Goal: Communication & Community: Answer question/provide support

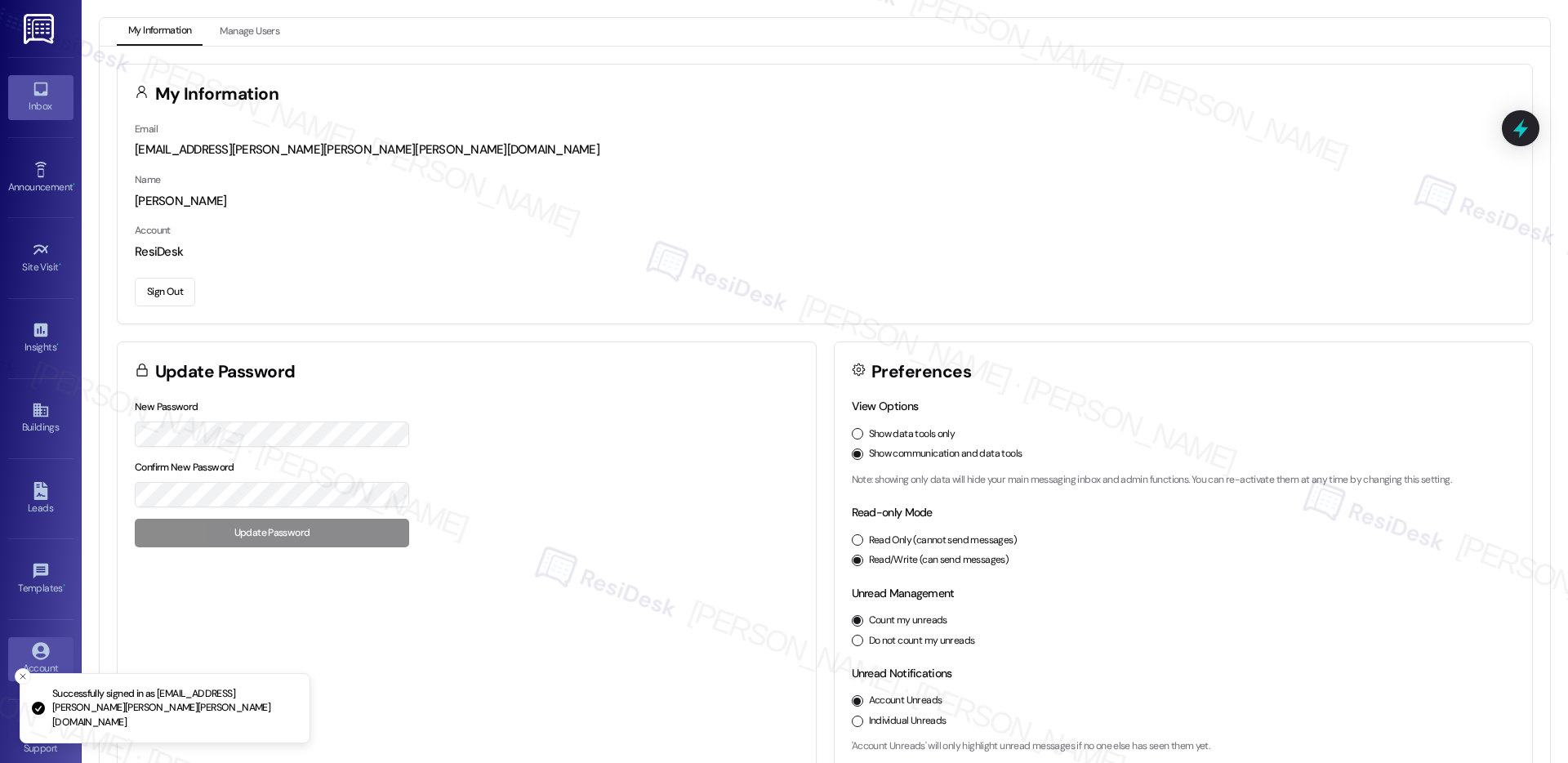
click at [35, 100] on div "Inbox" at bounding box center [40, 106] width 81 height 17
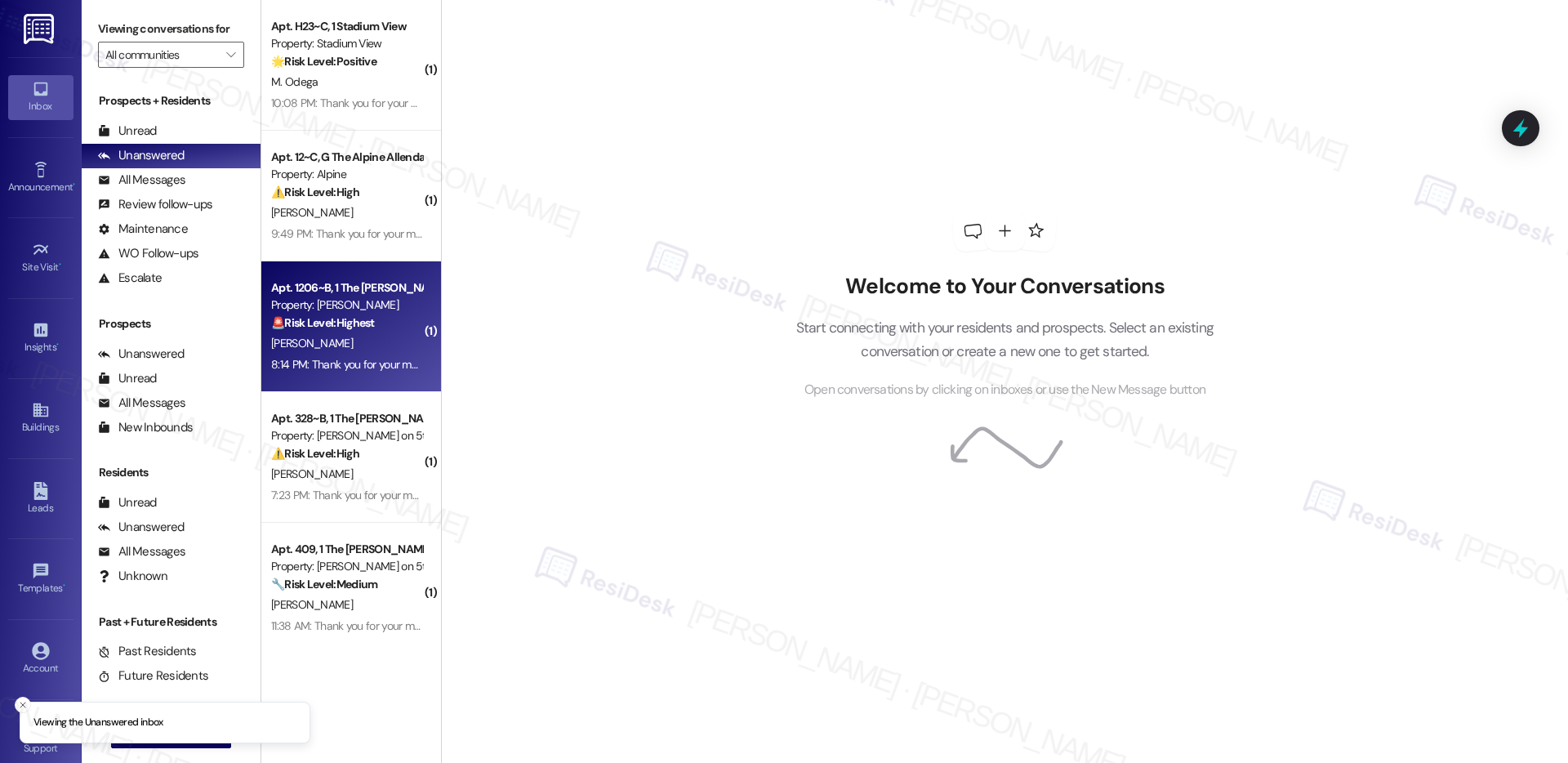
click at [343, 355] on div "8:14 PM: Thank you for your message. Our offices are currently closed, but we w…" at bounding box center [347, 364] width 154 height 20
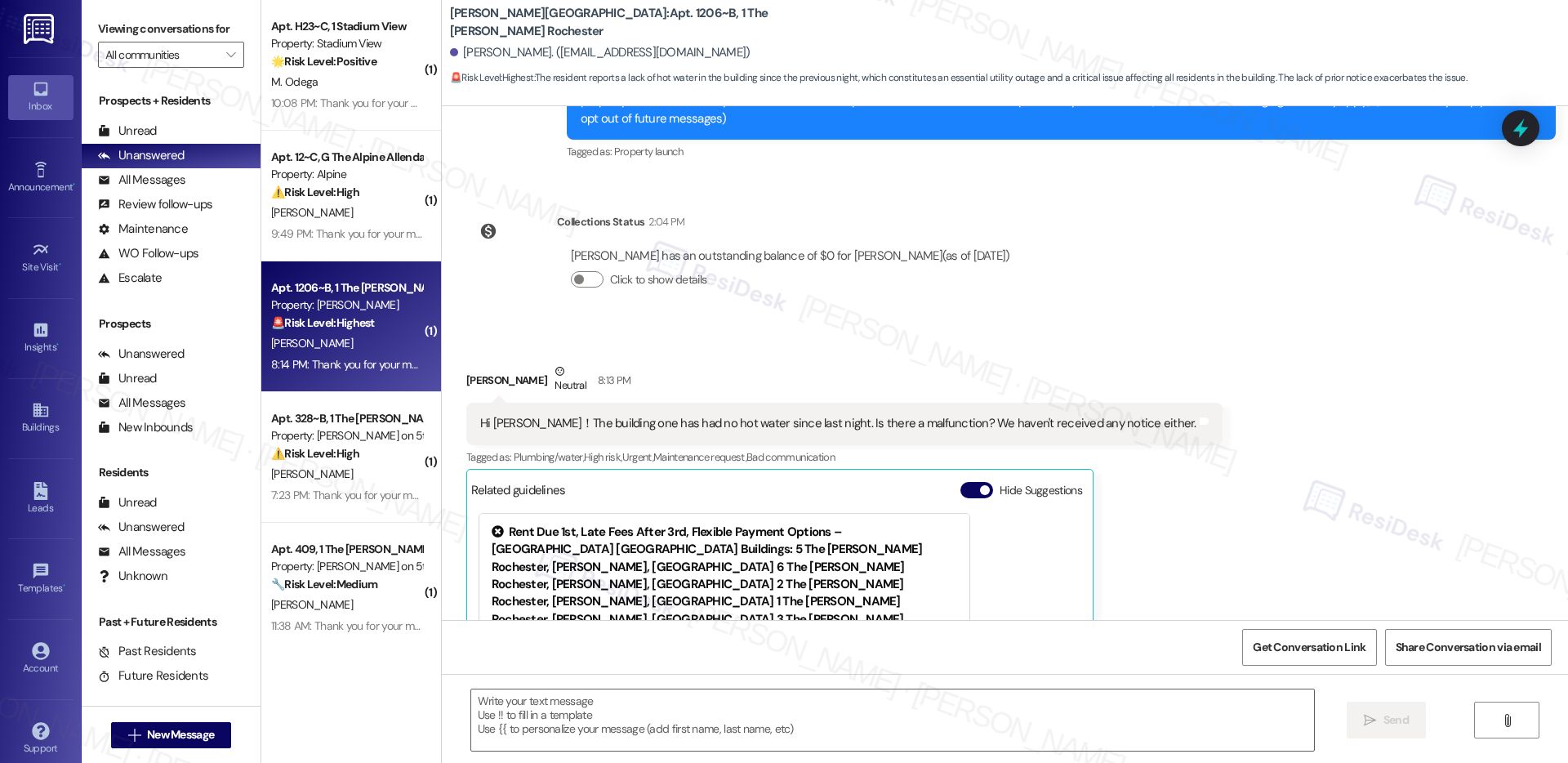
scroll to position [420, 0]
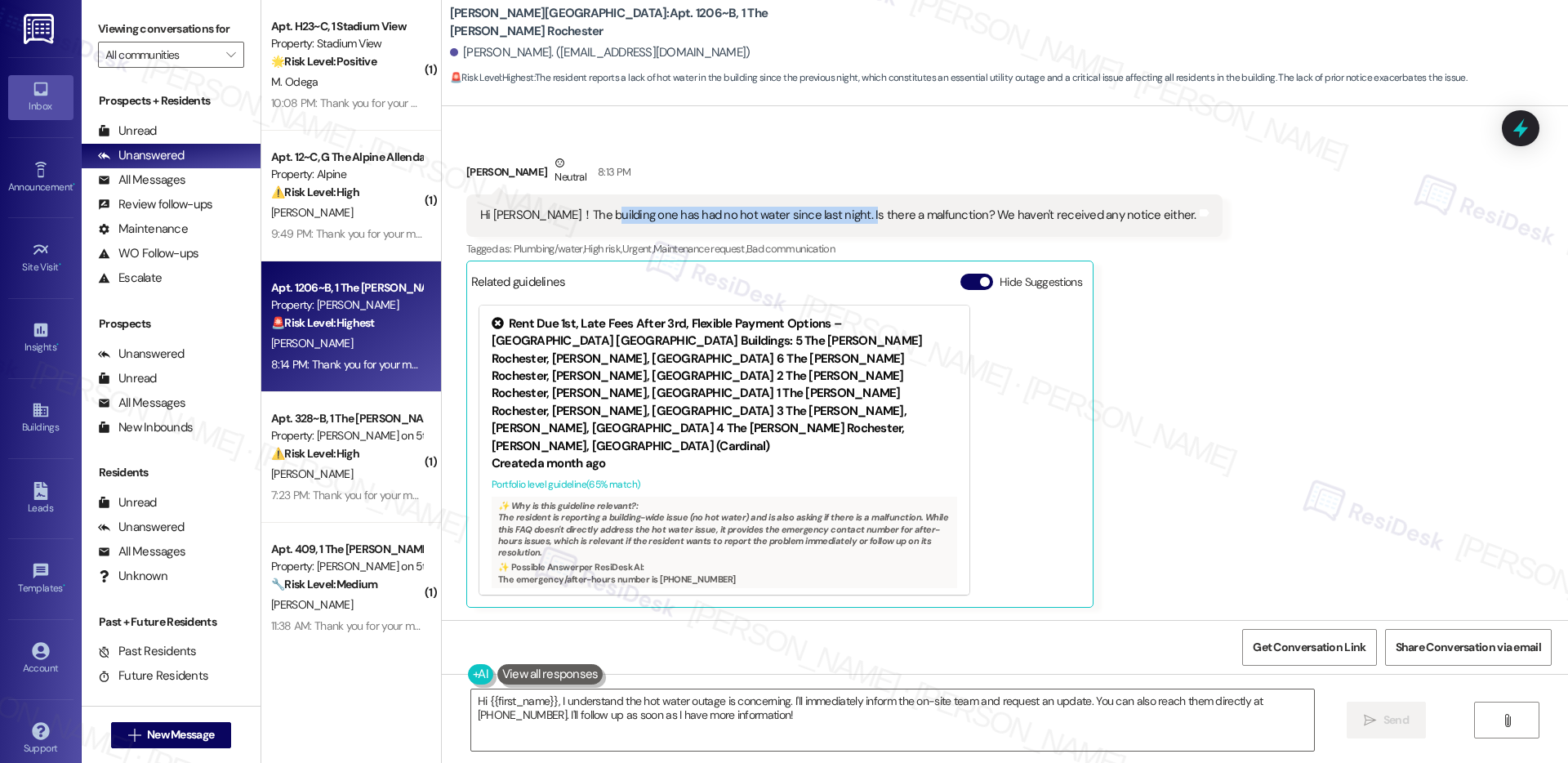
drag, startPoint x: 586, startPoint y: 215, endPoint x: 835, endPoint y: 222, distance: 249.1
click at [835, 222] on div "Hi Emily！The building one has had no hot water since last night. Is there a mal…" at bounding box center [839, 215] width 716 height 18
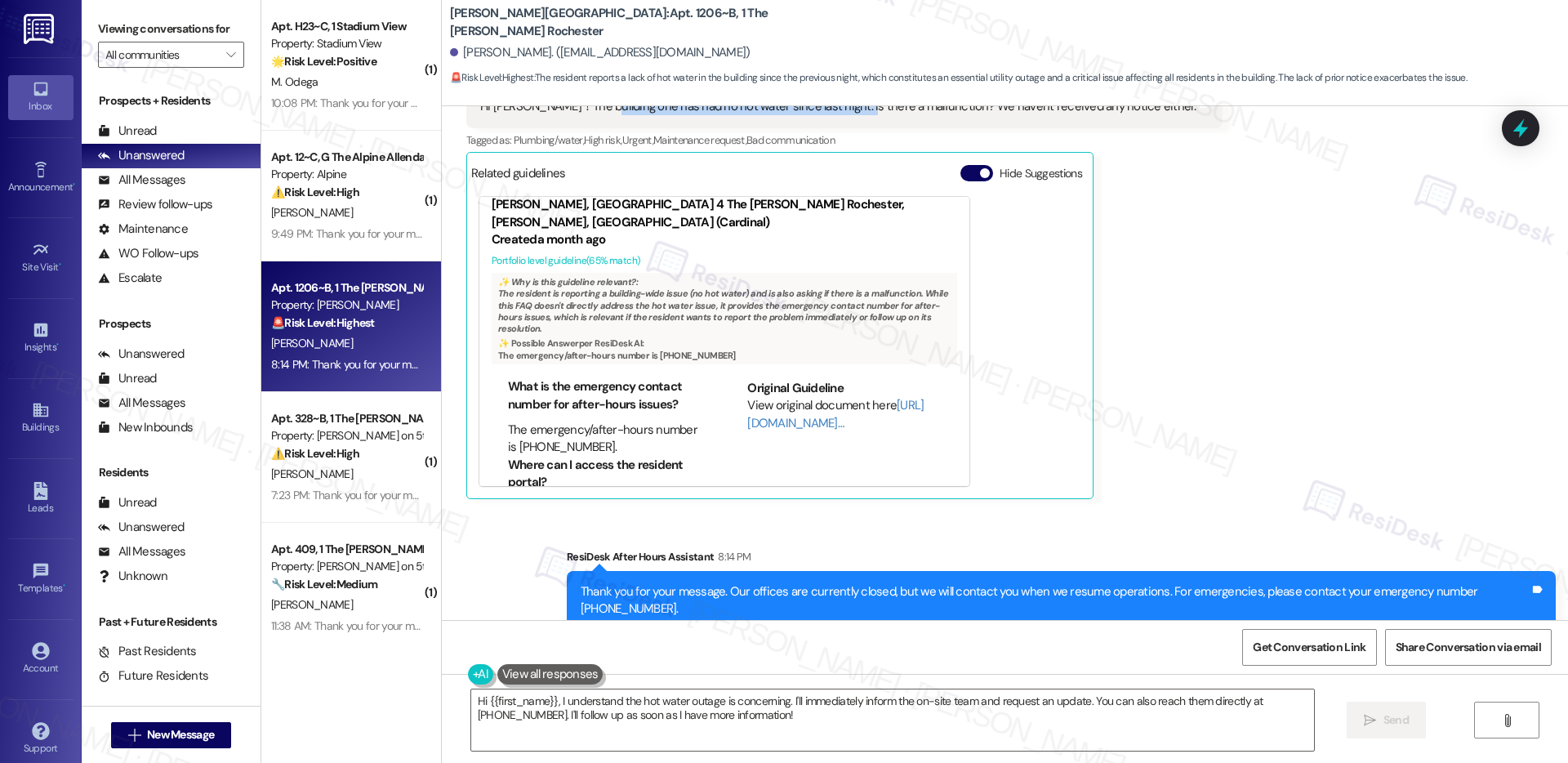
scroll to position [577, 0]
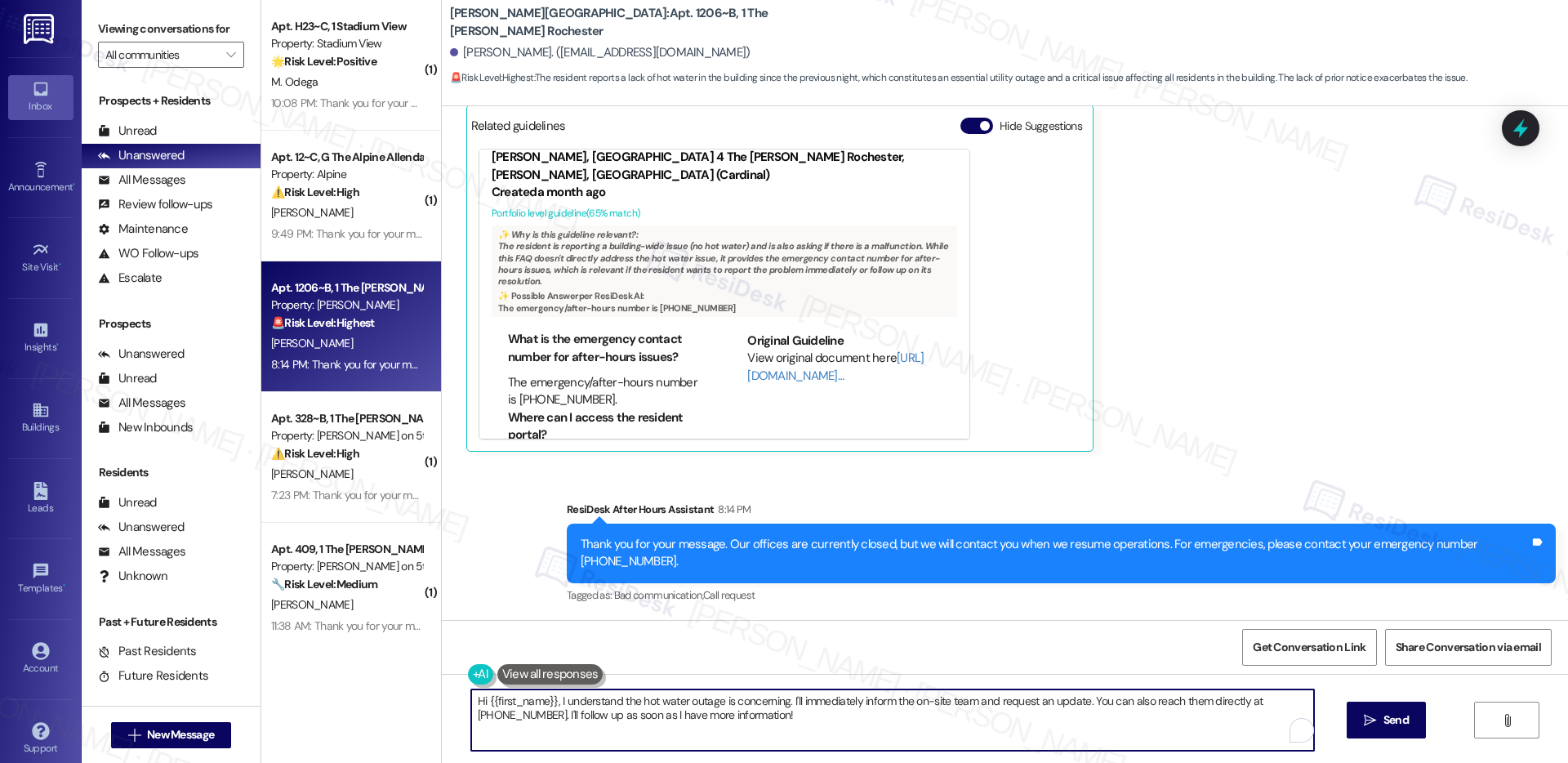
click at [726, 724] on textarea "Hi {{first_name}}, I understand the hot water outage is concerning. I'll immedi…" at bounding box center [892, 720] width 843 height 61
drag, startPoint x: 781, startPoint y: 699, endPoint x: 819, endPoint y: 744, distance: 58.9
click at [819, 744] on textarea "Hi {{first_name}}, I understand the hot water outage is concerning. I'll immedi…" at bounding box center [892, 720] width 843 height 61
type textarea "Hi {{first_name}}, I understand the hot water outage is concerning. Were you ab…"
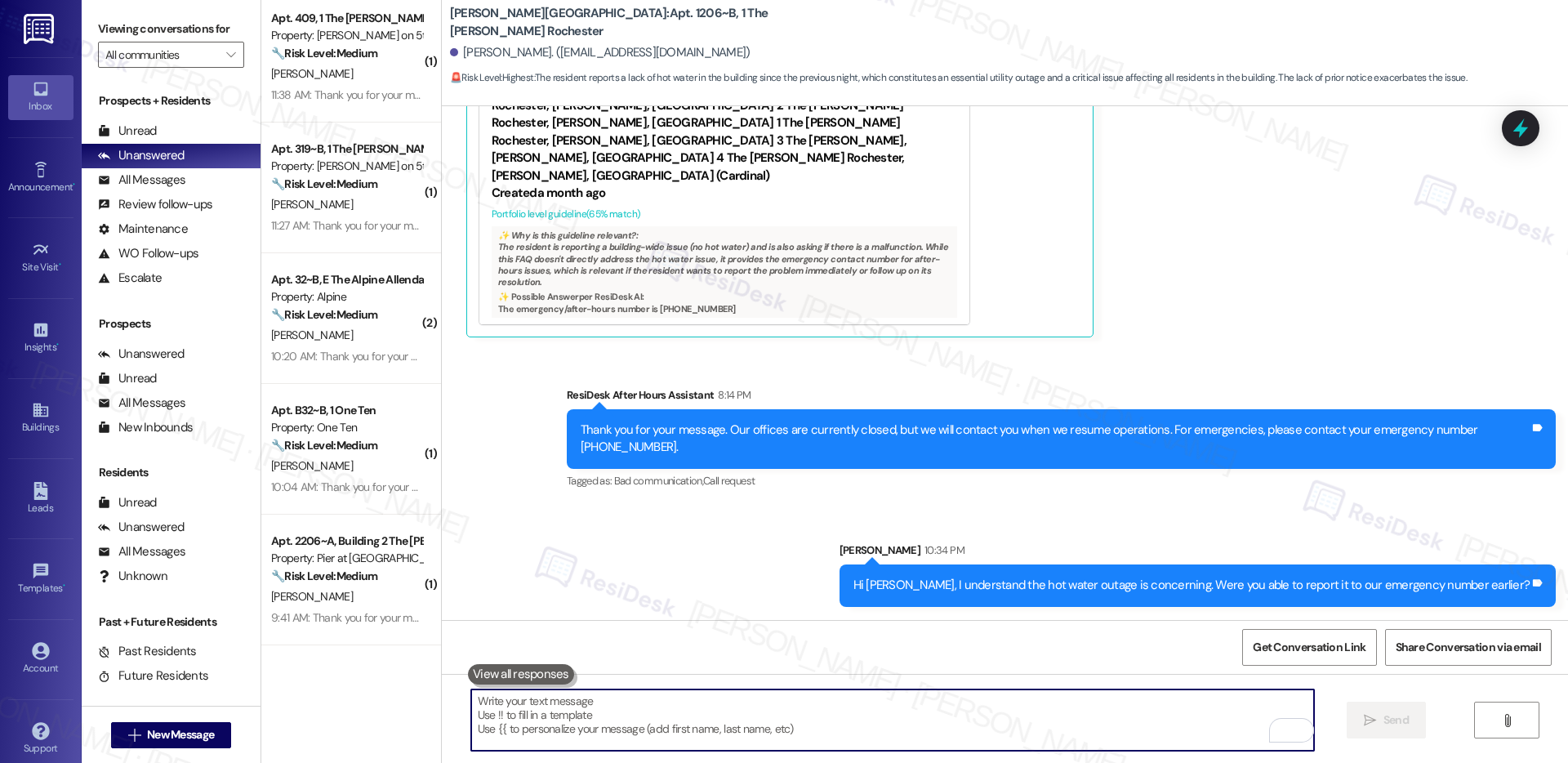
scroll to position [791, 0]
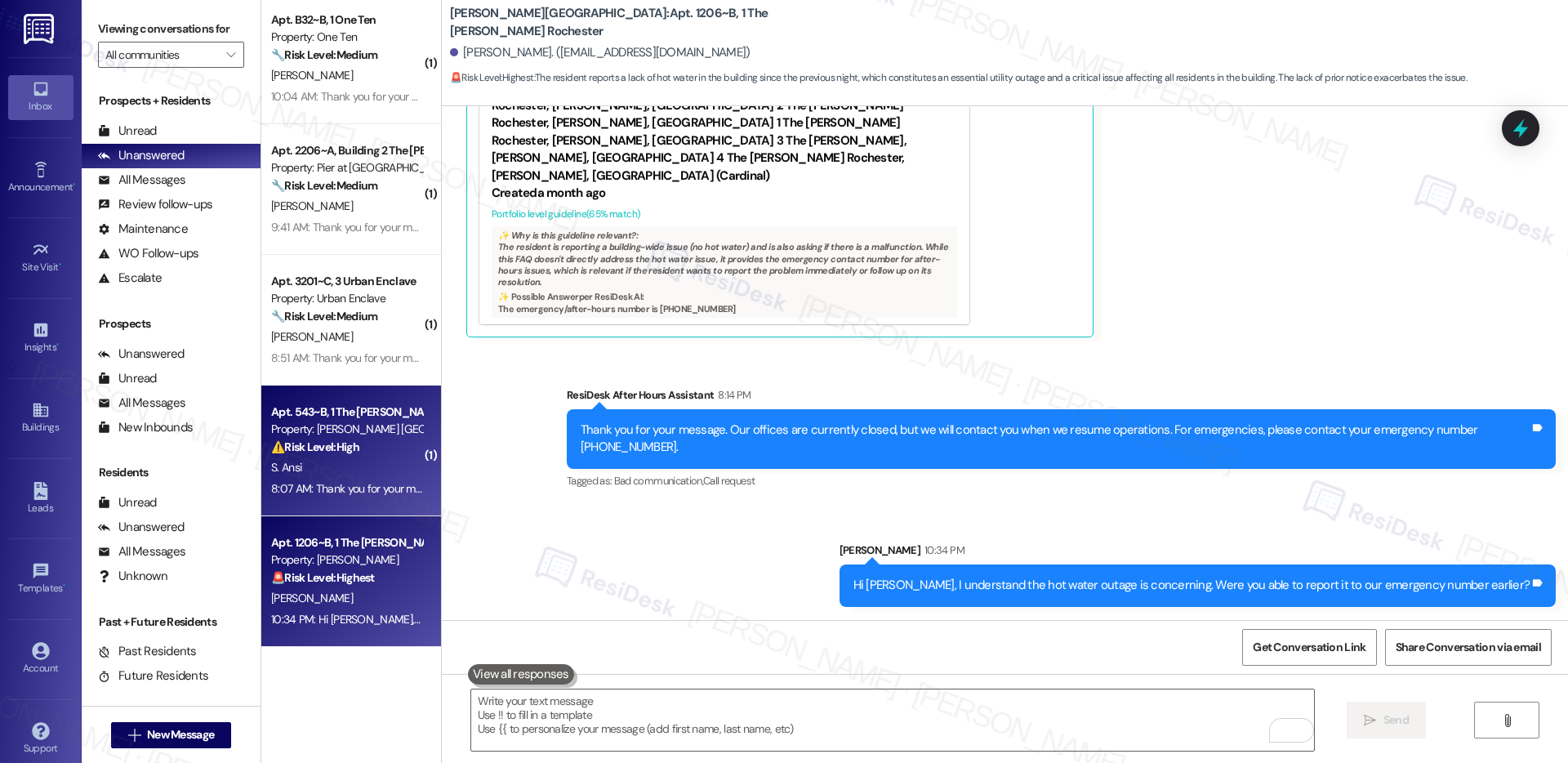
click at [355, 456] on div "⚠️ Risk Level: High The resident is reporting a door that will not lock. This i…" at bounding box center [347, 448] width 151 height 18
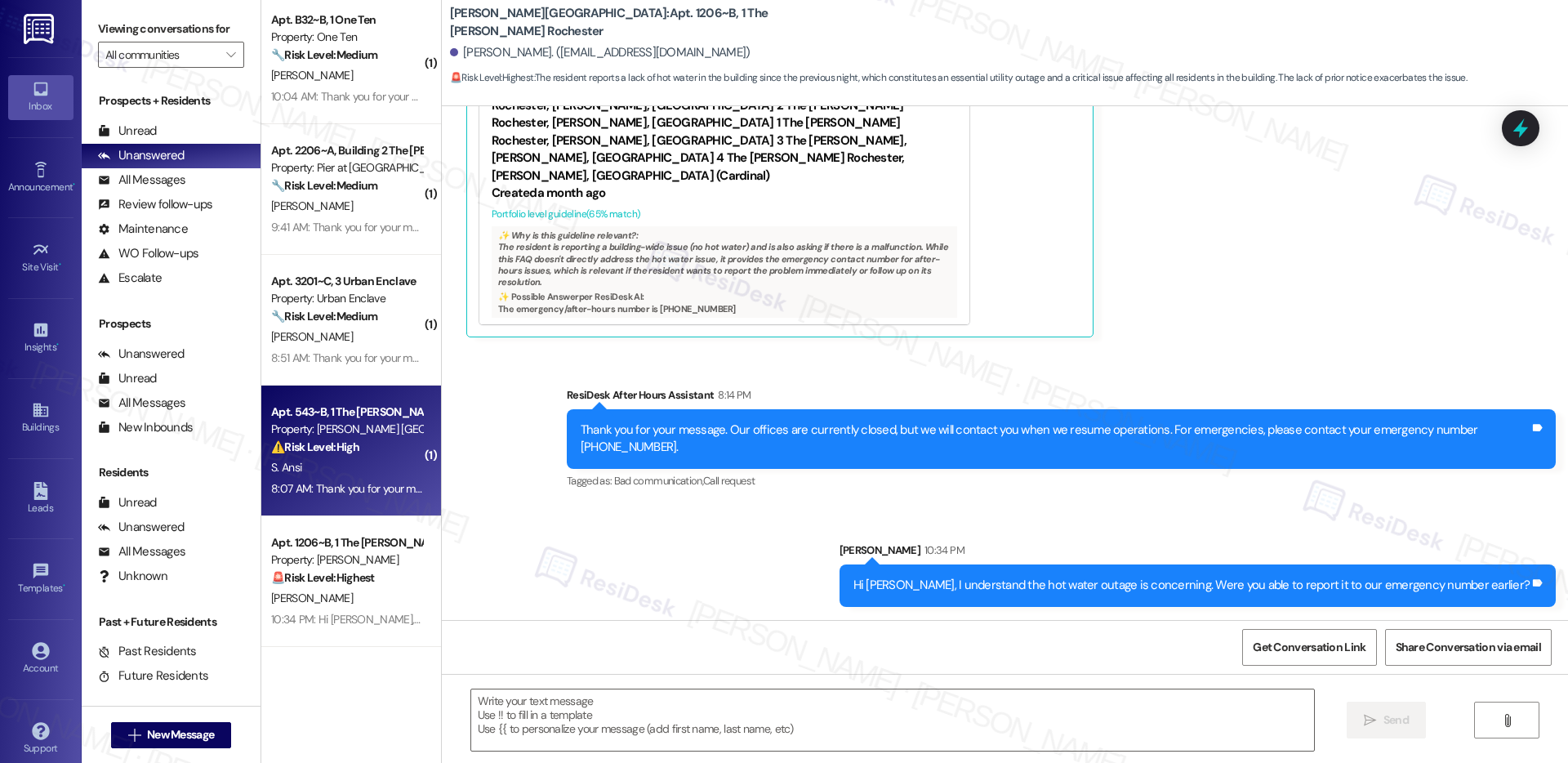
type textarea "Fetching suggested responses. Please feel free to read through the conversation…"
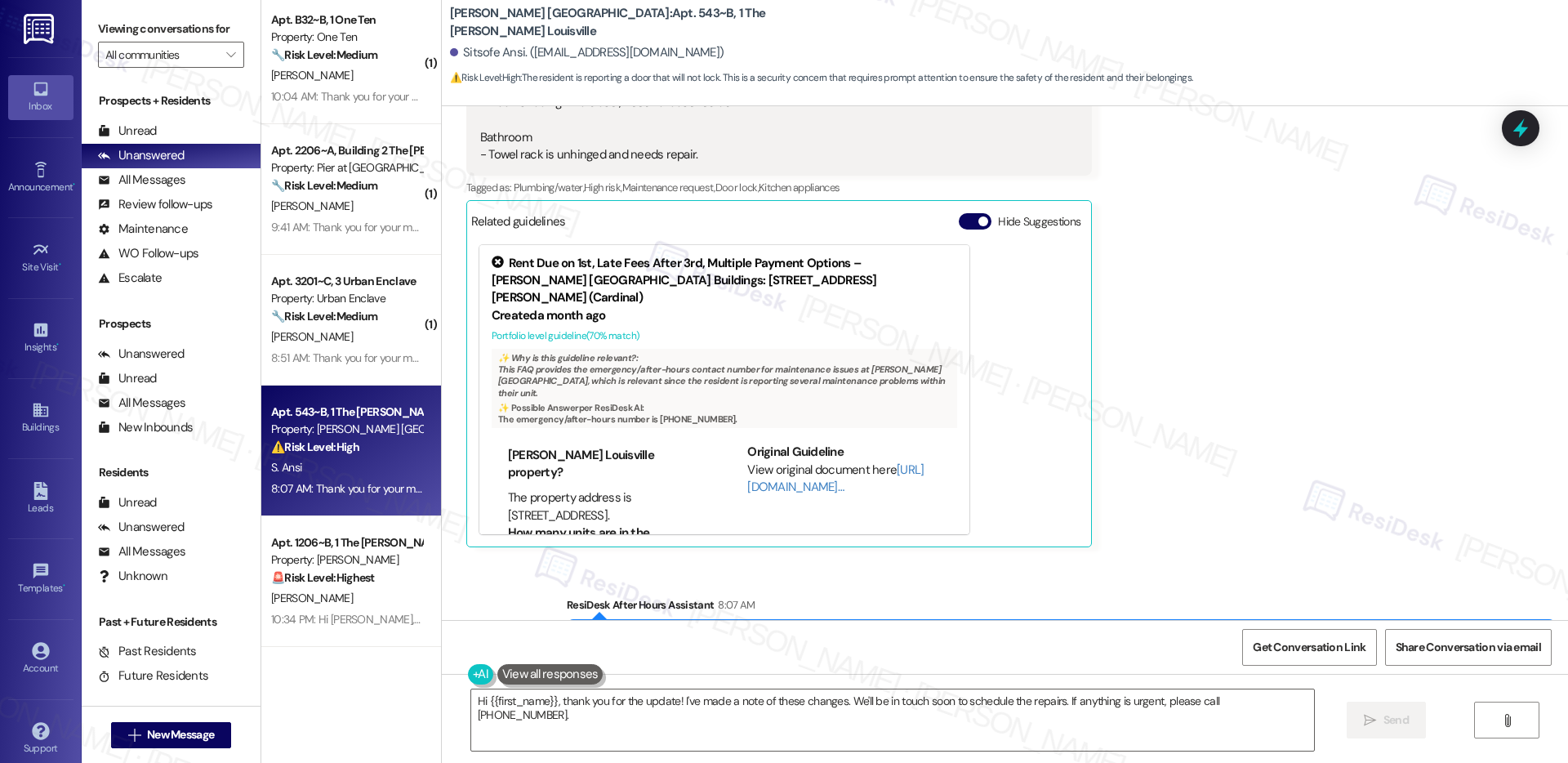
scroll to position [7466, 0]
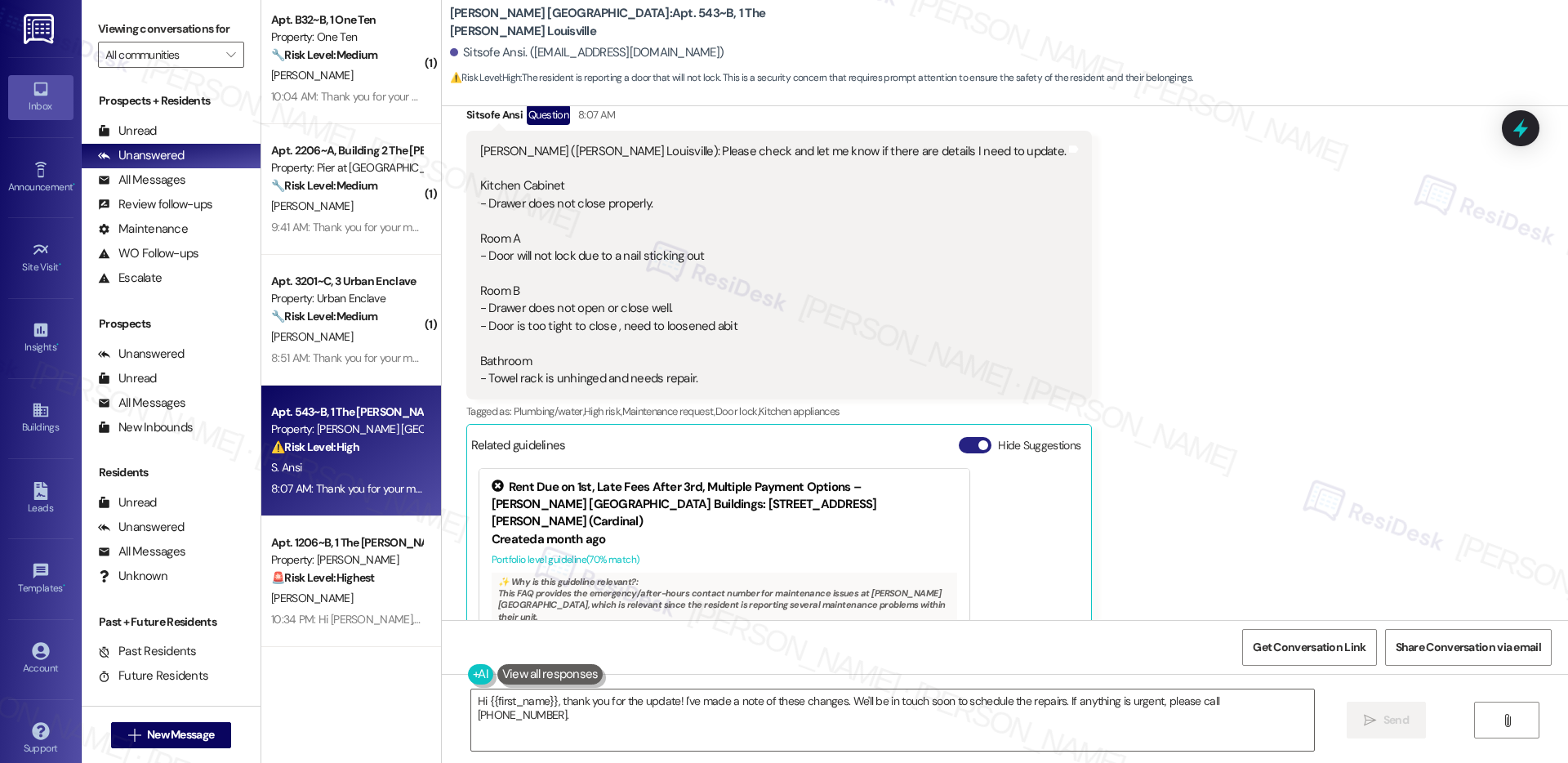
click at [959, 437] on button "Hide Suggestions" at bounding box center [974, 445] width 32 height 17
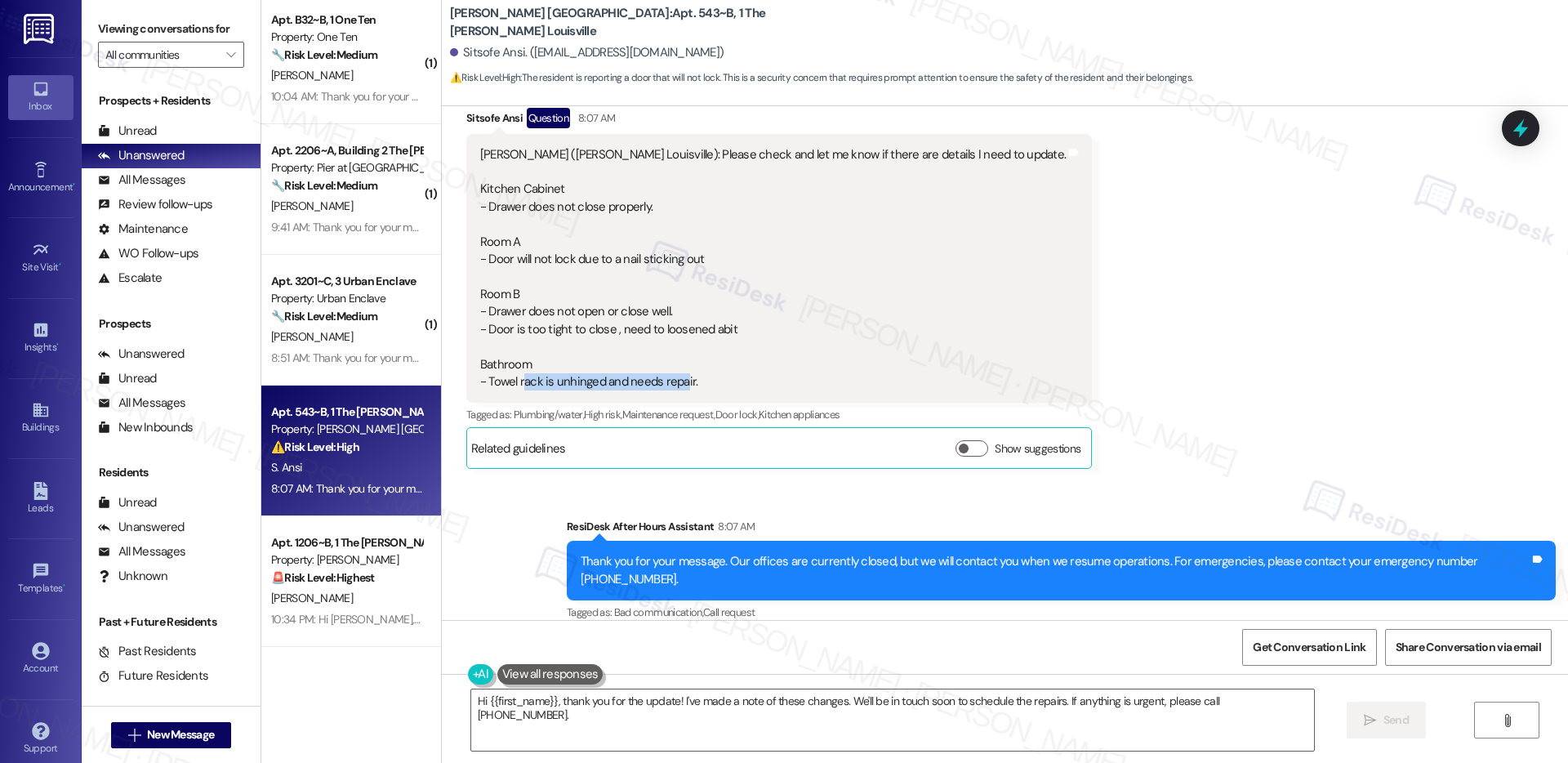
drag, startPoint x: 509, startPoint y: 366, endPoint x: 669, endPoint y: 371, distance: 160.1
click at [669, 371] on div "Emily (Marshall Louisville): Please check and let me know if there are details …" at bounding box center [773, 269] width 586 height 245
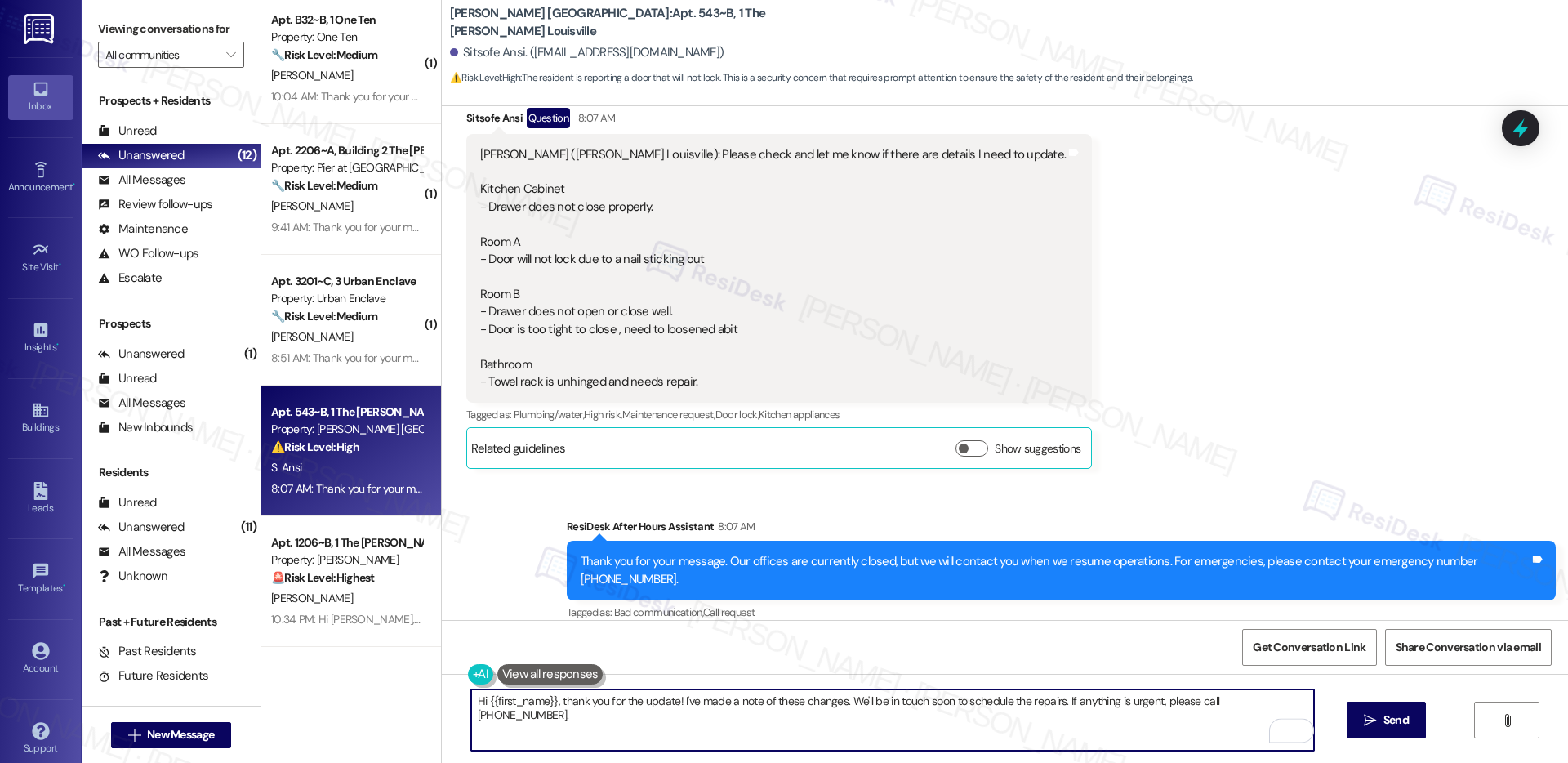
drag, startPoint x: 838, startPoint y: 703, endPoint x: 884, endPoint y: 709, distance: 46.4
click at [884, 709] on textarea "Hi {{first_name}}, thank you for the update! I've made a note of these changes.…" at bounding box center [892, 720] width 843 height 61
click at [510, 703] on textarea "Hi {{first_name}}, thank you for the update! I've made a note of these changes.…" at bounding box center [892, 720] width 843 height 61
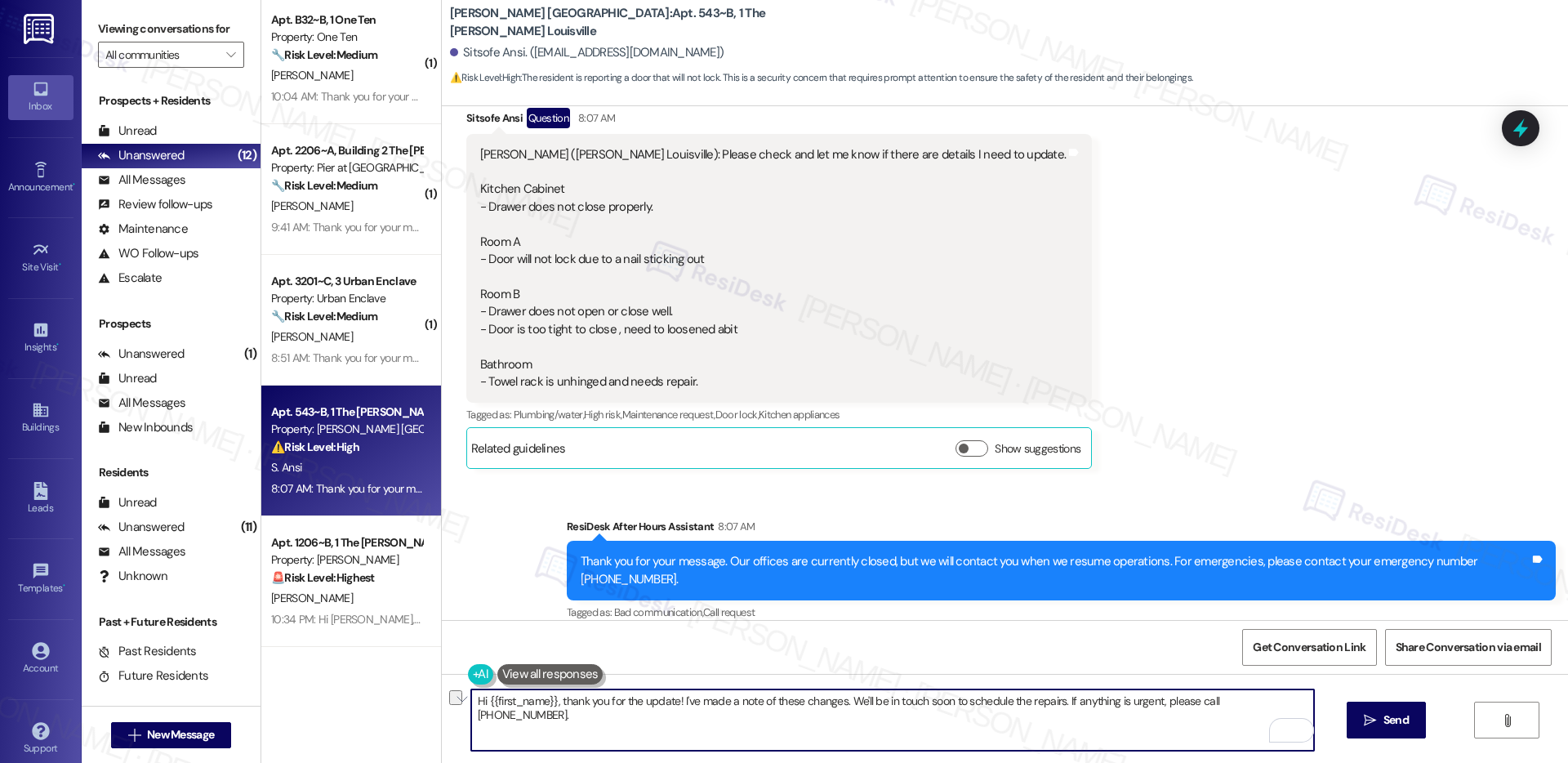
click at [477, 57] on div "Sitsofe Ansi. (ansiabena@gmail.com)" at bounding box center [587, 53] width 274 height 18
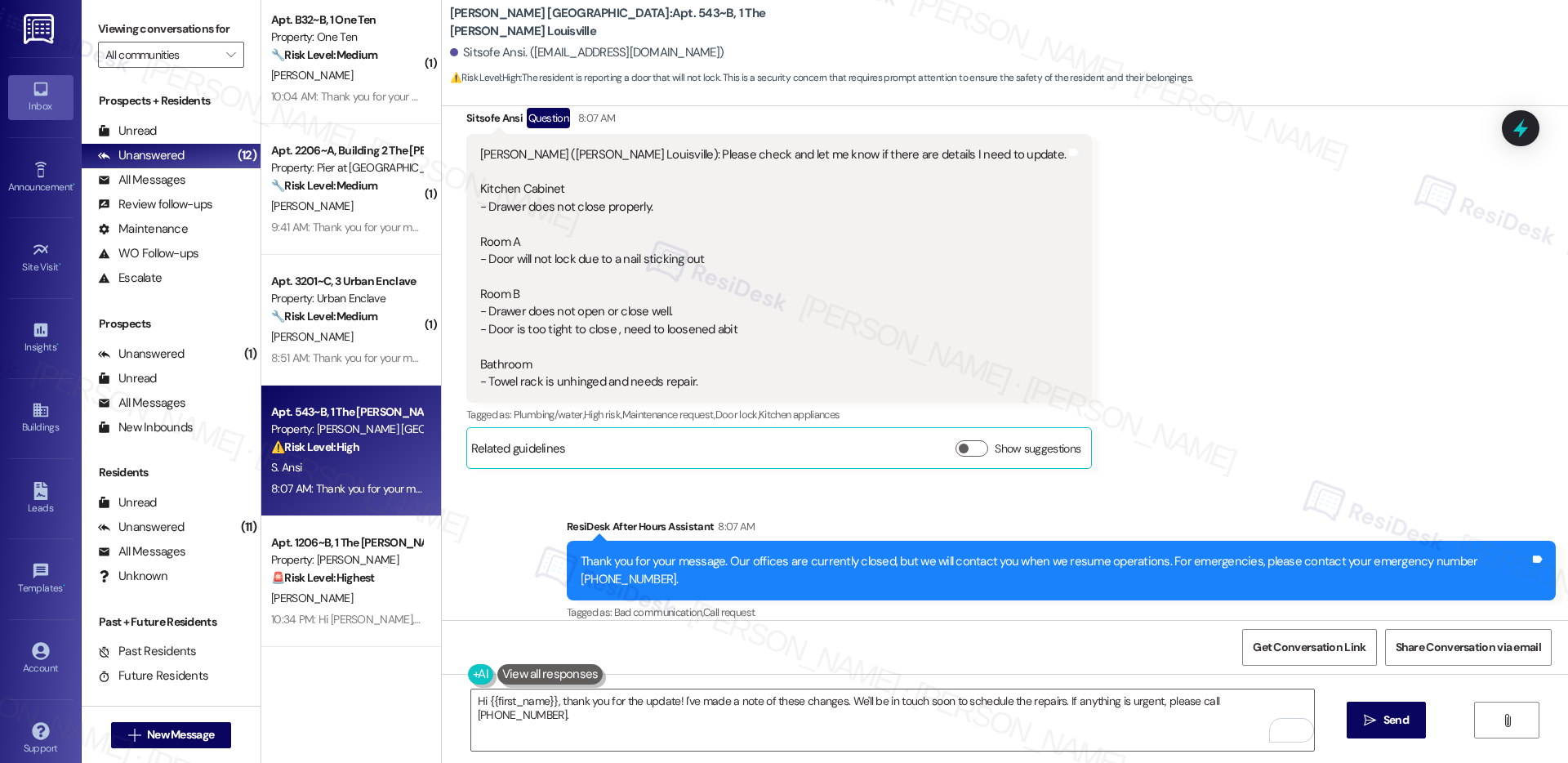
click at [466, 53] on div "Sitsofe Ansi. (ansiabena@gmail.com)" at bounding box center [587, 53] width 274 height 18
copy div "Sitsofe"
click at [600, 703] on textarea "Hi {{first_name}}, thank you for the update! I've made a note of these changes.…" at bounding box center [892, 720] width 843 height 61
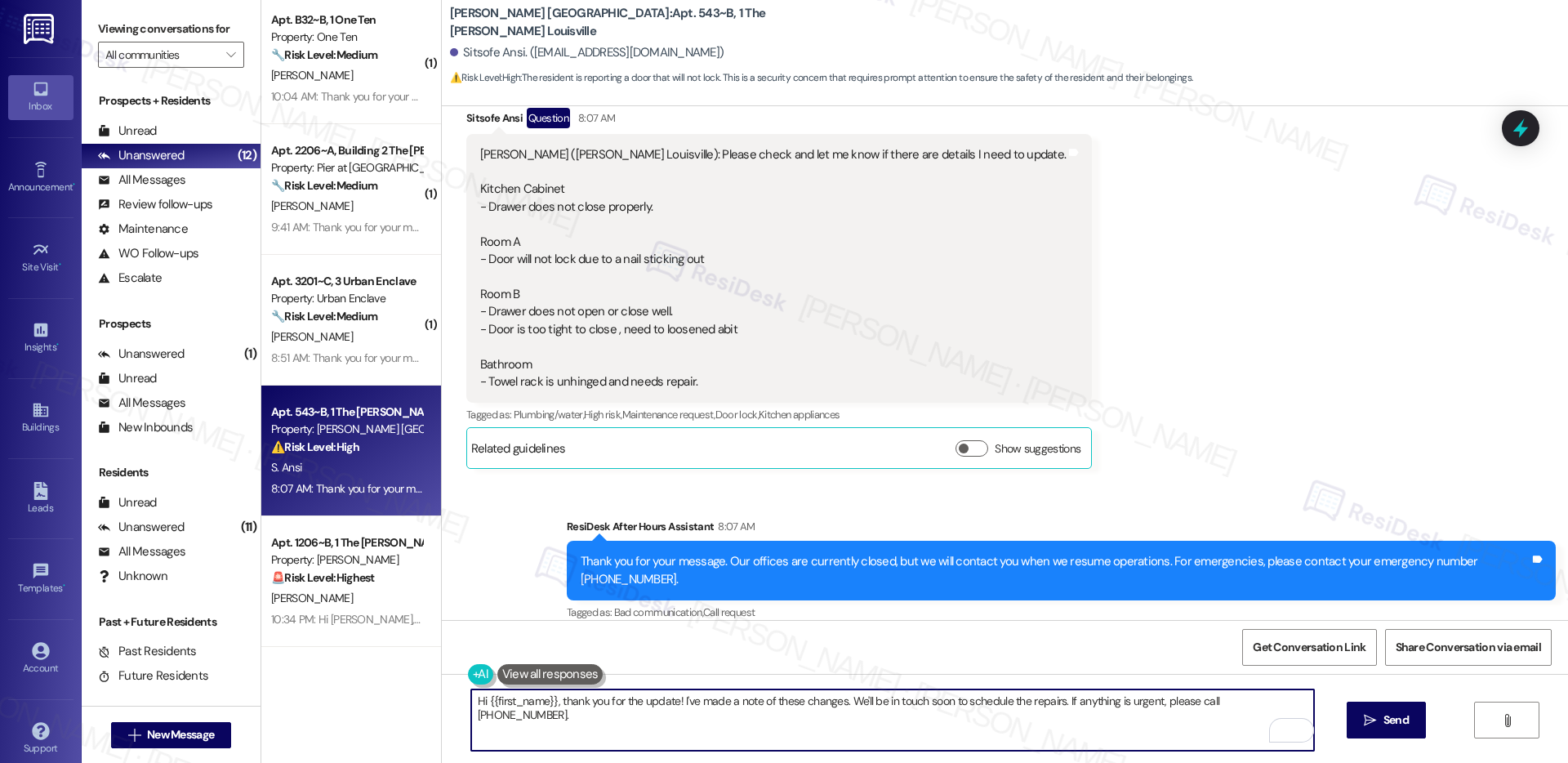
click at [600, 703] on textarea "Hi {{first_name}}, thank you for the update! I've made a note of these changes.…" at bounding box center [892, 720] width 843 height 61
paste textarea "Sitsofe"
type textarea "Thank you, Sitsofe. I appreciate you clarifying the concern. Let me open a work…"
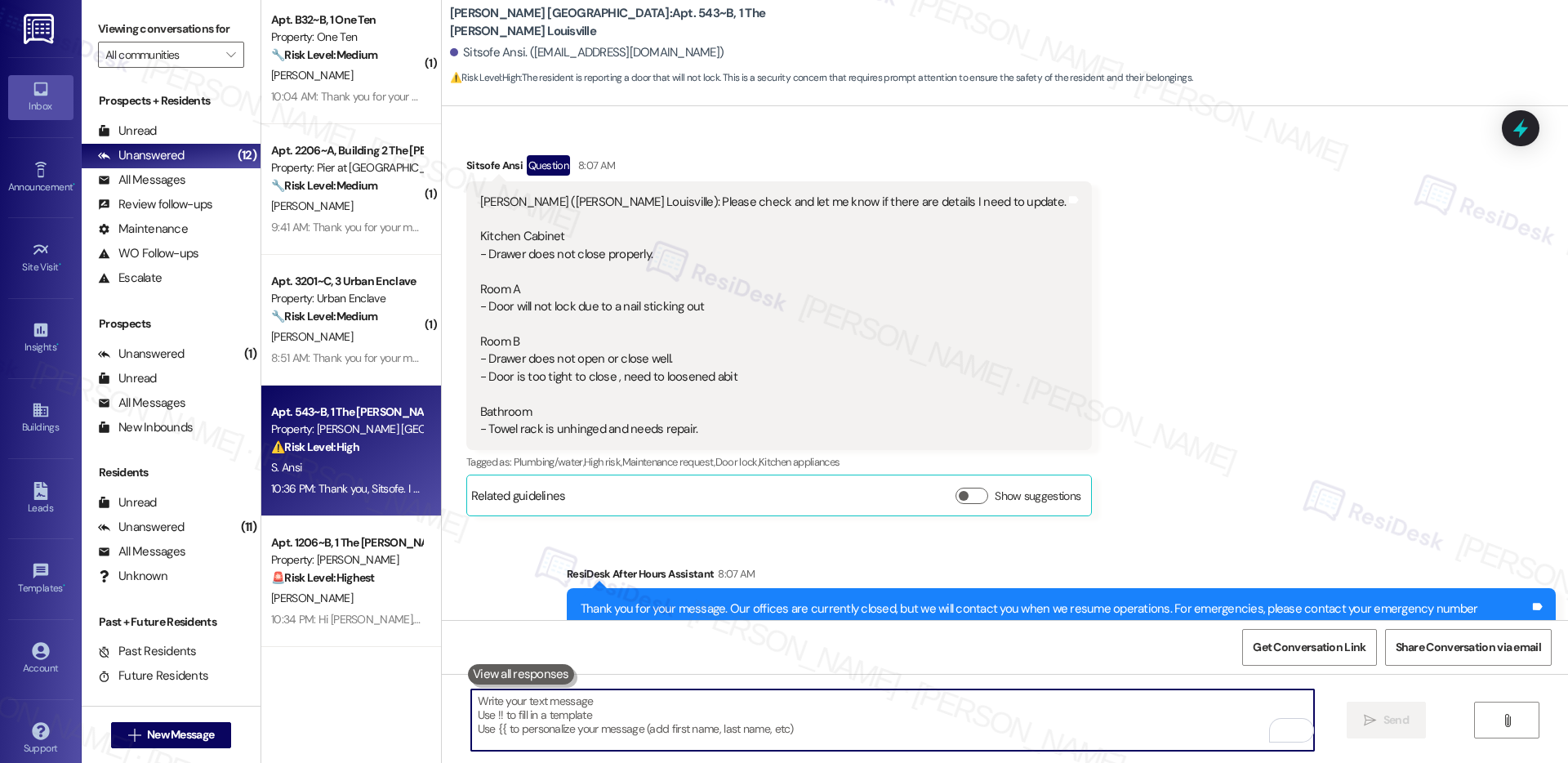
scroll to position [7420, 0]
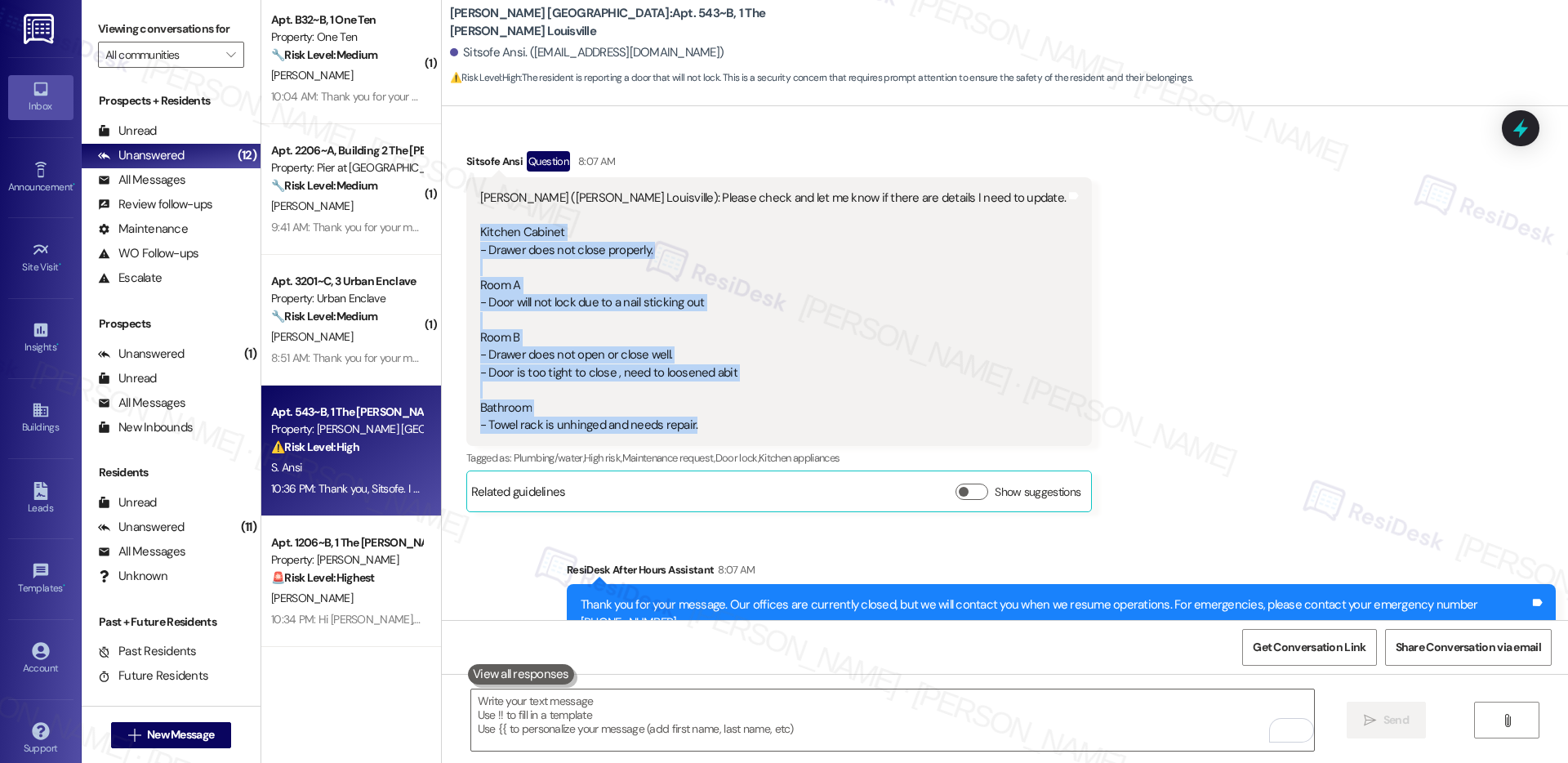
drag, startPoint x: 465, startPoint y: 213, endPoint x: 693, endPoint y: 402, distance: 296.2
click at [693, 402] on div "Emily (Marshall Louisville): Please check and let me know if there are details …" at bounding box center [773, 312] width 589 height 245
copy div "Kitchen Cabinet - Drawer does not close properly. Room A - Door will not lock d…"
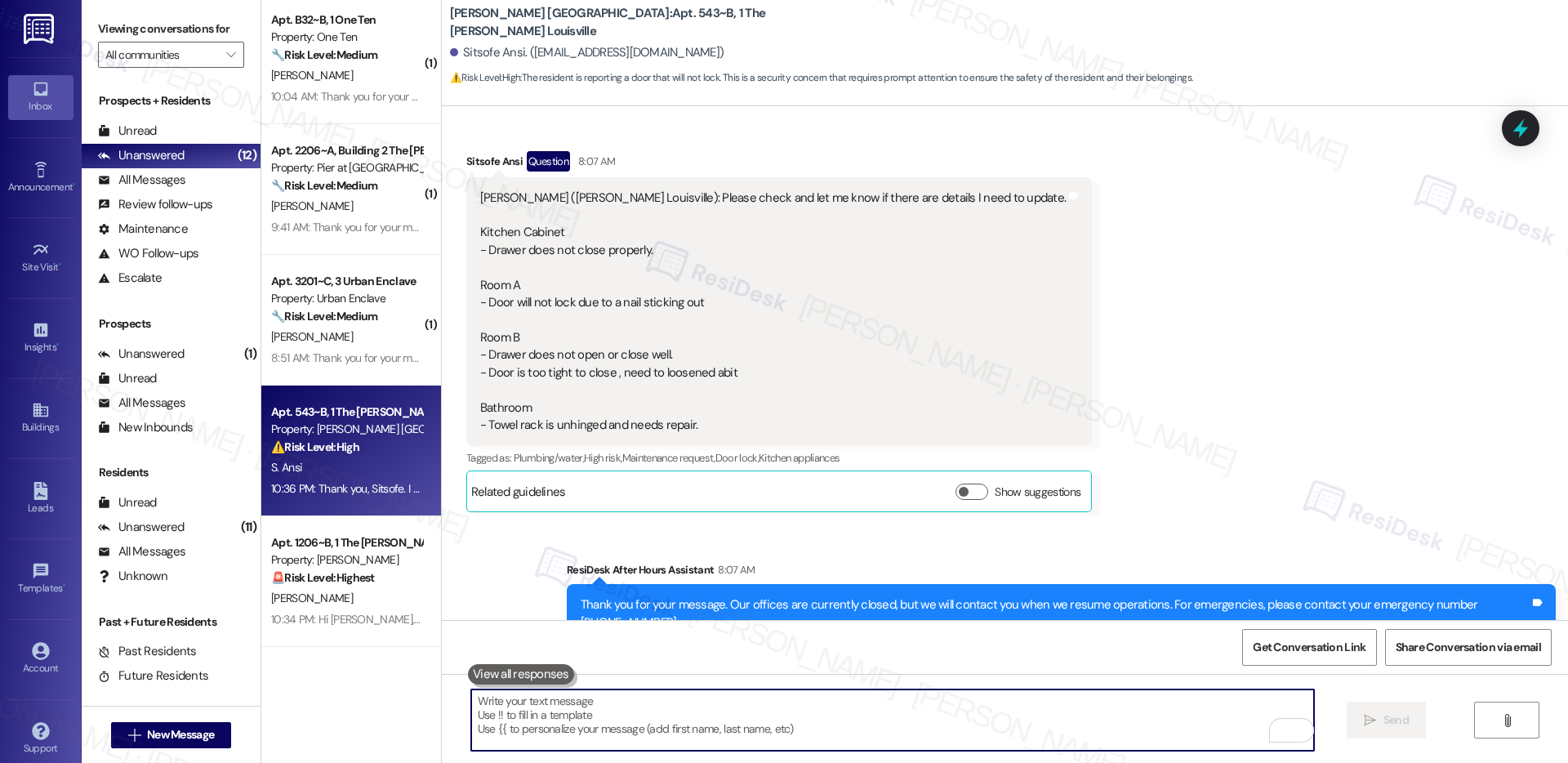
click at [561, 701] on textarea "To enrich screen reader interactions, please activate Accessibility in Grammarl…" at bounding box center [892, 720] width 843 height 61
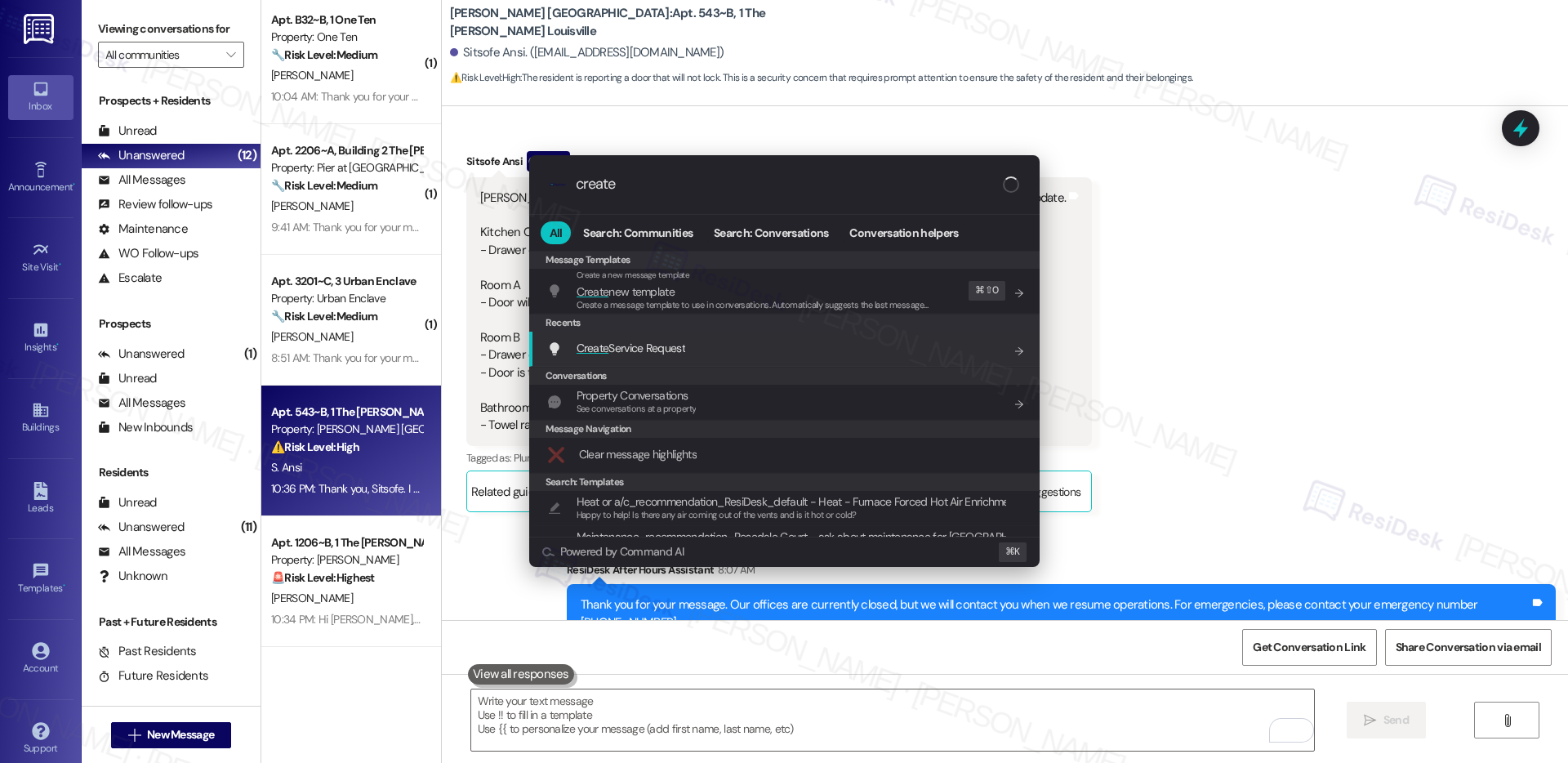
type input "create"
click at [740, 348] on div "Create Service Request Add shortcut" at bounding box center [786, 348] width 478 height 18
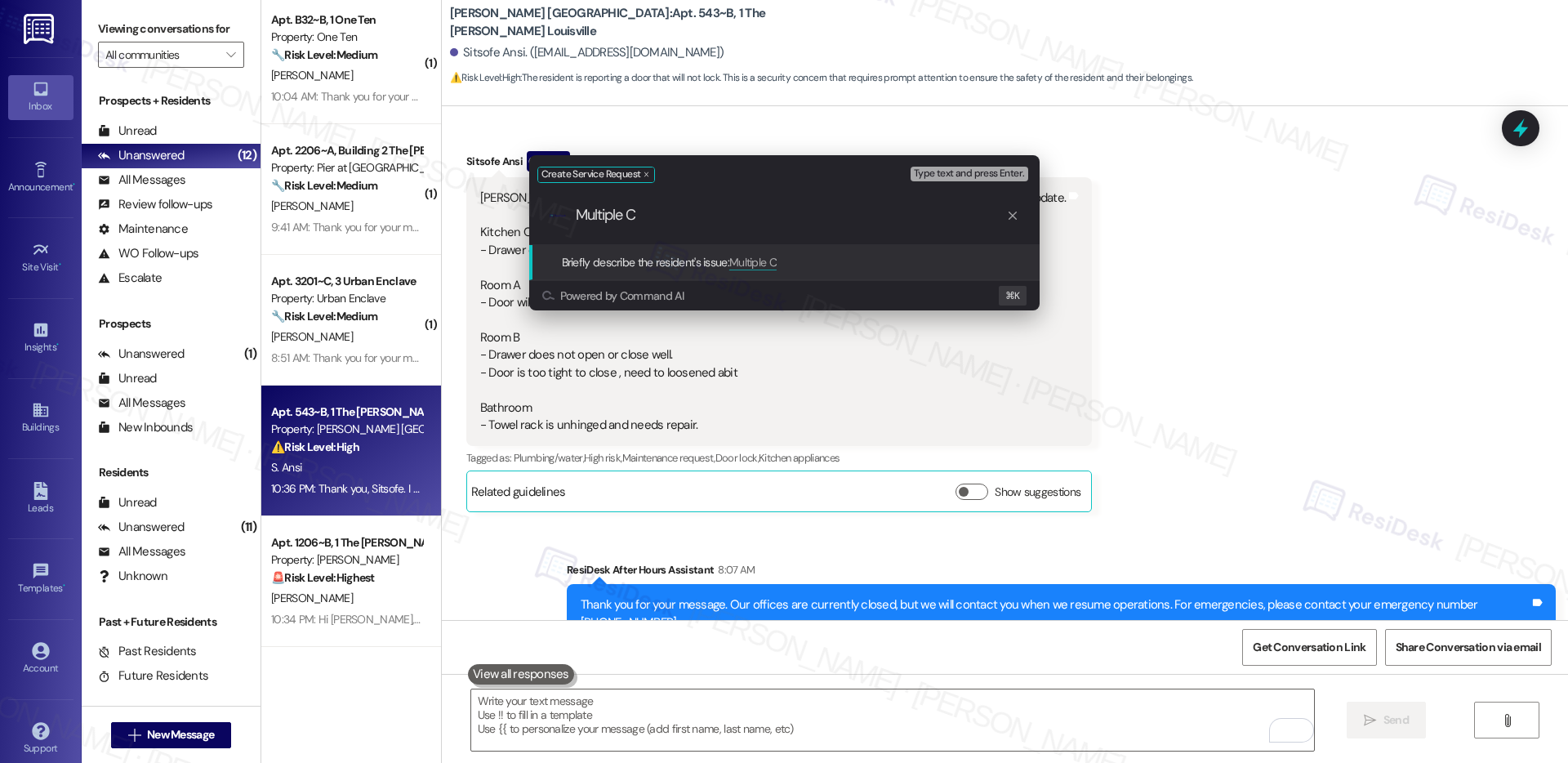
click at [733, 303] on div "Powered by Command AI ⌘ K" at bounding box center [784, 296] width 484 height 19
click at [732, 207] on input "Multiple C" at bounding box center [791, 215] width 431 height 18
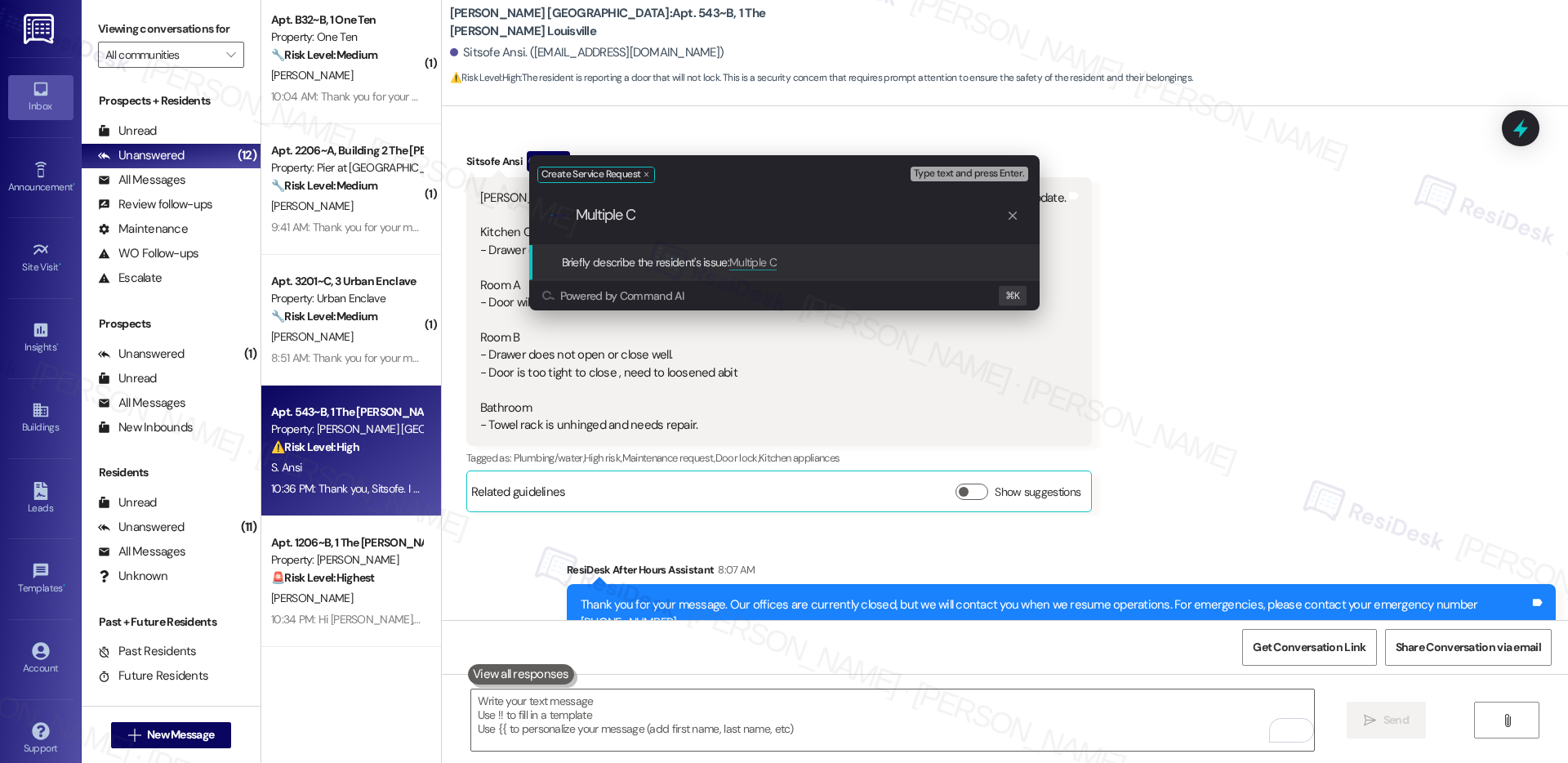
click at [721, 225] on div ".cls-1{fill:#0a055f;}.cls-2{fill:#0cc4c4;} resideskLogoBlueOrange Multiple C" at bounding box center [784, 215] width 510 height 58
click at [719, 215] on input "Multiple C" at bounding box center [791, 215] width 431 height 18
type input "Multiple Carpentry Repairs Needed"
click at [652, 208] on input "Briefly describe the resident's issue" at bounding box center [798, 215] width 444 height 18
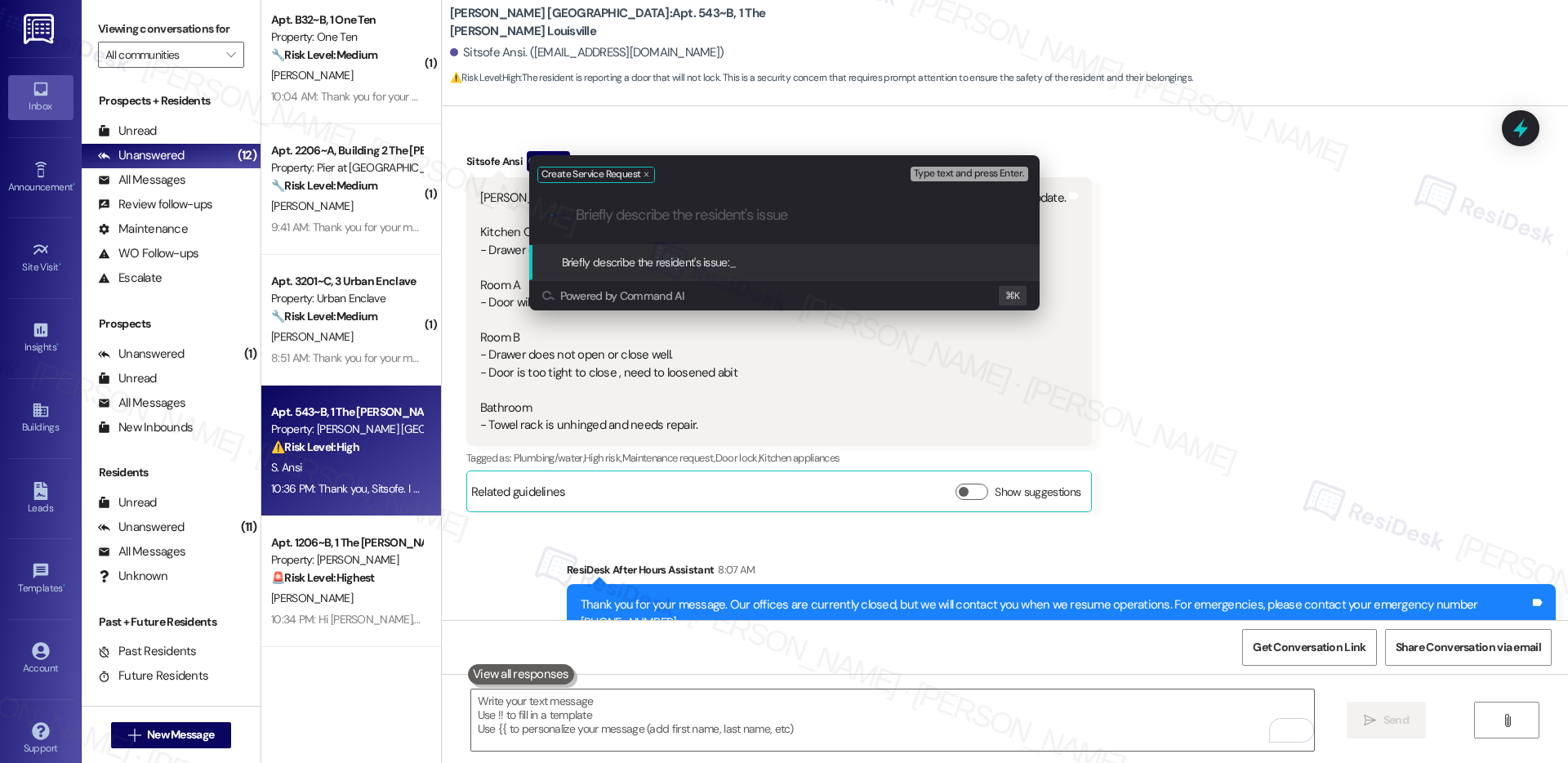
click at [652, 208] on input "Briefly describe the resident's issue" at bounding box center [798, 215] width 444 height 18
paste input "Carpentry Repairs Required – Multiple Areas"
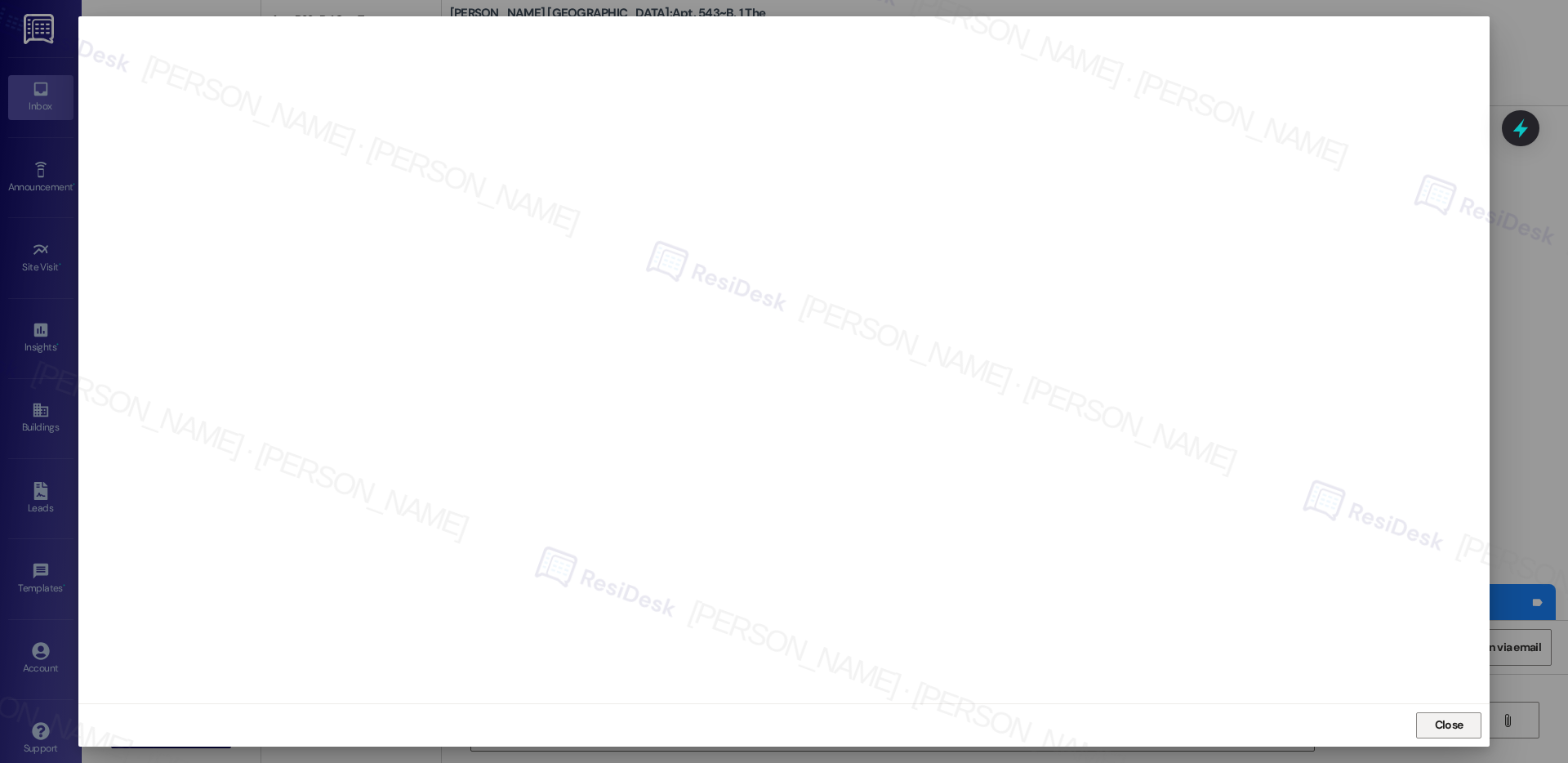
click at [1467, 724] on button "Close" at bounding box center [1449, 726] width 66 height 26
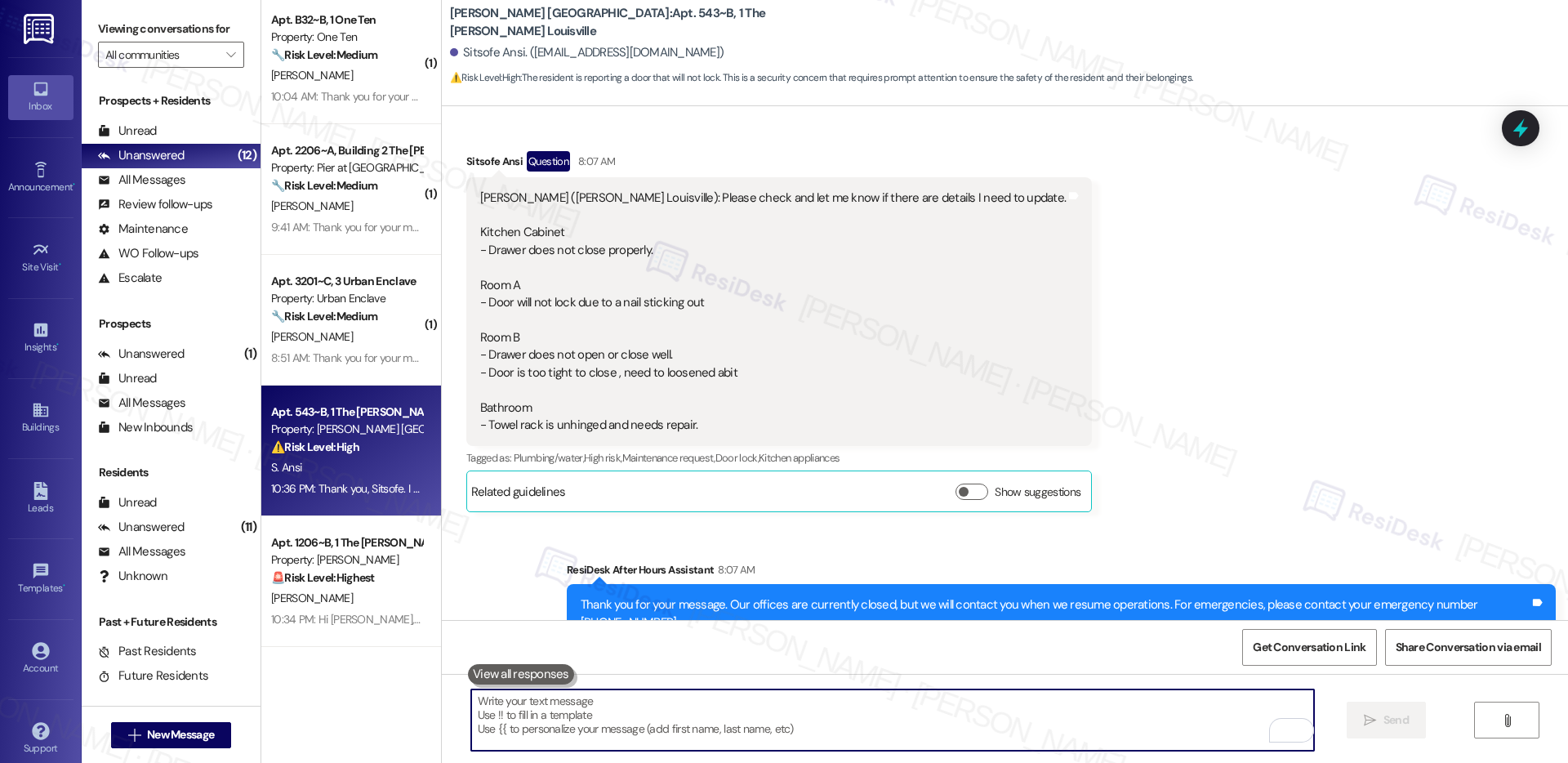
click at [763, 324] on div "Emily (Marshall Louisville): Please check and let me know if there are details …" at bounding box center [773, 312] width 586 height 245
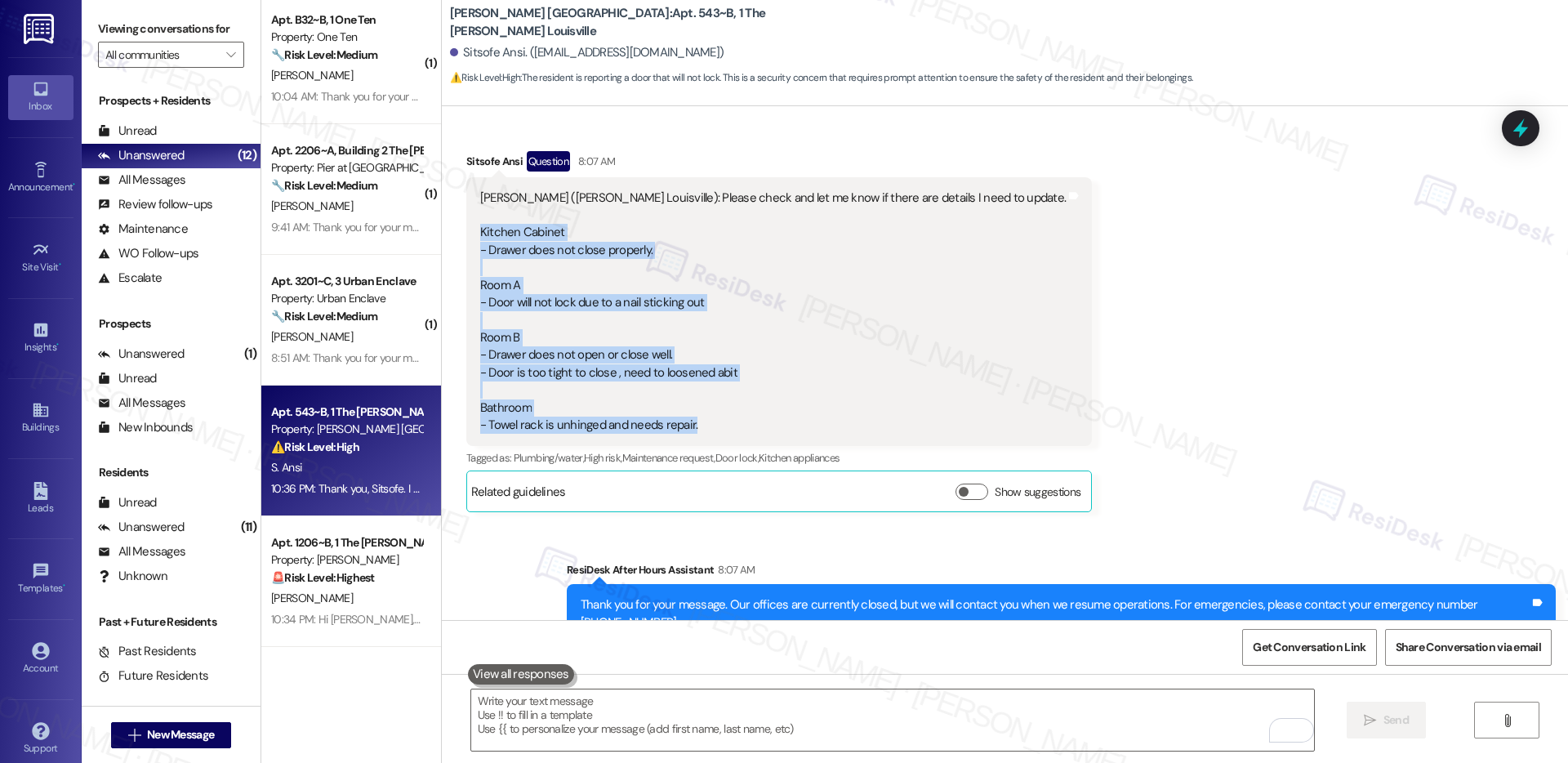
drag, startPoint x: 469, startPoint y: 214, endPoint x: 689, endPoint y: 410, distance: 294.6
click at [689, 410] on div "Emily (Marshall Louisville): Please check and let me know if there are details …" at bounding box center [773, 312] width 586 height 245
copy div "Kitchen Cabinet - Drawer does not close properly. Room A - Door will not lock d…"
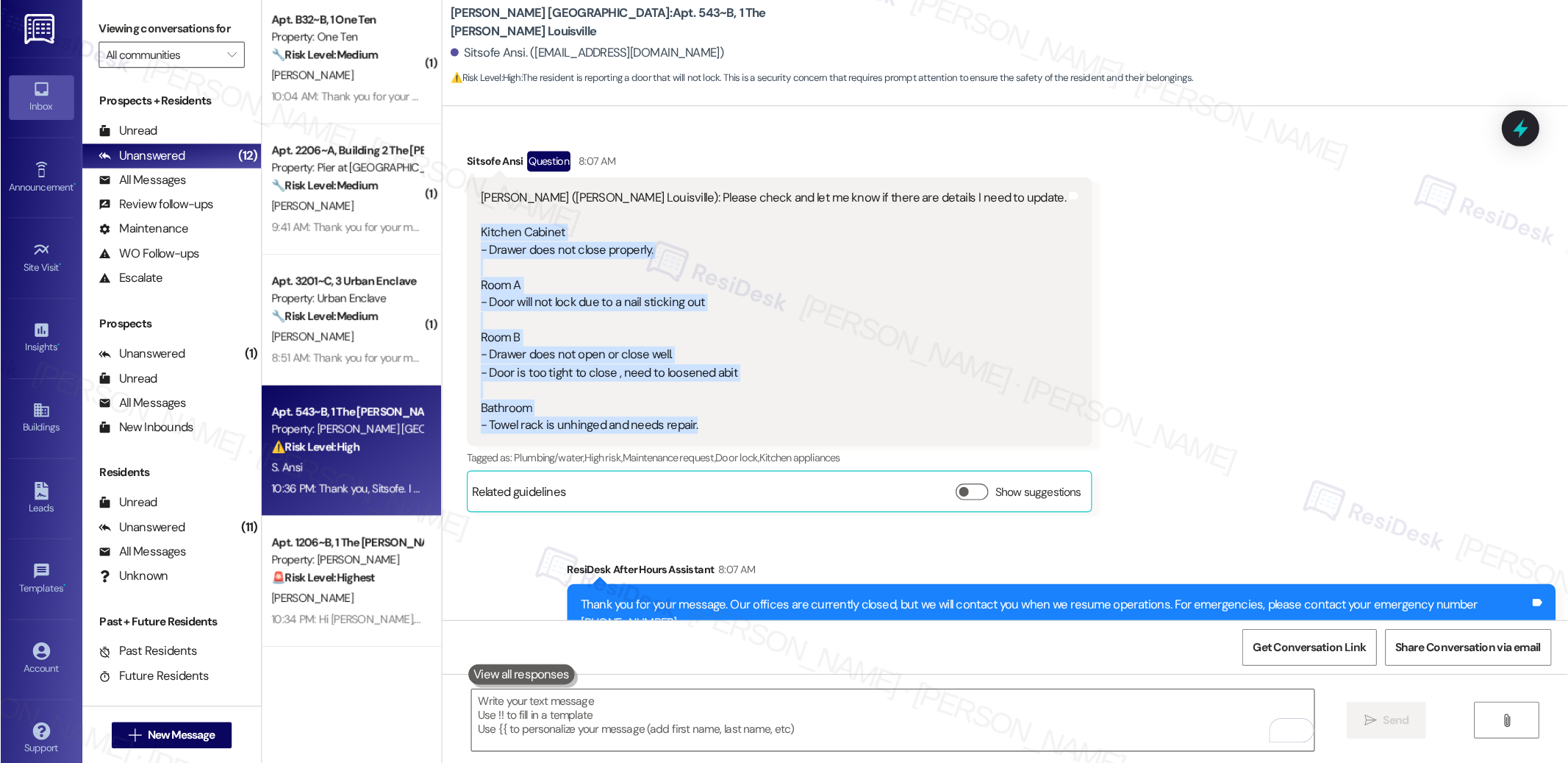
scroll to position [6817, 0]
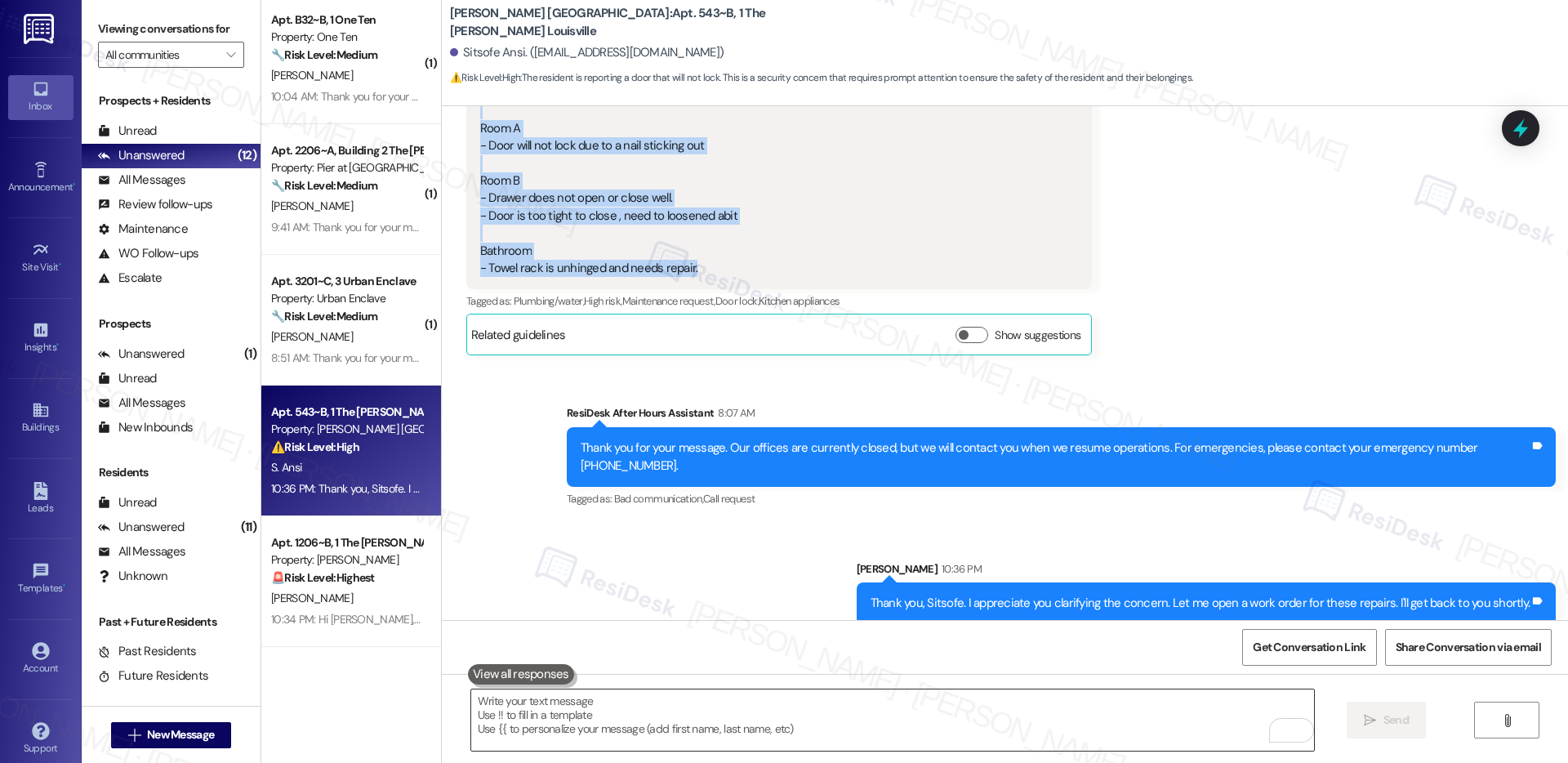
click at [590, 718] on textarea "To enrich screen reader interactions, please activate Accessibility in Grammarl…" at bounding box center [892, 720] width 843 height 61
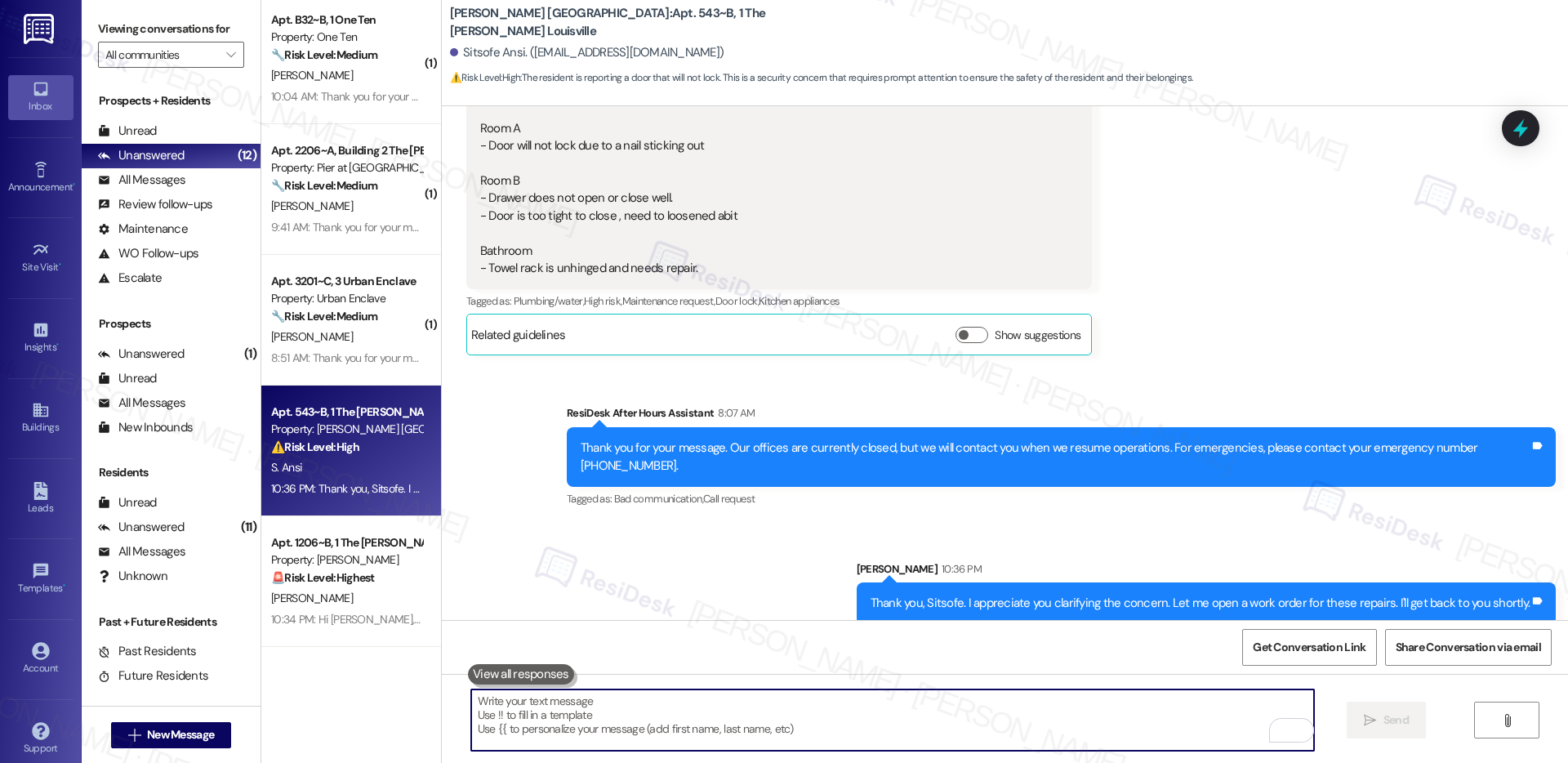
click at [590, 718] on textarea "To enrich screen reader interactions, please activate Accessibility in Grammarl…" at bounding box center [892, 720] width 843 height 61
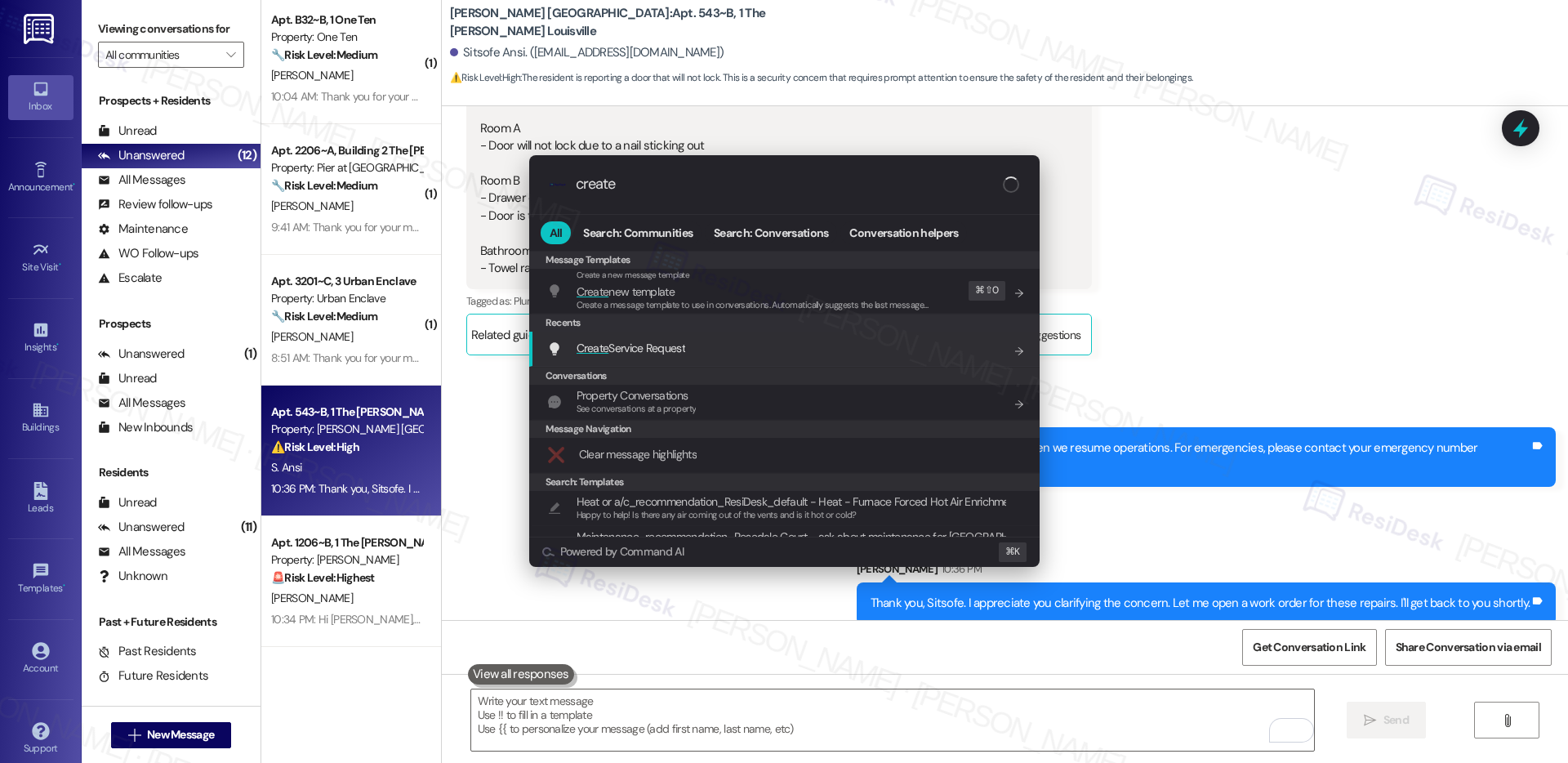
type input "create"
click at [686, 353] on span "Create Service Request" at bounding box center [631, 348] width 109 height 15
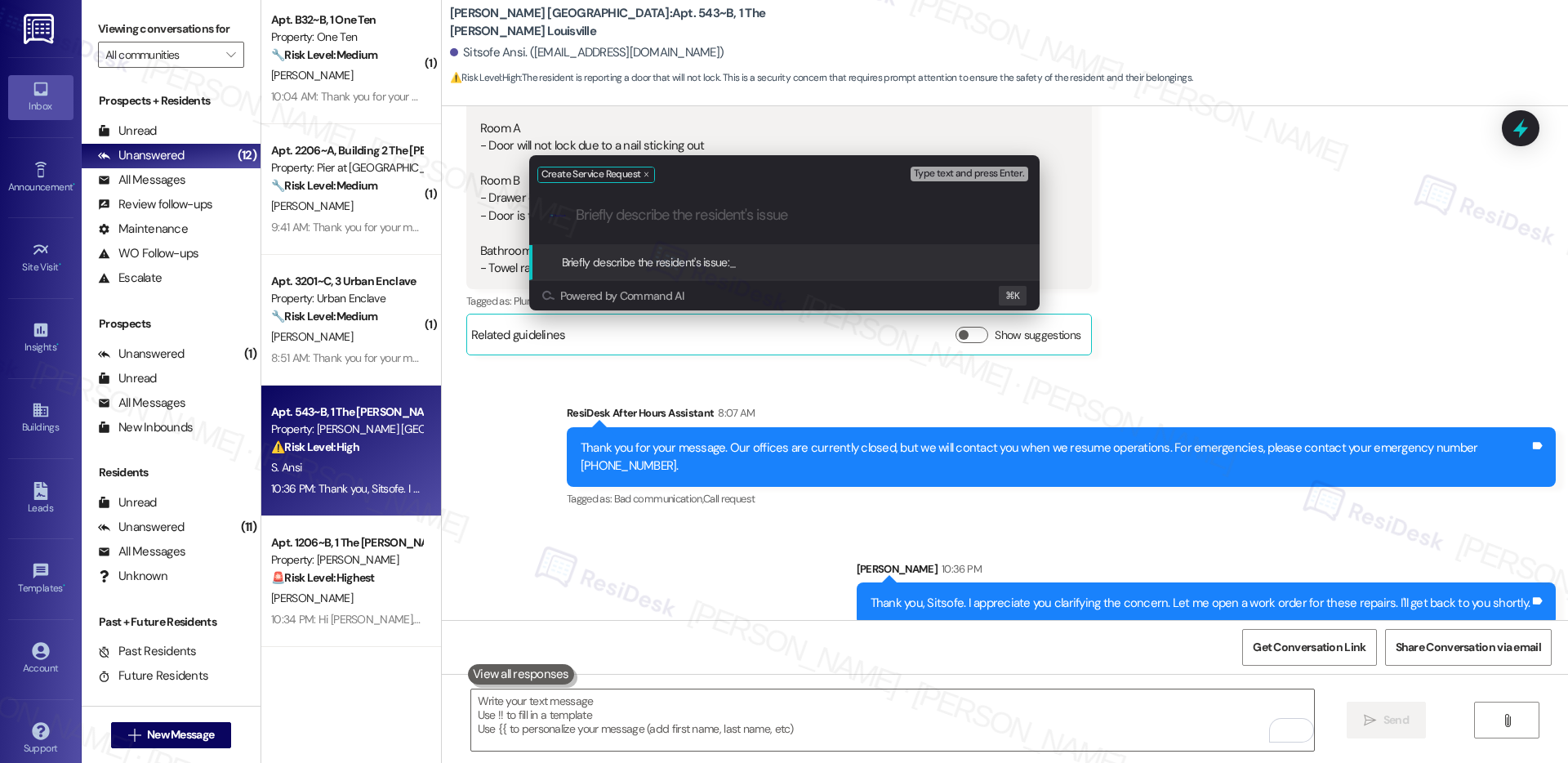
paste input "Carpentry Repairs Required – Multiple Areas"
type input "Carpentry Repairs Required – Multiple Areas"
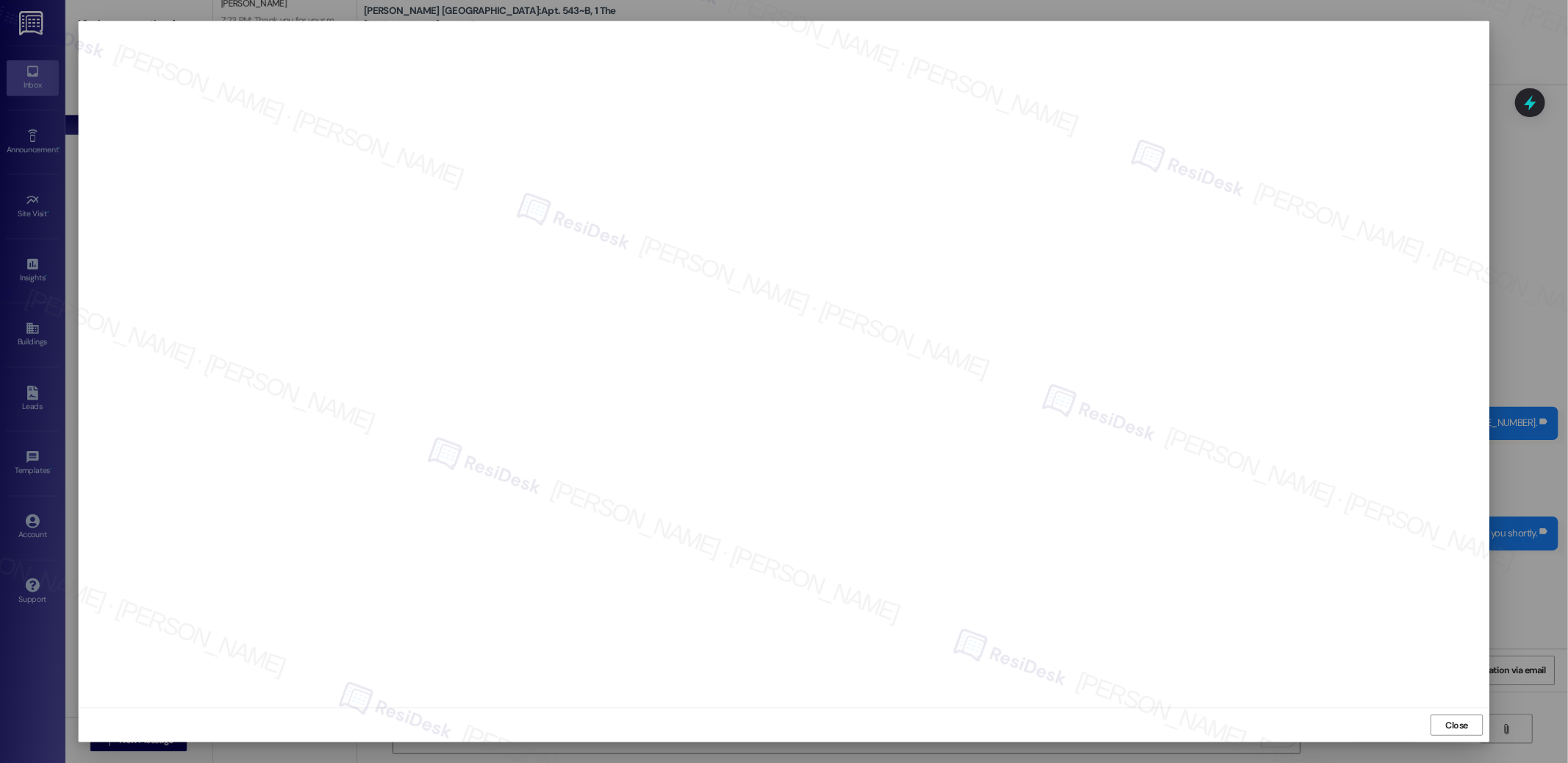
scroll to position [6686, 0]
drag, startPoint x: 1630, startPoint y: 814, endPoint x: 1510, endPoint y: 784, distance: 123.7
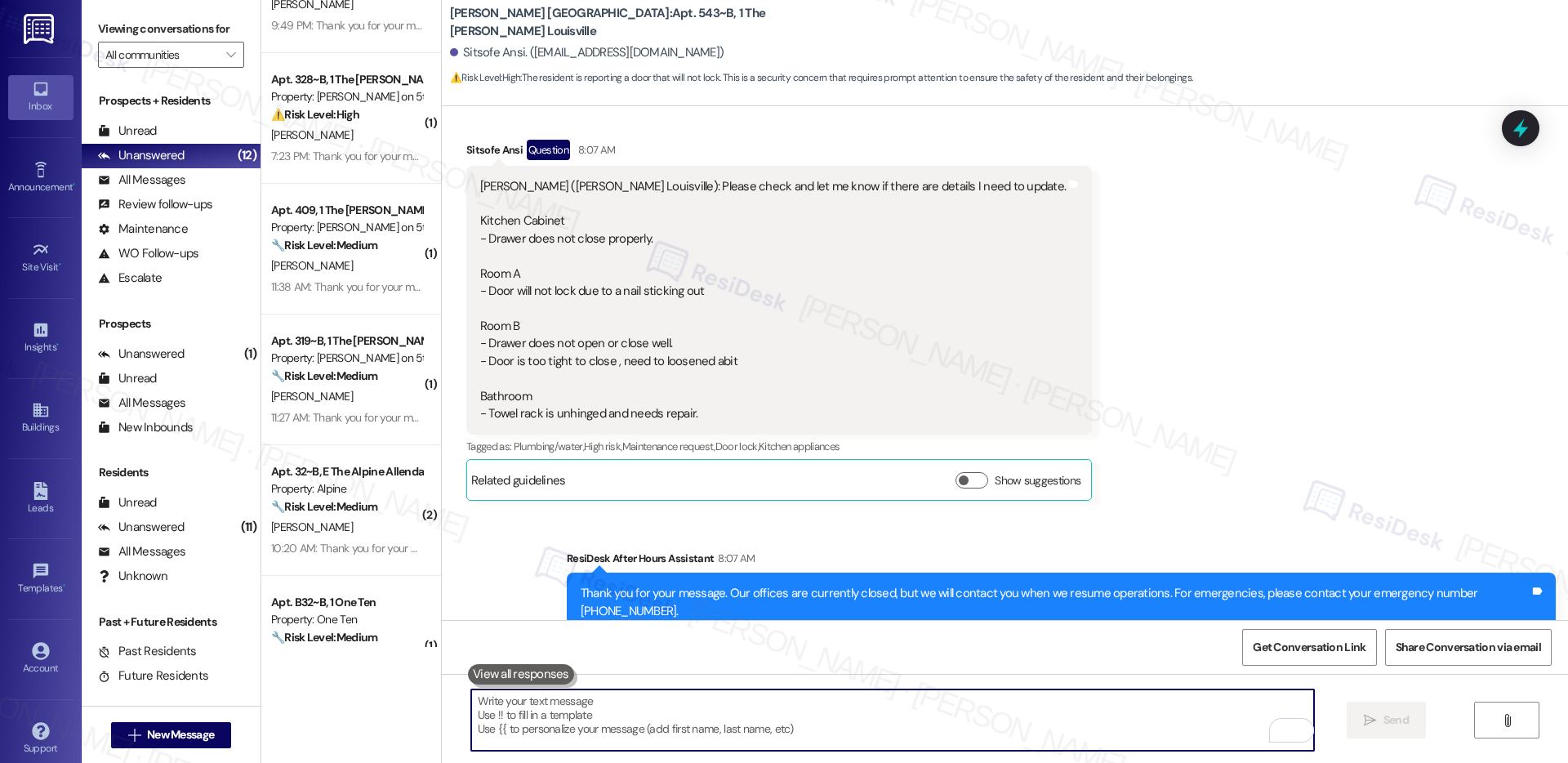
scroll to position [7448, 0]
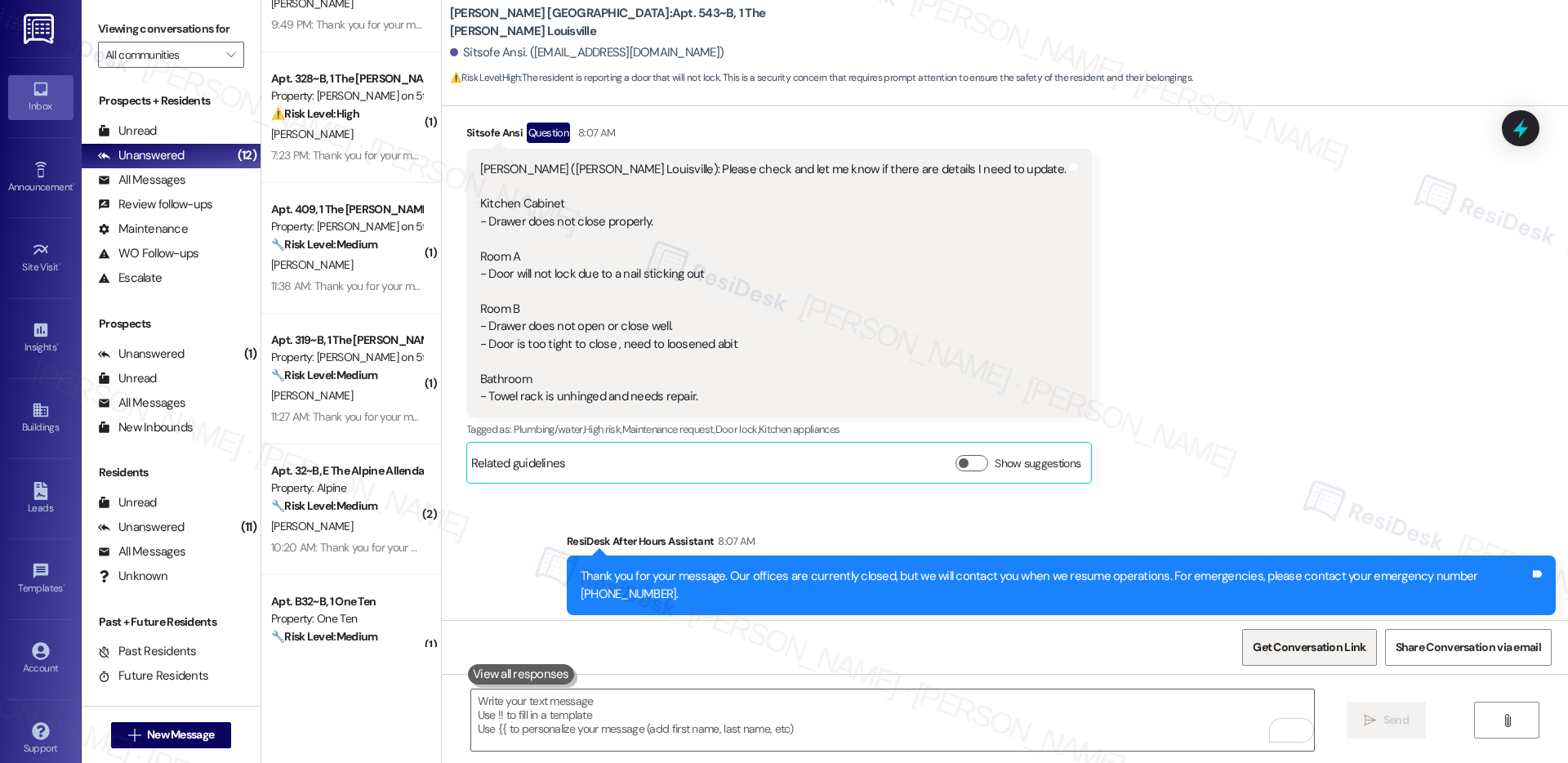
click at [1311, 655] on span "Get Conversation Link" at bounding box center [1309, 648] width 113 height 18
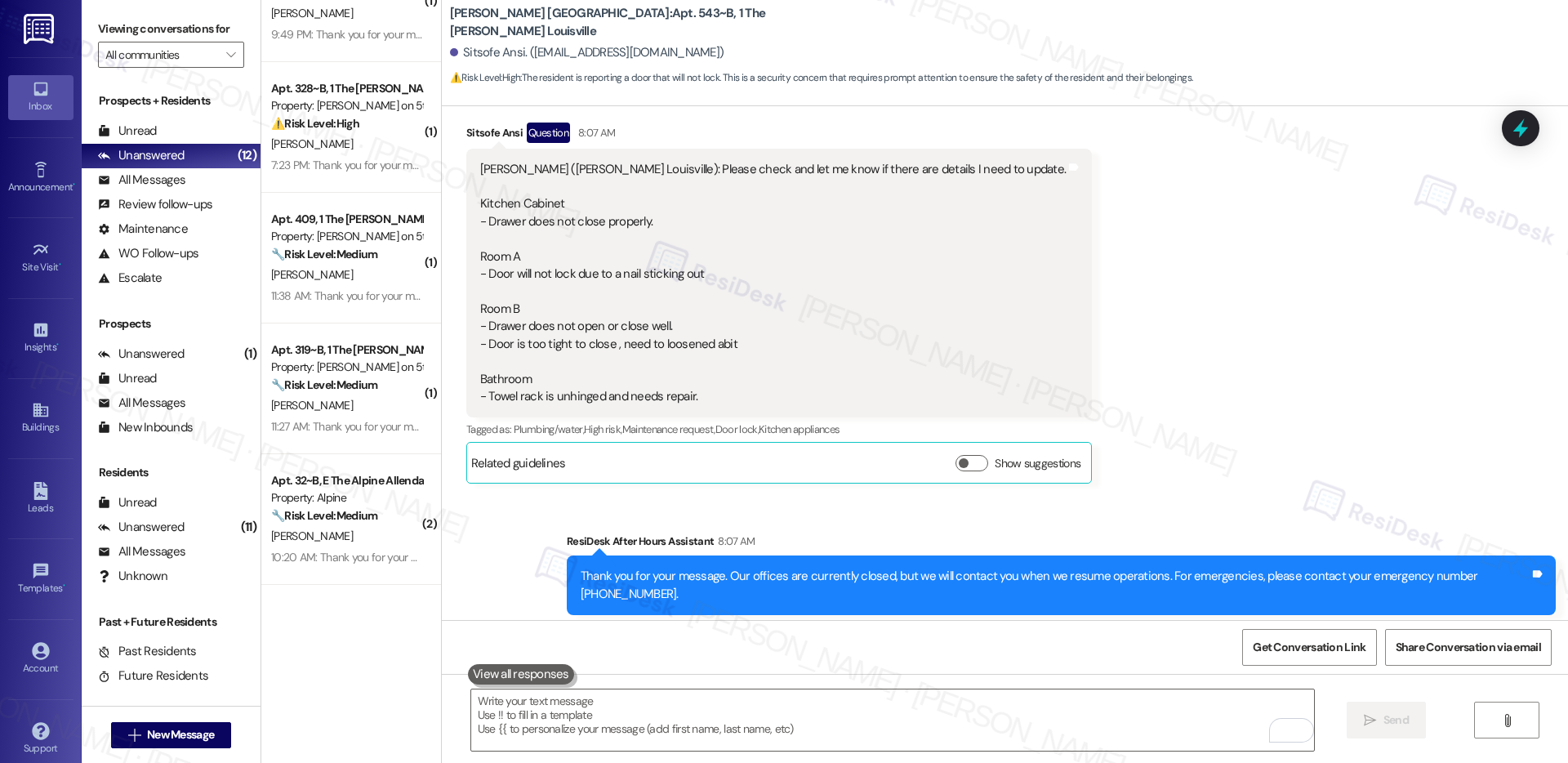
scroll to position [83, 0]
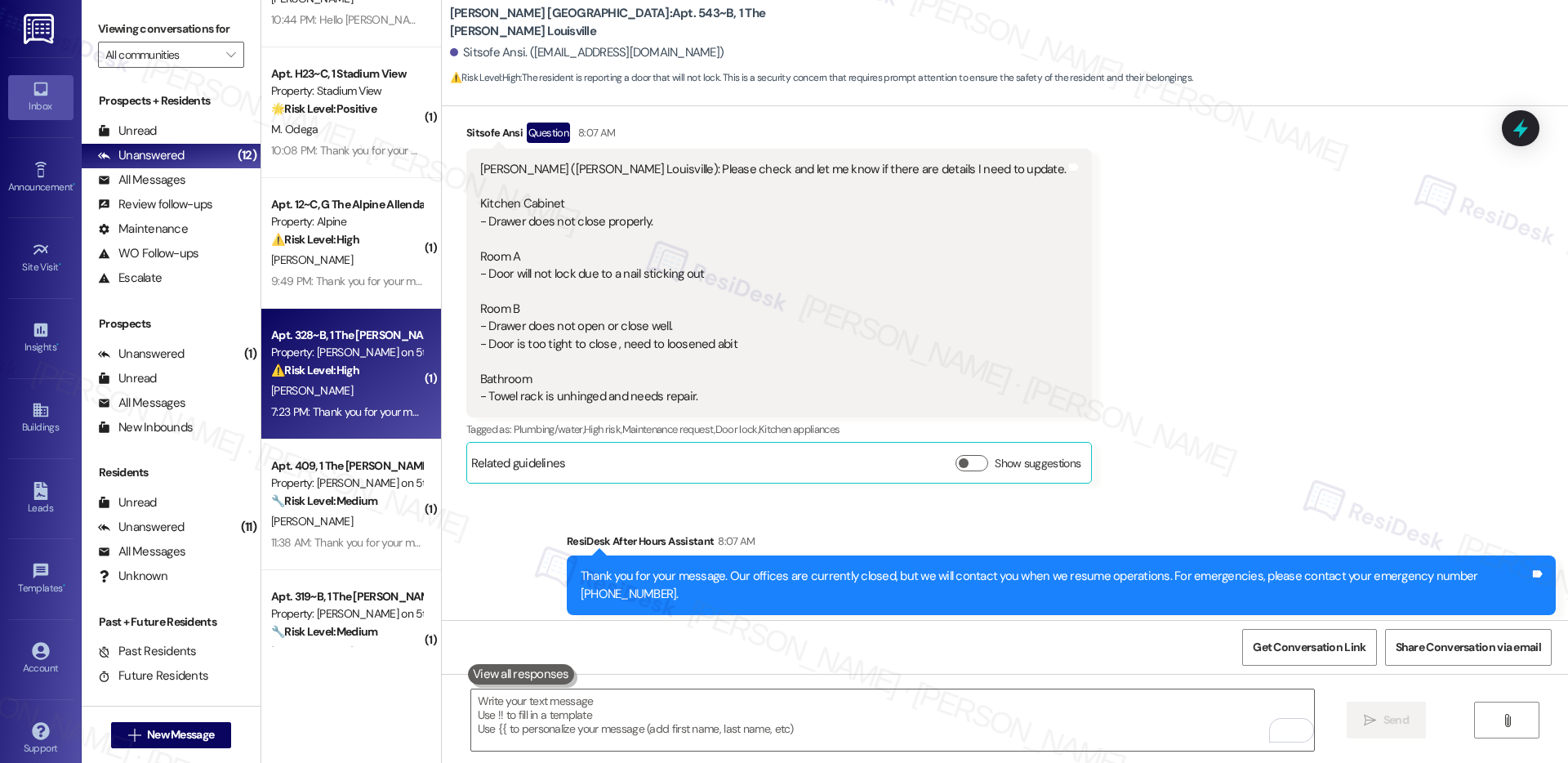
click at [363, 364] on div "⚠️ Risk Level: High The resident is reporting that a neighbor has been using th…" at bounding box center [347, 371] width 151 height 18
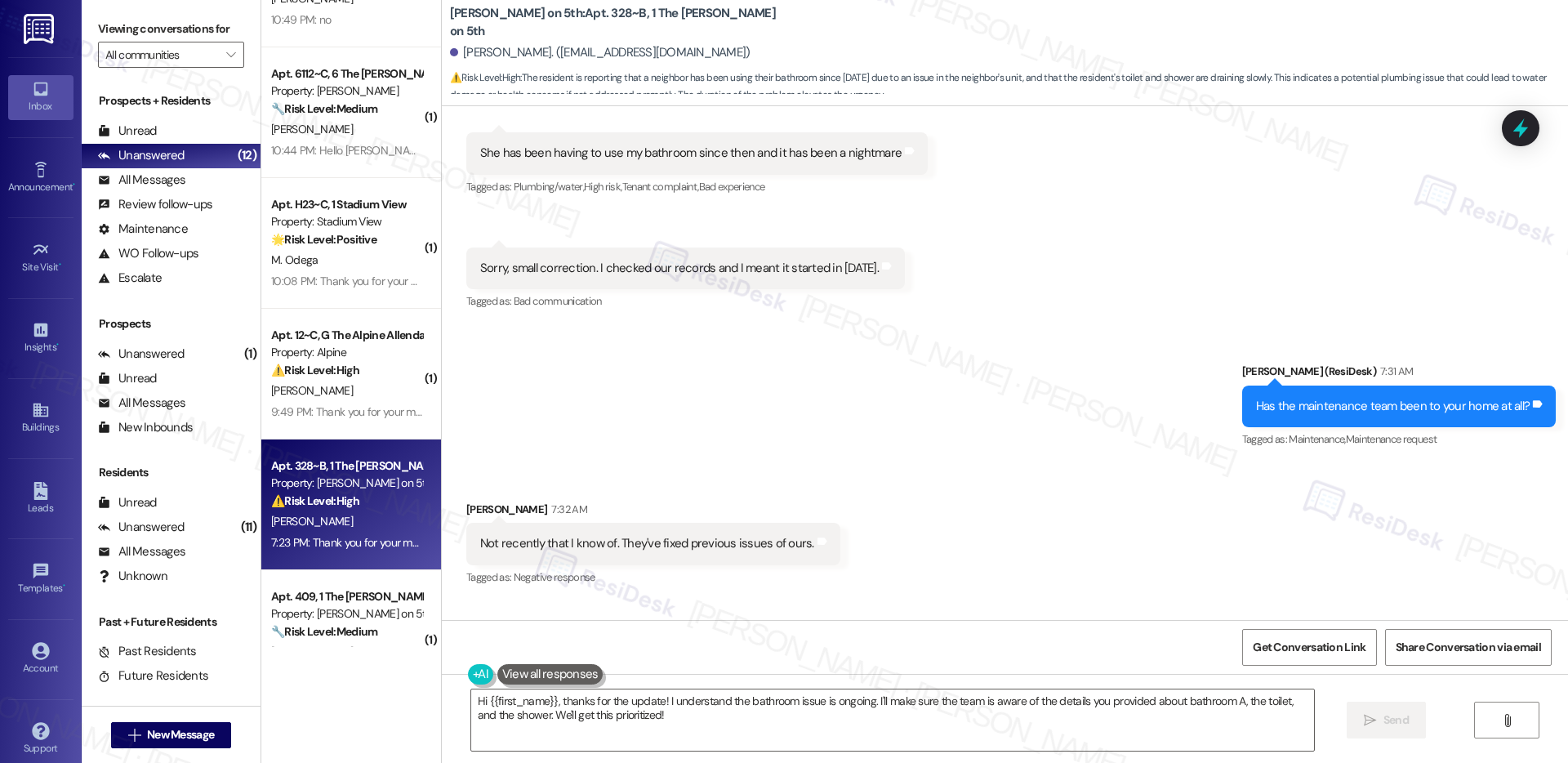
scroll to position [815, 0]
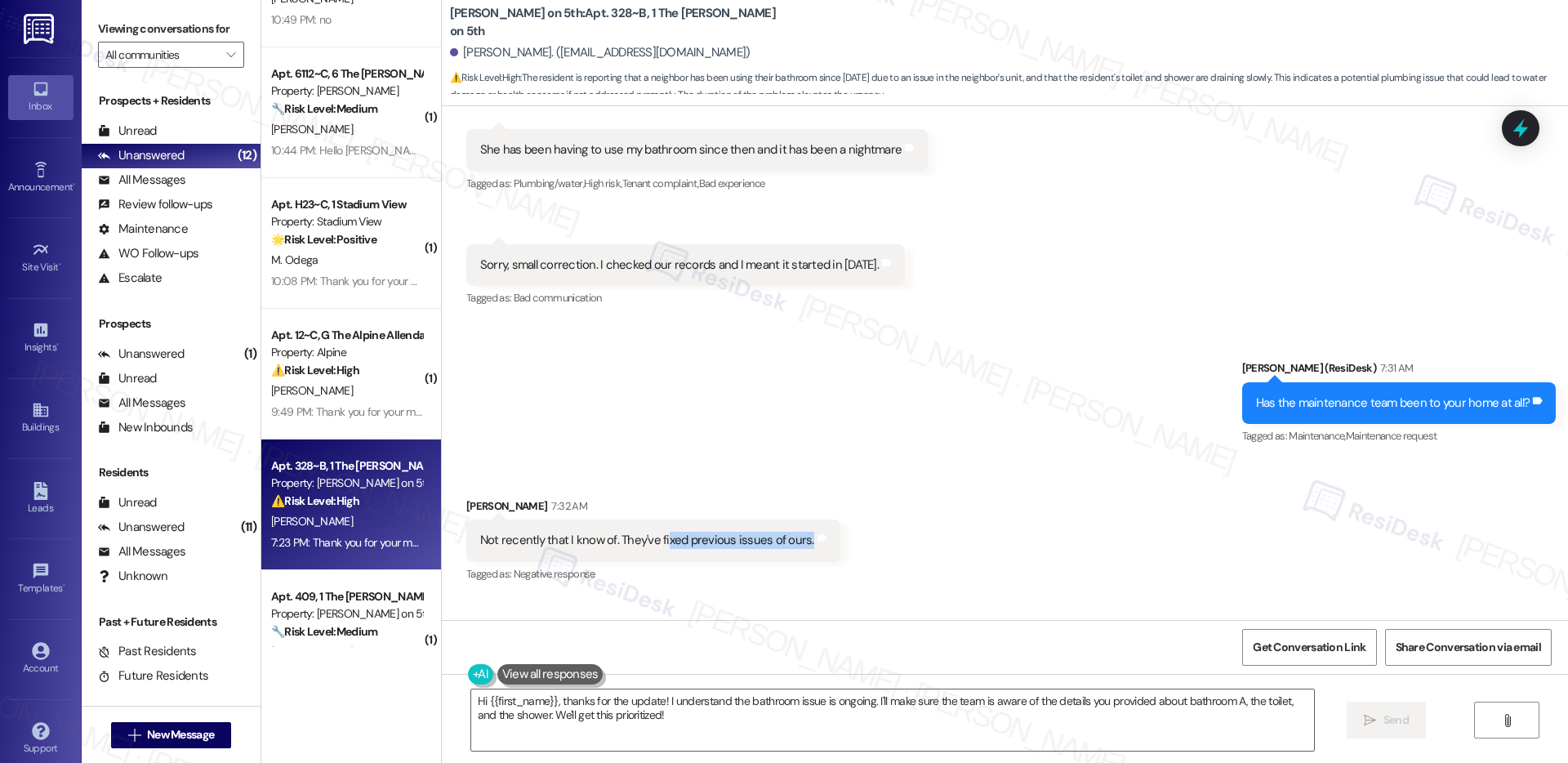
drag, startPoint x: 650, startPoint y: 520, endPoint x: 749, endPoint y: 533, distance: 99.8
click at [749, 533] on div "Not recently that I know of. They've fixed previous issues of ours. Tags and no…" at bounding box center [653, 540] width 374 height 42
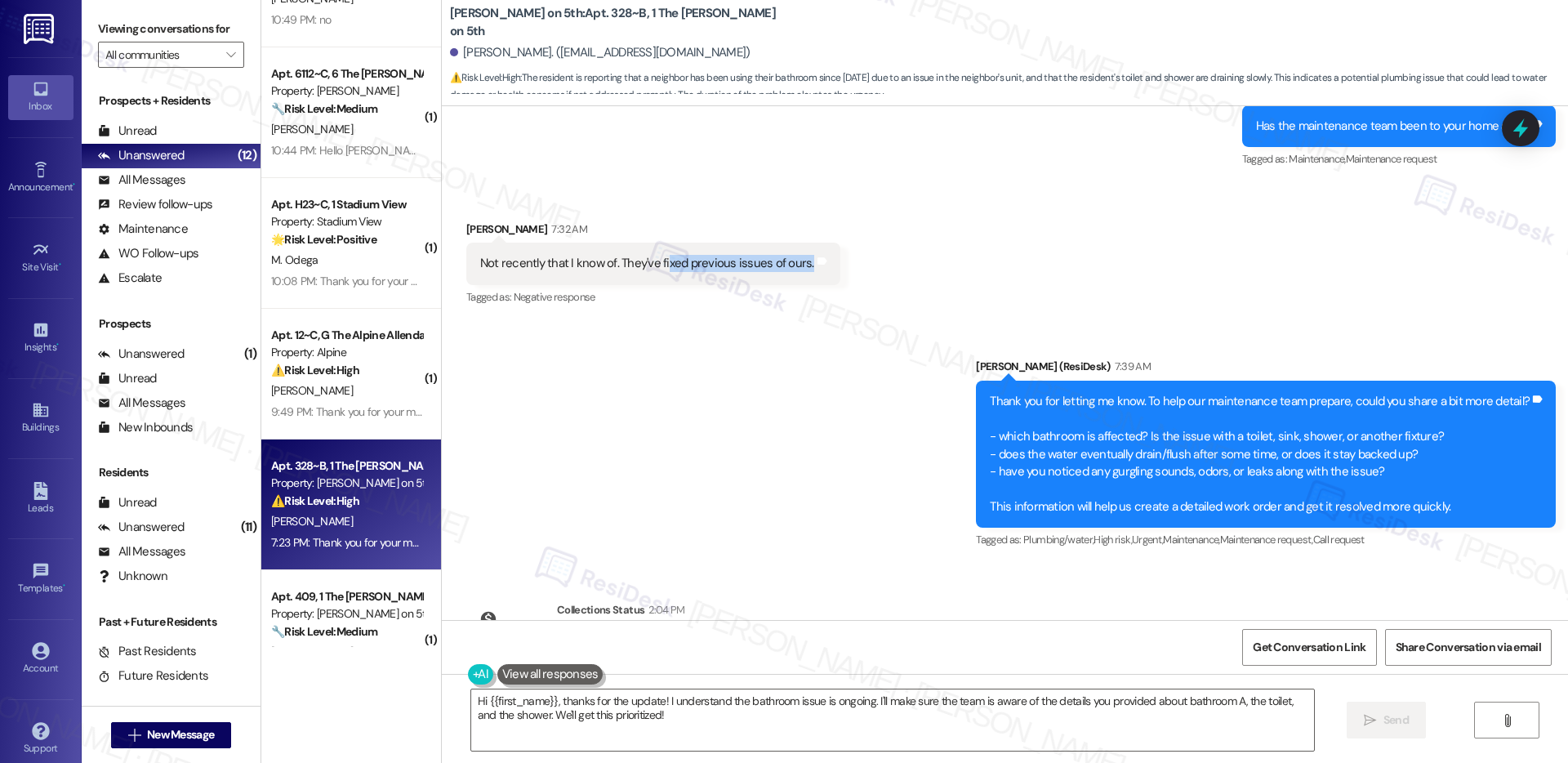
scroll to position [1497, 0]
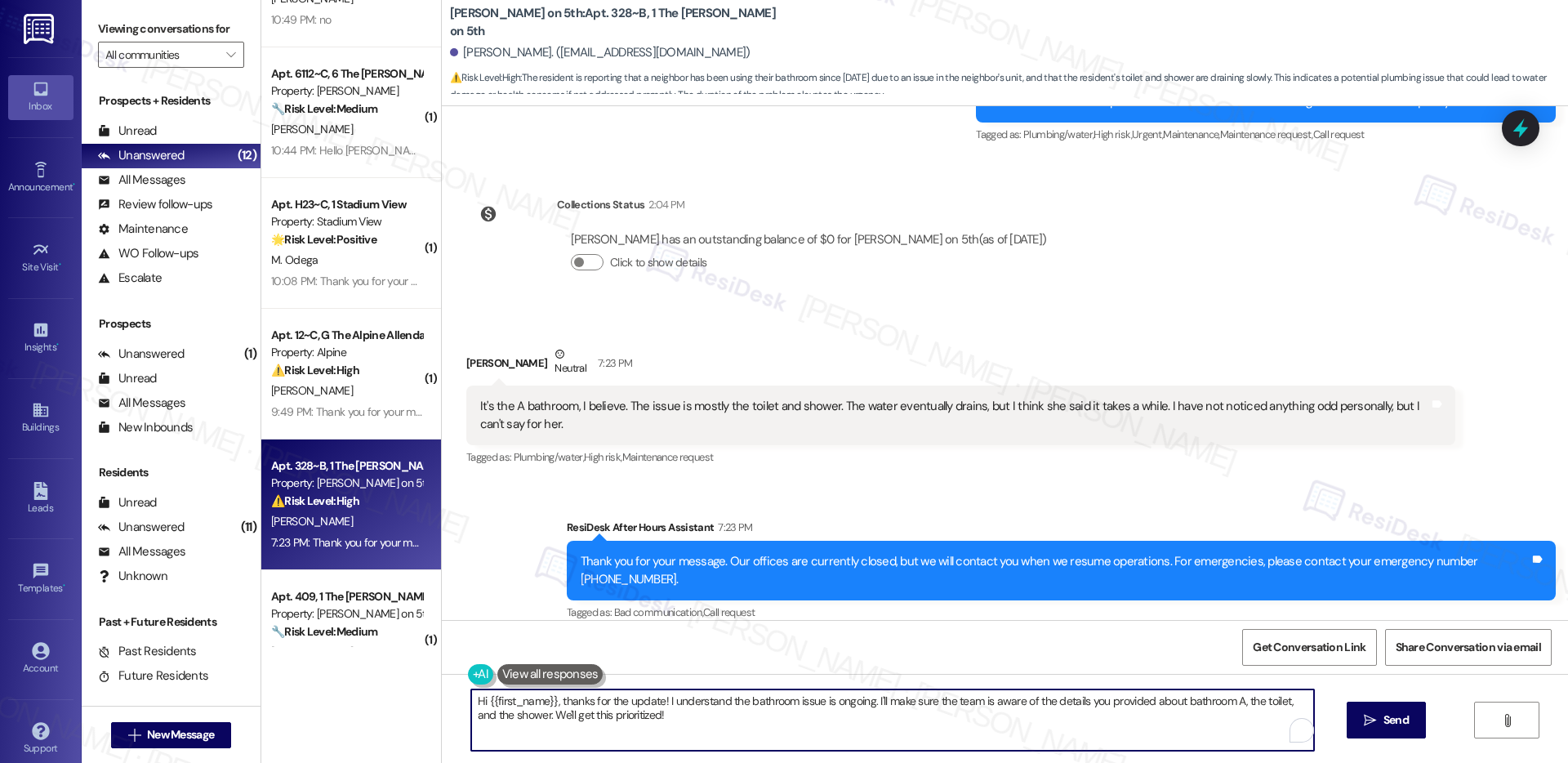
click at [661, 707] on textarea "Hi {{first_name}}, thanks for the update! I understand the bathroom issue is on…" at bounding box center [892, 720] width 843 height 61
type textarea "Thank you for clarifying. Do we have permission to enter the unit?"
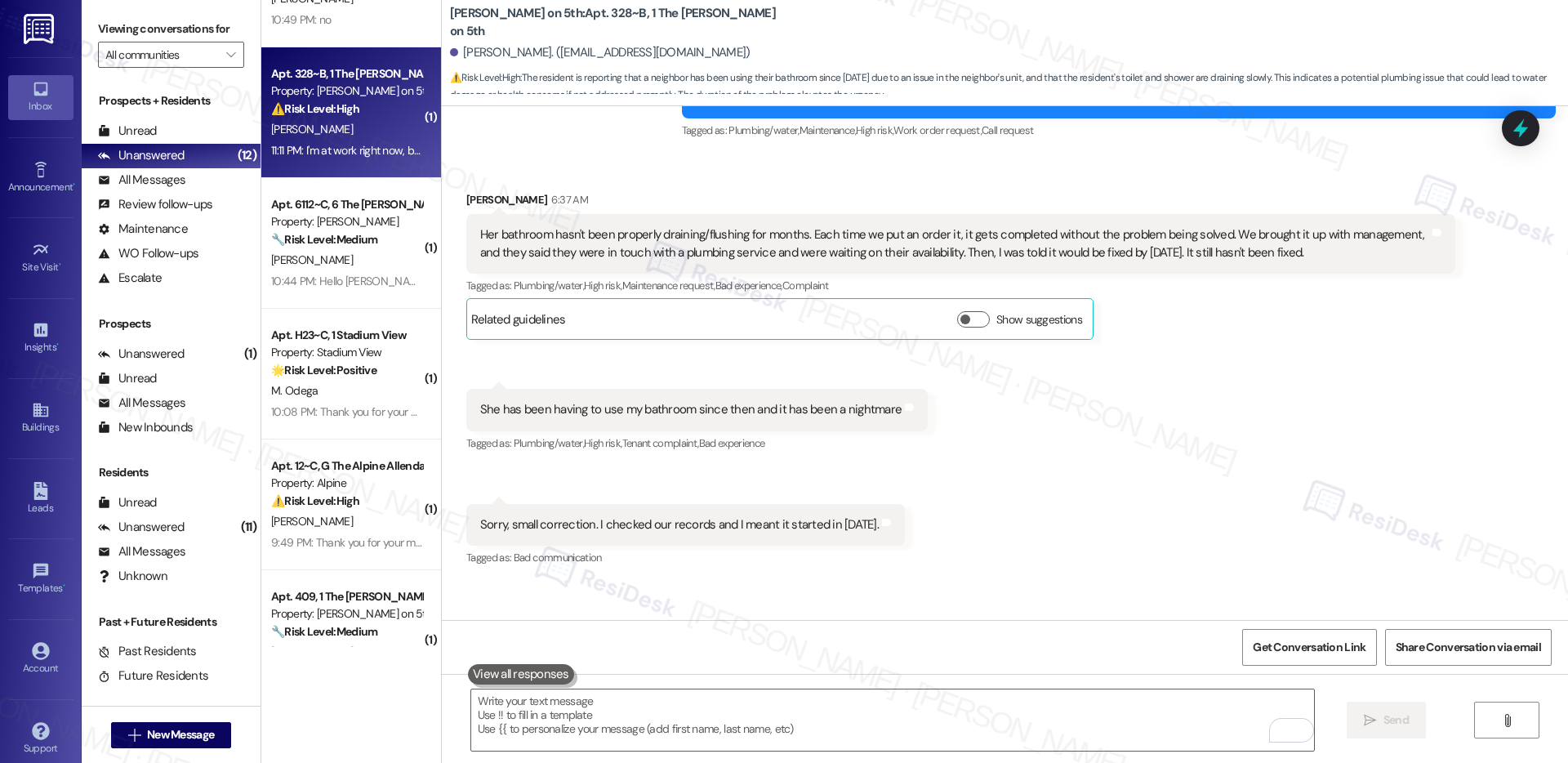
scroll to position [555, 0]
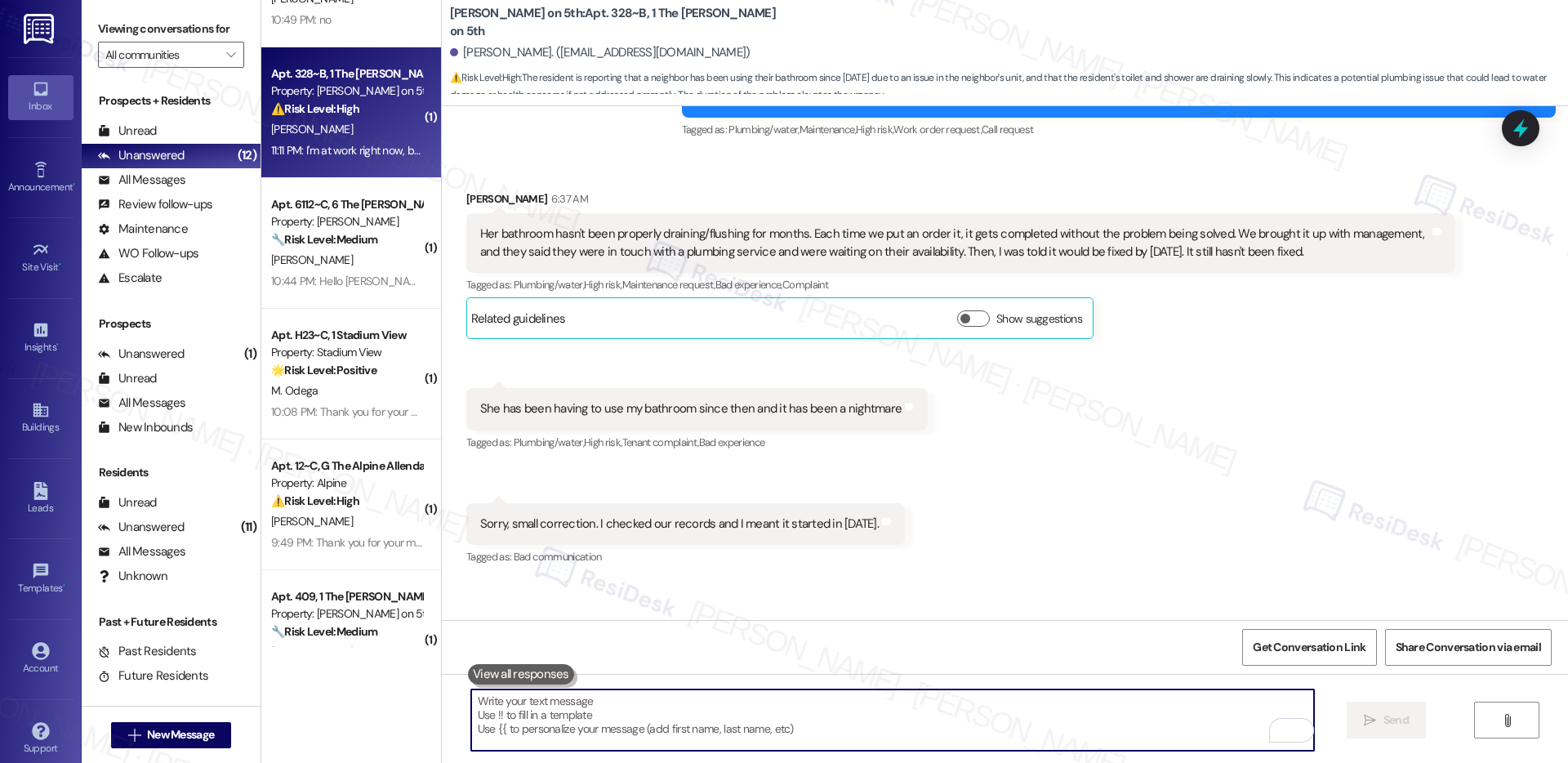
click at [753, 226] on div "Her bathroom hasn't been properly draining/flushing for months. Each time we pu…" at bounding box center [955, 244] width 949 height 35
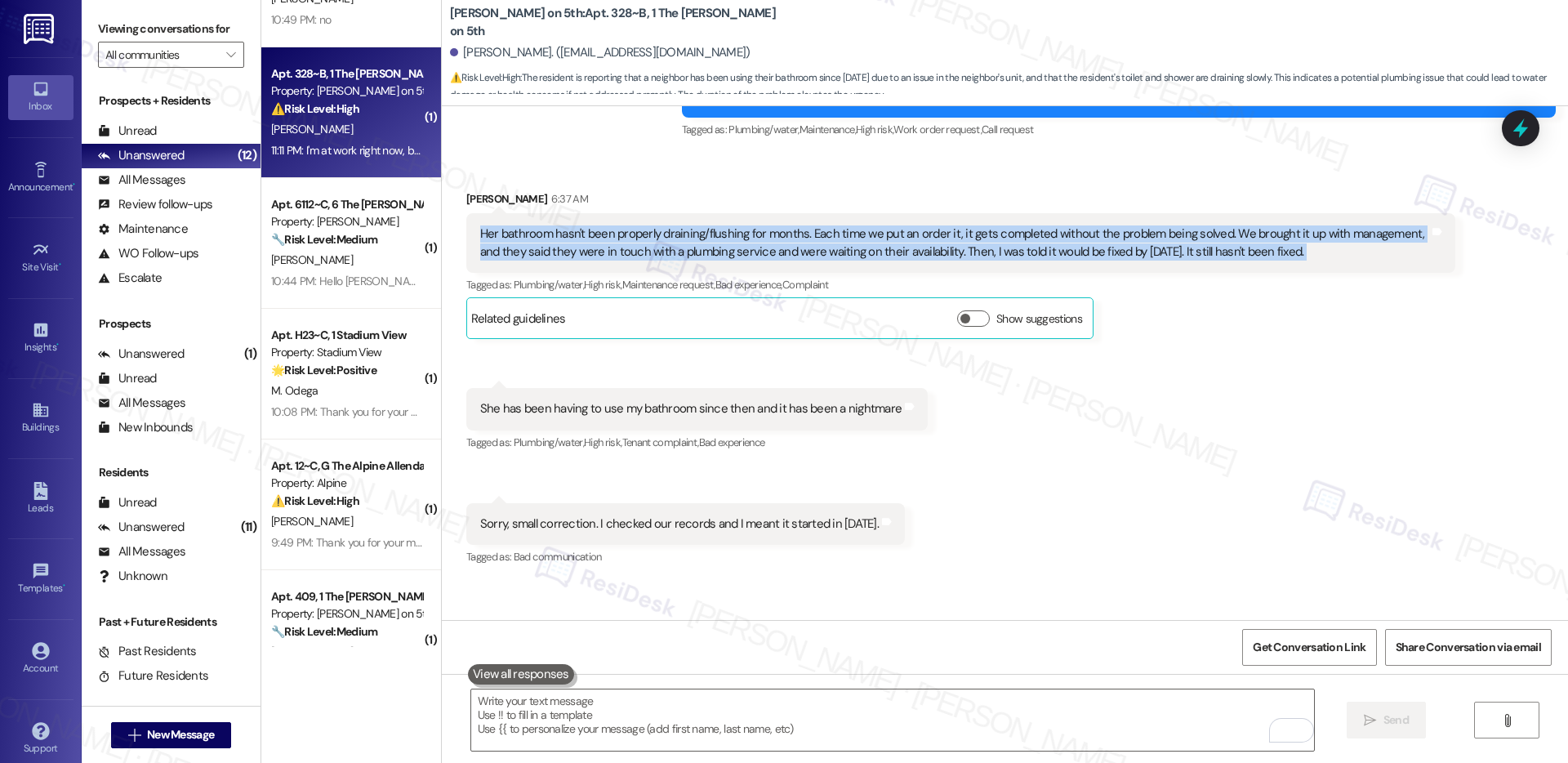
click at [753, 226] on div "Her bathroom hasn't been properly draining/flushing for months. Each time we pu…" at bounding box center [955, 244] width 949 height 35
copy div "Her bathroom hasn't been properly draining/flushing for months. Each time we pu…"
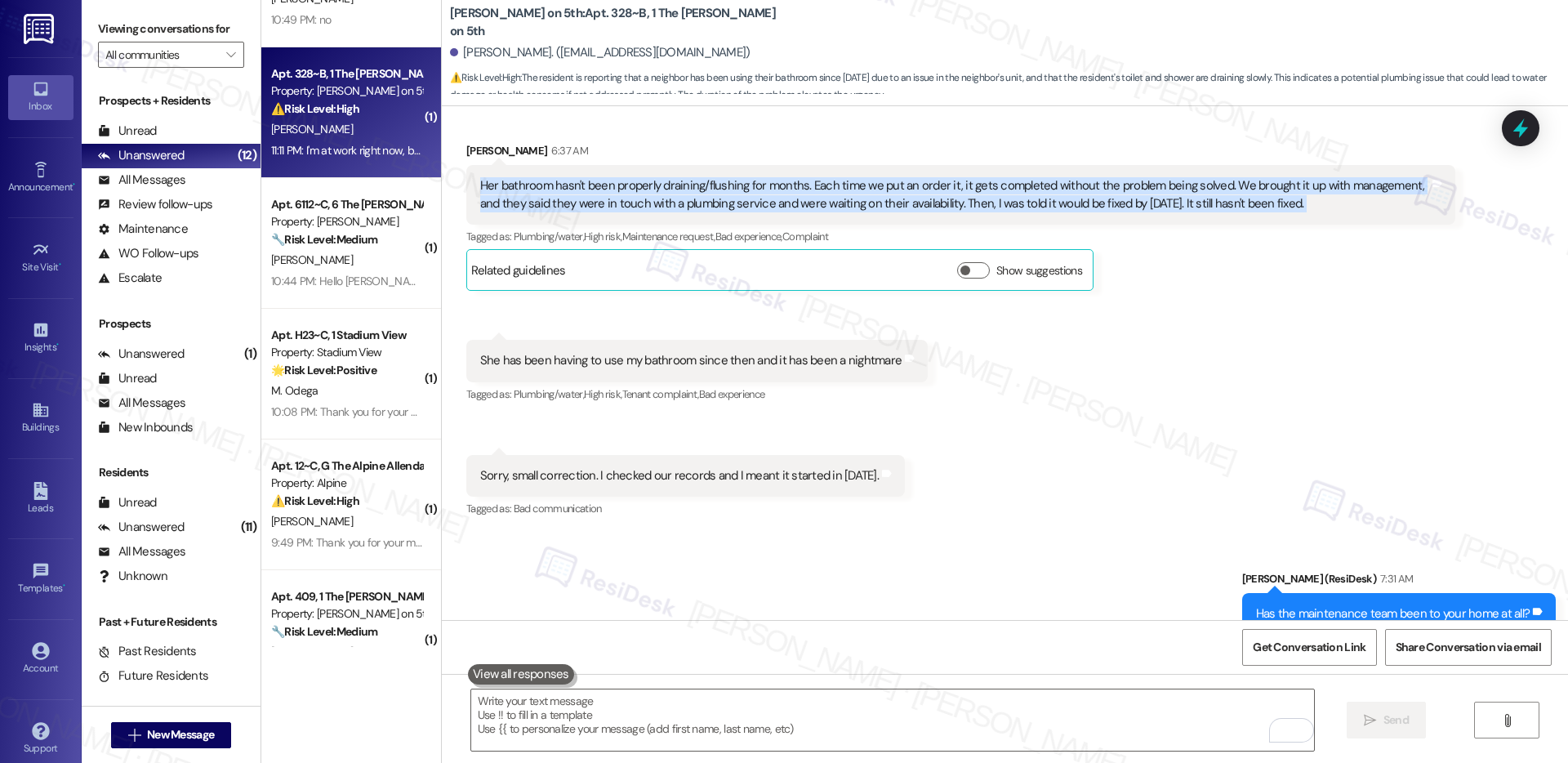
scroll to position [713, 0]
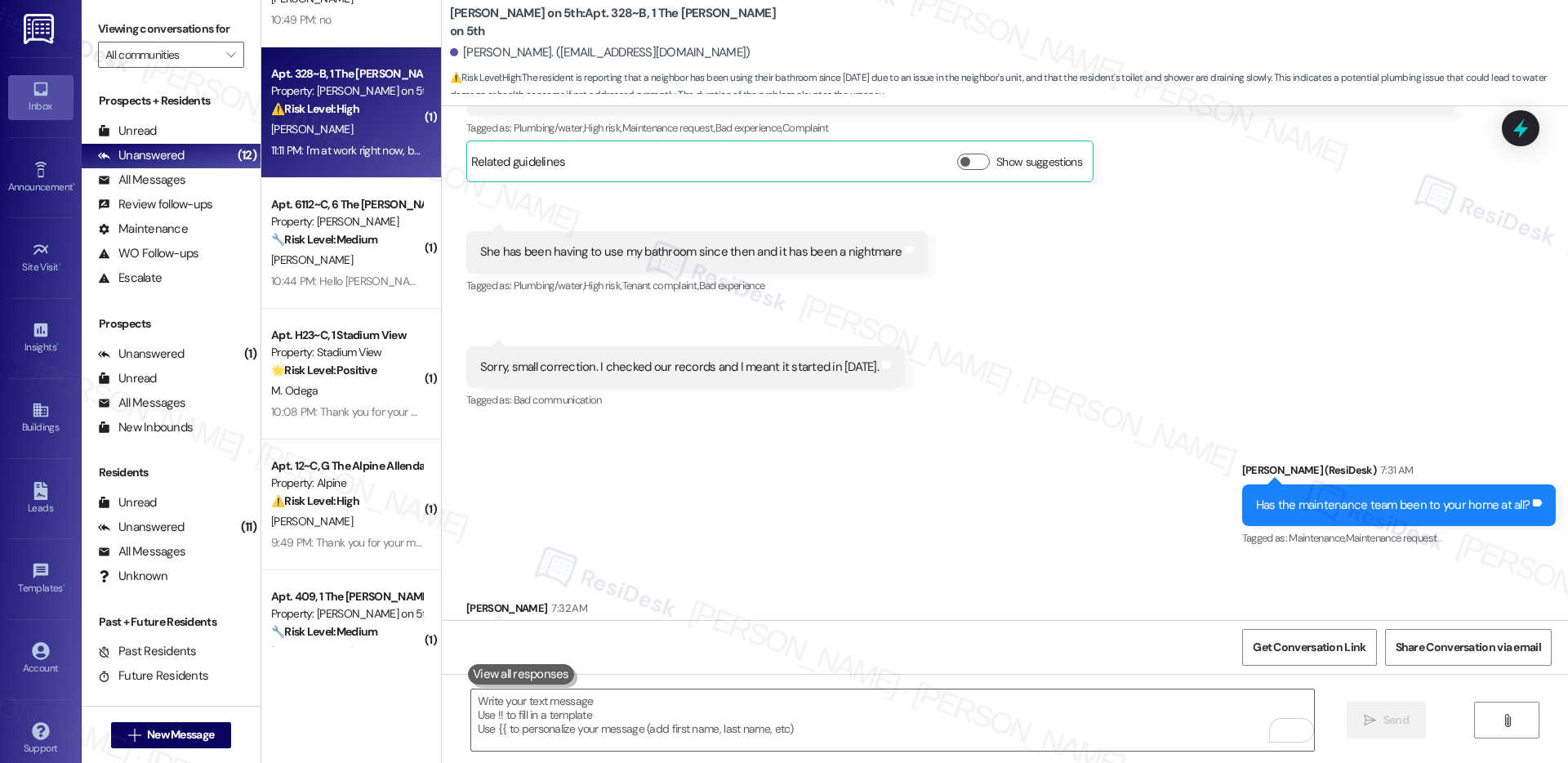
click at [822, 359] on div "Sorry, small correction. I checked our records and I meant it started in July 2…" at bounding box center [679, 368] width 398 height 18
drag, startPoint x: 822, startPoint y: 350, endPoint x: 867, endPoint y: 350, distance: 45.0
click at [867, 359] on div "Sorry, small correction. I checked our records and I meant it started in July 2…" at bounding box center [679, 368] width 398 height 18
copy div "July 2024."
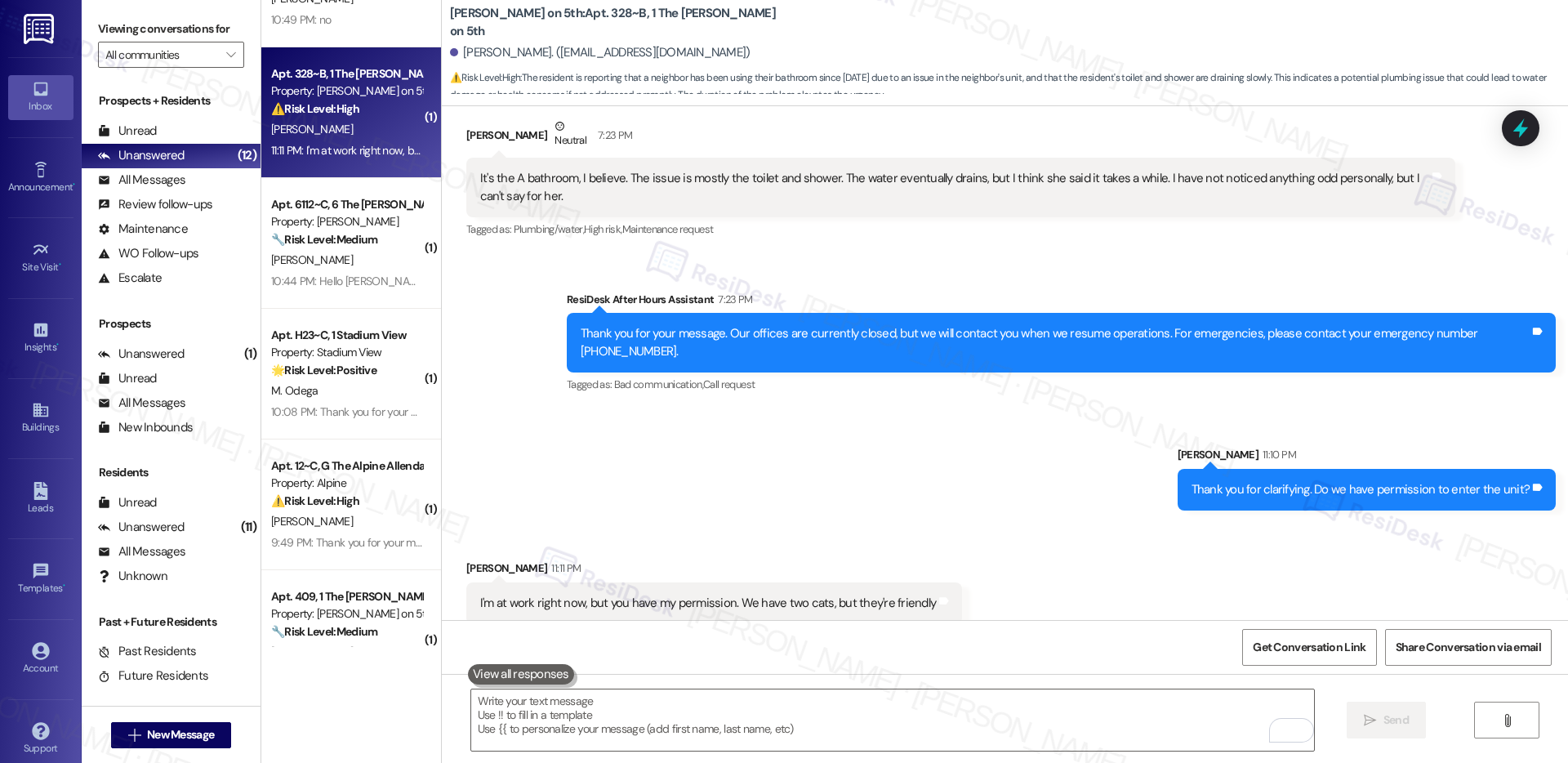
scroll to position [1722, 0]
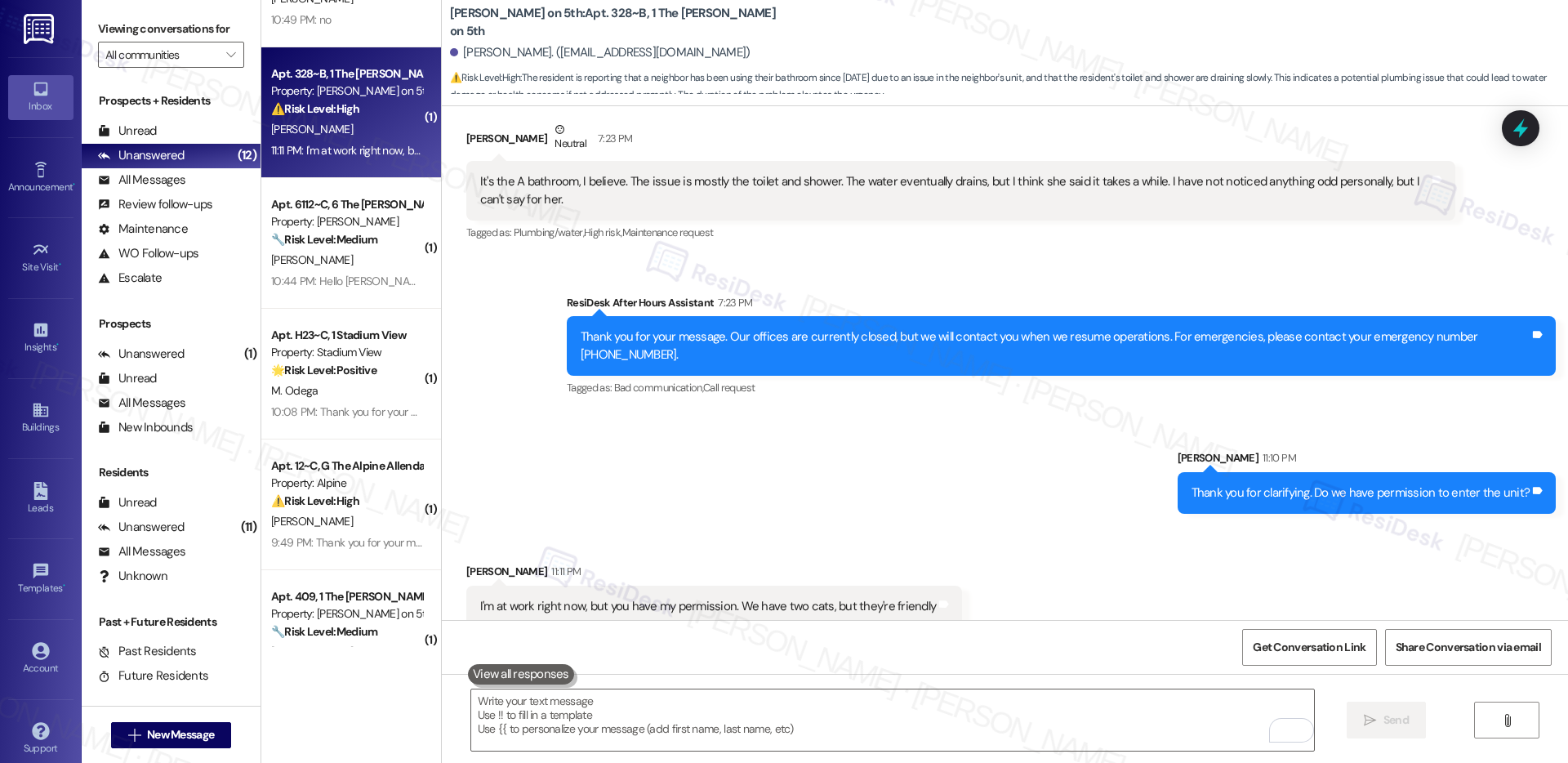
click at [488, 173] on div "It's the A bathroom, I believe. The issue is mostly the toilet and shower. The …" at bounding box center [955, 191] width 949 height 35
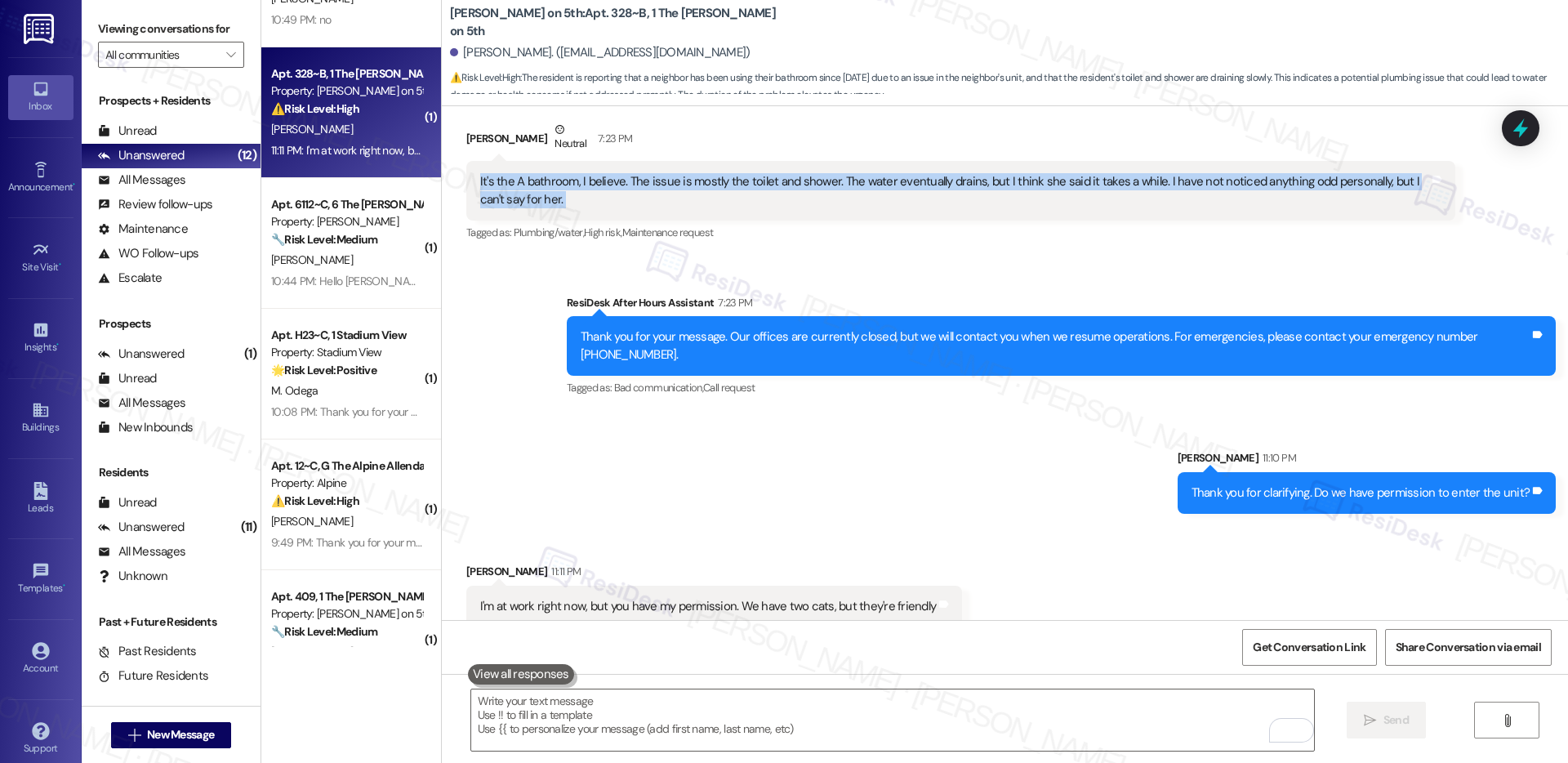
click at [488, 173] on div "It's the A bathroom, I believe. The issue is mostly the toilet and shower. The …" at bounding box center [955, 191] width 949 height 35
copy div "It's the A bathroom, I believe. The issue is mostly the toilet and shower. The …"
click at [782, 720] on textarea "To enrich screen reader interactions, please activate Accessibility in Grammarl…" at bounding box center [892, 720] width 843 height 61
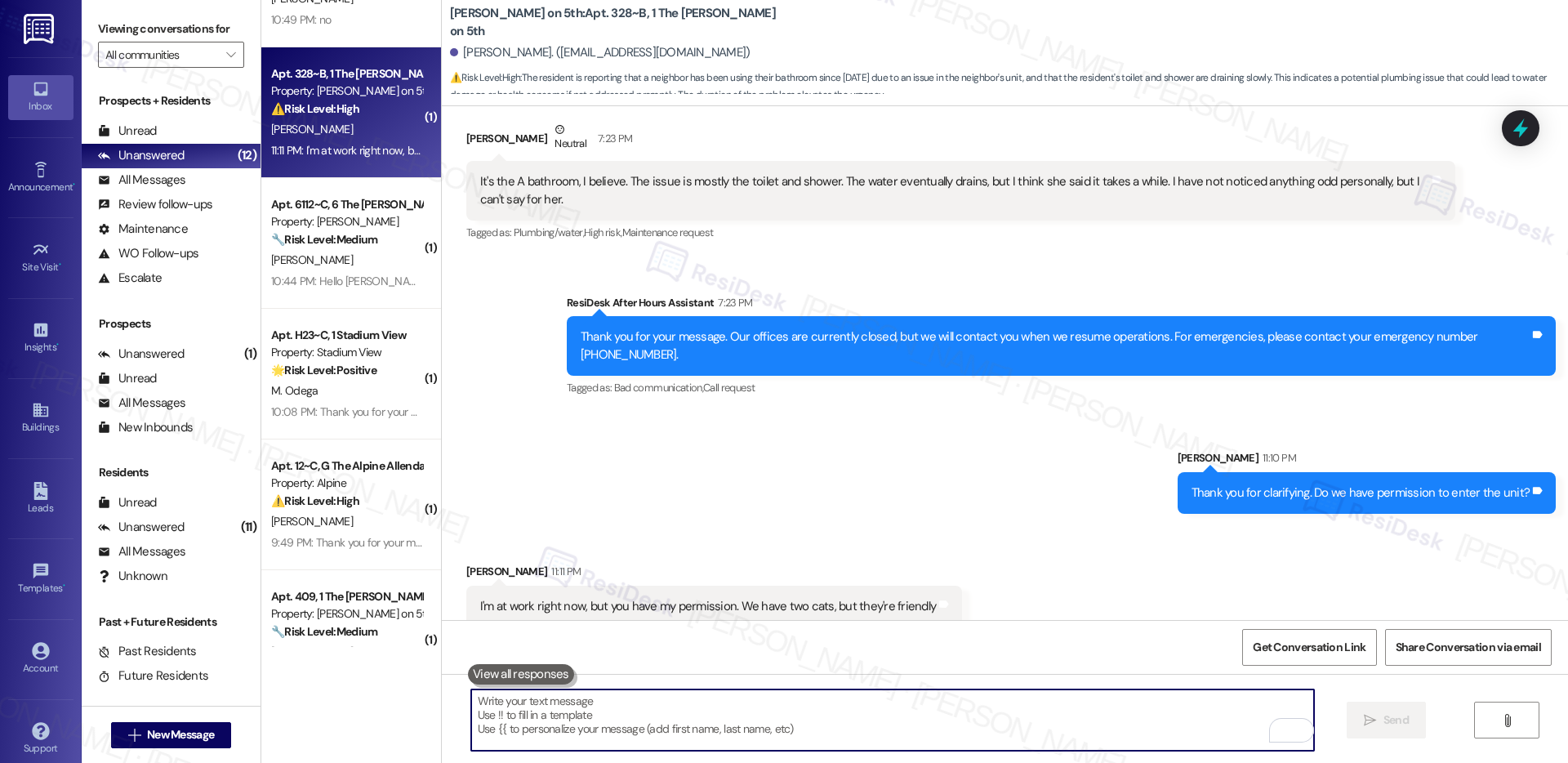
click at [782, 720] on textarea "To enrich screen reader interactions, please activate Accessibility in Grammarl…" at bounding box center [892, 720] width 843 height 61
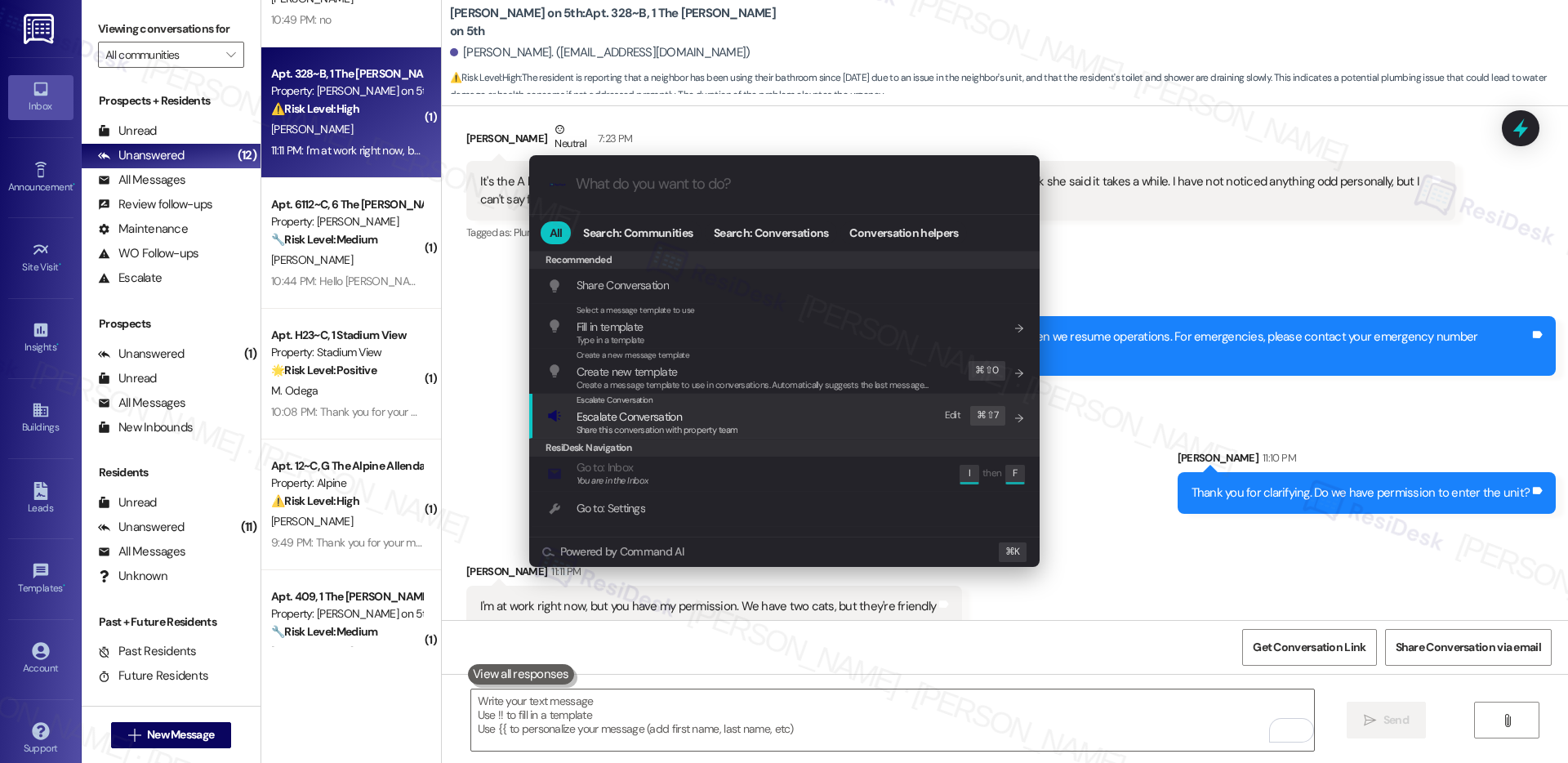
click at [631, 425] on span "Share this conversation with property team" at bounding box center [657, 429] width 162 height 11
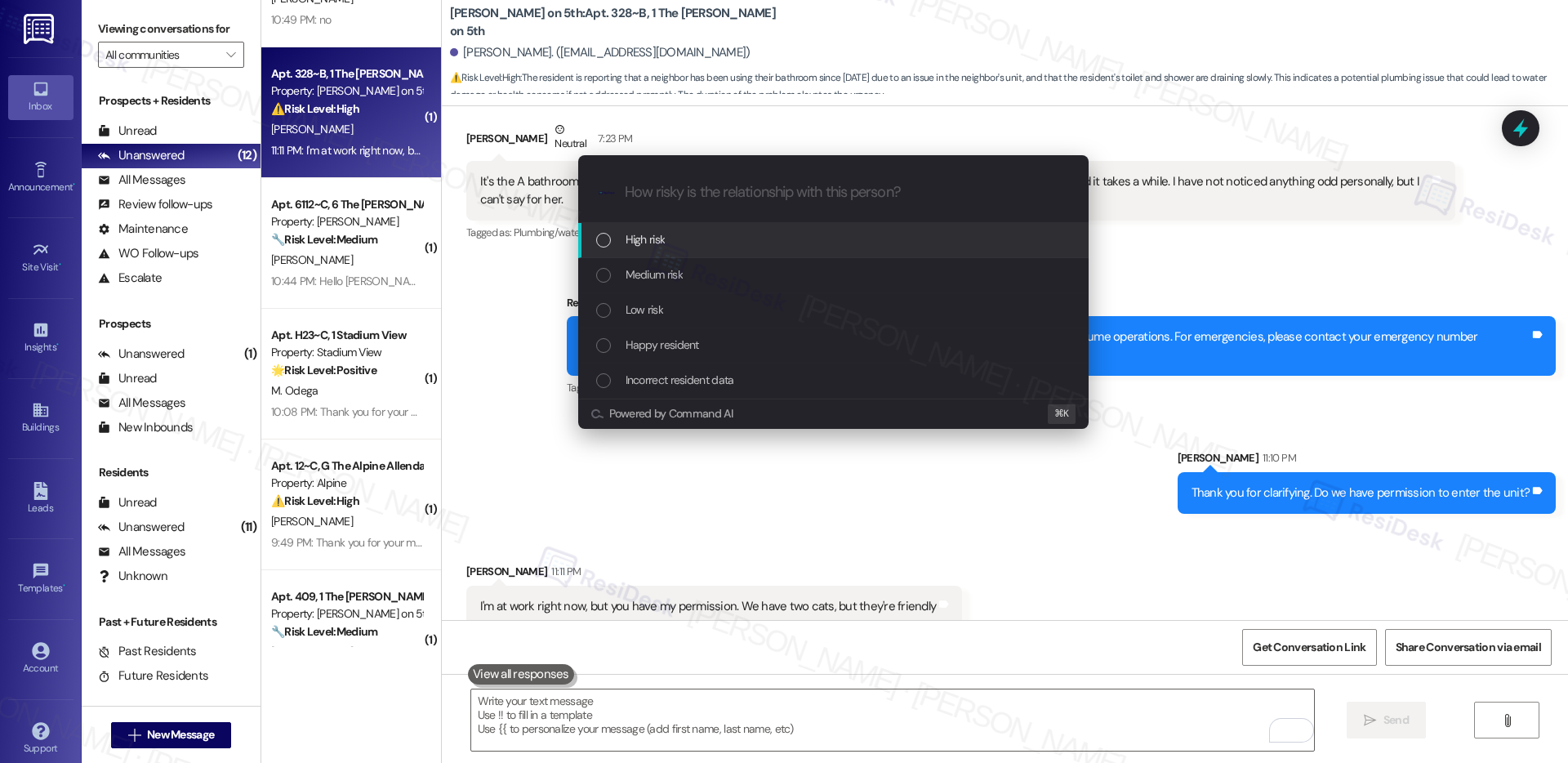
click at [667, 247] on div "High risk" at bounding box center [835, 239] width 478 height 18
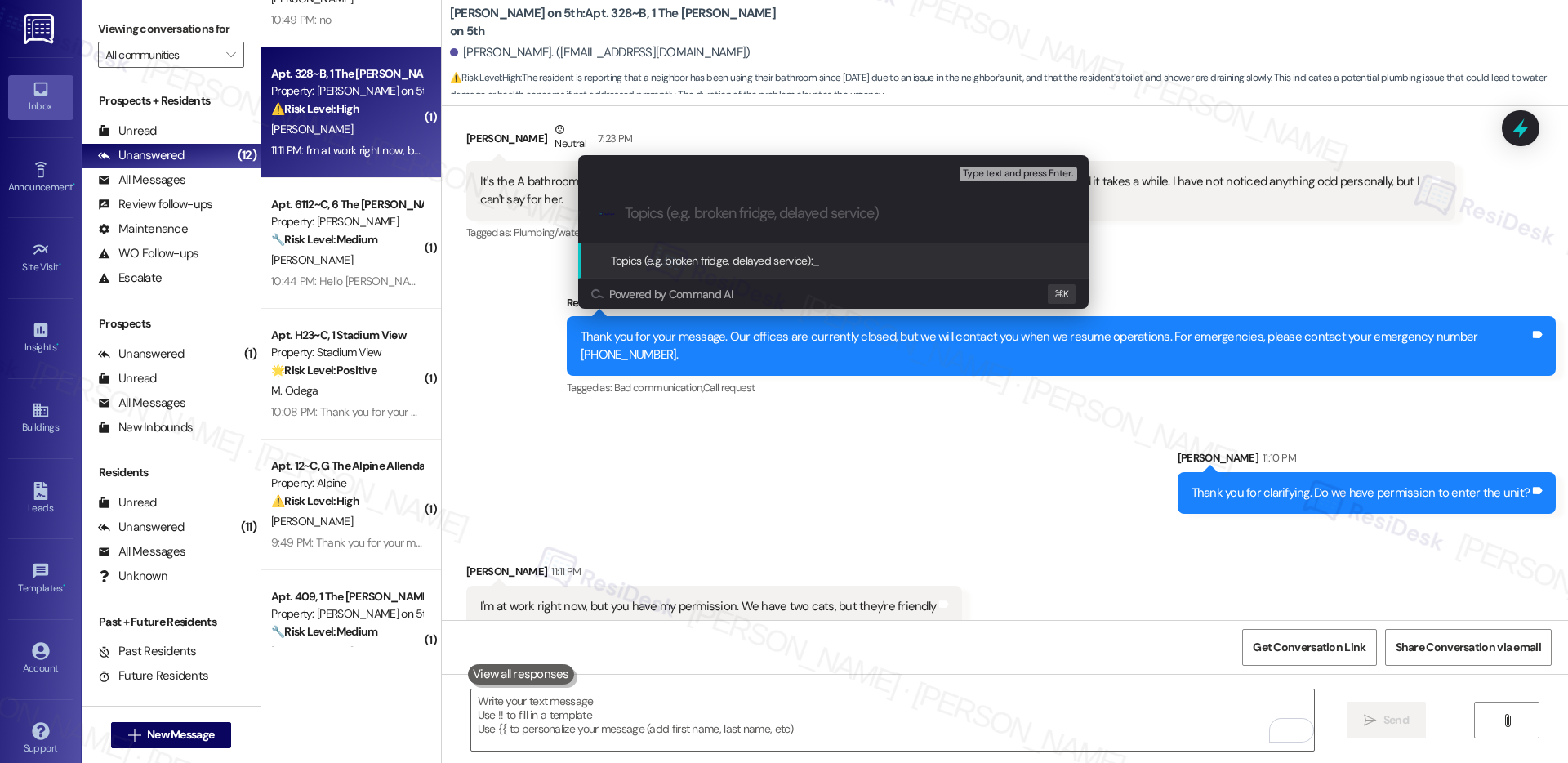
click at [727, 215] on input "Topics (e.g. broken fridge, delayed service)" at bounding box center [847, 214] width 444 height 18
paste input "Ongoing plumbing problem in Bathroom A"
type input "Ongoing plumbing problem in Bathroom A"
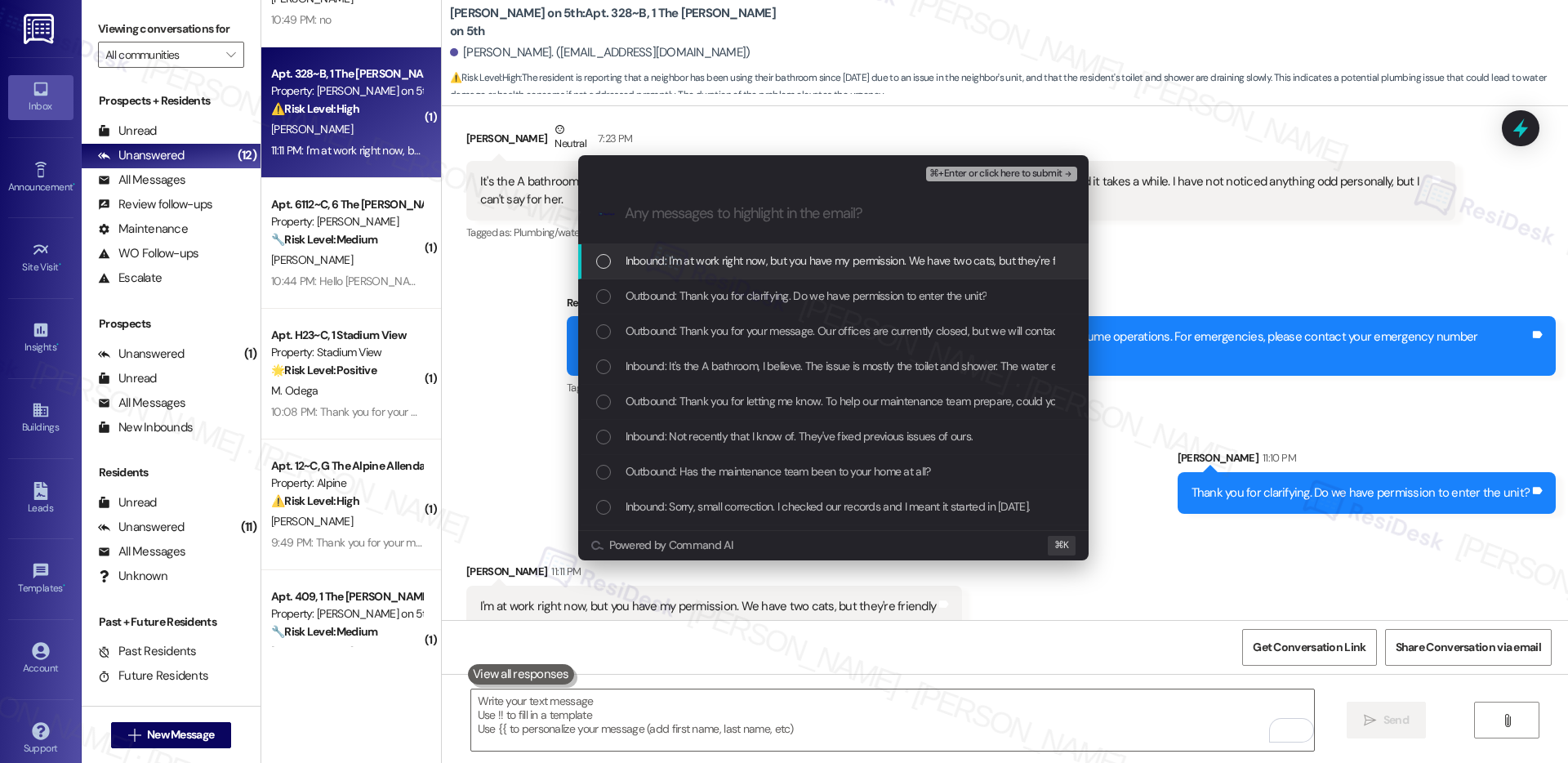
click at [696, 269] on span "Inbound: I'm at work right now, but you have my permission. We have two cats, b…" at bounding box center [857, 260] width 462 height 18
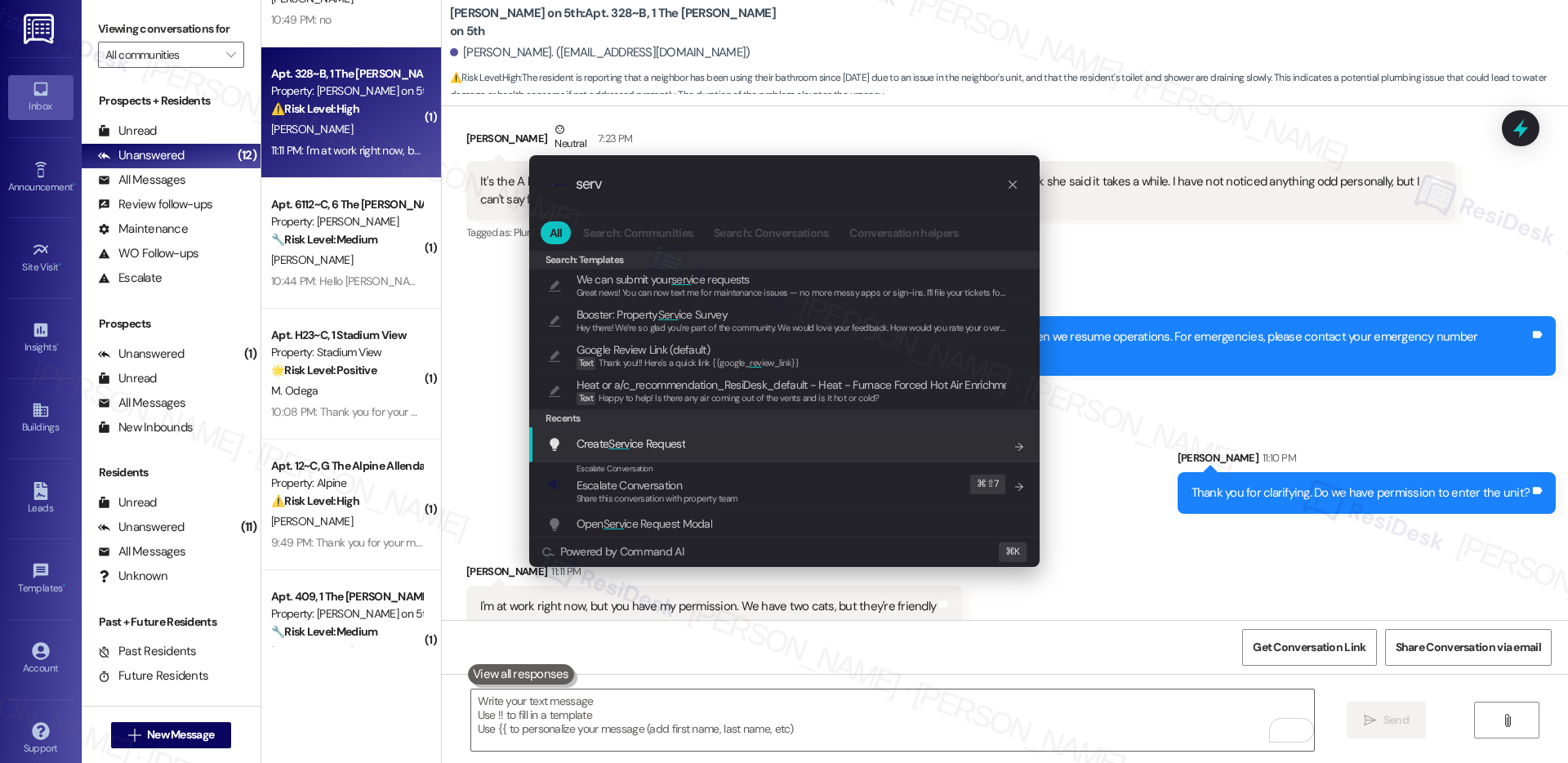
type input "serv"
click at [693, 444] on div "Create Serv ice Request Add shortcut" at bounding box center [786, 443] width 478 height 18
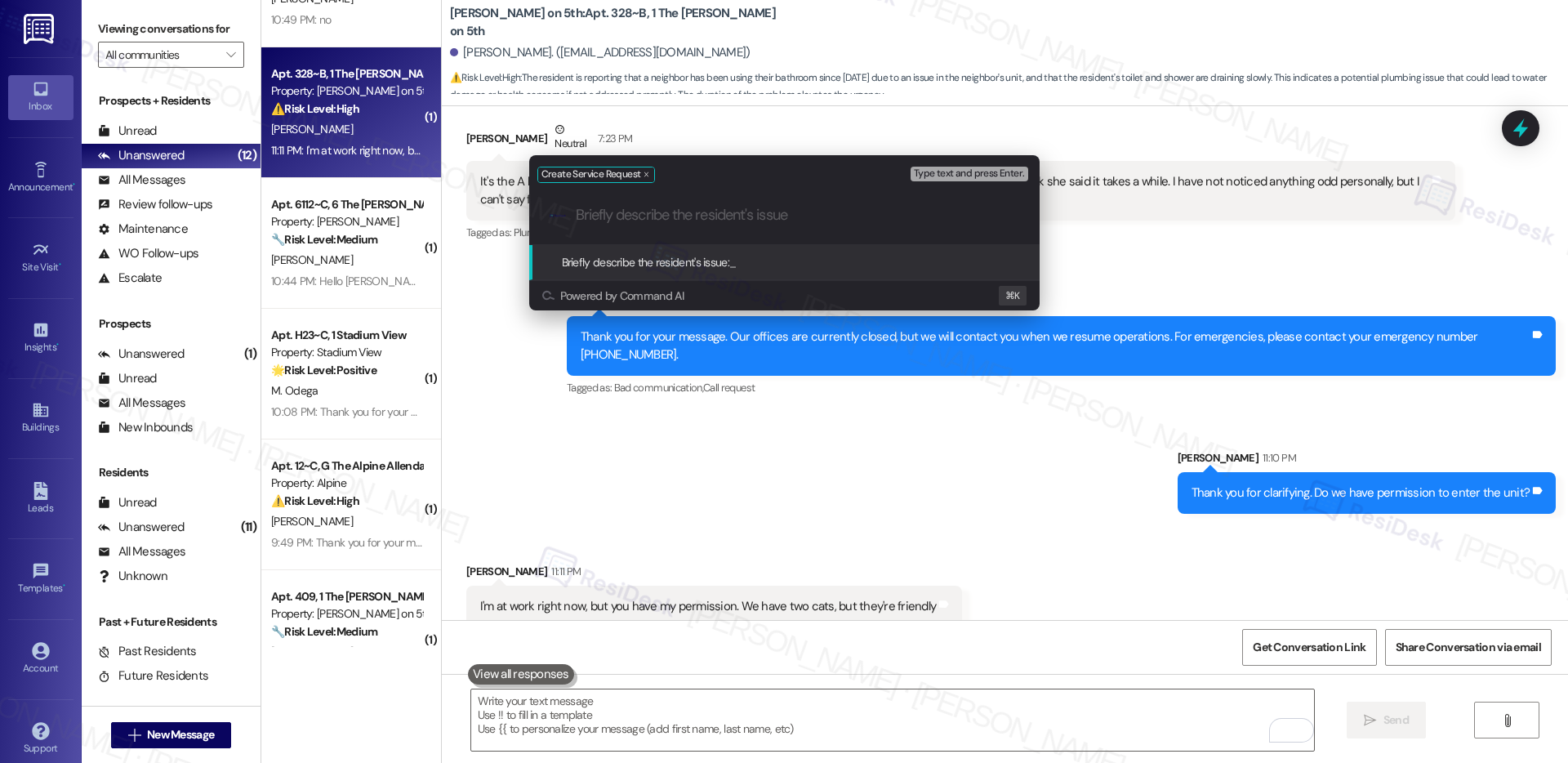
paste input "Ongoing plumbing problem in Bathroom A"
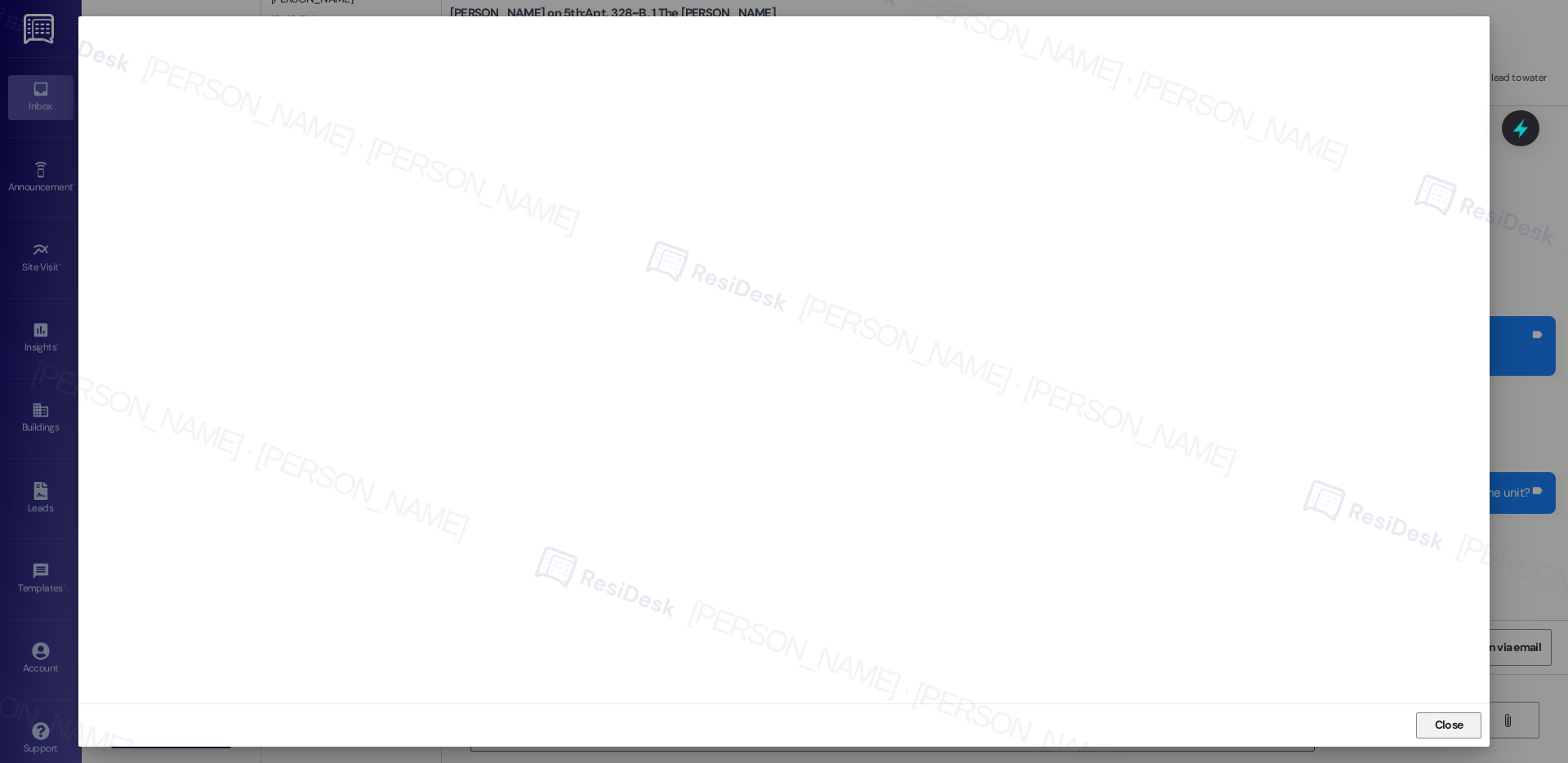
click at [1452, 727] on span "Close" at bounding box center [1449, 725] width 29 height 18
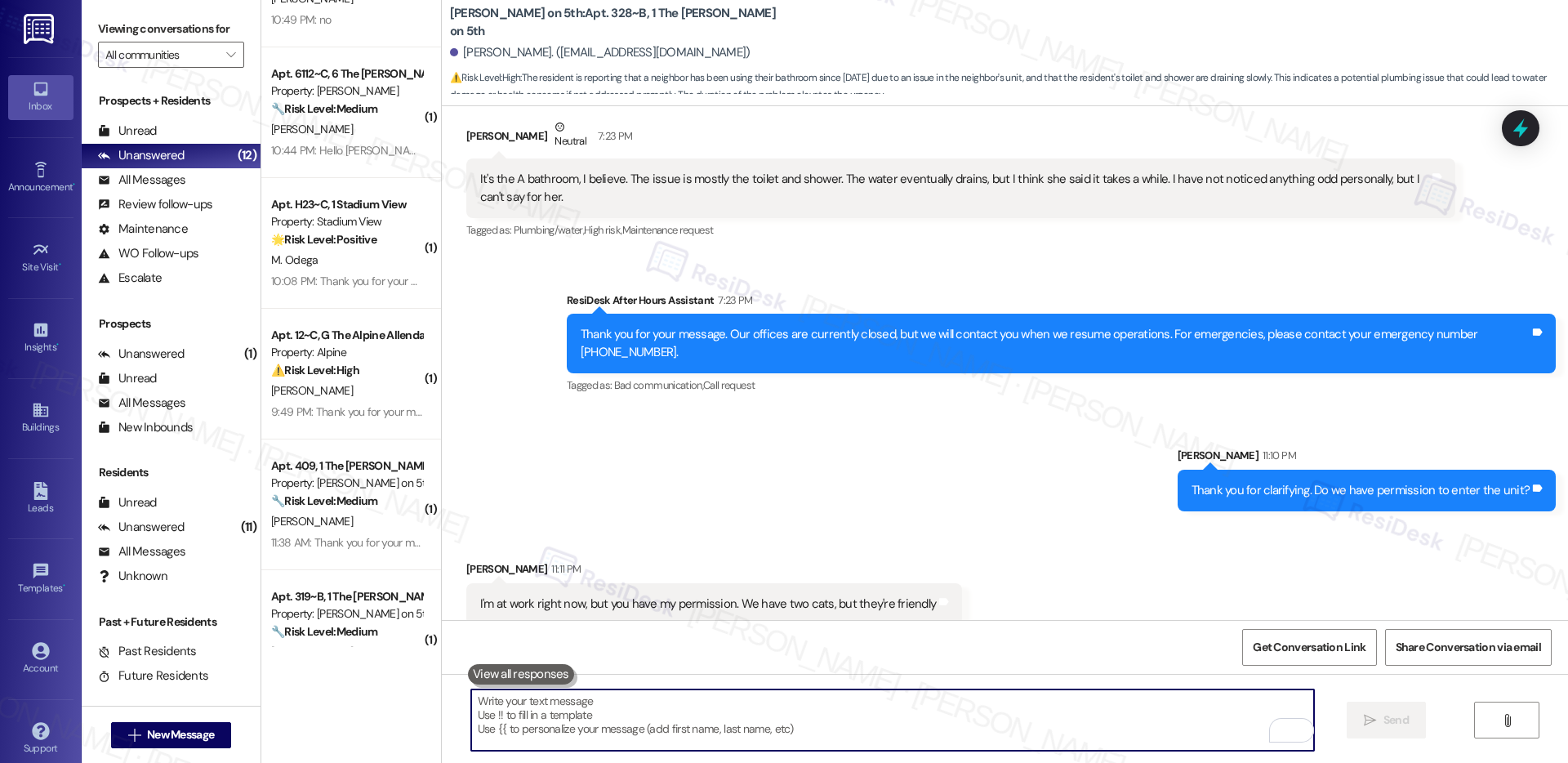
scroll to position [1726, 0]
click at [896, 709] on textarea "To enrich screen reader interactions, please activate Accessibility in Grammarl…" at bounding box center [892, 720] width 843 height 61
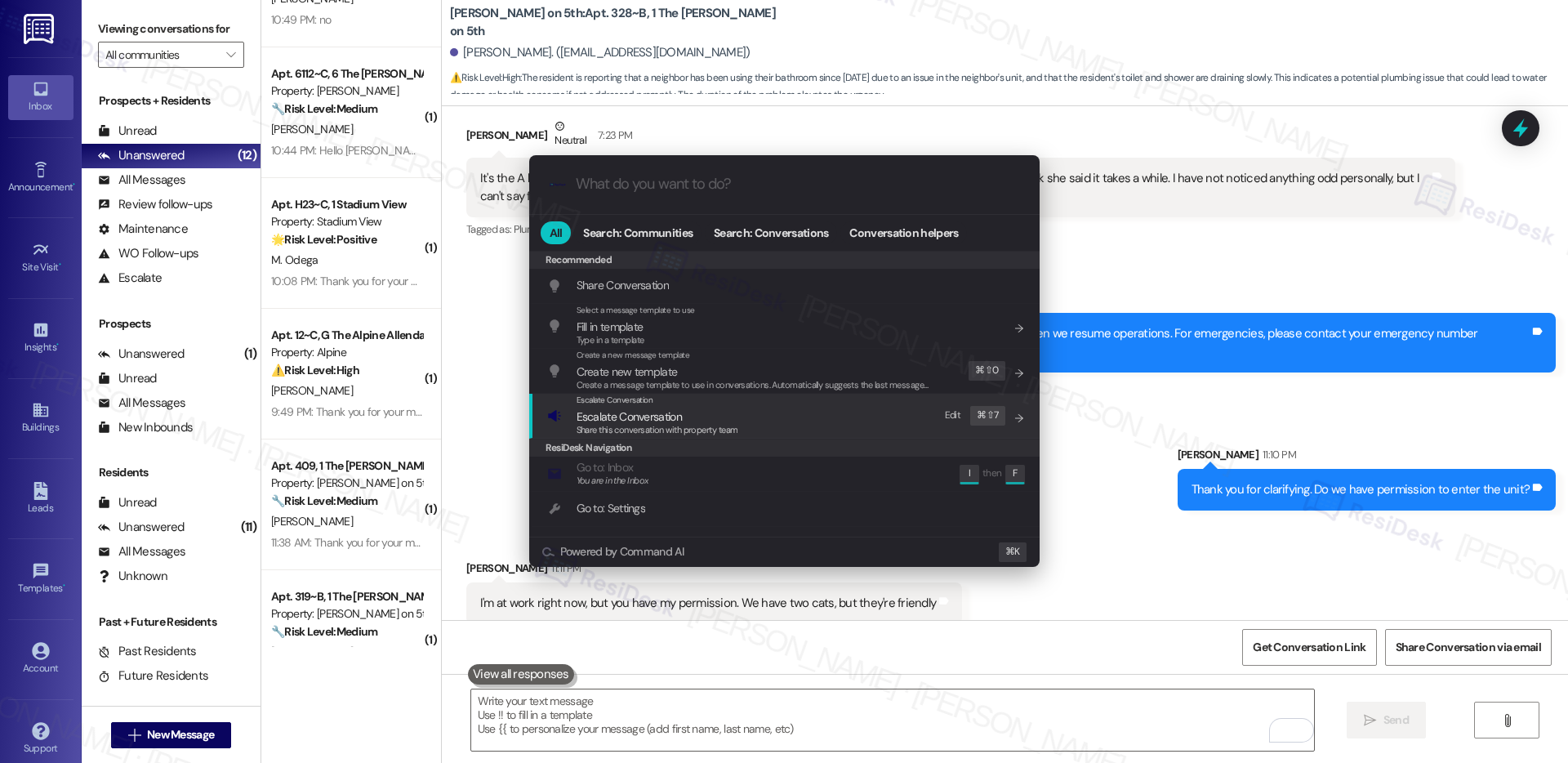
click at [705, 420] on span "Escalate Conversation" at bounding box center [657, 417] width 162 height 18
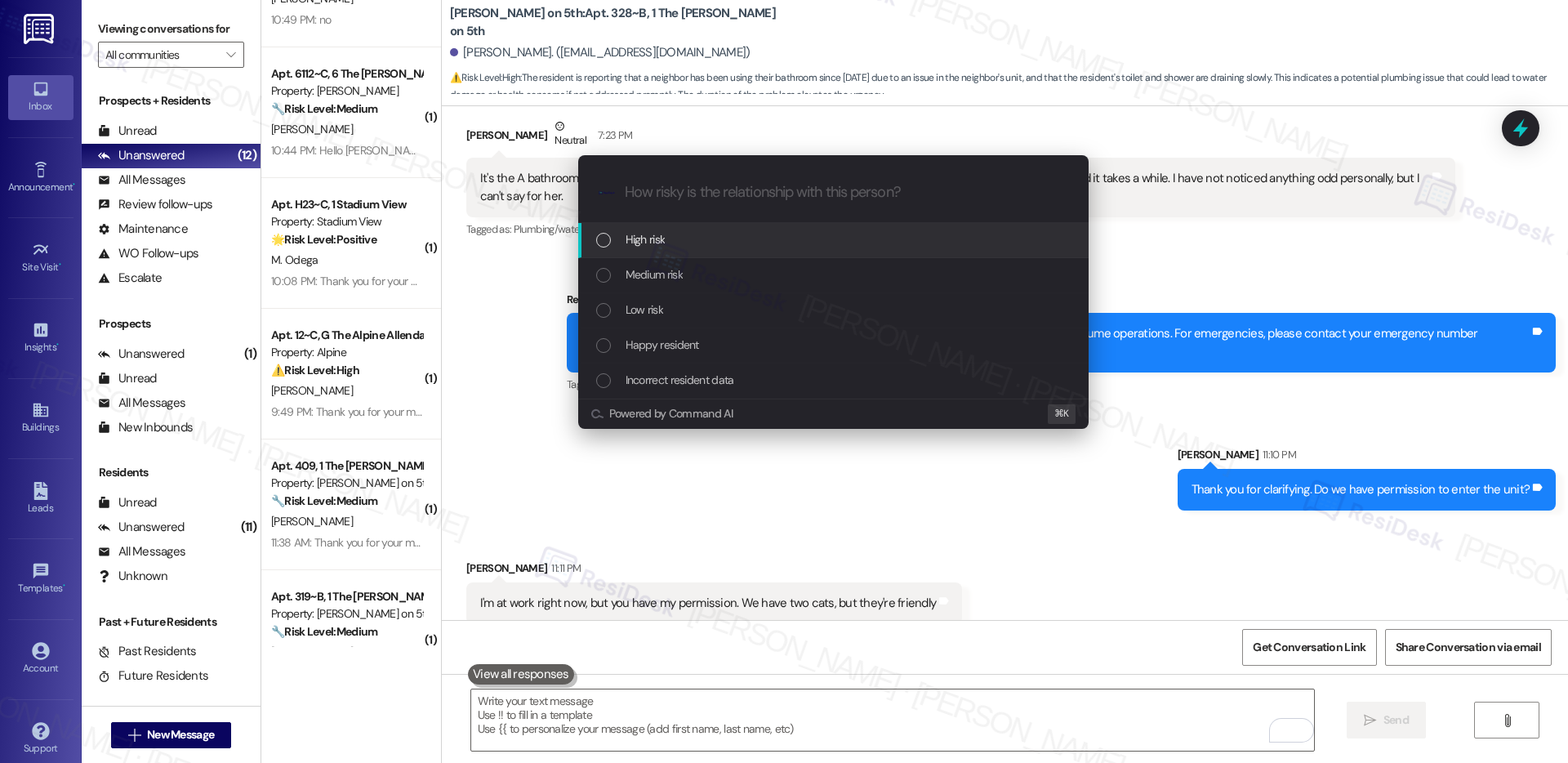
click at [703, 238] on div "High risk" at bounding box center [835, 239] width 478 height 18
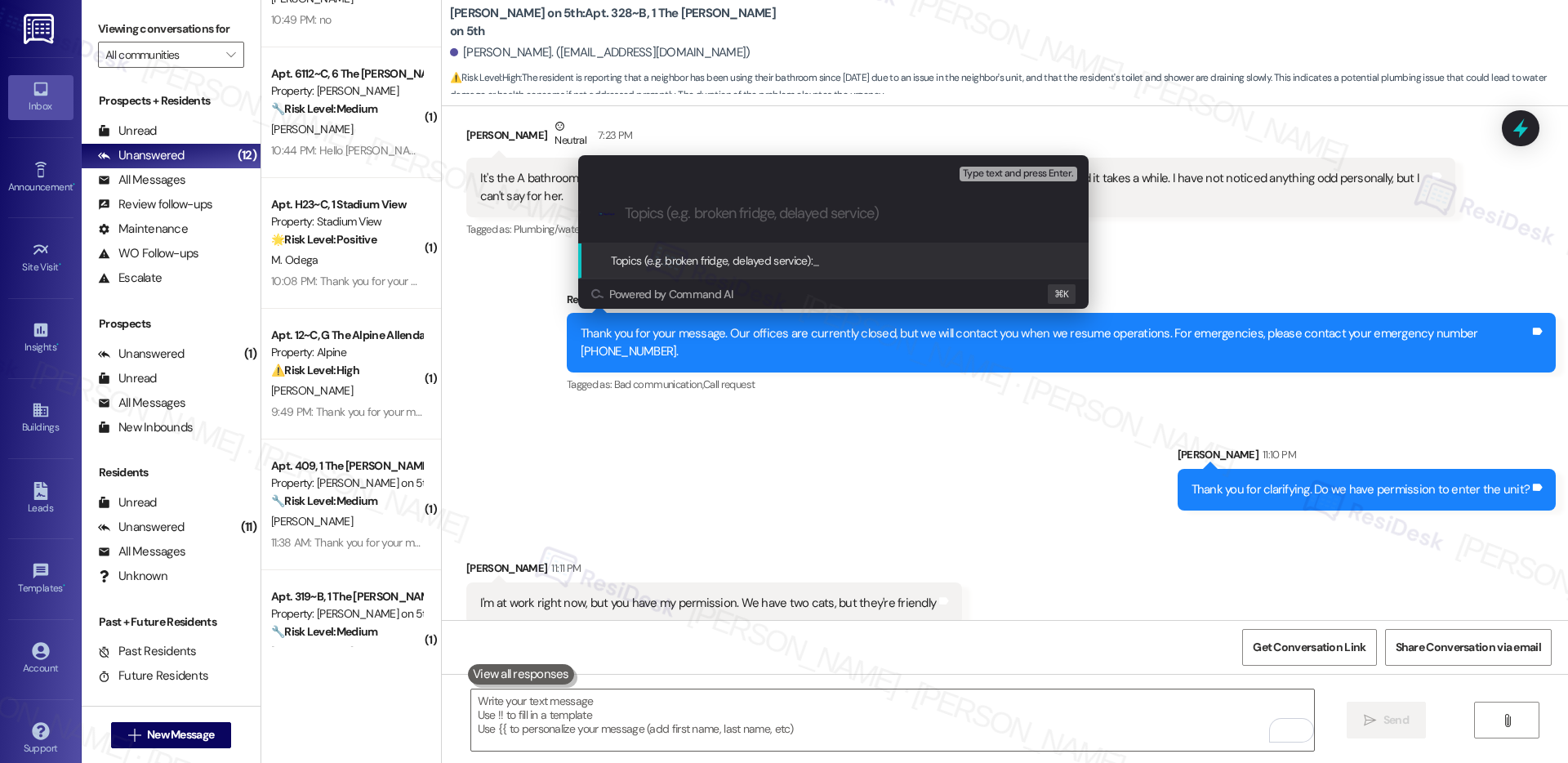
paste input "Work order submitted by Residesk | Work order #12944061 - toilet and shower not…"
type input "Work order submitted by Residesk | Work order #12944061 - toilet and shower not…"
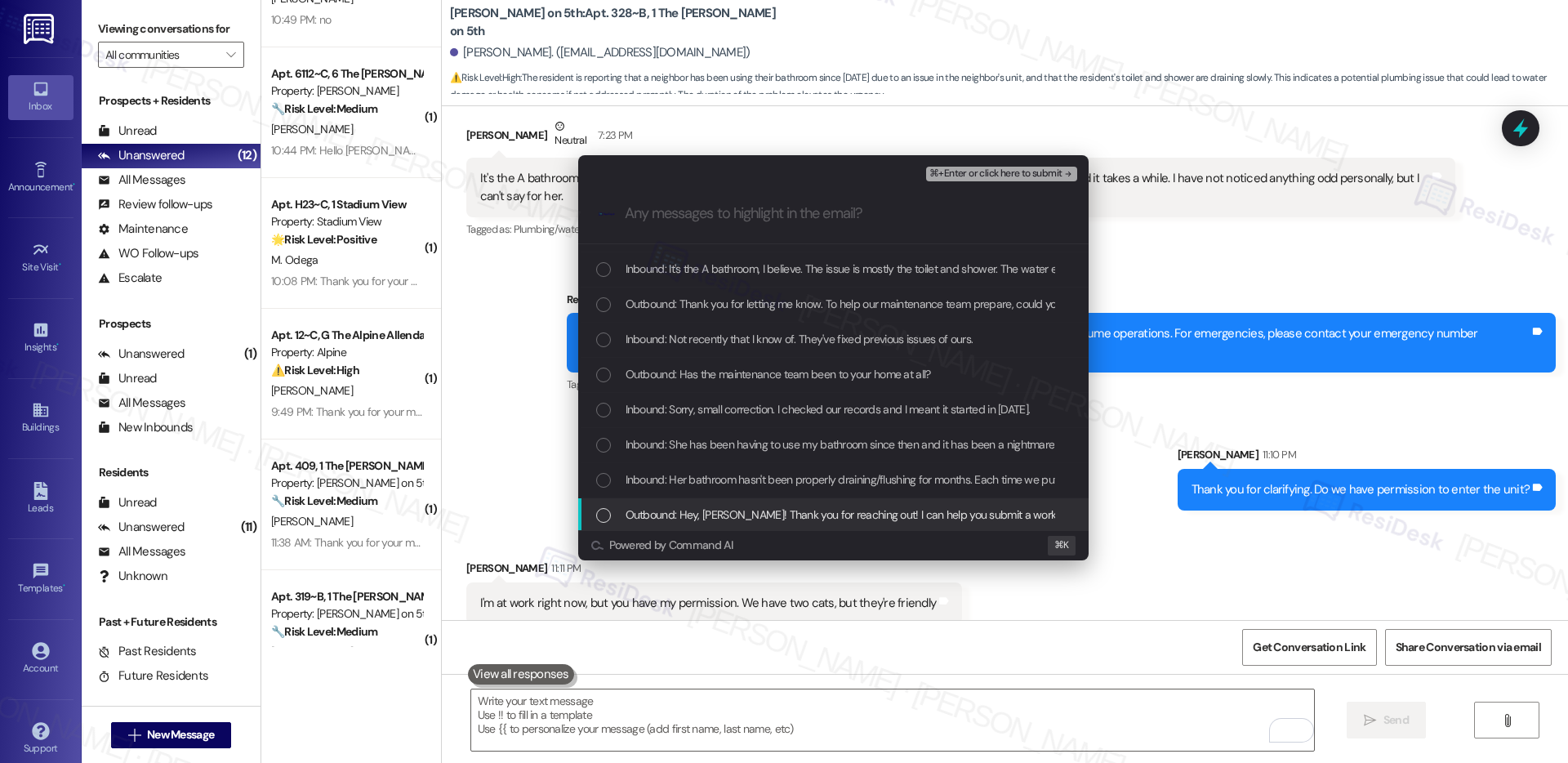
scroll to position [0, 0]
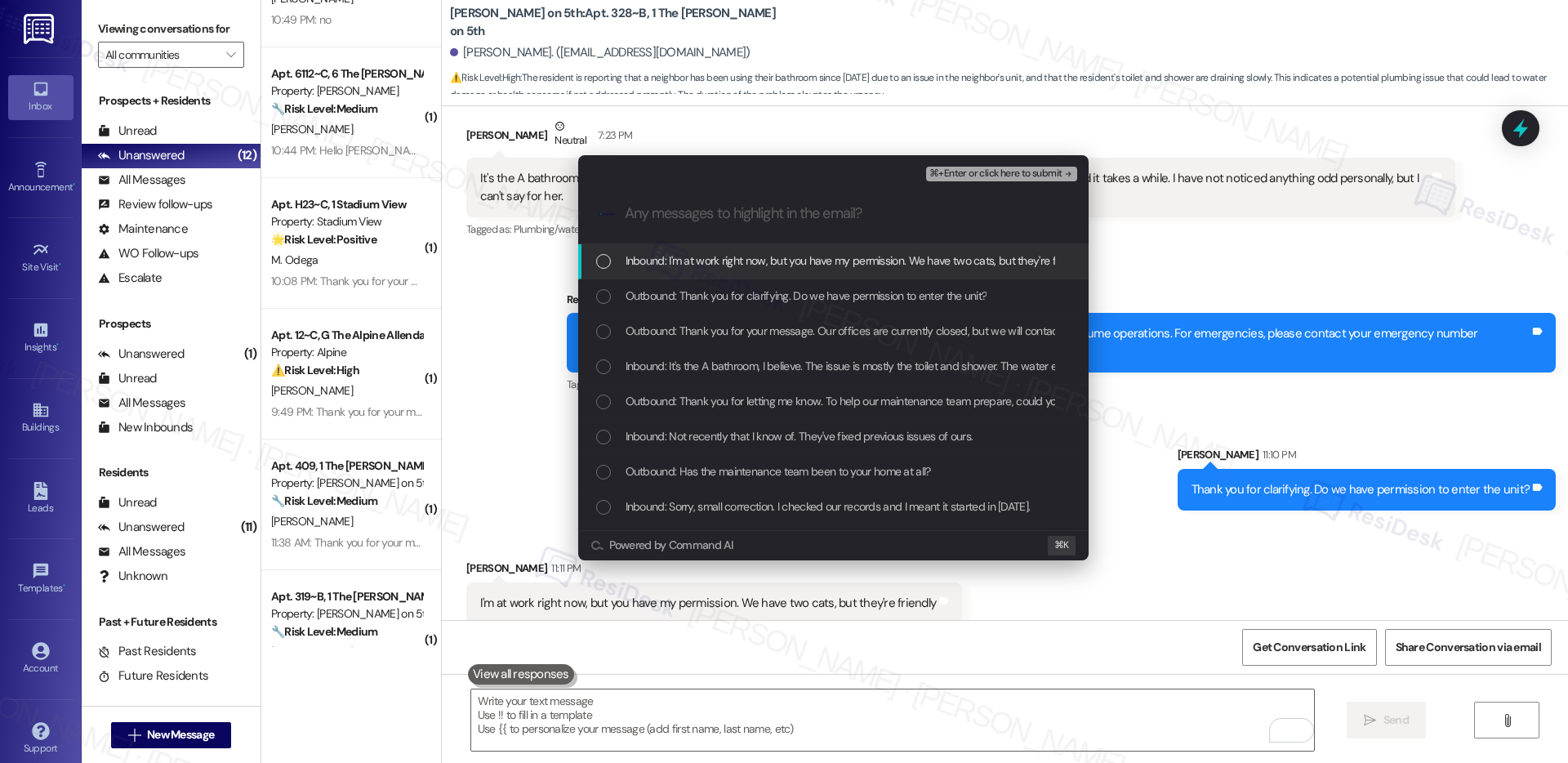
click at [862, 260] on span "Inbound: I'm at work right now, but you have my permission. We have two cats, b…" at bounding box center [857, 260] width 462 height 18
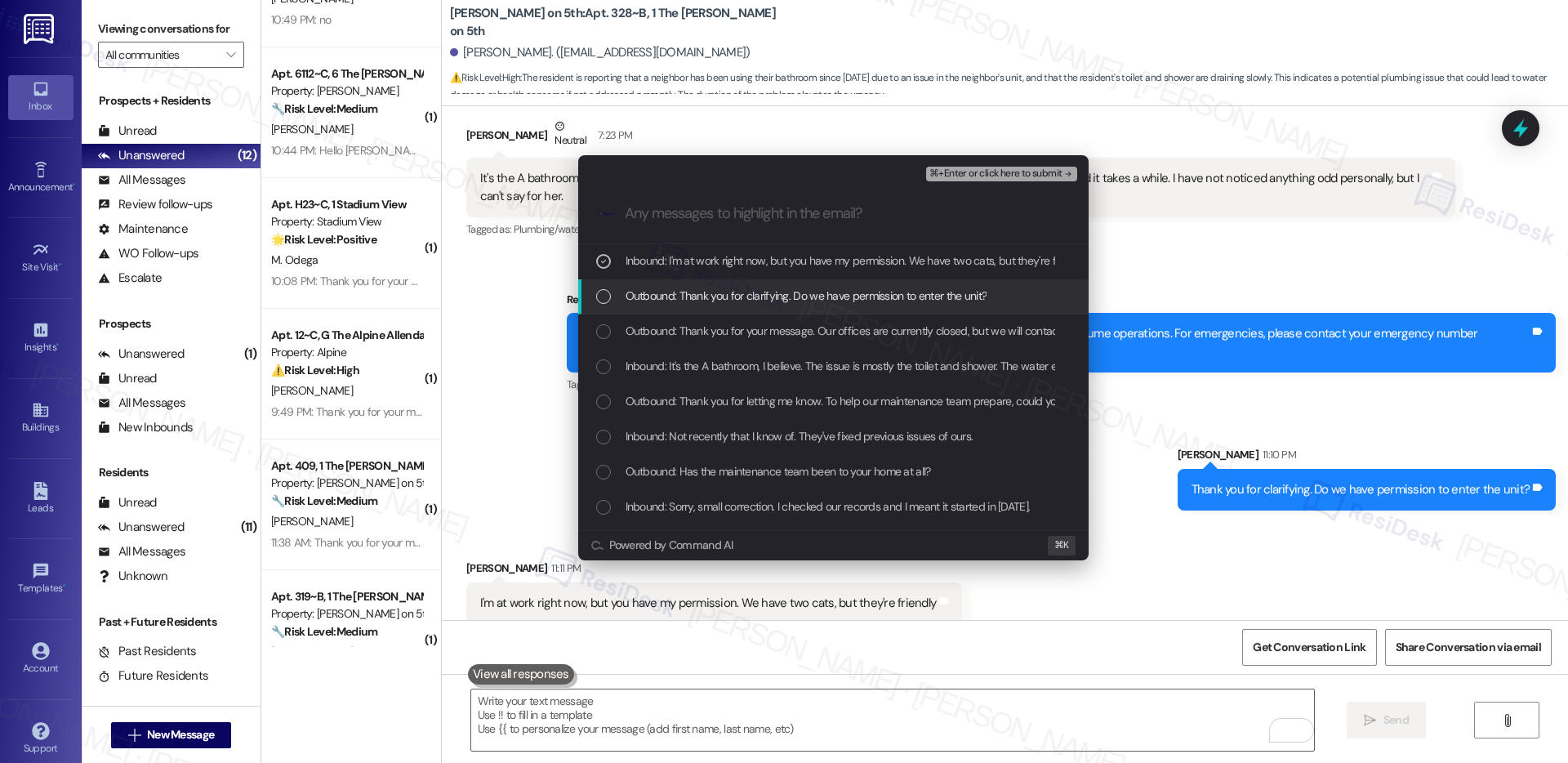
click at [848, 298] on span "Outbound: Thank you for clarifying. Do we have permission to enter the unit?" at bounding box center [806, 295] width 362 height 18
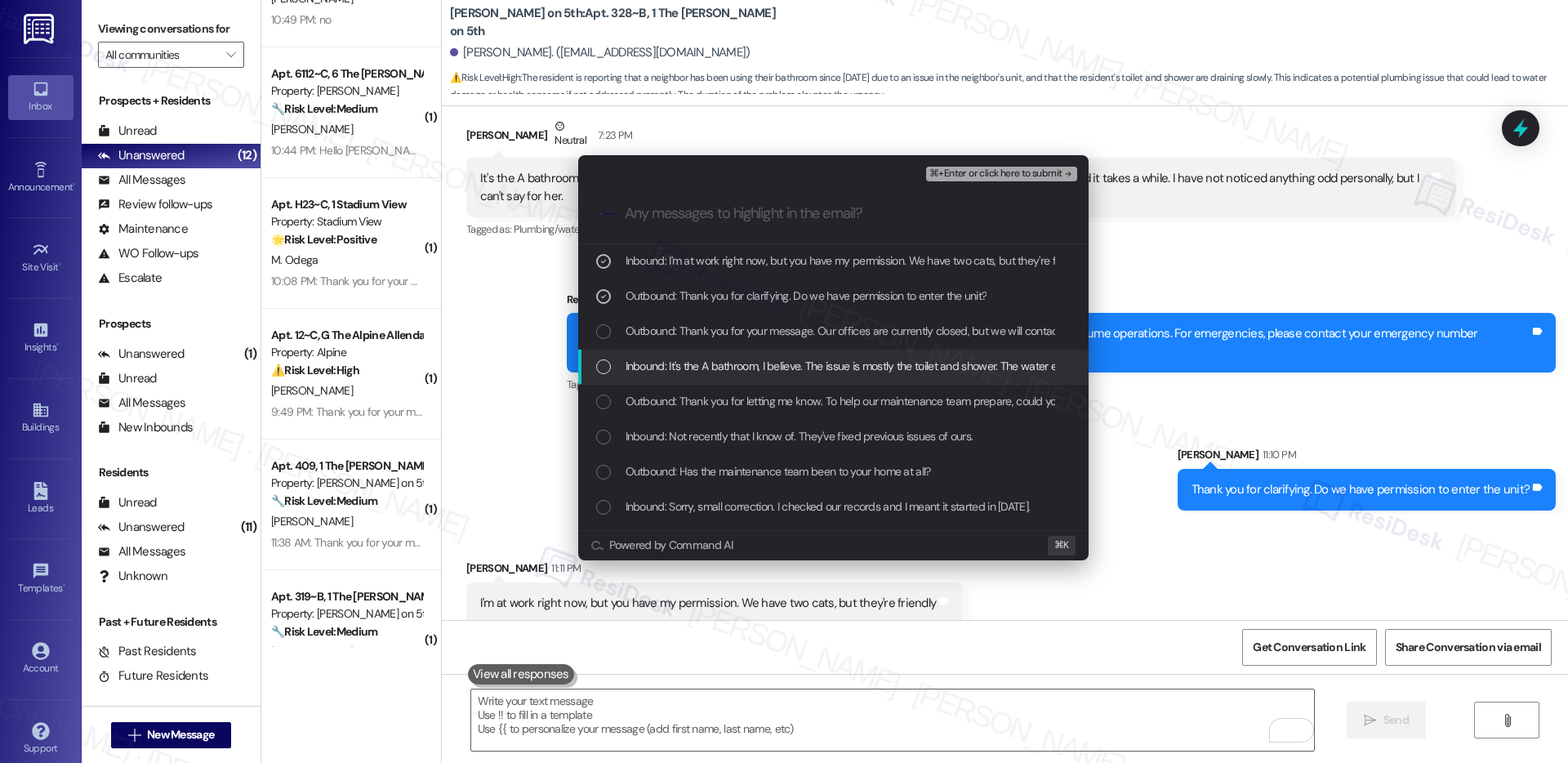
click at [826, 360] on span "Inbound: It's the A bathroom, I believe. The issue is mostly the toilet and sho…" at bounding box center [1116, 366] width 981 height 18
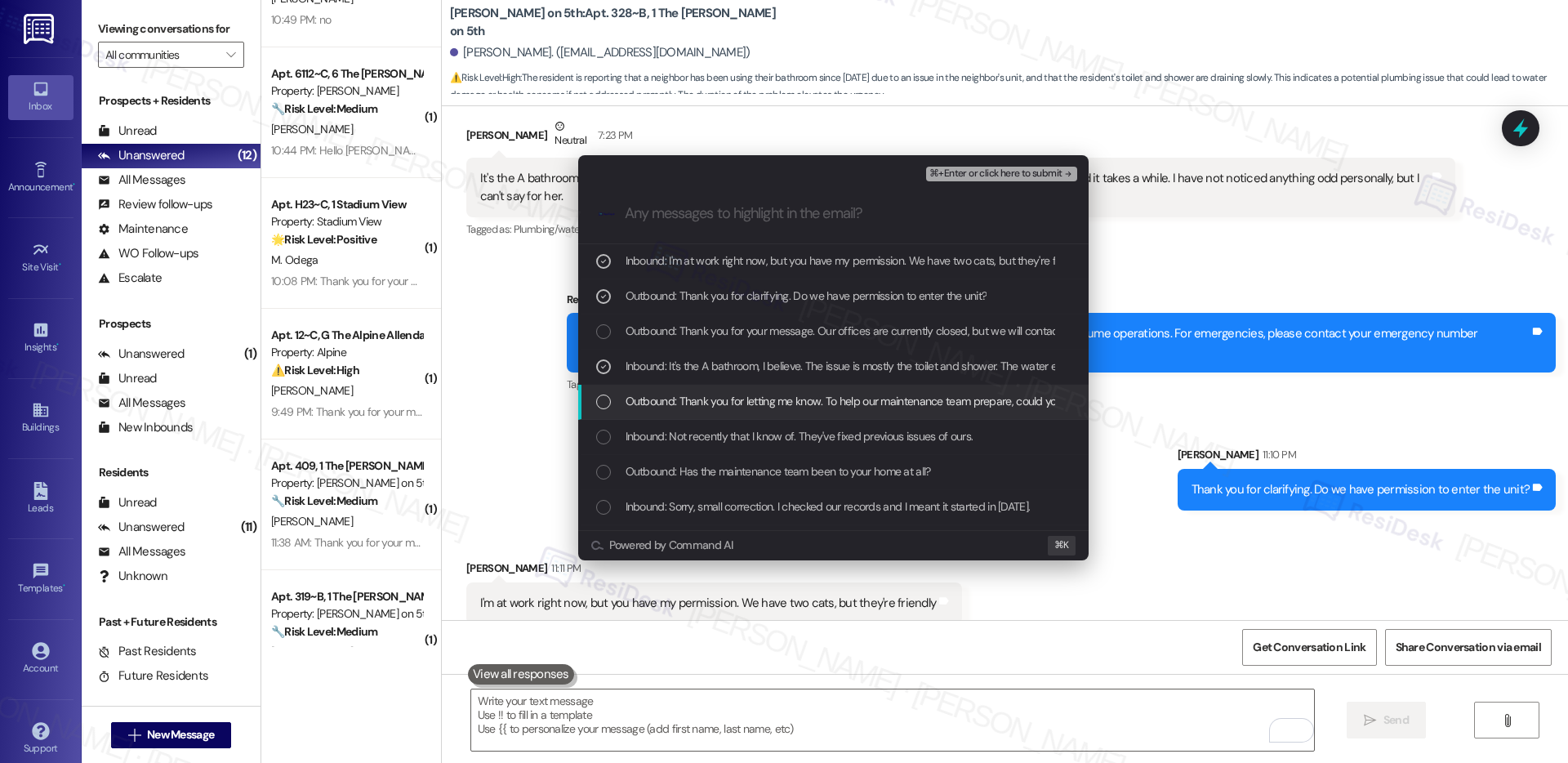
click at [801, 415] on div "Outbound: Thank you for letting me know. To help our maintenance team prepare, …" at bounding box center [833, 402] width 510 height 35
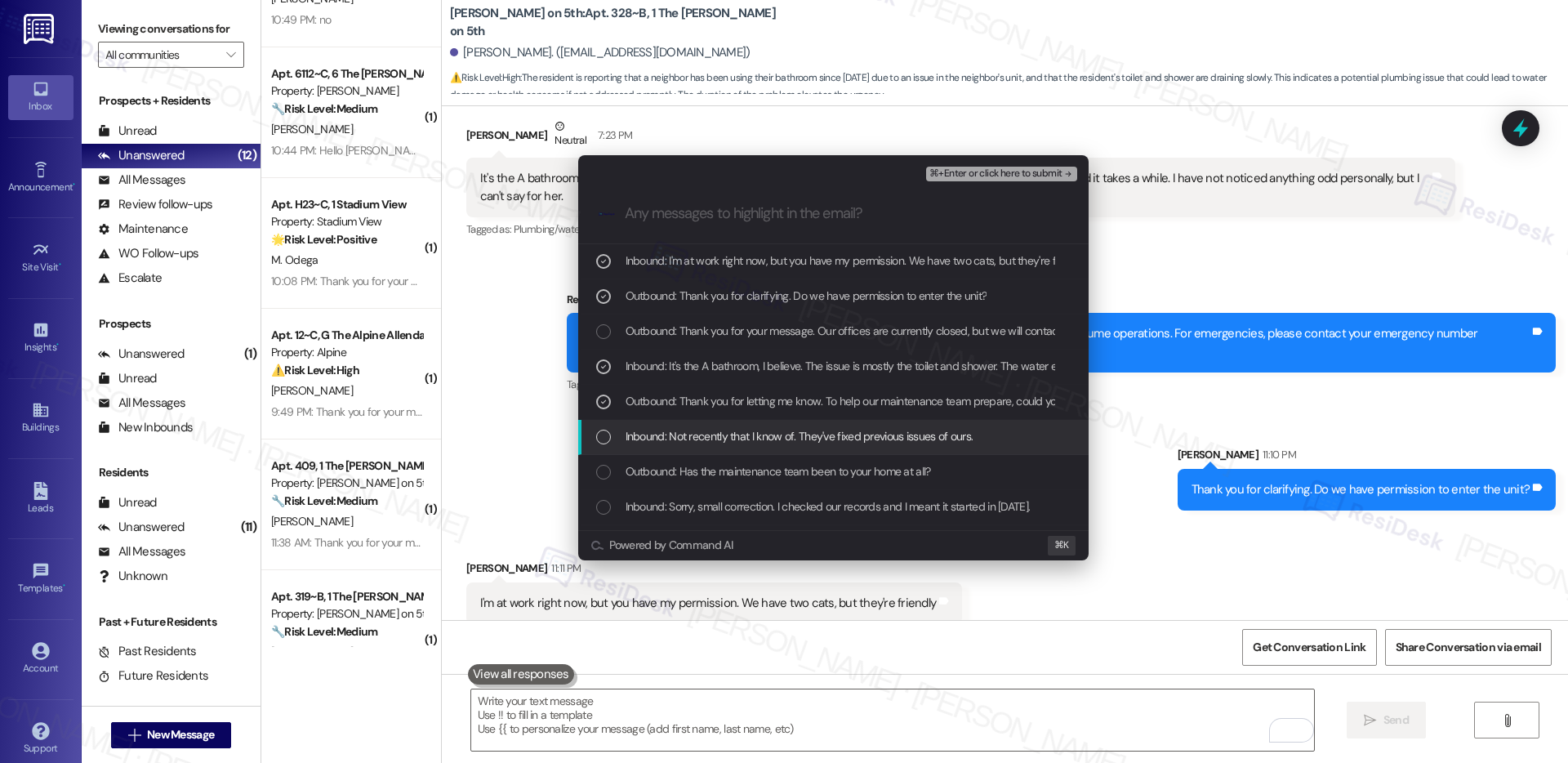
click at [792, 440] on span "Inbound: Not recently that I know of. They've fixed previous issues of ours." at bounding box center [799, 436] width 348 height 18
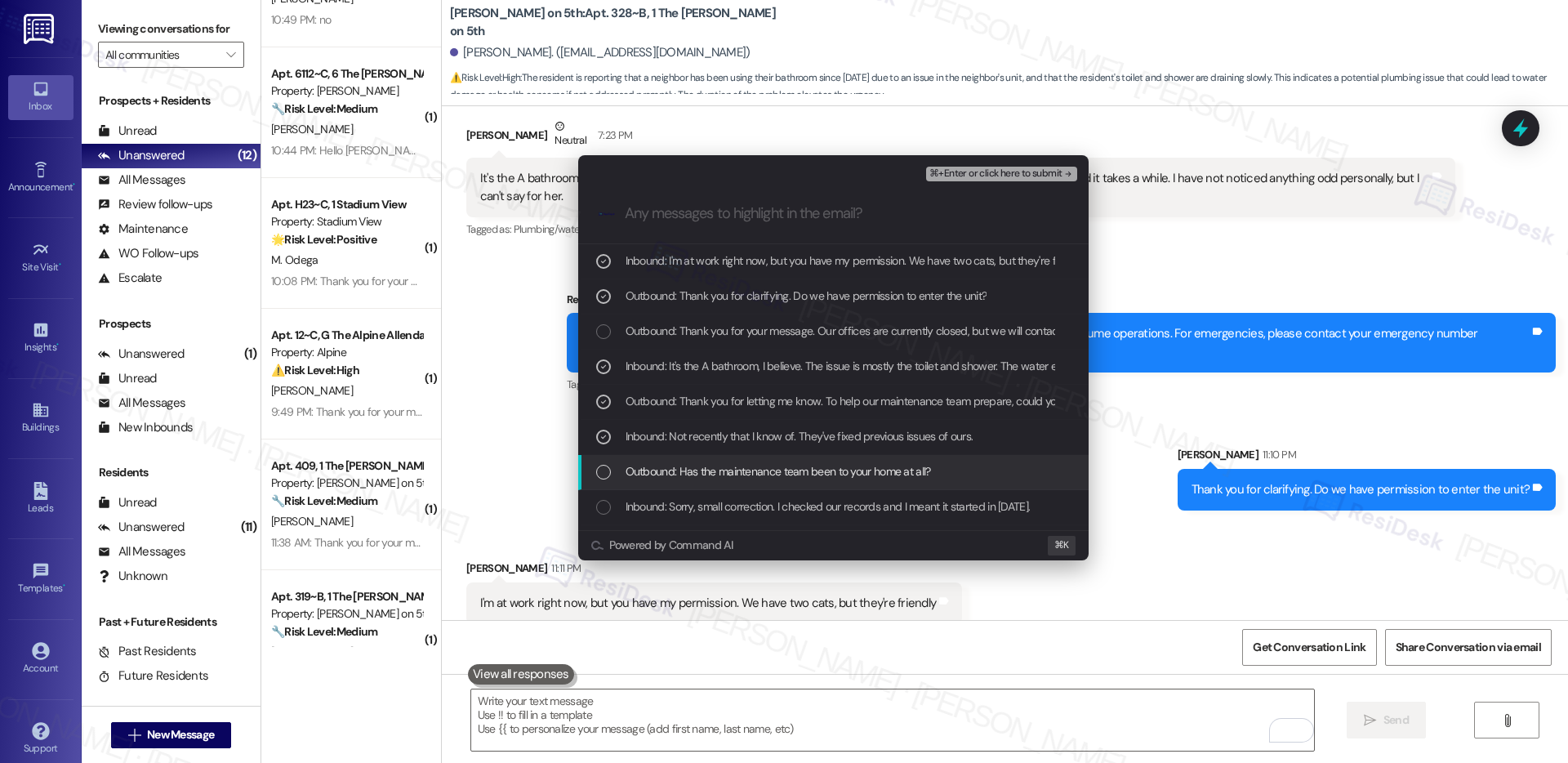
click at [782, 469] on span "Outbound: Has the maintenance team been to your home at all?" at bounding box center [778, 471] width 306 height 18
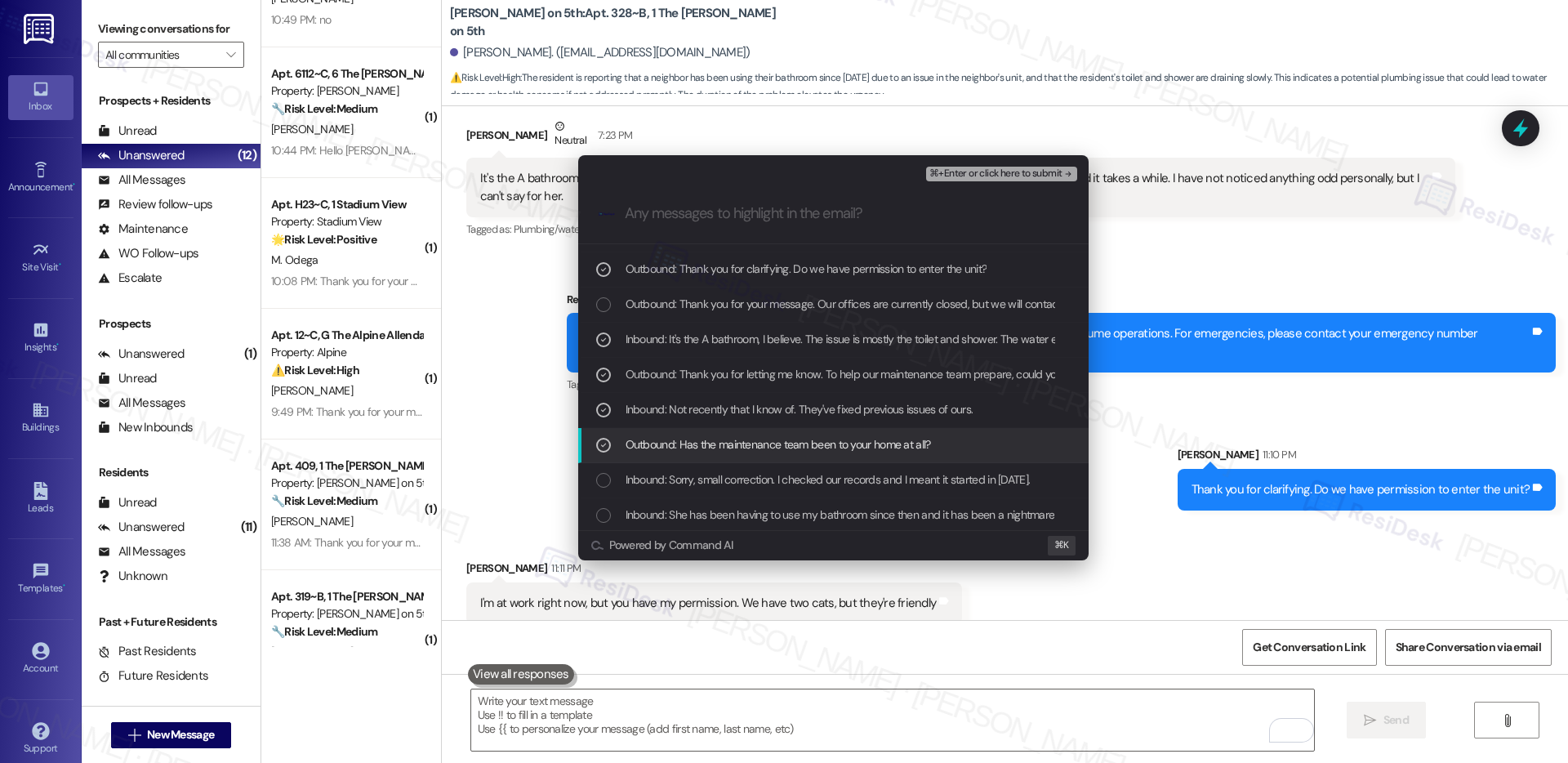
scroll to position [30, 0]
click at [778, 480] on span "Inbound: Sorry, small correction. I checked our records and I meant it started …" at bounding box center [828, 477] width 405 height 18
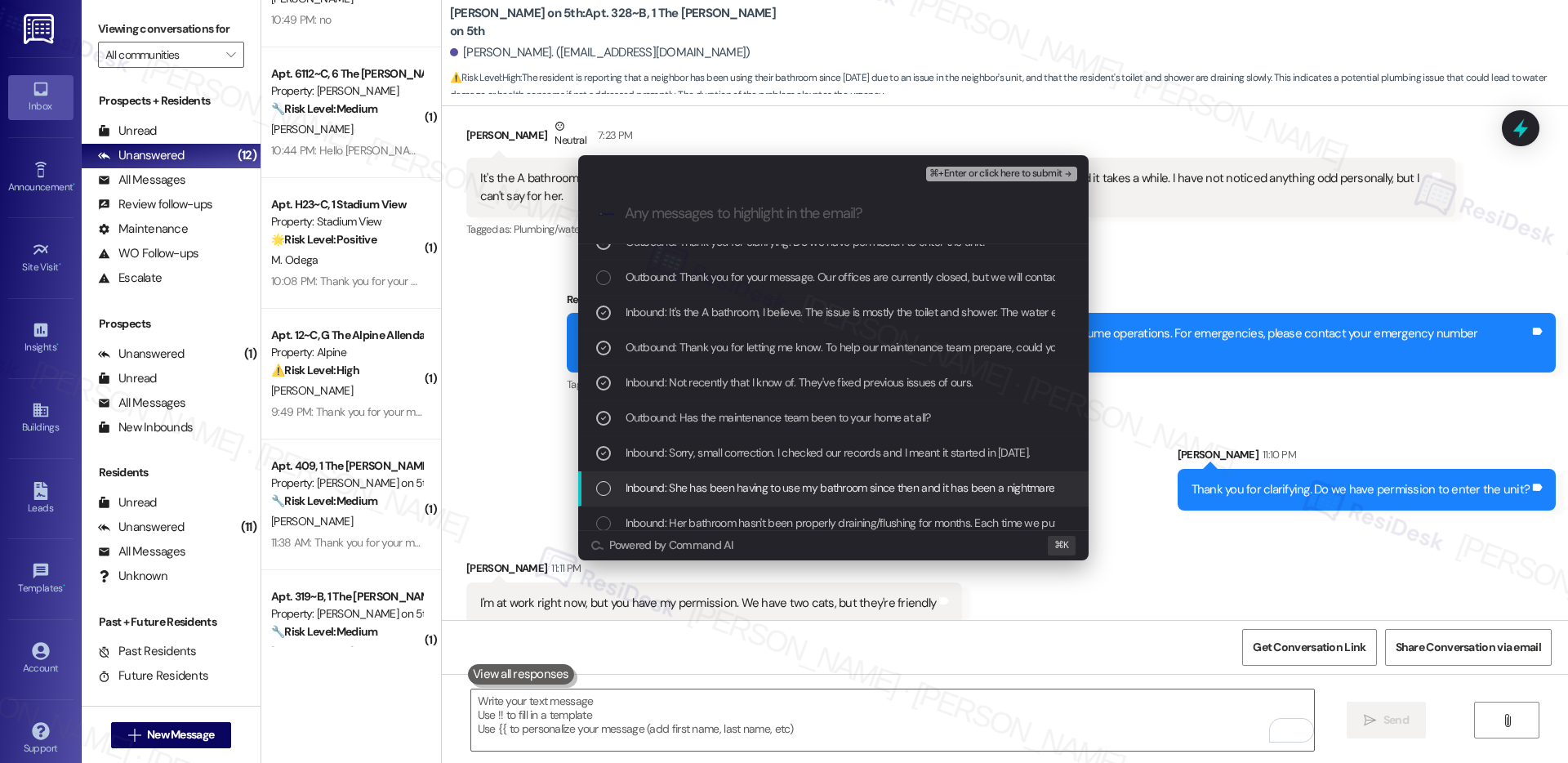
click at [774, 489] on span "Inbound: She has been having to use my bathroom since then and it has been a ni…" at bounding box center [840, 488] width 430 height 18
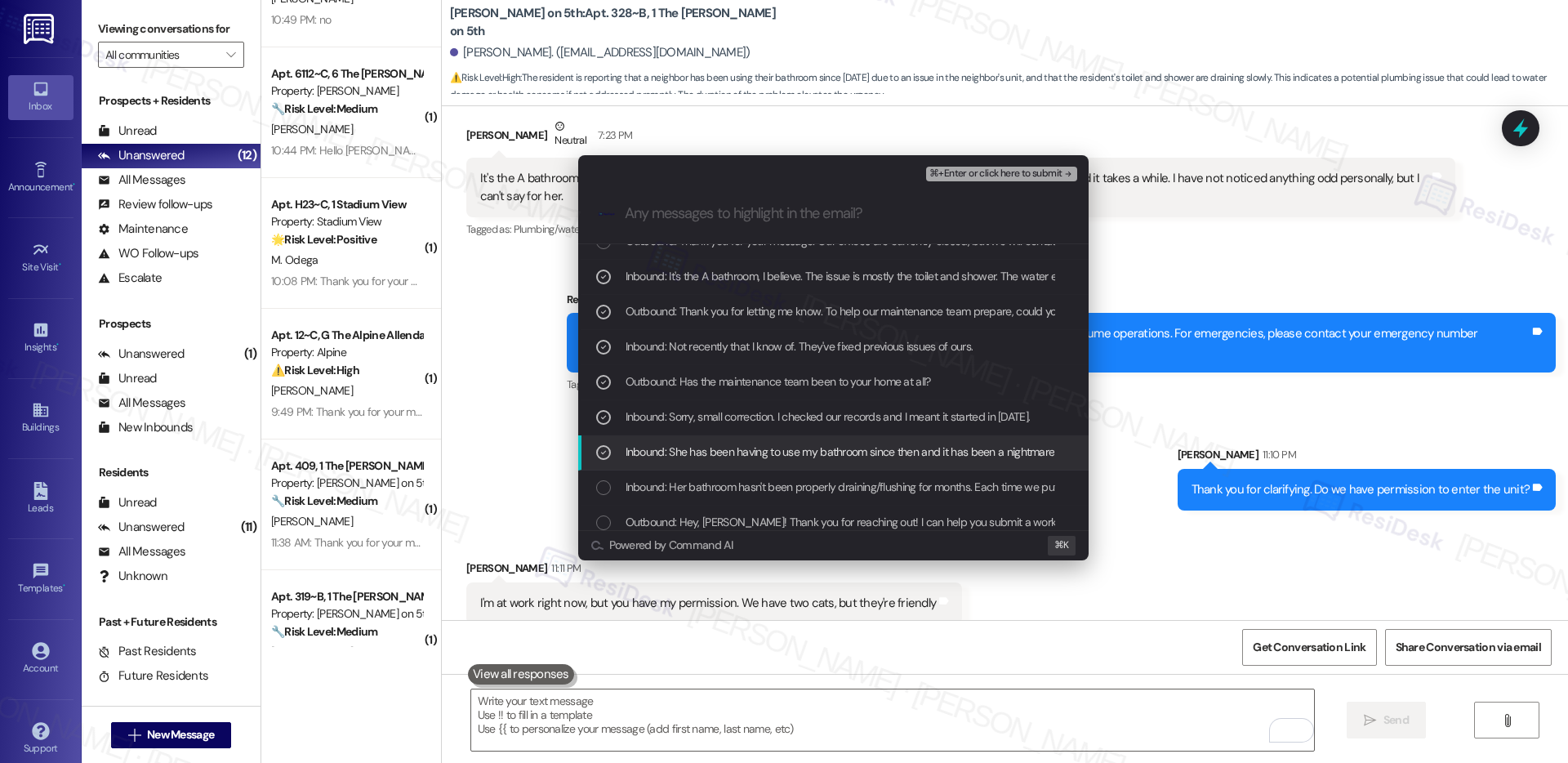
scroll to position [95, 0]
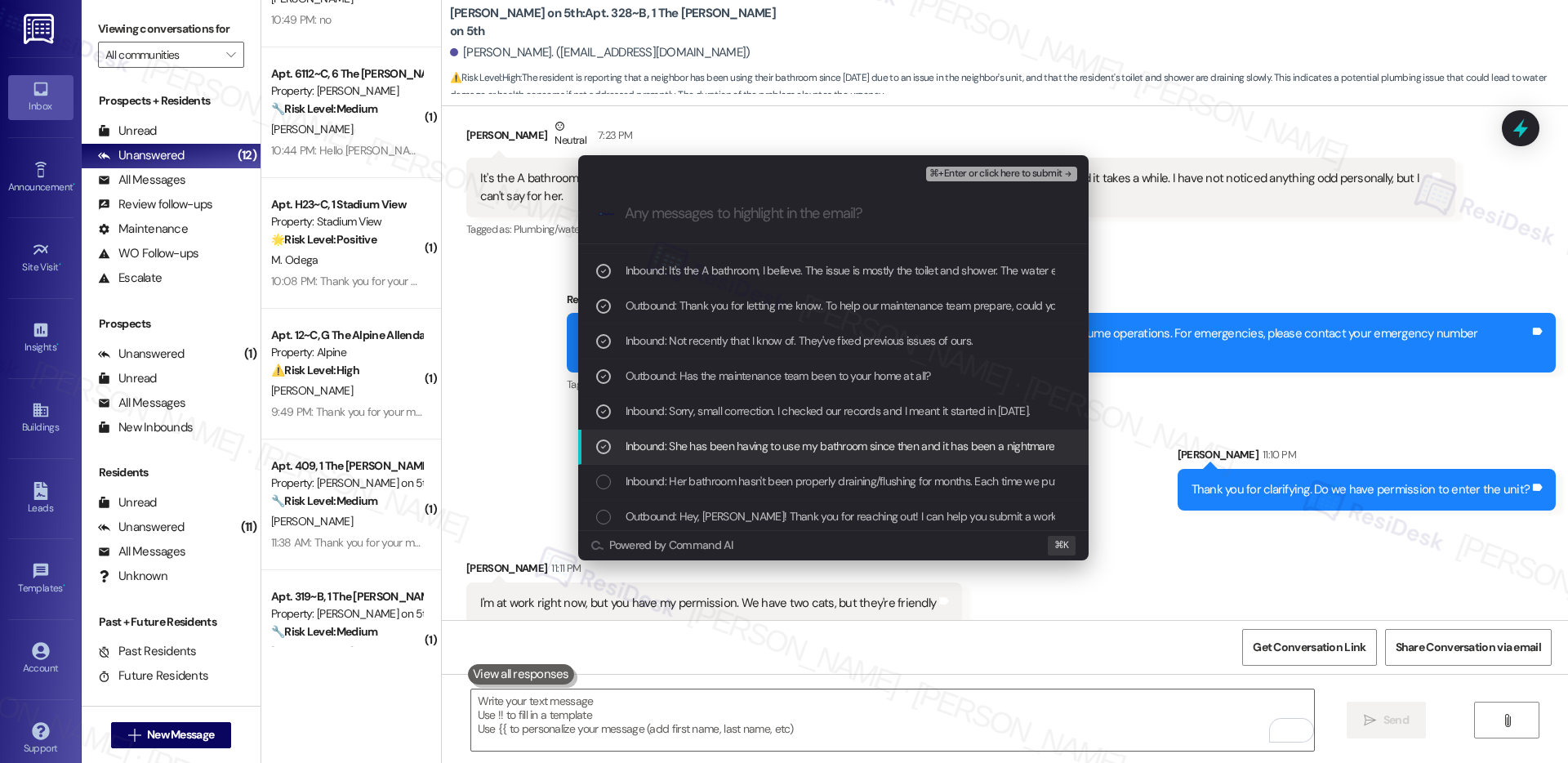
click at [774, 489] on span "Inbound: Her bathroom hasn't been properly draining/flushing for months. Each t…" at bounding box center [1464, 481] width 1676 height 18
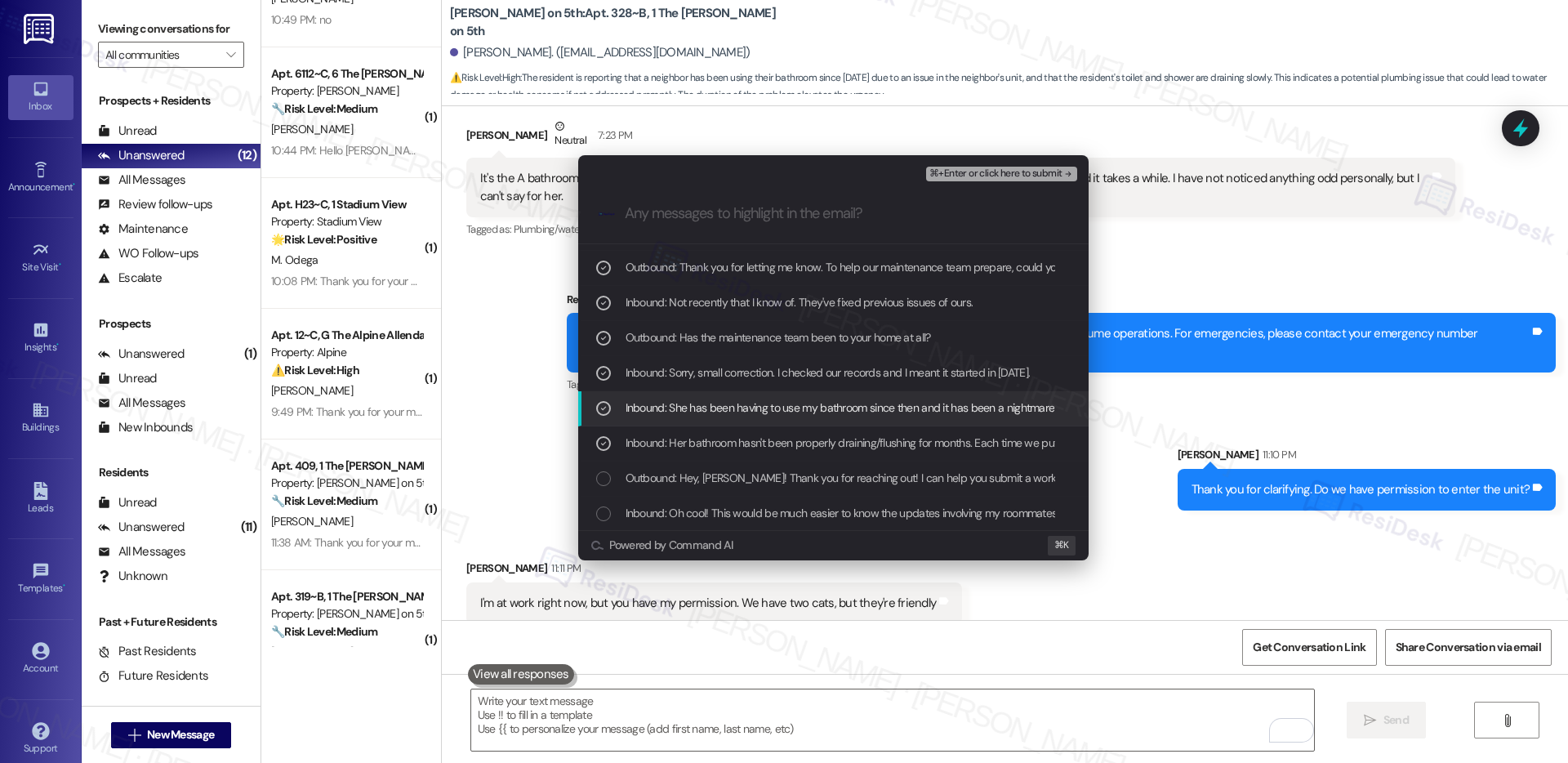
scroll to position [142, 0]
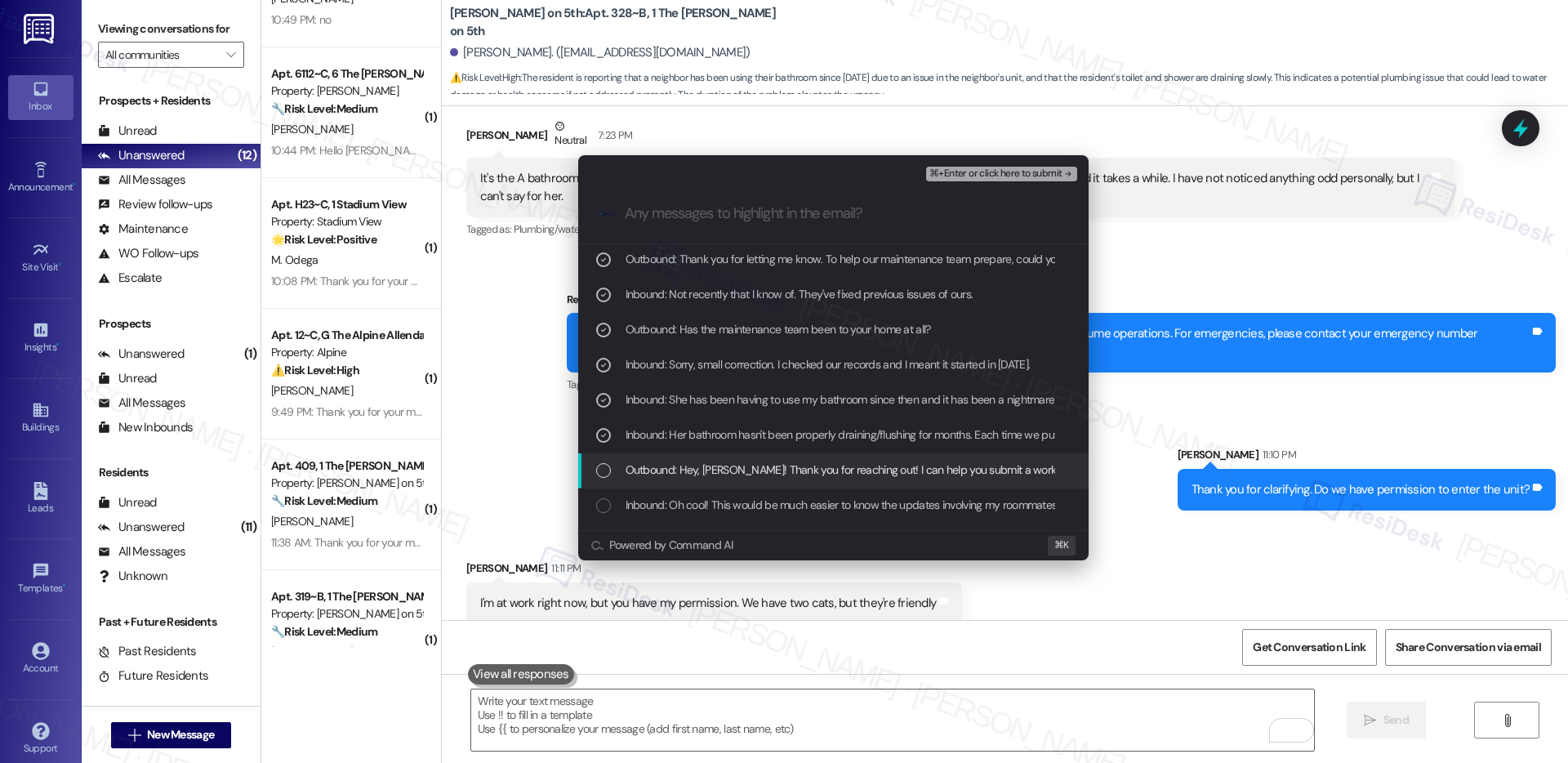
click at [783, 474] on span "Outbound: Hey, Bailey! Thank you for reaching out! I can help you submit a work…" at bounding box center [1036, 470] width 820 height 18
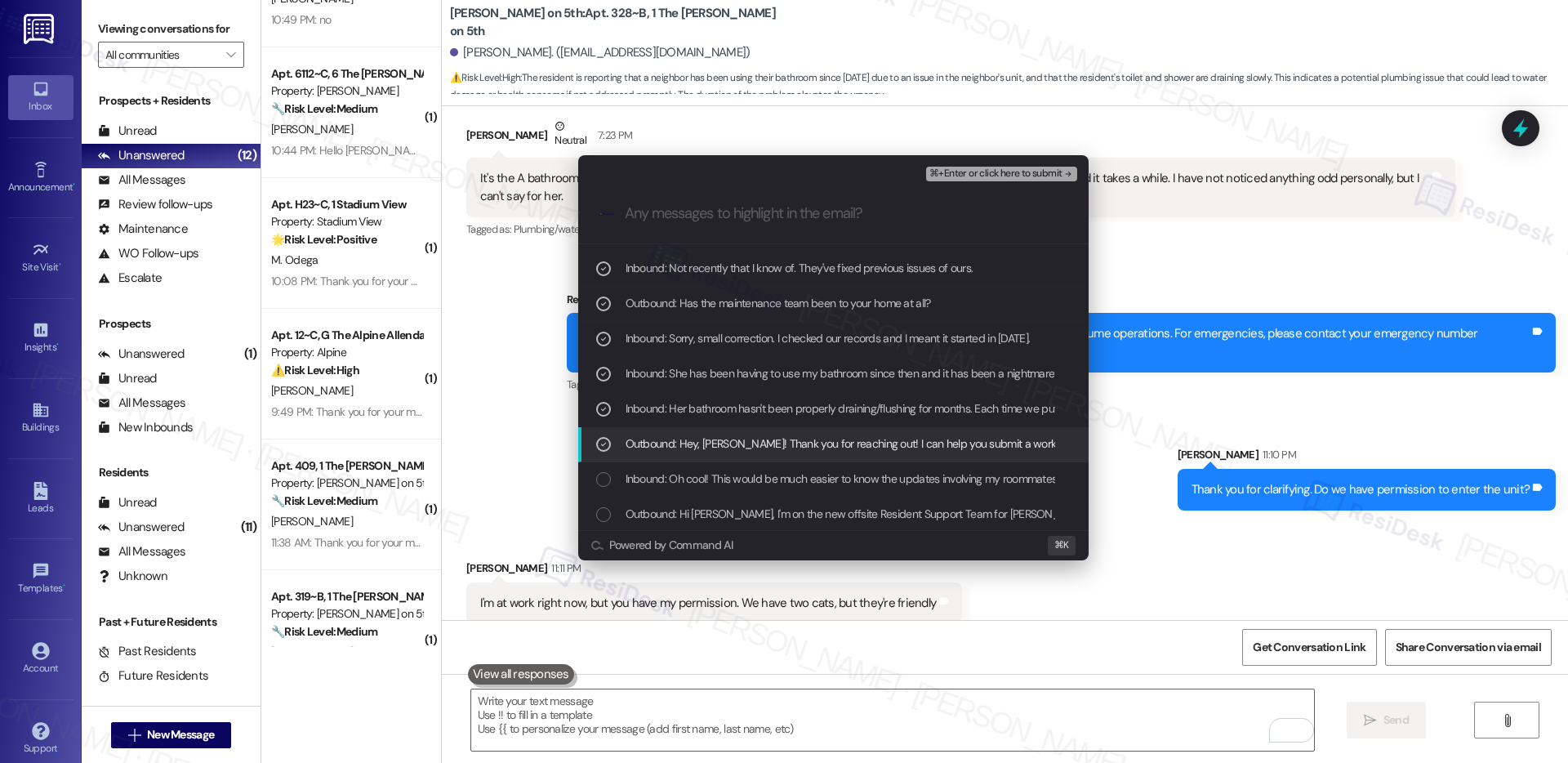
scroll to position [171, 0]
click at [781, 484] on span "Inbound: Oh cool! This would be much easier to know the updates involving my ro…" at bounding box center [1003, 477] width 755 height 18
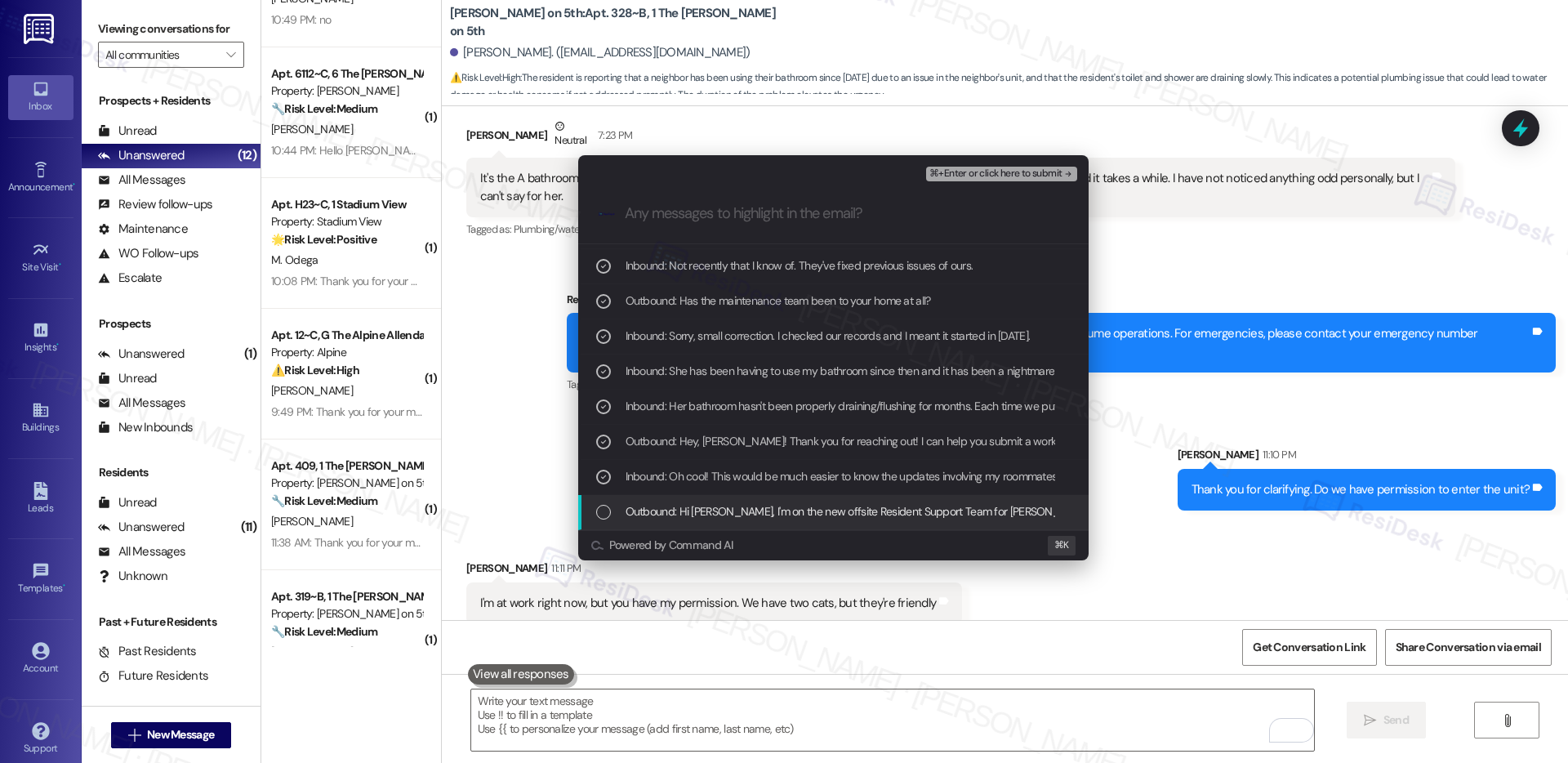
click at [781, 512] on span "Outbound: Hi Bailey, I'm on the new offsite Resident Support Team for Marshall …" at bounding box center [1595, 512] width 1939 height 18
click at [965, 177] on span "⌘+Enter or click here to submit" at bounding box center [995, 173] width 132 height 11
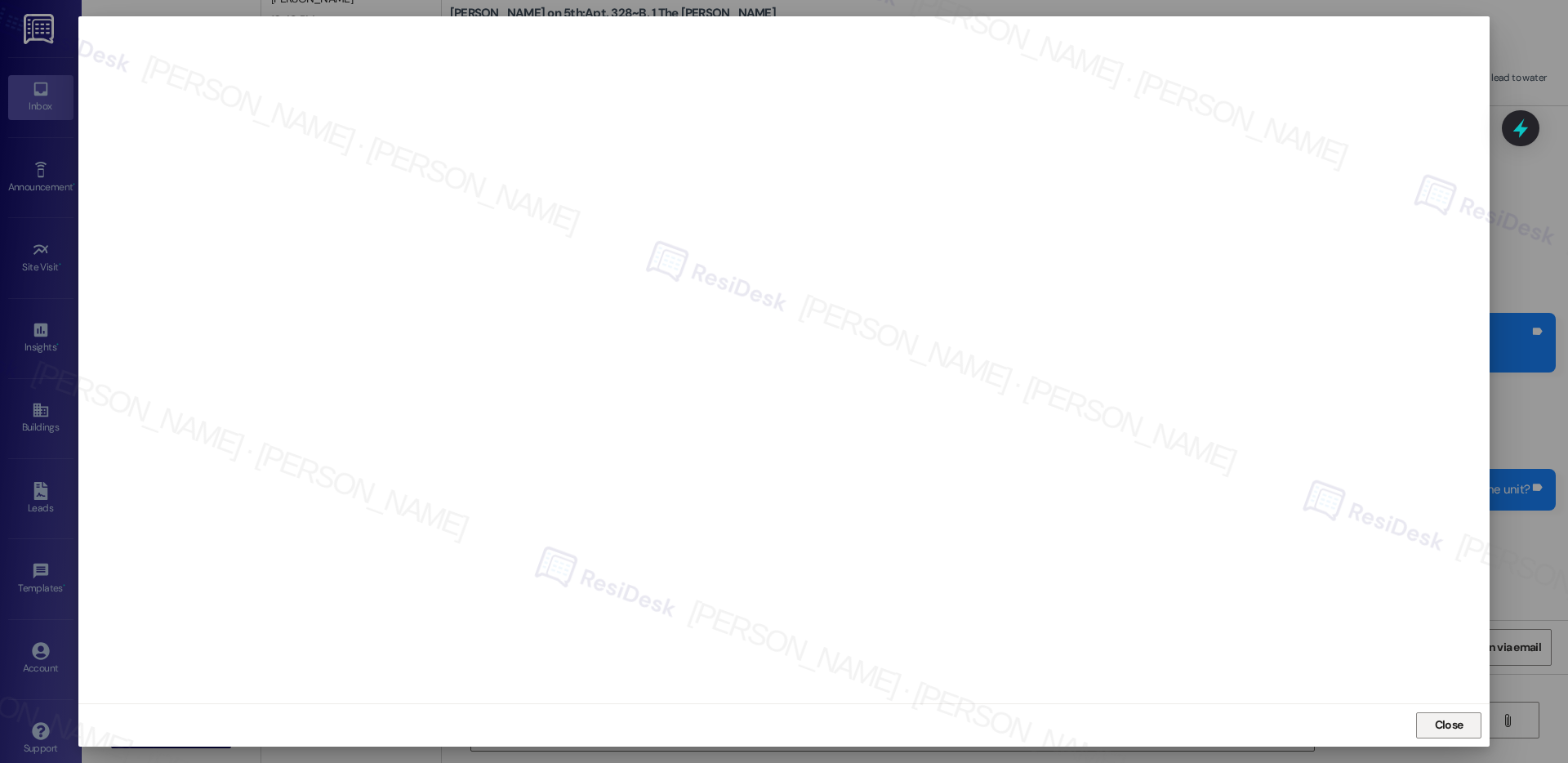
click at [1436, 726] on span "Close" at bounding box center [1449, 725] width 29 height 18
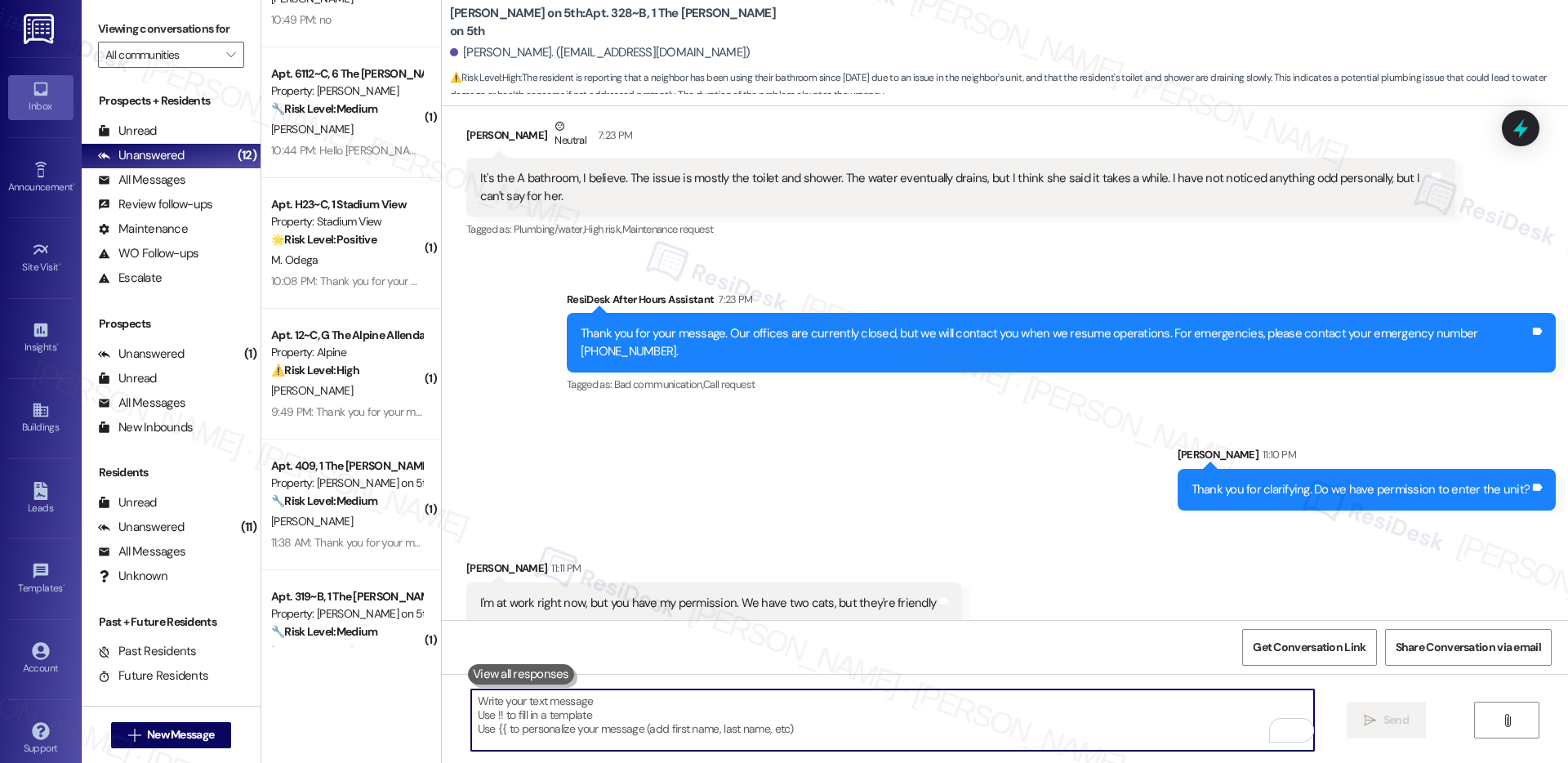
click at [1065, 696] on textarea "To enrich screen reader interactions, please activate Accessibility in Grammarl…" at bounding box center [892, 720] width 843 height 61
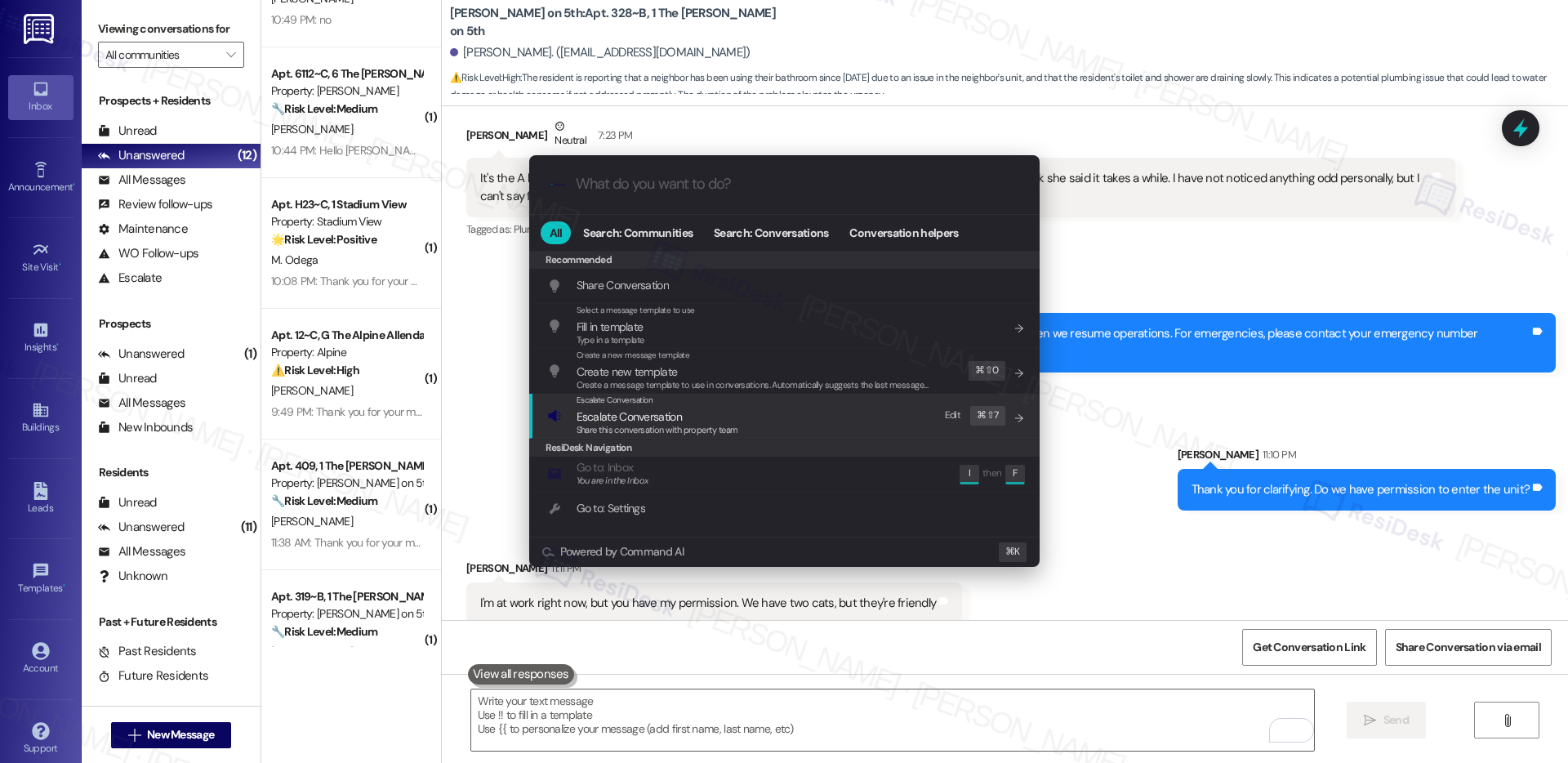
click at [664, 413] on span "Escalate Conversation" at bounding box center [629, 416] width 105 height 15
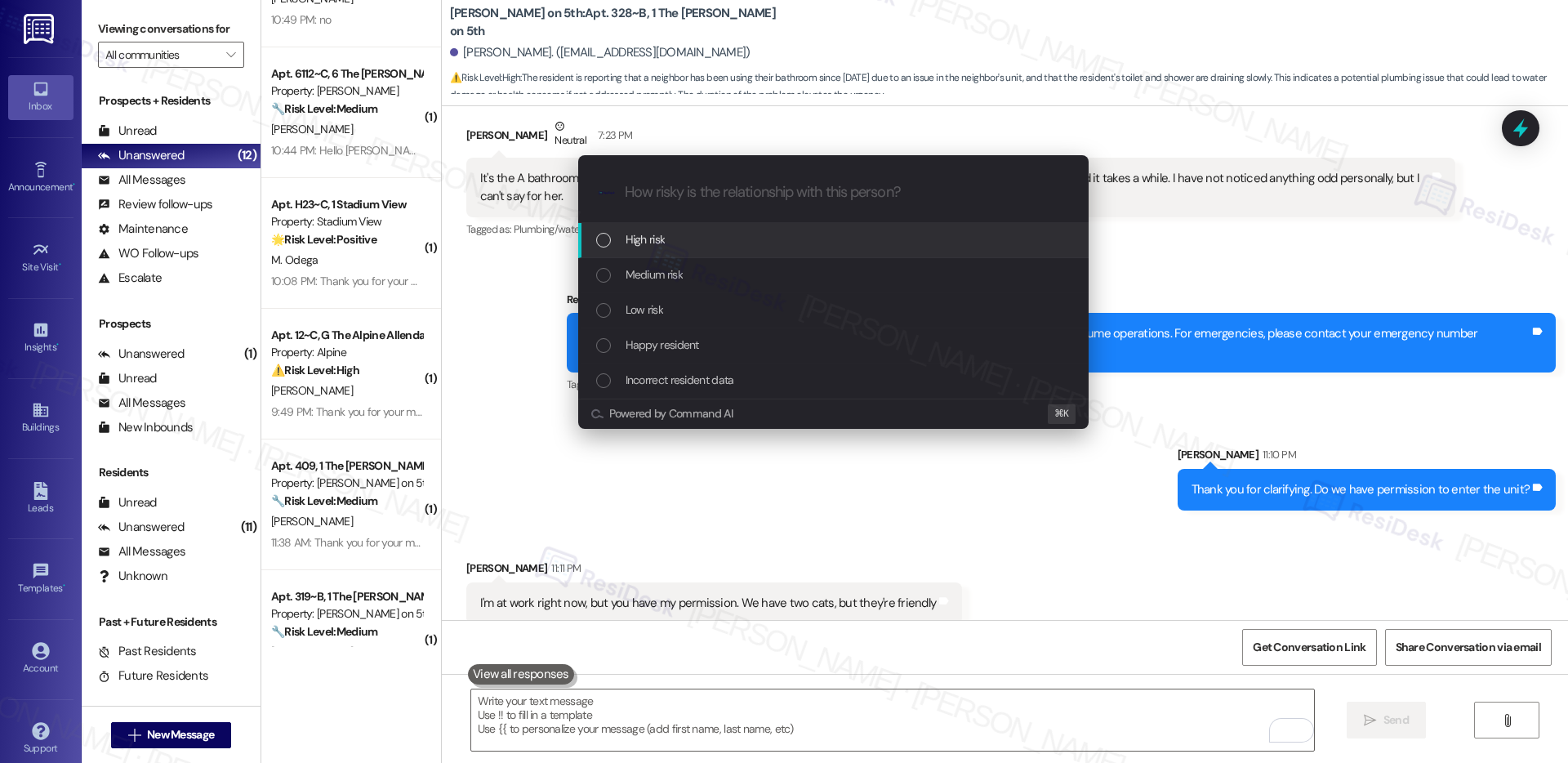
click at [661, 243] on span "High risk" at bounding box center [646, 239] width 40 height 18
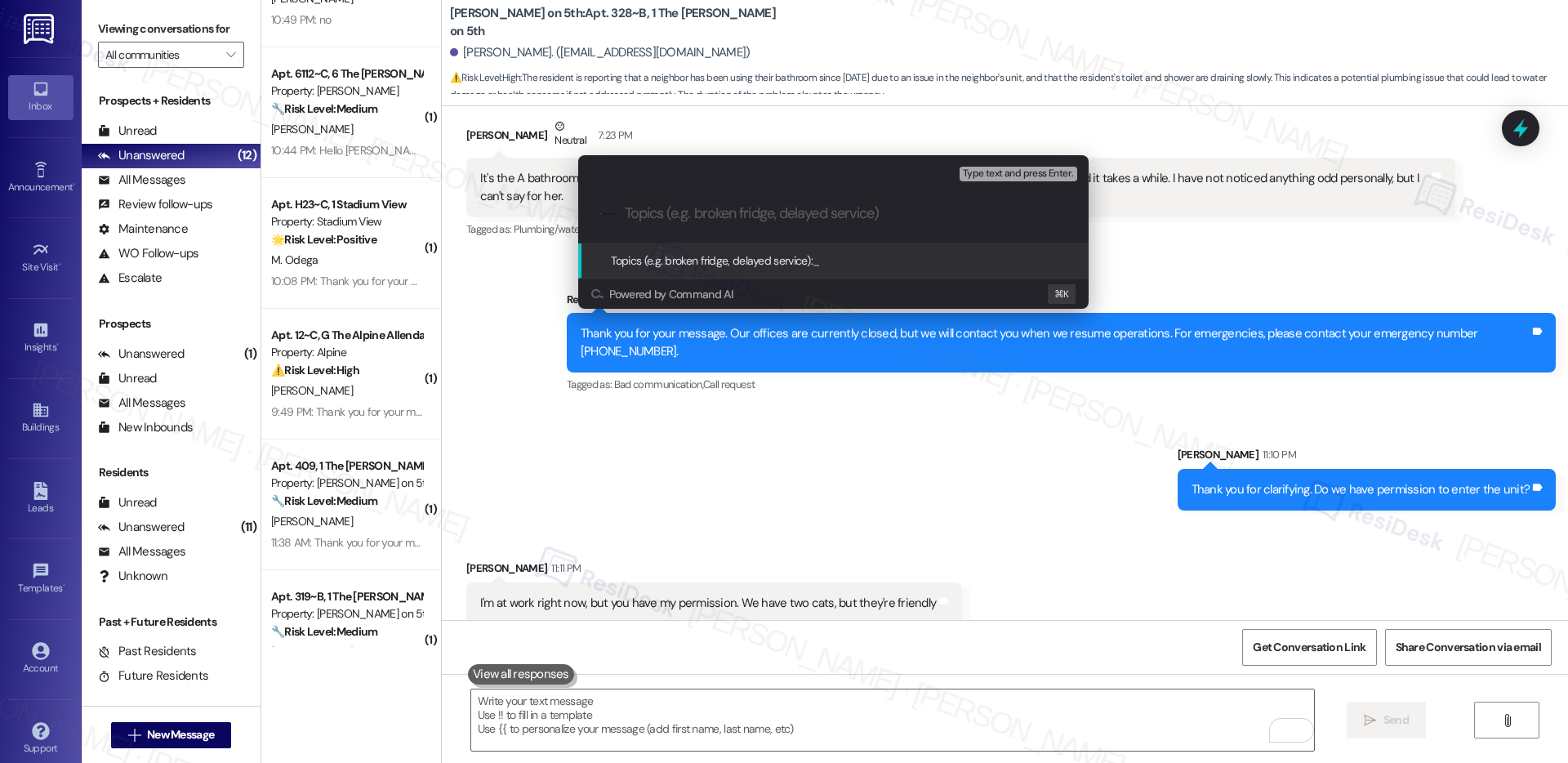
paste input "Work order submitted by Residesk | Work order #12944061 - toilet and shower not…"
type input "Work order submitted by Residesk | Work order #12944061 - toilet and shower not…"
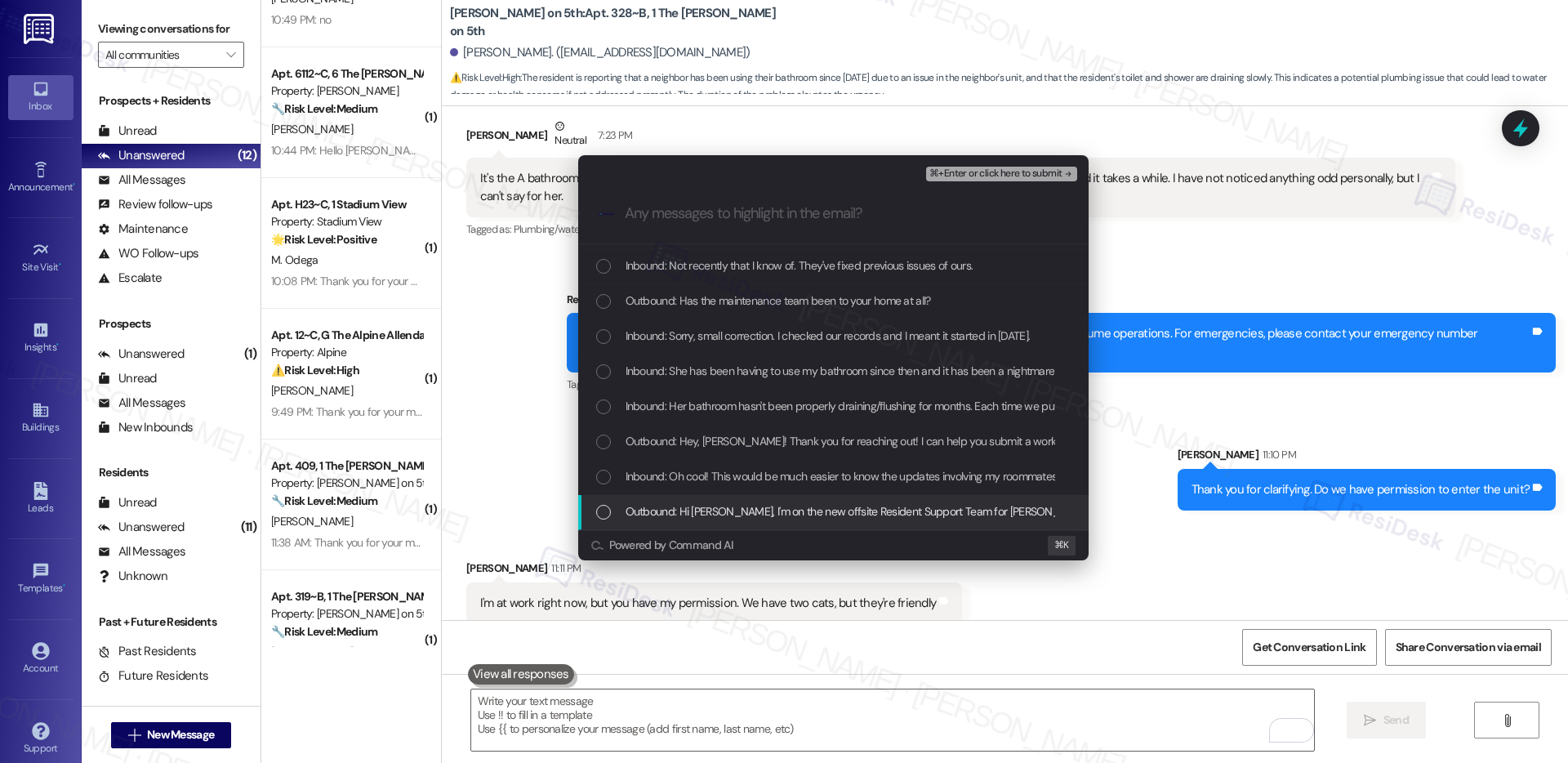
click at [673, 508] on span "Outbound: Hi Bailey, I'm on the new offsite Resident Support Team for Marshall …" at bounding box center [1595, 512] width 1939 height 18
click at [692, 478] on span "Inbound: Oh cool! This would be much easier to know the updates involving my ro…" at bounding box center [1003, 477] width 755 height 18
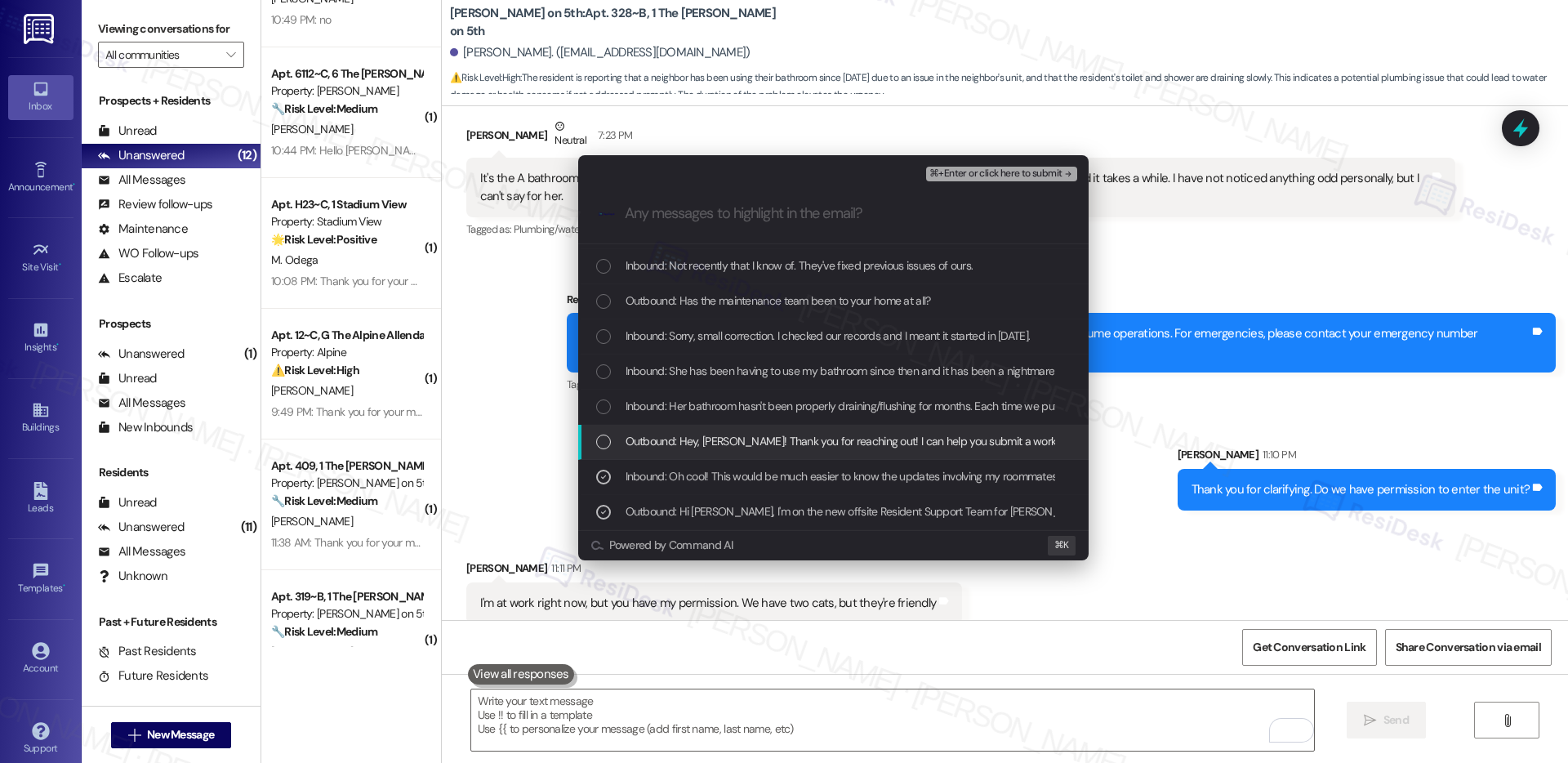
click at [717, 442] on span "Outbound: Hey, Bailey! Thank you for reaching out! I can help you submit a work…" at bounding box center [1036, 442] width 820 height 18
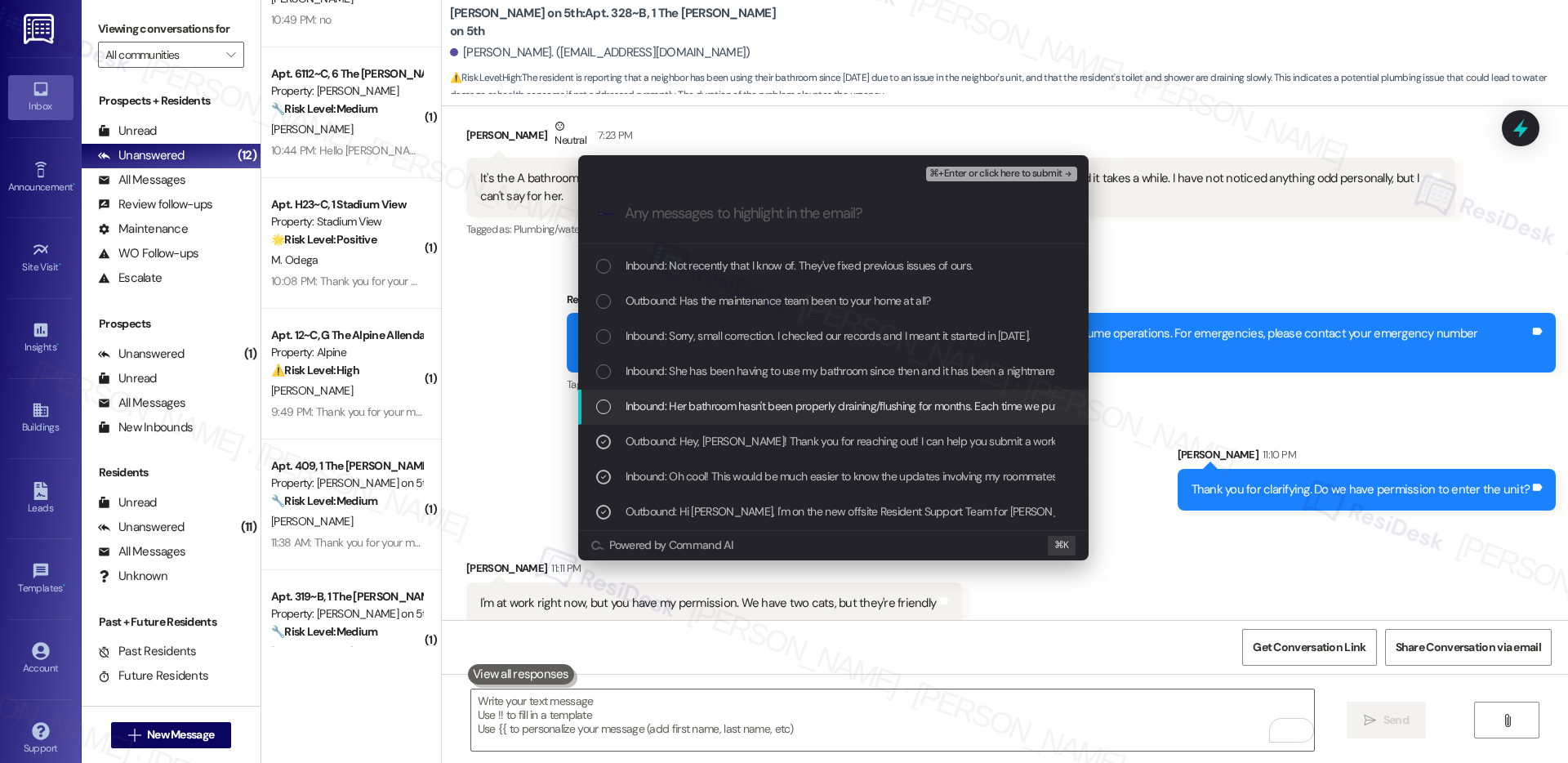
click at [743, 405] on span "Inbound: Her bathroom hasn't been properly draining/flushing for months. Each t…" at bounding box center [1464, 406] width 1676 height 18
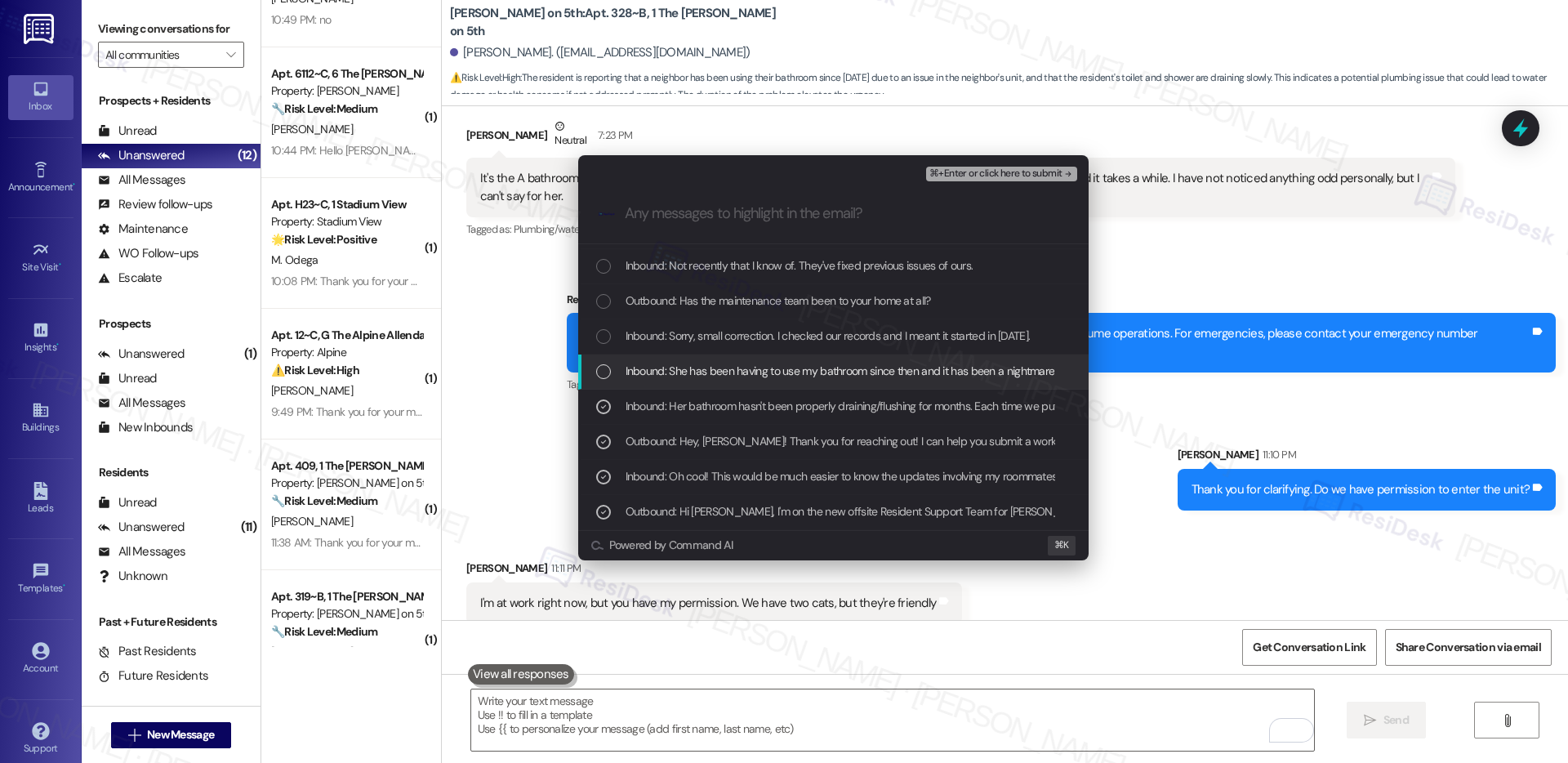
click at [762, 374] on span "Inbound: She has been having to use my bathroom since then and it has been a ni…" at bounding box center [840, 371] width 430 height 18
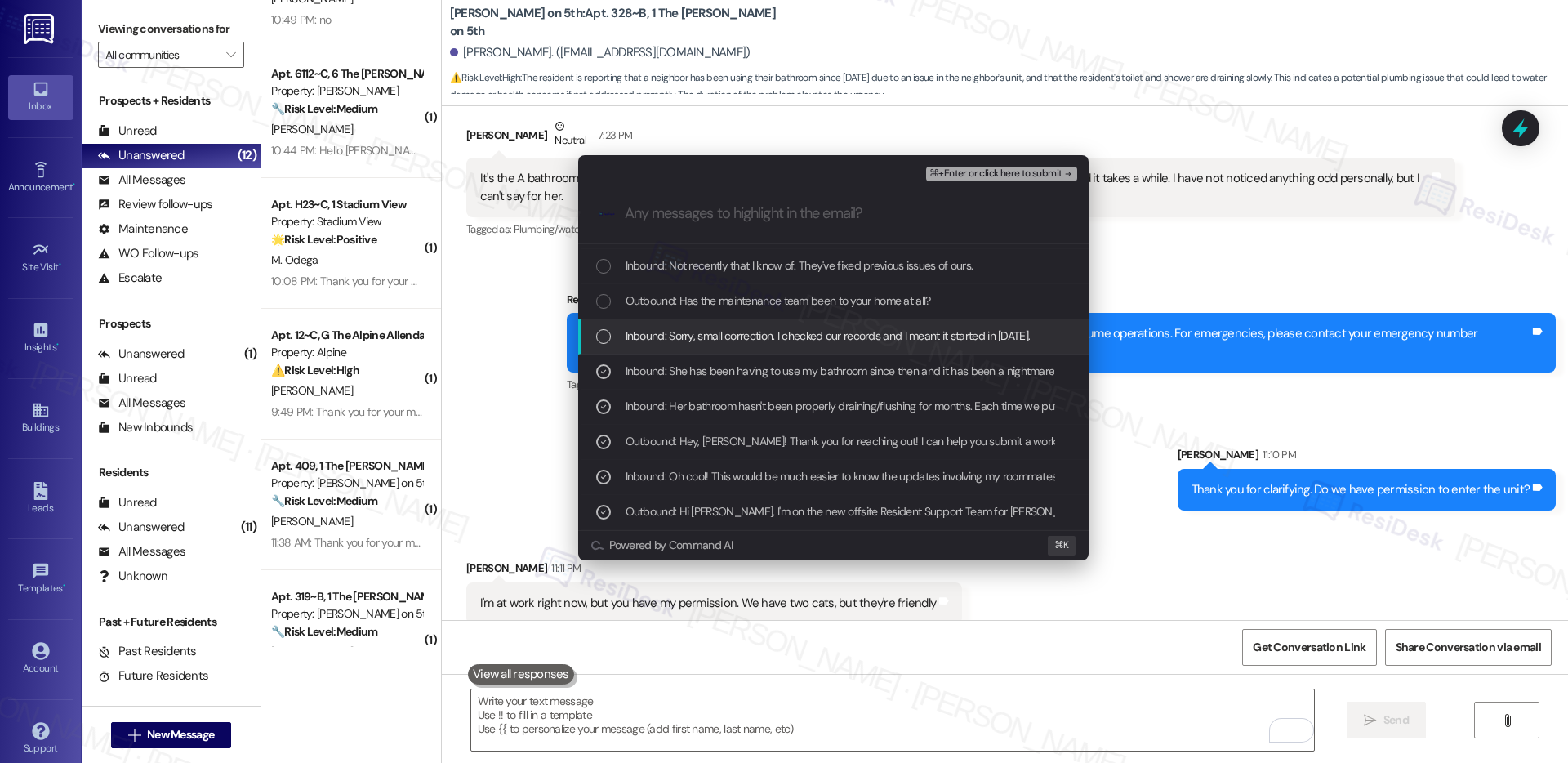
click at [784, 335] on span "Inbound: Sorry, small correction. I checked our records and I meant it started …" at bounding box center [828, 336] width 405 height 18
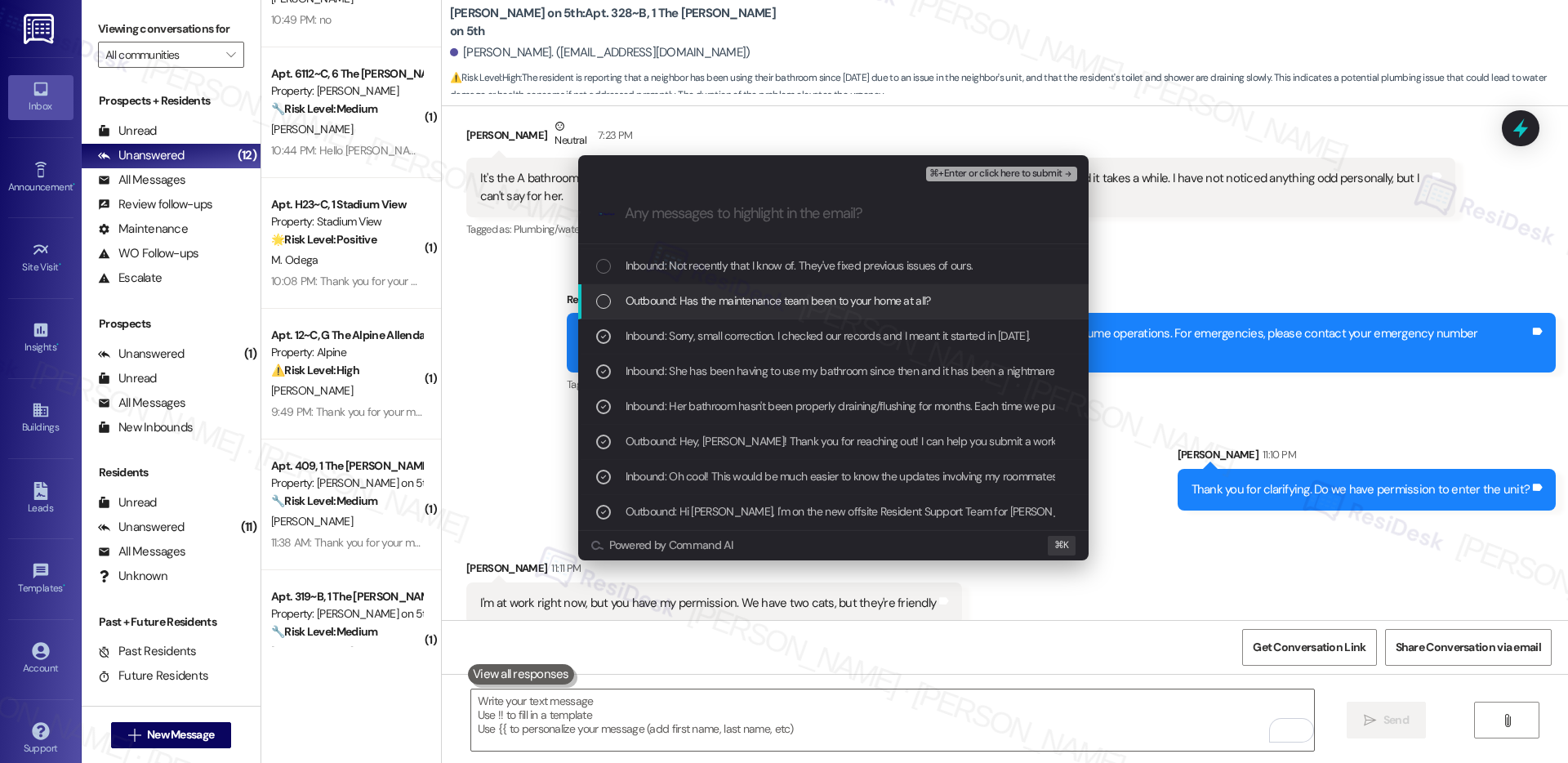
click at [800, 307] on span "Outbound: Has the maintenance team been to your home at all?" at bounding box center [778, 300] width 306 height 18
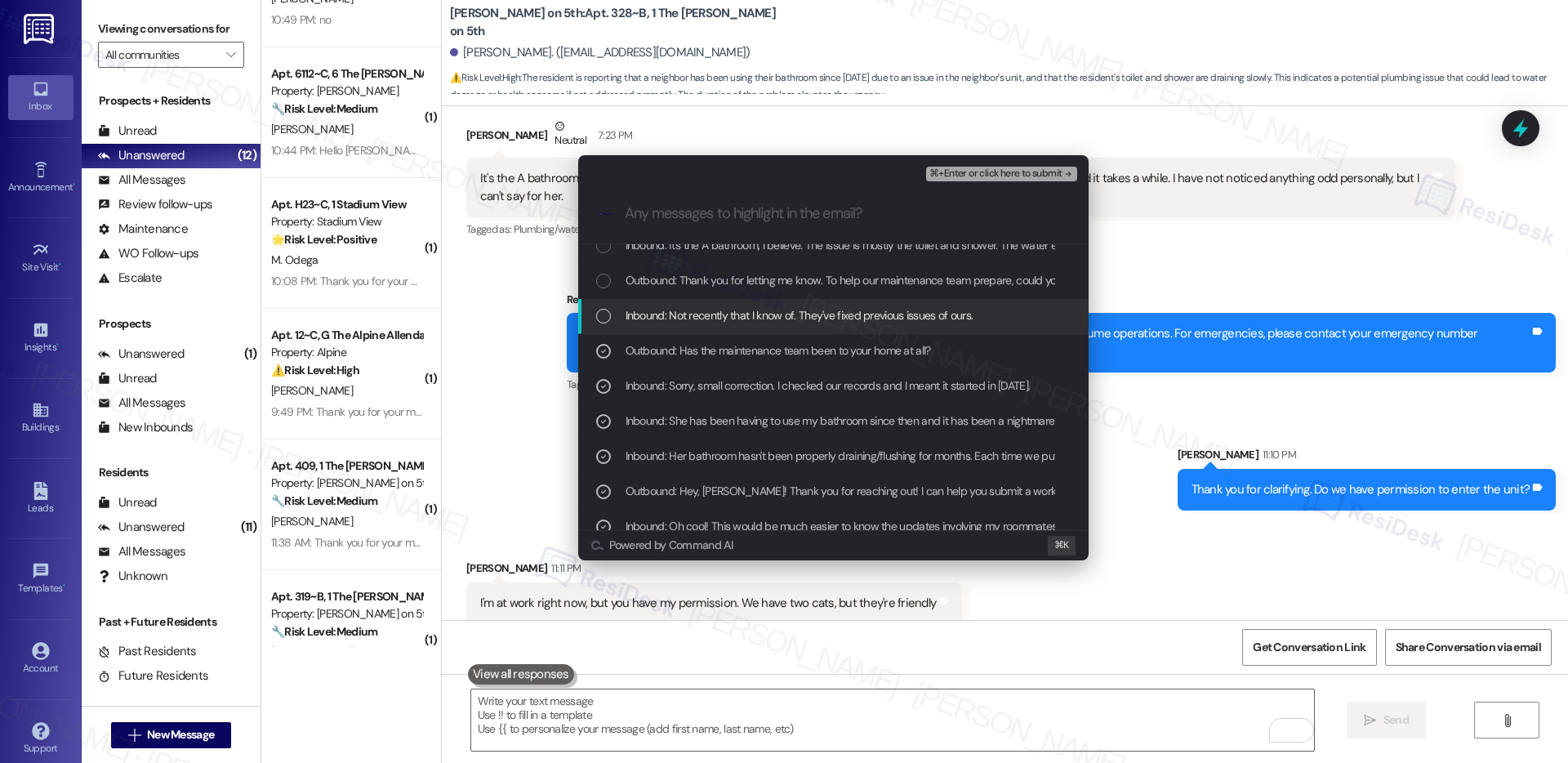
click at [798, 313] on span "Inbound: Not recently that I know of. They've fixed previous issues of ours." at bounding box center [799, 315] width 348 height 18
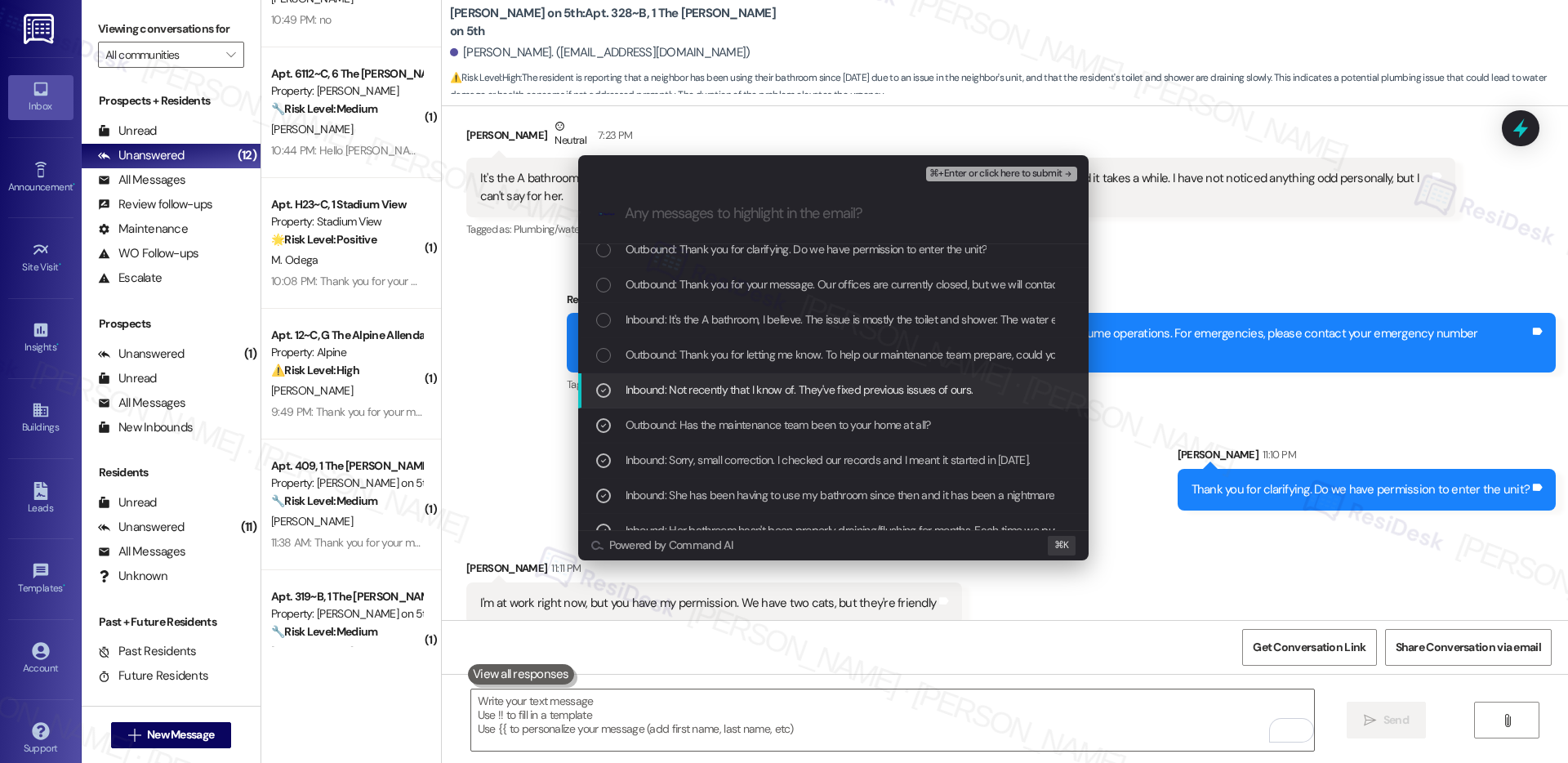
scroll to position [43, 0]
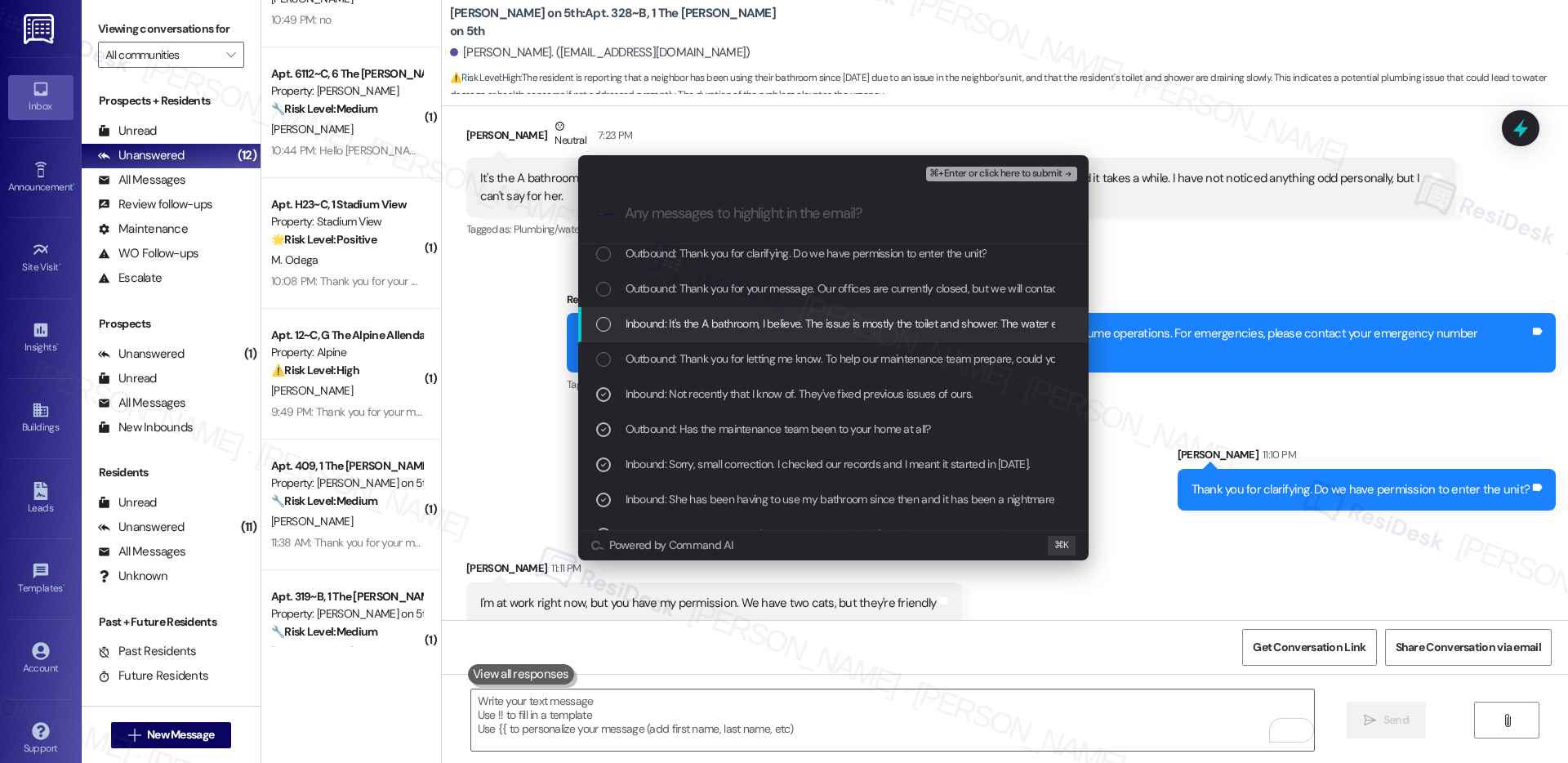
click at [797, 321] on span "Inbound: It's the A bathroom, I believe. The issue is mostly the toilet and sho…" at bounding box center [1116, 323] width 981 height 18
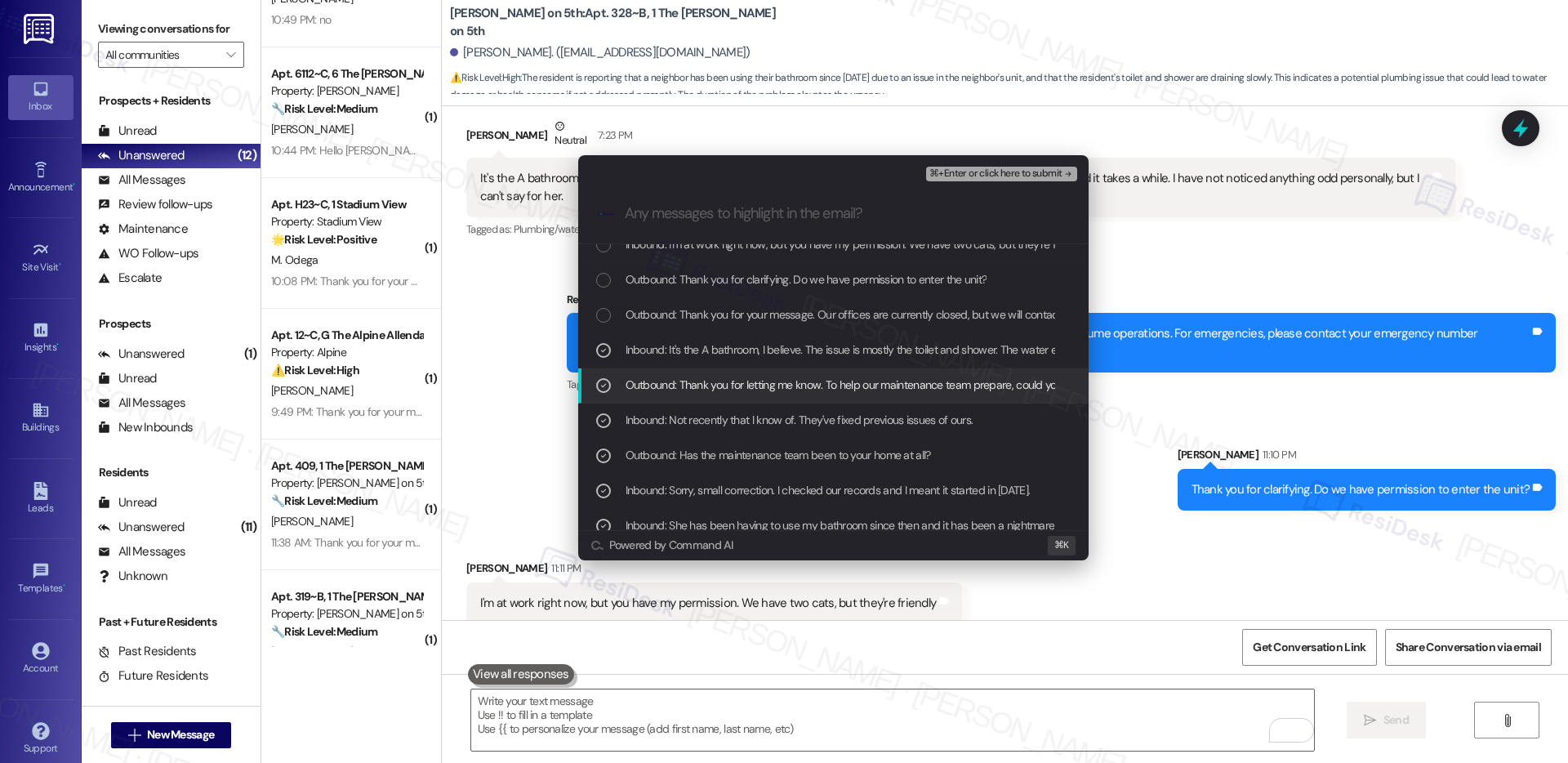
scroll to position [0, 0]
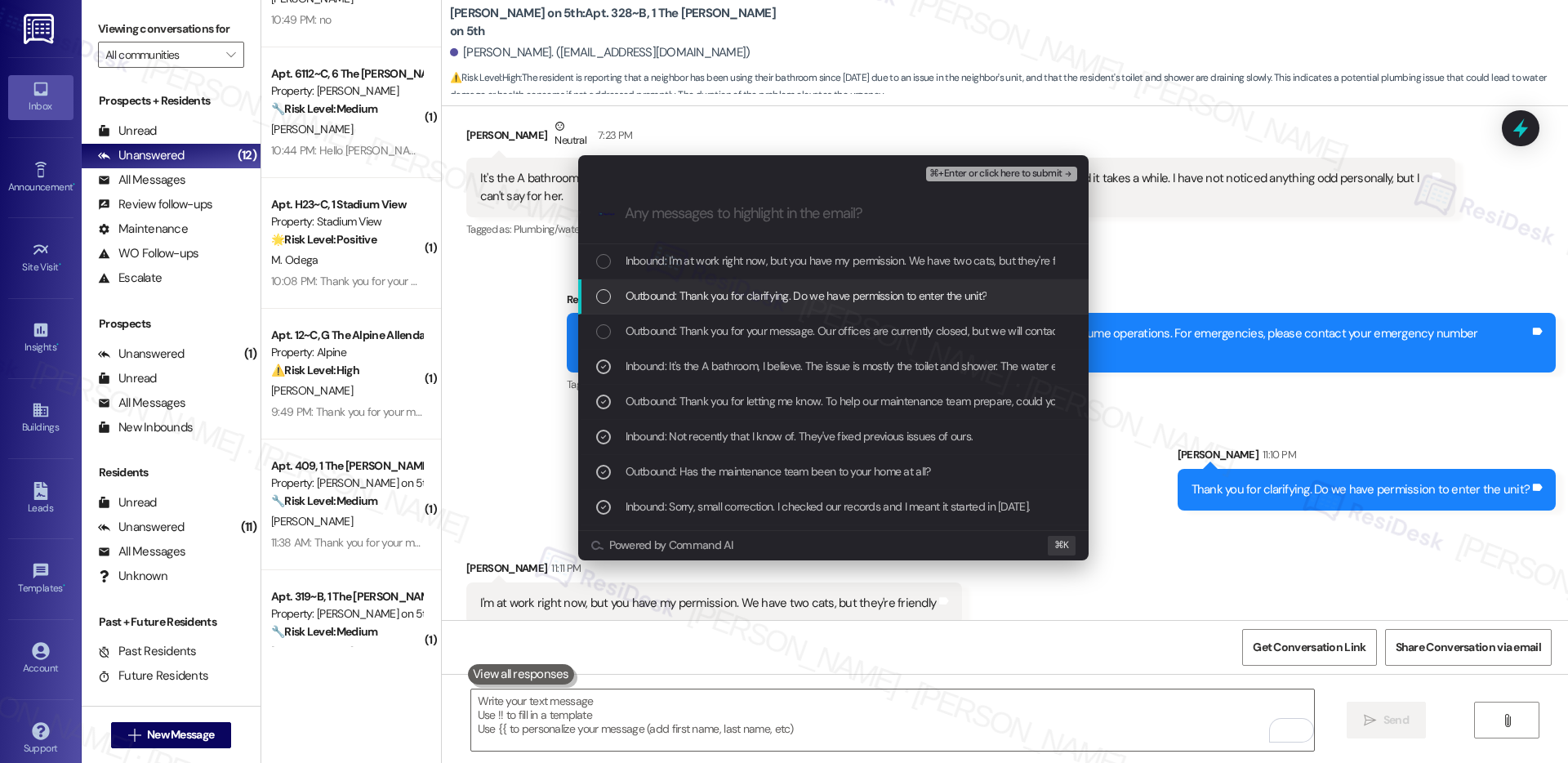
click at [814, 291] on span "Outbound: Thank you for clarifying. Do we have permission to enter the unit?" at bounding box center [806, 295] width 362 height 18
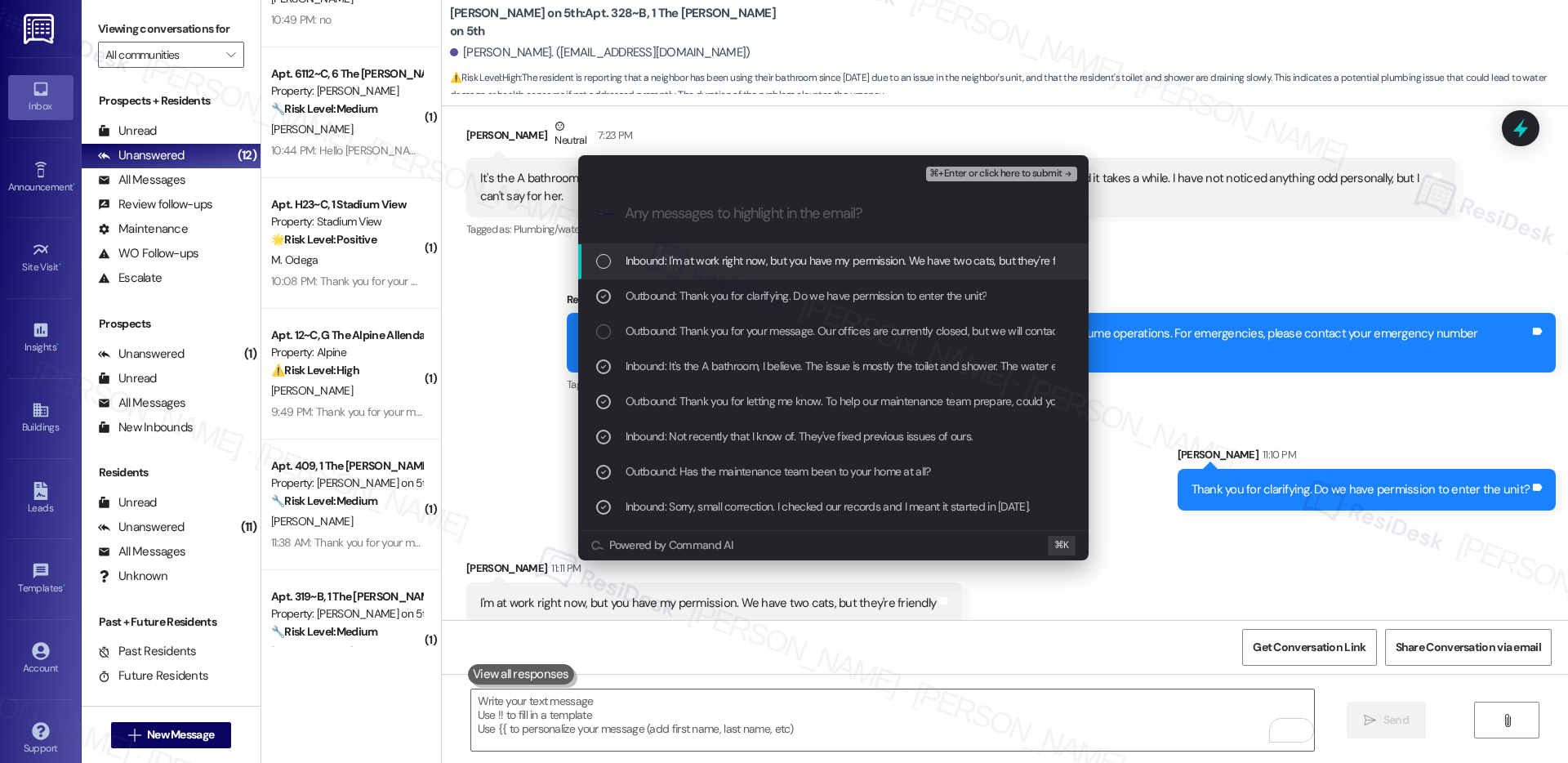
click at [886, 267] on span "Inbound: I'm at work right now, but you have my permission. We have two cats, b…" at bounding box center [857, 260] width 462 height 18
click at [976, 179] on span "⌘+Enter or click here to submit" at bounding box center [995, 173] width 132 height 11
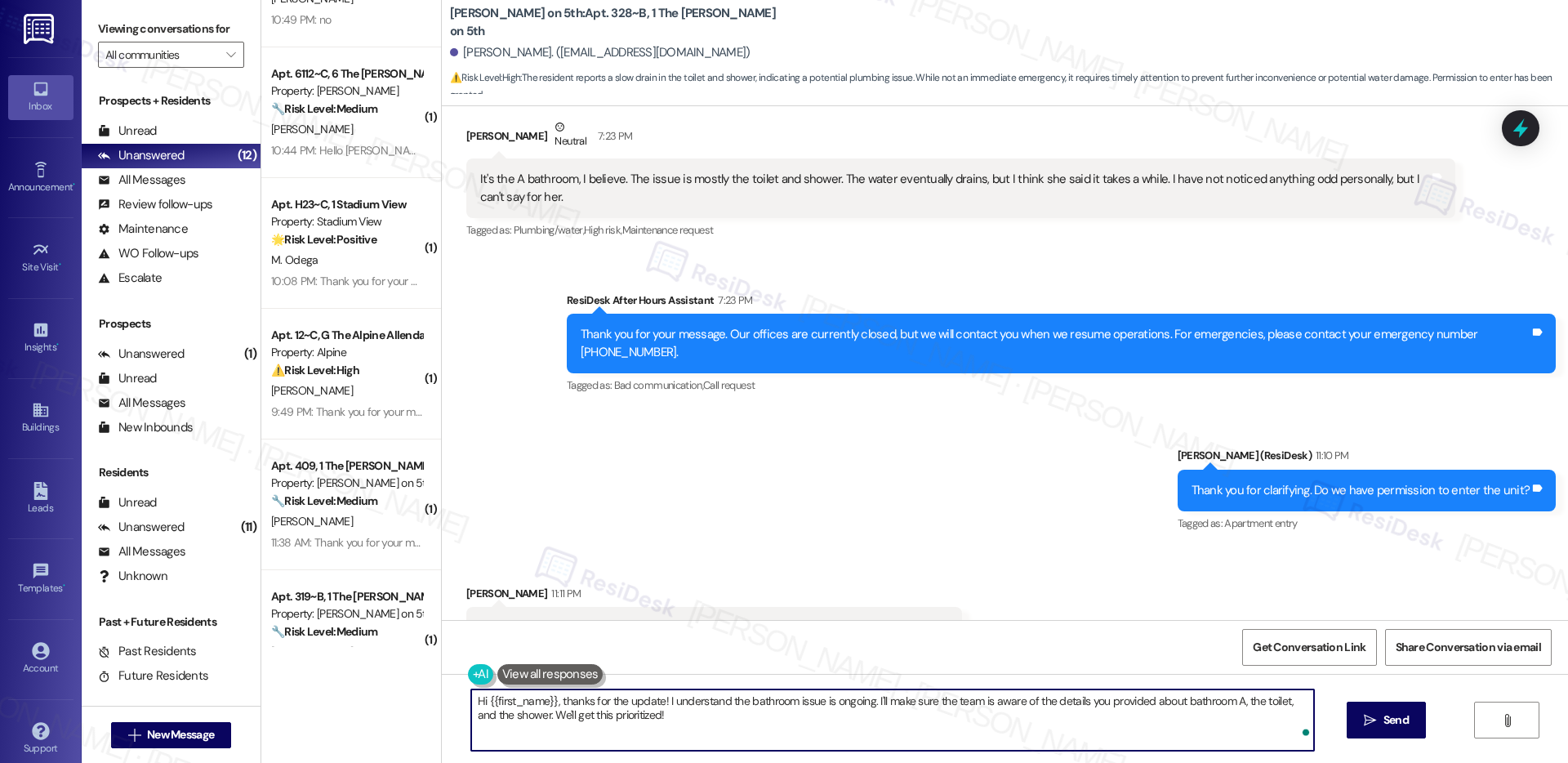
scroll to position [1774, 0]
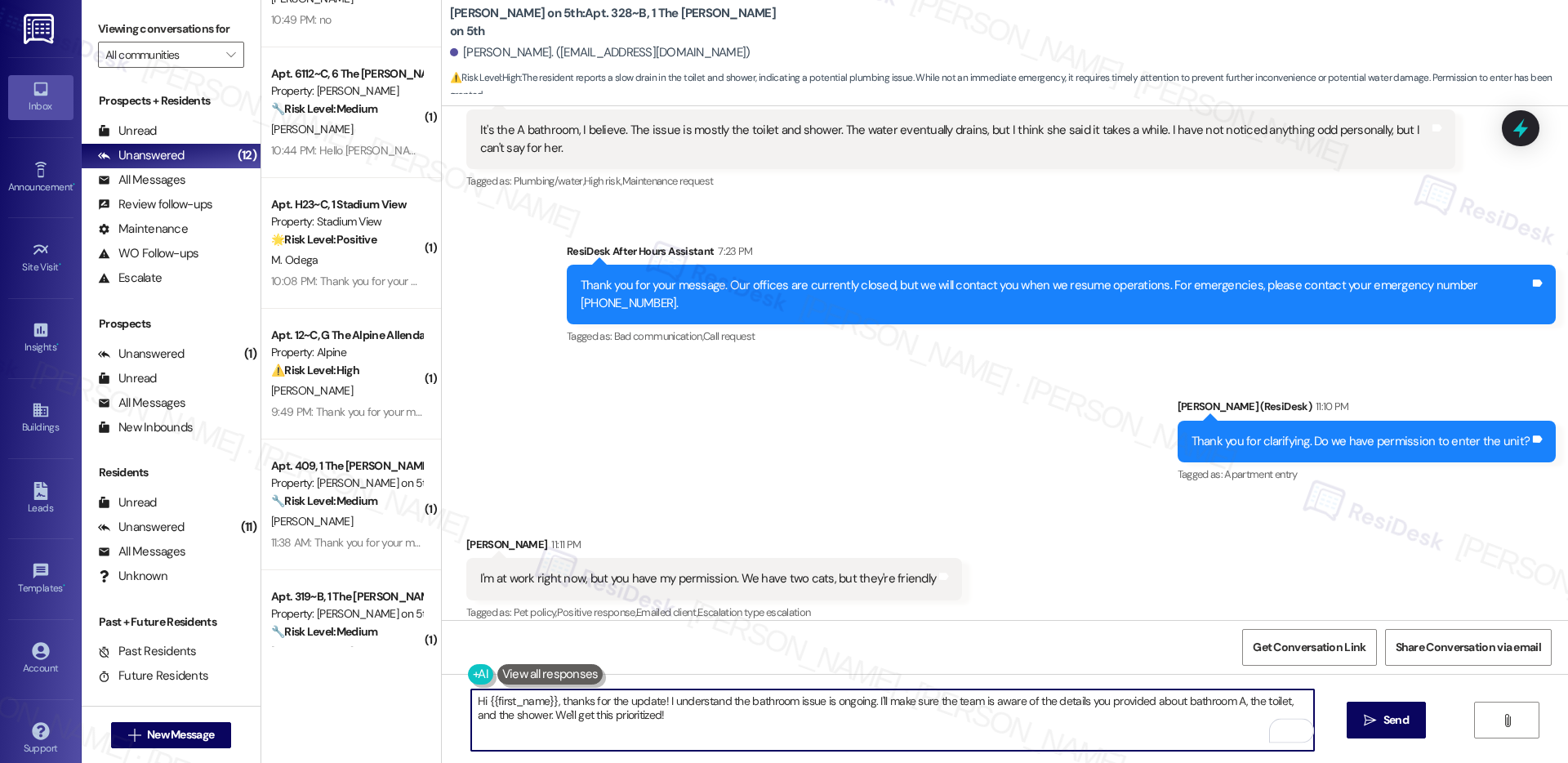
click at [832, 729] on textarea "Hi {{first_name}}, thanks for the update! I understand the bathroom issue is on…" at bounding box center [892, 720] width 843 height 61
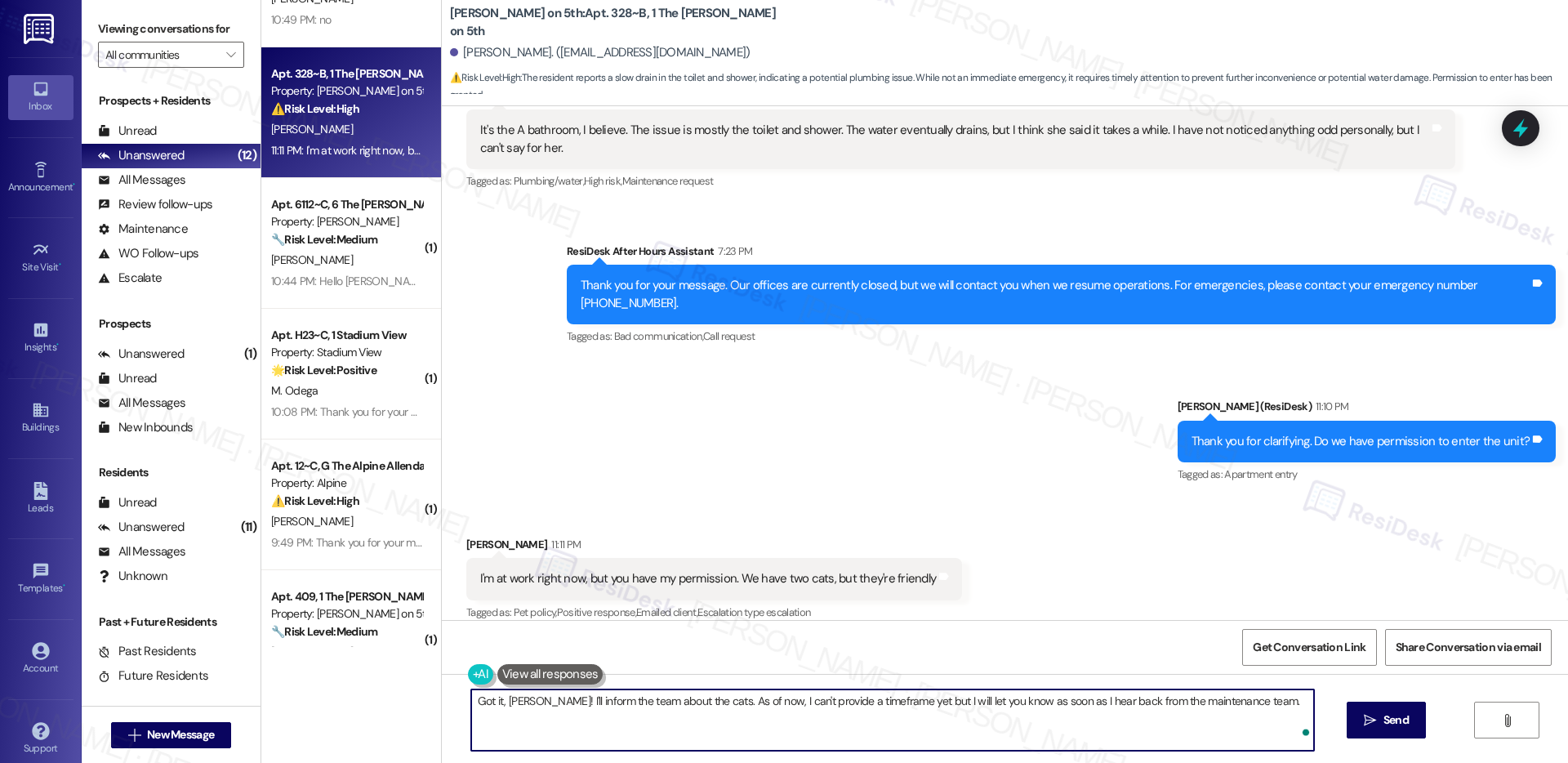
type textarea "Got it, Bailey! I'll inform the team about the cats. As of now, I can't provide…"
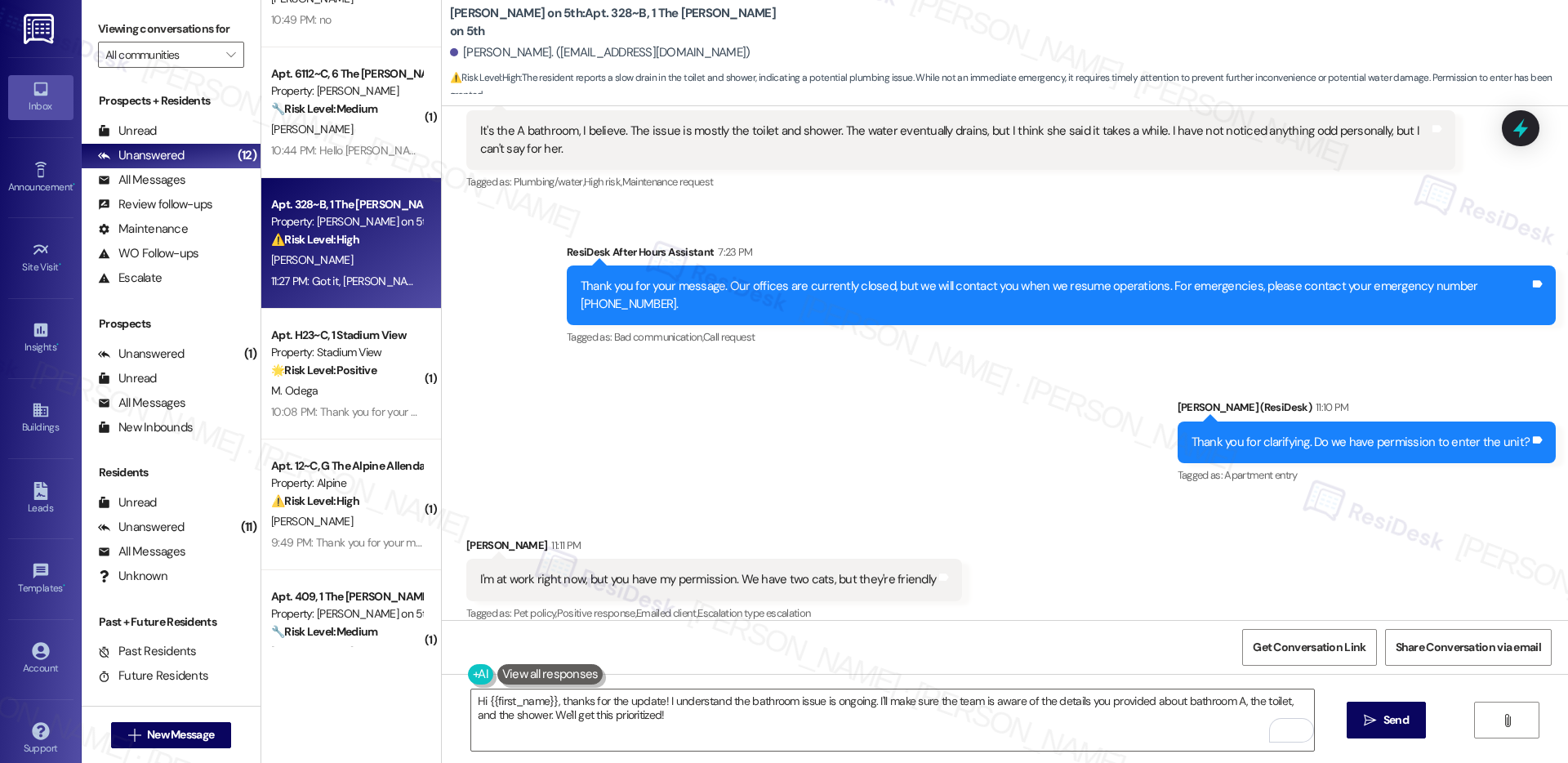
scroll to position [1887, 0]
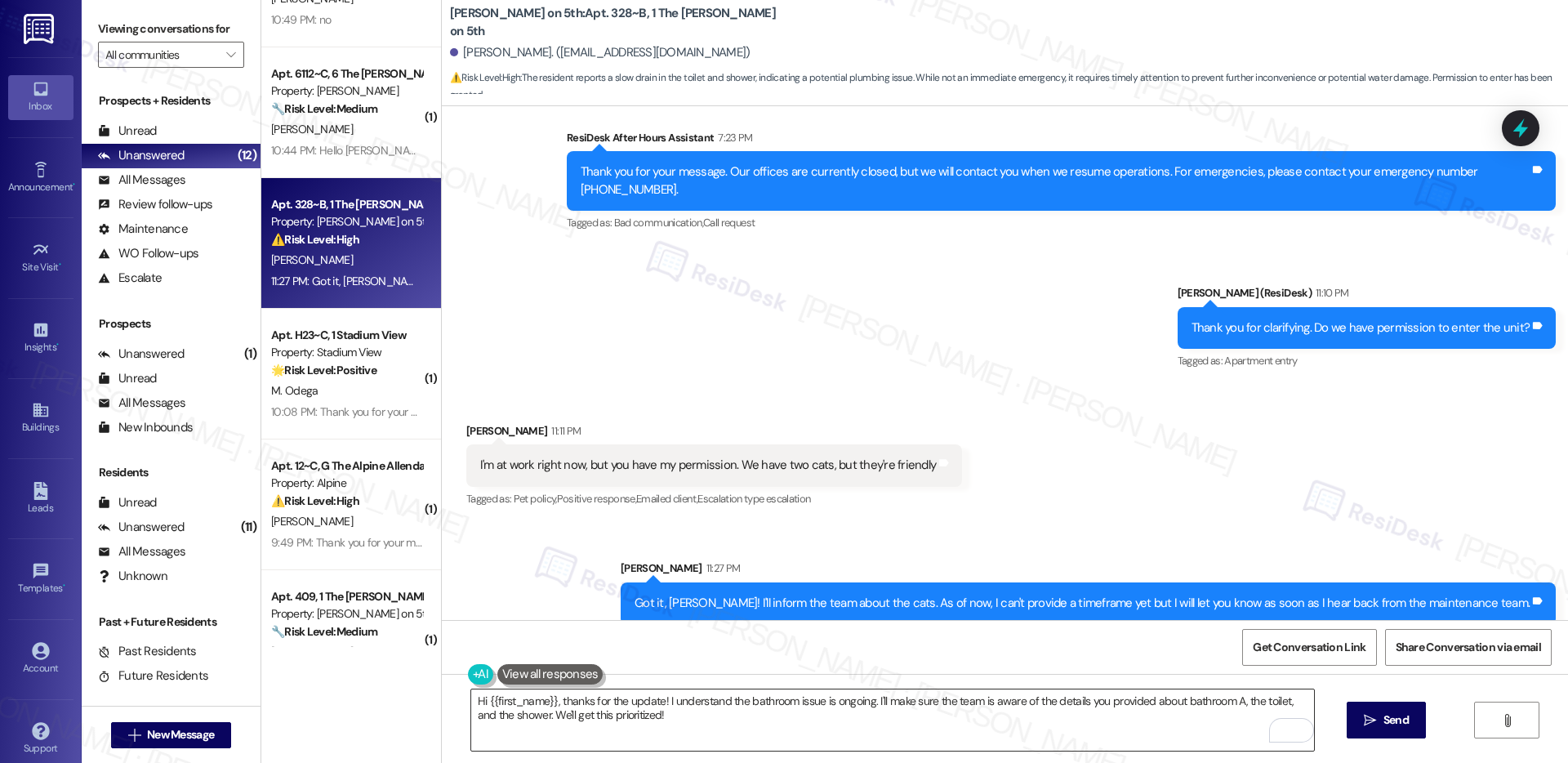
click at [550, 710] on textarea "Hi {{first_name}}, thanks for the update! I understand the bathroom issue is on…" at bounding box center [892, 720] width 843 height 61
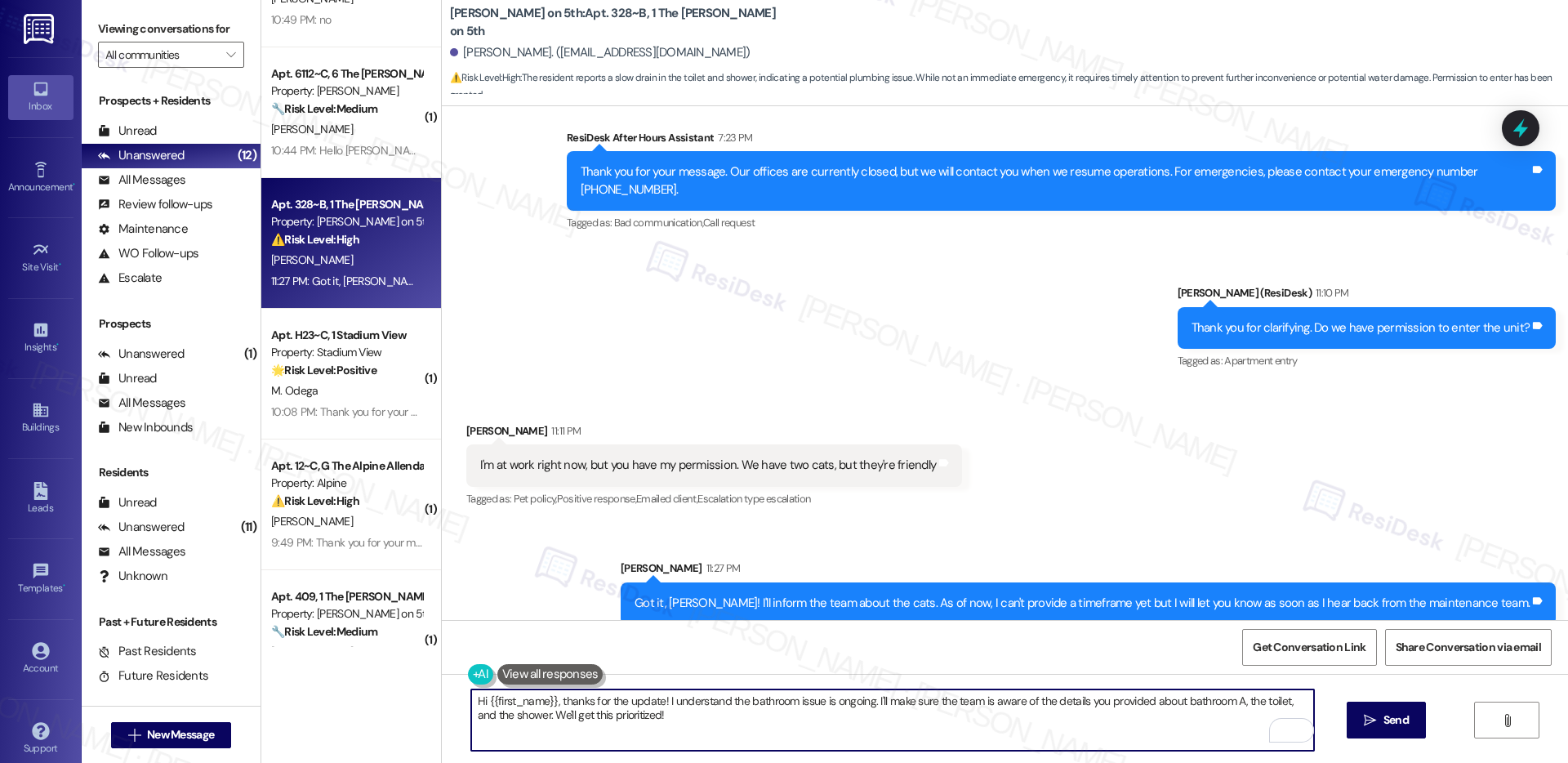
click at [550, 710] on textarea "Hi {{first_name}}, thanks for the update! I understand the bathroom issue is on…" at bounding box center [892, 720] width 843 height 61
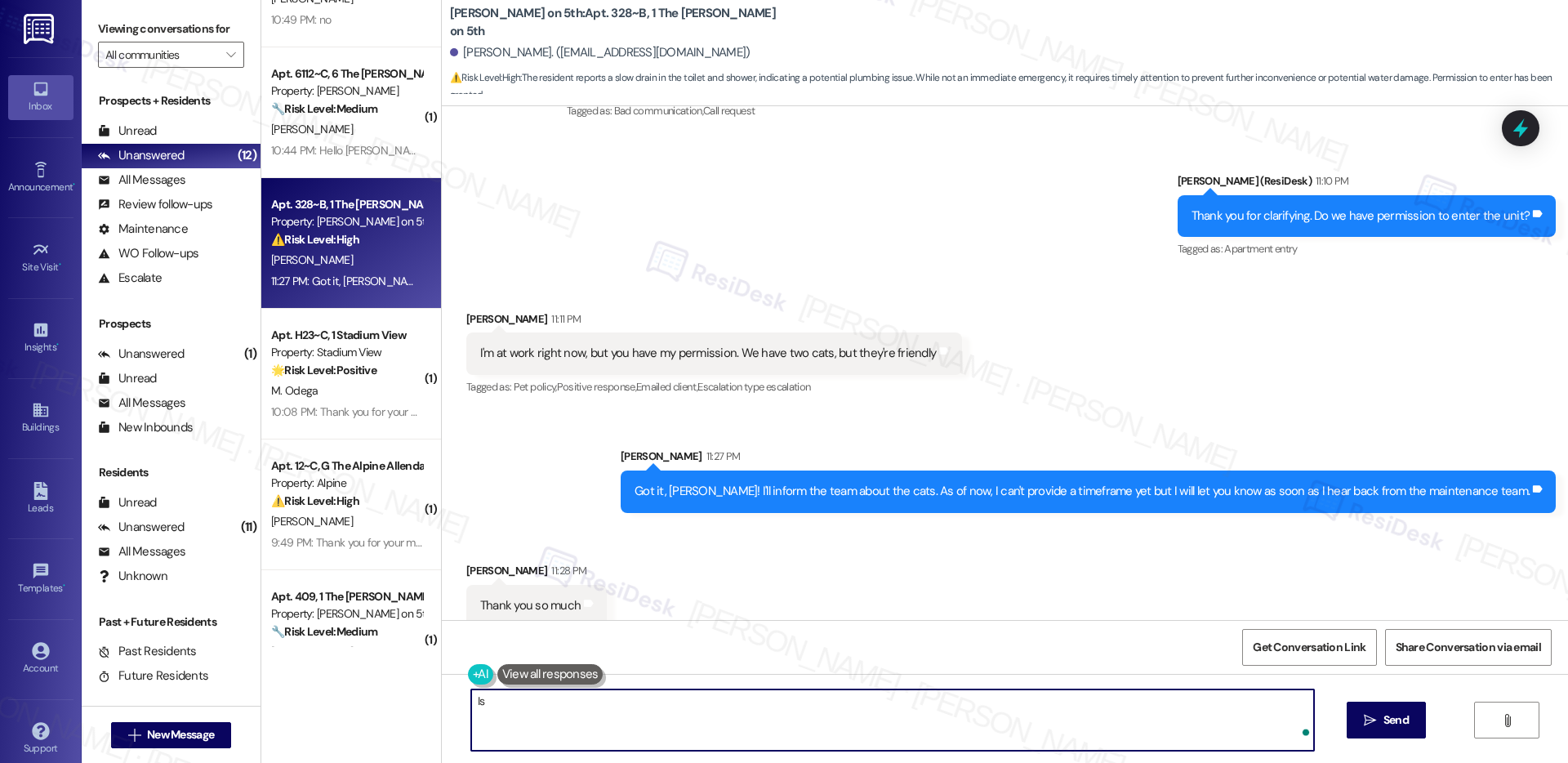
paste textarea "there's anything else I can assist you with."
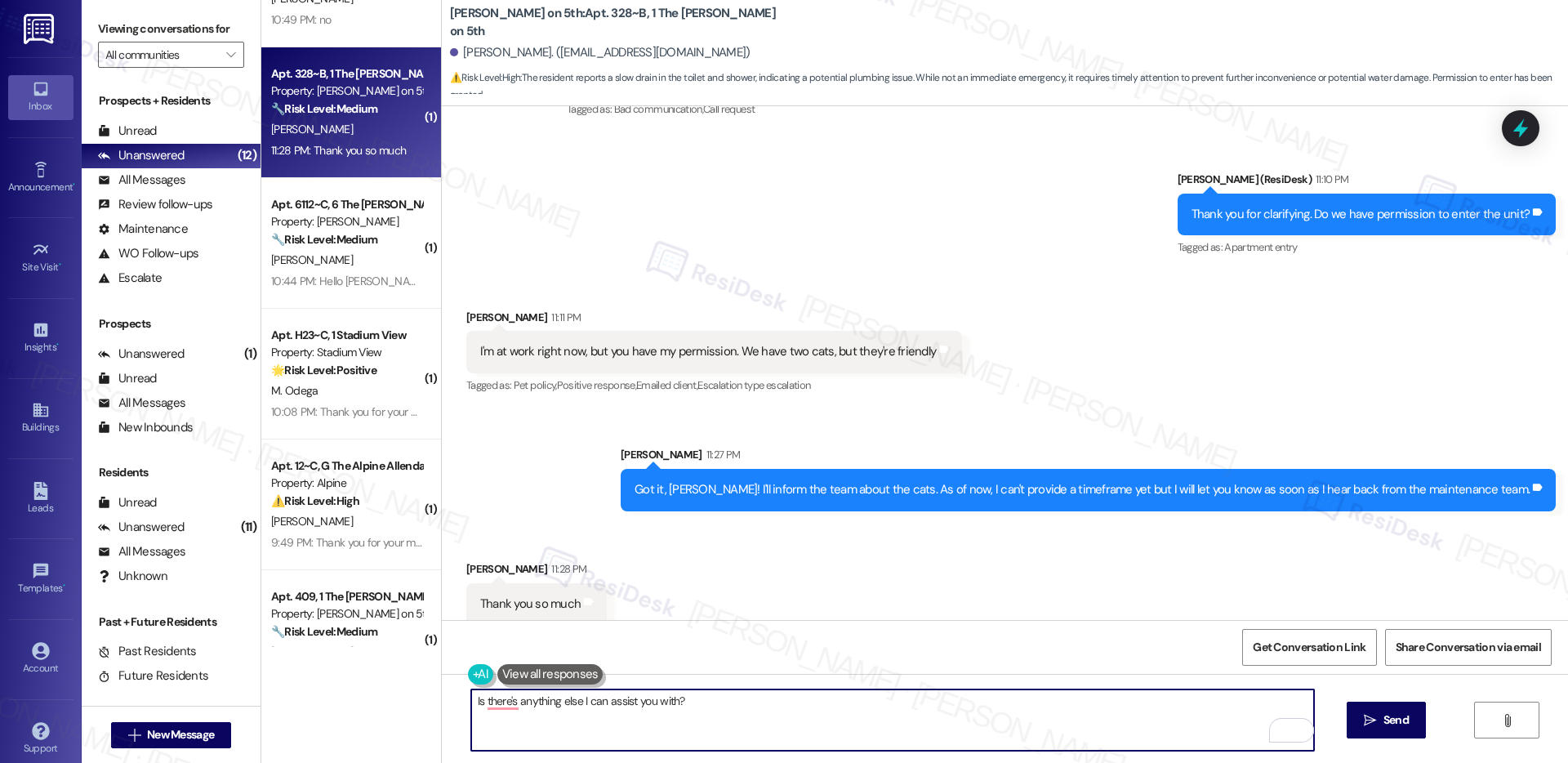
click at [471, 705] on textarea "Is there's anything else I can assist you with?" at bounding box center [892, 720] width 843 height 61
type textarea "You're welcome! Happy to help! Is there's anything else I can assist you with?"
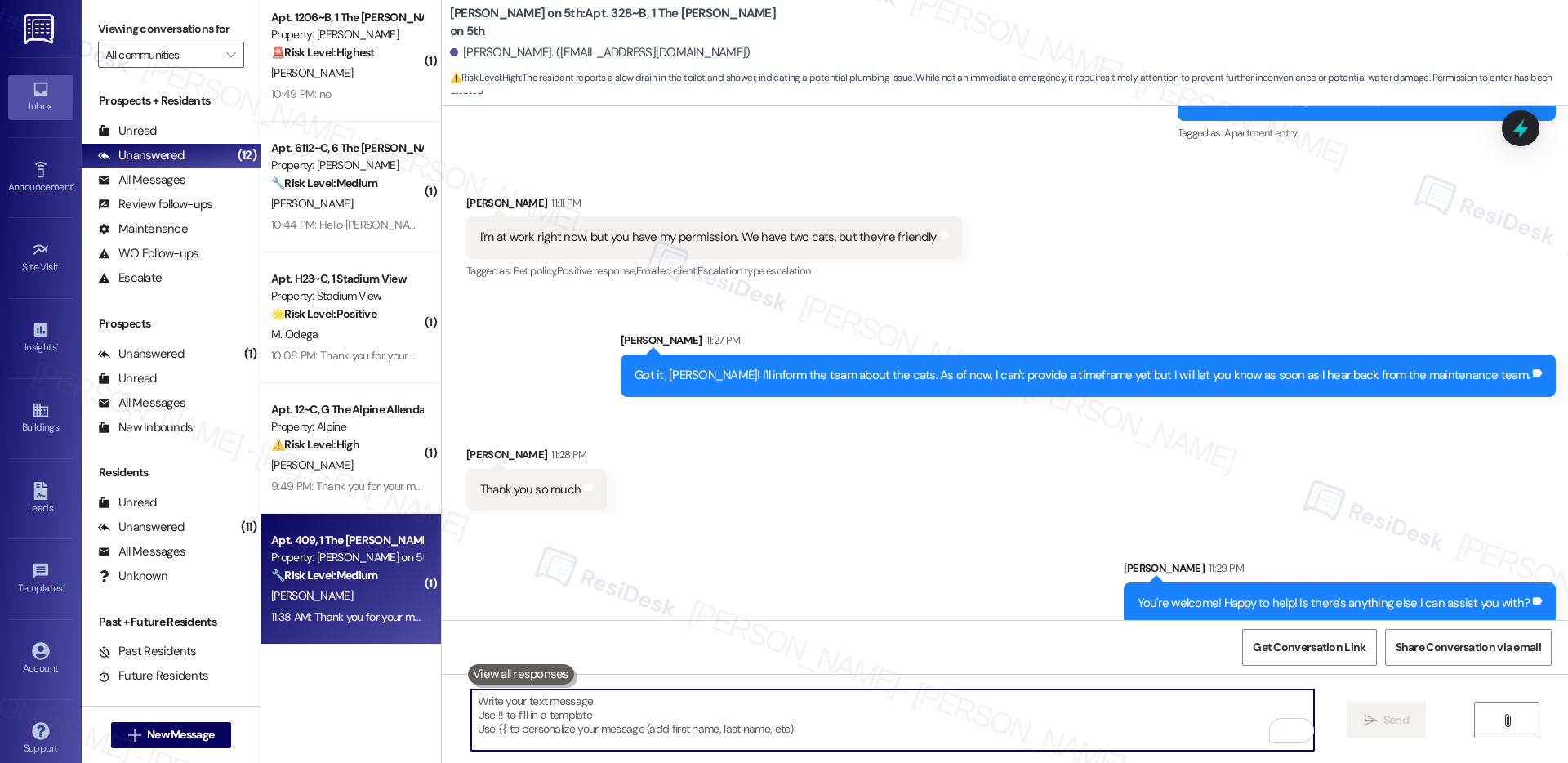
scroll to position [0, 0]
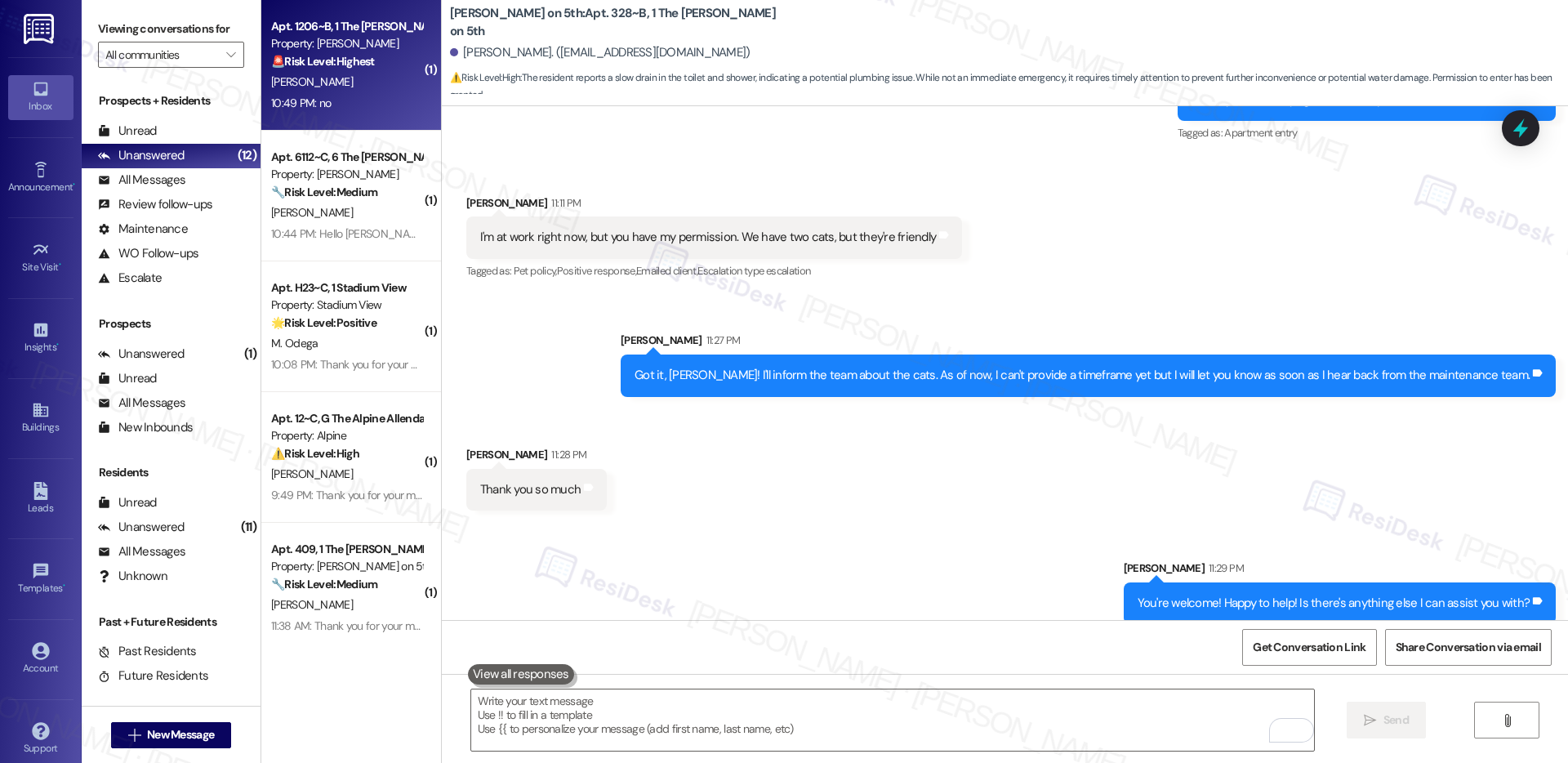
click at [374, 102] on div "10:49 PM: no 10:49 PM: no" at bounding box center [347, 102] width 154 height 20
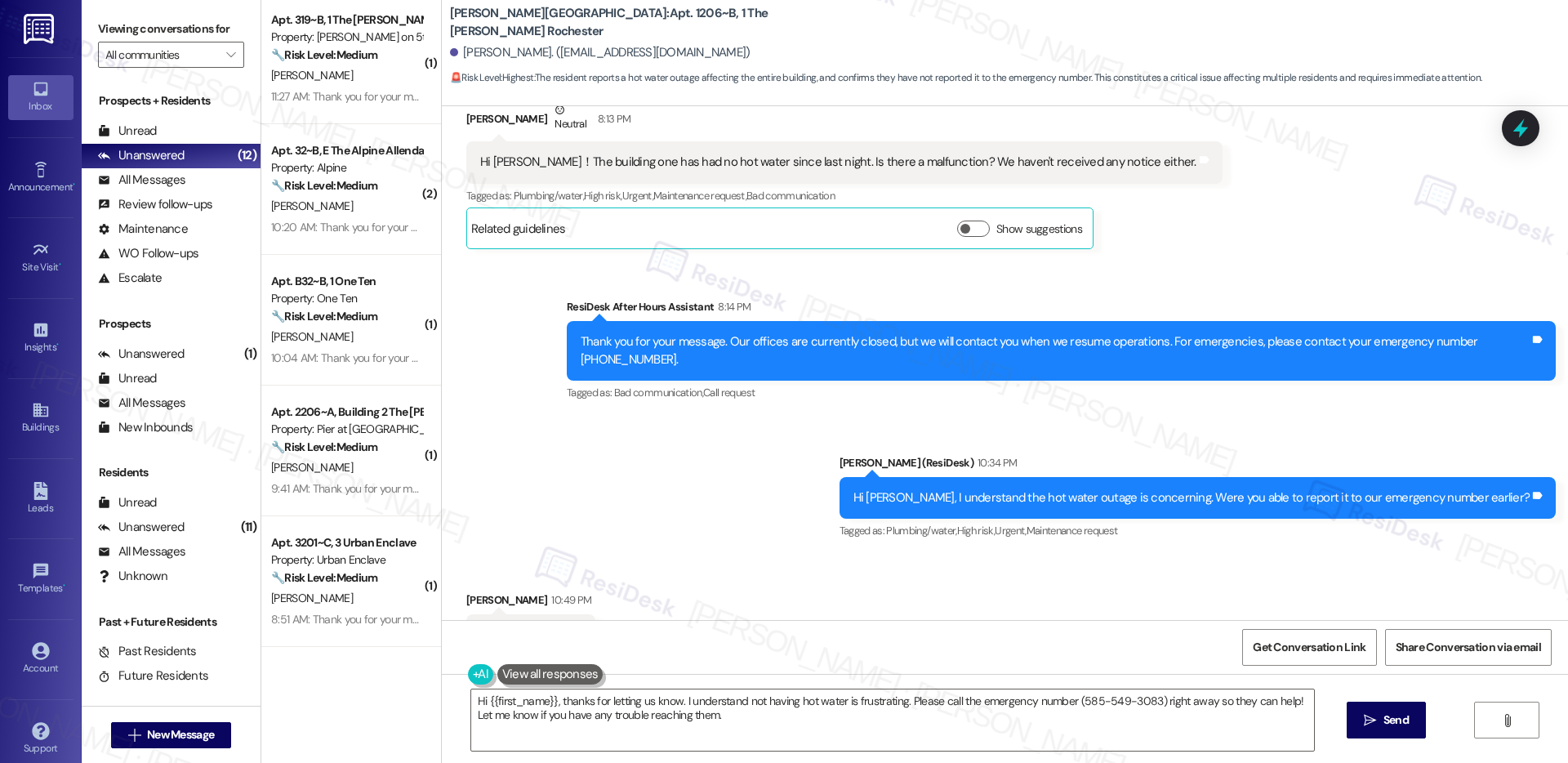
scroll to position [475, 0]
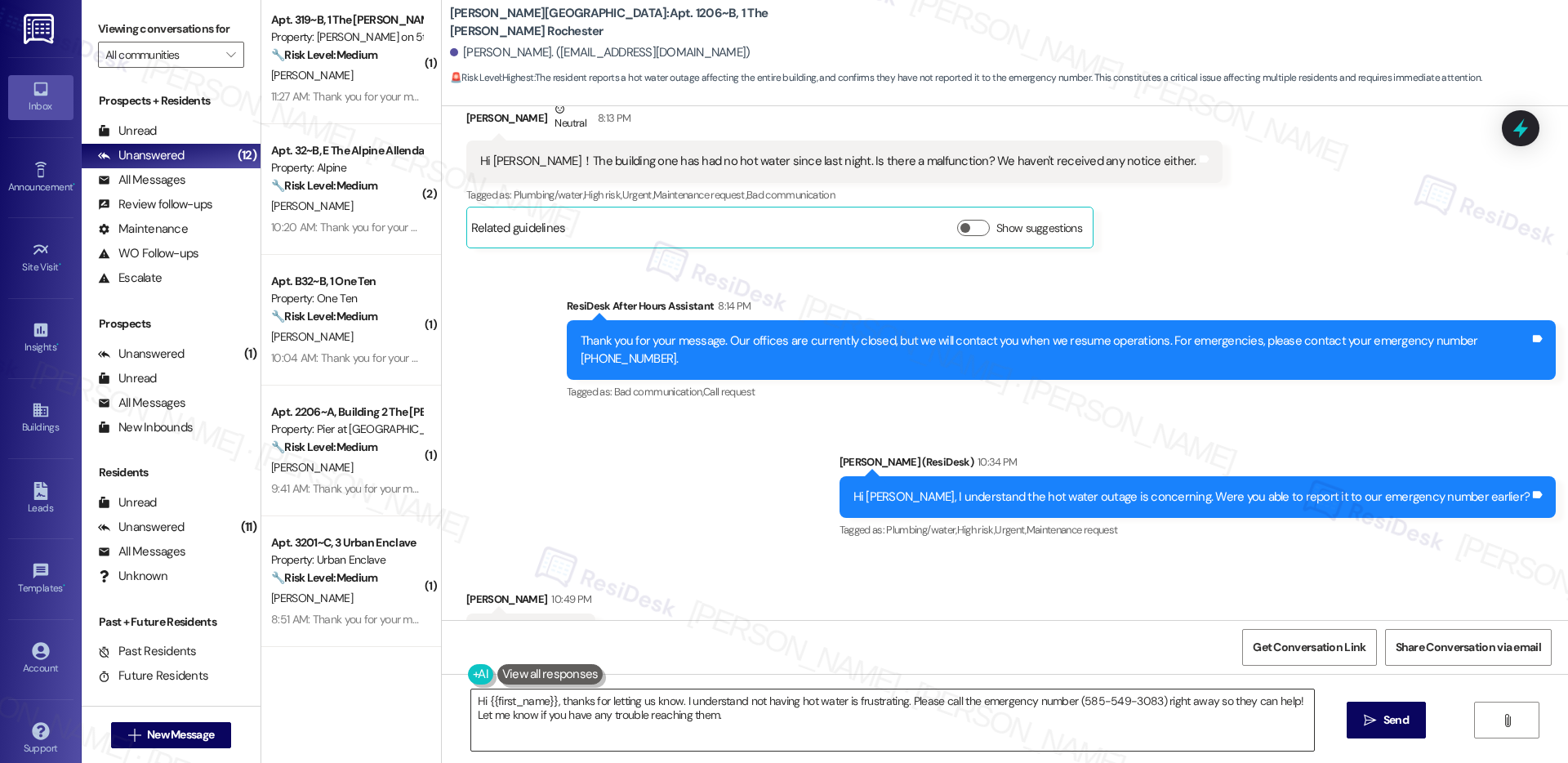
click at [727, 724] on textarea "Hi {{first_name}}, thanks for letting us know. I understand not having hot wate…" at bounding box center [892, 720] width 843 height 61
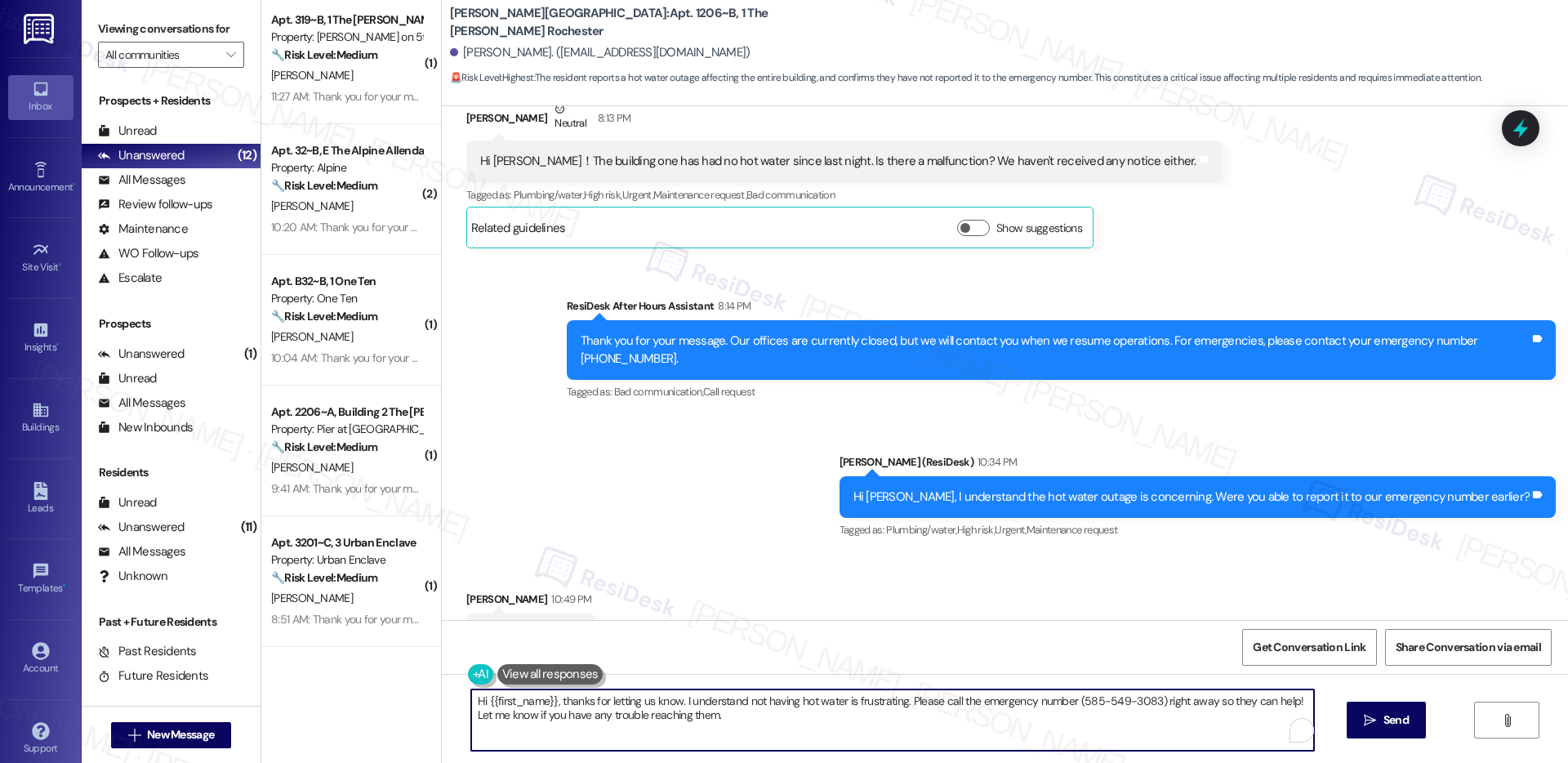
click at [727, 724] on textarea "Hi {{first_name}}, thanks for letting us know. I understand not having hot wate…" at bounding box center [892, 720] width 843 height 61
type textarea "Just to make sure I get your concern correctly, you have water supply but water…"
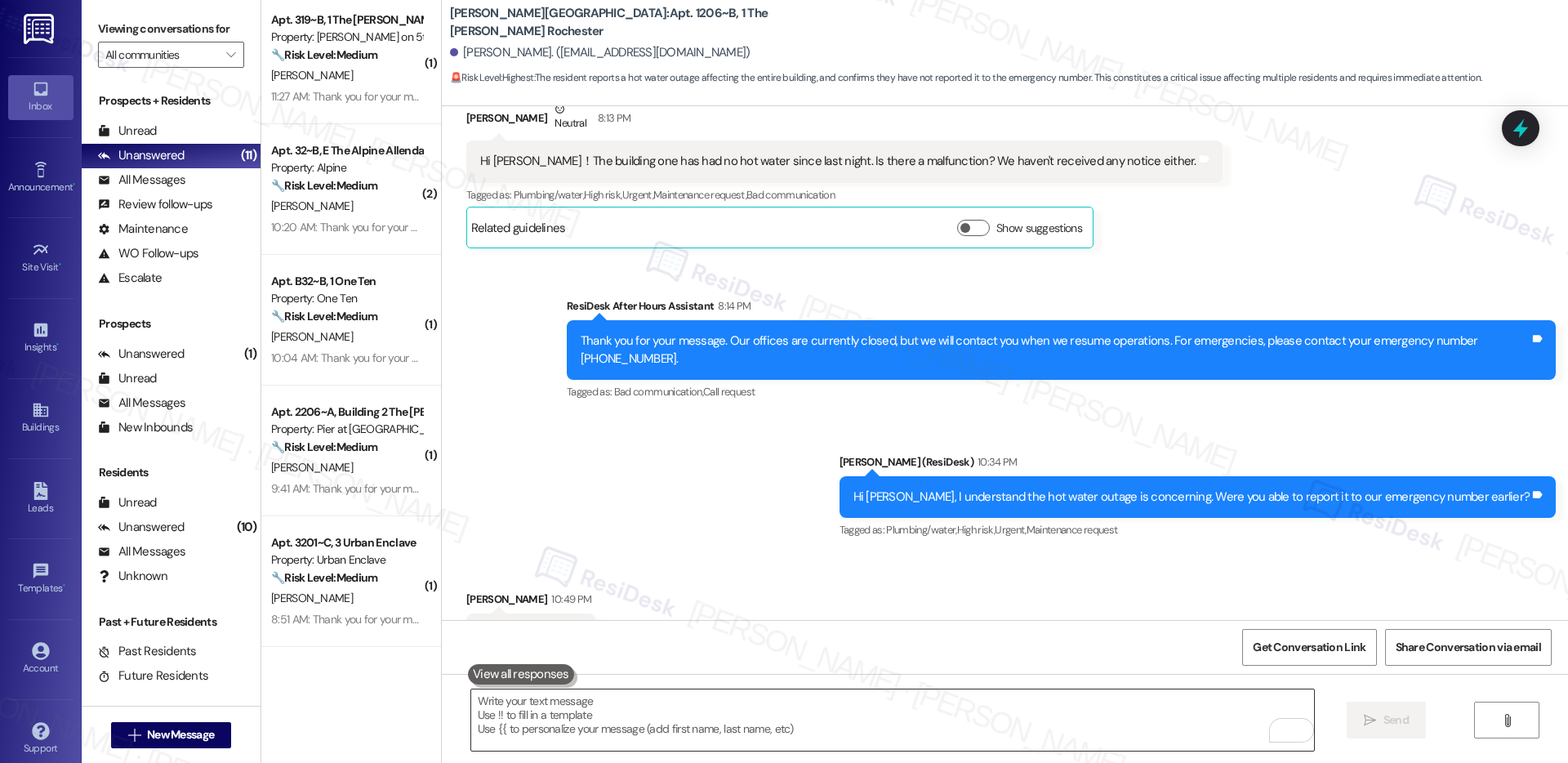
click at [529, 705] on textarea "To enrich screen reader interactions, please activate Accessibility in Grammarl…" at bounding box center [892, 720] width 843 height 61
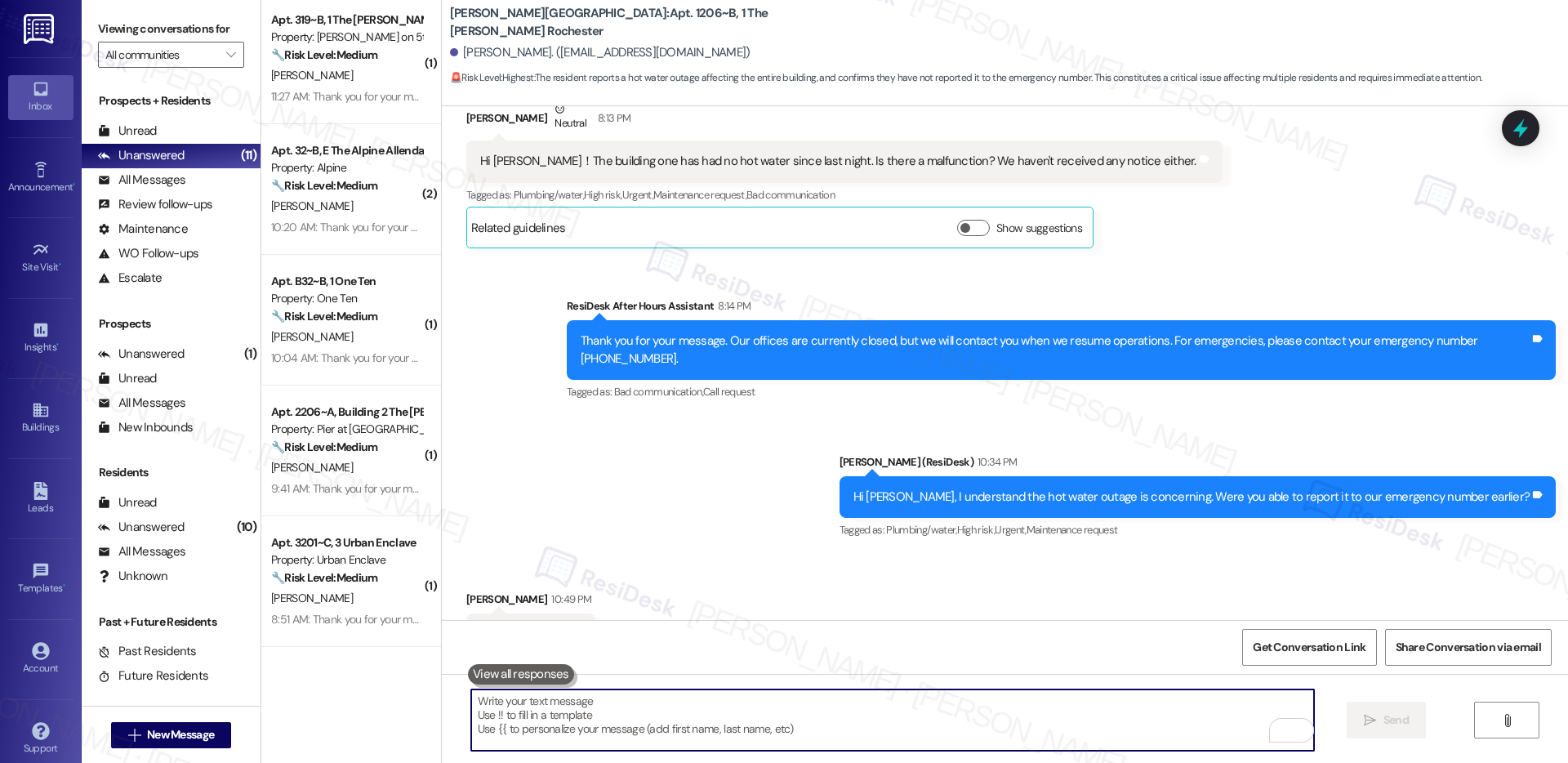
click at [529, 705] on textarea "To enrich screen reader interactions, please activate Accessibility in Grammarl…" at bounding box center [892, 720] width 843 height 61
paste textarea "Just to confirm, you do have water supply, but the water heater isn’t turning o…"
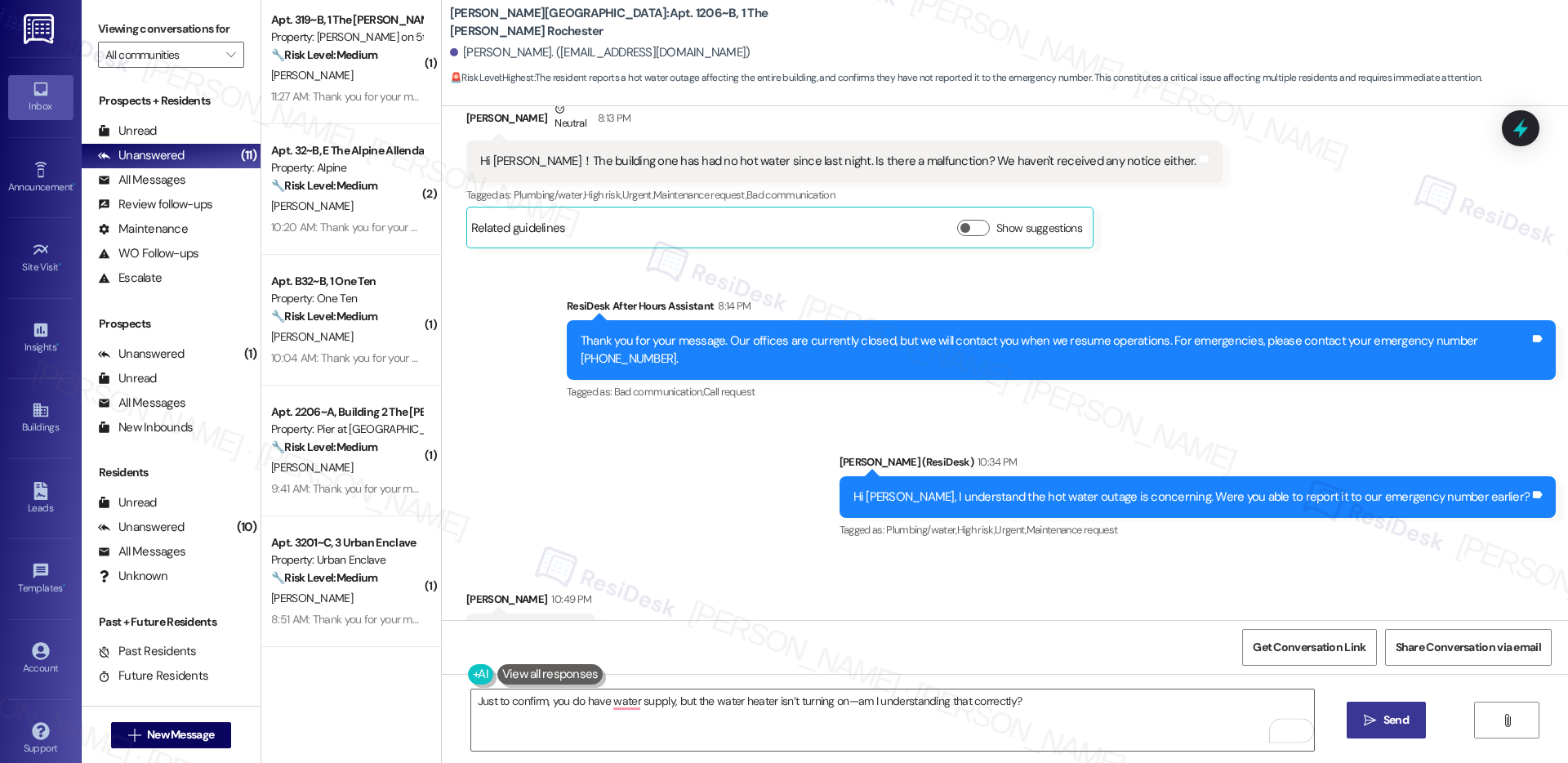
click at [1395, 726] on span "Send" at bounding box center [1396, 721] width 25 height 18
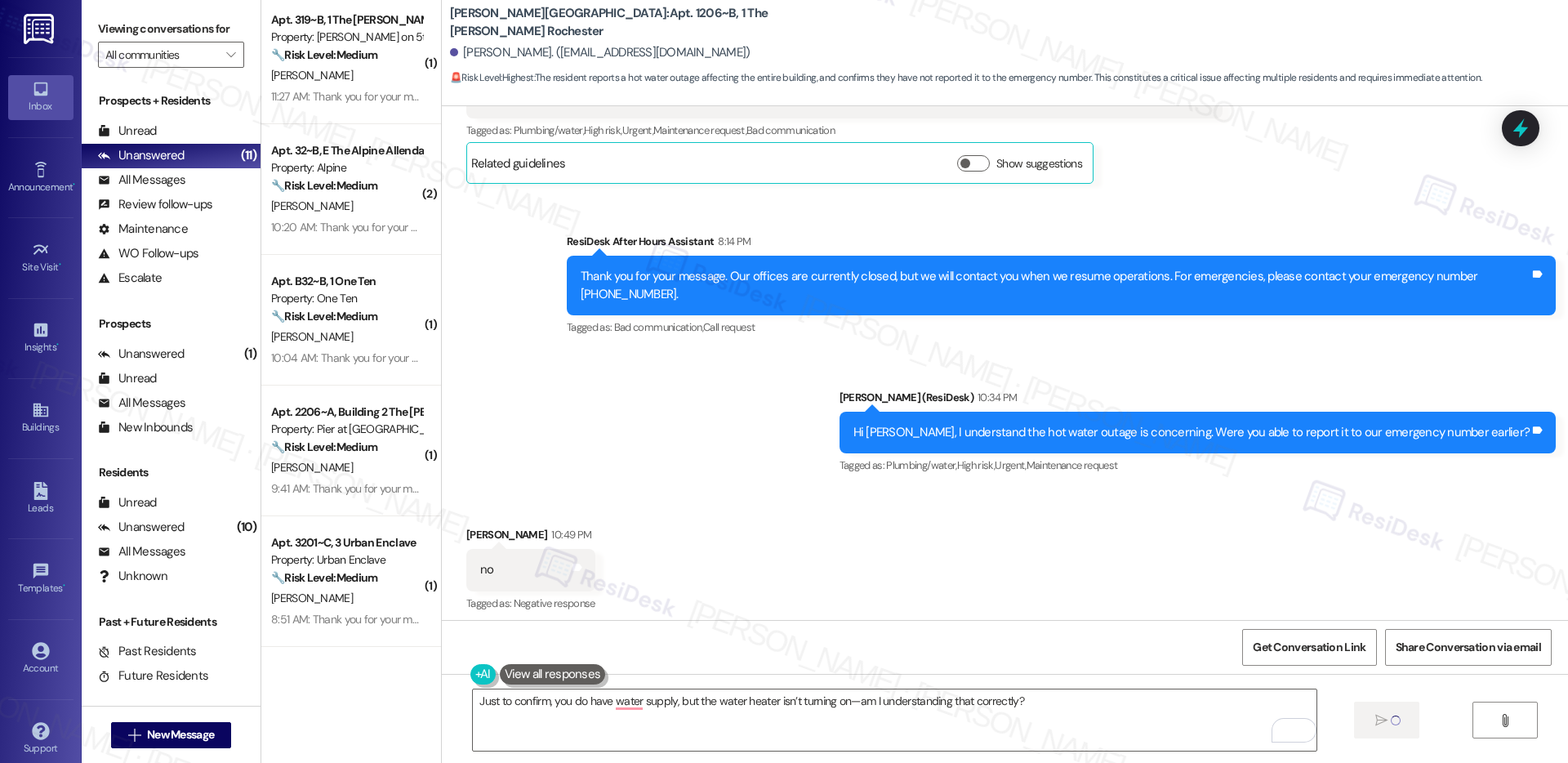
scroll to position [548, 0]
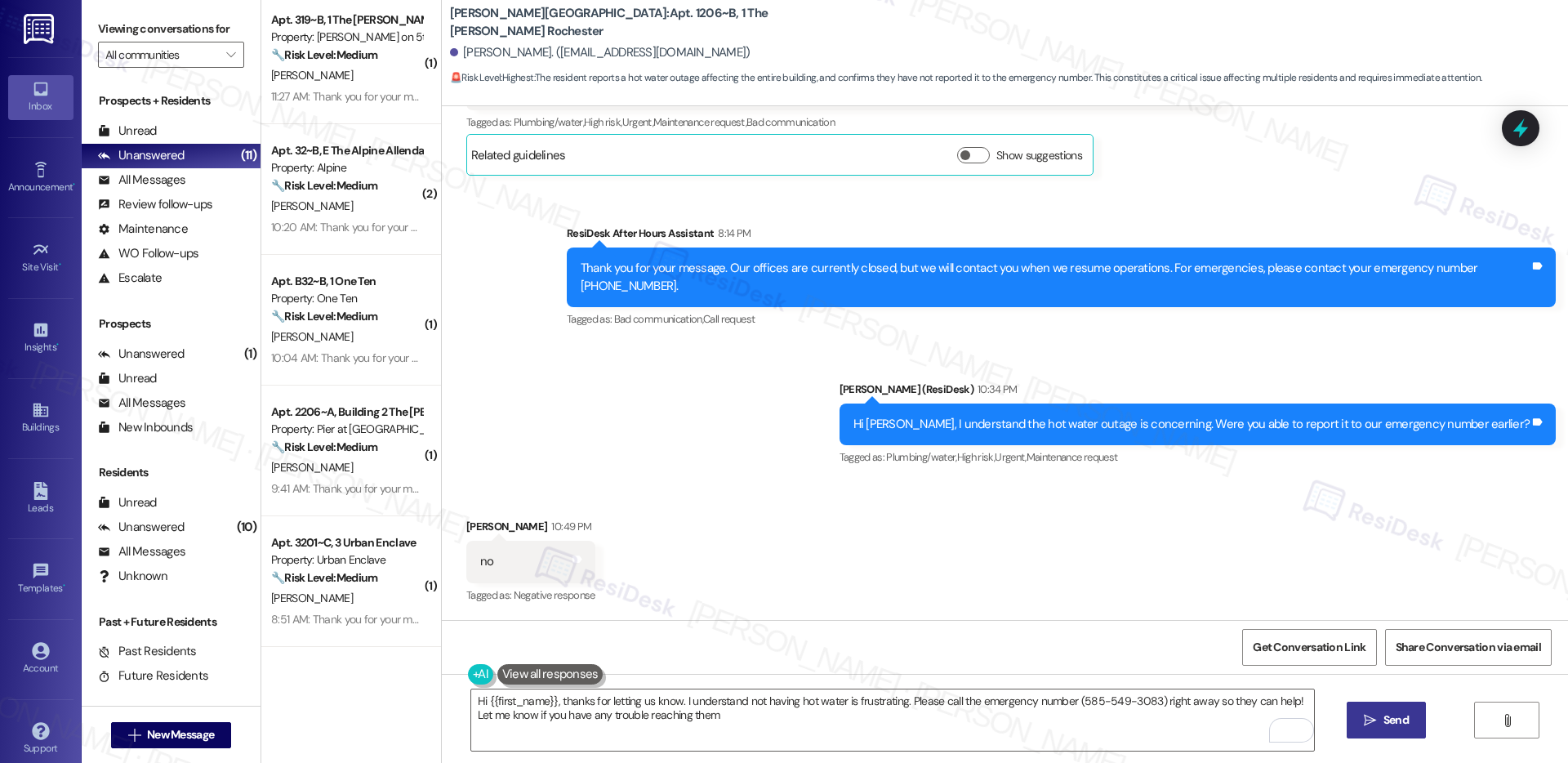
type textarea "Hi {{first_name}}, thanks for letting us know. I understand not having hot wate…"
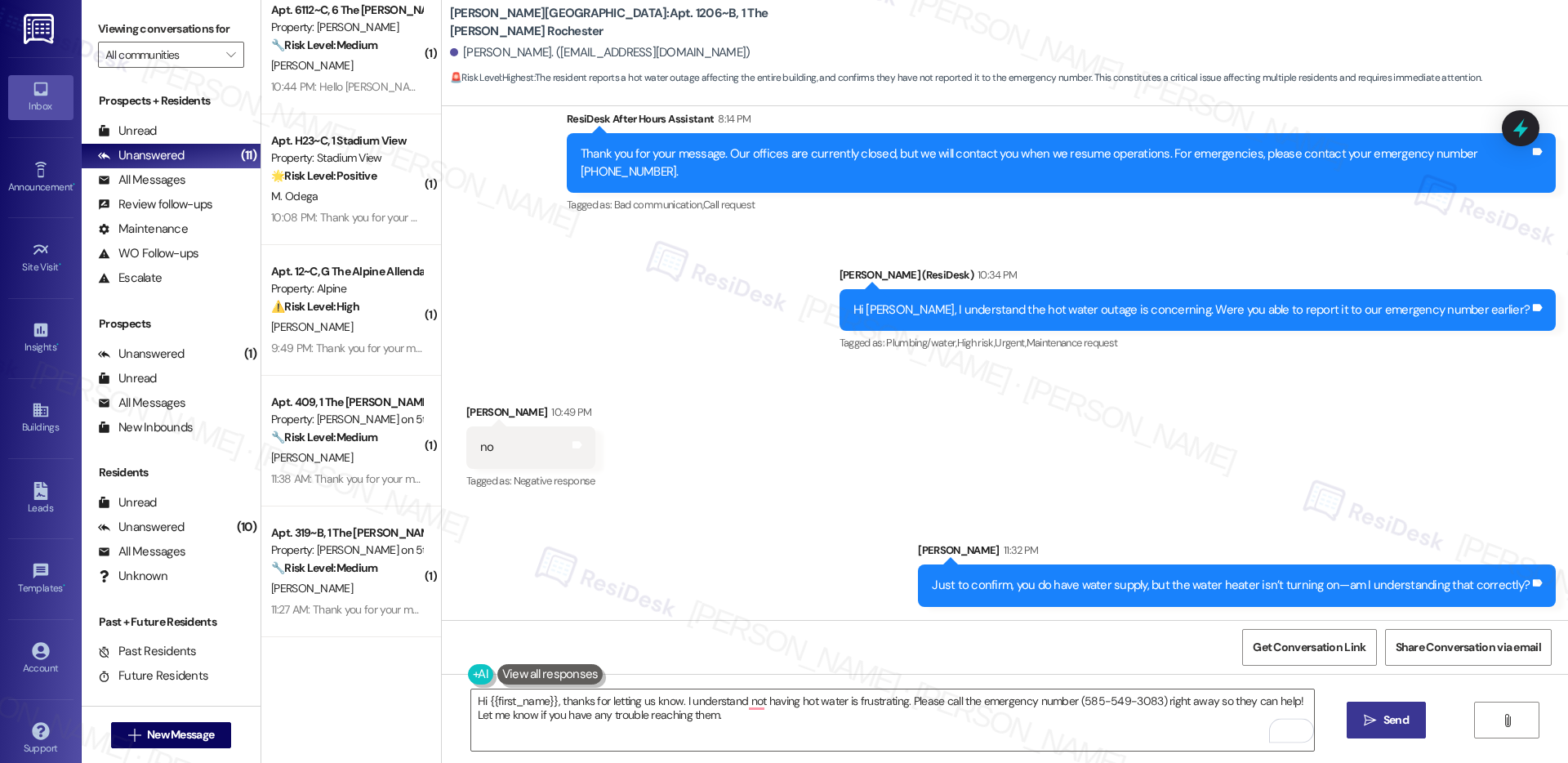
scroll to position [0, 0]
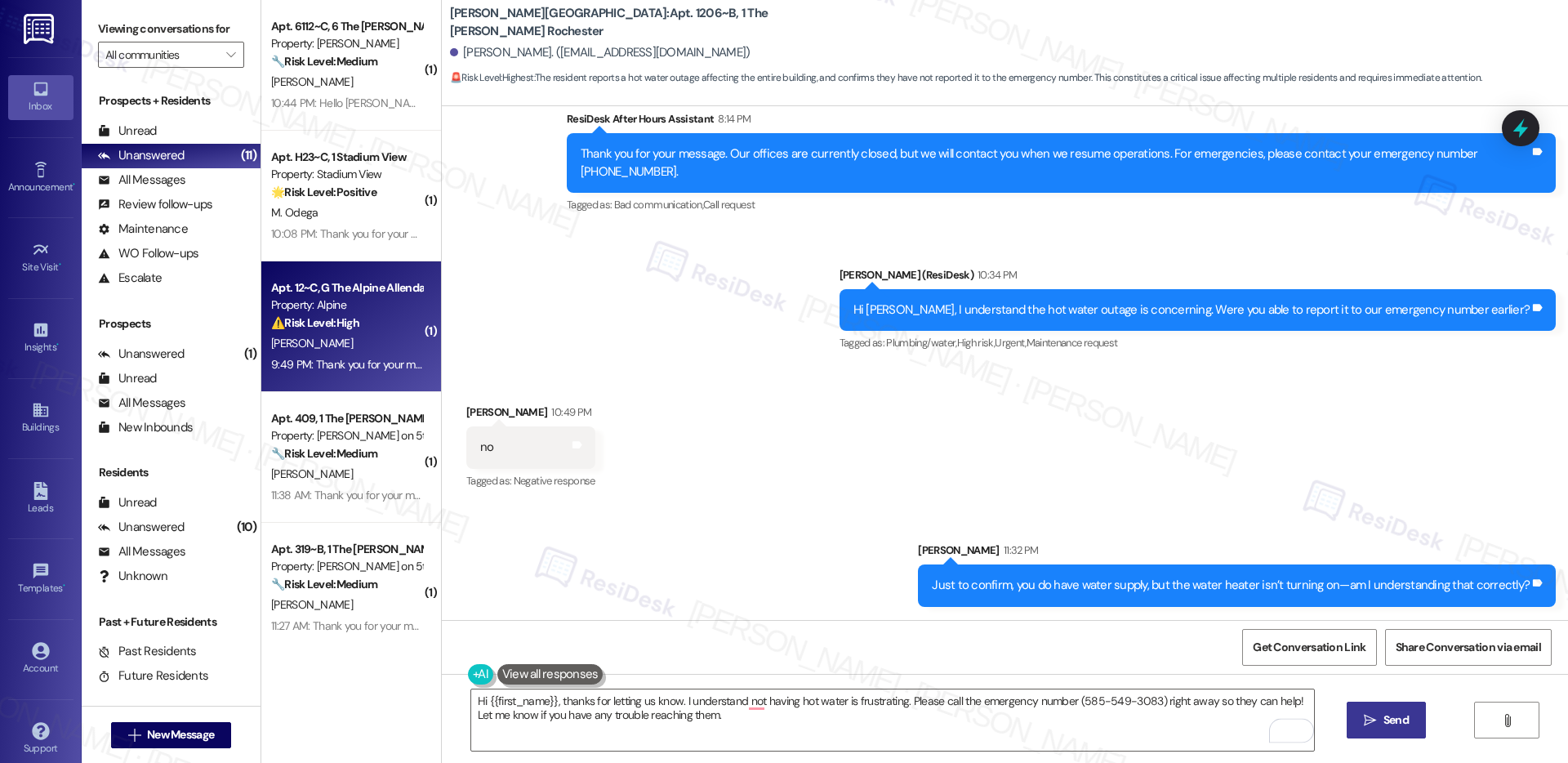
click at [334, 350] on div "M. Felton" at bounding box center [347, 343] width 154 height 20
type textarea "Fetching suggested responses. Please feel free to read through the conversation…"
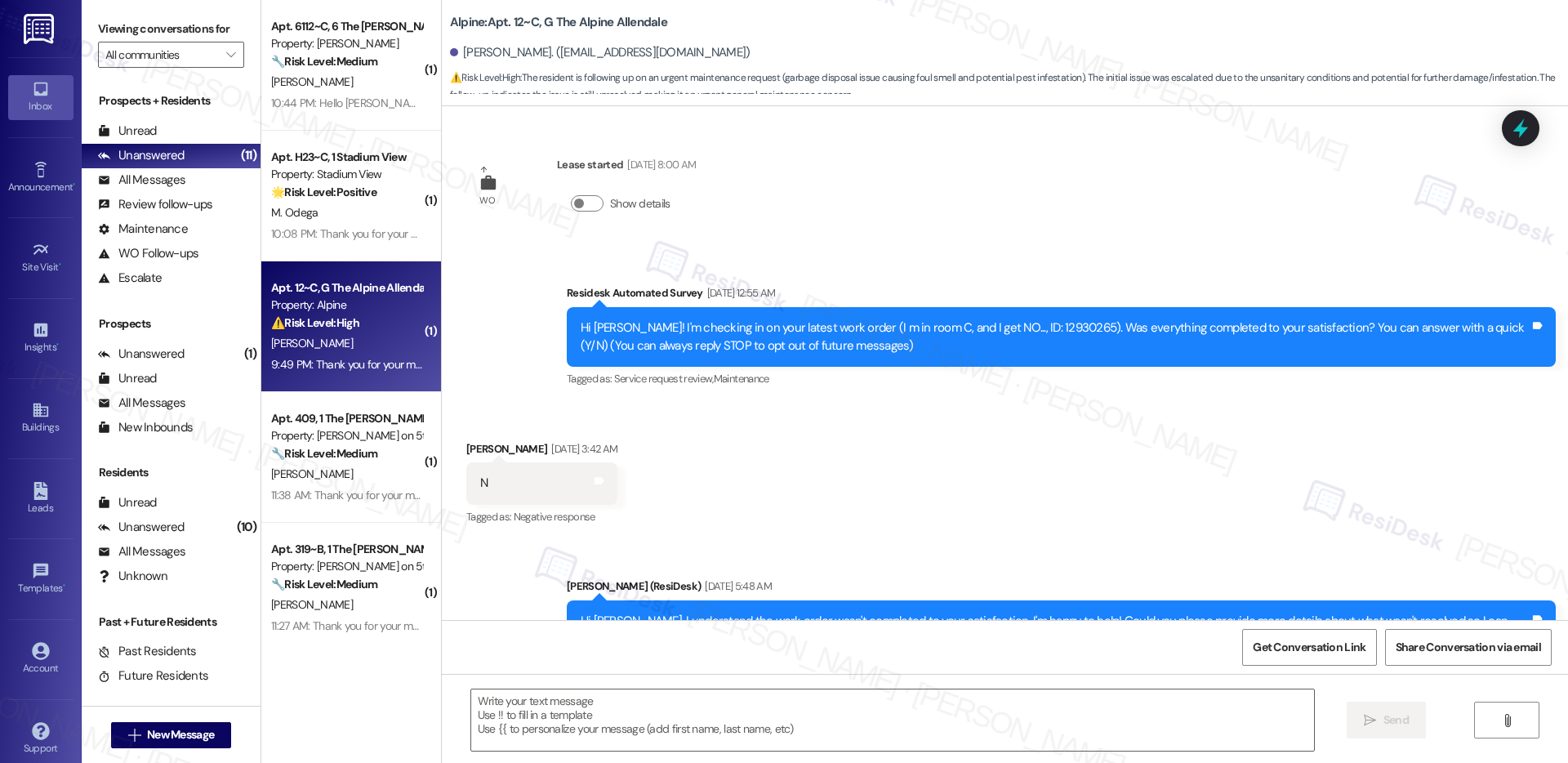
scroll to position [2956, 0]
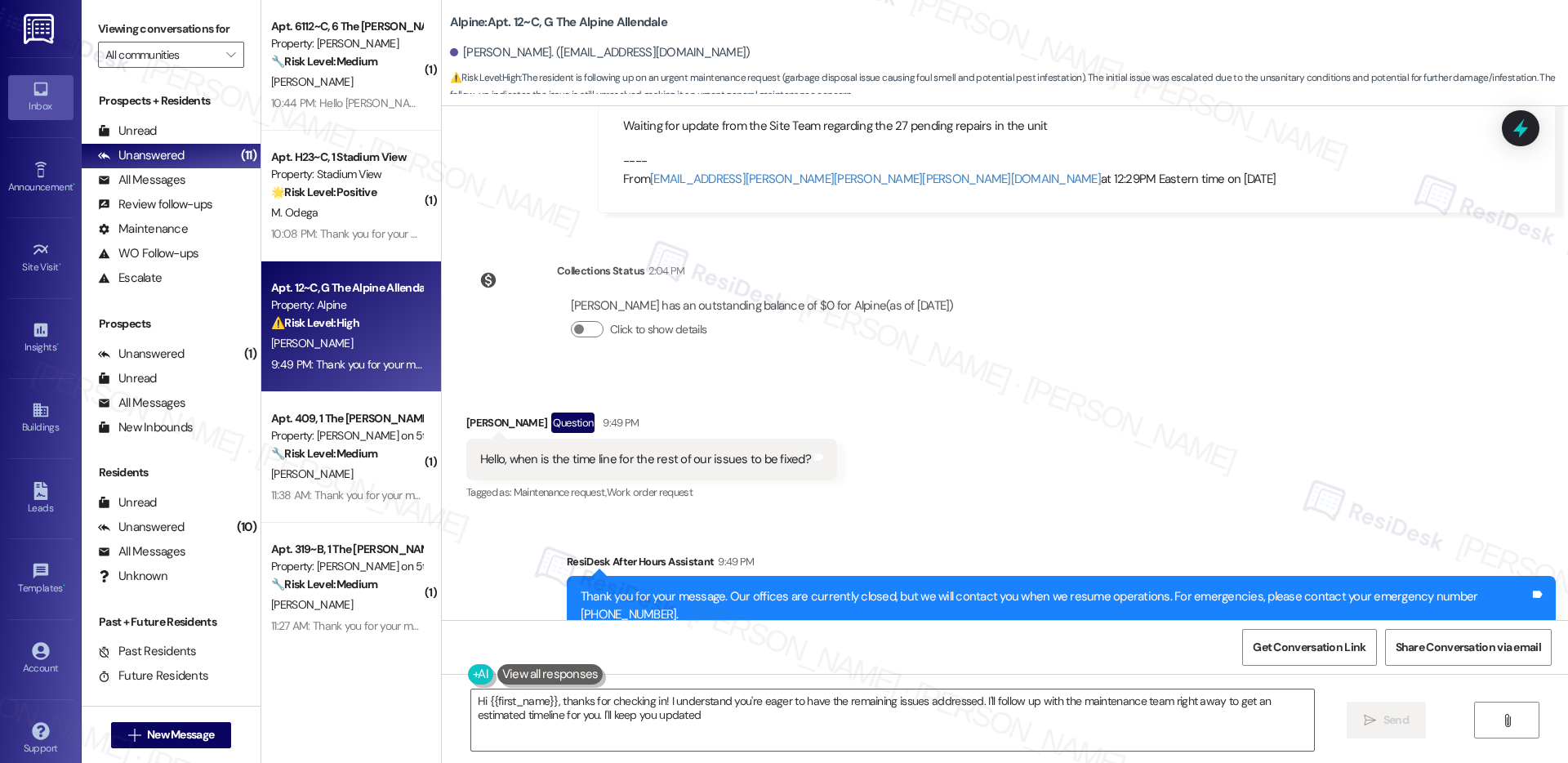
type textarea "Hi {{first_name}}, thanks for checking in! I understand you're eager to have th…"
drag, startPoint x: 520, startPoint y: 426, endPoint x: 640, endPoint y: 426, distance: 120.0
click at [640, 451] on div "Hello, when is the time line for the rest of our issues to be fixed?" at bounding box center [646, 460] width 331 height 18
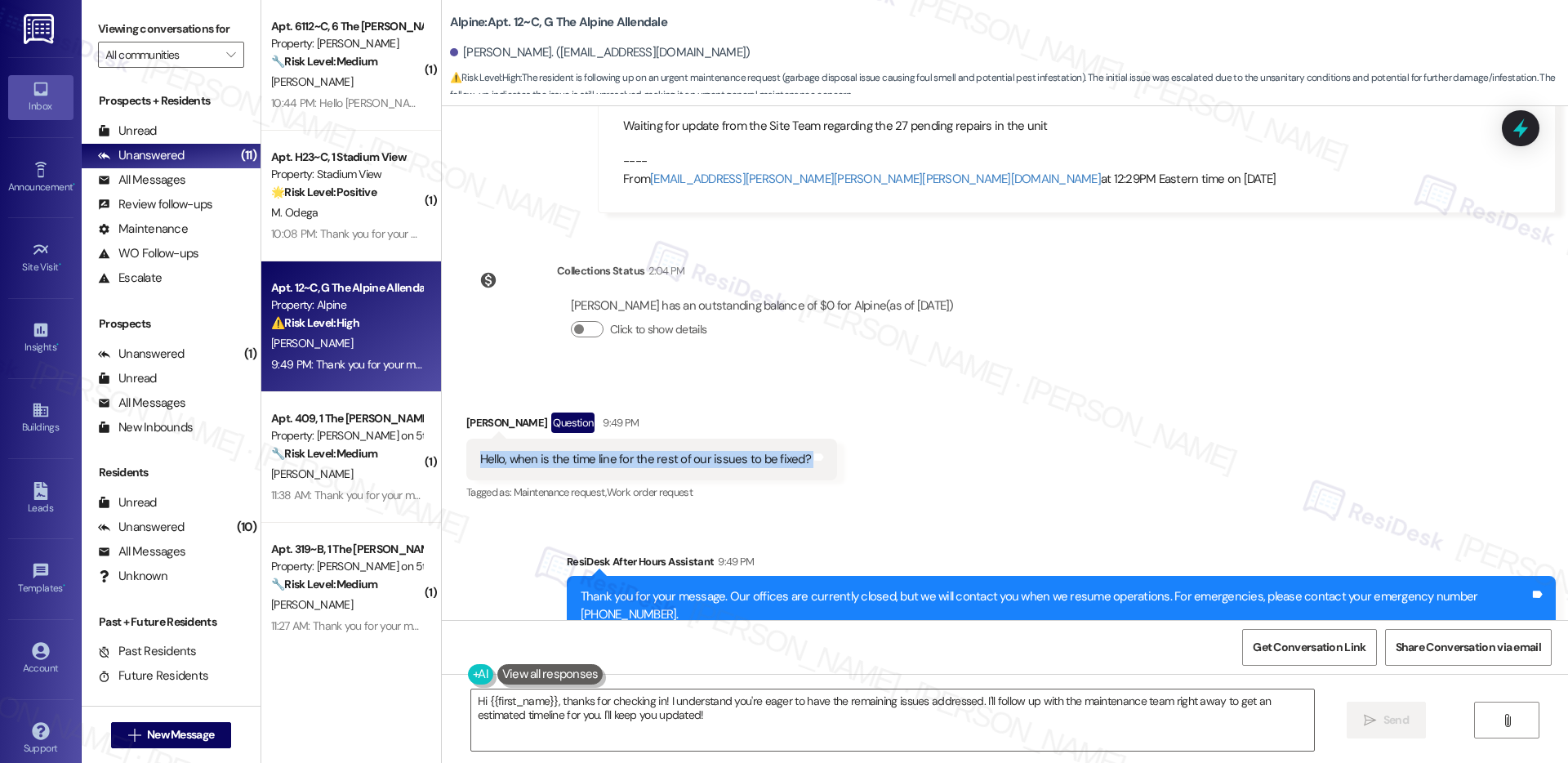
click at [640, 451] on div "Hello, when is the time line for the rest of our issues to be fixed?" at bounding box center [646, 460] width 331 height 18
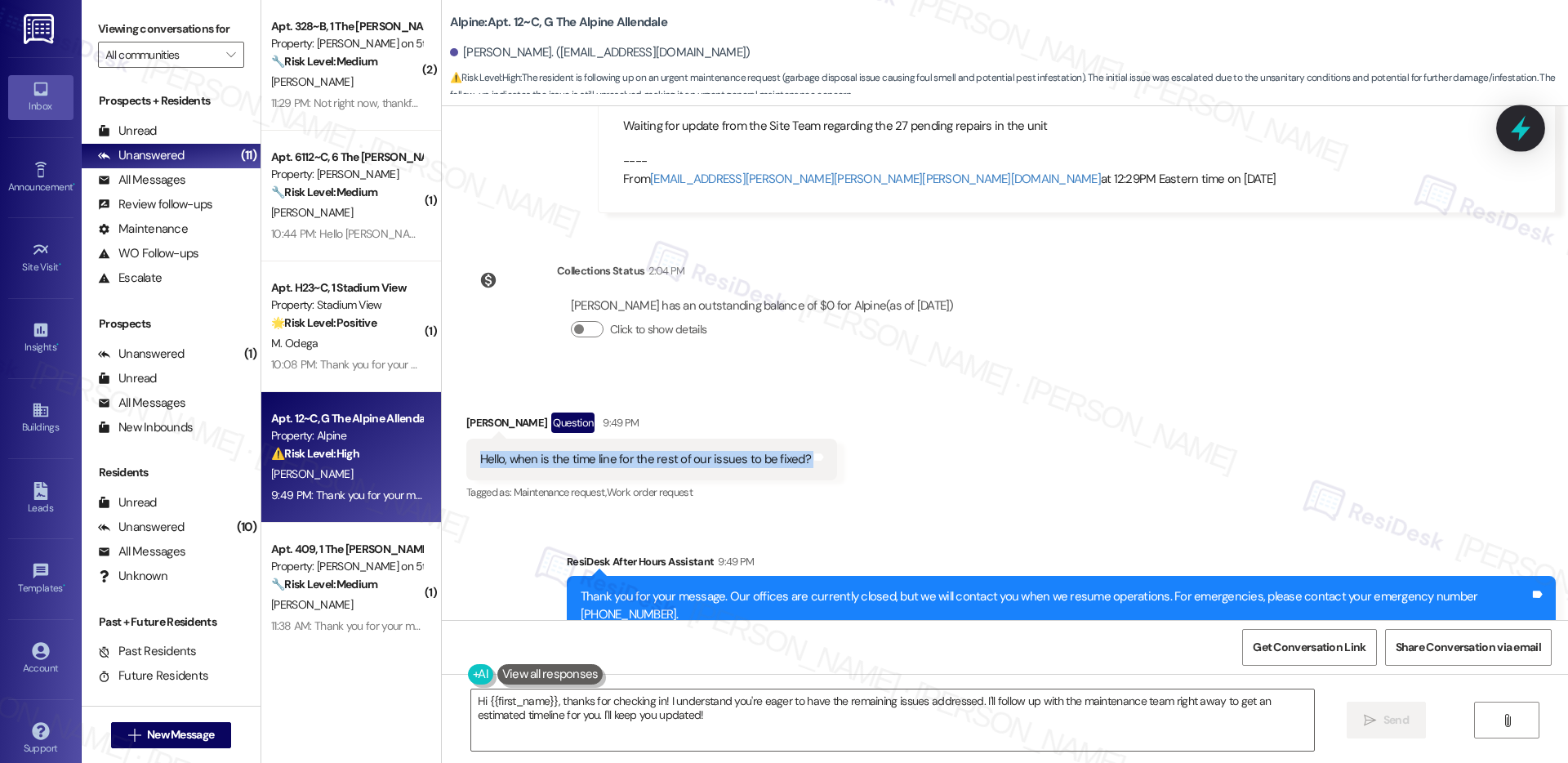
click at [1517, 125] on icon at bounding box center [1521, 129] width 28 height 28
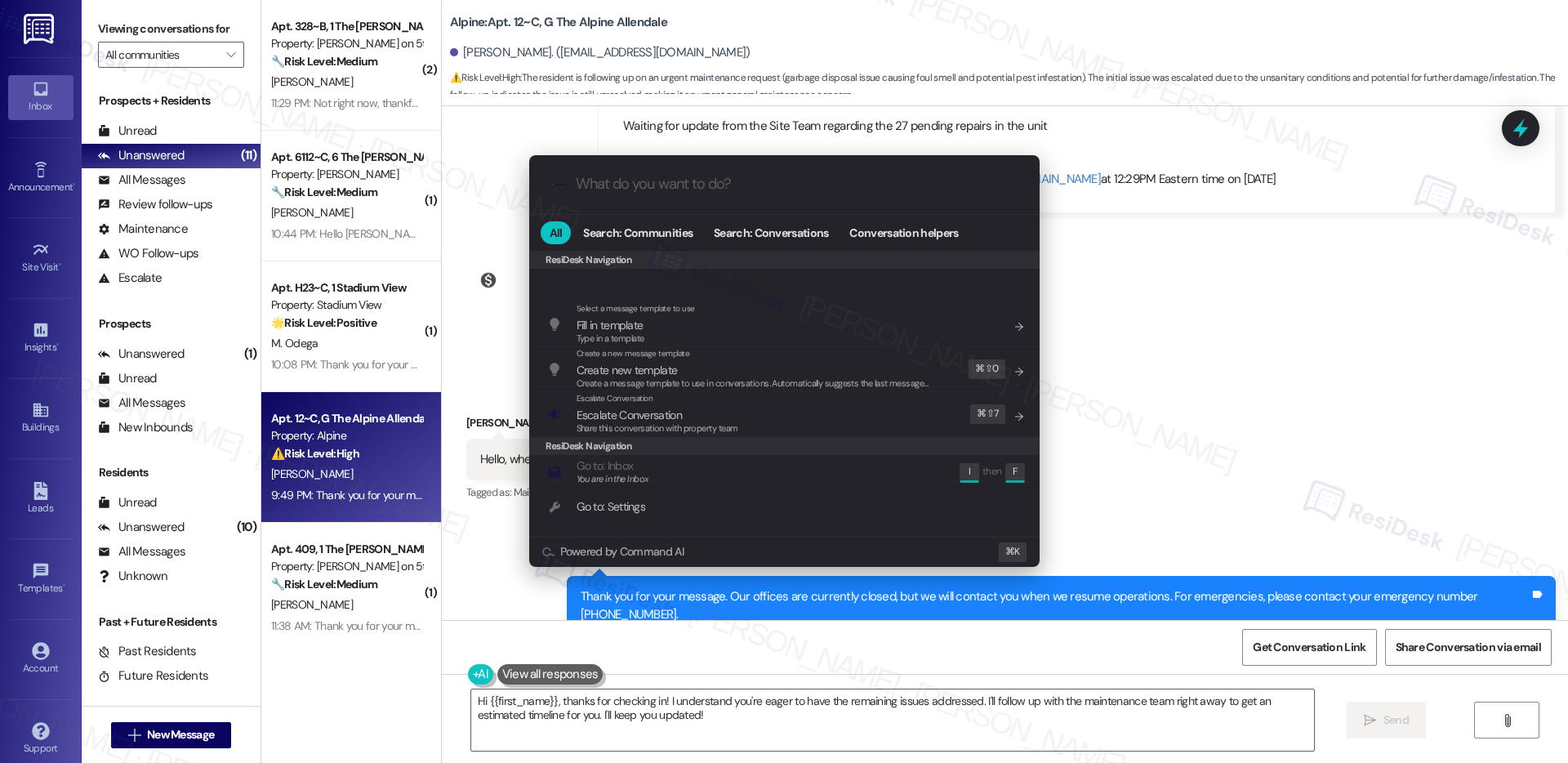
scroll to position [0, 0]
click at [1259, 321] on div ".cls-1{fill:#0a055f;}.cls-2{fill:#0cc4c4;} resideskLogoBlueOrange All Search: C…" at bounding box center [784, 381] width 1568 height 763
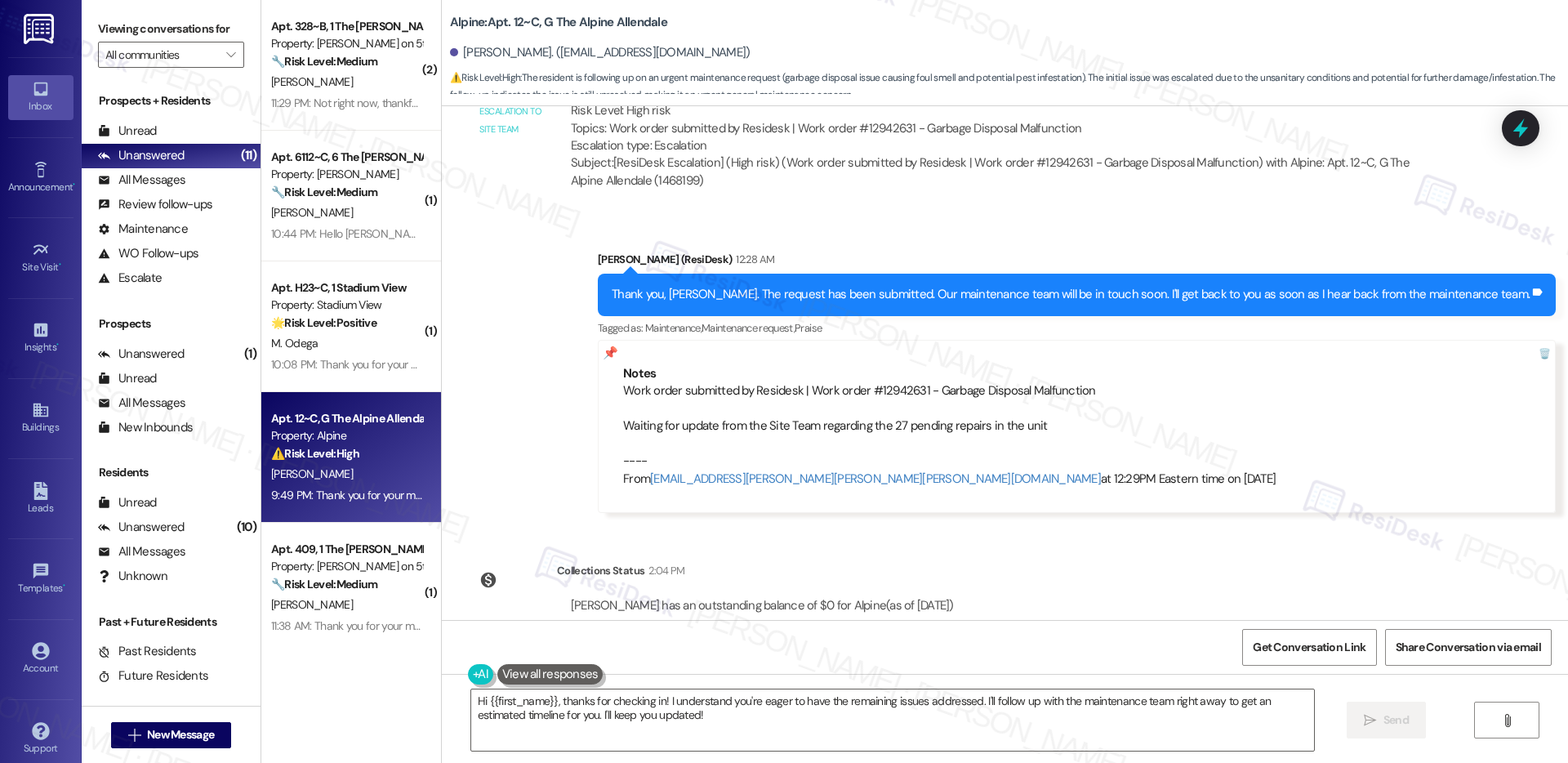
scroll to position [2651, 0]
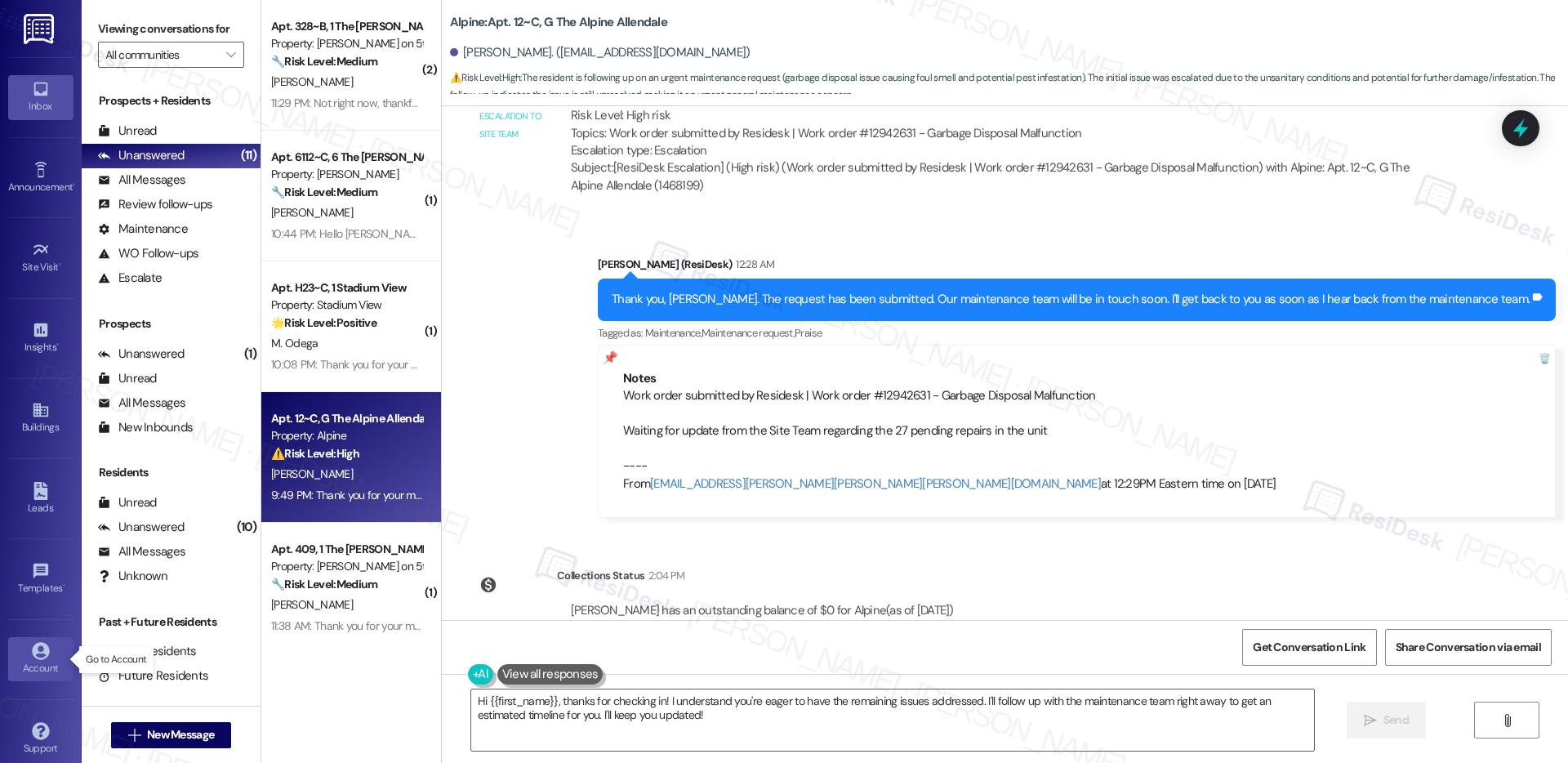
click at [32, 665] on div "Account" at bounding box center [40, 668] width 81 height 17
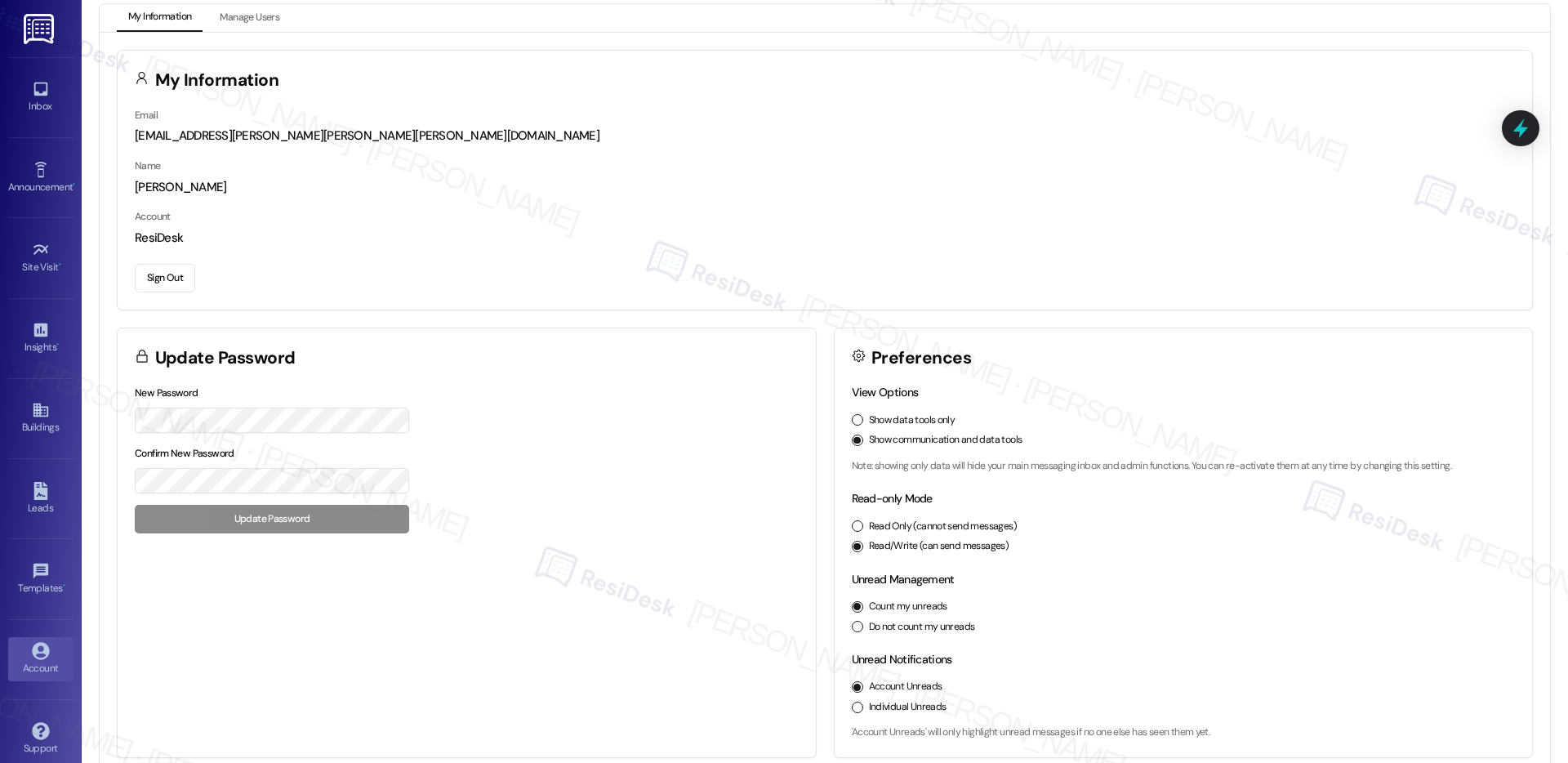
scroll to position [27, 0]
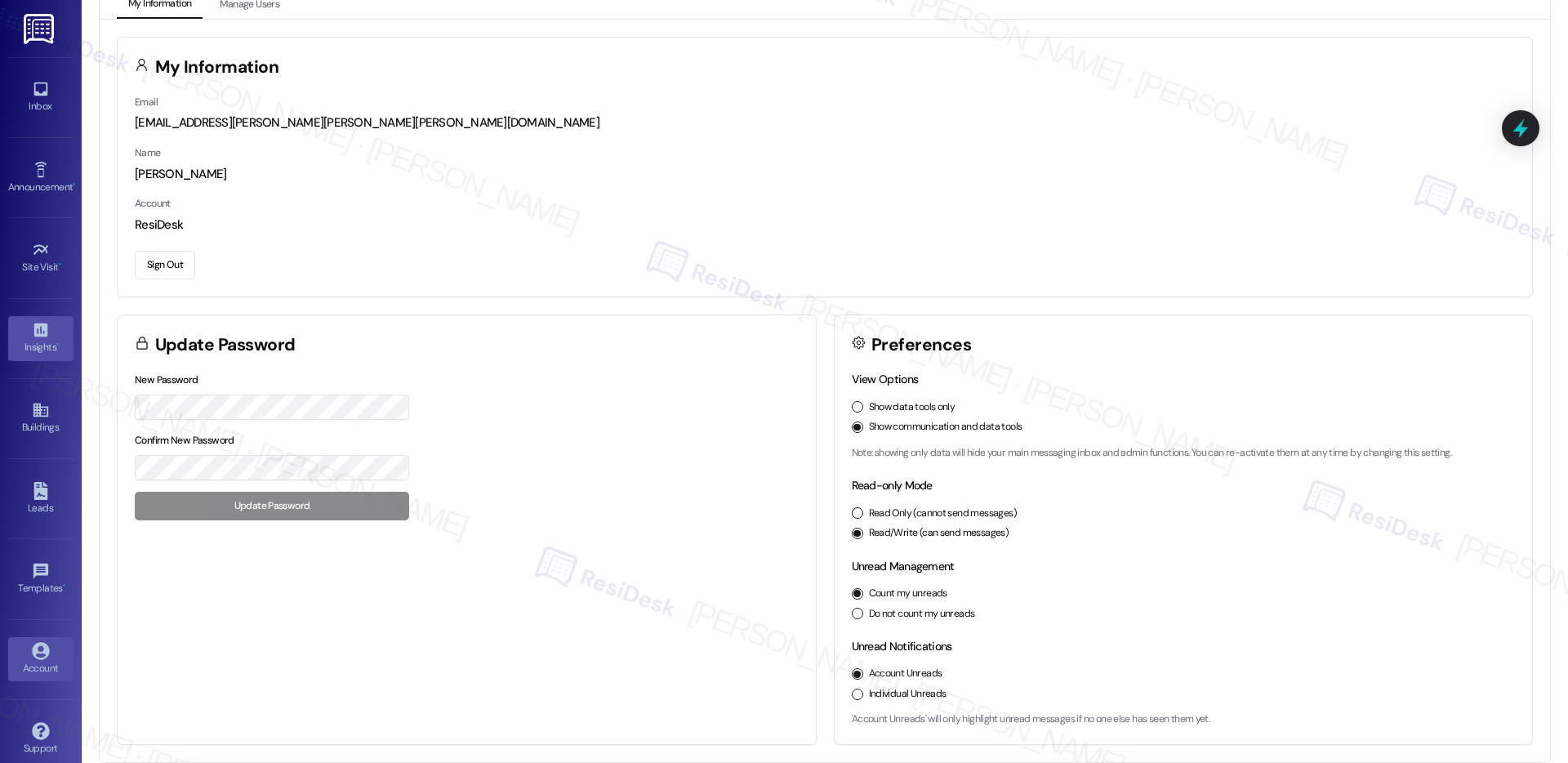
click at [35, 343] on div "Insights •" at bounding box center [40, 347] width 81 height 17
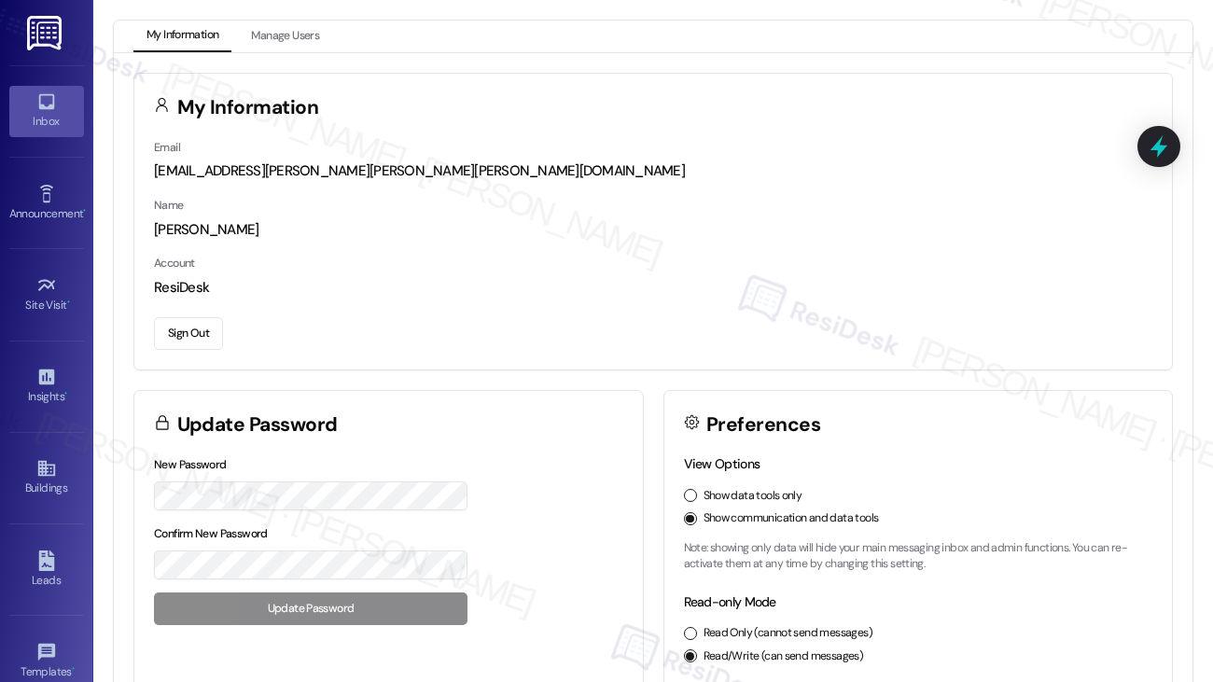
click at [38, 104] on icon at bounding box center [46, 101] width 21 height 21
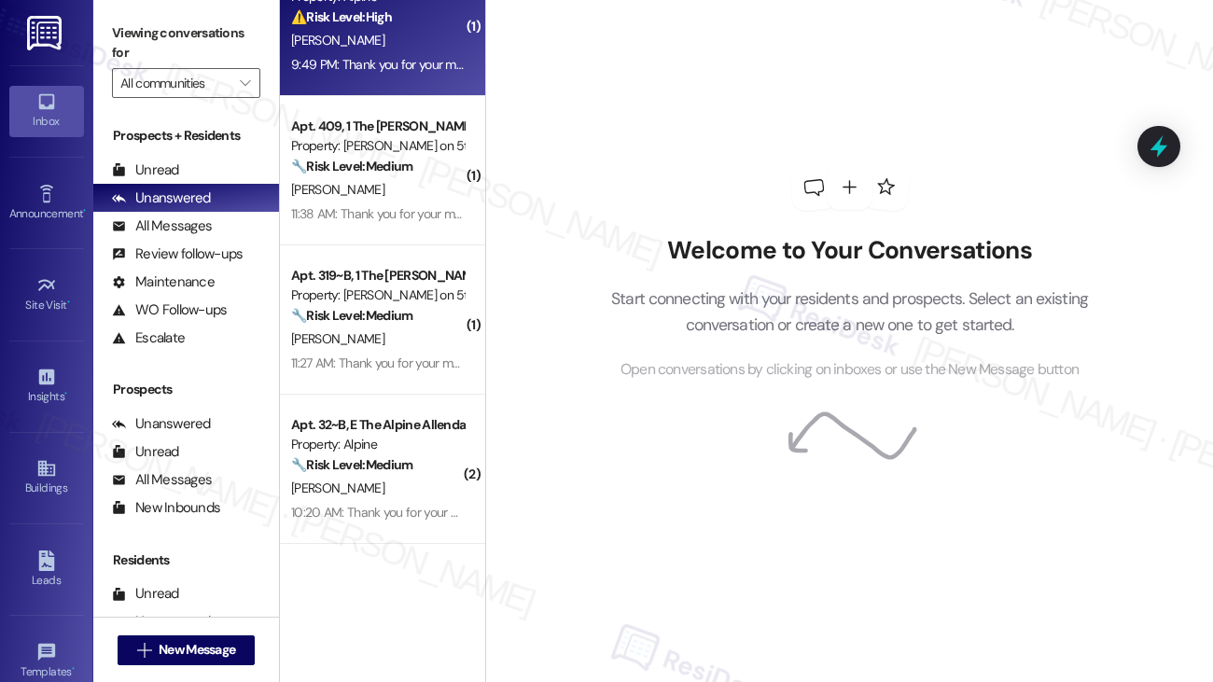
scroll to position [943, 0]
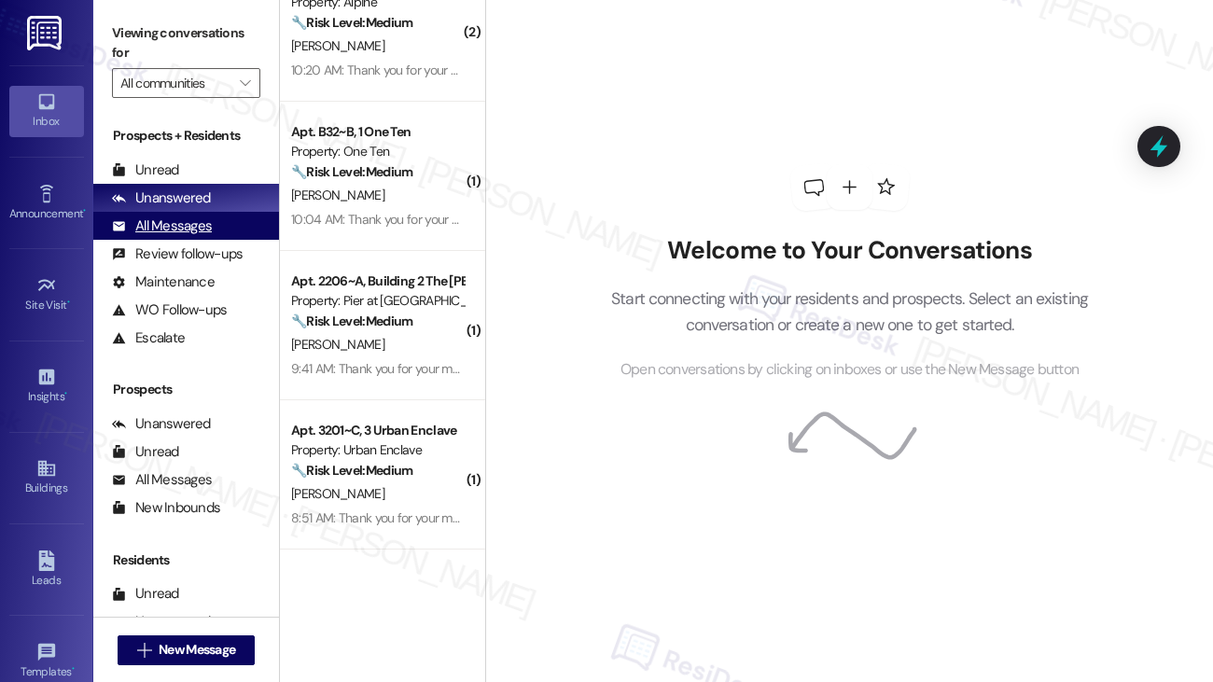
click at [178, 227] on div "All Messages" at bounding box center [162, 226] width 100 height 20
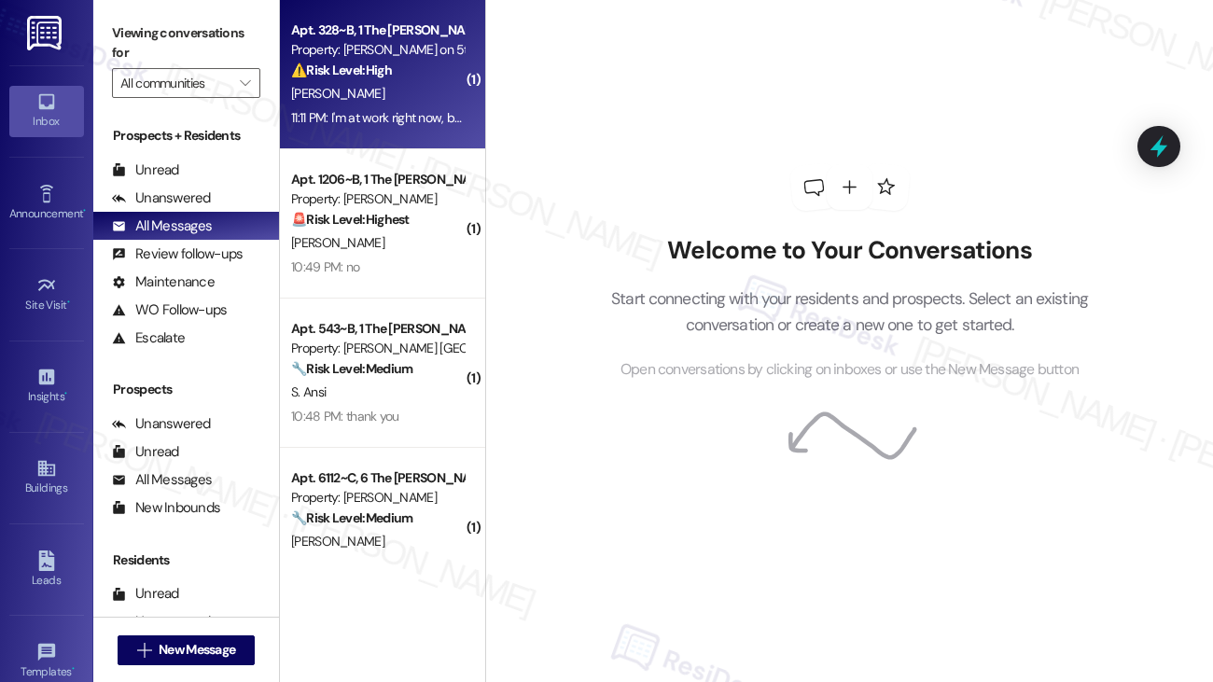
click at [357, 101] on div "[PERSON_NAME]" at bounding box center [377, 93] width 176 height 23
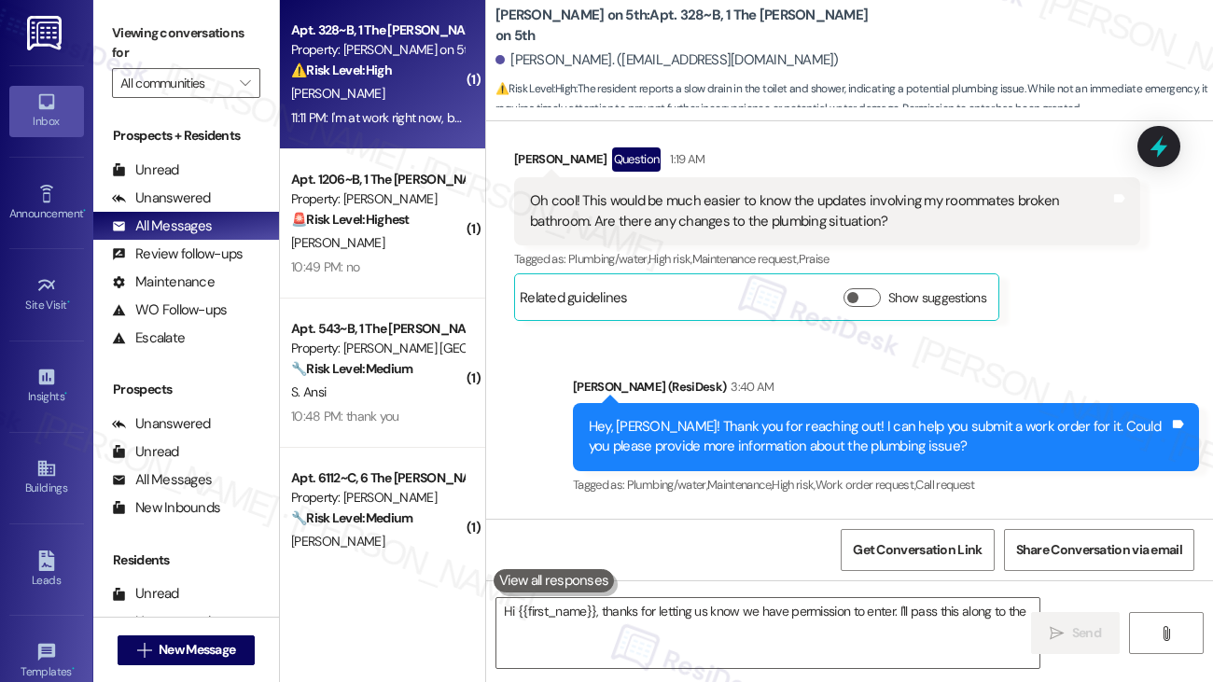
click at [357, 101] on div "[PERSON_NAME]" at bounding box center [377, 93] width 176 height 23
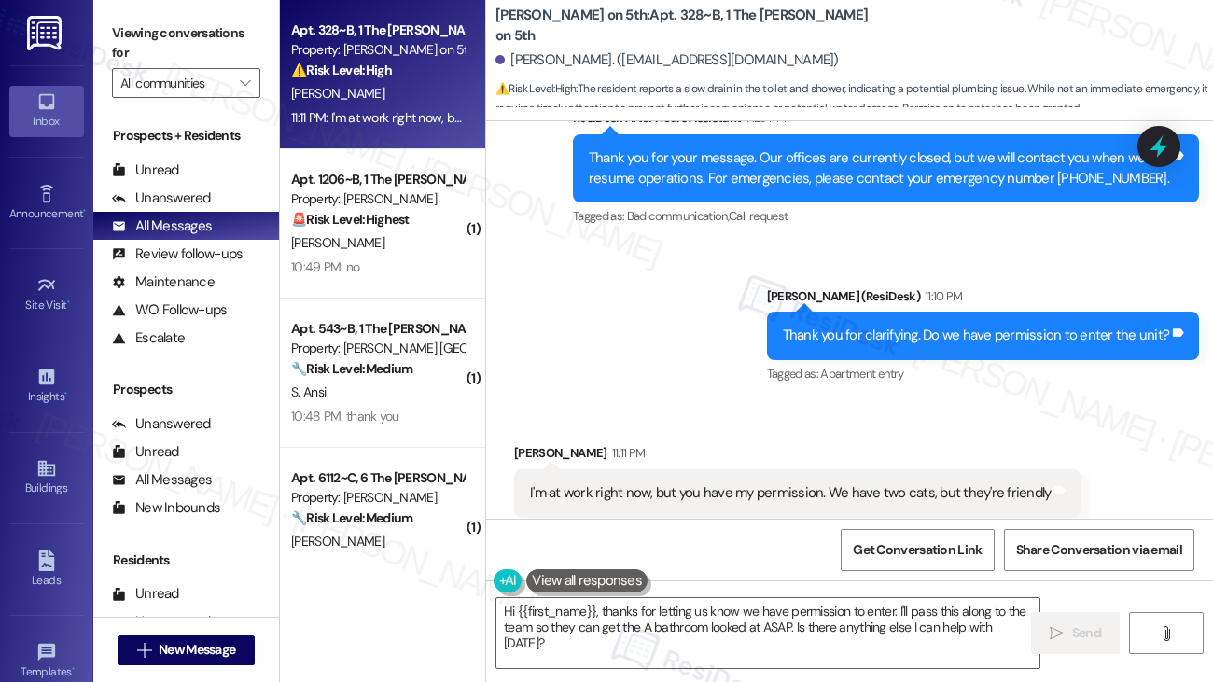
scroll to position [2374, 0]
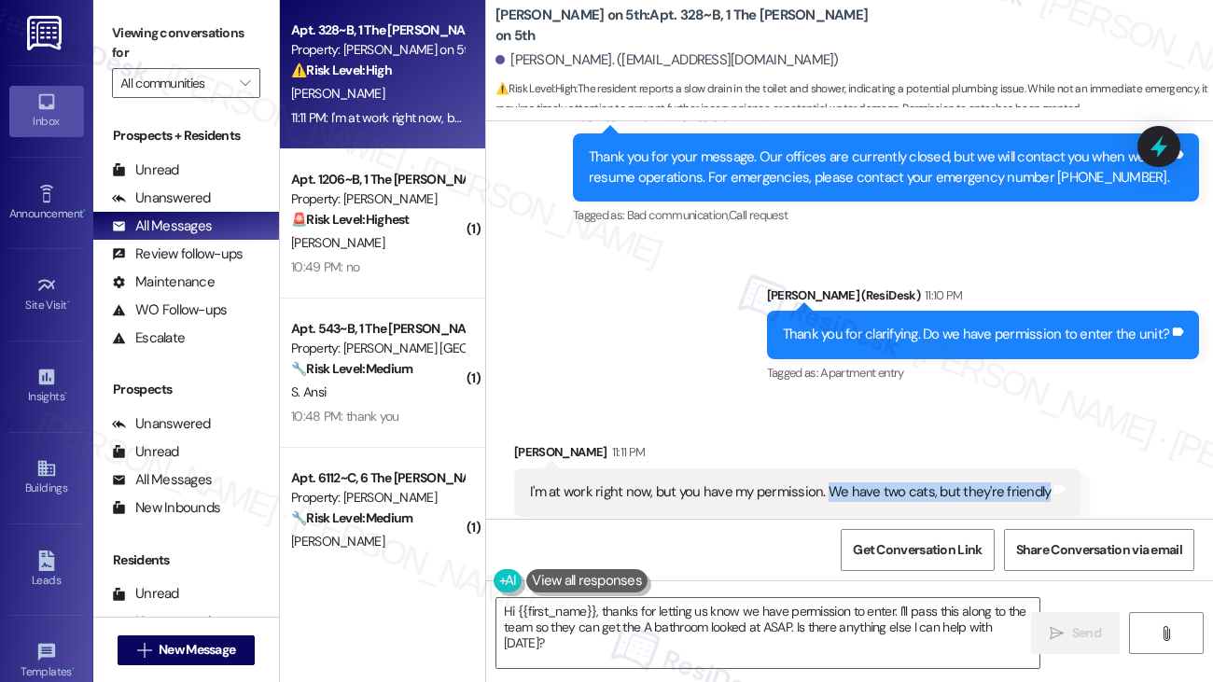
drag, startPoint x: 827, startPoint y: 453, endPoint x: 1037, endPoint y: 451, distance: 209.9
click at [1037, 482] on div "I'm at work right now, but you have my permission. We have two cats, but they'r…" at bounding box center [790, 492] width 521 height 20
copy div "We have two cats, but they're friendly"
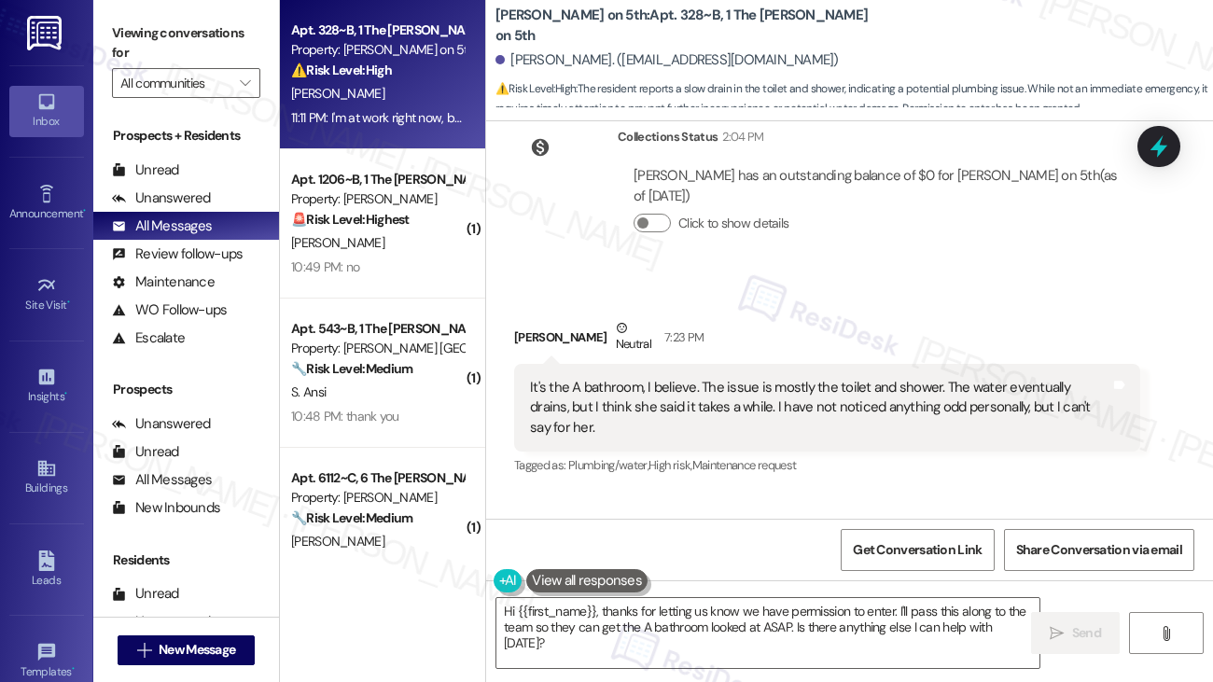
scroll to position [2124, 0]
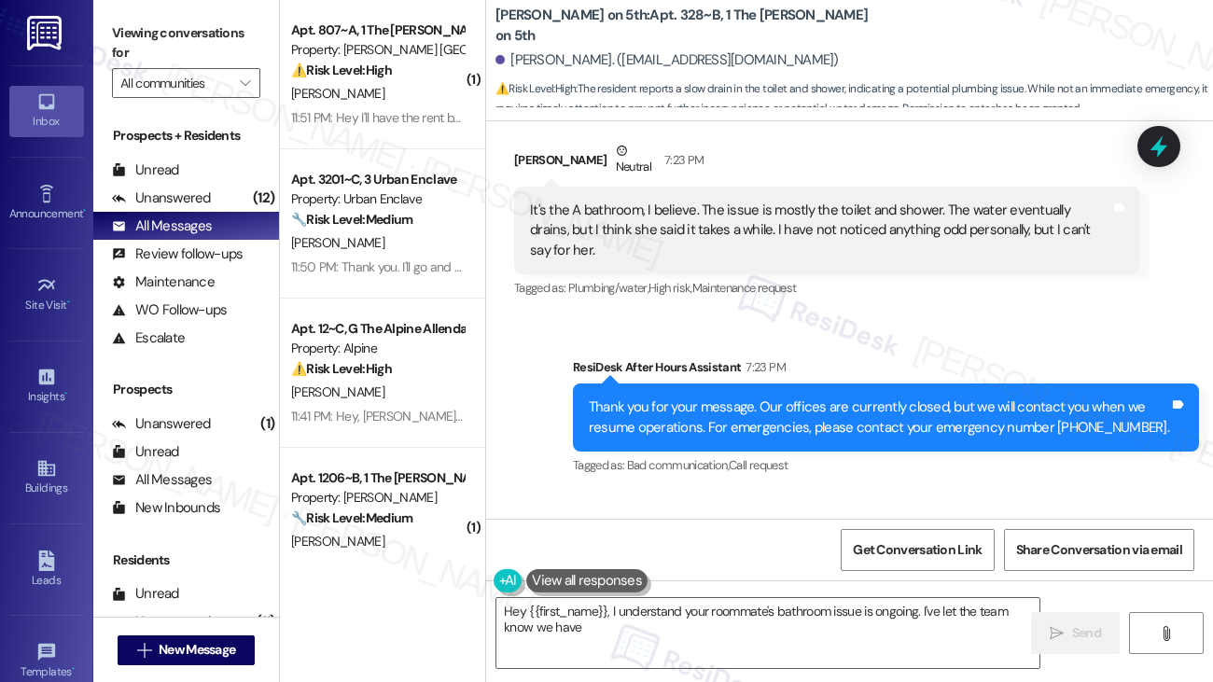
type textarea "Hey {{first_name}}, I understand your roommate's bathroom issue is ongoing. I'v…"
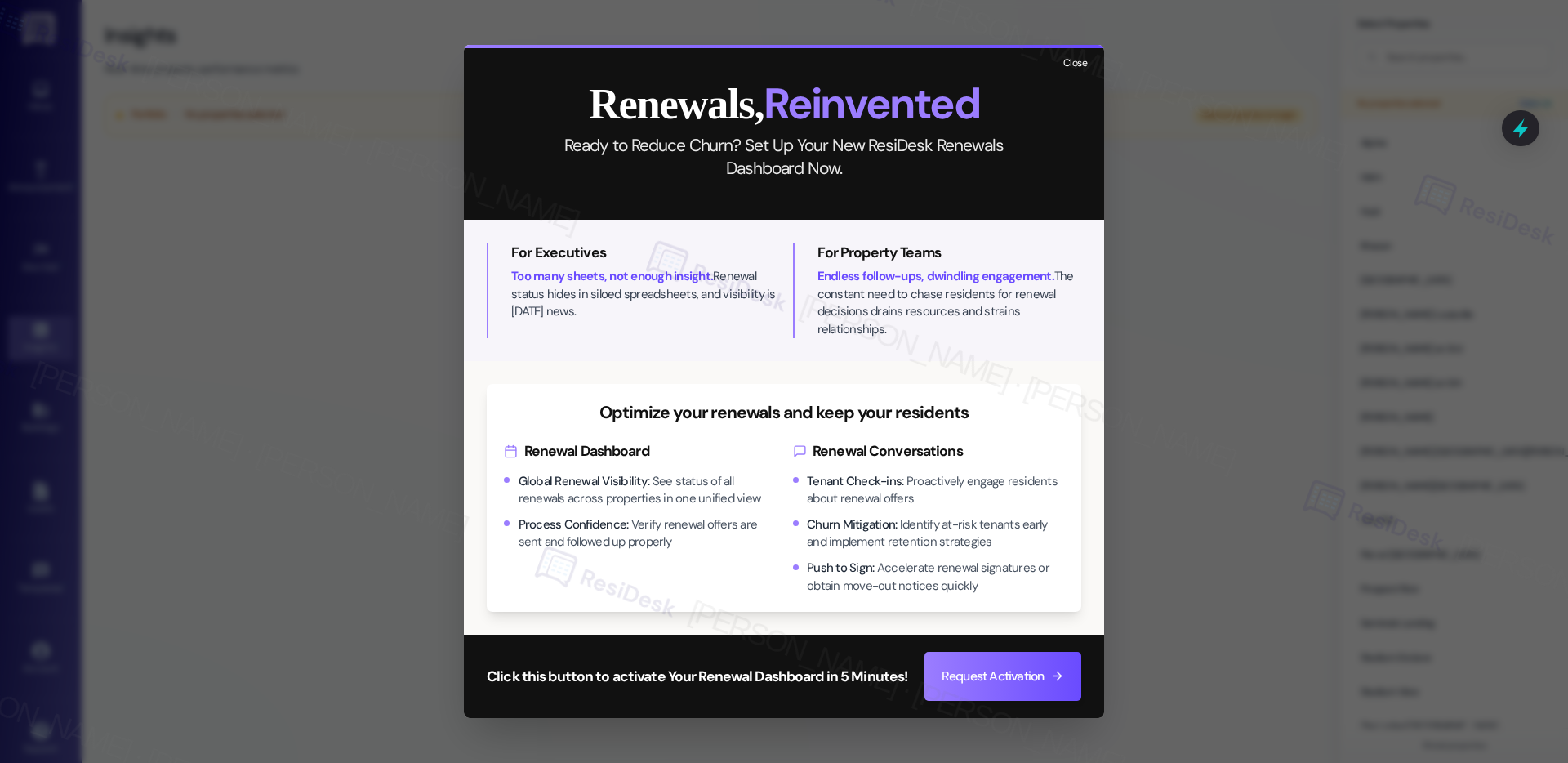
click at [1076, 69] on button "Close" at bounding box center [1075, 64] width 35 height 20
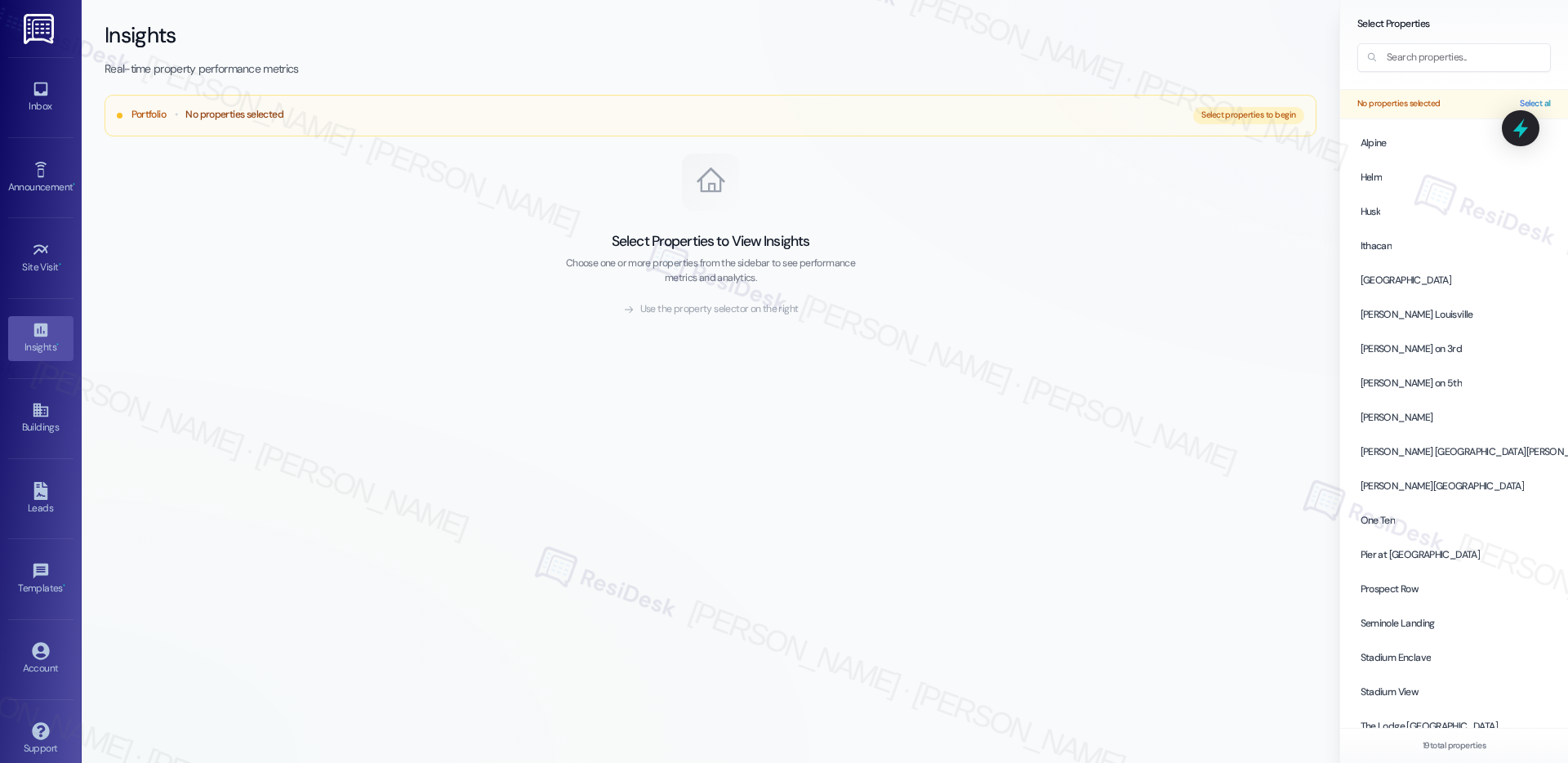
scroll to position [17, 0]
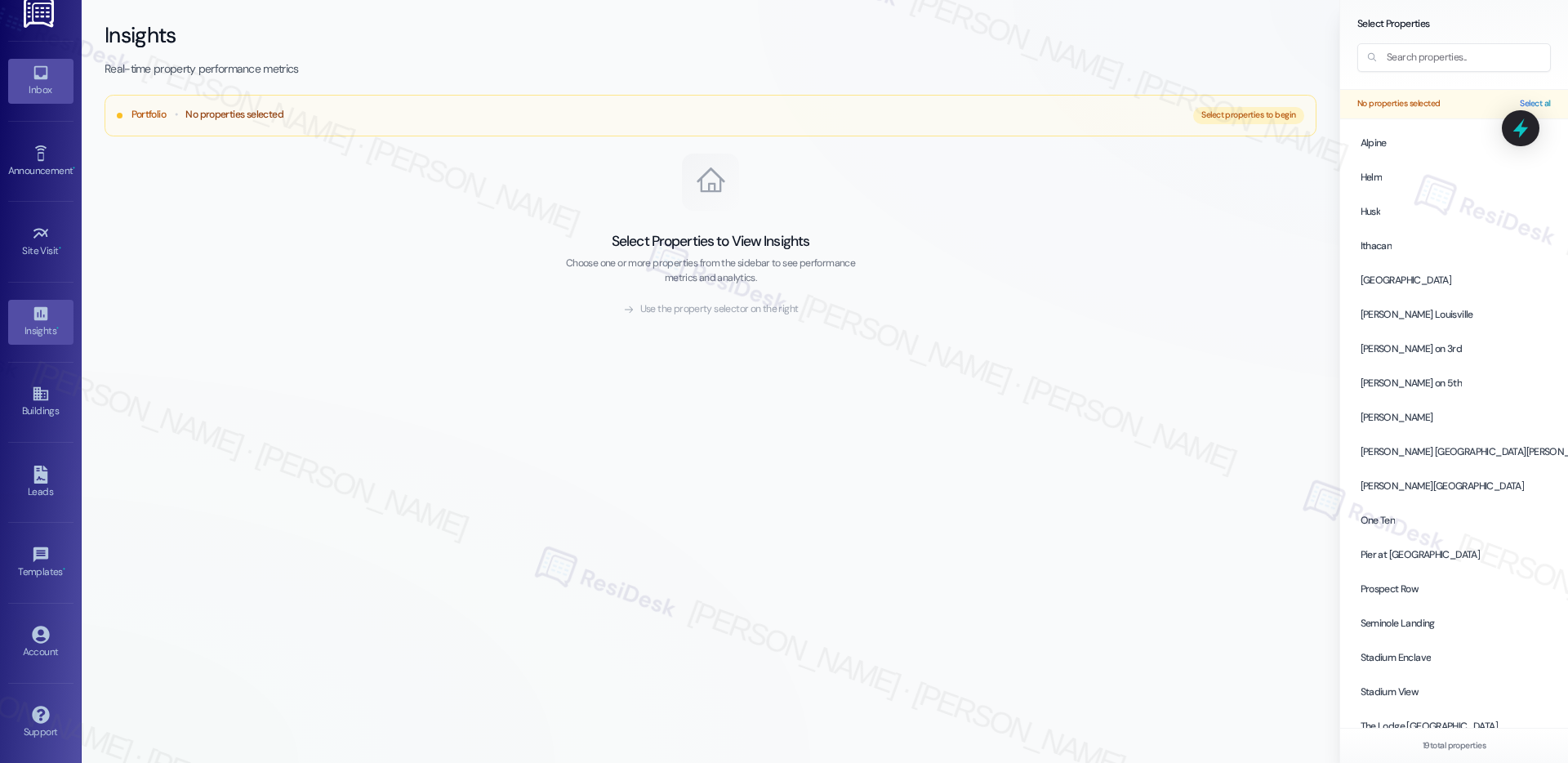
click at [41, 68] on icon at bounding box center [40, 73] width 18 height 18
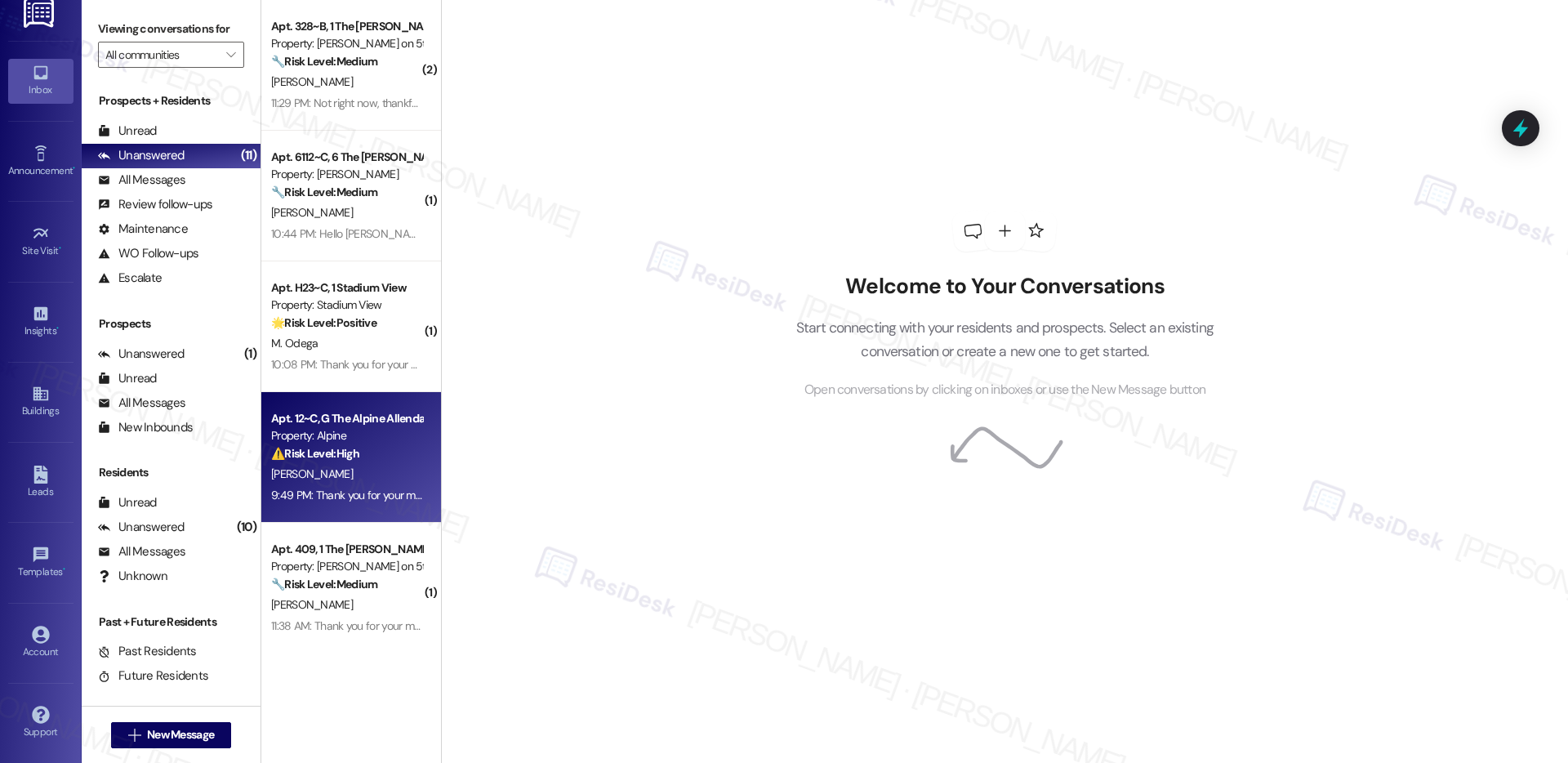
click at [323, 435] on div "Property: Alpine" at bounding box center [347, 436] width 151 height 18
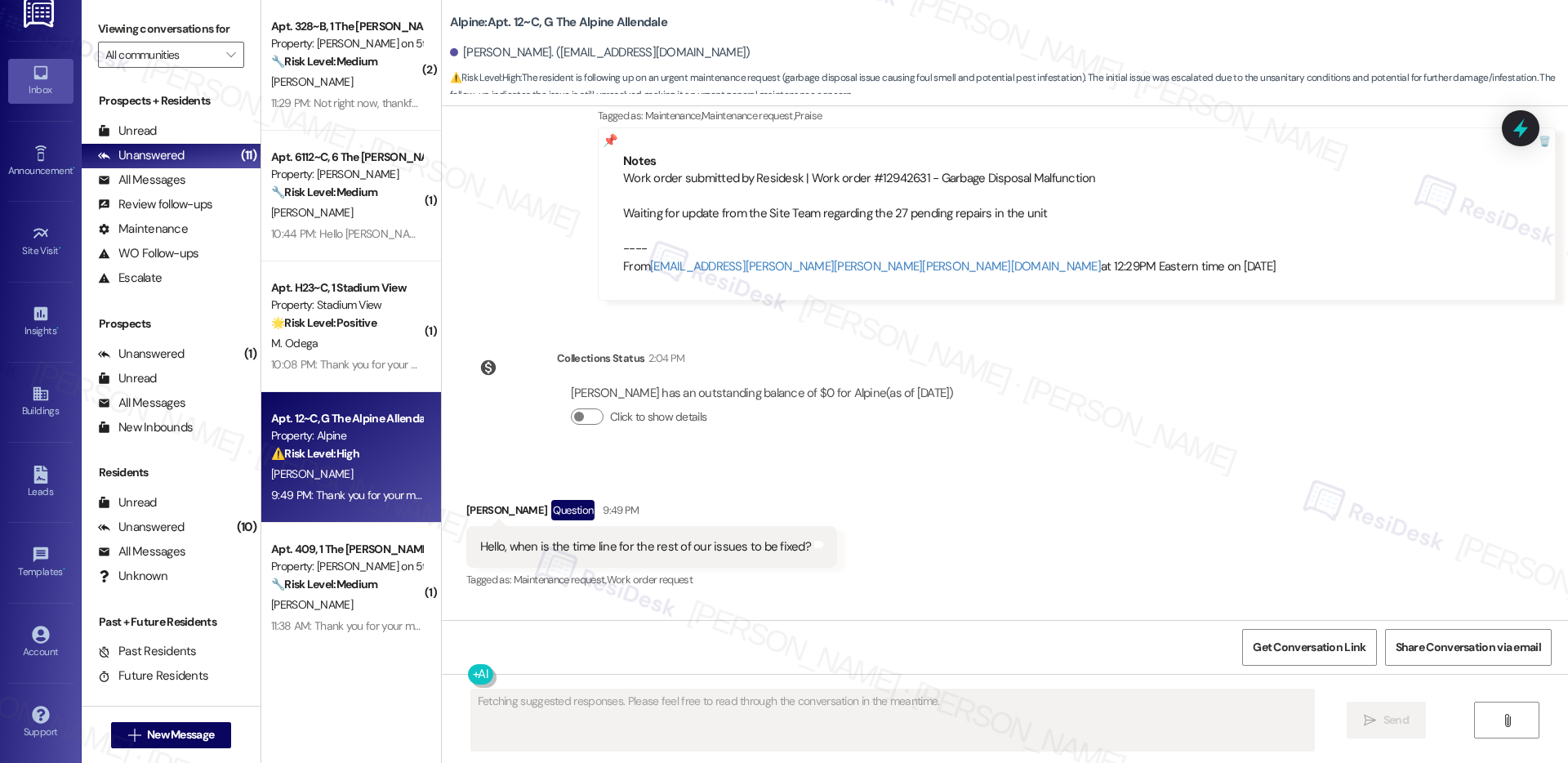
scroll to position [2956, 0]
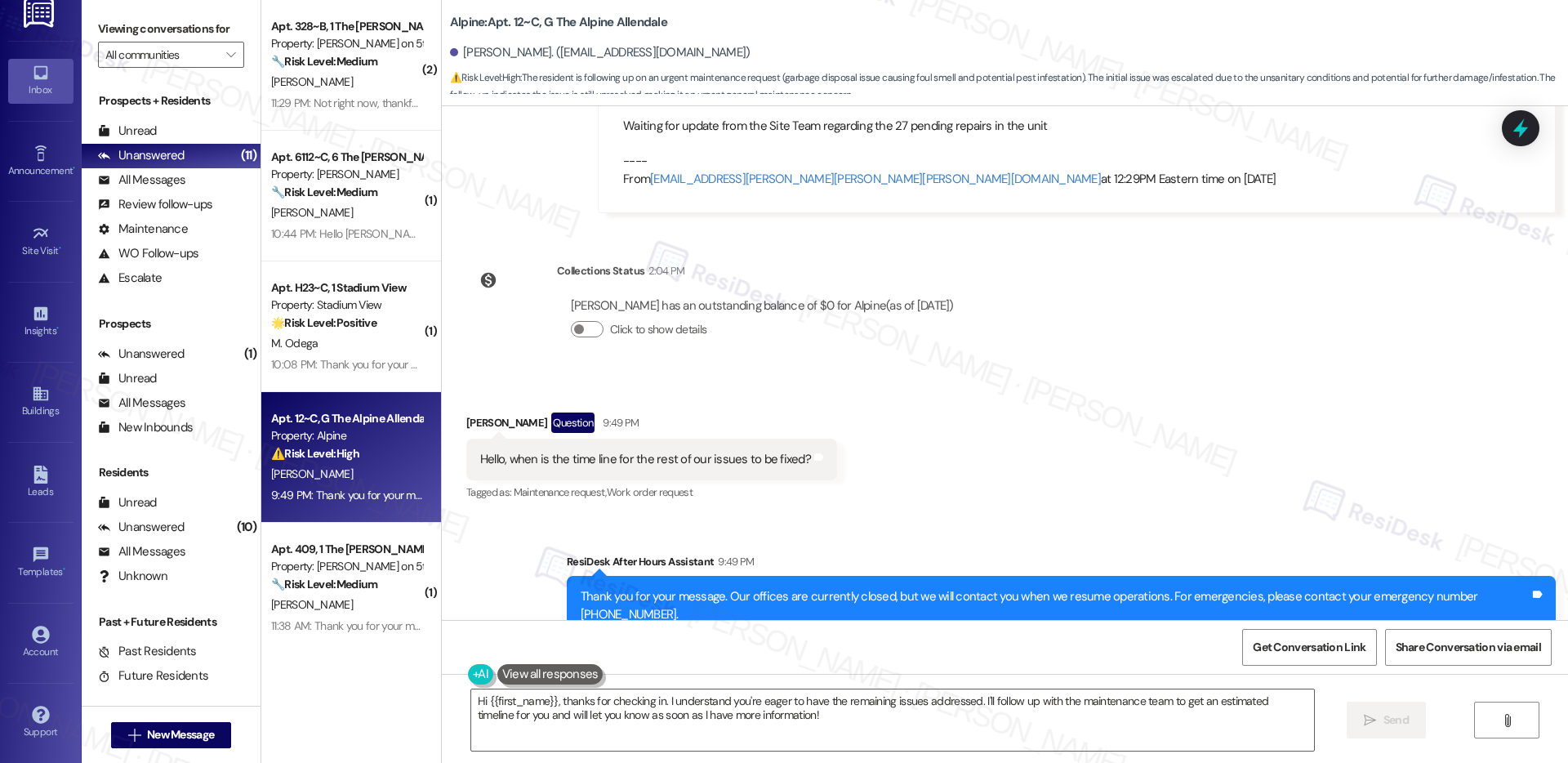
click at [613, 451] on div "Hello, when is the time line for the rest of our issues to be fixed?" at bounding box center [646, 460] width 331 height 18
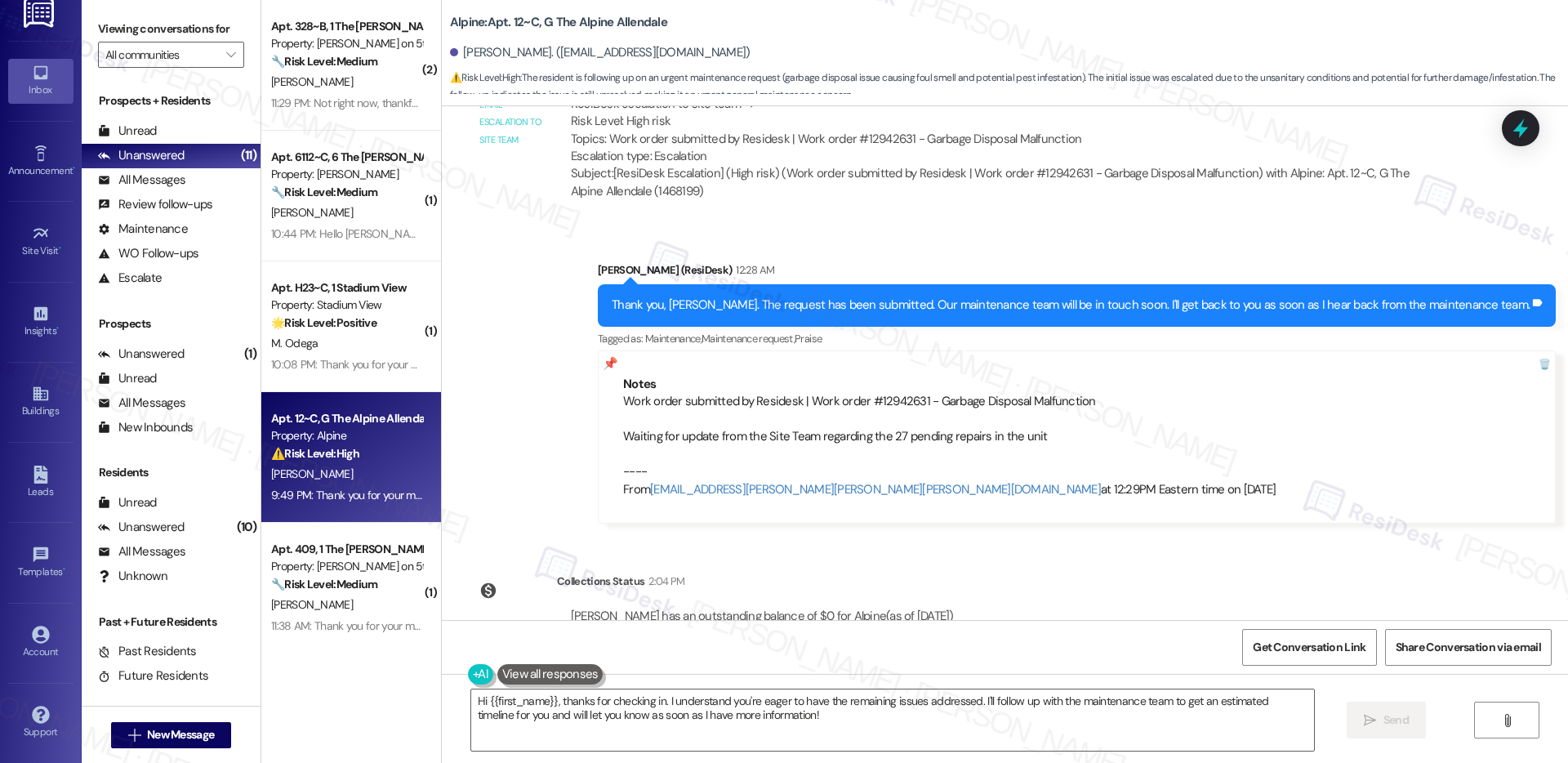
scroll to position [2628, 0]
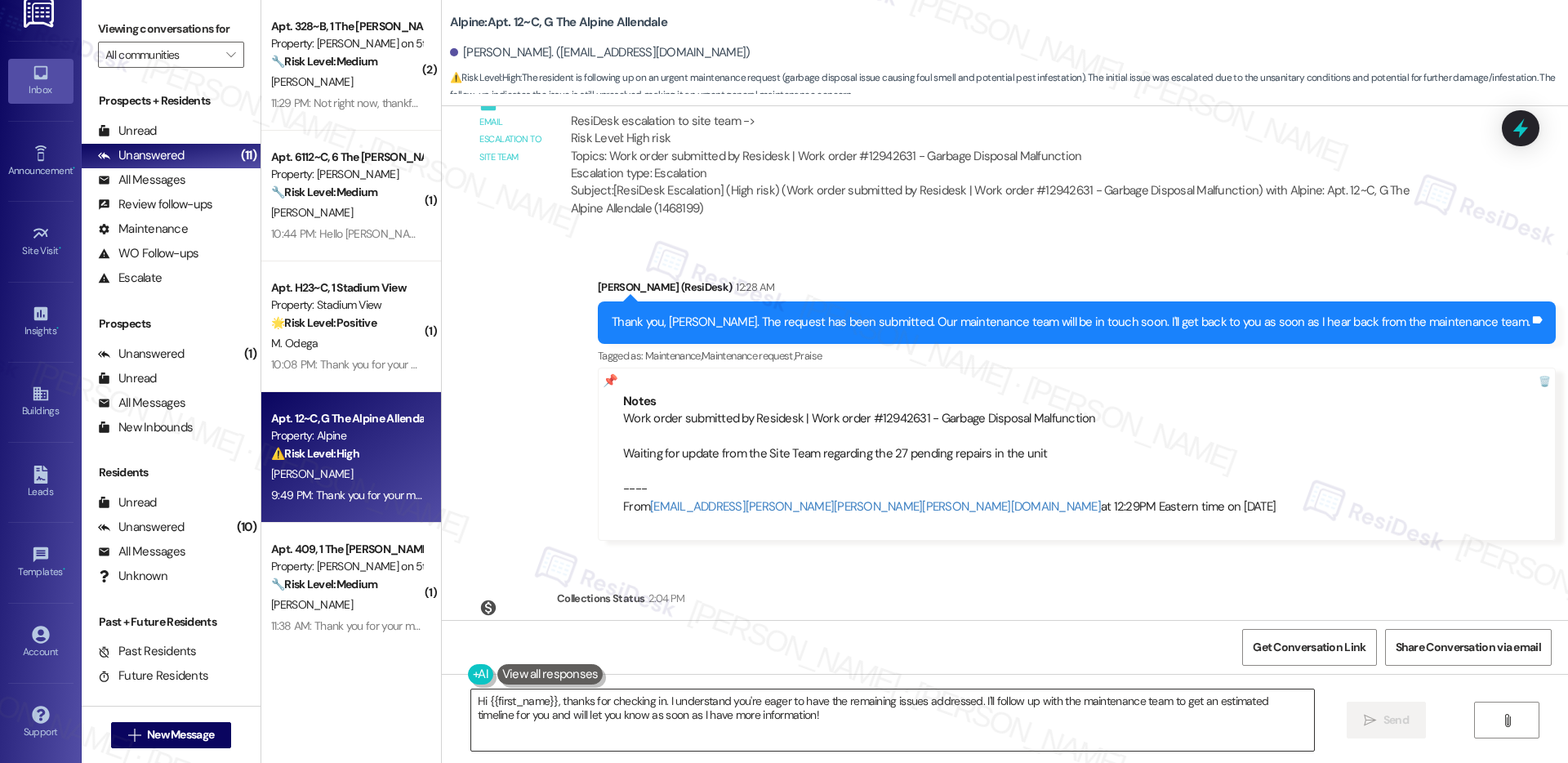
click at [660, 723] on textarea "Hi {{first_name}}, thanks for checking in. I understand you're eager to have th…" at bounding box center [892, 720] width 843 height 61
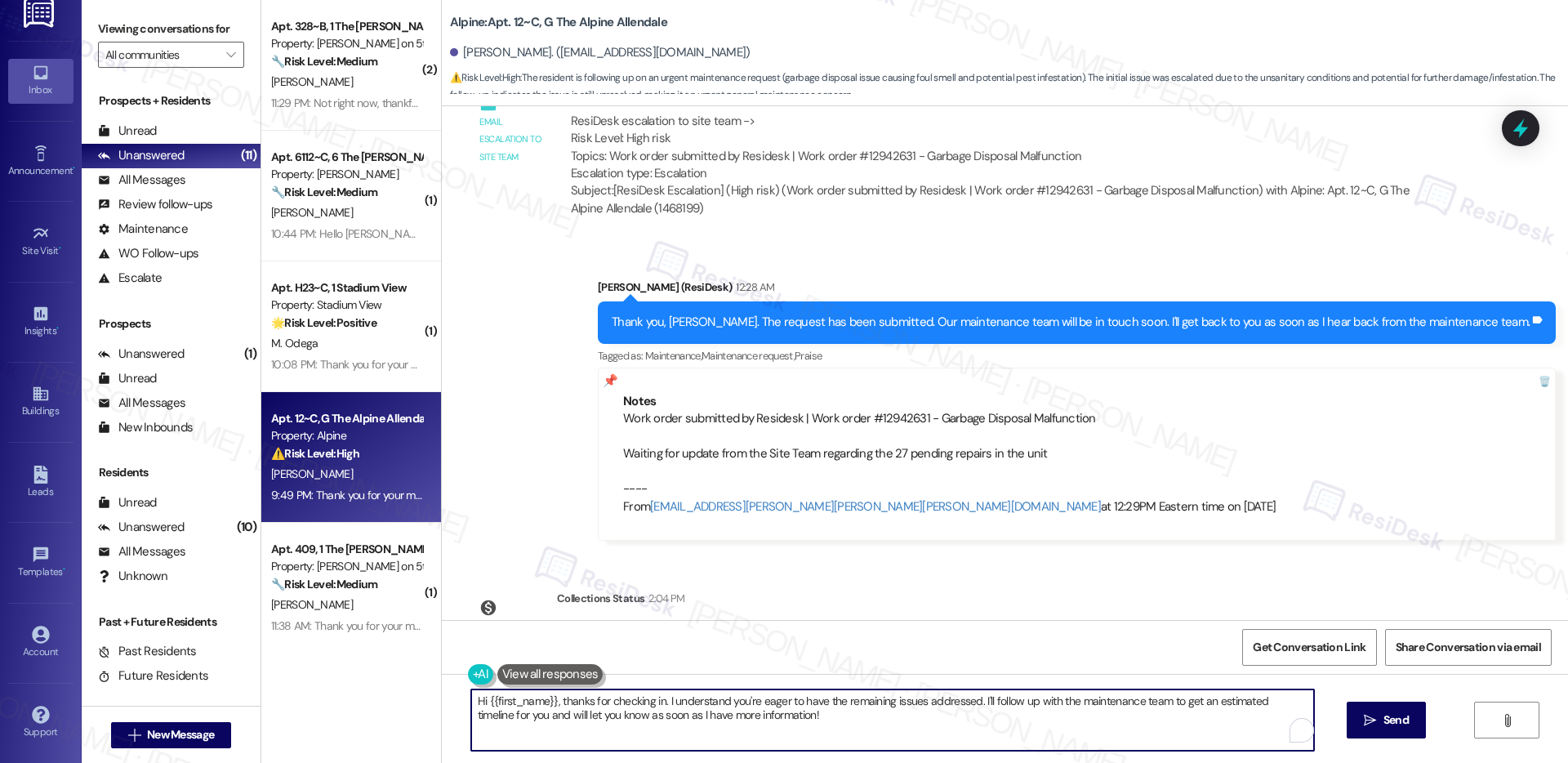
click at [660, 723] on textarea "Hi {{first_name}}, thanks for checking in. I understand you're eager to have th…" at bounding box center [892, 720] width 843 height 61
paste textarea "I’m unable to provide an exact timeframe, as work orders are prioritized based …"
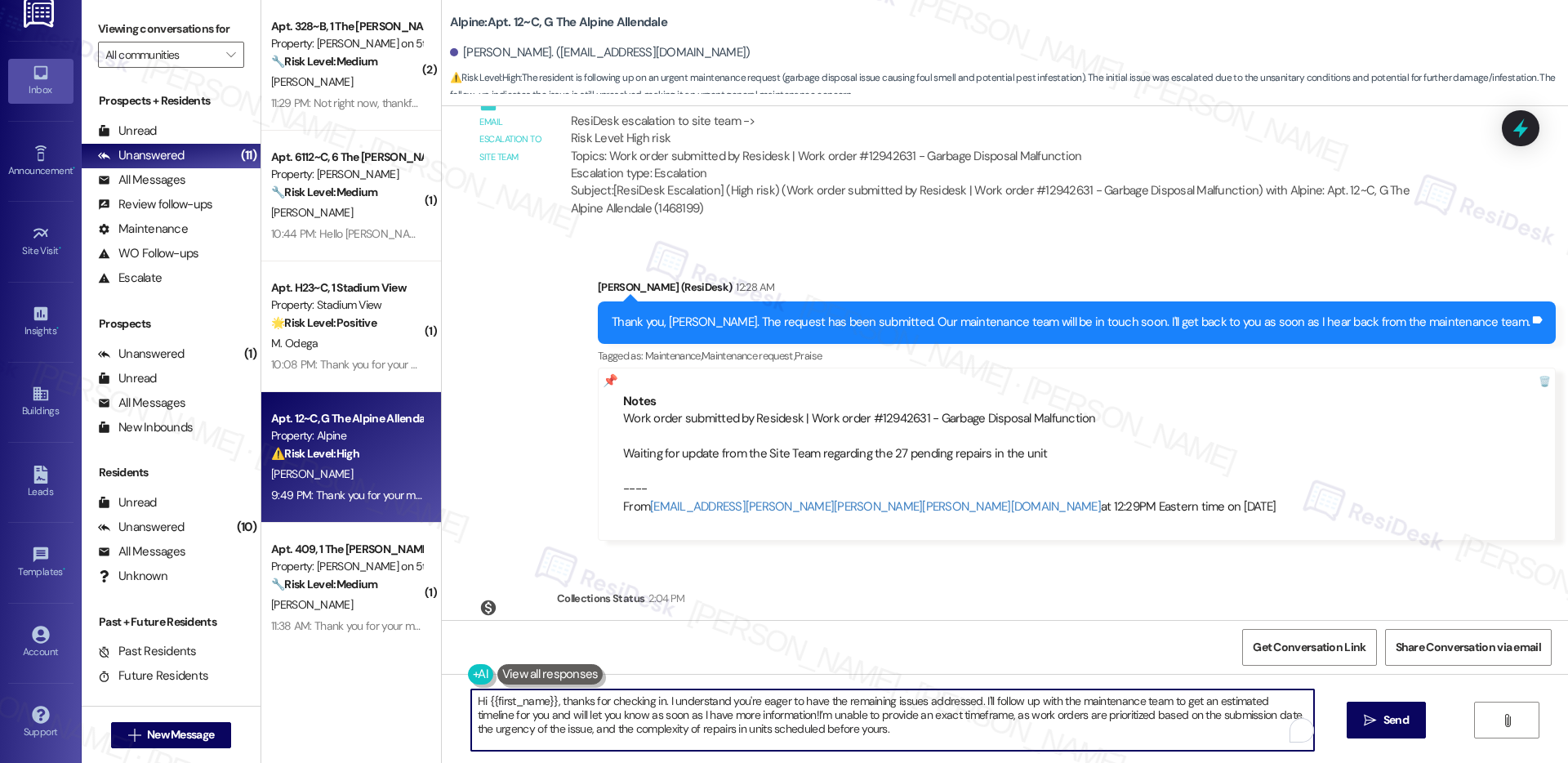
click at [660, 723] on textarea "Hi {{first_name}}, thanks for checking in. I understand you're eager to have th…" at bounding box center [892, 720] width 843 height 61
paste textarea "To enrich screen reader interactions, please activate Accessibility in Grammarl…"
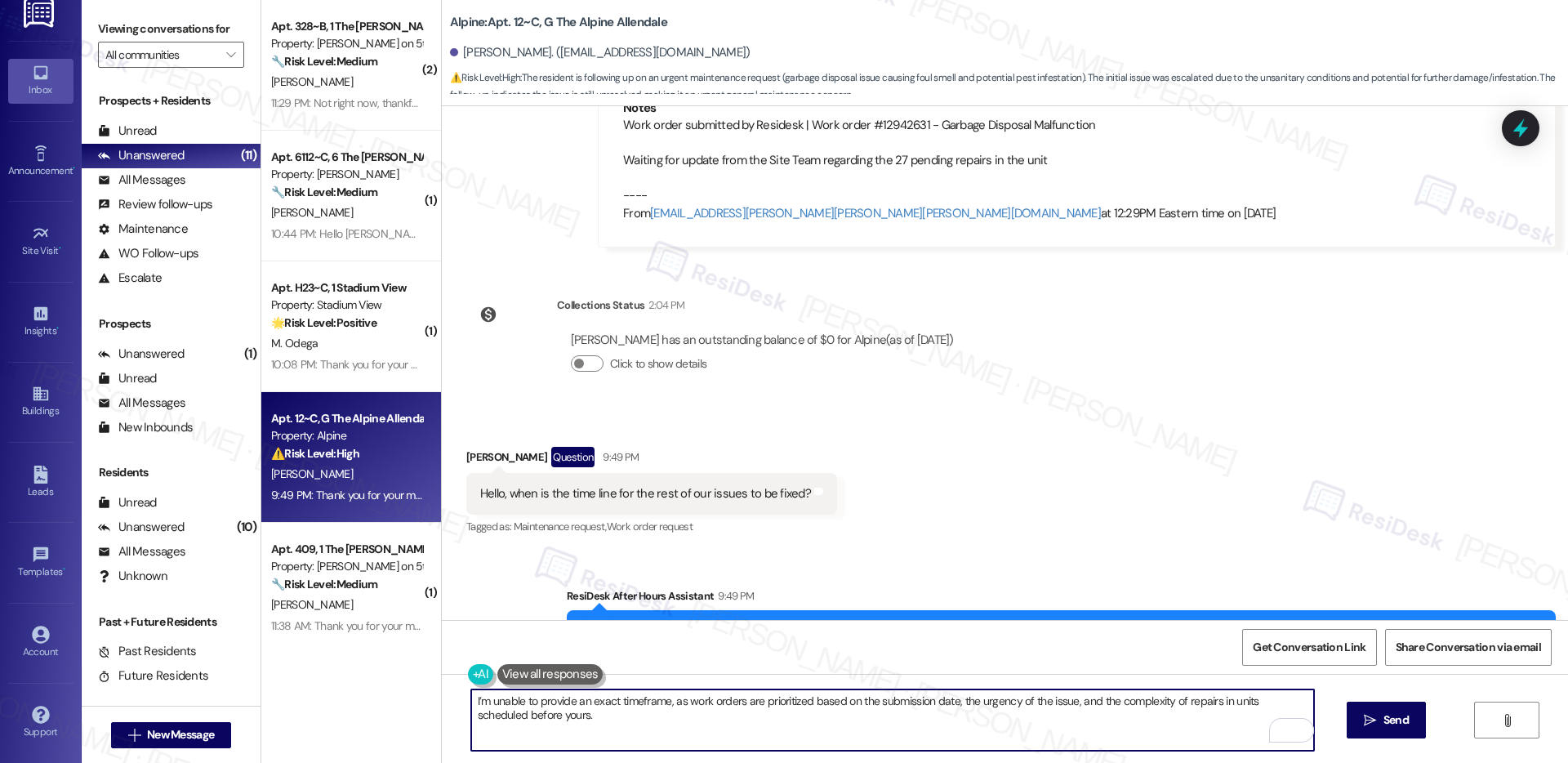
scroll to position [2956, 0]
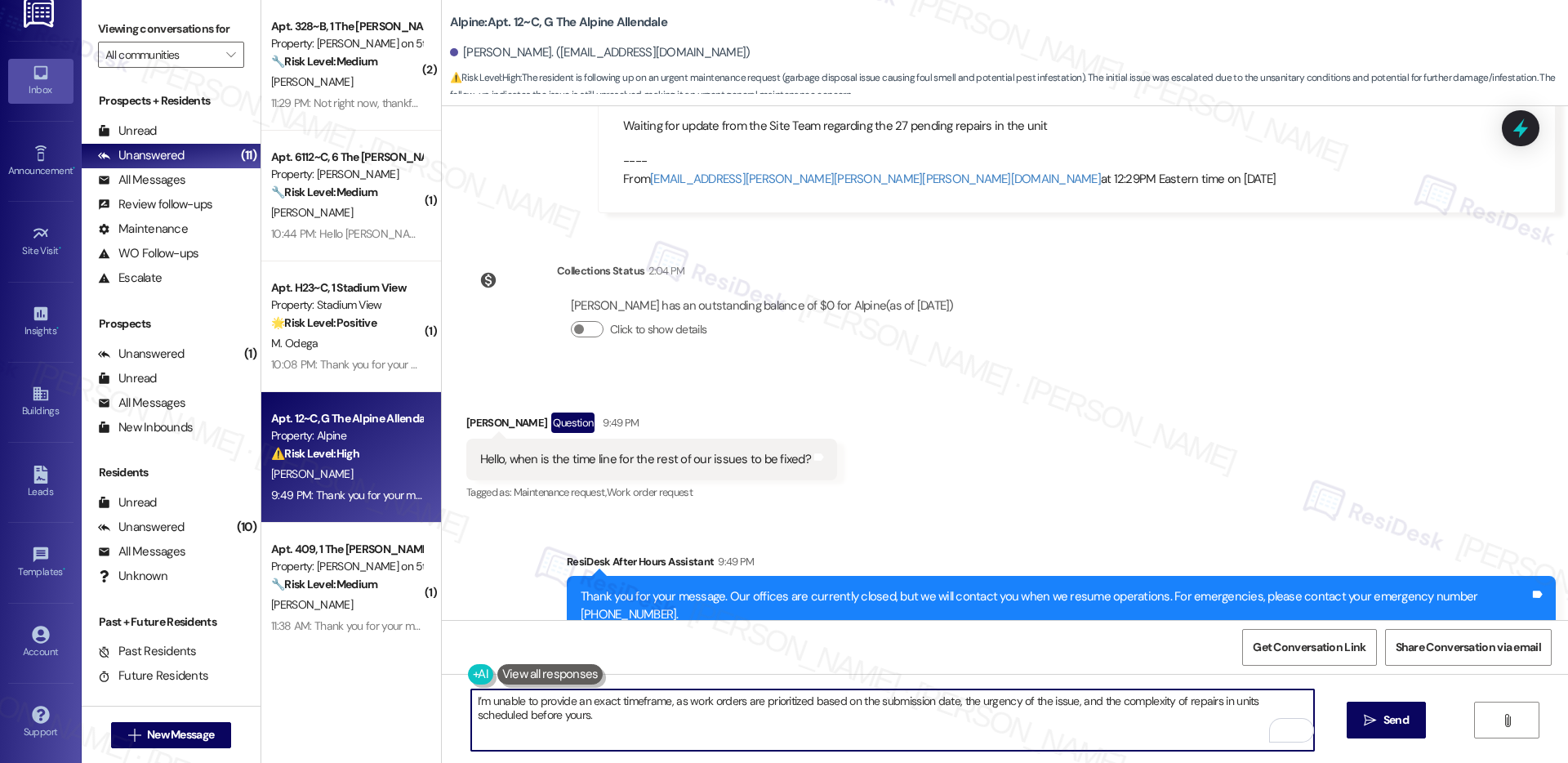
click at [517, 262] on div at bounding box center [510, 279] width 81 height 36
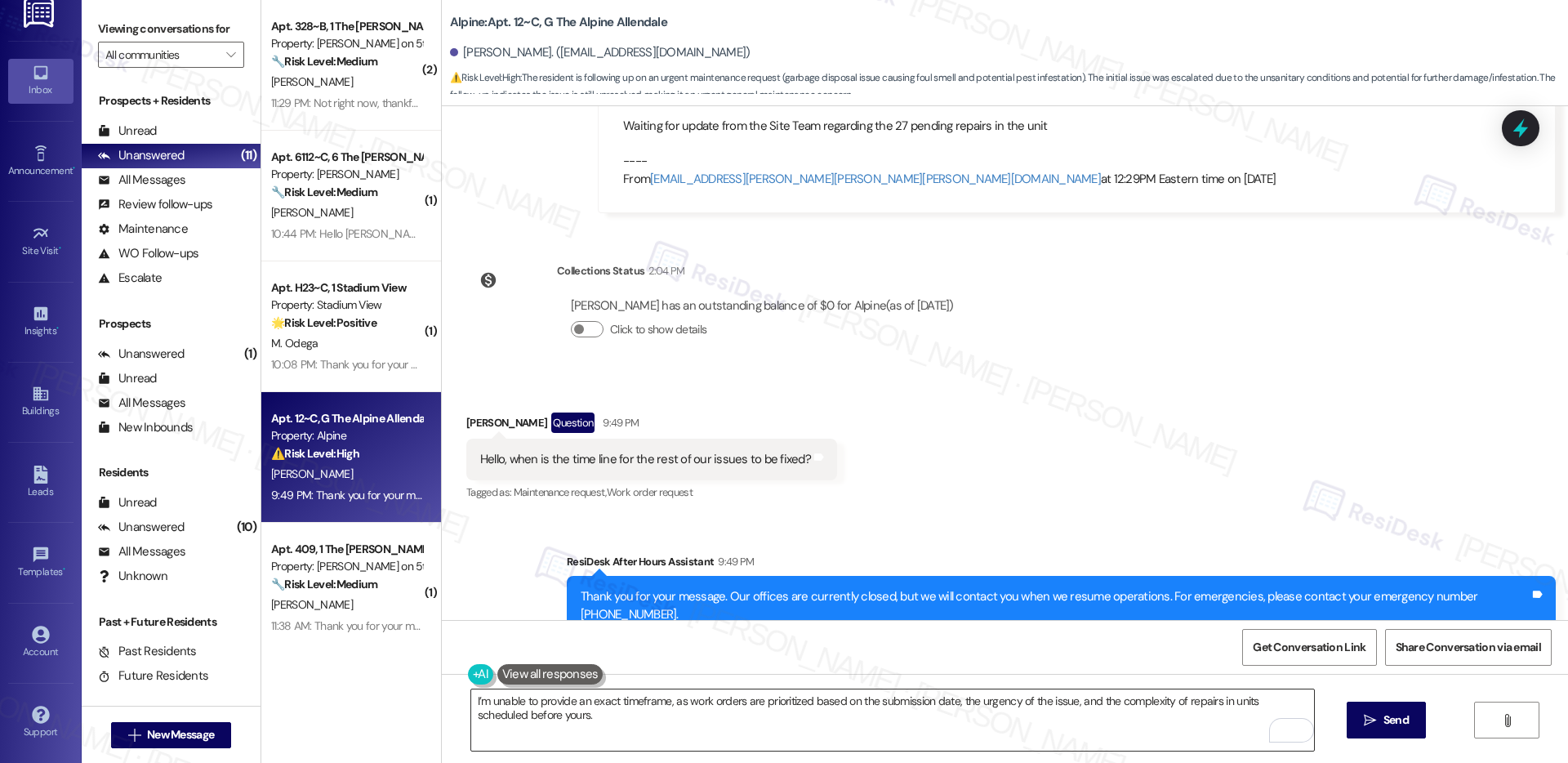
click at [694, 707] on textarea "I’m unable to provide an exact timeframe, as work orders are prioritized based …" at bounding box center [892, 720] width 843 height 61
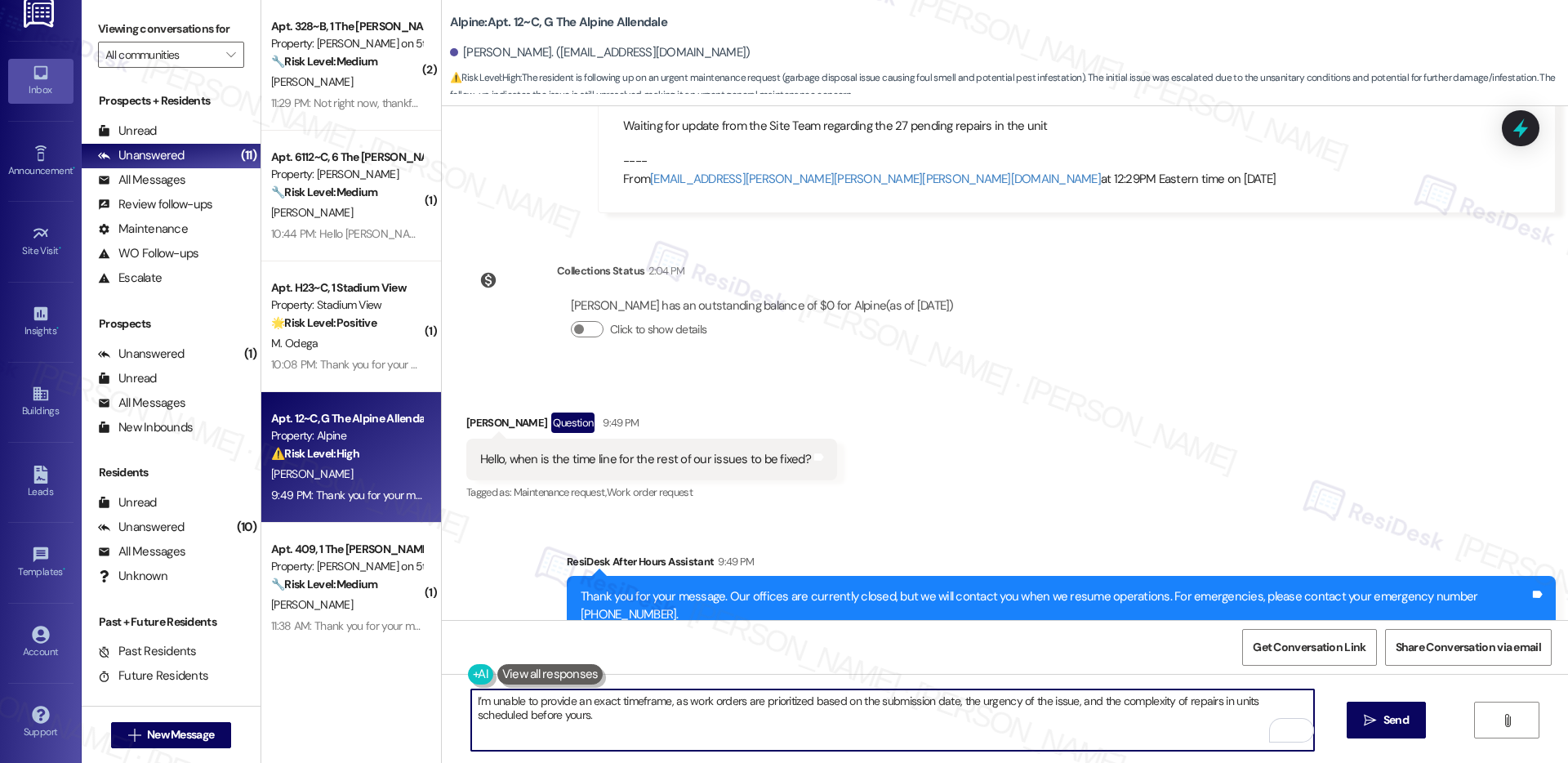
click at [726, 720] on textarea "I’m unable to provide an exact timeframe, as work orders are prioritized based …" at bounding box center [892, 720] width 843 height 61
click at [471, 699] on textarea "I’m unable to provide an exact timeframe, as work orders are prioritized based …" at bounding box center [892, 720] width 843 height 61
click at [703, 717] on textarea "Hey, Morgan! I’m unable to provide an exact timeframe, as work orders are prior…" at bounding box center [892, 720] width 843 height 61
type textarea "Hey, Morgan! I’m unable to provide an exact timeframe, as work orders are prior…"
click at [1388, 739] on div "Hey, Morgan! I’m unable to provide an exact timeframe, as work orders are prior…" at bounding box center [1005, 736] width 1127 height 123
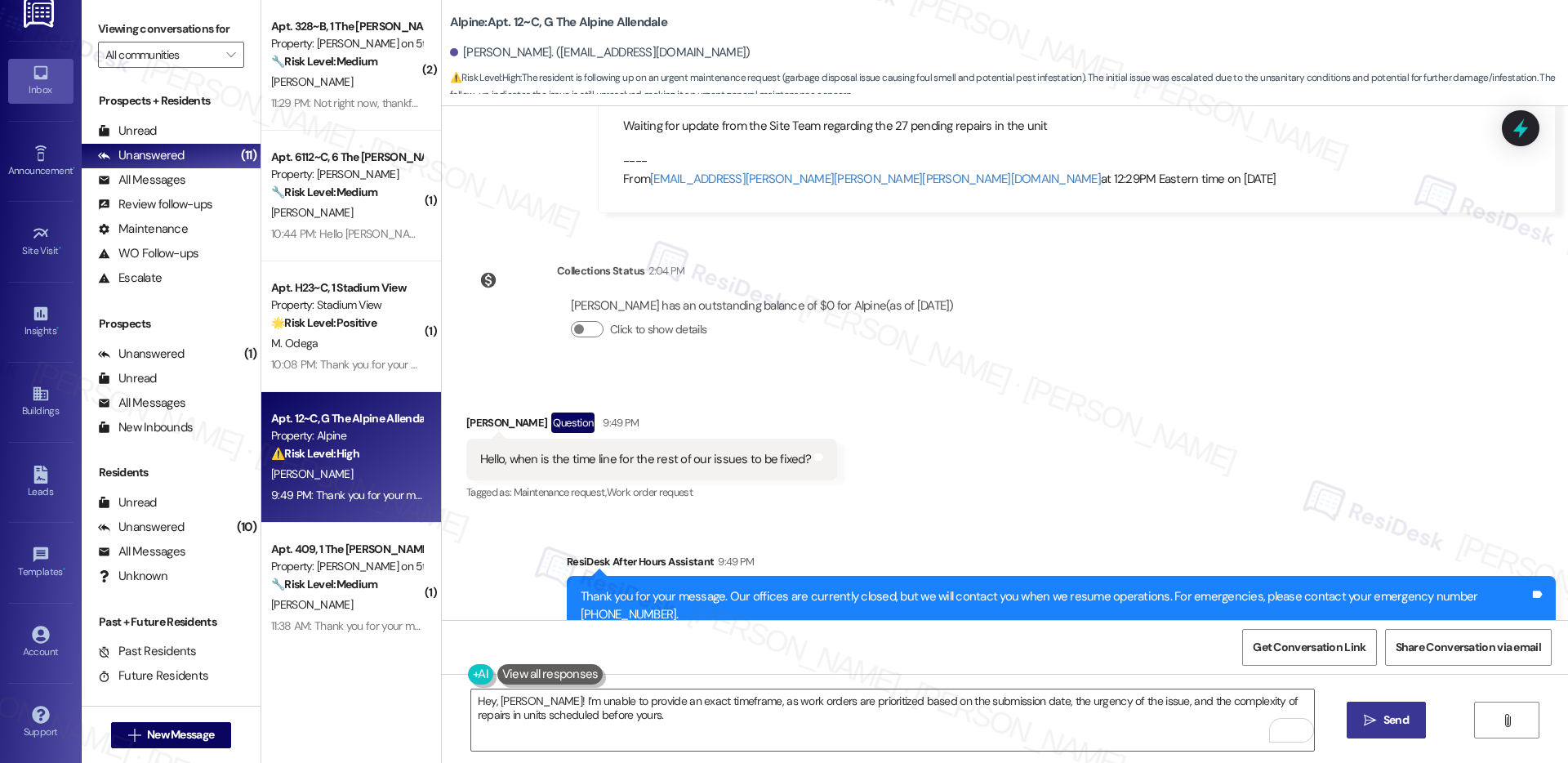
click at [1388, 724] on span "Send" at bounding box center [1396, 721] width 25 height 18
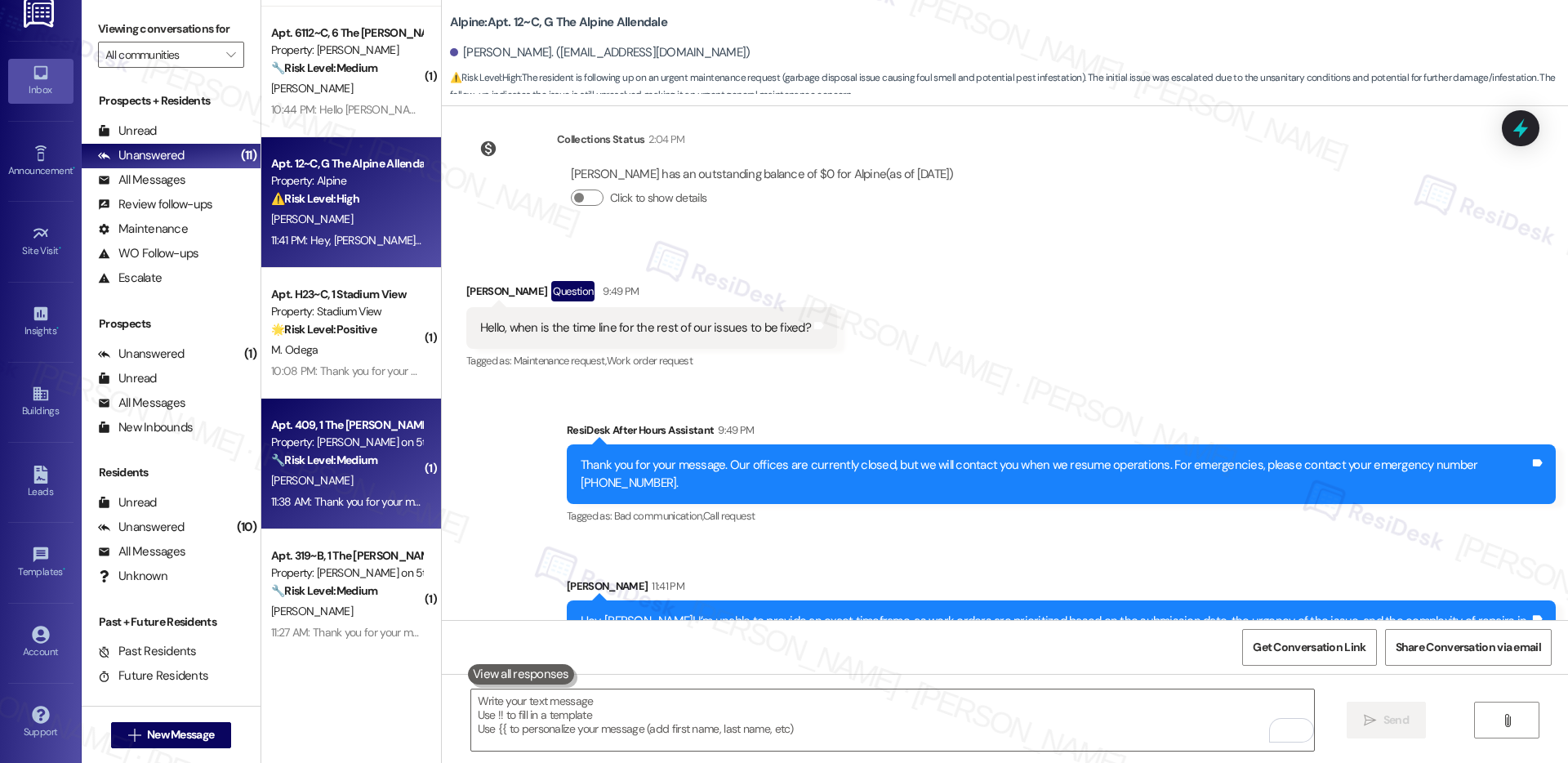
scroll to position [661, 0]
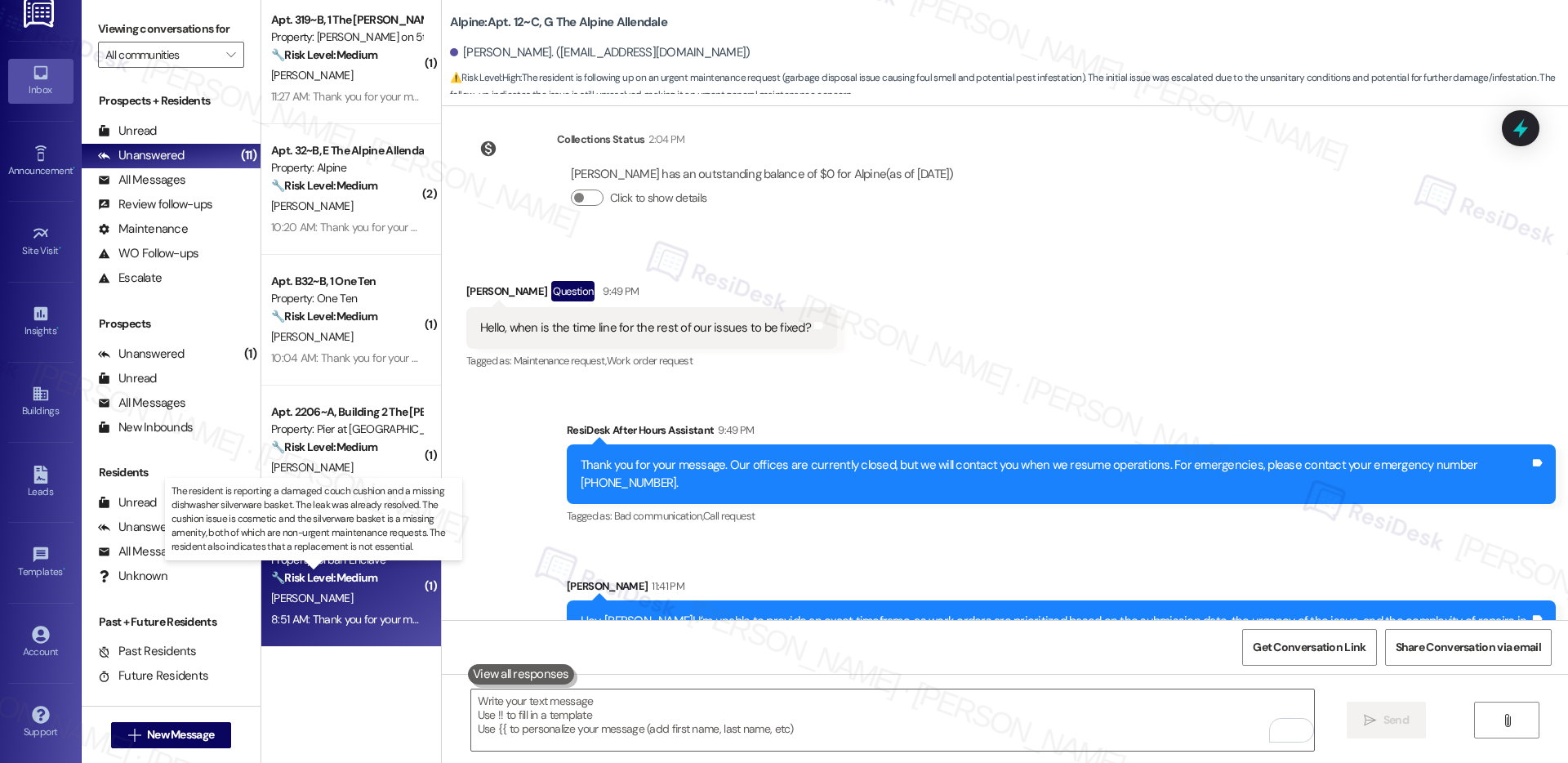
click at [322, 579] on strong "🔧 Risk Level: Medium" at bounding box center [324, 577] width 106 height 15
type textarea "Fetching suggested responses. Please feel free to read through the conversation…"
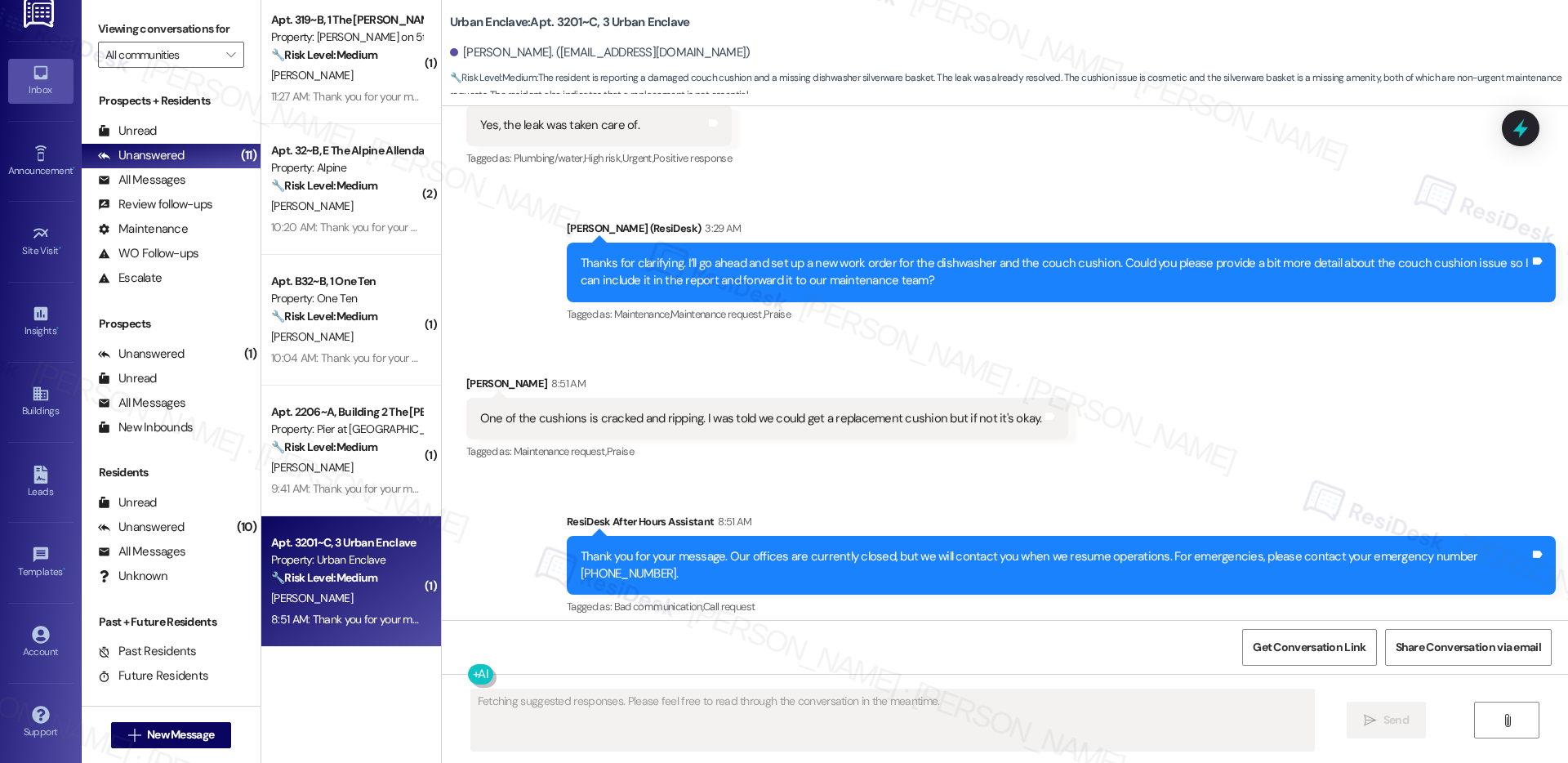
scroll to position [2229, 0]
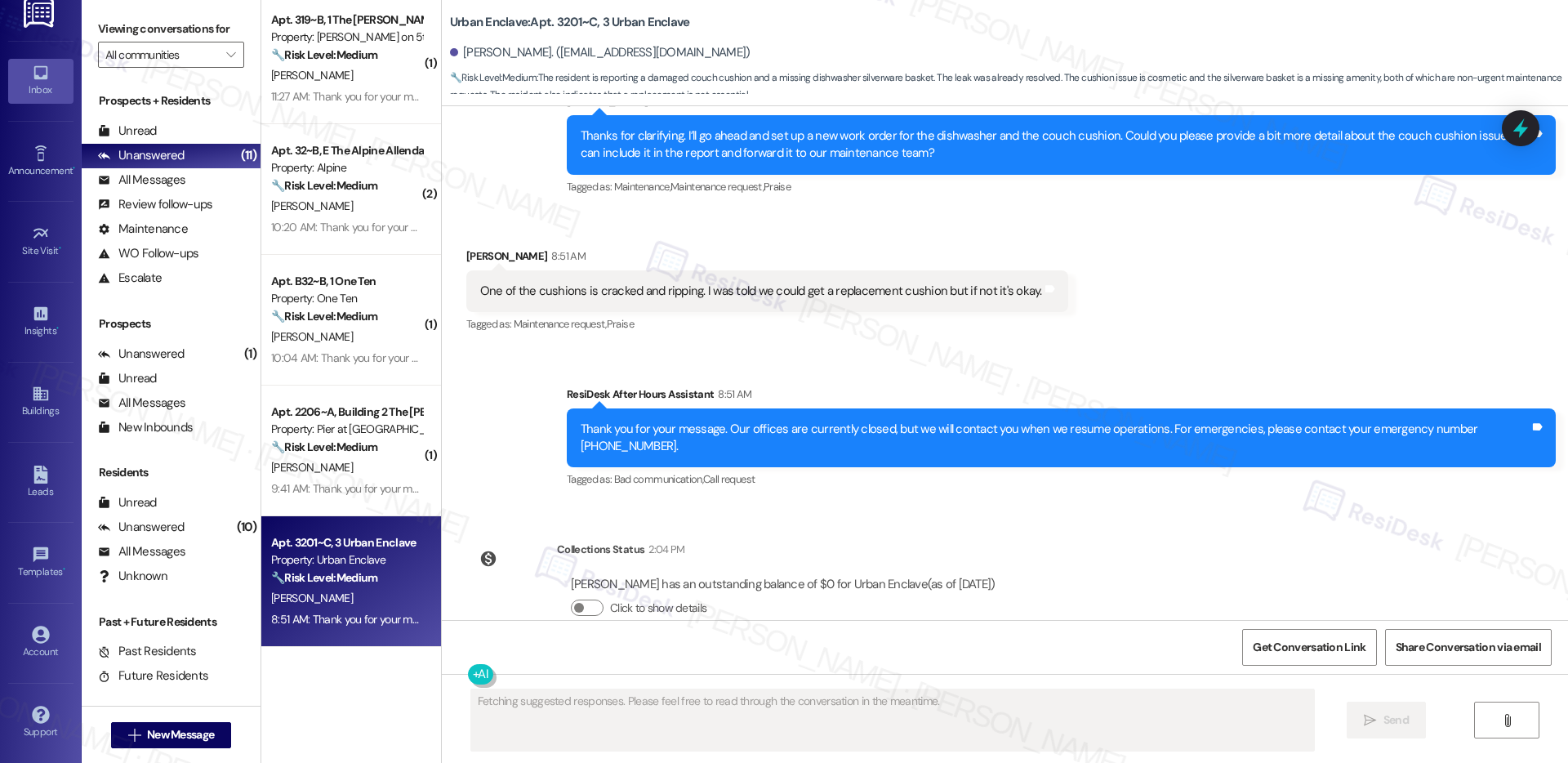
click at [535, 283] on div "One of the cushions is cracked and ripping. I was told we could get a replaceme…" at bounding box center [762, 292] width 562 height 18
click at [589, 283] on div "One of the cushions is cracked and ripping. I was told we could get a replaceme…" at bounding box center [762, 292] width 562 height 18
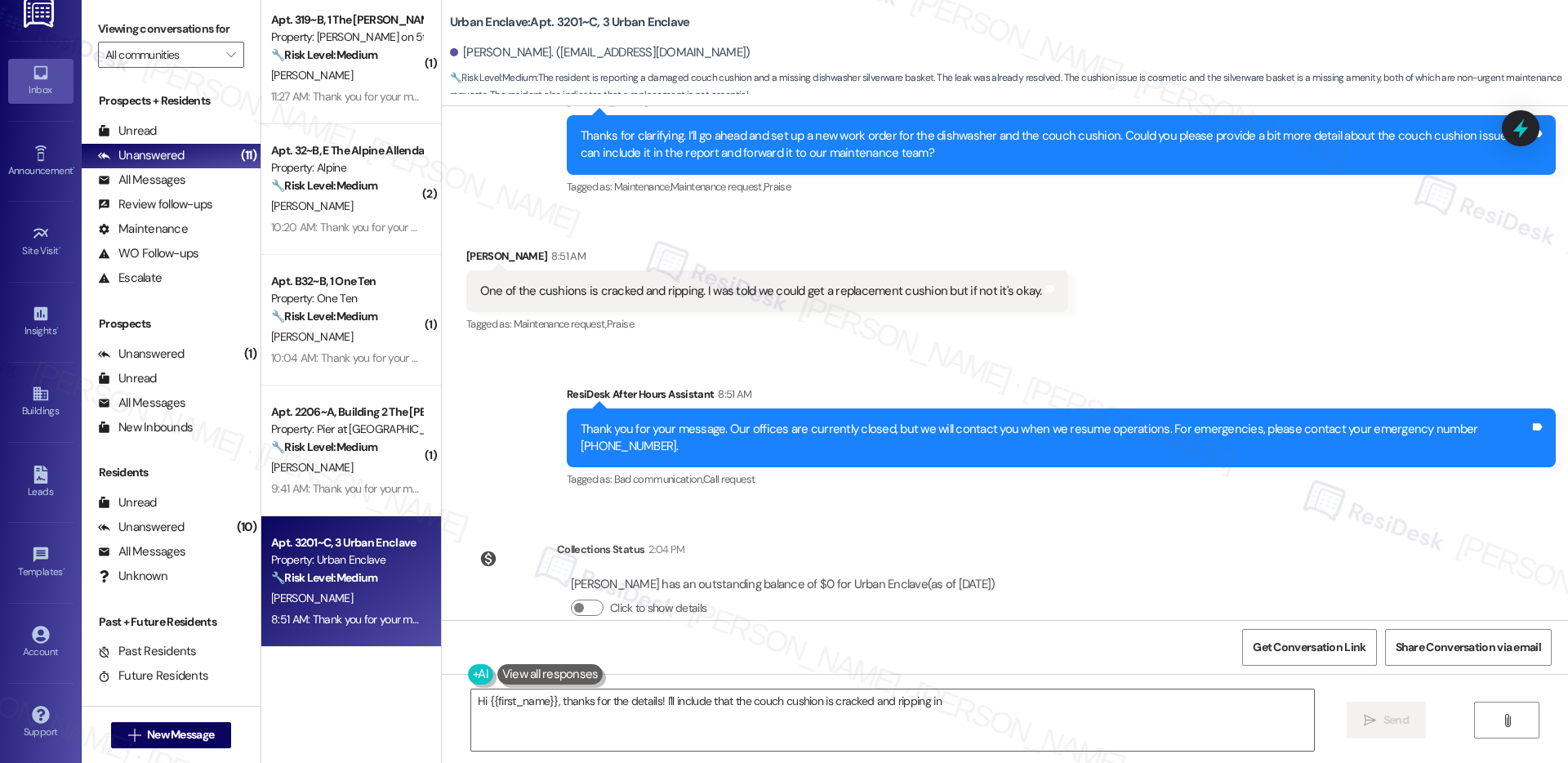
click at [589, 283] on div "One of the cushions is cracked and ripping. I was told we could get a replaceme…" at bounding box center [762, 292] width 562 height 18
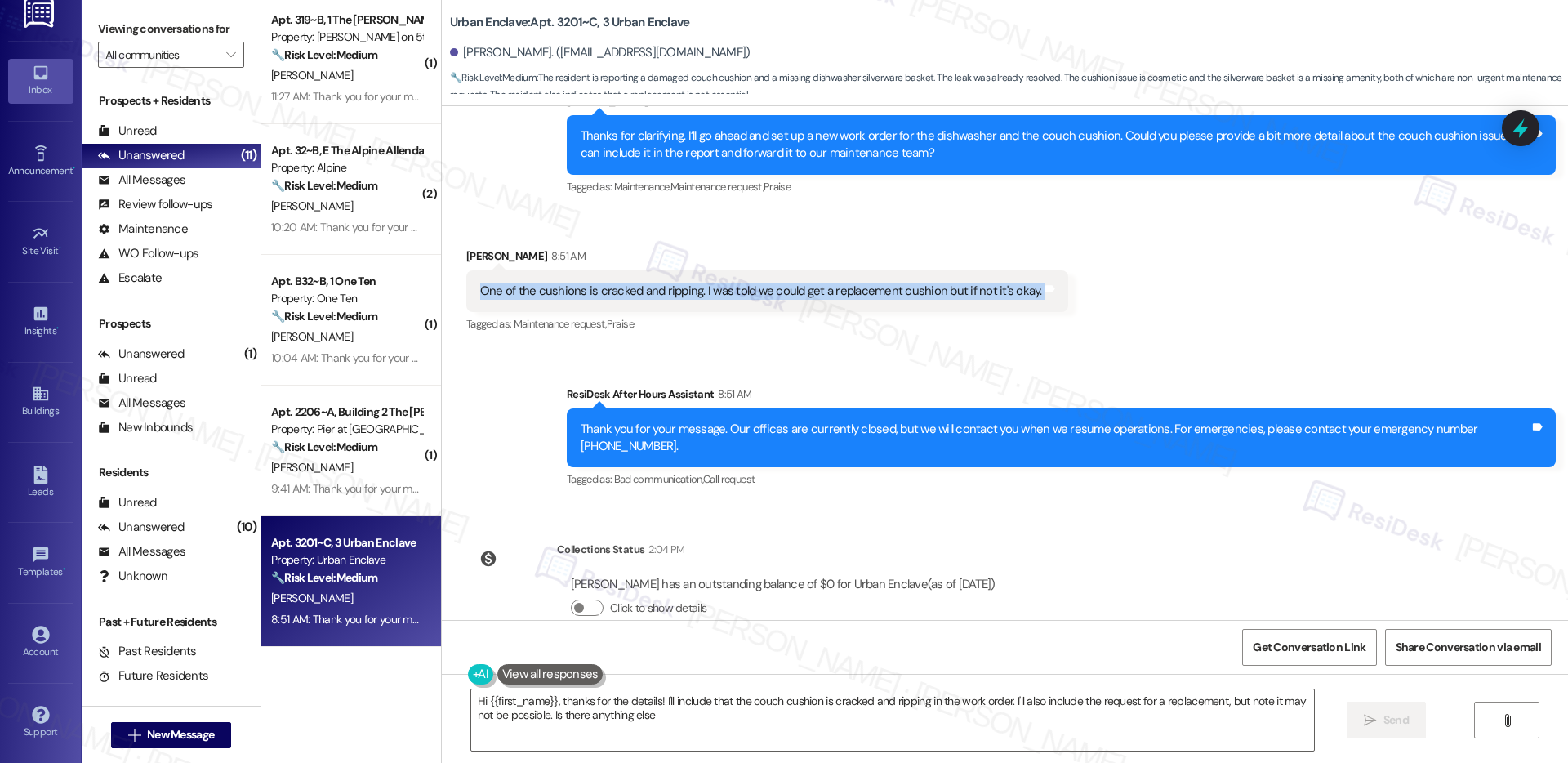
type textarea "Hi {{first_name}}, thanks for the details! I'll include that the couch cushion …"
click at [690, 719] on textarea "Hi {{first_name}}, thanks for the details! I'll include that the couch cushion …" at bounding box center [892, 720] width 843 height 61
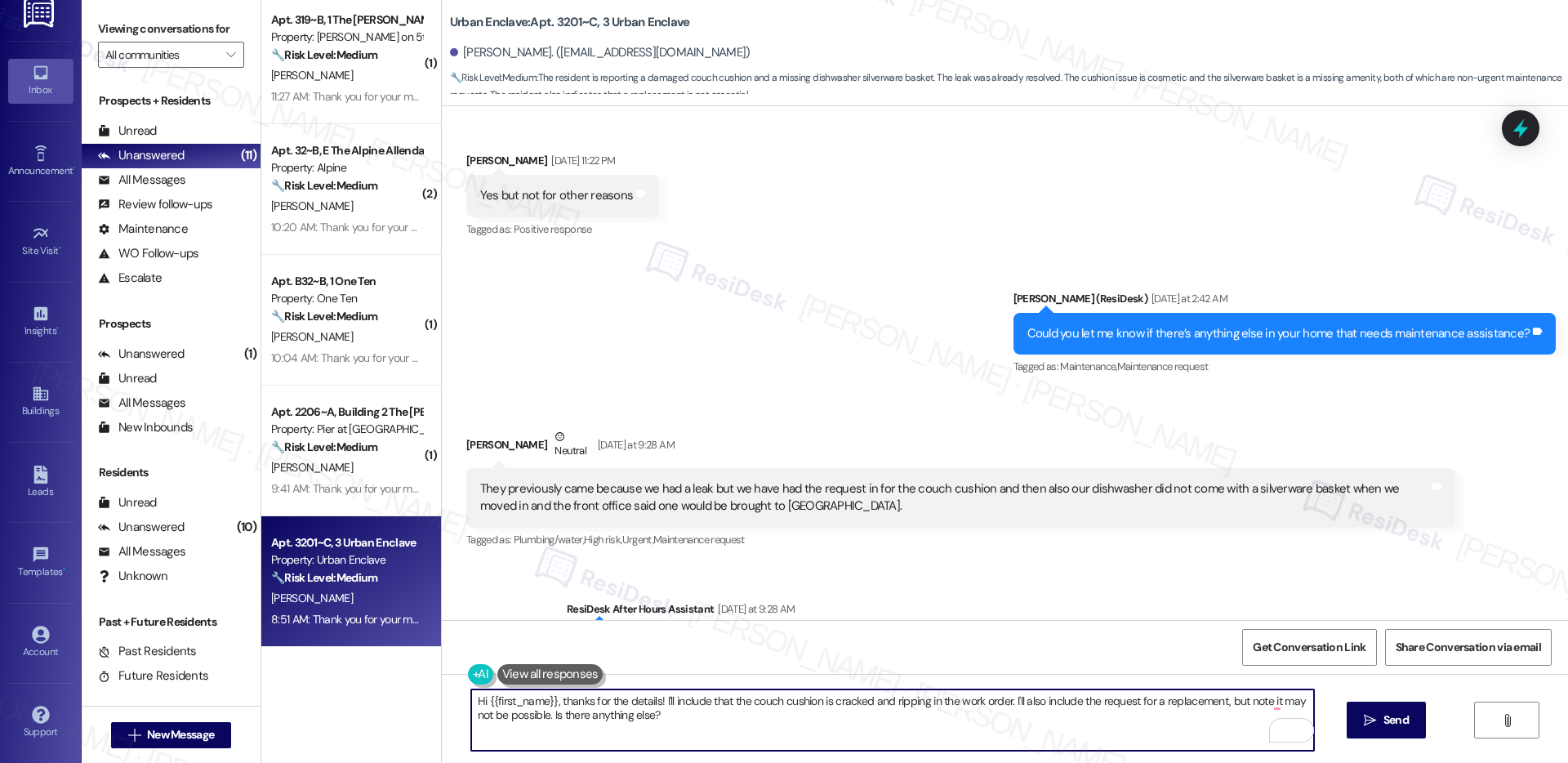
scroll to position [1300, 0]
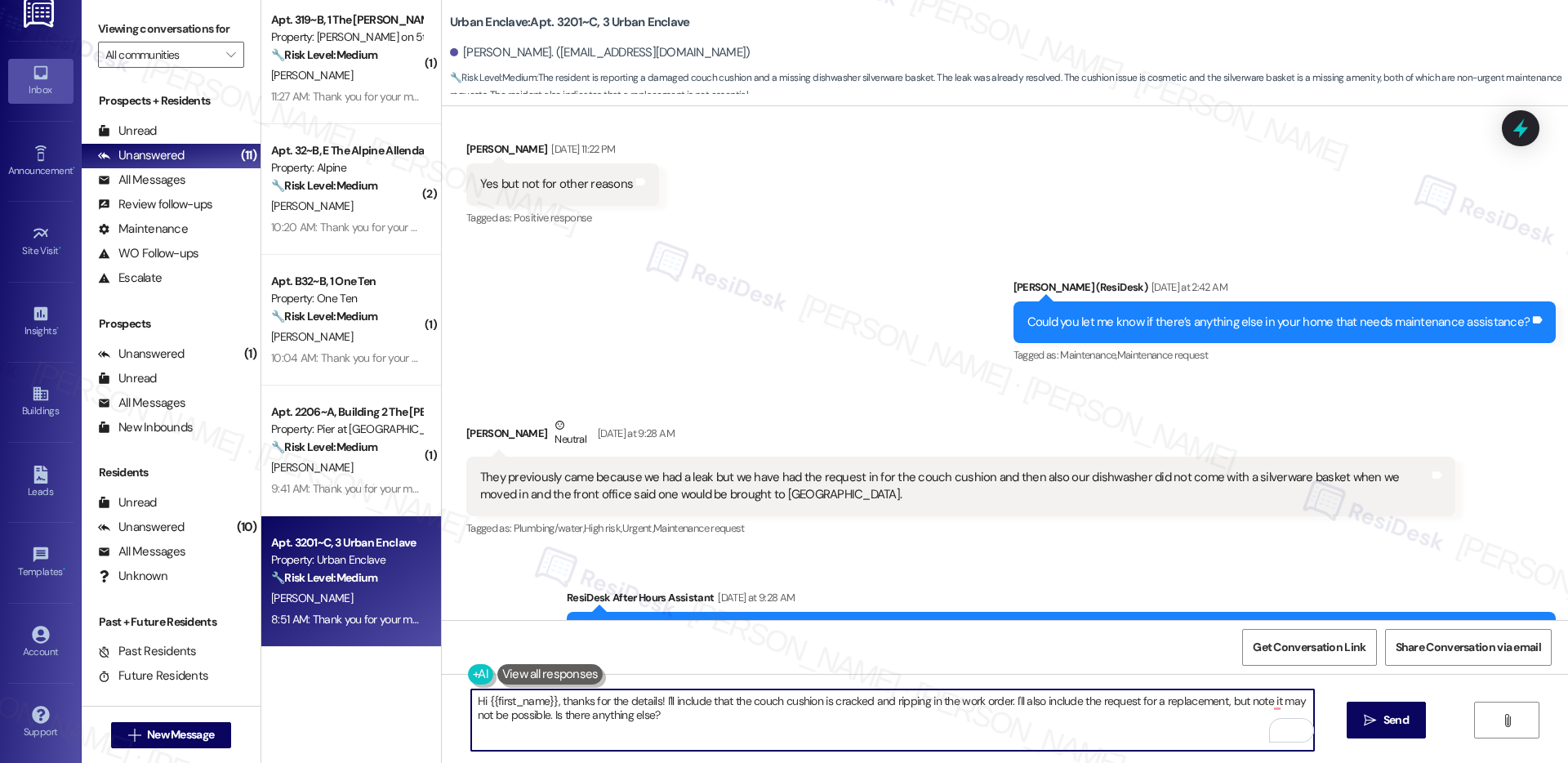
click at [686, 470] on div "They previously came because we had a leak but we have had the request in for t…" at bounding box center [955, 487] width 949 height 35
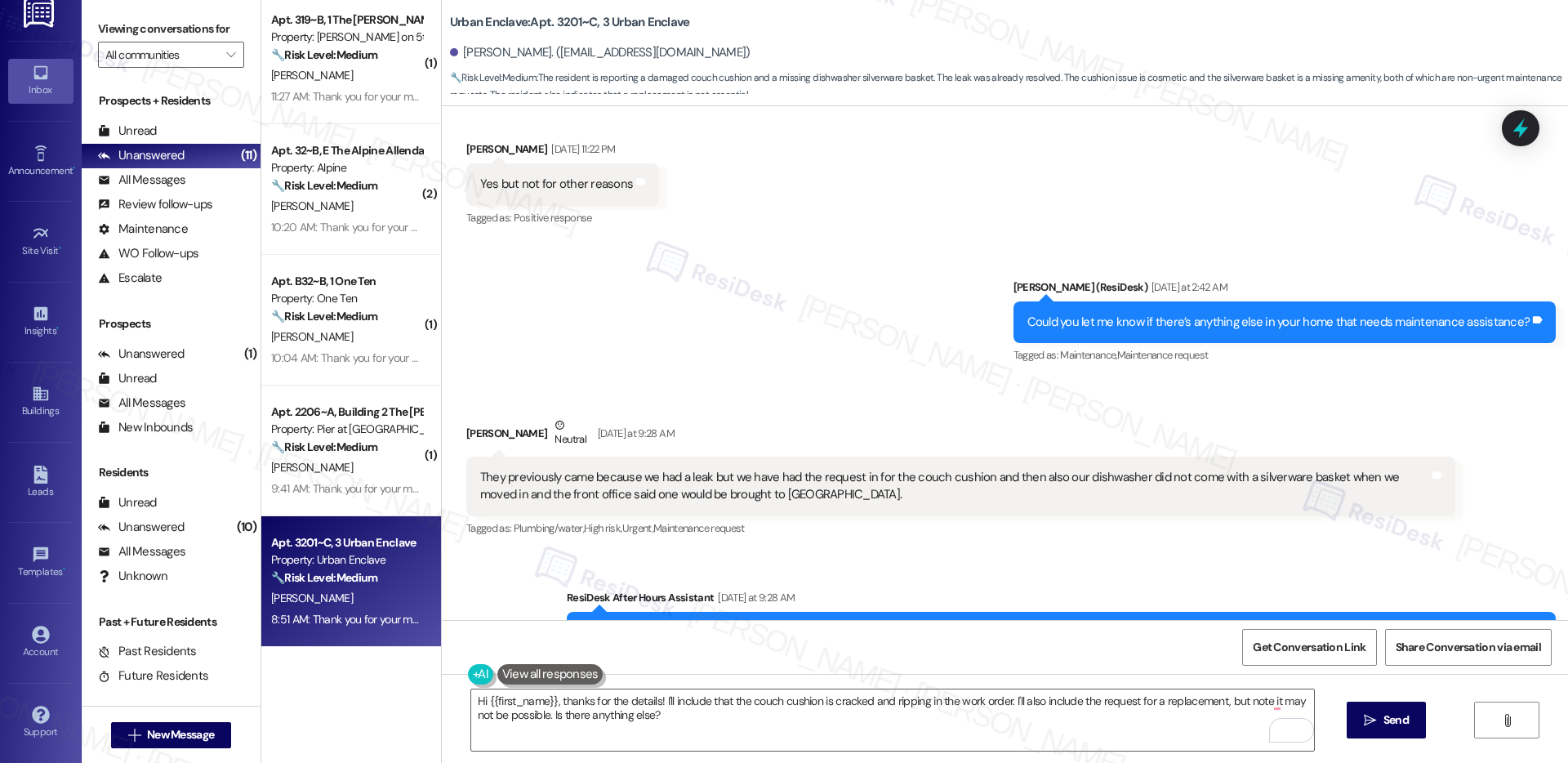
click at [686, 470] on div "They previously came because we had a leak but we have had the request in for t…" at bounding box center [955, 487] width 949 height 35
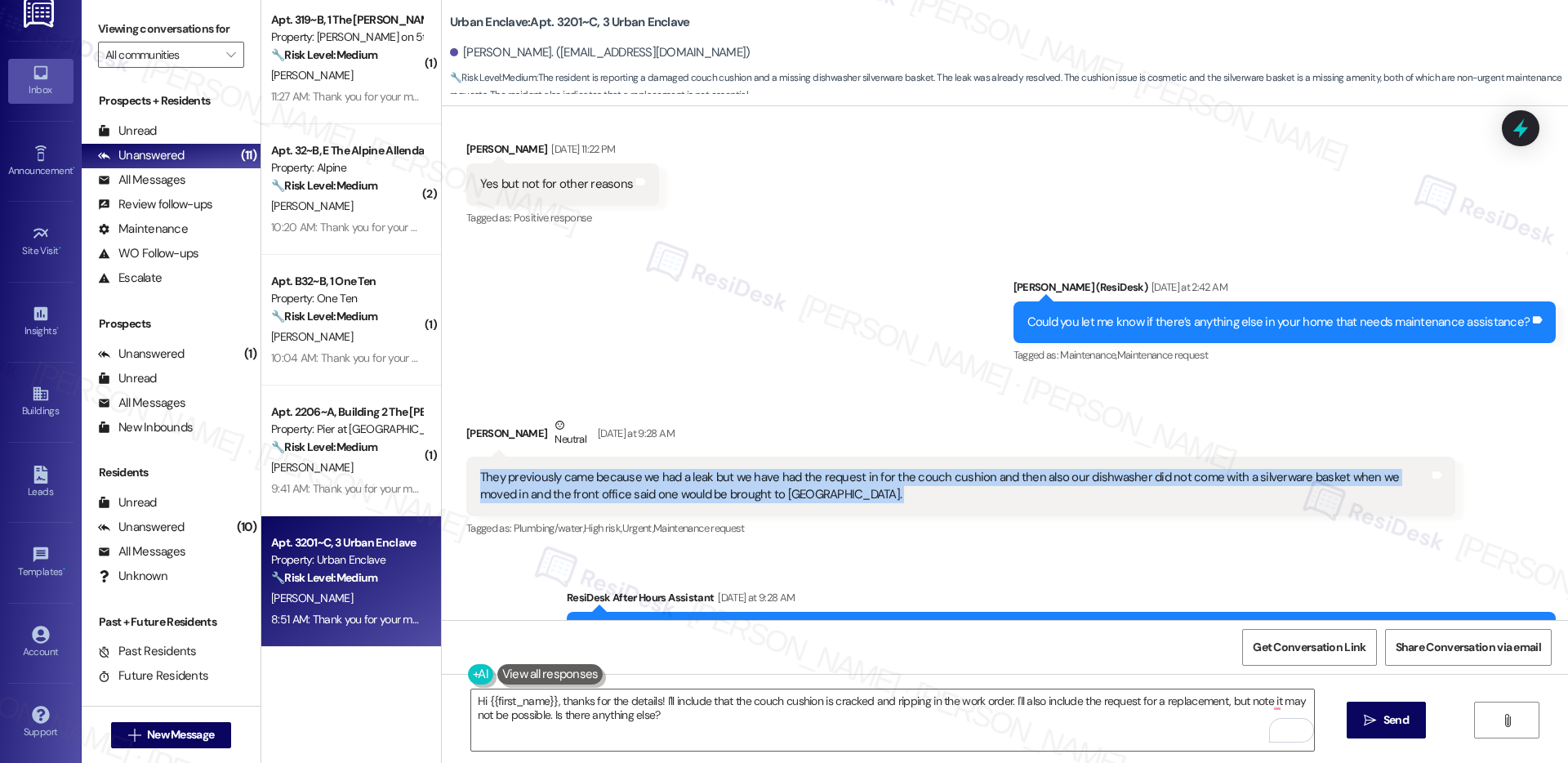
copy div "They previously came because we had a leak but we have had the request in for t…"
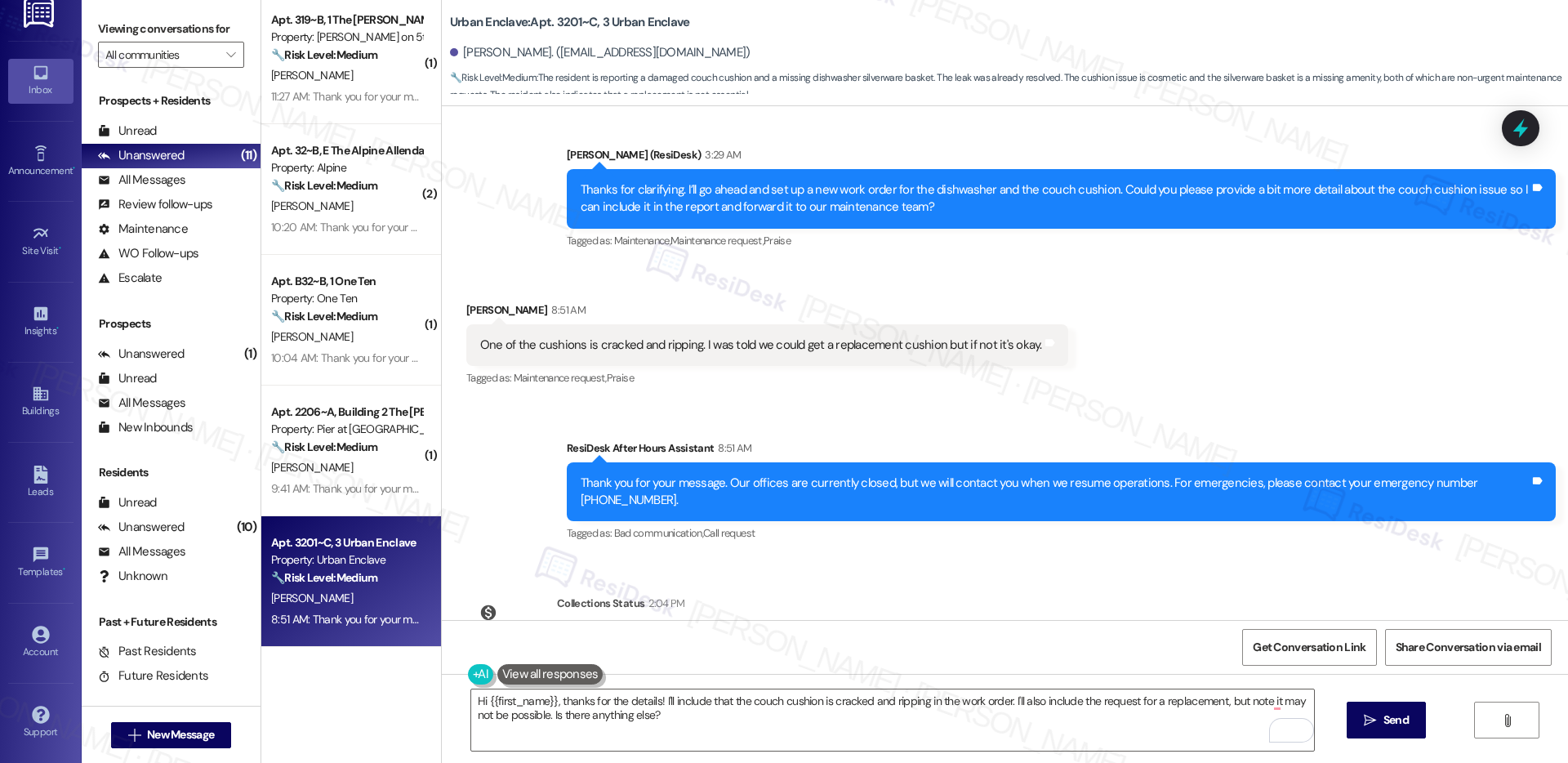
scroll to position [2229, 0]
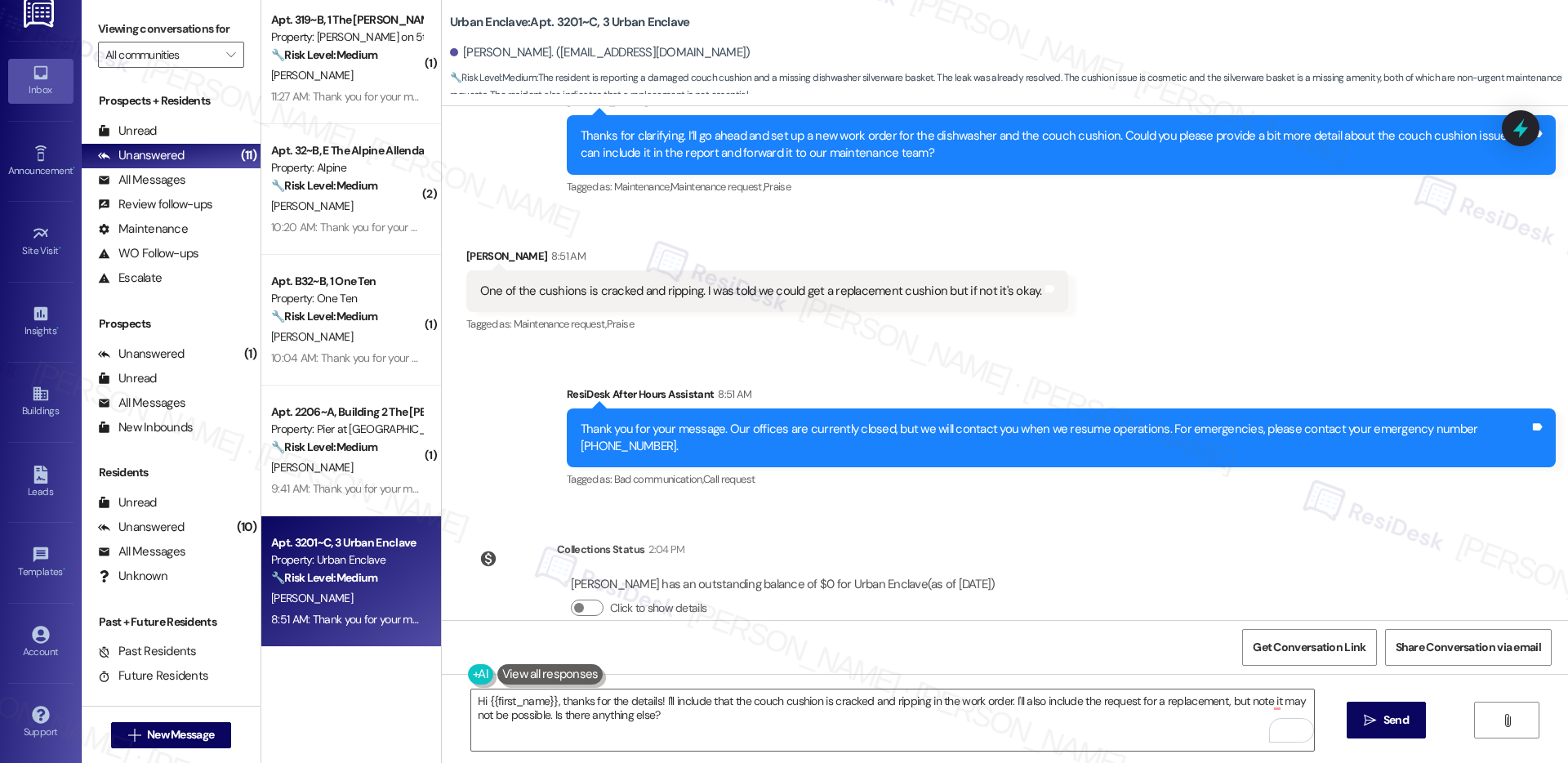
click at [665, 283] on div "One of the cushions is cracked and ripping. I was told we could get a replaceme…" at bounding box center [762, 292] width 562 height 18
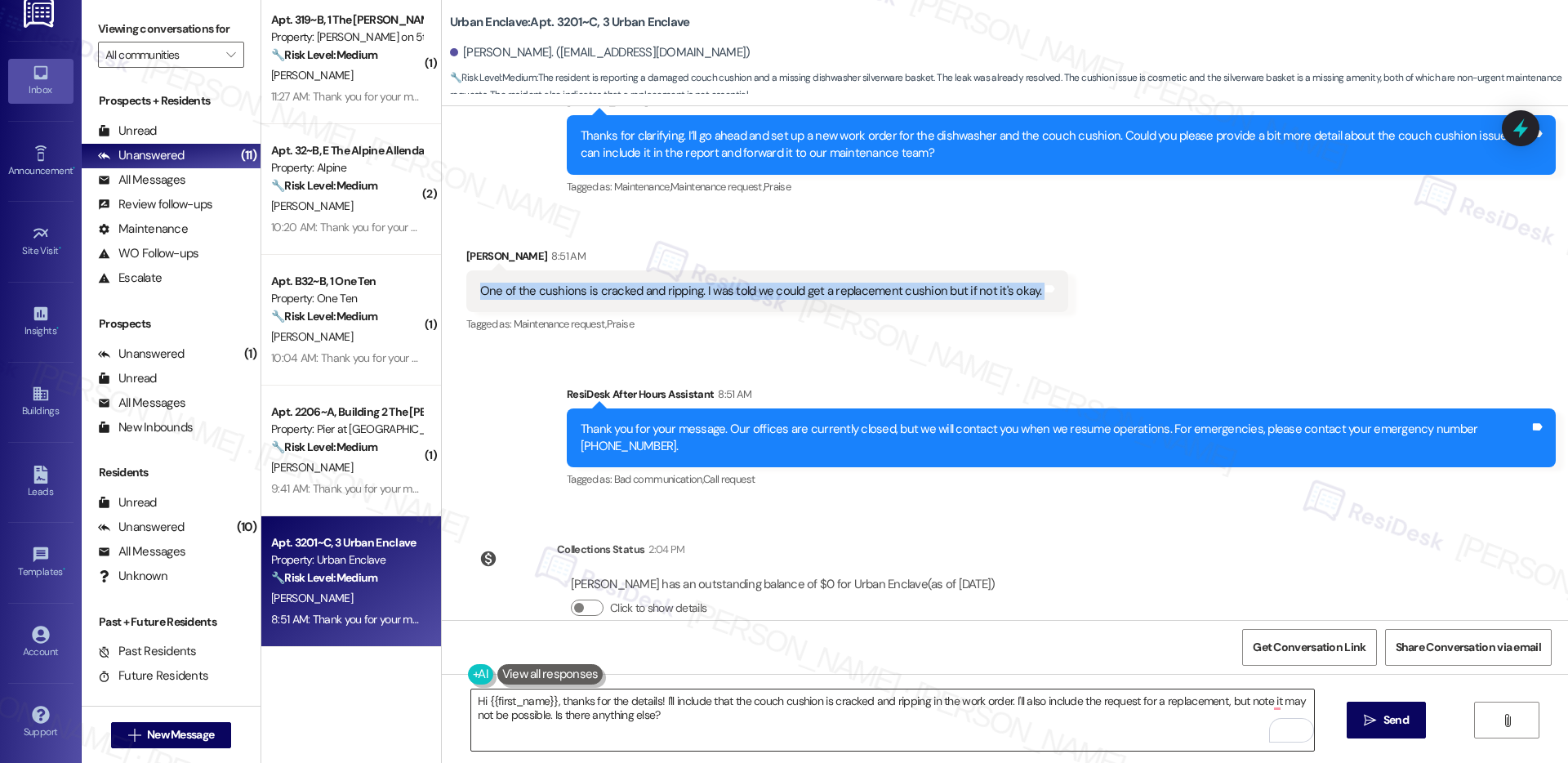
click at [660, 717] on textarea "Hi {{first_name}}, thanks for the details! I'll include that the couch cushion …" at bounding box center [892, 720] width 843 height 61
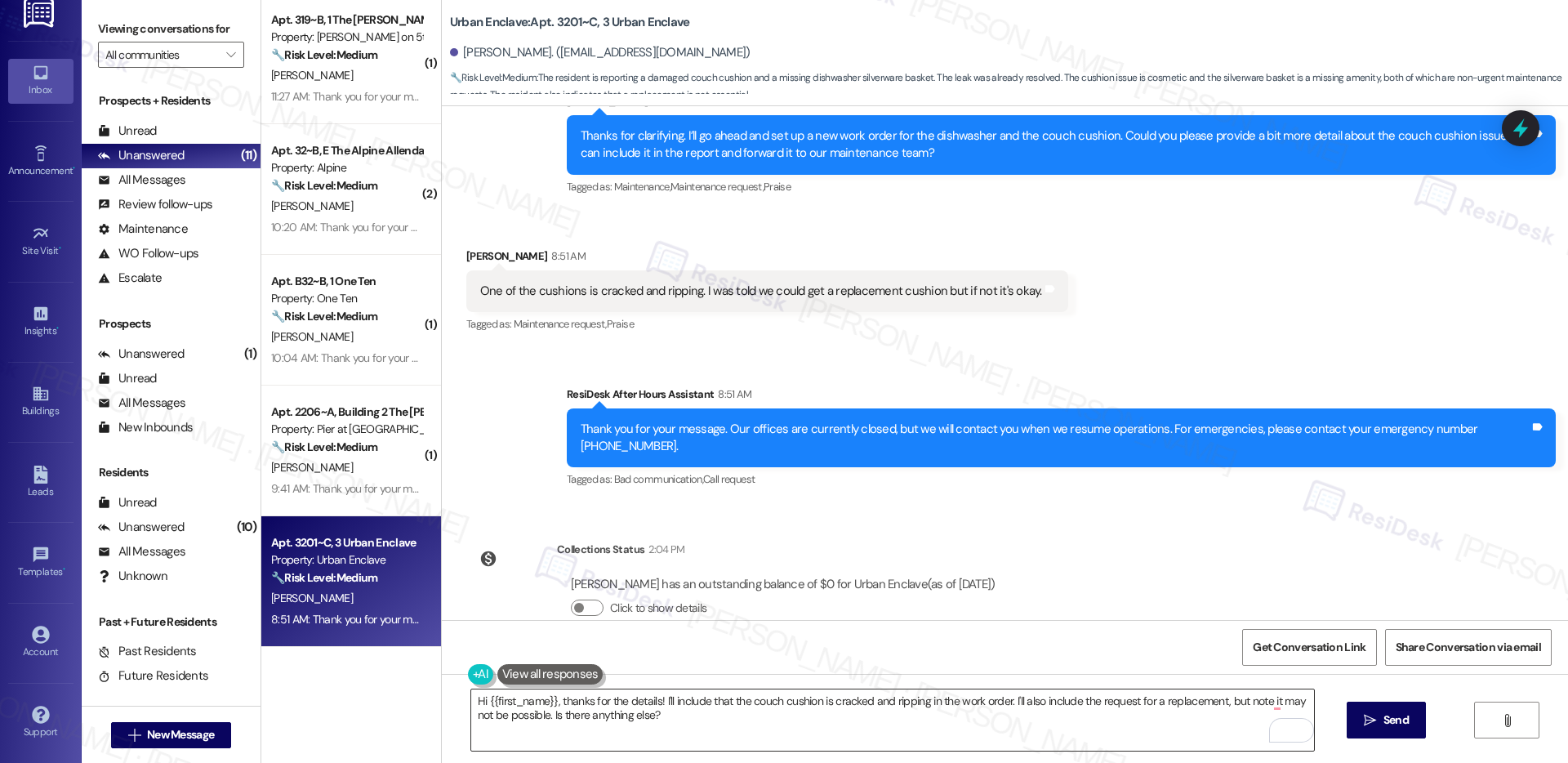
click at [660, 717] on textarea "Hi {{first_name}}, thanks for the details! I'll include that the couch cushion …" at bounding box center [892, 720] width 843 height 61
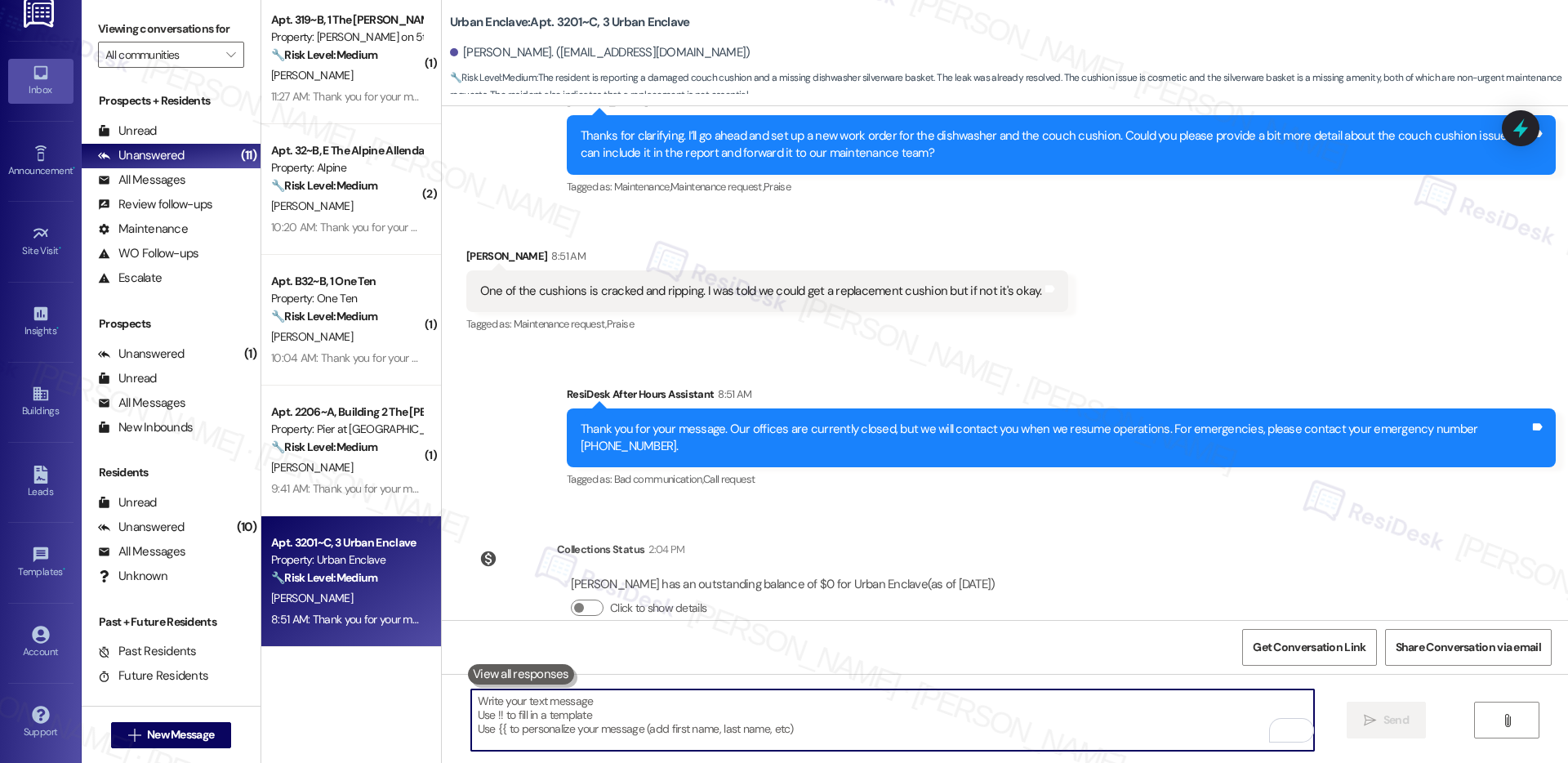
click at [702, 704] on textarea "To enrich screen reader interactions, please activate Accessibility in Grammarl…" at bounding box center [892, 720] width 843 height 61
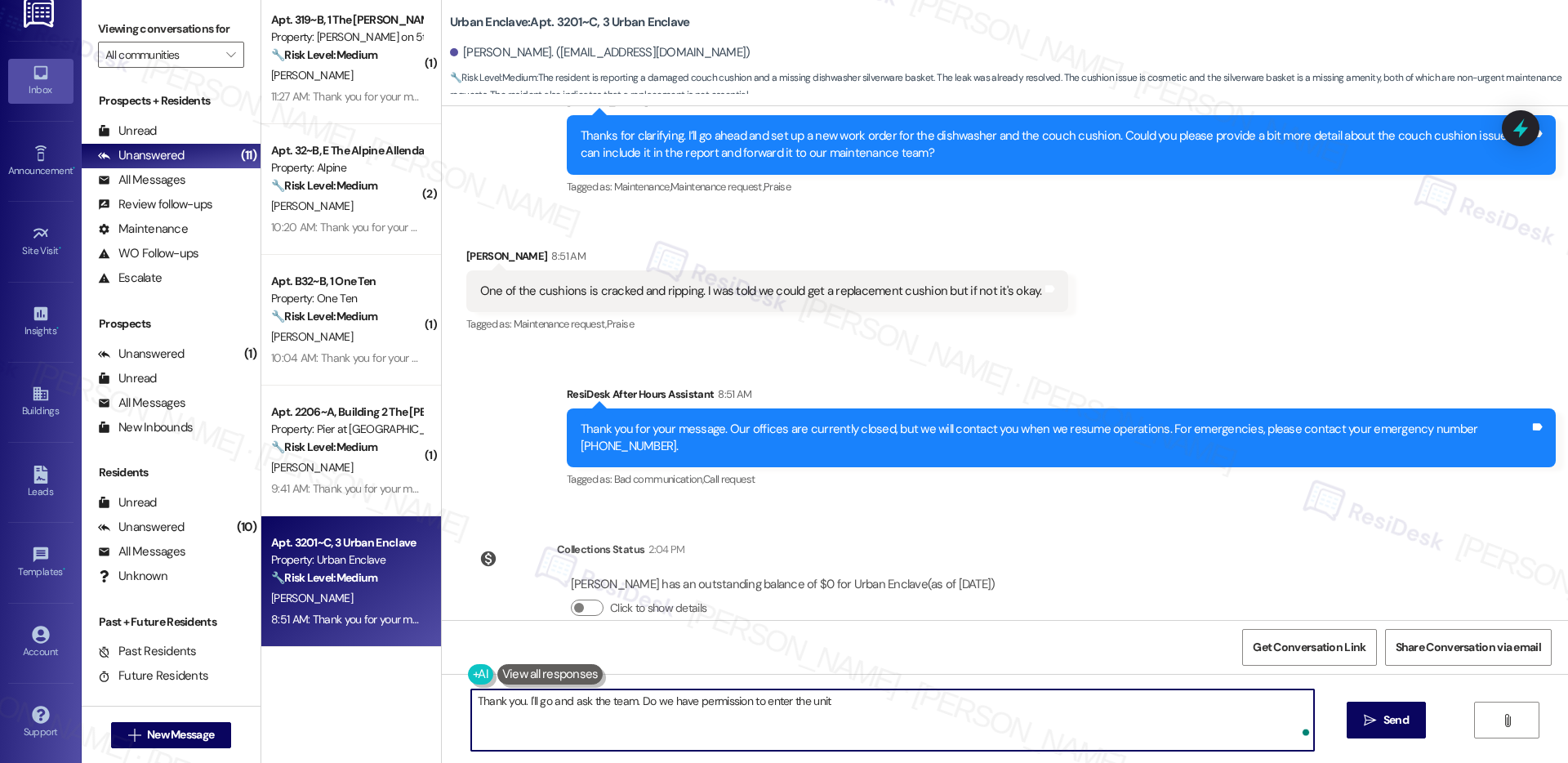
type textarea "Thank you. I'll go and ask the team. Do we have permission to enter the unit?"
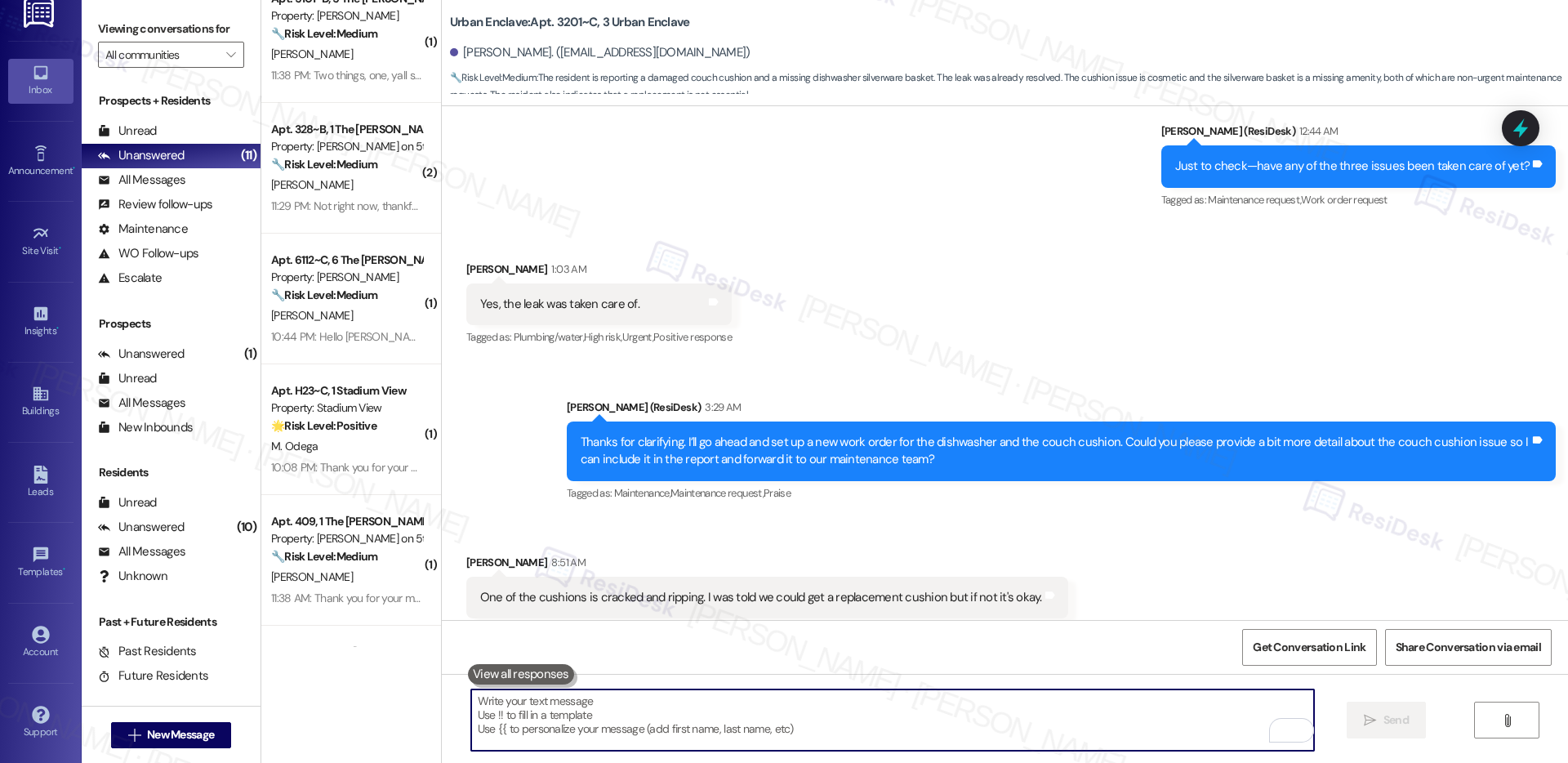
scroll to position [100, 0]
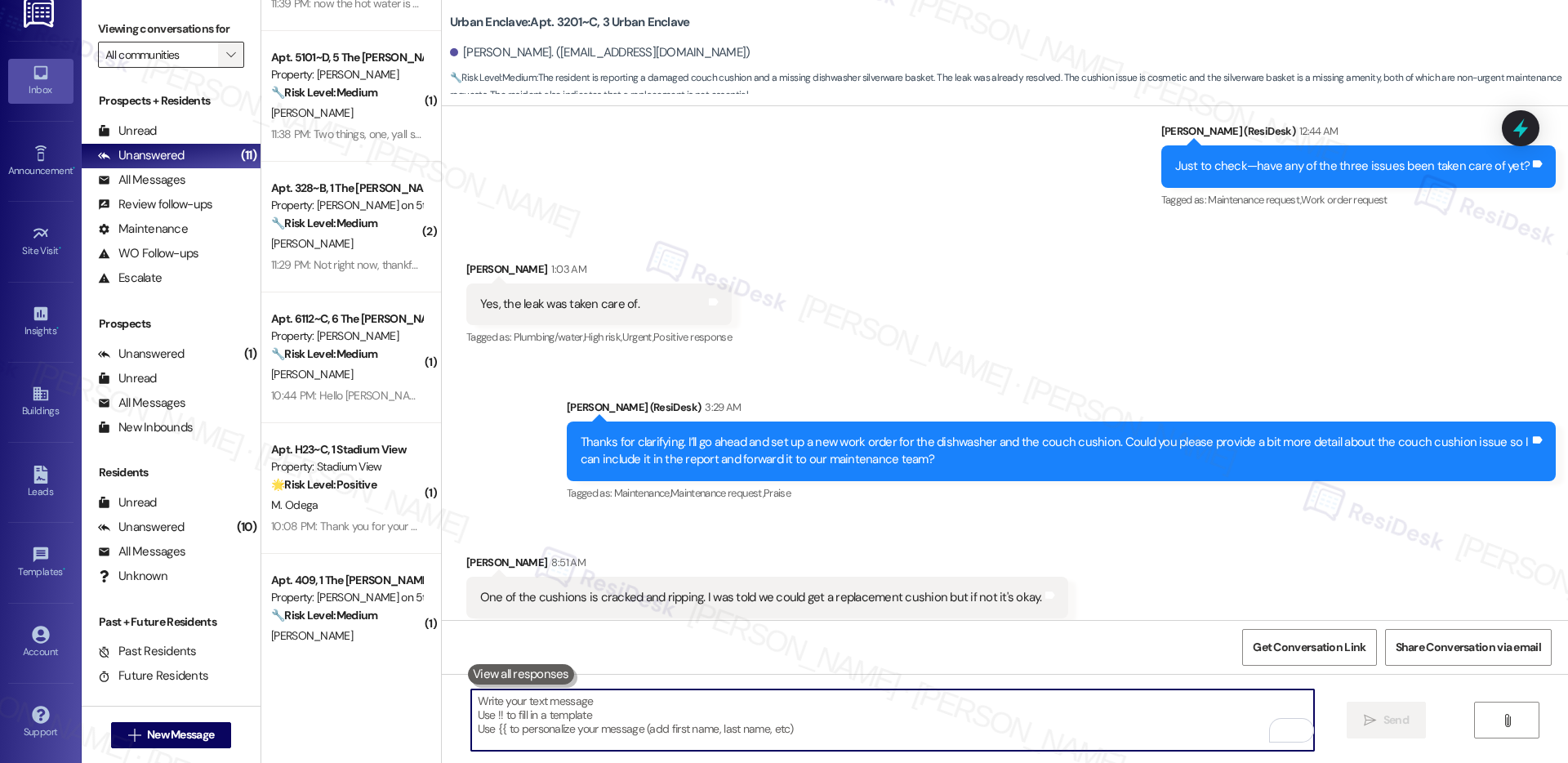
click at [226, 56] on icon "" at bounding box center [230, 54] width 9 height 13
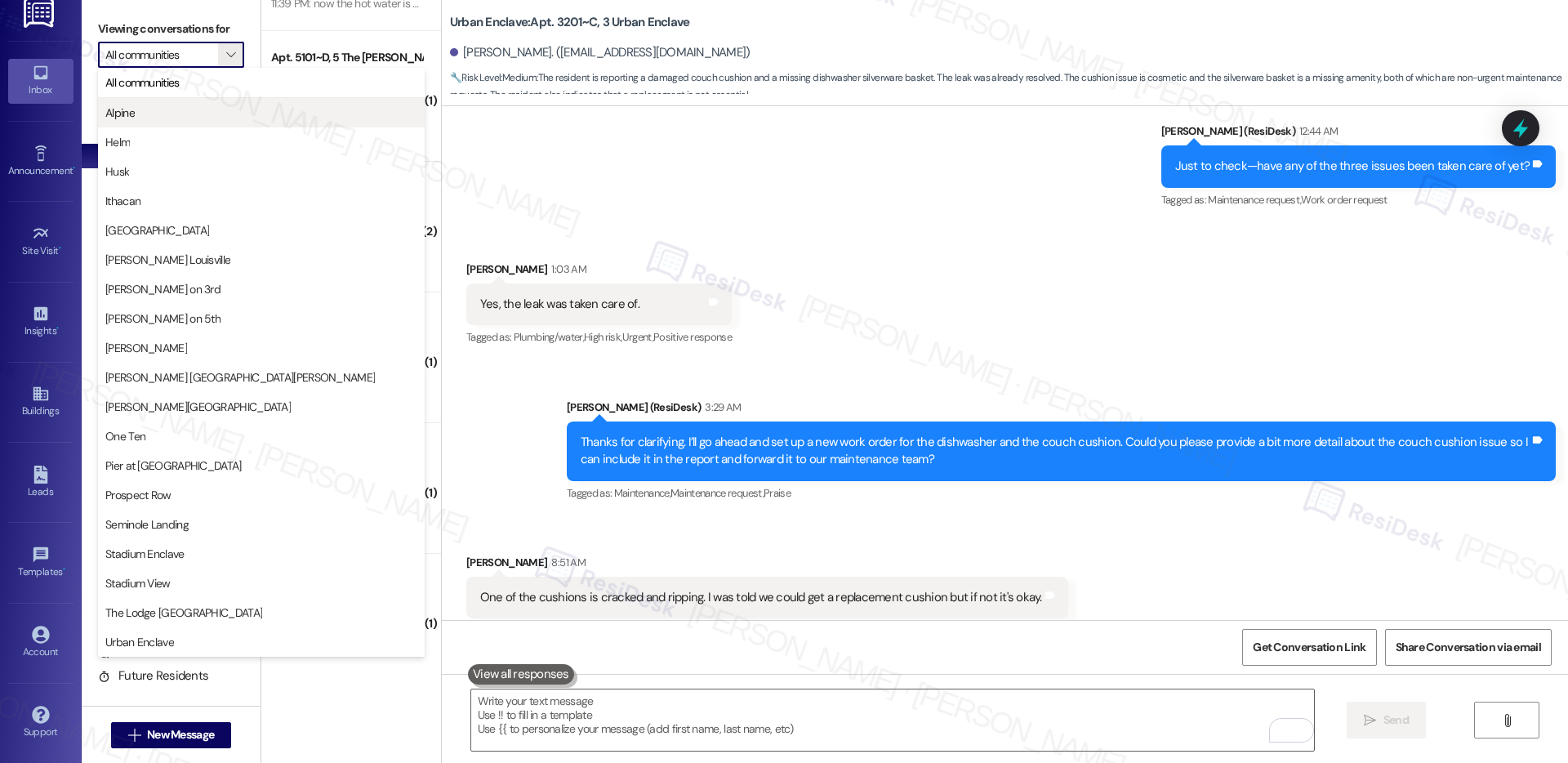
click at [201, 108] on span "Alpine" at bounding box center [261, 112] width 312 height 17
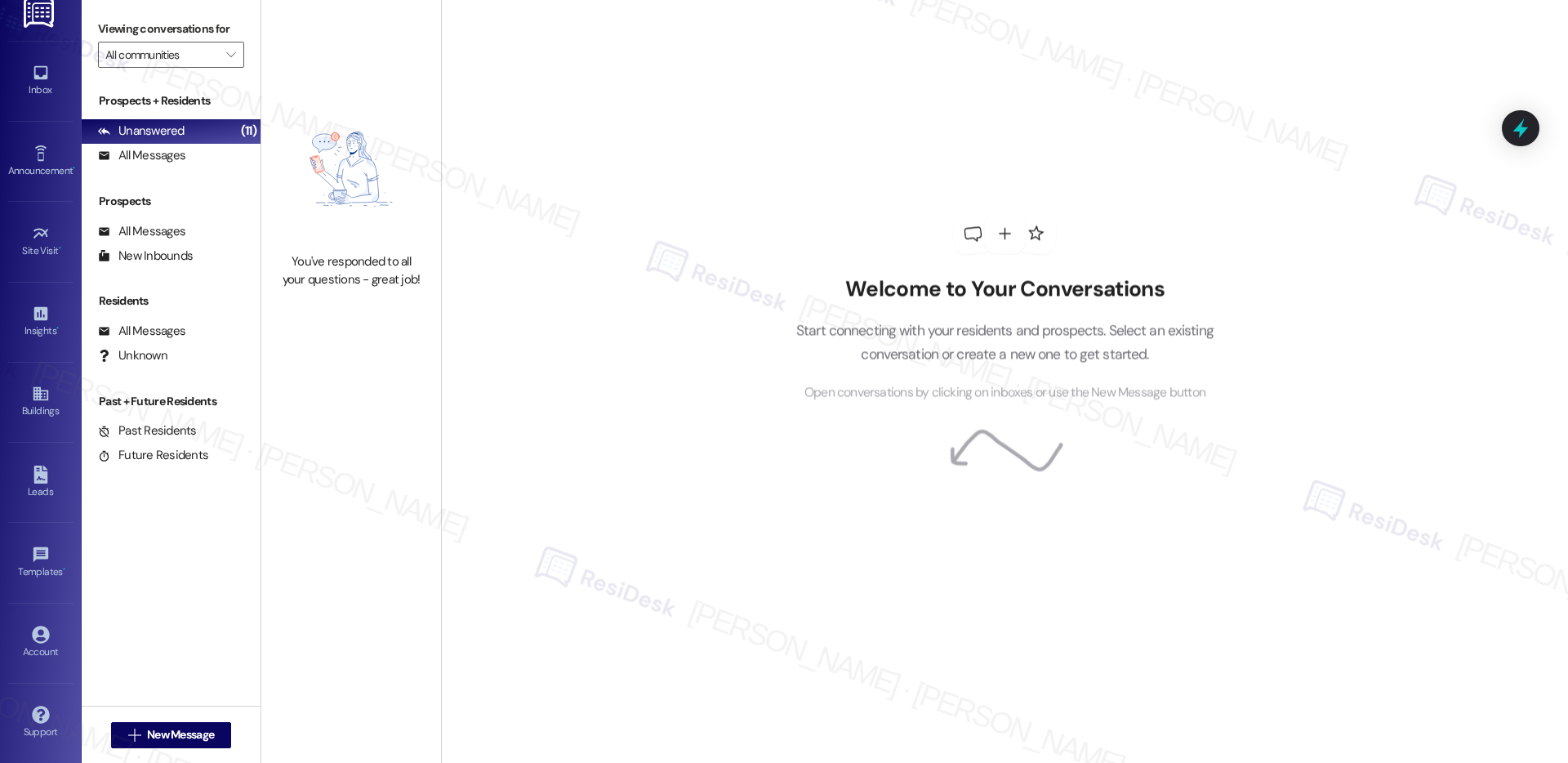
type input "Alpine"
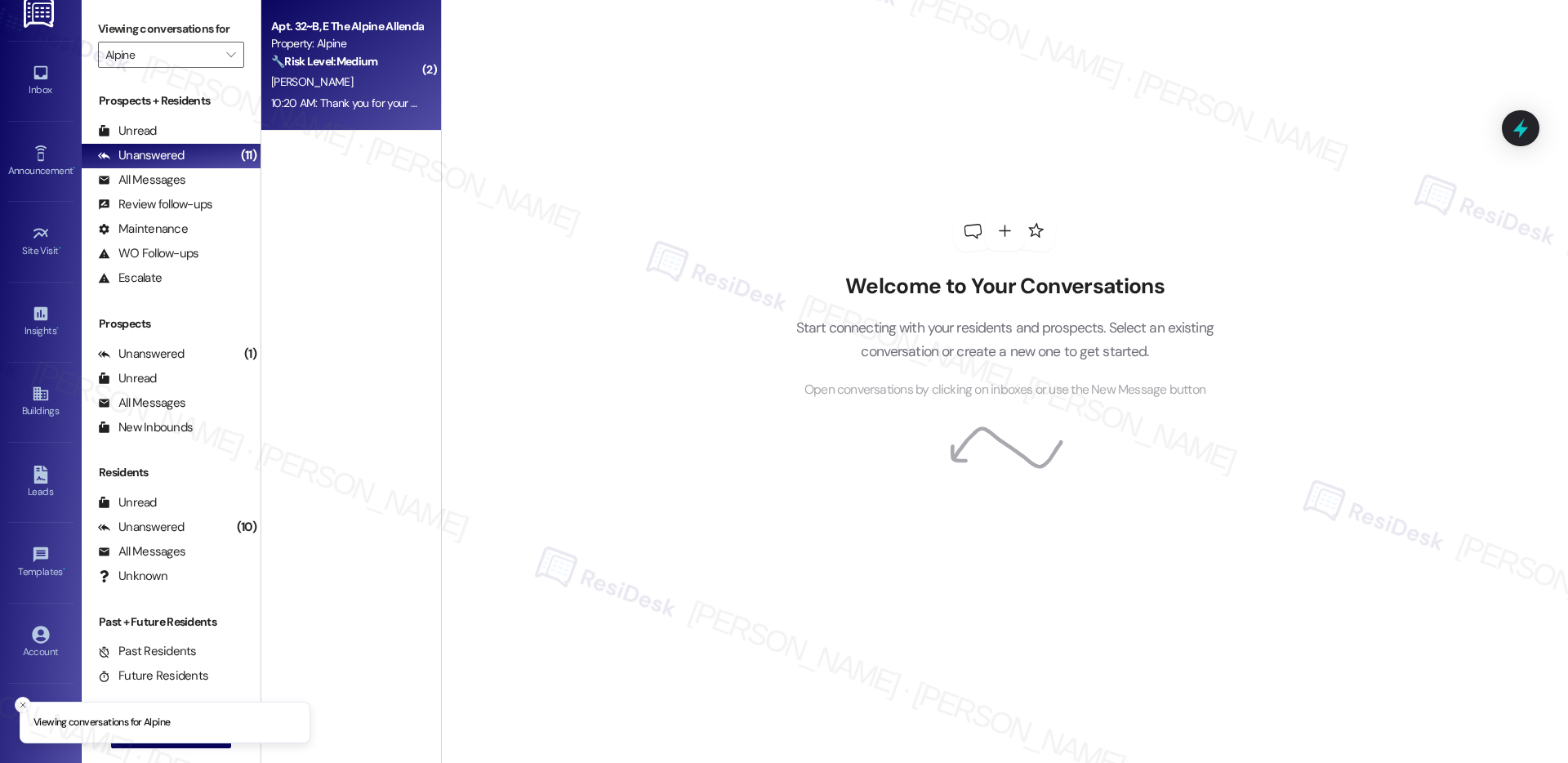
click at [379, 78] on div "N. Simonait" at bounding box center [347, 81] width 154 height 20
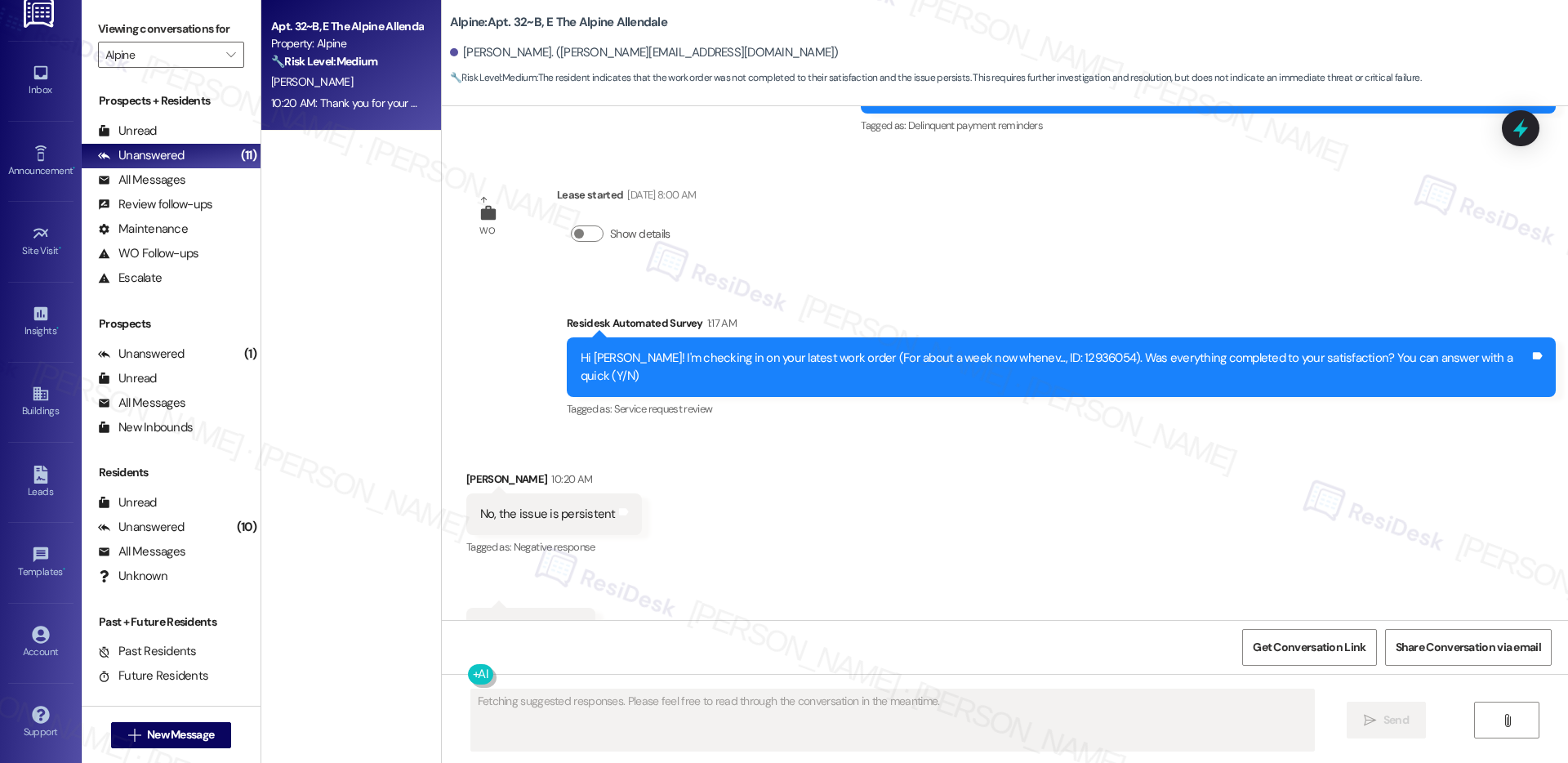
scroll to position [1607, 0]
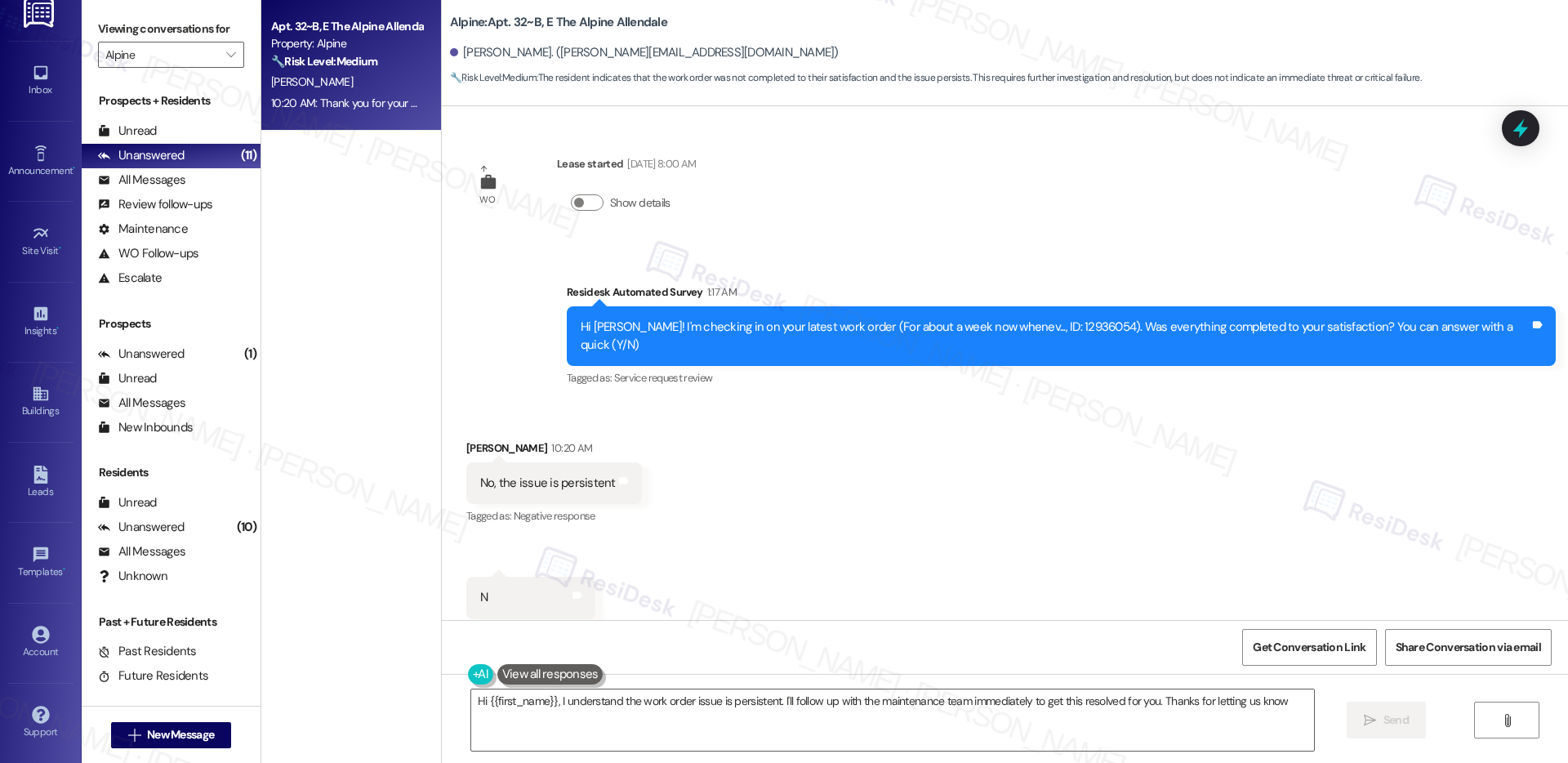
type textarea "Hi {{first_name}}, I understand the work order issue is persistent. I'll follow…"
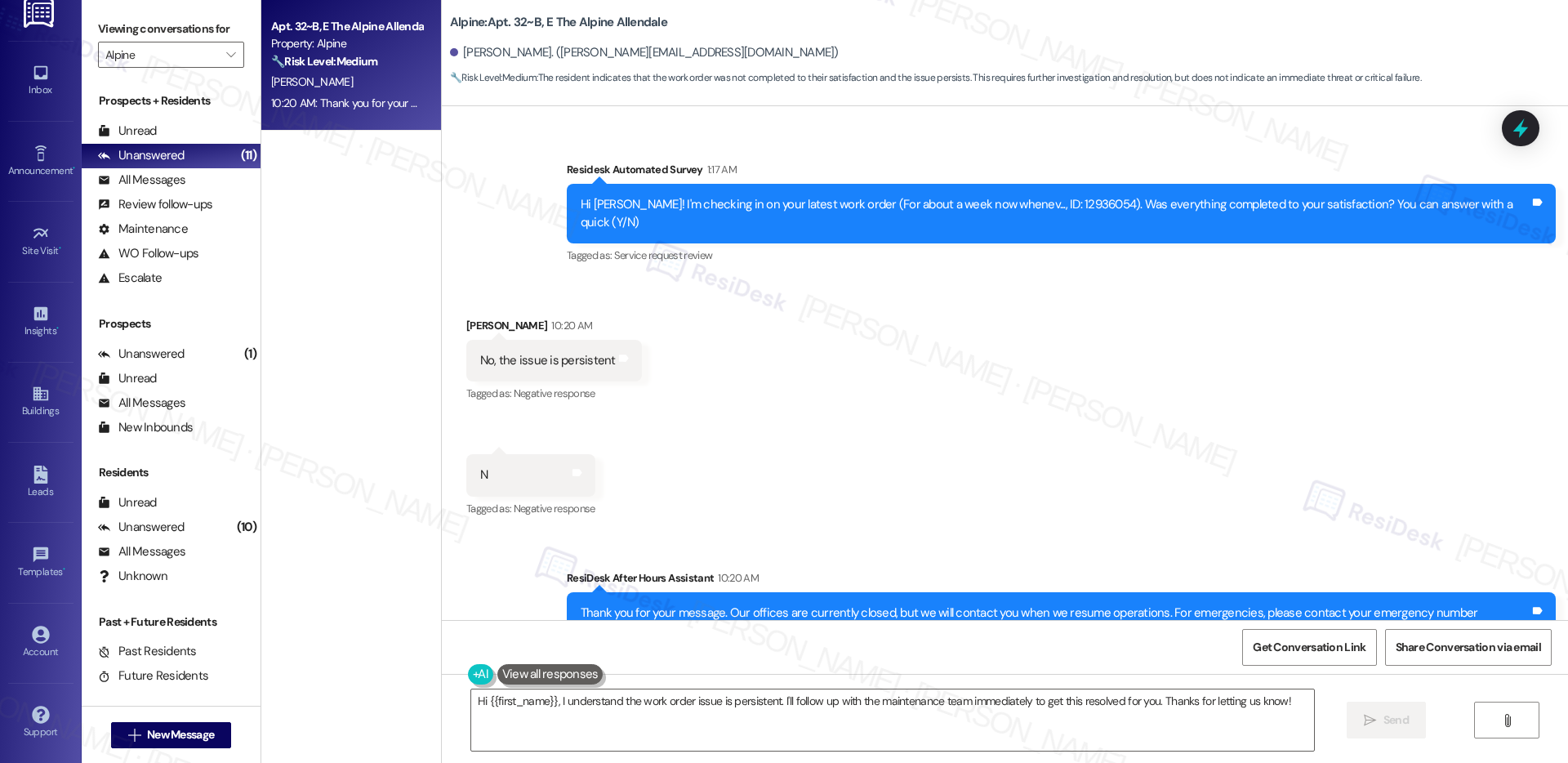
scroll to position [1731, 0]
click at [871, 717] on textarea "Hi {{first_name}}, I understand the work order issue is persistent. I'll follow…" at bounding box center [892, 720] width 843 height 61
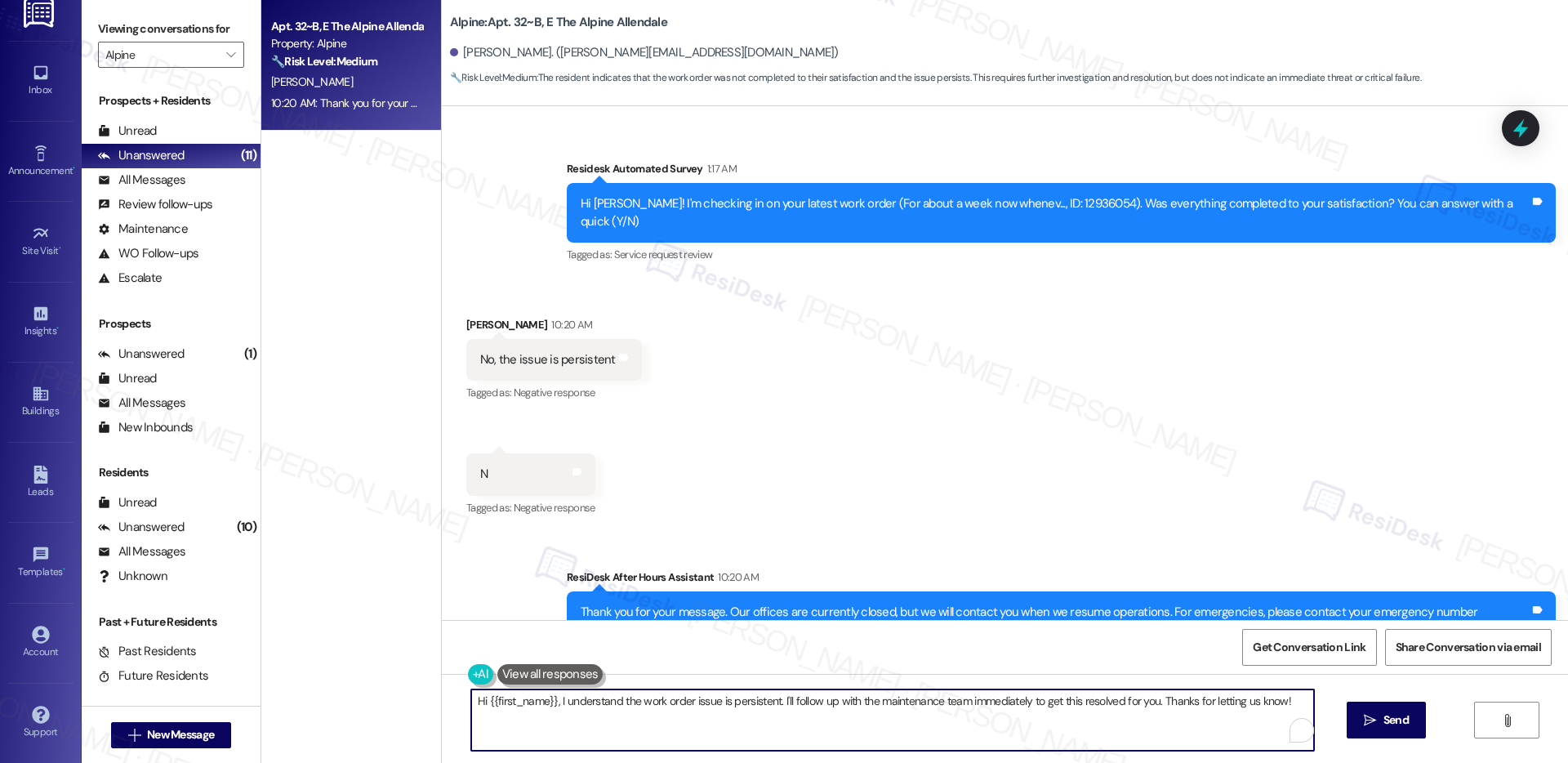
click at [871, 716] on textarea "Hi {{first_name}}, I understand the work order issue is persistent. I'll follow…" at bounding box center [892, 720] width 843 height 61
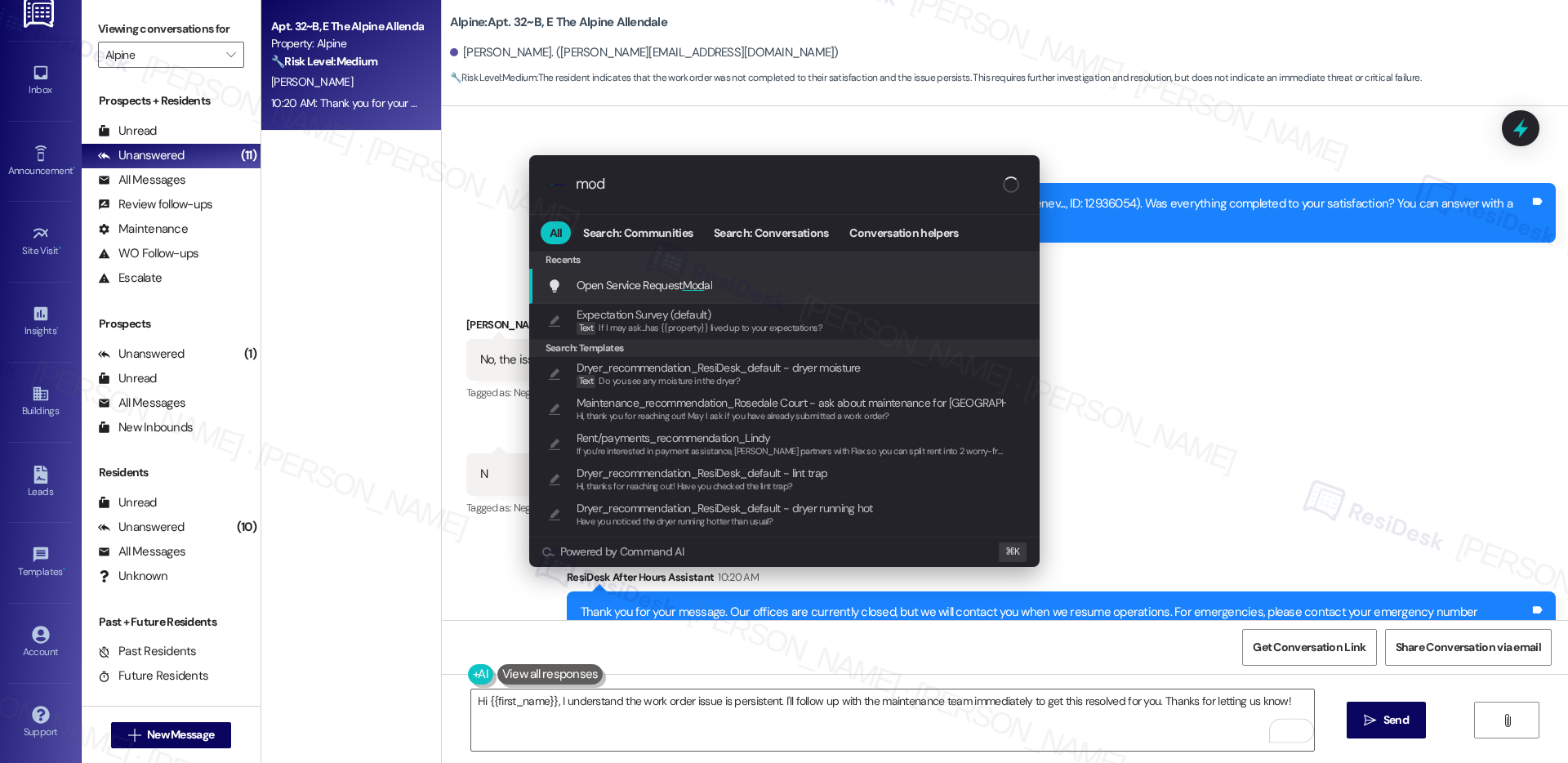
type input "moda"
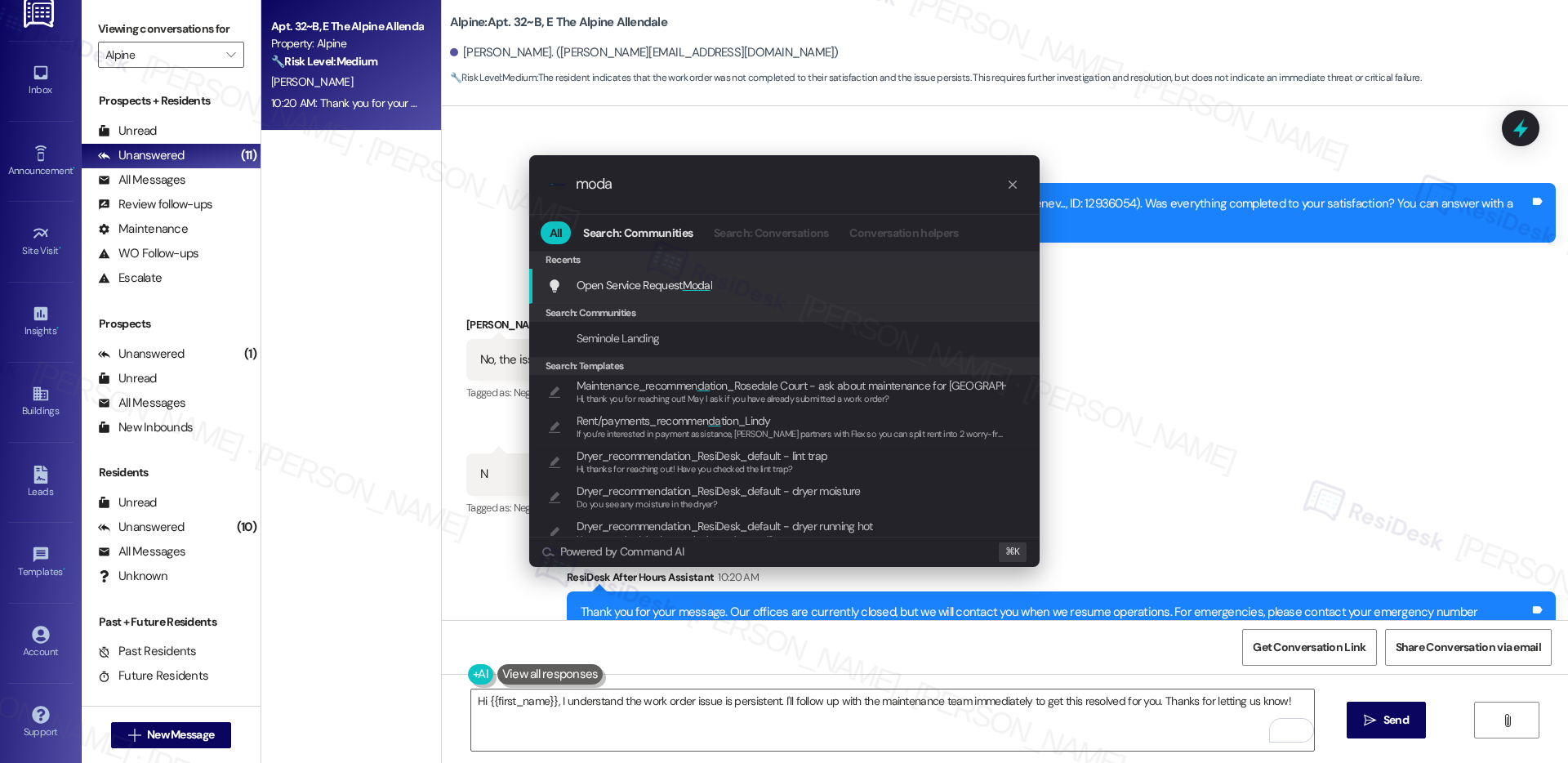
click at [772, 299] on div "Open Service Request Moda l Add shortcut" at bounding box center [784, 286] width 510 height 35
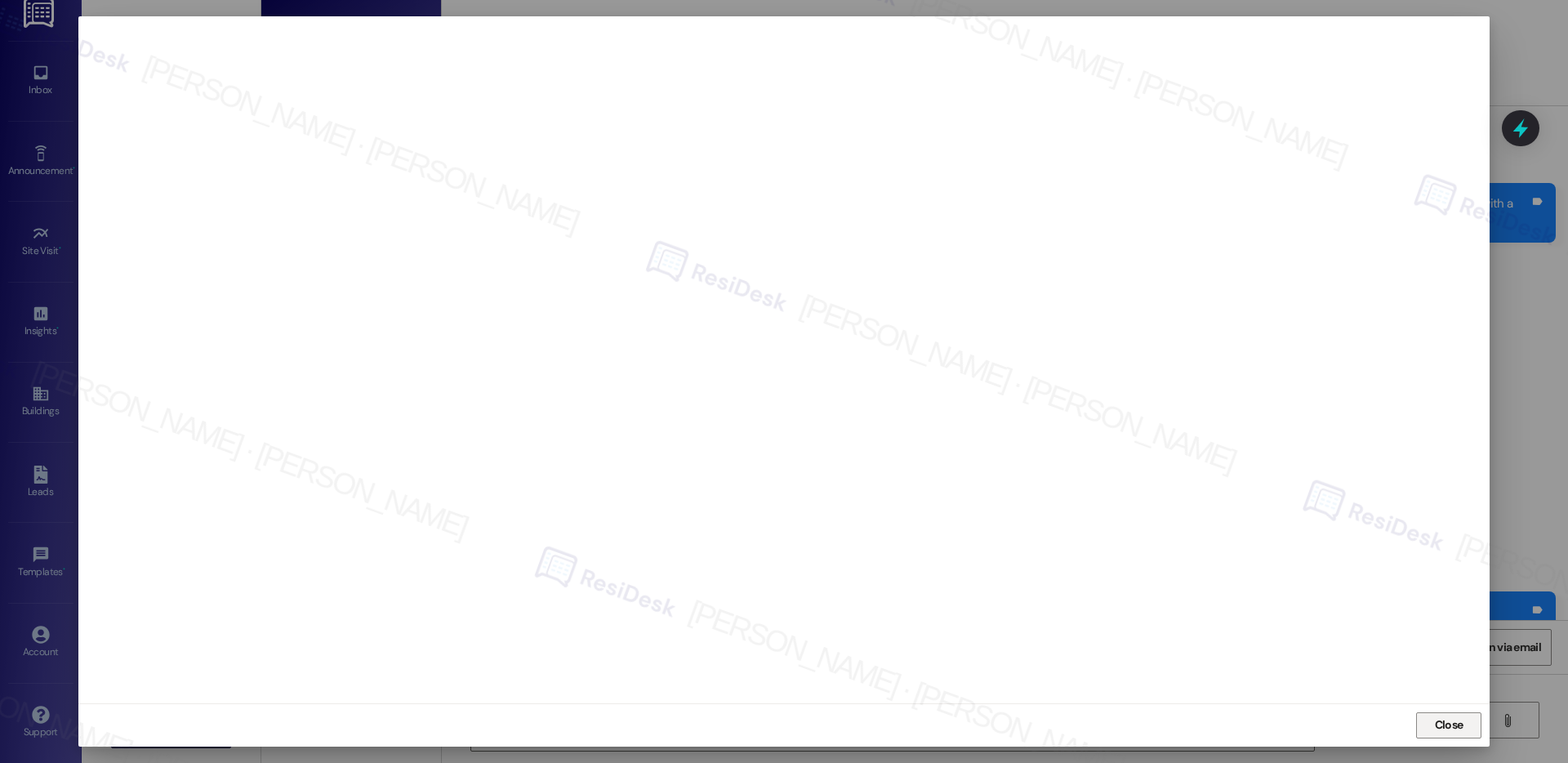
click at [1451, 719] on span "Close" at bounding box center [1449, 725] width 29 height 18
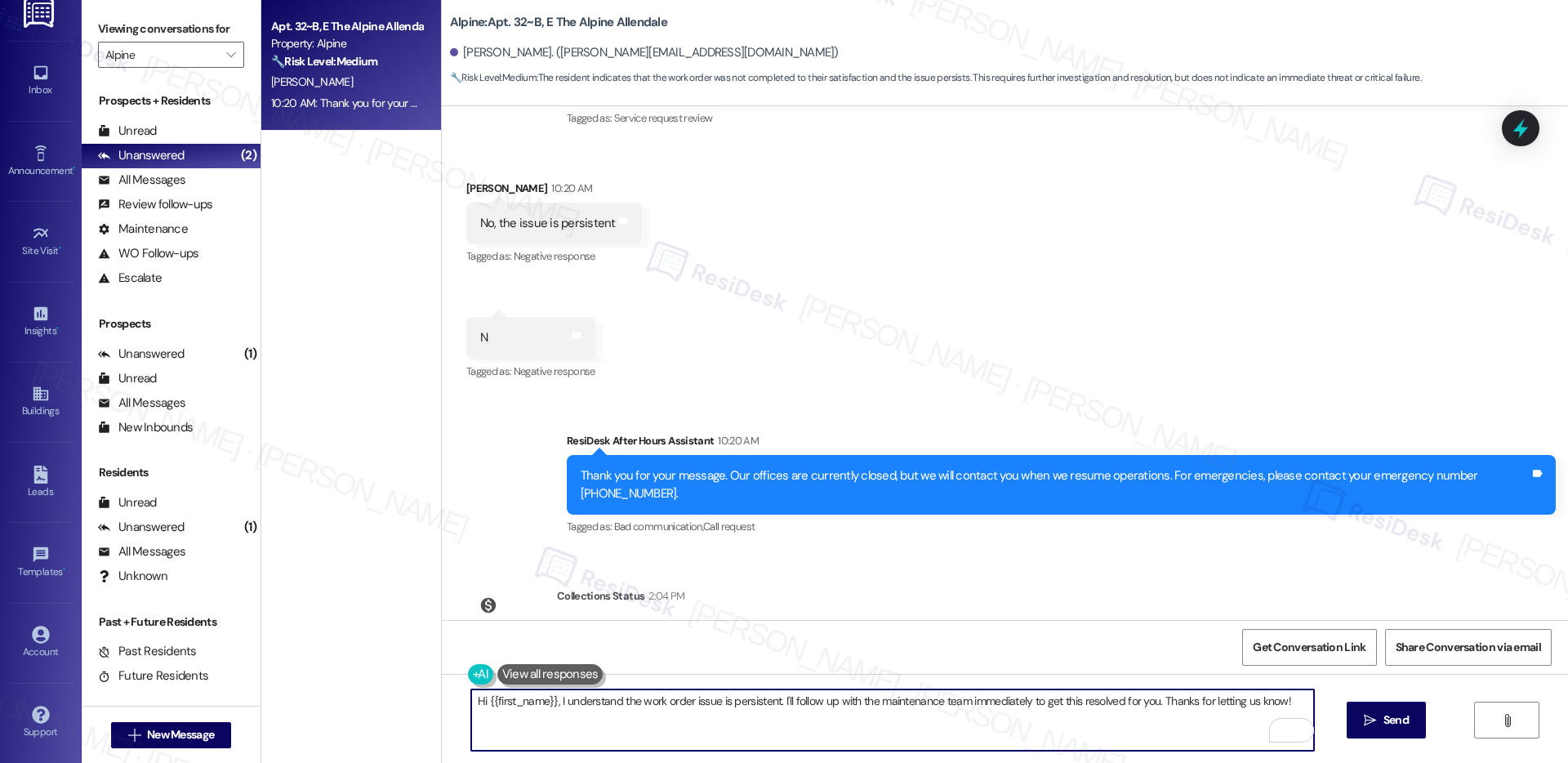
scroll to position [1897, 0]
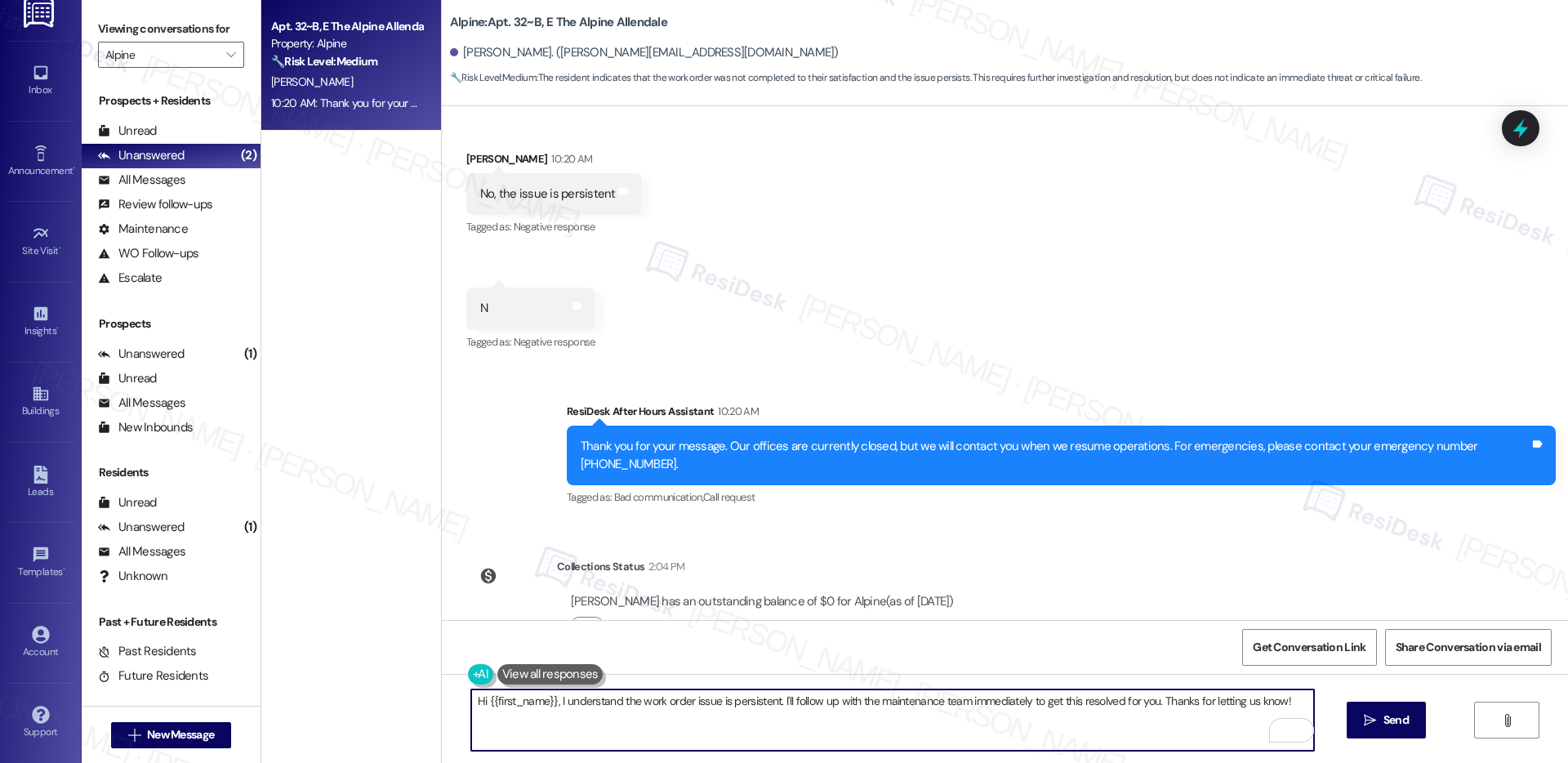
click at [995, 724] on textarea "Hi {{first_name}}, I understand the work order issue is persistent. I'll follow…" at bounding box center [892, 720] width 843 height 61
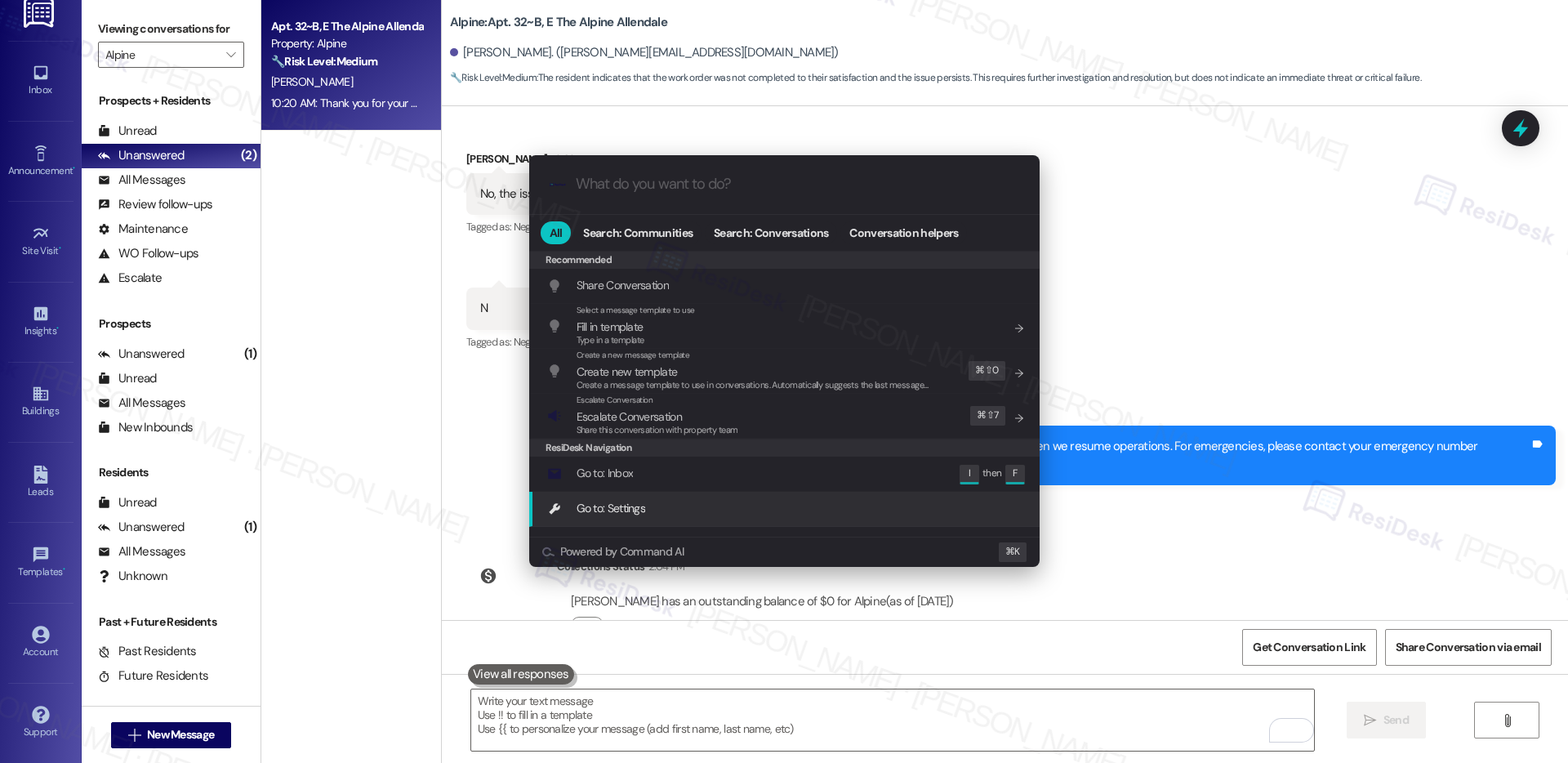
click at [636, 711] on div ".cls-1{fill:#0a055f;}.cls-2{fill:#0cc4c4;} resideskLogoBlueOrange All Search: C…" at bounding box center [784, 381] width 1568 height 763
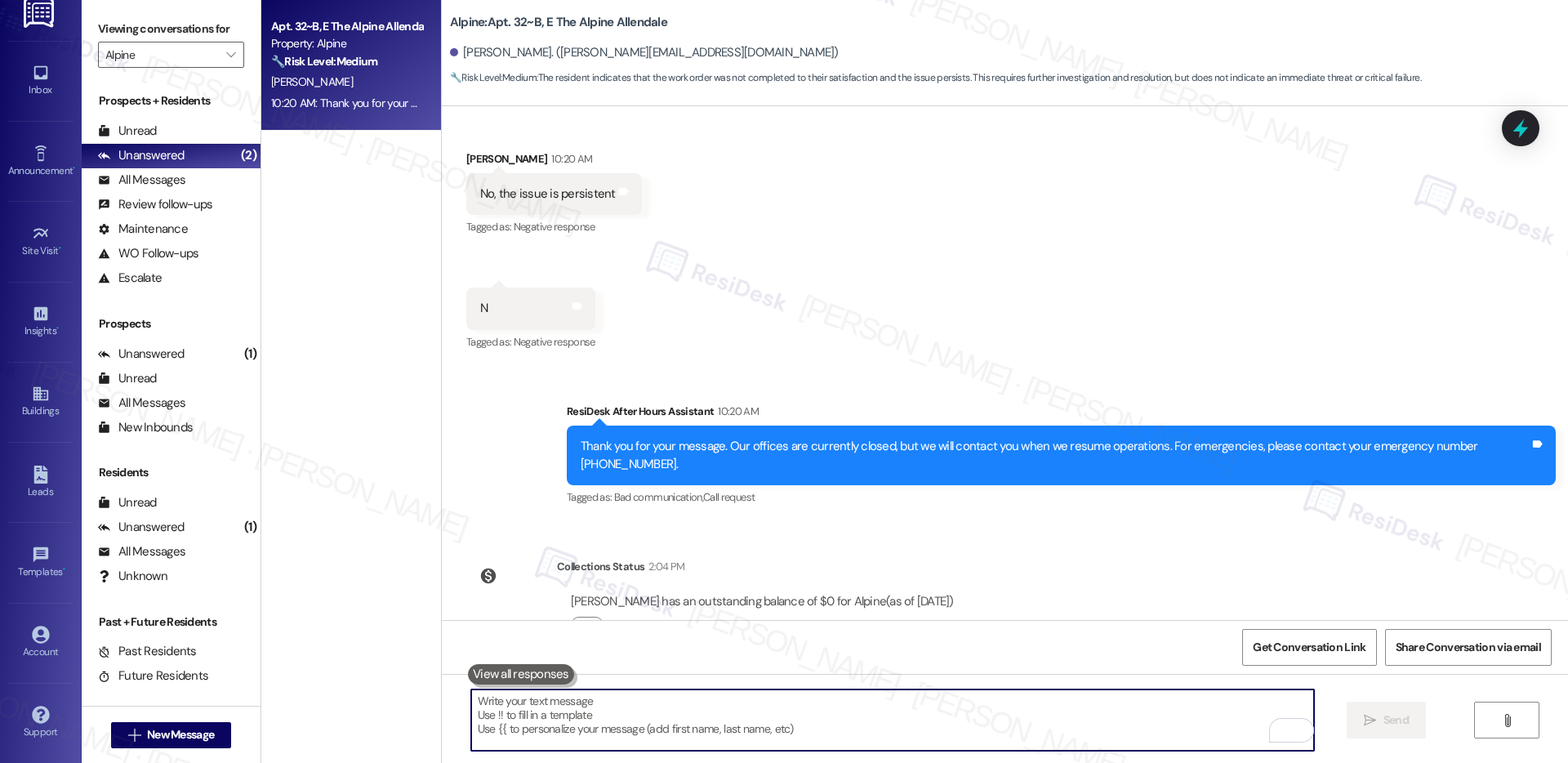
click at [636, 711] on textarea "To enrich screen reader interactions, please activate Accessibility in Grammarl…" at bounding box center [892, 720] width 843 height 61
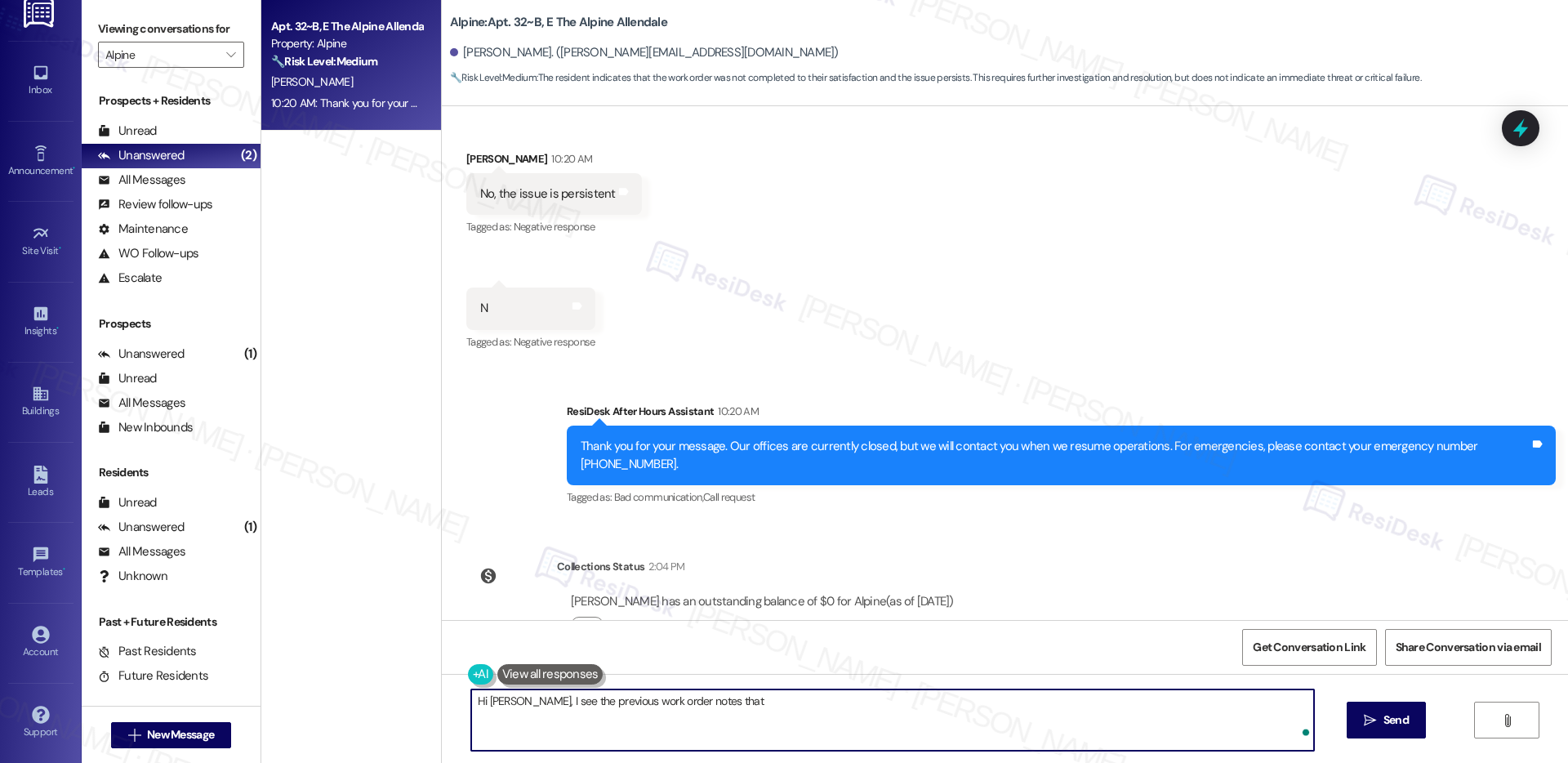
paste textarea "Spoke with resident about concern. Various forms of laundry sizes, types, and o…"
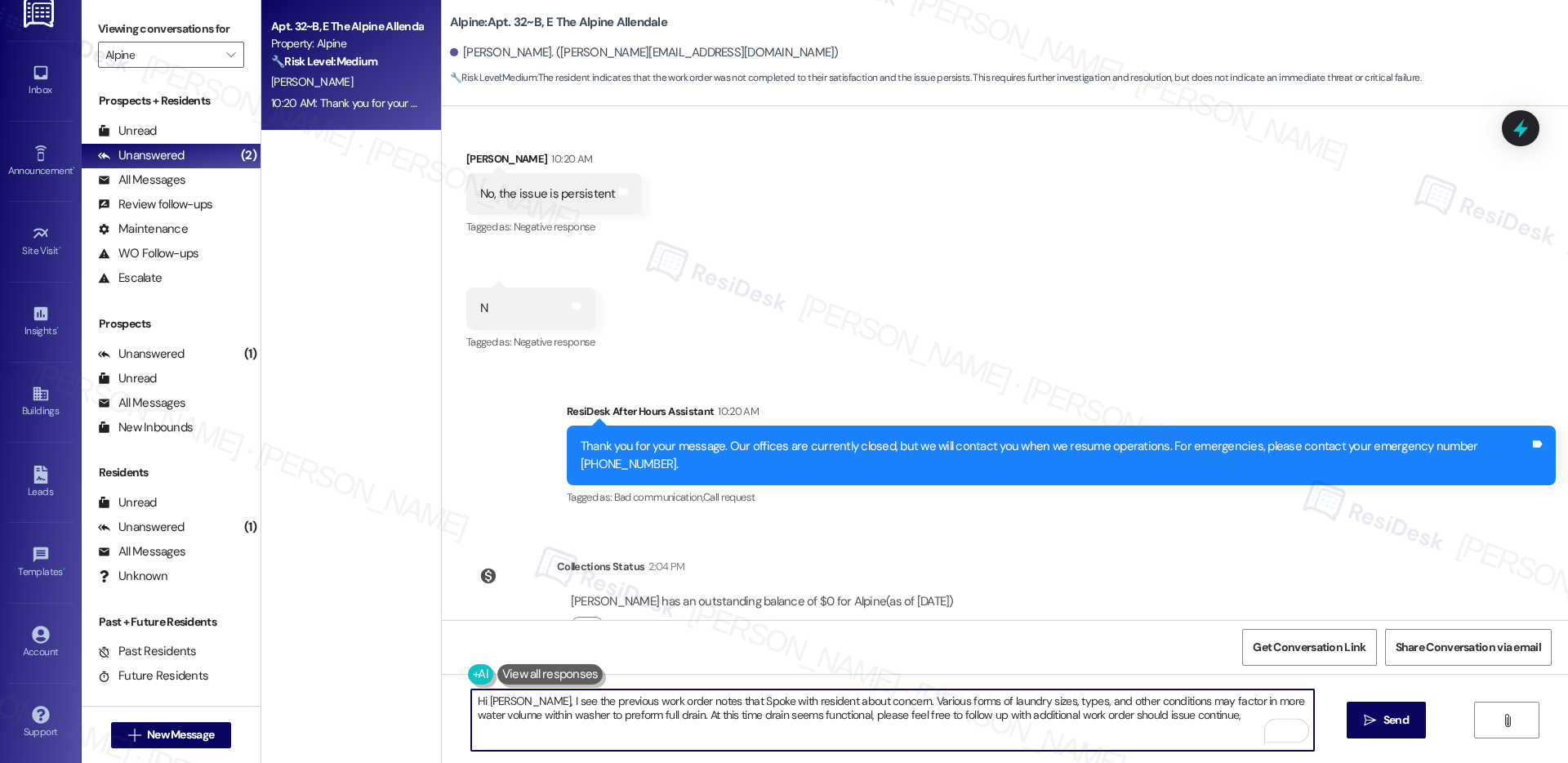
click at [695, 703] on textarea "Hi Noah, I see the previous work order notes that Spoke with resident about con…" at bounding box center [892, 720] width 843 height 61
click at [904, 703] on textarea "Hi Noah, I see the previous work order notes that the maintenance personnel Spo…" at bounding box center [892, 720] width 843 height 61
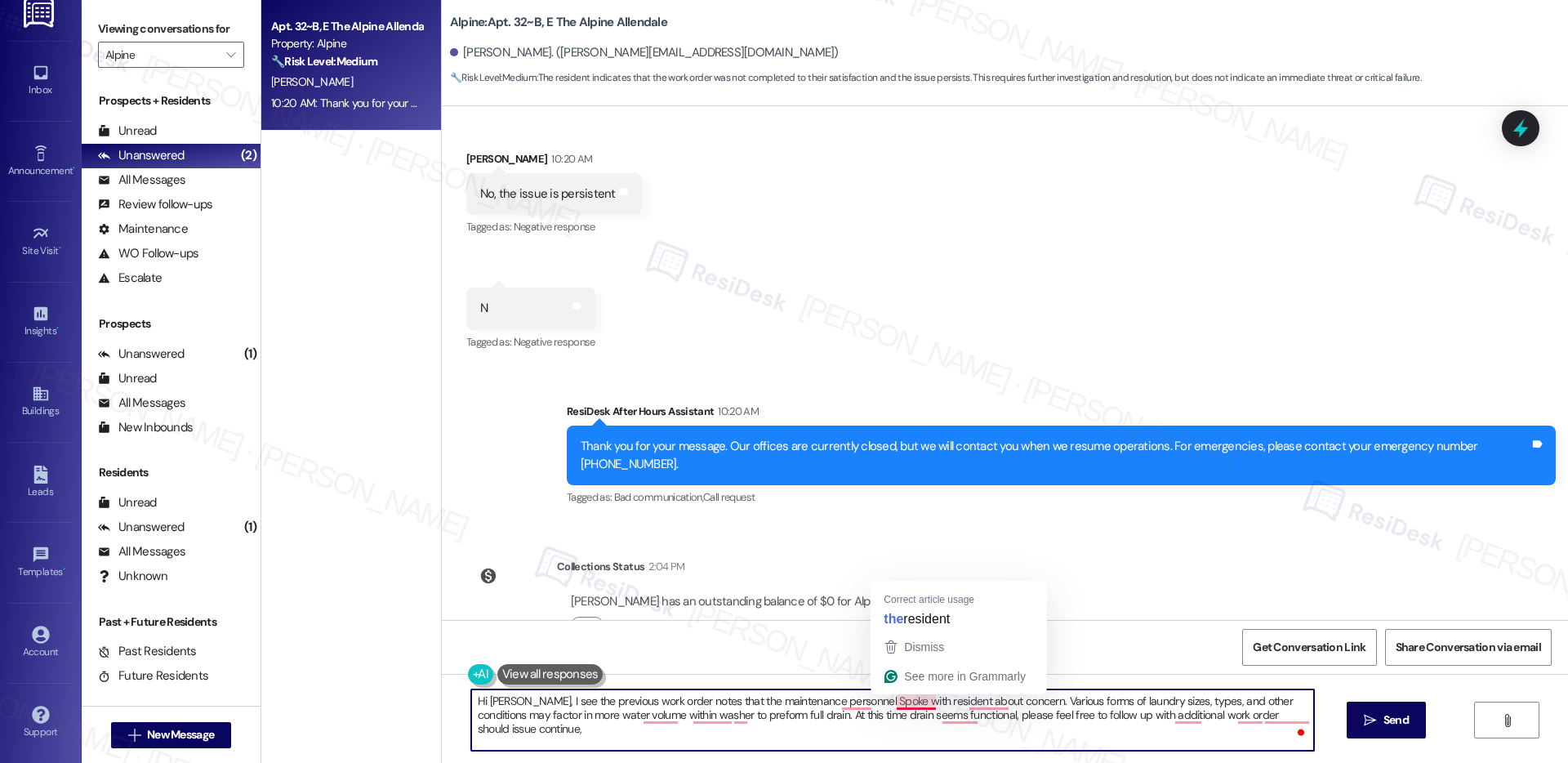
click at [904, 703] on textarea "Hi Noah, I see the previous work order notes that the maintenance personnel Spo…" at bounding box center [892, 720] width 843 height 61
click at [981, 703] on textarea "Hi Noah, I see the previous work order notes that the maintenance personnel Spo…" at bounding box center [892, 720] width 843 height 61
click at [957, 728] on textarea "Hi Noah, I see the previous work order notes that the maintenance personnel Spo…" at bounding box center [892, 720] width 843 height 61
click at [965, 737] on textarea "Hi Noah, I see the previous work order notes that the maintenance personnel Spo…" at bounding box center [892, 720] width 843 height 61
drag, startPoint x: 841, startPoint y: 716, endPoint x: 847, endPoint y: 732, distance: 17.1
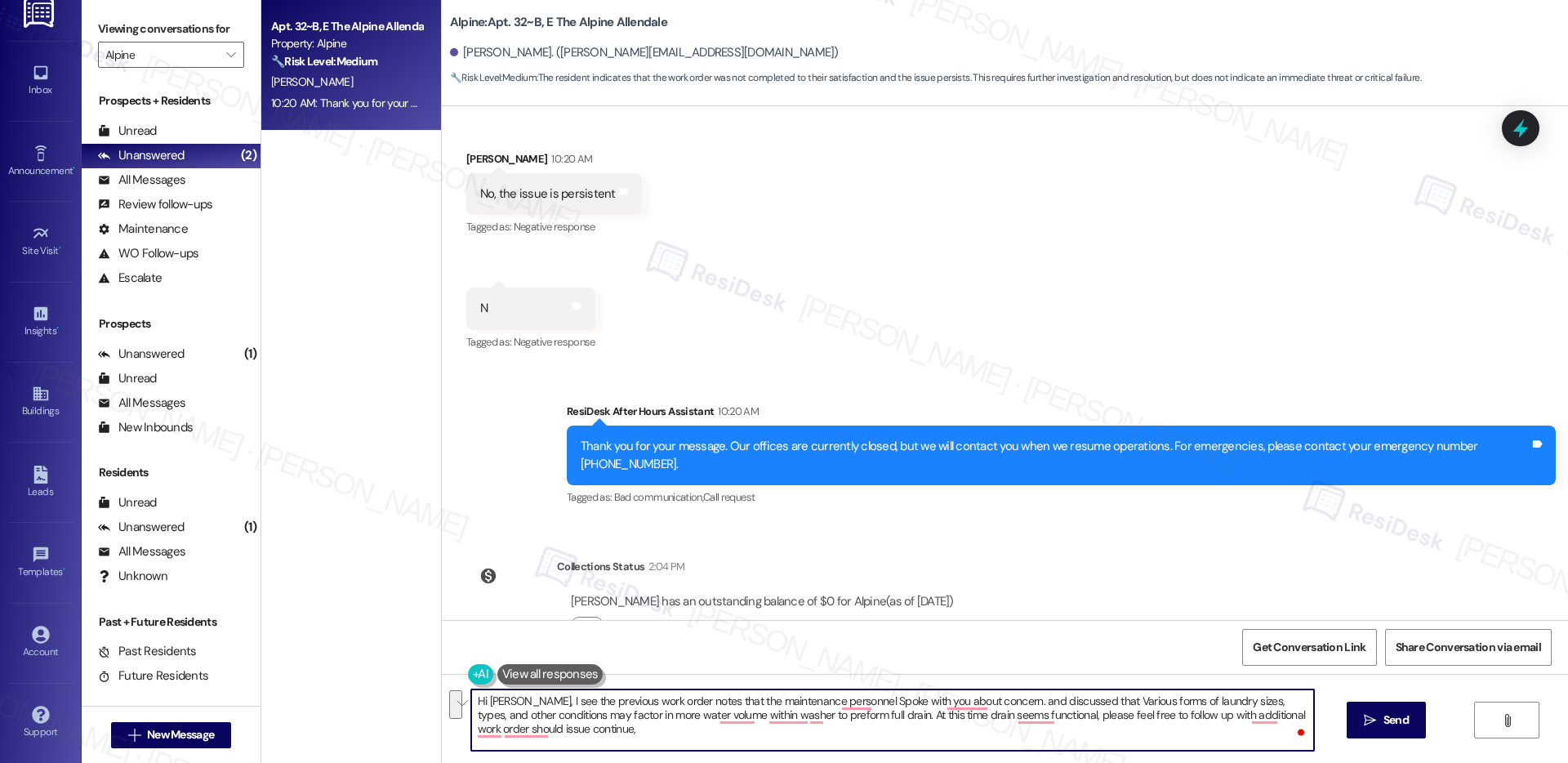
click at [847, 732] on textarea "Hi Noah, I see the previous work order notes that the maintenance personnel Spo…" at bounding box center [892, 720] width 843 height 61
type textarea "Hi Noah, I see the previous work order notes that the maintenance personnel Spo…"
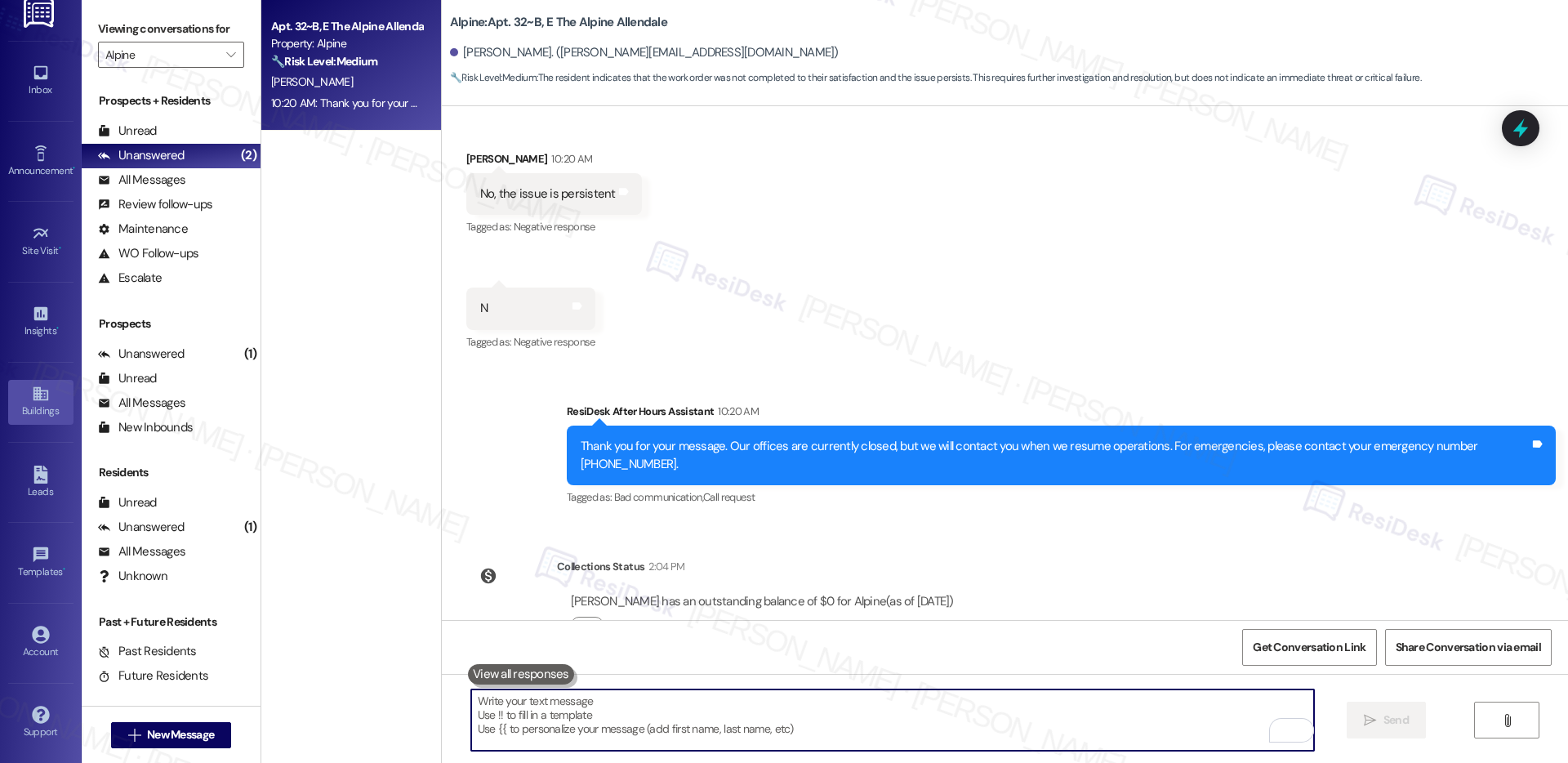
paste textarea "Hi Noah, I reviewed the previous work order, and it shows that maintenance pers…"
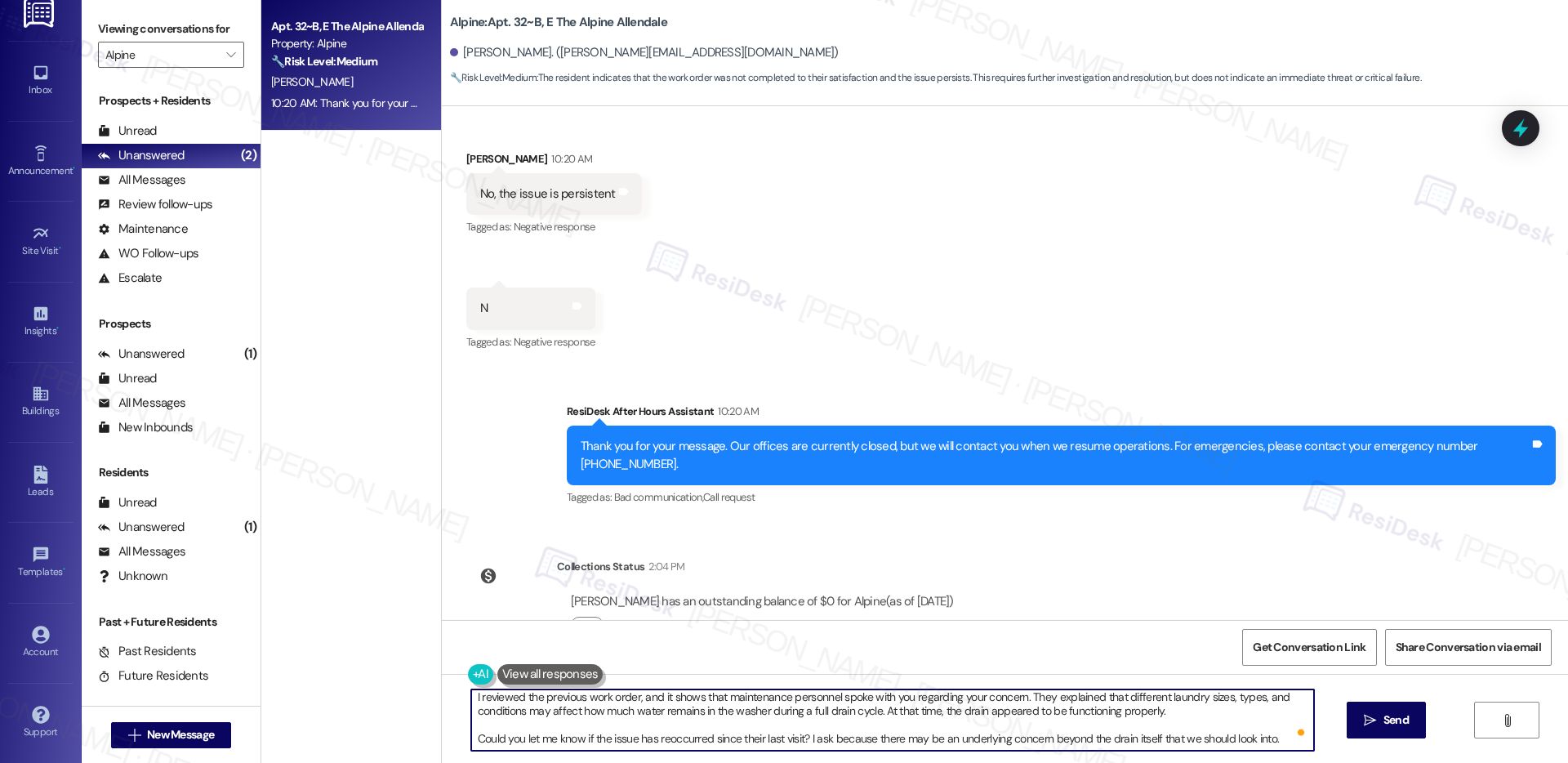
scroll to position [0, 0]
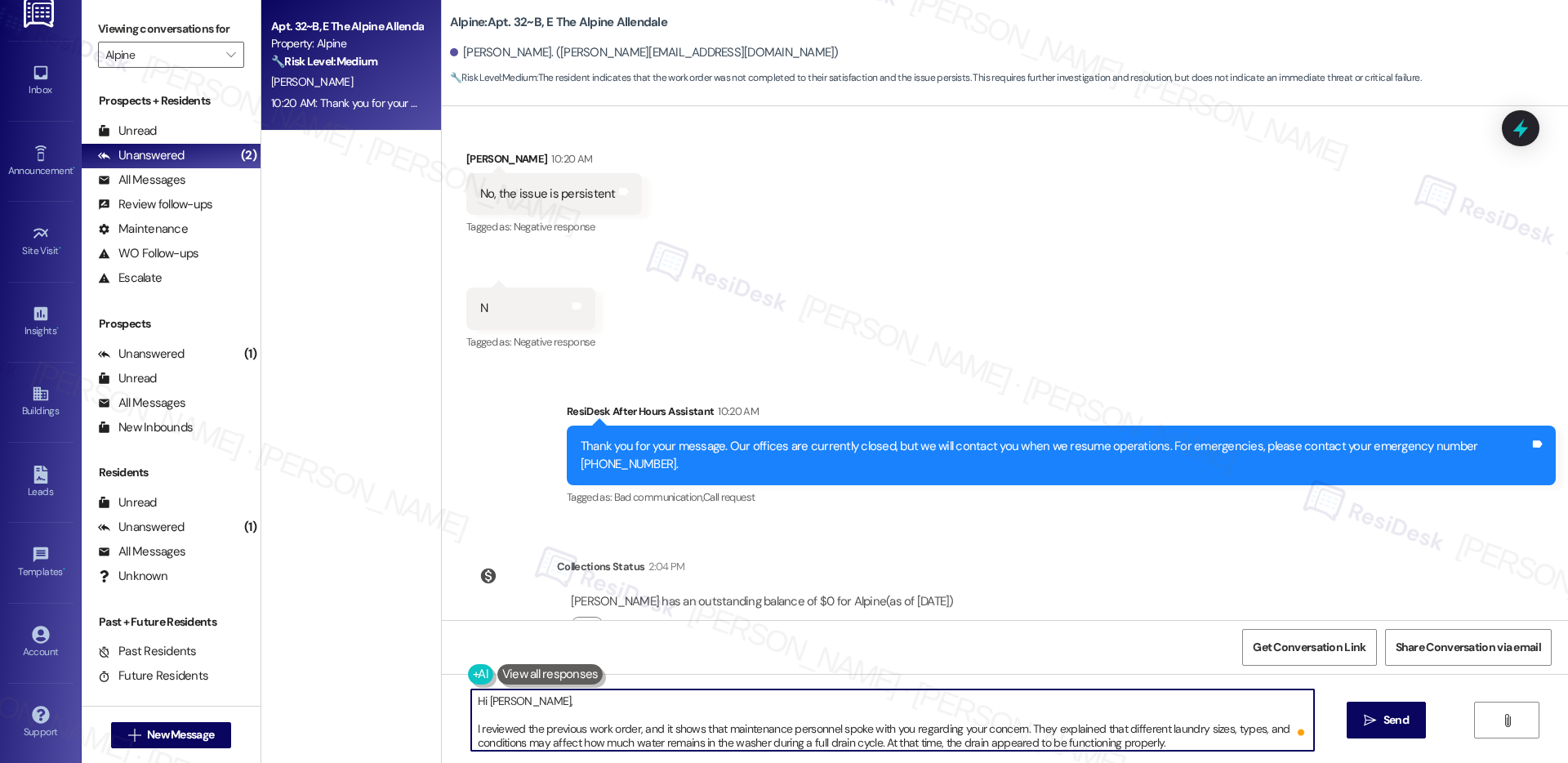
click at [471, 727] on textarea "Hi Noah, I reviewed the previous work order, and it shows that maintenance pers…" at bounding box center [892, 720] width 843 height 61
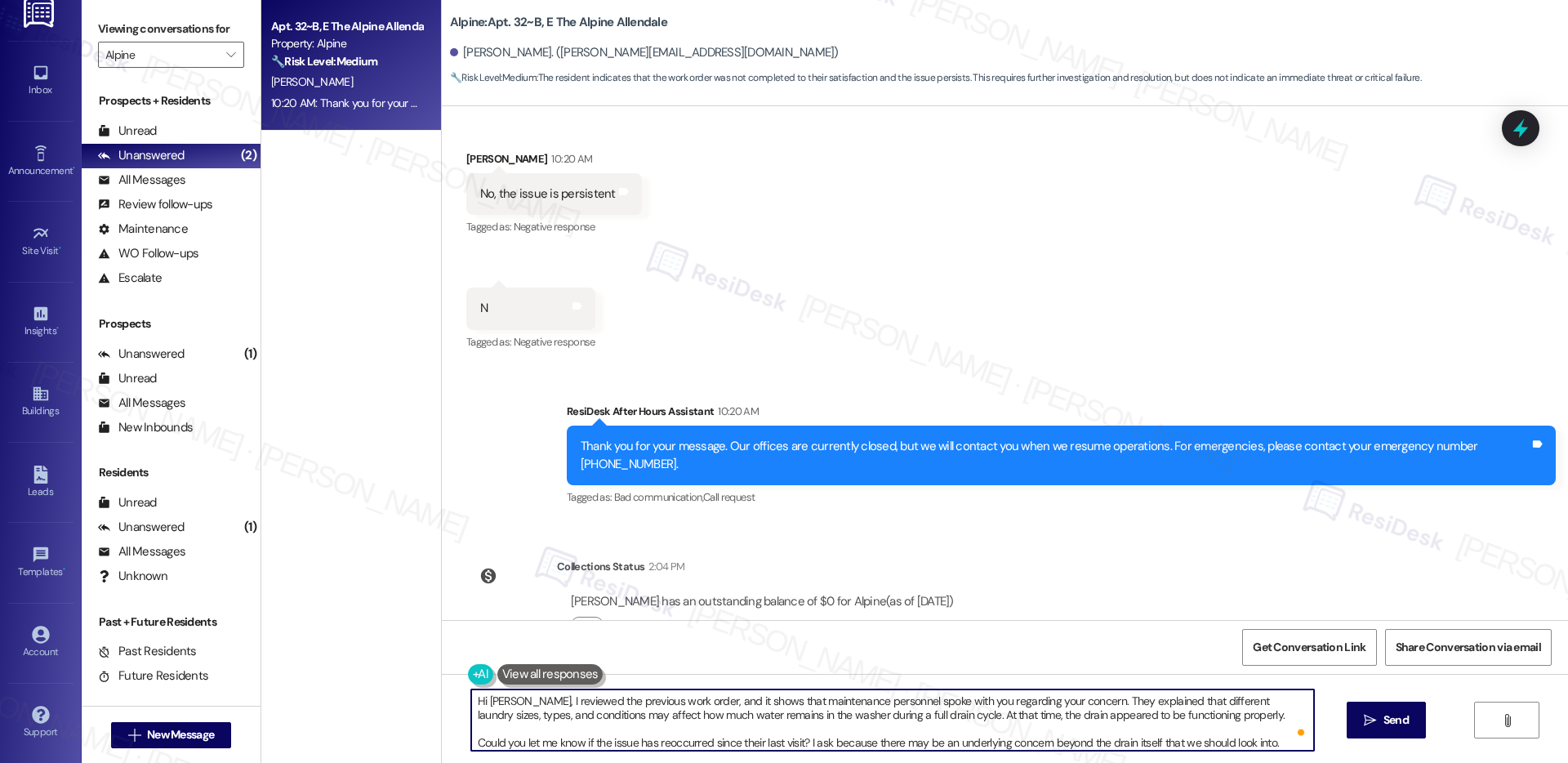
click at [585, 735] on textarea "Hi Noah, I reviewed the previous work order, and it shows that maintenance pers…" at bounding box center [892, 720] width 843 height 61
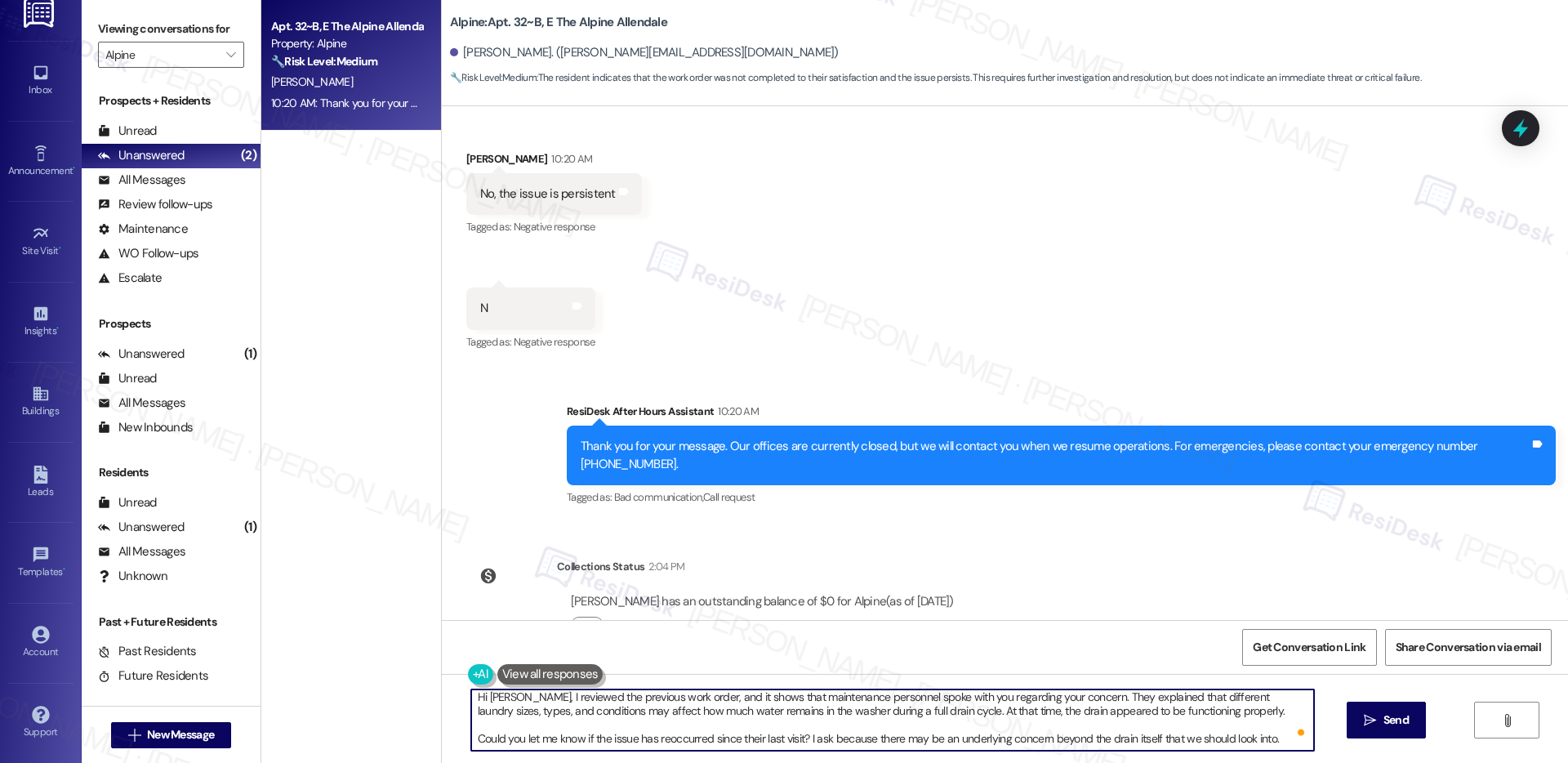
click at [491, 740] on textarea "Hi Noah, I reviewed the previous work order, and it shows that maintenance pers…" at bounding box center [892, 720] width 843 height 61
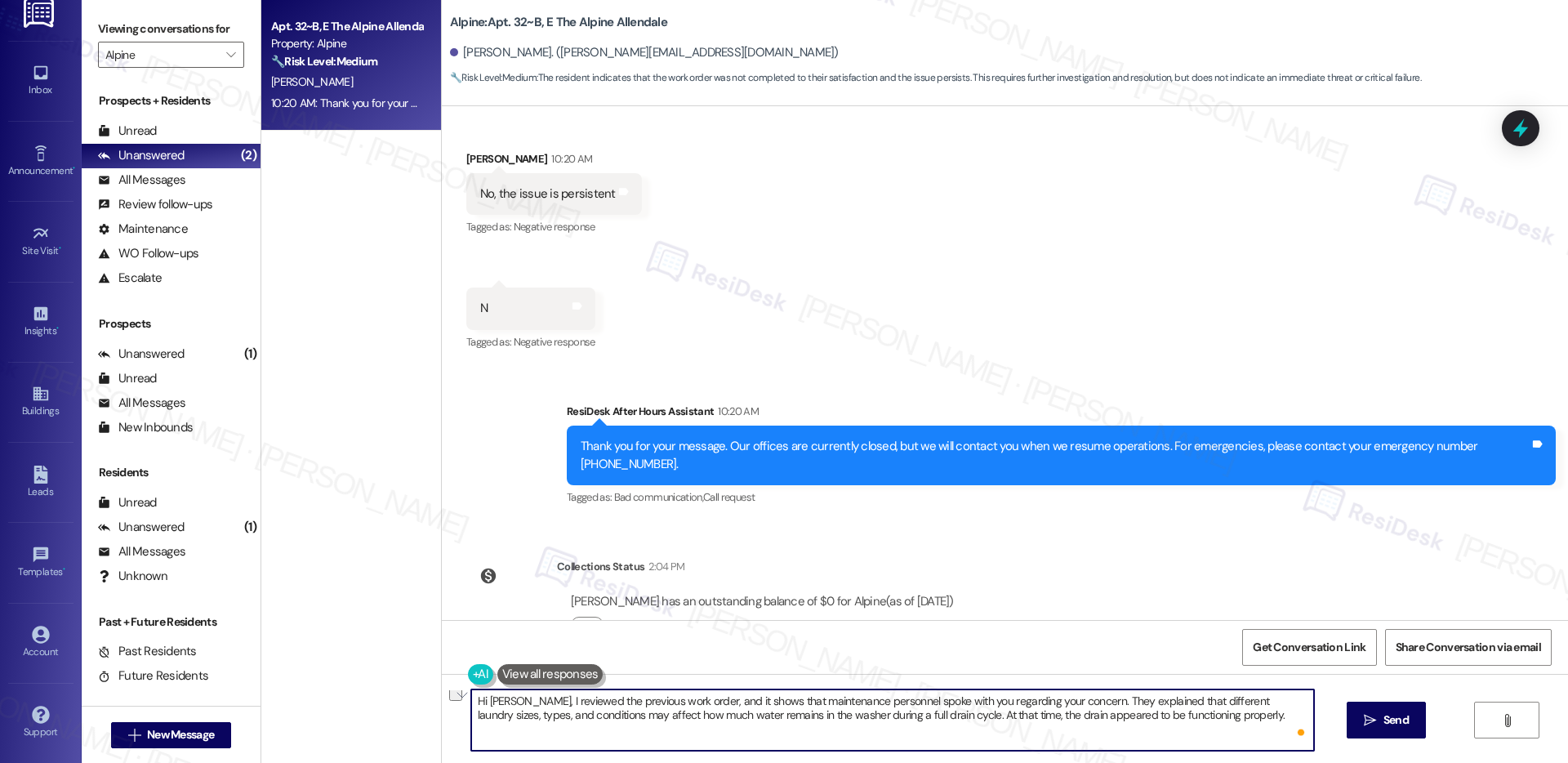
scroll to position [0, 0]
type textarea "Hi Noah, I reviewed the previous work order, and it shows that maintenance pers…"
click at [1375, 729] on span " Send" at bounding box center [1386, 721] width 52 height 18
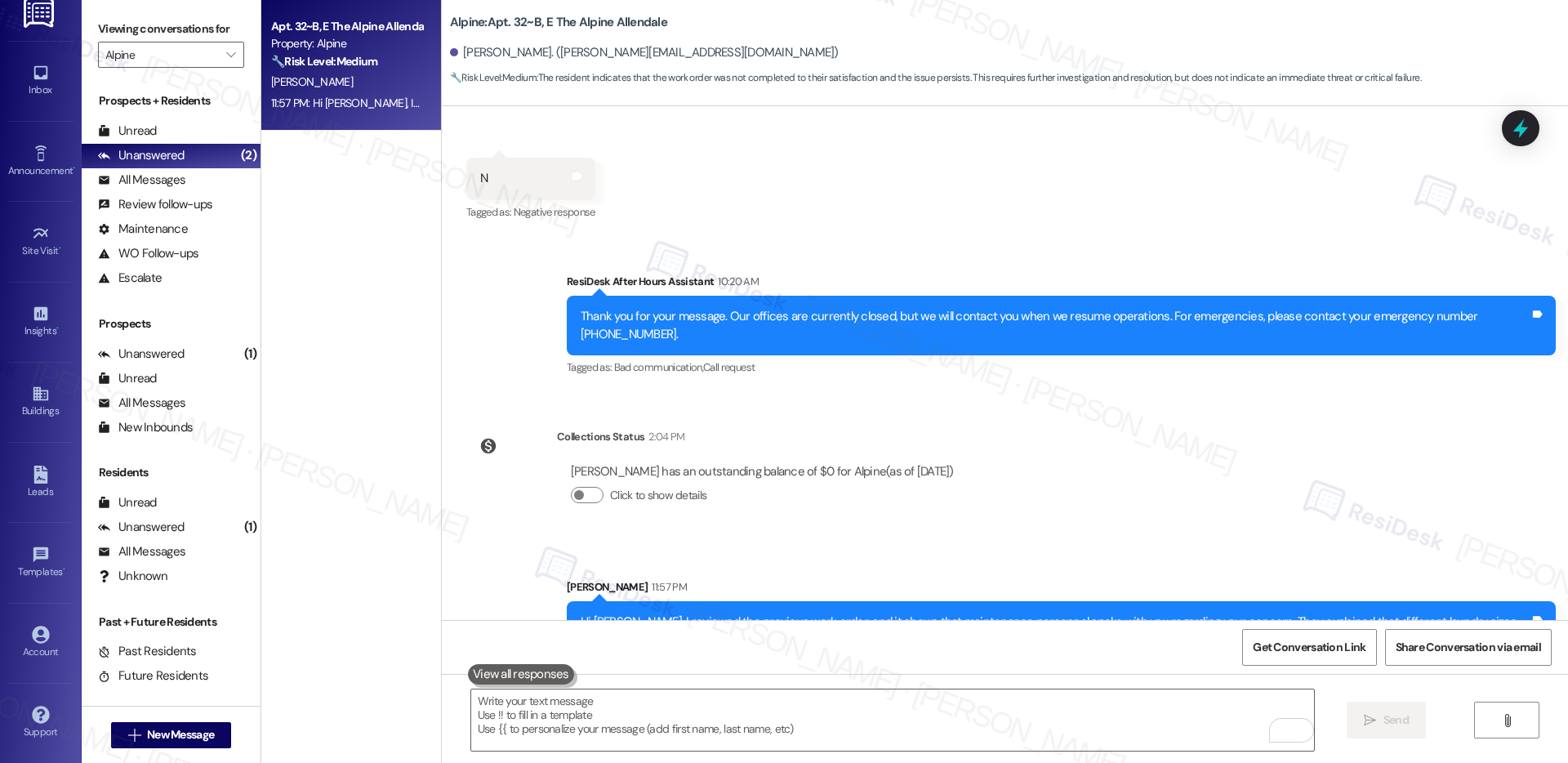
scroll to position [2029, 0]
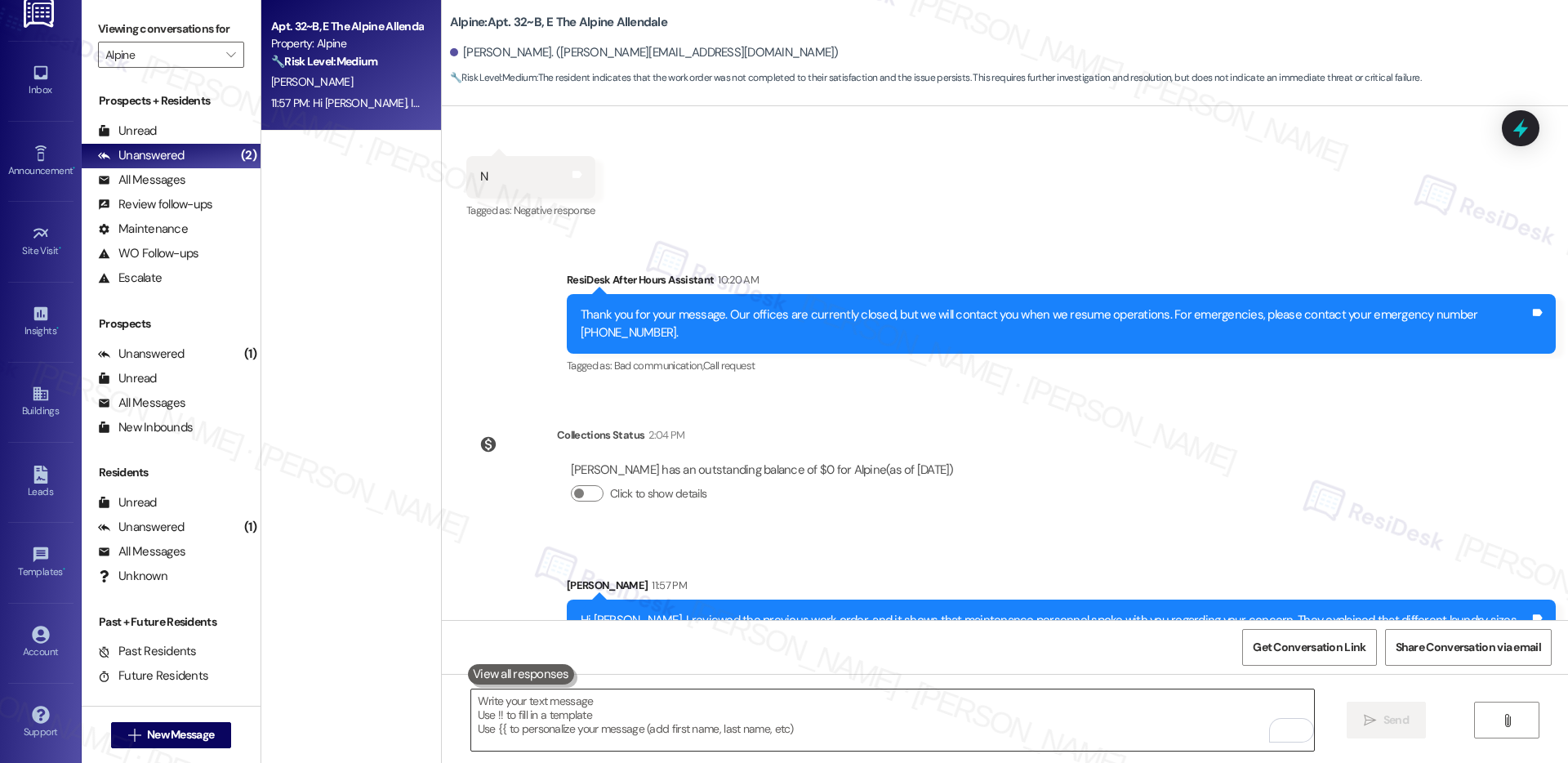
click at [914, 699] on textarea "To enrich screen reader interactions, please activate Accessibility in Grammarl…" at bounding box center [892, 720] width 843 height 61
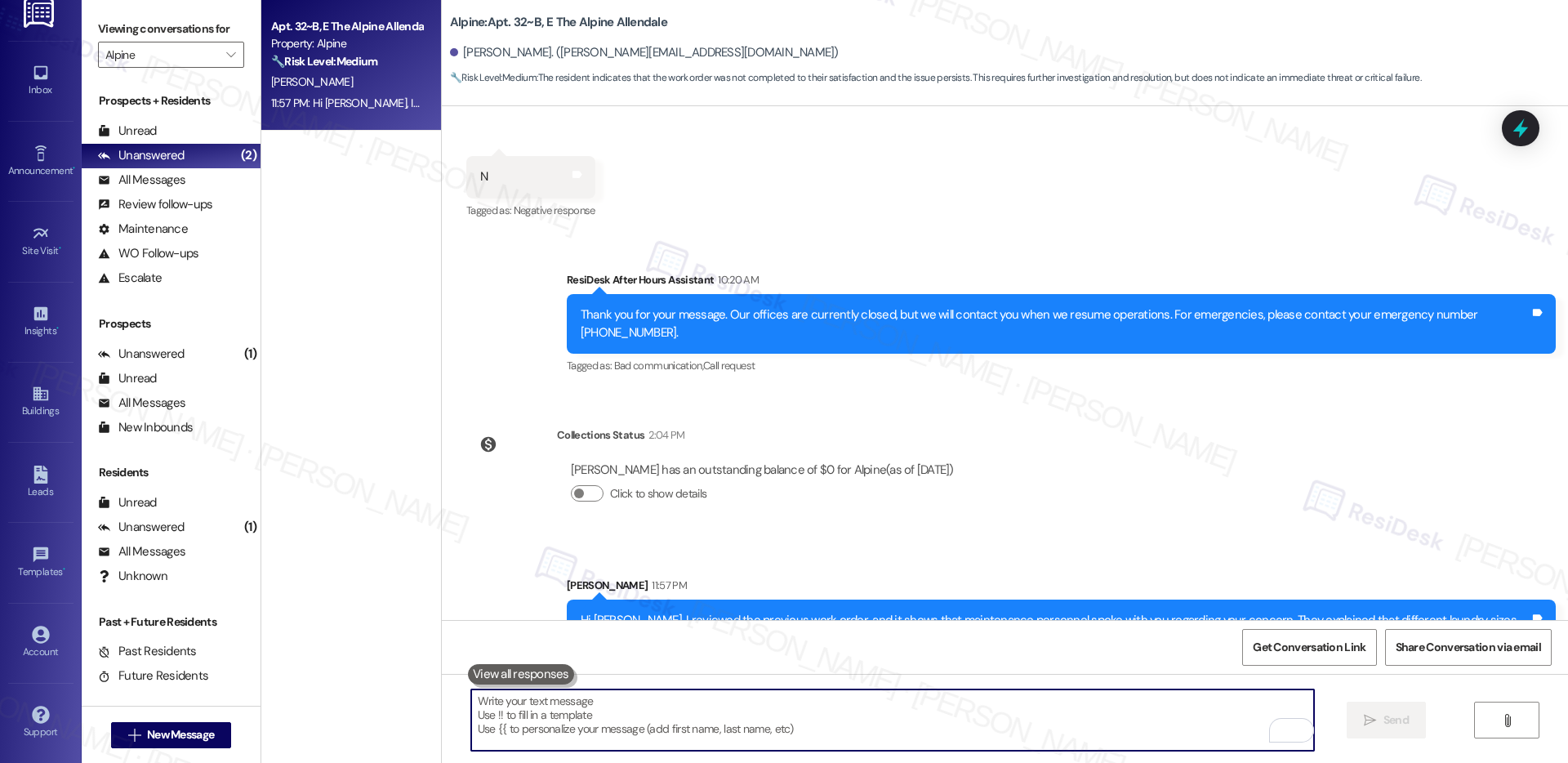
paste textarea "Could you let me know if the issue has reoccurred since their last visit? I ask…"
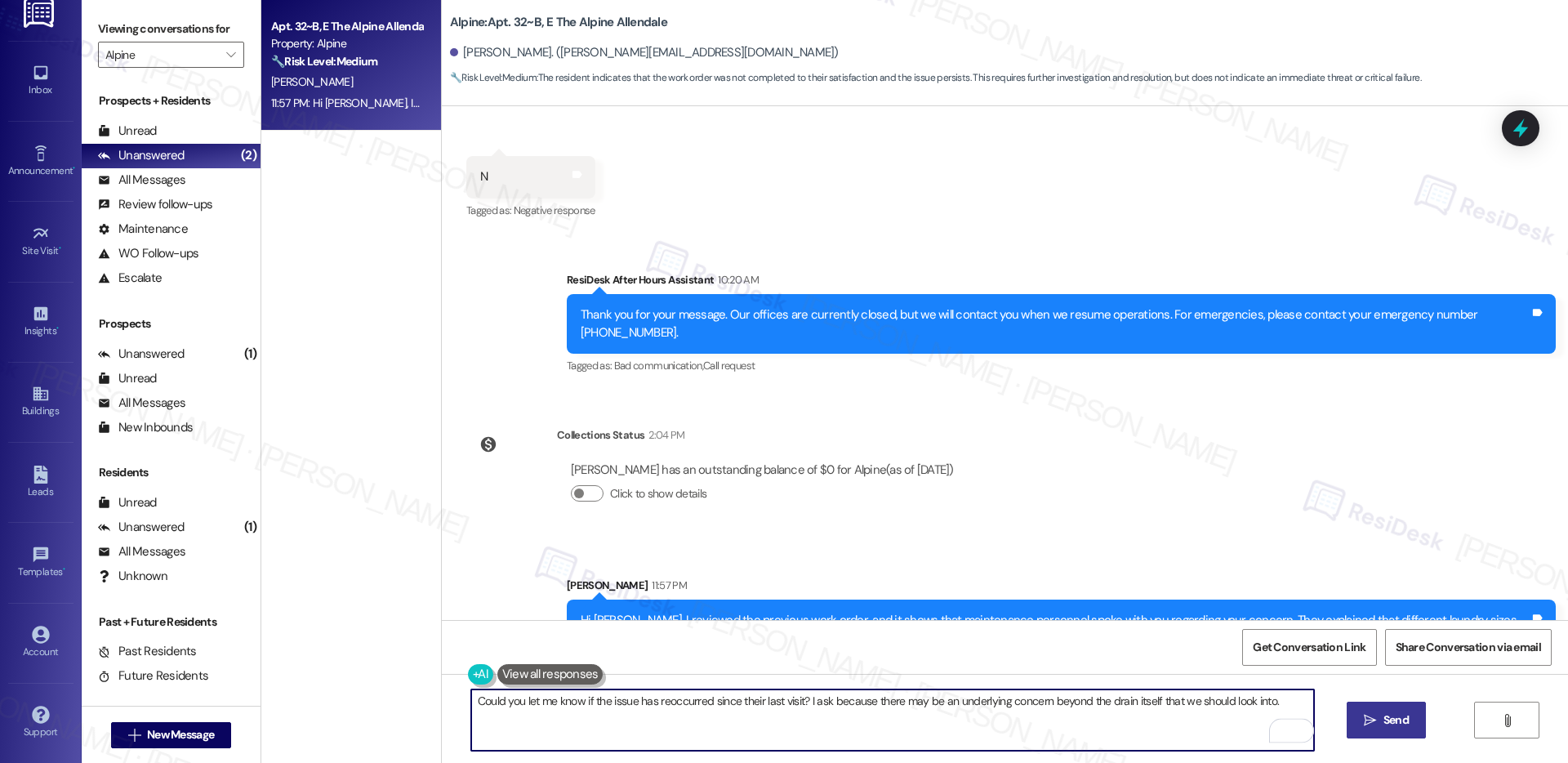
type textarea "Could you let me know if the issue has reoccurred since their last visit? I ask…"
click at [1387, 721] on span "Send" at bounding box center [1396, 721] width 25 height 18
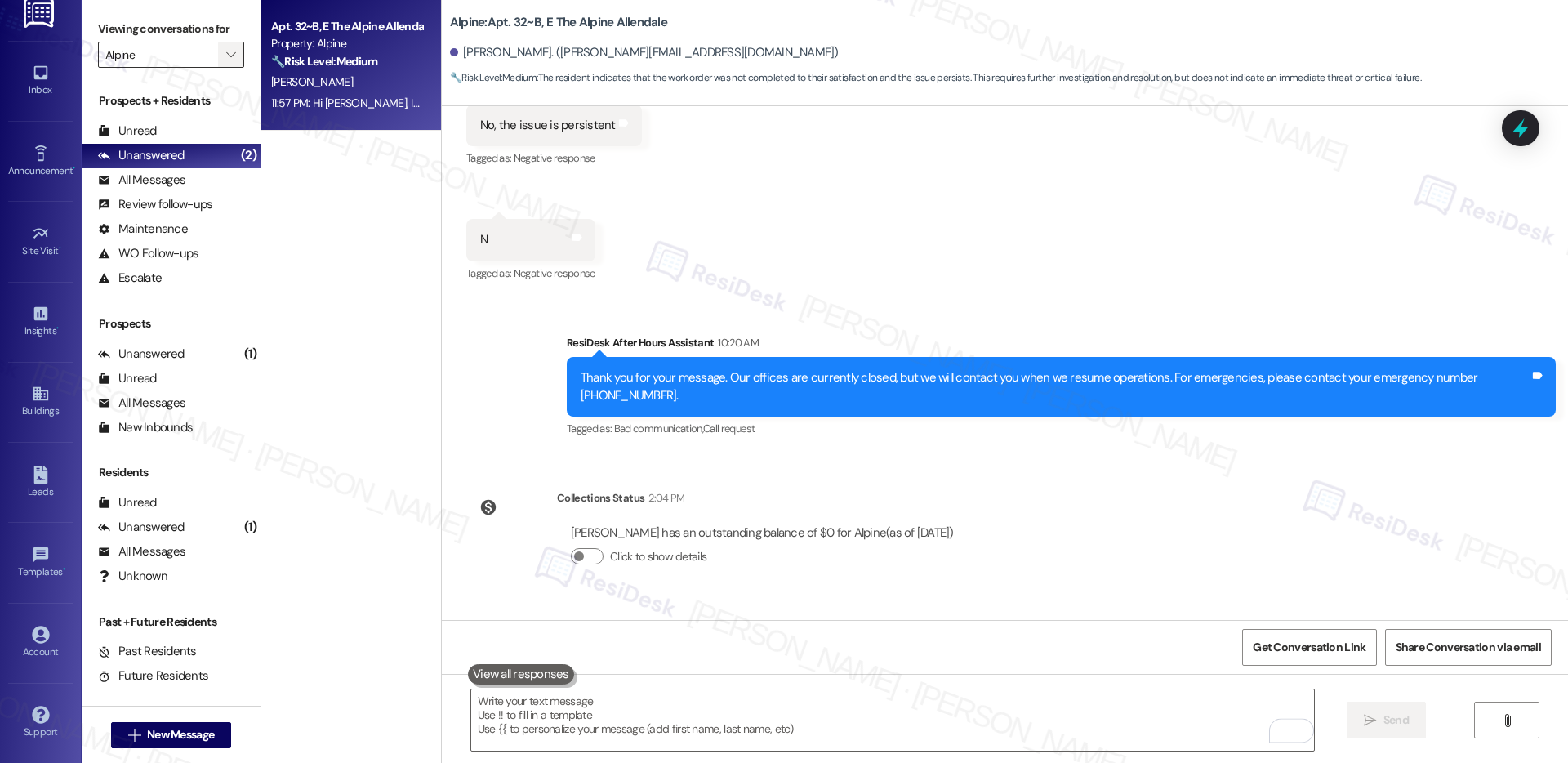
click at [226, 50] on icon "" at bounding box center [230, 54] width 9 height 13
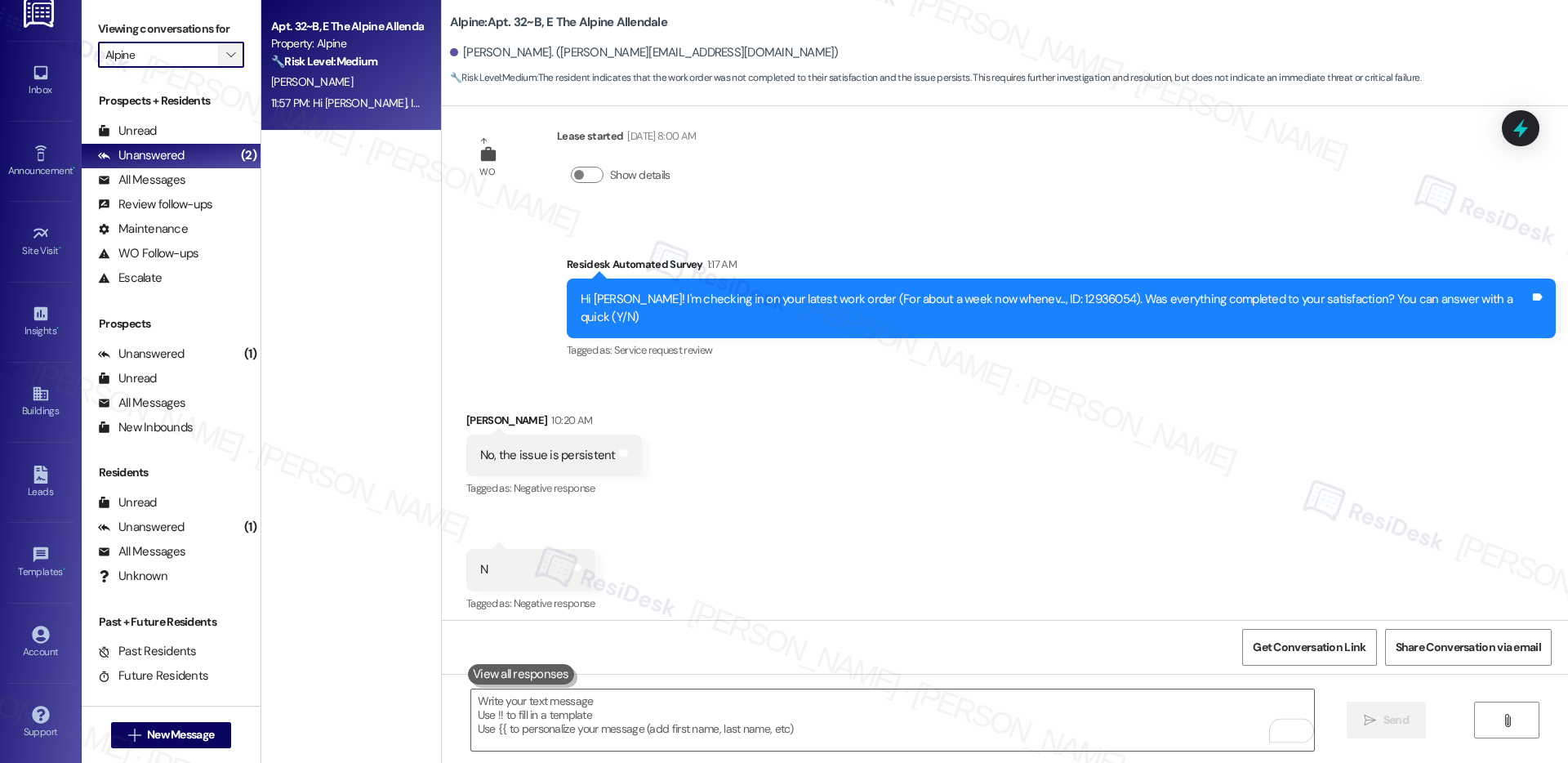
scroll to position [1607, 0]
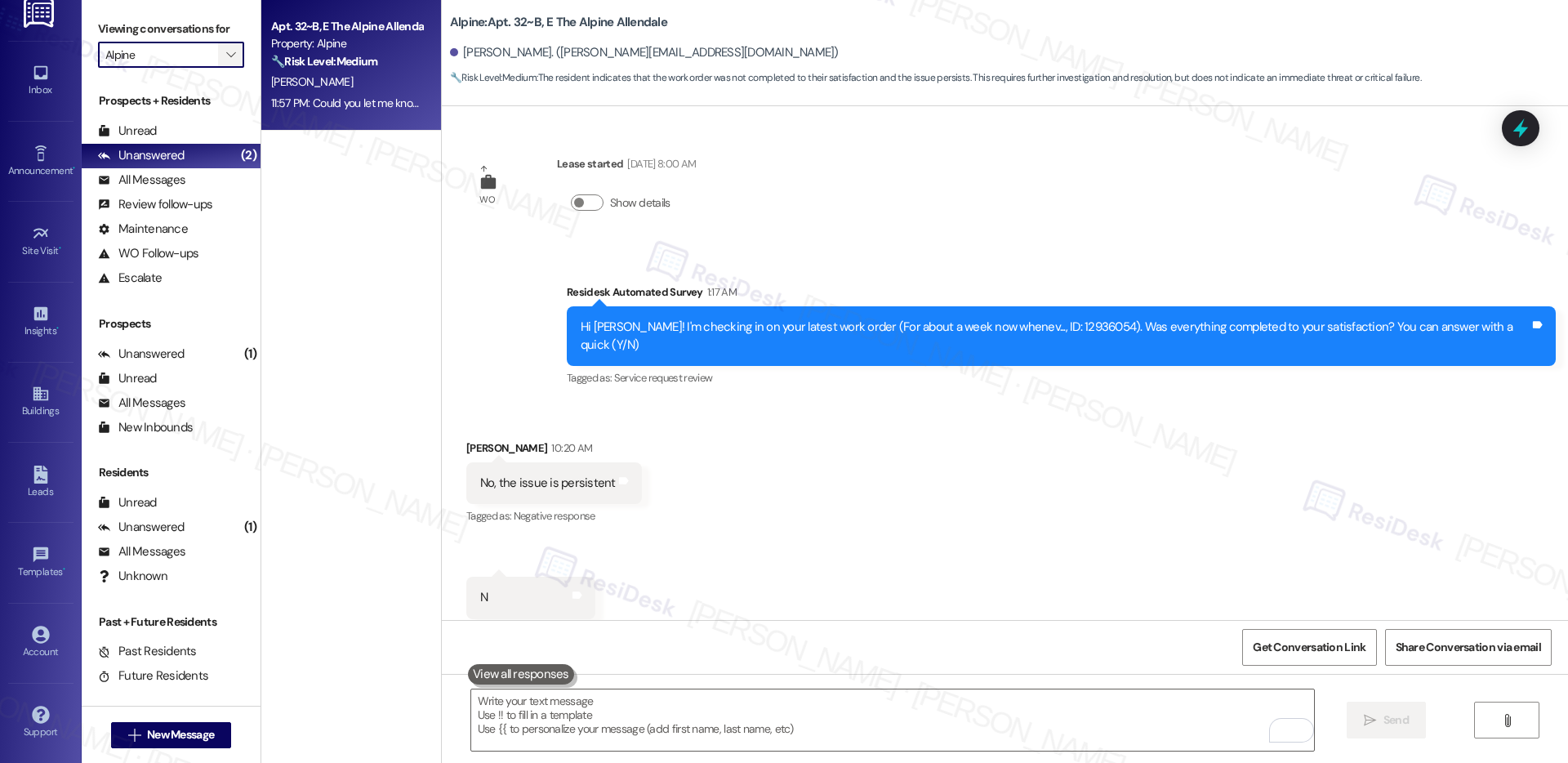
click at [223, 56] on span "" at bounding box center [231, 55] width 16 height 26
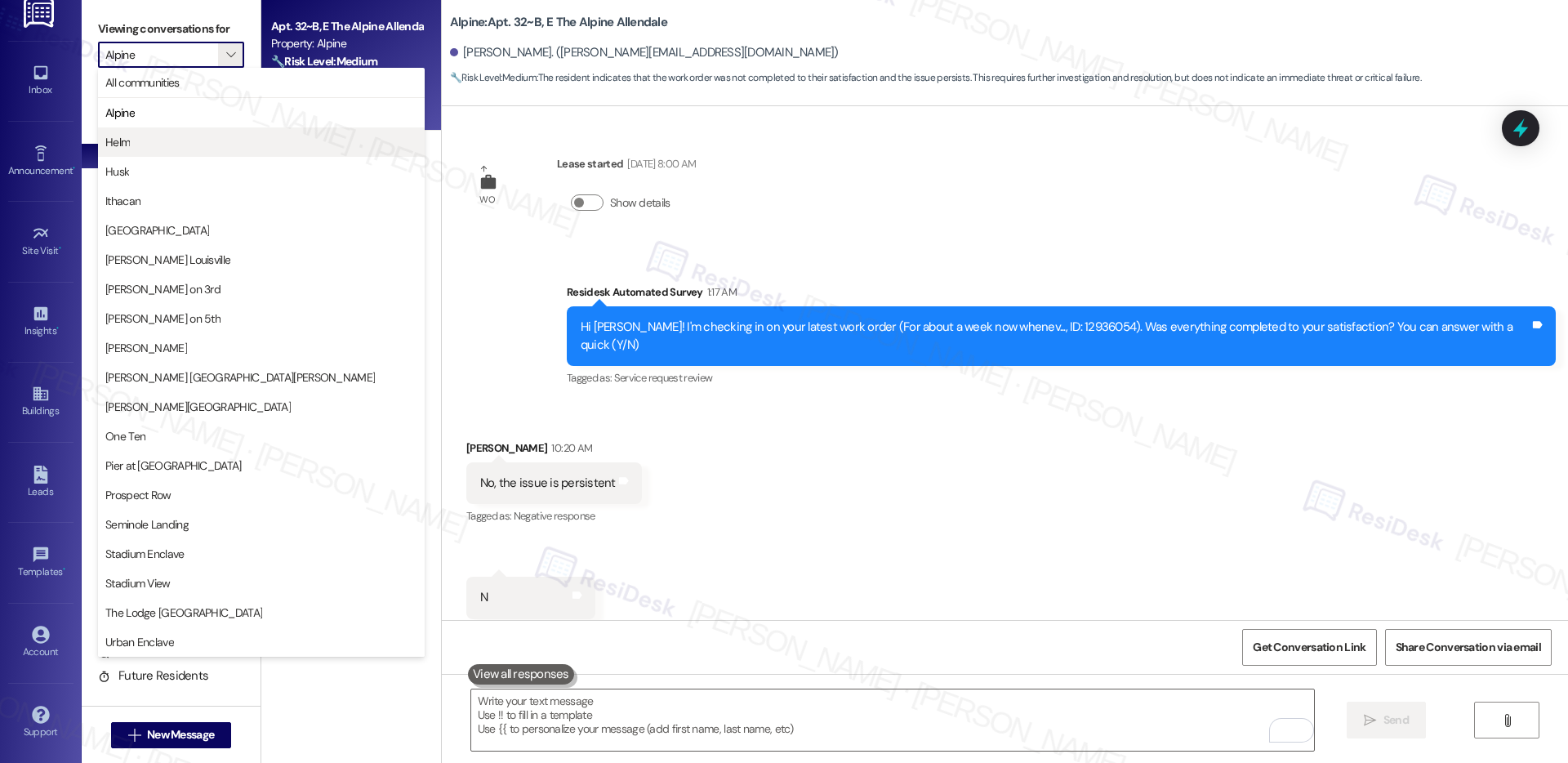
click at [207, 147] on span "Helm" at bounding box center [261, 142] width 312 height 17
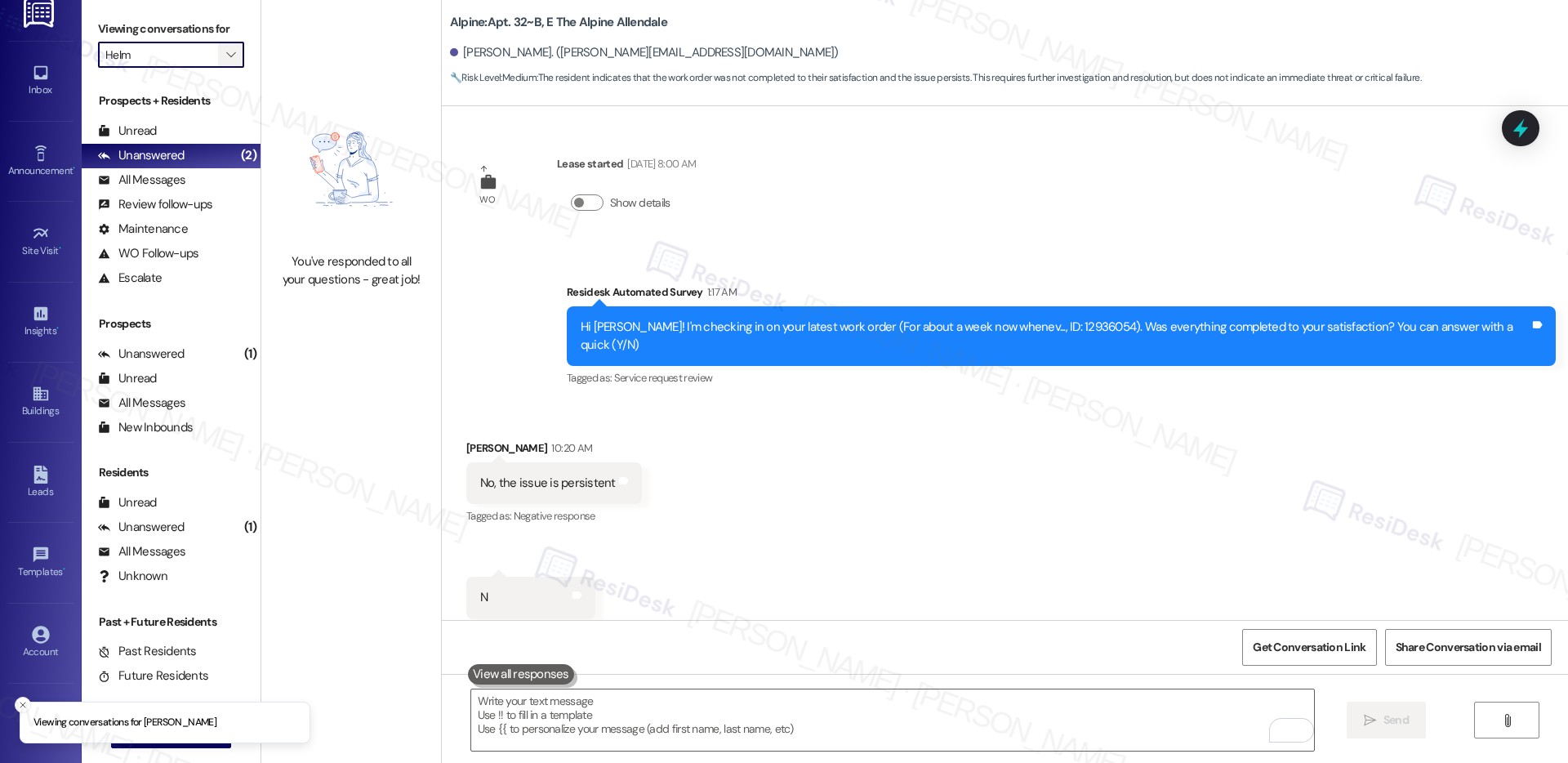
click at [229, 53] on button "" at bounding box center [231, 55] width 26 height 26
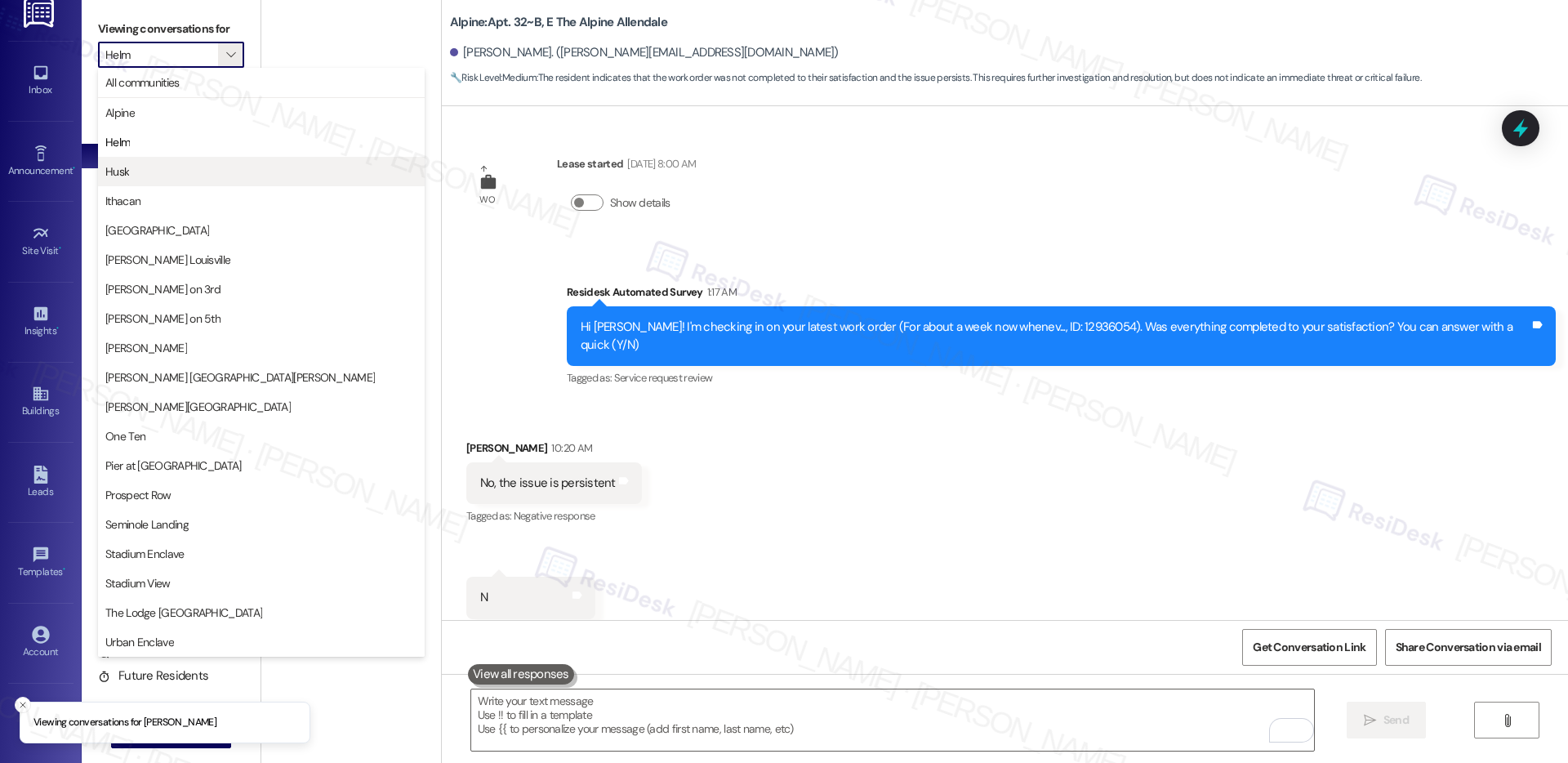
click at [225, 167] on span "Husk" at bounding box center [261, 172] width 312 height 17
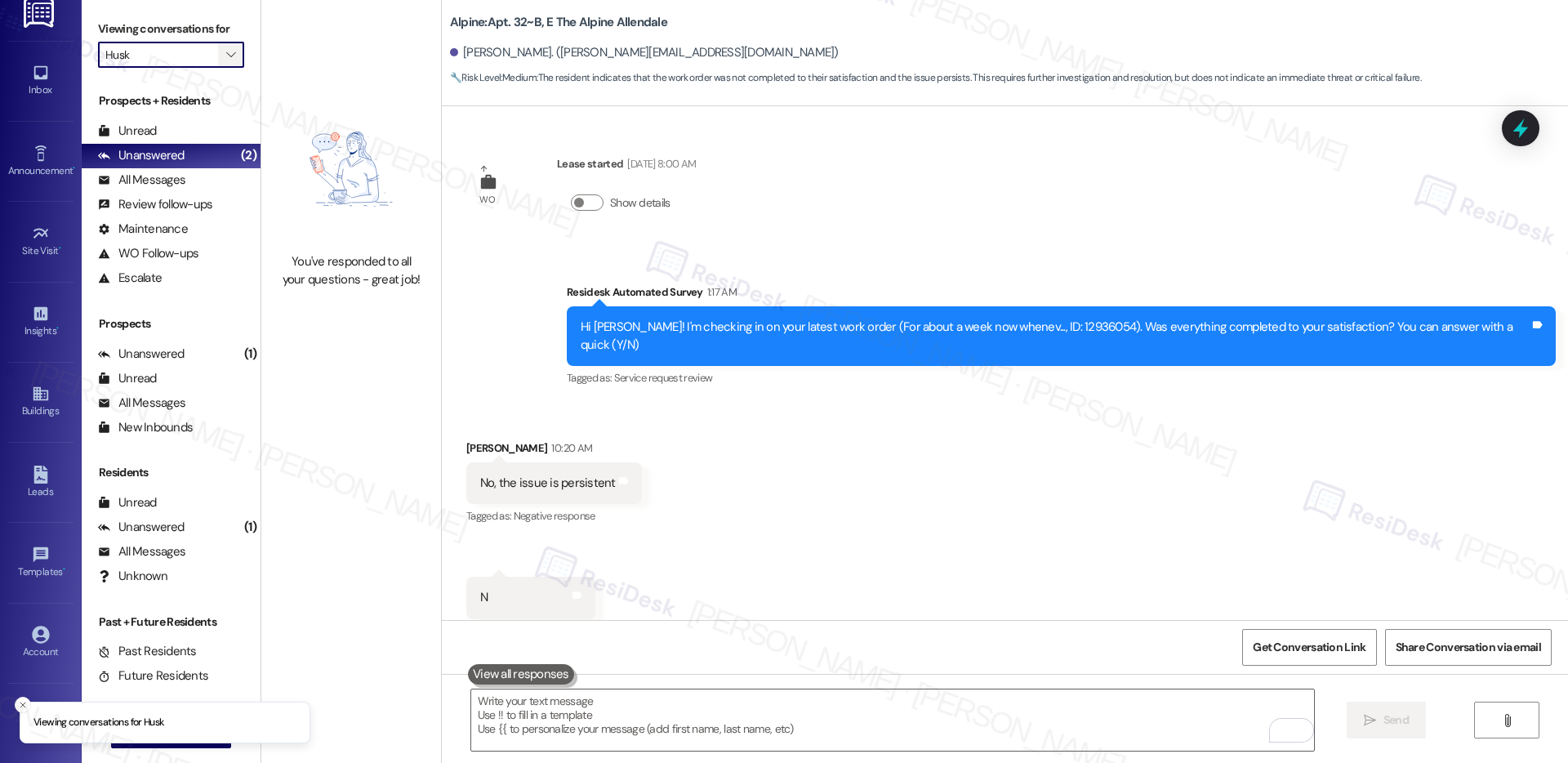
click at [227, 61] on button "" at bounding box center [231, 55] width 26 height 26
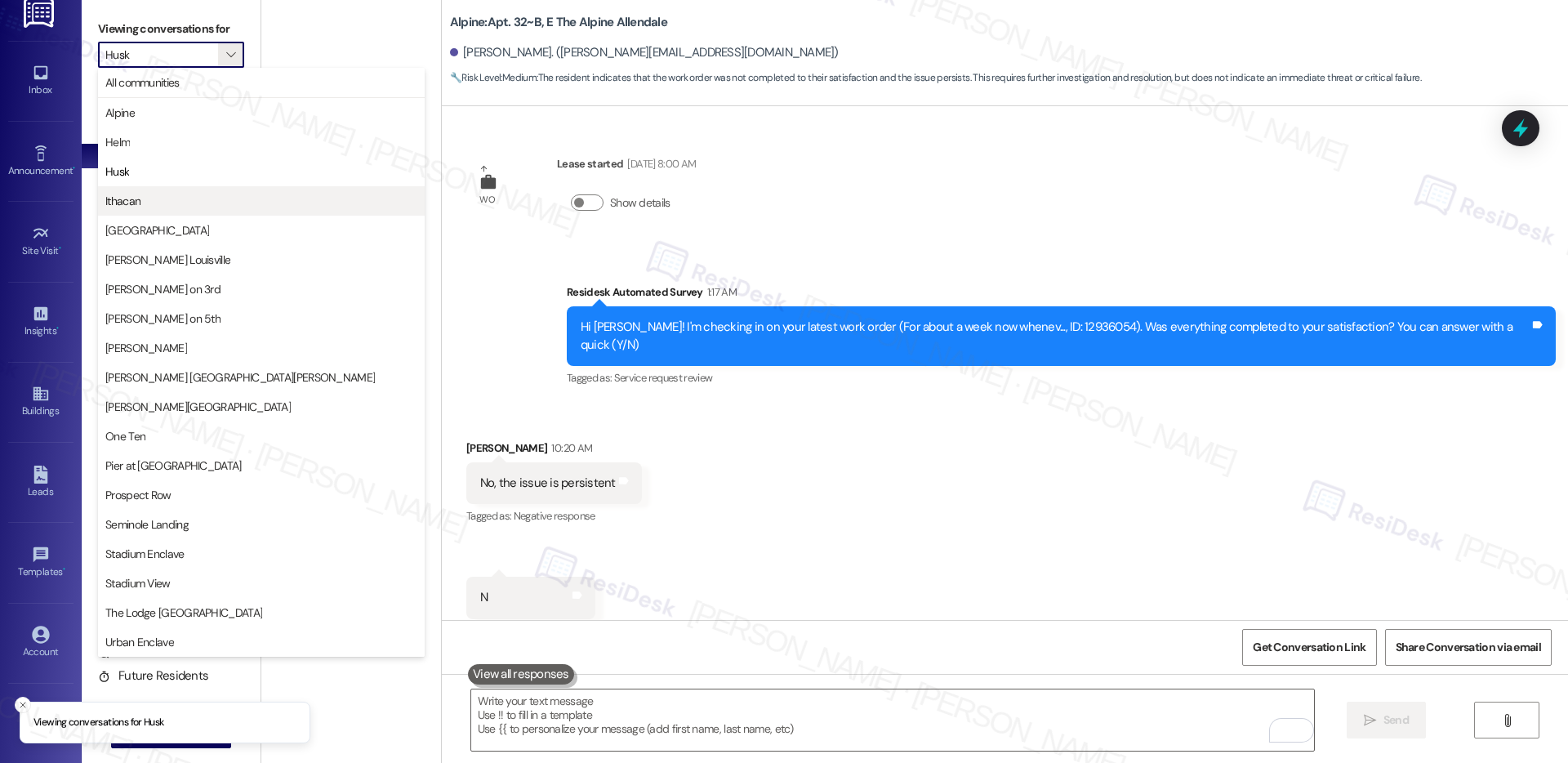
click at [205, 199] on span "Ithacan" at bounding box center [261, 201] width 312 height 17
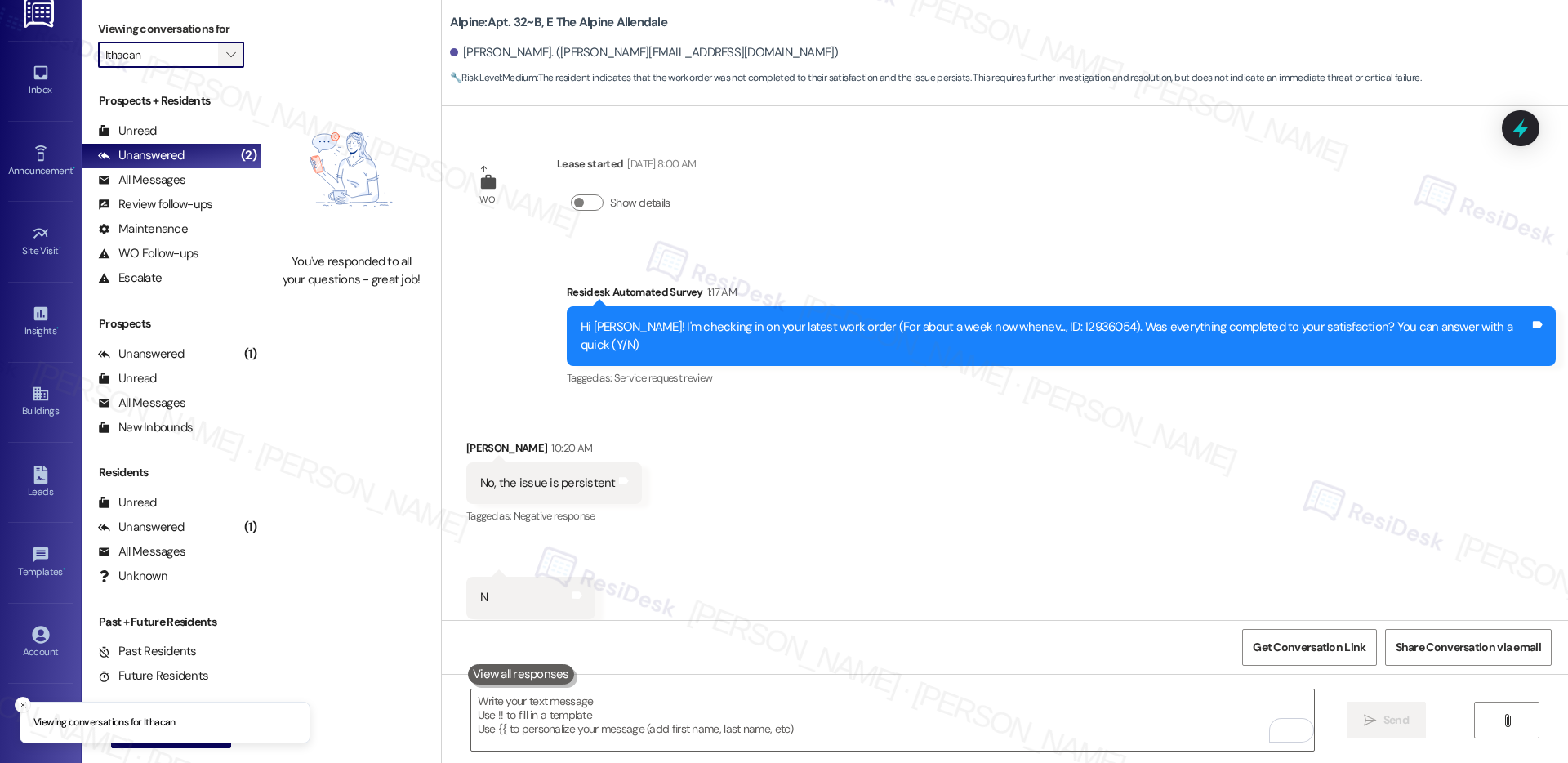
click at [223, 53] on span "" at bounding box center [231, 55] width 16 height 26
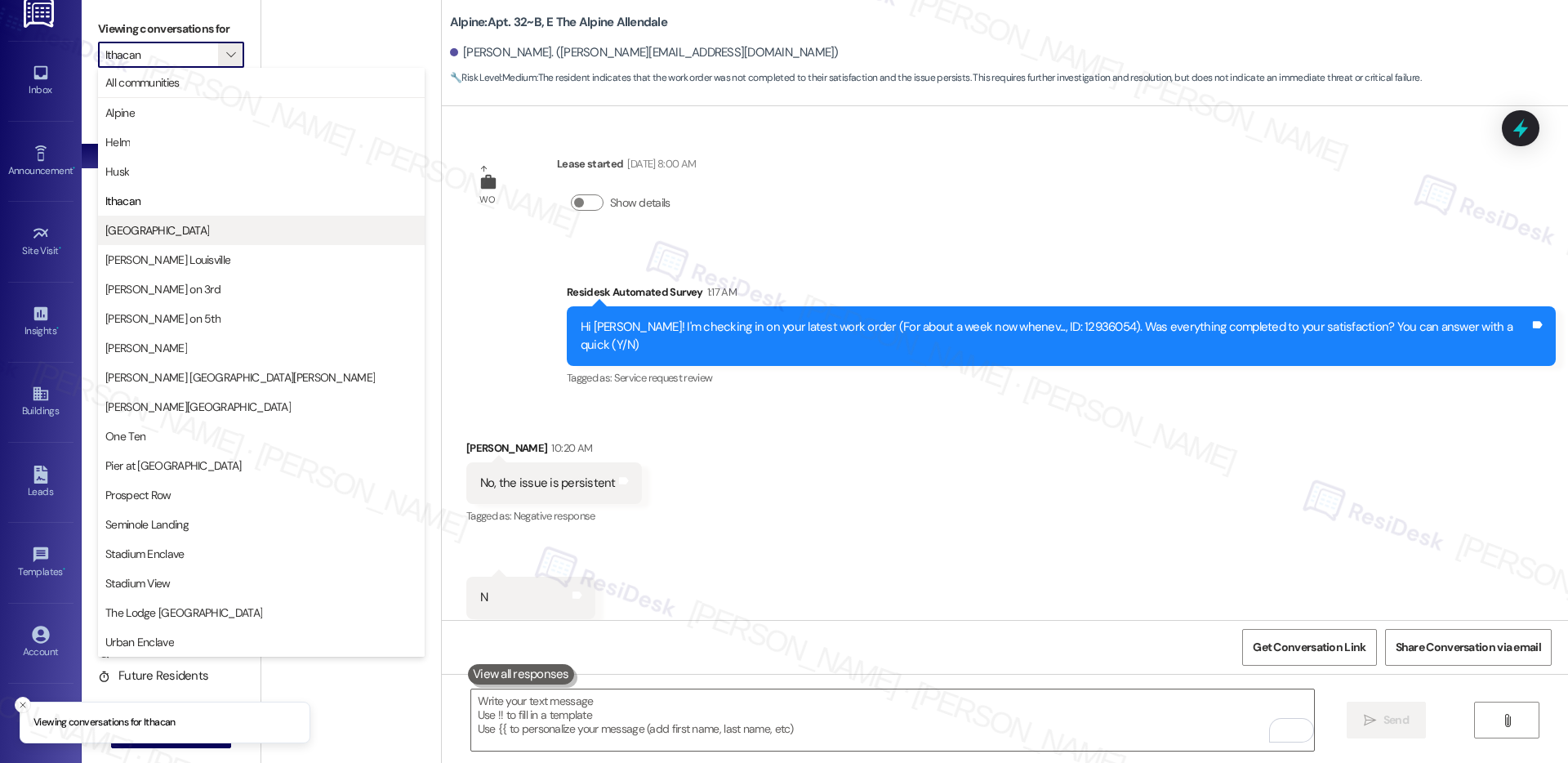
click at [168, 223] on span "[GEOGRAPHIC_DATA]" at bounding box center [157, 230] width 103 height 17
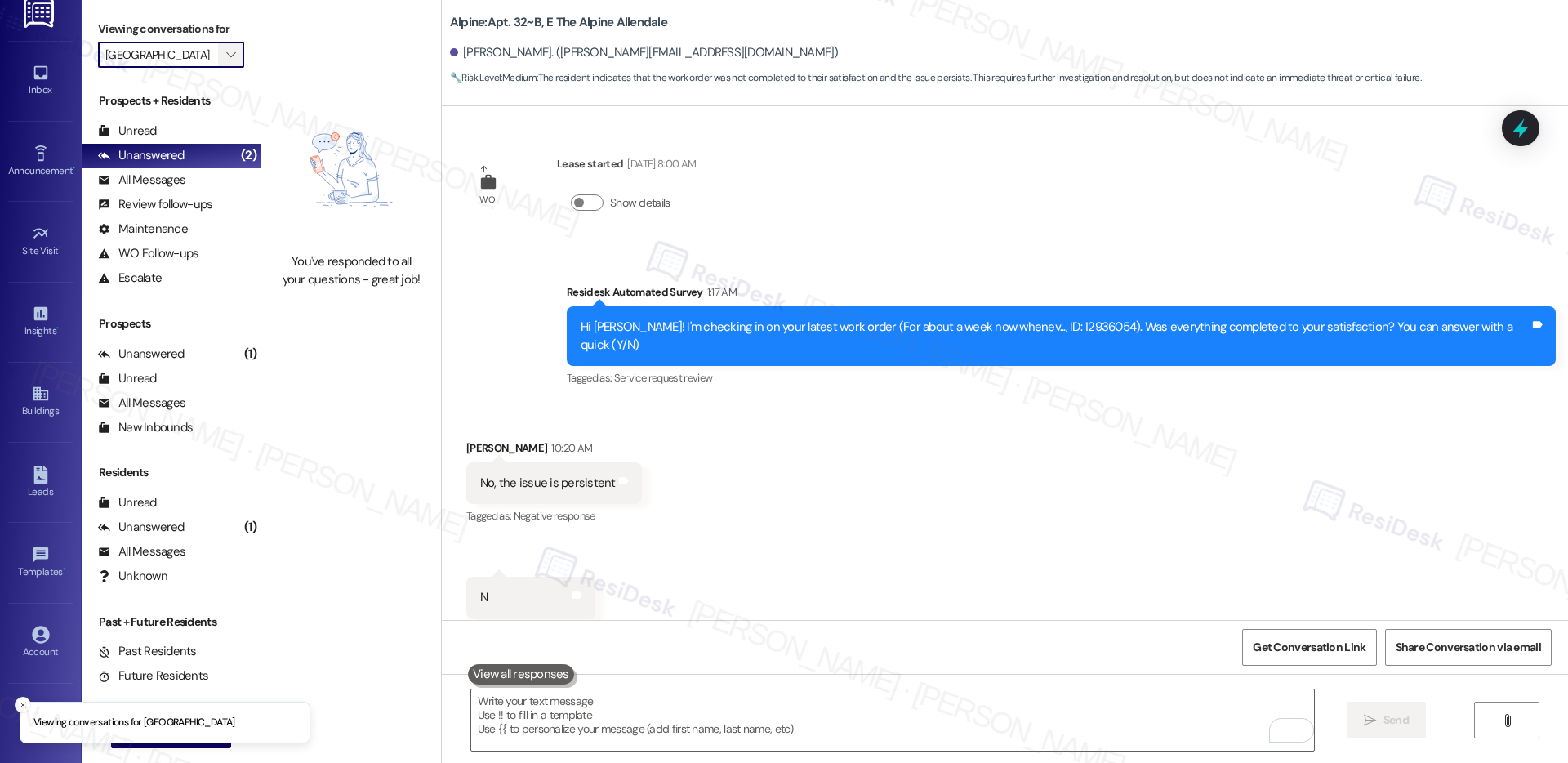
click at [226, 57] on icon "" at bounding box center [230, 54] width 9 height 13
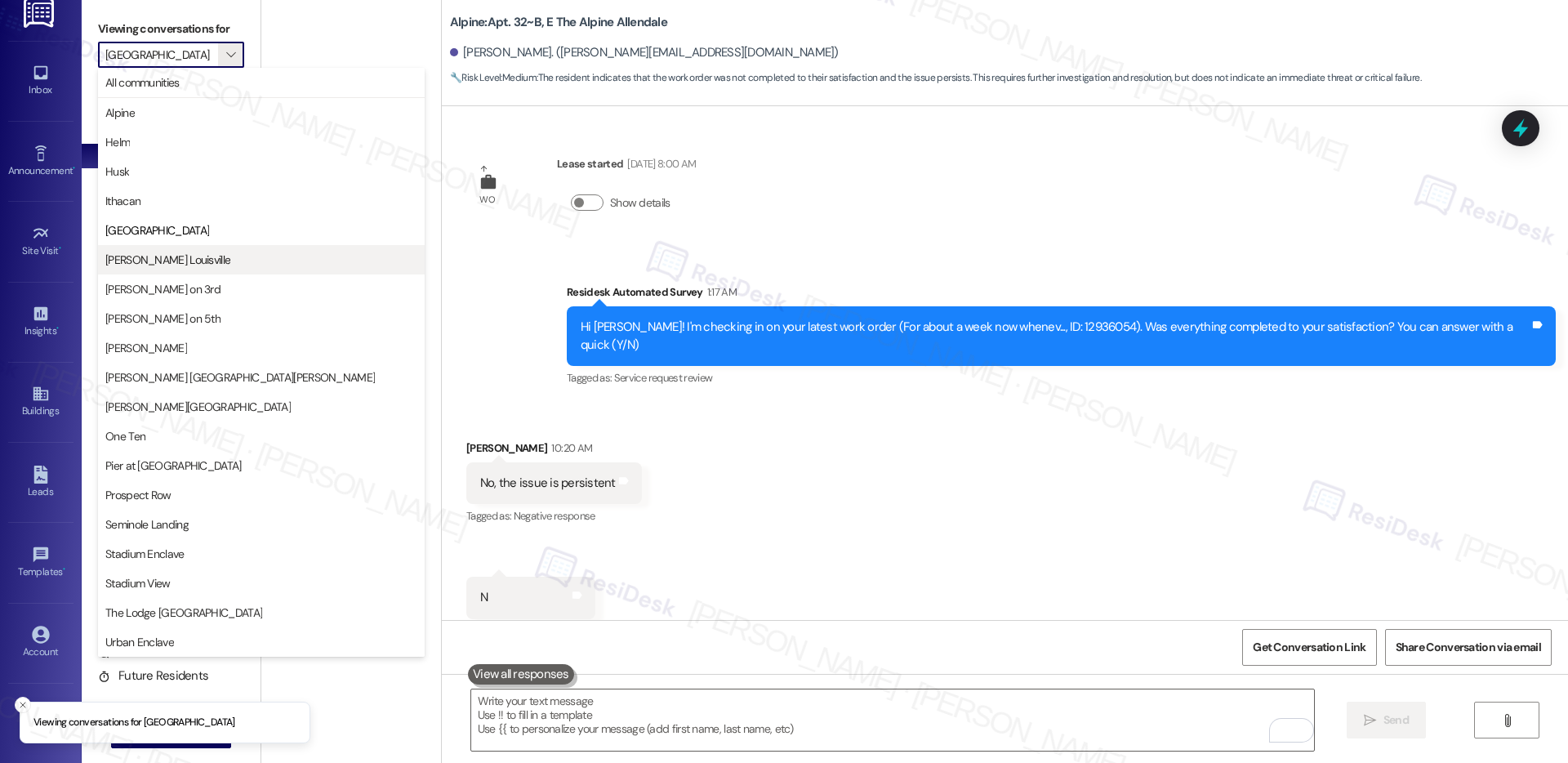
click at [166, 255] on span "[PERSON_NAME] Louisville" at bounding box center [167, 259] width 125 height 17
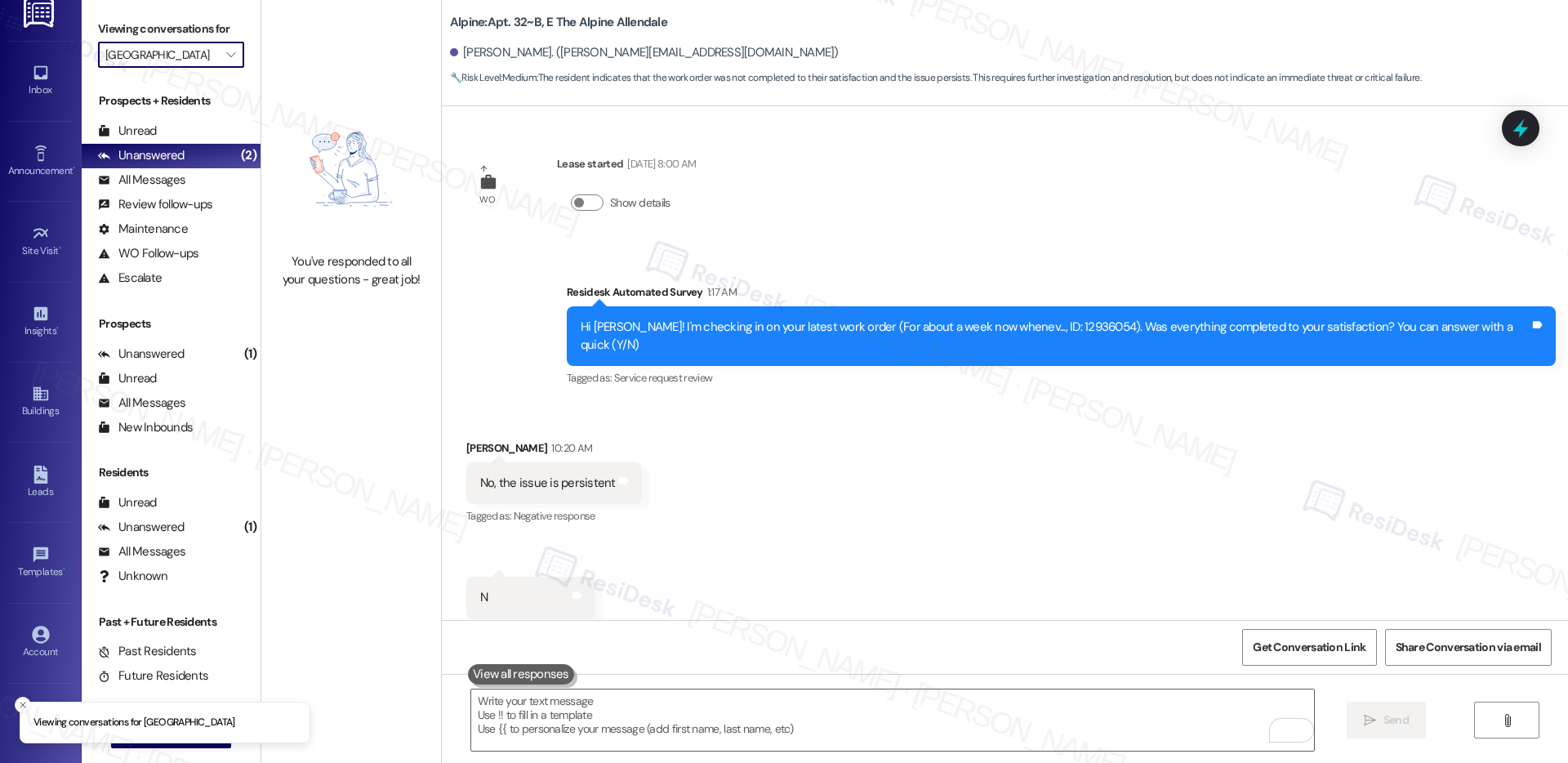
type input "[PERSON_NAME] Louisville"
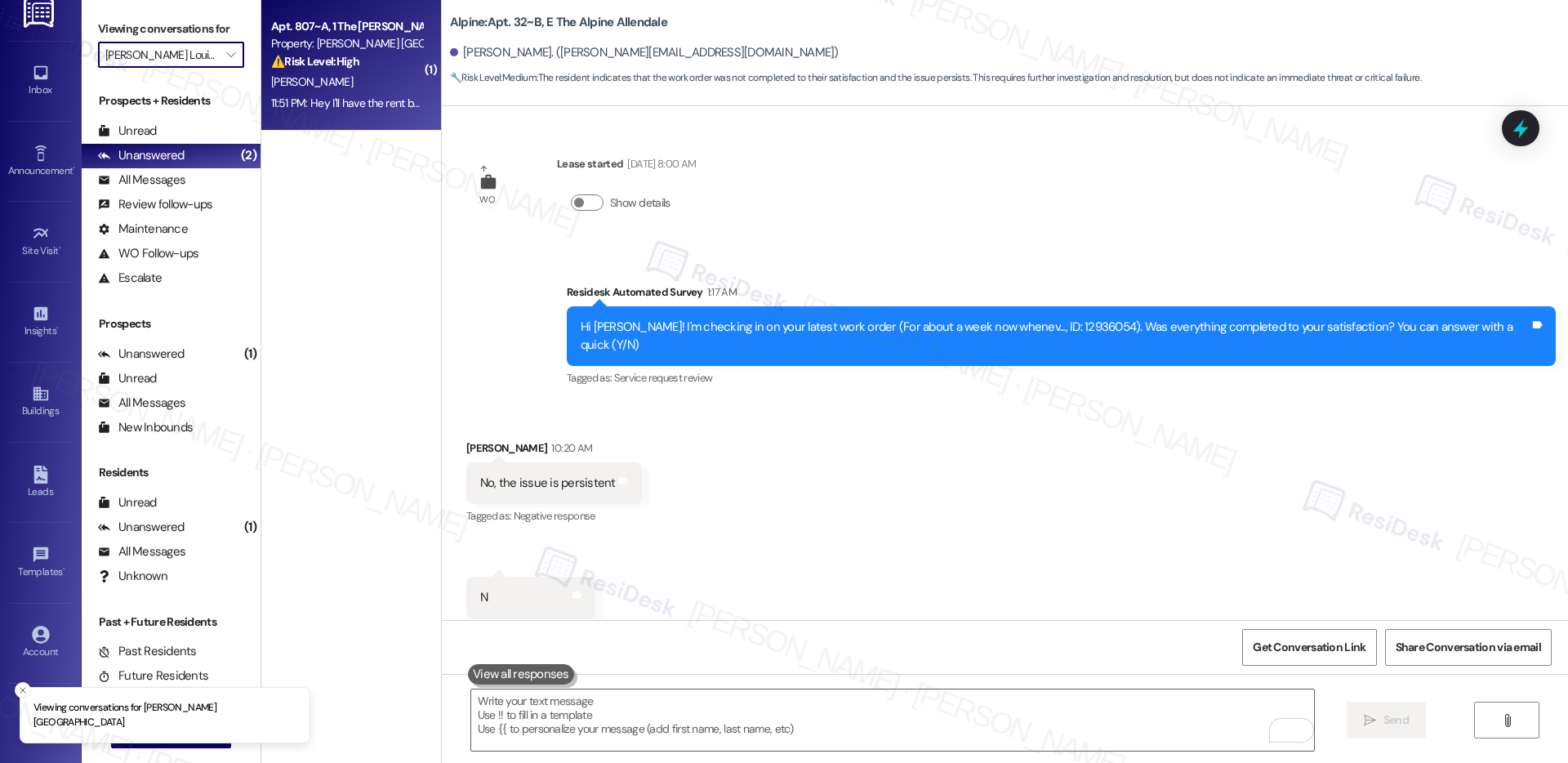
click at [343, 93] on div "11:51 PM: Hey I'll have the rent by the 24th 11:51 PM: Hey I'll have the rent b…" at bounding box center [347, 102] width 154 height 20
type textarea "Fetching suggested responses. Please feel free to read through the conversation…"
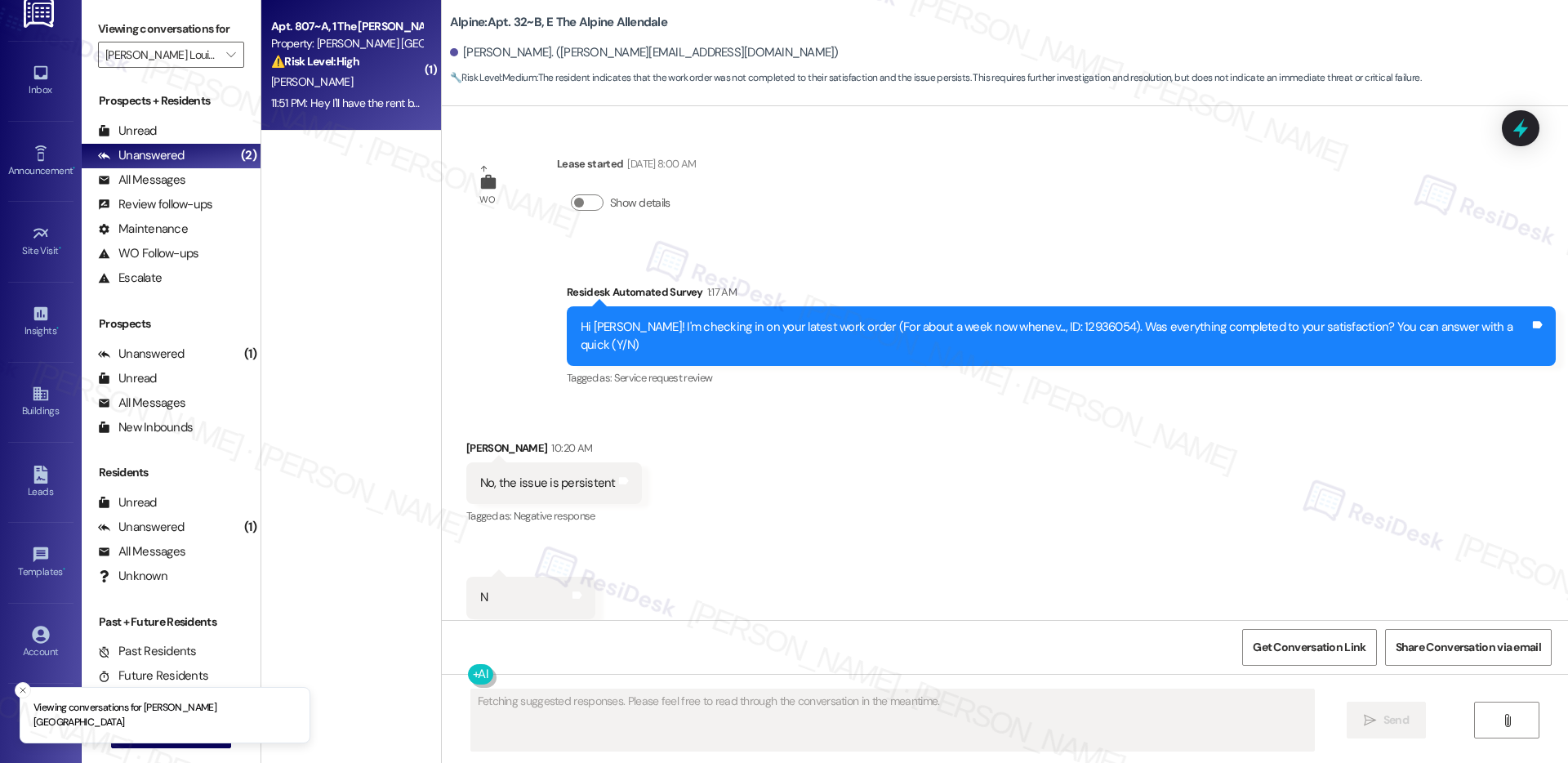
click at [343, 93] on div "11:51 PM: Hey I'll have the rent by the 24th 11:51 PM: Hey I'll have the rent b…" at bounding box center [347, 102] width 154 height 20
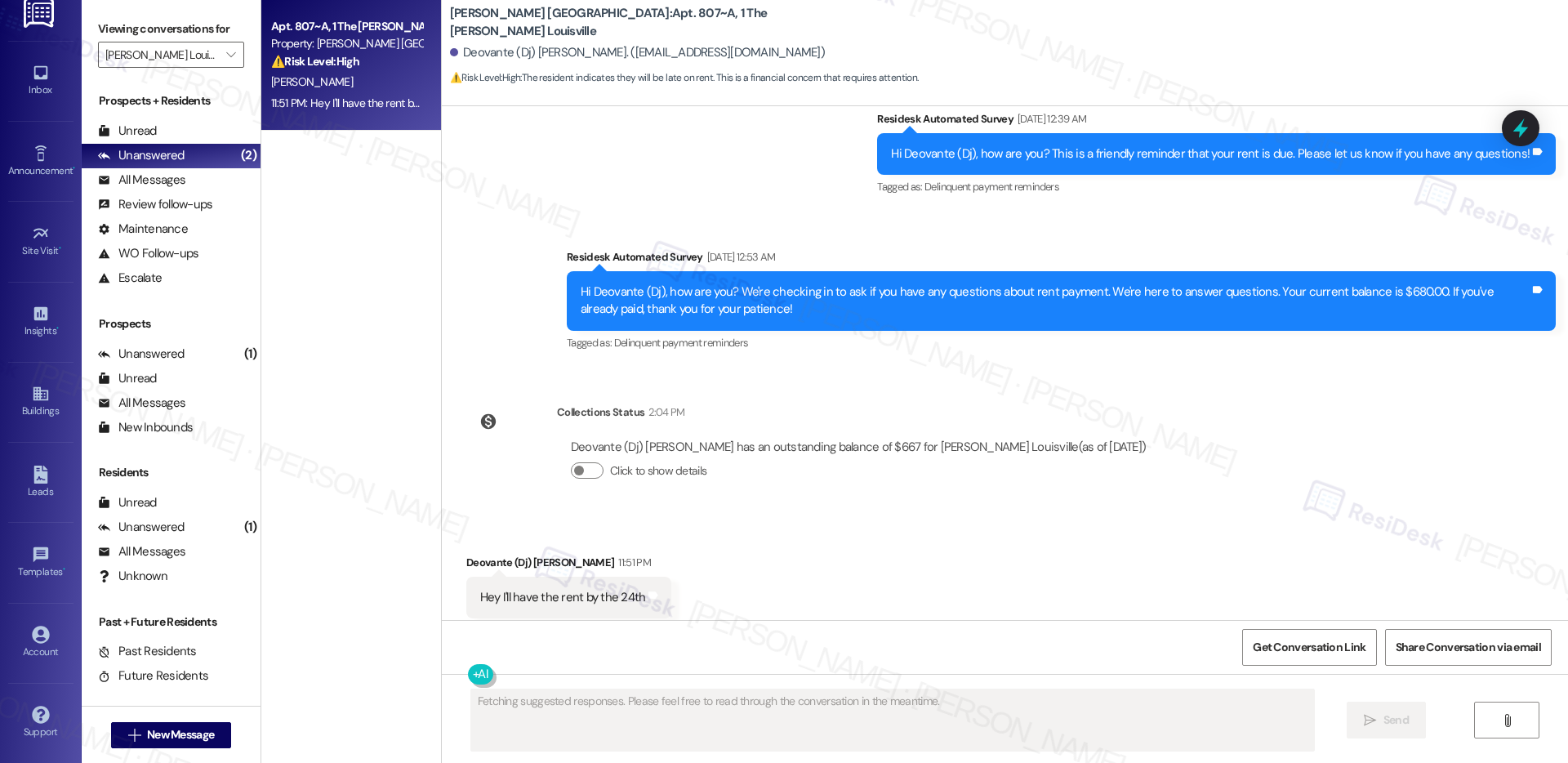
scroll to position [6666, 0]
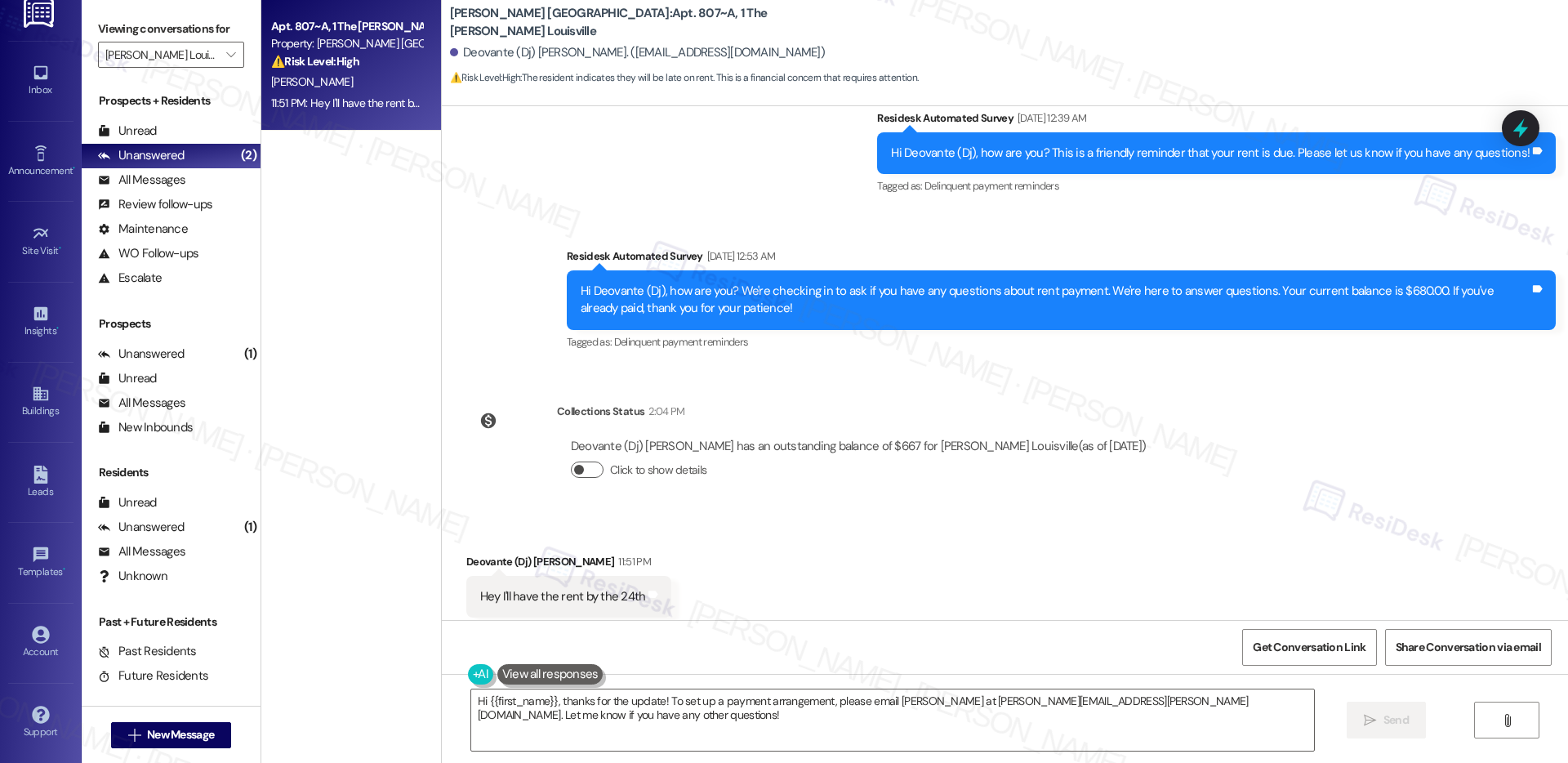
click at [579, 462] on button "Click to show details" at bounding box center [587, 470] width 32 height 17
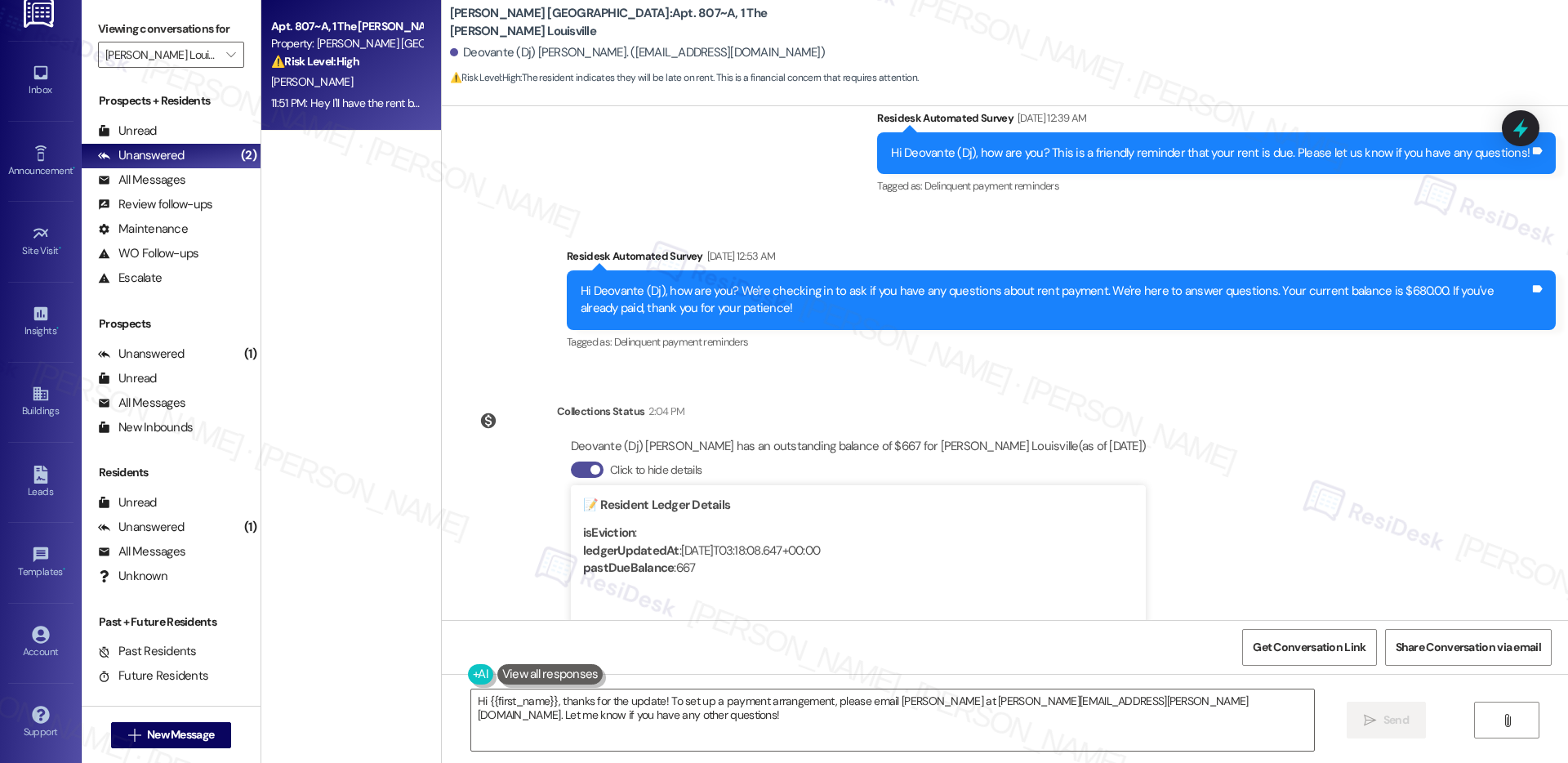
click at [591, 465] on span "button" at bounding box center [595, 470] width 10 height 10
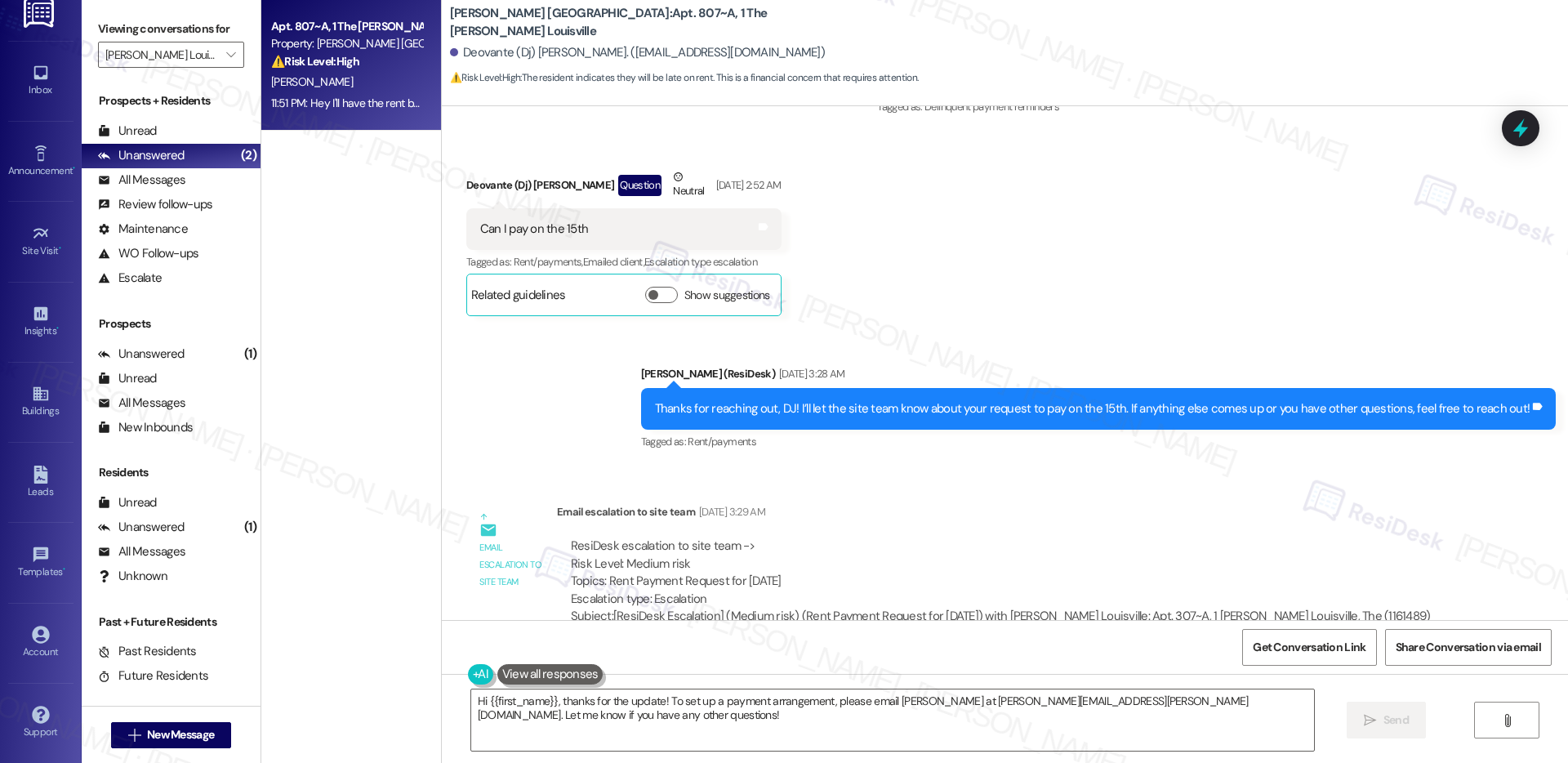
scroll to position [4902, 0]
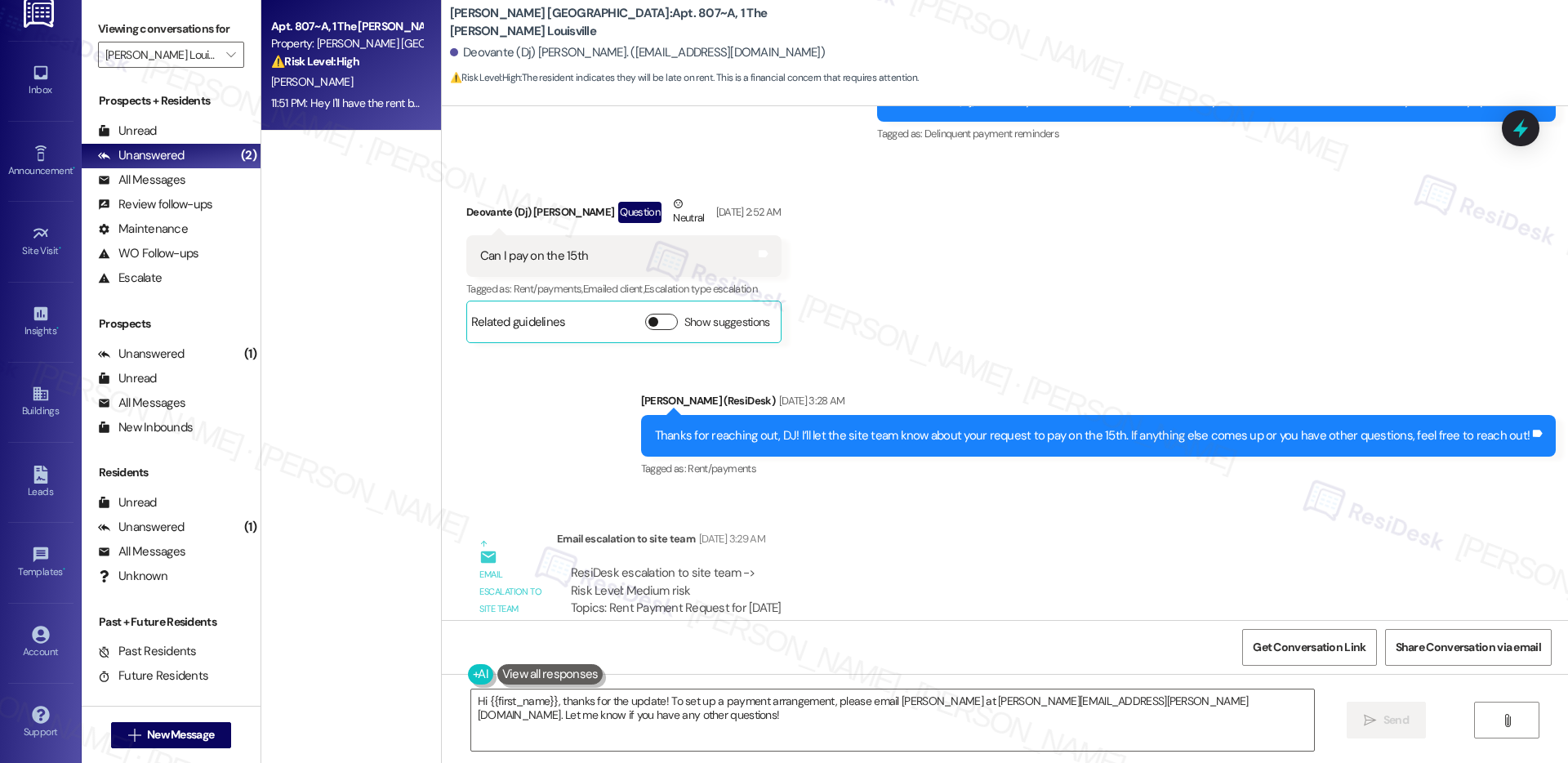
click at [649, 314] on button "Show suggestions" at bounding box center [661, 321] width 32 height 17
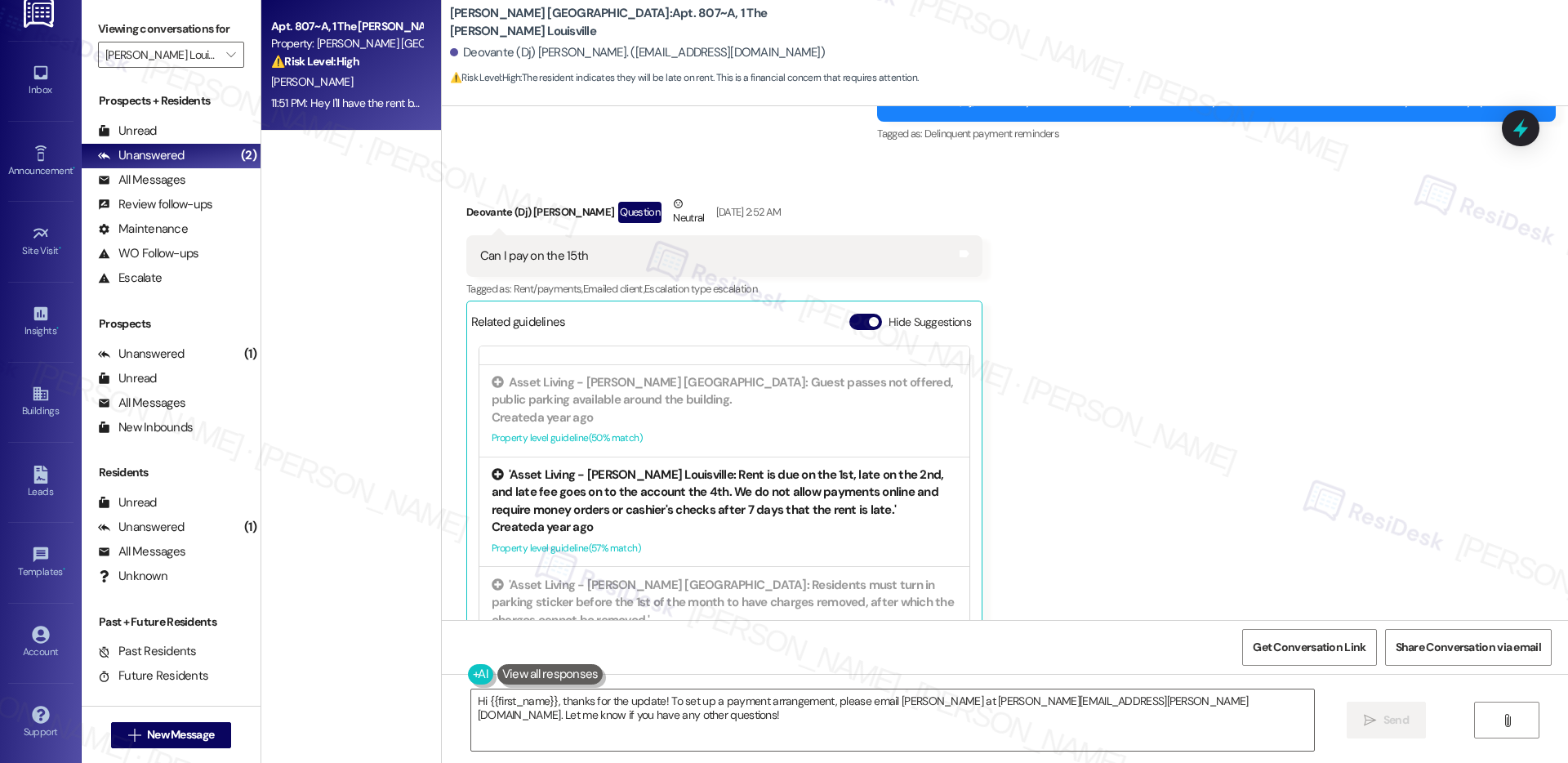
scroll to position [291, 0]
click at [492, 463] on icon at bounding box center [498, 470] width 12 height 12
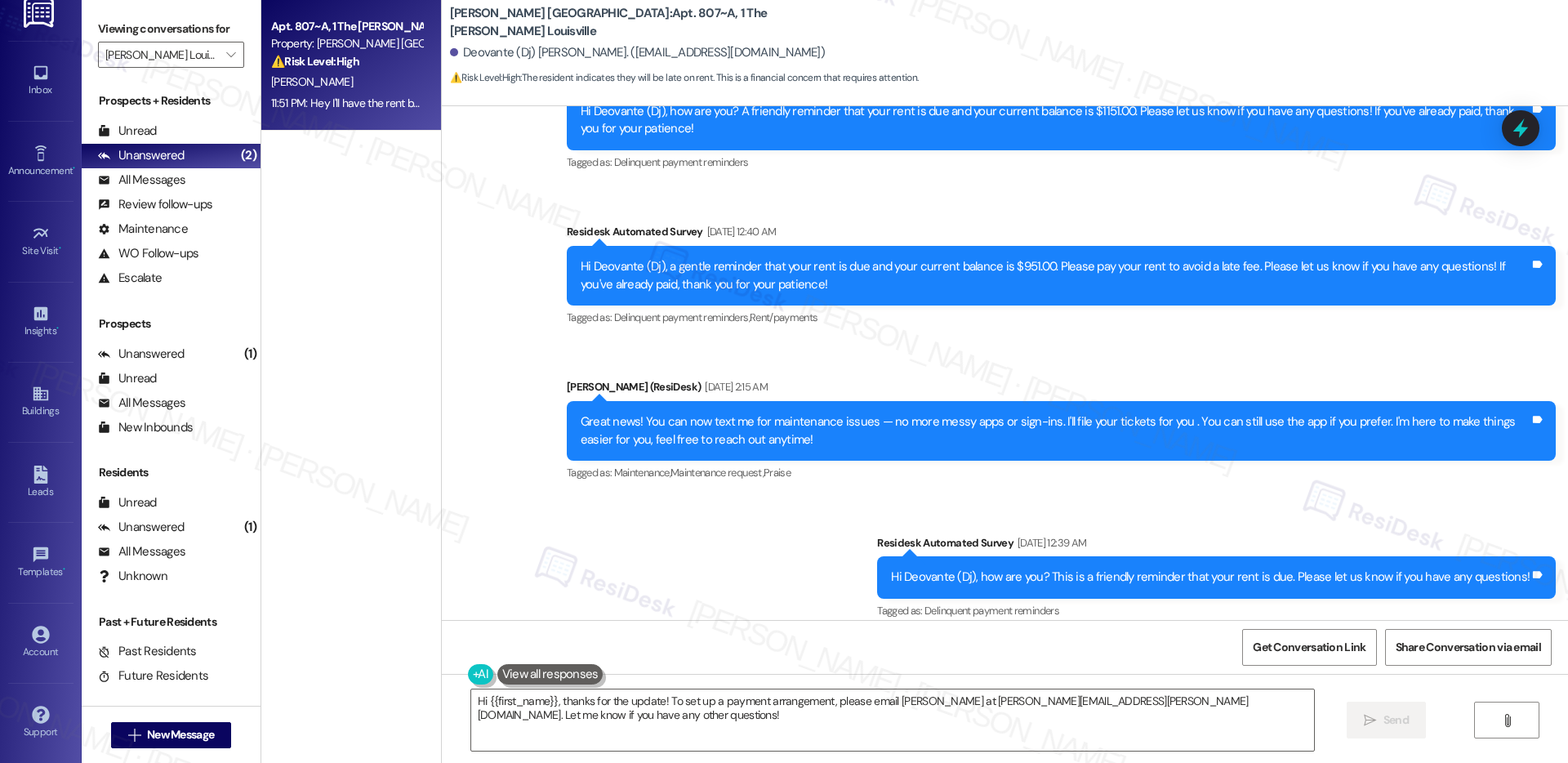
scroll to position [6971, 0]
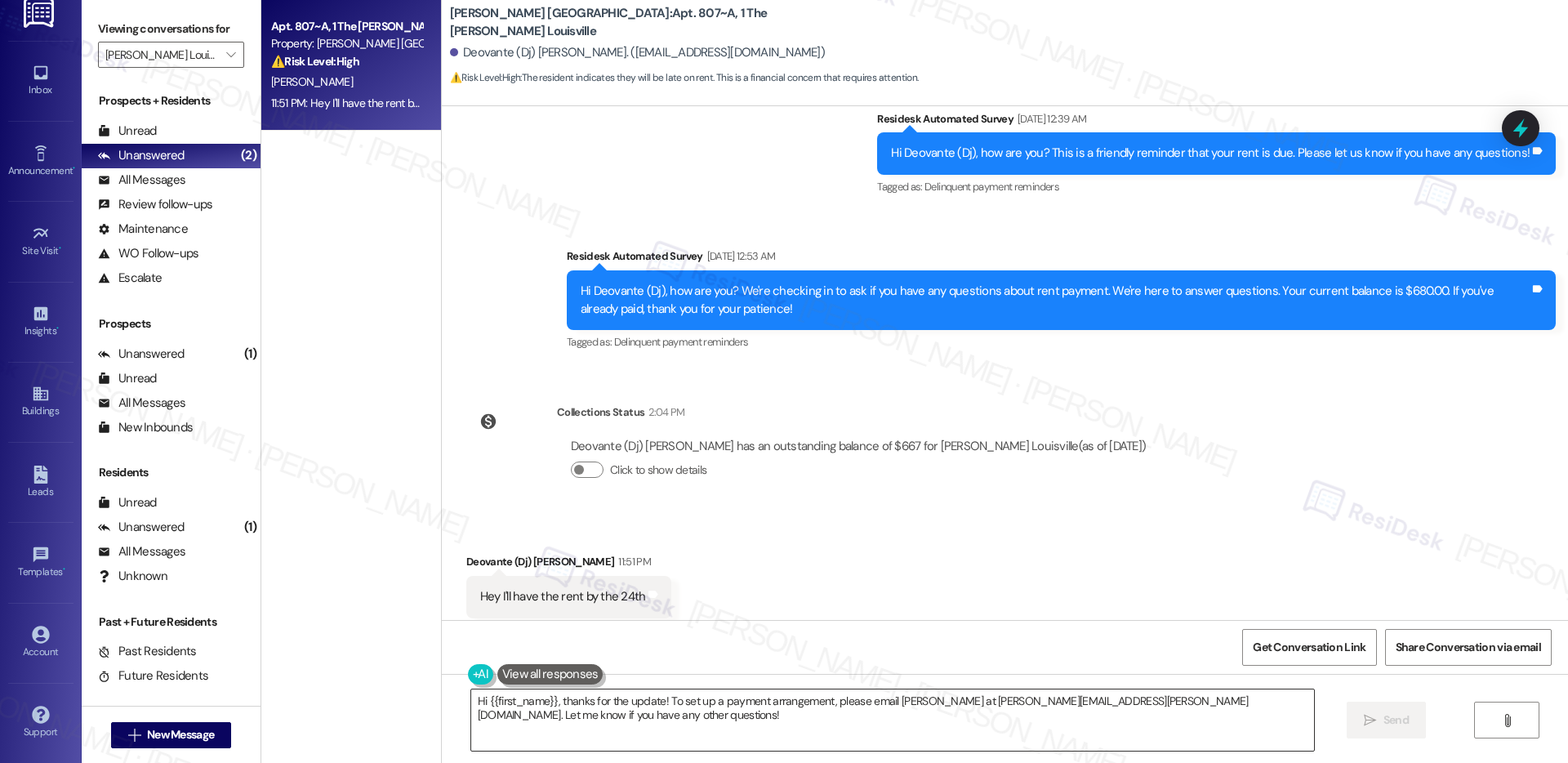
click at [596, 720] on textarea "Hi {{first_name}}, thanks for the update! To set up a payment arrangement, plea…" at bounding box center [892, 720] width 843 height 61
click at [596, 719] on textarea "Hi {{first_name}}, thanks for the update! To set up a payment arrangement, plea…" at bounding box center [892, 720] width 843 height 61
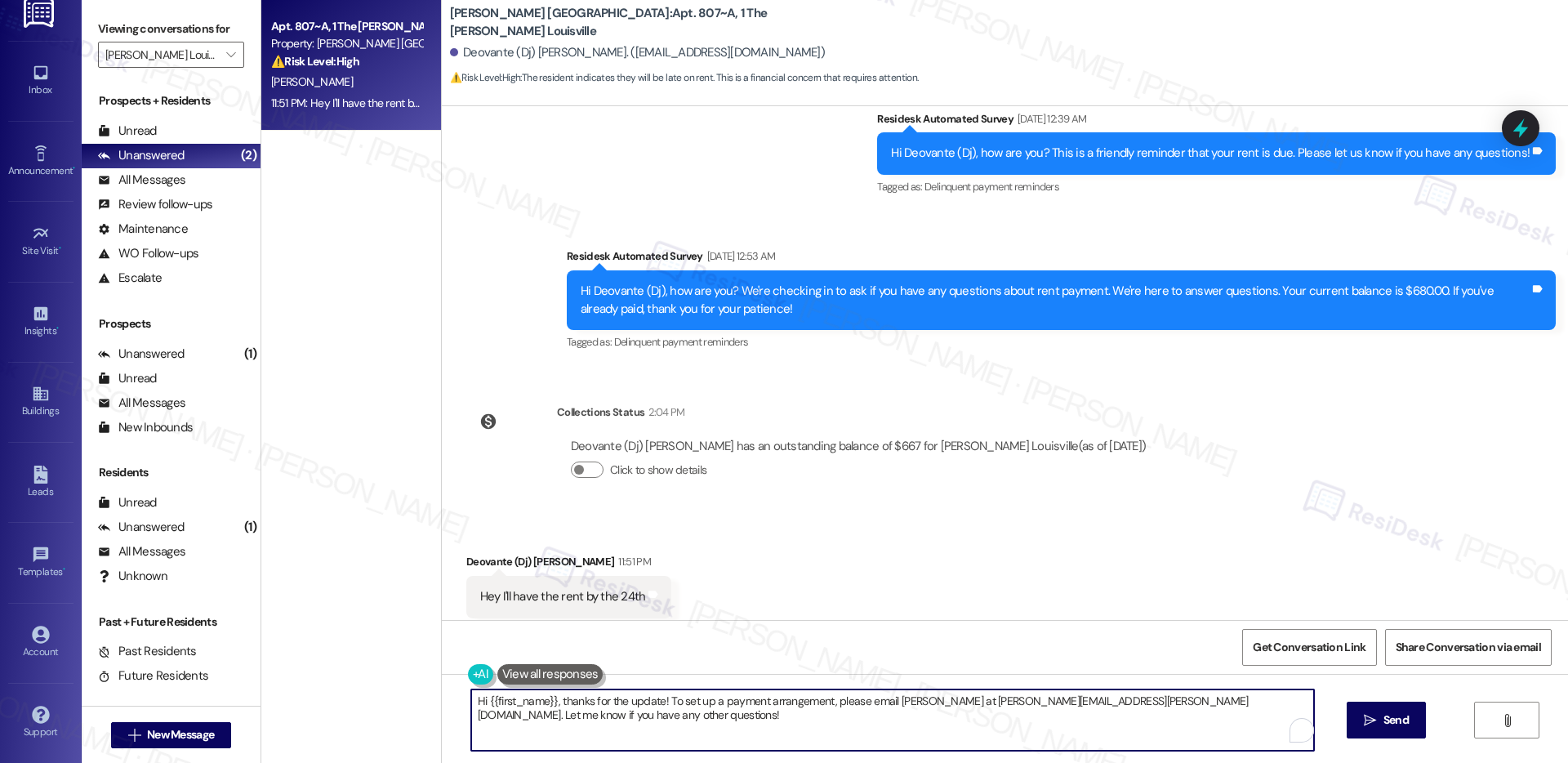
click at [595, 719] on textarea "Hi {{first_name}}, thanks for the update! To set up a payment arrangement, plea…" at bounding box center [892, 720] width 843 height 61
click at [594, 717] on textarea "Hi {{first_name}}, thanks for the update! To set up a payment arrangement, plea…" at bounding box center [892, 720] width 843 height 61
click at [486, 712] on textarea "Hi {{first_name}}, thanks for the update! To set up a payment arrangement, plea…" at bounding box center [892, 720] width 843 height 61
click at [485, 712] on textarea "Hi {{first_name}}, thanks for the update! To set up a payment arrangement, plea…" at bounding box center [892, 720] width 843 height 61
click at [485, 713] on textarea "Hi {{first_name}}, thanks for the update! To set up a payment arrangement, plea…" at bounding box center [892, 720] width 843 height 61
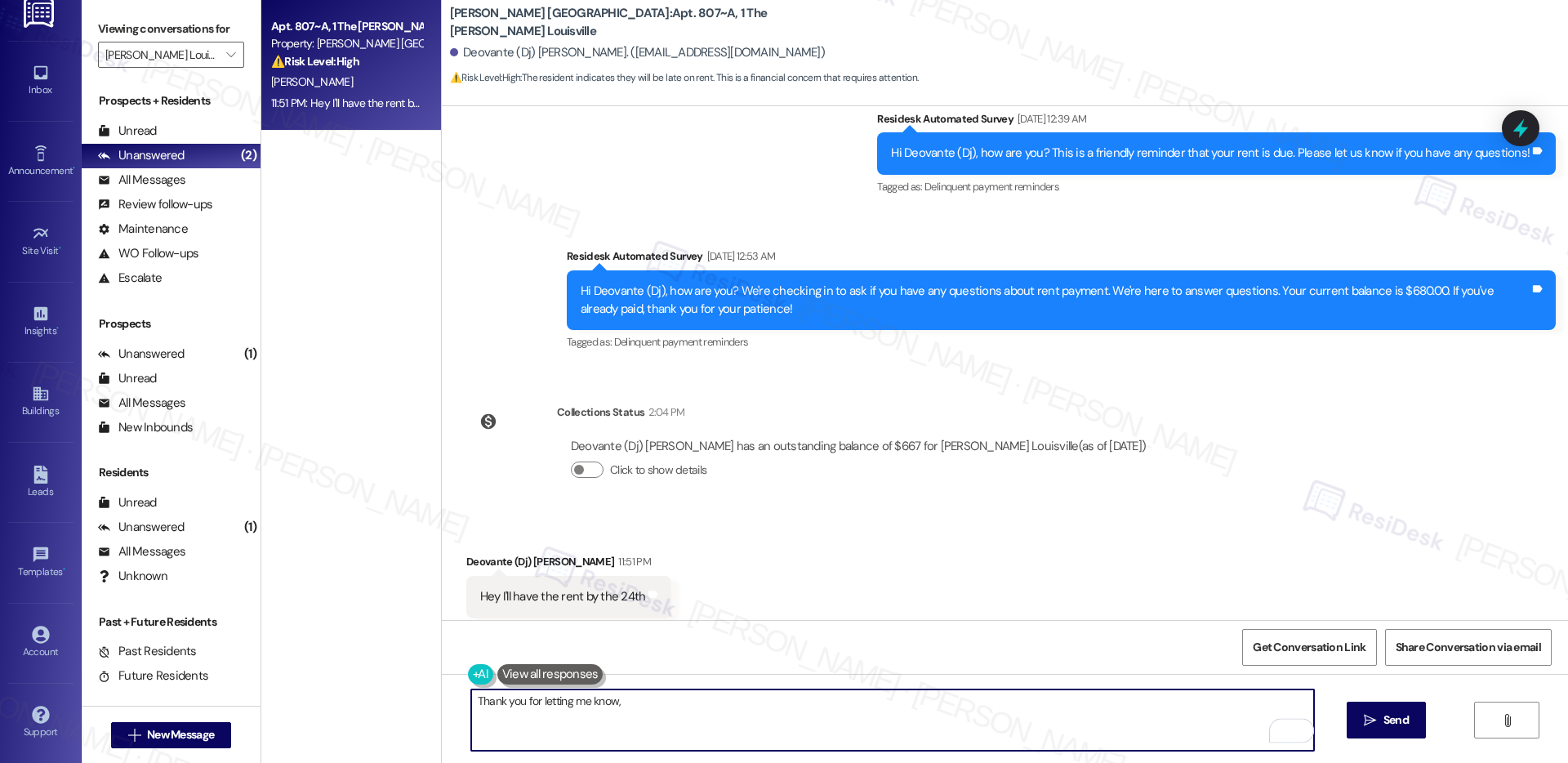
click at [467, 53] on div "Deovante (Dj) Curtis. (deovantecurtis@gmail.com)" at bounding box center [637, 53] width 375 height 18
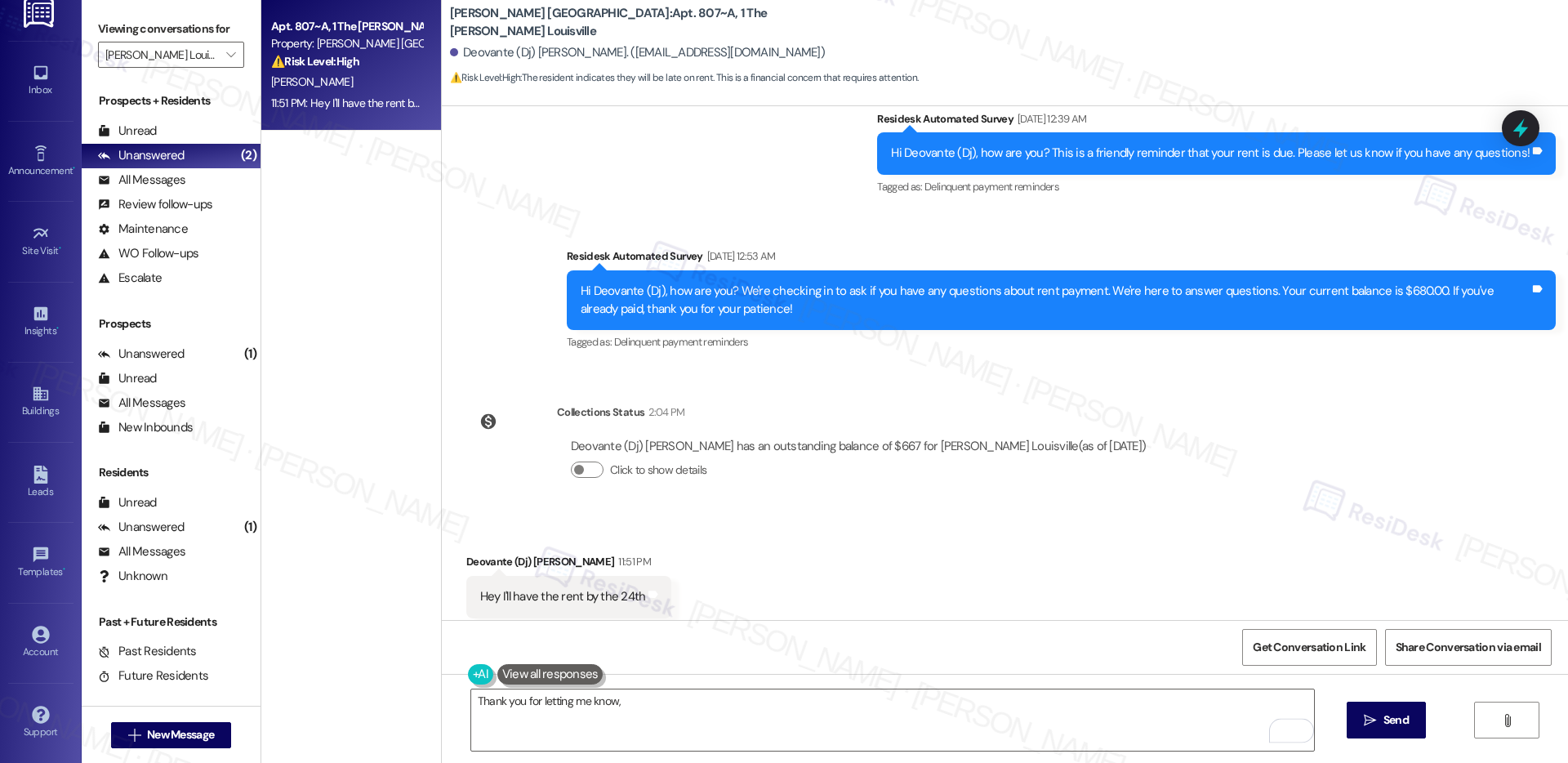
click at [467, 53] on div "Deovante (Dj) Curtis. (deovantecurtis@gmail.com)" at bounding box center [637, 53] width 375 height 18
copy div "Deovante"
click at [653, 708] on textarea "Thank you for letting me know," at bounding box center [892, 720] width 843 height 61
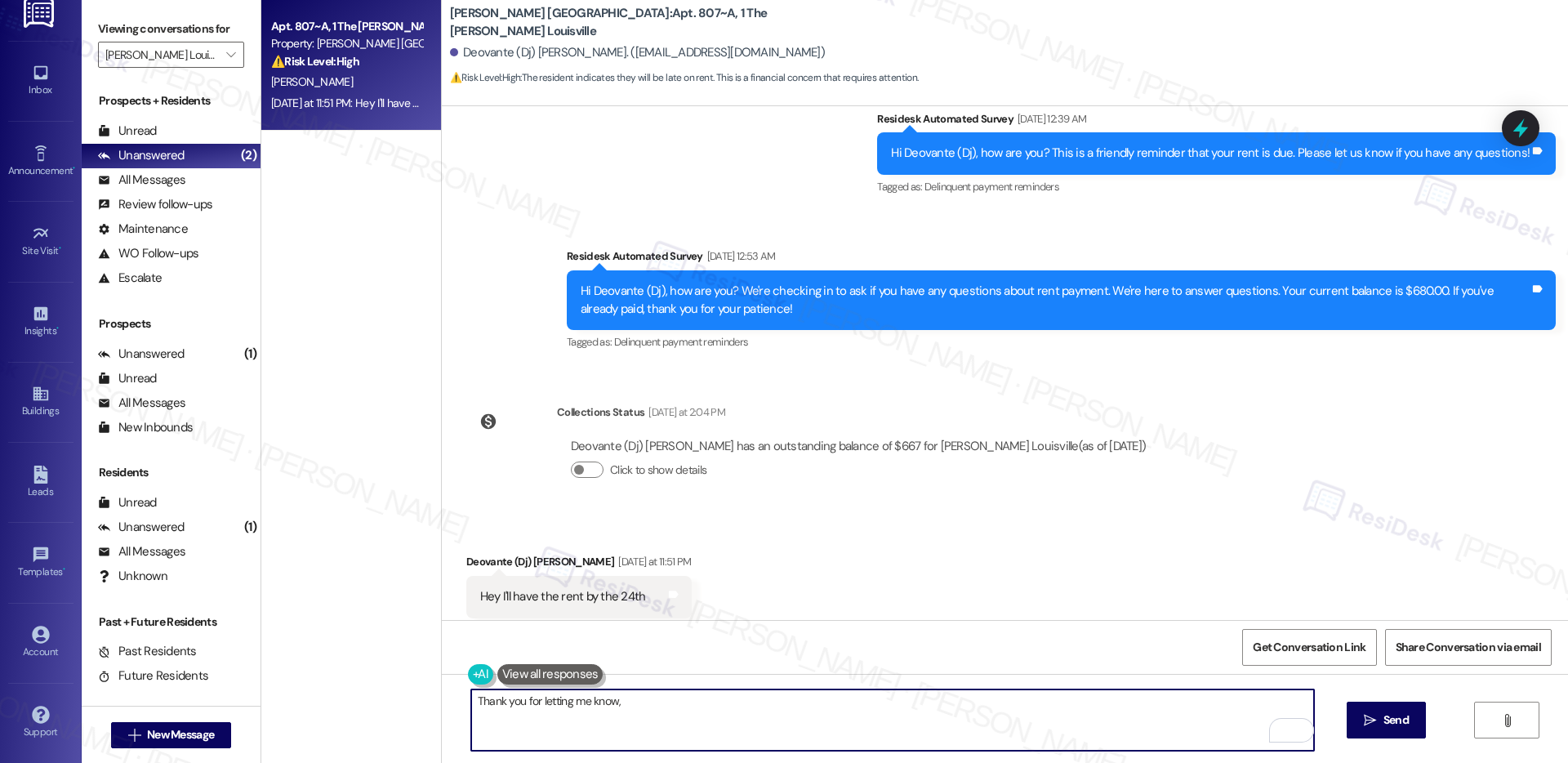
paste textarea "Deovante"
drag, startPoint x: 786, startPoint y: 702, endPoint x: 1100, endPoint y: 717, distance: 314.4
click at [1100, 717] on textarea "Thank you for letting me know, Dj! I'll forward this to our onsite team. By the…" at bounding box center [892, 720] width 843 height 61
paste textarea "Please note that a late fee may be applied as per the lease agreement. Please l…"
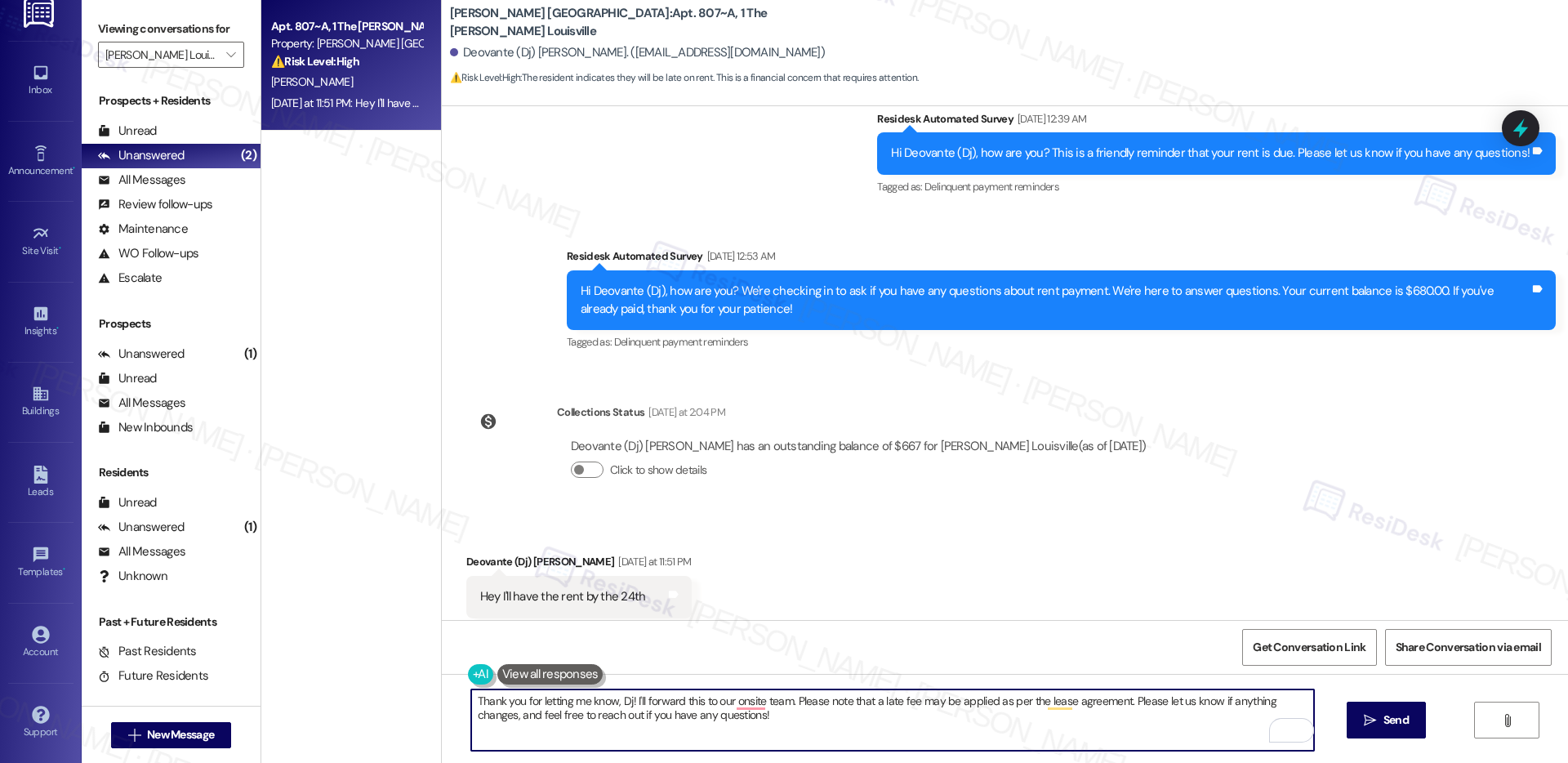
click at [909, 723] on textarea "Thank you for letting me know, Dj! I'll forward this to our onsite team. Please…" at bounding box center [892, 720] width 843 height 61
drag, startPoint x: 1118, startPoint y: 699, endPoint x: 1117, endPoint y: 687, distance: 12.0
click at [1117, 726] on textarea "Thank you for letting me know, Dj! I'll forward this to our onsite team. Please…" at bounding box center [892, 720] width 843 height 61
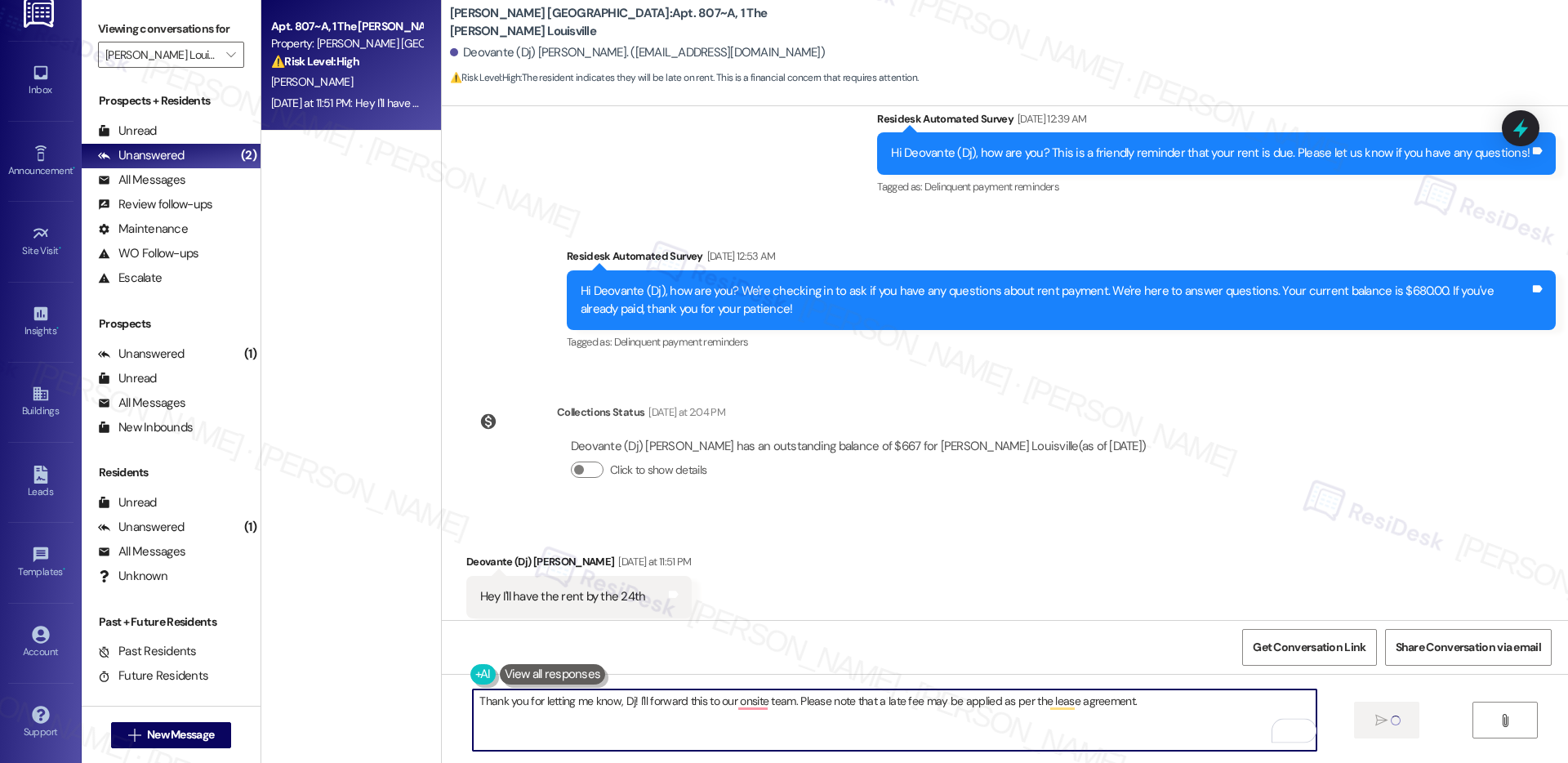
type textarea "Thank you for letting me know, Dj! I'll forward this to our onsite team. Please…"
click at [1242, 445] on div "WO Opened request: pests / kit... Sep 26, 2023 at 4:10 PM Status : Completed Sh…" at bounding box center [1005, 363] width 1127 height 514
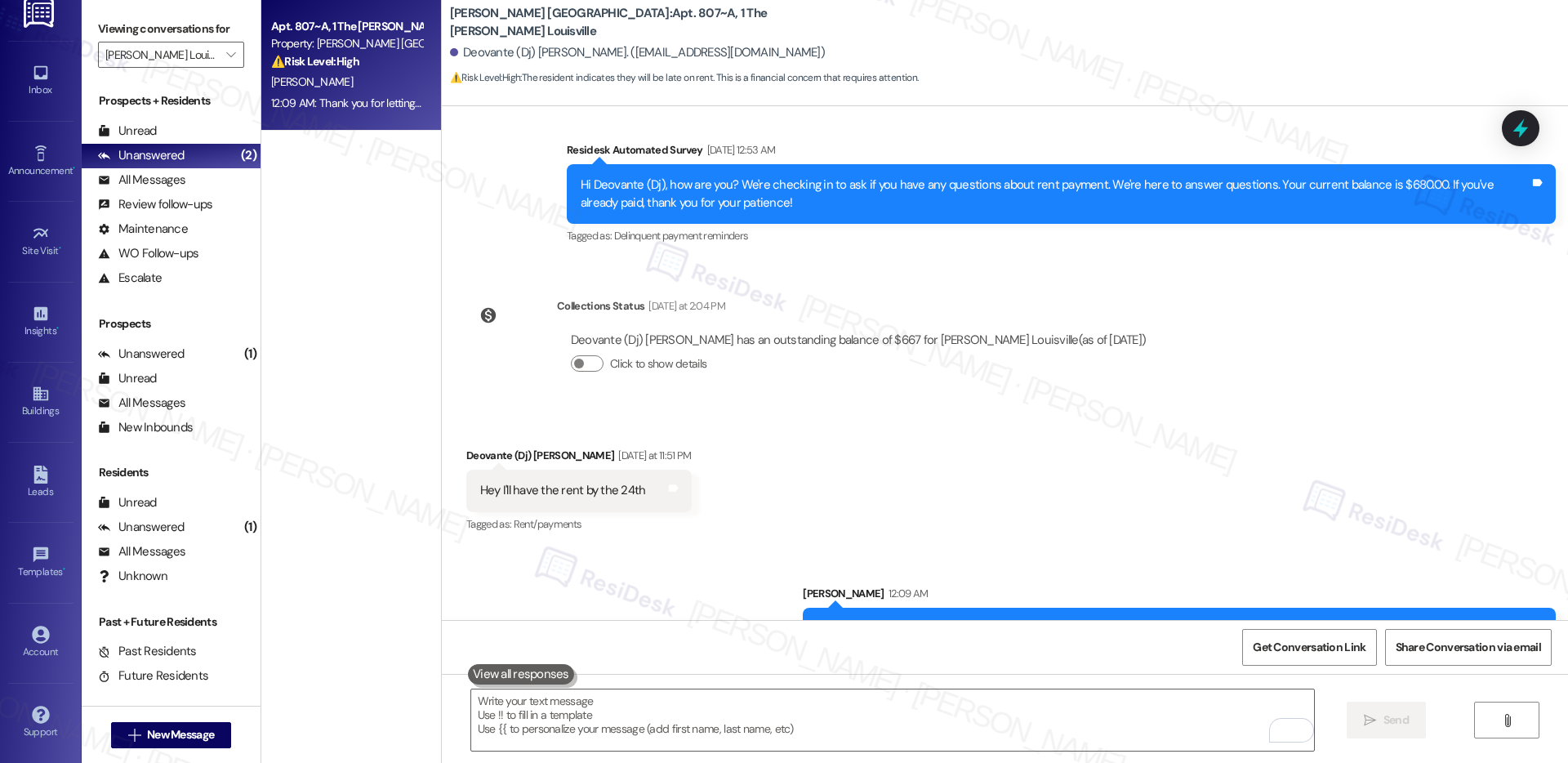
scroll to position [7085, 0]
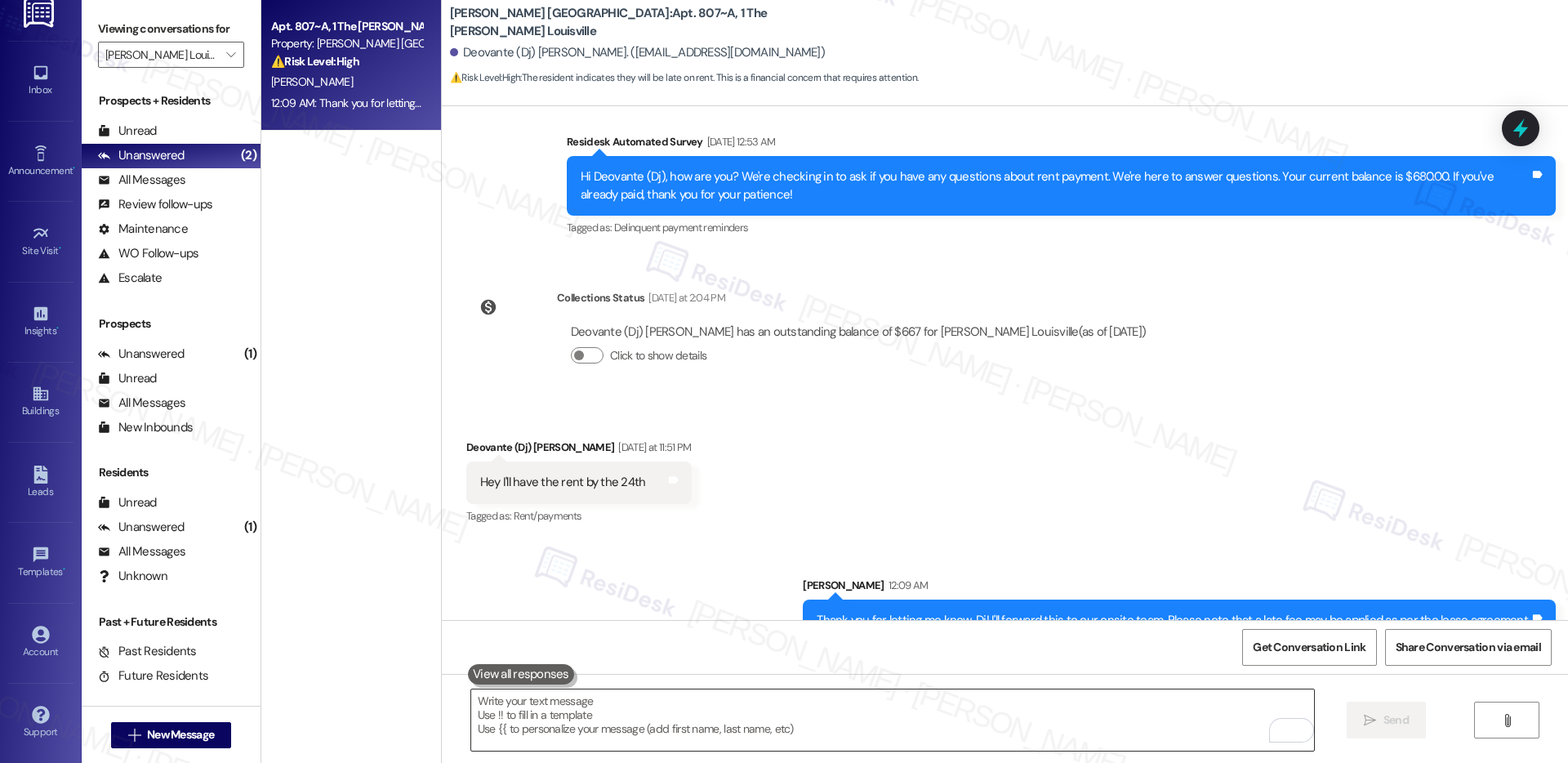
click at [1007, 716] on textarea "To enrich screen reader interactions, please activate Accessibility in Grammarl…" at bounding box center [892, 720] width 843 height 61
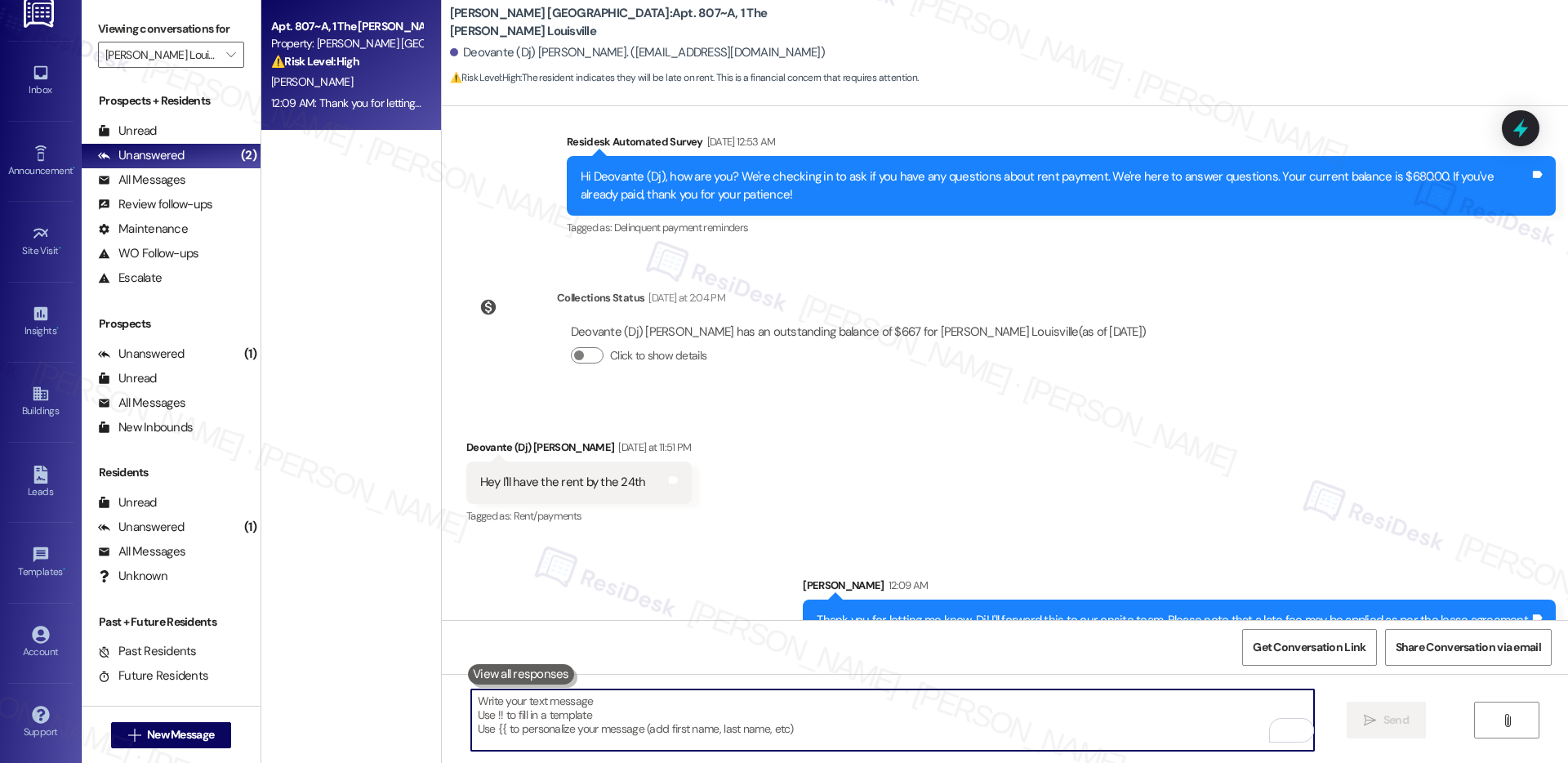
paste textarea "Please let us know if anything changes, and feel free to reach out if you have …"
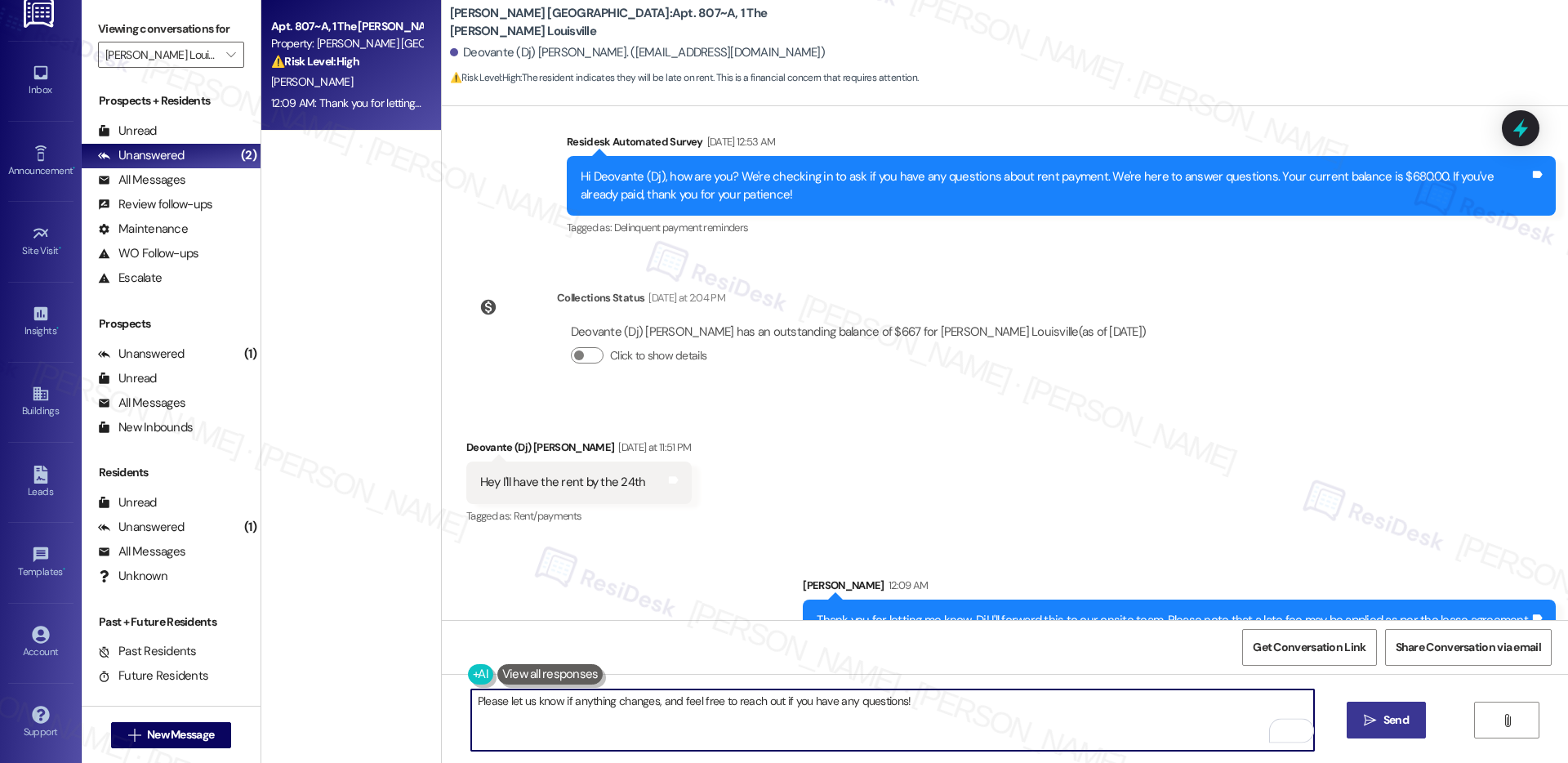
type textarea "Please let us know if anything changes, and feel free to reach out if you have …"
click at [1388, 729] on button " Send" at bounding box center [1387, 720] width 80 height 37
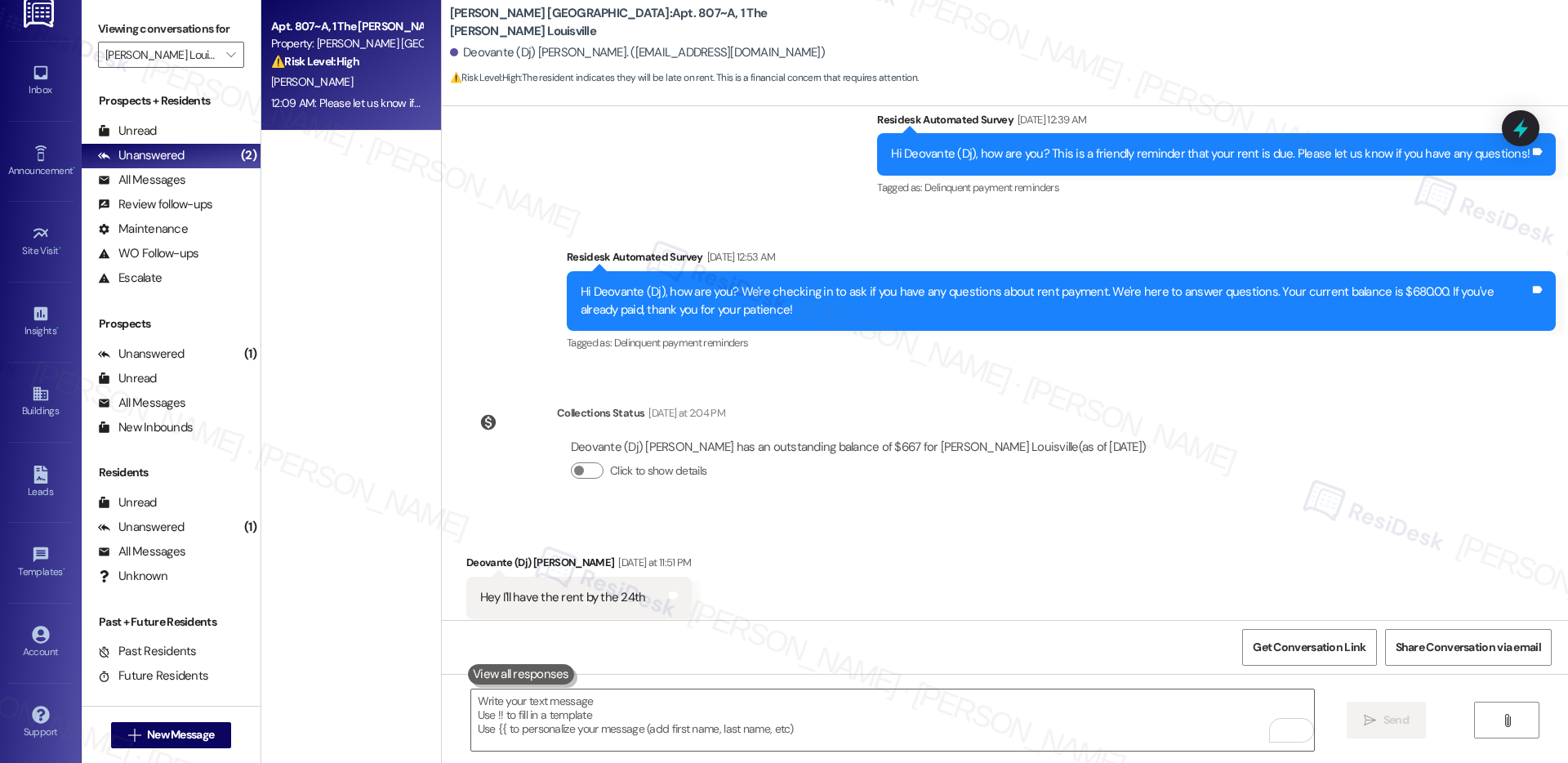
scroll to position [7199, 0]
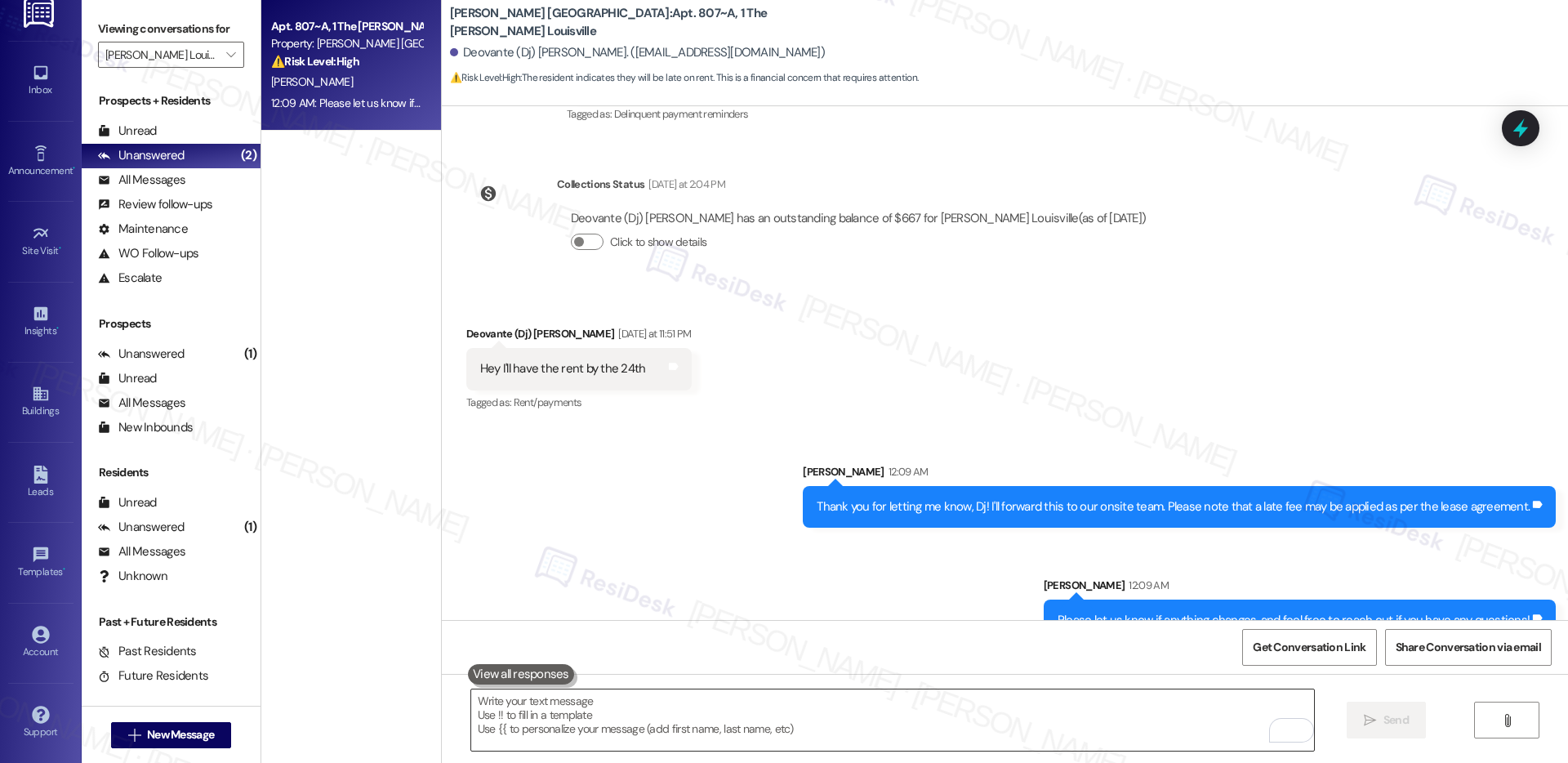
click at [861, 736] on textarea "To enrich screen reader interactions, please activate Accessibility in Grammarl…" at bounding box center [892, 720] width 843 height 61
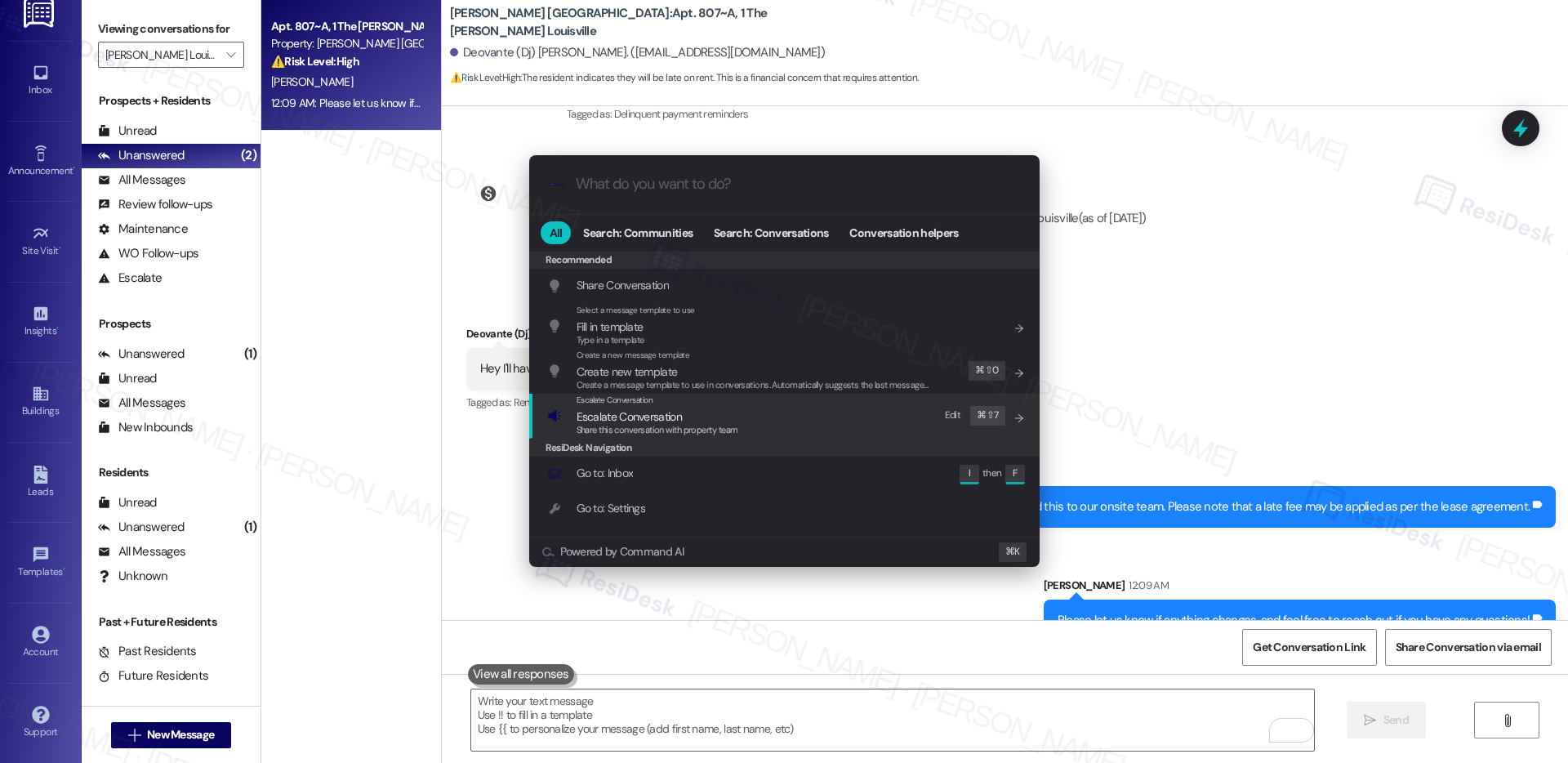
click at [875, 424] on div "Escalate Conversation Escalate Conversation Share this conversation with proper…" at bounding box center [786, 416] width 478 height 44
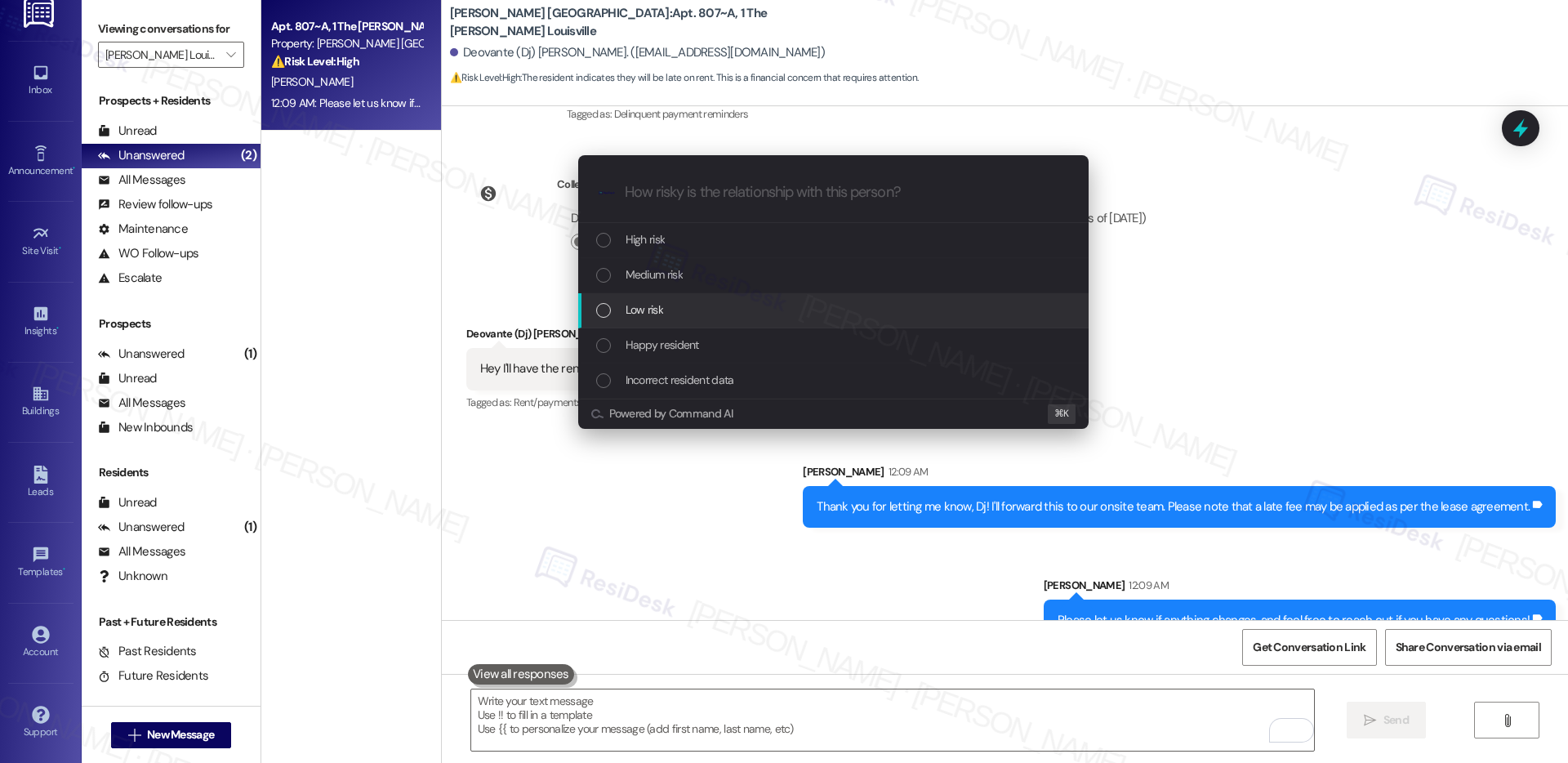
click at [843, 305] on div "Low risk" at bounding box center [835, 309] width 478 height 18
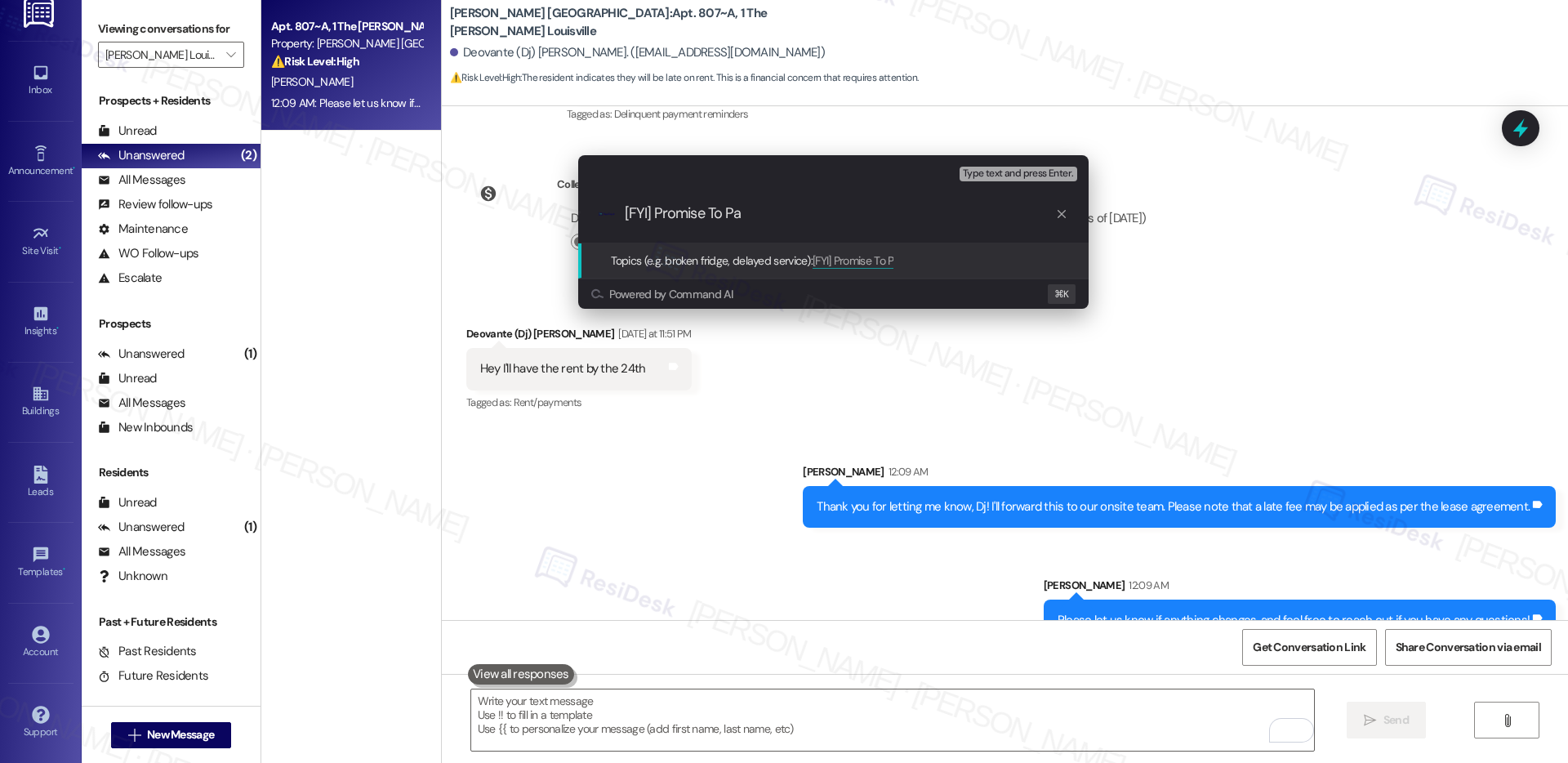
type input "[FYI] Promise To Pay"
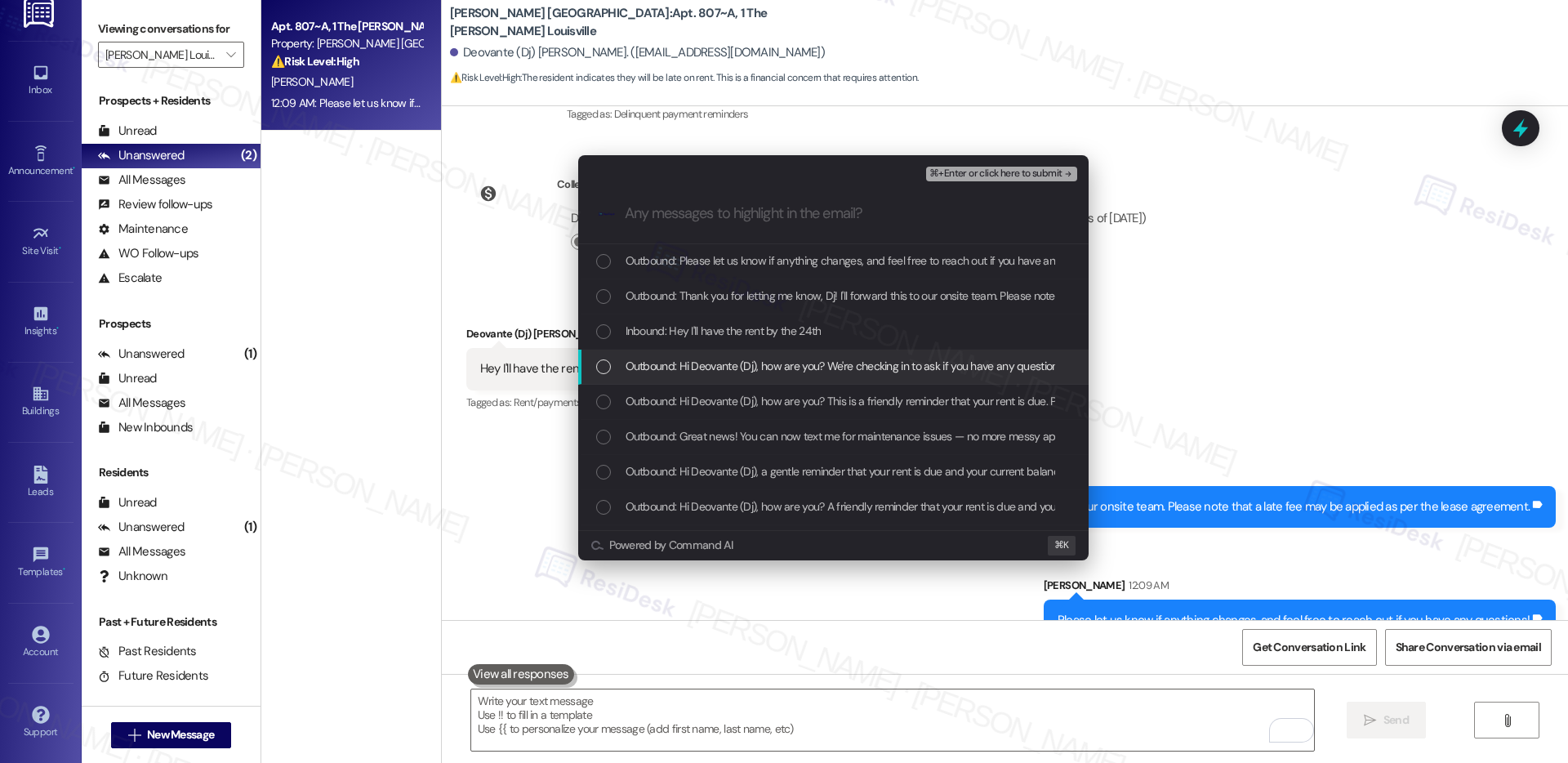
click at [800, 366] on span "Outbound: Hi Deovante (Dj), how are you? We're checking in to ask if you have a…" at bounding box center [1171, 366] width 1090 height 18
click at [806, 329] on span "Inbound: Hey I'll have the rent by the 24th" at bounding box center [724, 331] width 196 height 18
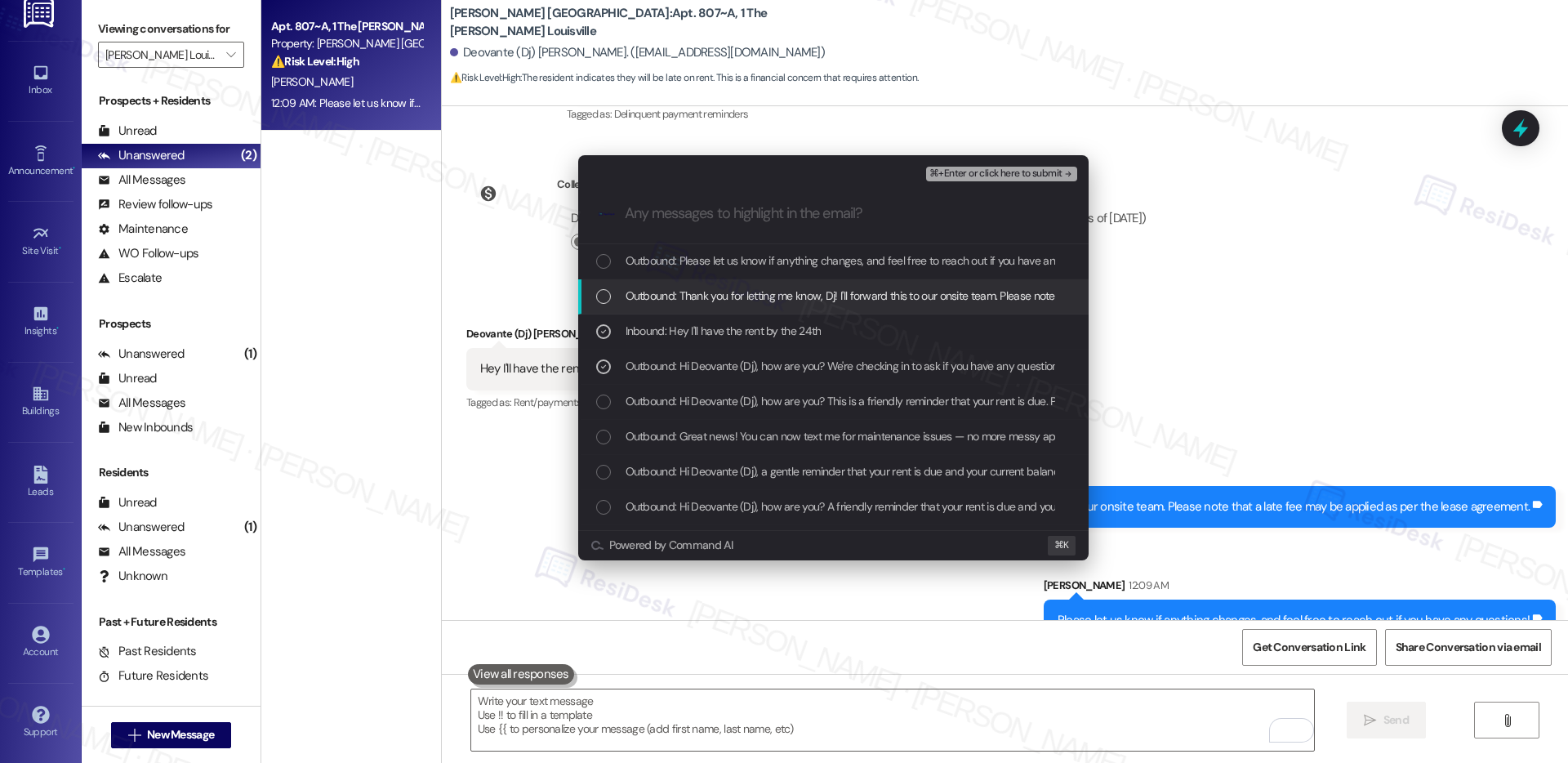
click at [826, 296] on span "Outbound: Thank you for letting me know, Dj! I'll forward this to our onsite te…" at bounding box center [981, 295] width 712 height 18
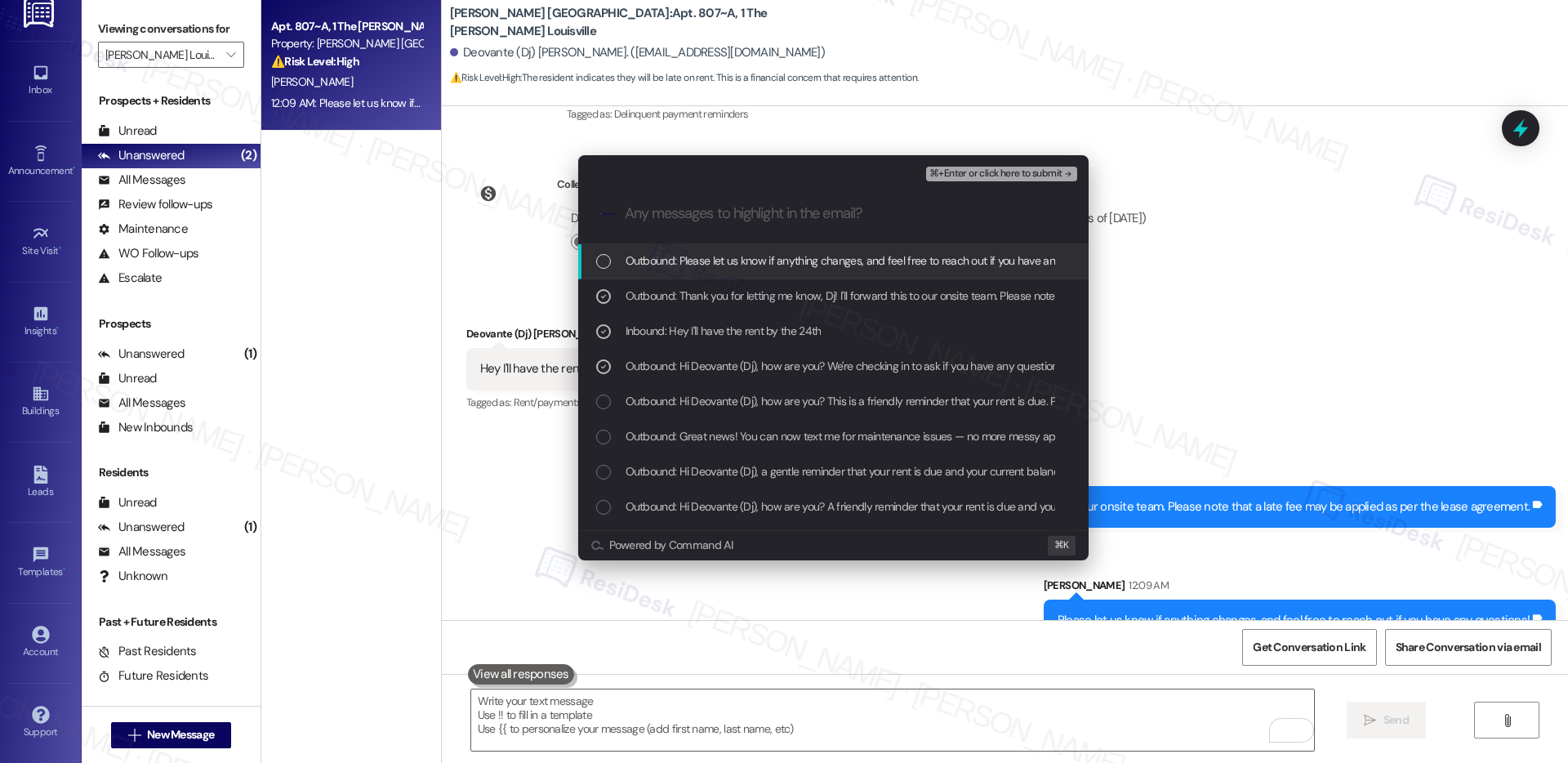
click at [902, 255] on span "Outbound: Please let us know if anything changes, and feel free to reach out if…" at bounding box center [869, 260] width 488 height 18
click at [1005, 176] on span "⌘+Enter or click here to submit" at bounding box center [995, 173] width 132 height 11
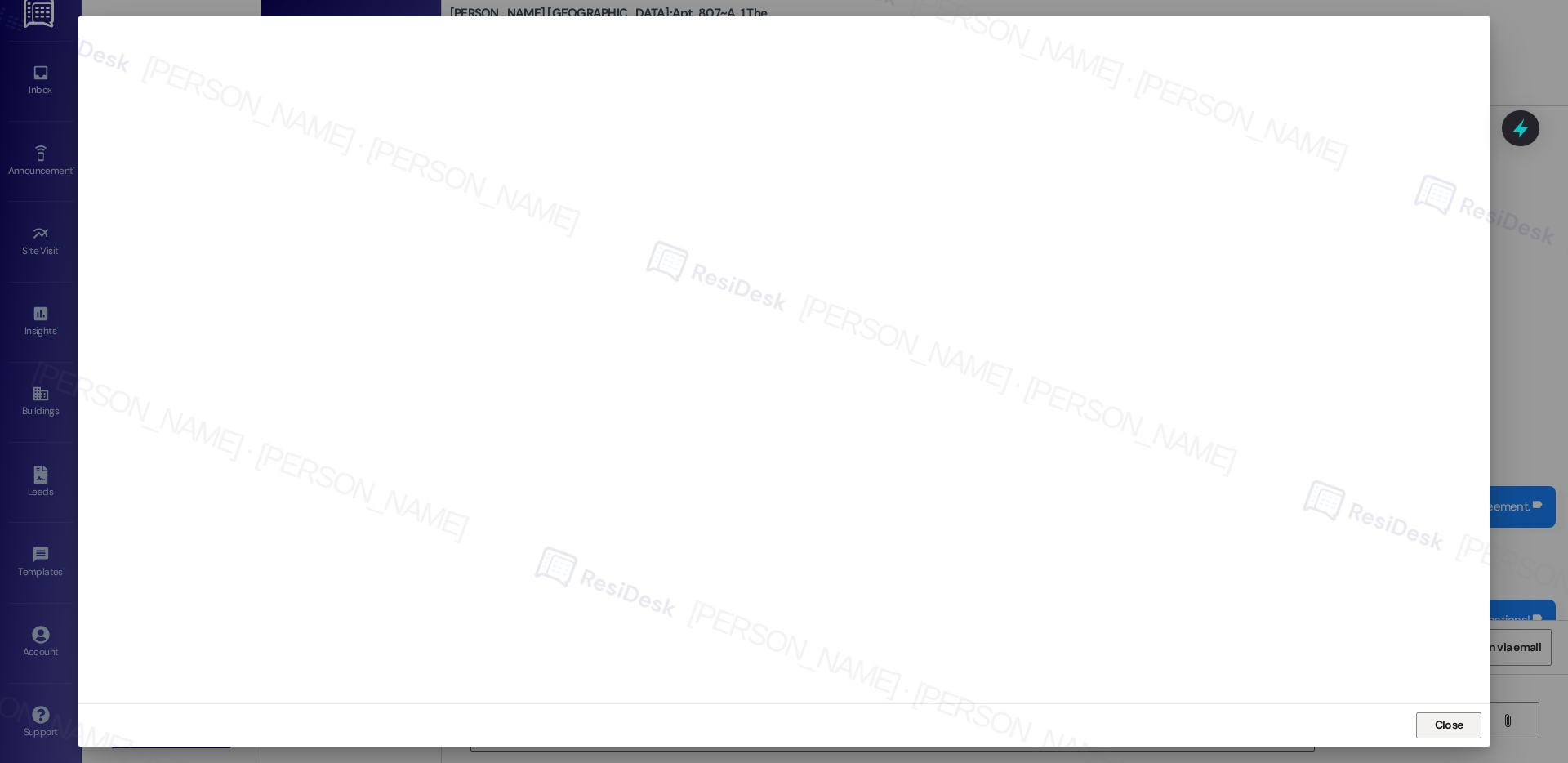
click at [1463, 728] on span "Close" at bounding box center [1449, 725] width 29 height 18
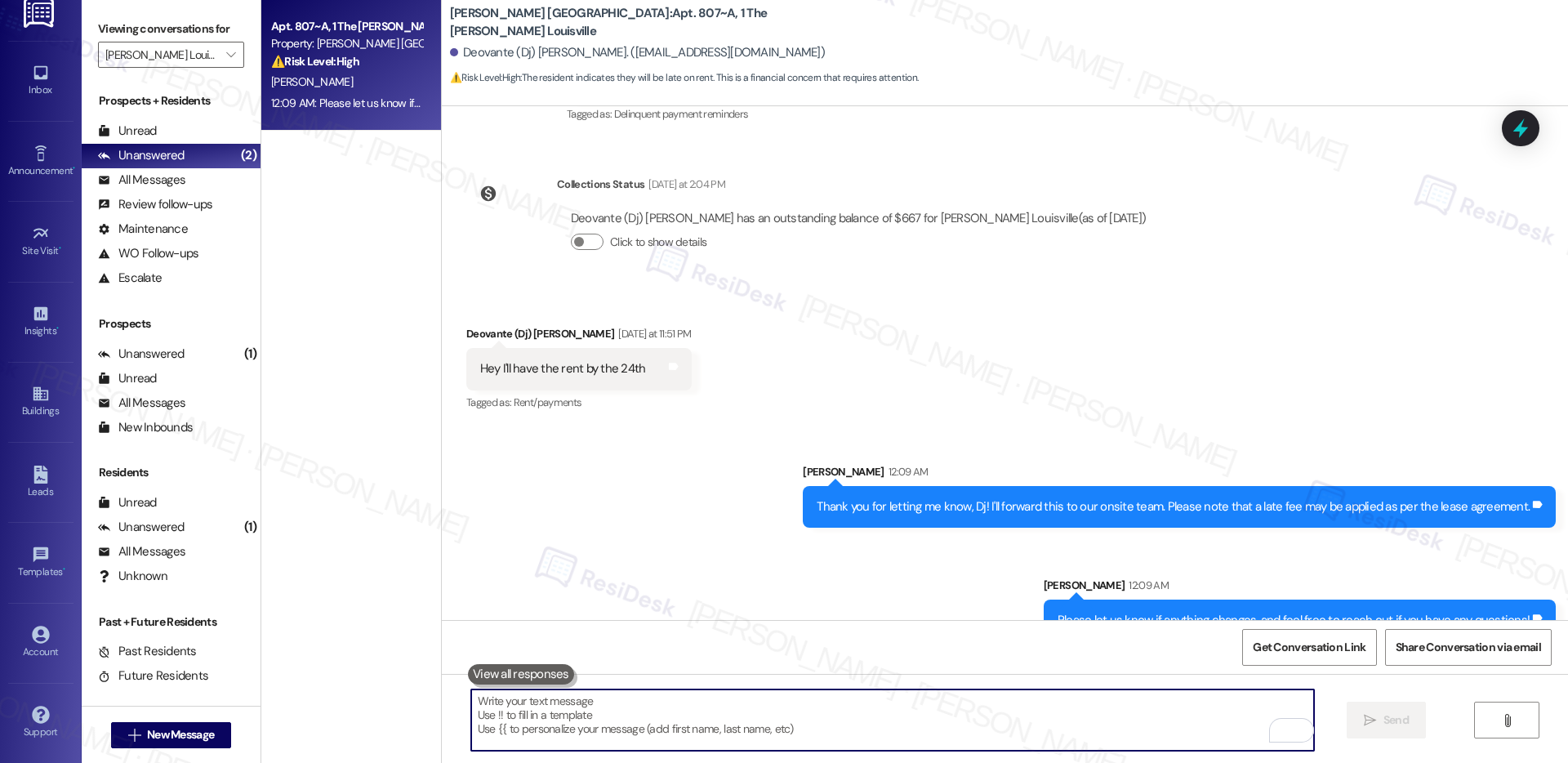
click at [1091, 725] on textarea "To enrich screen reader interactions, please activate Accessibility in Grammarl…" at bounding box center [892, 720] width 843 height 61
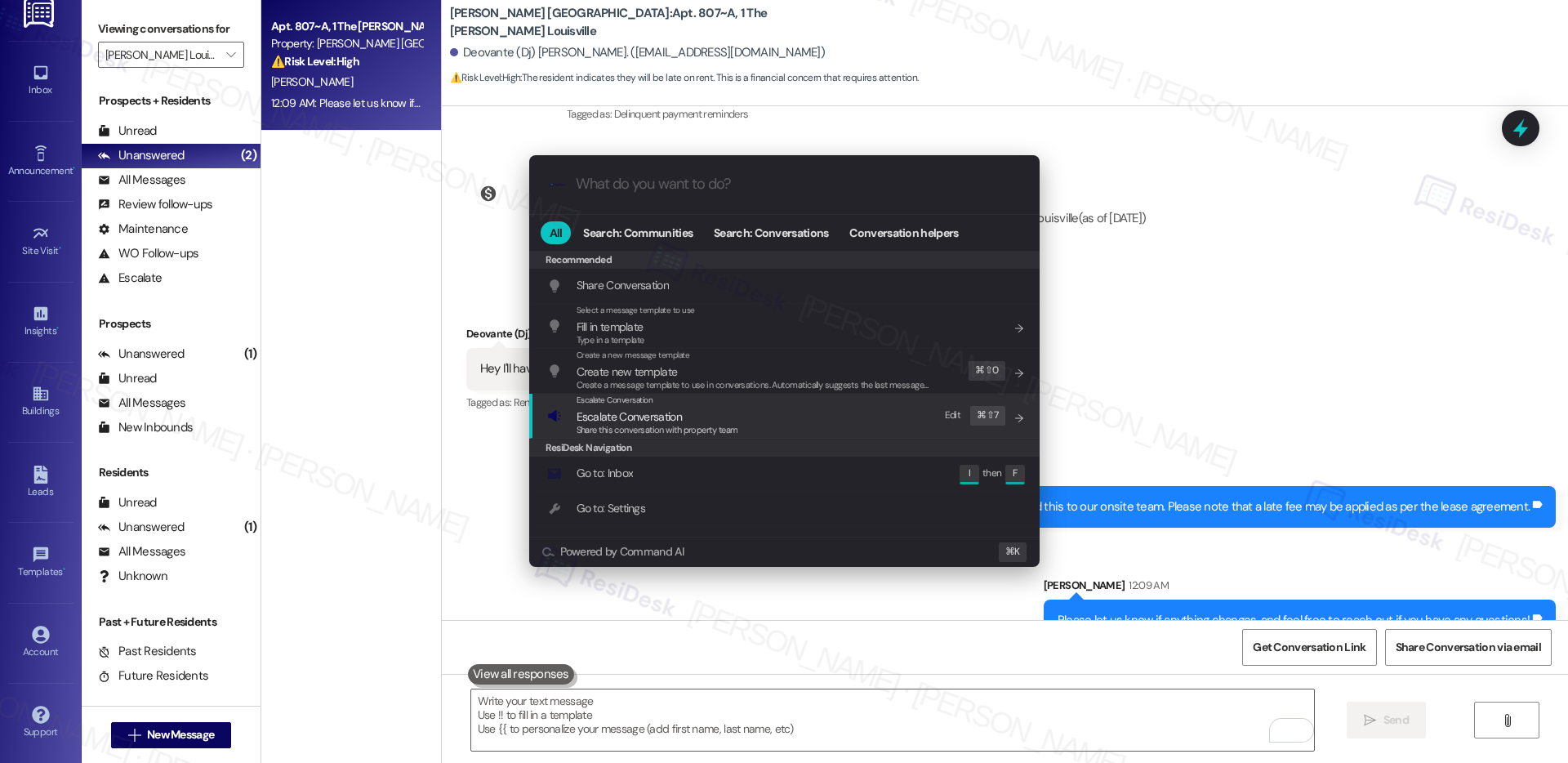
click at [749, 431] on div "Escalate Conversation Escalate Conversation Share this conversation with proper…" at bounding box center [786, 416] width 478 height 44
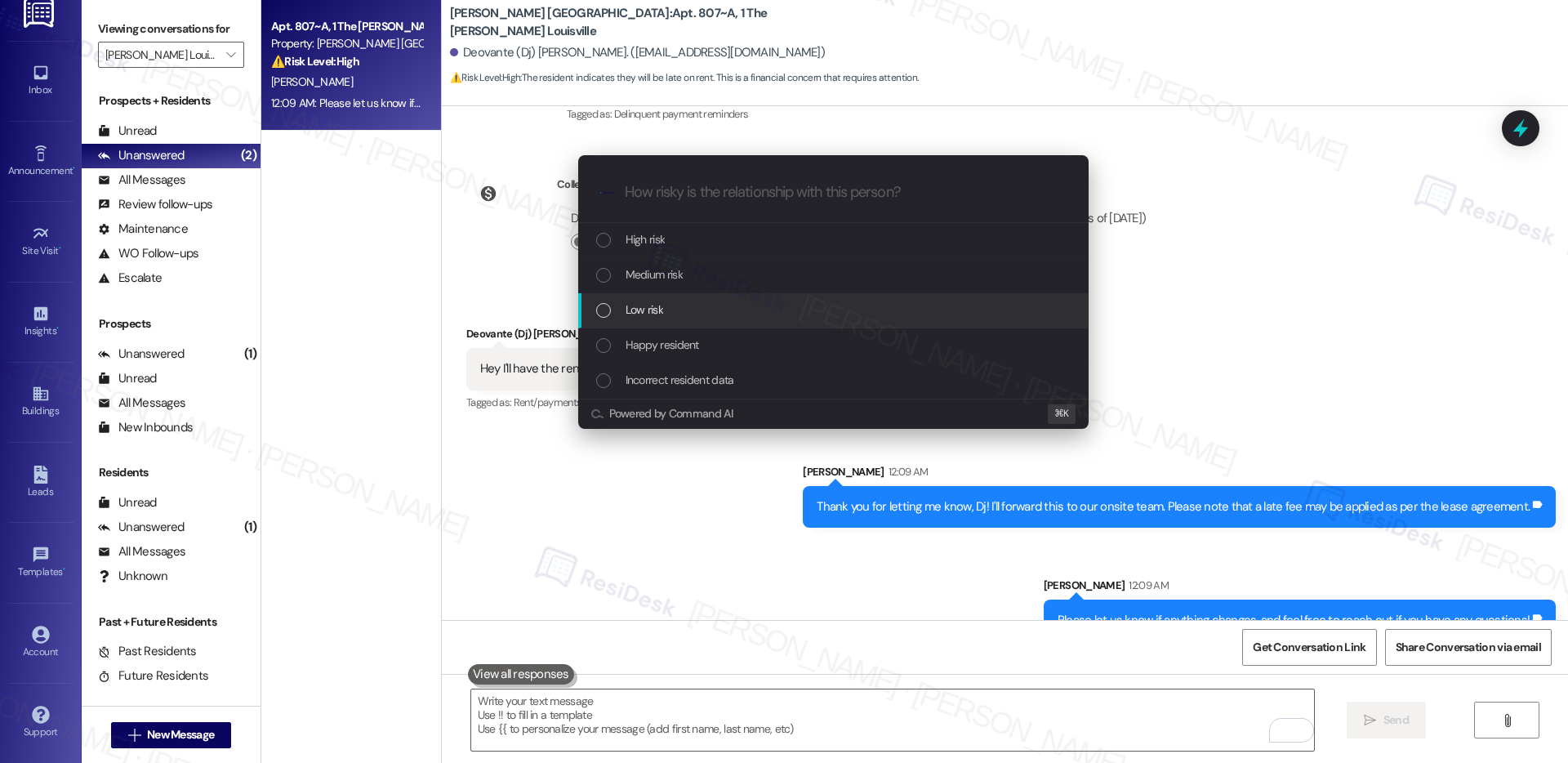
click at [745, 299] on div "Low risk" at bounding box center [833, 311] width 510 height 35
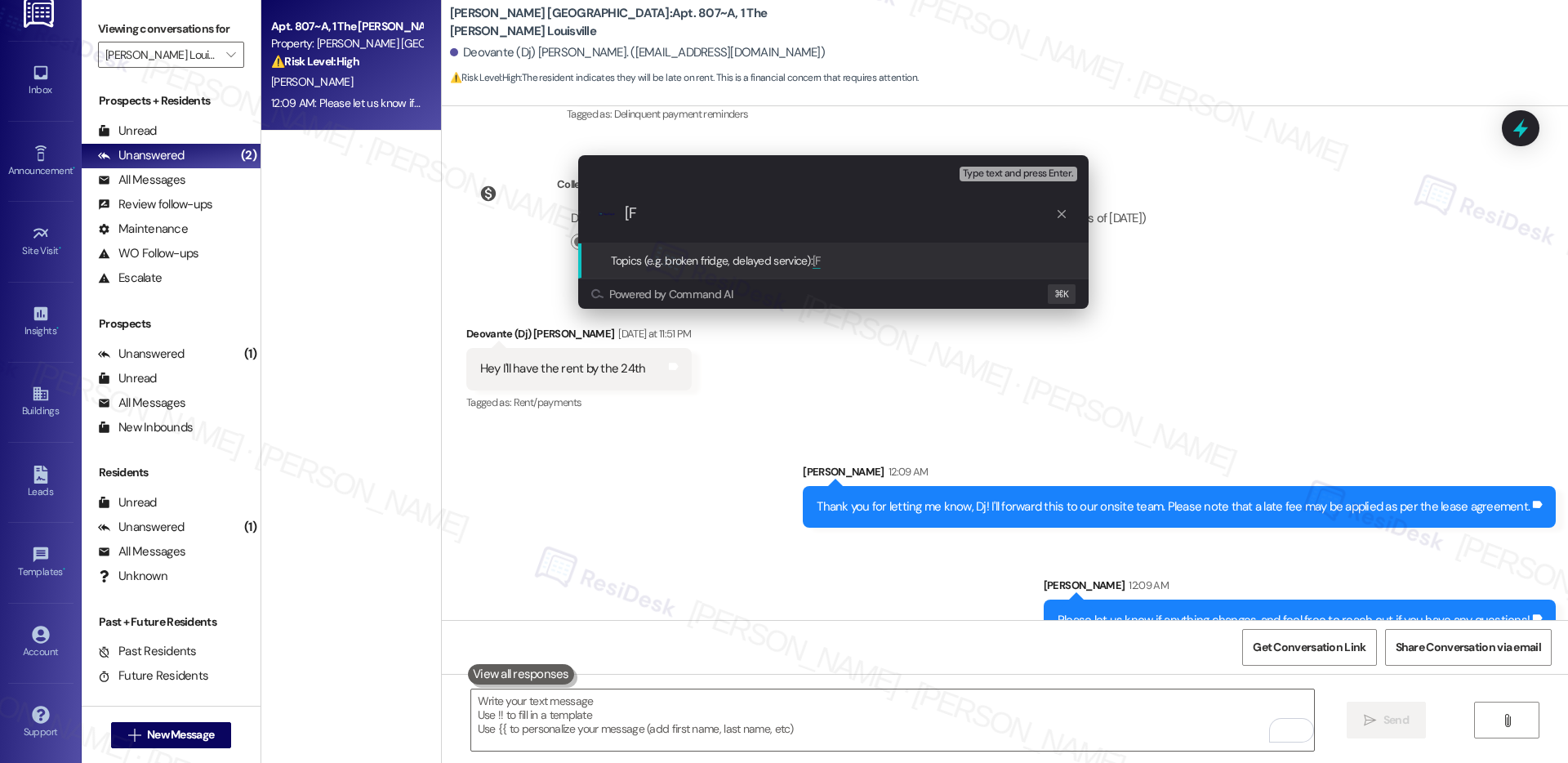
type input "["
paste input "[FYI] Promise To Pay"
type input "[FYI] Promise To Pay"
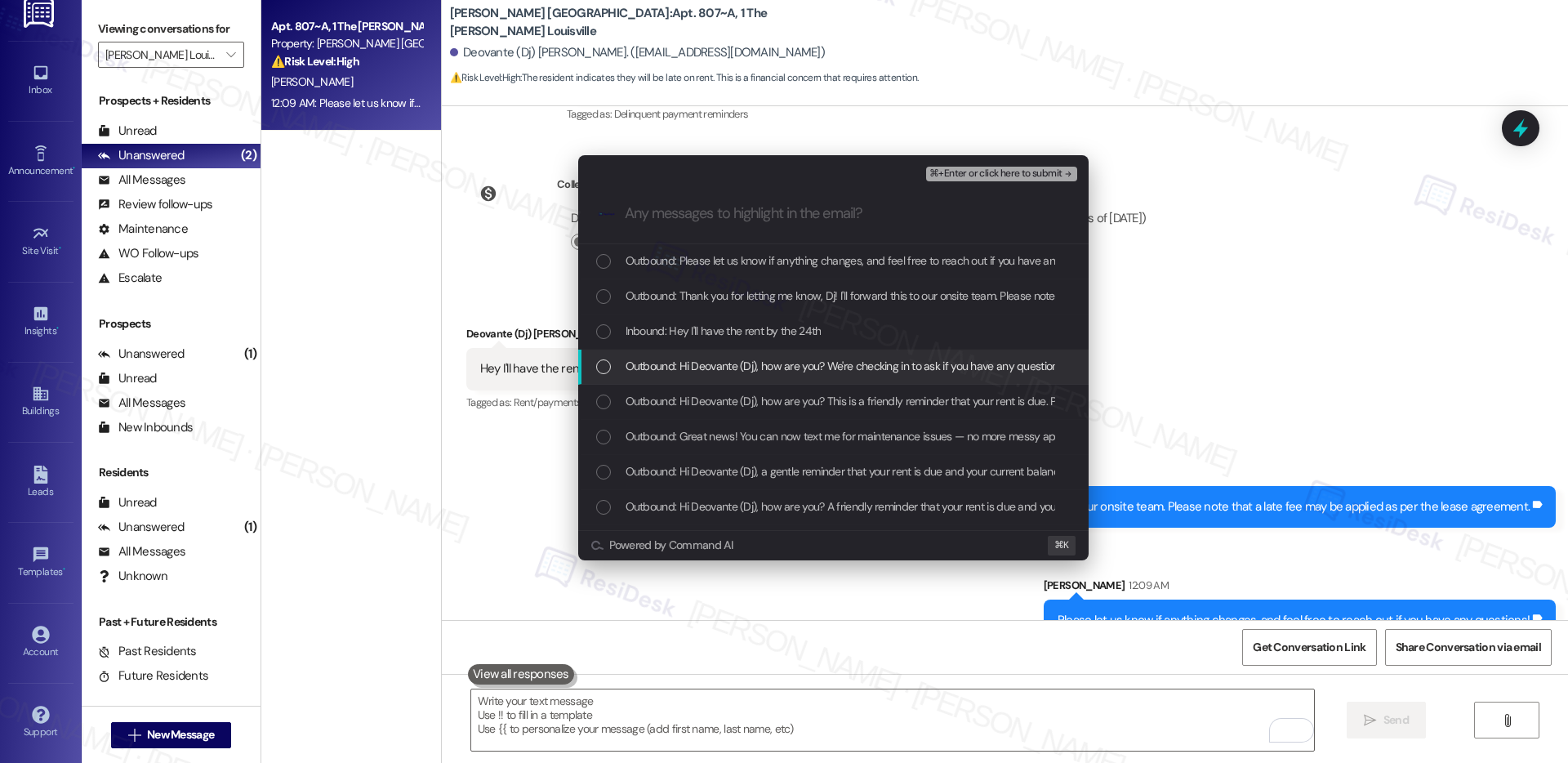
click at [733, 360] on span "Outbound: Hi Deovante (Dj), how are you? We're checking in to ask if you have a…" at bounding box center [1171, 366] width 1090 height 18
click at [742, 341] on div "Inbound: Hey I'll have the rent by the 24th" at bounding box center [833, 332] width 510 height 35
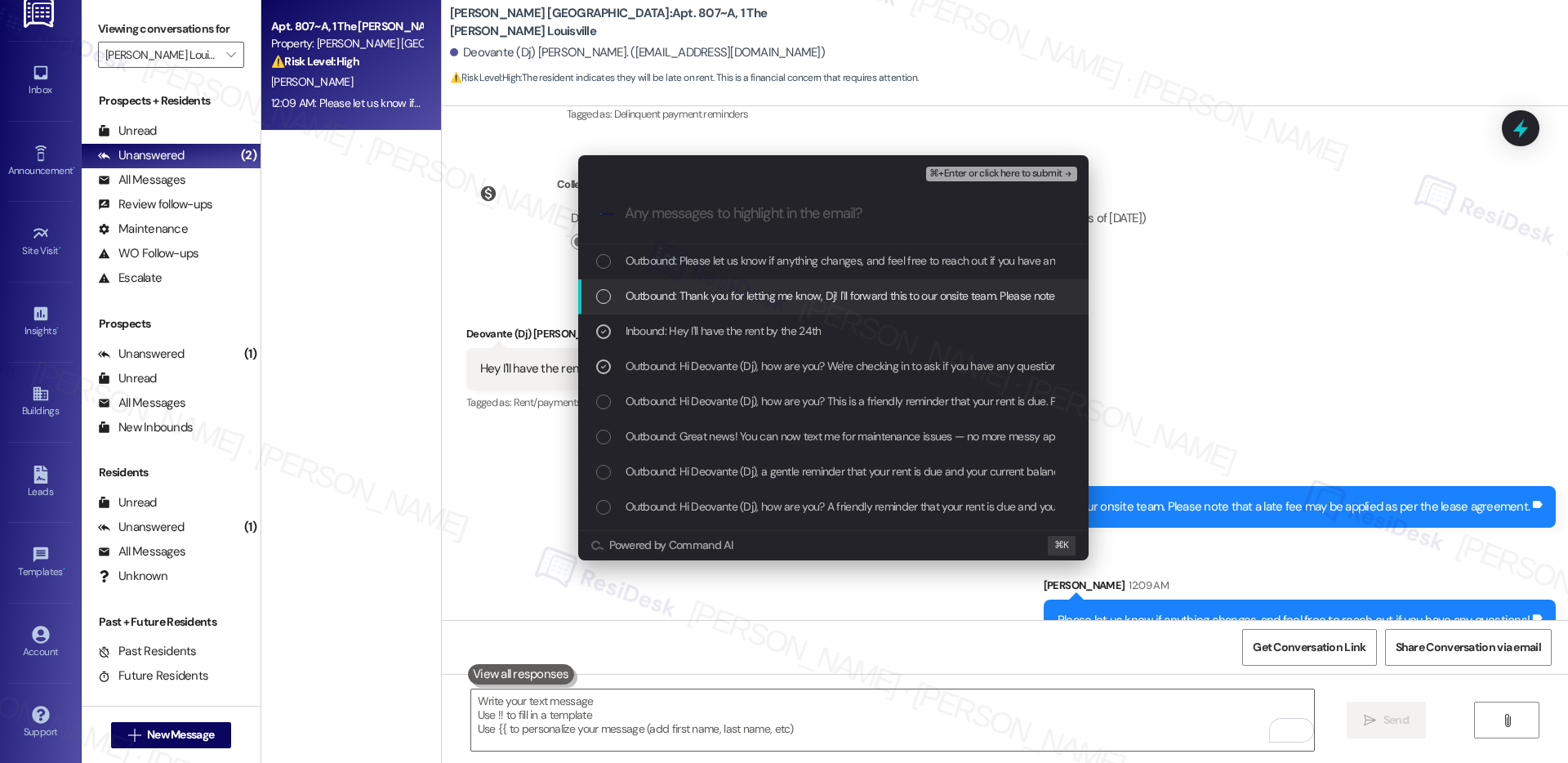
click at [774, 291] on span "Outbound: Thank you for letting me know, Dj! I'll forward this to our onsite te…" at bounding box center [981, 295] width 712 height 18
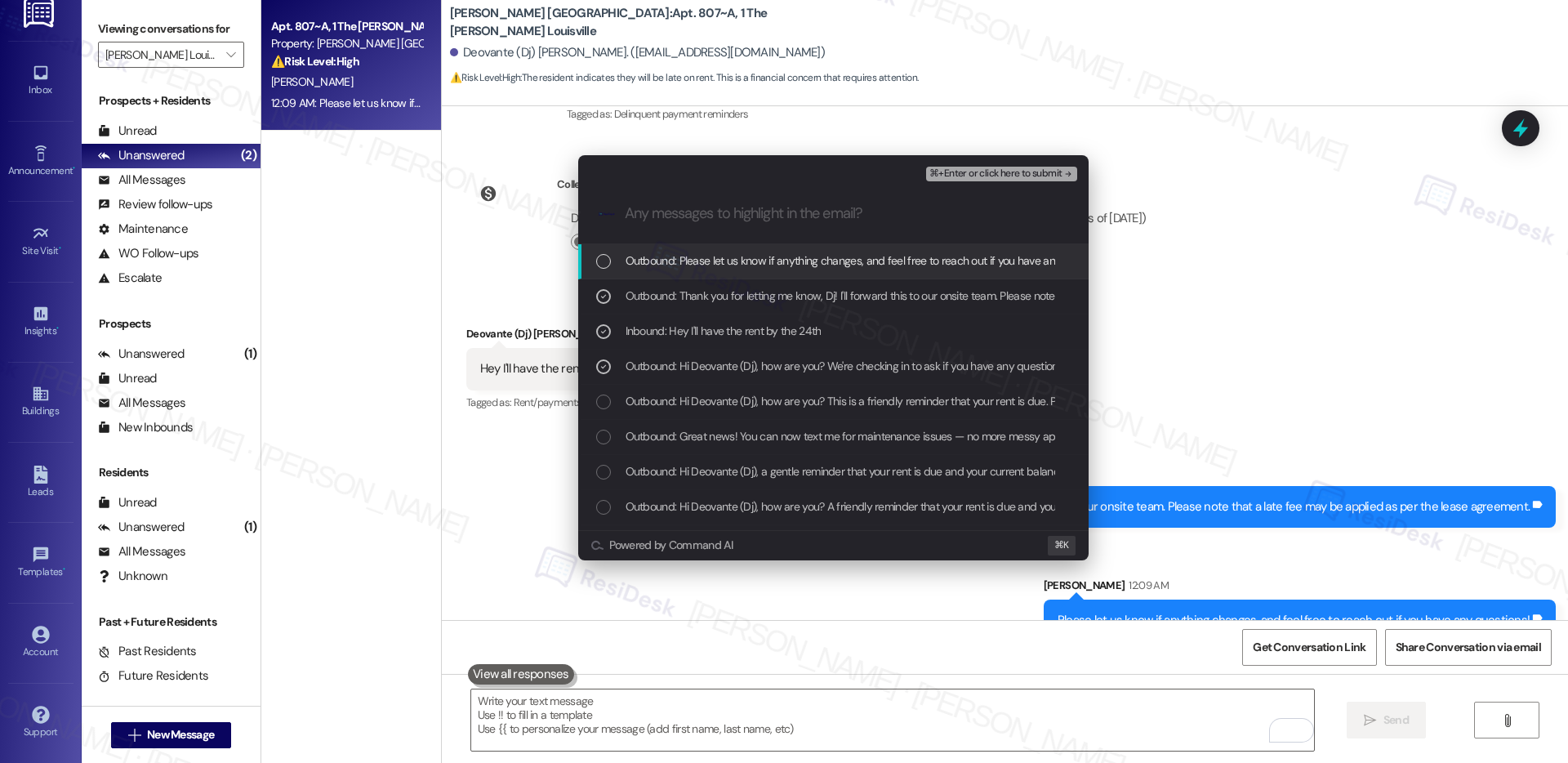
click at [808, 258] on span "Outbound: Please let us know if anything changes, and feel free to reach out if…" at bounding box center [869, 260] width 488 height 18
click at [987, 173] on span "⌘+Enter or click here to submit" at bounding box center [995, 173] width 132 height 11
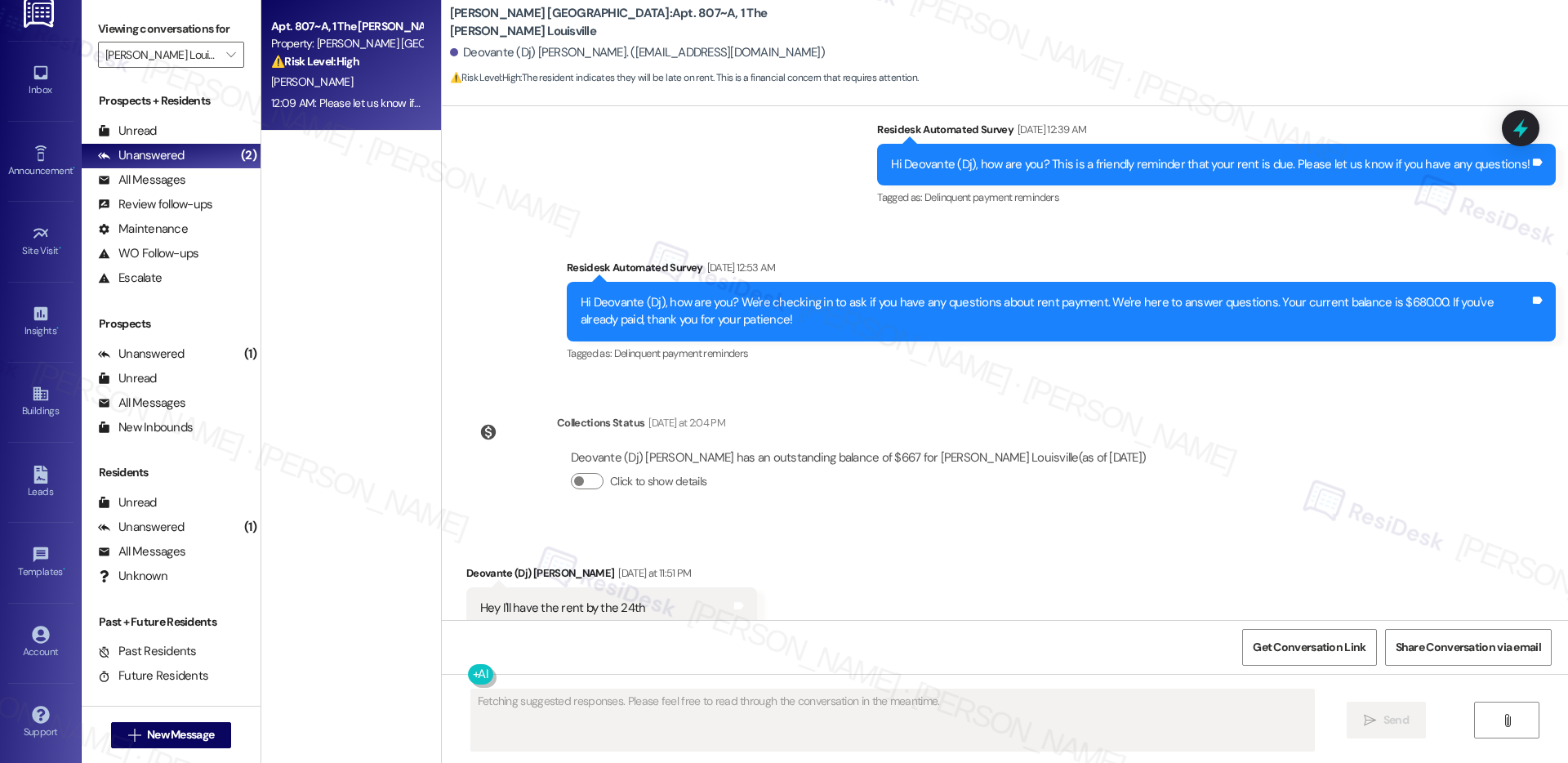
scroll to position [6919, 0]
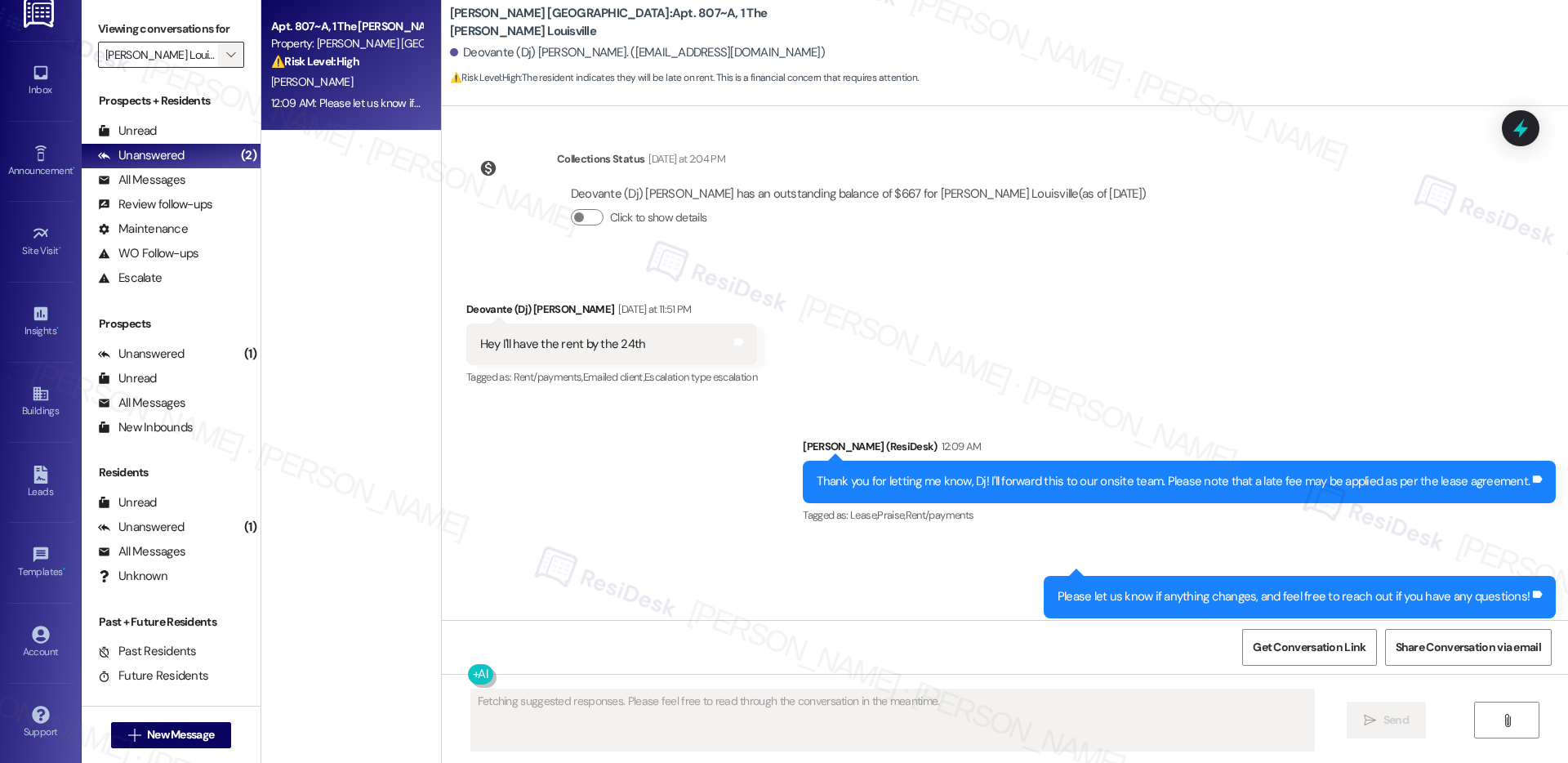
click at [226, 56] on icon "" at bounding box center [230, 54] width 9 height 13
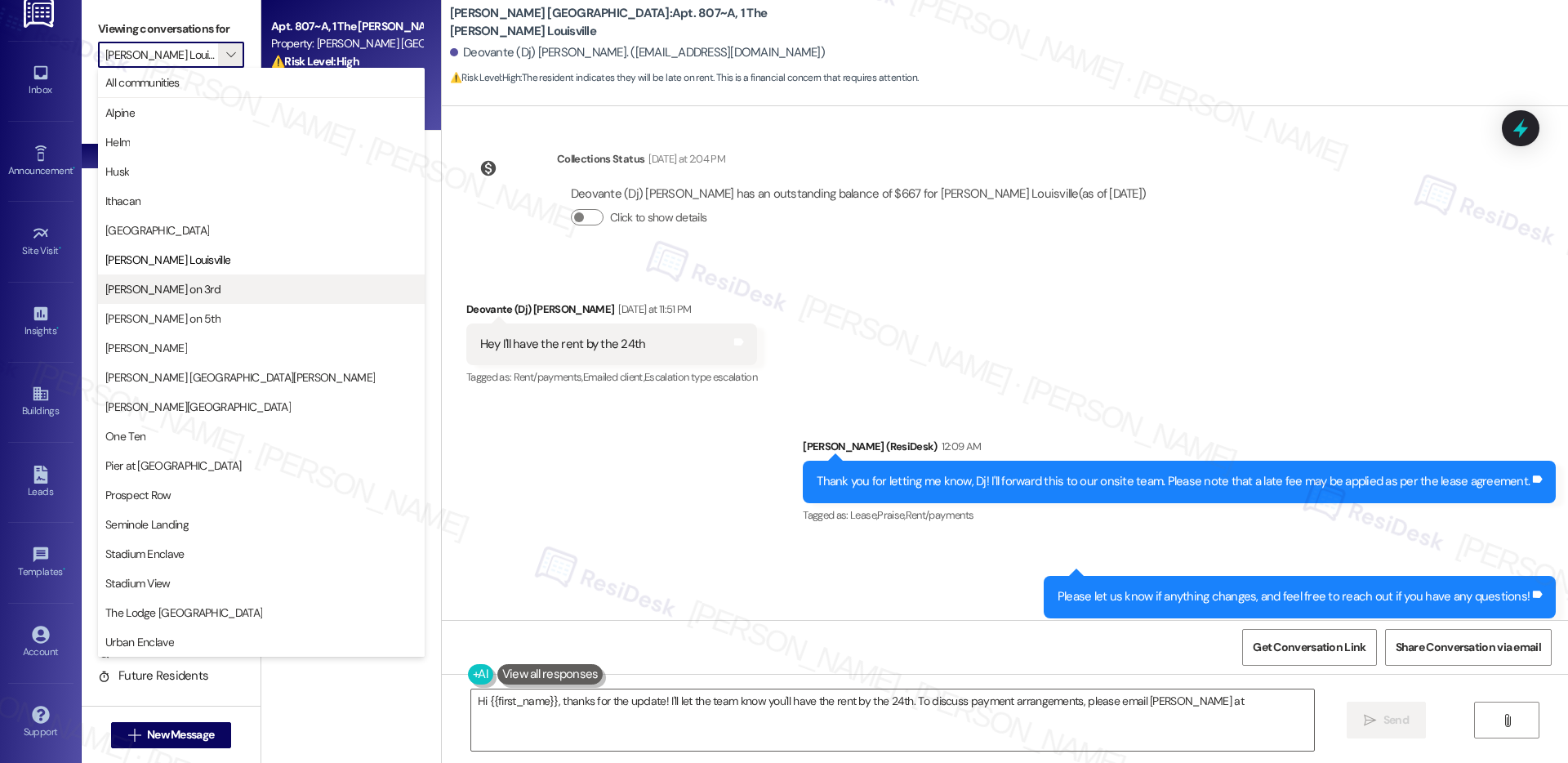
click at [183, 289] on span "Marshall on 3rd" at bounding box center [261, 289] width 312 height 17
type textarea "Hi {{first_name}}, thanks for the update! I'll let the team know you'll have th…"
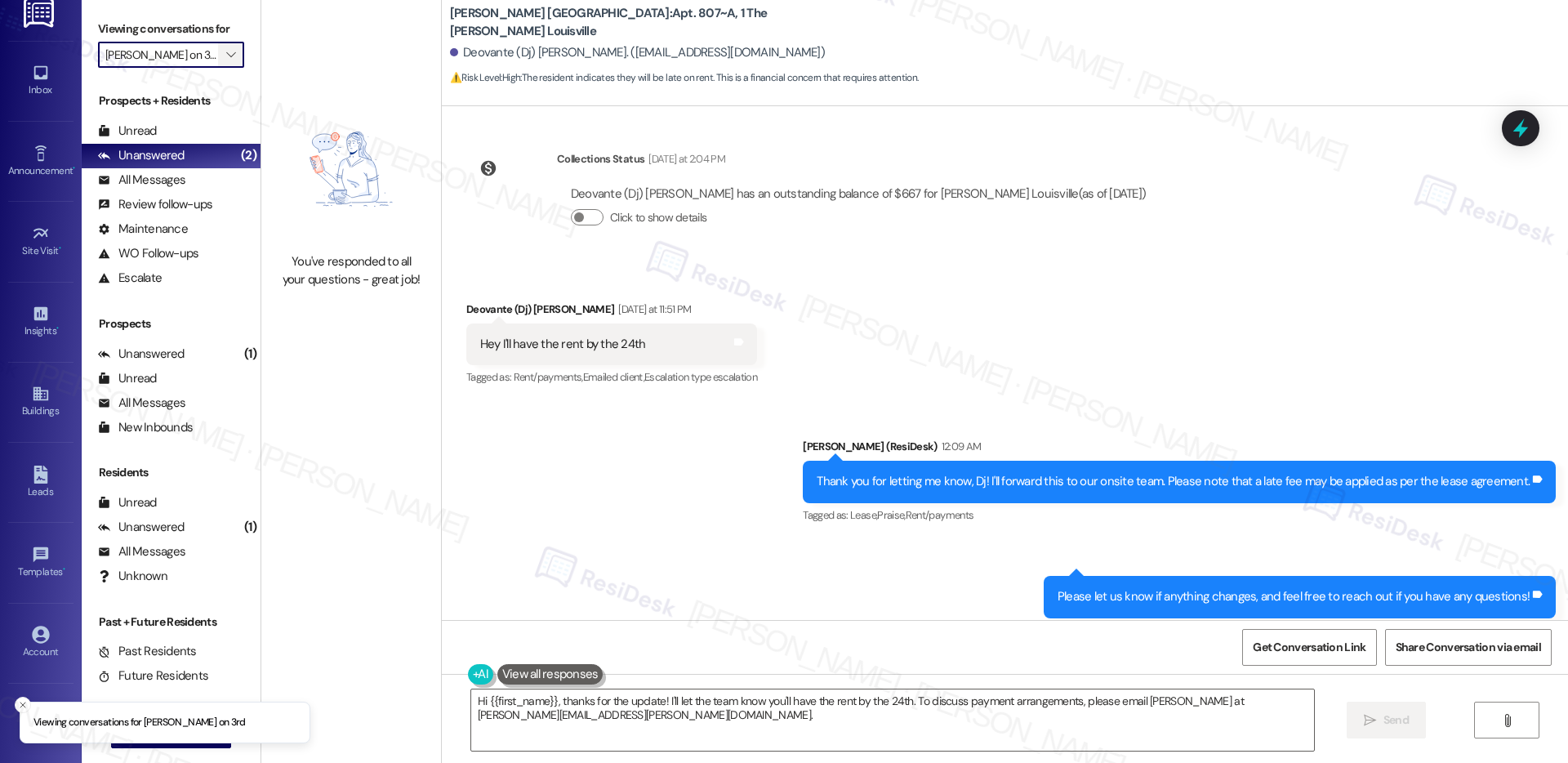
click at [226, 60] on icon "" at bounding box center [230, 54] width 9 height 13
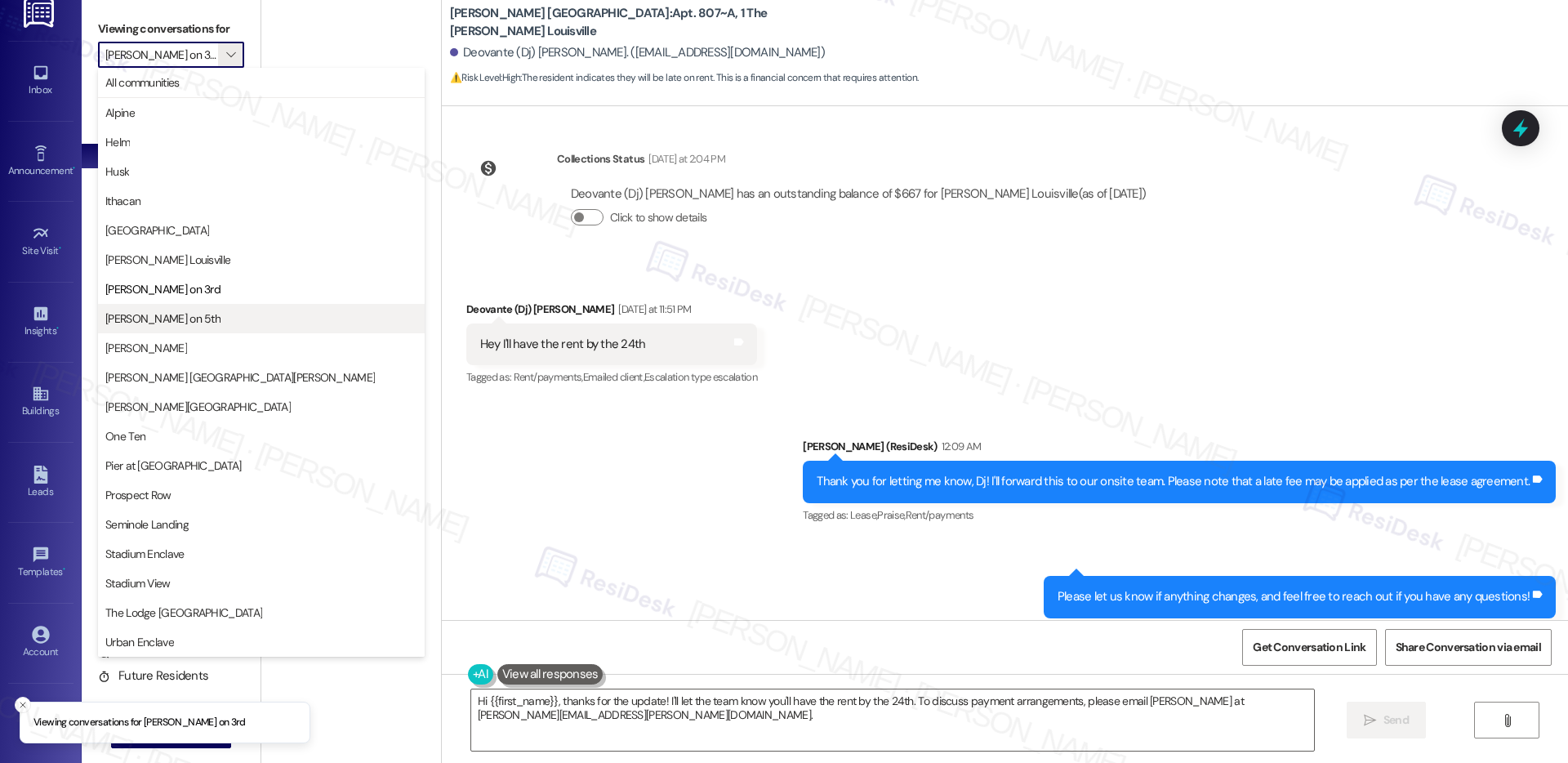
click at [184, 309] on button "Marshall on 5th" at bounding box center [261, 319] width 327 height 30
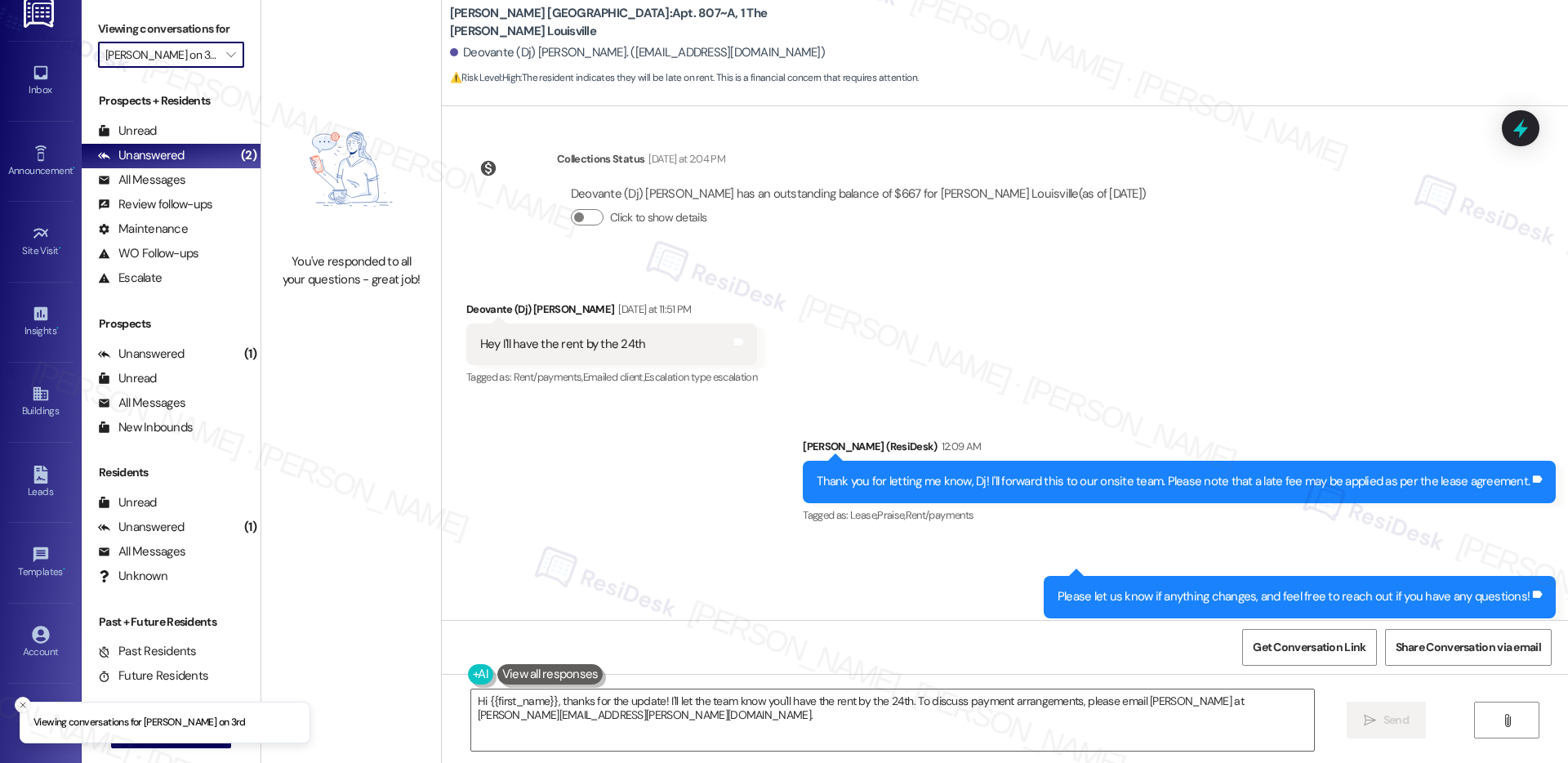
type input "Marshall on 5th"
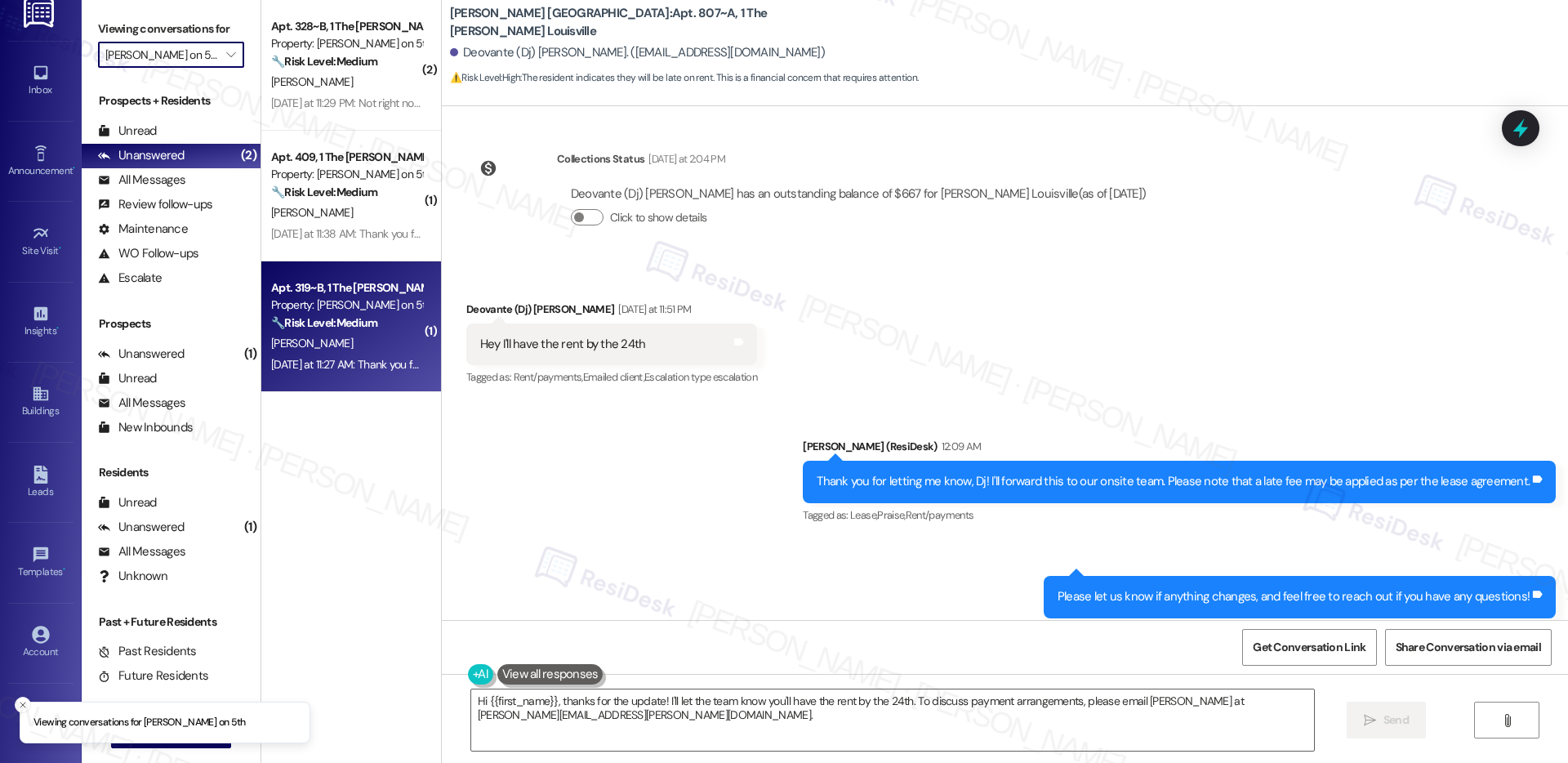
click at [329, 331] on div "🔧 Risk Level: Medium The resident is asking a question about how to pay their p…" at bounding box center [347, 323] width 151 height 18
type textarea "Fetching suggested responses. Please feel free to read through the conversation…"
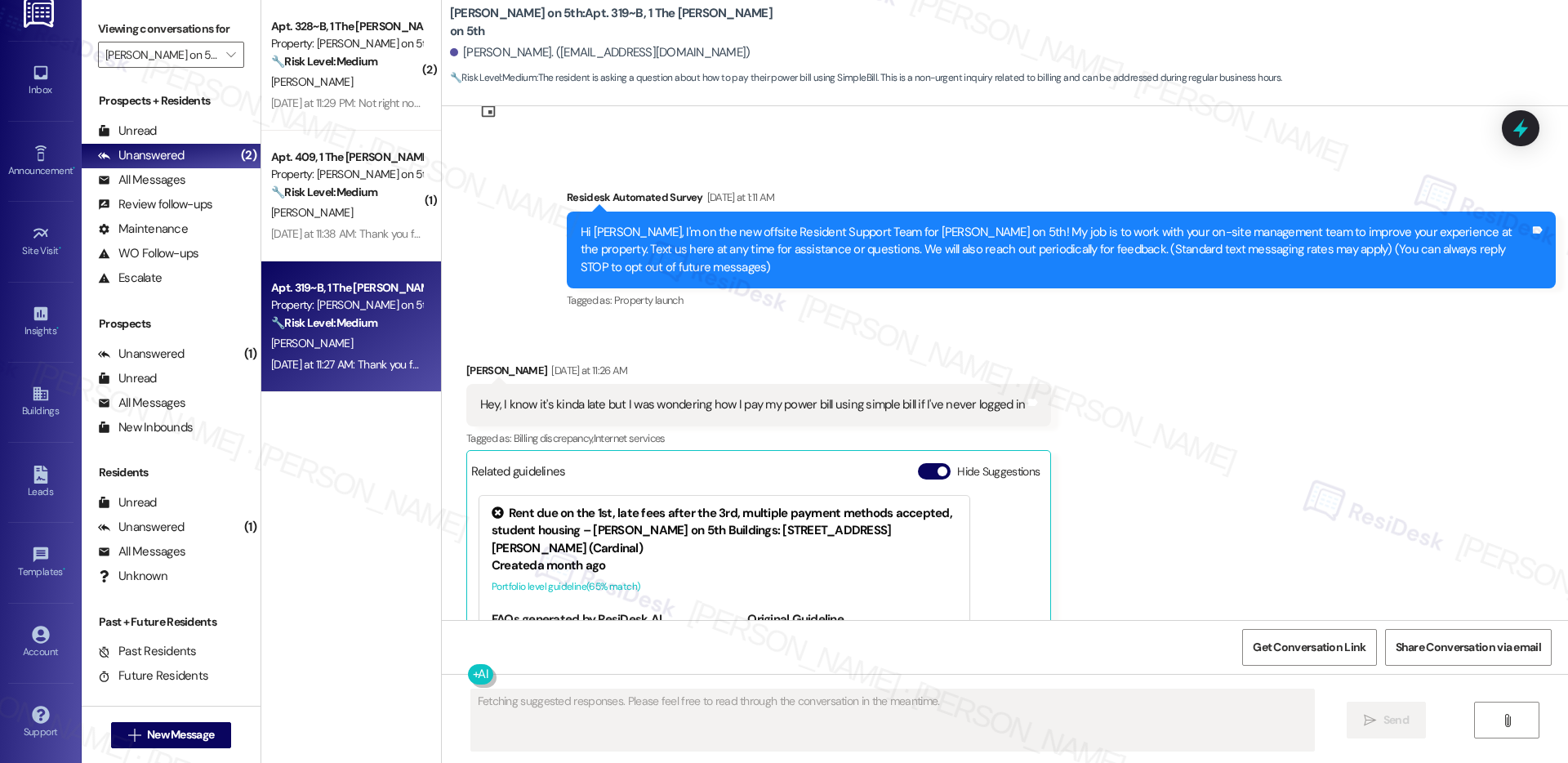
scroll to position [40, 0]
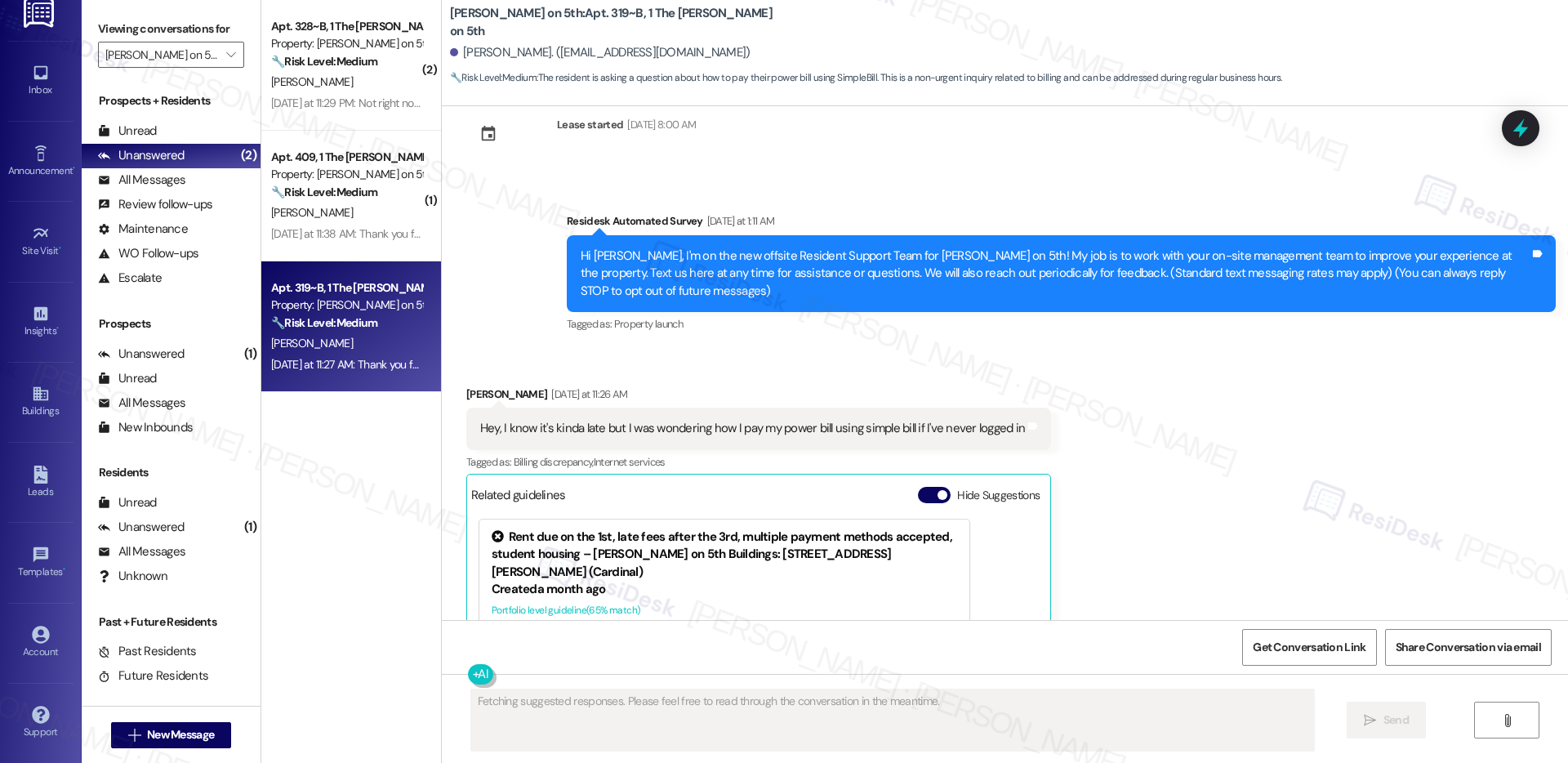
click at [556, 420] on div "Hey, I know it's kinda late but I was wondering how I pay my power bill using s…" at bounding box center [753, 429] width 545 height 18
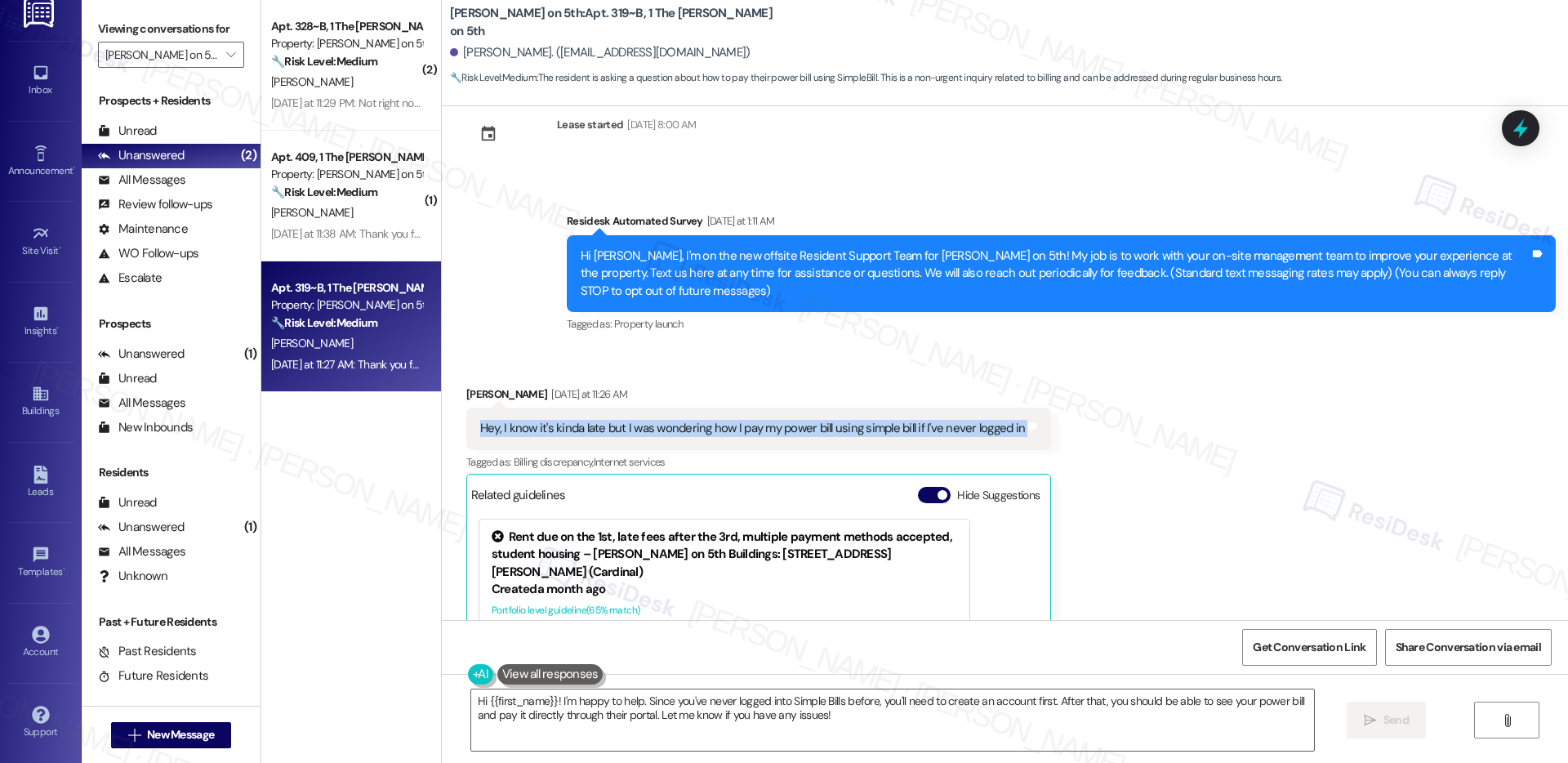
copy div "Hey, I know it's kinda late but I was wondering how I pay my power bill using s…"
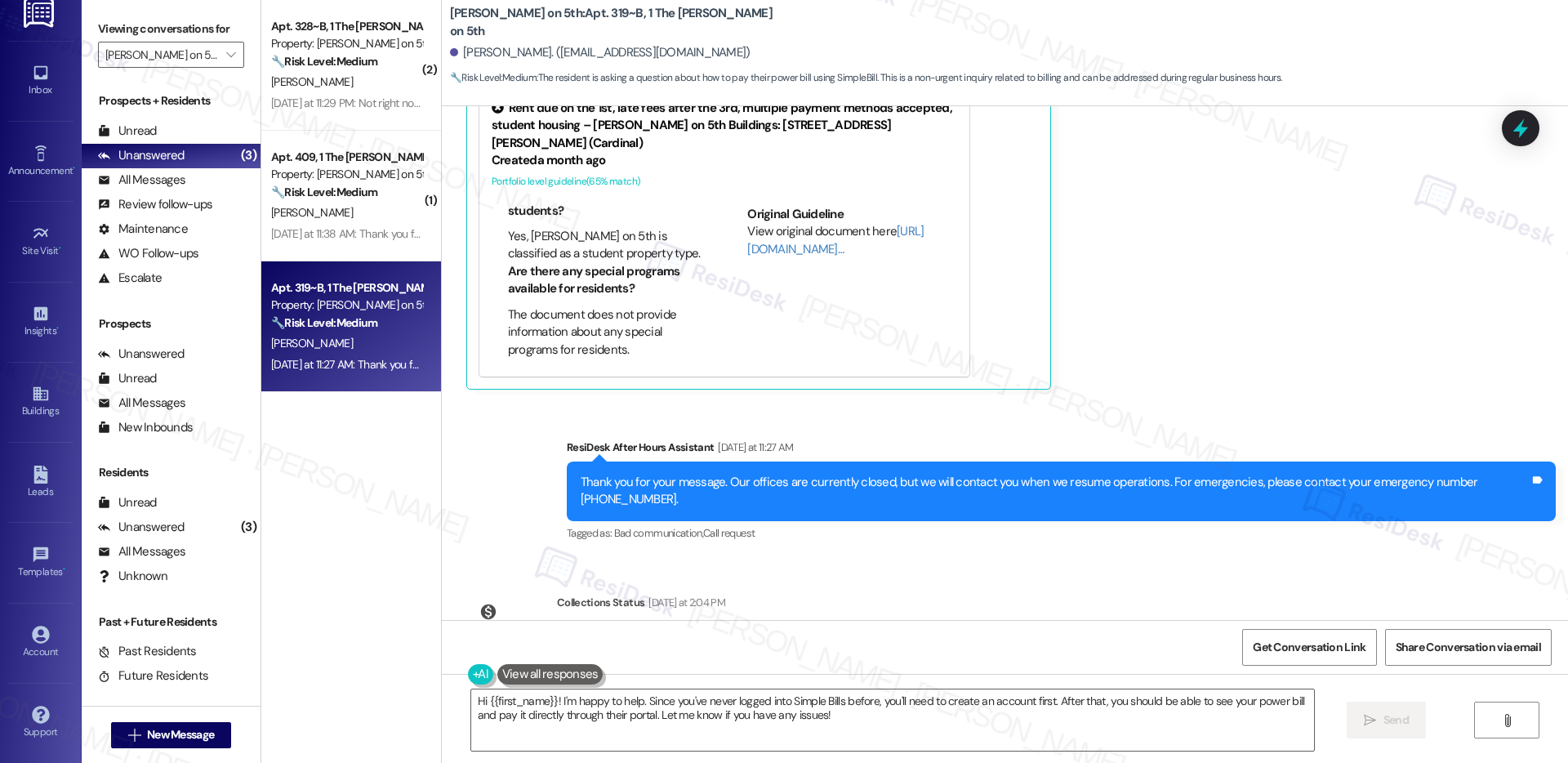
scroll to position [540, 0]
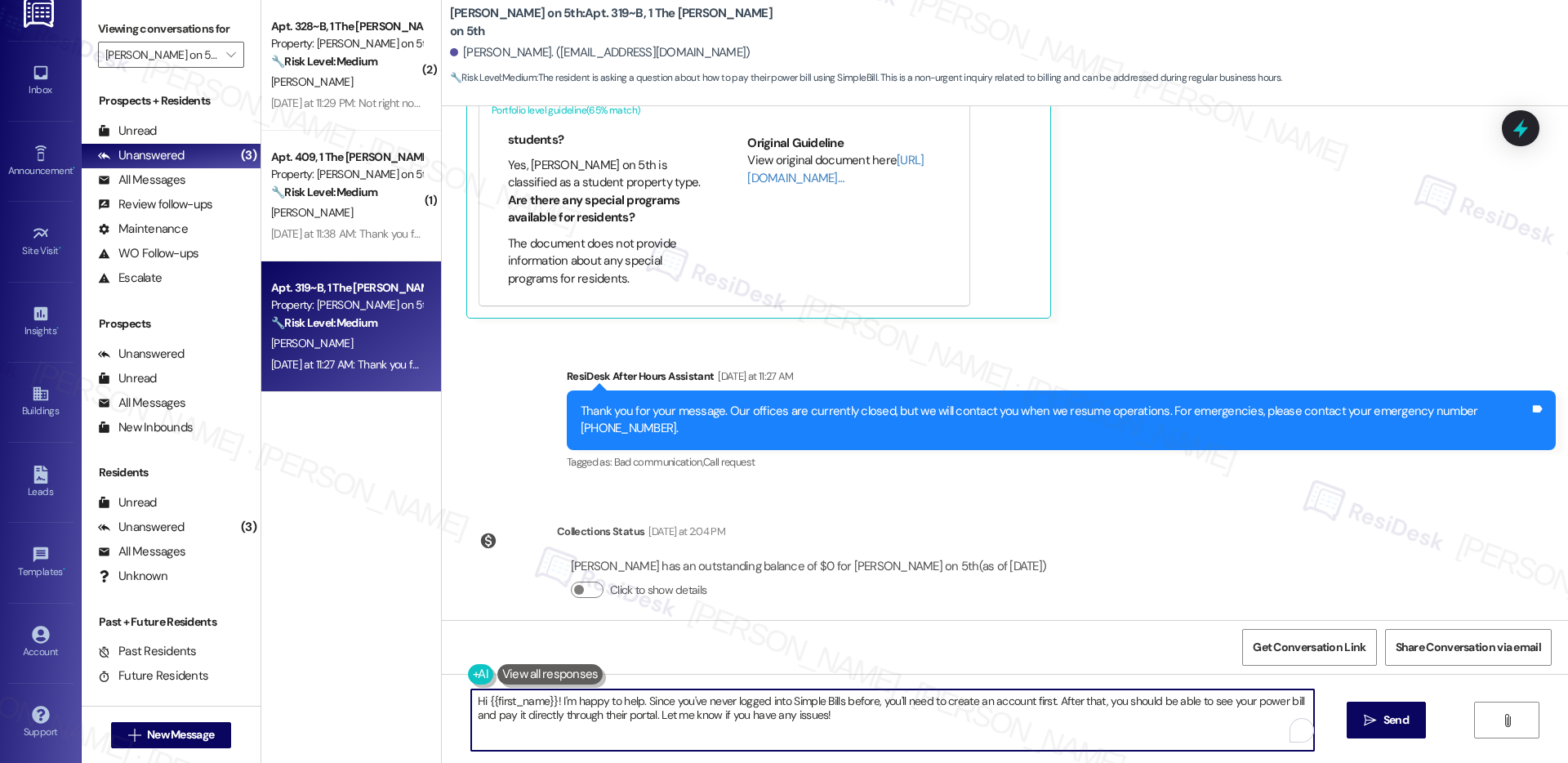
click at [646, 695] on textarea "Hi {{first_name}}! I'm happy to help. Since you've never logged into Simple Bil…" at bounding box center [892, 720] width 843 height 61
drag, startPoint x: 794, startPoint y: 702, endPoint x: 969, endPoint y: 706, distance: 175.0
click at [969, 706] on textarea "Hi {{first_name}}! I'm happy to help. Since you've never logged into Simple Bil…" at bounding box center [892, 720] width 843 height 61
click at [994, 714] on textarea "Hi {{first_name}}! I'm happy to help. Since you've never logged into Simple Bil…" at bounding box center [892, 720] width 843 height 61
drag, startPoint x: 1079, startPoint y: 703, endPoint x: 1186, endPoint y: 710, distance: 107.2
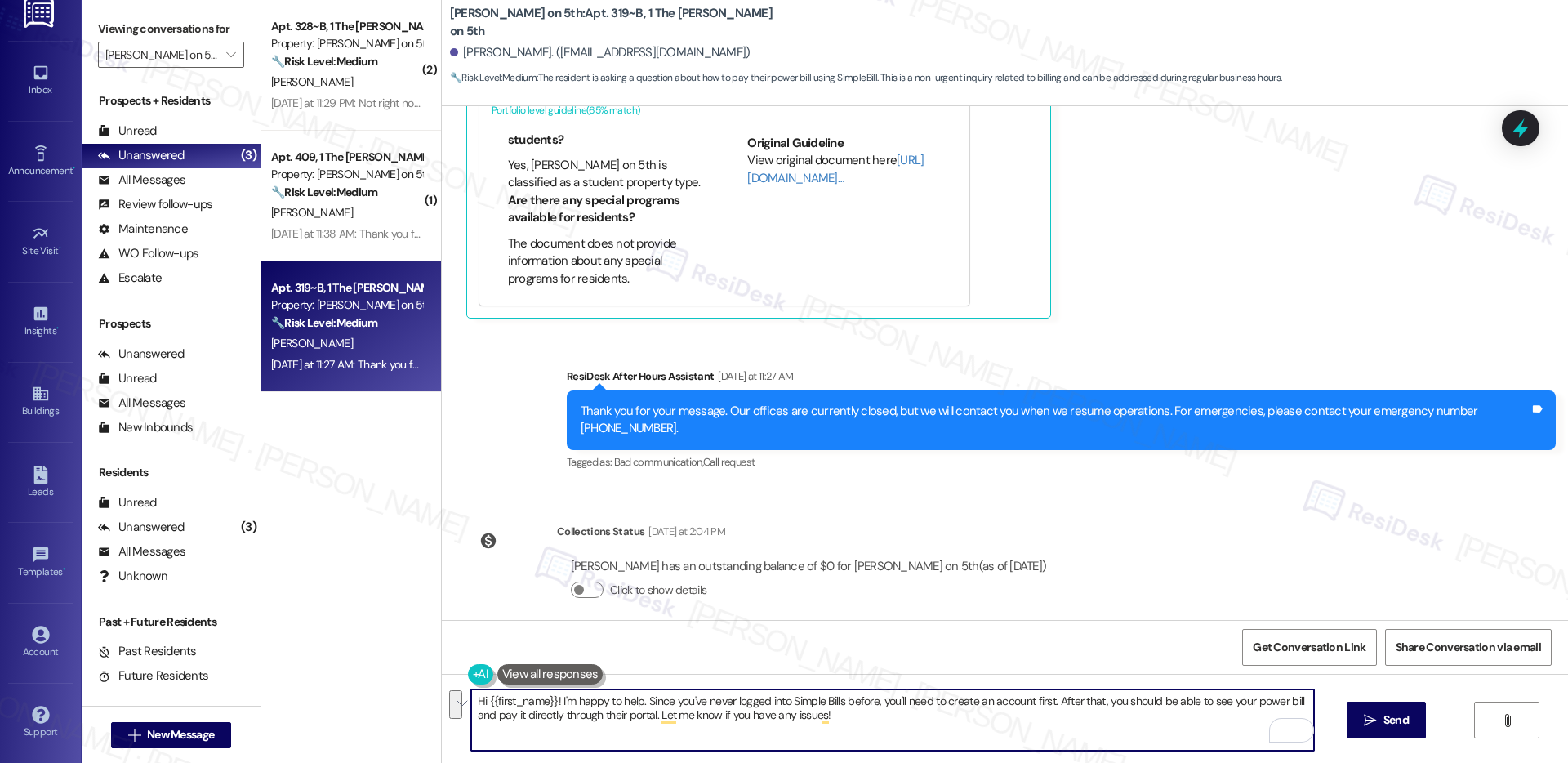
click at [1186, 710] on textarea "Hi {{first_name}}! I'm happy to help. Since you've never logged into Simple Bil…" at bounding box center [892, 720] width 843 height 61
click at [1177, 723] on textarea "Hi {{first_name}}! I'm happy to help. Since you've never logged into Simple Bil…" at bounding box center [892, 720] width 843 height 61
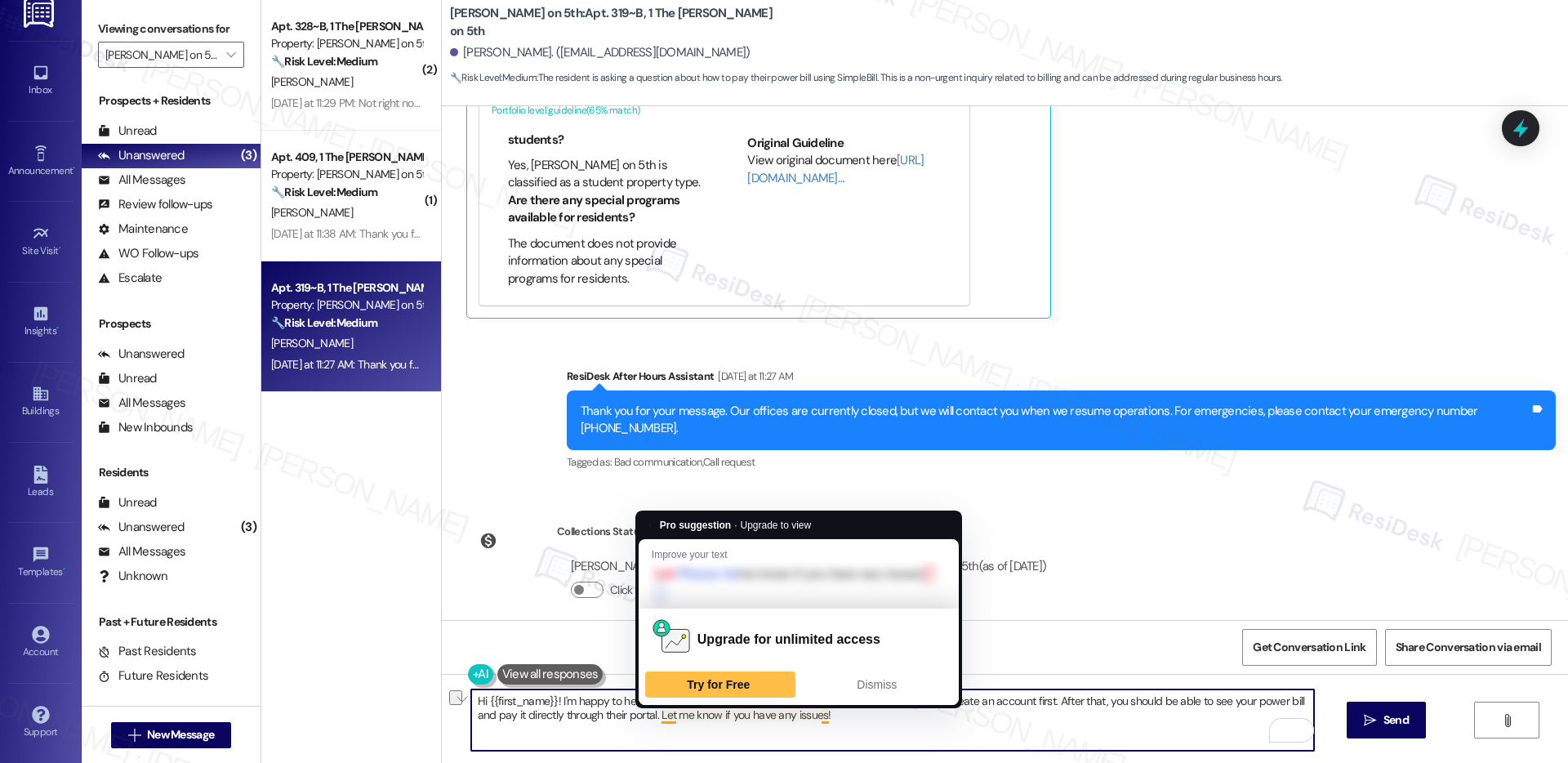
drag, startPoint x: 510, startPoint y: 721, endPoint x: 657, endPoint y: 719, distance: 147.0
click at [657, 719] on textarea "Hi {{first_name}}! I'm happy to help. Since you've never logged into Simple Bil…" at bounding box center [892, 720] width 843 height 61
click at [698, 730] on textarea "Hi {{first_name}}! I'm happy to help. Since you've never logged into Simple Bil…" at bounding box center [892, 720] width 843 height 61
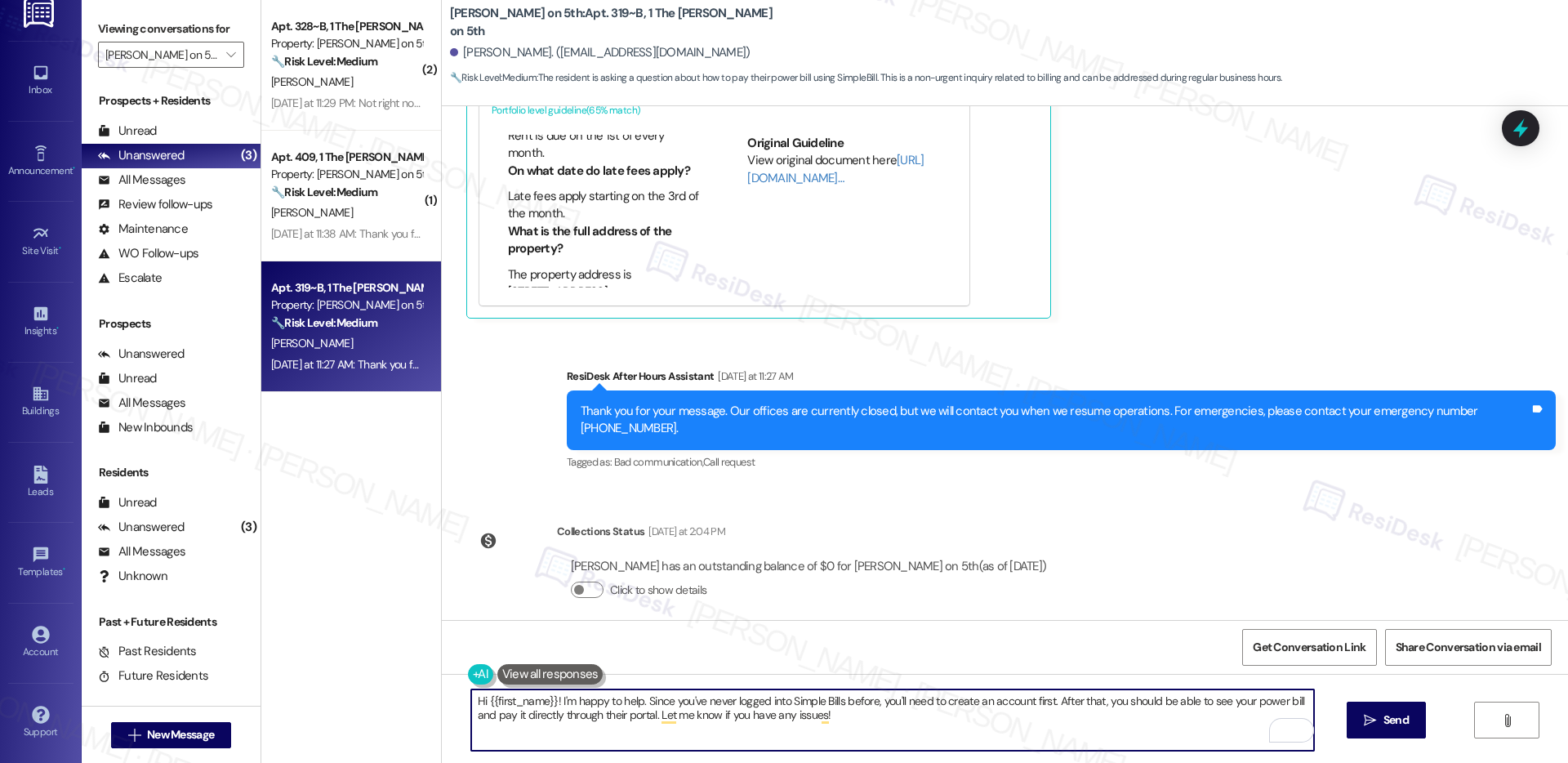
scroll to position [330, 0]
click at [752, 719] on textarea "Hi {{first_name}}! I'm happy to help. Since you've never logged into Simple Bil…" at bounding box center [892, 720] width 843 height 61
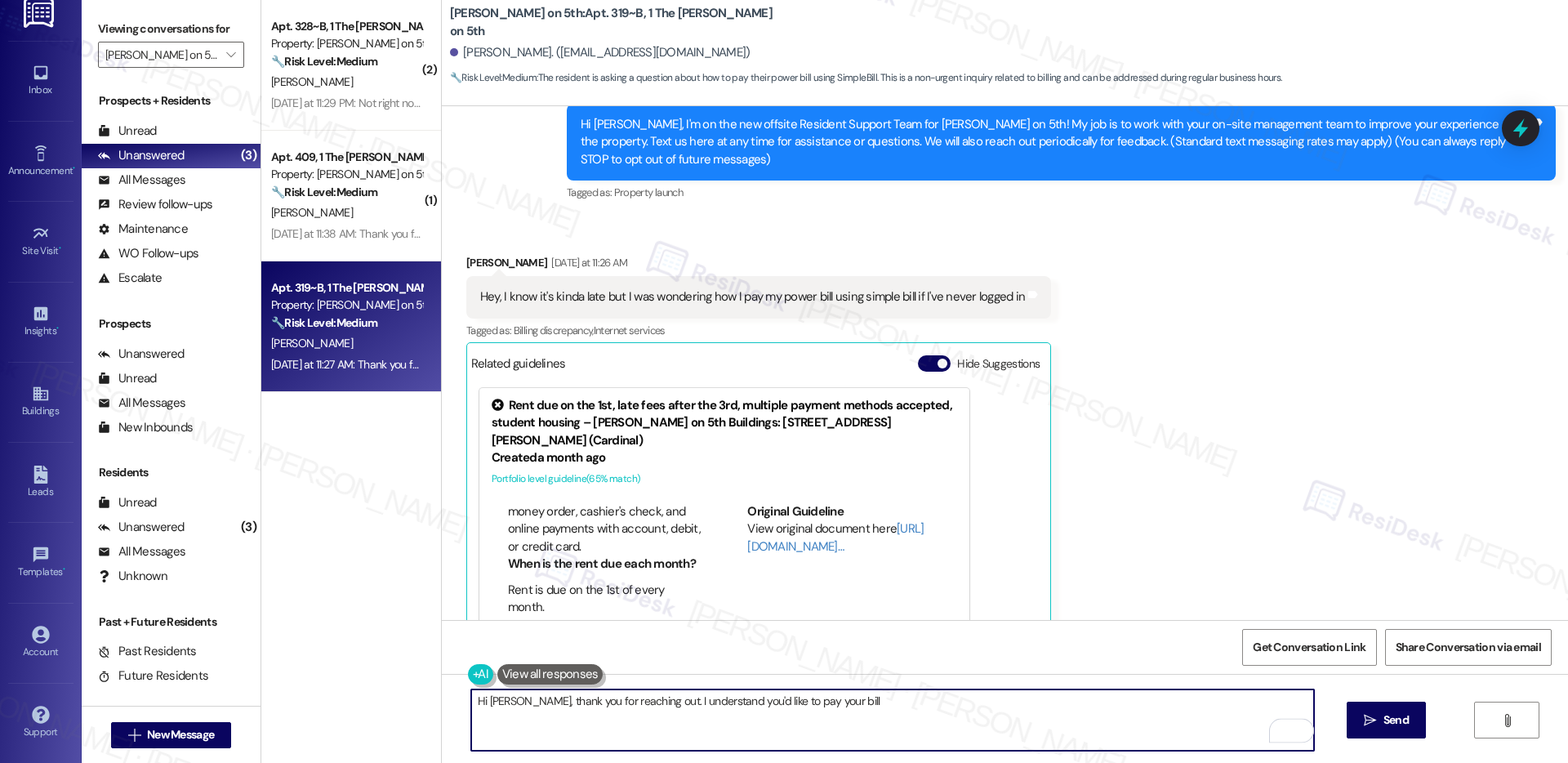
scroll to position [152, 0]
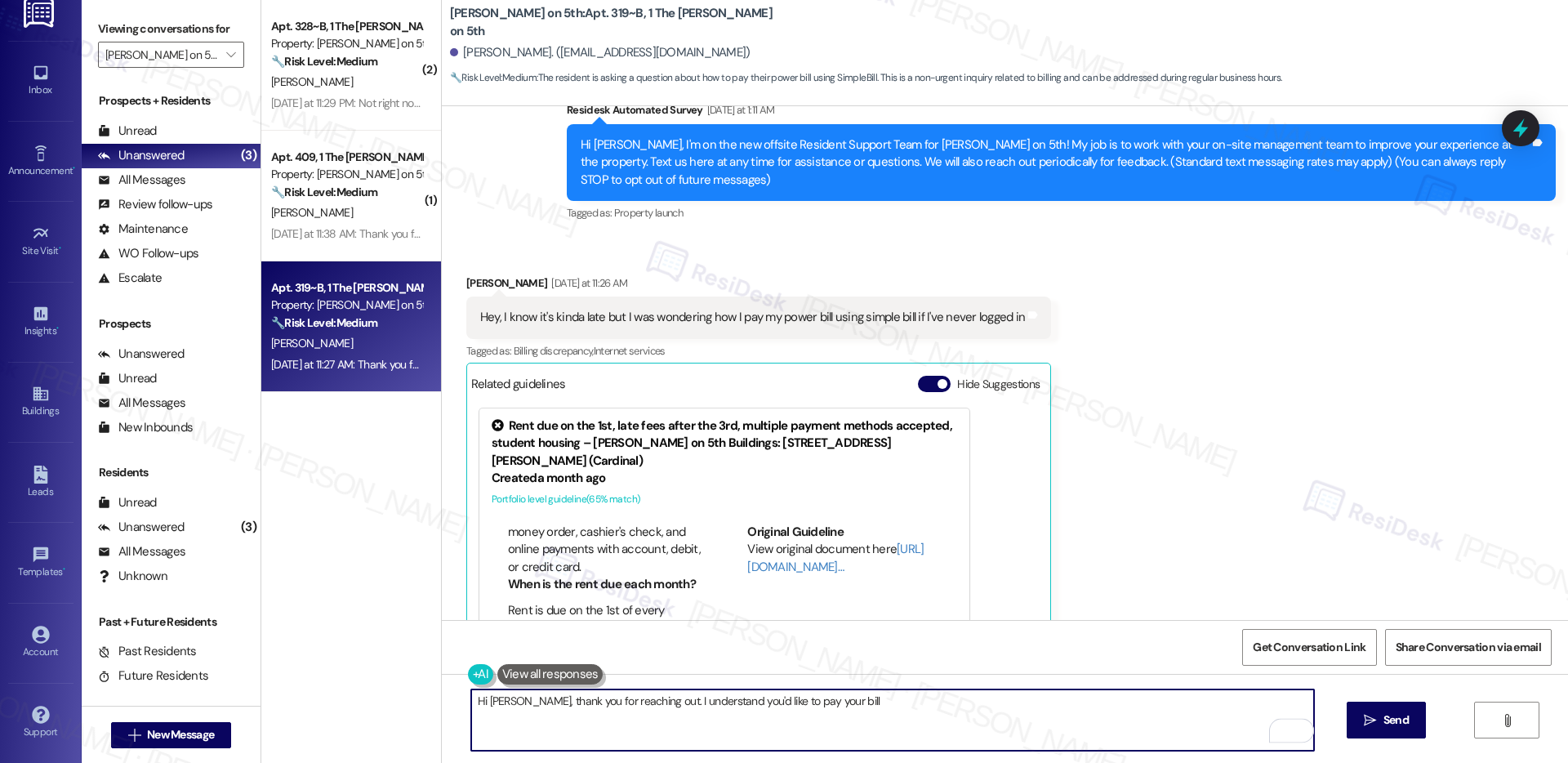
click at [1062, 370] on div "Received via SMS Bria Allen Yesterday at 11:26 AM Hey, I know it's kinda late b…" at bounding box center [1005, 479] width 1127 height 483
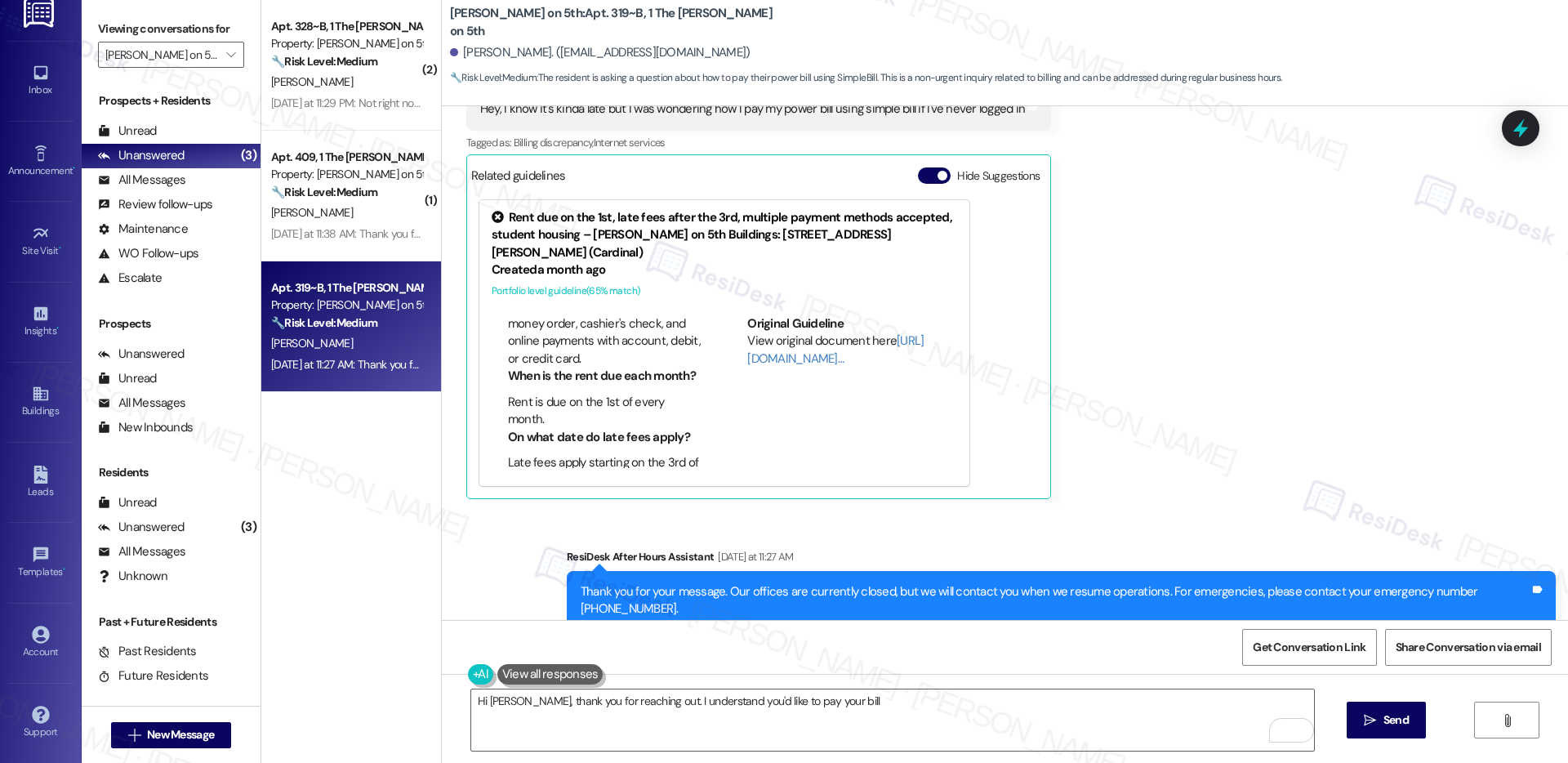
scroll to position [540, 0]
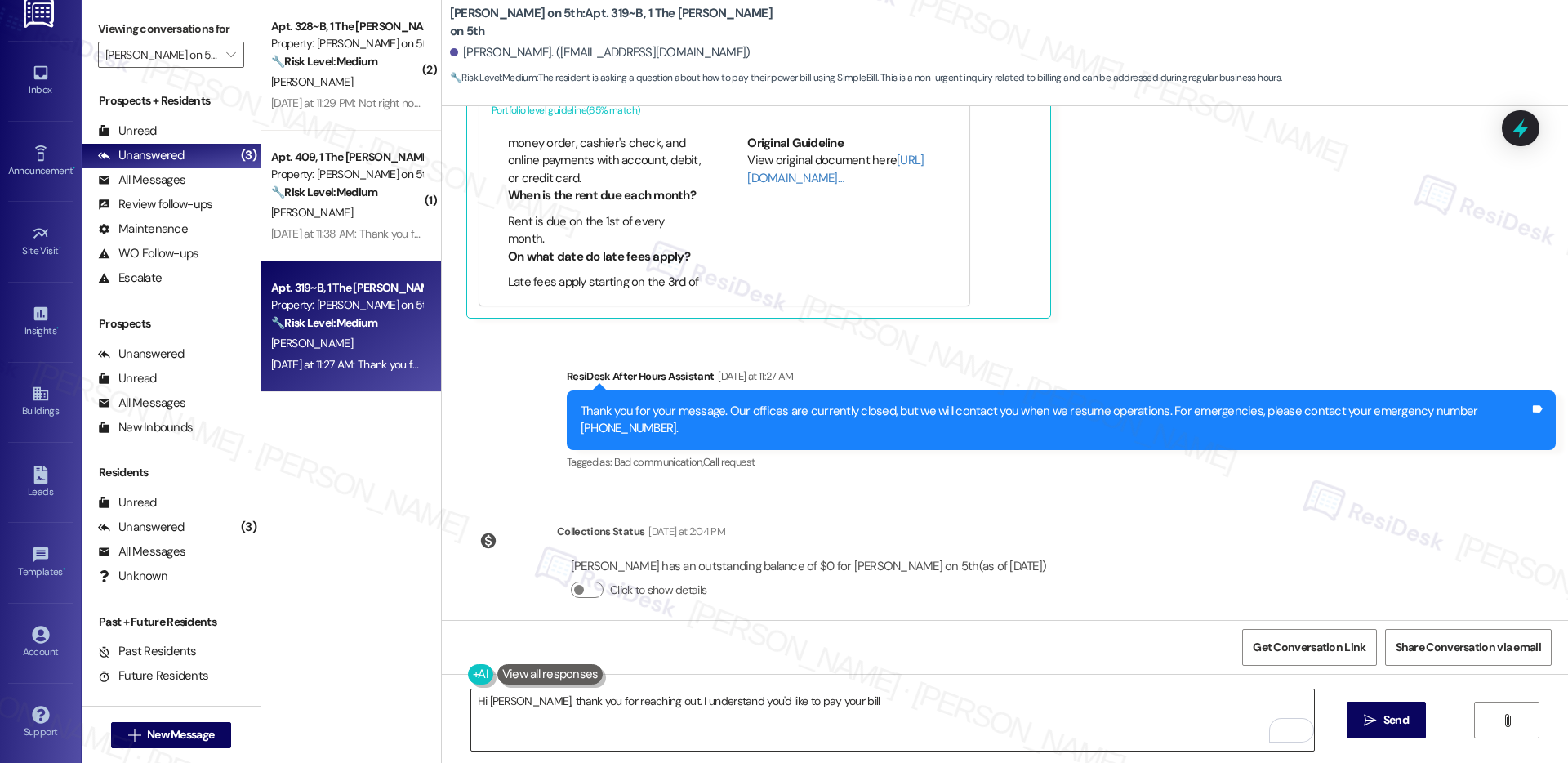
click at [787, 702] on textarea "Hi Bria, thank you for reaching out. I understand you'd like to pay your bill" at bounding box center [892, 720] width 843 height 61
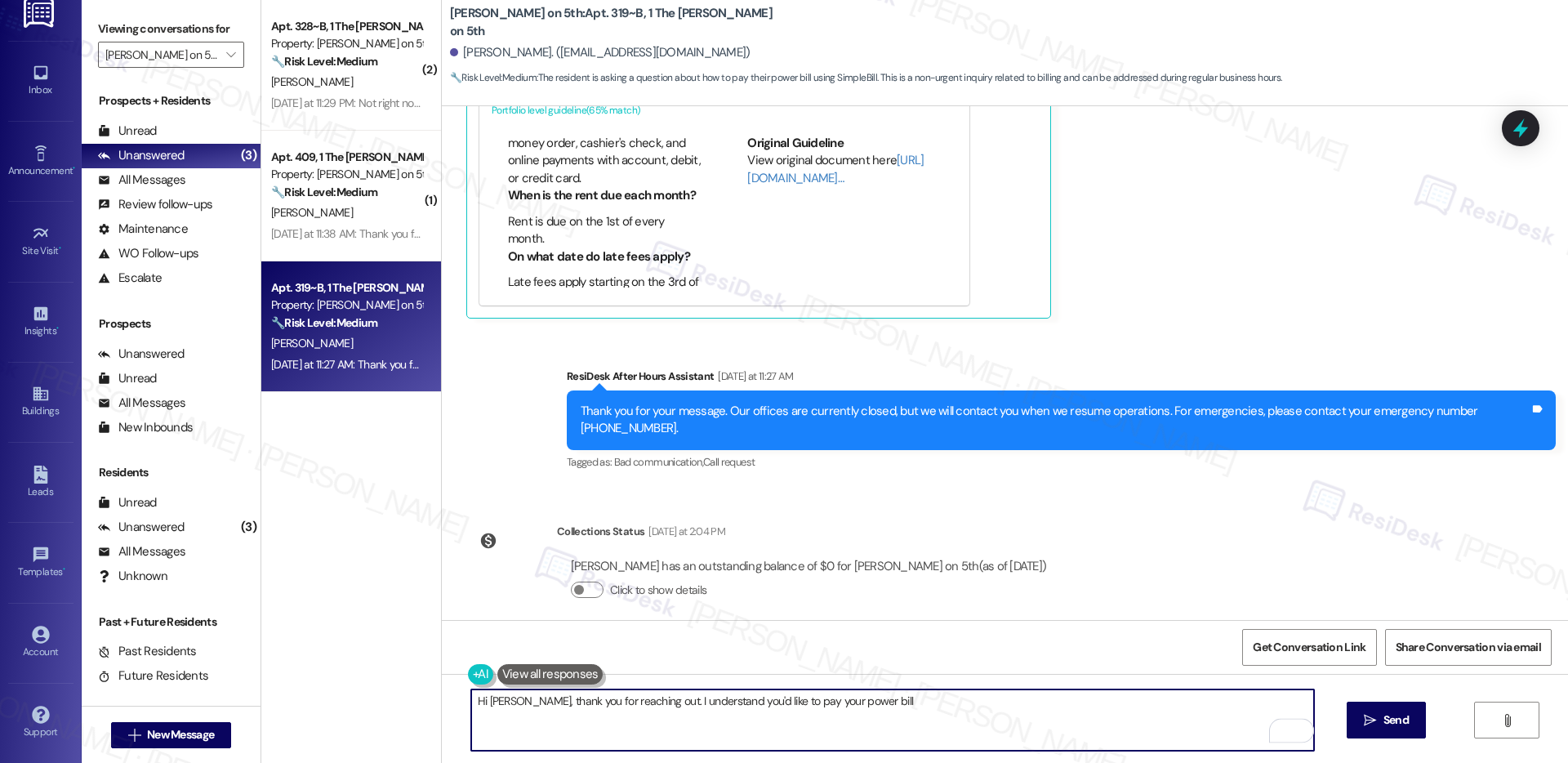
click at [957, 709] on textarea "Hi Bria, thank you for reaching out. I understand you'd like to pay your power …" at bounding box center [892, 720] width 843 height 61
type textarea "Hi Bria, thank you for reaching out. I understand you'd like to pay your power …"
click at [565, 671] on button at bounding box center [550, 675] width 106 height 20
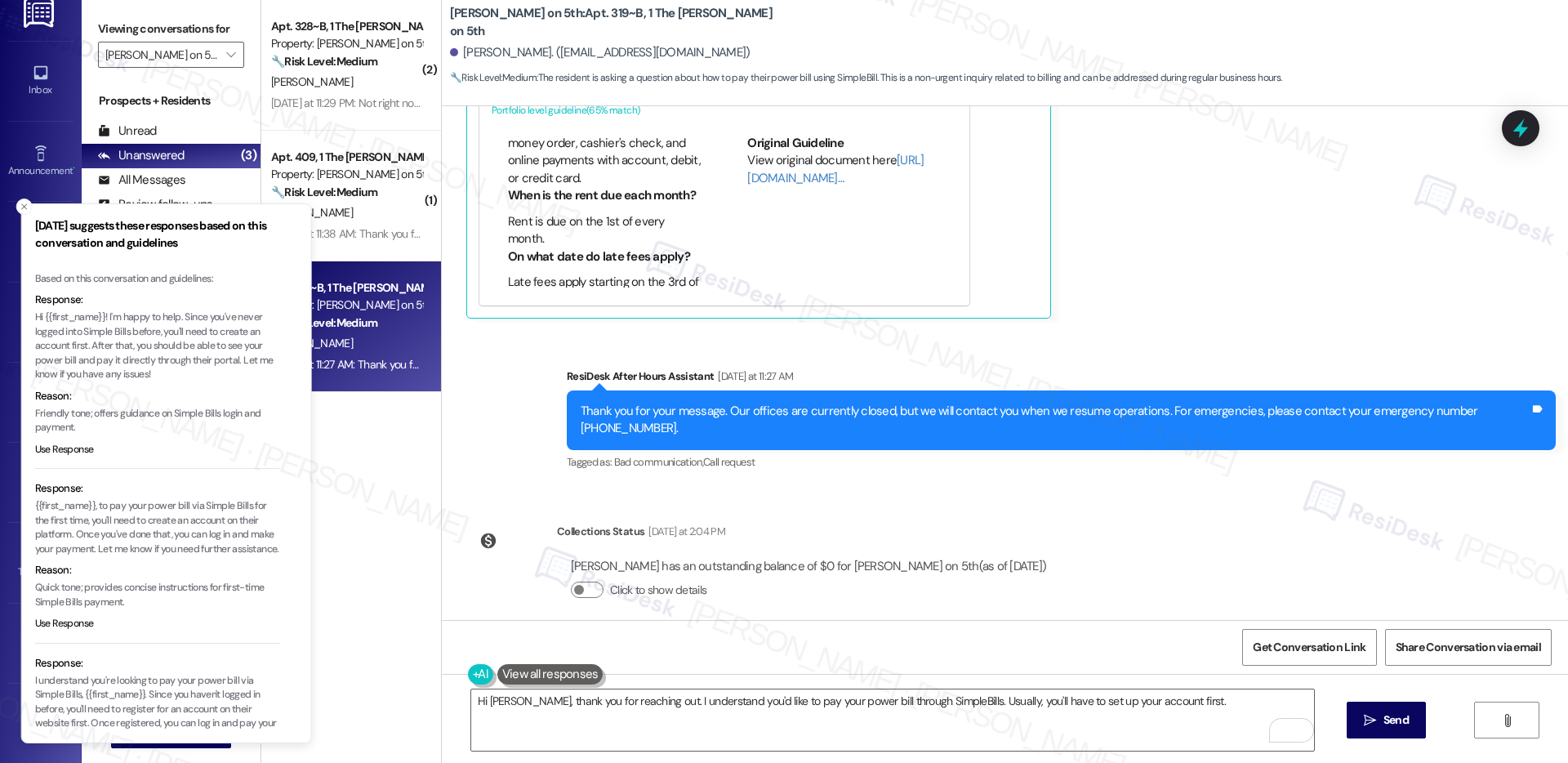
click at [214, 319] on p "Hi {{first_name}}! I'm happy to help. Since you've never logged into Simple Bil…" at bounding box center [158, 347] width 245 height 72
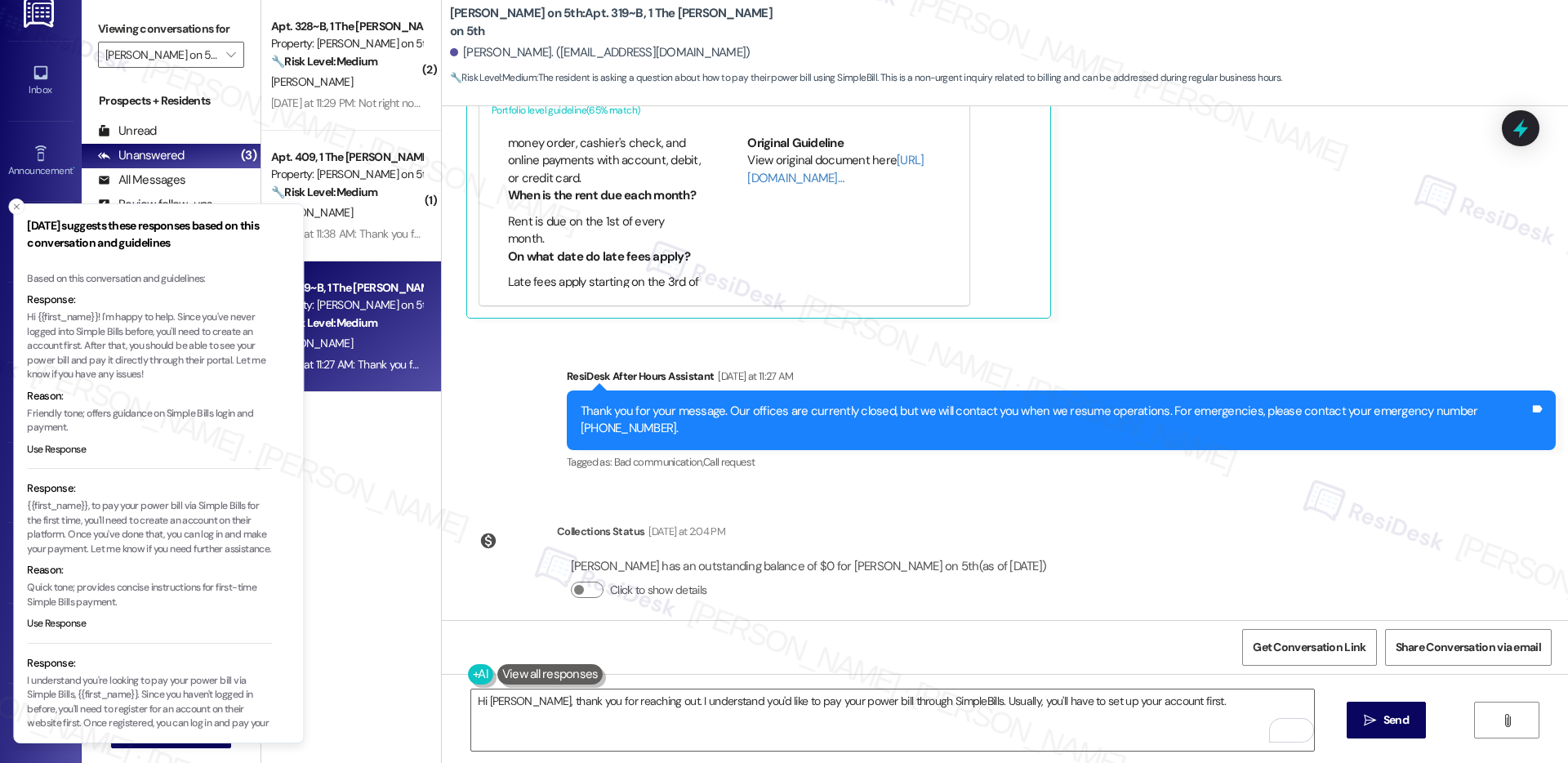
click at [83, 343] on p "Hi {{first_name}}! I'm happy to help. Since you've never logged into Simple Bil…" at bounding box center [150, 347] width 245 height 72
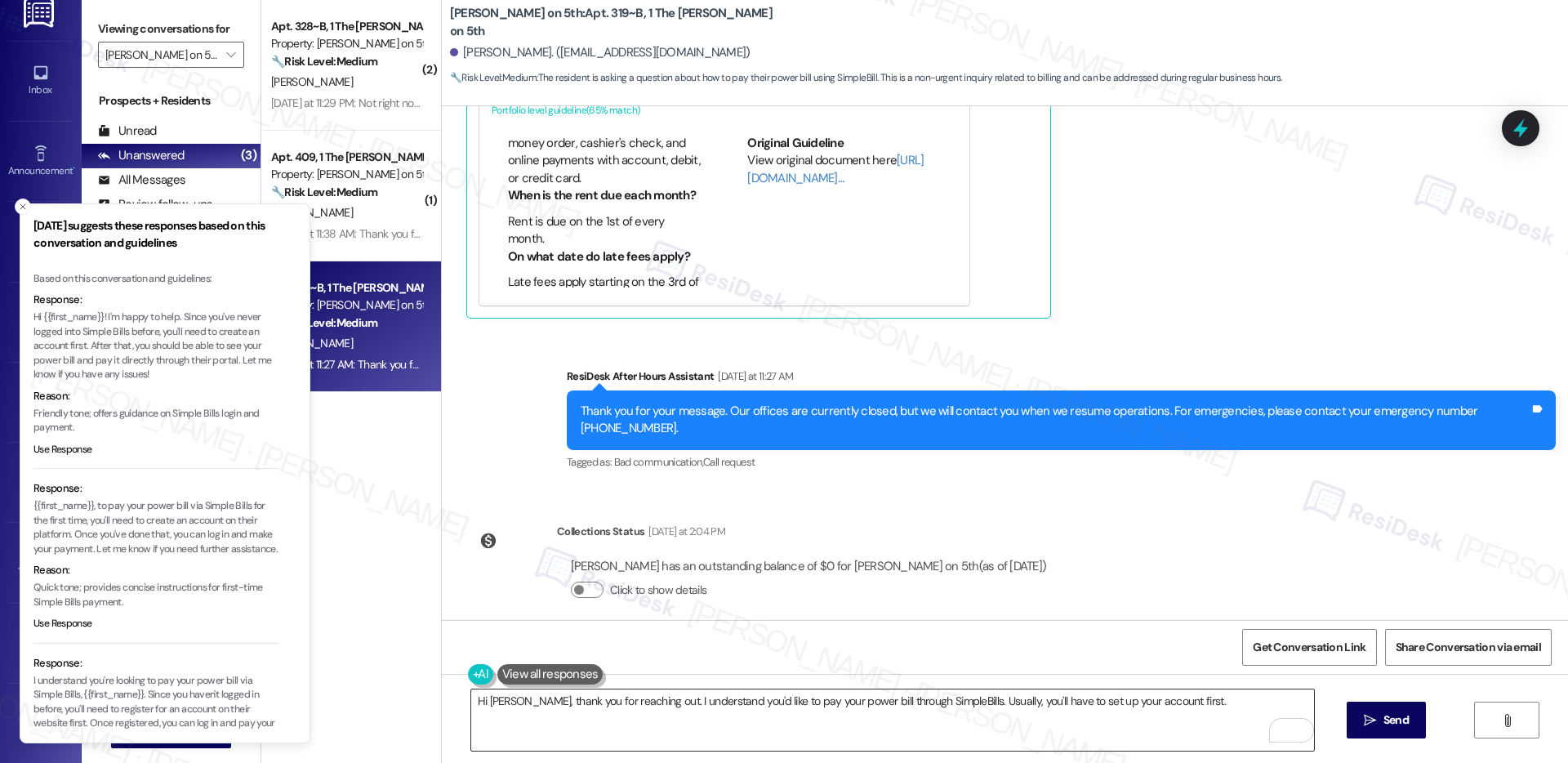
click at [735, 702] on textarea "Hi Bria, thank you for reaching out. I understand you'd like to pay your power …" at bounding box center [892, 720] width 843 height 61
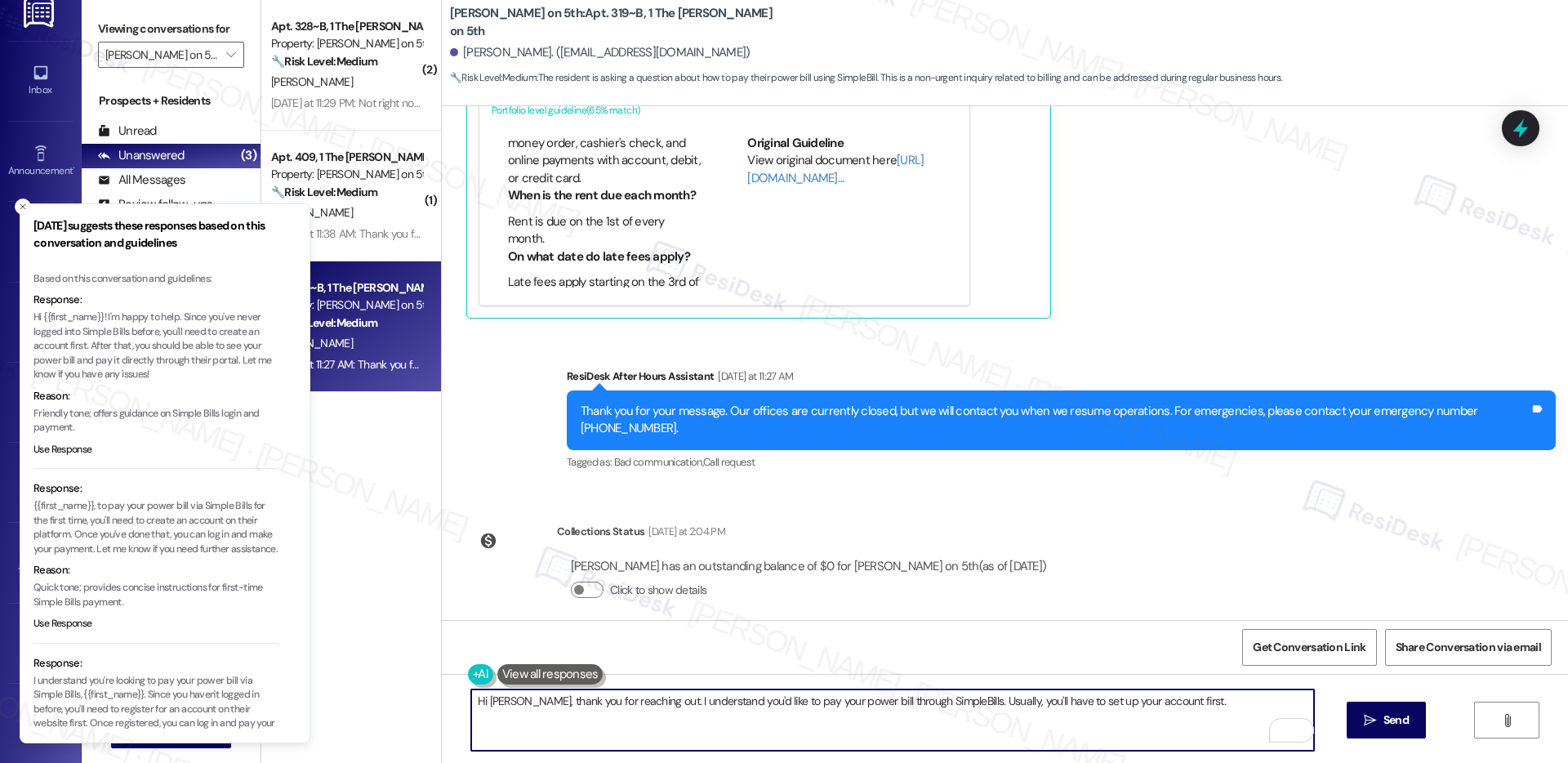
click at [735, 702] on textarea "Hi Bria, thank you for reaching out. I understand you'd like to pay your power …" at bounding box center [892, 720] width 843 height 61
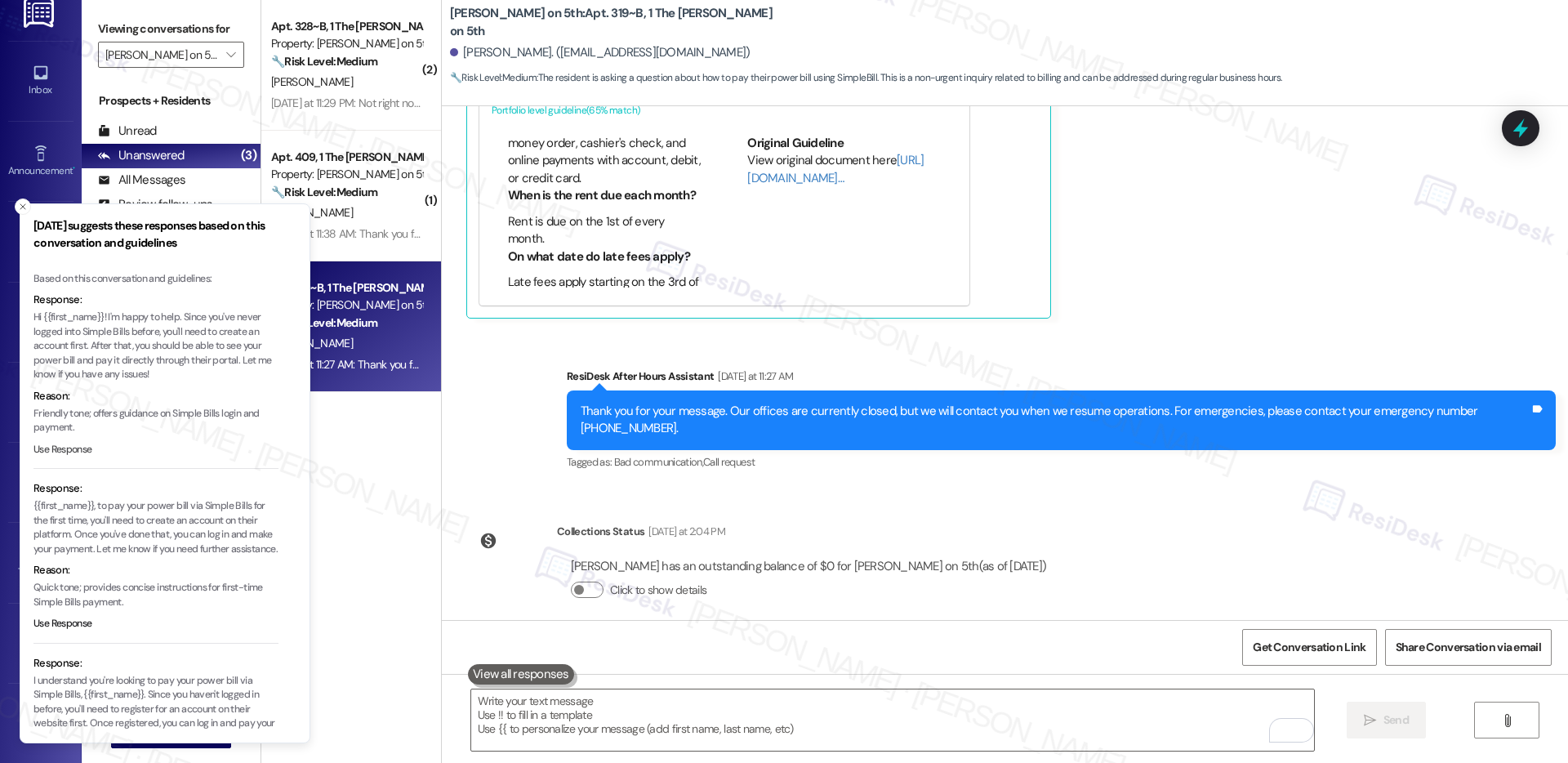
click at [39, 449] on button "Use Response" at bounding box center [62, 450] width 59 height 15
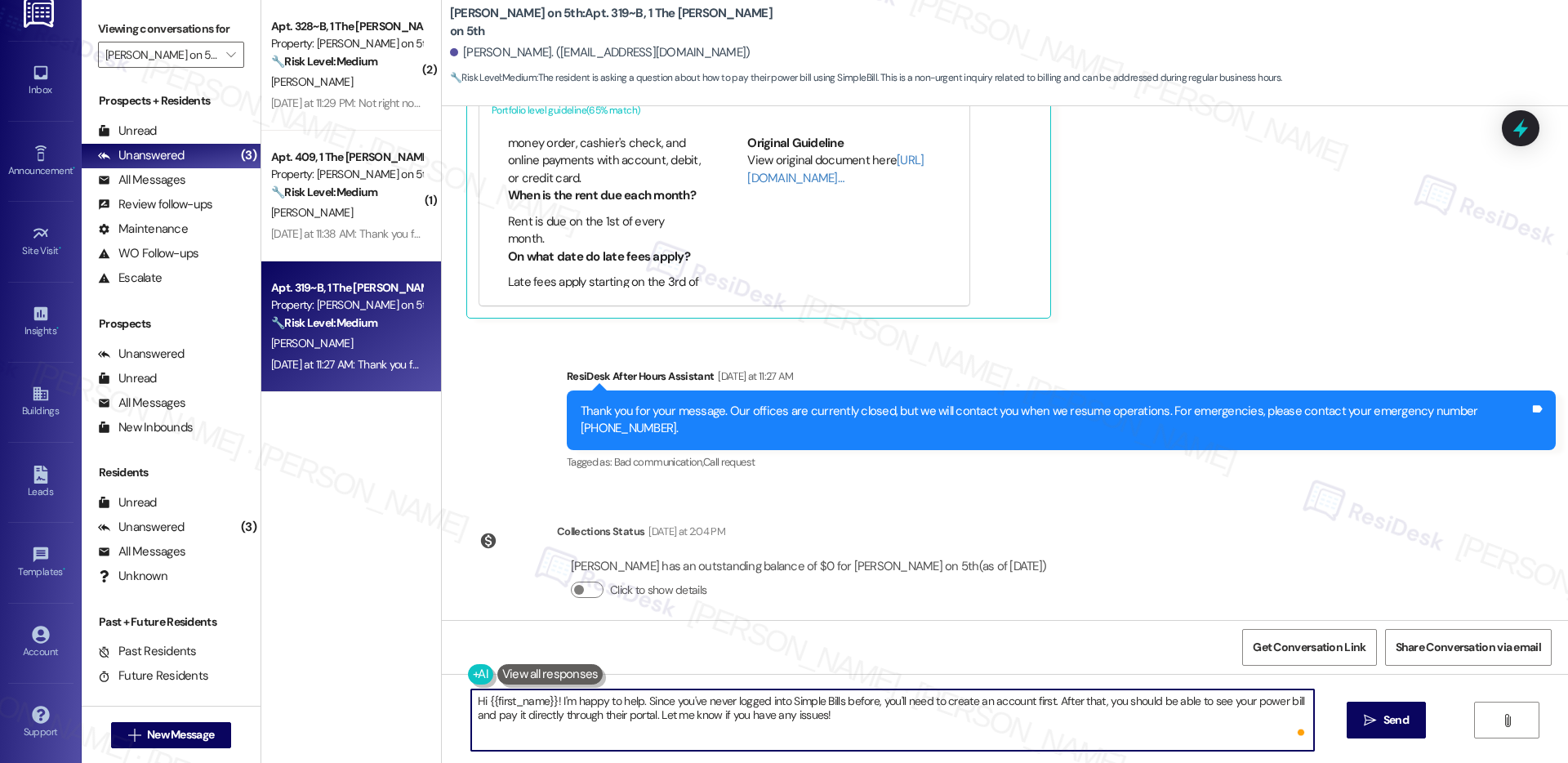
paste textarea "Hi Bria, thank you for reaching out. I understand you'd like to pay your power …"
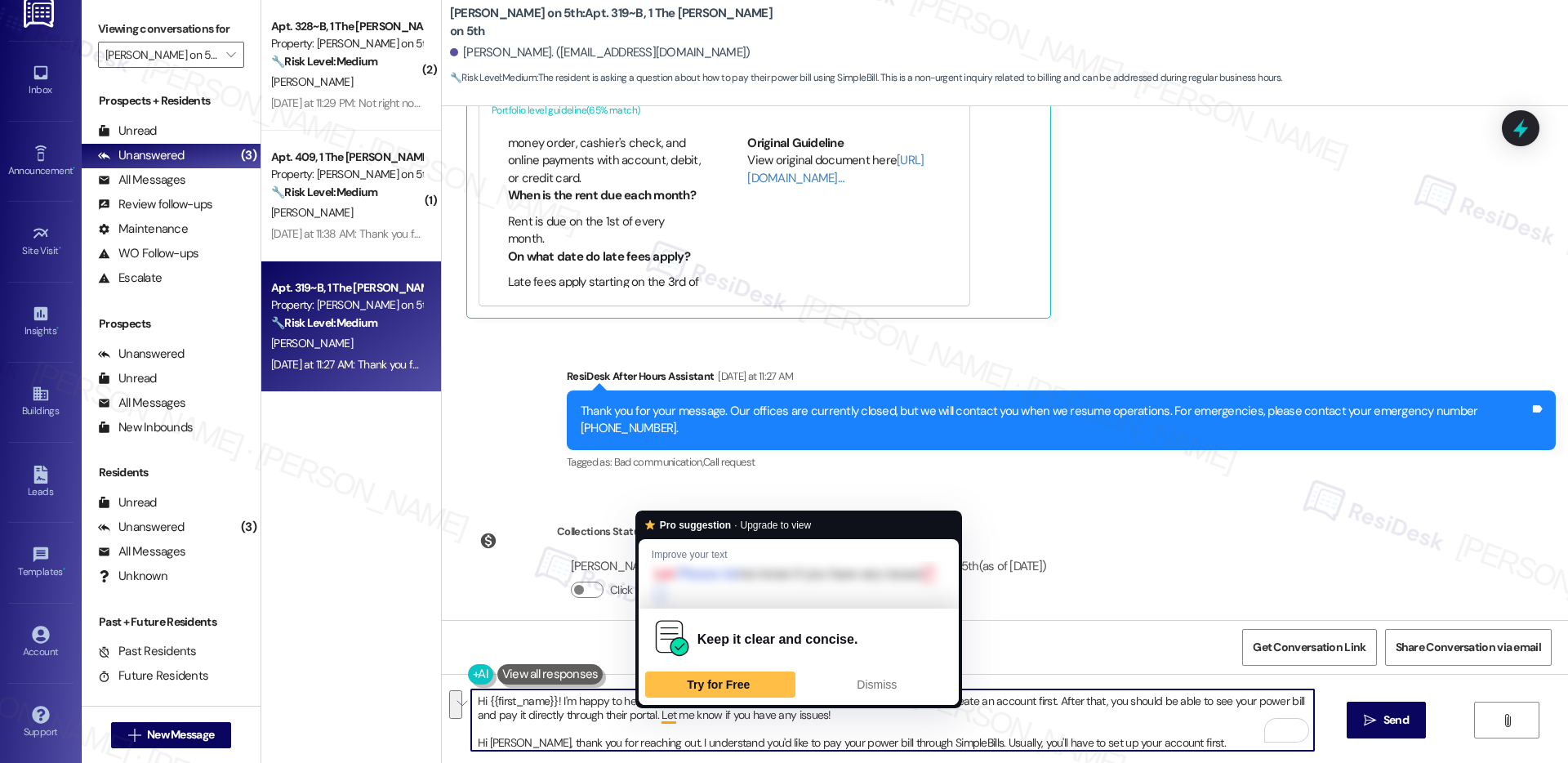
drag, startPoint x: 871, startPoint y: 703, endPoint x: 649, endPoint y: 717, distance: 222.4
click at [649, 717] on textarea "Hi {{first_name}}! I'm happy to help. Since you've never logged into Simple Bil…" at bounding box center [892, 720] width 843 height 61
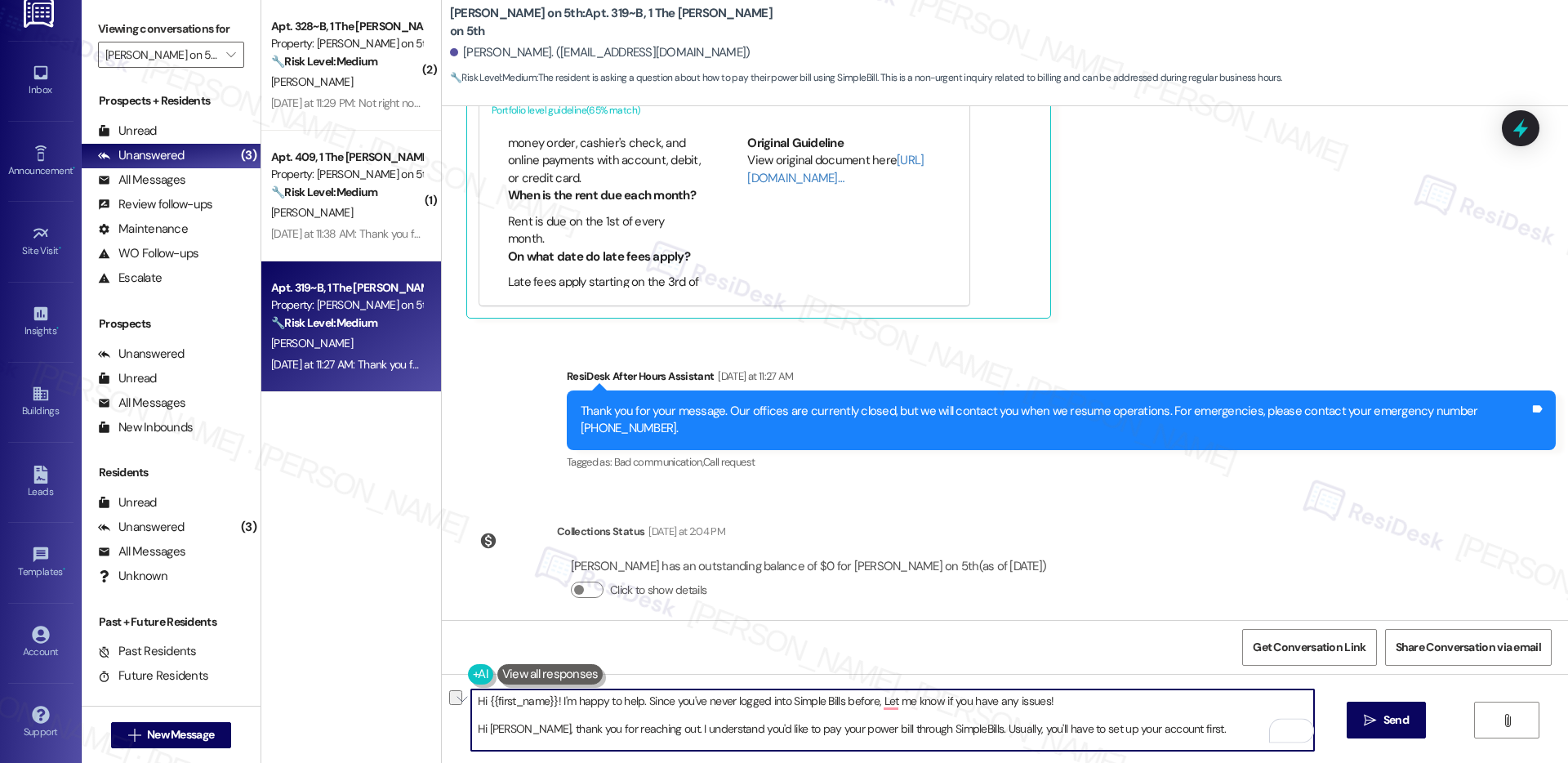
drag, startPoint x: 969, startPoint y: 731, endPoint x: 1161, endPoint y: 733, distance: 192.0
click at [1161, 733] on textarea "Hi {{first_name}}! I'm happy to help. Since you've never logged into Simple Bil…" at bounding box center [892, 720] width 843 height 61
paste textarea "need to create an account first. After that, you should be able to see your pow…"
drag, startPoint x: 467, startPoint y: 730, endPoint x: 451, endPoint y: 703, distance: 31.4
click at [451, 703] on div "Hi {{first_name}}! I'm happy to help. Since you've never logged into Simple Bil…" at bounding box center [1005, 736] width 1127 height 123
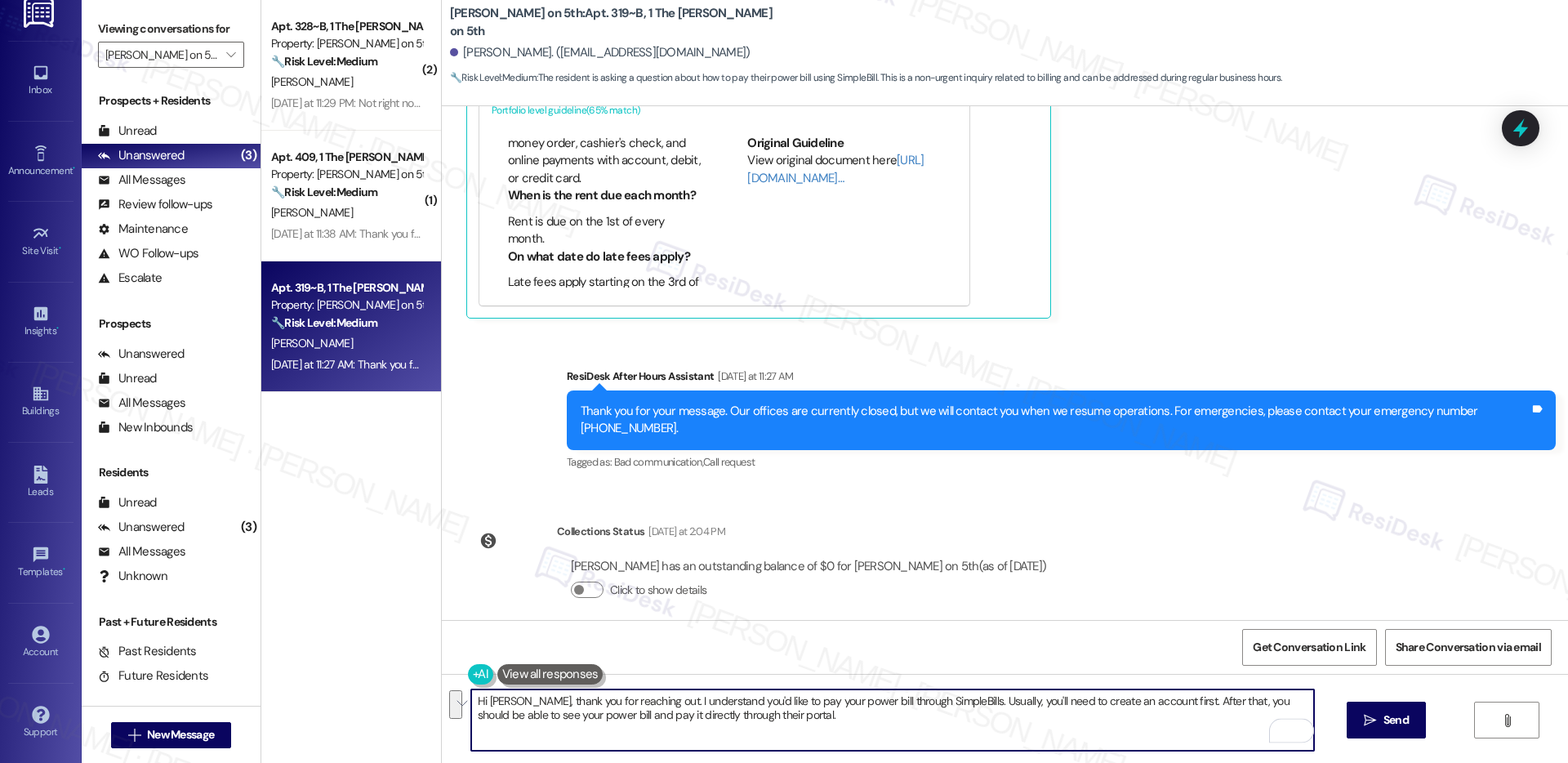
drag, startPoint x: 577, startPoint y: 706, endPoint x: 786, endPoint y: 710, distance: 209.0
click at [786, 710] on textarea "Hi Bria, thank you for reaching out. I understand you'd like to pay your power …" at bounding box center [892, 720] width 843 height 61
click at [786, 714] on textarea "Hi Bria, thank you for reaching out. I understand you'd like to pay your power …" at bounding box center [892, 720] width 843 height 61
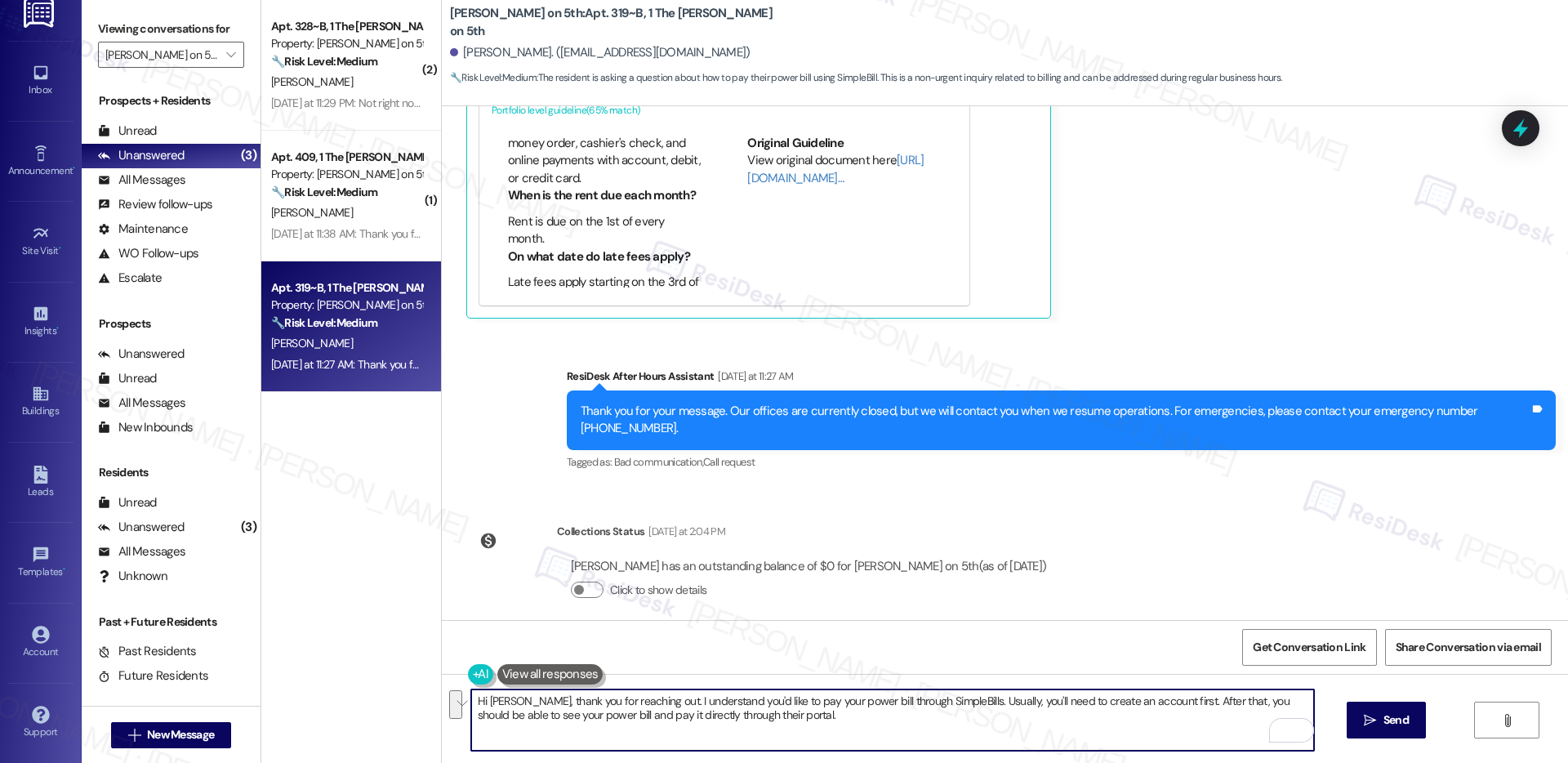
click at [786, 714] on textarea "Hi Bria, thank you for reaching out. I understand you'd like to pay your power …" at bounding box center [892, 720] width 843 height 61
type textarea "Hi Bria, thank you for reaching out. I understand you'd like to pay your power …"
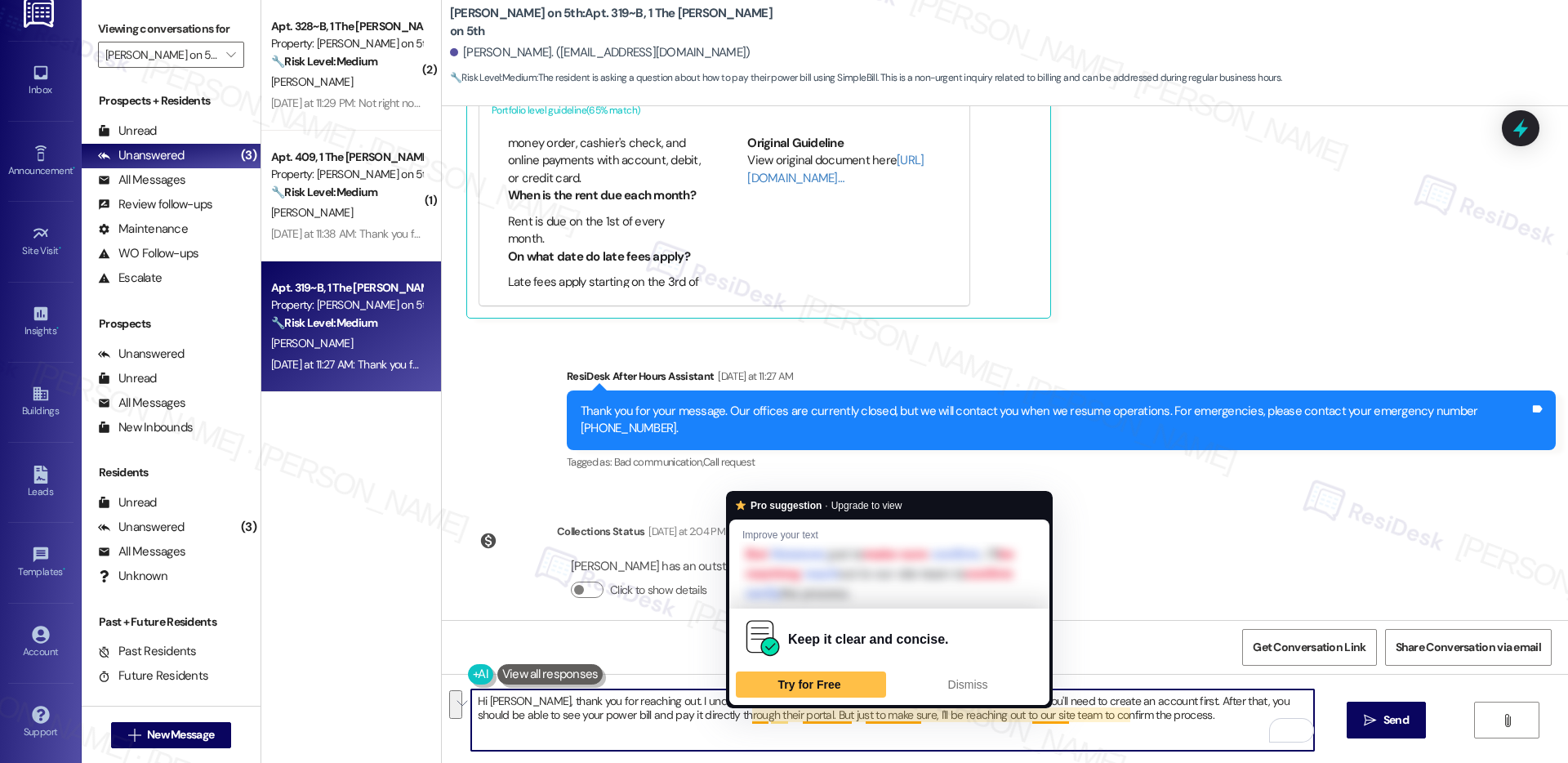
drag, startPoint x: 932, startPoint y: 702, endPoint x: 749, endPoint y: 717, distance: 183.6
click at [749, 717] on textarea "Hi Bria, thank you for reaching out. I understand you'd like to pay your power …" at bounding box center [892, 720] width 843 height 61
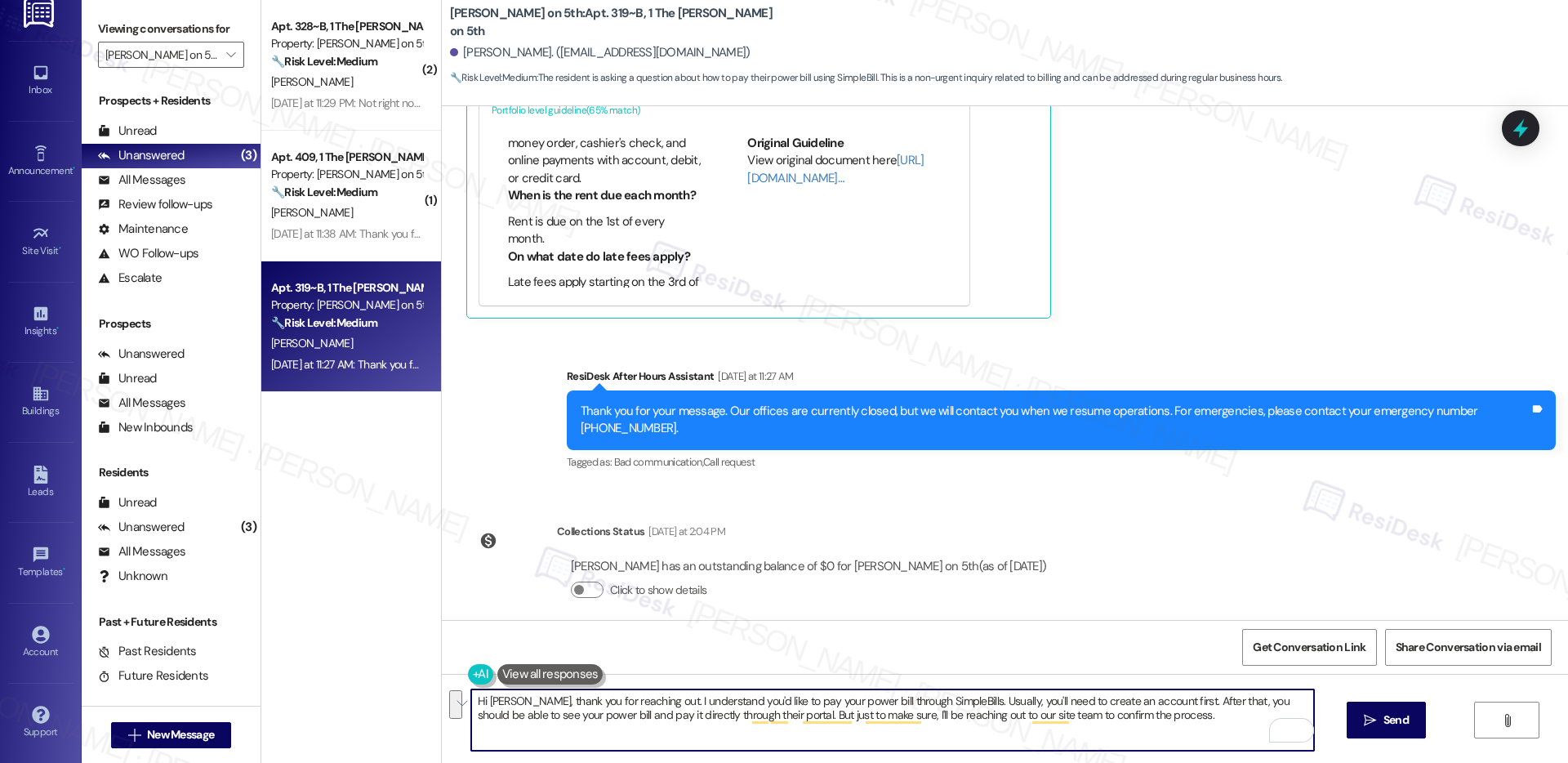
click at [656, 717] on textarea "Hi Bria, thank you for reaching out. I understand you'd like to pay your power …" at bounding box center [892, 720] width 843 height 61
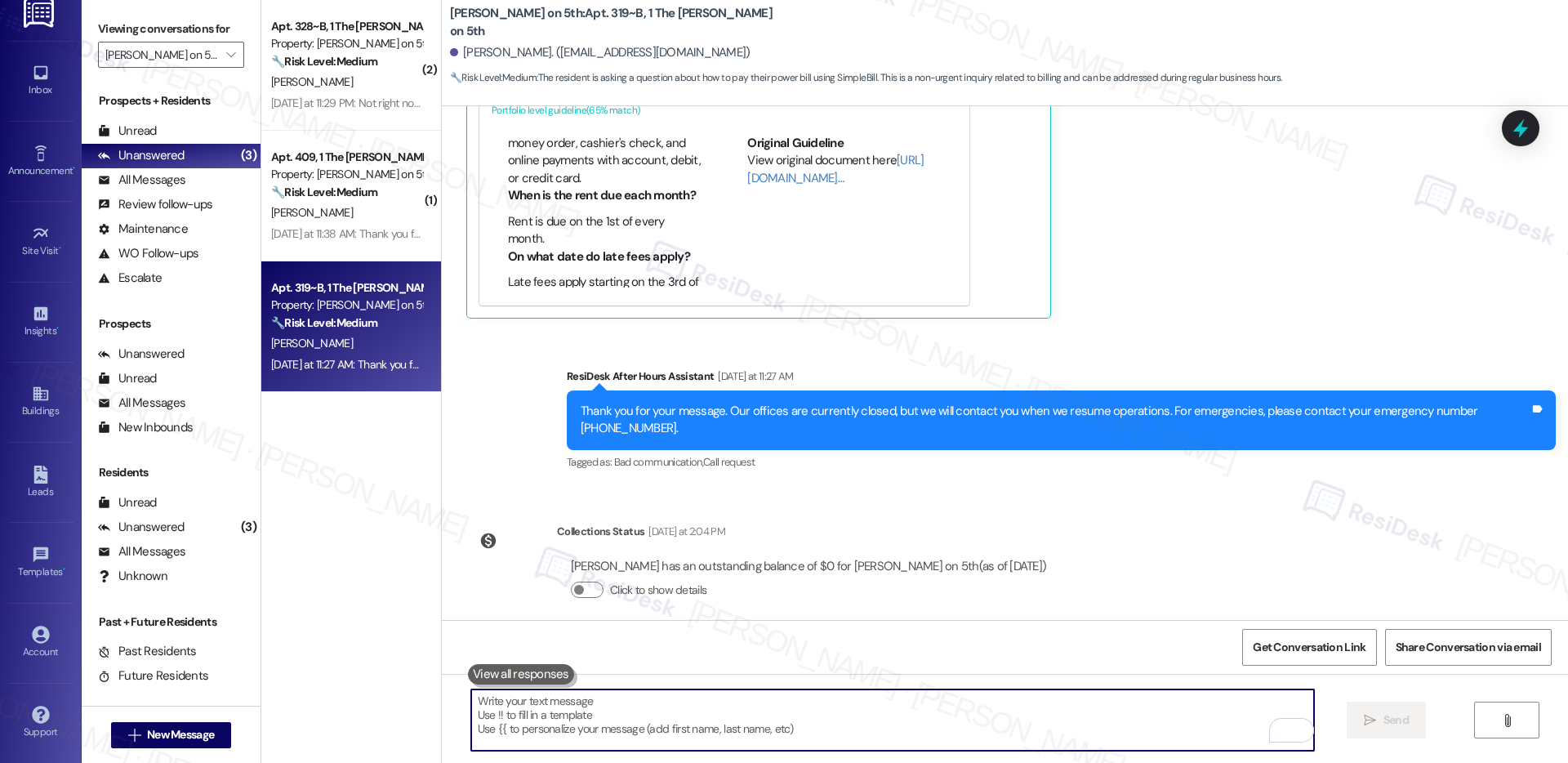
click at [554, 729] on textarea "To enrich screen reader interactions, please activate Accessibility in Grammarl…" at bounding box center [892, 720] width 843 height 61
paste textarea "Hi Bria, Thank you for reaching out! To pay your power bill through SimpleBills…"
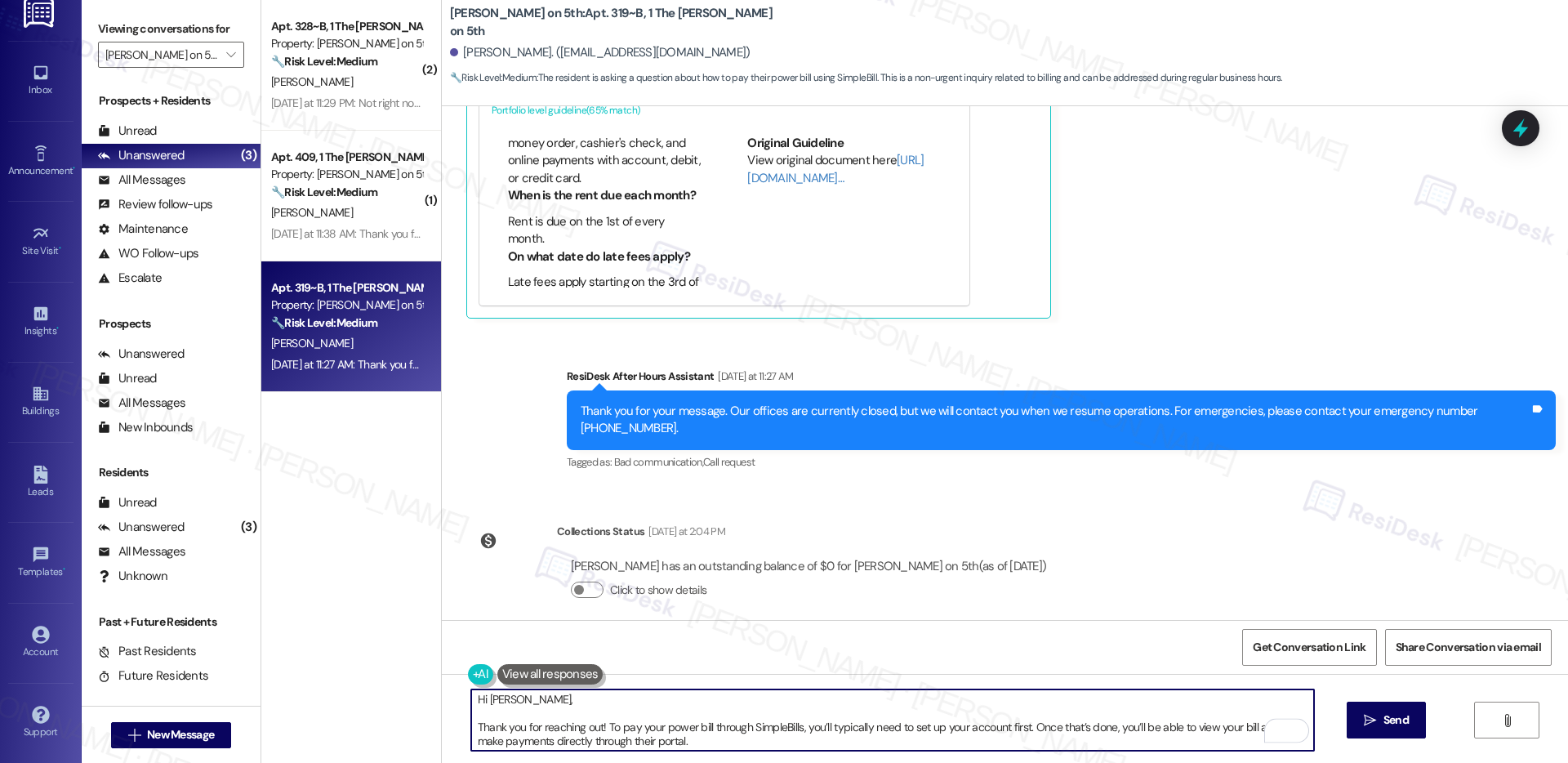
scroll to position [0, 0]
click at [471, 724] on textarea "Hi Bria, Thank you for reaching out! To pay your power bill through SimpleBills…" at bounding box center [892, 720] width 843 height 61
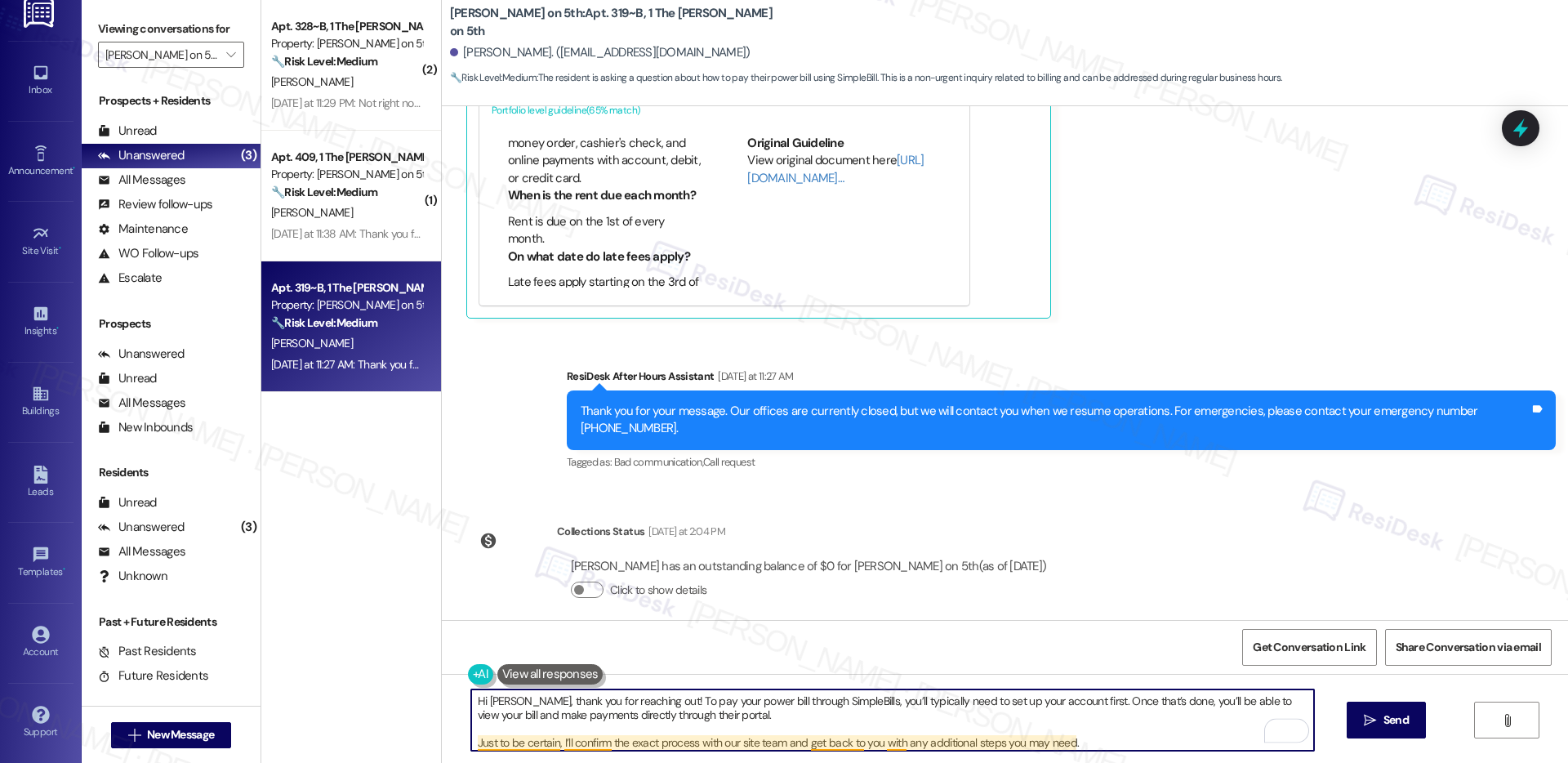
click at [545, 743] on textarea "Hi Bria, thank you for reaching out! To pay your power bill through SimpleBills…" at bounding box center [892, 720] width 843 height 61
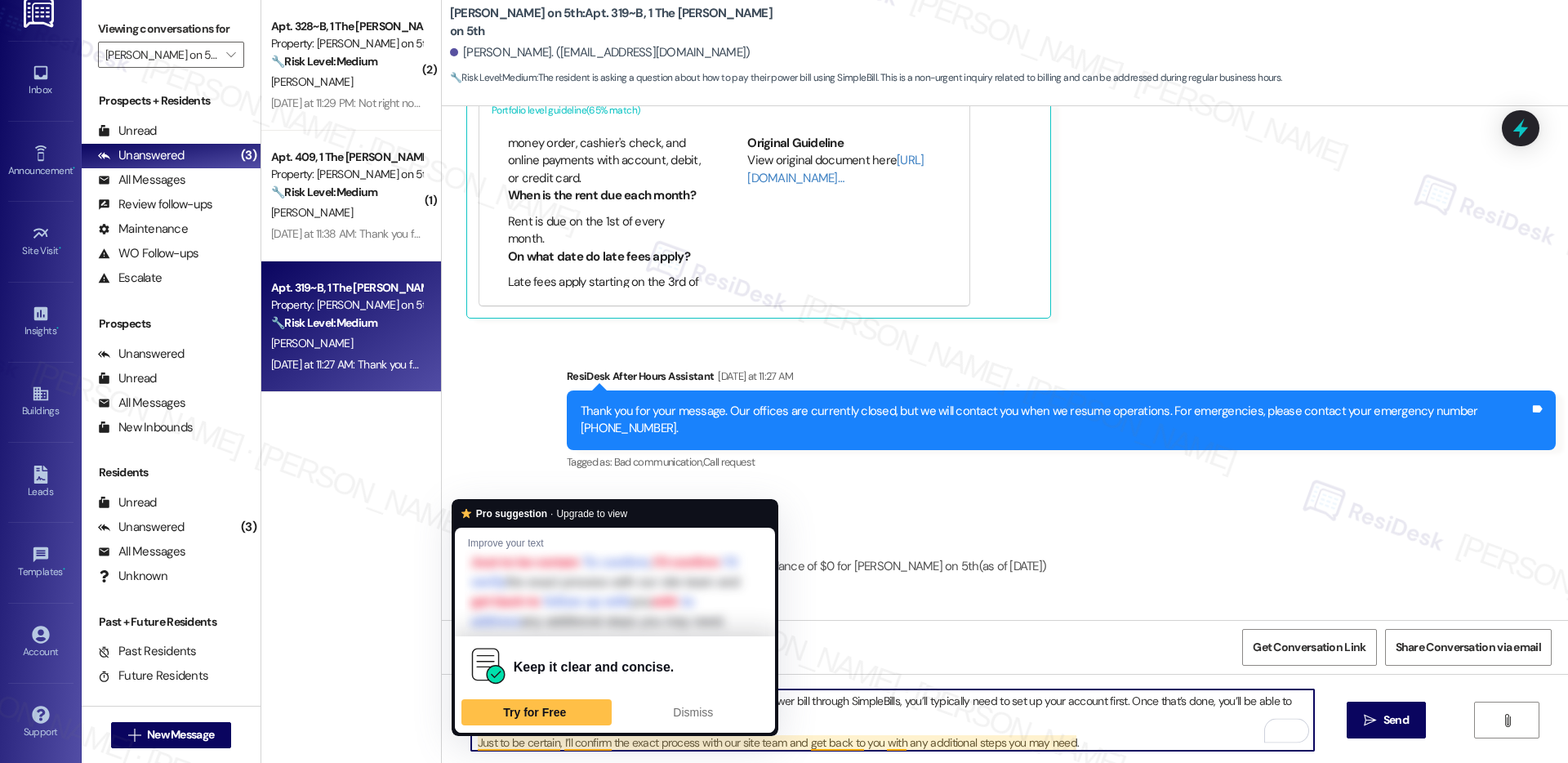
click at [545, 743] on textarea "Hi Bria, thank you for reaching out! To pay your power bill through SimpleBills…" at bounding box center [892, 720] width 843 height 61
type textarea "Hi Bria, thank you for reaching out! To pay your power bill through SimpleBills…"
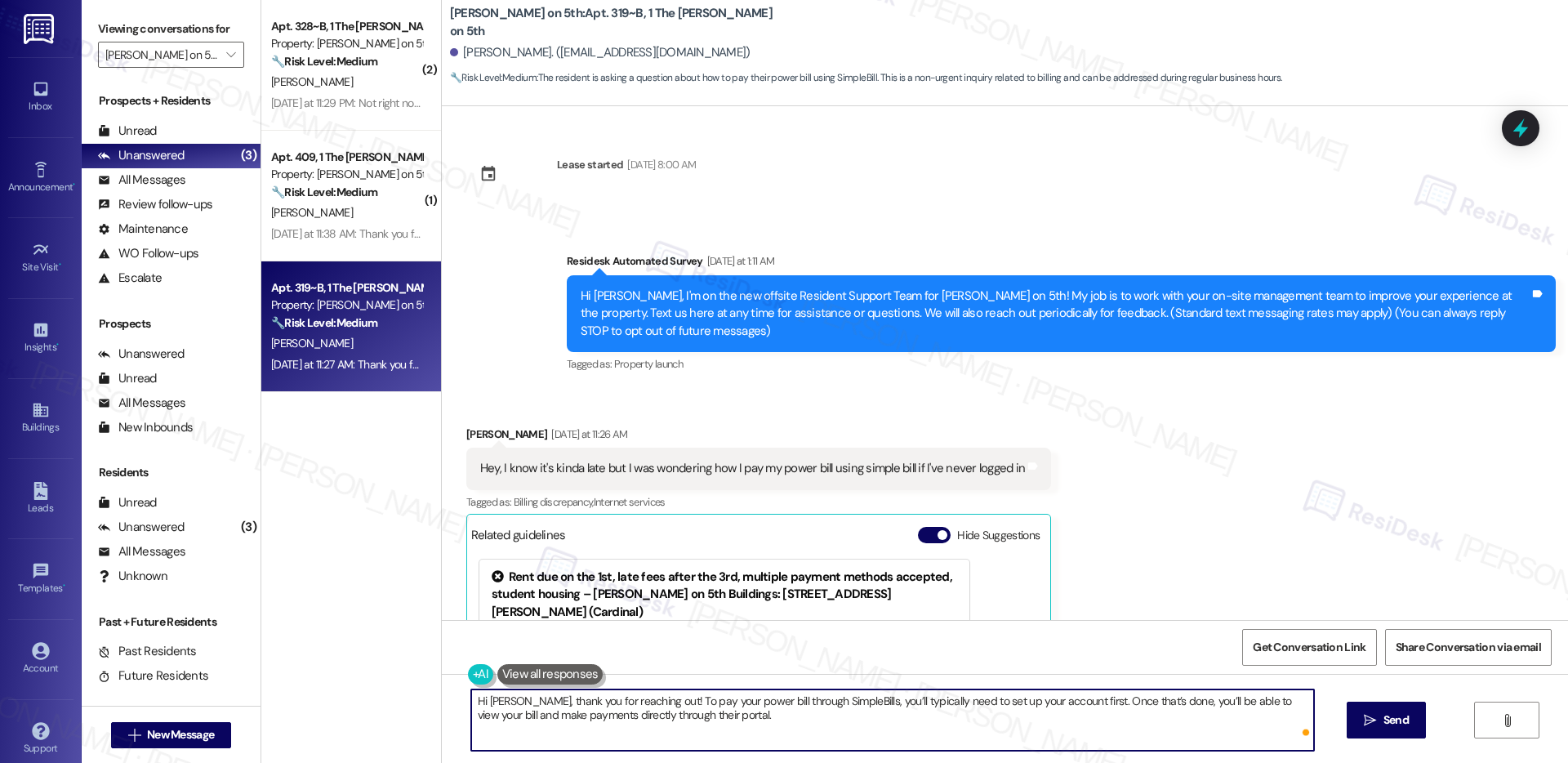
scroll to position [330, 0]
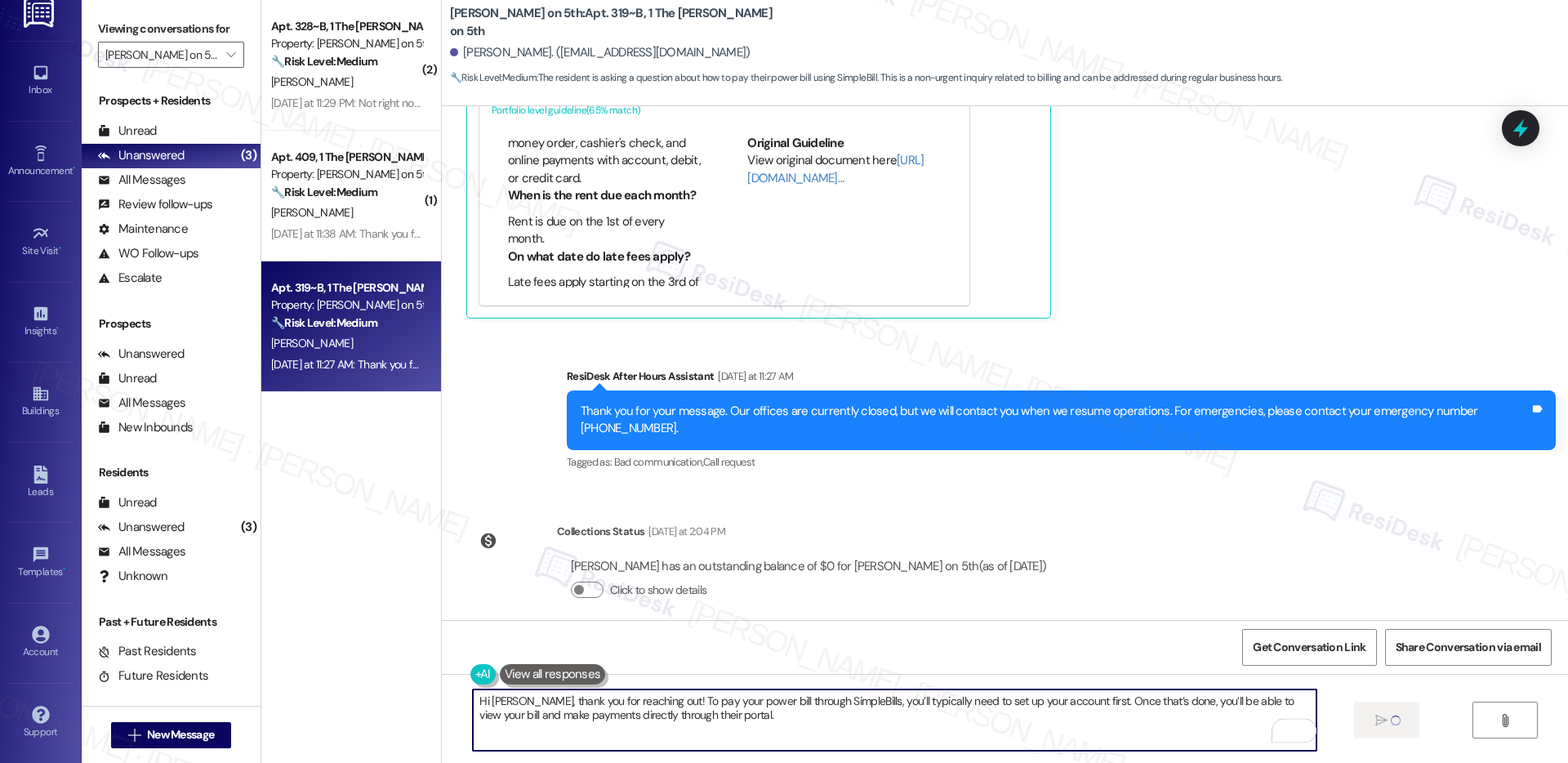
type textarea "Hi [PERSON_NAME], thank you for reaching out! To pay your power bill through Si…"
click at [1268, 331] on div "Sent via SMS ResiDesk After Hours Assistant [DATE] at 11:27 AM Thank you for yo…" at bounding box center [1005, 408] width 1127 height 155
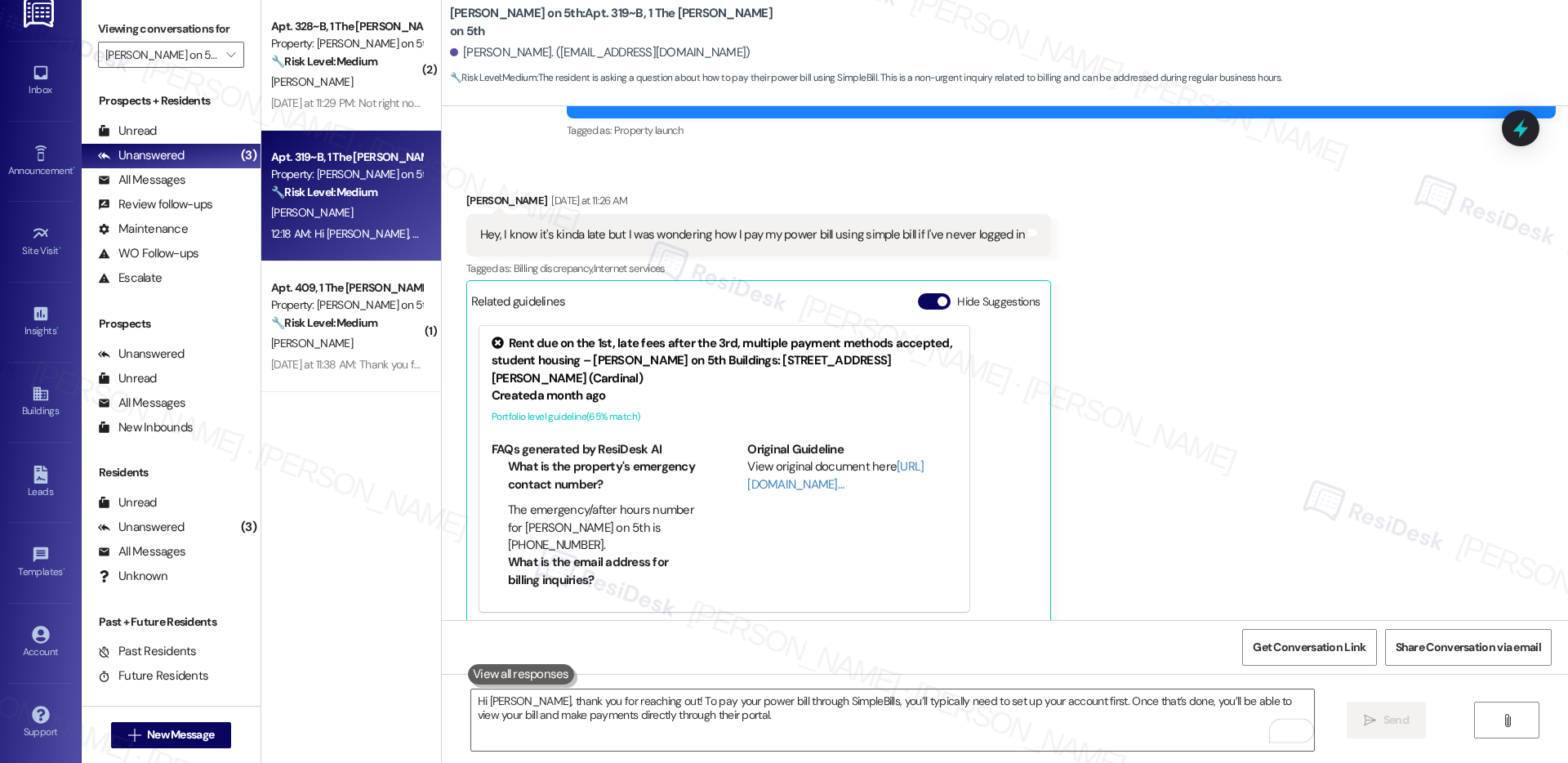
scroll to position [671, 0]
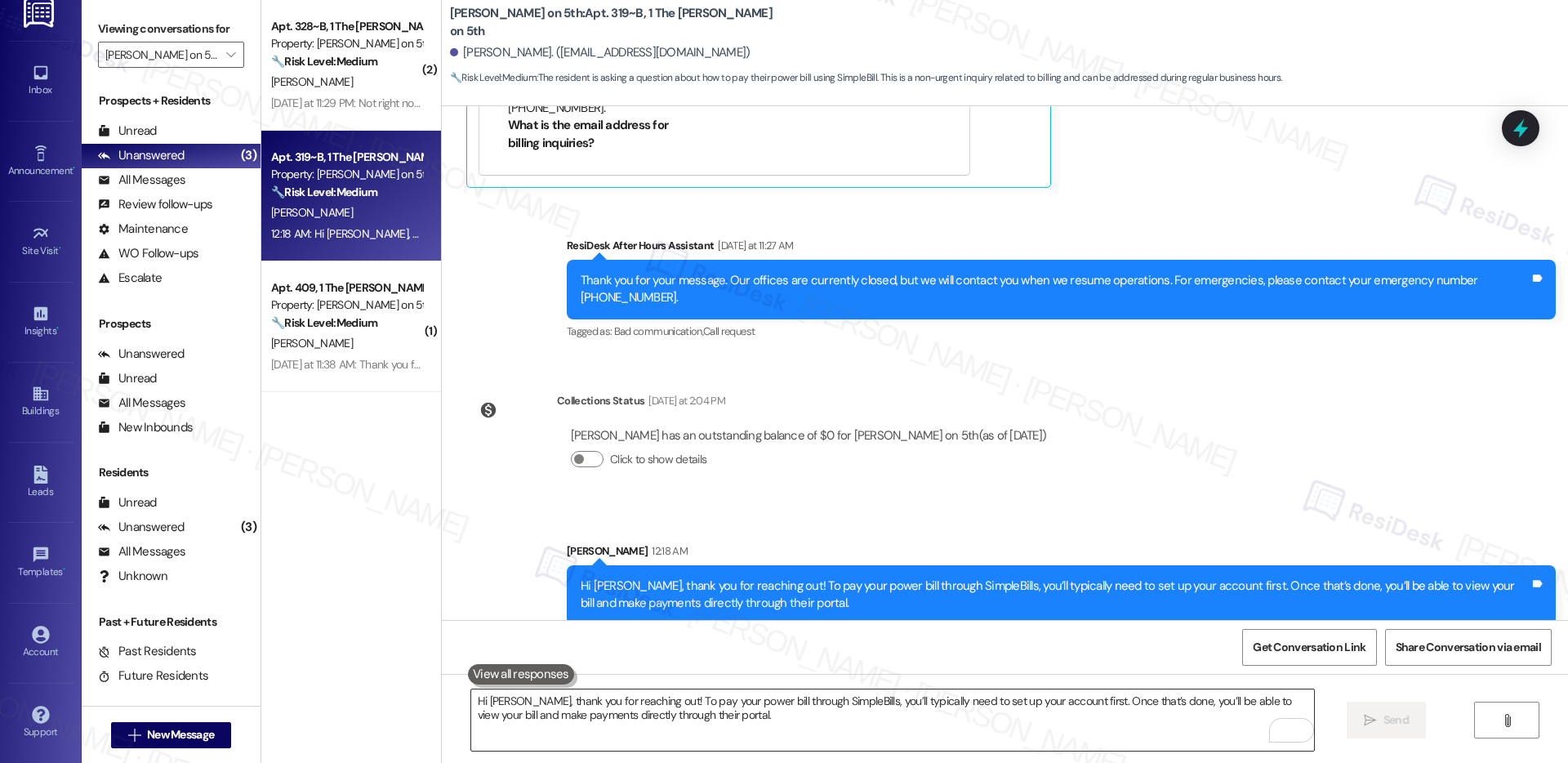
click at [839, 699] on textarea "Hi [PERSON_NAME], thank you for reaching out! To pay your power bill through Si…" at bounding box center [892, 720] width 843 height 61
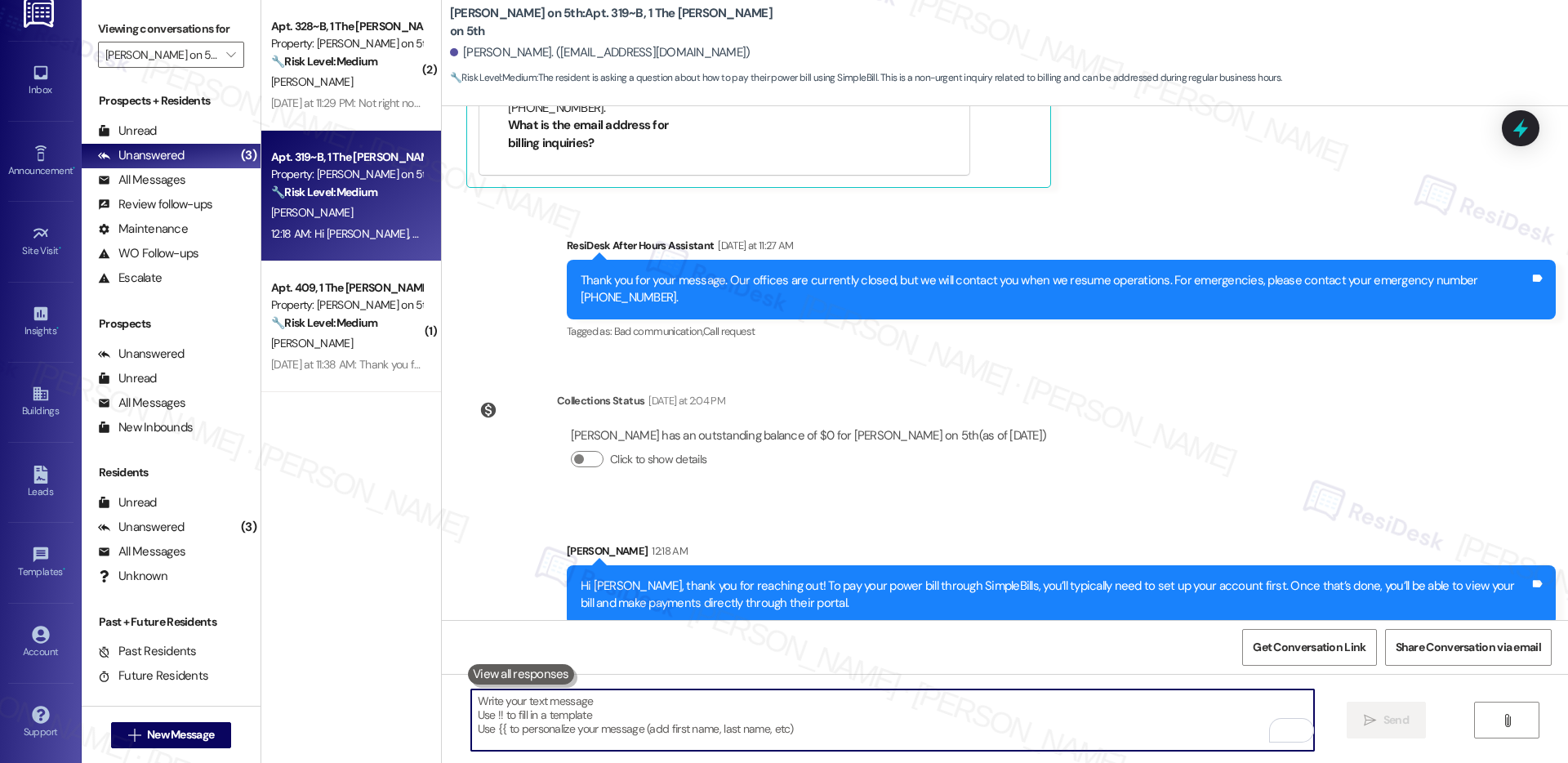
paste textarea "Just to be certain, I’ll confirm the exact process with our site team and get b…"
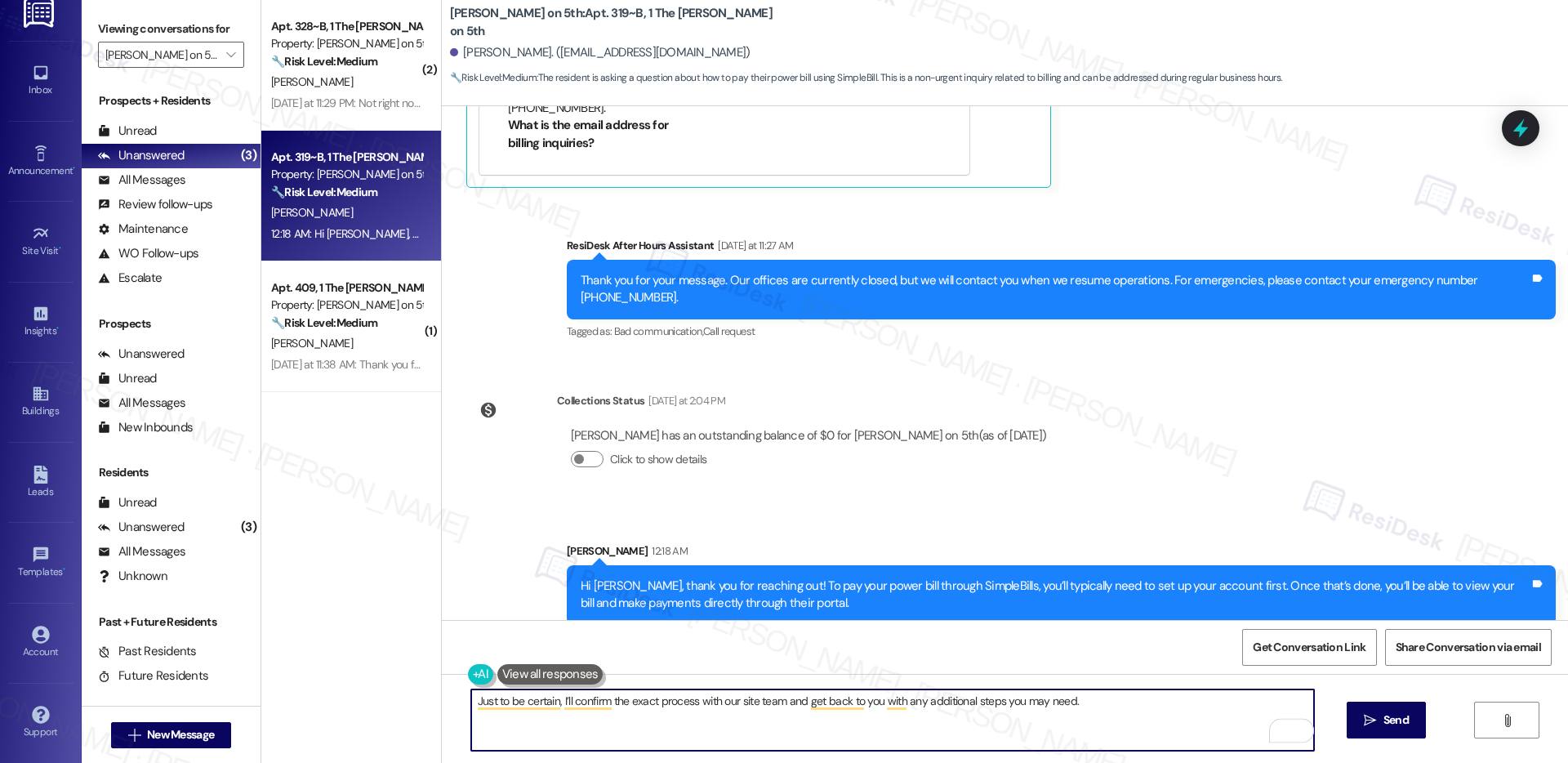
click at [1135, 711] on textarea "Just to be certain, I’ll confirm the exact process with our site team and get b…" at bounding box center [892, 720] width 843 height 61
type textarea "Just to be certain, I’ll confirm the exact process with our site team and get b…"
click at [1391, 714] on span "Send" at bounding box center [1396, 721] width 25 height 18
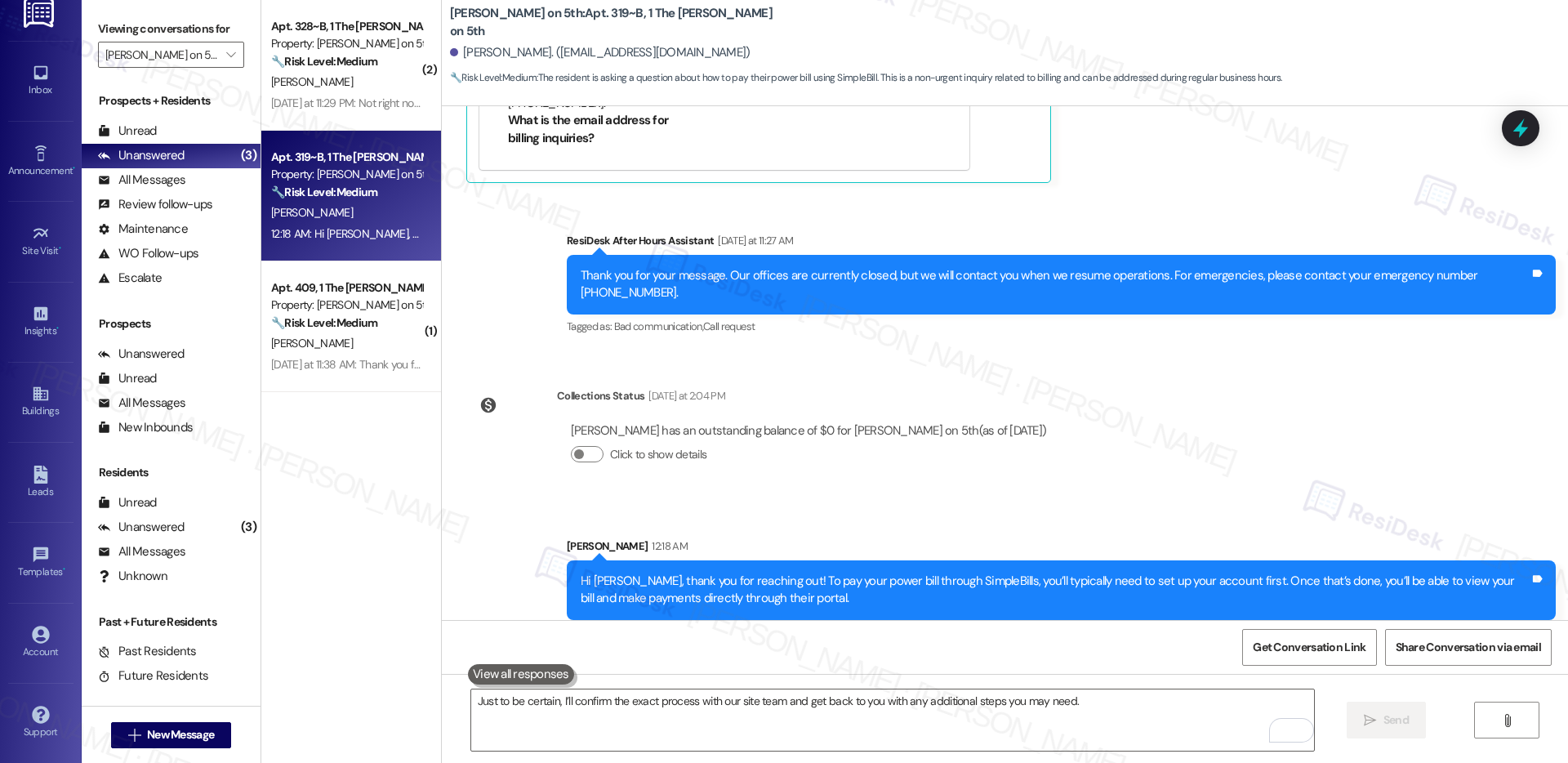
scroll to position [786, 0]
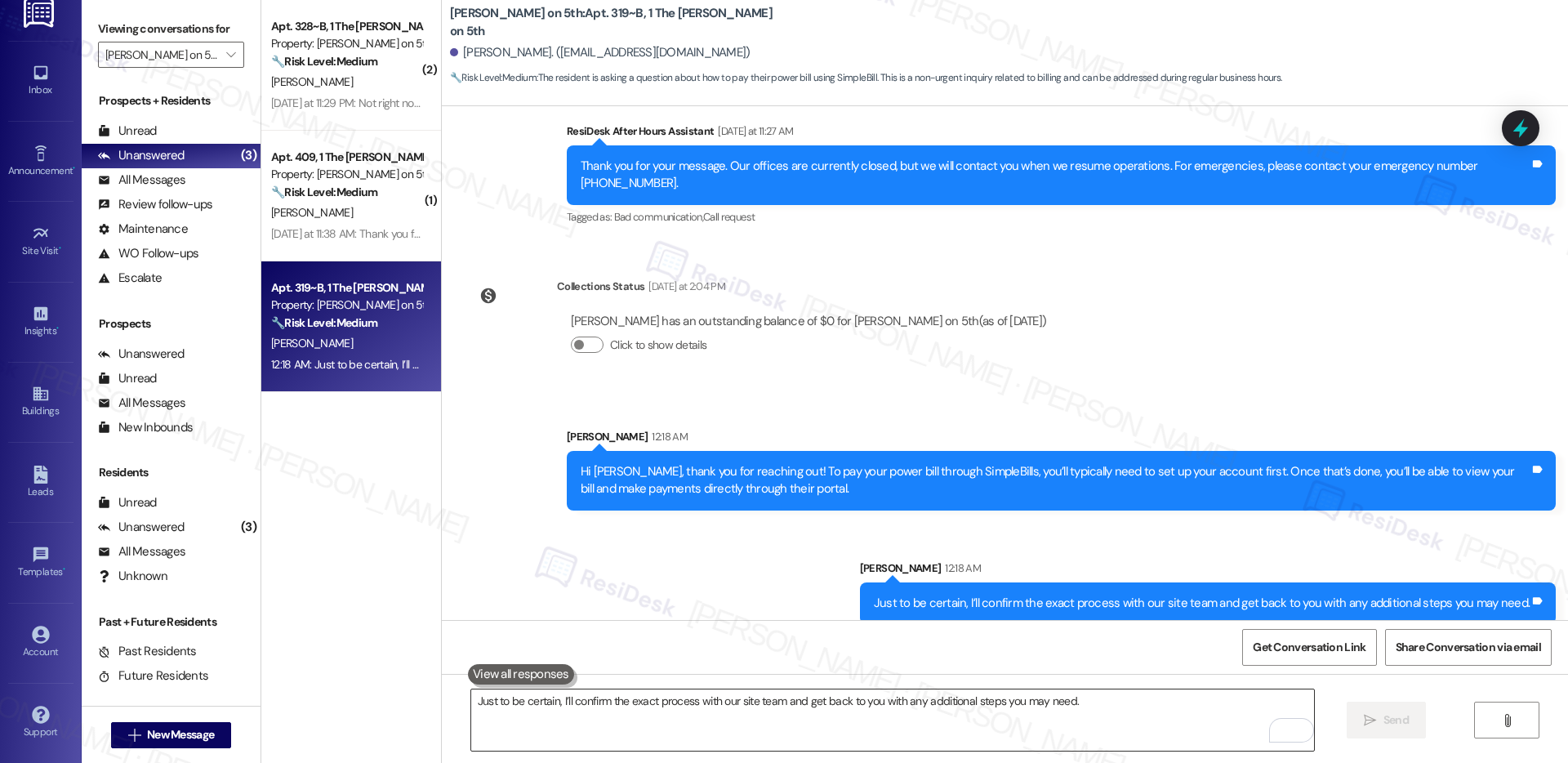
click at [1018, 715] on textarea "Just to be certain, I’ll confirm the exact process with our site team and get b…" at bounding box center [892, 720] width 843 height 61
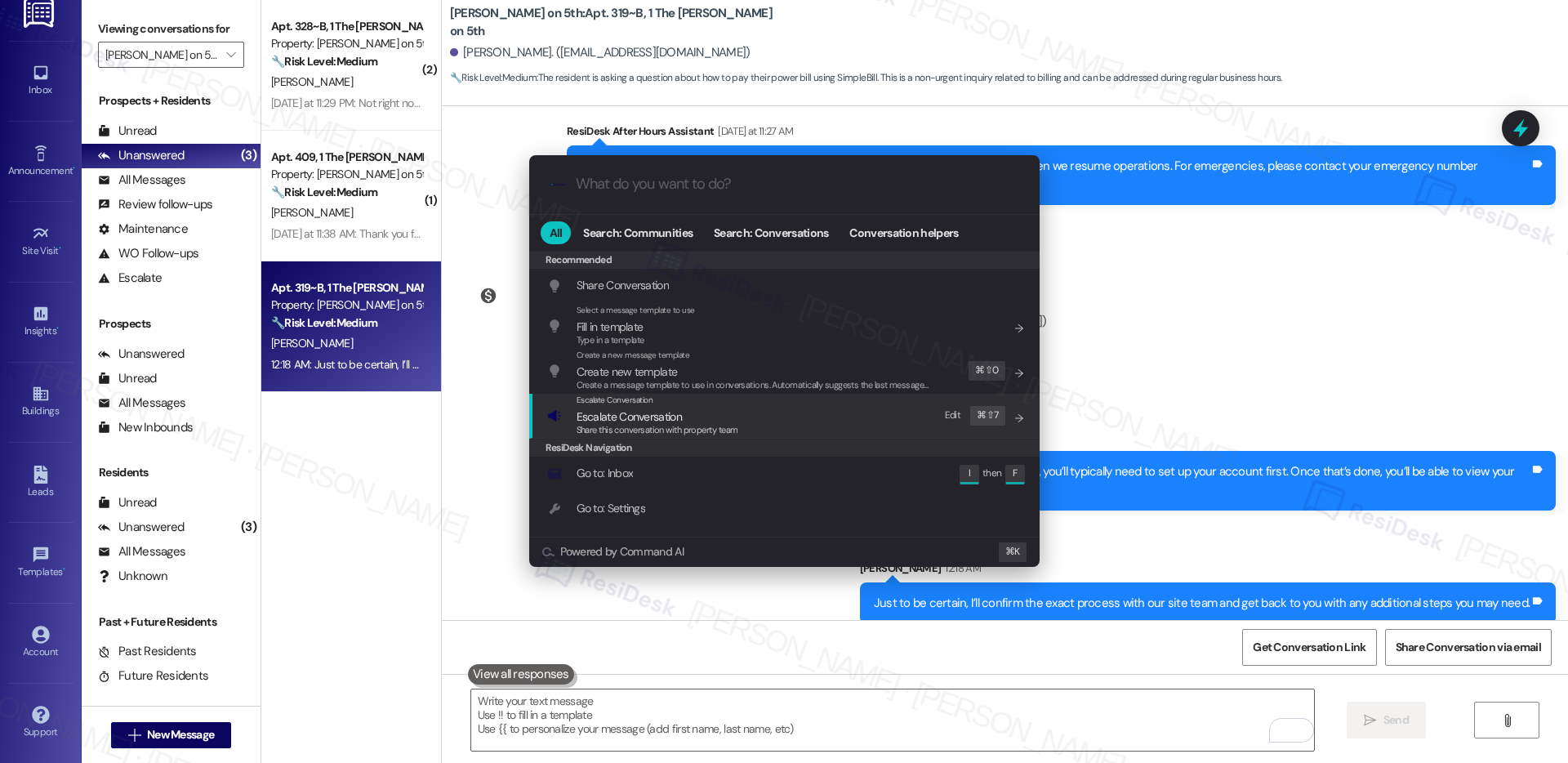
click at [733, 411] on span "Escalate Conversation" at bounding box center [657, 417] width 162 height 18
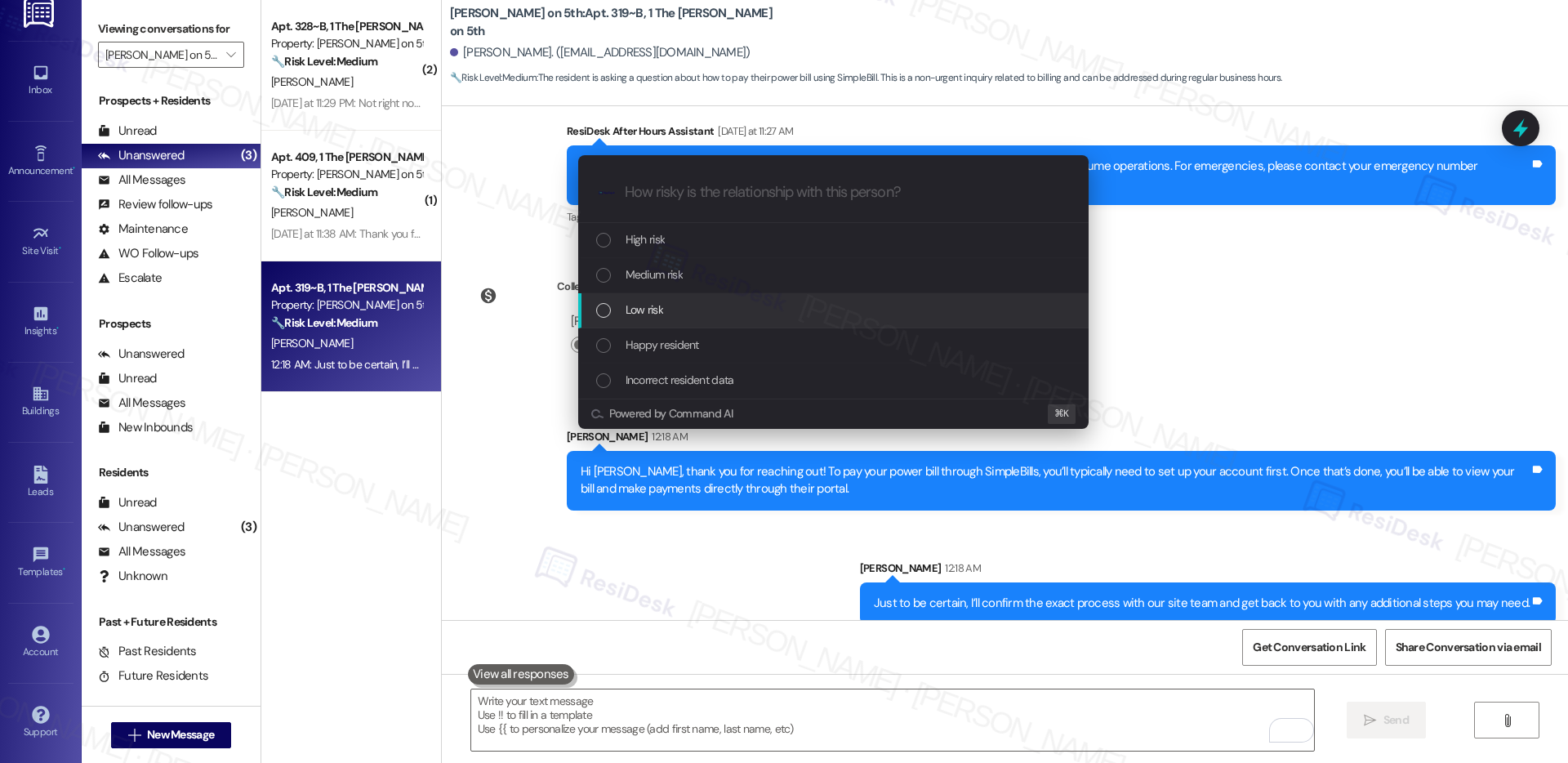
click at [707, 303] on div "Low risk" at bounding box center [835, 309] width 478 height 18
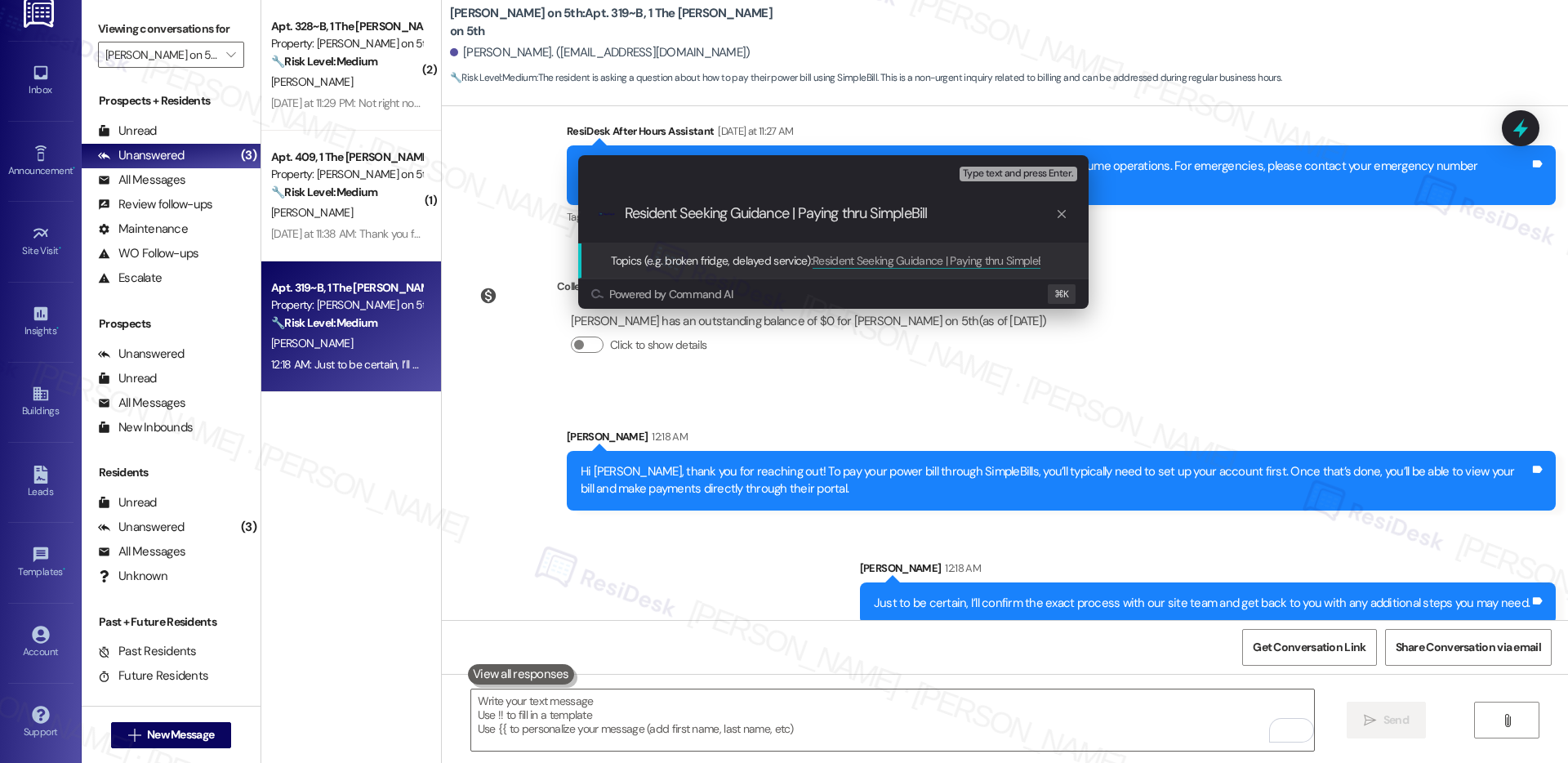
type input "Resident Seeking Guidance | Paying thru SimpleBills"
paste input "Resident Seeking Guidance | Paying thru SimpleBills"
type input "Resident Seeking Guidance | Paying thru SimpleBills"
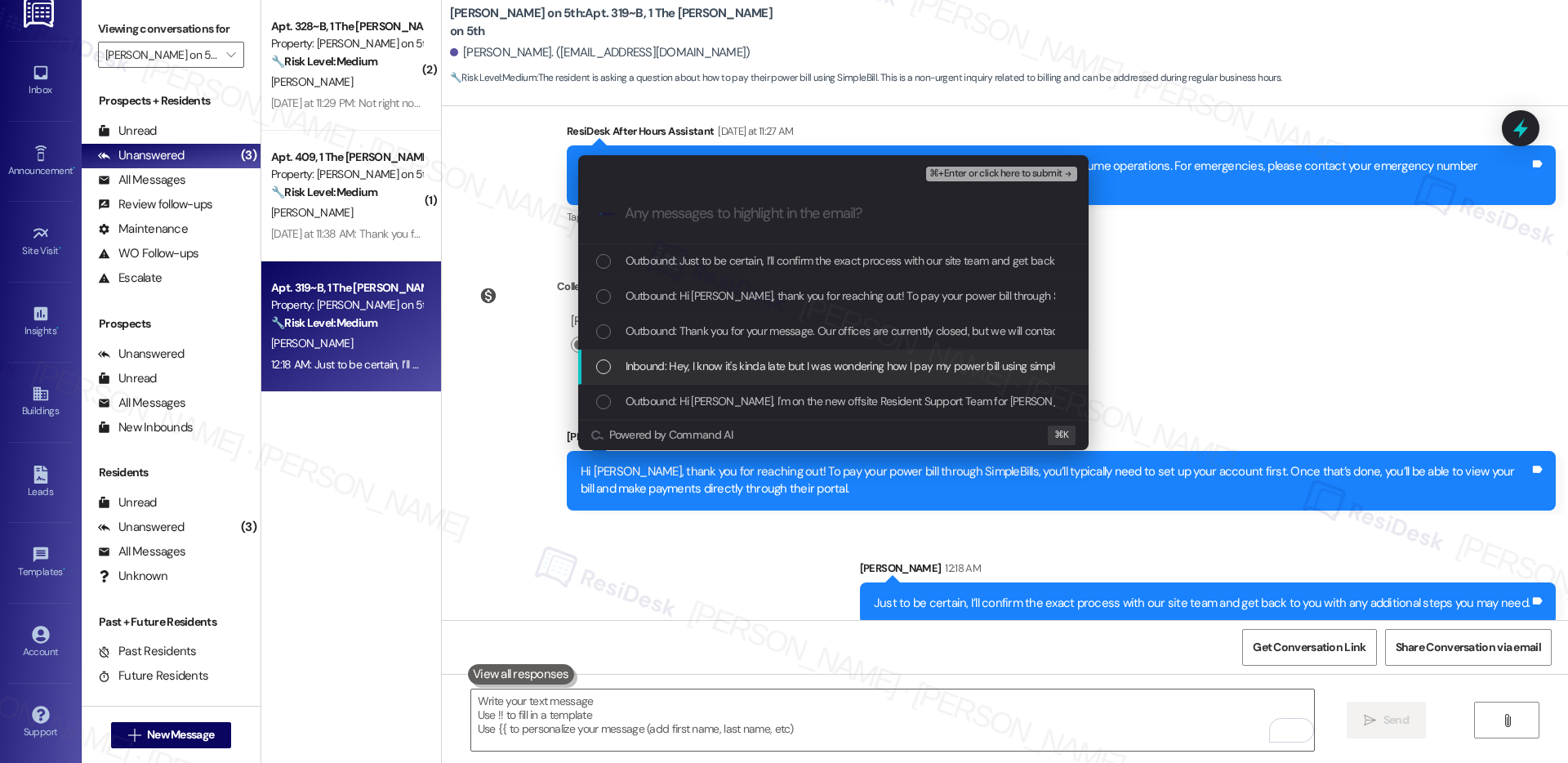
click at [794, 371] on span "Inbound: Hey, I know it's kinda late but I was wondering how I pay my power bil…" at bounding box center [901, 366] width 551 height 18
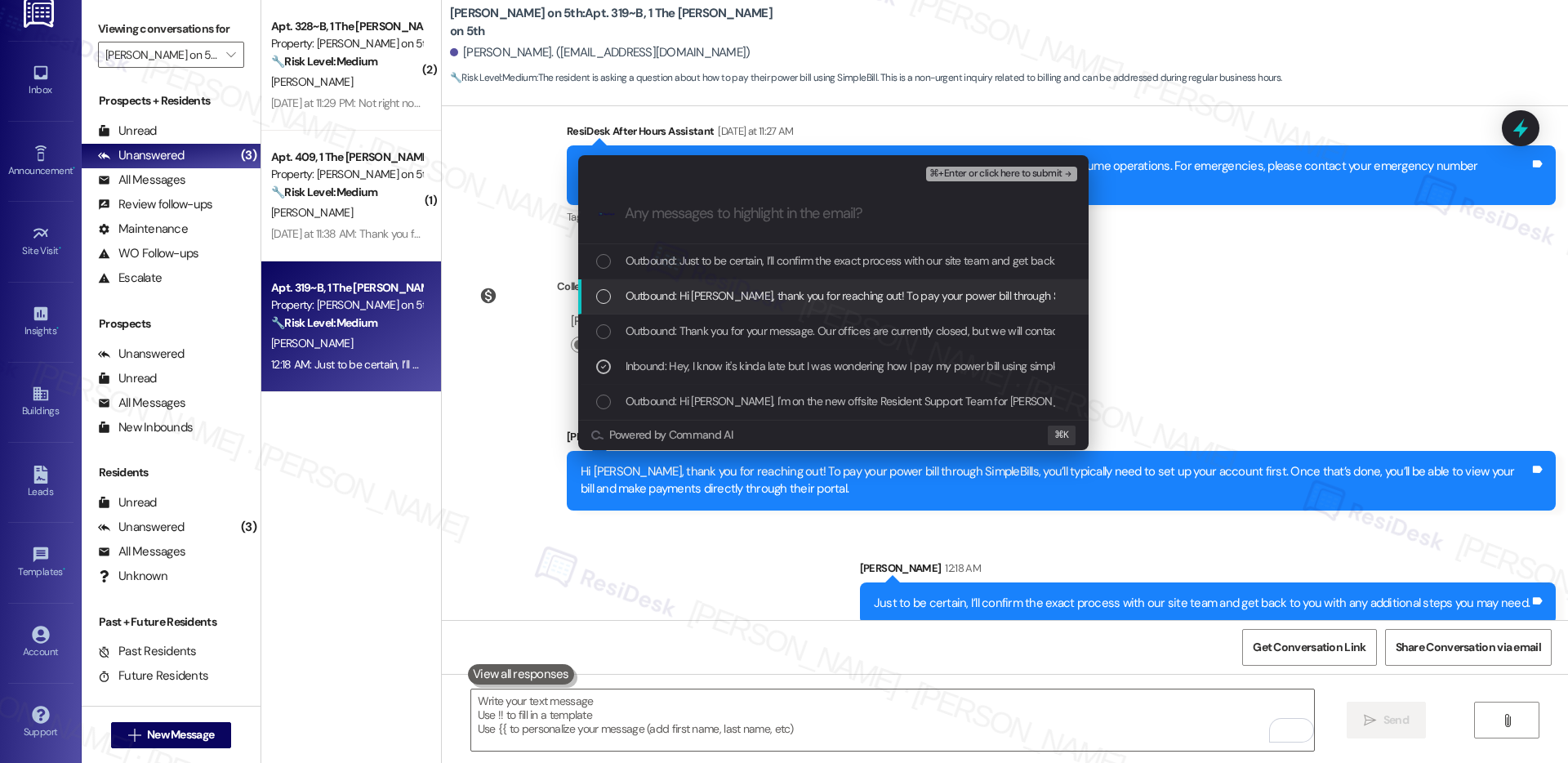
click at [811, 292] on span "Outbound: Hi Bria, thank you for reaching out! To pay your power bill through S…" at bounding box center [1208, 295] width 1164 height 18
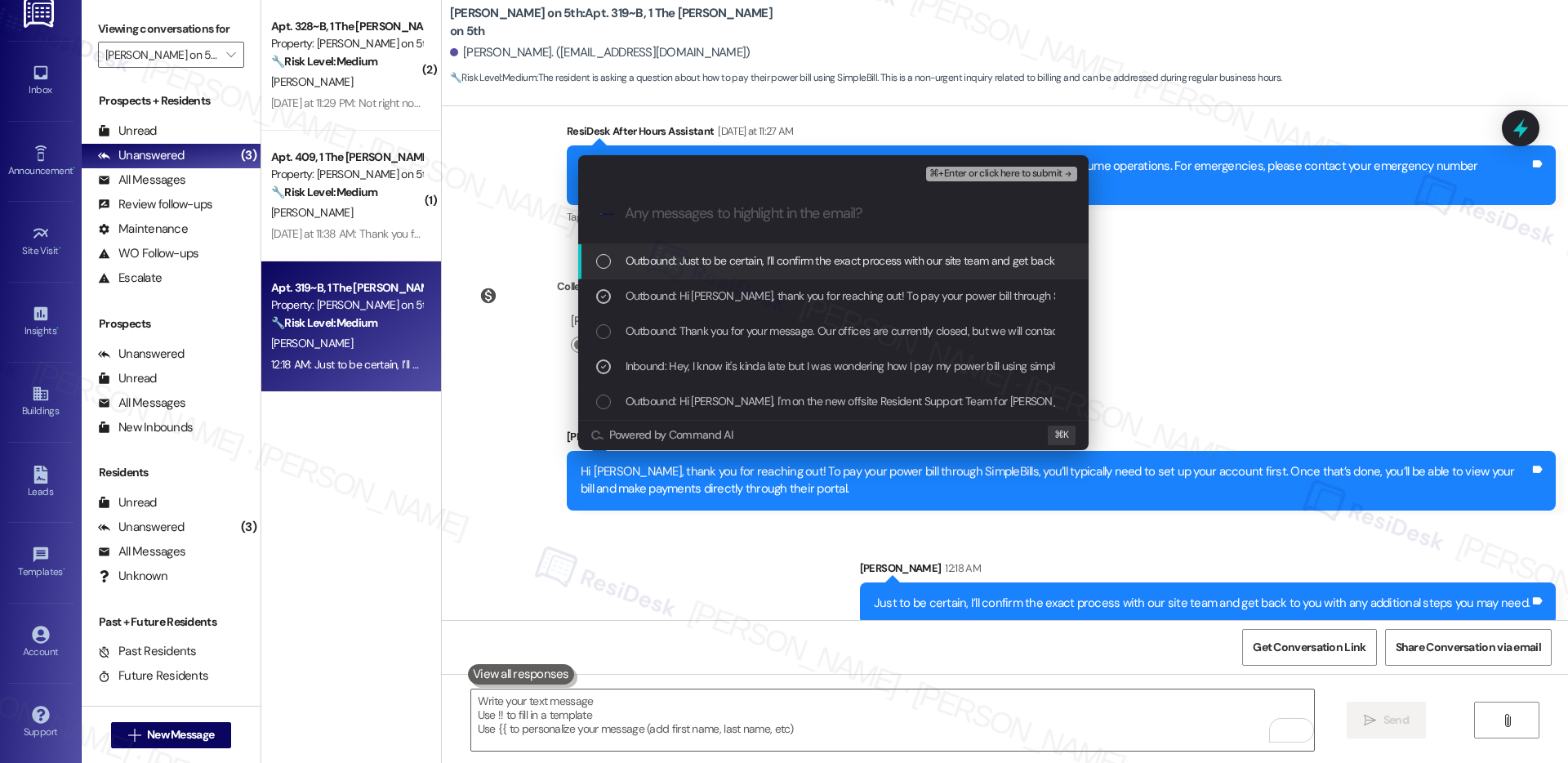
click at [812, 260] on span "Outbound: Just to be certain, I’ll confirm the exact process with our site team…" at bounding box center [953, 260] width 656 height 18
click at [960, 171] on span "⌘+Enter or click here to submit" at bounding box center [995, 173] width 132 height 11
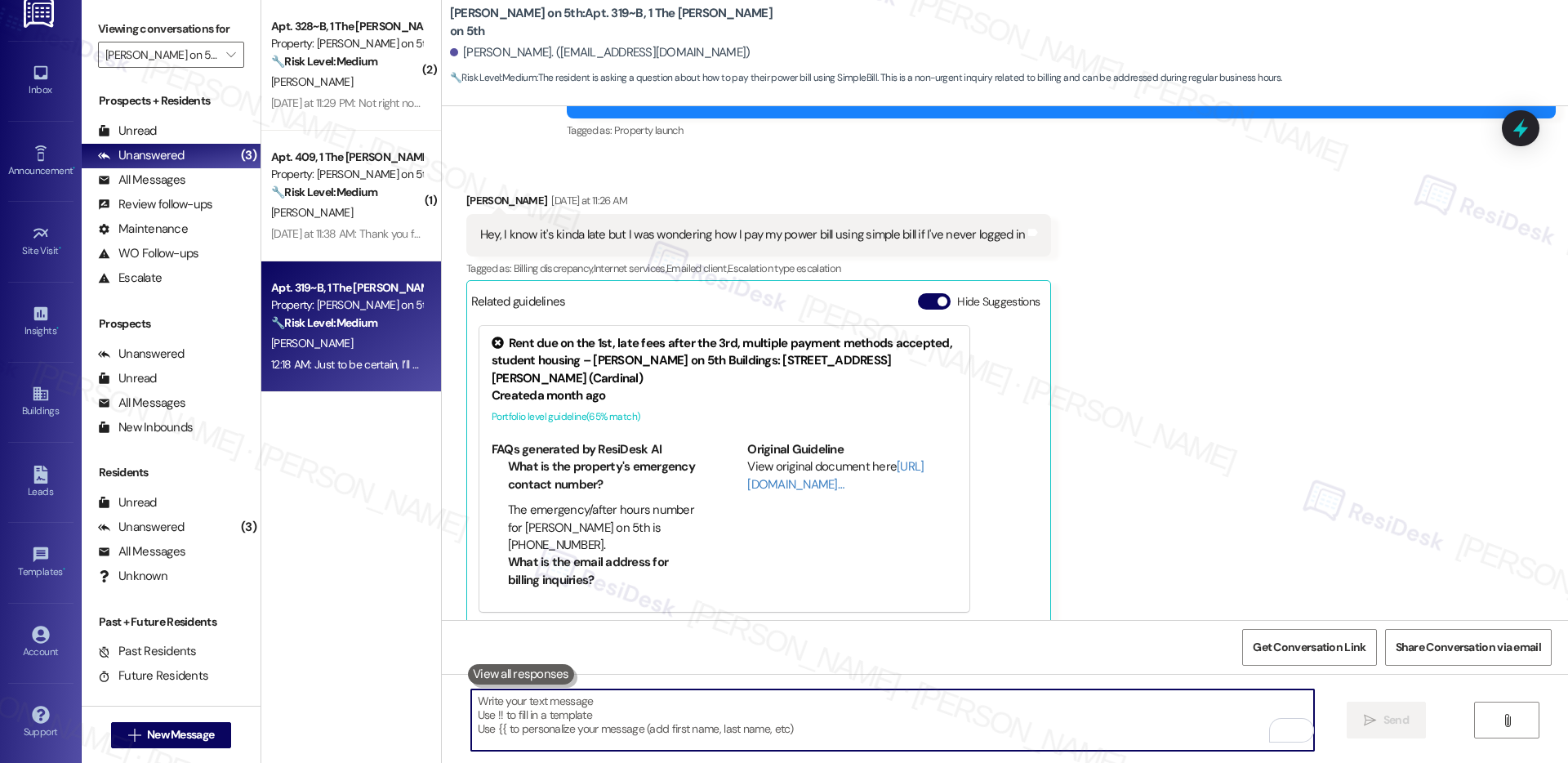
scroll to position [811, 0]
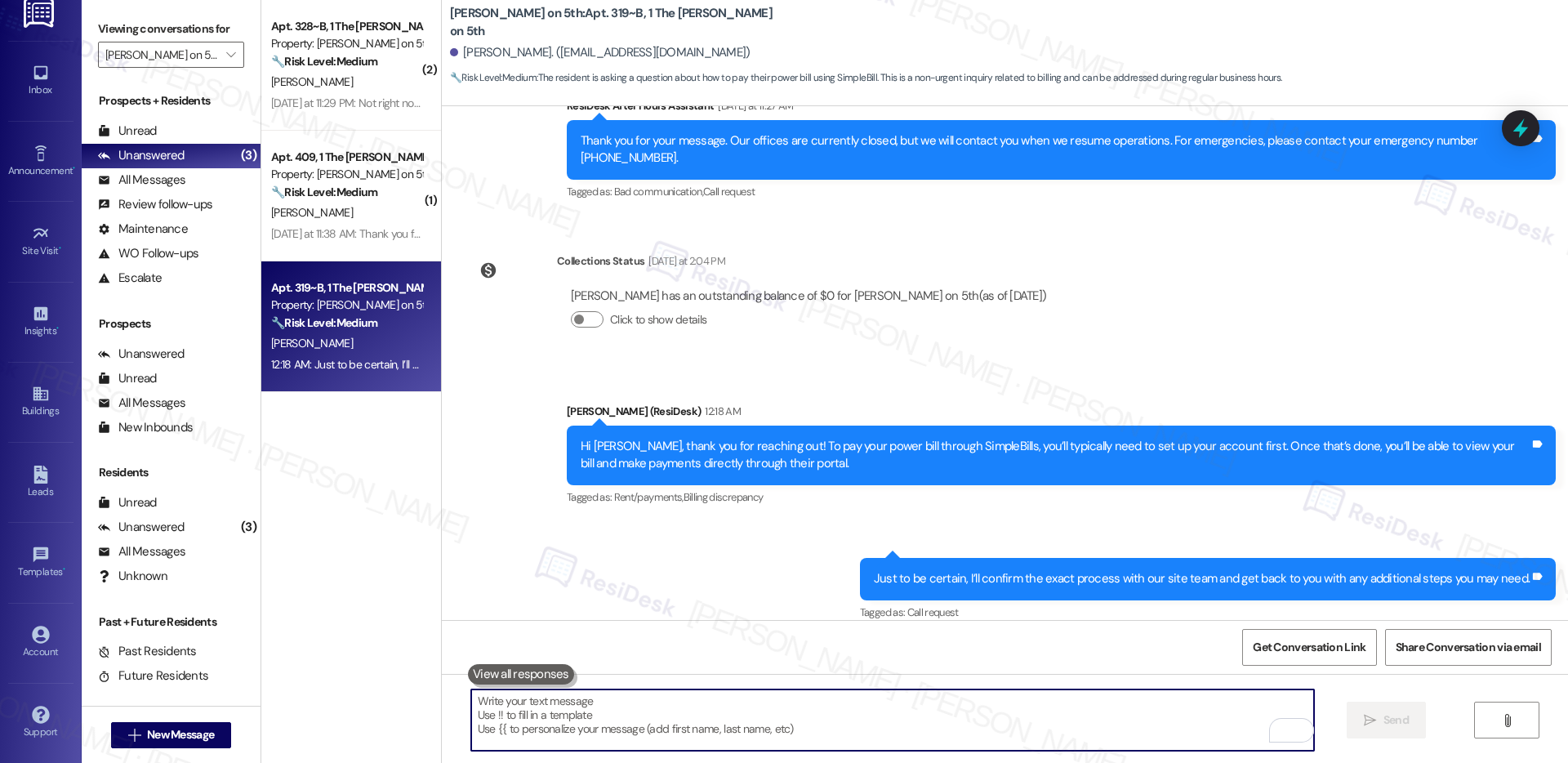
click at [531, 714] on textarea "To enrich screen reader interactions, please activate Accessibility in Grammarl…" at bounding box center [892, 720] width 843 height 61
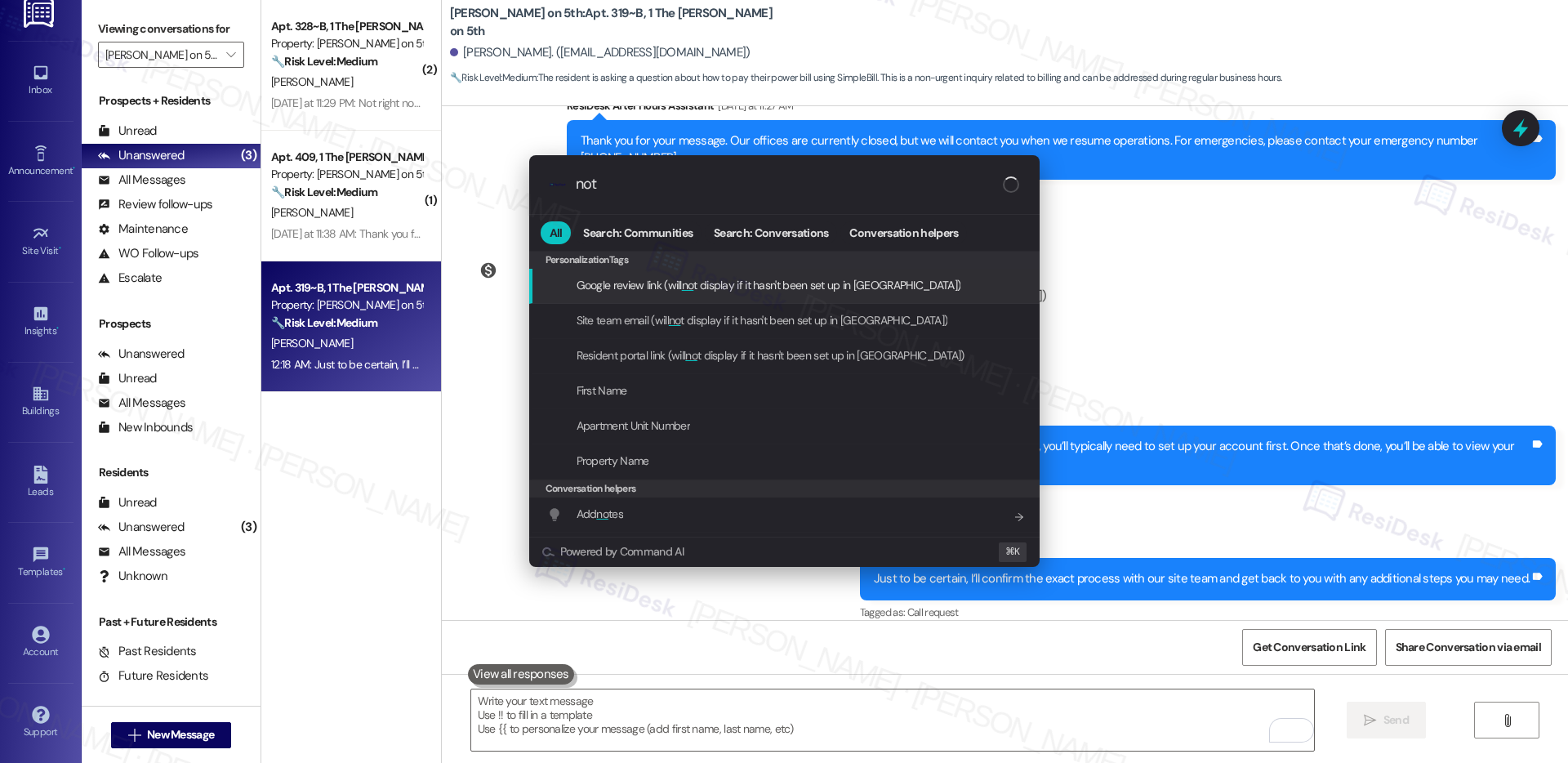
type input "note"
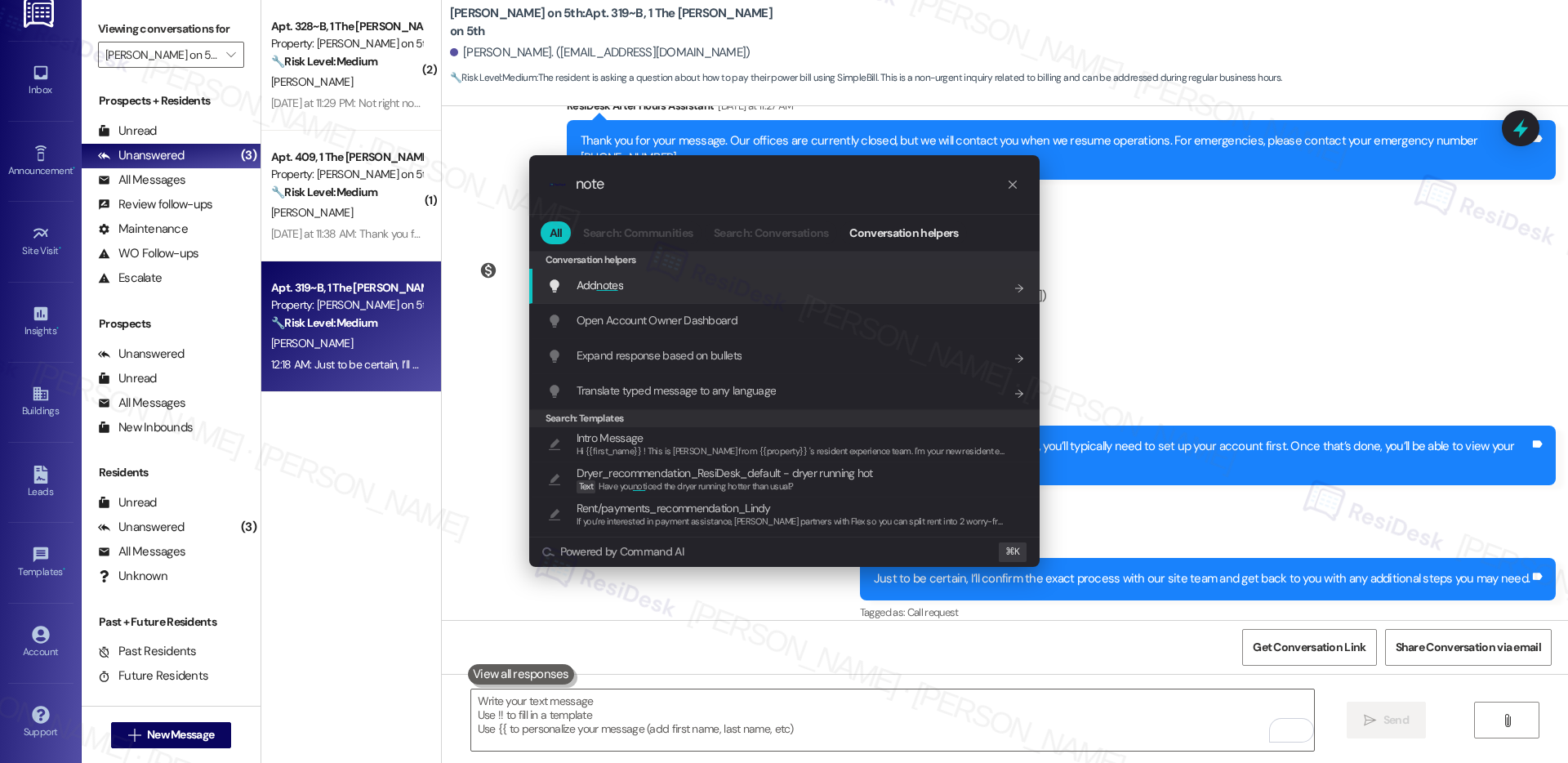
click at [686, 285] on div "Add note s Add shortcut" at bounding box center [786, 285] width 478 height 18
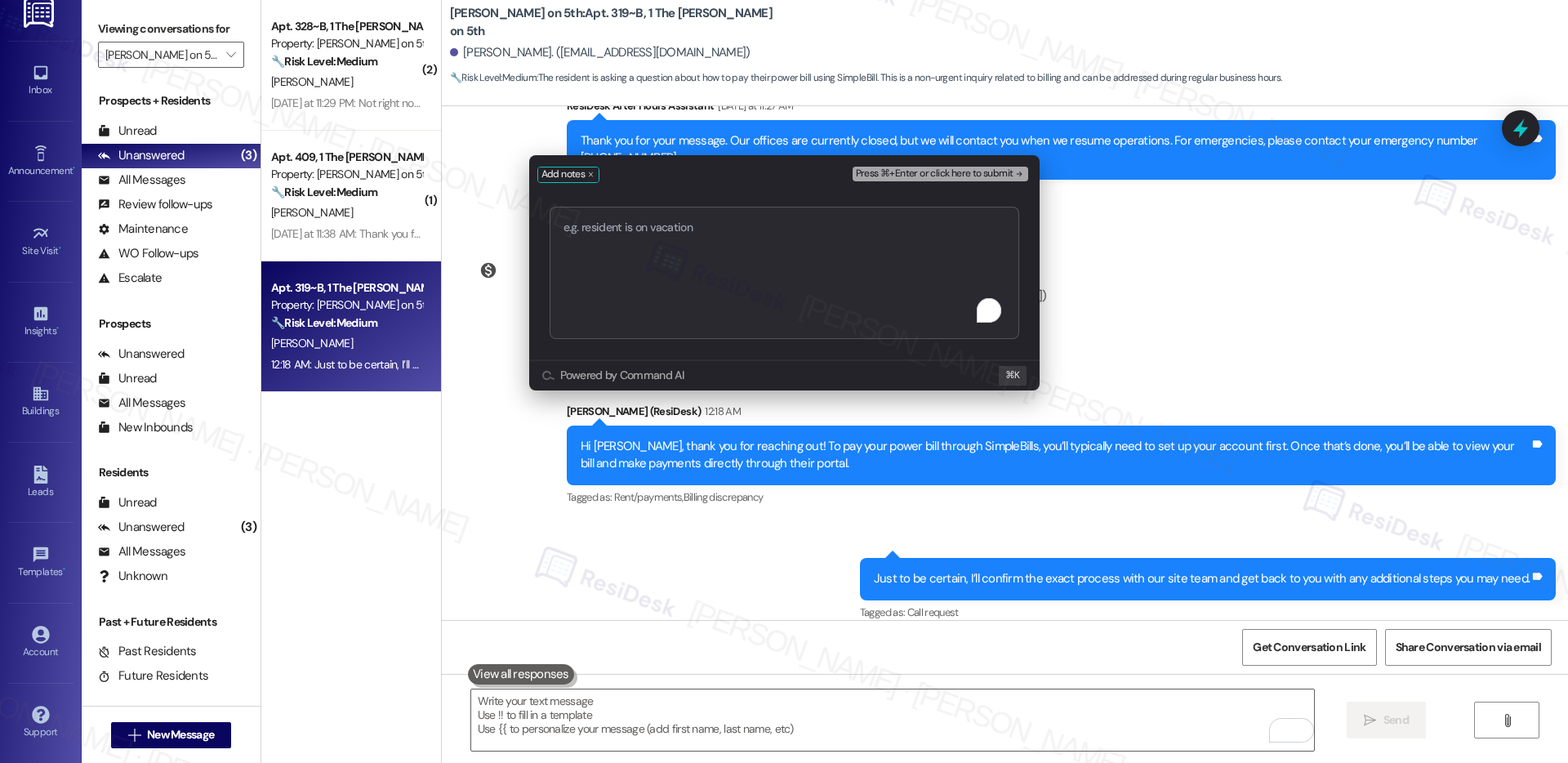
type textarea "Resident Seeking Guidance | Paying thru SimpleBills"
click at [933, 177] on span "Press ⌘+Enter or click here to submit" at bounding box center [935, 173] width 158 height 11
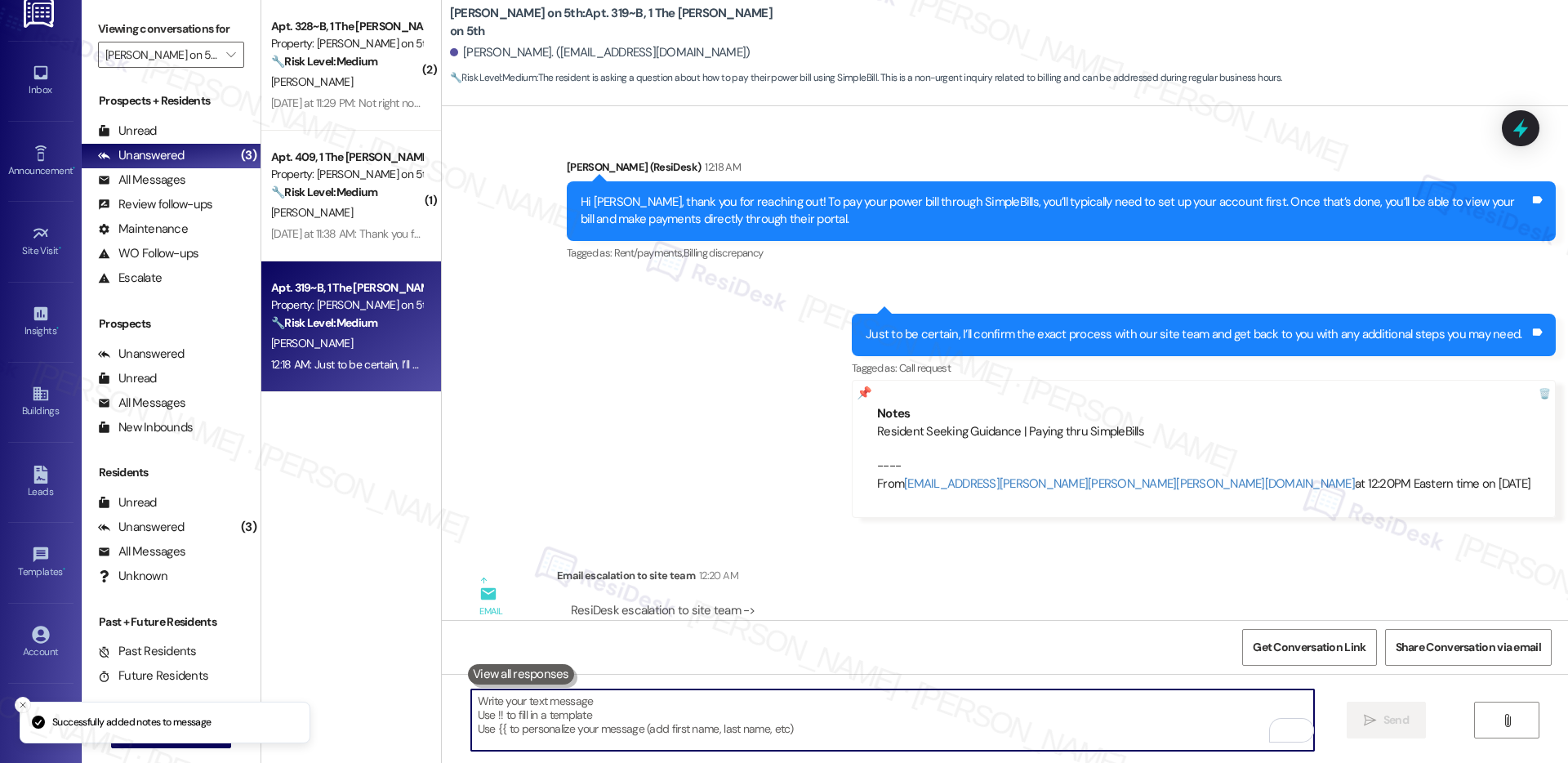
scroll to position [1150, 0]
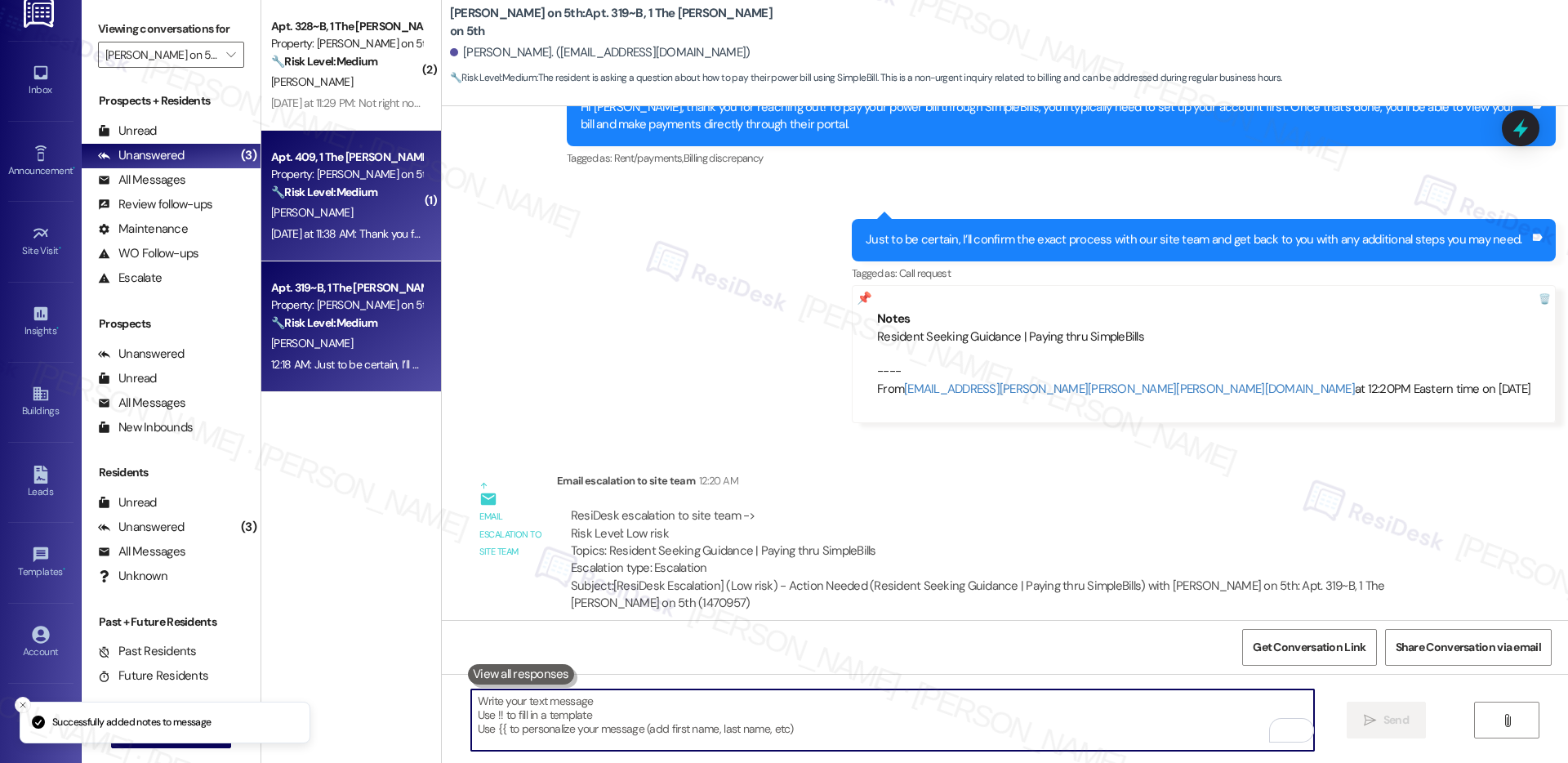
click at [329, 201] on div "🔧 Risk Level: Medium The resident reports that a maintenance request for a droo…" at bounding box center [347, 193] width 151 height 18
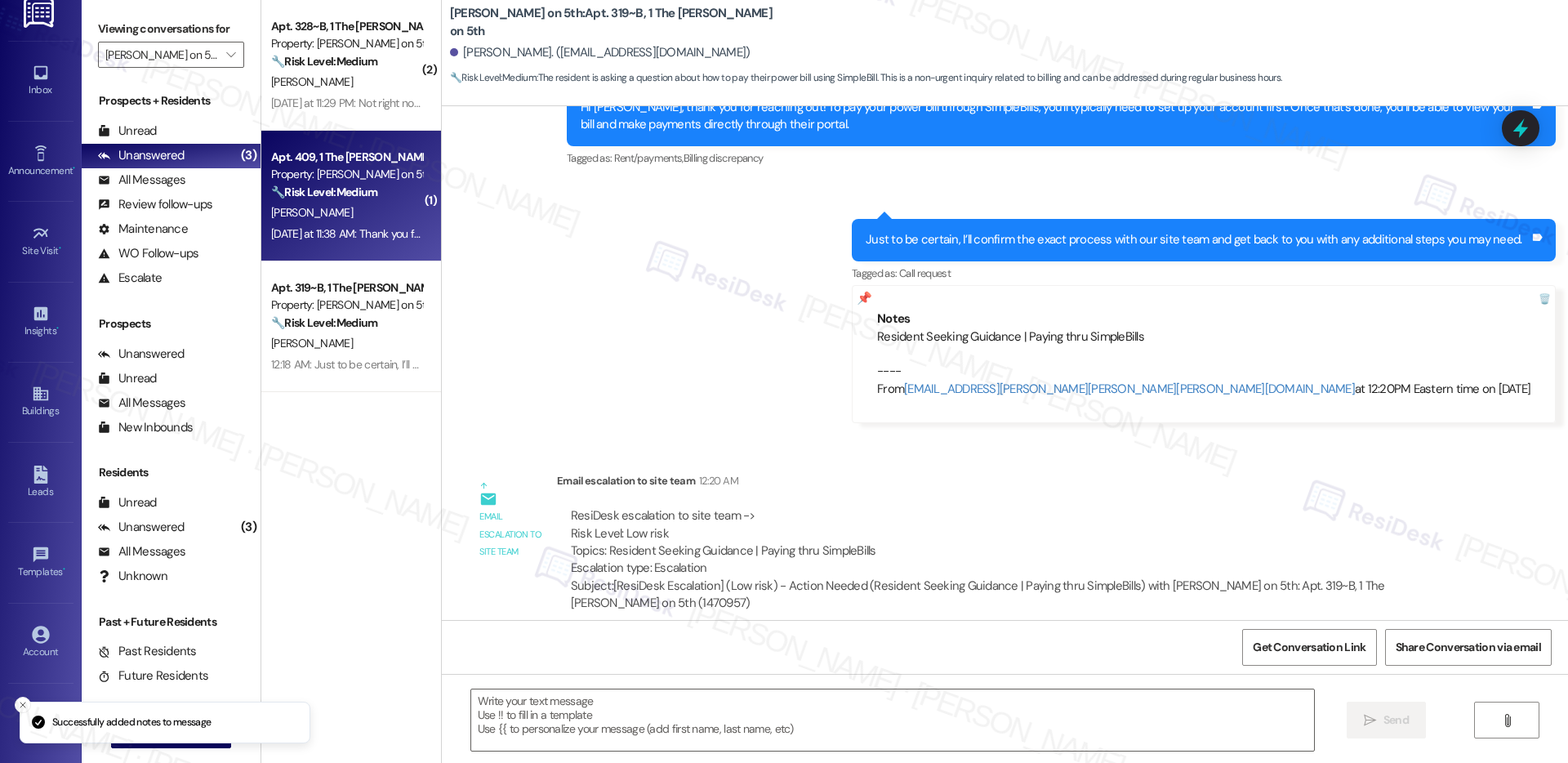
click at [329, 201] on div "🔧 Risk Level: Medium The resident reports that a maintenance request for a droo…" at bounding box center [347, 193] width 151 height 18
type textarea "Fetching suggested responses. Please feel free to read through the conversation…"
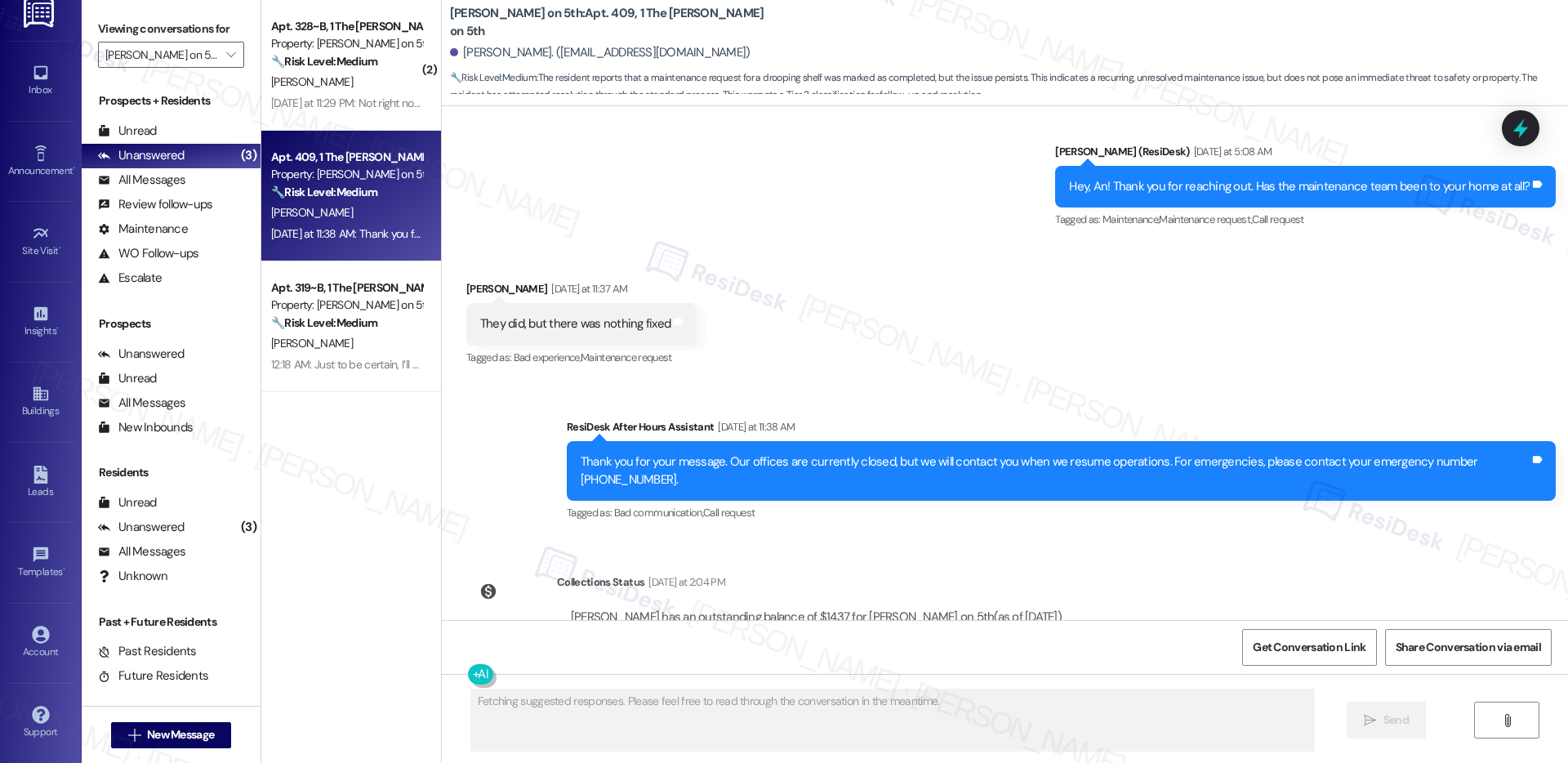
scroll to position [504, 0]
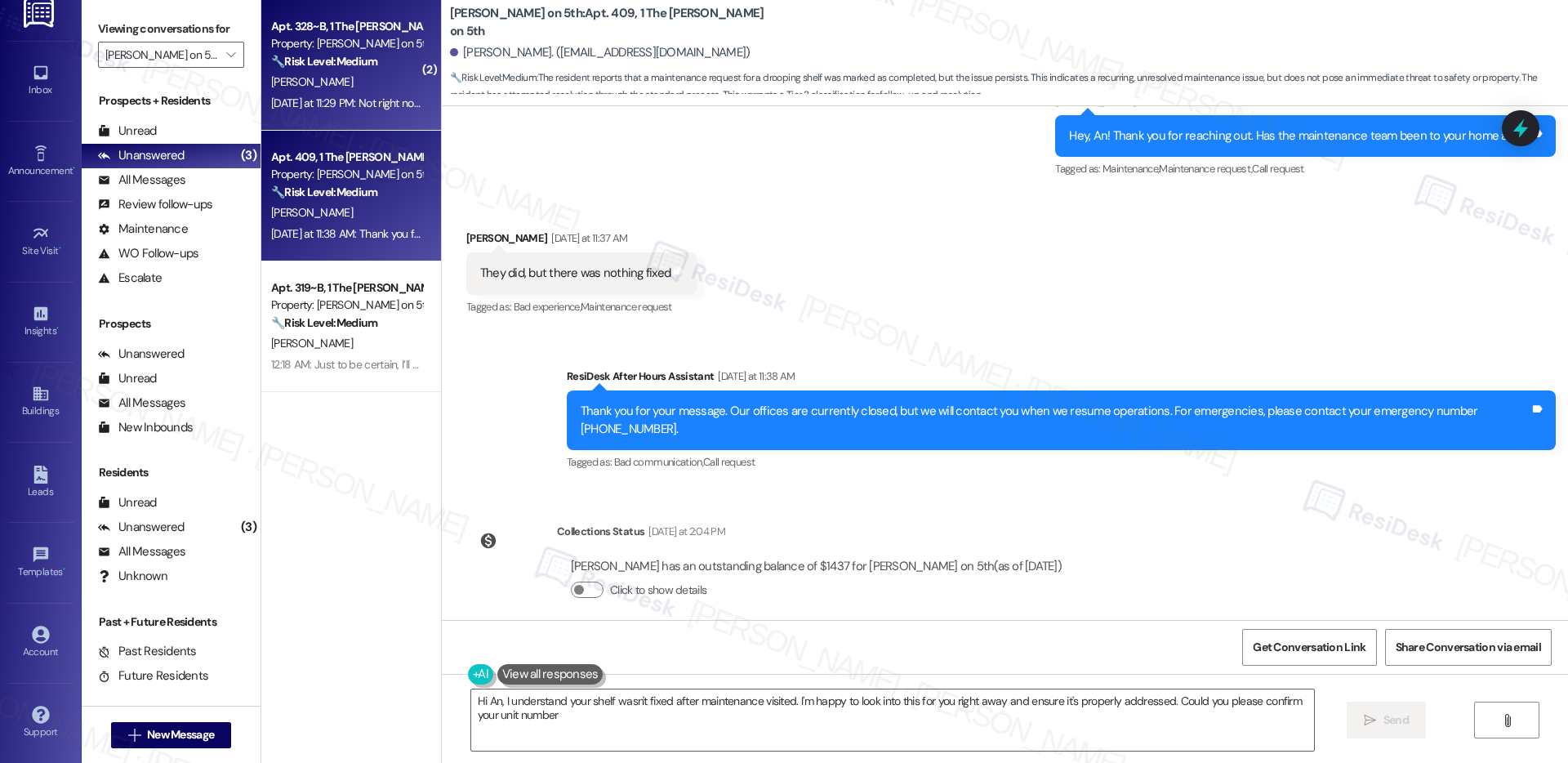
type textarea "Hi An, I understand your shelf wasn't fixed after maintenance visited. I'm happ…"
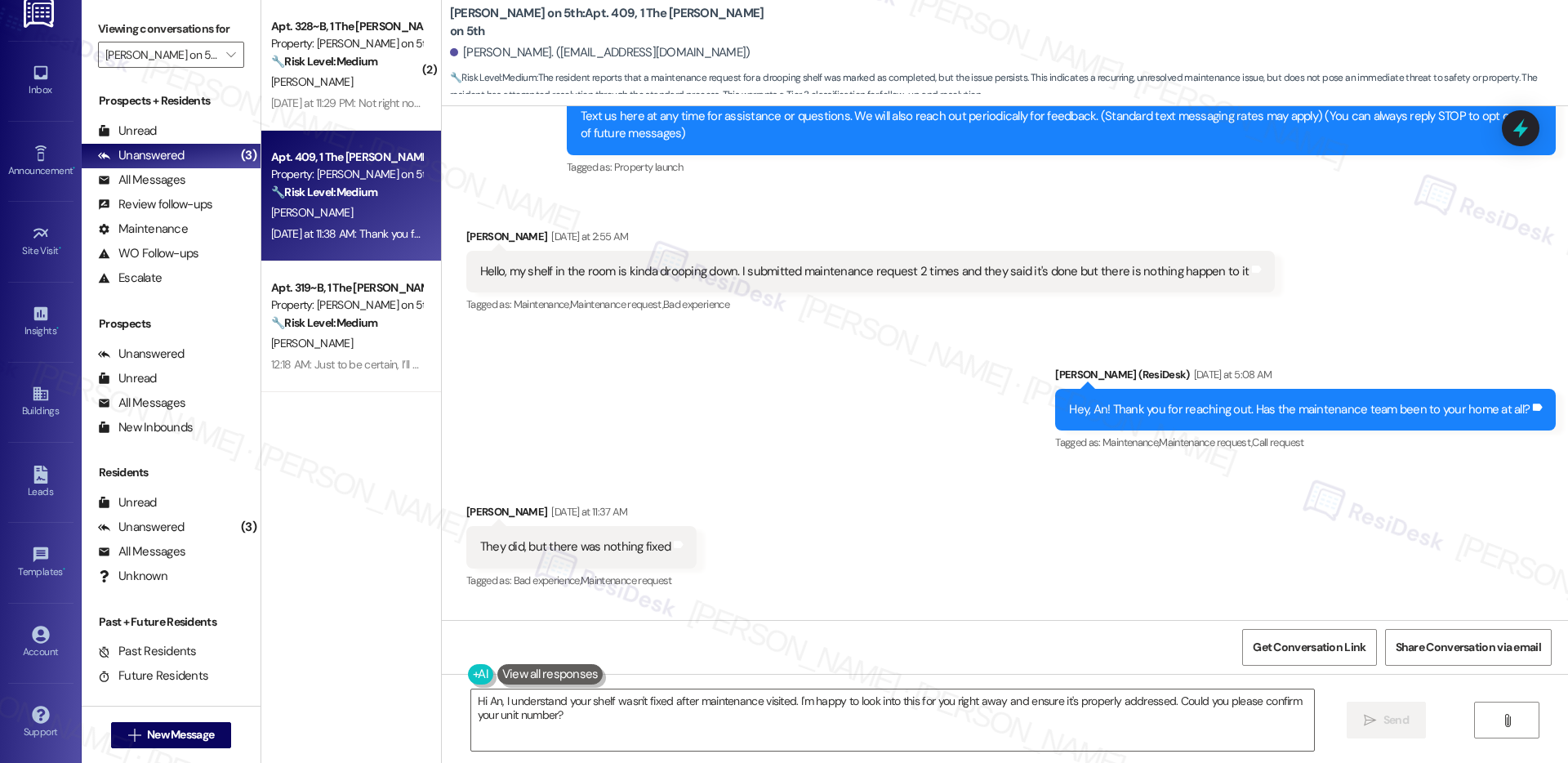
scroll to position [227, 0]
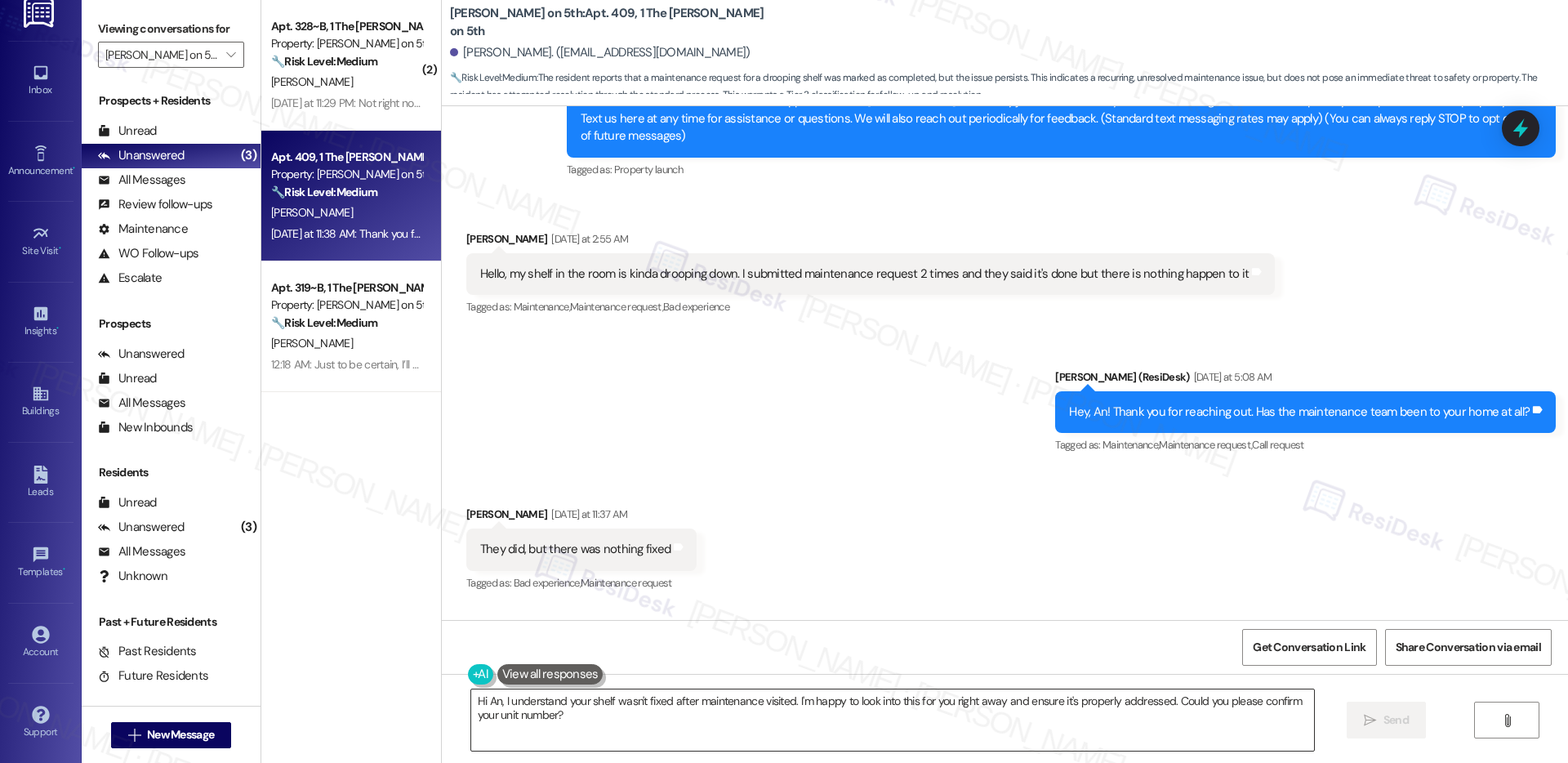
click at [650, 730] on textarea "Hi An, I understand your shelf wasn't fixed after maintenance visited. I'm happ…" at bounding box center [892, 720] width 843 height 61
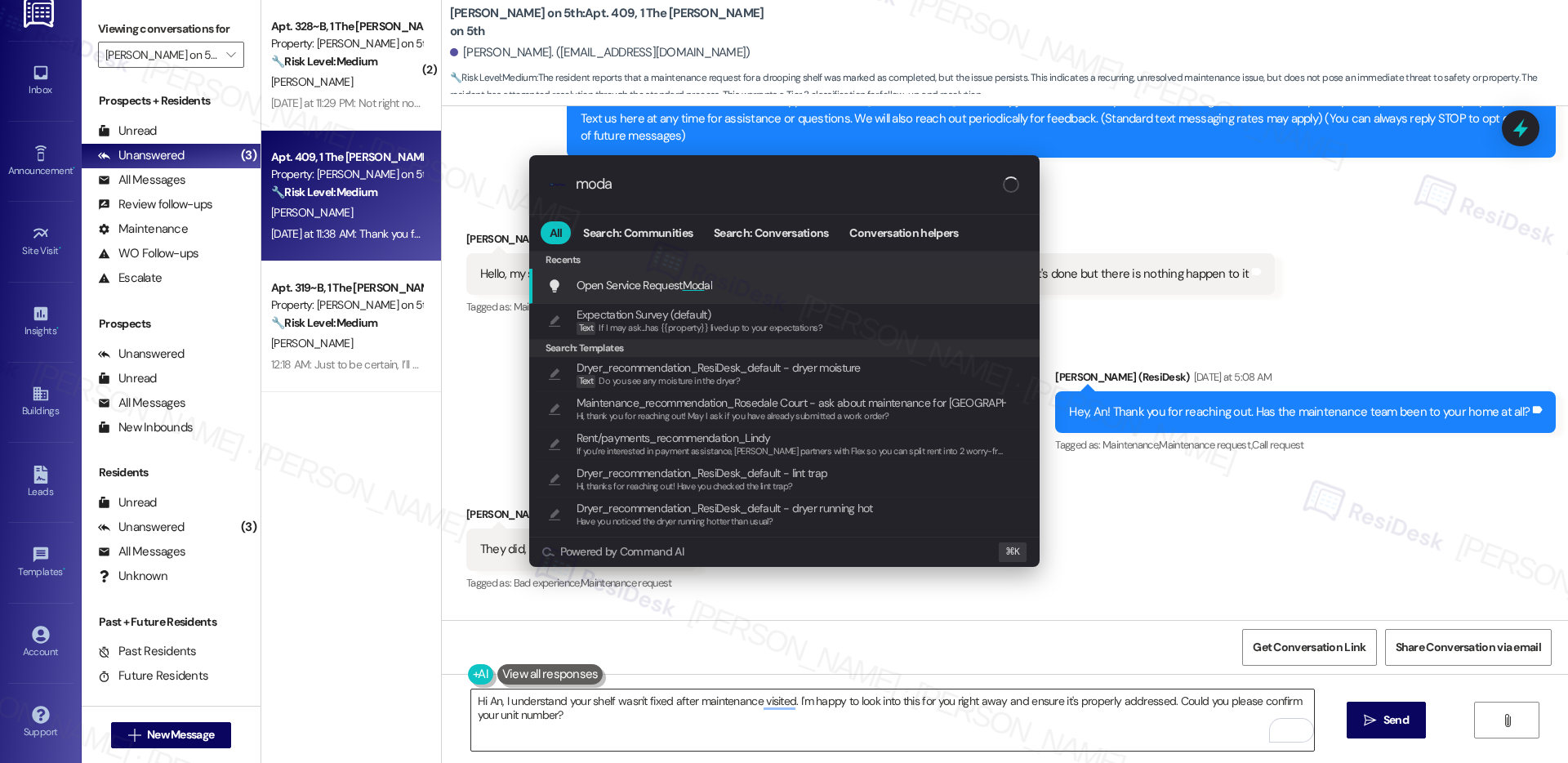
type input "modal"
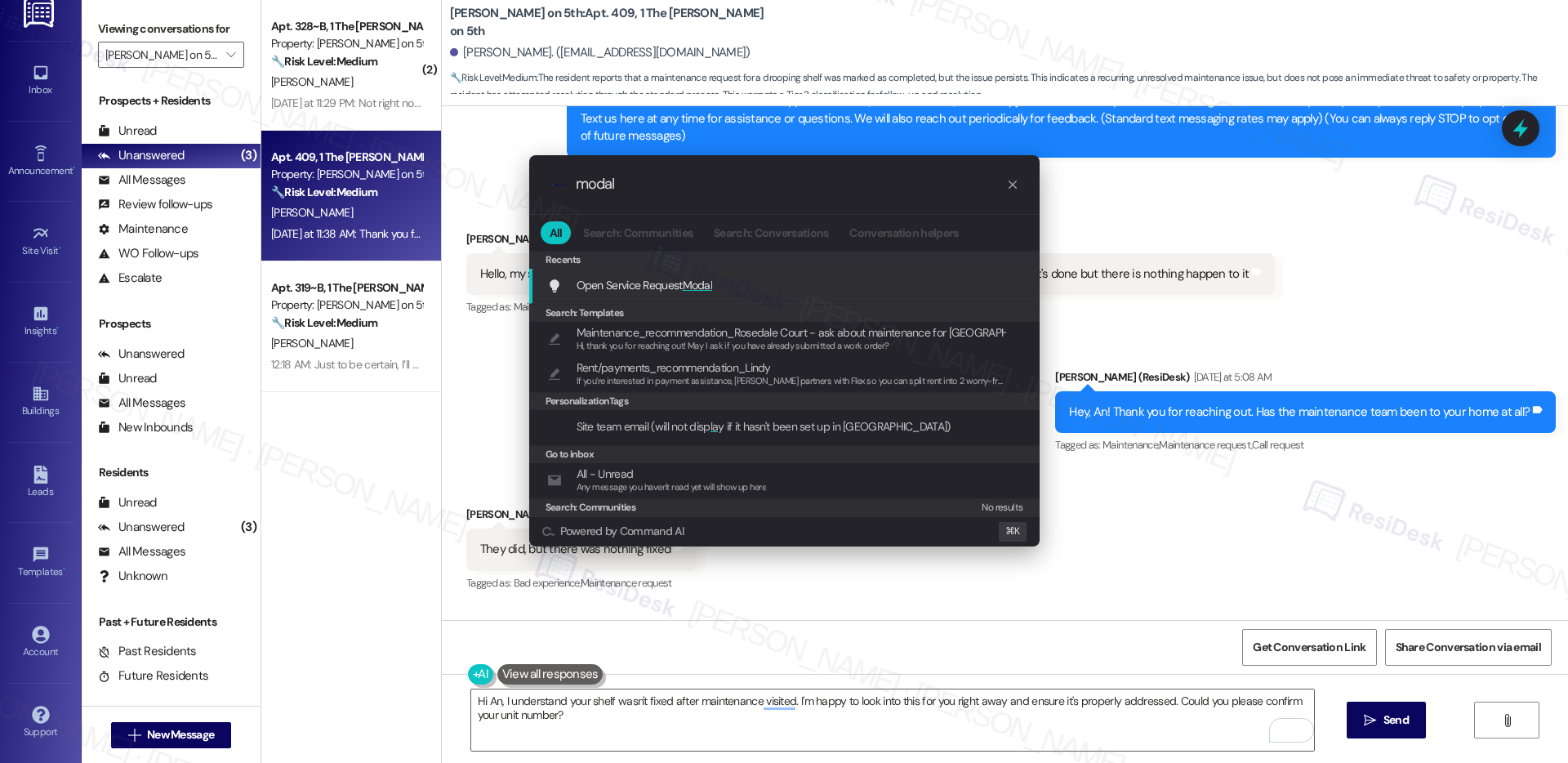
click at [677, 293] on span "Open Service Request Modal" at bounding box center [645, 285] width 137 height 18
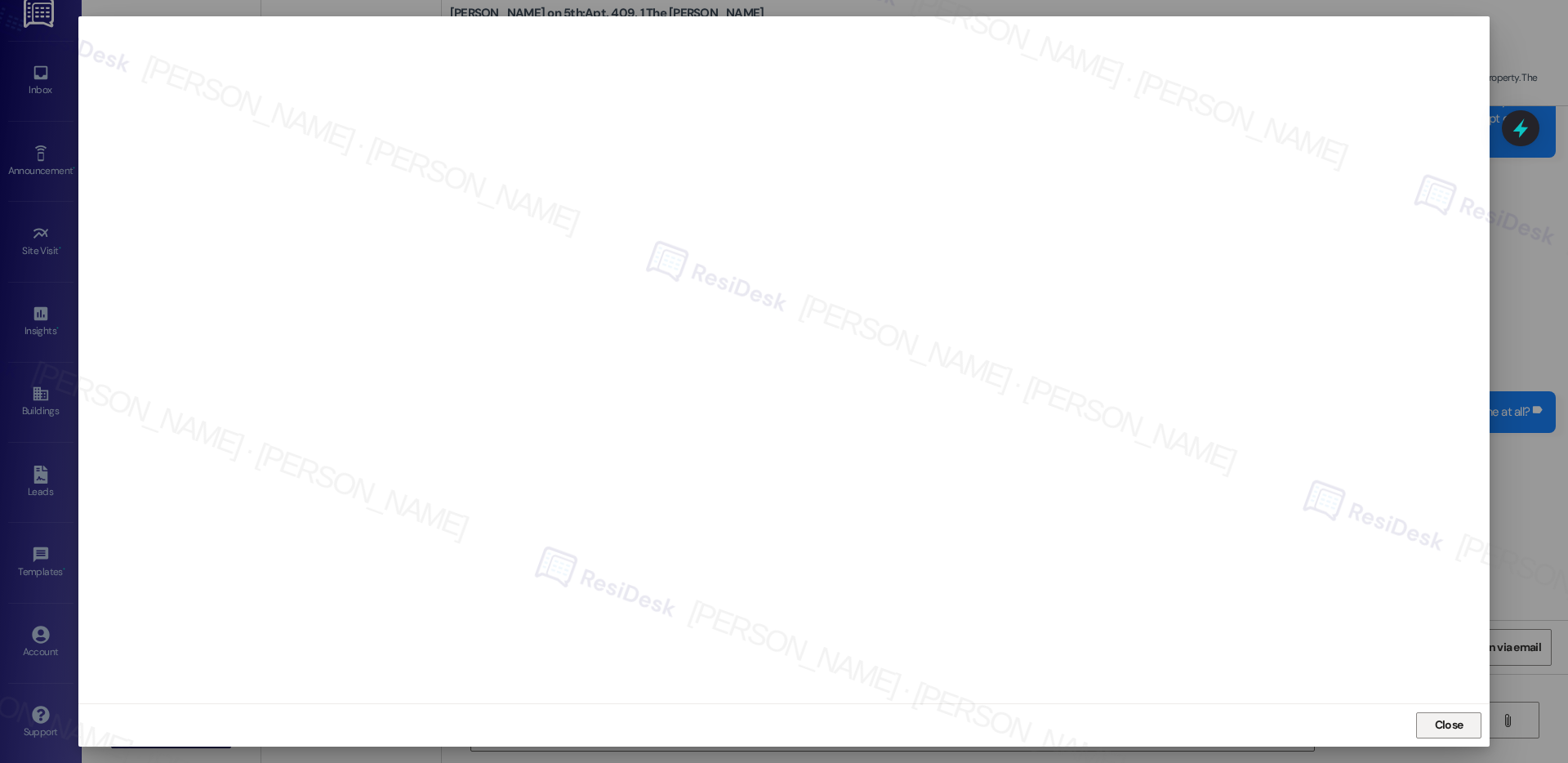
click at [1452, 727] on span "Close" at bounding box center [1449, 725] width 29 height 18
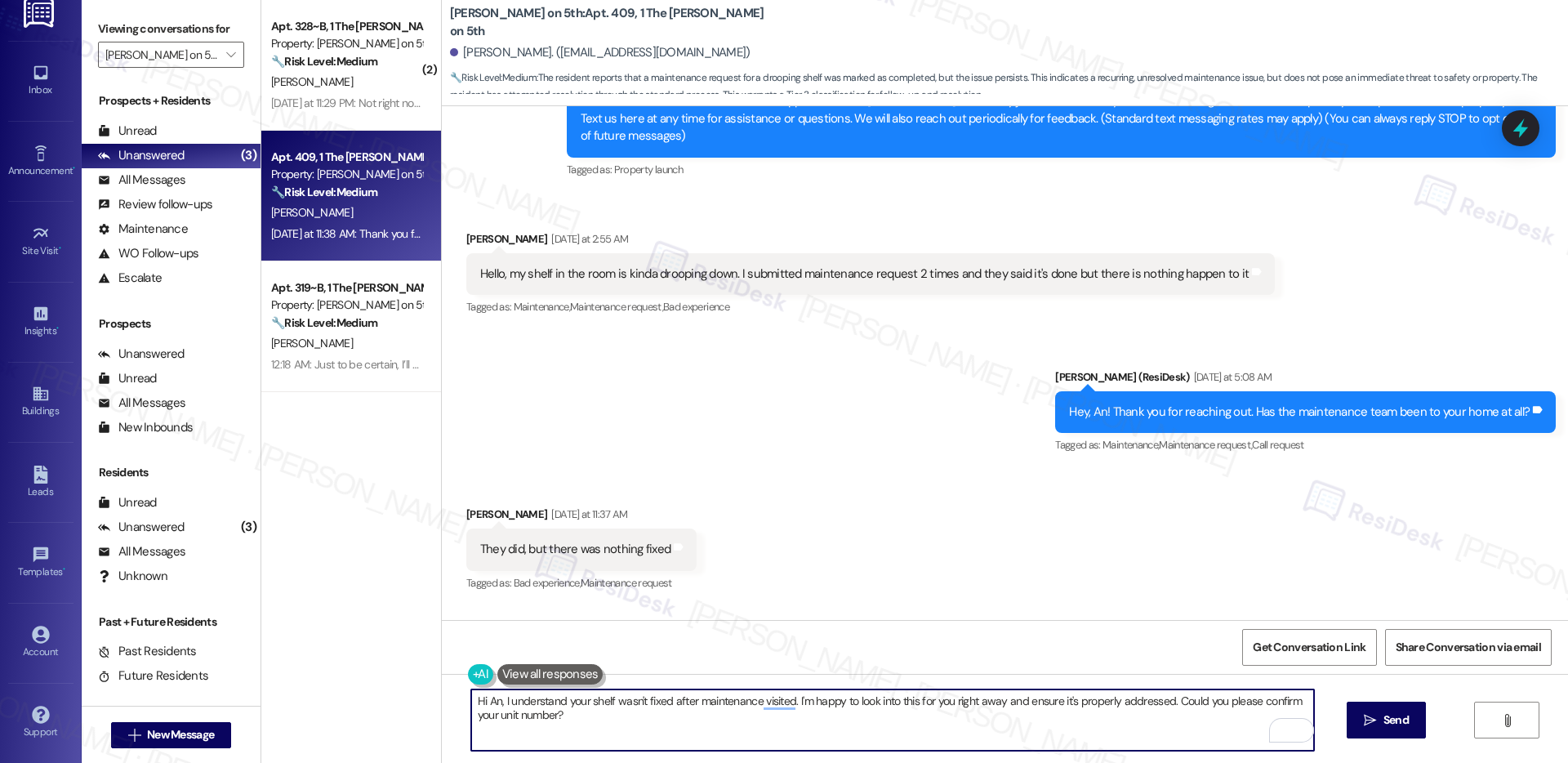
scroll to position [504, 0]
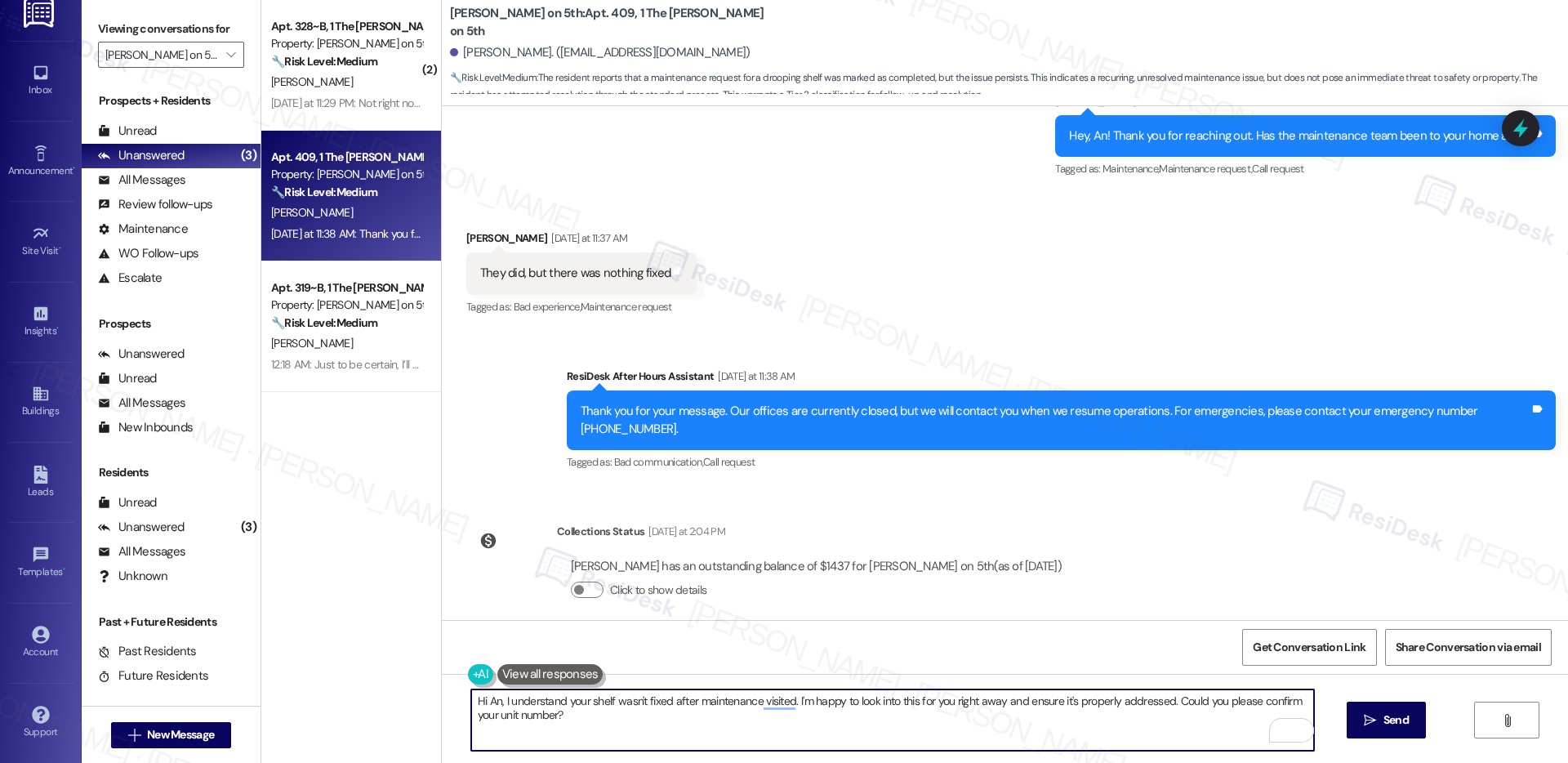
click at [623, 710] on textarea "Hi An, I understand your shelf wasn't fixed after maintenance visited. I'm happ…" at bounding box center [892, 720] width 843 height 61
drag, startPoint x: 560, startPoint y: 717, endPoint x: 459, endPoint y: 721, distance: 101.1
click at [458, 721] on div "Hi An, I understand your shelf wasn't fixed after maintenance visited. I'm happ…" at bounding box center [1005, 736] width 1127 height 123
type textarea "Hi An, I understand your shelf wasn't fixed after maintenance visited. I'm happ…"
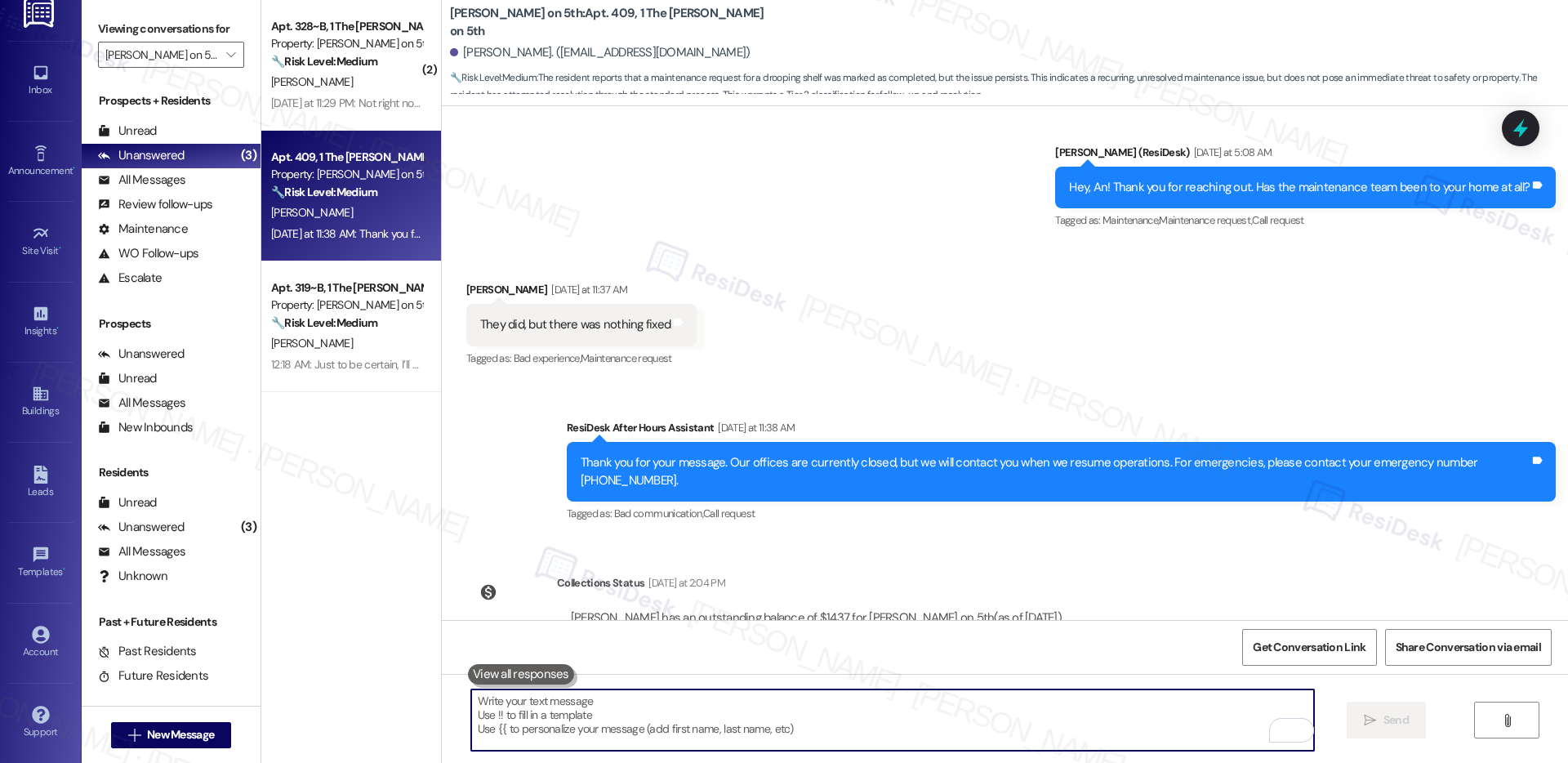
scroll to position [635, 0]
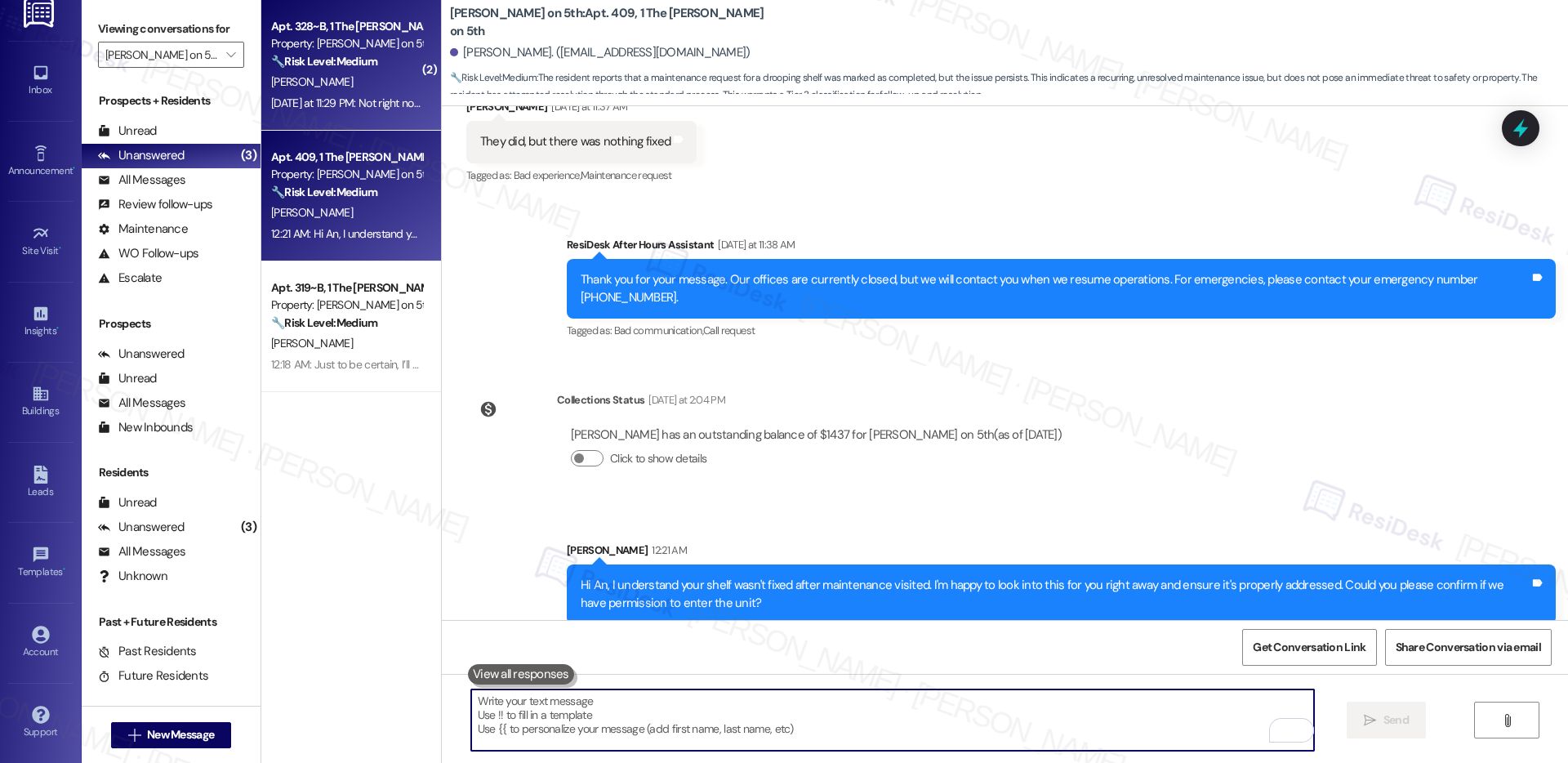
click at [335, 72] on div "B. Tollett" at bounding box center [347, 81] width 154 height 20
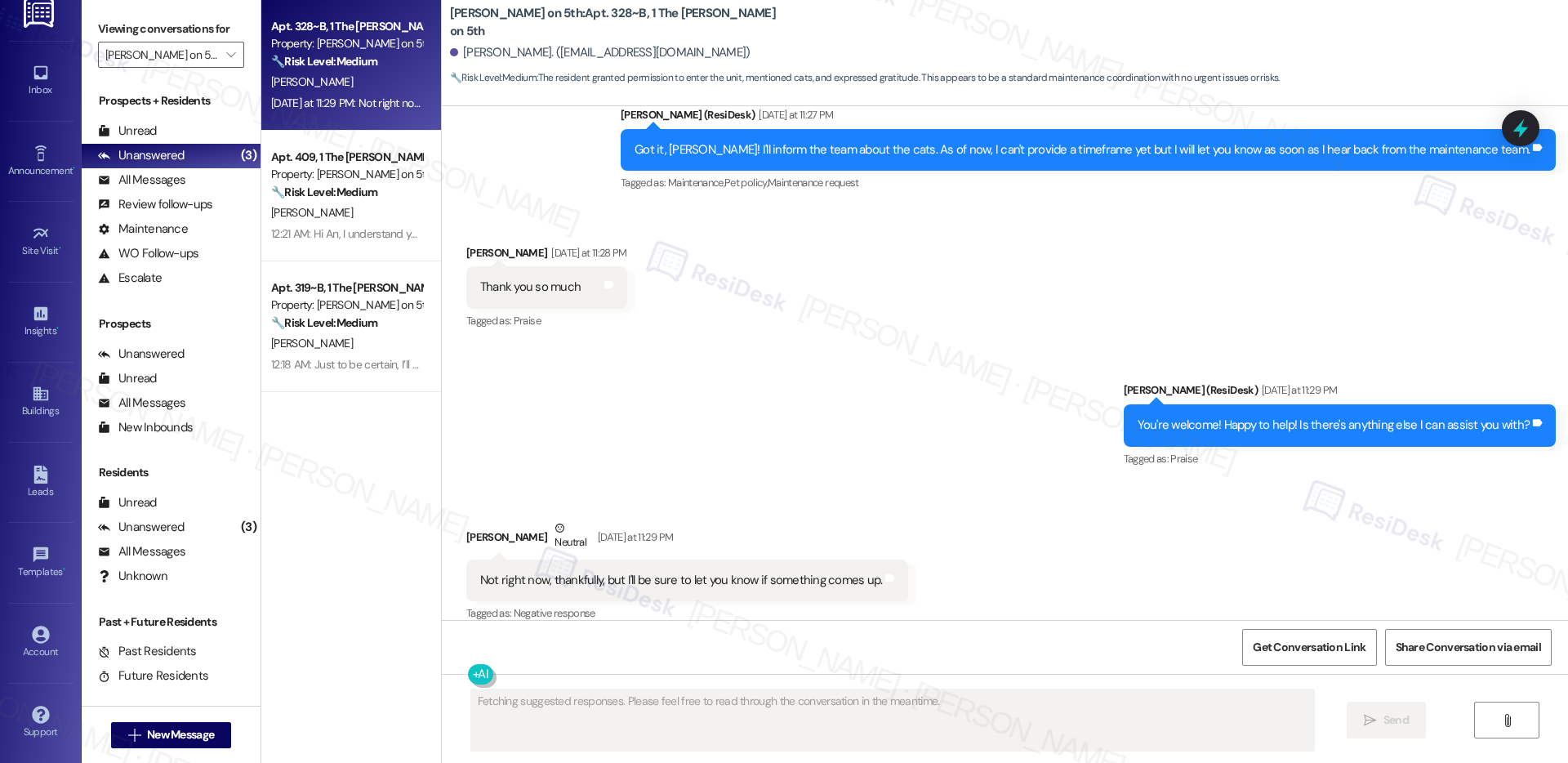
scroll to position [2544, 0]
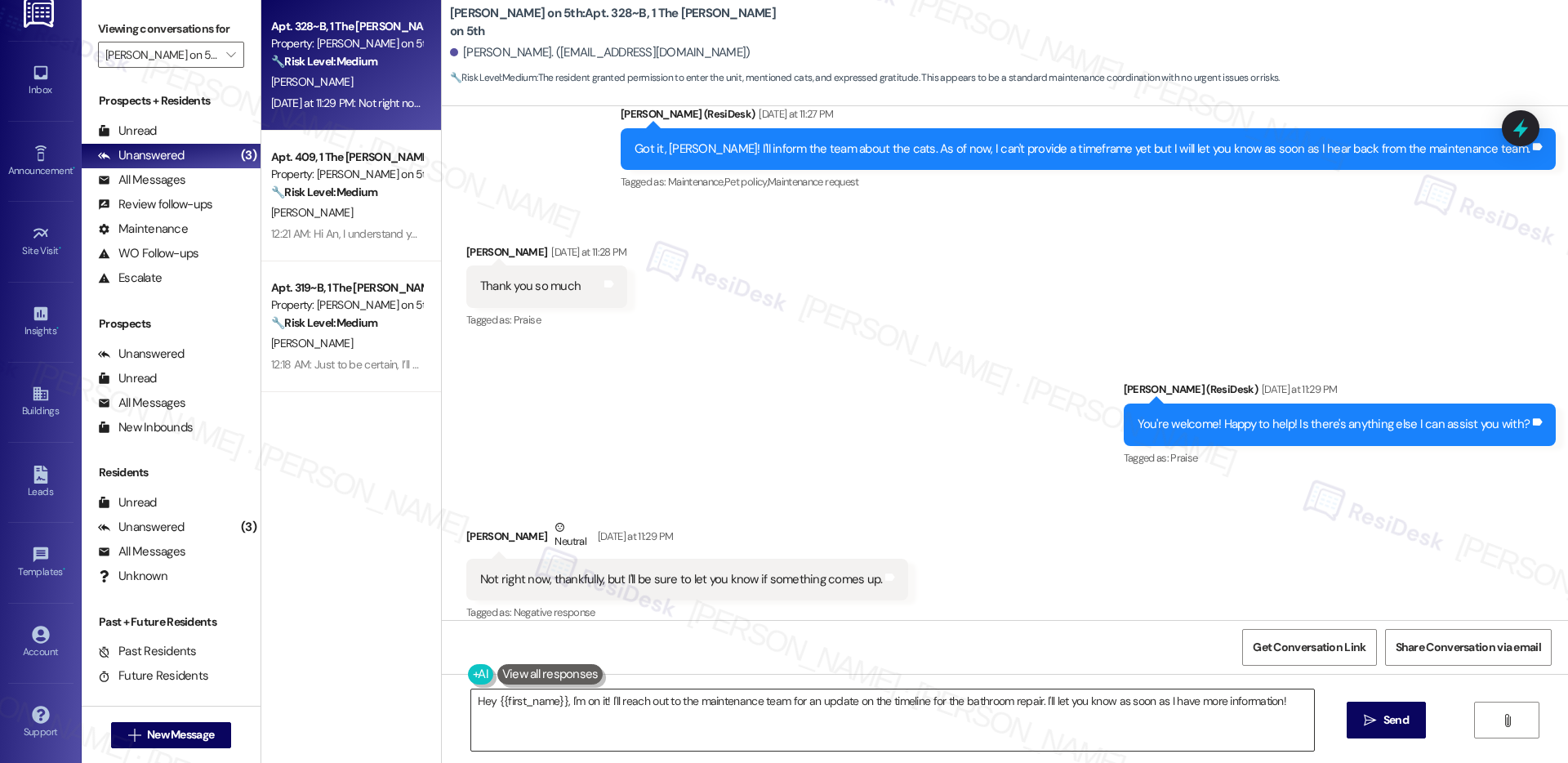
click at [681, 695] on textarea "Hey {{first_name}}, I'm on it! I'll reach out to the maintenance team for an up…" at bounding box center [892, 720] width 843 height 61
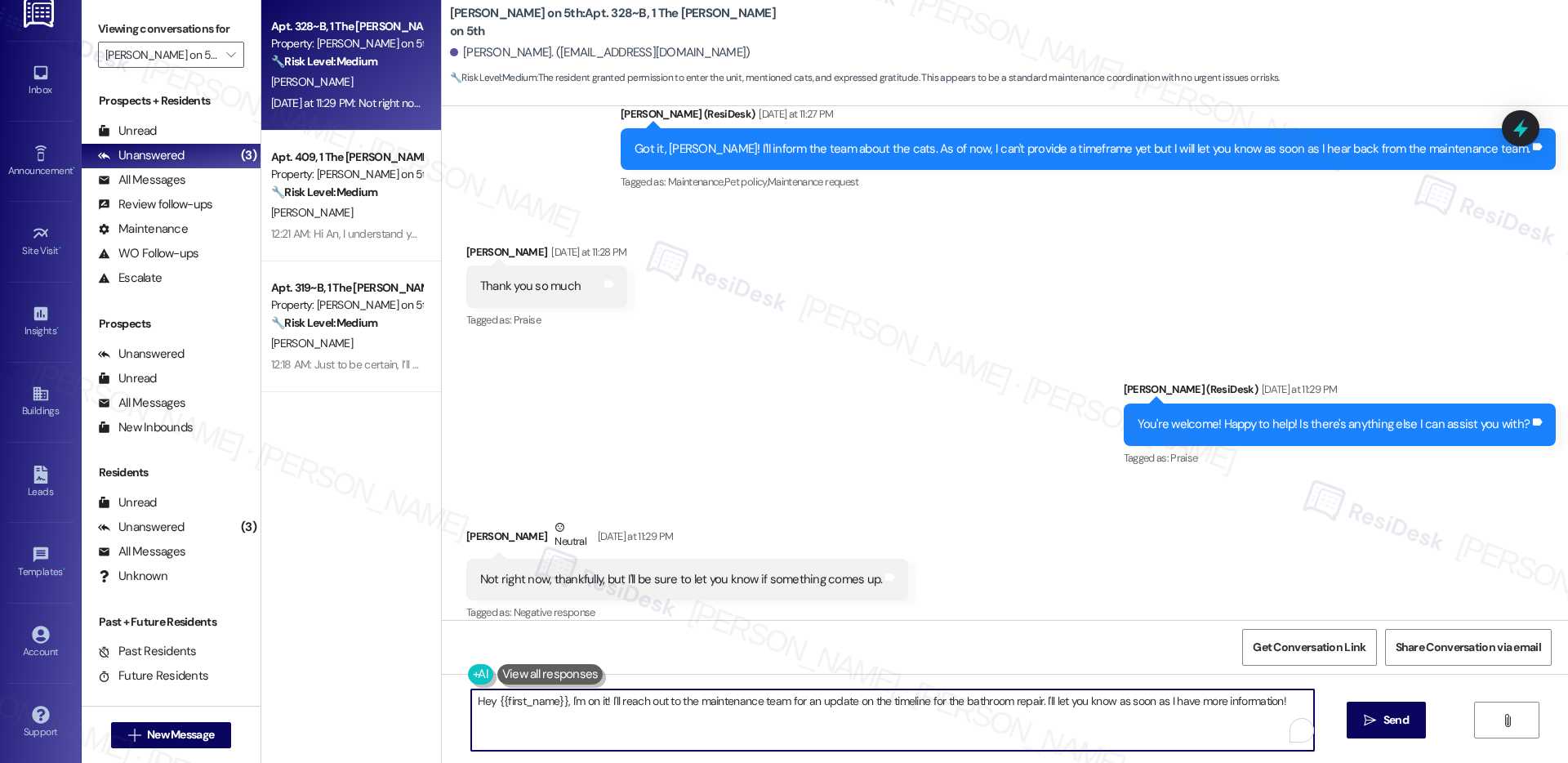
click at [681, 695] on textarea "Hey {{first_name}}, I'm on it! I'll reach out to the maintenance team for an up…" at bounding box center [892, 720] width 843 height 61
type textarea "Wonderful! You have a lovely day!"
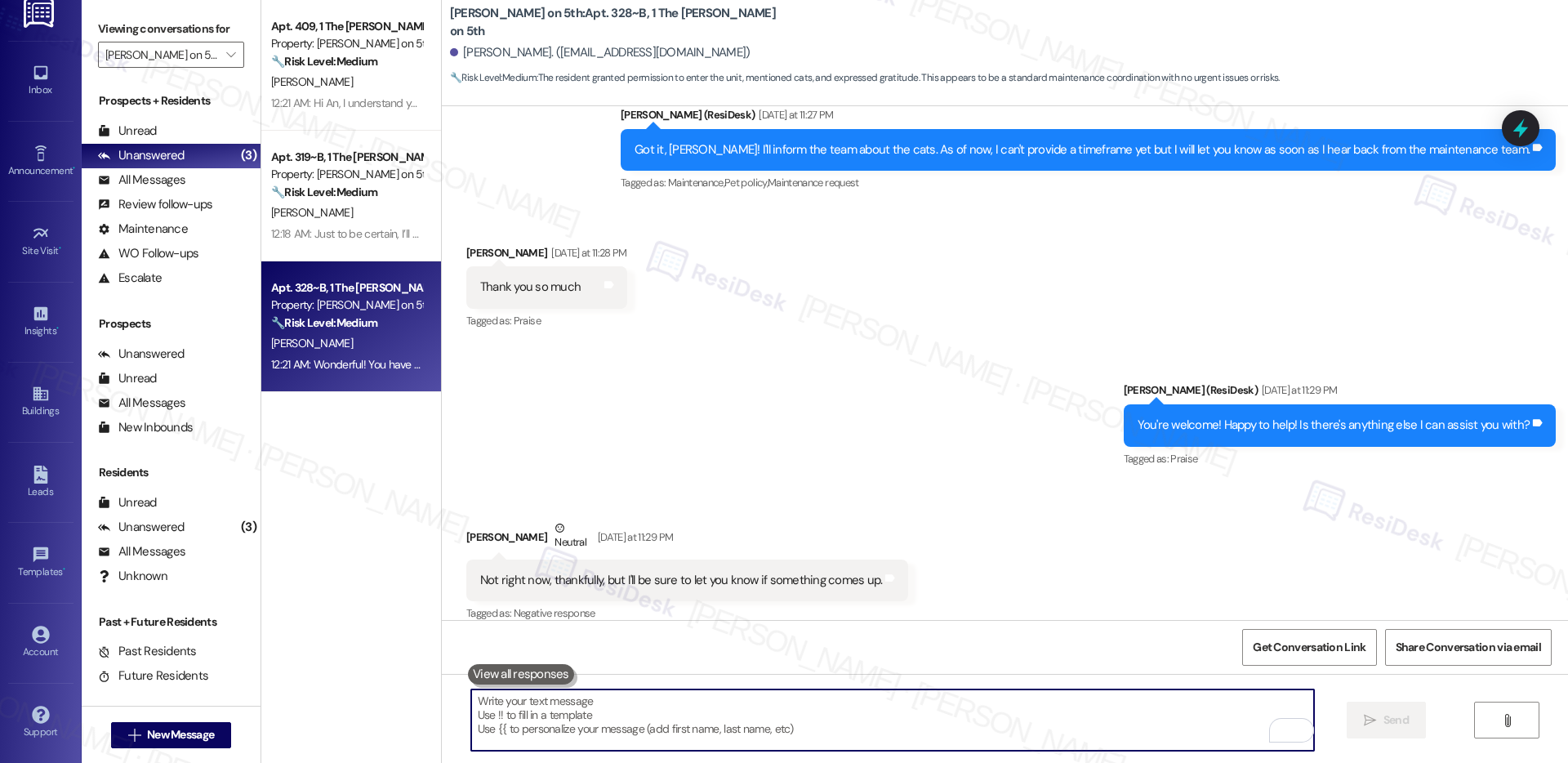
scroll to position [2658, 0]
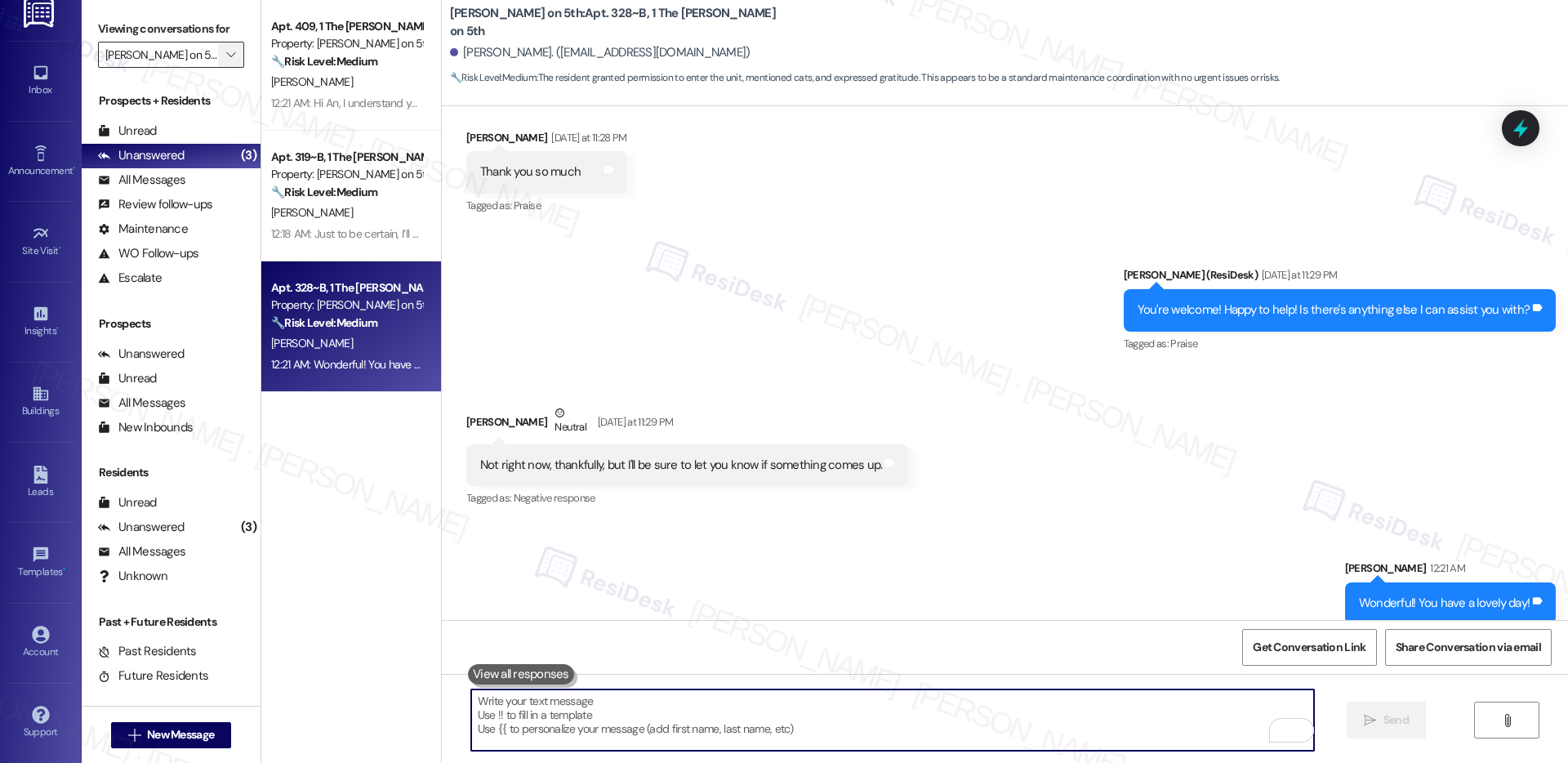
click at [226, 50] on icon "" at bounding box center [230, 54] width 9 height 13
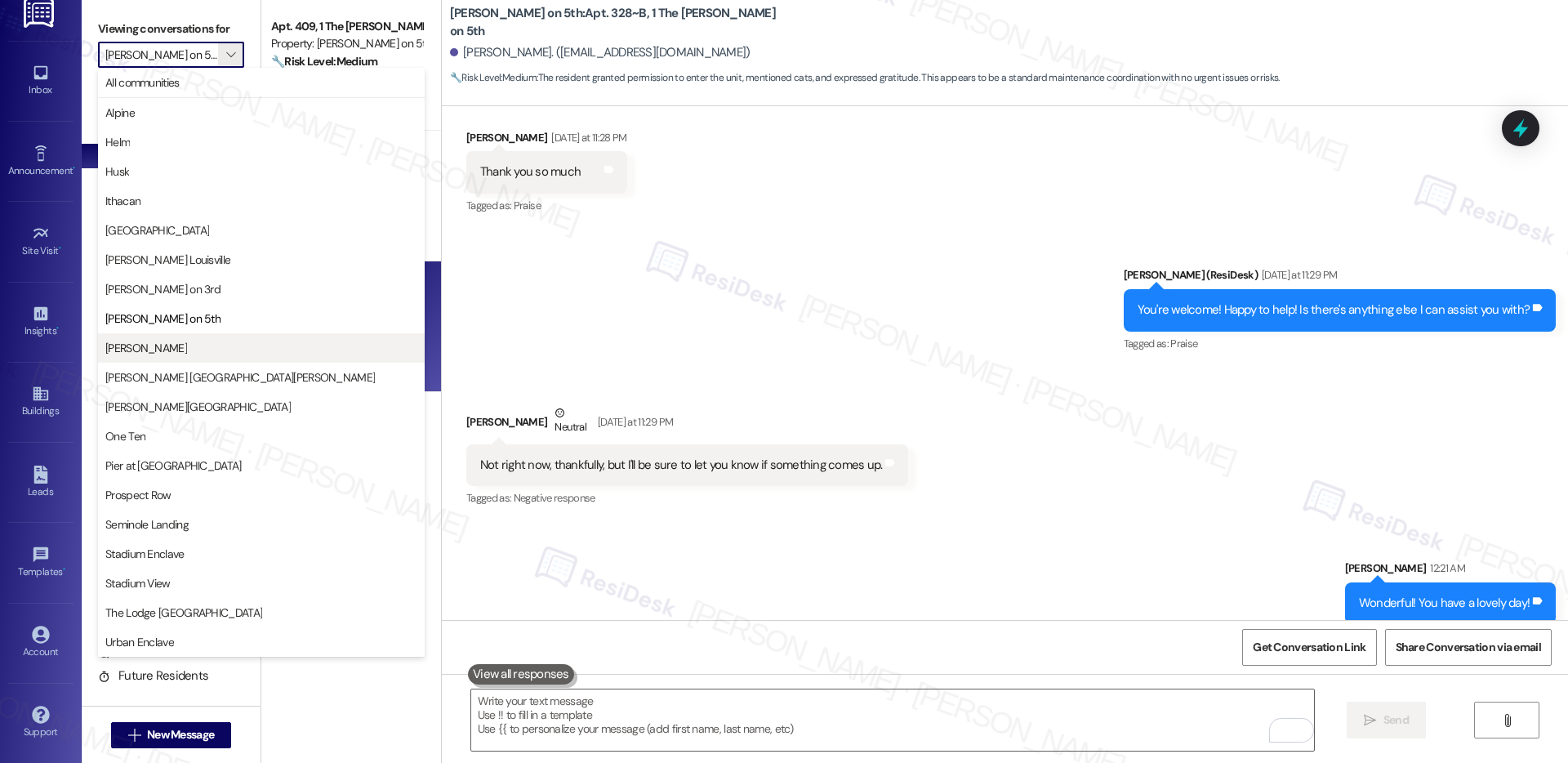
click at [187, 351] on span "Marshall Rochester" at bounding box center [145, 348] width 81 height 17
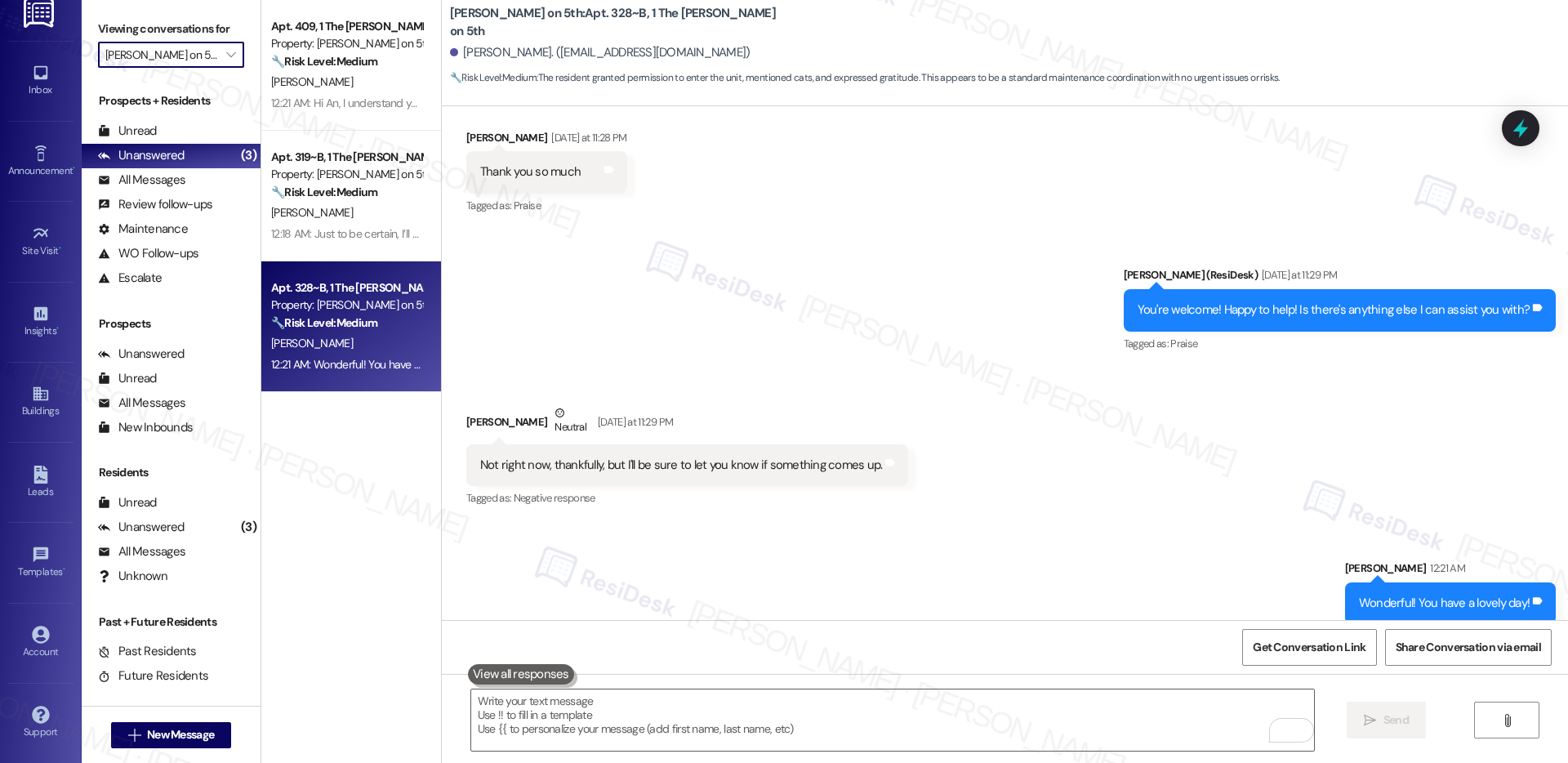
type input "Marshall Rochester"
click at [330, 307] on div "Property: Marshall Rochester" at bounding box center [347, 306] width 151 height 18
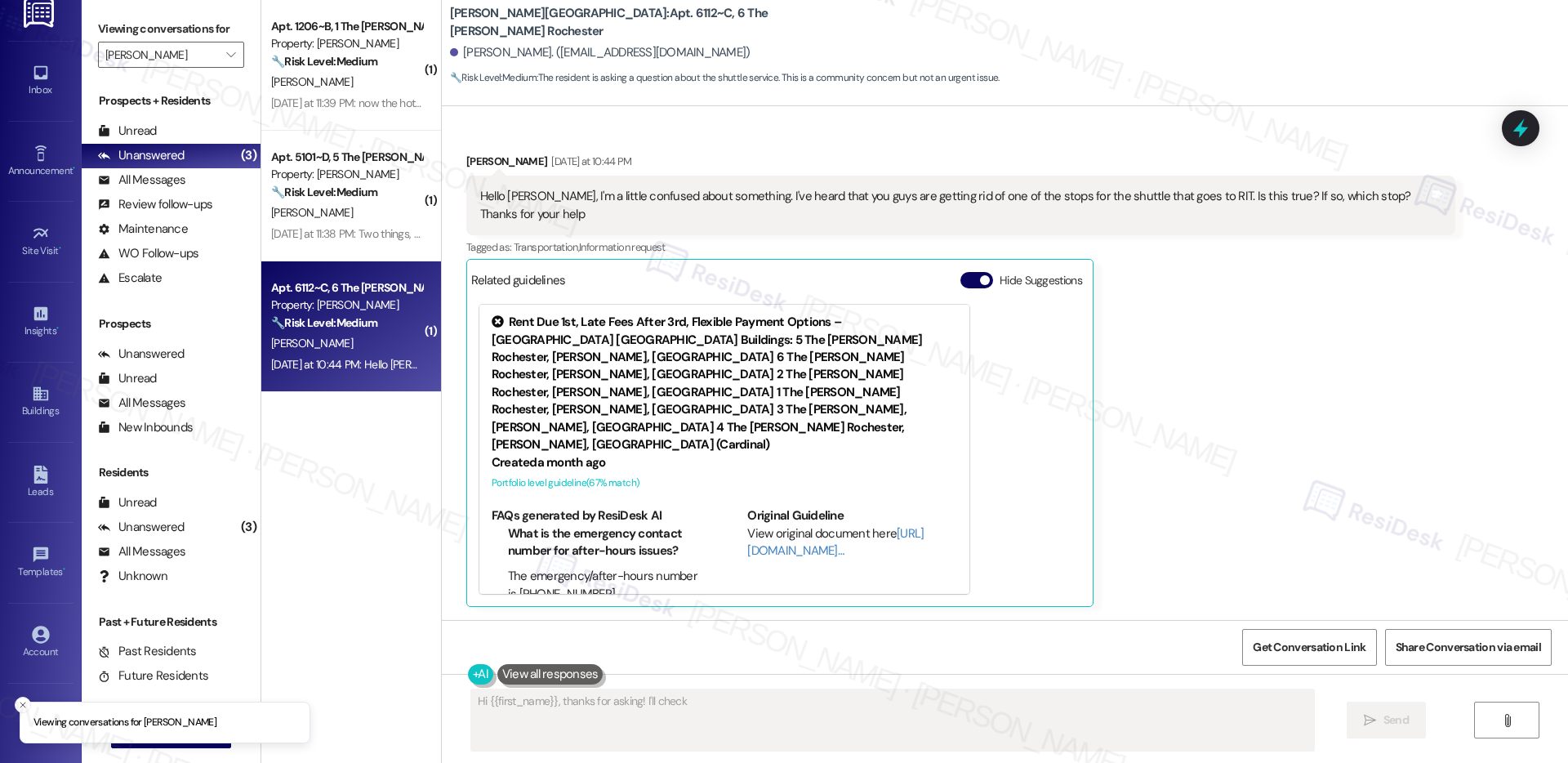
scroll to position [405, 0]
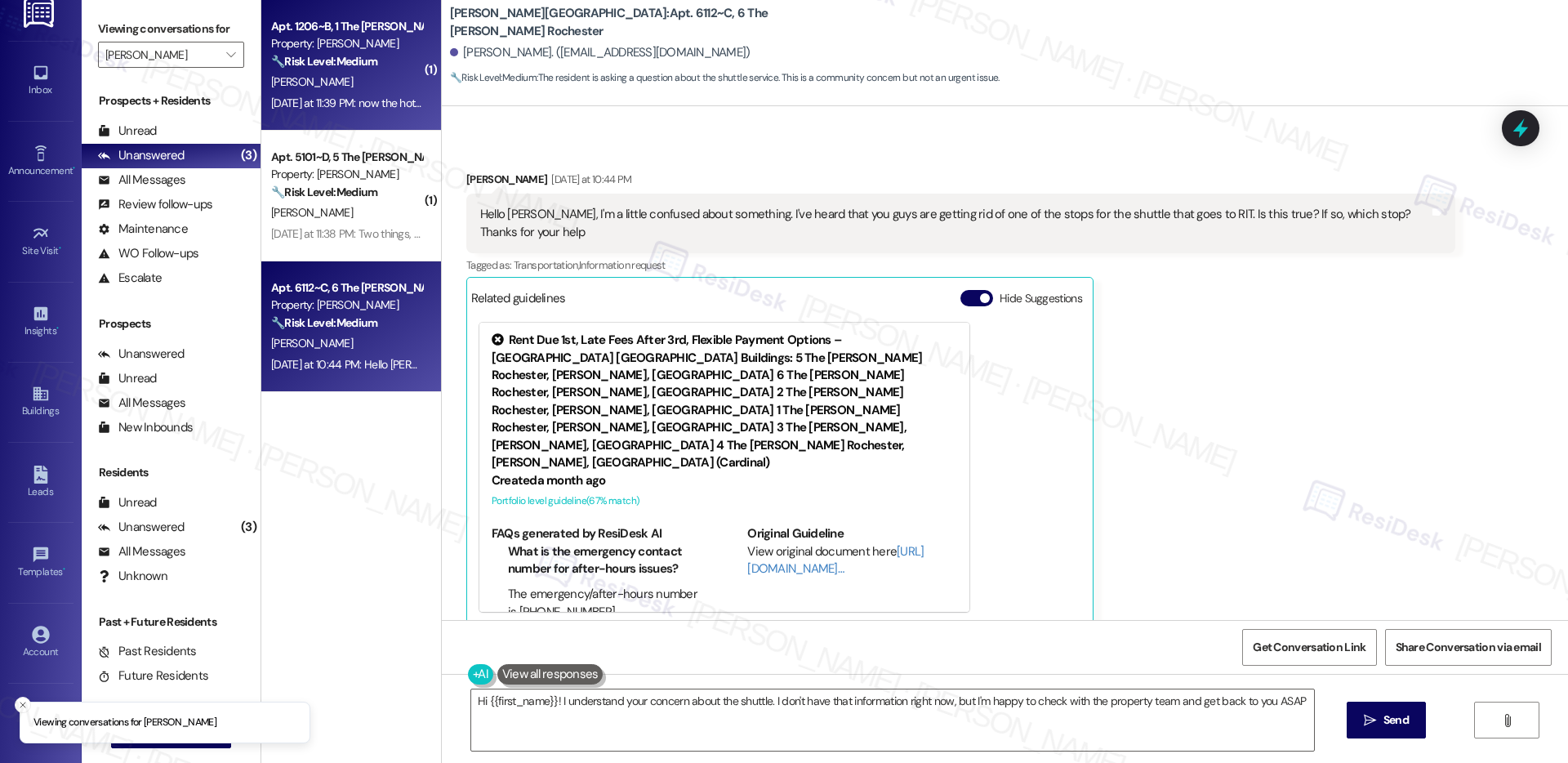
type textarea "Hi {{first_name}}! I understand your concern about the shuttle. I don't have th…"
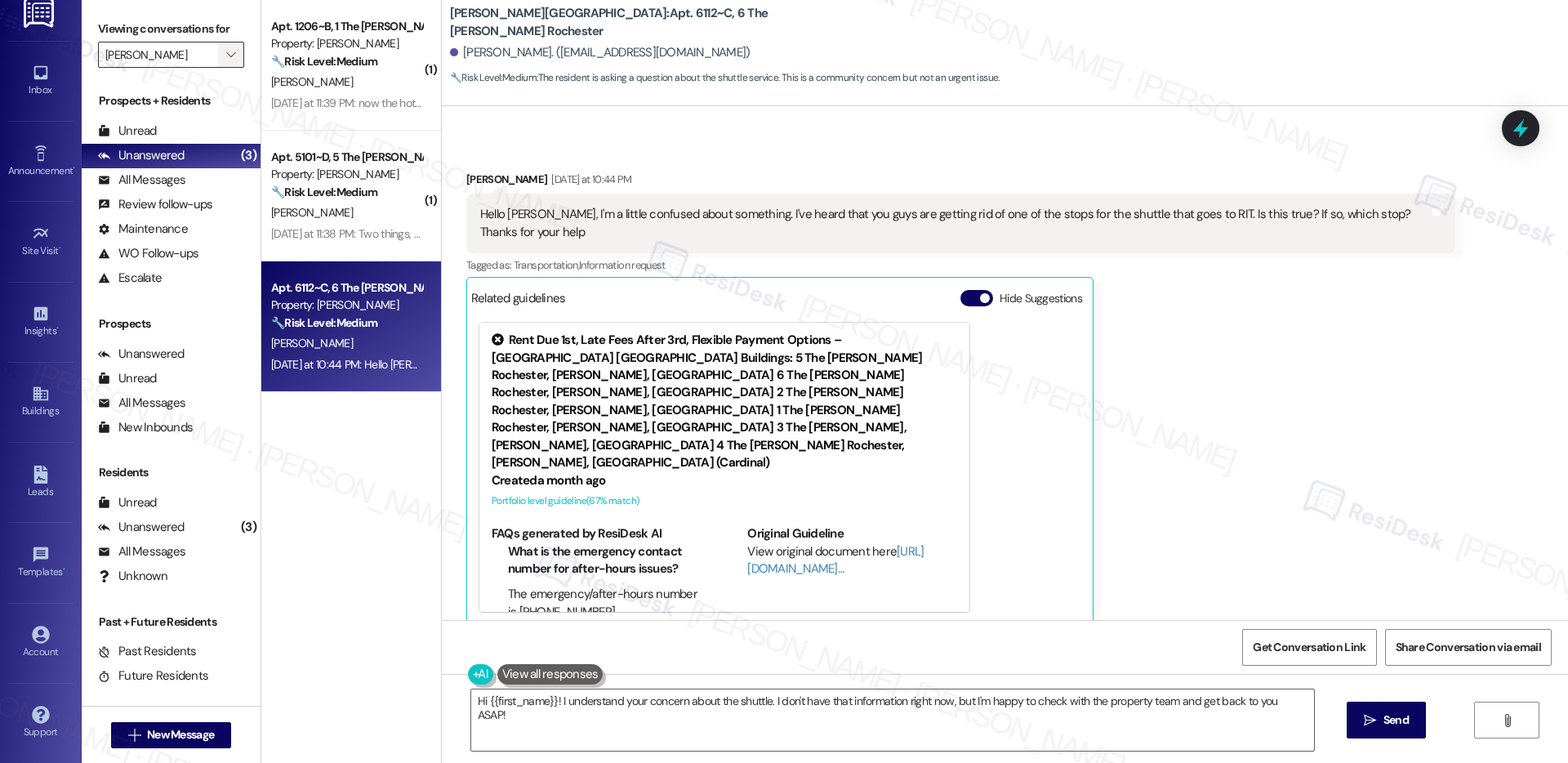
click at [226, 59] on icon "" at bounding box center [230, 54] width 9 height 13
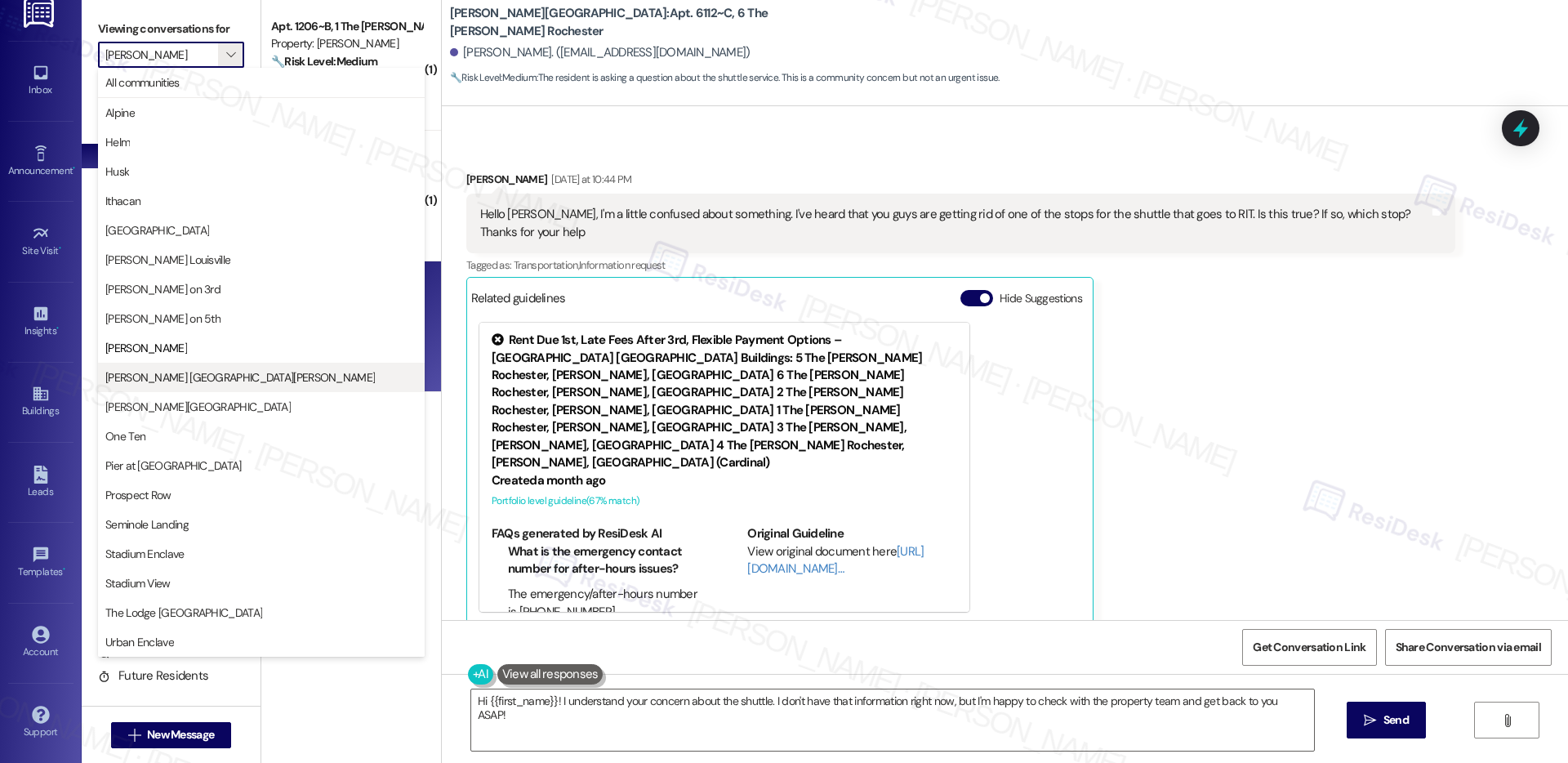
click at [186, 381] on span "Marshall St. Louis" at bounding box center [240, 378] width 270 height 17
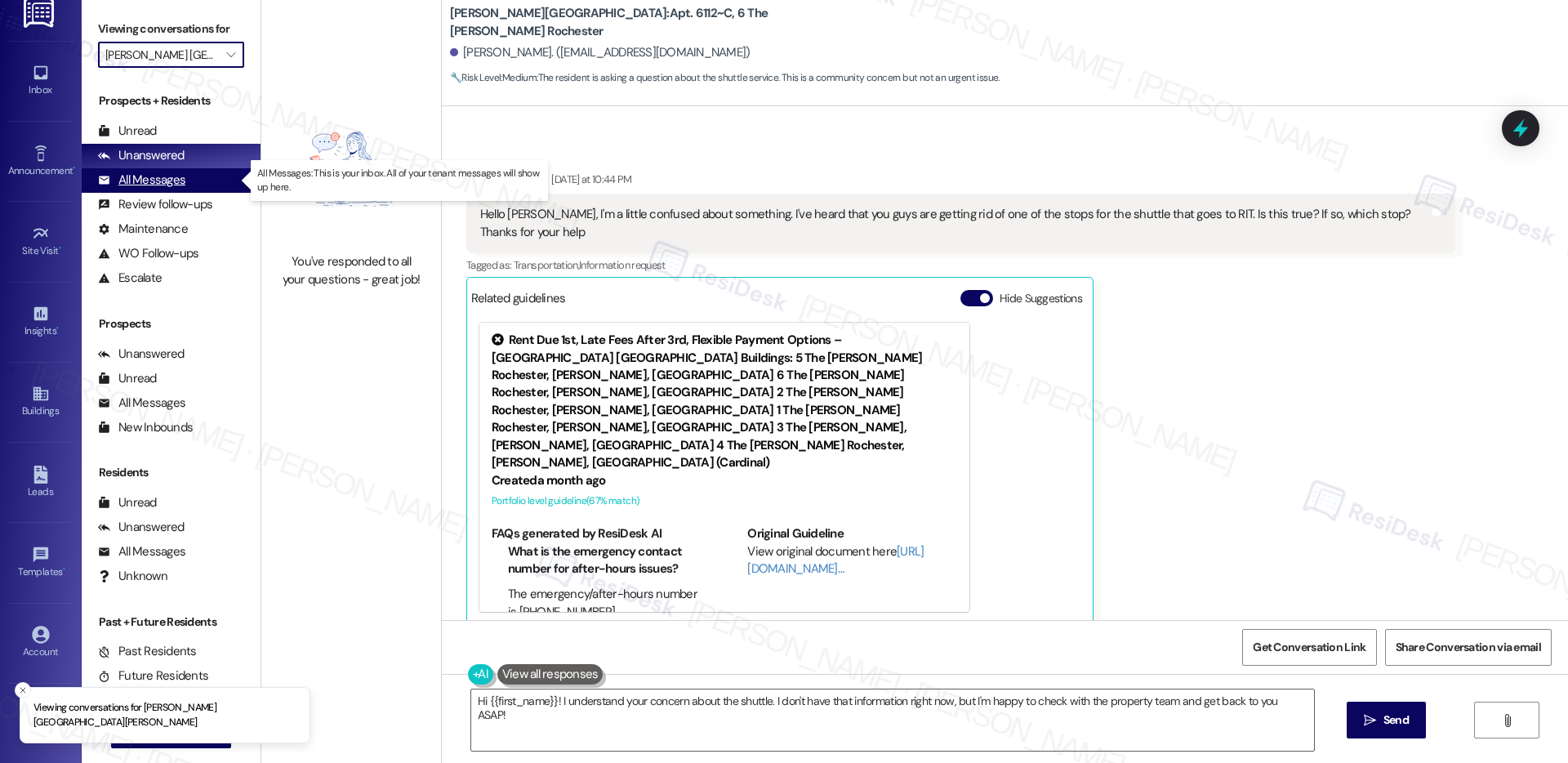
click at [152, 189] on div "All Messages" at bounding box center [142, 180] width 88 height 18
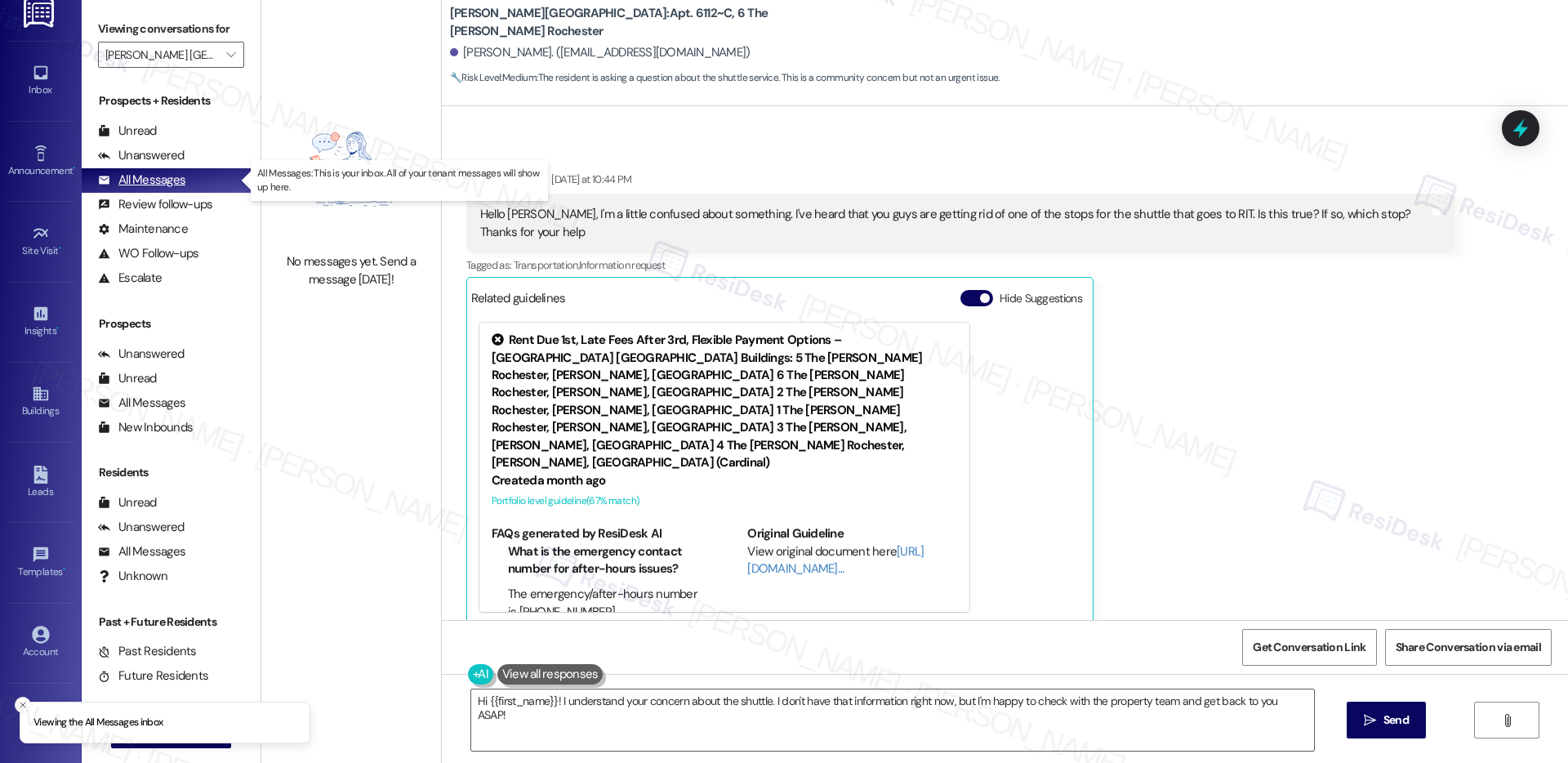
click at [154, 184] on div "All Messages" at bounding box center [142, 180] width 88 height 18
click at [226, 53] on icon "" at bounding box center [230, 54] width 9 height 13
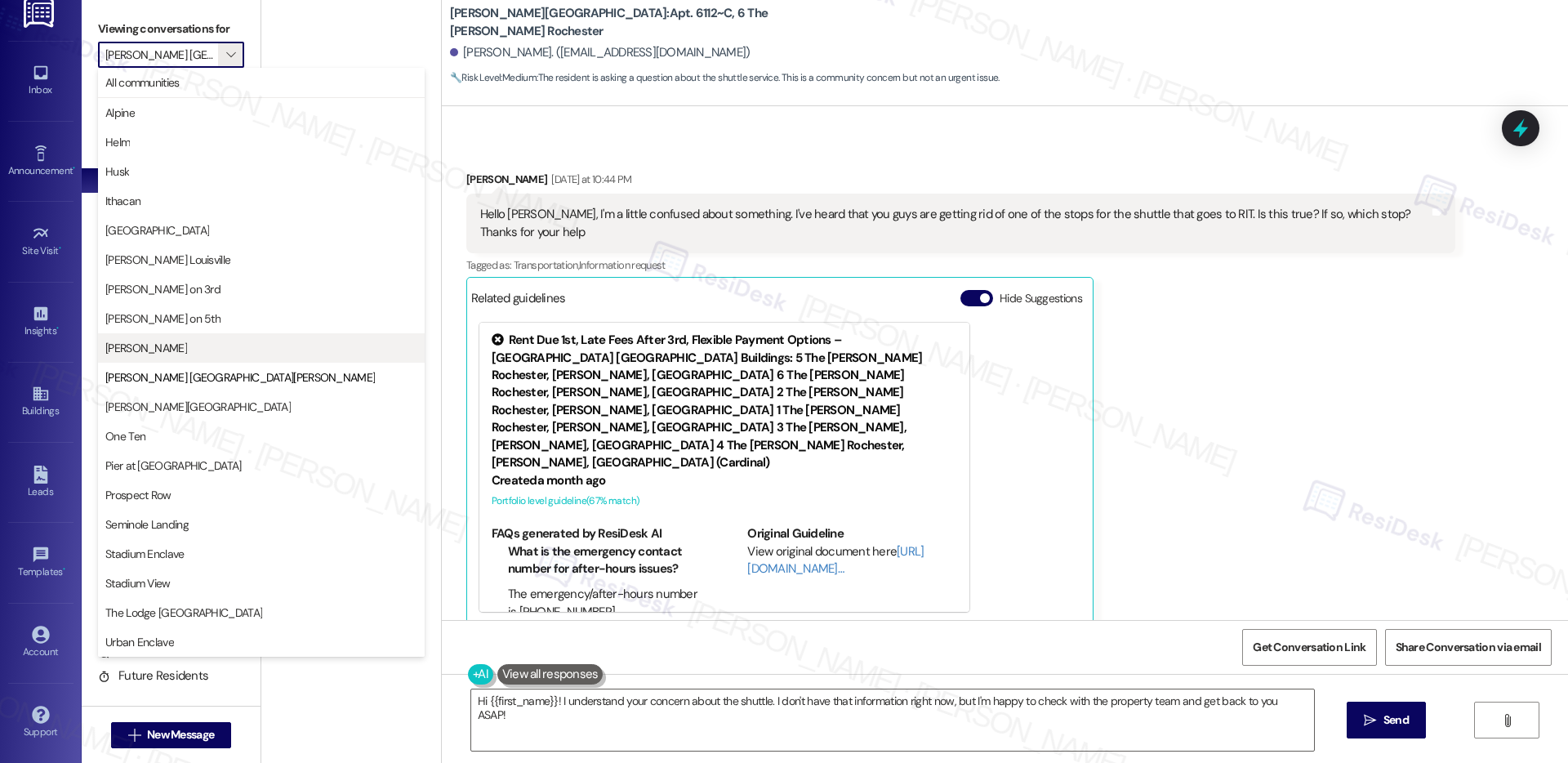
click at [187, 342] on span "Marshall Rochester" at bounding box center [145, 348] width 81 height 17
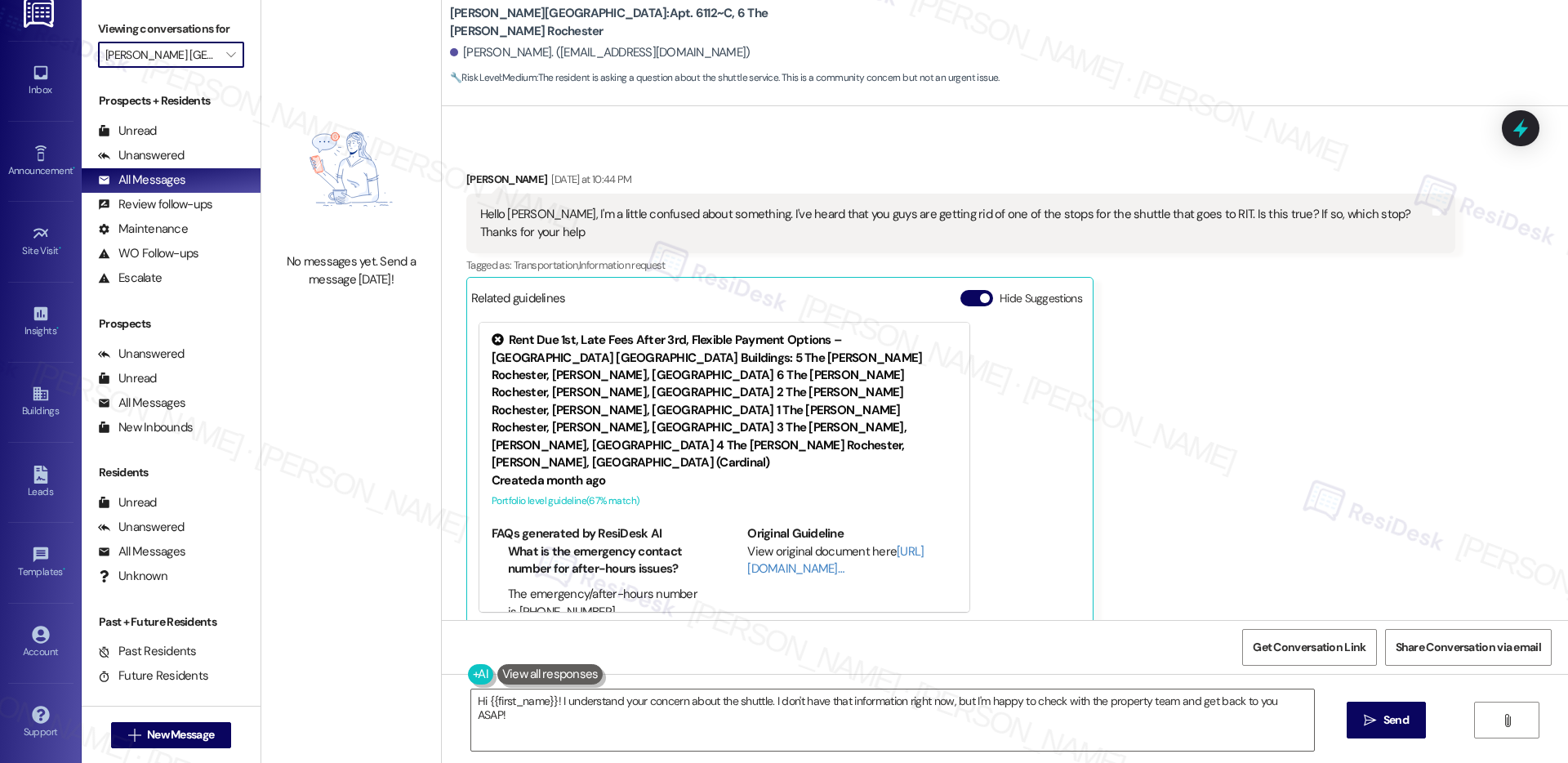
type input "Marshall Rochester"
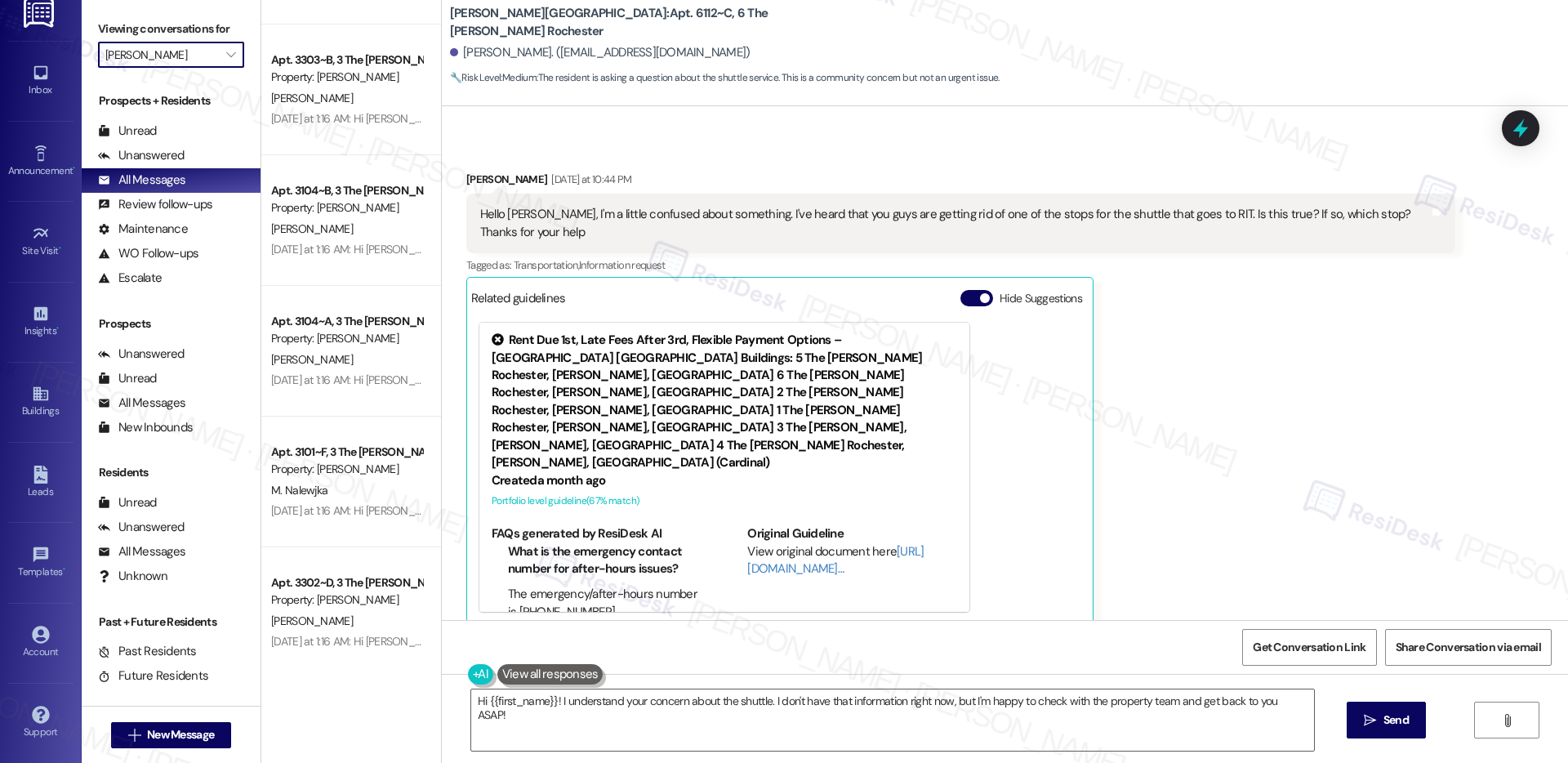
scroll to position [1819, 0]
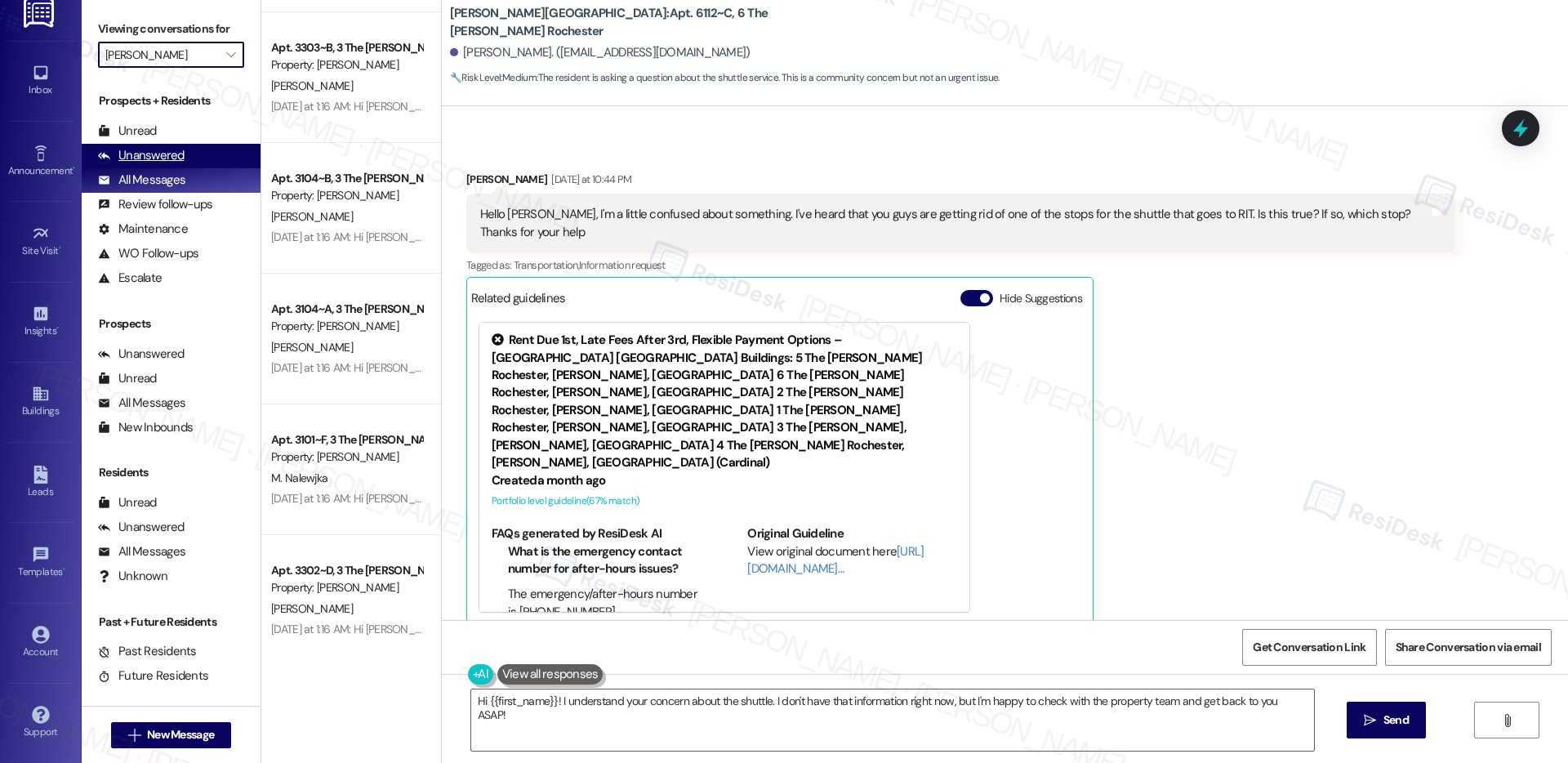
click at [165, 161] on div "Unanswered" at bounding box center [141, 156] width 87 height 18
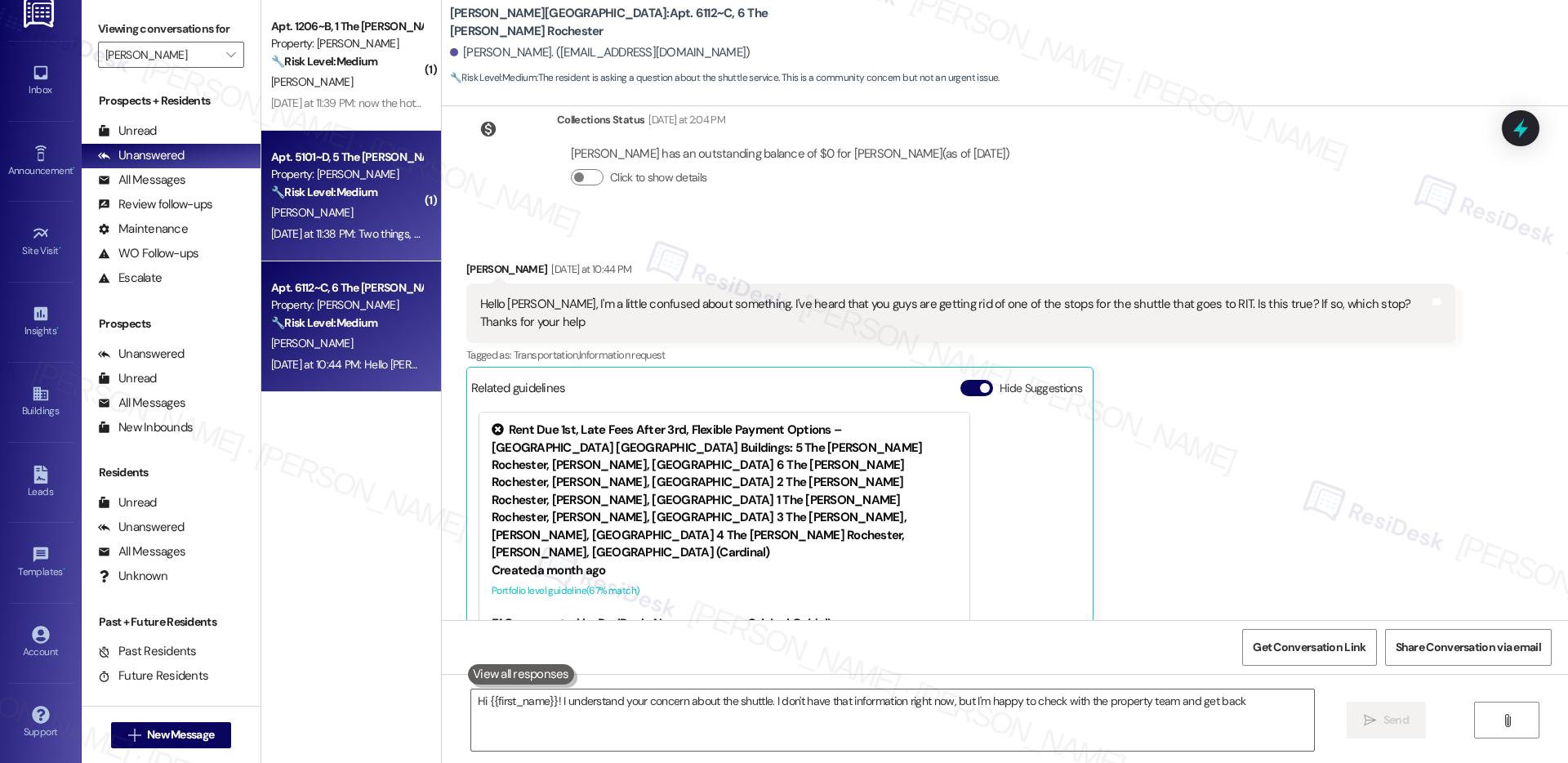
scroll to position [404, 0]
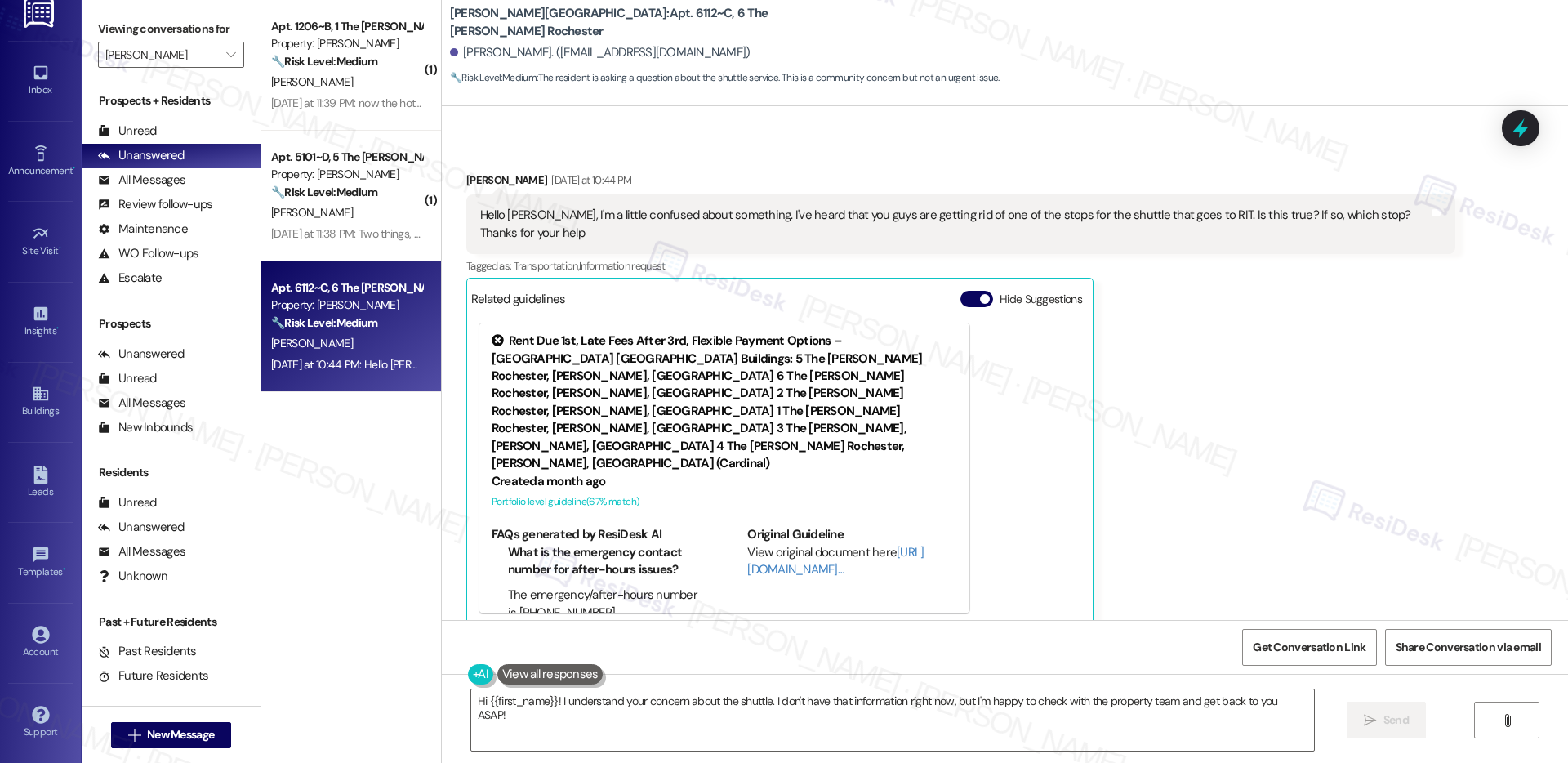
click at [409, 328] on div "🔧 Risk Level: Medium The resident is asking a question about the shuttle servic…" at bounding box center [347, 323] width 151 height 18
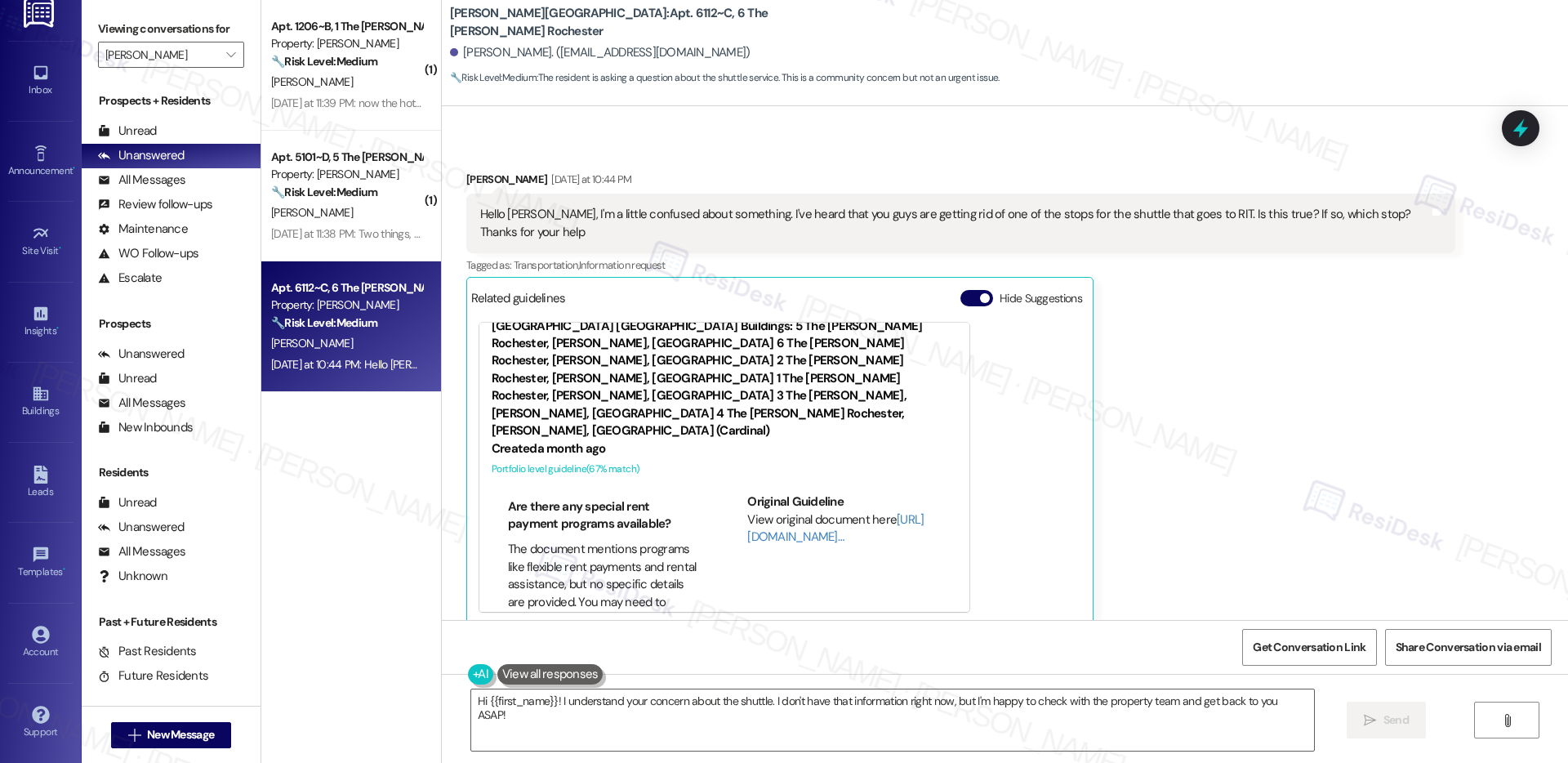
scroll to position [777, 0]
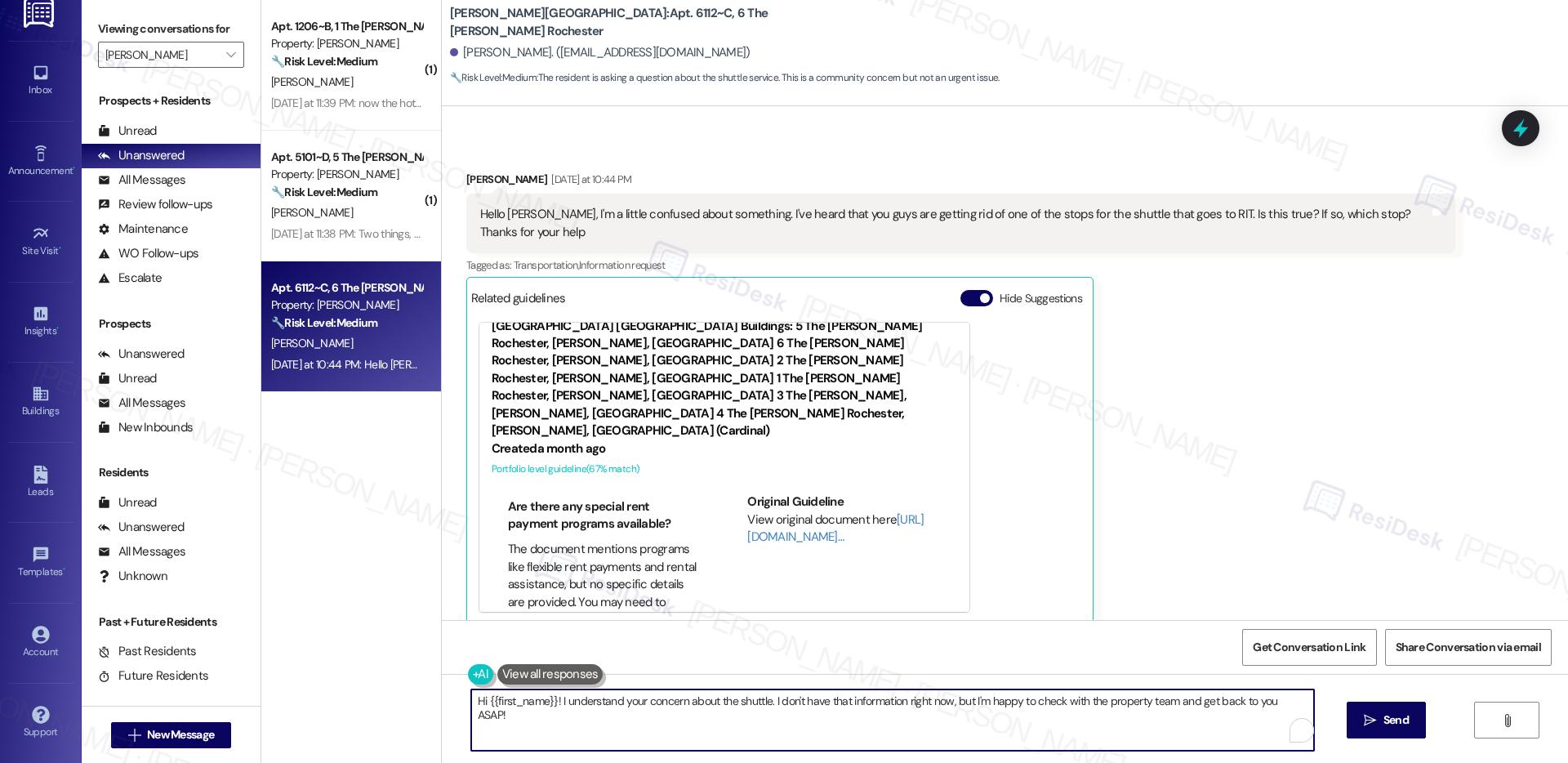
drag, startPoint x: 763, startPoint y: 703, endPoint x: 777, endPoint y: 730, distance: 30.4
click at [774, 731] on textarea "Hi {{first_name}}! I understand your concern about the shuttle. I don't have th…" at bounding box center [892, 720] width 843 height 61
click at [992, 698] on textarea "Hi {{first_name}}! I understand your concern about the shuttle. Let me check th…" at bounding box center [892, 720] width 843 height 61
type textarea "Hi {{first_name}}! I understand your concern about the shuttle. Let me check th…"
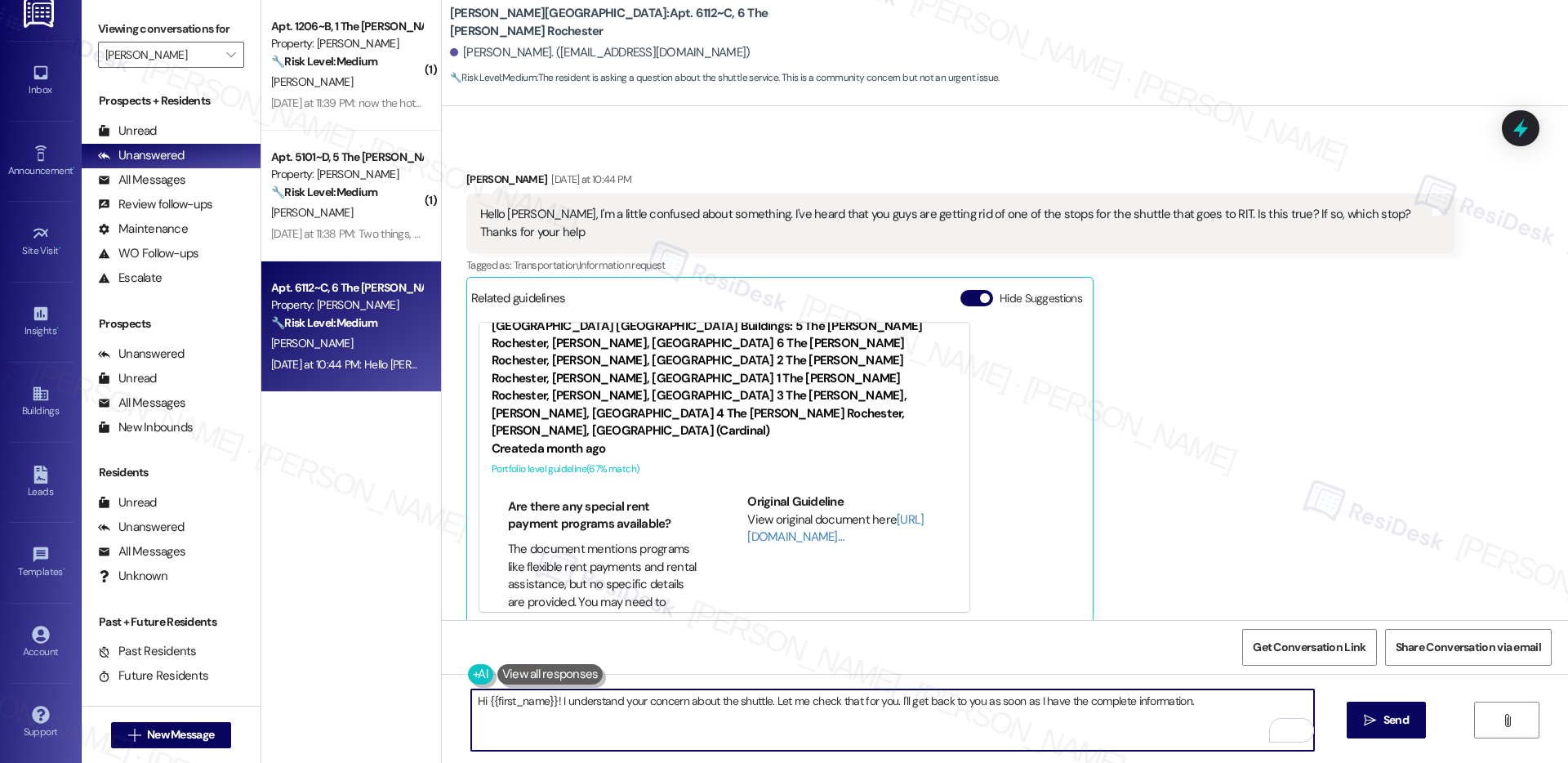
click at [1064, 217] on div "Hello [PERSON_NAME], I'm a little confused about something. I've heard that you…" at bounding box center [955, 223] width 949 height 35
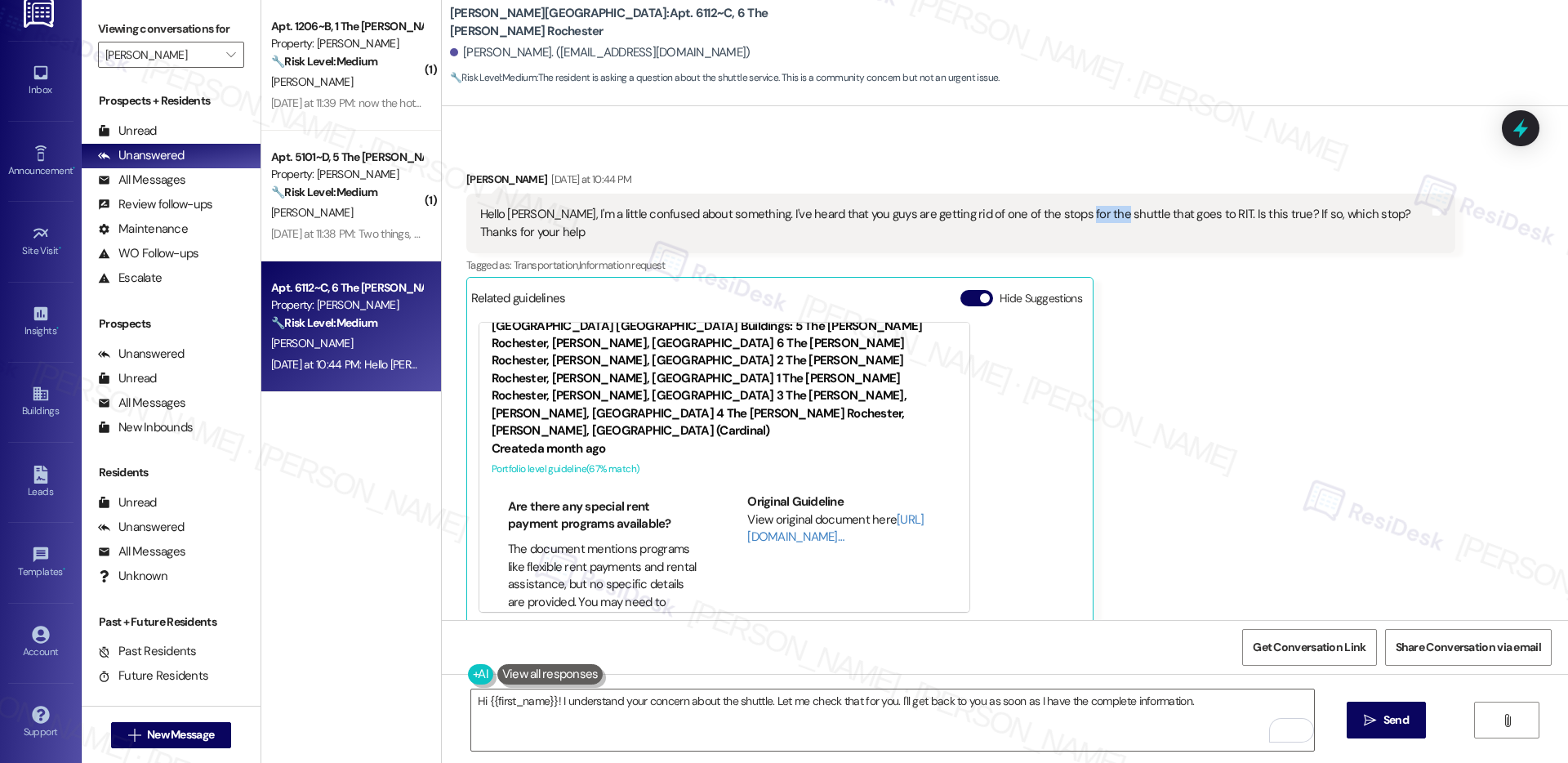
click at [1064, 217] on div "Hello [PERSON_NAME], I'm a little confused about something. I've heard that you…" at bounding box center [955, 223] width 949 height 35
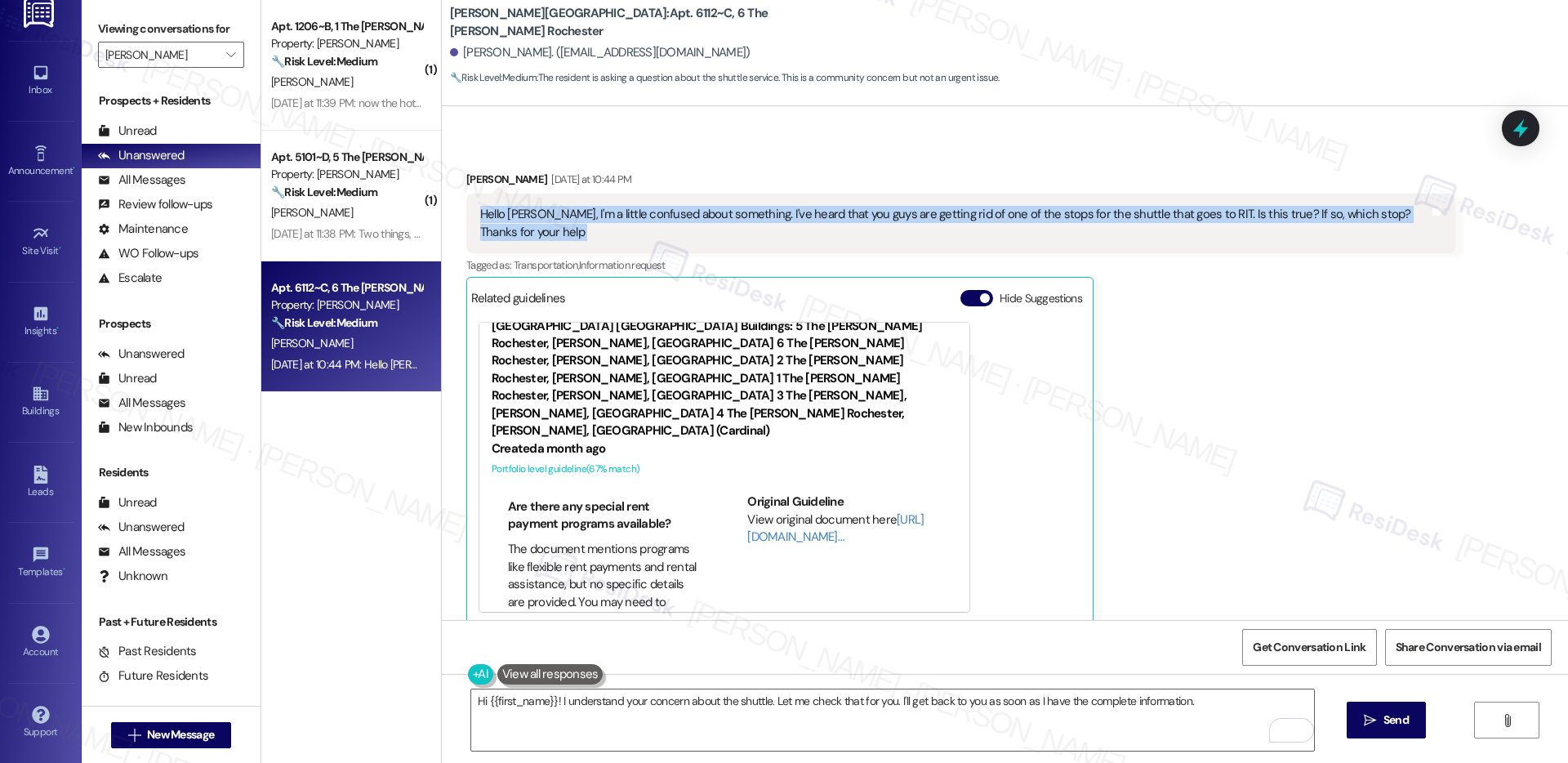
copy div "Hello Emily, I'm a little confused about something. I've heard that you guys ar…"
click at [1388, 724] on span "Send" at bounding box center [1396, 721] width 25 height 18
click at [1254, 404] on div "Jesse Leyva Yesterday at 10:44 PM Hello Emily, I'm a little confused about some…" at bounding box center [961, 398] width 989 height 454
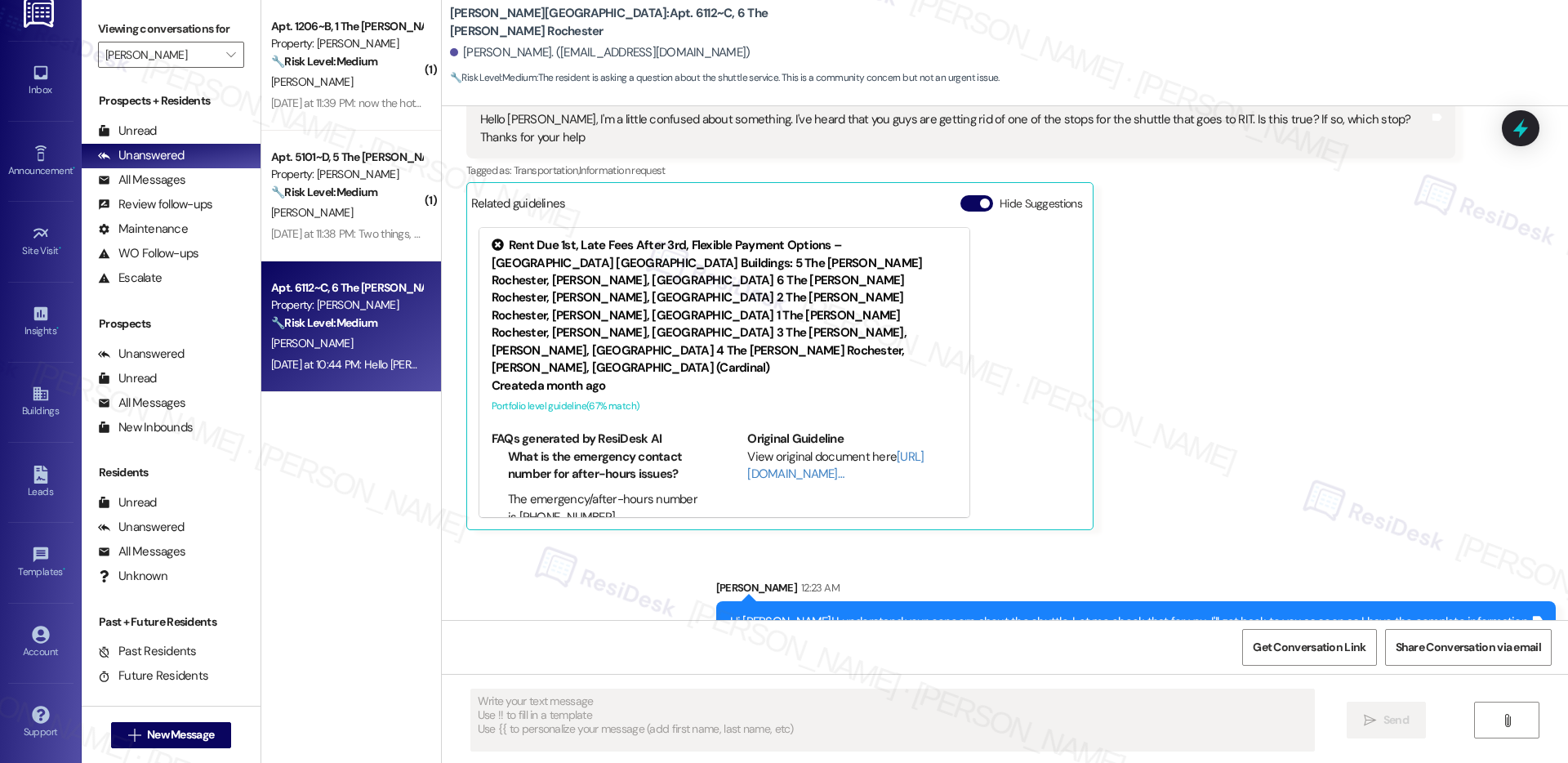
scroll to position [519, 0]
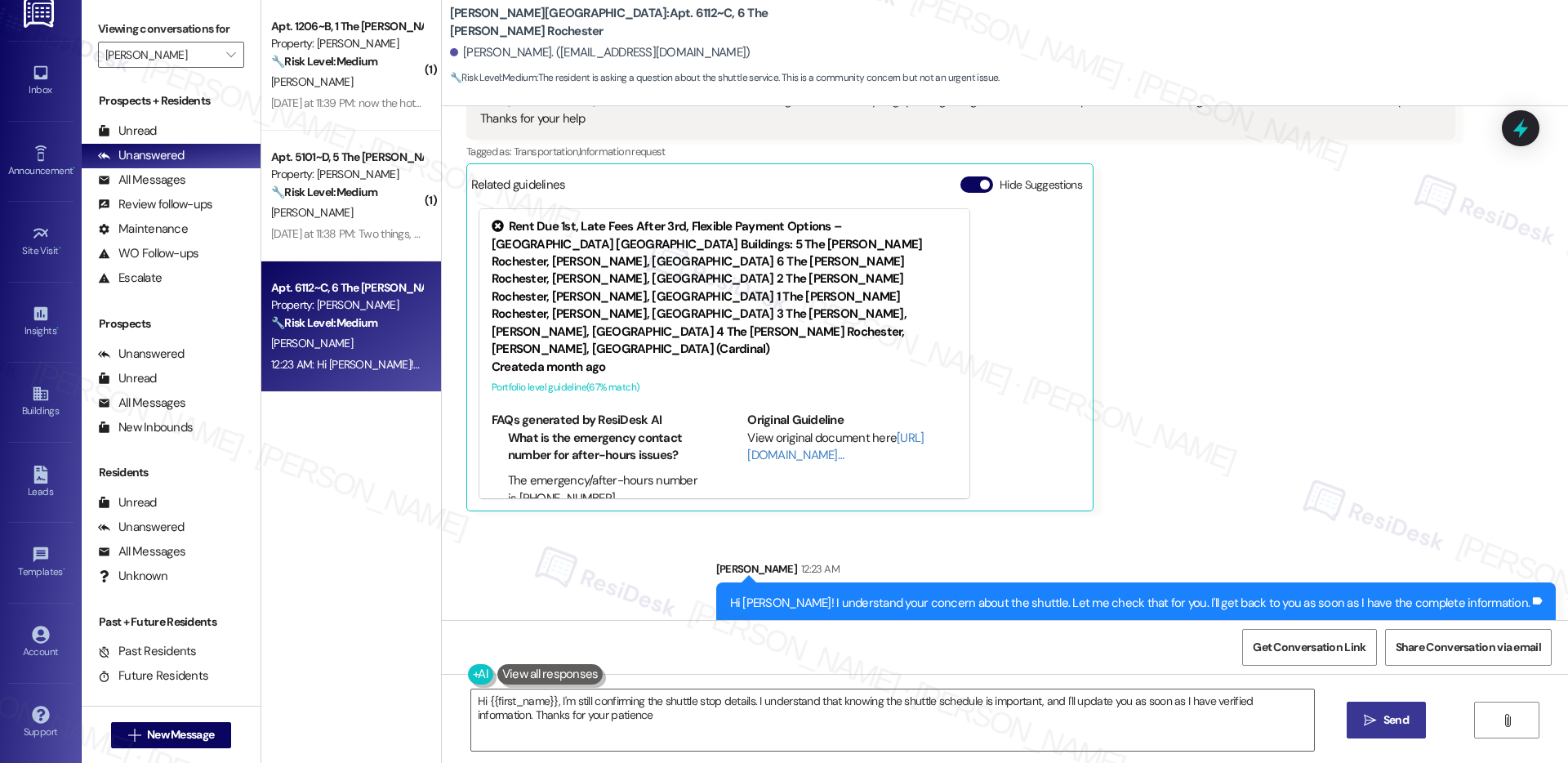
type textarea "Hi {{first_name}}, I'm still confirming the shuttle stop details. I understand …"
click at [1001, 719] on textarea "Hi {{first_name}}, I'm still confirming the shuttle stop details. I understand …" at bounding box center [892, 720] width 843 height 61
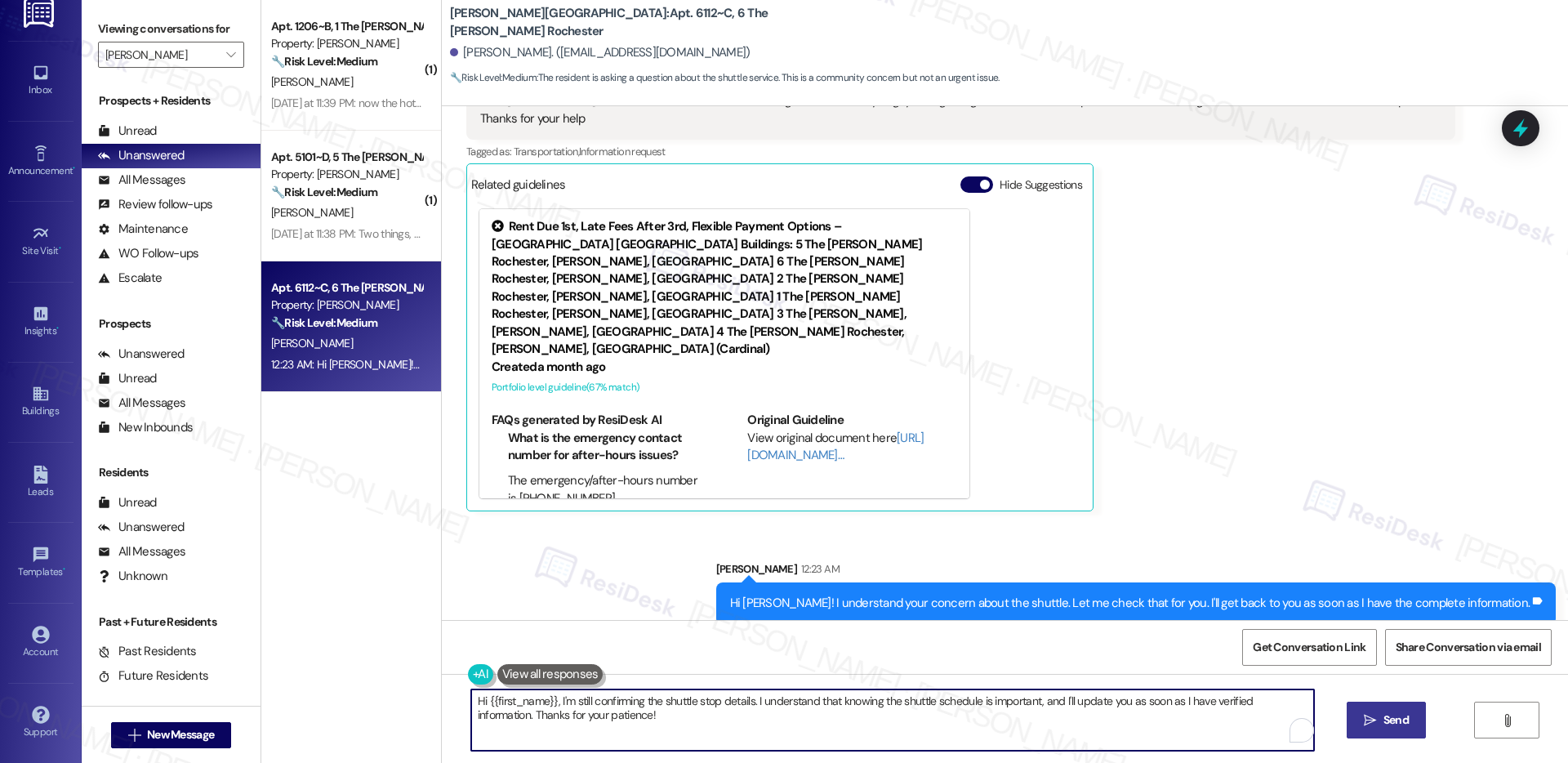
click at [1001, 719] on textarea "Hi {{first_name}}, I'm still confirming the shuttle stop details. I understand …" at bounding box center [892, 720] width 843 height 61
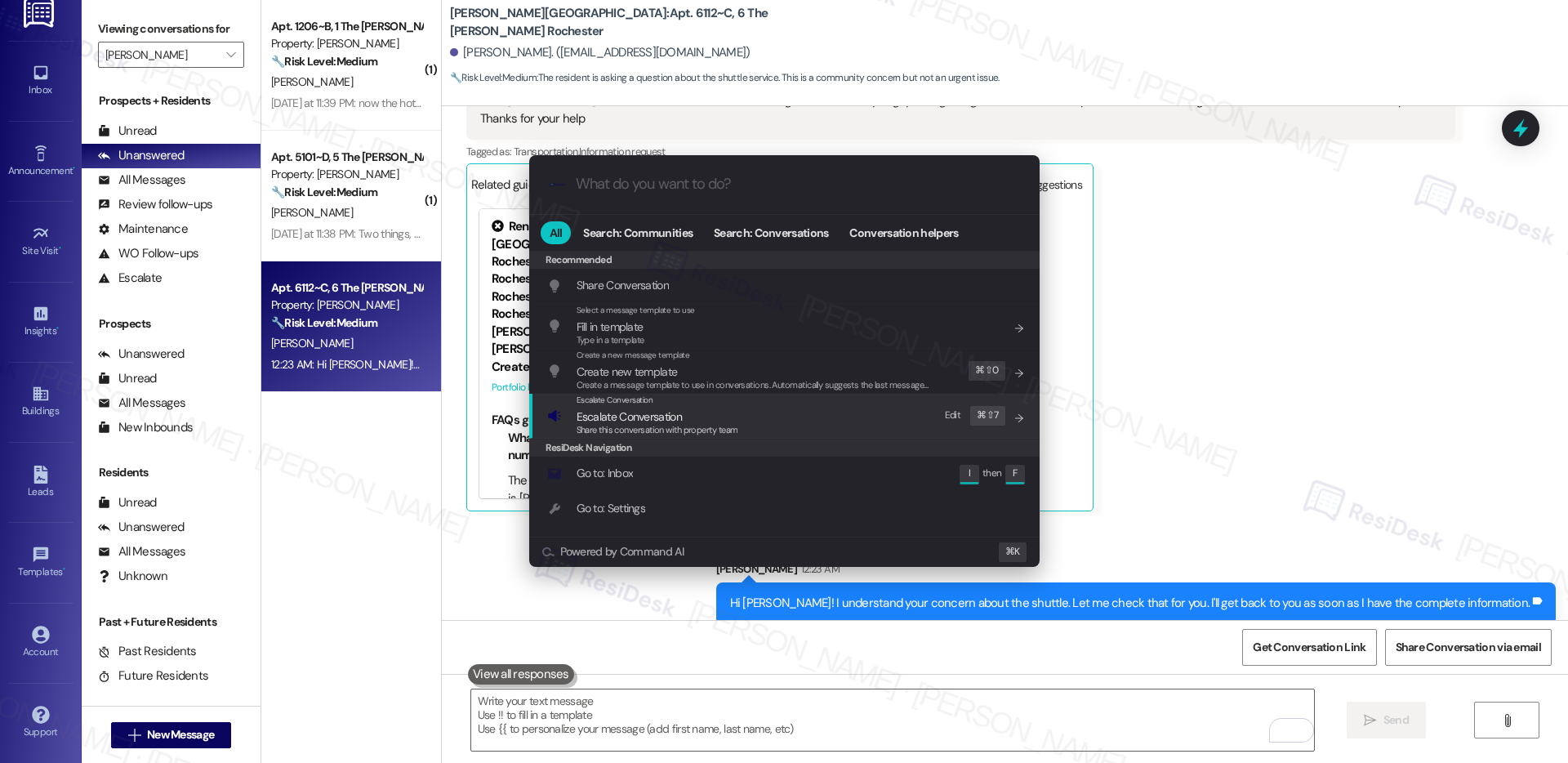
click at [664, 424] on span "Share this conversation with property team" at bounding box center [657, 429] width 162 height 11
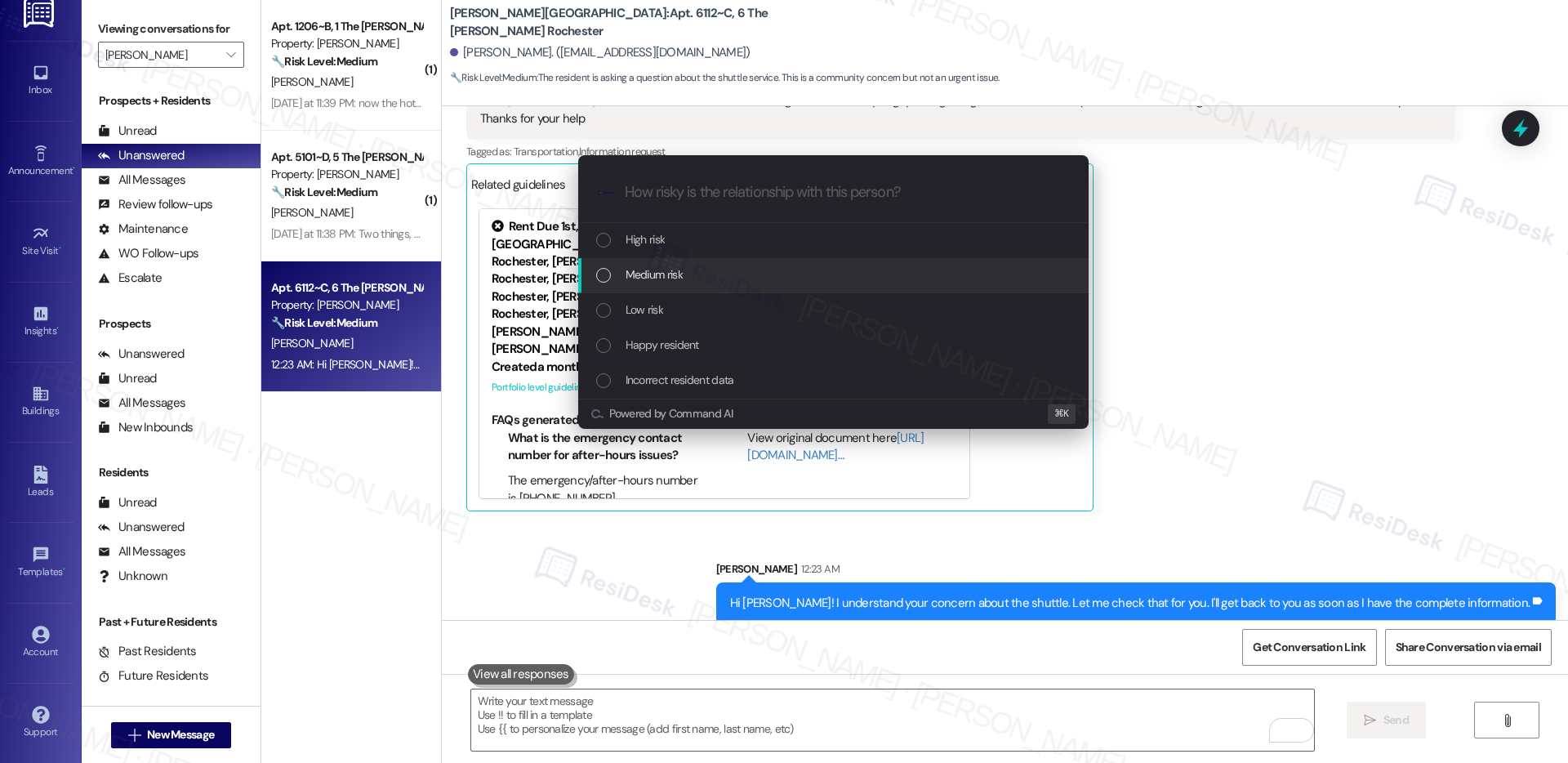
click at [659, 274] on span "Medium risk" at bounding box center [654, 274] width 57 height 18
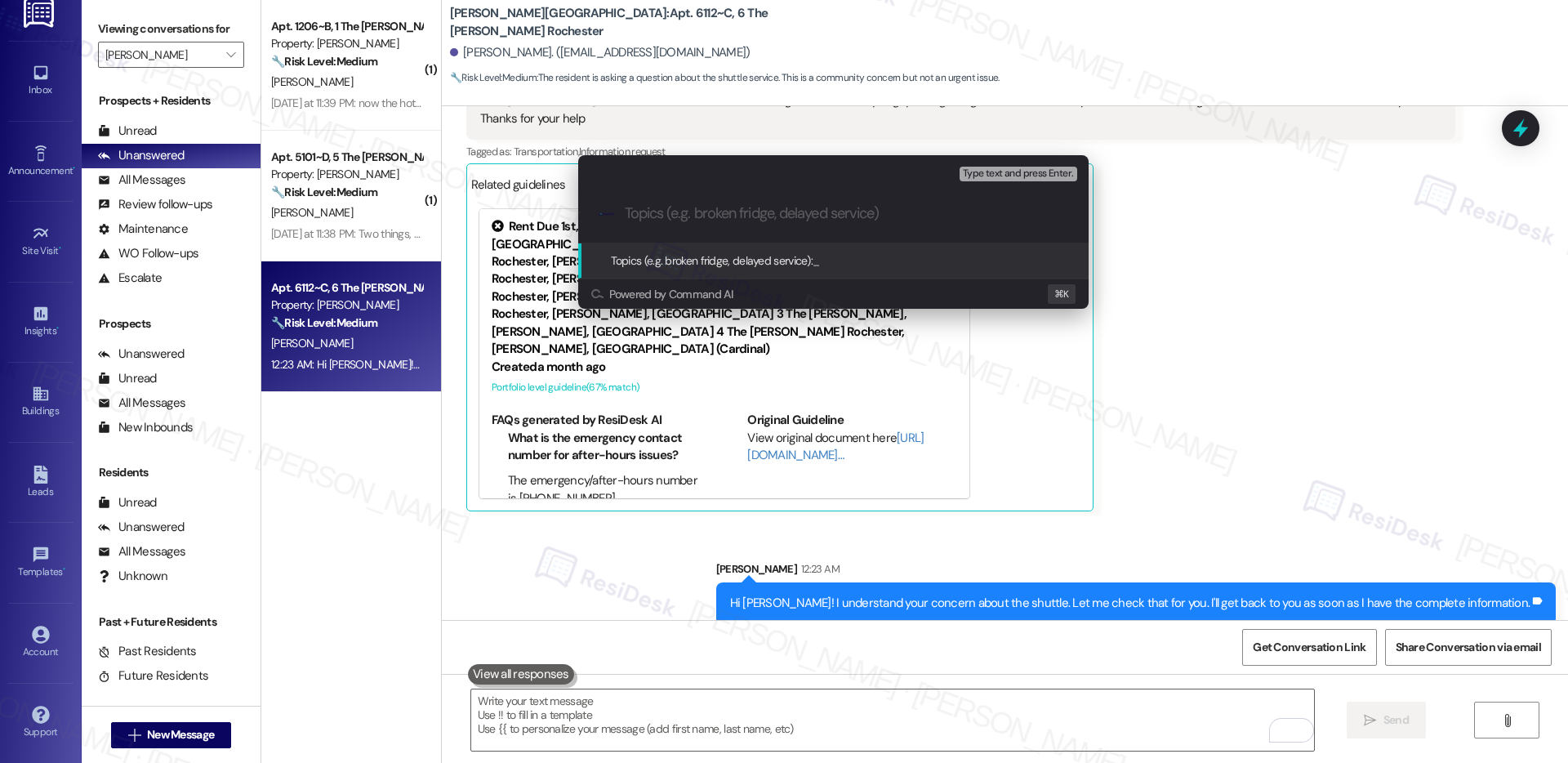
click at [693, 214] on input "Topics (e.g. broken fridge, delayed service)" at bounding box center [847, 214] width 444 height 18
paste input "RIT Shuttle Stop Update Inquiry"
type input "RIT Shuttle Stop Update Inquiry"
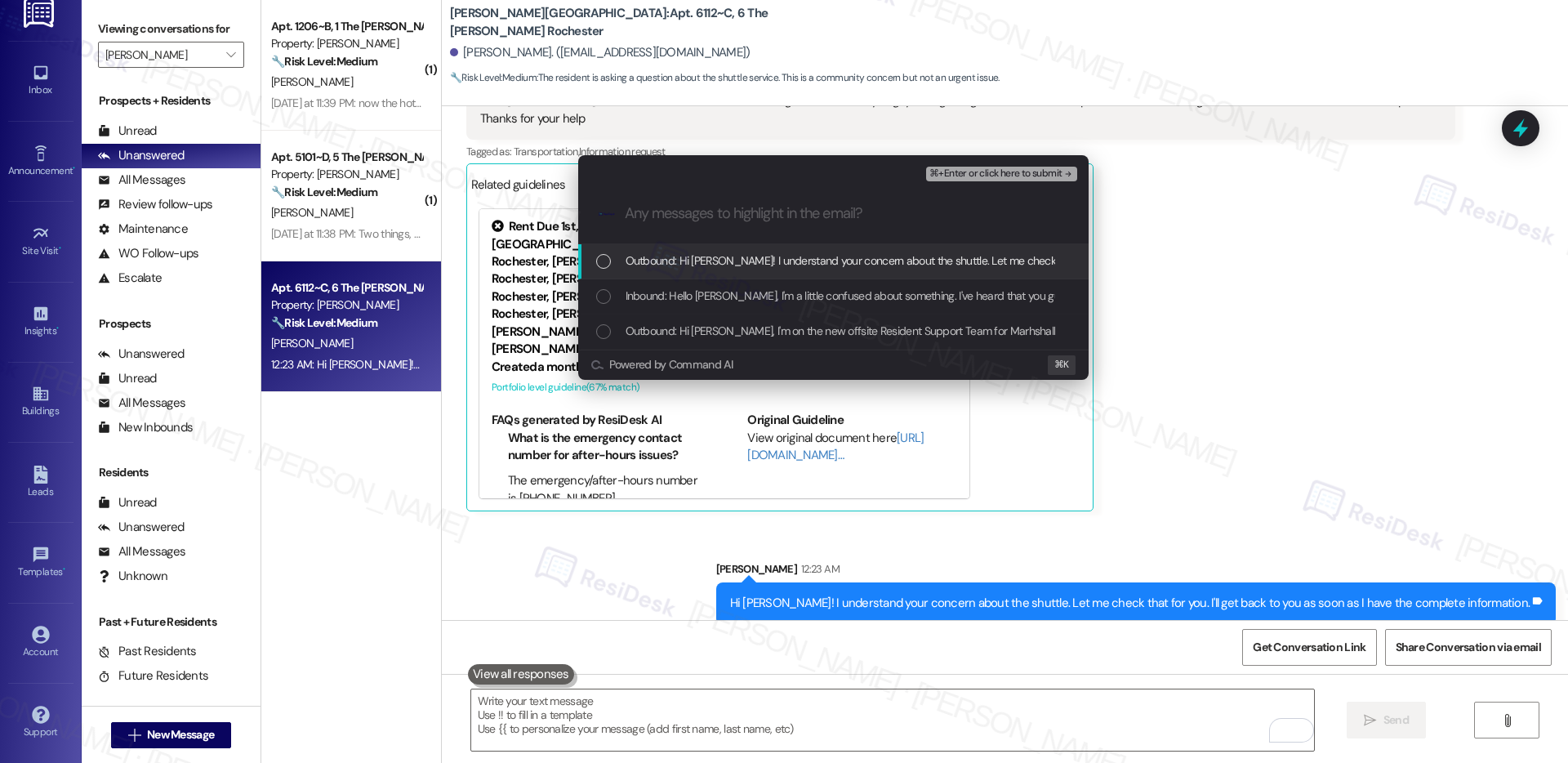
click at [703, 257] on span "Outbound: Hi Jesse! I understand your concern about the shuttle. Let me check t…" at bounding box center [1017, 260] width 784 height 18
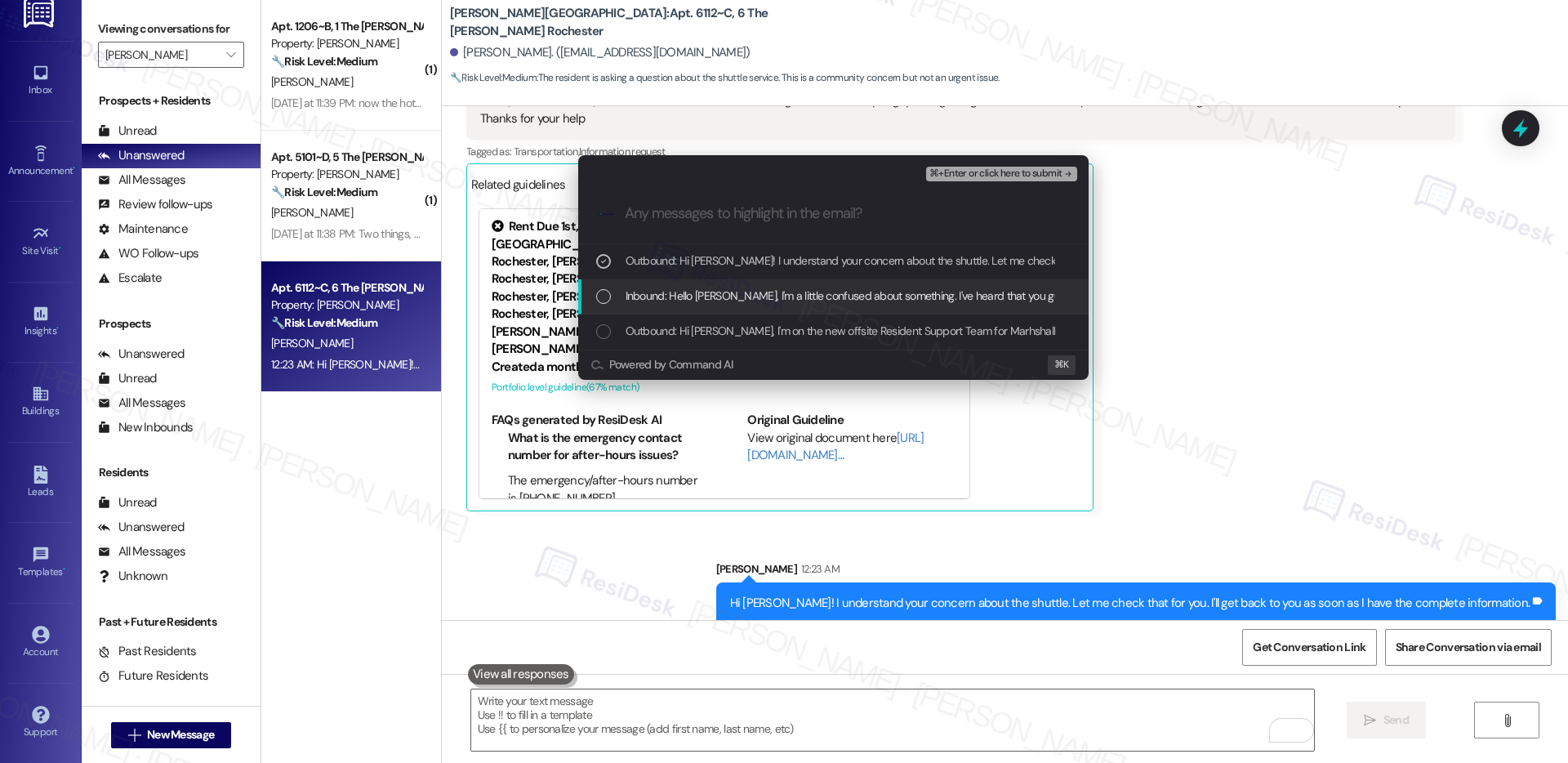
click at [699, 290] on span "Inbound: Hello Emily, I'm a little confused about something. I've heard that yo…" at bounding box center [1122, 295] width 991 height 18
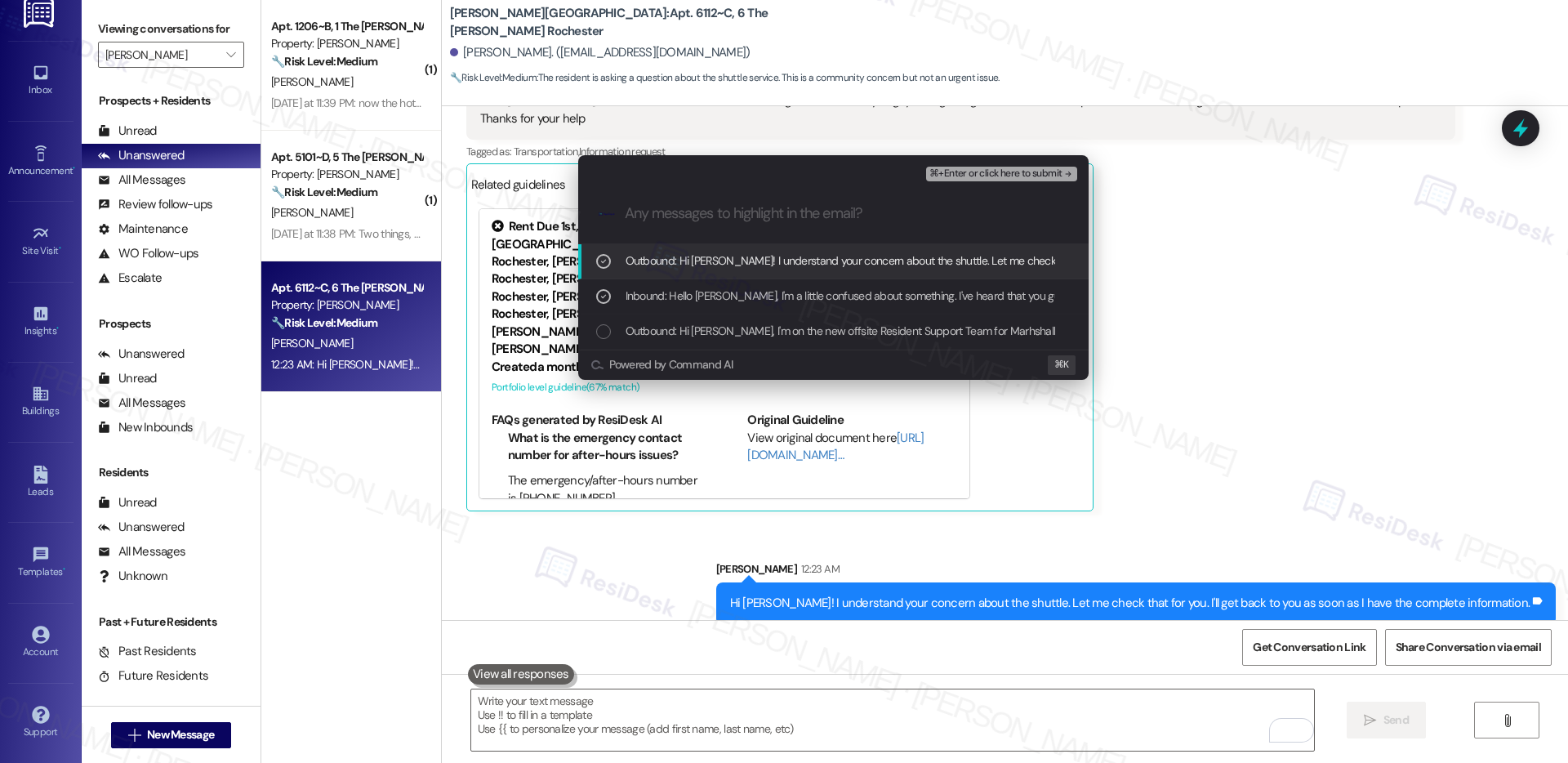
click at [971, 174] on span "⌘+Enter or click here to submit" at bounding box center [995, 173] width 132 height 11
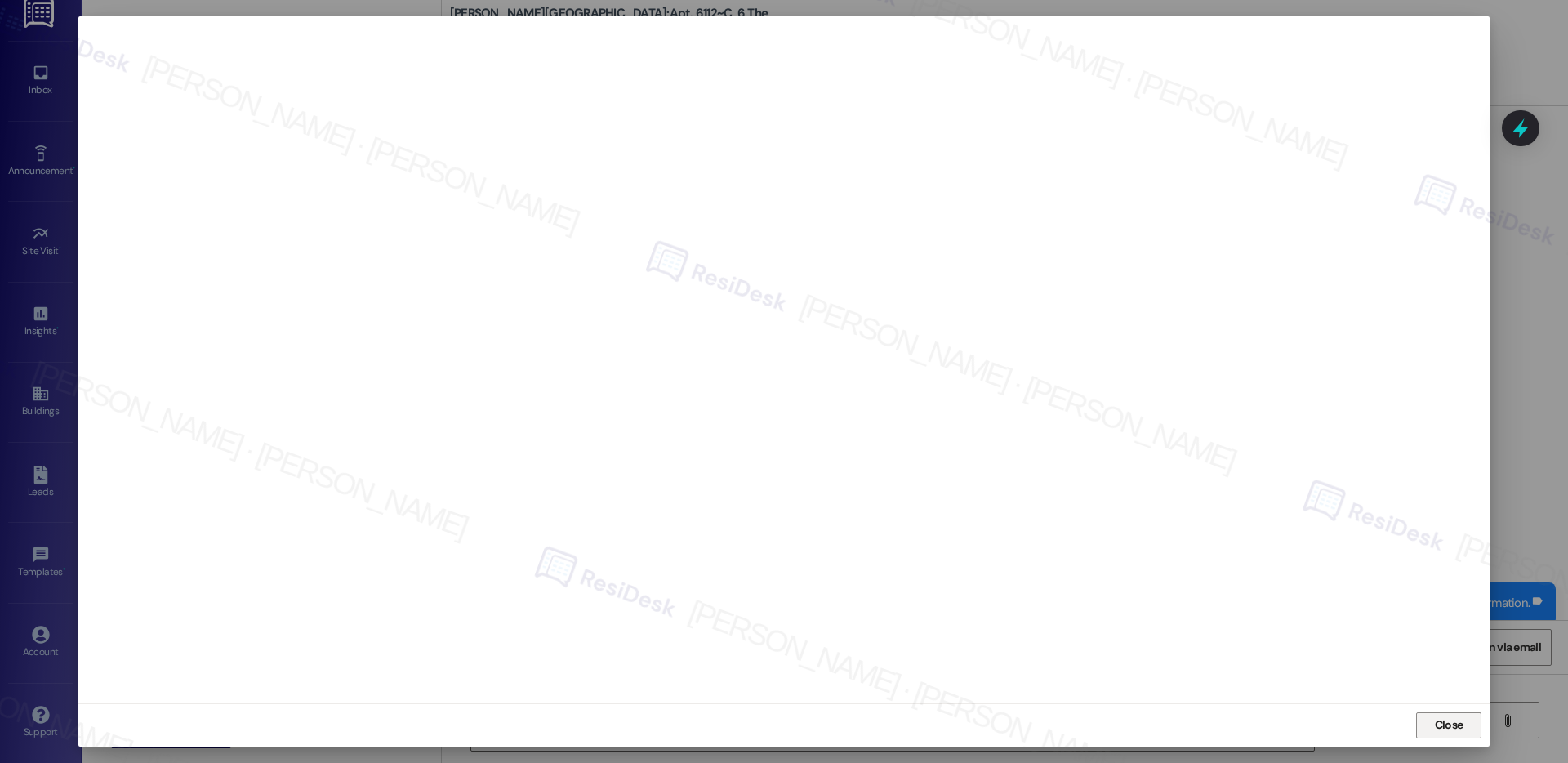
click at [1435, 727] on span "Close" at bounding box center [1449, 725] width 29 height 18
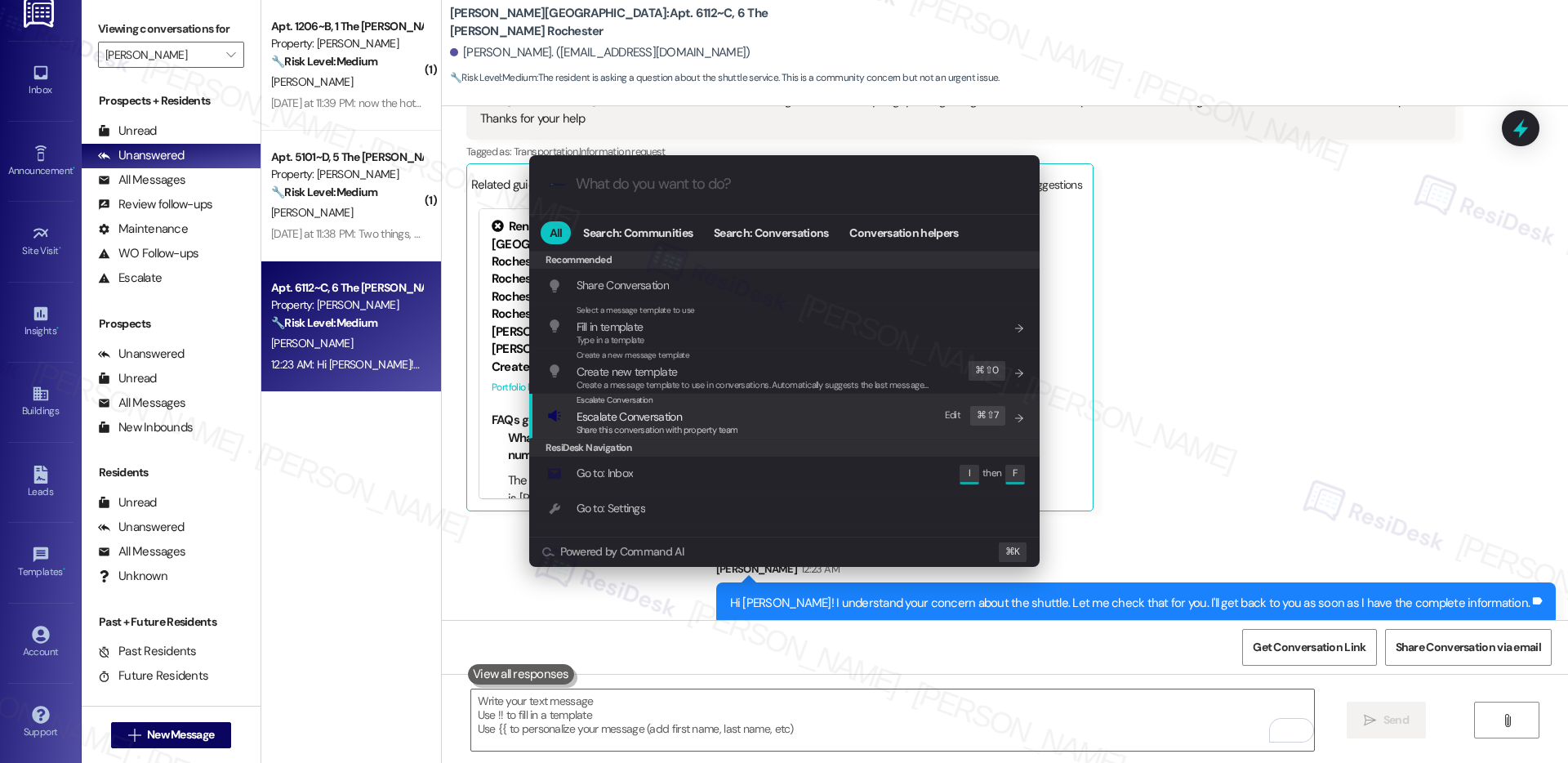
click at [680, 424] on span "Share this conversation with property team" at bounding box center [657, 429] width 162 height 11
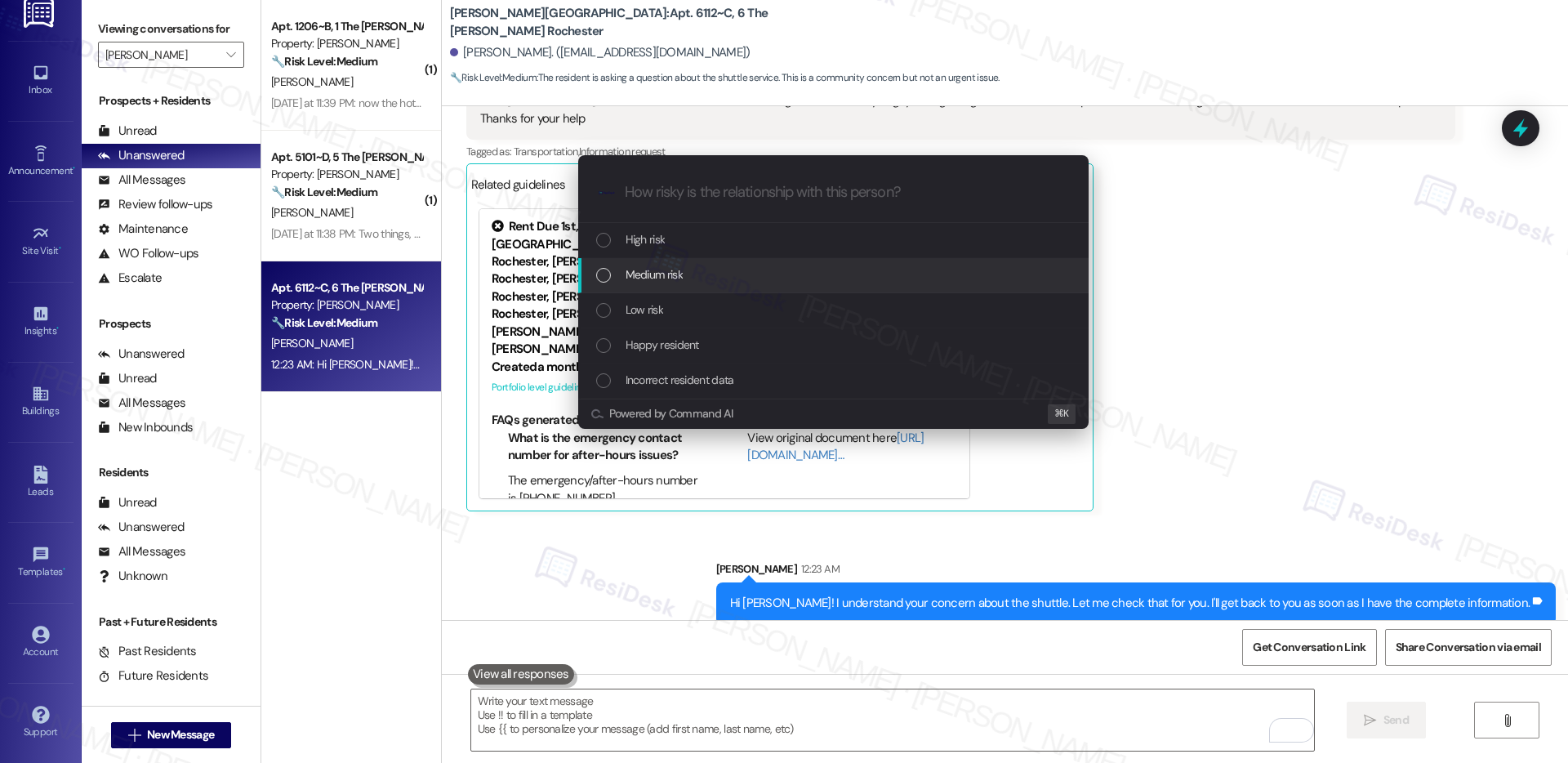
click at [690, 276] on div "Medium risk" at bounding box center [835, 274] width 478 height 18
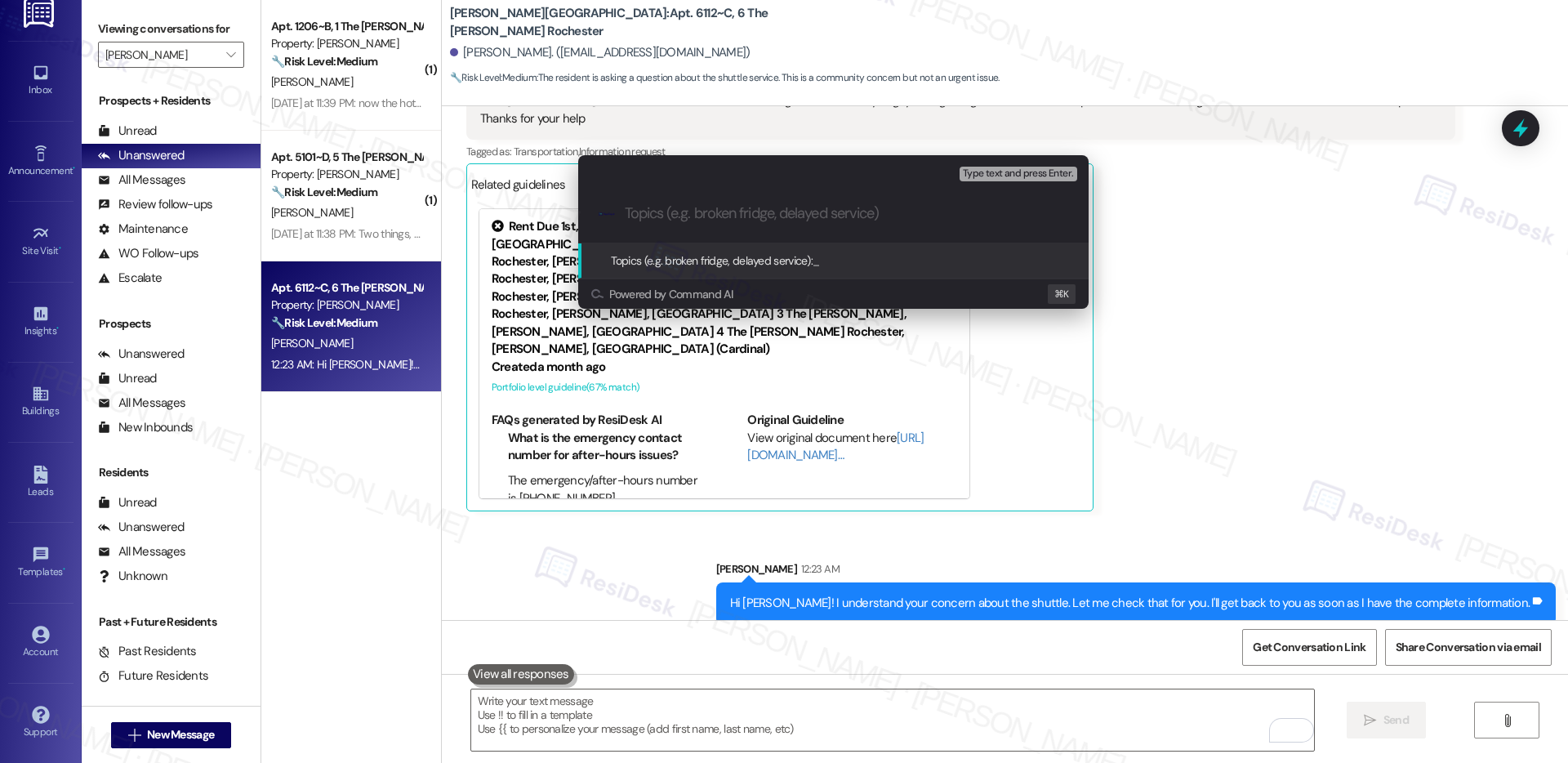
paste input "RIT Shuttle Stop Update Inquiry"
type input "RIT Shuttle Stop Update Inquiry"
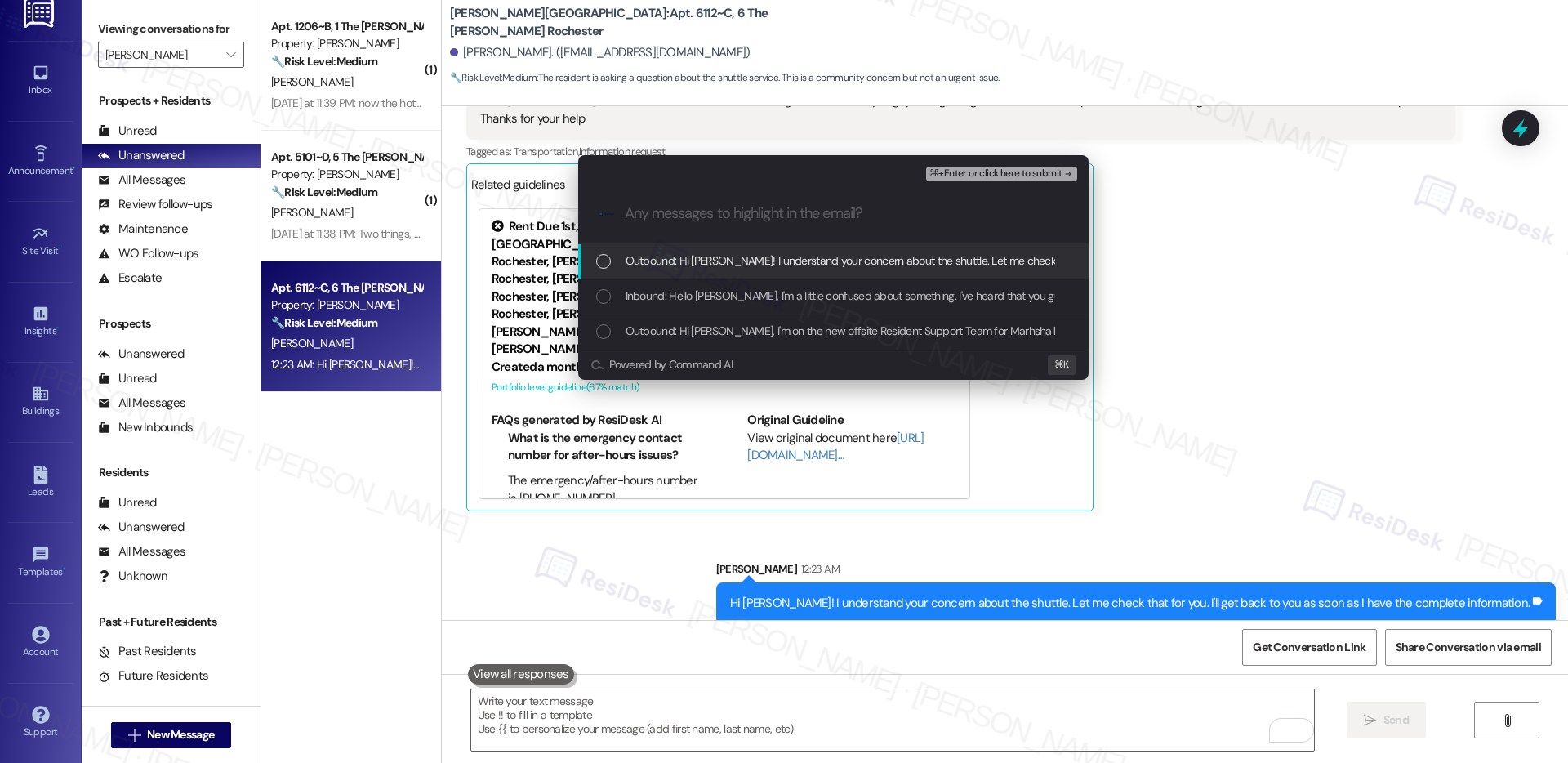
click at [697, 261] on span "Outbound: Hi Jesse! I understand your concern about the shuttle. Let me check t…" at bounding box center [1017, 260] width 784 height 18
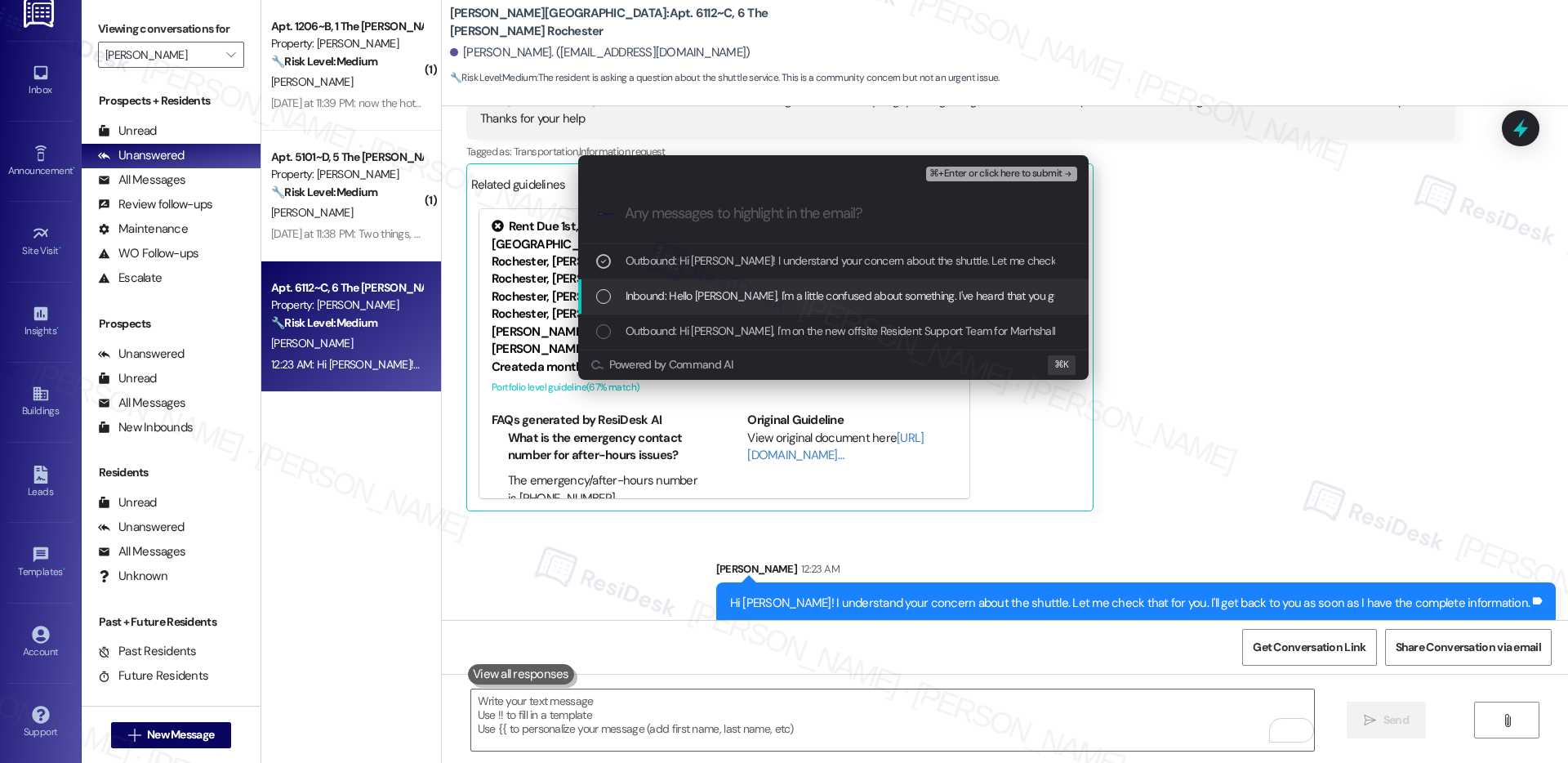
click at [689, 297] on span "Inbound: Hello Emily, I'm a little confused about something. I've heard that yo…" at bounding box center [1122, 295] width 991 height 18
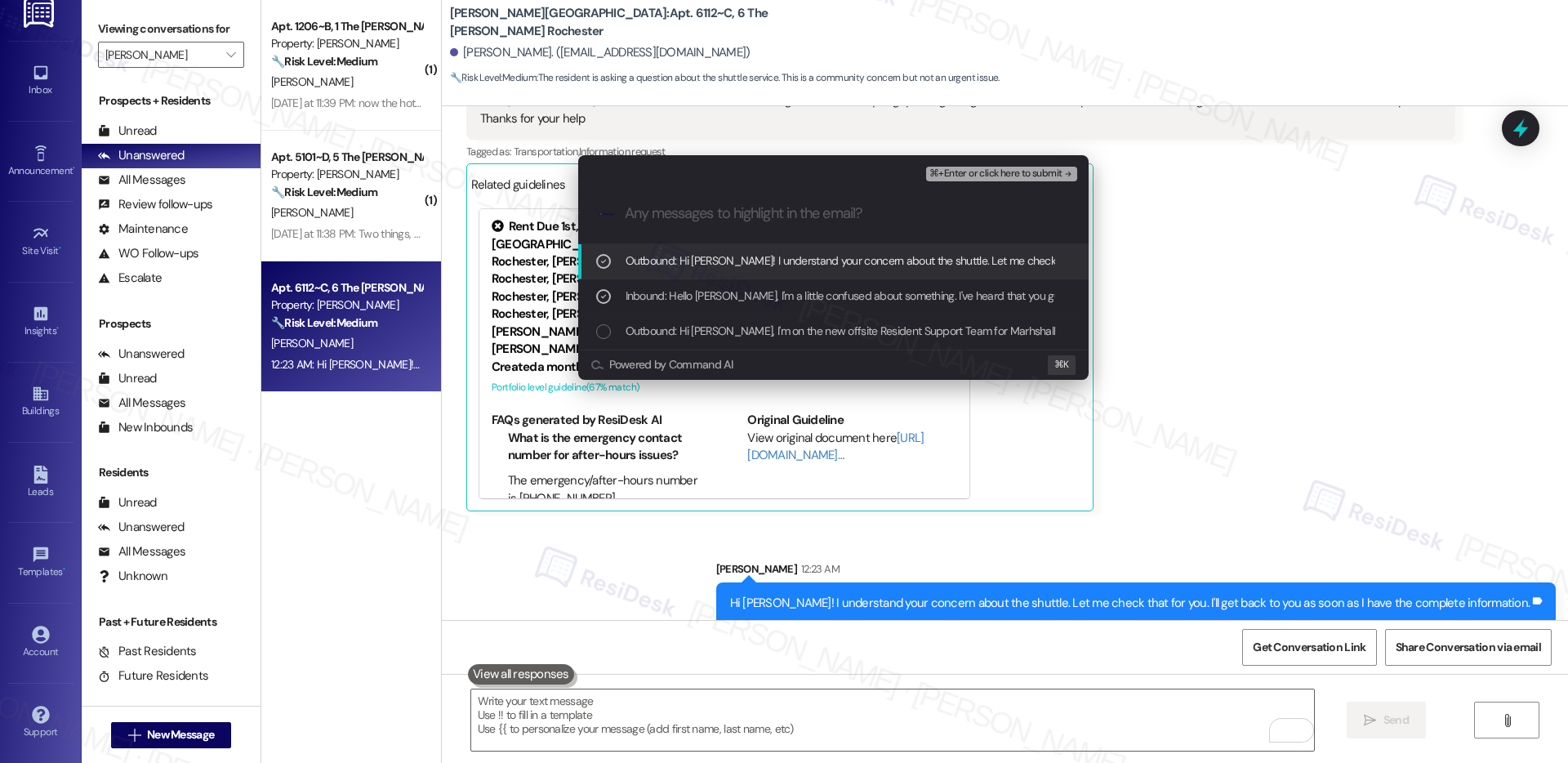
click at [981, 172] on span "⌘+Enter or click here to submit" at bounding box center [995, 173] width 132 height 11
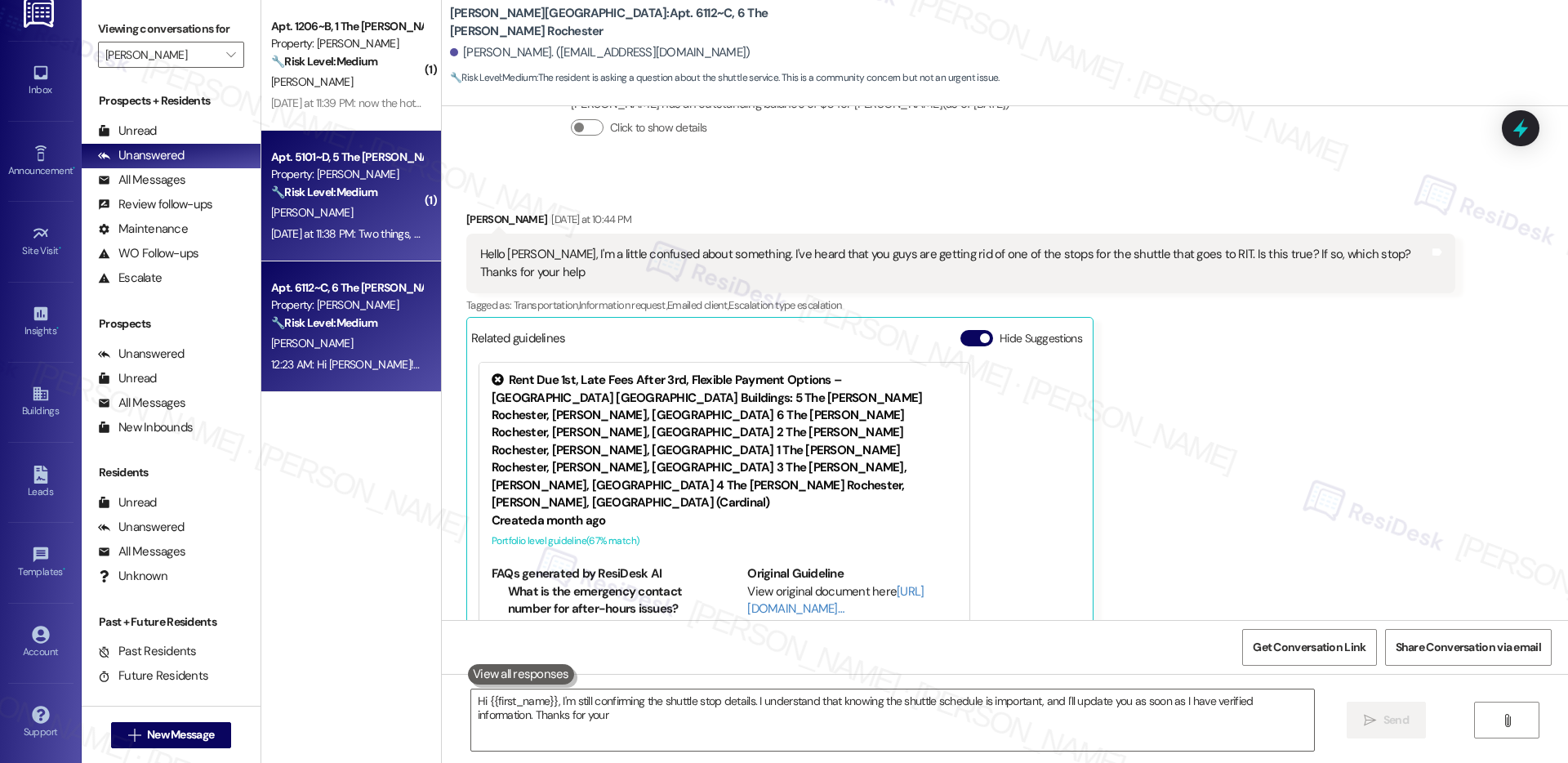
scroll to position [404, 0]
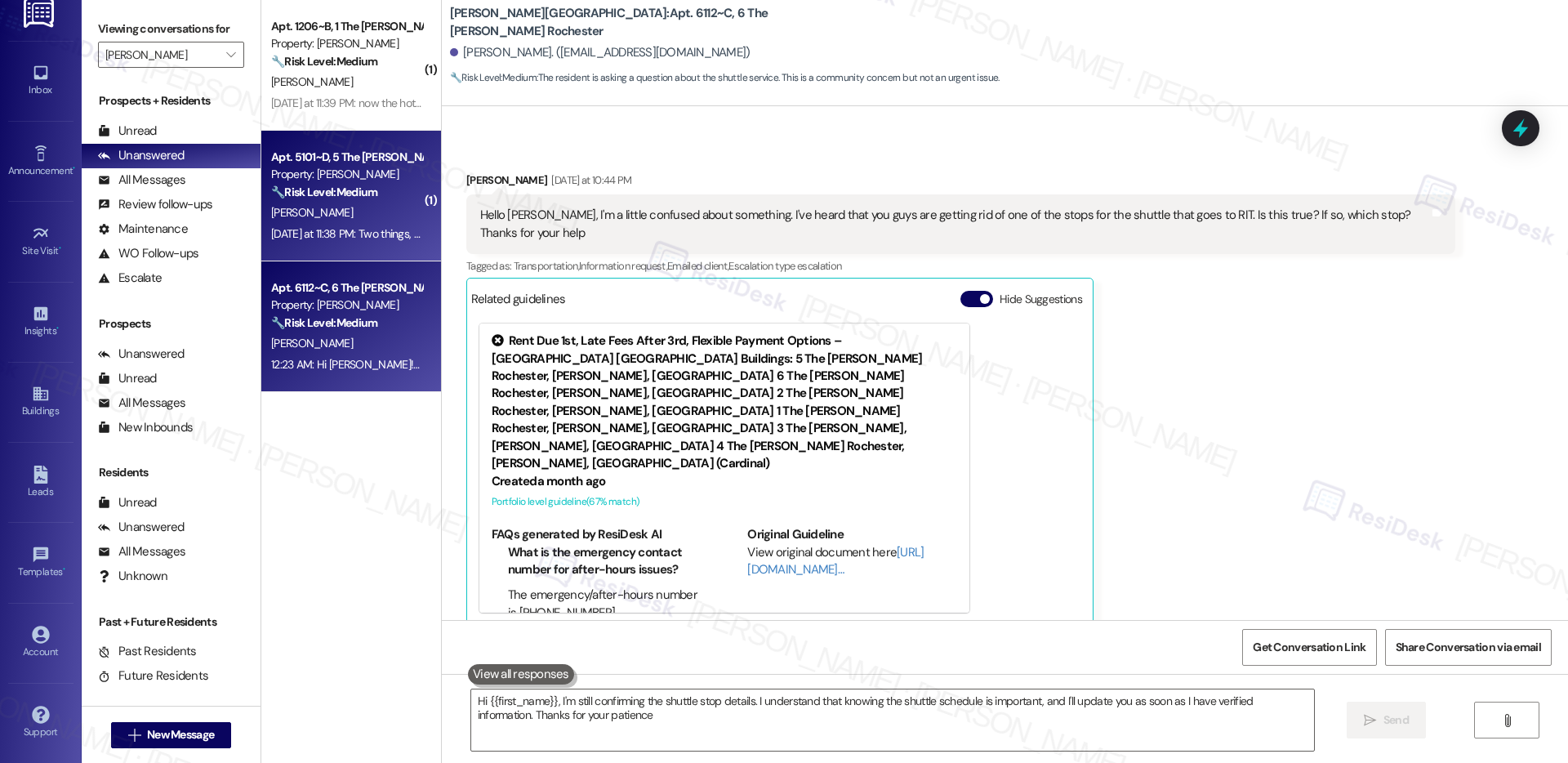
type textarea "Hi {{first_name}}, I'm still confirming the shuttle stop details. I understand …"
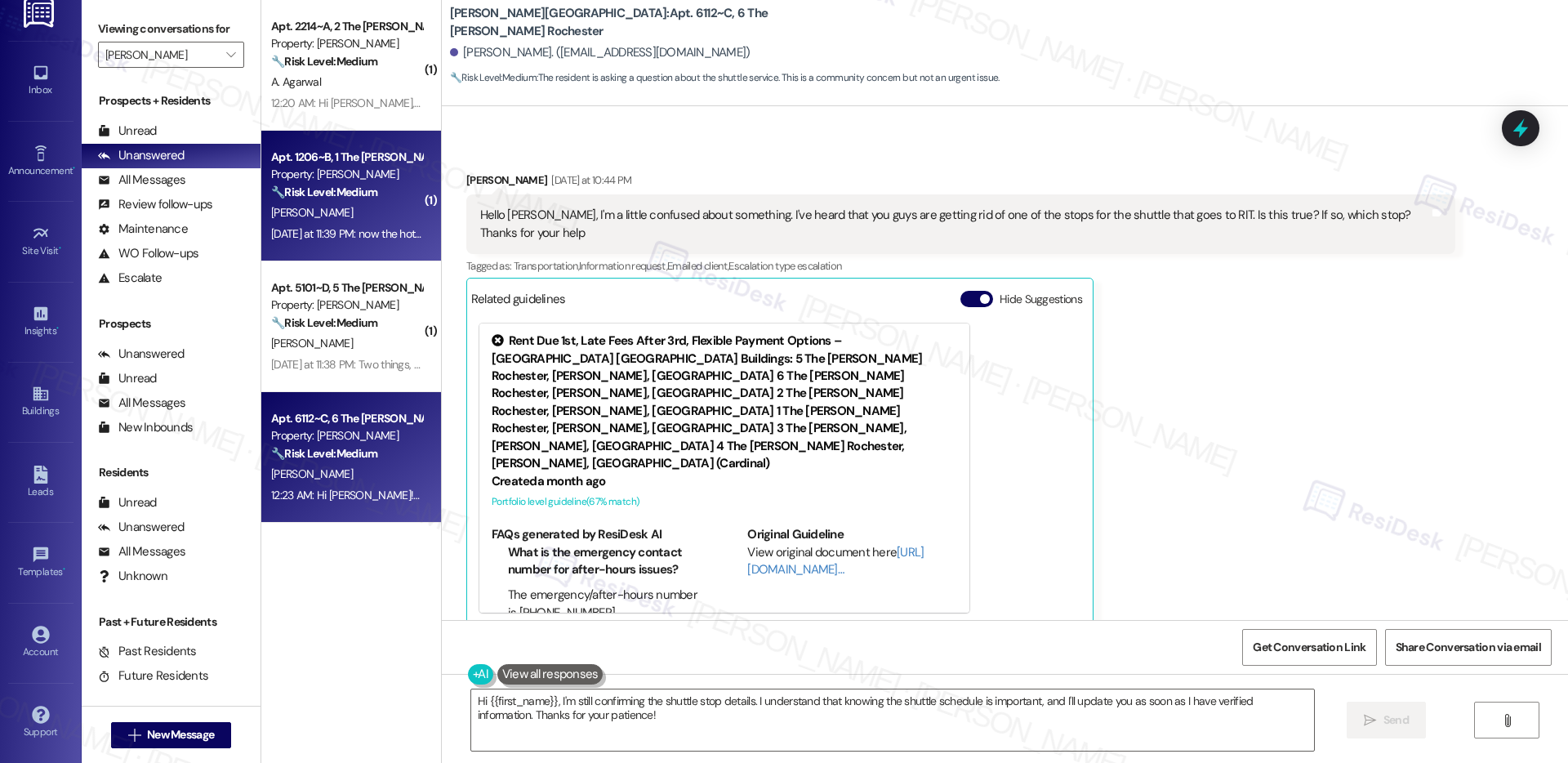
click at [361, 219] on div "L. Wang" at bounding box center [347, 212] width 154 height 20
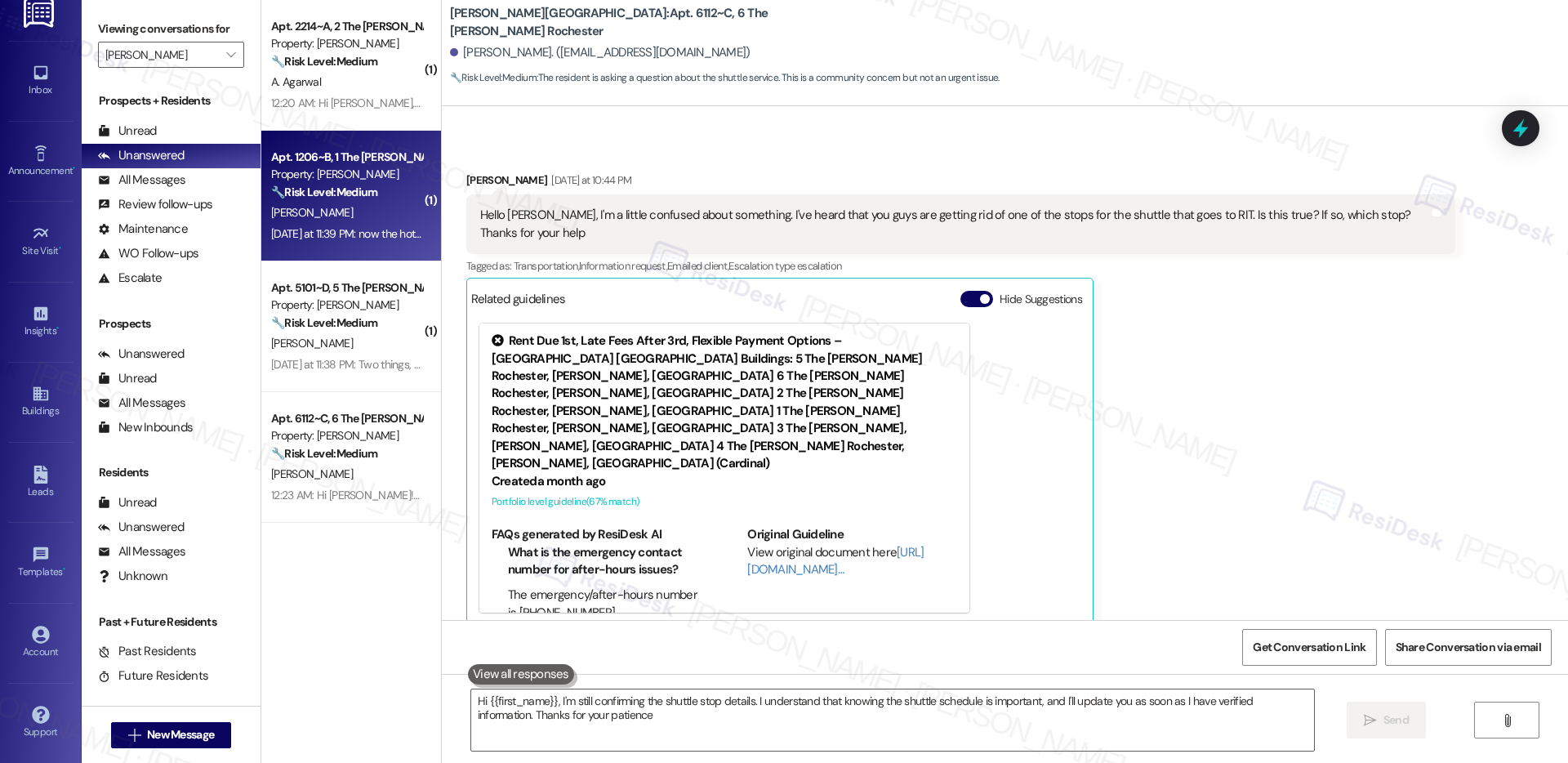
type textarea "Hi {{first_name}}, I'm still confirming the shuttle stop details. I understand …"
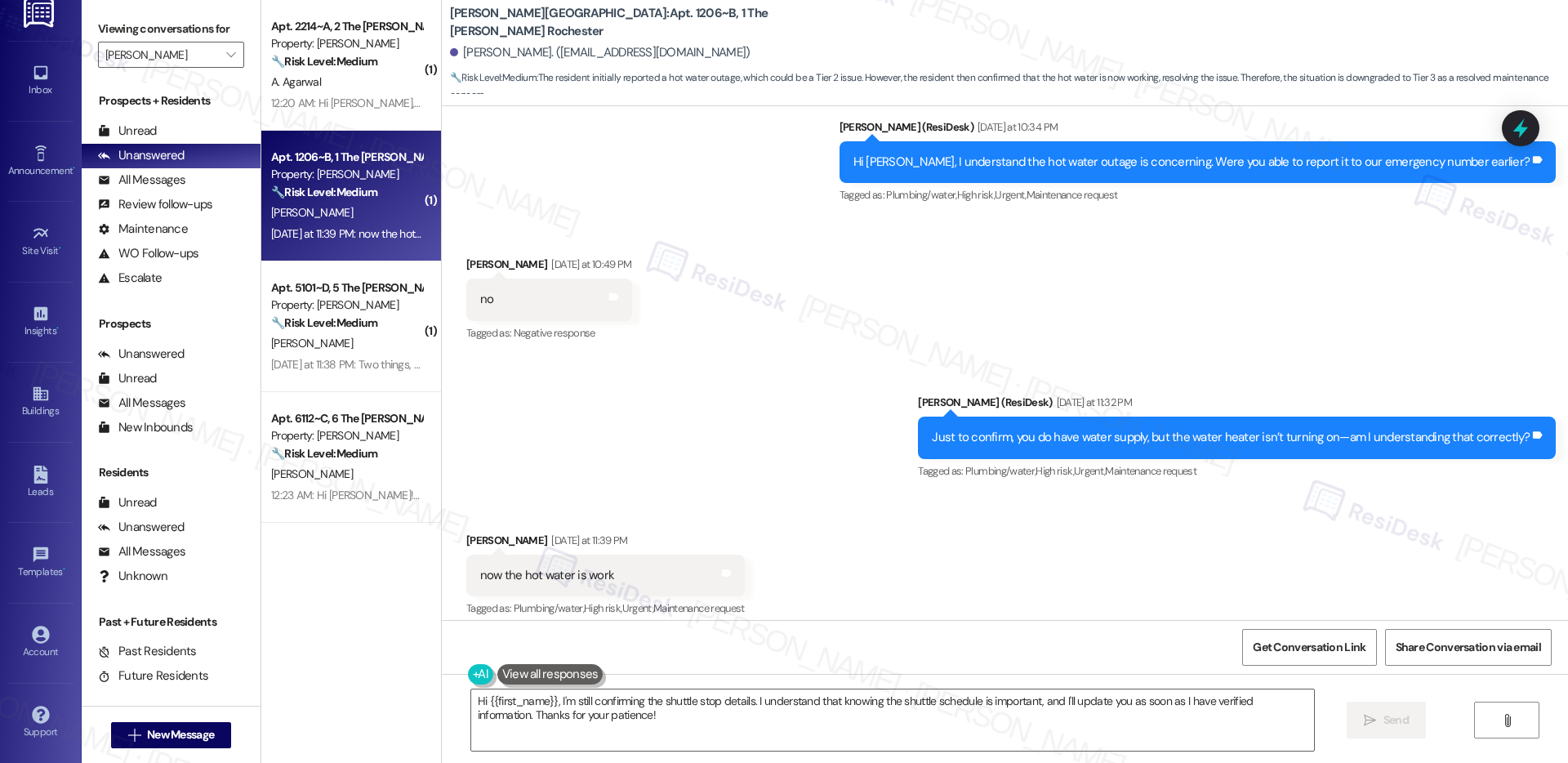
scroll to position [823, 0]
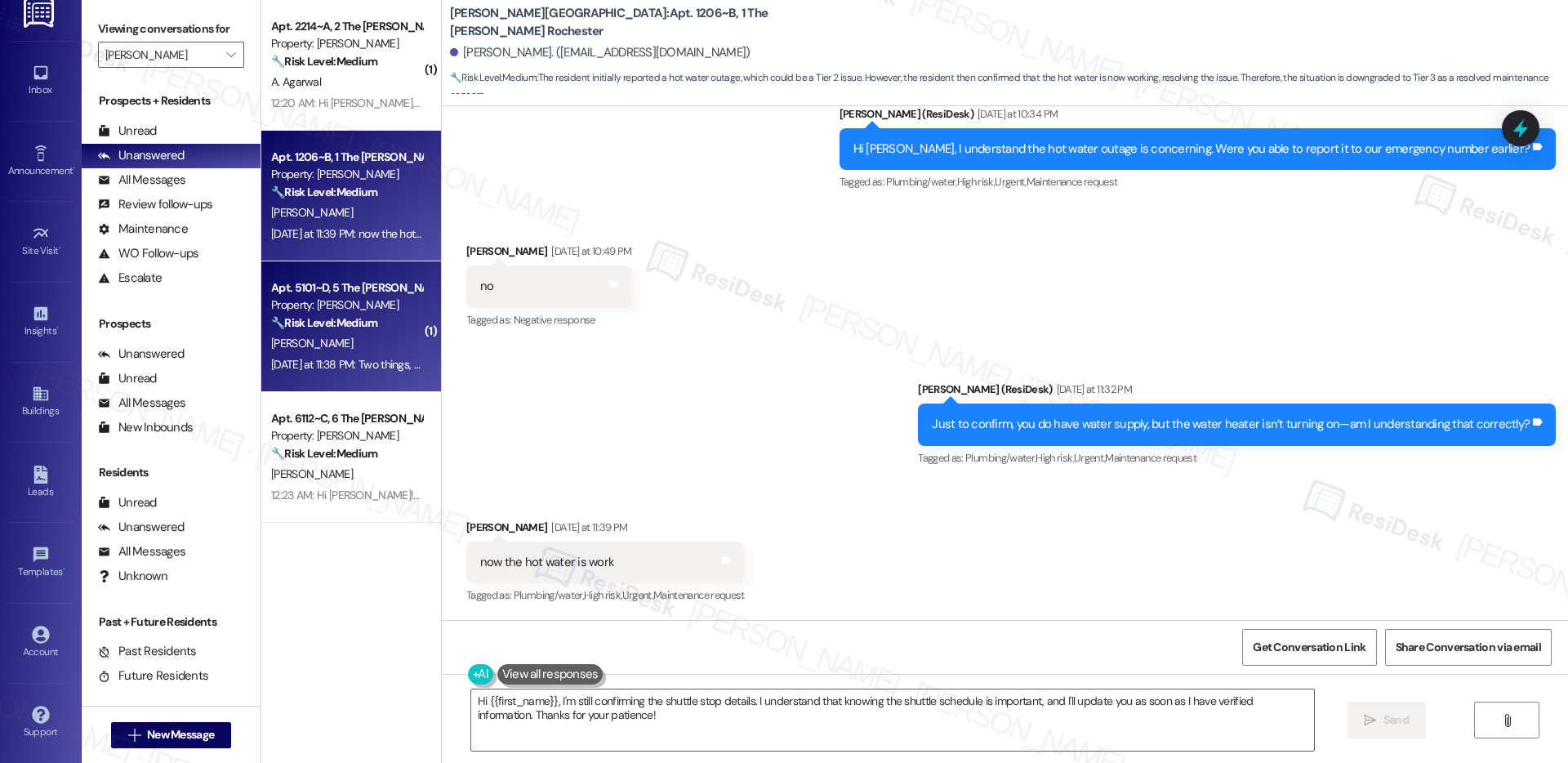
click at [368, 317] on strong "🔧 Risk Level: Medium" at bounding box center [324, 322] width 106 height 15
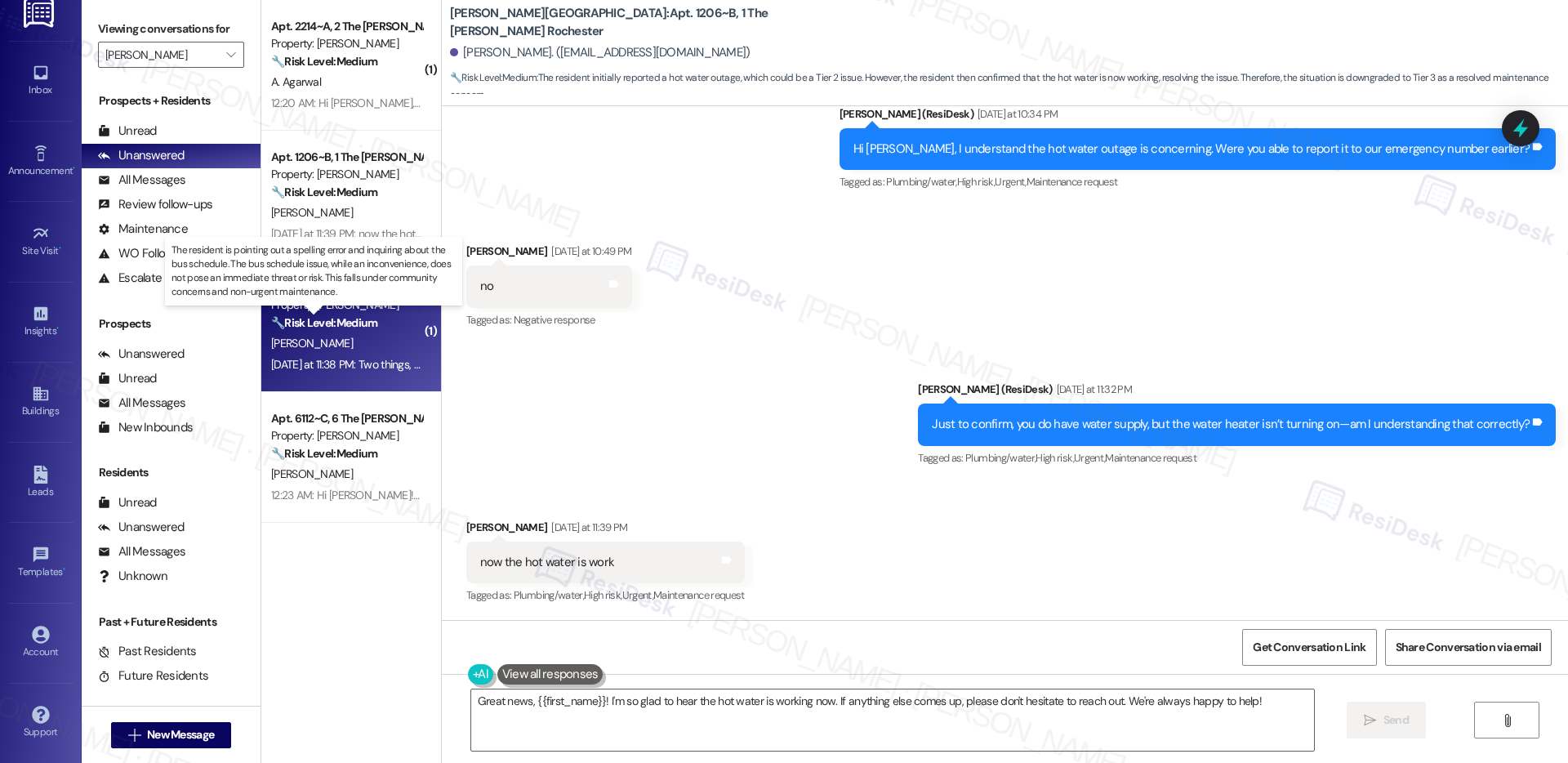
scroll to position [455, 0]
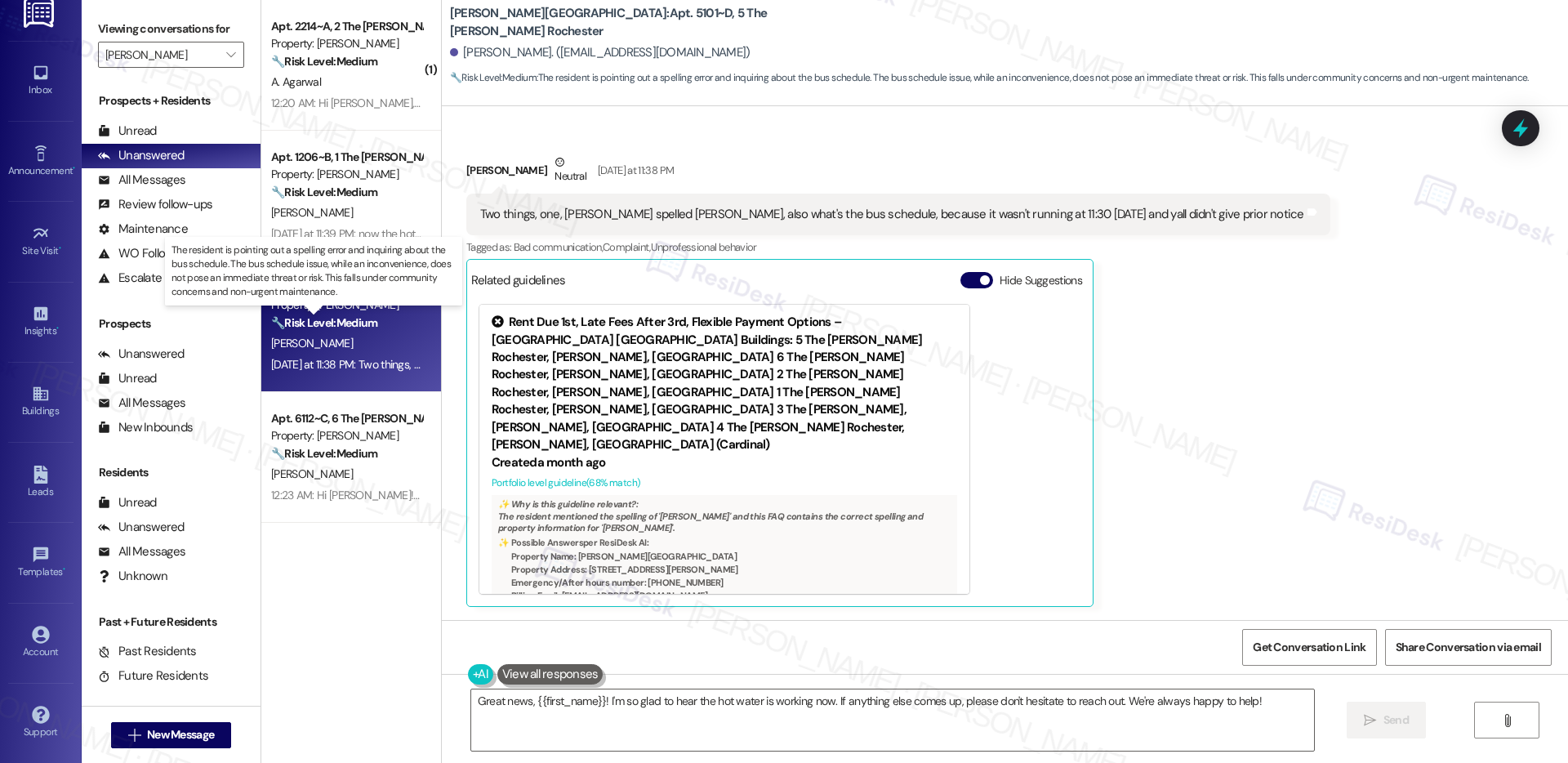
click at [368, 317] on strong "🔧 Risk Level: Medium" at bounding box center [324, 322] width 106 height 15
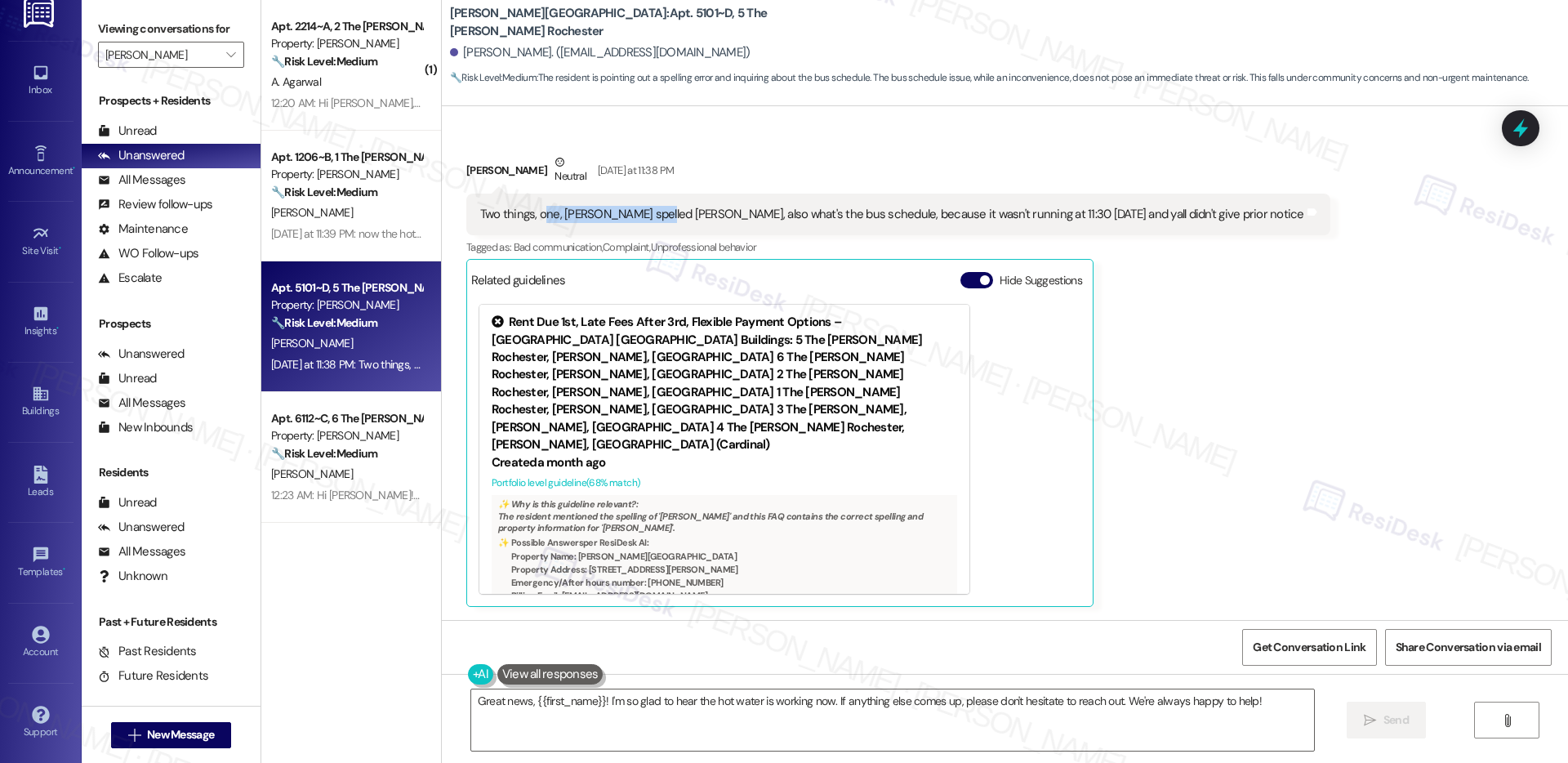
drag, startPoint x: 534, startPoint y: 216, endPoint x: 637, endPoint y: 216, distance: 103.0
click at [637, 216] on div "Two things, one, yall spelled Marshall, also what's the bus schedule, because i…" at bounding box center [892, 215] width 824 height 18
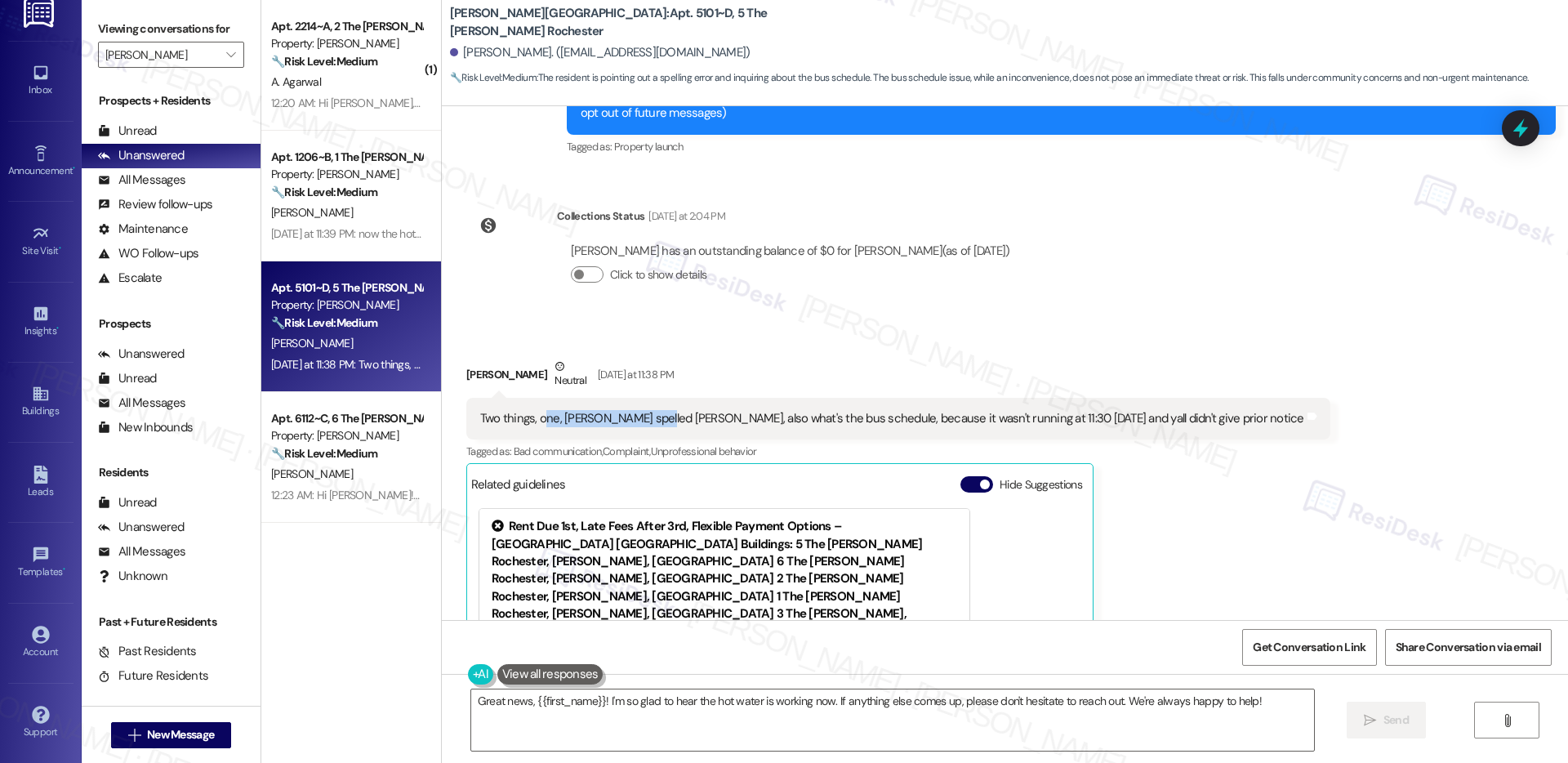
scroll to position [261, 0]
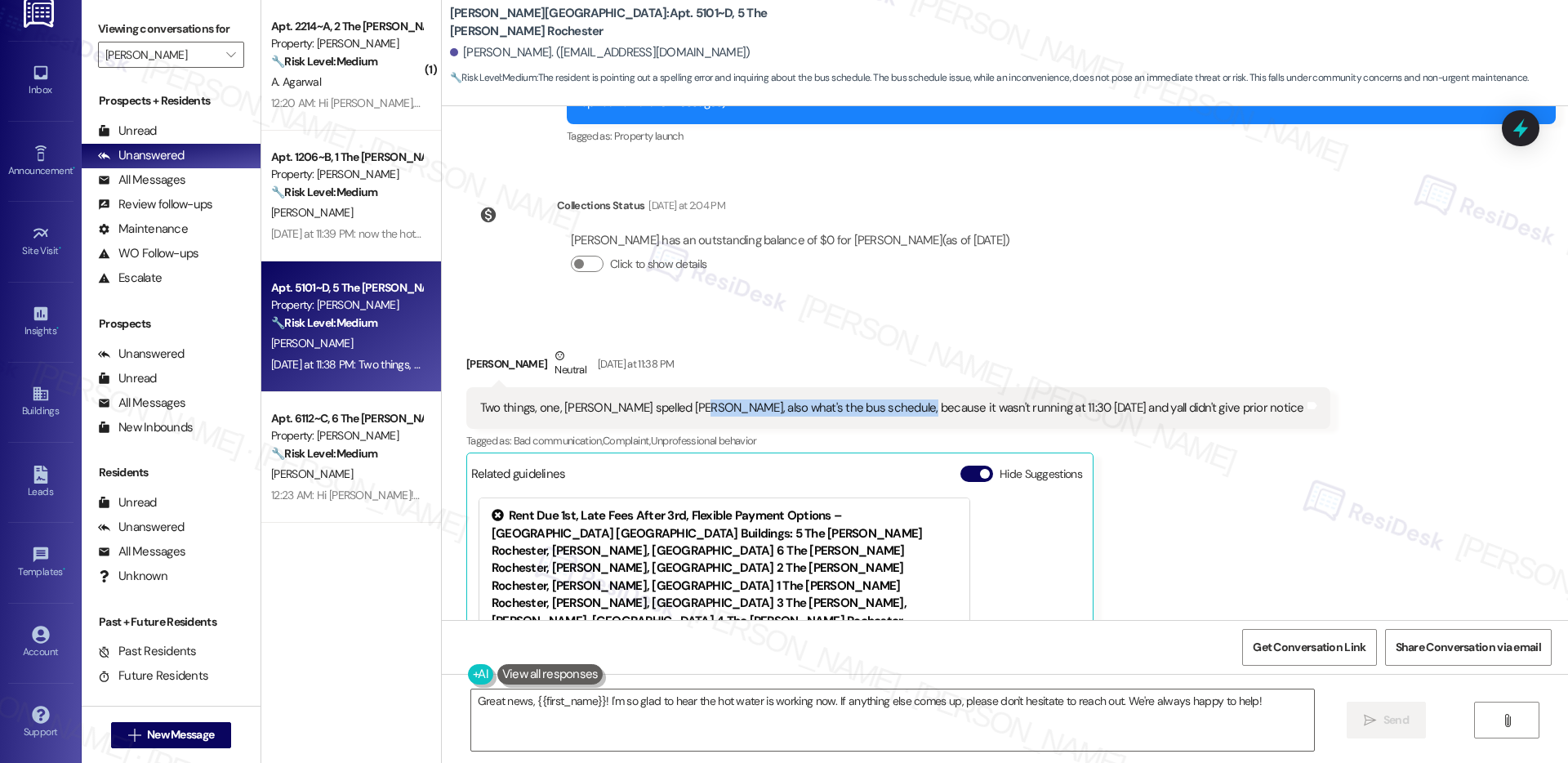
drag, startPoint x: 664, startPoint y: 409, endPoint x: 873, endPoint y: 406, distance: 209.0
click at [873, 406] on div "Two things, one, yall spelled Marshall, also what's the bus schedule, because i…" at bounding box center [892, 408] width 824 height 18
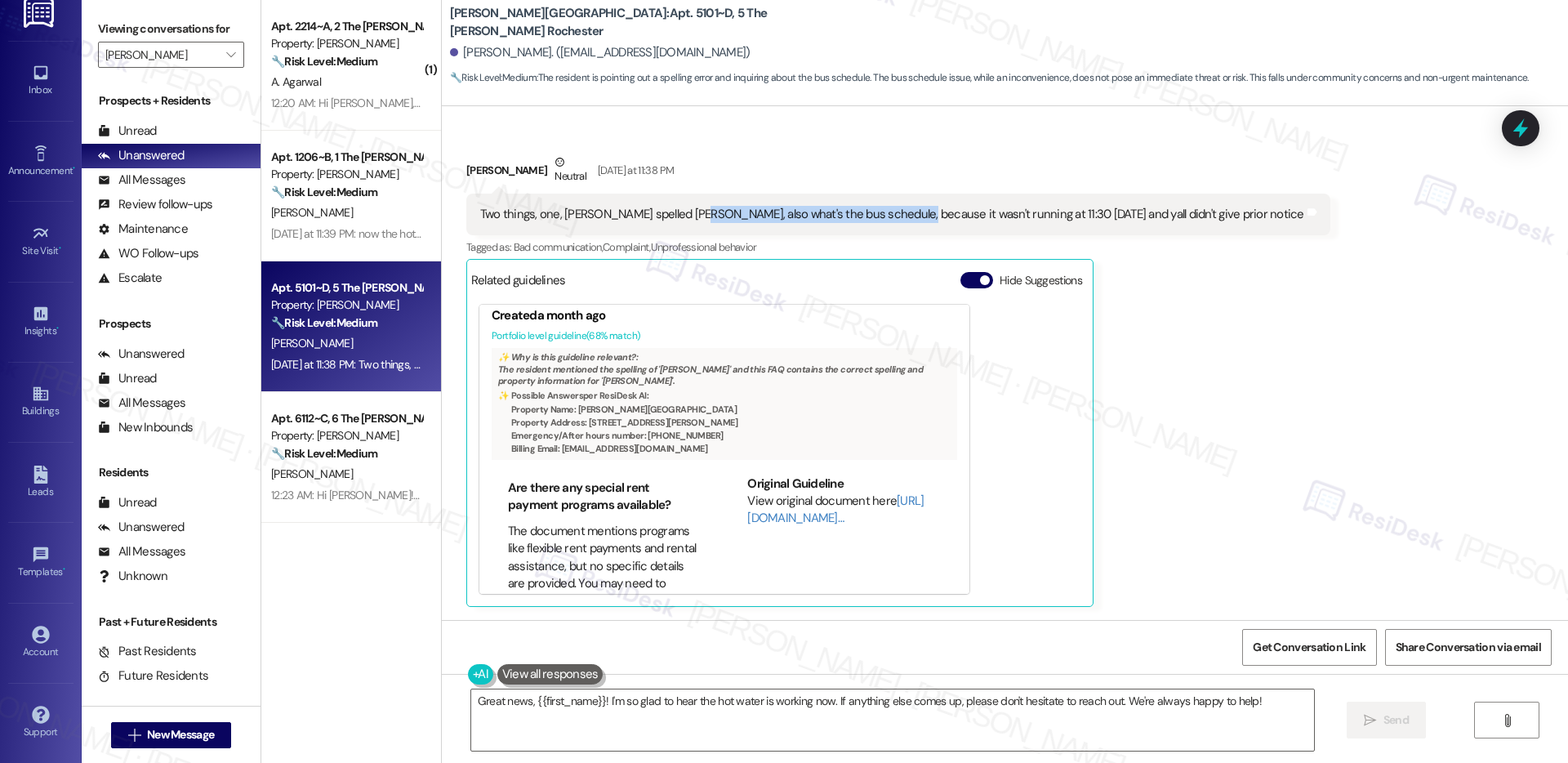
scroll to position [777, 0]
click at [735, 215] on div "Two things, one, [PERSON_NAME] spelled [PERSON_NAME], also what's the bus sched…" at bounding box center [892, 215] width 824 height 18
drag, startPoint x: 438, startPoint y: 21, endPoint x: 542, endPoint y: 23, distance: 104.0
click at [542, 23] on b "Marshall Rochester: Apt. 5101~D, 5 The Marshall Rochester" at bounding box center [613, 23] width 327 height 35
copy b "[PERSON_NAME][GEOGRAPHIC_DATA]:"
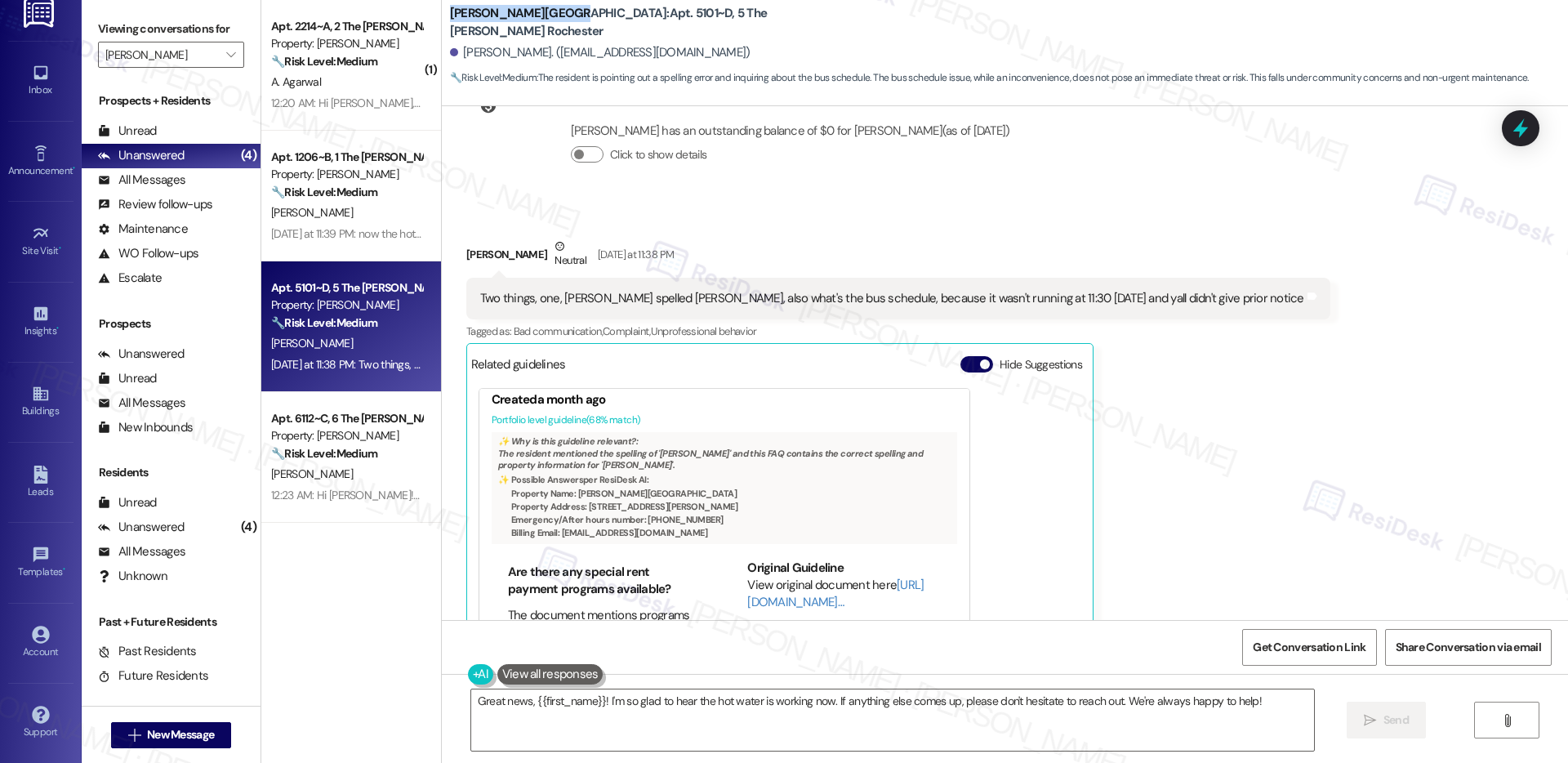
scroll to position [455, 0]
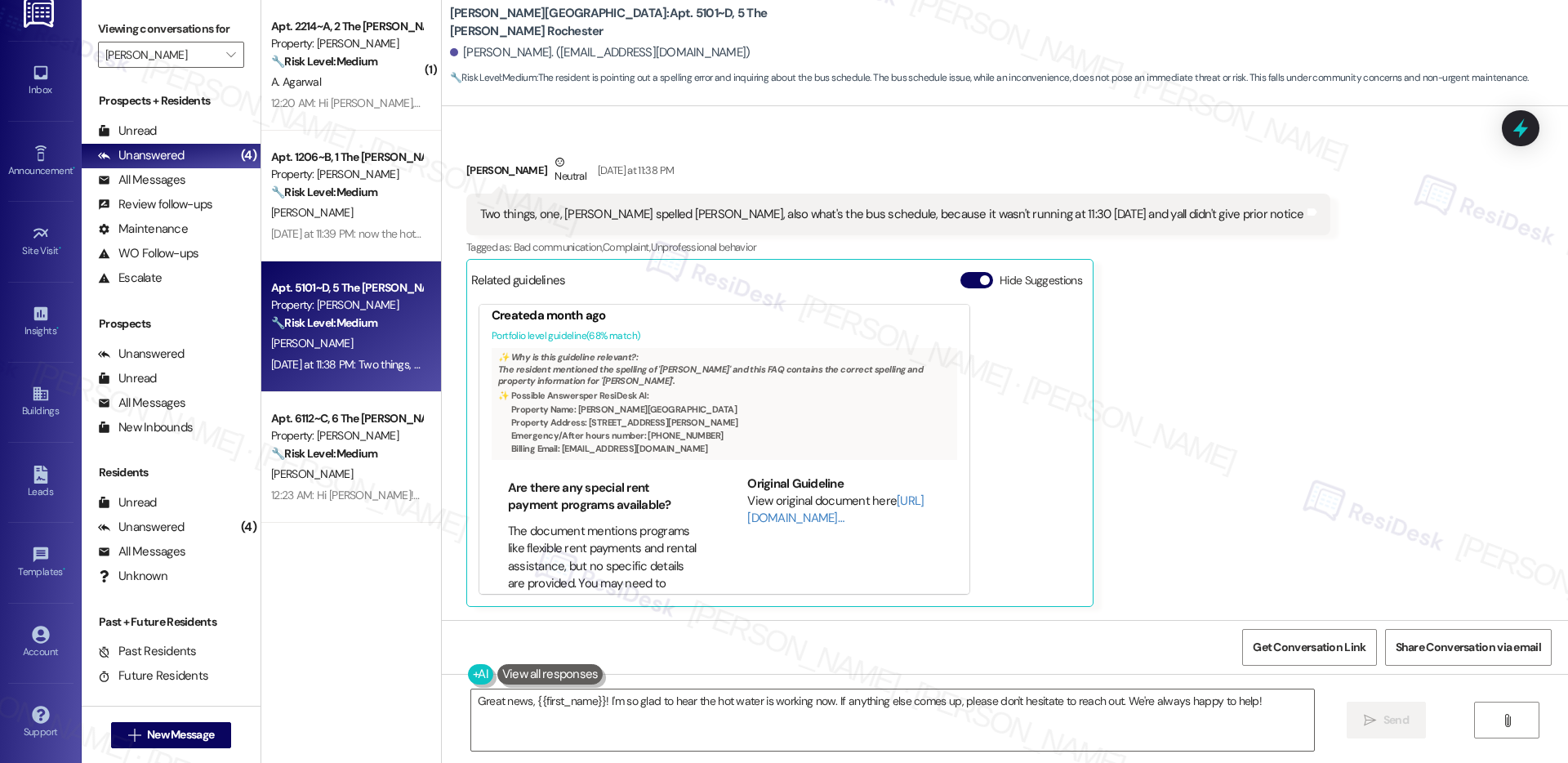
click at [865, 206] on div "Two things, one, [PERSON_NAME] spelled [PERSON_NAME], also what's the bus sched…" at bounding box center [892, 215] width 824 height 18
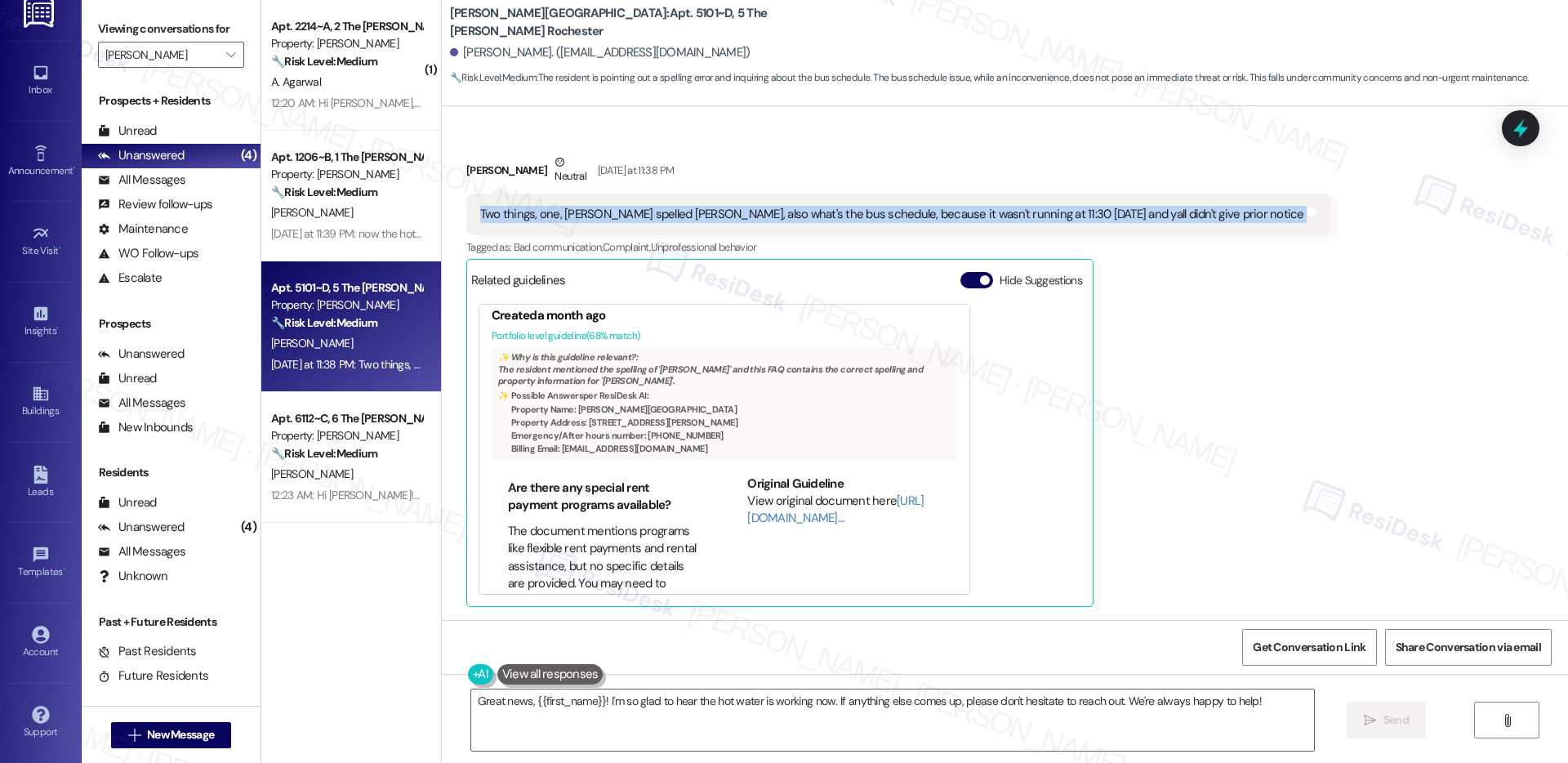
click at [865, 206] on div "Two things, one, [PERSON_NAME] spelled [PERSON_NAME], also what's the bus sched…" at bounding box center [892, 215] width 824 height 18
copy div "Two things, one, yall spelled Marshall, also what's the bus schedule, because i…"
click at [545, 700] on textarea "Great news, {{first_name}}! I'm so glad to hear the hot water is working now. I…" at bounding box center [892, 720] width 843 height 61
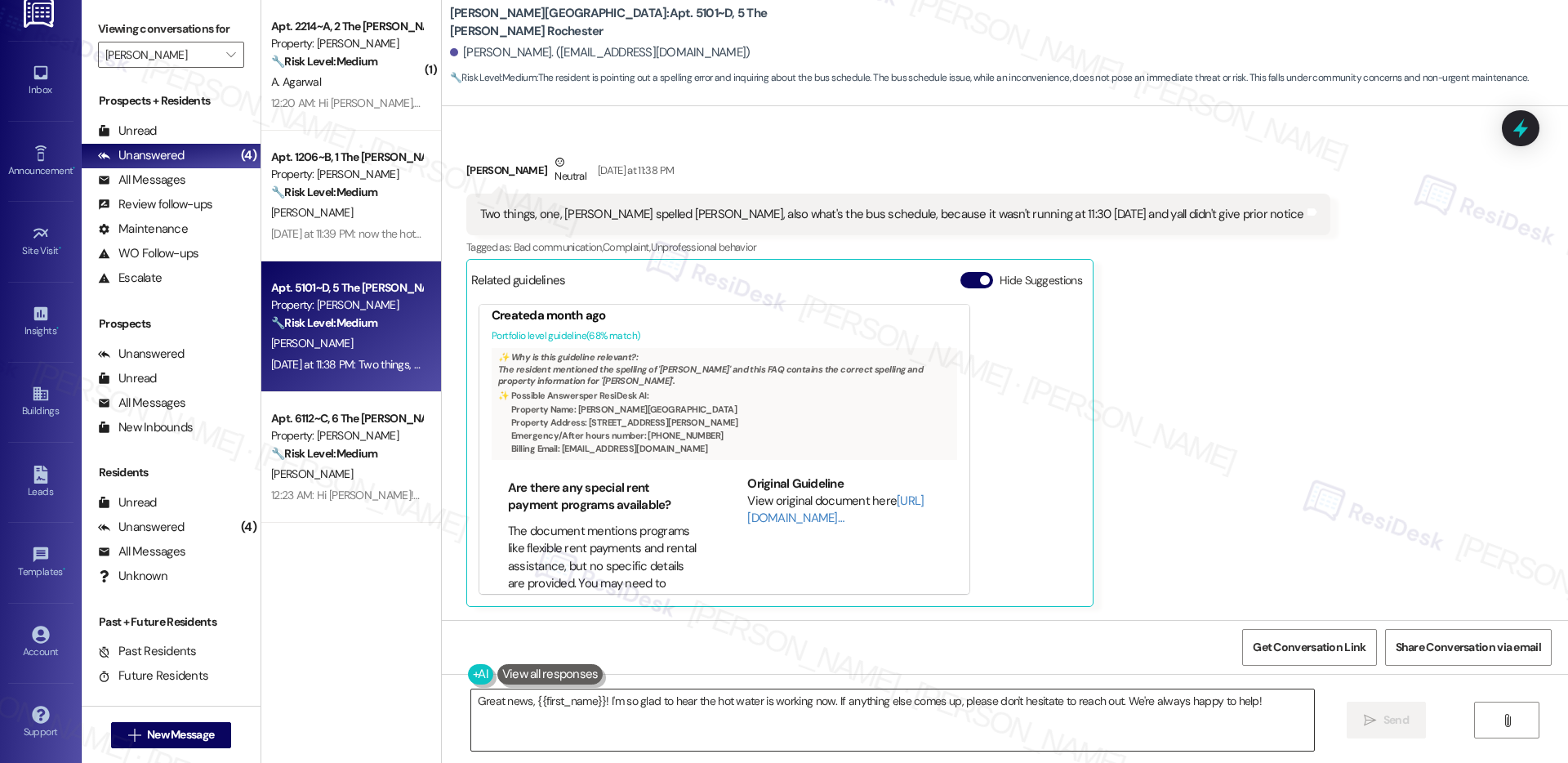
click at [545, 700] on textarea "Great news, {{first_name}}! I'm so glad to hear the hot water is working now. I…" at bounding box center [892, 720] width 843 height 61
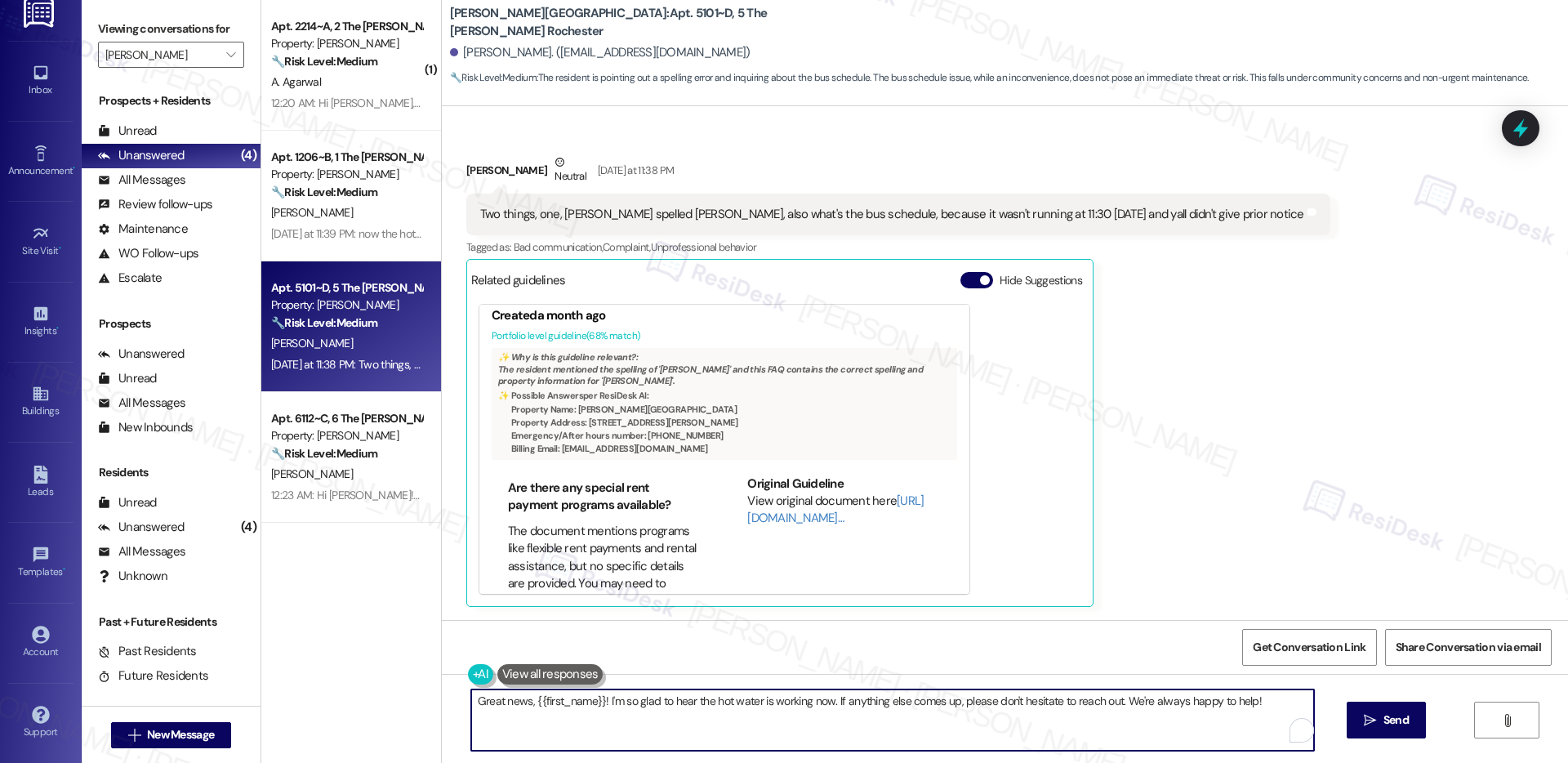
click at [545, 700] on textarea "Great news, {{first_name}}! I'm so glad to hear the hot water is working now. I…" at bounding box center [892, 720] width 843 height 61
paste textarea "Thank you for letting us know. I apologize for the misspelling of Marshall and …"
click at [516, 703] on textarea "Hi Daniel, Thank you for letting us know. I apologize for the misspelling of Ma…" at bounding box center [892, 720] width 843 height 61
click at [514, 703] on textarea "Hi Daniel, Thank you for letting us know. I apologize for the misspelling of Ma…" at bounding box center [892, 720] width 843 height 61
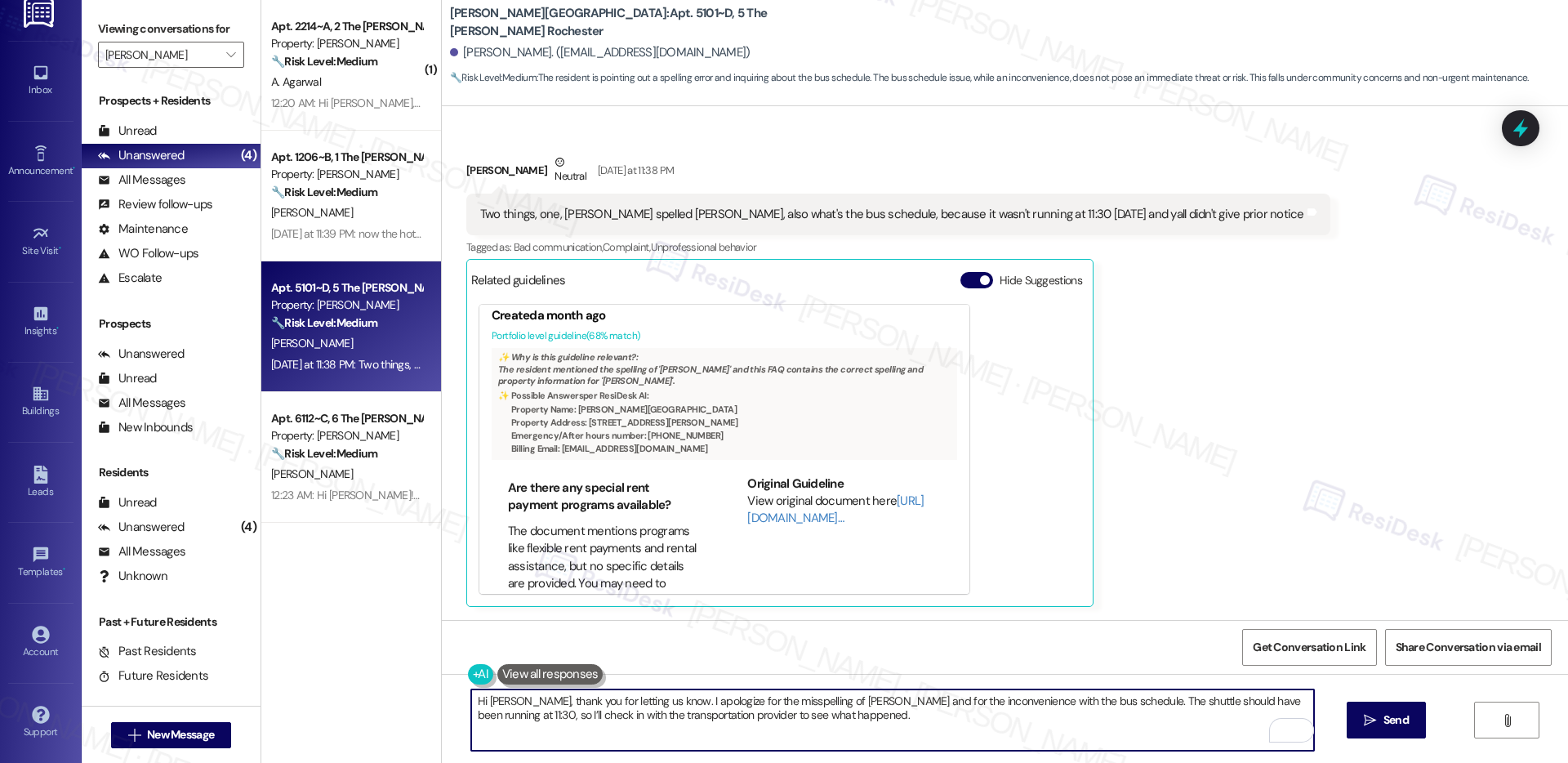
click at [771, 703] on textarea "Hi Daniel, thank you for letting us know. I apologize for the misspelling of Ma…" at bounding box center [892, 720] width 843 height 61
click at [1102, 714] on textarea "Hi Daniel, thank you for letting us know. I apologize for the misspelling of Ma…" at bounding box center [892, 720] width 843 height 61
drag, startPoint x: 1079, startPoint y: 701, endPoint x: 475, endPoint y: 719, distance: 604.3
click at [475, 719] on textarea "Hi Daniel, thank you for letting us know. I apologize for the misspelling of Ma…" at bounding box center [892, 720] width 843 height 61
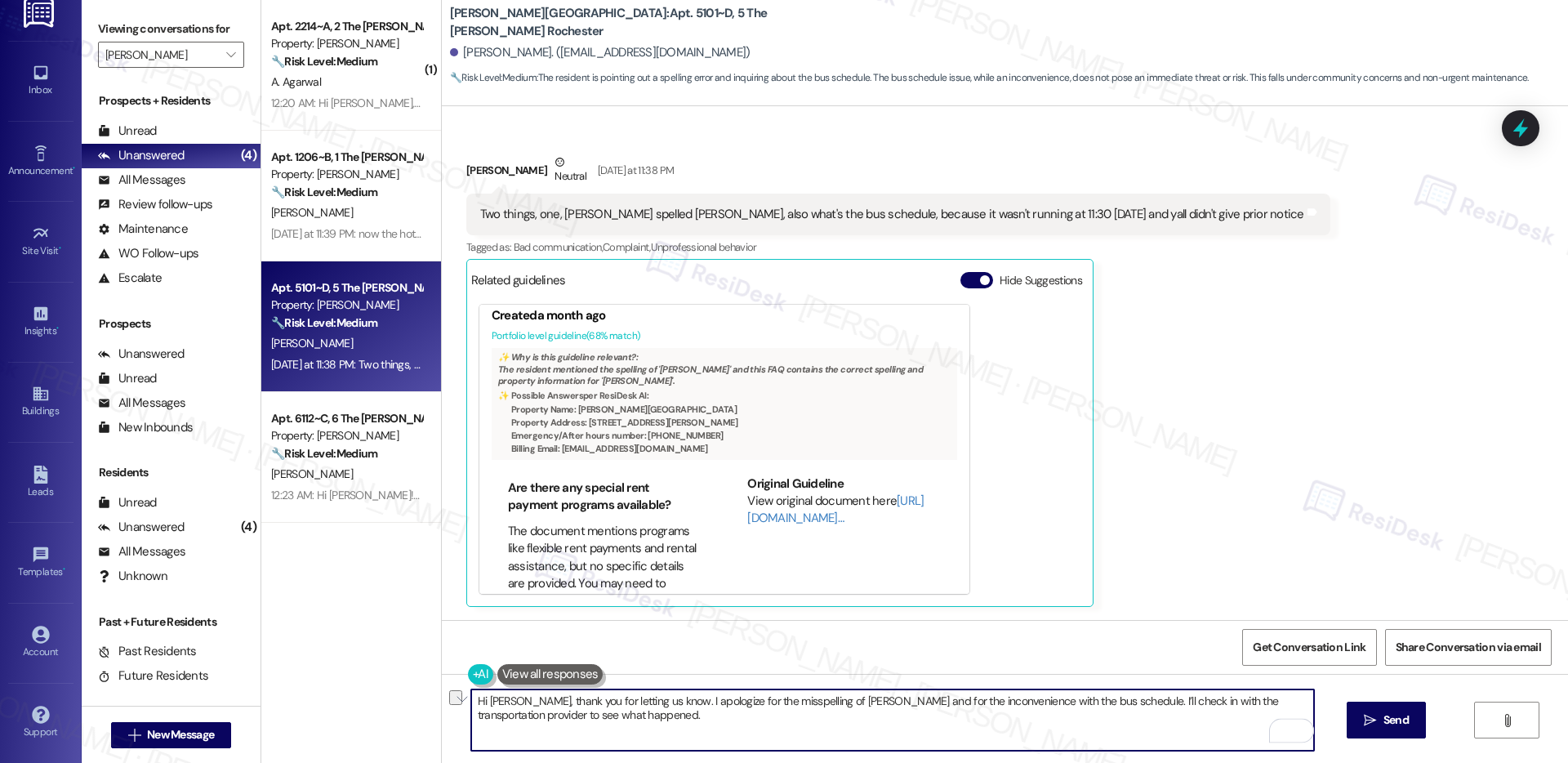
drag, startPoint x: 1137, startPoint y: 704, endPoint x: 1220, endPoint y: 704, distance: 83.0
click at [1220, 704] on textarea "Hi [PERSON_NAME], thank you for letting us know. I apologize for the misspellin…" at bounding box center [892, 720] width 843 height 61
drag, startPoint x: 482, startPoint y: 717, endPoint x: 554, endPoint y: 717, distance: 72.0
click at [554, 717] on textarea "Hi [PERSON_NAME], thank you for letting us know. I apologize for the misspellin…" at bounding box center [892, 720] width 843 height 61
click at [594, 717] on textarea "Hi [PERSON_NAME], thank you for letting us know. I apologize for the misspellin…" at bounding box center [892, 720] width 843 height 61
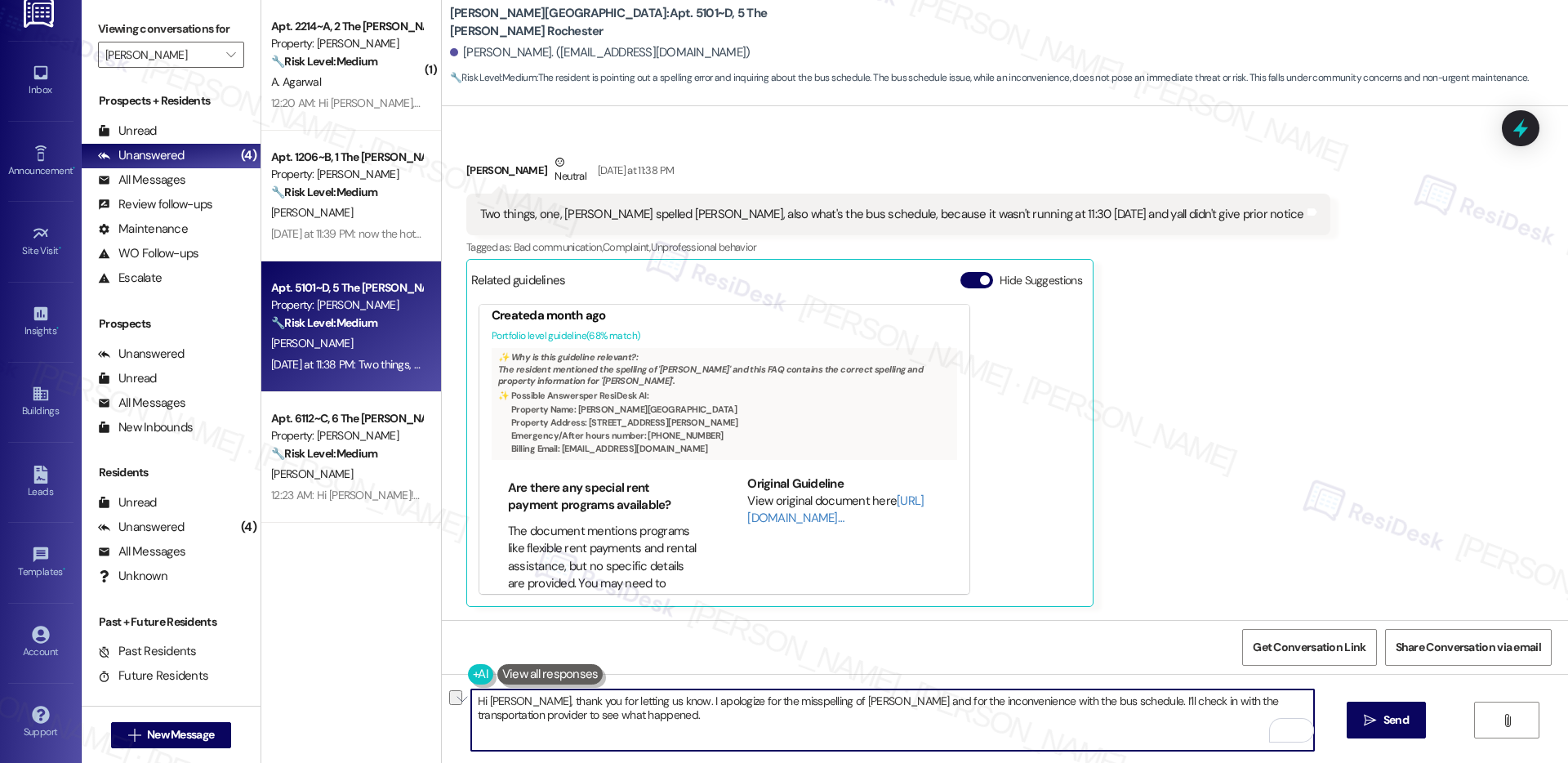
drag, startPoint x: 690, startPoint y: 703, endPoint x: 1010, endPoint y: 704, distance: 320.0
click at [1010, 704] on textarea "Hi [PERSON_NAME], thank you for letting us know. I apologize for the misspellin…" at bounding box center [892, 720] width 843 height 61
drag, startPoint x: 477, startPoint y: 718, endPoint x: 540, endPoint y: 719, distance: 63.0
click at [540, 719] on textarea "Hi [PERSON_NAME], thank you for letting us know. I apologize for the misspellin…" at bounding box center [892, 720] width 843 height 61
click at [601, 723] on textarea "Hi [PERSON_NAME], thank you for letting us know. I apologize for the misspellin…" at bounding box center [892, 720] width 843 height 61
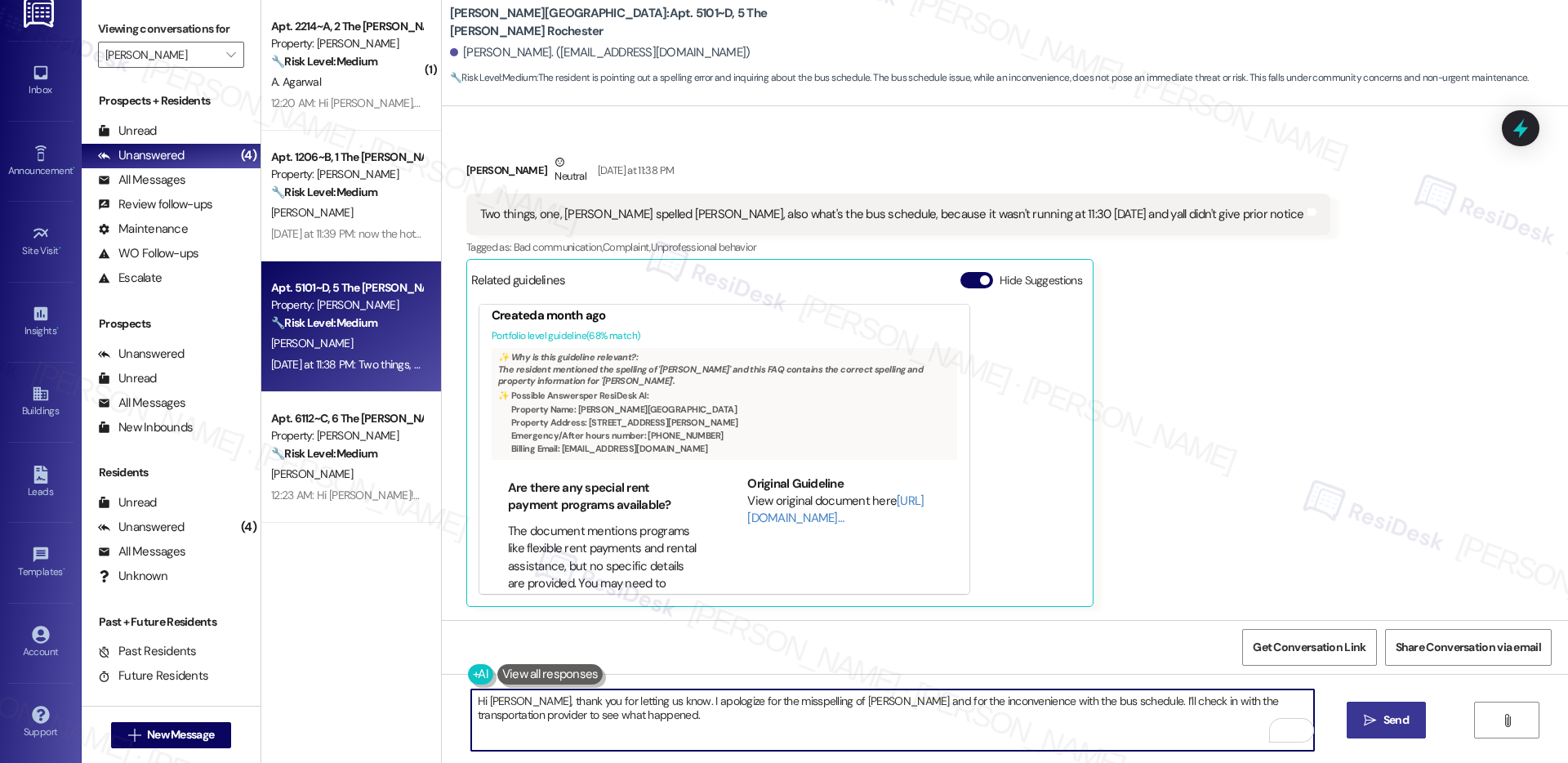
type textarea "Hi [PERSON_NAME], thank you for letting us know. I apologize for the misspellin…"
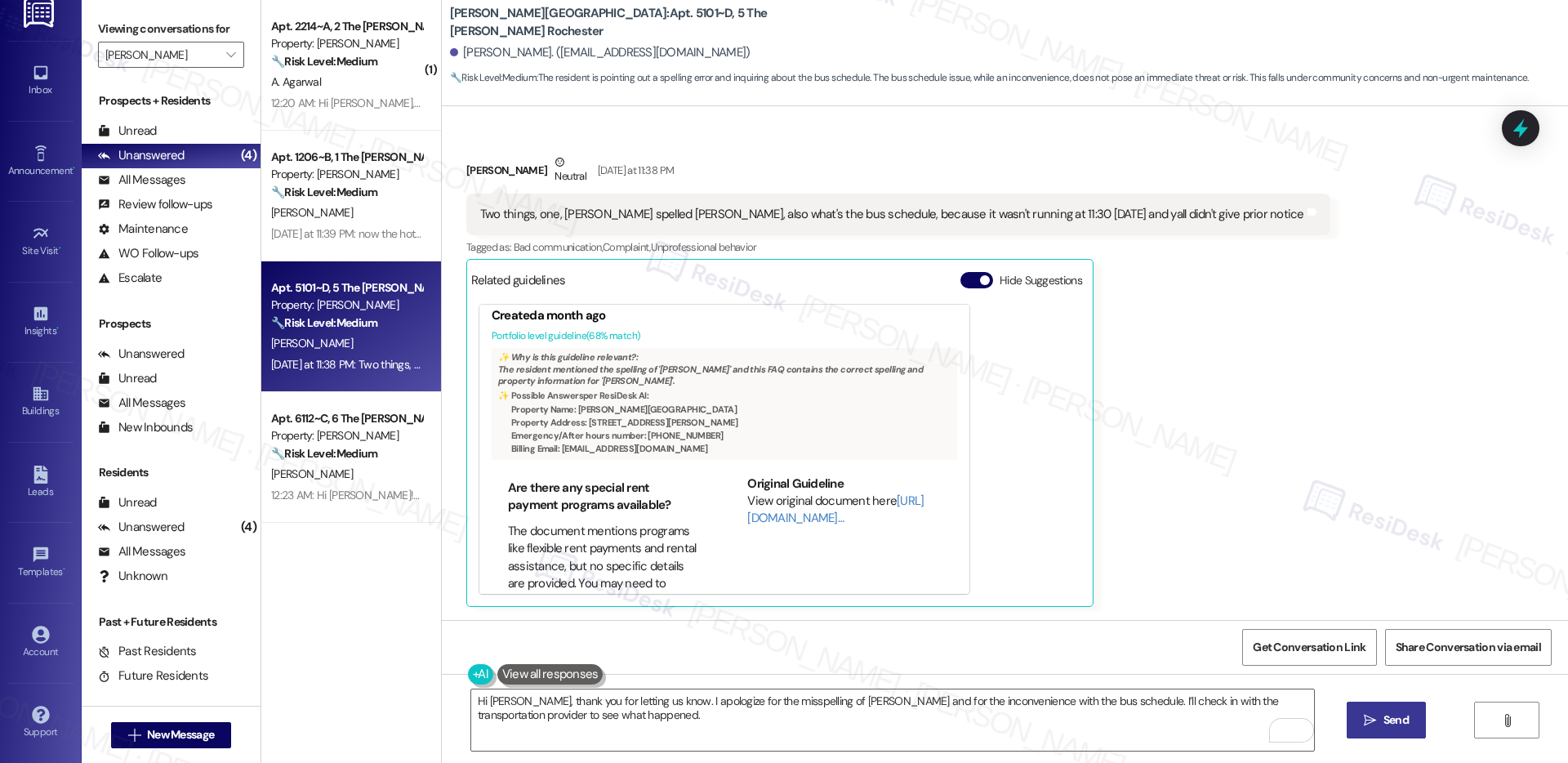
click at [1389, 728] on span "Send" at bounding box center [1396, 721] width 25 height 18
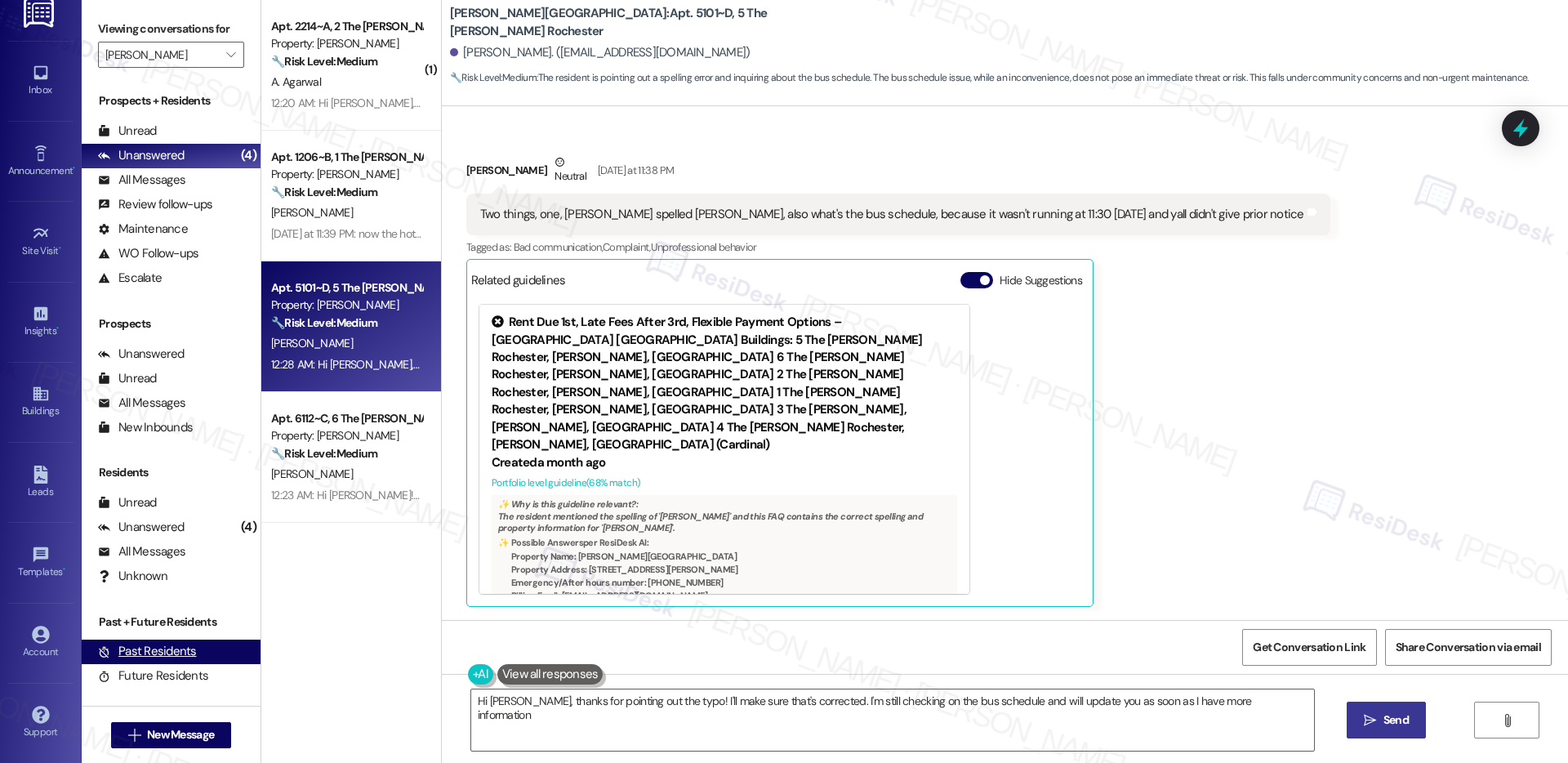
type textarea "Hi Daniel, thanks for pointing out the typo! I'll make sure that's corrected. I…"
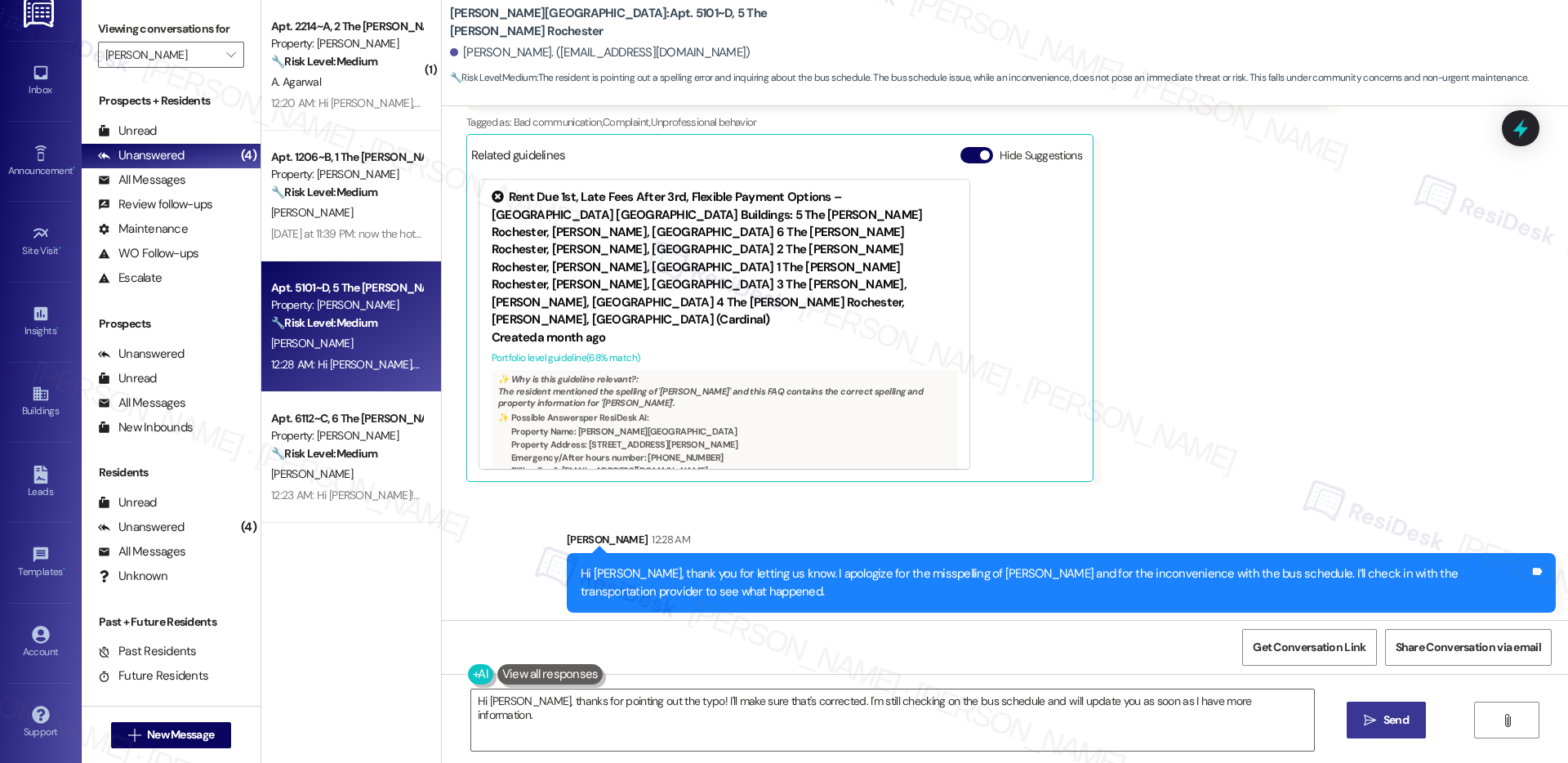
scroll to position [585, 0]
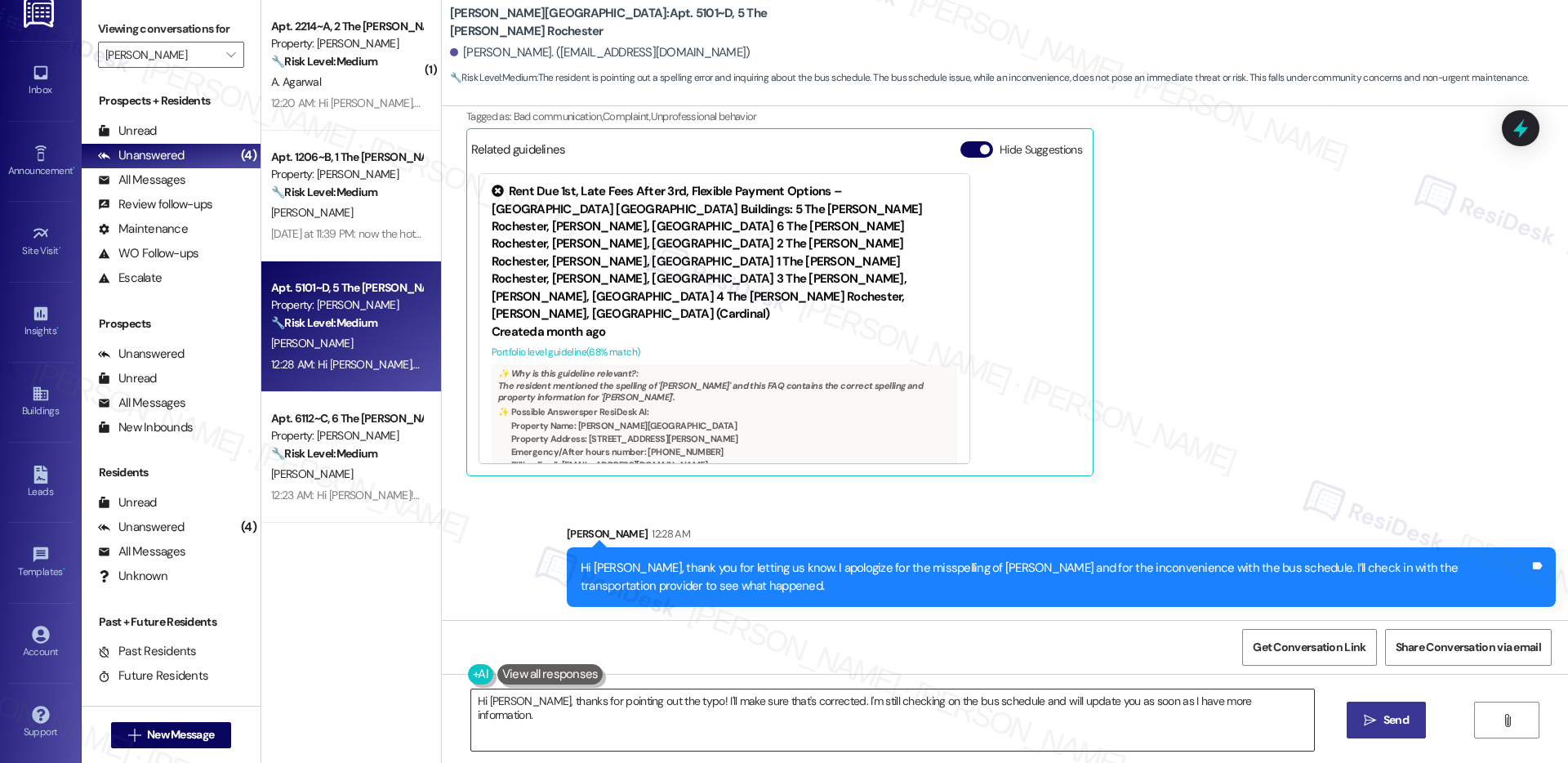
click at [847, 696] on textarea "Hi Daniel, thanks for pointing out the typo! I'll make sure that's corrected. I…" at bounding box center [892, 720] width 843 height 61
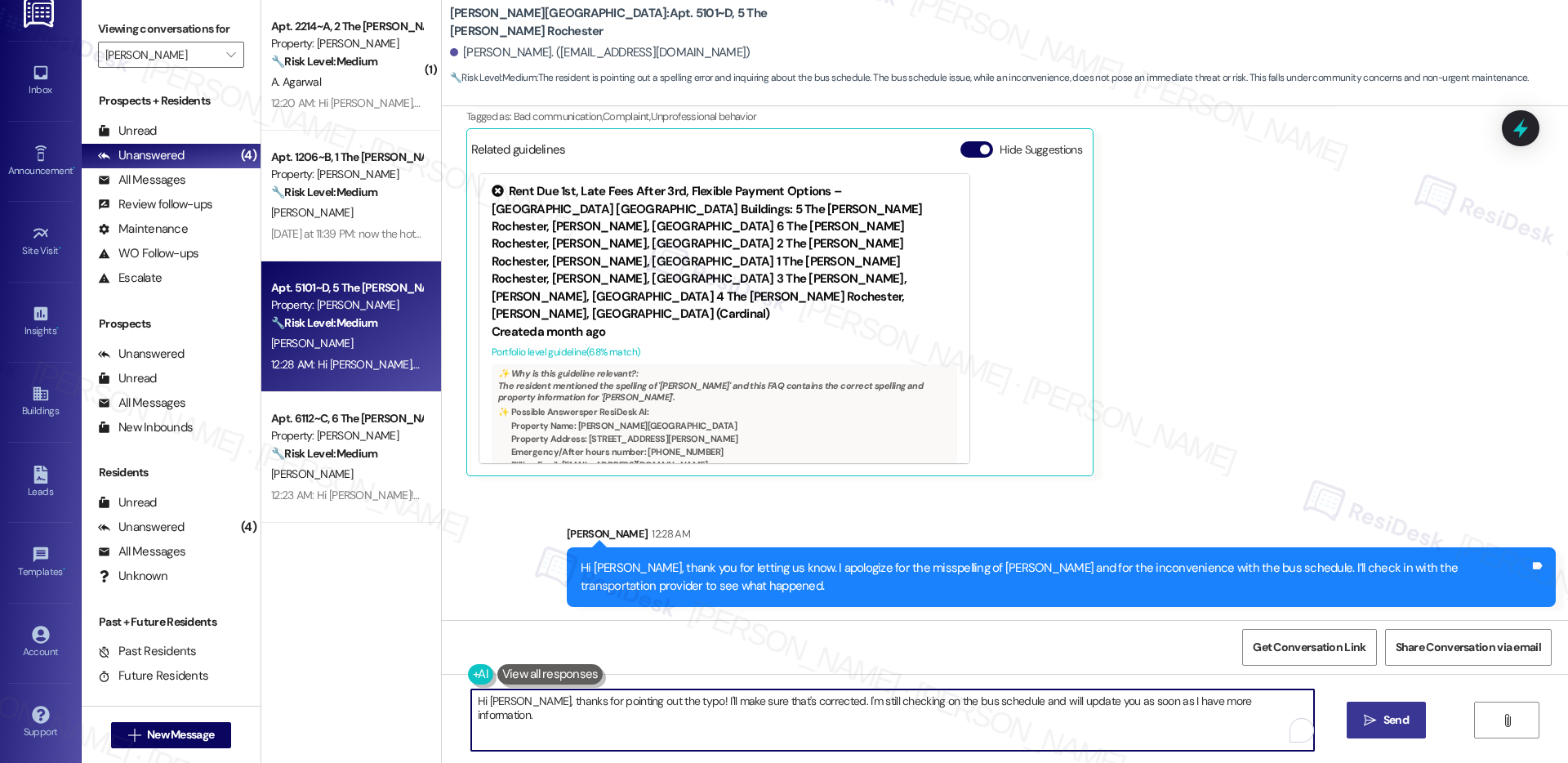
click at [847, 696] on textarea "Hi Daniel, thanks for pointing out the typo! I'll make sure that's corrected. I…" at bounding box center [892, 720] width 843 height 61
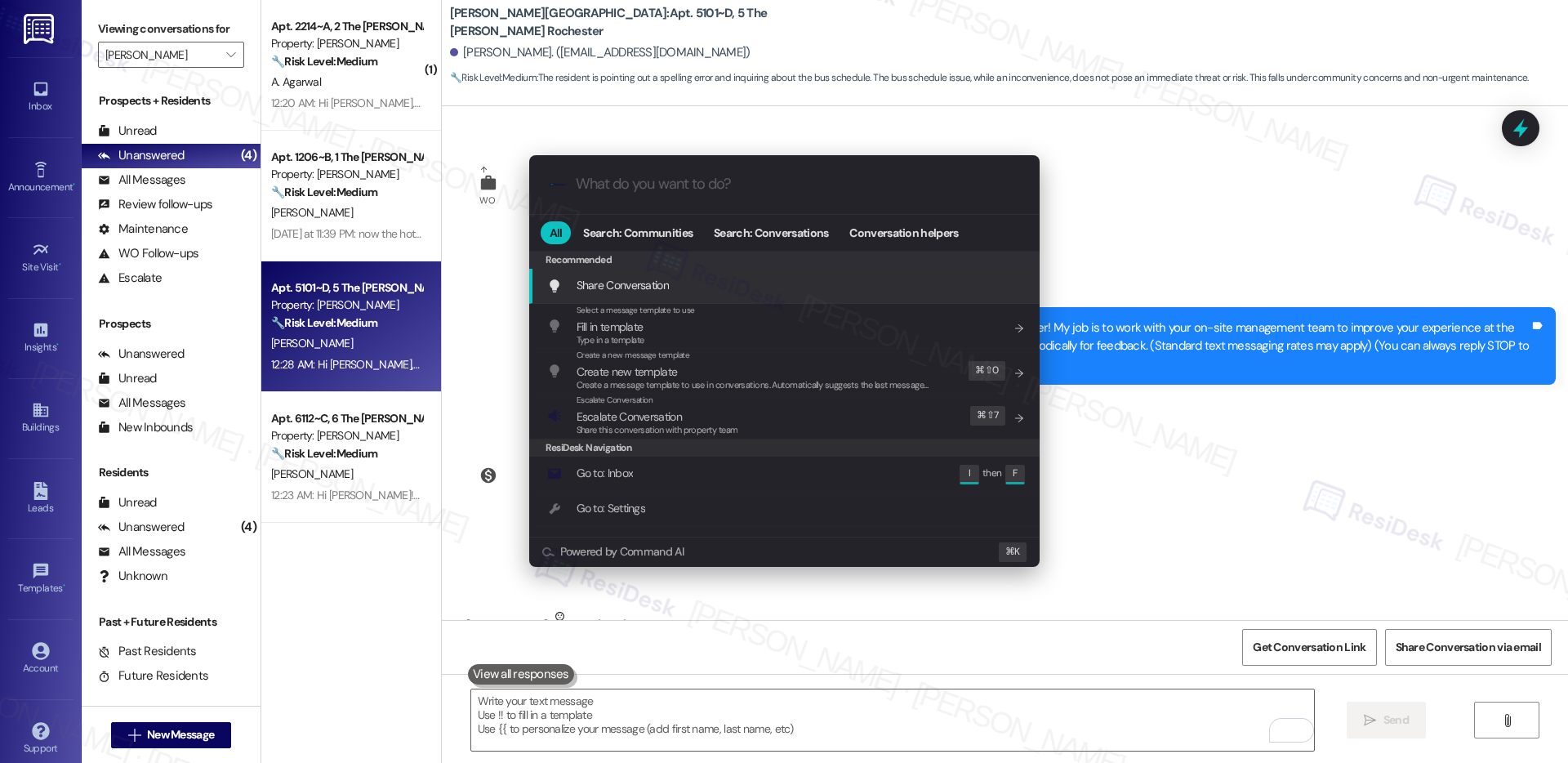
scroll to position [585, 0]
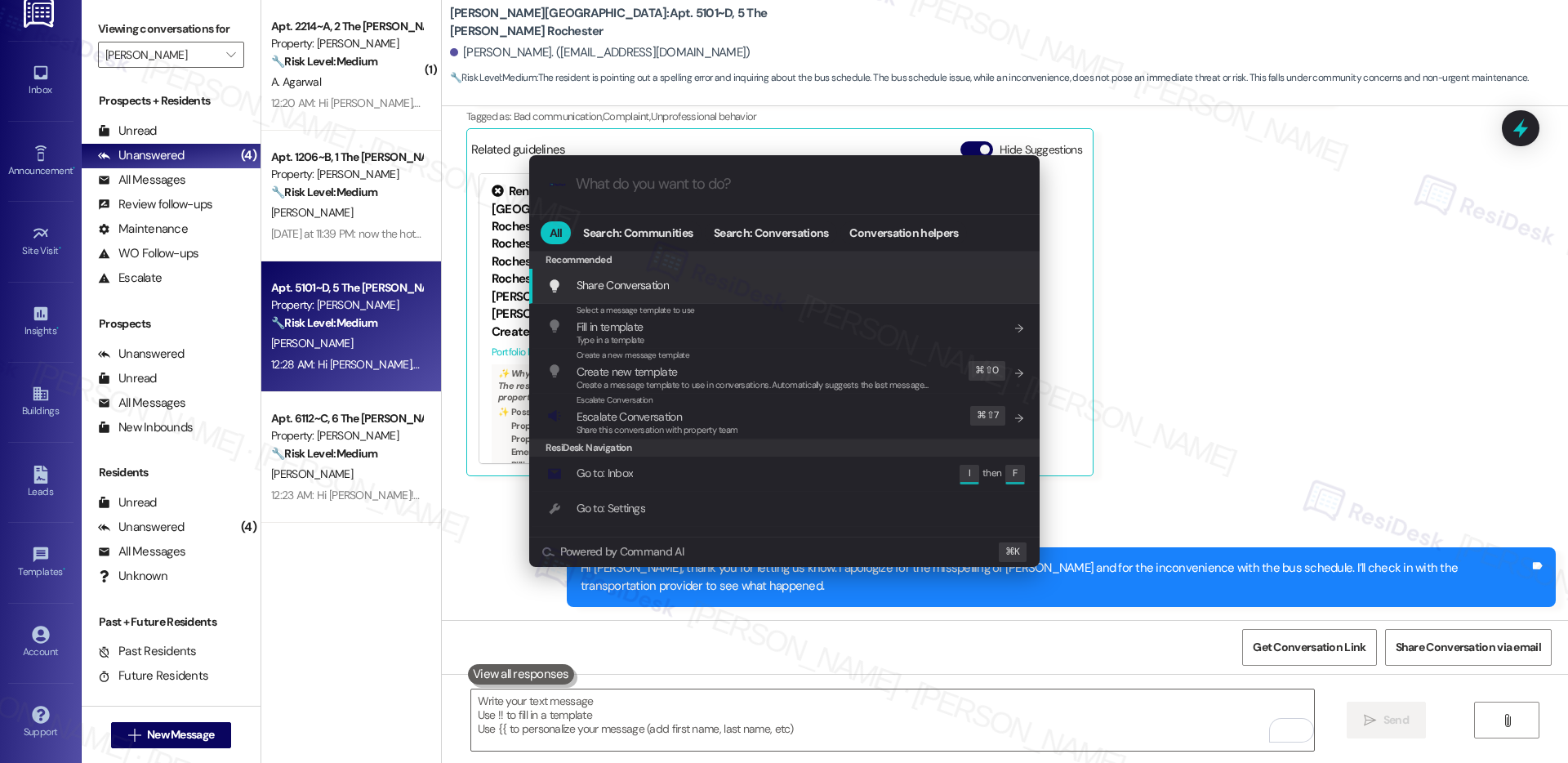
click at [658, 416] on span "Escalate Conversation" at bounding box center [629, 416] width 105 height 15
click at [658, 416] on div "All Search: Communities Search: Conversations Conversation helpers Recommended …" at bounding box center [784, 391] width 510 height 352
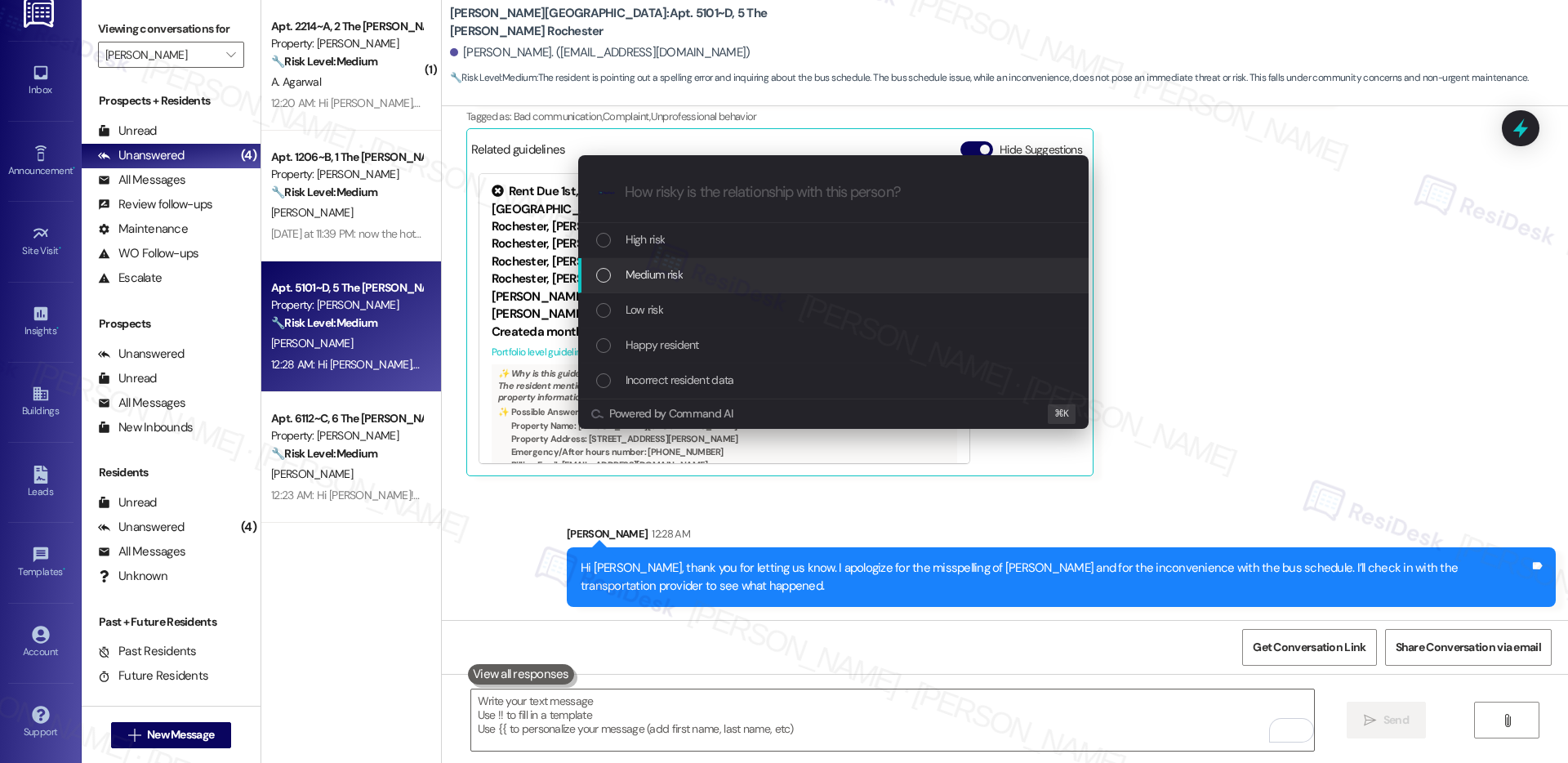
click at [661, 269] on span "Medium risk" at bounding box center [654, 274] width 57 height 18
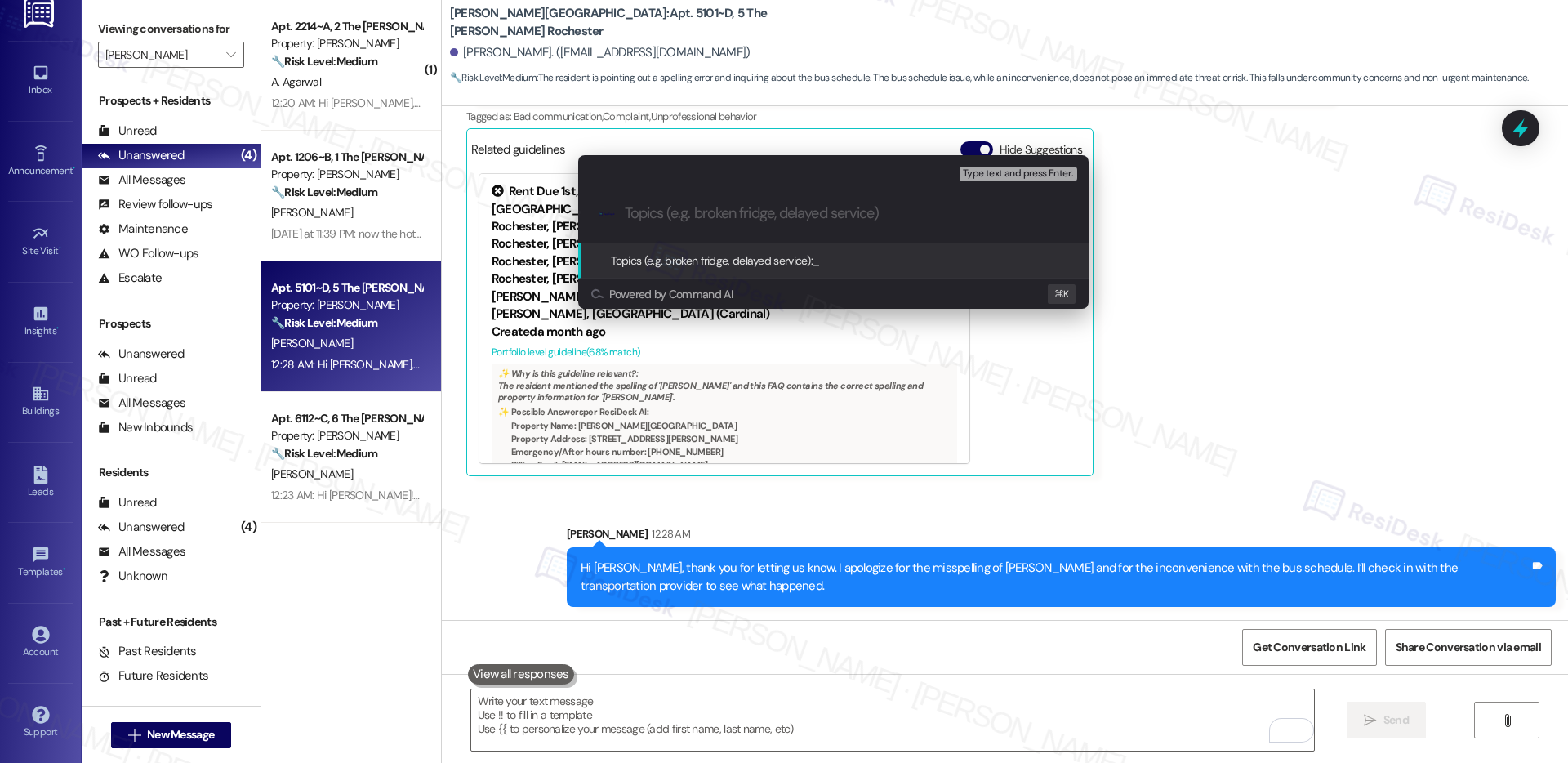
paste input "Shuttle Schedule Concern"
type input "Shuttle Schedule Concern"
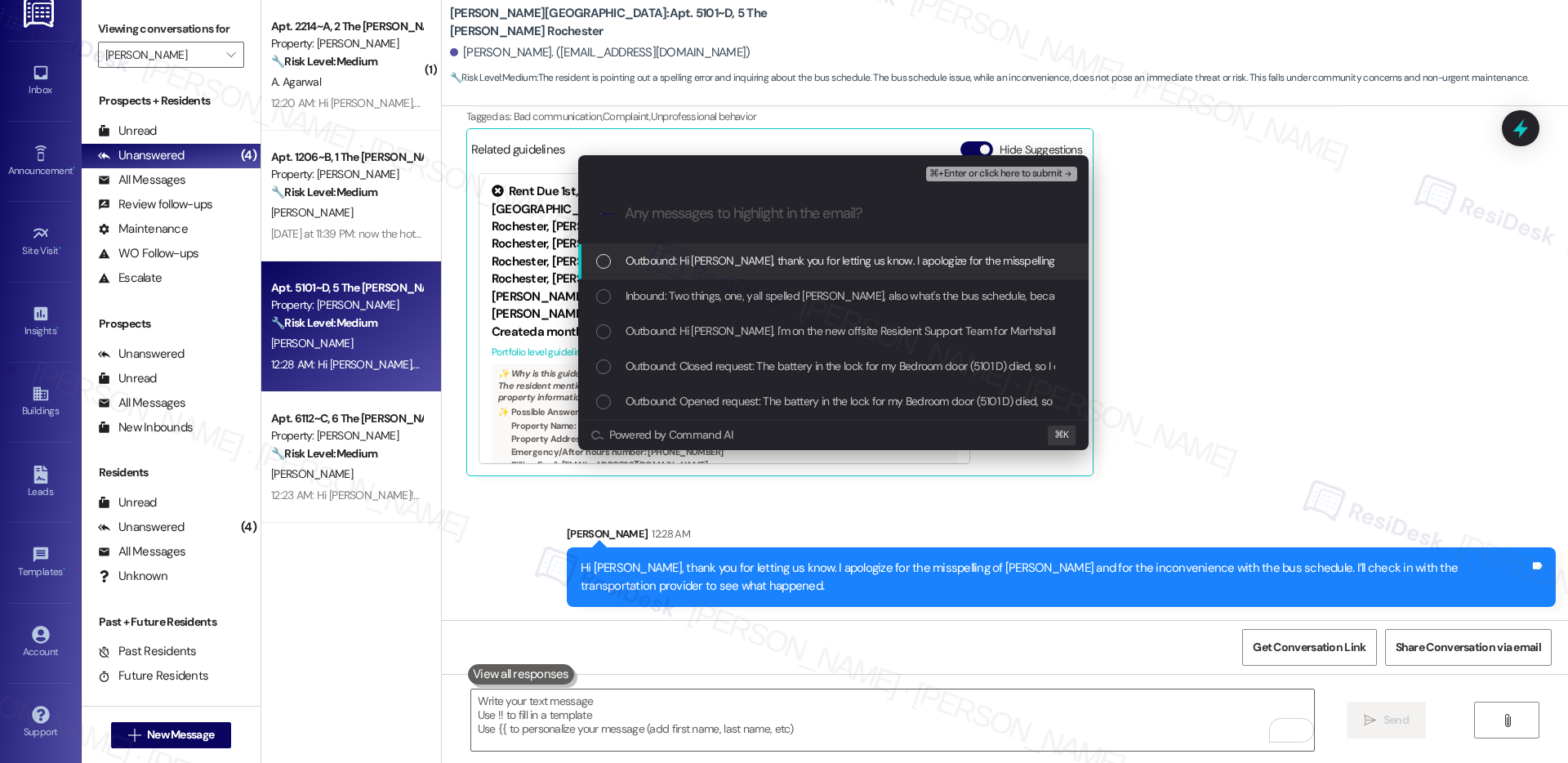
click at [706, 262] on span "Outbound: Hi Daniel, thank you for letting us know. I apologize for the misspel…" at bounding box center [1166, 260] width 1080 height 18
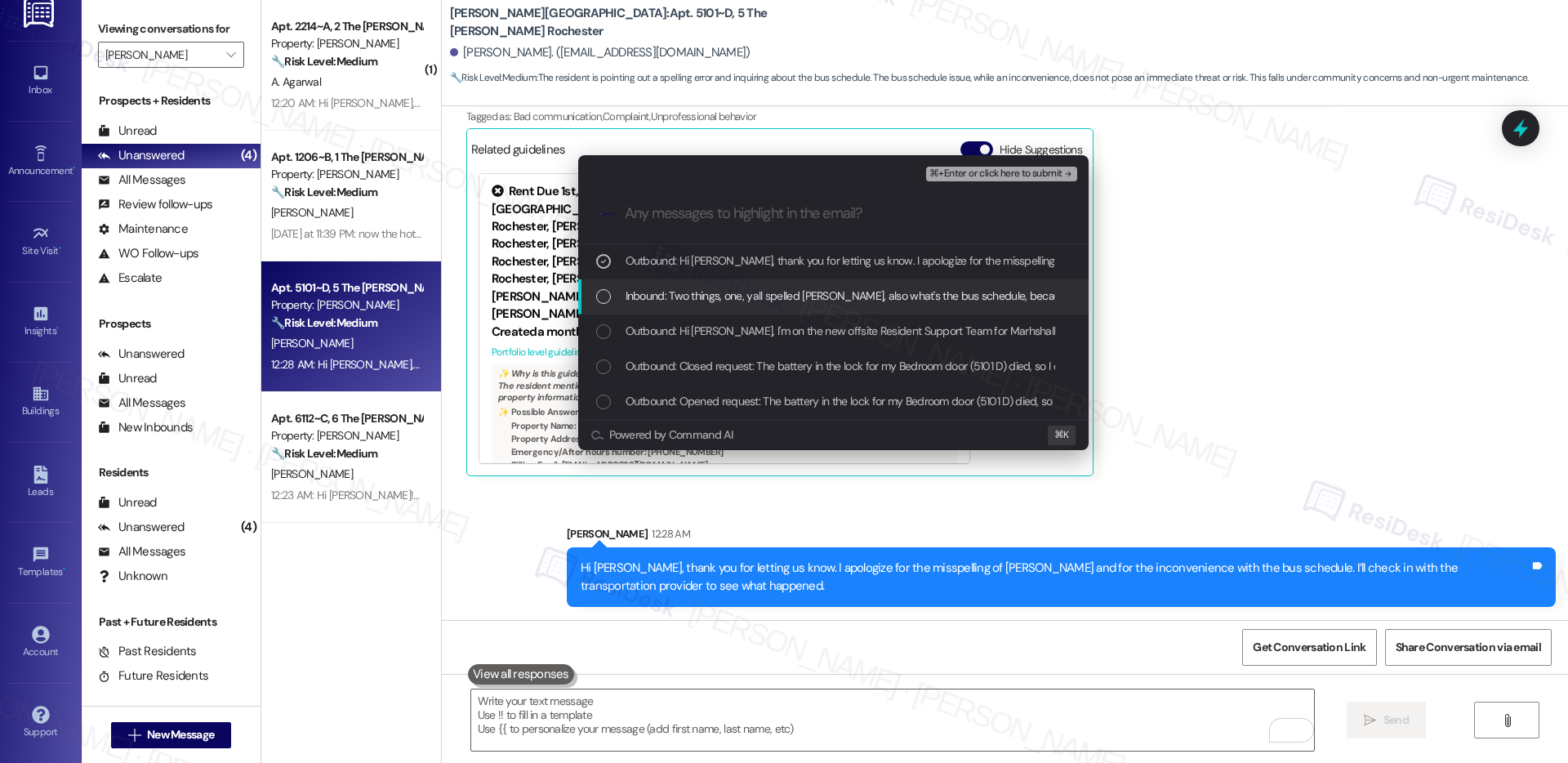
click at [701, 295] on span "Inbound: Two things, one, yall spelled Marshall, also what's the bus schedule, …" at bounding box center [995, 295] width 738 height 18
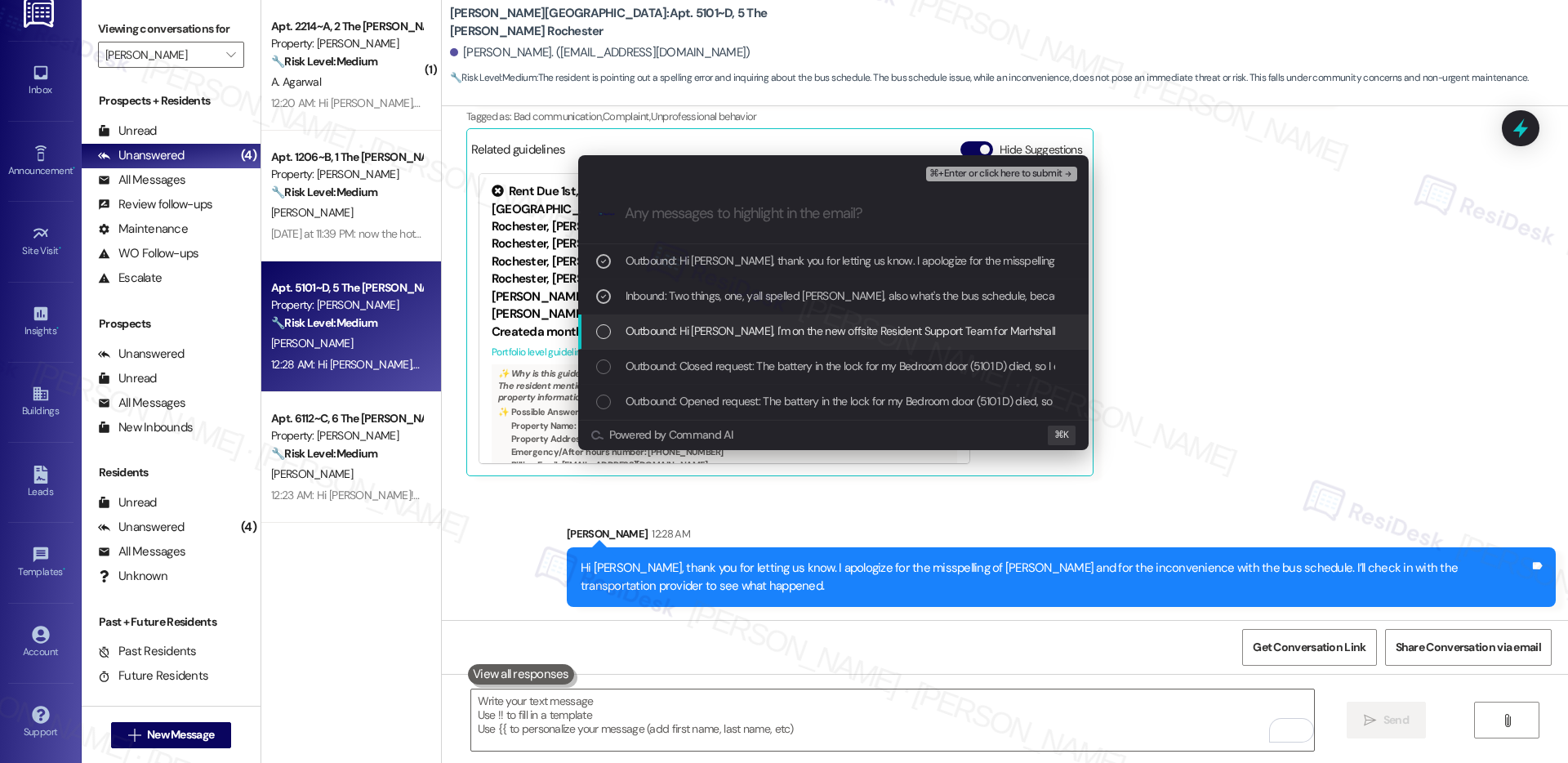
click at [701, 330] on span "Outbound: Hi Daniel, I'm on the new offsite Resident Support Team for Marhshall…" at bounding box center [1586, 331] width 1920 height 18
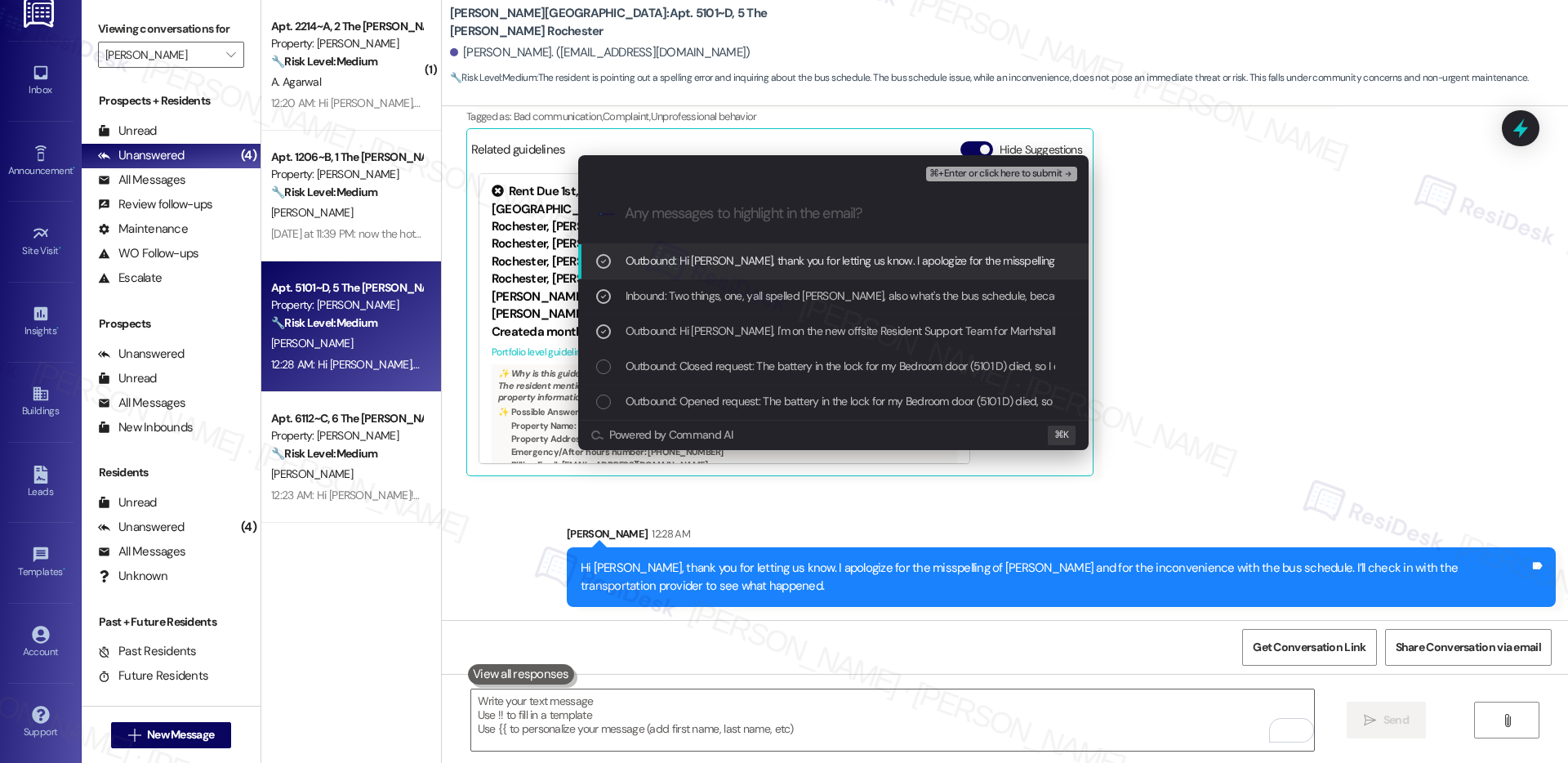
click at [964, 173] on span "⌘+Enter or click here to submit" at bounding box center [995, 173] width 132 height 11
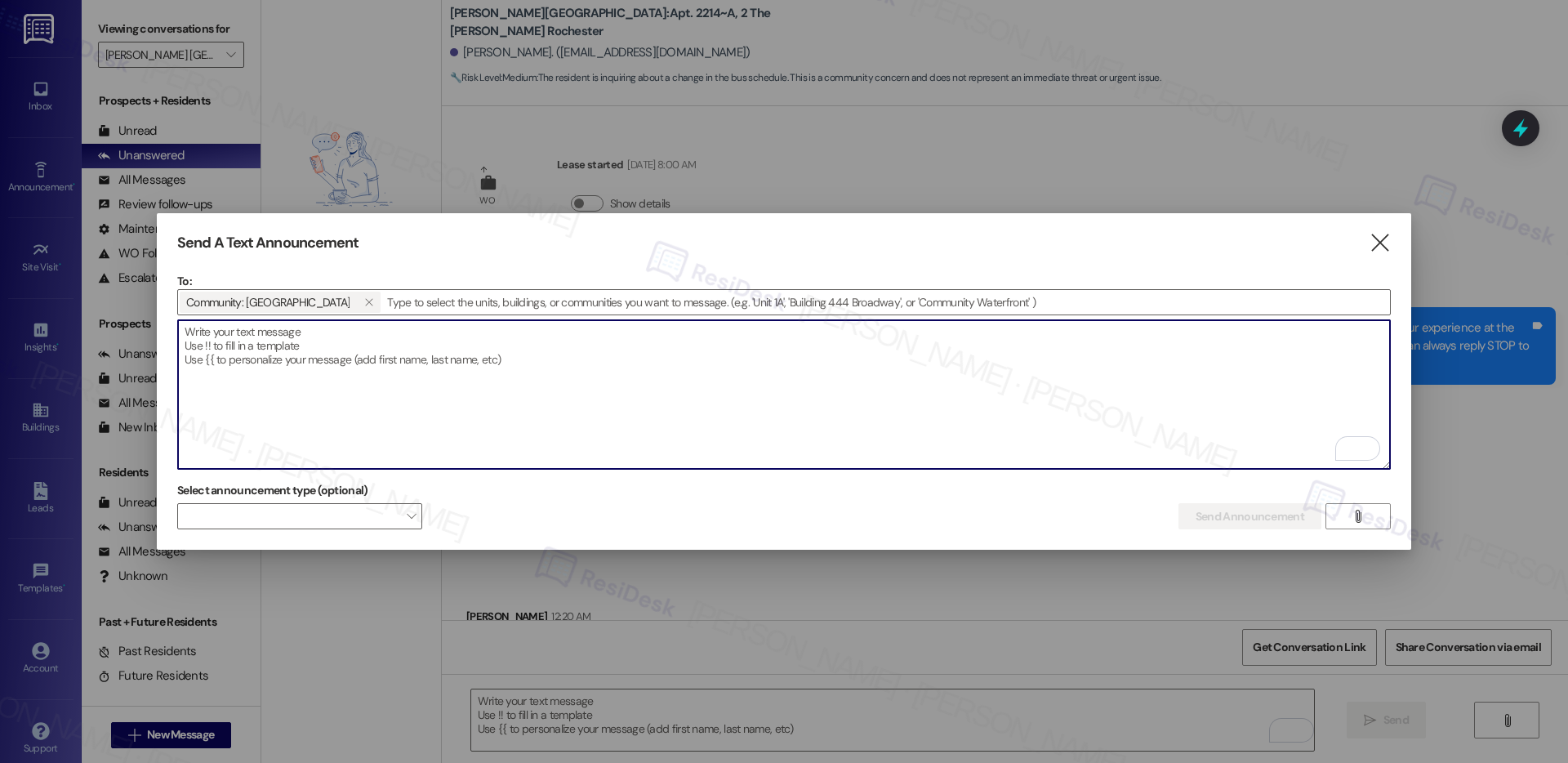
scroll to position [221, 0]
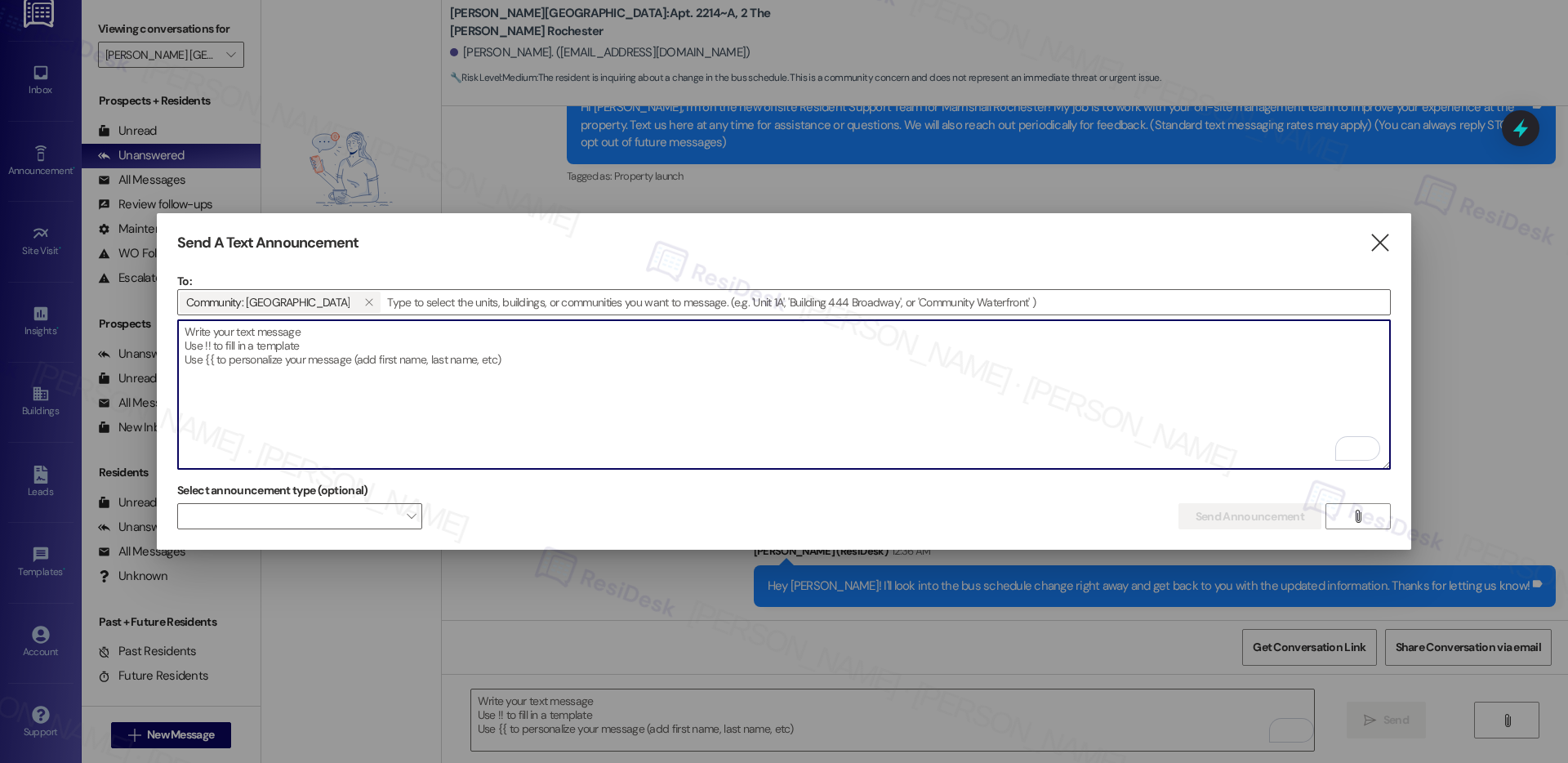
click at [339, 367] on textarea "To enrich screen reader interactions, please activate Accessibility in Grammarl…" at bounding box center [784, 395] width 1213 height 149
paste textarea "Great news! You can now text me for maintenance issues—no more messy apps or si…"
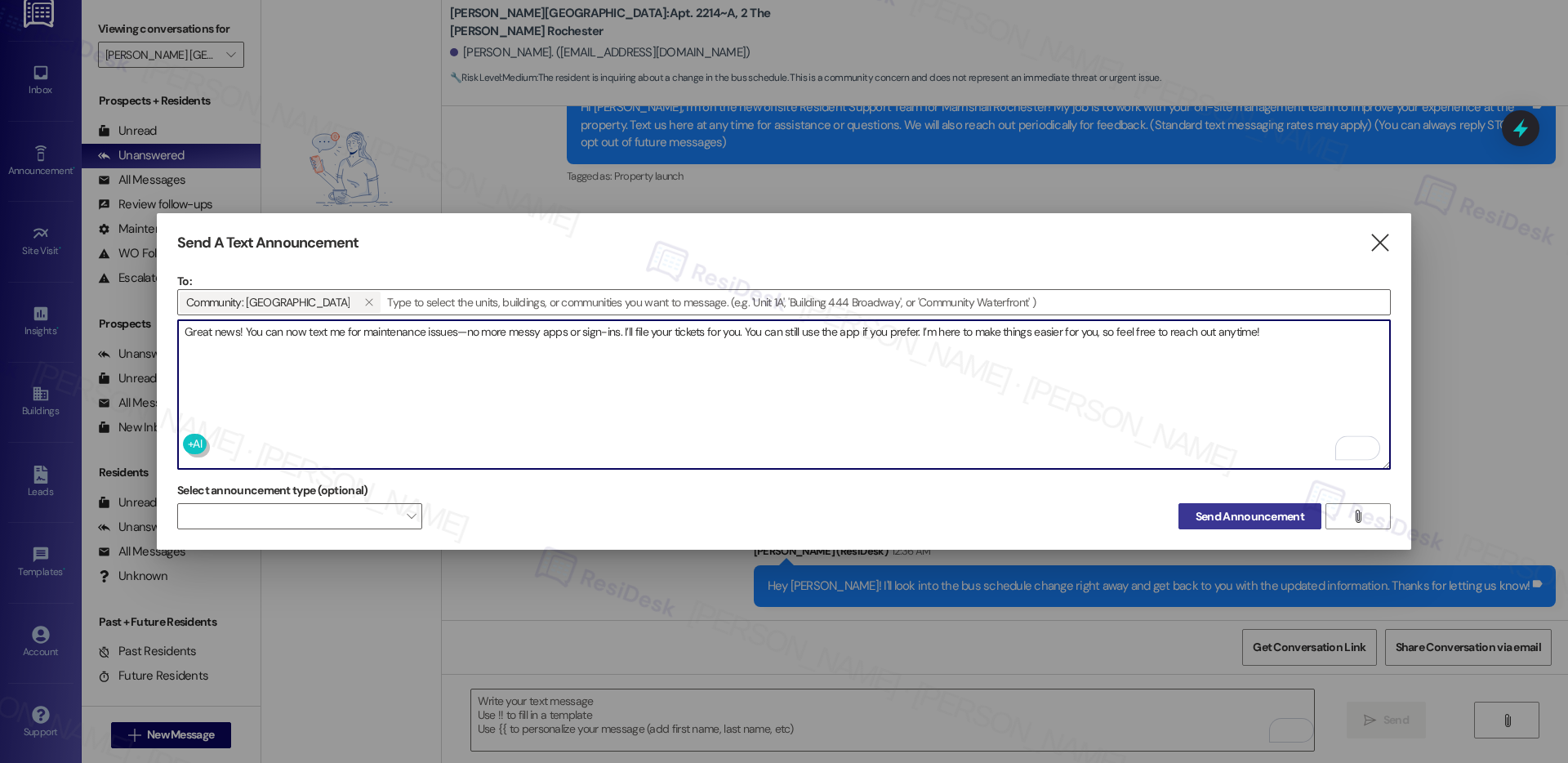
type textarea "Great news! You can now text me for maintenance issues—no more messy apps or si…"
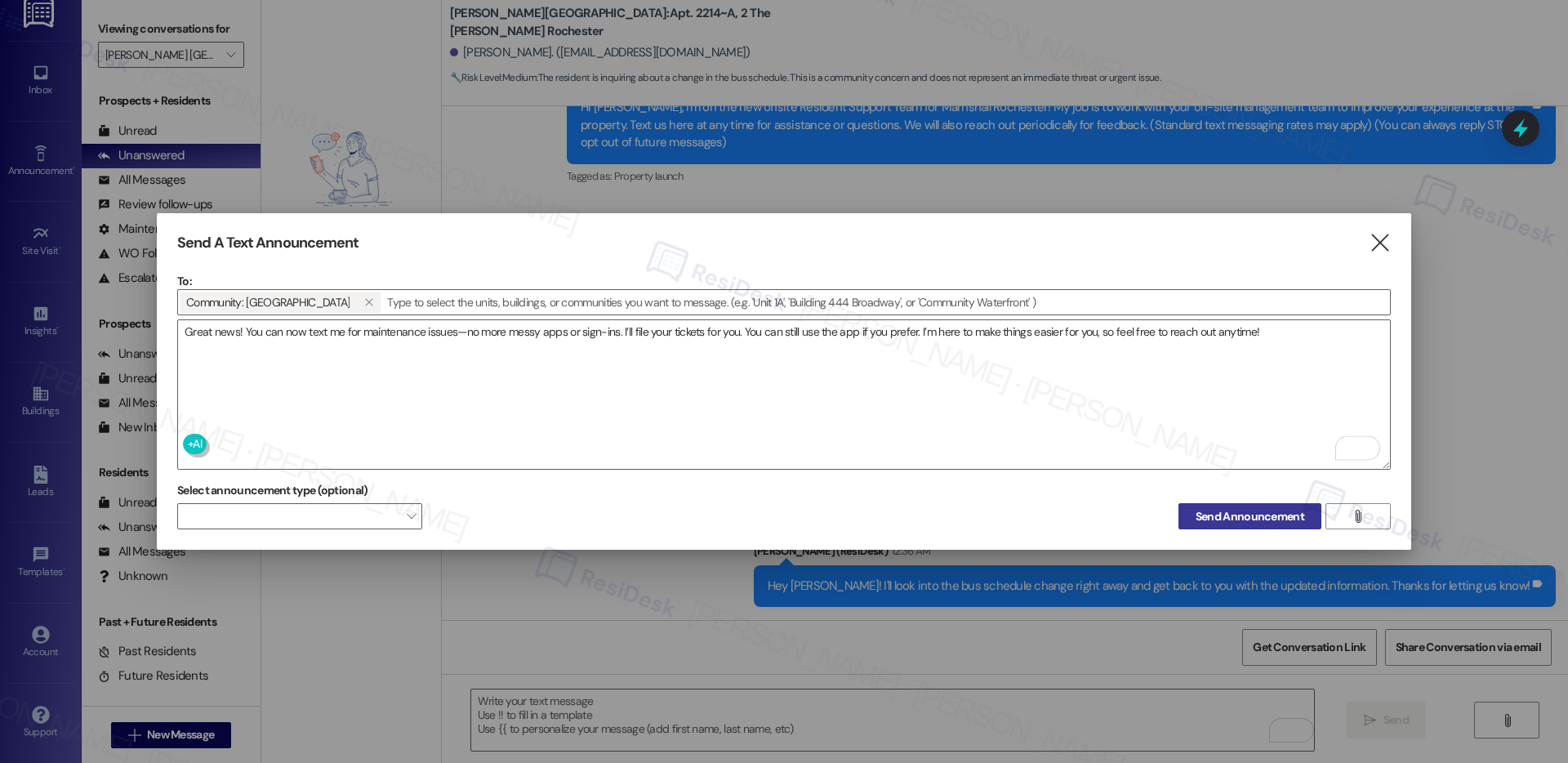
click at [1252, 512] on span "Send Announcement" at bounding box center [1250, 517] width 109 height 18
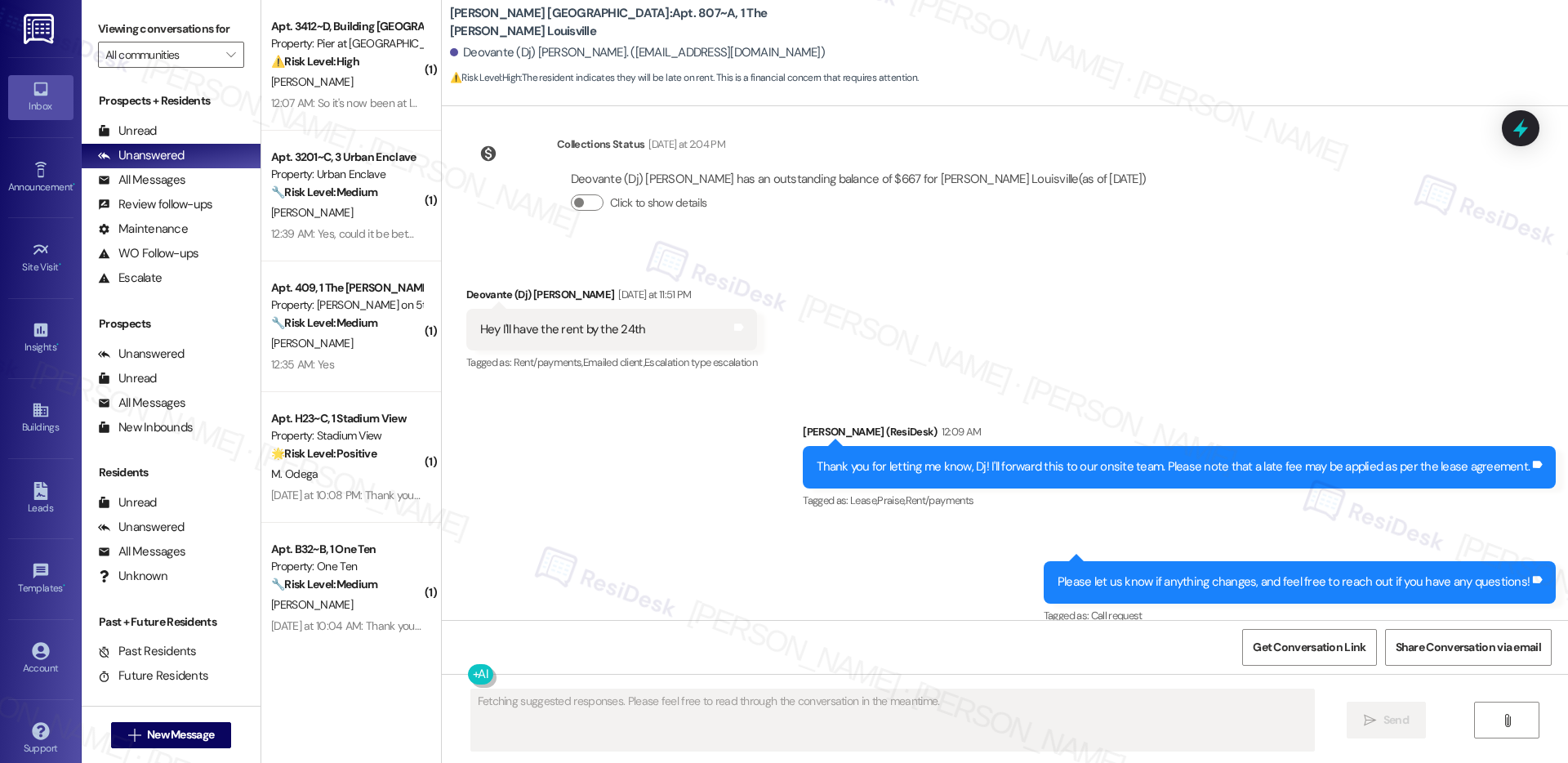
scroll to position [7103, 0]
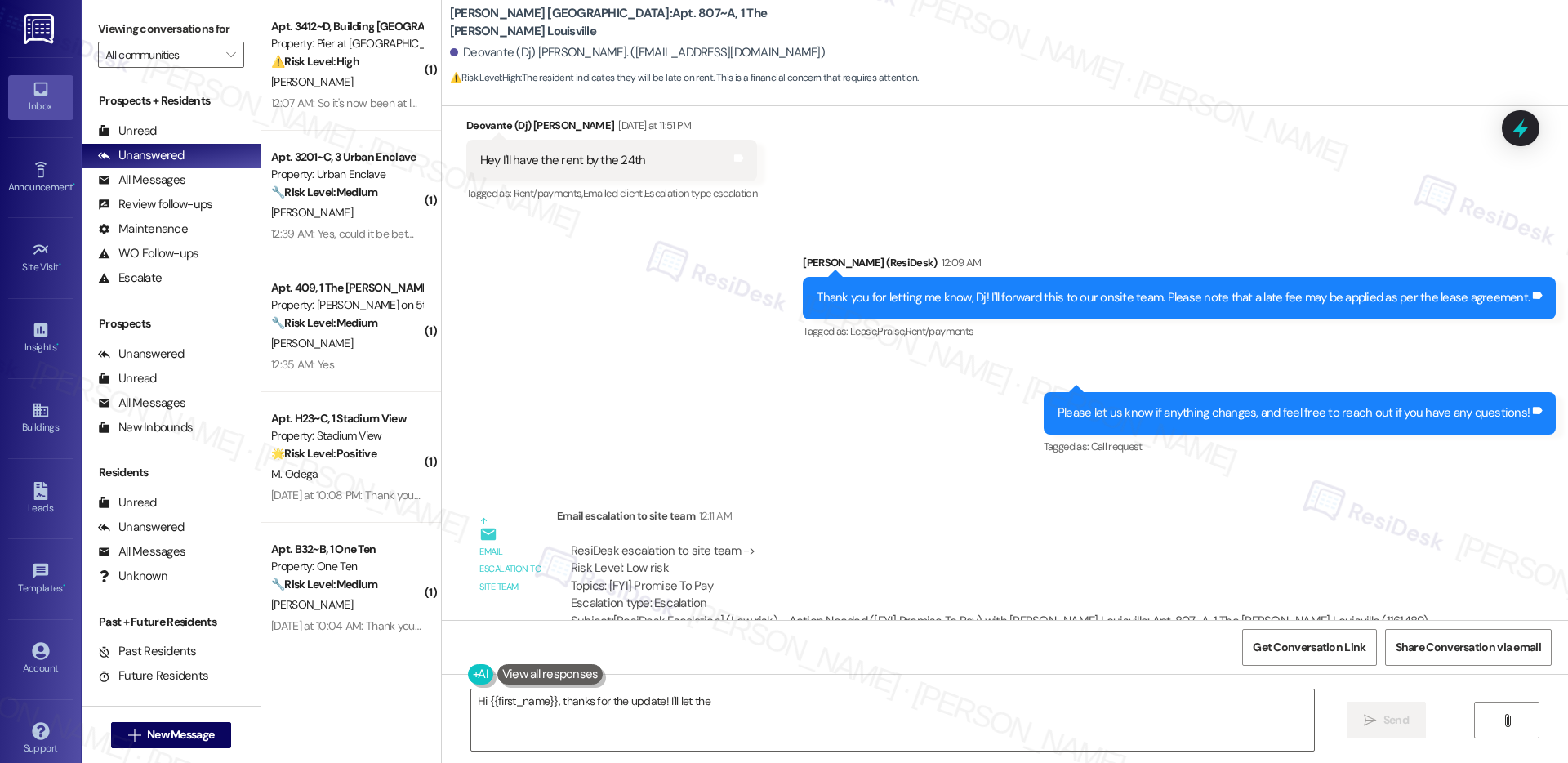
type textarea "Hi {{first_name}}, thanks for the update! I'll let the team"
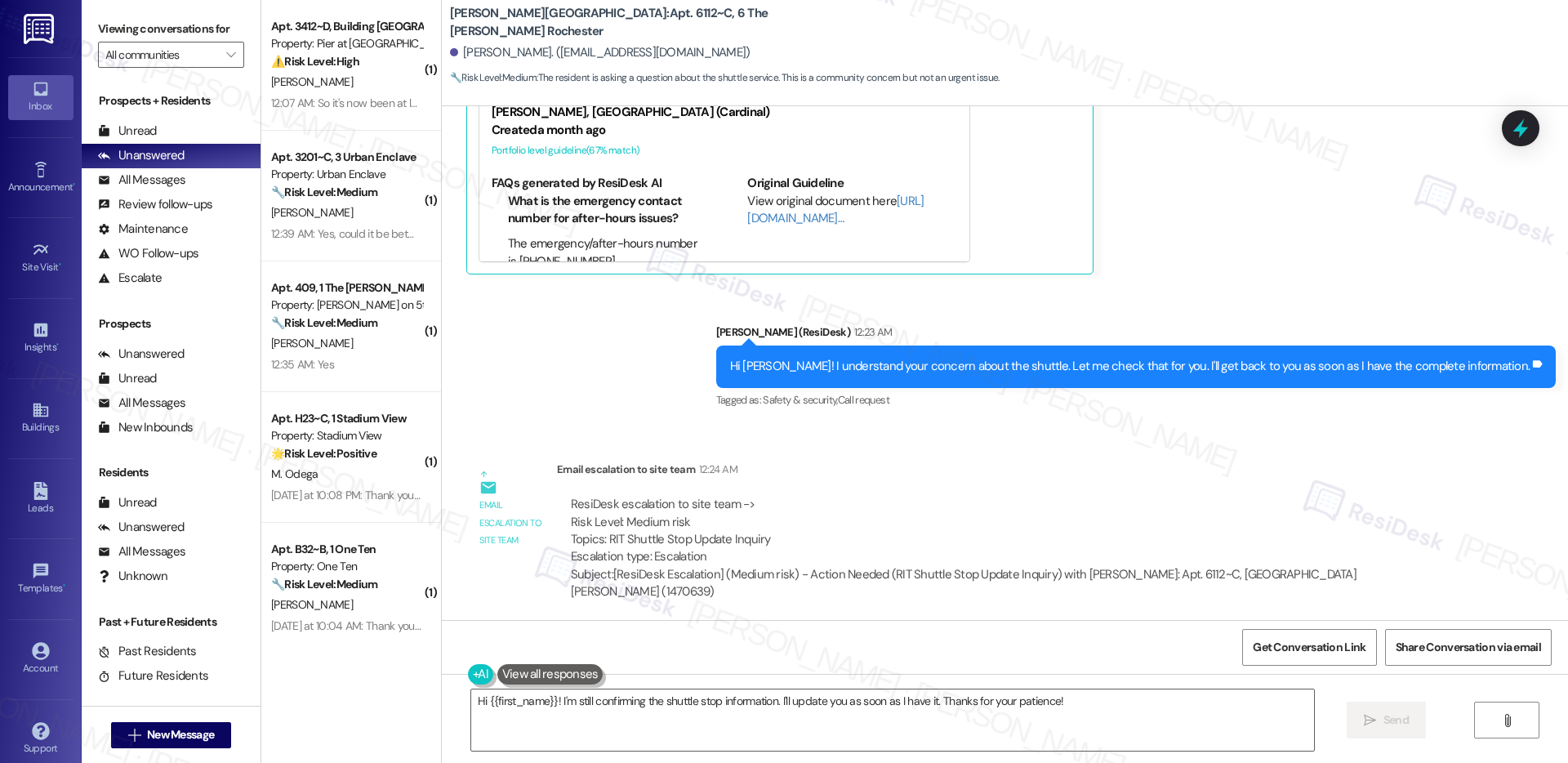
scroll to position [875, 0]
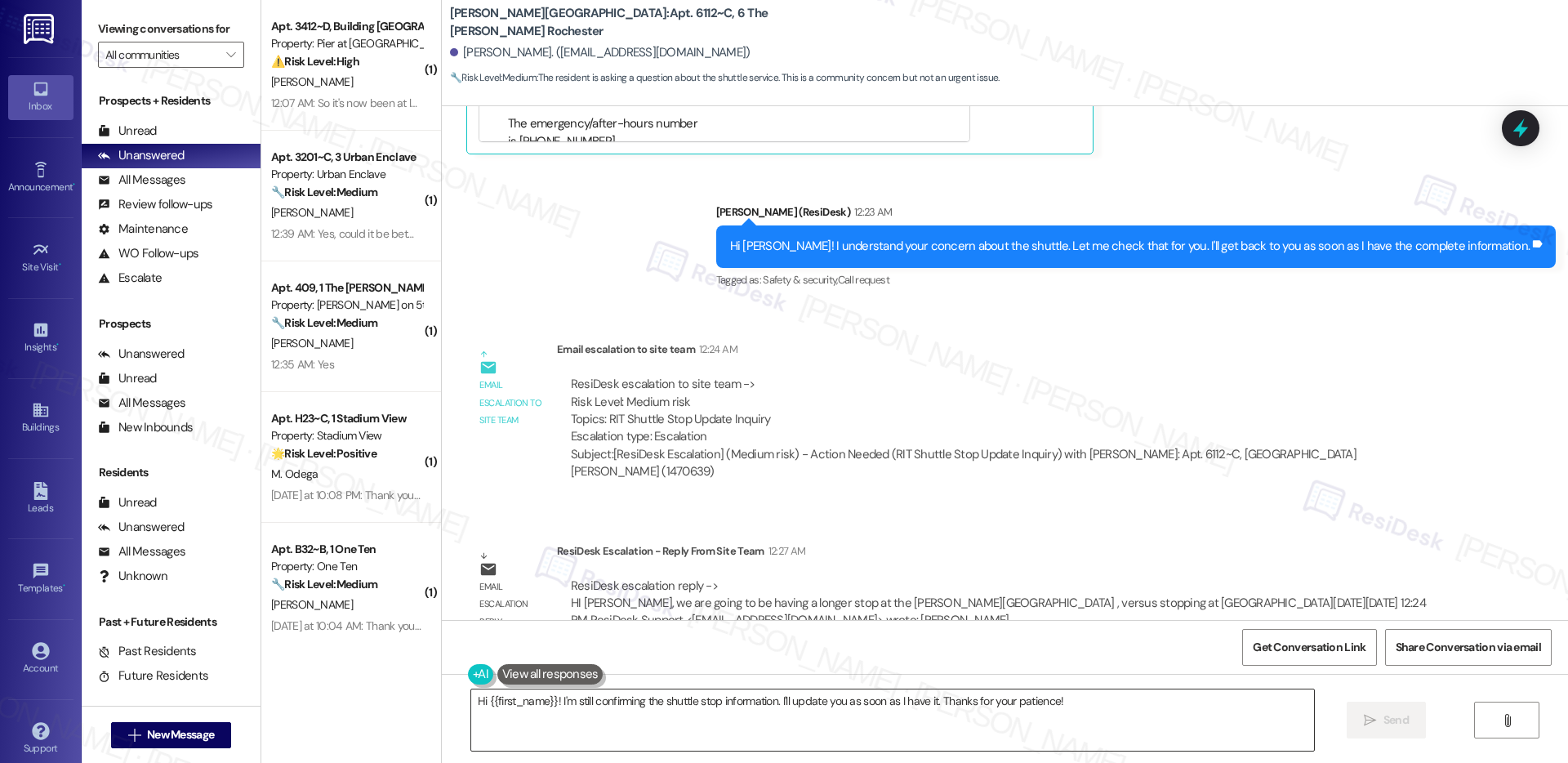
click at [618, 703] on textarea "Hi {{first_name}}! I'm still confirming the shuttle stop information. I'll upda…" at bounding box center [892, 720] width 843 height 61
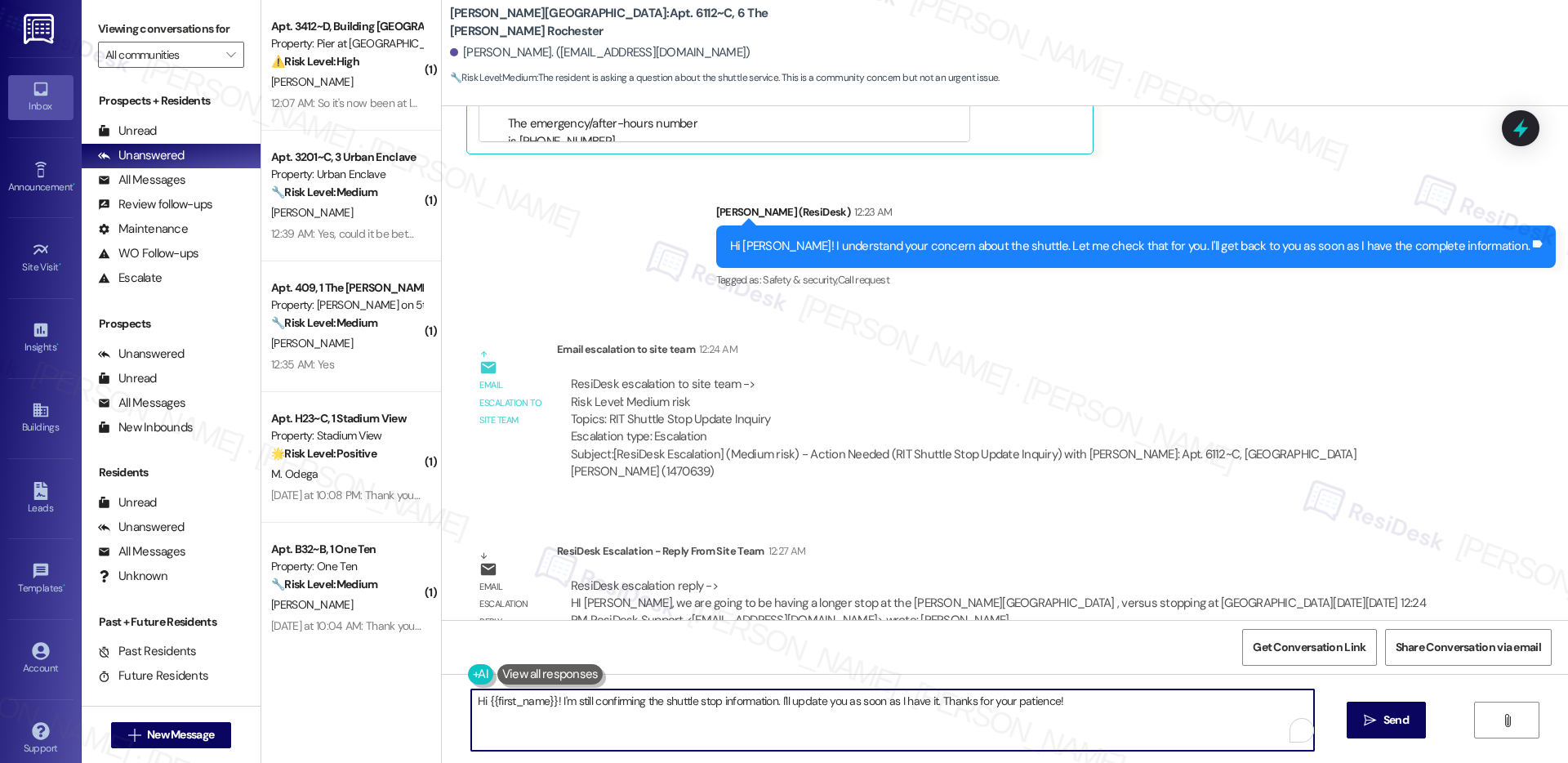
click at [618, 703] on textarea "Hi {{first_name}}! I'm still confirming the shuttle stop information. I'll upda…" at bounding box center [892, 720] width 843 height 61
paste textarea "[PERSON_NAME], We’ll be making a longer stop at [PERSON_NAME][GEOGRAPHIC_DATA] …"
click at [471, 718] on textarea "Hi [PERSON_NAME], We’ll be making a longer stop at [PERSON_NAME][GEOGRAPHIC_DAT…" at bounding box center [892, 720] width 843 height 61
click at [911, 694] on textarea "Hi [PERSON_NAME], we’ll be making a longer stop at [PERSON_NAME][GEOGRAPHIC_DAT…" at bounding box center [892, 720] width 843 height 61
click at [893, 702] on textarea "Hi [PERSON_NAME], we’ll be making a longer stop at [PERSON_NAME][GEOGRAPHIC_DAT…" at bounding box center [892, 720] width 843 height 61
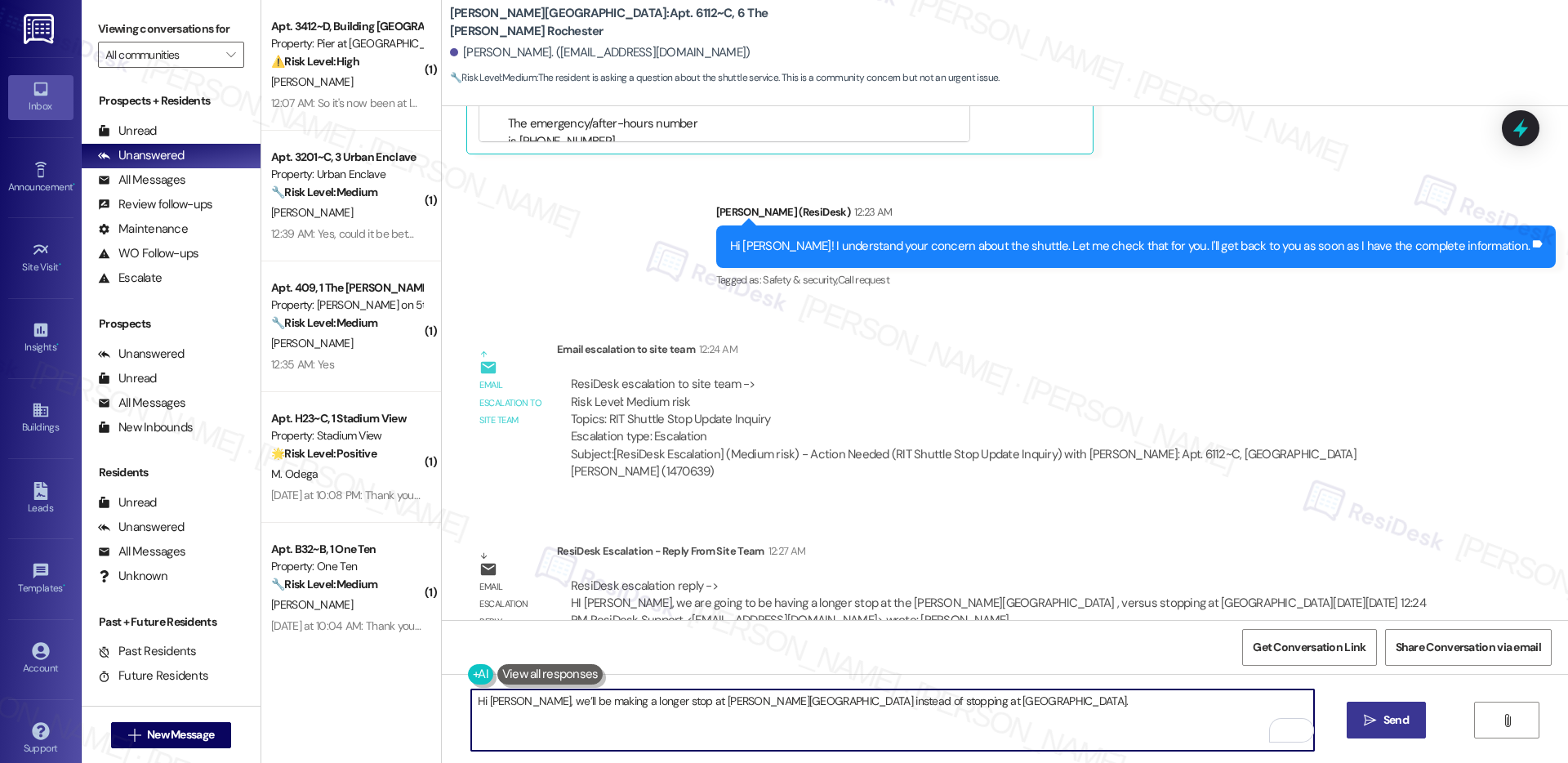
type textarea "Hi [PERSON_NAME], we’ll be making a longer stop at [PERSON_NAME][GEOGRAPHIC_DAT…"
click at [1387, 731] on button " Send" at bounding box center [1387, 720] width 80 height 37
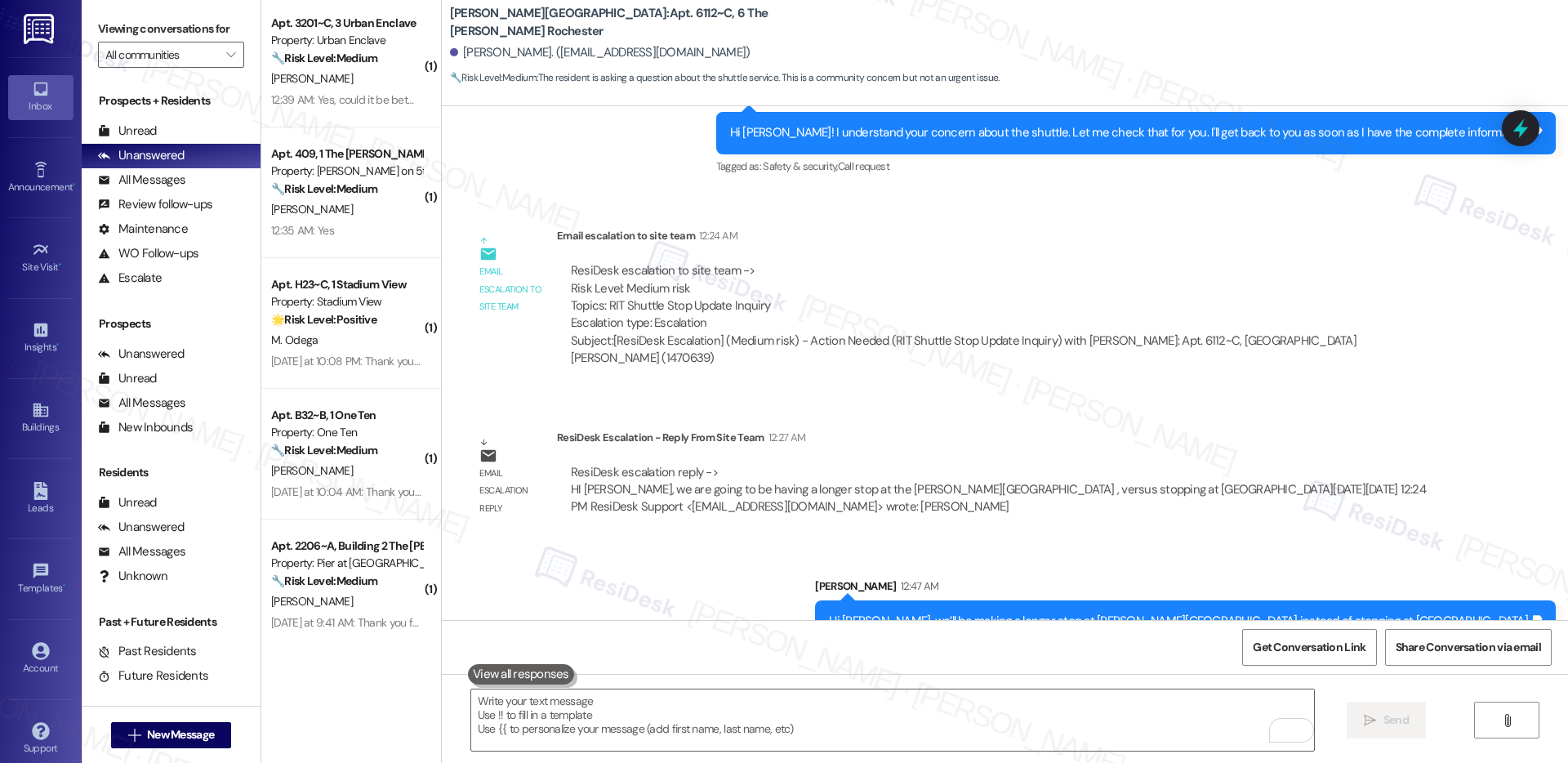
scroll to position [138, 0]
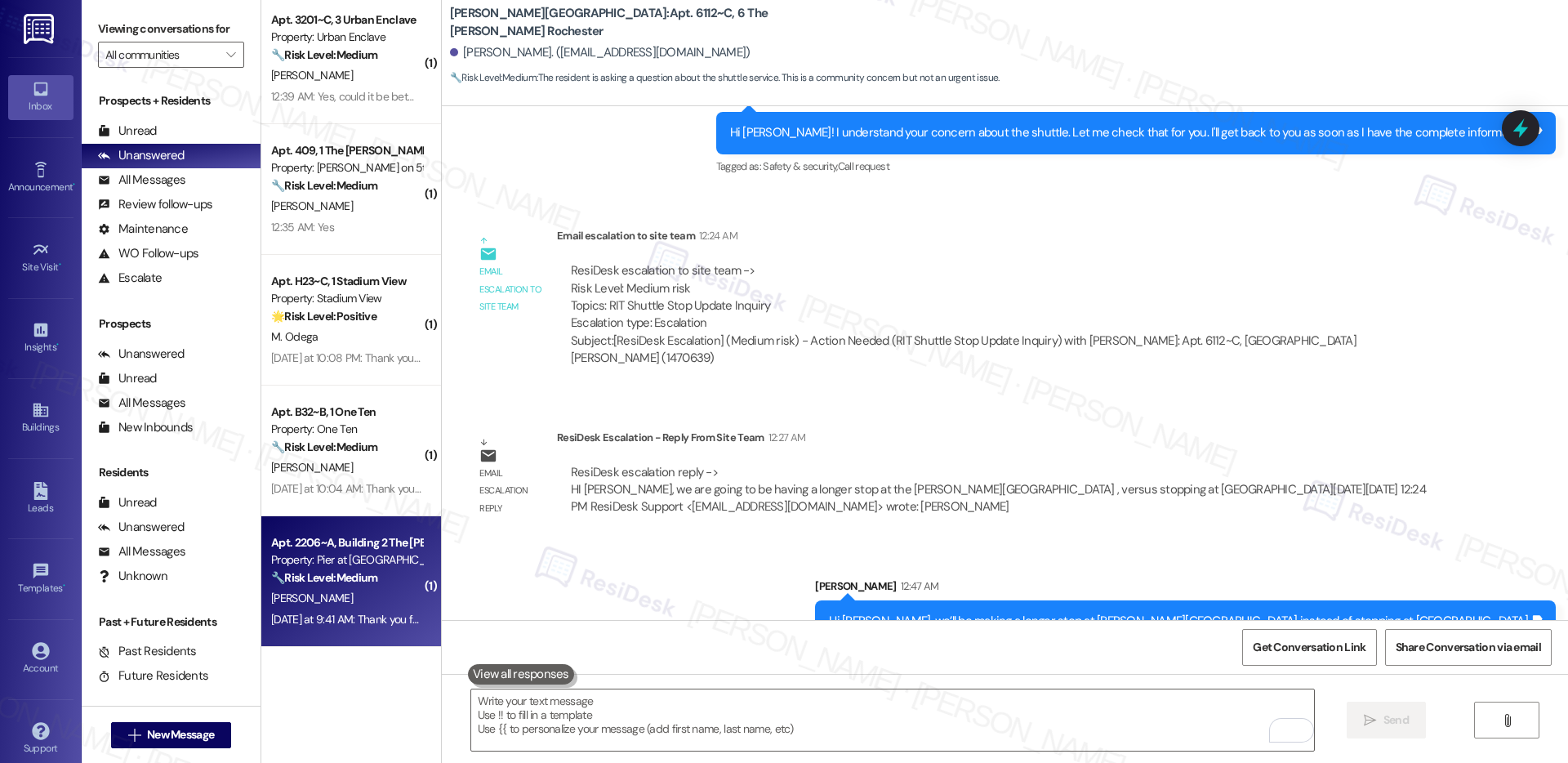
click at [374, 595] on div "[PERSON_NAME]" at bounding box center [347, 598] width 154 height 20
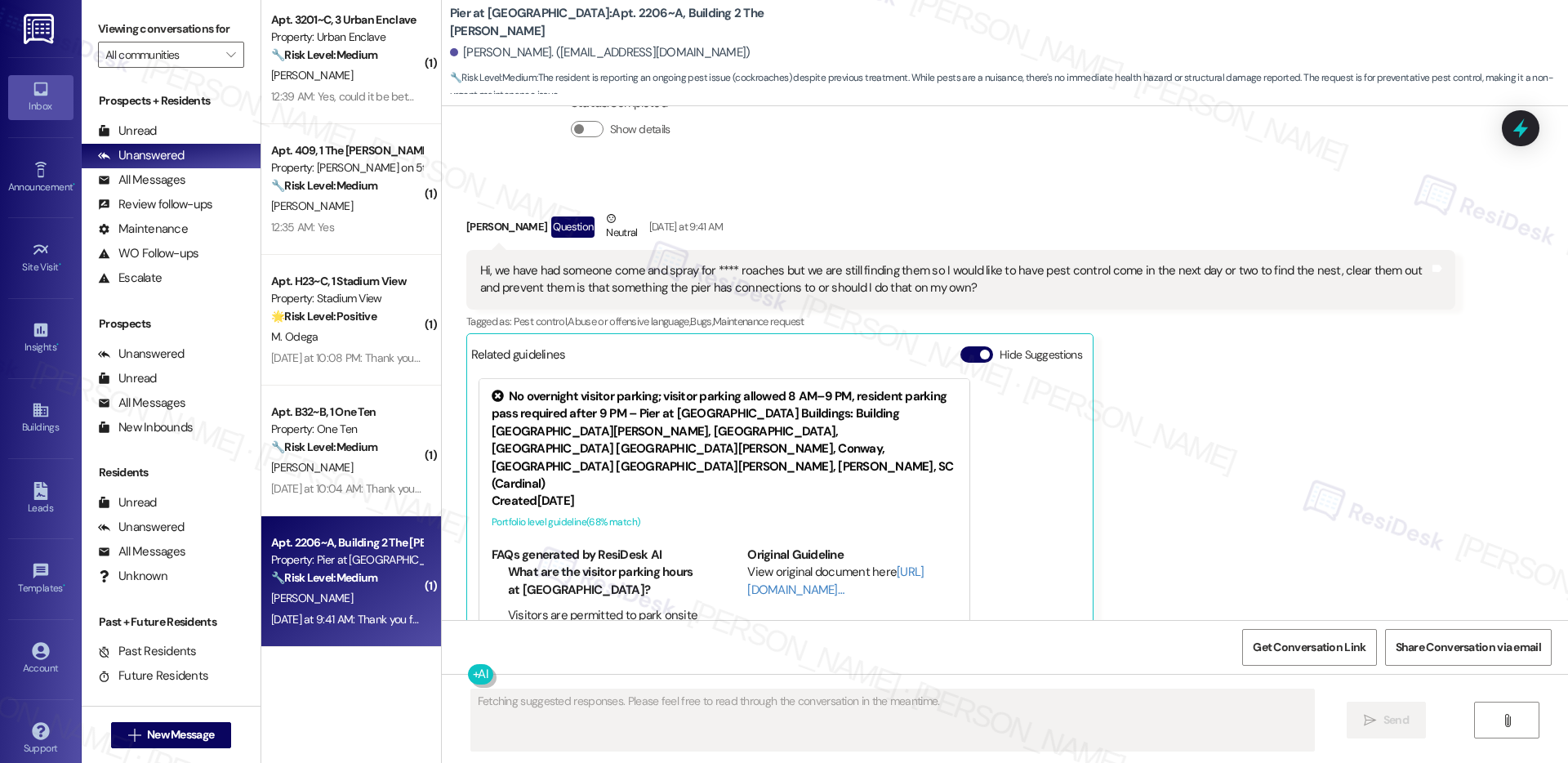
scroll to position [1686, 0]
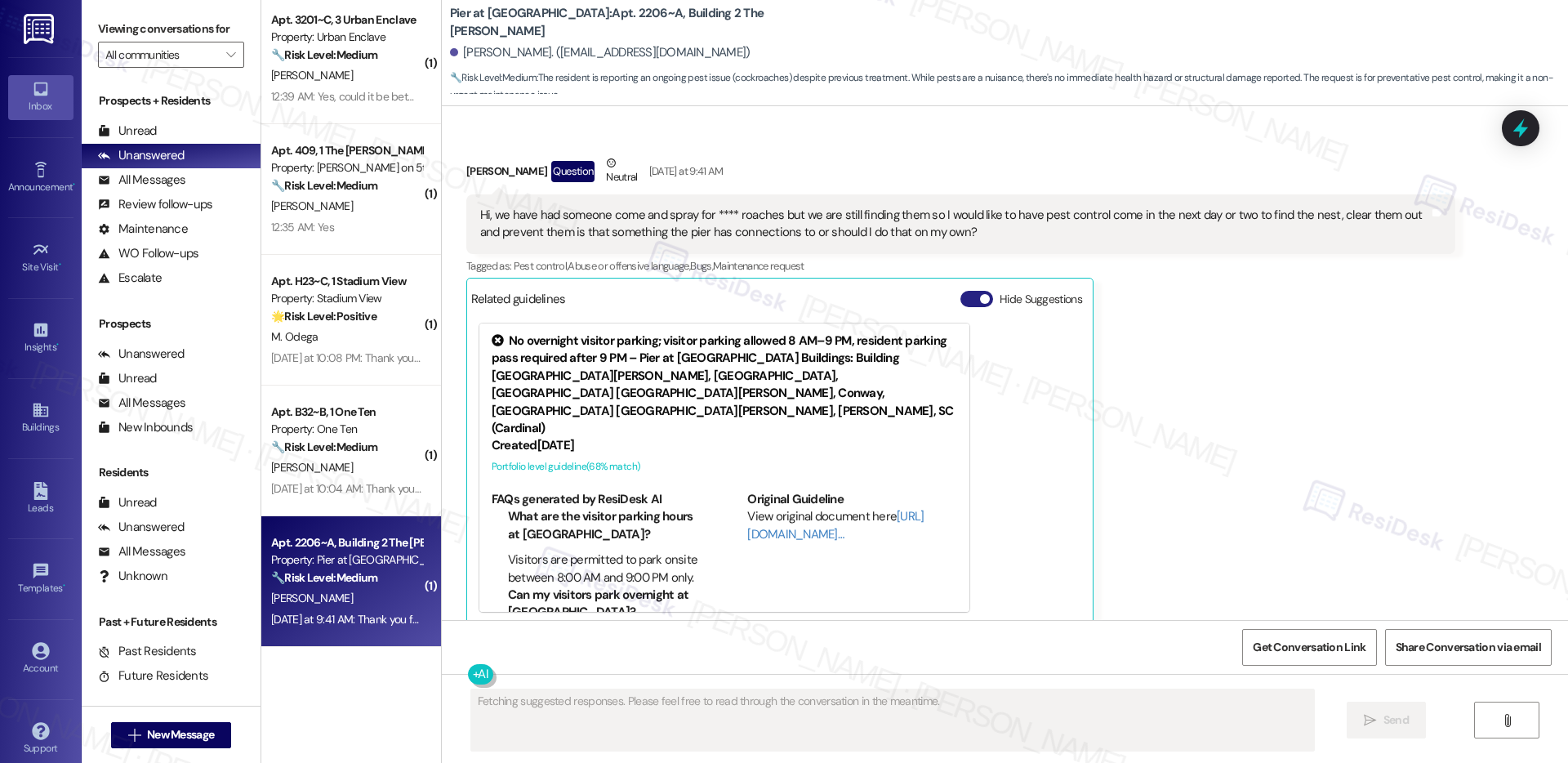
click at [981, 294] on span "button" at bounding box center [985, 299] width 10 height 10
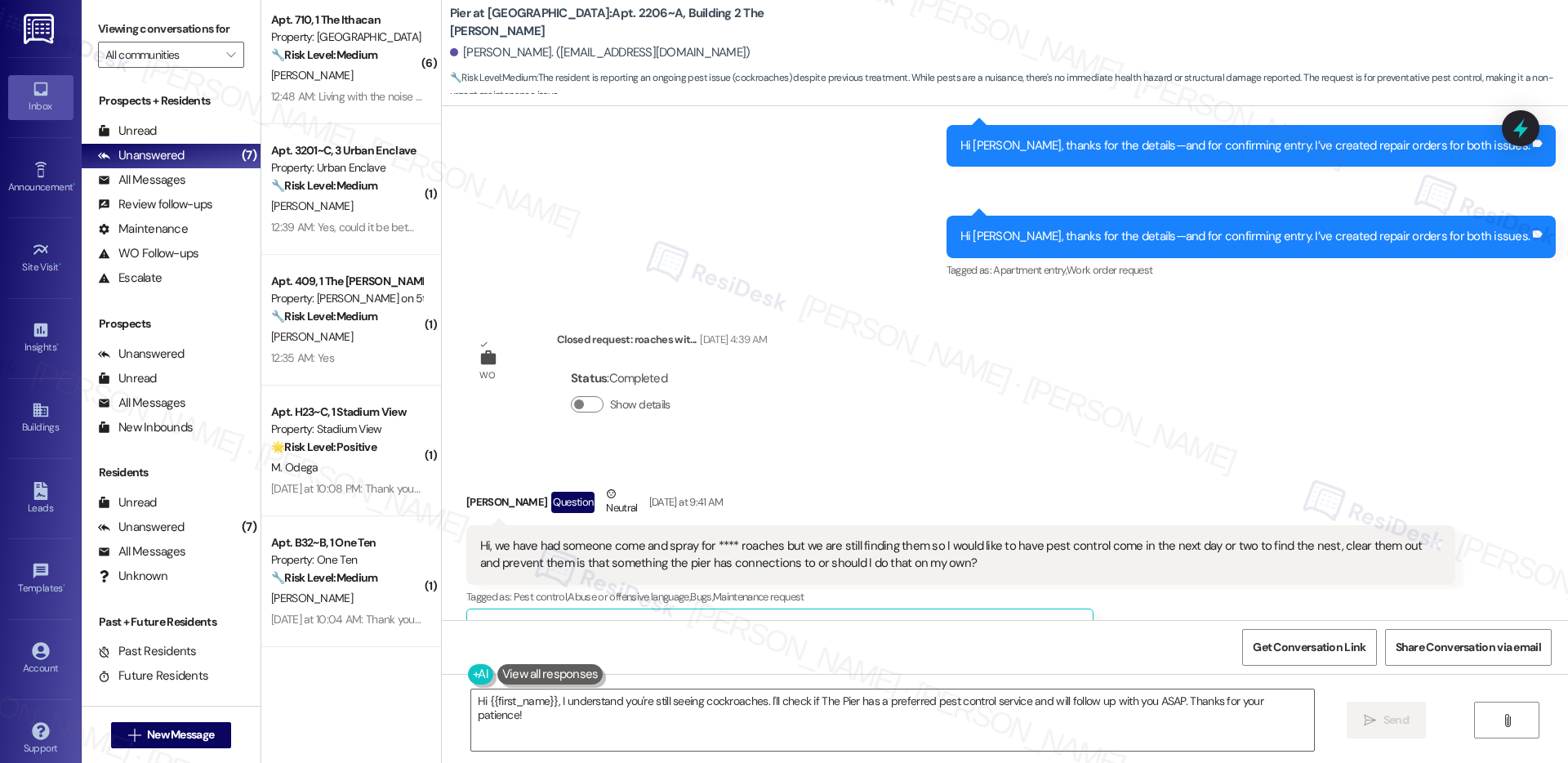
scroll to position [1669, 0]
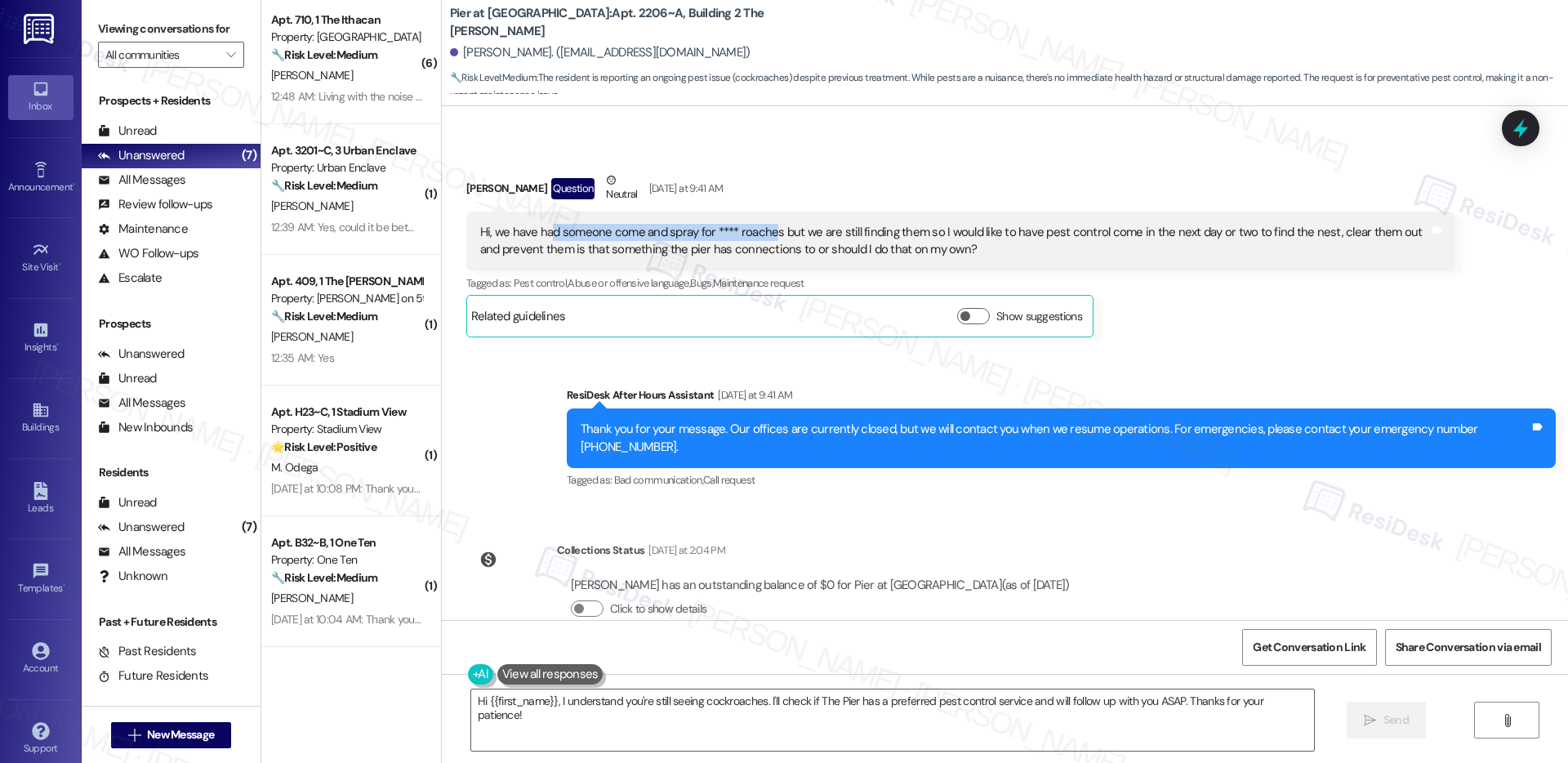
drag, startPoint x: 541, startPoint y: 221, endPoint x: 757, endPoint y: 214, distance: 216.1
click at [757, 224] on div "Hi, we have had someone come and spray for **** roaches but we are still findin…" at bounding box center [955, 242] width 949 height 35
click at [890, 717] on textarea "Hi {{first_name}}, I understand you're still seeing cockroaches. I'll check if …" at bounding box center [892, 720] width 843 height 61
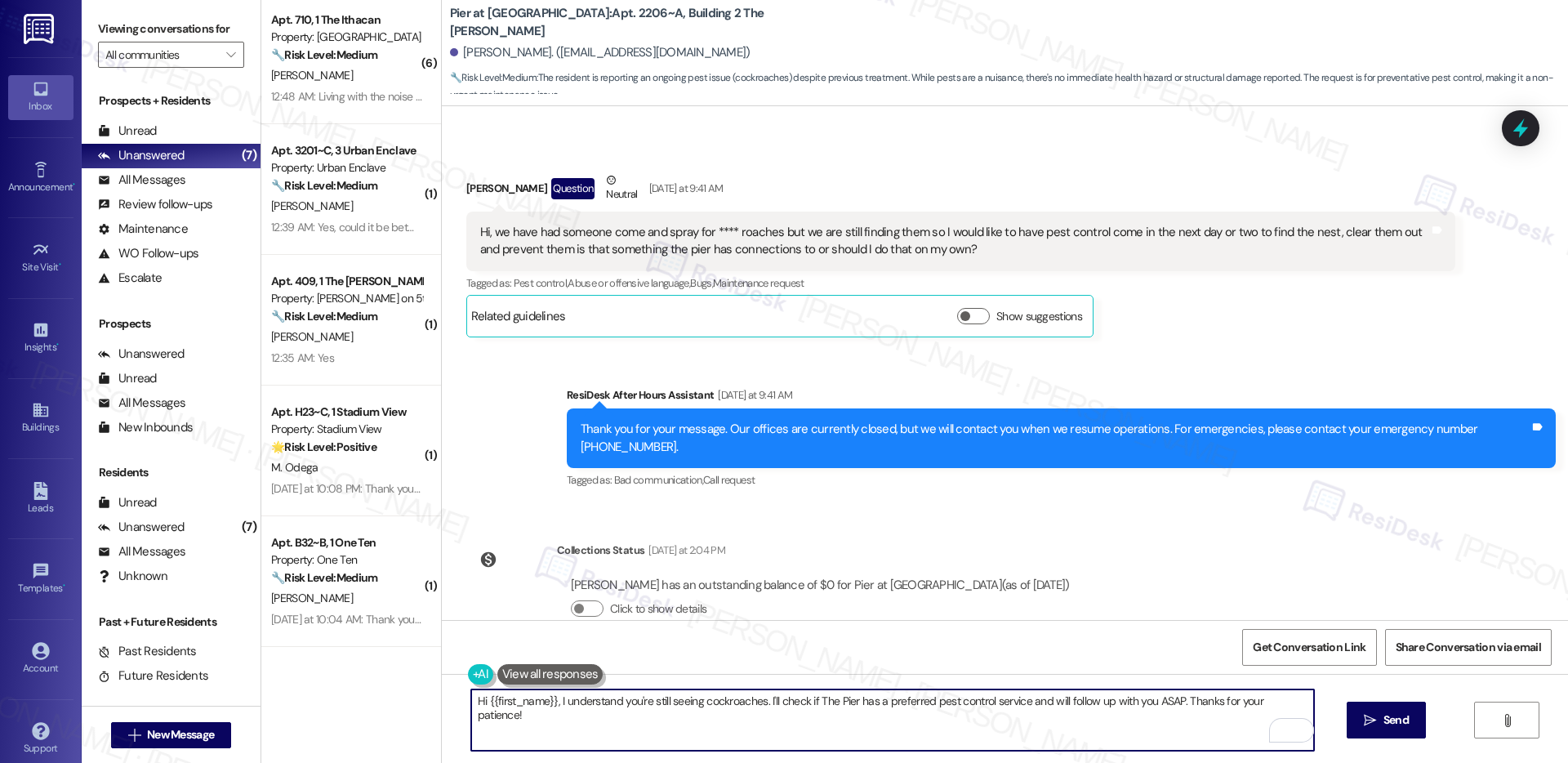
click at [720, 234] on div "Hi, we have had someone come and spray for **** roaches but we are still findin…" at bounding box center [955, 242] width 949 height 35
click at [719, 234] on div "Hi, we have had someone come and spray for **** roaches but we are still findin…" at bounding box center [955, 242] width 949 height 35
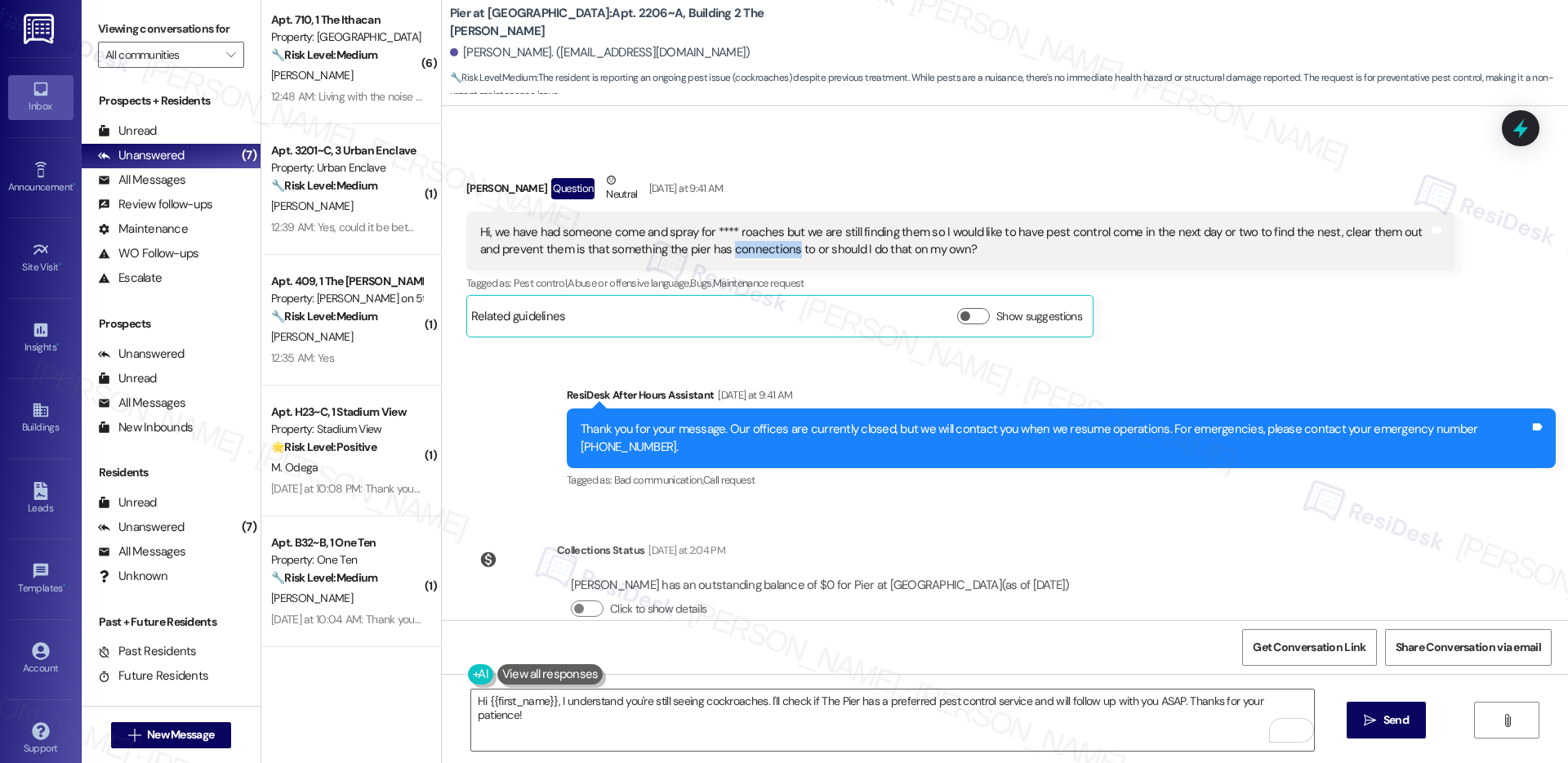
click at [718, 235] on div "Hi, we have had someone come and spray for **** roaches but we are still findin…" at bounding box center [955, 242] width 949 height 35
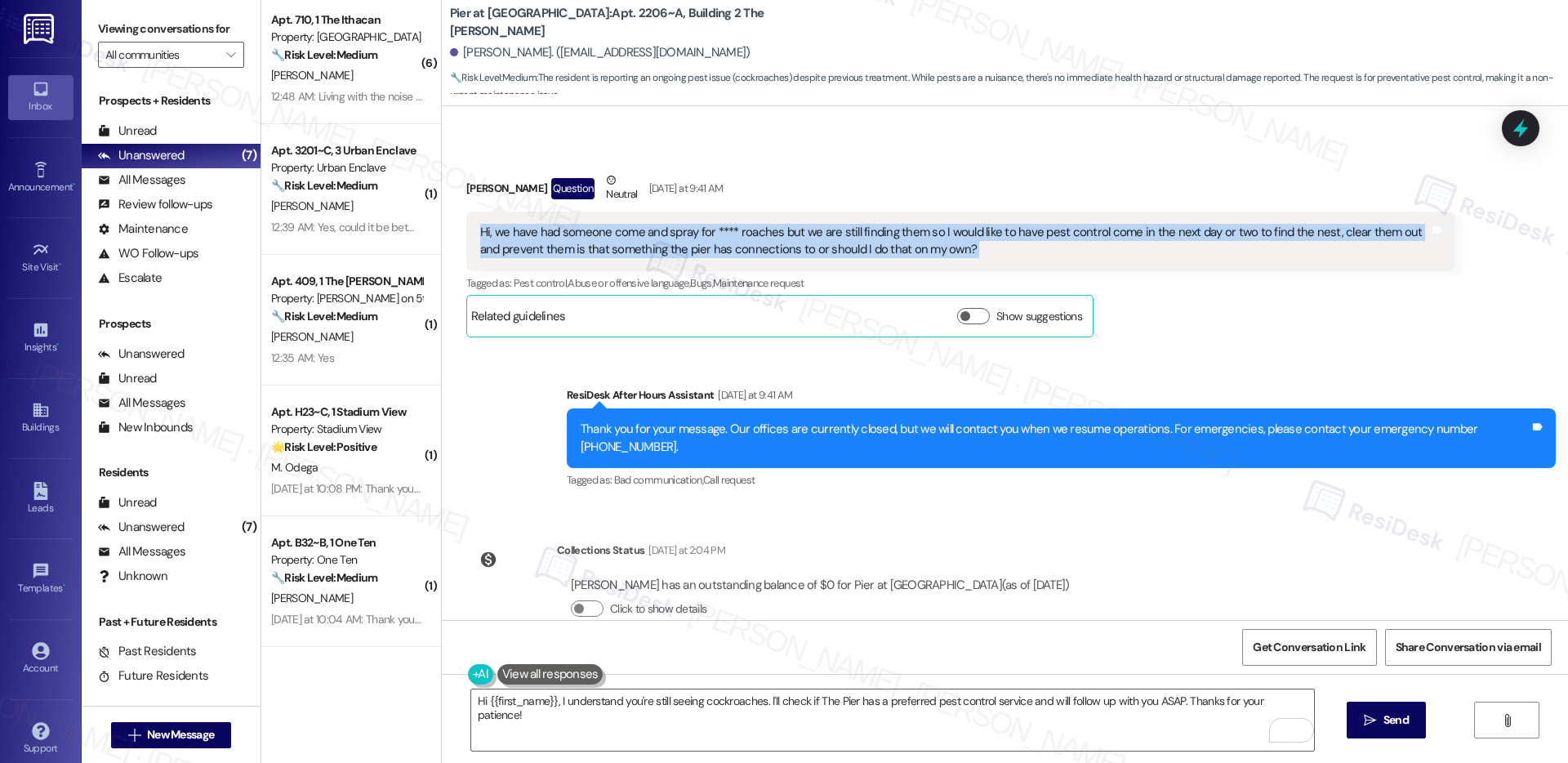
scroll to position [1670, 0]
click at [830, 710] on textarea "Hi {{first_name}}, I understand you're still seeing cockroaches. I'll check if …" at bounding box center [892, 720] width 843 height 61
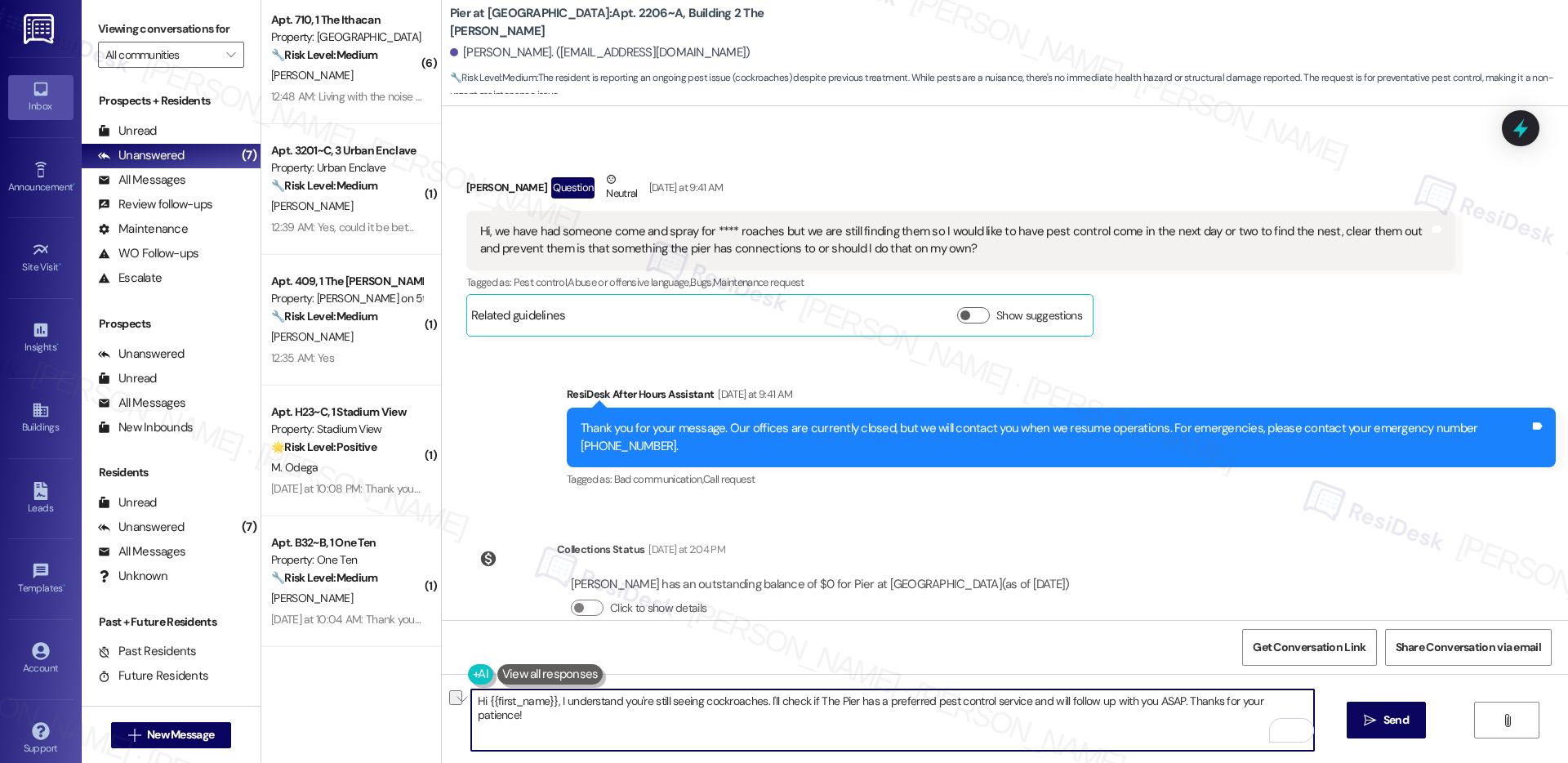
drag, startPoint x: 769, startPoint y: 703, endPoint x: 774, endPoint y: 724, distance: 21.6
click at [774, 724] on textarea "Hi {{first_name}}, I understand you're still seeing cockroaches. I'll check if …" at bounding box center [892, 720] width 843 height 61
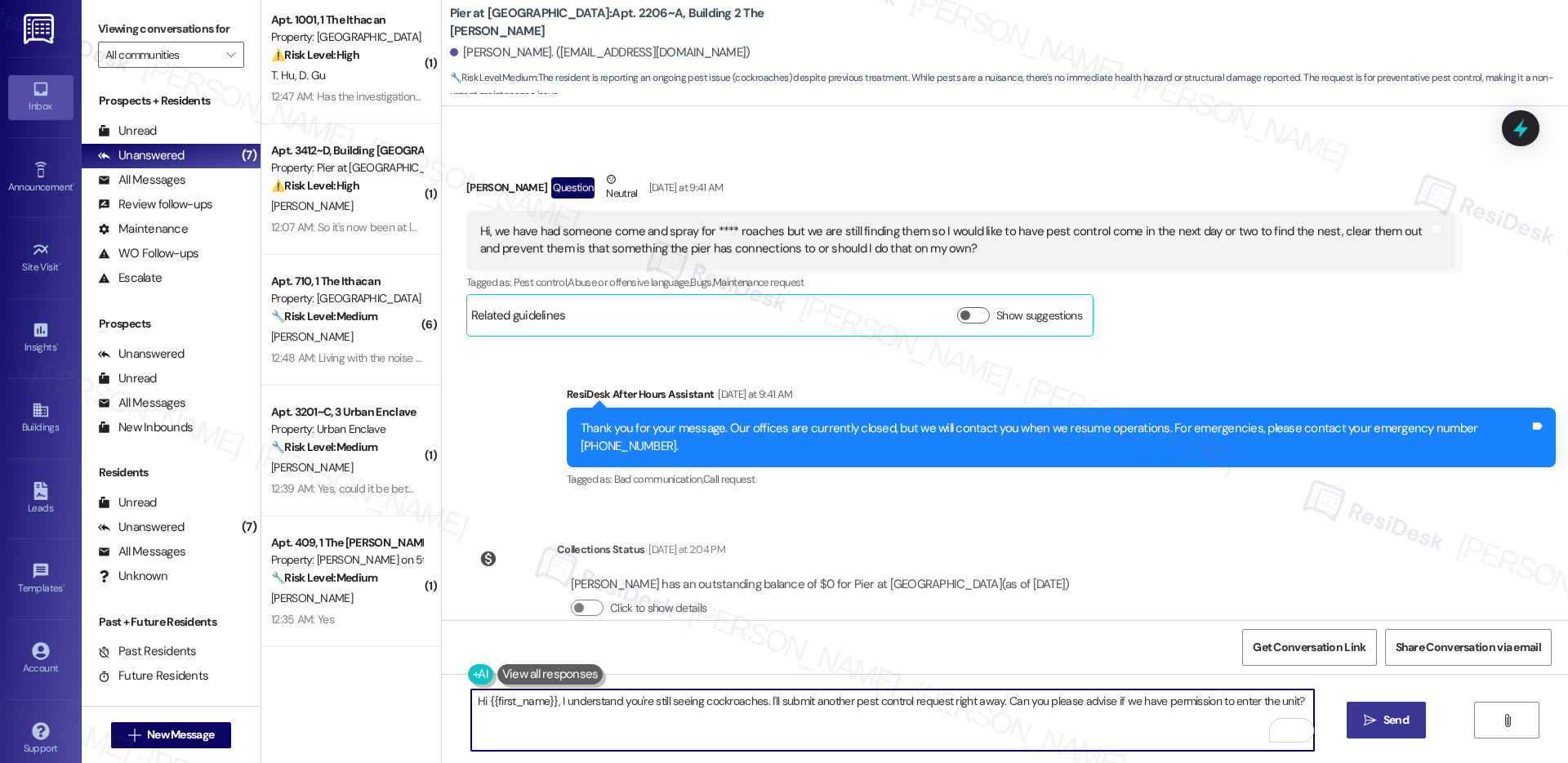
type textarea "Hi {{first_name}}, I understand you're still seeing cockroaches. I'll submit an…"
click at [1395, 714] on span "Send" at bounding box center [1396, 721] width 25 height 18
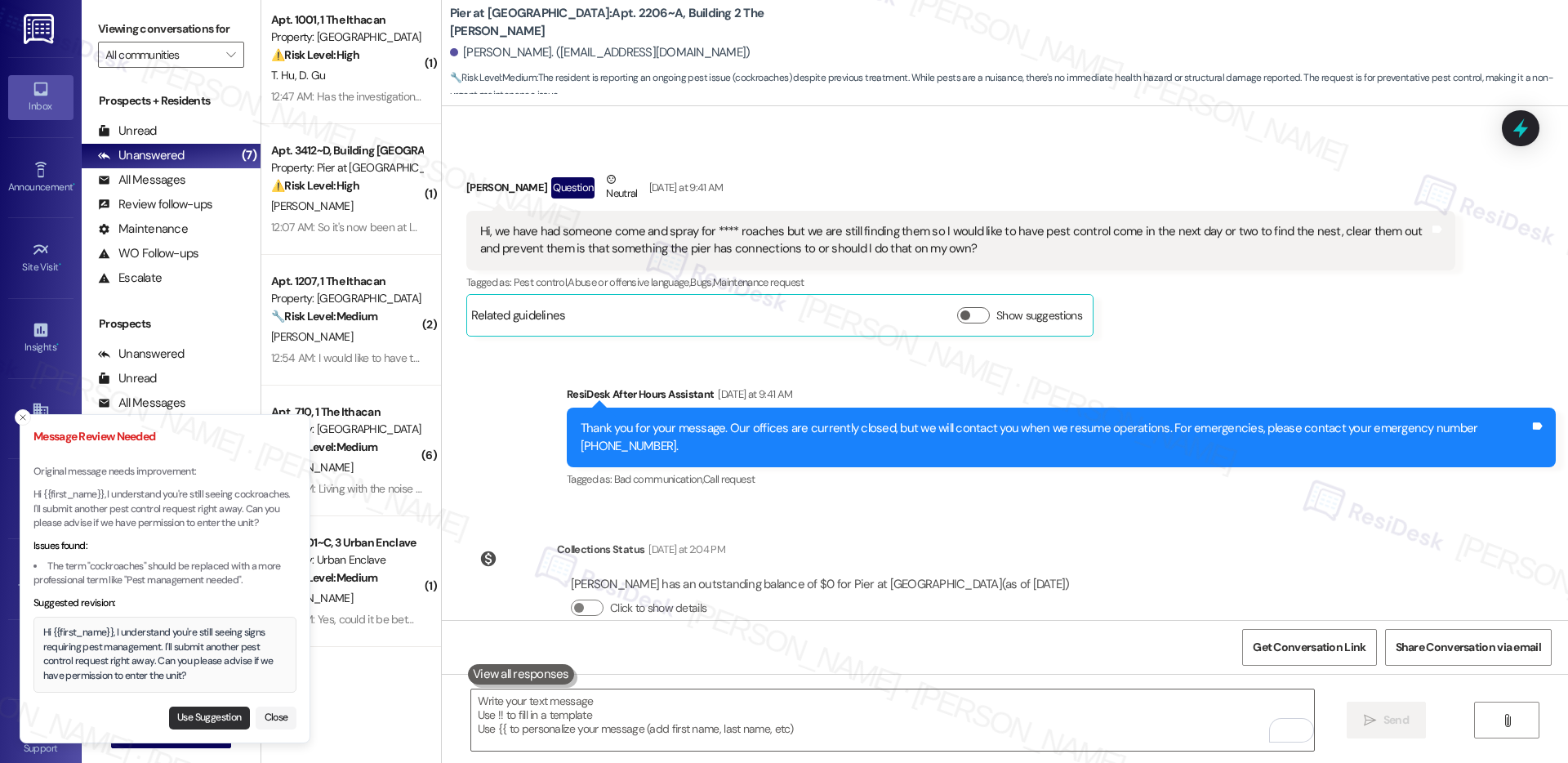
click at [194, 717] on button "Use Suggestion" at bounding box center [209, 718] width 81 height 23
type textarea "Hi {{first_name}}, I understand you're still seeing signs requiring pest manage…"
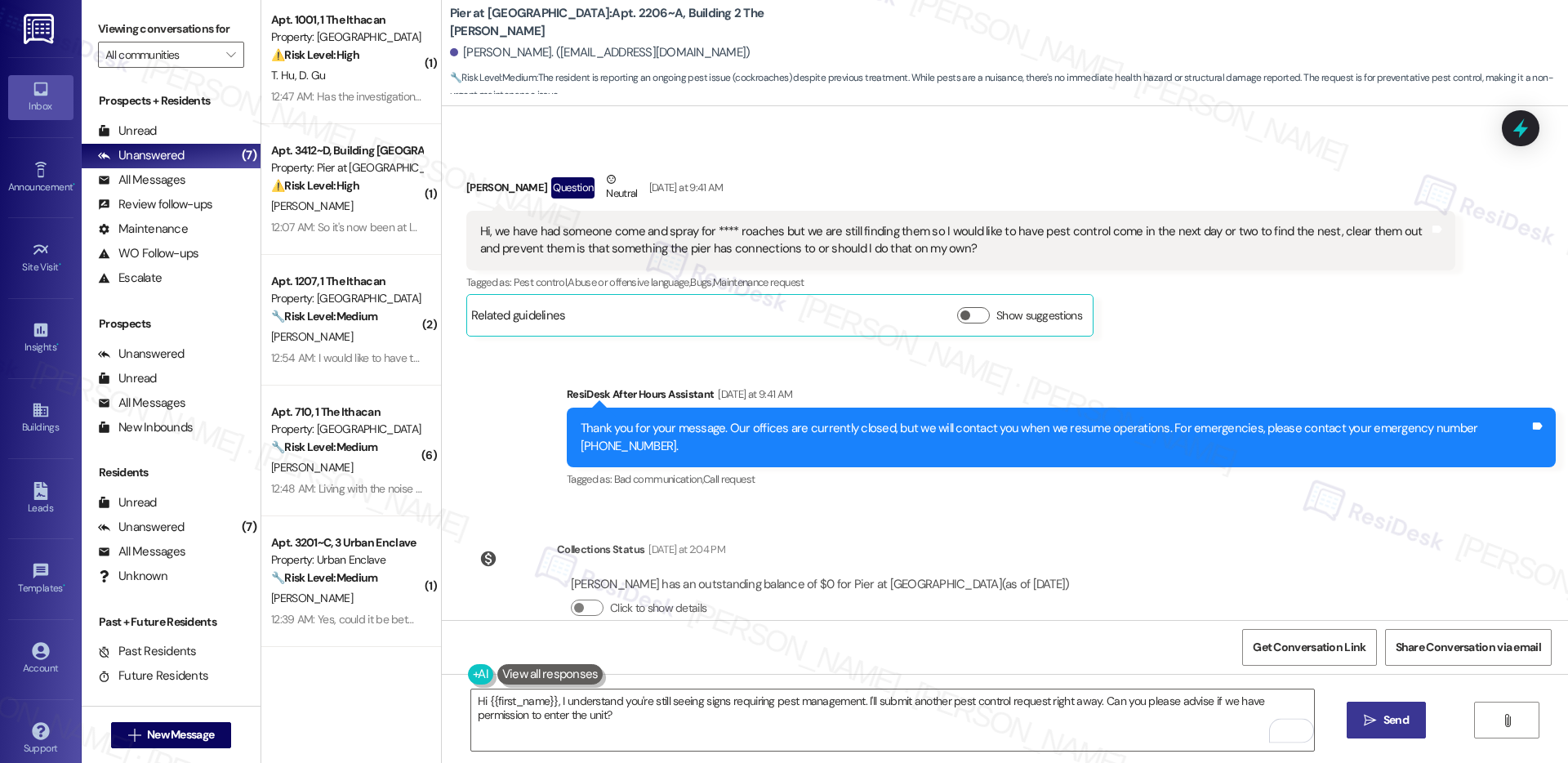
click at [1371, 715] on icon "" at bounding box center [1370, 720] width 12 height 13
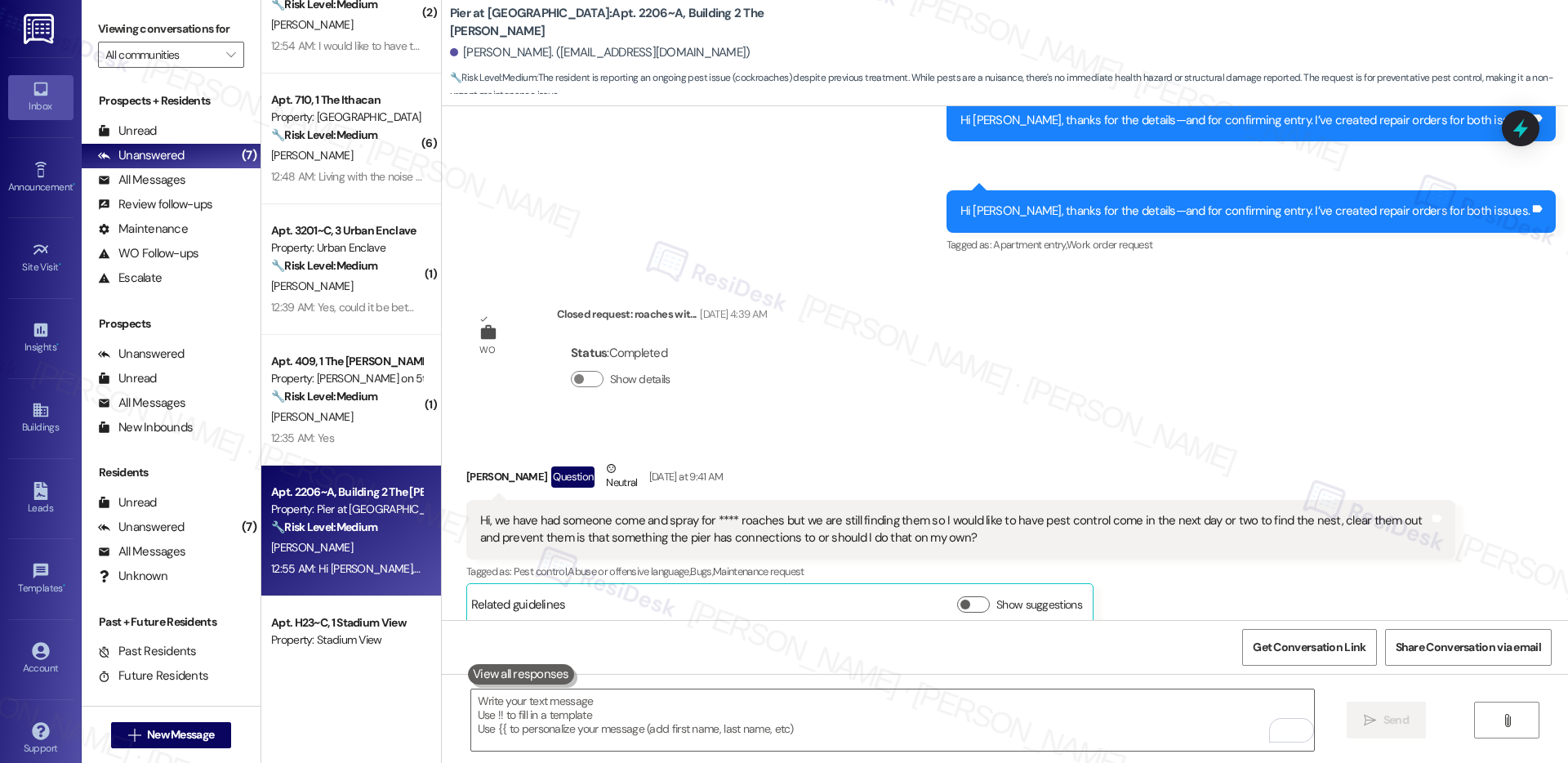
scroll to position [661, 0]
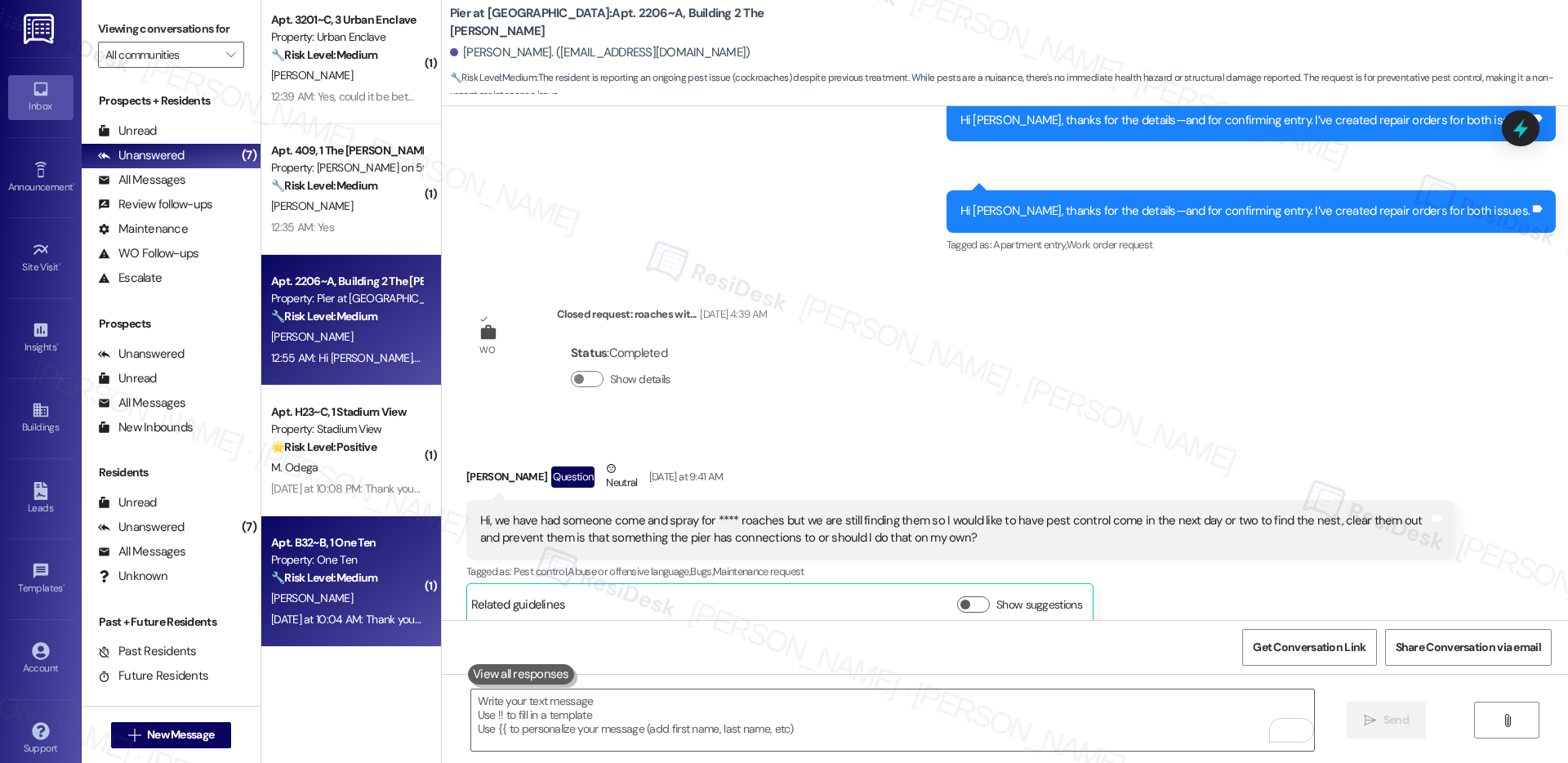
click at [327, 624] on div "[DATE] at 10:04 AM: Thank you for your message. Our offices are currently close…" at bounding box center [776, 619] width 1009 height 15
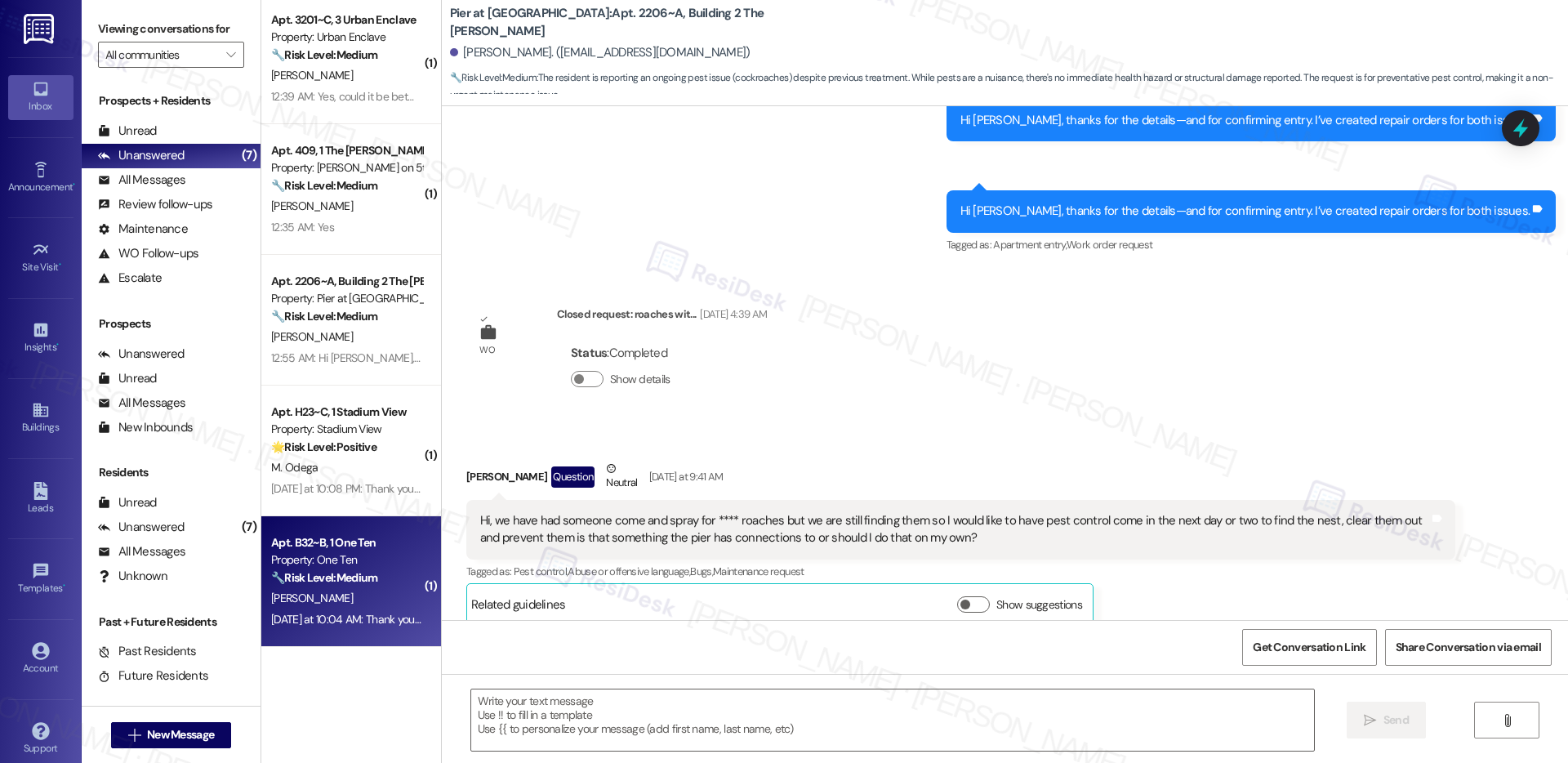
type textarea "Fetching suggested responses. Please feel free to read through the conversation…"
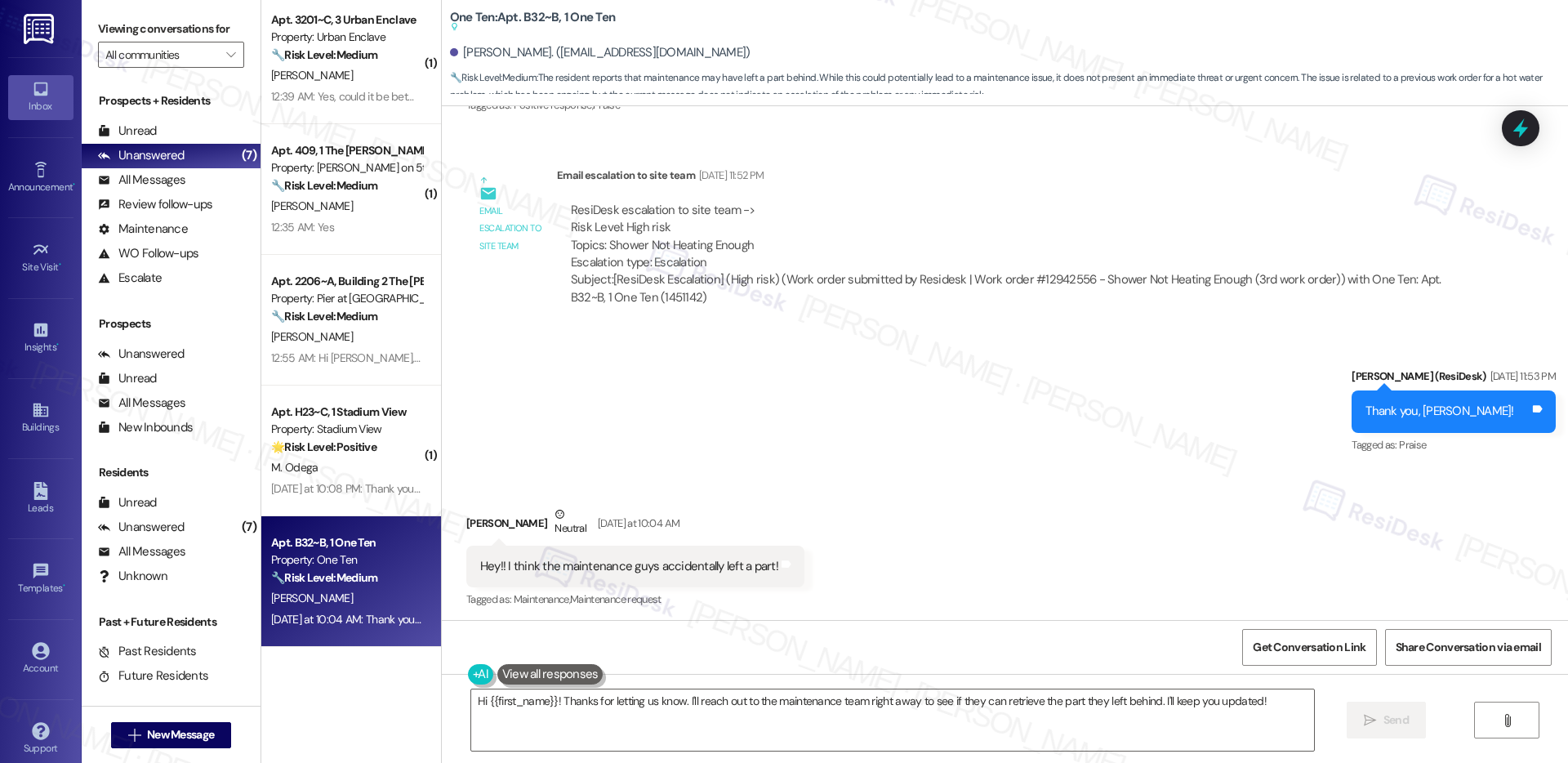
scroll to position [7331, 0]
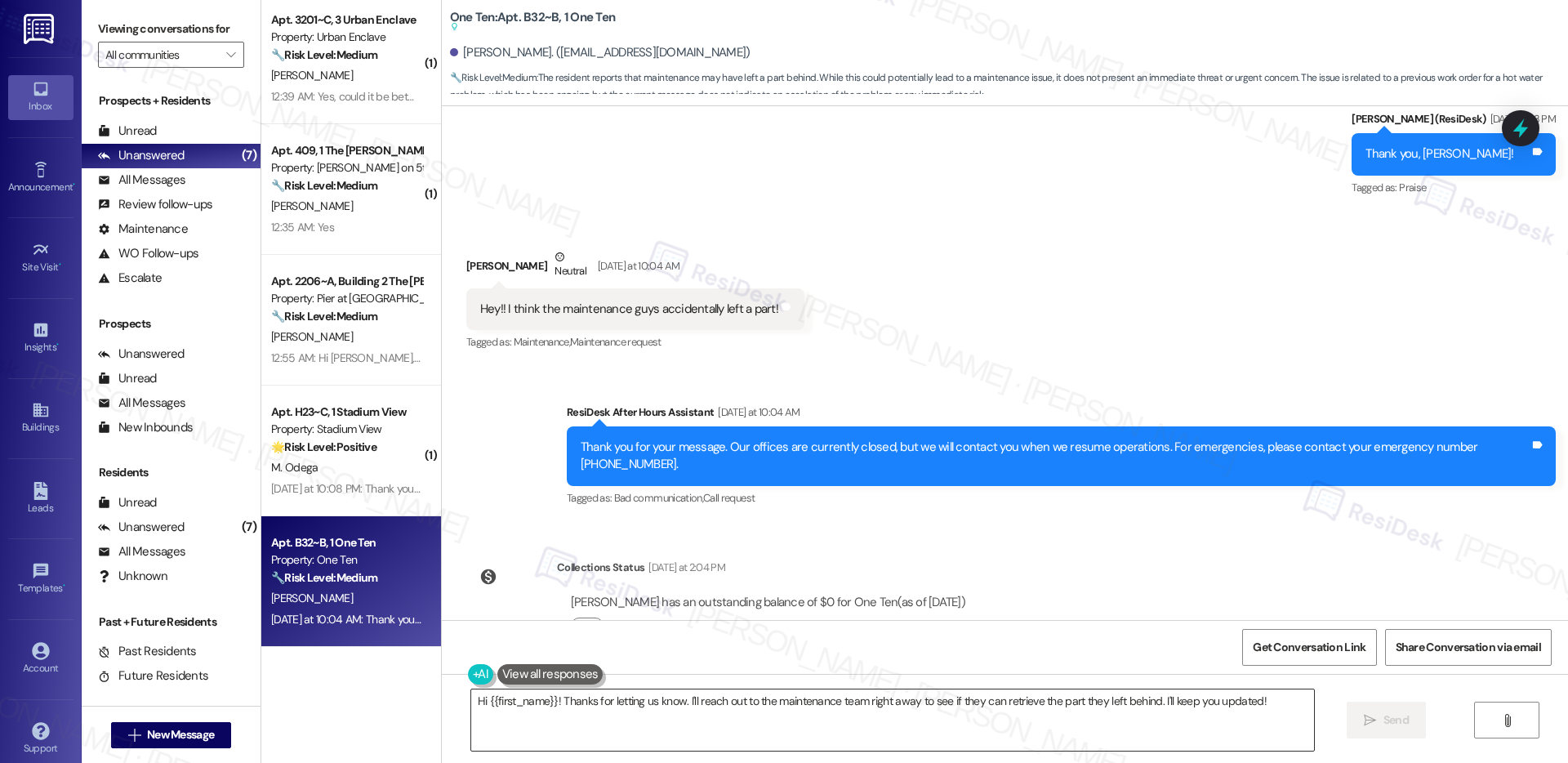
click at [1268, 703] on textarea "Hi {{first_name}}! Thanks for letting us know. I'll reach out to the maintenanc…" at bounding box center [892, 720] width 843 height 61
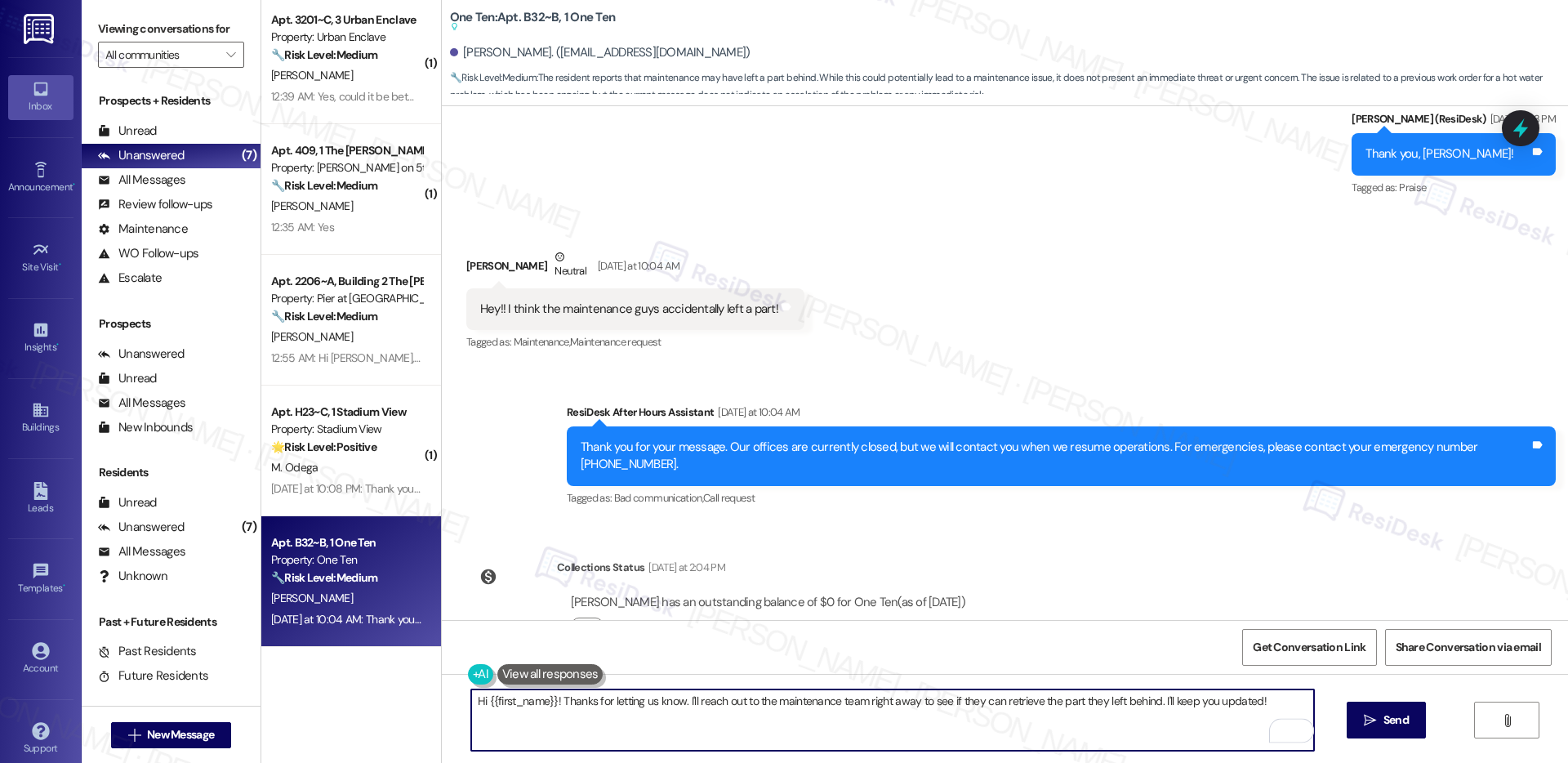
drag, startPoint x: 1268, startPoint y: 703, endPoint x: 1152, endPoint y: 702, distance: 116.0
click at [1152, 702] on textarea "Hi {{first_name}}! Thanks for letting us know. I'll reach out to the maintenanc…" at bounding box center [892, 720] width 843 height 61
click at [479, 249] on div "[PERSON_NAME] Neutral [DATE] at 10:04 AM" at bounding box center [636, 269] width 338 height 40
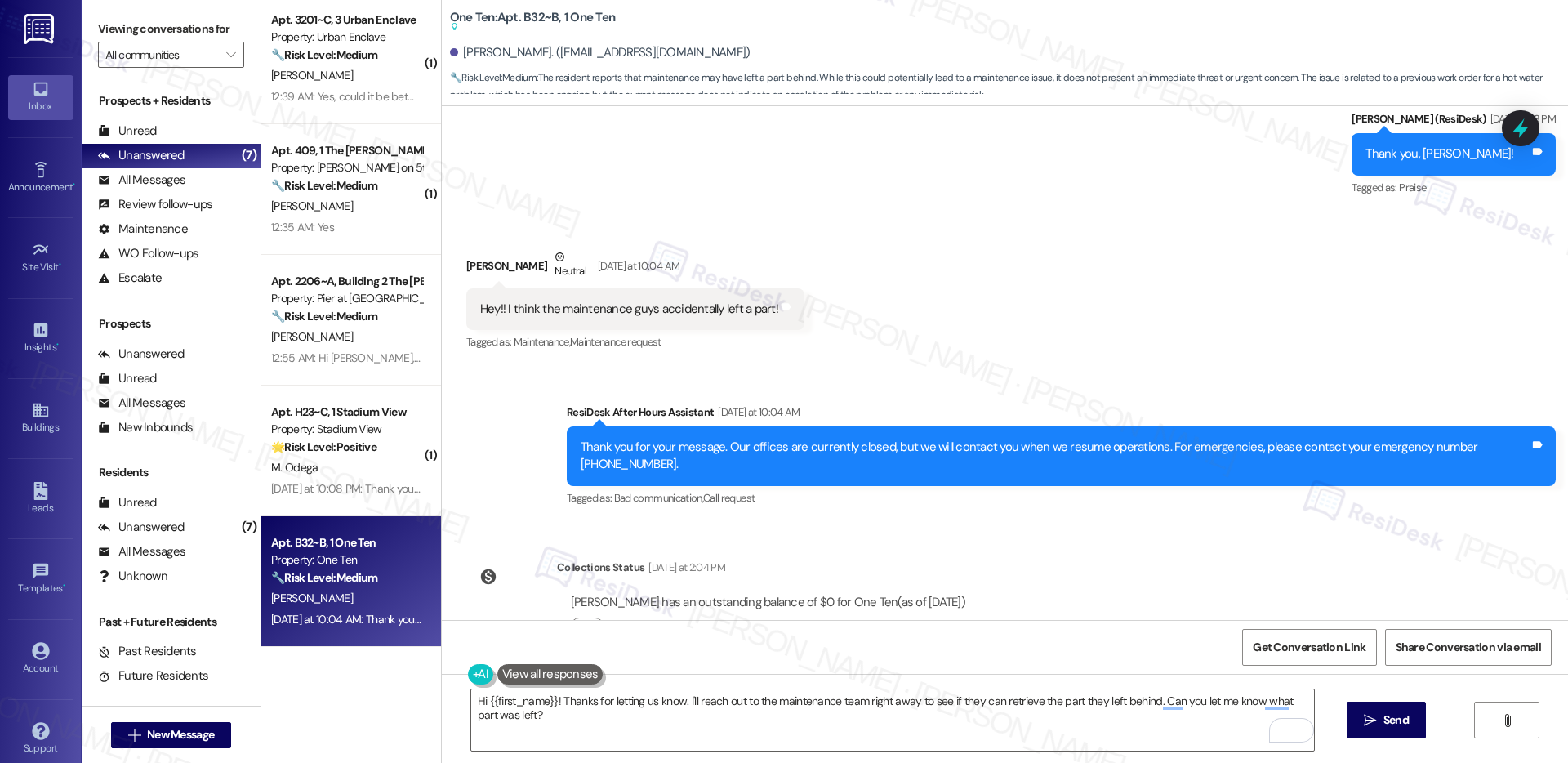
click at [479, 249] on div "[PERSON_NAME] Neutral [DATE] at 10:04 AM" at bounding box center [636, 269] width 338 height 40
copy div "[GEOGRAPHIC_DATA]"
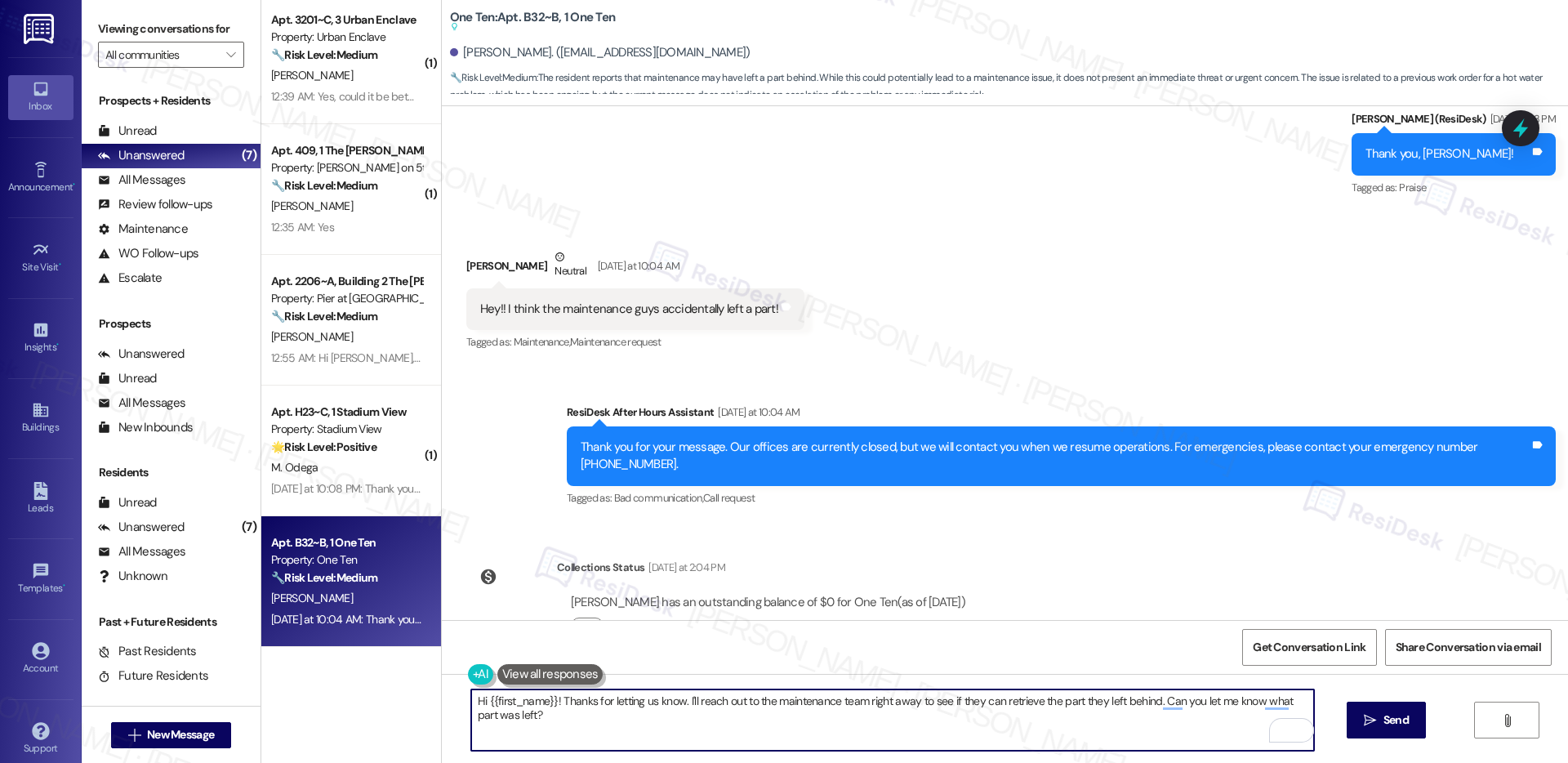
drag, startPoint x: 545, startPoint y: 702, endPoint x: 476, endPoint y: 696, distance: 69.3
click at [476, 696] on textarea "Hi {{first_name}}! Thanks for letting us know. I'll reach out to the maintenanc…" at bounding box center [892, 720] width 843 height 61
paste textarea "[GEOGRAPHIC_DATA]"
type textarea "Hi [PERSON_NAME]! Thanks for letting us know. I'll reach out to the maintenance…"
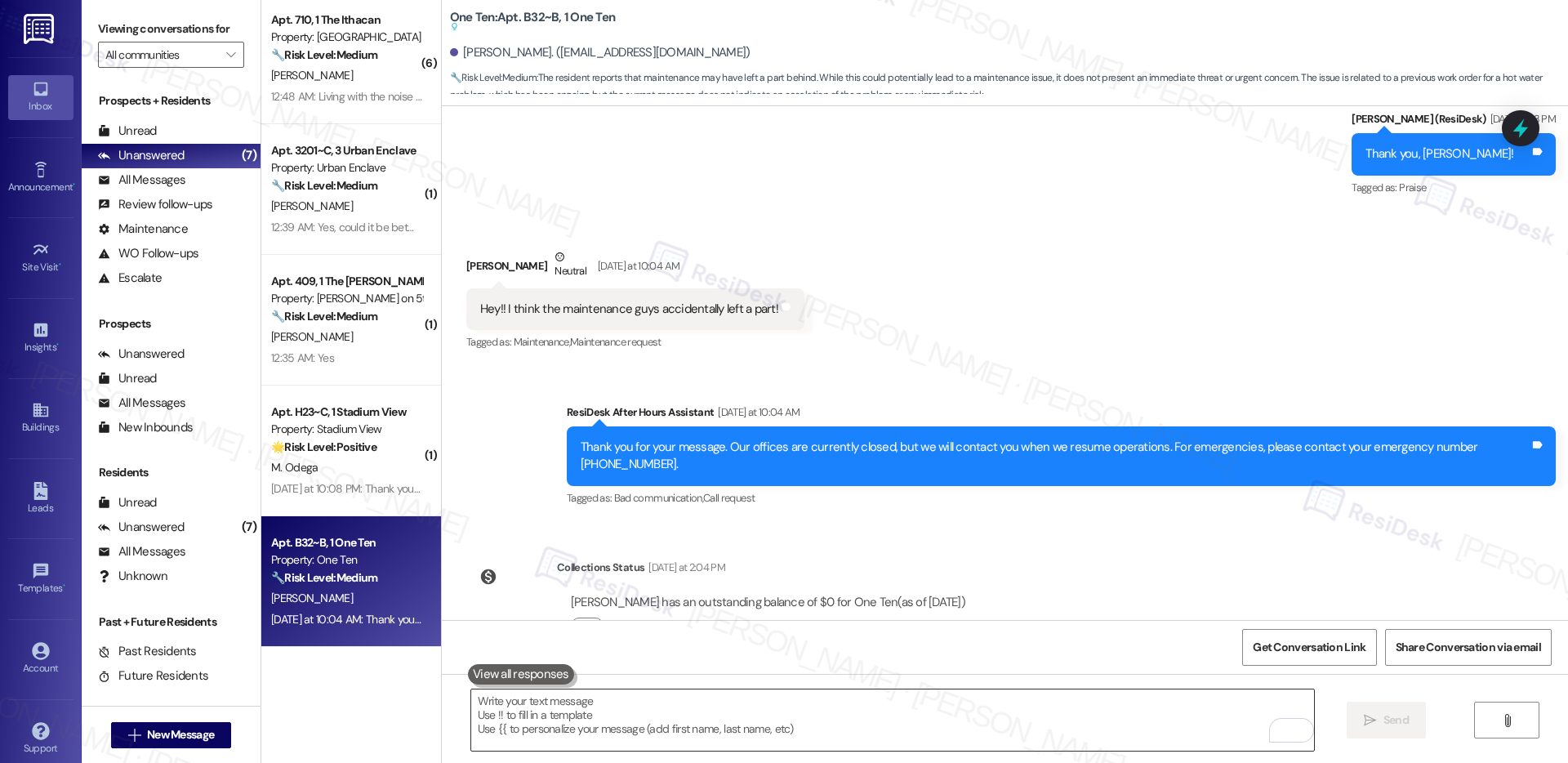
click at [664, 726] on textarea "To enrich screen reader interactions, please activate Accessibility in Grammarl…" at bounding box center [892, 720] width 843 height 61
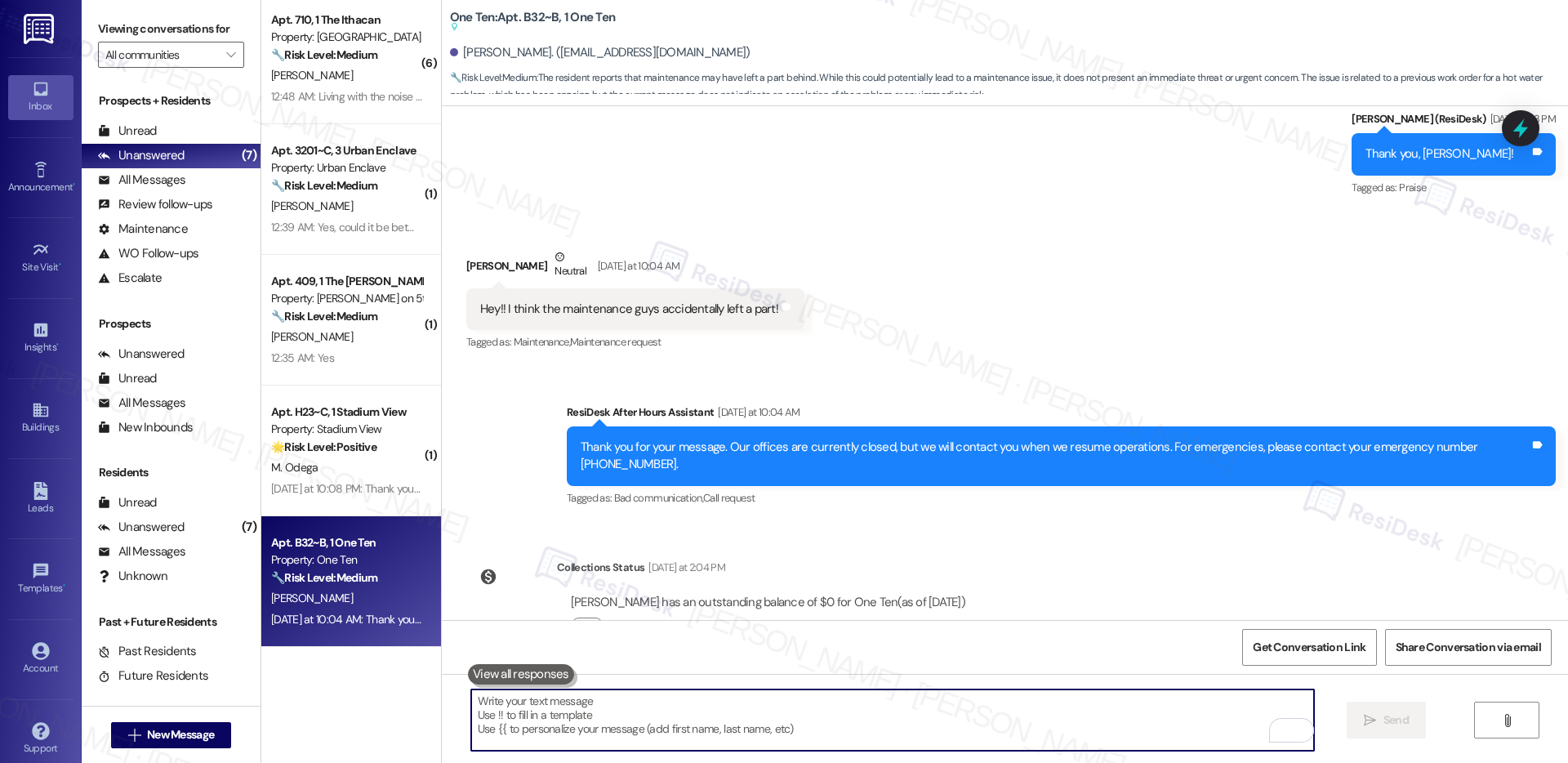
paste textarea "Hi [PERSON_NAME]! Thanks for letting us know. I’ll contact the maintenance team…"
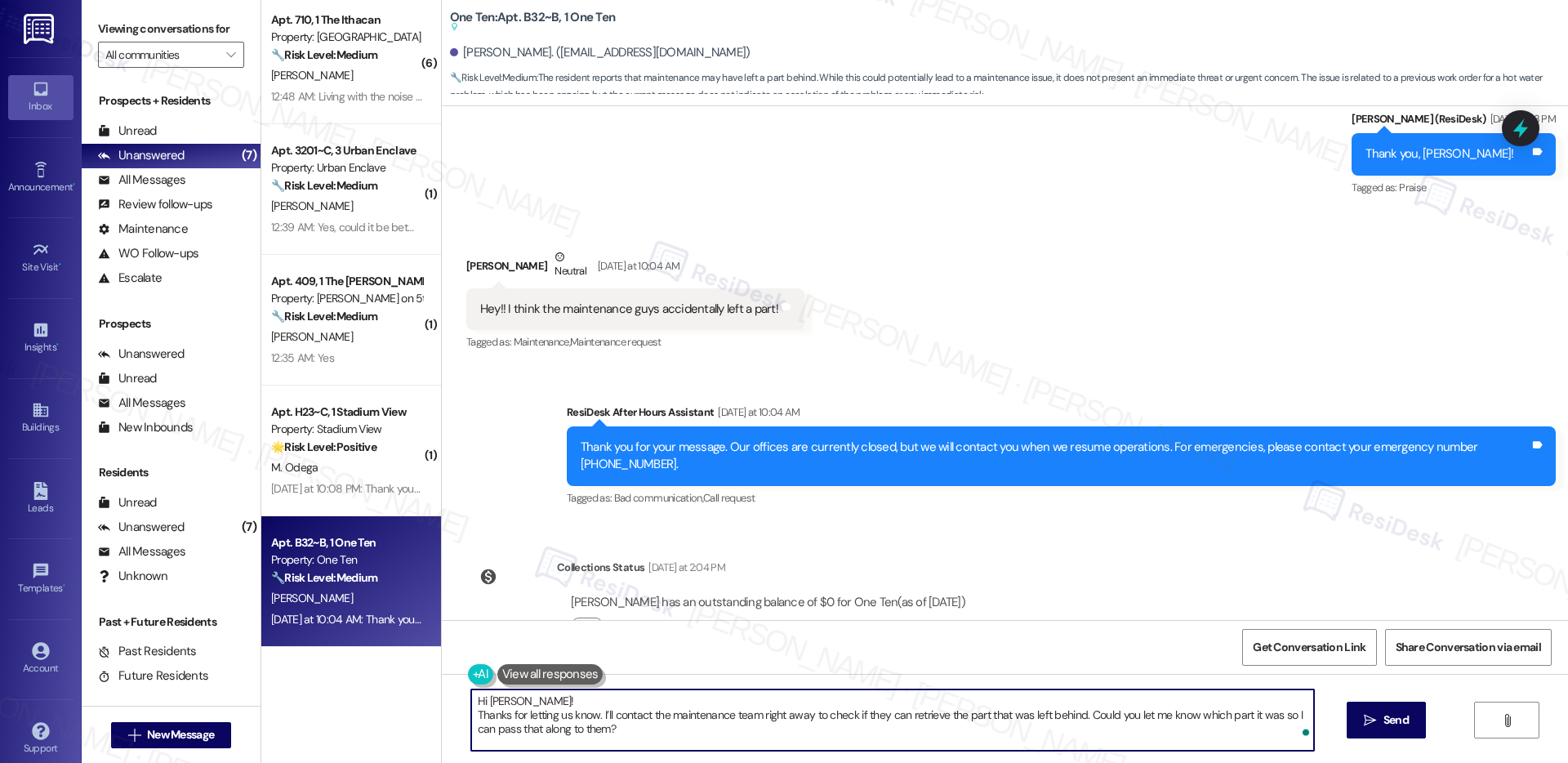
click at [471, 715] on textarea "Hi [PERSON_NAME]! Thanks for letting us know. I’ll contact the maintenance team…" at bounding box center [892, 720] width 843 height 61
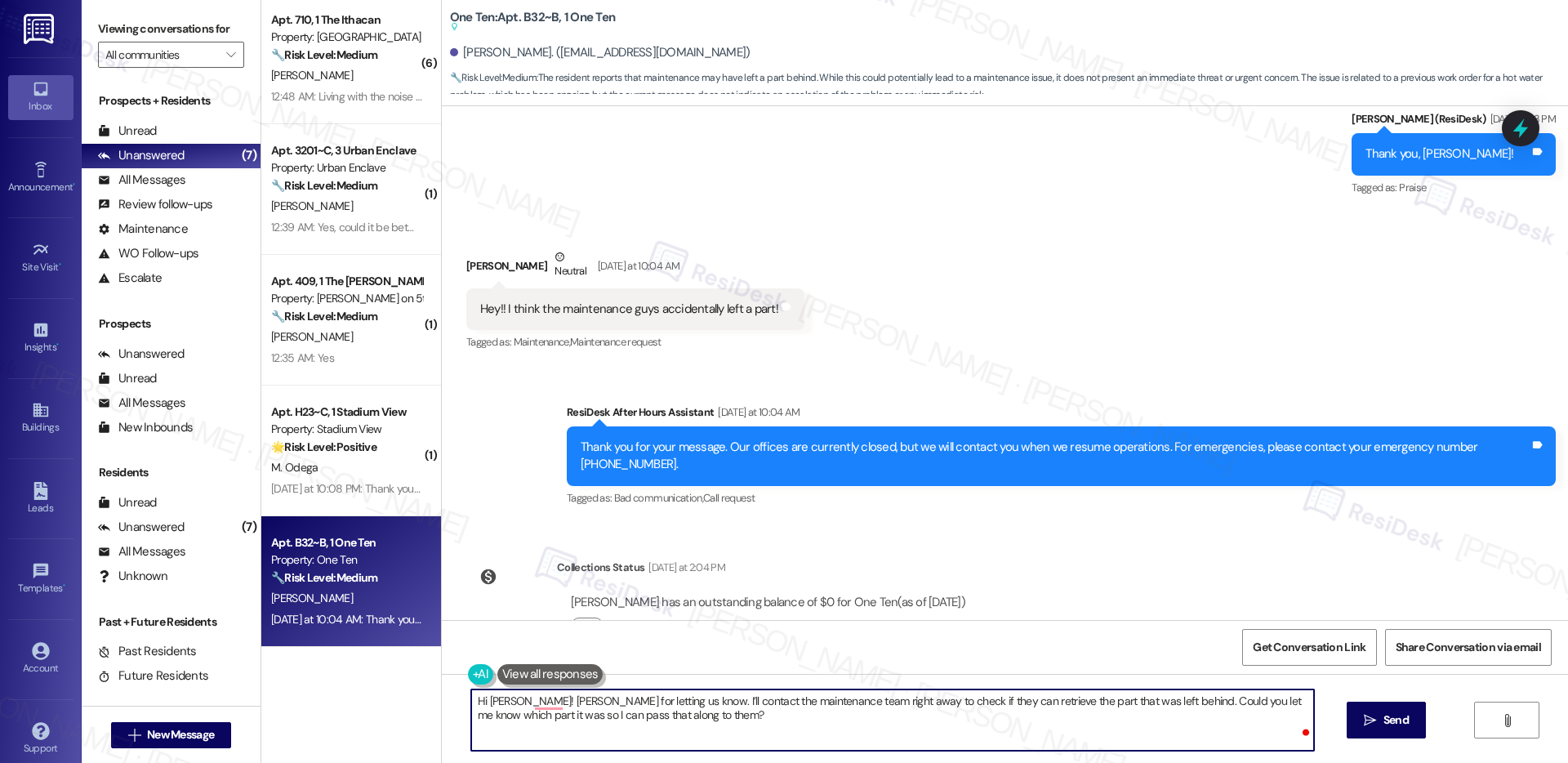
type textarea "Hi [PERSON_NAME]! Thanks for letting us know. I’ll contact the maintenance team…"
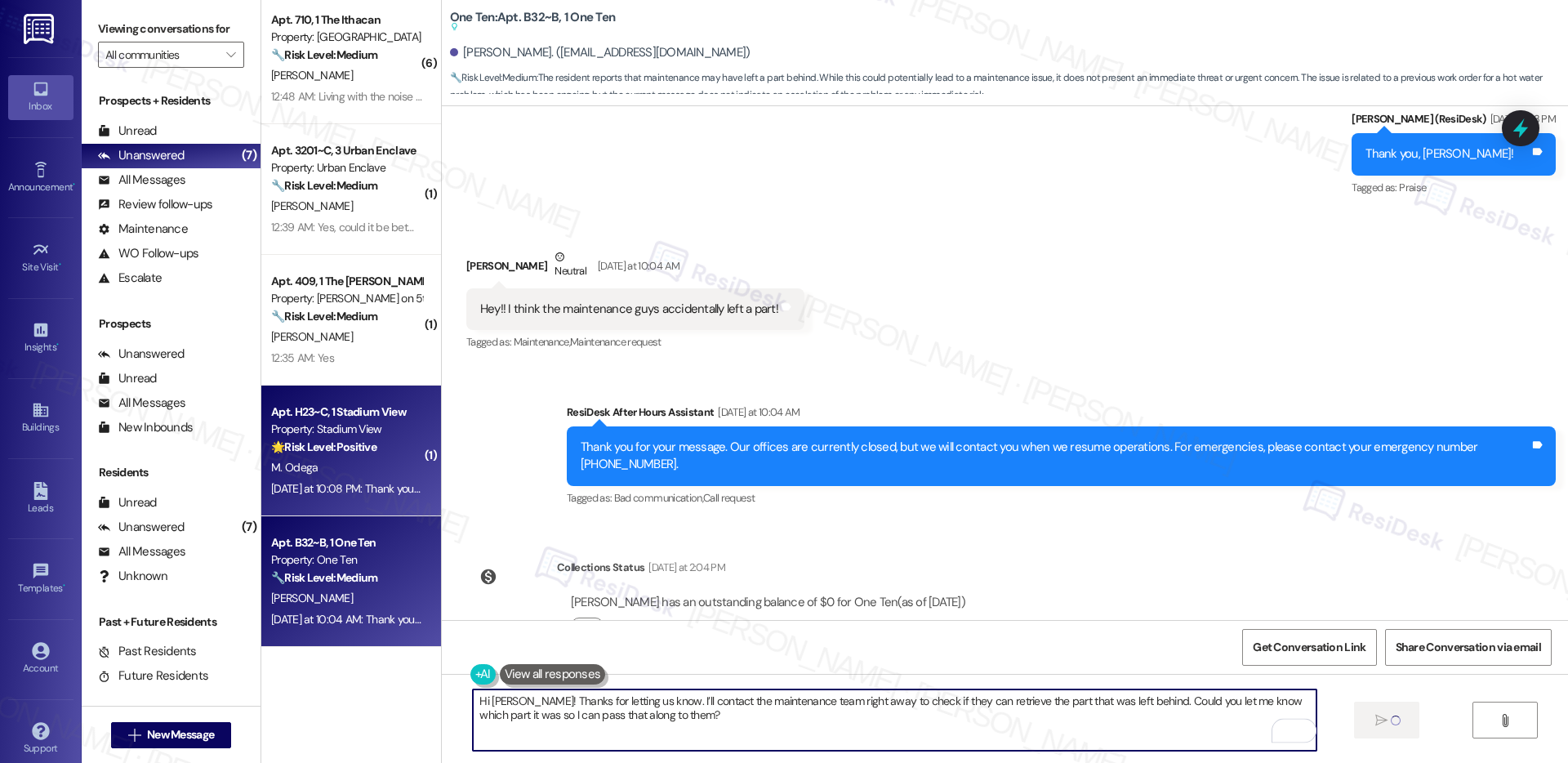
click at [379, 473] on div "M. Odega" at bounding box center [347, 467] width 154 height 20
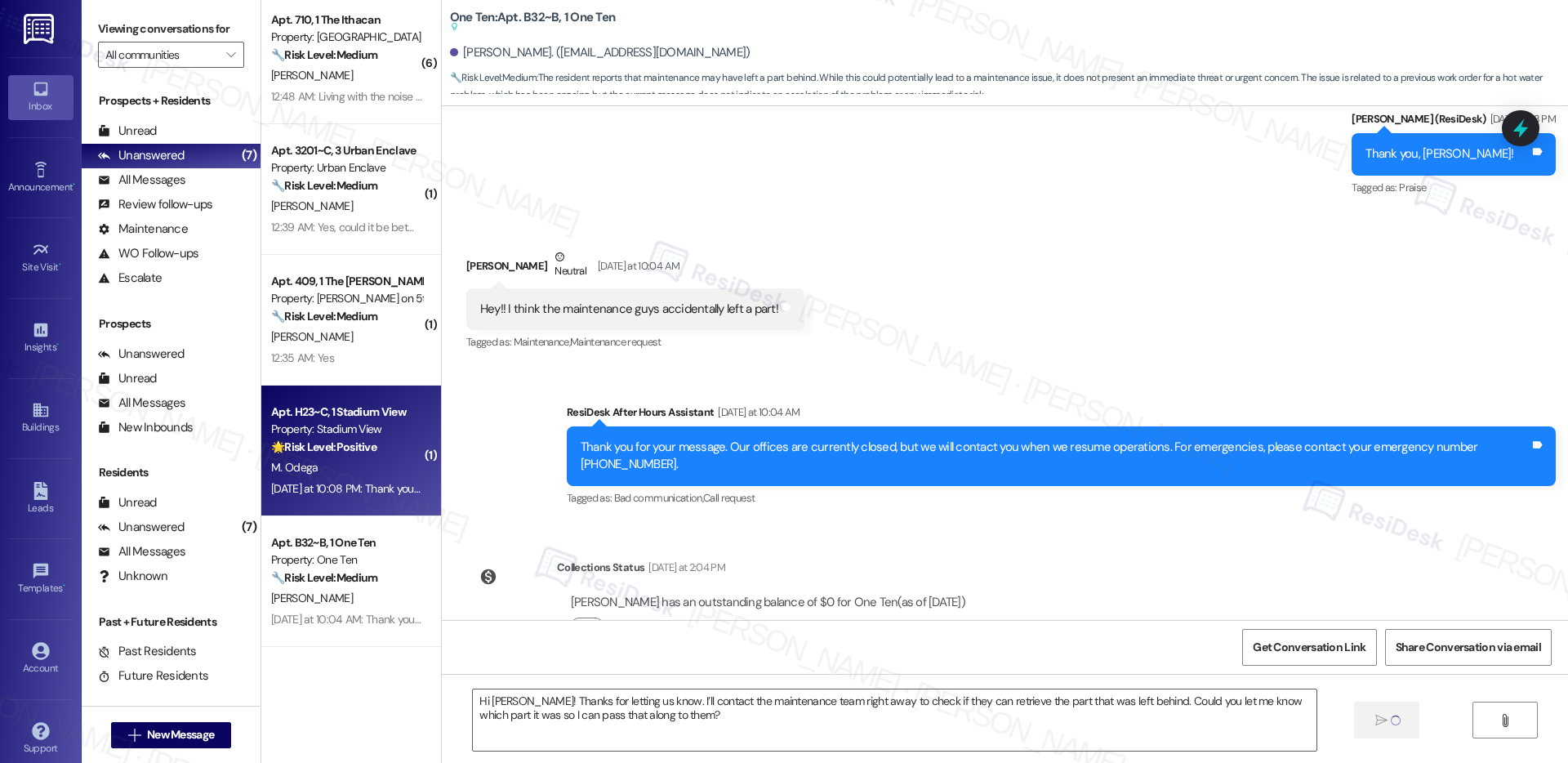
type textarea "Fetching suggested responses. Please feel free to read through the conversation…"
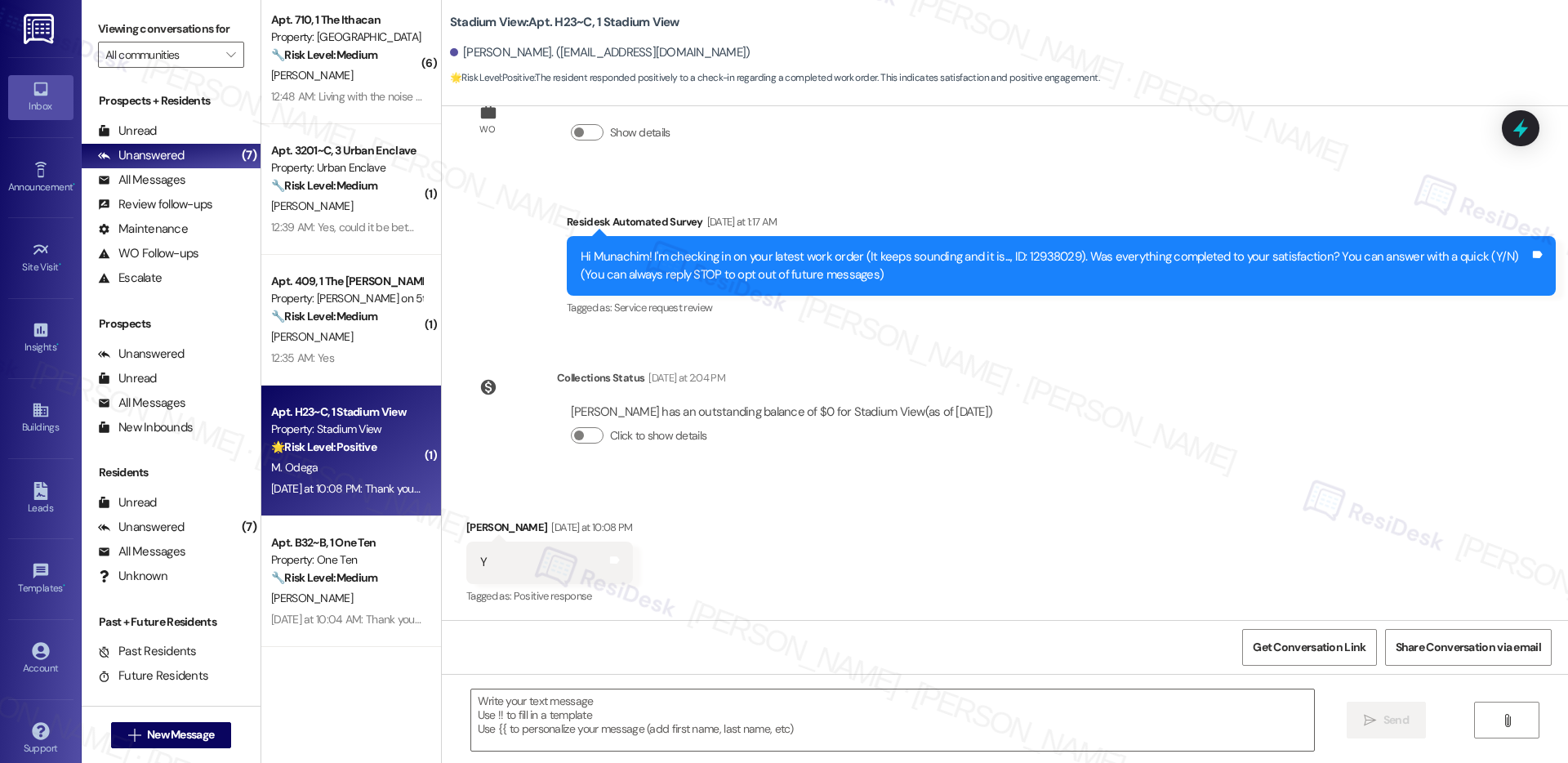
type textarea "Fetching suggested responses. Please feel free to read through the conversation…"
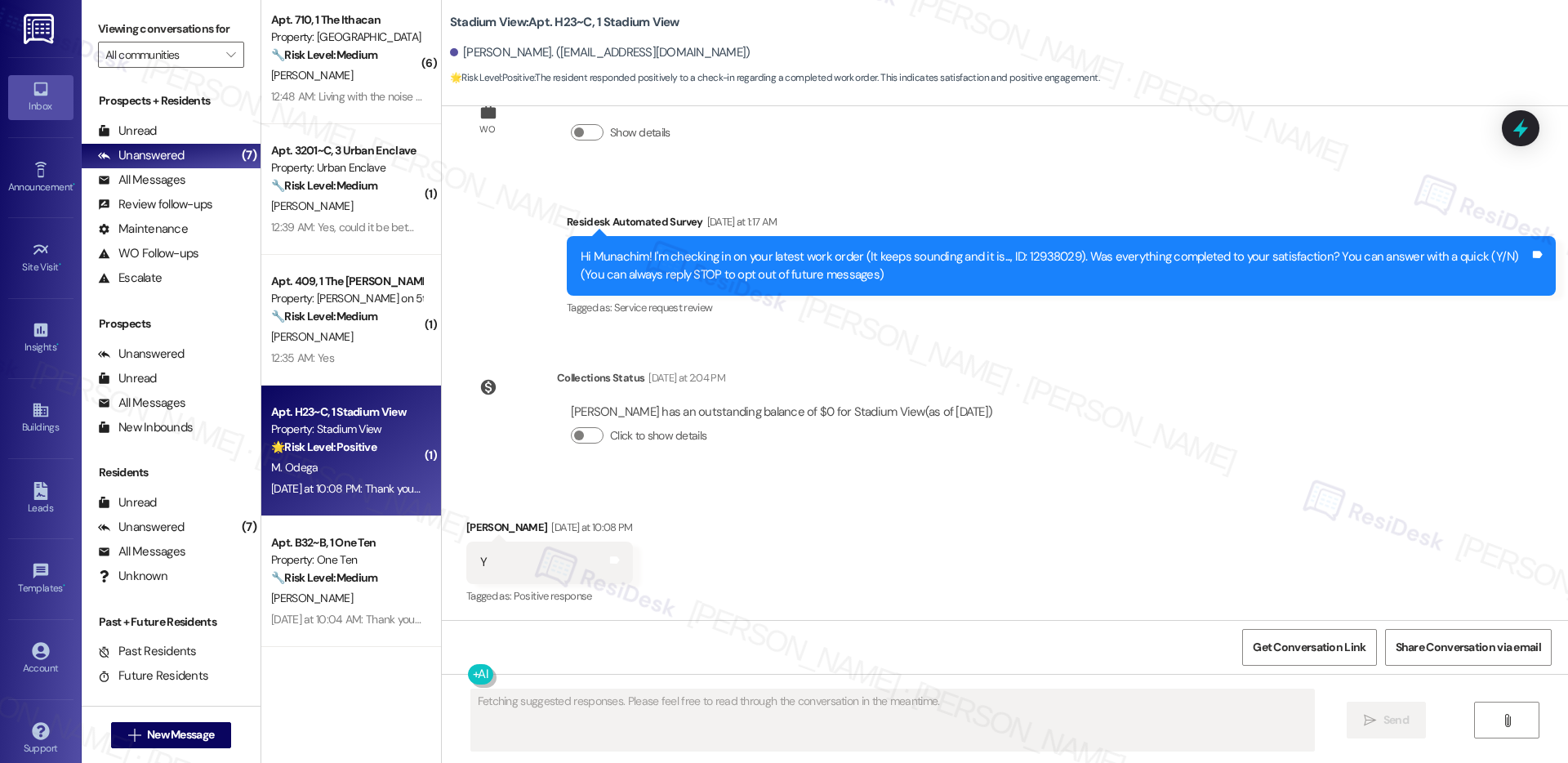
scroll to position [227, 0]
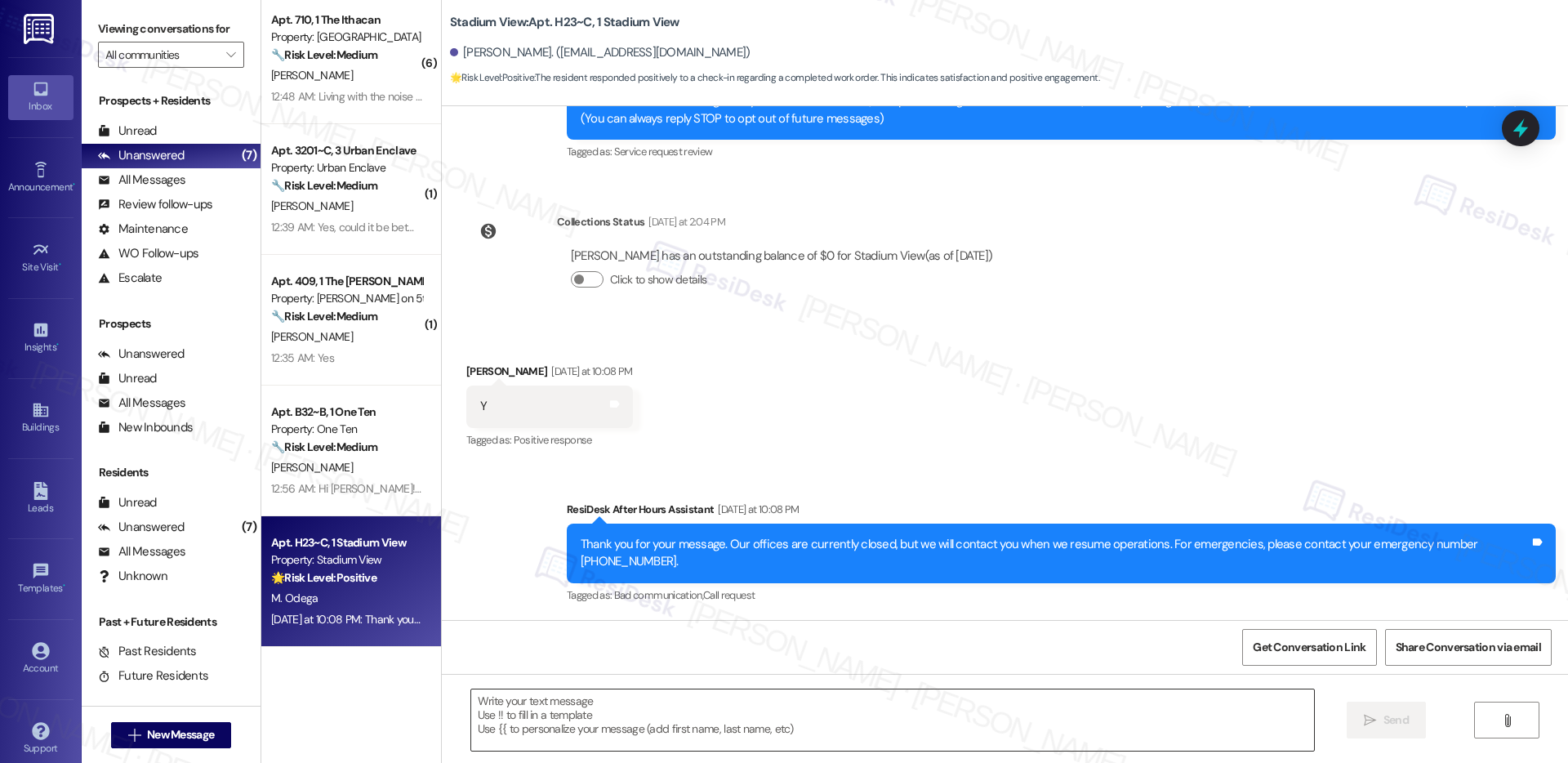
click at [538, 703] on textarea at bounding box center [892, 720] width 843 height 61
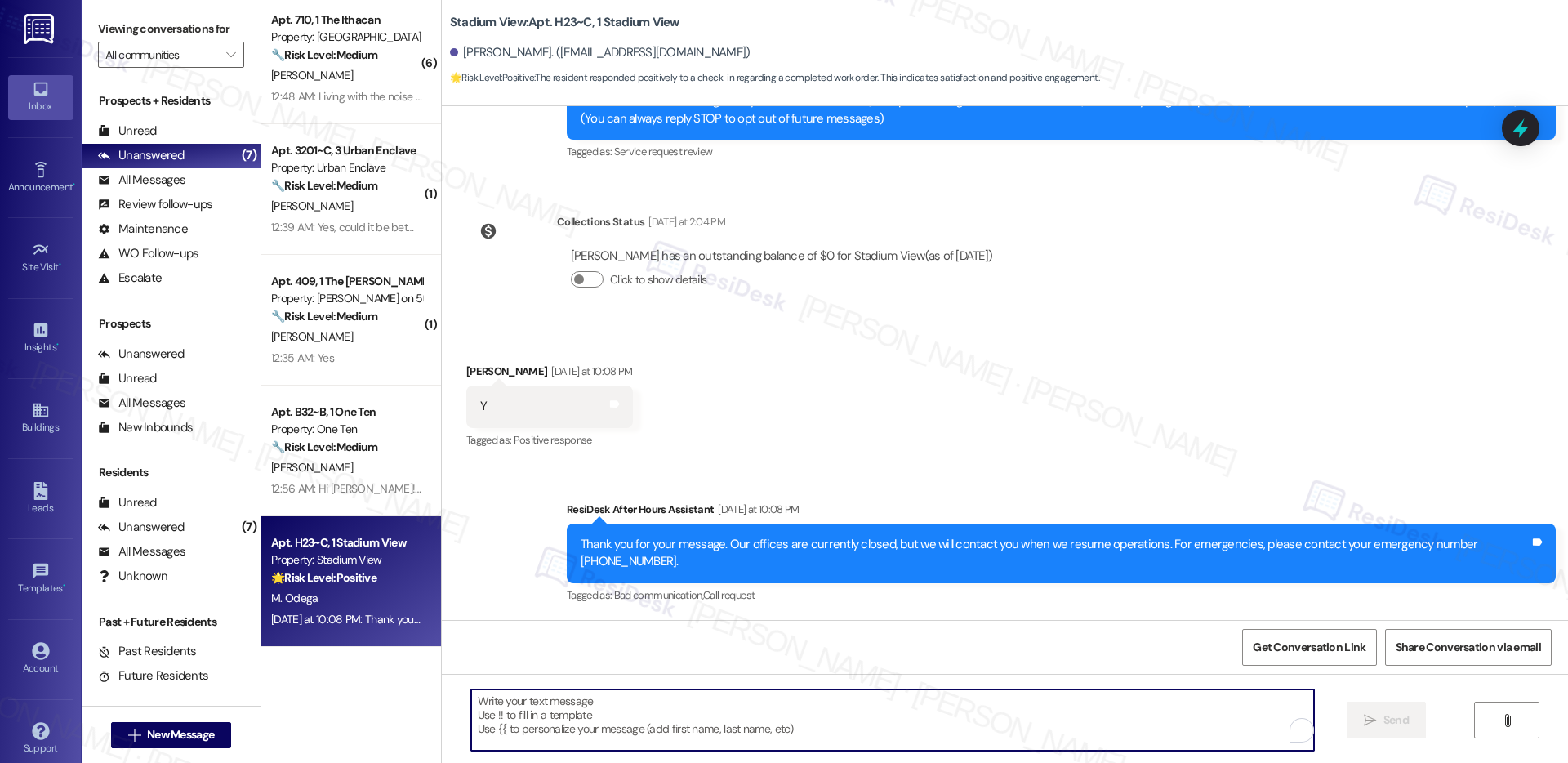
paste textarea "Hi {{first_name}}, I'm so glad to hear the work order was completed to your sat…"
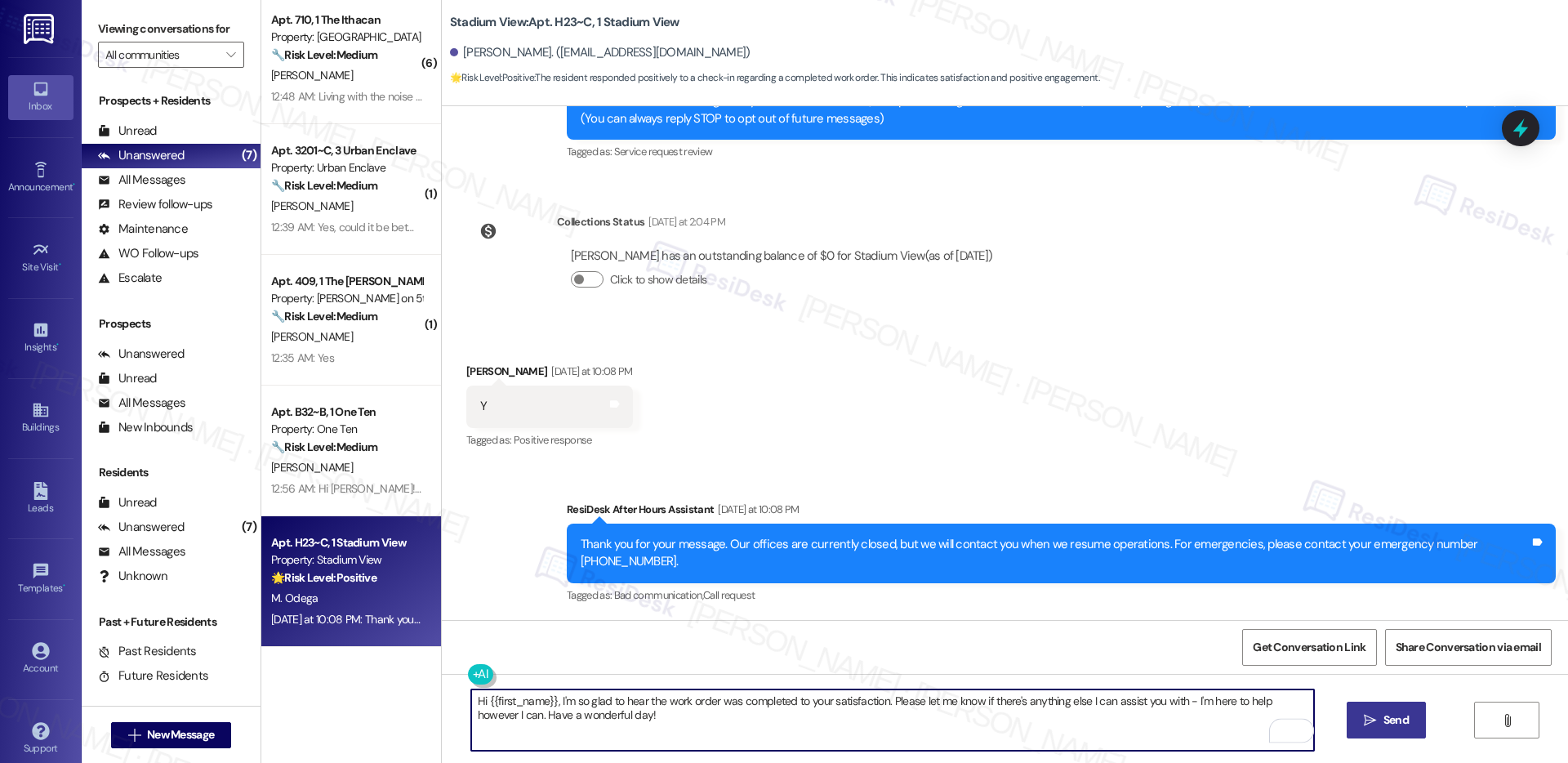
type textarea "Hi {{first_name}}, I'm so glad to hear the work order was completed to your sat…"
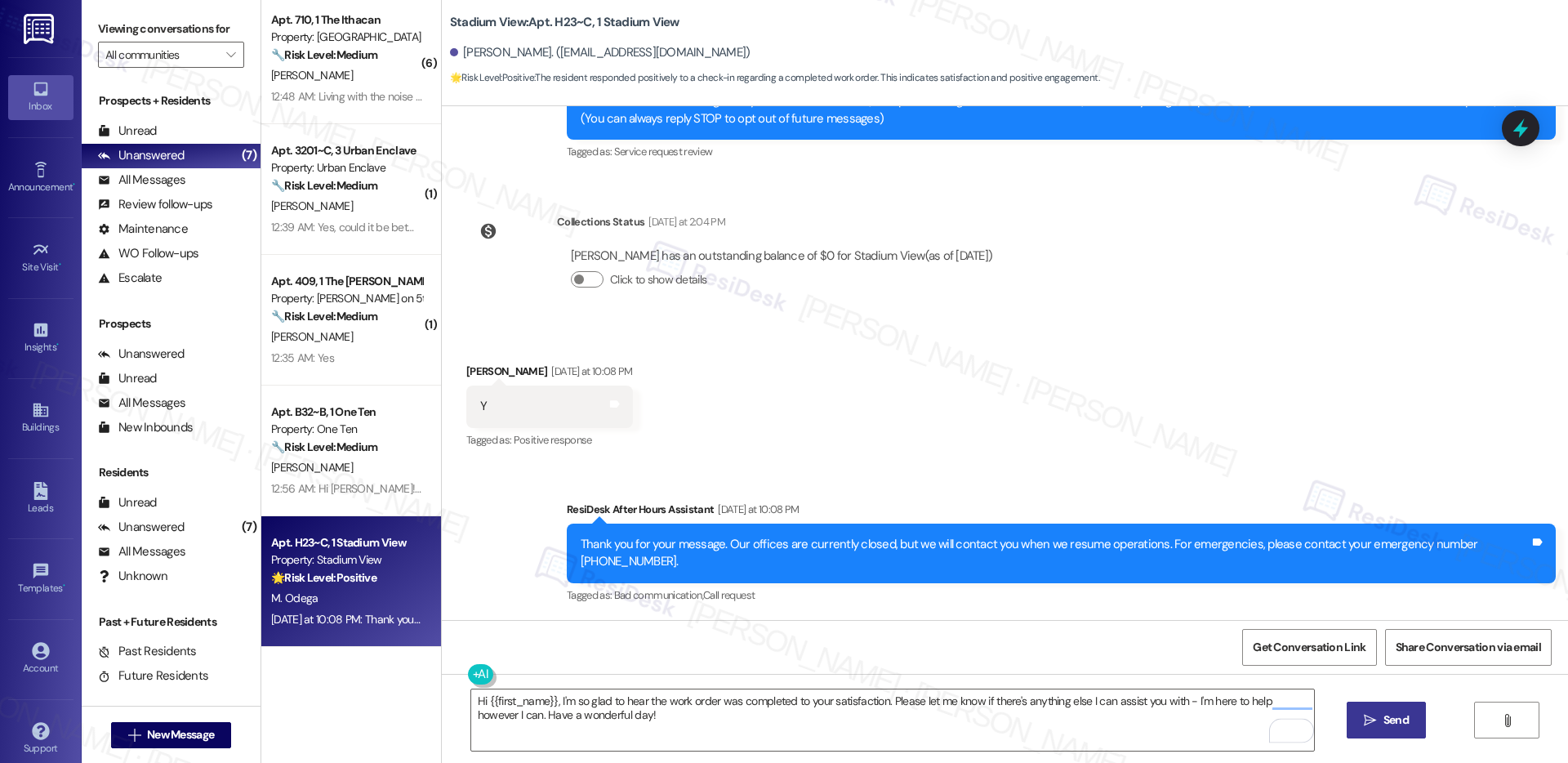
click at [1384, 719] on span "Send" at bounding box center [1396, 721] width 25 height 18
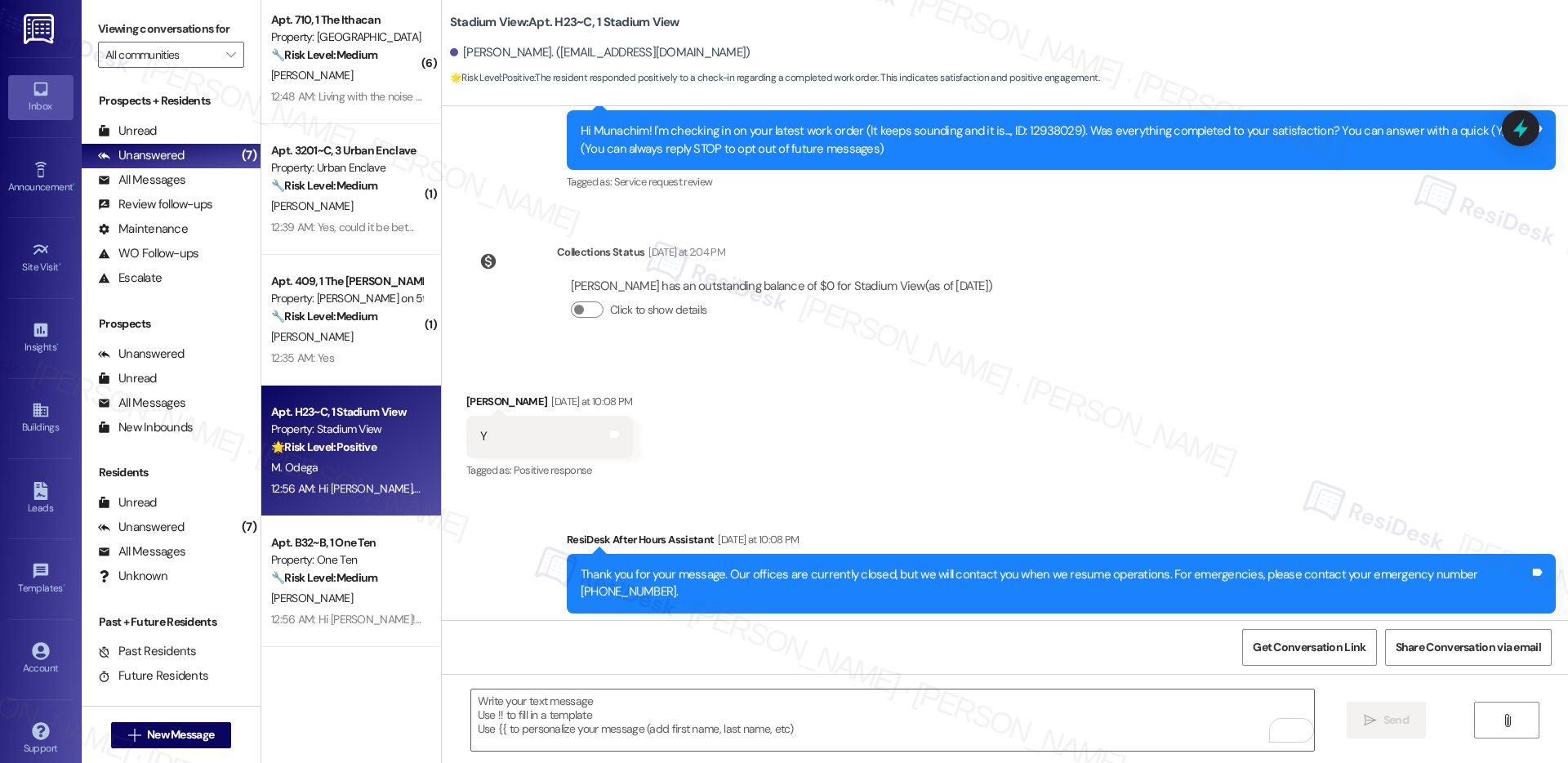
scroll to position [359, 0]
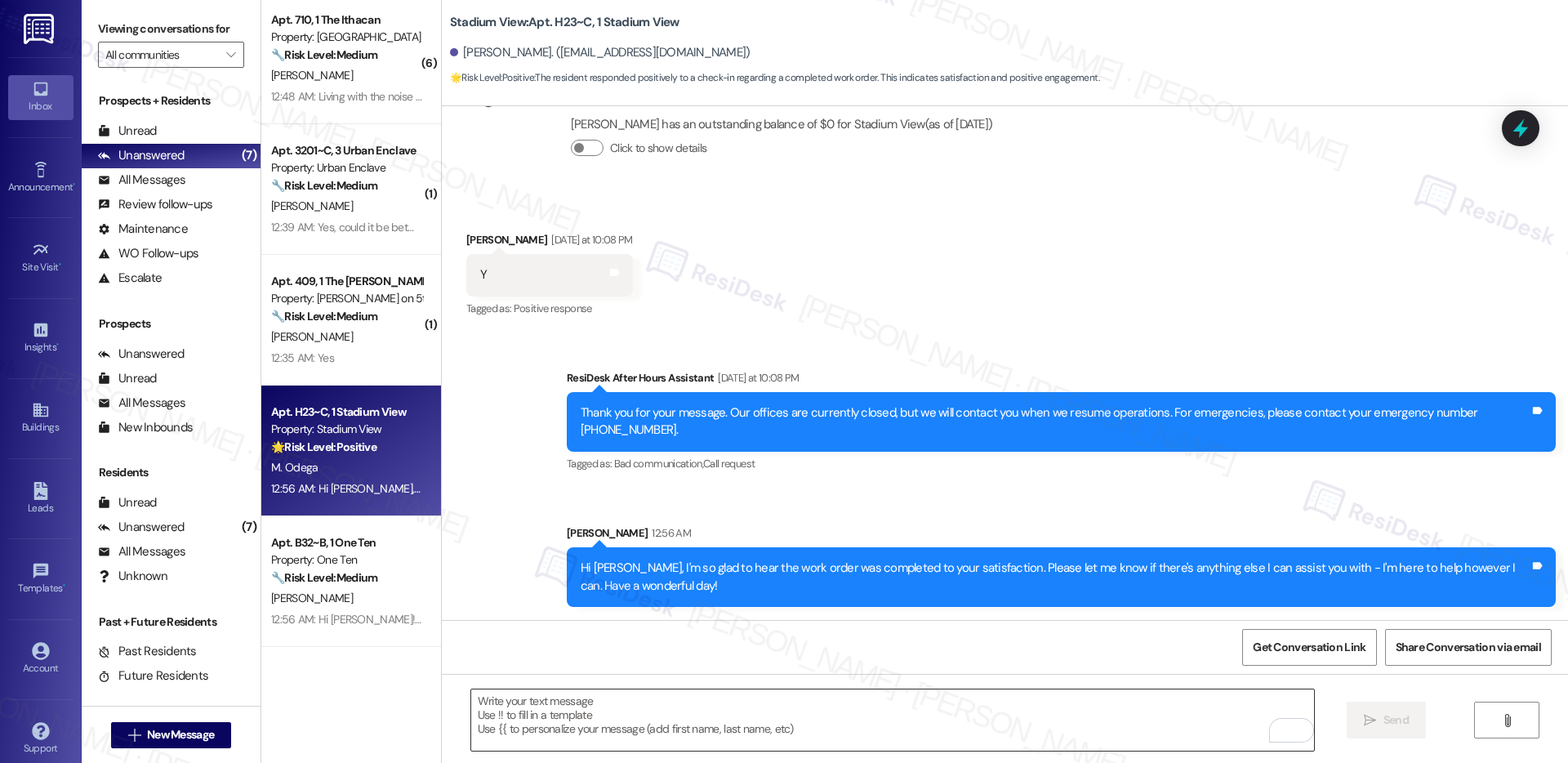
click at [633, 714] on textarea "To enrich screen reader interactions, please activate Accessibility in Grammarl…" at bounding box center [892, 720] width 843 height 61
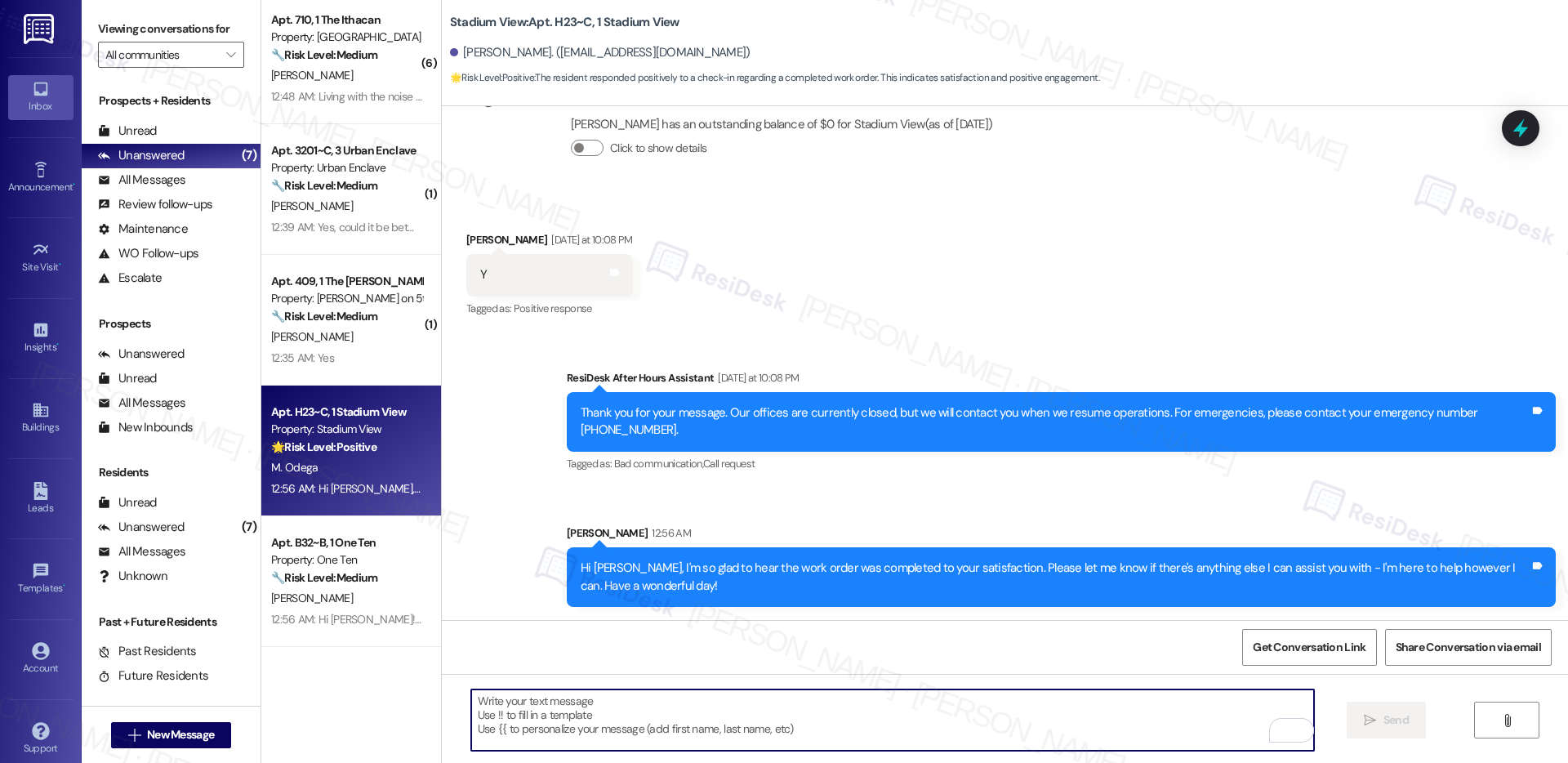
paste textarea "If I may ask...has {{property}} lived up to your expectations?"
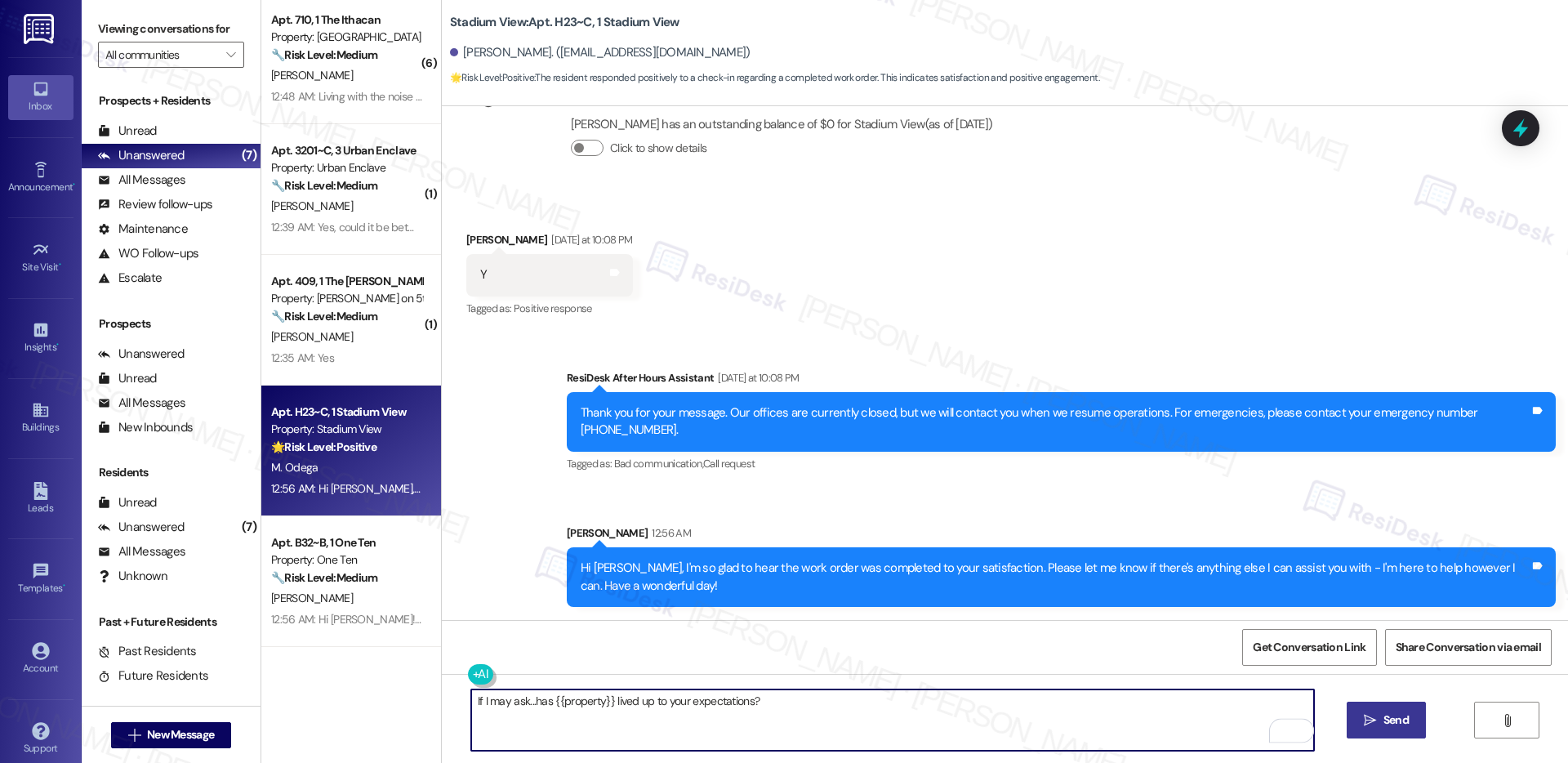
type textarea "If I may ask...has {{property}} lived up to your expectations?"
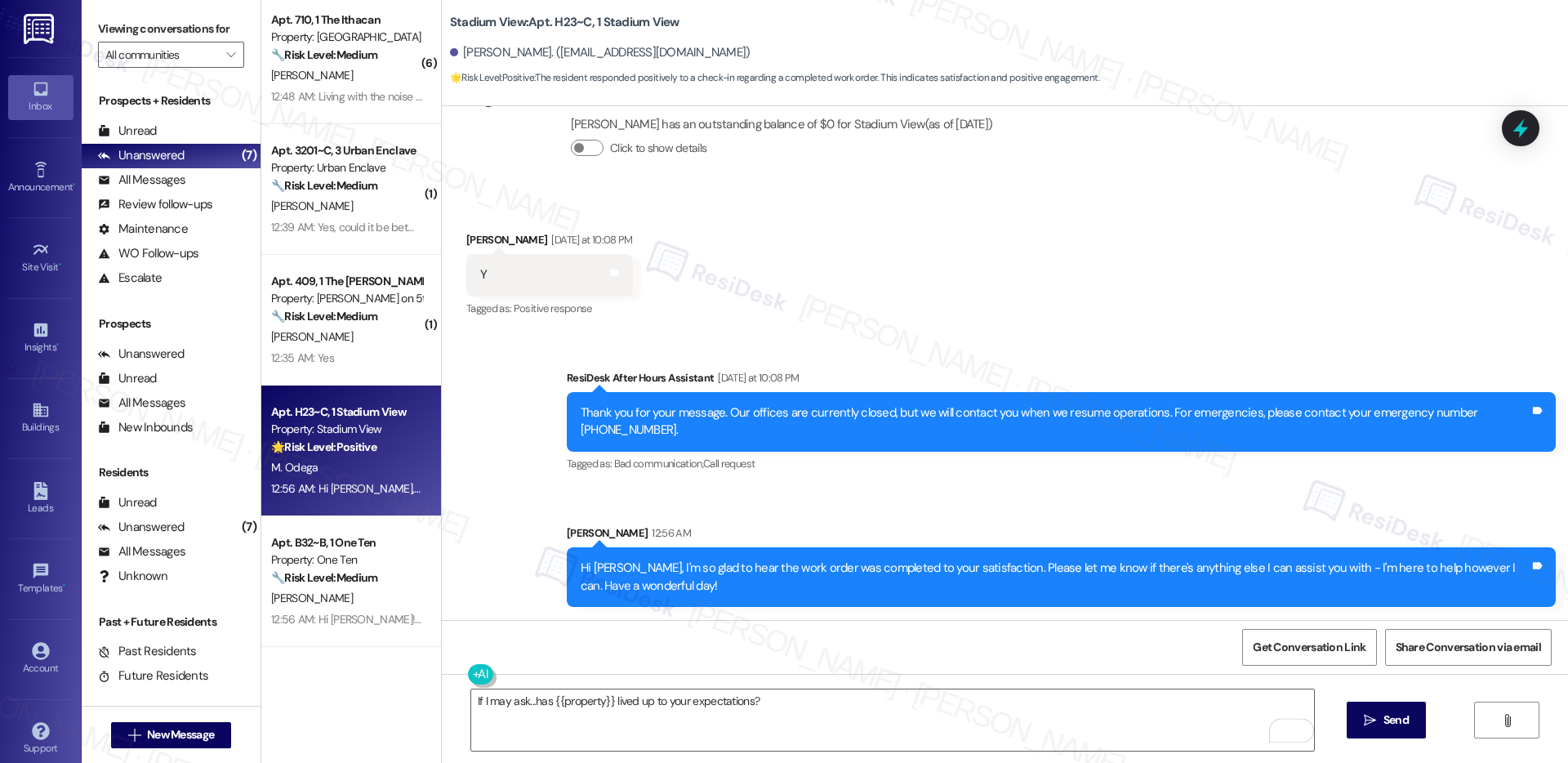
drag, startPoint x: 1406, startPoint y: 731, endPoint x: 1337, endPoint y: 724, distance: 69.4
click at [1406, 731] on button " Send" at bounding box center [1387, 720] width 80 height 37
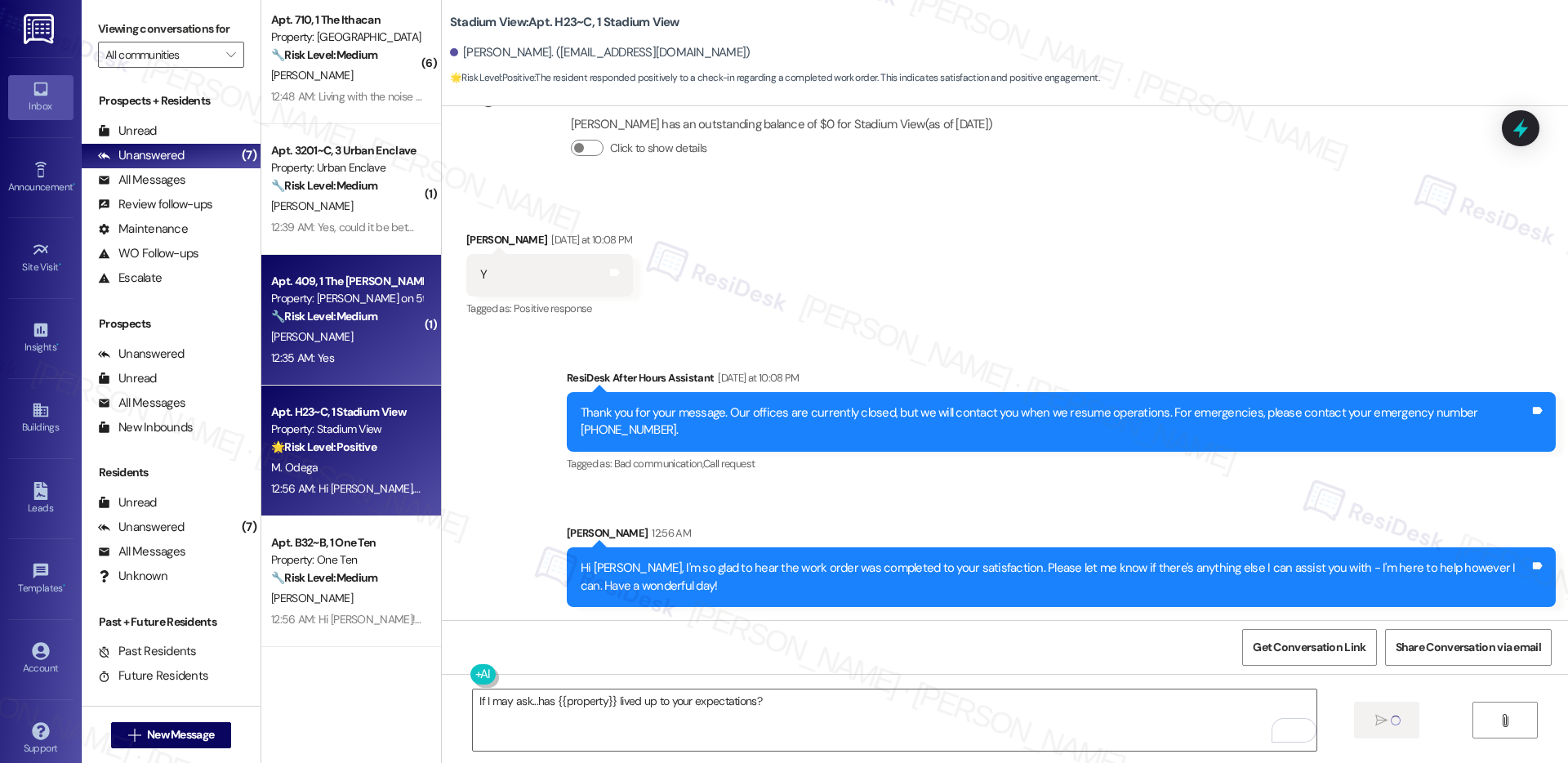
click at [331, 362] on div "12:35 AM: Yes 12:35 AM: Yes" at bounding box center [347, 357] width 154 height 20
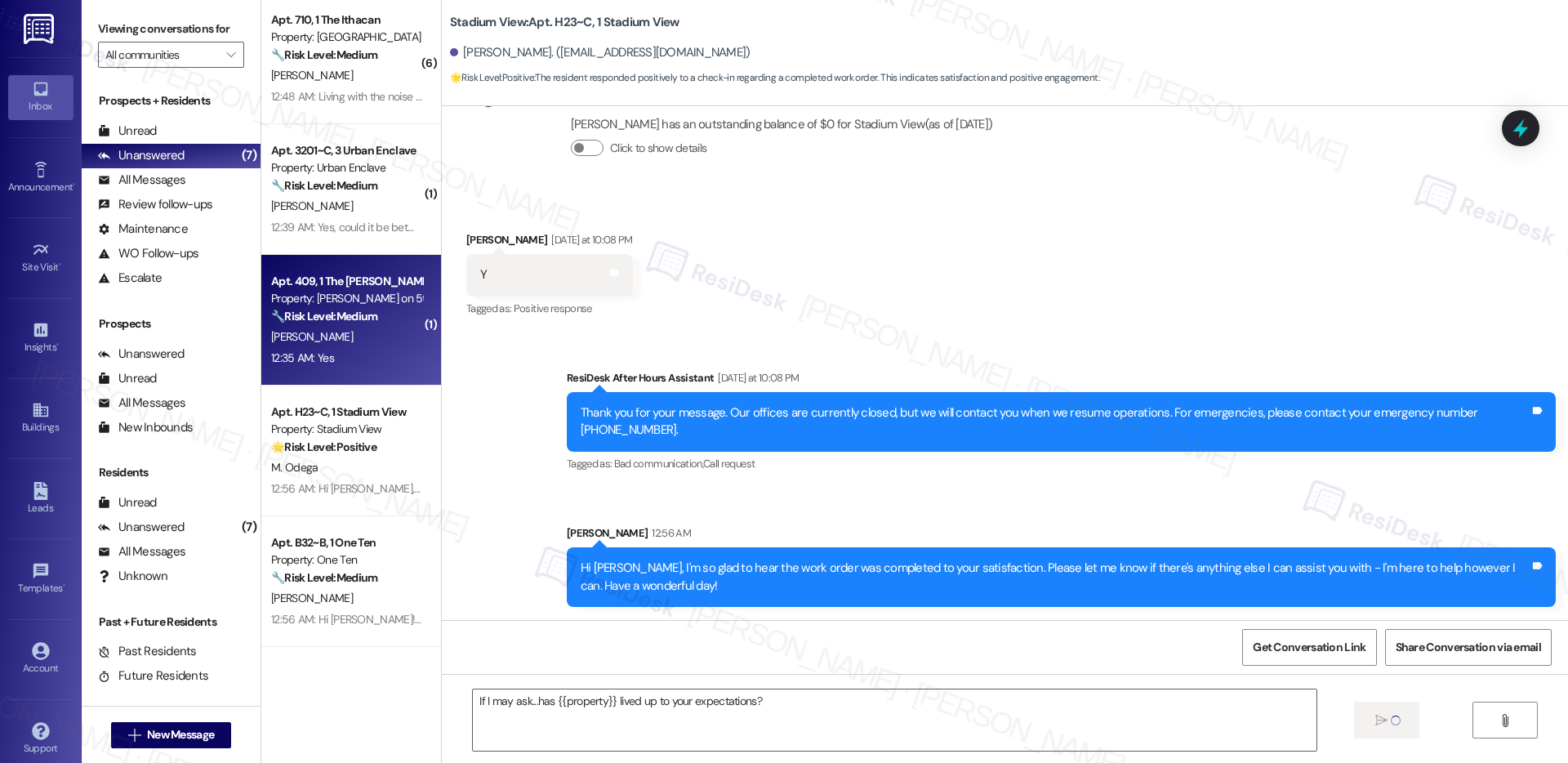
type textarea "Fetching suggested responses. Please feel free to read through the conversation…"
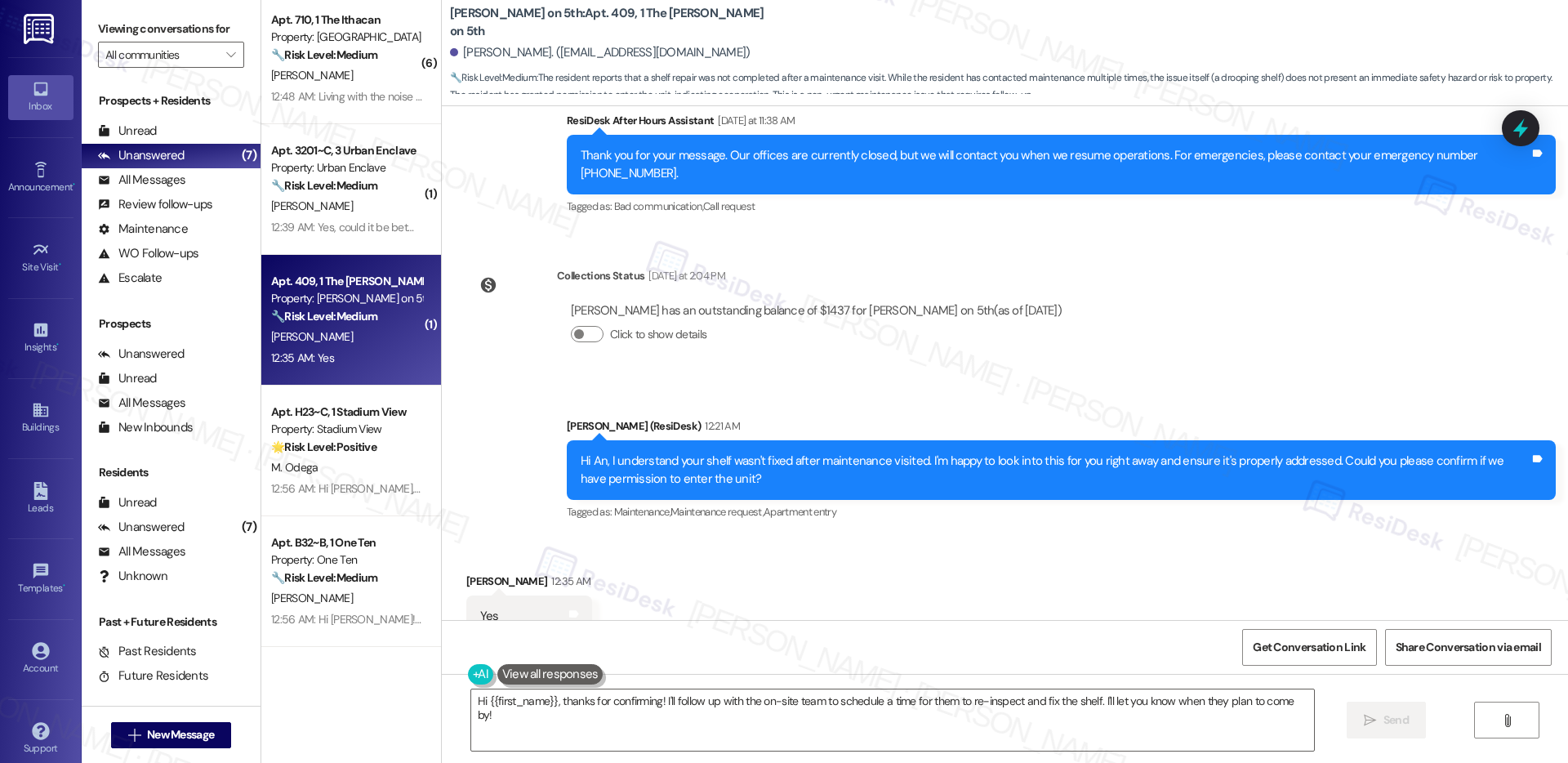
scroll to position [796, 0]
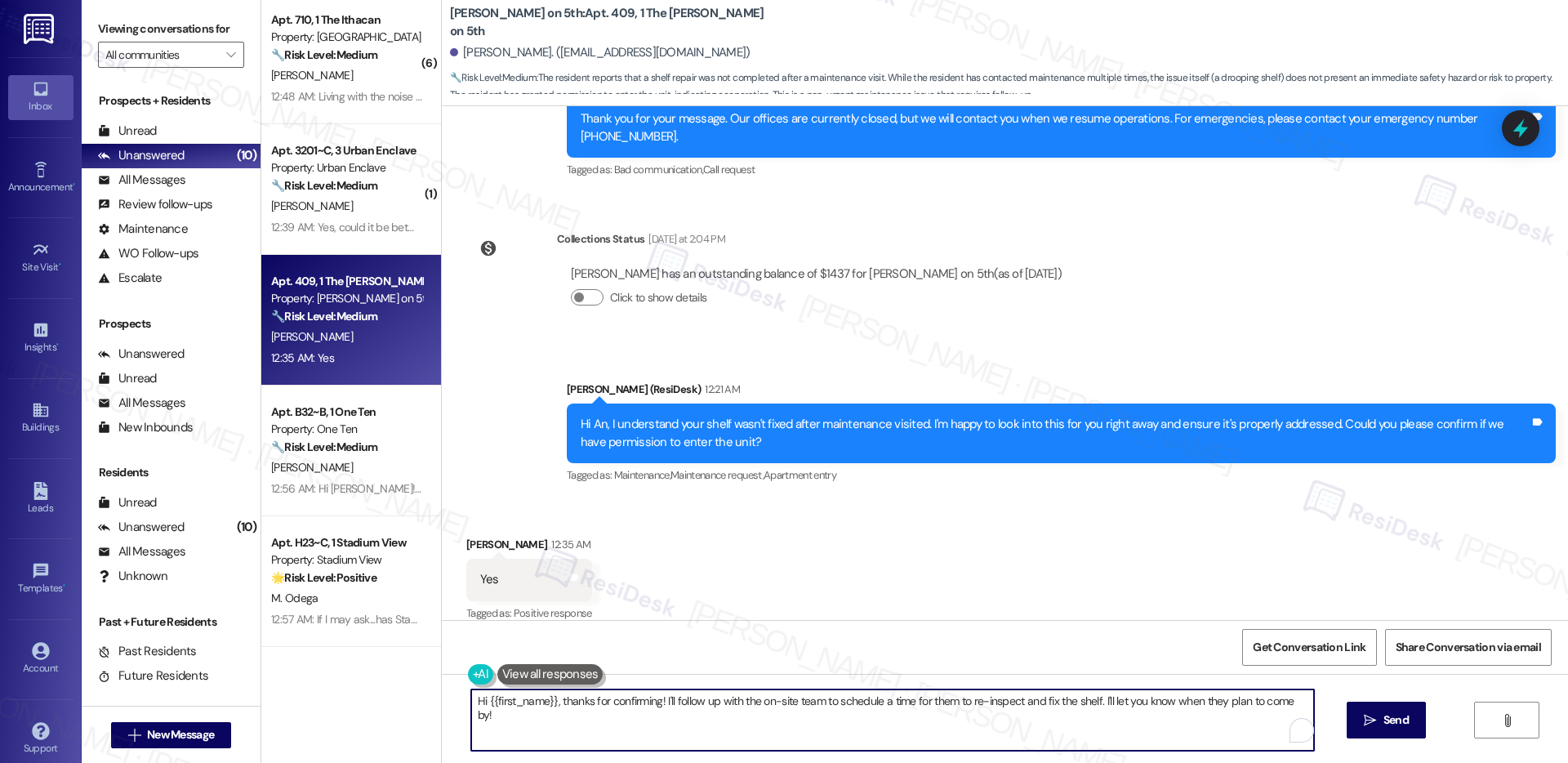
click at [655, 727] on textarea "Hi {{first_name}}, thanks for confirming! I'll follow up with the on-site team …" at bounding box center [892, 720] width 843 height 61
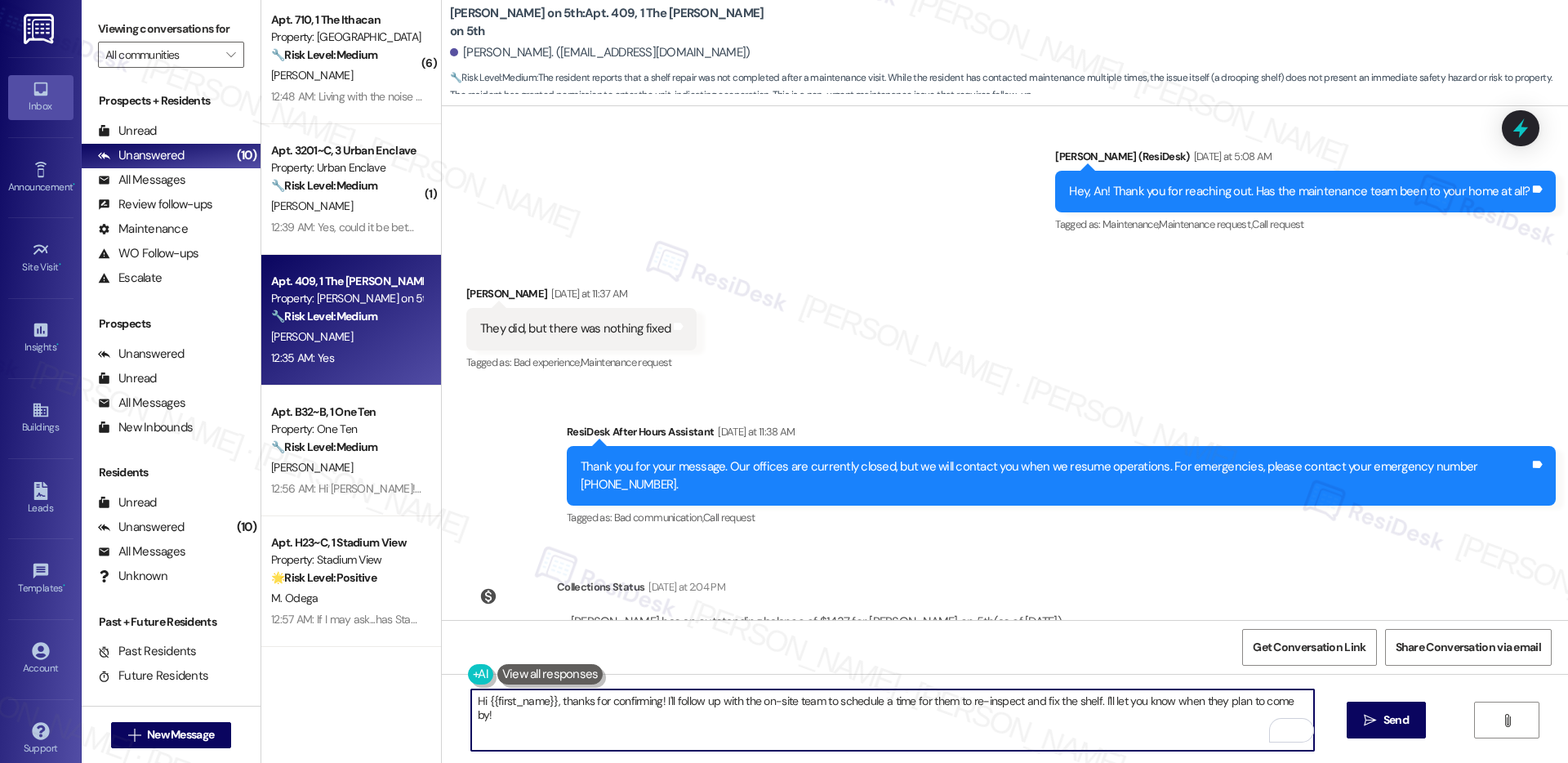
scroll to position [797, 0]
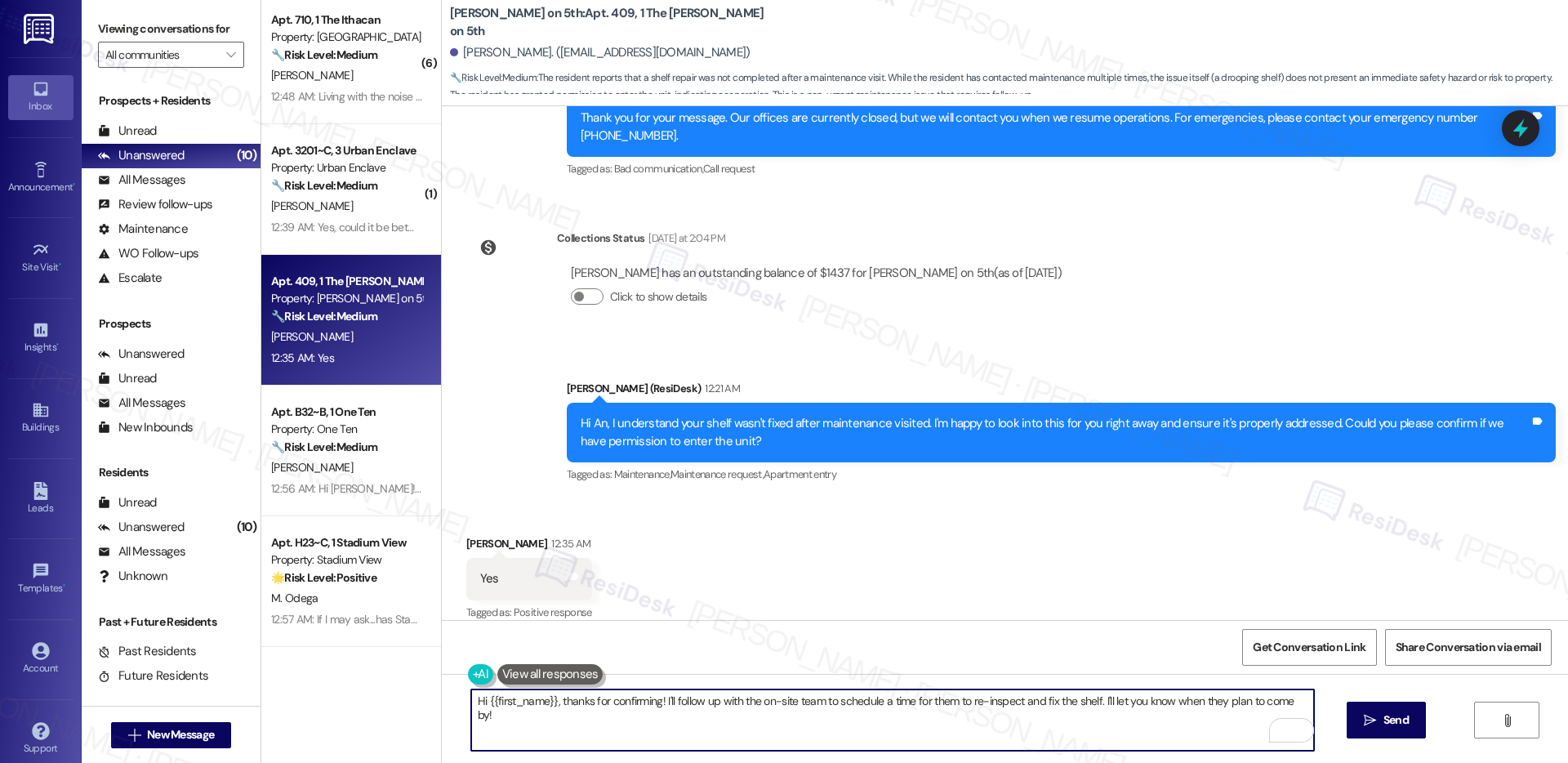
click at [649, 717] on textarea "Hi {{first_name}}, thanks for confirming! I'll follow up with the on-site team …" at bounding box center [892, 720] width 843 height 61
click at [650, 718] on textarea "Hi {{first_name}}, thanks for confirming! I'll follow up with the on-site team …" at bounding box center [892, 720] width 843 height 61
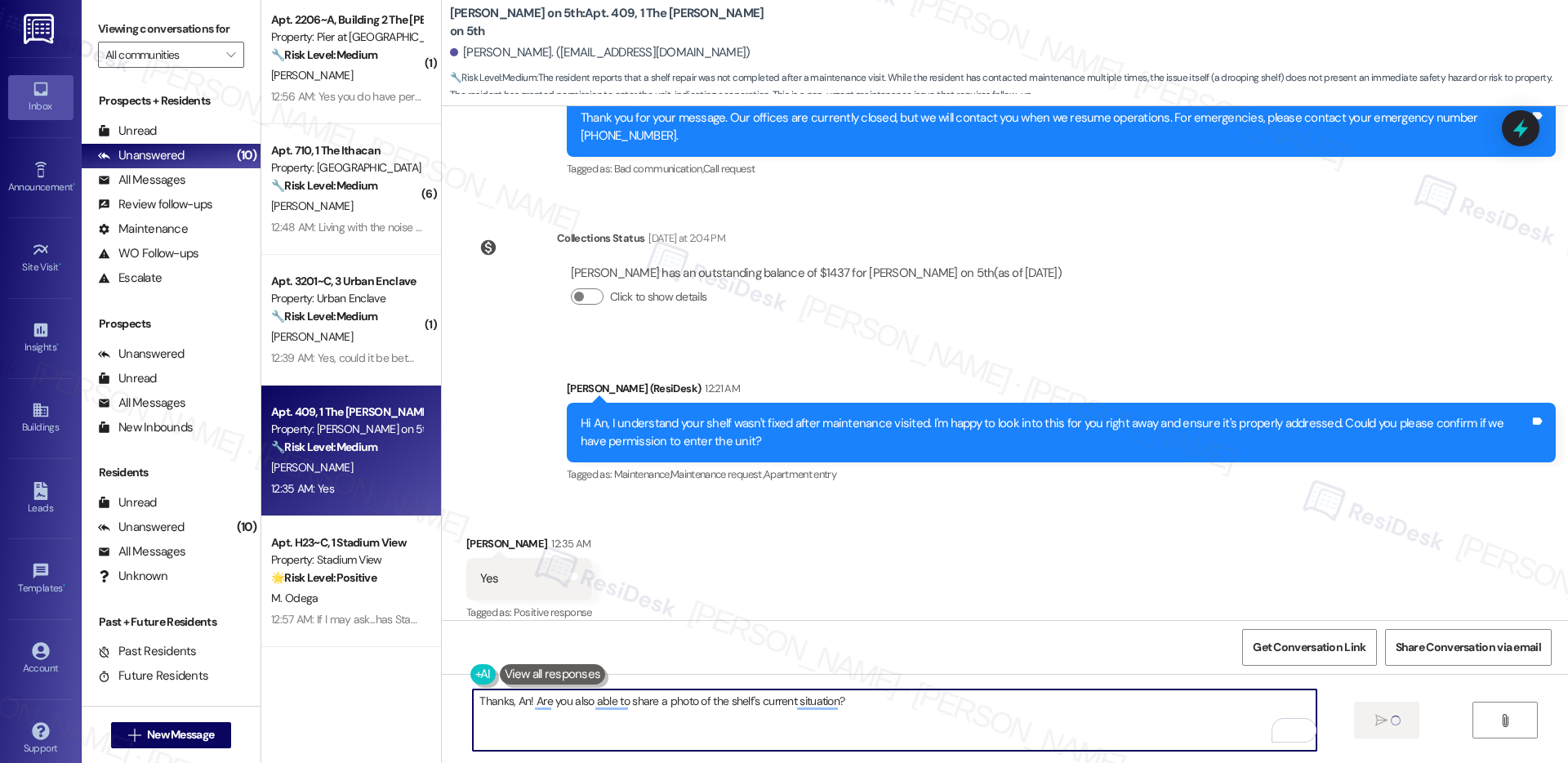
type textarea "Fetching suggested responses. Please feel free to read through the conversation…"
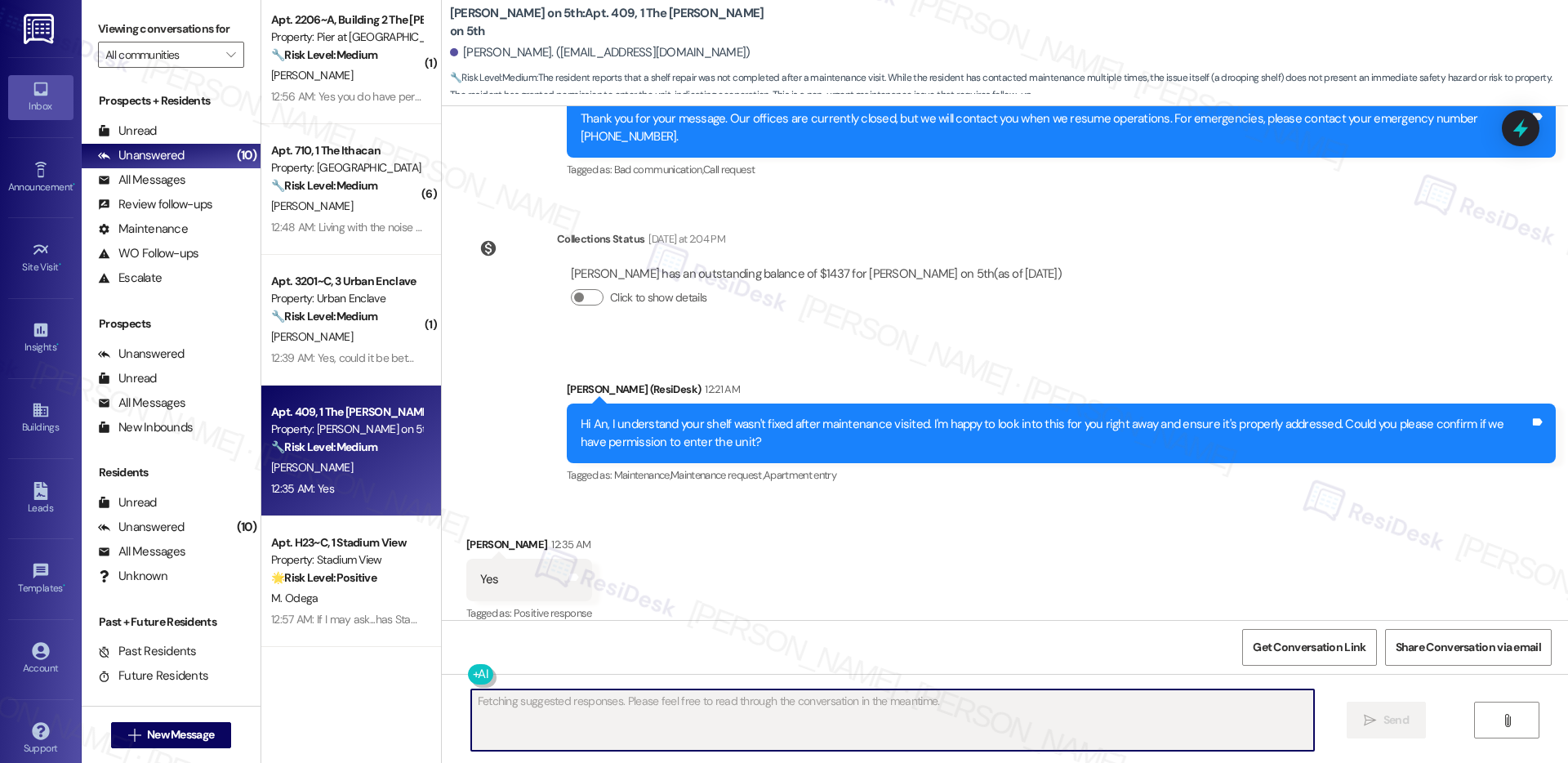
scroll to position [910, 0]
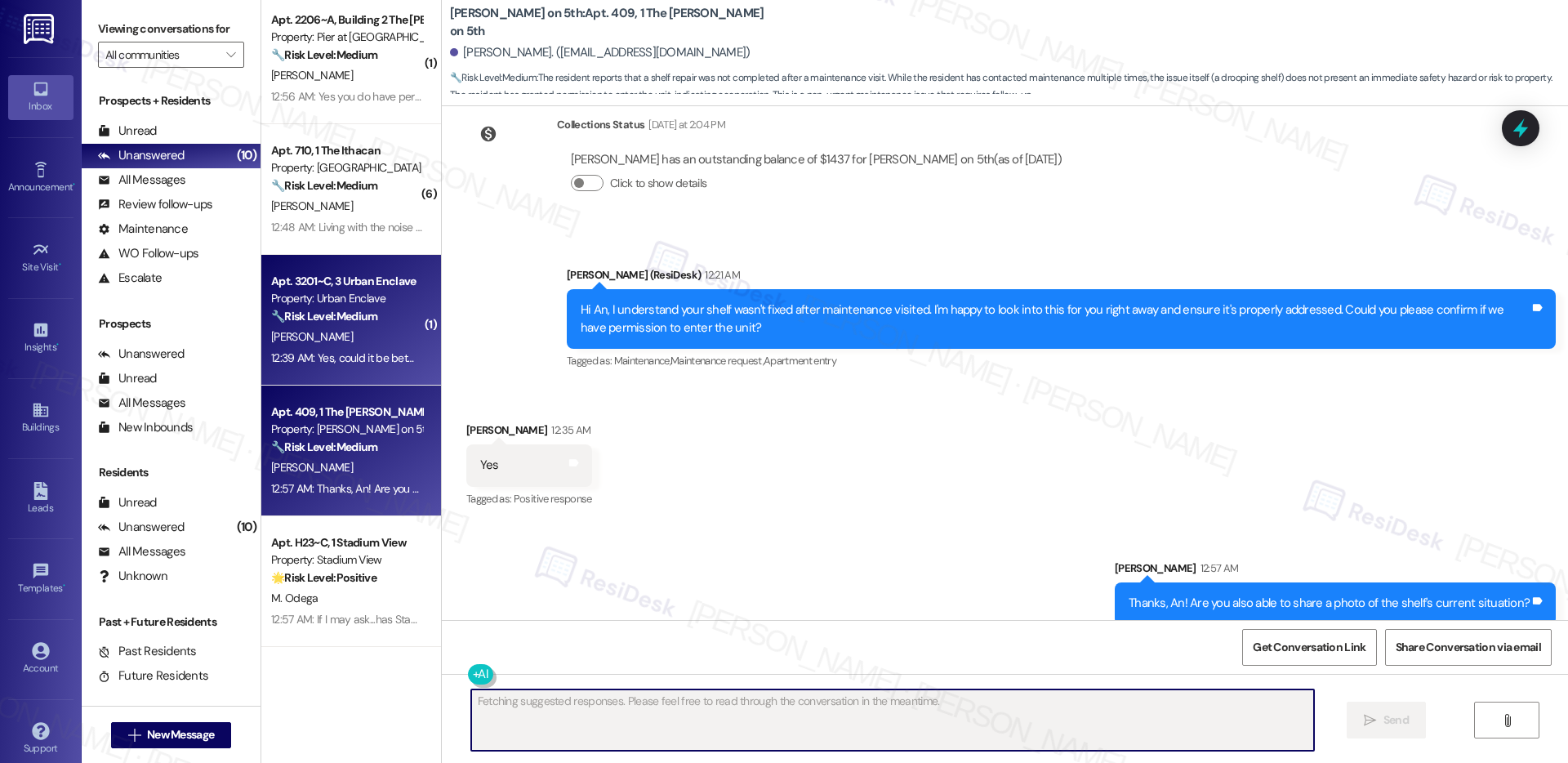
click at [324, 343] on div "[PERSON_NAME]" at bounding box center [347, 336] width 154 height 20
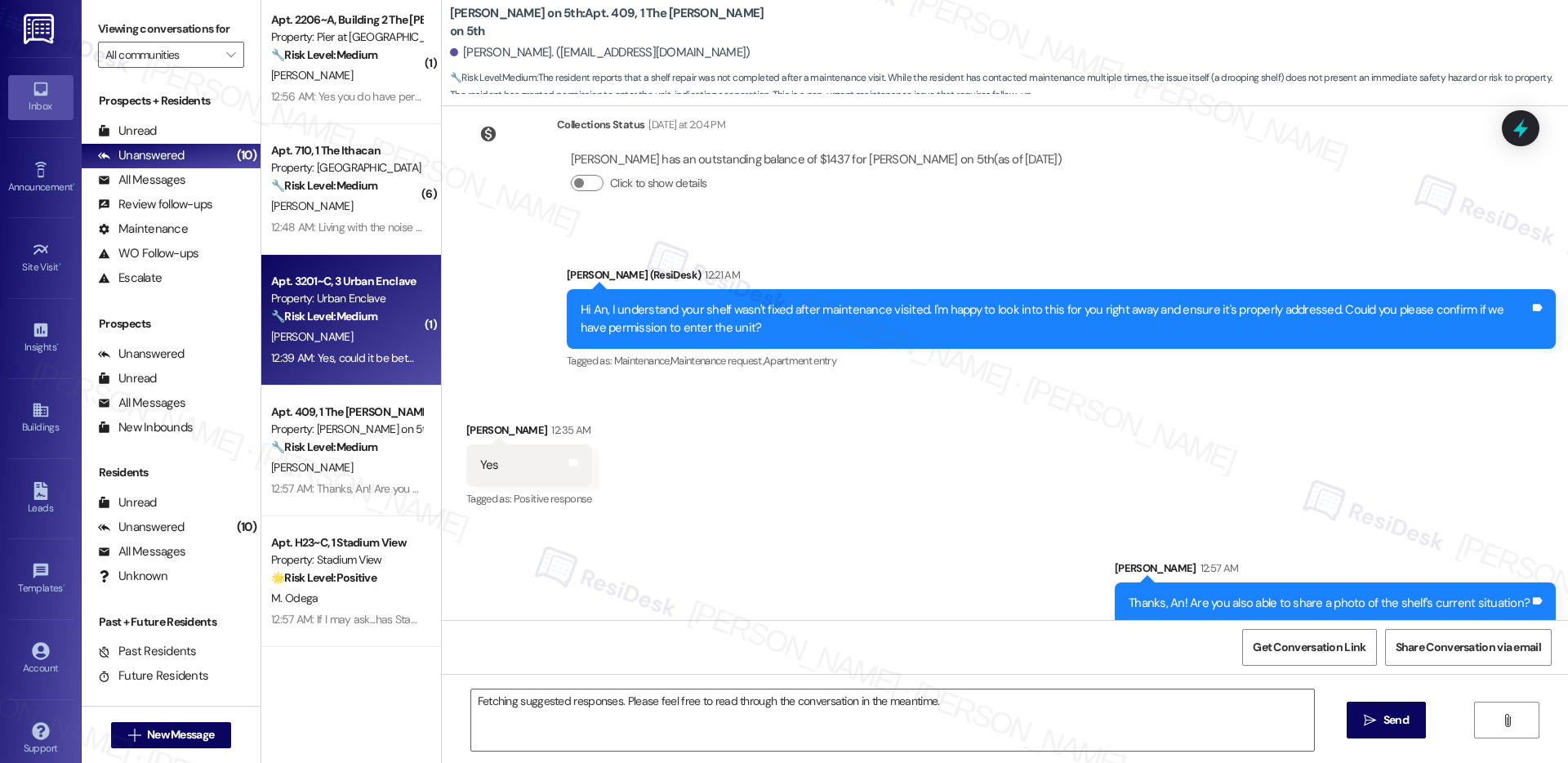
click at [323, 343] on div "[PERSON_NAME]" at bounding box center [347, 336] width 154 height 20
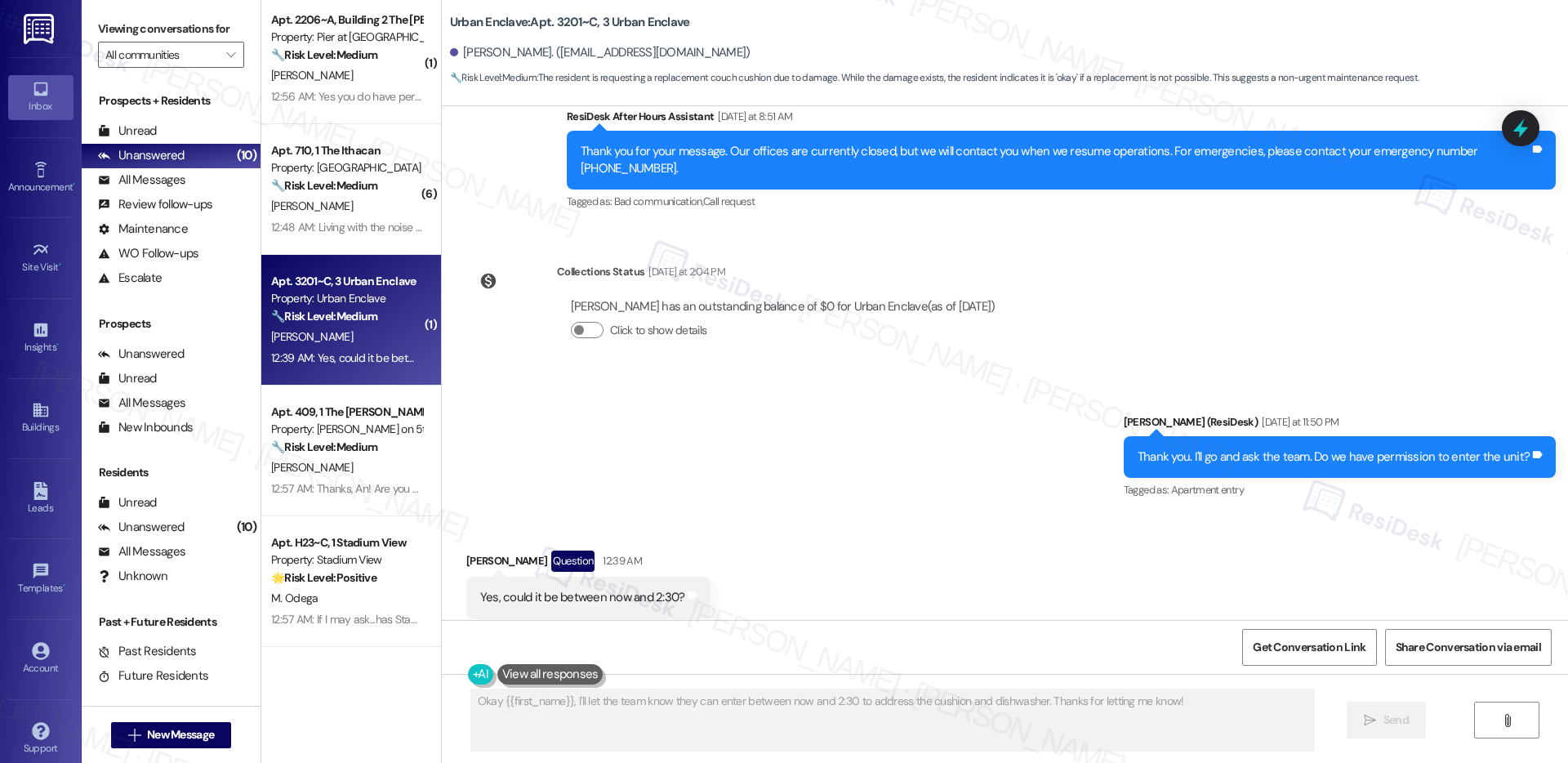
scroll to position [2507, 0]
click at [556, 589] on div "Yes, could it be between now and 2:30?" at bounding box center [583, 597] width 205 height 18
click at [557, 589] on div "Yes, could it be between now and 2:30?" at bounding box center [583, 597] width 205 height 18
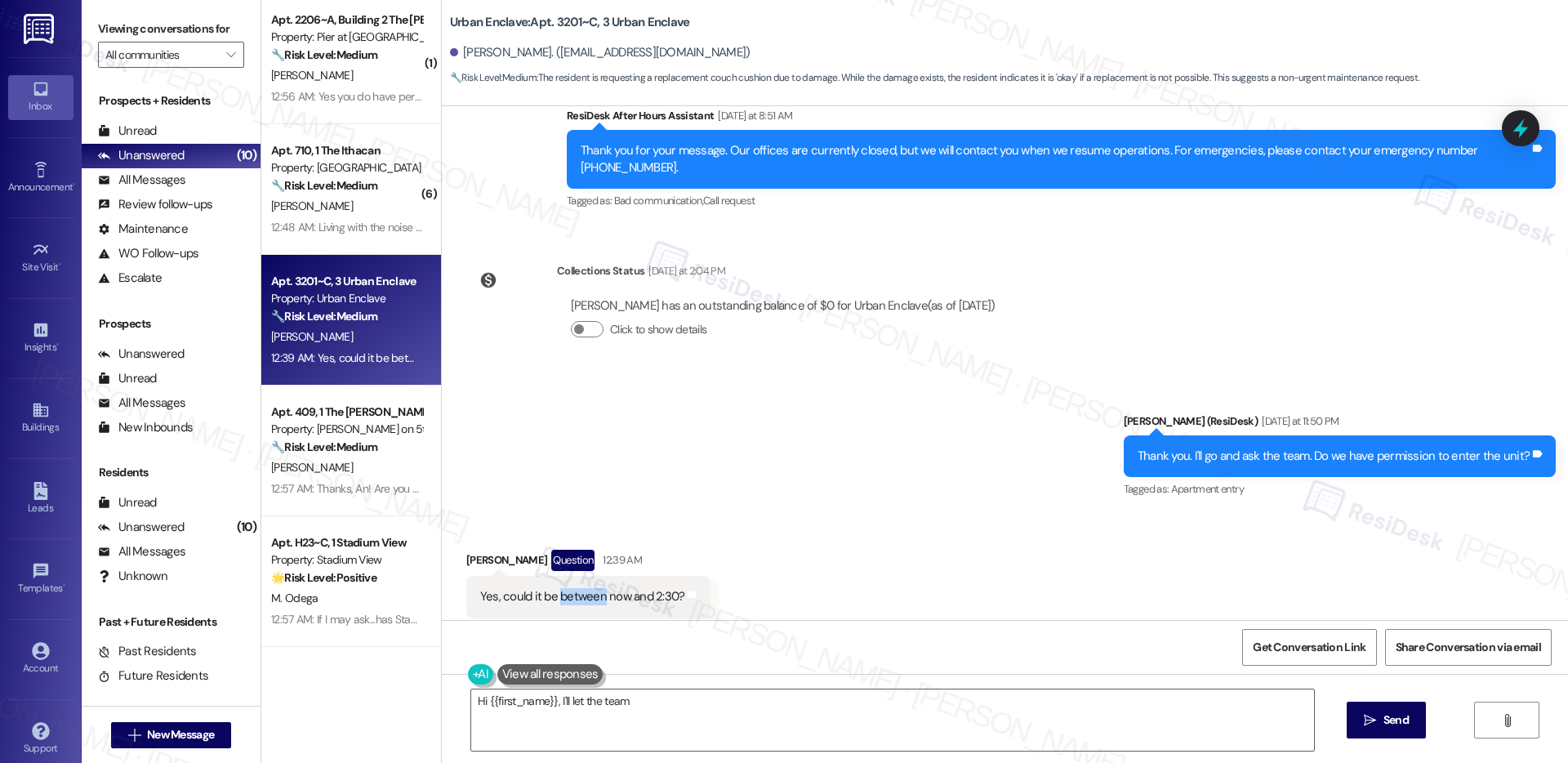
click at [557, 589] on div "Yes, could it be between now and 2:30?" at bounding box center [583, 597] width 205 height 18
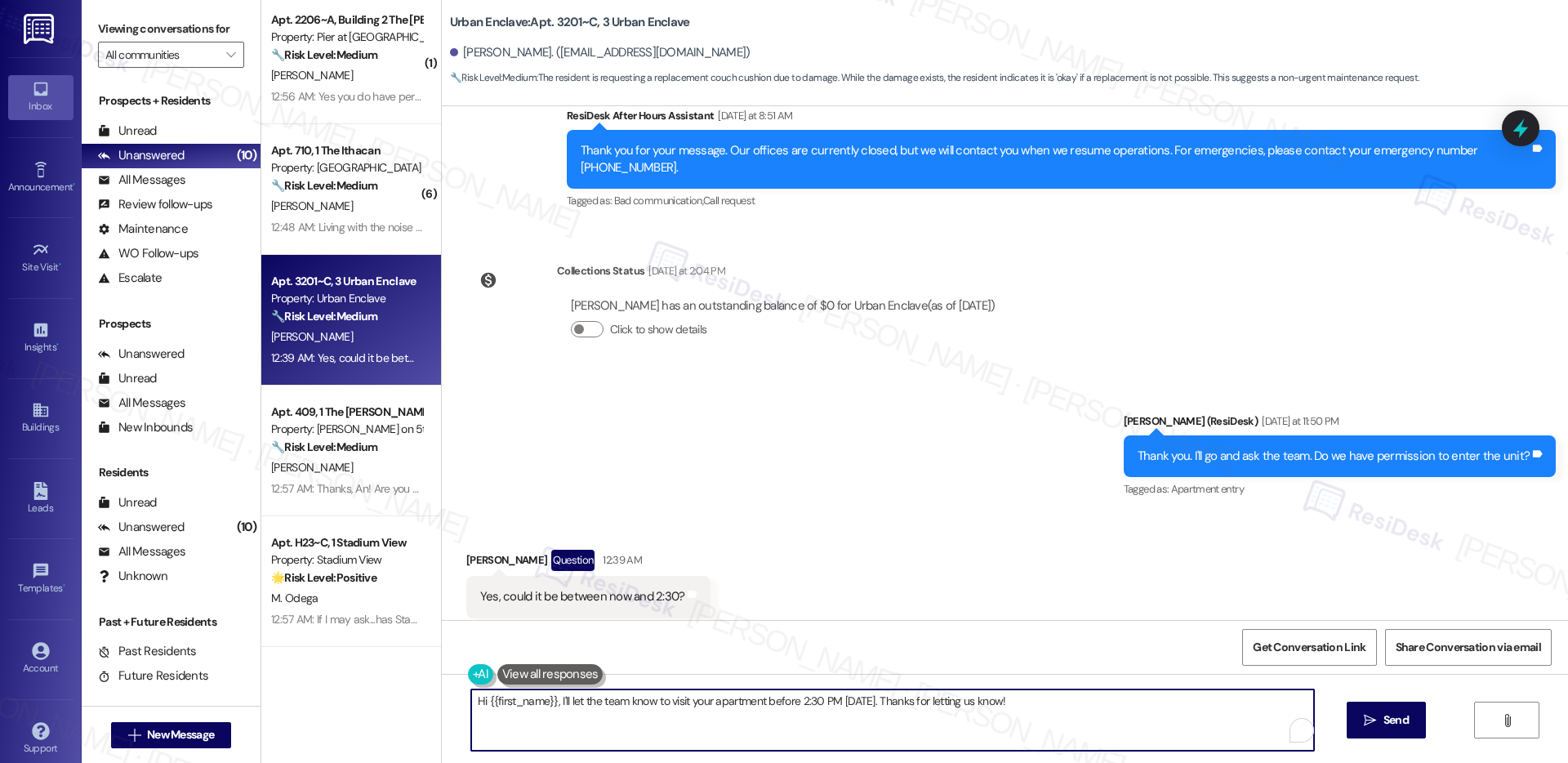
drag, startPoint x: 549, startPoint y: 703, endPoint x: 1022, endPoint y: 716, distance: 473.2
click at [1022, 716] on textarea "Hi {{first_name}}, I'll let the team know to visit your apartment before 2:30 P…" at bounding box center [892, 720] width 843 height 61
paste textarea "’m unable to provide an exact timeframe, as work orders are prioritized based o…"
click at [650, 717] on textarea "Hi {{first_name}}, I’m unable to provide an exact timeframe, as work orders are…" at bounding box center [892, 720] width 843 height 61
type textarea "Hi {{first_name}}, I’m unable to provide an exact timeframe, as work orders are…"
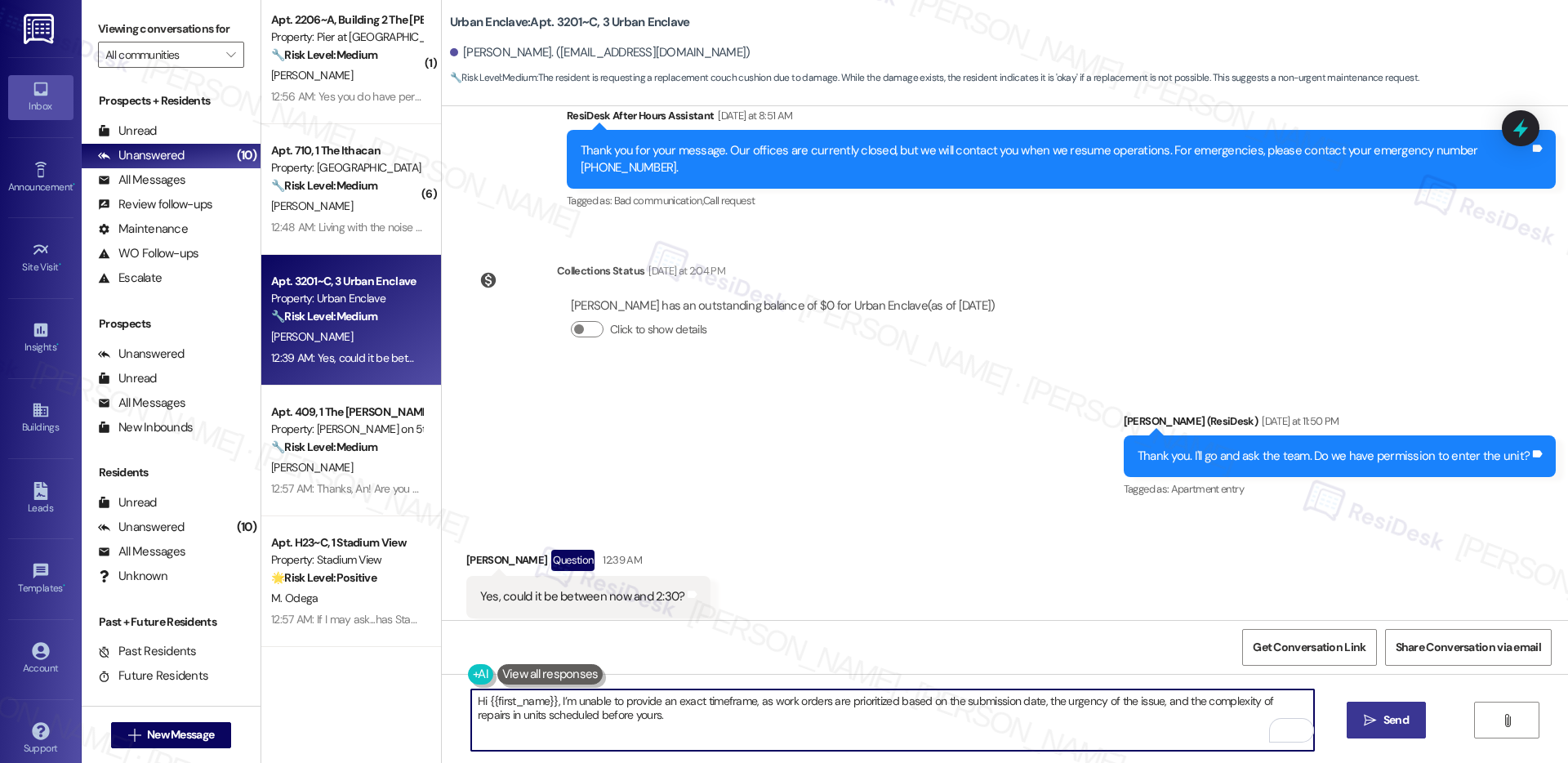
click at [1366, 724] on icon "" at bounding box center [1370, 720] width 12 height 13
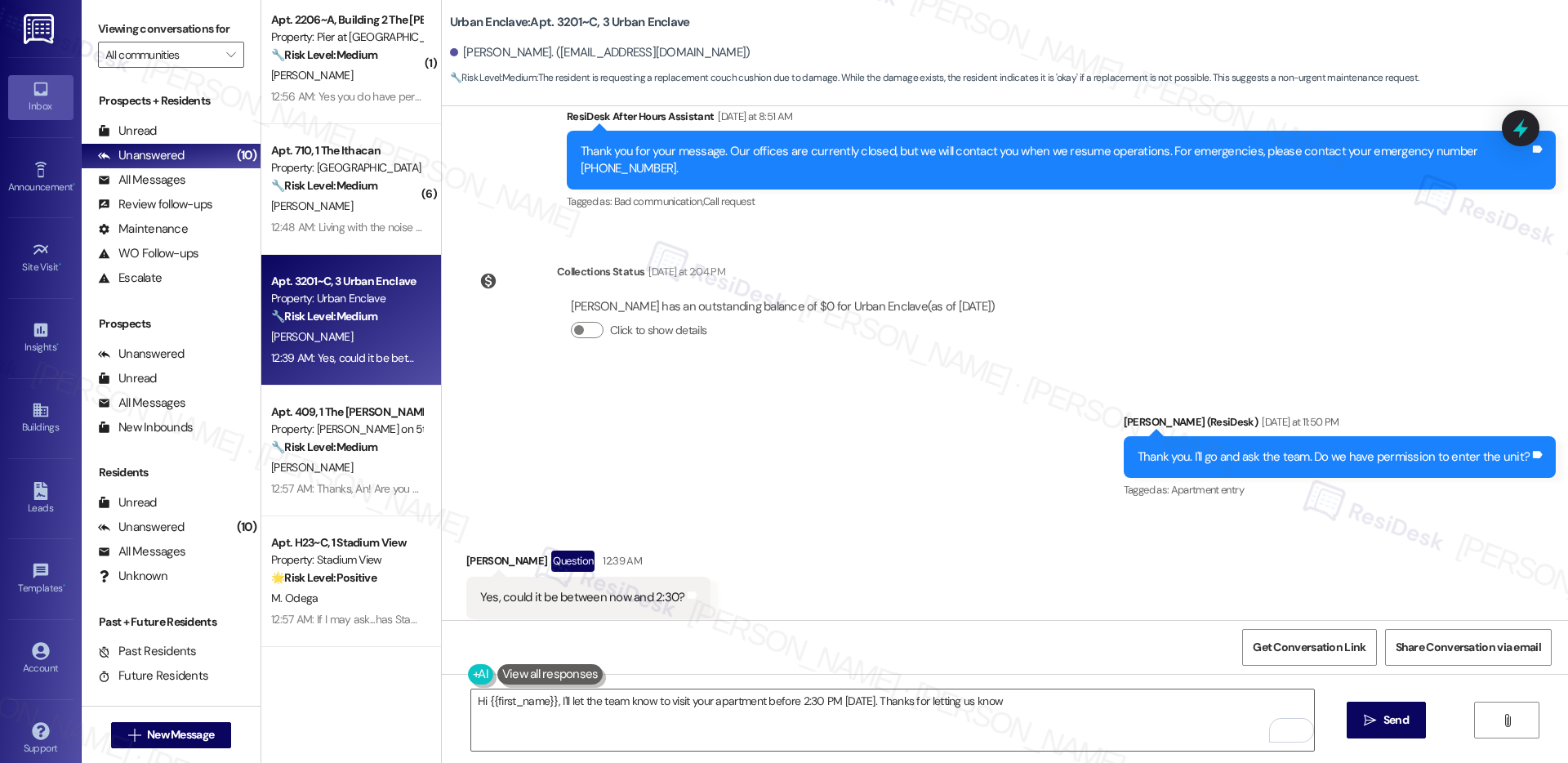
type textarea "Hi {{first_name}}, I'll let the team know to visit your apartment before 2:30 P…"
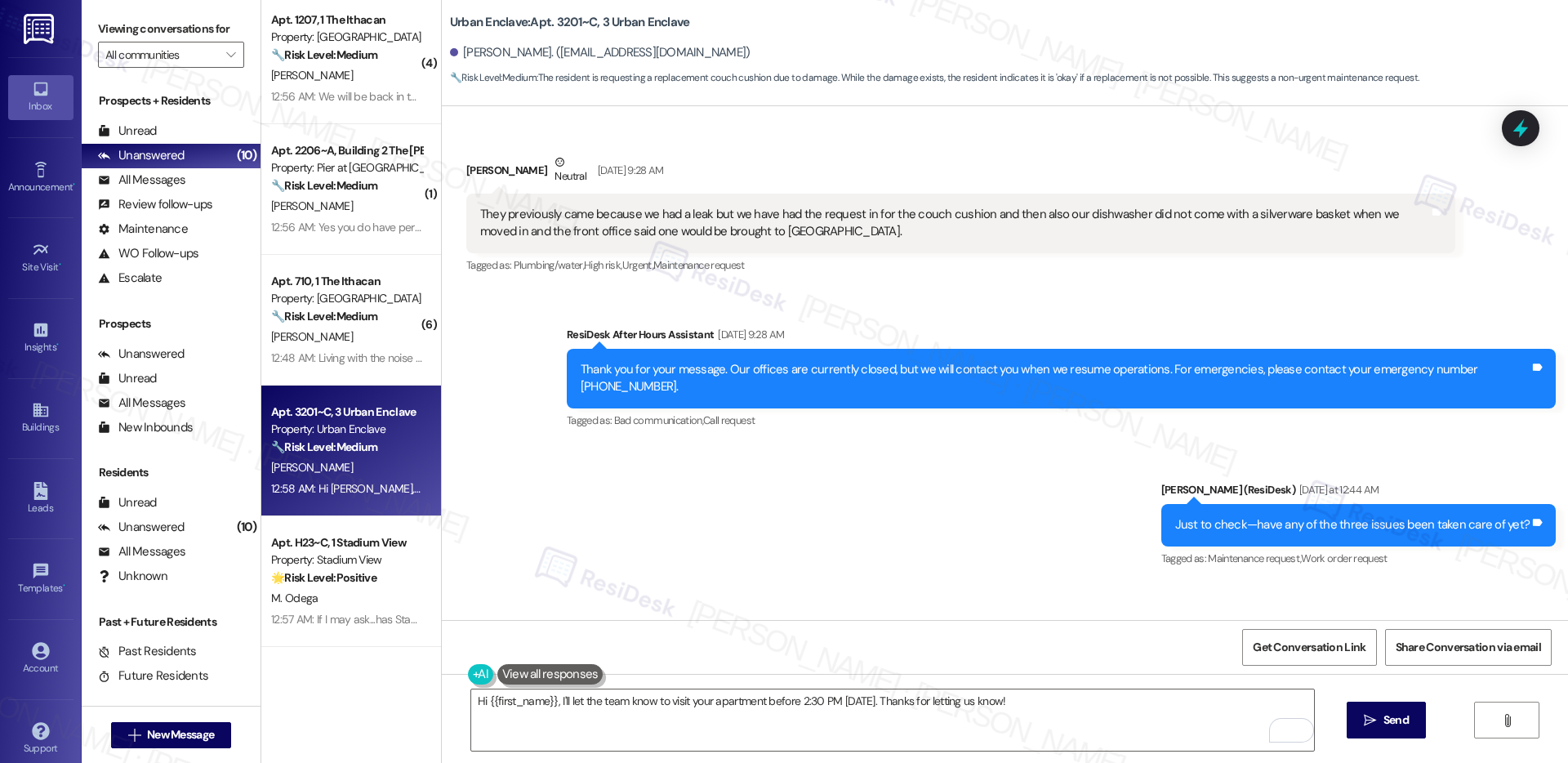
scroll to position [2042, 0]
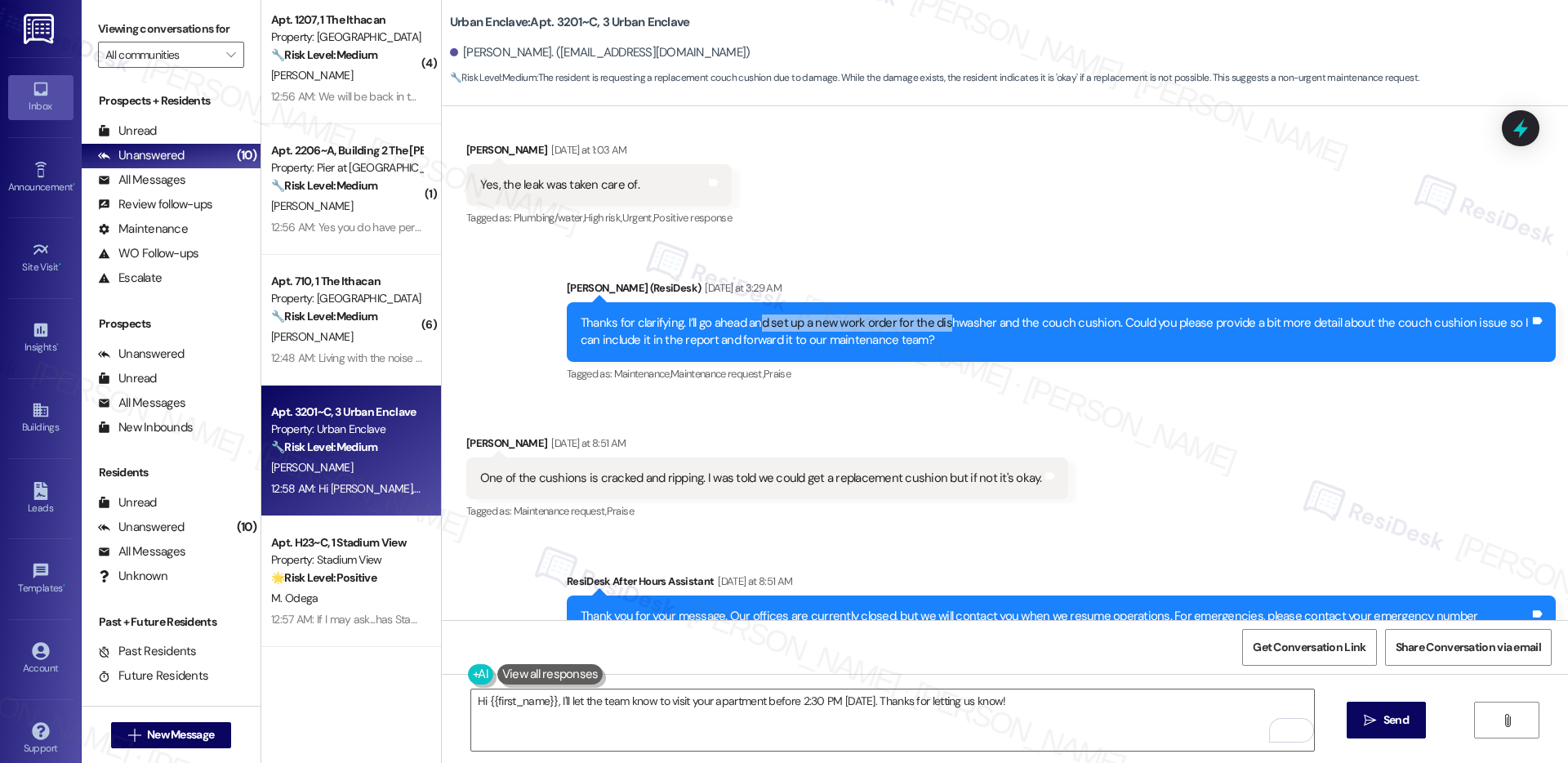
drag, startPoint x: 749, startPoint y: 290, endPoint x: 930, endPoint y: 292, distance: 181.0
click at [930, 314] on div "Thanks for clarifying. I’ll go ahead and set up a new work order for the dishwa…" at bounding box center [1055, 332] width 949 height 35
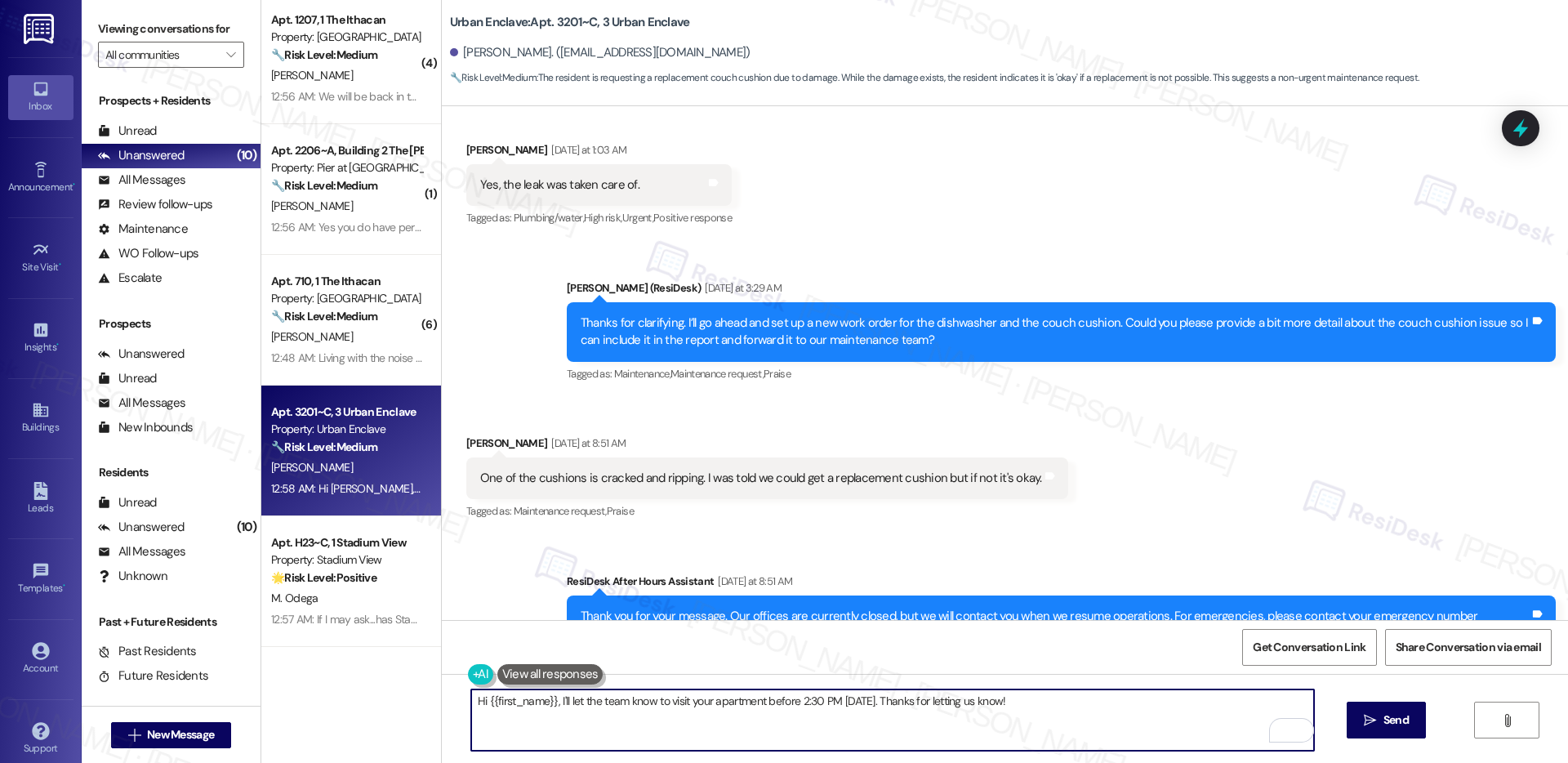
click at [811, 717] on textarea "Hi {{first_name}}, I'll let the team know to visit your apartment before 2:30 P…" at bounding box center [892, 720] width 843 height 61
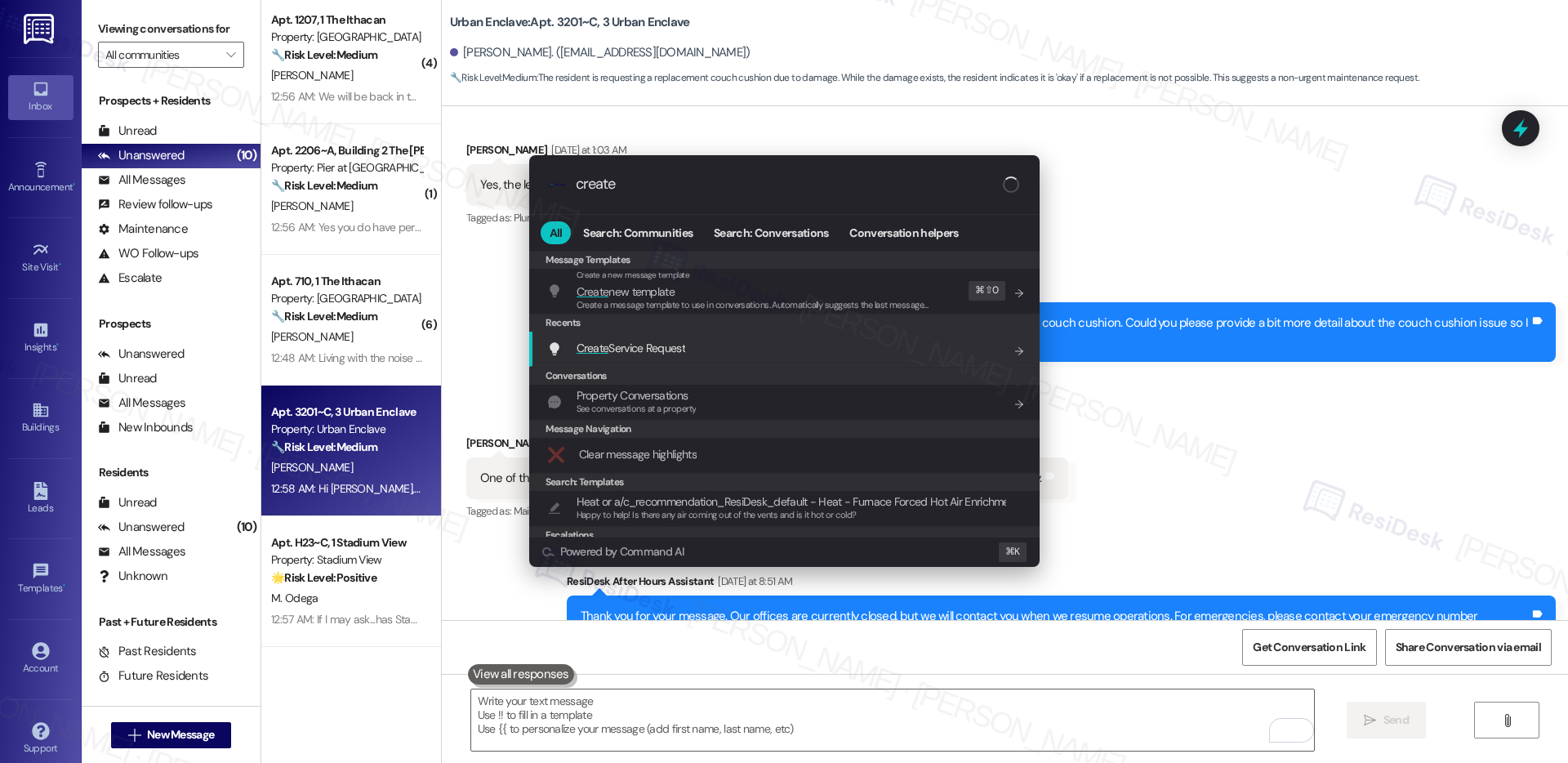
type input "create"
click at [656, 355] on span "Create Service Request" at bounding box center [631, 348] width 109 height 15
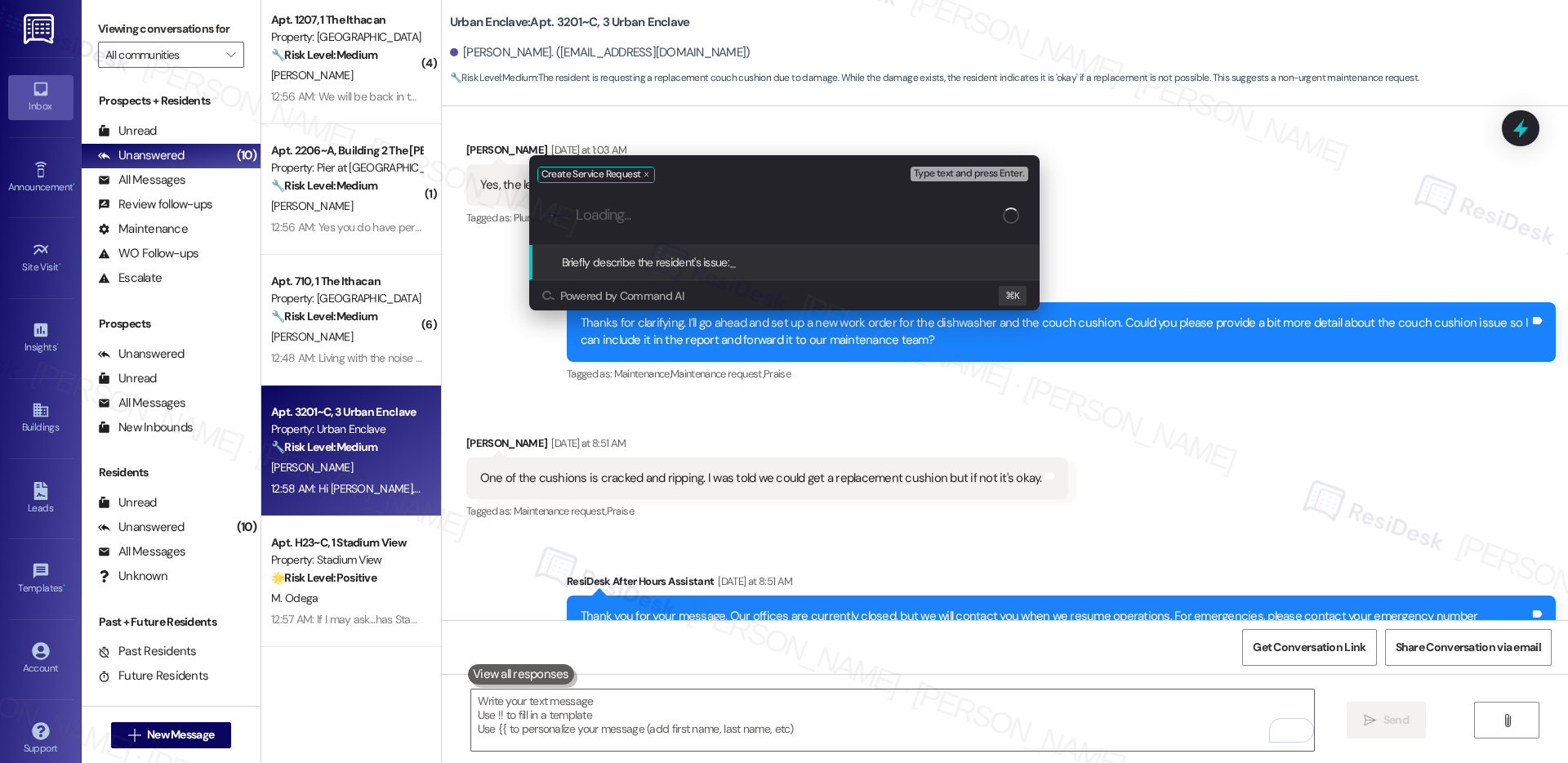
click at [673, 230] on div ".cls-1{fill:#0a055f;}.cls-2{fill:#0cc4c4;} resideskLogoBlueOrange" at bounding box center [784, 215] width 510 height 58
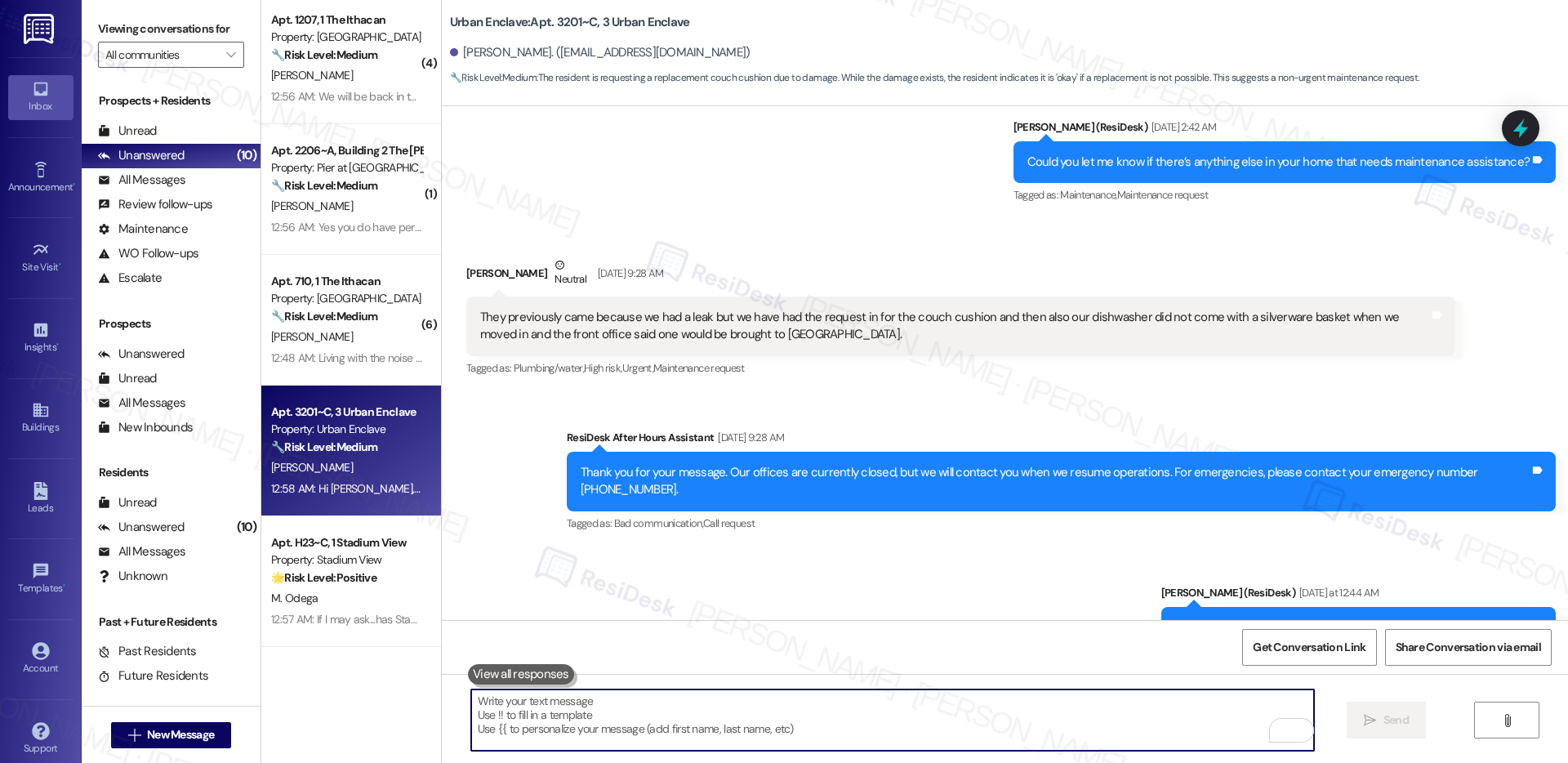
scroll to position [1452, 0]
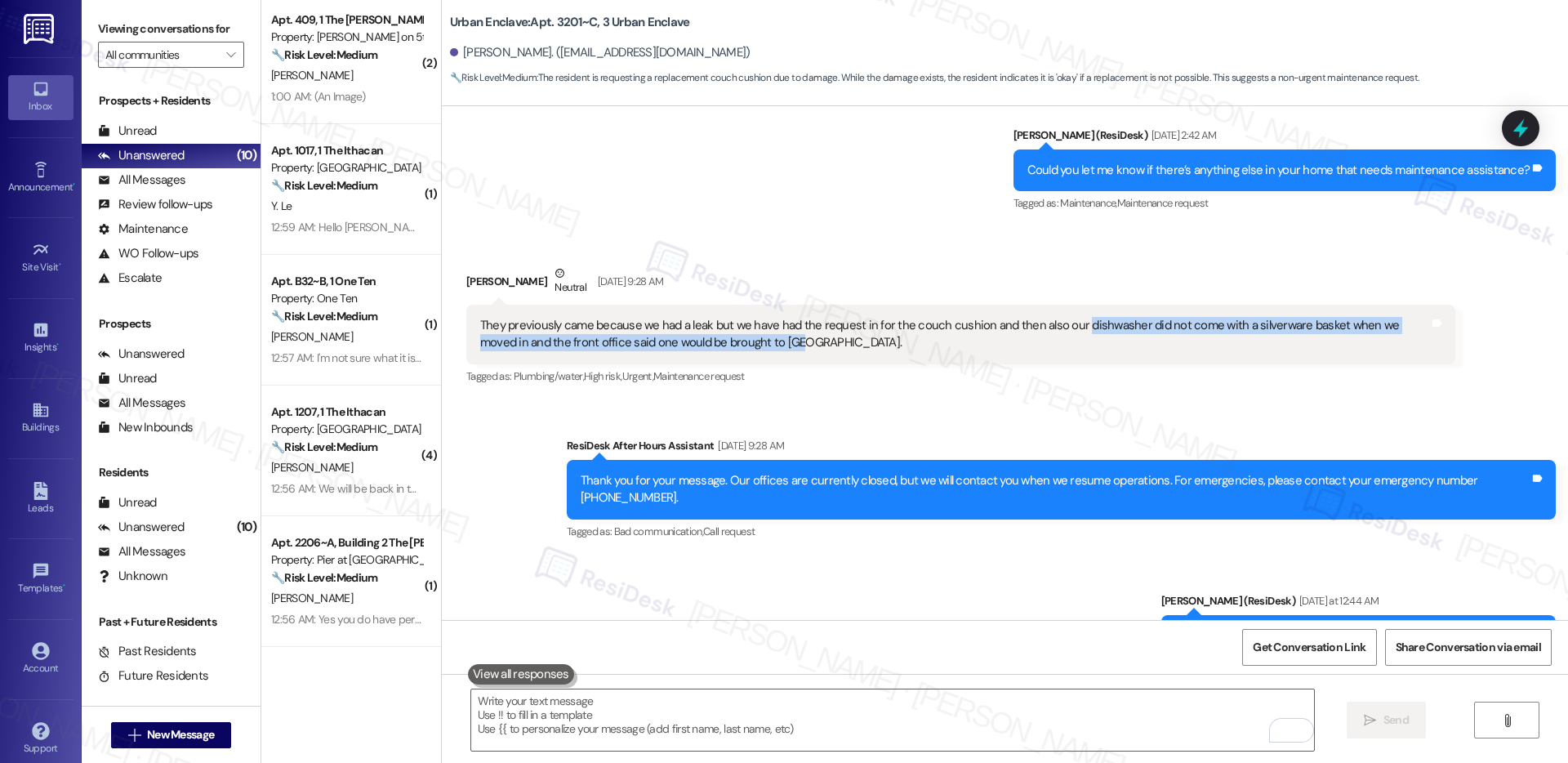
drag, startPoint x: 1064, startPoint y: 291, endPoint x: 1311, endPoint y: 303, distance: 247.3
click at [1311, 317] on div "They previously came because we had a leak but we have had the request in for t…" at bounding box center [955, 335] width 949 height 35
copy div "dishwasher did not come with a silverware basket when we moved in and the front…"
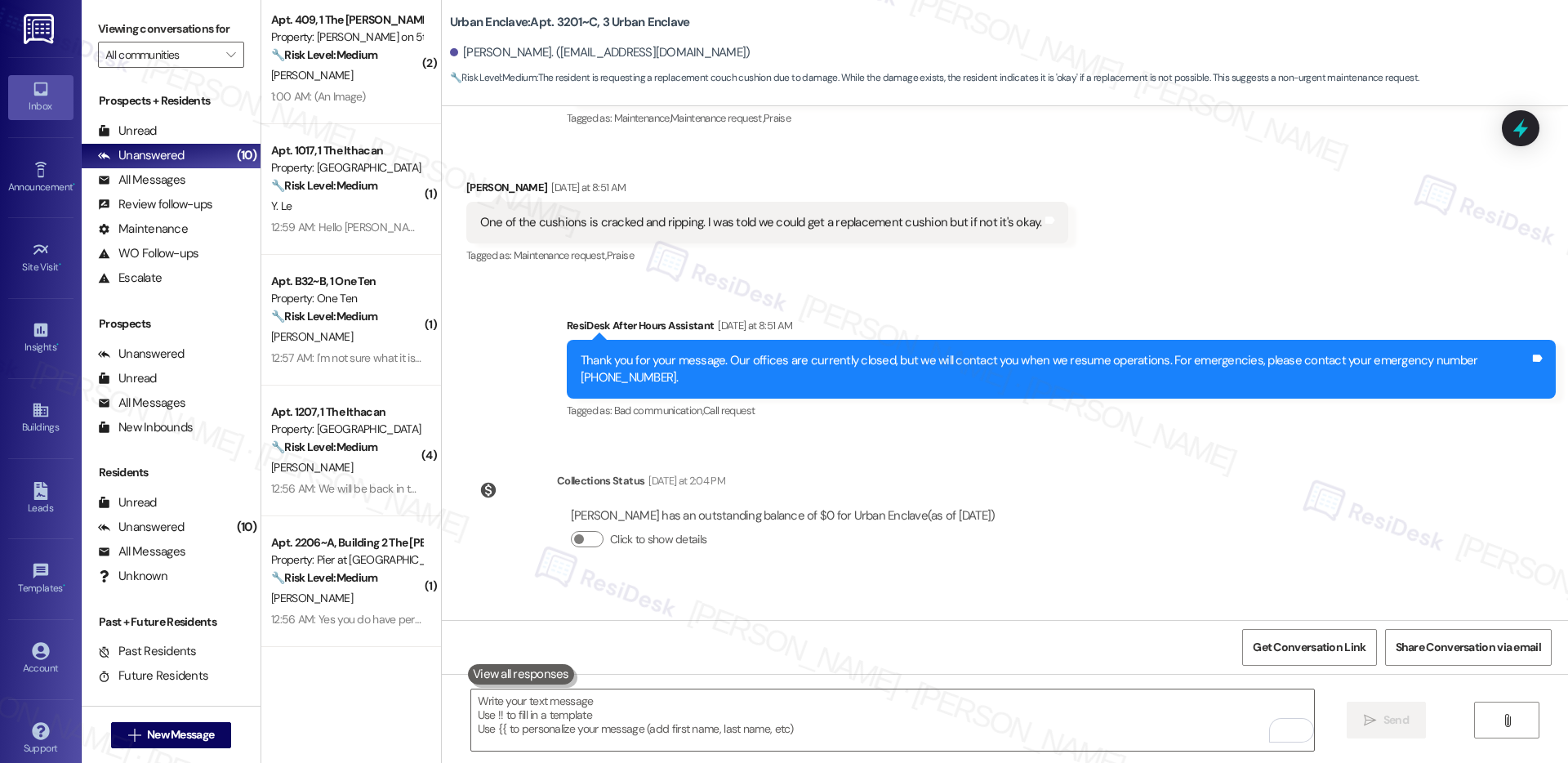
scroll to position [2275, 0]
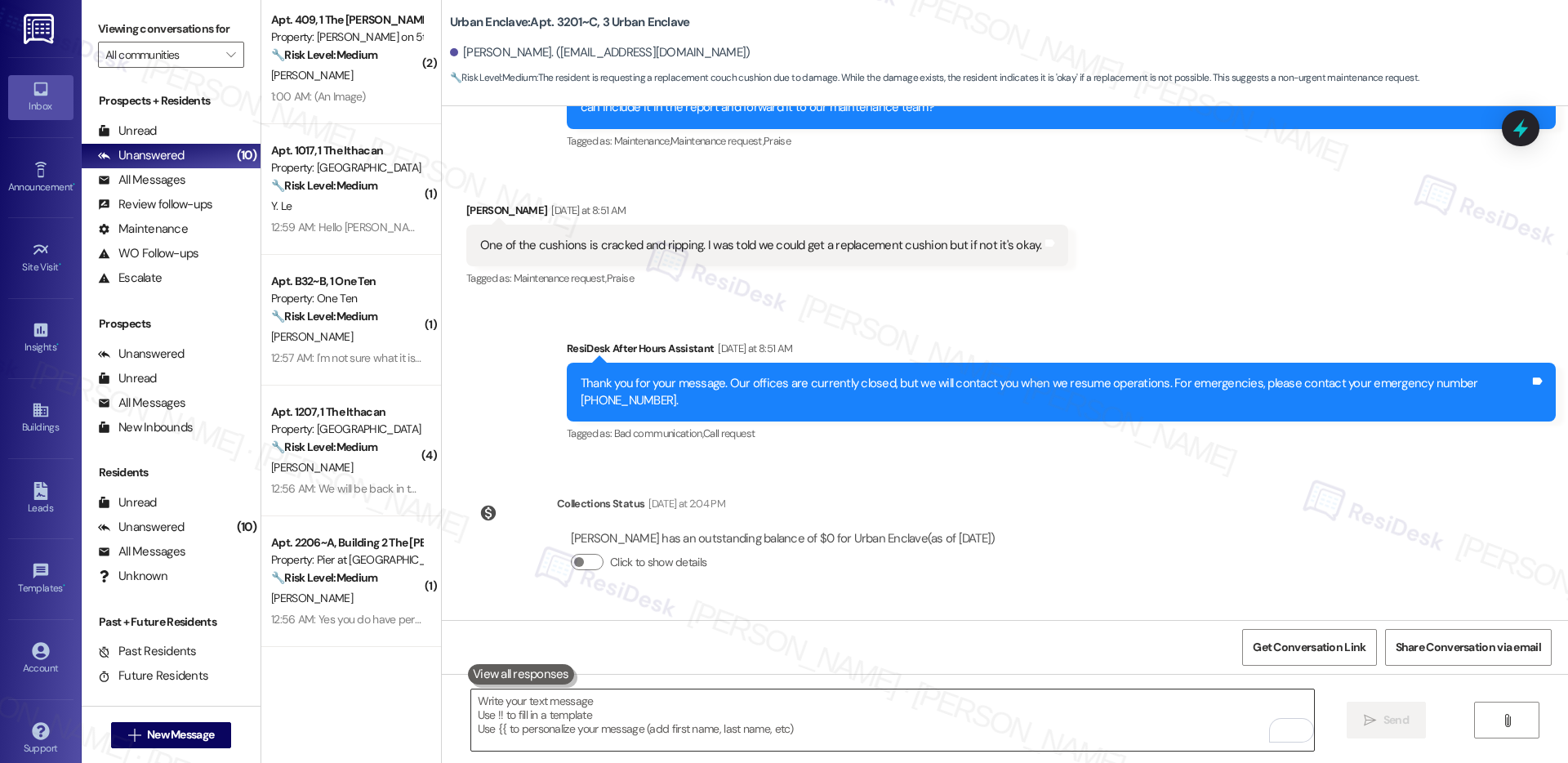
click at [550, 705] on textarea "To enrich screen reader interactions, please activate Accessibility in Grammarl…" at bounding box center [892, 720] width 843 height 61
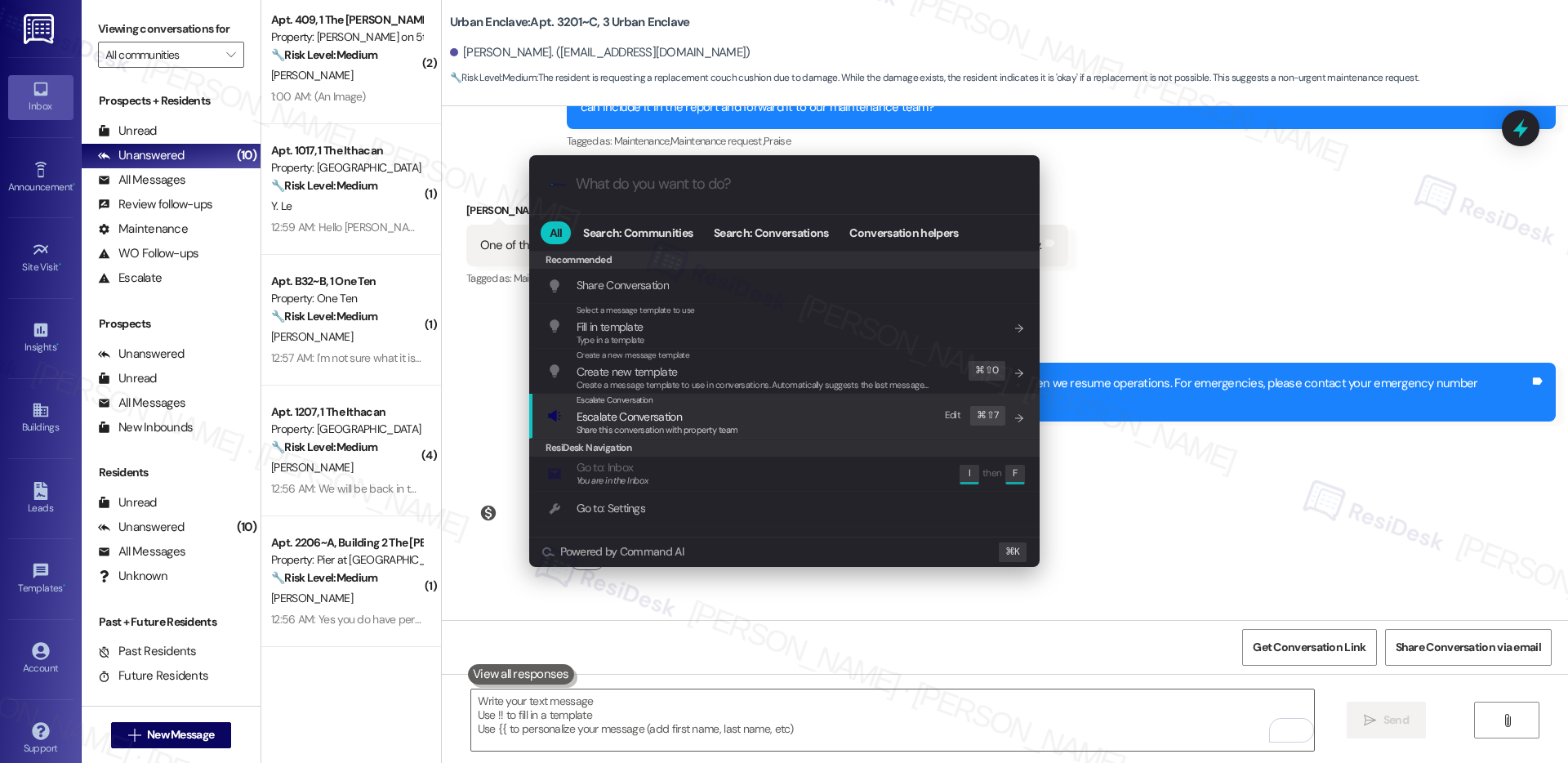
click at [681, 416] on span "Escalate Conversation" at bounding box center [629, 416] width 105 height 15
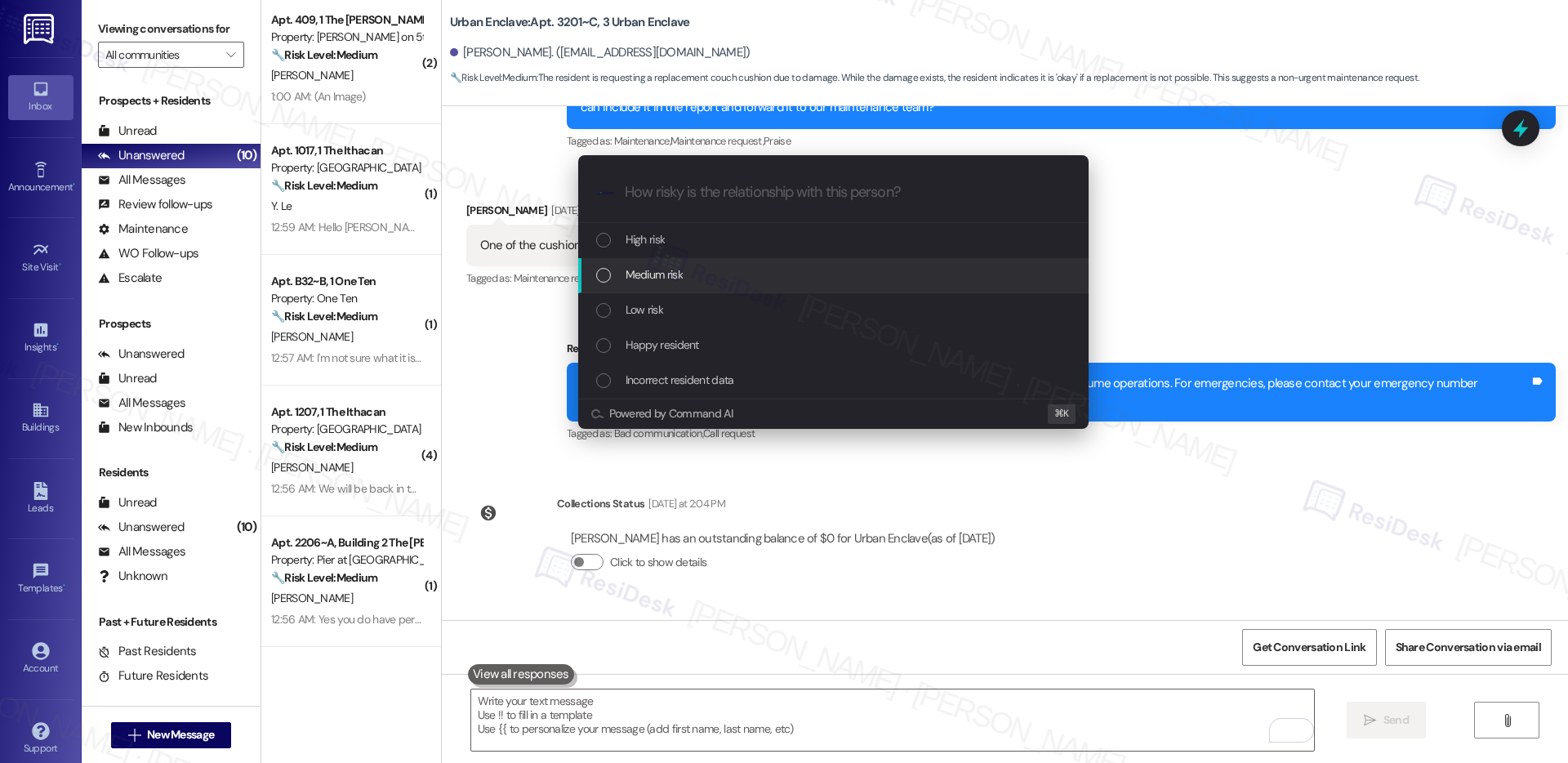
click at [707, 279] on div "Medium risk" at bounding box center [835, 274] width 478 height 18
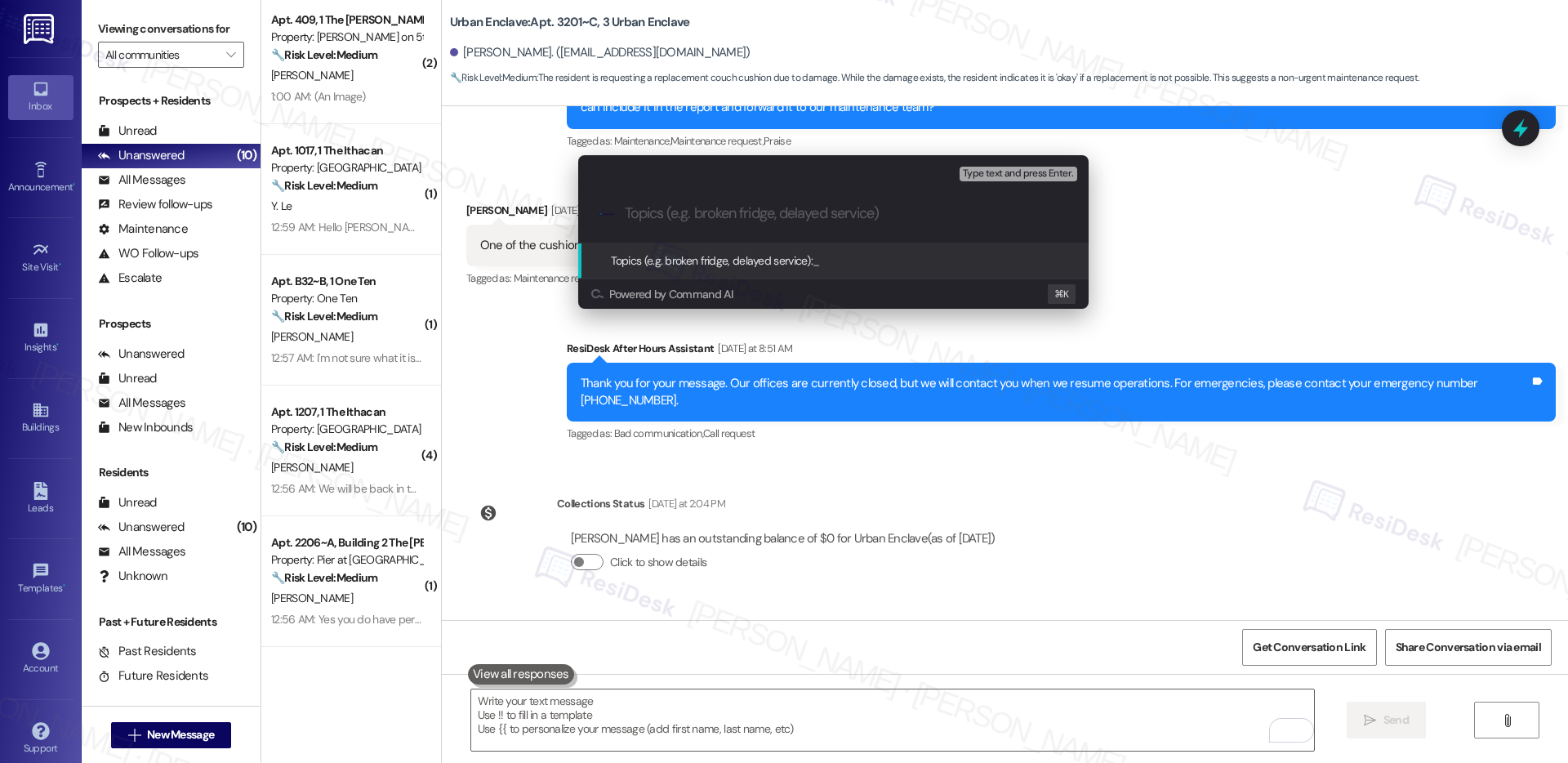
click at [522, 337] on div "Escalate Conversation Medium risk Topics (e.g. broken fridge, delayed service) …" at bounding box center [784, 381] width 1568 height 763
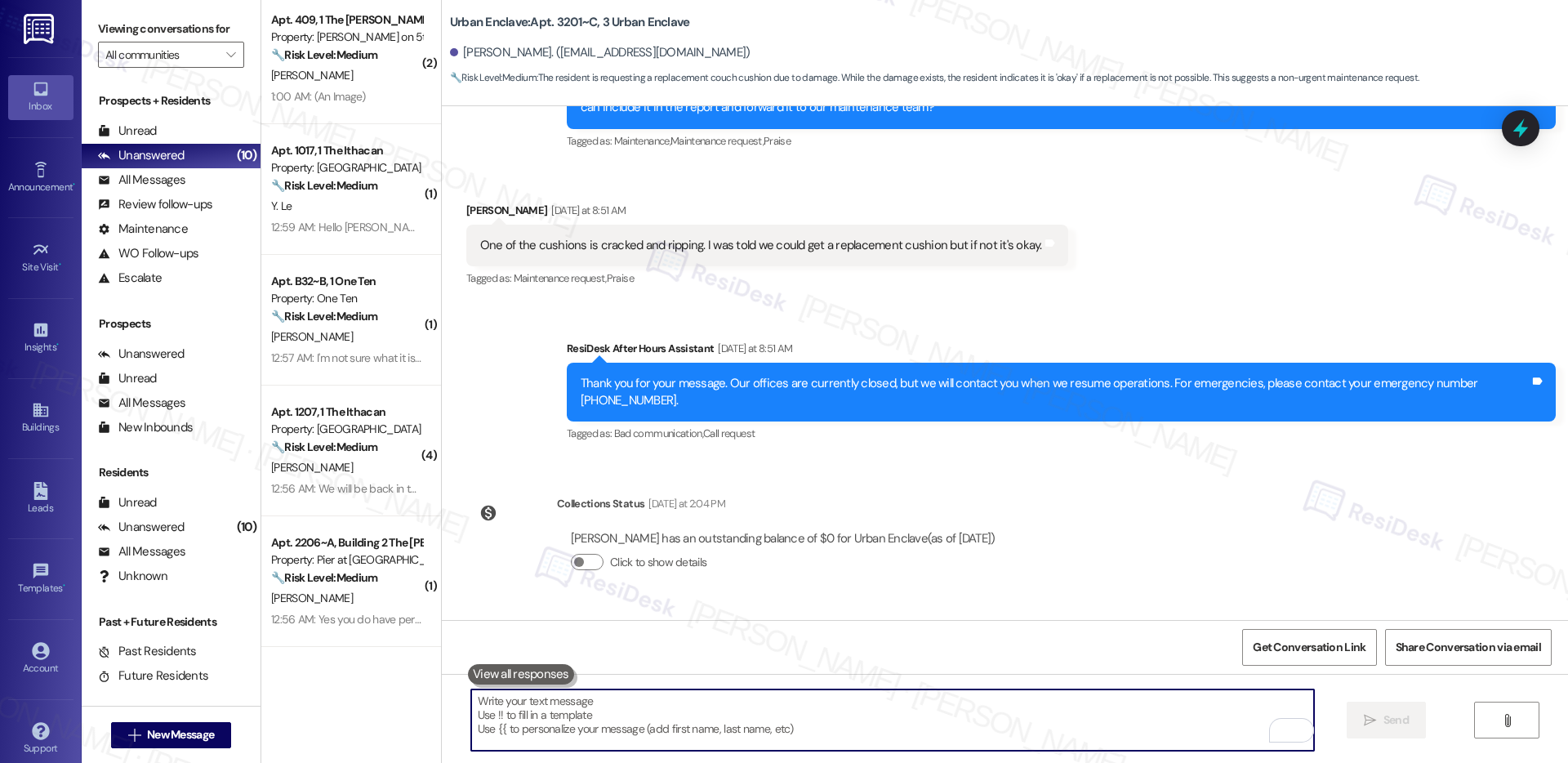
click at [587, 237] on div "One of the cushions is cracked and ripping. I was told we could get a replaceme…" at bounding box center [762, 246] width 562 height 18
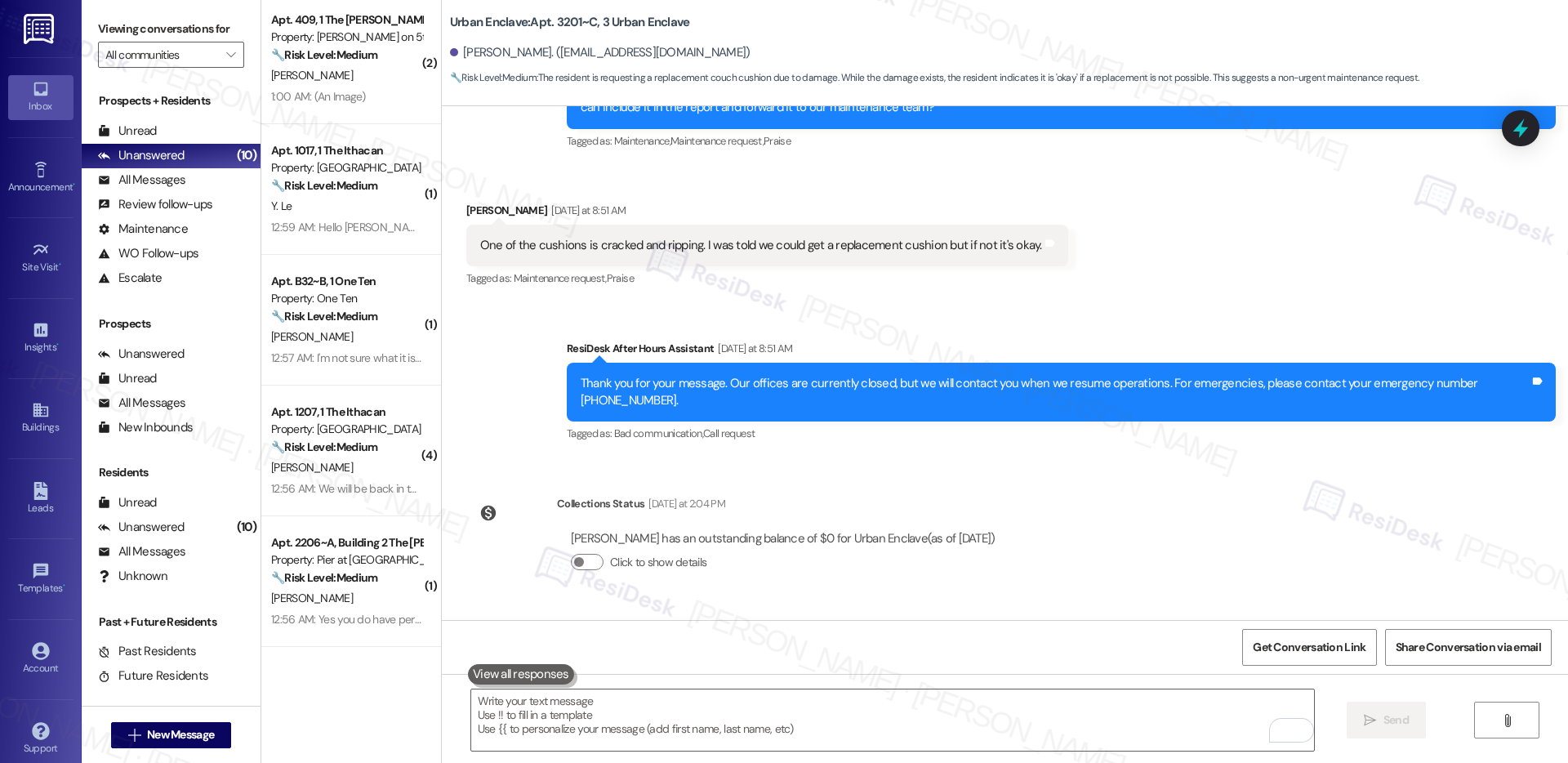
click at [587, 237] on div "One of the cushions is cracked and ripping. I was told we could get a replaceme…" at bounding box center [762, 246] width 562 height 18
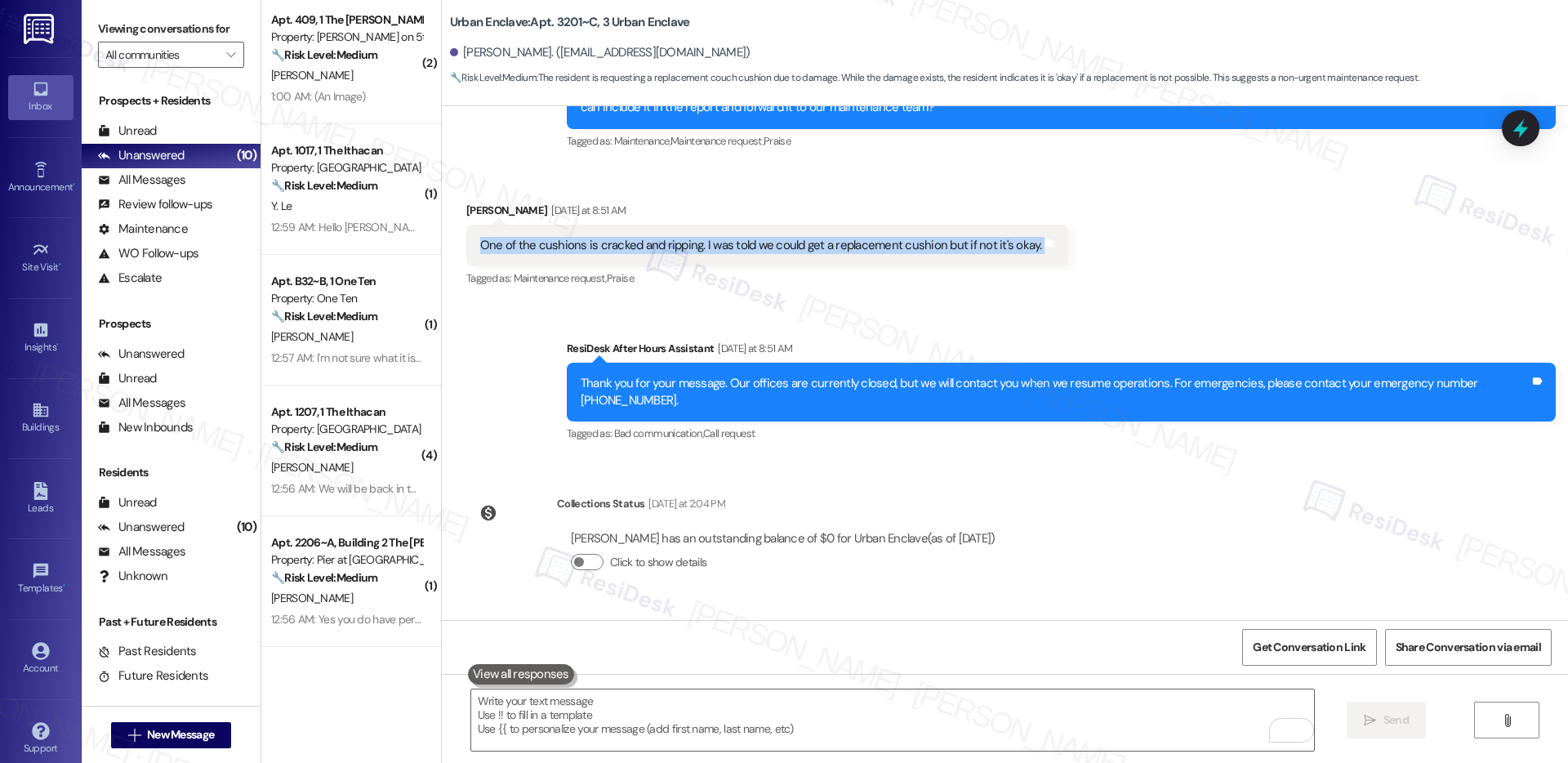
click at [587, 237] on div "One of the cushions is cracked and ripping. I was told we could get a replaceme…" at bounding box center [762, 246] width 562 height 18
copy div "One of the cushions is cracked and ripping. I was told we could get a replaceme…"
click at [621, 718] on textarea "To enrich screen reader interactions, please activate Accessibility in Grammarl…" at bounding box center [892, 720] width 843 height 61
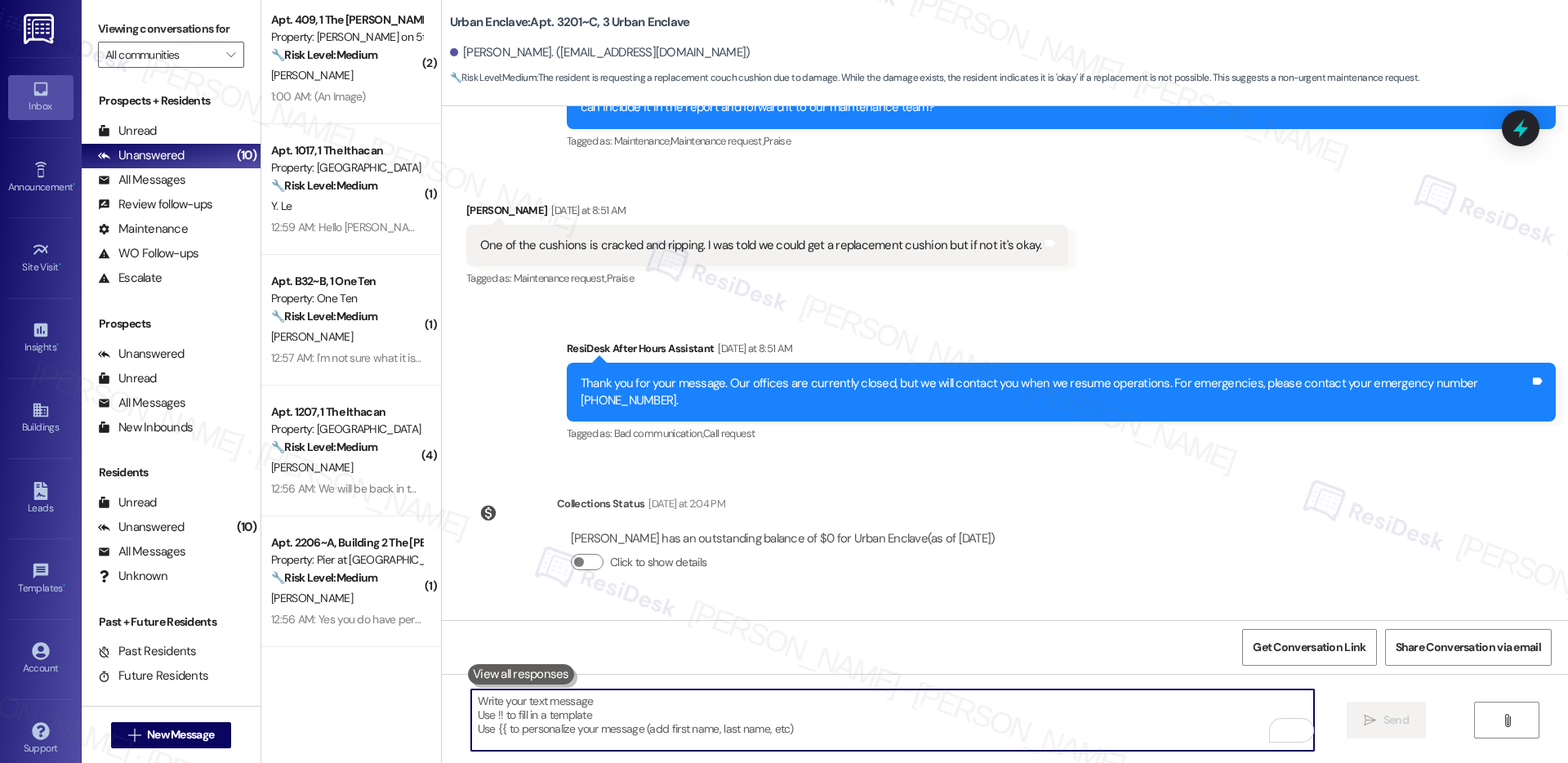
click at [604, 705] on textarea "To enrich screen reader interactions, please activate Accessibility in Grammarl…" at bounding box center [892, 720] width 843 height 61
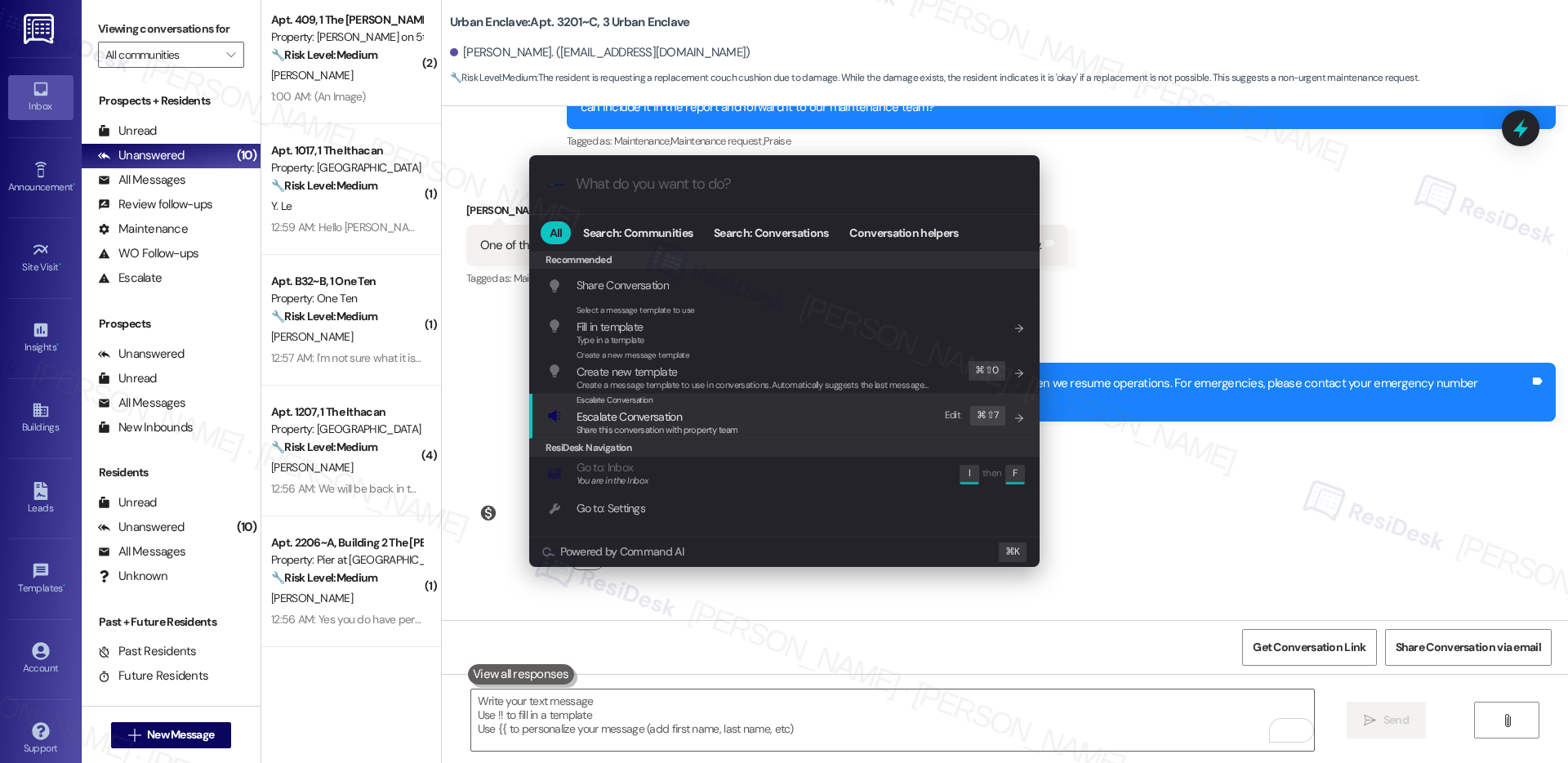
click at [599, 440] on div "ResiDesk Navigation" at bounding box center [784, 448] width 510 height 18
click at [628, 417] on span "Escalate Conversation" at bounding box center [629, 416] width 105 height 15
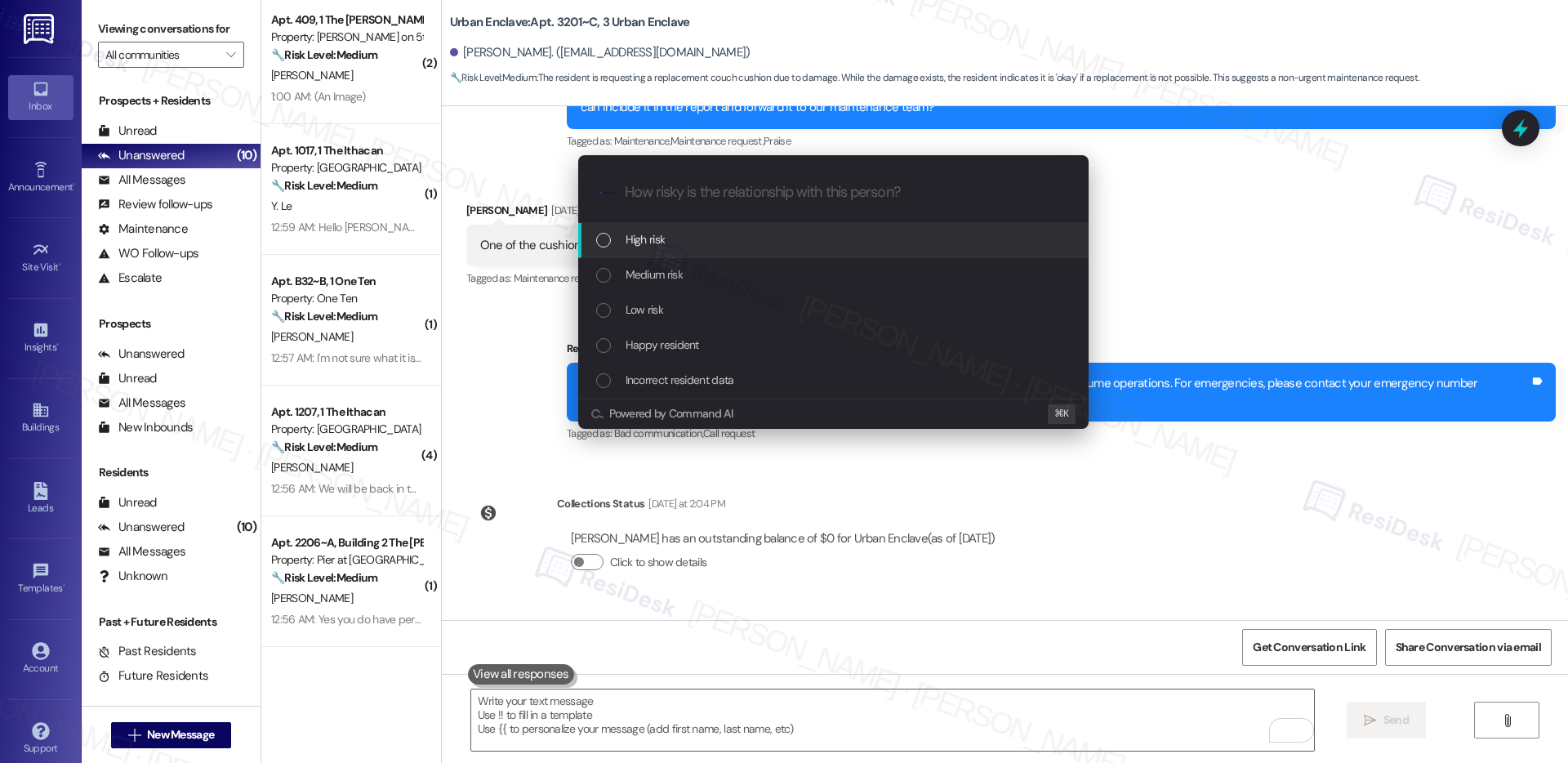
click at [664, 238] on span "High risk" at bounding box center [646, 239] width 40 height 18
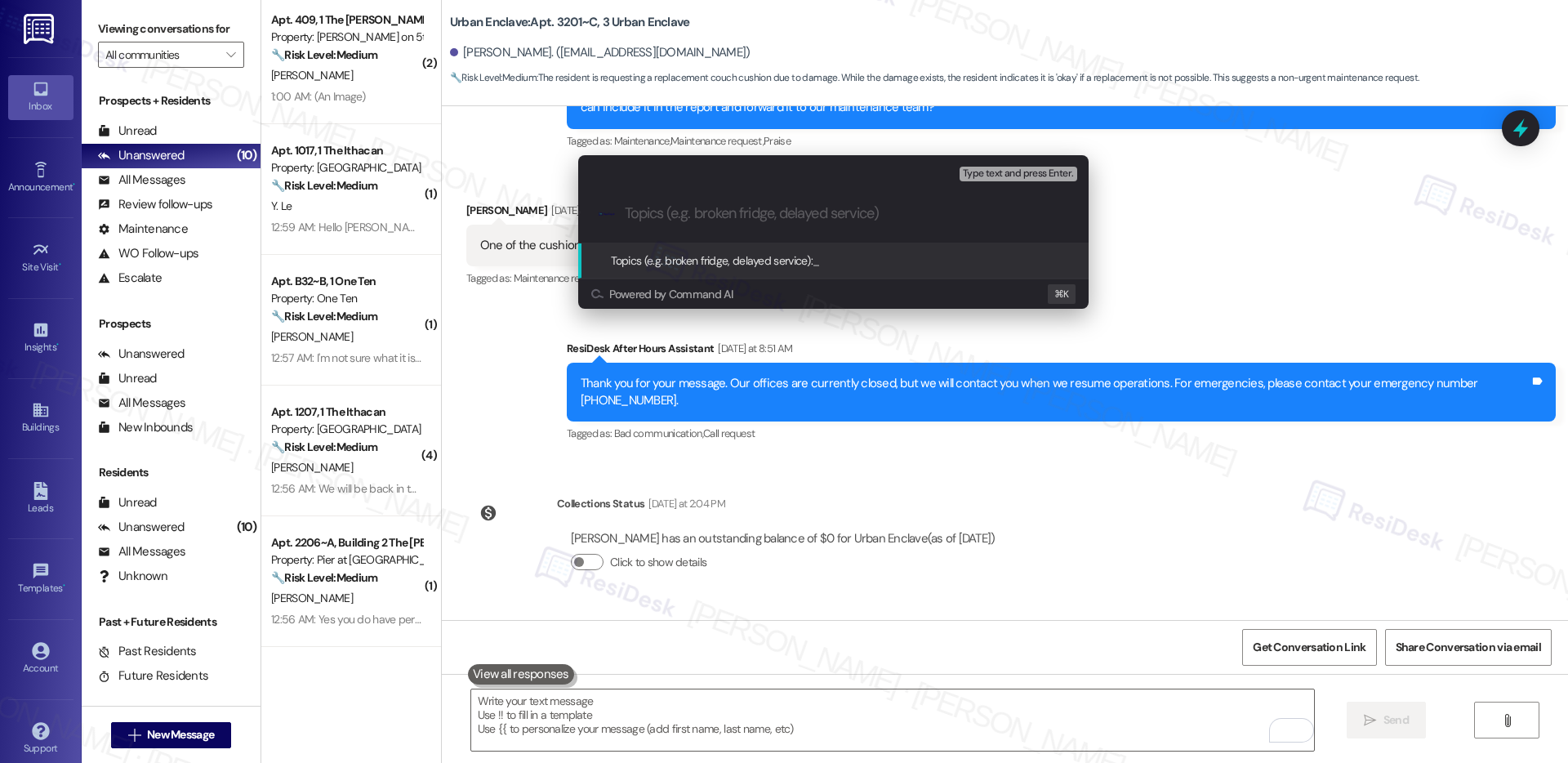
click at [672, 199] on div ".cls-1{fill:#0a055f;}.cls-2{fill:#0cc4c4;} resideskLogoBlueOrange" at bounding box center [833, 214] width 510 height 58
click at [750, 220] on input "Topics (e.g. broken fridge, delayed service)" at bounding box center [847, 214] width 444 height 18
click at [750, 221] on input "Topics (e.g. broken fridge, delayed service)" at bounding box center [847, 214] width 444 height 18
paste input "Dishwasher Silverware Basket & Couch Cushion Replacement"
type input "Dishwasher Silverware Basket & Couch Cushion Replacement"
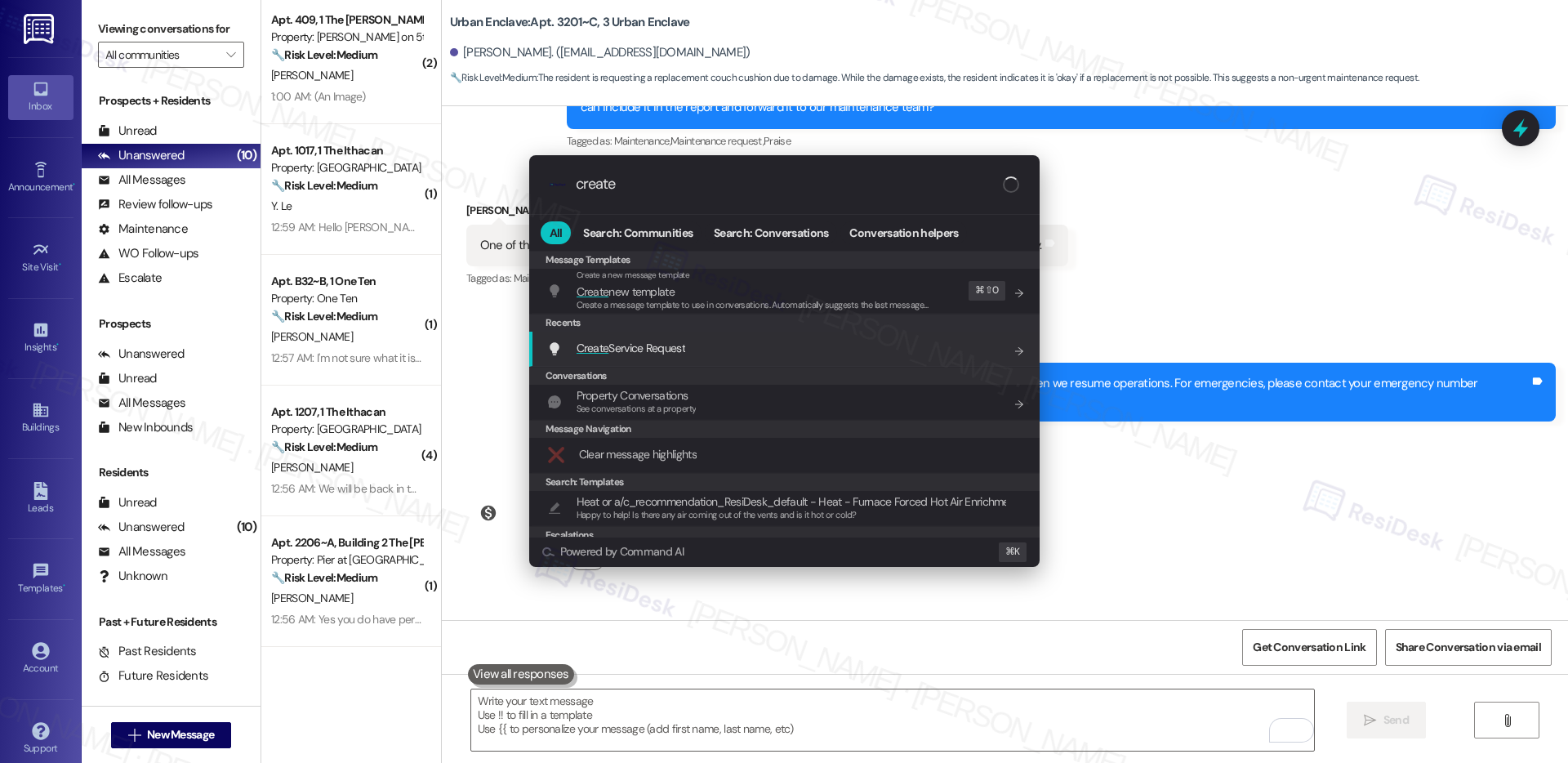
type input "create"
click at [719, 342] on div "Create Service Request Add shortcut" at bounding box center [786, 348] width 478 height 18
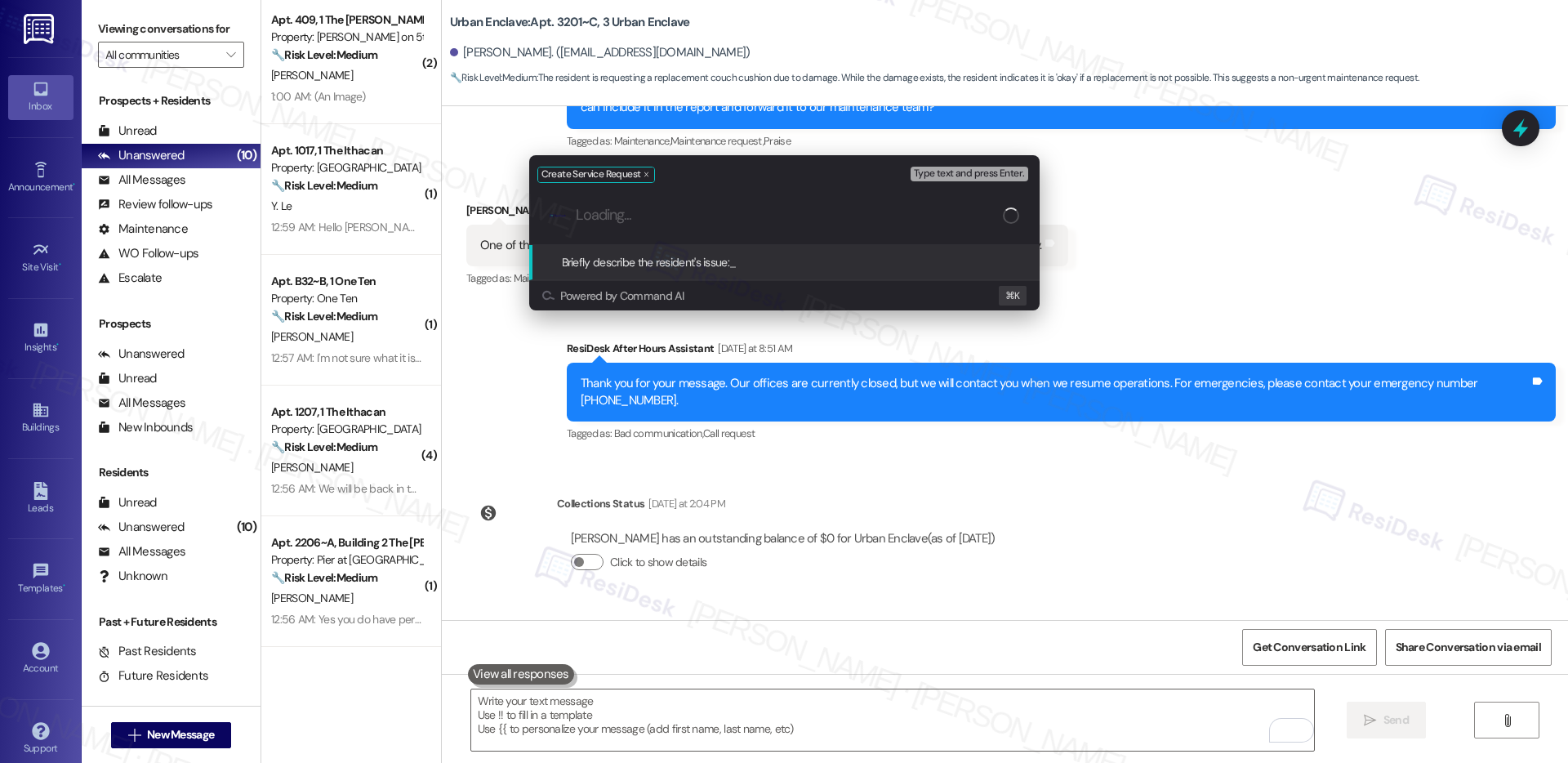
paste input "Dishwasher Silverware Basket & Couch Cushion Replacement"
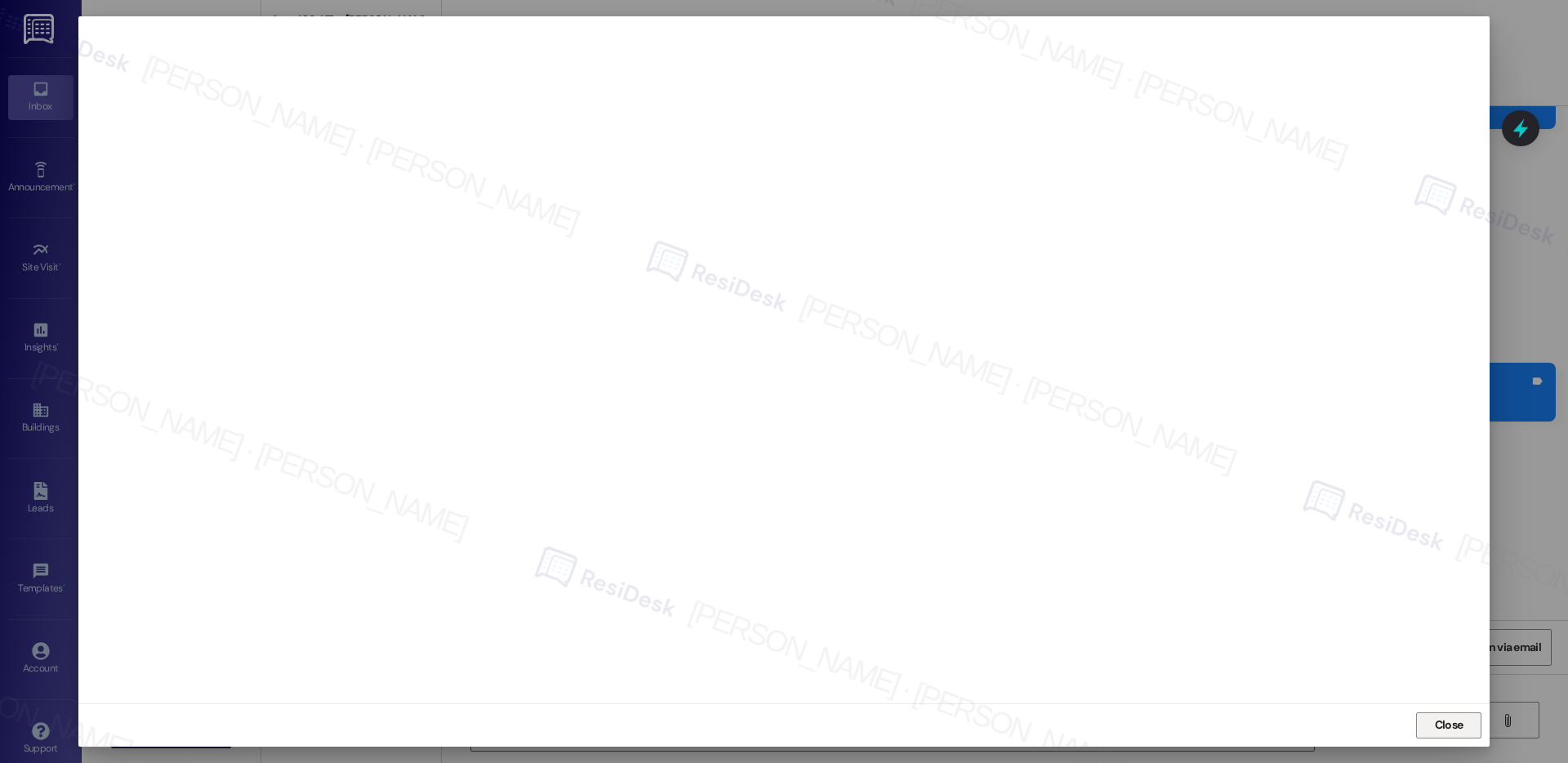
click at [1436, 733] on span "Close" at bounding box center [1449, 725] width 29 height 18
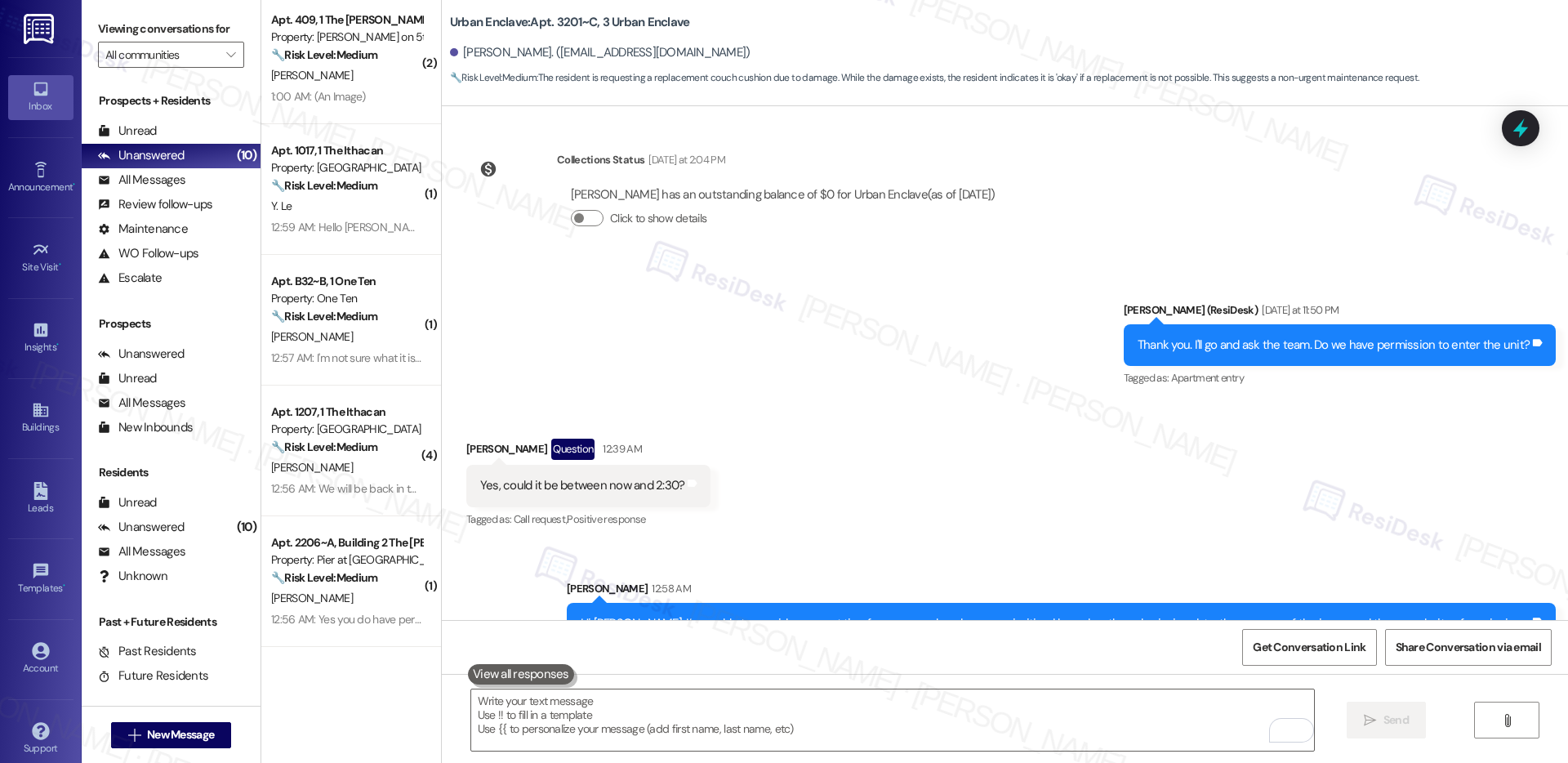
scroll to position [2639, 0]
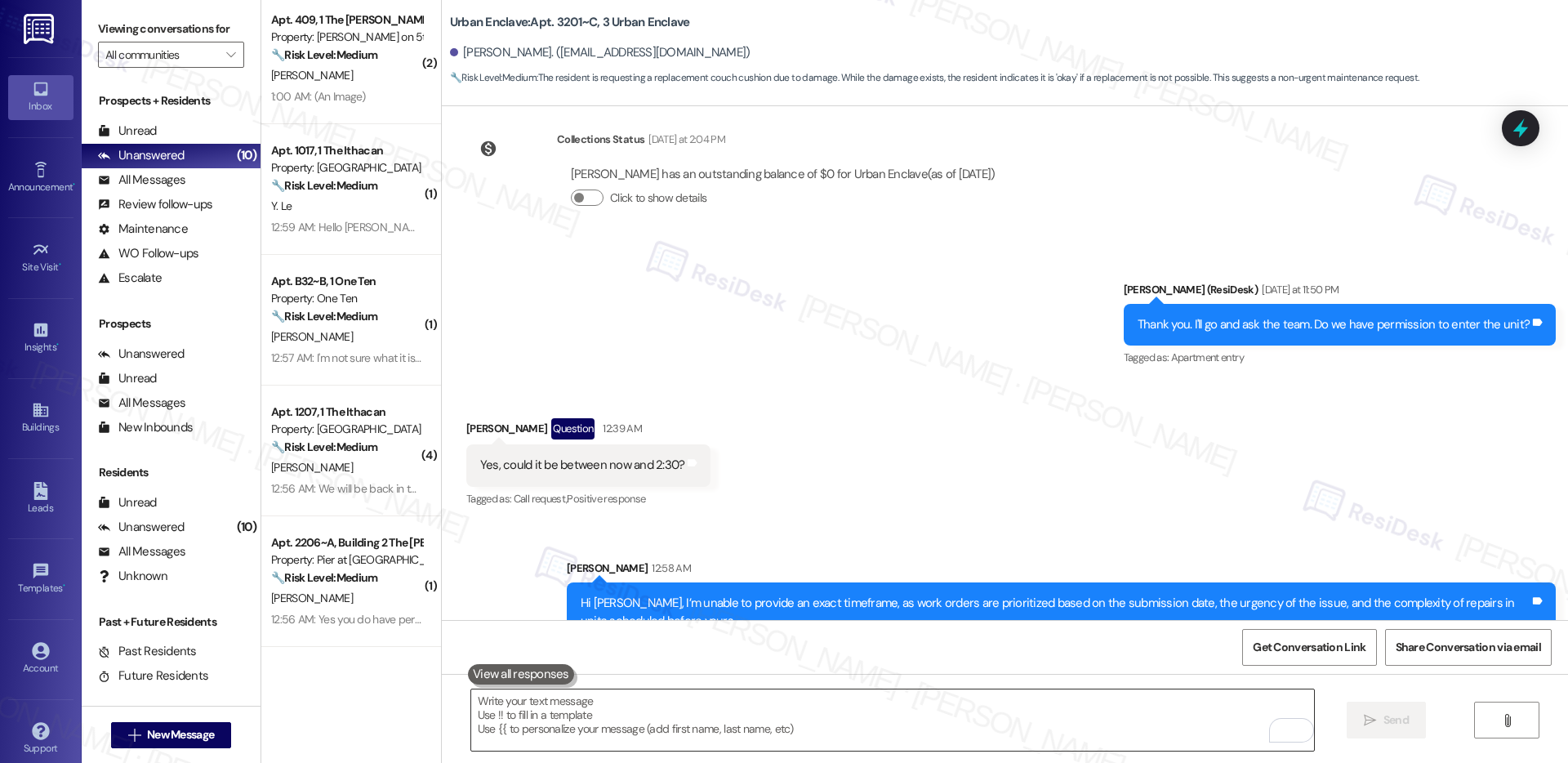
click at [738, 724] on textarea "To enrich screen reader interactions, please activate Accessibility in Grammarl…" at bounding box center [892, 720] width 843 height 61
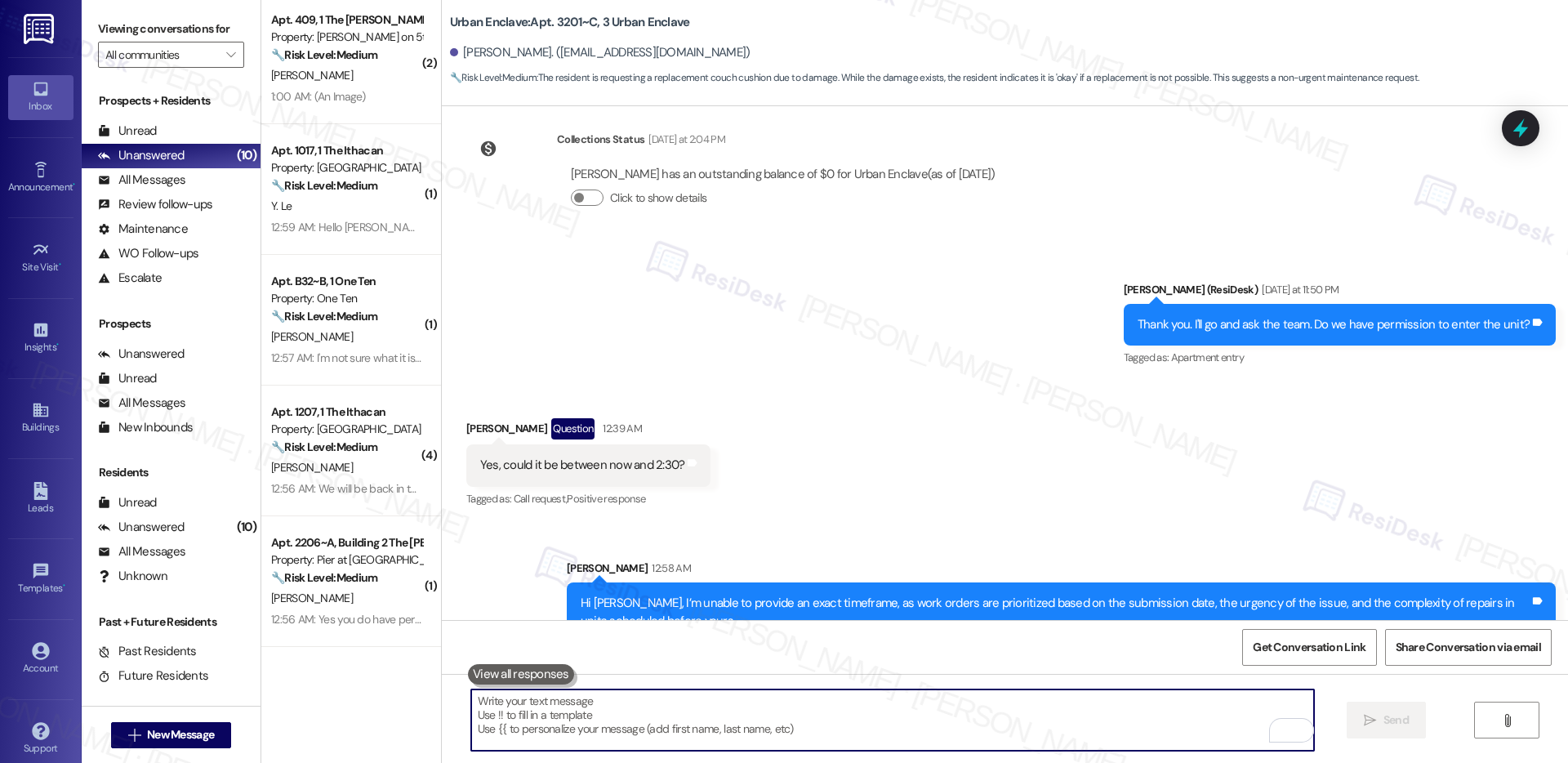
click at [738, 724] on textarea "To enrich screen reader interactions, please activate Accessibility in Grammarl…" at bounding box center [892, 720] width 843 height 61
click at [740, 723] on textarea "To enrich screen reader interactions, please activate Accessibility in Grammarl…" at bounding box center [892, 720] width 843 height 61
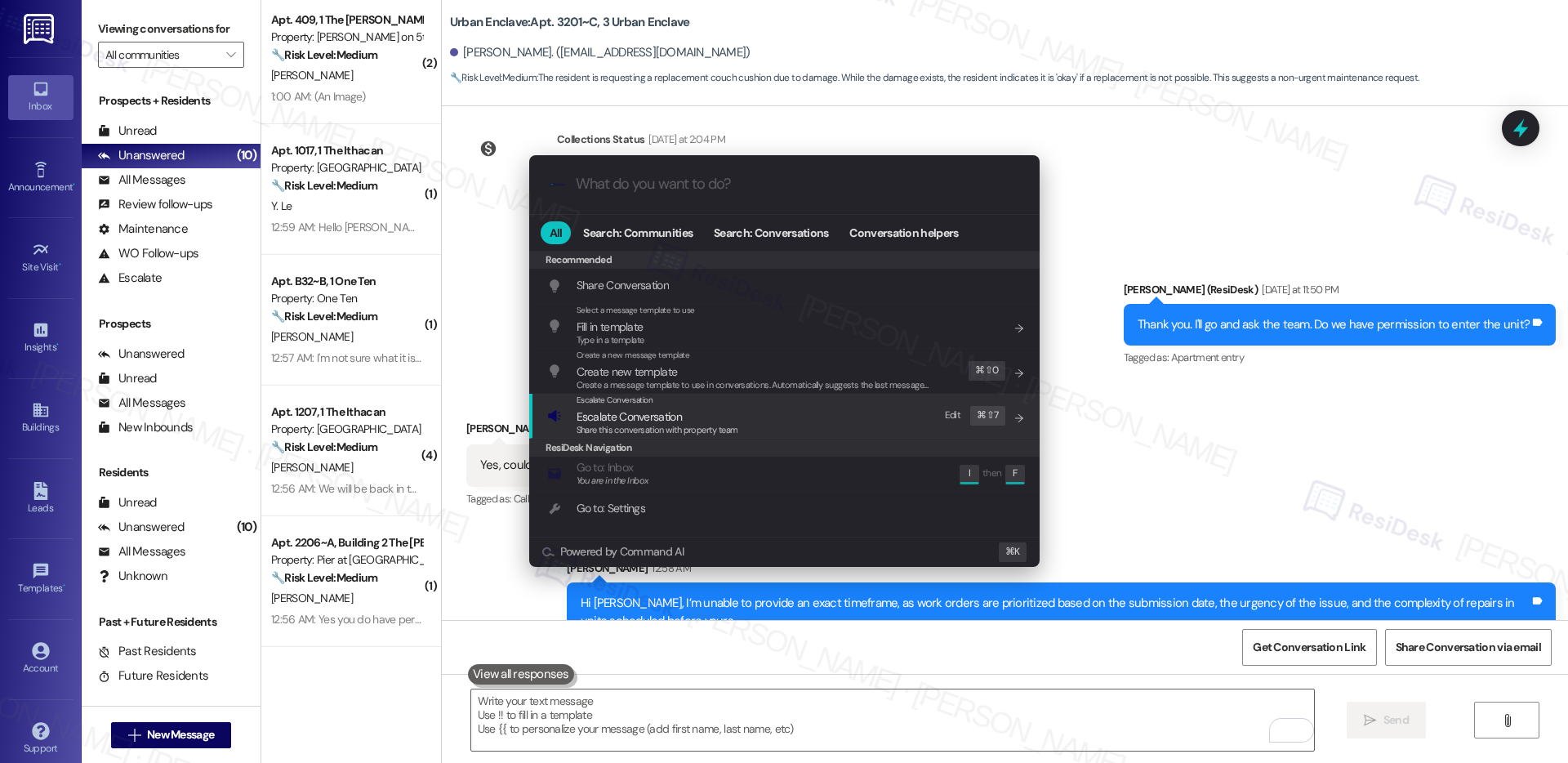
click at [726, 414] on span "Escalate Conversation" at bounding box center [657, 417] width 162 height 18
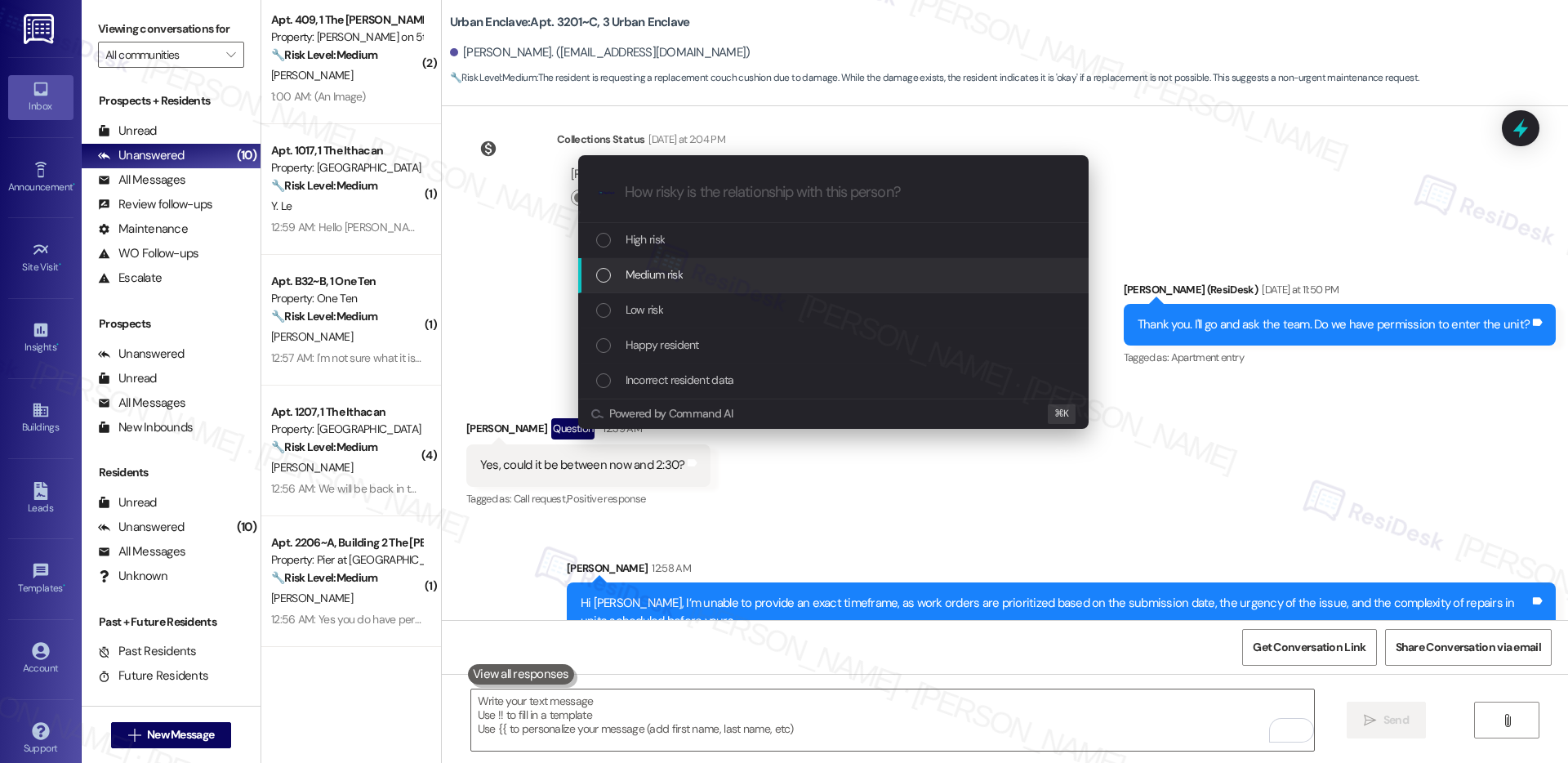
click at [738, 277] on div "Medium risk" at bounding box center [835, 274] width 478 height 18
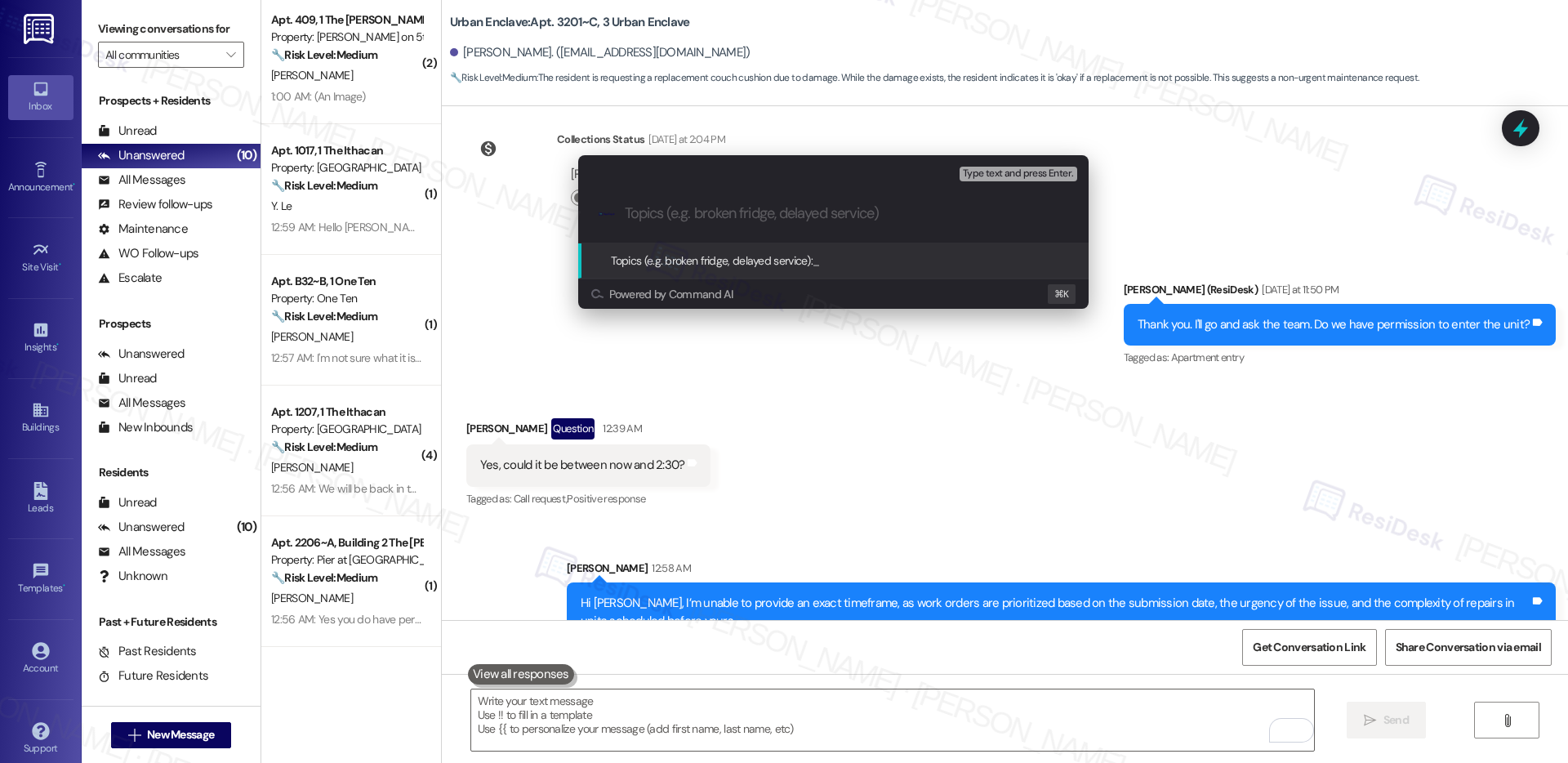
paste input "Work order submitted by Residesk | Work order #12944279 - Missing Items Upon Mo…"
type input "Work order submitted by Residesk | Work order #12944279 - Missing Items Upon Mo…"
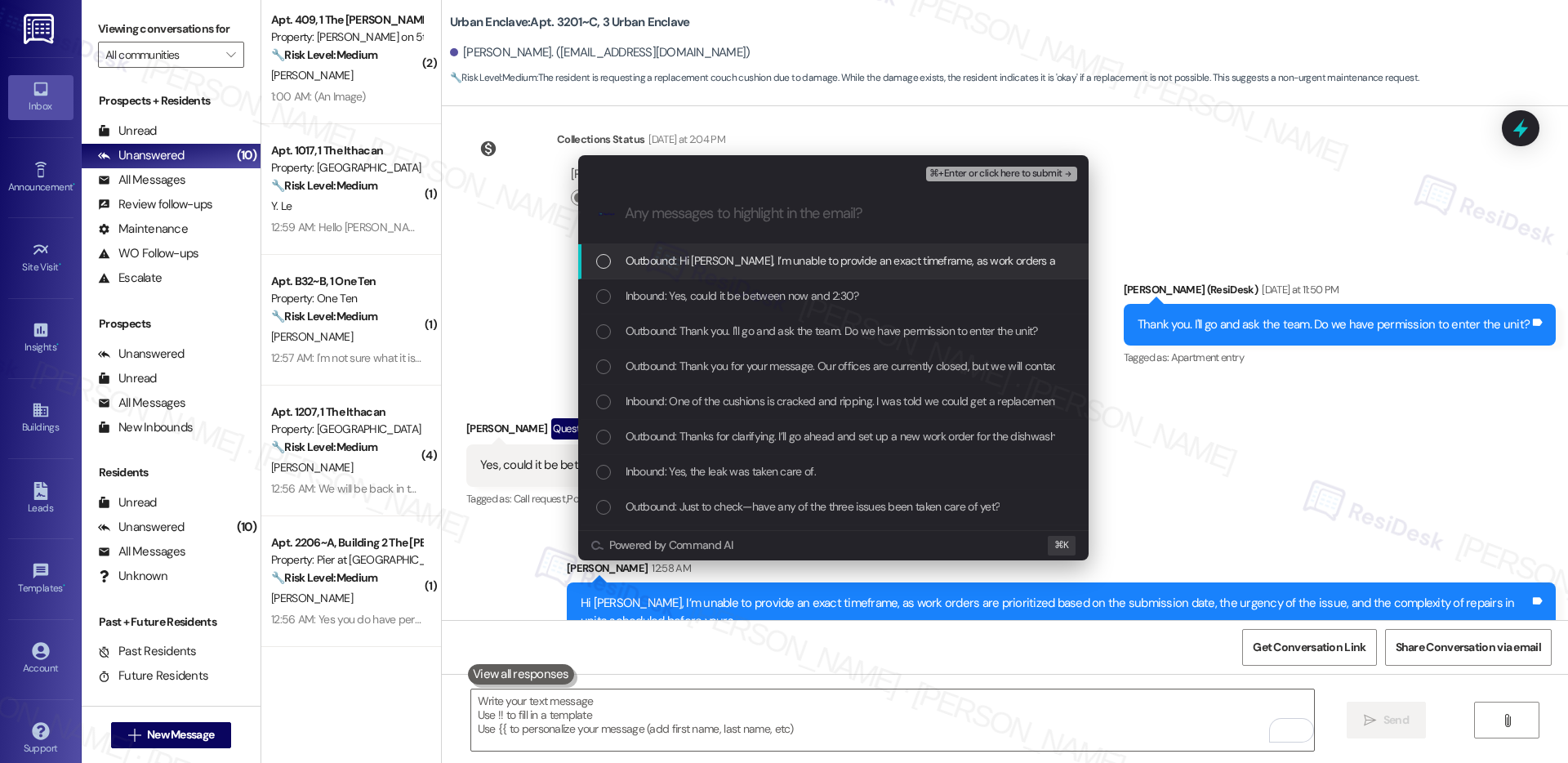
click at [737, 267] on span "Outbound: Hi Caroline, I’m unable to provide an exact timeframe, as work orders…" at bounding box center [1152, 260] width 1052 height 18
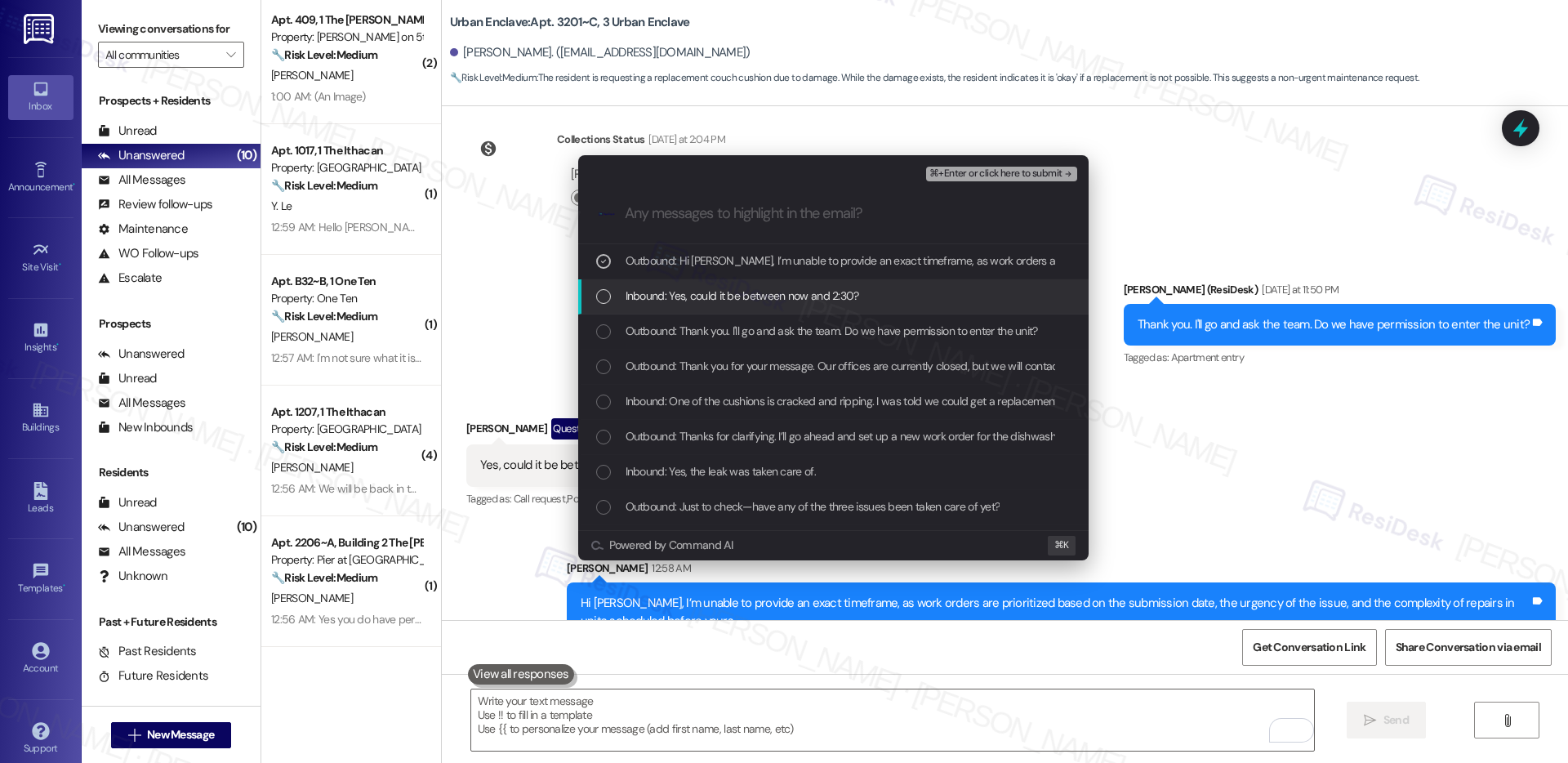
click at [734, 293] on span "Inbound: Yes, could it be between now and 2:30?" at bounding box center [742, 295] width 234 height 18
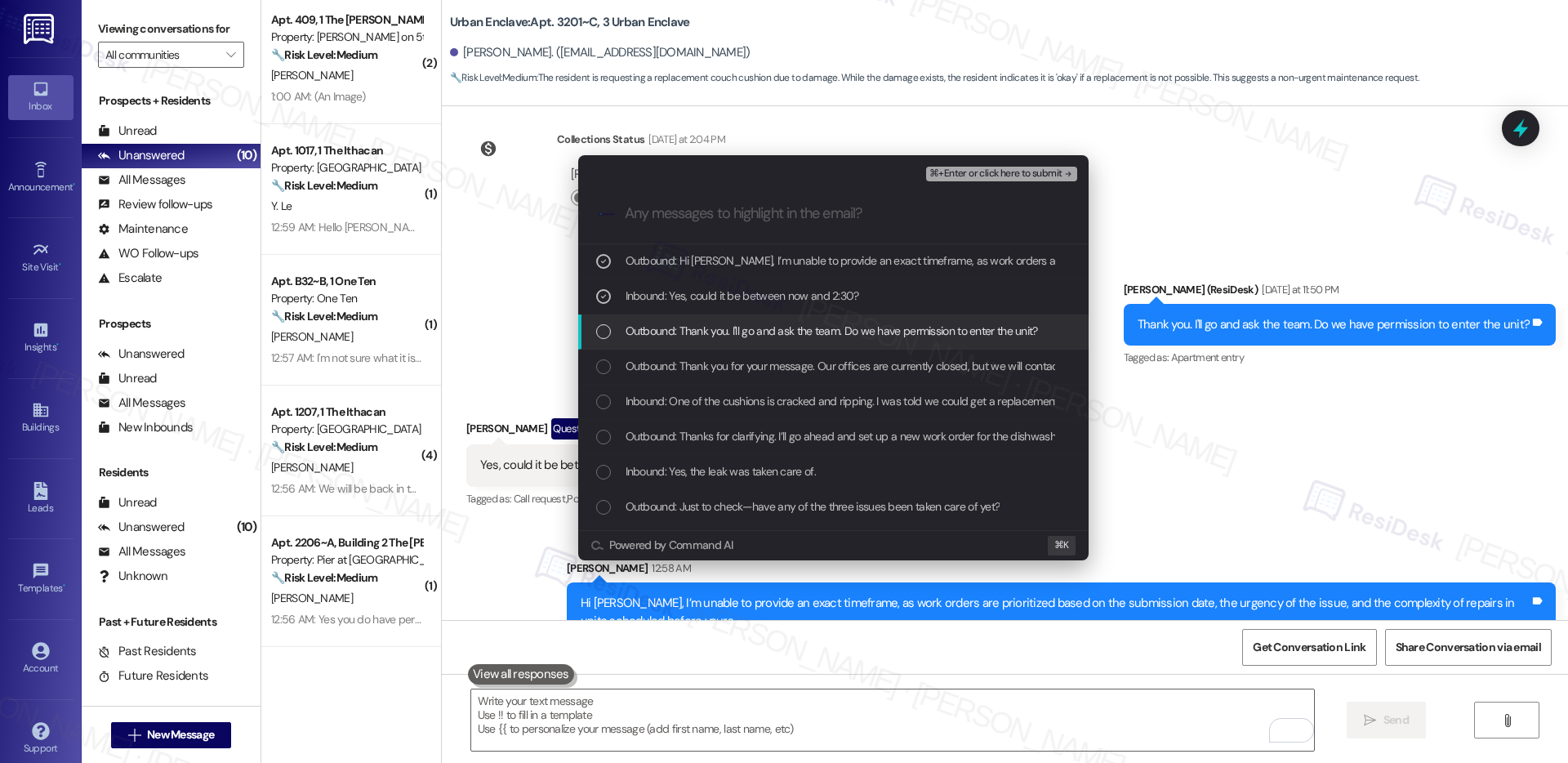
click at [726, 329] on span "Outbound: Thank you. I'll go and ask the team. Do we have permission to enter t…" at bounding box center [832, 331] width 412 height 18
click at [718, 360] on span "Outbound: Thank you for your message. Our offices are currently closed, but we …" at bounding box center [1110, 366] width 968 height 18
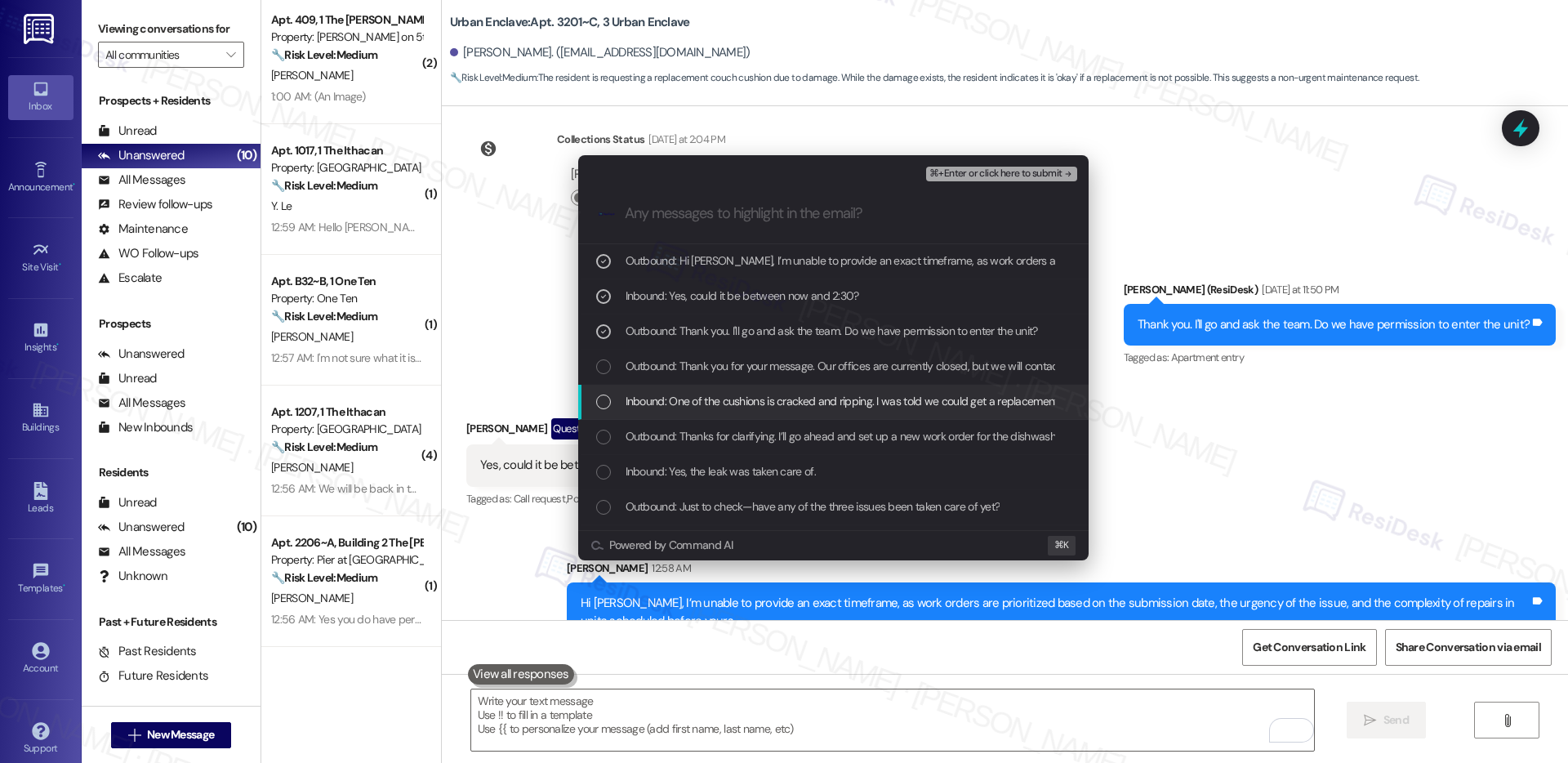
click at [709, 399] on span "Inbound: One of the cushions is cracked and ripping. I was told we could get a …" at bounding box center [905, 401] width 559 height 18
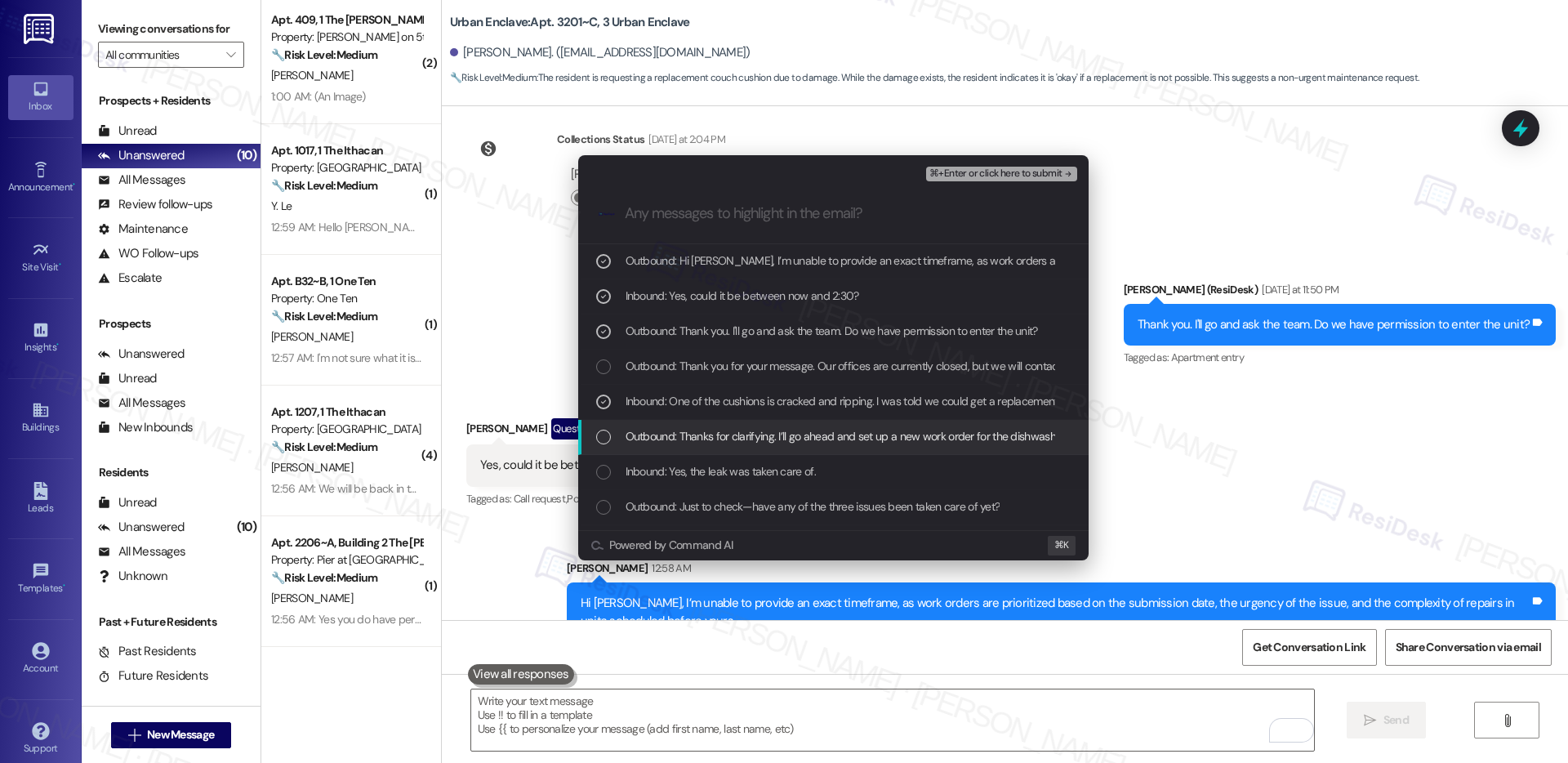
click at [696, 443] on span "Outbound: Thanks for clarifying. I’ll go ahead and set up a new work order for …" at bounding box center [1249, 436] width 1248 height 18
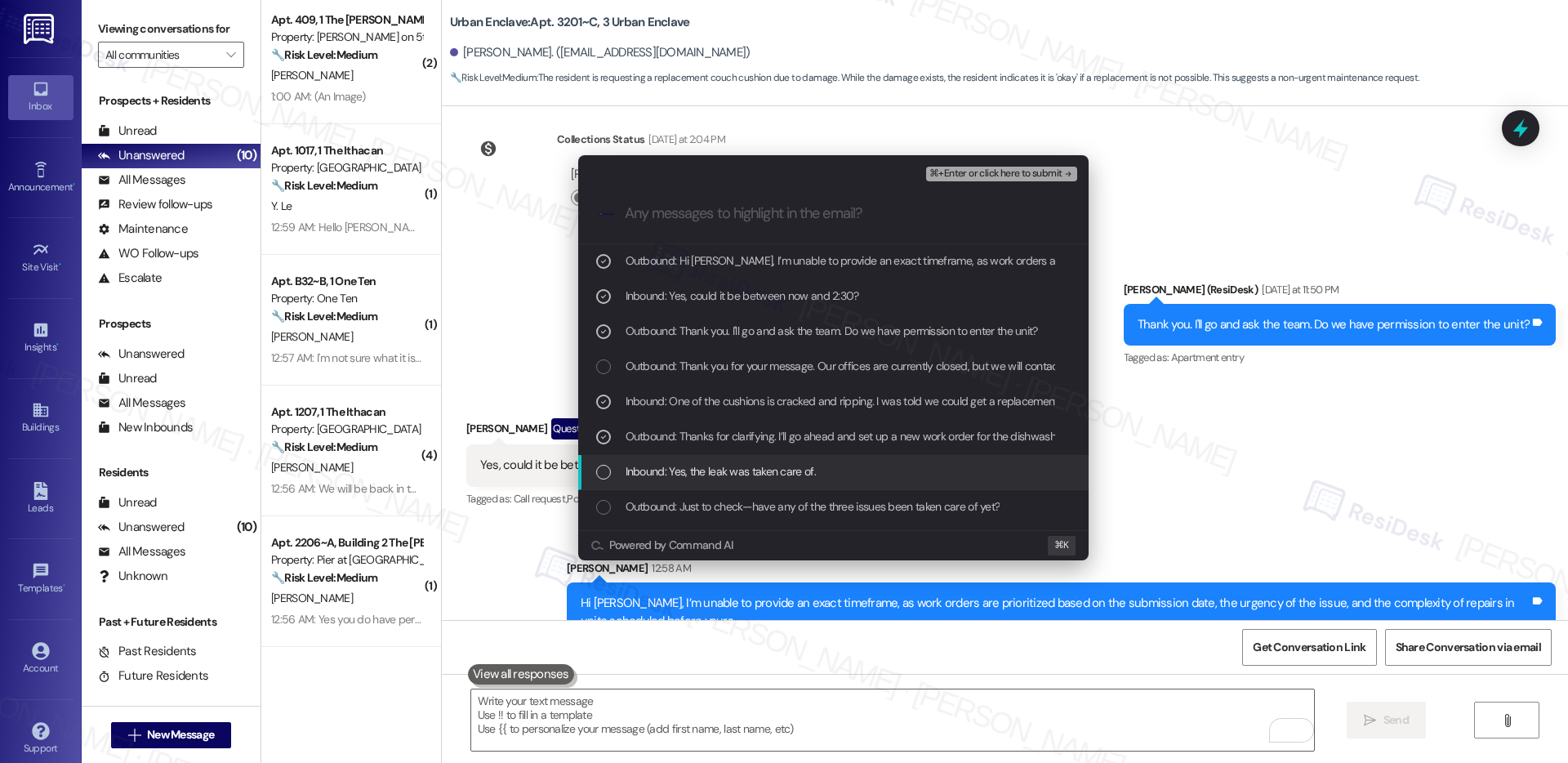
click at [689, 474] on span "Inbound: Yes, the leak was taken care of." at bounding box center [721, 471] width 190 height 18
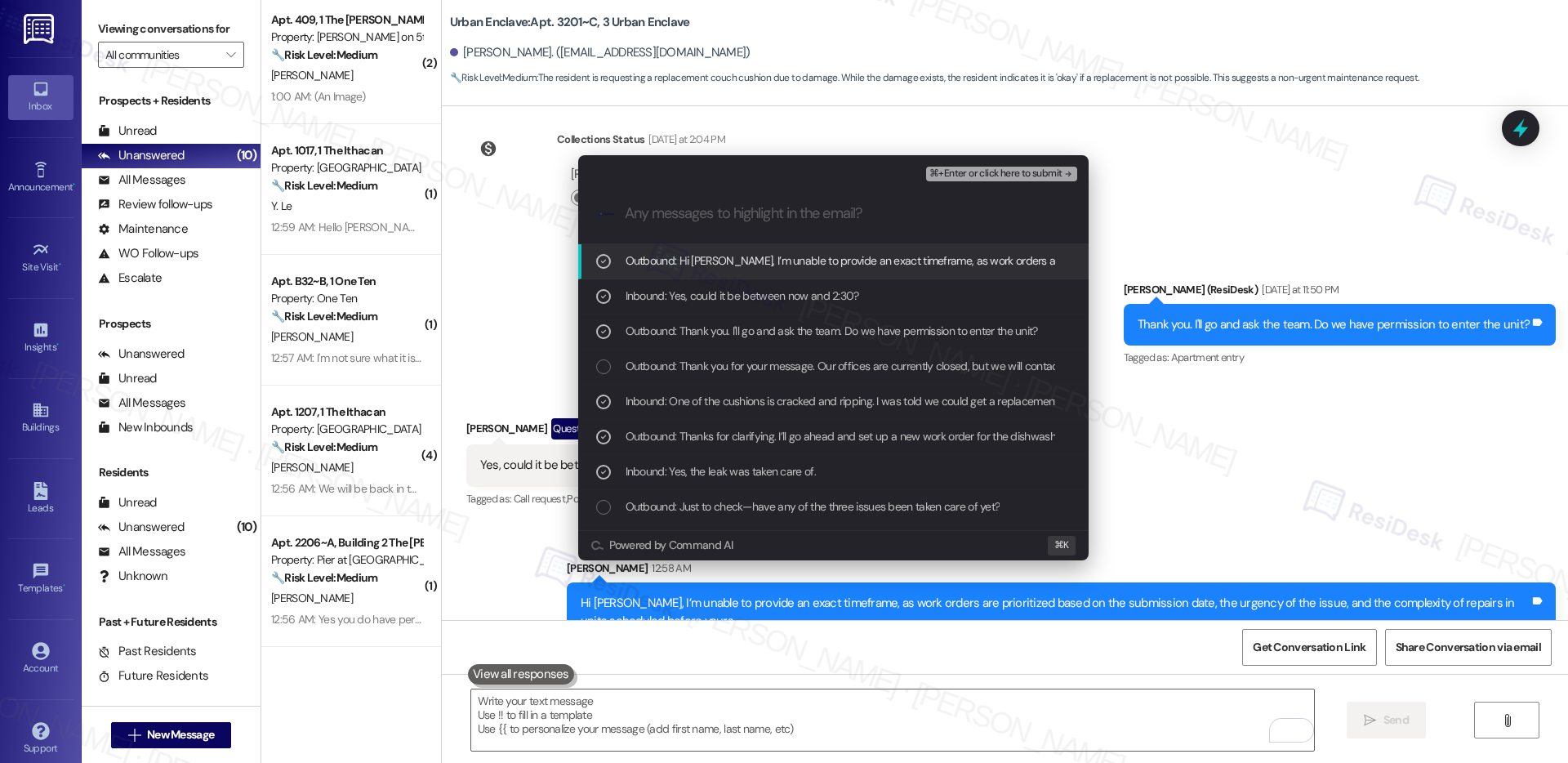
click at [1018, 172] on span "⌘+Enter or click here to submit" at bounding box center [995, 173] width 132 height 11
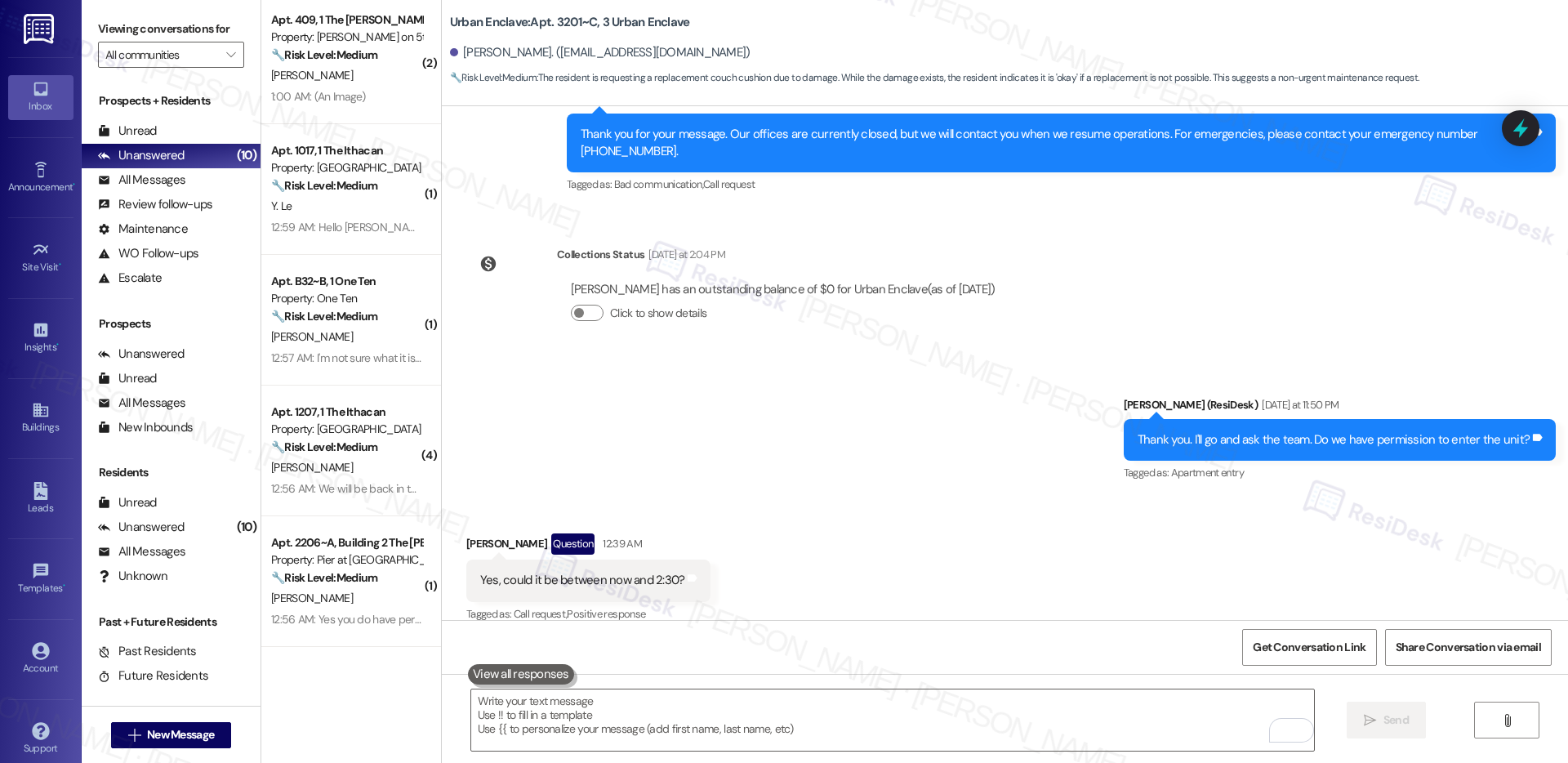
scroll to position [2507, 0]
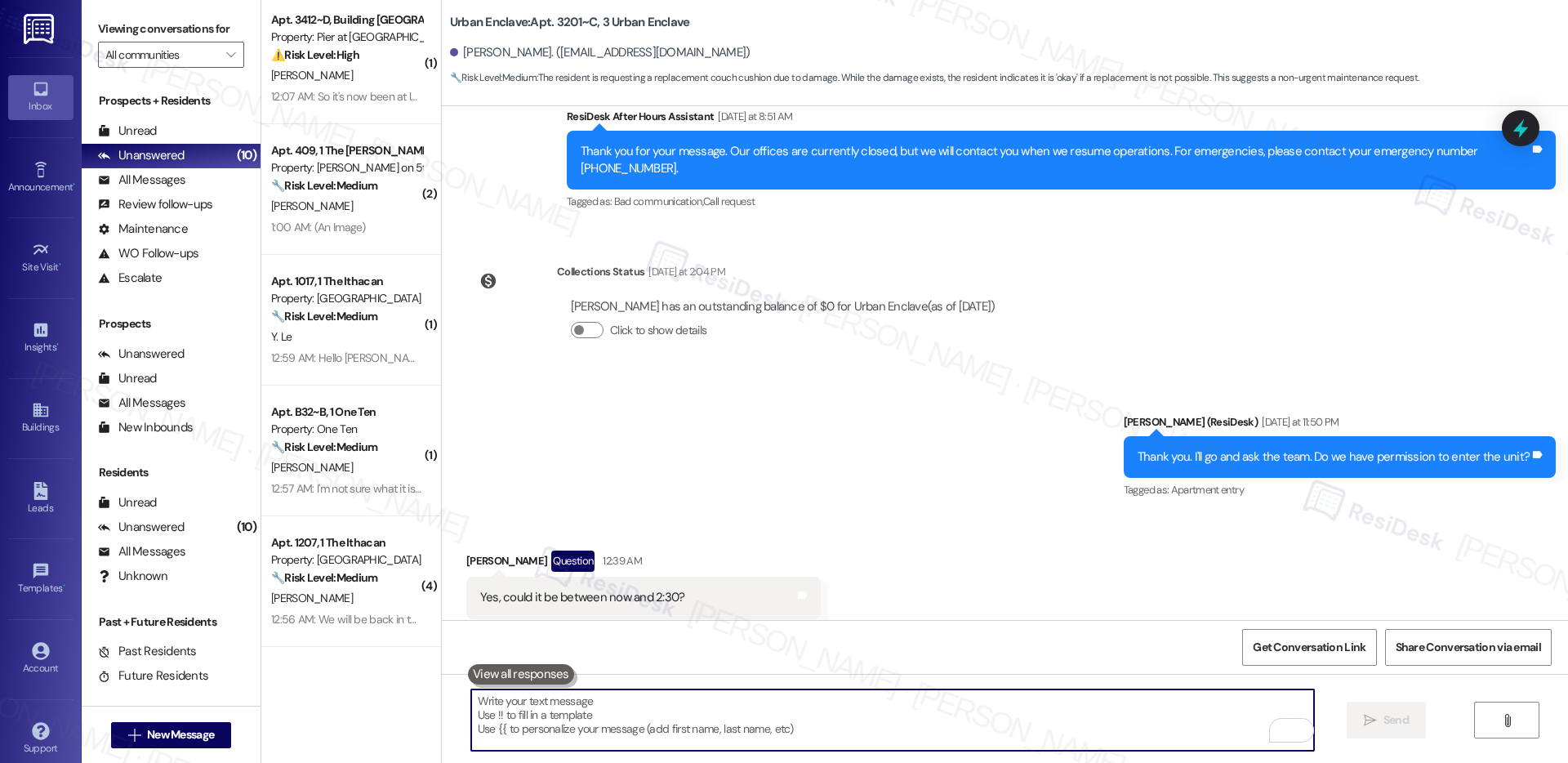
click at [913, 743] on textarea "To enrich screen reader interactions, please activate Accessibility in Grammarl…" at bounding box center [892, 720] width 843 height 61
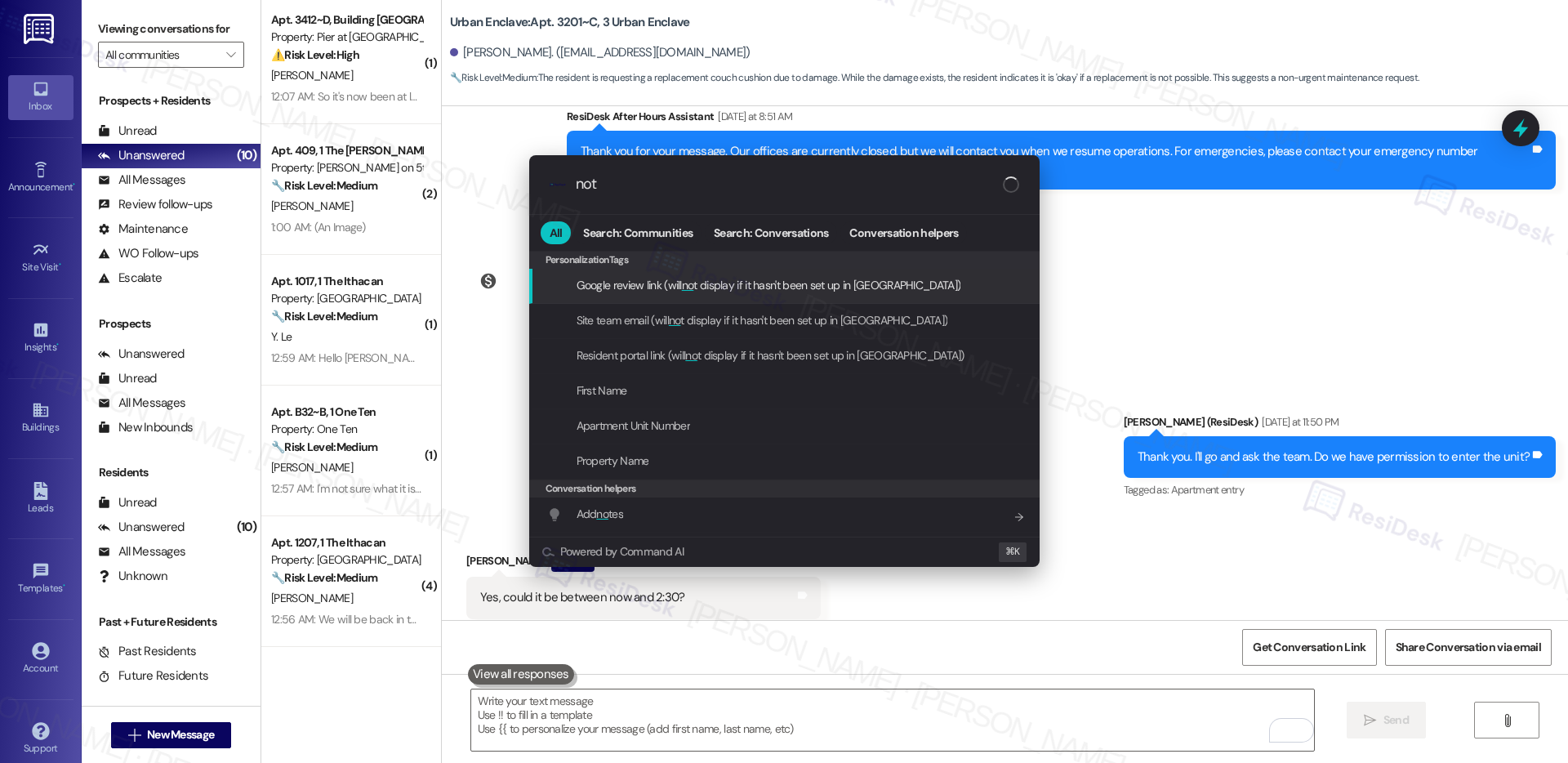
type input "note"
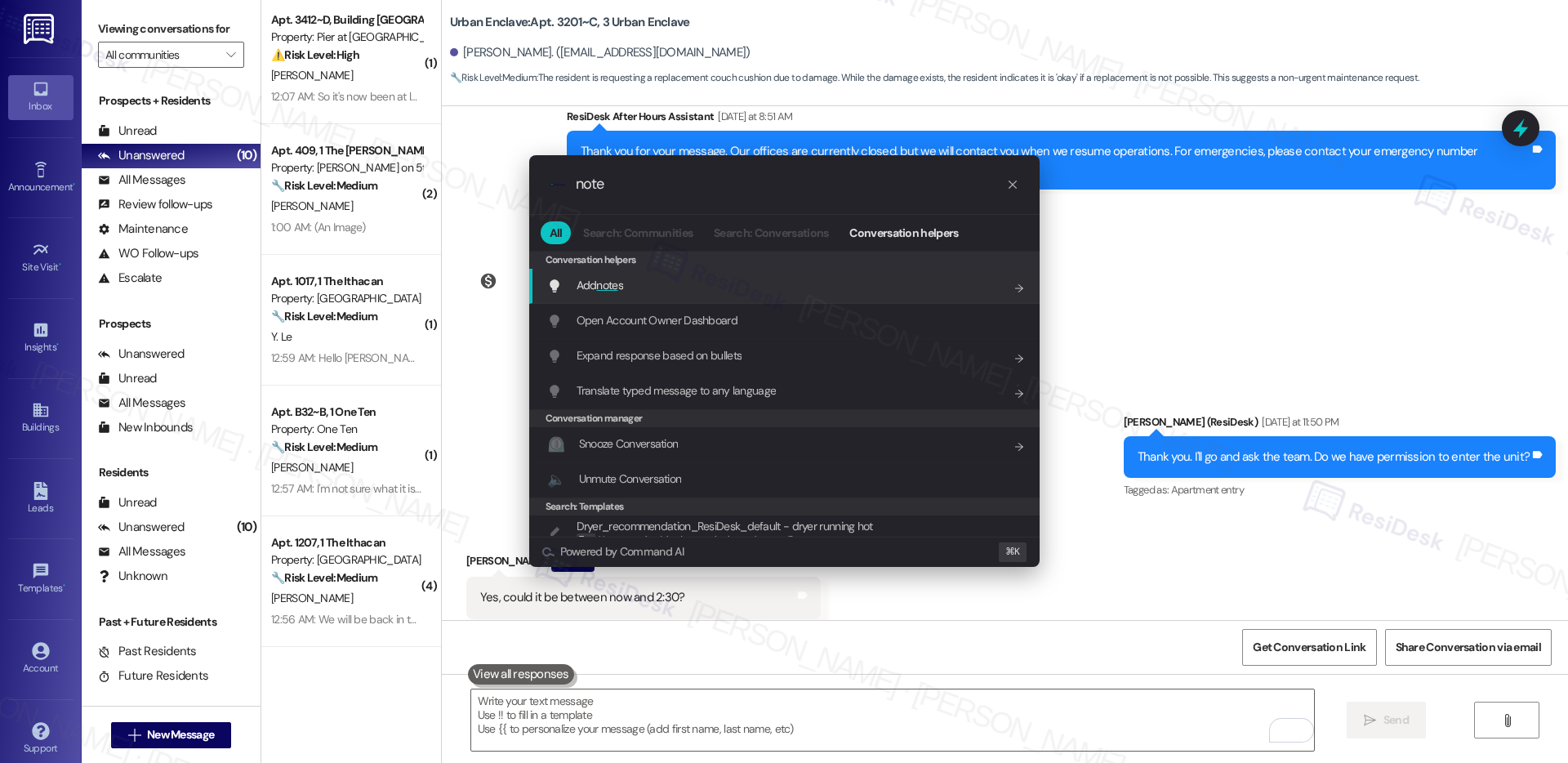
click at [847, 273] on div "Add note s Add shortcut" at bounding box center [784, 286] width 510 height 35
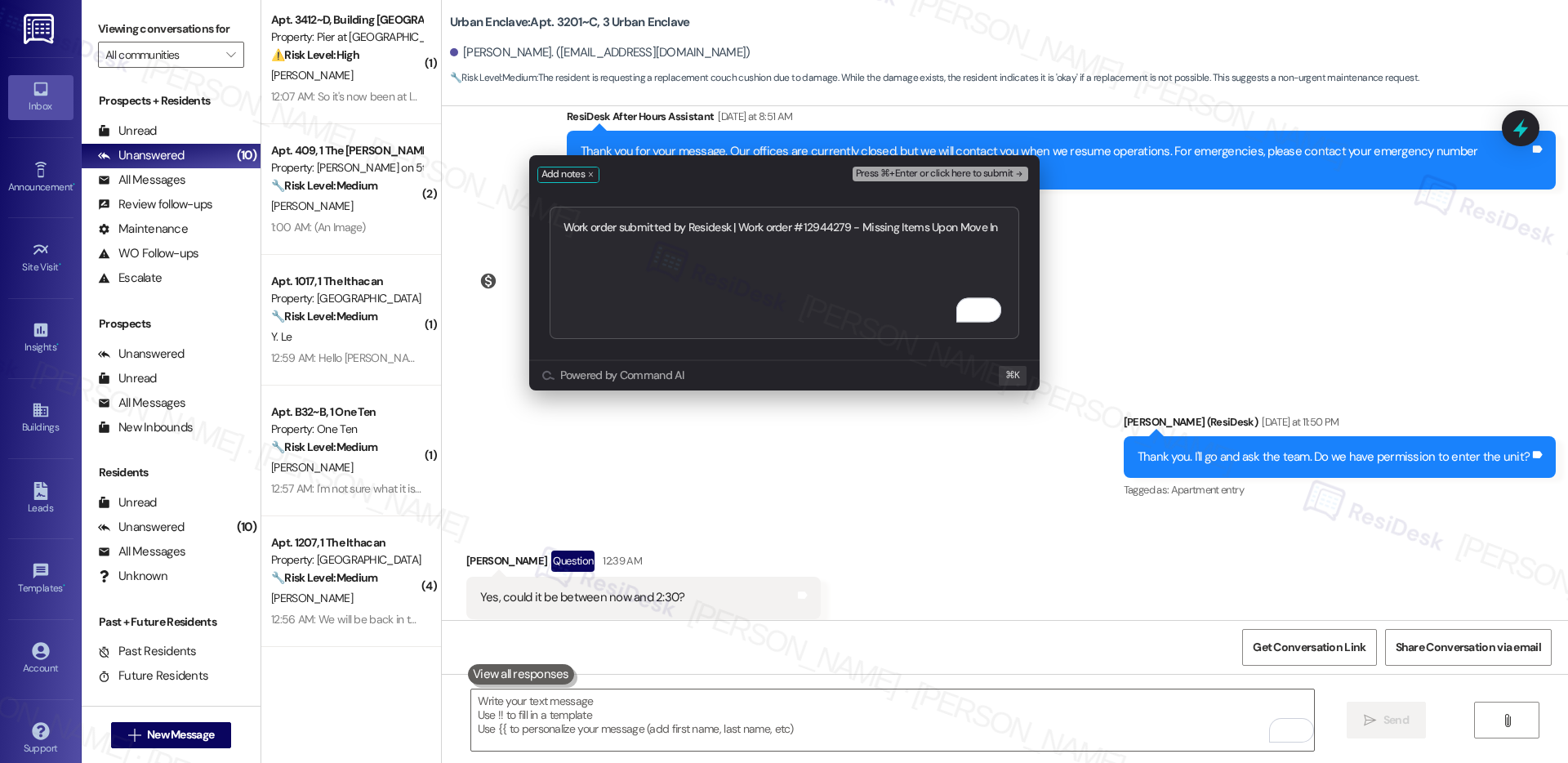
type textarea "Work order submitted by Residesk | Work order #12944279 - Missing Items Upon Mo…"
click at [903, 165] on div "Press ⌘+Enter or click here to submit" at bounding box center [942, 175] width 179 height 23
click at [897, 180] on button "Press ⌘+Enter or click here to submit" at bounding box center [940, 173] width 176 height 15
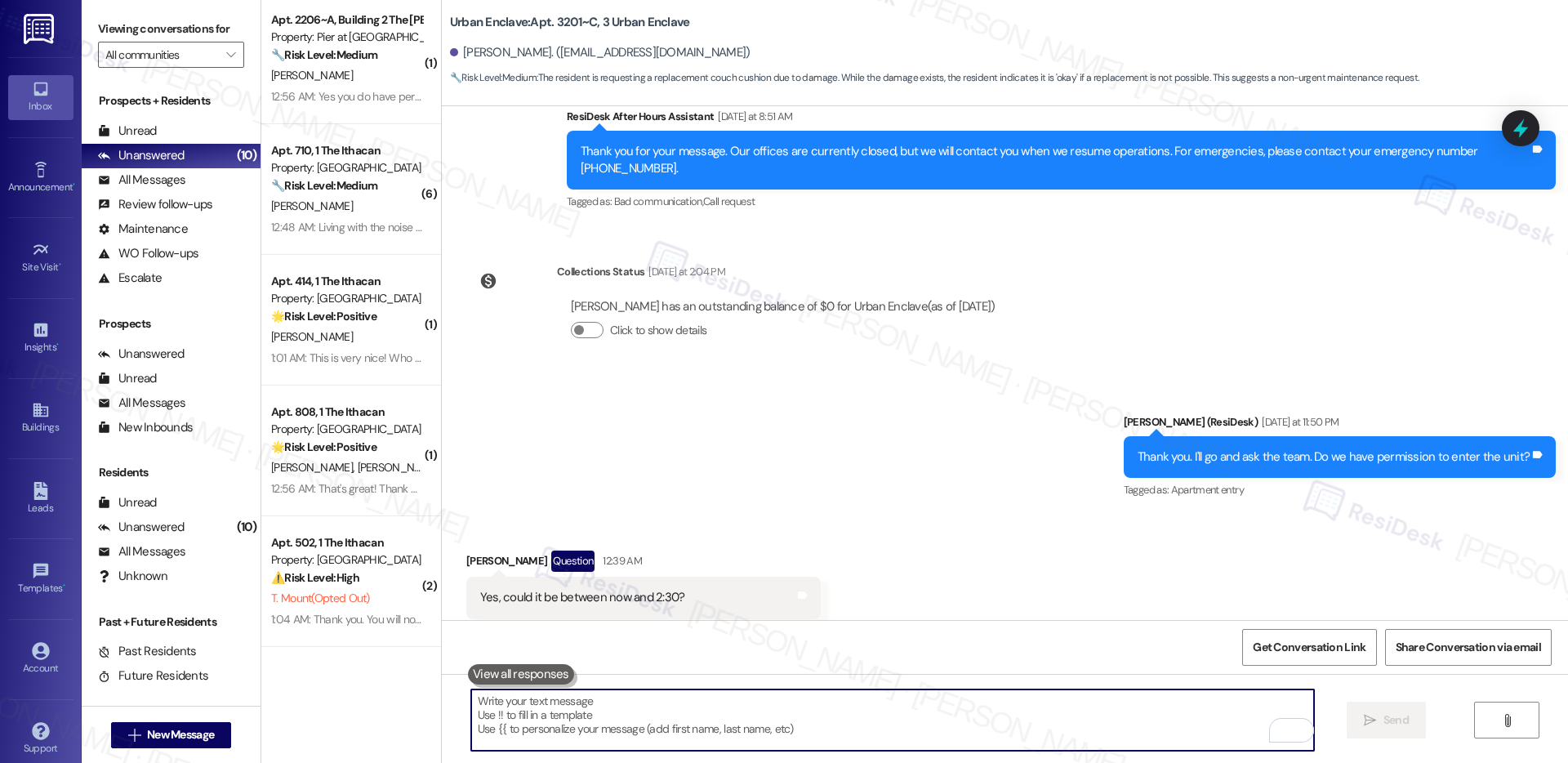
scroll to position [3003, 0]
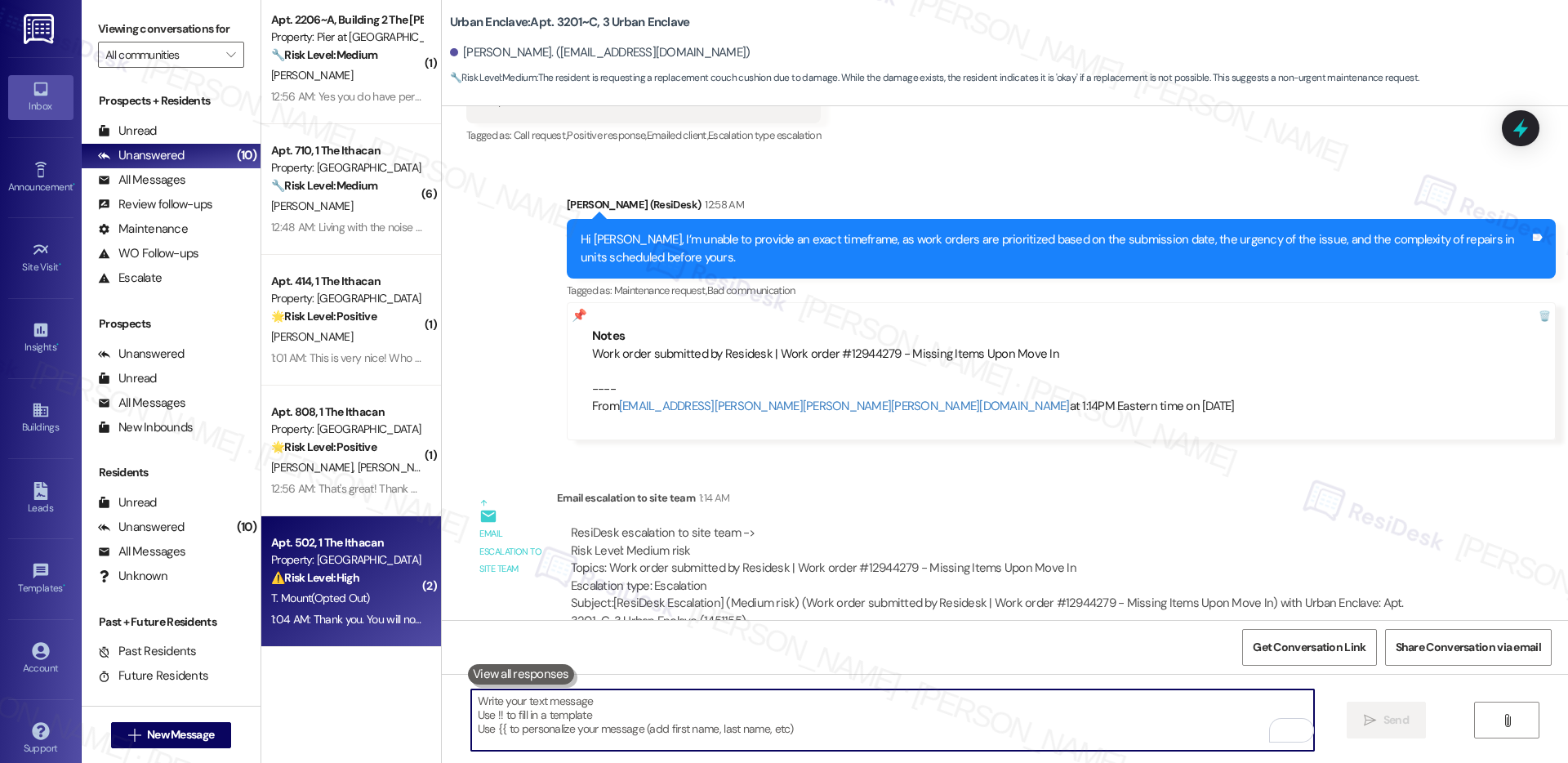
click at [335, 597] on span "T. Mount (Opted Out)" at bounding box center [320, 598] width 99 height 15
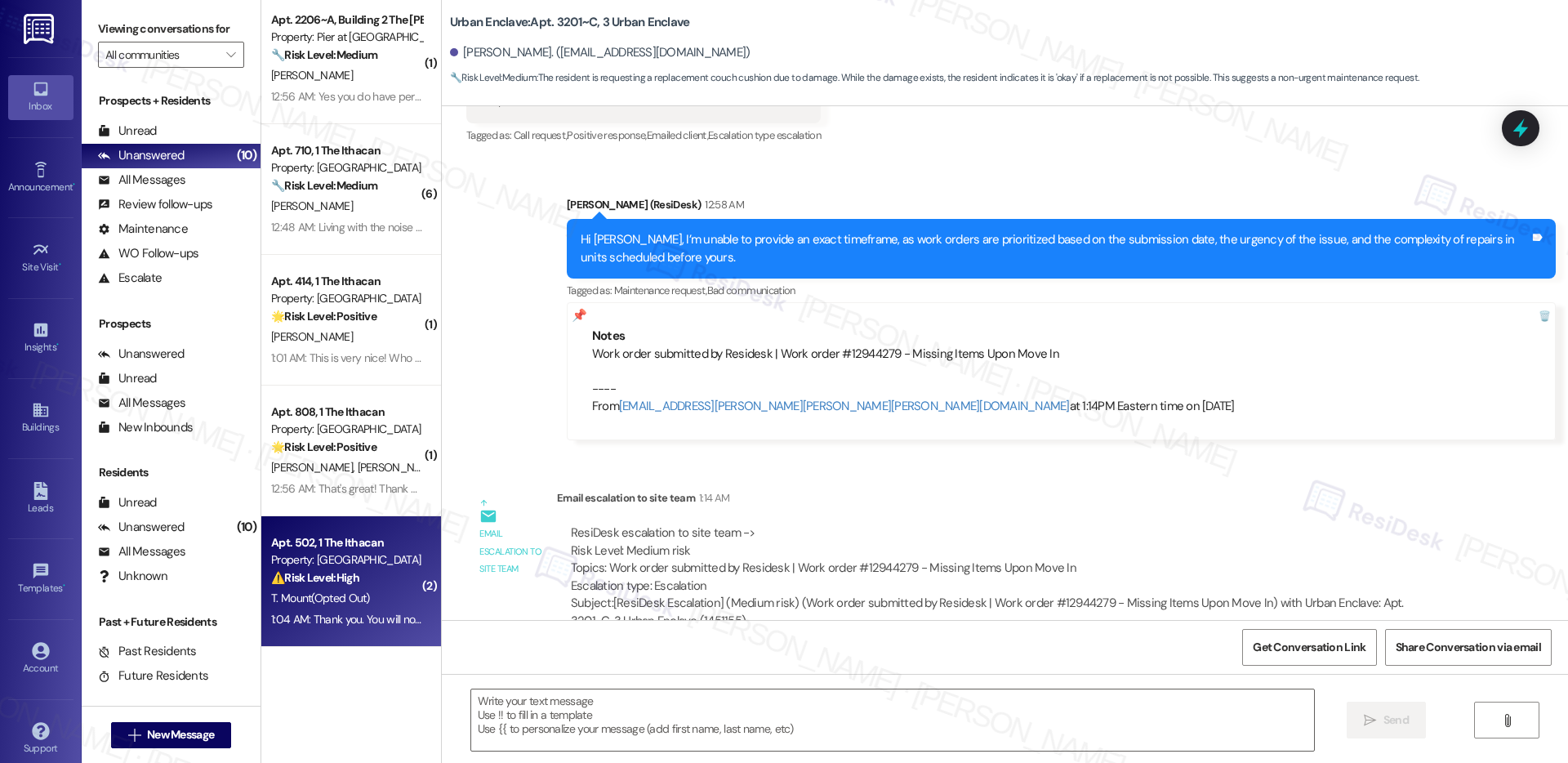
type textarea "Fetching suggested responses. Please feel free to read through the conversation…"
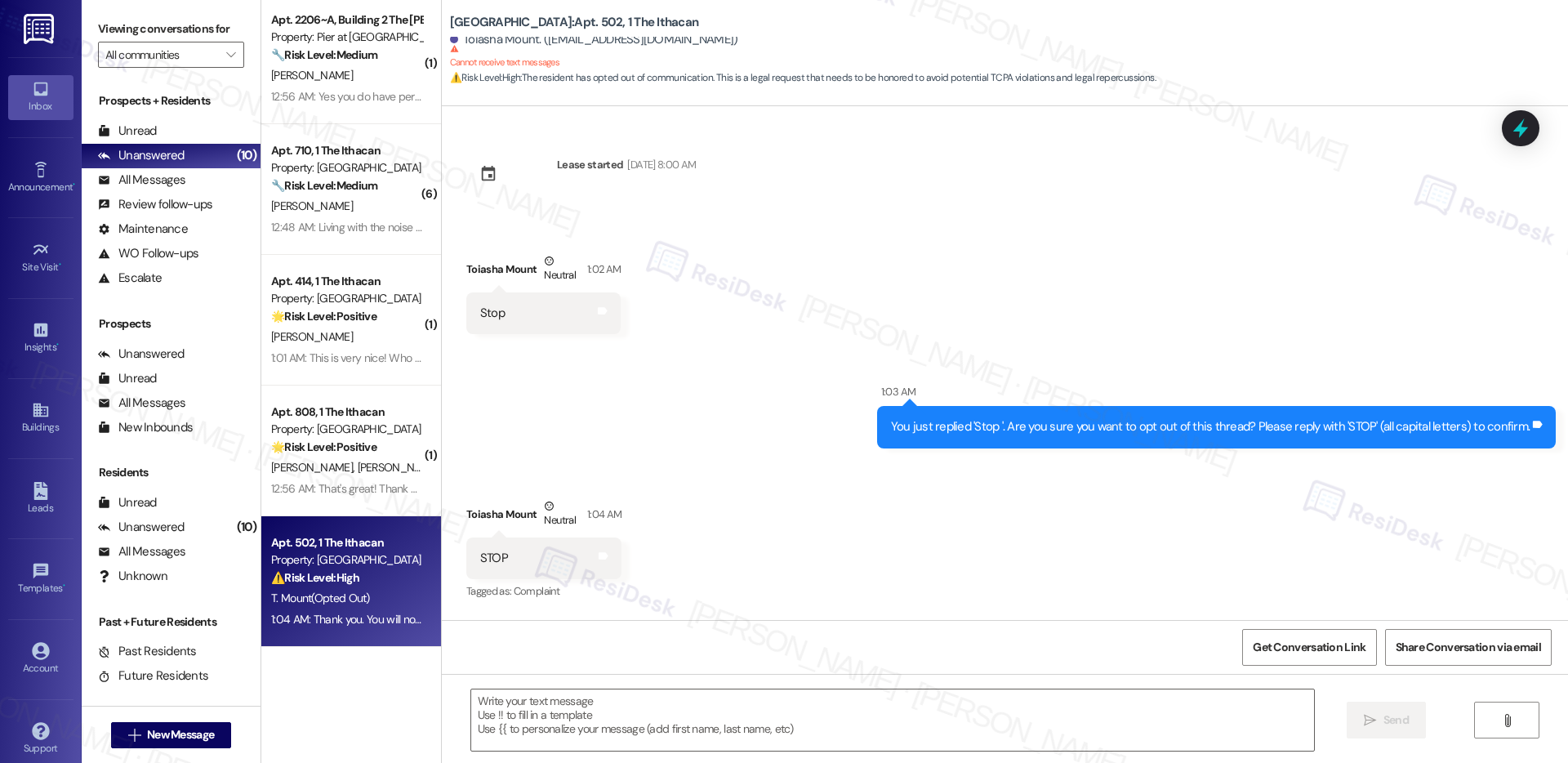
scroll to position [134, 0]
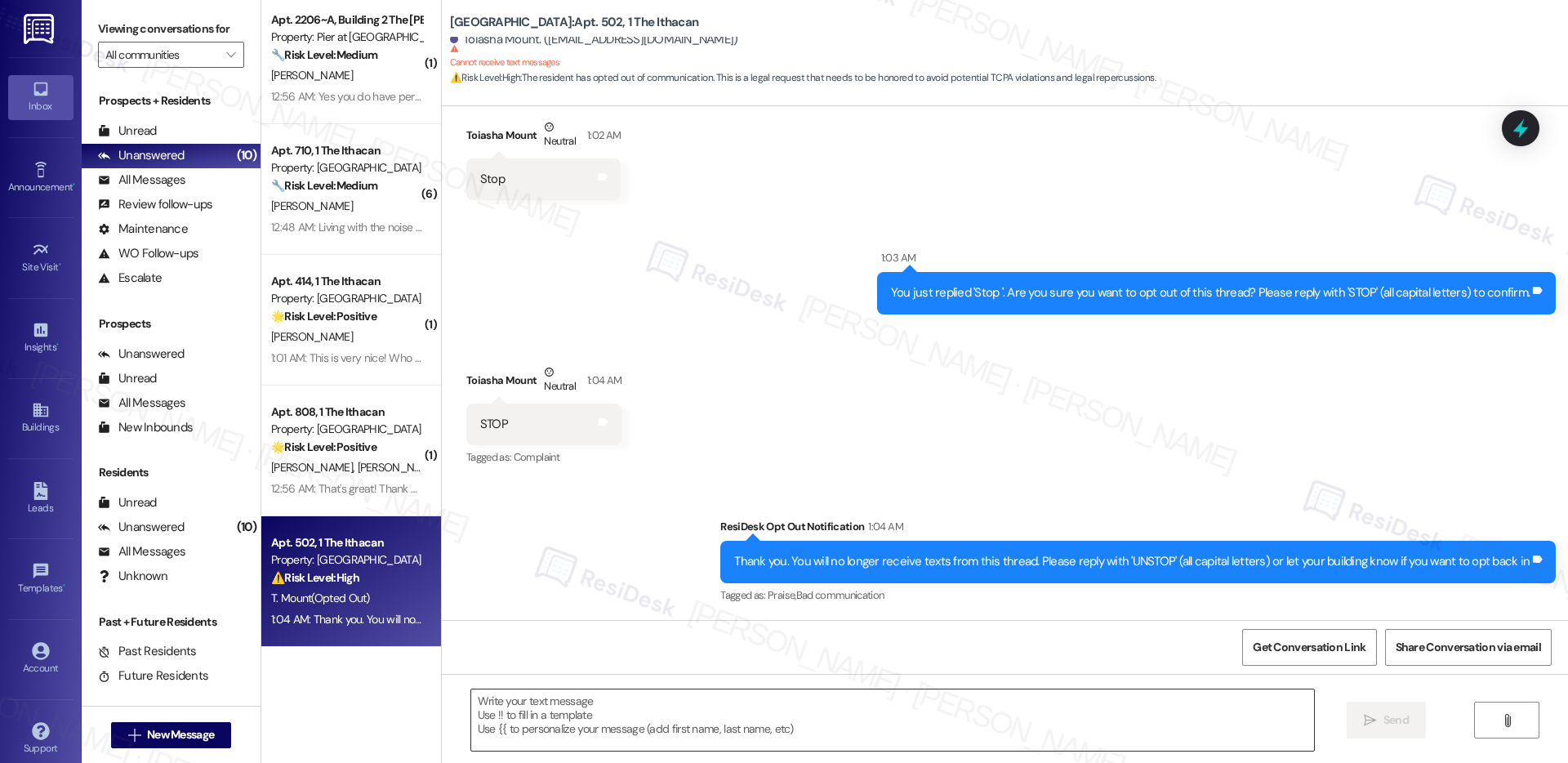
click at [607, 707] on textarea at bounding box center [892, 720] width 843 height 61
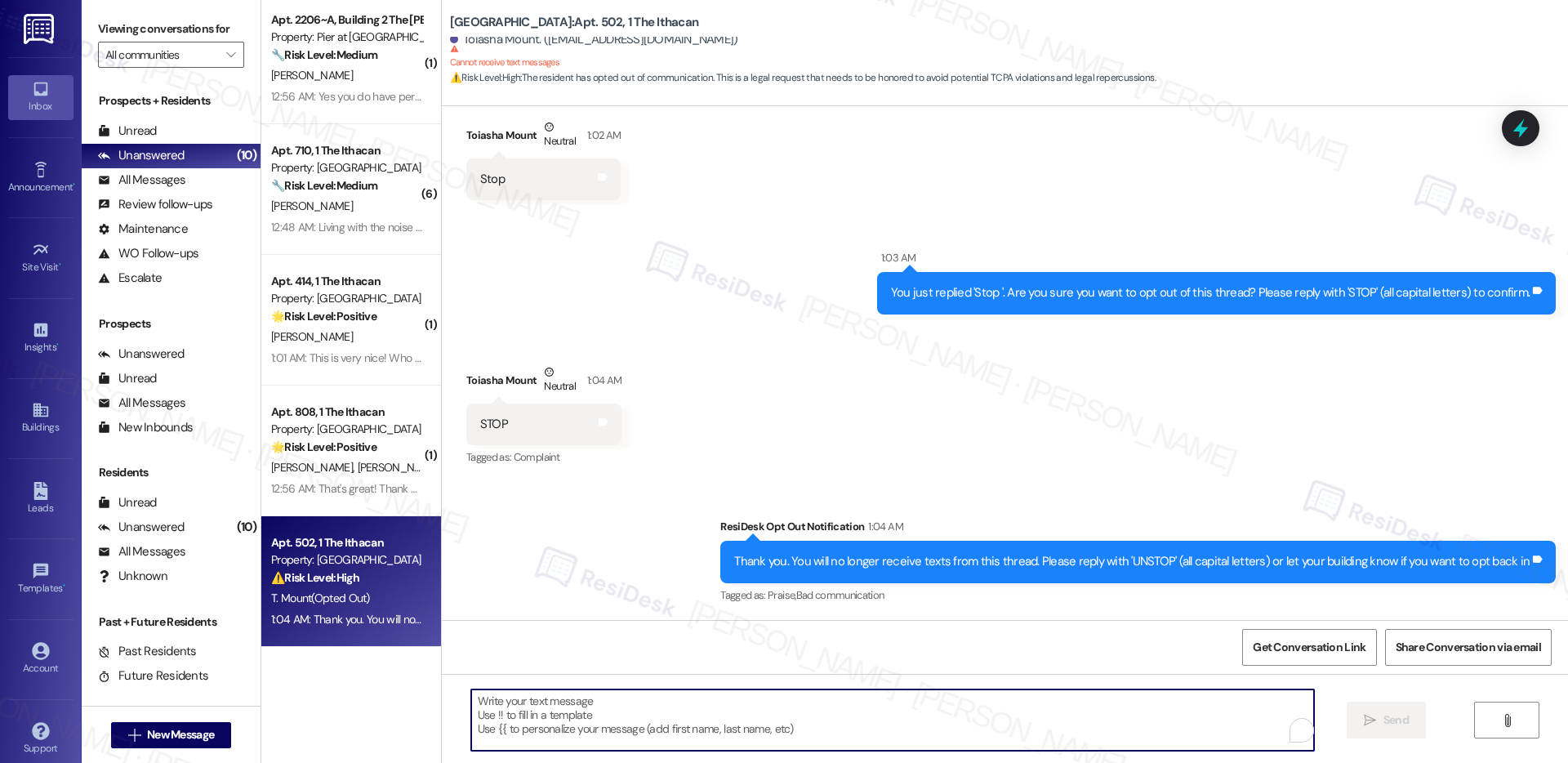
click at [606, 706] on textarea "To enrich screen reader interactions, please activate Accessibility in Grammarl…" at bounding box center [892, 720] width 843 height 61
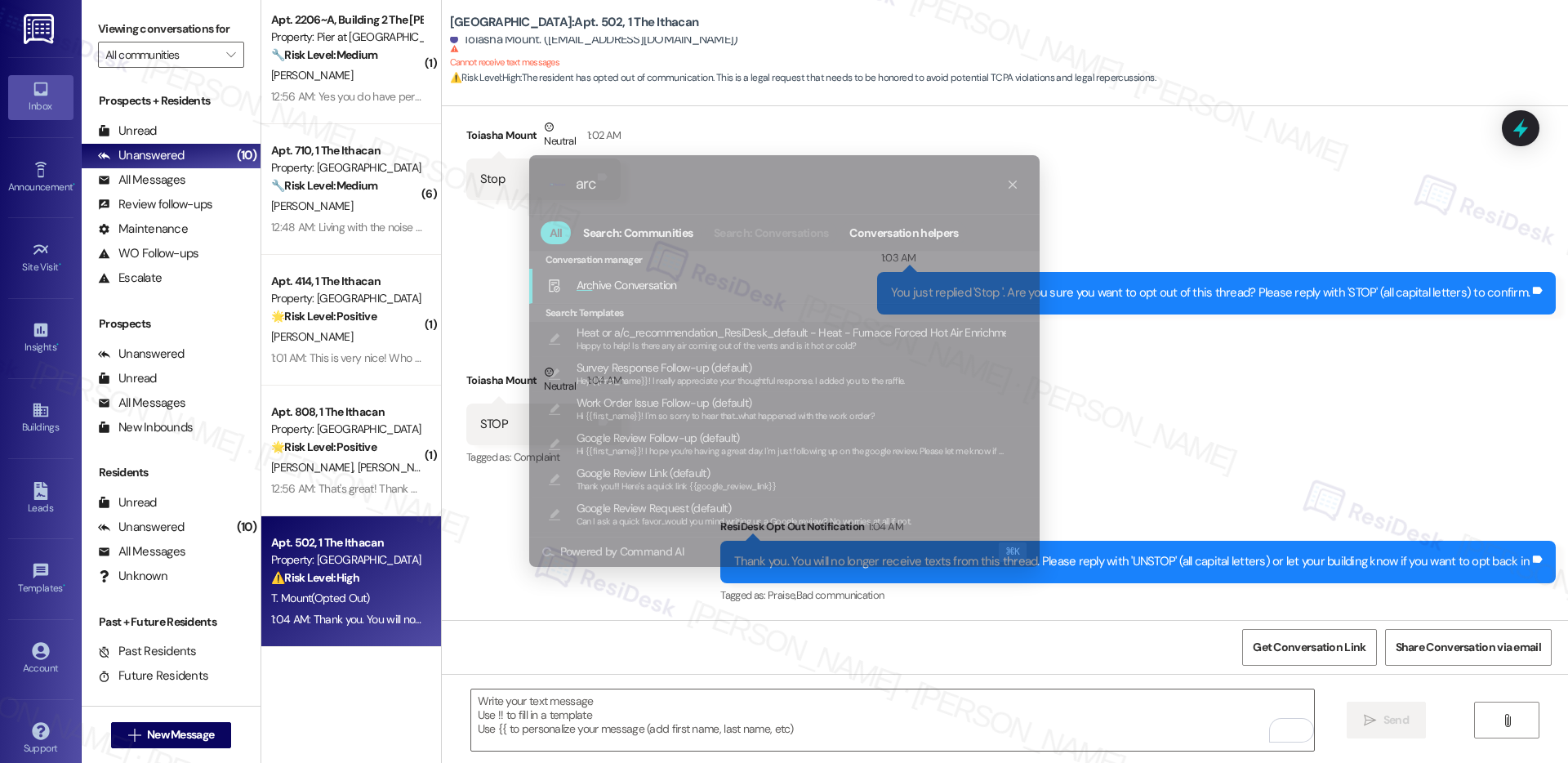
type input "arci"
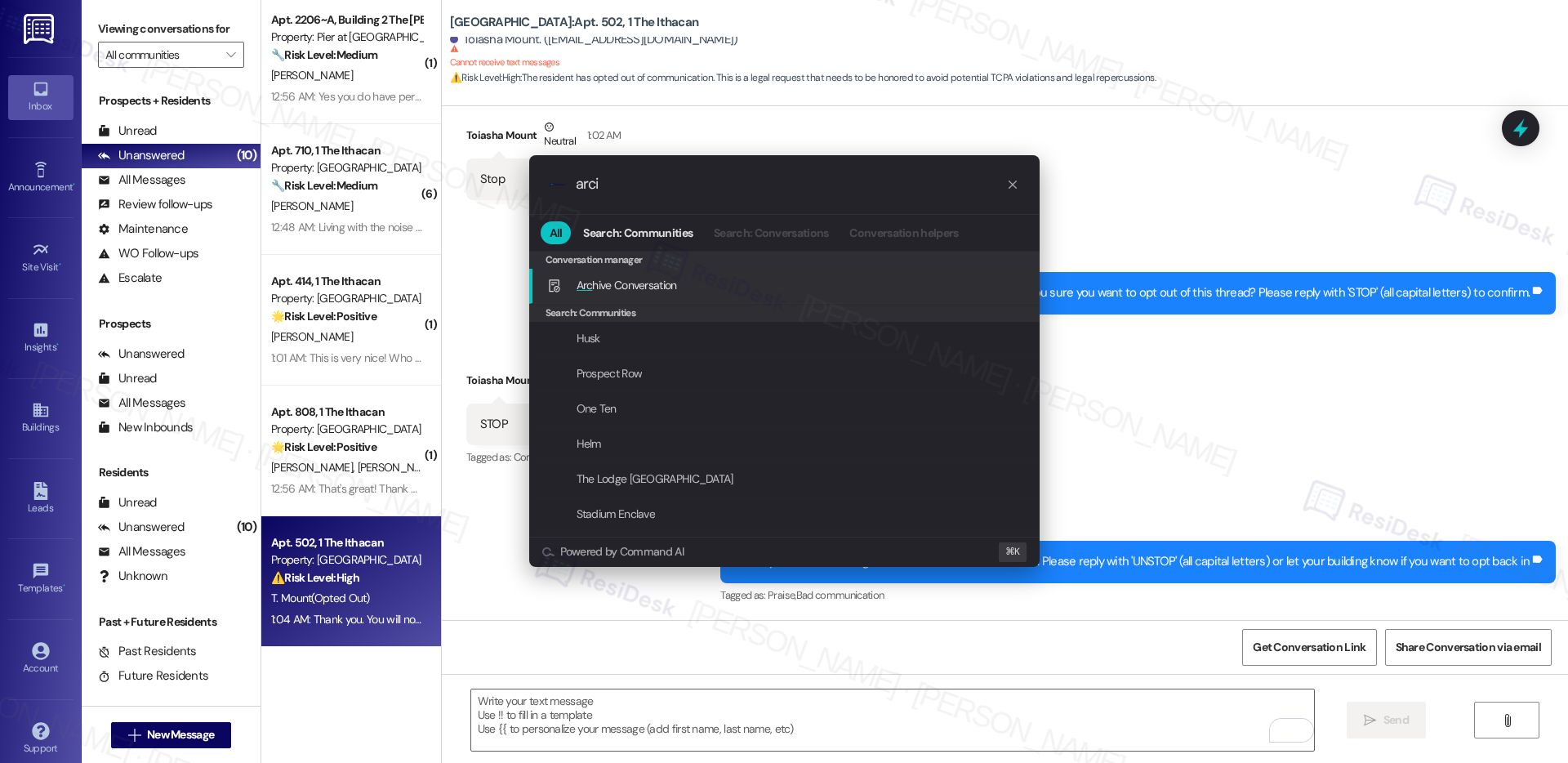
click at [704, 274] on div "Arc hive Conversation Add shortcut" at bounding box center [784, 286] width 510 height 35
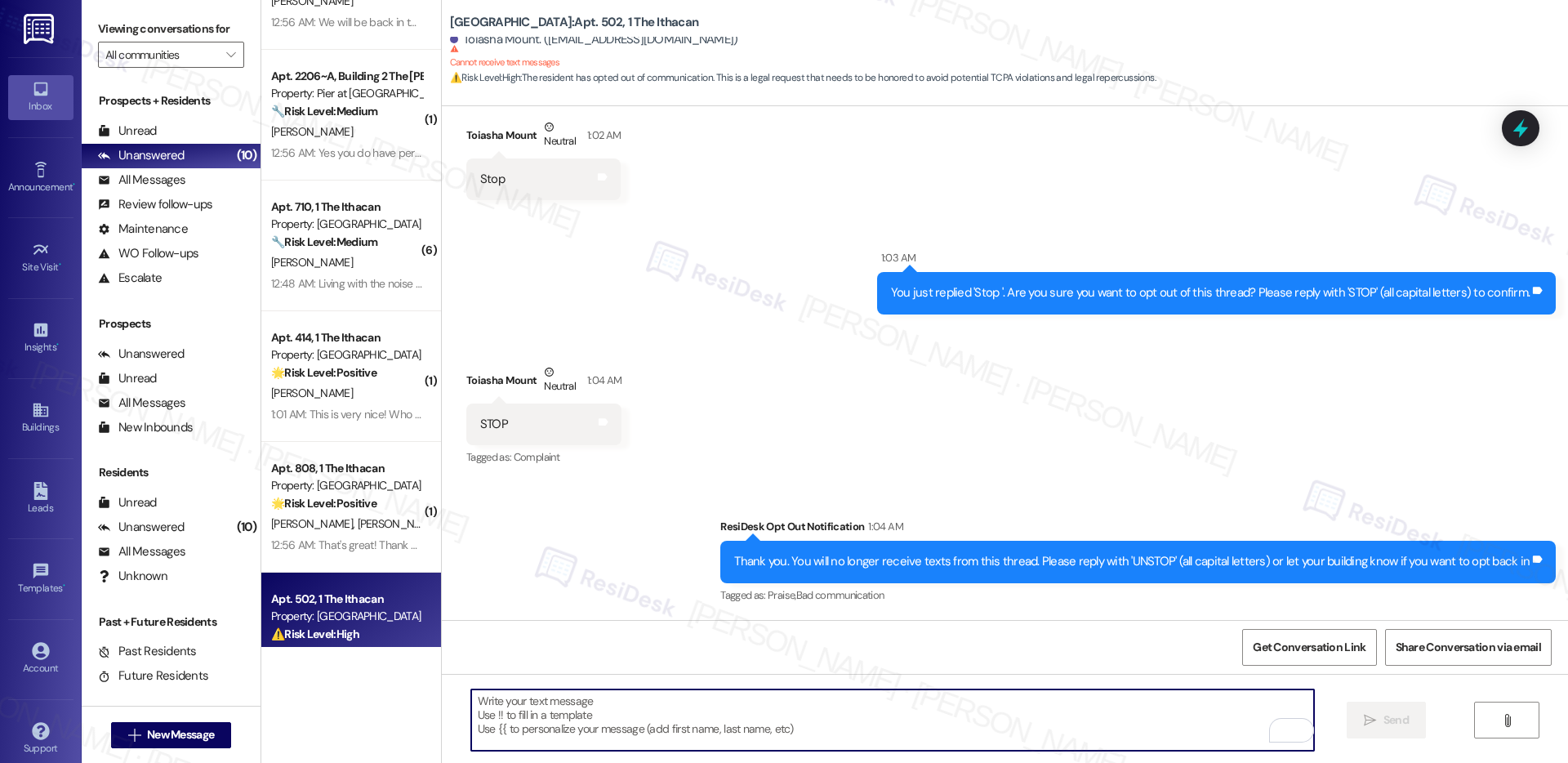
scroll to position [1314, 0]
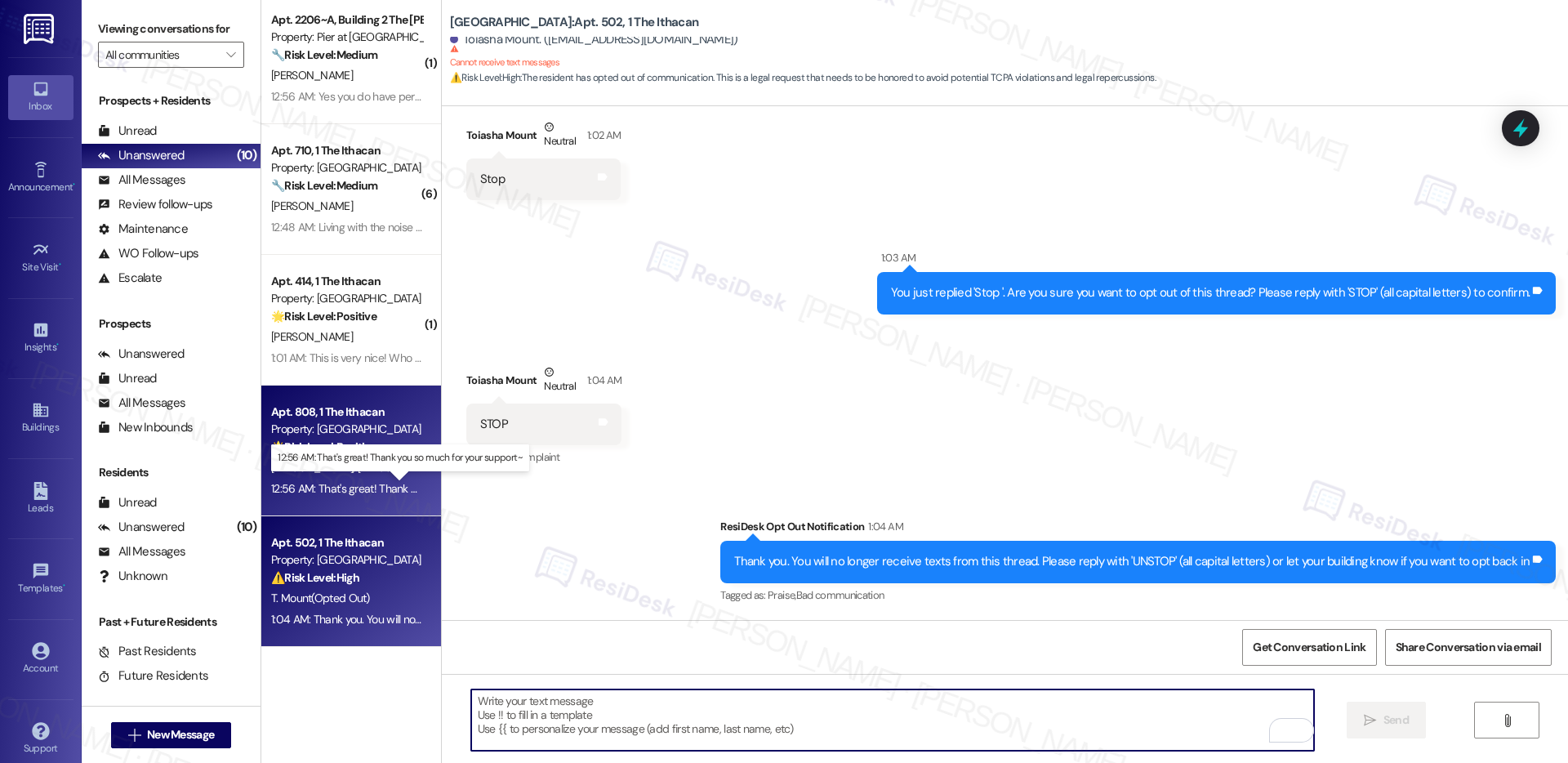
click at [351, 482] on div "12:56 AM: That's great! Thank you so much for your support~ 12:56 AM: That's gr…" at bounding box center [414, 489] width 286 height 15
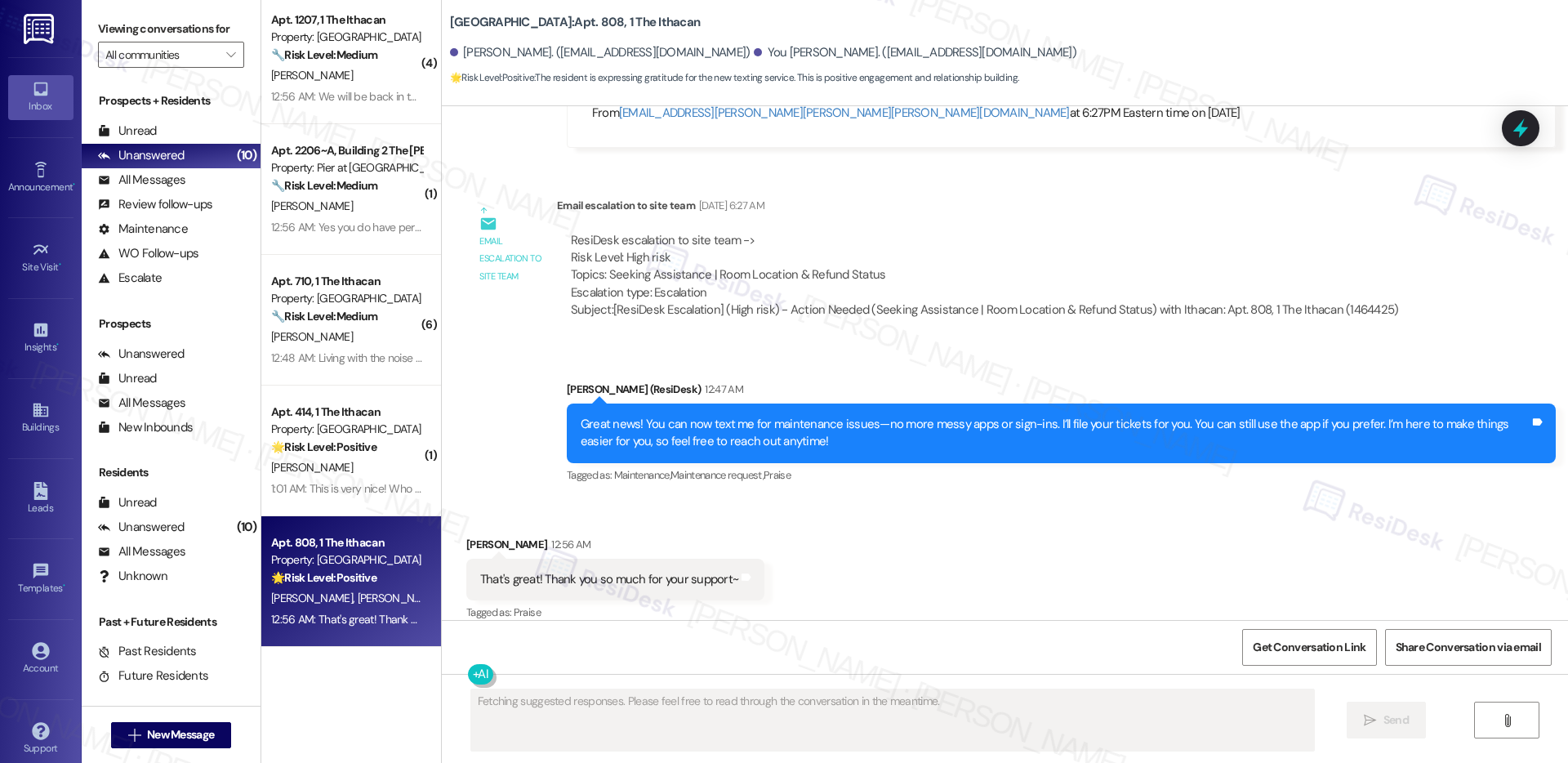
scroll to position [1183, 0]
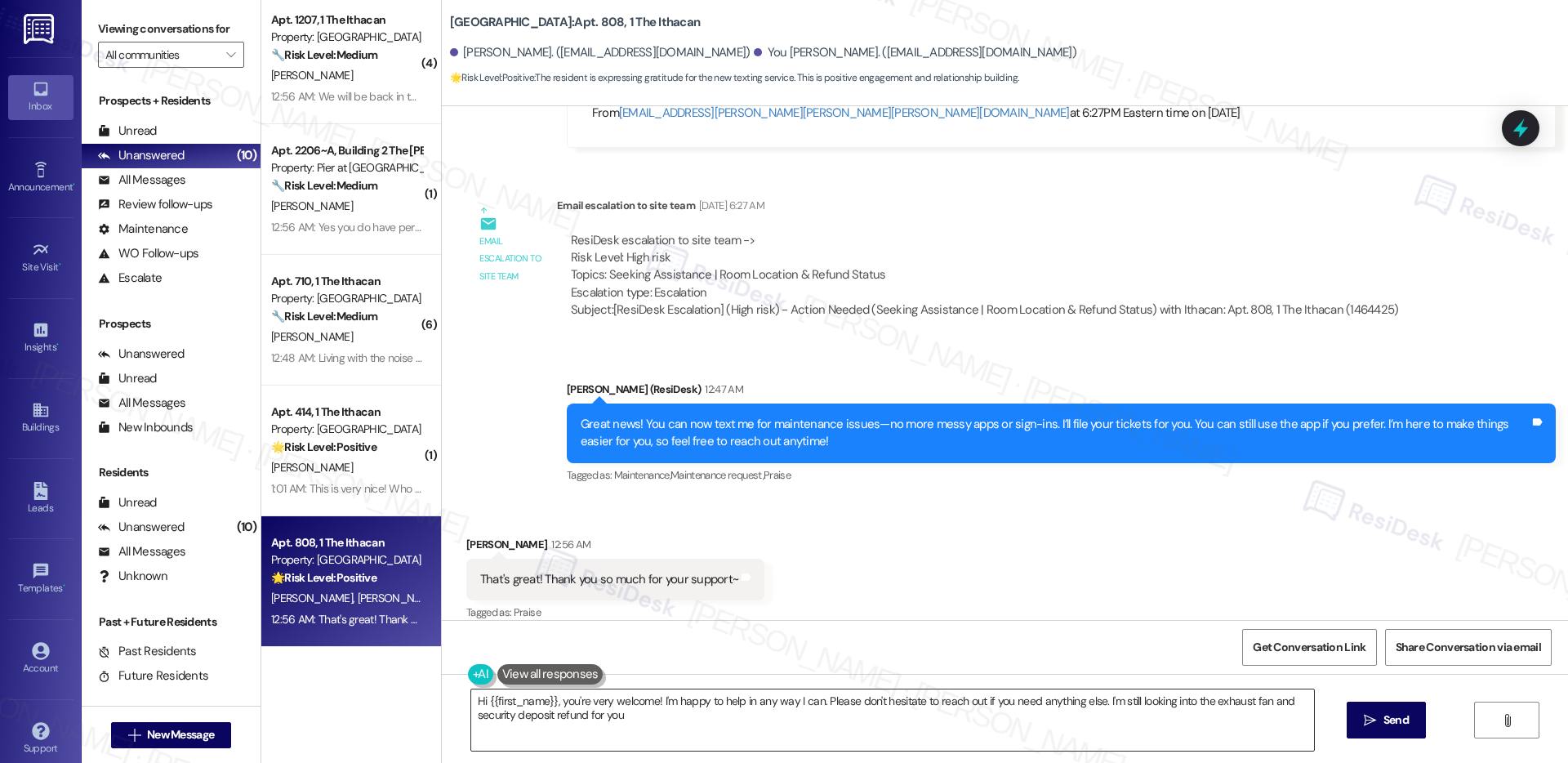
type textarea "Hi {{first_name}}, you're very welcome! I'm happy to help in any way I can. Ple…"
click at [671, 696] on textarea "Hi {{first_name}}, you're very welcome! I'm happy to help in any way I can. Ple…" at bounding box center [892, 720] width 843 height 61
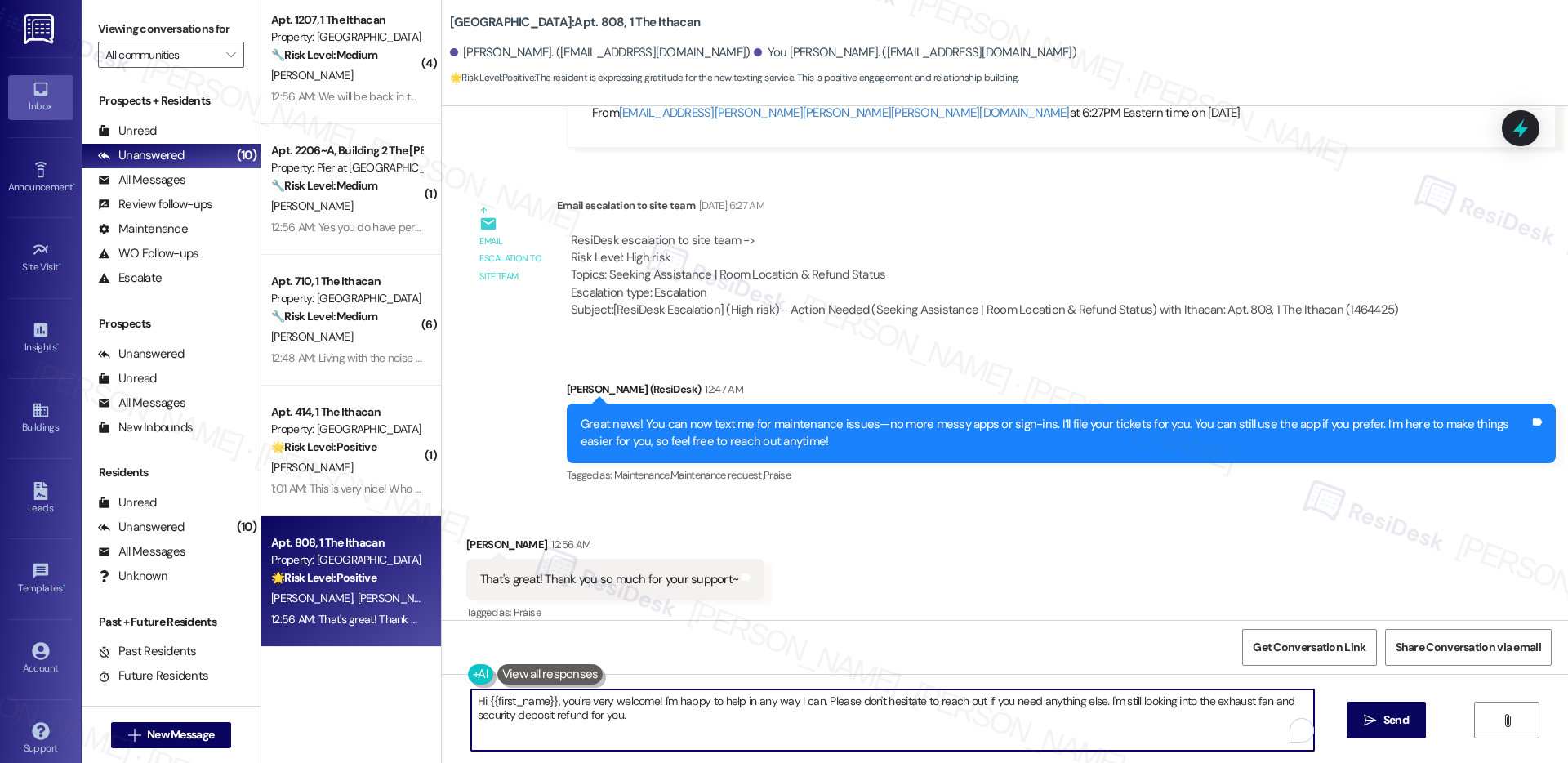
click at [671, 696] on textarea "Hi {{first_name}}, you're very welcome! I'm happy to help in any way I can. Ple…" at bounding box center [892, 720] width 843 height 61
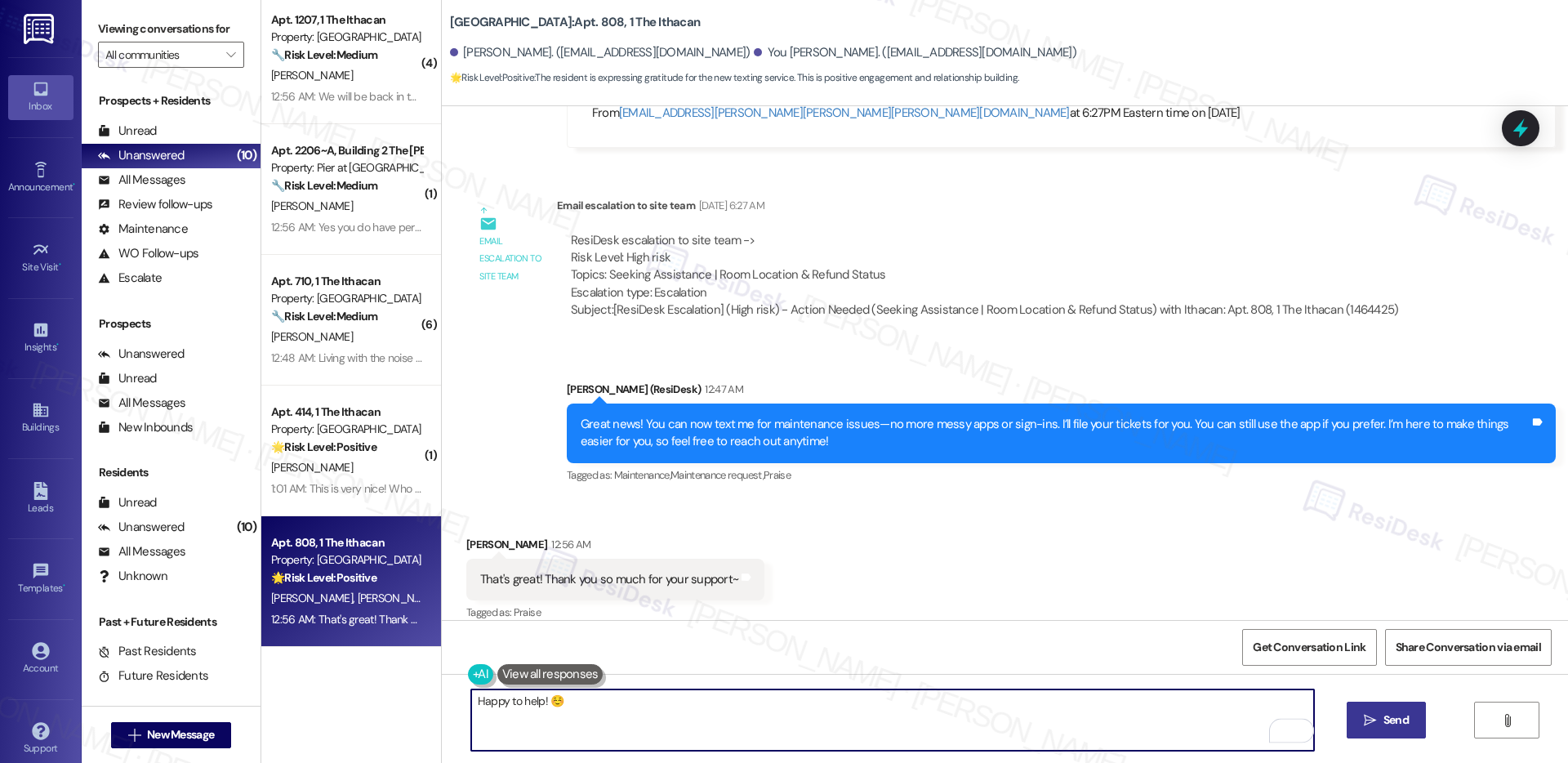
type textarea "Happy to help! ☺️"
drag, startPoint x: 1371, startPoint y: 720, endPoint x: 1206, endPoint y: 673, distance: 171.6
click at [1371, 721] on icon "" at bounding box center [1370, 720] width 12 height 13
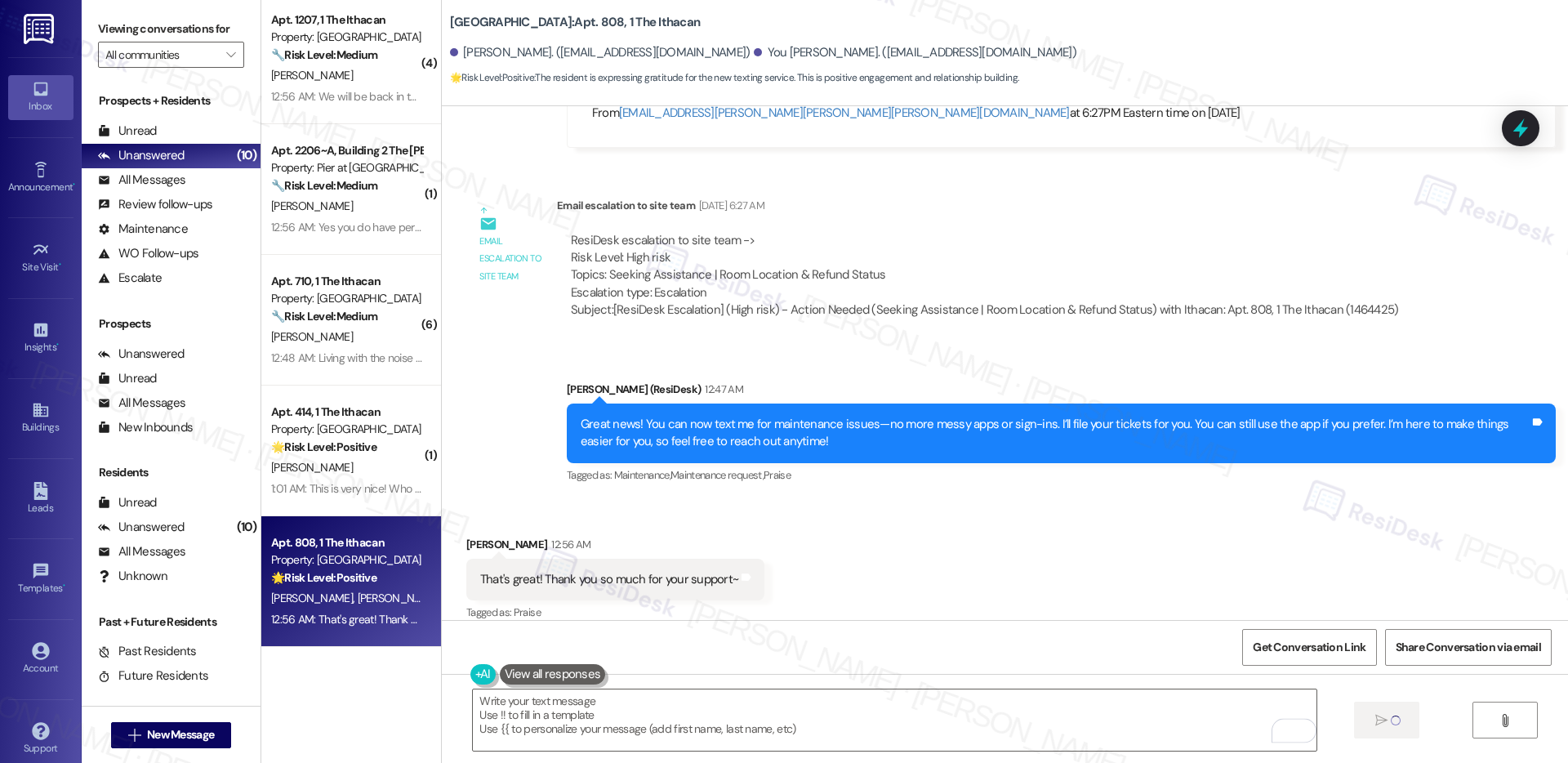
scroll to position [787, 0]
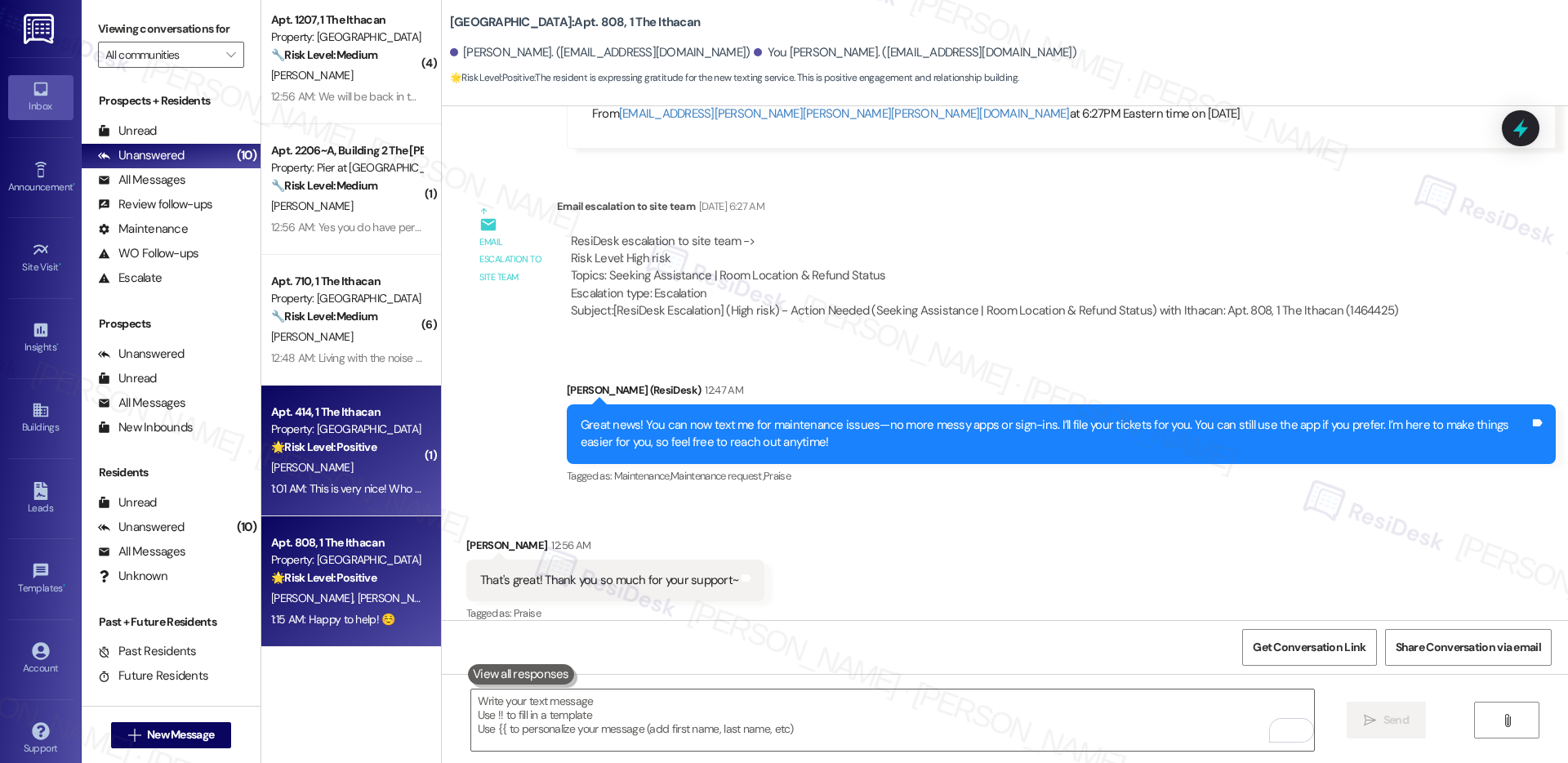
click at [345, 467] on div "M. Mekos" at bounding box center [347, 467] width 154 height 20
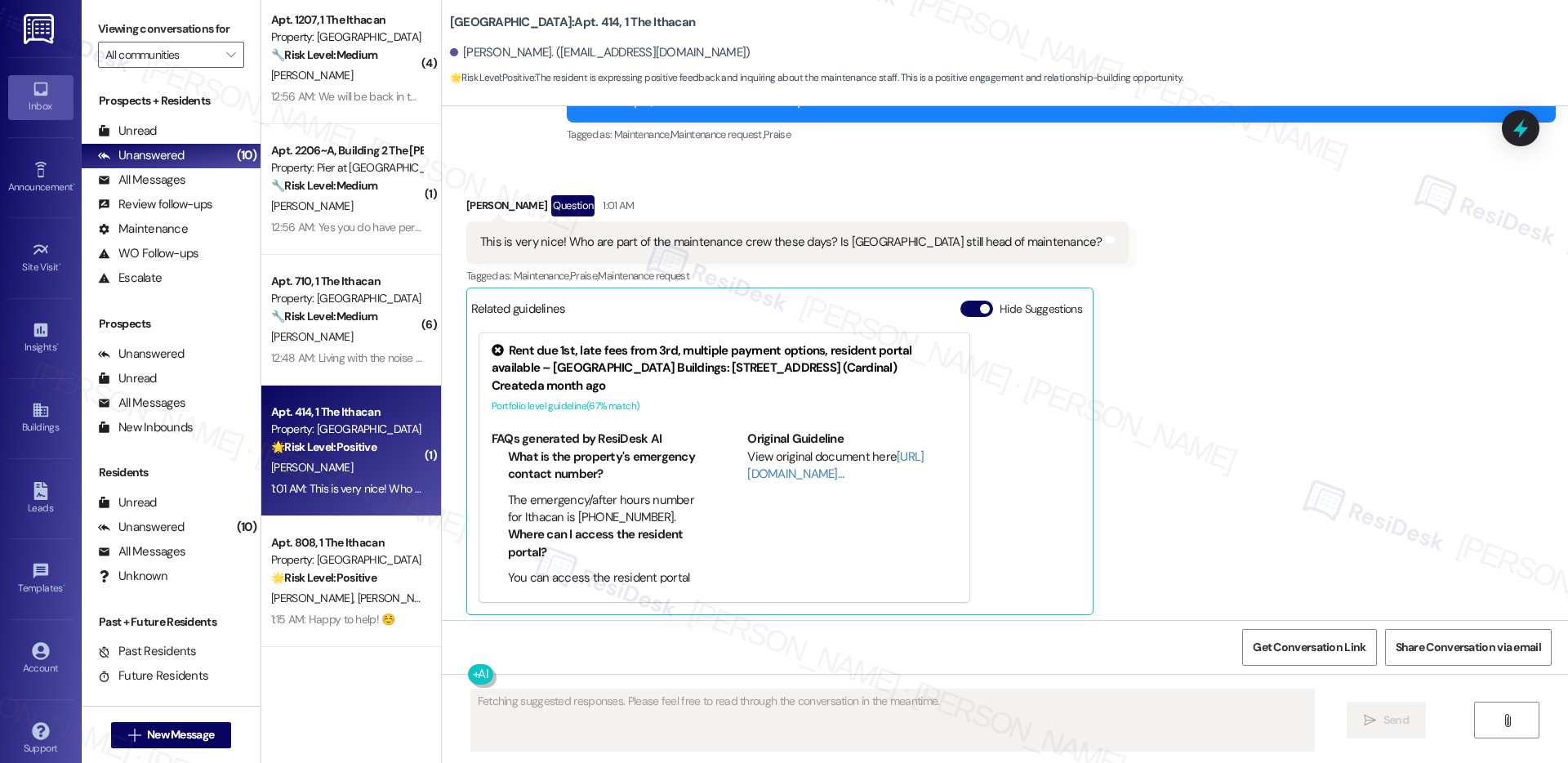
scroll to position [352, 0]
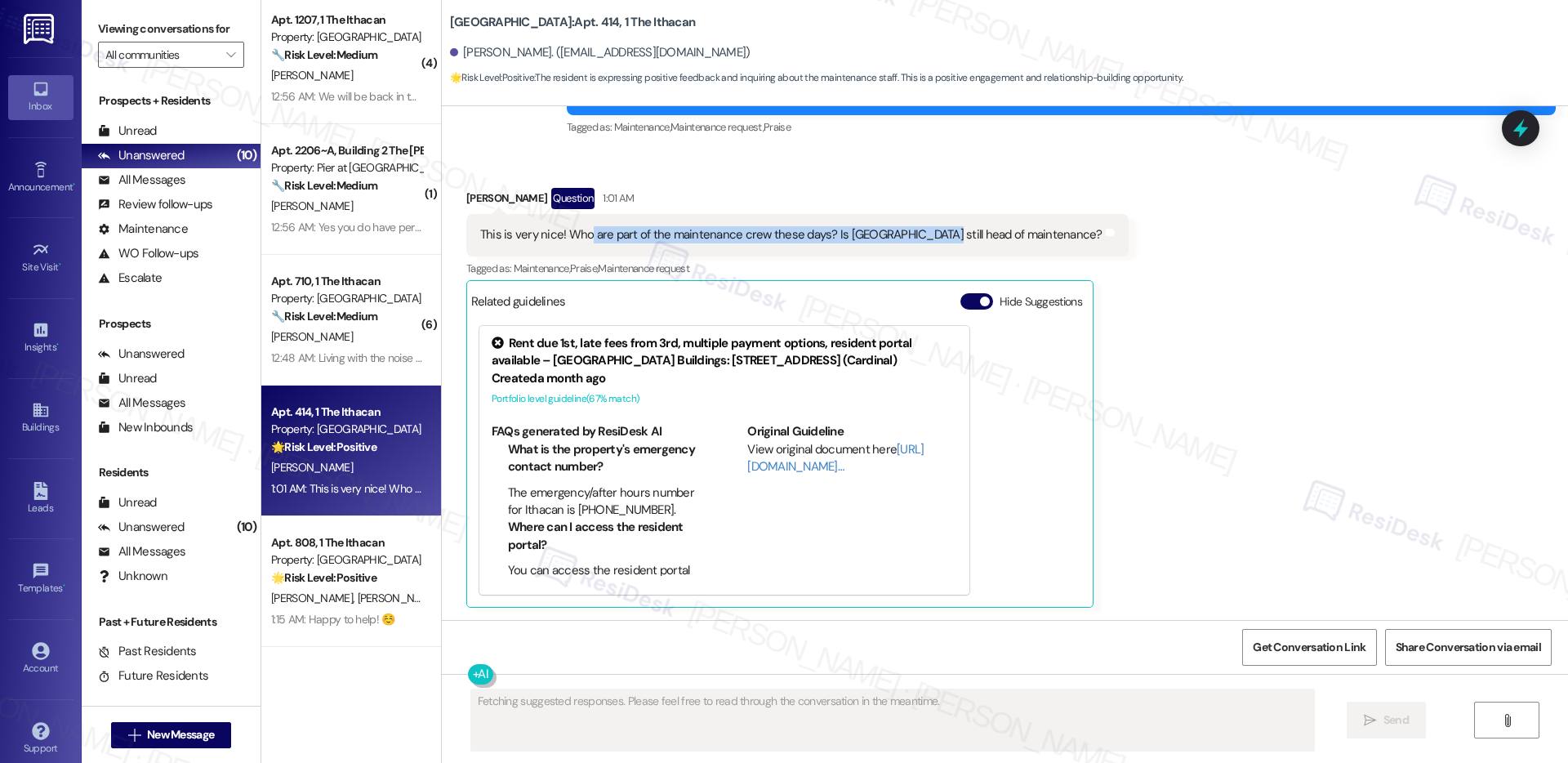
drag, startPoint x: 574, startPoint y: 230, endPoint x: 902, endPoint y: 236, distance: 328.1
click at [902, 236] on div "This is very nice! Who are part of the maintenance crew these days? Is Trenton …" at bounding box center [791, 235] width 622 height 18
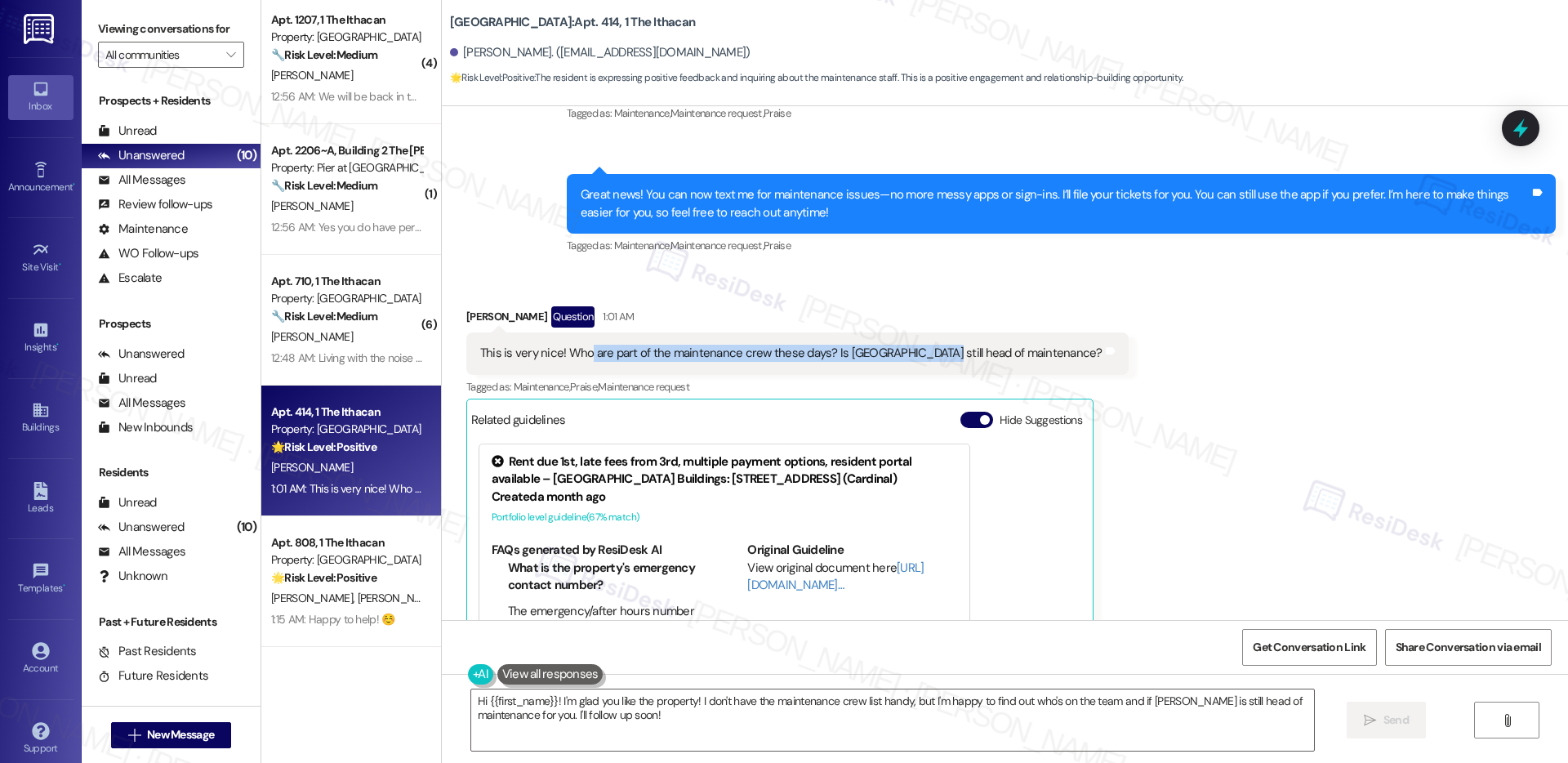
scroll to position [353, 0]
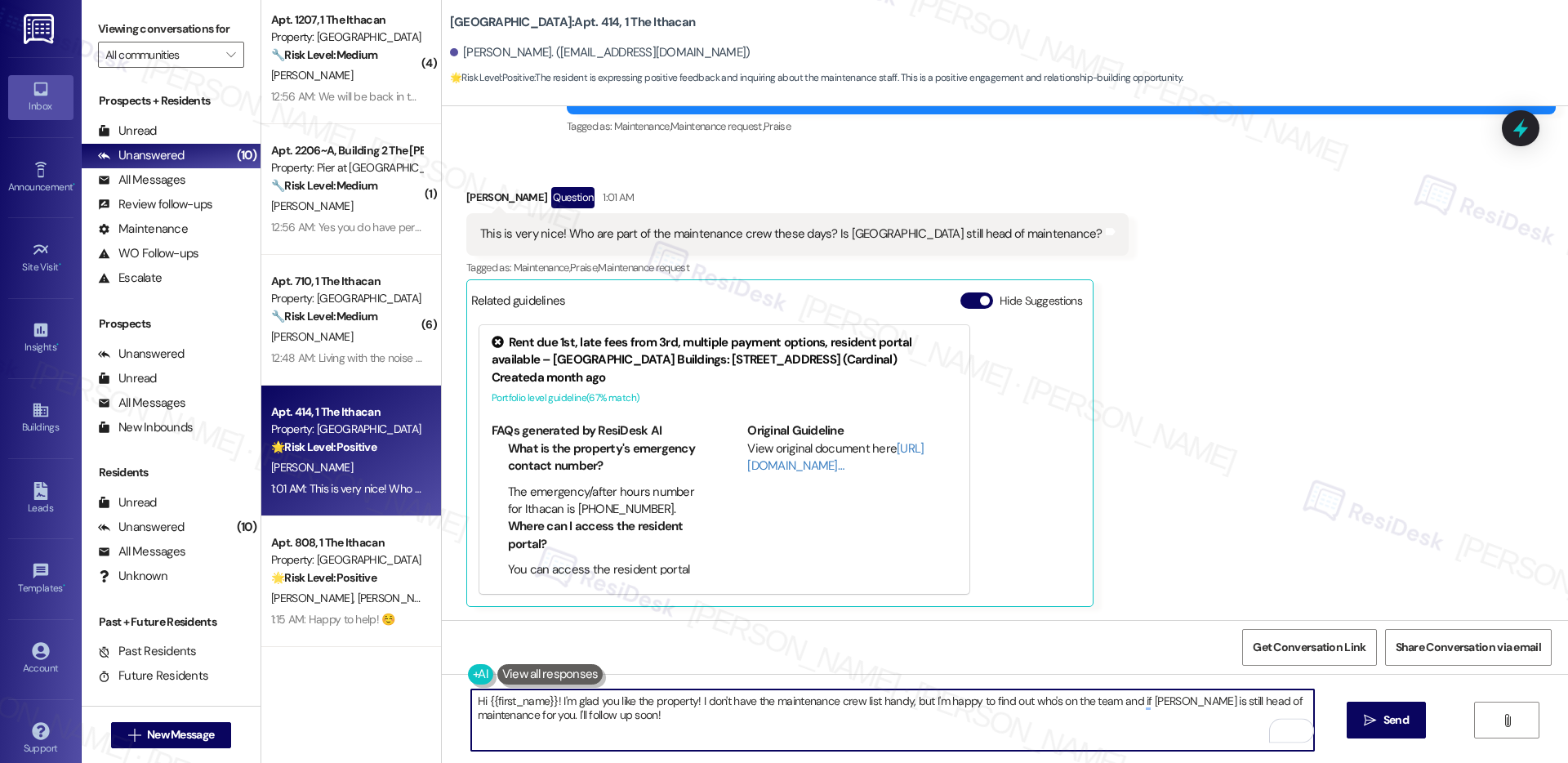
drag, startPoint x: 684, startPoint y: 725, endPoint x: 569, endPoint y: 698, distance: 118.1
click at [547, 699] on textarea "Hi {{first_name}}! I'm glad you like the property! I don't have the maintenance…" at bounding box center [892, 720] width 843 height 61
click at [473, 200] on div "Marissa Mekos Question 1:01 AM" at bounding box center [798, 201] width 663 height 26
click at [473, 199] on div "Marissa Mekos Question 1:01 AM" at bounding box center [798, 201] width 663 height 26
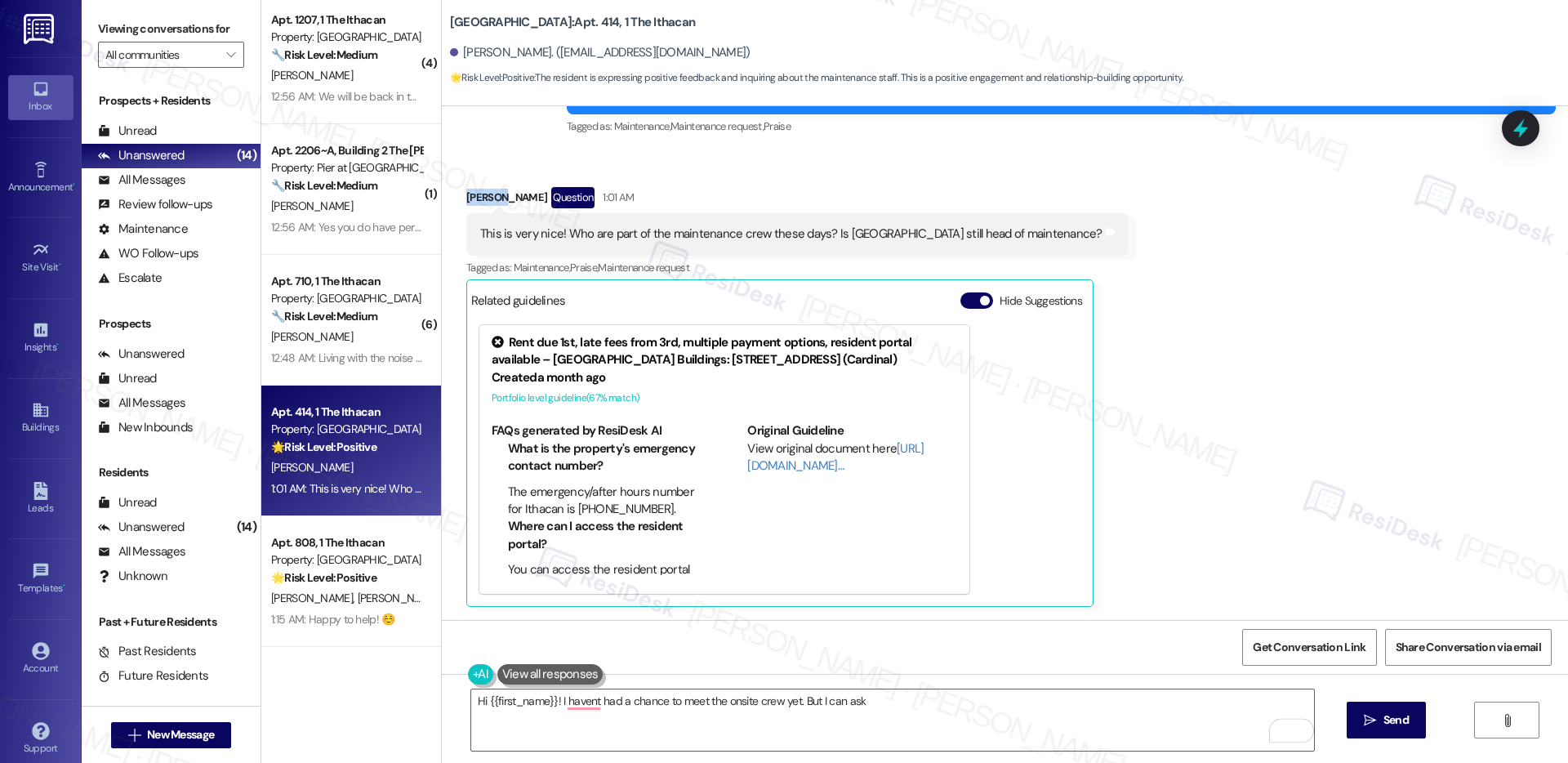
copy div "Marissa"
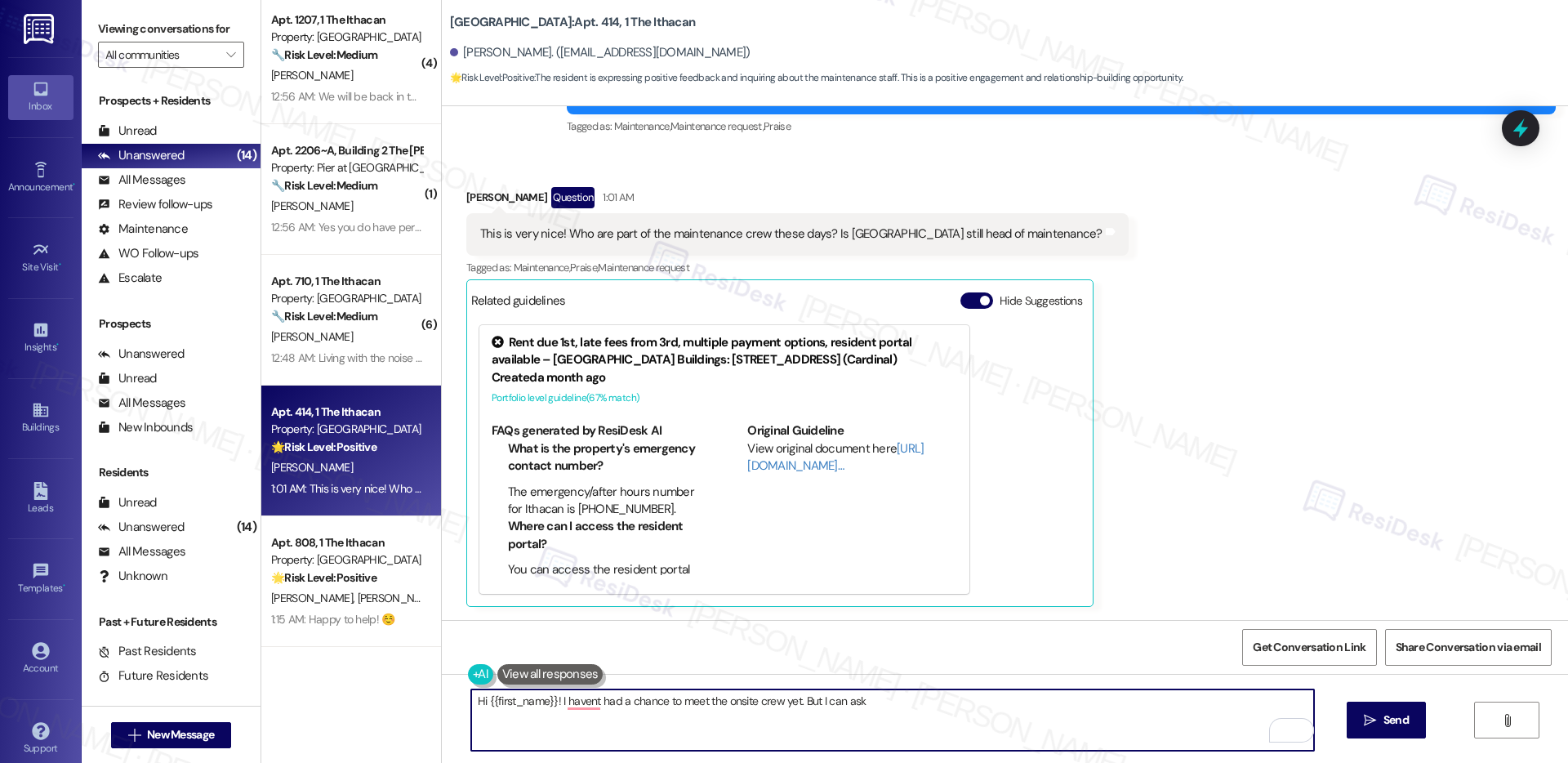
drag, startPoint x: 546, startPoint y: 703, endPoint x: 477, endPoint y: 701, distance: 69.0
click at [477, 701] on textarea "Hi {{first_name}}! I havent had a chance to meet the onsite crew yet. But I can…" at bounding box center [892, 720] width 843 height 61
paste textarea "Marissa"
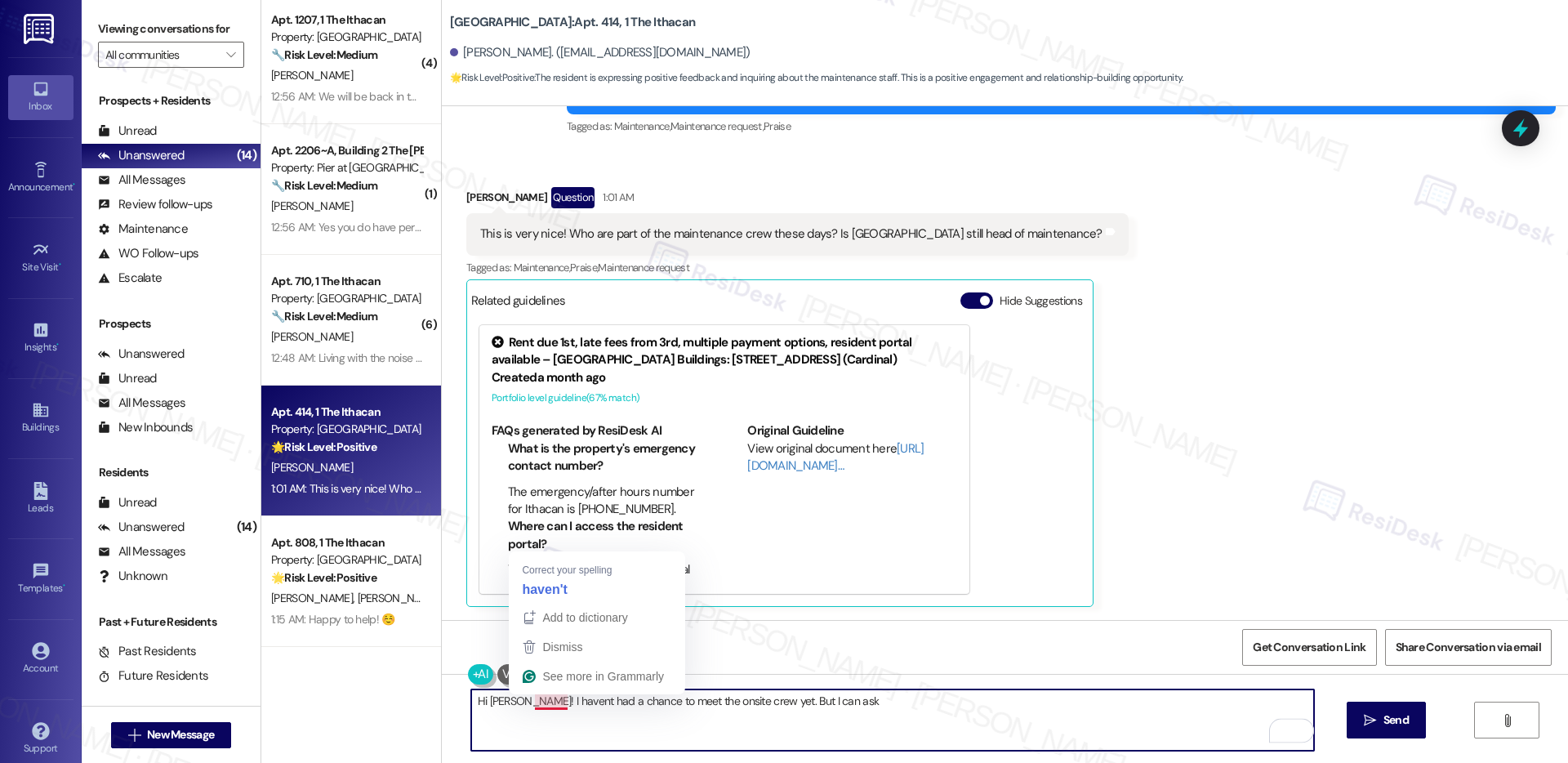
click at [518, 700] on textarea "Hi Marissa! I havent had a chance to meet the onsite crew yet. But I can ask" at bounding box center [892, 720] width 843 height 61
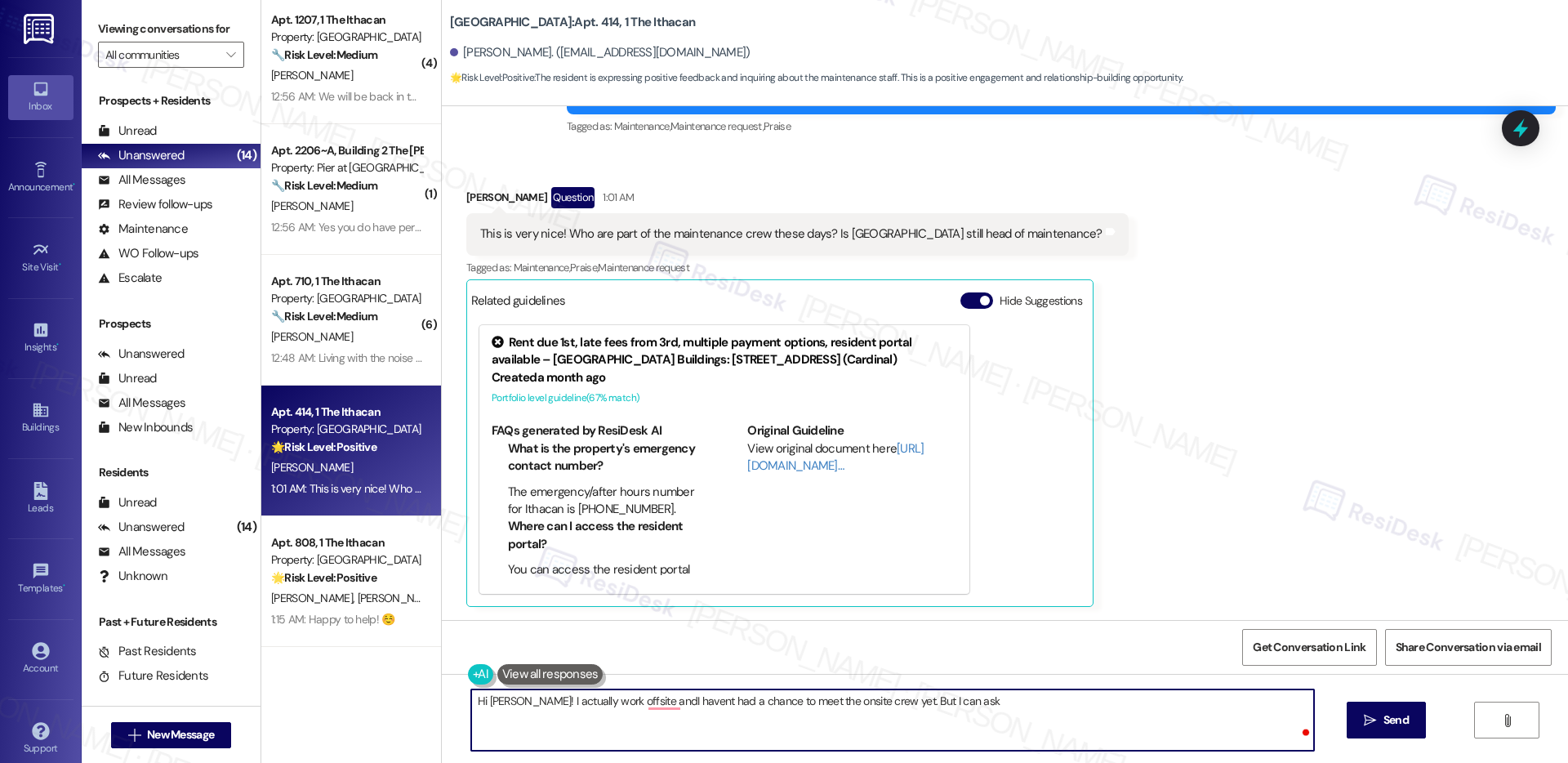
type textarea "Hi Marissa! I actually work offsite and I havent had a chance to meet the onsit…"
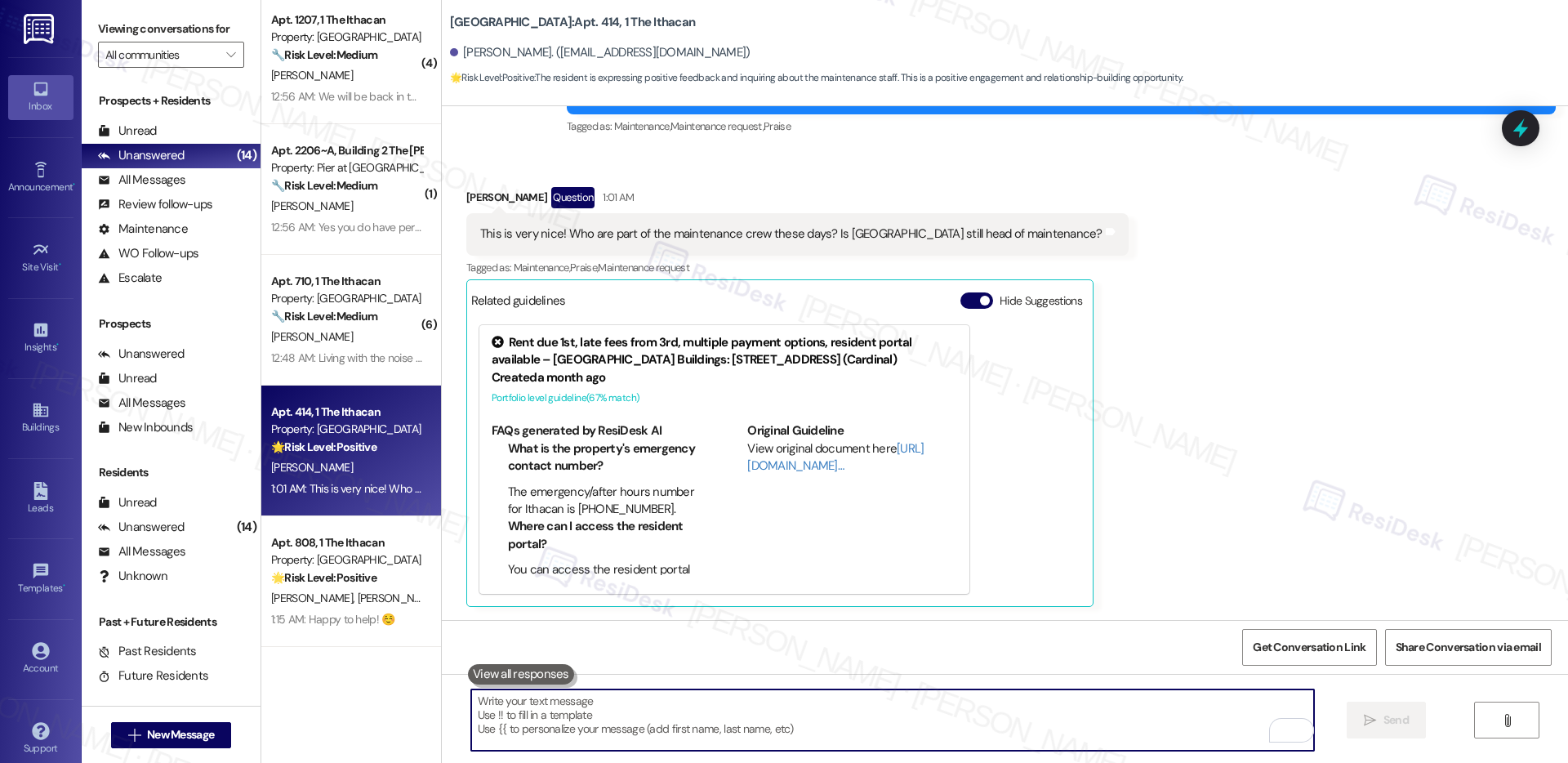
click at [556, 699] on textarea "To enrich screen reader interactions, please activate Accessibility in Grammarl…" at bounding box center [892, 720] width 843 height 61
click at [557, 700] on textarea "To enrich screen reader interactions, please activate Accessibility in Grammarl…" at bounding box center [892, 720] width 843 height 61
paste textarea "Hi Marissa! I actually work off-site and haven’t had a chance to meet the on-si…"
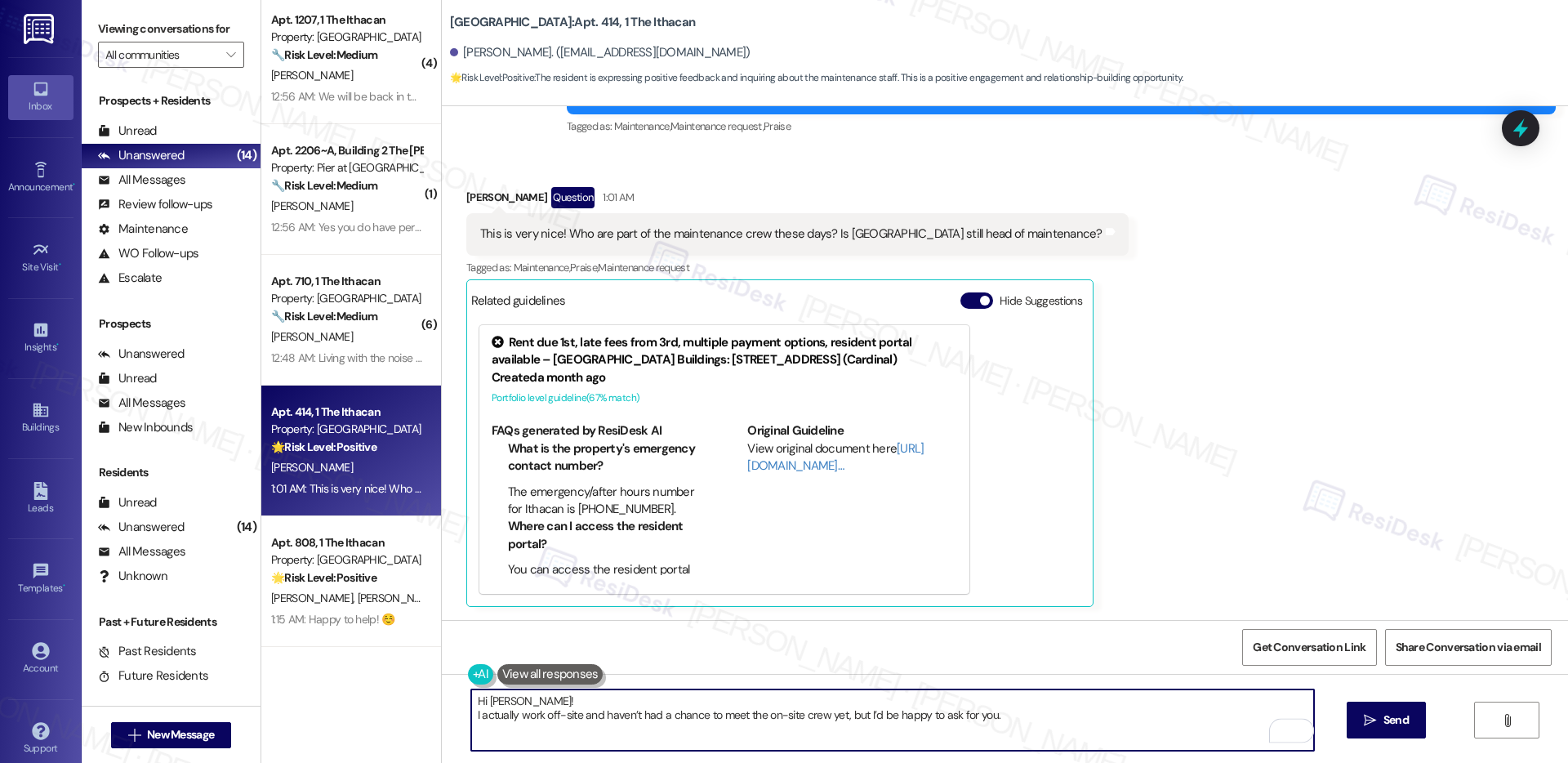
click at [471, 719] on textarea "Hi Marissa! I actually work off-site and haven’t had a chance to meet the on-si…" at bounding box center [892, 720] width 843 height 61
click at [1157, 701] on textarea "Hi Marissa! I actually work off-site and haven’t had a chance to meet the on-si…" at bounding box center [892, 720] width 843 height 61
type textarea "Hi Marissa! I actually work off-site and haven’t had a chance to meet the on-si…"
click at [1114, 272] on div "Received via SMS Marissa Mekos Question 1:01 AM This is very nice! Who are part…" at bounding box center [1005, 385] width 1127 height 469
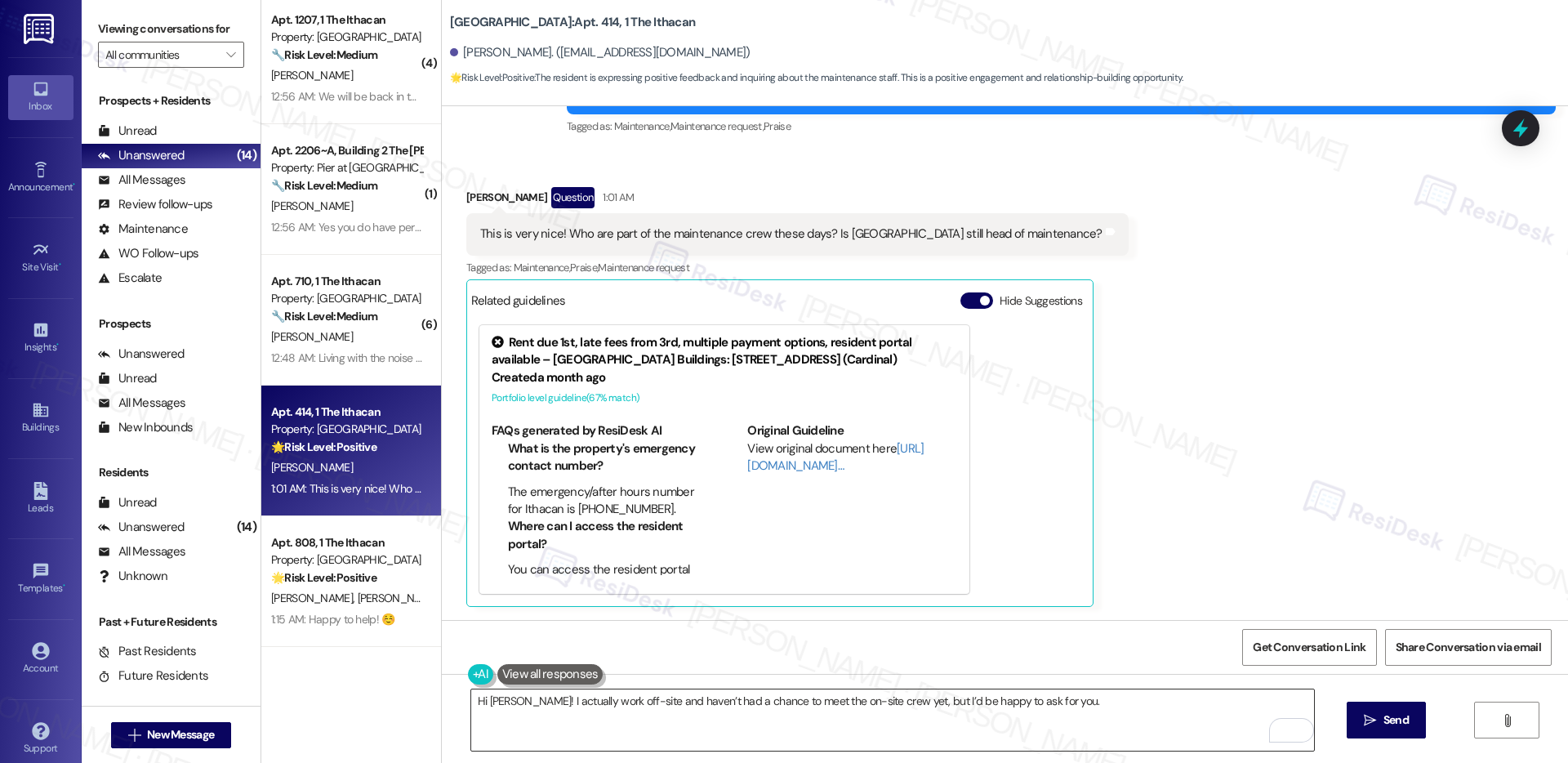
click at [1065, 695] on textarea "Hi Marissa! I actually work off-site and haven’t had a chance to meet the on-si…" at bounding box center [892, 720] width 843 height 61
drag, startPoint x: 1374, startPoint y: 726, endPoint x: 1362, endPoint y: 731, distance: 13.0
click at [1374, 727] on span " Send" at bounding box center [1386, 721] width 52 height 18
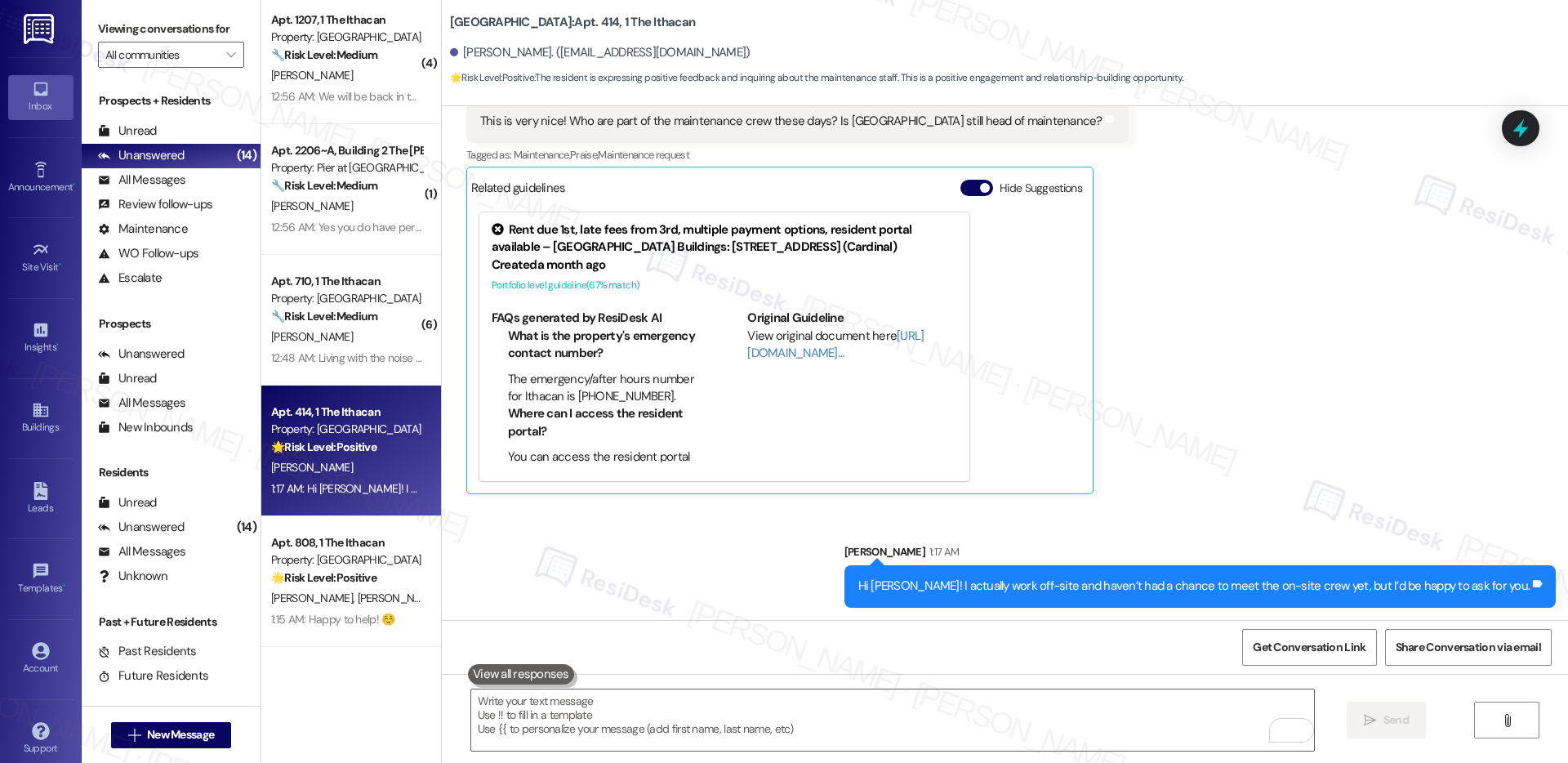
scroll to position [467, 0]
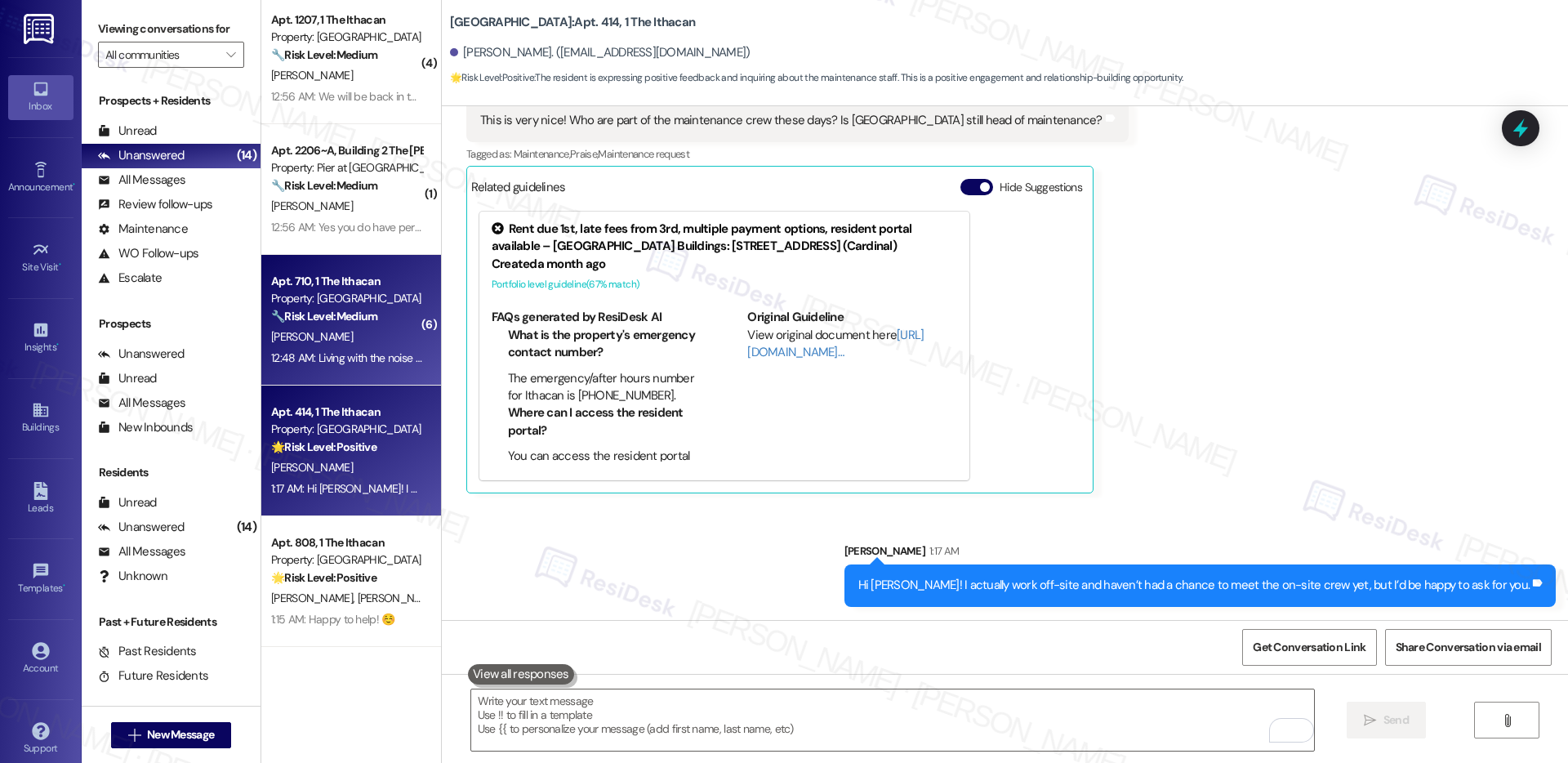
click at [360, 324] on div "🔧 Risk Level: Medium The resident is inquiring about the arrival time of the ma…" at bounding box center [347, 317] width 151 height 18
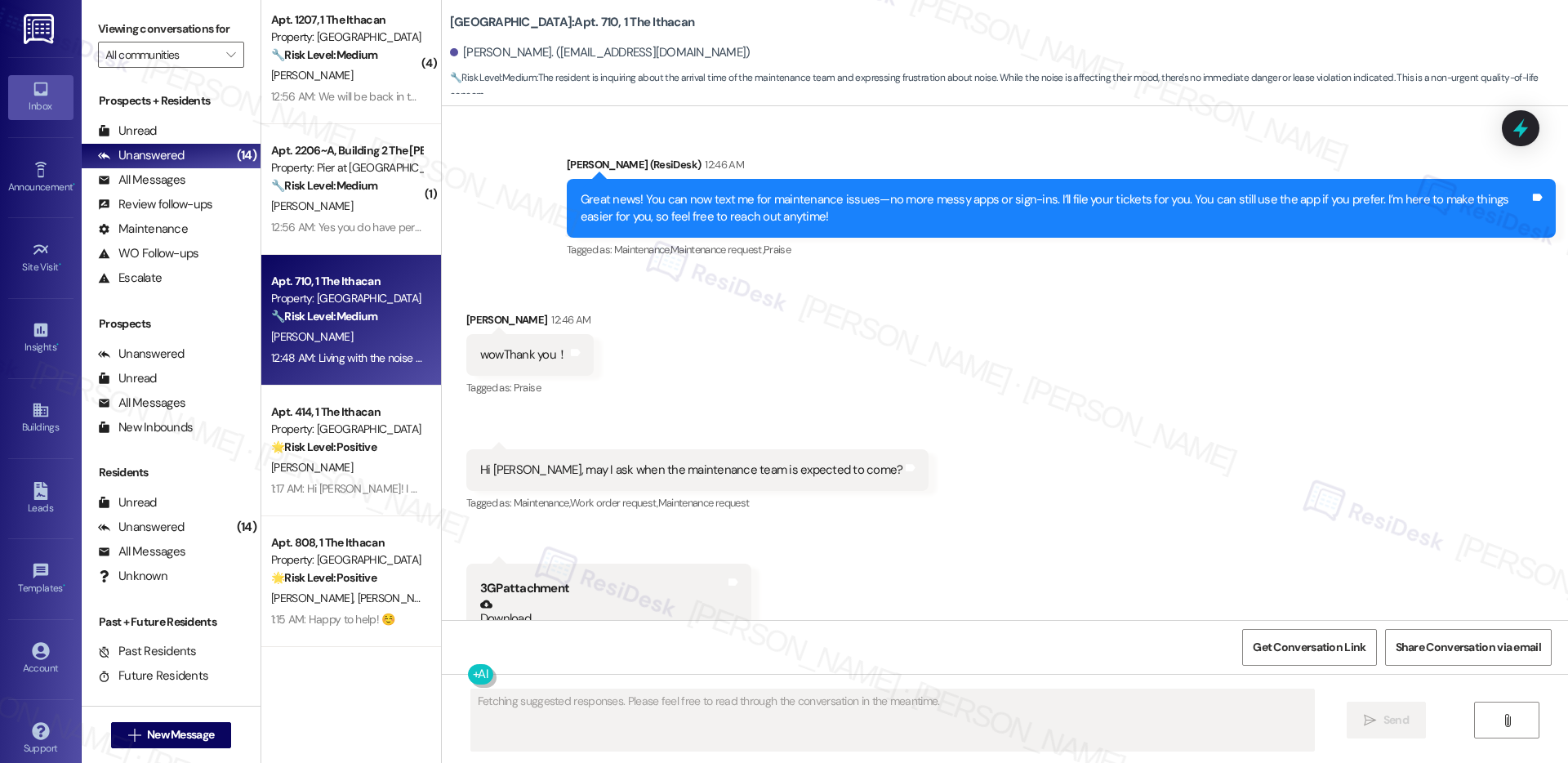
scroll to position [5585, 0]
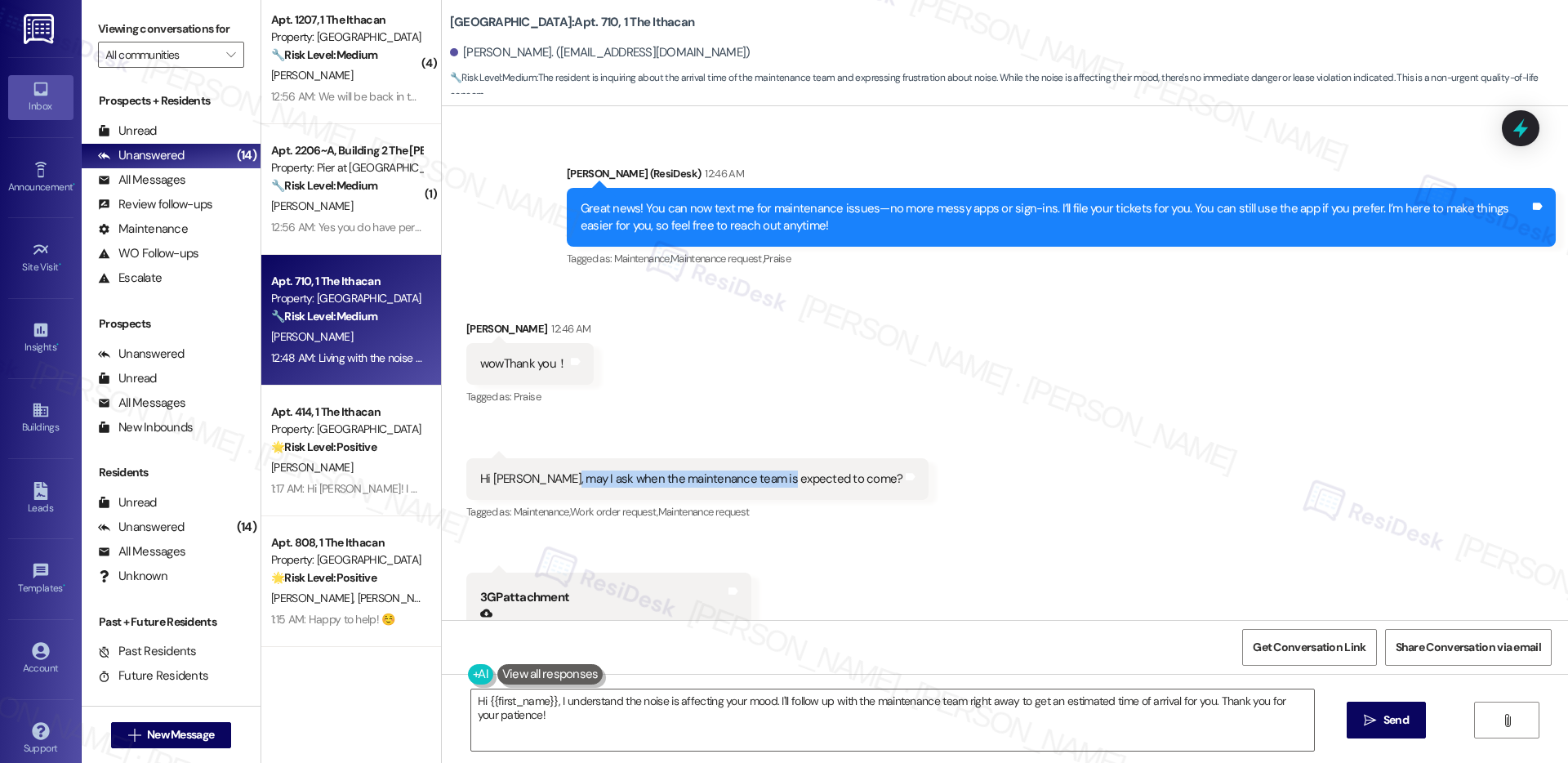
drag, startPoint x: 543, startPoint y: 464, endPoint x: 764, endPoint y: 466, distance: 221.0
click at [764, 470] on div "Hi [PERSON_NAME], may I ask when the maintenance team is expected to come?" at bounding box center [692, 479] width 423 height 18
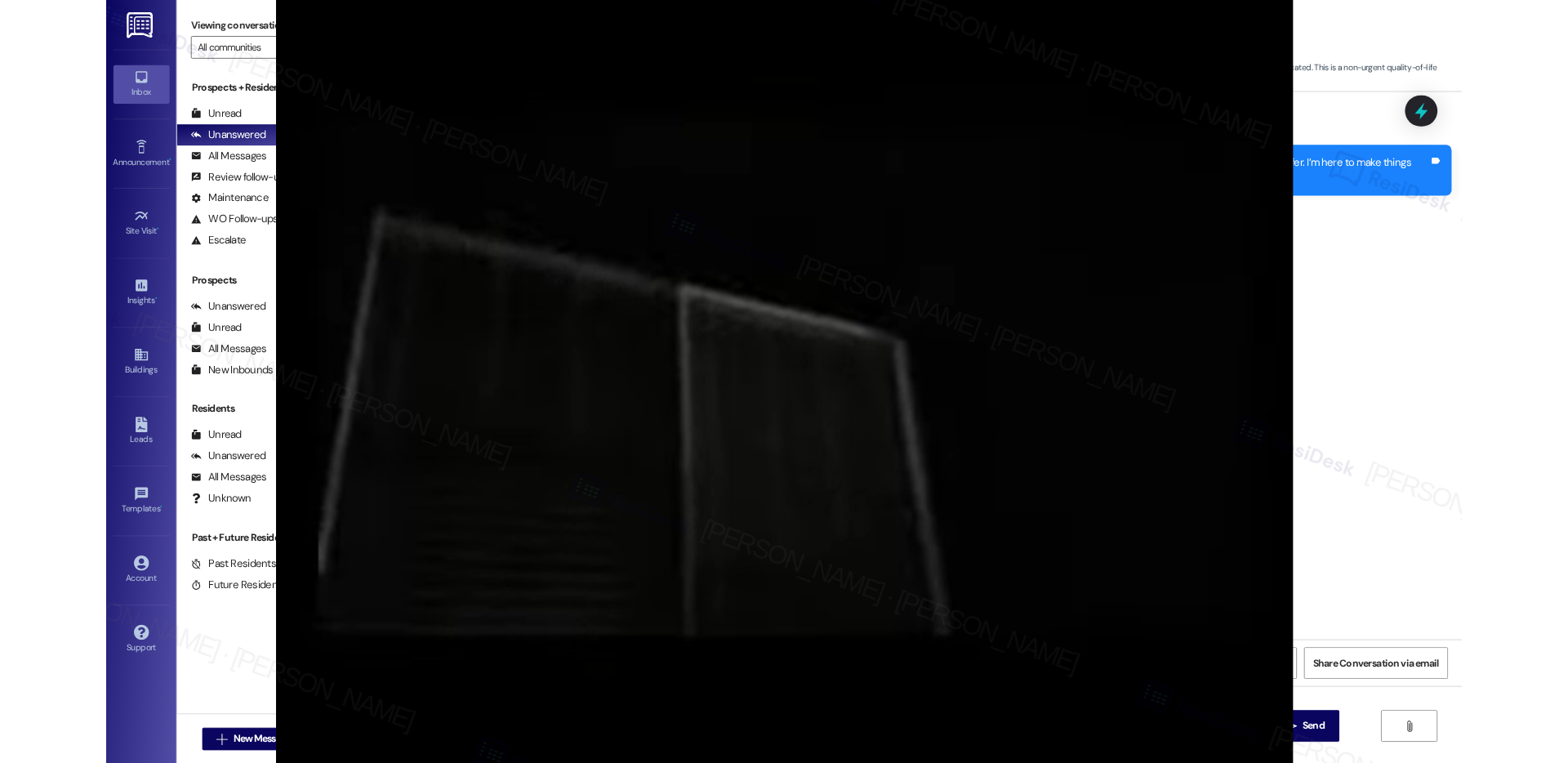
scroll to position [5909, 0]
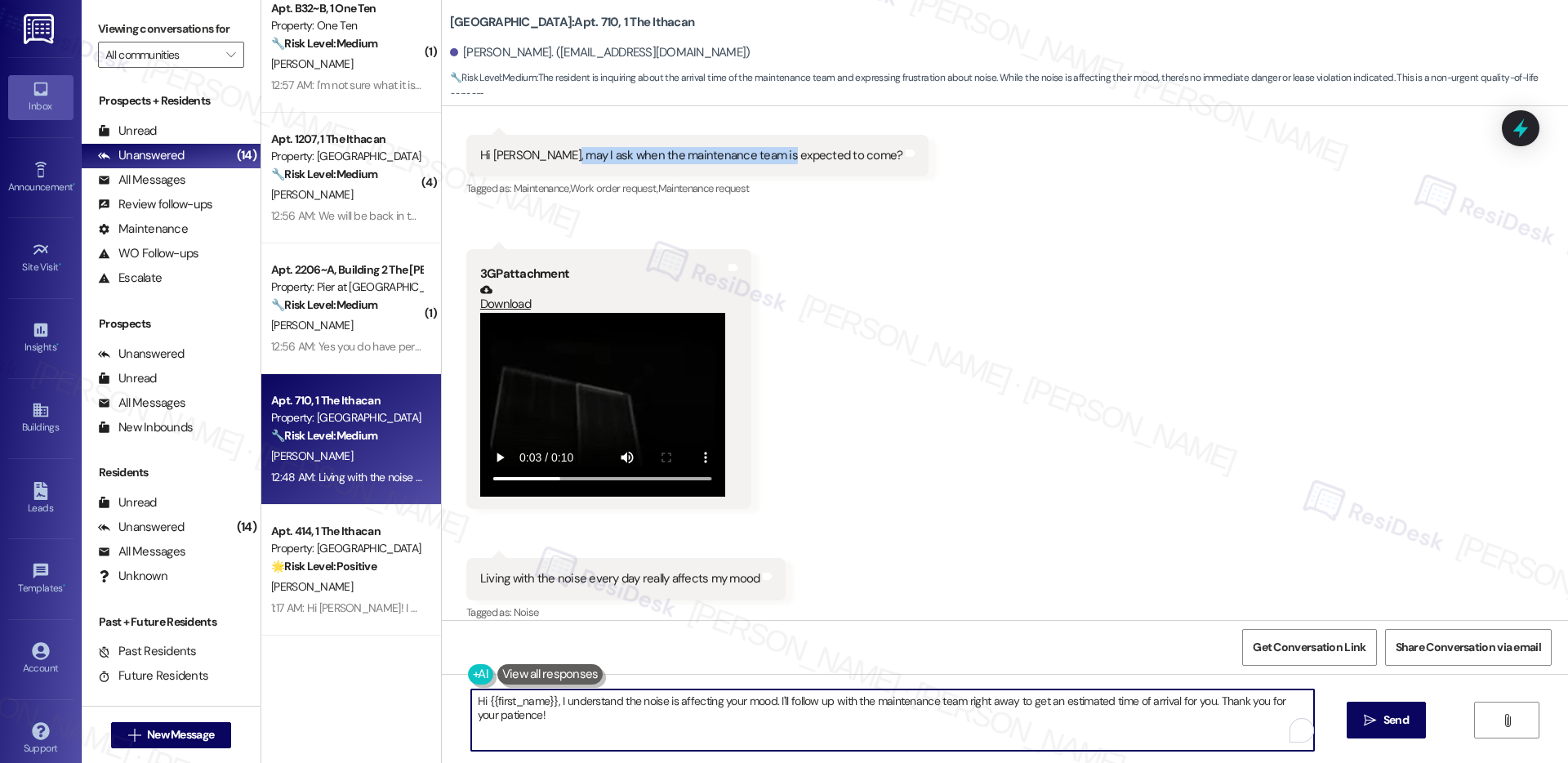
click at [648, 719] on textarea "Hi {{first_name}}, I understand the noise is affecting your mood. I'll follow u…" at bounding box center [892, 720] width 843 height 61
click at [648, 718] on textarea "Hi {{first_name}}, I understand the noise is affecting your mood. I'll follow u…" at bounding box center [892, 720] width 843 height 61
type textarea "Hey, Weike. Let me follow up for you. By the way, do we have permission to ente…"
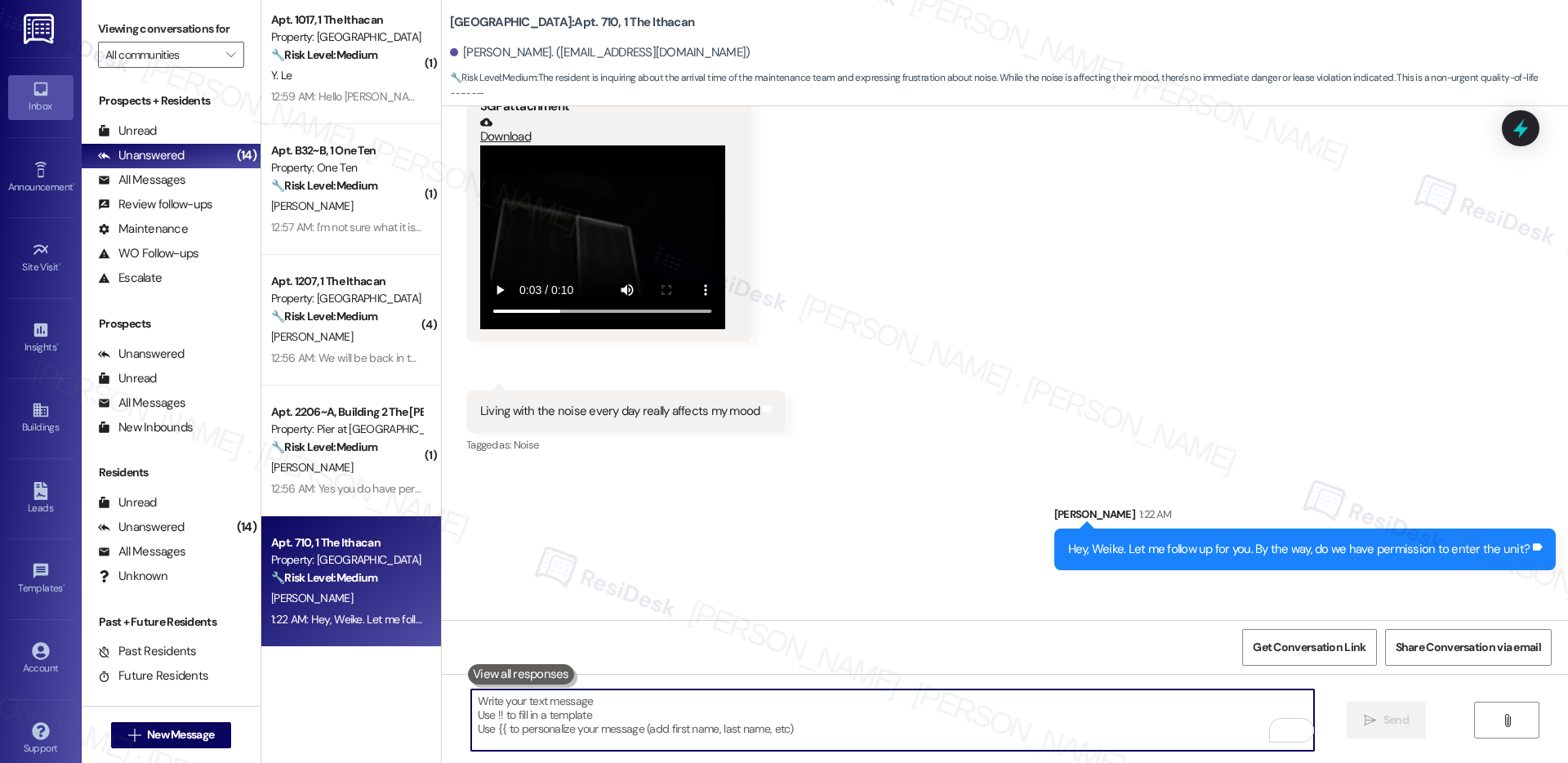
scroll to position [6135, 0]
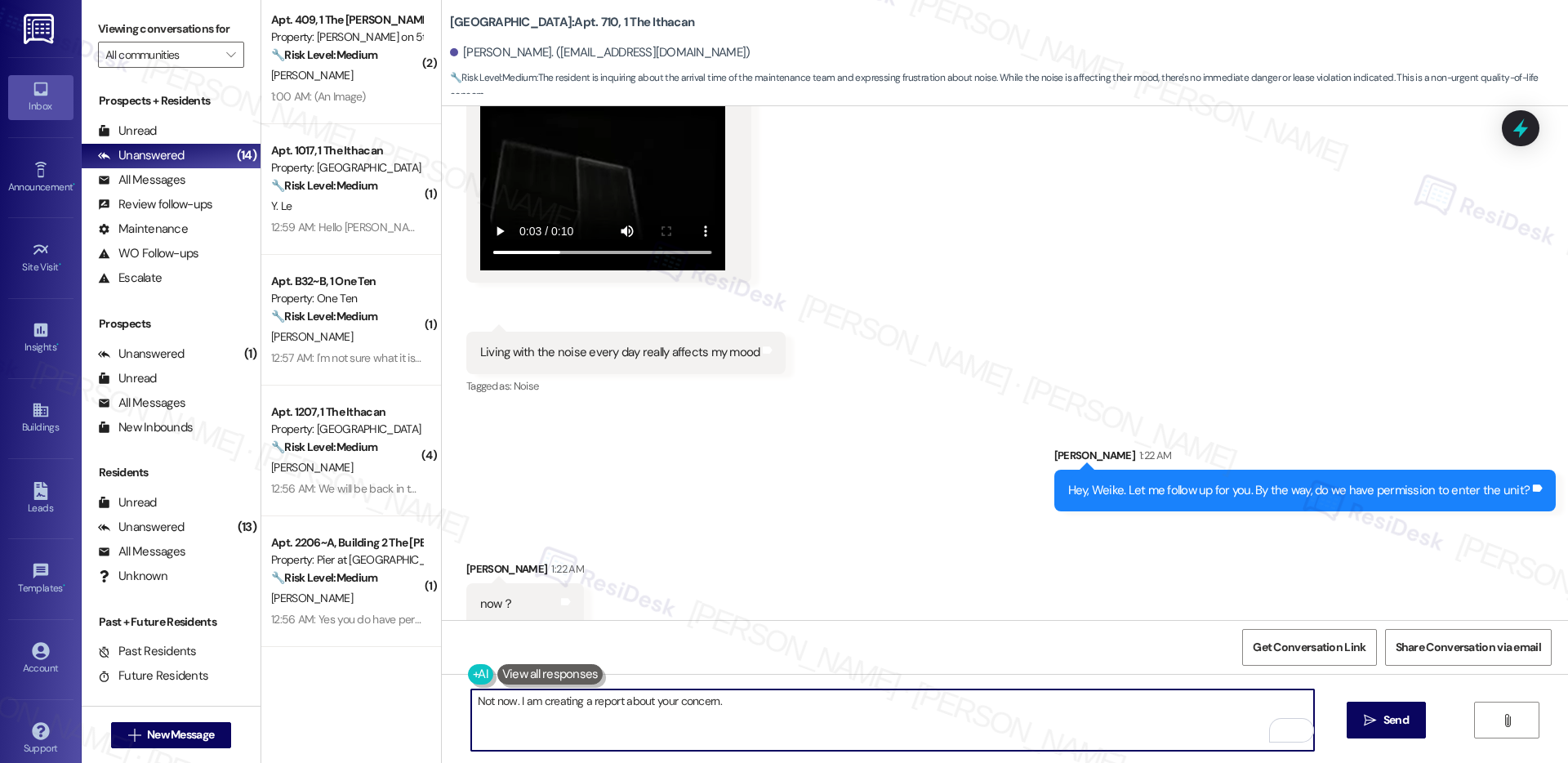
click at [526, 704] on textarea "Not now. I am creating a report about your concern." at bounding box center [892, 720] width 843 height 61
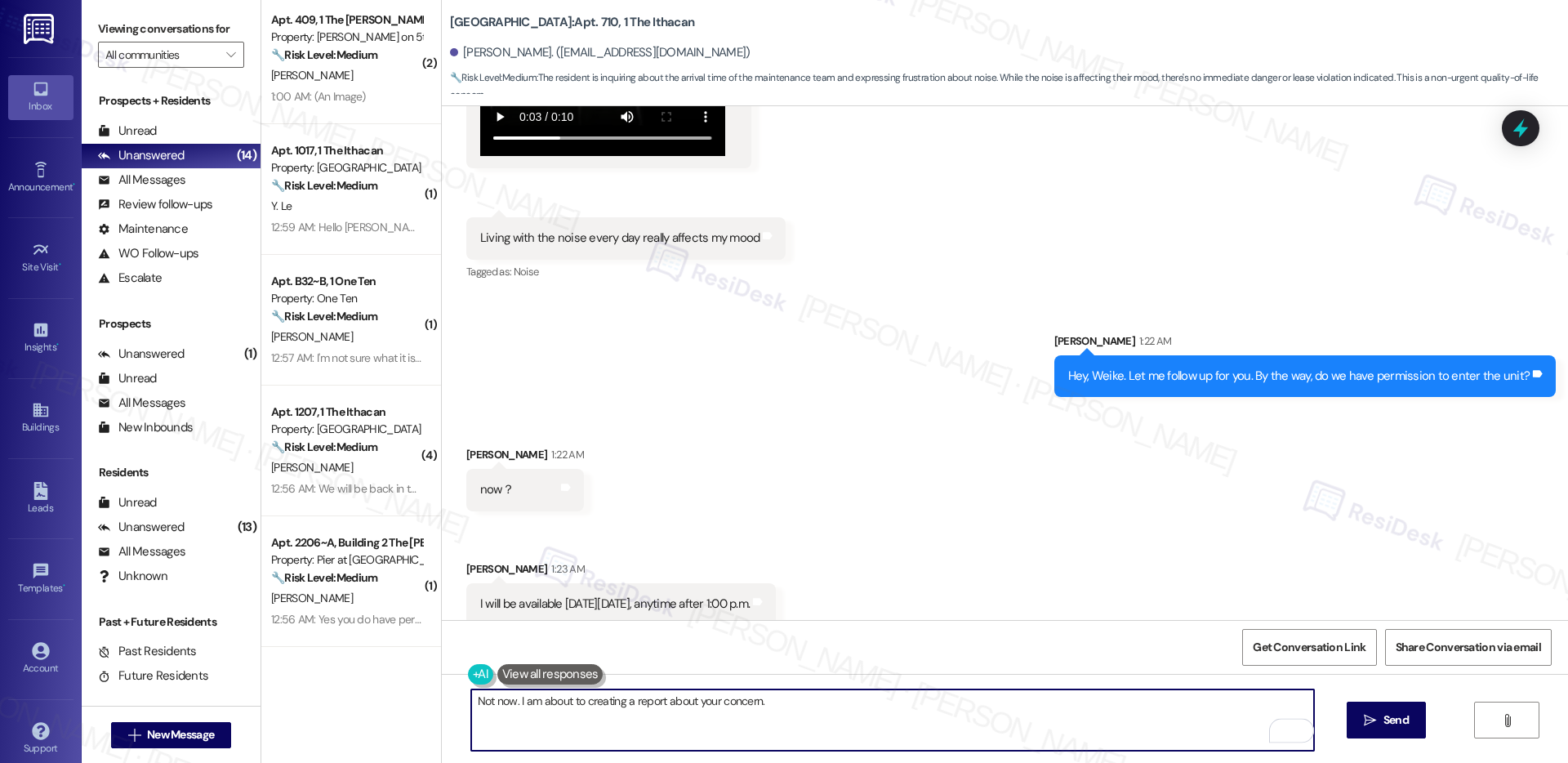
click at [586, 702] on textarea "Not now. I am about to creating a report about your concern." at bounding box center [892, 720] width 843 height 61
click at [770, 701] on textarea "Not now. I am about to create a report about your concern." at bounding box center [892, 720] width 843 height 61
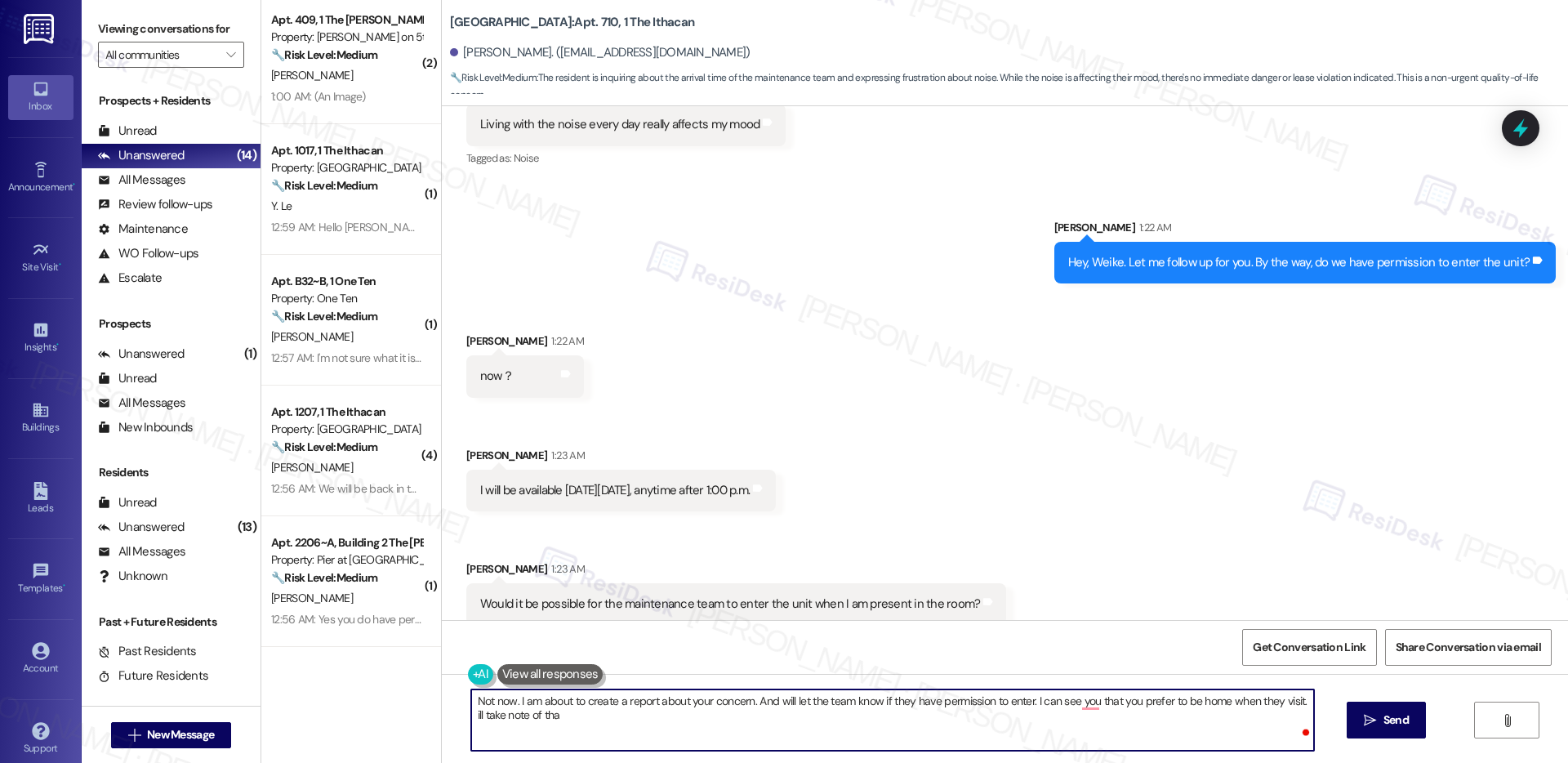
type textarea "Not now. I am about to create a report about your concern. And will let the tea…"
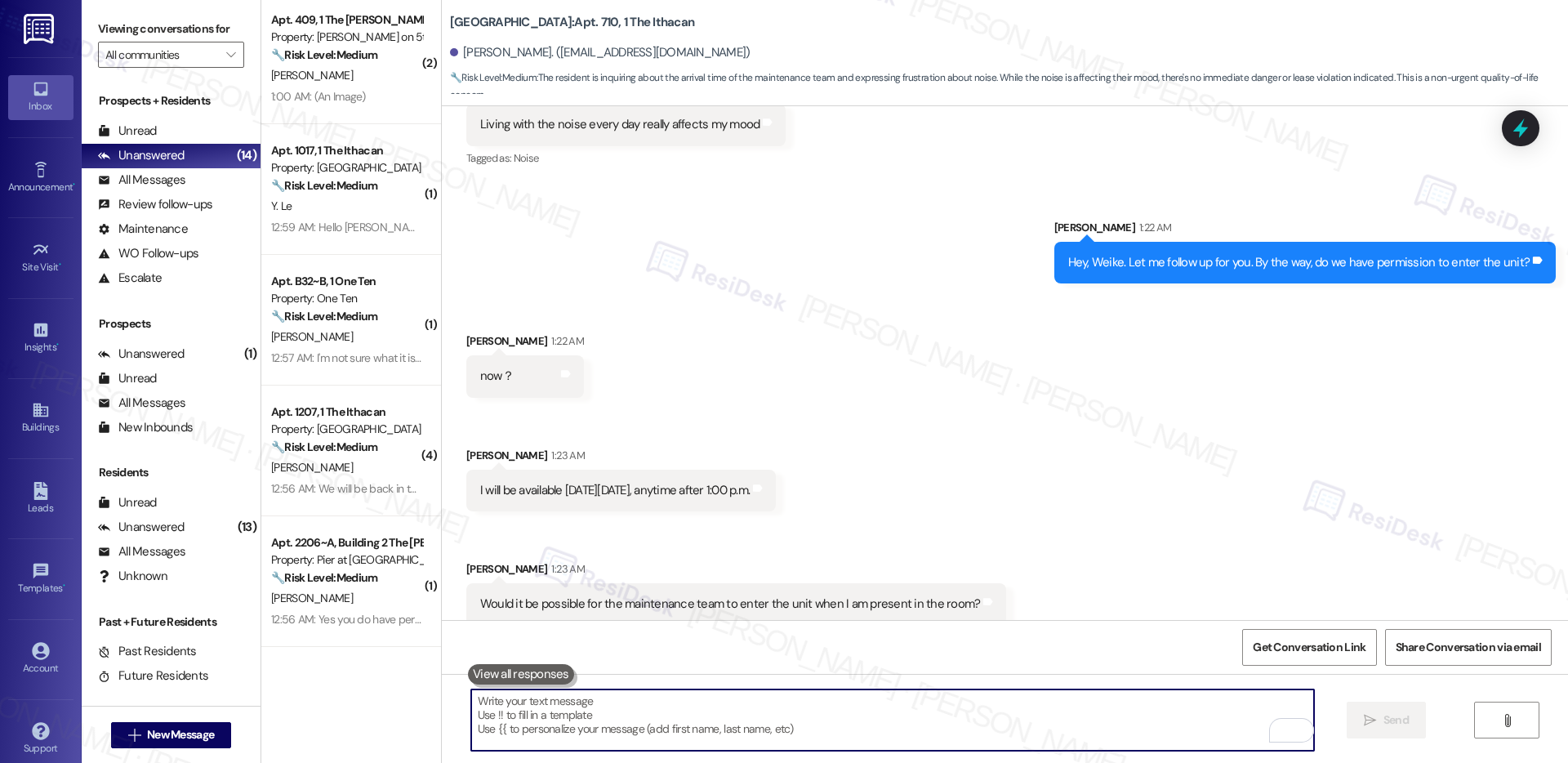
click at [603, 743] on textarea "To enrich screen reader interactions, please activate Accessibility in Grammarl…" at bounding box center [892, 720] width 843 height 61
paste textarea "Not right now. I’m about to create a report for your concern and will let the t…"
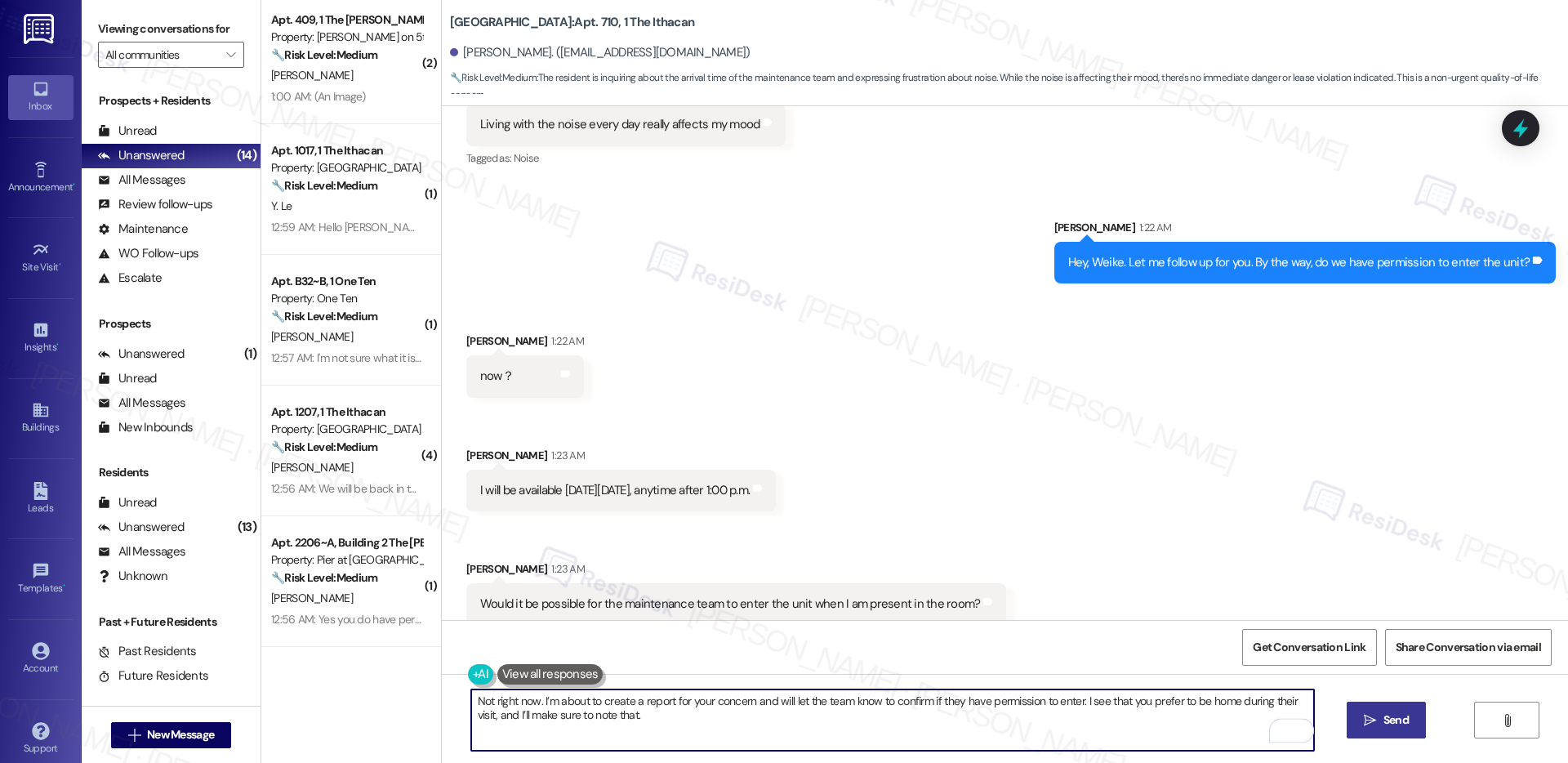
type textarea "Not right now. I’m about to create a report for your concern and will let the t…"
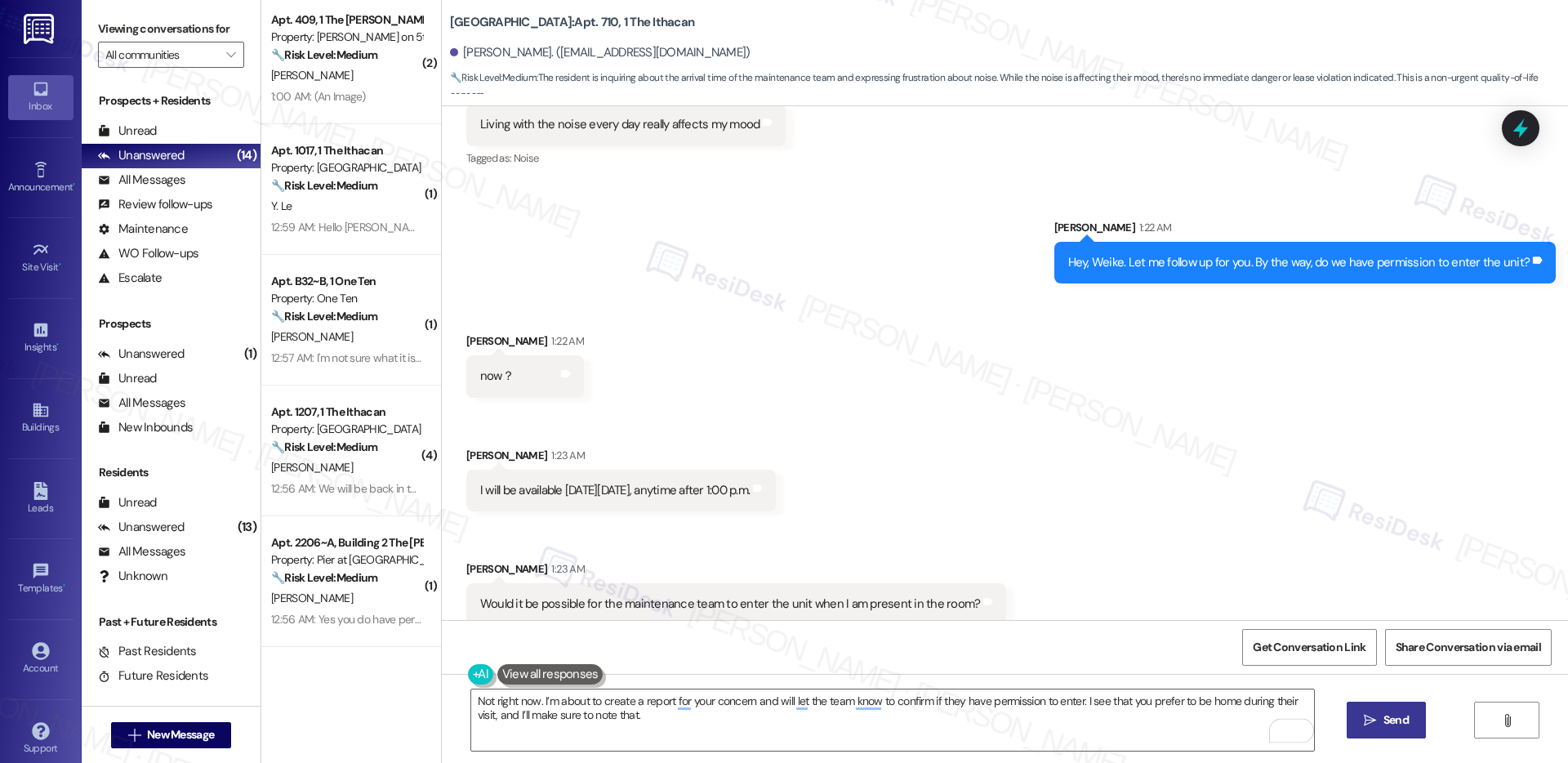
click at [1368, 719] on icon "" at bounding box center [1370, 720] width 12 height 13
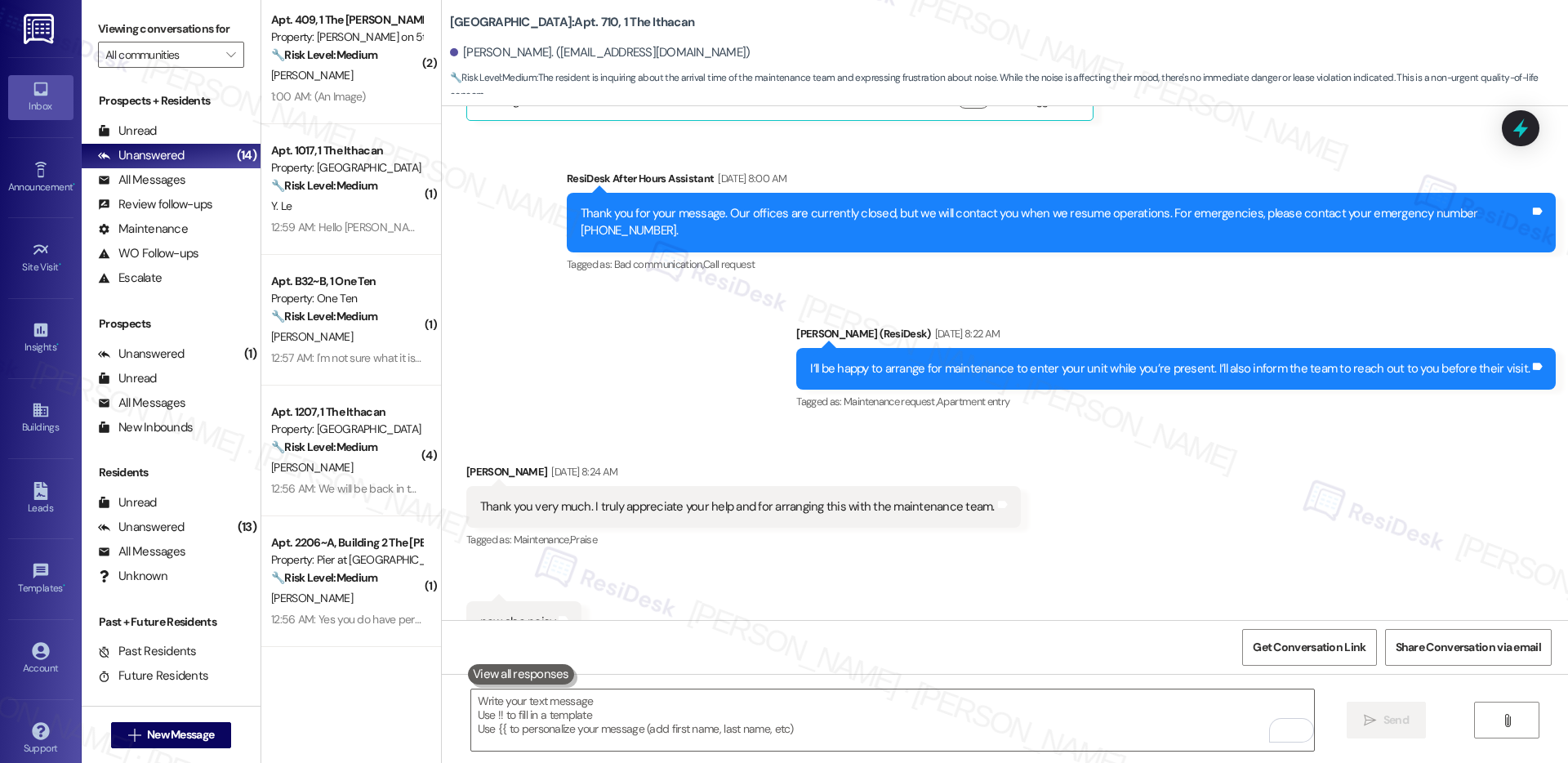
scroll to position [2242, 0]
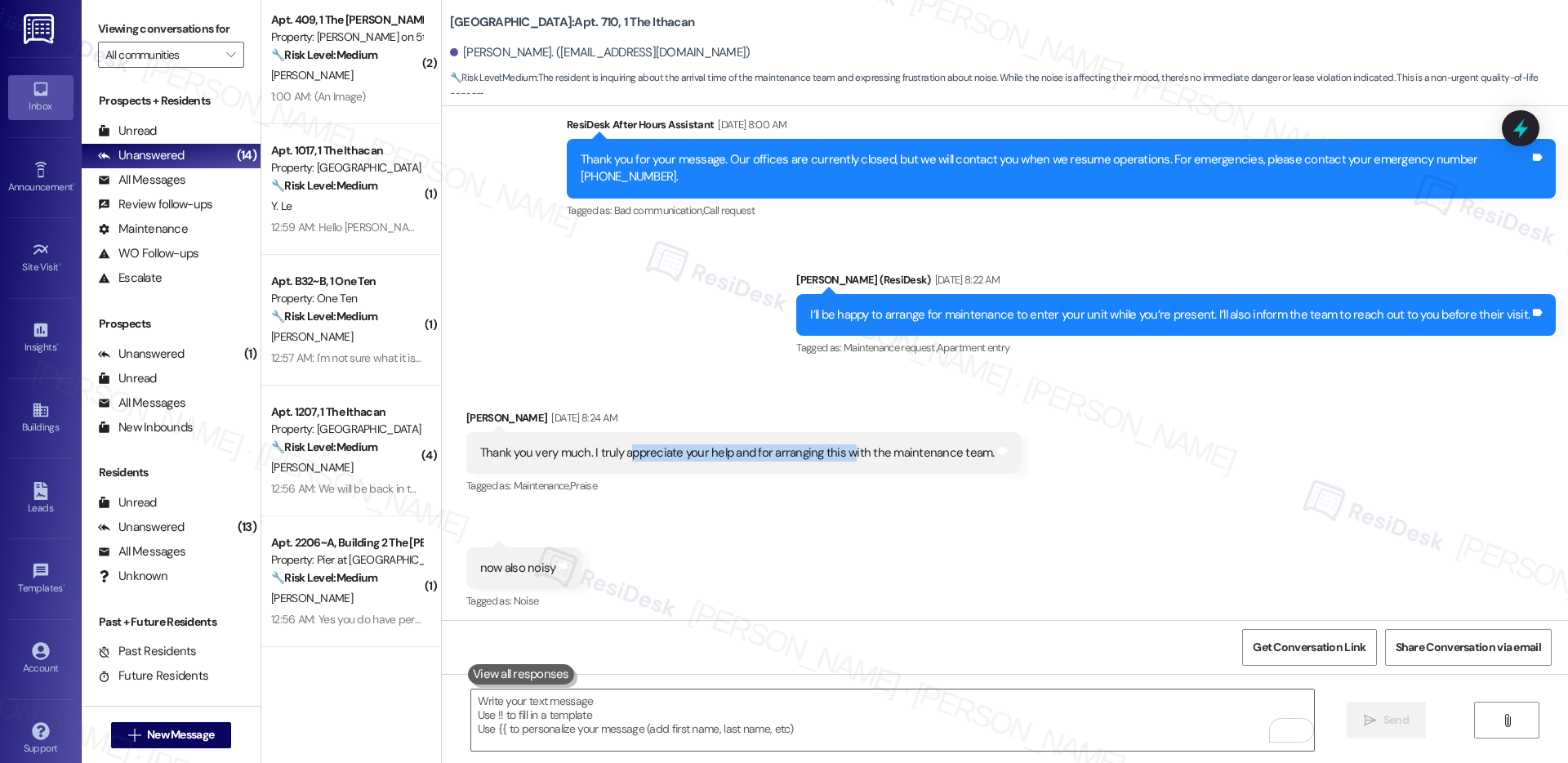
drag, startPoint x: 618, startPoint y: 435, endPoint x: 837, endPoint y: 444, distance: 219.2
click at [837, 445] on div "Thank you very much. I truly appreciate your help and for arranging this with t…" at bounding box center [738, 454] width 515 height 18
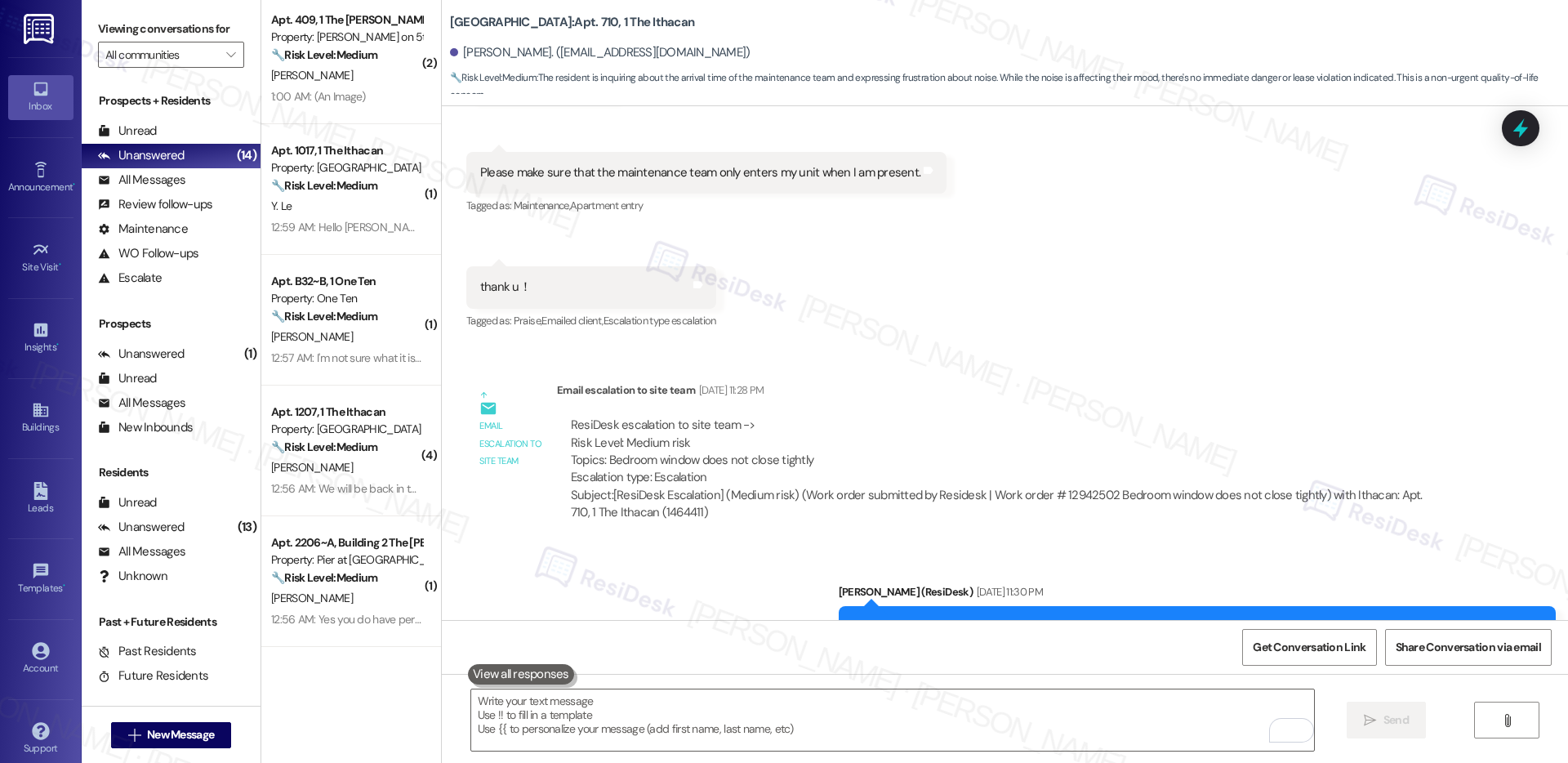
scroll to position [4491, 0]
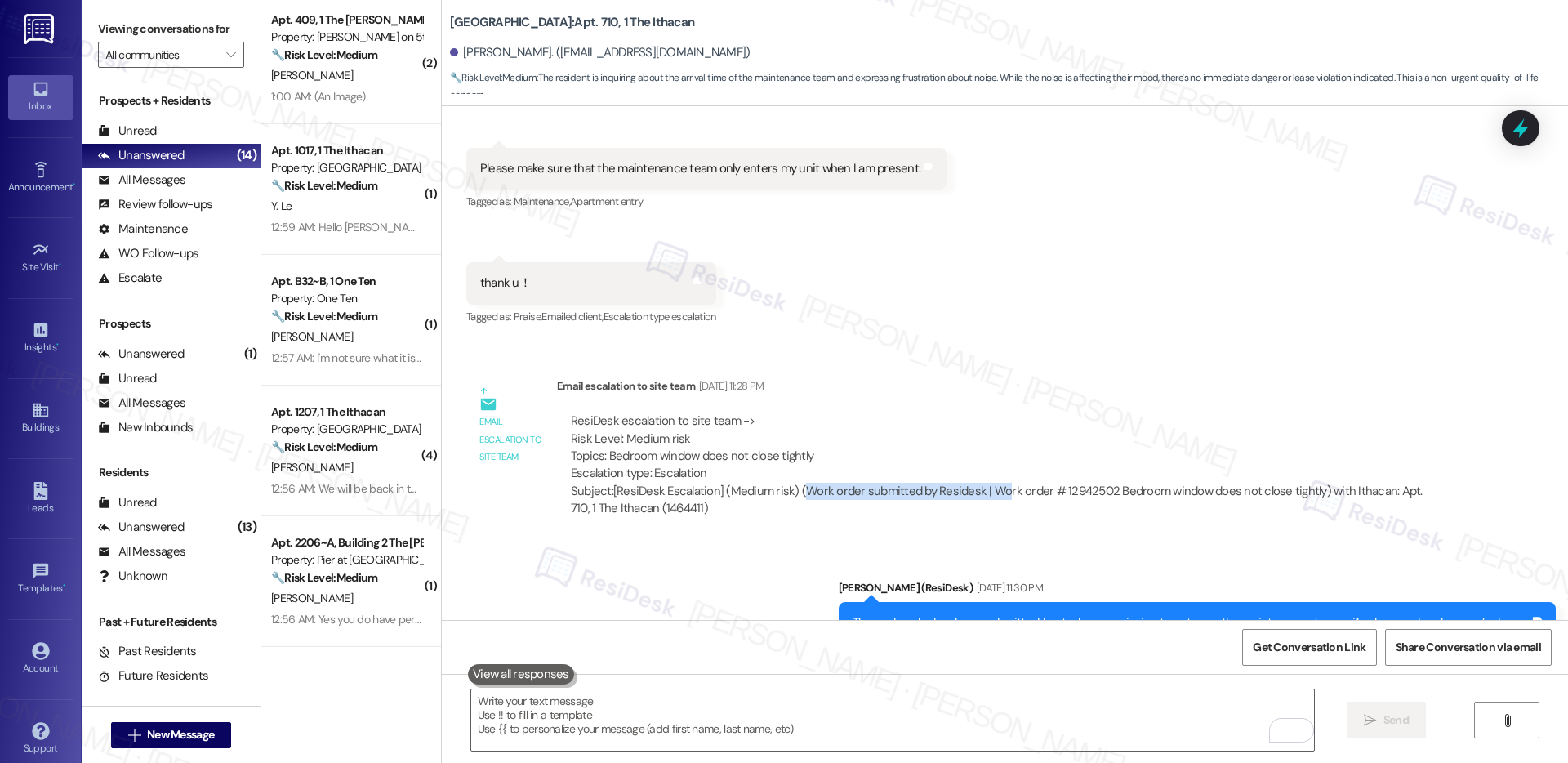
drag, startPoint x: 791, startPoint y: 472, endPoint x: 988, endPoint y: 473, distance: 197.0
click at [988, 483] on div "Subject: [ResiDesk Escalation] (Medium risk) (Work order submitted by Residesk …" at bounding box center [1006, 500] width 871 height 35
click at [1004, 483] on div "Subject: [ResiDesk Escalation] (Medium risk) (Work order submitted by Residesk …" at bounding box center [1006, 500] width 871 height 35
drag, startPoint x: 971, startPoint y: 474, endPoint x: 1093, endPoint y: 477, distance: 122.0
click at [1093, 483] on div "Subject: [ResiDesk Escalation] (Medium risk) (Work order submitted by Residesk …" at bounding box center [1006, 500] width 871 height 35
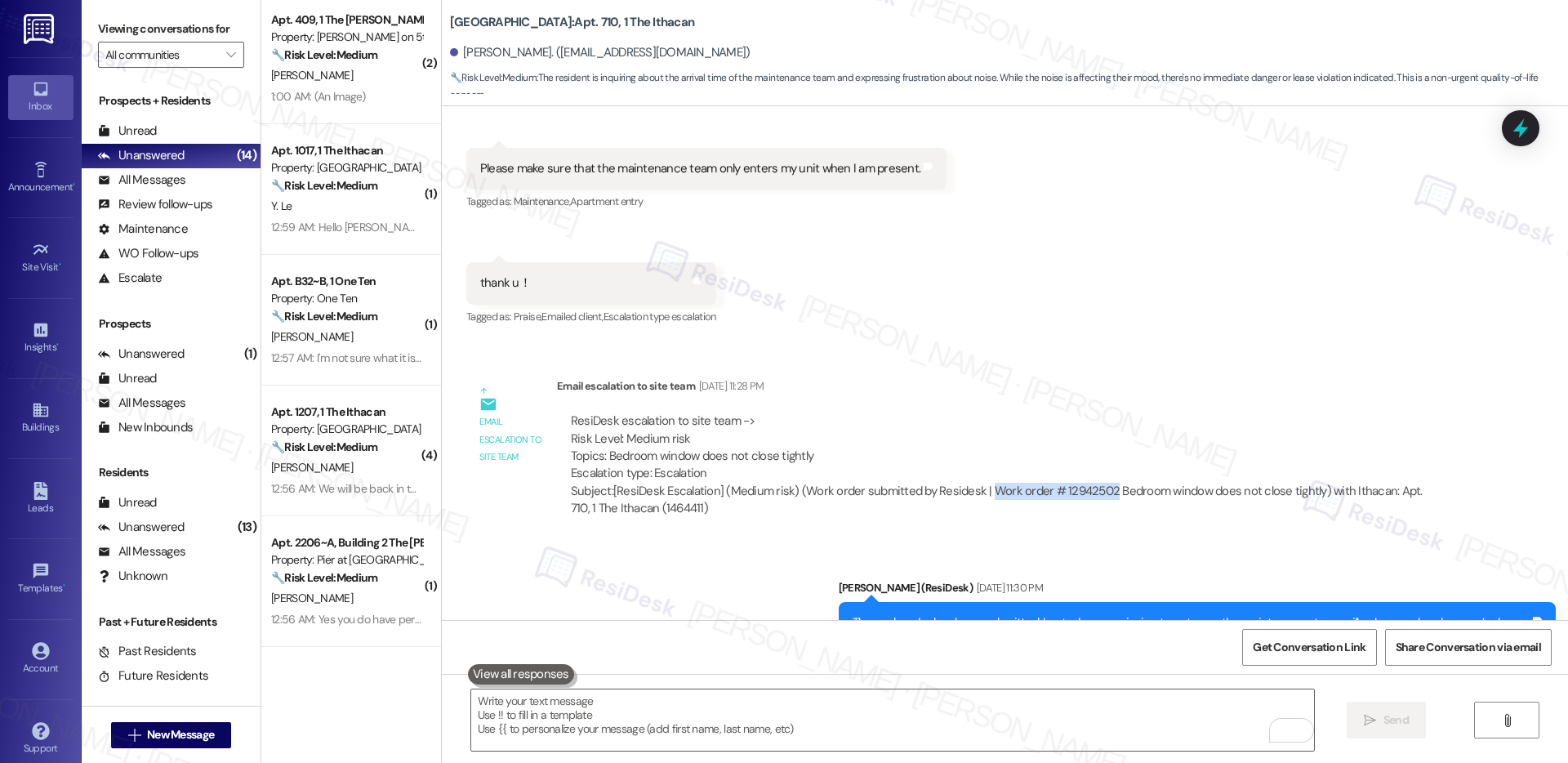
copy div "Work order # 12942502"
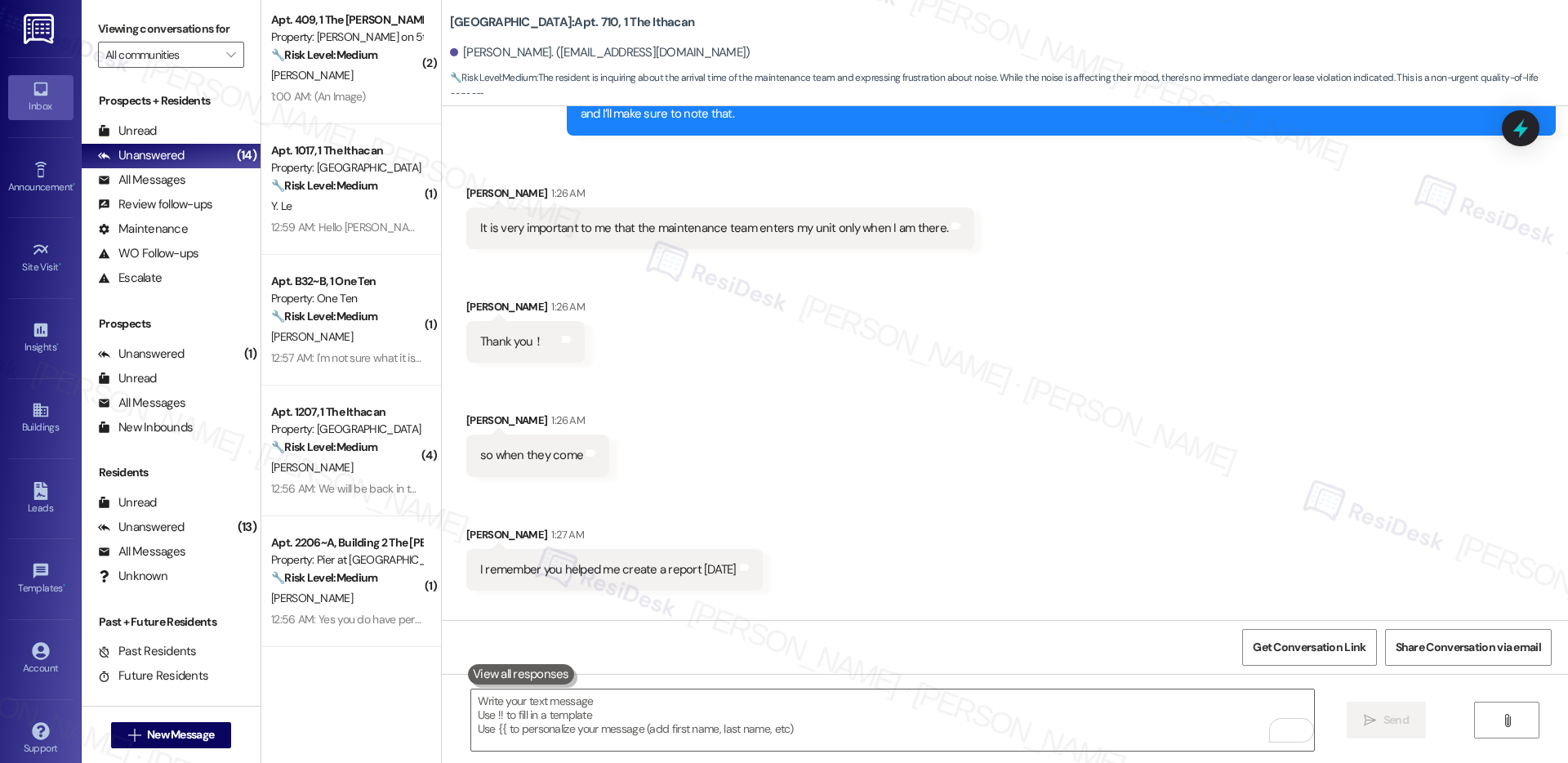
scroll to position [7179, 0]
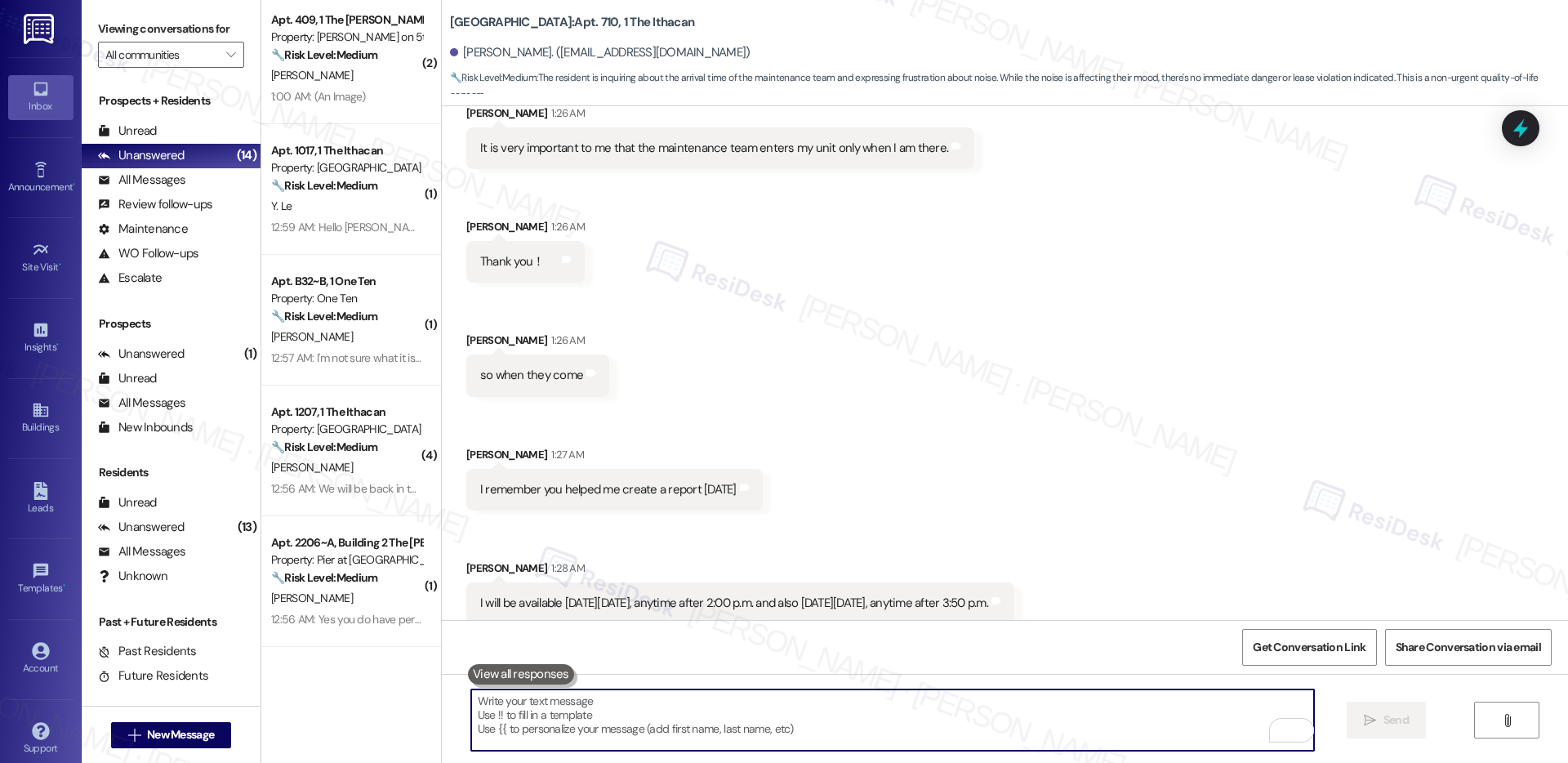
click at [538, 705] on textarea "To enrich screen reader interactions, please activate Accessibility in Grammarl…" at bounding box center [892, 720] width 843 height 61
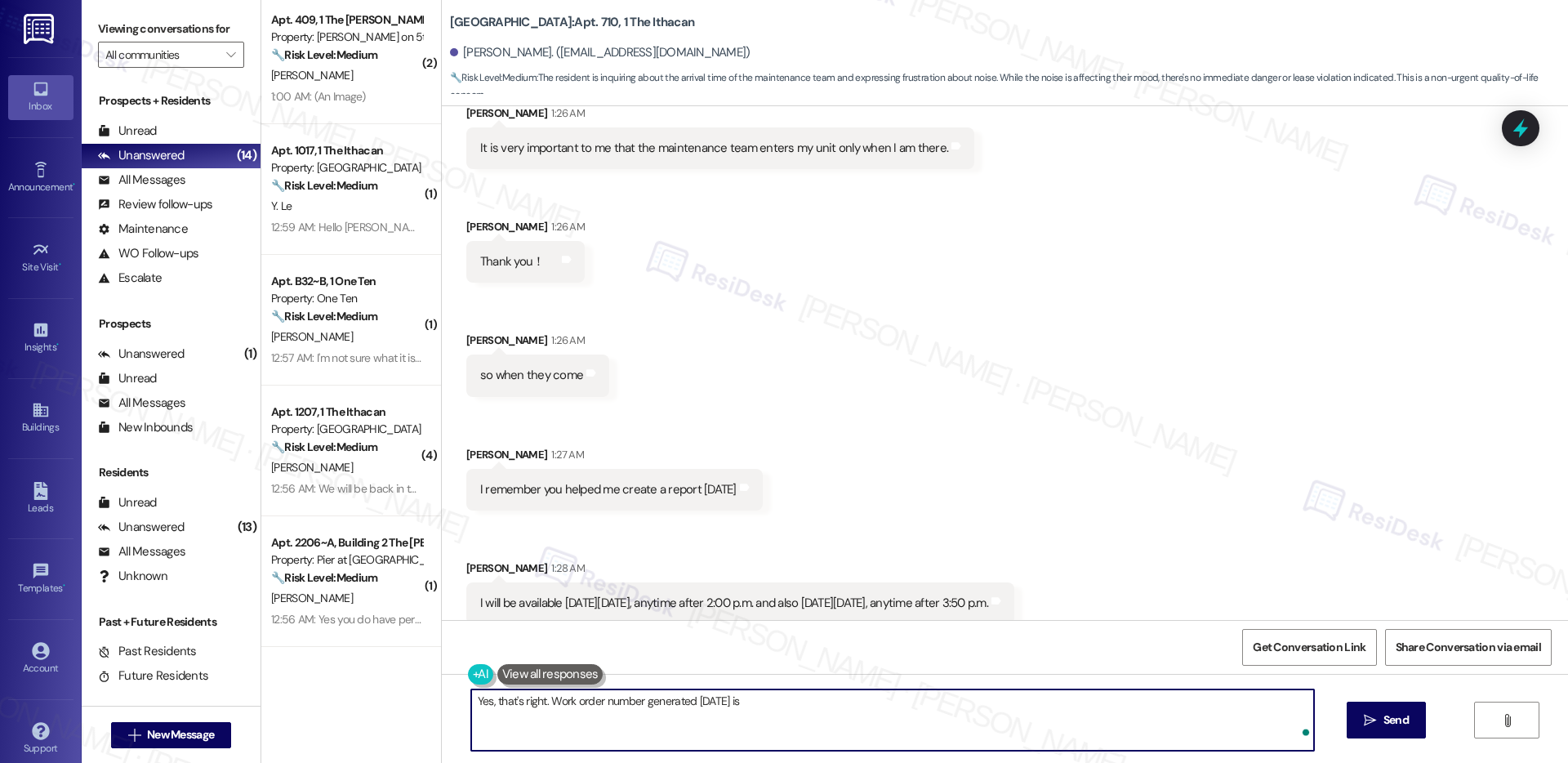
paste textarea "Work order # 12942502"
click at [814, 702] on textarea "Yes, that's right. Work order number generated yesterday is Work order # 129425…" at bounding box center [892, 720] width 843 height 61
click at [878, 696] on textarea "Yes, that's right. Work order number generated yesterday is Work order # 129425…" at bounding box center [892, 720] width 843 height 61
click at [746, 701] on textarea "Yes, that's right. Work order number generated yesterday is Work order # 129425…" at bounding box center [892, 720] width 843 height 61
click at [887, 704] on textarea "Yes, that's right. Work order number generated yesterday is (Work order # 12942…" at bounding box center [892, 720] width 843 height 61
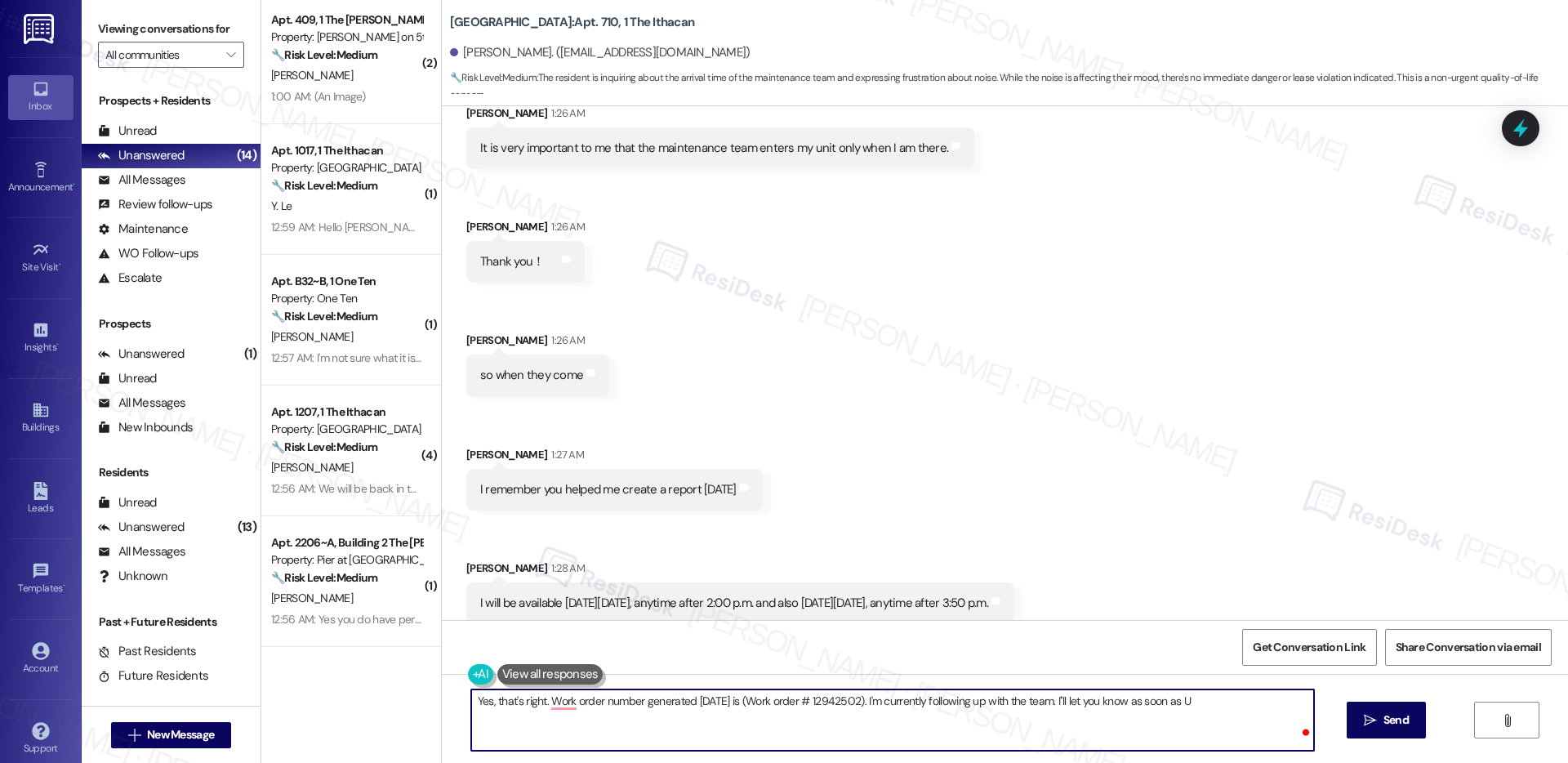
type textarea "Yes, that's right. Work order number generated yesterday is (Work order # 12942…"
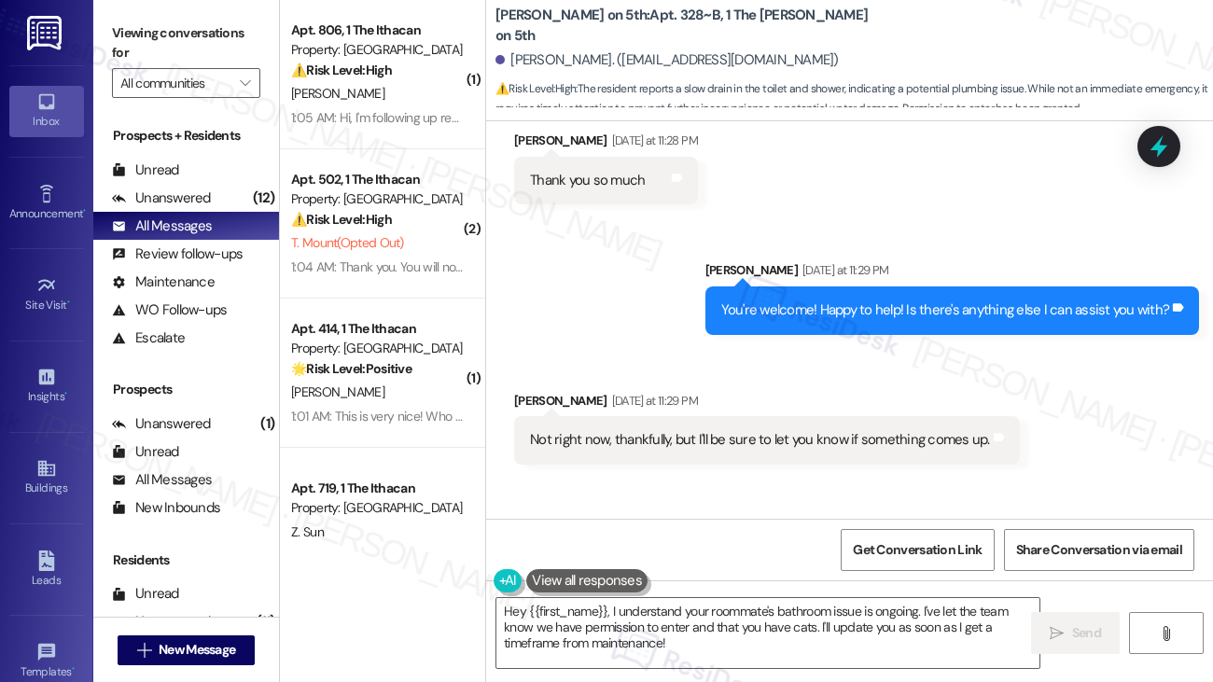
scroll to position [3044, 0]
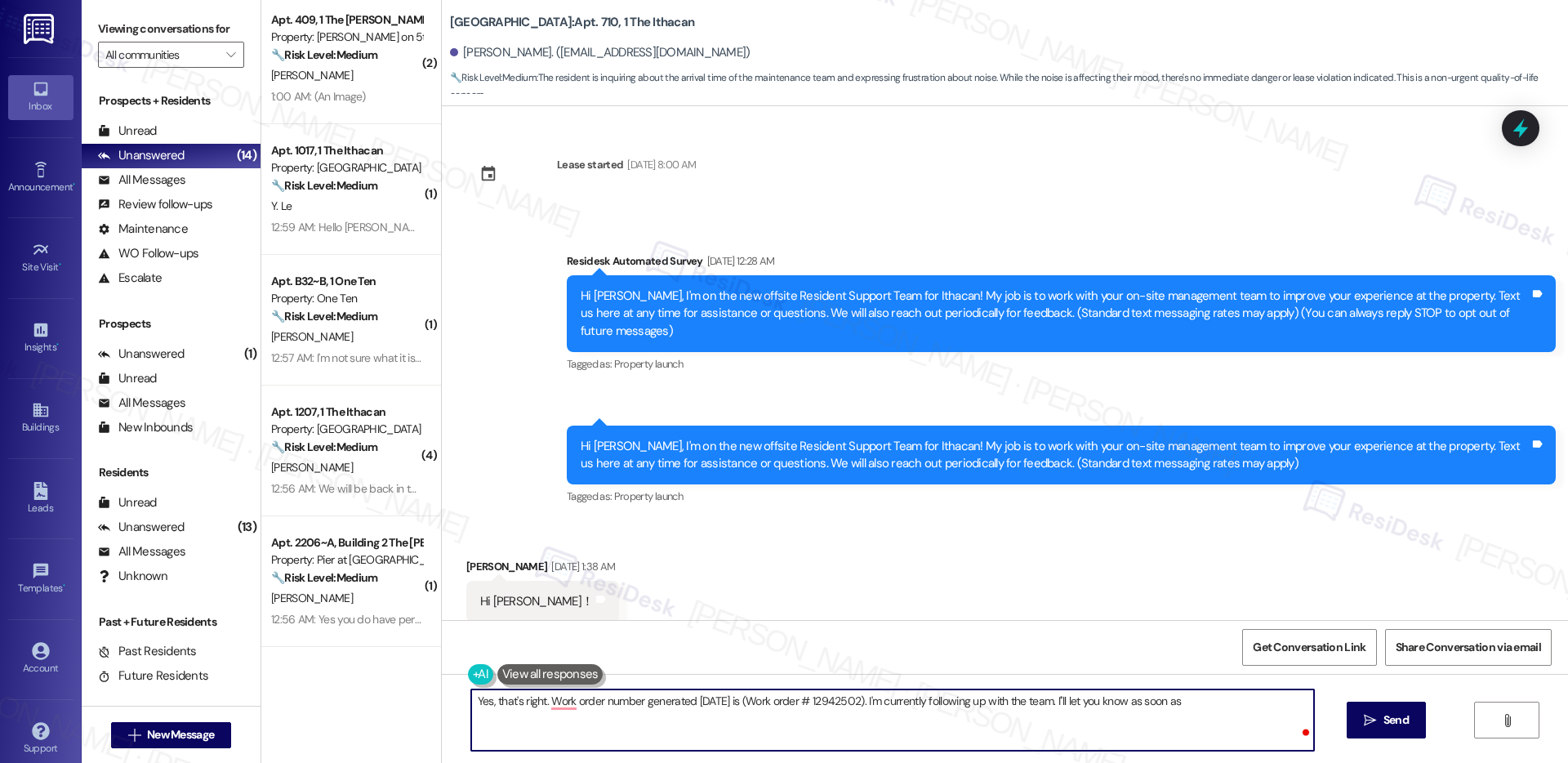
scroll to position [7179, 0]
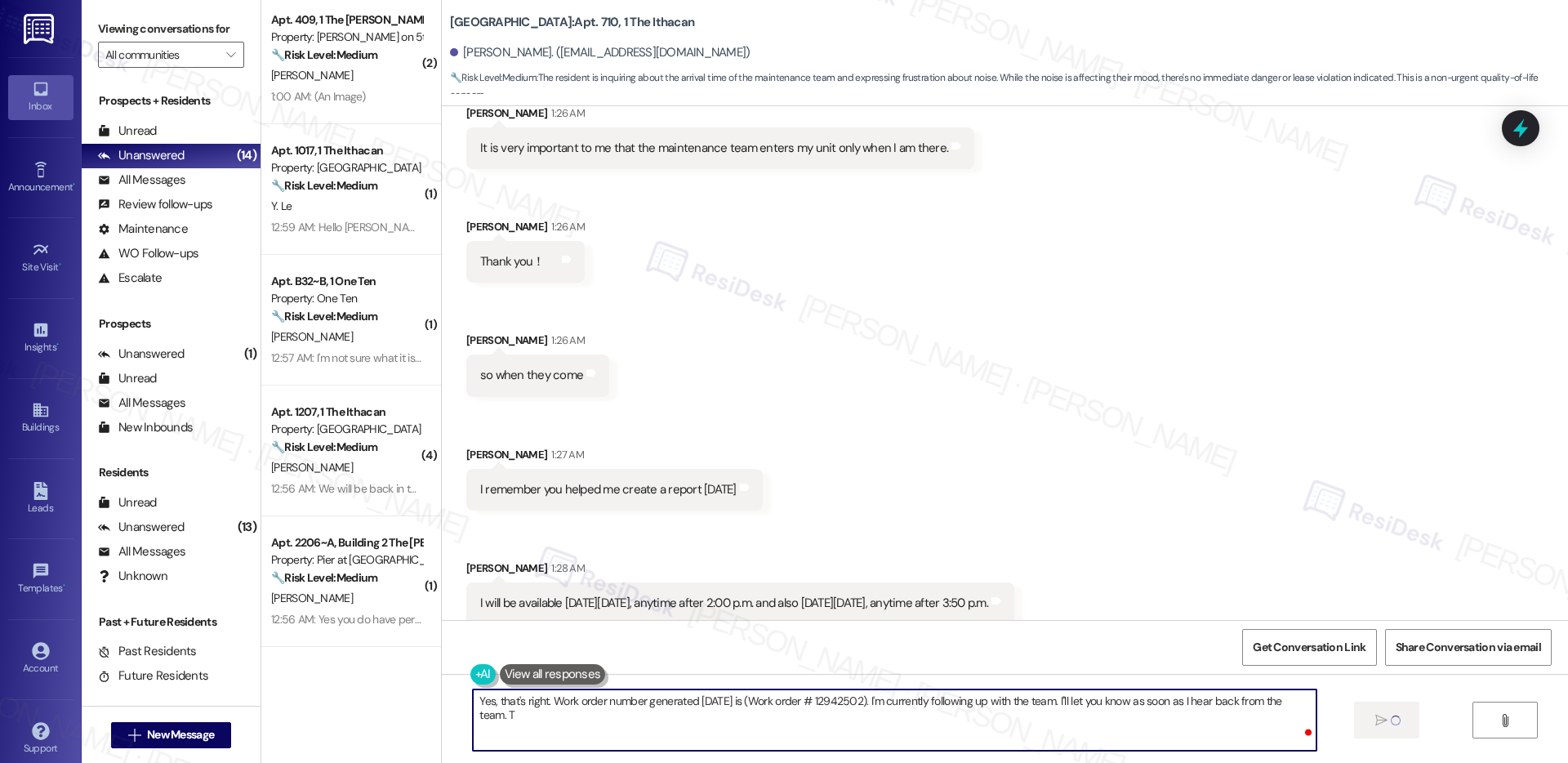
type textarea "Yes, that's right. Work order number generated [DATE] is (Work order # 12942502…"
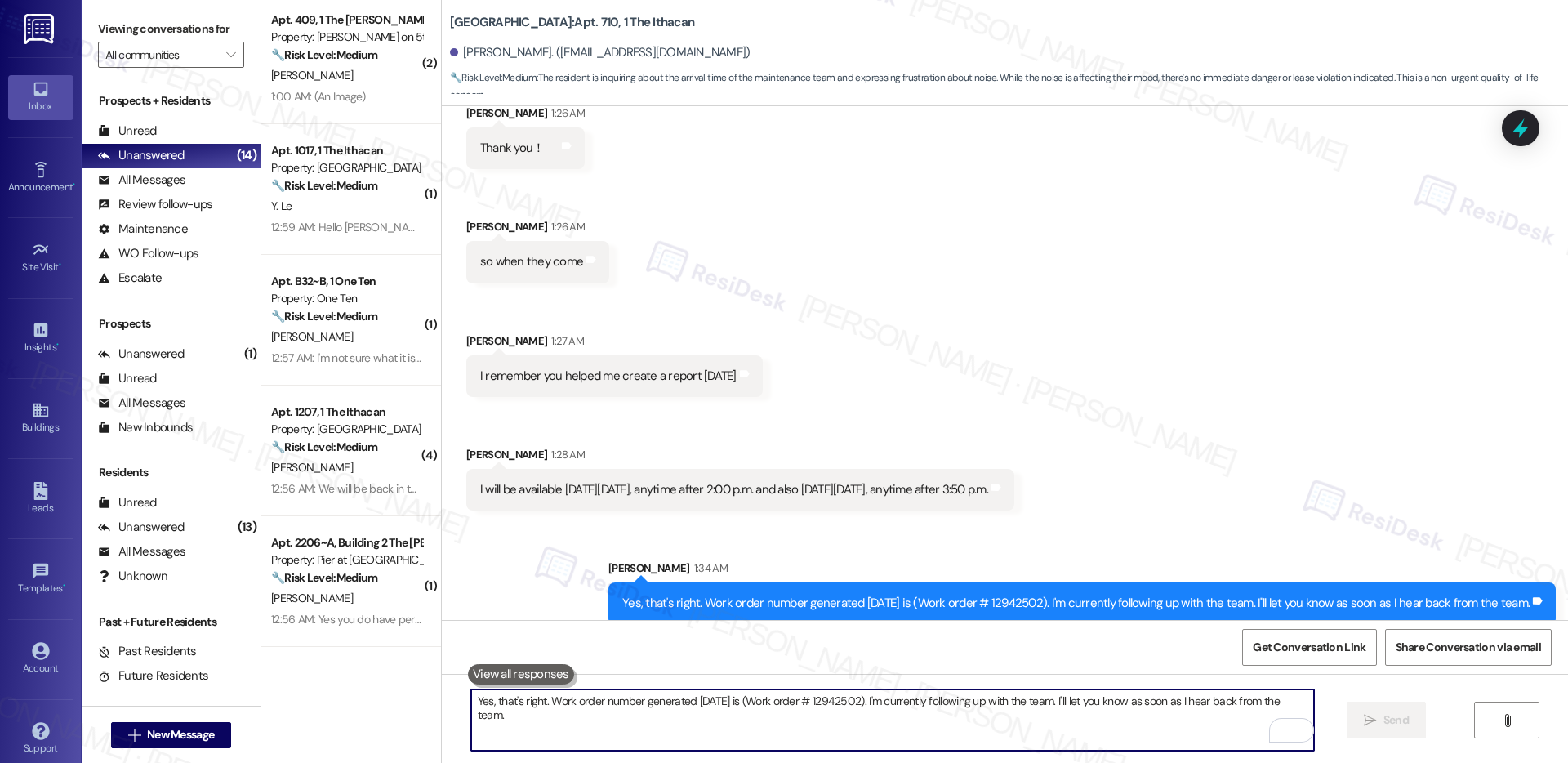
click at [934, 699] on textarea "Yes, that's right. Work order number generated [DATE] is (Work order # 12942502…" at bounding box center [892, 720] width 843 height 61
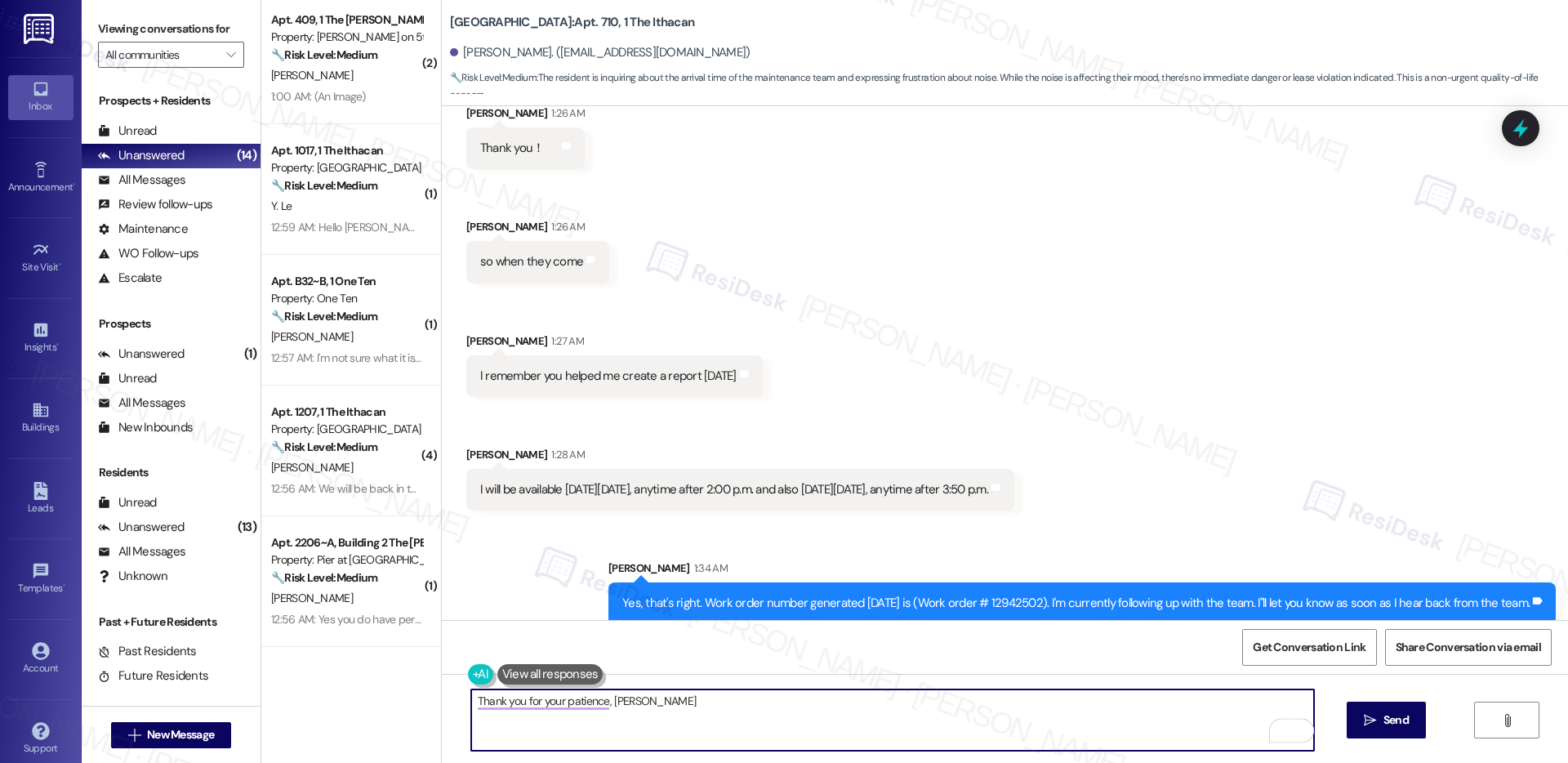
type textarea "Thank you for your patience, [PERSON_NAME]."
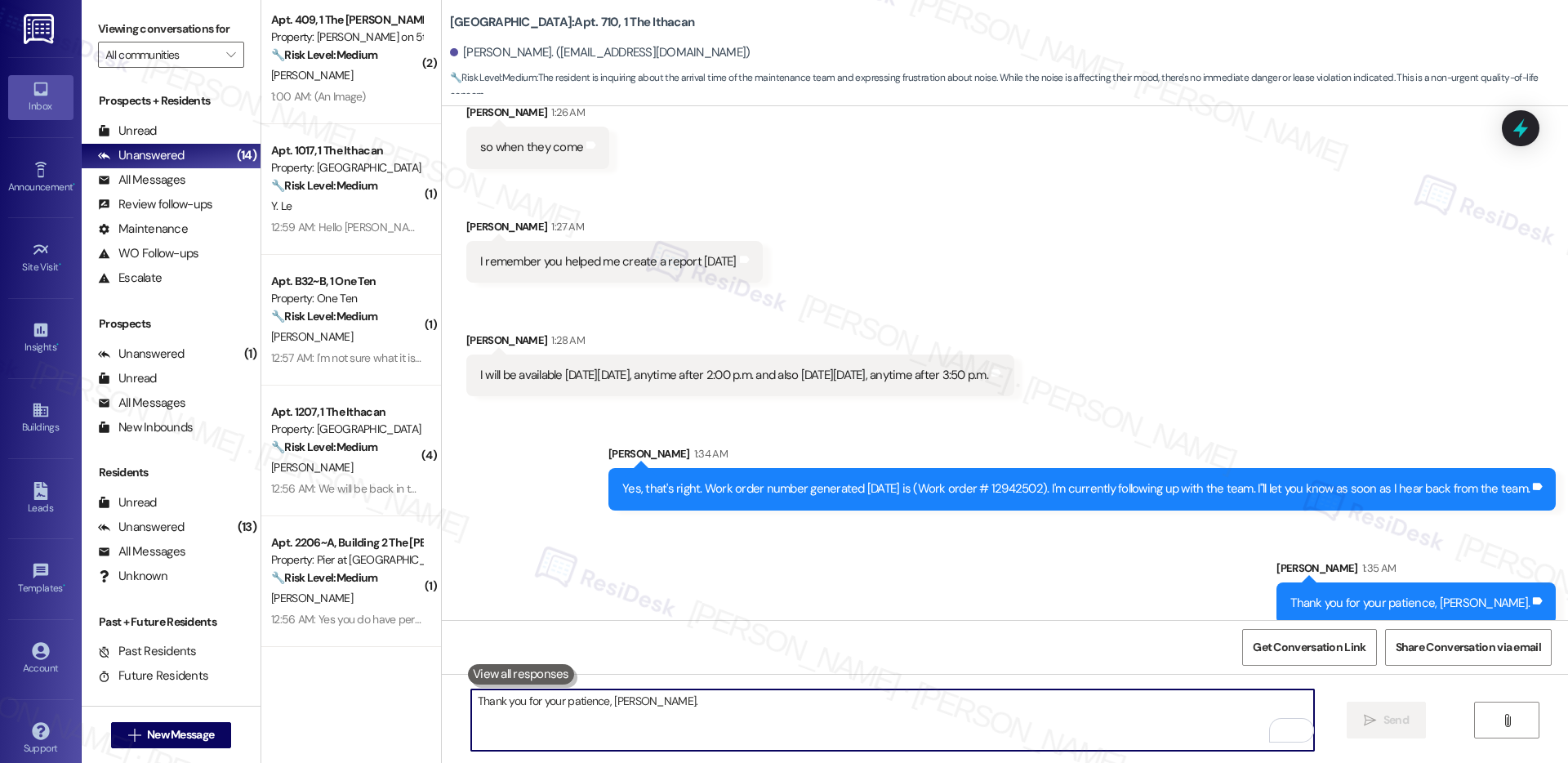
scroll to position [1053, 0]
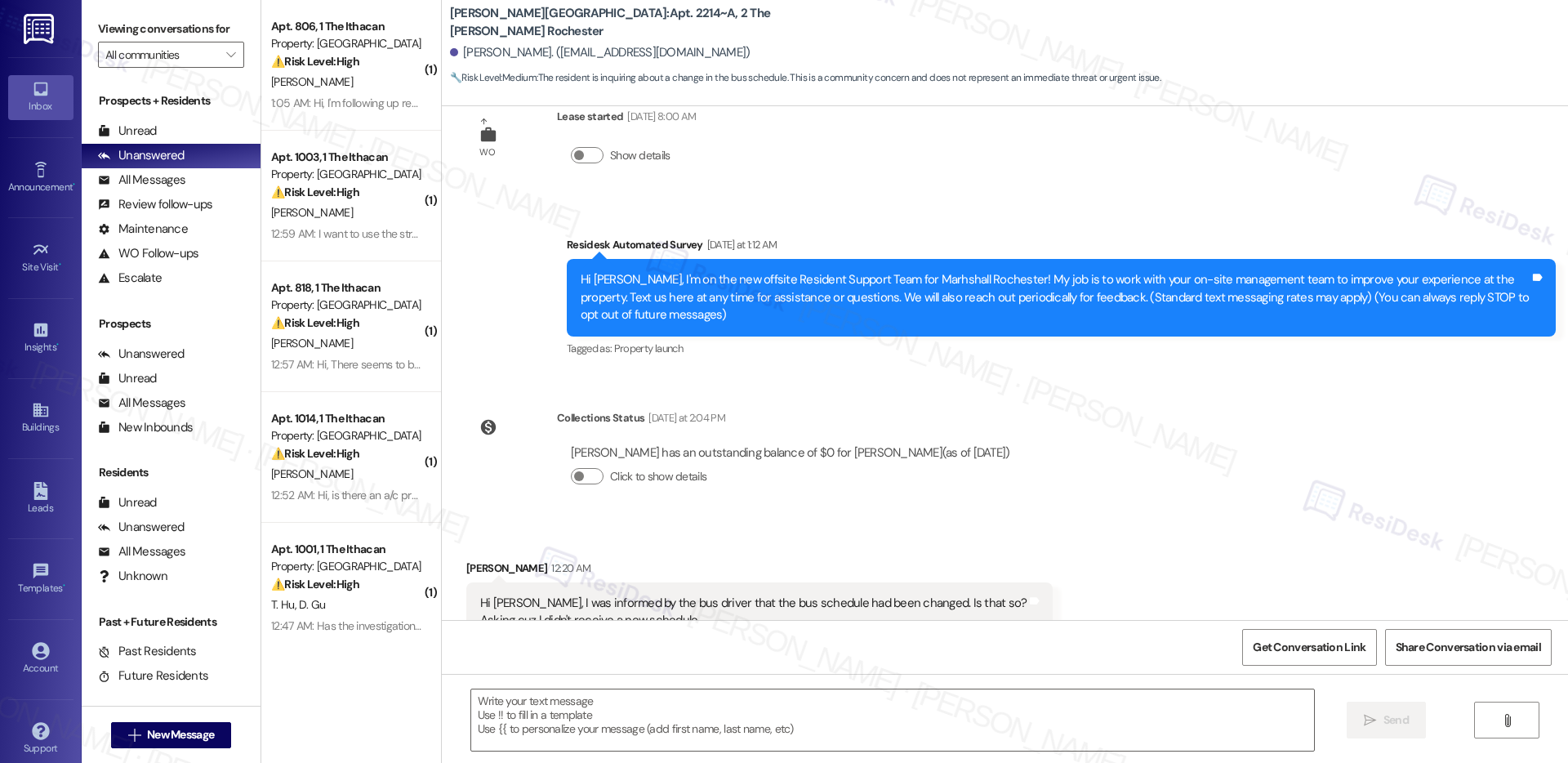
scroll to position [106, 0]
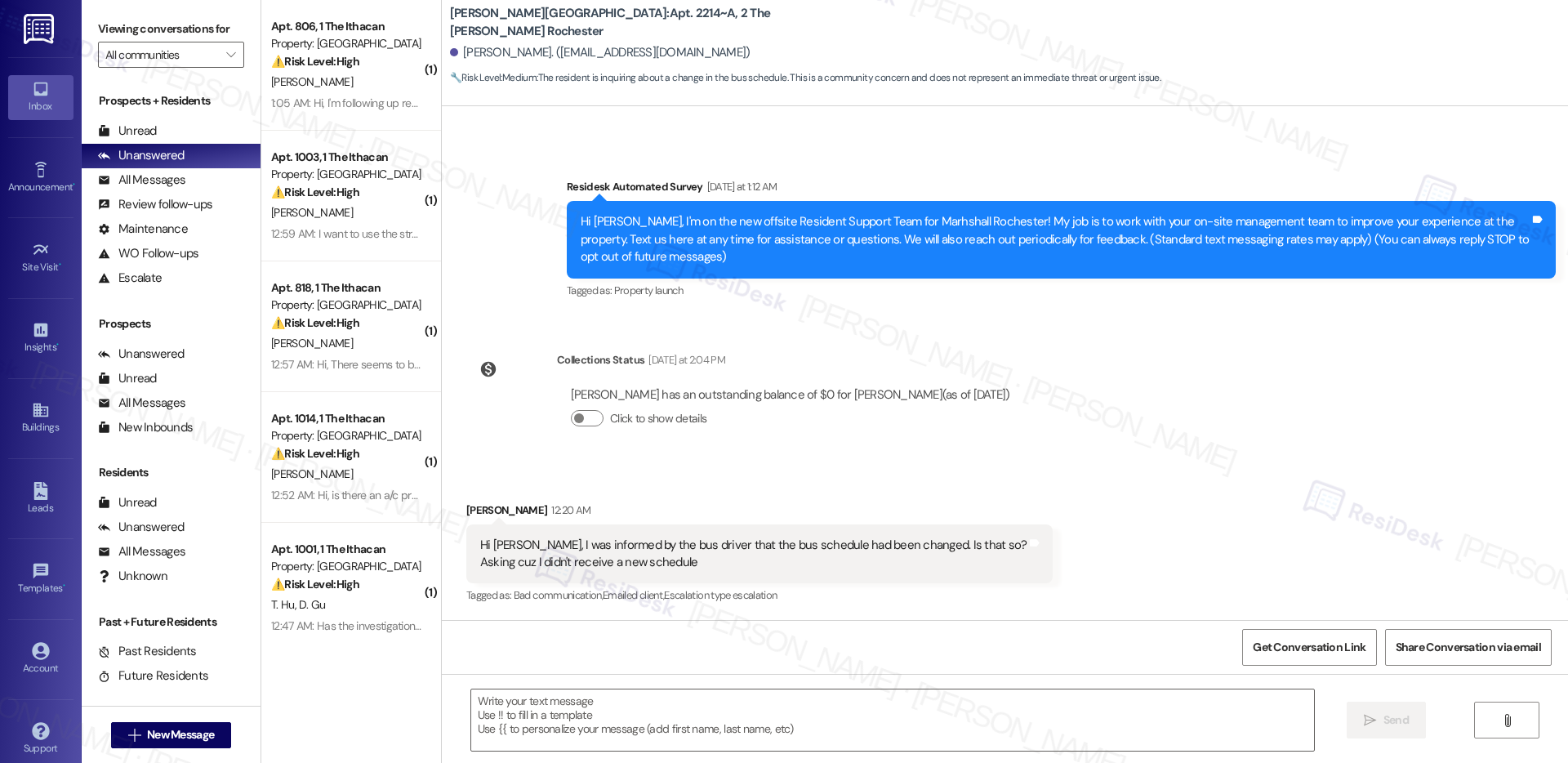
type textarea "Fetching suggested responses. Please feel free to read through the conversation…"
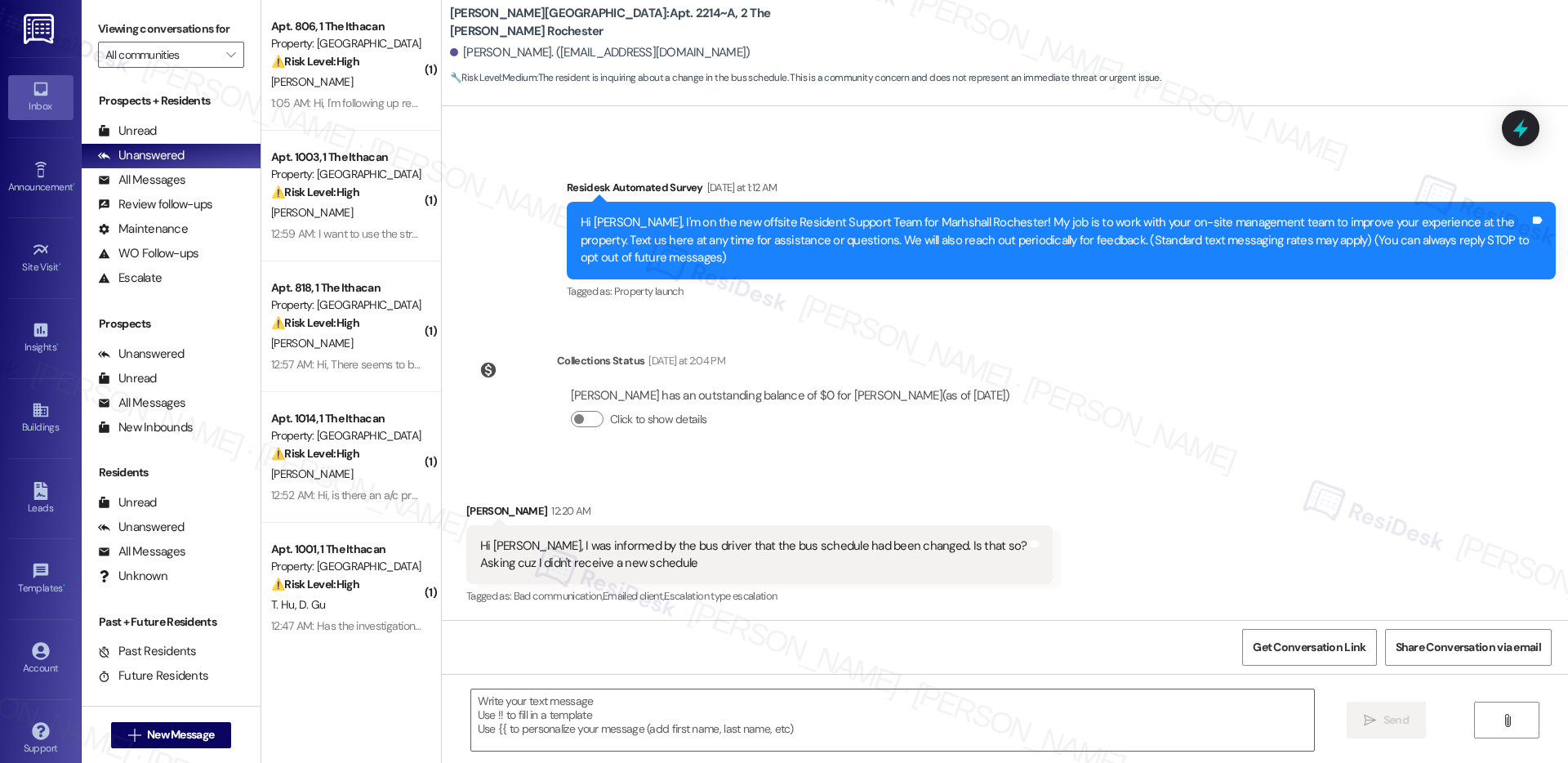
scroll to position [106, 0]
type textarea "Fetching suggested responses. Please feel free to read through the conversation…"
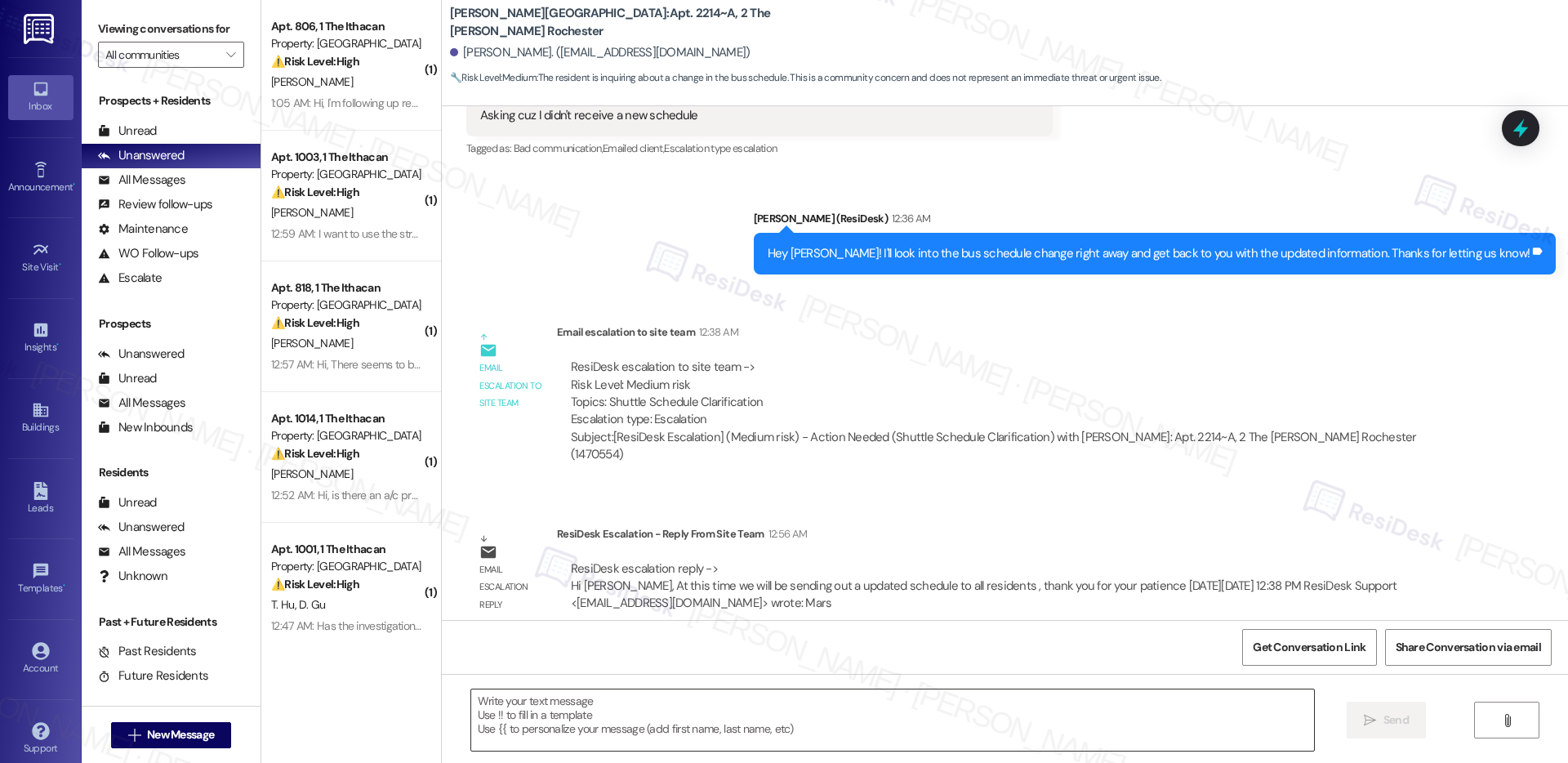
click at [581, 707] on textarea at bounding box center [892, 720] width 843 height 61
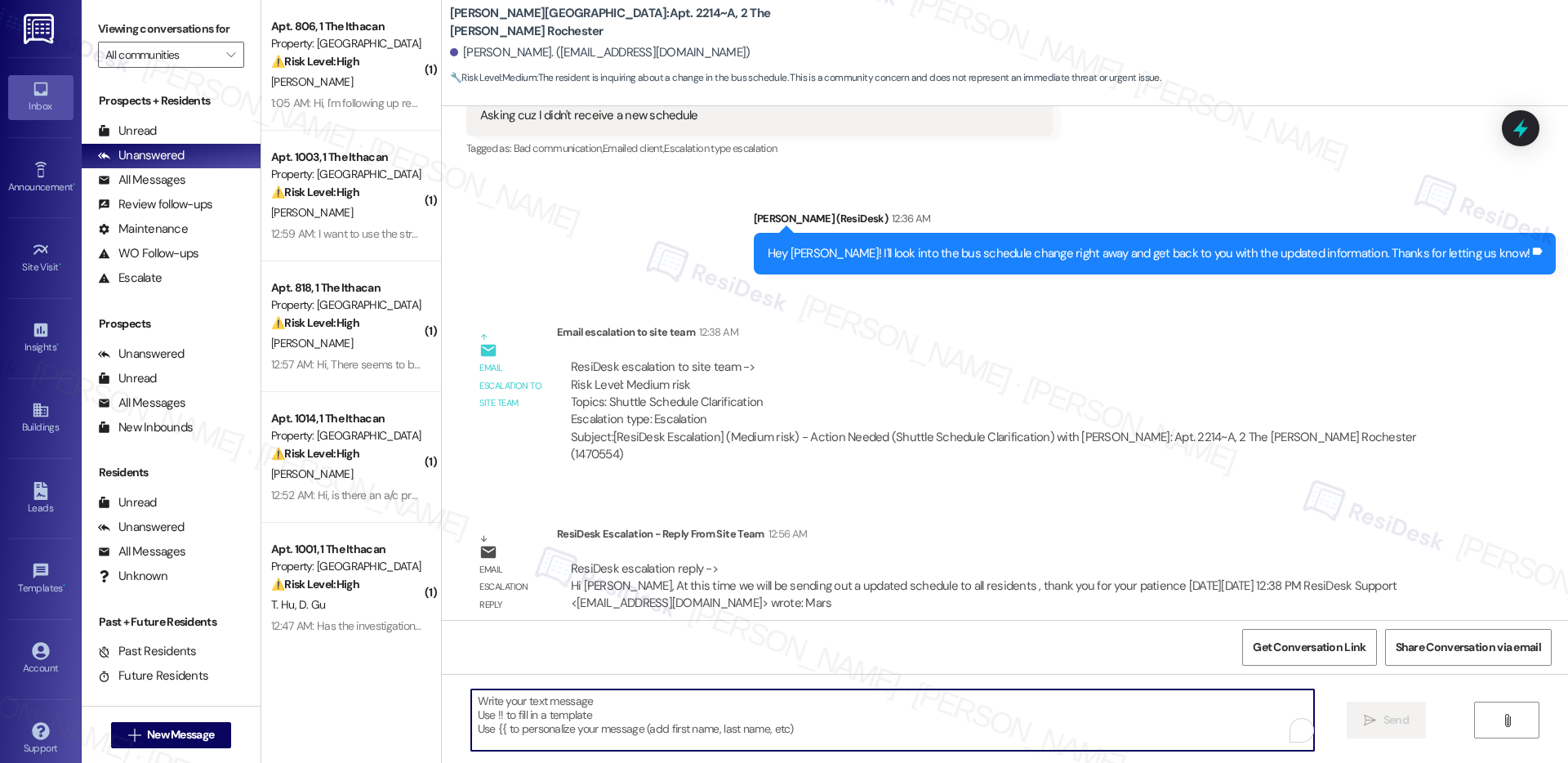
paste textarea "Hi [PERSON_NAME], At this time, we’ll be sending an updated schedule to all res…"
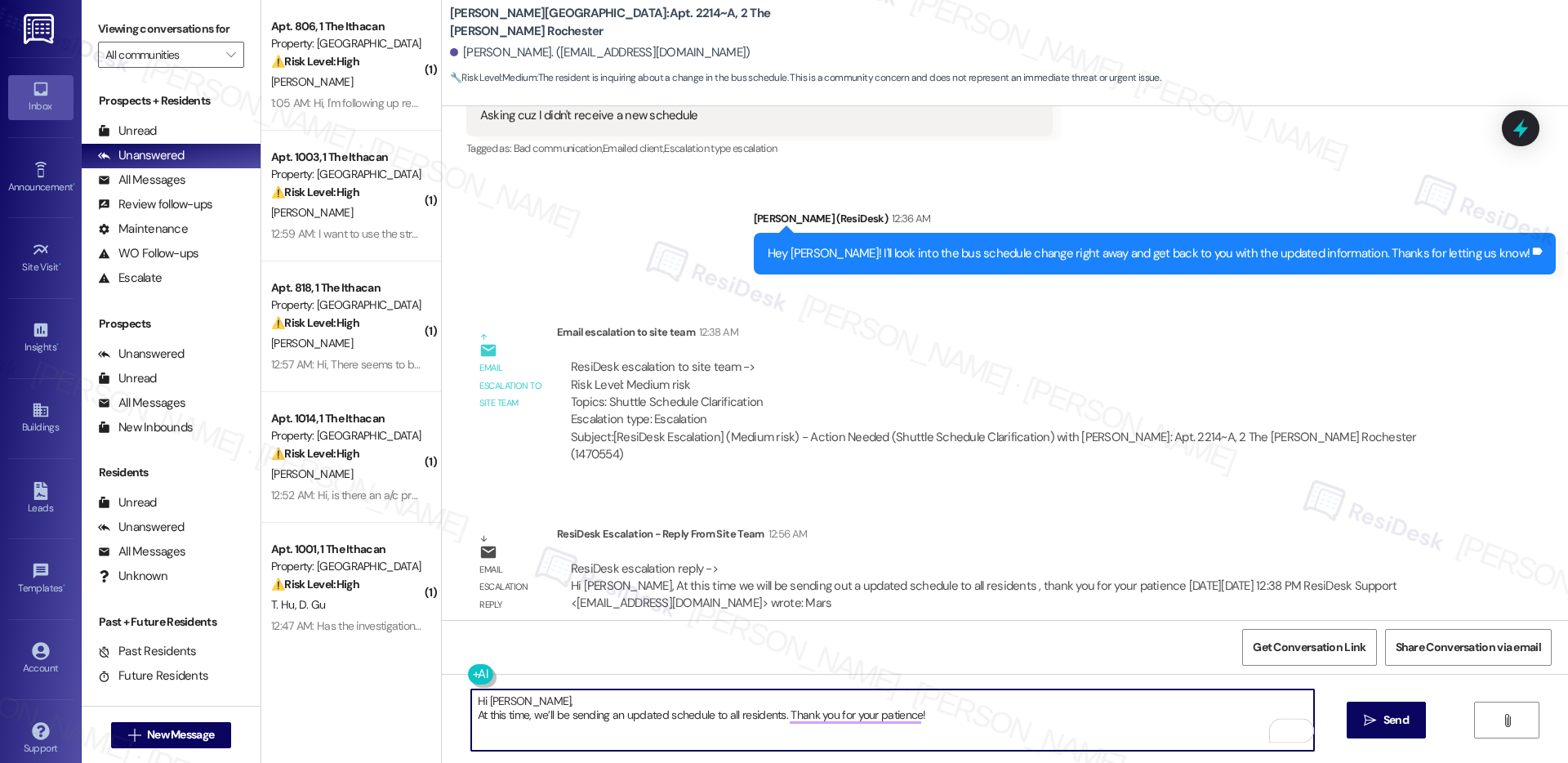
click at [471, 713] on textarea "Hi [PERSON_NAME], At this time, we’ll be sending an updated schedule to all res…" at bounding box center [892, 720] width 843 height 61
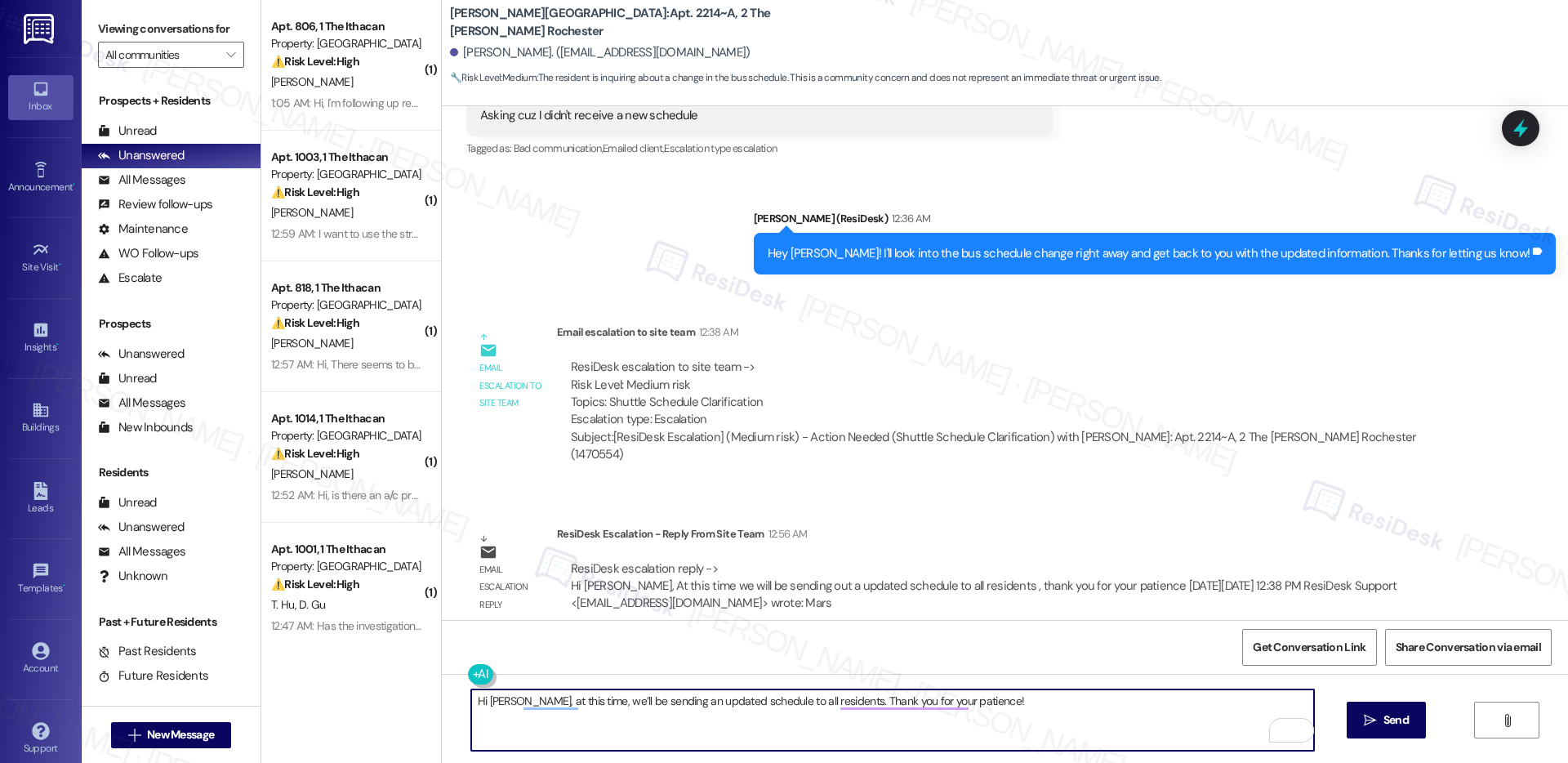
click at [986, 704] on textarea "Hi [PERSON_NAME], at this time, we’ll be sending an updated schedule to all res…" at bounding box center [892, 720] width 843 height 61
type textarea "Hi [PERSON_NAME], at this time, we’ll be sending an updated schedule to all res…"
click at [1384, 714] on span "Send" at bounding box center [1396, 721] width 25 height 18
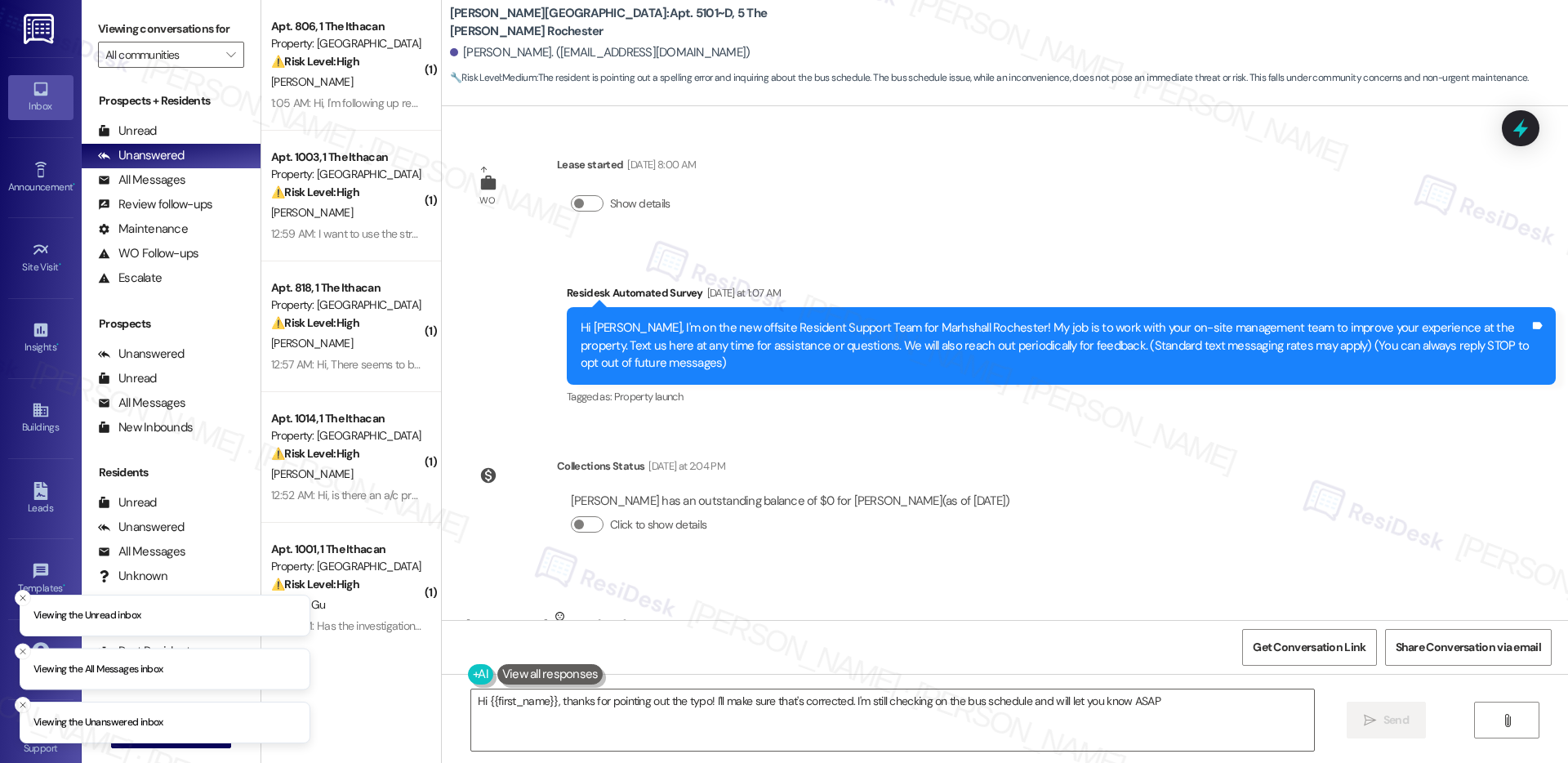
type textarea "Hi {{first_name}}, thanks for pointing out the typo! I'll make sure that's corr…"
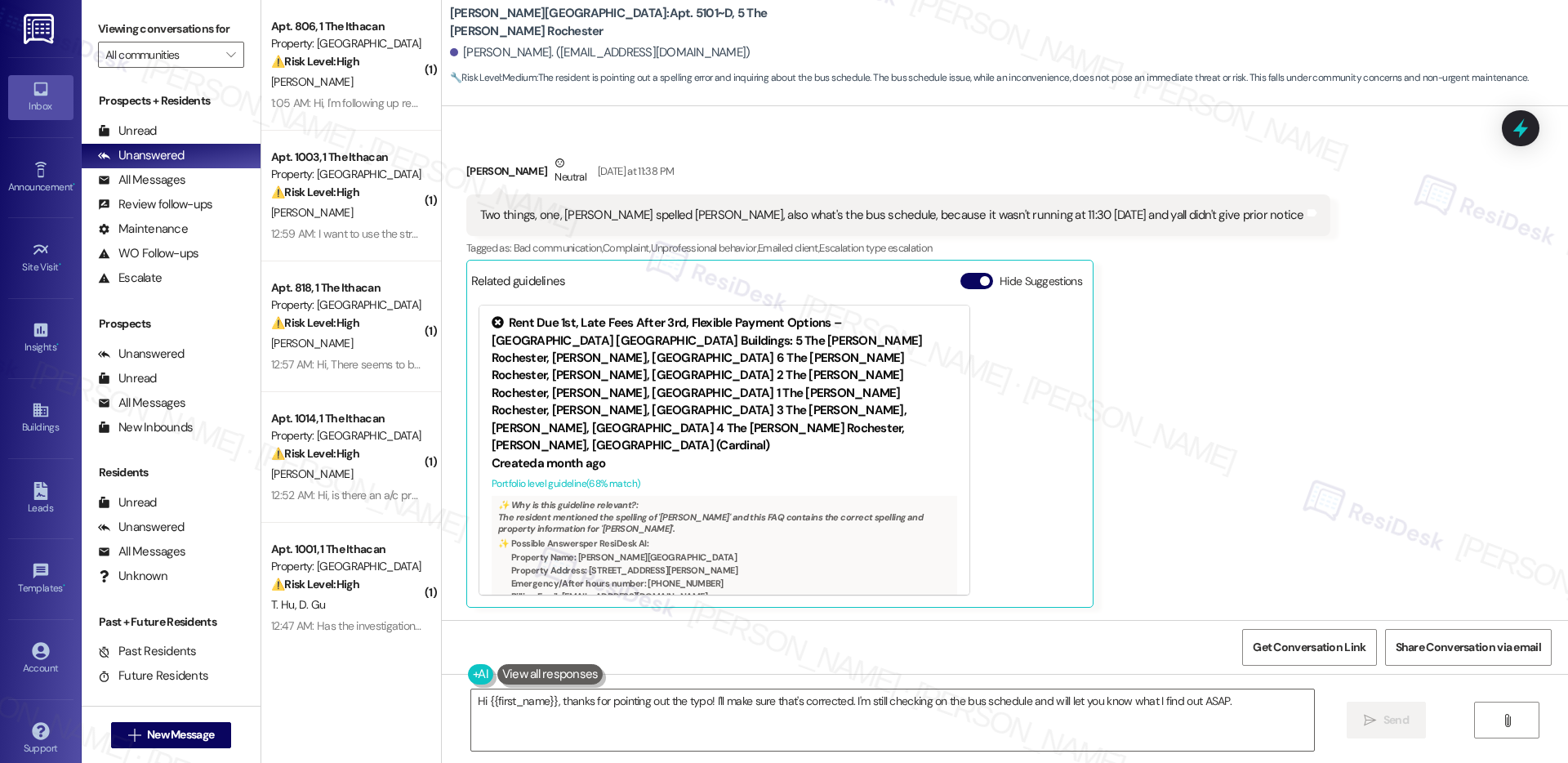
scroll to position [1080, 0]
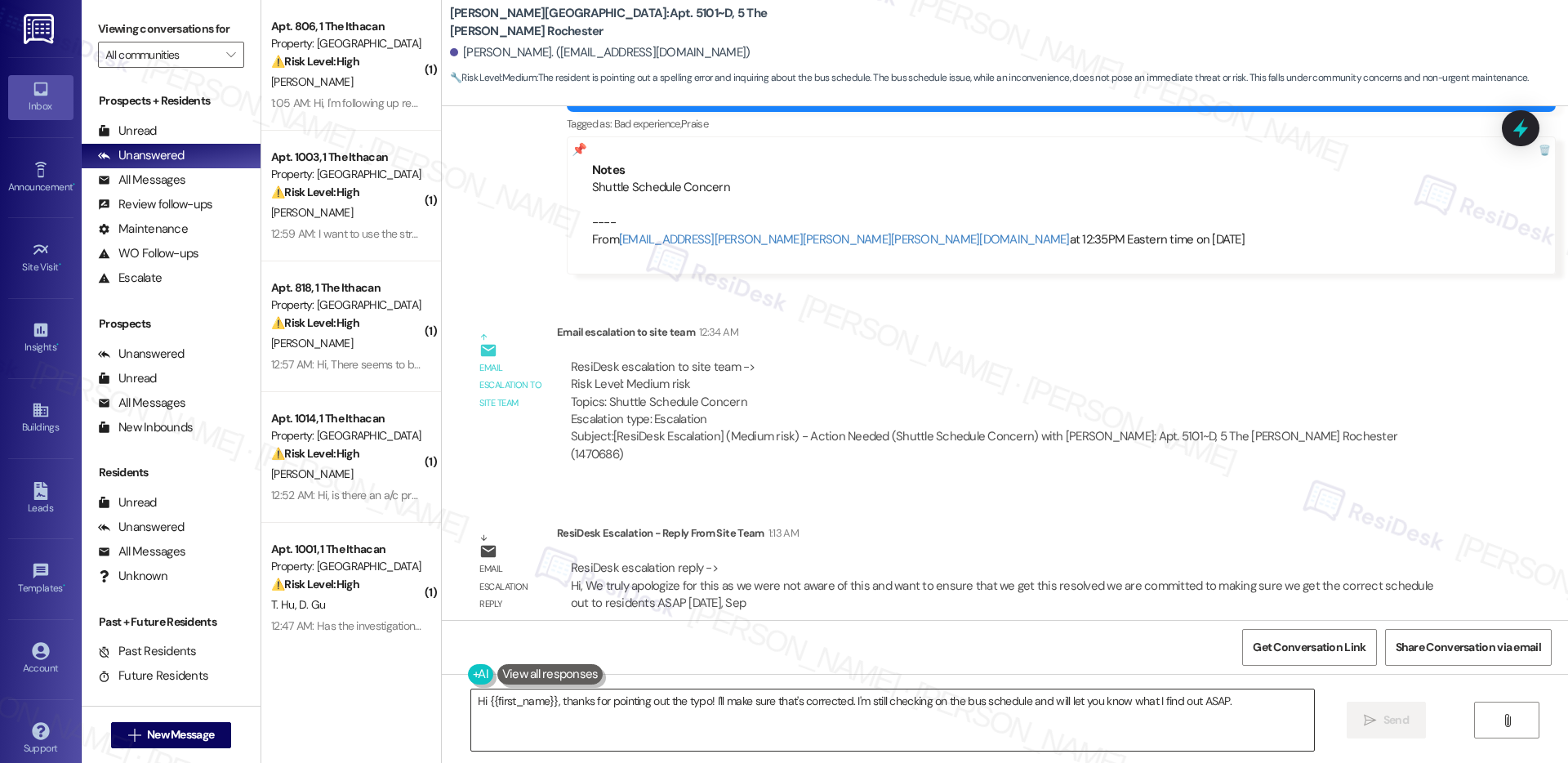
click at [609, 712] on textarea "Hi {{first_name}}, thanks for pointing out the typo! I'll make sure that's corr…" at bounding box center [892, 720] width 843 height 61
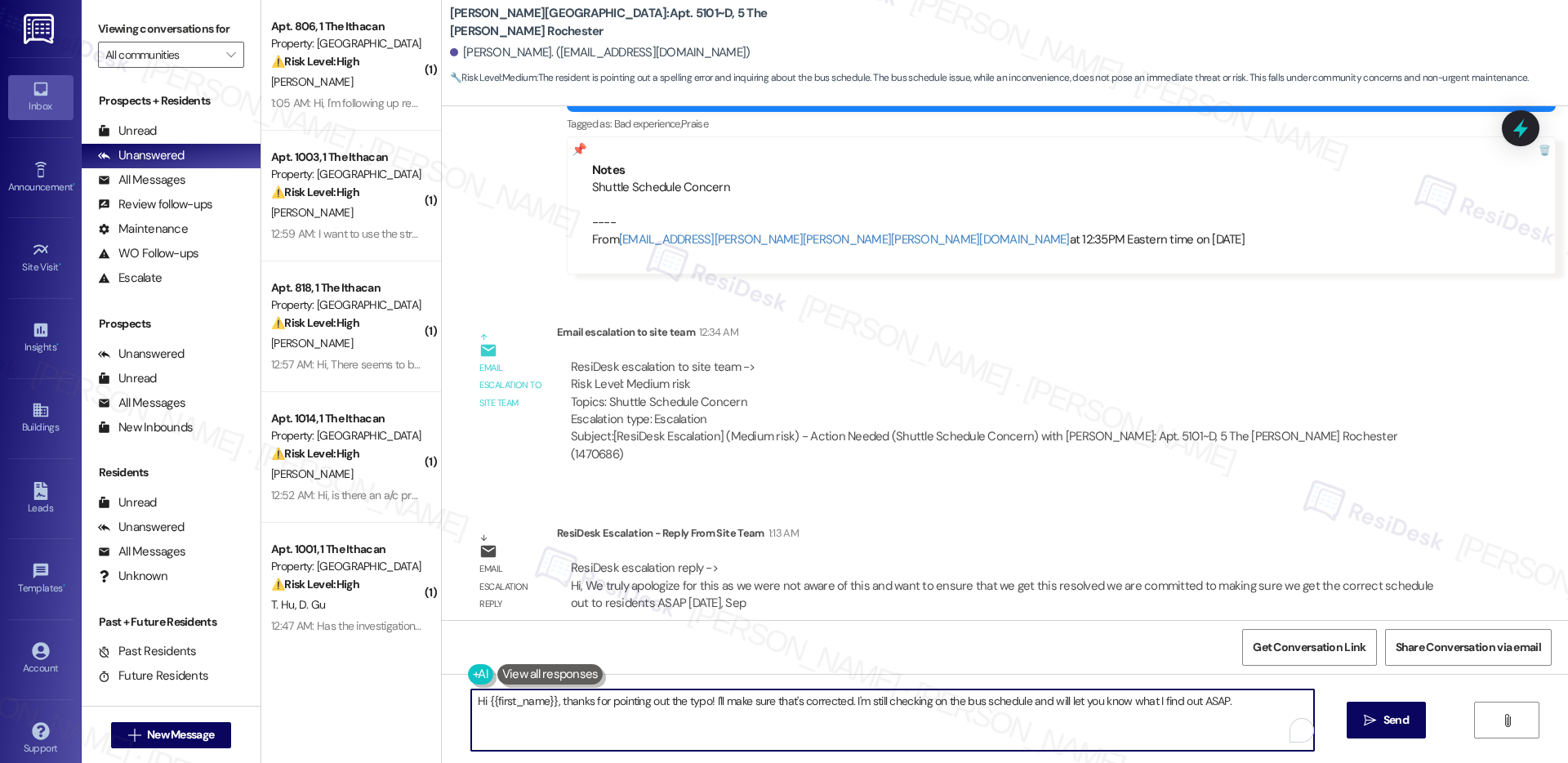
click at [609, 712] on textarea "Hi {{first_name}}, thanks for pointing out the typo! I'll make sure that's corr…" at bounding box center [892, 720] width 843 height 61
paste textarea ", We sincerely apologize for this oversight. We were not aware of the issue and…"
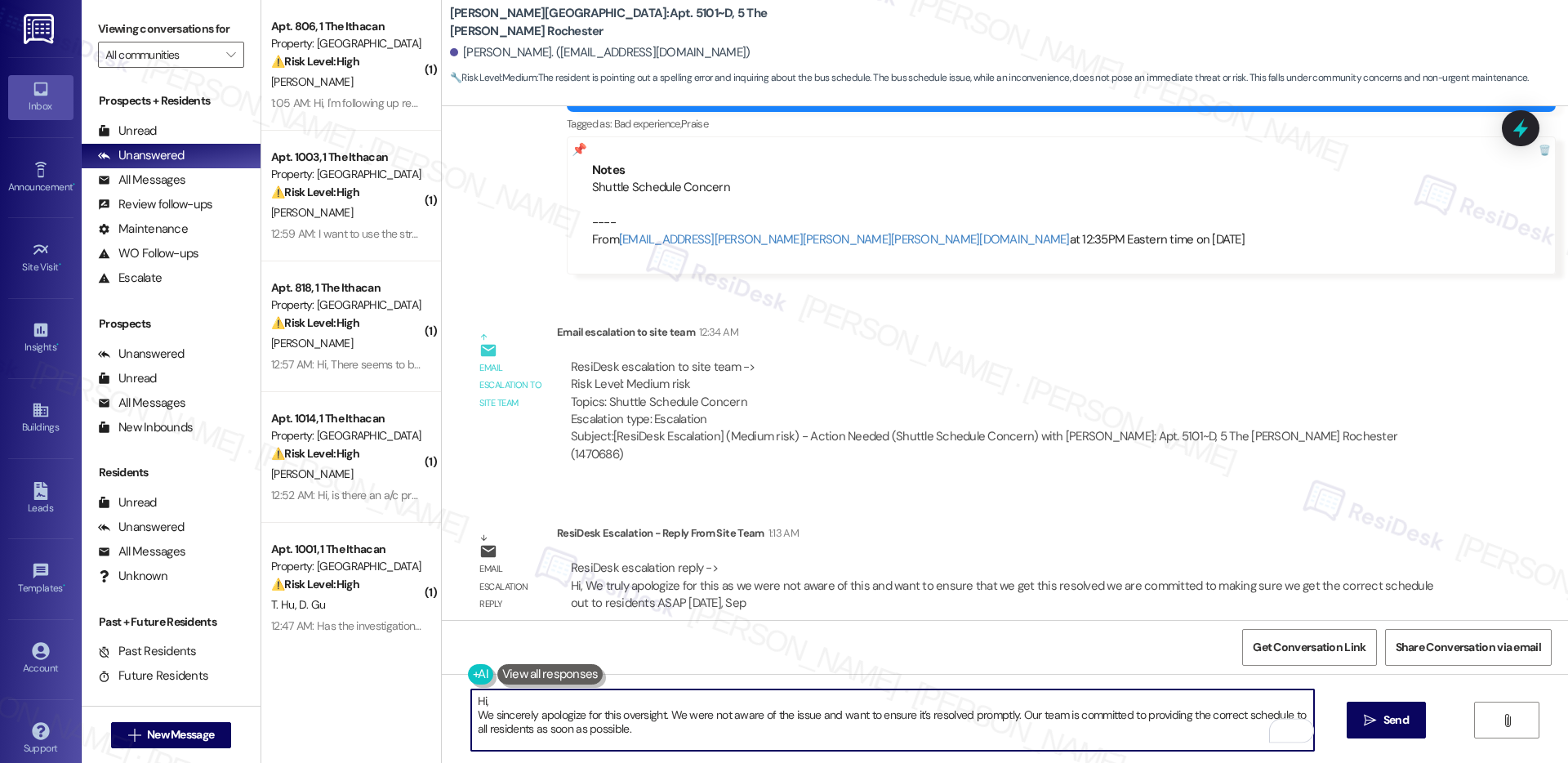
click at [488, 699] on textarea "Hi, We sincerely apologize for this oversight. We were not aware of the issue a…" at bounding box center [892, 720] width 843 height 61
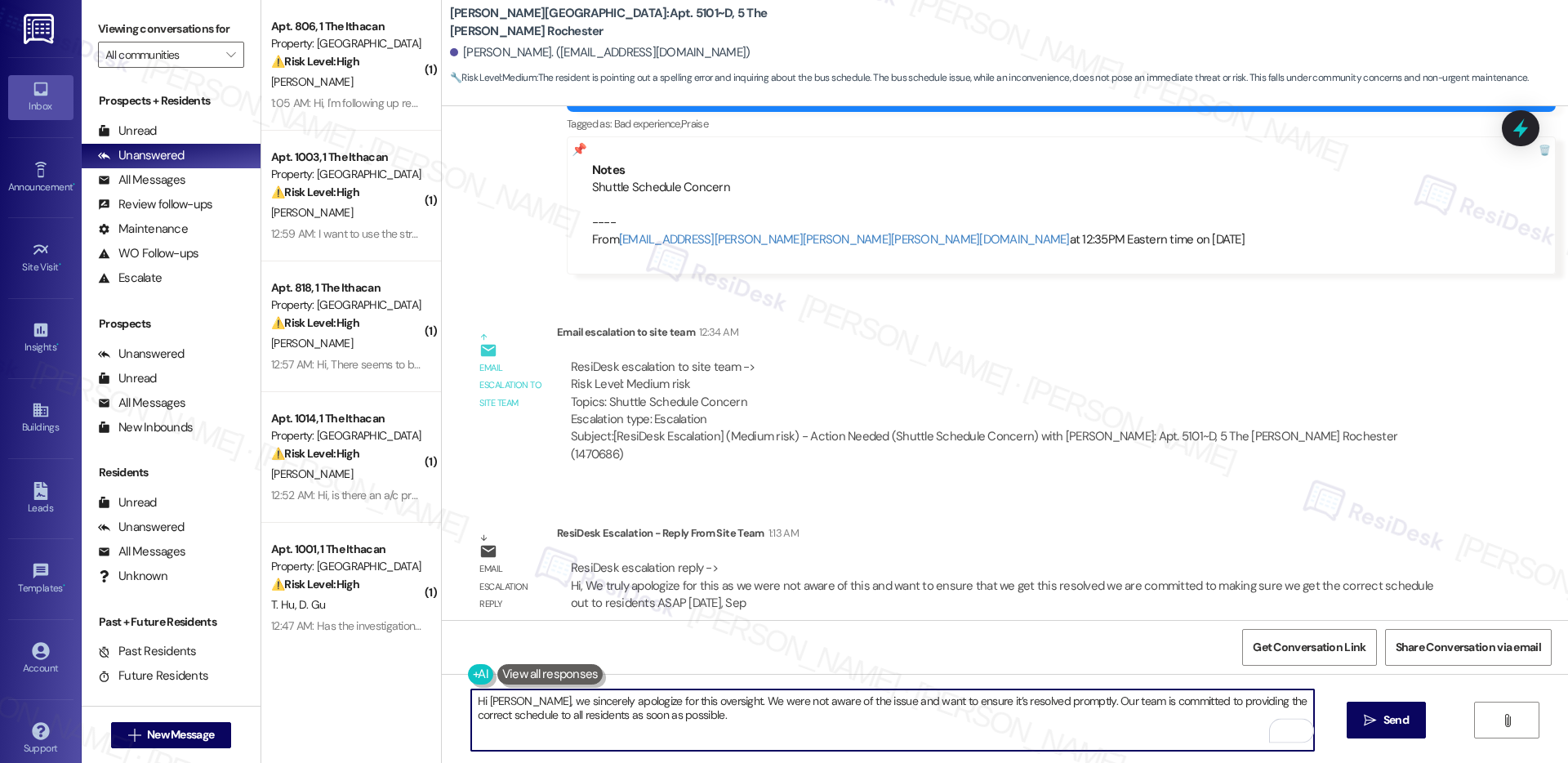
click at [723, 717] on textarea "Hi [PERSON_NAME], we sincerely apologize for this oversight. We were not aware …" at bounding box center [892, 720] width 843 height 61
type textarea "Hi [PERSON_NAME], we sincerely apologize for this oversight. We were not aware …"
click at [1395, 712] on span "Send" at bounding box center [1396, 721] width 25 height 18
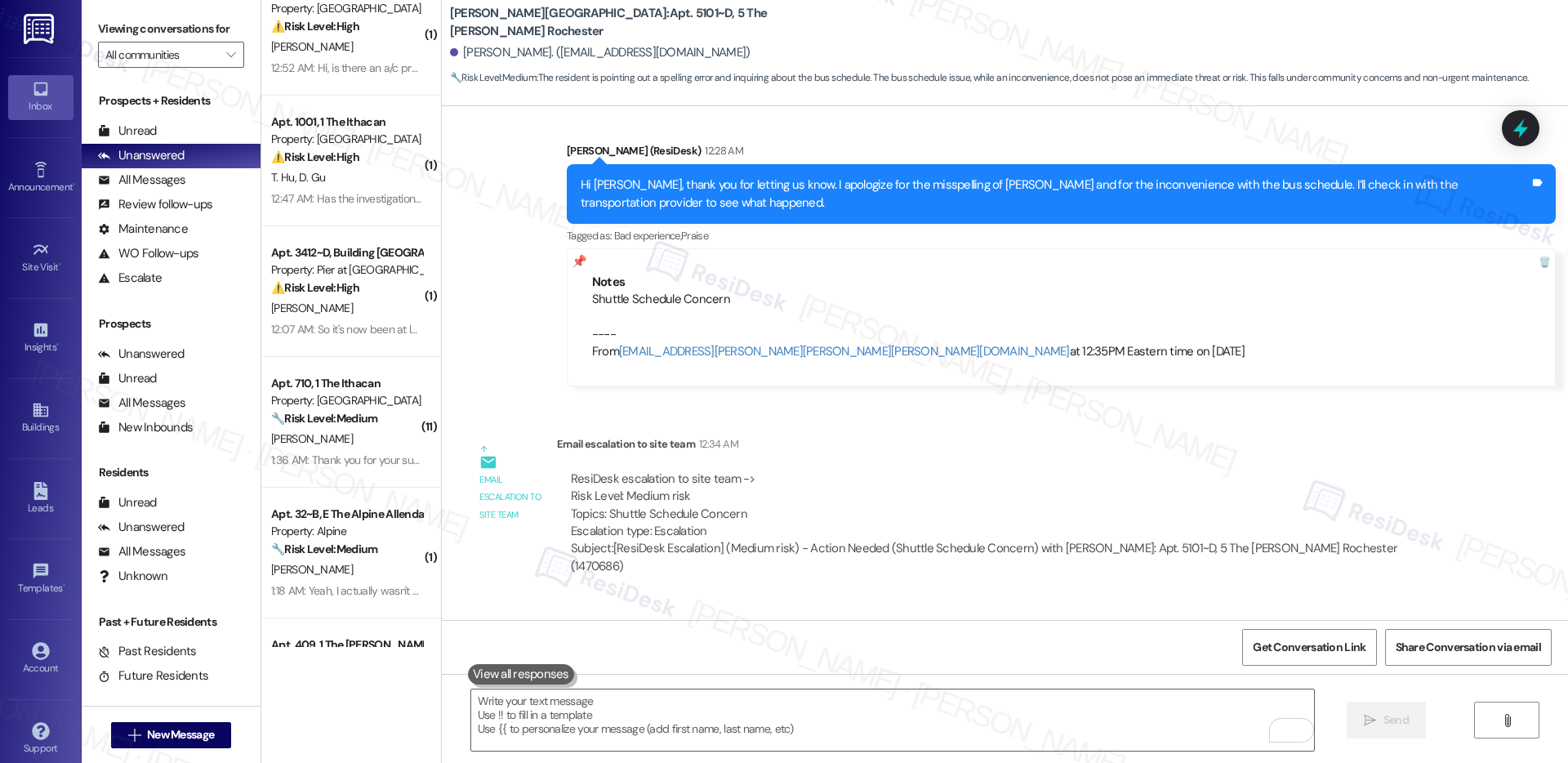
scroll to position [1212, 0]
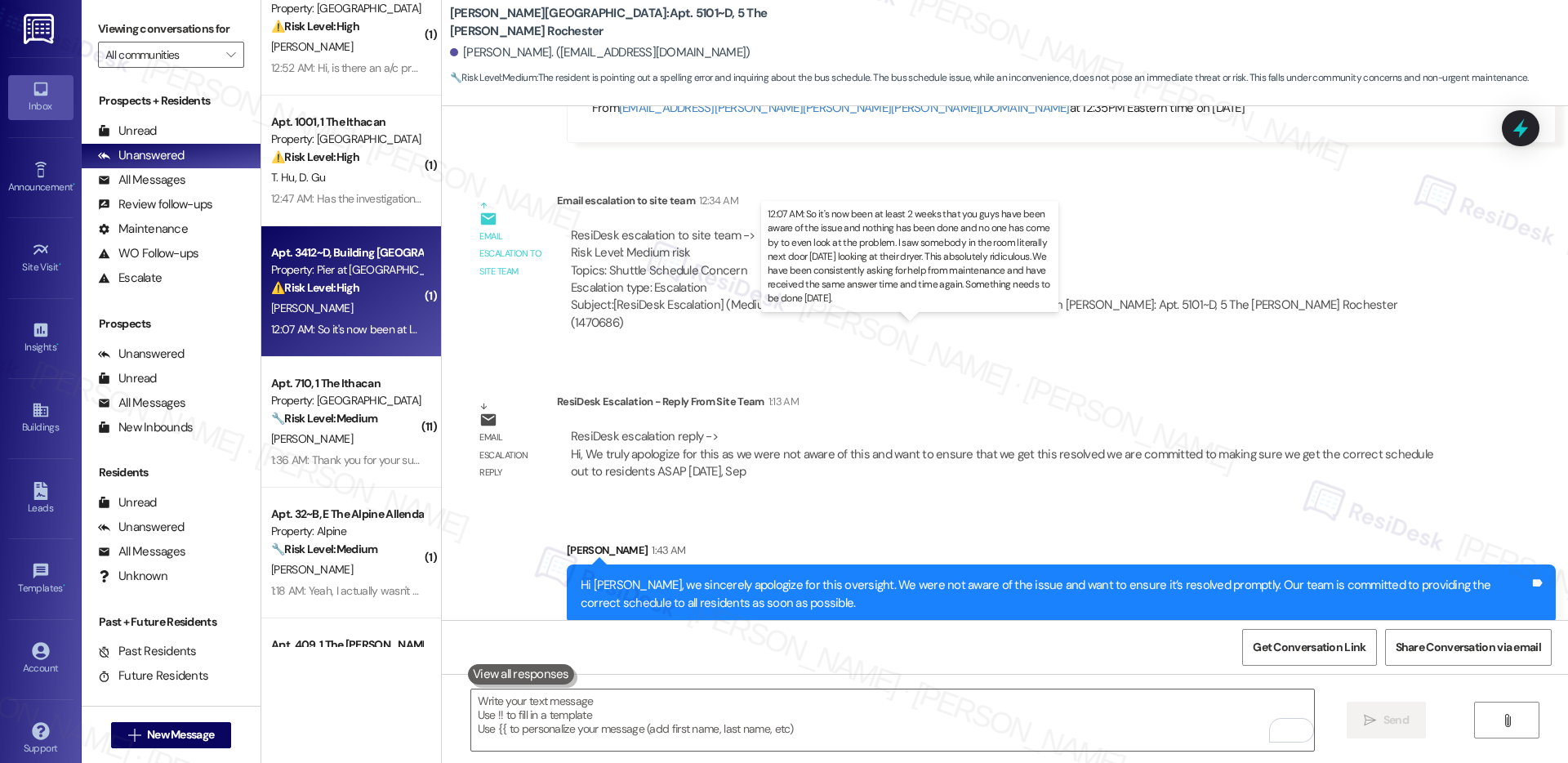
click at [315, 330] on div "12:07 AM: So it's now been at least 2 weeks that you guys have been aware of th…" at bounding box center [1281, 329] width 2020 height 15
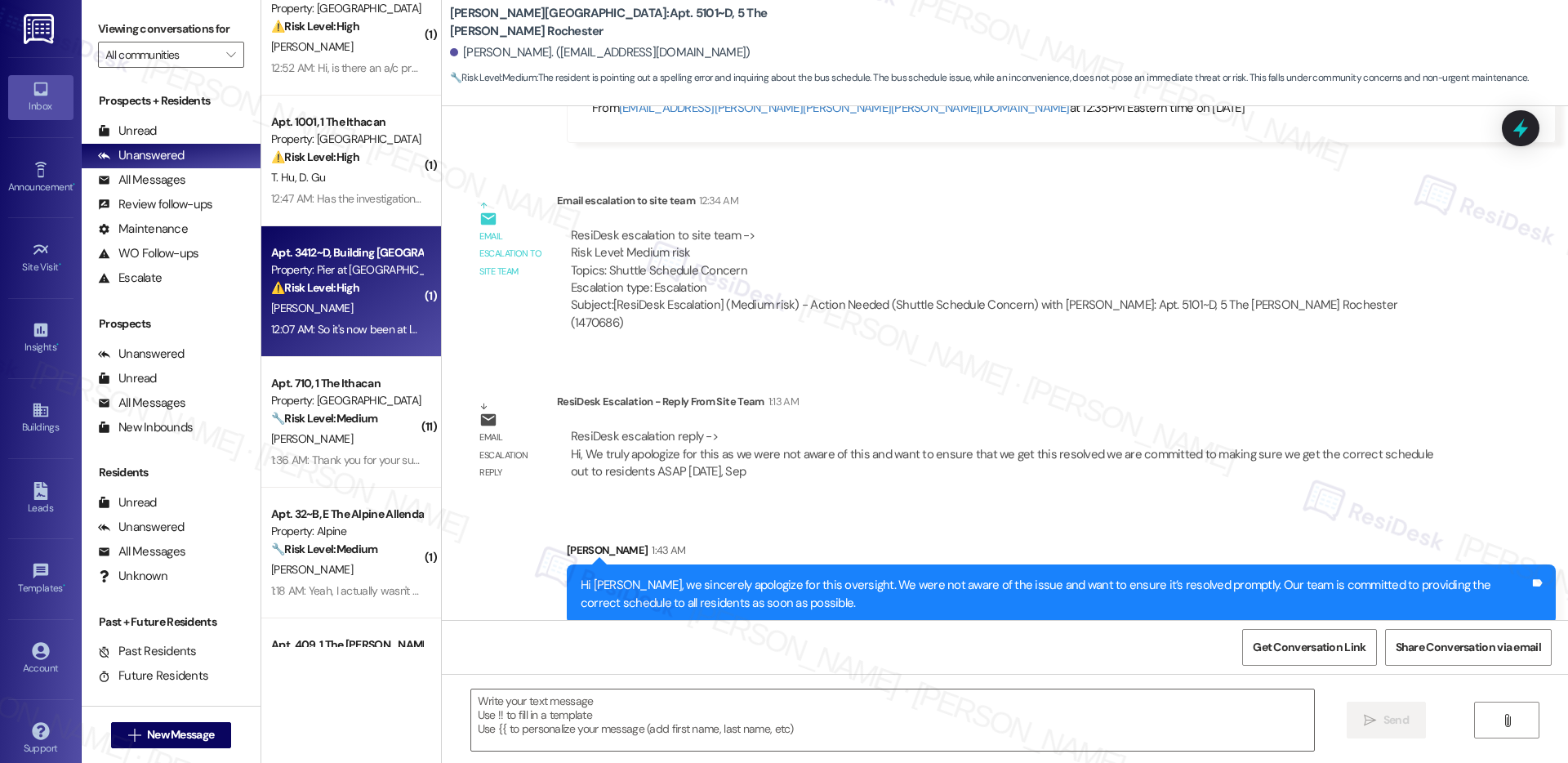
click at [315, 330] on div "12:07 AM: So it's now been at least 2 weeks that you guys have been aware of th…" at bounding box center [1281, 329] width 2020 height 15
type textarea "Fetching suggested responses. Please feel free to read through the conversation…"
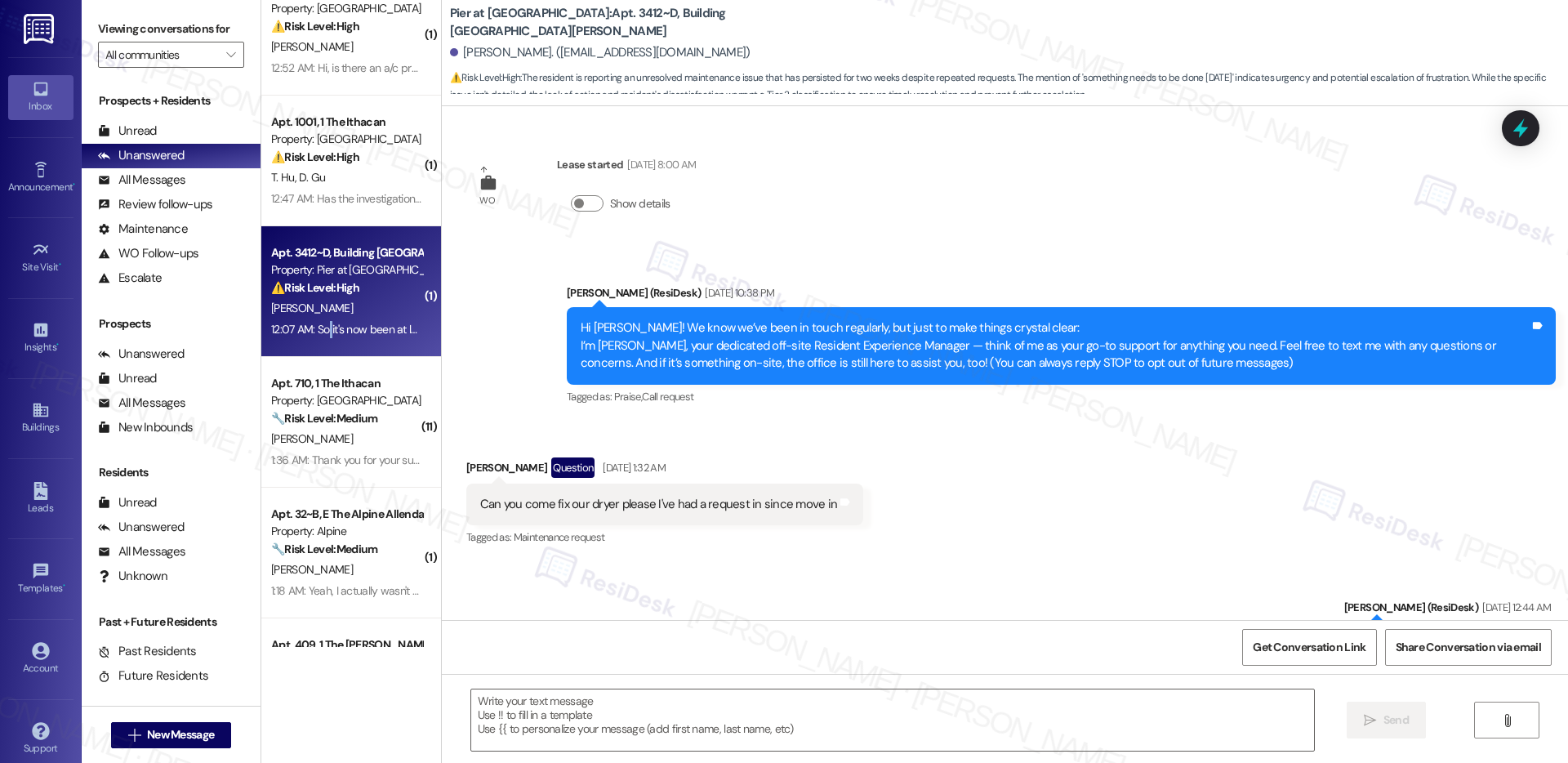
scroll to position [4497, 0]
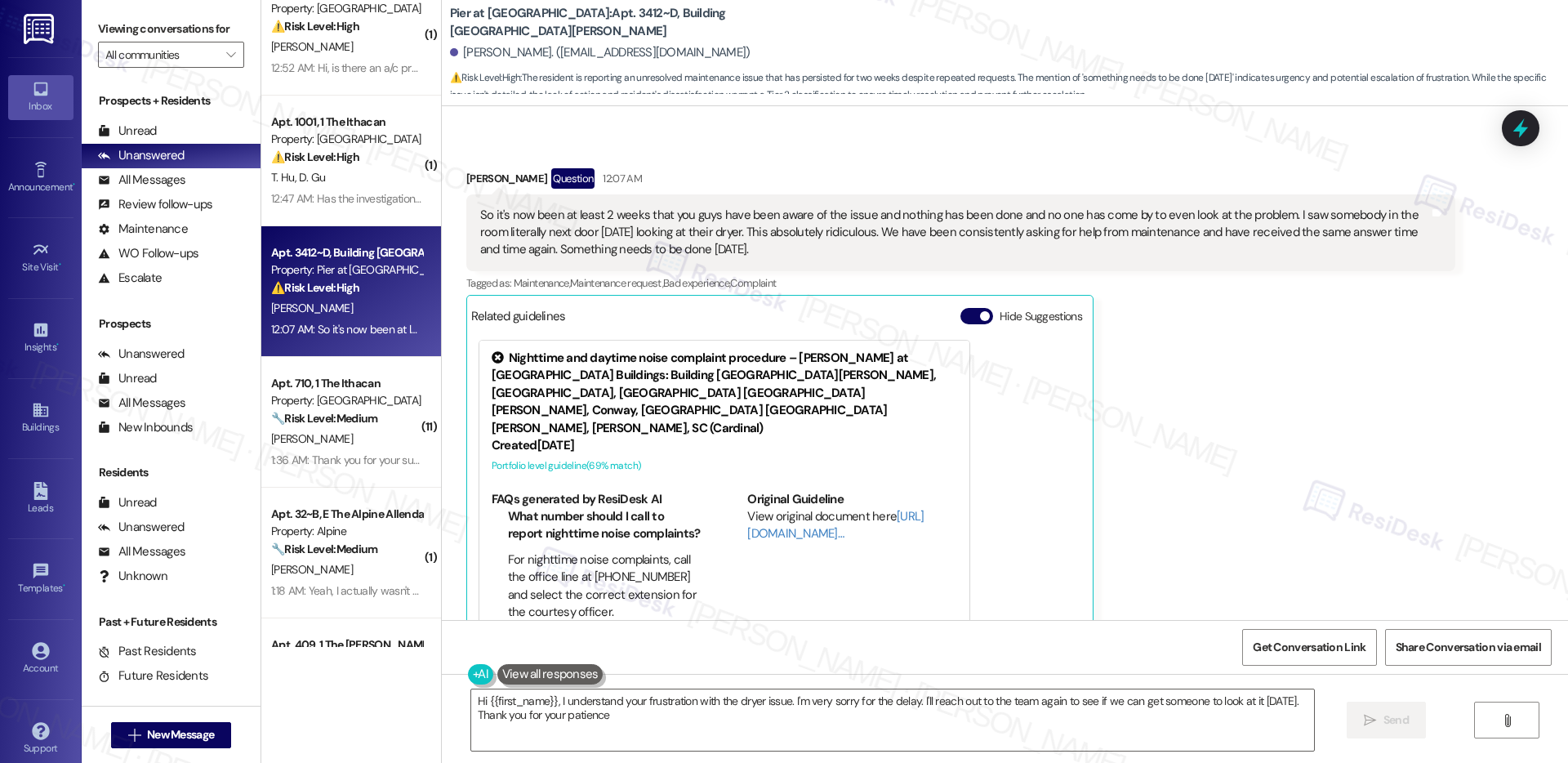
type textarea "Hi {{first_name}}, I understand your frustration with the dryer issue. I'm very…"
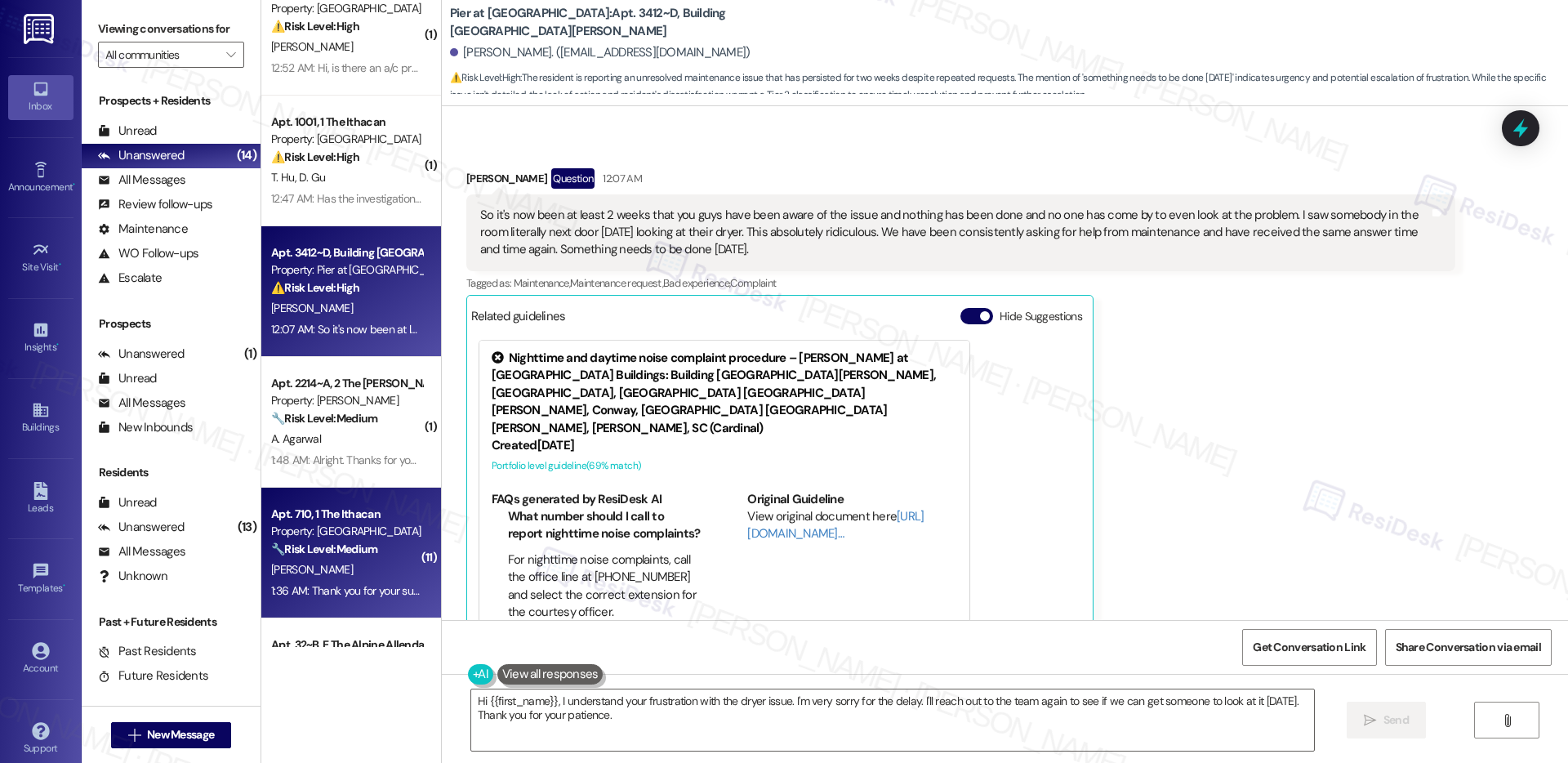
click at [363, 562] on div "[PERSON_NAME]" at bounding box center [347, 569] width 154 height 20
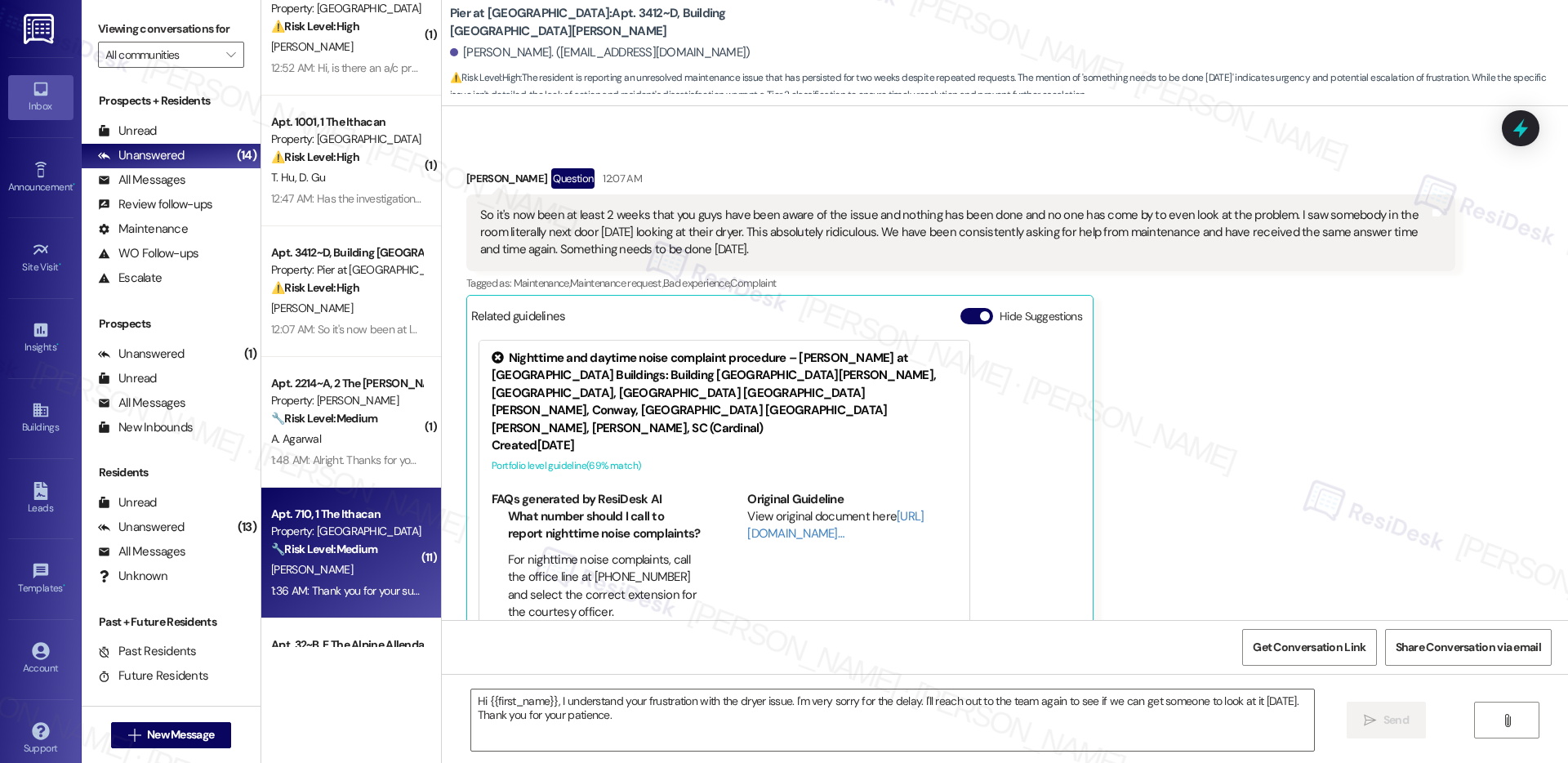
type textarea "Fetching suggested responses. Please feel free to read through the conversation…"
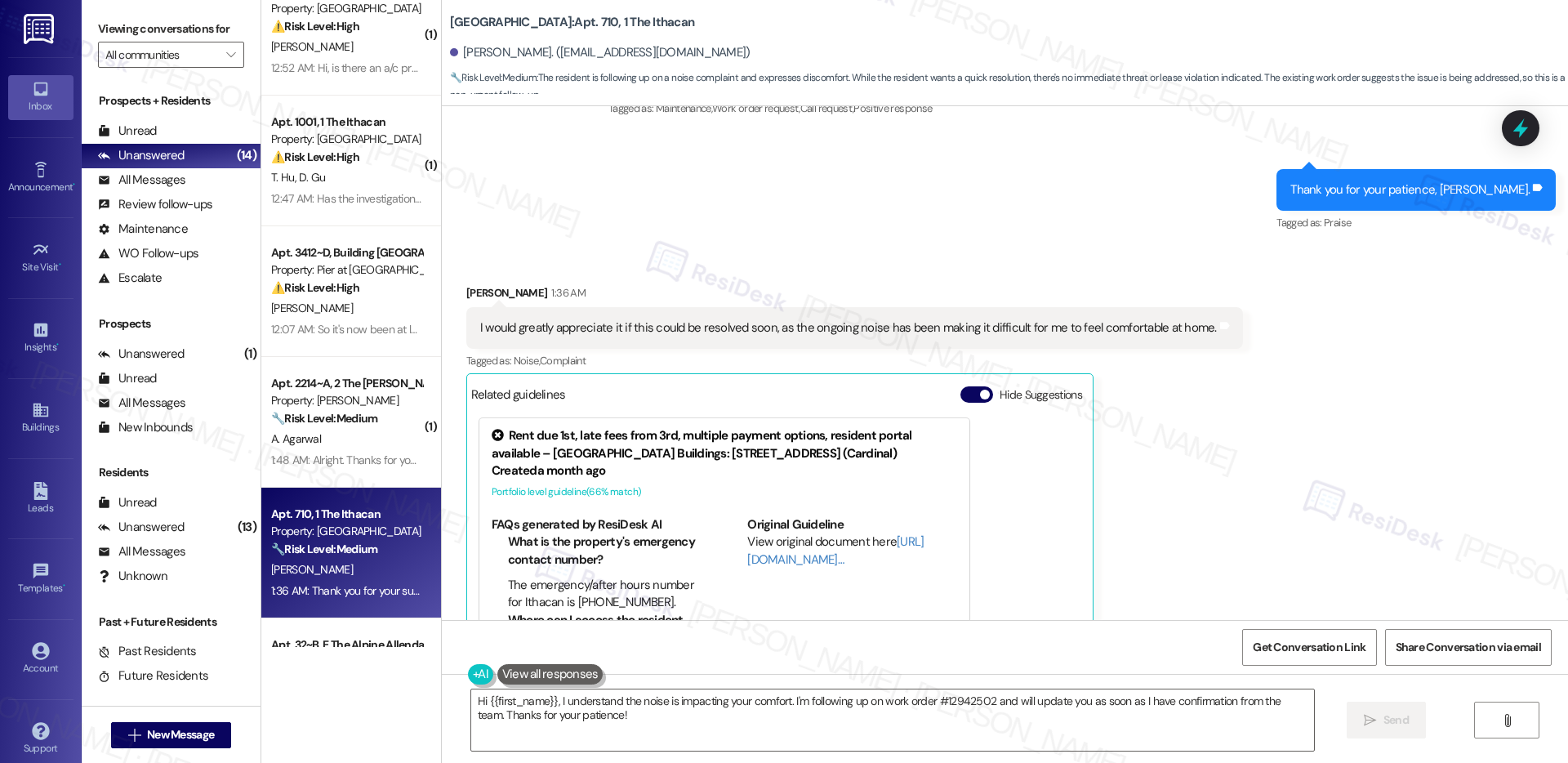
scroll to position [7868, 0]
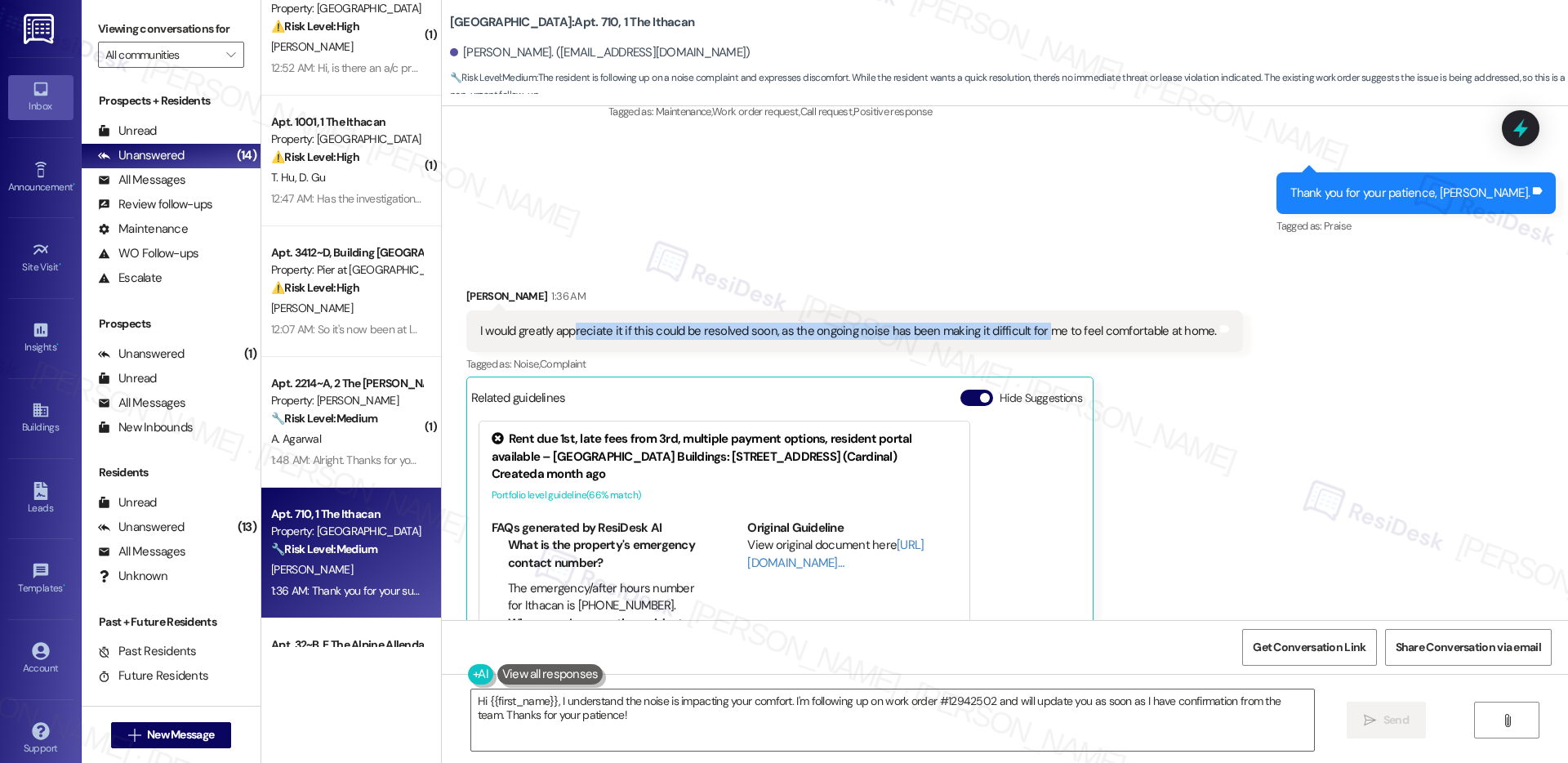
drag, startPoint x: 561, startPoint y: 313, endPoint x: 1026, endPoint y: 315, distance: 465.0
click at [1026, 323] on div "I would greatly appreciate it if this could be resolved soon, as the ongoing no…" at bounding box center [849, 332] width 737 height 18
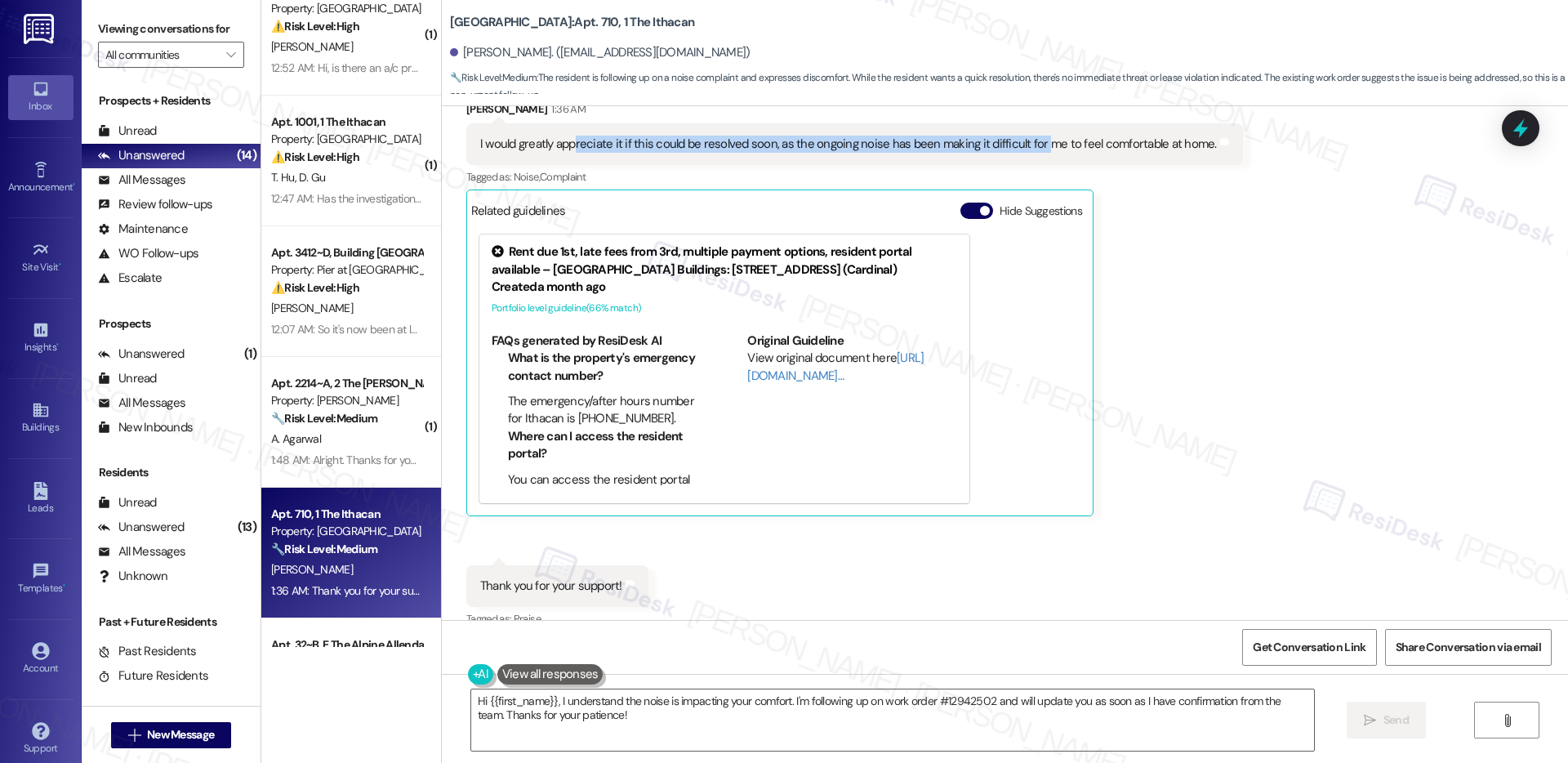
scroll to position [8062, 0]
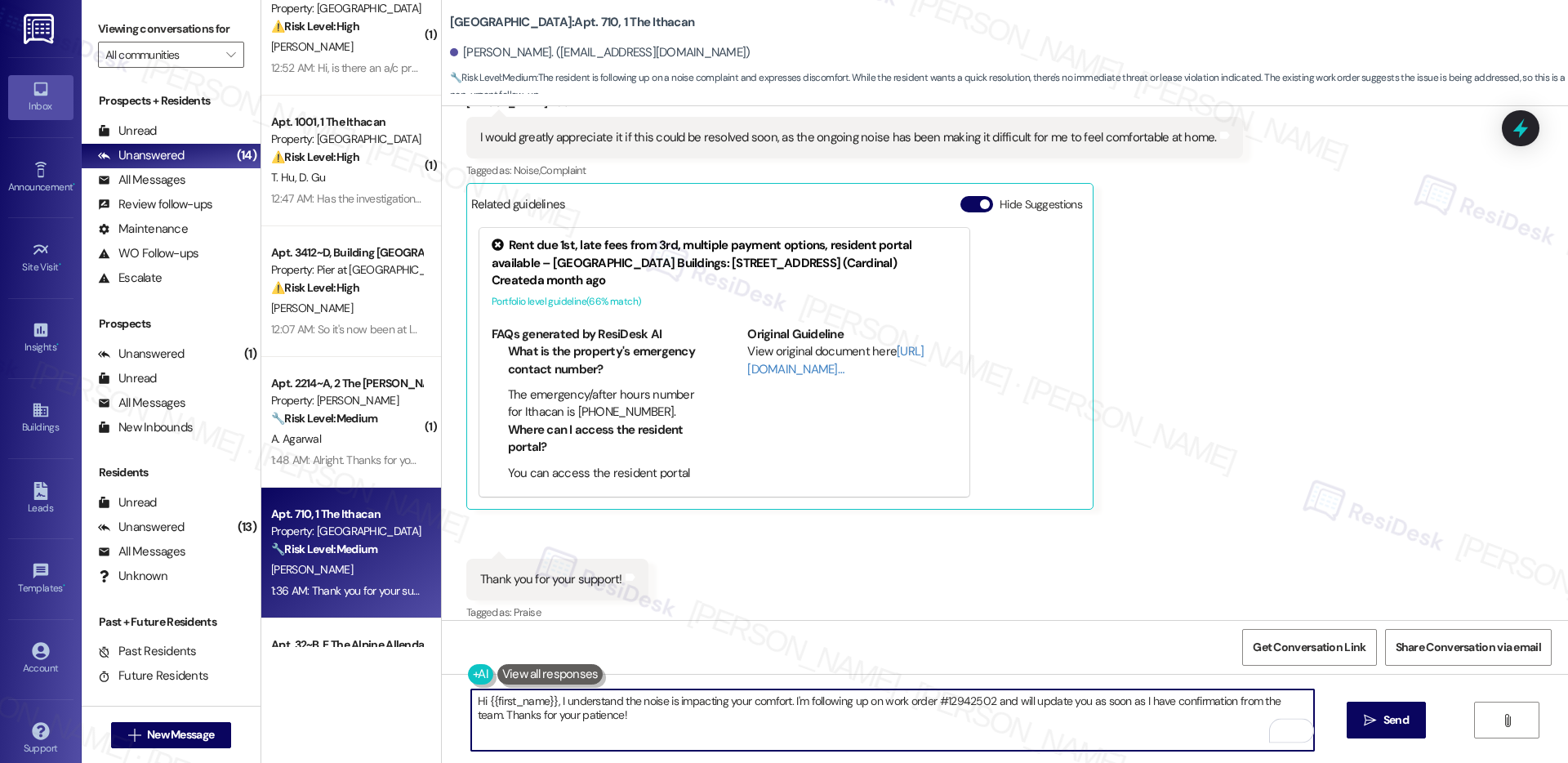
drag, startPoint x: 573, startPoint y: 702, endPoint x: 872, endPoint y: 710, distance: 299.1
click at [872, 710] on textarea "Hi {{first_name}}, I understand the noise is impacting your comfort. I'm follow…" at bounding box center [892, 720] width 843 height 61
click at [870, 714] on textarea "Hi {{first_name}}, I understand the noise is impacting your comfort. I'm follow…" at bounding box center [892, 720] width 843 height 61
drag, startPoint x: 784, startPoint y: 702, endPoint x: 1003, endPoint y: 702, distance: 219.0
click at [1003, 702] on textarea "Hi {{first_name}}, I understand the noise is impacting your comfort. I'm follow…" at bounding box center [892, 720] width 843 height 61
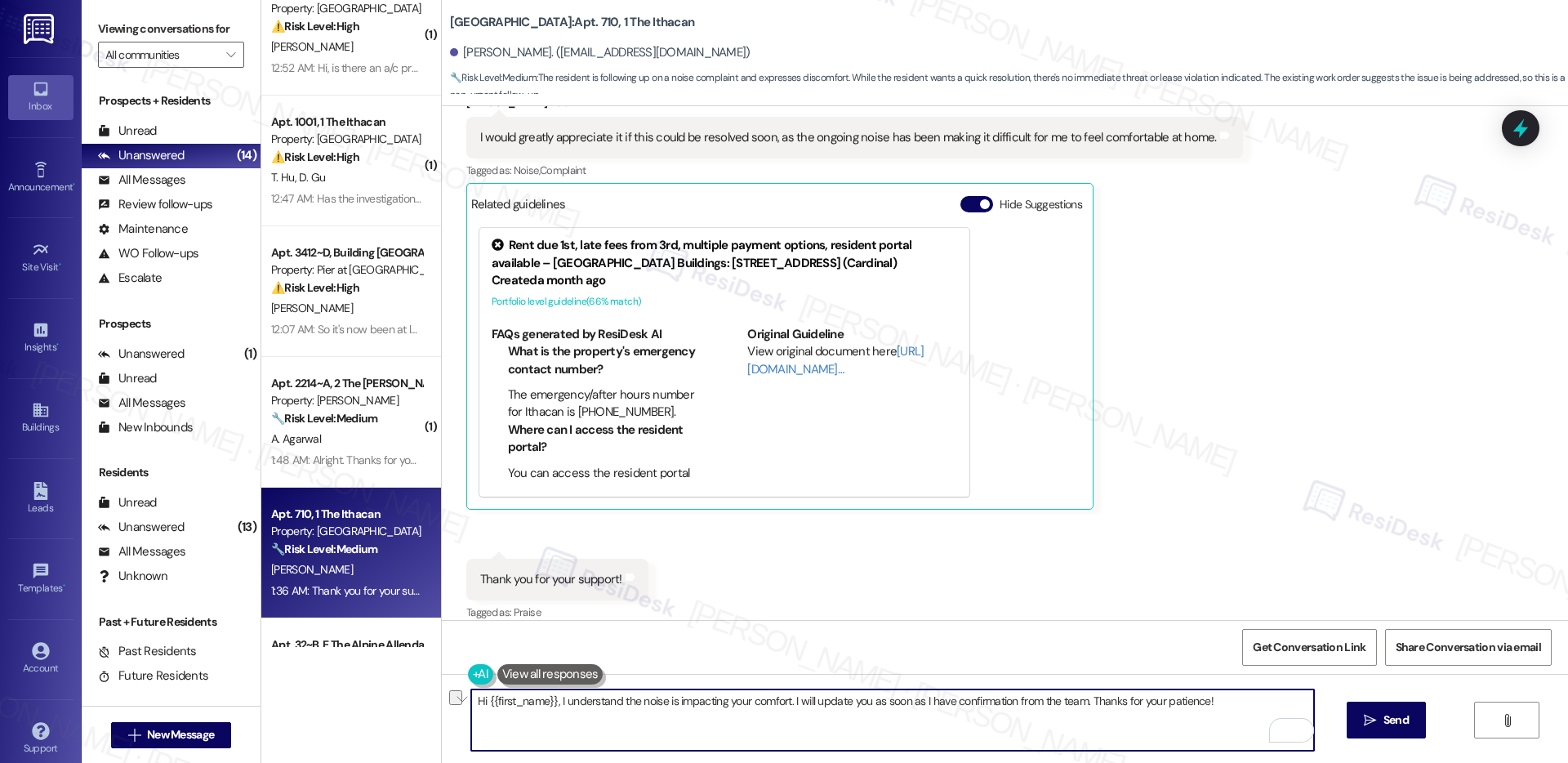
drag, startPoint x: 817, startPoint y: 702, endPoint x: 1120, endPoint y: 703, distance: 303.0
click at [1120, 703] on textarea "Hi {{first_name}}, I understand the noise is impacting your comfort. I will upd…" at bounding box center [892, 720] width 843 height 61
click at [1067, 704] on textarea "Hi {{first_name}}, I understand the noise is impacting your comfort. I will upd…" at bounding box center [892, 720] width 843 height 61
drag, startPoint x: 1251, startPoint y: 703, endPoint x: 1079, endPoint y: 703, distance: 172.0
click at [1079, 703] on textarea "Hi {{first_name}}, I understand the noise is impacting your comfort. I will upd…" at bounding box center [892, 720] width 843 height 61
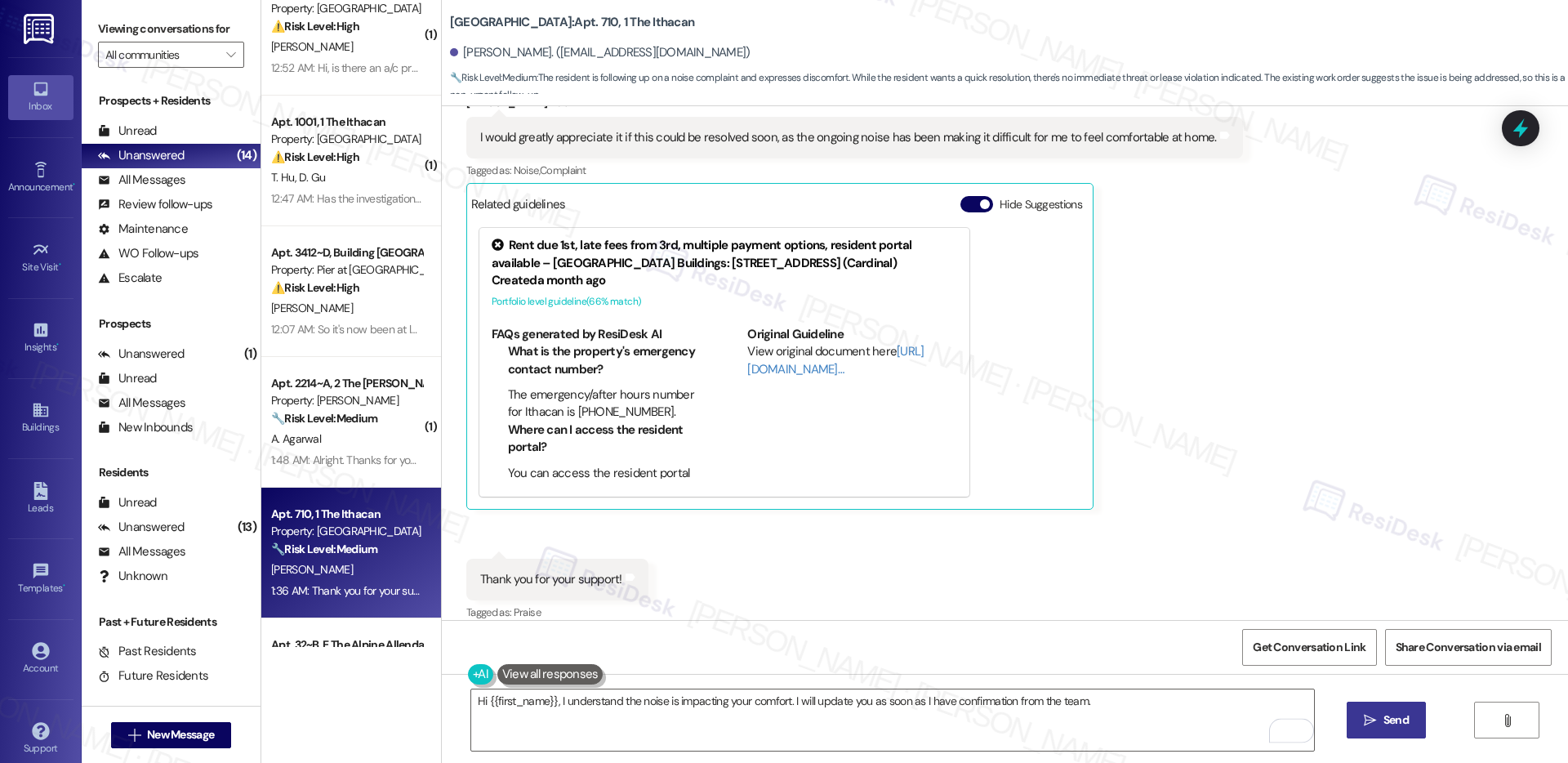
click at [1374, 722] on icon "" at bounding box center [1370, 720] width 12 height 13
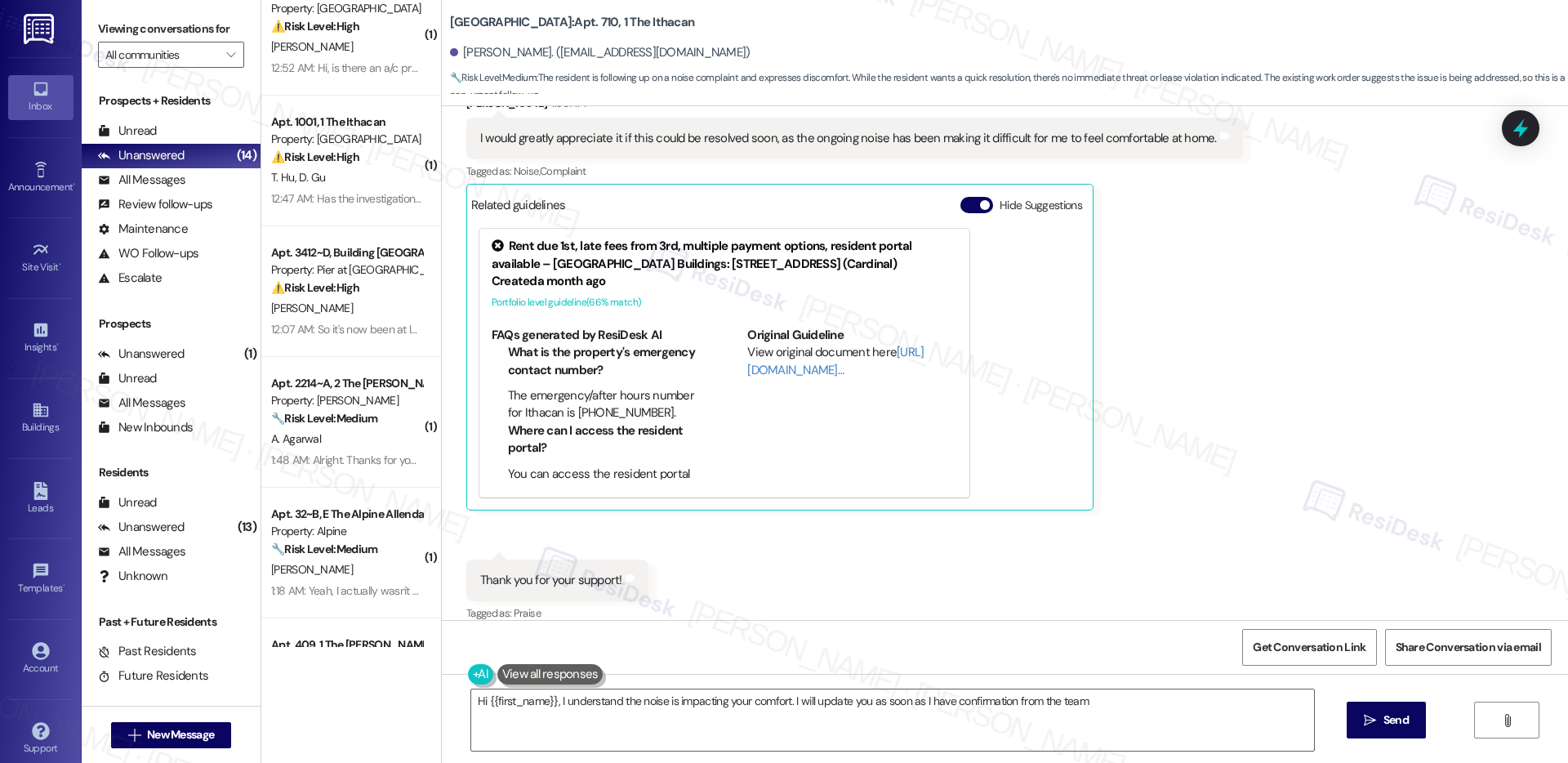
type textarea "Hi {{first_name}}, I understand the noise is impacting your comfort. I will upd…"
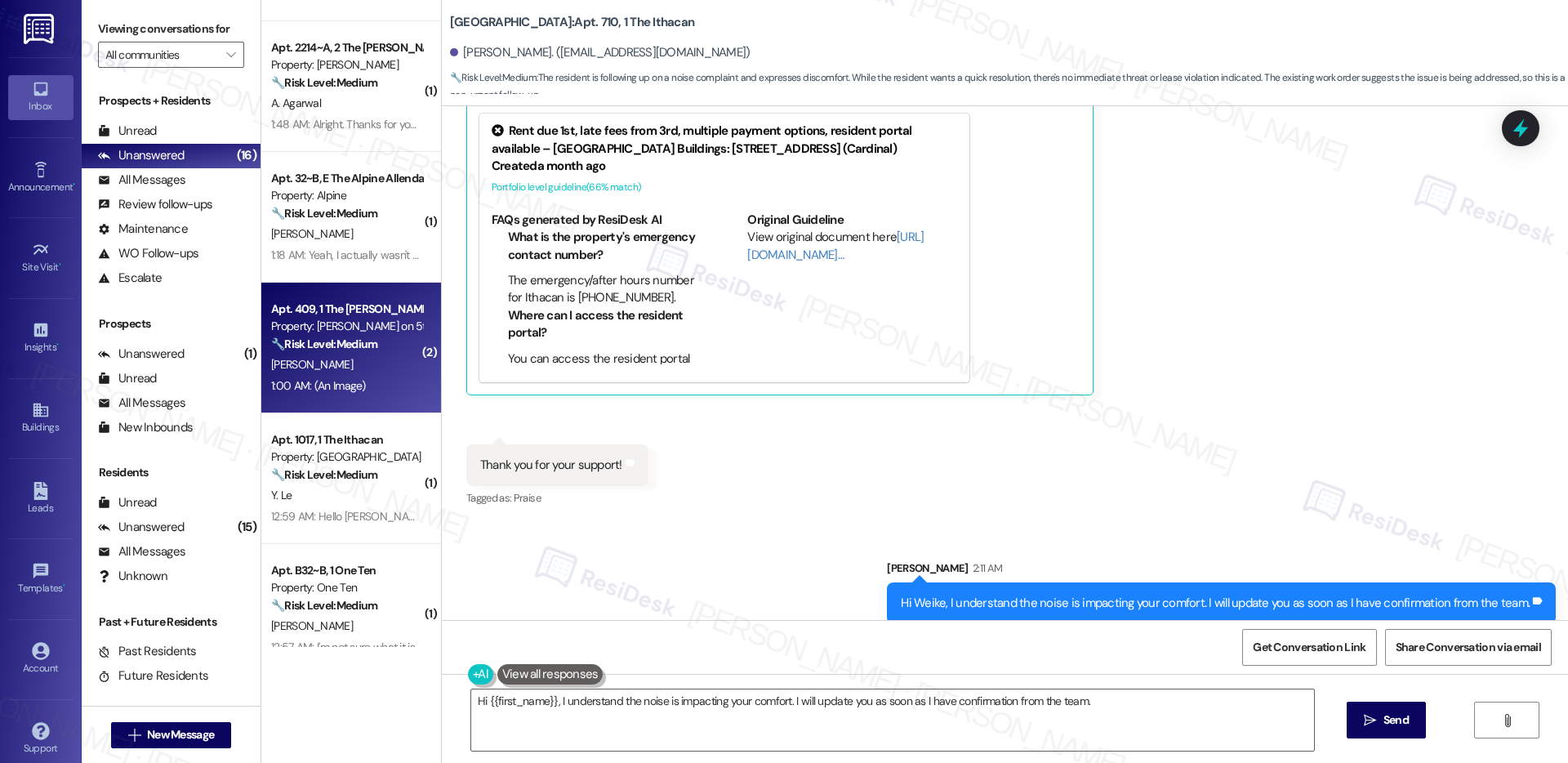
scroll to position [773, 0]
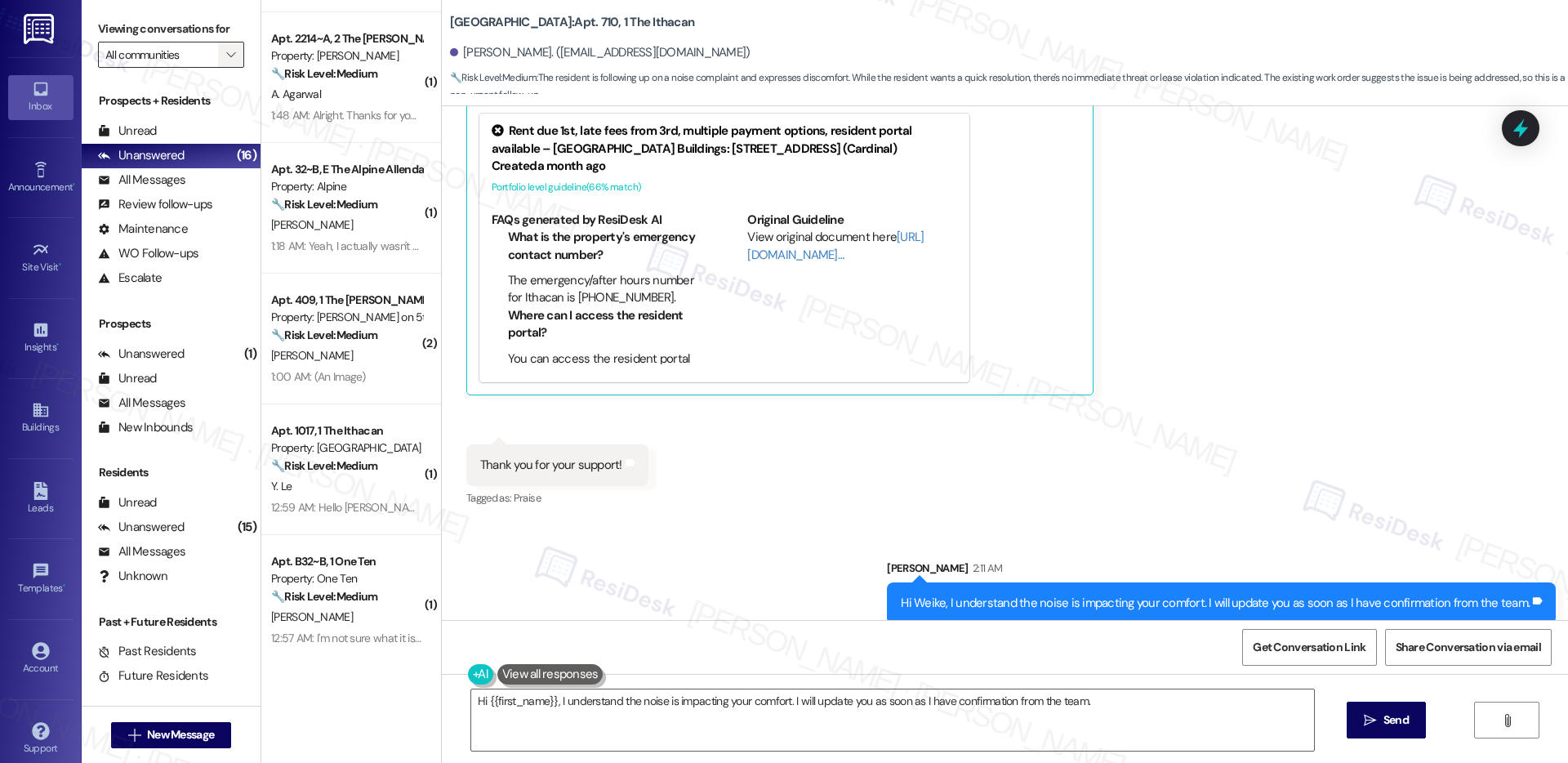
click at [226, 53] on icon "" at bounding box center [230, 54] width 9 height 13
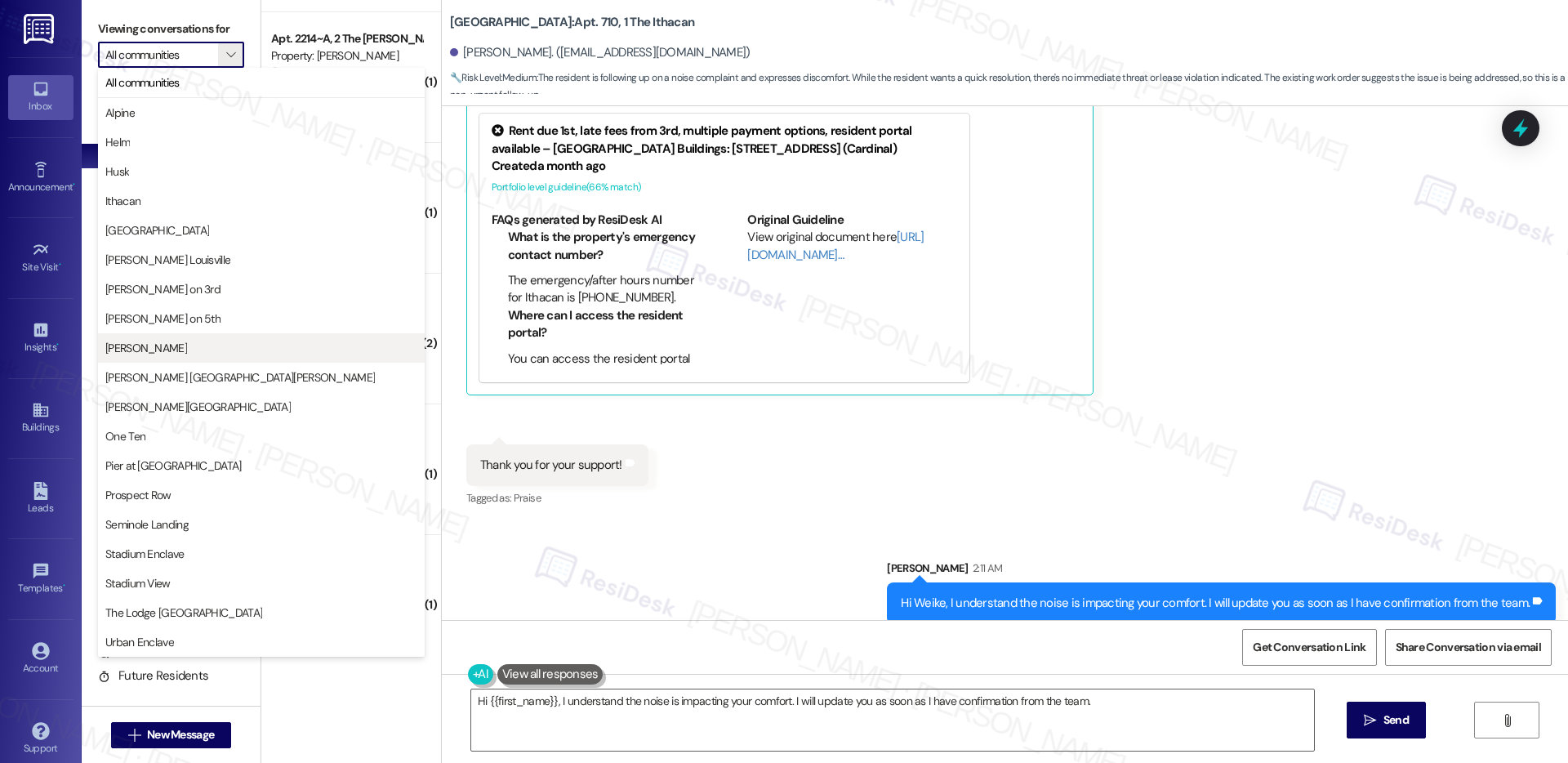
click at [200, 343] on span "[PERSON_NAME]" at bounding box center [261, 348] width 312 height 17
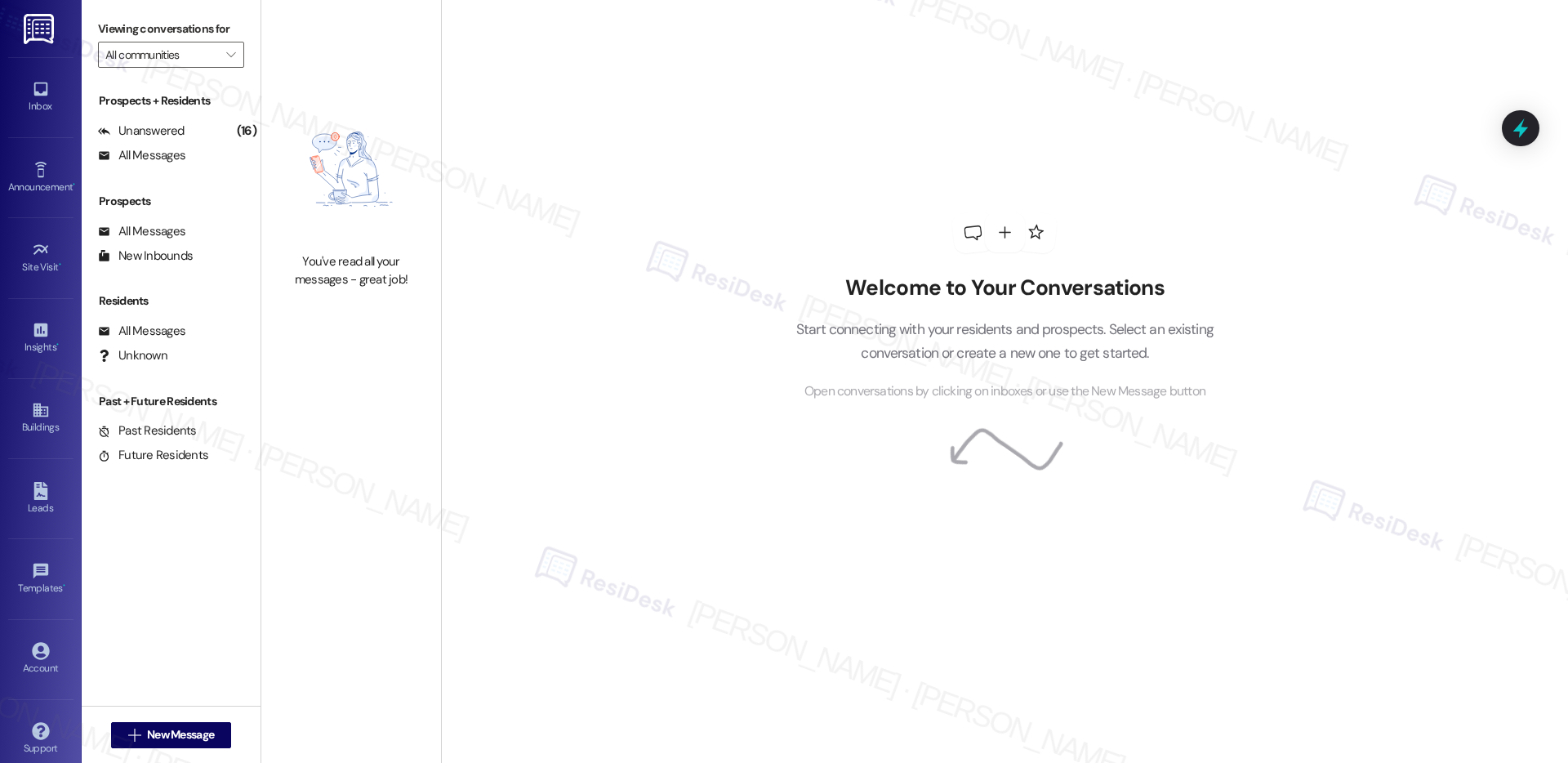
type input "[PERSON_NAME]"
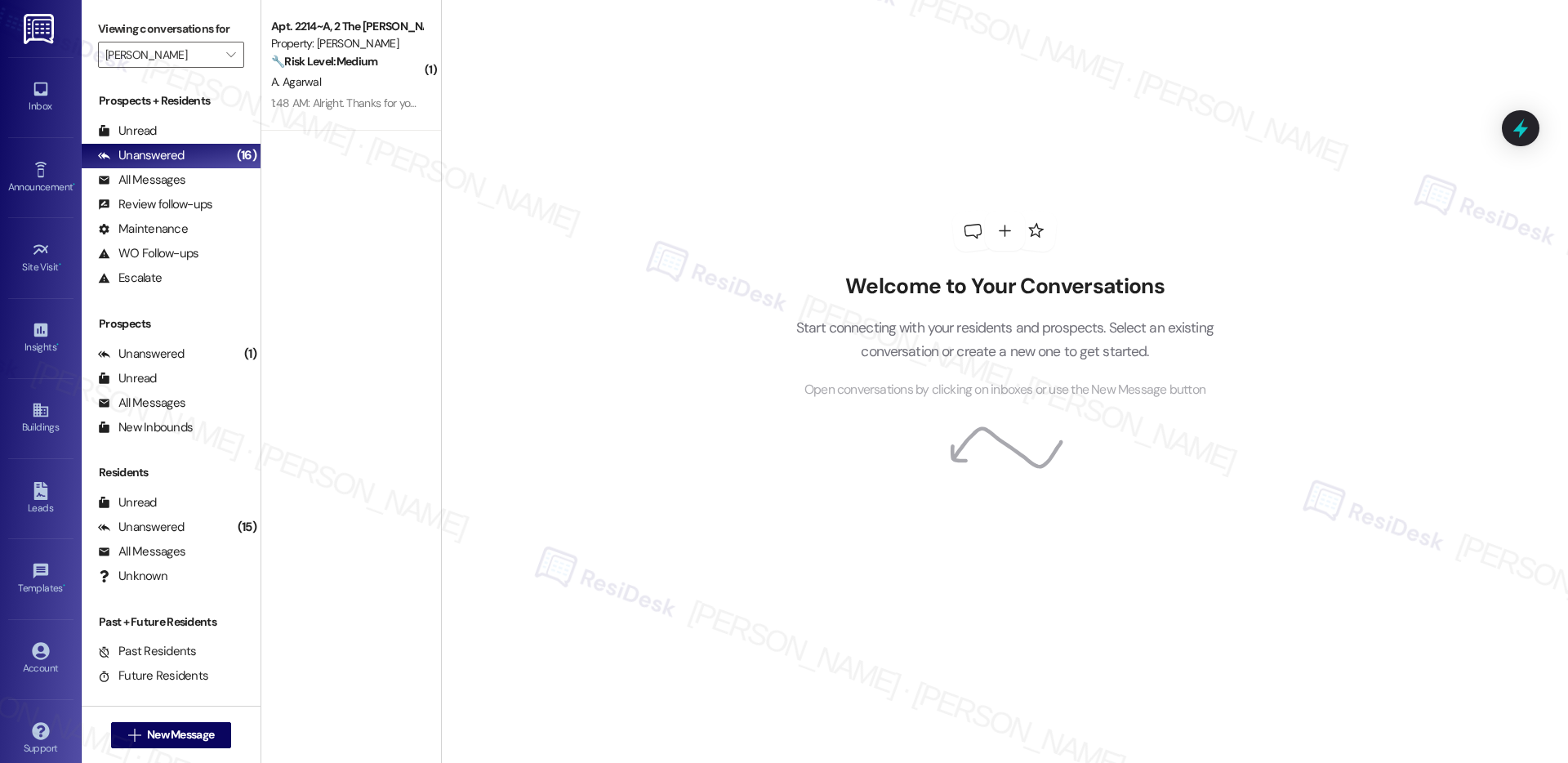
click at [323, 111] on div "1:48 AM: Alright. Thanks for your response! 1:48 AM: Alright. Thanks for your r…" at bounding box center [347, 102] width 154 height 20
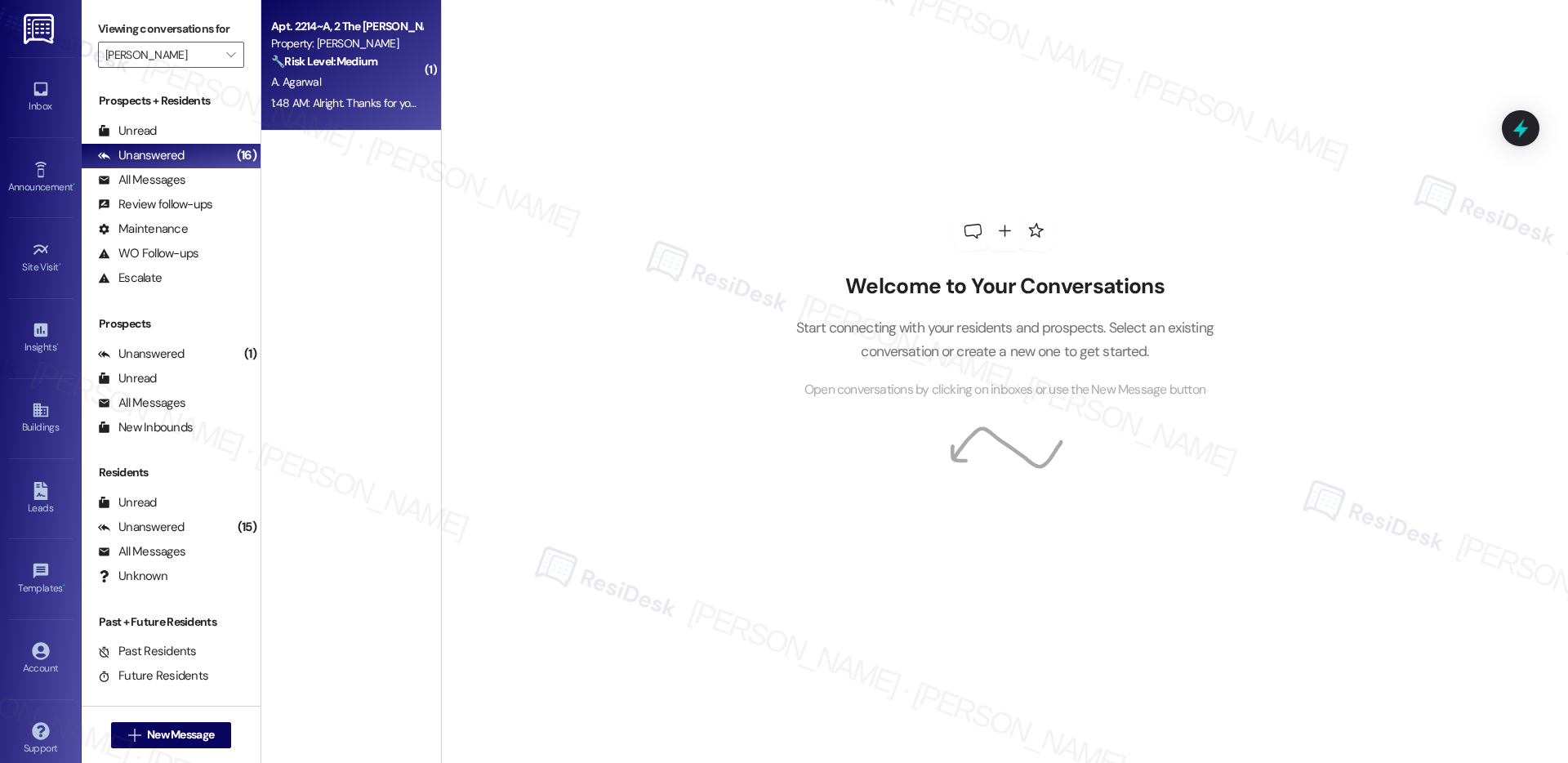
click at [323, 111] on div "1:48 AM: Alright. Thanks for your response! 1:48 AM: Alright. Thanks for your r…" at bounding box center [347, 102] width 154 height 20
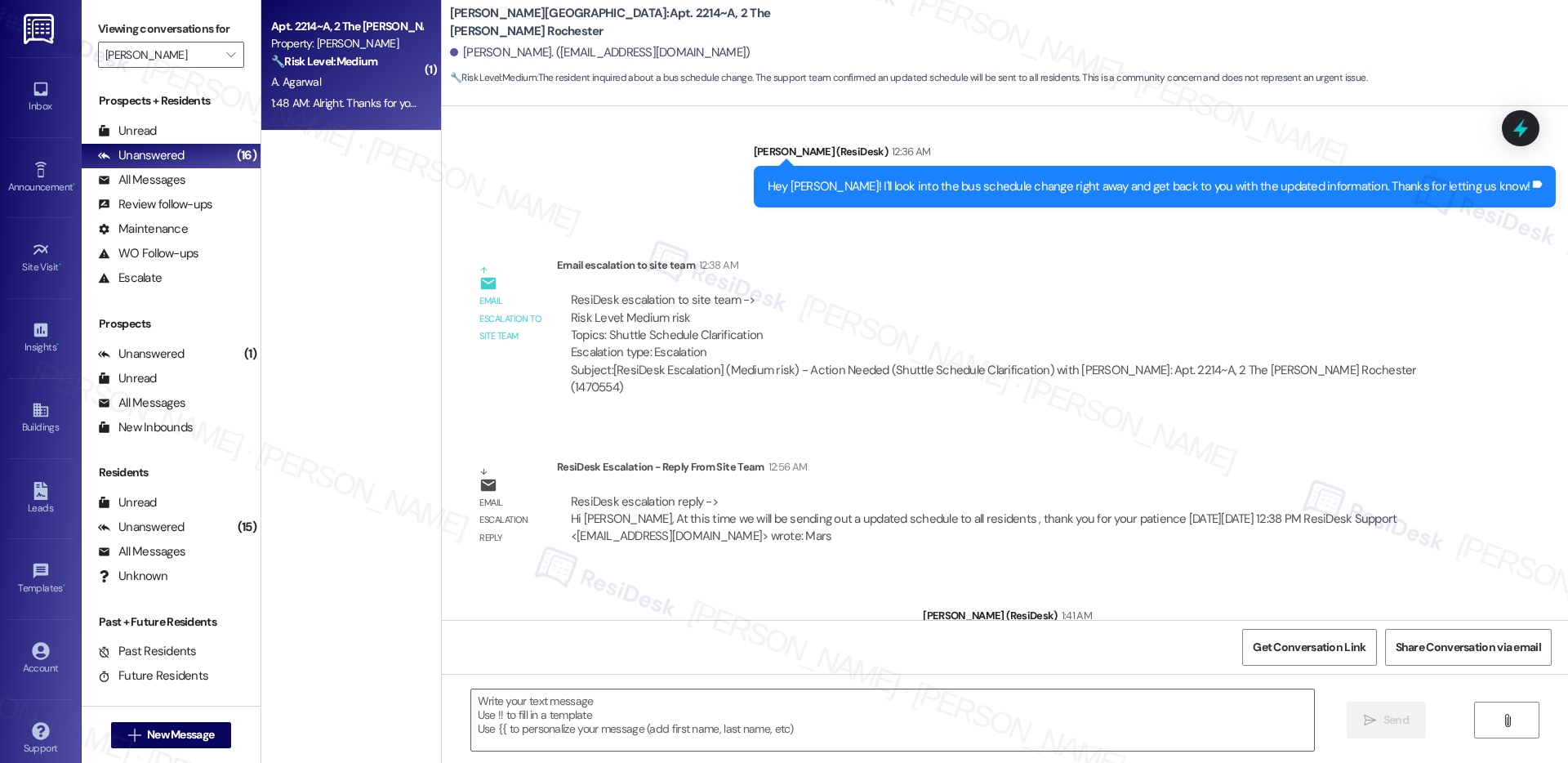
type textarea "Fetching suggested responses. Please feel free to read through the conversation…"
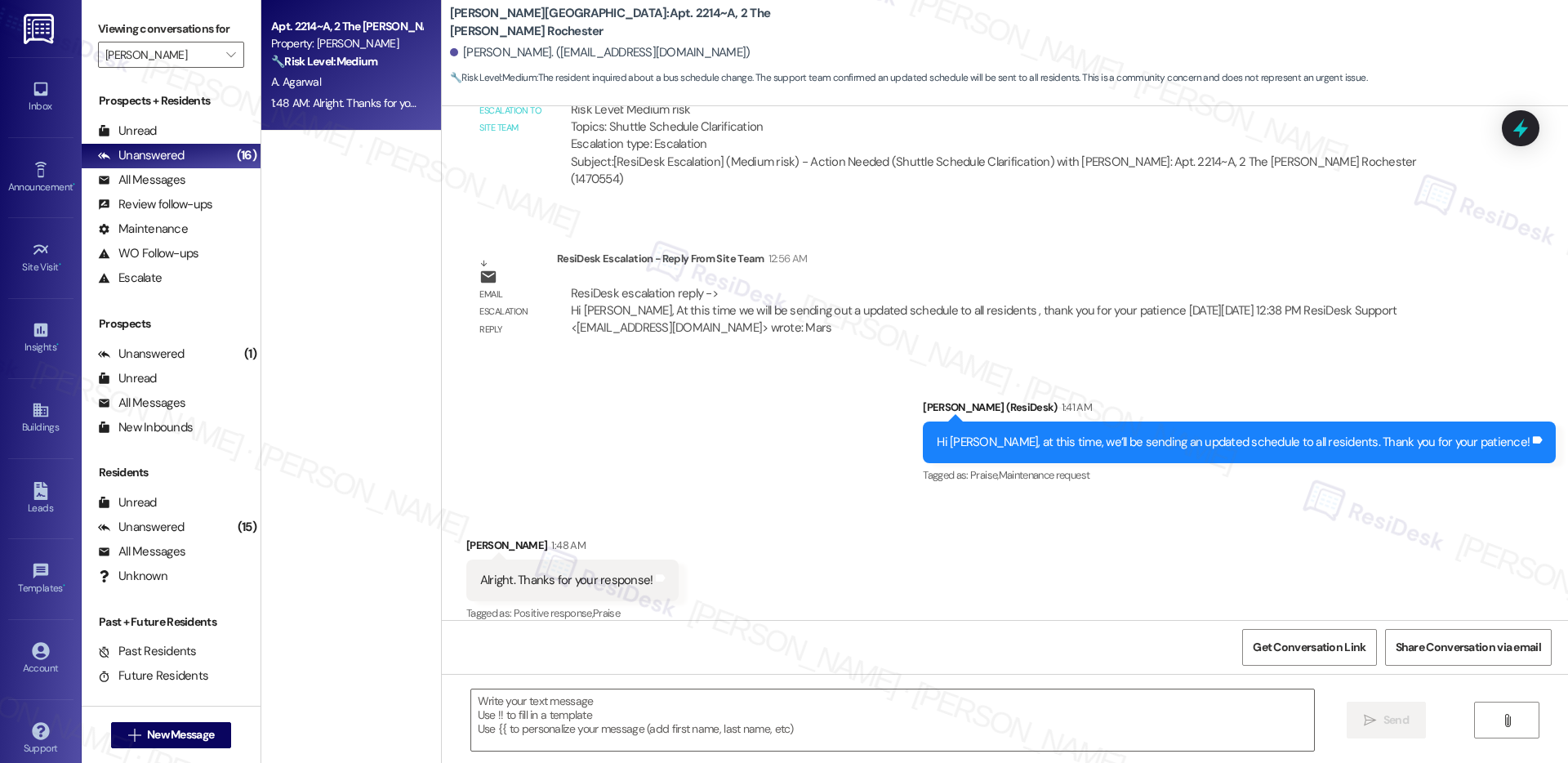
scroll to position [830, 0]
click at [615, 743] on textarea at bounding box center [892, 720] width 843 height 61
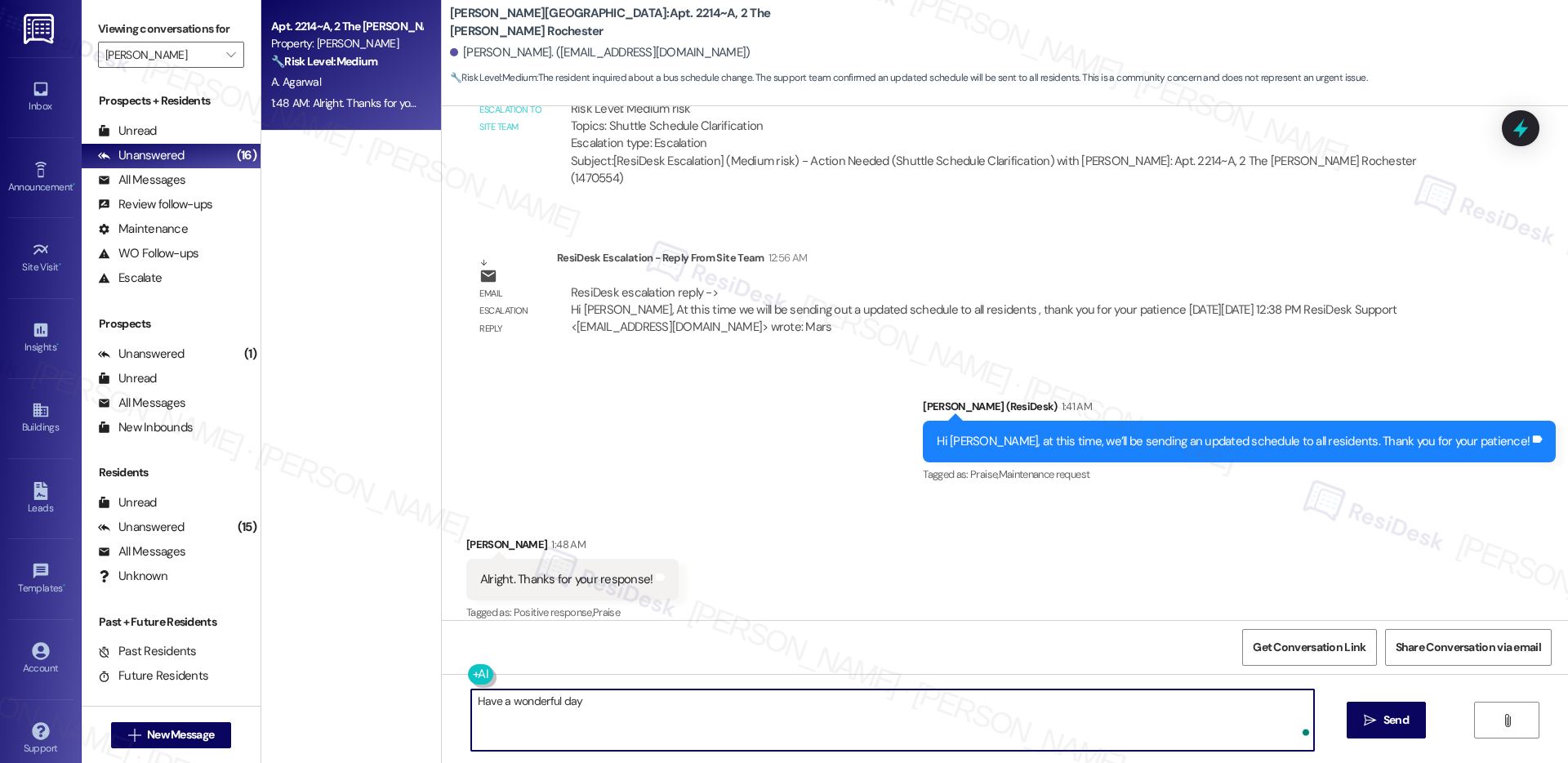
type textarea "Have a wonderful day!"
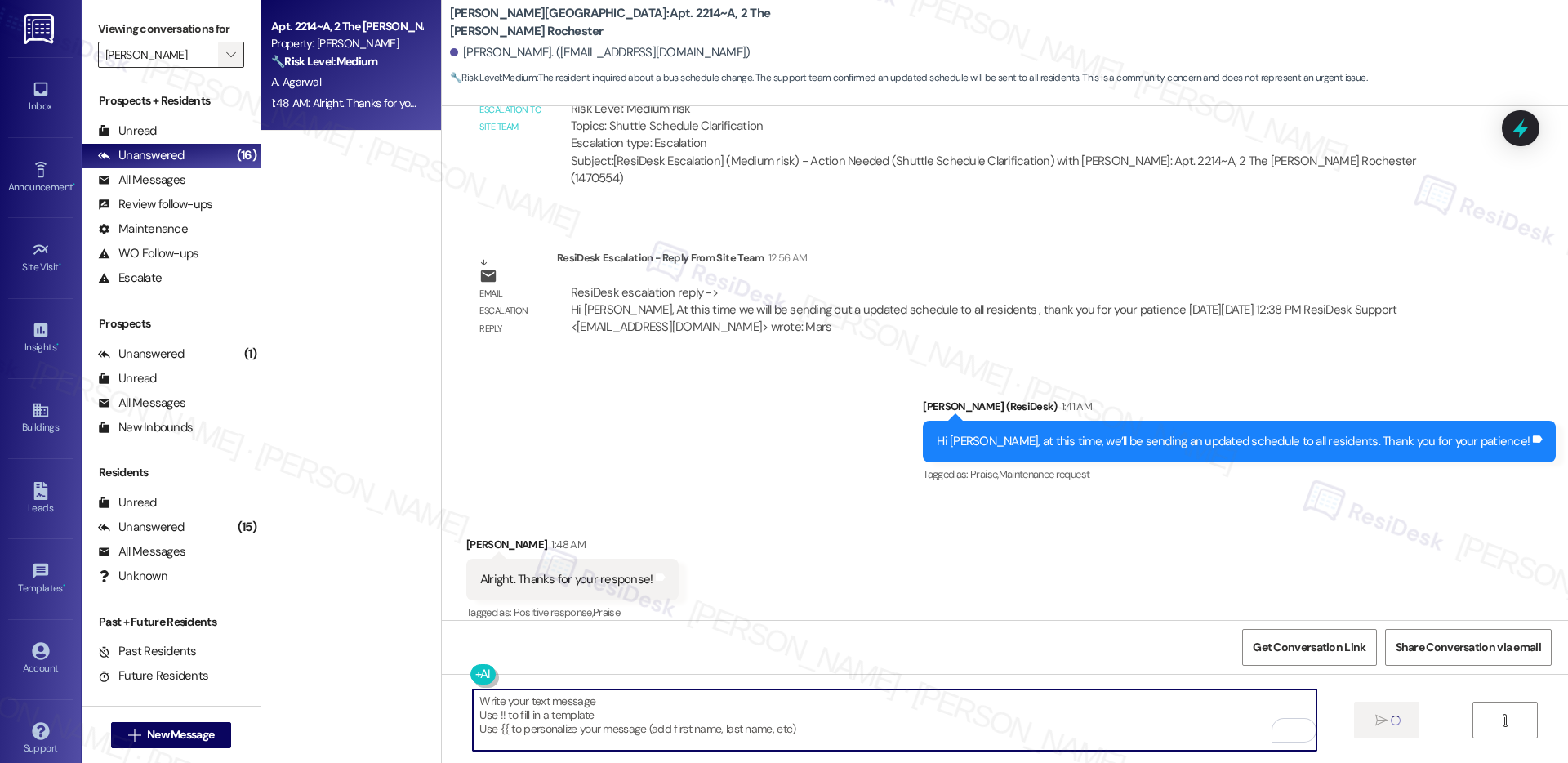
scroll to position [829, 0]
click at [226, 48] on icon "" at bounding box center [230, 54] width 9 height 13
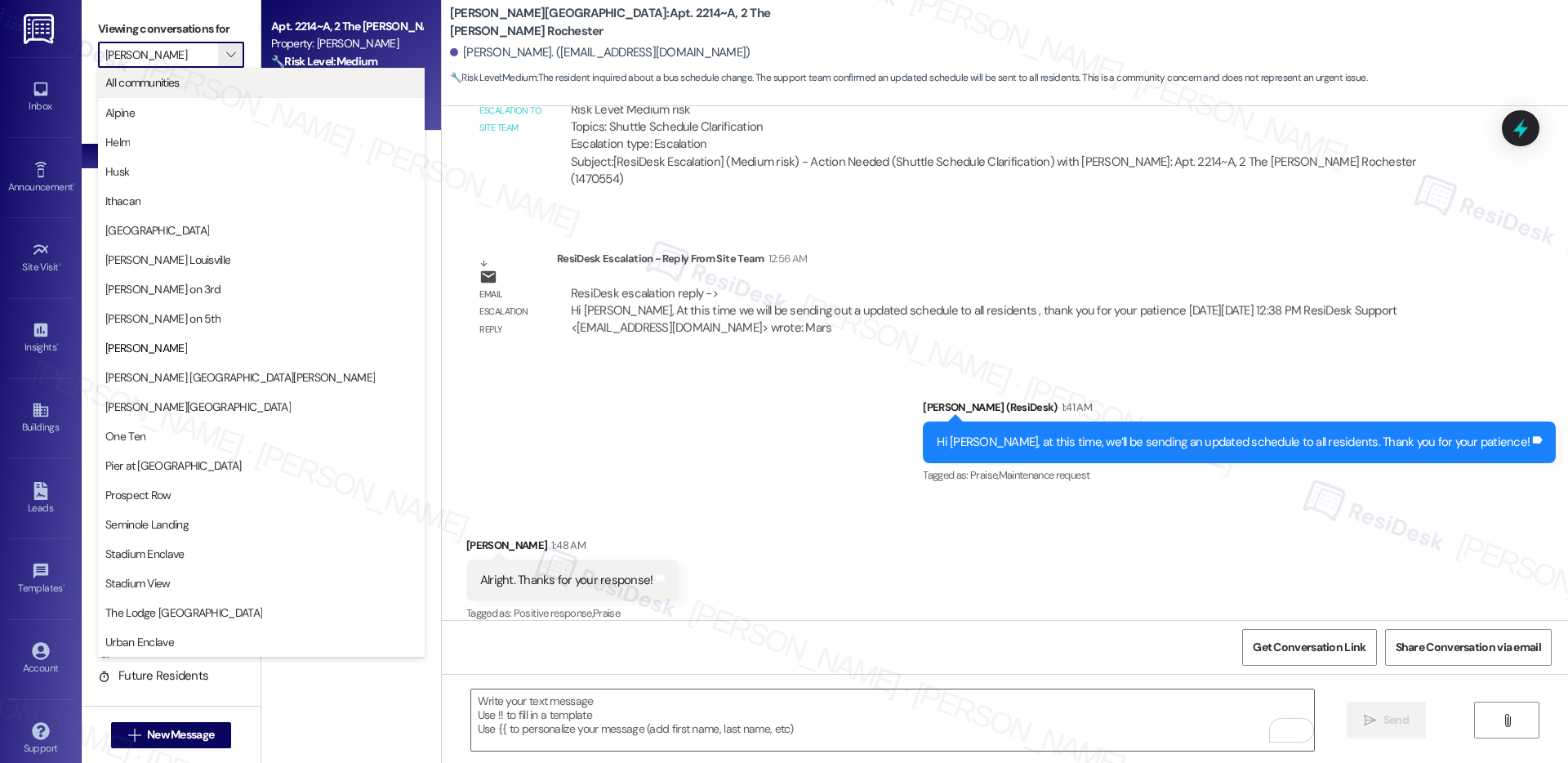
click at [265, 83] on span "All communities" at bounding box center [261, 82] width 312 height 17
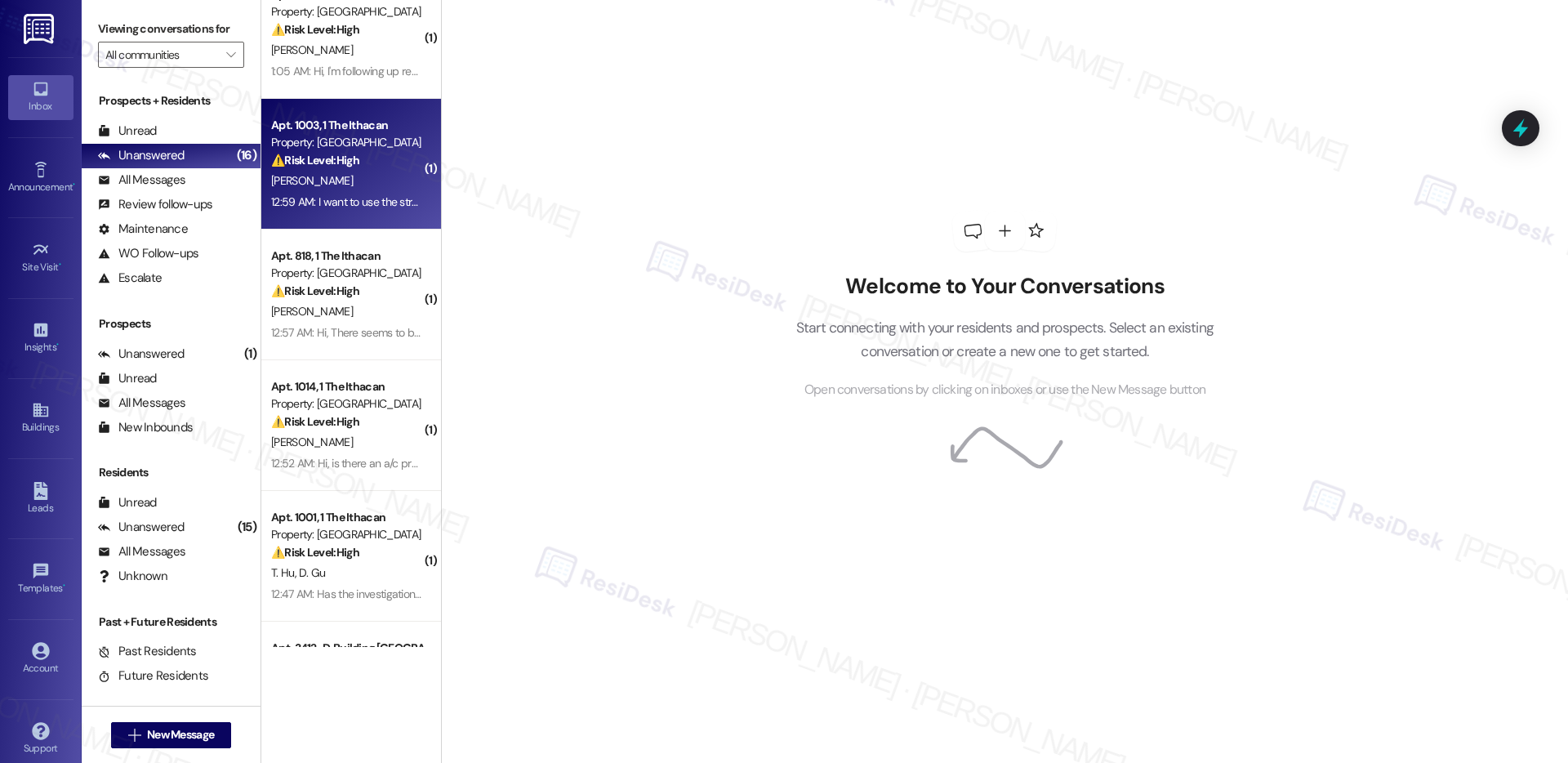
scroll to position [33, 0]
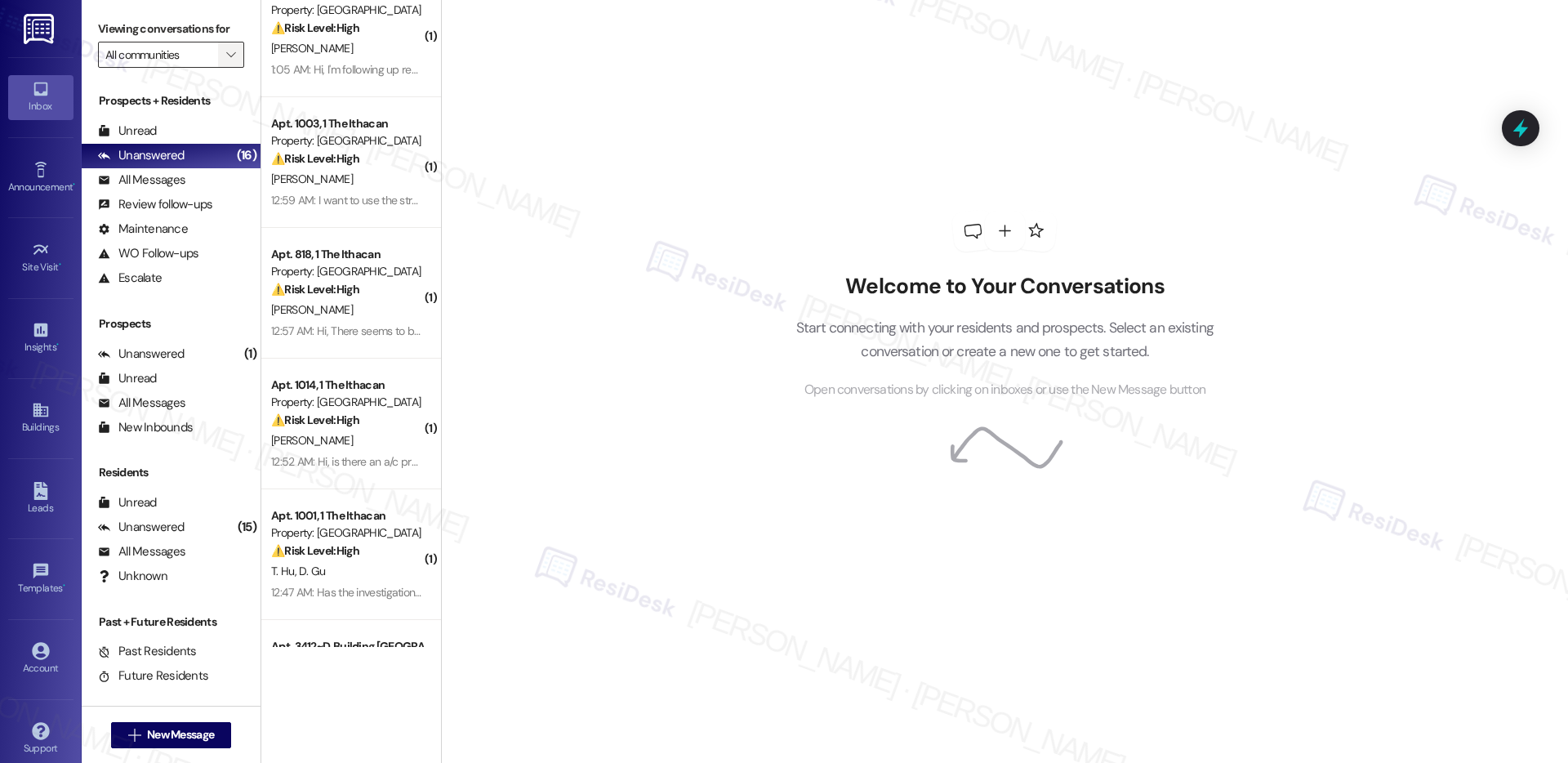
click at [226, 55] on icon "" at bounding box center [230, 54] width 9 height 13
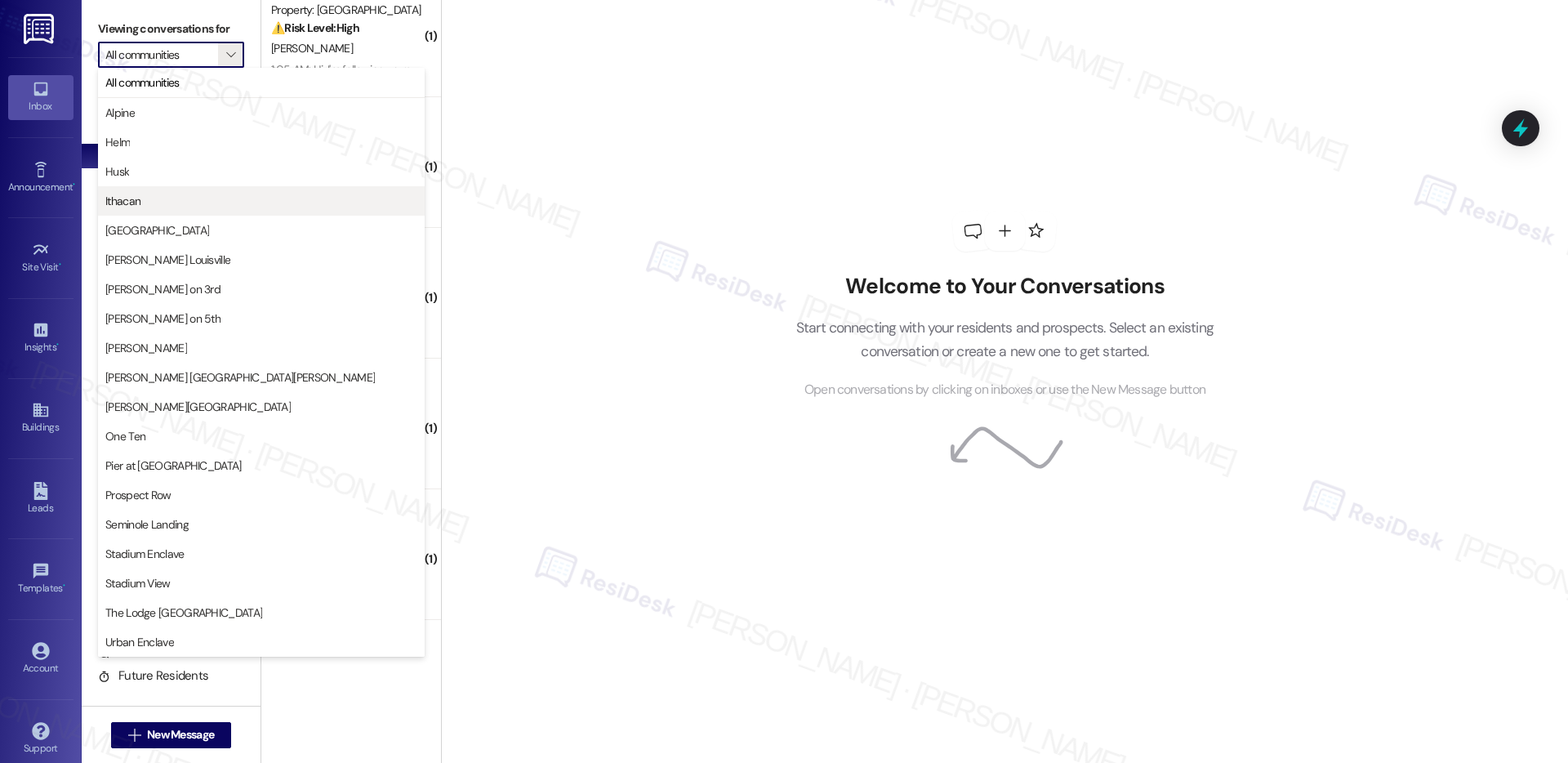
click at [221, 204] on span "Ithacan" at bounding box center [261, 201] width 312 height 17
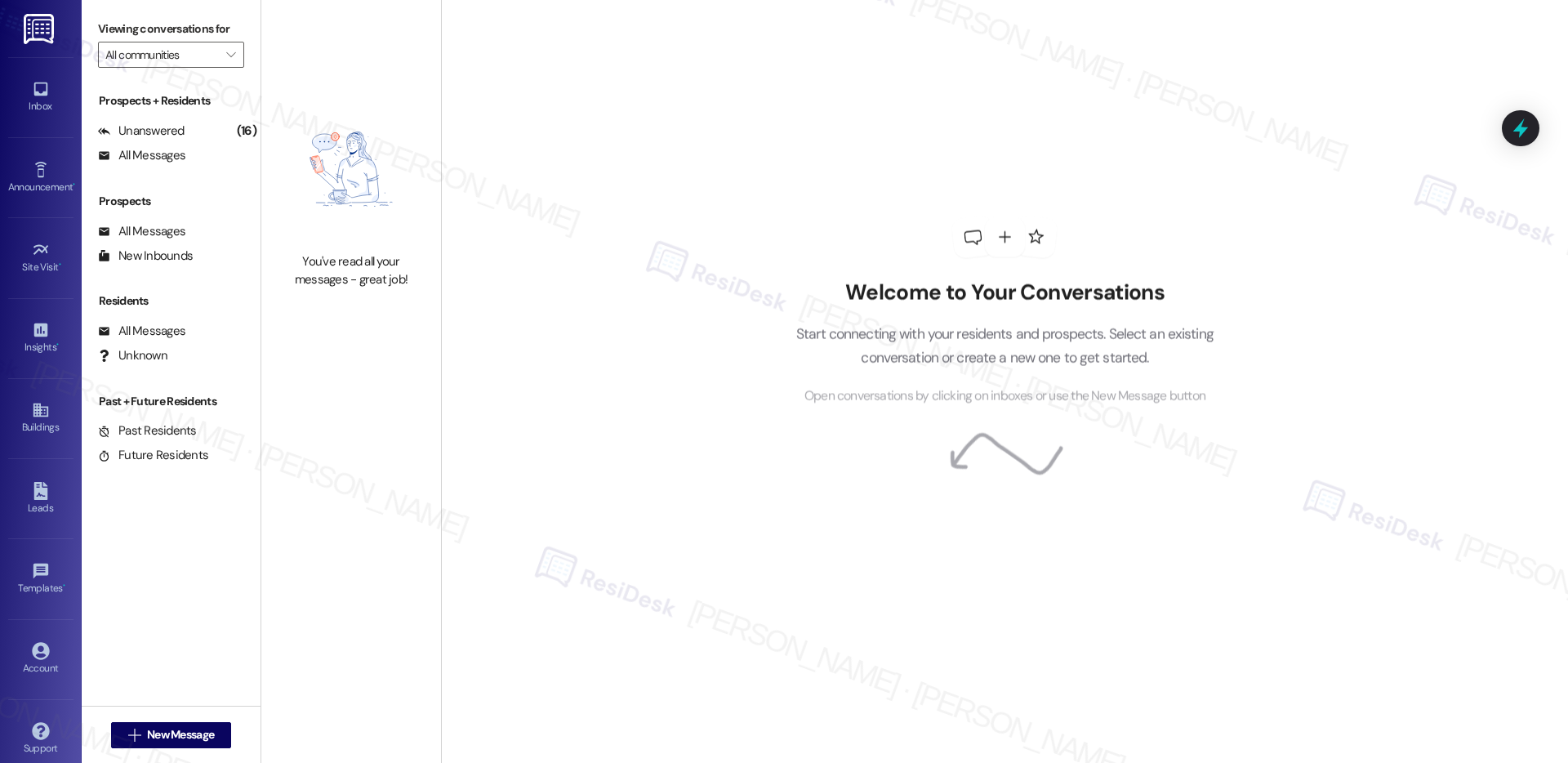
type input "Ithacan"
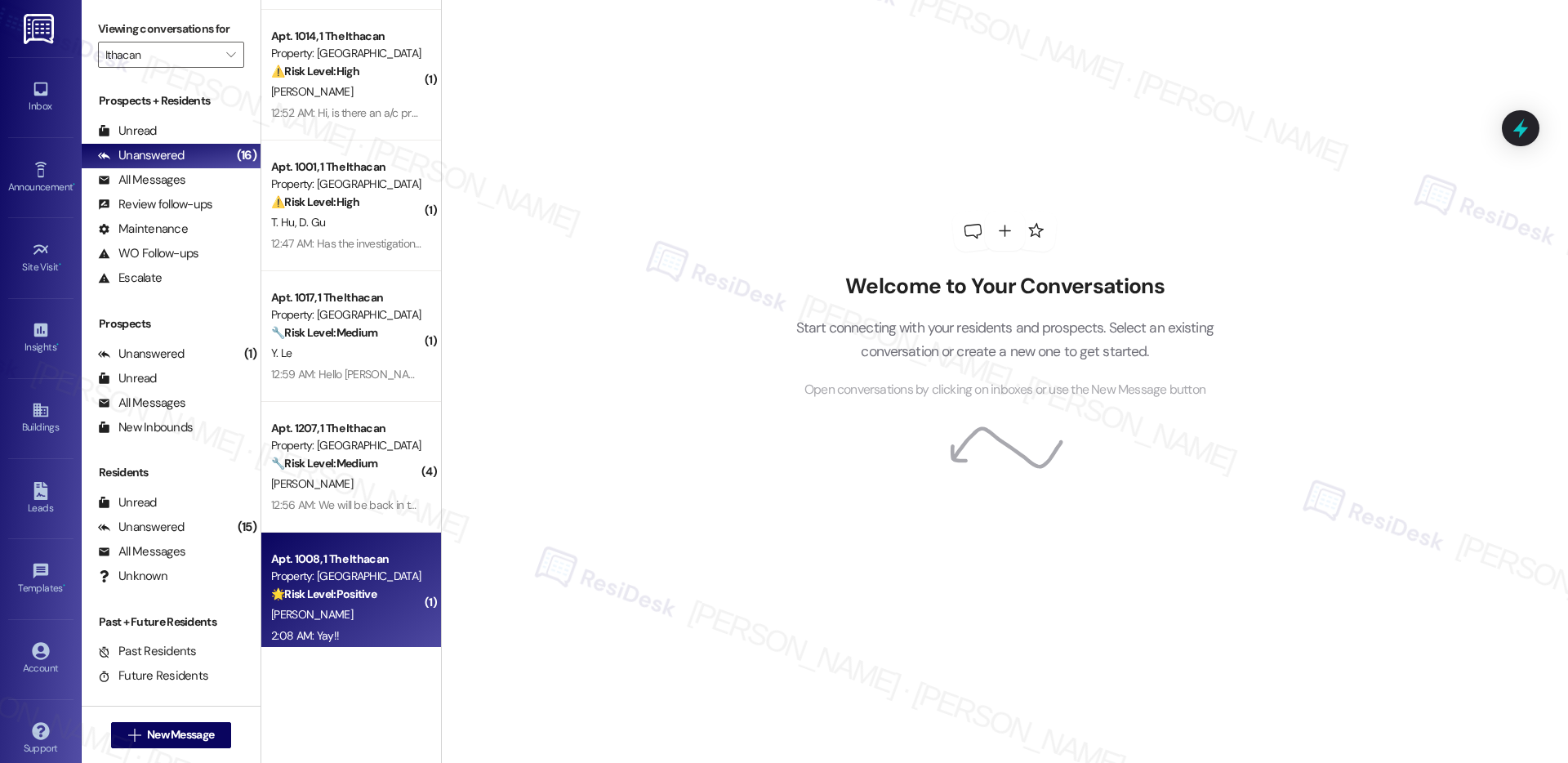
scroll to position [241, 0]
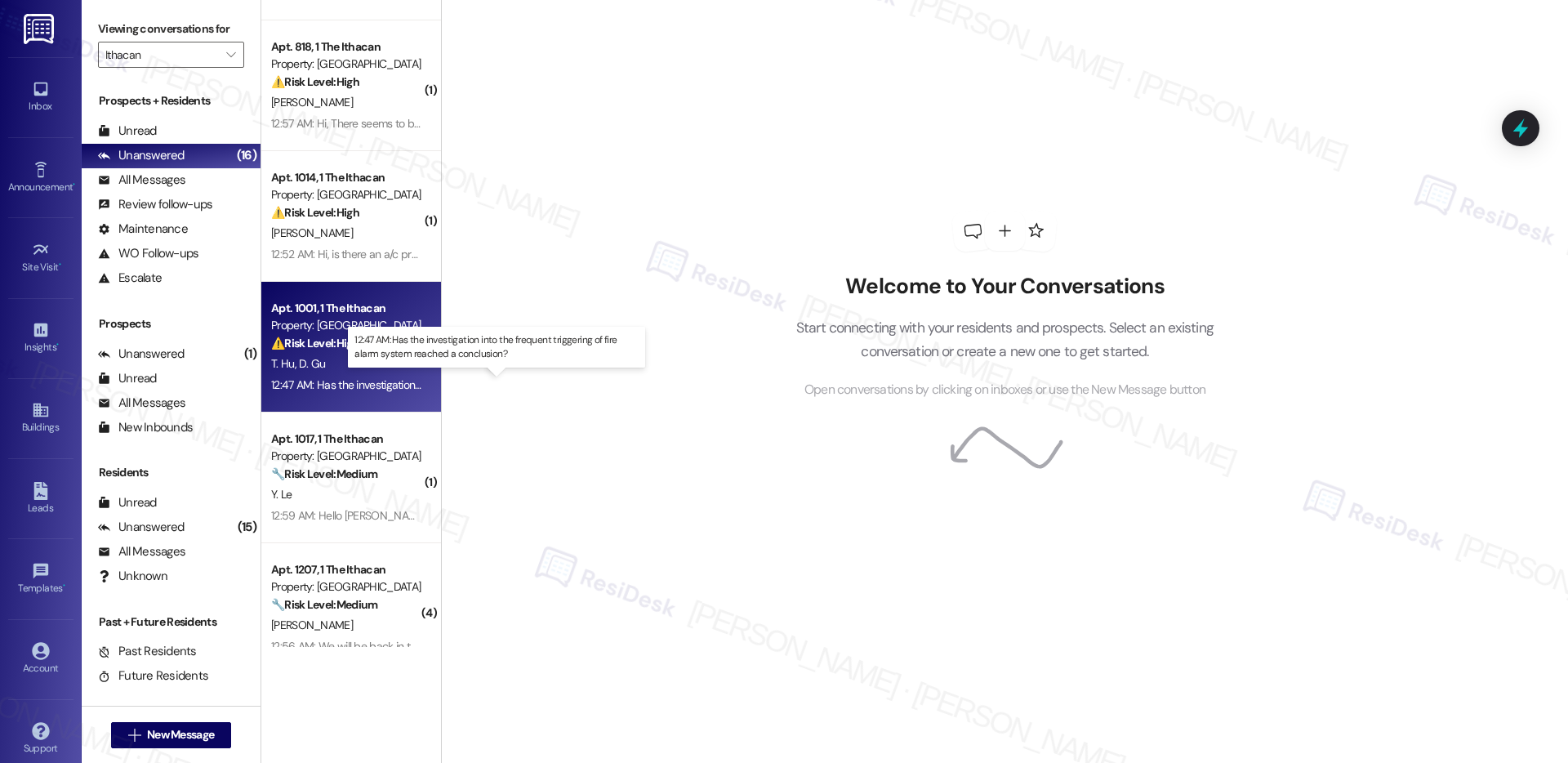
click at [345, 378] on div "12:47 AM: Has the investigation into the frequent triggering of fire alarm syst…" at bounding box center [511, 385] width 480 height 15
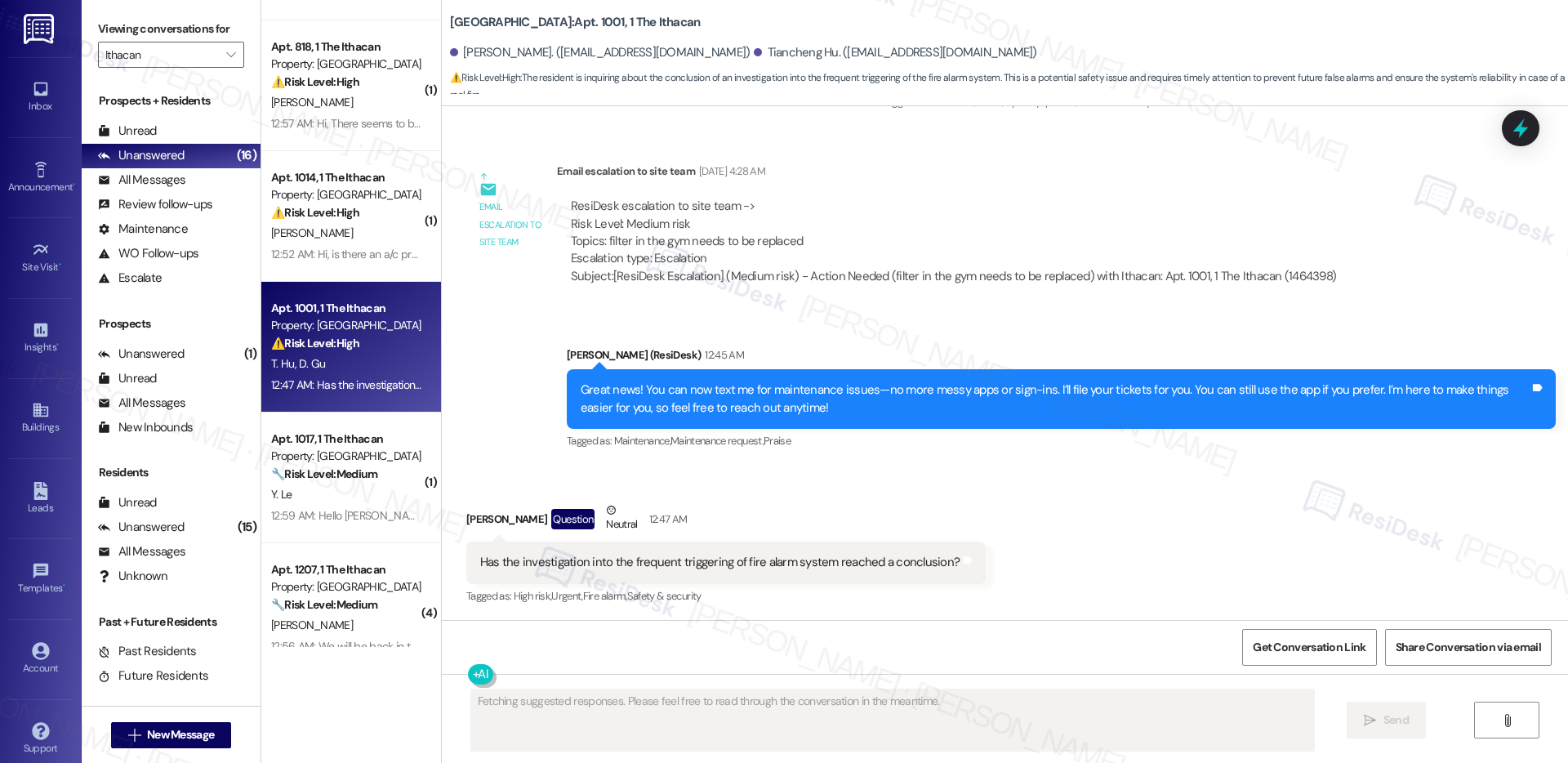
scroll to position [1226, 0]
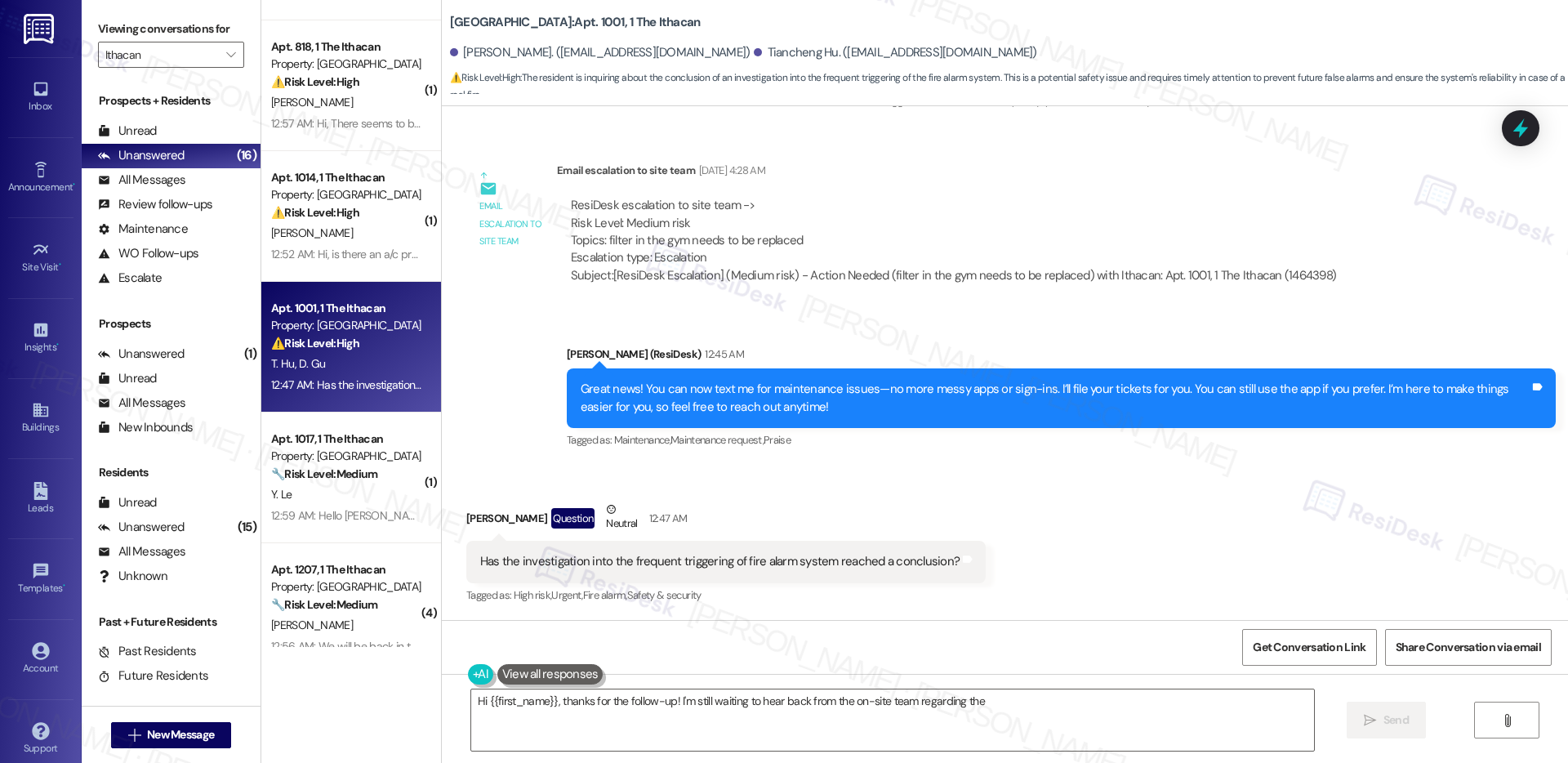
click at [705, 563] on div "Has the investigation into the frequent triggering of fire alarm system reached…" at bounding box center [721, 562] width 480 height 18
type textarea "Hi {{first_name}}, thanks for the follow-up! I'm still waiting to hear back fro…"
click at [705, 563] on div "Has the investigation into the frequent triggering of fire alarm system reached…" at bounding box center [721, 562] width 480 height 18
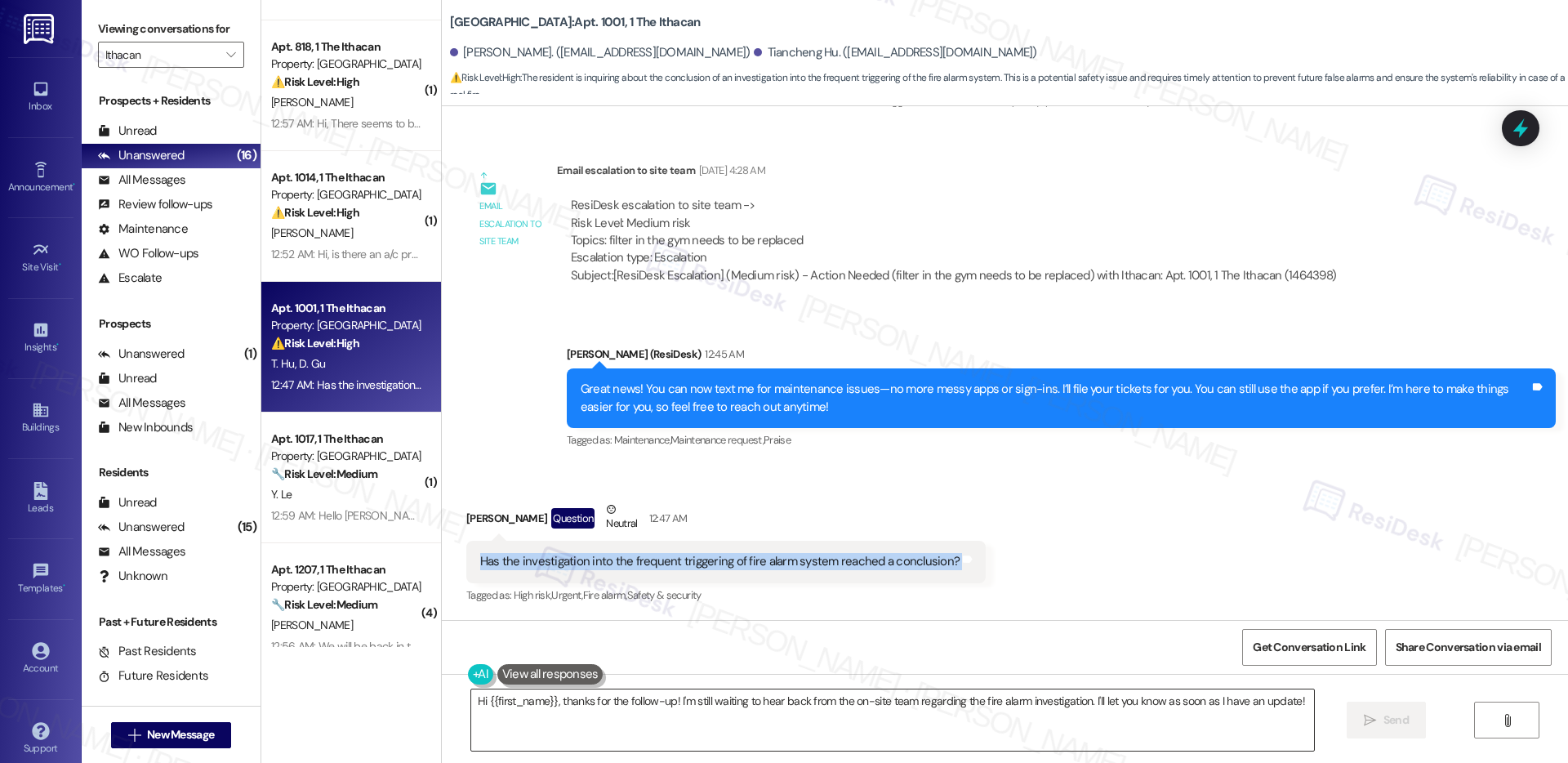
click at [700, 723] on textarea "Hi {{first_name}}, thanks for the follow-up! I'm still waiting to hear back fro…" at bounding box center [892, 720] width 843 height 61
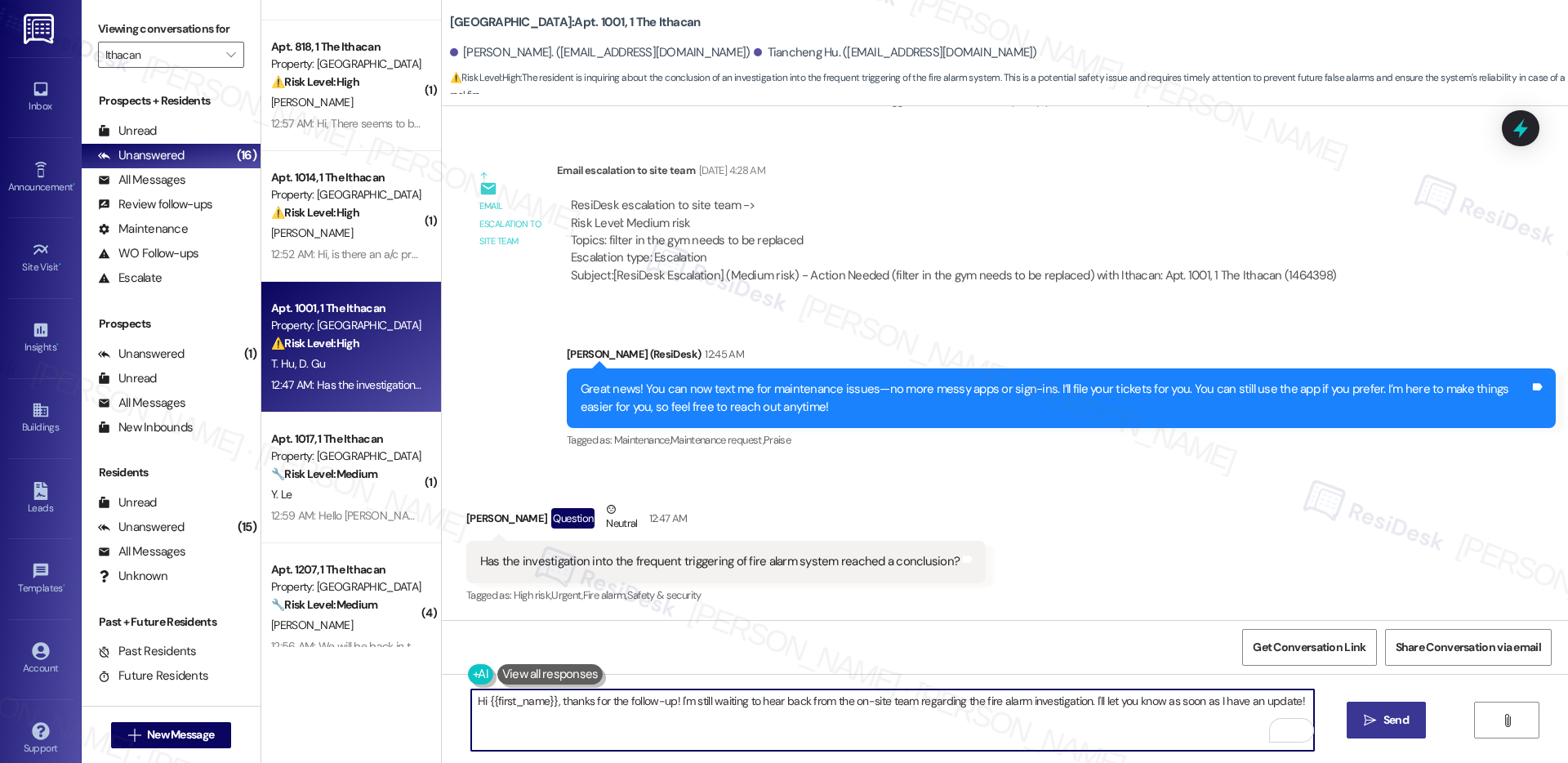
click at [1373, 724] on icon "" at bounding box center [1370, 720] width 12 height 13
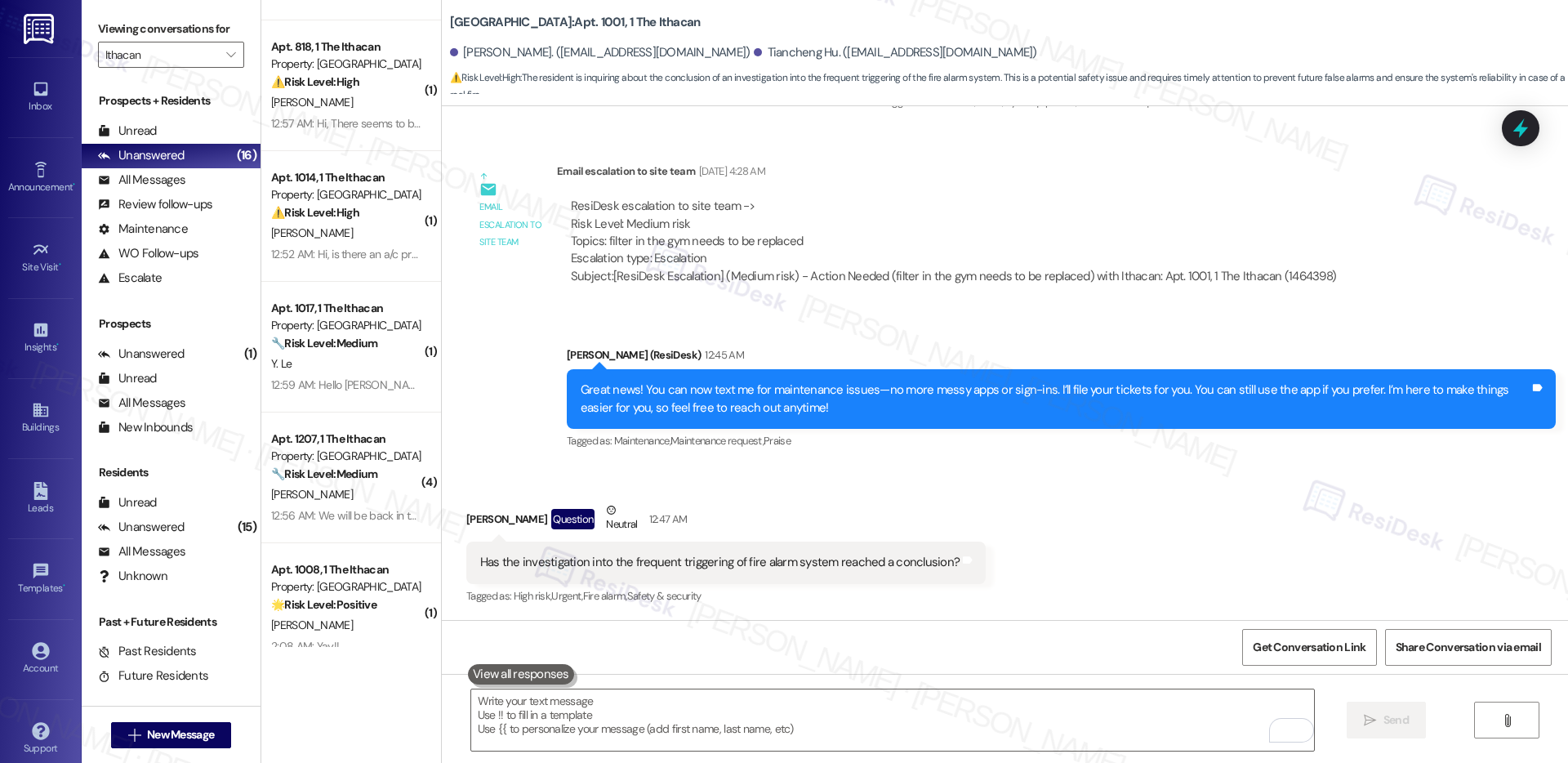
scroll to position [1339, 0]
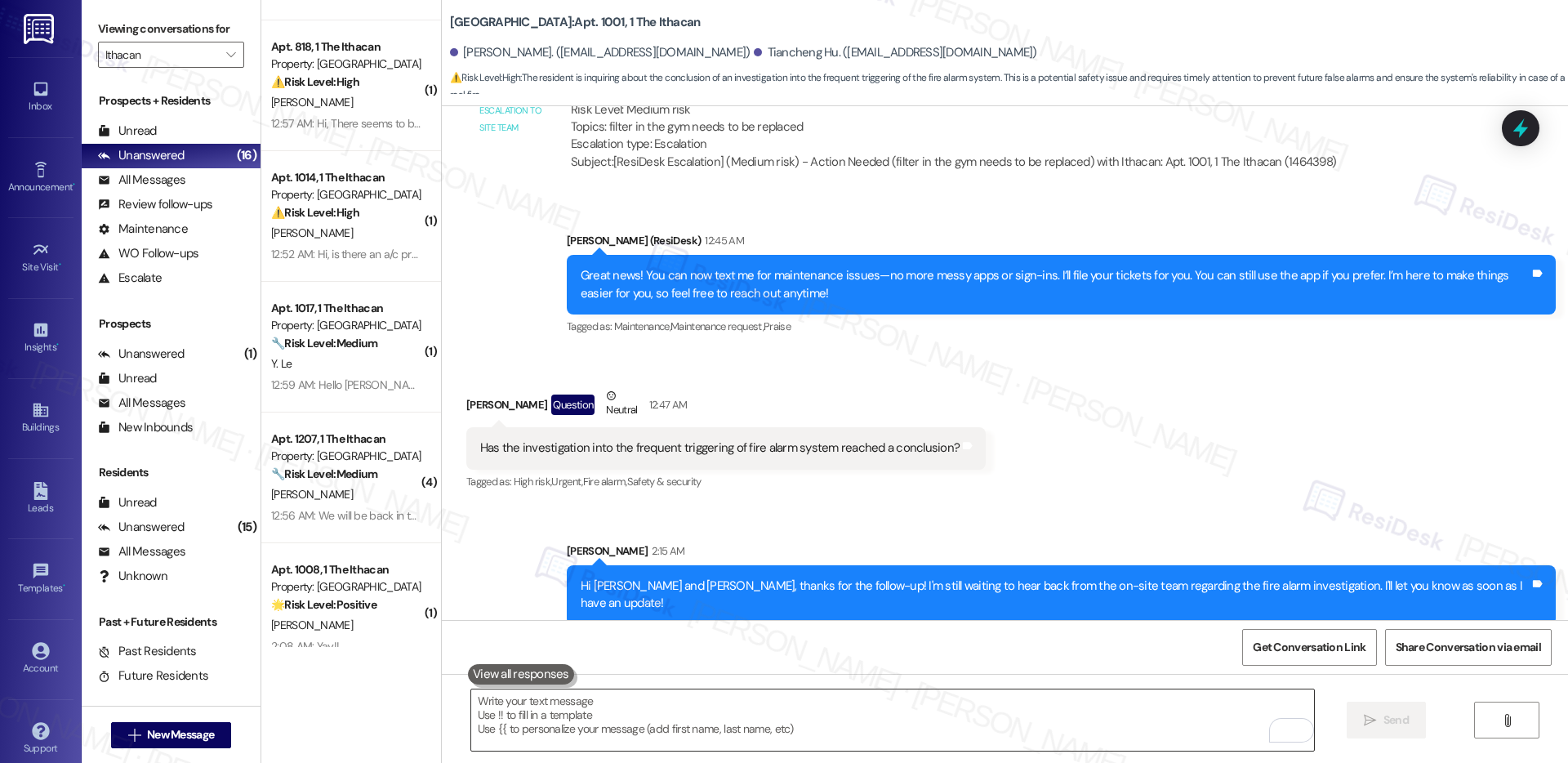
click at [991, 704] on textarea "To enrich screen reader interactions, please activate Accessibility in Grammarl…" at bounding box center [892, 720] width 843 height 61
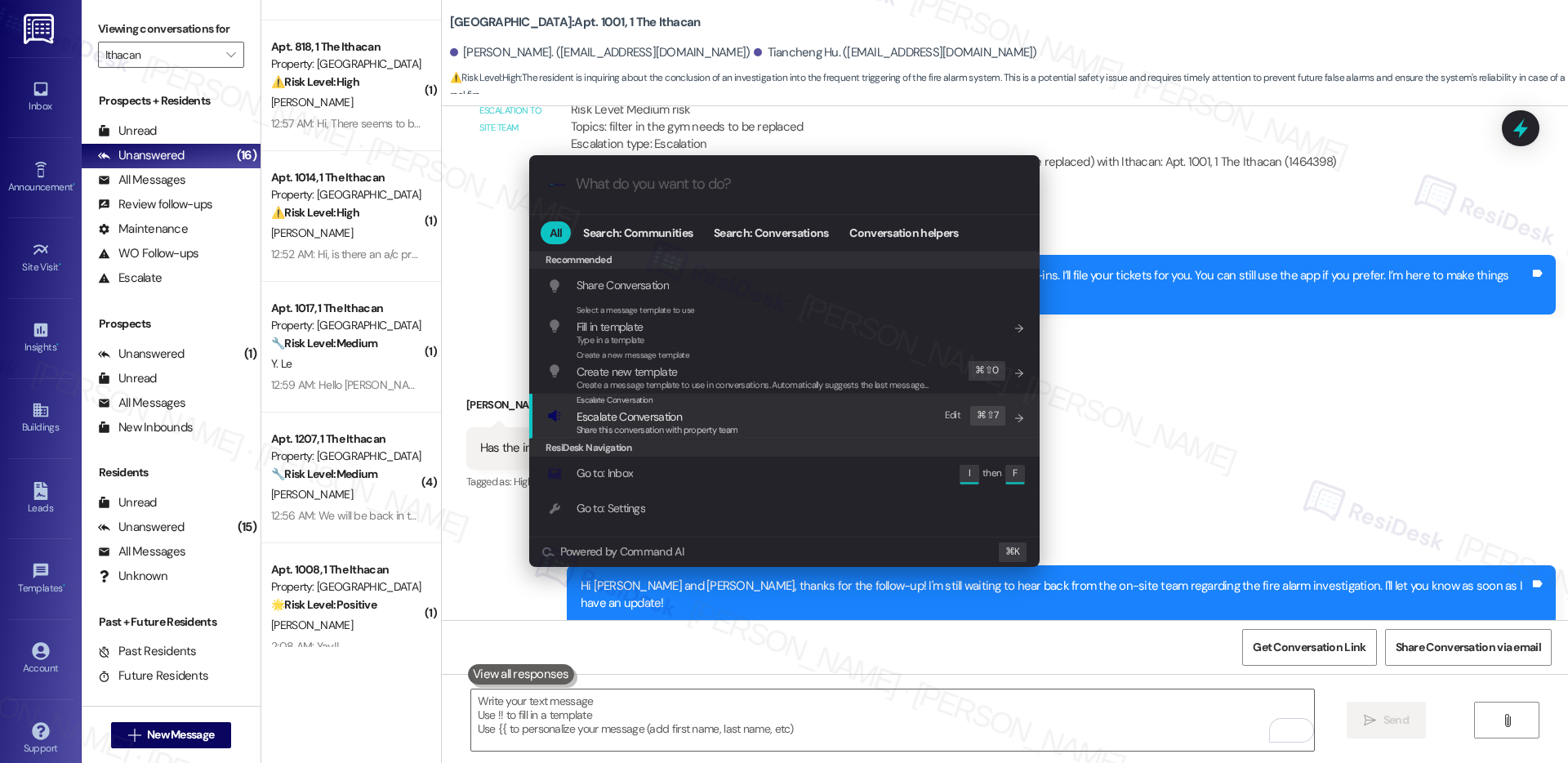
click at [808, 415] on div "Escalate Conversation Escalate Conversation Share this conversation with proper…" at bounding box center [786, 416] width 478 height 44
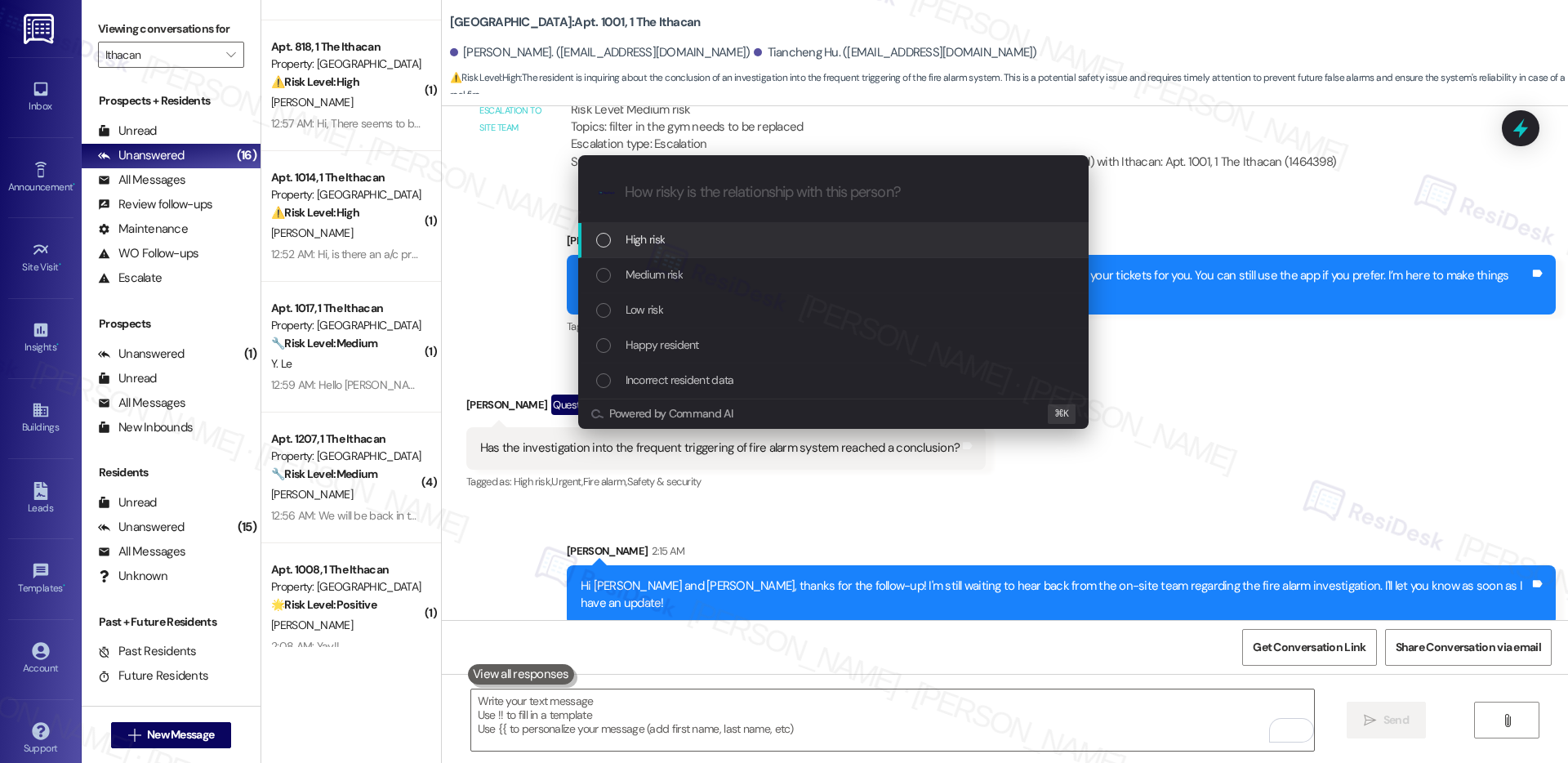
click at [789, 235] on div "High risk" at bounding box center [835, 239] width 478 height 18
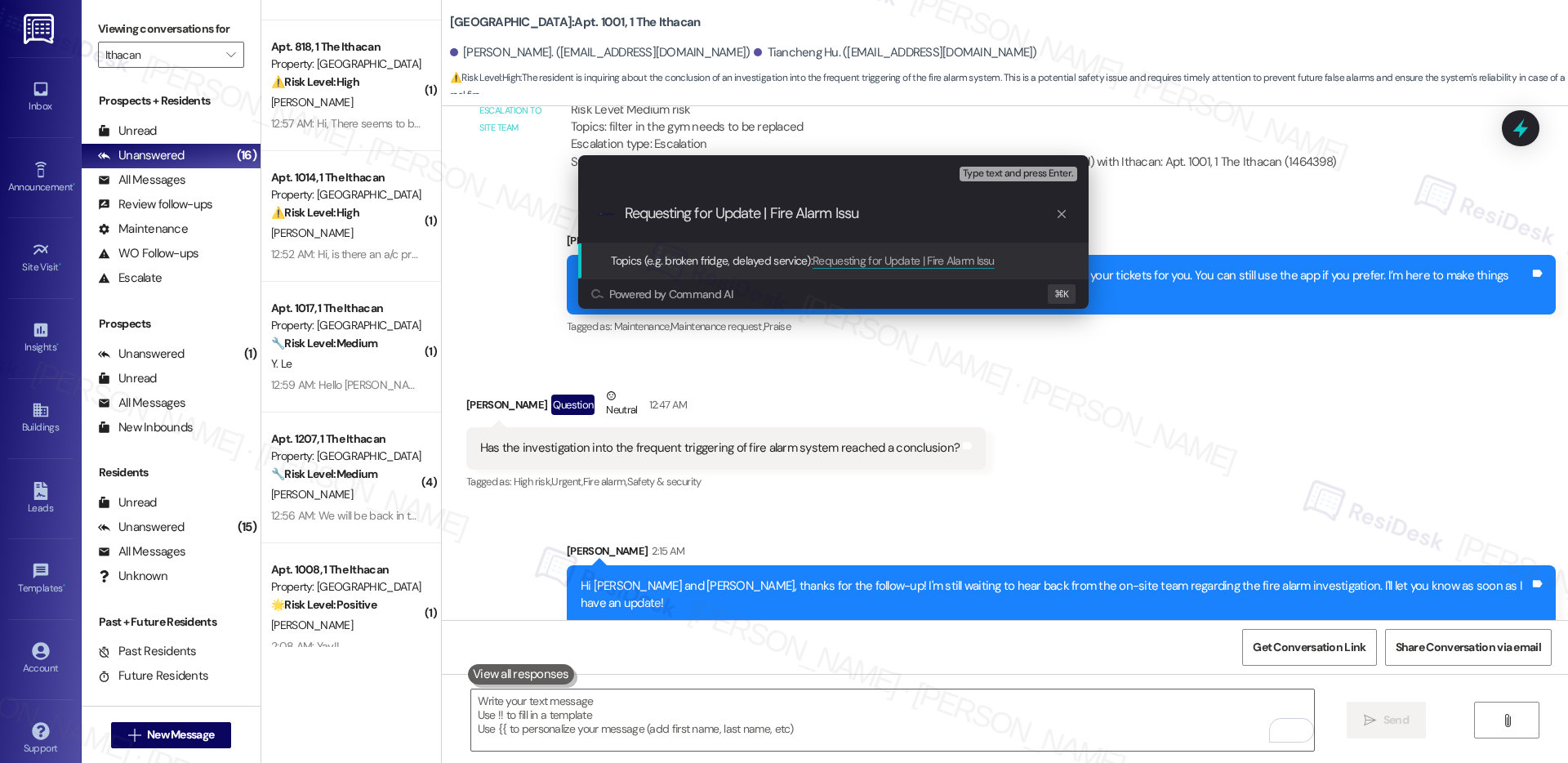
type input "Requesting for Update | Fire Alarm Issue"
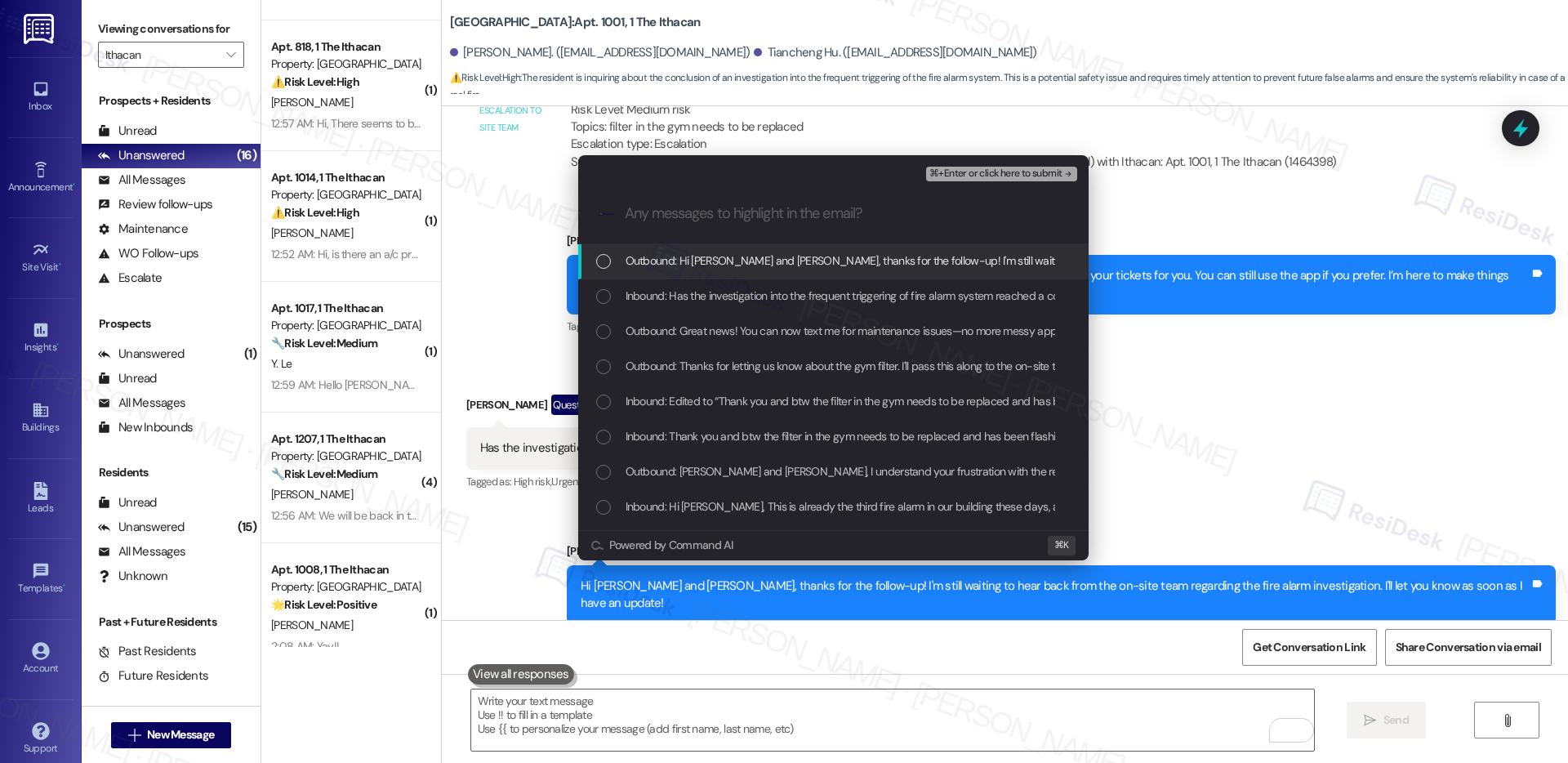
click at [780, 261] on span "Outbound: Hi Daniel and Tiancheng, thanks for the follow-up! I'm still waiting …" at bounding box center [1126, 260] width 1000 height 18
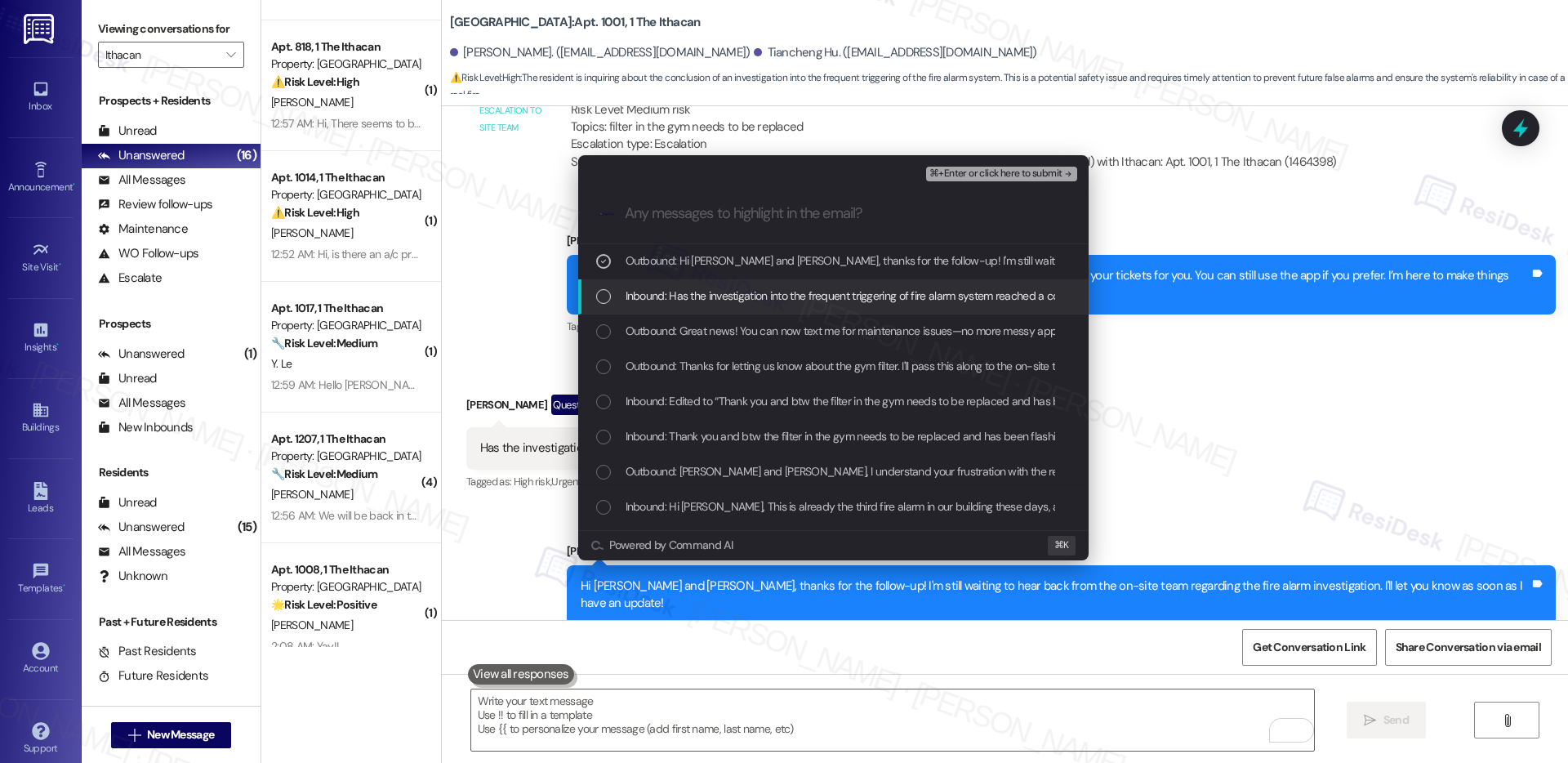
click at [776, 290] on span "Inbound: Has the investigation into the frequent triggering of fire alarm syste…" at bounding box center [865, 295] width 478 height 18
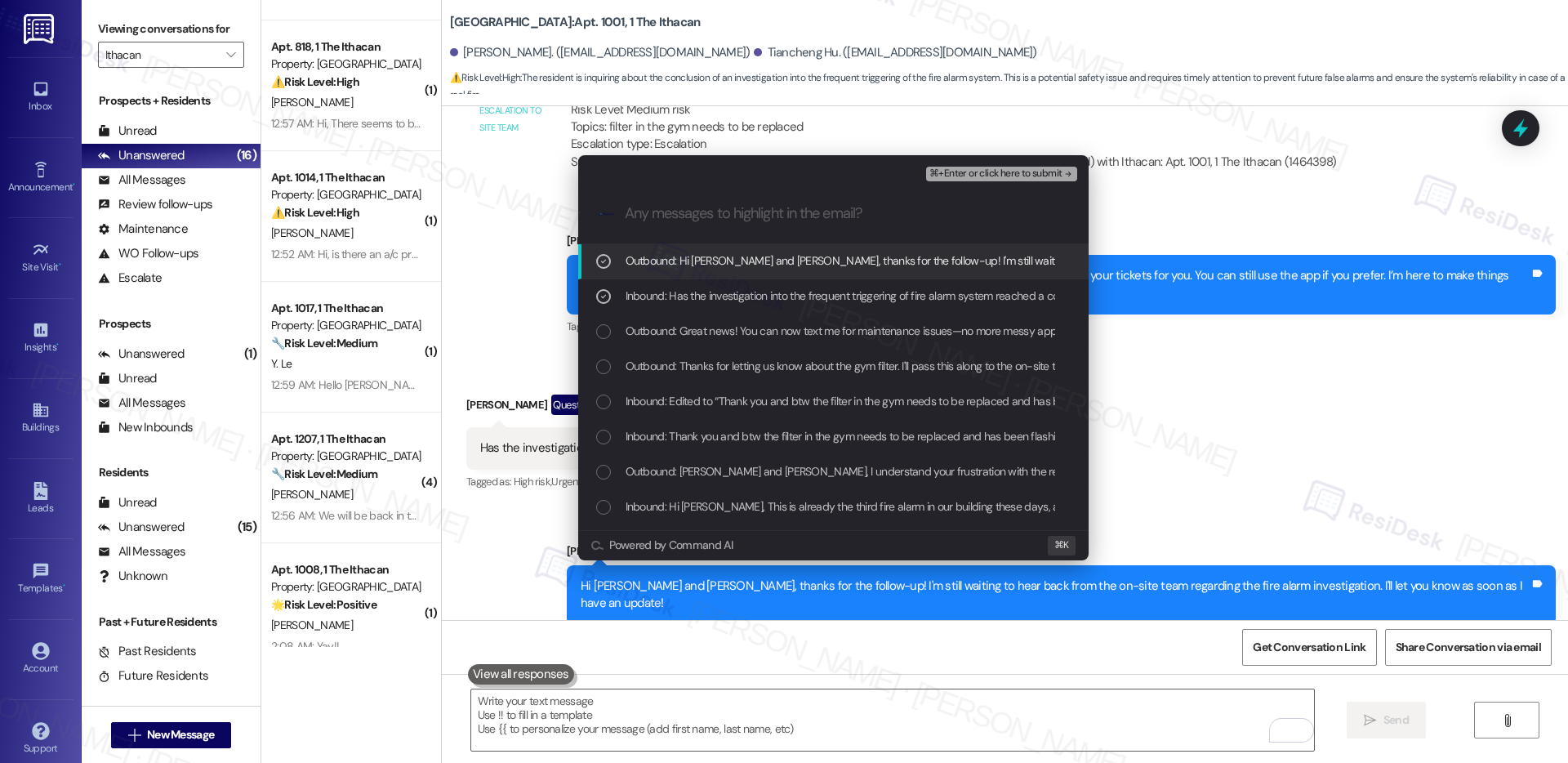
click at [963, 170] on span "⌘+Enter or click here to submit" at bounding box center [995, 173] width 132 height 11
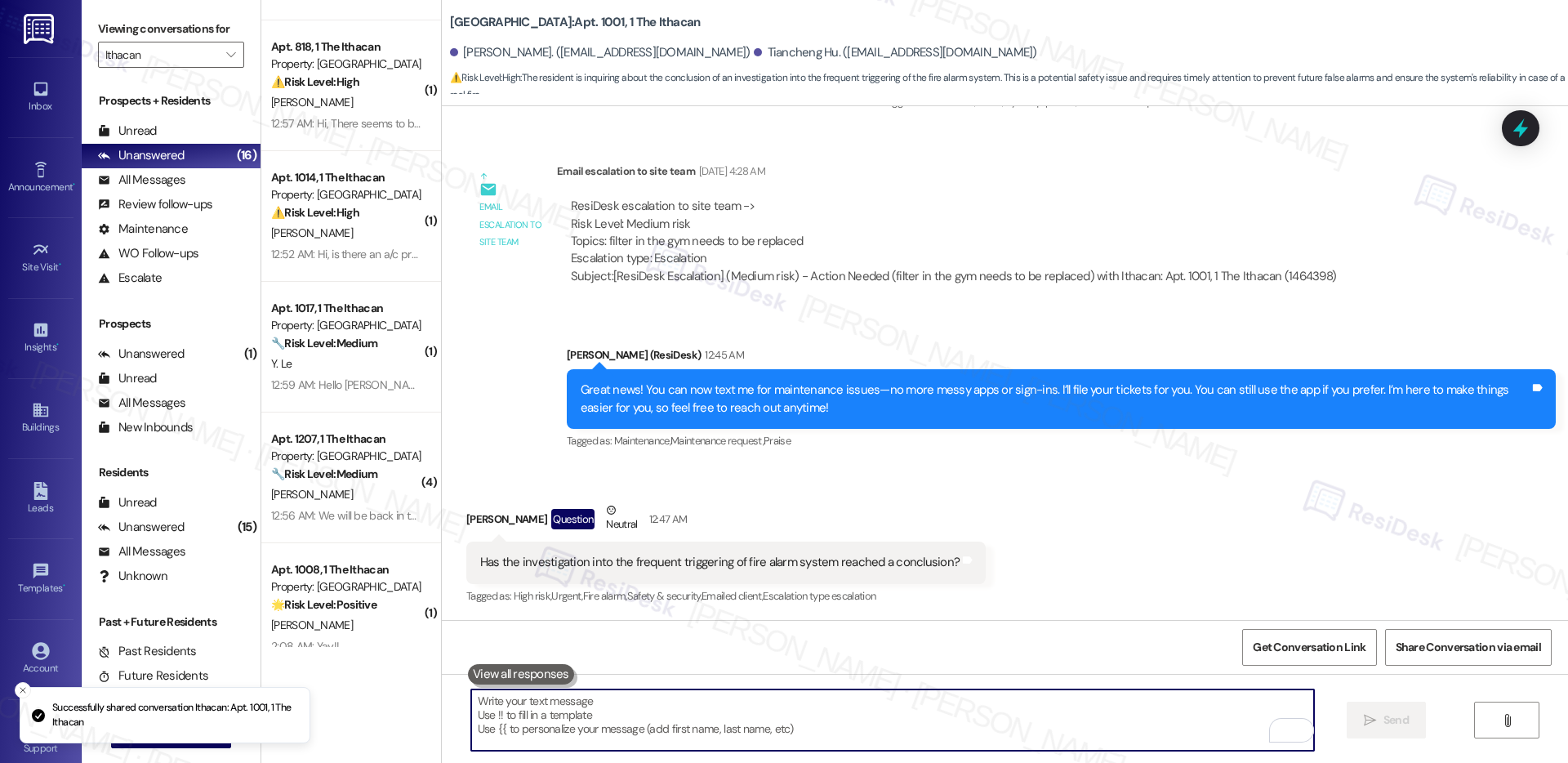
scroll to position [1364, 0]
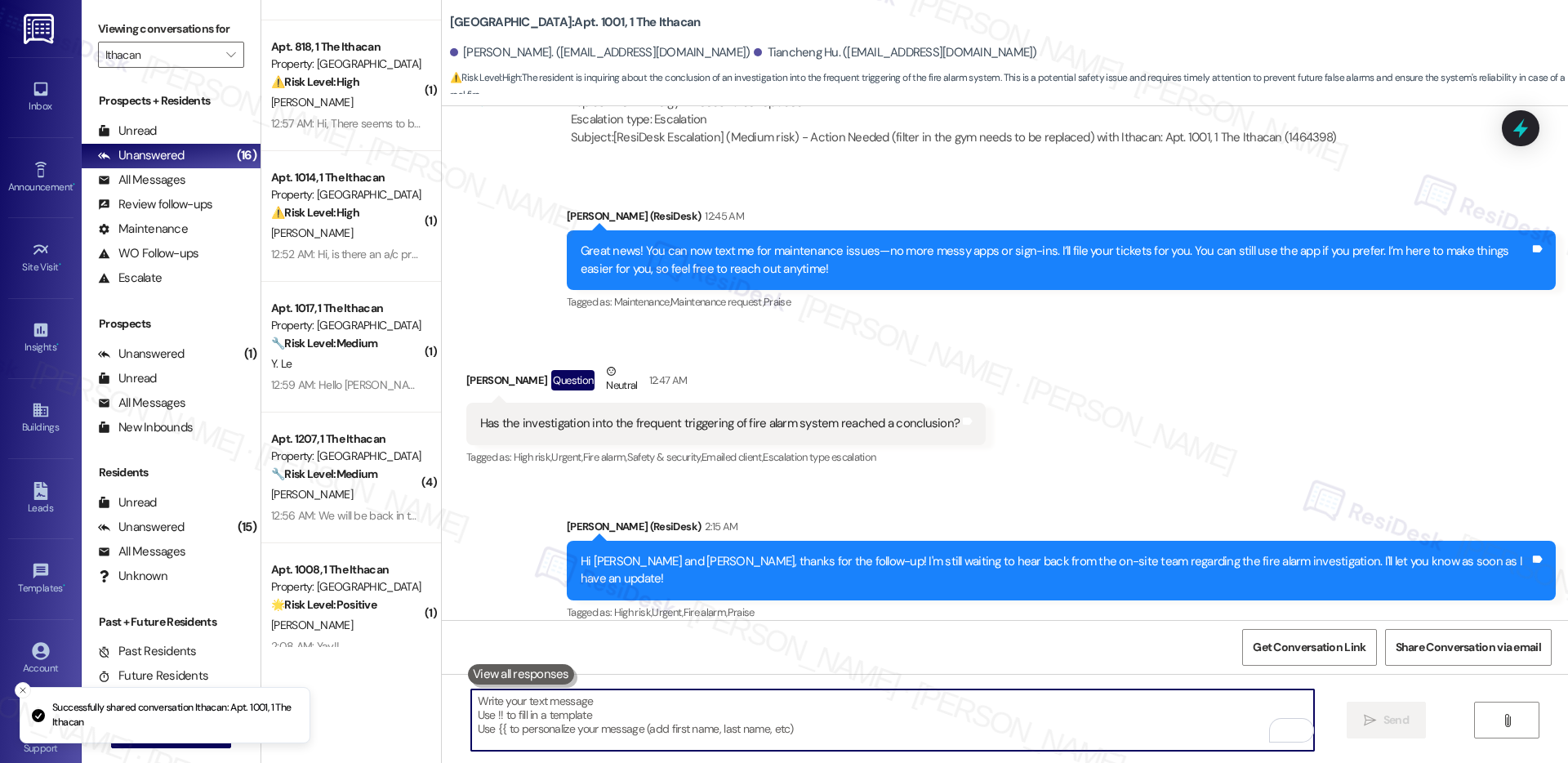
click at [858, 726] on textarea "To enrich screen reader interactions, please activate Accessibility in Grammarl…" at bounding box center [892, 720] width 843 height 61
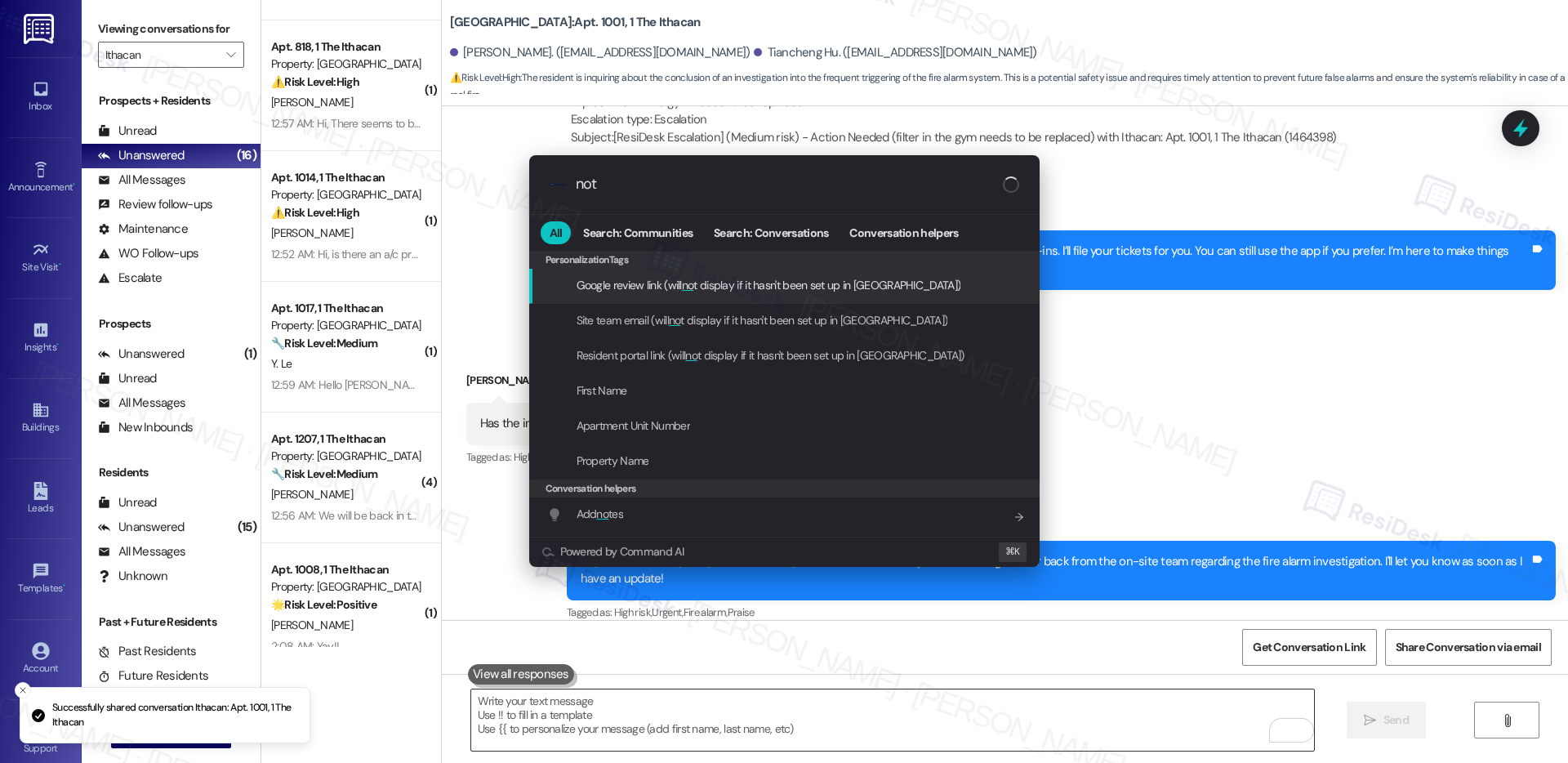
type input "note"
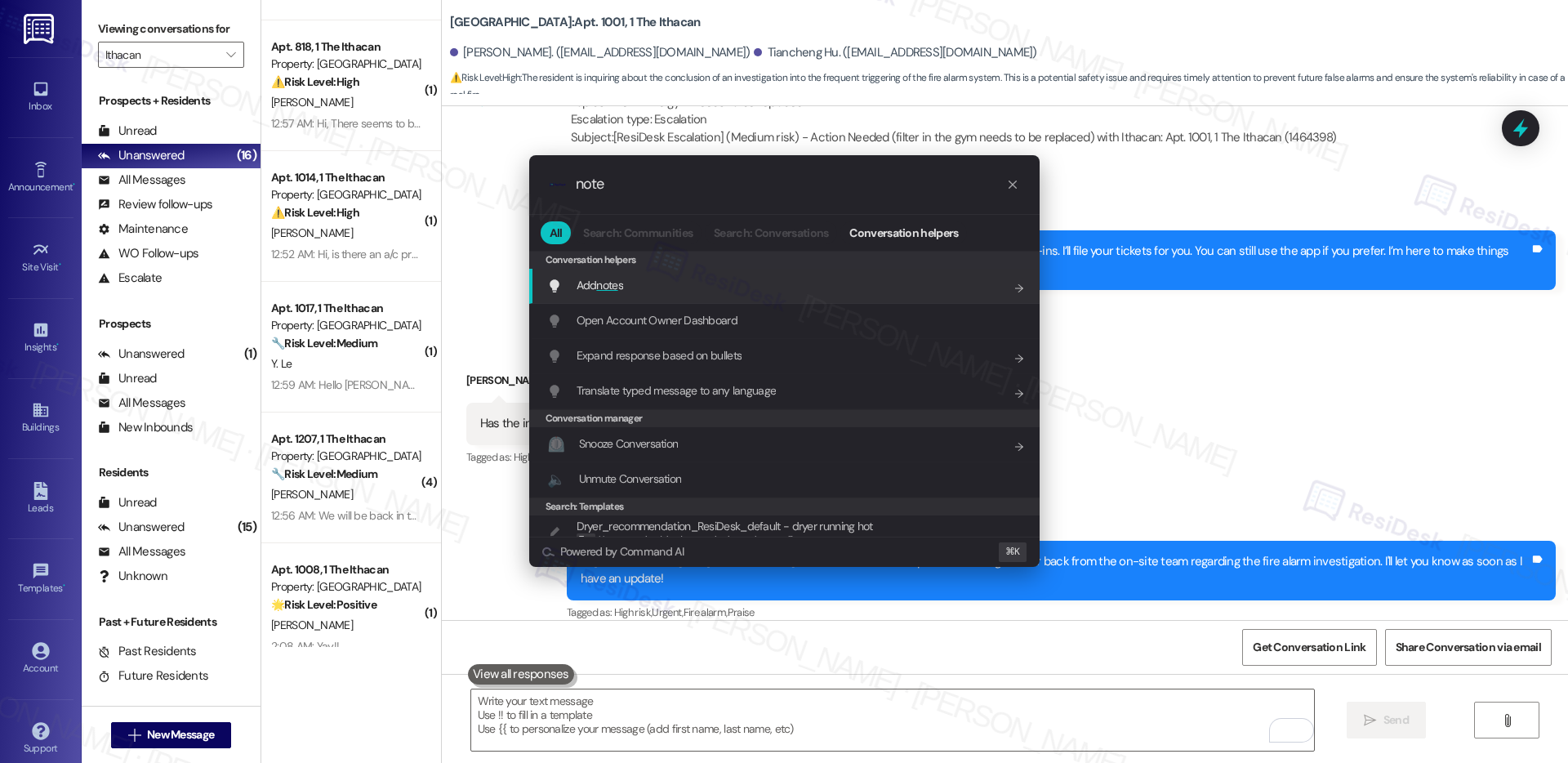
click at [806, 283] on div "Add note s Add shortcut" at bounding box center [786, 285] width 478 height 18
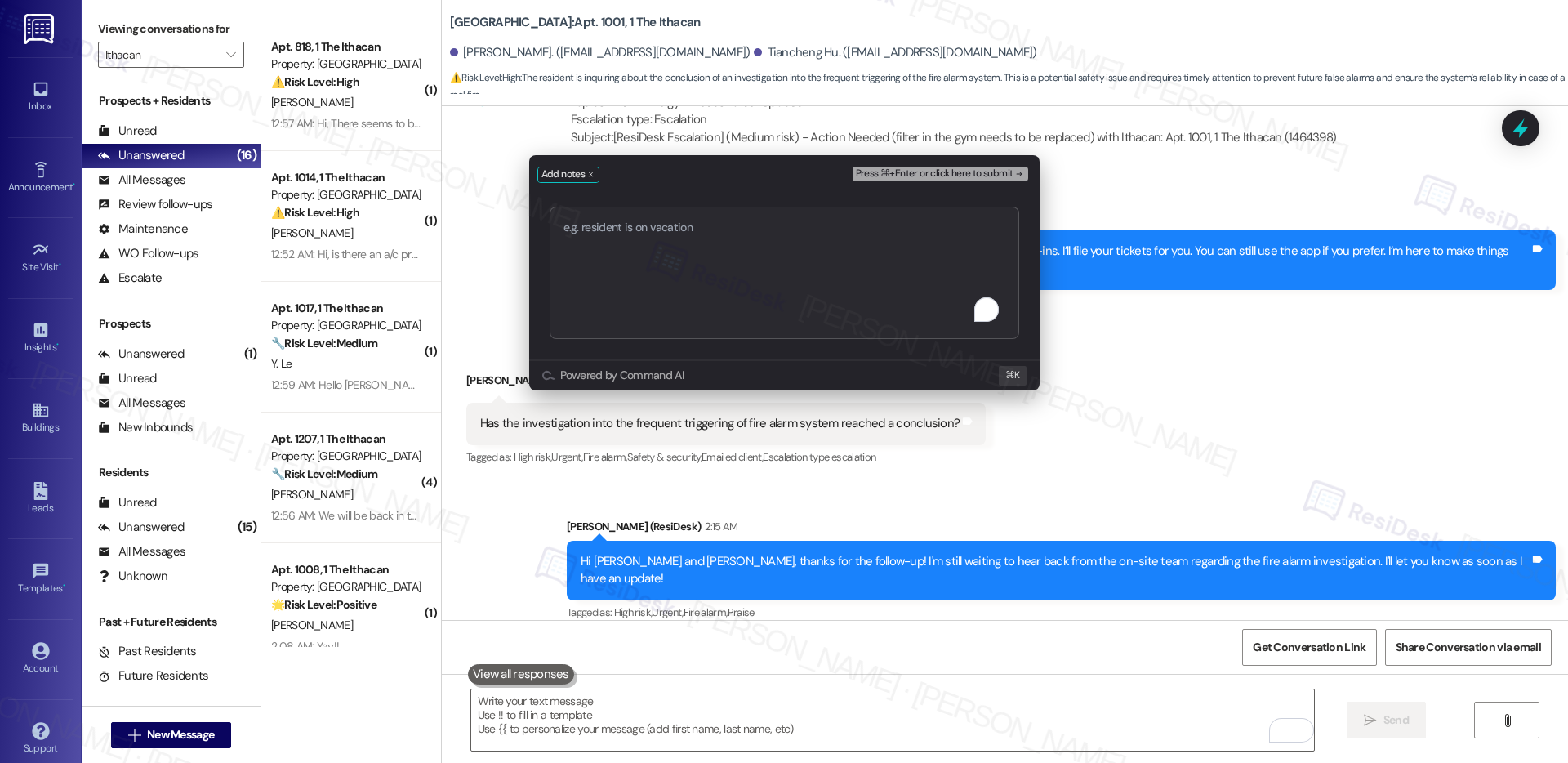
type textarea "Requesting for Update | Fire Alarm Issue"
click at [919, 169] on span "Press ⌘+Enter or click here to submit" at bounding box center [935, 173] width 158 height 11
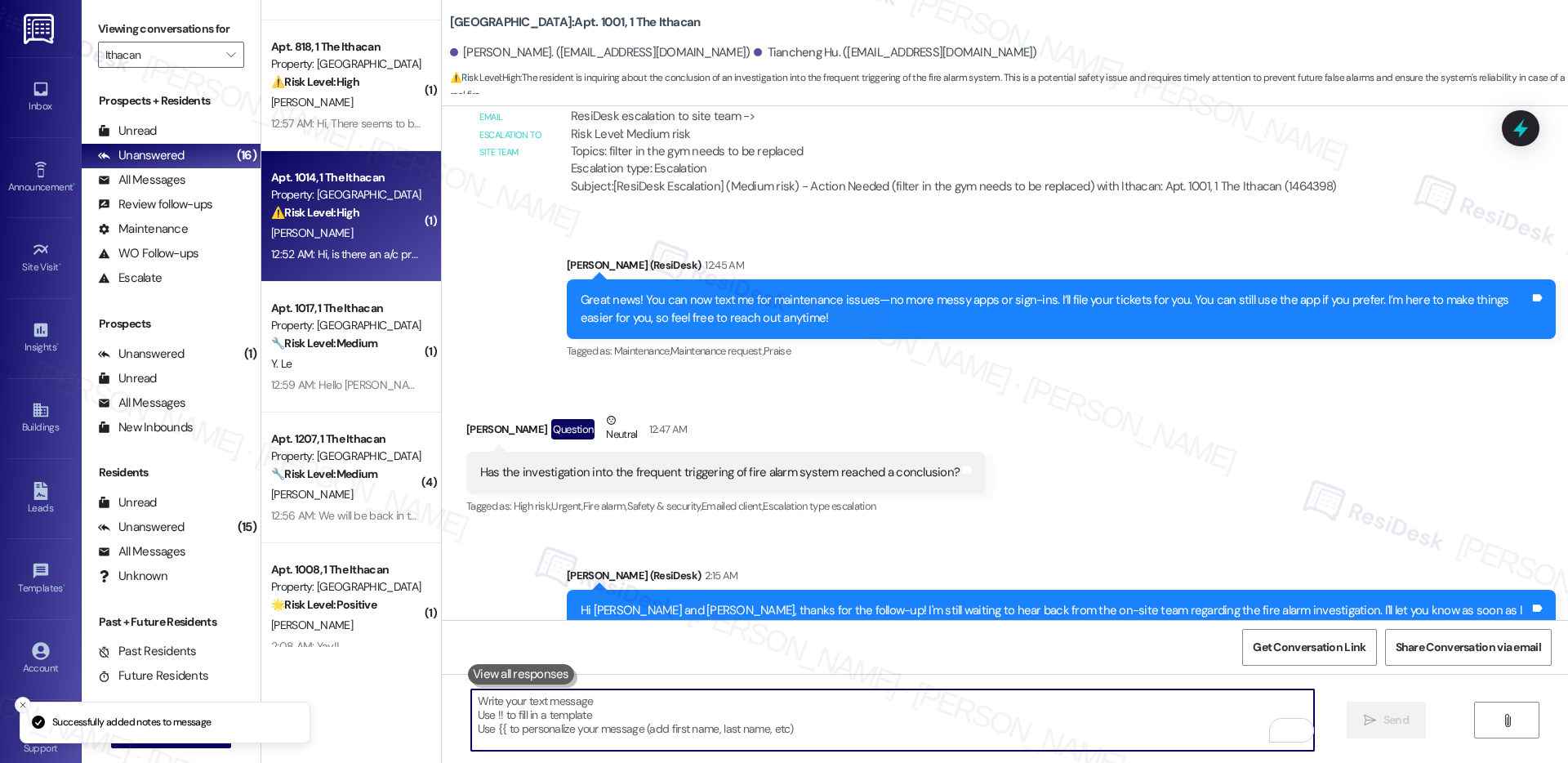
scroll to position [1226, 0]
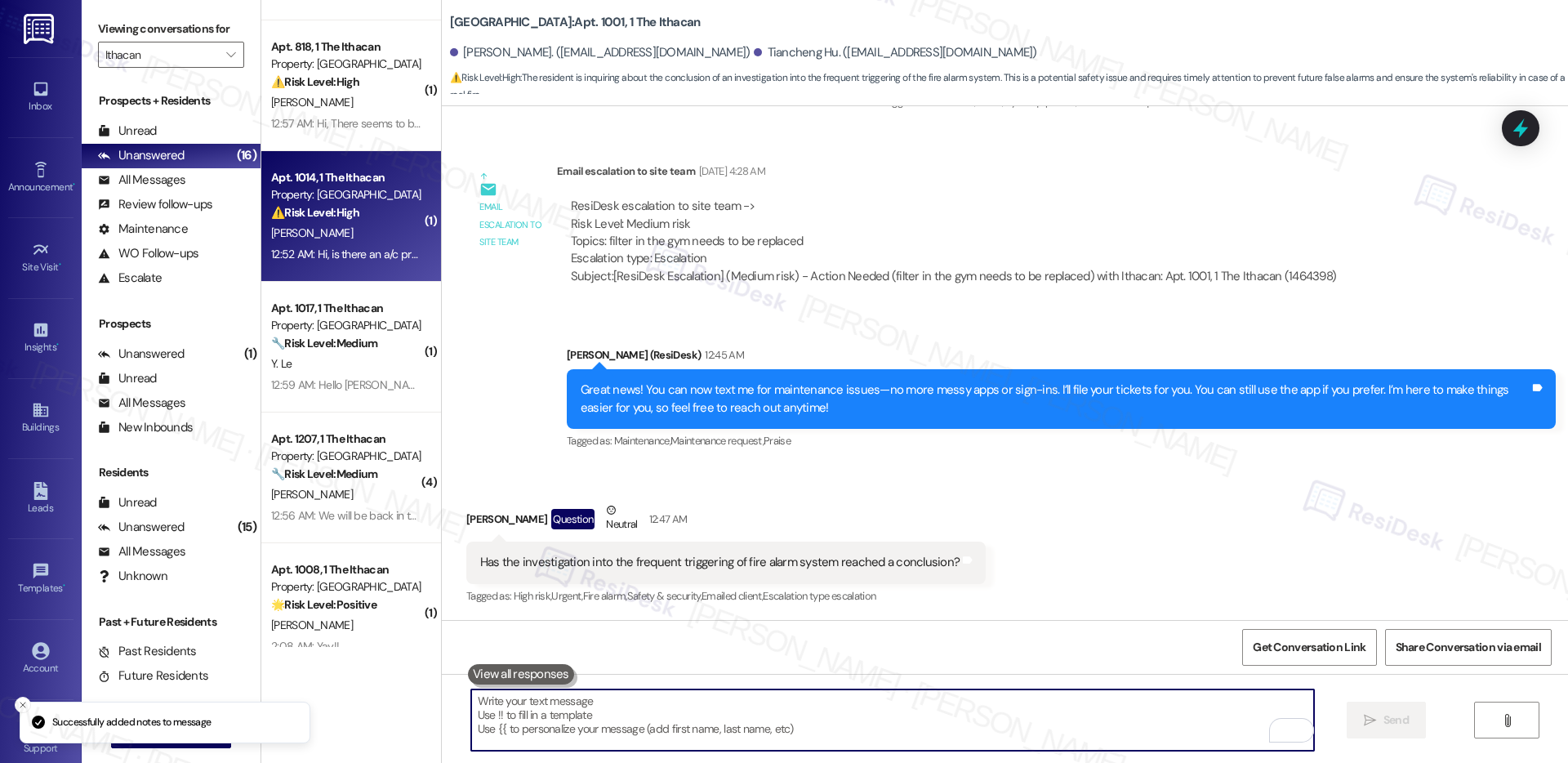
click at [364, 242] on div "[PERSON_NAME]" at bounding box center [347, 233] width 154 height 20
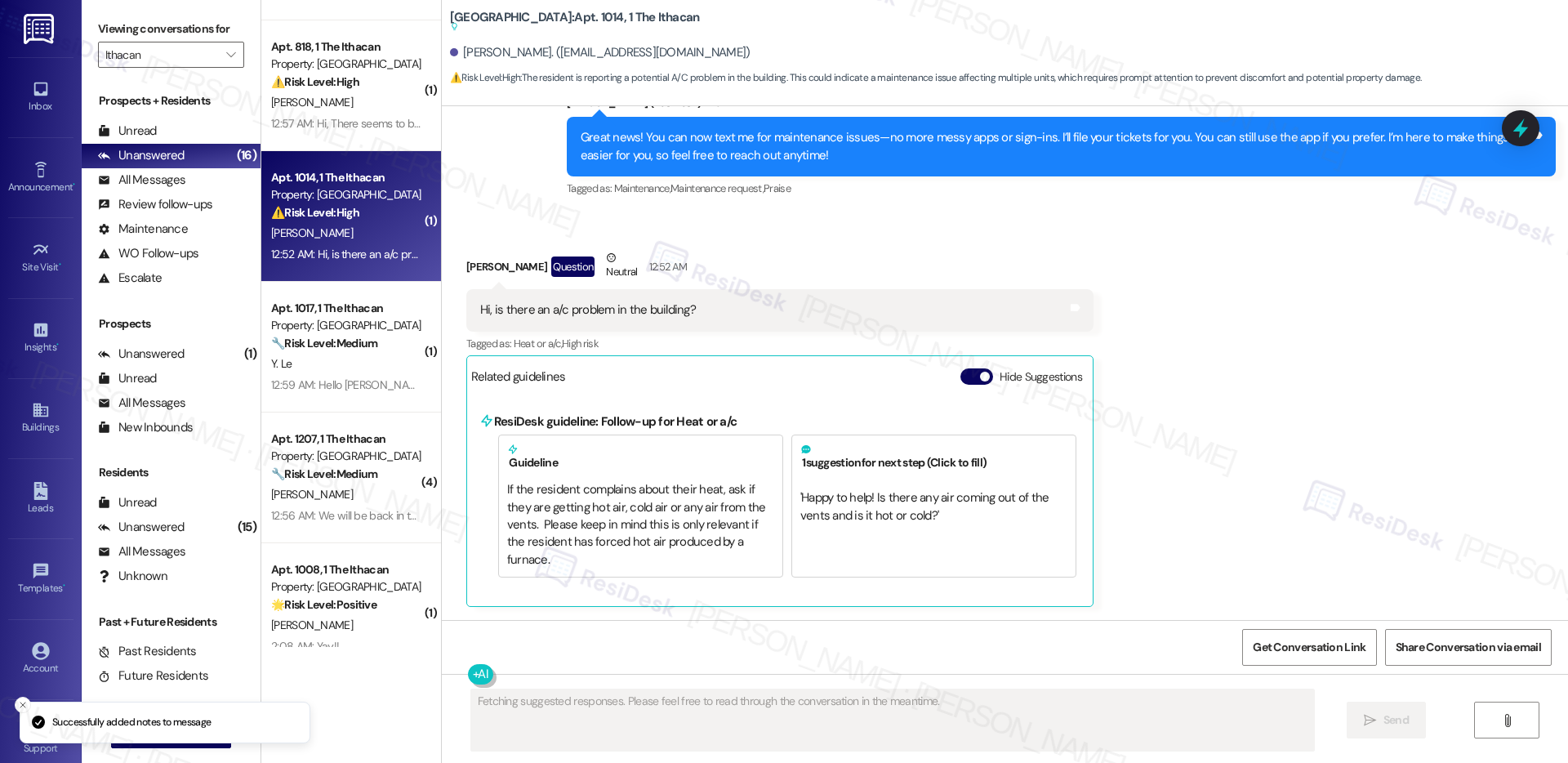
scroll to position [445, 0]
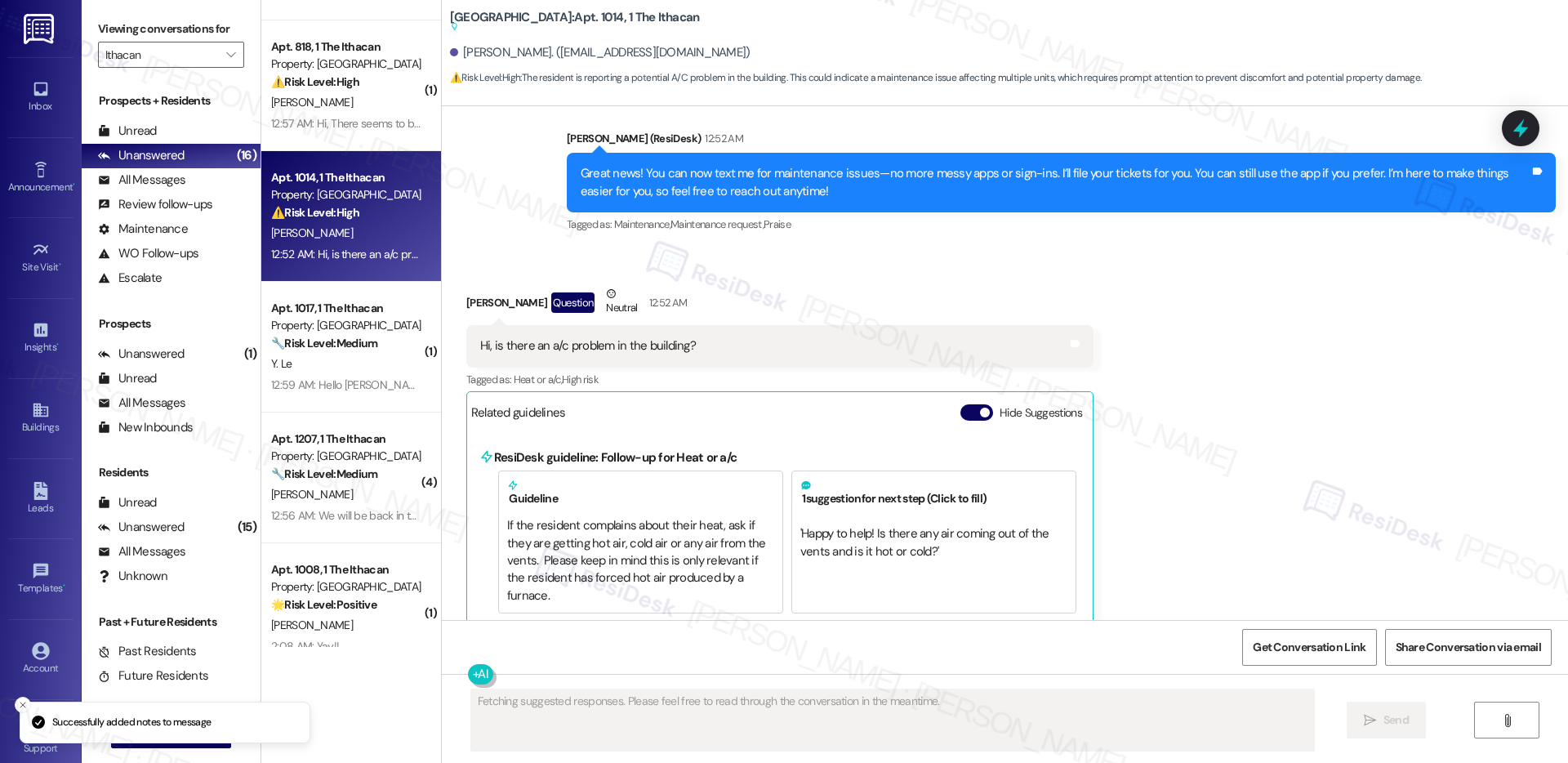
click at [581, 337] on div "Hi, is there an a/c problem in the building?" at bounding box center [588, 346] width 215 height 18
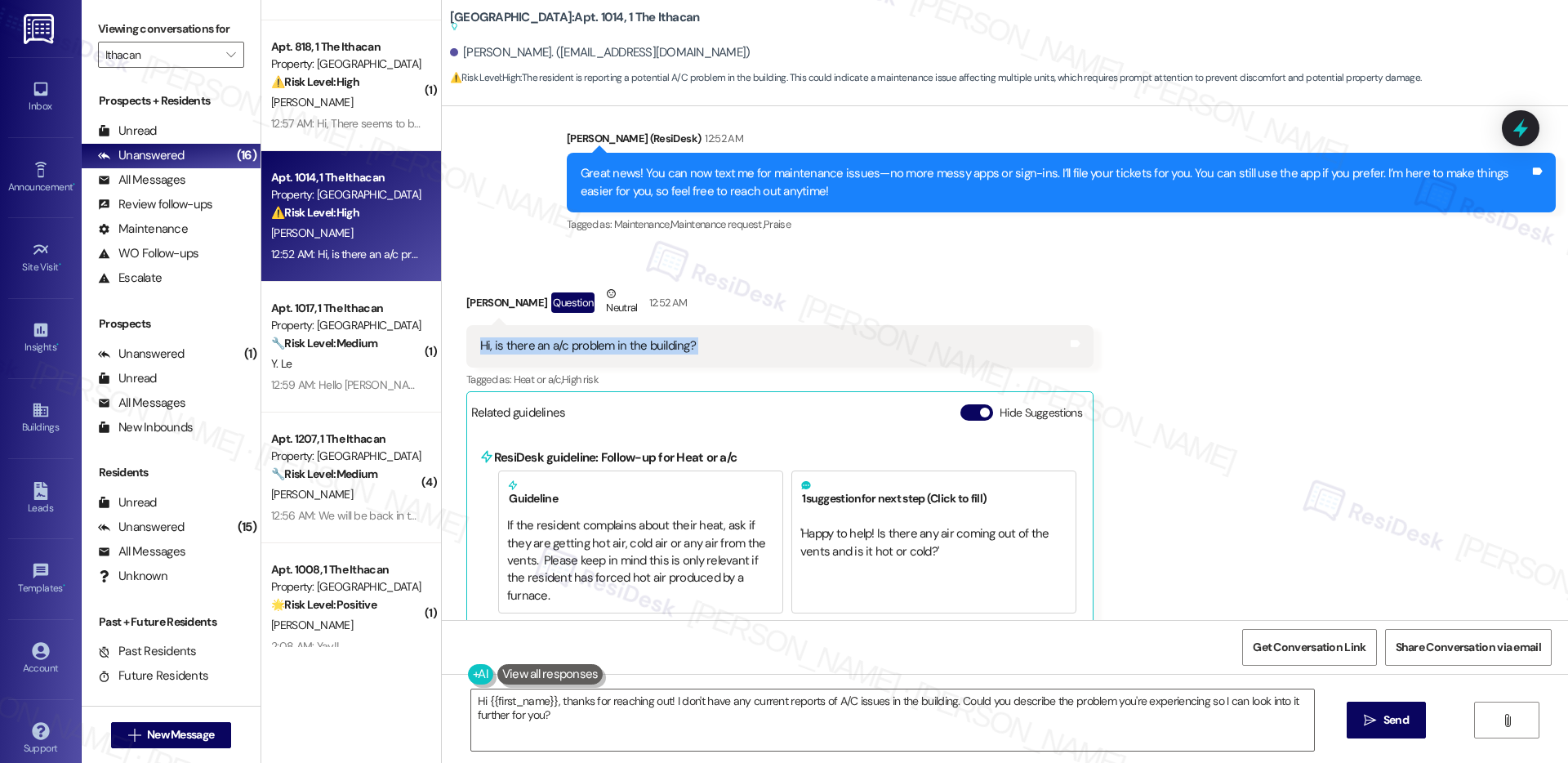
scroll to position [446, 0]
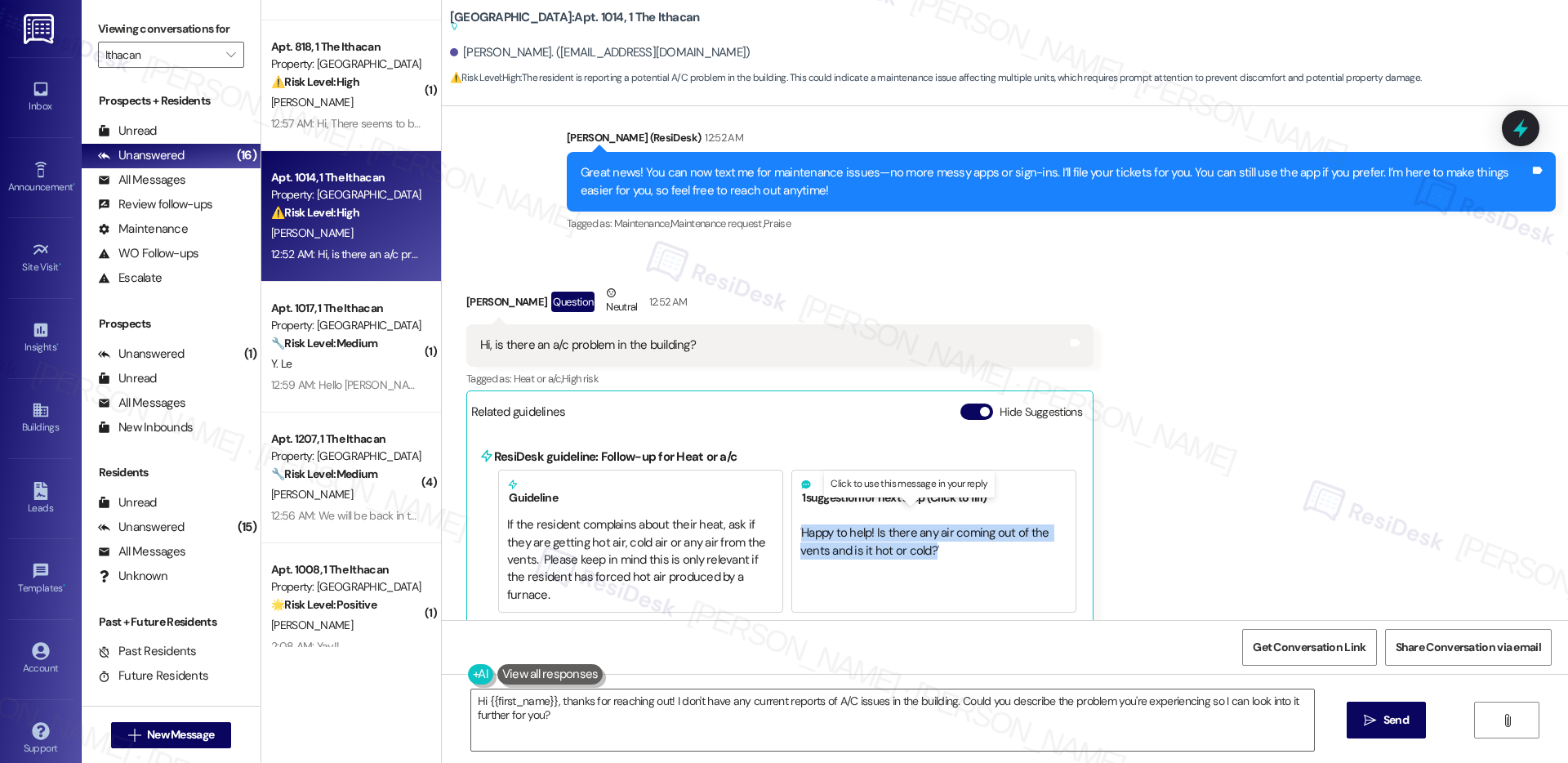
drag, startPoint x: 790, startPoint y: 517, endPoint x: 918, endPoint y: 533, distance: 129.0
click at [918, 533] on span "' Happy to help! Is there any air coming out of the vents and is it hot or cold…" at bounding box center [925, 541] width 251 height 33
type textarea "Happy to help! Is there any air coming out of the vents and is it hot or cold?"
copy span "Happy to help! Is there any air coming out of the vents and is it hot or cold?"
click at [859, 702] on textarea "Happy to help! Is there any air coming out of the vents and is it hot or cold?" at bounding box center [892, 720] width 843 height 61
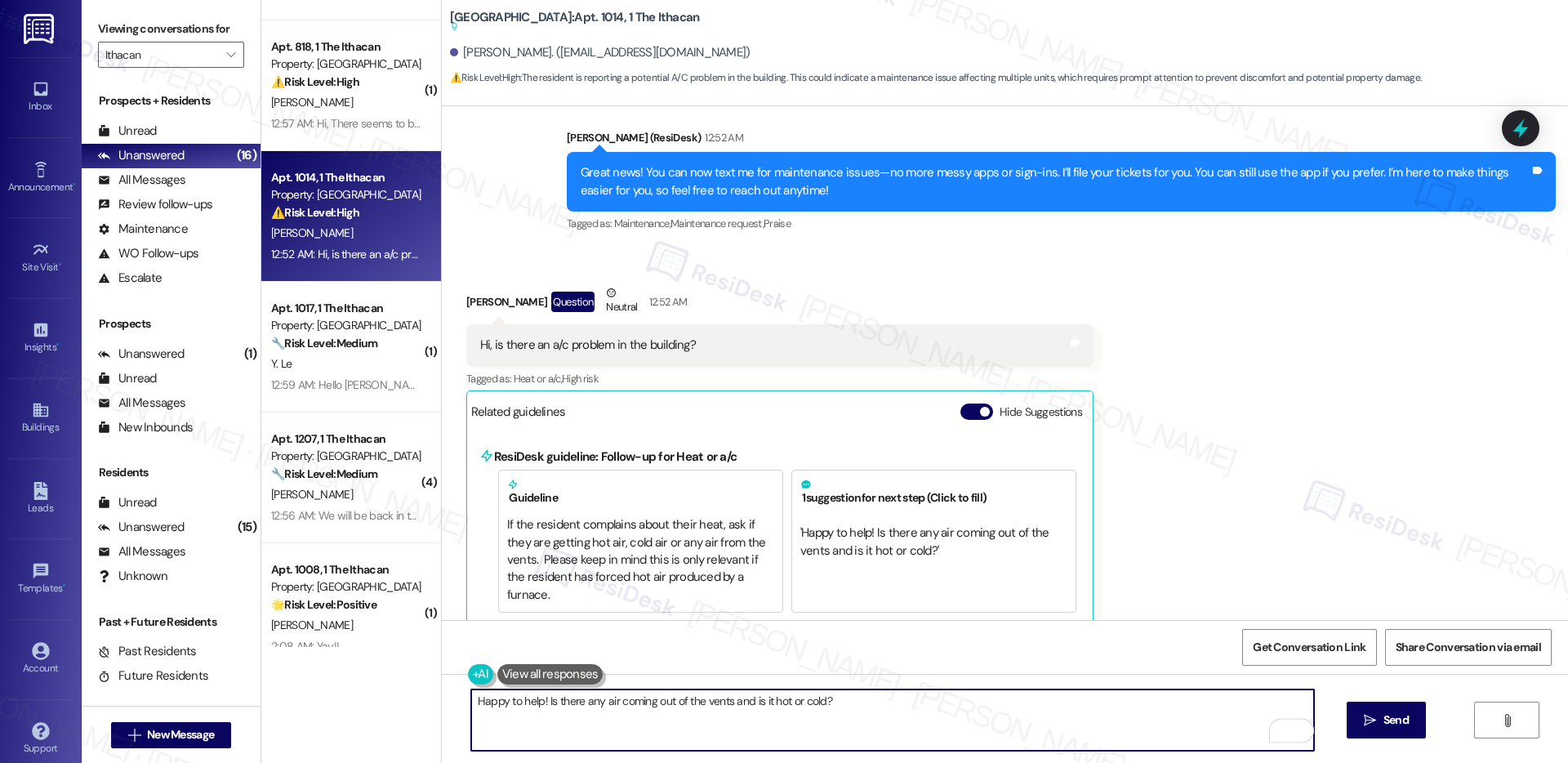
click at [860, 700] on textarea "Happy to help! Is there any air coming out of the vents and is it hot or cold?" at bounding box center [892, 720] width 843 height 61
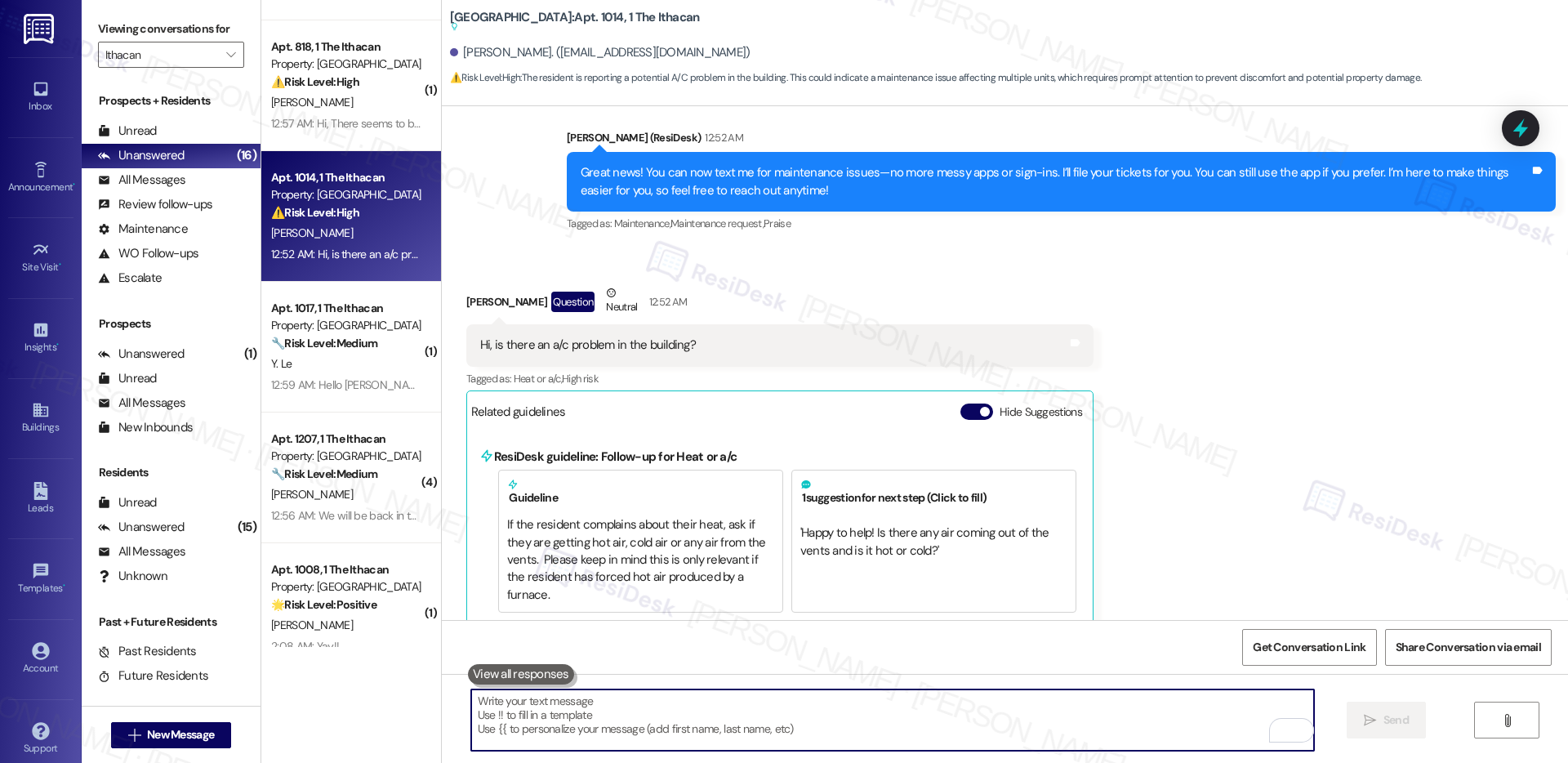
click at [503, 679] on button at bounding box center [521, 675] width 106 height 20
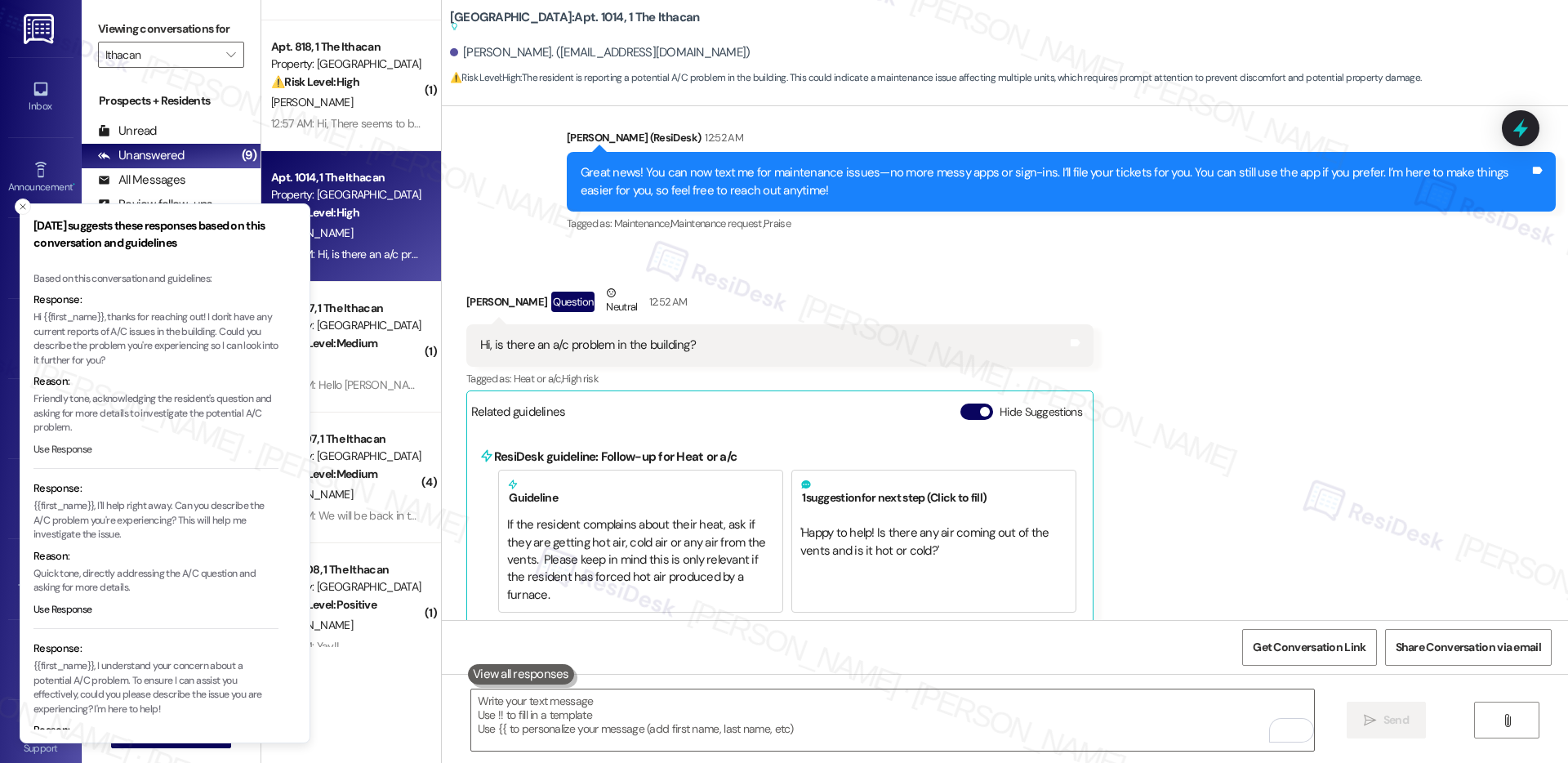
click at [64, 455] on button "Use Response" at bounding box center [62, 450] width 59 height 15
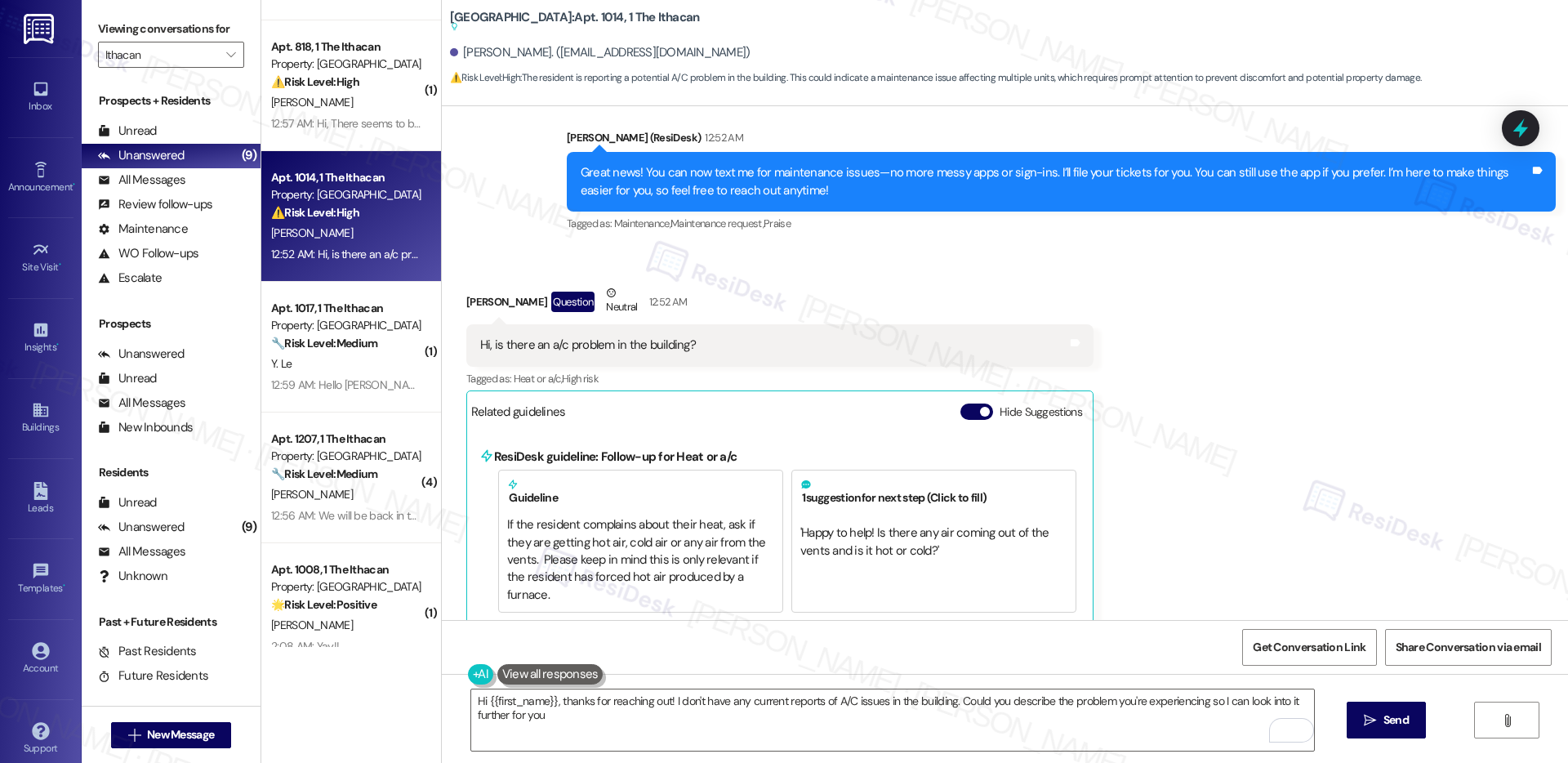
type textarea "Hi {{first_name}}, thanks for reaching out! I don't have any current reports of…"
click at [988, 720] on textarea "Hi {{first_name}}, thanks for reaching out! I don't have any current reports of…" at bounding box center [892, 720] width 843 height 61
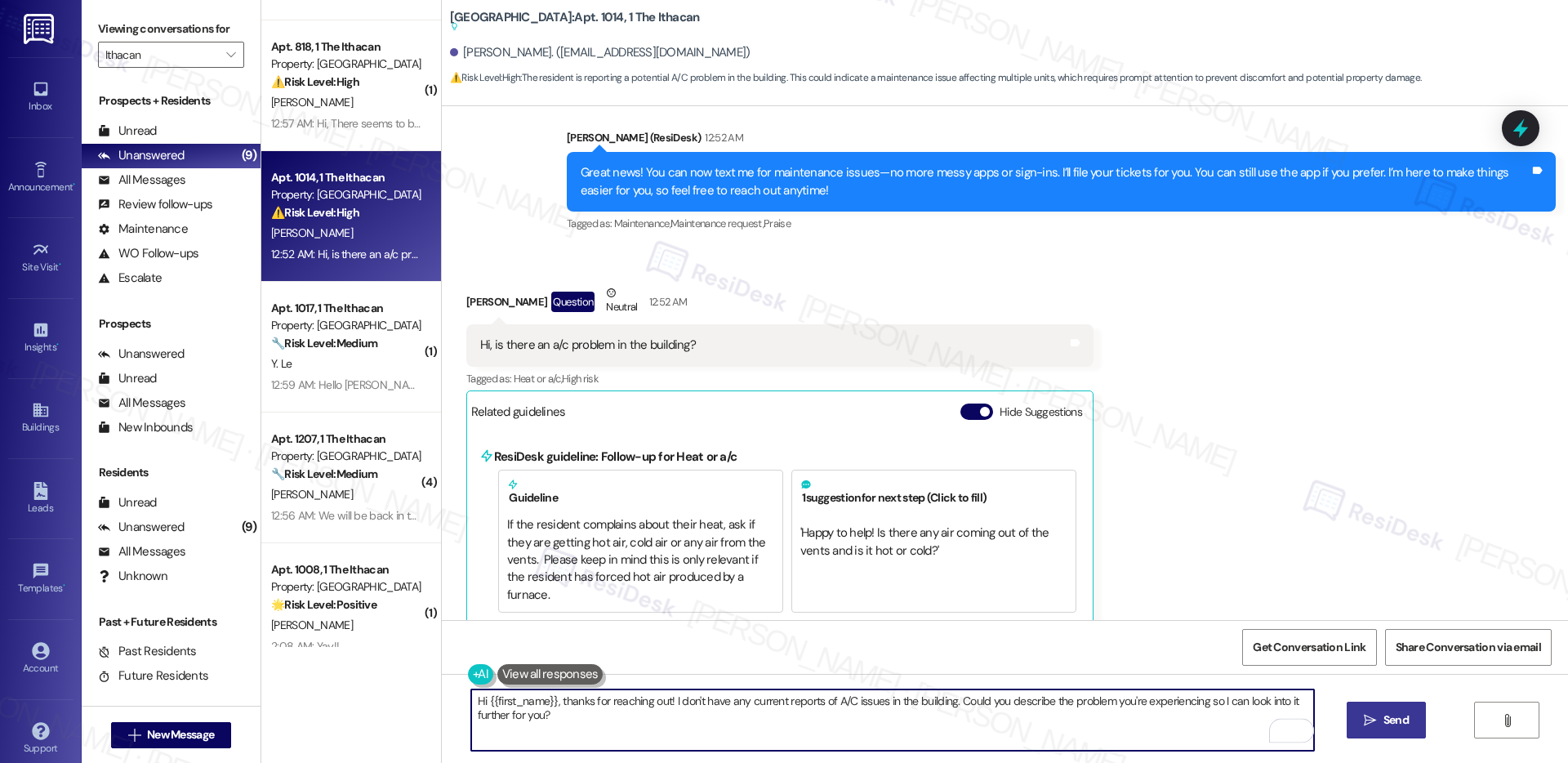
click at [1382, 730] on button " Send" at bounding box center [1387, 720] width 80 height 37
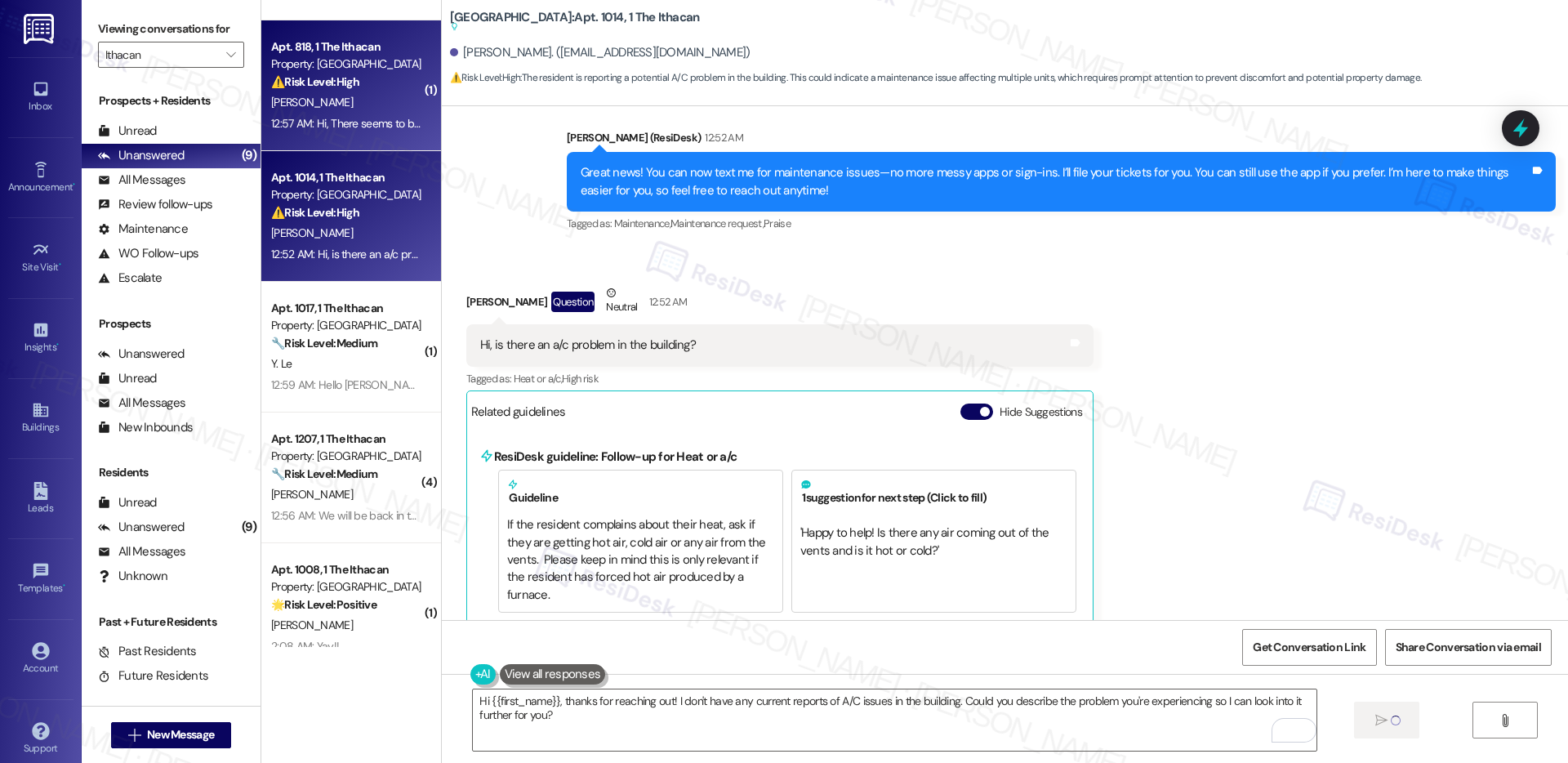
click at [334, 135] on div "Apt. 818, 1 The Ithacan Property: Ithacan ⚠️ Risk Level: High The resident repo…" at bounding box center [351, 85] width 179 height 131
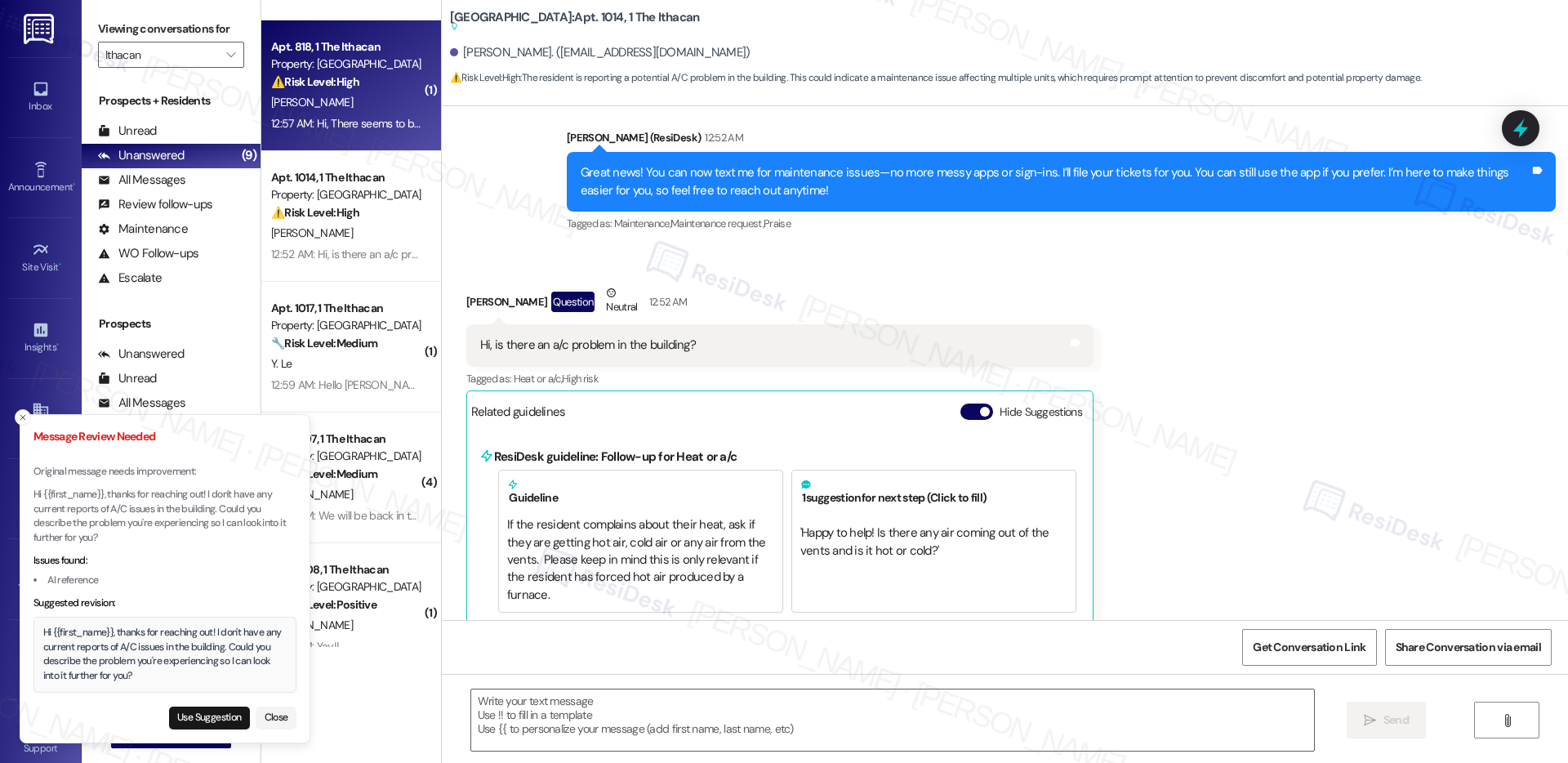
type textarea "Fetching suggested responses. Please feel free to read through the conversation…"
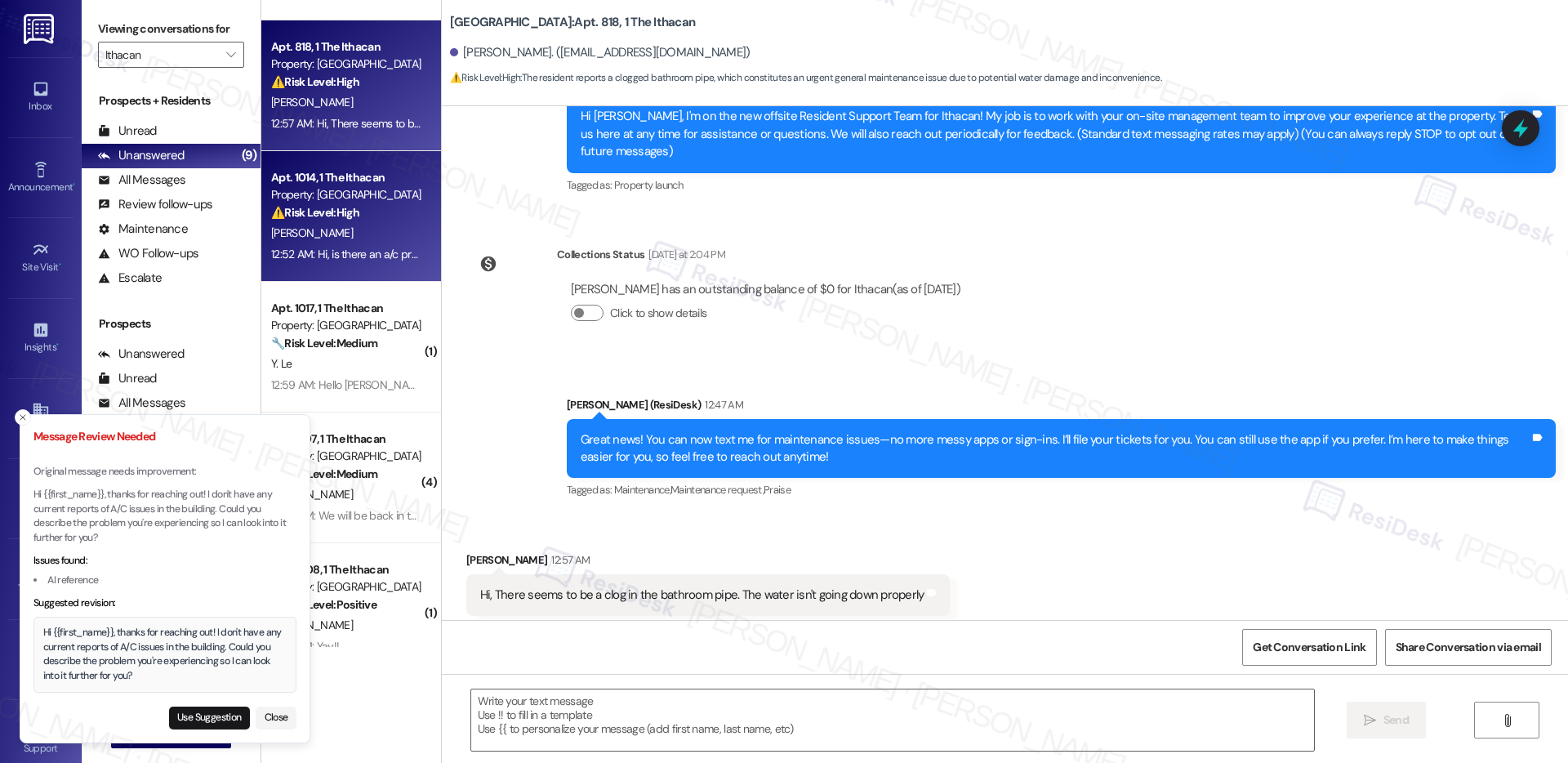
click at [310, 190] on div "Property: [GEOGRAPHIC_DATA]" at bounding box center [347, 195] width 151 height 18
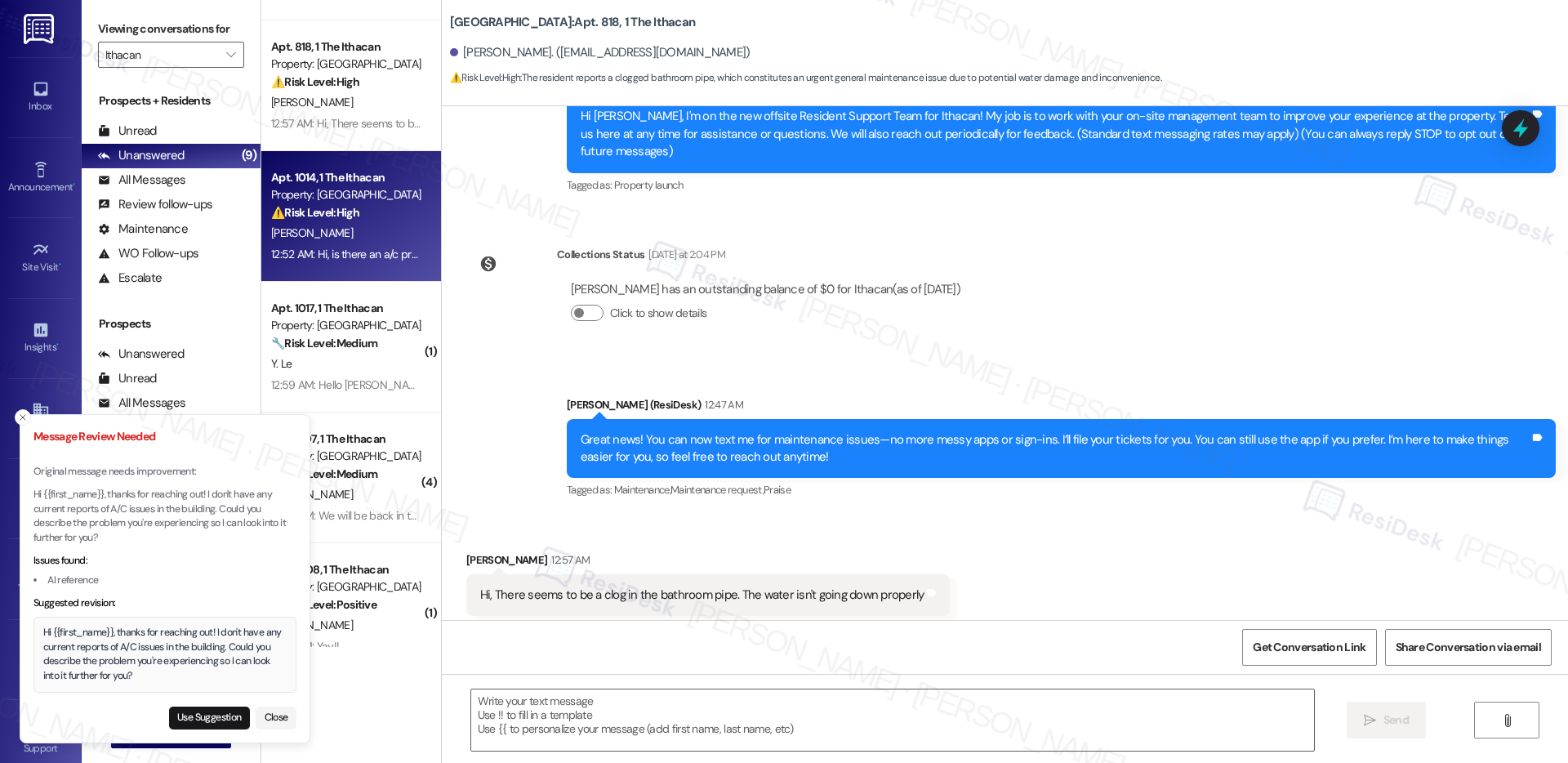
type textarea "Fetching suggested responses. Please feel free to read through the conversation…"
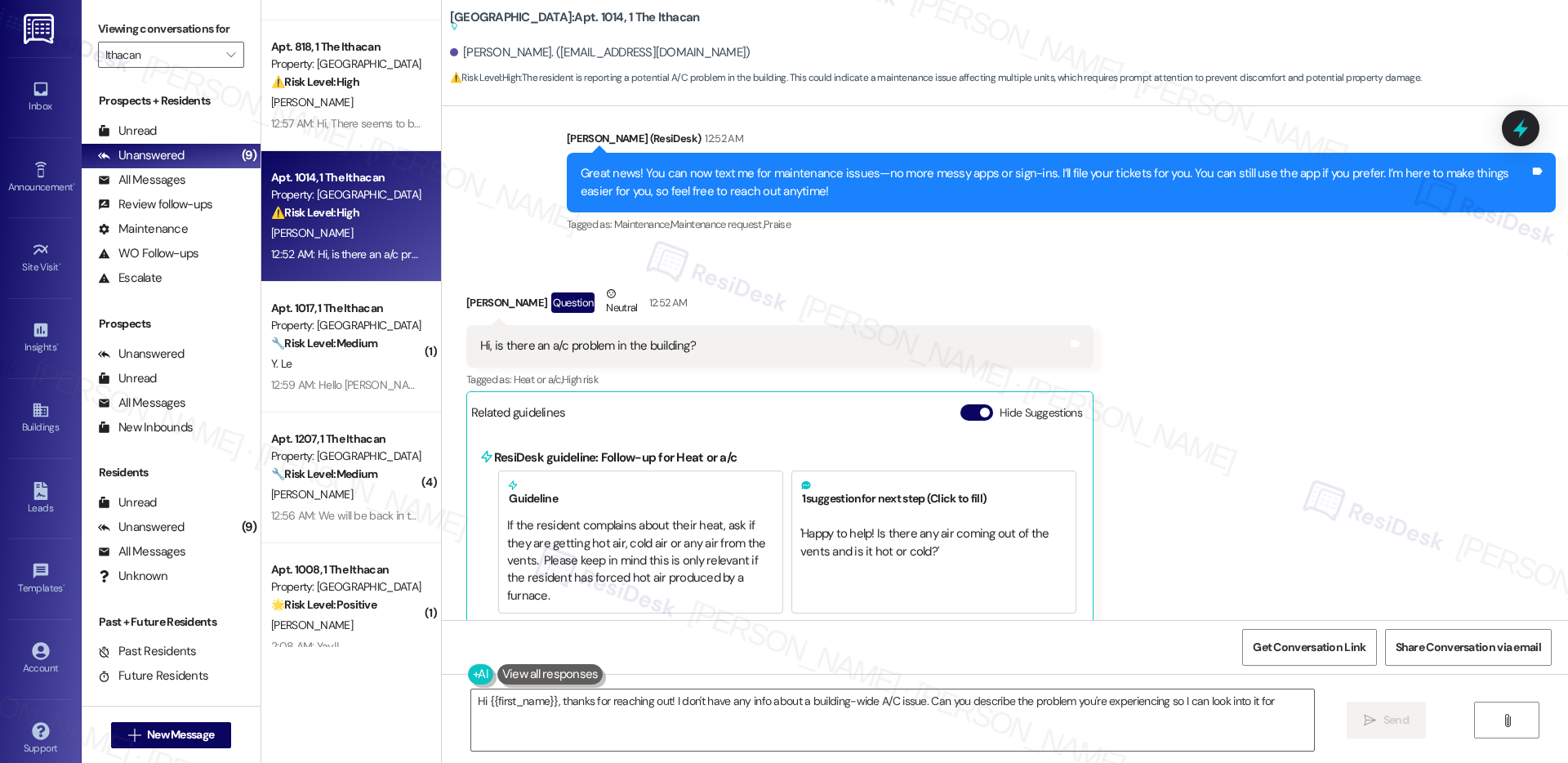
scroll to position [446, 0]
type textarea "Hi {{first_name}}, thanks for reaching out! I don't have any info about a build…"
click at [1217, 709] on textarea "Hi {{first_name}}, thanks for reaching out! I don't have any info about a build…" at bounding box center [892, 720] width 843 height 61
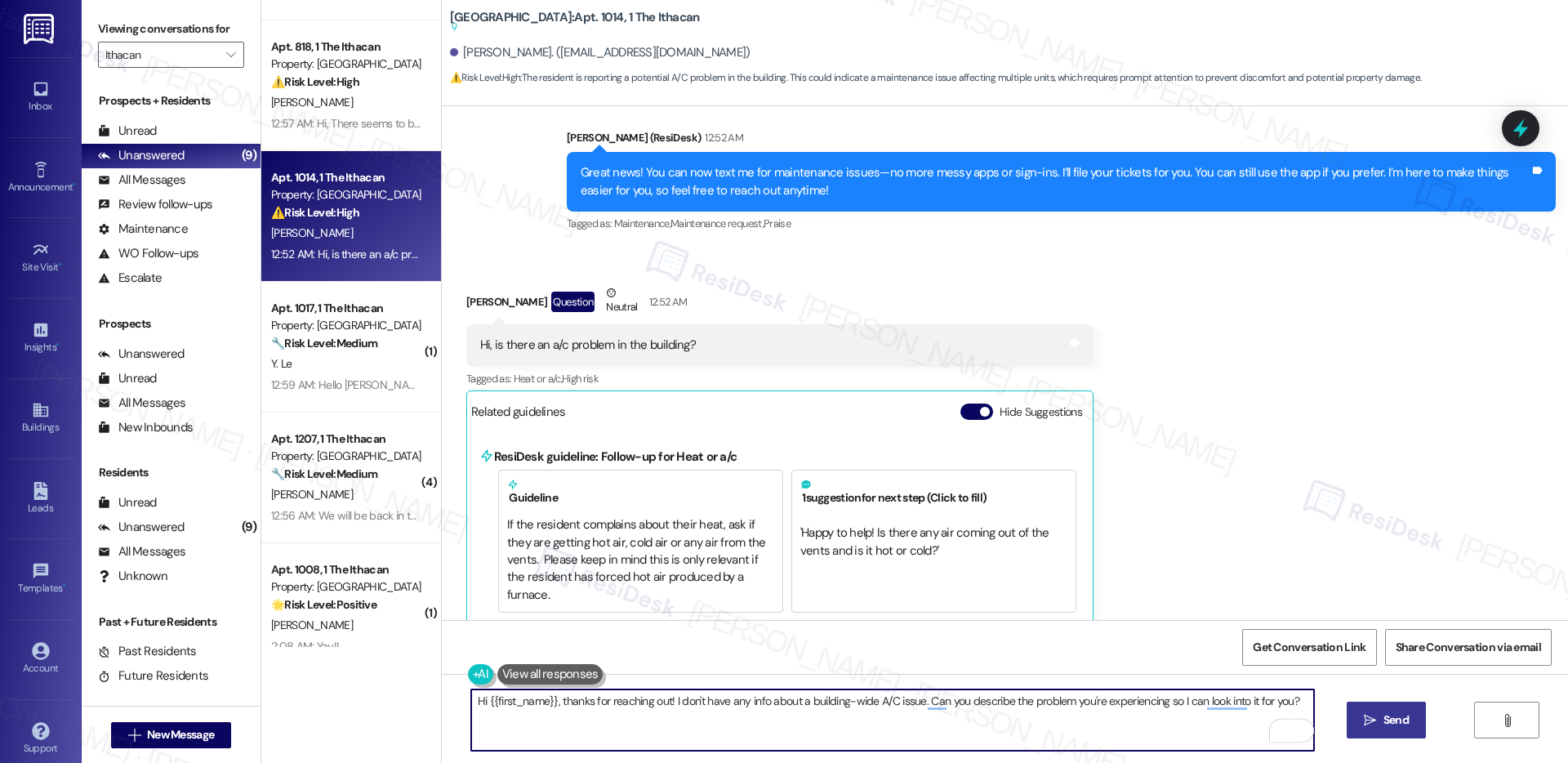
click at [1364, 719] on icon "" at bounding box center [1370, 720] width 12 height 13
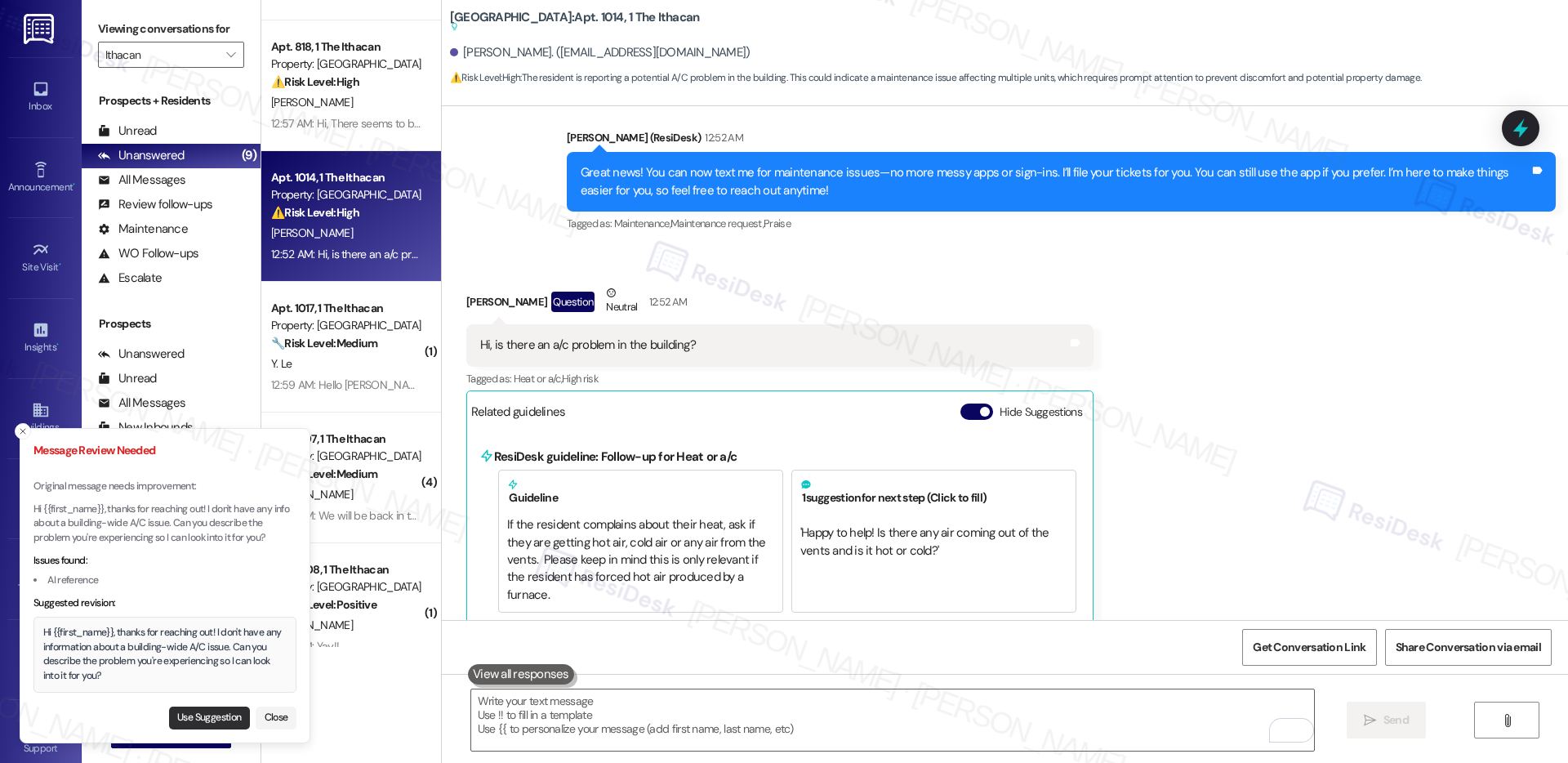
click at [209, 711] on button "Use Suggestion" at bounding box center [209, 718] width 81 height 23
type textarea "Hi {{first_name}}, thanks for reaching out! I don't have any information about …"
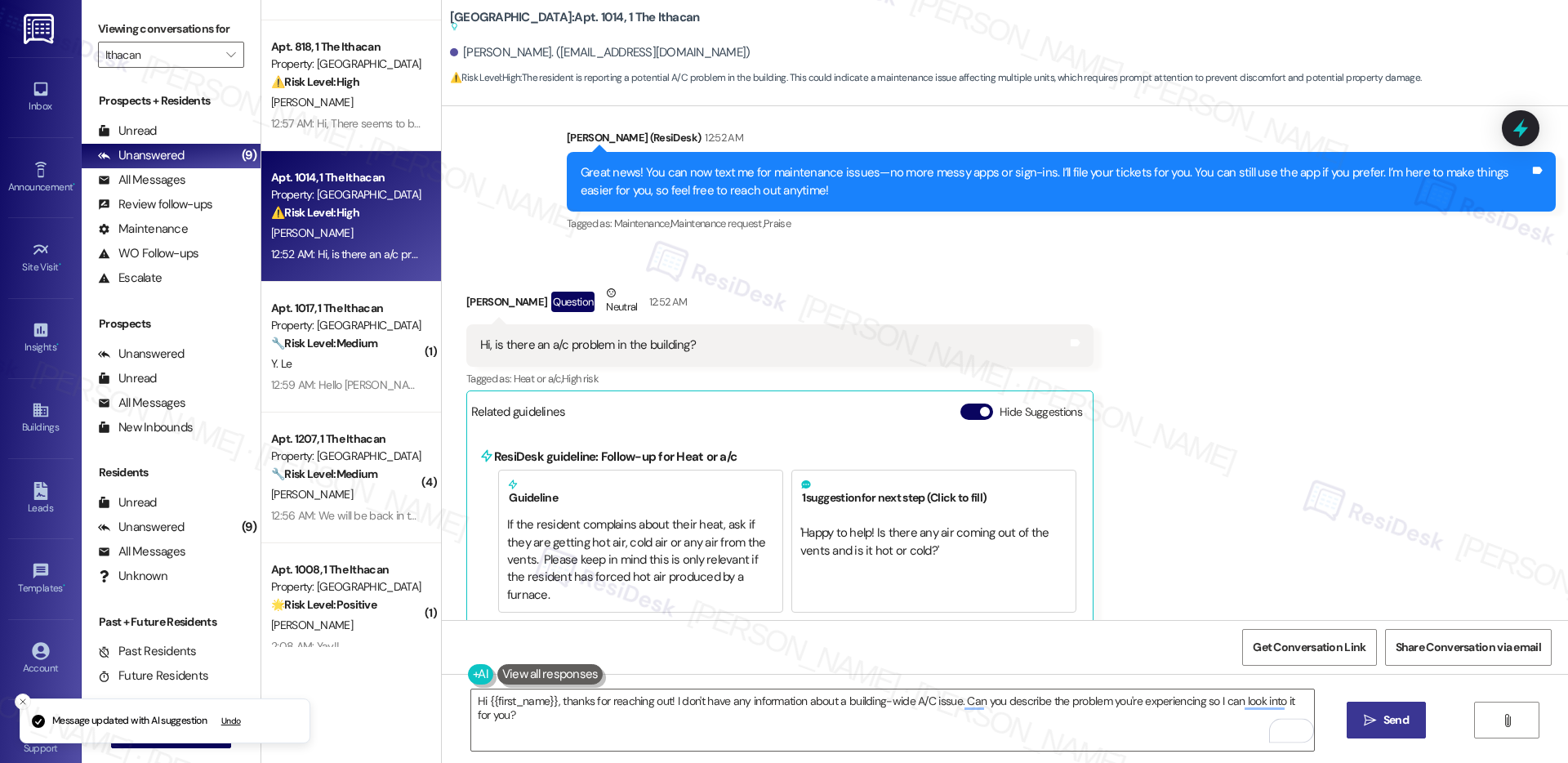
click at [1396, 712] on span "Send" at bounding box center [1396, 721] width 25 height 18
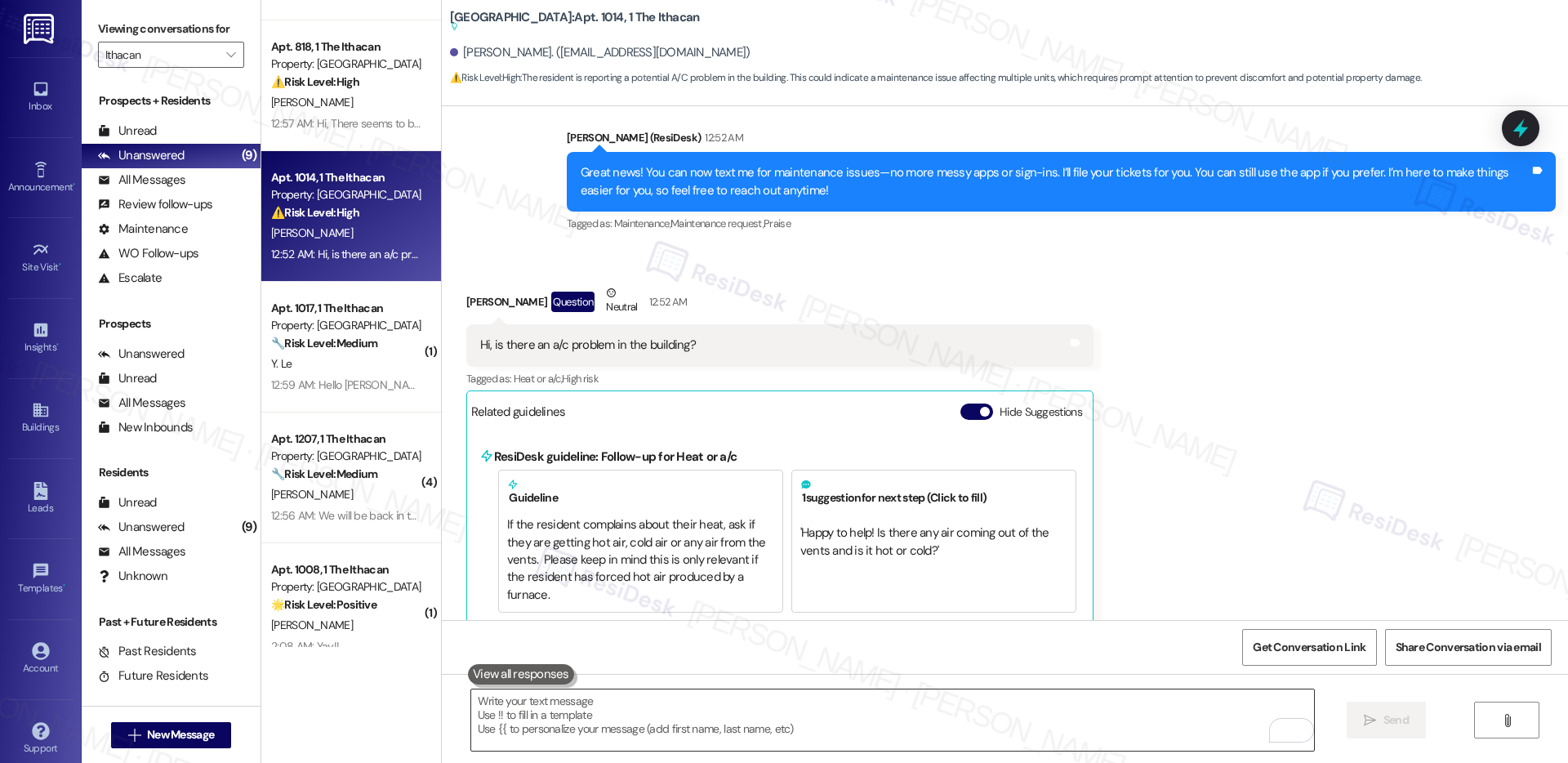
click at [577, 710] on textarea "To enrich screen reader interactions, please activate Accessibility in Grammarl…" at bounding box center [892, 720] width 843 height 61
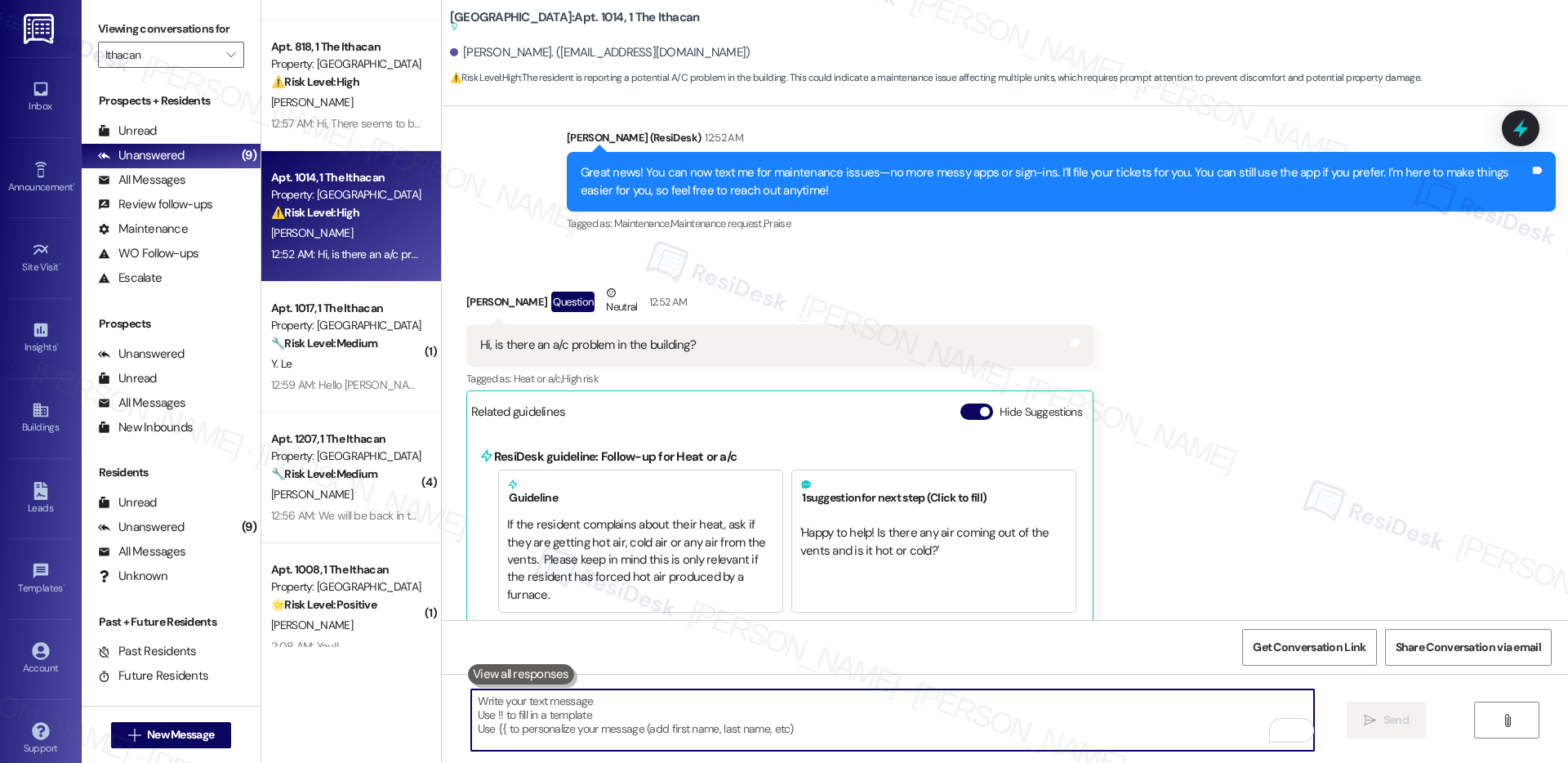
paste textarea "Happy to help! Is there any air coming out of the vents and is it hot or cold?"
type textarea "Happy to help! Is there any air coming out of the vents and is it hot or cold?"
click at [517, 672] on button at bounding box center [521, 675] width 106 height 20
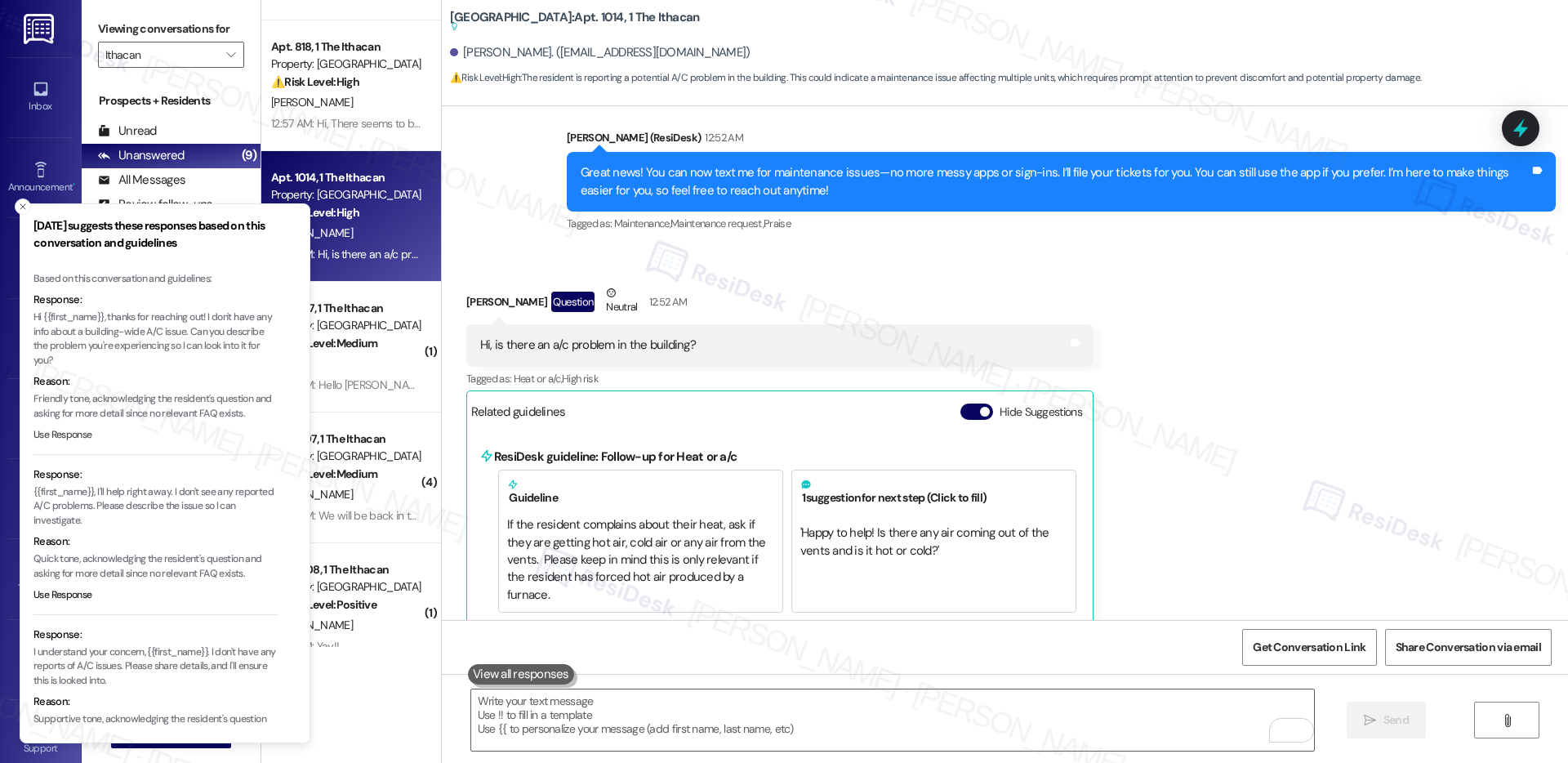
click at [77, 442] on button "Use Response" at bounding box center [62, 435] width 59 height 15
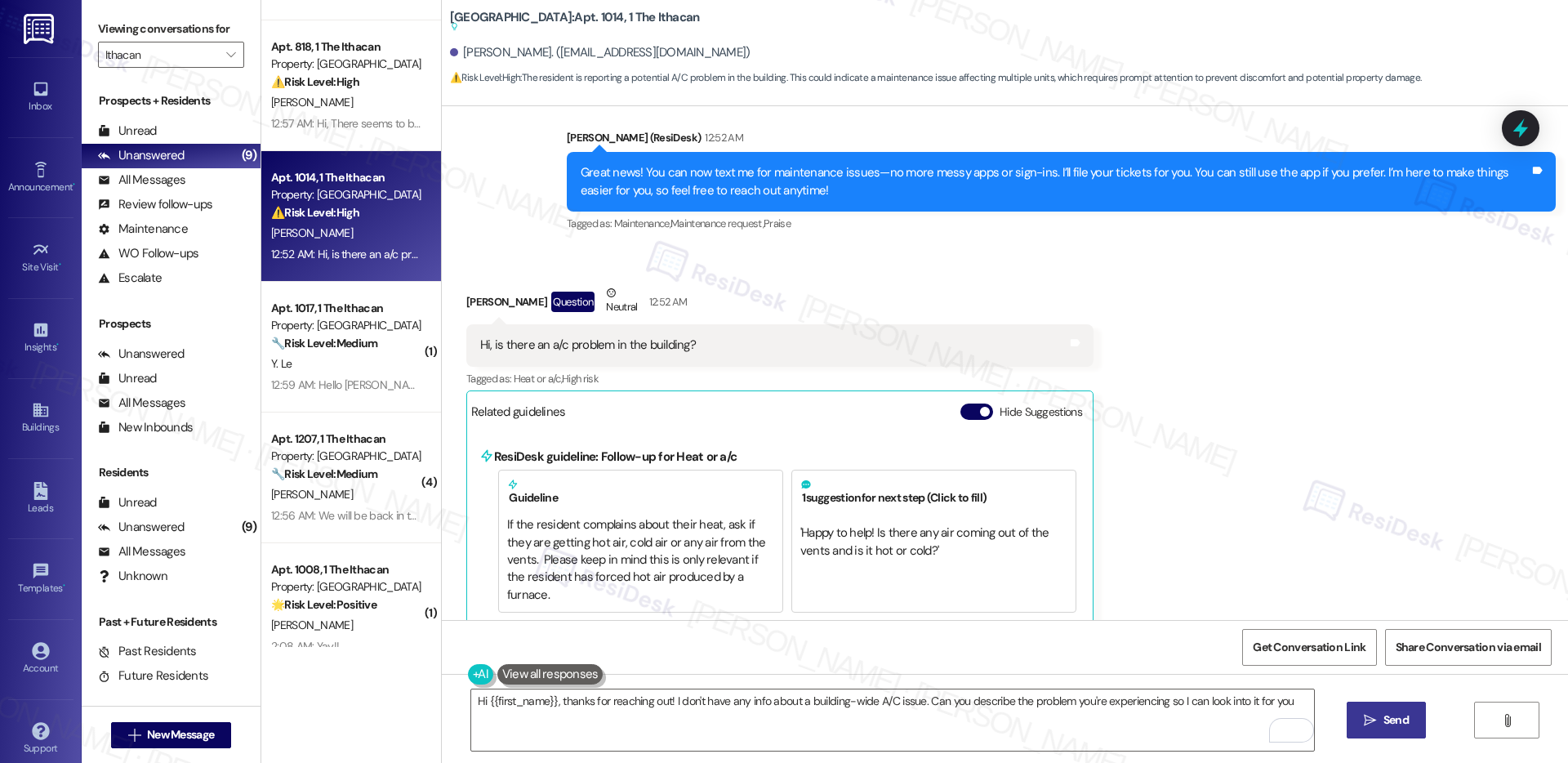
type textarea "Hi {{first_name}}, thanks for reaching out! I don't have any info about a build…"
click at [1372, 731] on button " Send" at bounding box center [1387, 720] width 80 height 37
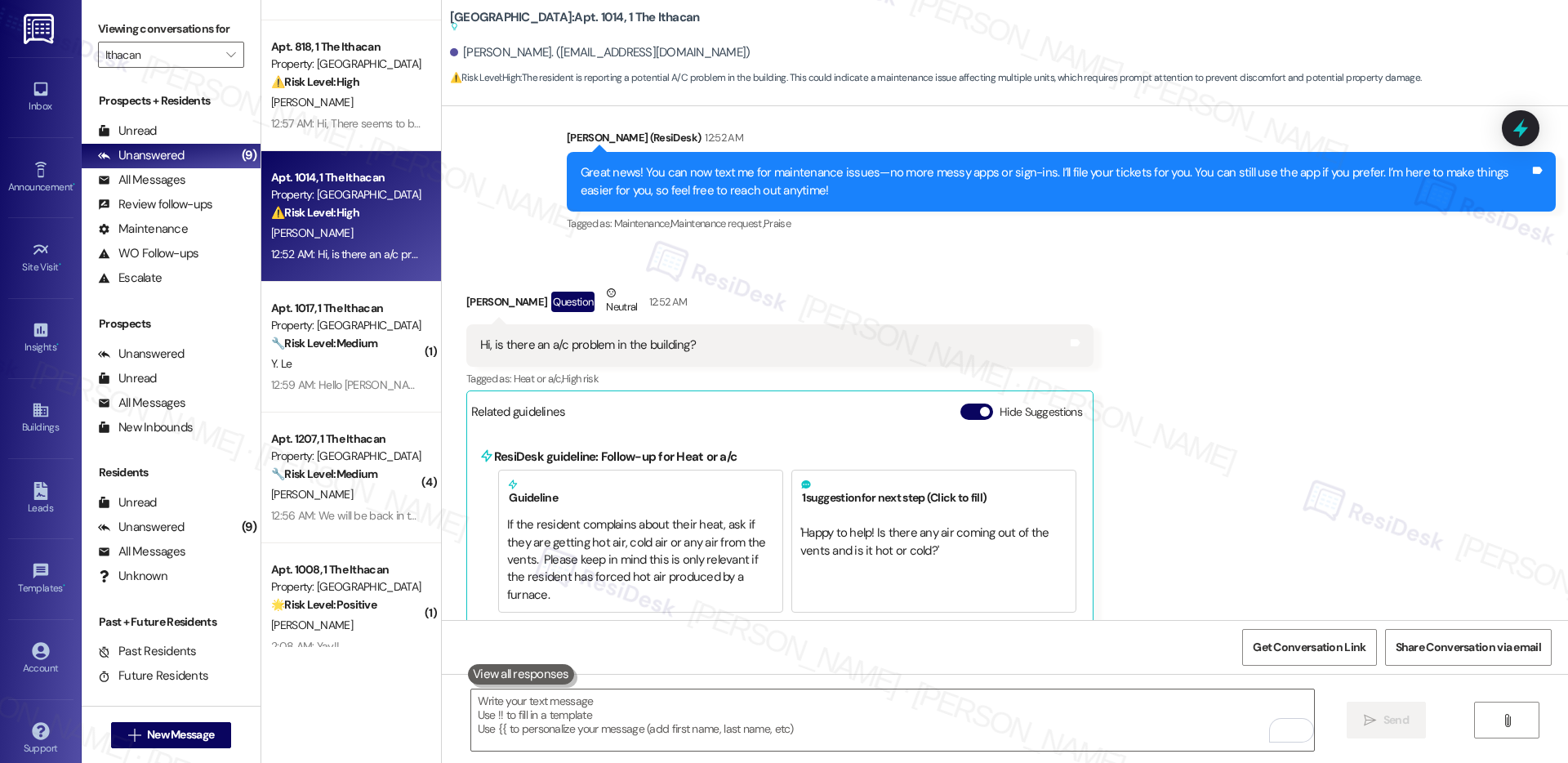
click at [540, 675] on button at bounding box center [521, 675] width 106 height 20
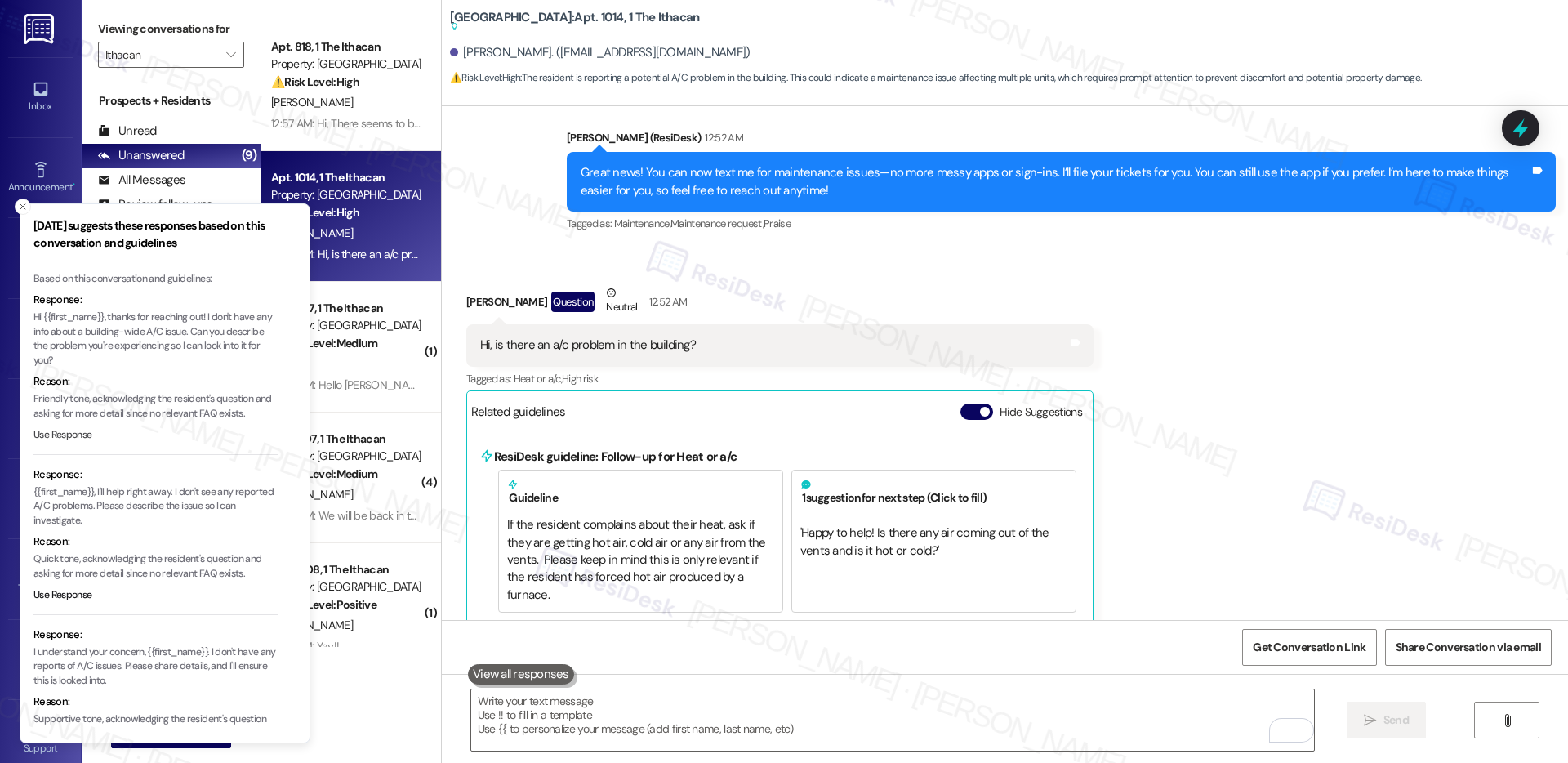
click at [70, 434] on button "Use Response" at bounding box center [62, 435] width 59 height 15
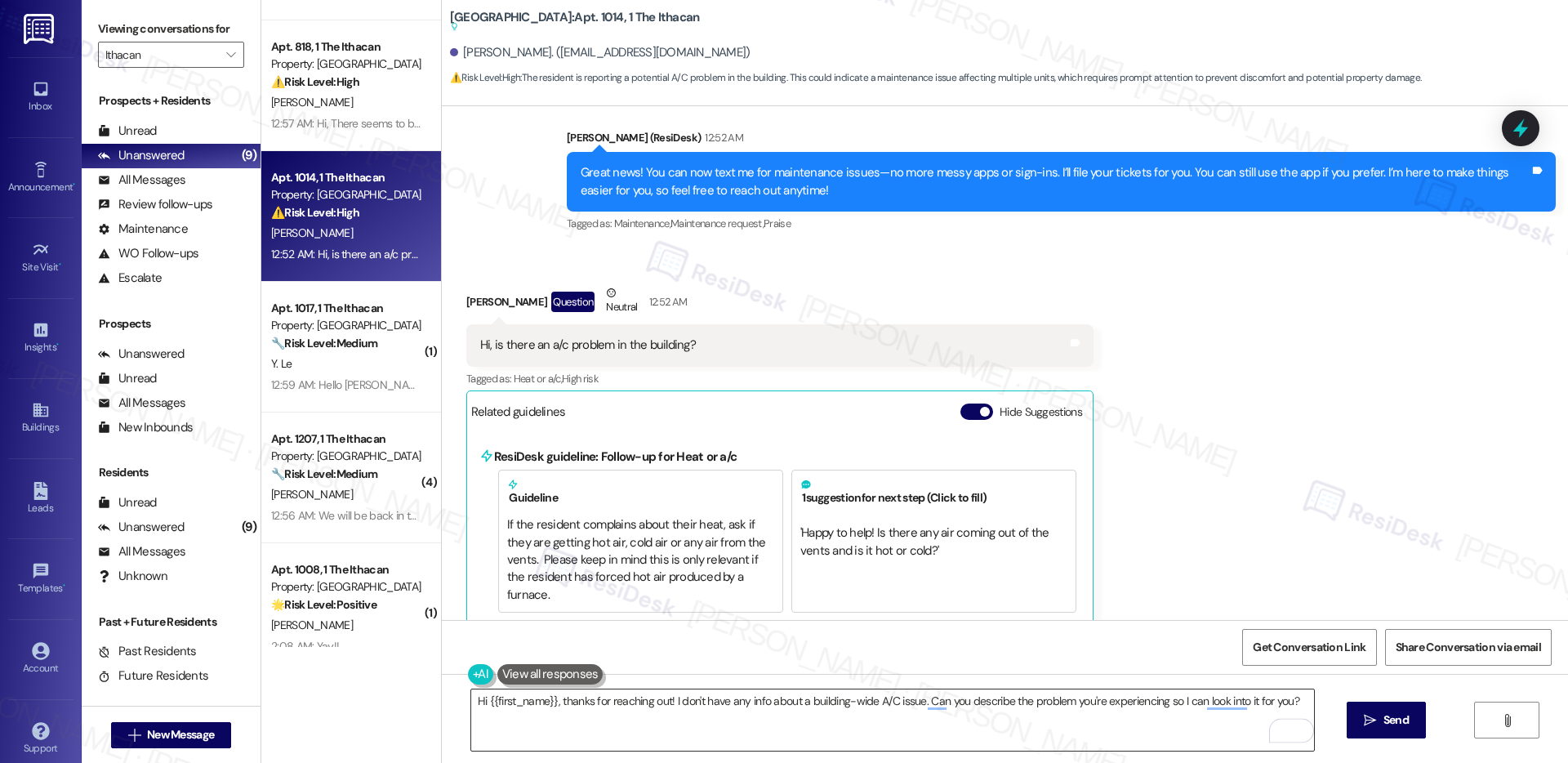
click at [886, 700] on textarea "Hi {{first_name}}, thanks for reaching out! I don't have any info about a build…" at bounding box center [892, 720] width 843 height 61
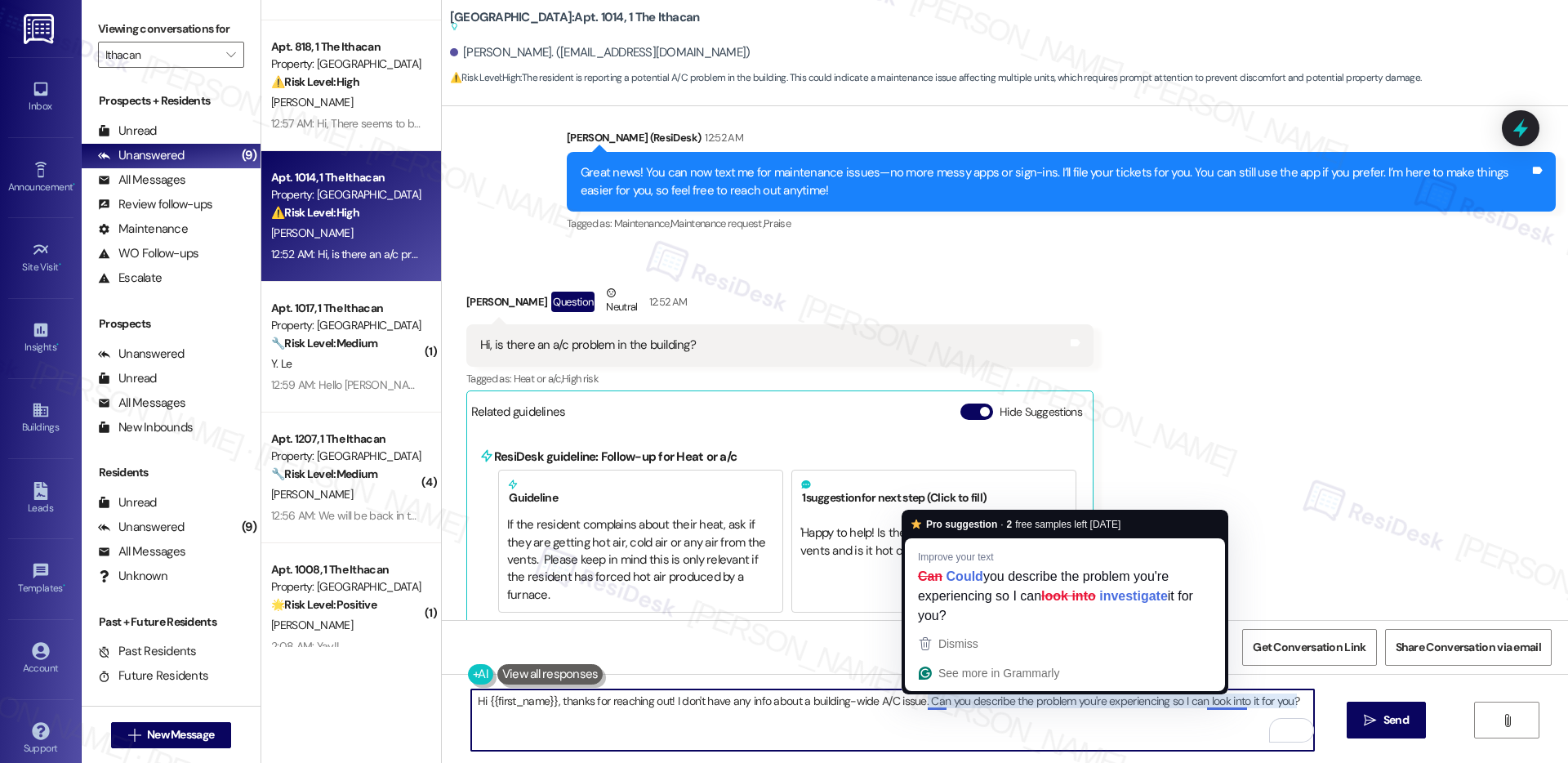
click at [917, 702] on textarea "Hi {{first_name}}, thanks for reaching out! I don't have any info about a build…" at bounding box center [892, 720] width 843 height 61
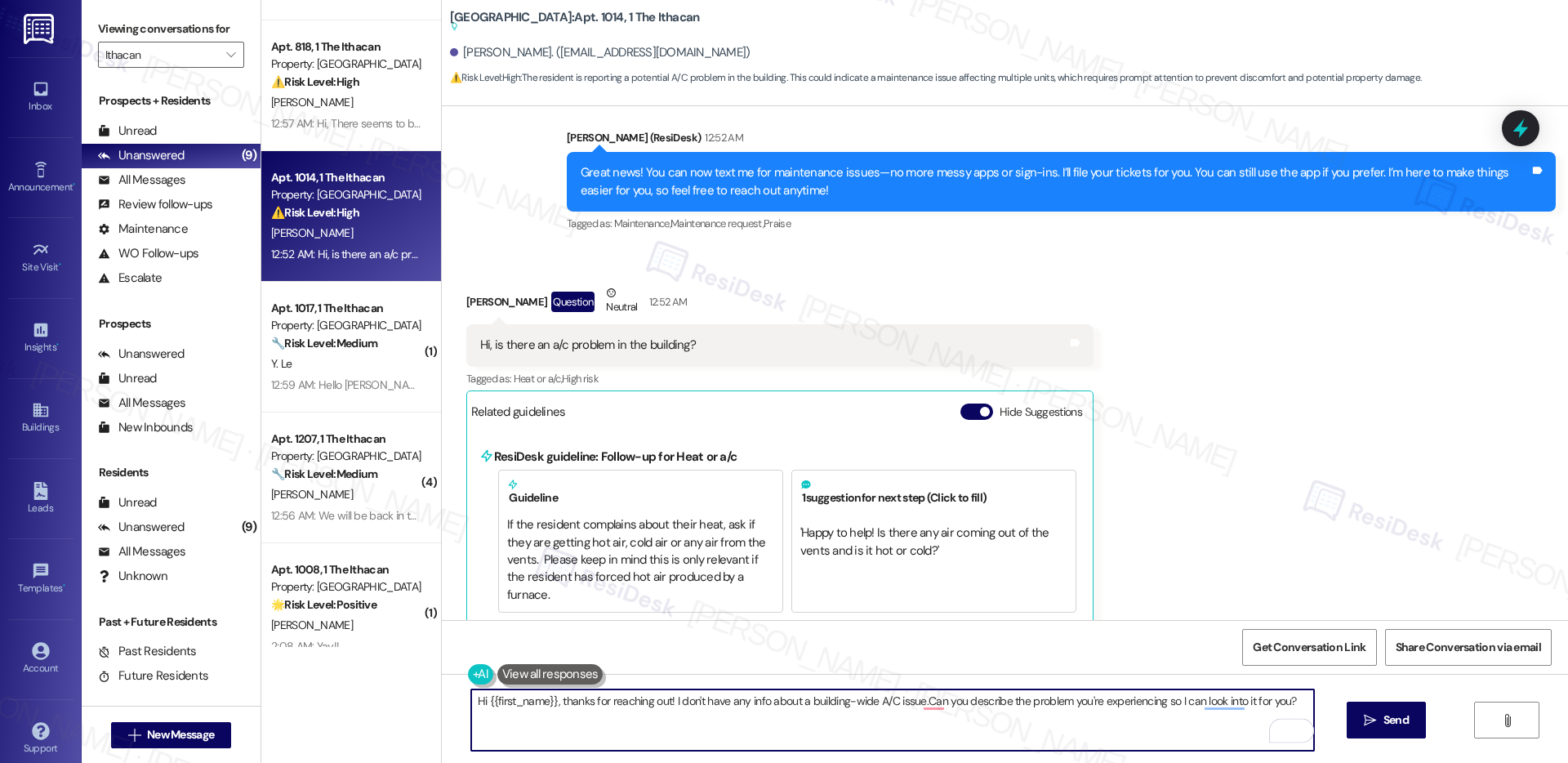
click at [1017, 703] on textarea "Hi {{first_name}}, thanks for reaching out! I don't have any info about a build…" at bounding box center [892, 720] width 843 height 61
type textarea "Hi {{first_name}}, thanks for reaching out! I don't have any info about a build…"
click at [1384, 719] on span "Send" at bounding box center [1396, 721] width 25 height 18
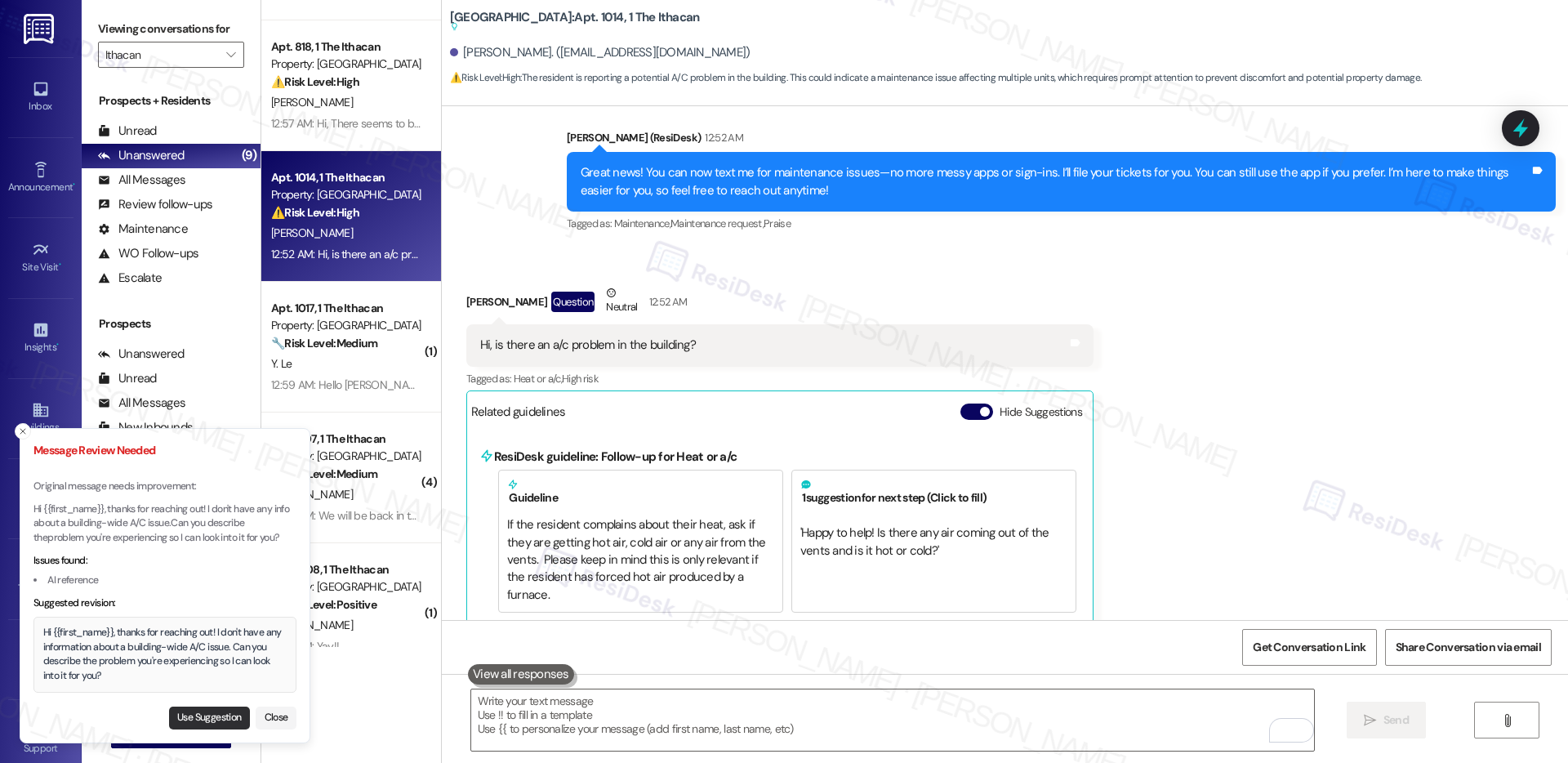
click at [206, 714] on button "Use Suggestion" at bounding box center [209, 718] width 81 height 23
type textarea "Hi {{first_name}}, thanks for reaching out! I don't have any information about …"
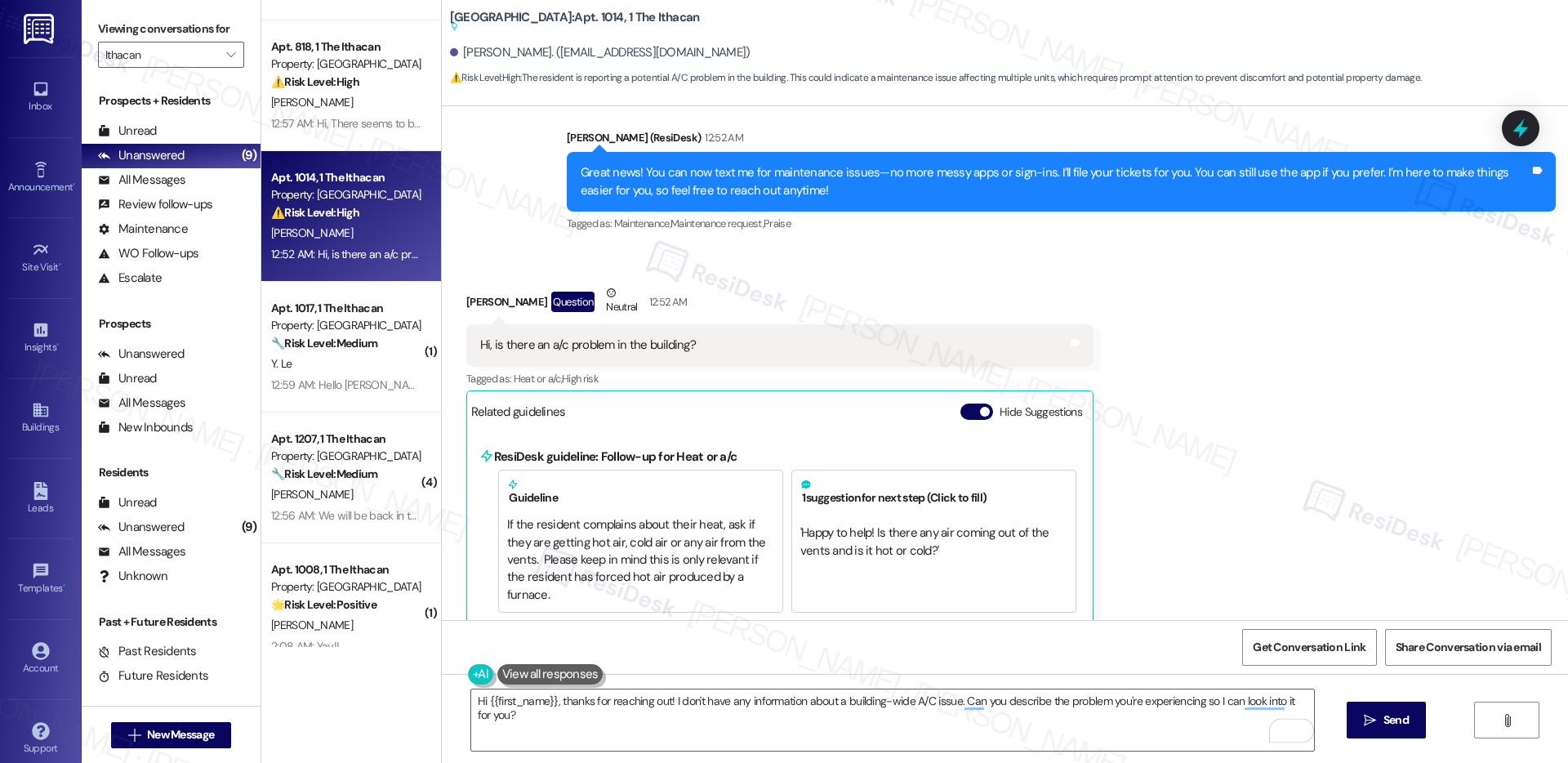
click at [1387, 722] on span "Send" at bounding box center [1396, 721] width 25 height 18
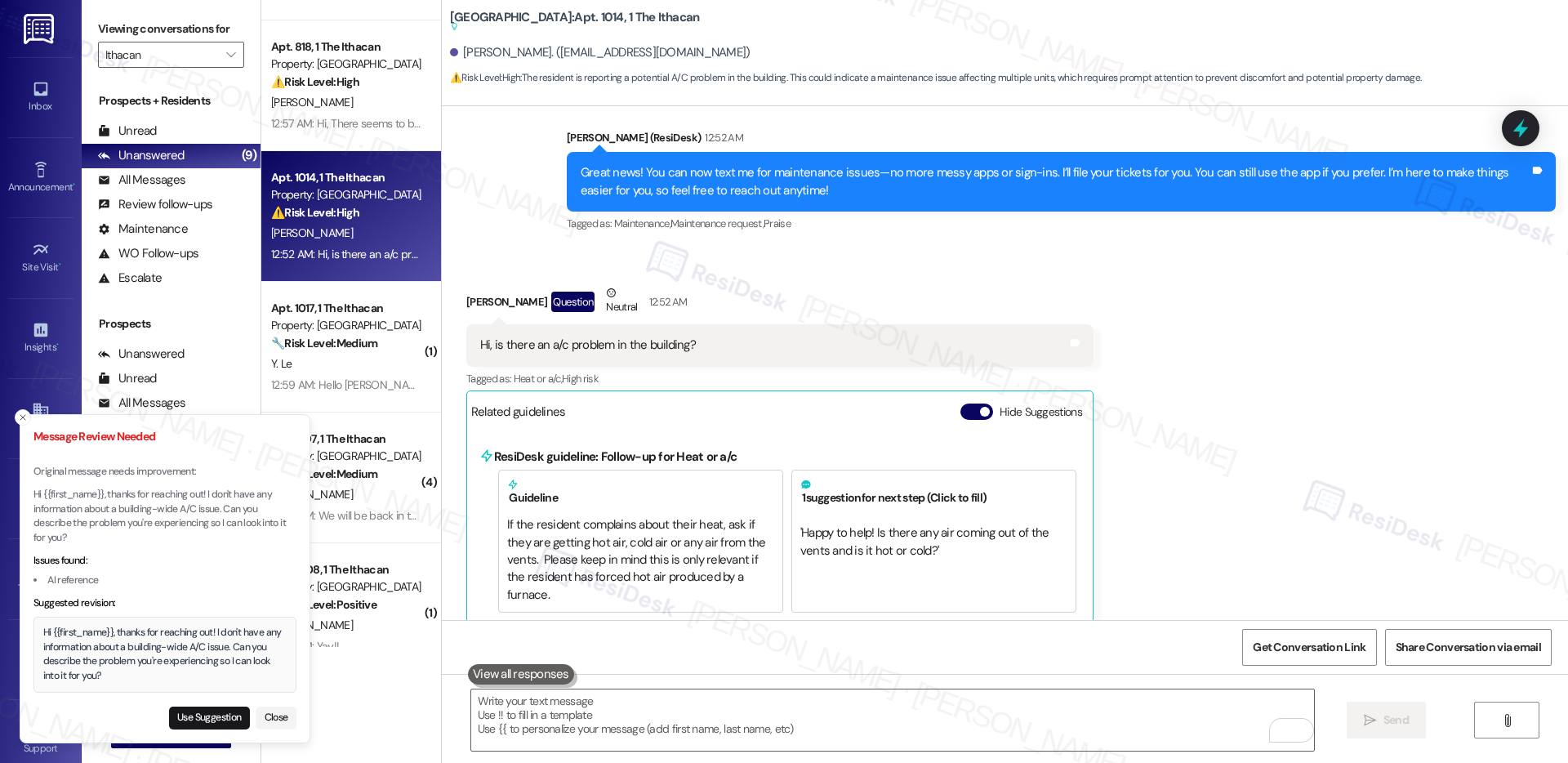
click at [62, 660] on div "Hi {{first_name}}, thanks for reaching out! I don't have any information about …" at bounding box center [165, 654] width 244 height 57
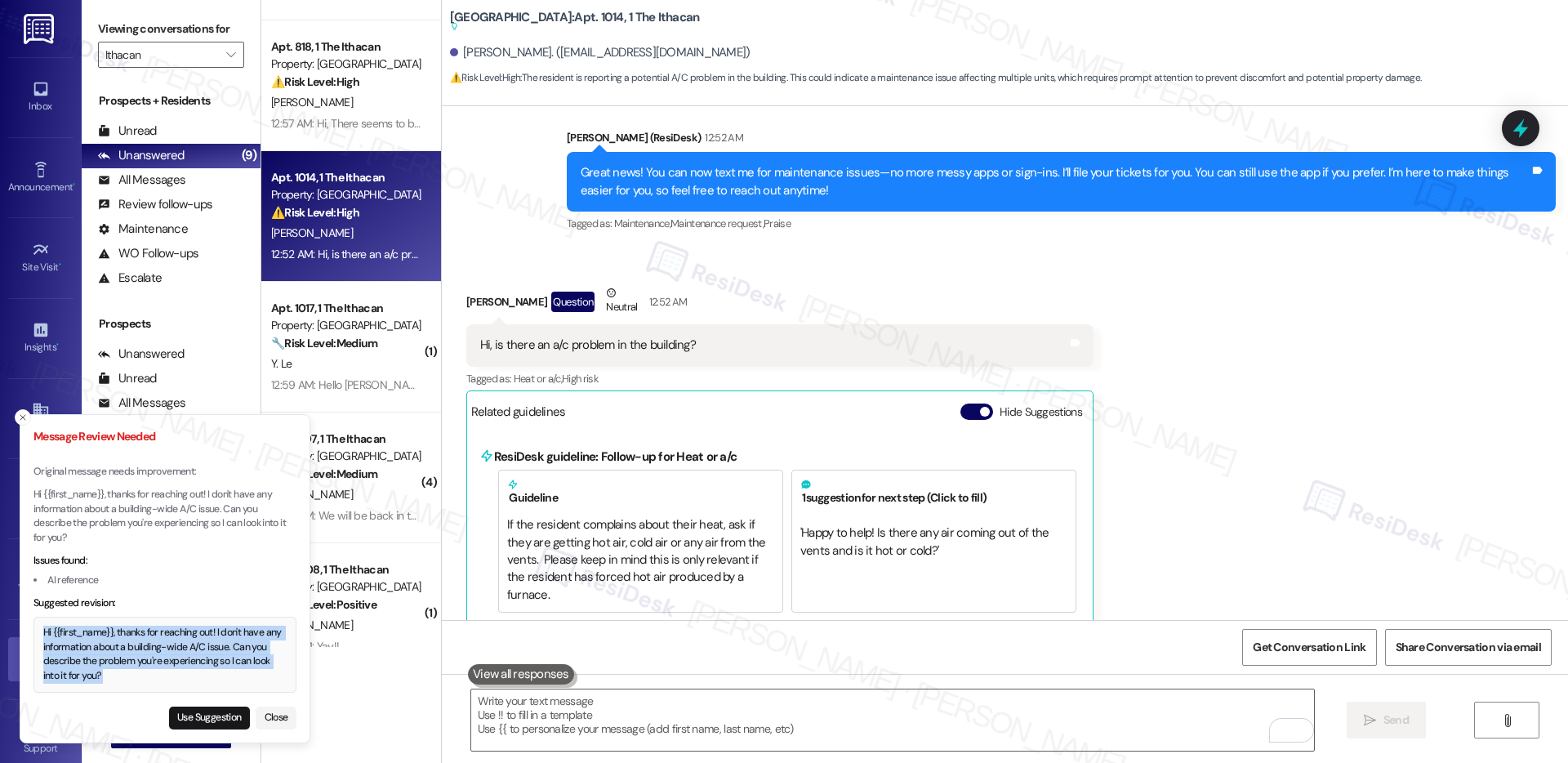
copy div "Hi {{first_name}}, thanks for reaching out! I don't have any information about …"
click at [669, 724] on textarea "To enrich screen reader interactions, please activate Accessibility in Grammarl…" at bounding box center [892, 720] width 843 height 61
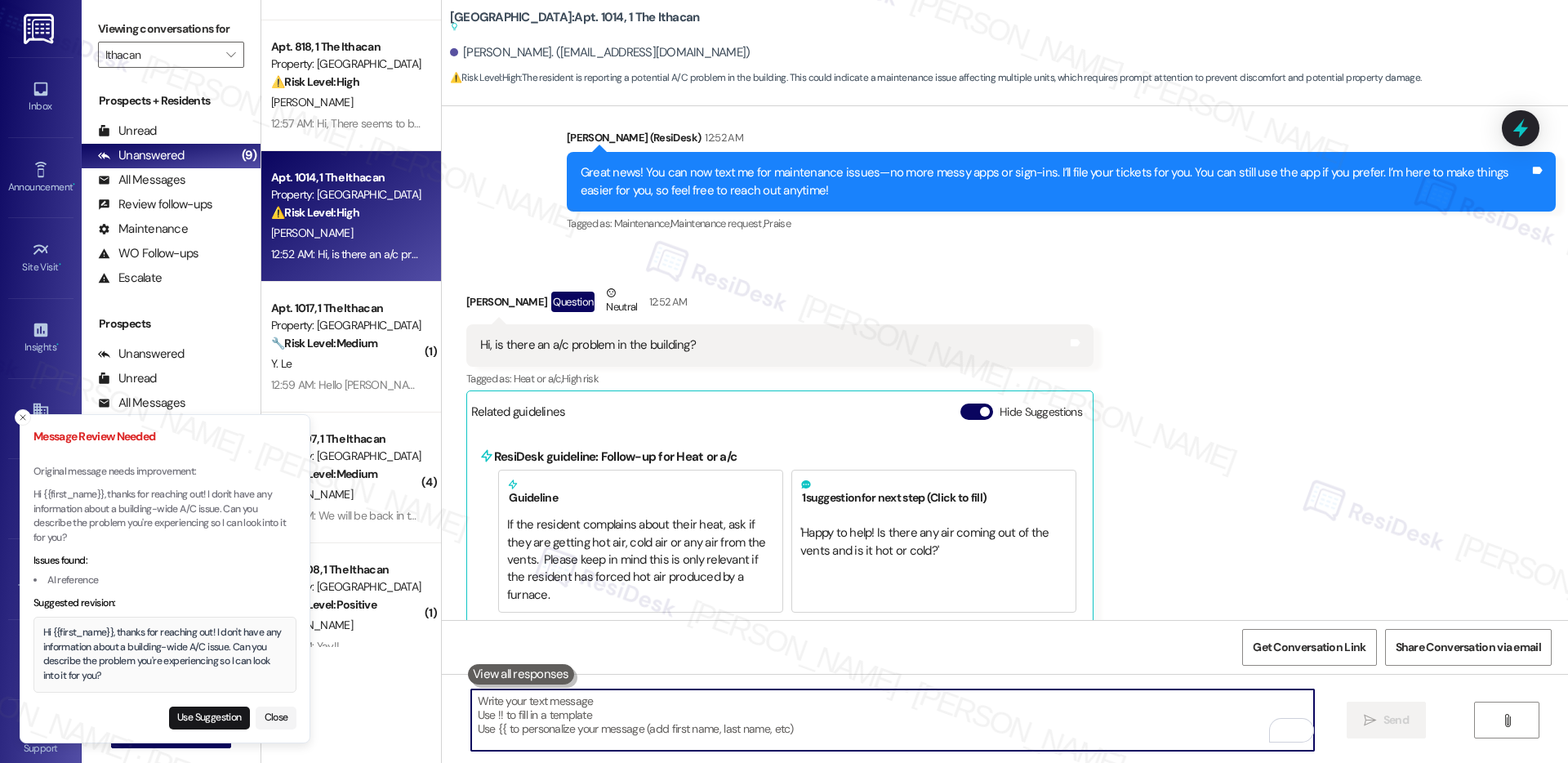
paste textarea "Hi {{first_name}}, thanks for reaching out! I’m not aware of any building-wide …"
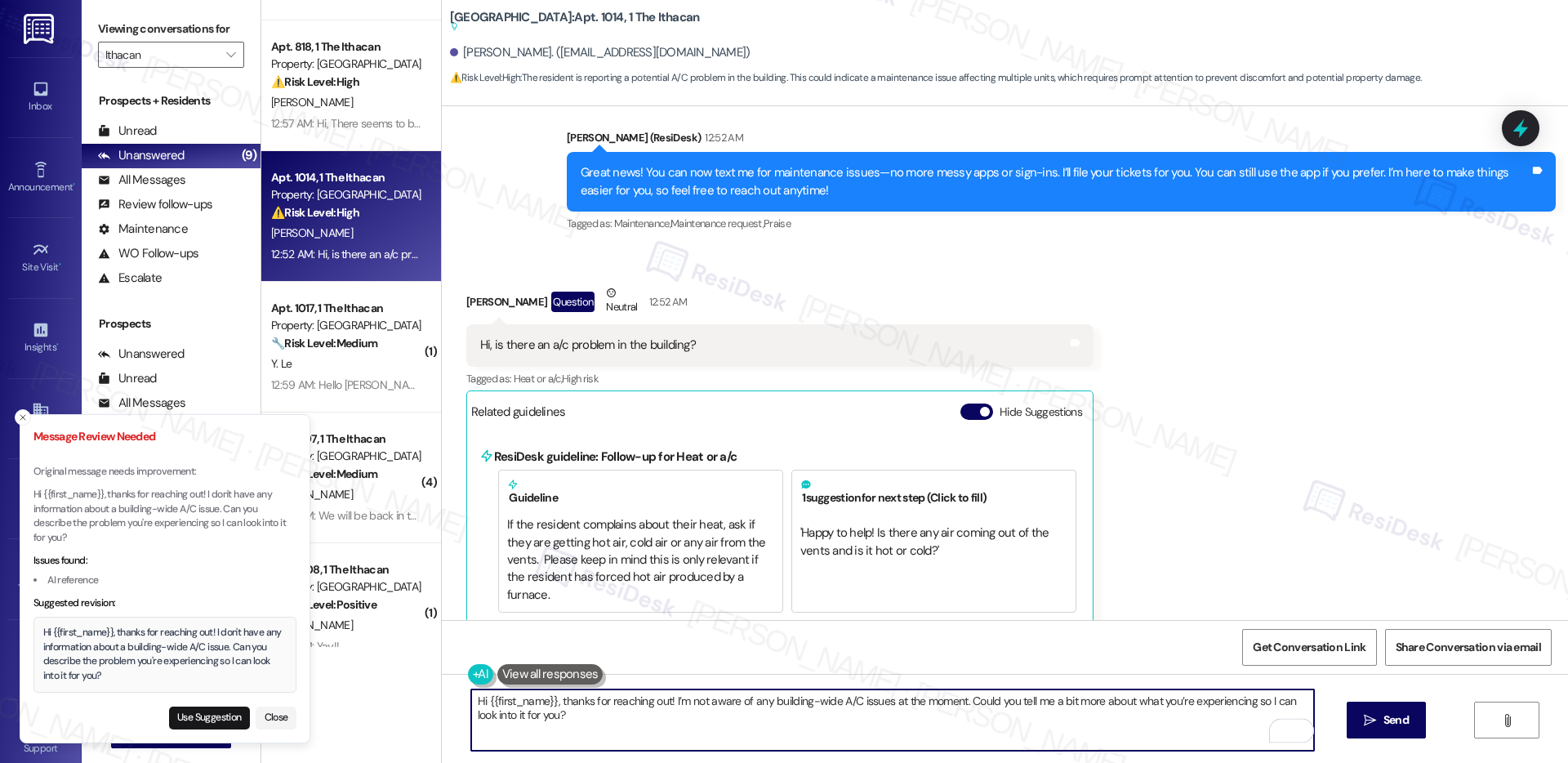
type textarea "Hi {{first_name}}, thanks for reaching out! I’m not aware of any building-wide …"
click at [1384, 722] on span "Send" at bounding box center [1396, 721] width 25 height 18
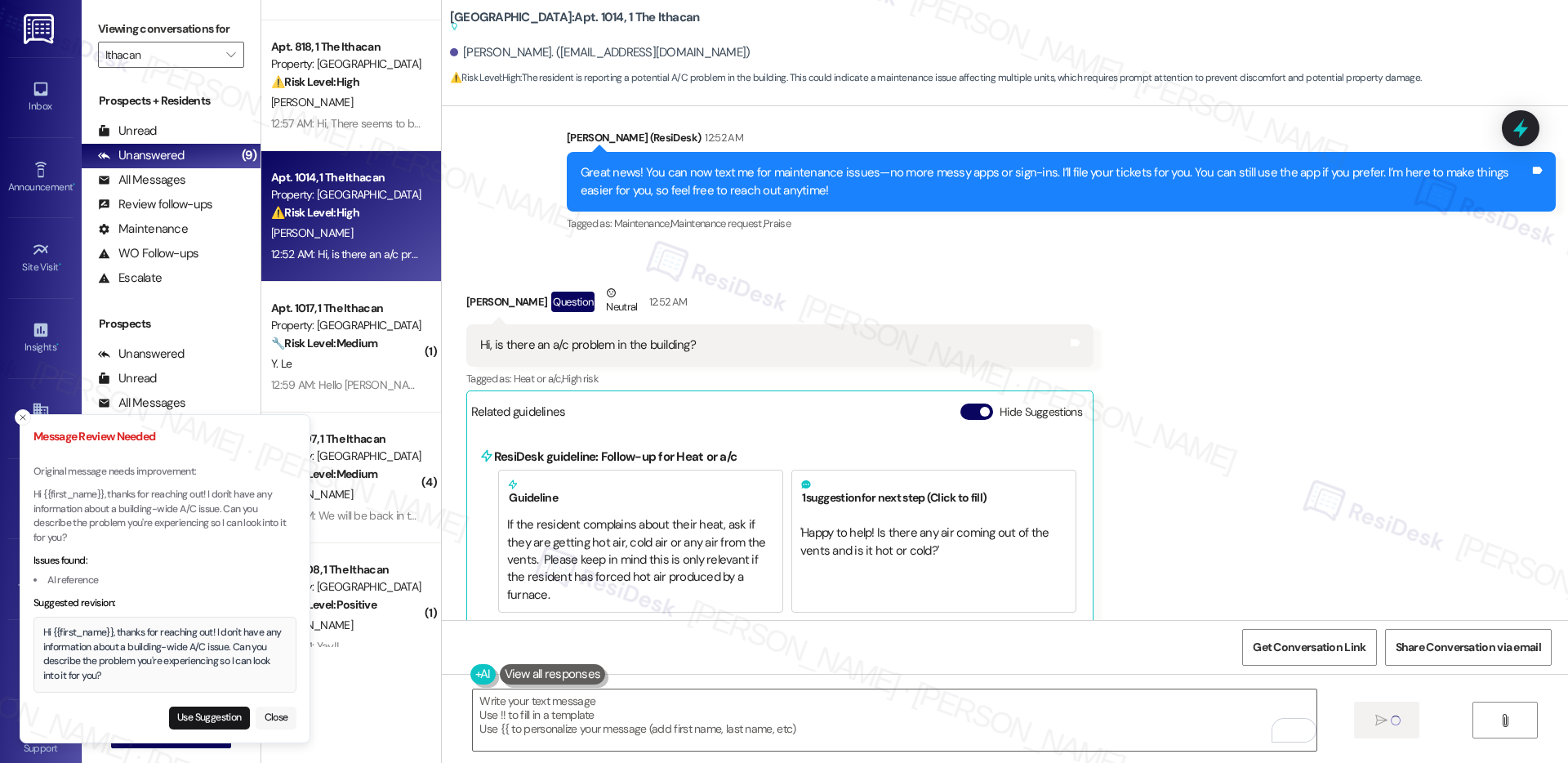
click at [277, 720] on button "Close" at bounding box center [276, 718] width 41 height 23
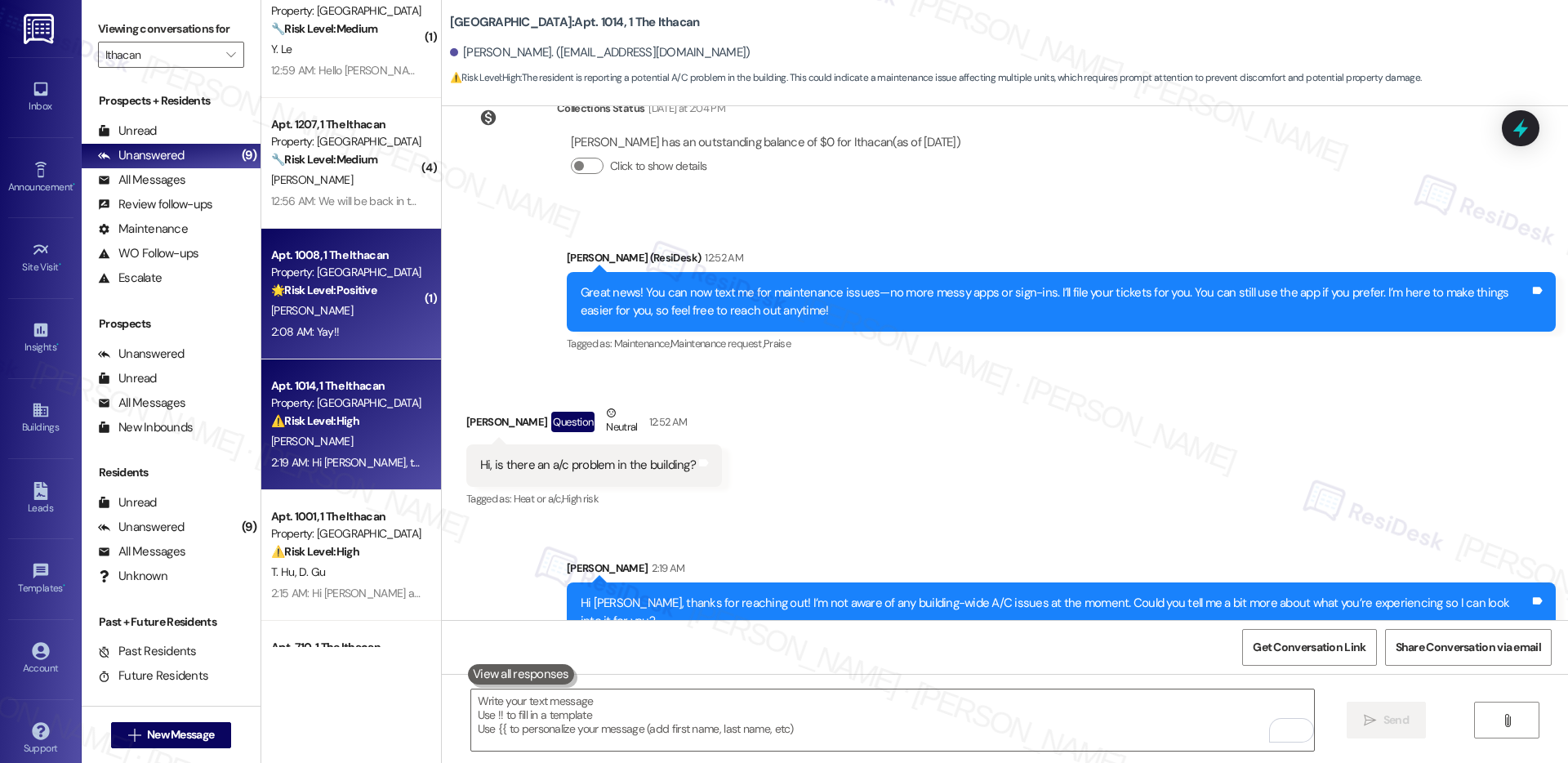
scroll to position [530, 0]
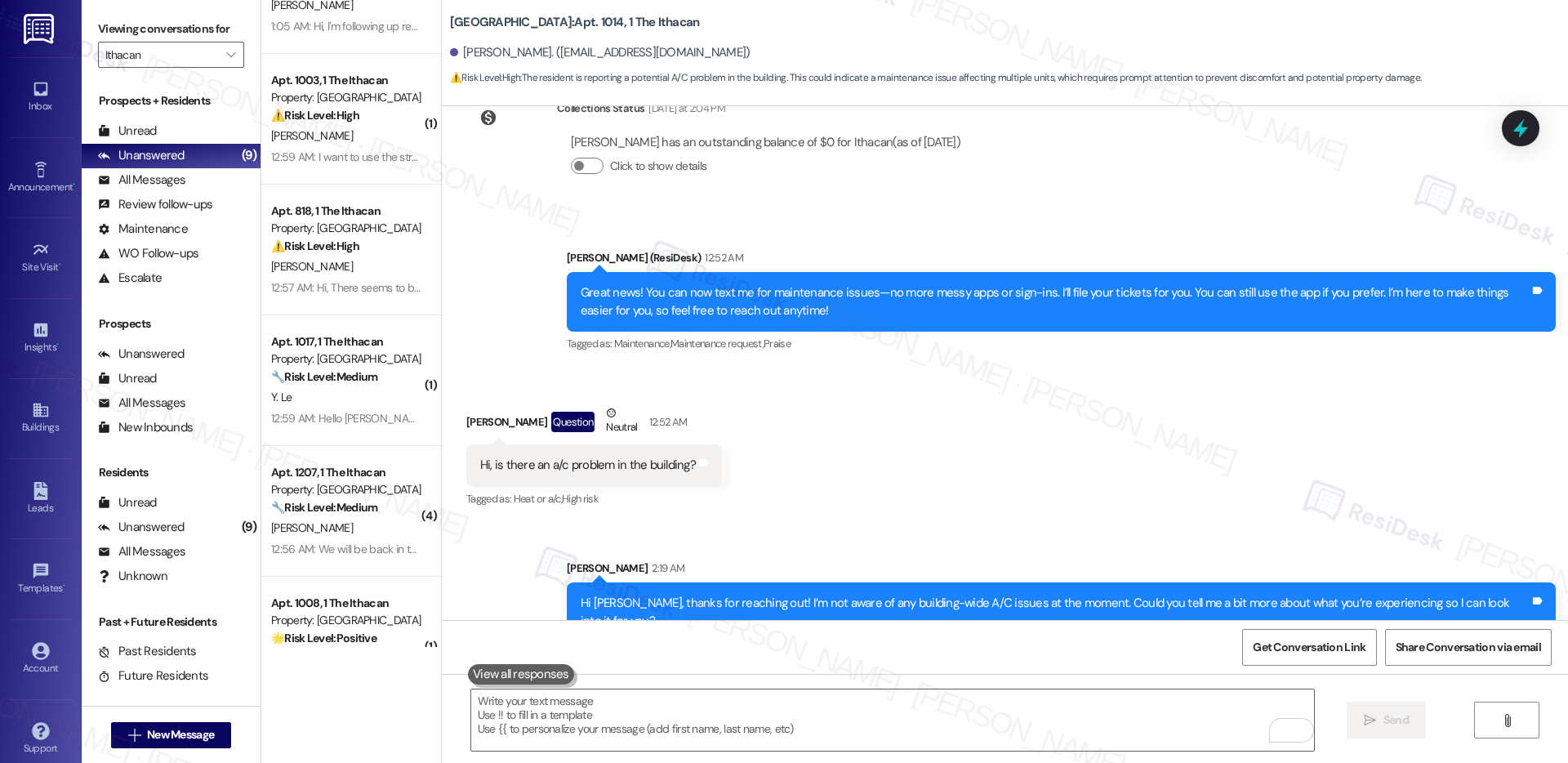
scroll to position [72, 0]
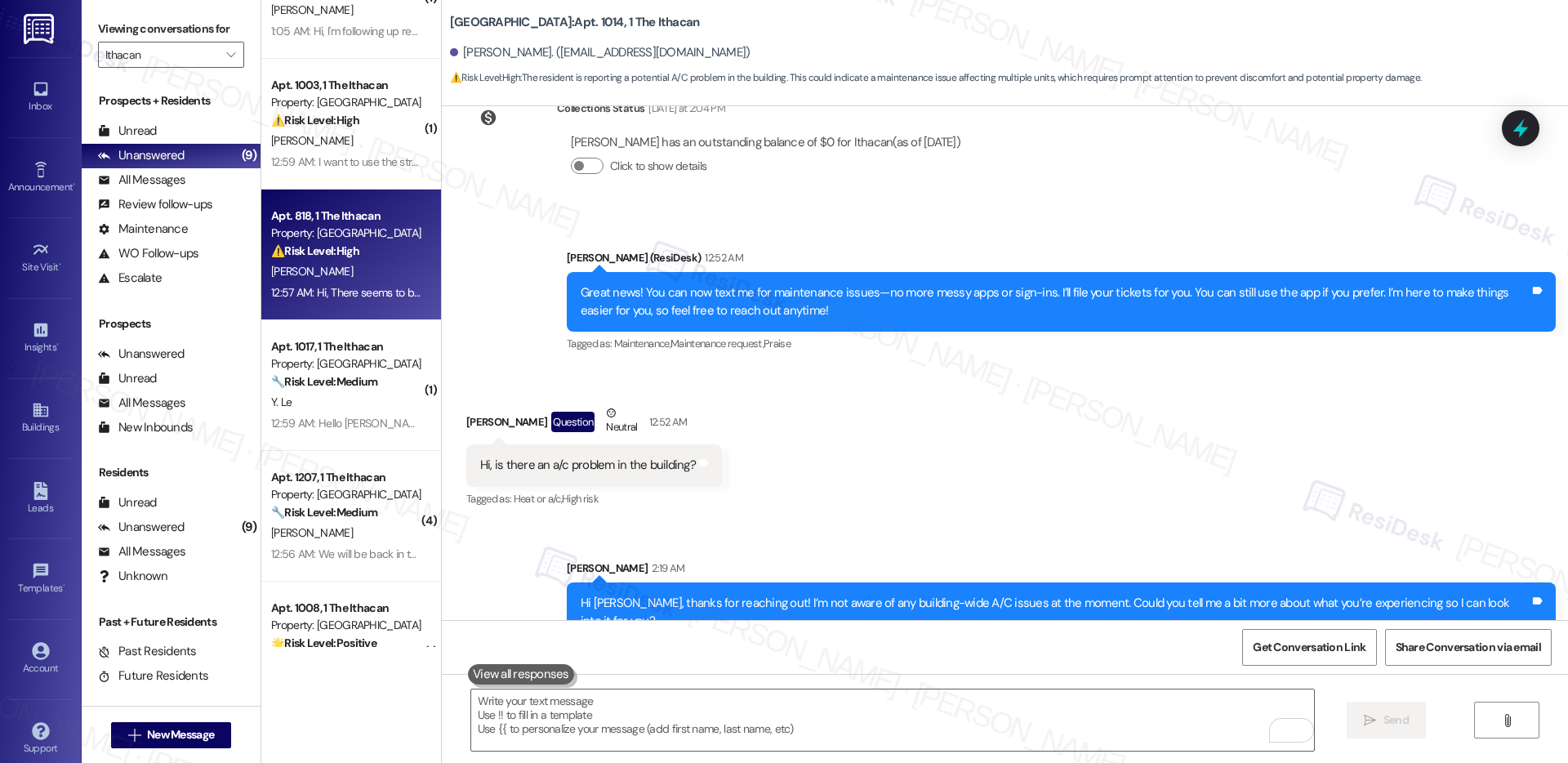
click at [354, 273] on div "[PERSON_NAME]" at bounding box center [347, 272] width 154 height 20
type textarea "Fetching suggested responses. Please feel free to read through the conversation…"
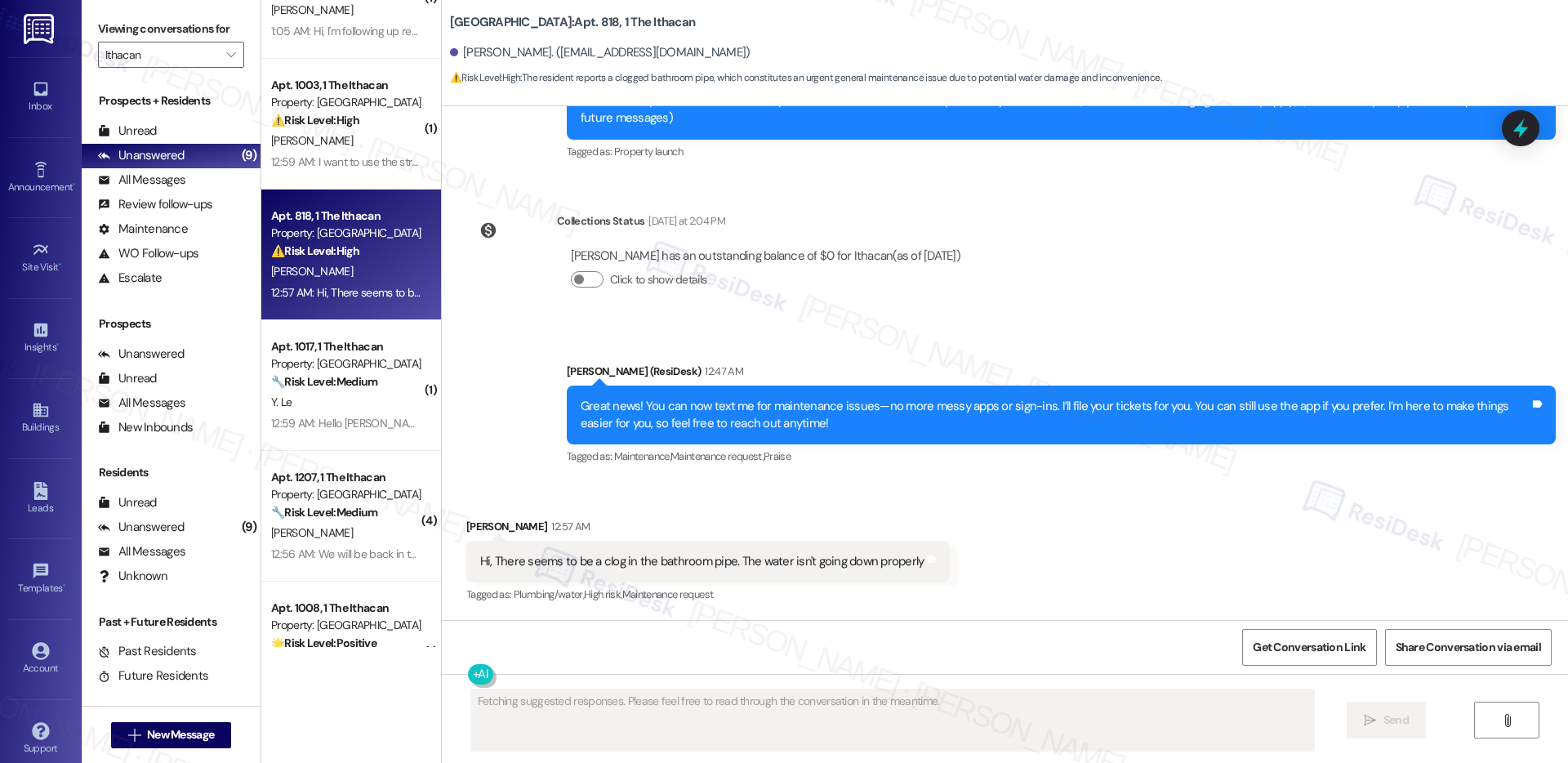
scroll to position [226, 0]
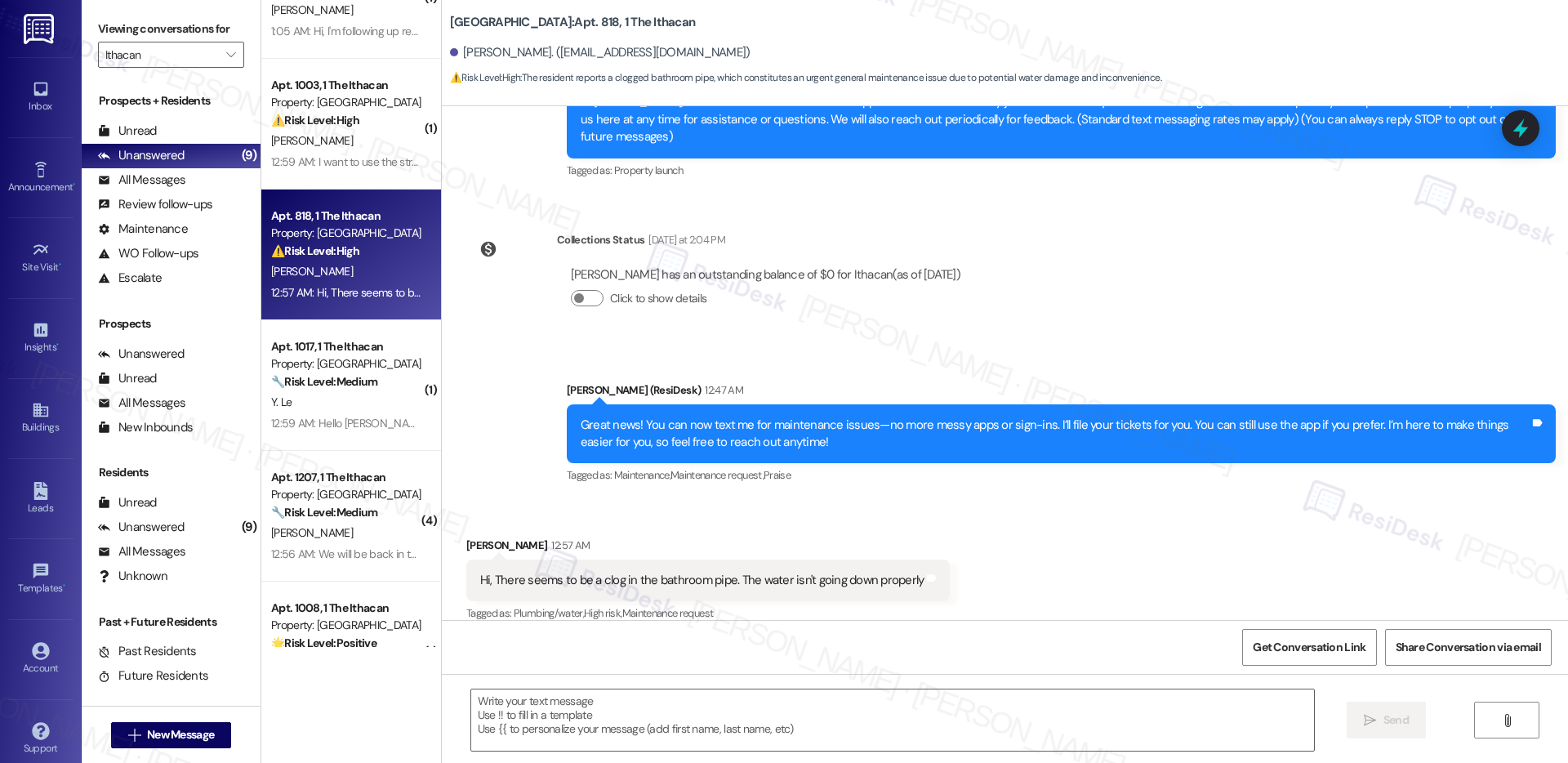
click at [820, 572] on div "Hi, There seems to be a clog in the bathroom pipe. The water isn't going down p…" at bounding box center [703, 581] width 445 height 18
copy div "Hi, There seems to be a clog in the bathroom pipe. The water isn't going down p…"
click at [489, 738] on textarea at bounding box center [892, 720] width 843 height 61
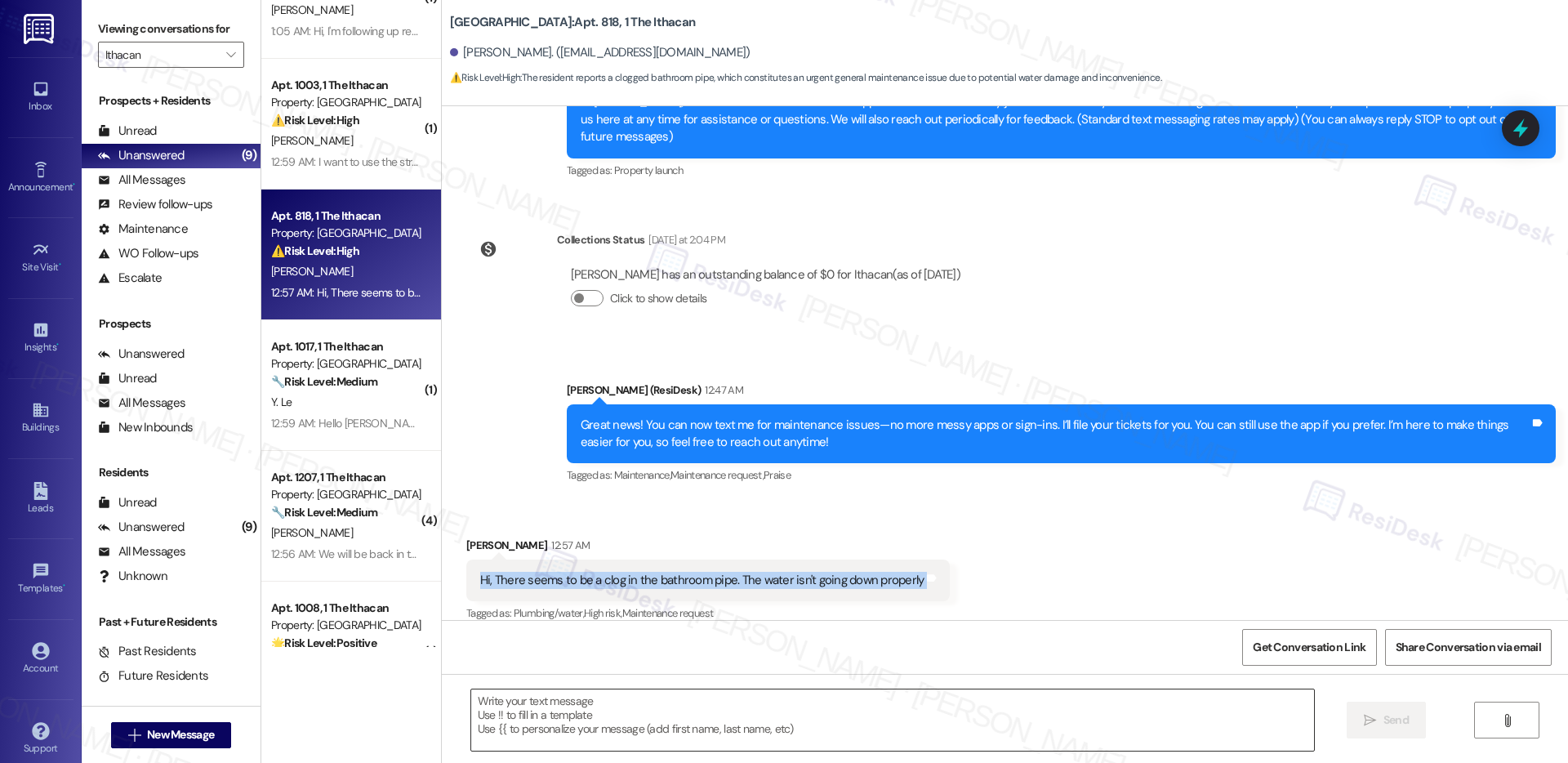
click at [489, 738] on textarea at bounding box center [892, 720] width 843 height 61
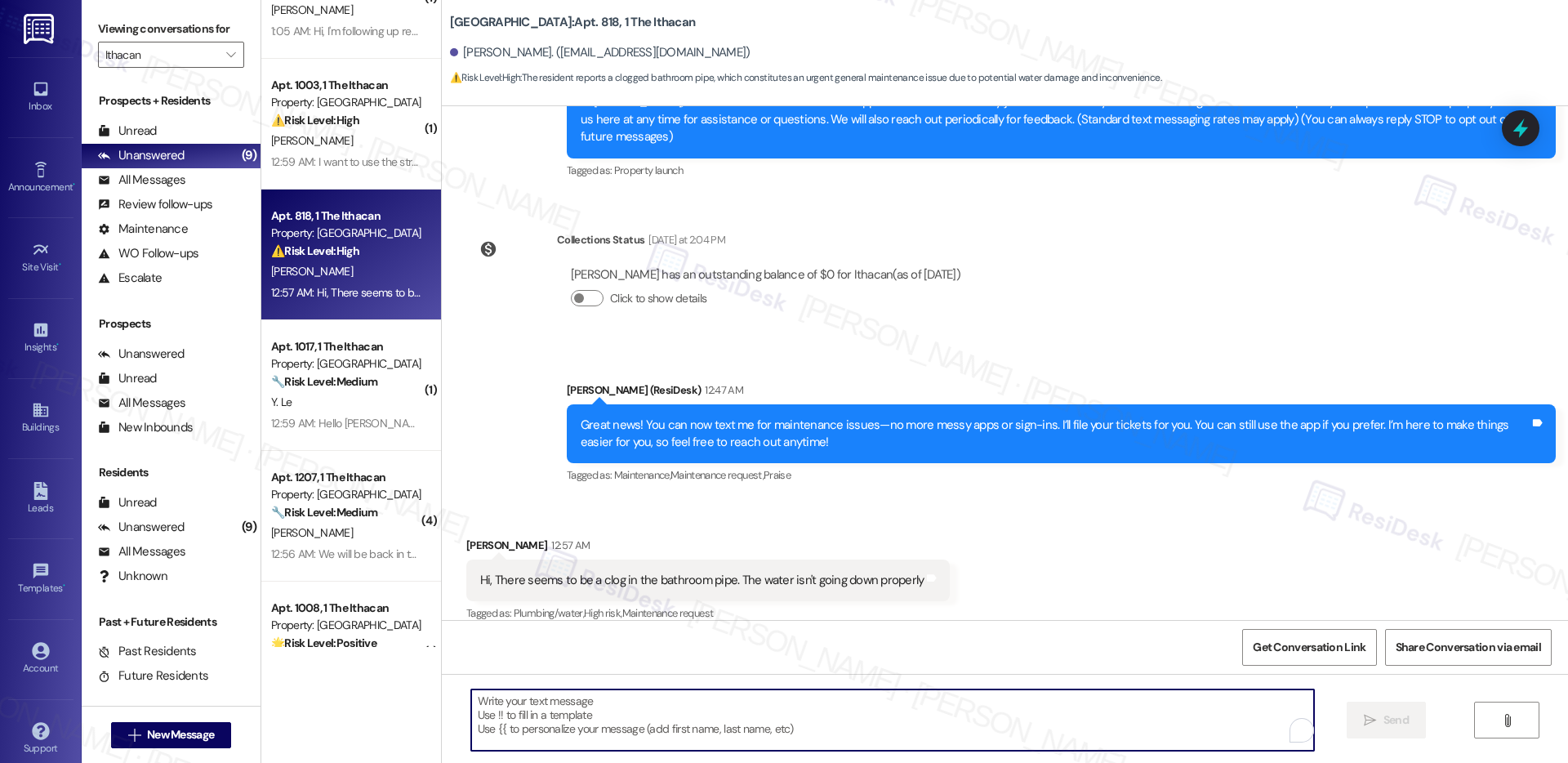
paste textarea "Hi [Resident’s Name], Thank you for letting us know. To help maintenance addres…"
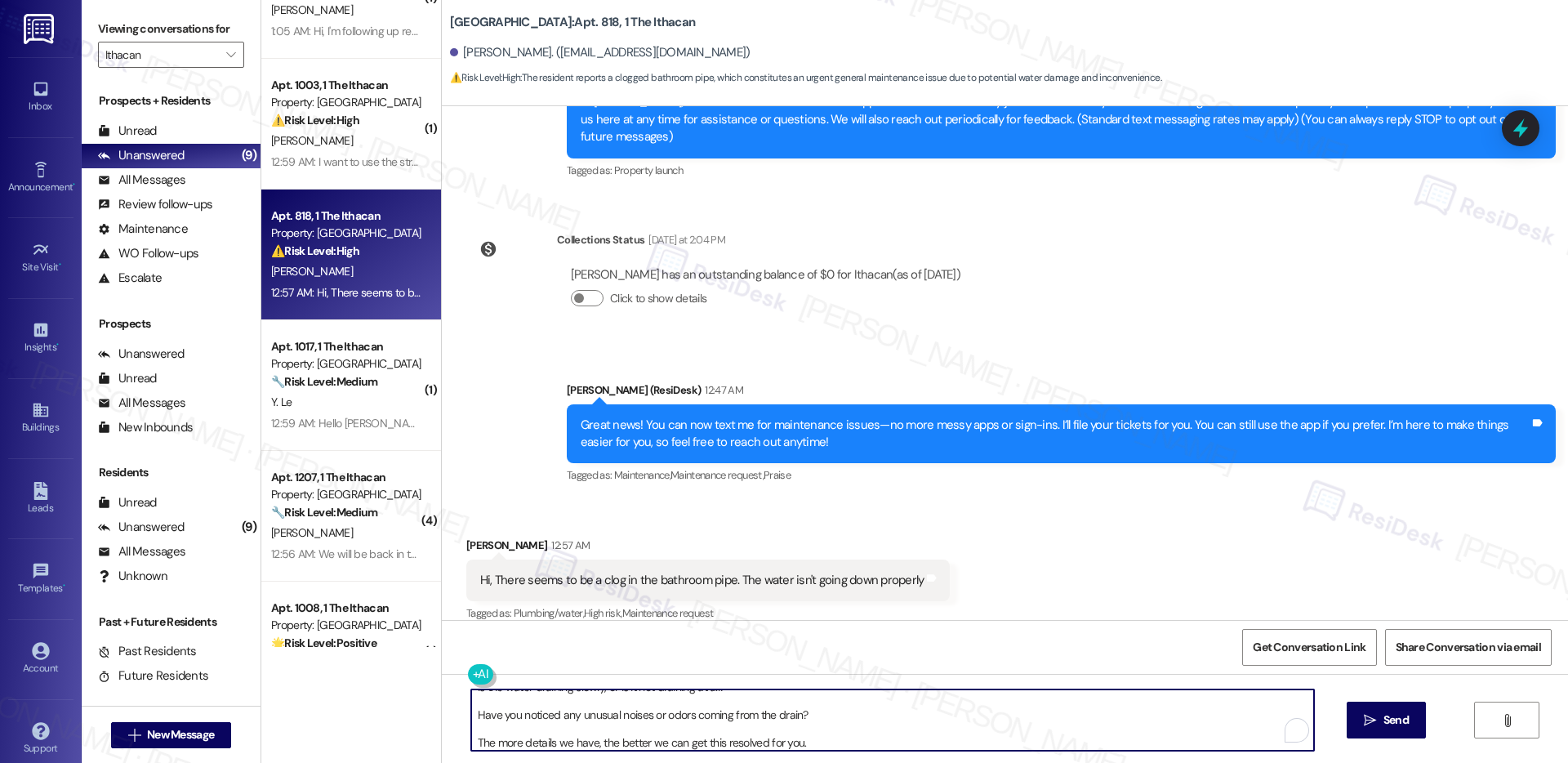
scroll to position [0, 0]
click at [462, 52] on div "[PERSON_NAME]. ([EMAIL_ADDRESS][DOMAIN_NAME])" at bounding box center [600, 53] width 300 height 18
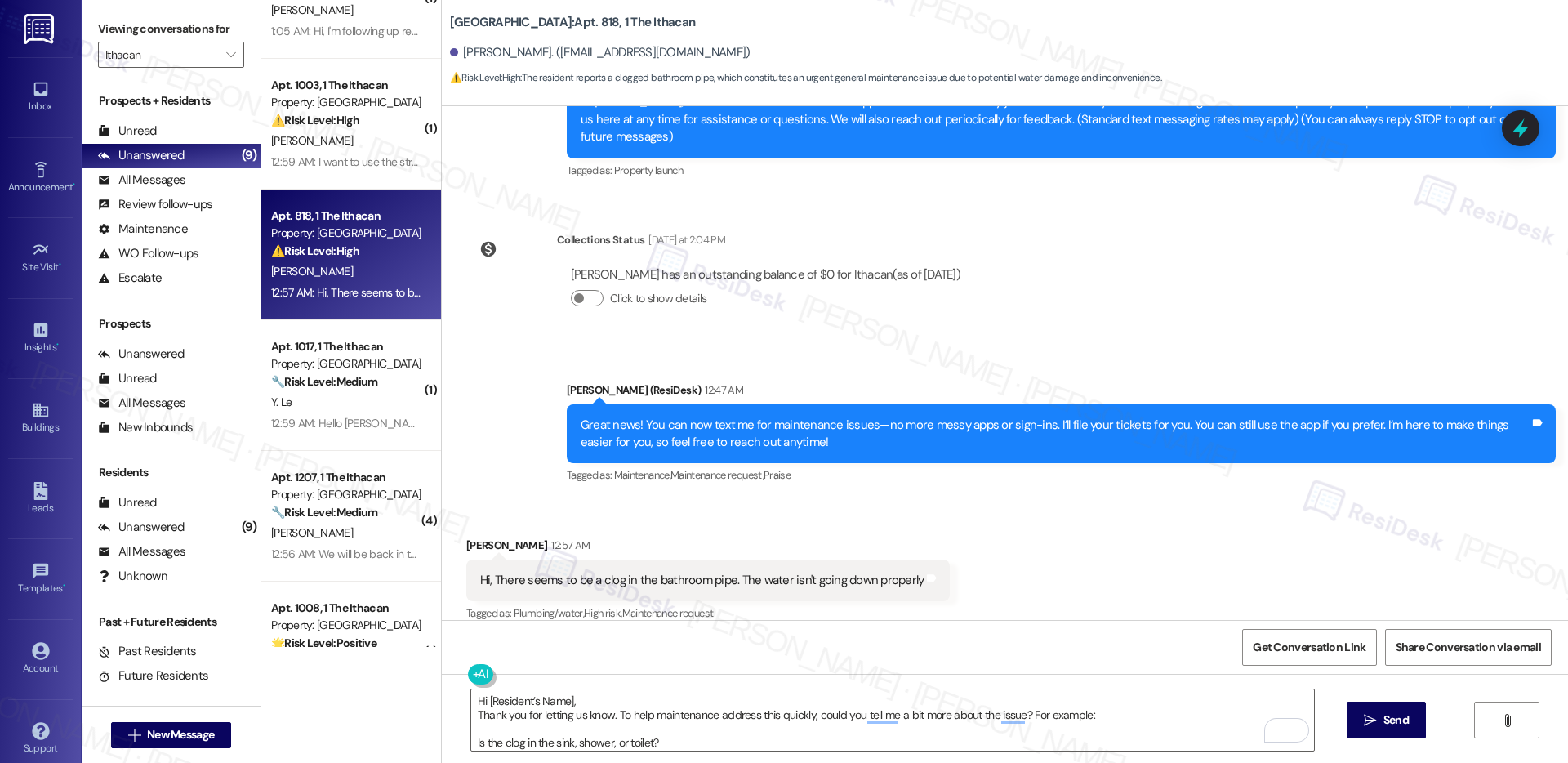
click at [462, 52] on div "[PERSON_NAME]. ([EMAIL_ADDRESS][DOMAIN_NAME])" at bounding box center [600, 53] width 300 height 18
copy div "Hanrui"
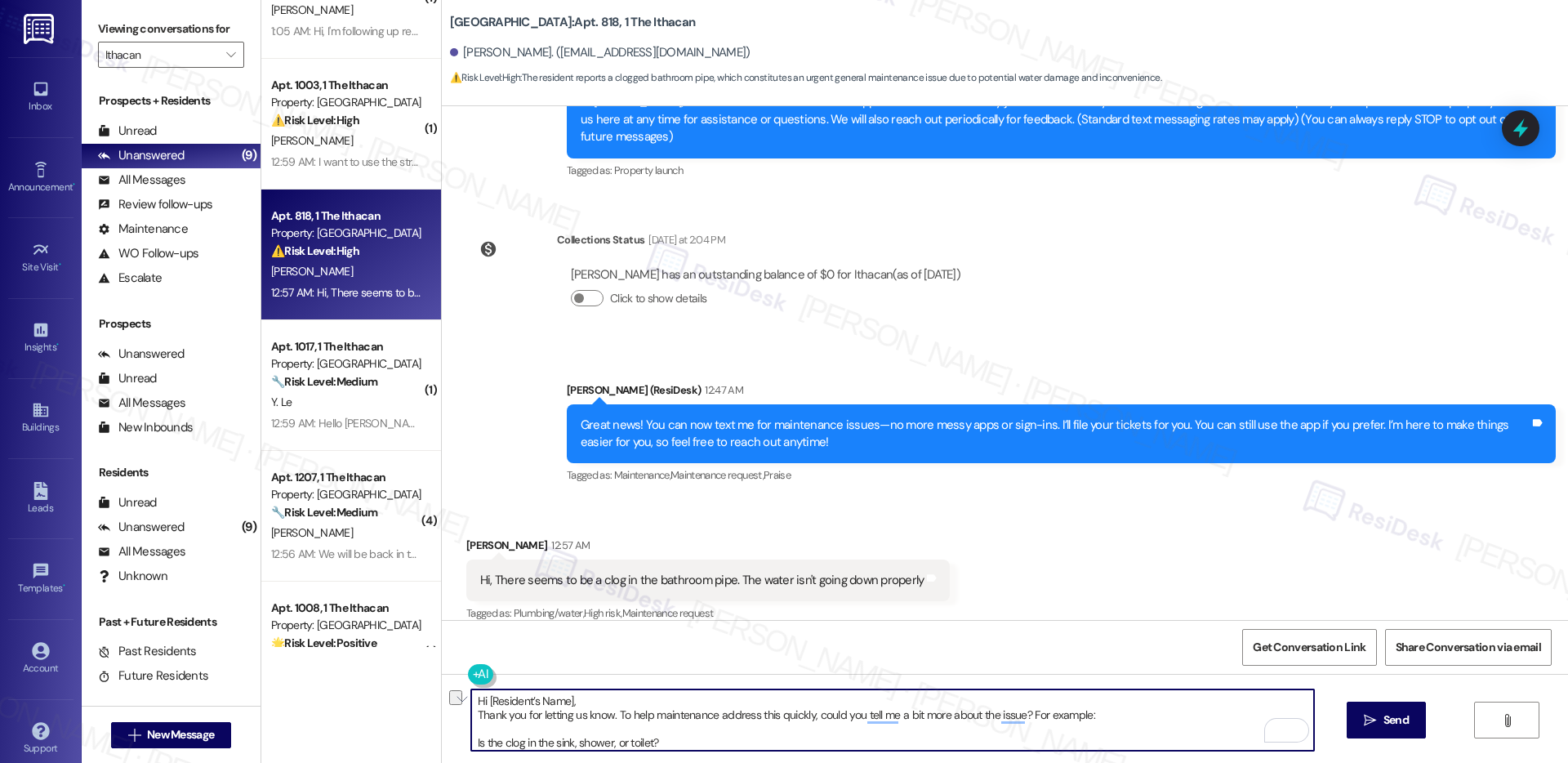
drag, startPoint x: 567, startPoint y: 697, endPoint x: 477, endPoint y: 697, distance: 90.0
click at [477, 697] on textarea "Hi [Resident’s Name], Thank you for letting us know. To help maintenance addres…" at bounding box center [892, 720] width 843 height 61
paste textarea "Hanrui"
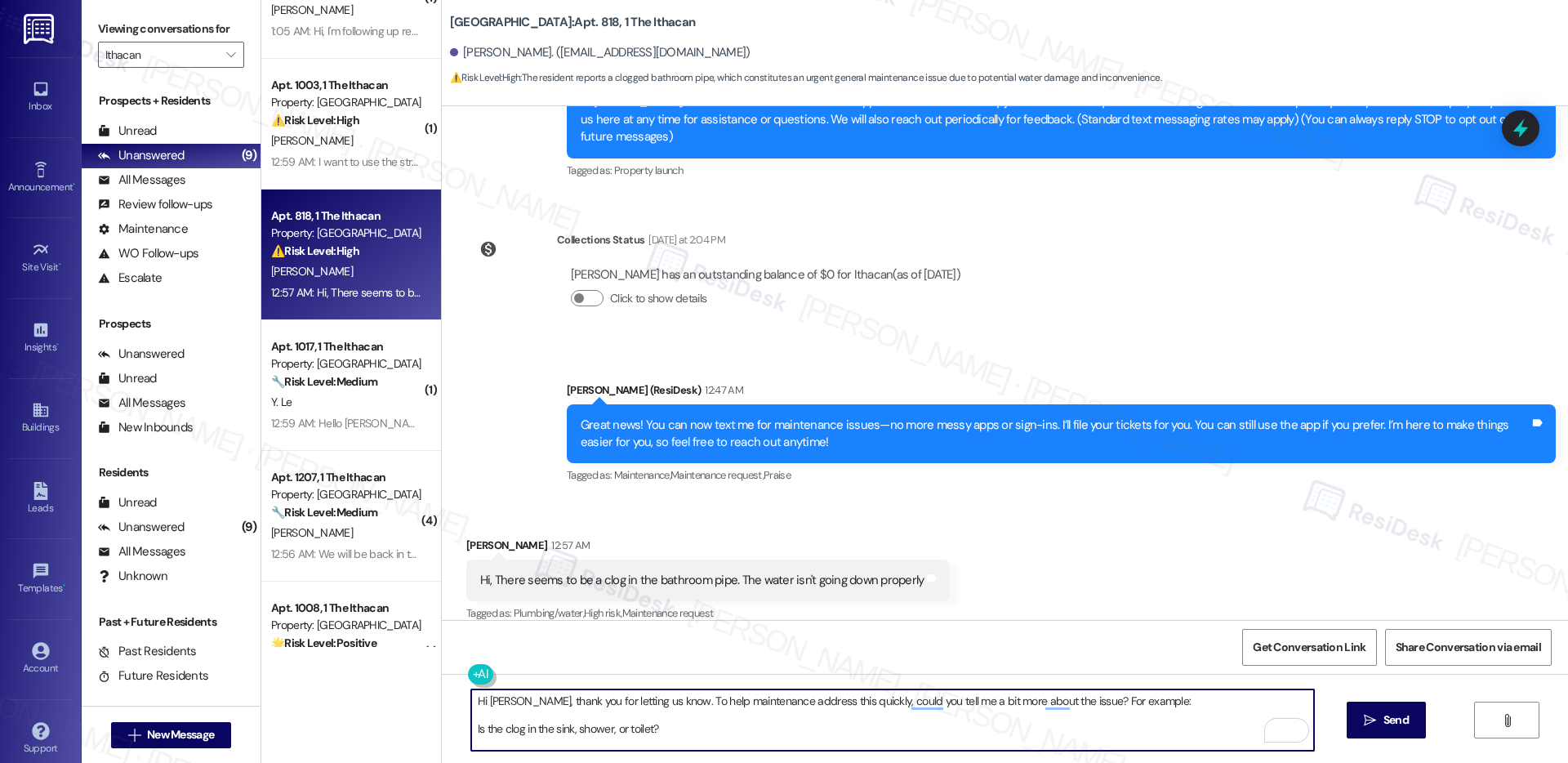
click at [471, 730] on textarea "Hi Hanrui, thank you for letting us know. To help maintenance address this quic…" at bounding box center [892, 720] width 843 height 61
click at [471, 726] on textarea "Hi Hanrui, thank you for letting us know. To help maintenance address this quic…" at bounding box center [892, 720] width 843 height 61
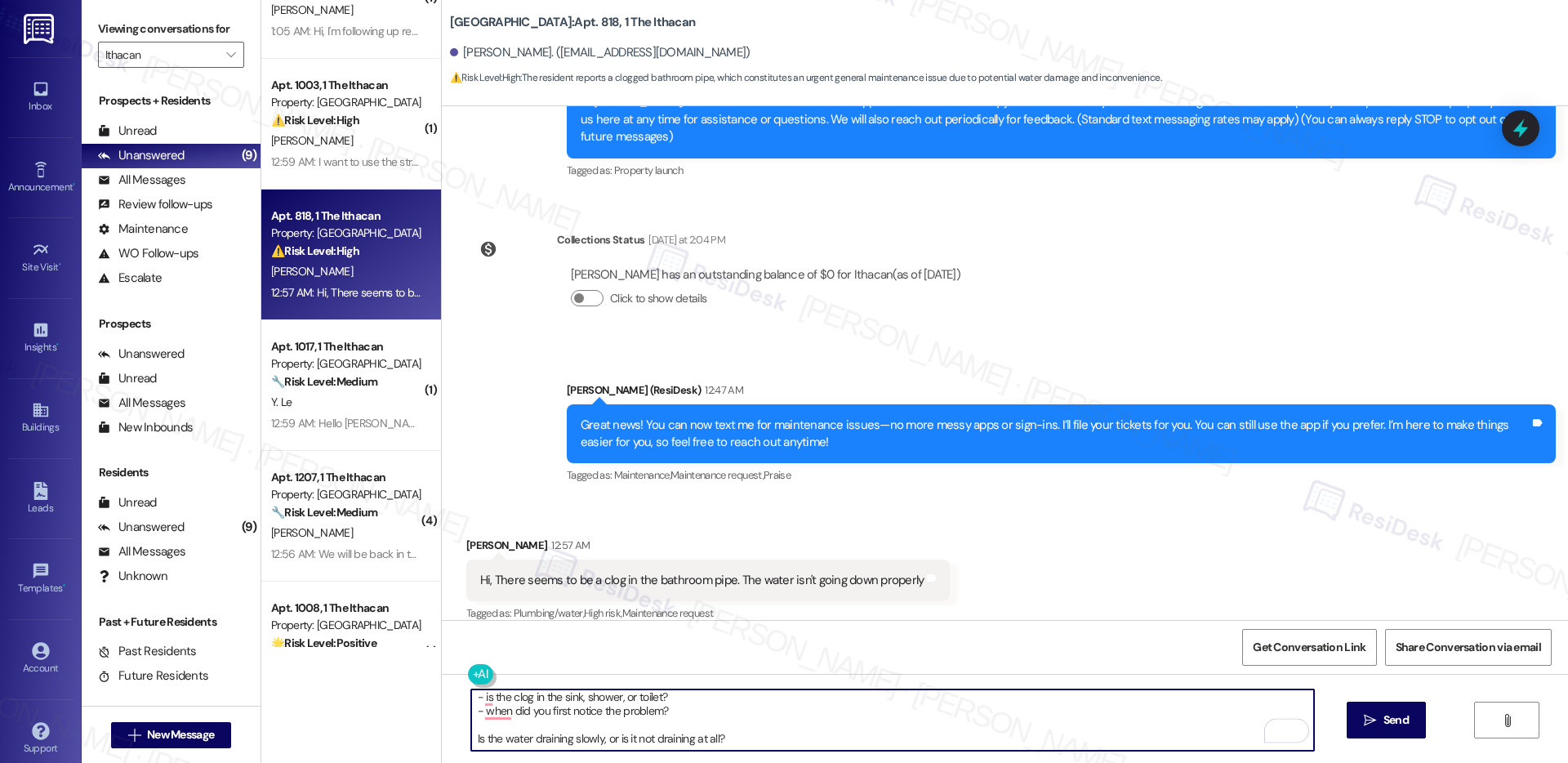
scroll to position [39, 0]
click at [471, 730] on textarea "Hi Hanrui, thank you for letting us know. To help maintenance address this quic…" at bounding box center [892, 720] width 843 height 61
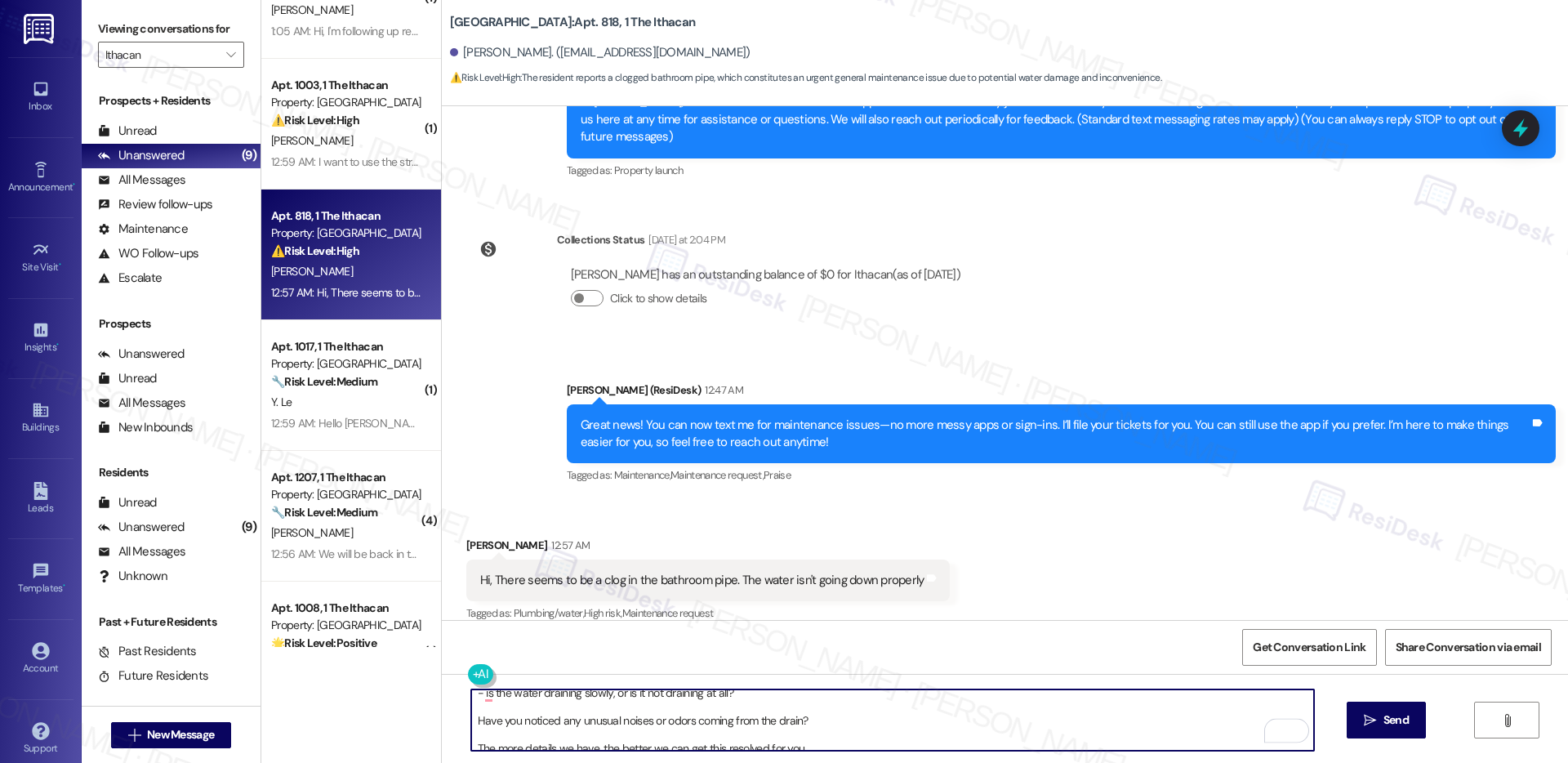
click at [575, 719] on textarea "Hi Hanrui, thank you for letting us know. To help maintenance address this quic…" at bounding box center [892, 720] width 843 height 61
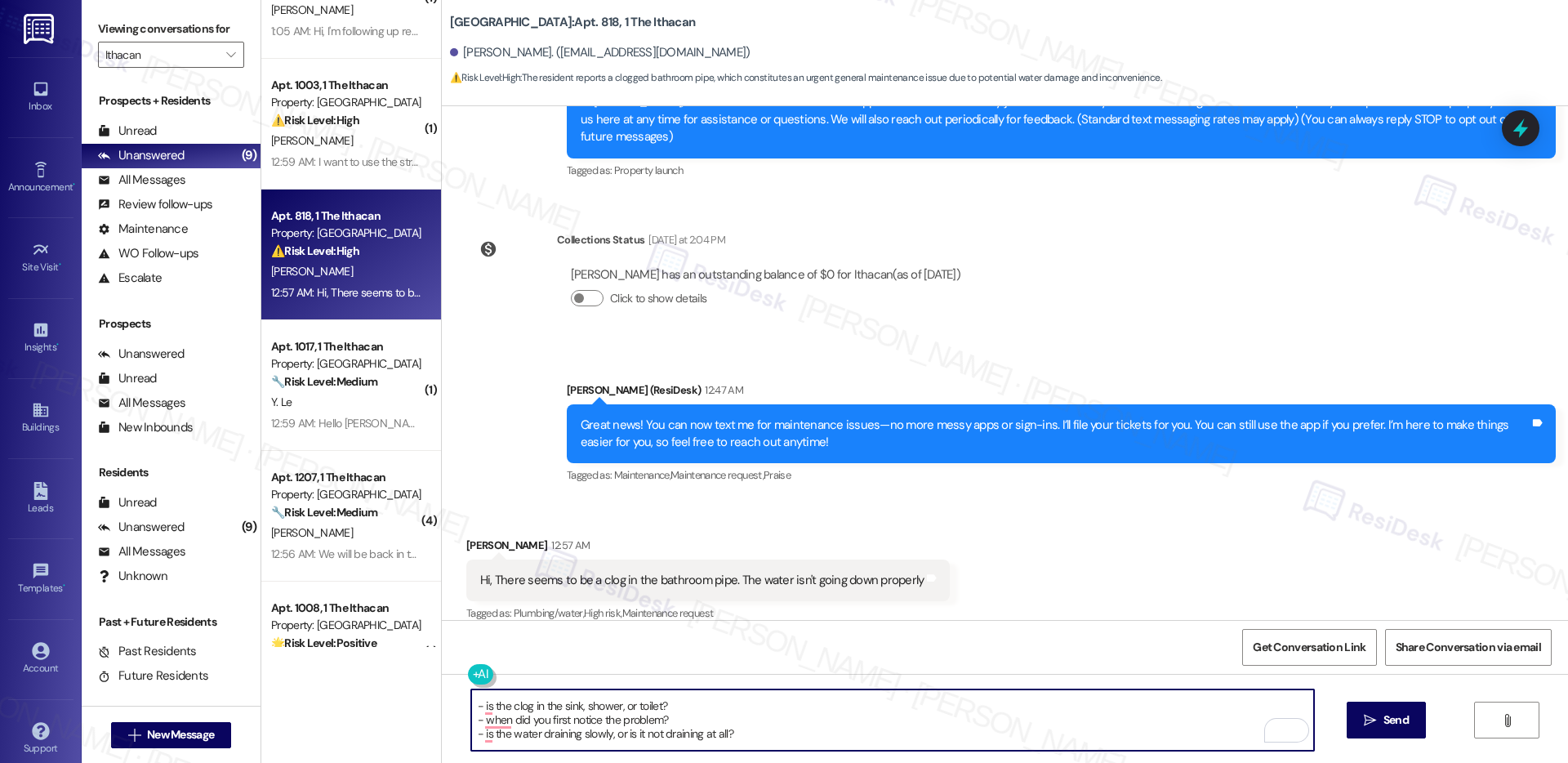
click at [575, 719] on textarea "Hi Hanrui, thank you for letting us know. To help maintenance address this quic…" at bounding box center [892, 720] width 843 height 61
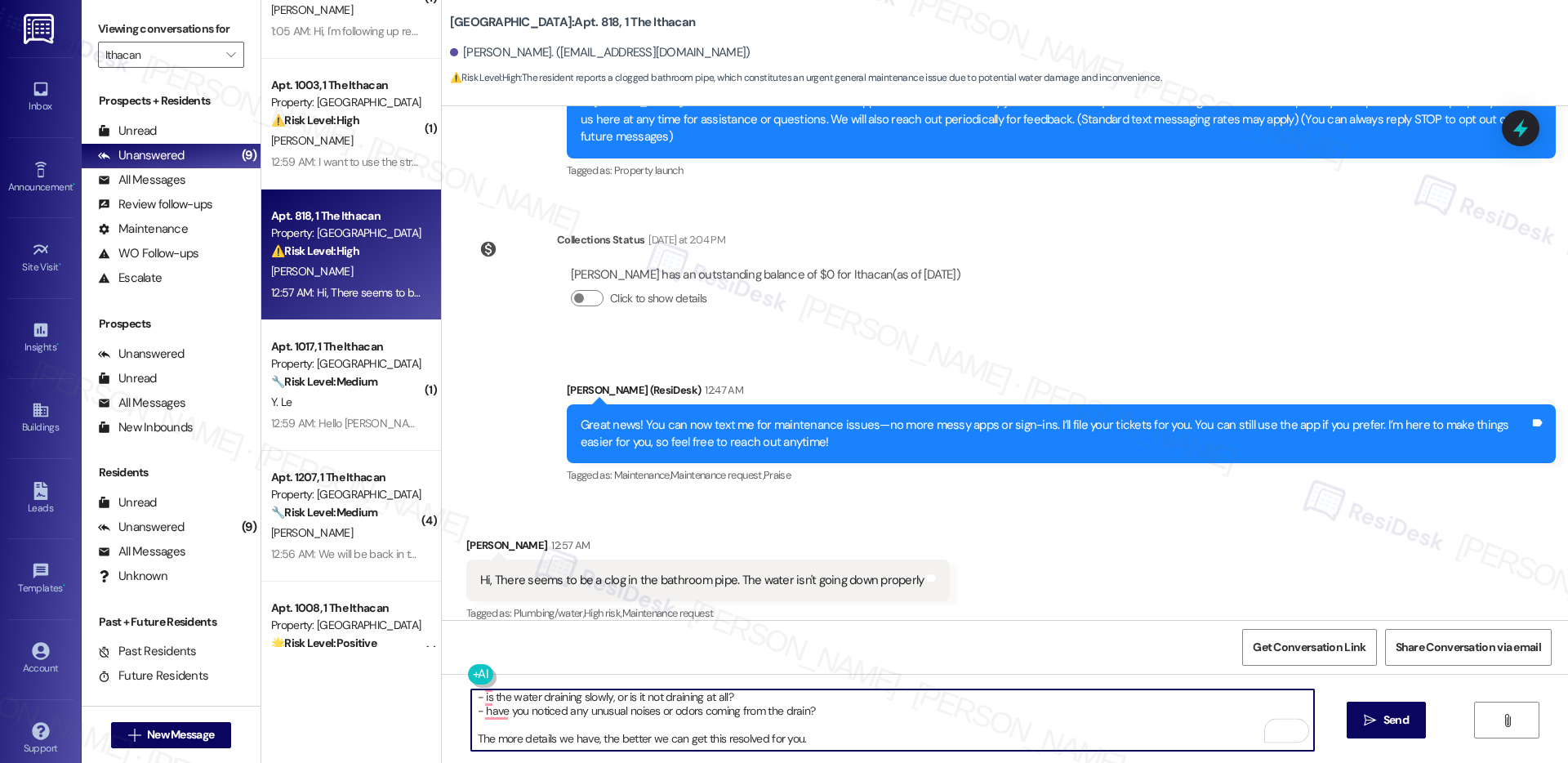
click at [862, 731] on textarea "Hi Hanrui, thank you for letting us know. To help maintenance address this quic…" at bounding box center [892, 720] width 843 height 61
type textarea "Hi Hanrui, thank you for letting us know. To help maintenance address this quic…"
click at [1407, 728] on span "Send" at bounding box center [1396, 721] width 25 height 18
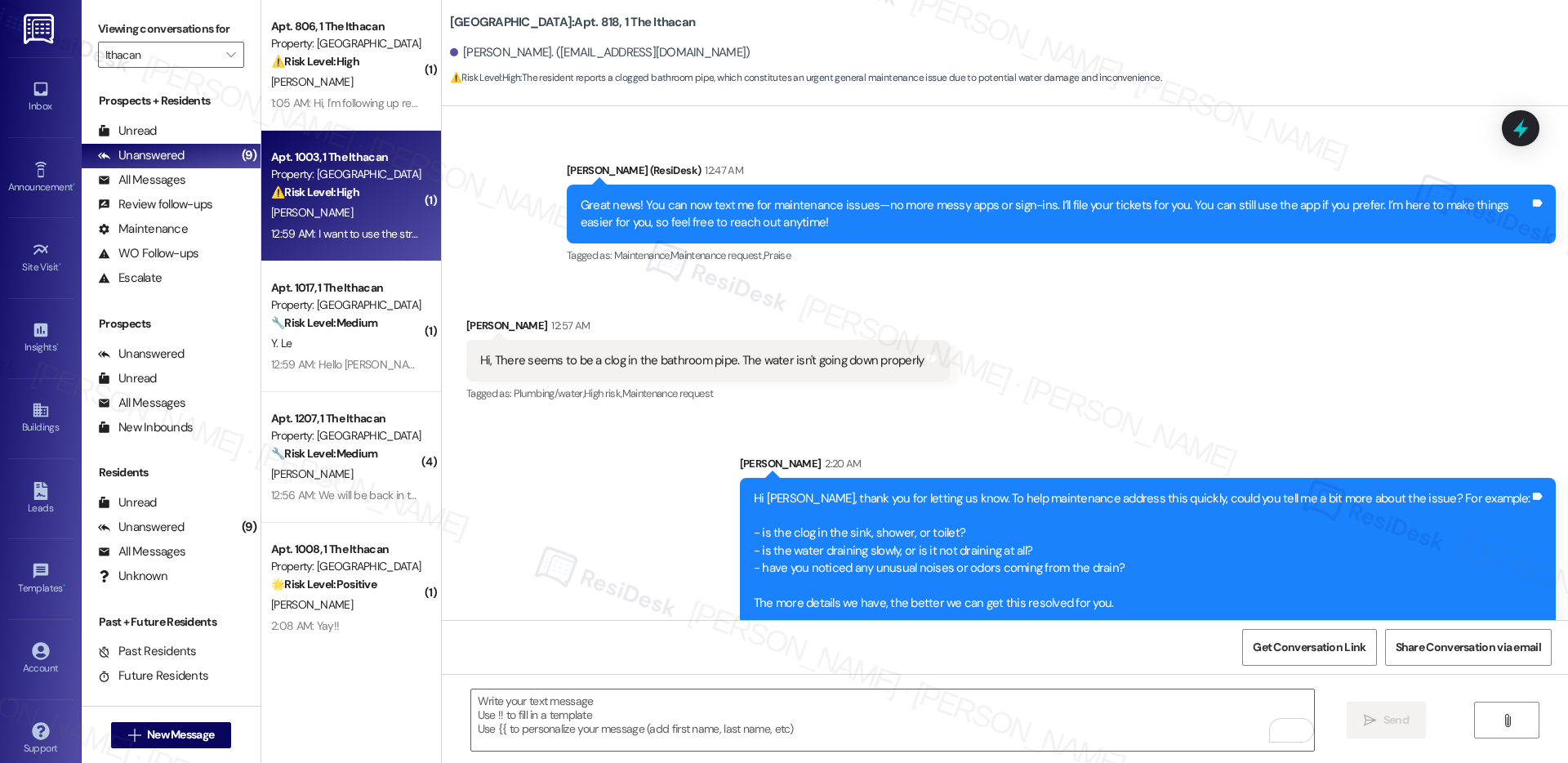
click at [324, 209] on div "Q. Zhang" at bounding box center [347, 212] width 154 height 20
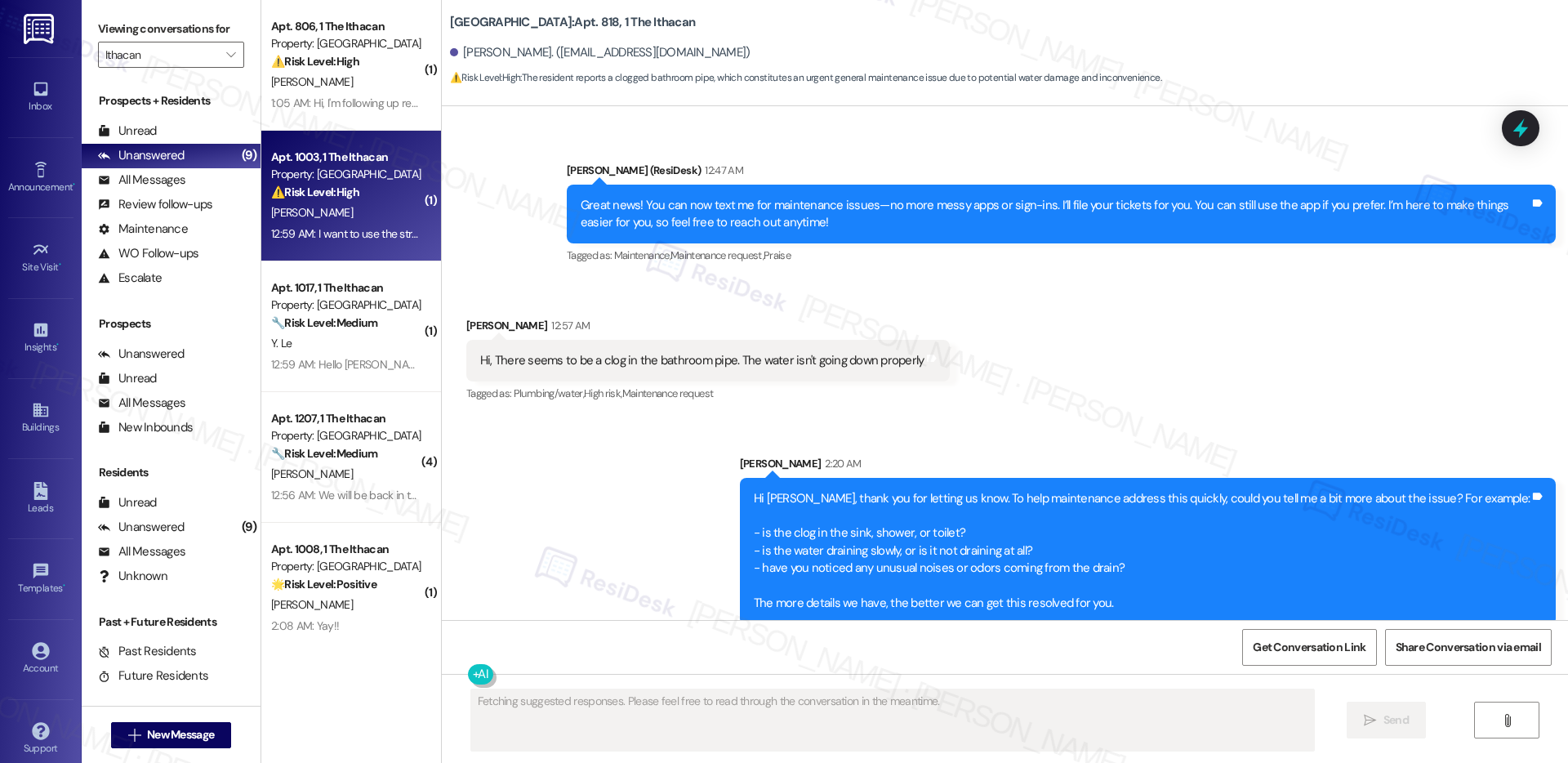
click at [324, 209] on div "Q. Zhang" at bounding box center [347, 212] width 154 height 20
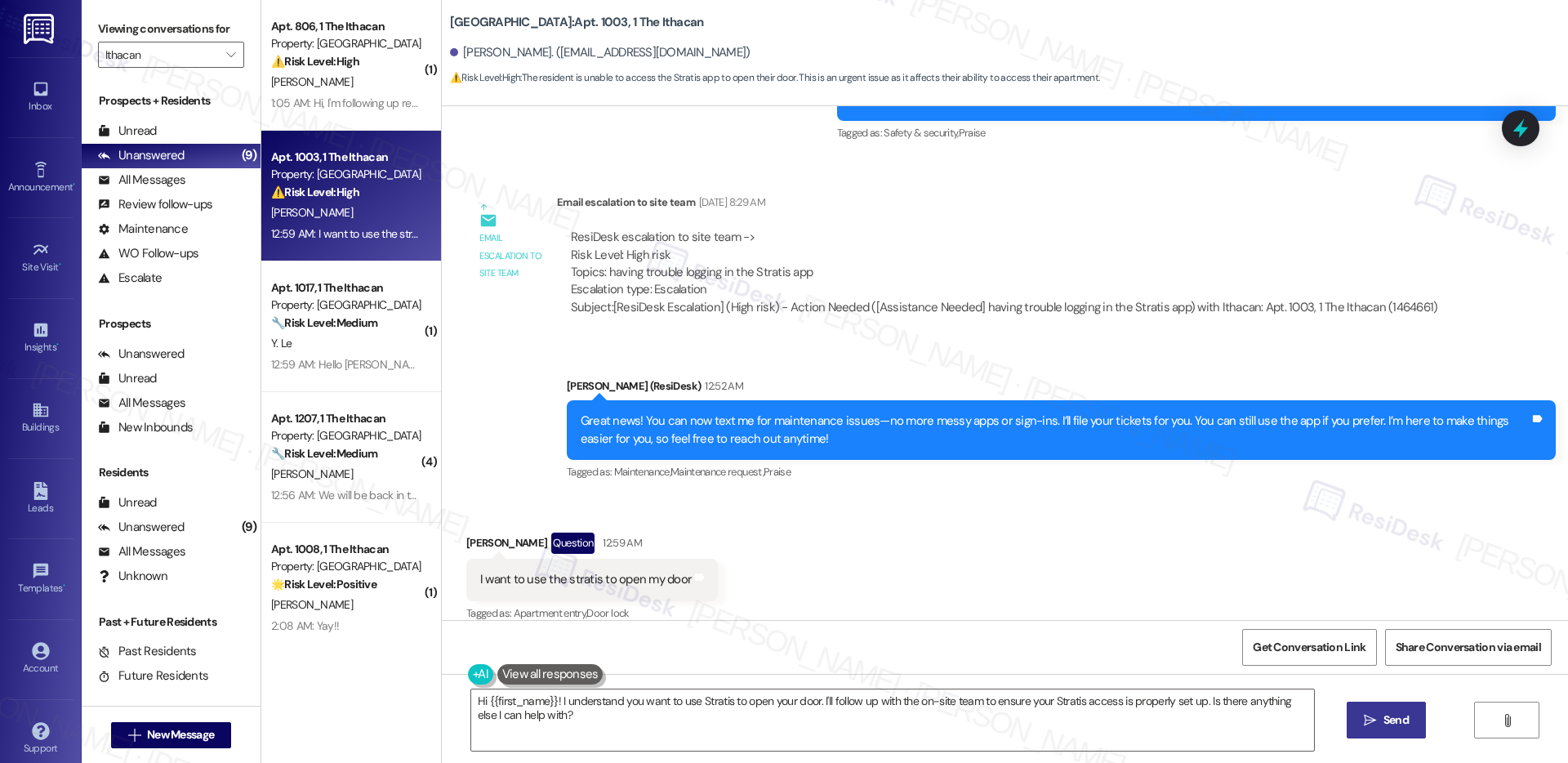
click at [603, 571] on div "I want to use the stratis to open my door" at bounding box center [587, 580] width 212 height 18
copy div "I want to use the stratis to open my door Tags and notes"
click at [515, 712] on textarea "Hi {{first_name}}! I understand you want to use Stratis to open your door. I'll…" at bounding box center [892, 720] width 843 height 61
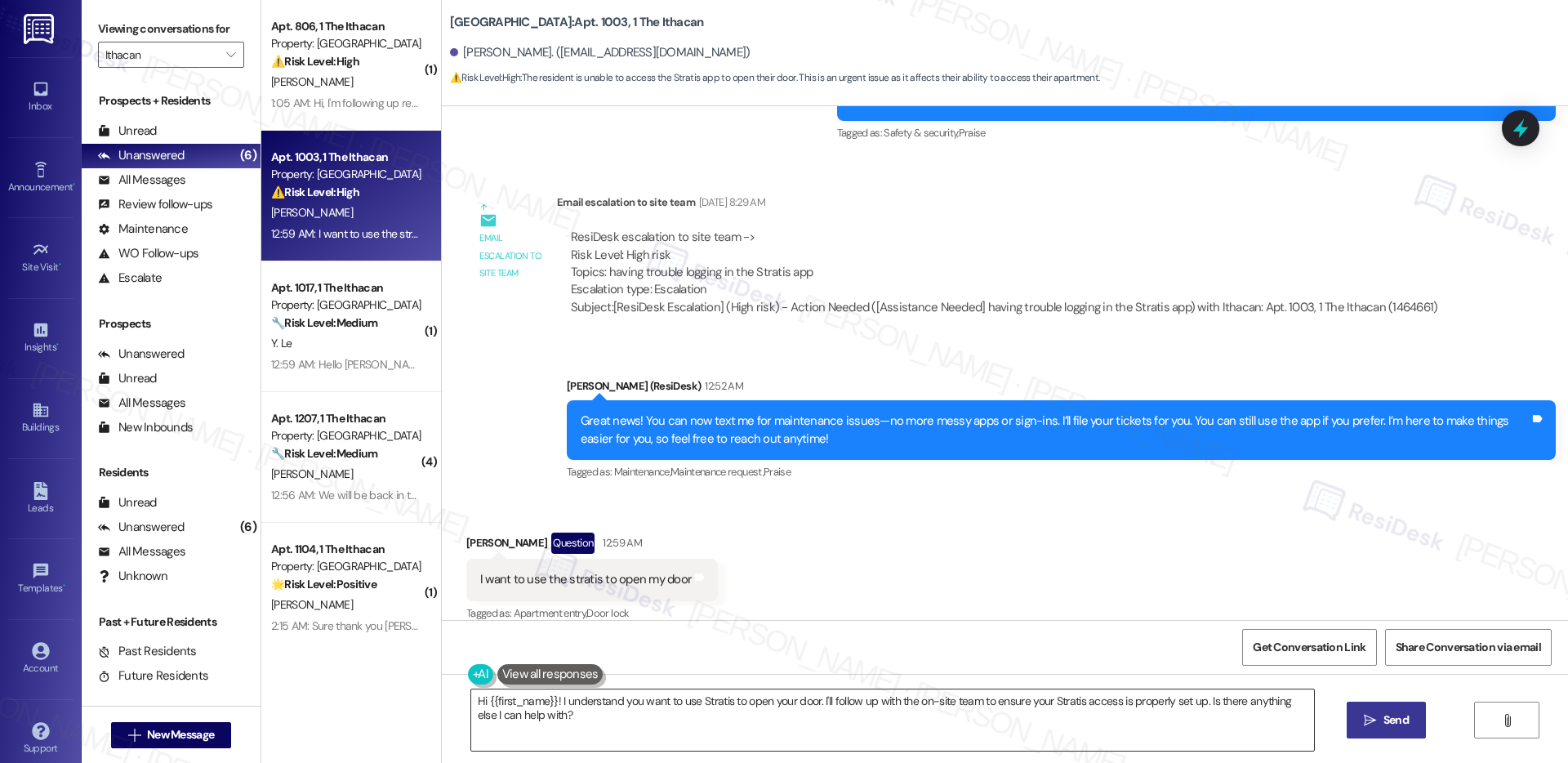
click at [515, 712] on textarea "Hi {{first_name}}! I understand you want to use Stratis to open your door. I'll…" at bounding box center [892, 720] width 843 height 61
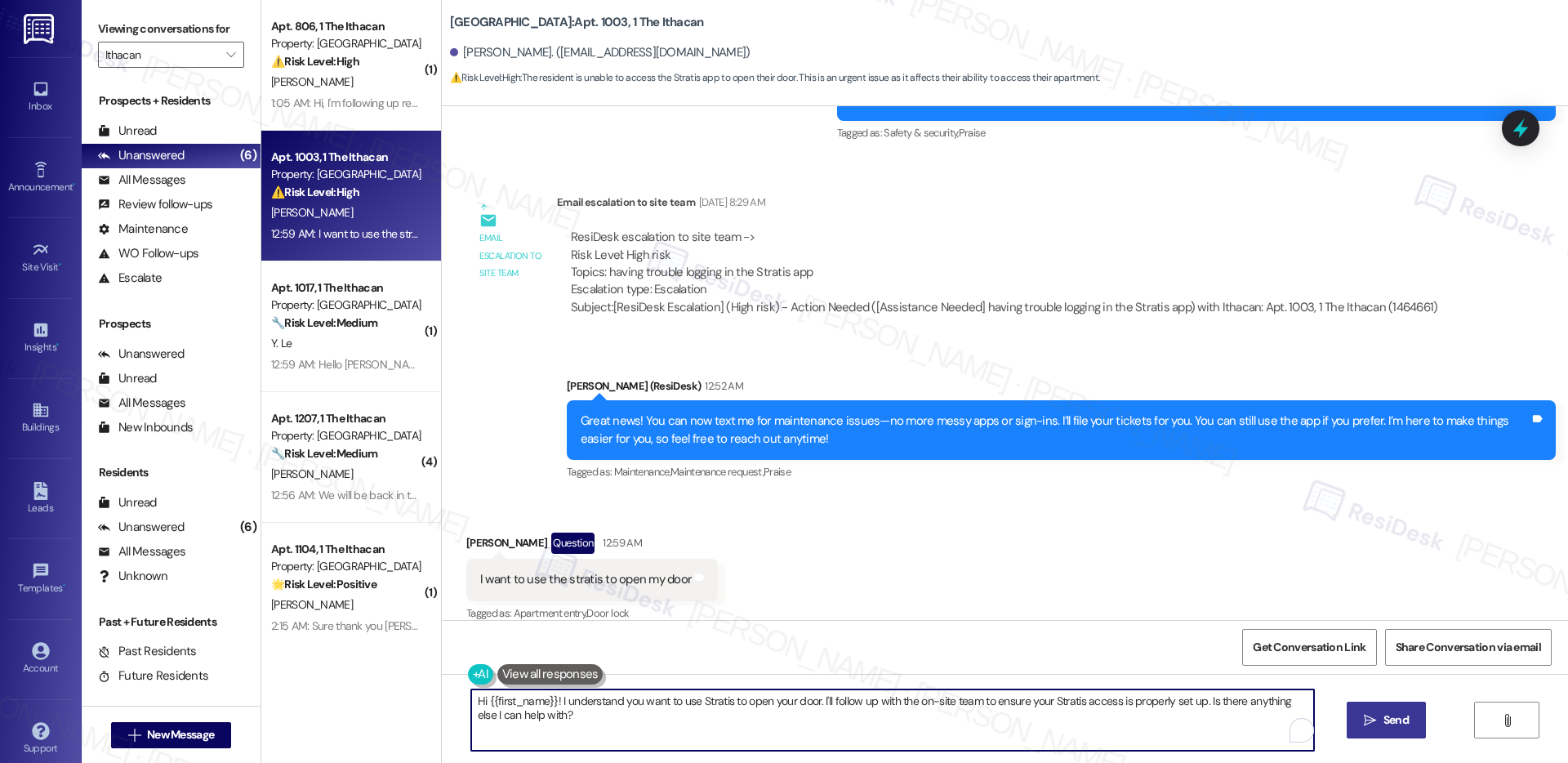
click at [515, 712] on textarea "Hi {{first_name}}! I understand you want to use Stratis to open your door. I'll…" at bounding box center [892, 720] width 843 height 61
paste textarea "[Resident’s Name], Thanks for reaching out! I’ll need to check with our site te…"
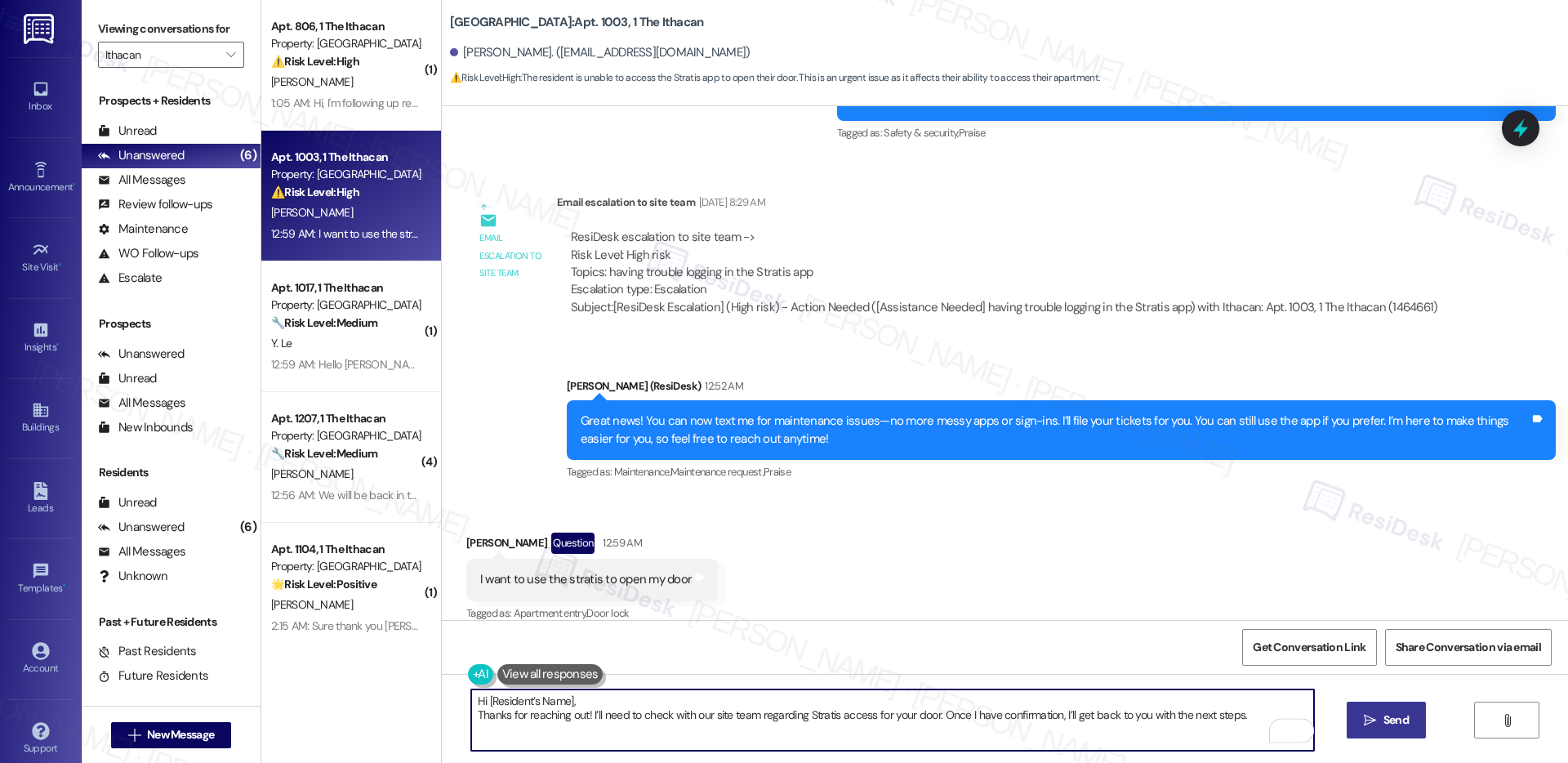
click at [472, 533] on div "Quanqi Zhang Question 12:59 AM" at bounding box center [592, 546] width 251 height 26
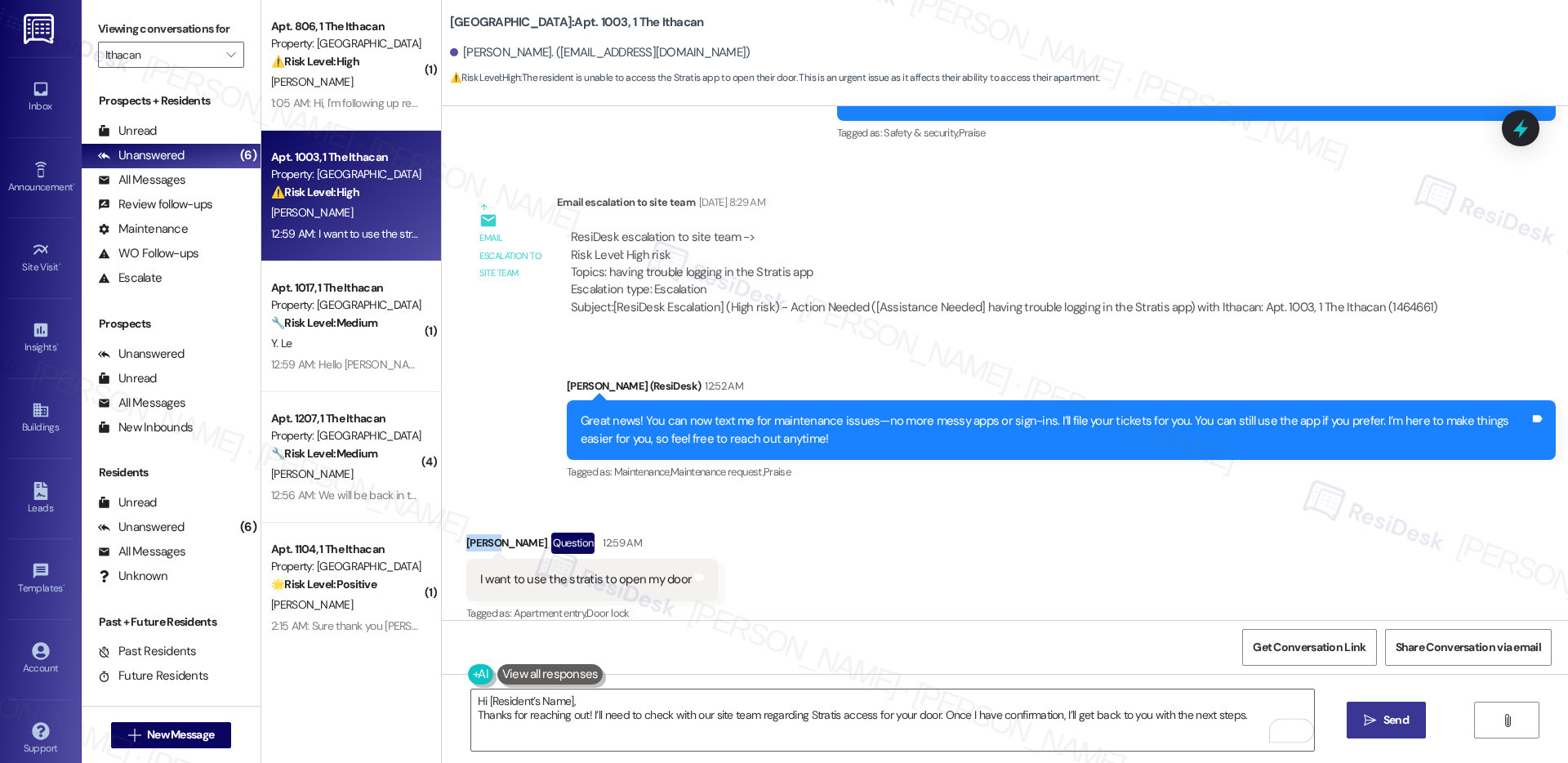
click at [472, 533] on div "Quanqi Zhang Question 12:59 AM" at bounding box center [592, 546] width 251 height 26
copy div "Quanqi"
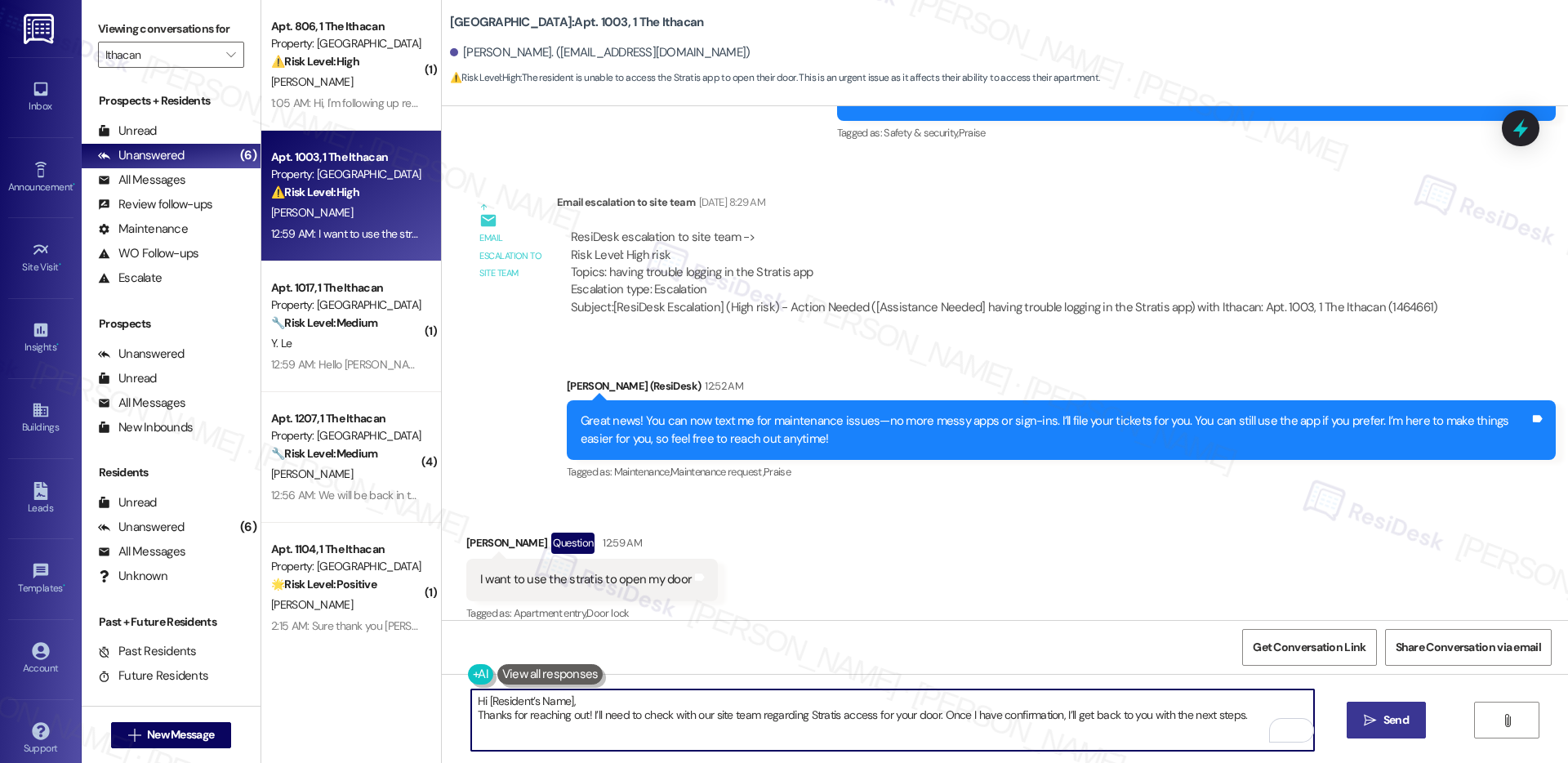
drag, startPoint x: 476, startPoint y: 701, endPoint x: 591, endPoint y: 704, distance: 115.0
click at [591, 704] on textarea "Hi [Resident’s Name], Thanks for reaching out! I’ll need to check with our site…" at bounding box center [892, 720] width 843 height 61
paste textarea "Quanqi"
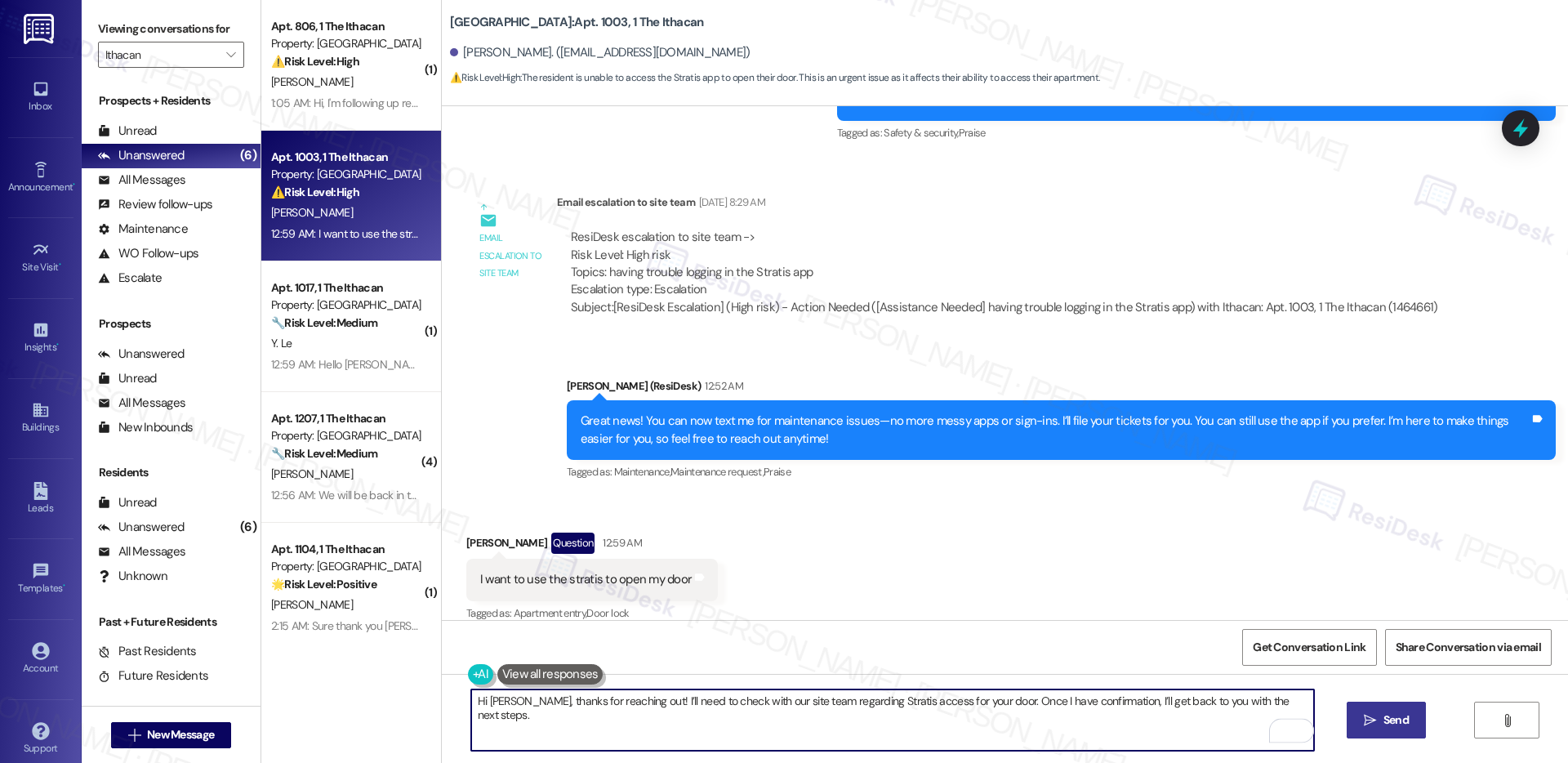
click at [787, 696] on textarea "Hi Quanqi, thanks for reaching out! I’ll need to check with our site team regar…" at bounding box center [892, 720] width 843 height 61
type textarea "Hi Quanqi, thanks for reaching out! I’ll need to check with our site team regar…"
click at [1397, 726] on span "Send" at bounding box center [1396, 721] width 25 height 18
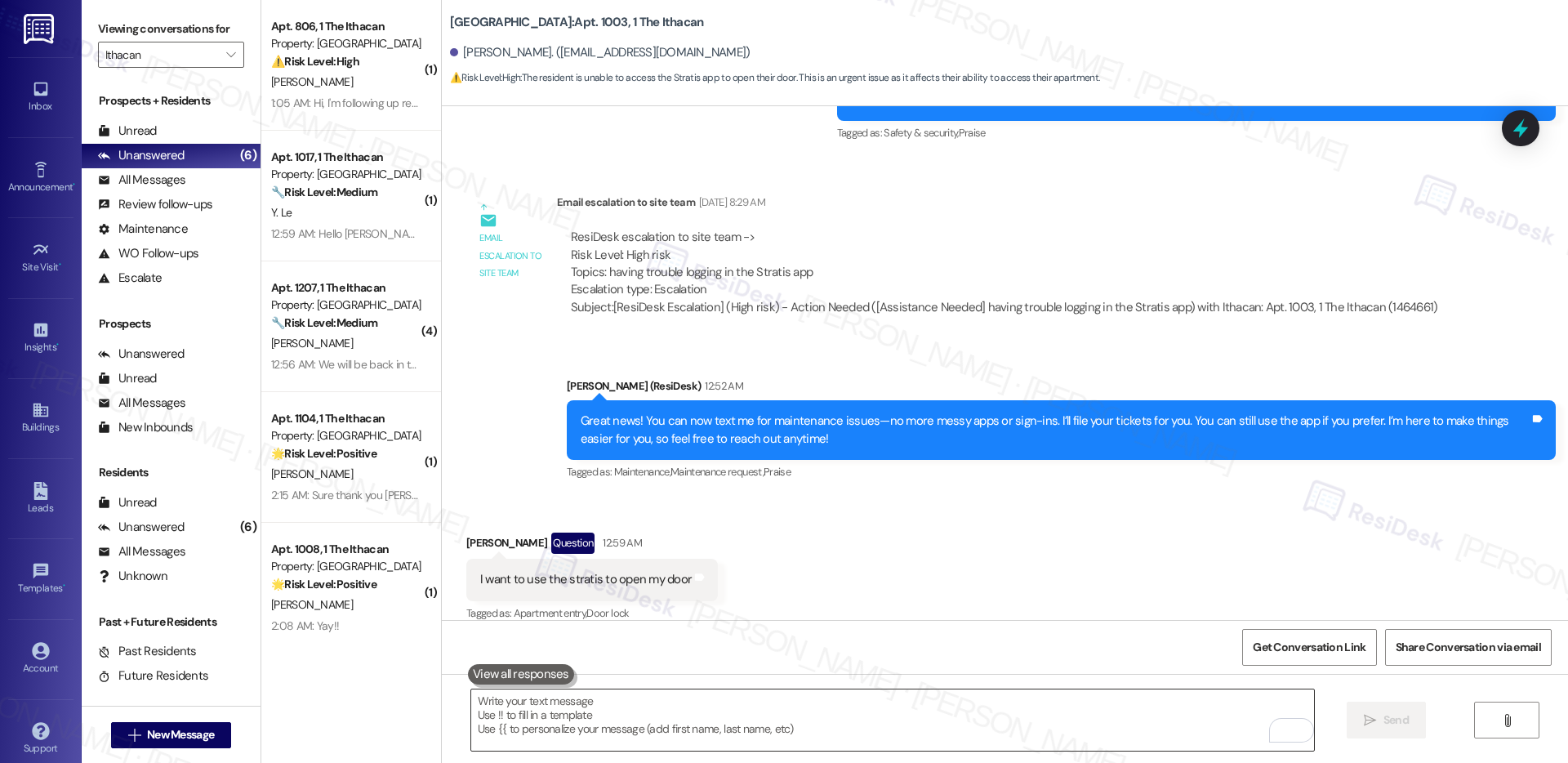
click at [761, 726] on textarea "To enrich screen reader interactions, please activate Accessibility in Grammarl…" at bounding box center [892, 720] width 843 height 61
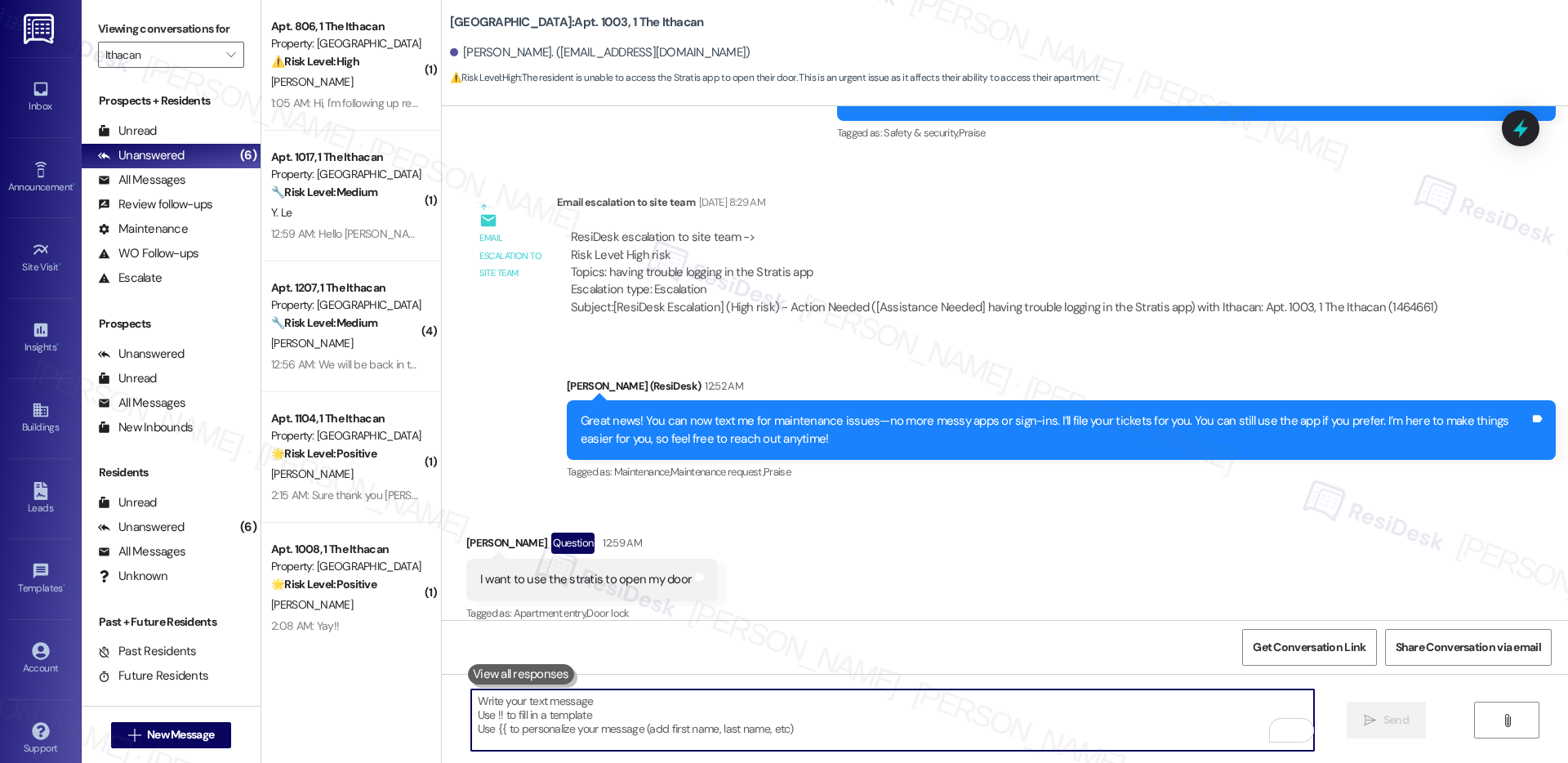
scroll to position [2620, 0]
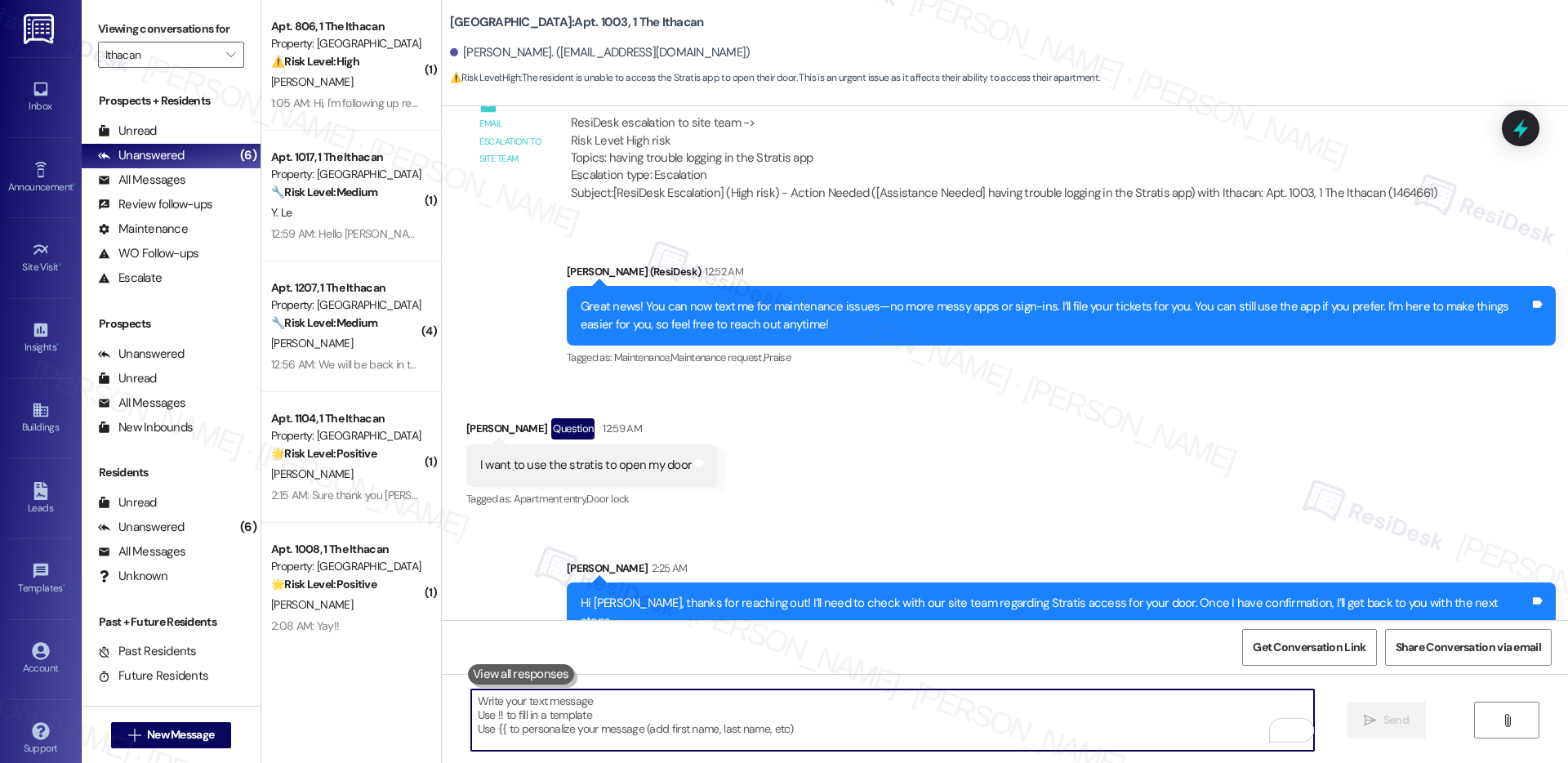
click at [721, 731] on textarea "To enrich screen reader interactions, please activate Accessibility in Grammarl…" at bounding box center [892, 720] width 843 height 61
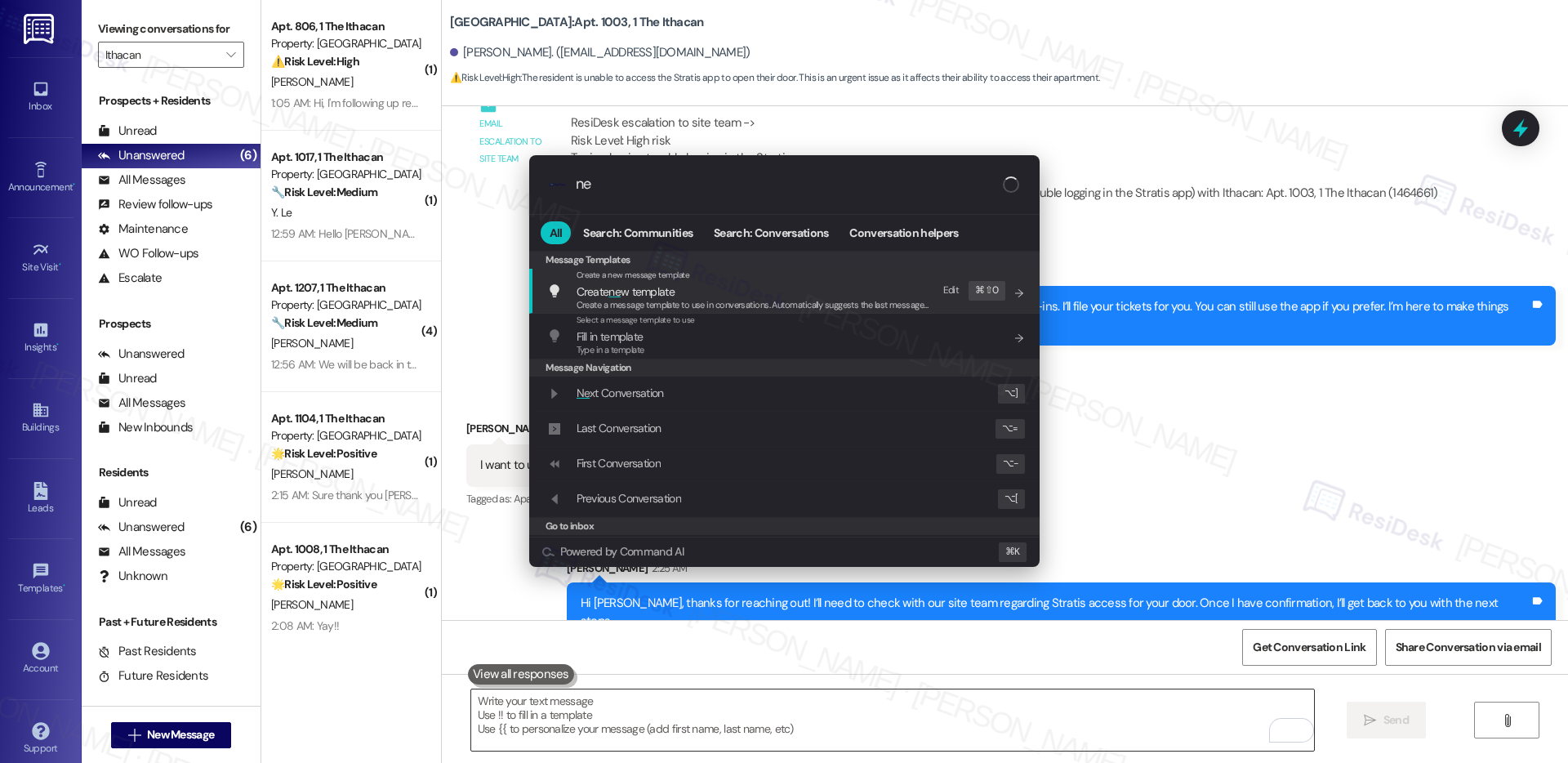
type input "n"
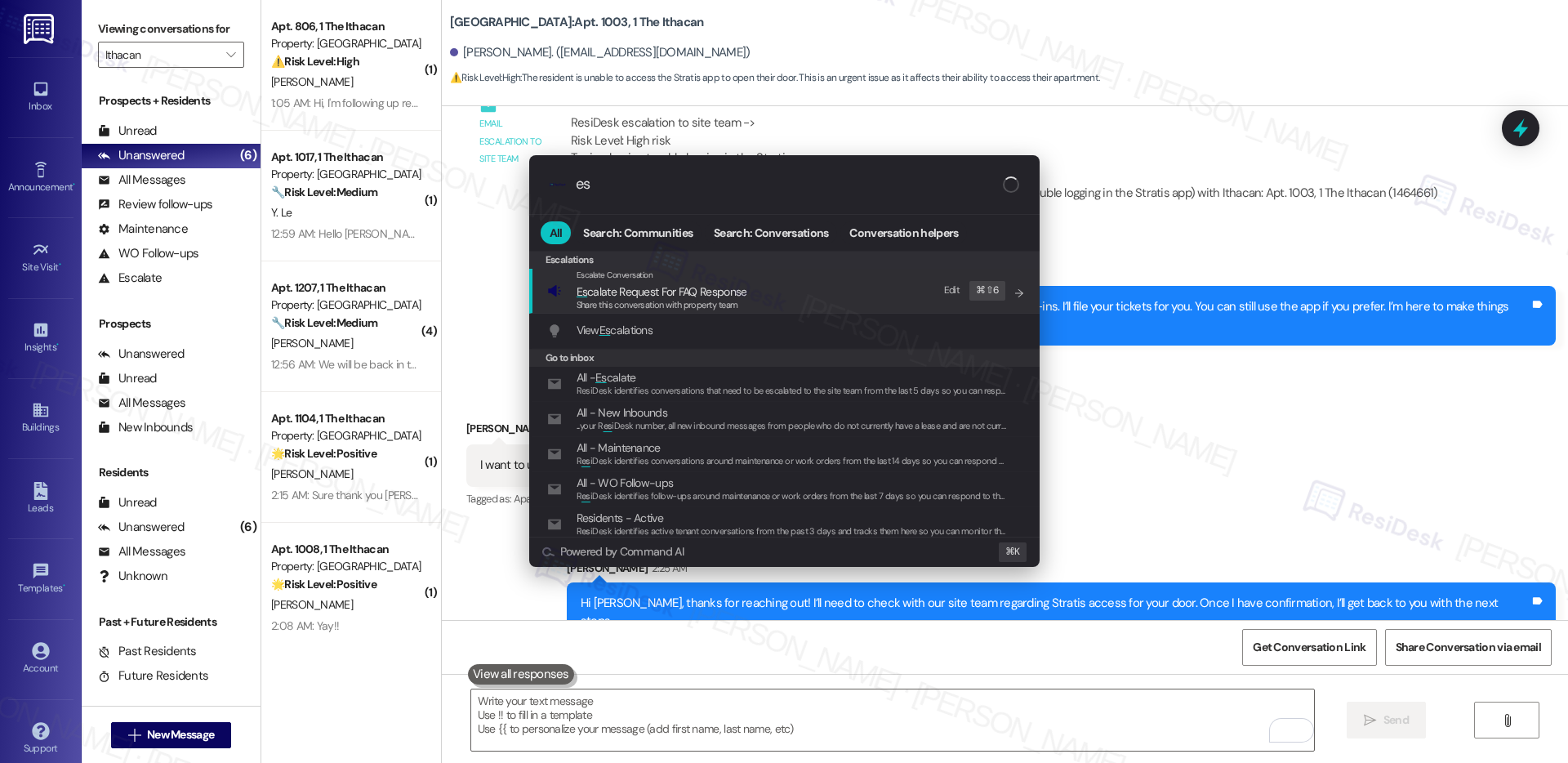
type input "e"
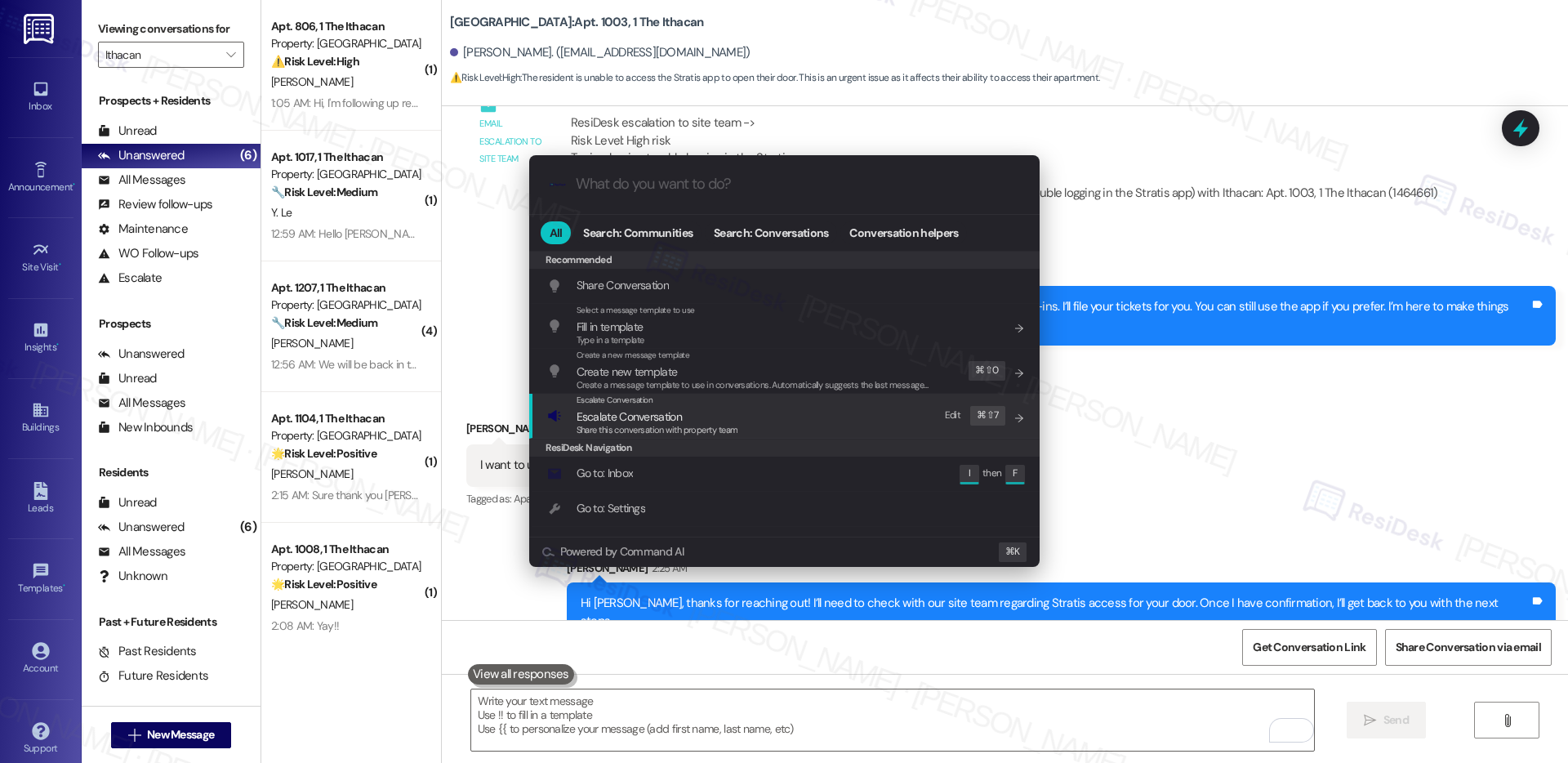
click at [723, 427] on span "Share this conversation with property team" at bounding box center [657, 429] width 162 height 11
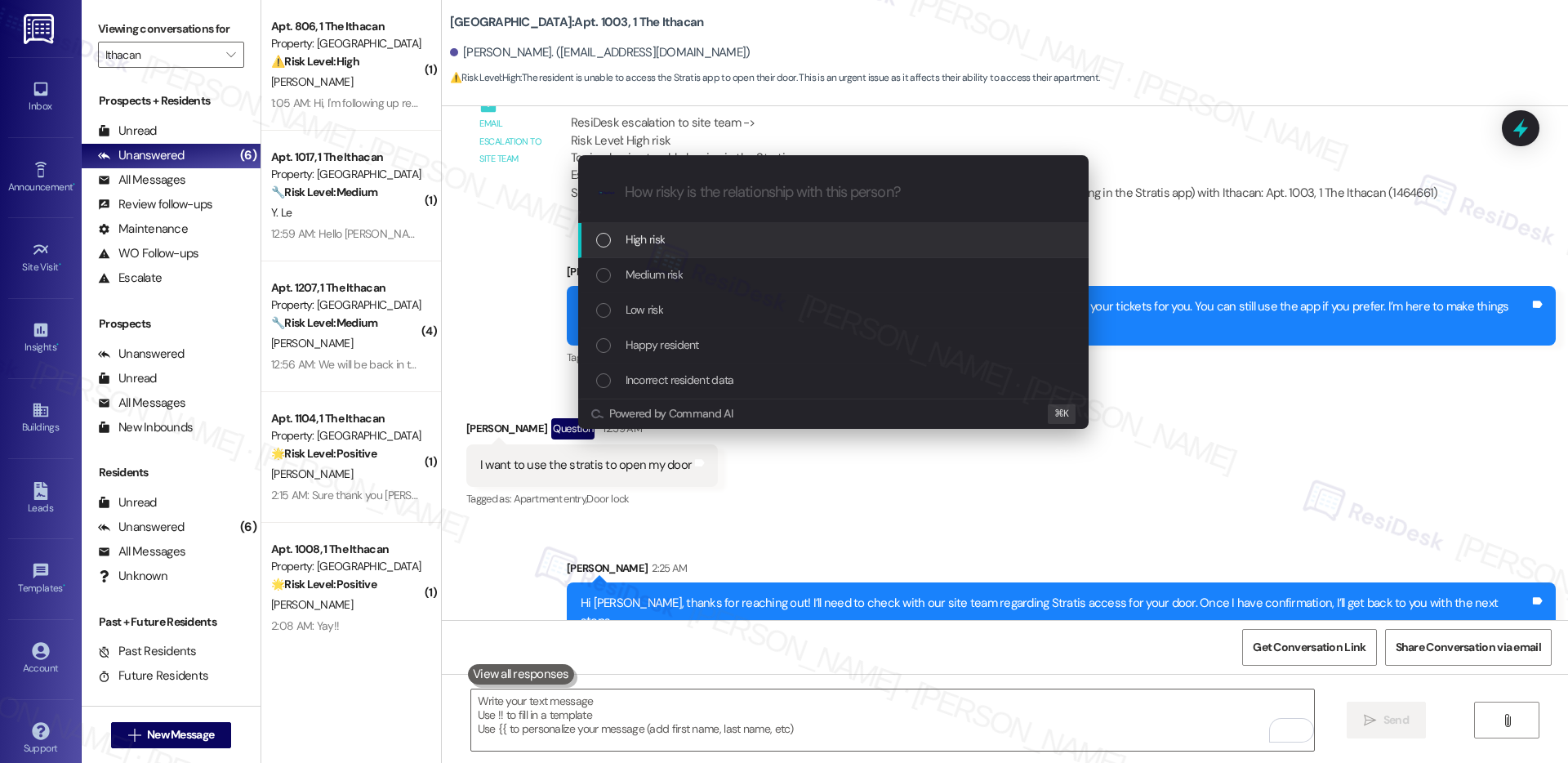
click at [745, 239] on div "High risk" at bounding box center [835, 239] width 478 height 18
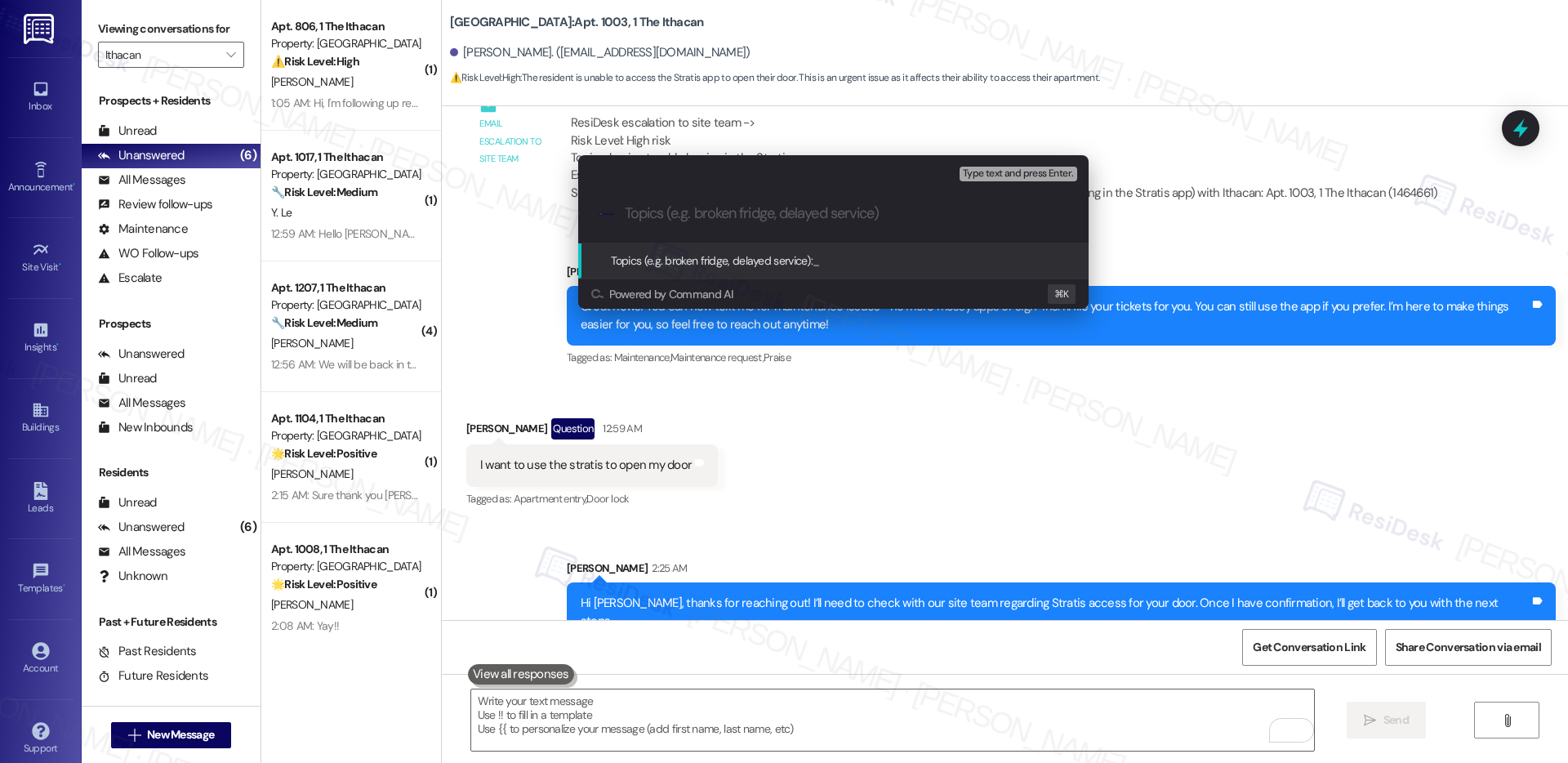
paste input "Stratis Door Access Inquiry"
type input "Stratis Door Access Inquiry"
click at [745, 239] on div ".cls-1{fill:#0a055f;}.cls-2{fill:#0cc4c4;} resideskLogoBlueOrange Stratis Door …" at bounding box center [833, 214] width 510 height 58
click at [830, 211] on input "Stratis Door Access Inquiry" at bounding box center [840, 214] width 431 height 18
click at [981, 174] on span "Type text and press Enter." at bounding box center [1018, 173] width 110 height 11
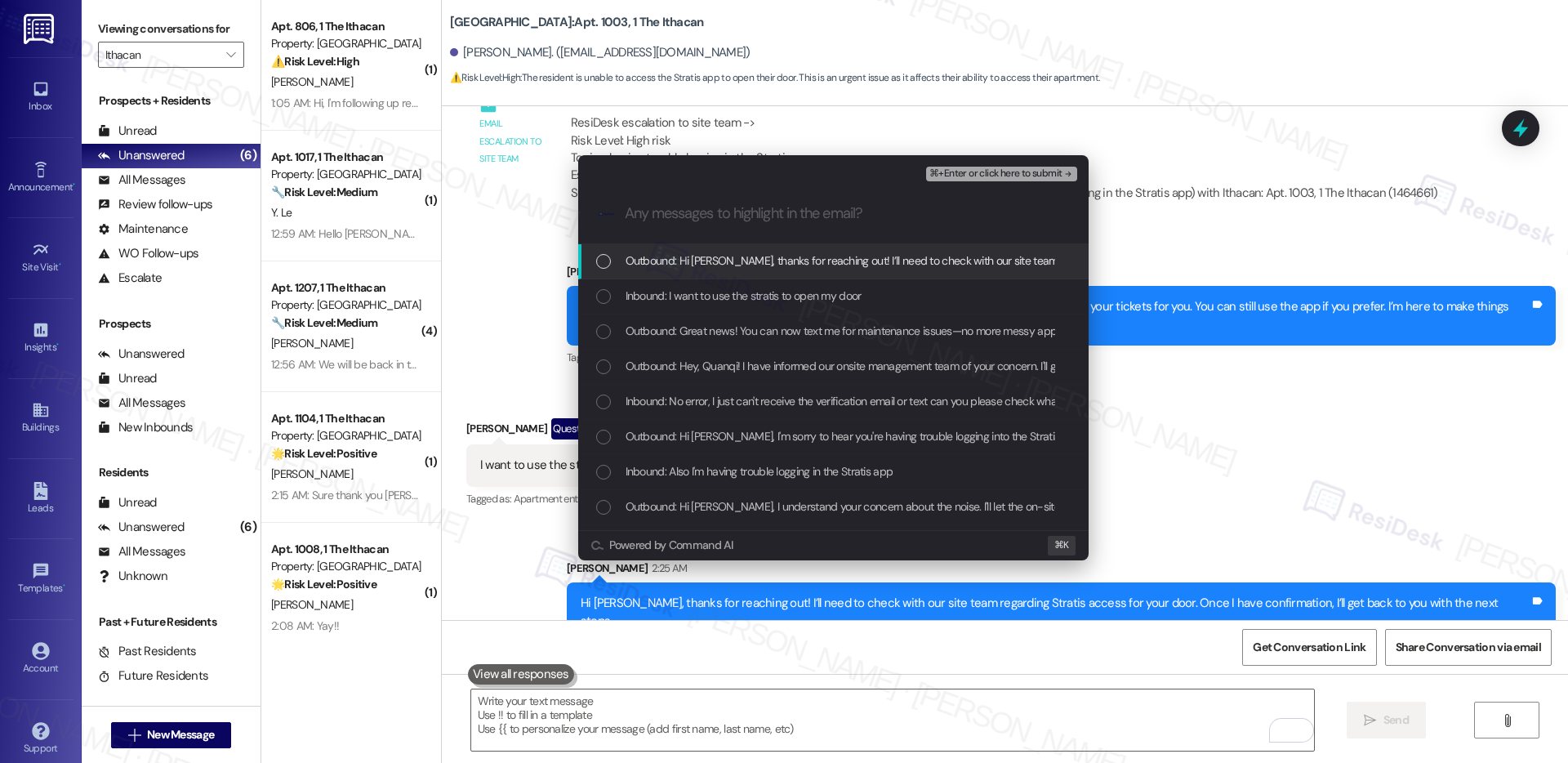
click at [880, 265] on span "Outbound: Hi Quanqi, thanks for reaching out! I’ll need to check with our site …" at bounding box center [1086, 260] width 920 height 18
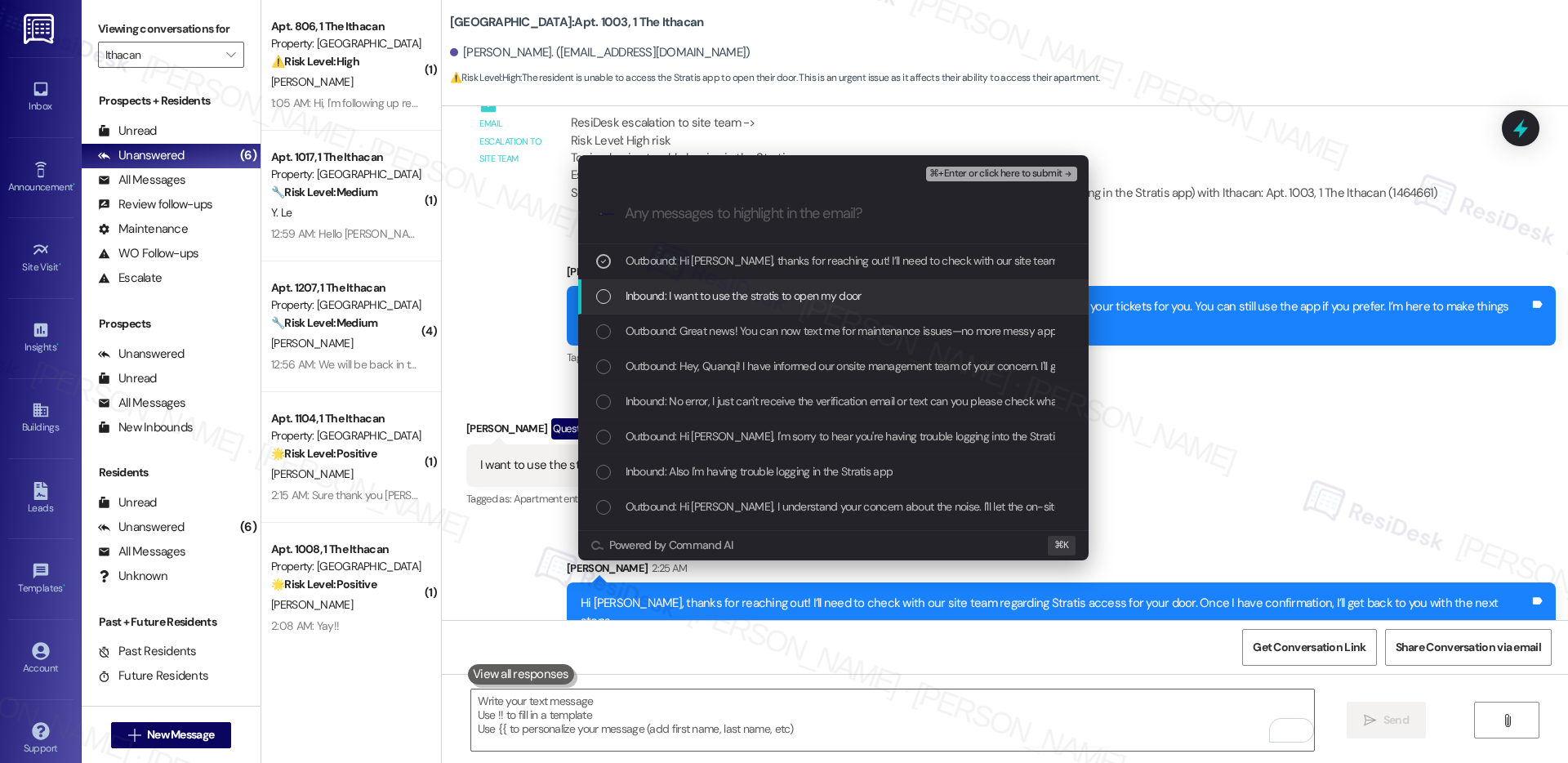
click at [837, 311] on div "Inbound: I want to use the stratis to open my door" at bounding box center [833, 297] width 510 height 35
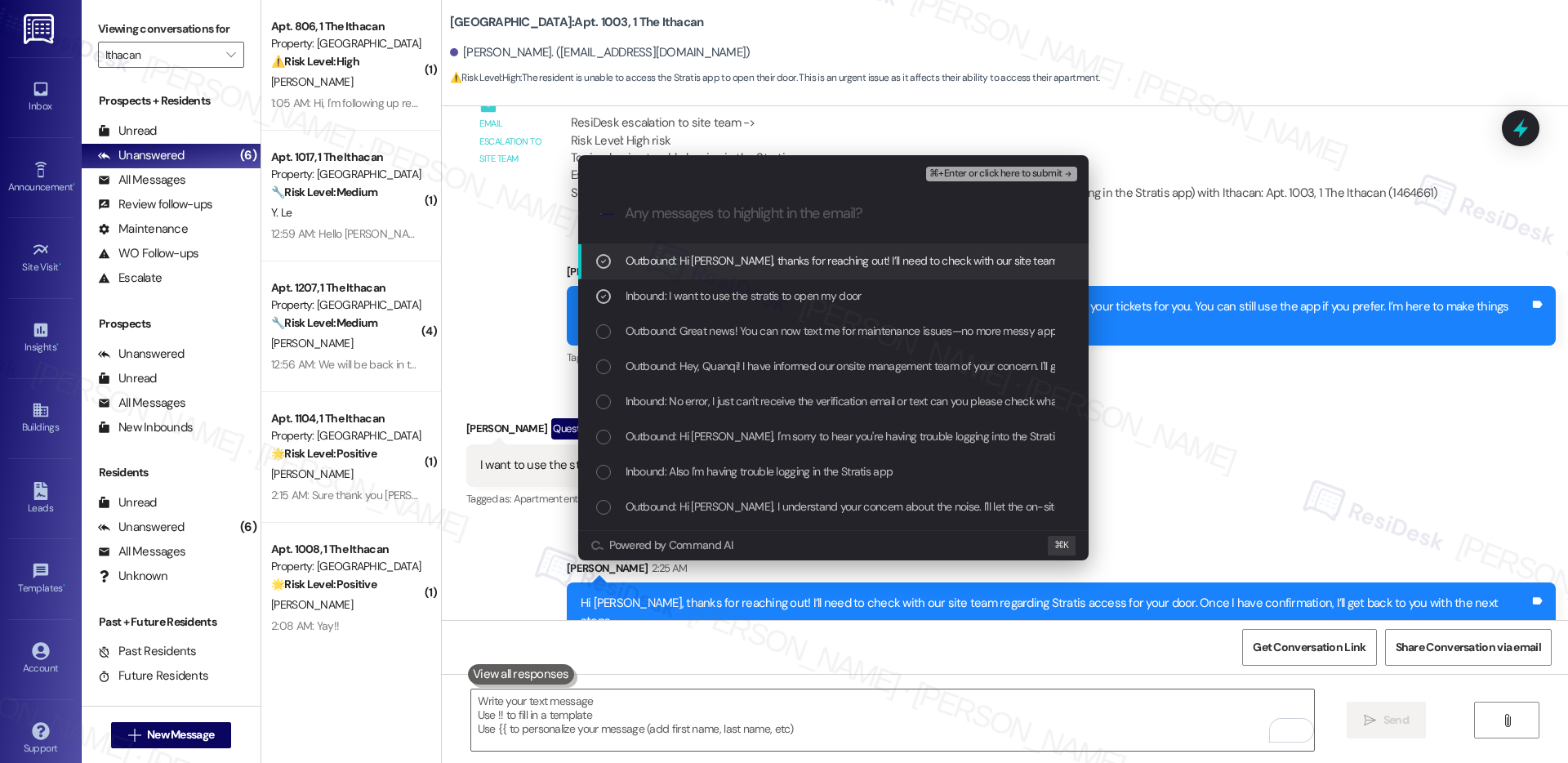
click at [988, 174] on span "⌘+Enter or click here to submit" at bounding box center [995, 173] width 132 height 11
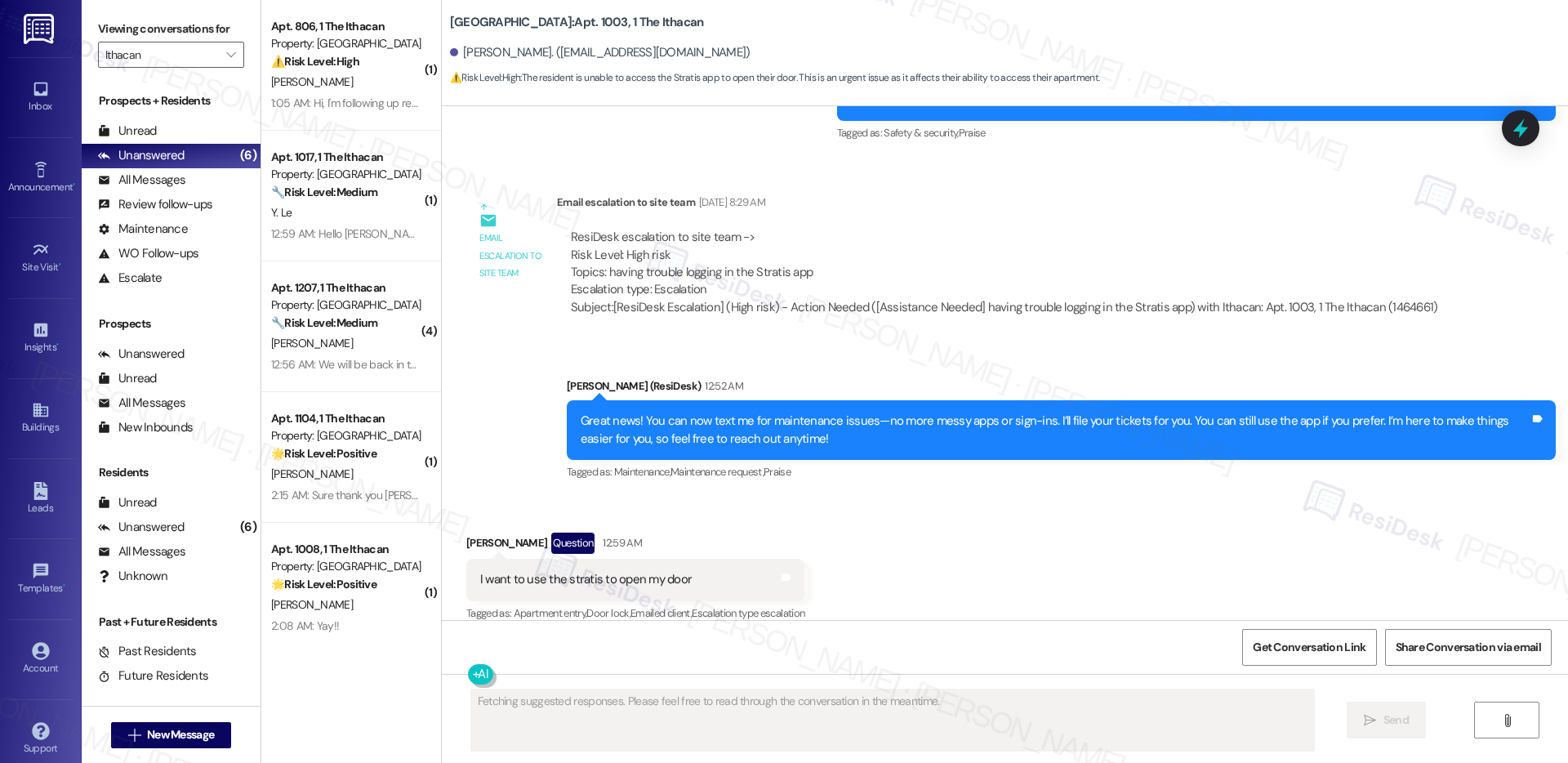
scroll to position [2645, 0]
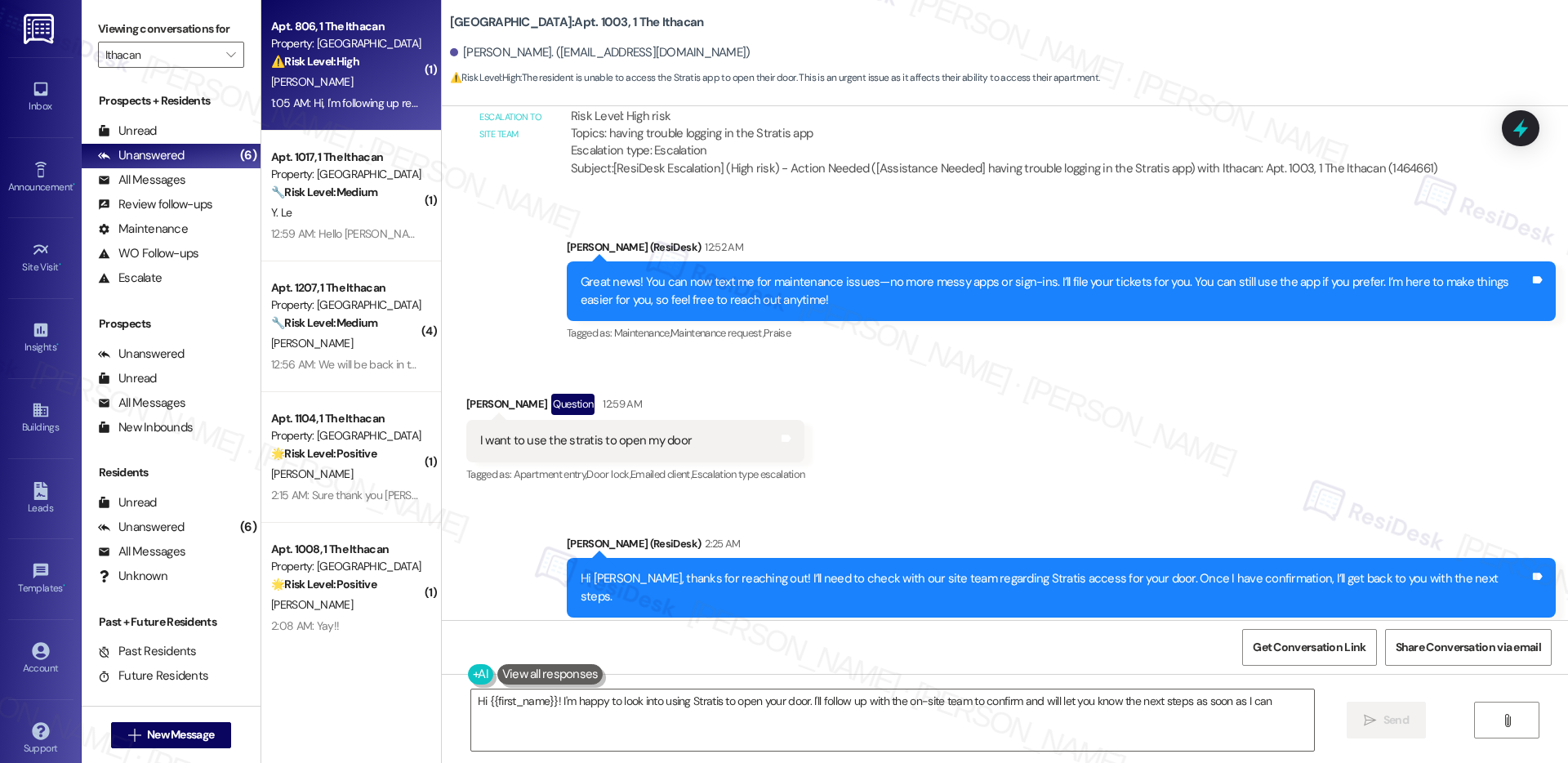
type textarea "Hi {{first_name}}! I'm happy to look into using Stratis to open your door. I'll…"
click at [368, 53] on div "⚠️ Risk Level: High The resident is following up on a billing issue ('Clear Cha…" at bounding box center [347, 62] width 151 height 18
type textarea "Fetching suggested responses. Please feel free to read through the conversation…"
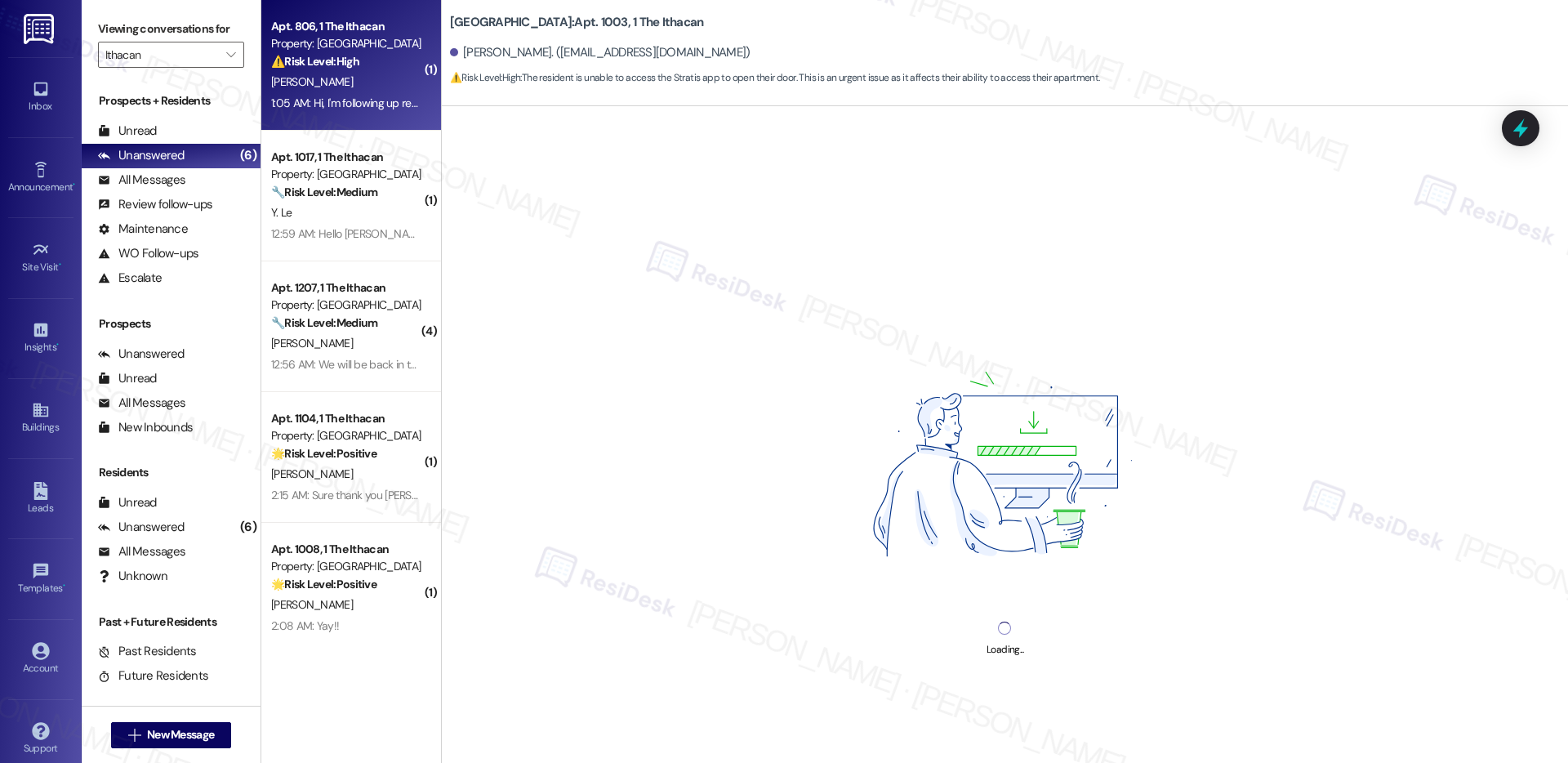
click at [368, 53] on div "⚠️ Risk Level: High The resident is following up on a billing issue ('Clear Cha…" at bounding box center [347, 62] width 151 height 18
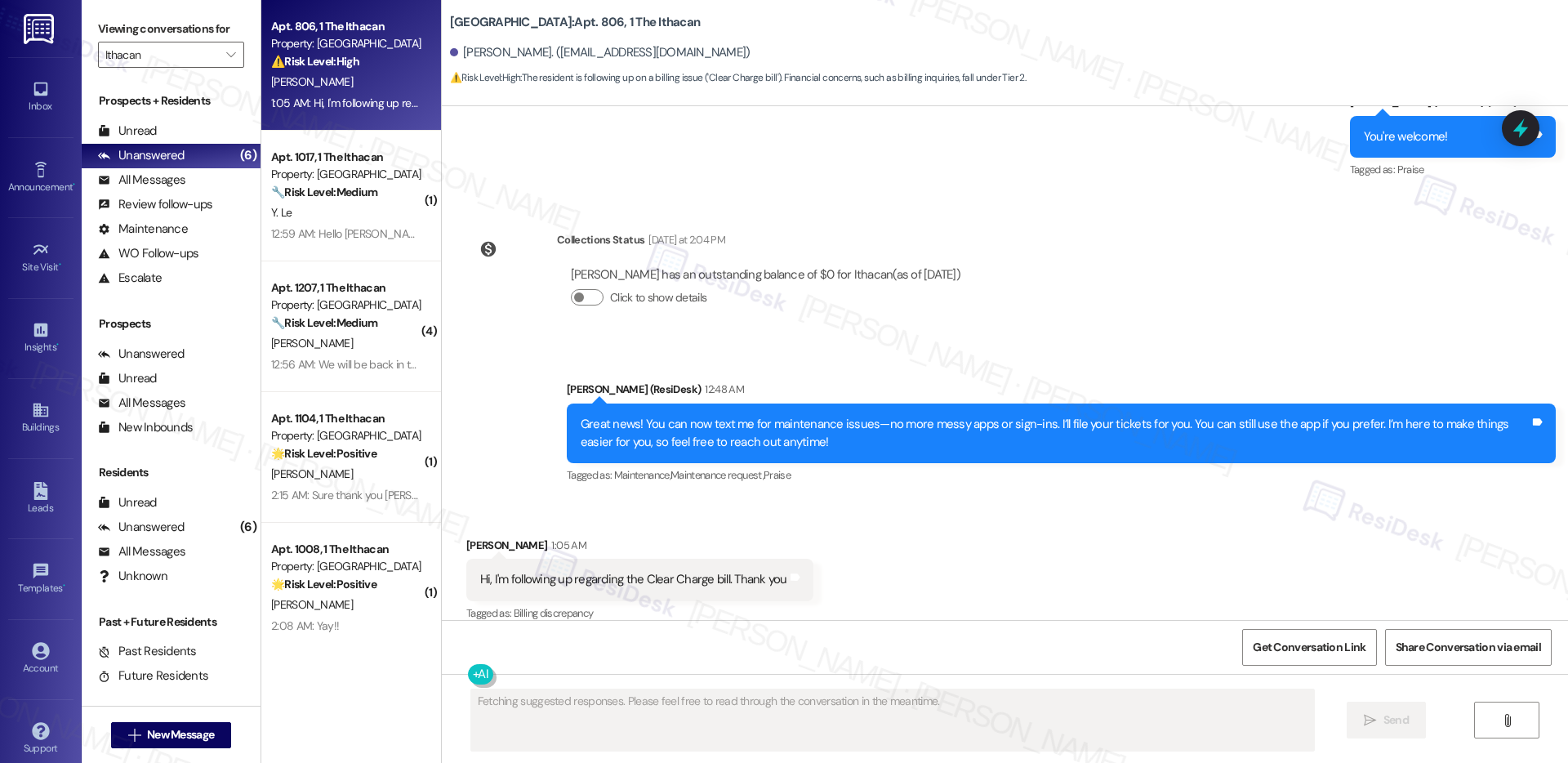
scroll to position [1146, 0]
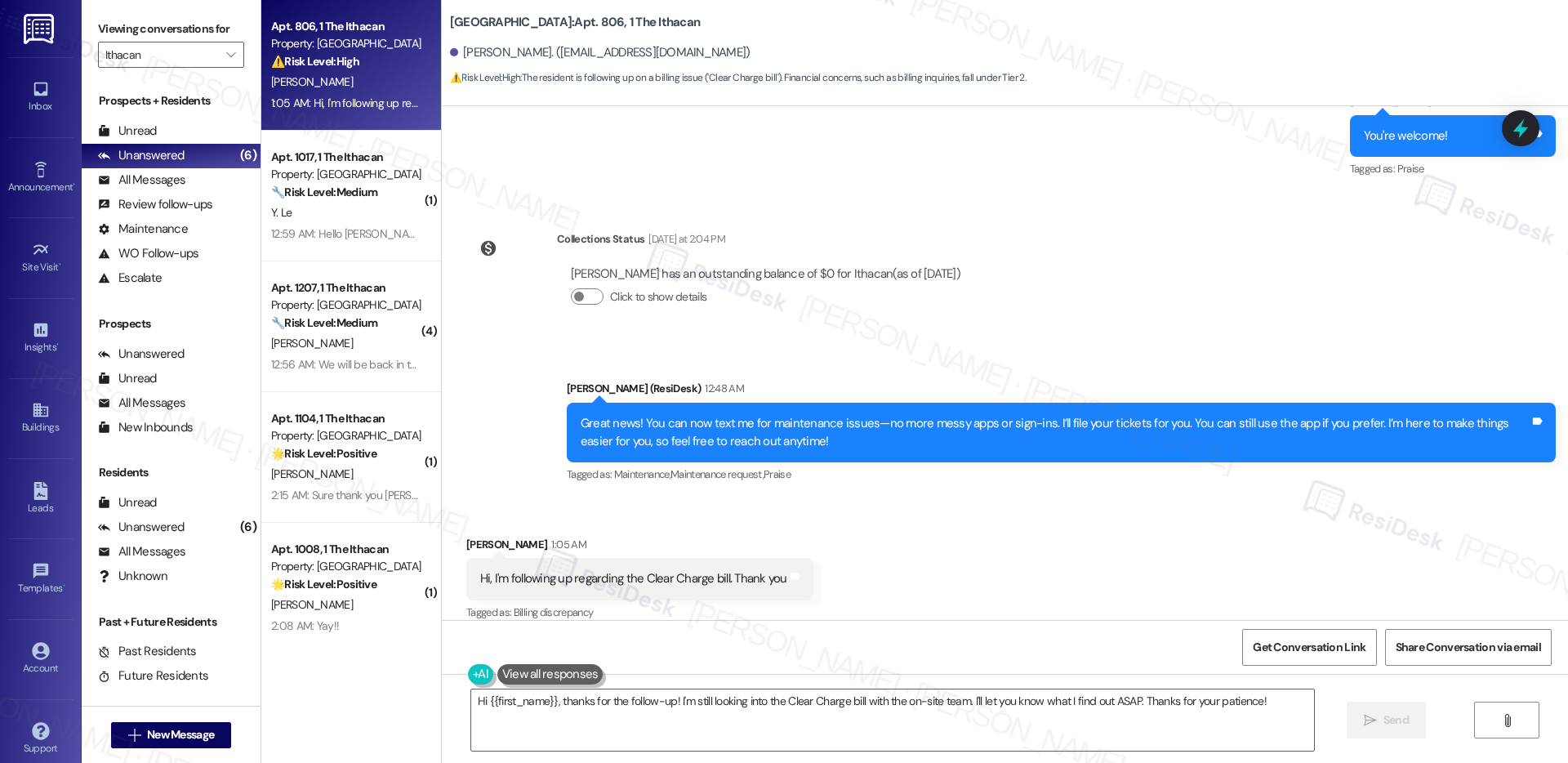
click at [700, 570] on div "Hi, I'm following up regarding the Clear Charge bill. Thank you" at bounding box center [634, 579] width 307 height 18
click at [690, 703] on textarea "Hi {{first_name}}, thanks for the follow-up! I'm still looking into the Clear C…" at bounding box center [892, 720] width 843 height 61
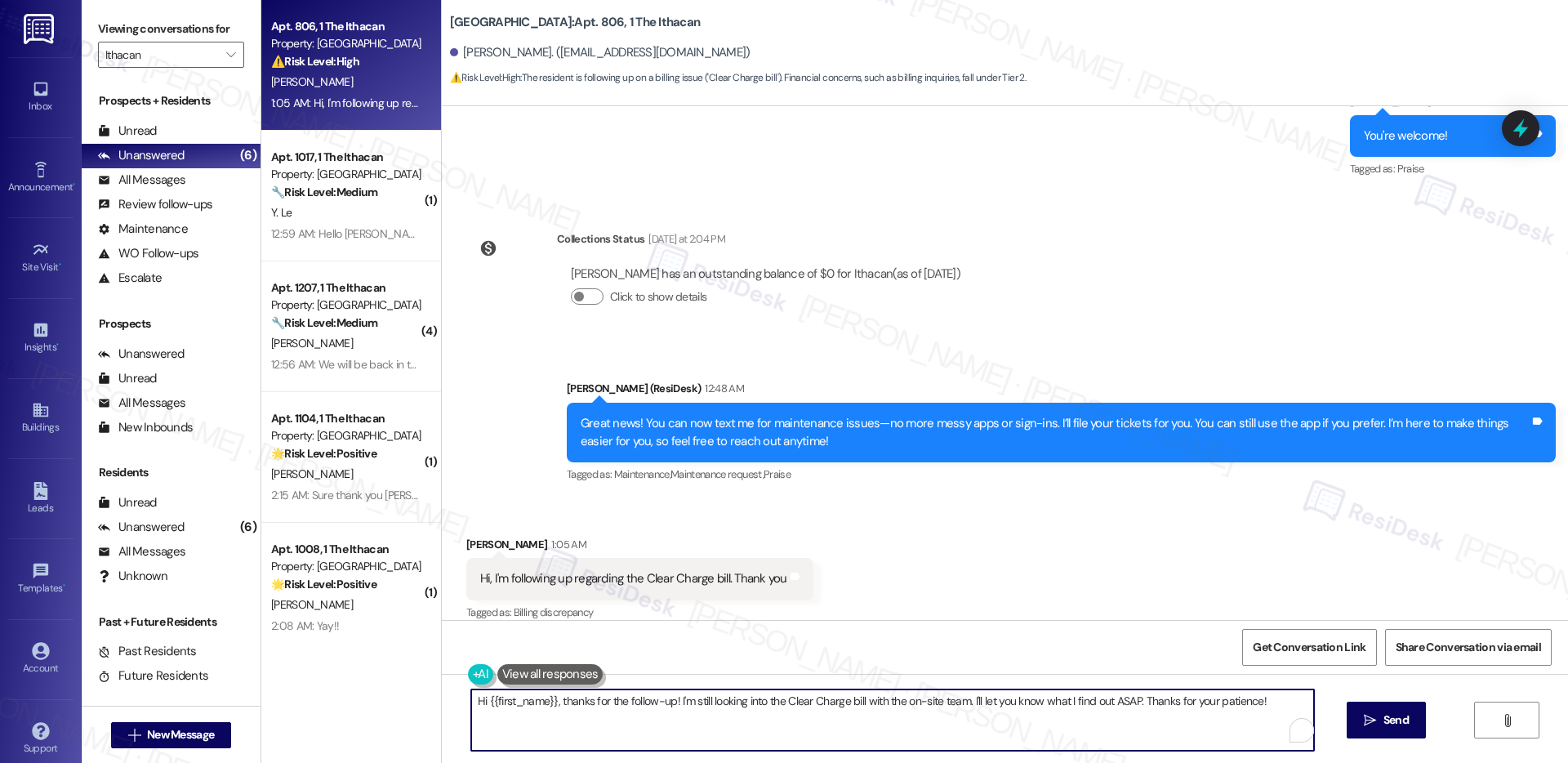
click at [690, 703] on textarea "Hi {{first_name}}, thanks for the follow-up! I'm still looking into the Clear C…" at bounding box center [892, 720] width 843 height 61
click at [1109, 702] on textarea "Hi {{first_name}}, thanks for the follow-up! I'm waiting to hear from our leasi…" at bounding box center [892, 720] width 843 height 61
type textarea "Hi {{first_name}}, thanks for the follow-up! I'm waiting to hear from our leasi…"
click at [1384, 726] on span "Send" at bounding box center [1396, 721] width 25 height 18
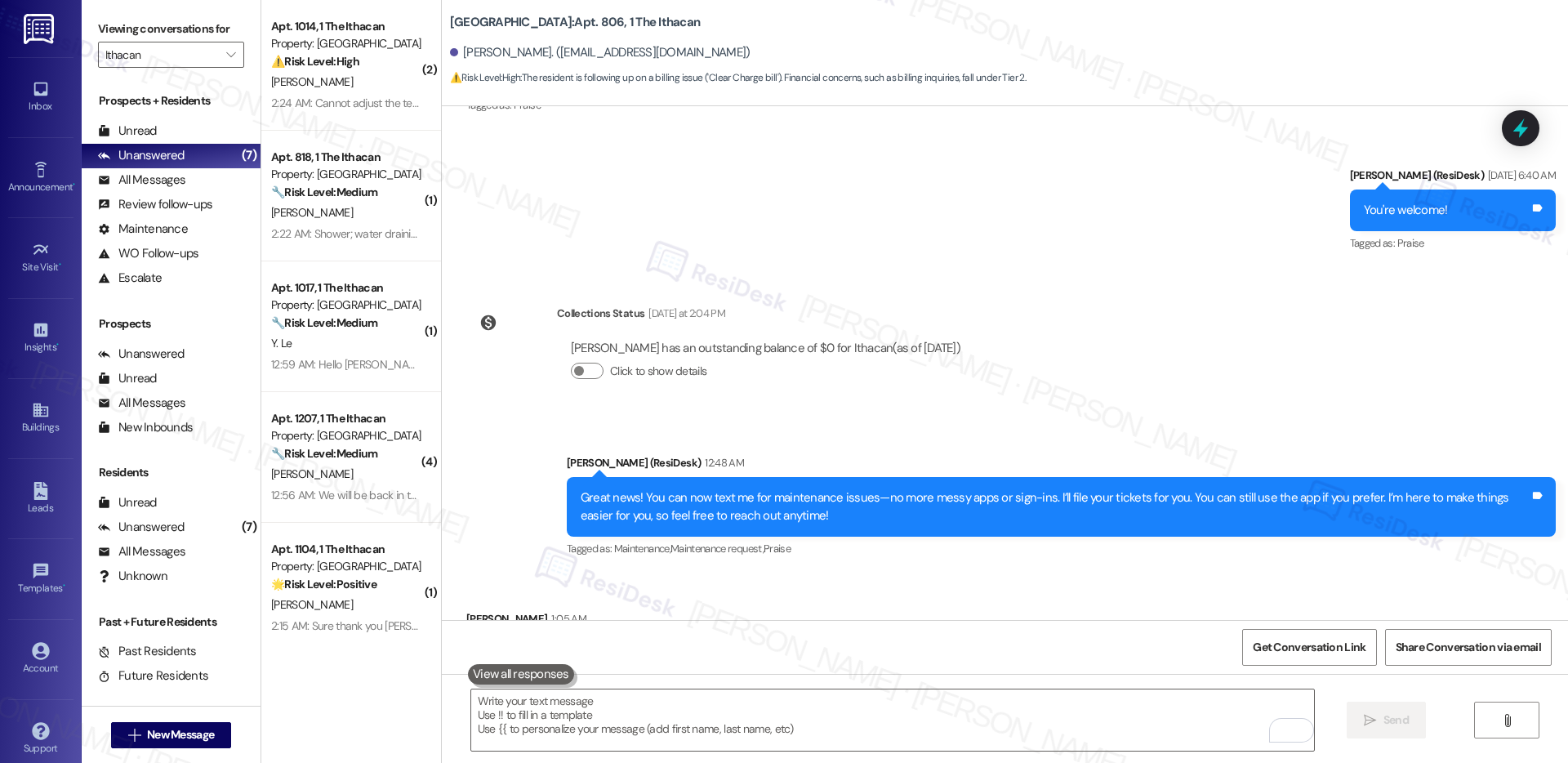
scroll to position [1260, 0]
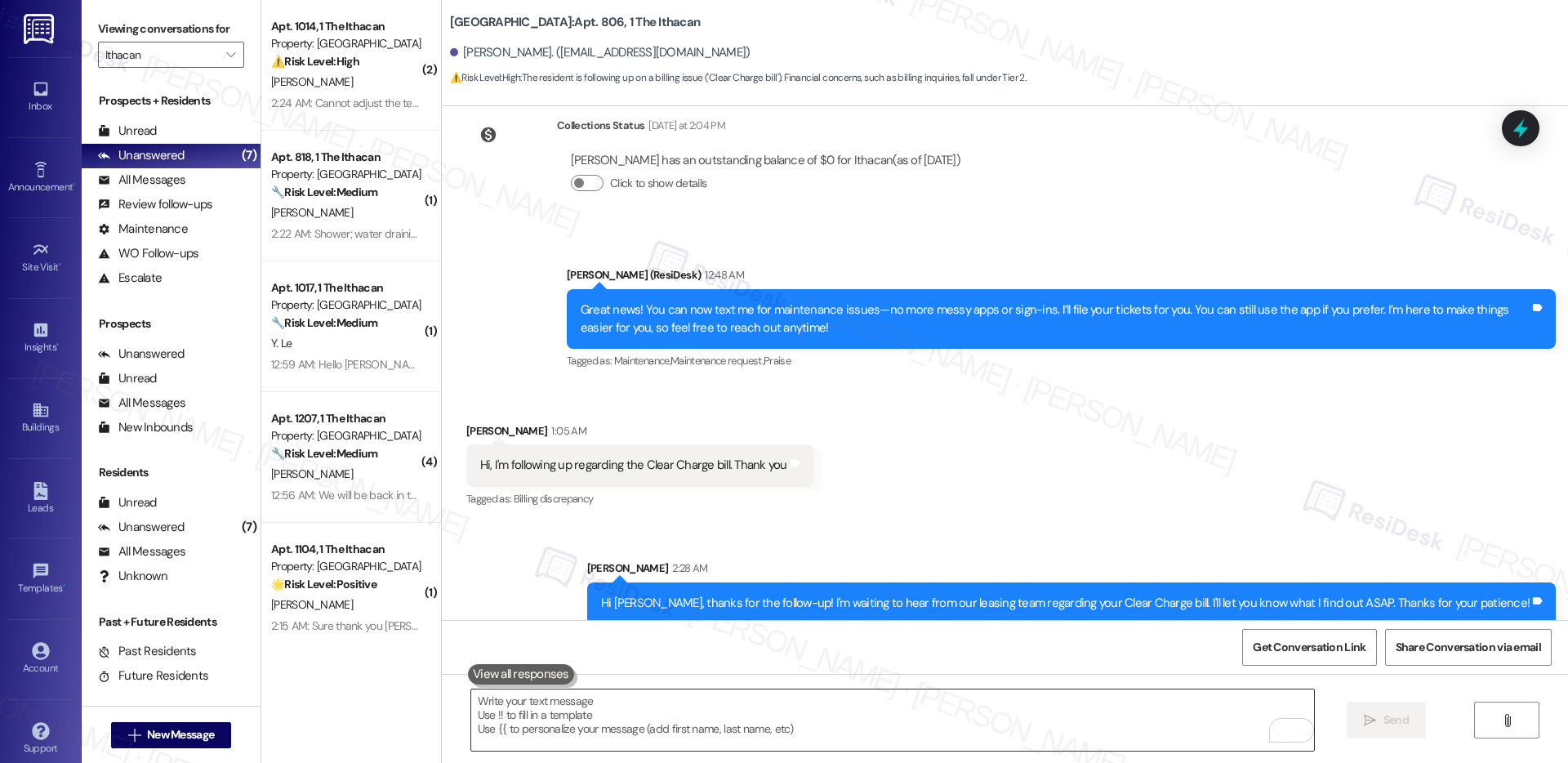
click at [904, 726] on textarea "To enrich screen reader interactions, please activate Accessibility in Grammarl…" at bounding box center [892, 720] width 843 height 61
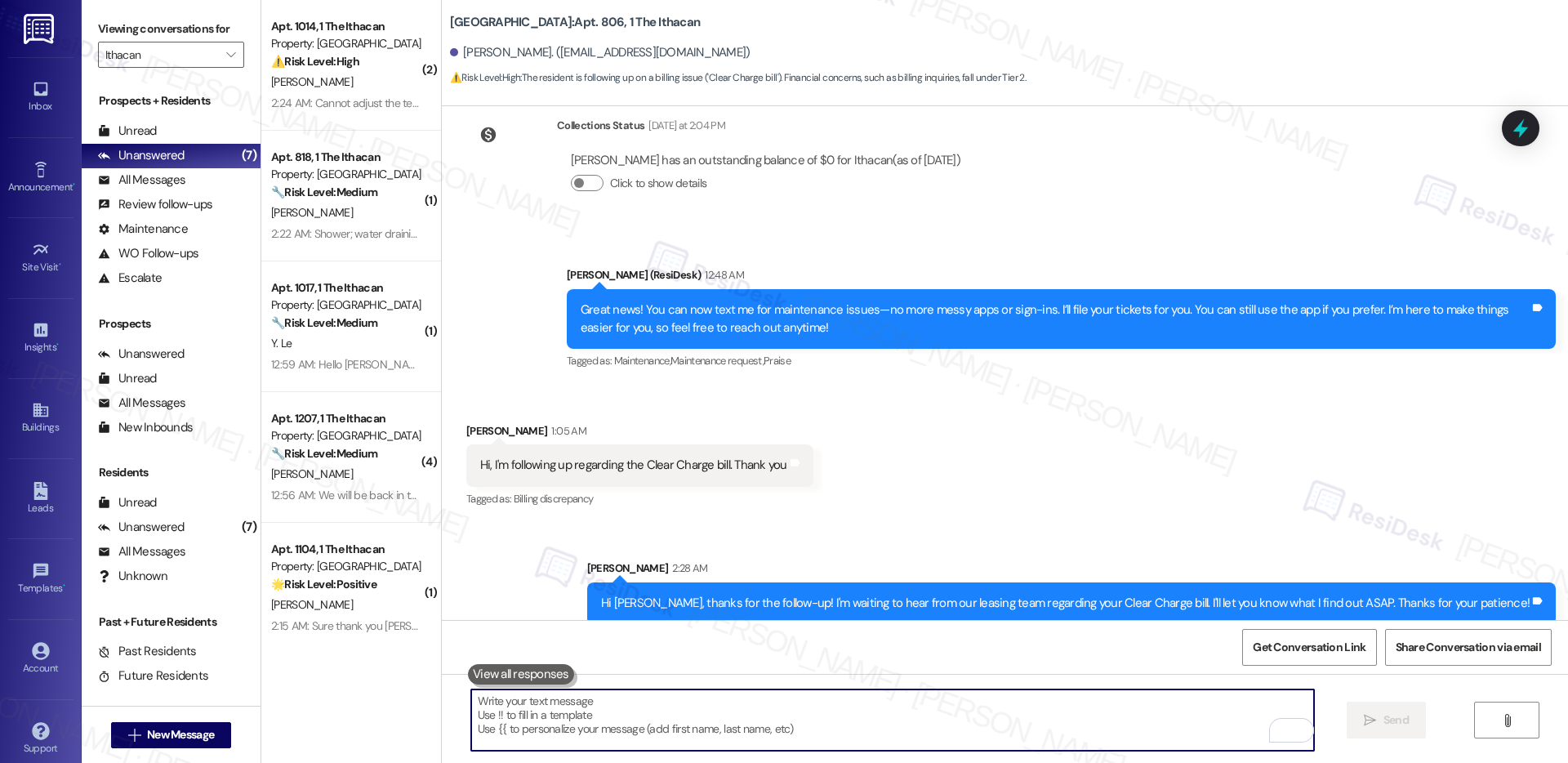
click at [904, 726] on textarea "To enrich screen reader interactions, please activate Accessibility in Grammarl…" at bounding box center [892, 720] width 843 height 61
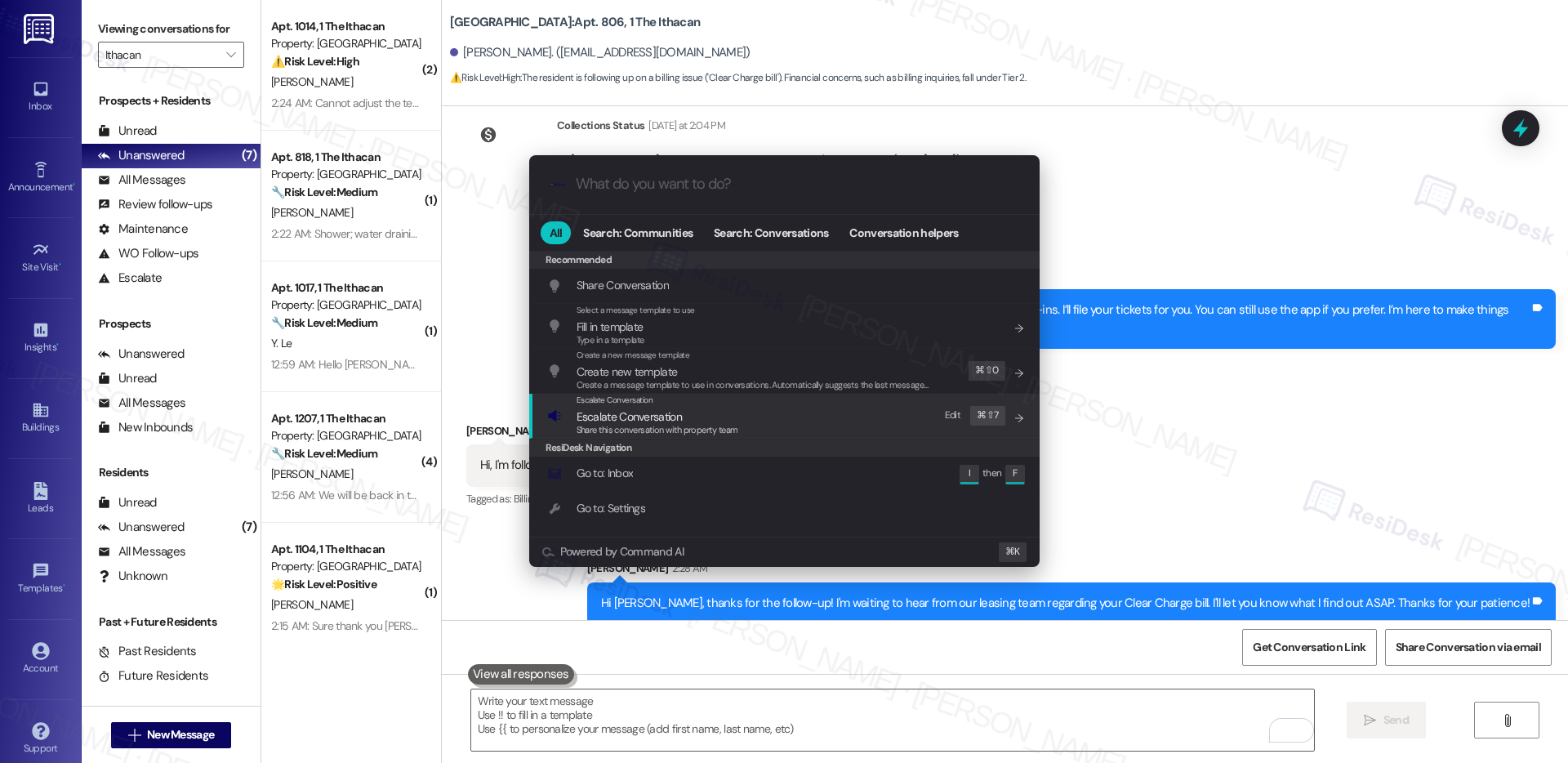
click at [719, 416] on span "Escalate Conversation" at bounding box center [657, 417] width 162 height 18
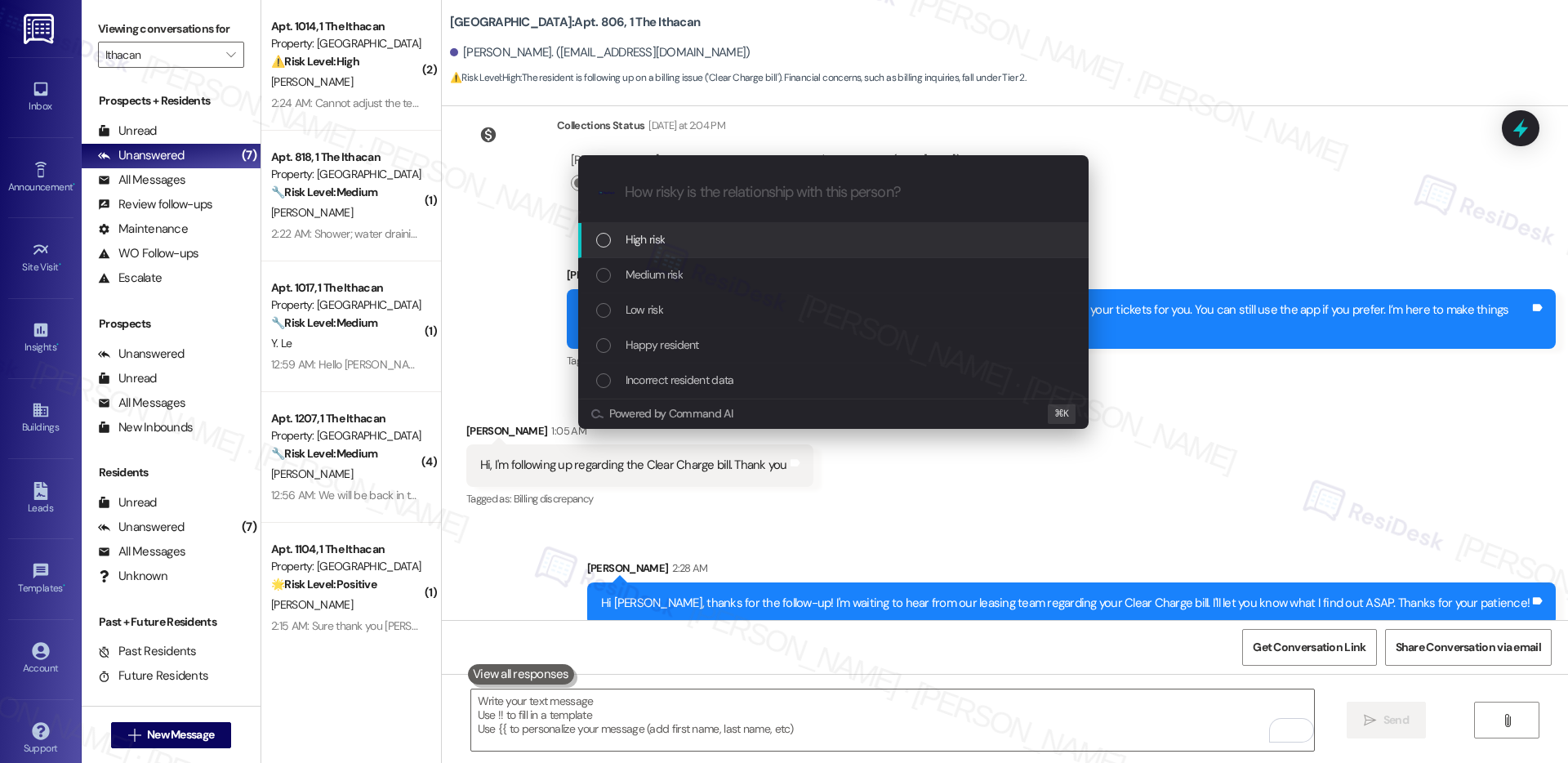
click at [705, 236] on div "High risk" at bounding box center [835, 239] width 478 height 18
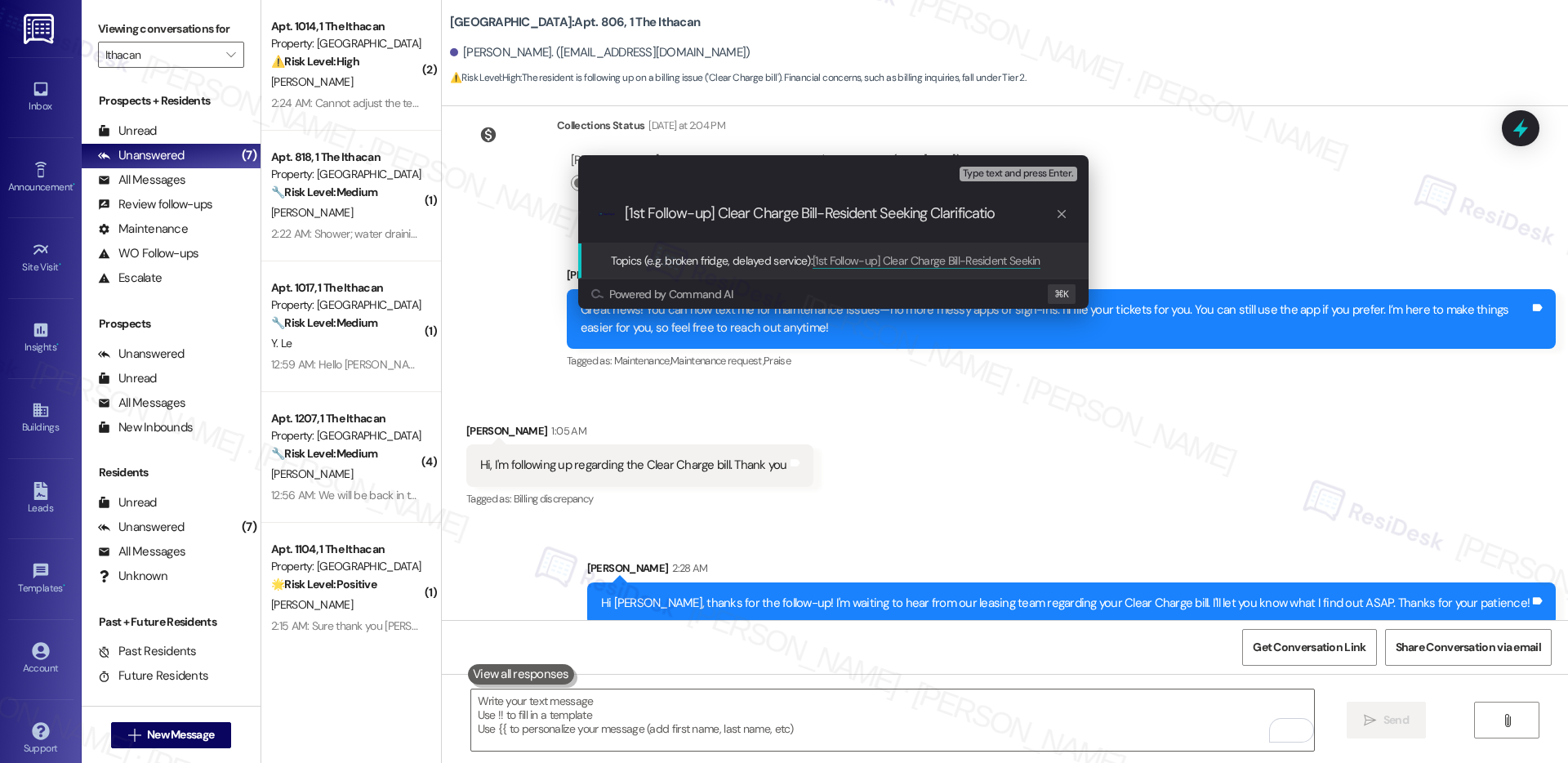
type input "[1st Follow-up] Clear Charge Bill-Resident Seeking Clarification"
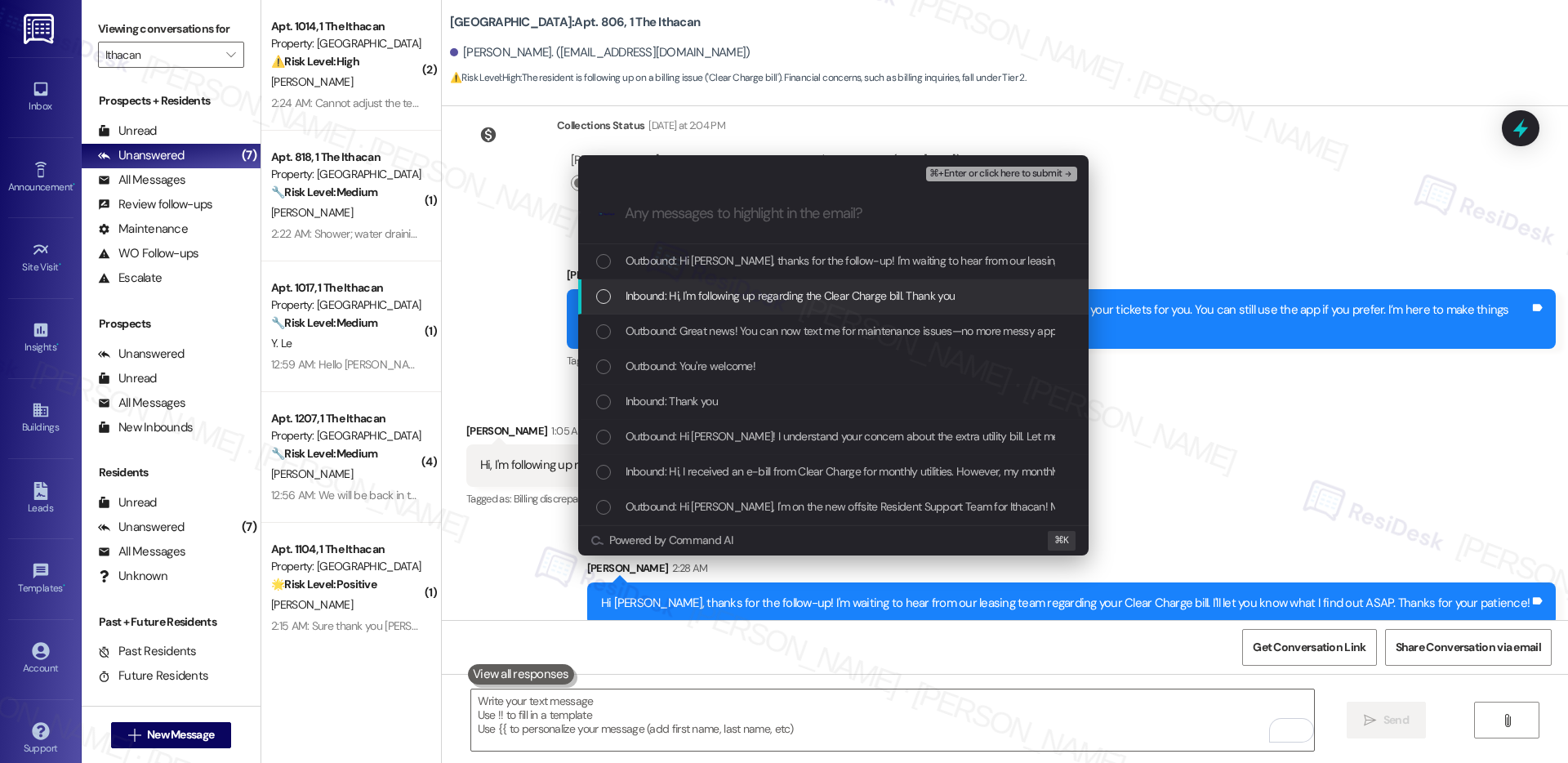
click at [703, 294] on span "Inbound: Hi, I'm following up regarding the Clear Charge bill. Thank you" at bounding box center [791, 295] width 330 height 18
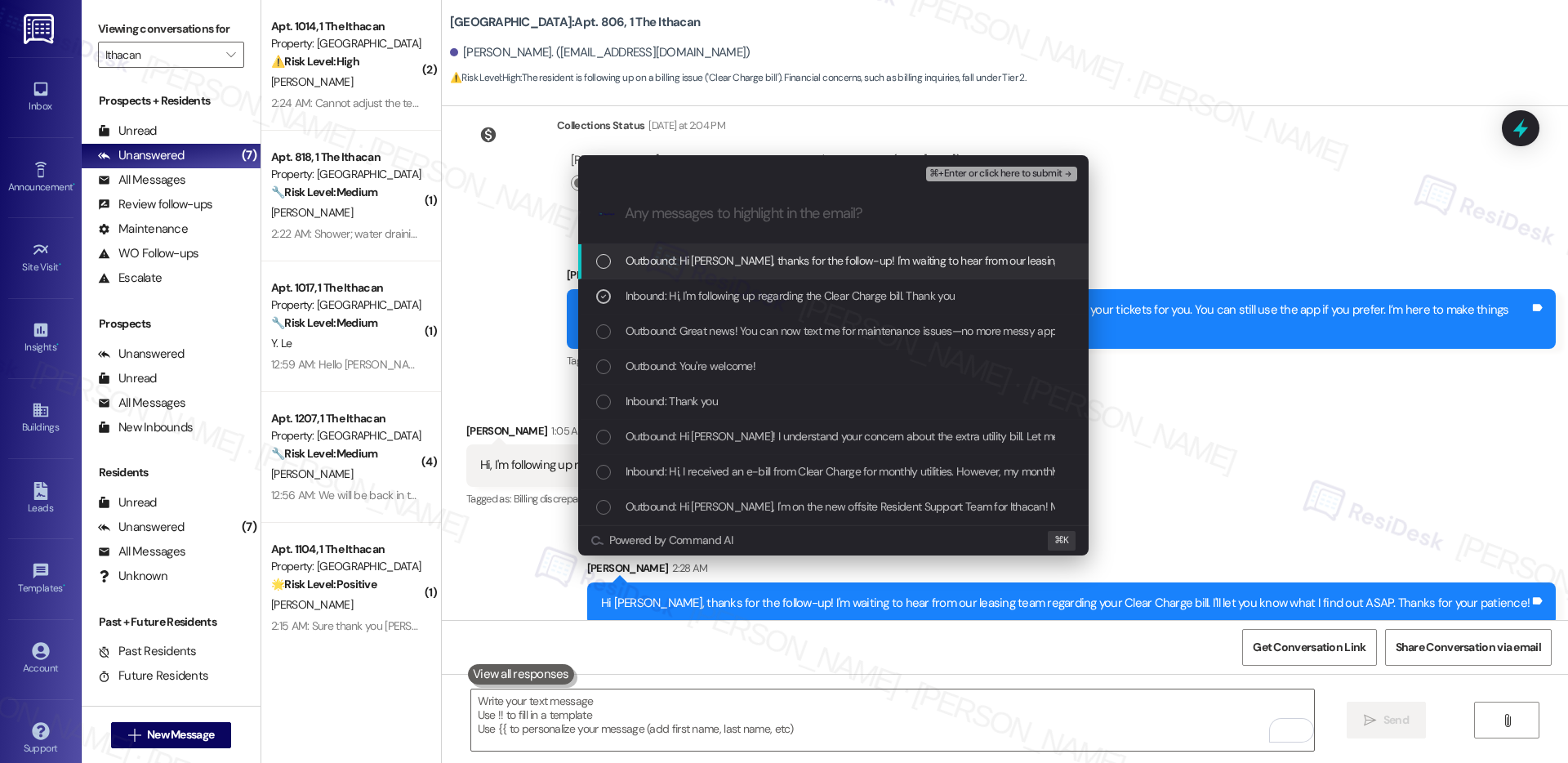
click at [729, 261] on span "Outbound: Hi Chloe, thanks for the follow-up! I'm waiting to hear from our leas…" at bounding box center [1081, 260] width 911 height 18
click at [978, 169] on span "⌘+Enter or click here to submit" at bounding box center [995, 173] width 132 height 11
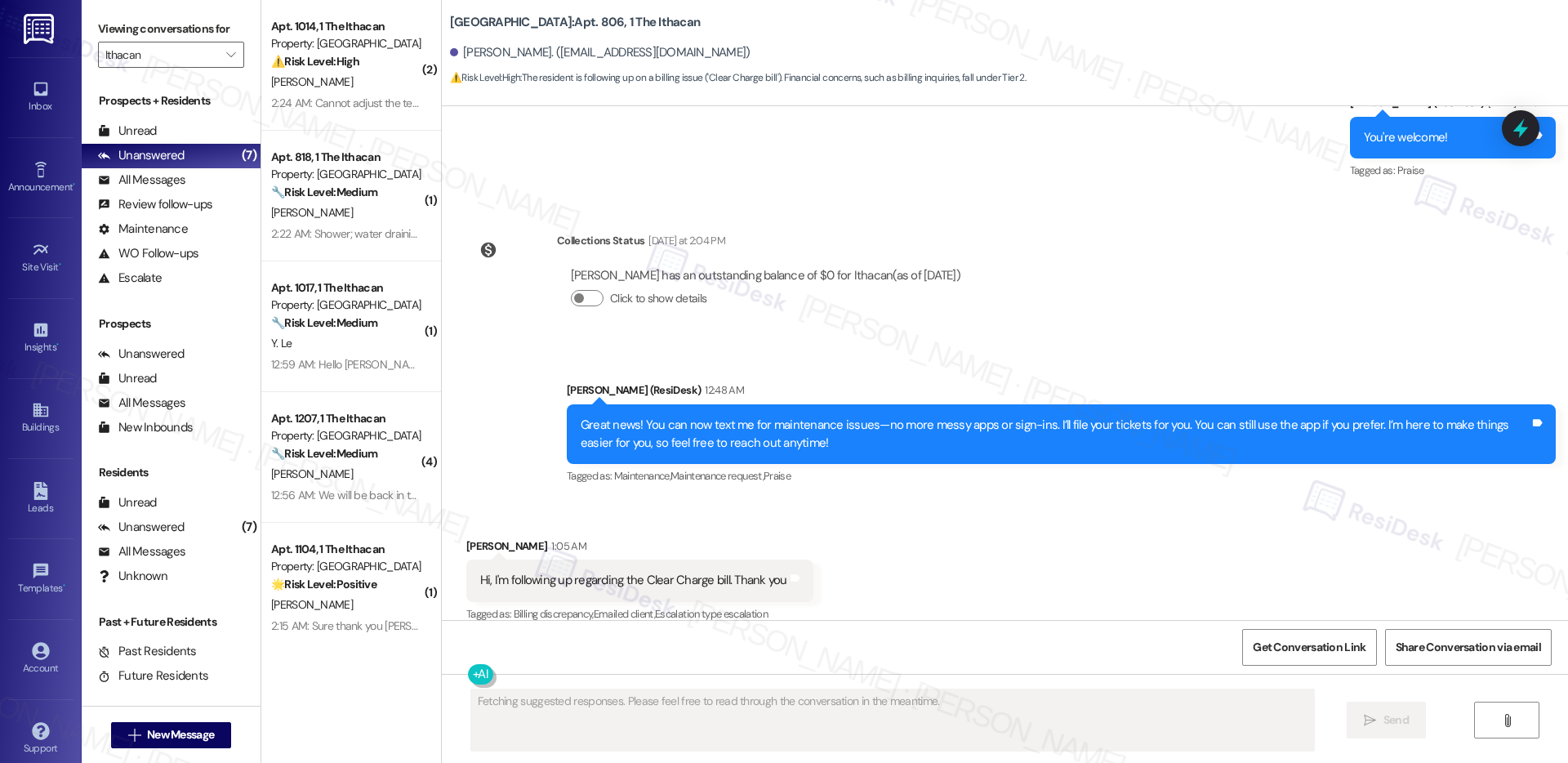
scroll to position [1145, 0]
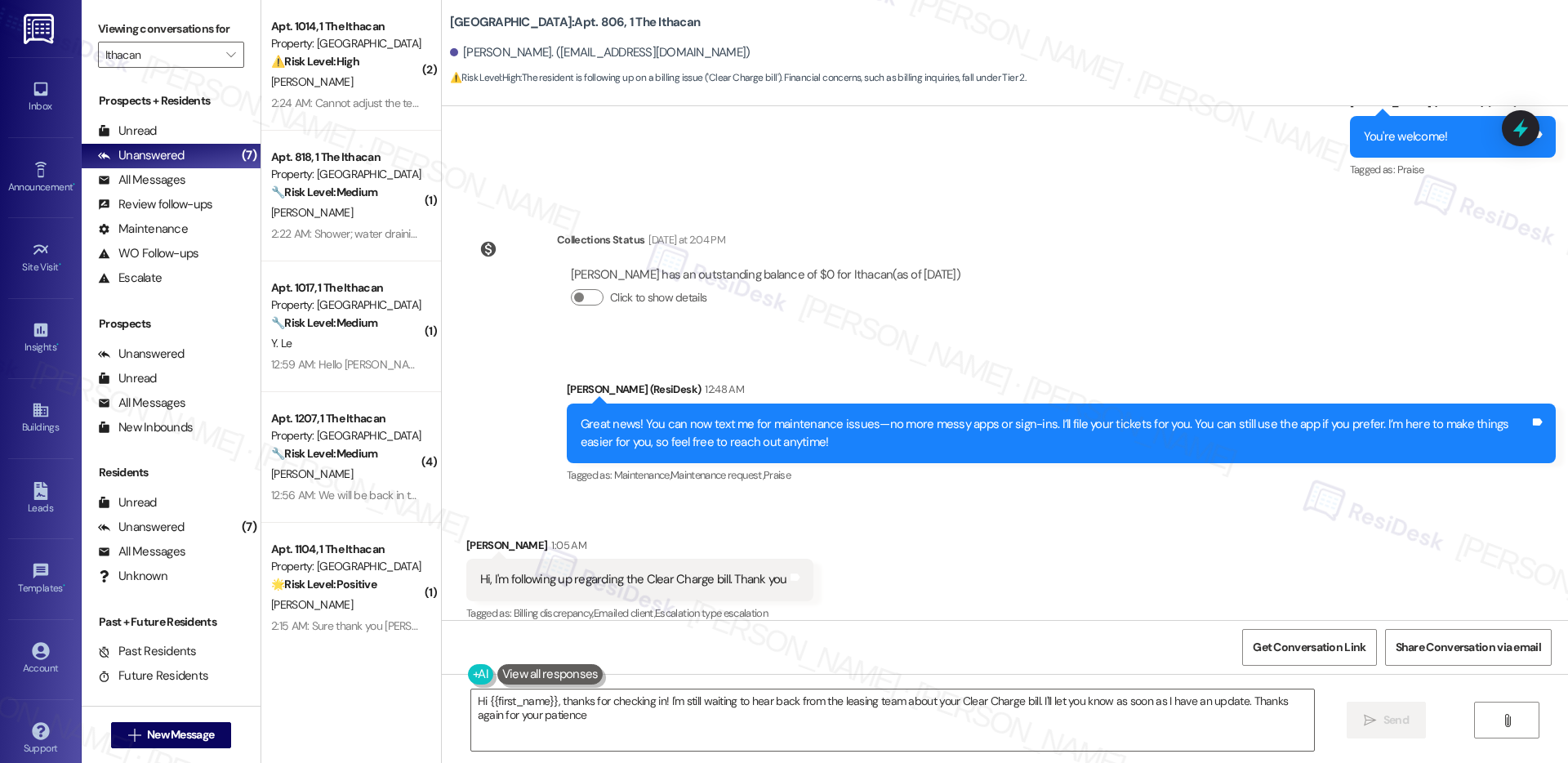
type textarea "Hi {{first_name}}, thanks for checking in! I'm still waiting to hear back from …"
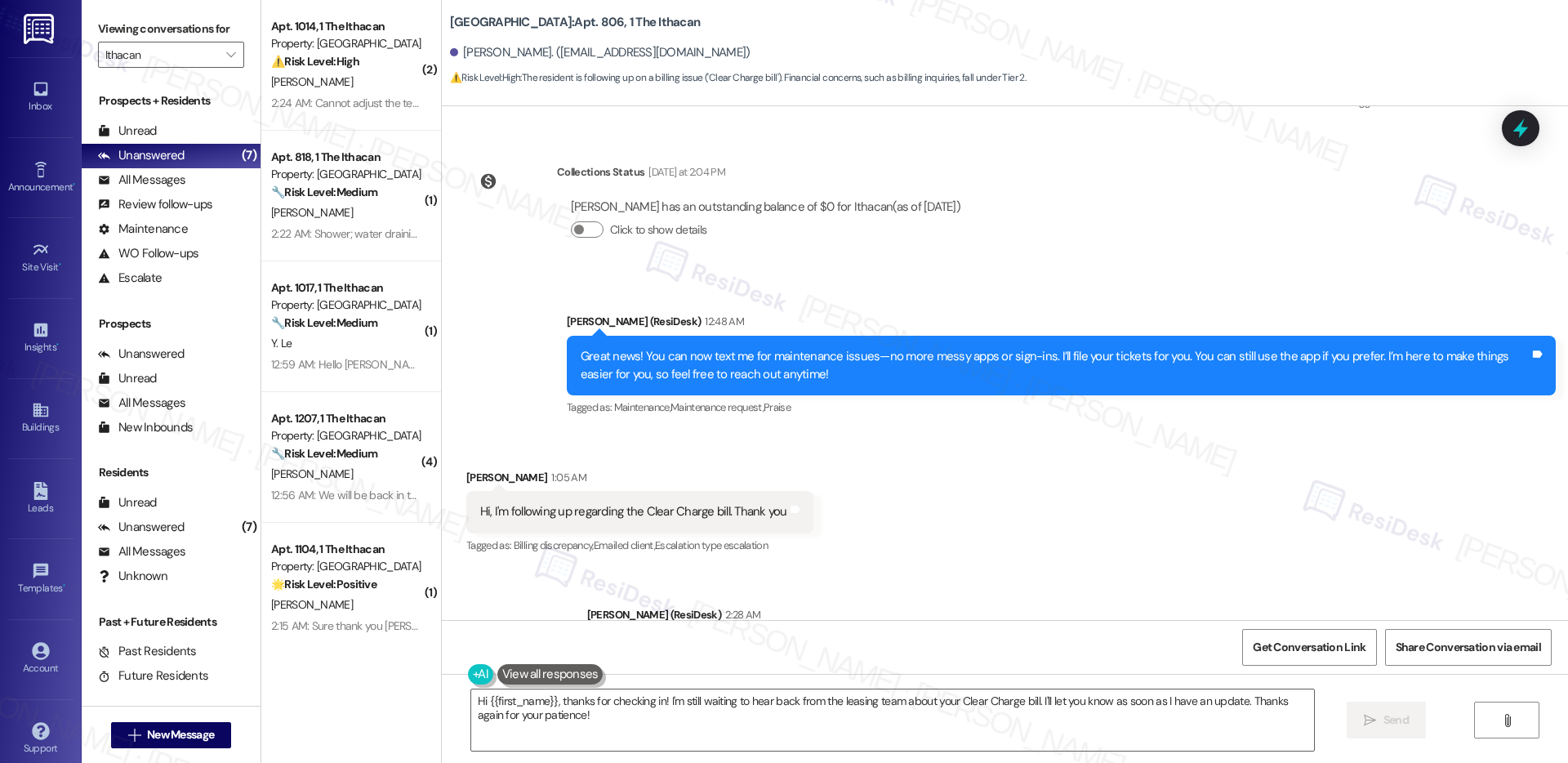
scroll to position [1284, 0]
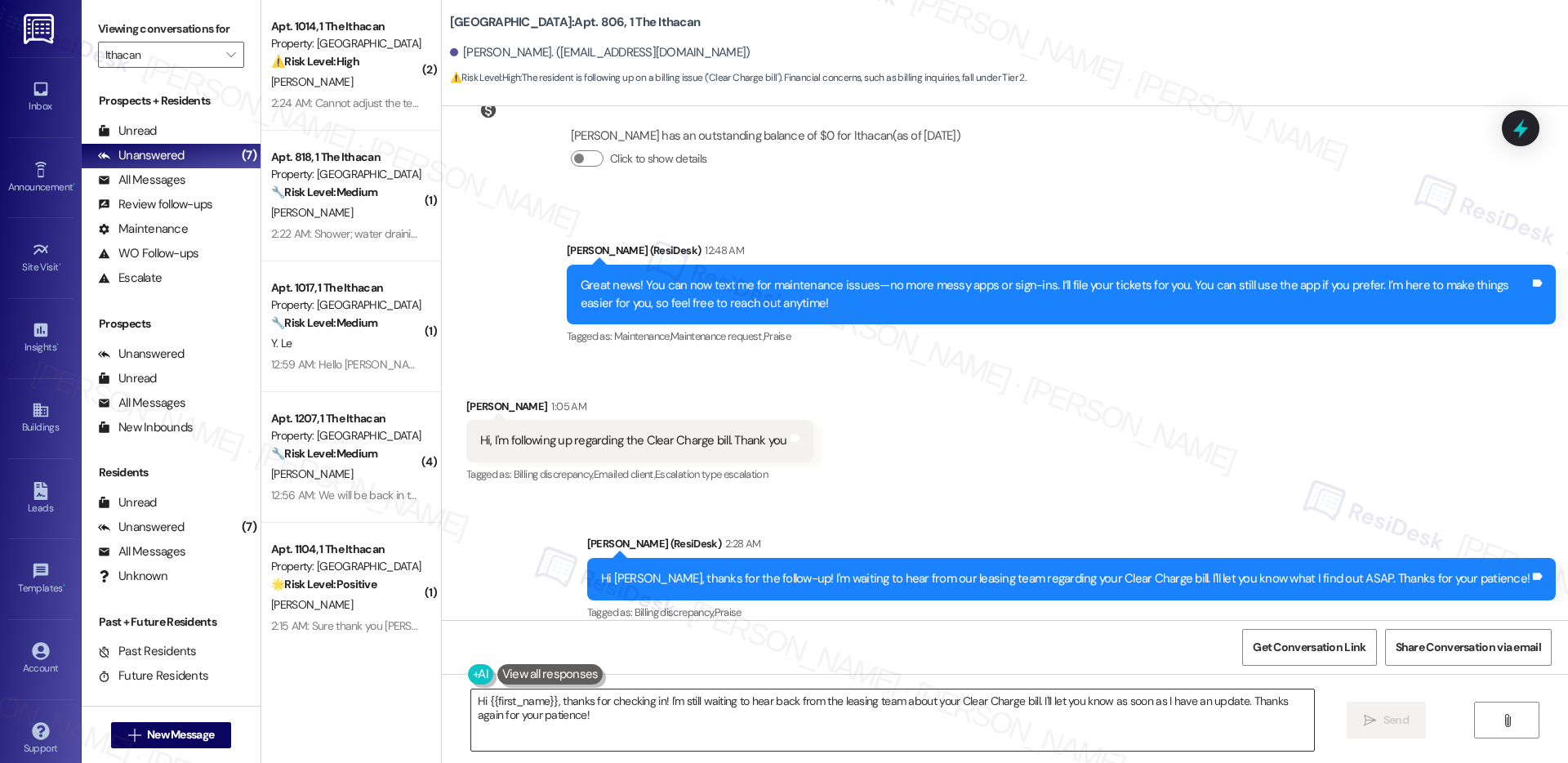
click at [582, 719] on textarea "Hi {{first_name}}, thanks for checking in! I'm still waiting to hear back from …" at bounding box center [892, 720] width 843 height 61
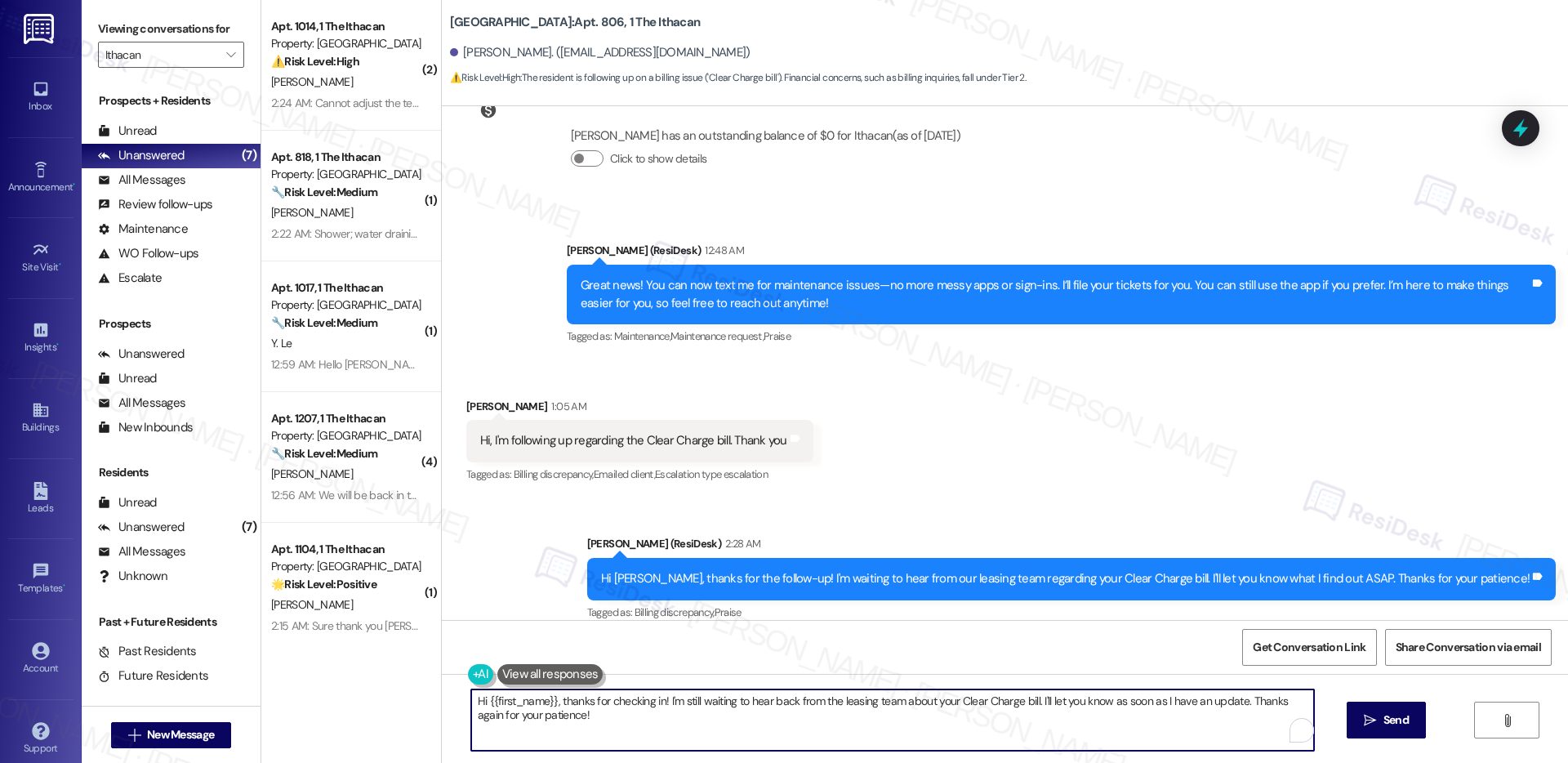
click at [582, 719] on textarea "Hi {{first_name}}, thanks for checking in! I'm still waiting to hear back from …" at bounding box center [892, 720] width 843 height 61
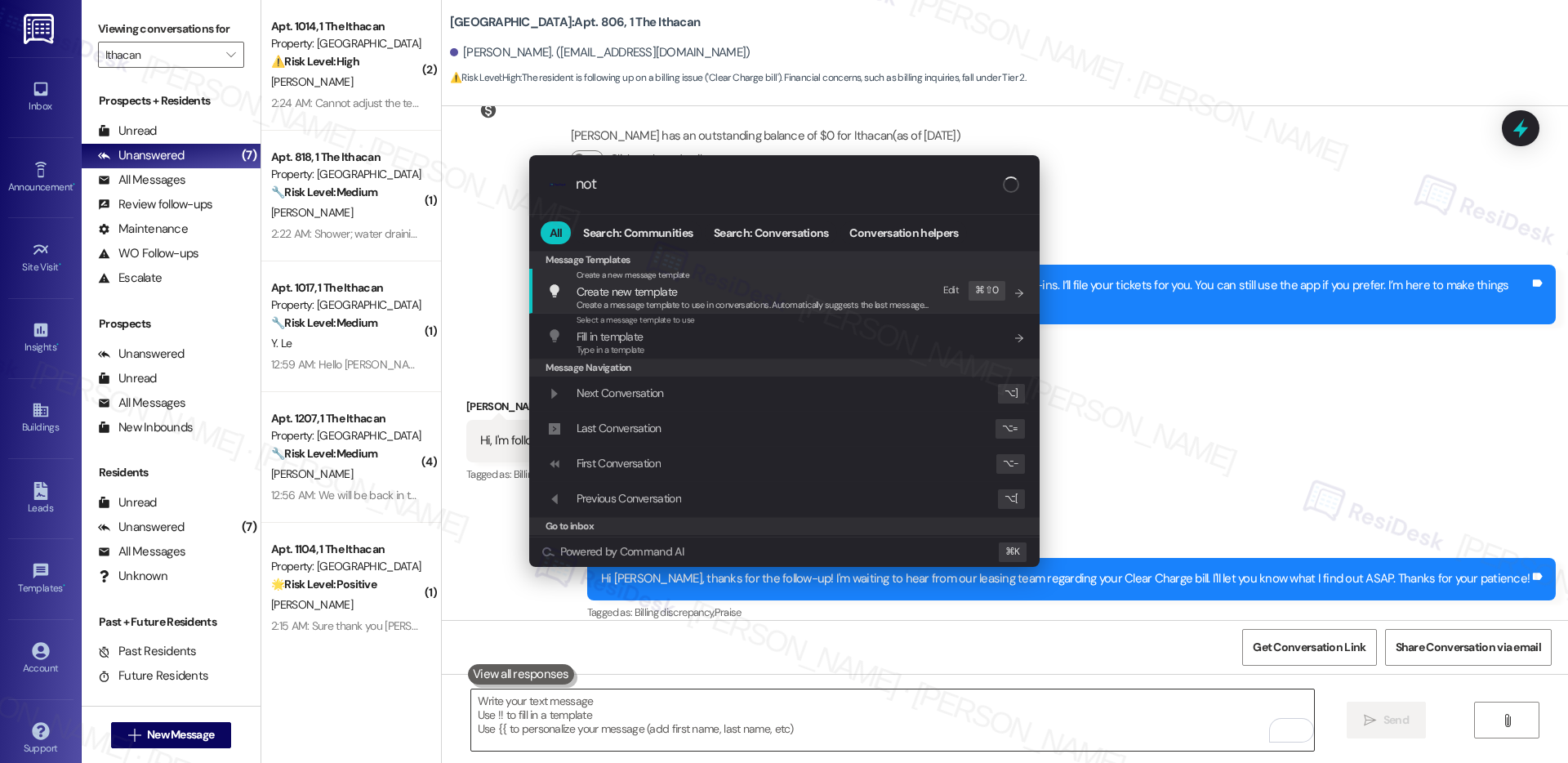
type input "note"
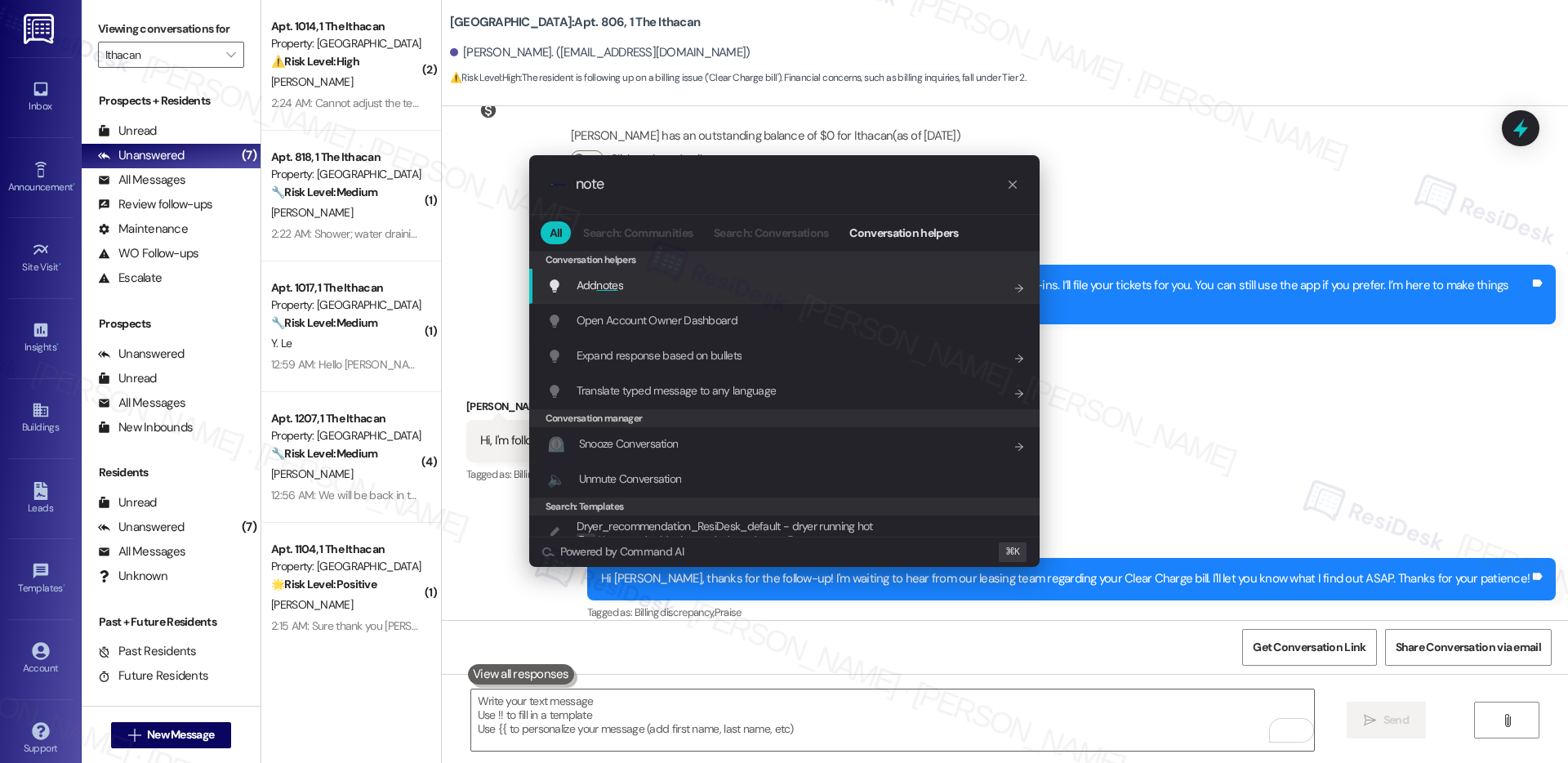
click at [679, 281] on div "Add note s Add shortcut" at bounding box center [786, 285] width 478 height 18
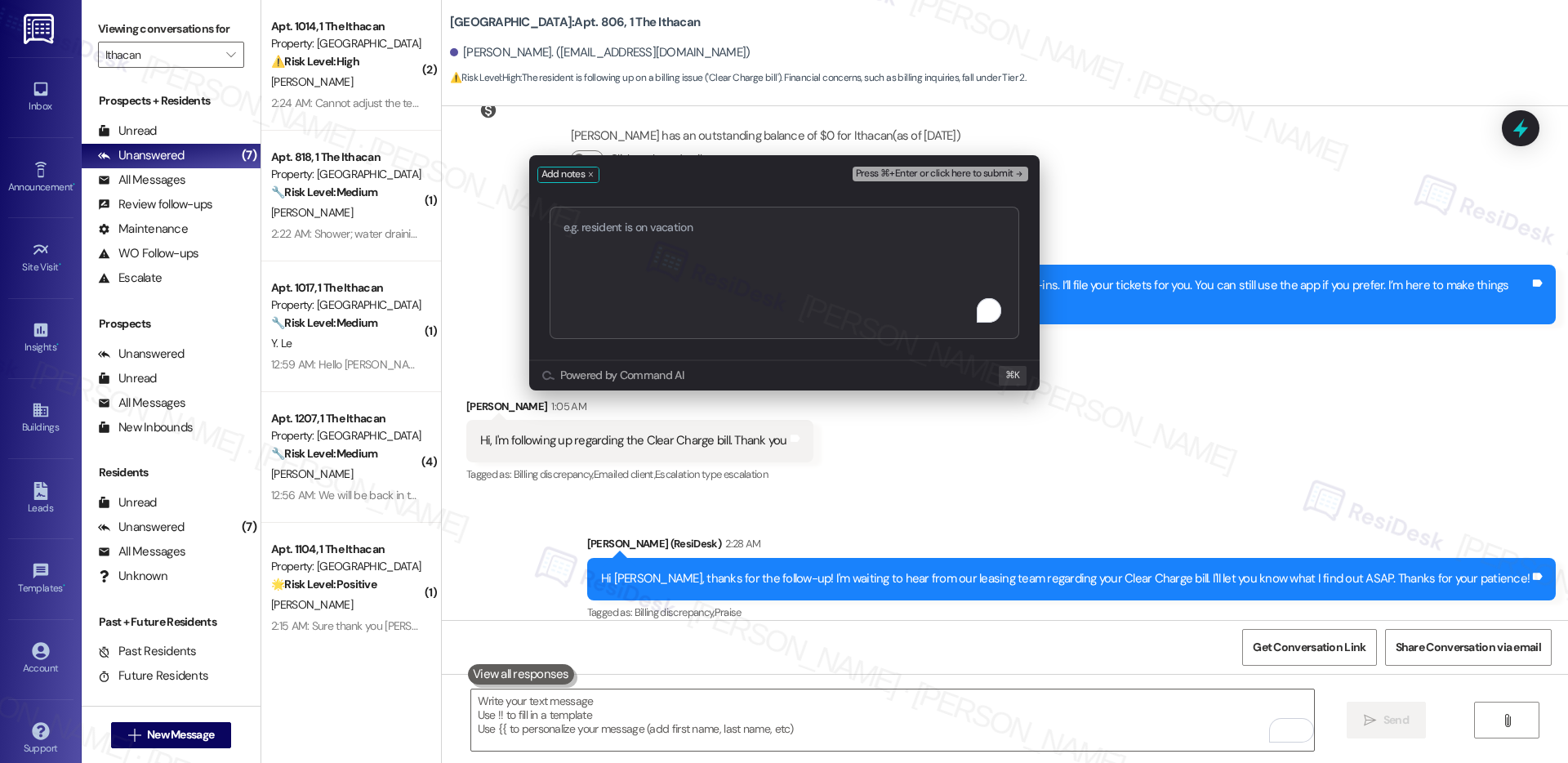
type textarea "[1st Follow-up] Clear Charge Bill-Resident Seeking Clarification"
click at [938, 173] on span "Press ⌘+Enter or click here to submit" at bounding box center [935, 173] width 158 height 11
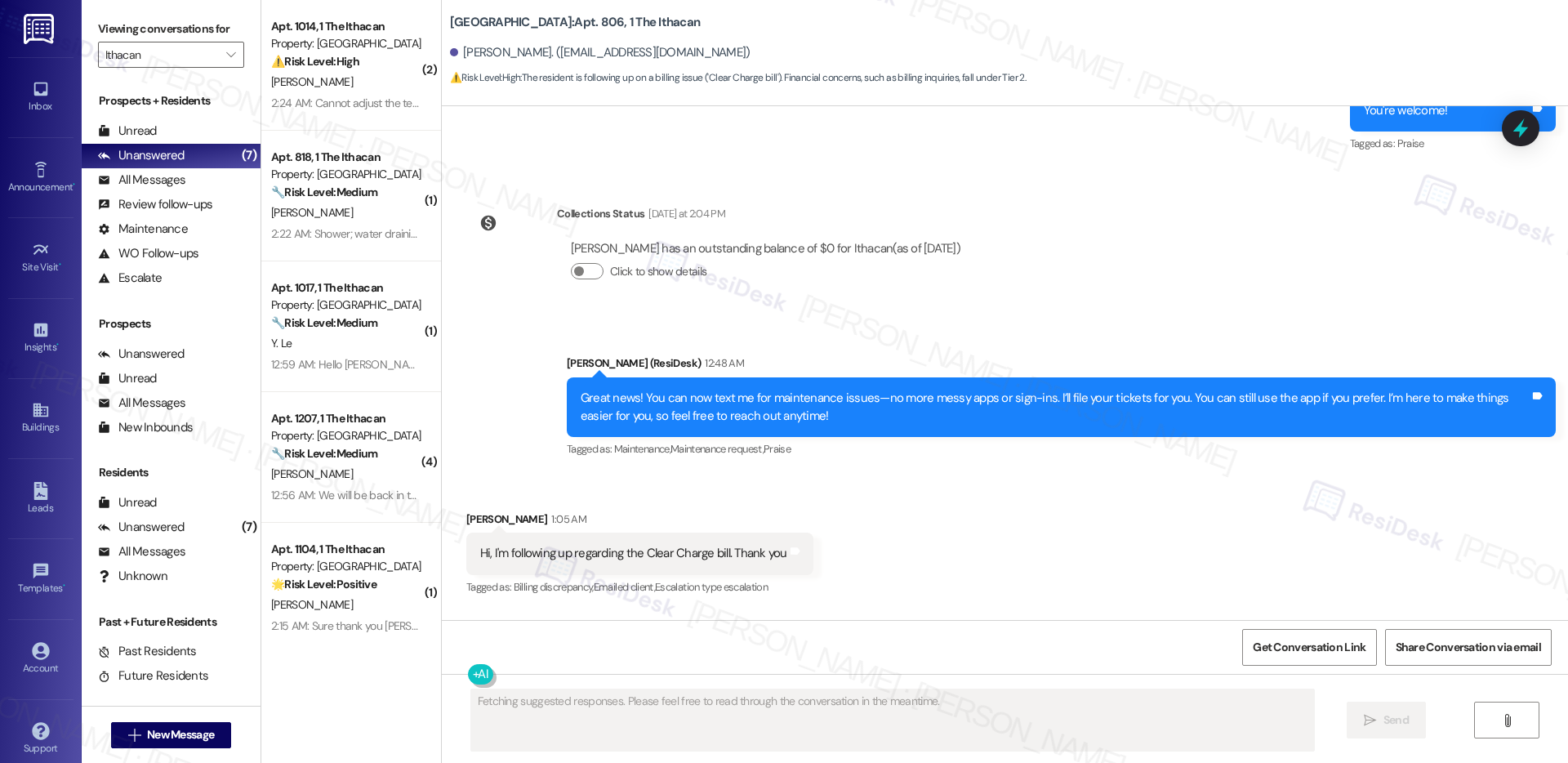
scroll to position [1606, 0]
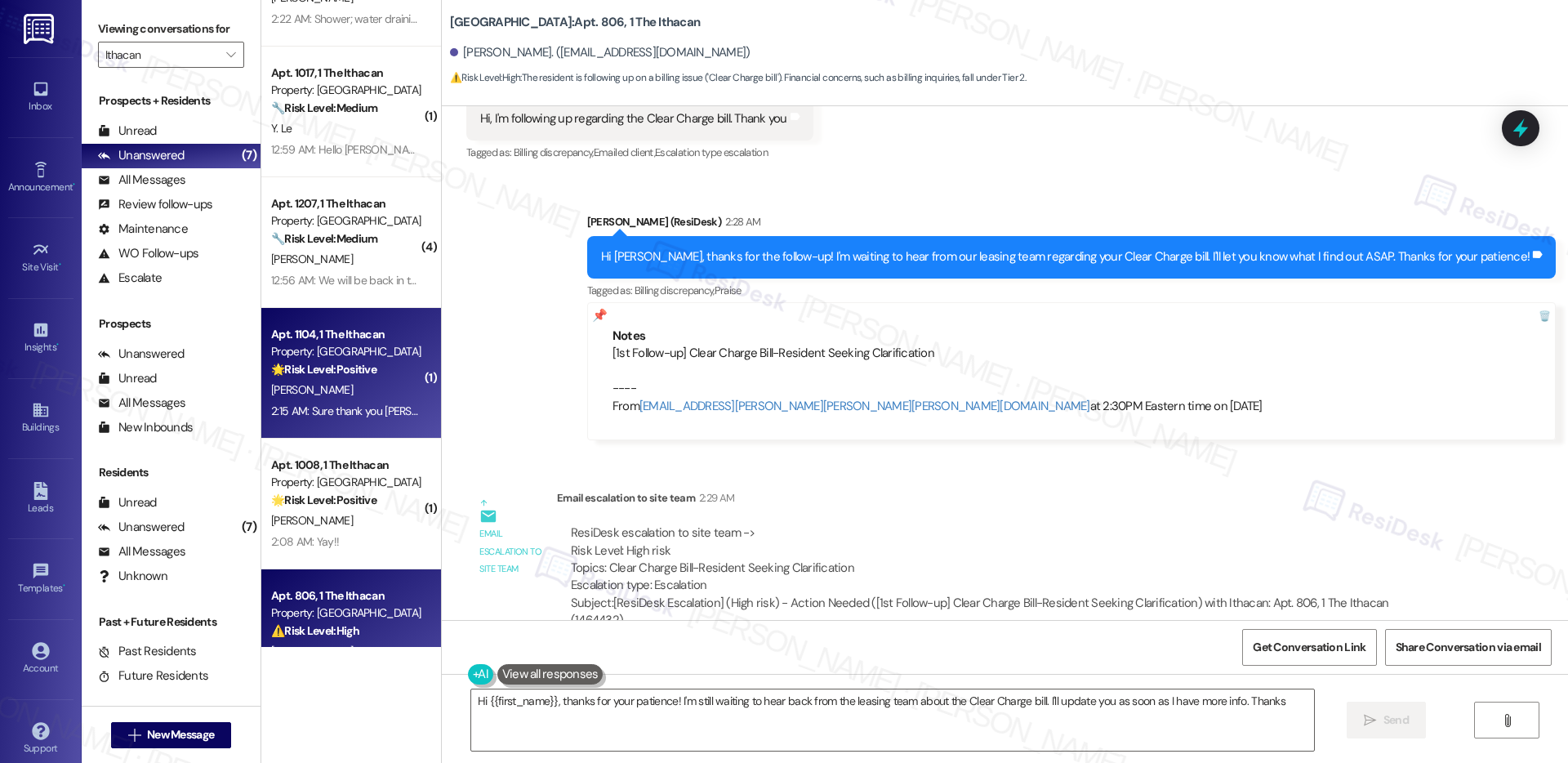
type textarea "Hi {{first_name}}, thanks for your patience! I'm still waiting to hear back fro…"
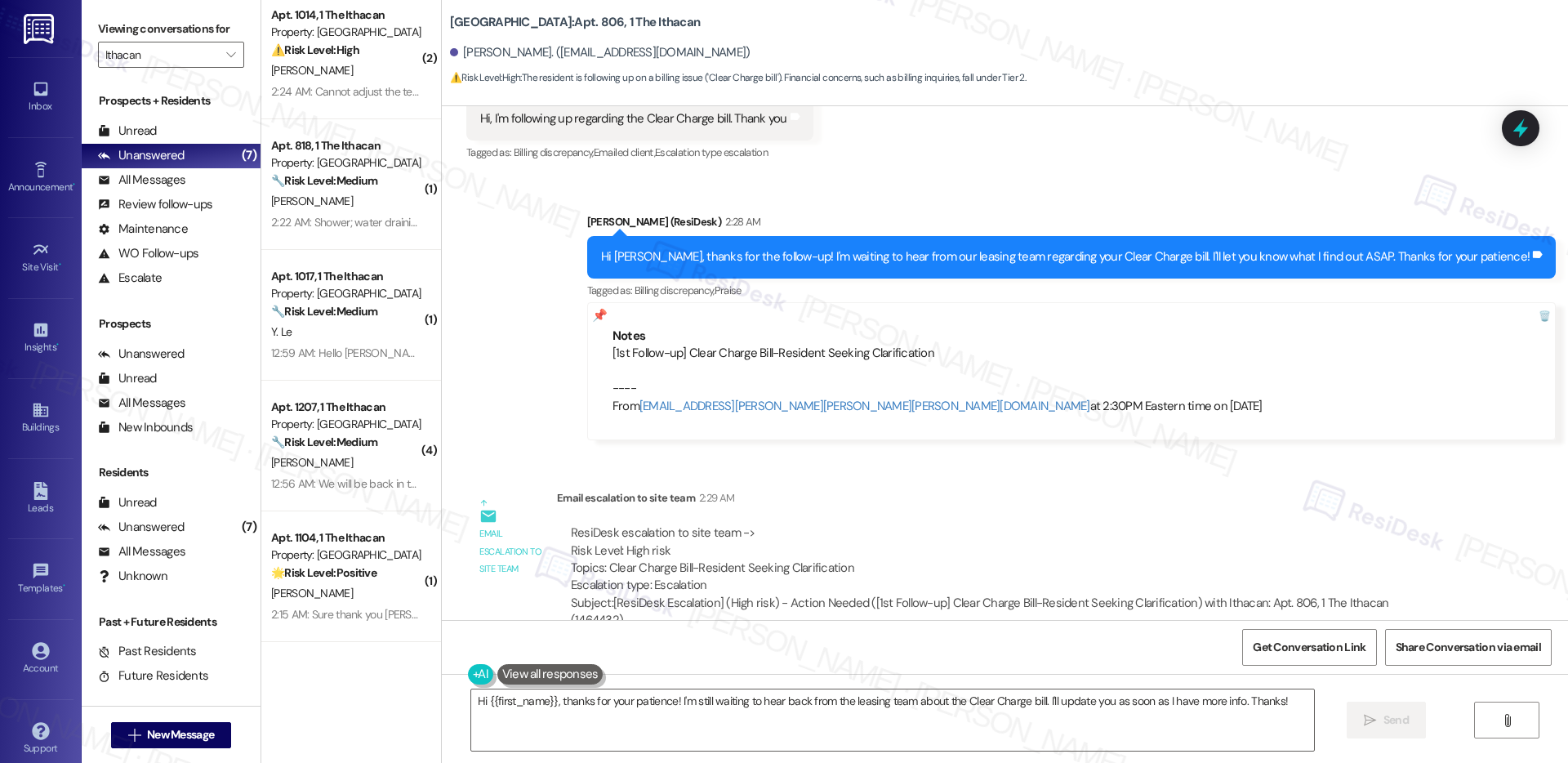
scroll to position [0, 0]
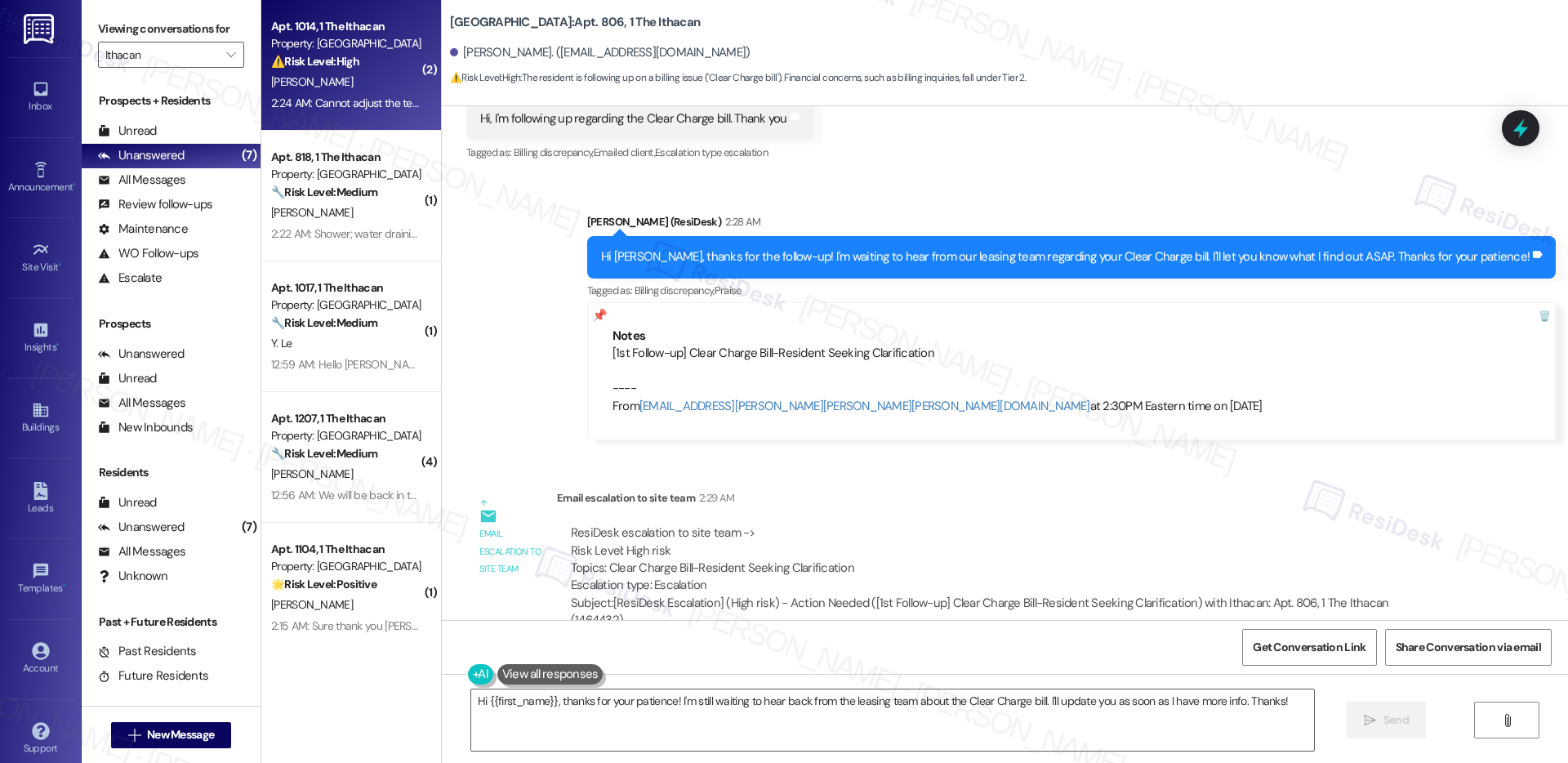
click at [348, 93] on div "2:24 AM: Cannot adjust the temperature and is blinking in red lights 2:24 AM: C…" at bounding box center [347, 102] width 154 height 20
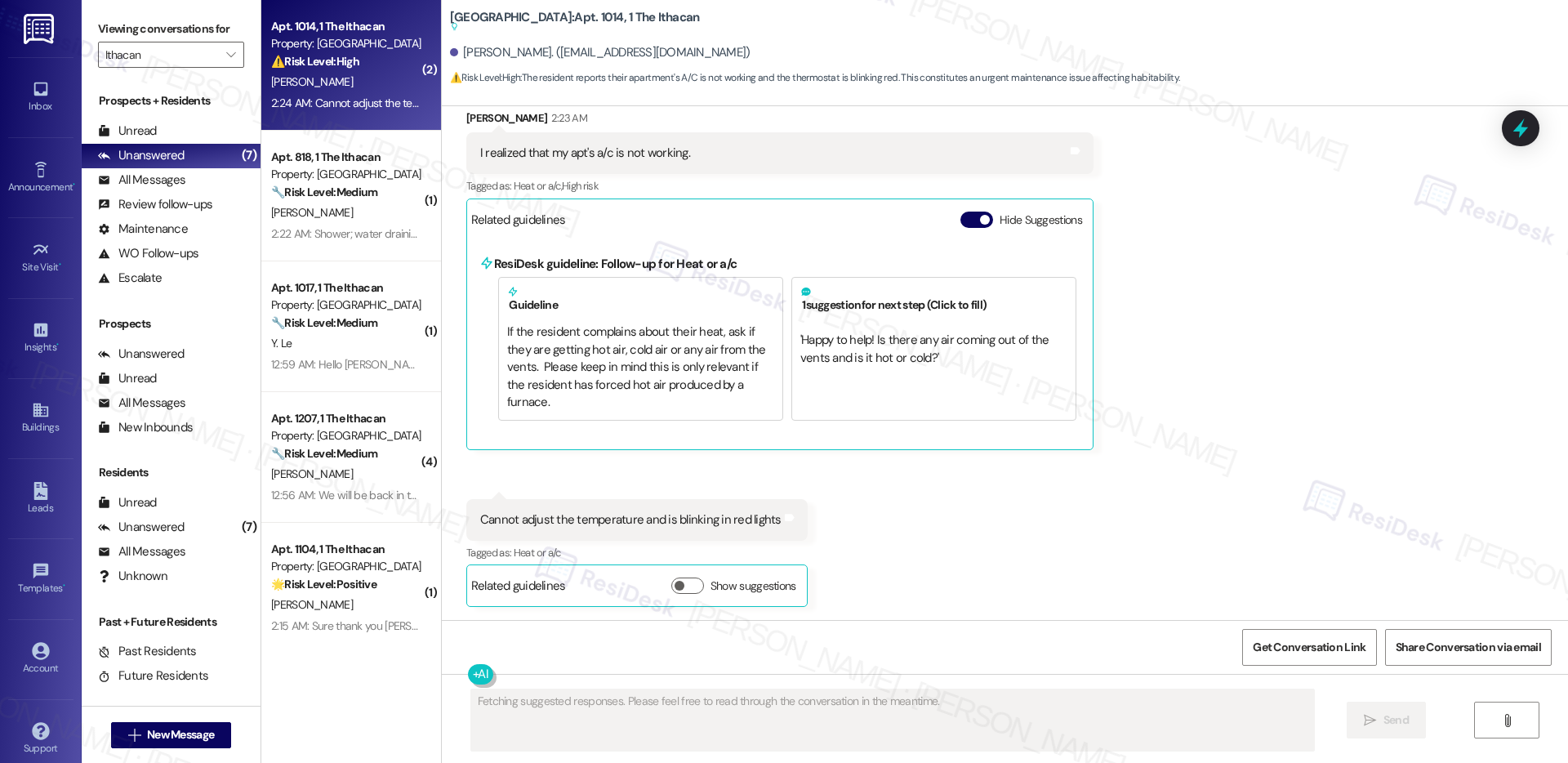
scroll to position [922, 0]
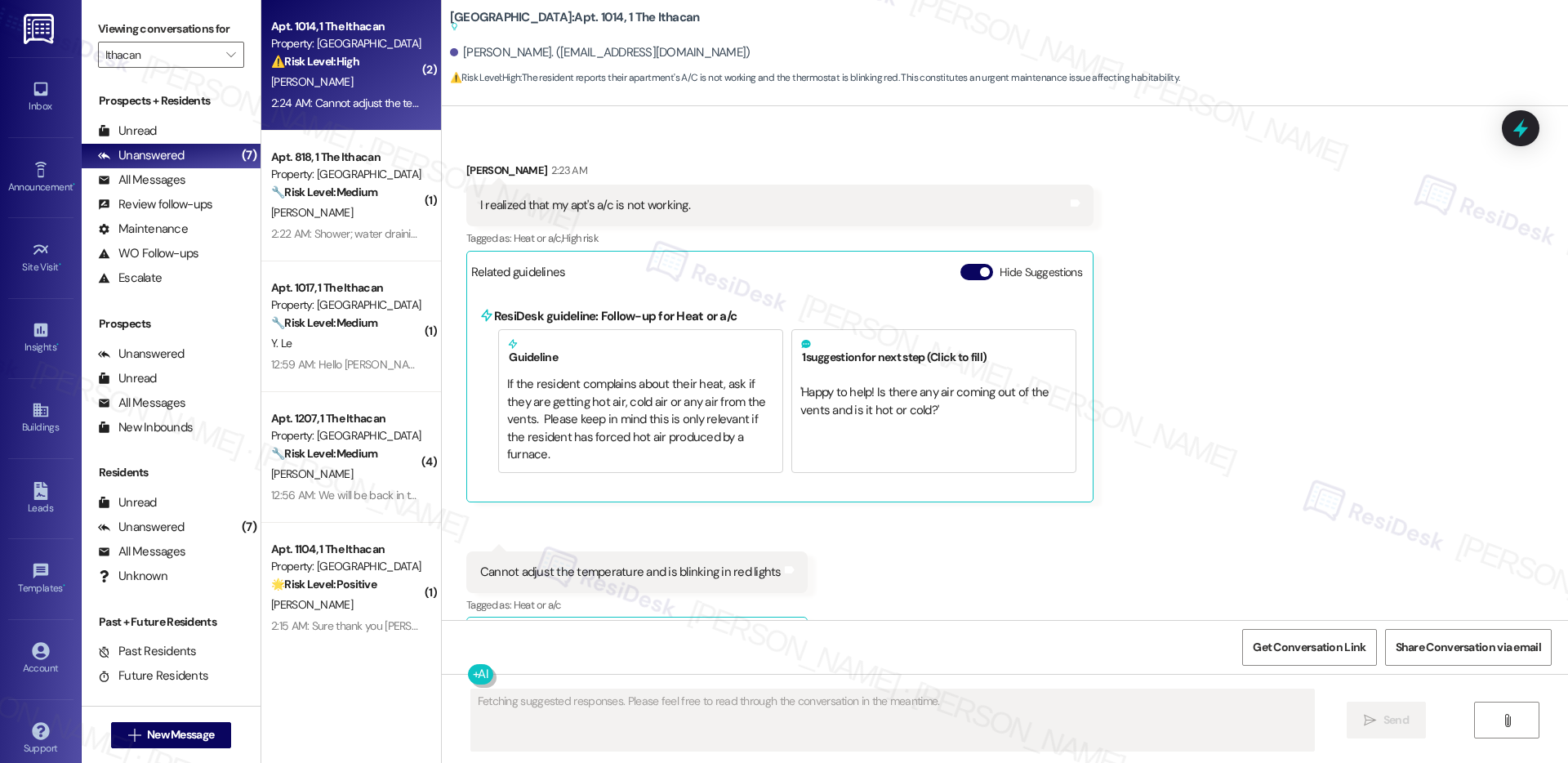
click at [348, 93] on div "2:24 AM: Cannot adjust the temperature and is blinking in red lights 2:24 AM: C…" at bounding box center [347, 102] width 154 height 20
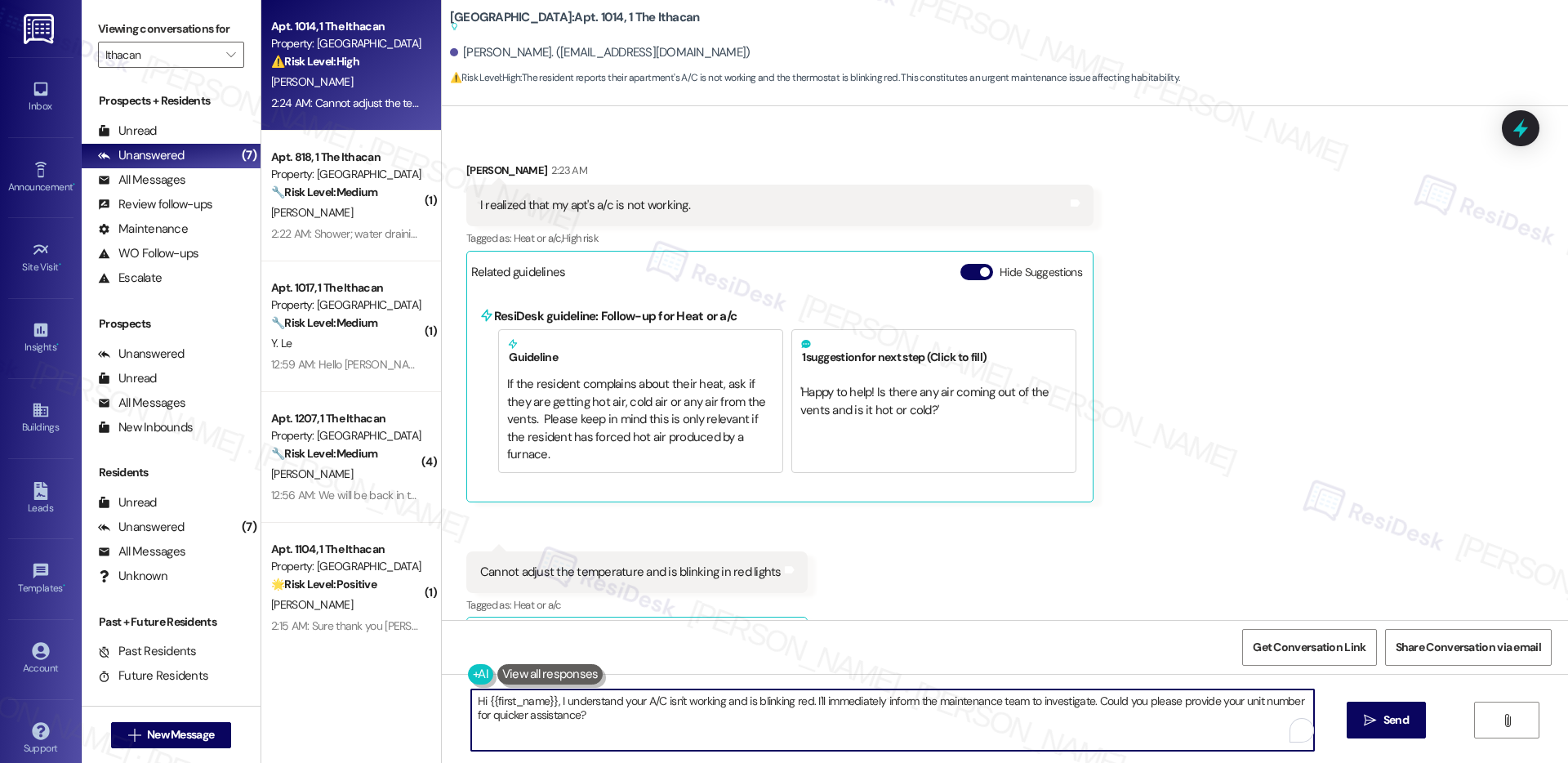
drag, startPoint x: 1175, startPoint y: 703, endPoint x: 1173, endPoint y: 725, distance: 22.1
click at [1173, 725] on textarea "Hi {{first_name}}, I understand your A/C isn't working and is blinking red. I'l…" at bounding box center [892, 720] width 843 height 61
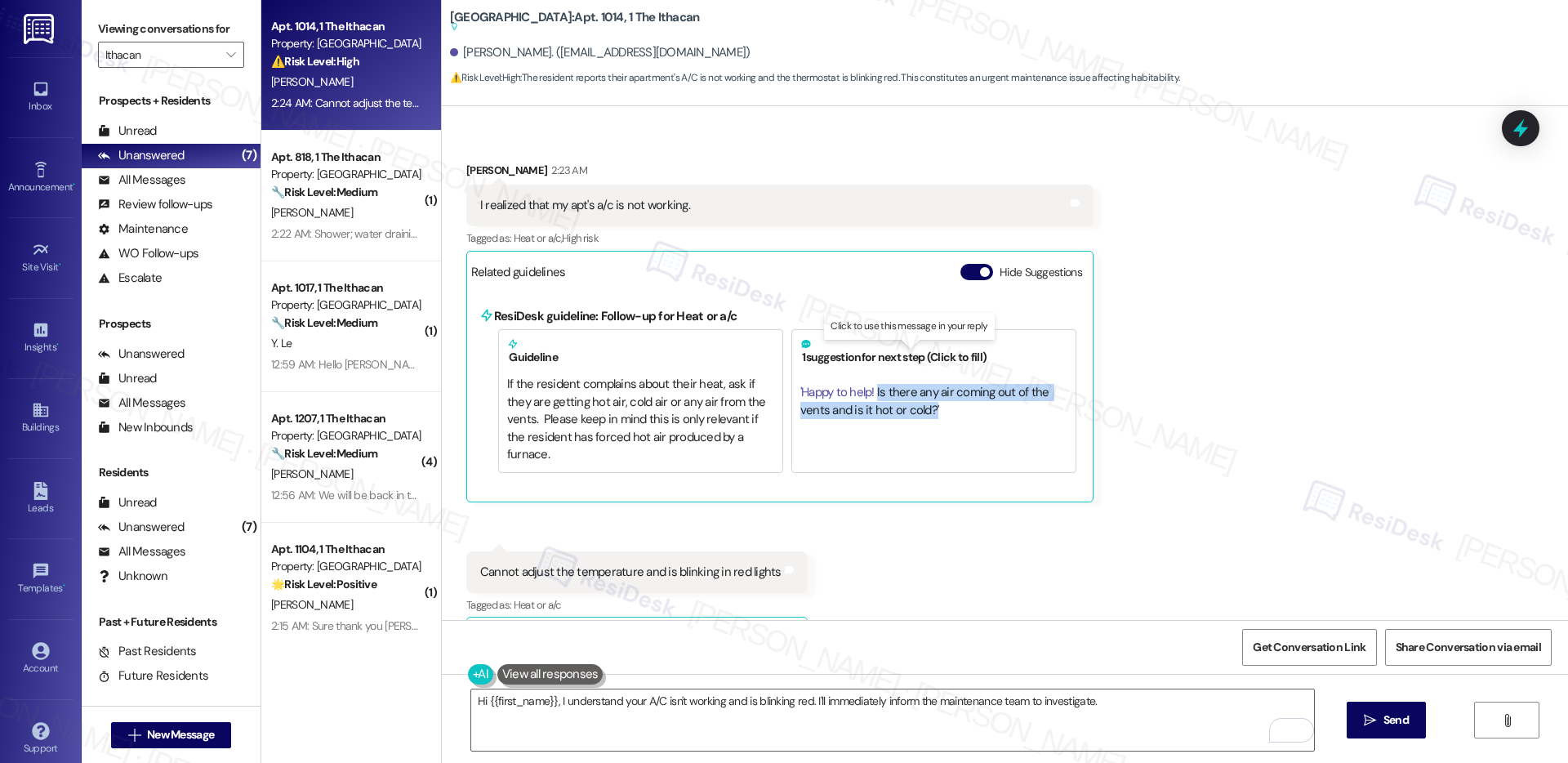
drag, startPoint x: 932, startPoint y: 377, endPoint x: 865, endPoint y: 363, distance: 68.4
click at [865, 376] on div "' Happy to help! Is there any air coming out of the vents and is it hot or cold…" at bounding box center [933, 401] width 267 height 52
copy span "Is there any air coming out of the vents and is it hot or cold? '"
click at [1153, 701] on textarea "Hi {{first_name}}, I understand your A/C isn't working and is blinking red. I'l…" at bounding box center [892, 720] width 843 height 61
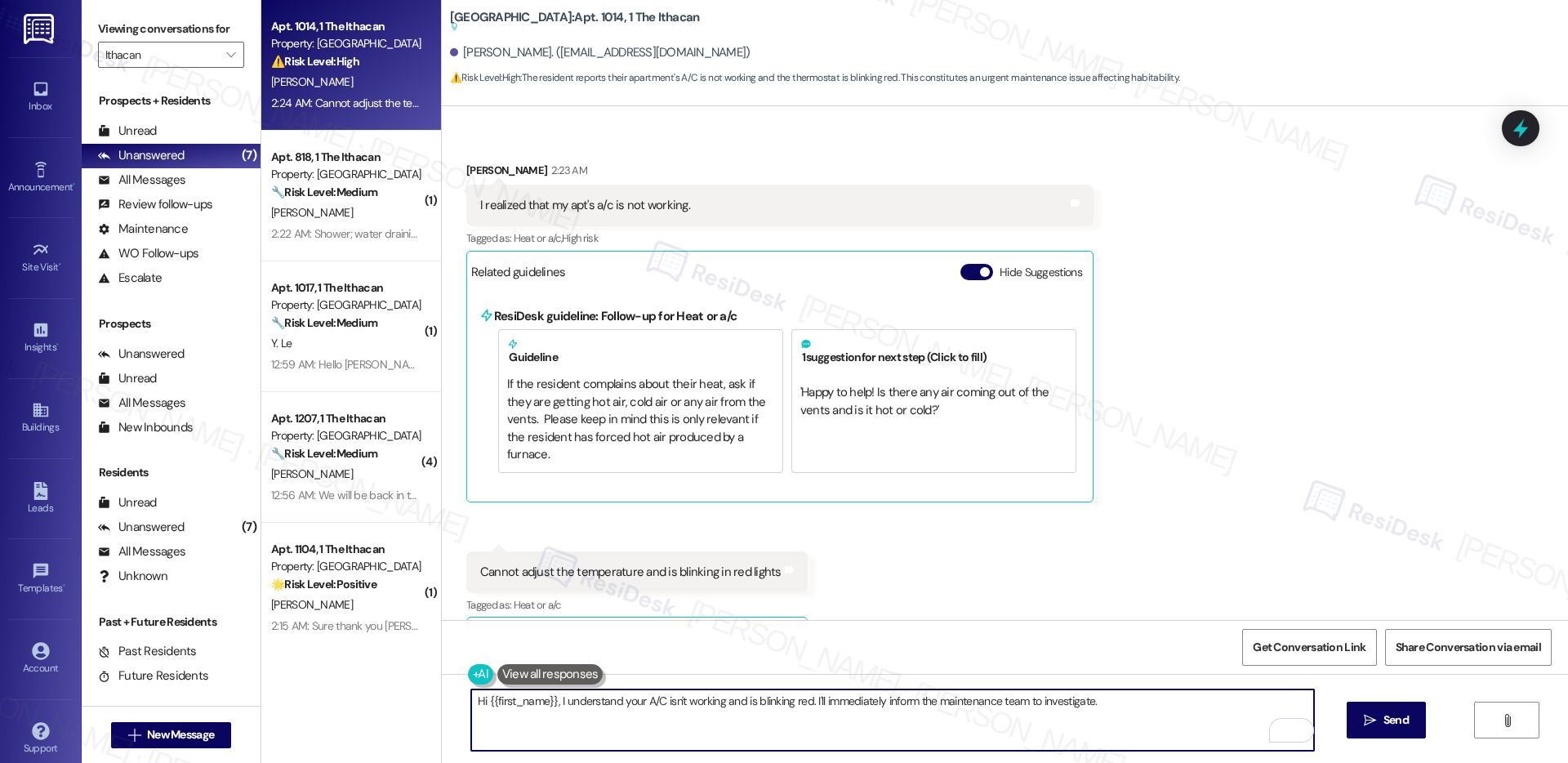
paste textarea "Is there any air coming out of the vents and is it hot or cold?'"
type textarea "Hi {{first_name}}, I understand your A/C isn't working and is blinking red. I'l…"
click at [1370, 725] on icon "" at bounding box center [1370, 720] width 12 height 13
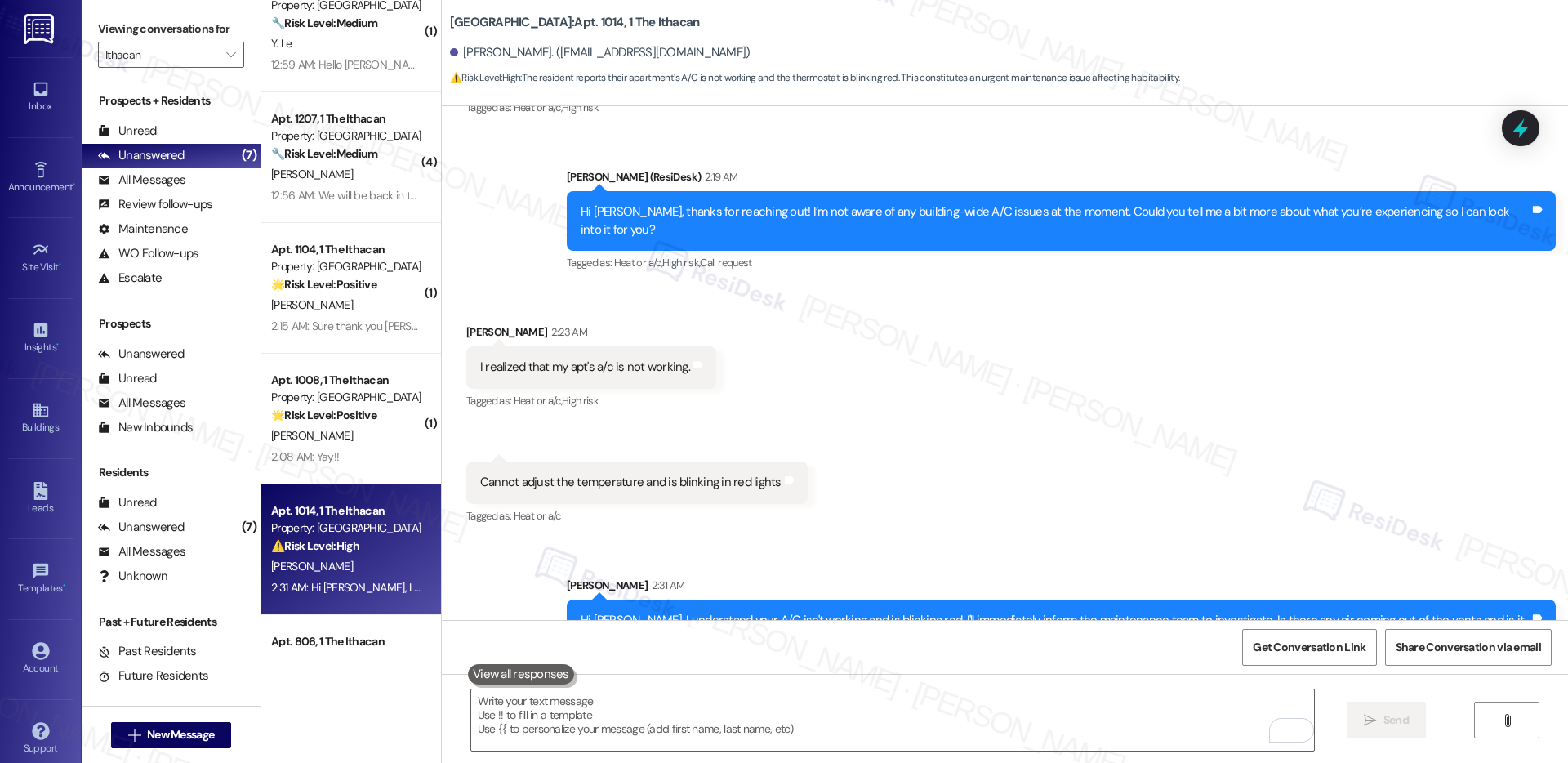
scroll to position [268, 0]
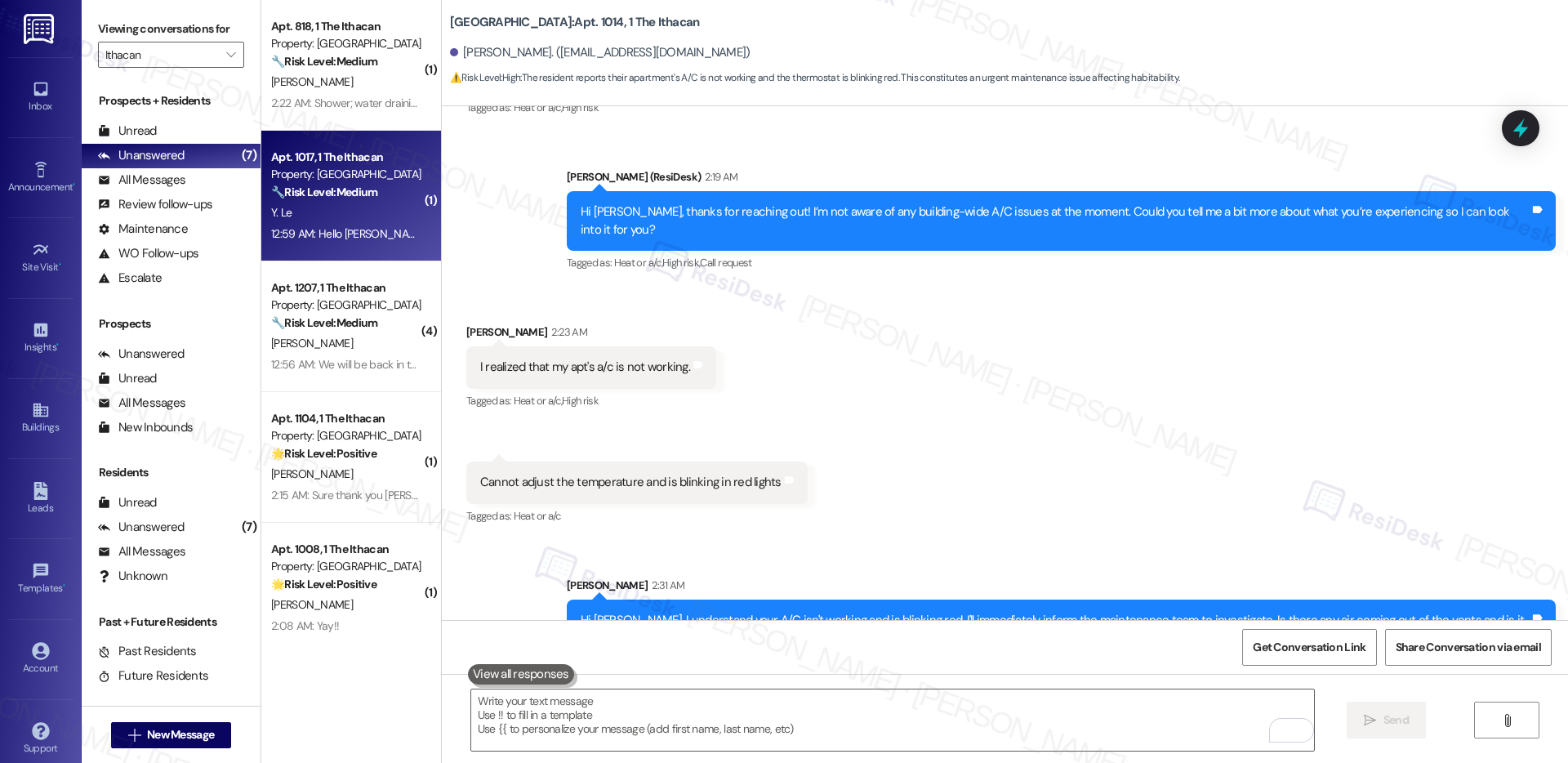
click at [367, 201] on div "Apt. 1017, 1 The Ithacan Property: Ithacan 🔧 Risk Level: Medium The resident is…" at bounding box center [347, 174] width 154 height 55
type textarea "Fetching suggested responses. Please feel free to read through the conversation…"
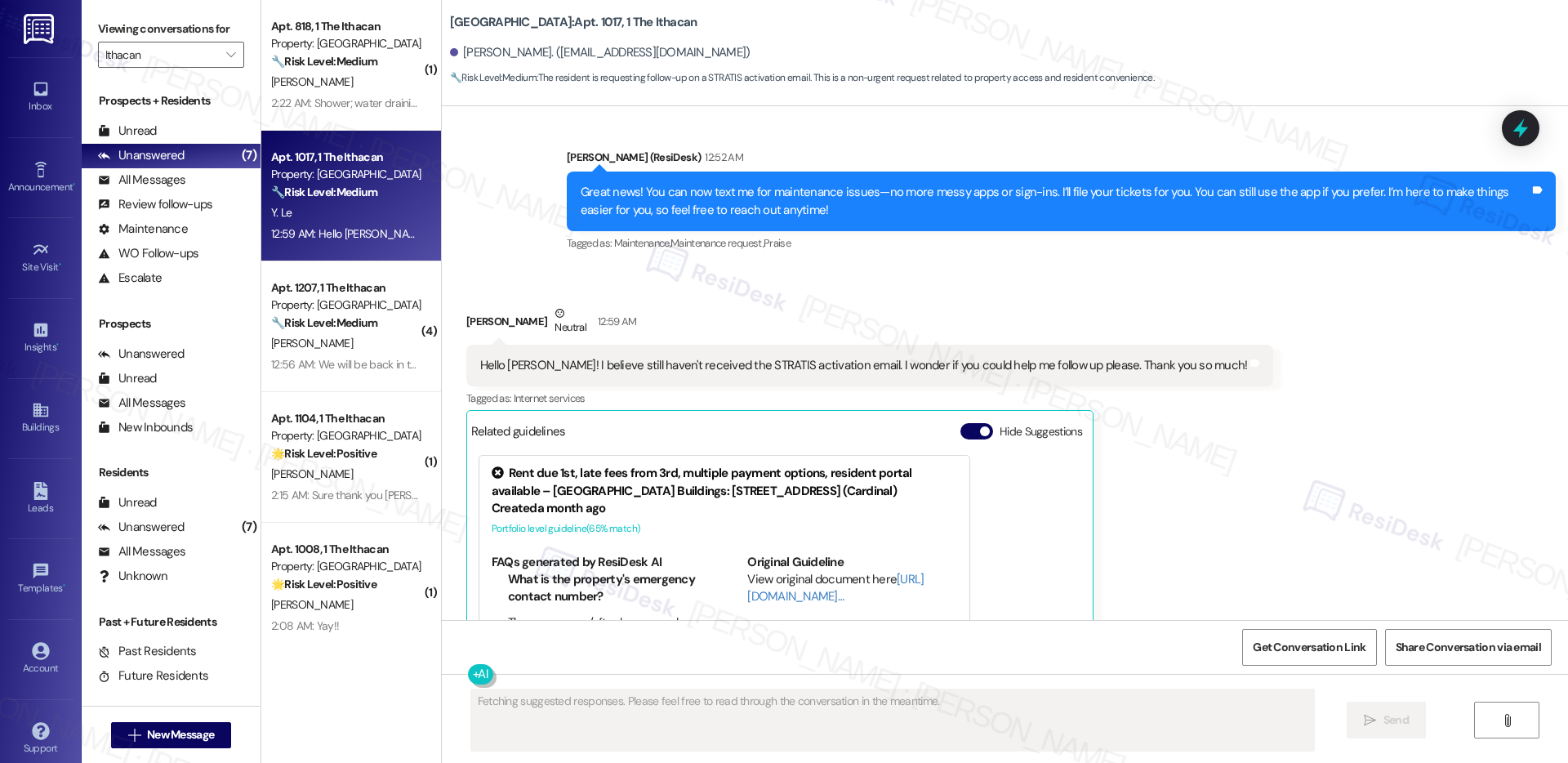
scroll to position [945, 0]
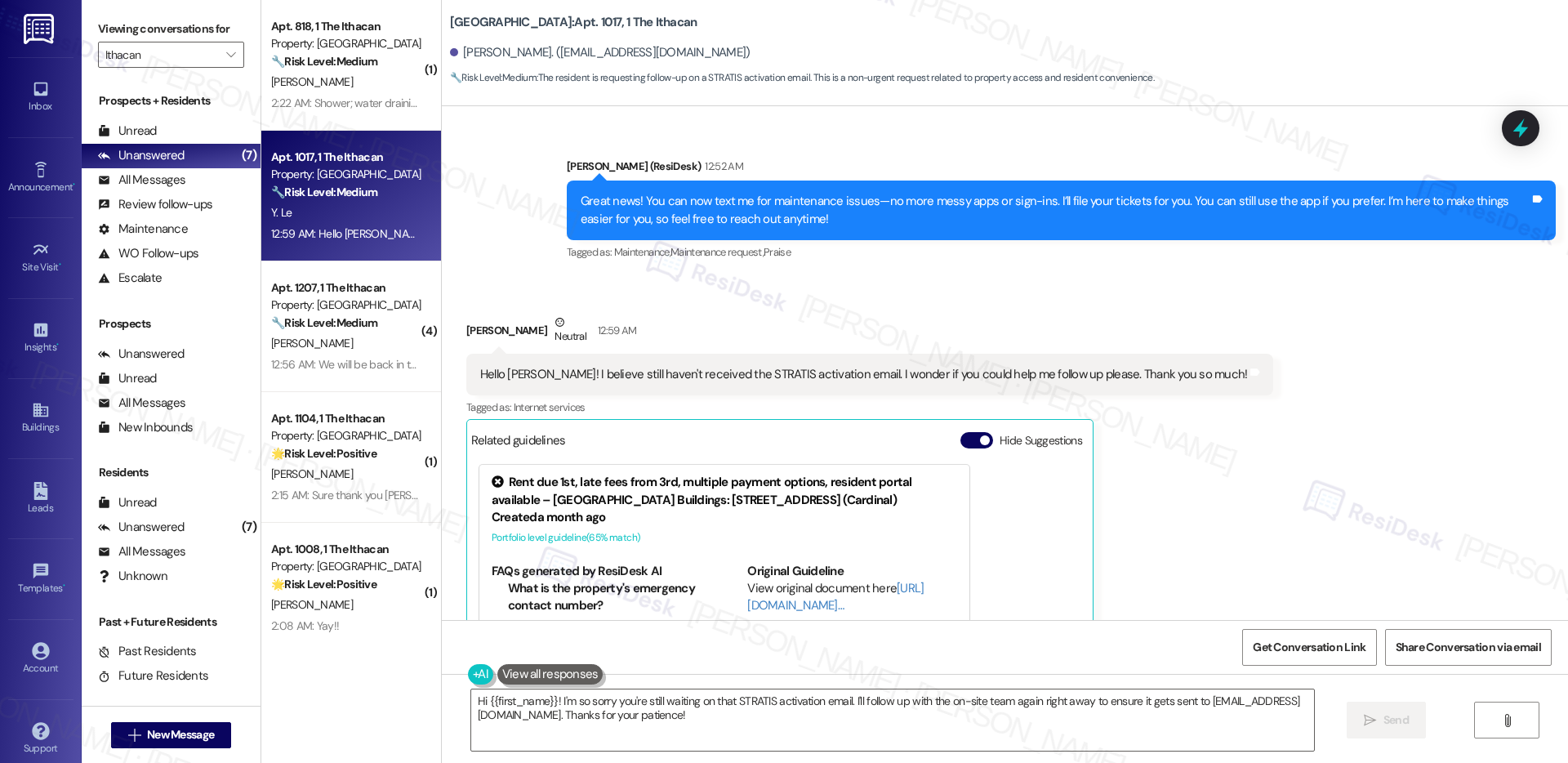
click at [796, 366] on div "Hello [PERSON_NAME]! I believe still haven't received the STRATIS activation em…" at bounding box center [864, 375] width 768 height 18
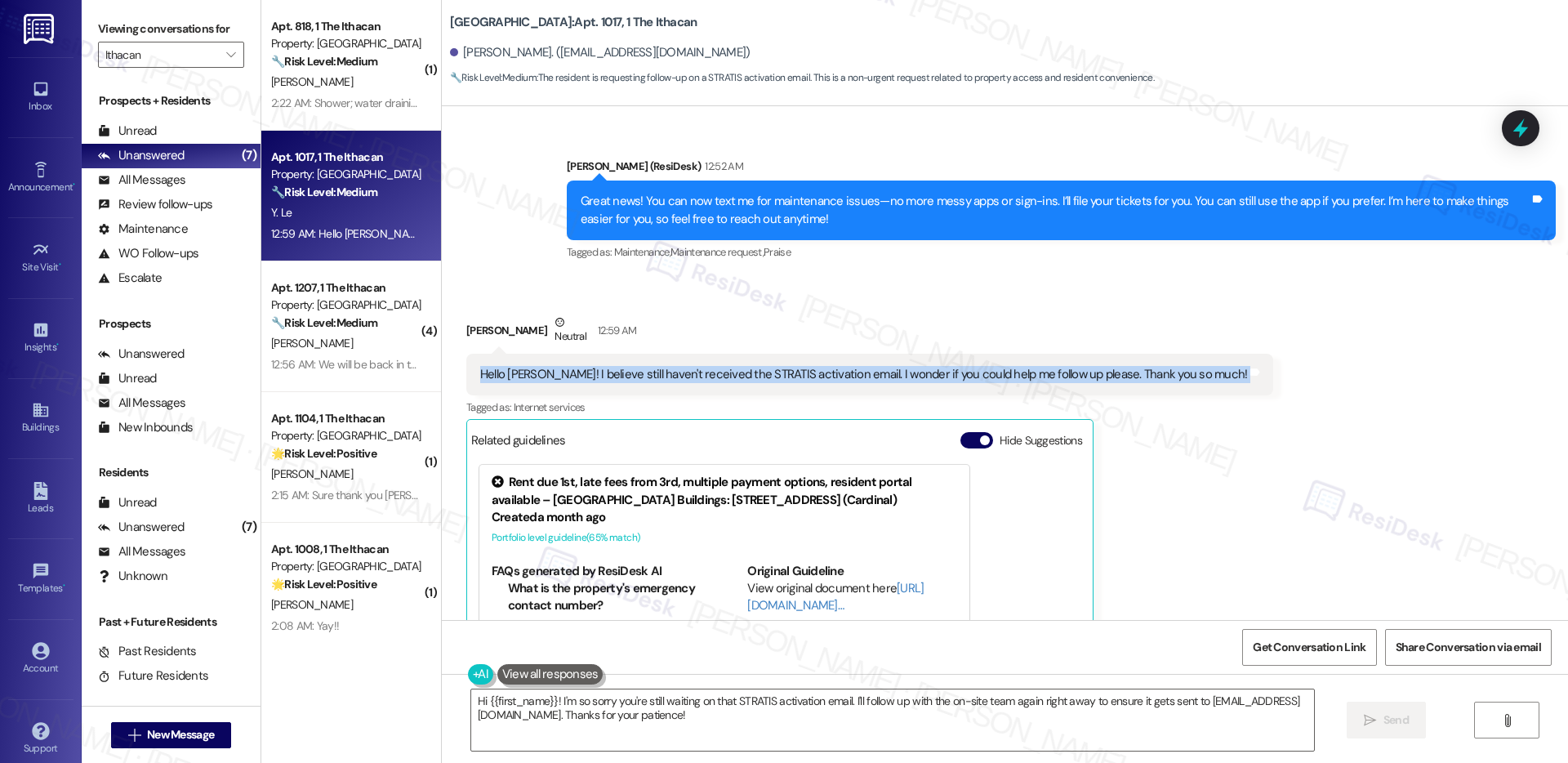
copy div "Hello [PERSON_NAME]! I believe still haven't received the STRATIS activation em…"
click at [758, 717] on textarea "Hi {{first_name}}! I'm so sorry you're still waiting on that STRATIS activation…" at bounding box center [892, 720] width 843 height 61
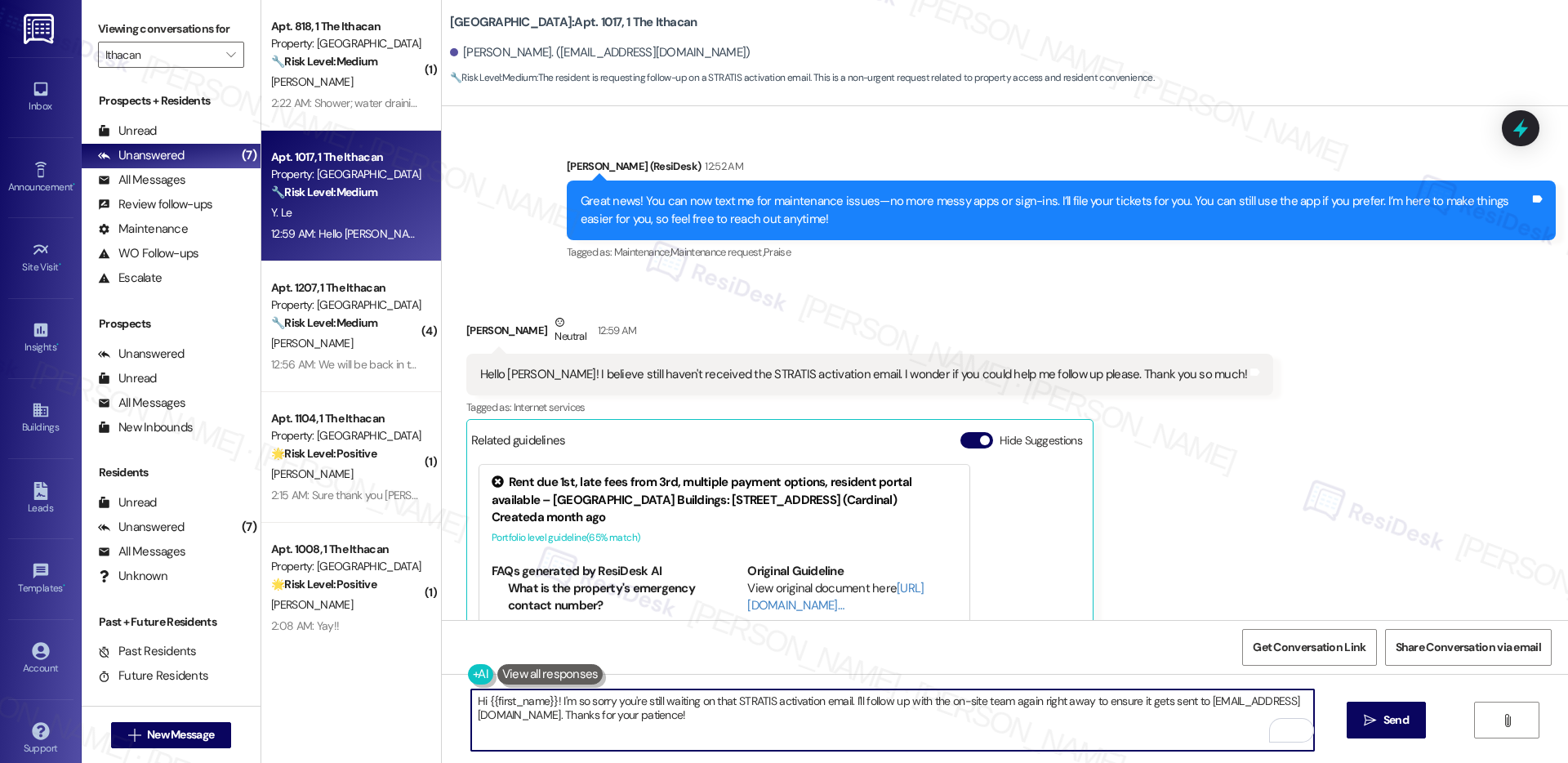
click at [1201, 703] on textarea "Hi {{first_name}}! I'm so sorry you're still waiting on that STRATIS activation…" at bounding box center [892, 720] width 843 height 61
drag, startPoint x: 1201, startPoint y: 703, endPoint x: 1213, endPoint y: 718, distance: 19.2
click at [1213, 718] on textarea "Hi {{first_name}}! I'm so sorry you're still waiting on that STRATIS activation…" at bounding box center [892, 720] width 843 height 61
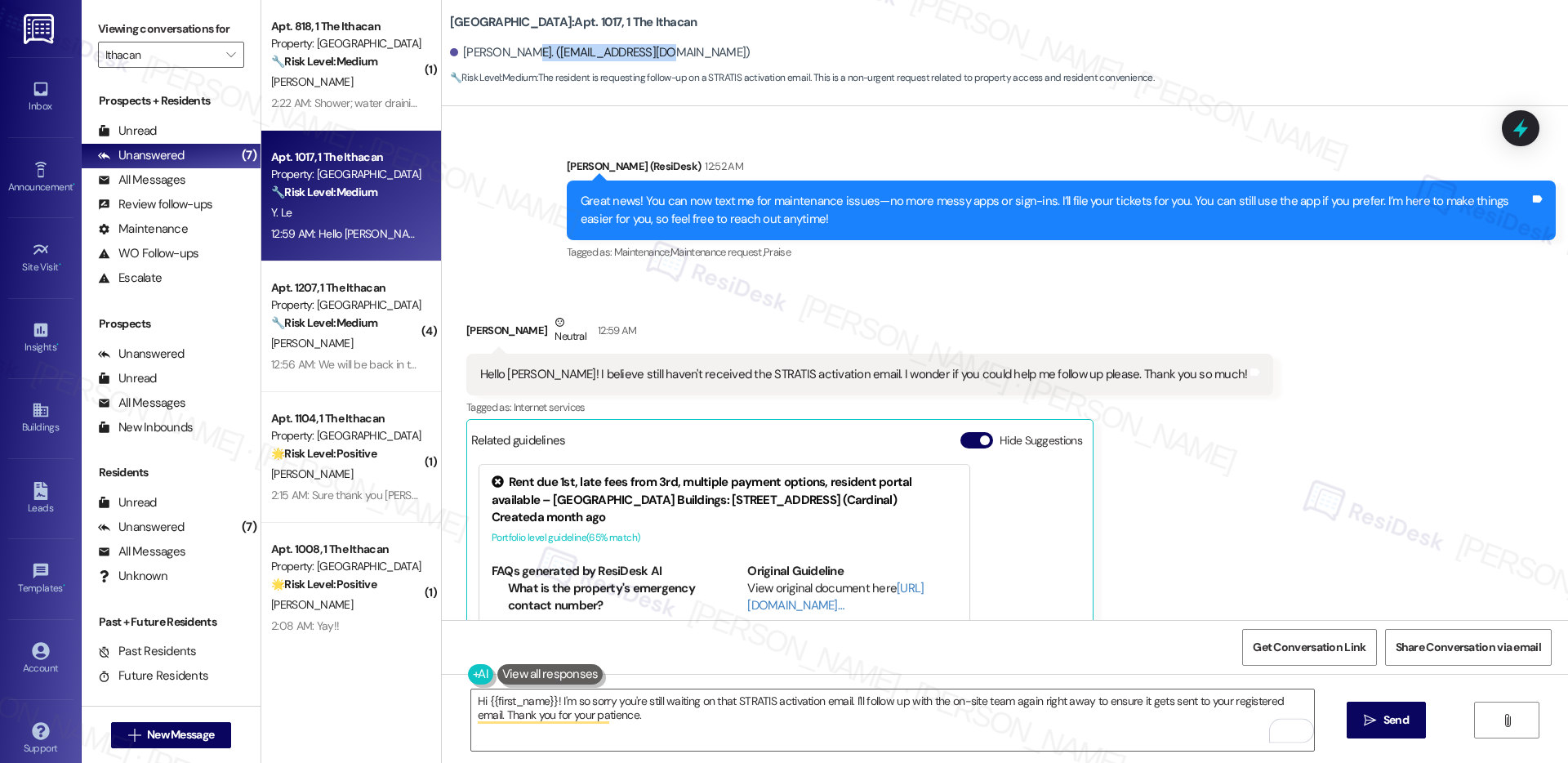
drag, startPoint x: 652, startPoint y: 55, endPoint x: 503, endPoint y: 51, distance: 149.1
click at [503, 51] on div "[PERSON_NAME]. ([EMAIL_ADDRESS][DOMAIN_NAME])" at bounding box center [1009, 53] width 1118 height 32
copy div "([EMAIL_ADDRESS][DOMAIN_NAME])"
click at [1272, 696] on textarea "Hi {{first_name}}! I'm so sorry you're still waiting on that STRATIS activation…" at bounding box center [892, 720] width 843 height 61
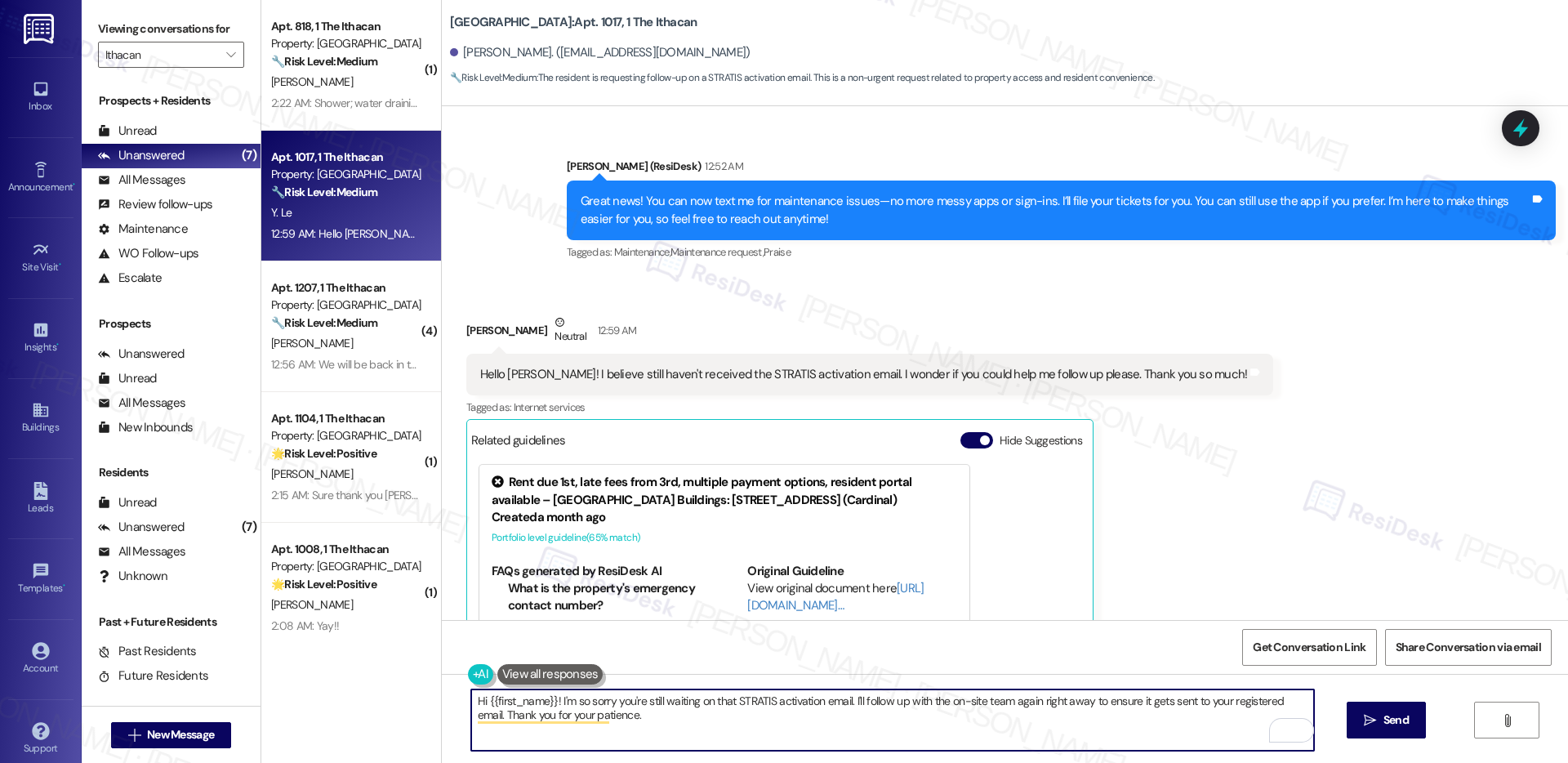
click at [1297, 701] on textarea "Hi {{first_name}}! I'm so sorry you're still waiting on that STRATIS activation…" at bounding box center [892, 720] width 843 height 61
paste textarea "([EMAIL_ADDRESS][DOMAIN_NAME])"
type textarea "Hi {{first_name}}! I'm so sorry you're still waiting on that STRATIS activation…"
click at [1384, 714] on span "Send" at bounding box center [1396, 721] width 25 height 18
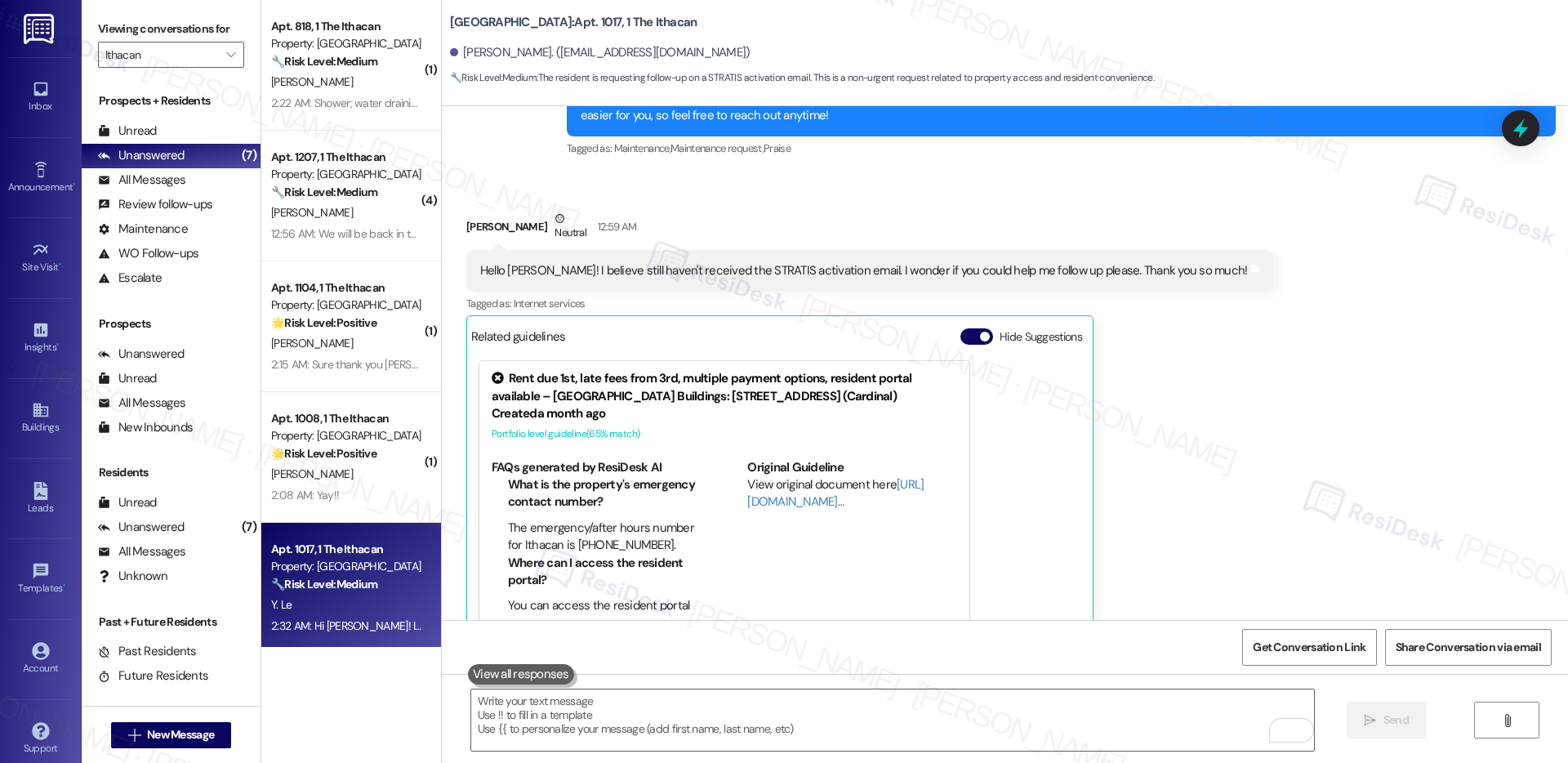
scroll to position [1182, 0]
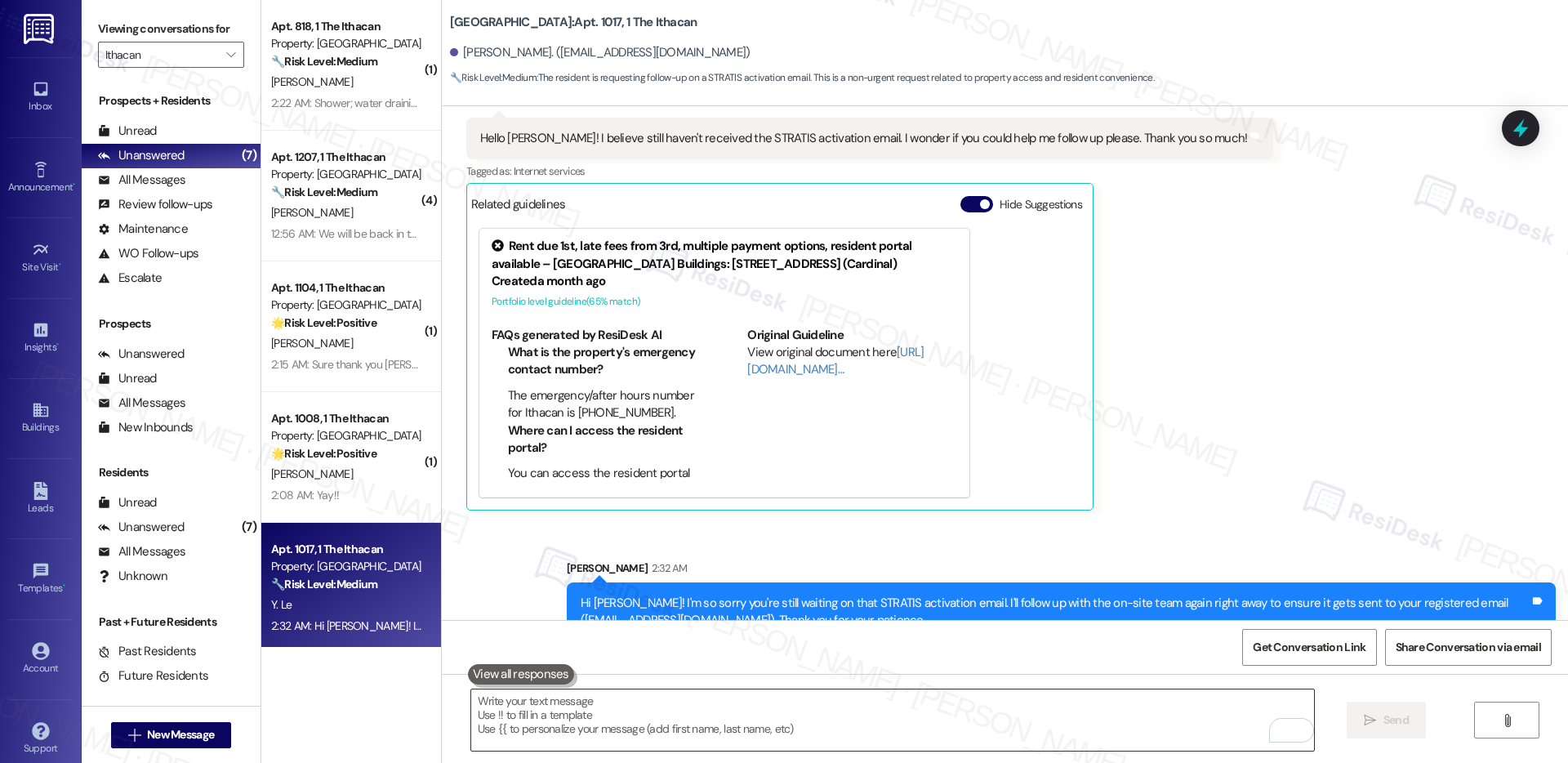
click at [980, 713] on textarea "To enrich screen reader interactions, please activate Accessibility in Grammarl…" at bounding box center [892, 720] width 843 height 61
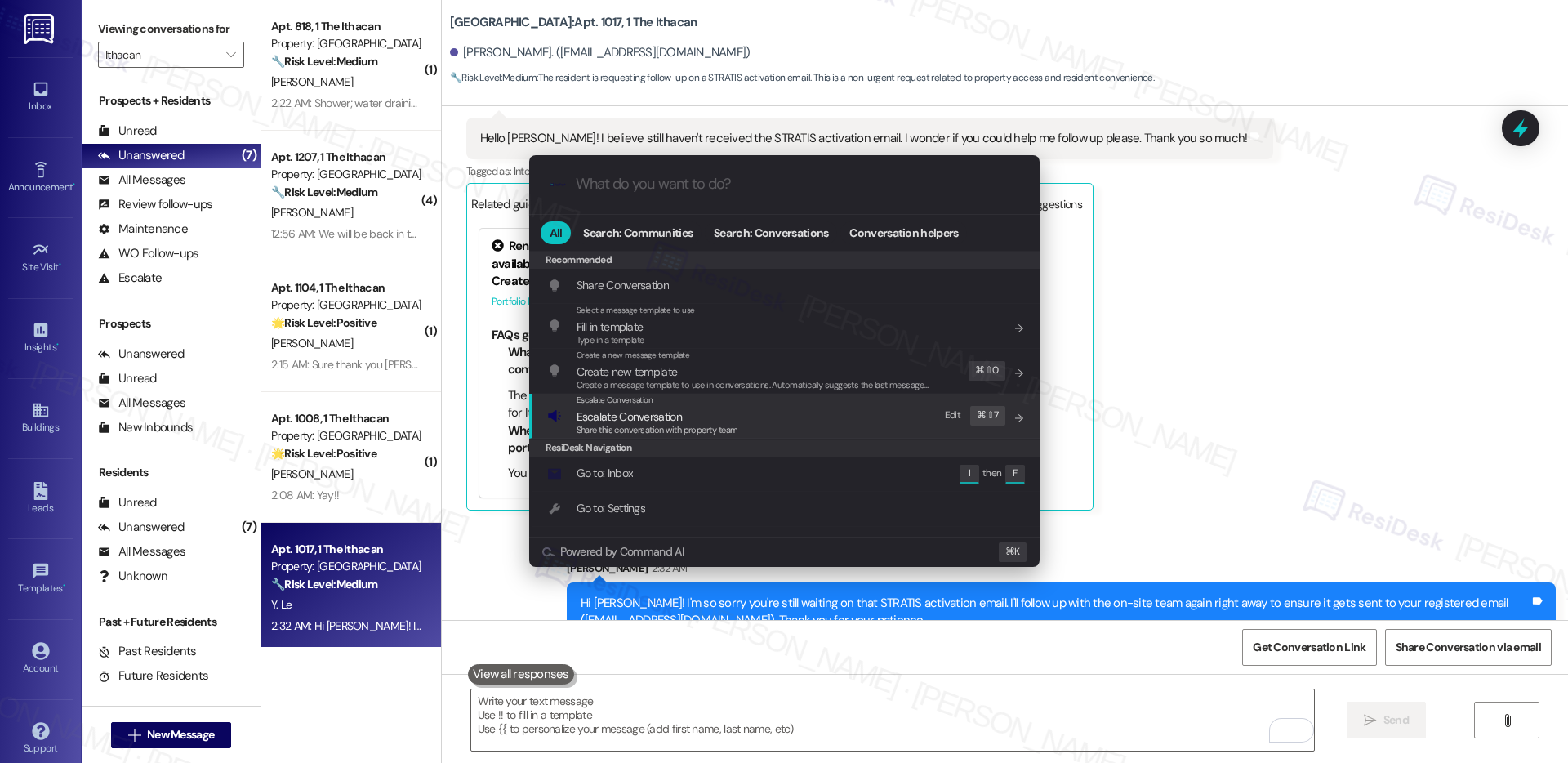
click at [738, 424] on span "Share this conversation with property team" at bounding box center [657, 429] width 162 height 11
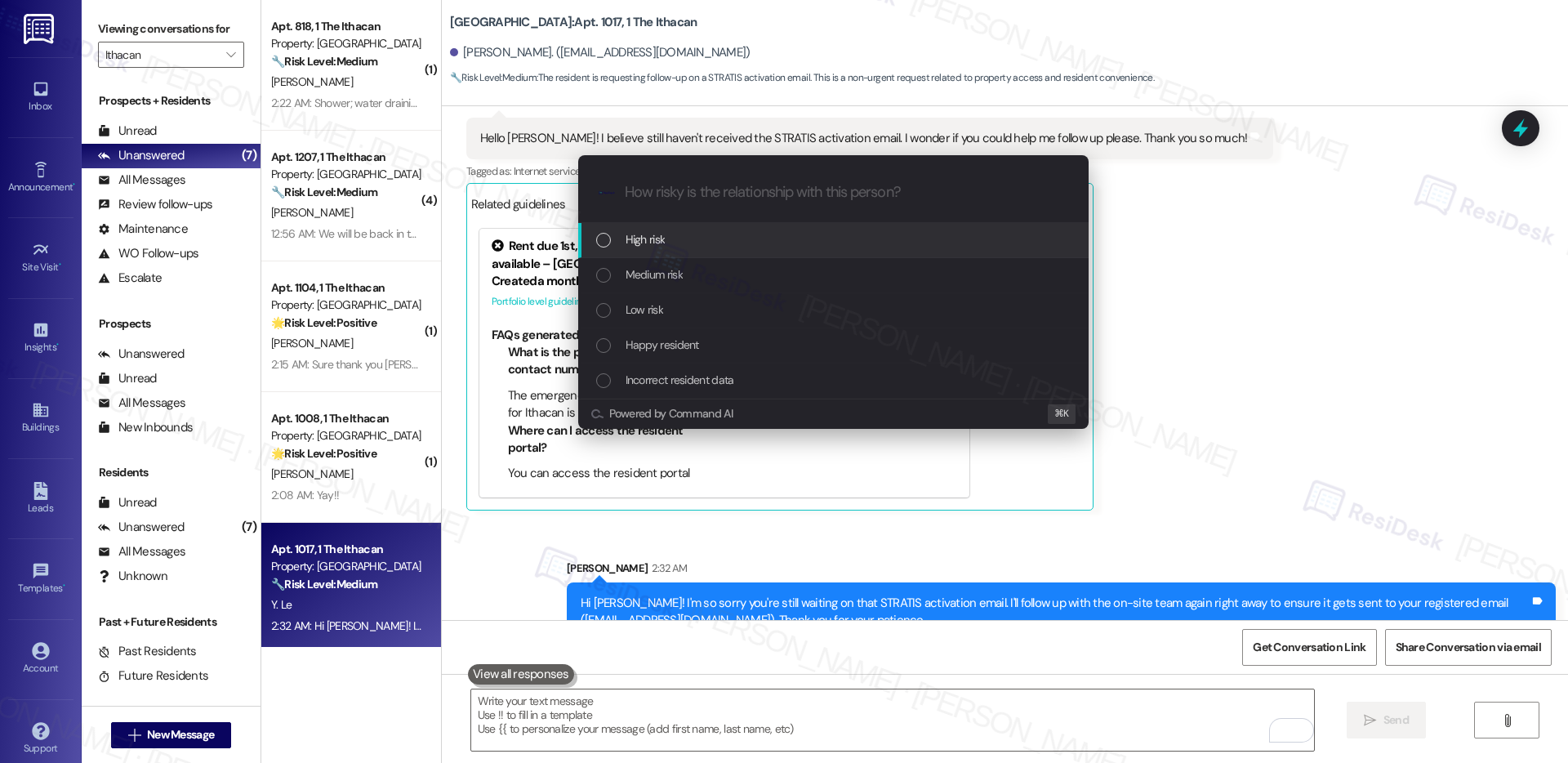
click at [744, 235] on div "High risk" at bounding box center [835, 239] width 478 height 18
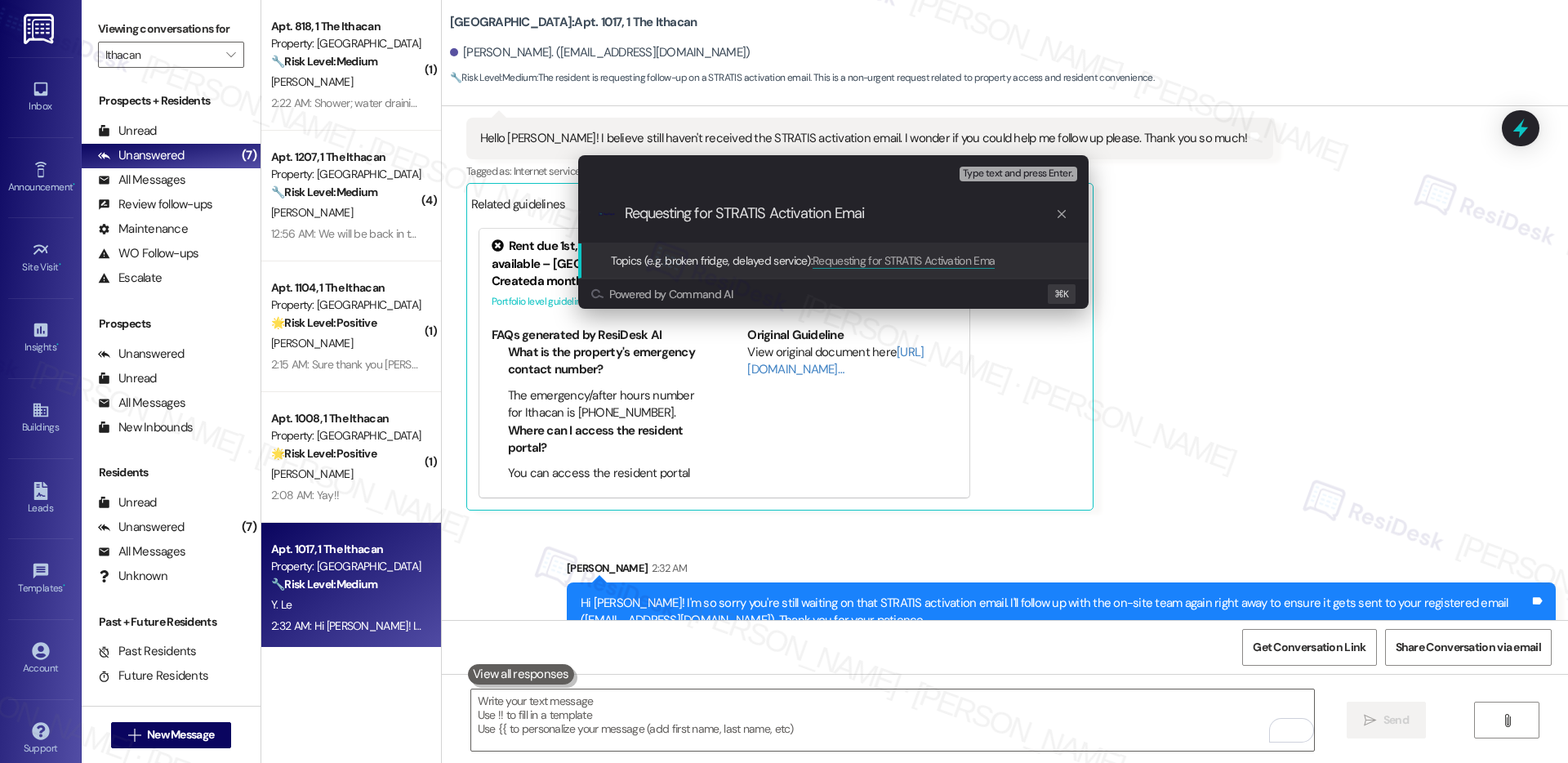
type input "Requesting for STRATIS Activation Email"
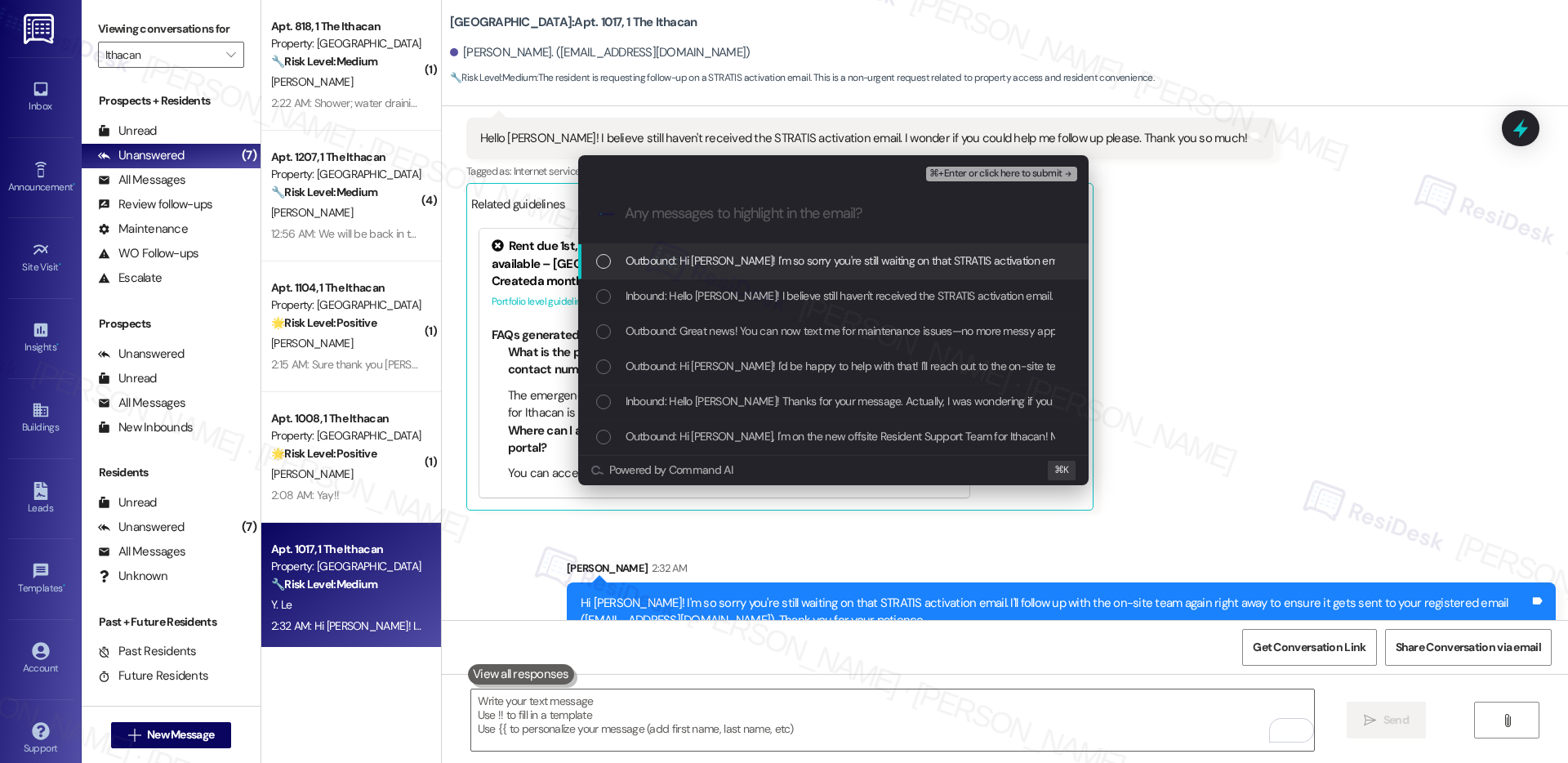
click at [828, 257] on span "Outbound: Hi [PERSON_NAME]! I'm so sorry you're still waiting on that STRATIS a…" at bounding box center [1235, 260] width 1220 height 18
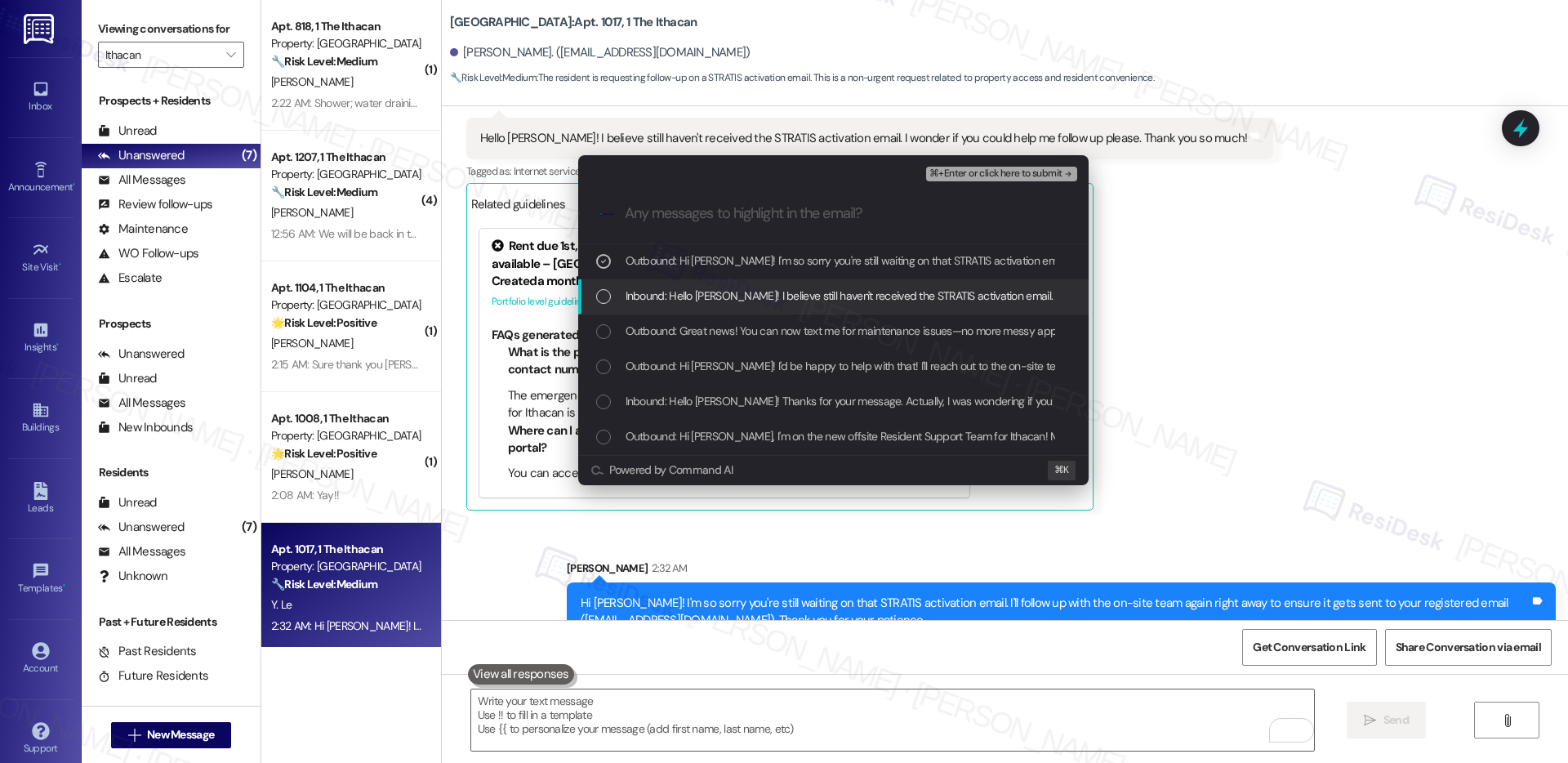
click at [816, 296] on span "Inbound: Hello [PERSON_NAME]! I believe still haven't received the STRATIS acti…" at bounding box center [1001, 295] width 749 height 18
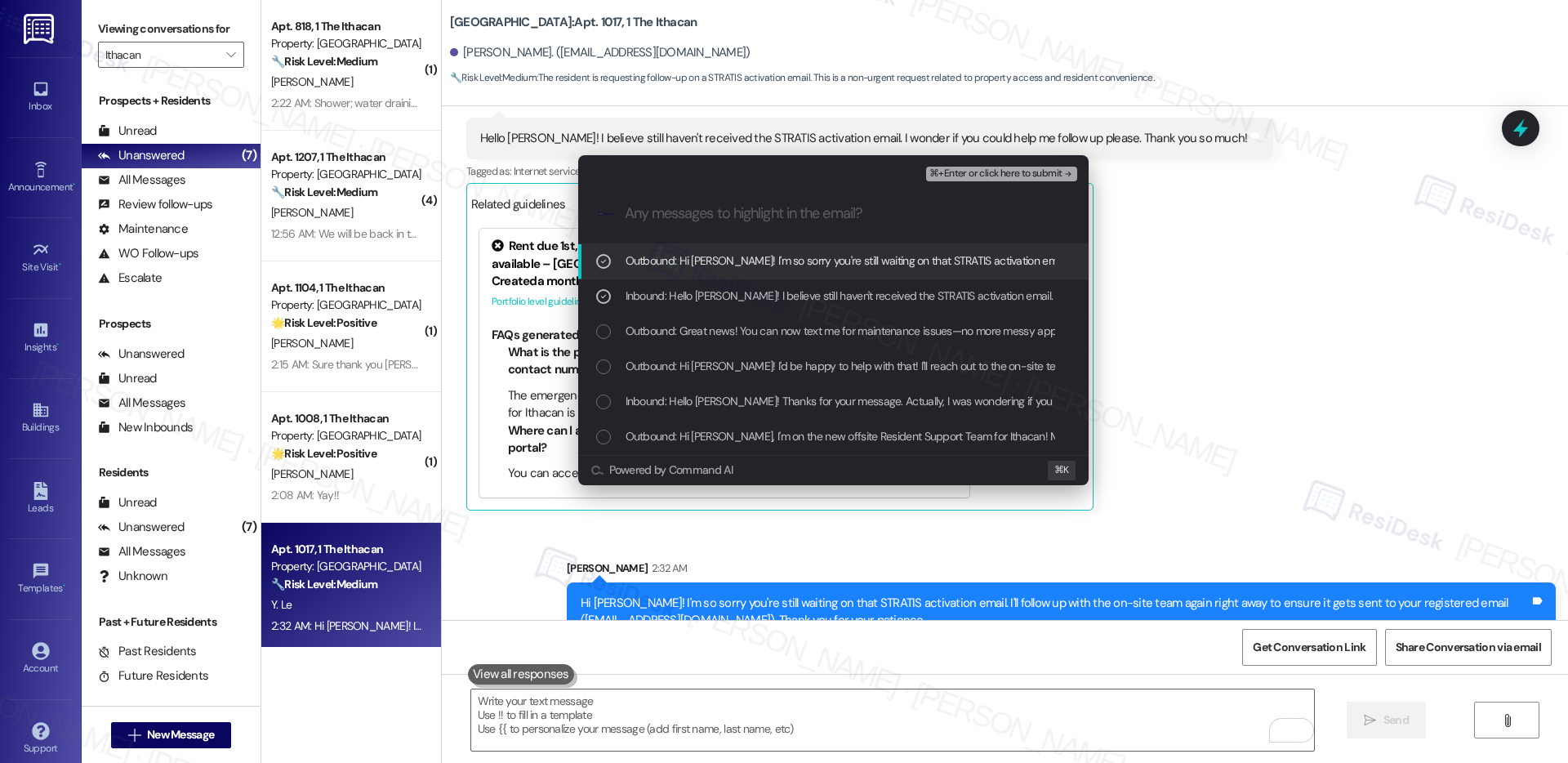
click at [994, 173] on span "⌘+Enter or click here to submit" at bounding box center [995, 173] width 132 height 11
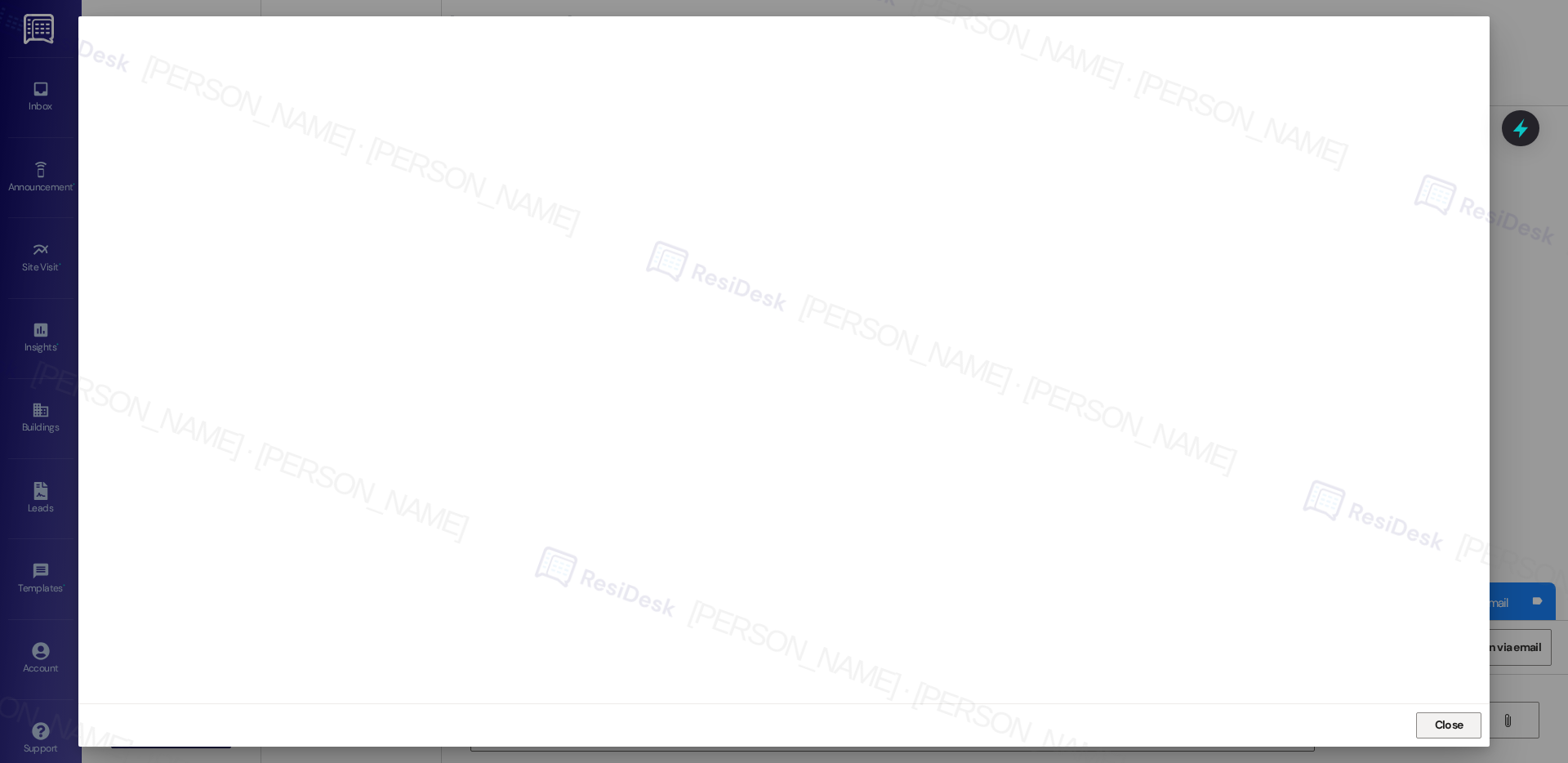
click at [1457, 726] on span "Close" at bounding box center [1449, 725] width 29 height 18
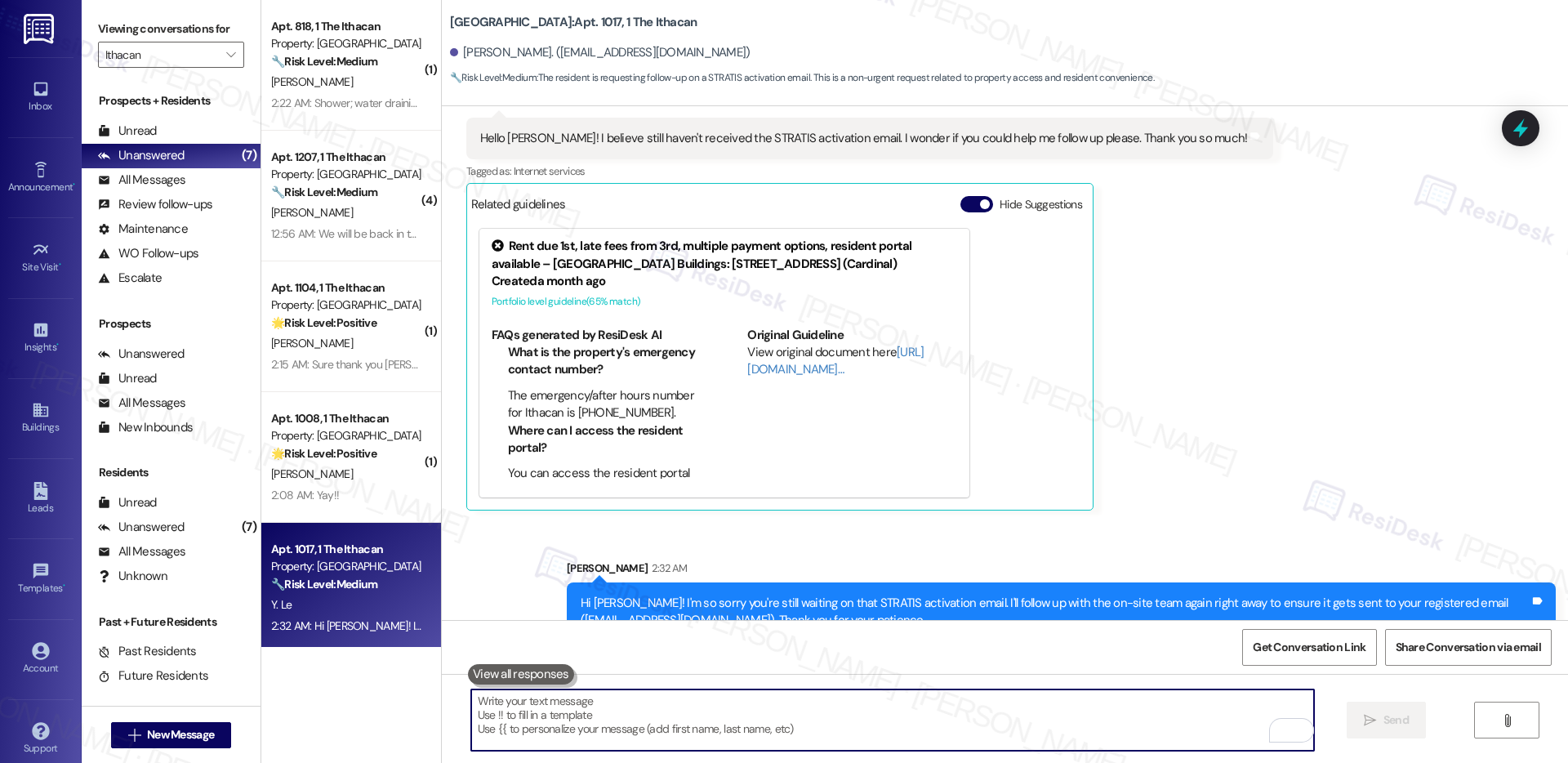
click at [1023, 703] on textarea "To enrich screen reader interactions, please activate Accessibility in Grammarl…" at bounding box center [892, 720] width 843 height 61
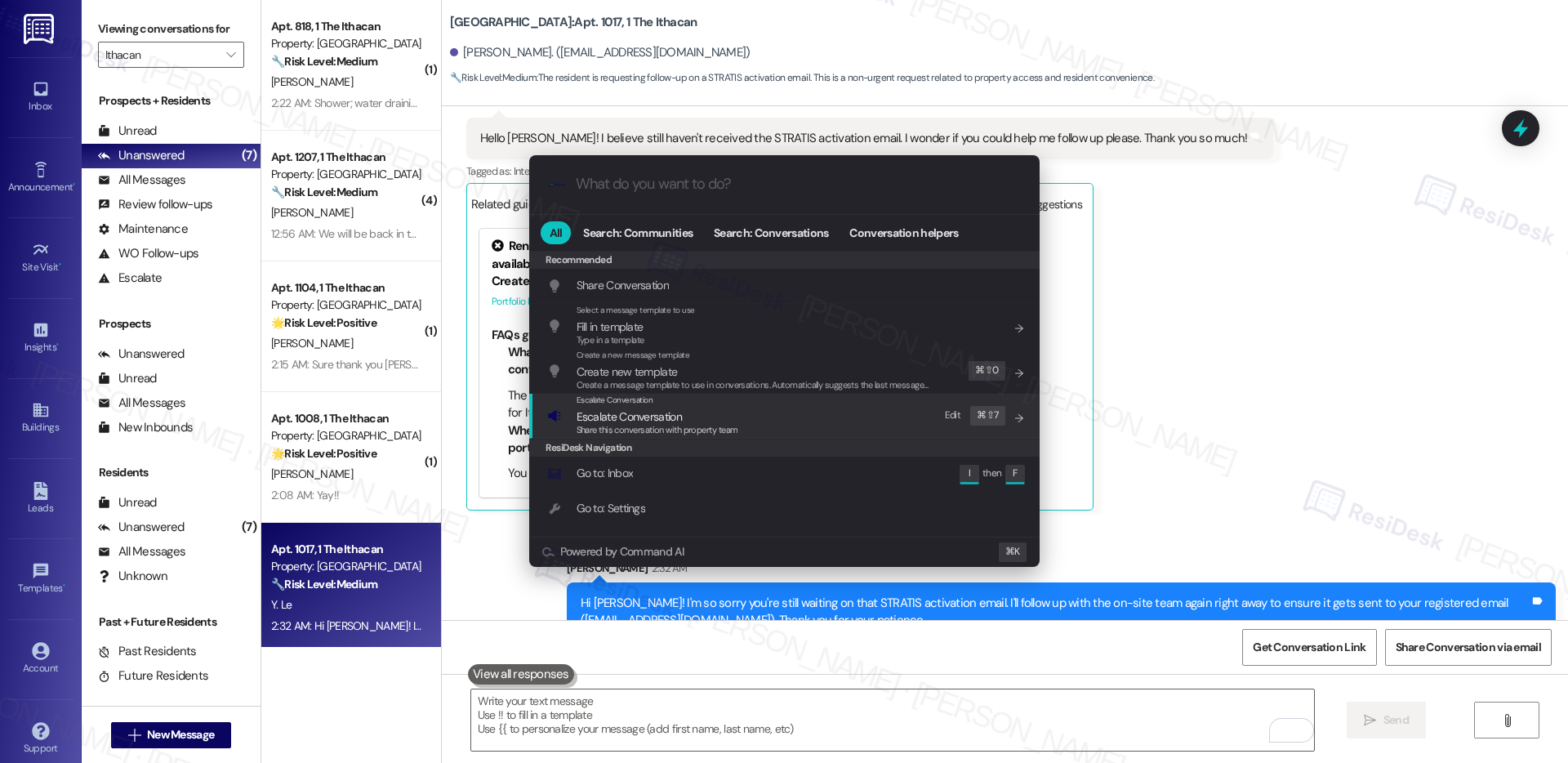
click at [789, 422] on div "Escalate Conversation Escalate Conversation Share this conversation with proper…" at bounding box center [786, 416] width 478 height 44
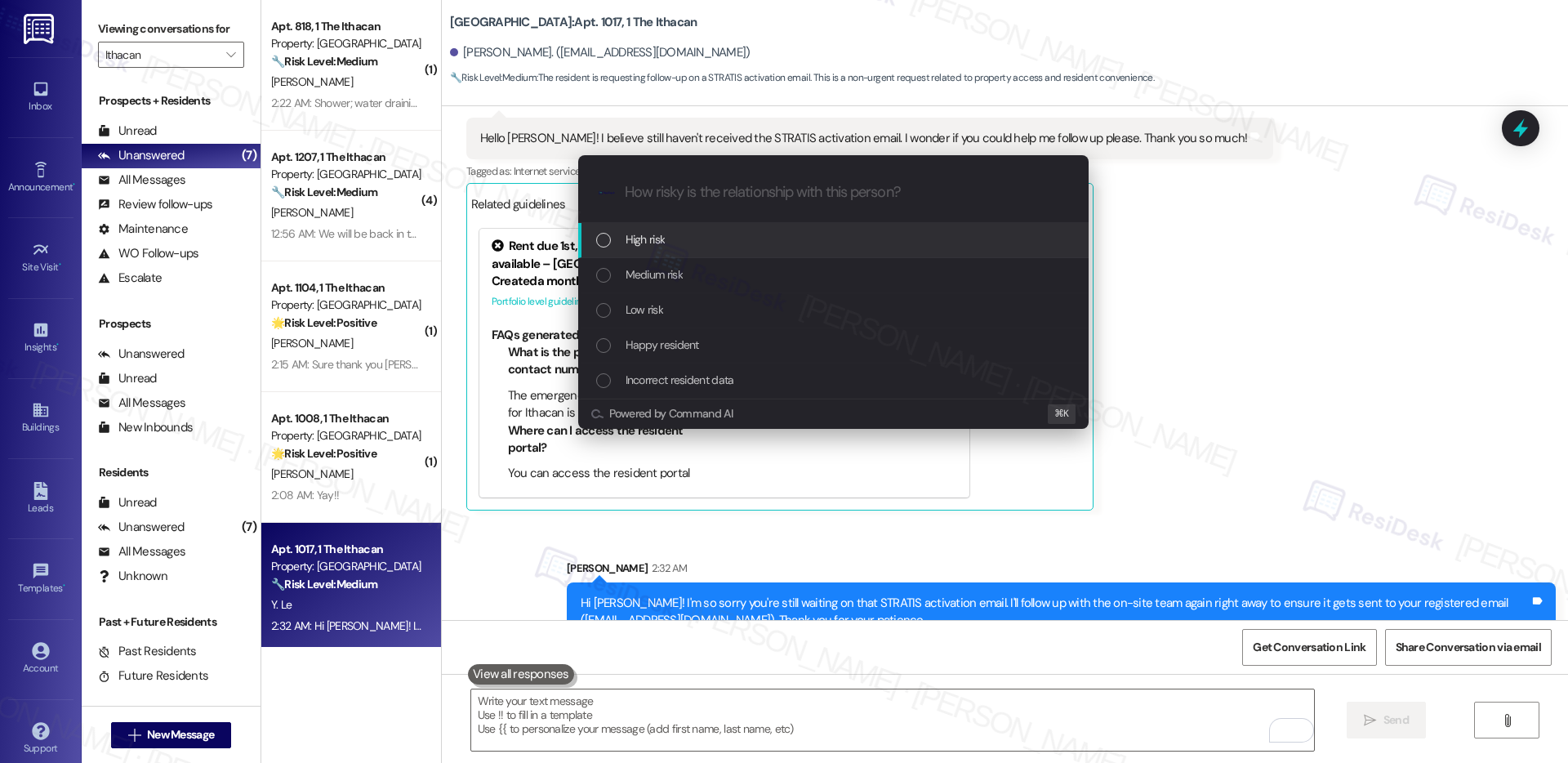
click at [808, 242] on div "High risk" at bounding box center [835, 239] width 478 height 18
paste input "Requesting for STRATIS Activation Email"
type input "Requesting for STRATIS Activation Email"
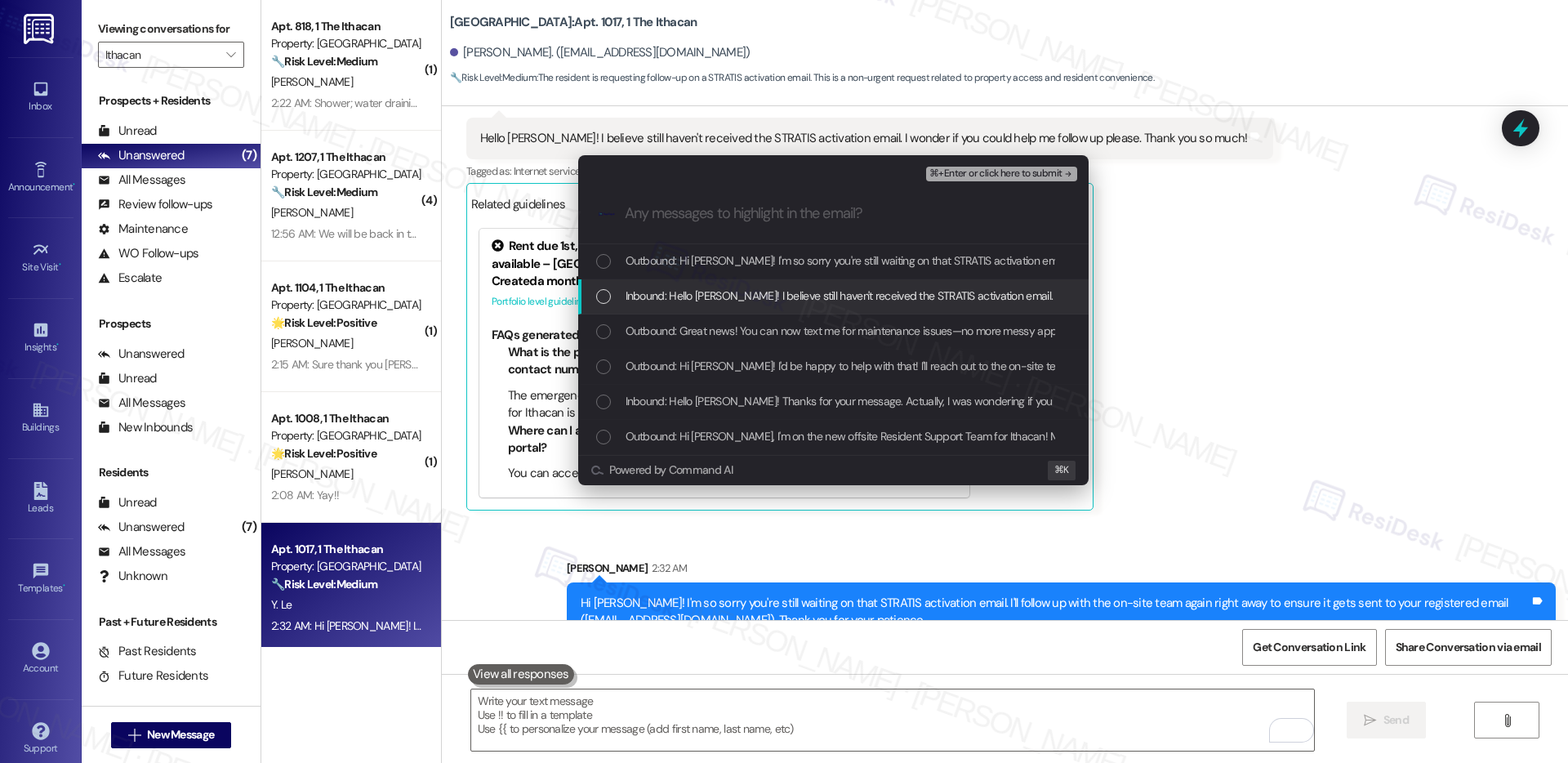
click at [806, 289] on span "Inbound: Hello [PERSON_NAME]! I believe still haven't received the STRATIS acti…" at bounding box center [1001, 295] width 749 height 18
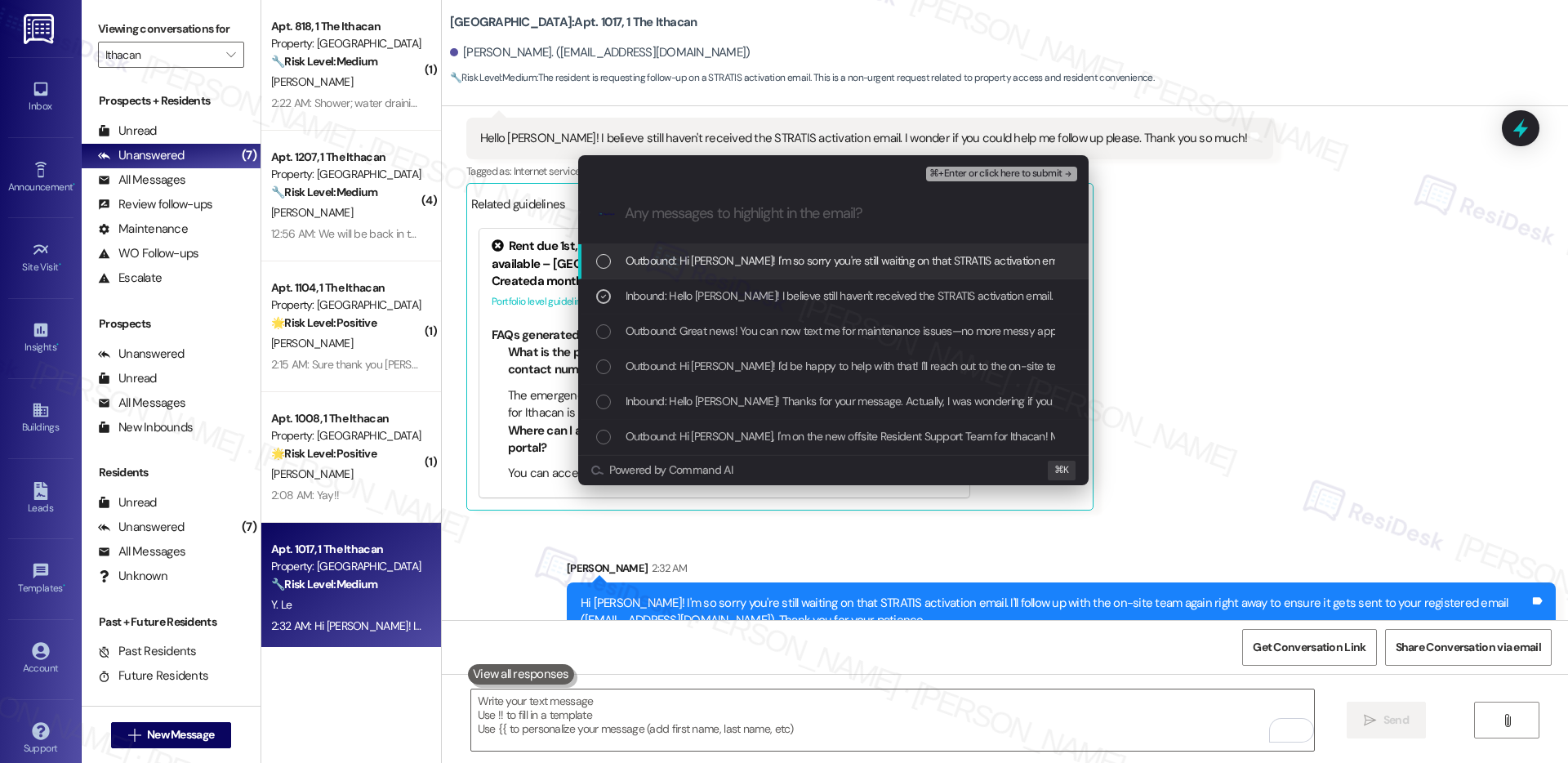
click at [822, 261] on span "Outbound: Hi [PERSON_NAME]! I'm so sorry you're still waiting on that STRATIS a…" at bounding box center [1235, 260] width 1220 height 18
click at [962, 176] on span "⌘+Enter or click here to submit" at bounding box center [995, 173] width 132 height 11
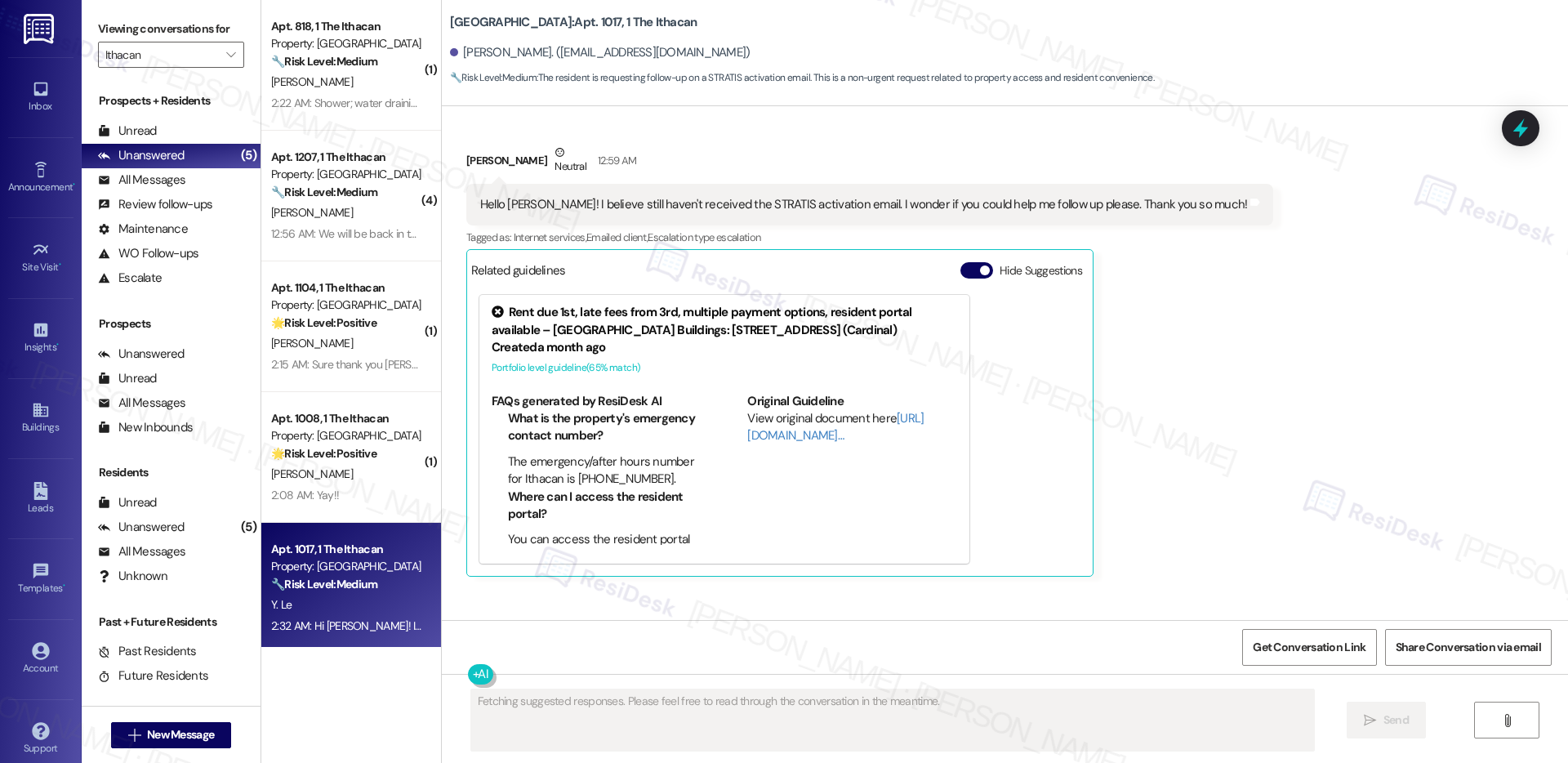
scroll to position [1205, 0]
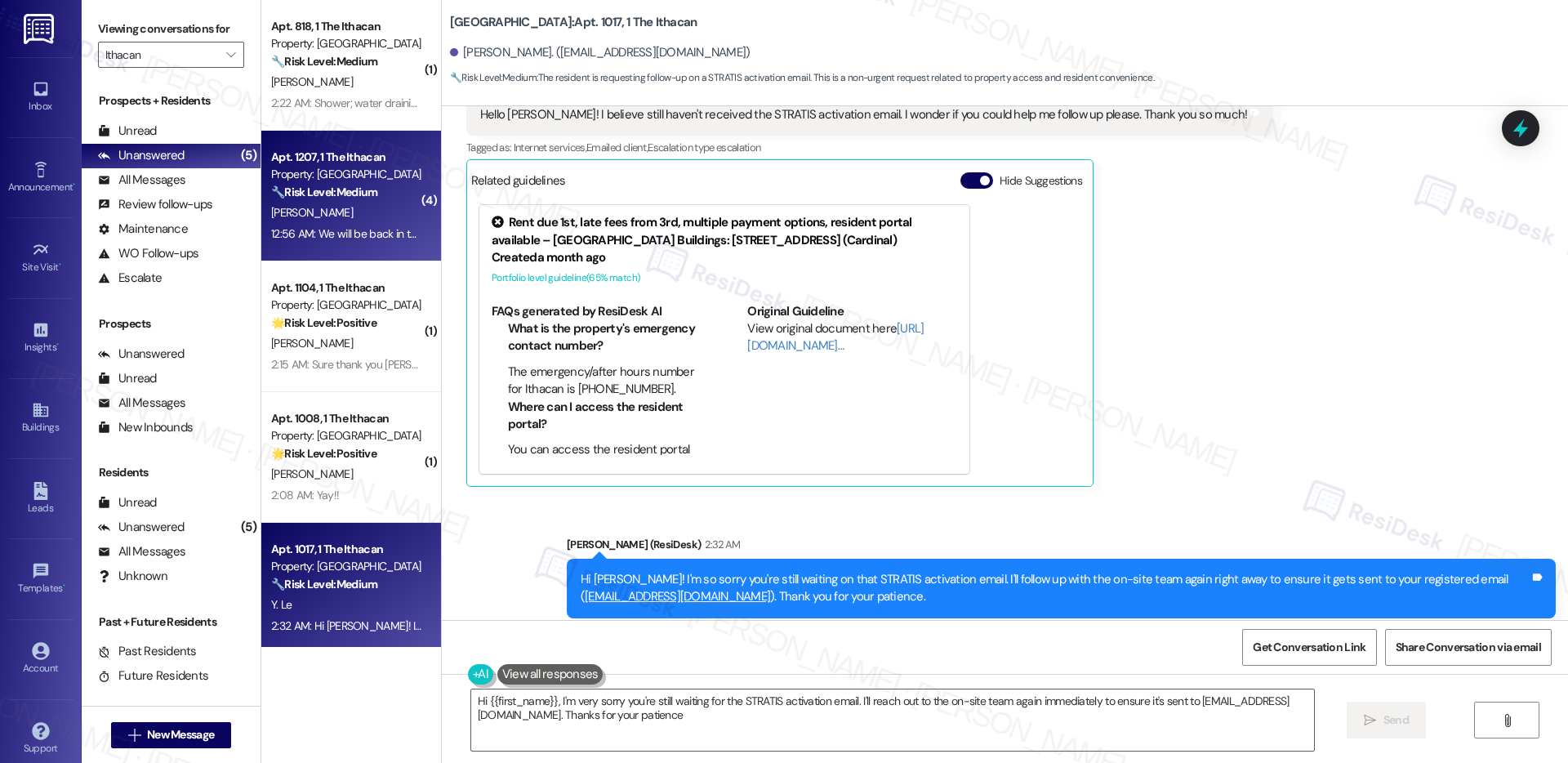
type textarea "Hi {{first_name}}, I'm very sorry you're still waiting for the STRATIS activati…"
click at [338, 217] on div "[PERSON_NAME]" at bounding box center [347, 212] width 154 height 20
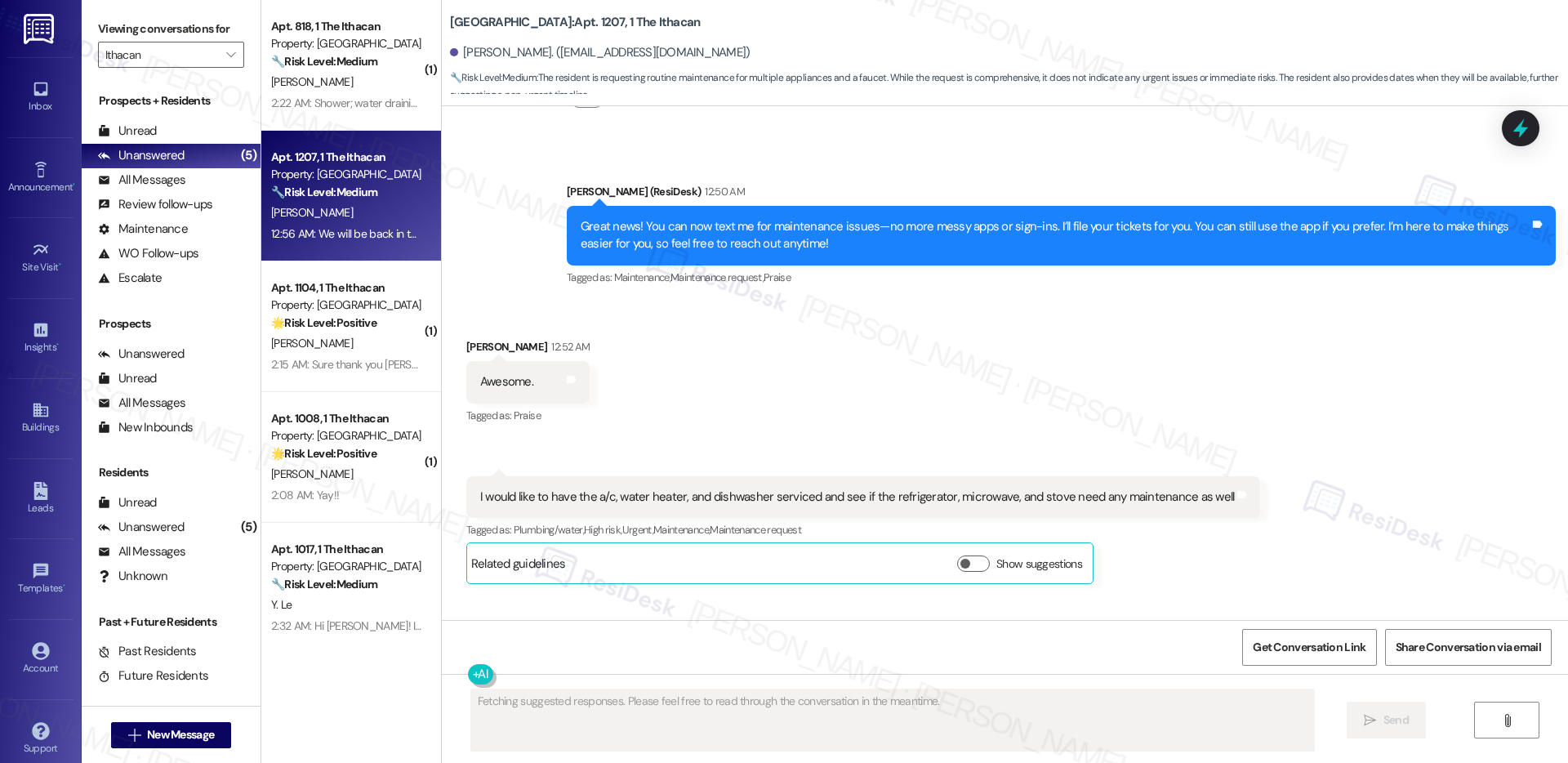
scroll to position [1053, 0]
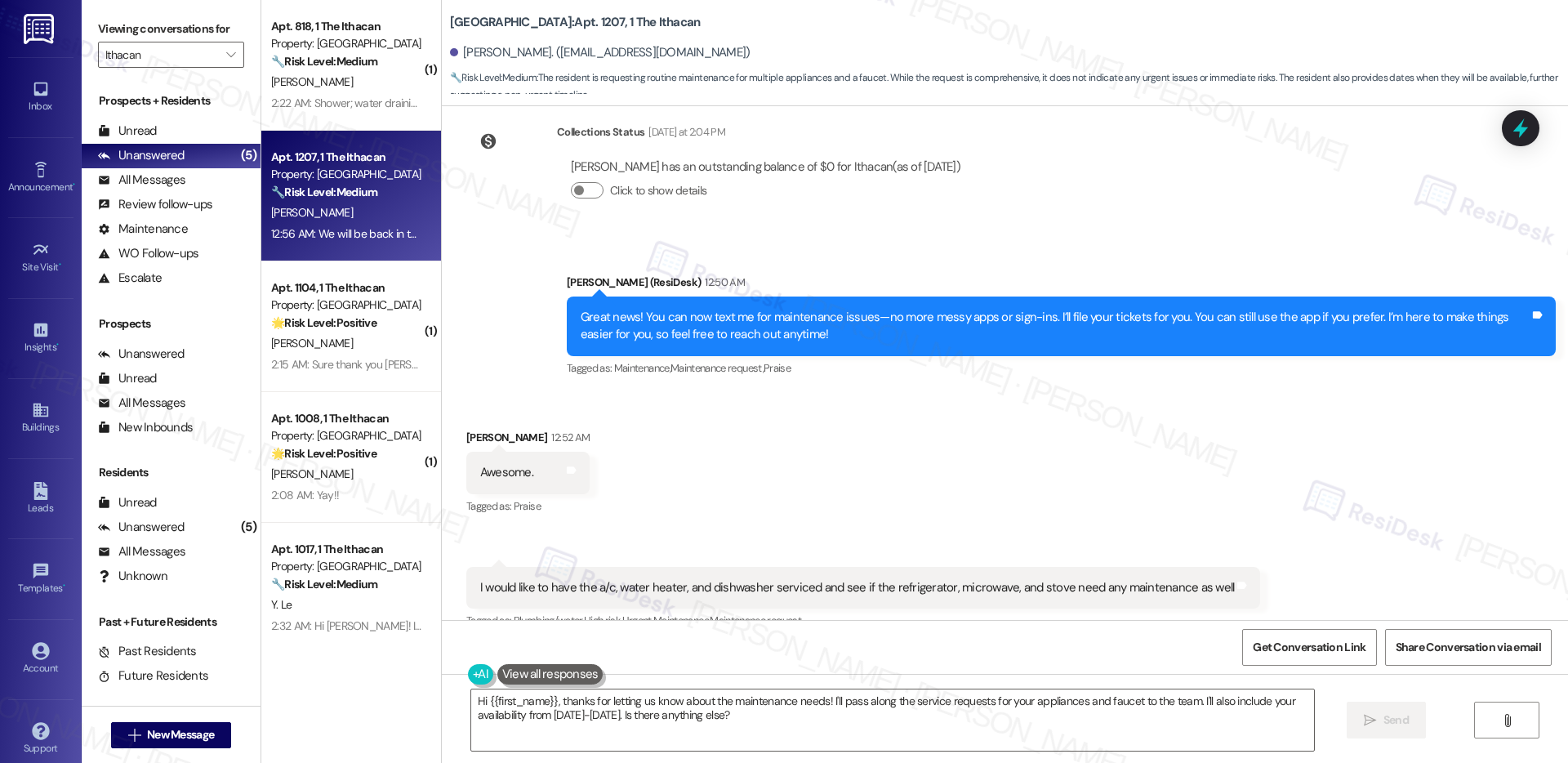
drag, startPoint x: 522, startPoint y: 570, endPoint x: 689, endPoint y: 579, distance: 167.2
click at [689, 579] on div "I would like to have the a/c, water heater, and dishwasher serviced and see if …" at bounding box center [864, 589] width 795 height 42
drag, startPoint x: 601, startPoint y: 570, endPoint x: 755, endPoint y: 576, distance: 154.1
click at [755, 579] on div "I would like to have the a/c, water heater, and dishwasher serviced and see if …" at bounding box center [858, 588] width 755 height 18
click at [665, 579] on div "I would like to have the a/c, water heater, and dishwasher serviced and see if …" at bounding box center [858, 588] width 755 height 18
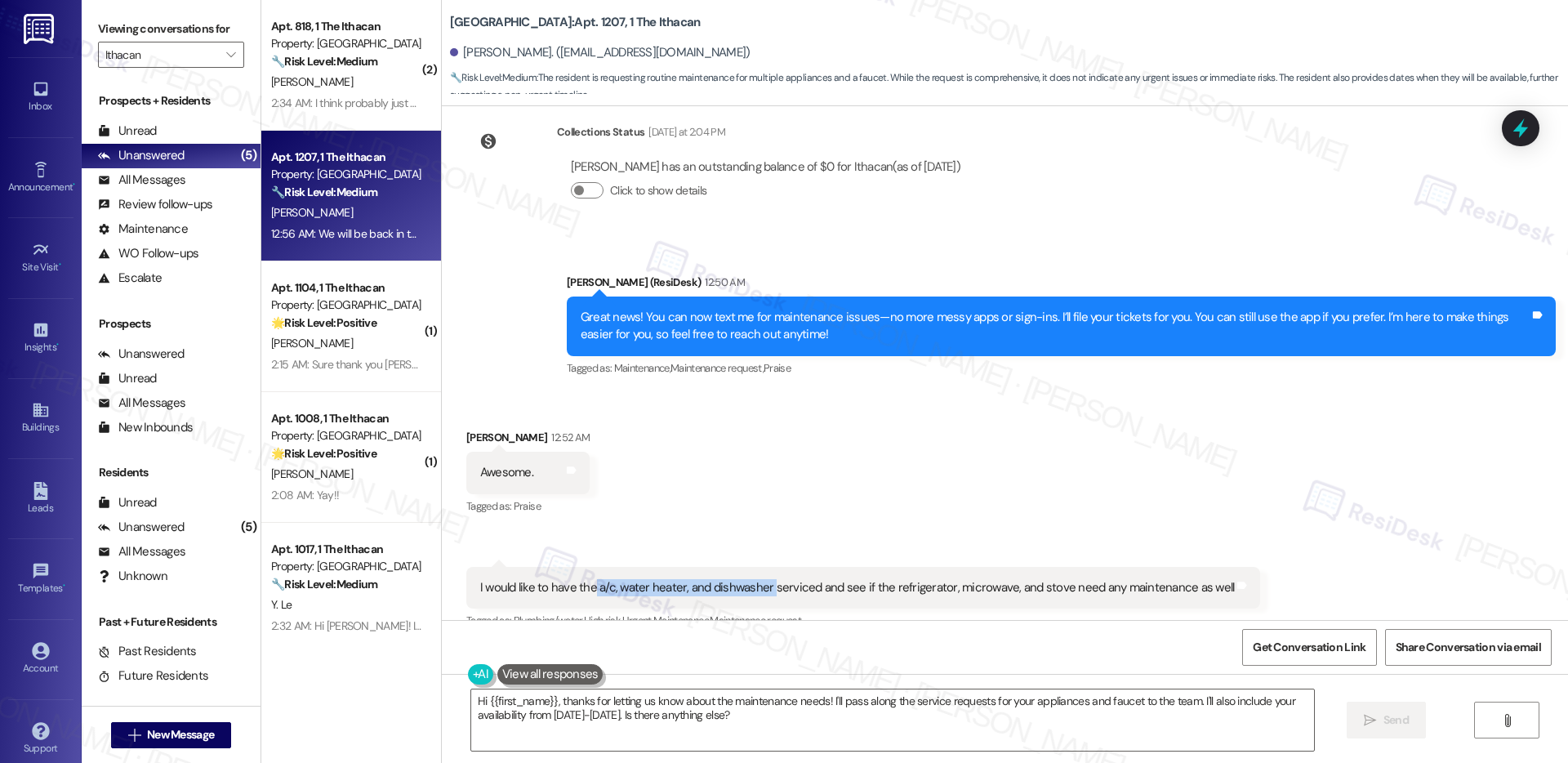
drag, startPoint x: 580, startPoint y: 572, endPoint x: 756, endPoint y: 570, distance: 176.0
click at [756, 579] on div "I would like to have the a/c, water heater, and dishwasher serviced and see if …" at bounding box center [858, 588] width 755 height 18
copy div "a/c, water heater, and dishwasher"
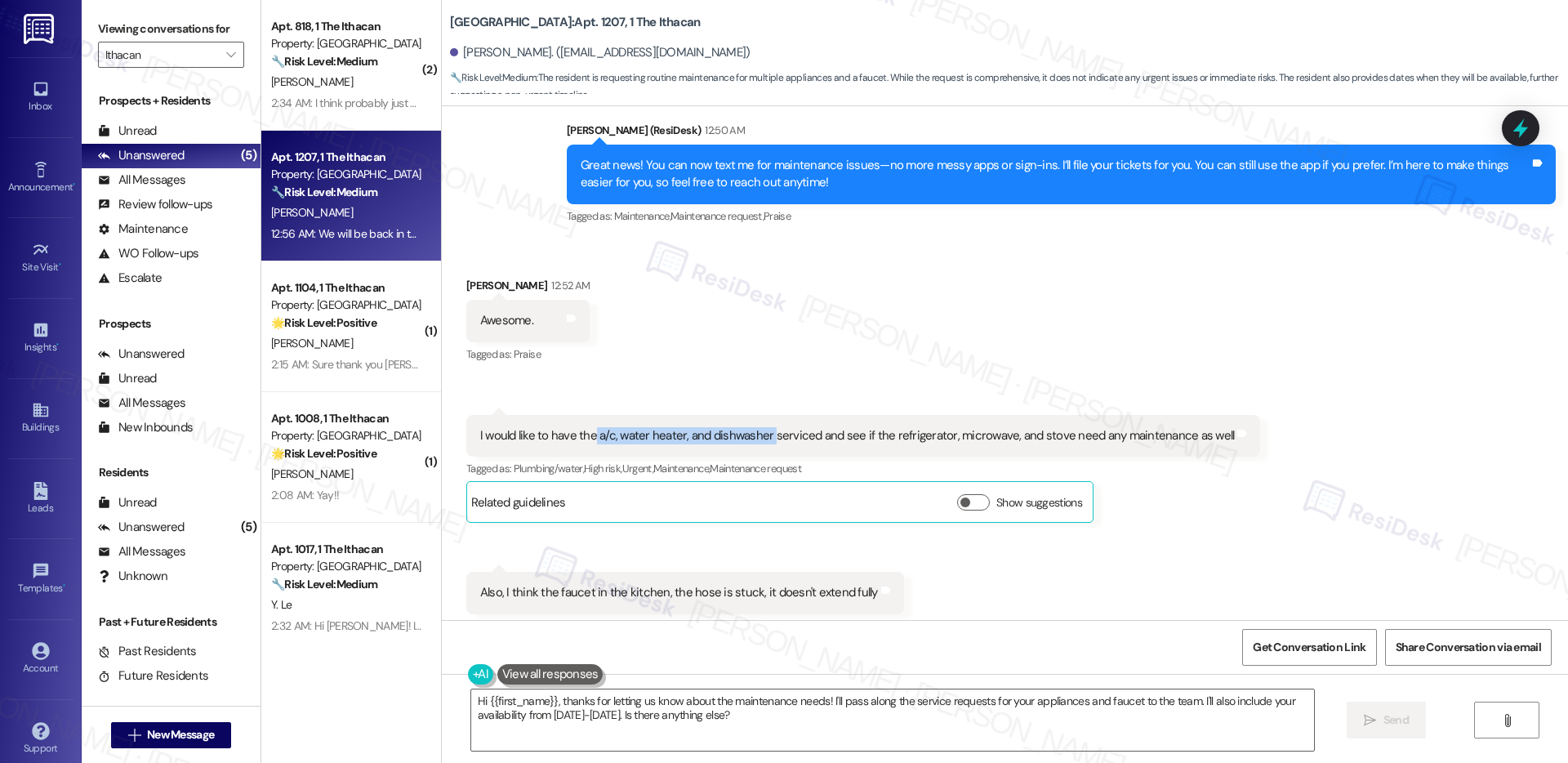
scroll to position [1310, 0]
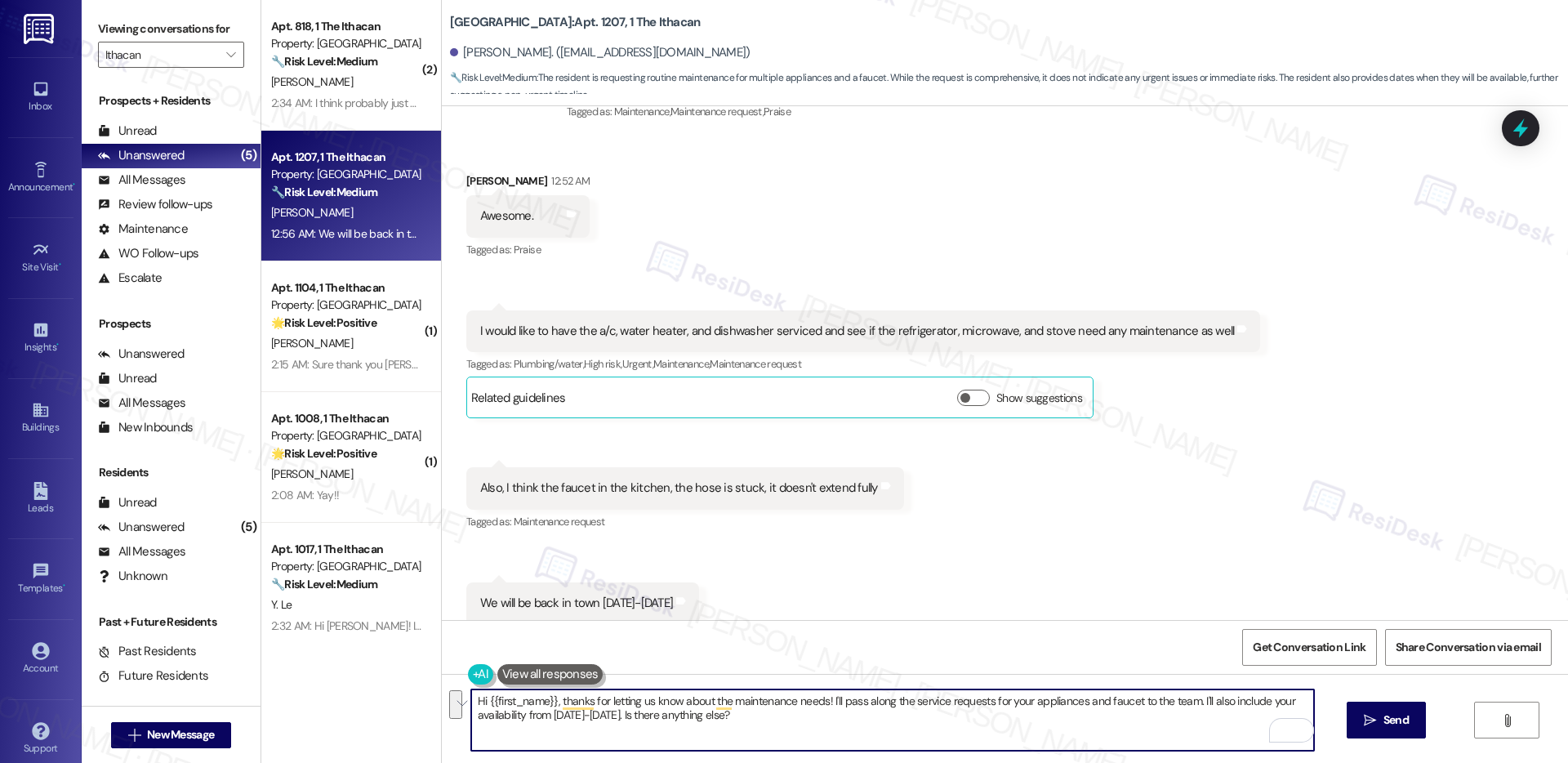
drag, startPoint x: 728, startPoint y: 722, endPoint x: 823, endPoint y: 702, distance: 97.1
click at [823, 702] on textarea "Hi {{first_name}}, thanks for letting us know about the maintenance needs! I'll…" at bounding box center [892, 720] width 843 height 61
paste textarea "a/c, water heater, and dishwasher"
type textarea "Hi {{first_name}}, thanks for letting us know about the maintenance needs! Can …"
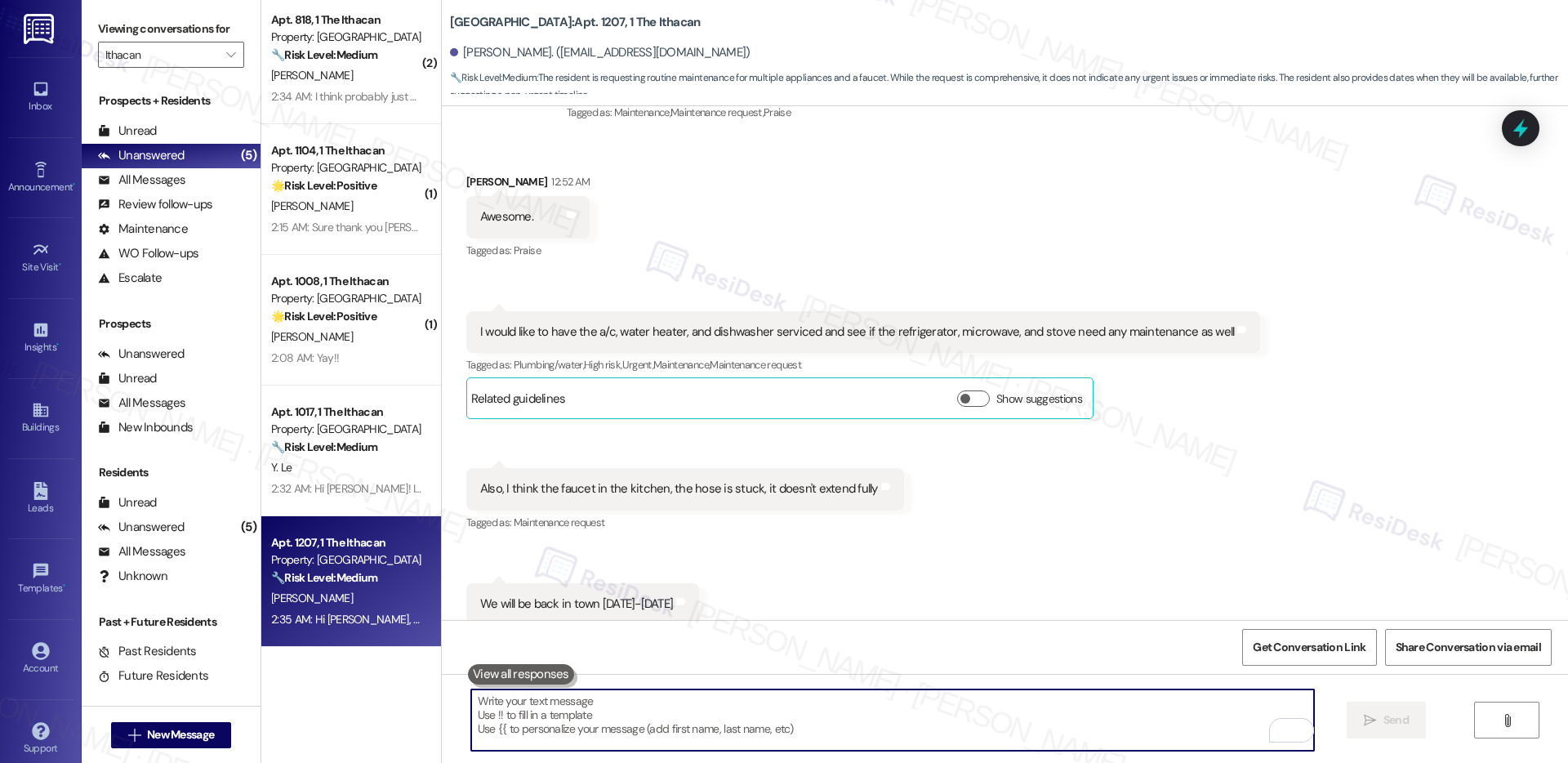
scroll to position [0, 0]
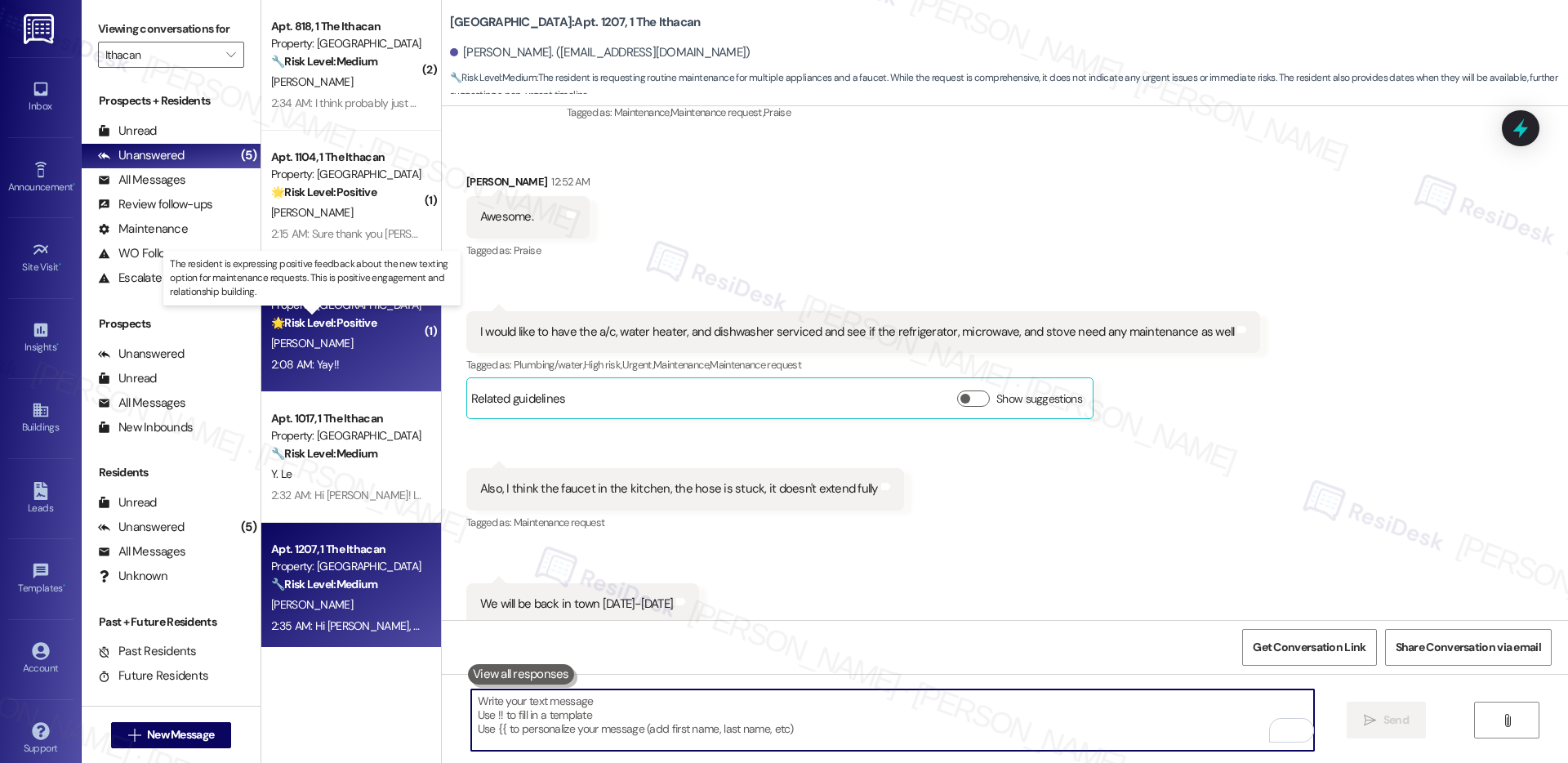
click at [337, 327] on strong "🌟 Risk Level: Positive" at bounding box center [324, 322] width 105 height 15
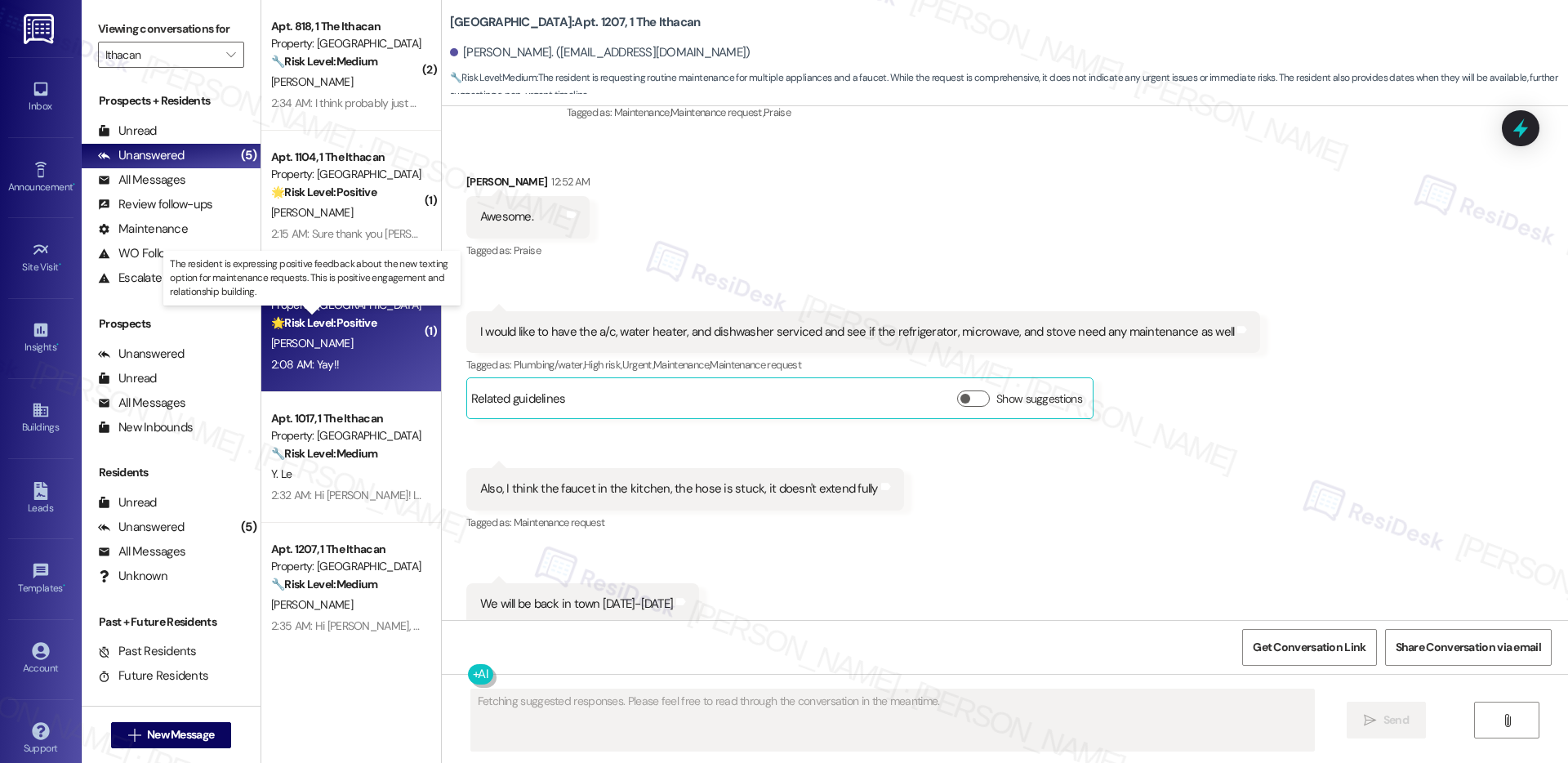
scroll to position [905, 0]
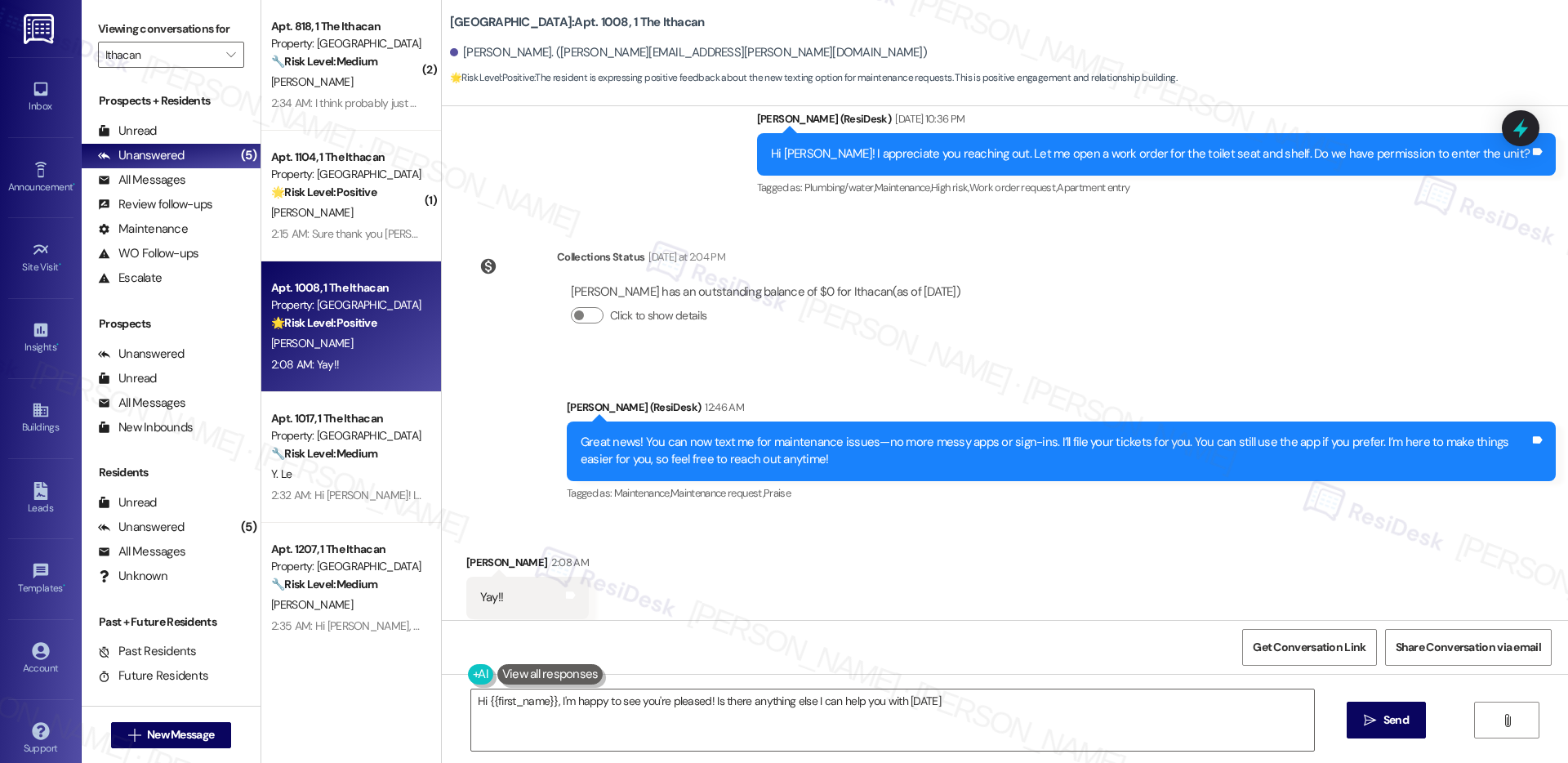
type textarea "Hi {{first_name}}, I'm happy to see you're pleased! Is there anything else I ca…"
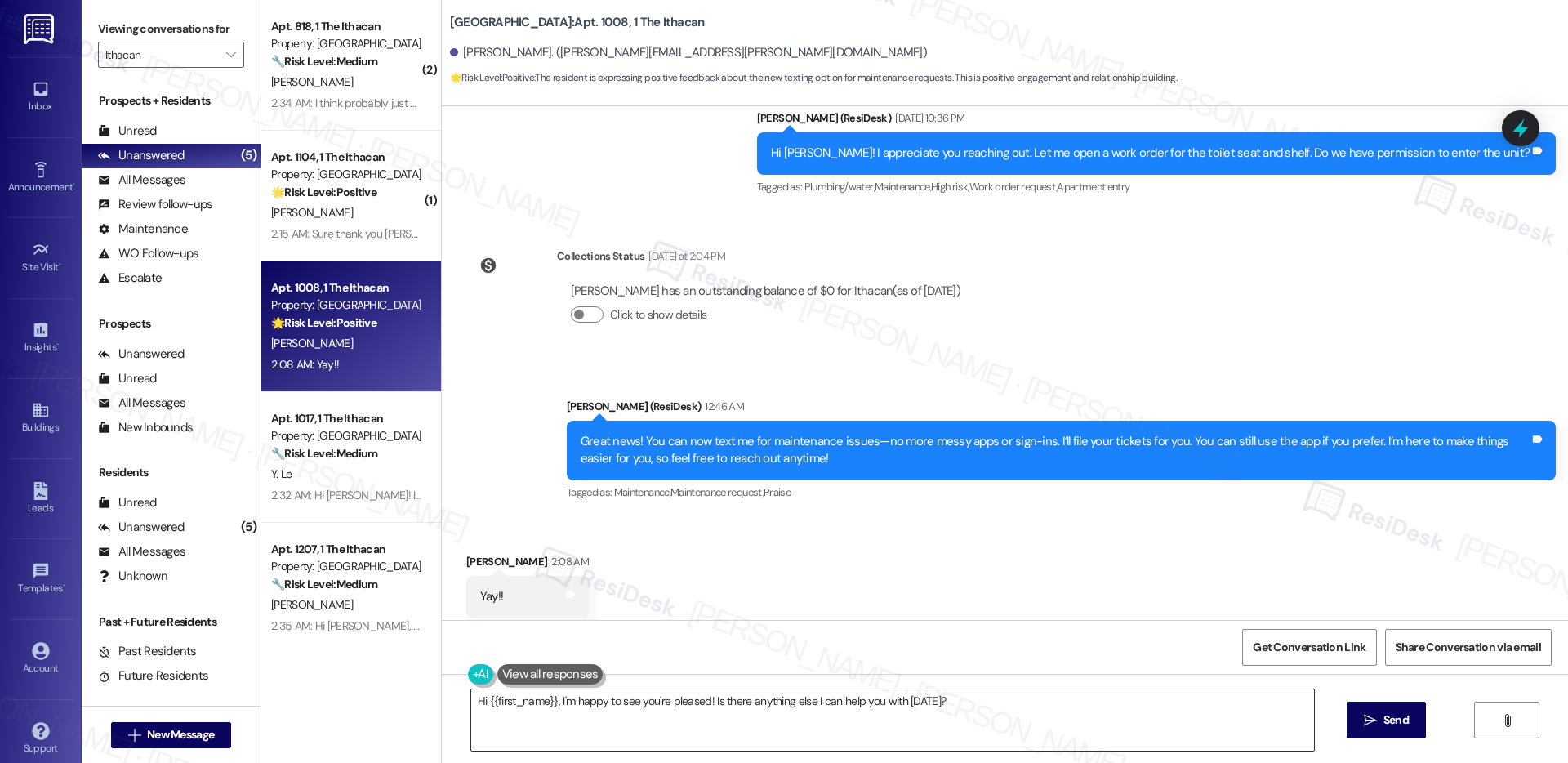
click at [787, 711] on textarea "Hi {{first_name}}, I'm happy to see you're pleased! Is there anything else I ca…" at bounding box center [892, 720] width 843 height 61
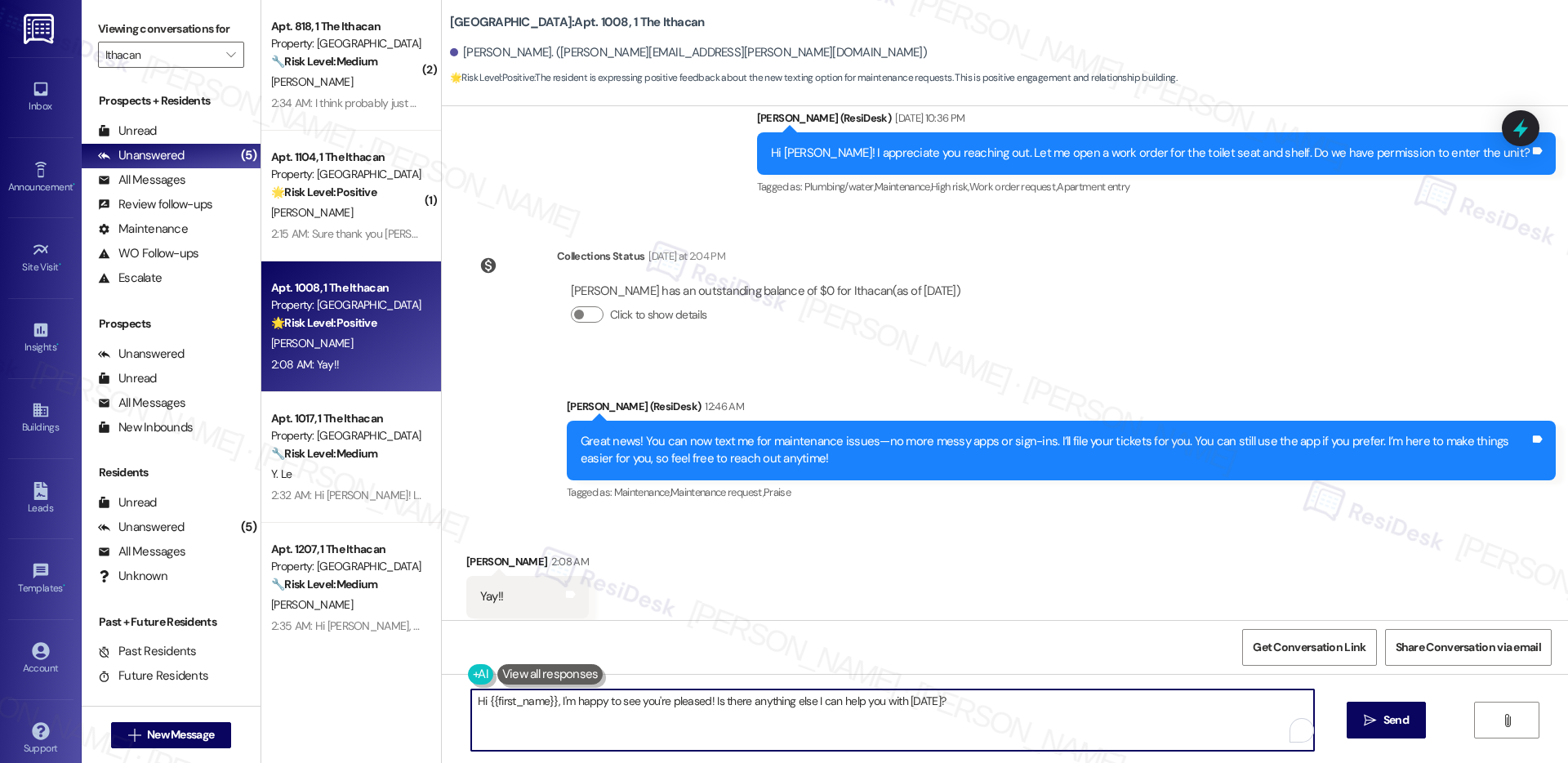
click at [787, 711] on textarea "Hi {{first_name}}, I'm happy to see you're pleased! Is there anything else I ca…" at bounding box center [892, 720] width 843 height 61
type textarea "🫶🏻"
click at [1384, 725] on span "Send" at bounding box center [1396, 721] width 25 height 18
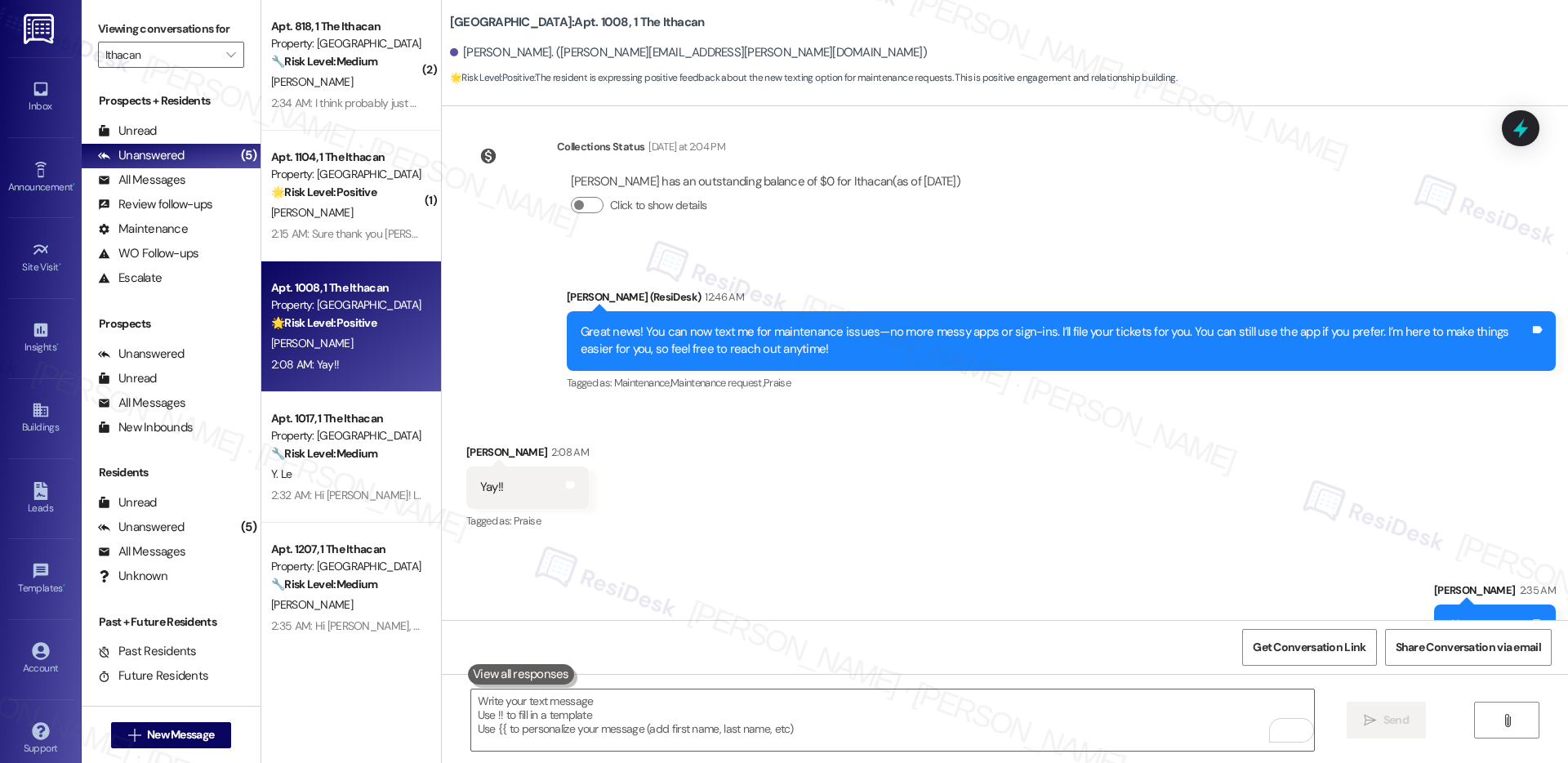
scroll to position [1019, 0]
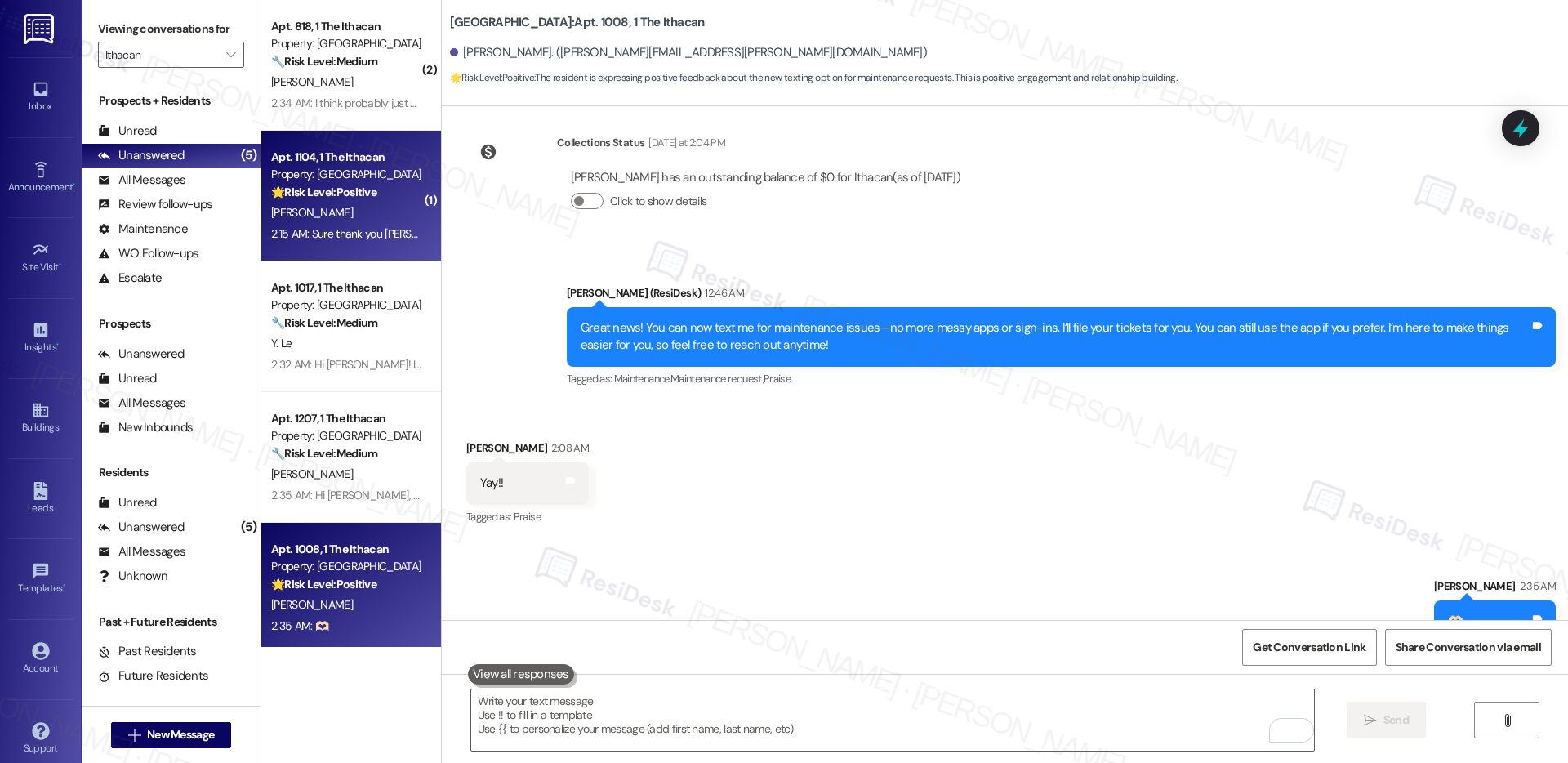
click at [356, 203] on div "Y. Zou" at bounding box center [347, 212] width 154 height 20
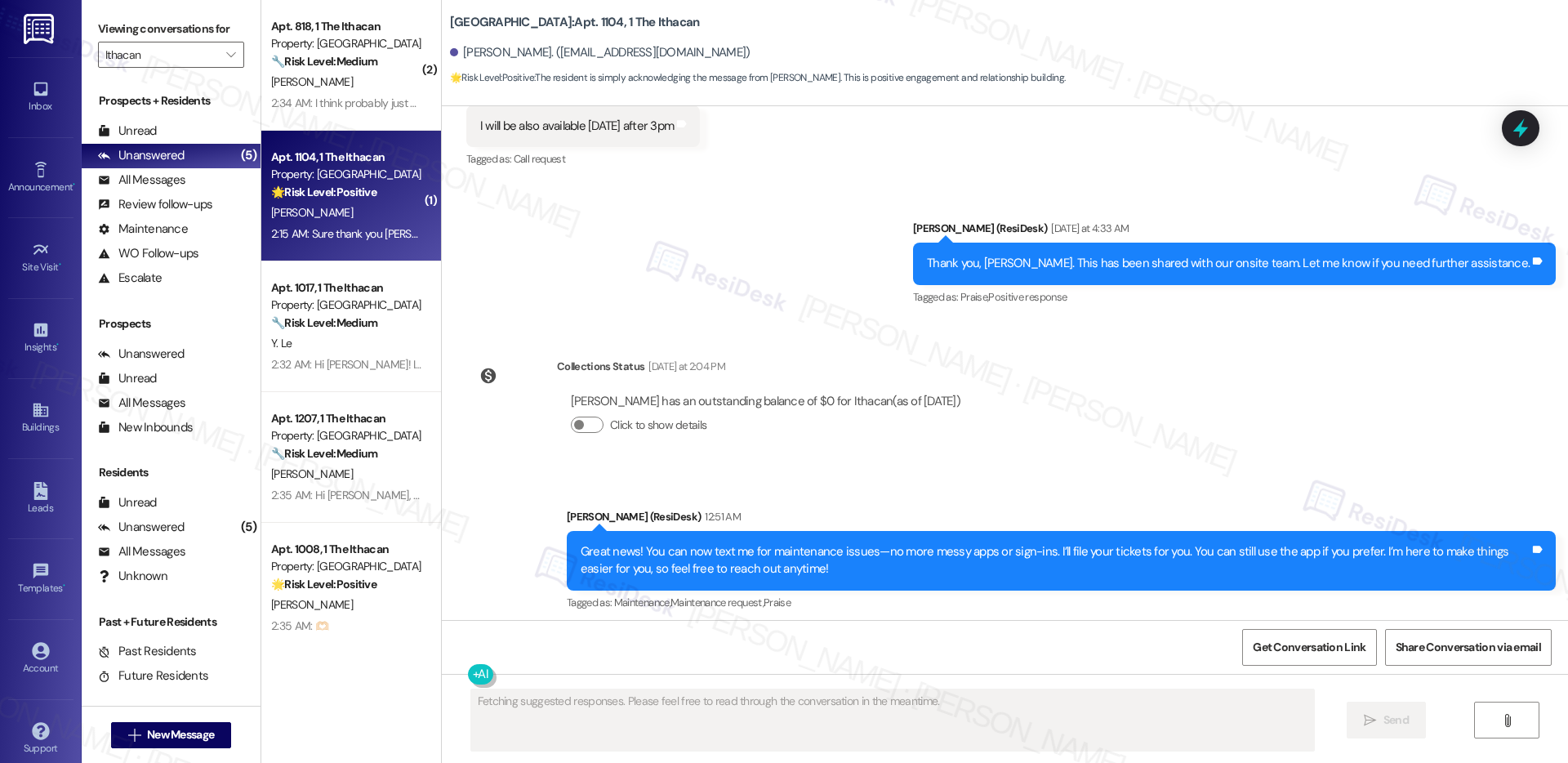
scroll to position [2895, 0]
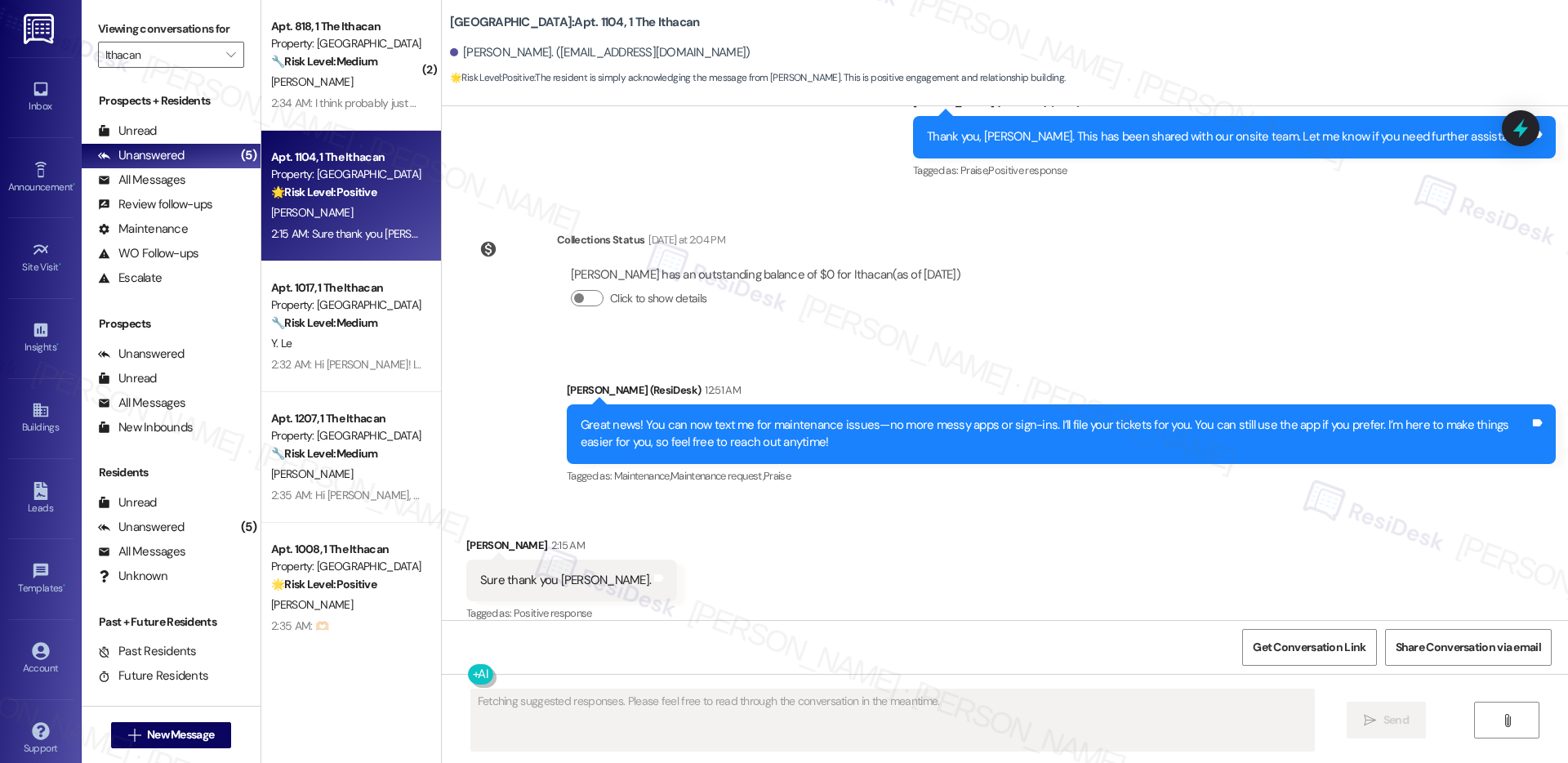
click at [528, 572] on div "Sure thank you Emily." at bounding box center [566, 581] width 171 height 18
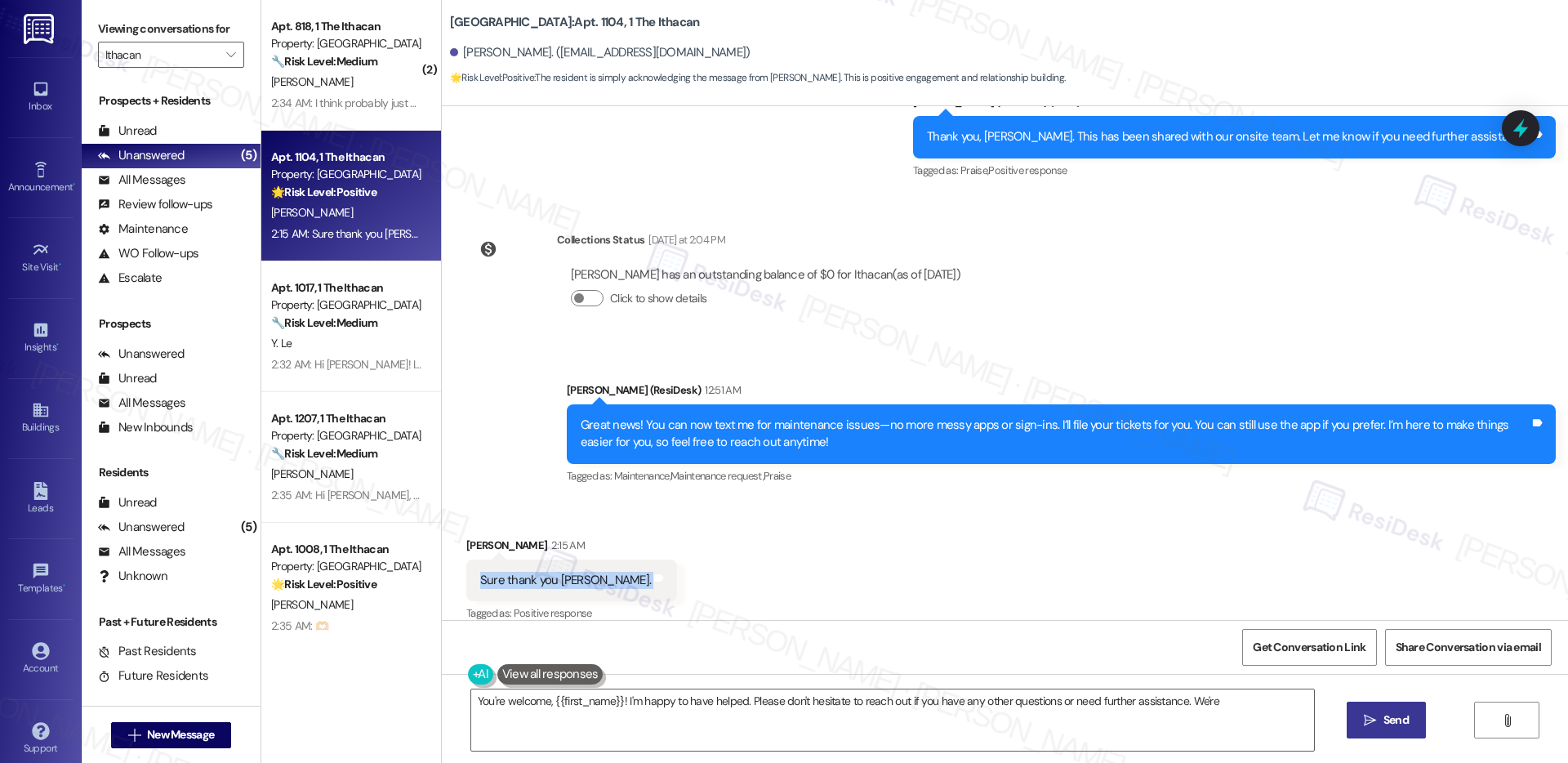
click at [528, 572] on div "Sure thank you Emily." at bounding box center [566, 581] width 171 height 18
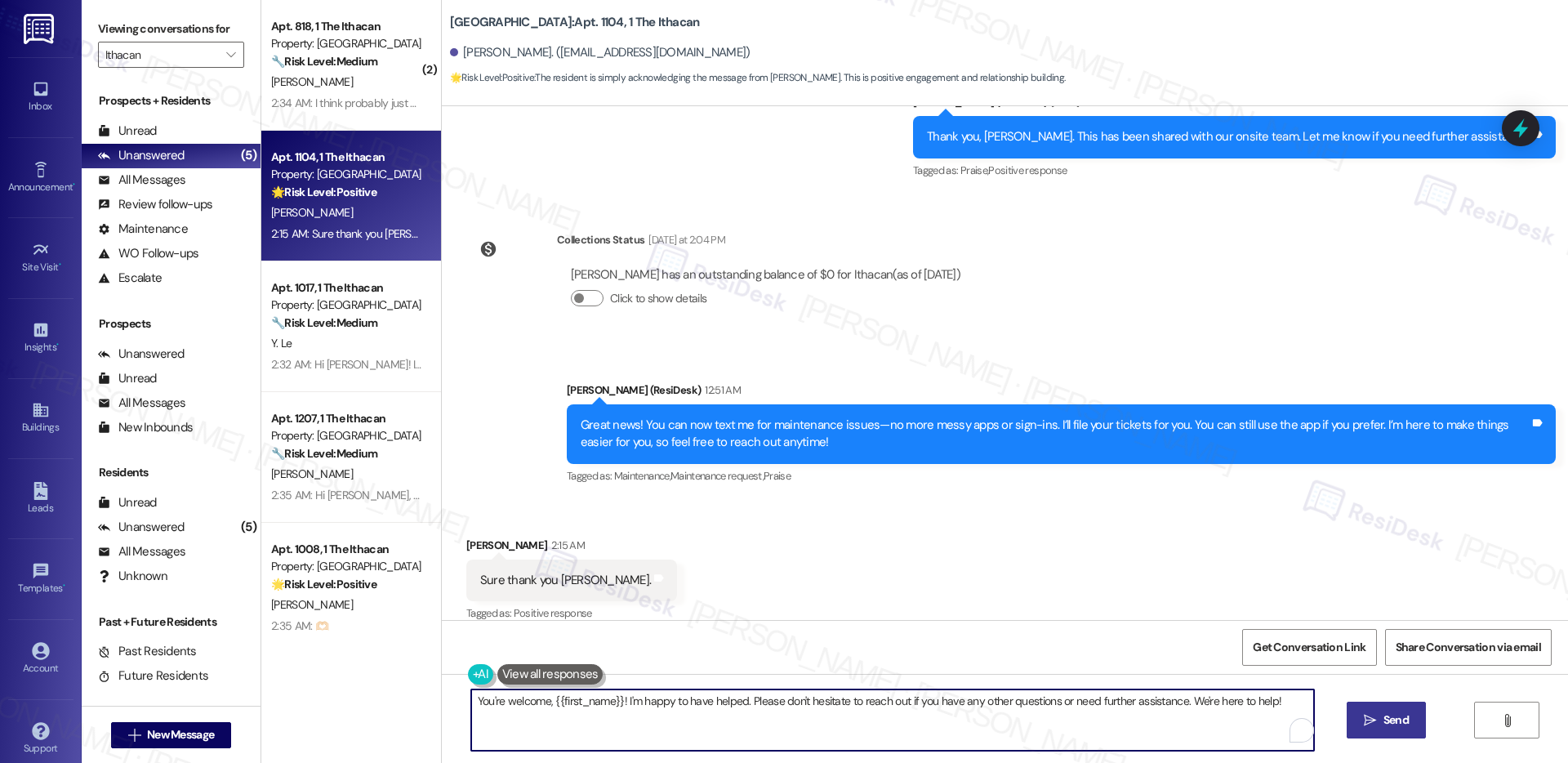
drag, startPoint x: 678, startPoint y: 702, endPoint x: 701, endPoint y: 726, distance: 33.2
click at [701, 726] on textarea "You're welcome, {{first_name}}! I'm happy to have helped. Please don't hesitate…" at bounding box center [892, 720] width 843 height 61
type textarea "You're welcome, {{first_name}}! I'm happy to help!"
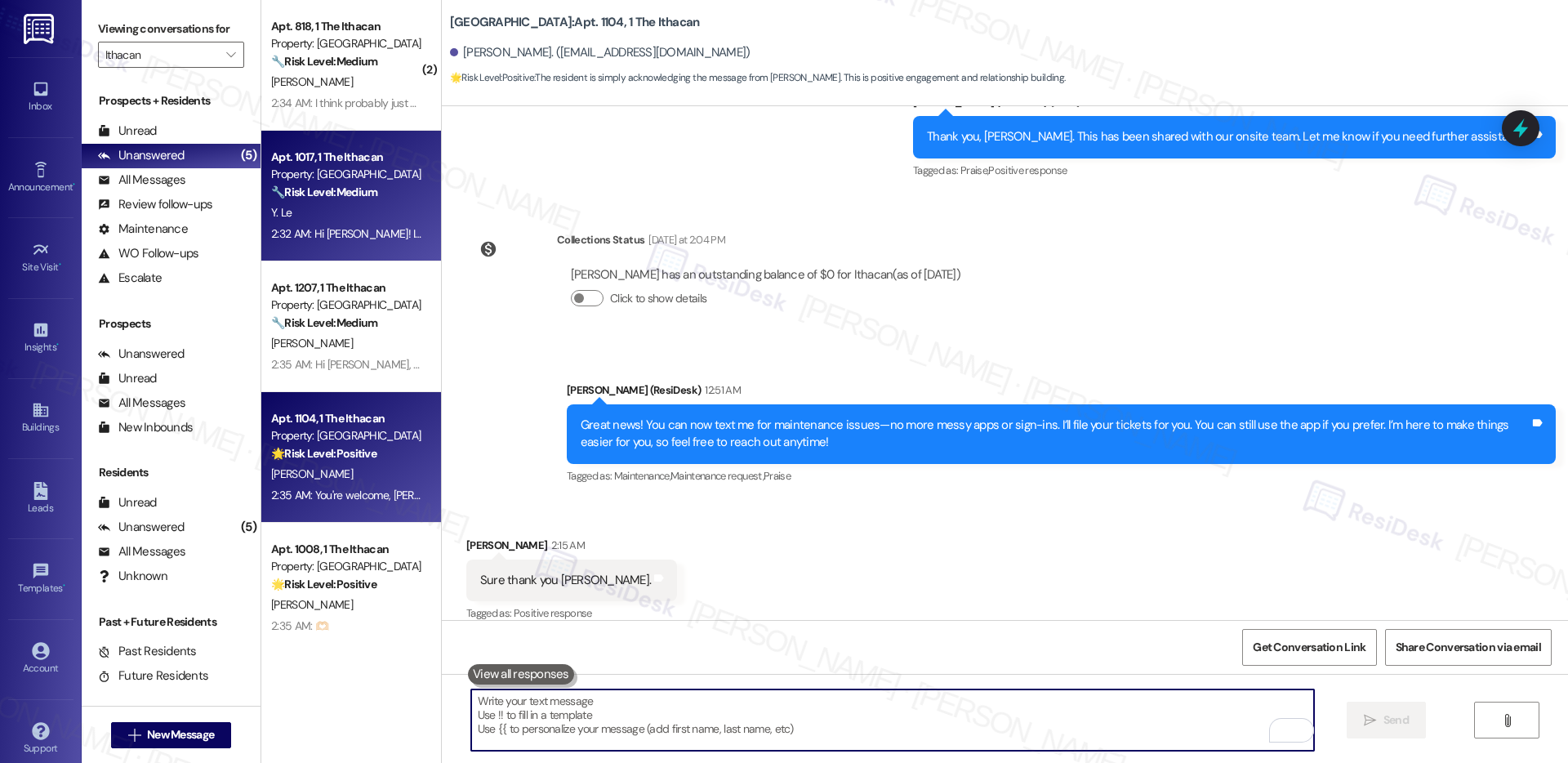
scroll to position [6, 0]
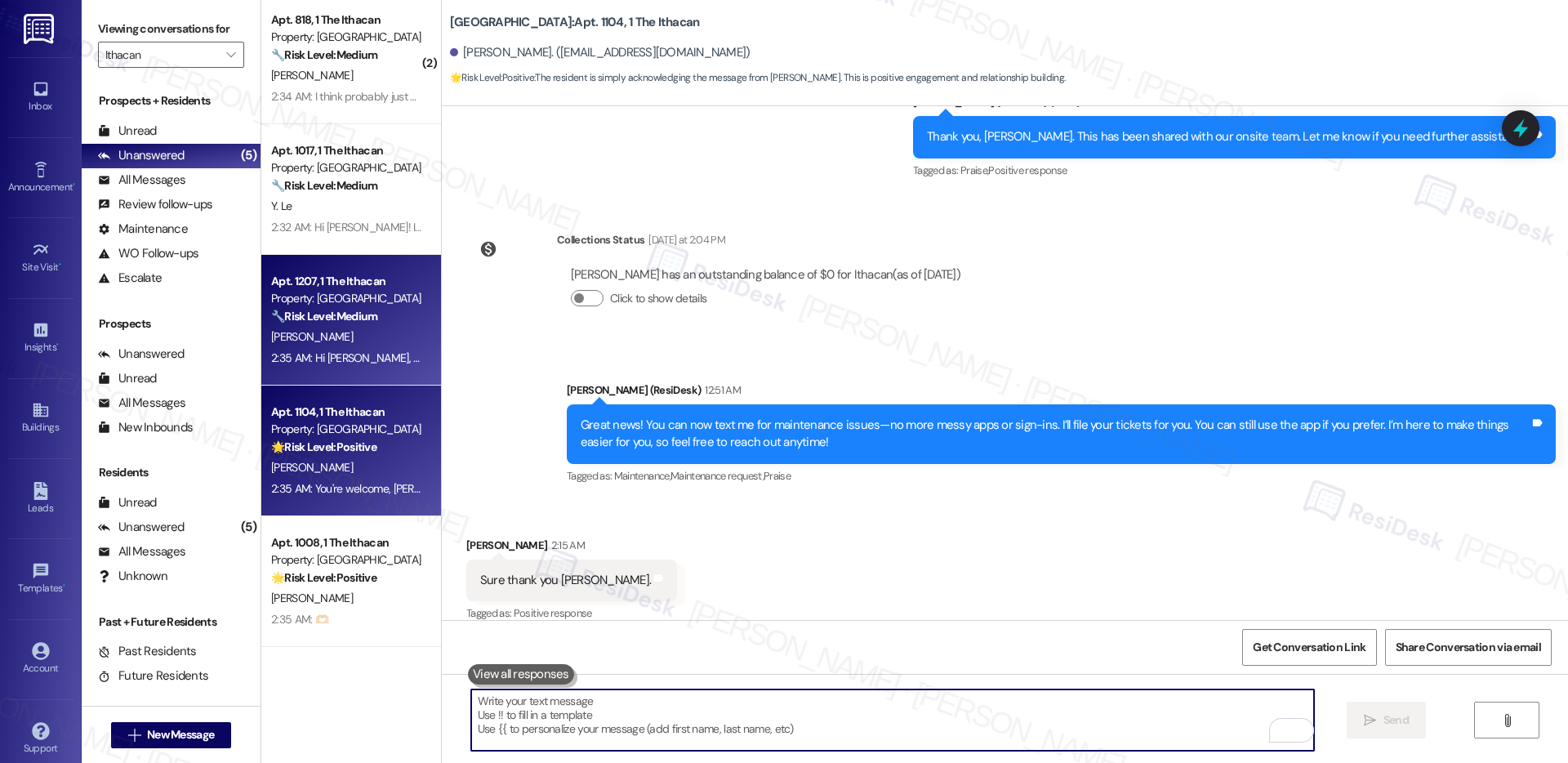
click at [368, 365] on div "2:35 AM: Hi Frank, thanks for letting us know about the maintenance needs! Can …" at bounding box center [347, 357] width 154 height 20
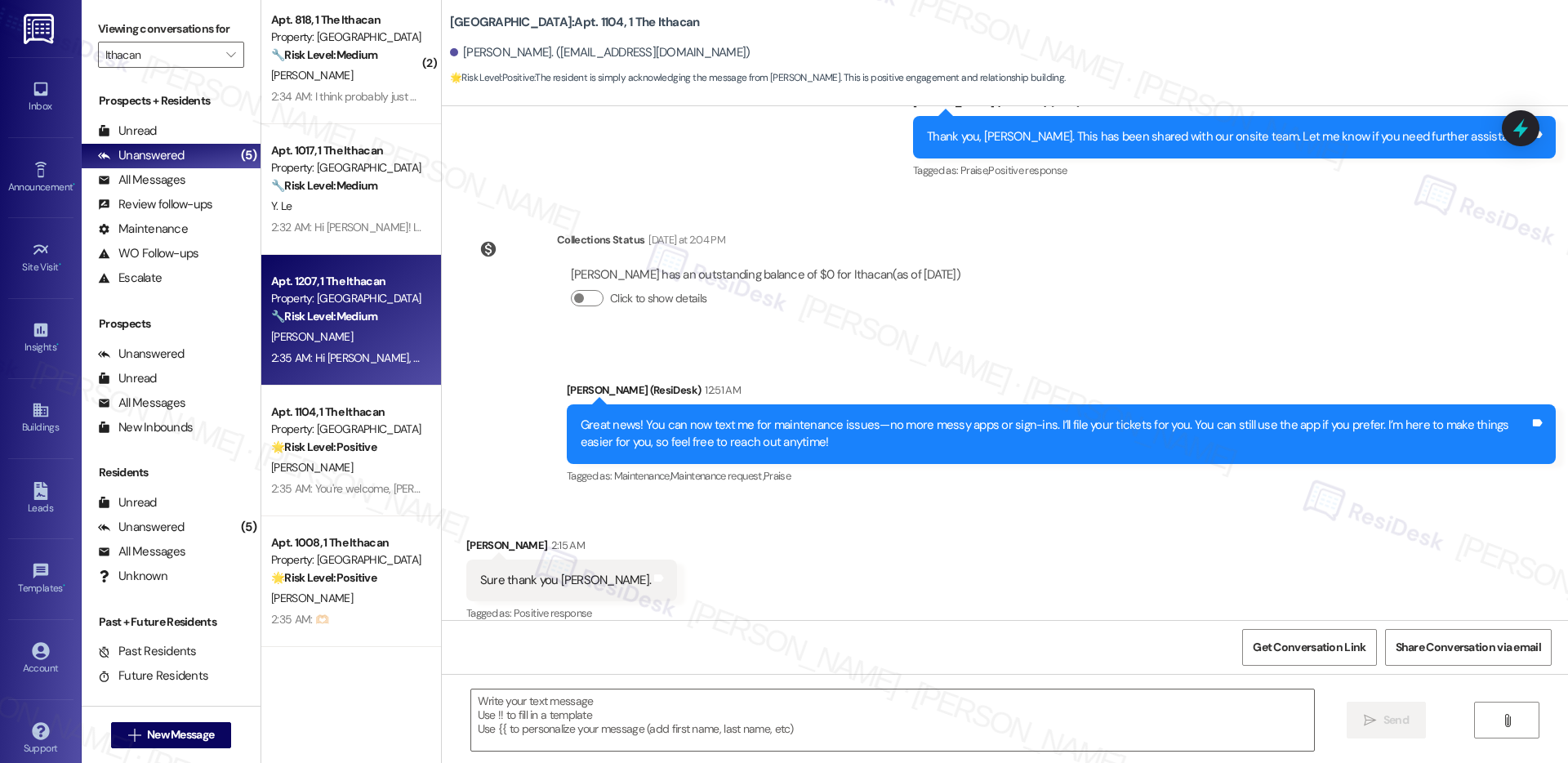
type textarea "Fetching suggested responses. Please feel free to read through the conversation…"
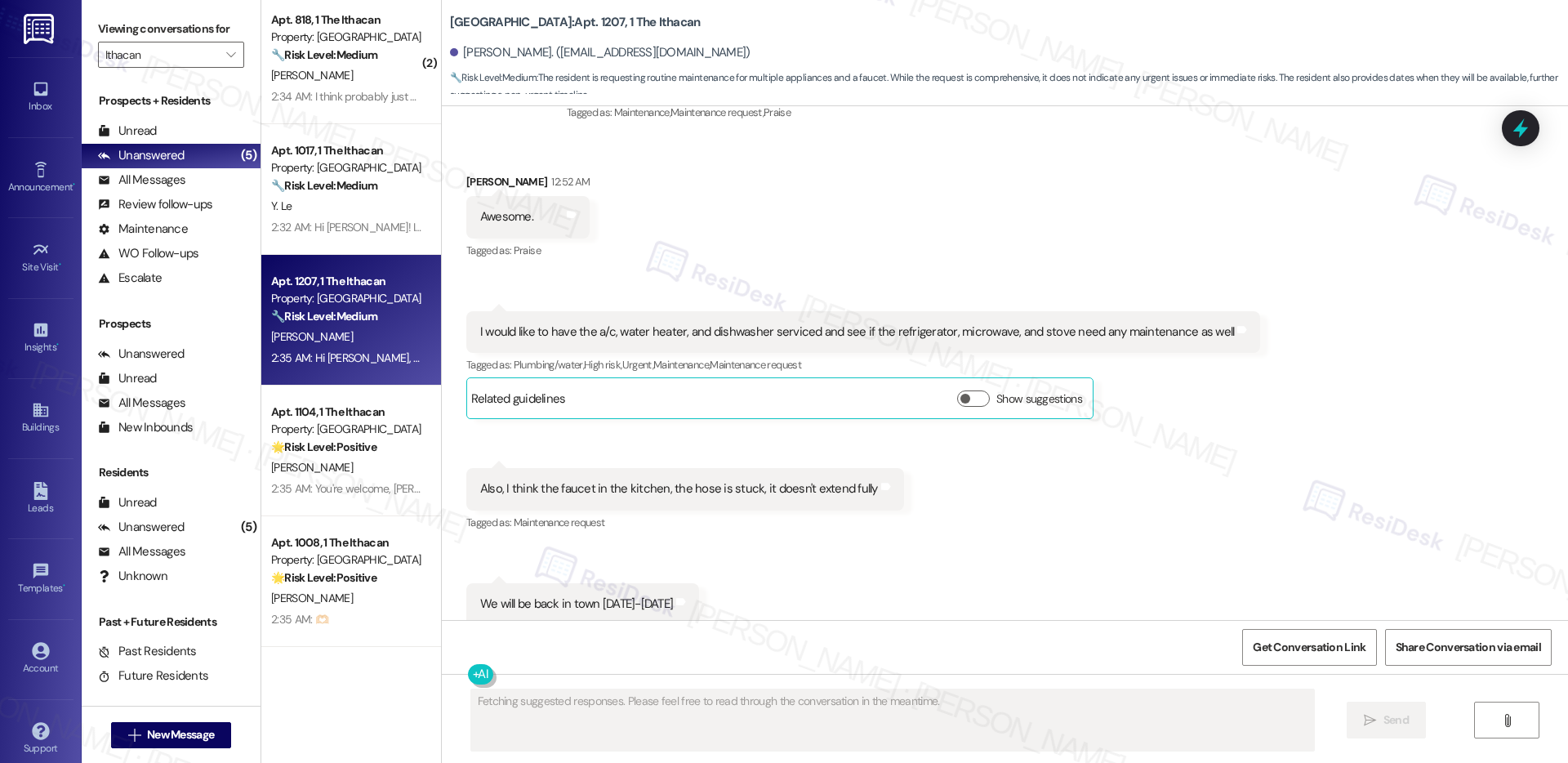
scroll to position [1447, 0]
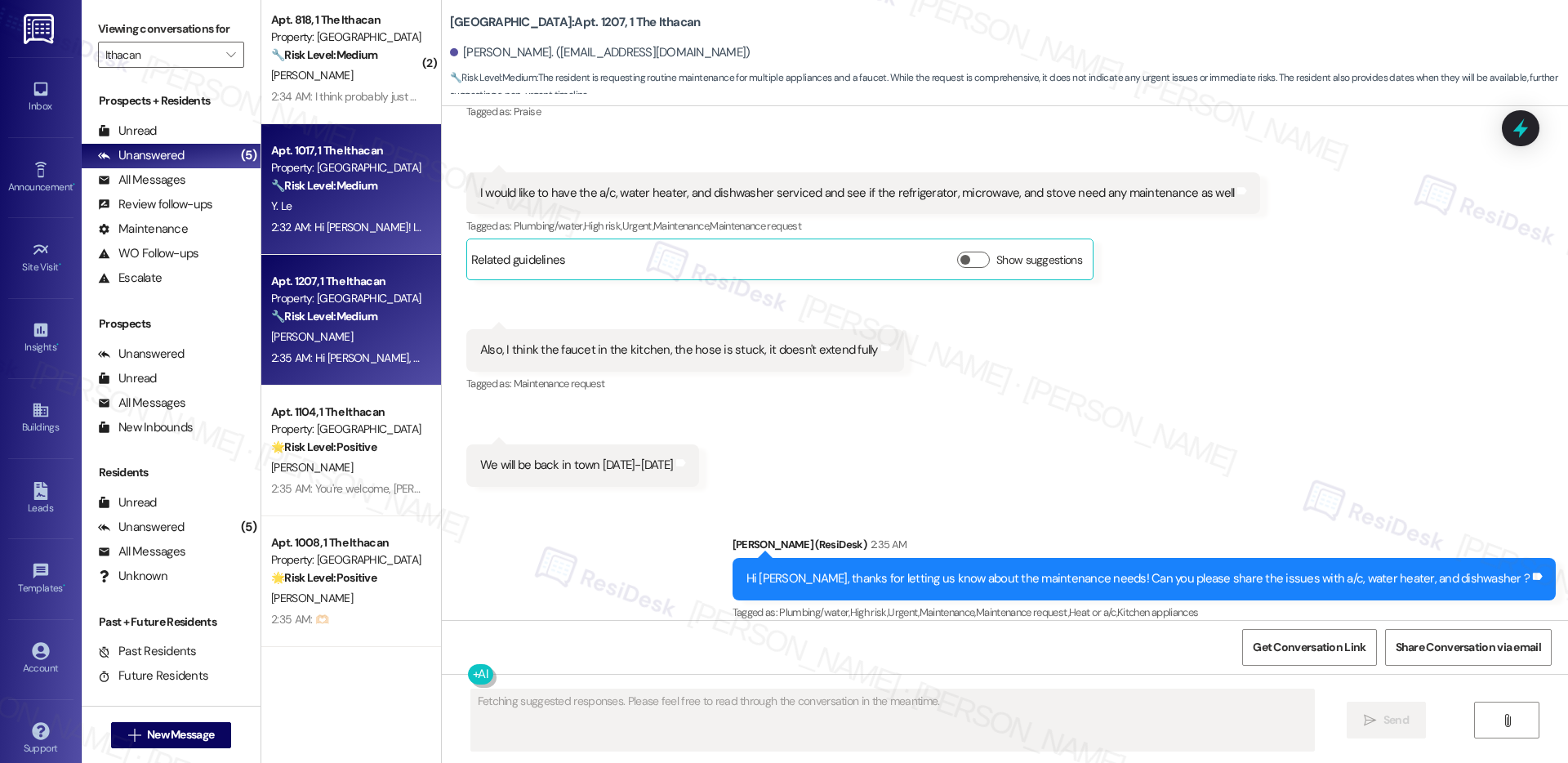
click at [339, 201] on div "Y. Le" at bounding box center [347, 206] width 154 height 20
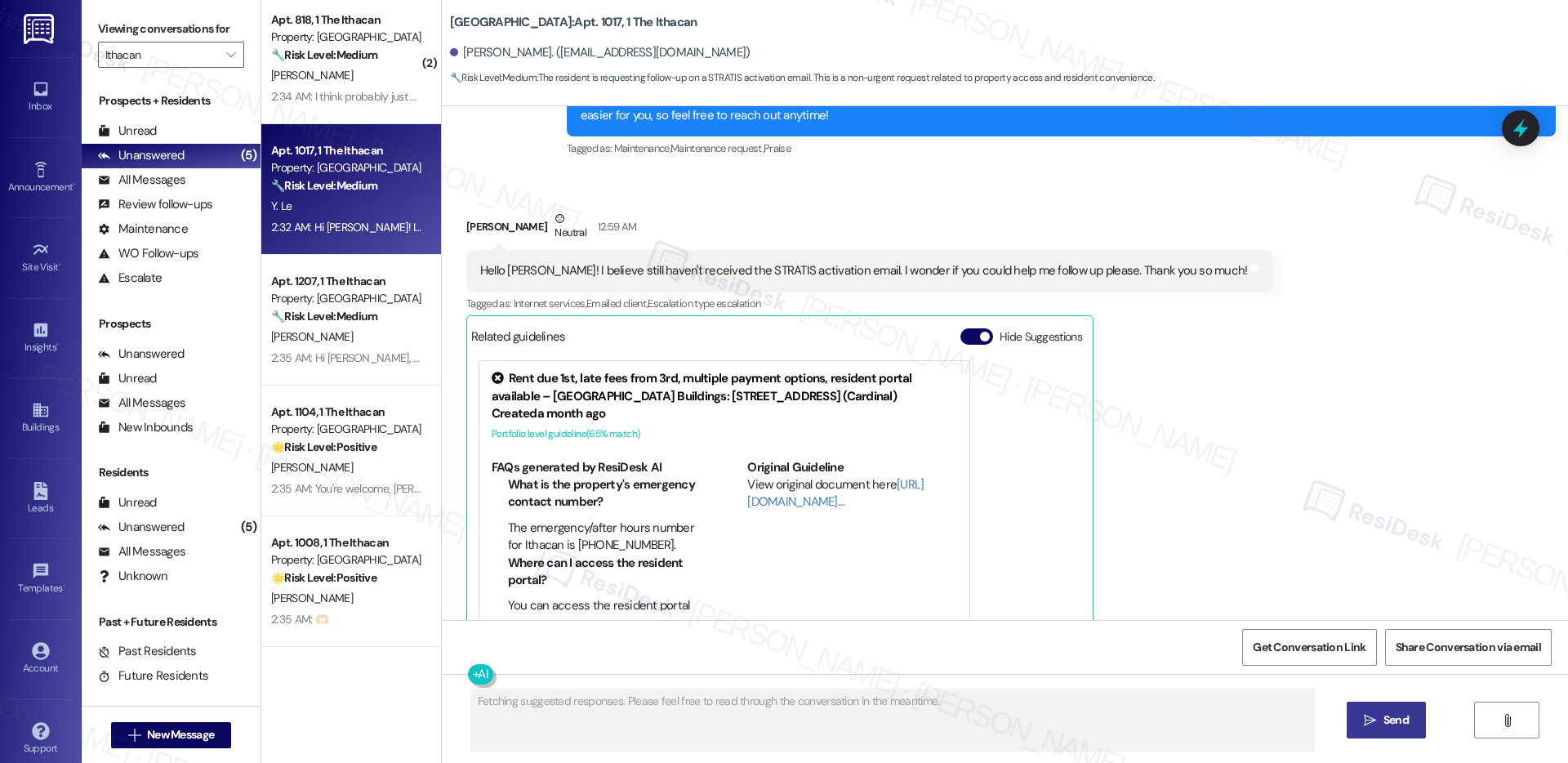
scroll to position [1389, 0]
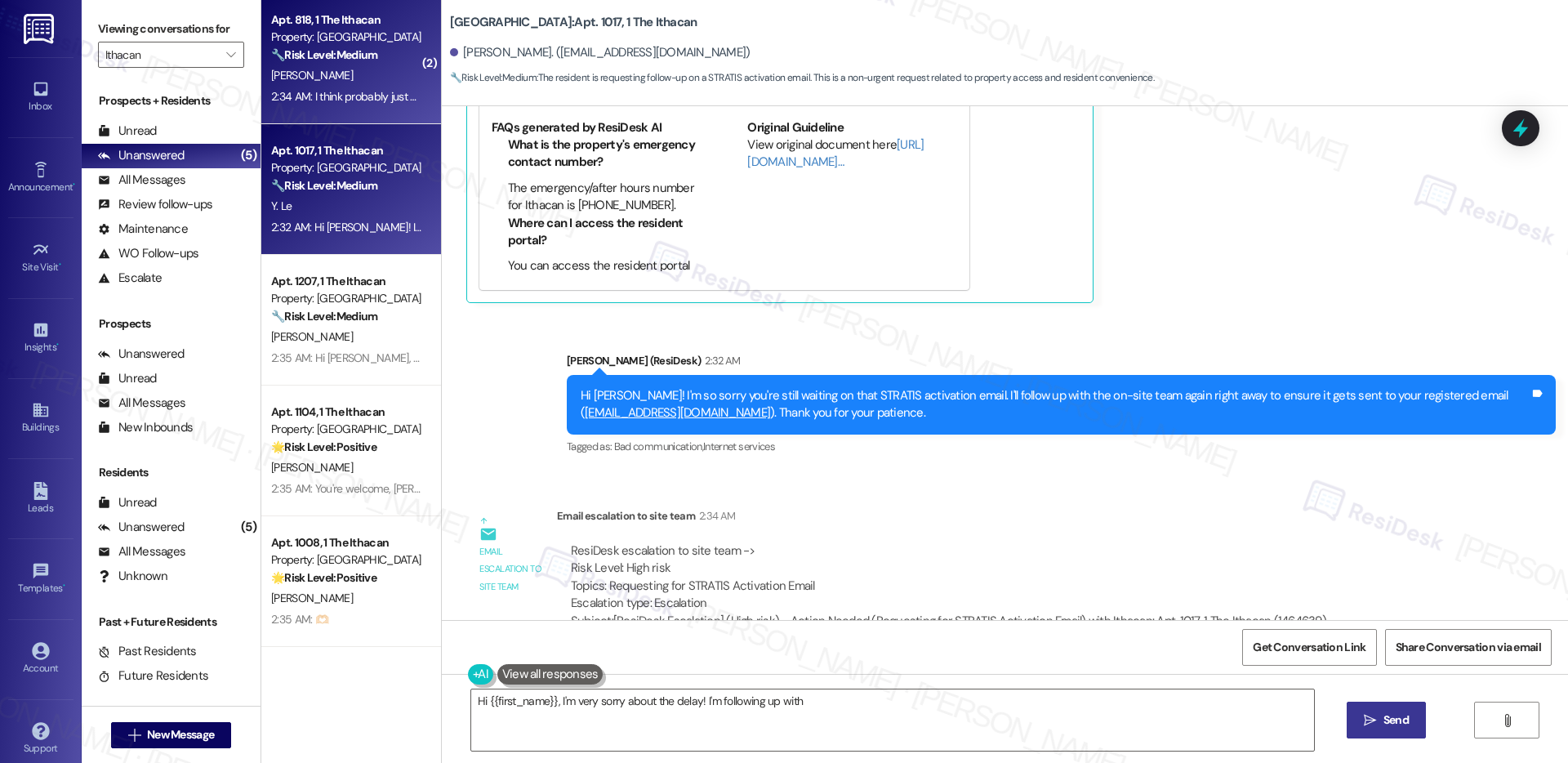
type textarea "Hi {{first_name}}, I'm very sorry about the delay! I'm following up with"
click at [340, 83] on div "[PERSON_NAME]" at bounding box center [347, 75] width 154 height 20
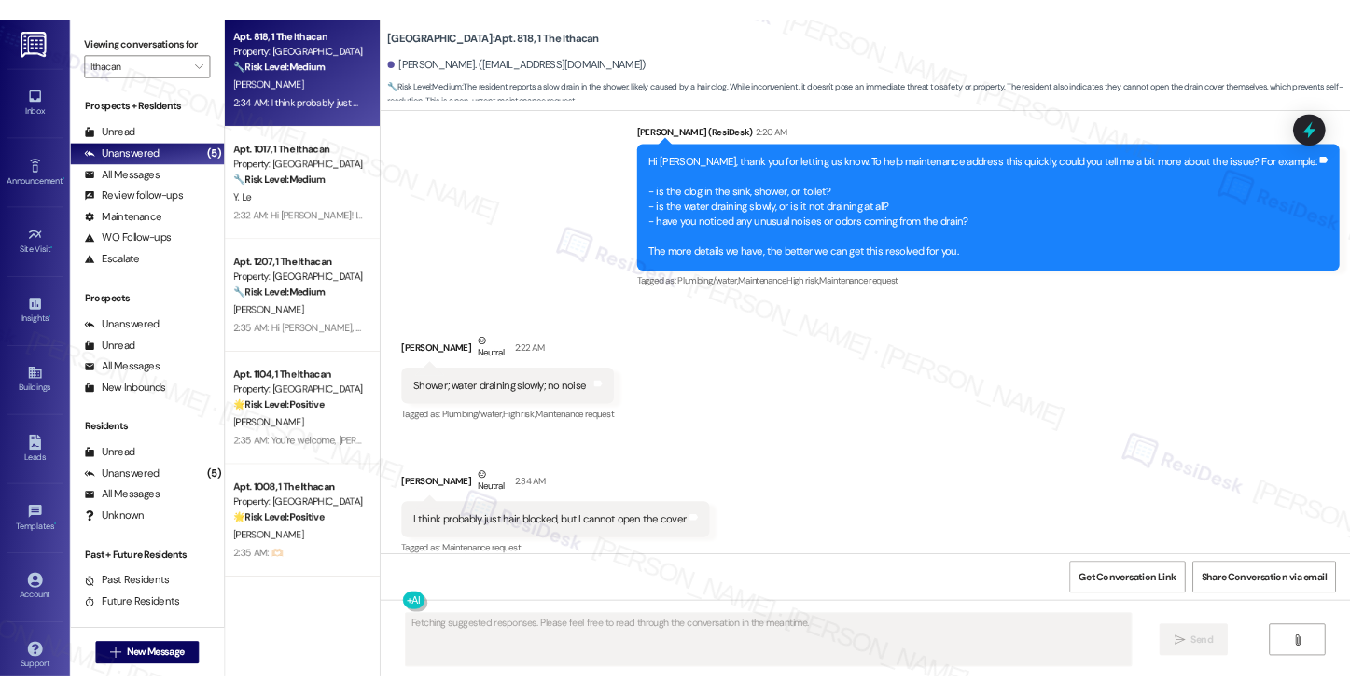
scroll to position [891, 0]
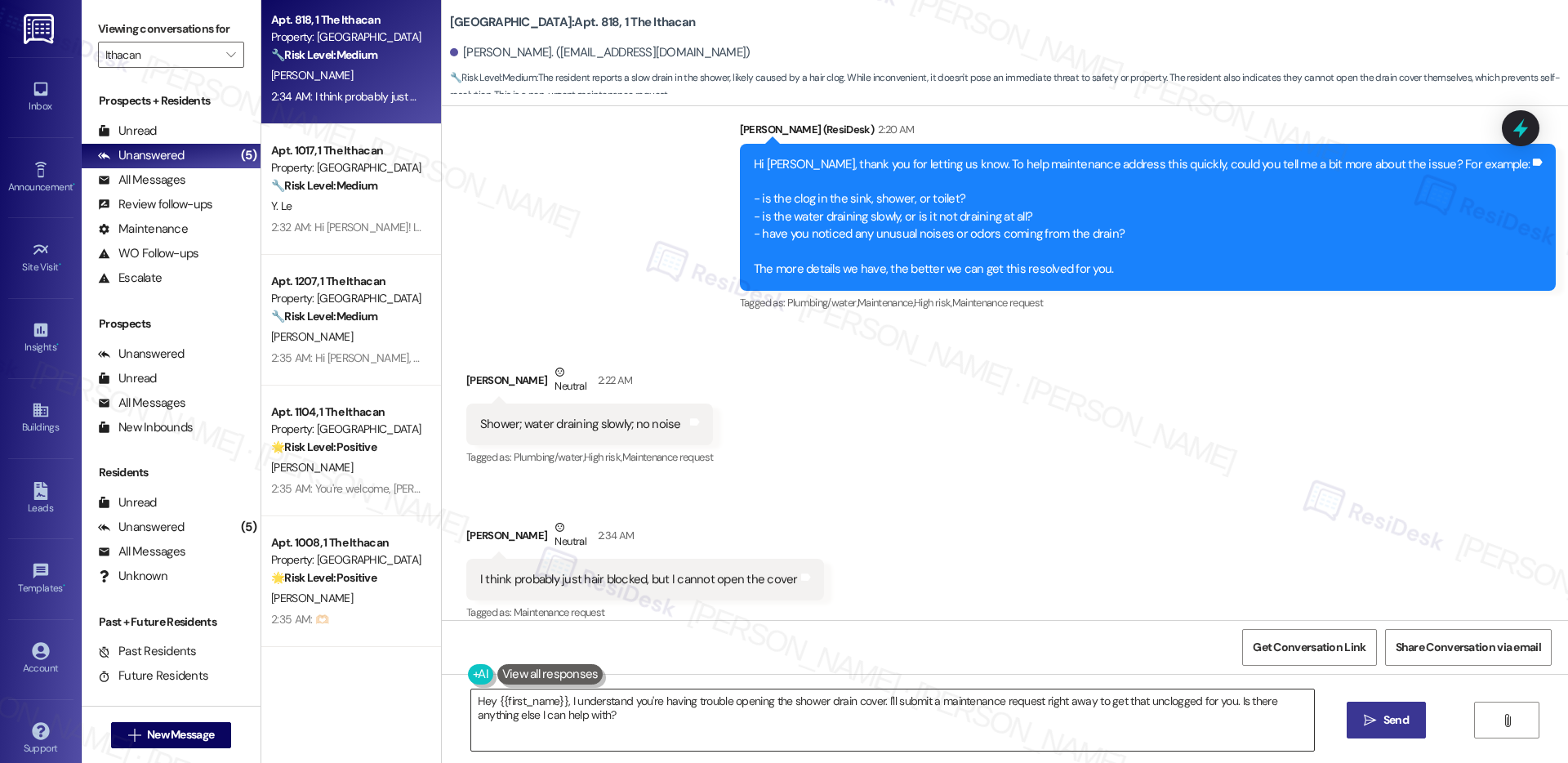
click at [739, 699] on textarea "Hey {{first_name}}, I understand you're having trouble opening the shower drain…" at bounding box center [892, 720] width 843 height 61
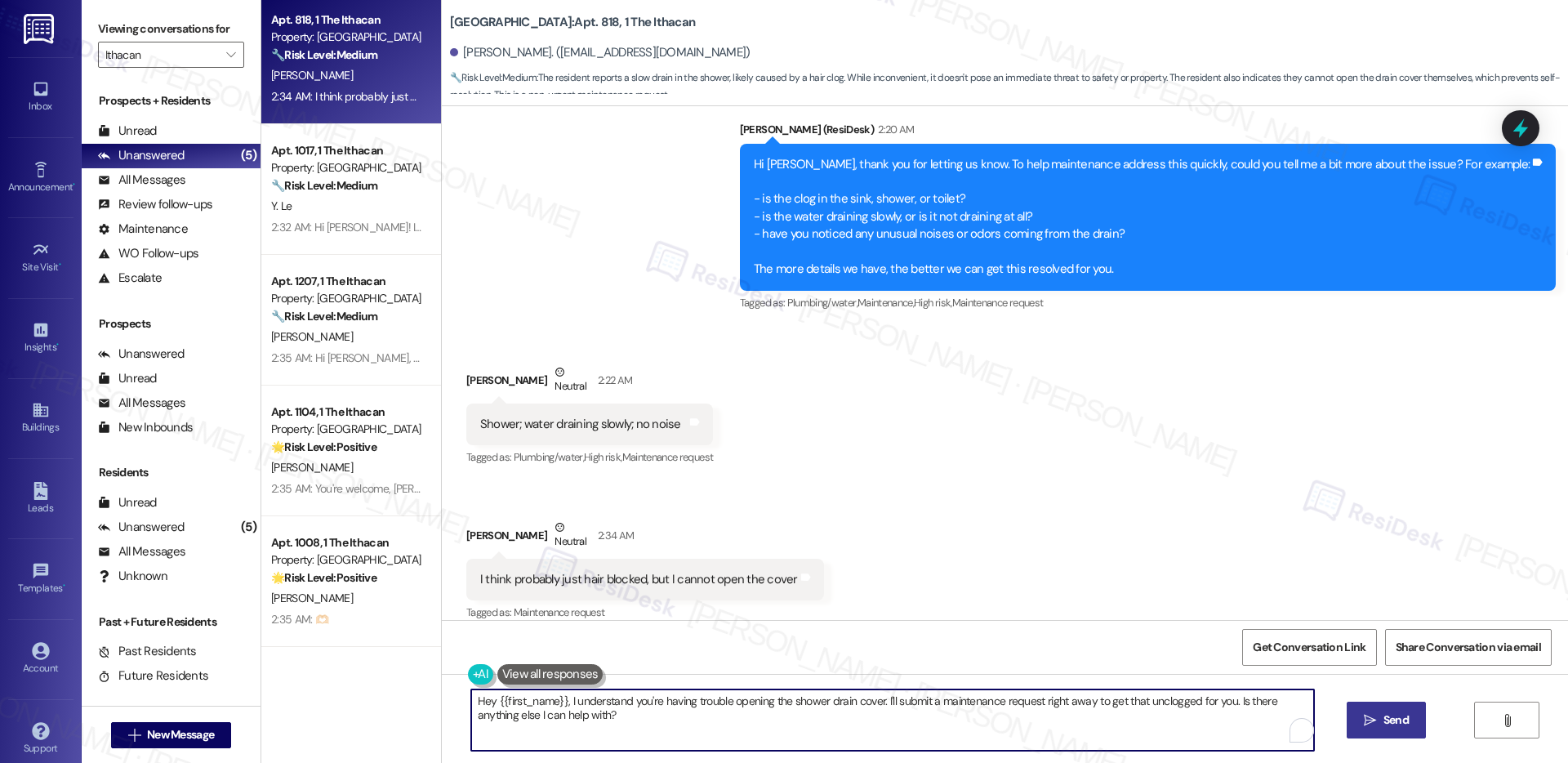
click at [738, 726] on textarea "Hey {{first_name}}, I understand you're having trouble opening the shower drain…" at bounding box center [892, 720] width 843 height 61
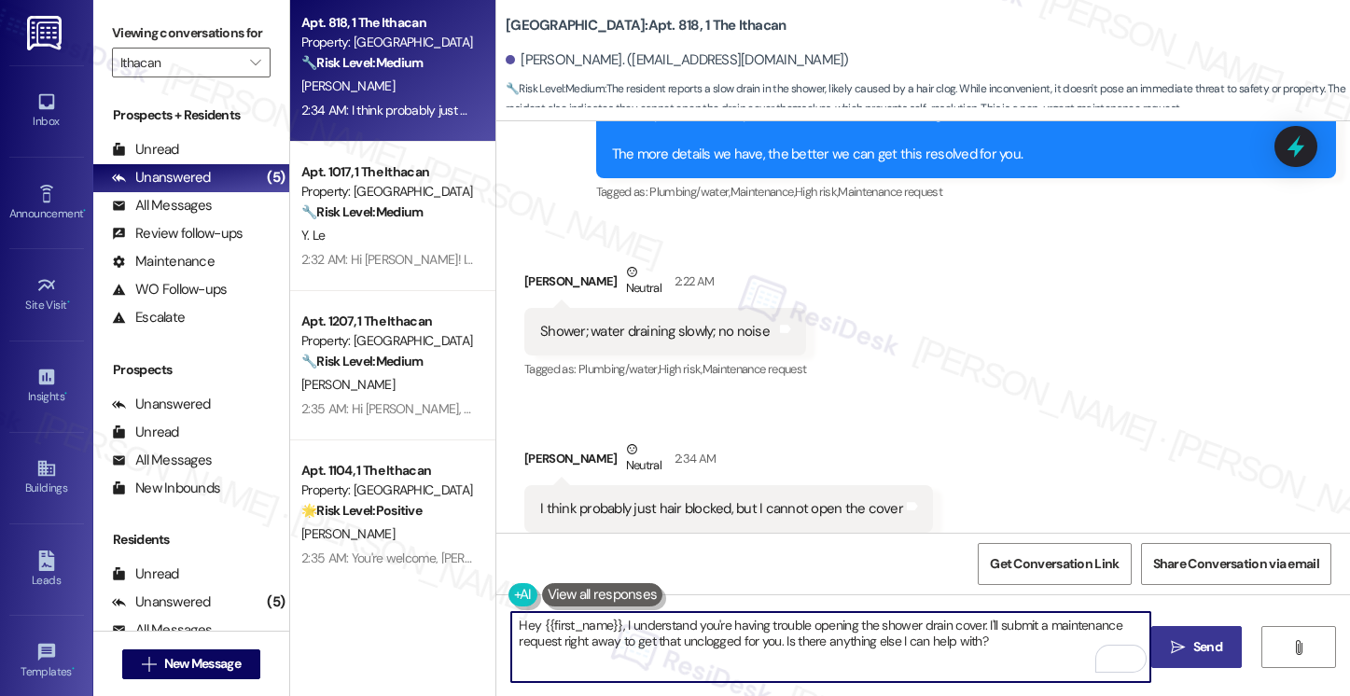
scroll to position [1126, 0]
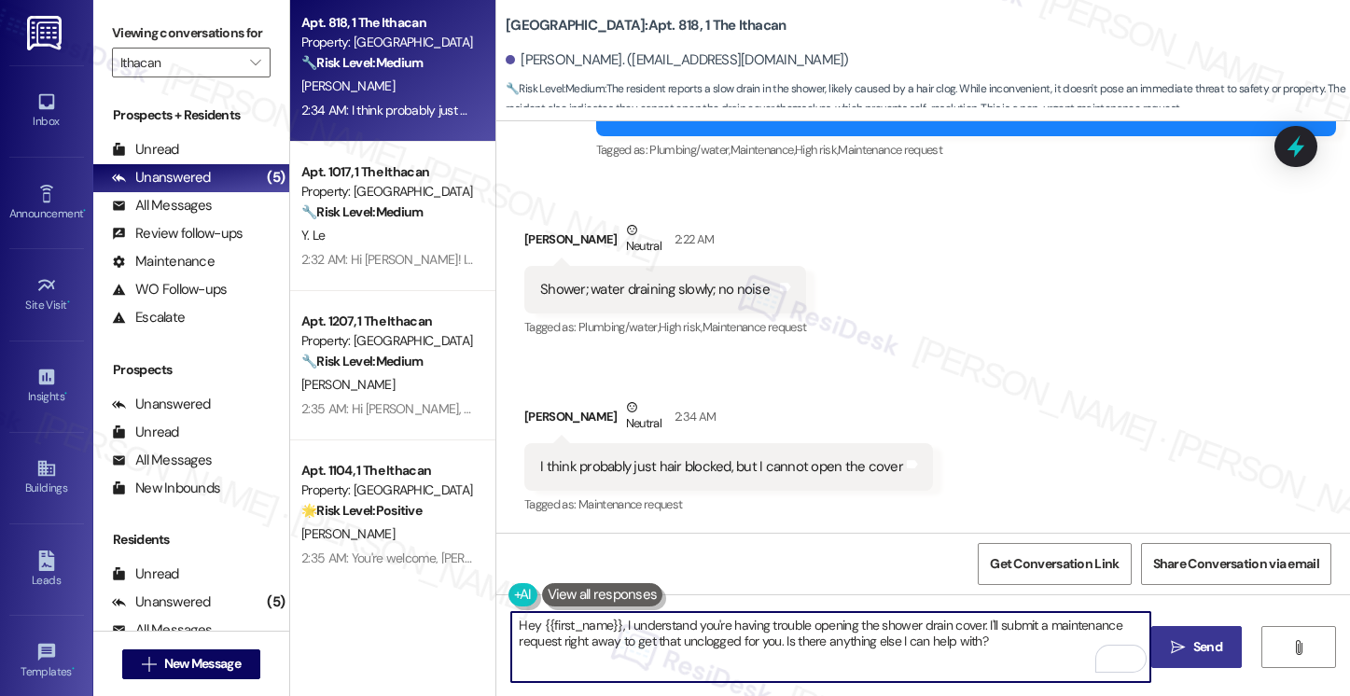
click at [759, 633] on textarea "Hey {{first_name}}, I understand you're having trouble opening the shower drain…" at bounding box center [830, 647] width 638 height 70
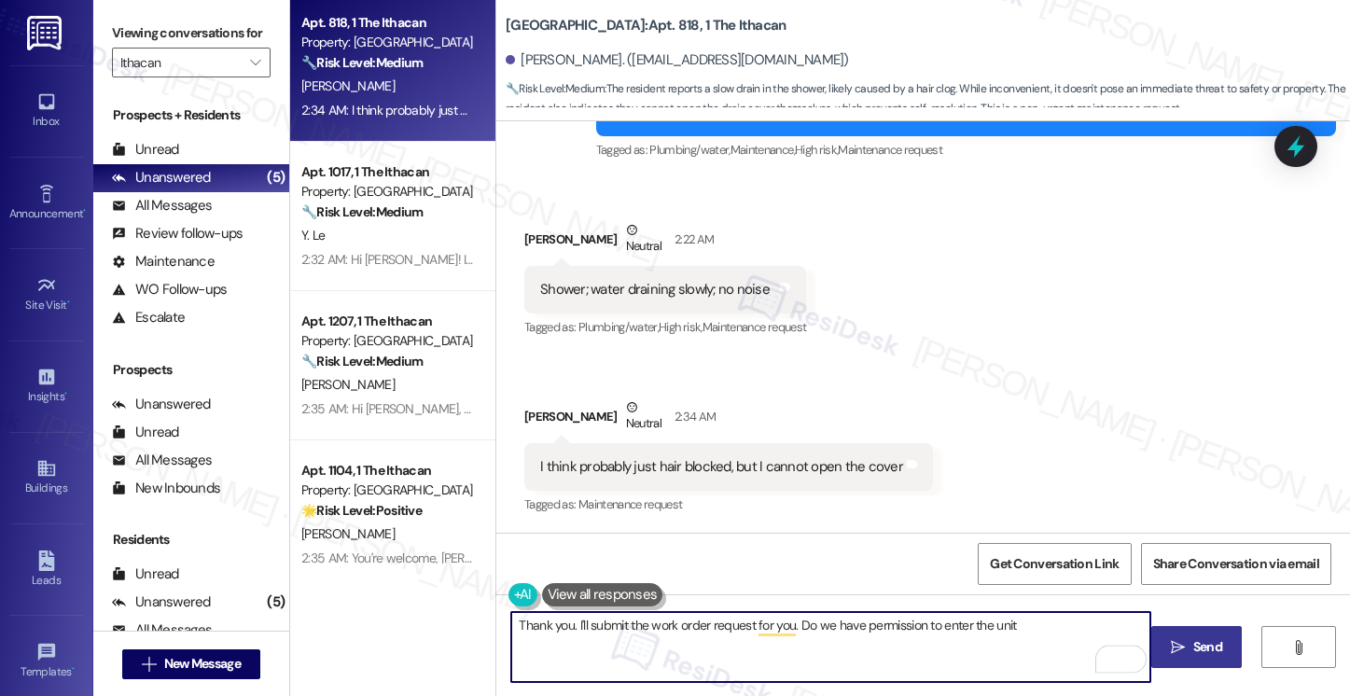
type textarea "Thank you. I'll submit the work order request for you. Do we have permission to…"
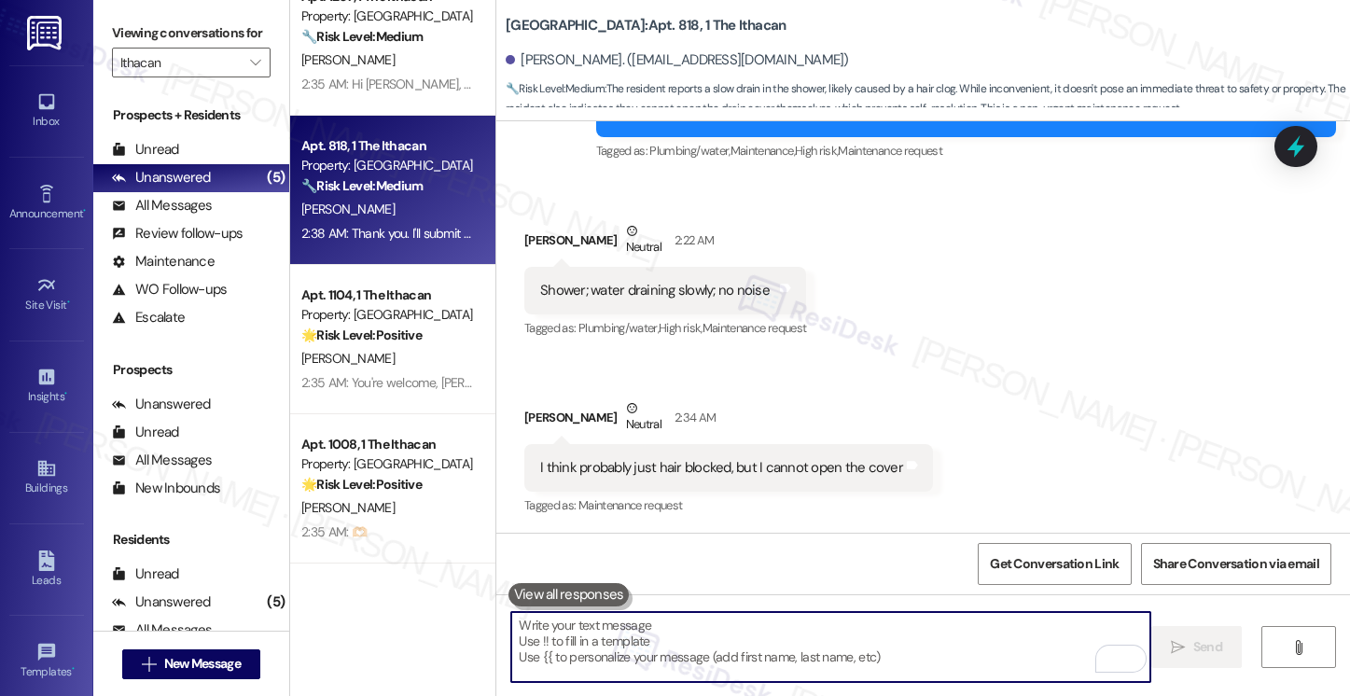
scroll to position [0, 0]
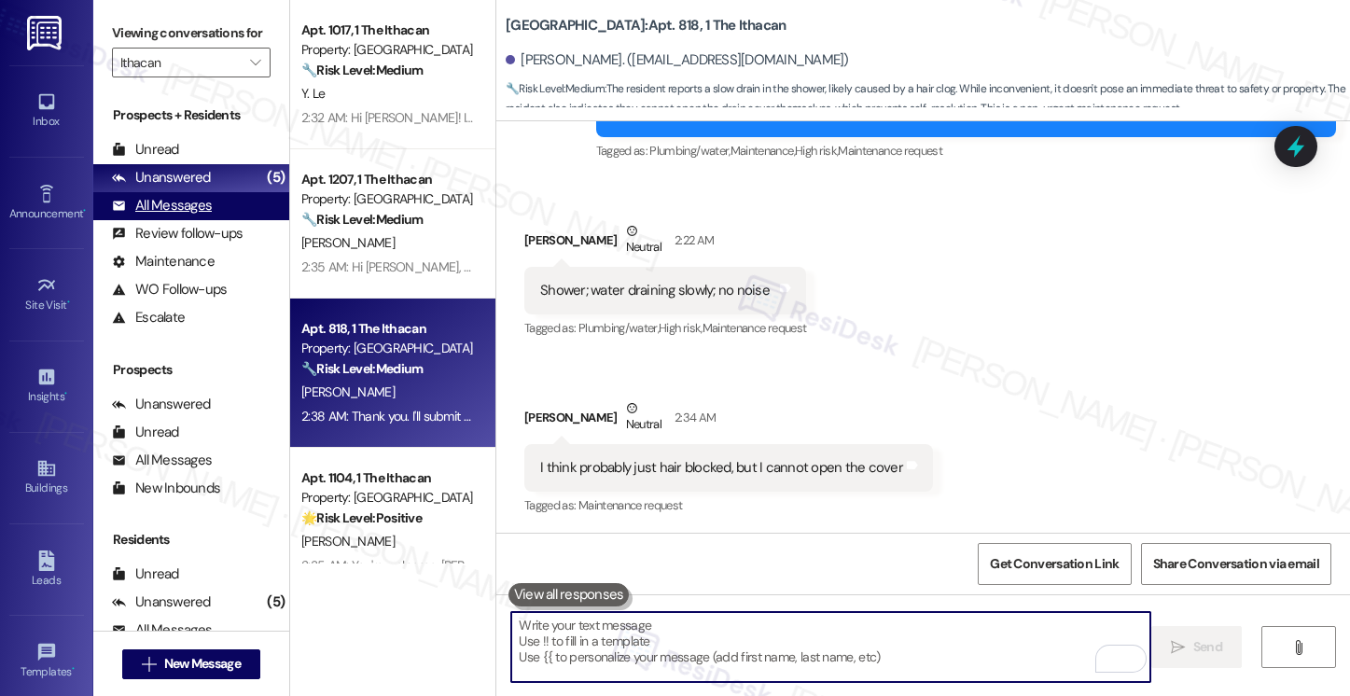
click at [195, 216] on div "All Messages" at bounding box center [162, 206] width 100 height 20
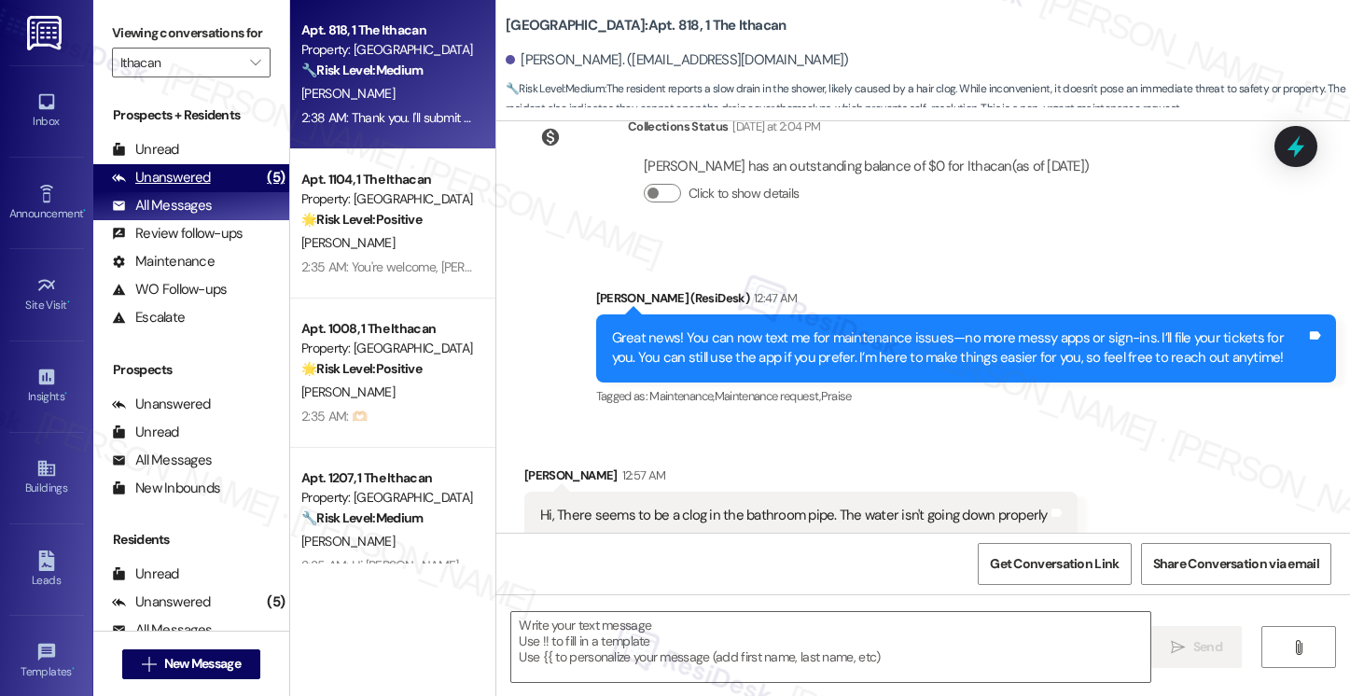
type textarea "Fetching suggested responses. Please feel free to read through the conversation…"
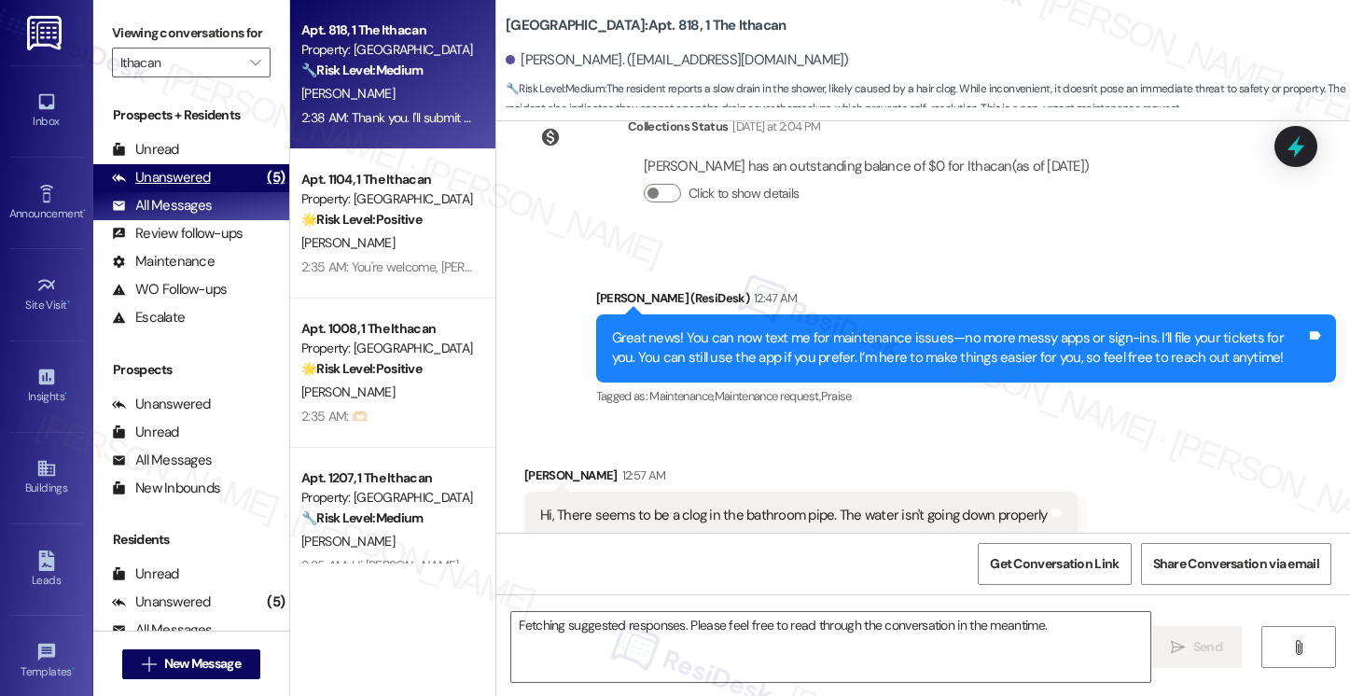
click at [197, 188] on div "Unanswered" at bounding box center [161, 178] width 99 height 20
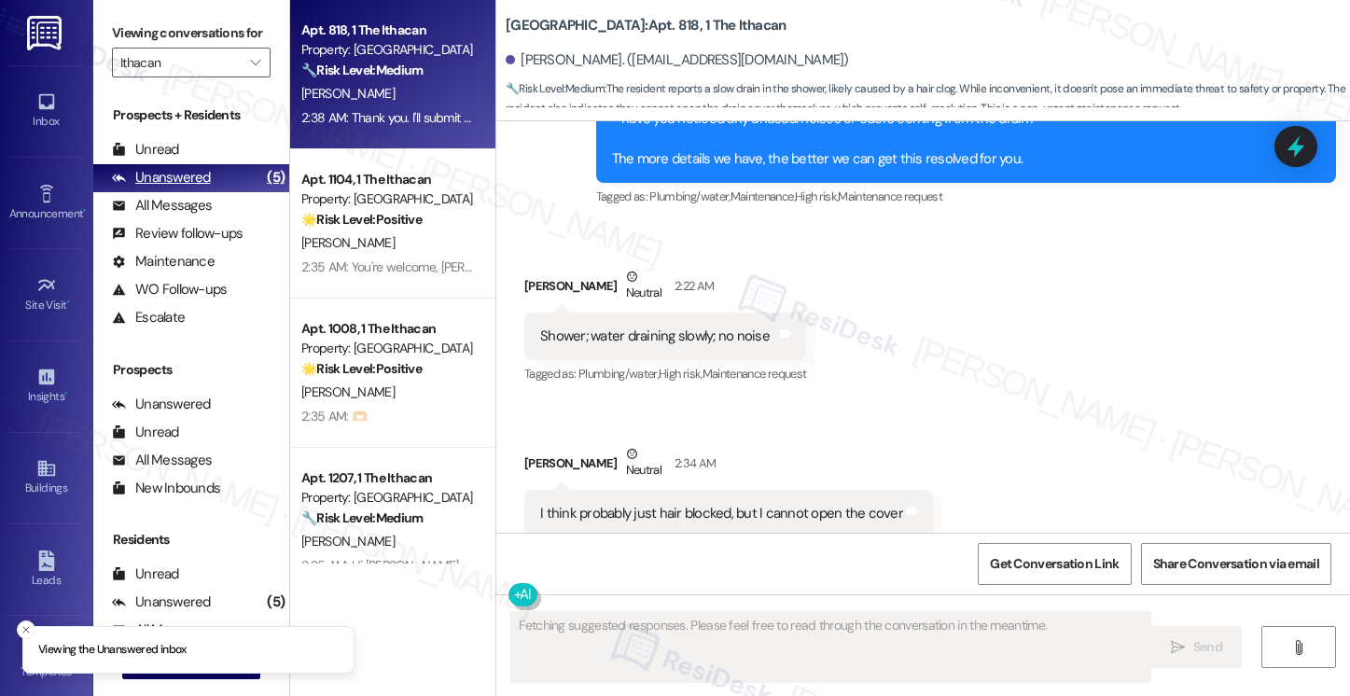
scroll to position [1125, 0]
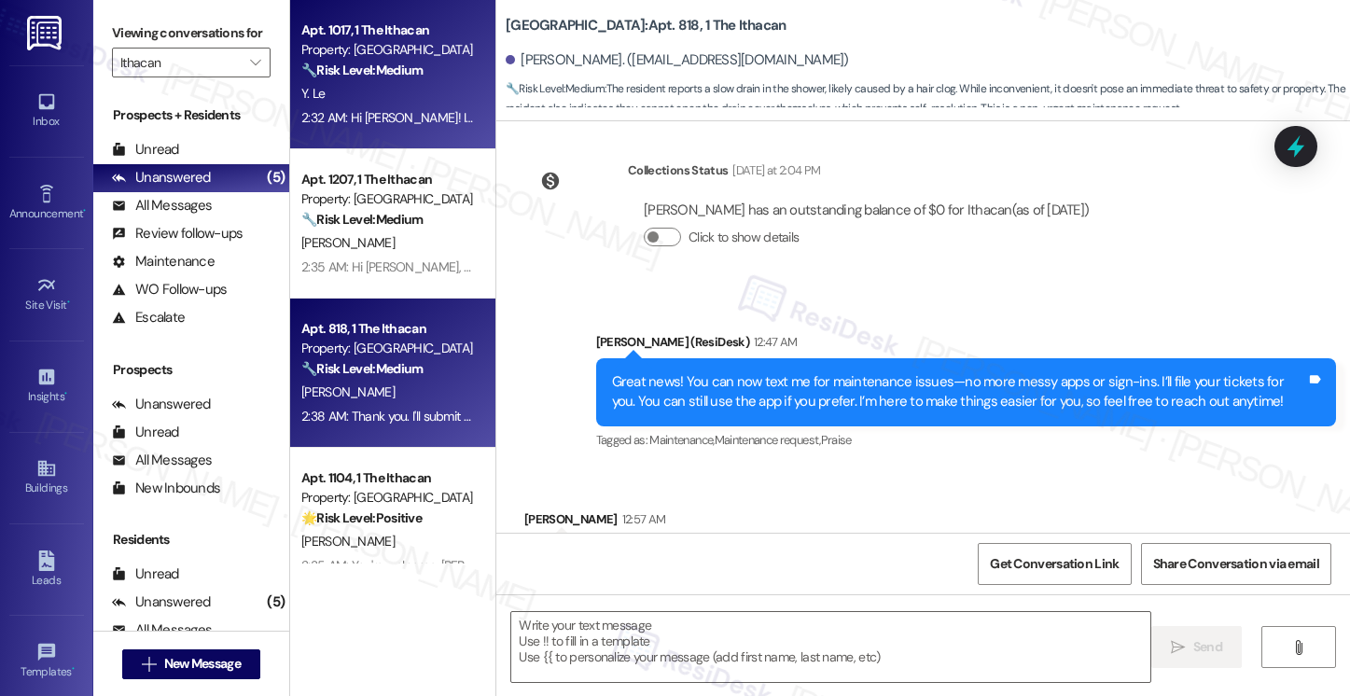
type textarea "Fetching suggested responses. Please feel free to read through the conversation…"
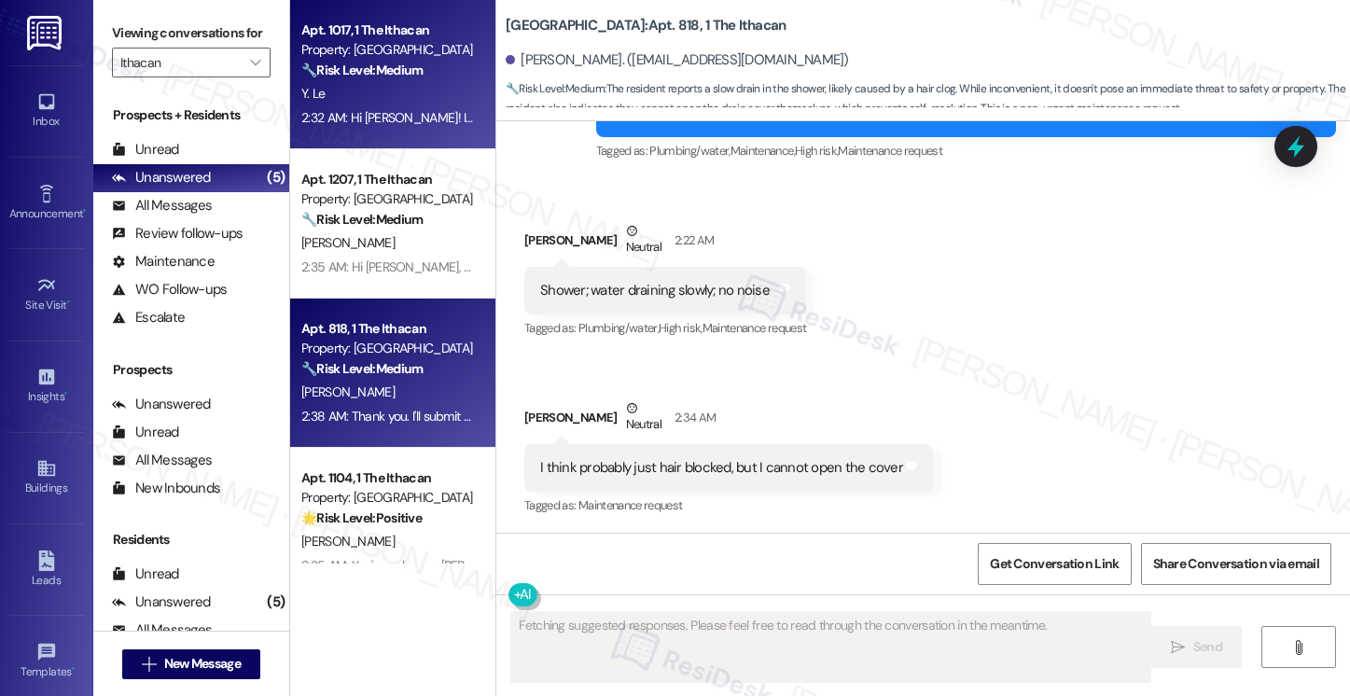
click at [438, 69] on div "🔧 Risk Level: Medium The resident is requesting follow-up on a STRATIS activati…" at bounding box center [387, 71] width 173 height 20
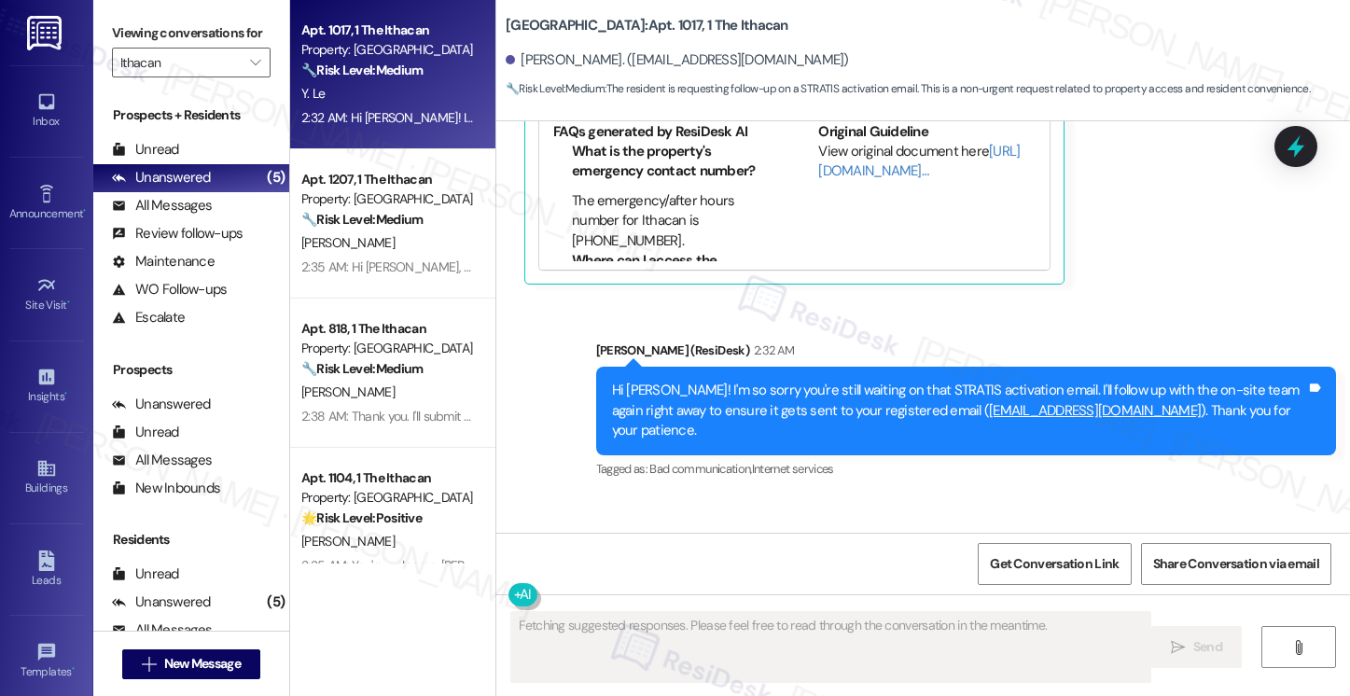
scroll to position [1834, 0]
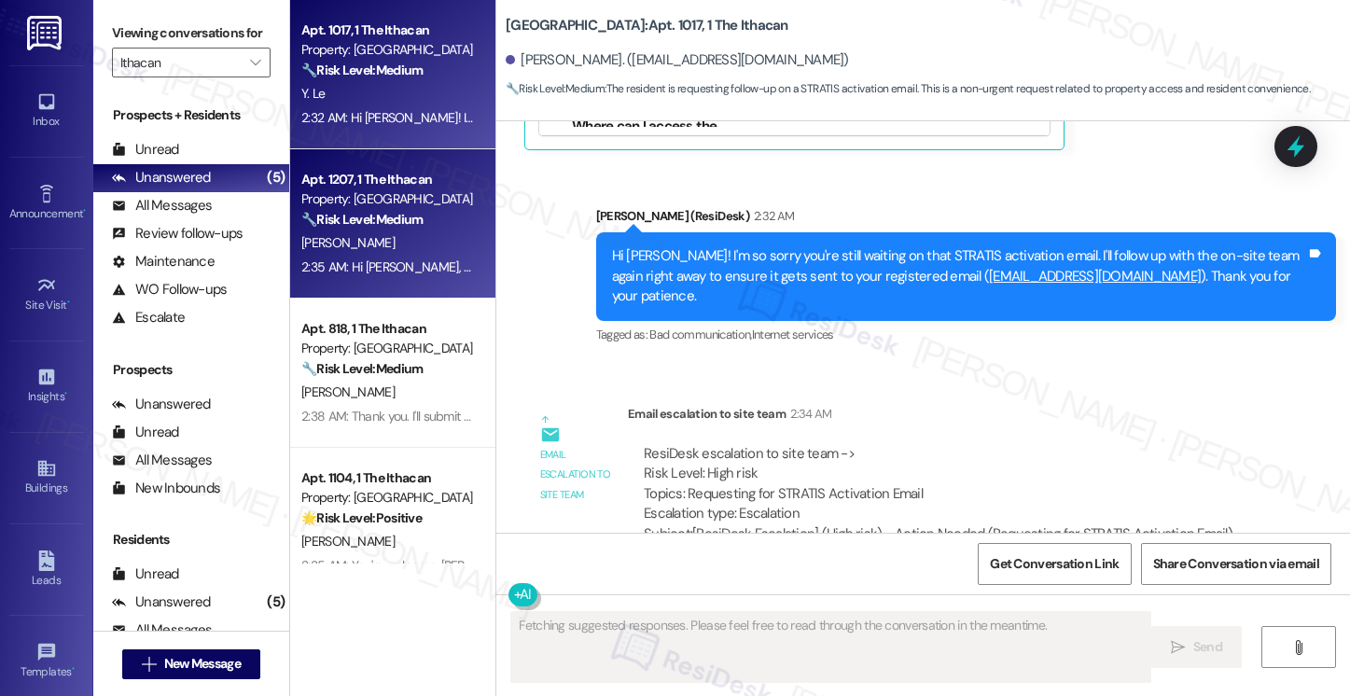
click at [431, 202] on div "Property: [GEOGRAPHIC_DATA]" at bounding box center [387, 199] width 173 height 20
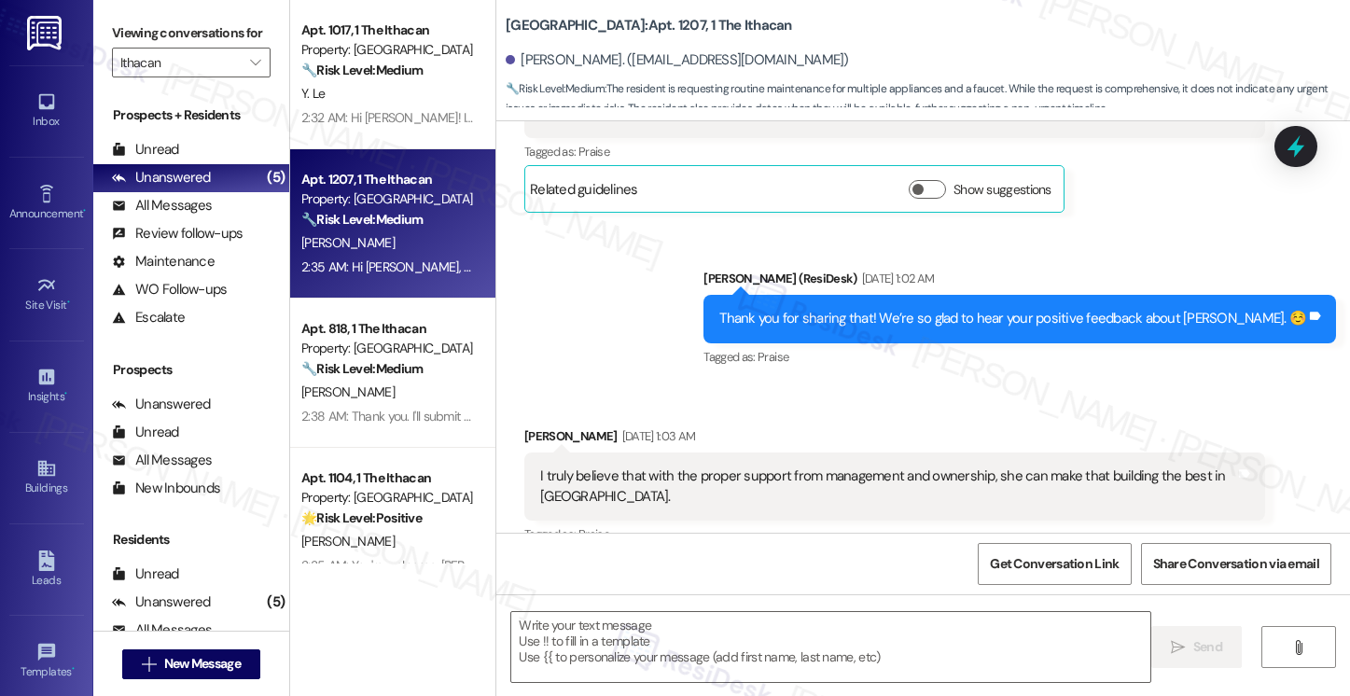
type textarea "Fetching suggested responses. Please feel free to read through the conversation…"
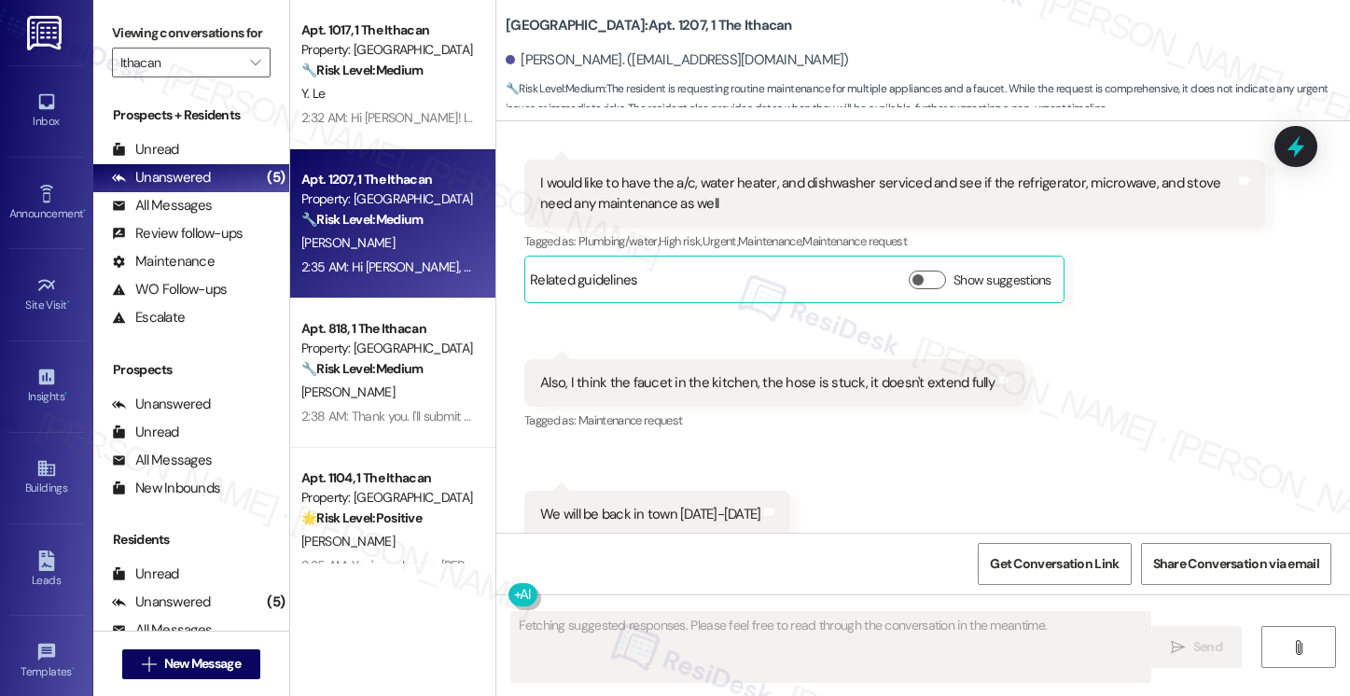
scroll to position [1928, 0]
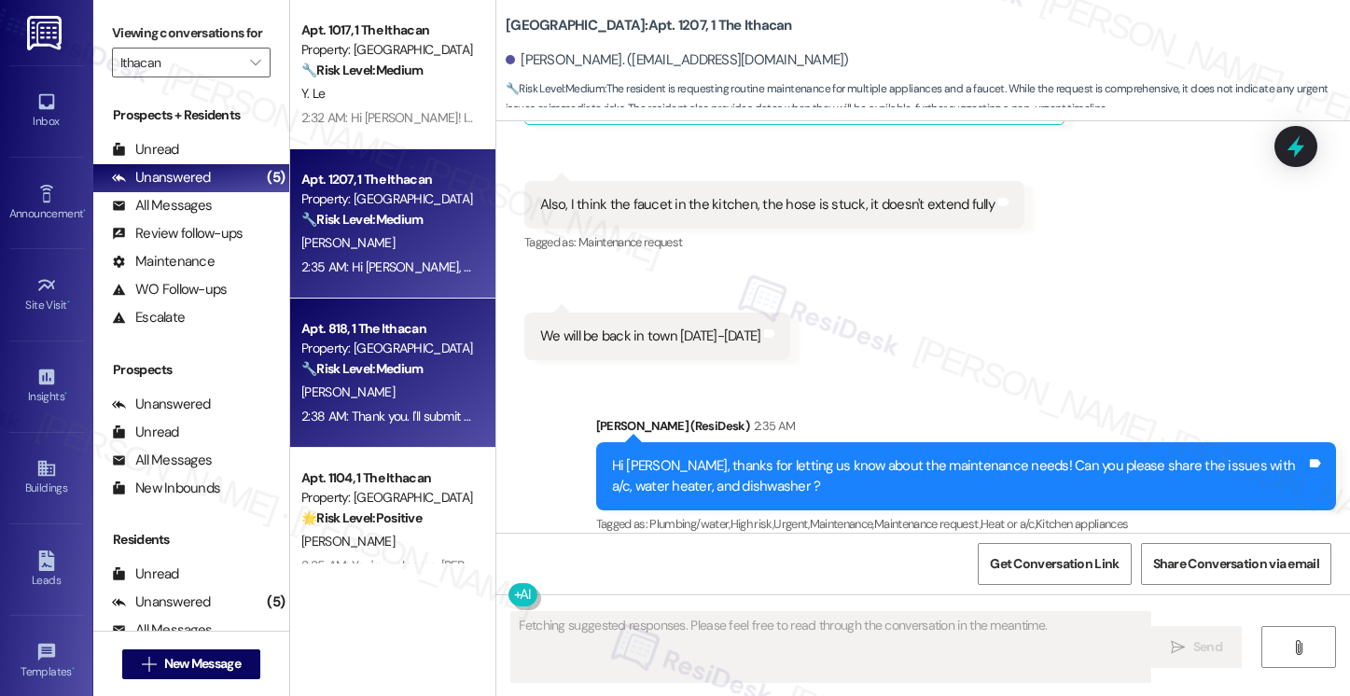
click at [410, 415] on div "2:38 AM: Thank you. I'll submit the work order request for you. Do we have perm…" at bounding box center [577, 416] width 553 height 17
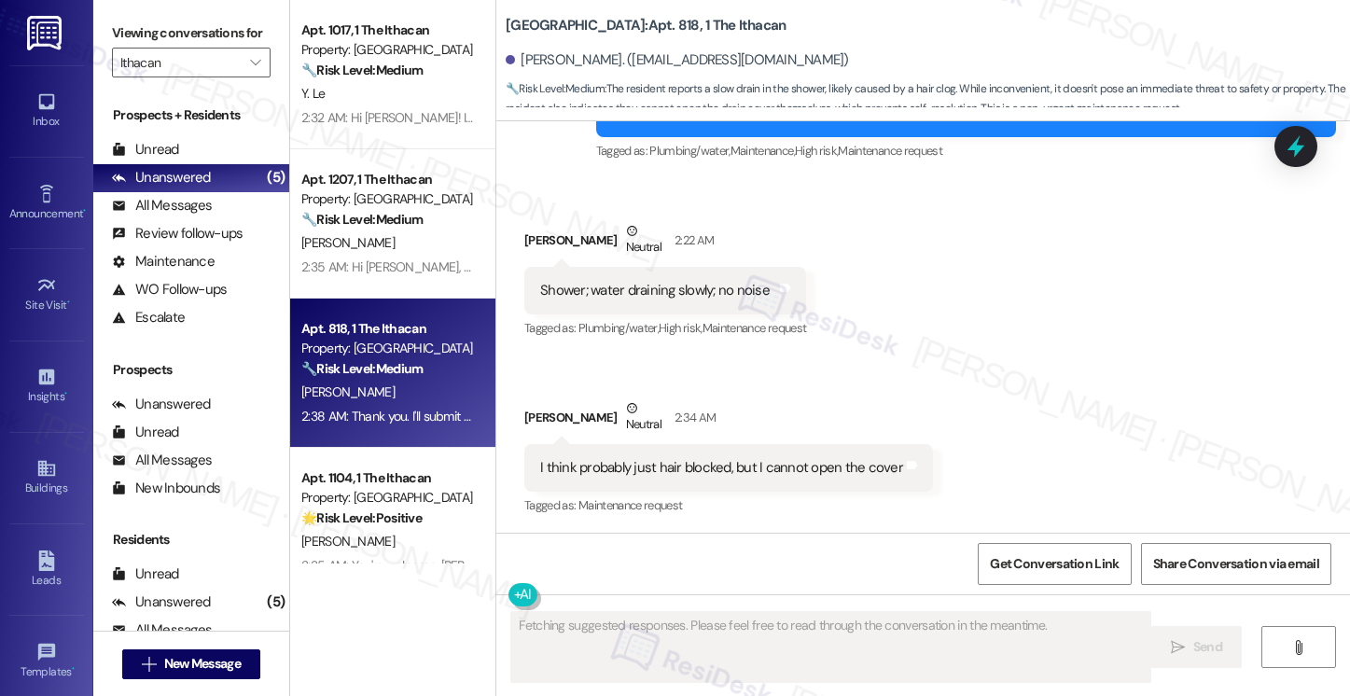
scroll to position [1284, 0]
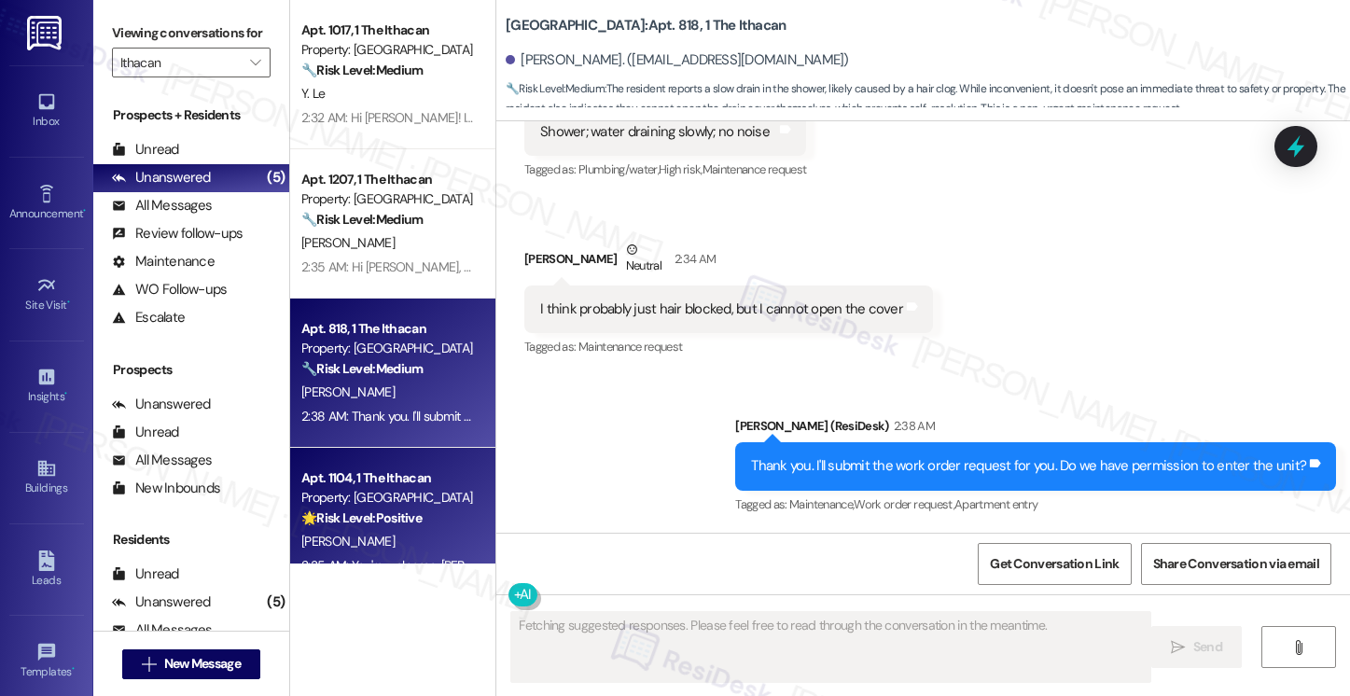
click at [360, 537] on div "Y. Zou" at bounding box center [387, 541] width 176 height 23
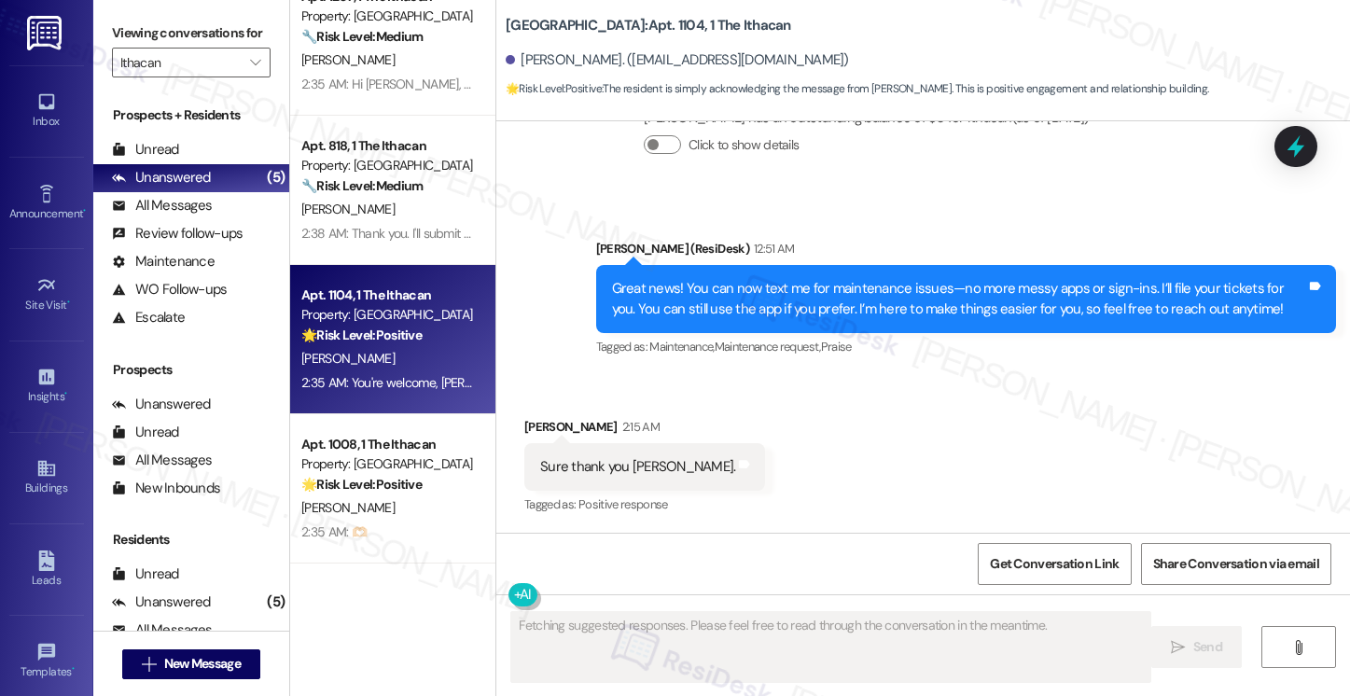
scroll to position [3780, 0]
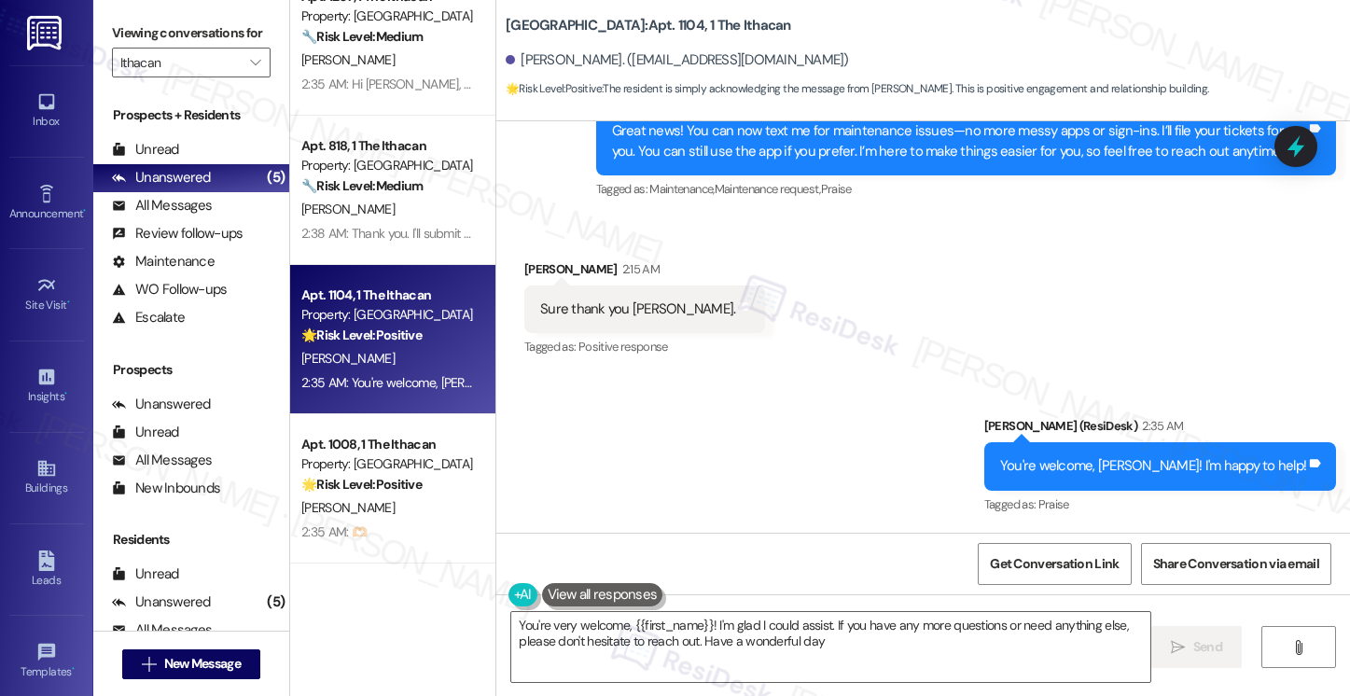
type textarea "You're very welcome, {{first_name}}! I'm glad I could assist. If you have any m…"
click at [259, 77] on button "" at bounding box center [256, 63] width 30 height 30
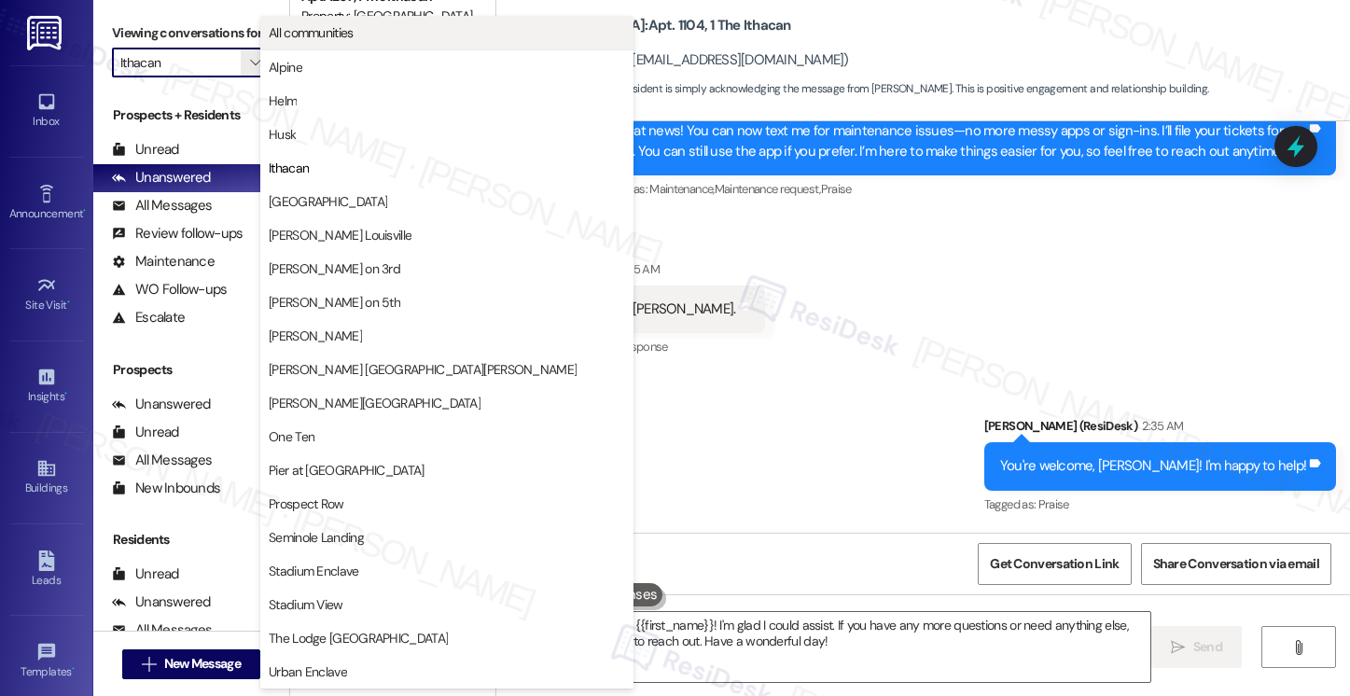
click at [310, 31] on span "All communities" at bounding box center [311, 32] width 85 height 19
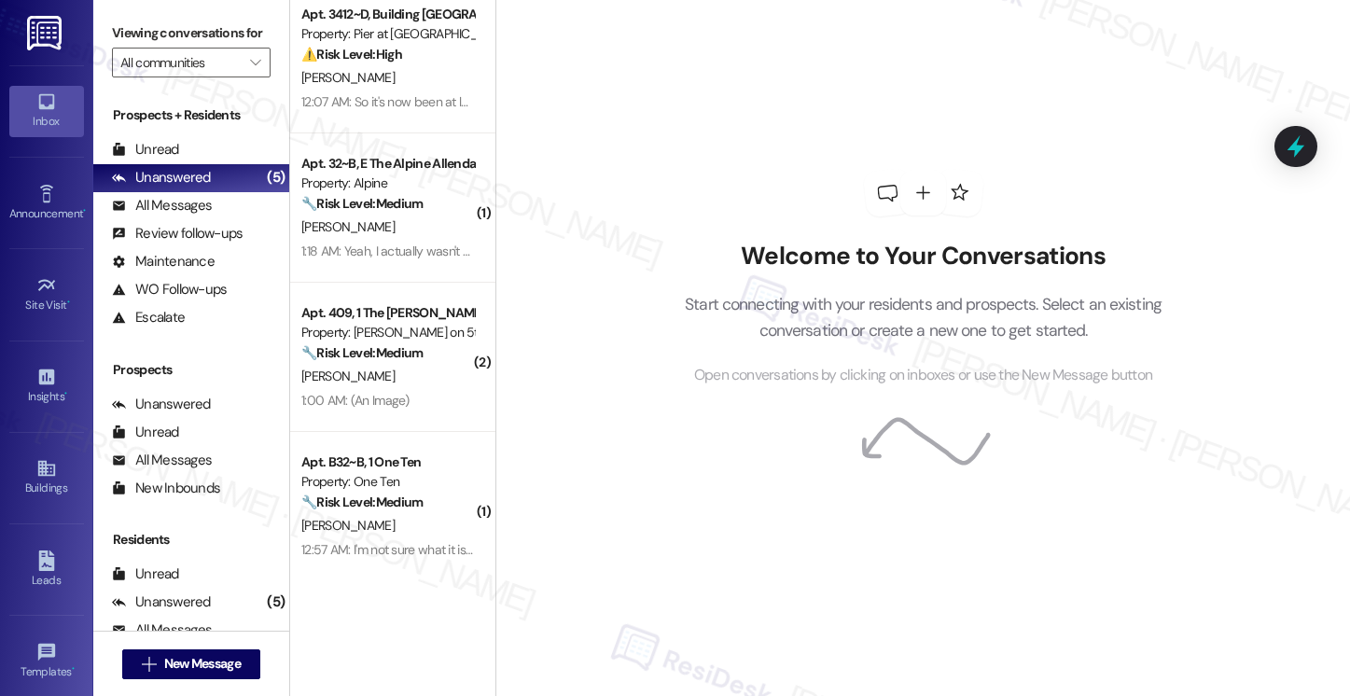
scroll to position [13, 0]
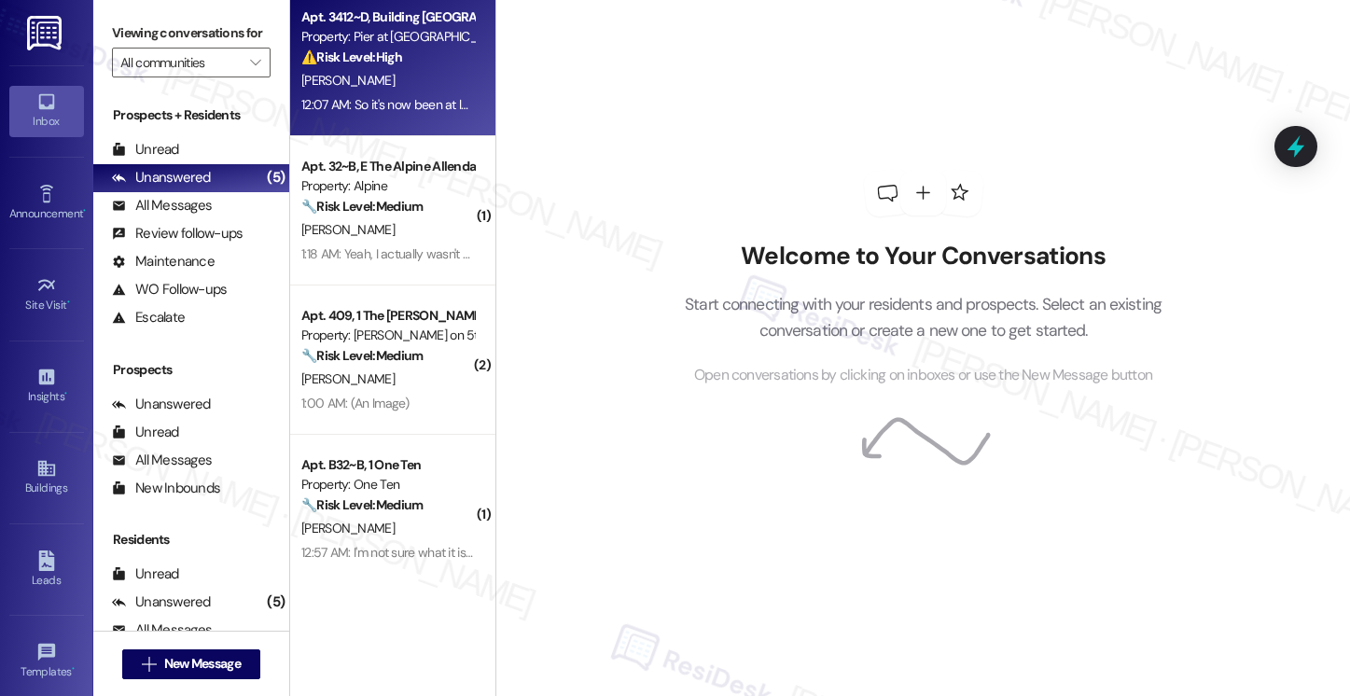
click at [395, 91] on div "[PERSON_NAME]" at bounding box center [387, 80] width 176 height 23
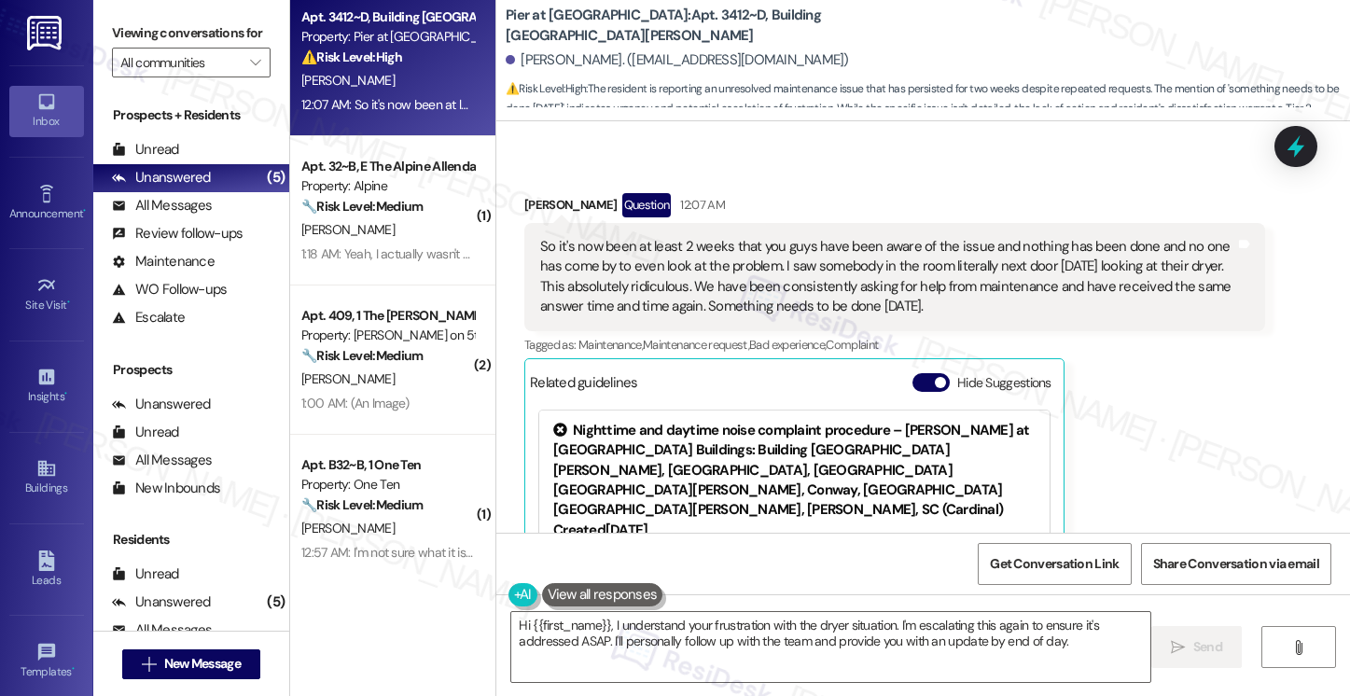
scroll to position [5459, 0]
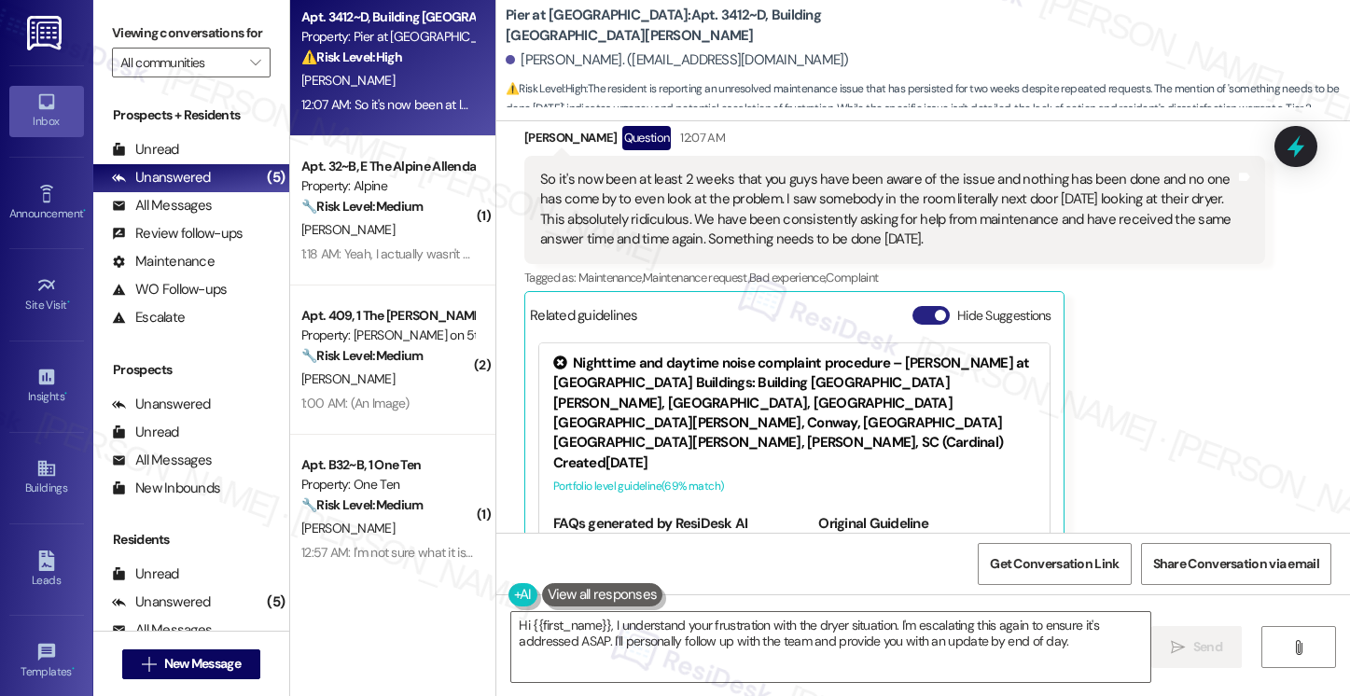
click at [923, 306] on button "Hide Suggestions" at bounding box center [930, 315] width 37 height 19
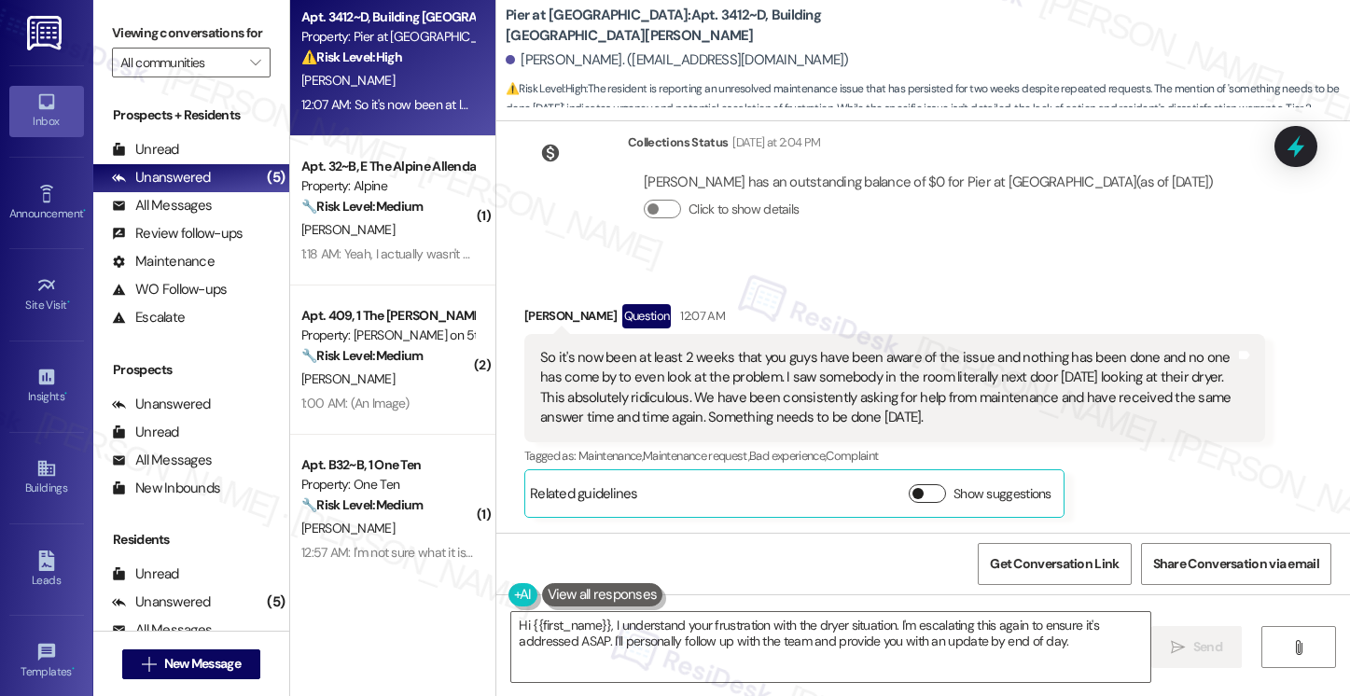
scroll to position [5181, 0]
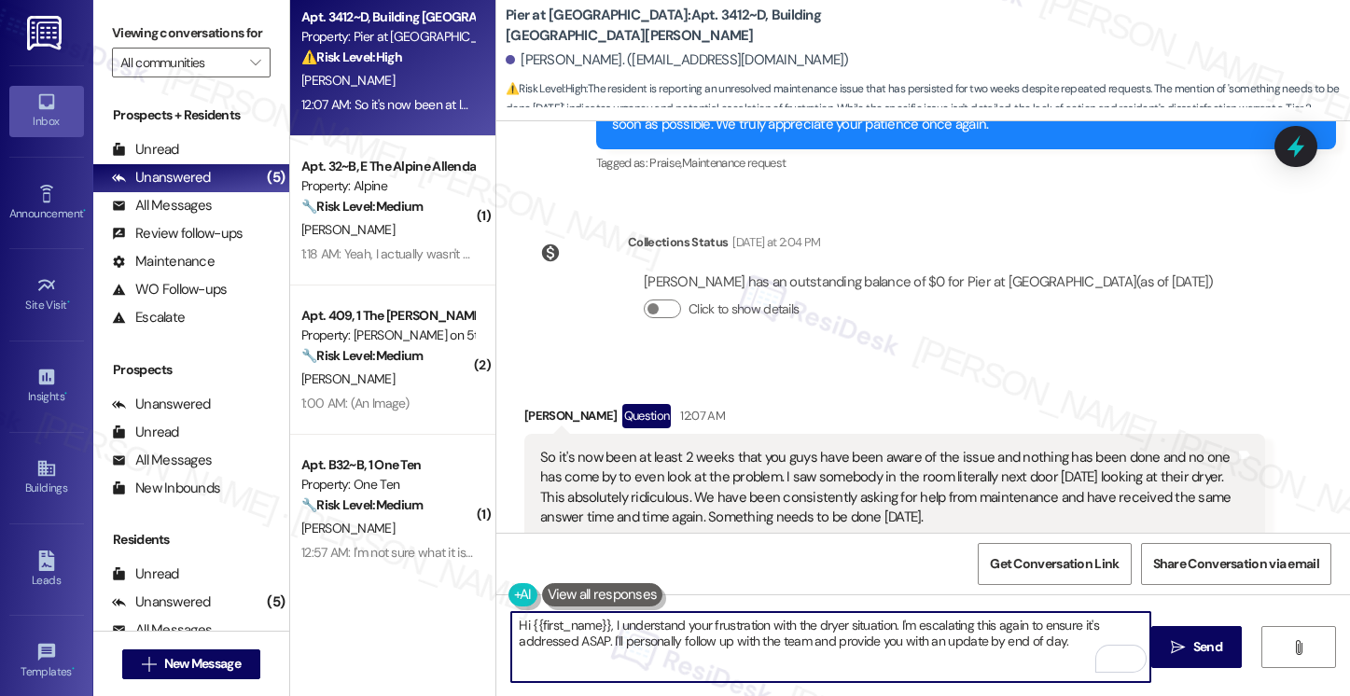
drag, startPoint x: 1062, startPoint y: 648, endPoint x: 979, endPoint y: 646, distance: 83.1
click at [979, 646] on textarea "Hi {{first_name}}, I understand your frustration with the dryer situation. I'm …" at bounding box center [830, 647] width 638 height 70
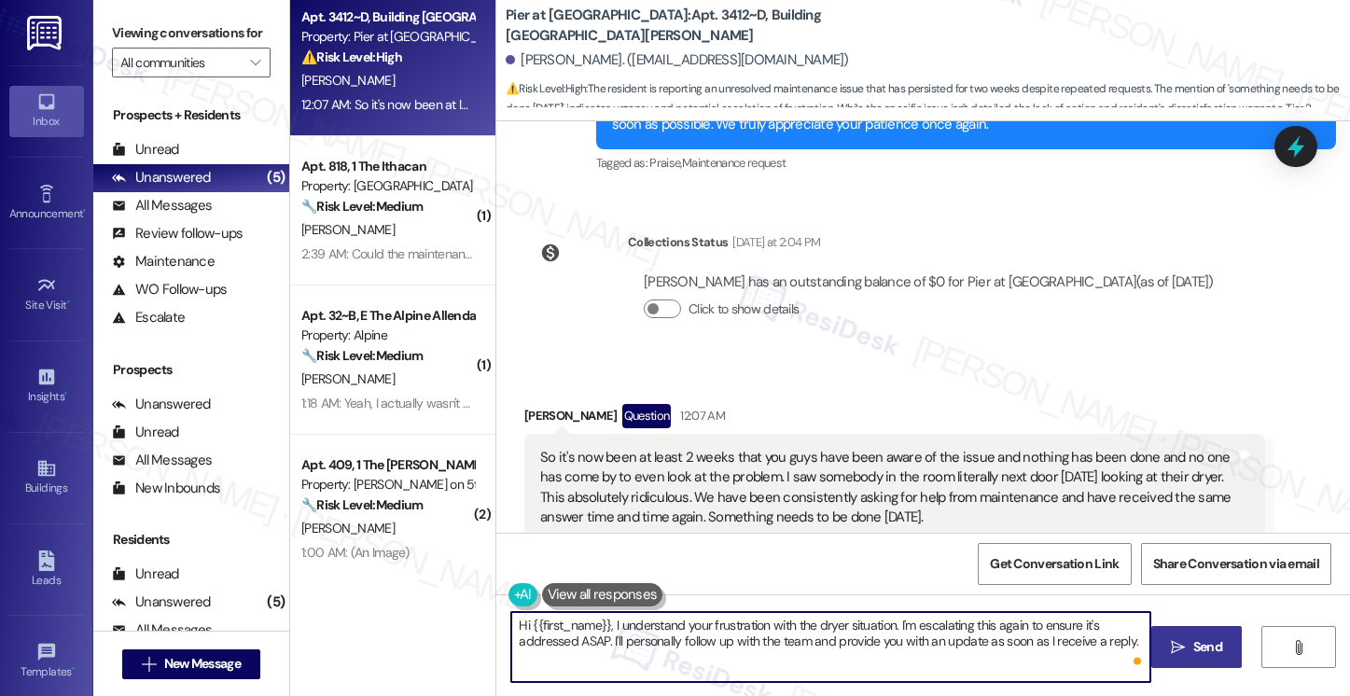
type textarea "Hi {{first_name}}, I understand your frustration with the dryer situation. I'm …"
click at [1215, 661] on button " Send" at bounding box center [1196, 647] width 91 height 42
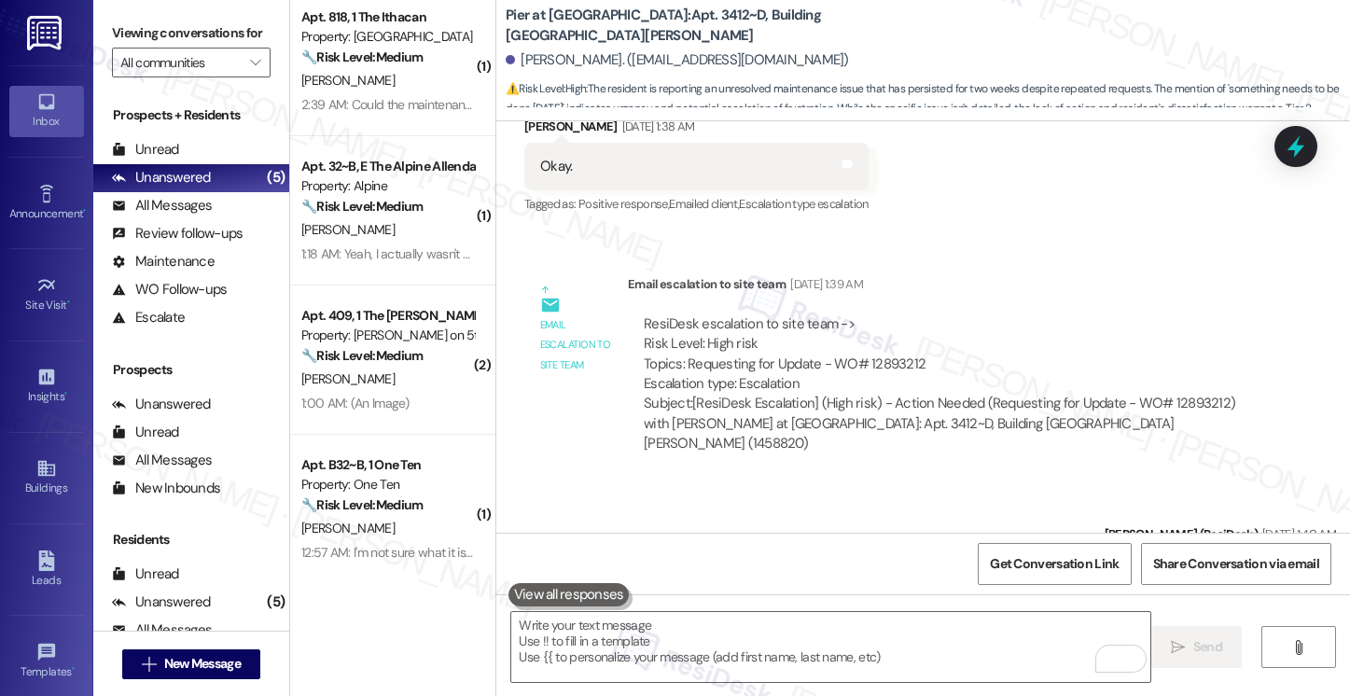
scroll to position [3849, 0]
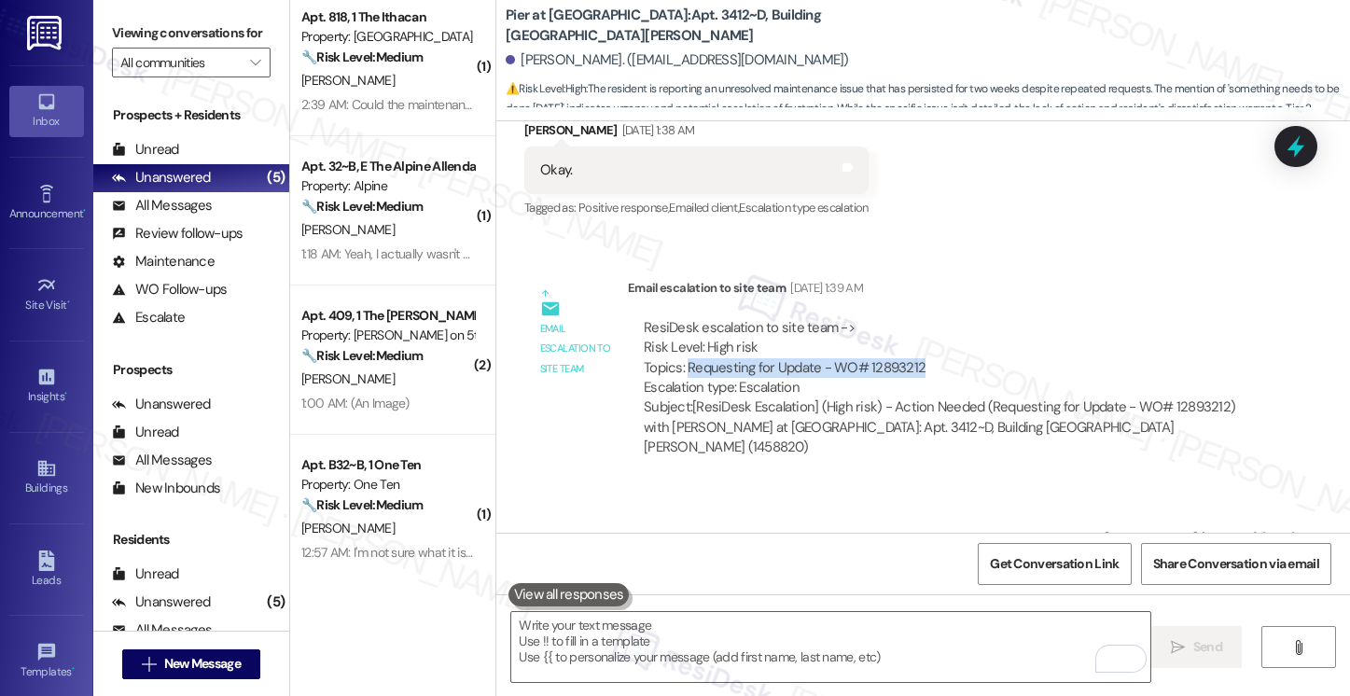
drag, startPoint x: 678, startPoint y: 287, endPoint x: 957, endPoint y: 295, distance: 279.1
click at [957, 318] on div "ResiDesk escalation to site team -> Risk Level: High risk Topics: Requesting fo…" at bounding box center [947, 358] width 606 height 80
copy div "Requesting for Update - WO# 12893212"
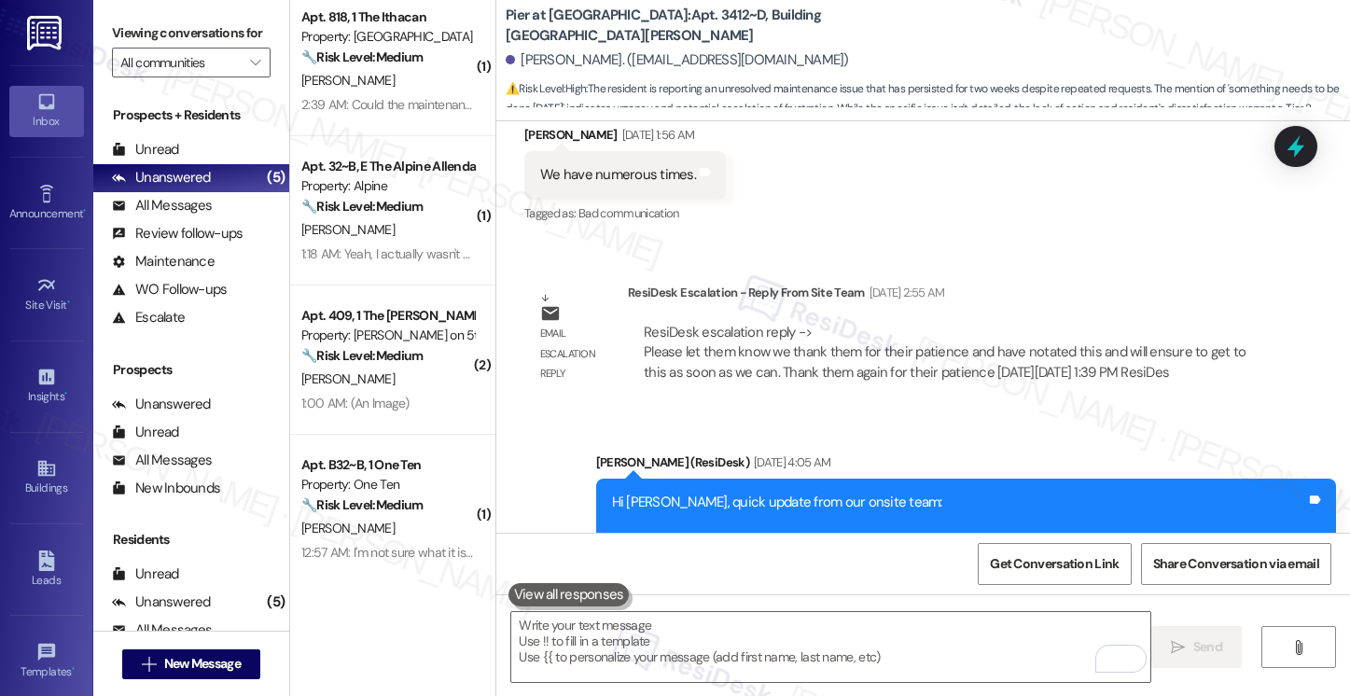
scroll to position [5330, 0]
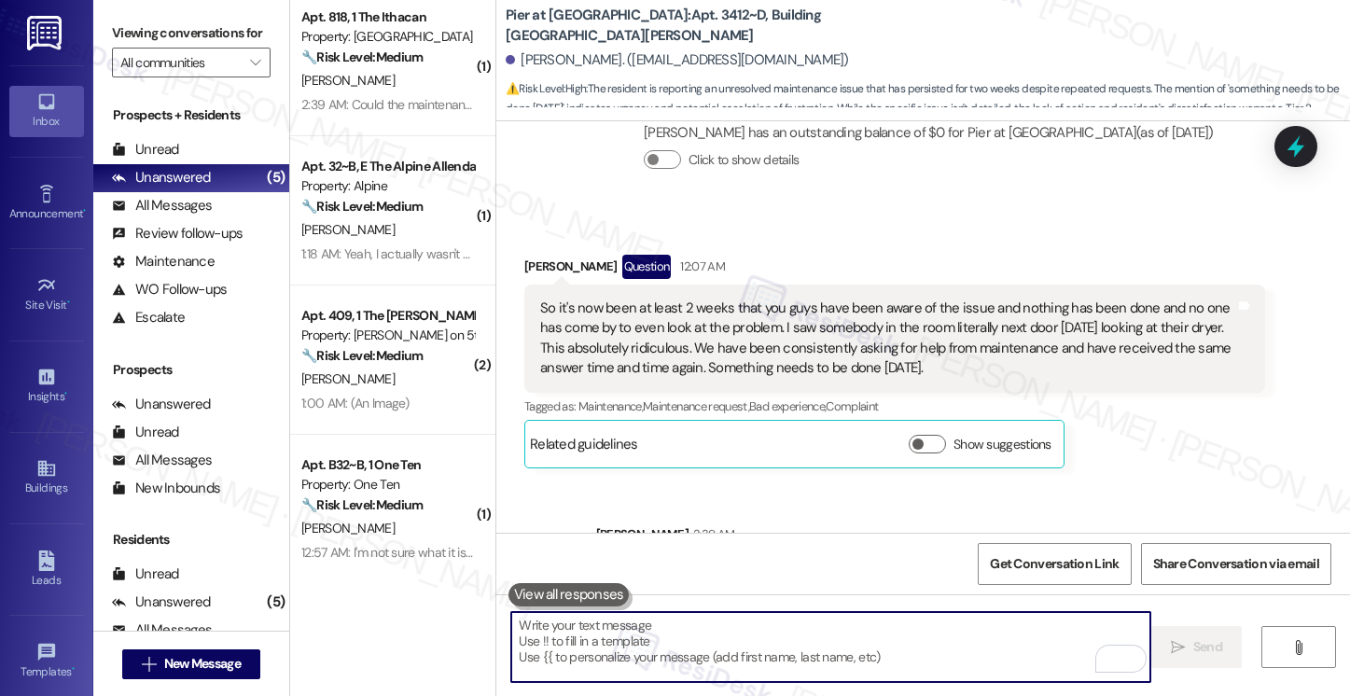
click at [812, 645] on textarea "To enrich screen reader interactions, please activate Accessibility in Grammarl…" at bounding box center [830, 647] width 638 height 70
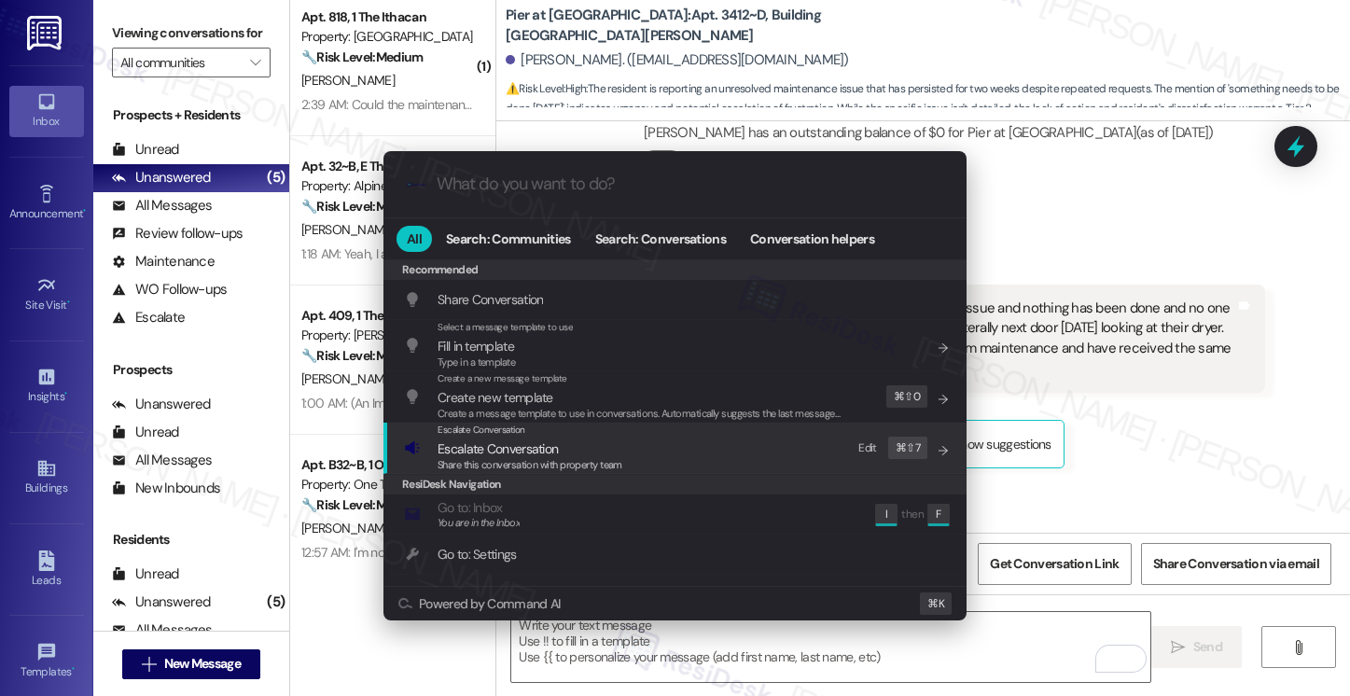
click at [611, 459] on span "Share this conversation with property team" at bounding box center [530, 464] width 185 height 13
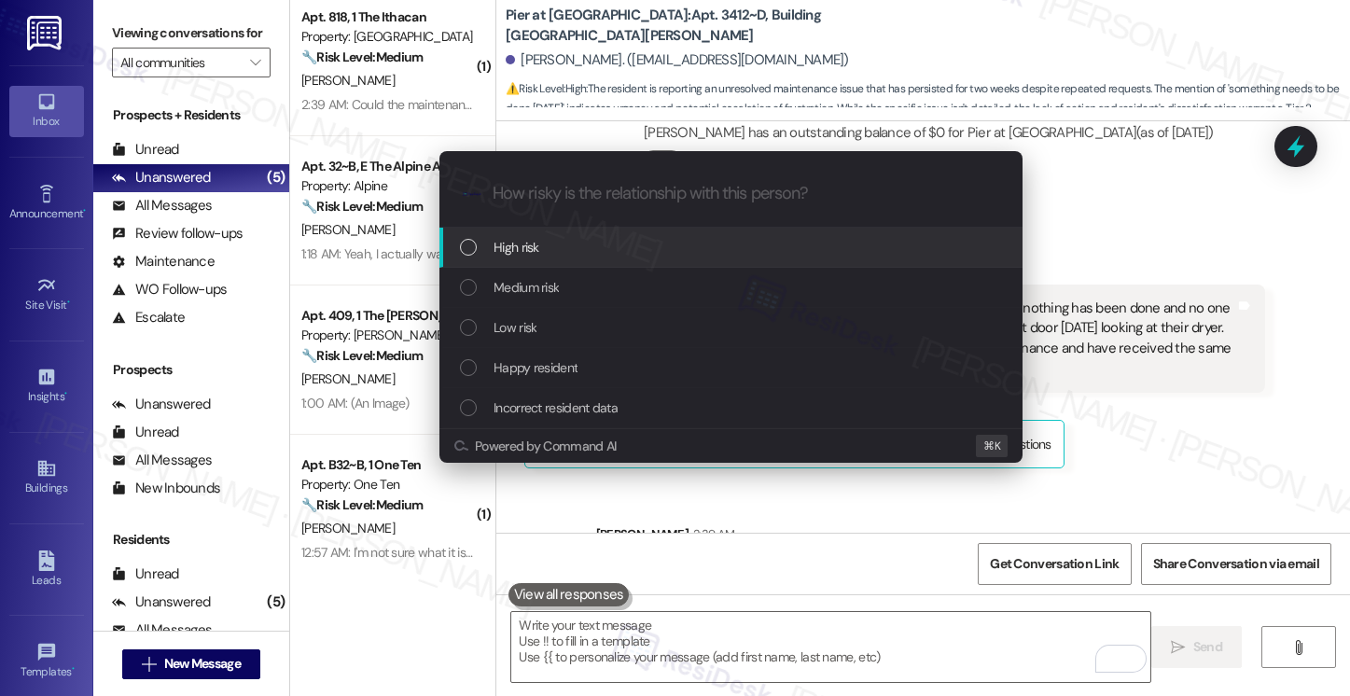
click at [615, 244] on div "High risk" at bounding box center [733, 247] width 546 height 21
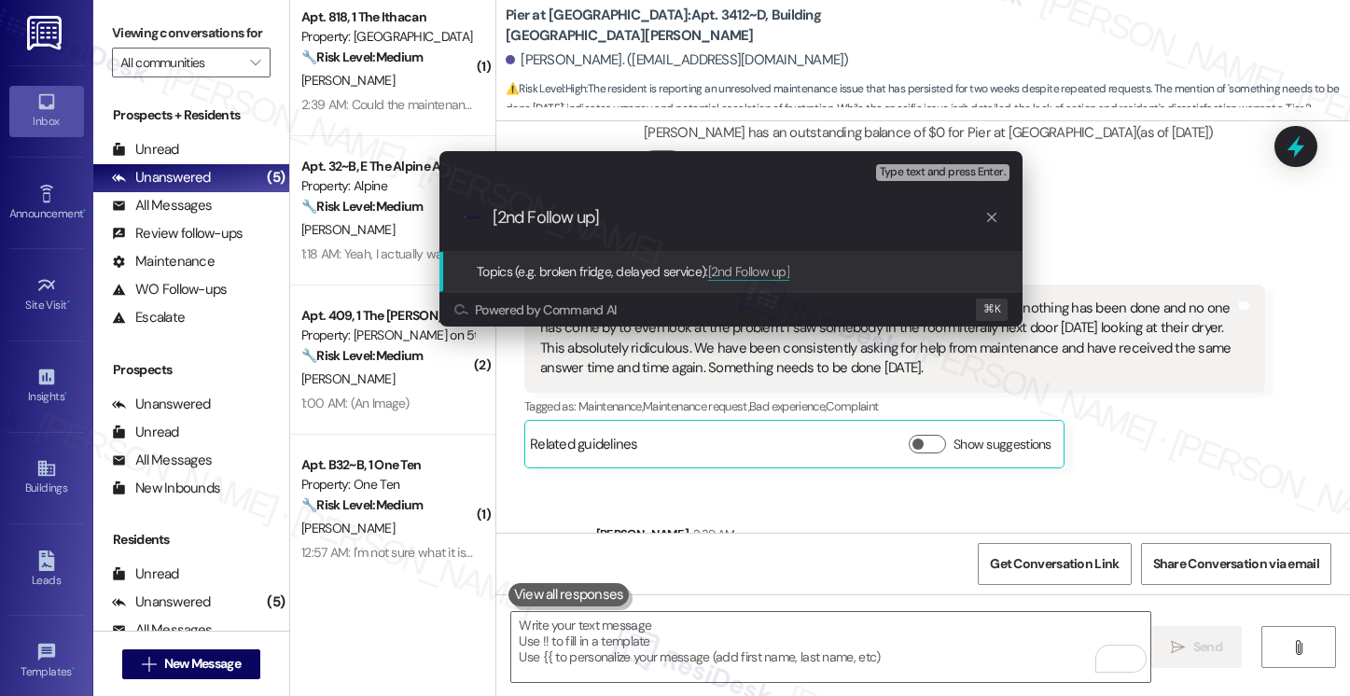
paste input "Requesting for Update - WO# 12893212"
type input "[2nd Follow up] Requesting for Update - WO# 12893212"
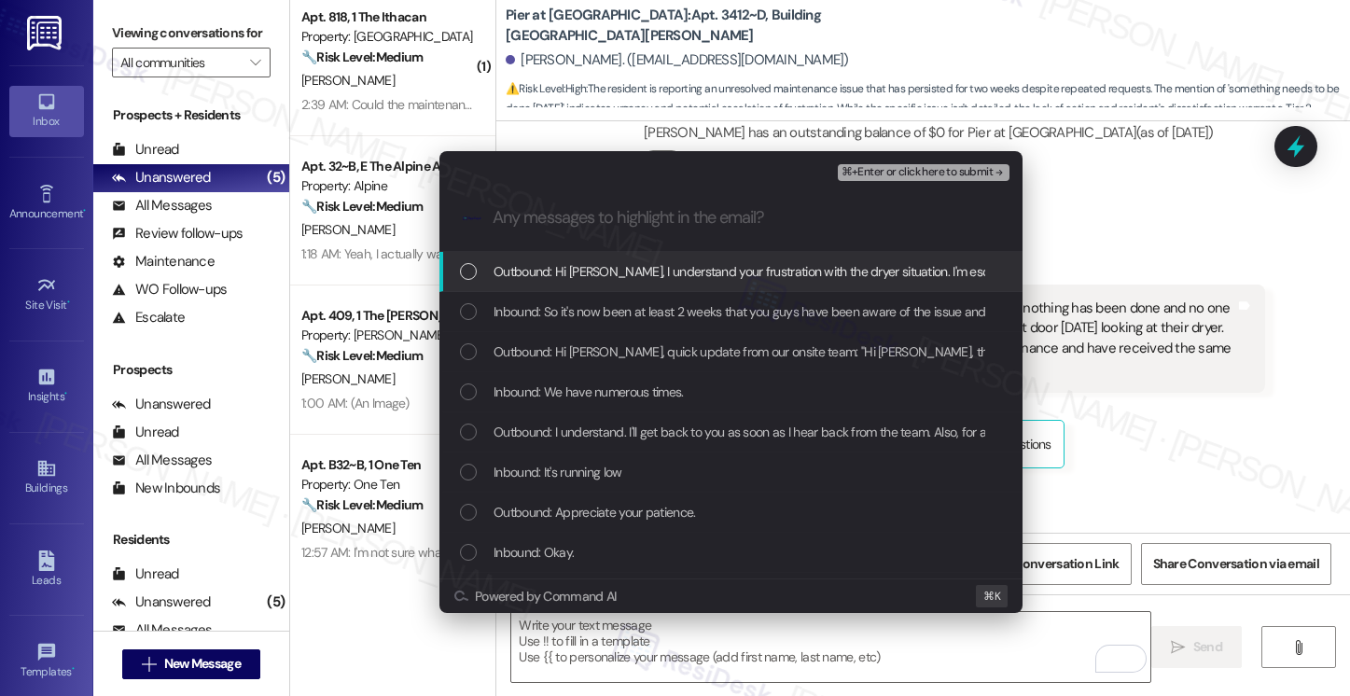
click at [719, 266] on span "Outbound: Hi Nicholas, I understand your frustration with the dryer situation. …" at bounding box center [1133, 271] width 1278 height 21
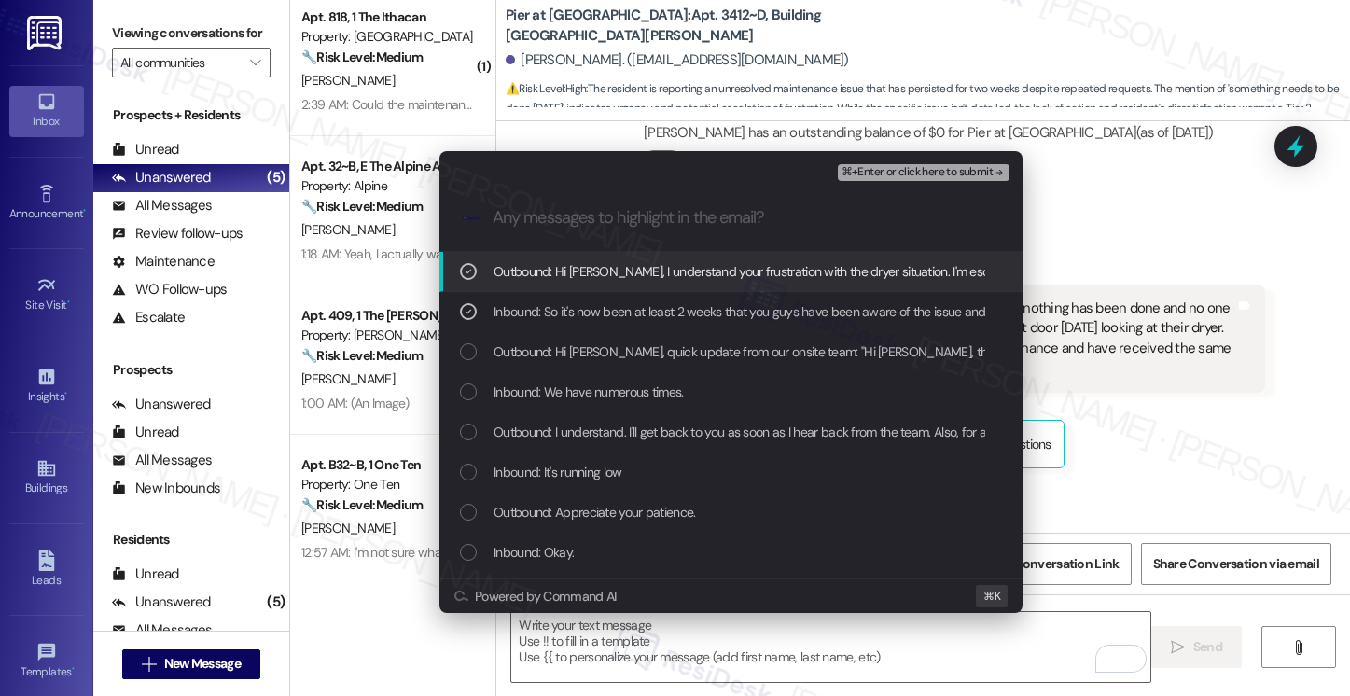
click at [881, 175] on span "⌘+Enter or click here to submit" at bounding box center [917, 172] width 151 height 13
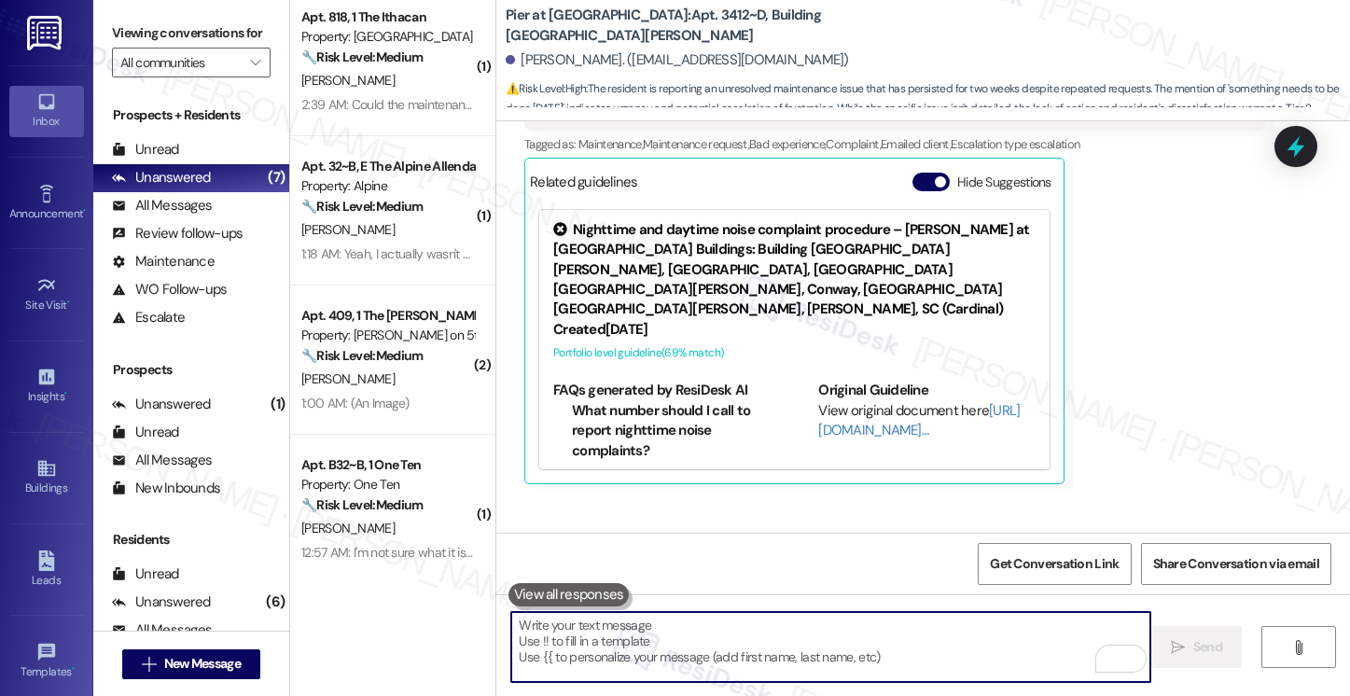
scroll to position [5636, 0]
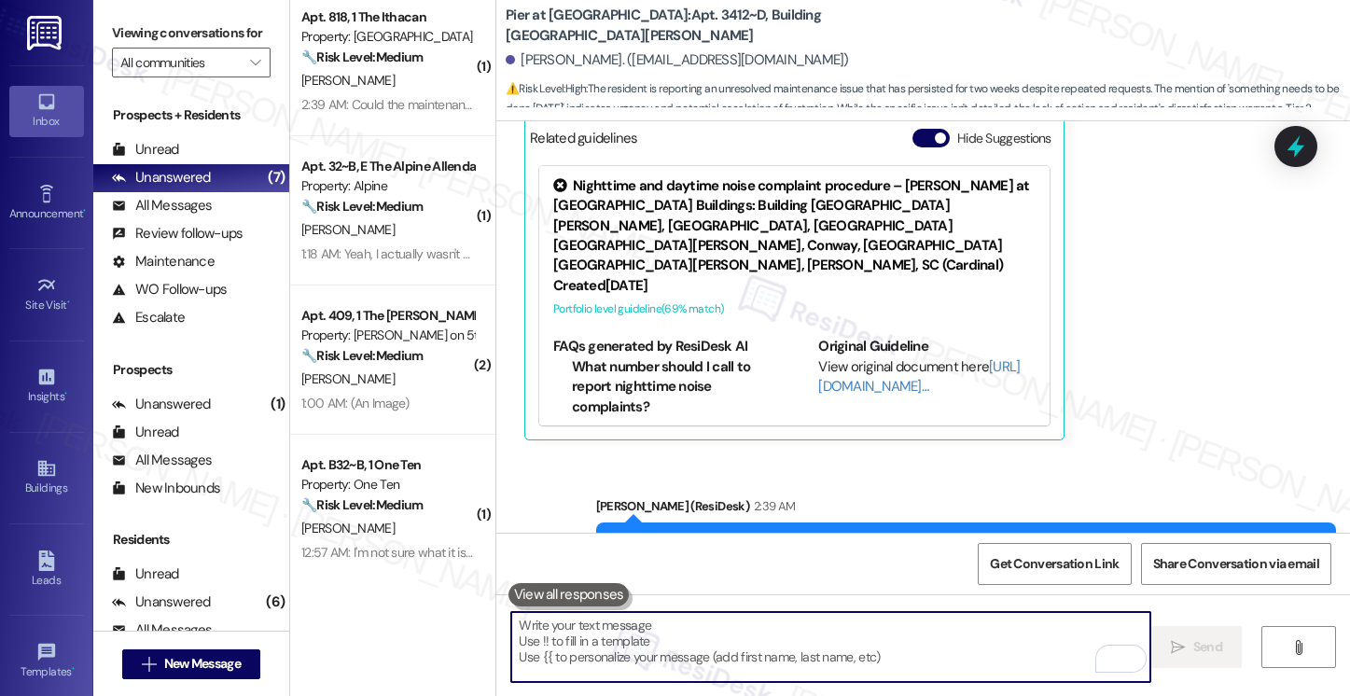
click at [1017, 643] on textarea "To enrich screen reader interactions, please activate Accessibility in Grammarl…" at bounding box center [830, 647] width 638 height 70
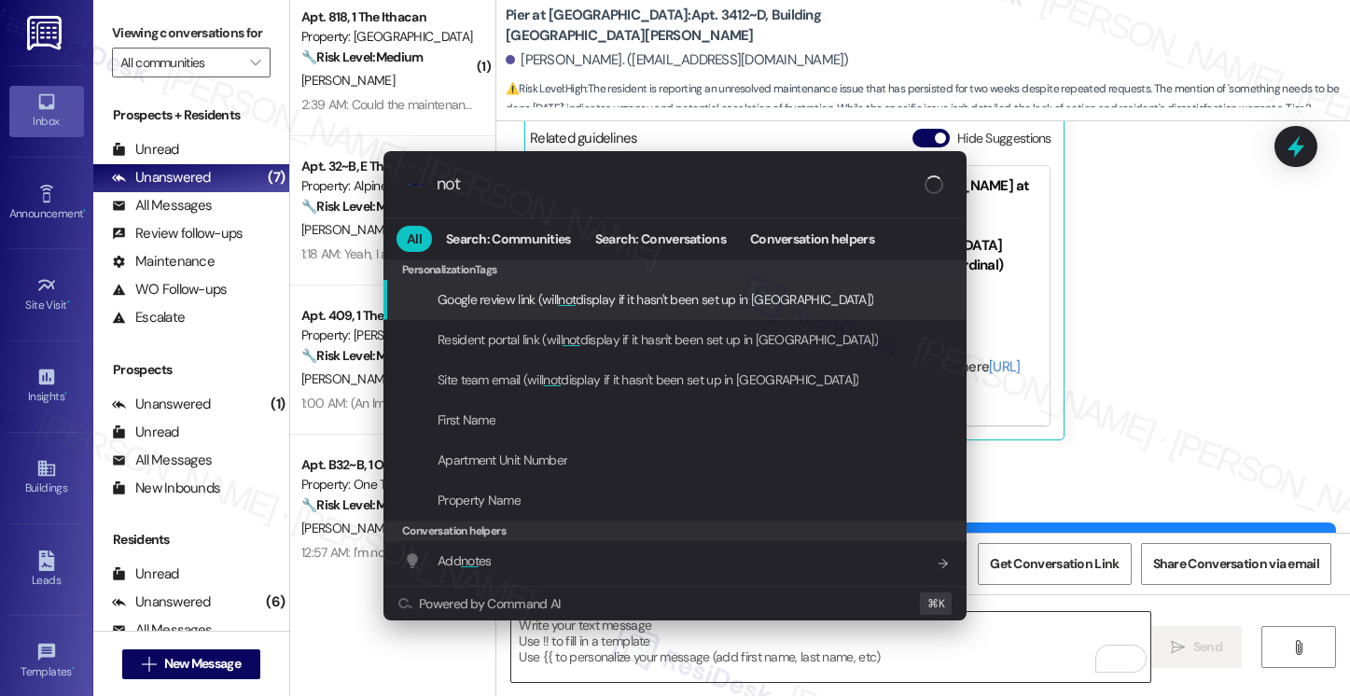
type input "note"
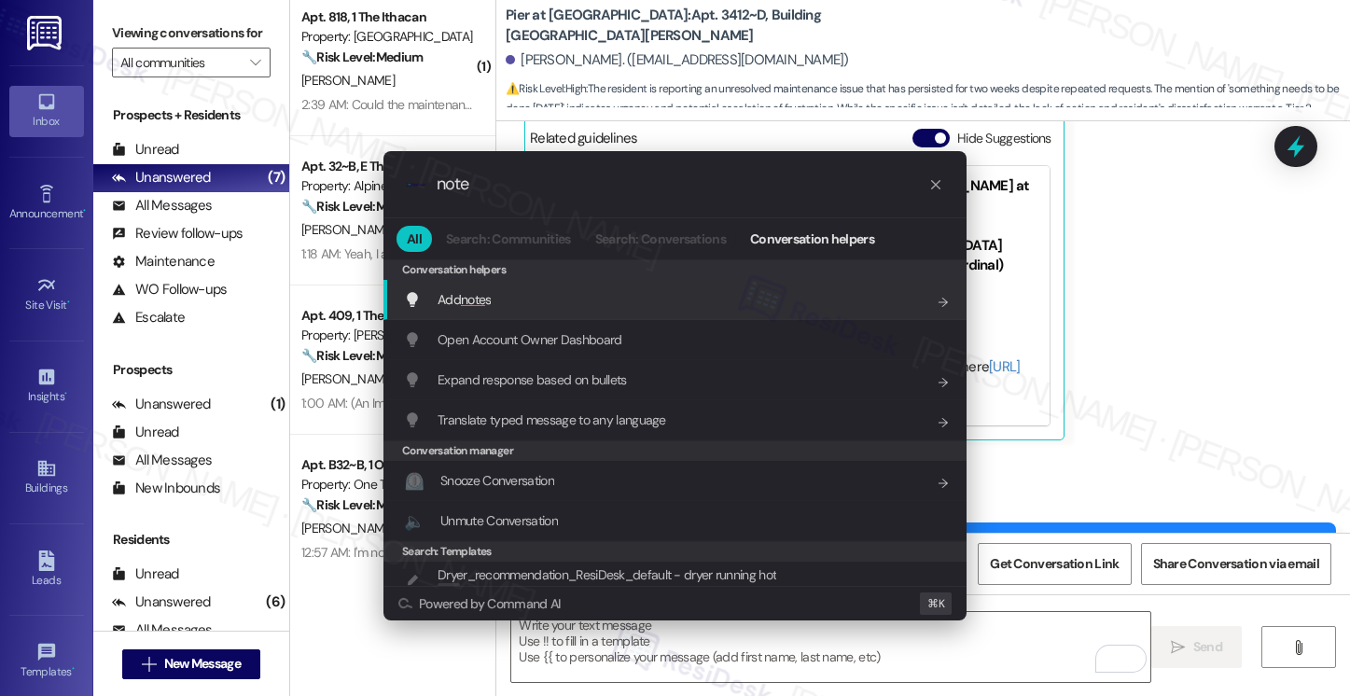
click at [759, 307] on div "Add note s Add shortcut" at bounding box center [677, 299] width 546 height 21
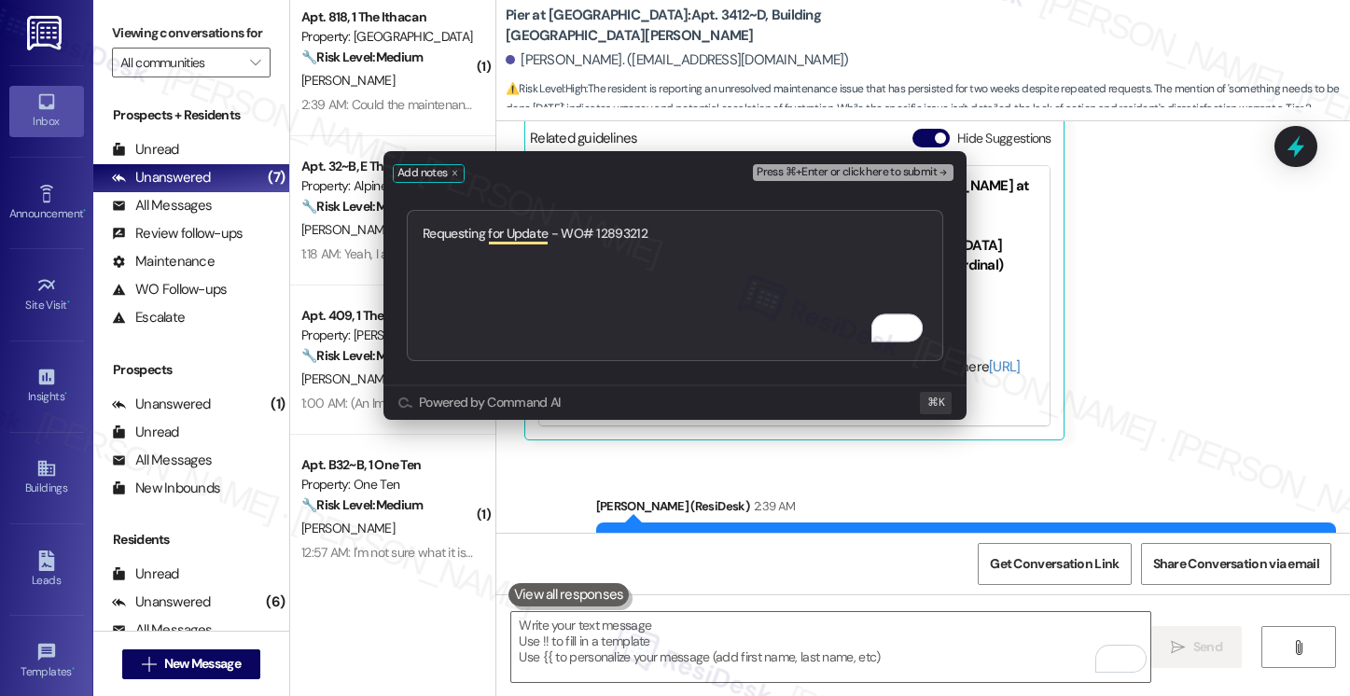
type textarea "Requesting for Update - WO# 12893212"
click at [862, 177] on span "Press ⌘+Enter or click here to submit" at bounding box center [847, 172] width 180 height 13
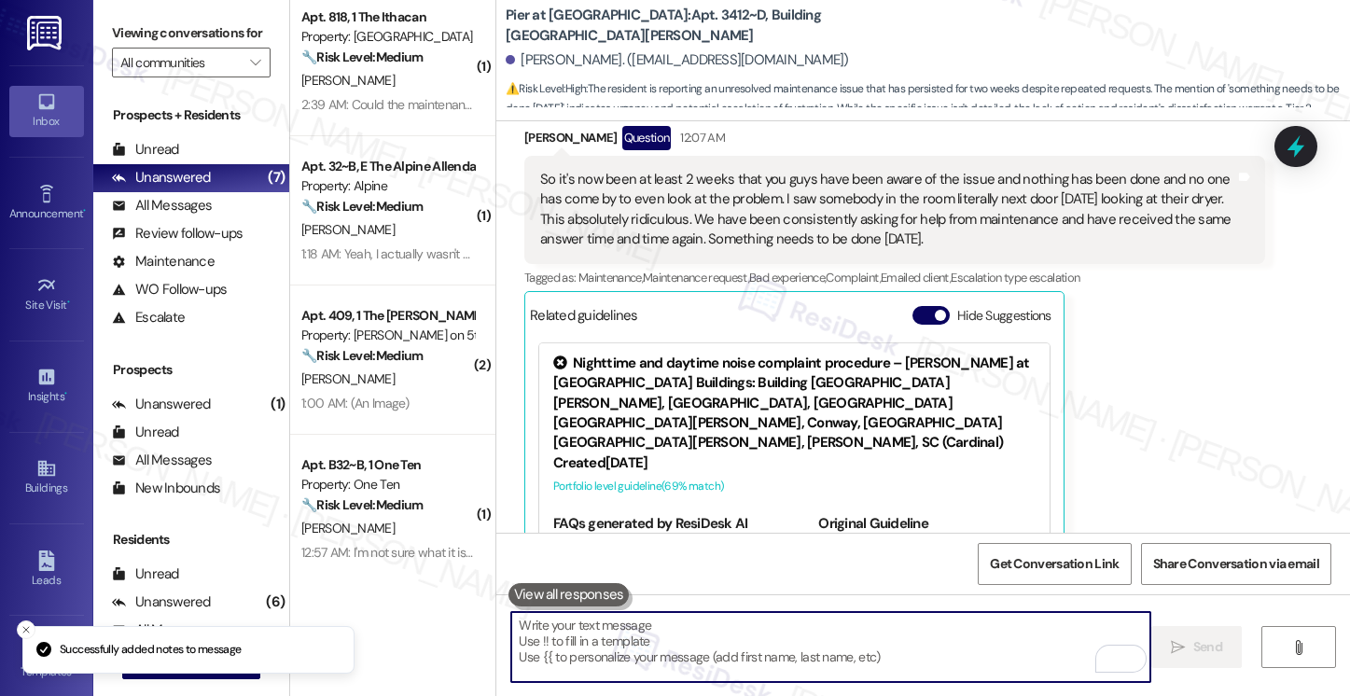
click at [862, 270] on span "Complaint ," at bounding box center [853, 278] width 55 height 16
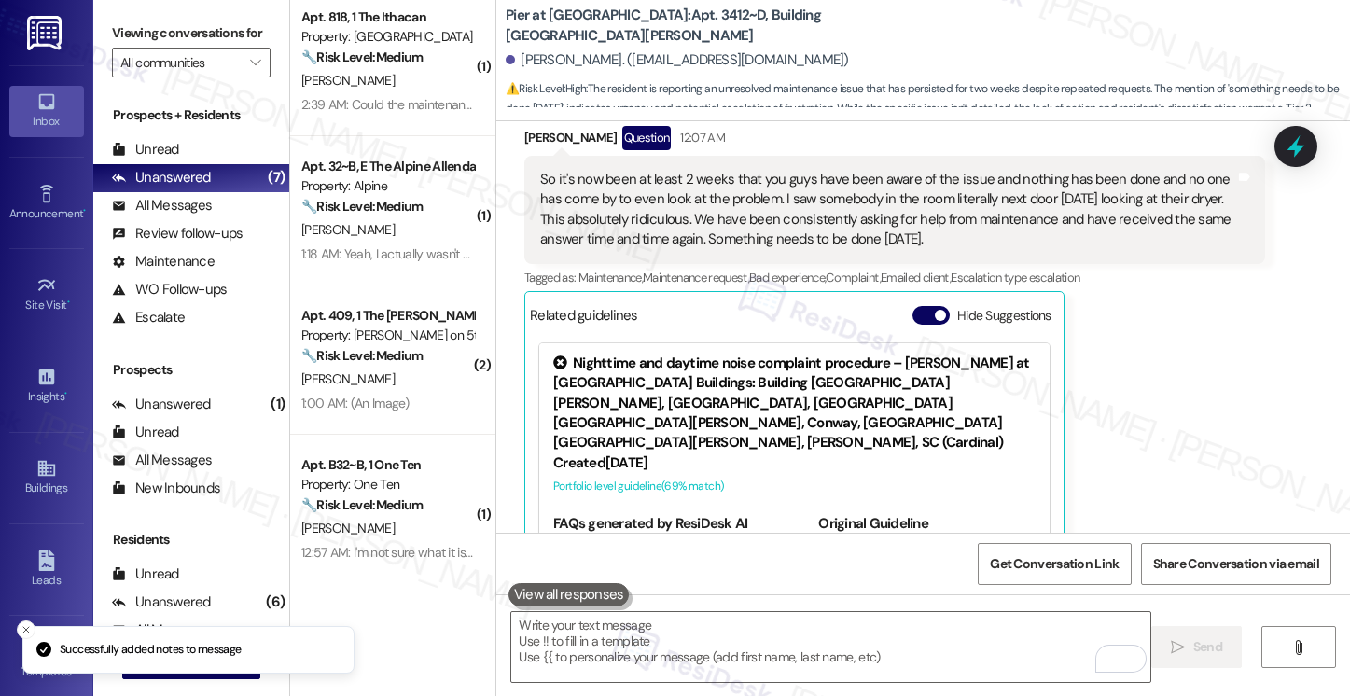
scroll to position [5458, 0]
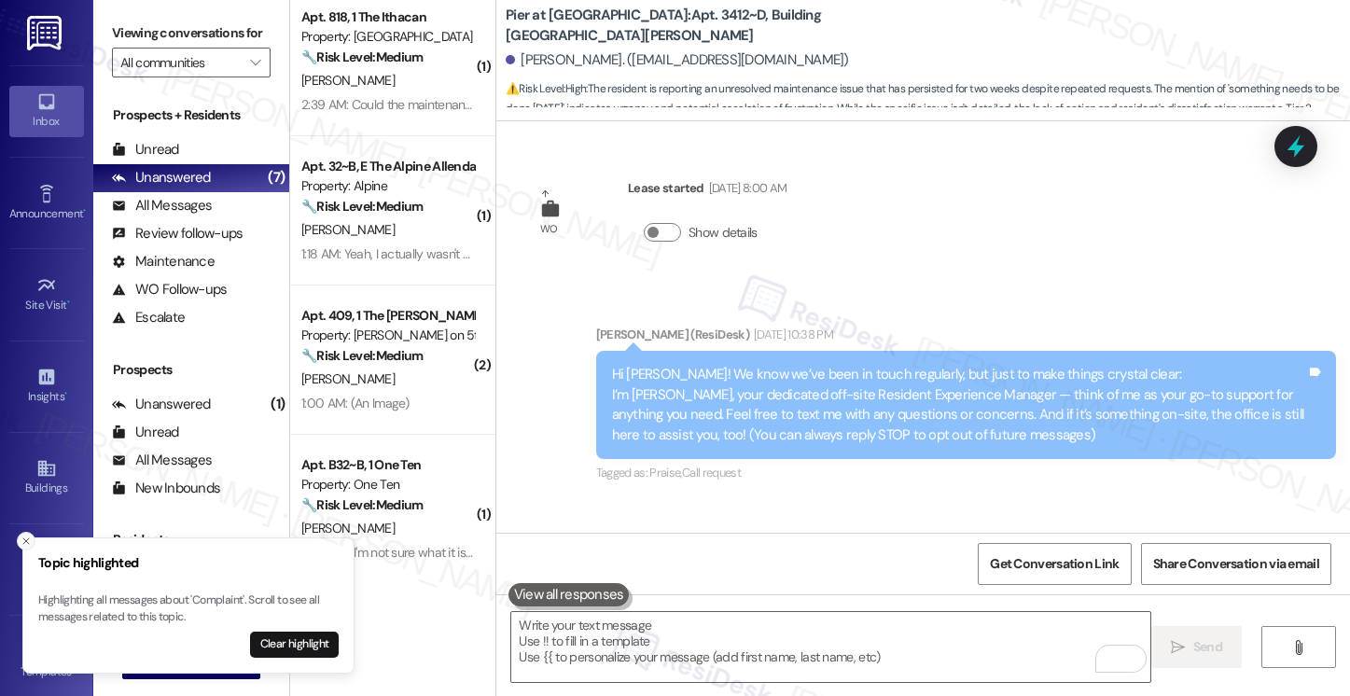
scroll to position [5458, 0]
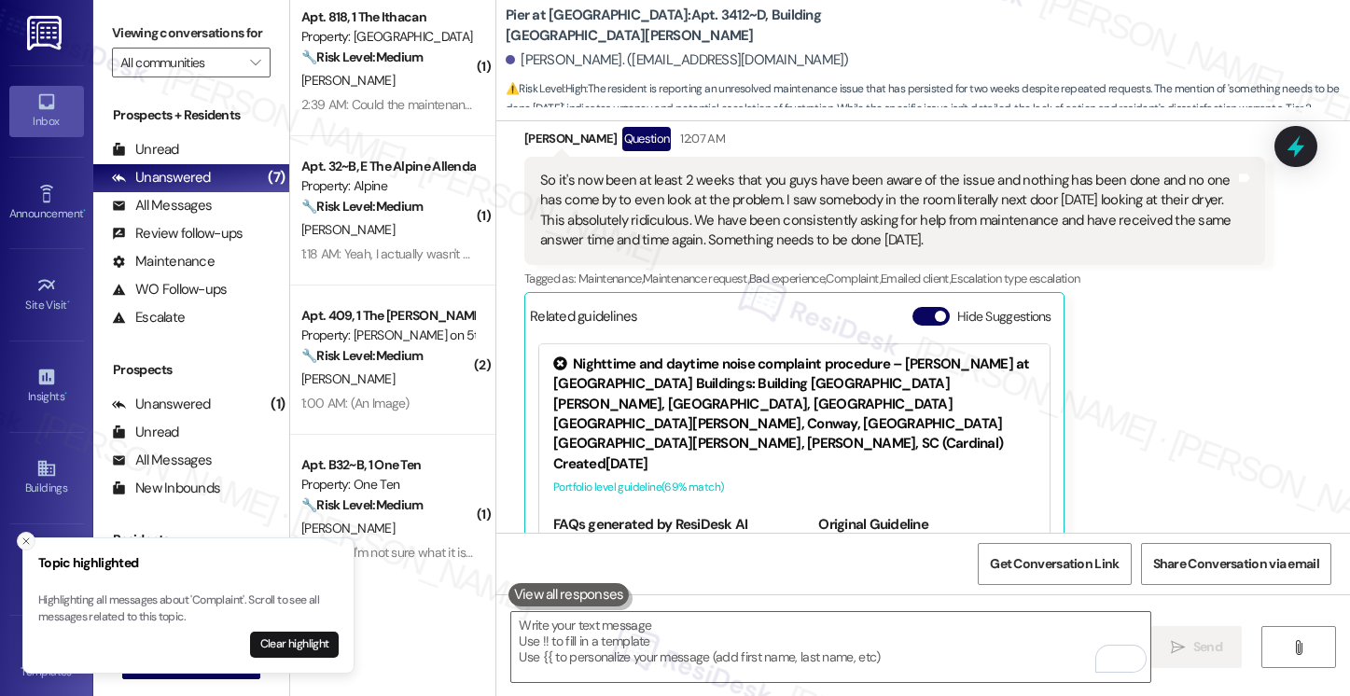
click at [21, 536] on icon "Close toast" at bounding box center [26, 541] width 11 height 11
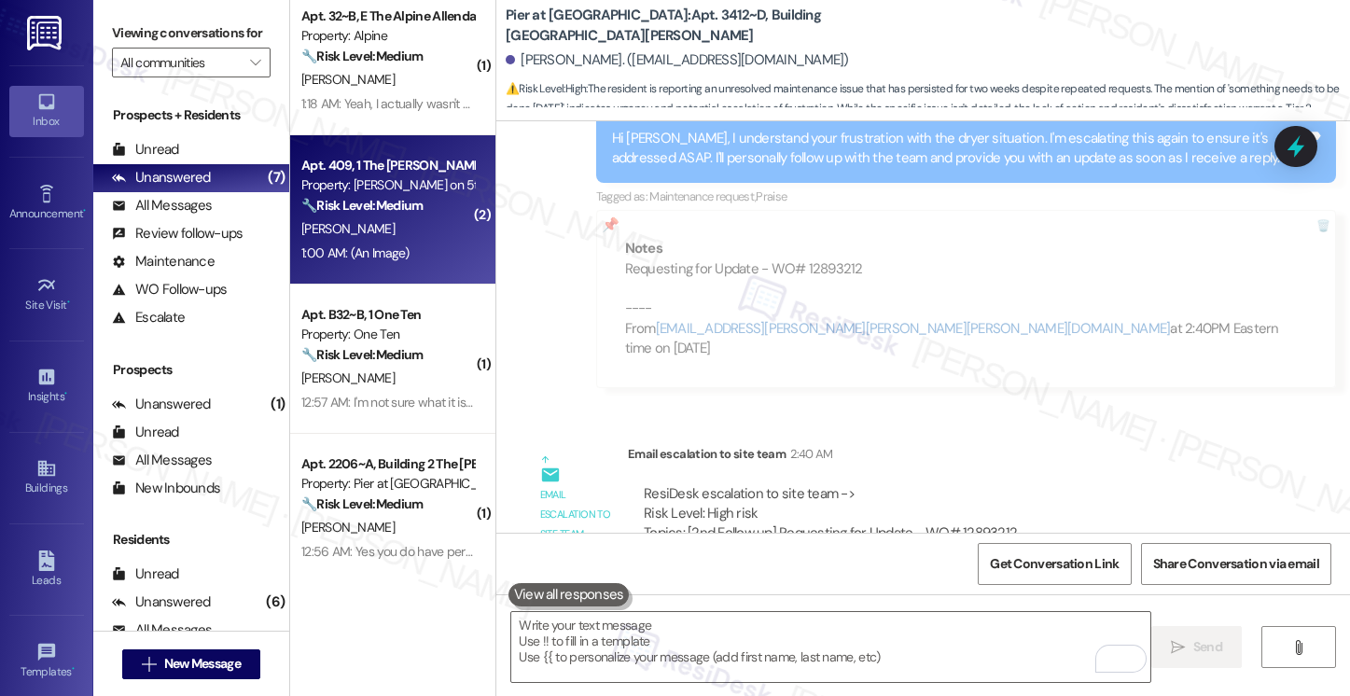
scroll to position [332, 0]
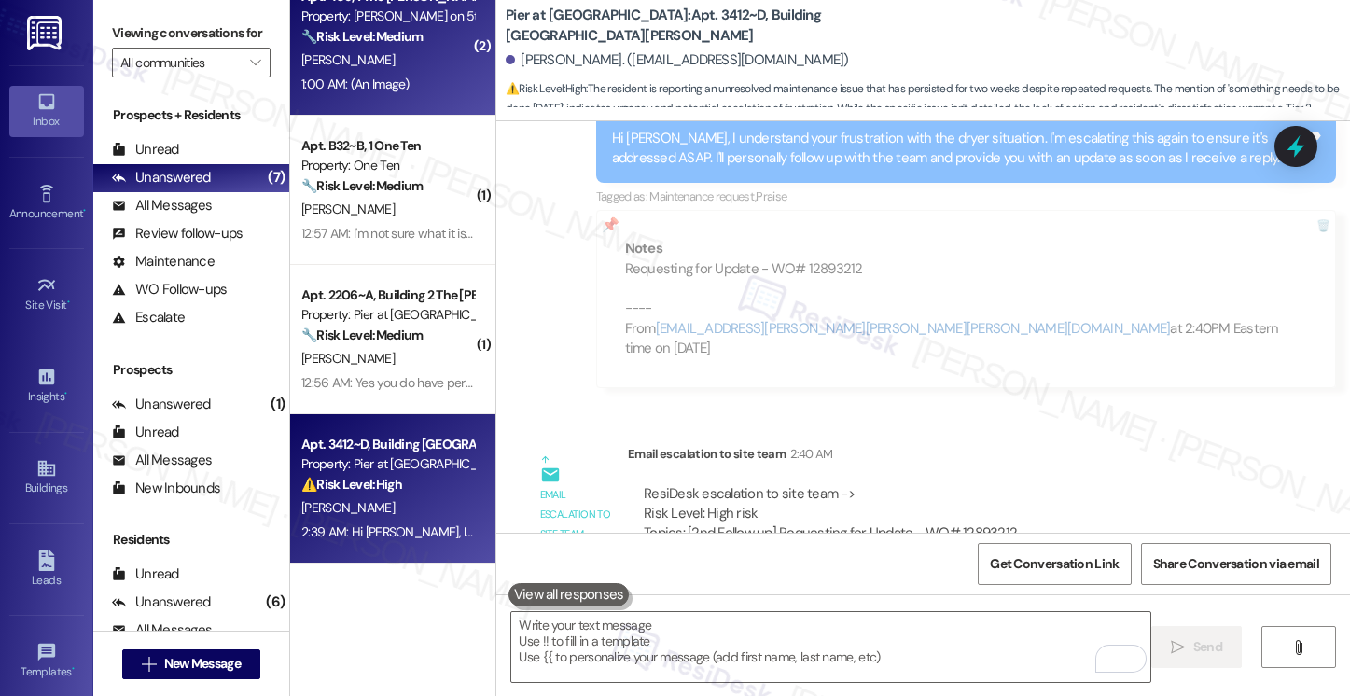
click at [403, 366] on div "[PERSON_NAME]" at bounding box center [387, 358] width 176 height 23
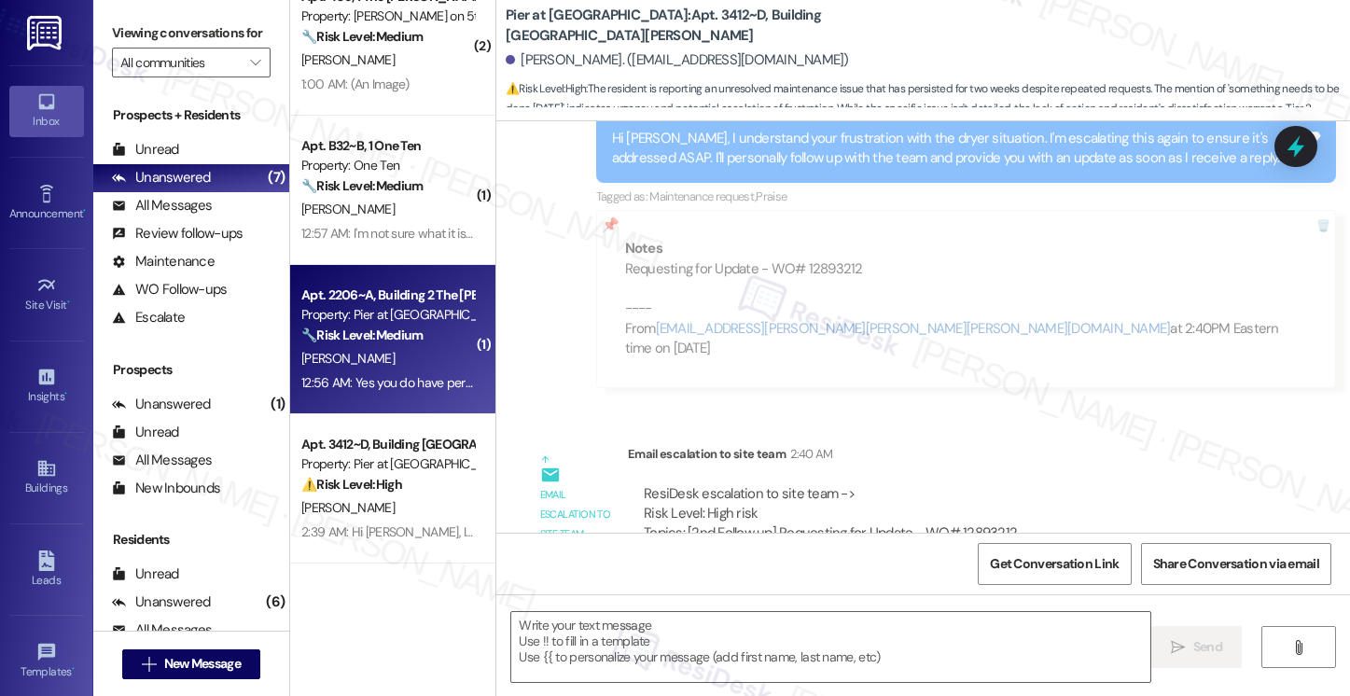
type textarea "Fetching suggested responses. Please feel free to read through the conversation…"
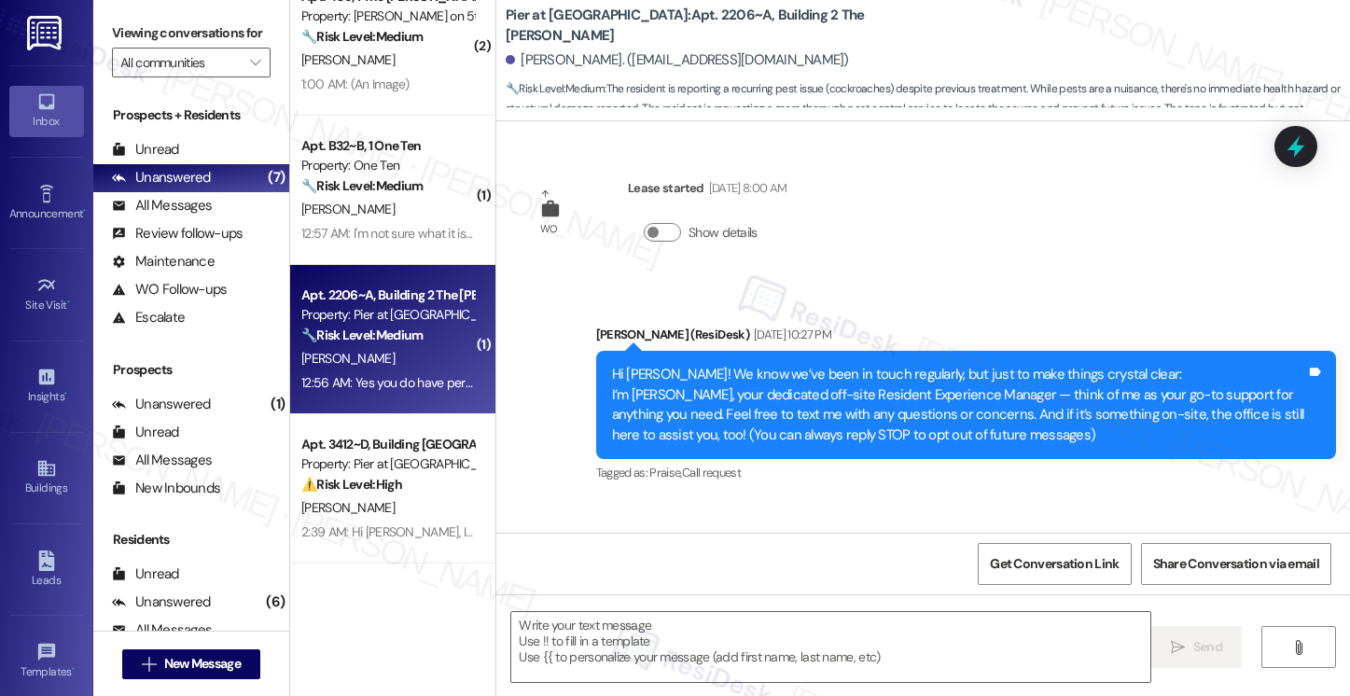
click at [403, 366] on div "[PERSON_NAME]" at bounding box center [387, 358] width 176 height 23
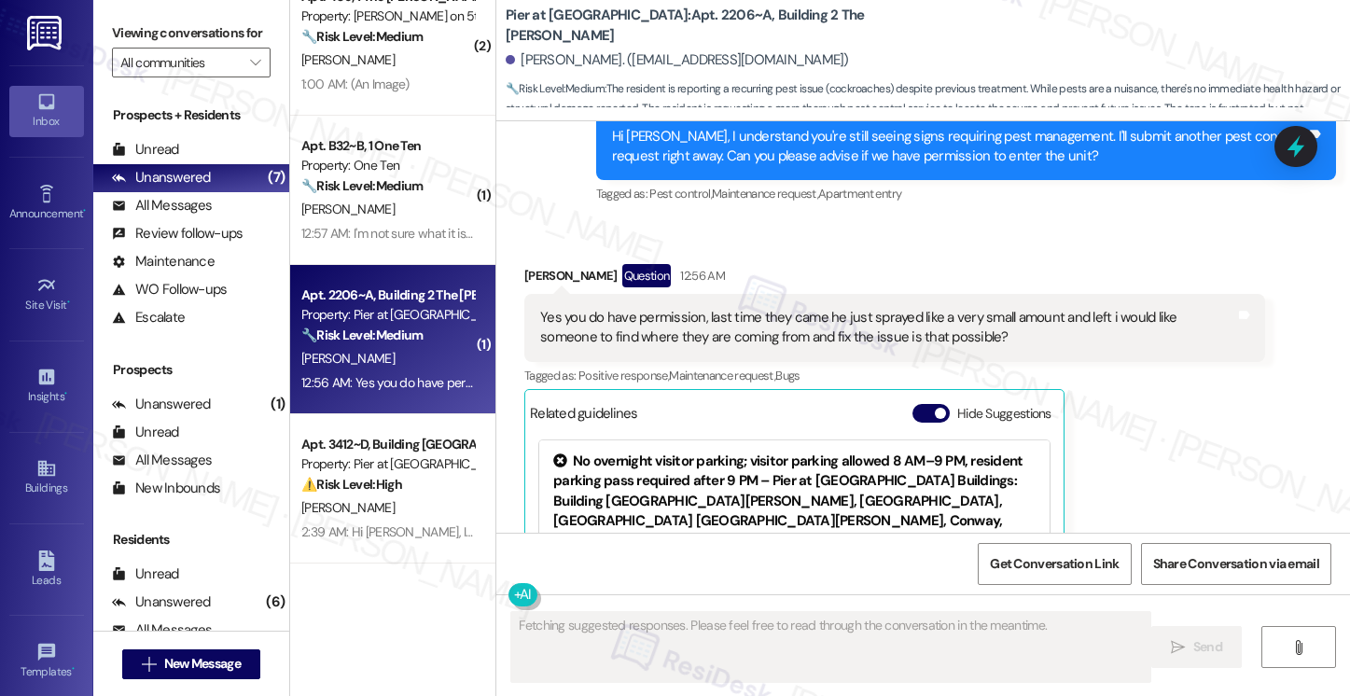
scroll to position [2702, 0]
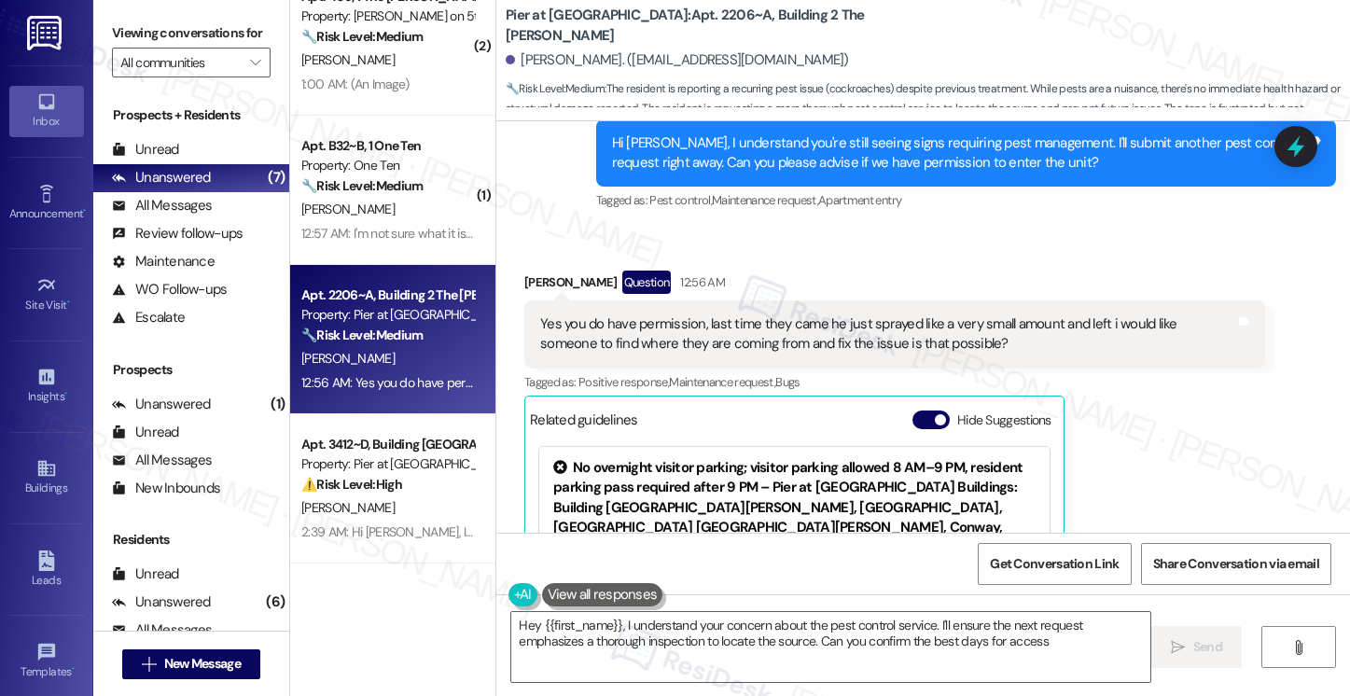
type textarea "Hey {{first_name}}, I understand your concern about the pest control service. I…"
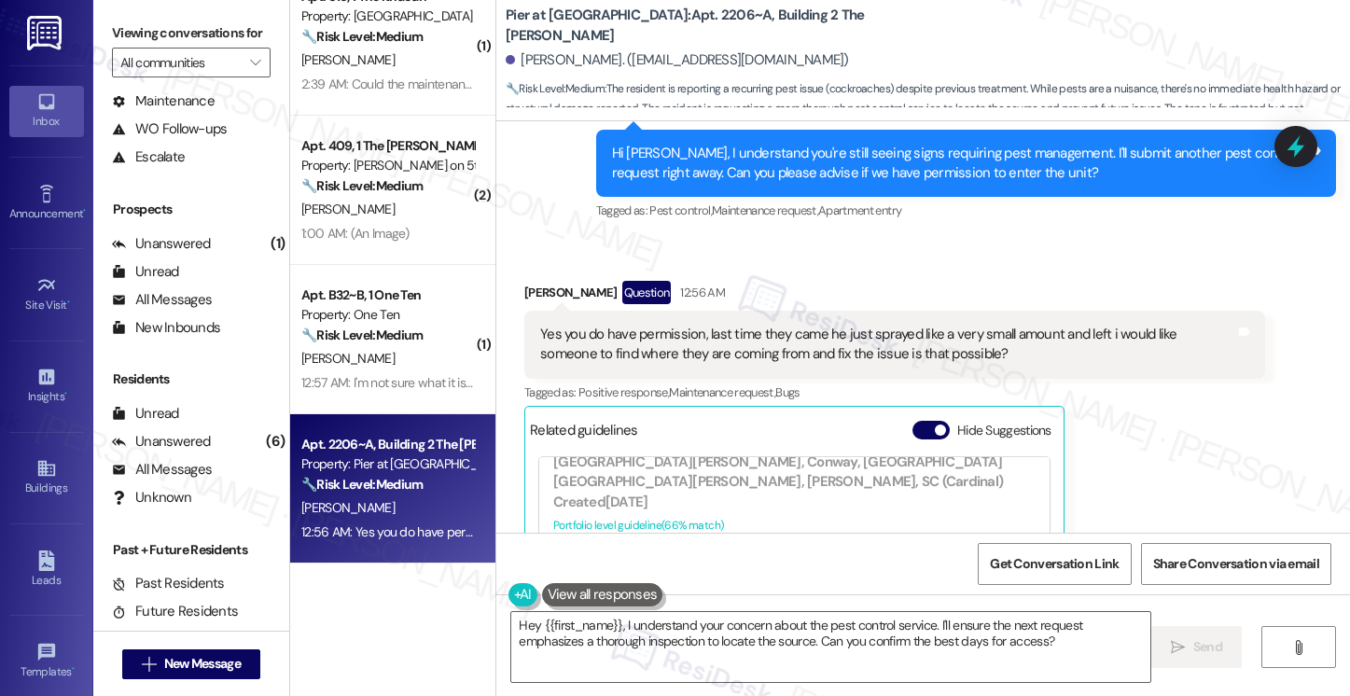
scroll to position [2906, 0]
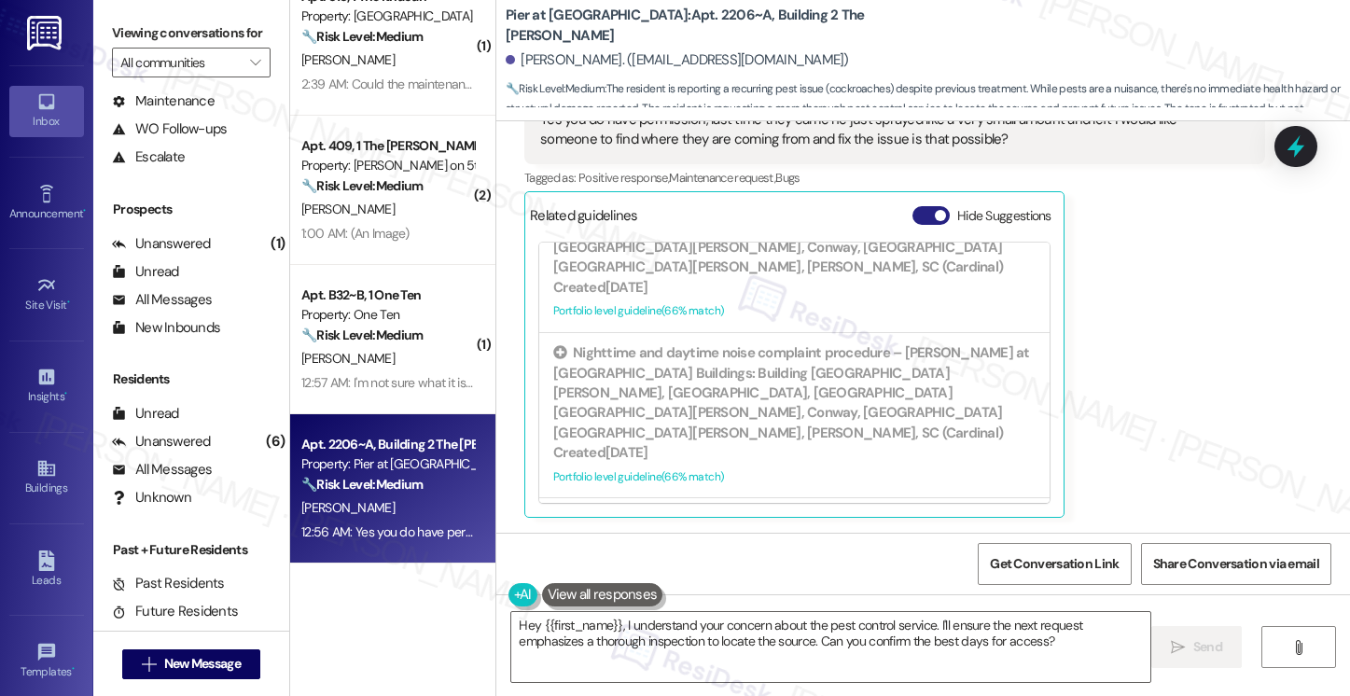
click at [913, 216] on button "Hide Suggestions" at bounding box center [930, 215] width 37 height 19
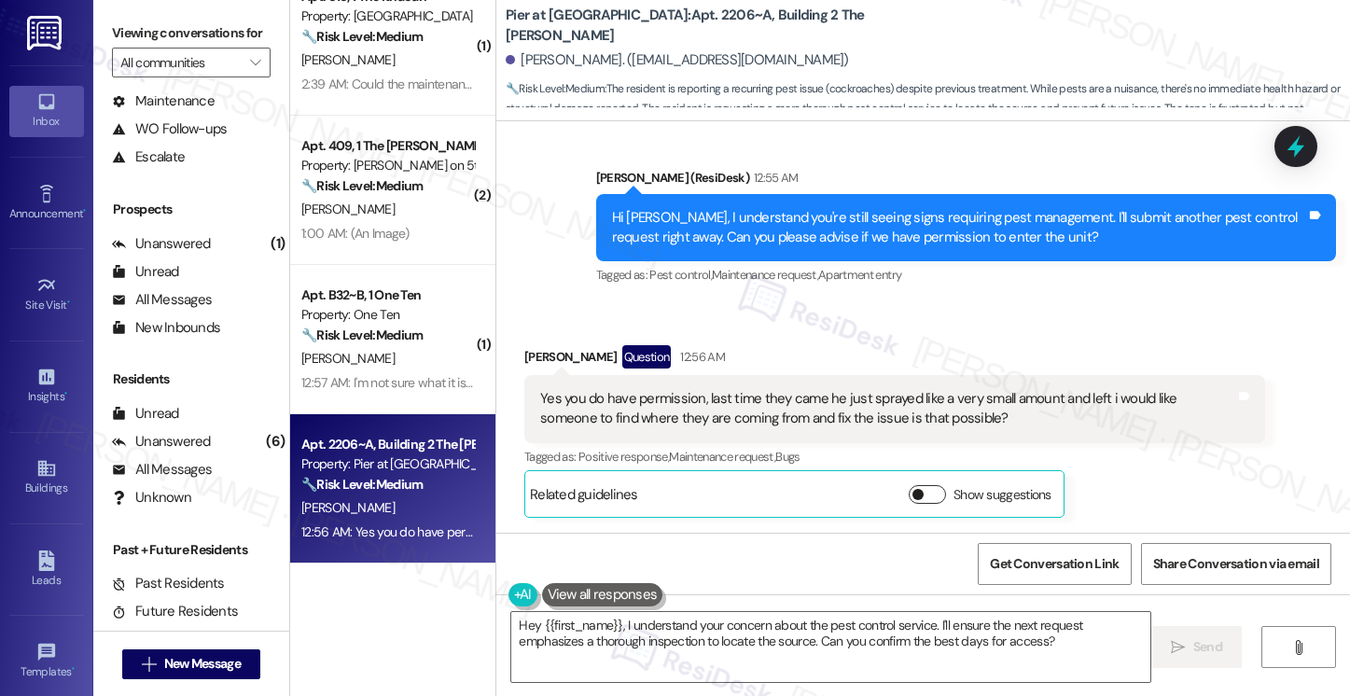
scroll to position [2628, 0]
click at [728, 636] on textarea "Hey {{first_name}}, I understand your concern about the pest control service. I…" at bounding box center [830, 647] width 638 height 70
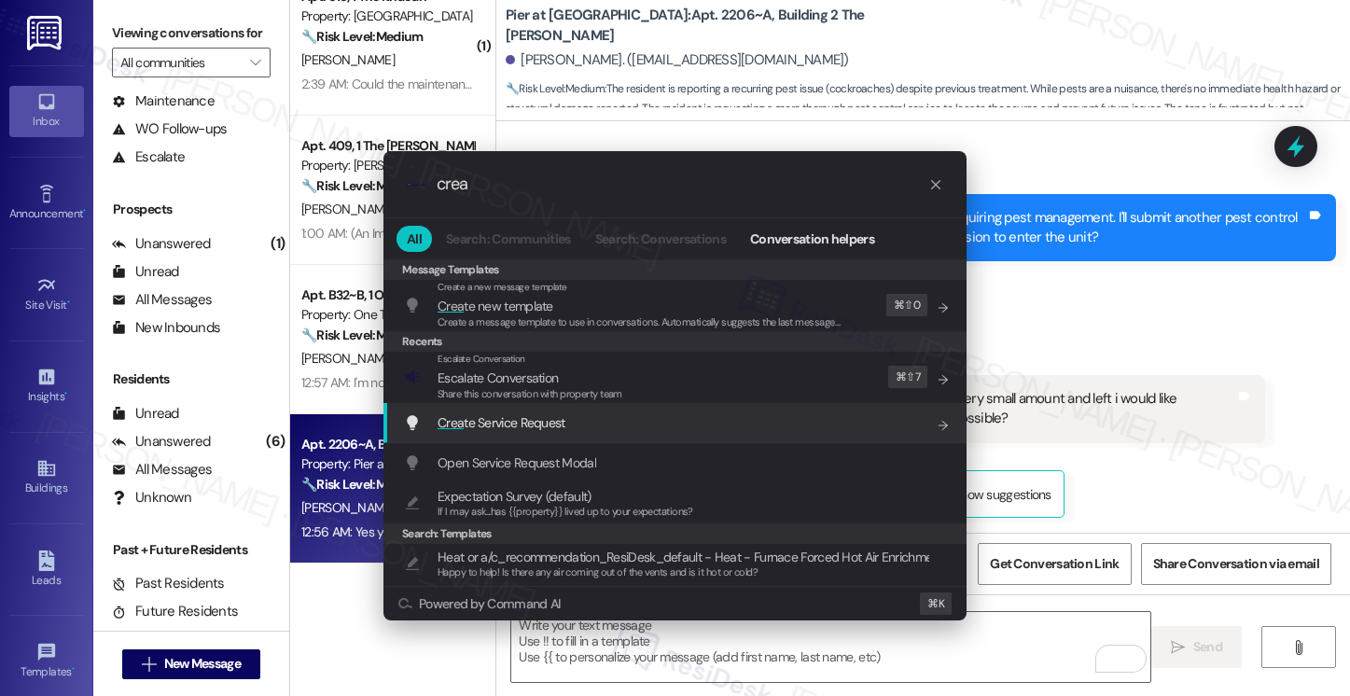
type input "crea"
click at [641, 423] on div "Crea te Service Request Add shortcut" at bounding box center [677, 422] width 546 height 21
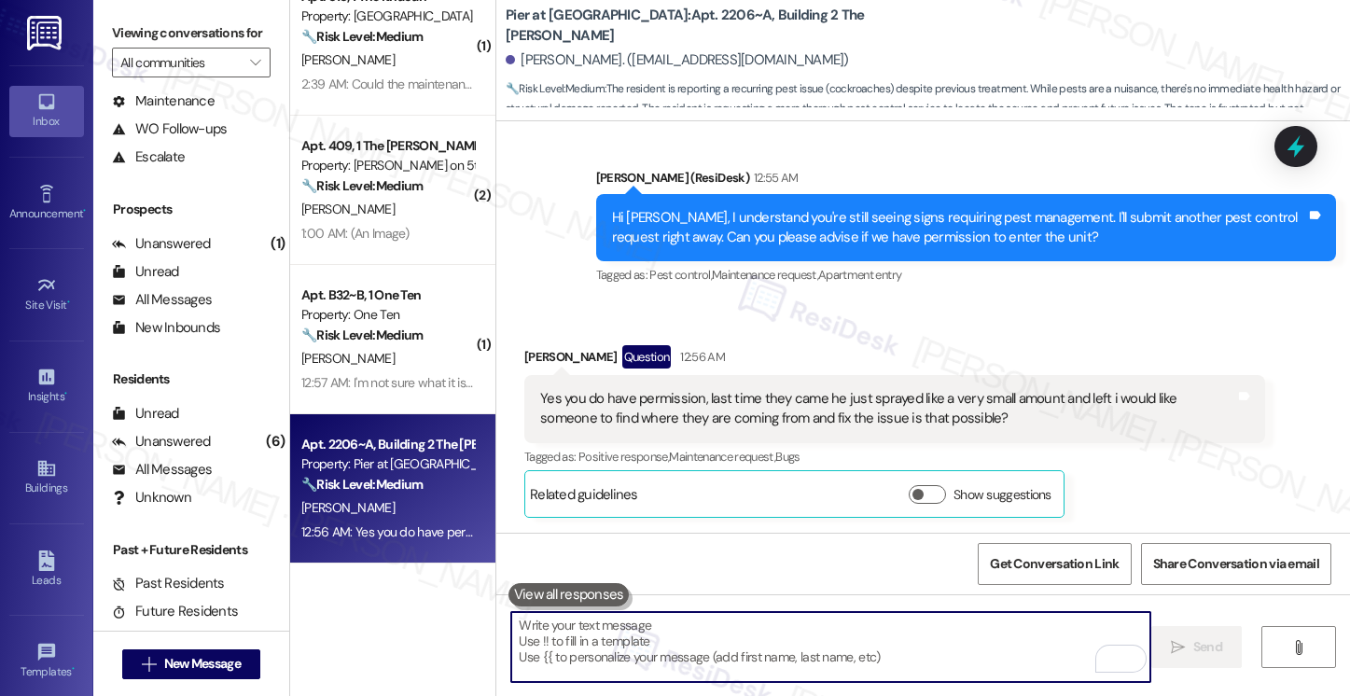
click at [698, 403] on div "Yes you do have permission, last time they came he just sprayed like a very sma…" at bounding box center [887, 409] width 695 height 40
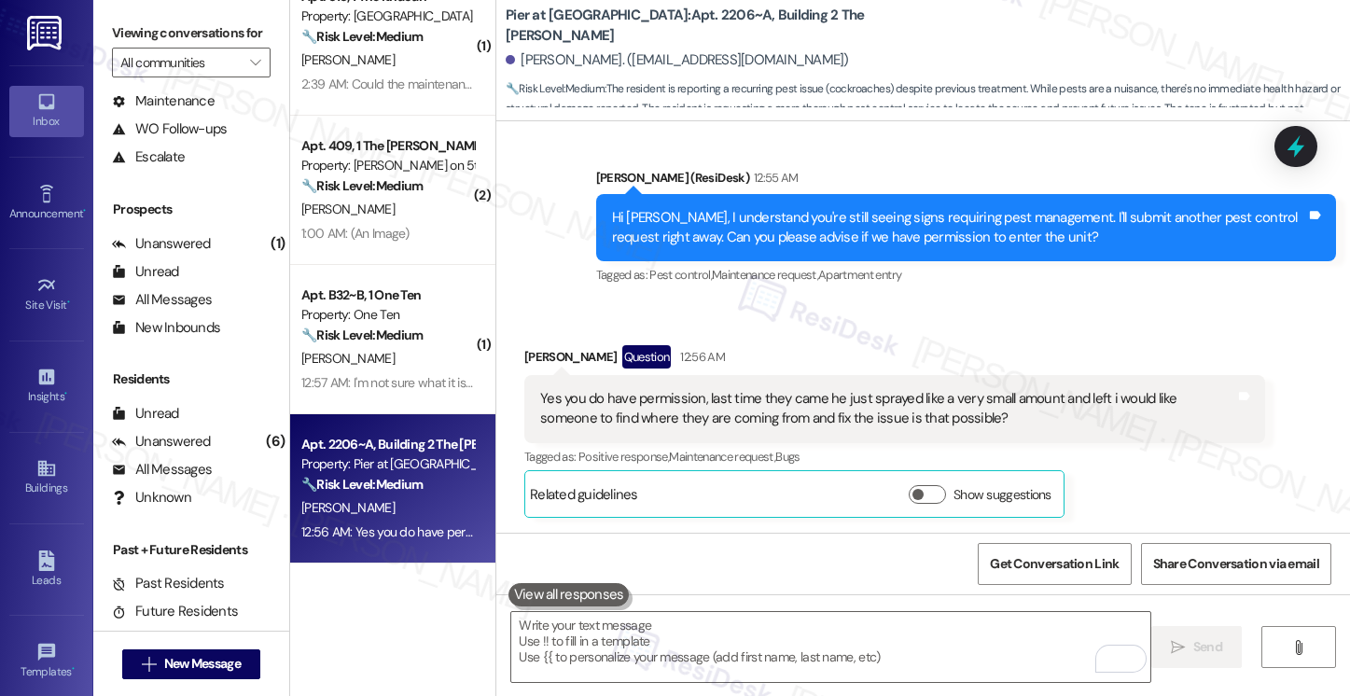
click at [698, 403] on div "Yes you do have permission, last time they came he just sprayed like a very sma…" at bounding box center [887, 409] width 695 height 40
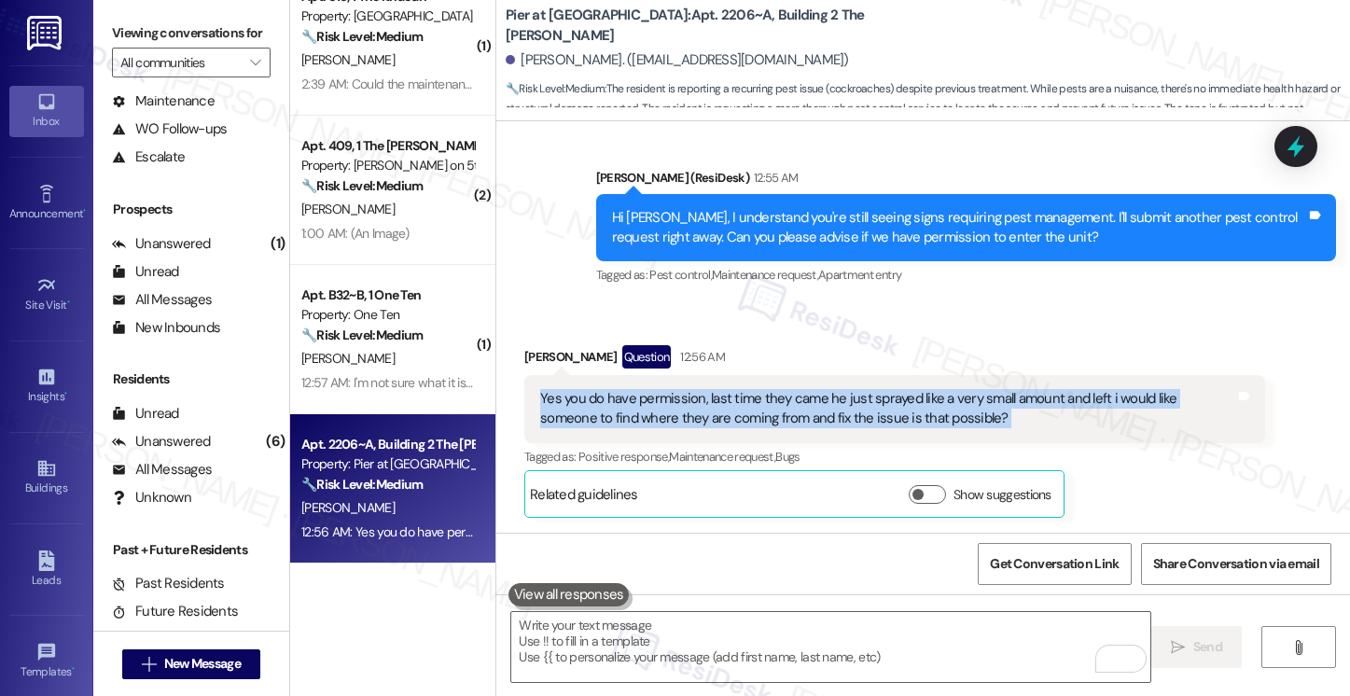
copy div "Yes you do have permission, last time they came he just sprayed like a very sma…"
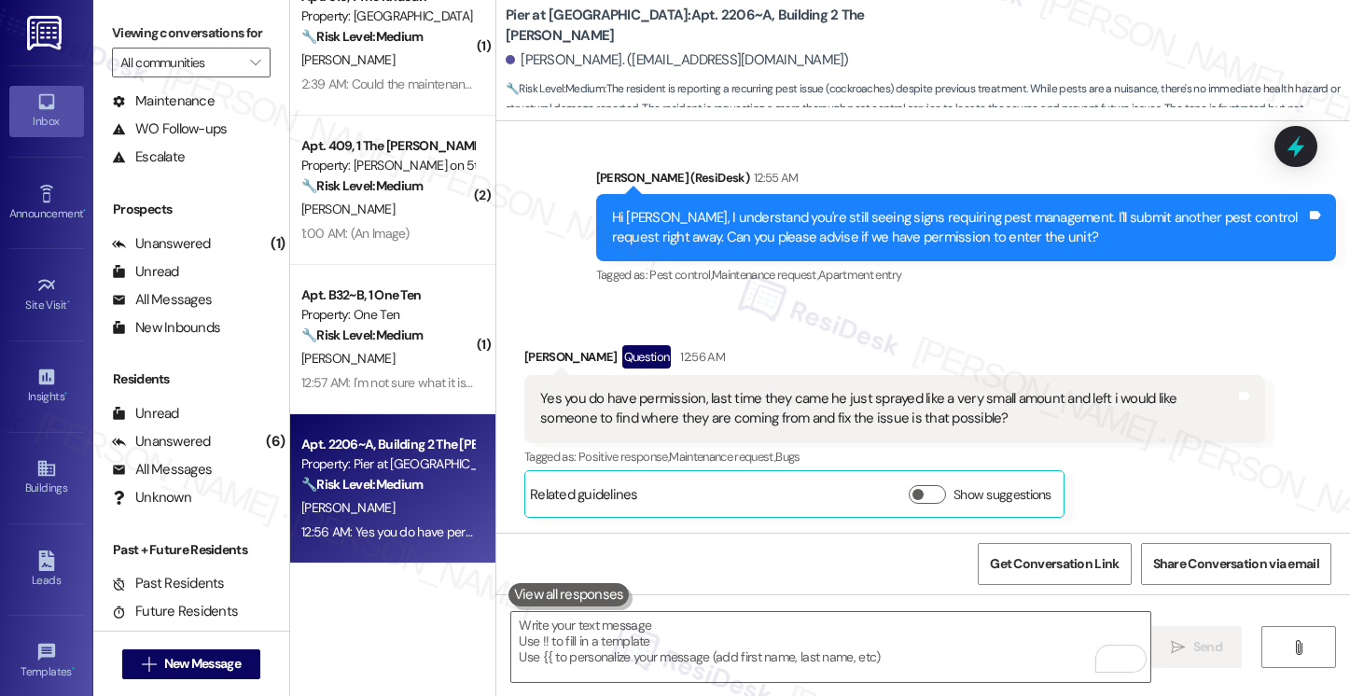
click at [1238, 276] on div "Tagged as: Pest control , Click to highlight conversations about Pest control M…" at bounding box center [966, 274] width 741 height 27
click at [638, 629] on textarea "To enrich screen reader interactions, please activate Accessibility in Grammarl…" at bounding box center [830, 647] width 638 height 70
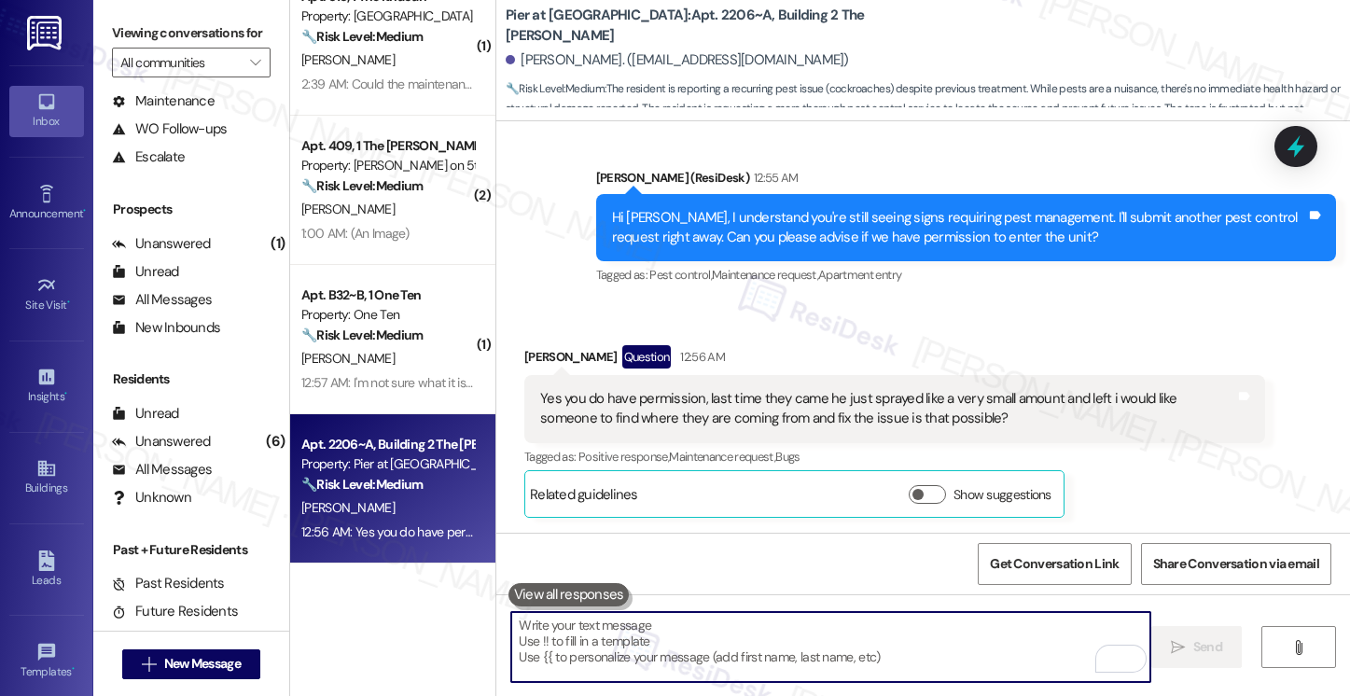
paste textarea "Hi [Resident’s Name], Thank you for confirming permission. I’ll make sure the m…"
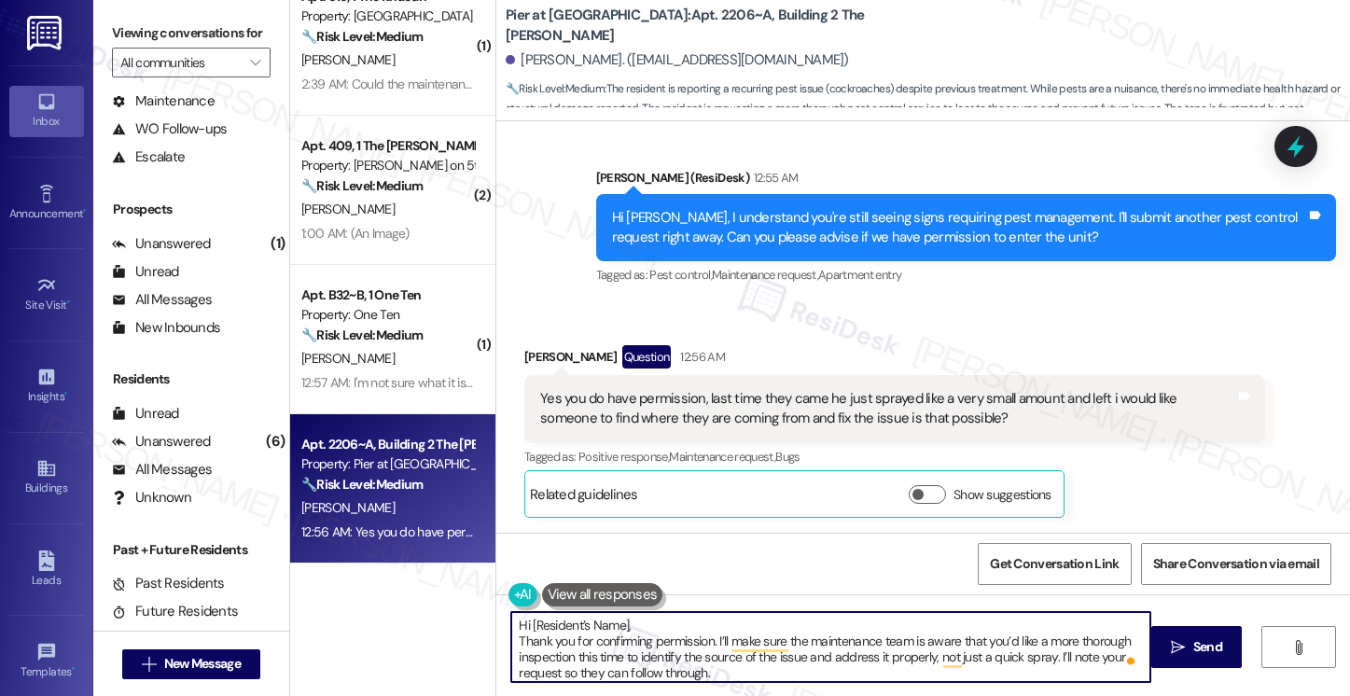
click at [511, 641] on textarea "Hi [Resident’s Name], Thank you for confirming permission. I’ll make sure the m…" at bounding box center [830, 647] width 638 height 70
type textarea "Hi [Resident’s Name], Thank you for confirming permission. I’ll make sure the m…"
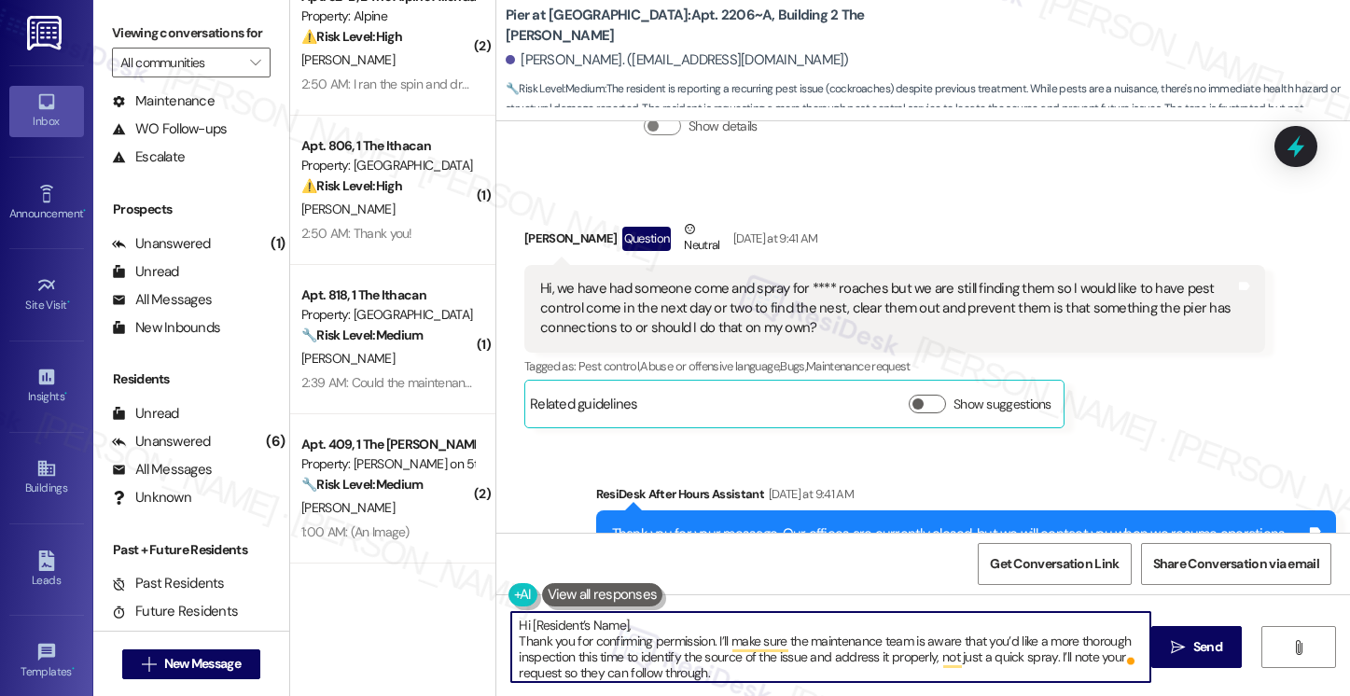
scroll to position [1884, 0]
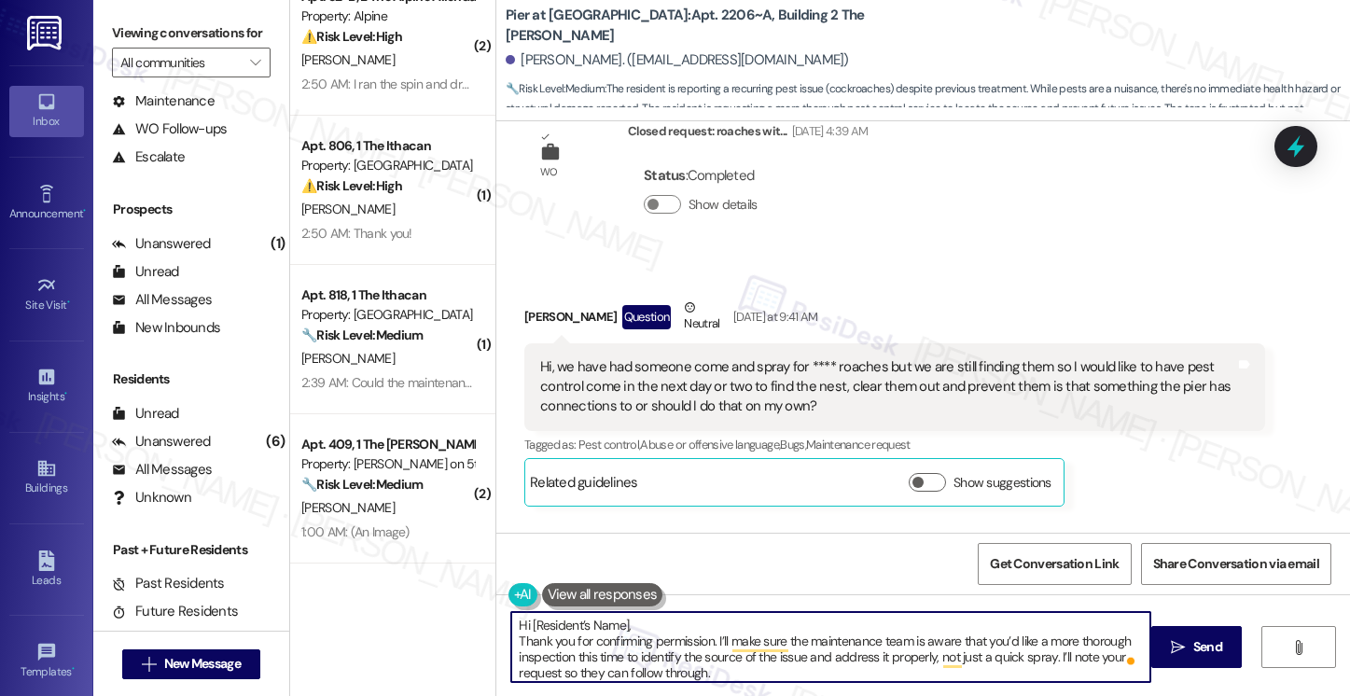
click at [979, 665] on textarea "Hi [Resident’s Name], Thank you for confirming permission. I’ll make sure the m…" at bounding box center [830, 647] width 638 height 70
click at [978, 667] on textarea "Hi [Resident’s Name], Thank you for confirming permission. I’ll make sure the m…" at bounding box center [830, 647] width 638 height 70
click at [926, 651] on textarea "Hi [Resident’s Name], Thank you for confirming permission. I’ll make sure the m…" at bounding box center [830, 647] width 638 height 70
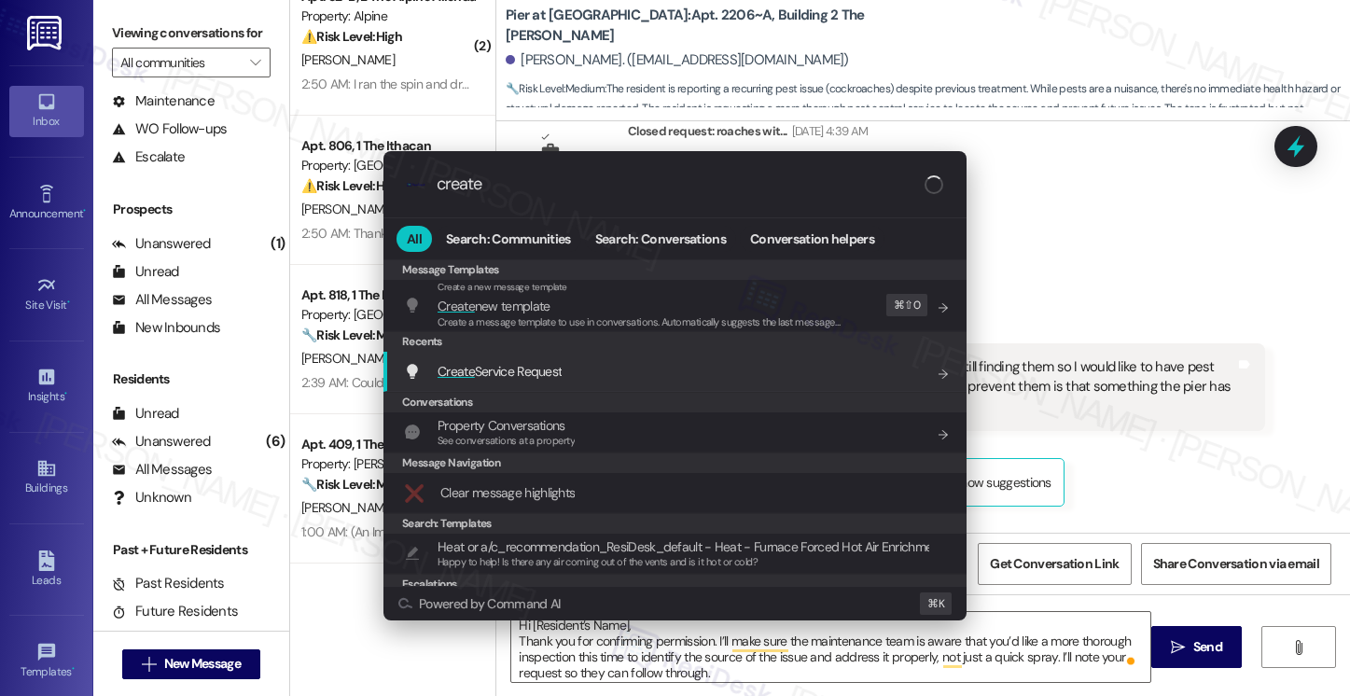
type input "create"
click at [571, 362] on div "Create Service Request Add shortcut" at bounding box center [677, 371] width 546 height 21
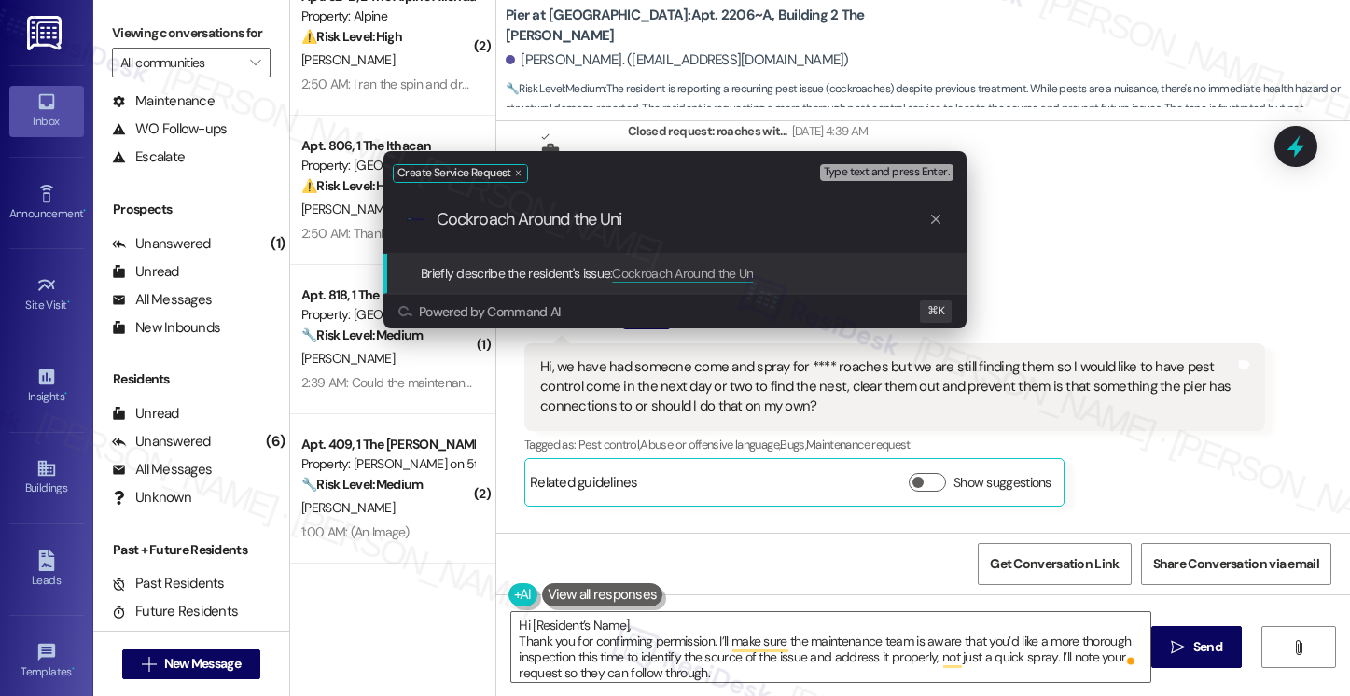
type input "Cockroach Around the Unit"
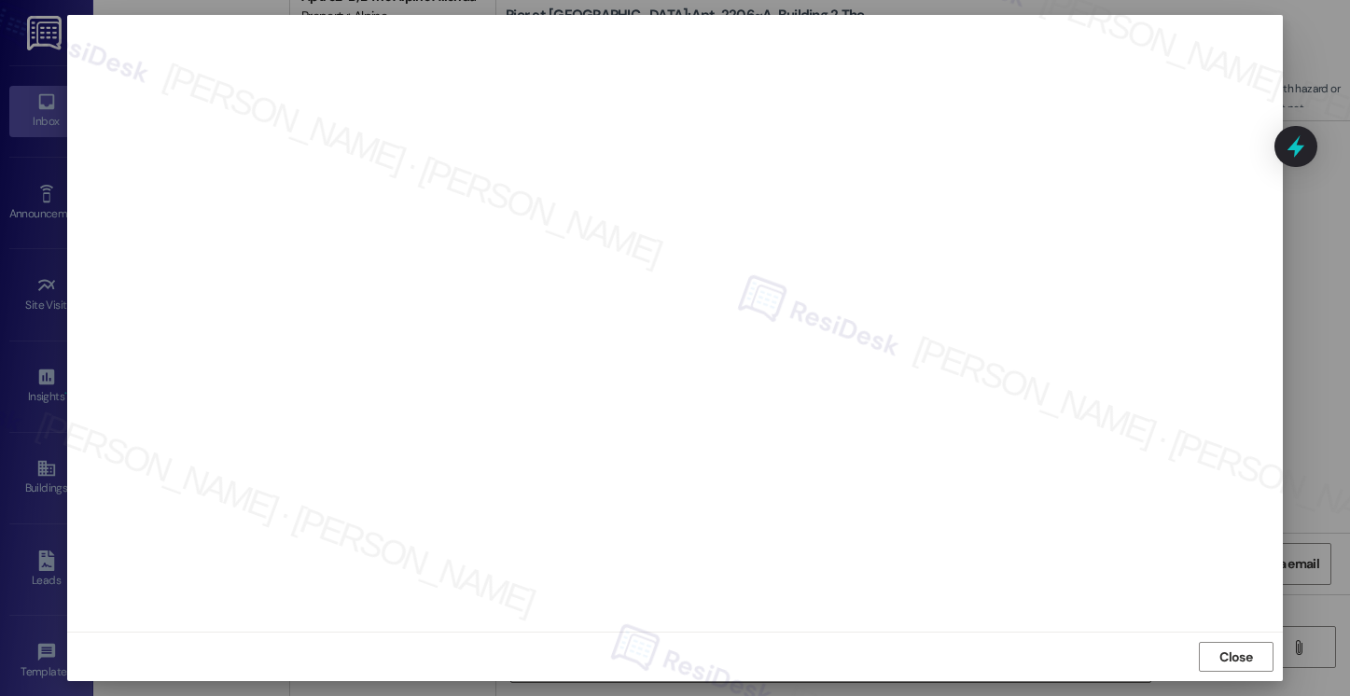
scroll to position [0, 0]
click at [1225, 659] on span "Close" at bounding box center [1235, 667] width 33 height 20
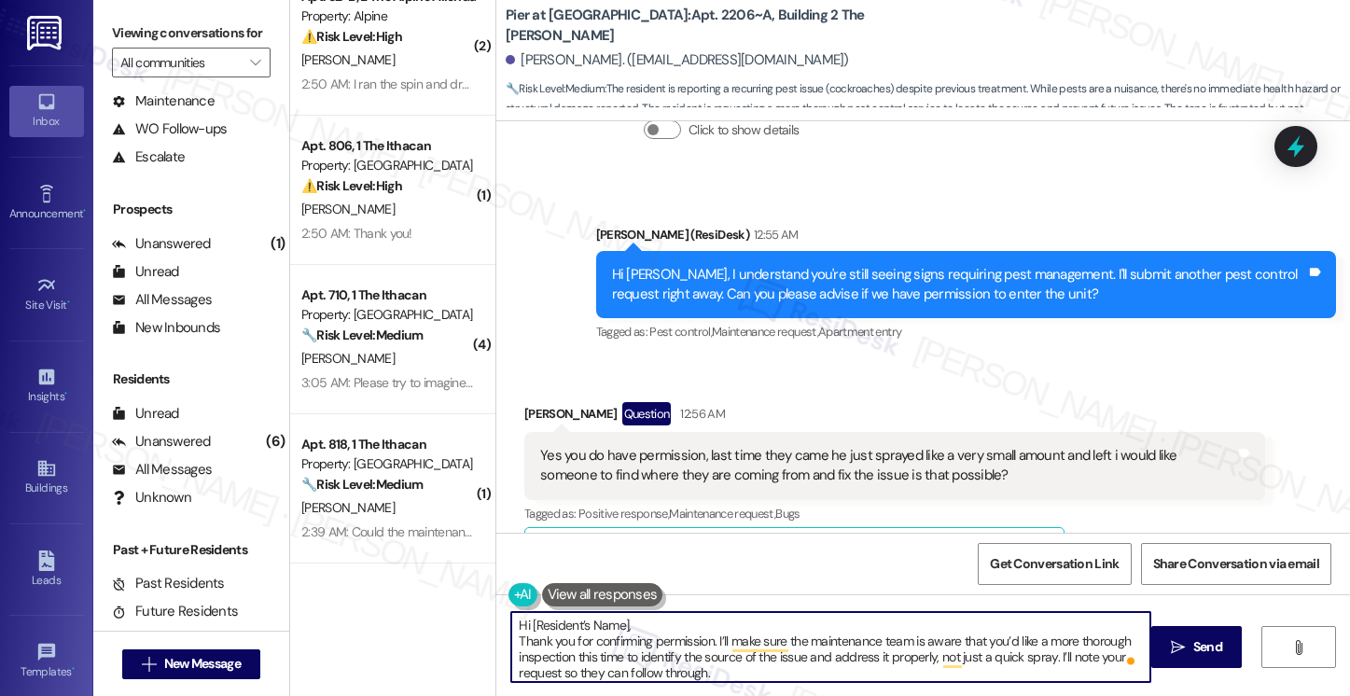
scroll to position [2628, 0]
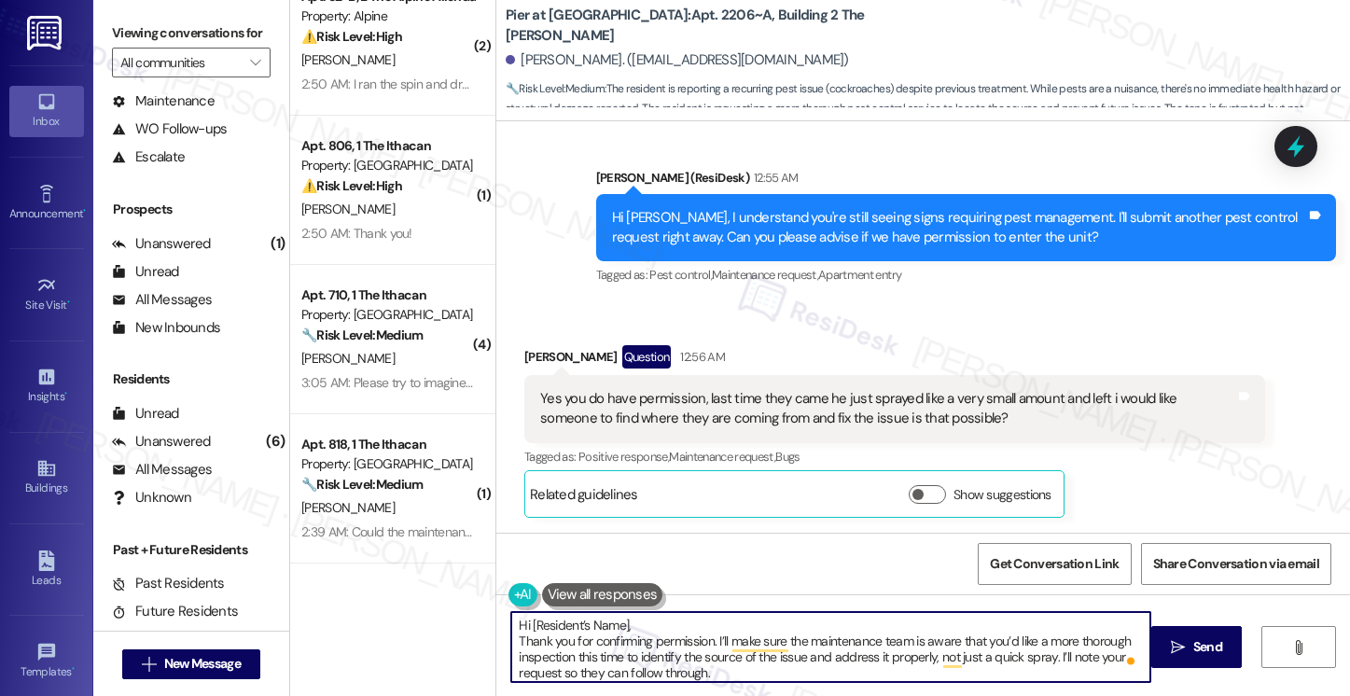
click at [791, 637] on textarea "Hi [Resident’s Name], Thank you for confirming permission. I’ll make sure the m…" at bounding box center [830, 647] width 638 height 70
click at [760, 669] on textarea "Hi [Resident’s Name], Thank you for confirming permission. I’ll make sure the m…" at bounding box center [830, 647] width 638 height 70
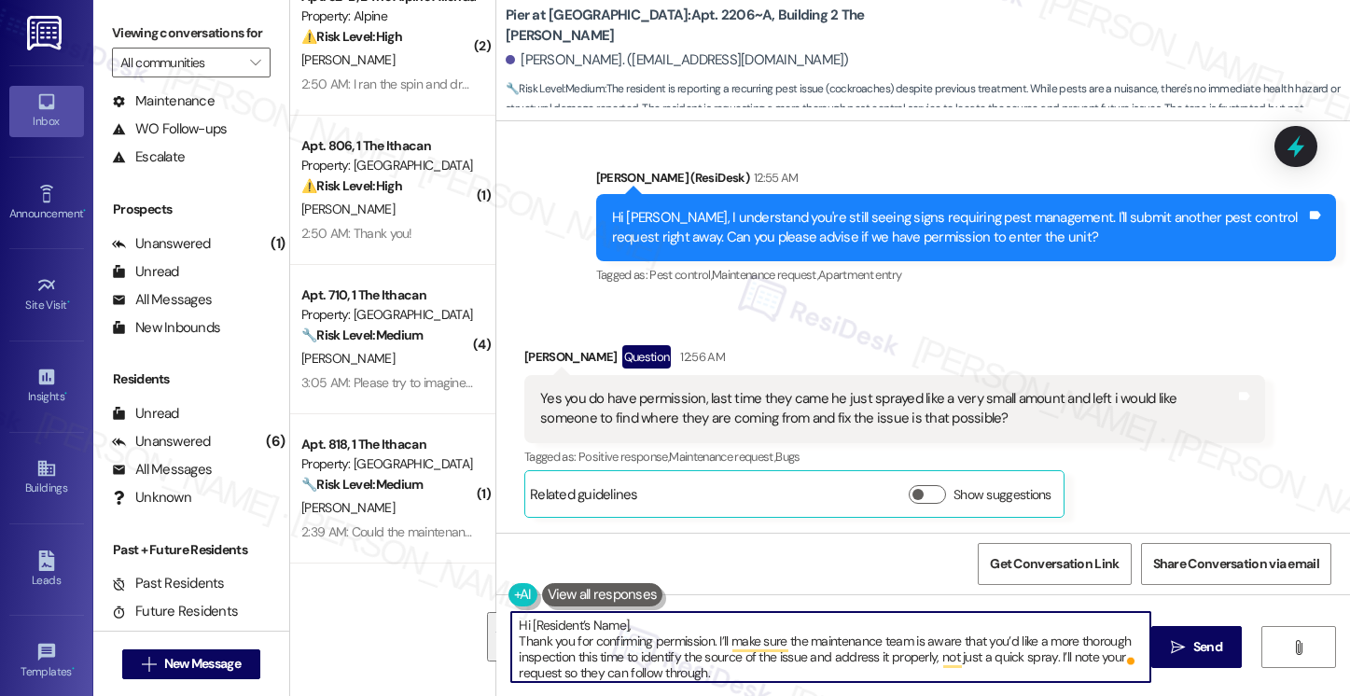
type textarea "Hi [Resident’s Name],"
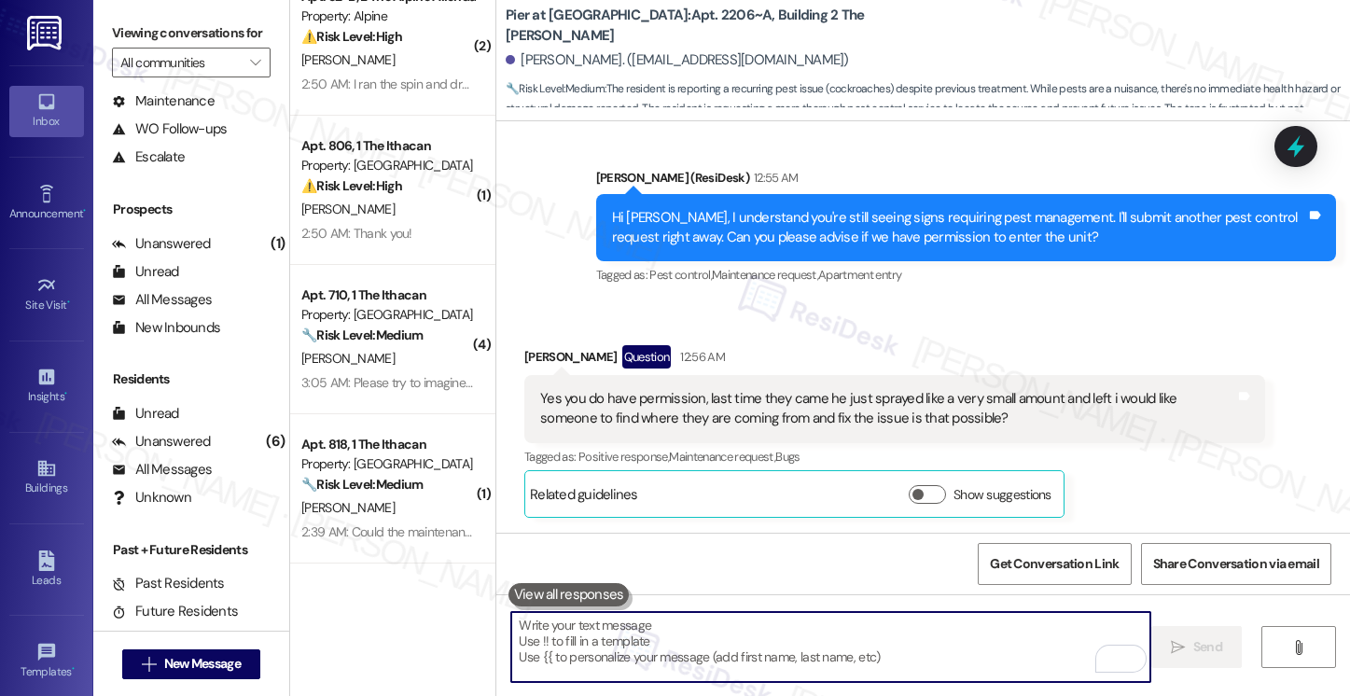
click at [752, 662] on textarea "To enrich screen reader interactions, please activate Accessibility in Grammarl…" at bounding box center [830, 647] width 638 height 70
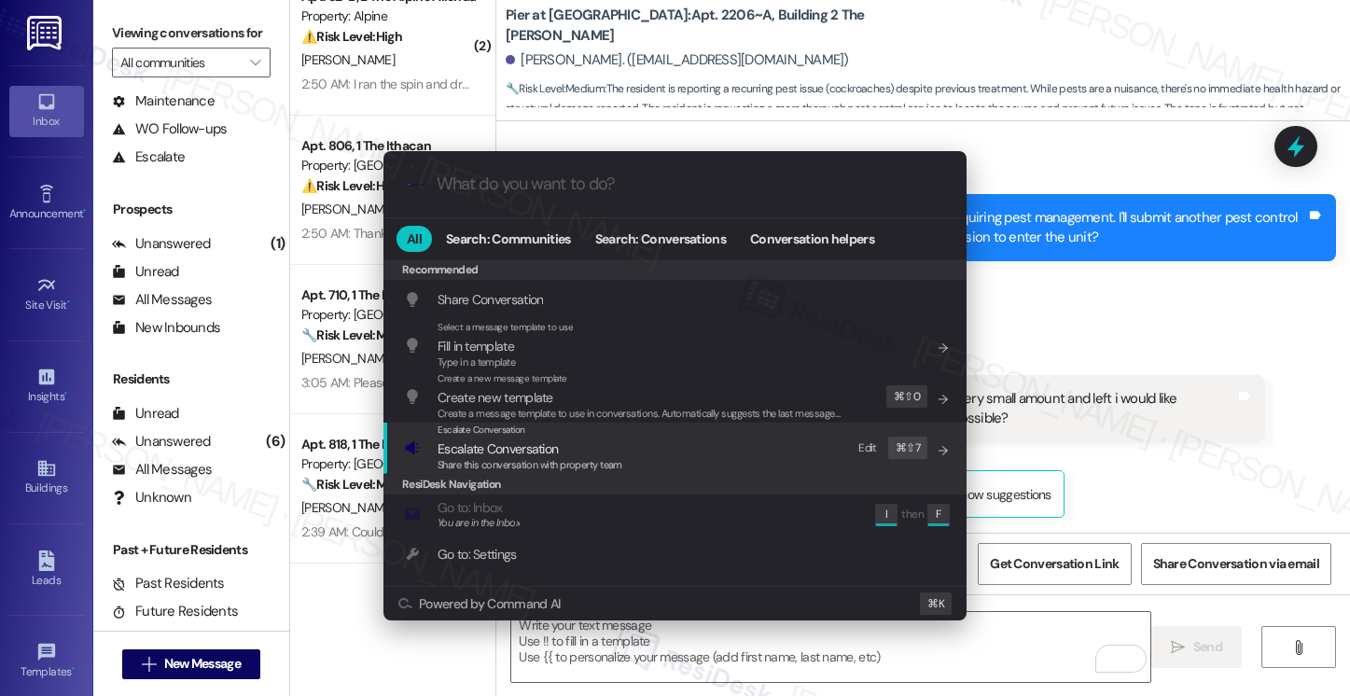
click at [676, 449] on div "Escalate Conversation Escalate Conversation Share this conversation with proper…" at bounding box center [677, 448] width 546 height 50
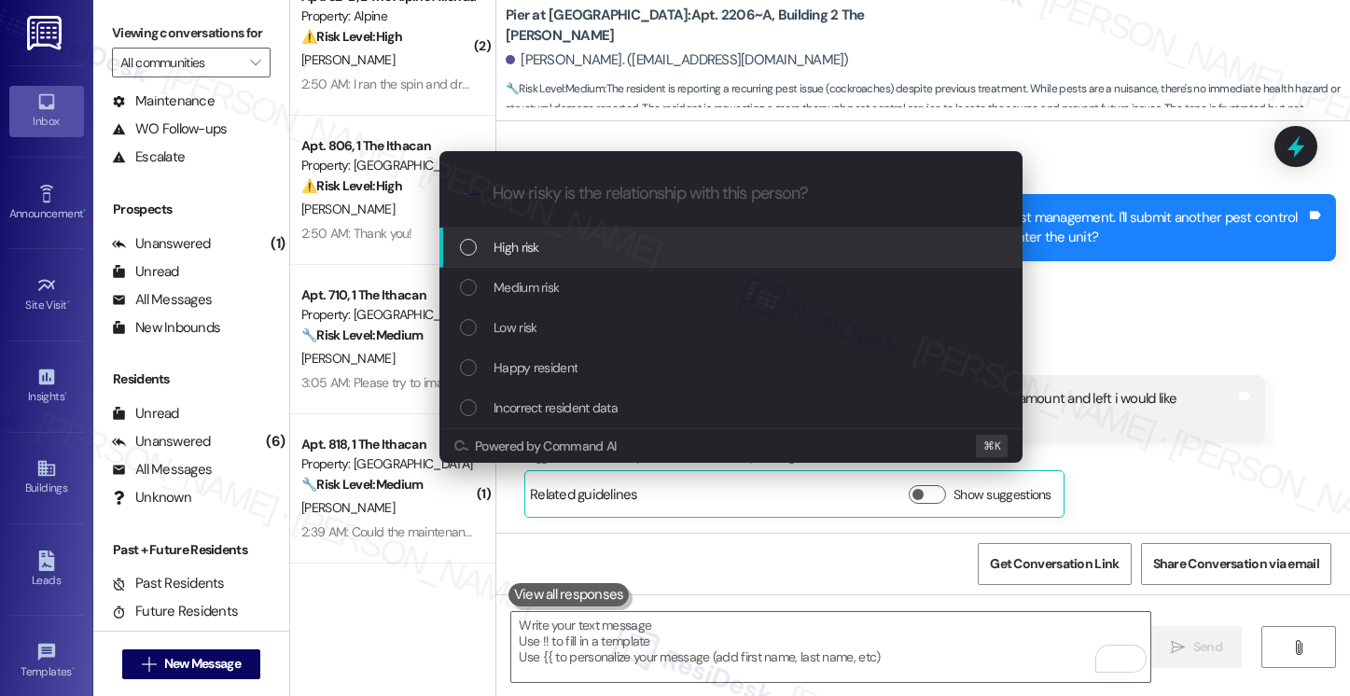
click at [745, 238] on div "High risk" at bounding box center [733, 247] width 546 height 21
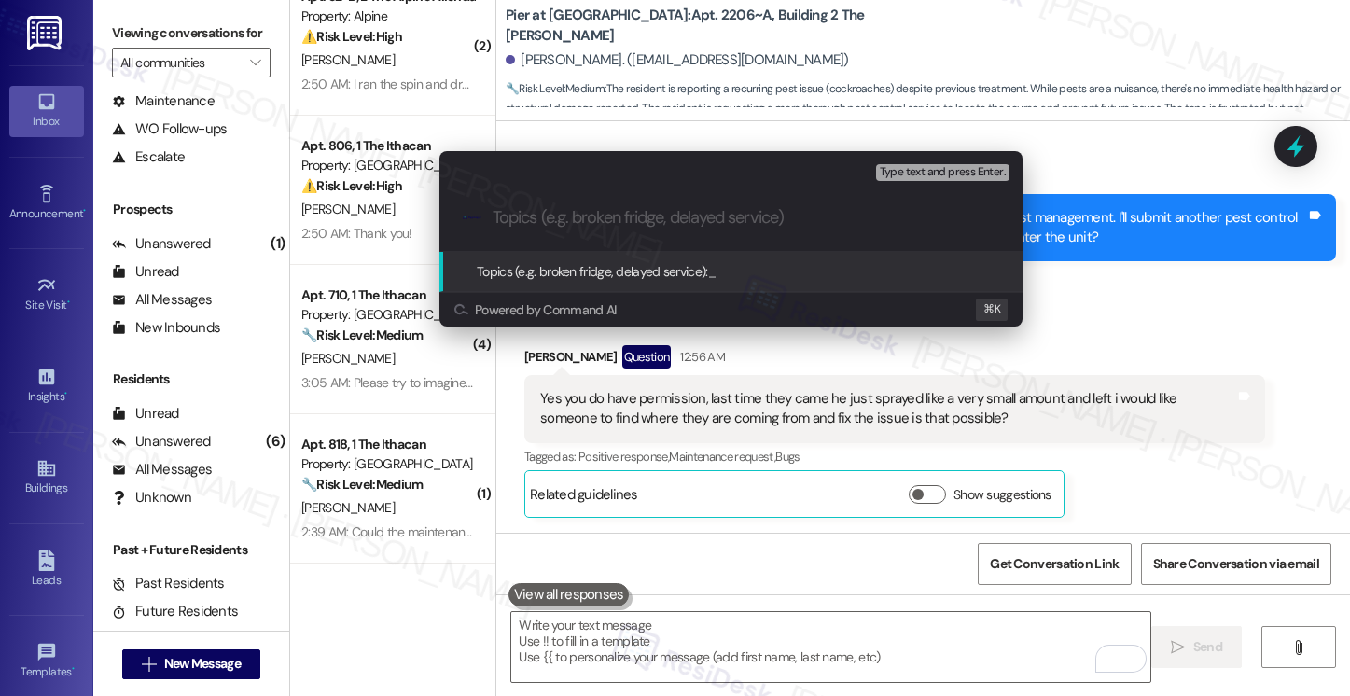
paste input "12944519"
type input "12944519"
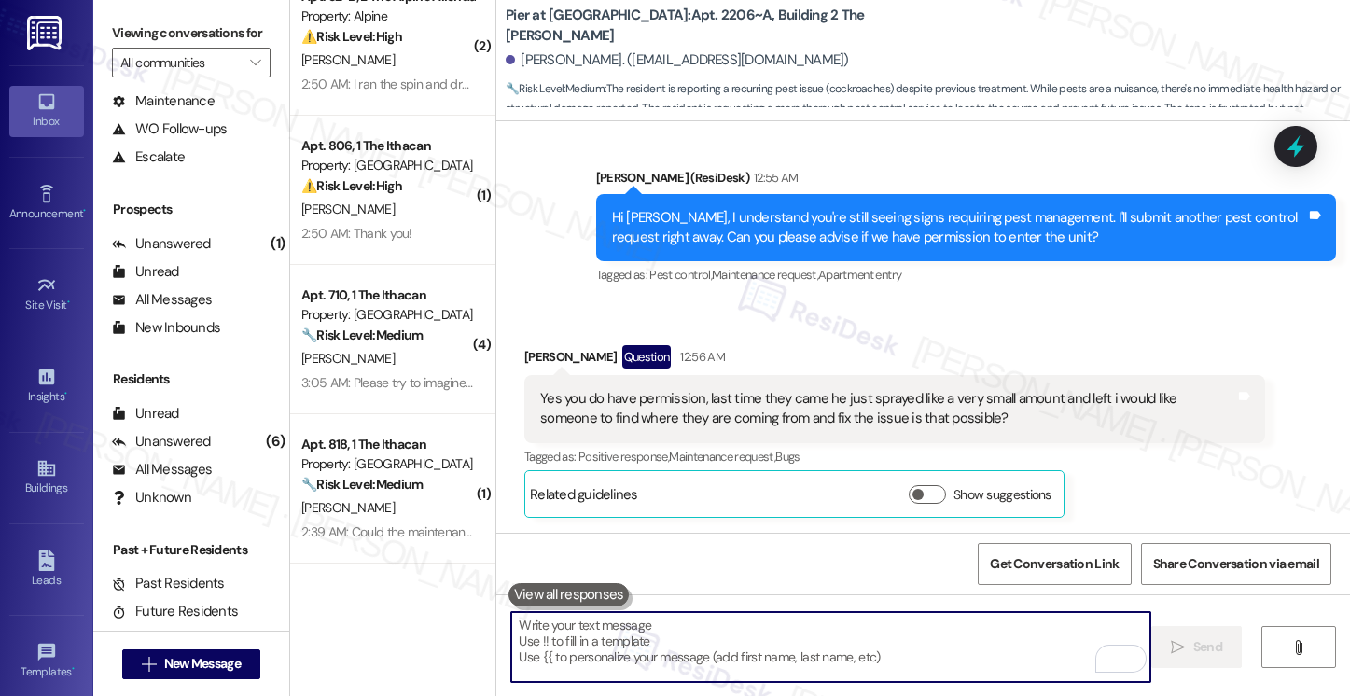
click at [642, 628] on textarea "To enrich screen reader interactions, please activate Accessibility in Grammarl…" at bounding box center [830, 647] width 638 height 70
paste textarea "12944519"
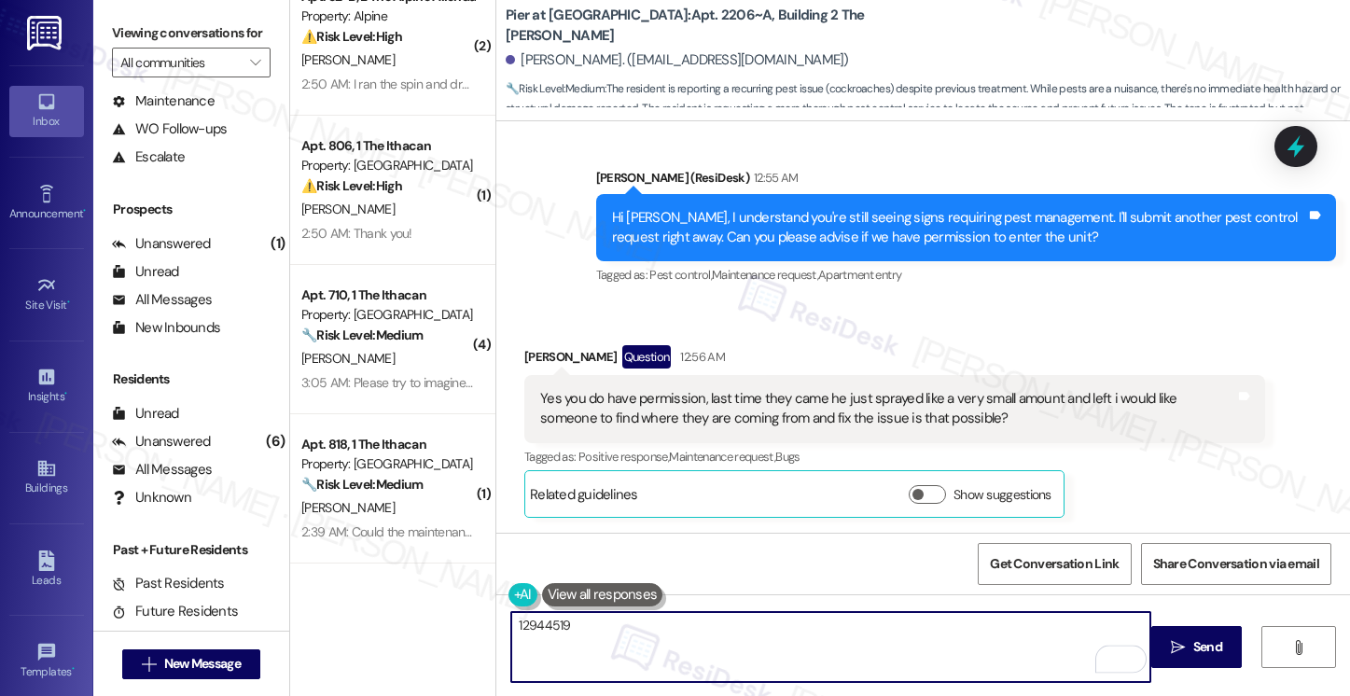
click at [511, 627] on textarea "12944519" at bounding box center [830, 647] width 638 height 70
paste textarea "Work order submitted by Residesk | Work order #"
click at [898, 621] on textarea "Work order submitted by Residesk | Work order #12944519" at bounding box center [830, 647] width 638 height 70
type textarea "Work order submitted by Residesk | Work order #12944519 - Roaches"
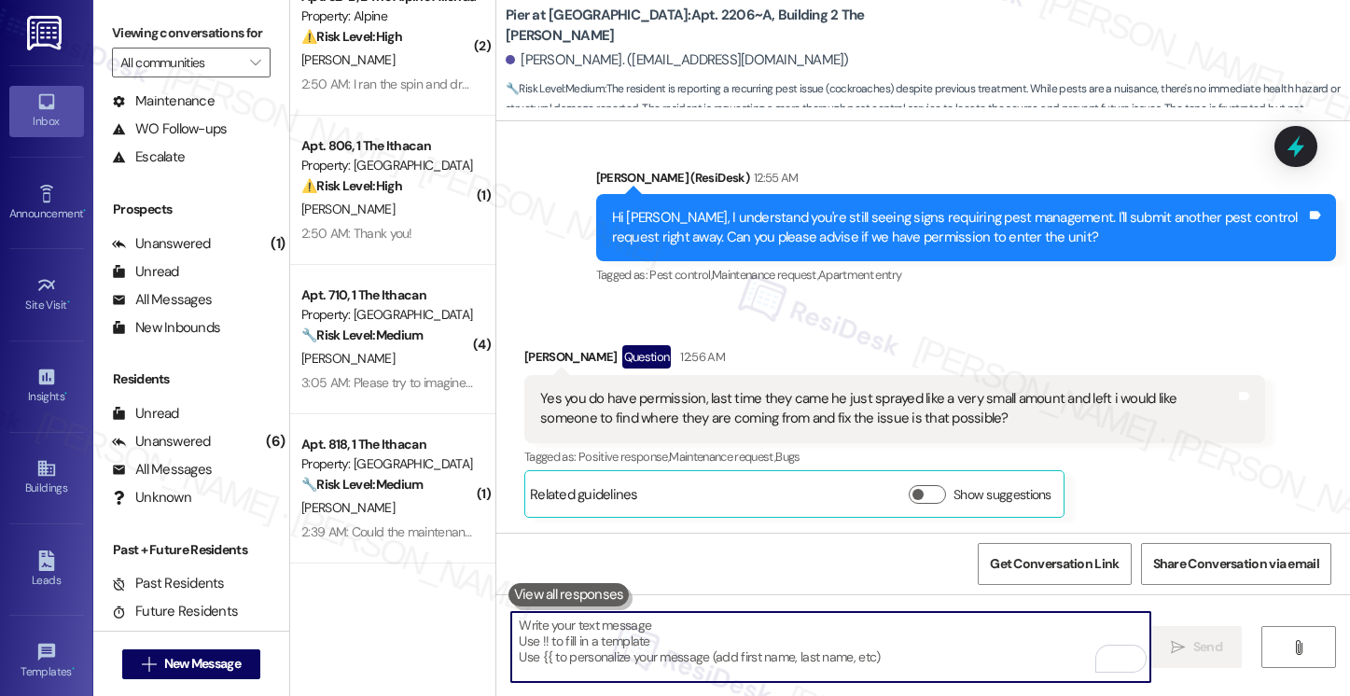
click at [902, 641] on textarea "To enrich screen reader interactions, please activate Accessibility in Grammarl…" at bounding box center [830, 647] width 638 height 70
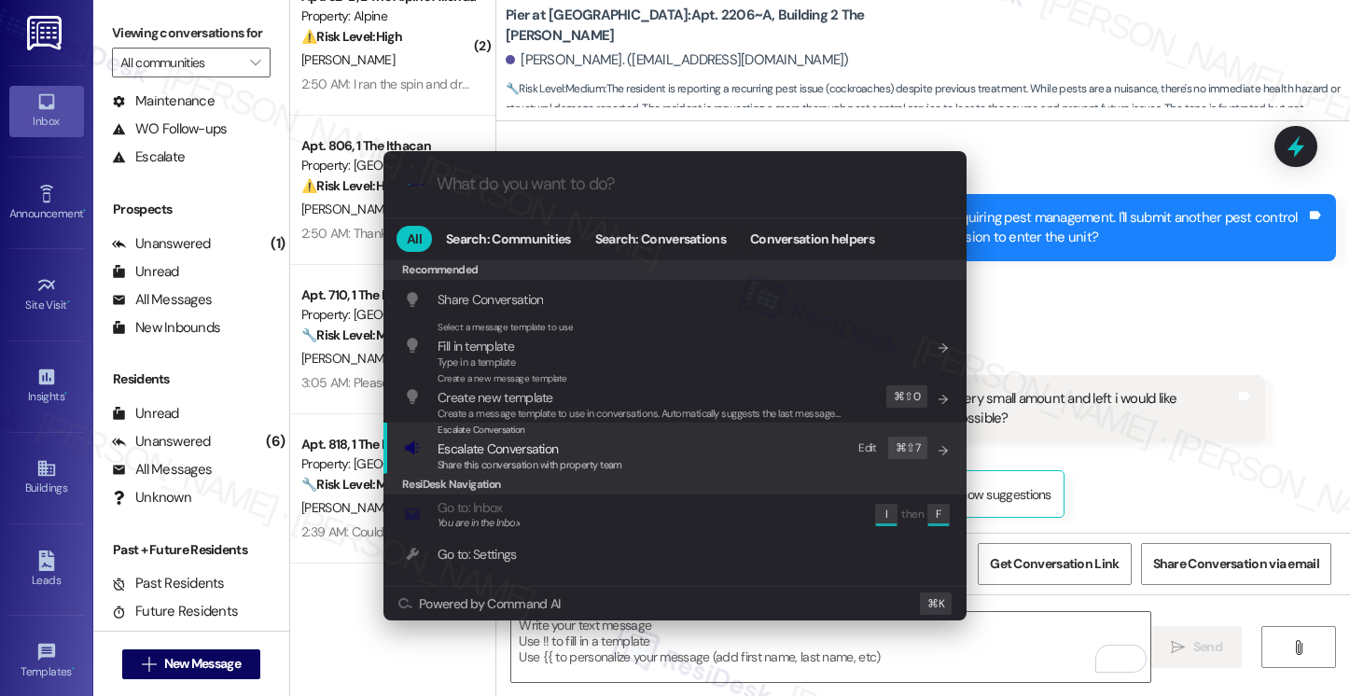
click at [713, 467] on div "Escalate Conversation Escalate Conversation Share this conversation with proper…" at bounding box center [677, 448] width 546 height 50
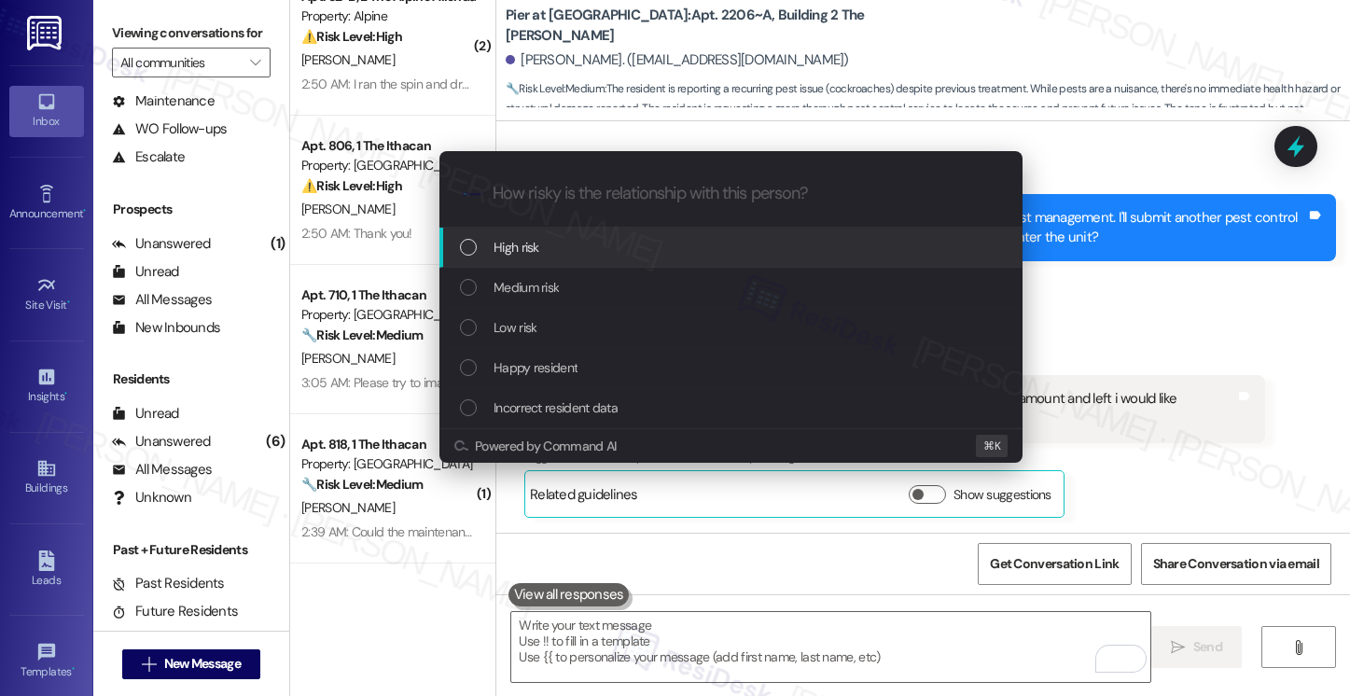
click at [720, 244] on div "High risk" at bounding box center [733, 247] width 546 height 21
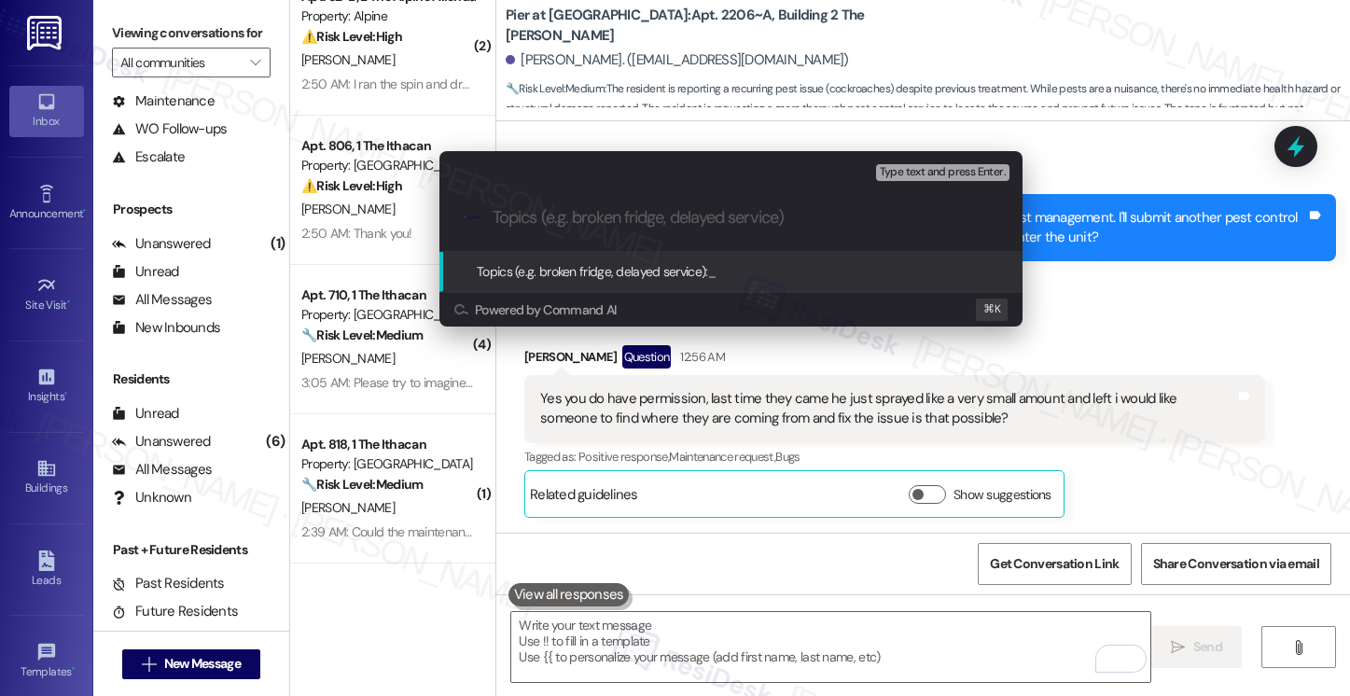
paste input "Work order submitted by Residesk | Work order #12944519 - Roaches"
type input "Work order submitted by Residesk | Work order #12944519 - Roaches"
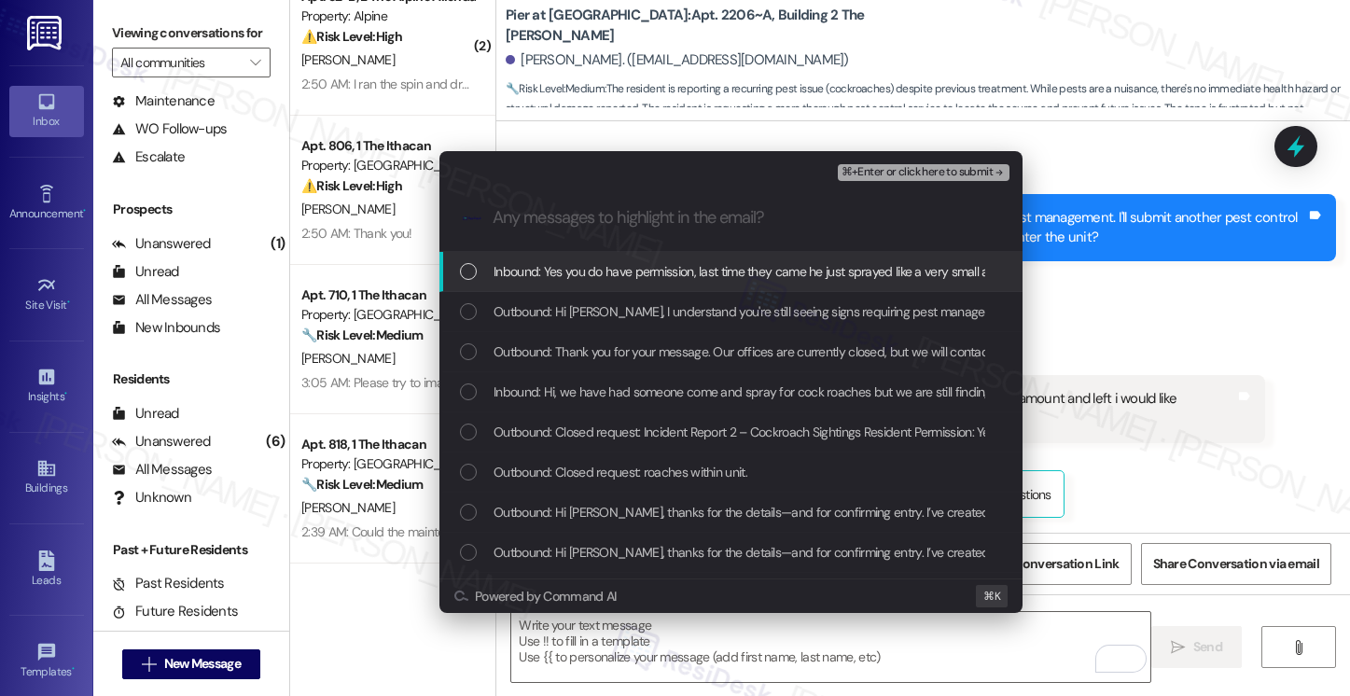
click at [662, 271] on span "Inbound: Yes you do have permission, last time they came he just sprayed like a…" at bounding box center [1026, 271] width 1064 height 21
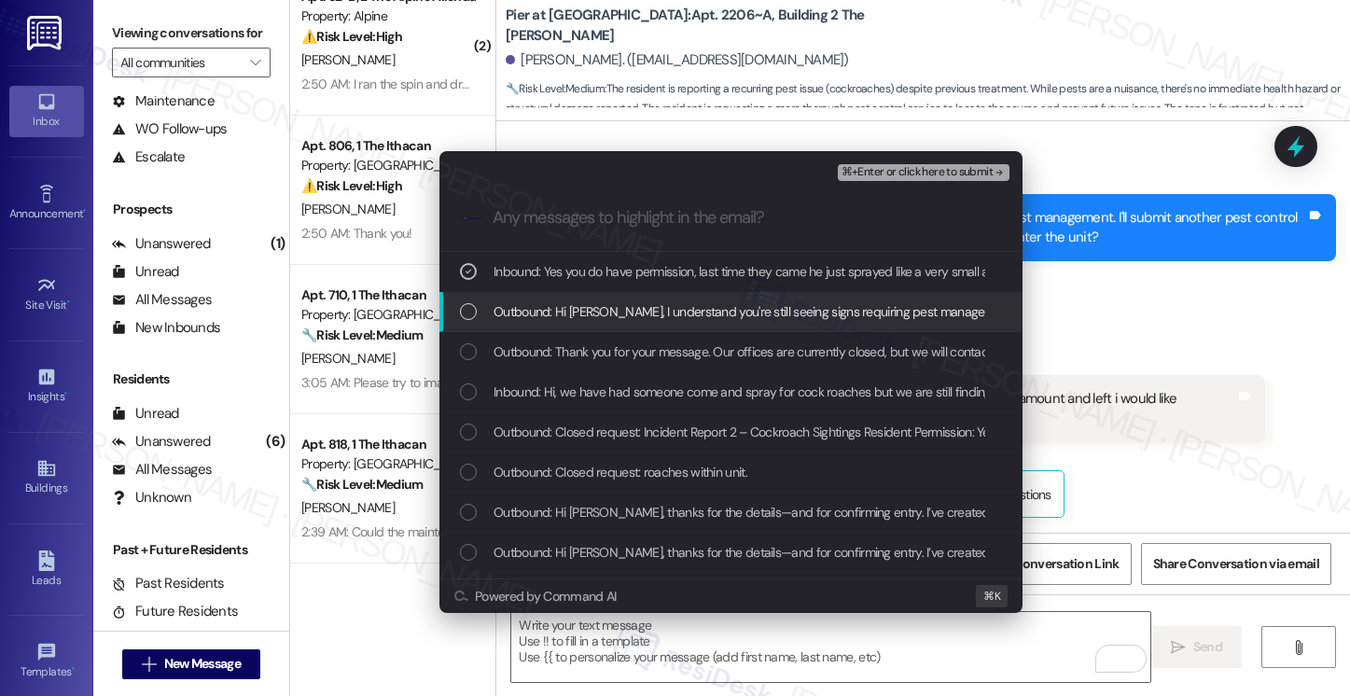
click at [646, 298] on div "Outbound: Hi Natalie, I understand you're still seeing signs requiring pest man…" at bounding box center [730, 312] width 583 height 40
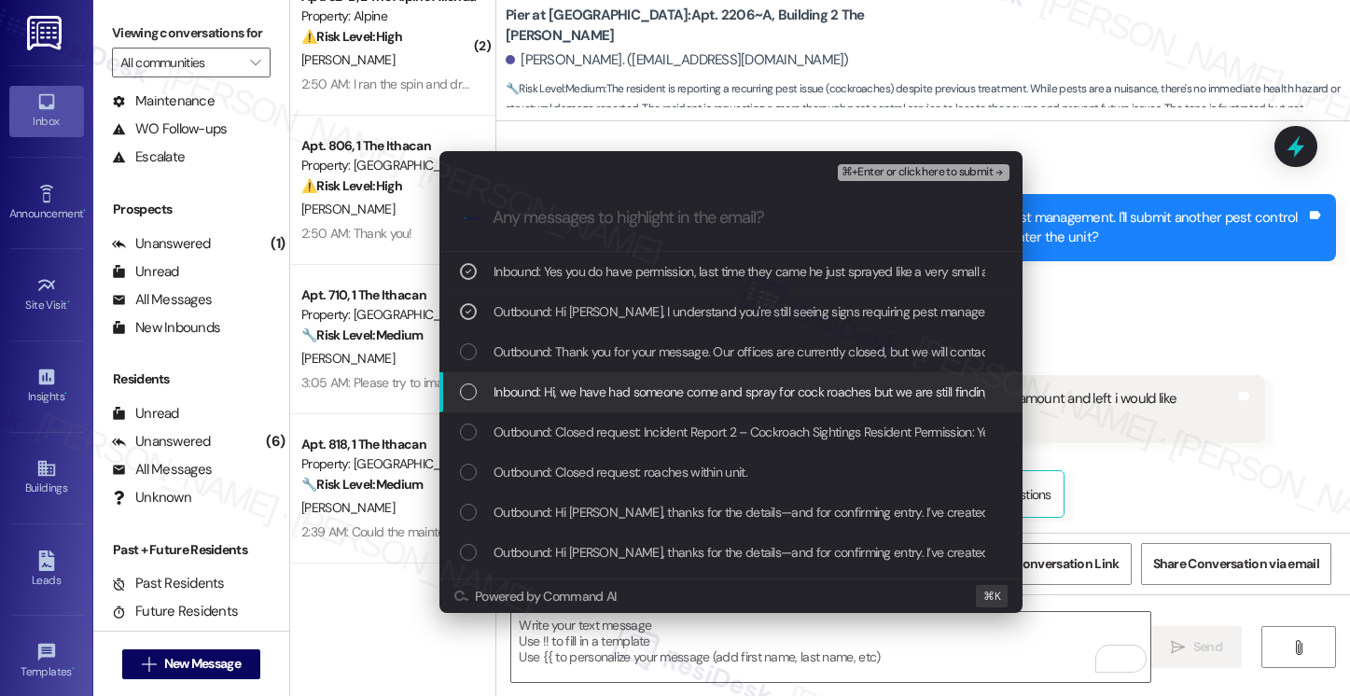
click at [592, 387] on span "Inbound: Hi, we have had someone come and spray for cock roaches but we are sti…" at bounding box center [1273, 392] width 1559 height 21
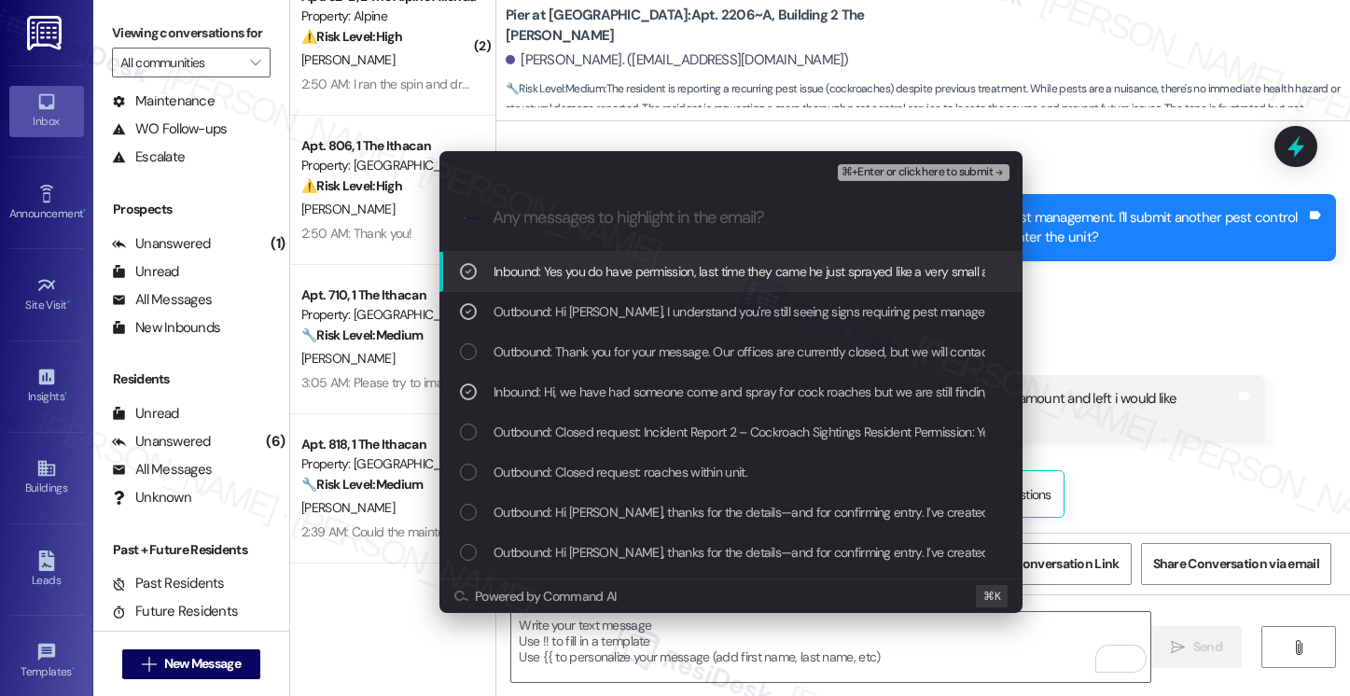
click at [941, 179] on button "⌘+Enter or click here to submit" at bounding box center [924, 172] width 172 height 17
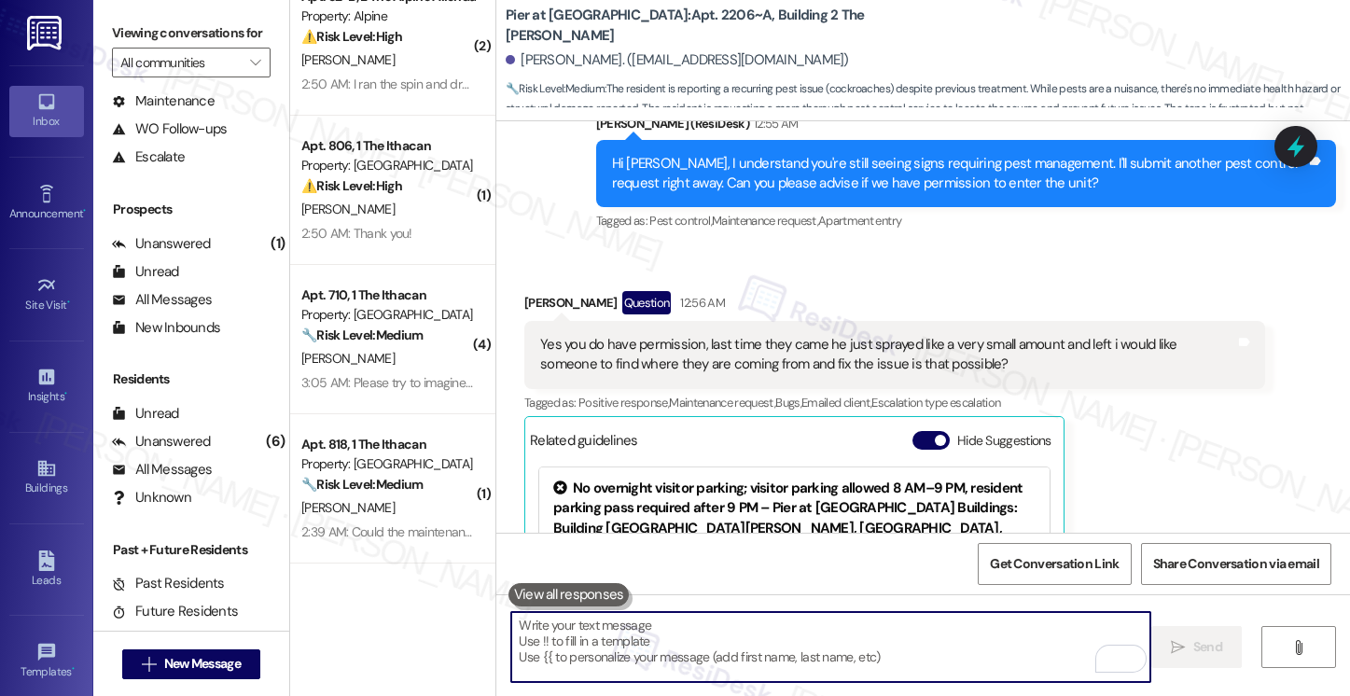
scroll to position [2906, 0]
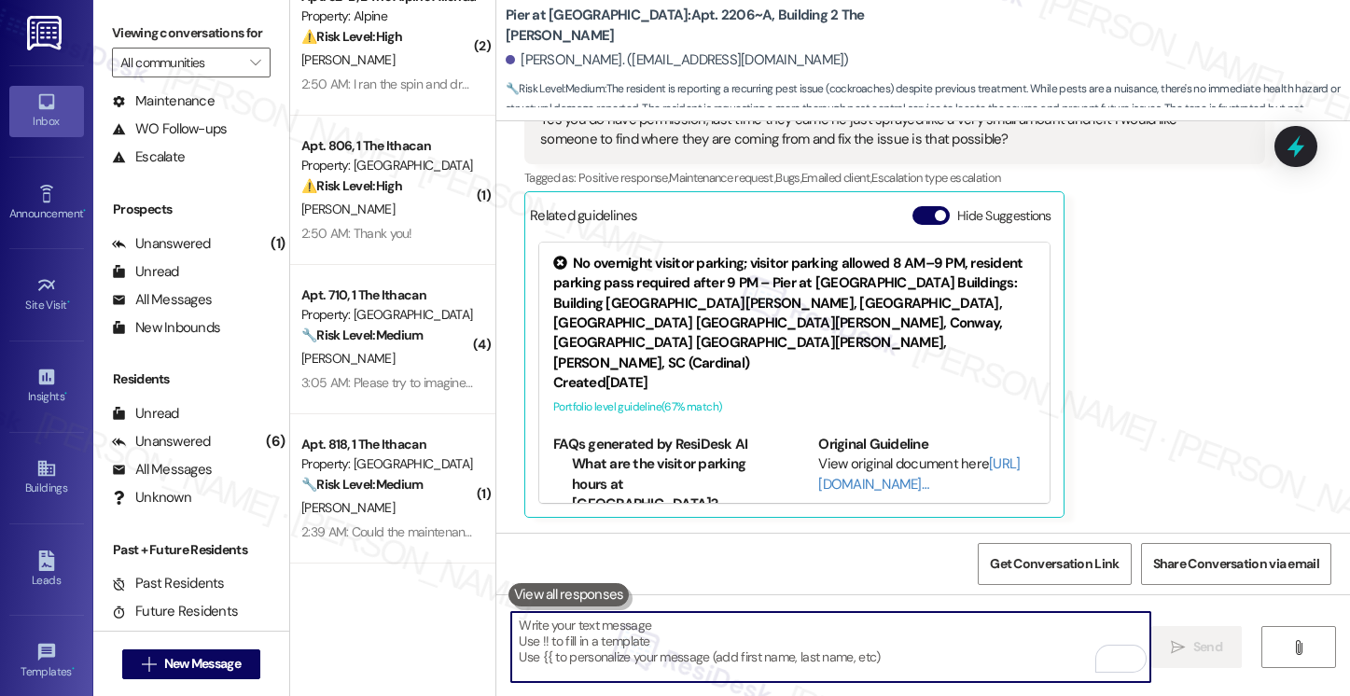
click at [818, 627] on textarea "To enrich screen reader interactions, please activate Accessibility in Grammarl…" at bounding box center [830, 647] width 638 height 70
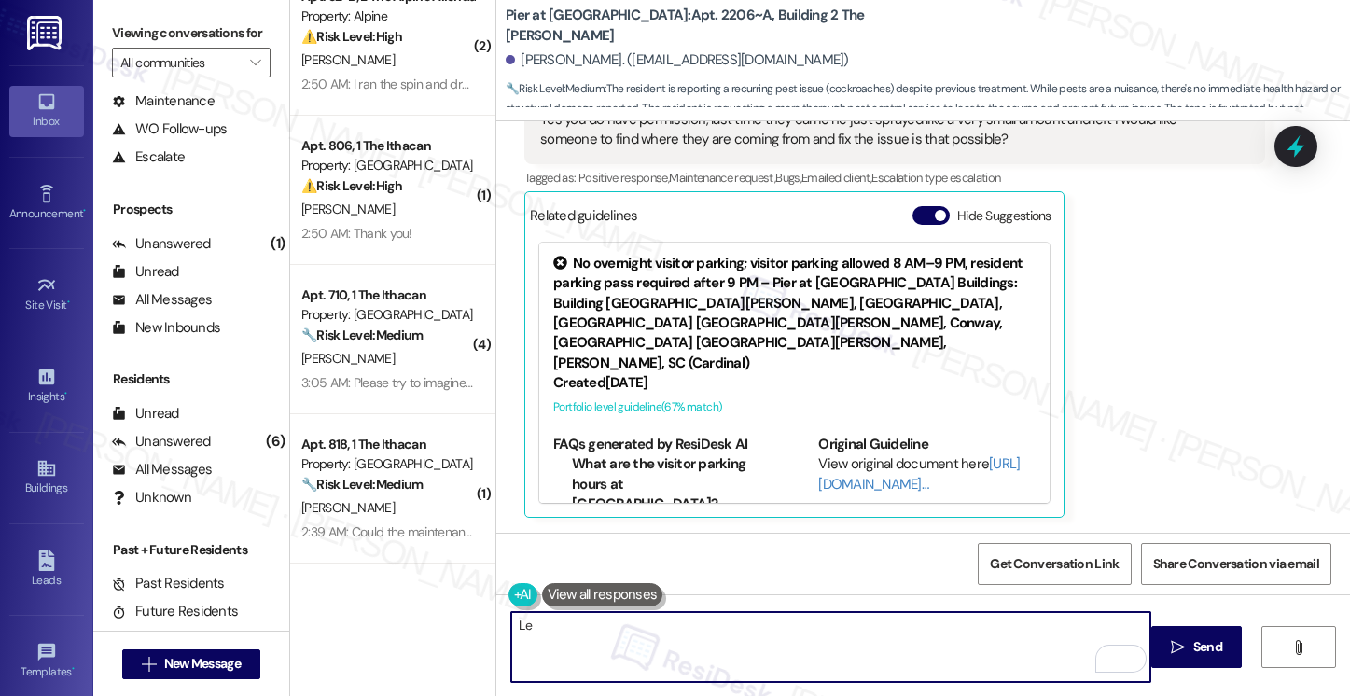
type textarea "L"
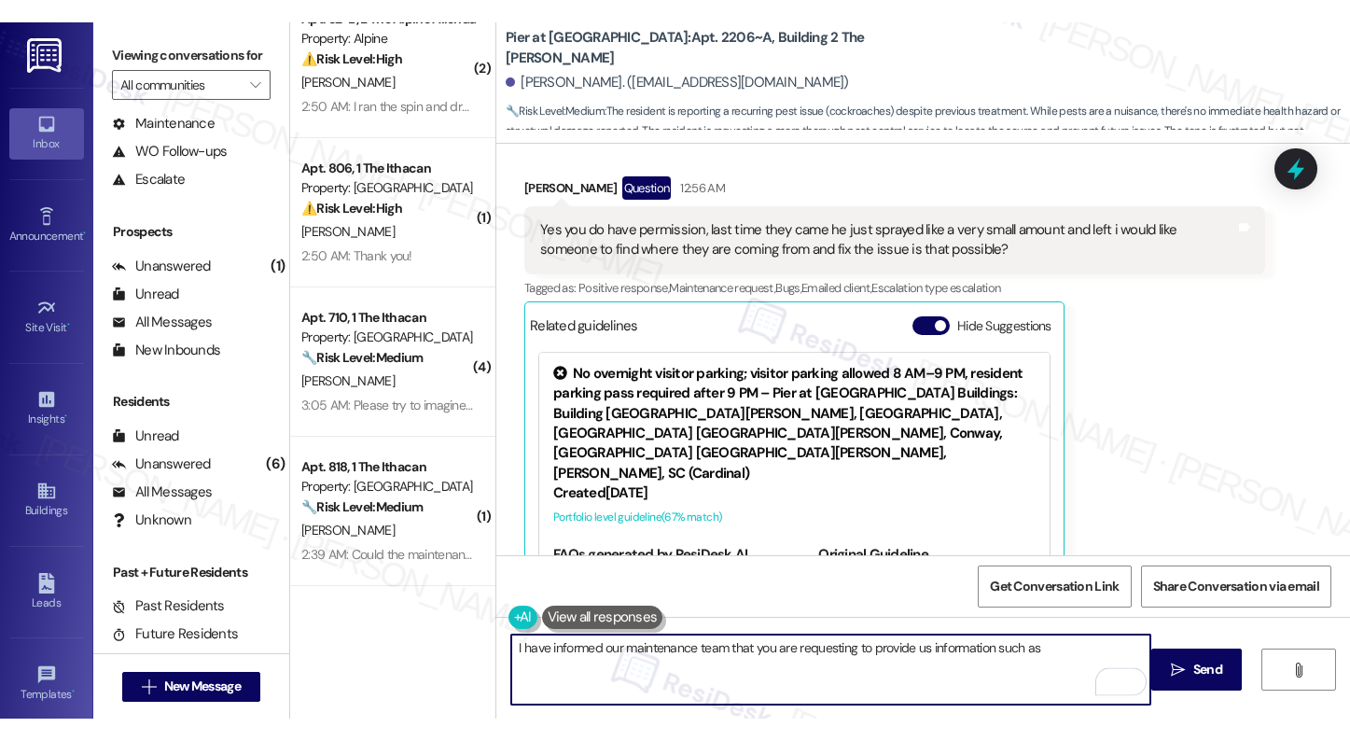
scroll to position [2787, 0]
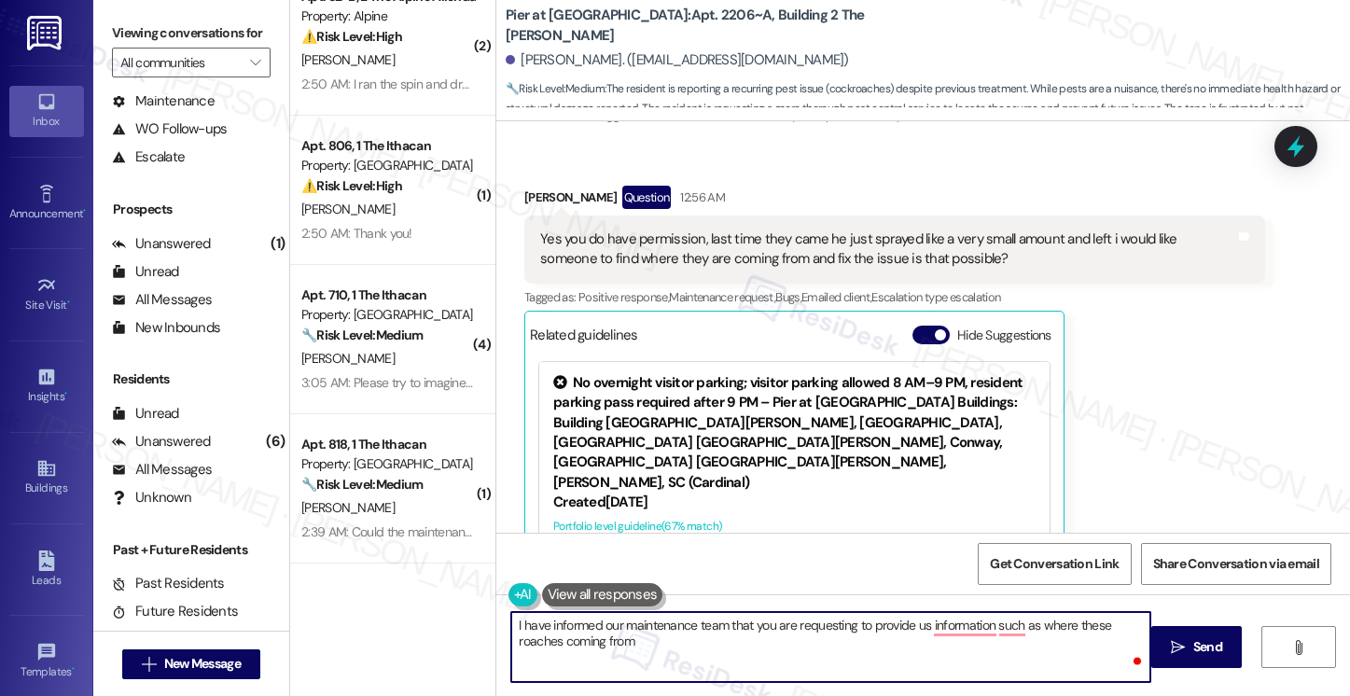
type textarea "I have informed our maintenance team that you are requesting to provide us info…"
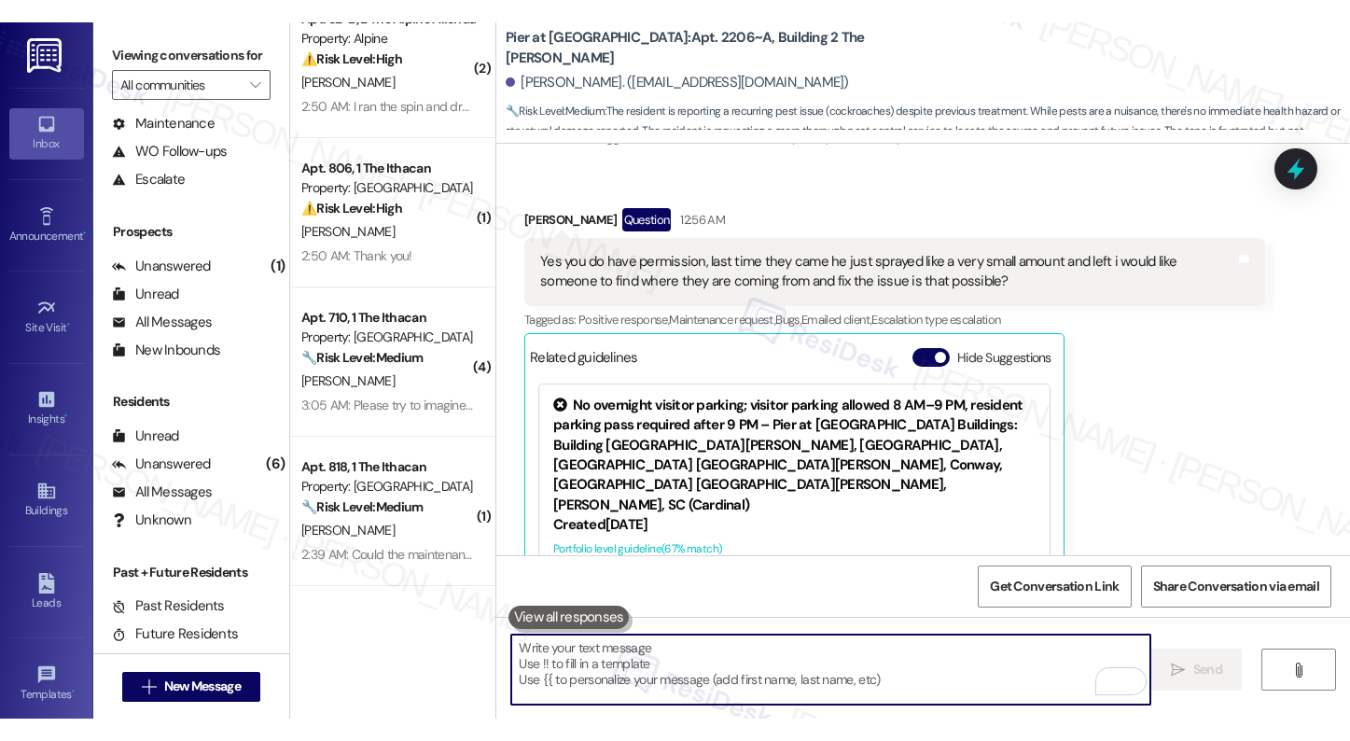
scroll to position [125, 0]
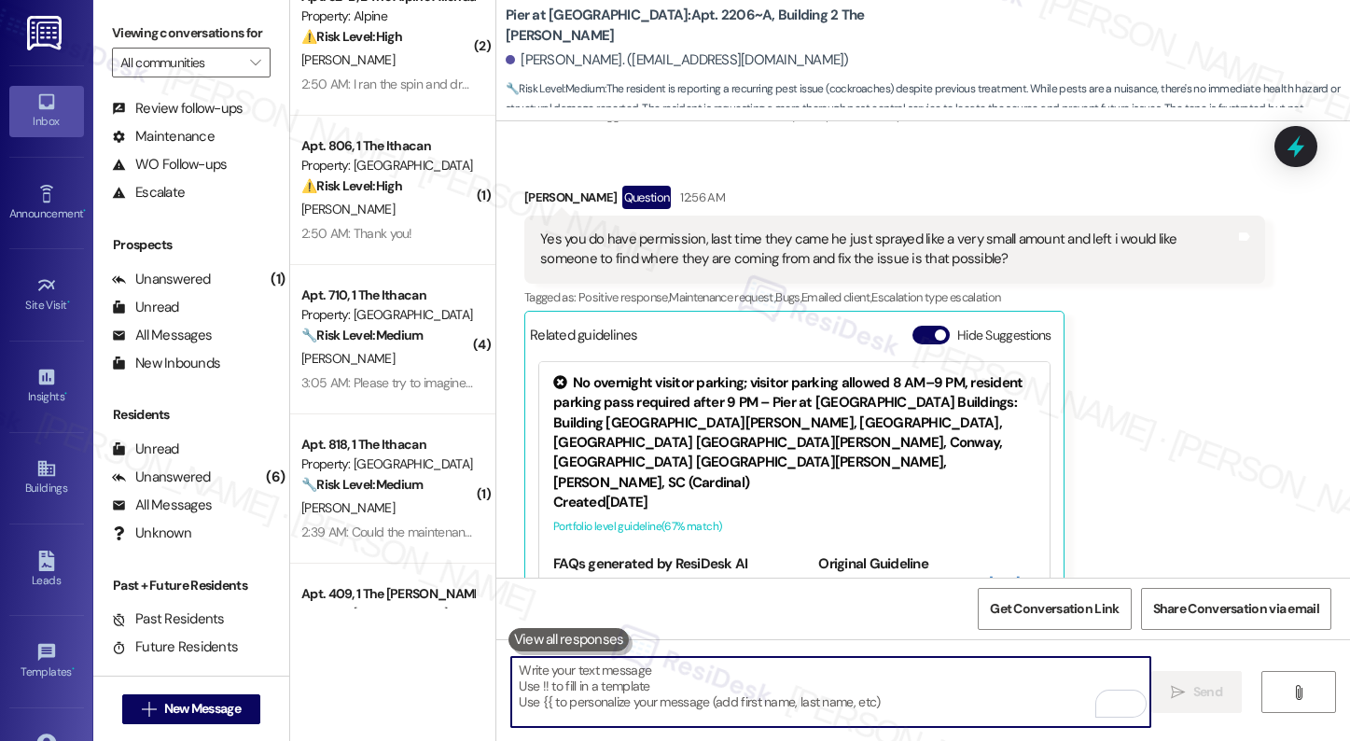
click at [589, 695] on textarea "To enrich screen reader interactions, please activate Accessibility in Grammarl…" at bounding box center [830, 692] width 638 height 70
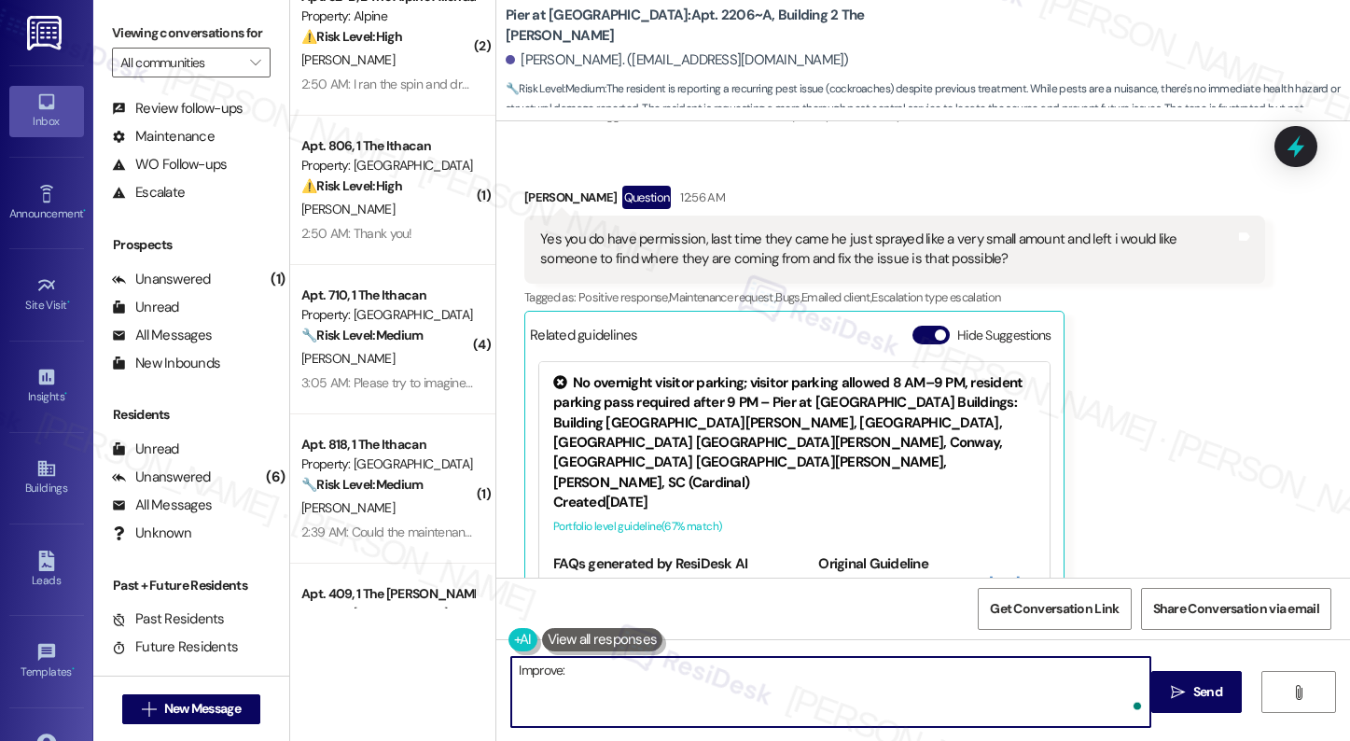
paste textarea "I have informed our maintenance team that you are requesting to provide us info…"
type textarea "Improve: I have informed our maintenance team that you are requesting to provid…"
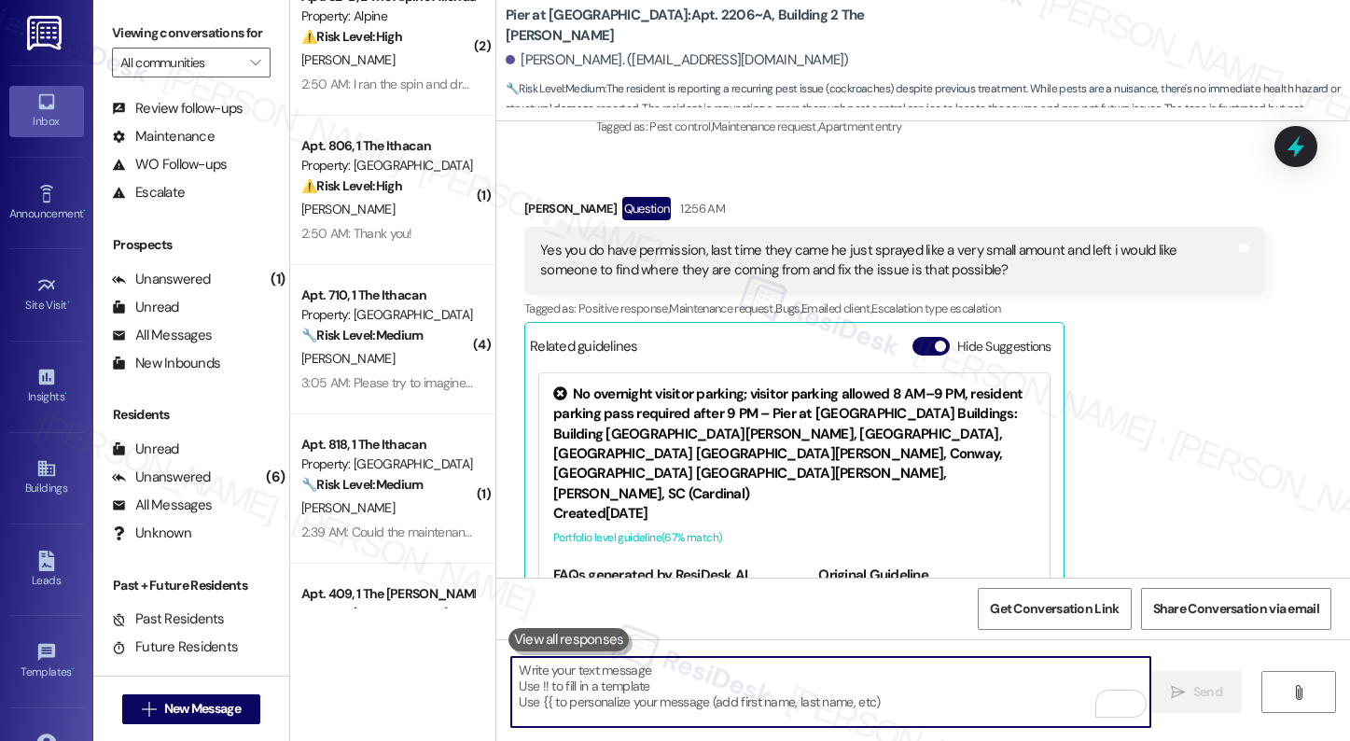
scroll to position [2750, 0]
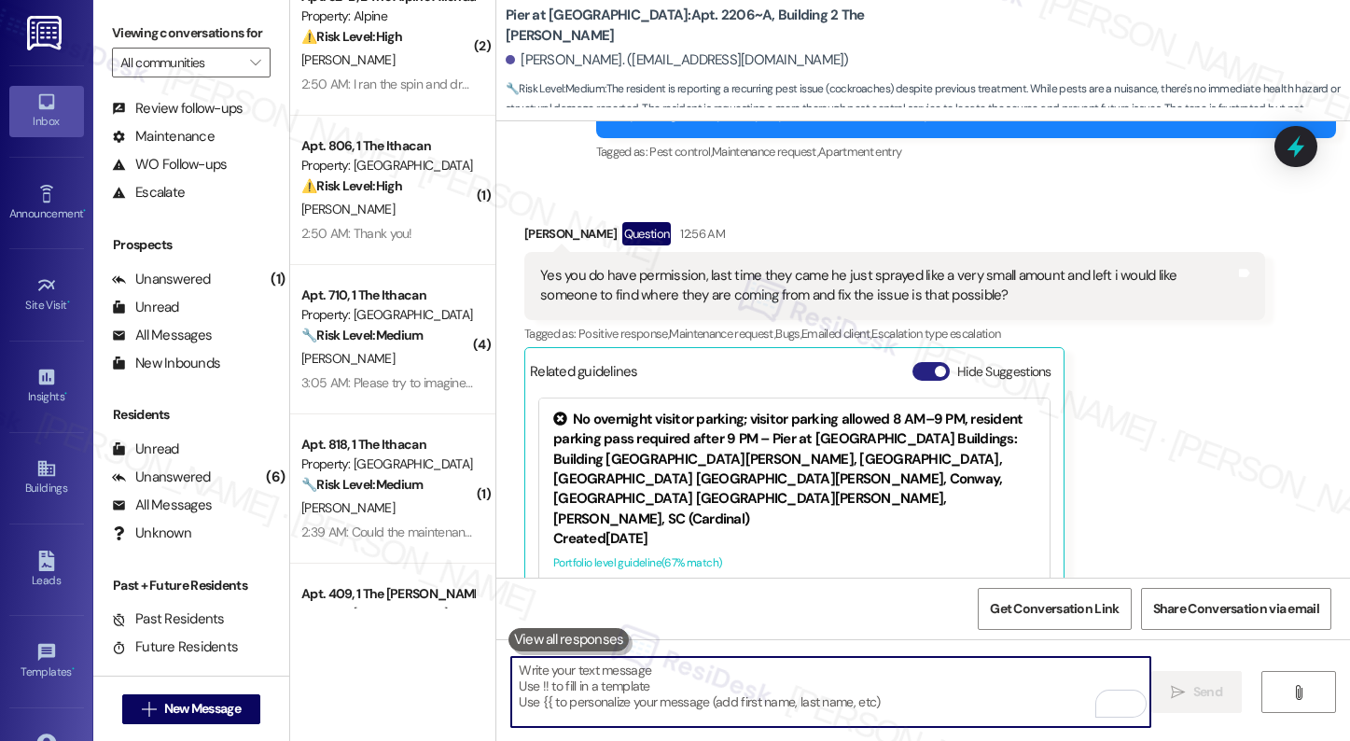
click at [916, 376] on button "Hide Suggestions" at bounding box center [930, 371] width 37 height 19
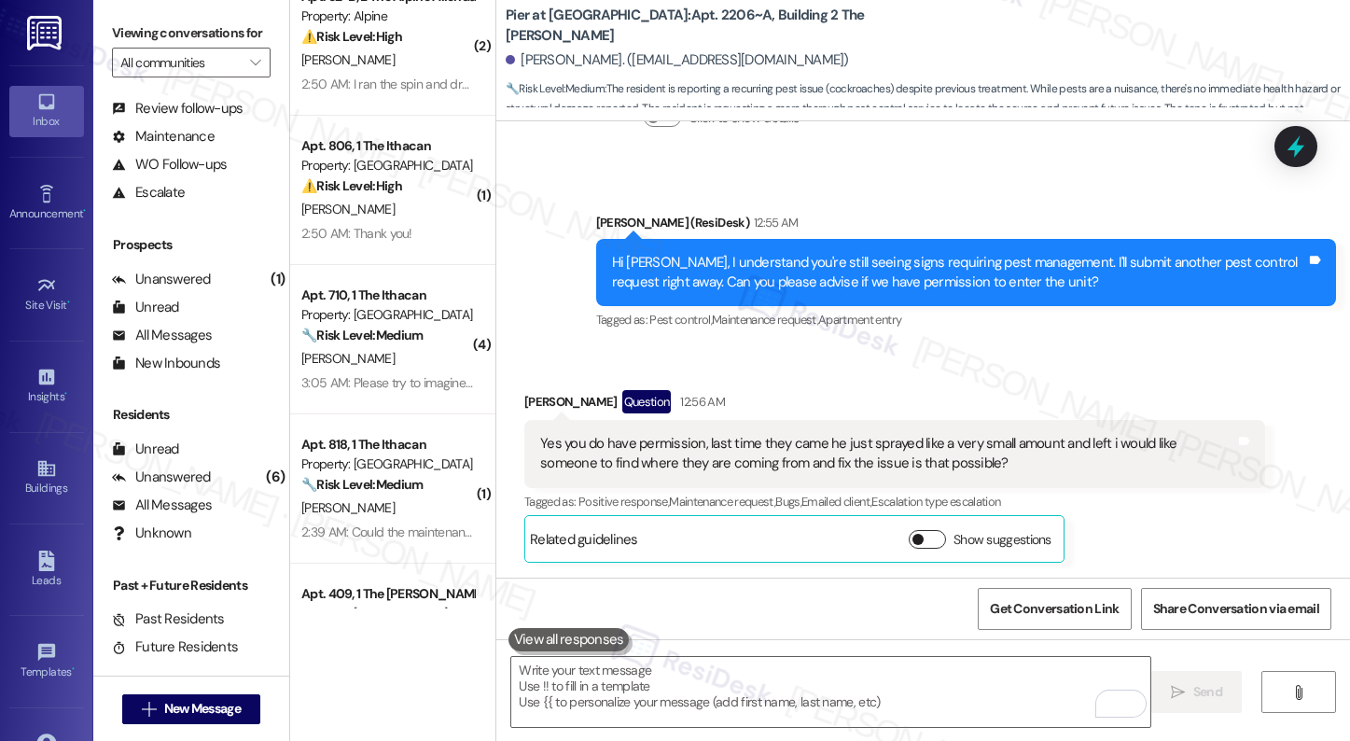
scroll to position [2583, 0]
click at [694, 695] on textarea "To enrich screen reader interactions, please activate Accessibility in Grammarl…" at bounding box center [830, 692] width 638 height 70
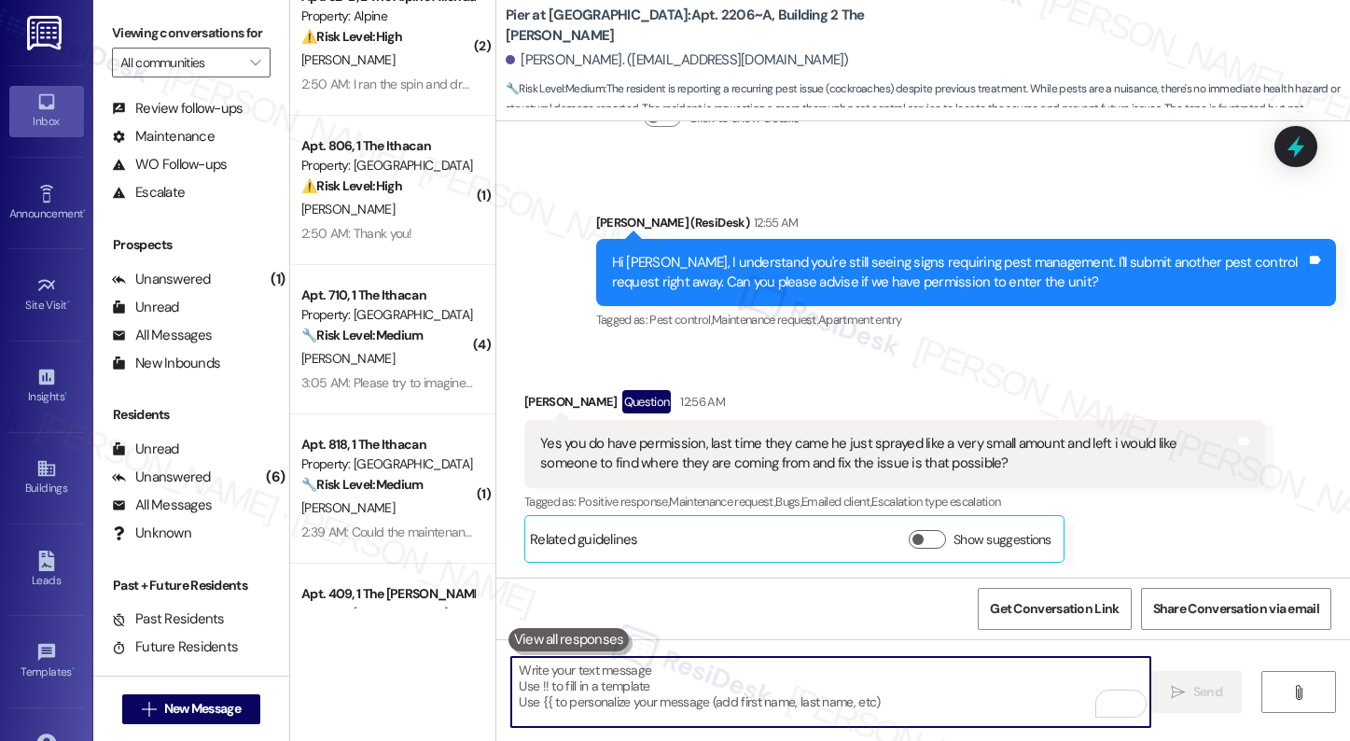
paste textarea "I’ve informed our maintenance team of your request to identify where the roache…"
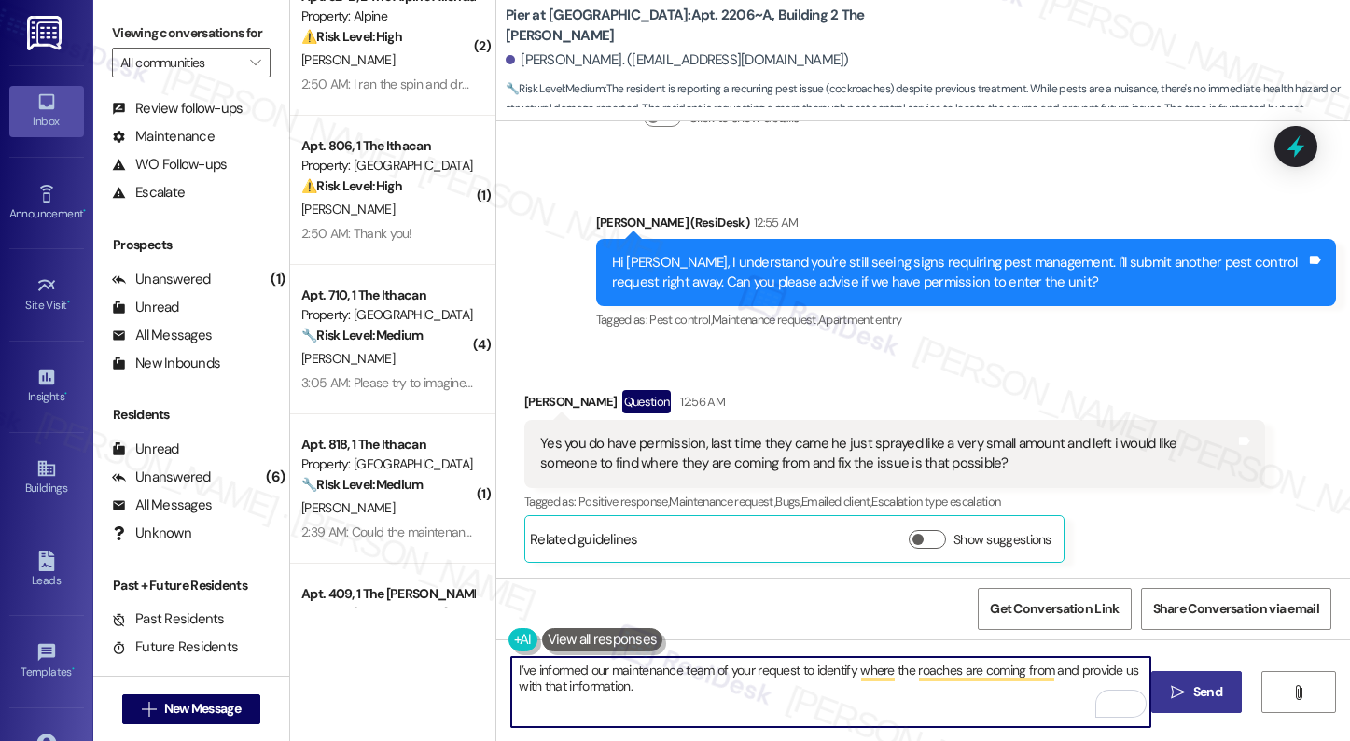
type textarea "I’ve informed our maintenance team of your request to identify where the roache…"
click at [1218, 692] on span "Send" at bounding box center [1207, 692] width 29 height 20
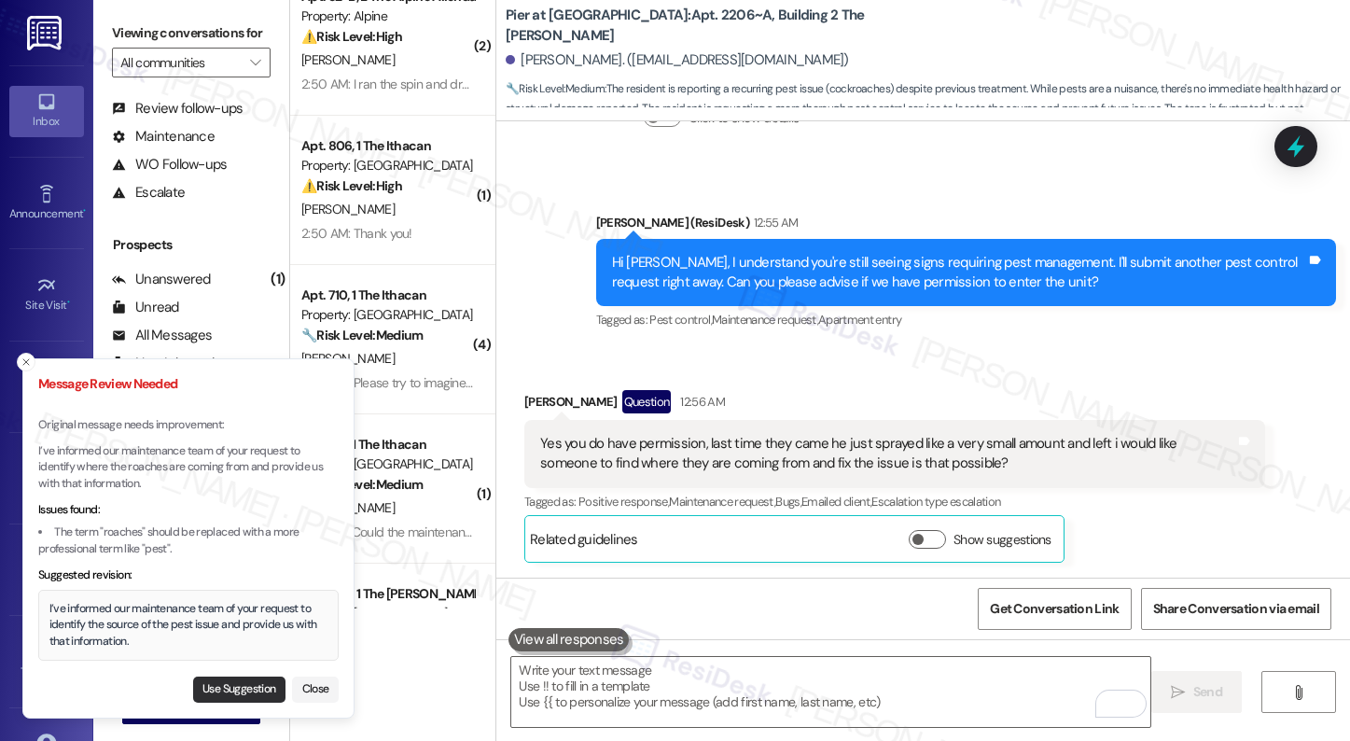
click at [244, 688] on button "Use Suggestion" at bounding box center [239, 689] width 92 height 26
type textarea "I’ve informed our maintenance team of your request to identify the source of th…"
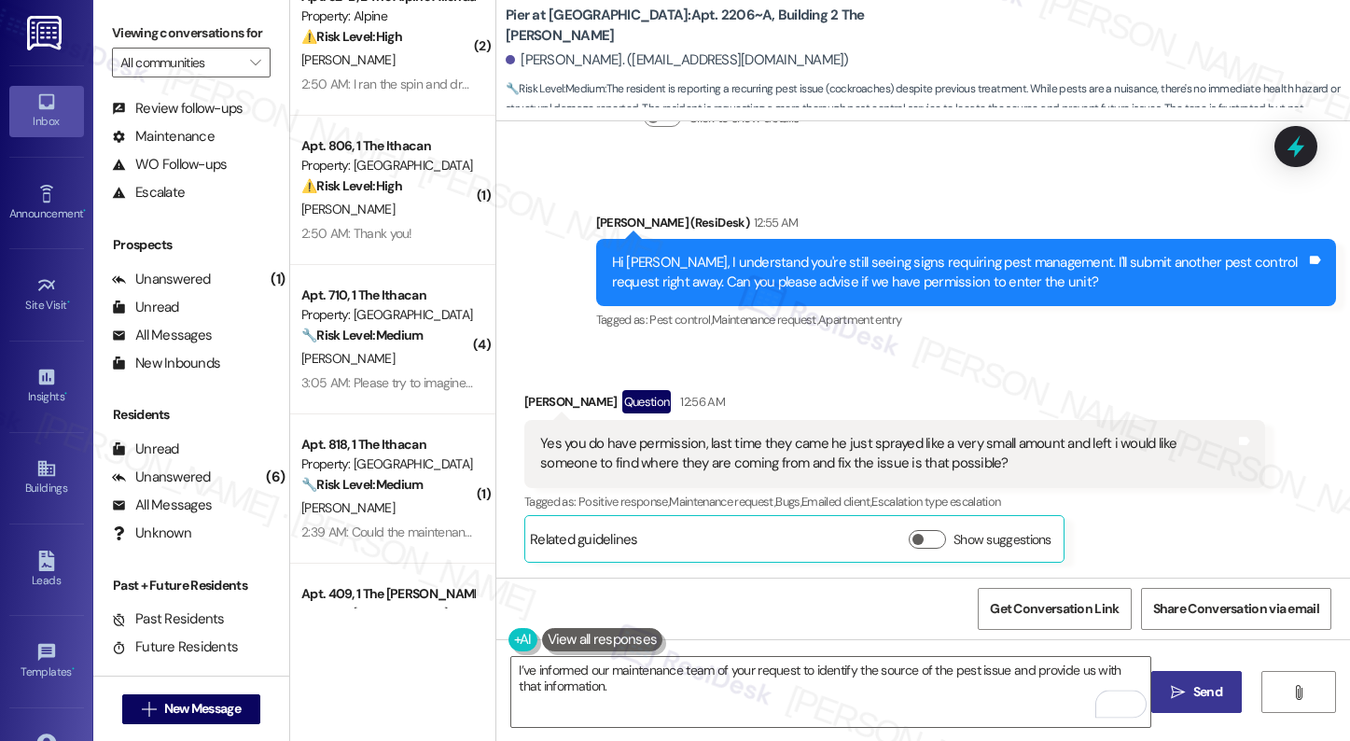
click at [1191, 694] on span "Send" at bounding box center [1208, 692] width 36 height 20
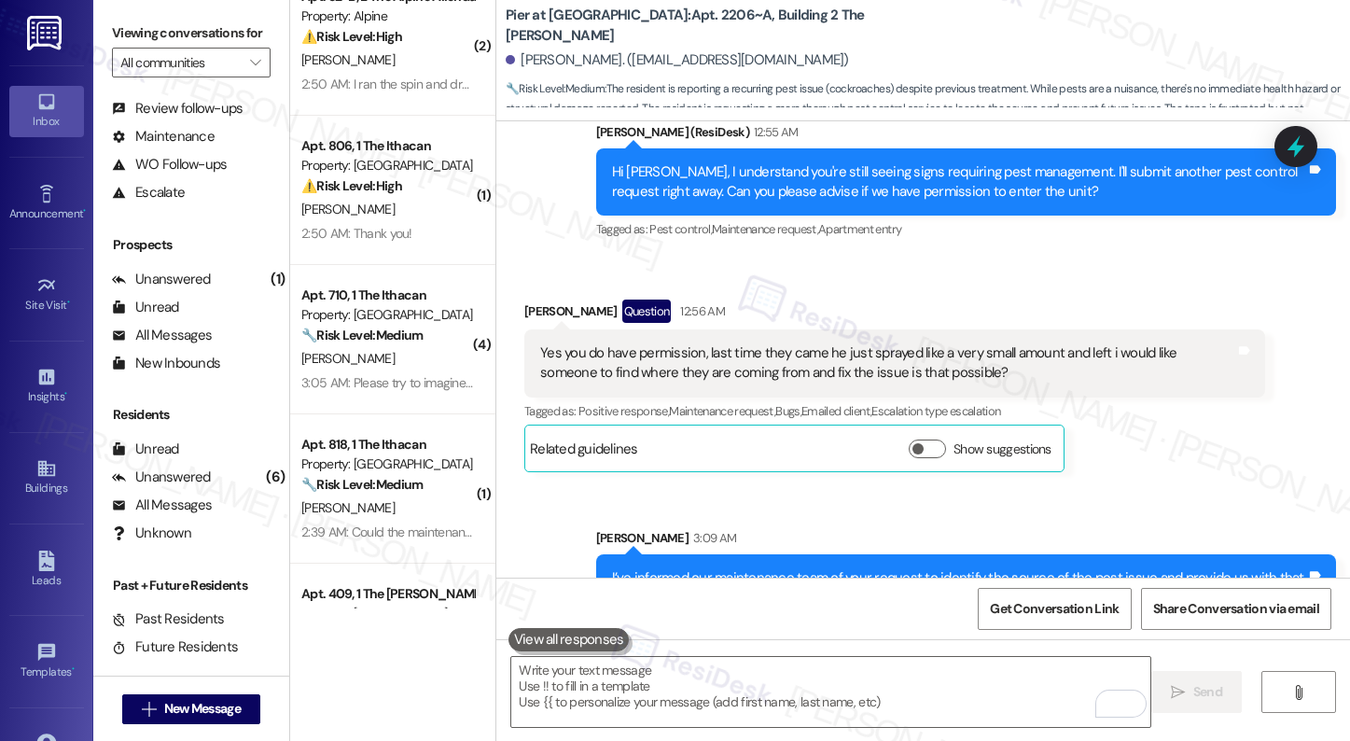
scroll to position [2733, 0]
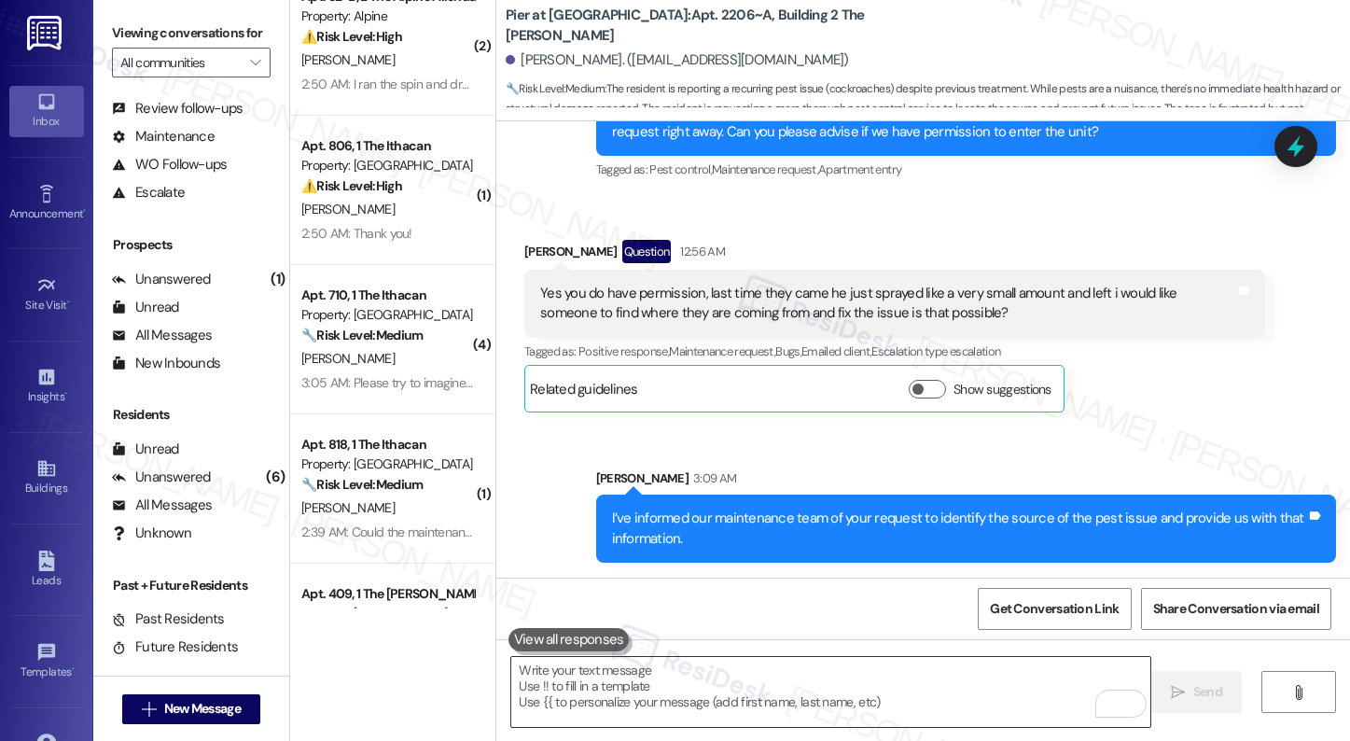
click at [648, 690] on textarea "To enrich screen reader interactions, please activate Accessibility in Grammarl…" at bounding box center [830, 692] width 638 height 70
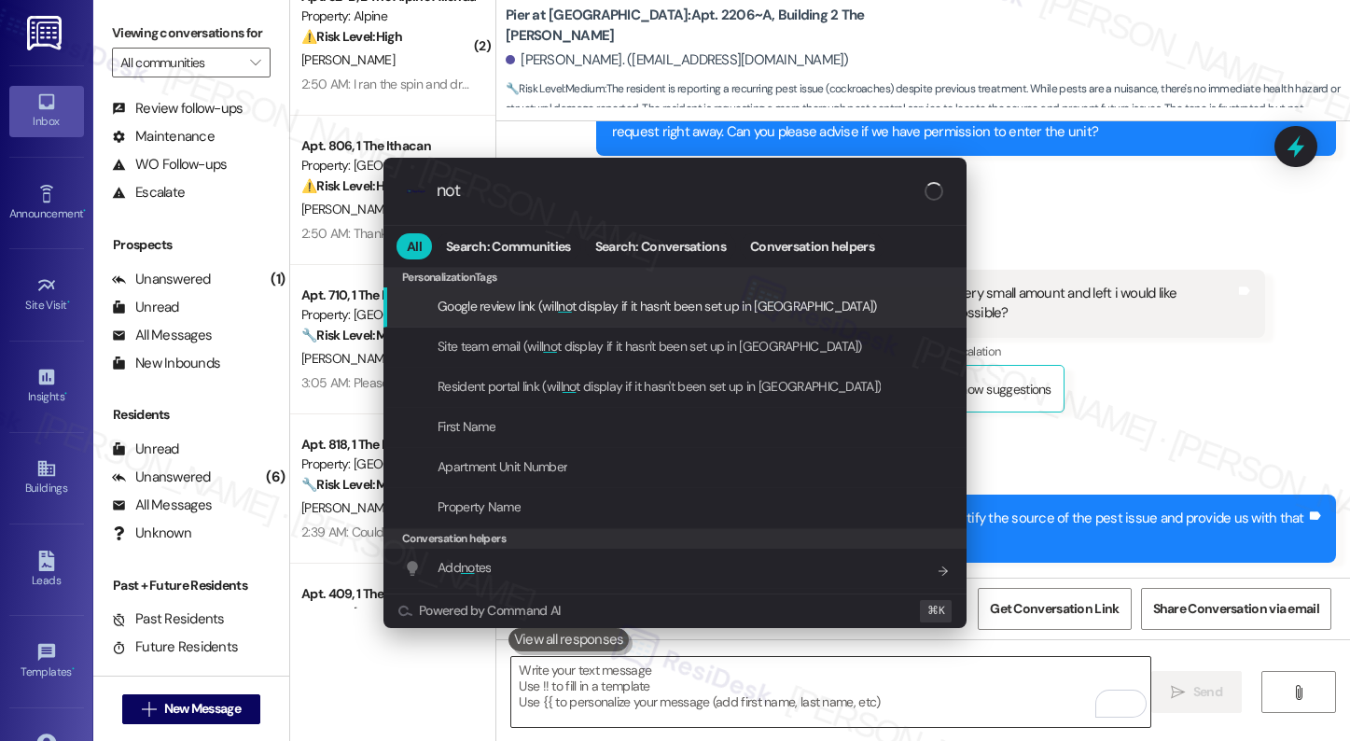
type input "note"
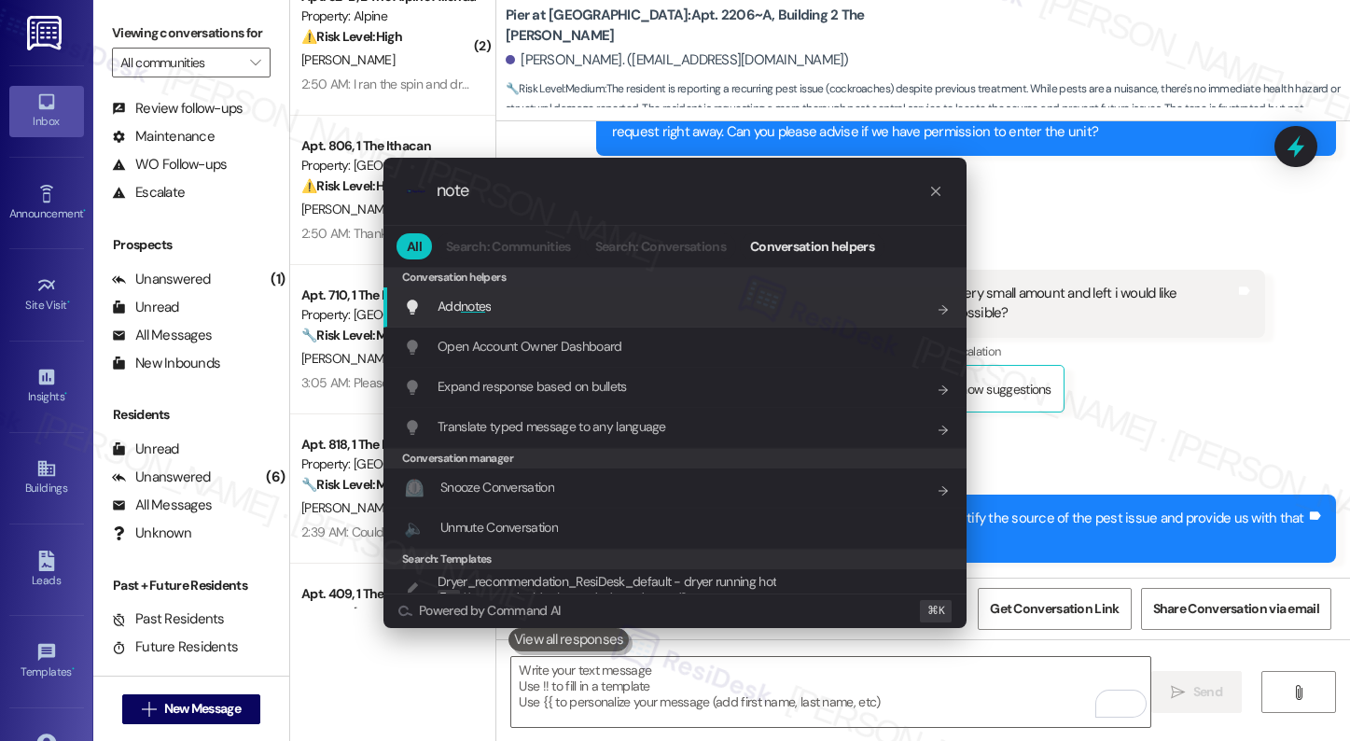
click at [630, 300] on div "Add note s Add shortcut" at bounding box center [677, 306] width 546 height 21
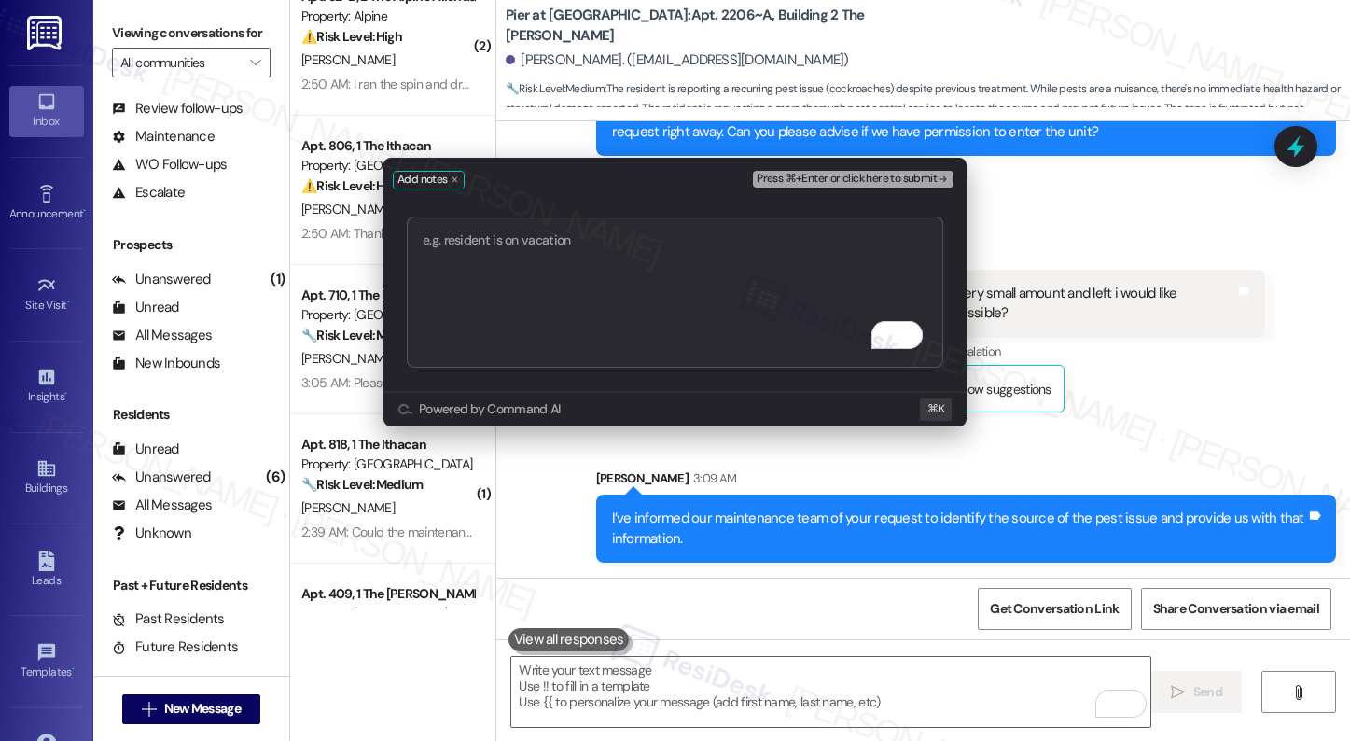
type textarea "I’ve informed our maintenance team of your request to identify where the roache…"
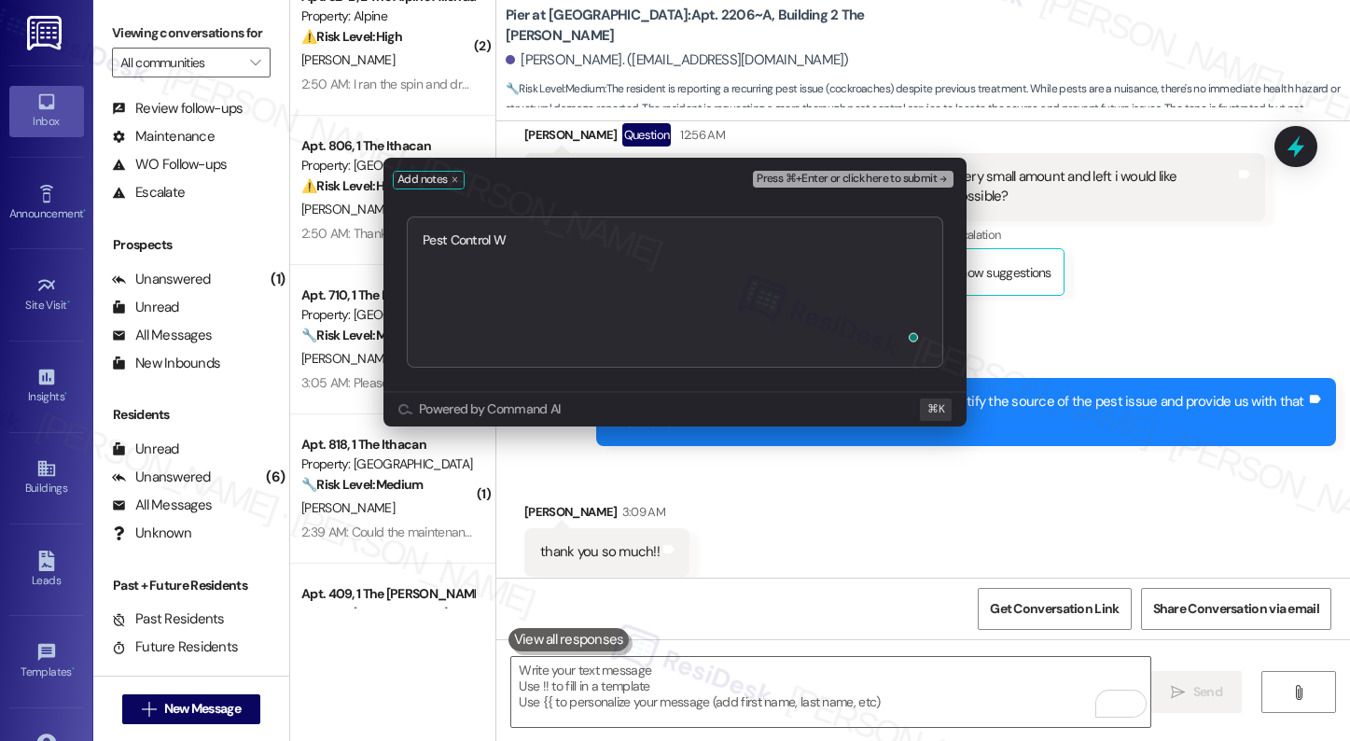
scroll to position [2862, 0]
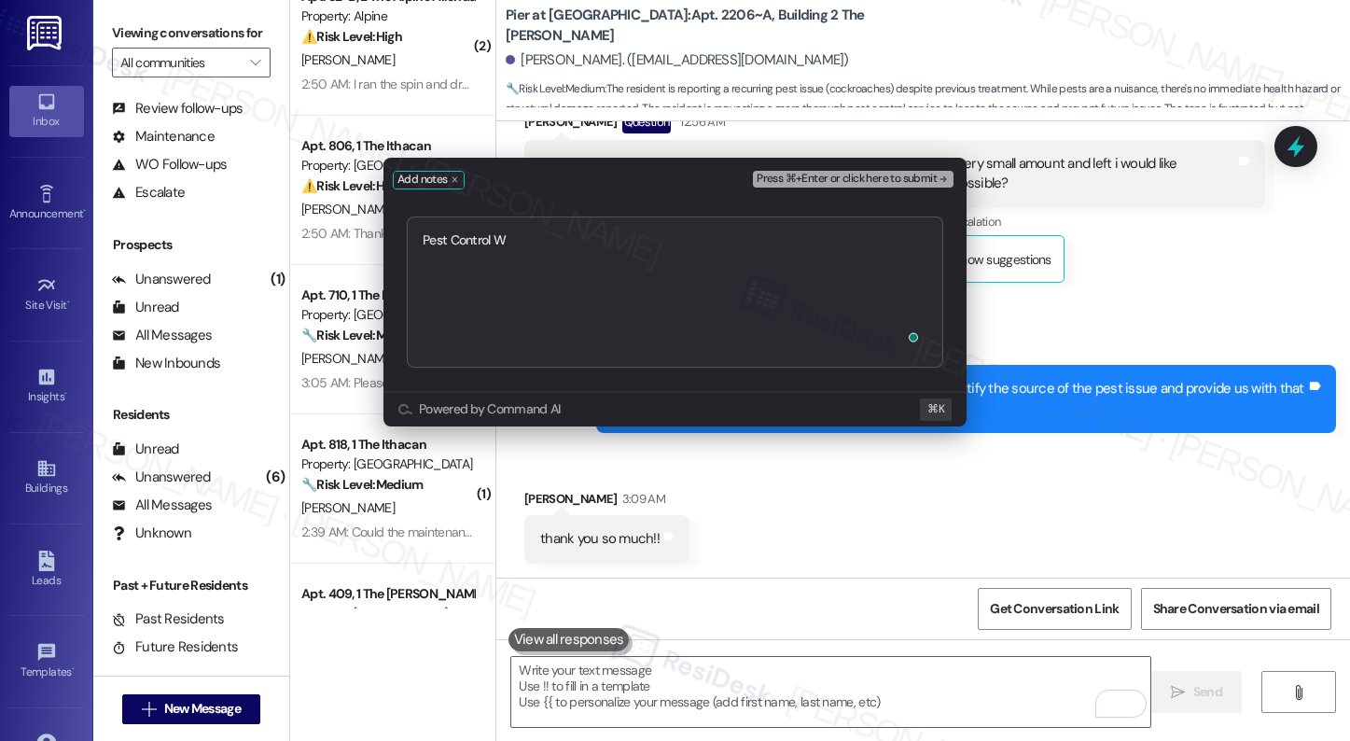
type textarea "Pest Control WO"
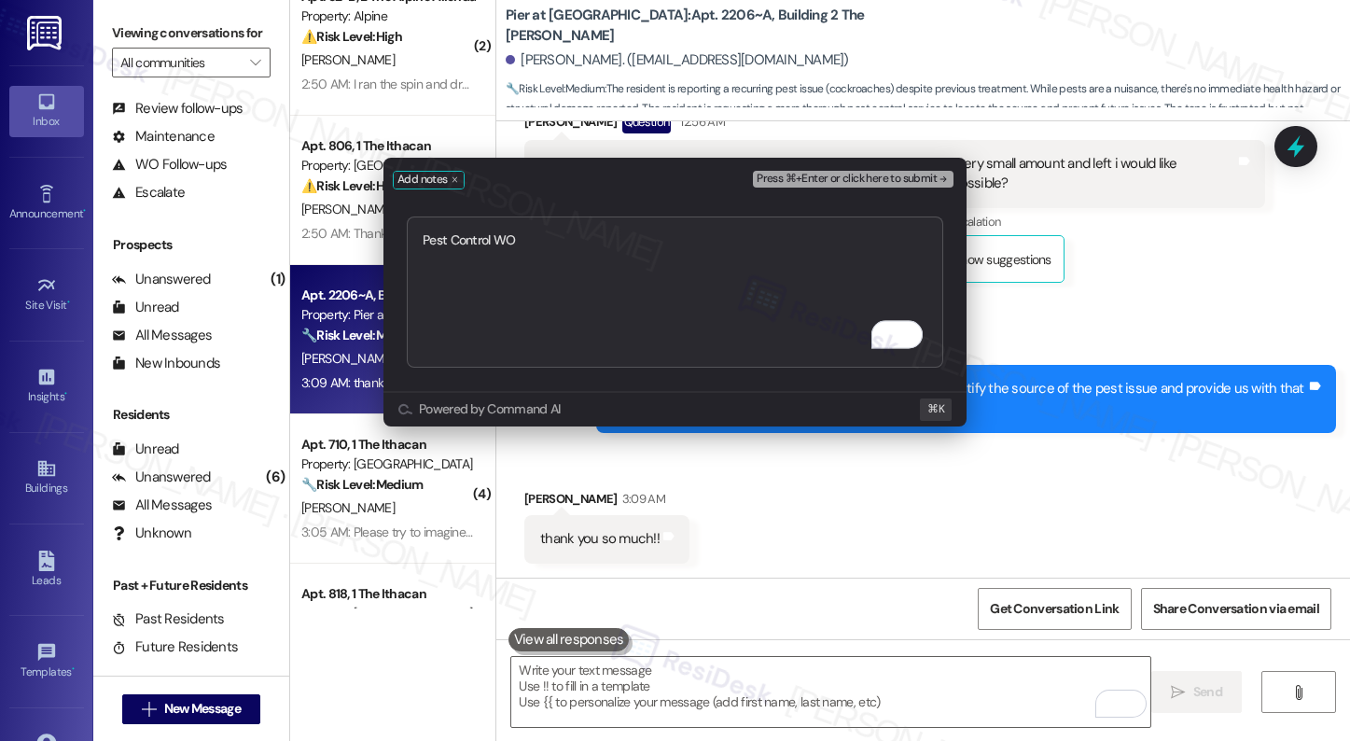
click at [865, 185] on span "Press ⌘+Enter or click here to submit" at bounding box center [847, 179] width 180 height 13
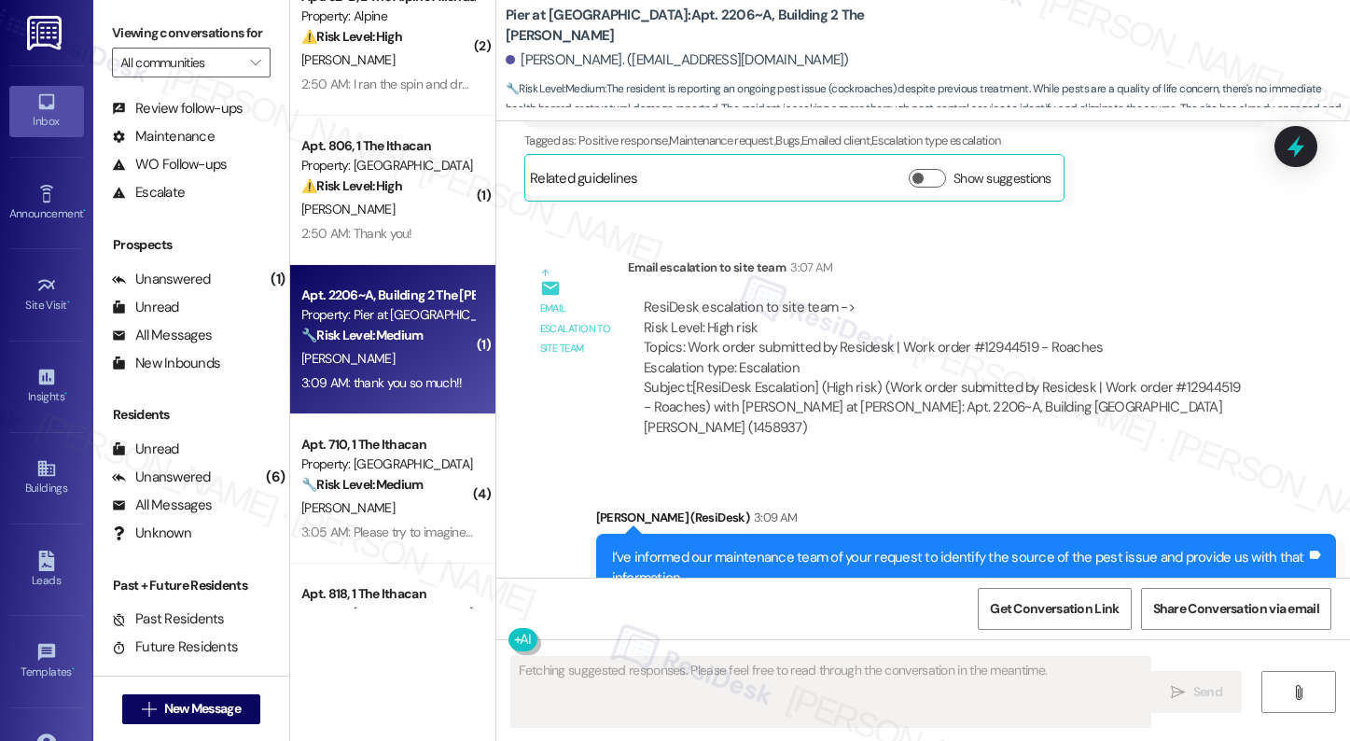
scroll to position [3306, 0]
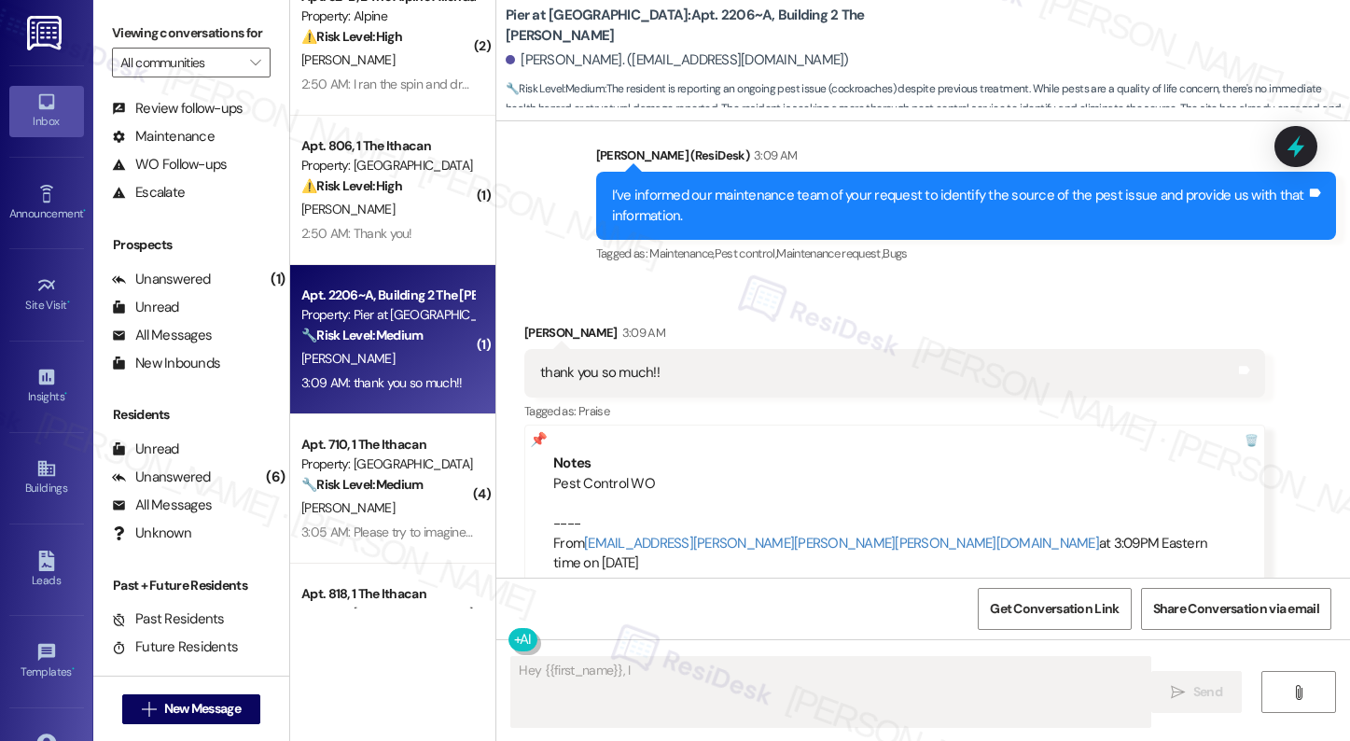
click at [625, 678] on textarea "Fetching suggested responses. Please feel free to read through the conversation…" at bounding box center [830, 692] width 638 height 70
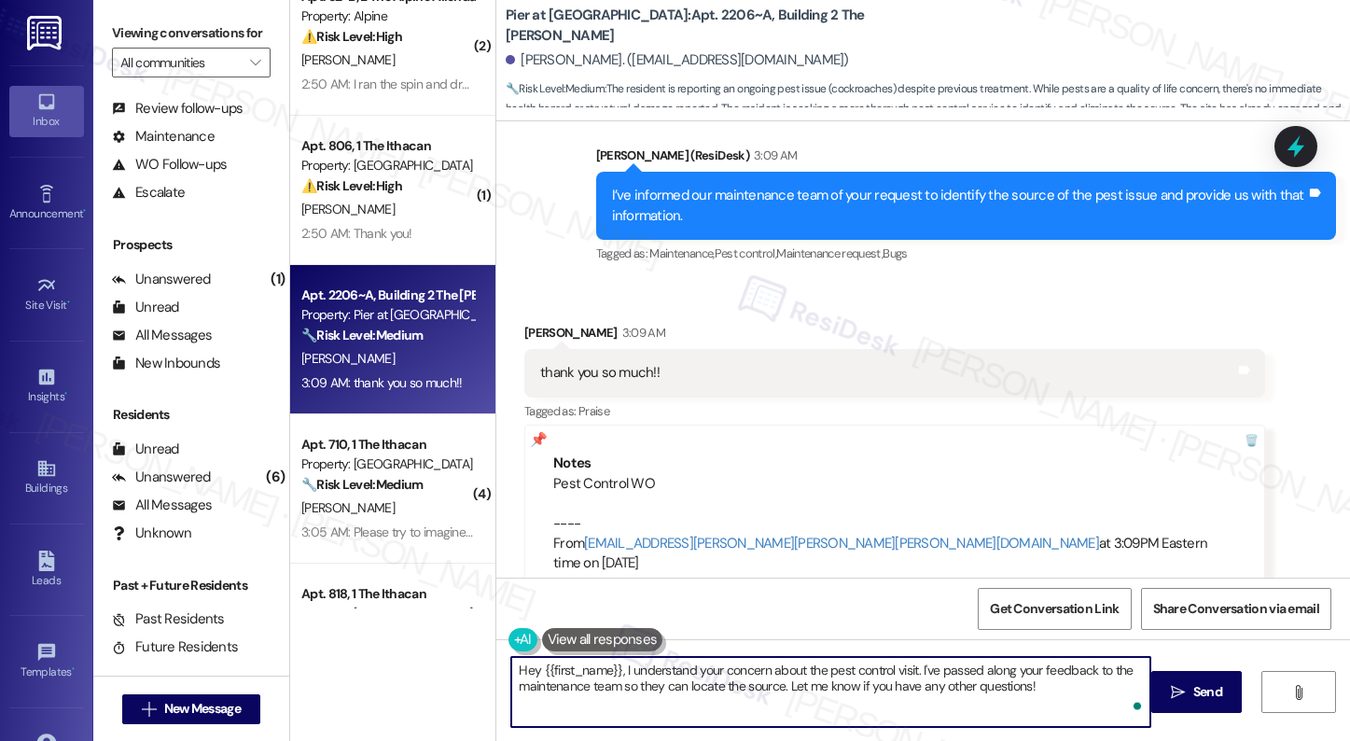
click at [625, 678] on textarea "Hey {{first_name}}, I understand your concern about the pest control visit. I'v…" at bounding box center [830, 692] width 638 height 70
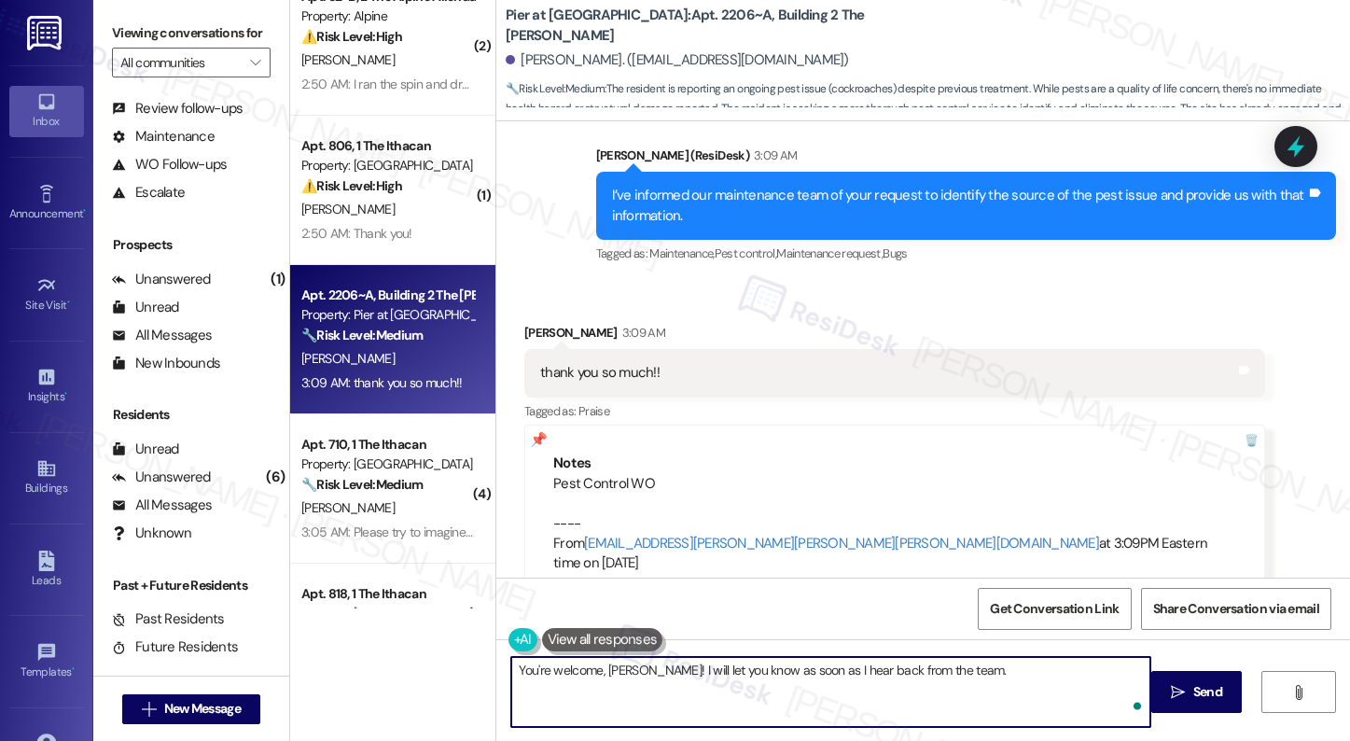
type textarea "You're welcome, Natalie! I will let you know as soon as I hear back from the te…"
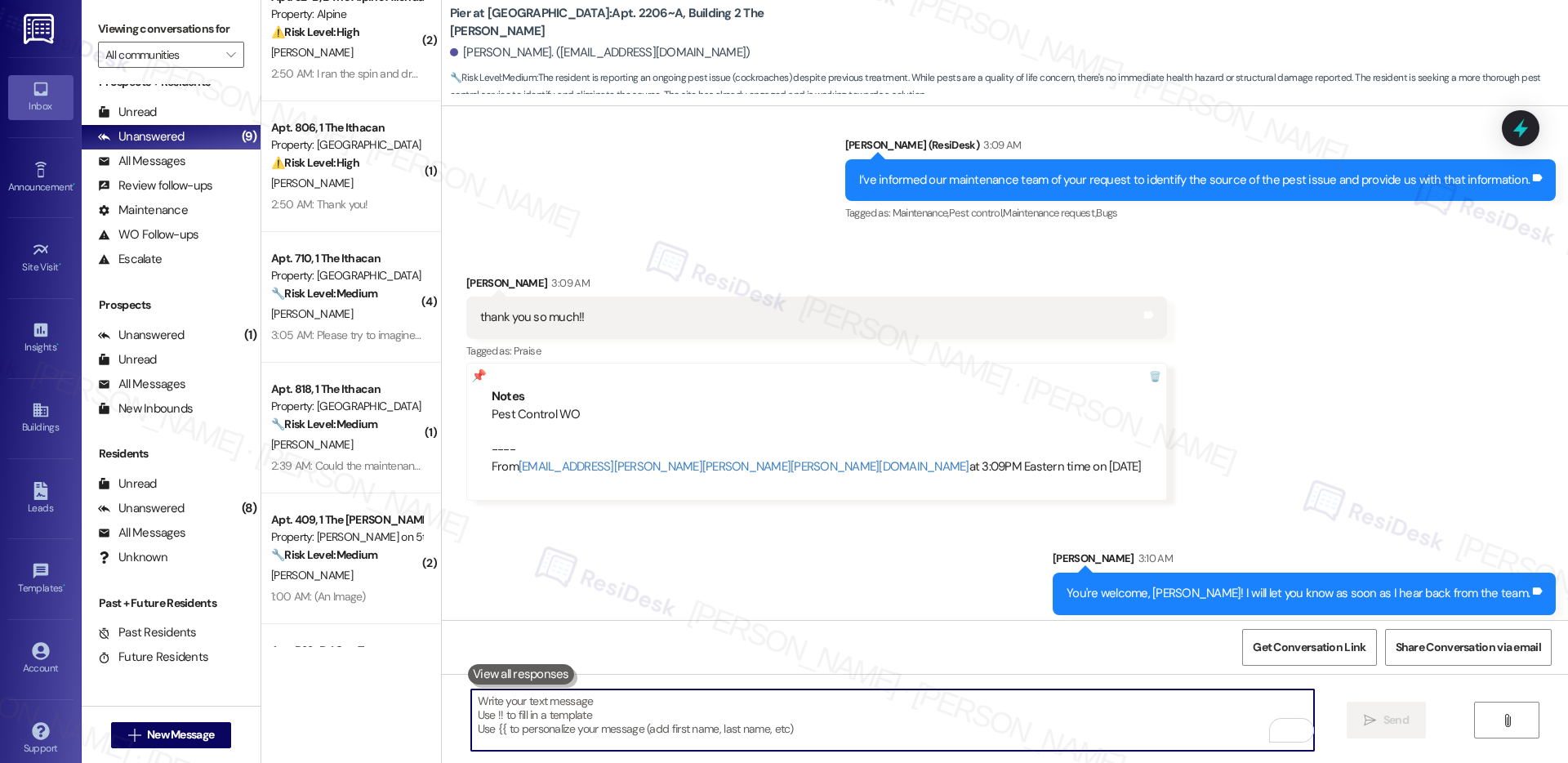
scroll to position [160, 0]
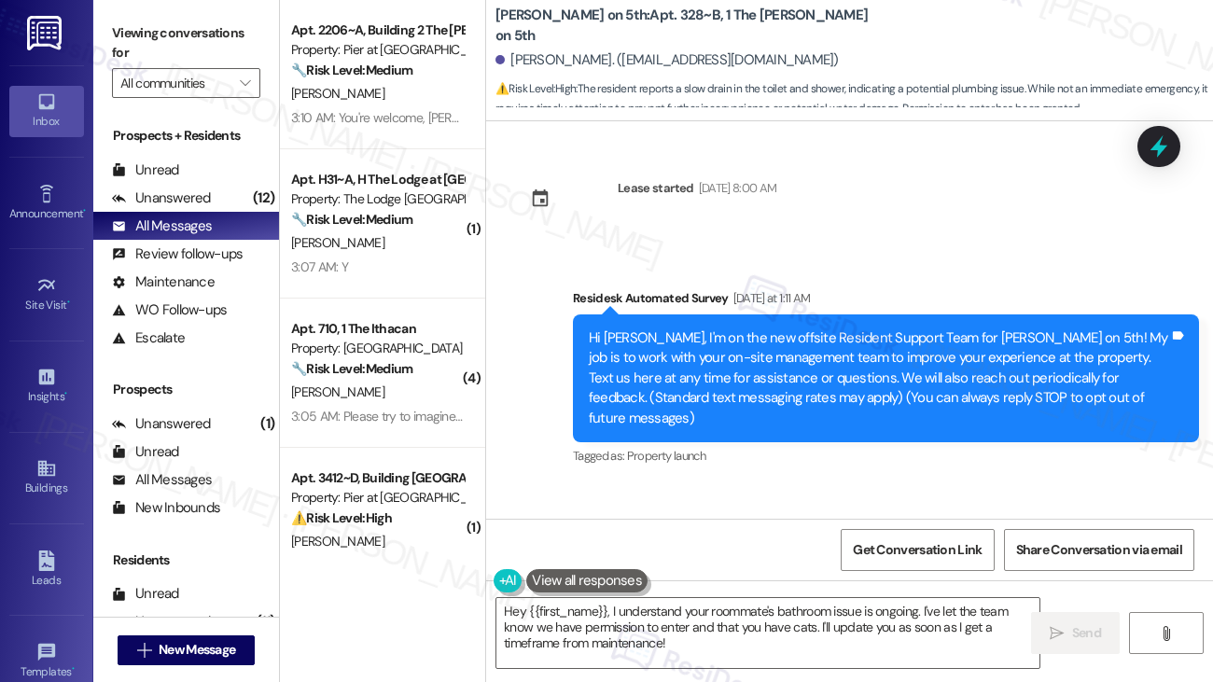
scroll to position [3044, 0]
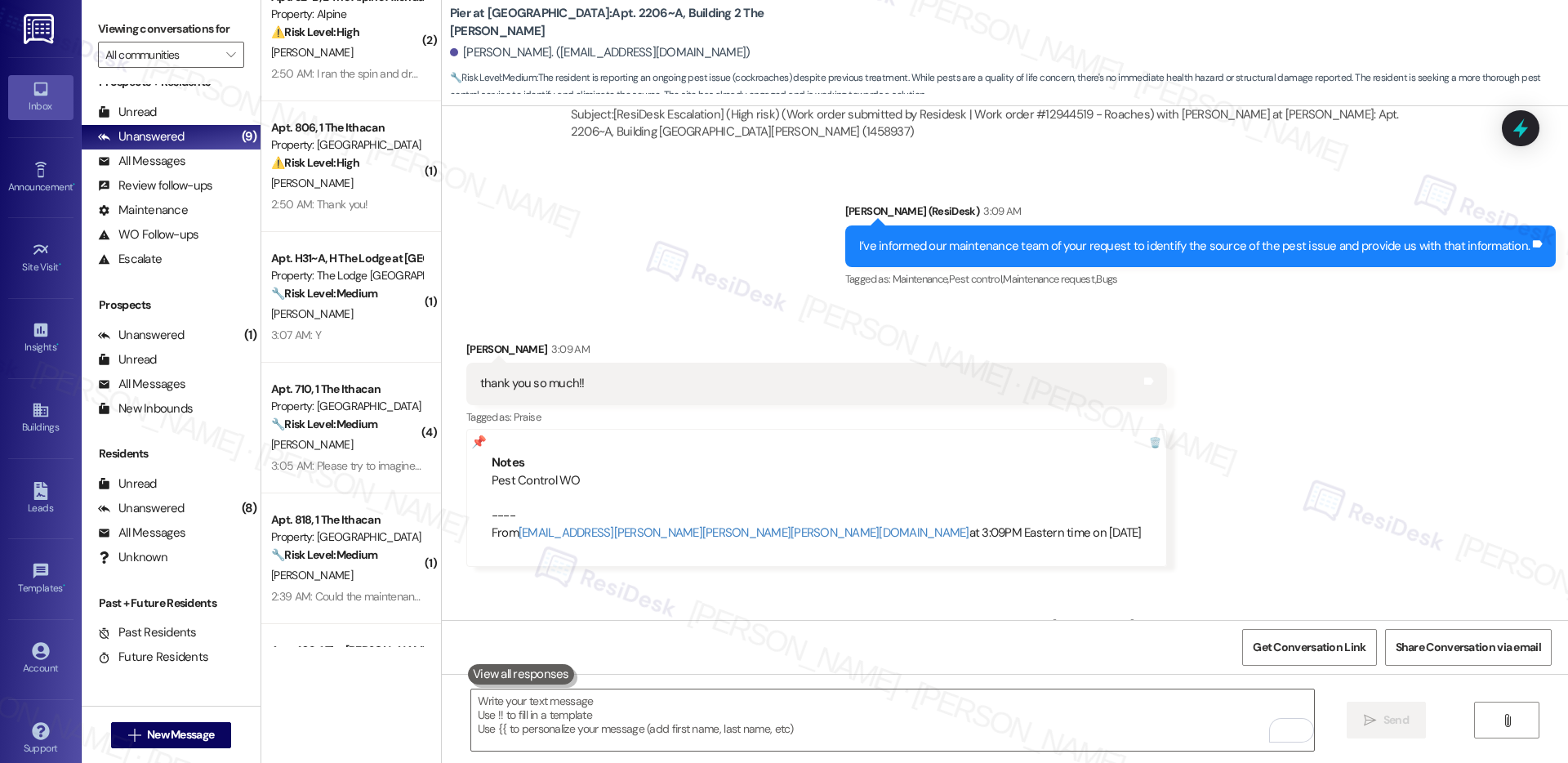
scroll to position [2720, 0]
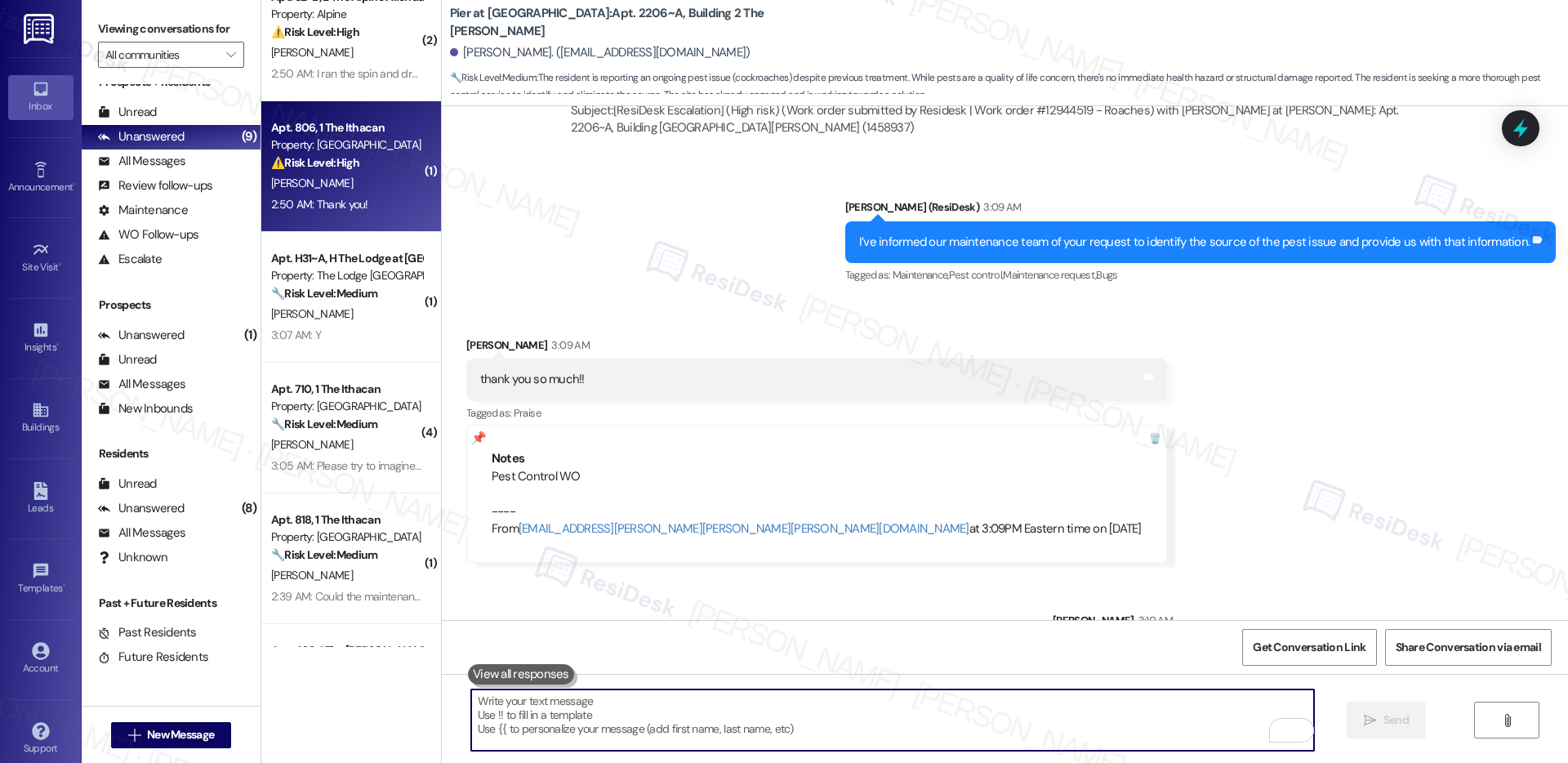
click at [341, 178] on div "[PERSON_NAME]" at bounding box center [347, 183] width 154 height 20
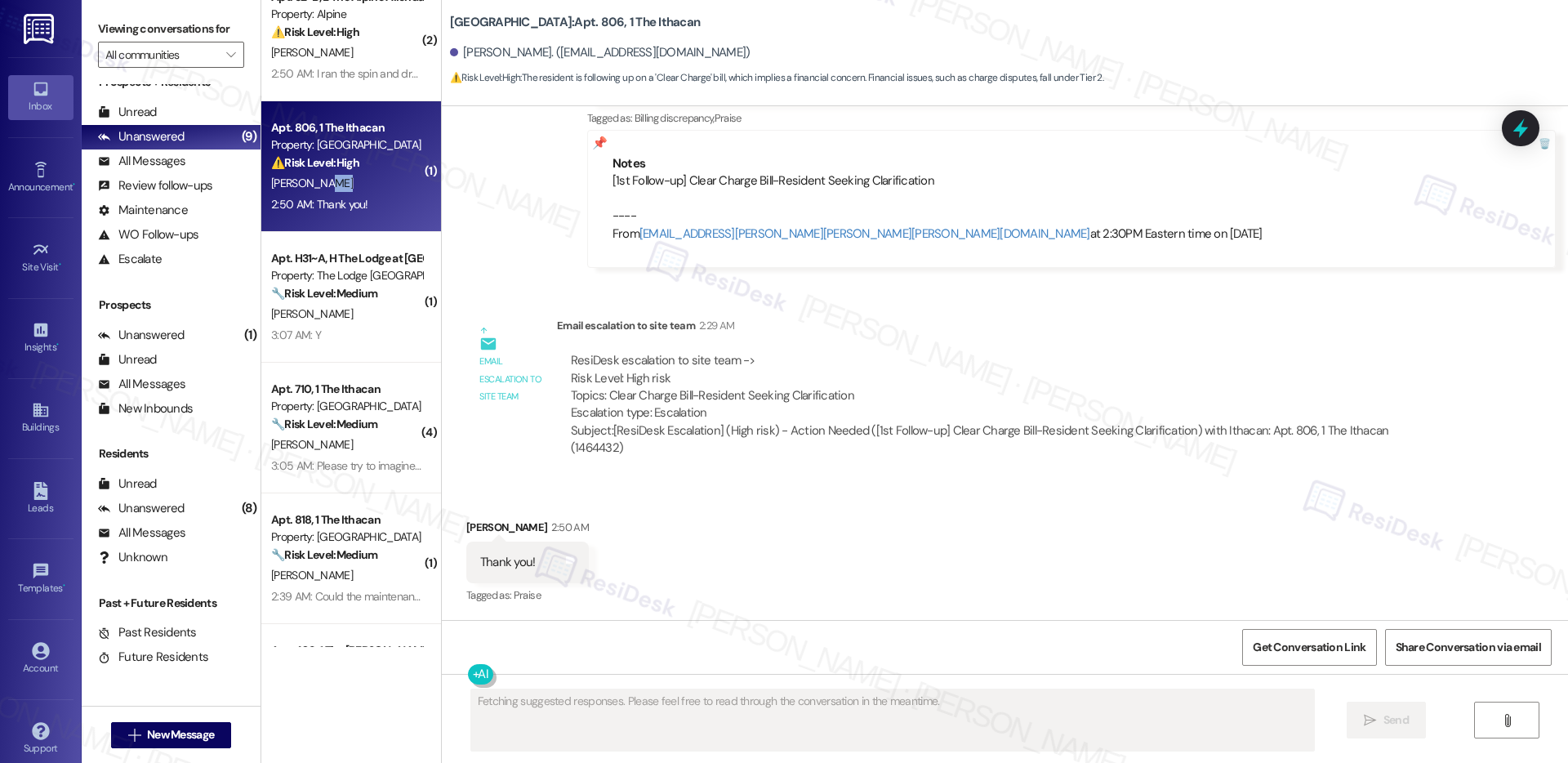
scroll to position [1744, 0]
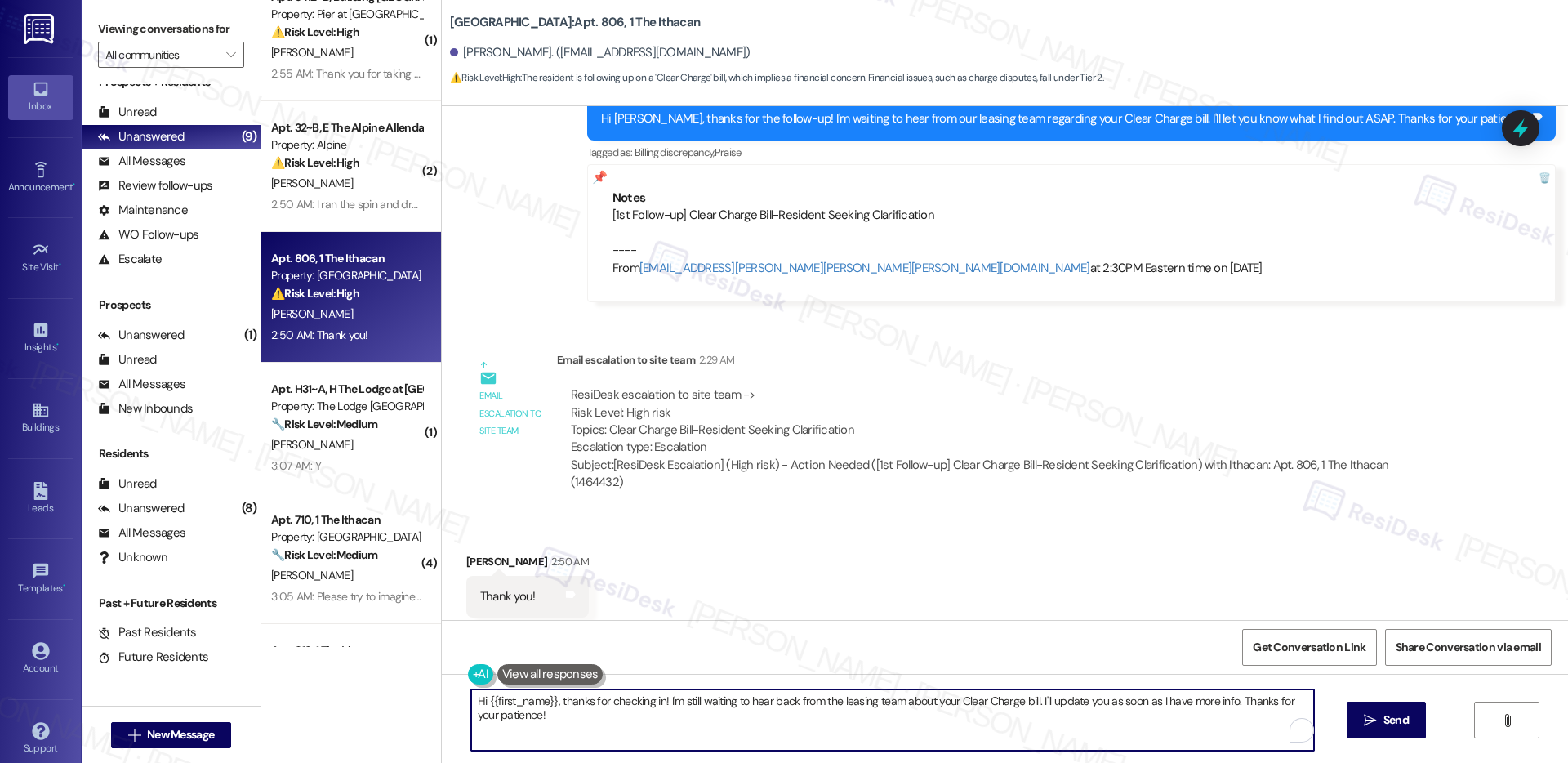
click at [589, 717] on textarea "Hi {{first_name}}, thanks for checking in! I'm still waiting to hear back from …" at bounding box center [892, 720] width 843 height 61
click at [589, 716] on textarea "Hi {{first_name}}, thanks for checking in! I'm still waiting to hear back from …" at bounding box center [892, 720] width 843 height 61
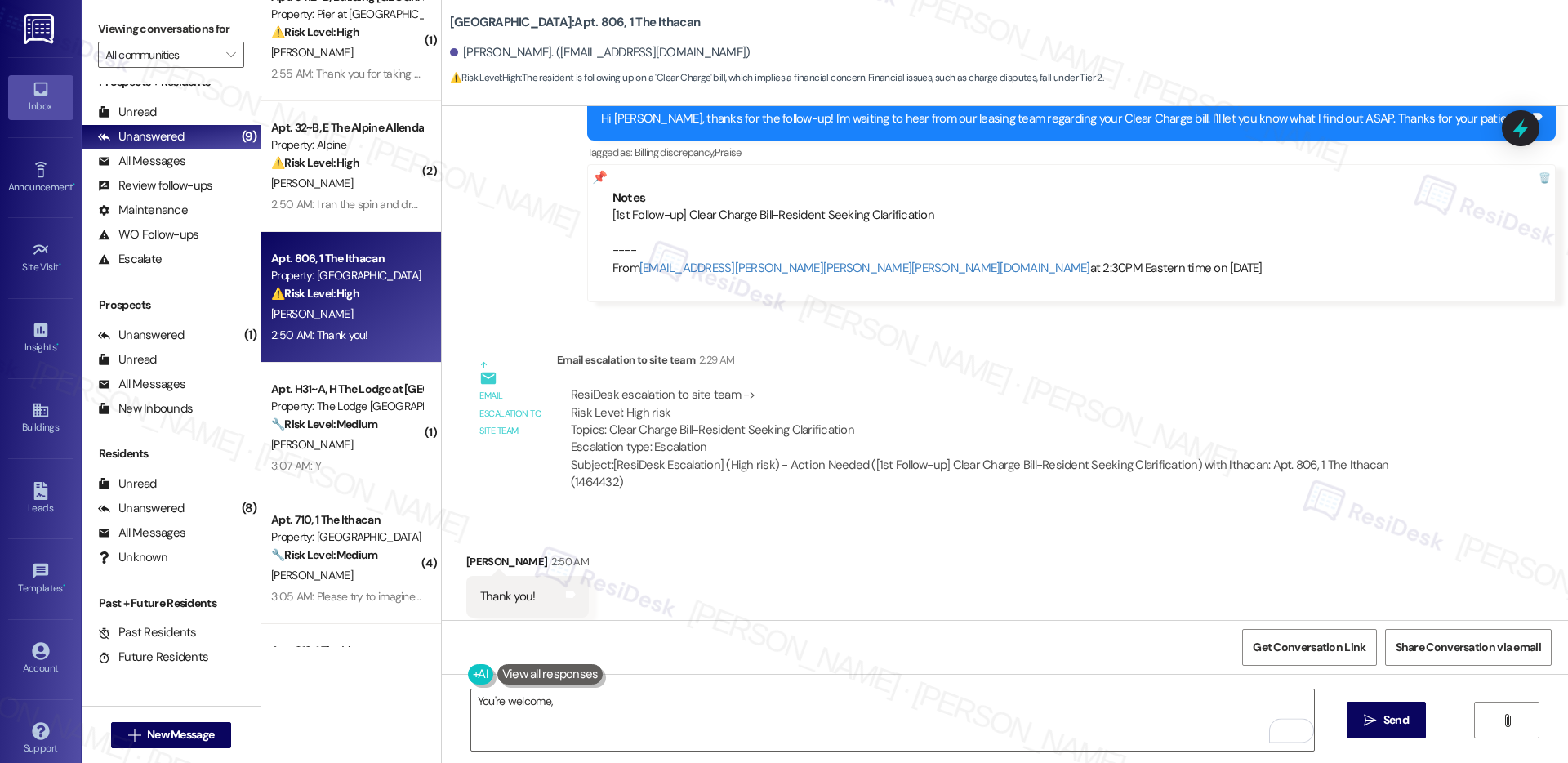
click at [467, 554] on div "[PERSON_NAME] 2:50 AM" at bounding box center [528, 565] width 123 height 23
copy div "[PERSON_NAME]"
click at [591, 704] on textarea "You're welcome," at bounding box center [892, 720] width 843 height 61
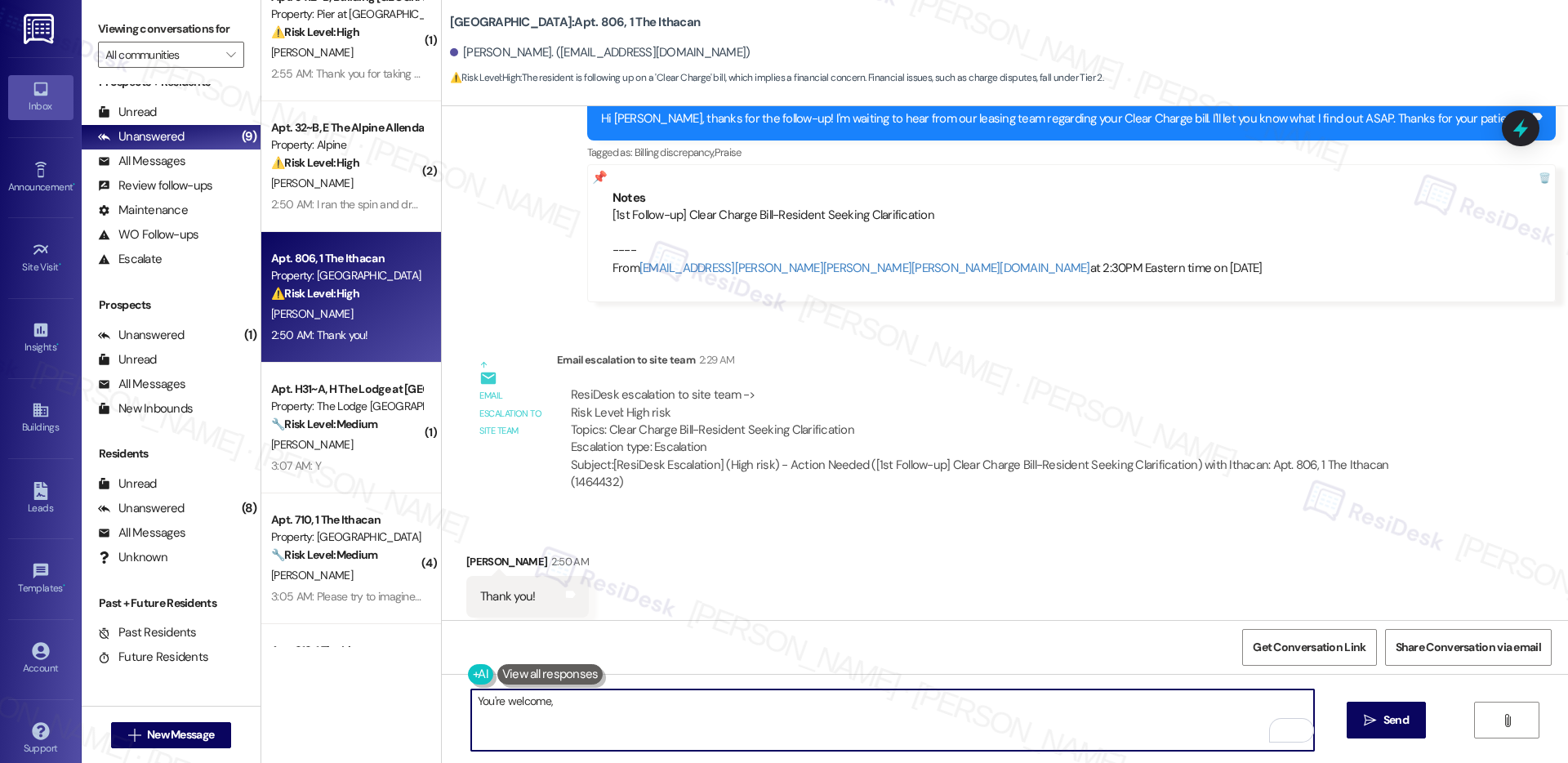
paste textarea "Chloe"
type textarea "You're welcome, Chloe!"
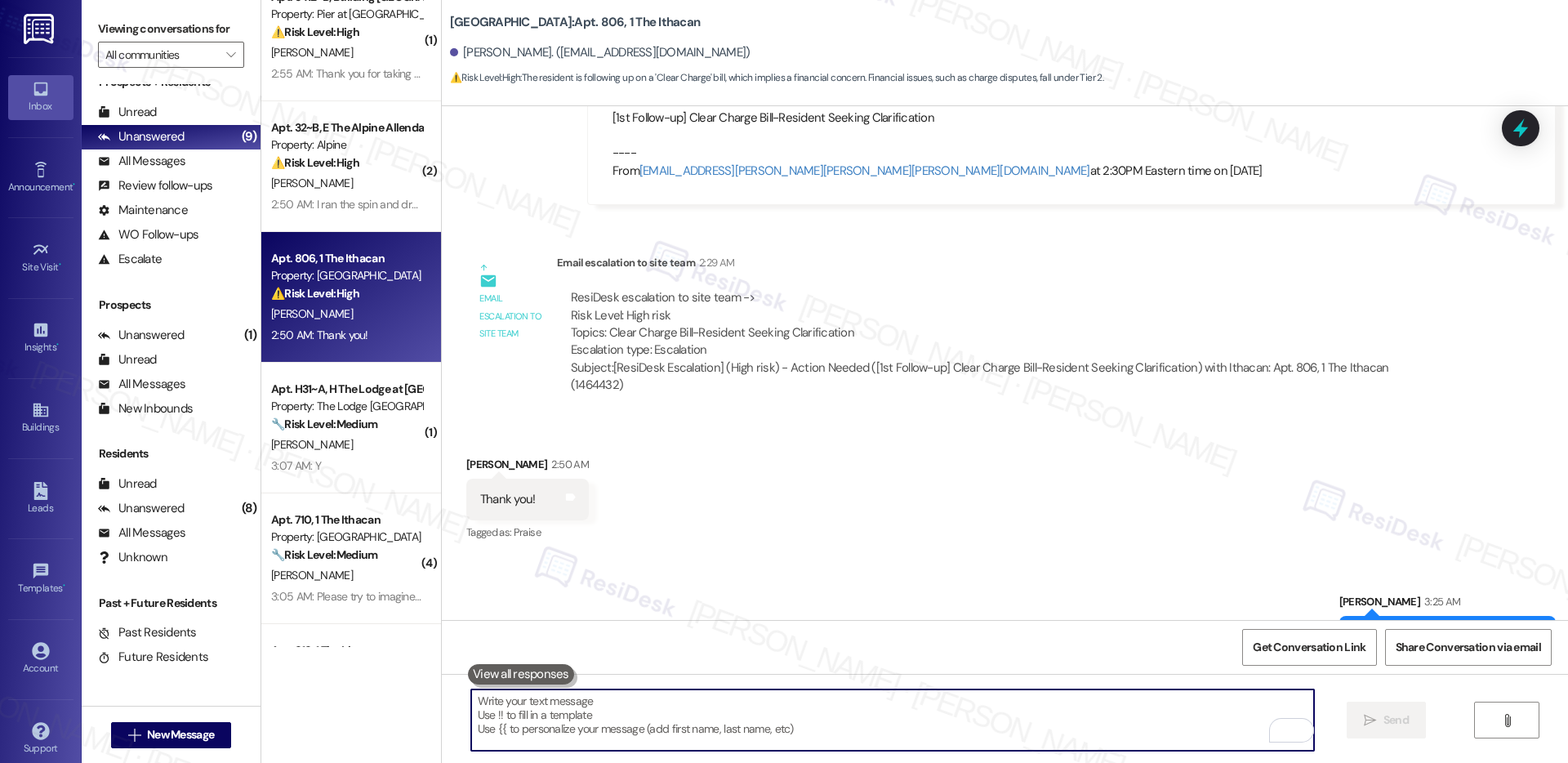
scroll to position [1858, 0]
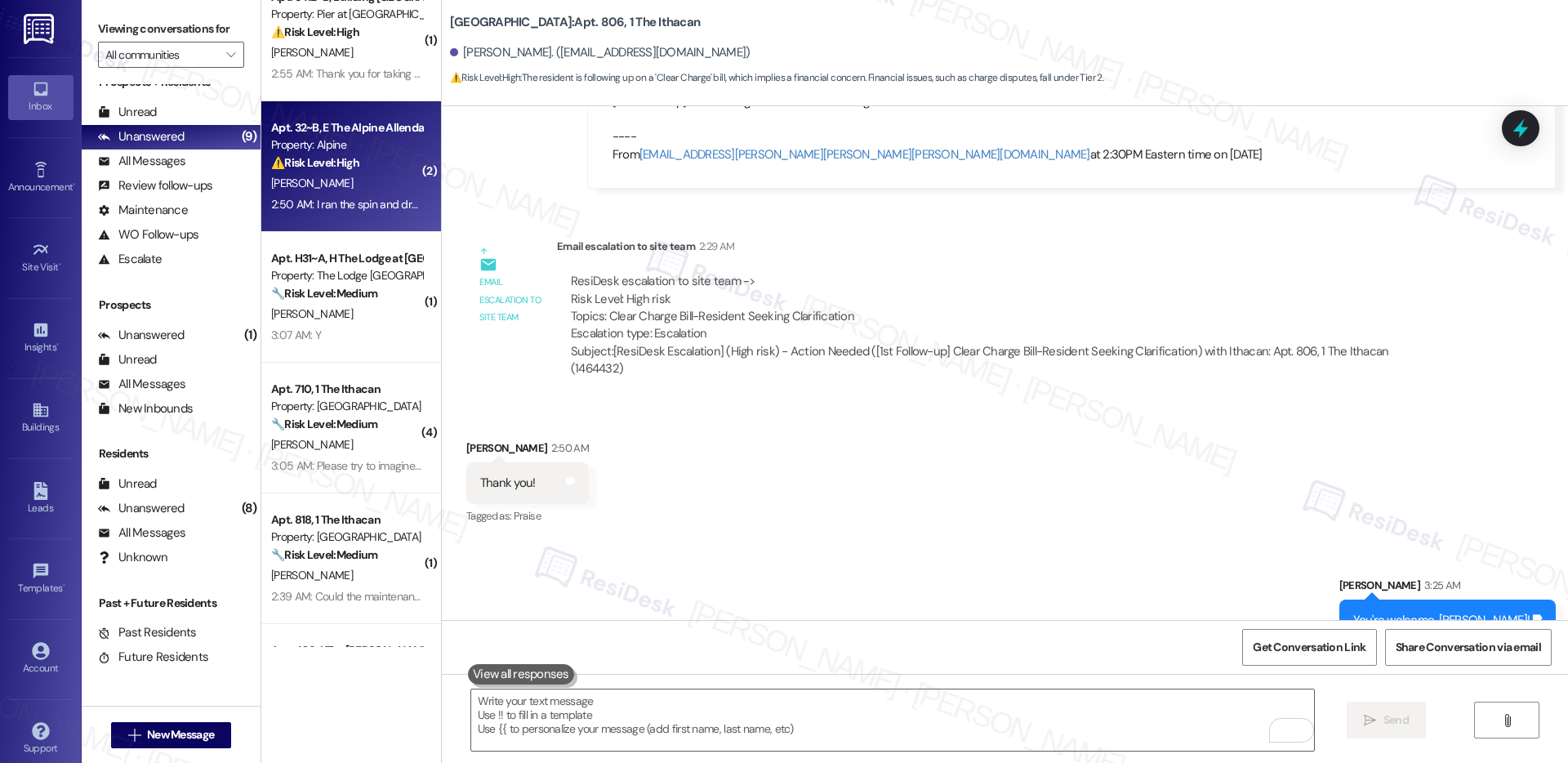
click at [385, 187] on div "N. Simonait" at bounding box center [347, 183] width 154 height 20
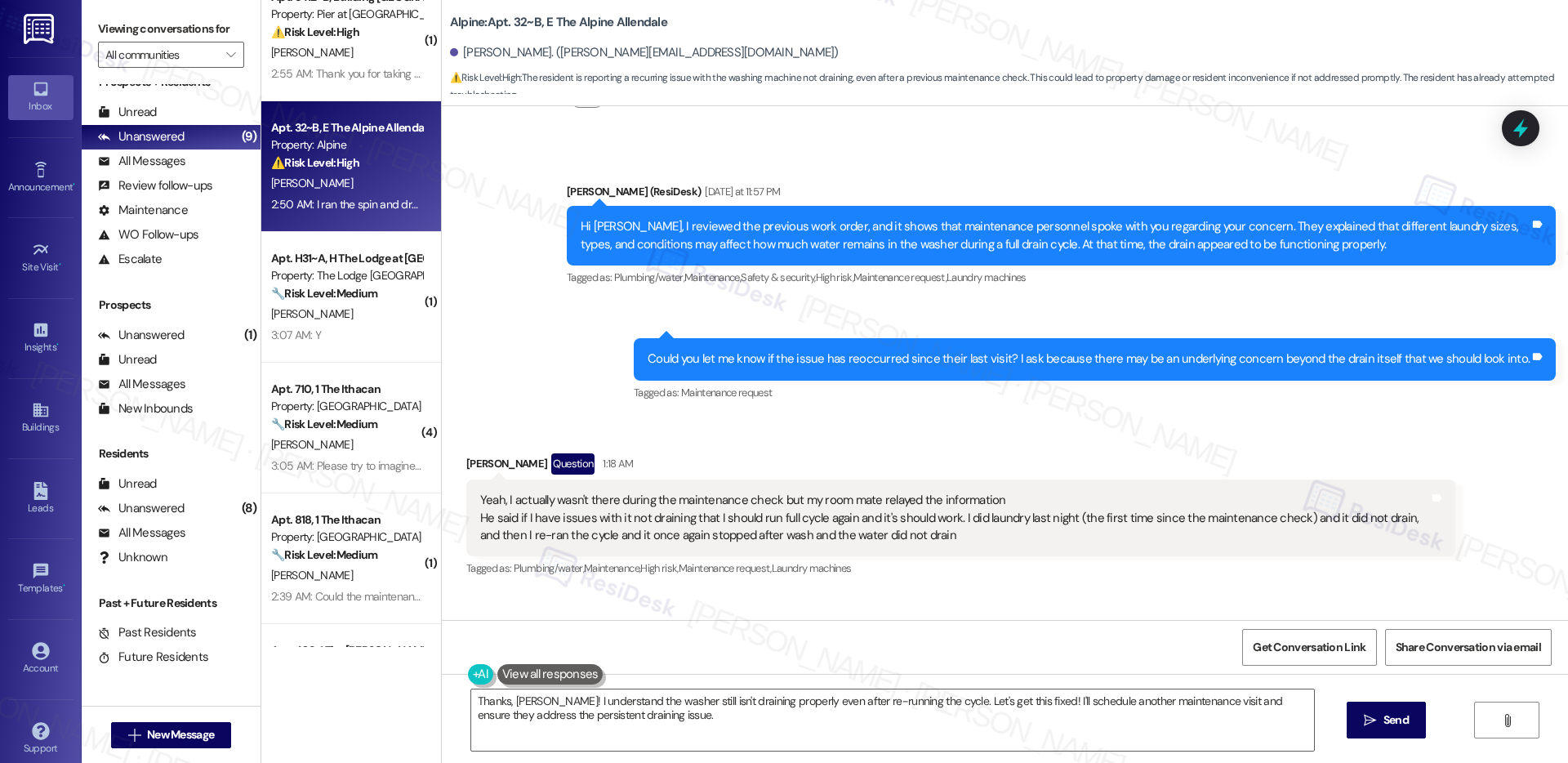
scroll to position [2377, 0]
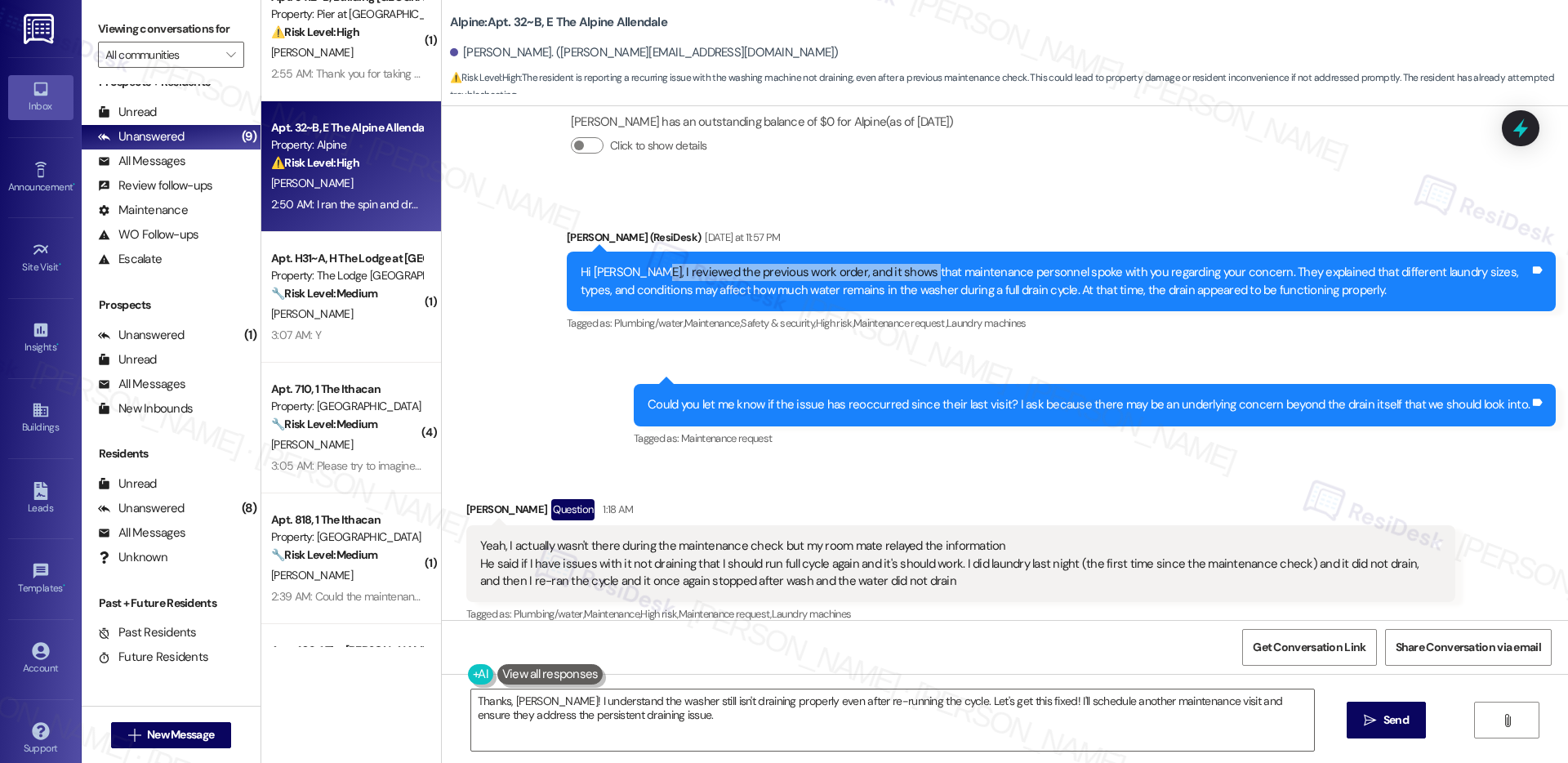
drag, startPoint x: 633, startPoint y: 223, endPoint x: 903, endPoint y: 223, distance: 270.0
click at [903, 264] on div "Hi Noah, I reviewed the previous work order, and it shows that maintenance pers…" at bounding box center [1055, 281] width 949 height 35
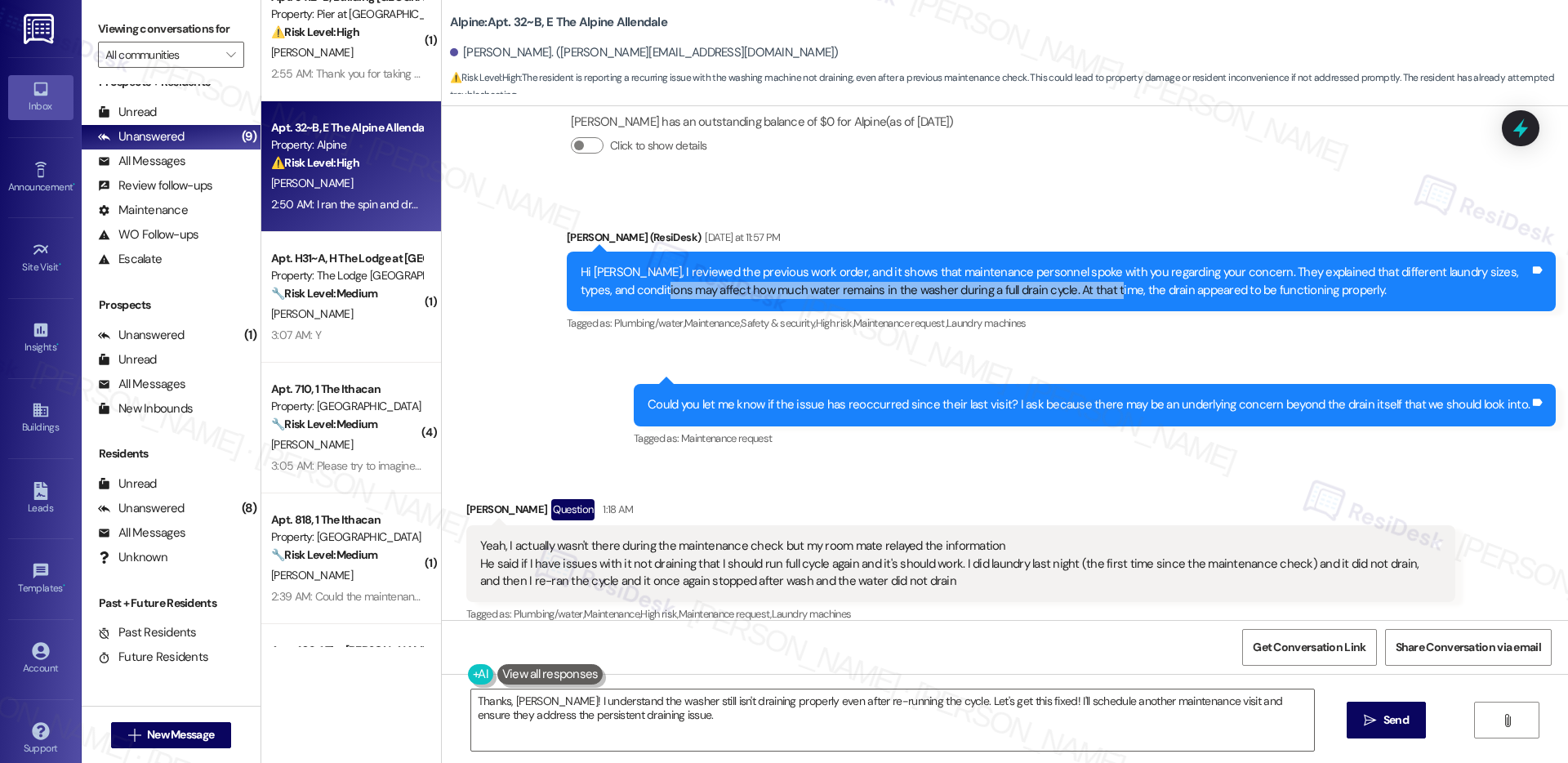
drag, startPoint x: 652, startPoint y: 235, endPoint x: 1091, endPoint y: 238, distance: 439.0
click at [1091, 264] on div "Hi Noah, I reviewed the previous work order, and it shows that maintenance pers…" at bounding box center [1055, 281] width 949 height 35
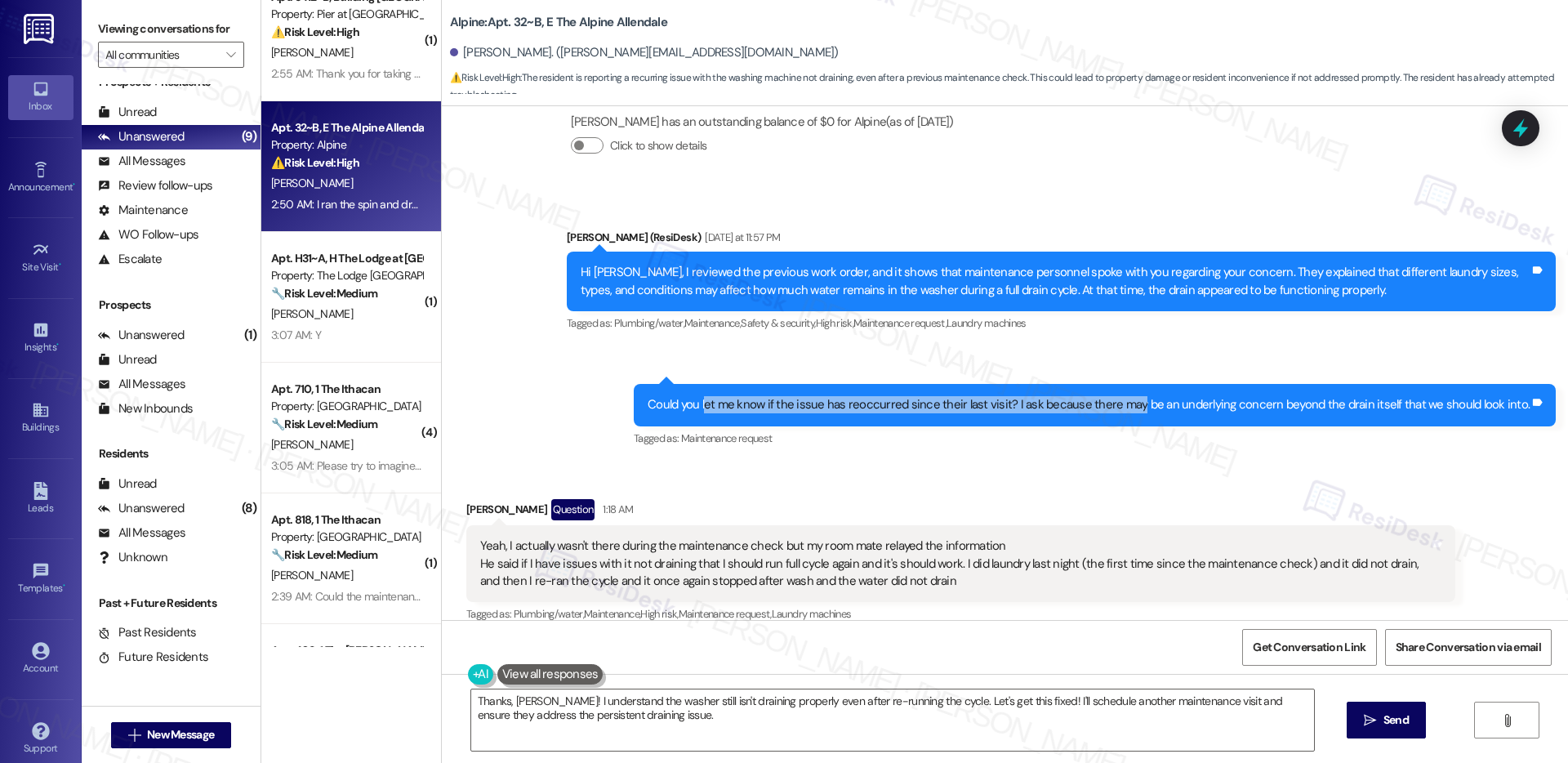
drag, startPoint x: 722, startPoint y: 355, endPoint x: 1148, endPoint y: 359, distance: 426.0
click at [1148, 397] on div "Could you let me know if the issue has reoccurred since their last visit? I ask…" at bounding box center [1089, 406] width 882 height 18
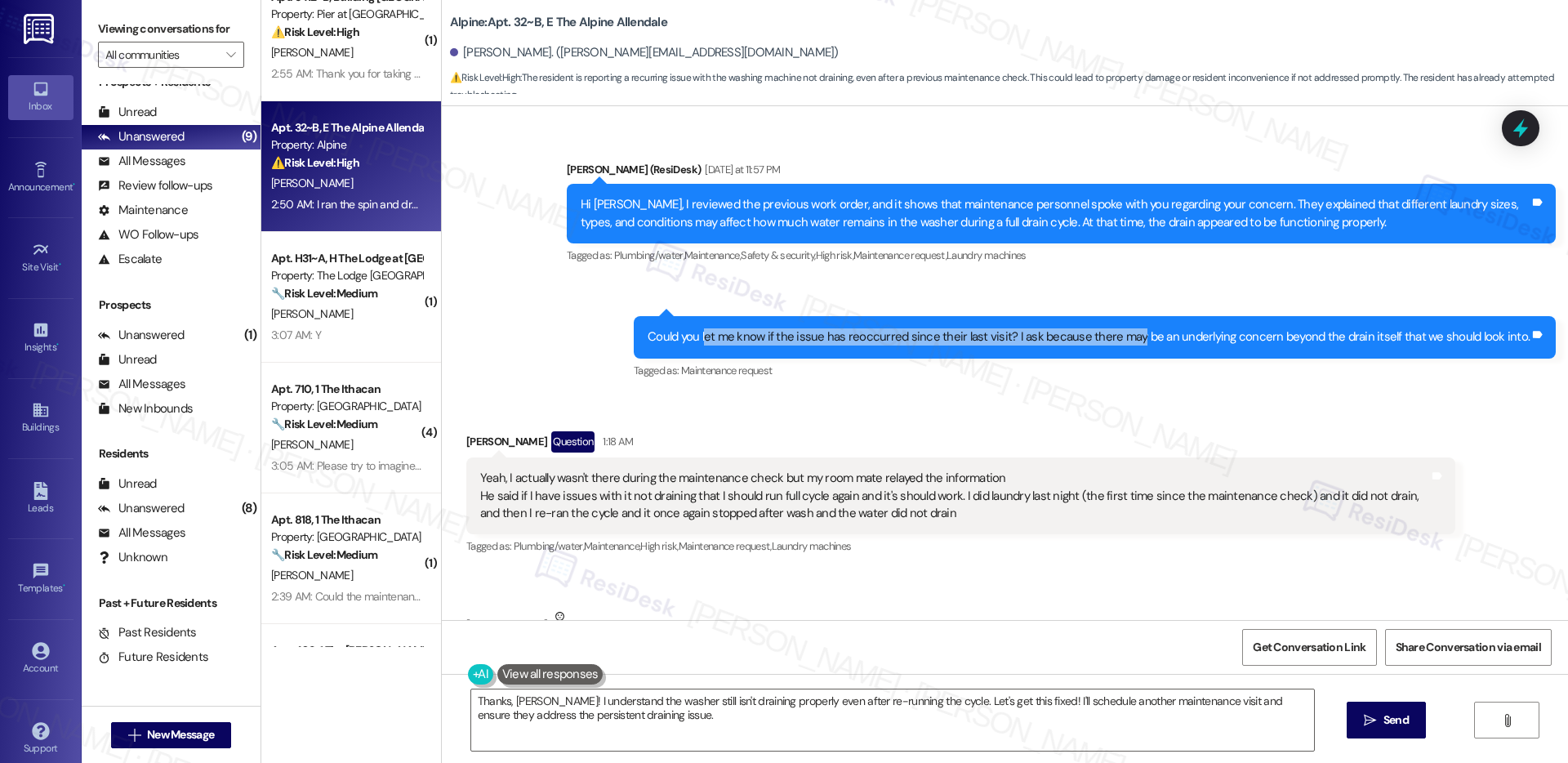
scroll to position [2456, 0]
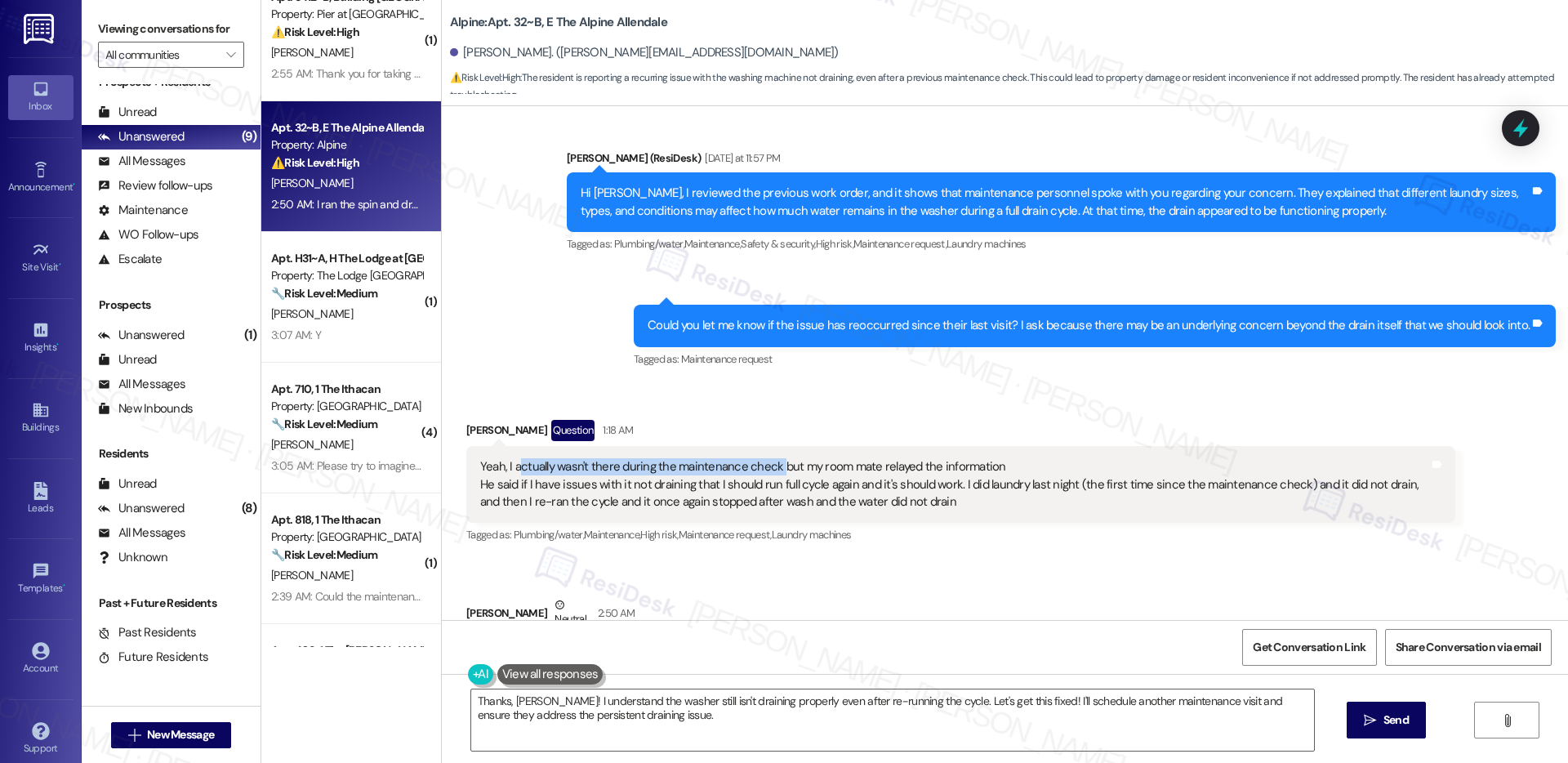
drag, startPoint x: 506, startPoint y: 416, endPoint x: 765, endPoint y: 421, distance: 259.0
click at [765, 458] on div "Yeah, I actually wasn't there during the maintenance check but my room mate rel…" at bounding box center [955, 484] width 949 height 53
click at [762, 458] on div "Yeah, I actually wasn't there during the maintenance check but my room mate rel…" at bounding box center [955, 484] width 949 height 53
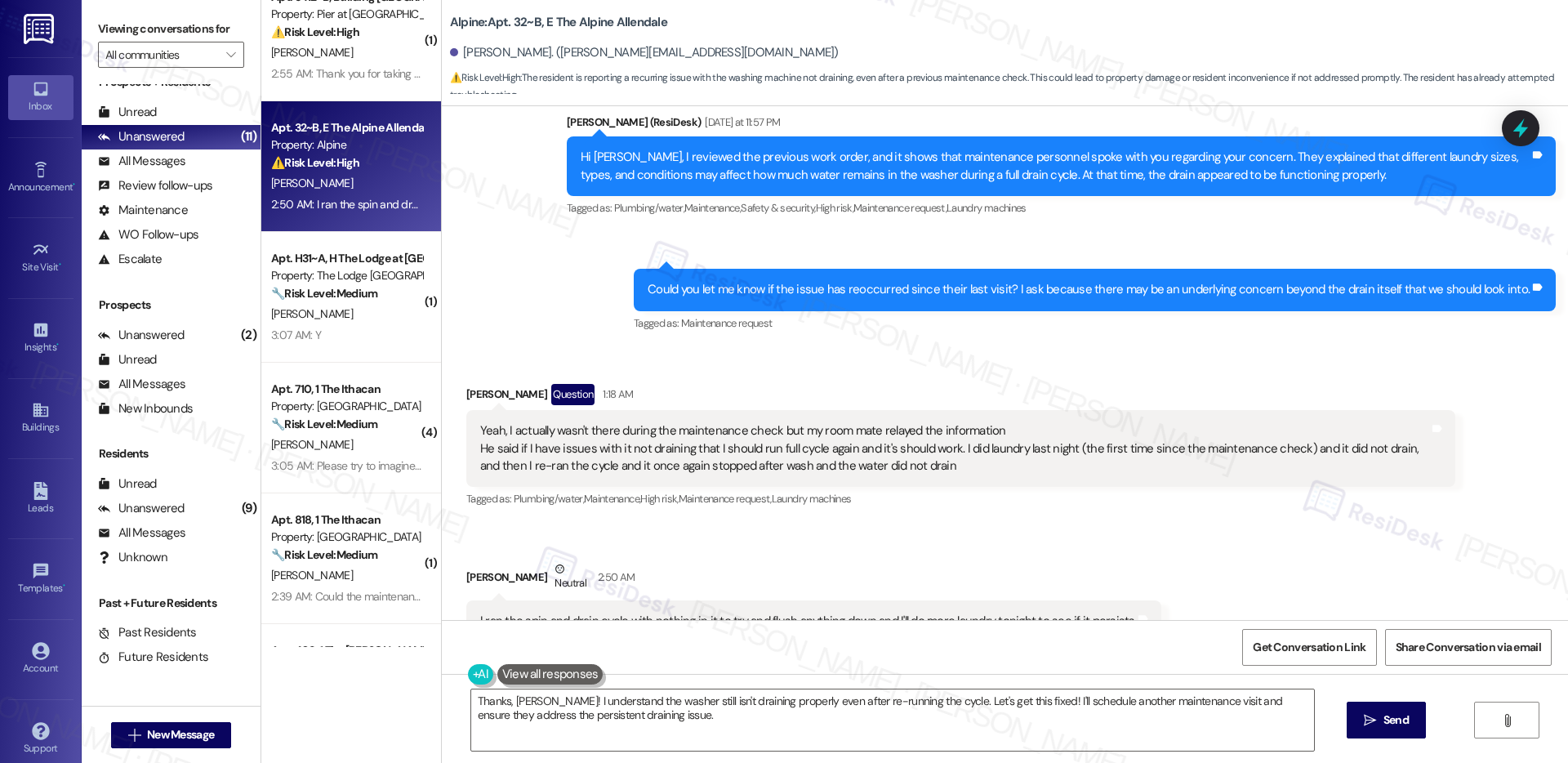
scroll to position [2498, 0]
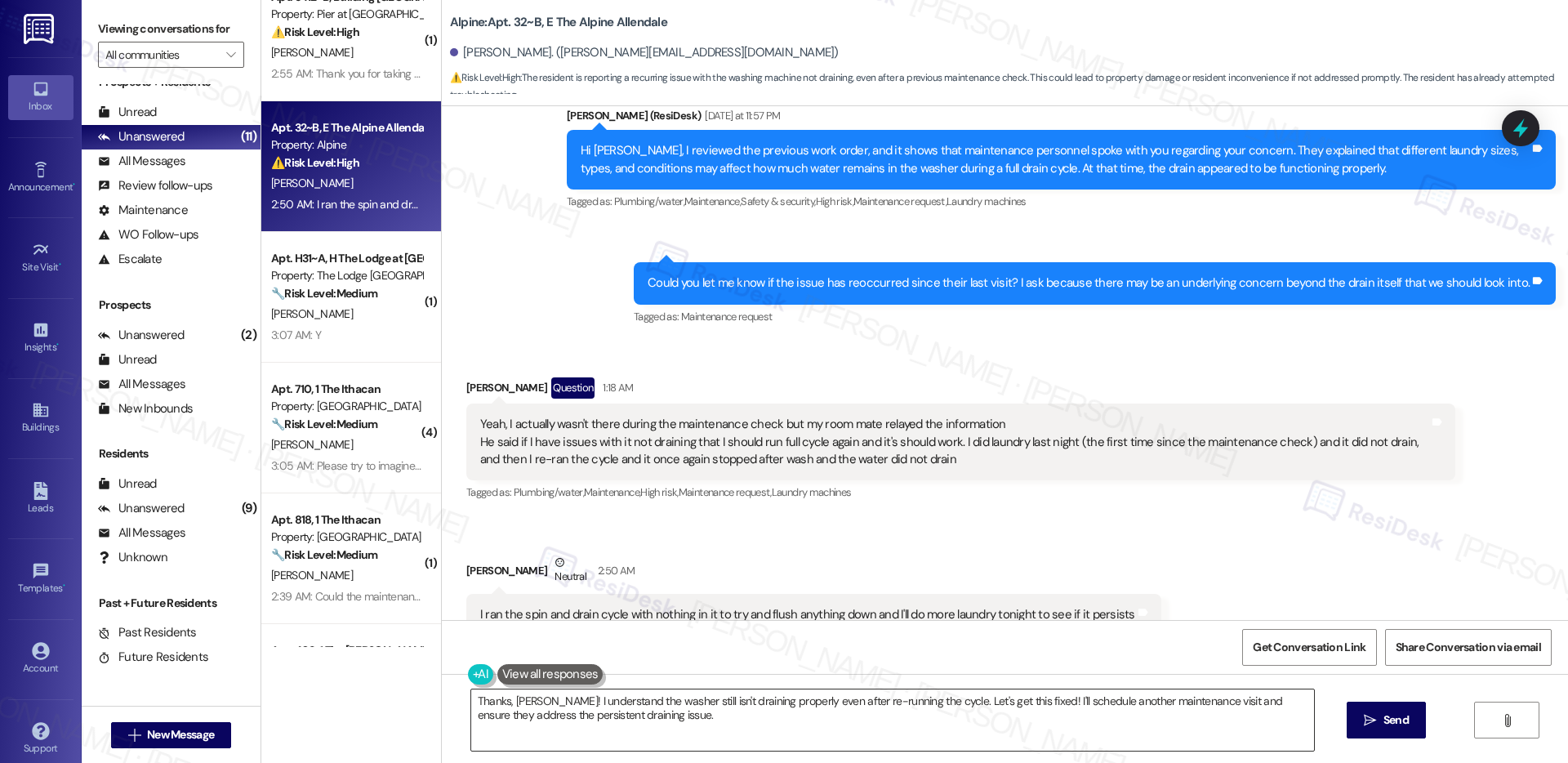
click at [728, 714] on textarea "Thanks, Noah! I understand the washer still isn't draining properly even after …" at bounding box center [892, 720] width 843 height 61
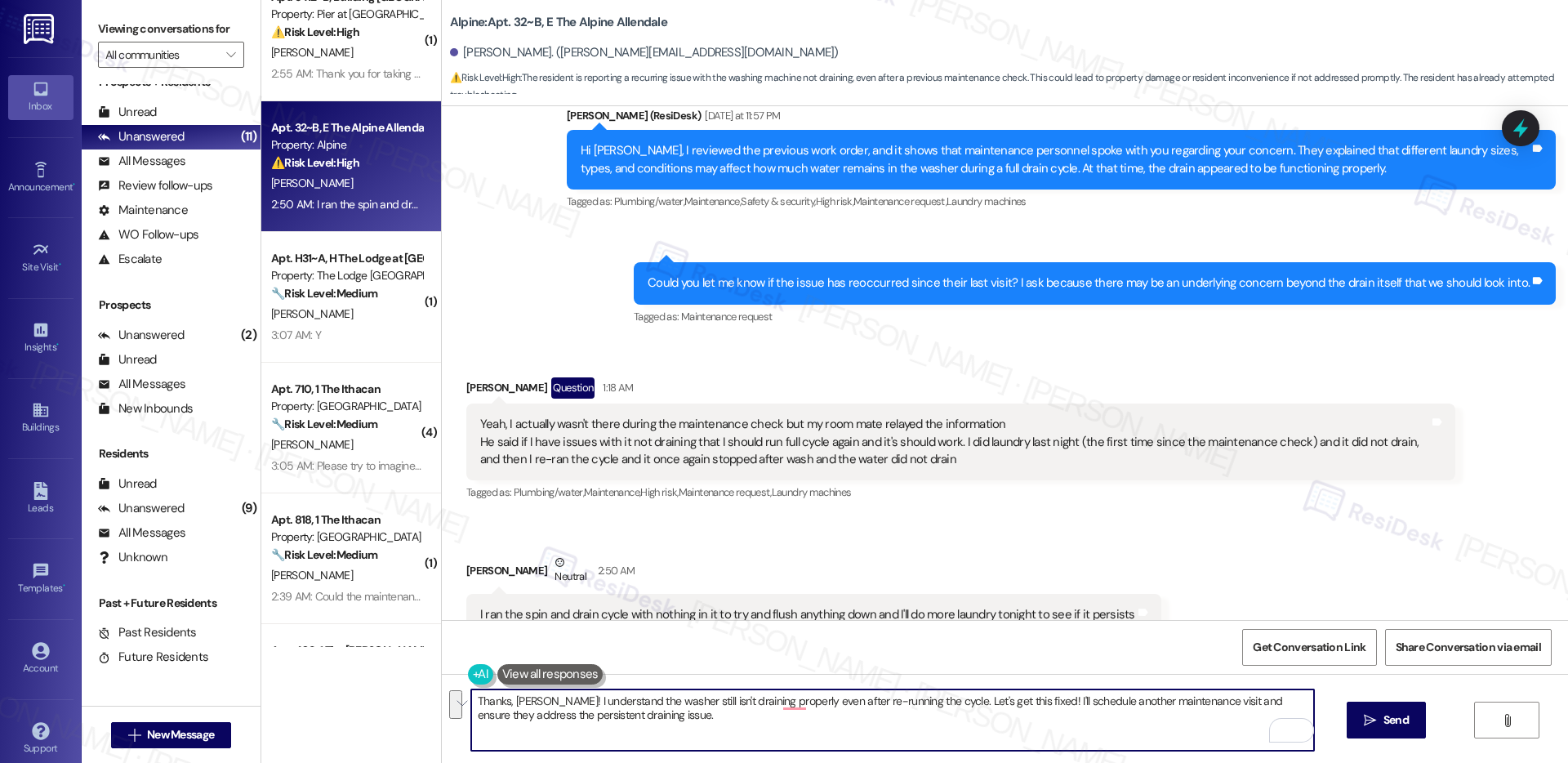
drag, startPoint x: 673, startPoint y: 717, endPoint x: 545, endPoint y: 698, distance: 129.4
click at [533, 701] on textarea "Thanks, Noah! I understand the washer still isn't draining properly even after …" at bounding box center [892, 720] width 843 height 61
type textarea "Thanks, Noah! I'll be here. Let me know what happens tonight"
click at [554, 416] on div "Yeah, I actually wasn't there during the maintenance check but my room mate rel…" at bounding box center [955, 442] width 949 height 53
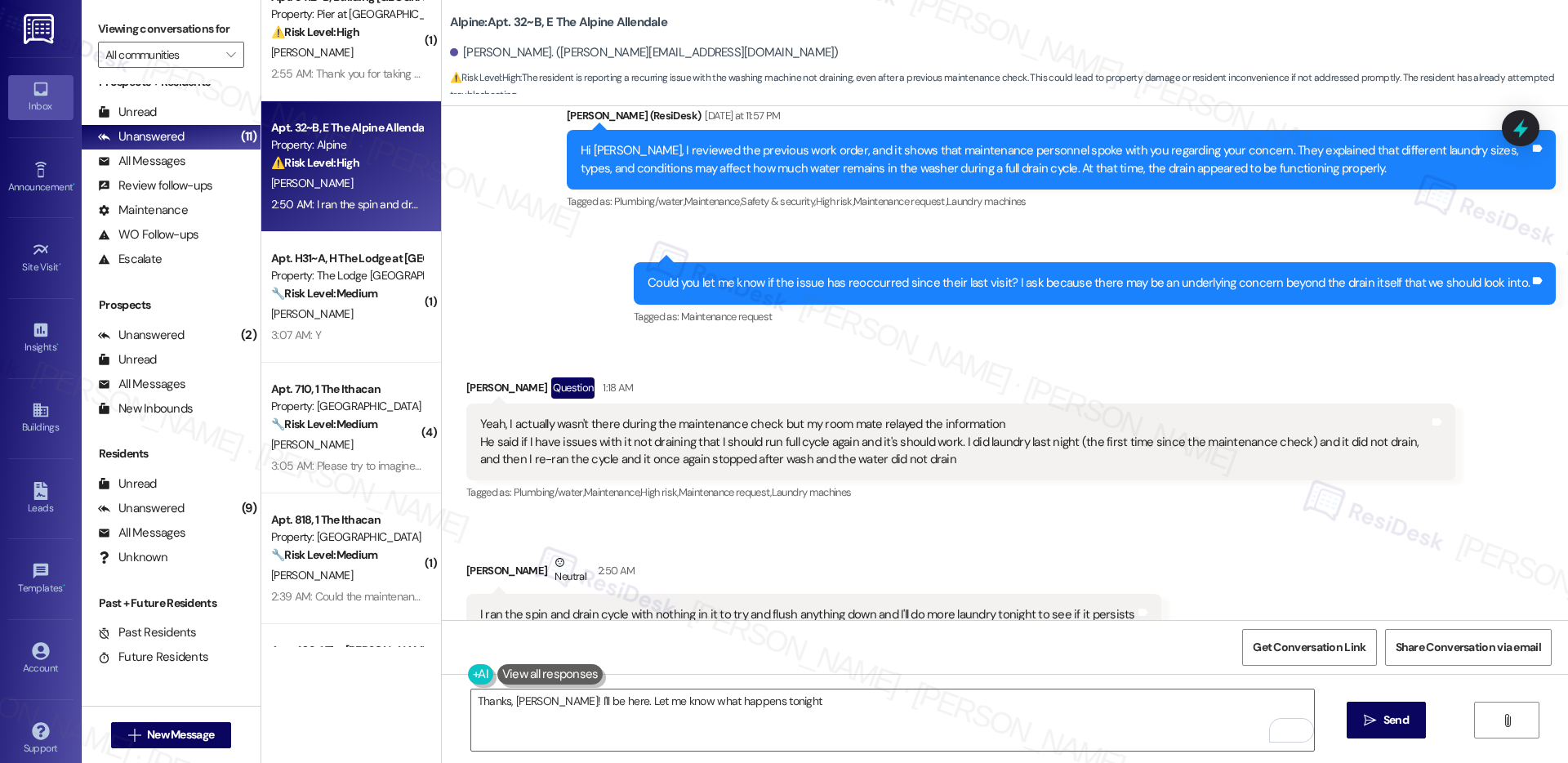
drag, startPoint x: 519, startPoint y: 373, endPoint x: 680, endPoint y: 379, distance: 161.1
click at [680, 416] on div "Yeah, I actually wasn't there during the maintenance check but my room mate rel…" at bounding box center [955, 442] width 949 height 53
drag, startPoint x: 524, startPoint y: 367, endPoint x: 618, endPoint y: 375, distance: 94.3
click at [619, 416] on div "Yeah, I actually wasn't there during the maintenance check but my room mate rel…" at bounding box center [955, 442] width 949 height 53
click at [753, 699] on textarea "Thanks, Noah! I'll be here. Let me know what happens tonight" at bounding box center [892, 720] width 843 height 61
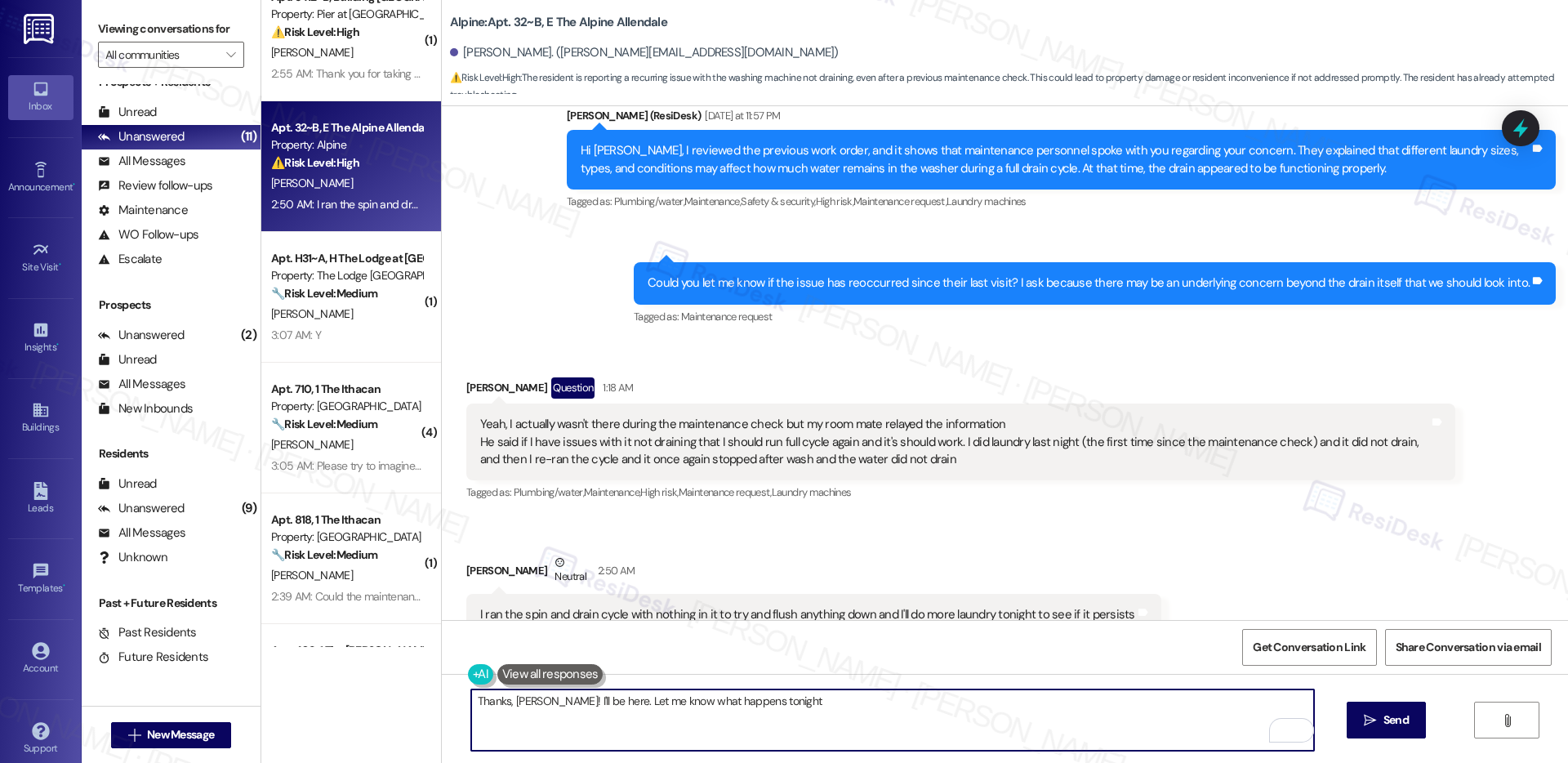
drag, startPoint x: 608, startPoint y: 708, endPoint x: 744, endPoint y: 710, distance: 136.0
click at [737, 710] on textarea "Thanks, Noah! I'll be here. Let me know what happens tonight" at bounding box center [892, 720] width 843 height 61
click at [789, 710] on textarea "Thanks, Noah! I'll be here. Let me know what happens tonight" at bounding box center [892, 720] width 843 height 61
drag, startPoint x: 583, startPoint y: 702, endPoint x: 776, endPoint y: 708, distance: 193.1
click at [759, 708] on textarea "Thanks, Noah! I'll be here. Let me know what happens tonight" at bounding box center [892, 720] width 843 height 61
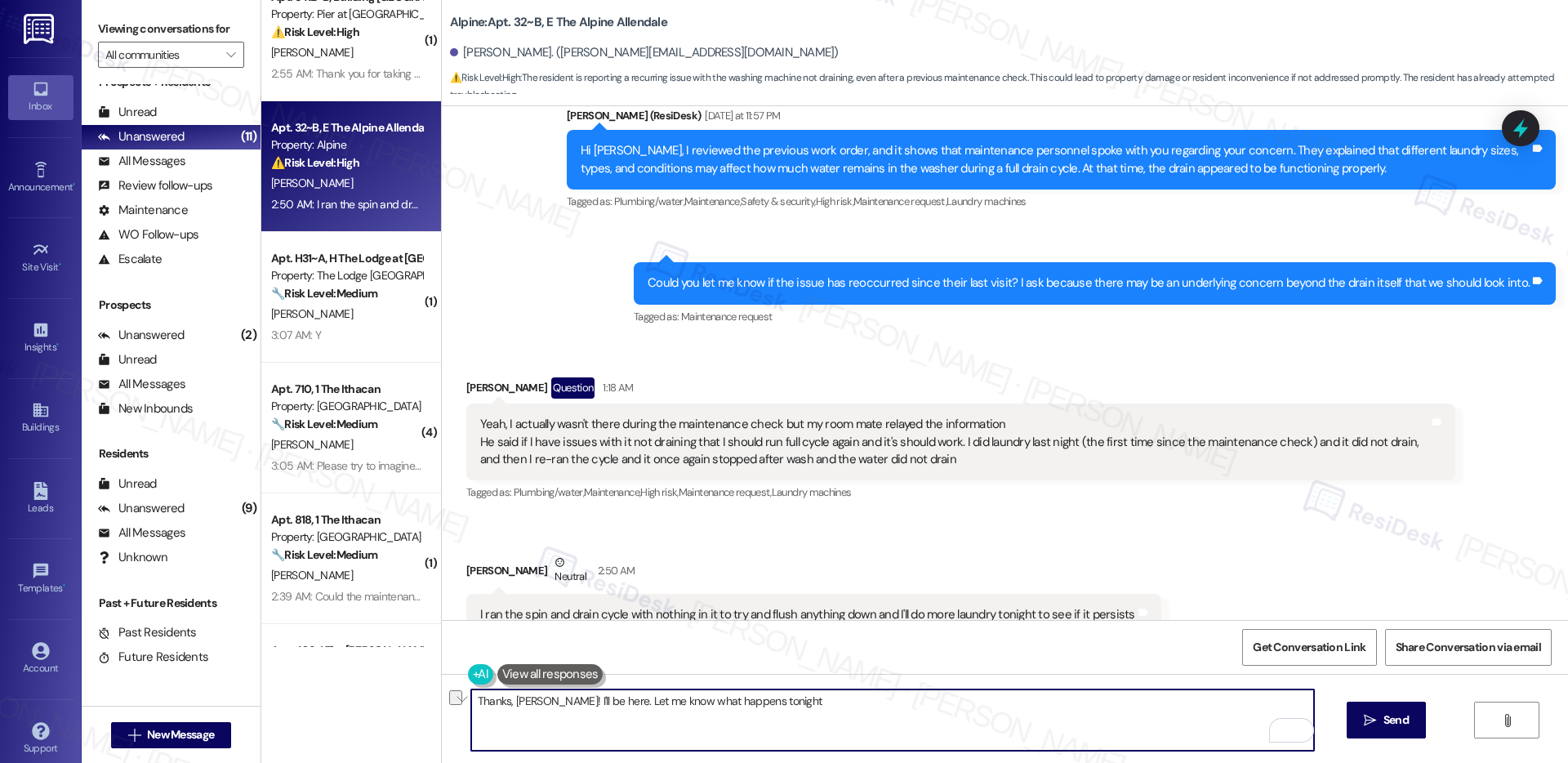
click at [806, 711] on textarea "Thanks, Noah! I'll be here. Let me know what happens tonight" at bounding box center [892, 720] width 843 height 61
click at [613, 702] on textarea "Thanks, Noah! I'll be here. Let me know what happens tonight" at bounding box center [892, 720] width 843 height 61
click at [614, 703] on textarea "Thanks, Noah! I'll be here. Let me know what happens tonight" at bounding box center [892, 720] width 843 height 61
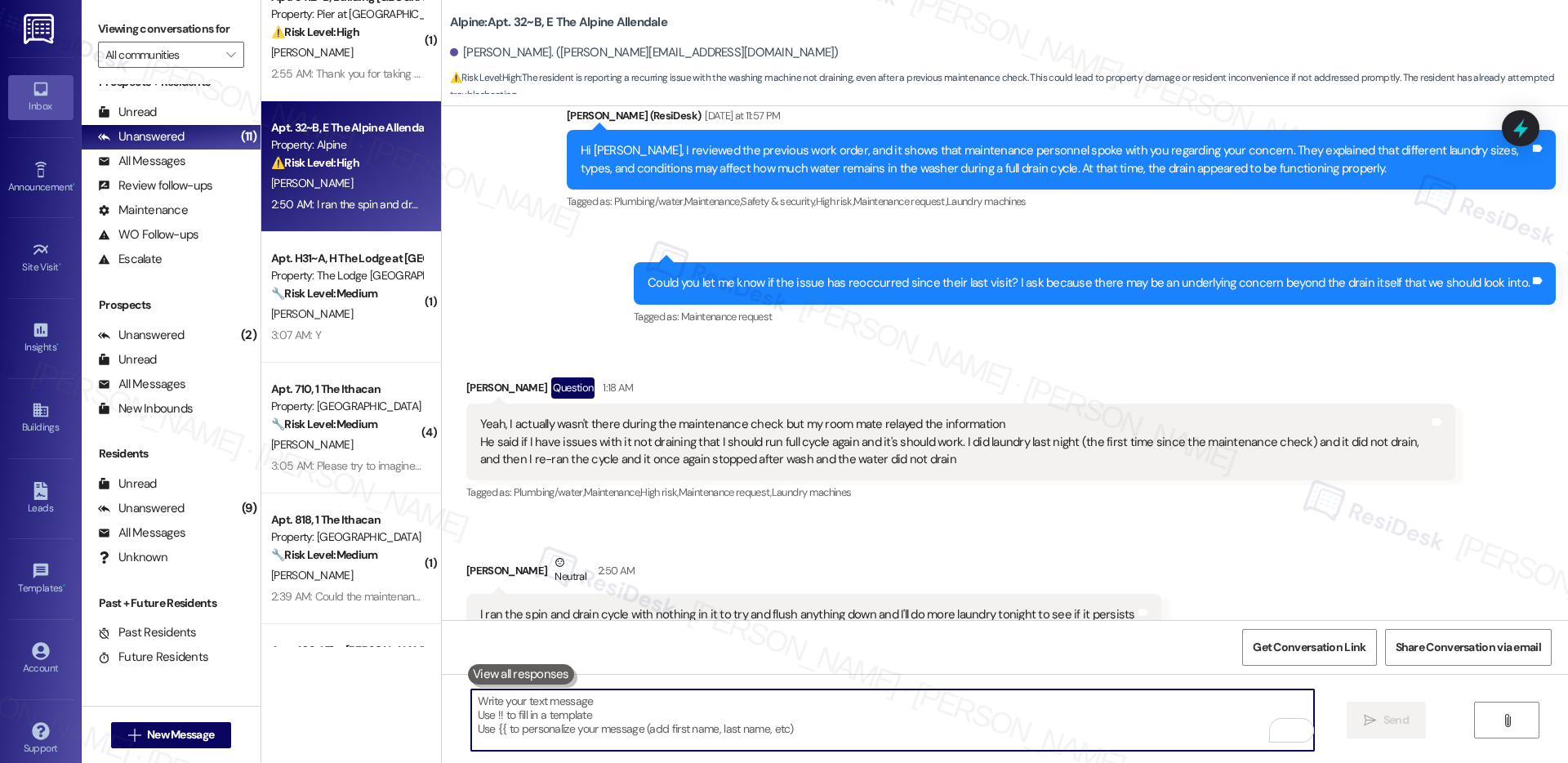
click at [545, 707] on textarea "To enrich screen reader interactions, please activate Accessibility in Grammarl…" at bounding box center [892, 720] width 843 height 61
paste textarea "Thanks, Noah! I’ll be around—just let me know how things go tonight."
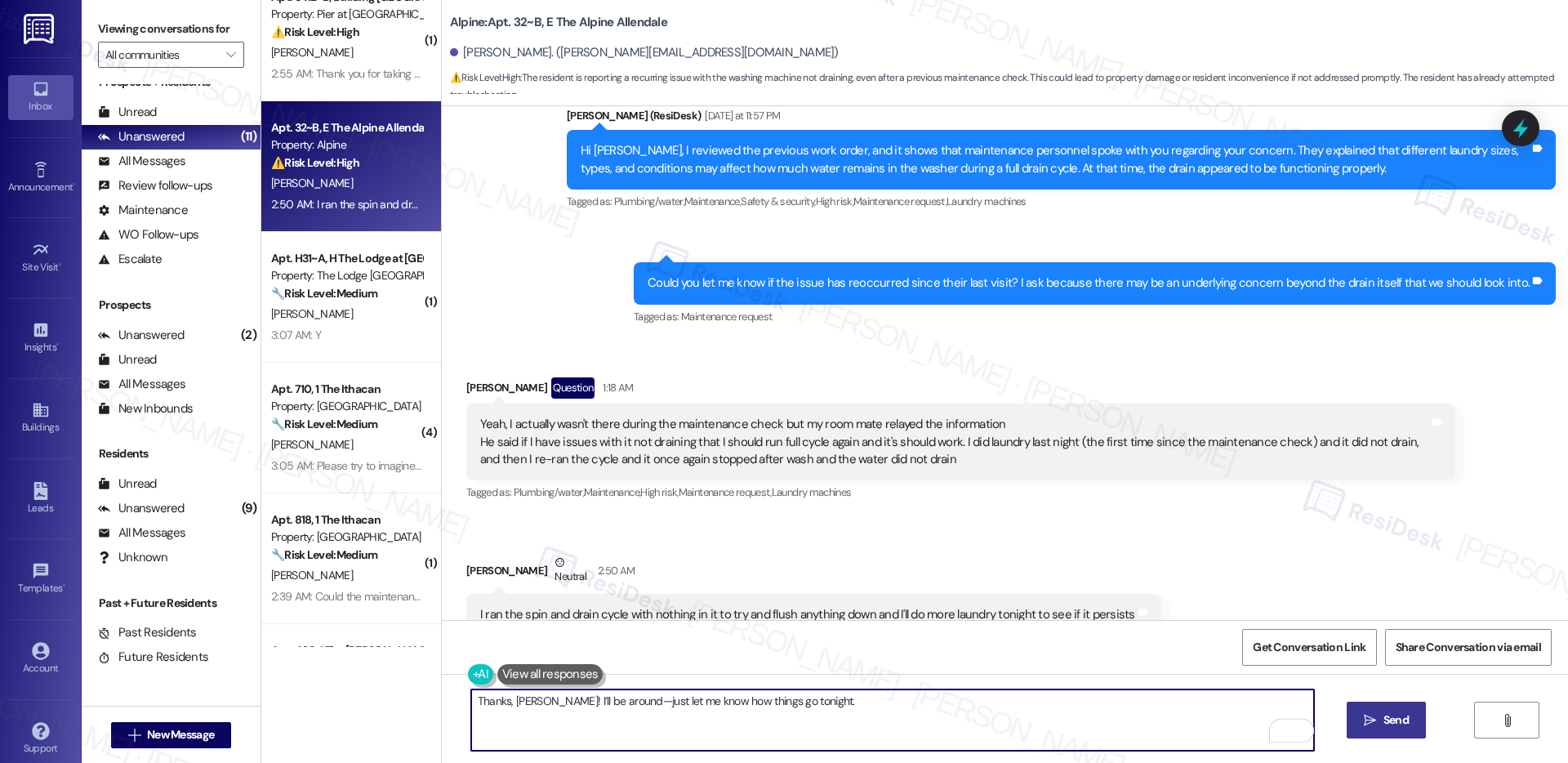
type textarea "Thanks, Noah! I’ll be around—just let me know how things go tonight."
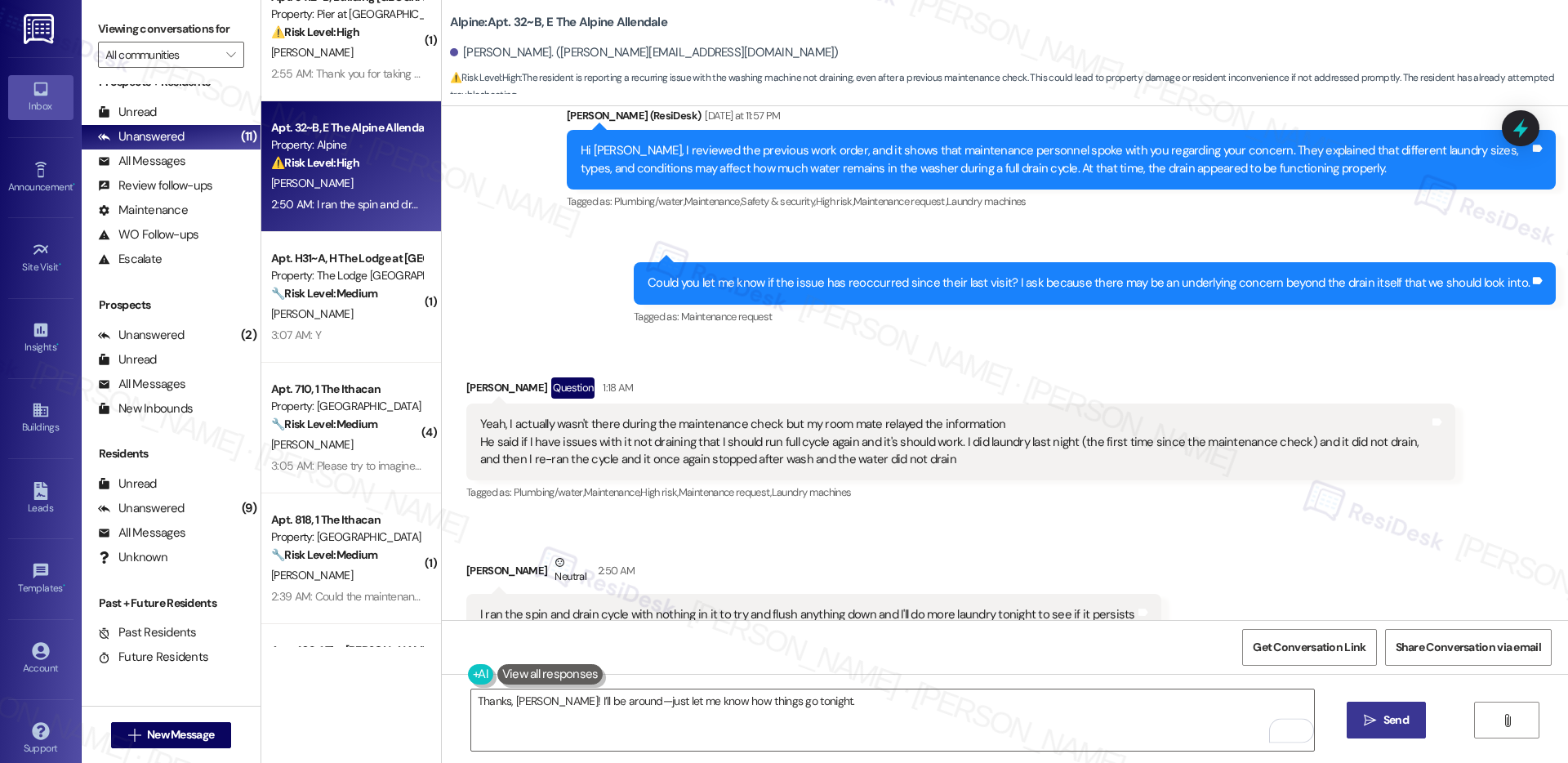
drag, startPoint x: 1415, startPoint y: 721, endPoint x: 1396, endPoint y: 718, distance: 19.2
click at [1396, 718] on button " Send" at bounding box center [1387, 720] width 80 height 37
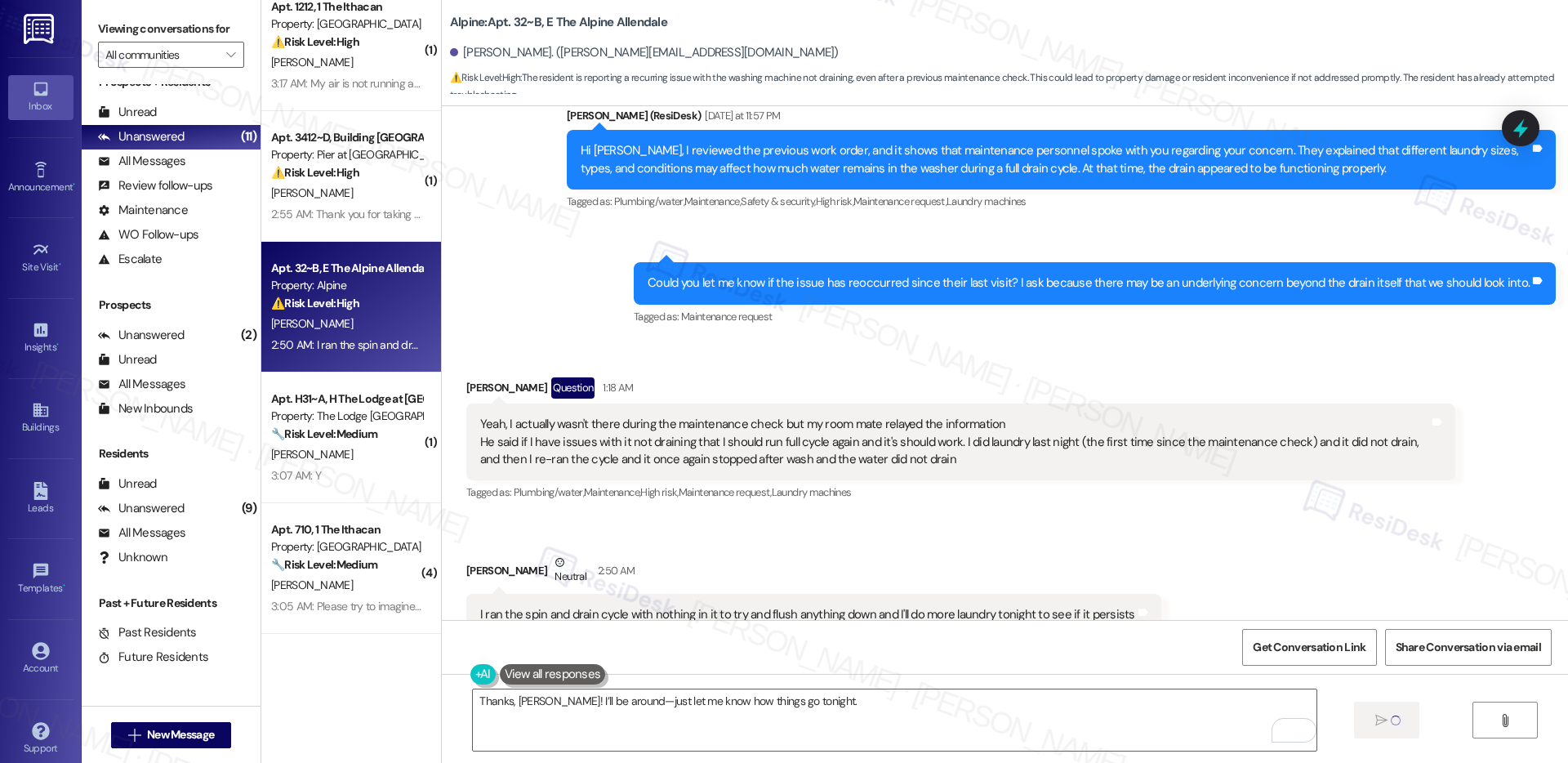
scroll to position [0, 0]
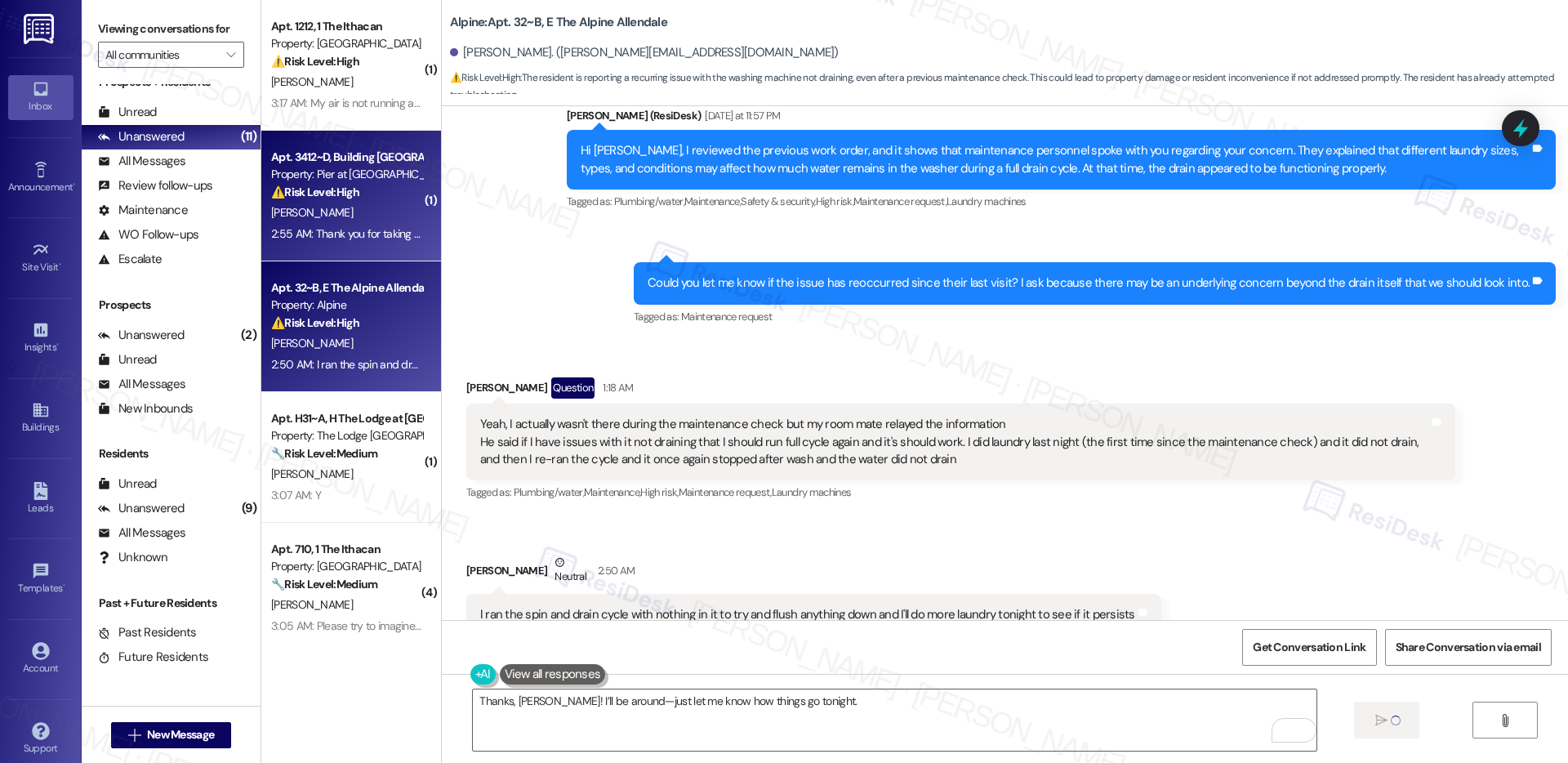
click at [339, 226] on div "2:55 AM: Thank you for taking personal time out of your day, but we have been h…" at bounding box center [840, 233] width 1136 height 15
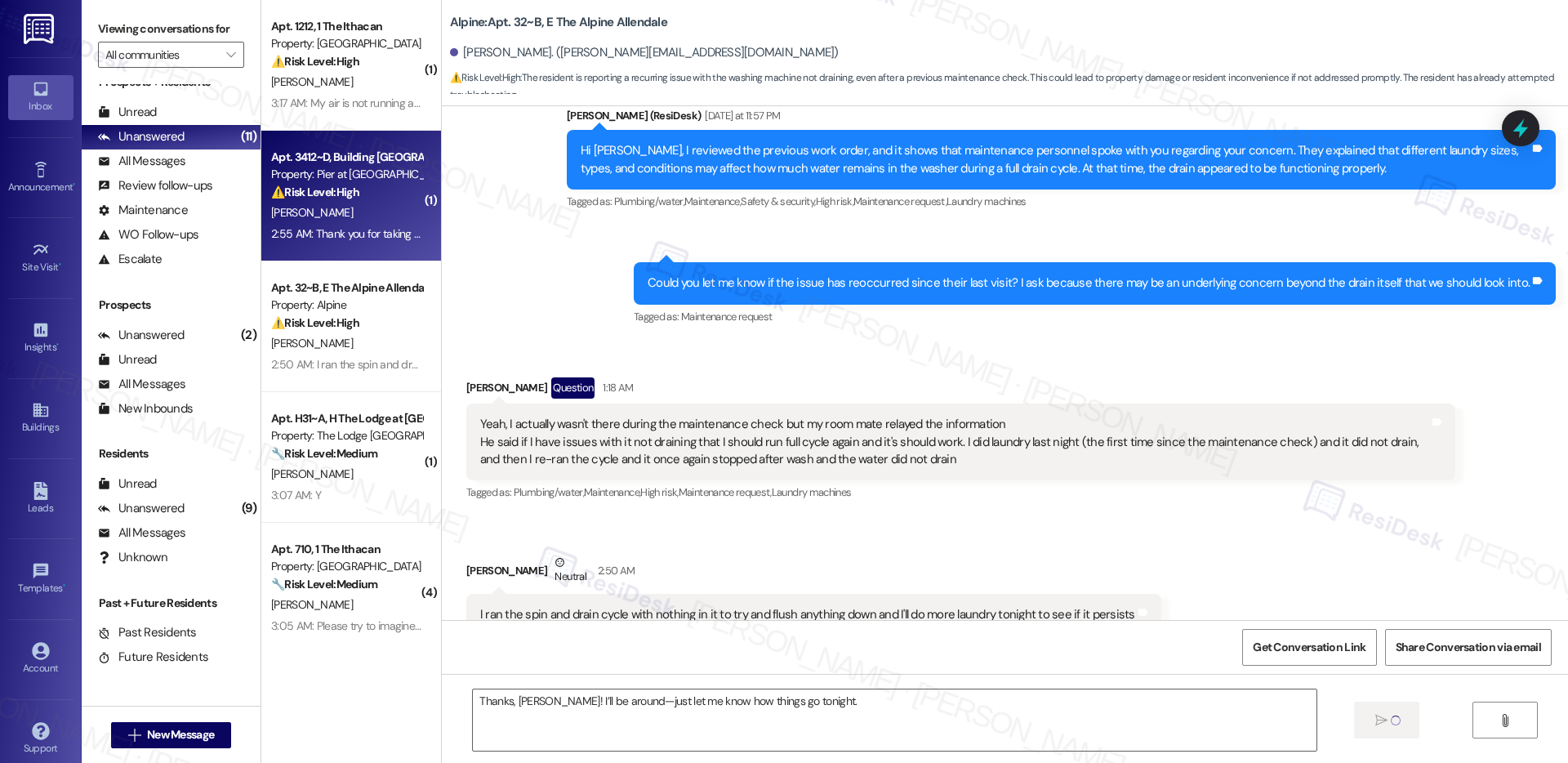
type textarea "Fetching suggested responses. Please feel free to read through the conversation…"
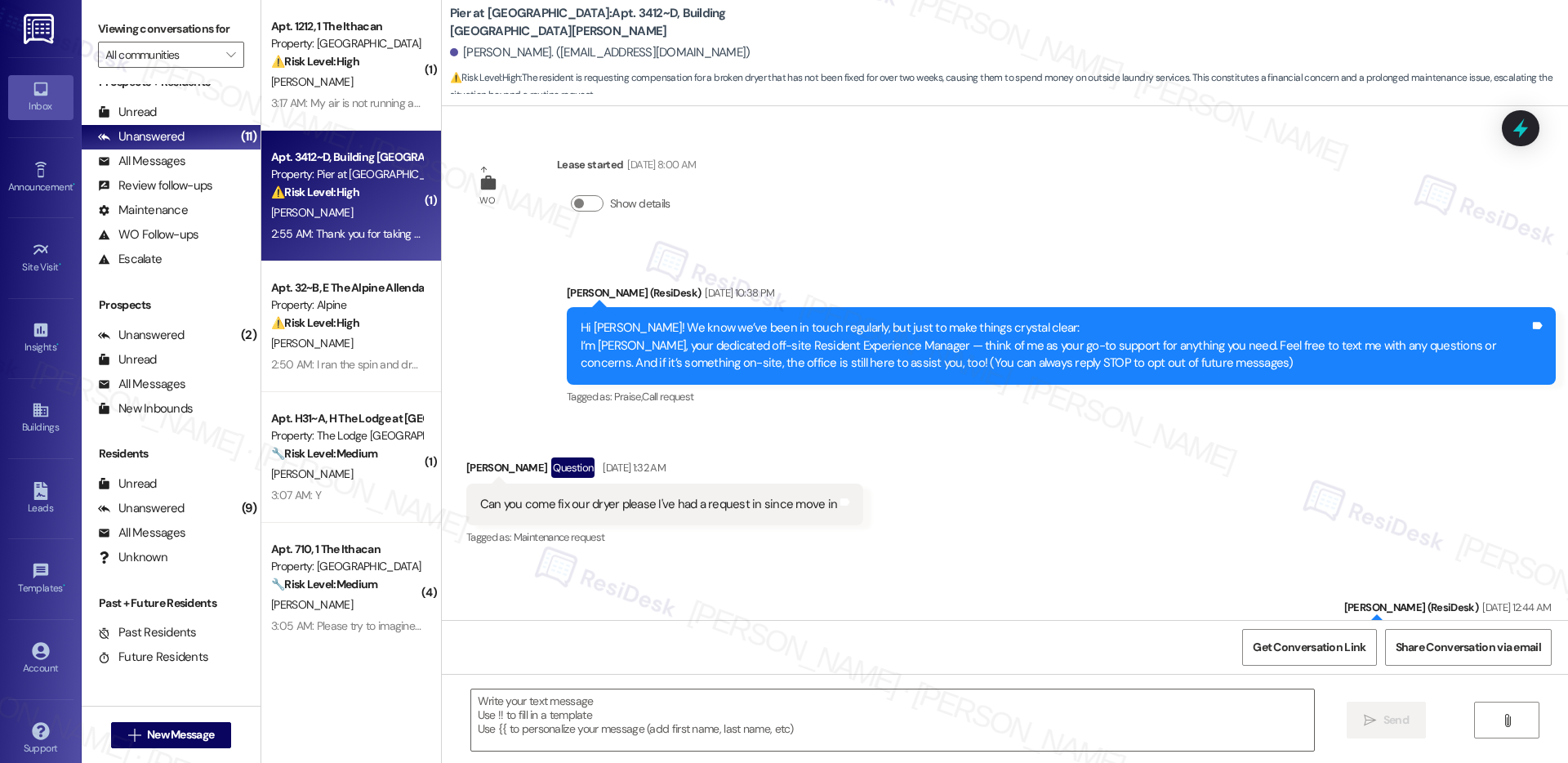
scroll to position [5192, 0]
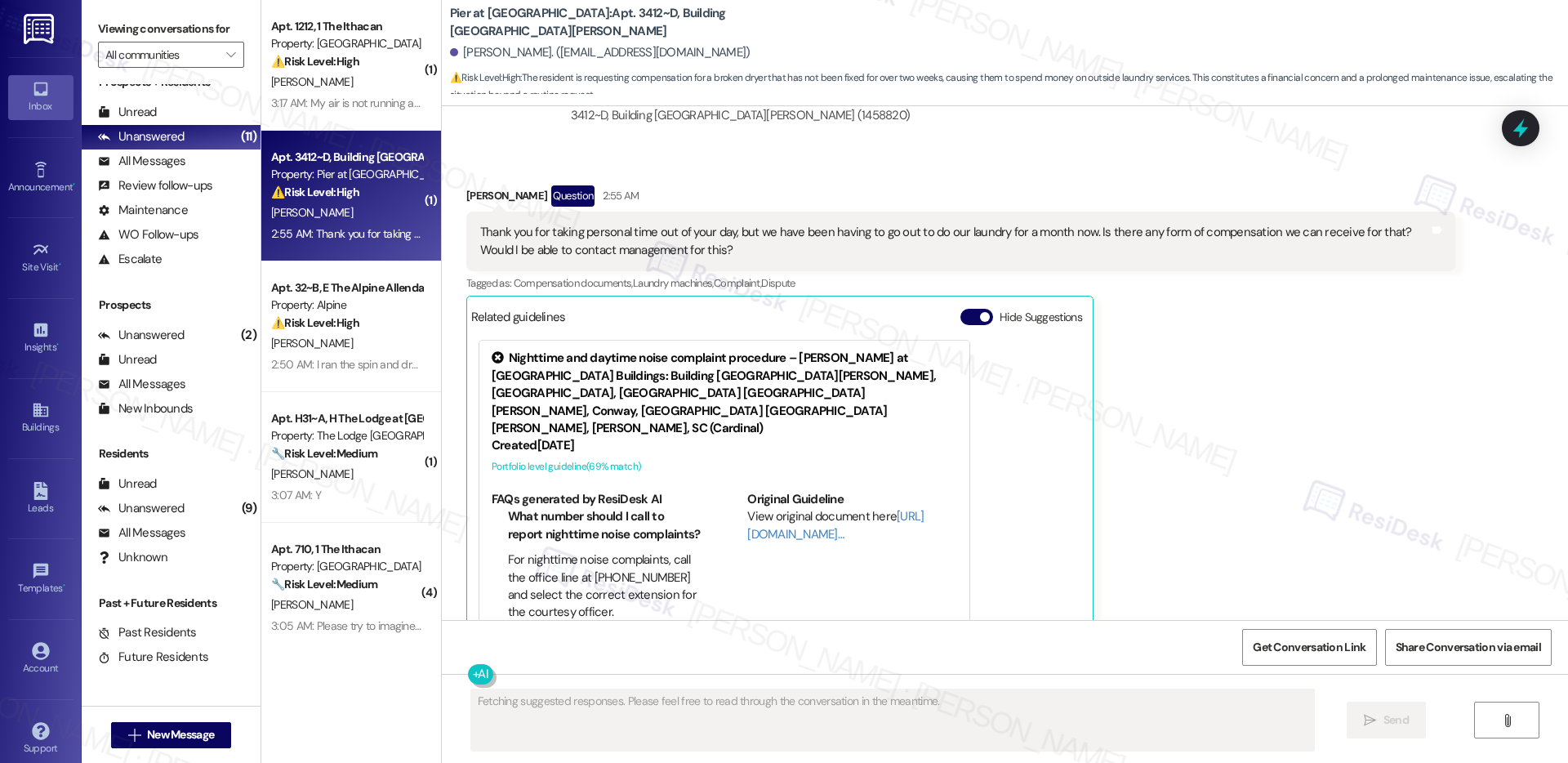
drag, startPoint x: 540, startPoint y: 203, endPoint x: 611, endPoint y: 206, distance: 71.1
click at [611, 224] on div "Thank you for taking personal time out of your day, but we have been having to …" at bounding box center [955, 242] width 949 height 35
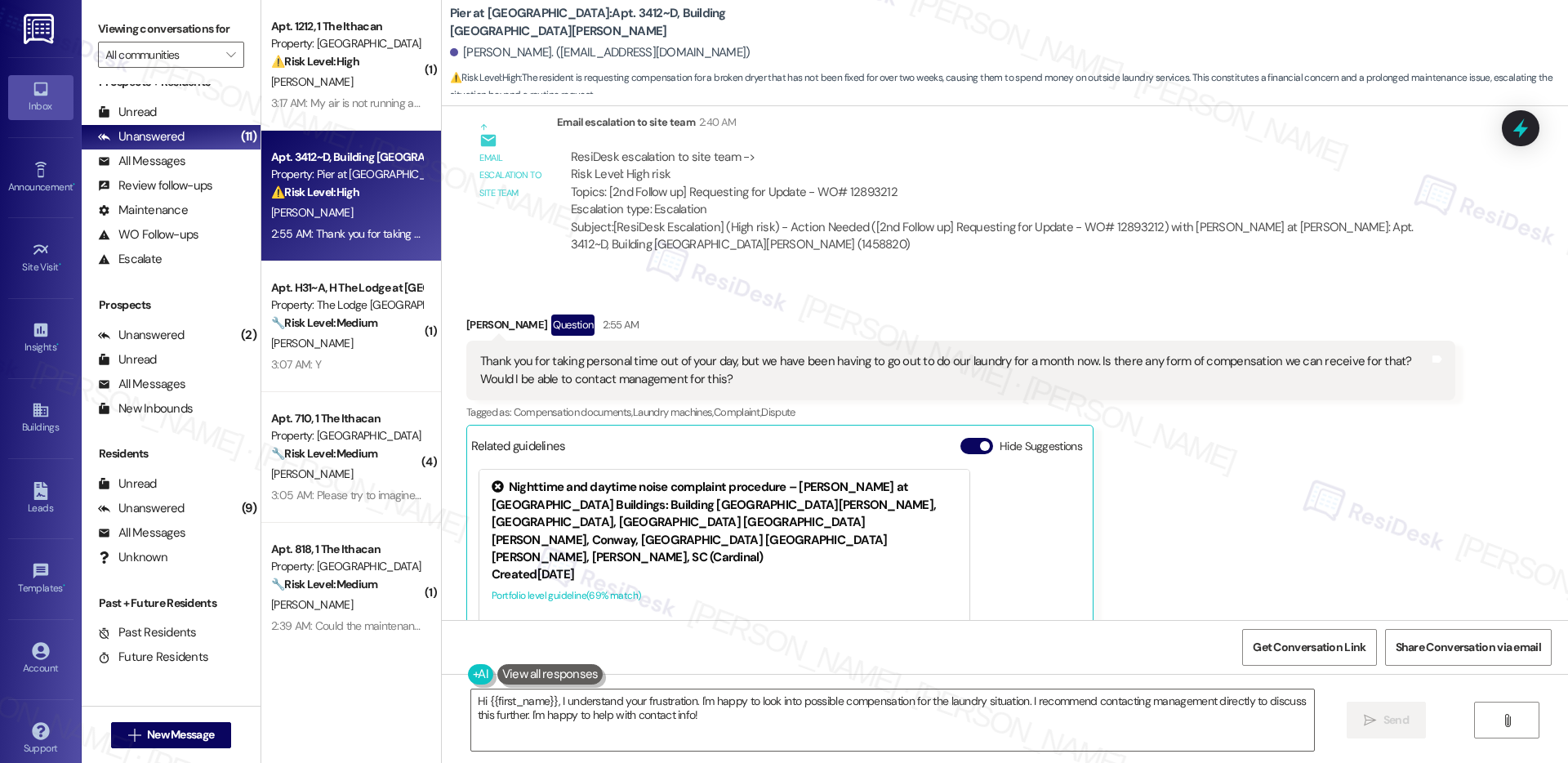
scroll to position [5056, 0]
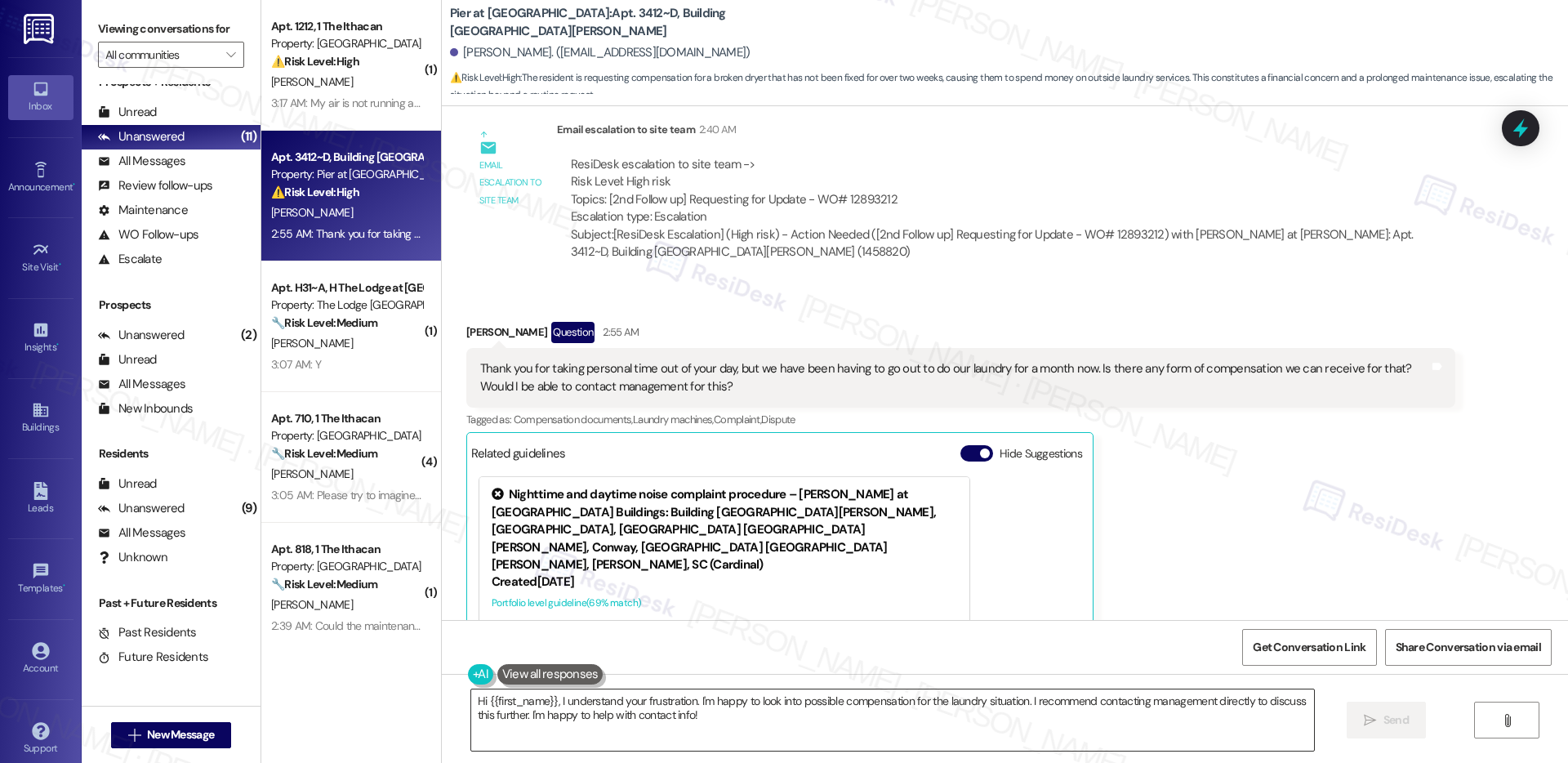
click at [714, 716] on textarea "Hi {{first_name}}, I understand your frustration. I'm happy to look into possib…" at bounding box center [892, 720] width 843 height 61
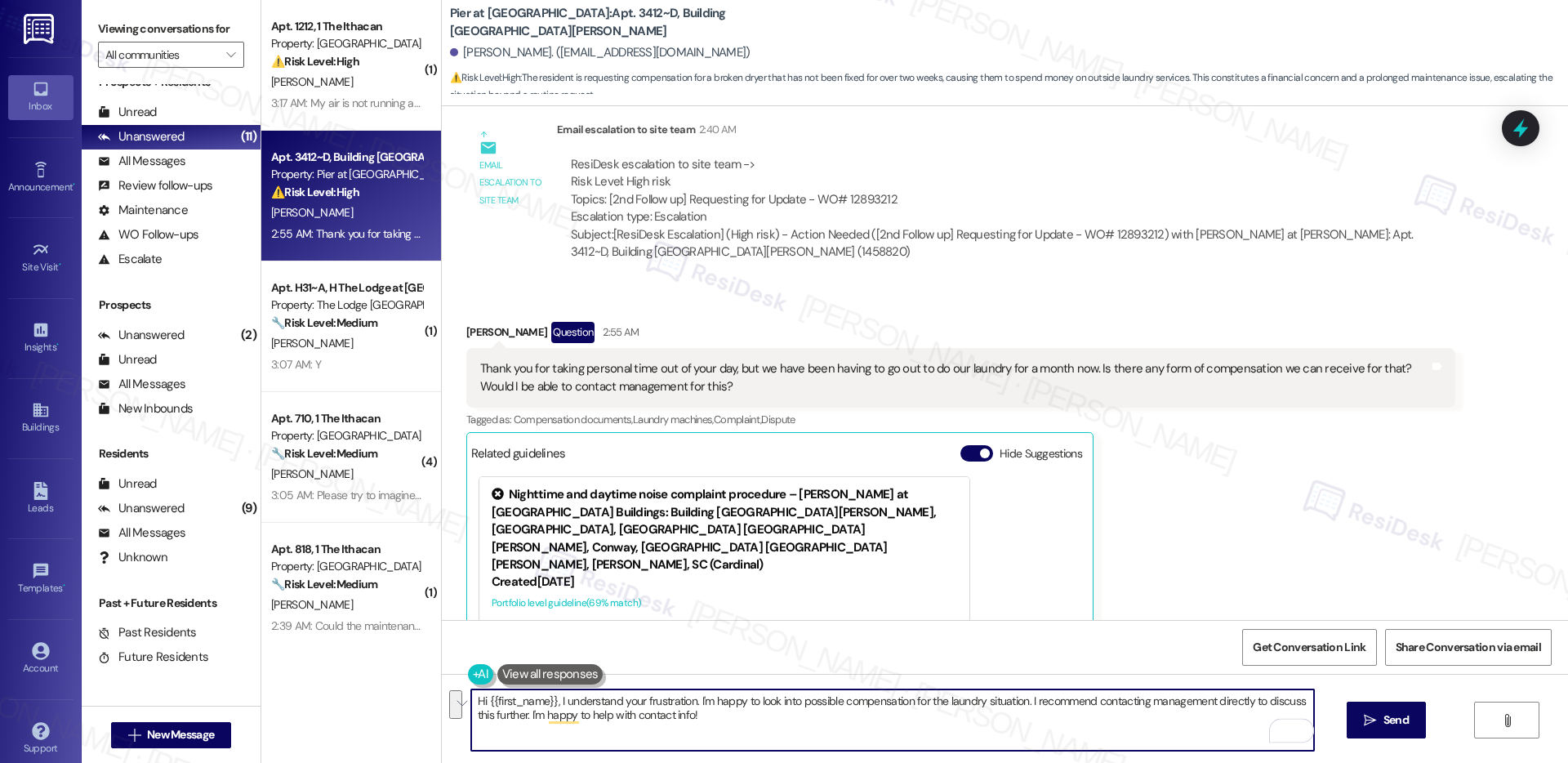
drag, startPoint x: 810, startPoint y: 729, endPoint x: 444, endPoint y: 697, distance: 367.4
click at [443, 697] on div "Hi {{first_name}}, I understand your frustration. I'm happy to look into possib…" at bounding box center [1005, 736] width 1127 height 123
click at [847, 703] on textarea "I totally understand. Let me forward your concern to our onsite team." at bounding box center [892, 720] width 843 height 61
click at [587, 702] on textarea "I totally understand. Let me forward your concern to our onsite team." at bounding box center [892, 720] width 843 height 61
click at [597, 701] on textarea "I totally understand. Let me forward your concern to our onsite team." at bounding box center [892, 720] width 843 height 61
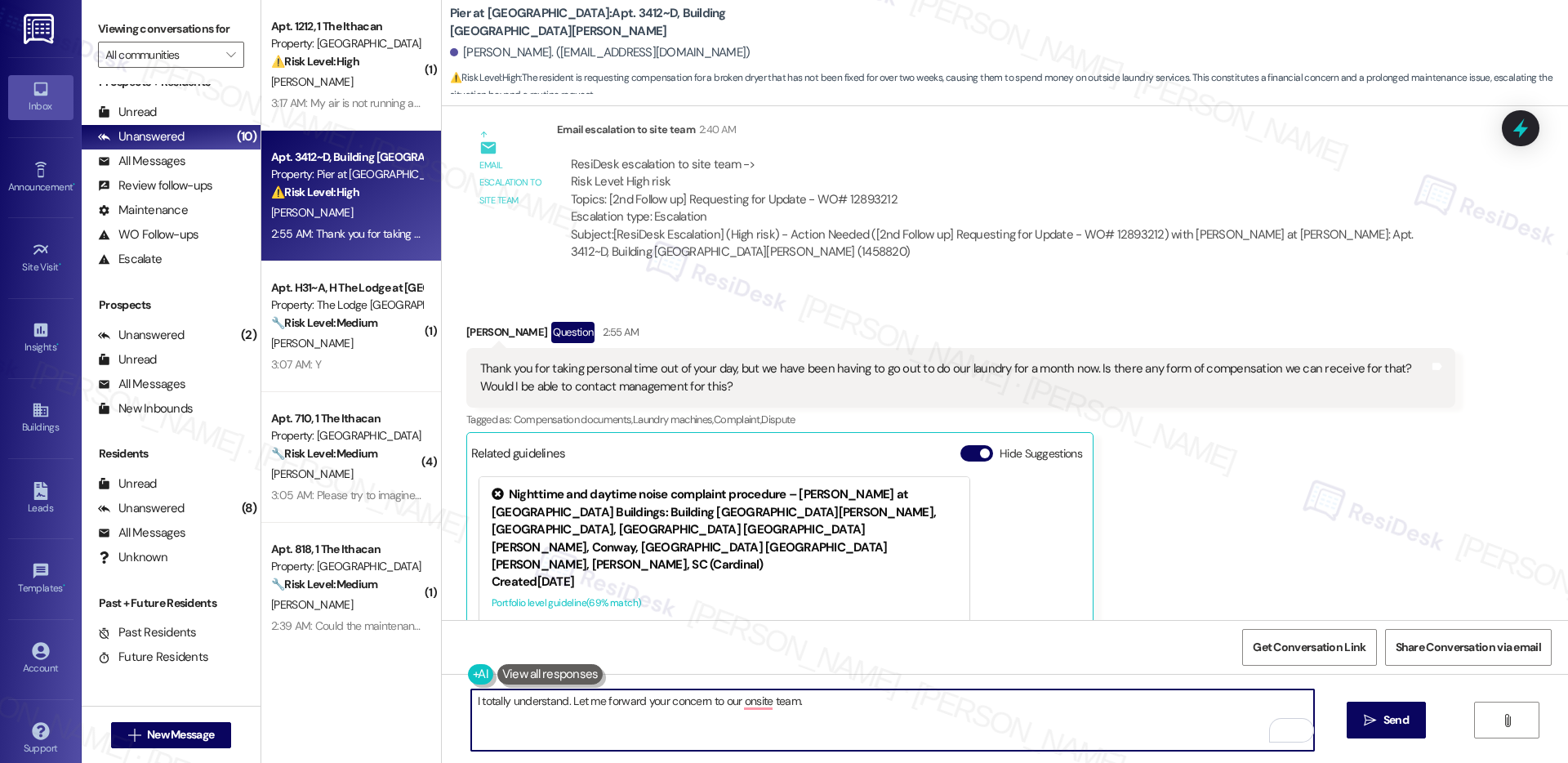
click at [817, 702] on textarea "I totally understand. Let me forward your concern to our onsite team." at bounding box center [892, 720] width 843 height 61
click at [845, 708] on textarea "I totally understand. Let me forward your concern to our onsite team." at bounding box center [892, 720] width 843 height 61
drag, startPoint x: 847, startPoint y: 705, endPoint x: 564, endPoint y: 700, distance: 283.0
click at [560, 700] on textarea "I totally understand. Let me forward your concern to our onsite team." at bounding box center [892, 720] width 843 height 61
type textarea "I totally understand. I cannot guarantee if compensation is available but let m…"
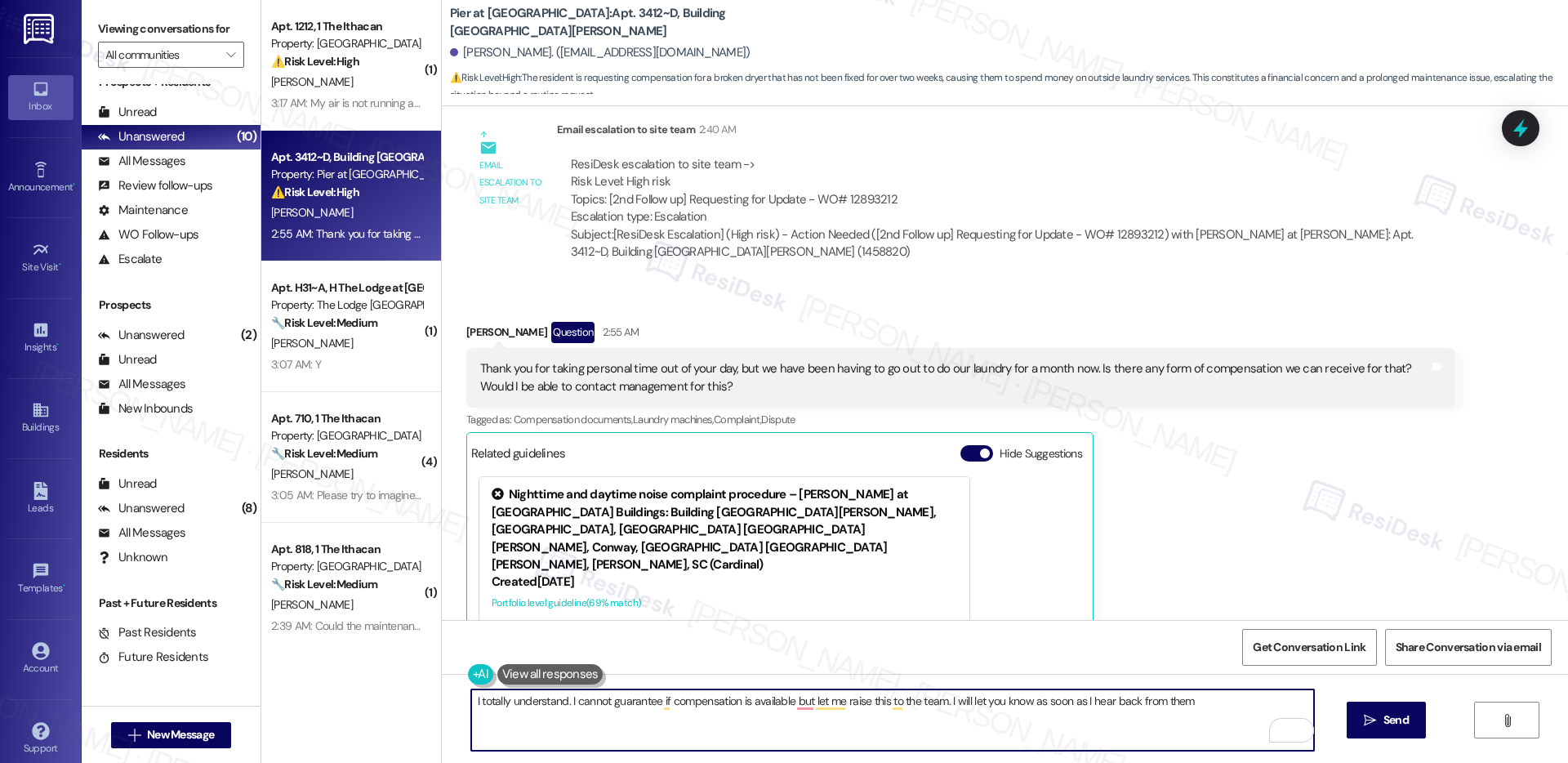
click at [691, 698] on textarea "I totally understand. I cannot guarantee if compensation is available but let m…" at bounding box center [892, 720] width 843 height 61
click at [690, 698] on textarea "I totally understand. I cannot guarantee if compensation is available but let m…" at bounding box center [892, 720] width 843 height 61
click at [693, 700] on textarea "I totally understand. I cannot guarantee if compensation is available but let m…" at bounding box center [892, 720] width 843 height 61
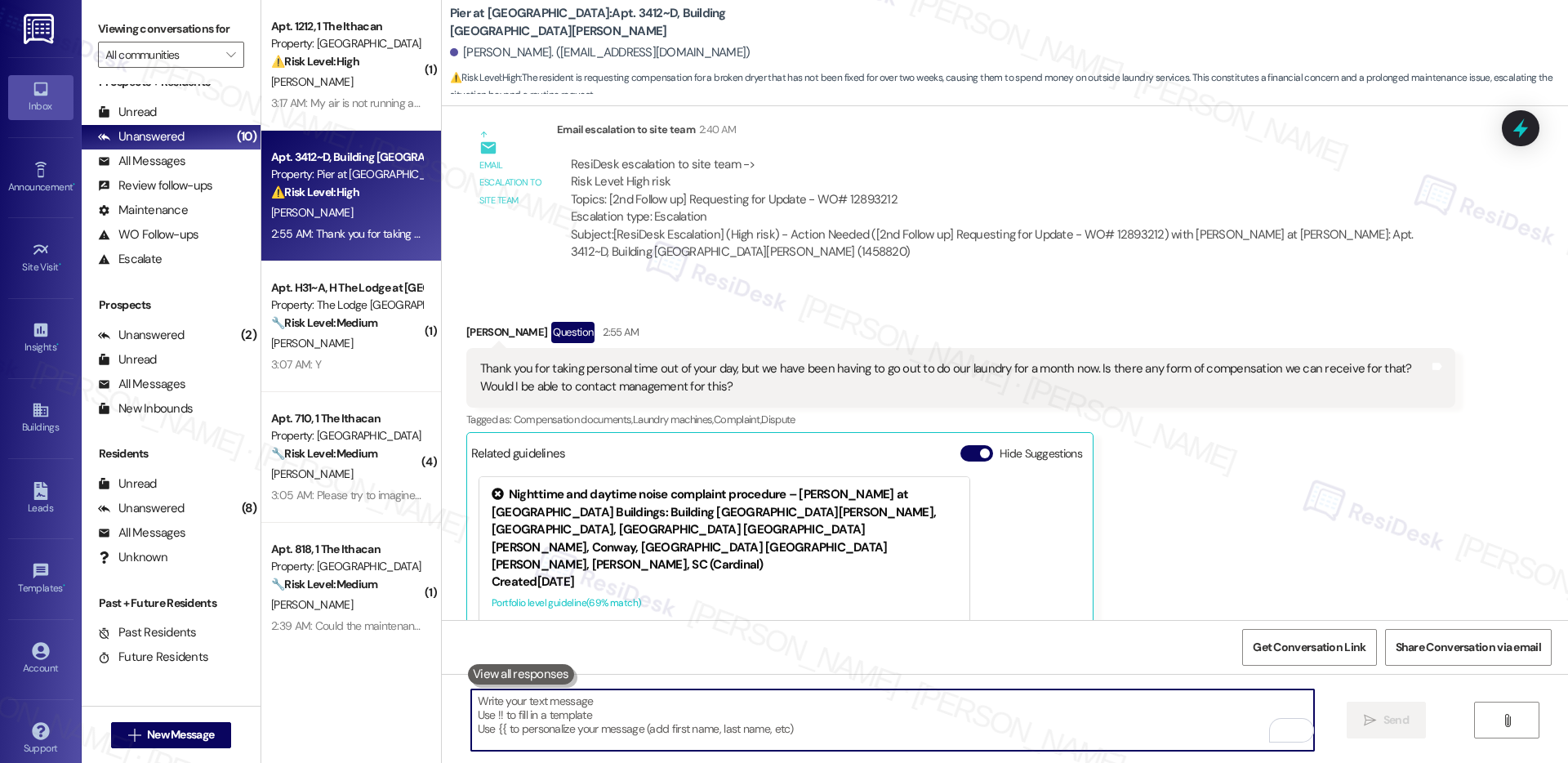
paste textarea "I completely understand. While I can’t guarantee that compensation will be avai…"
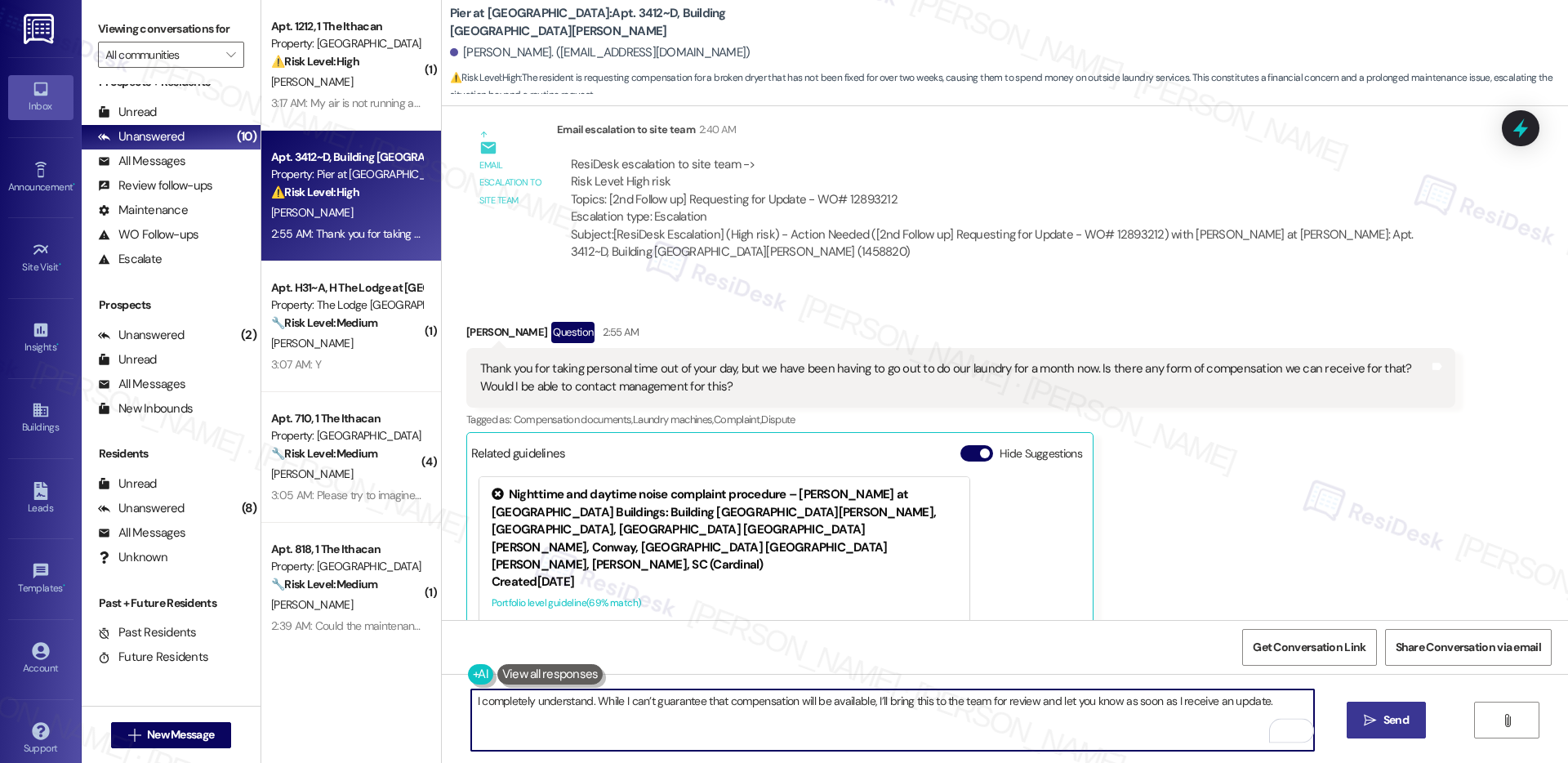
type textarea "I completely understand. While I can’t guarantee that compensation will be avai…"
click at [1374, 726] on icon "" at bounding box center [1370, 720] width 12 height 13
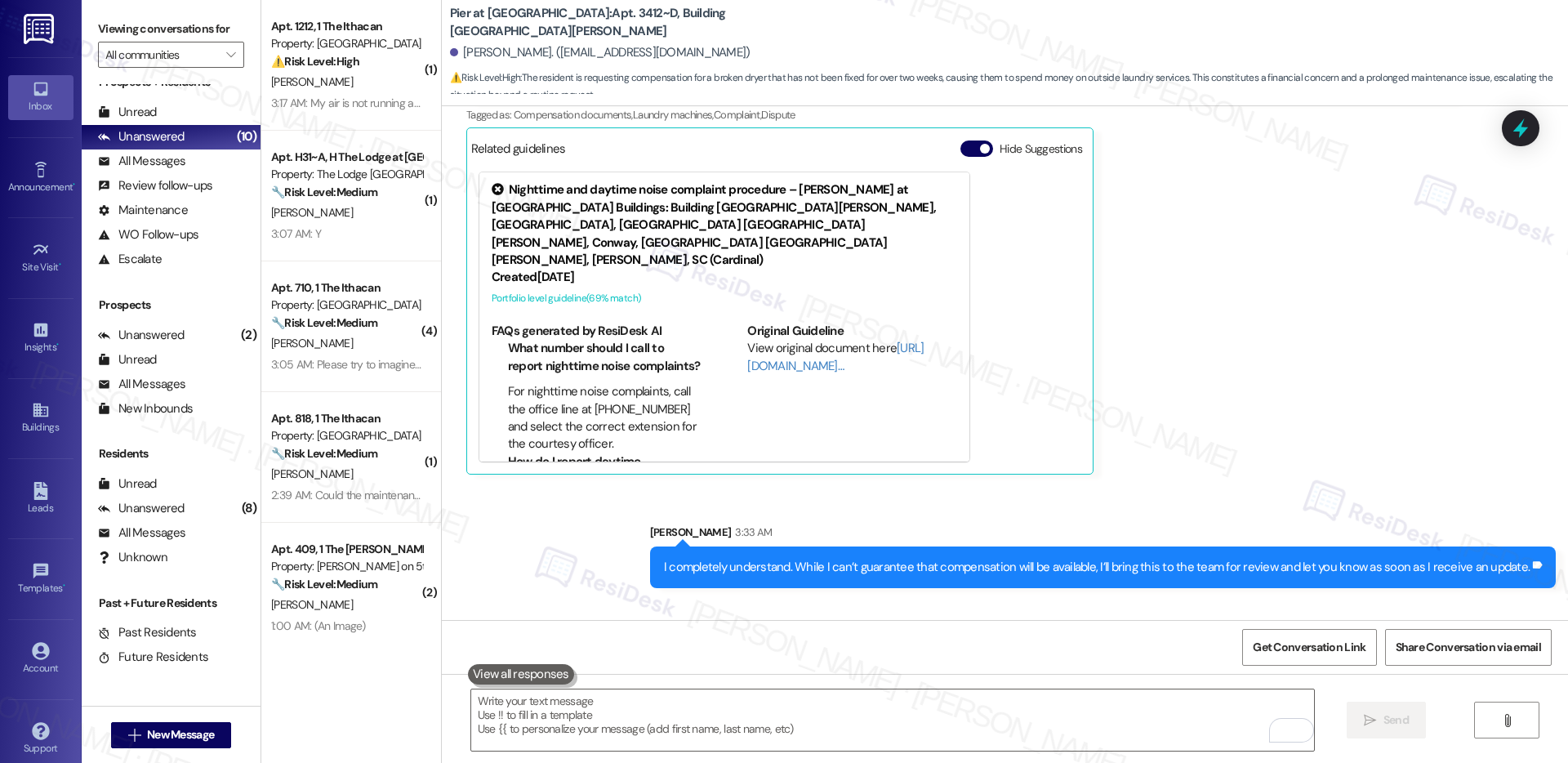
scroll to position [5420, 0]
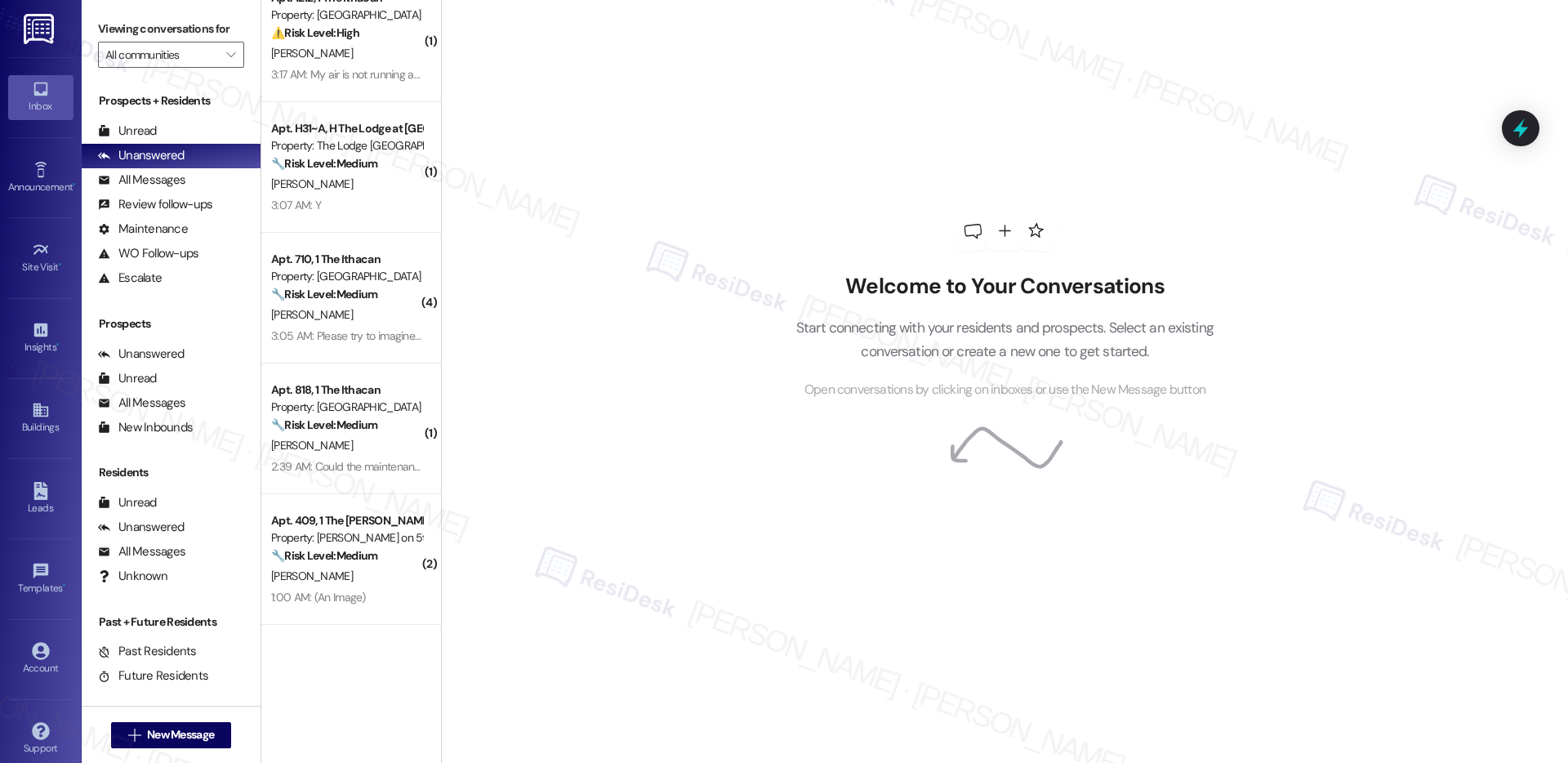
scroll to position [138, 0]
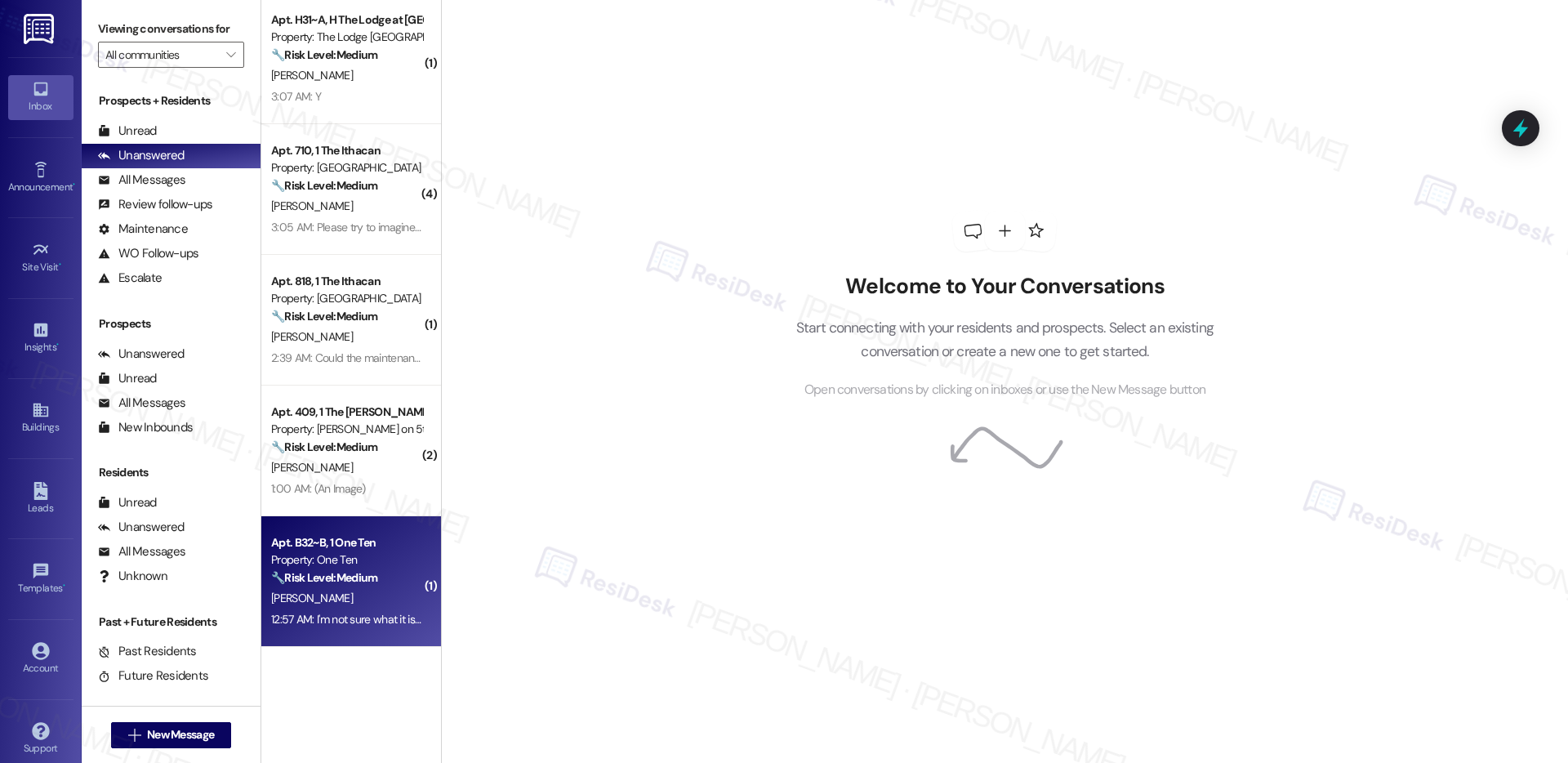
click at [335, 590] on div "[PERSON_NAME]" at bounding box center [347, 598] width 154 height 20
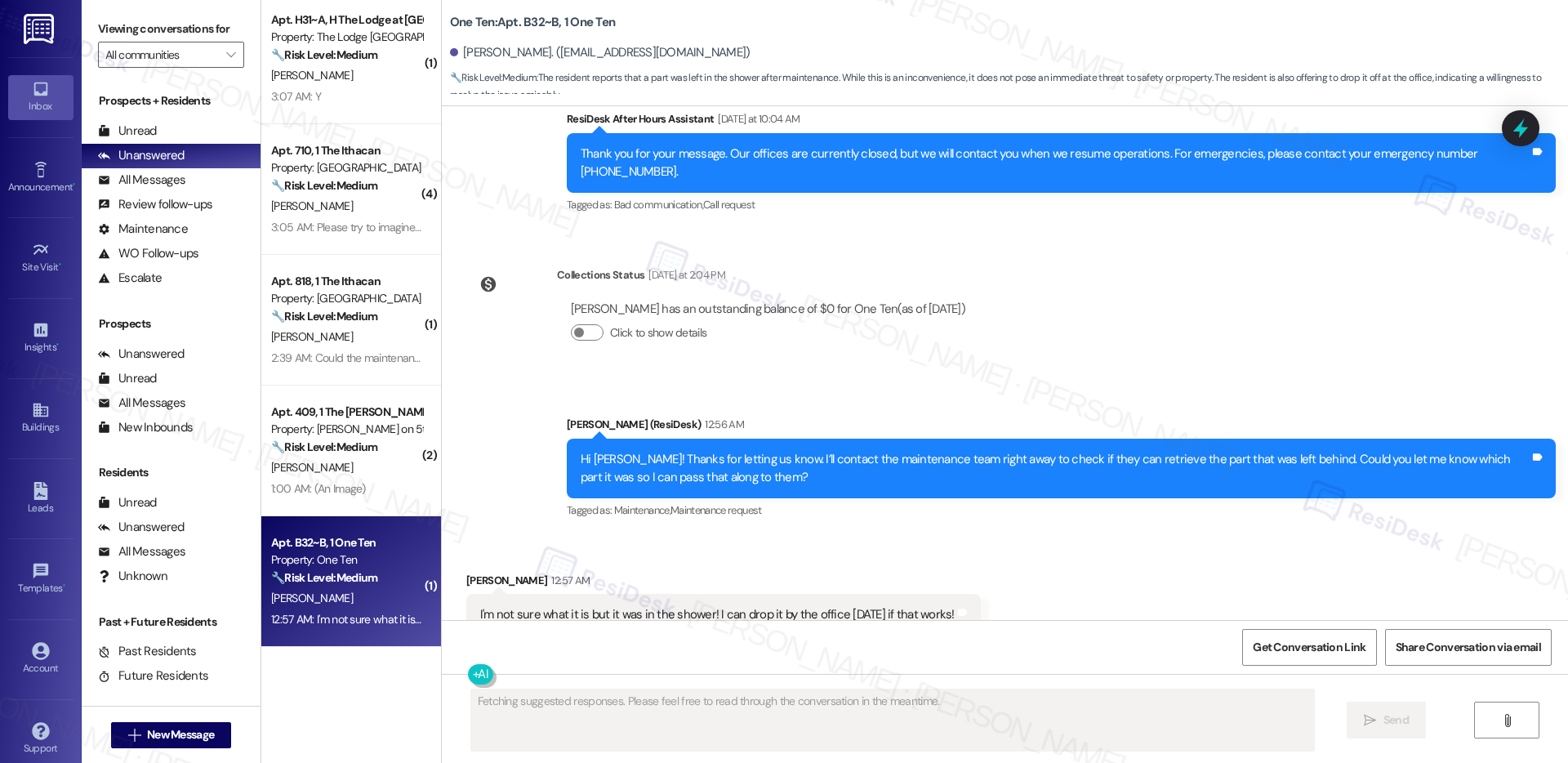
scroll to position [7583, 0]
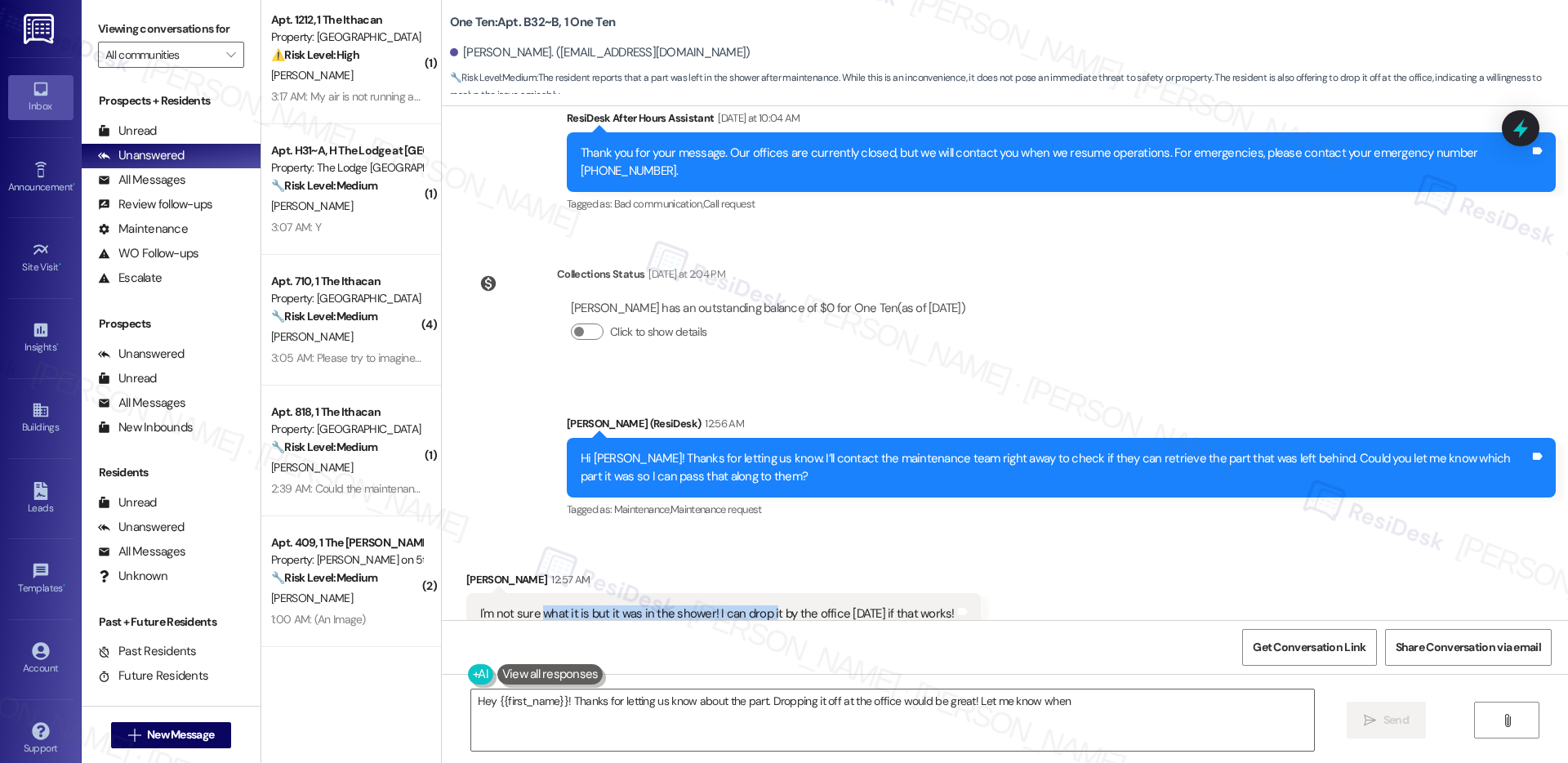
drag, startPoint x: 531, startPoint y: 562, endPoint x: 756, endPoint y: 569, distance: 225.1
click at [756, 605] on div "I'm not sure what it is but it was in the shower! I can drop it by the office […" at bounding box center [718, 614] width 475 height 18
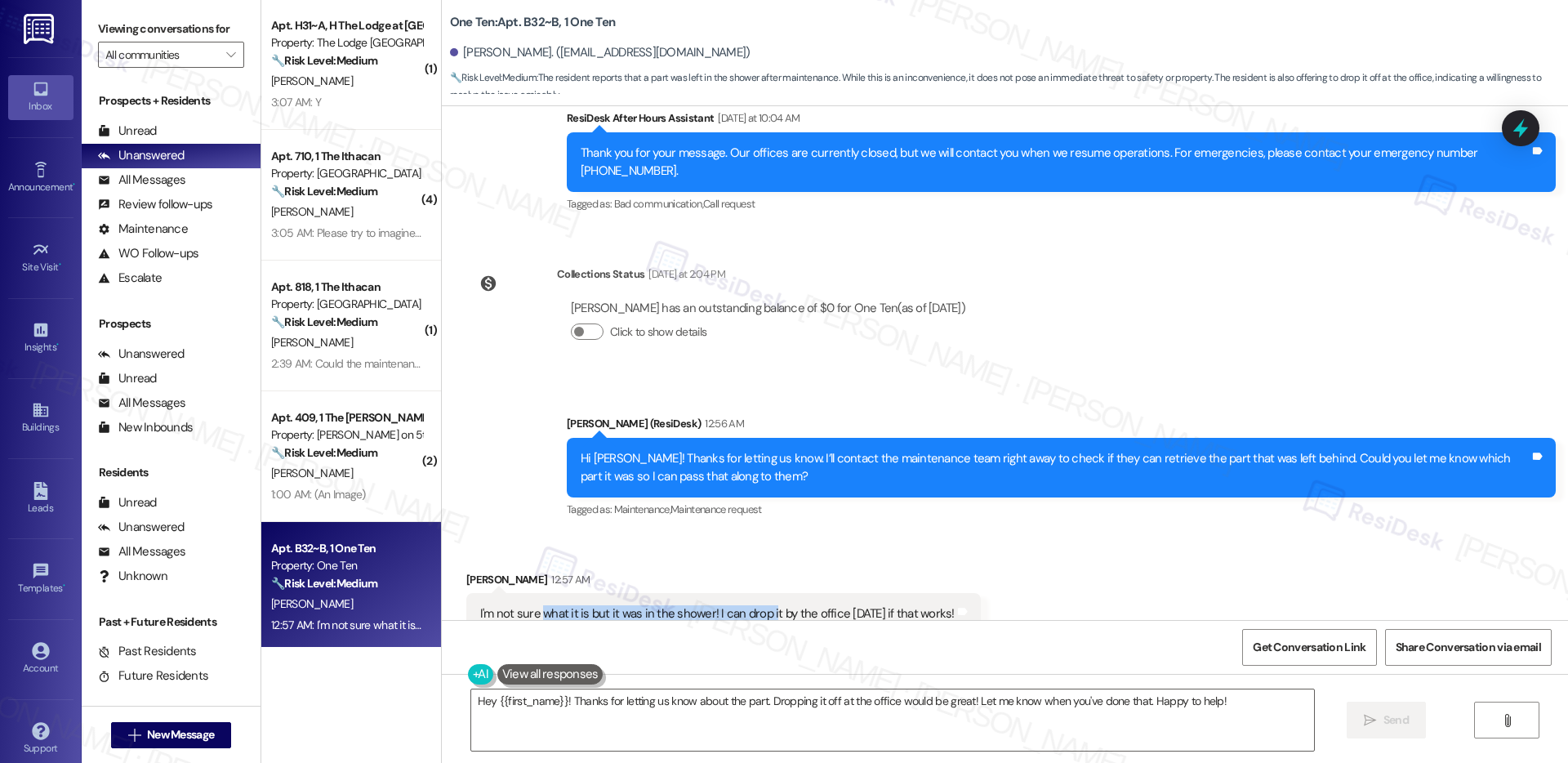
scroll to position [268, 0]
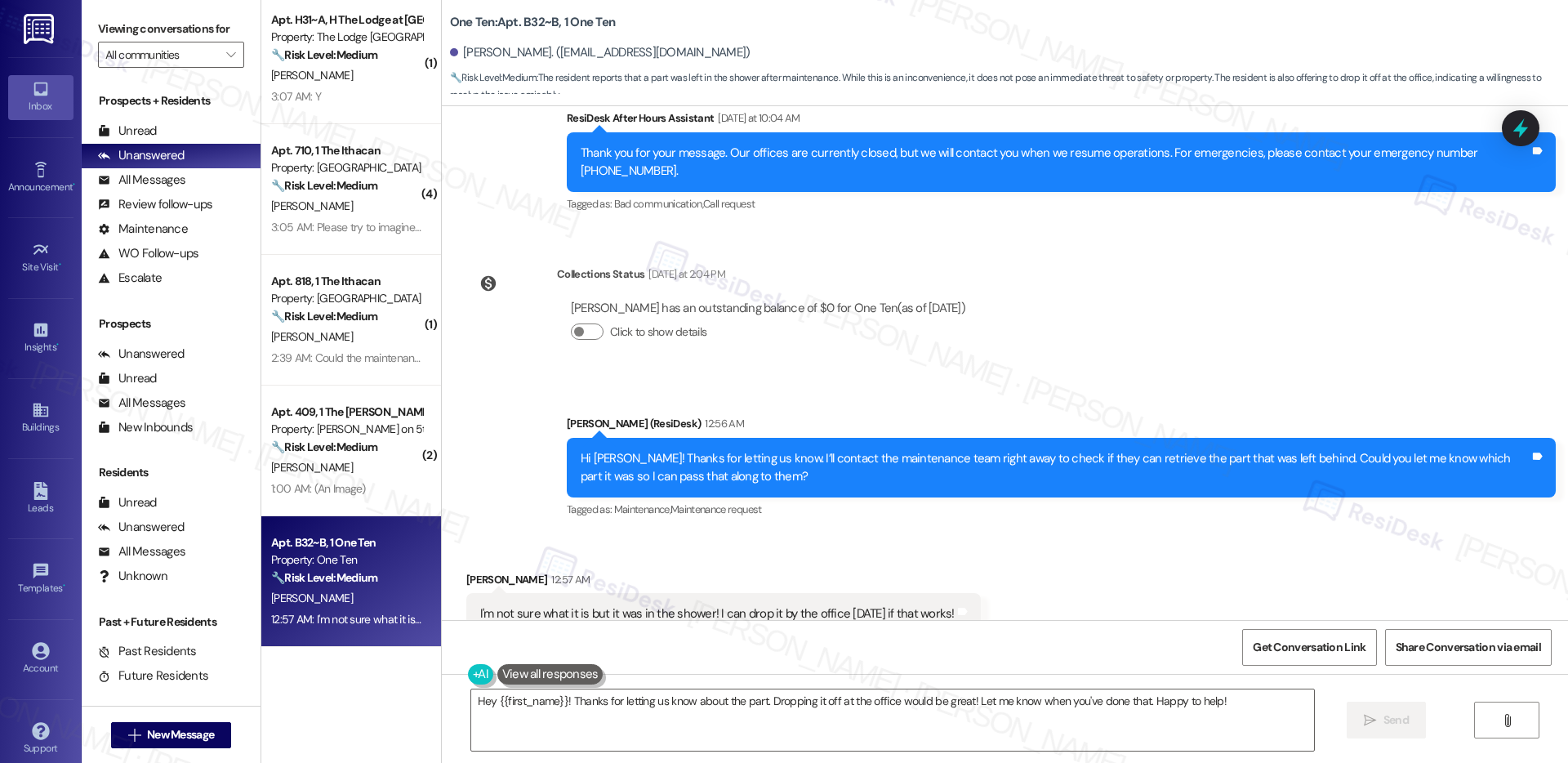
click at [814, 534] on div "Received via SMS [PERSON_NAME] 12:57 AM I'm not sure what it is but it was in t…" at bounding box center [1005, 604] width 1127 height 138
click at [743, 702] on textarea "Hey {{first_name}}! Thanks for letting us know about the part. Dropping it off …" at bounding box center [892, 720] width 843 height 61
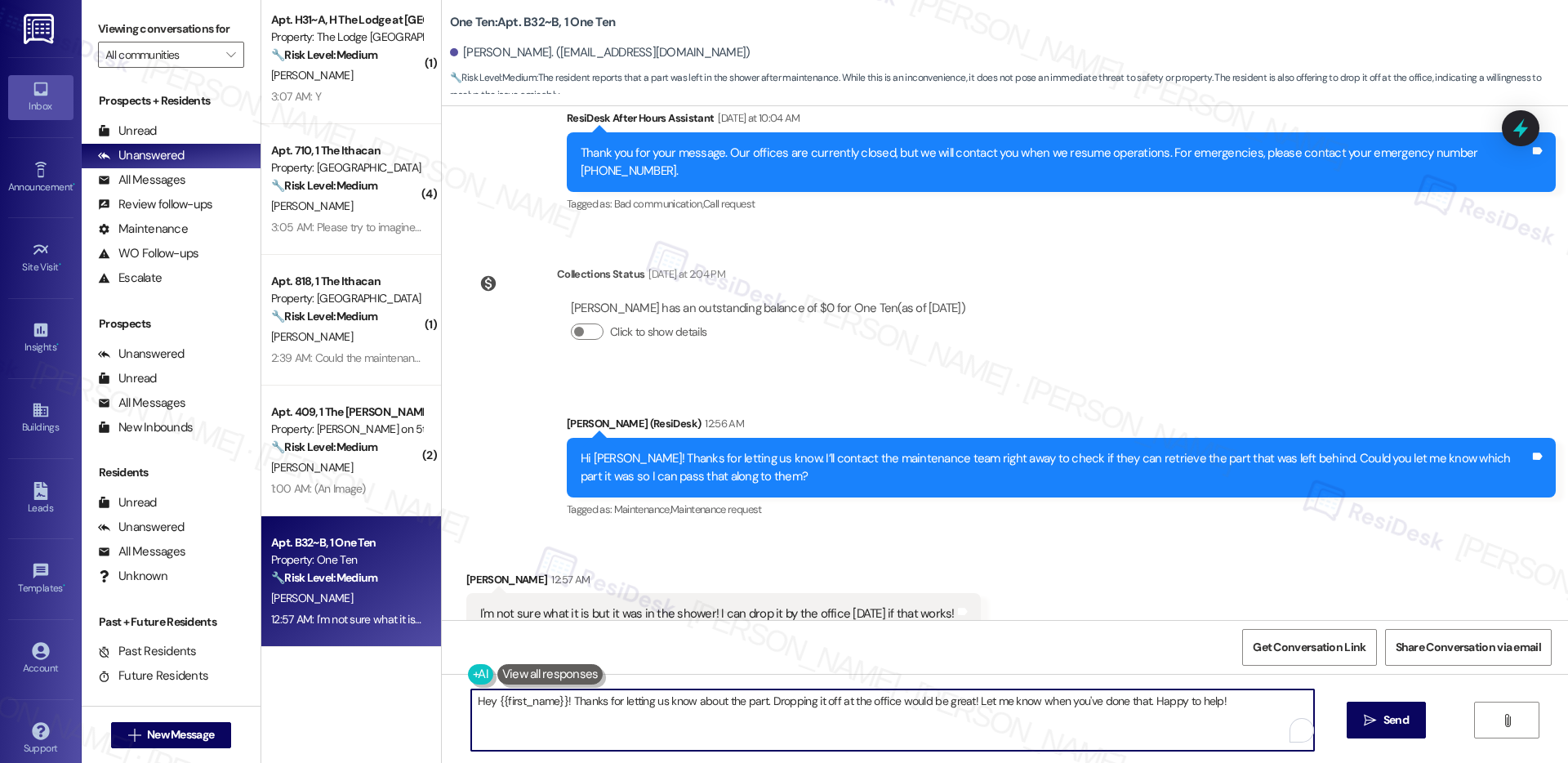
click at [743, 702] on textarea "Hey {{first_name}}! Thanks for letting us know about the part. Dropping it off …" at bounding box center [892, 720] width 843 height 61
click at [849, 706] on textarea "I've already informed the team of it. Let me know what works better for you." at bounding box center [892, 720] width 843 height 61
type textarea "I've already informed the team of it. Let me know what works better for you."
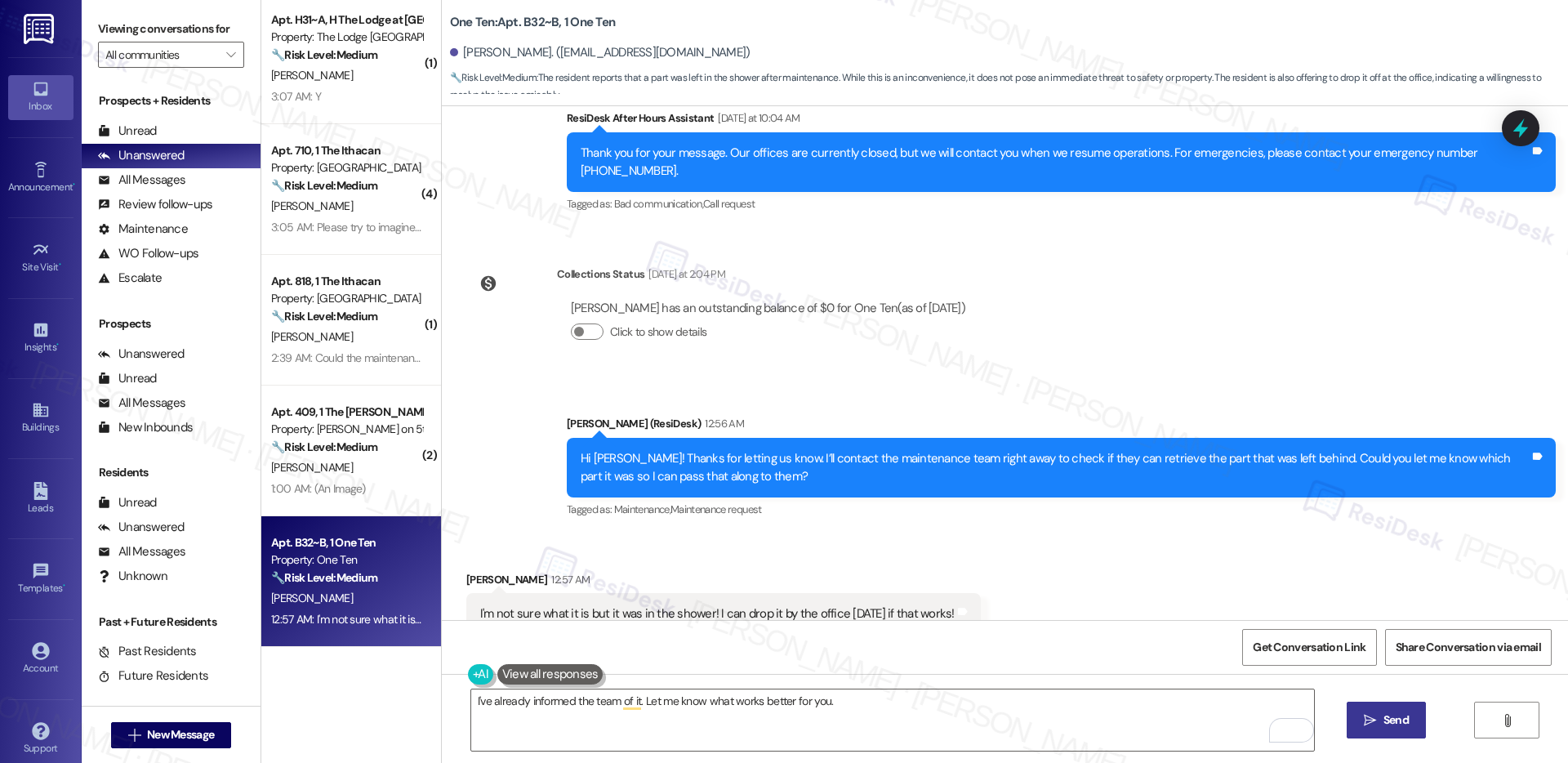
click at [1375, 731] on button " Send" at bounding box center [1387, 720] width 80 height 37
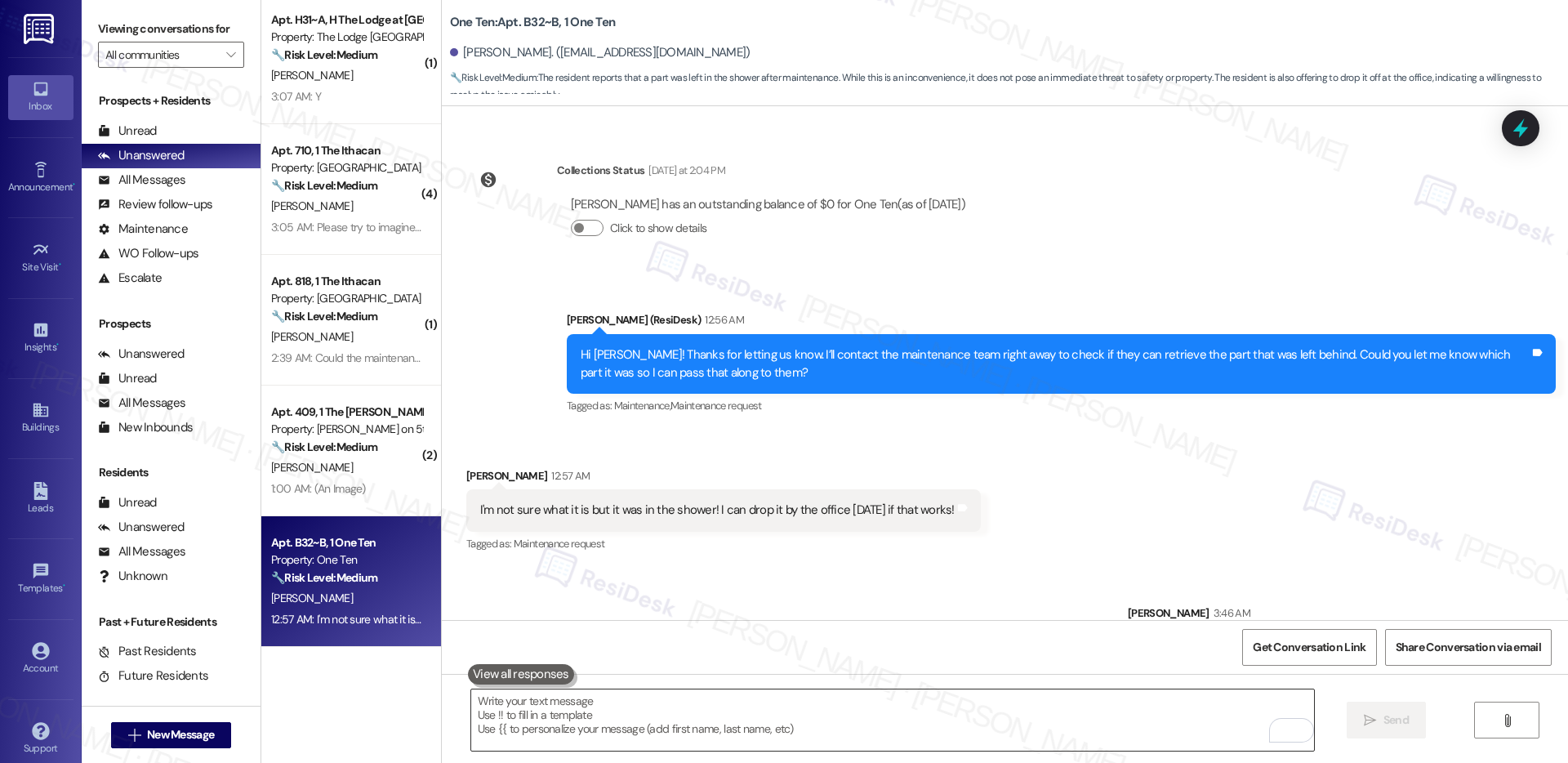
scroll to position [7697, 0]
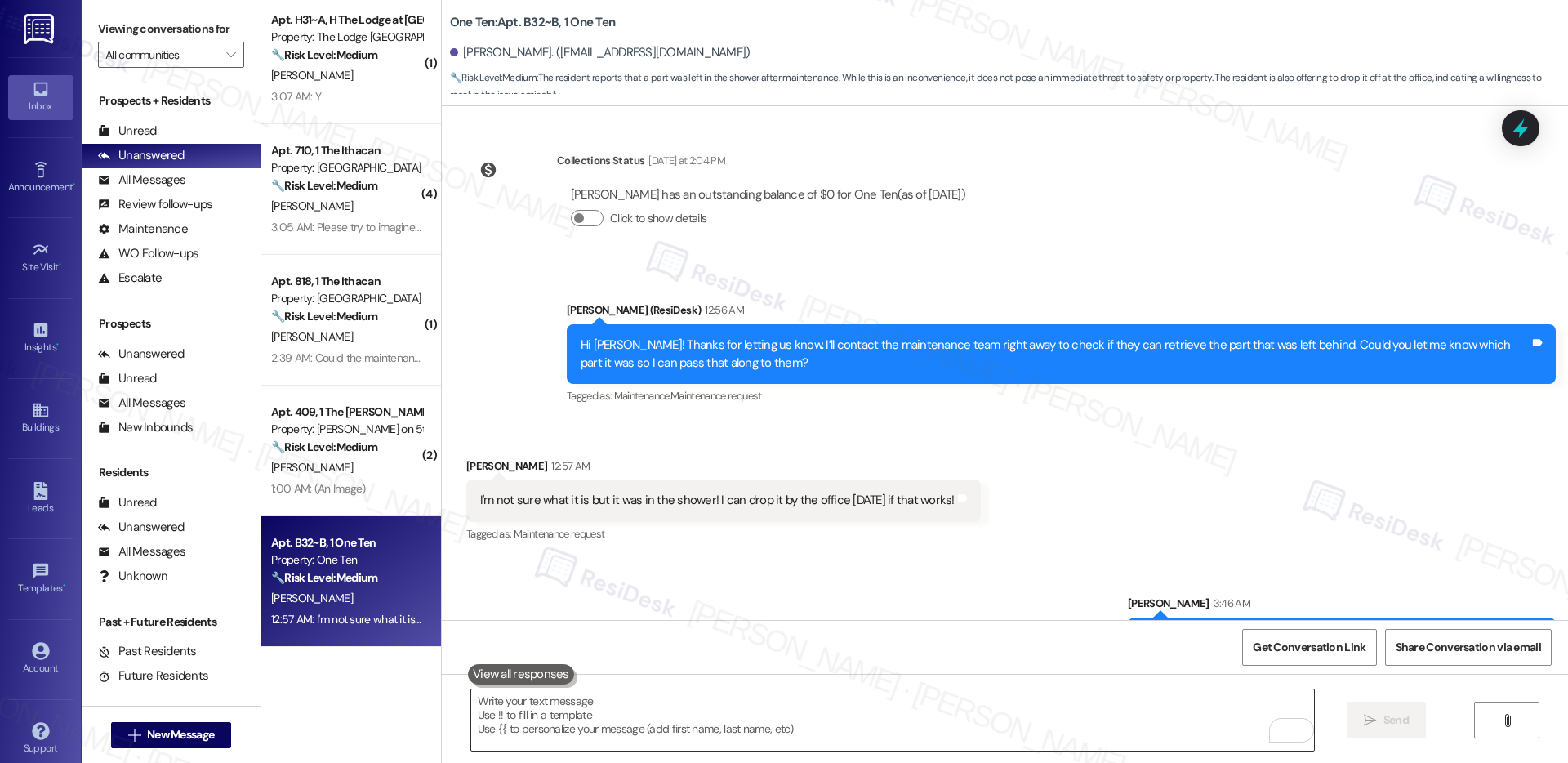
click at [1019, 714] on textarea "To enrich screen reader interactions, please activate Accessibility in Grammarl…" at bounding box center [892, 720] width 843 height 61
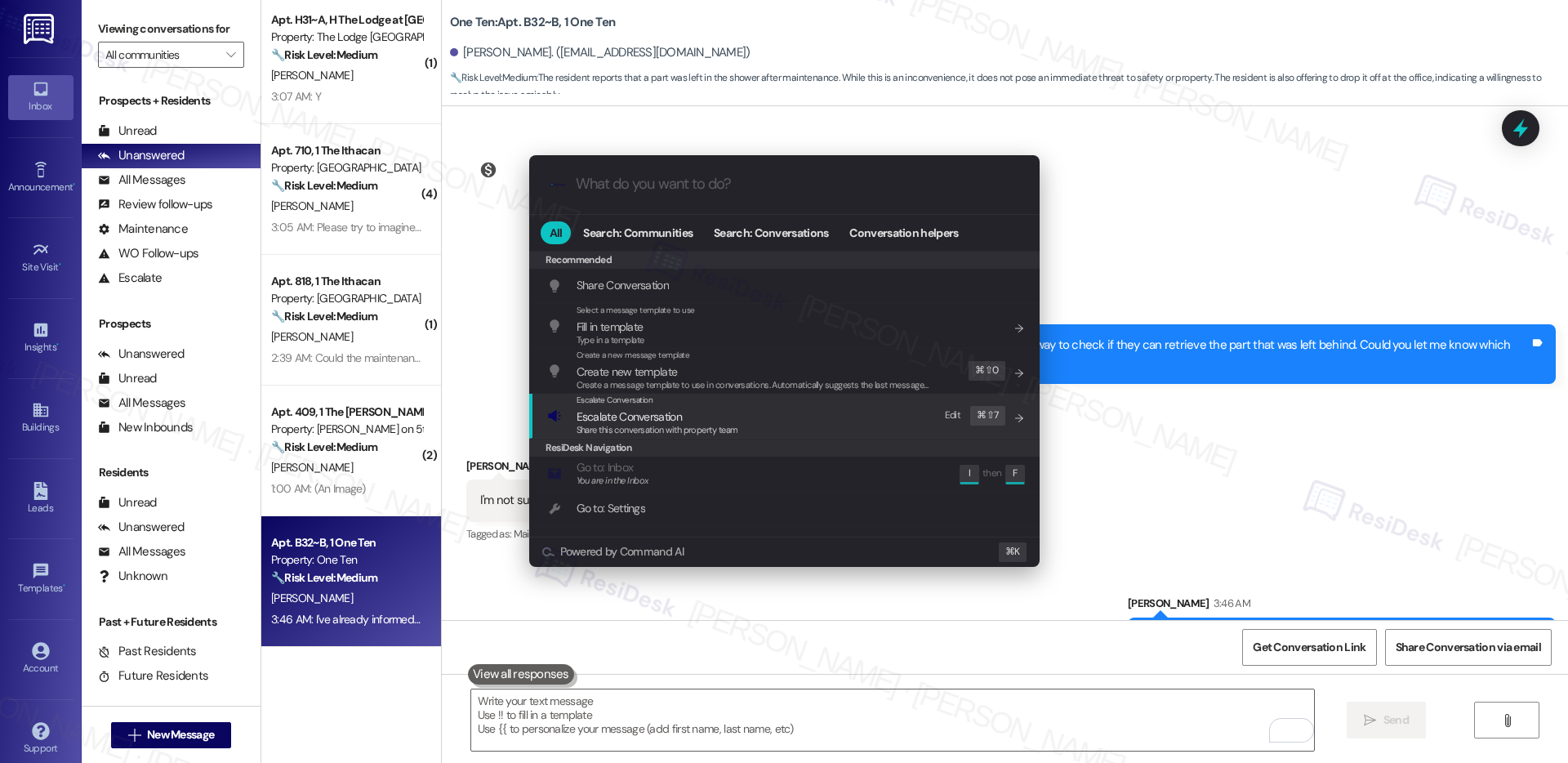
click at [772, 409] on div "Escalate Conversation Escalate Conversation Share this conversation with proper…" at bounding box center [786, 416] width 478 height 44
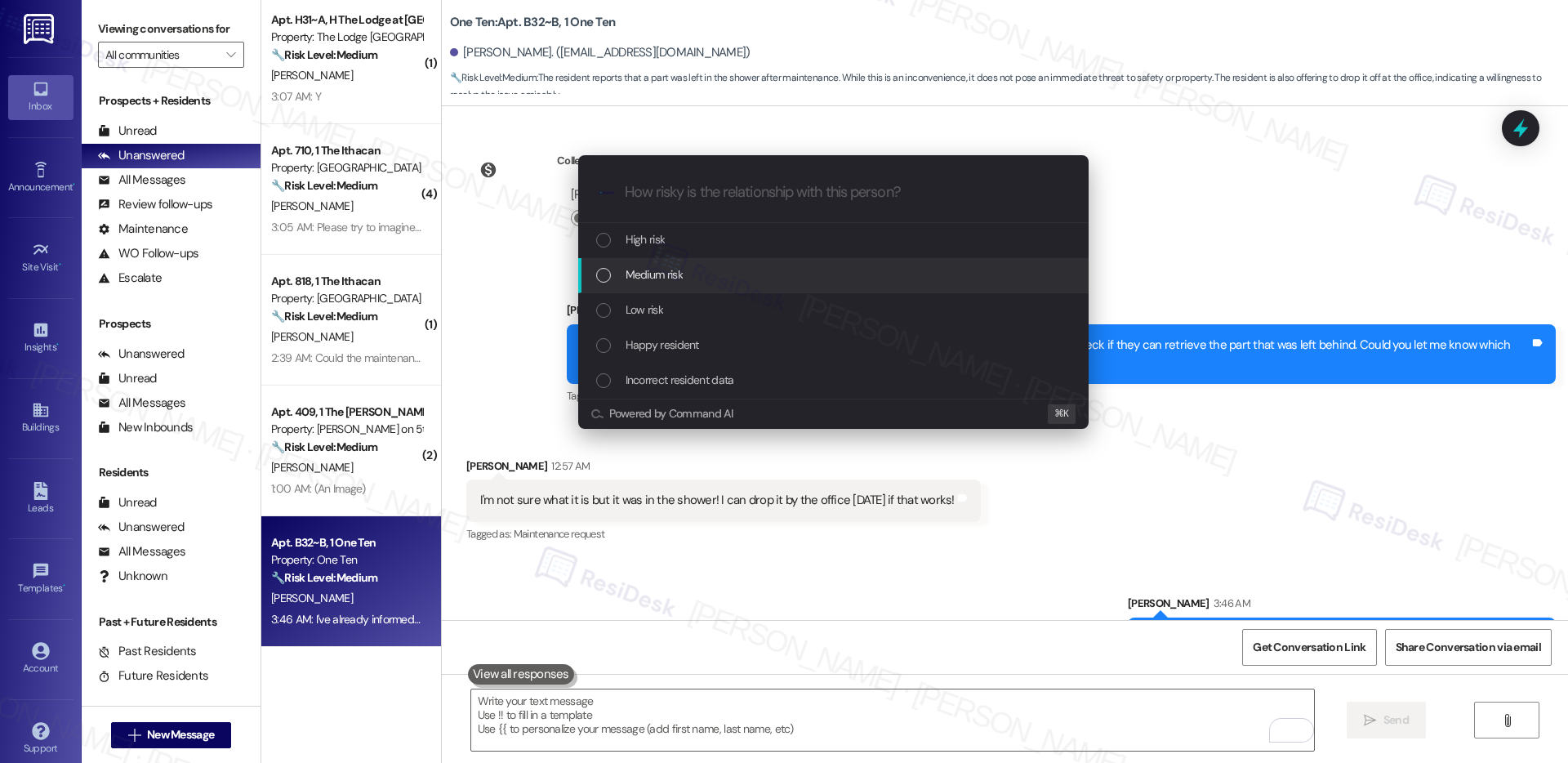
click at [754, 272] on div "Medium risk" at bounding box center [835, 274] width 478 height 18
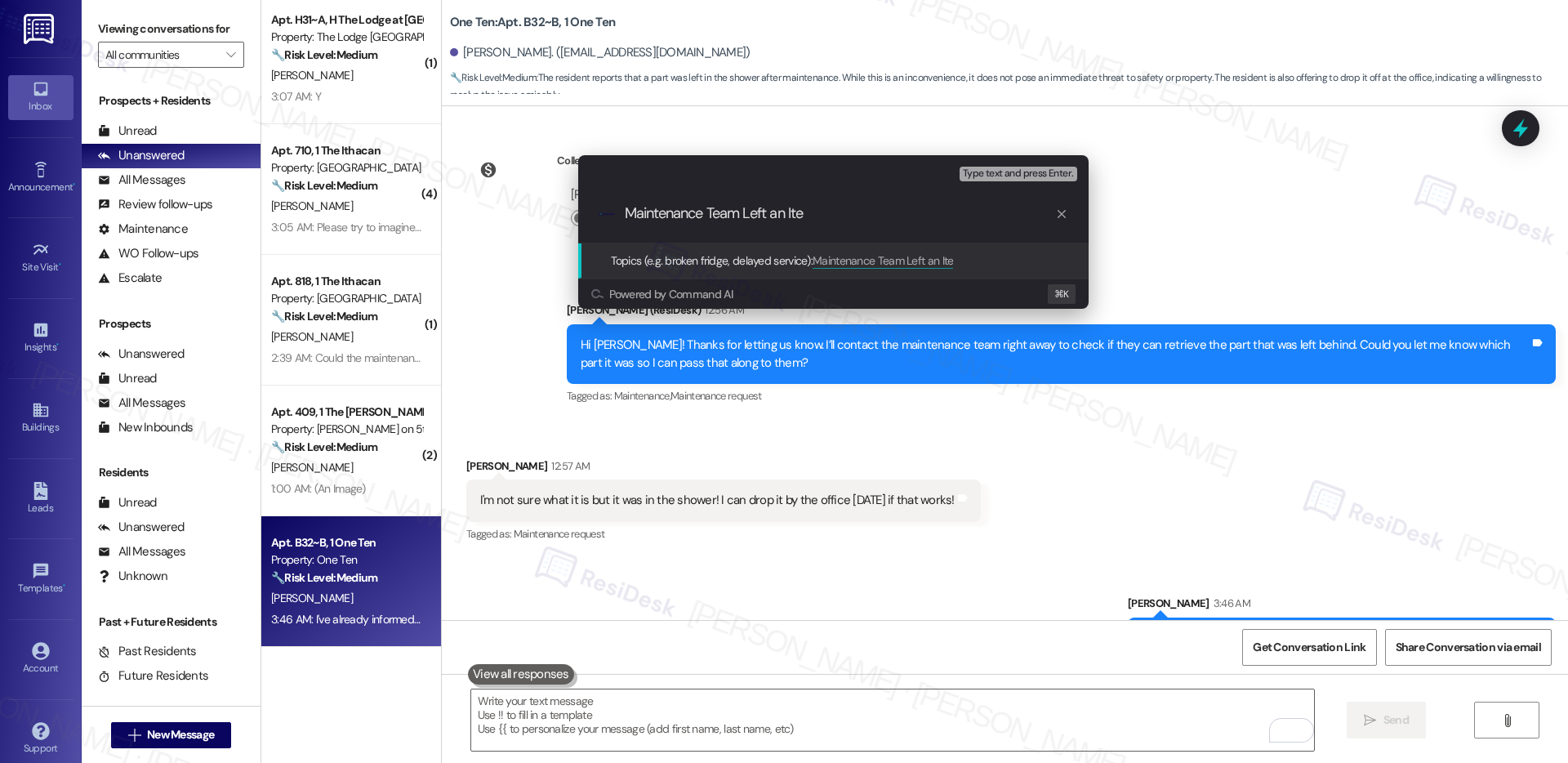
type input "Maintenance Team Left an Item"
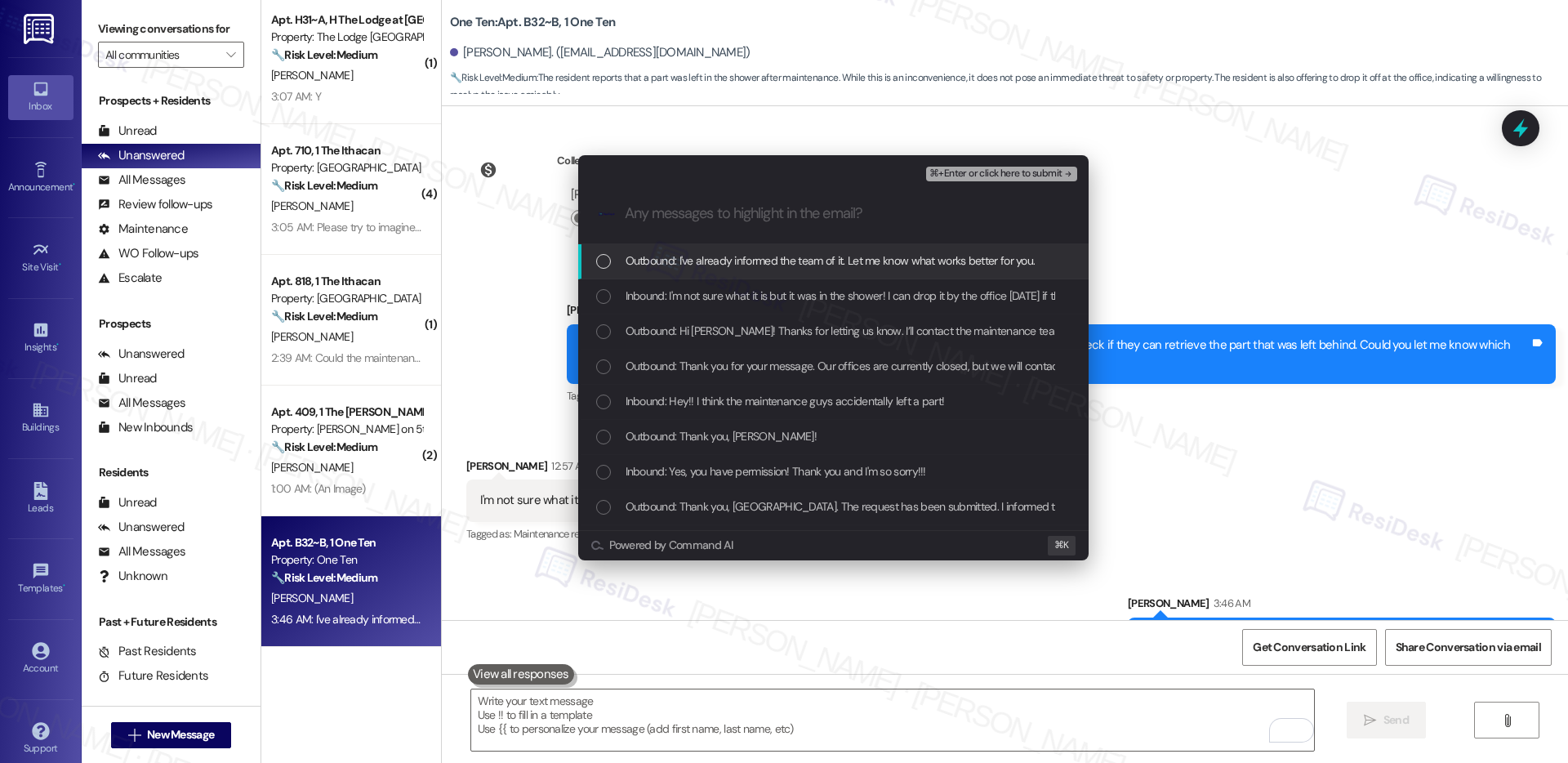
click at [778, 255] on span "Outbound: I've already informed the team of it. Let me know what works better f…" at bounding box center [831, 260] width 410 height 18
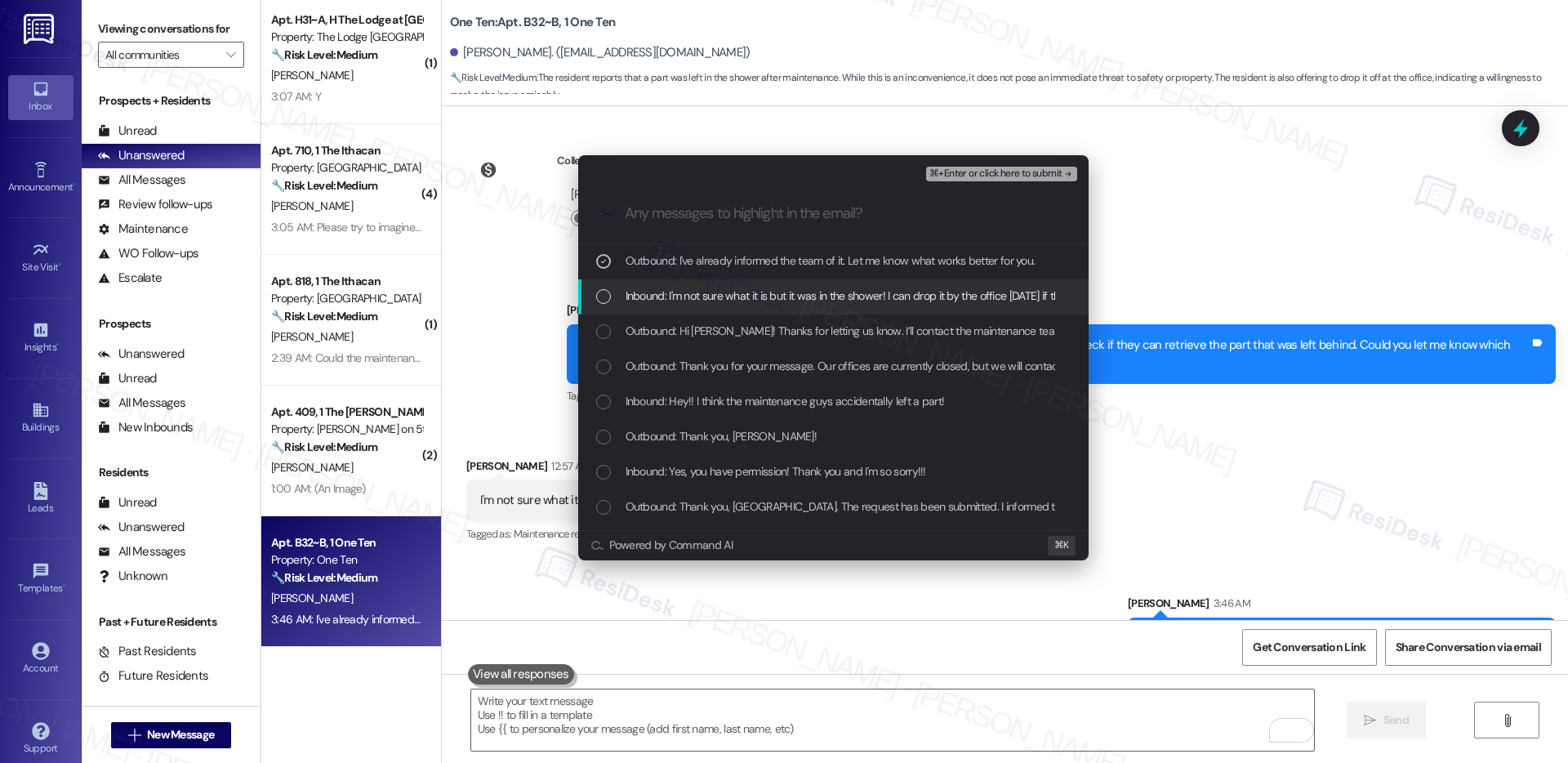
click at [762, 295] on span "Inbound: I'm not sure what it is but it was in the shower! I can drop it by the…" at bounding box center [864, 295] width 477 height 18
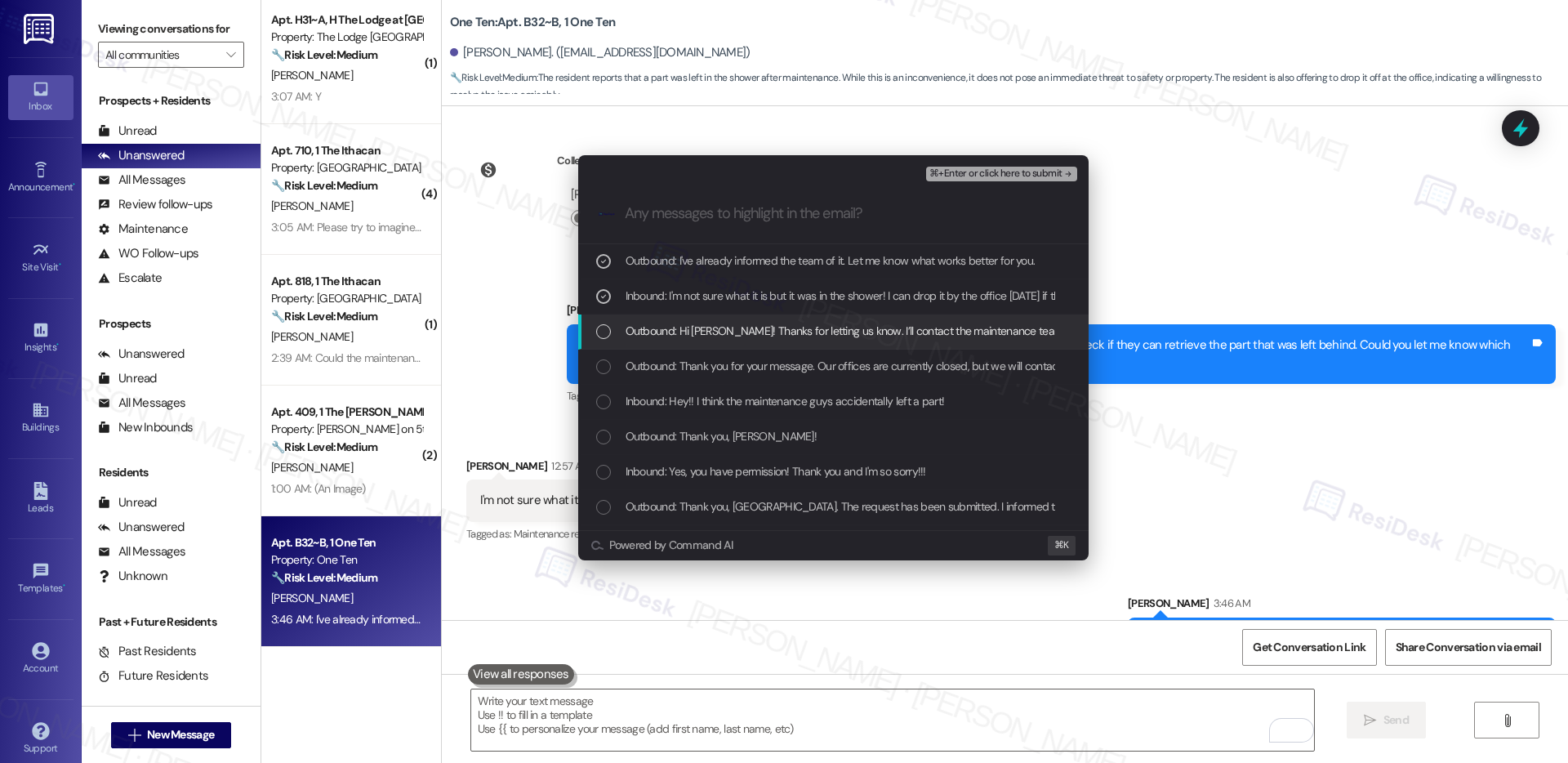
click at [751, 330] on span "Outbound: Hi Madison! Thanks for letting us know. I’ll contact the maintenance …" at bounding box center [1185, 331] width 1120 height 18
click at [745, 364] on span "Outbound: Thank you for your message. Our offices are currently closed, but we …" at bounding box center [1110, 366] width 968 height 18
click at [821, 354] on div "Outbound: Thank you for your message. Our offices are currently closed, but we …" at bounding box center [833, 367] width 510 height 35
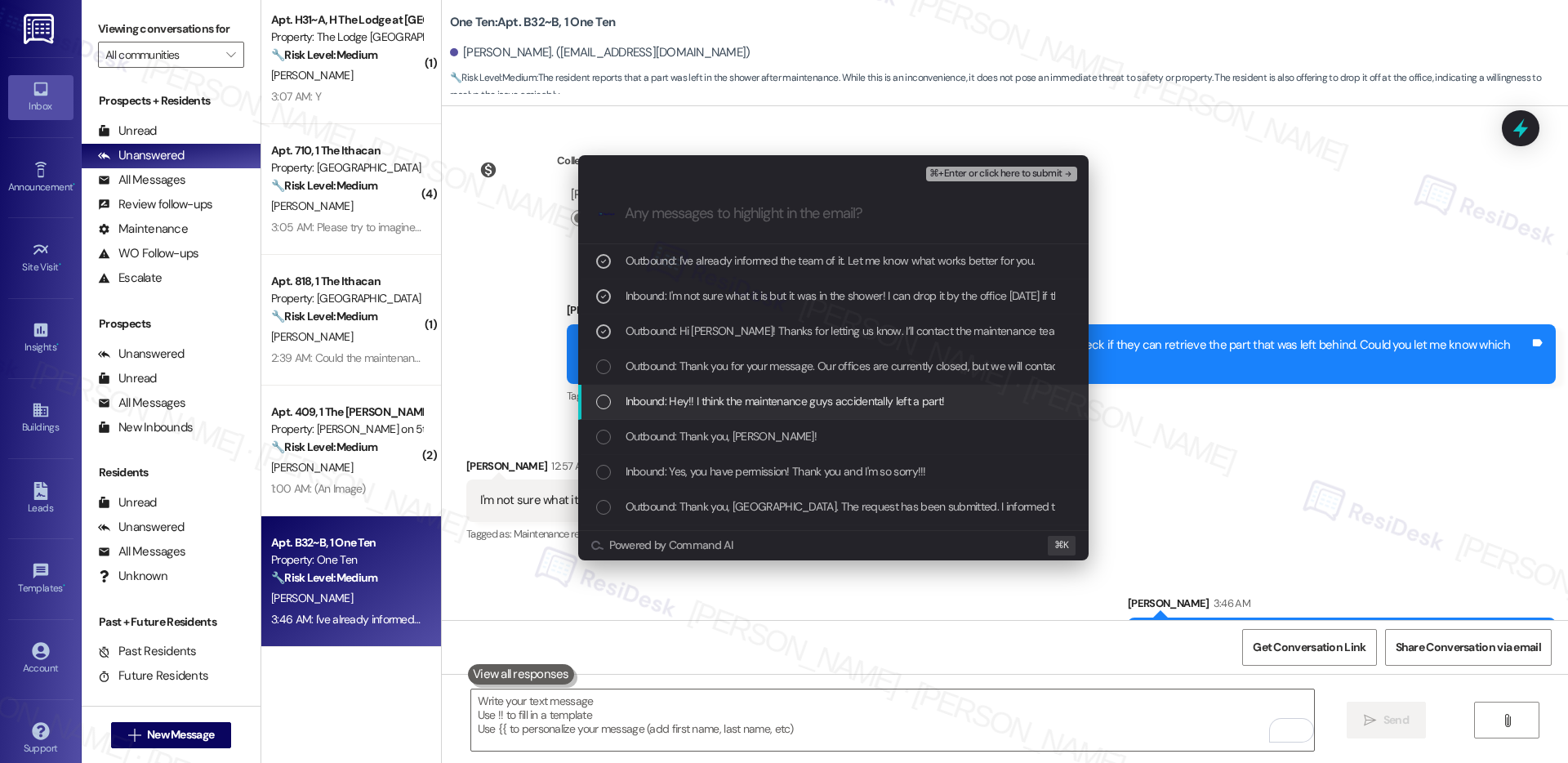
click at [786, 407] on span "Inbound: Hey!! I think the maintenance guys accidentally left a part!" at bounding box center [785, 401] width 320 height 18
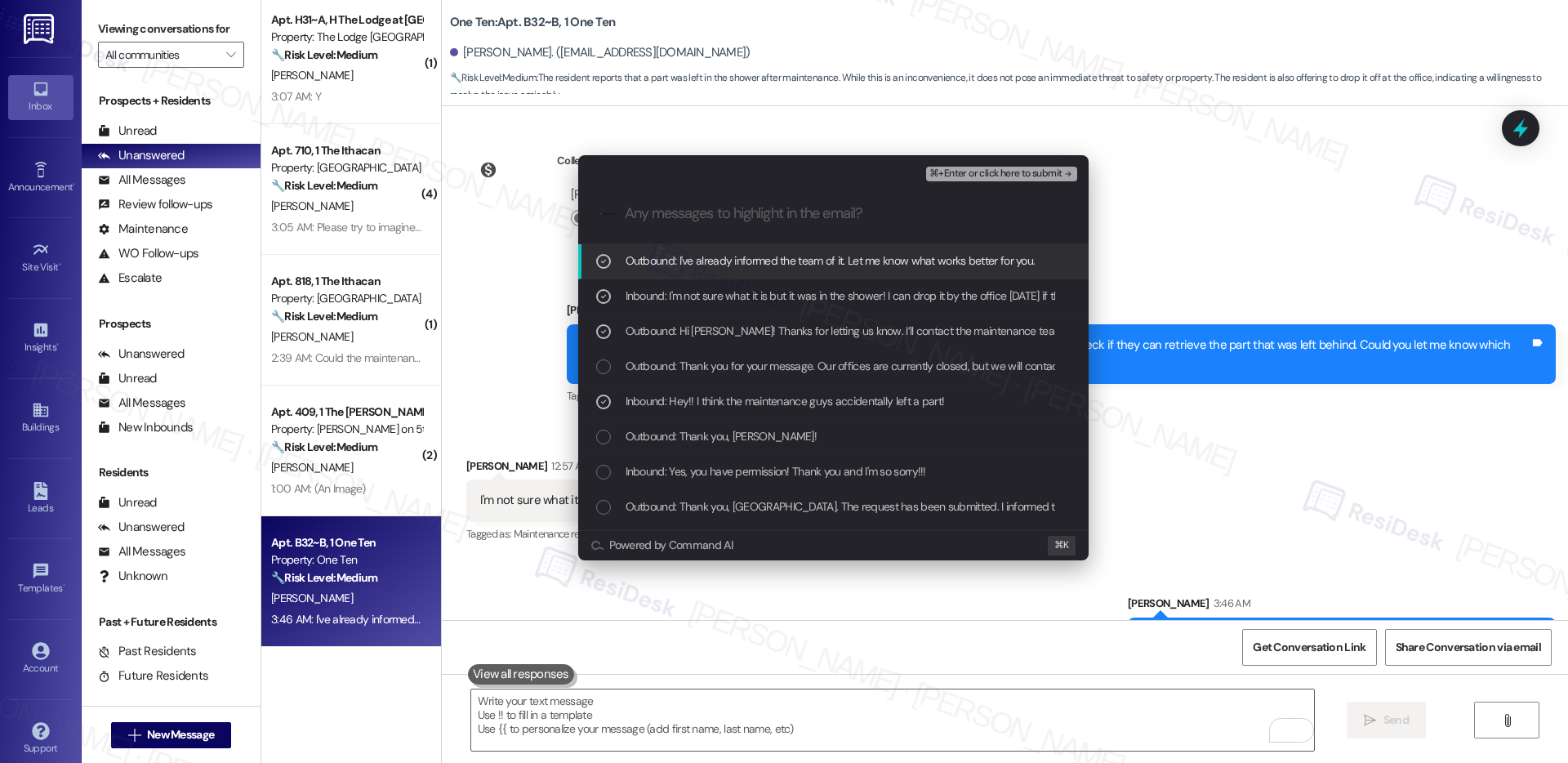
click at [970, 177] on span "⌘+Enter or click here to submit" at bounding box center [995, 173] width 132 height 11
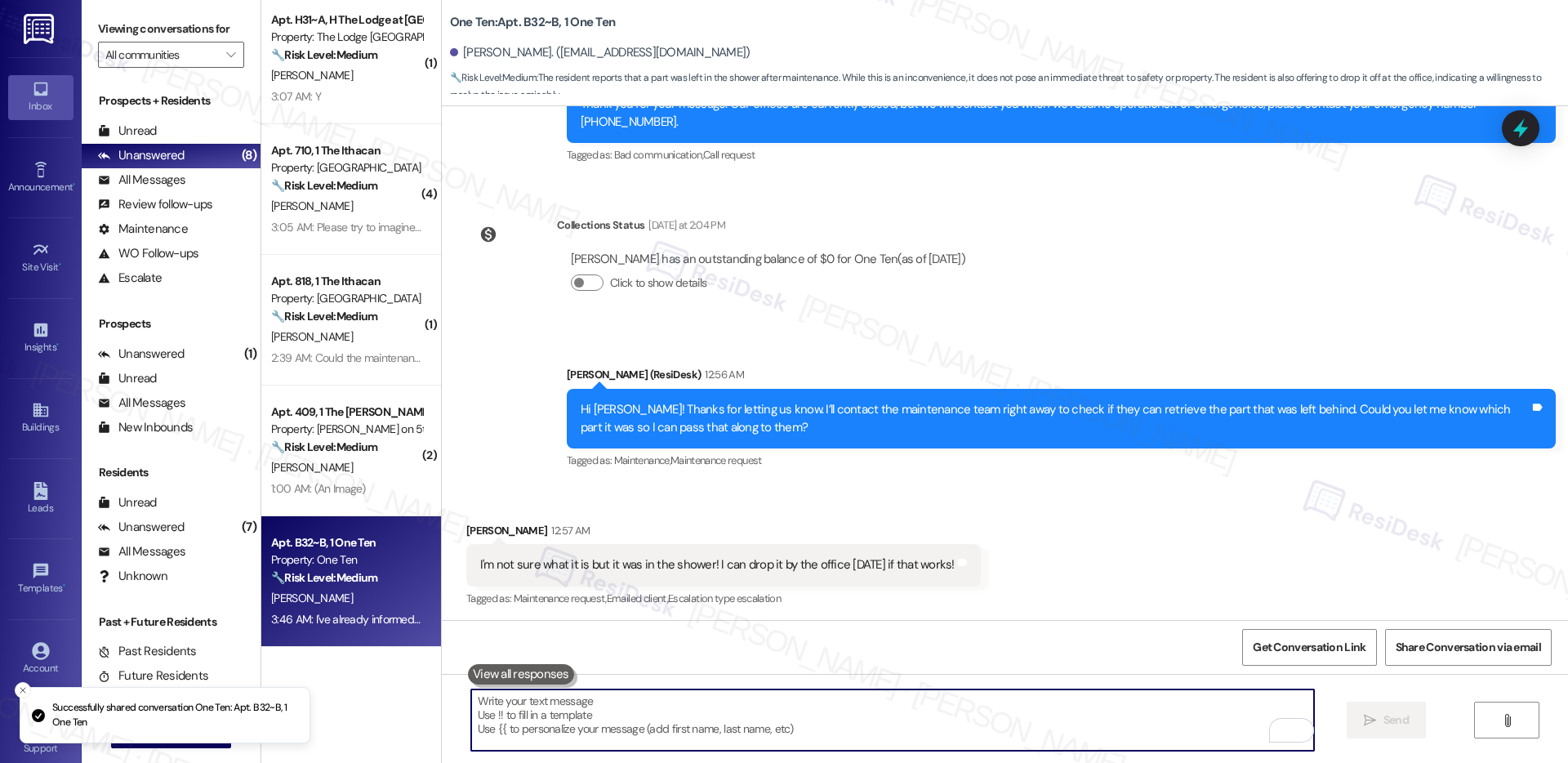
scroll to position [7721, 0]
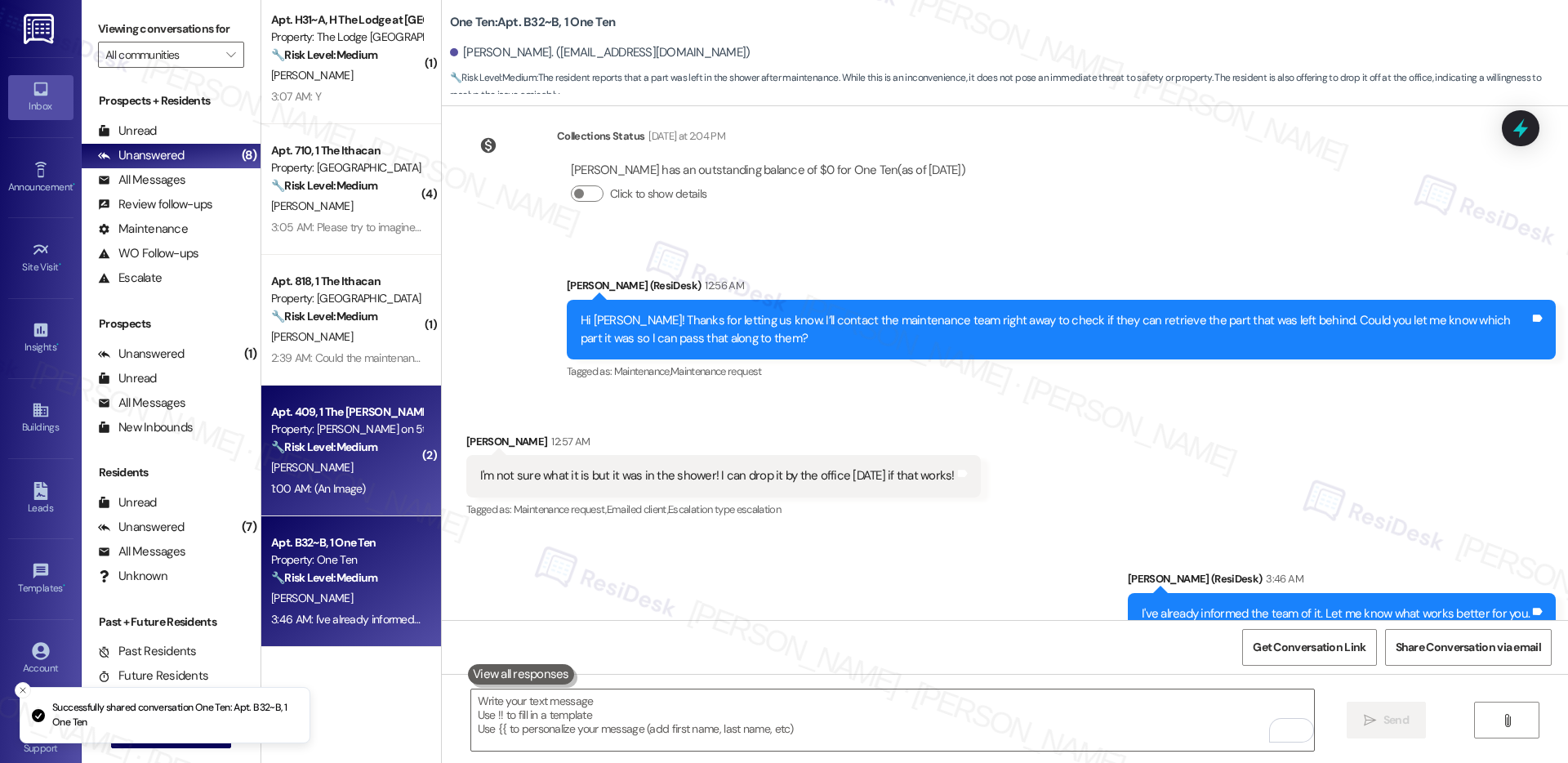
click at [359, 484] on div "1:00 AM: (An Image) 1:00 AM: (An Image)" at bounding box center [347, 489] width 154 height 20
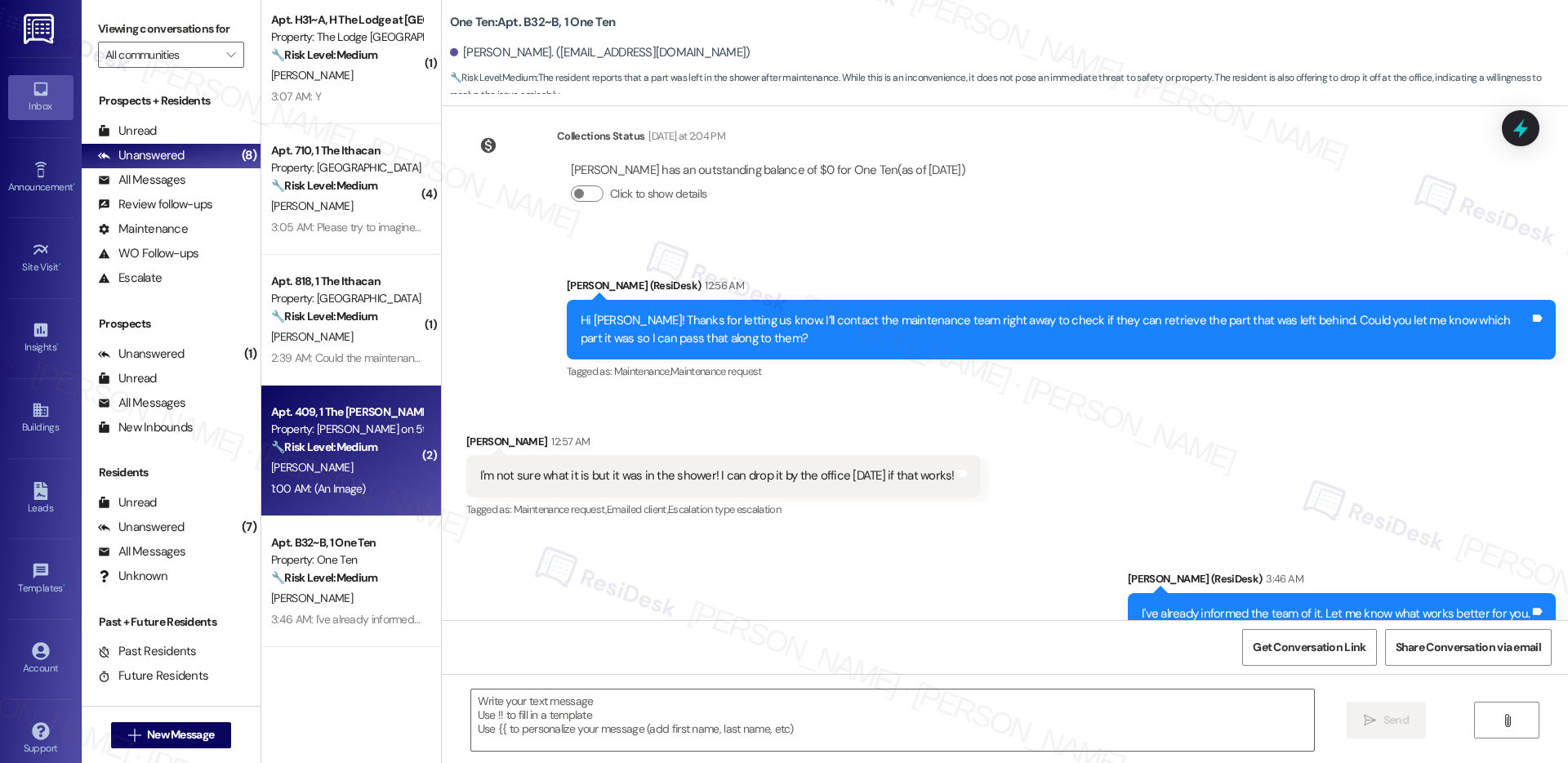
type textarea "Fetching suggested responses. Please feel free to read through the conversation…"
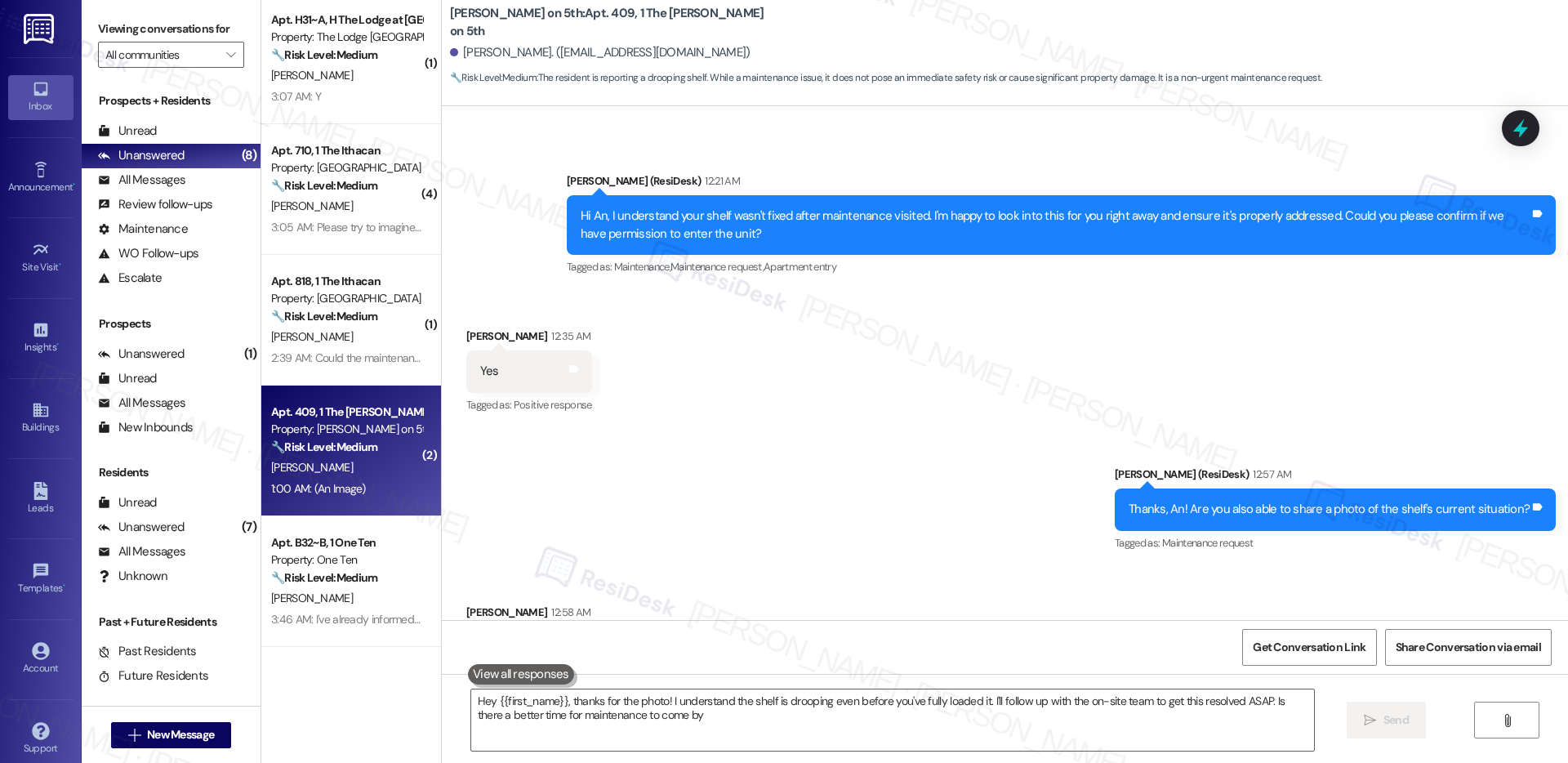
type textarea "Hey {{first_name}}, thanks for the photo! I understand the shelf is drooping ev…"
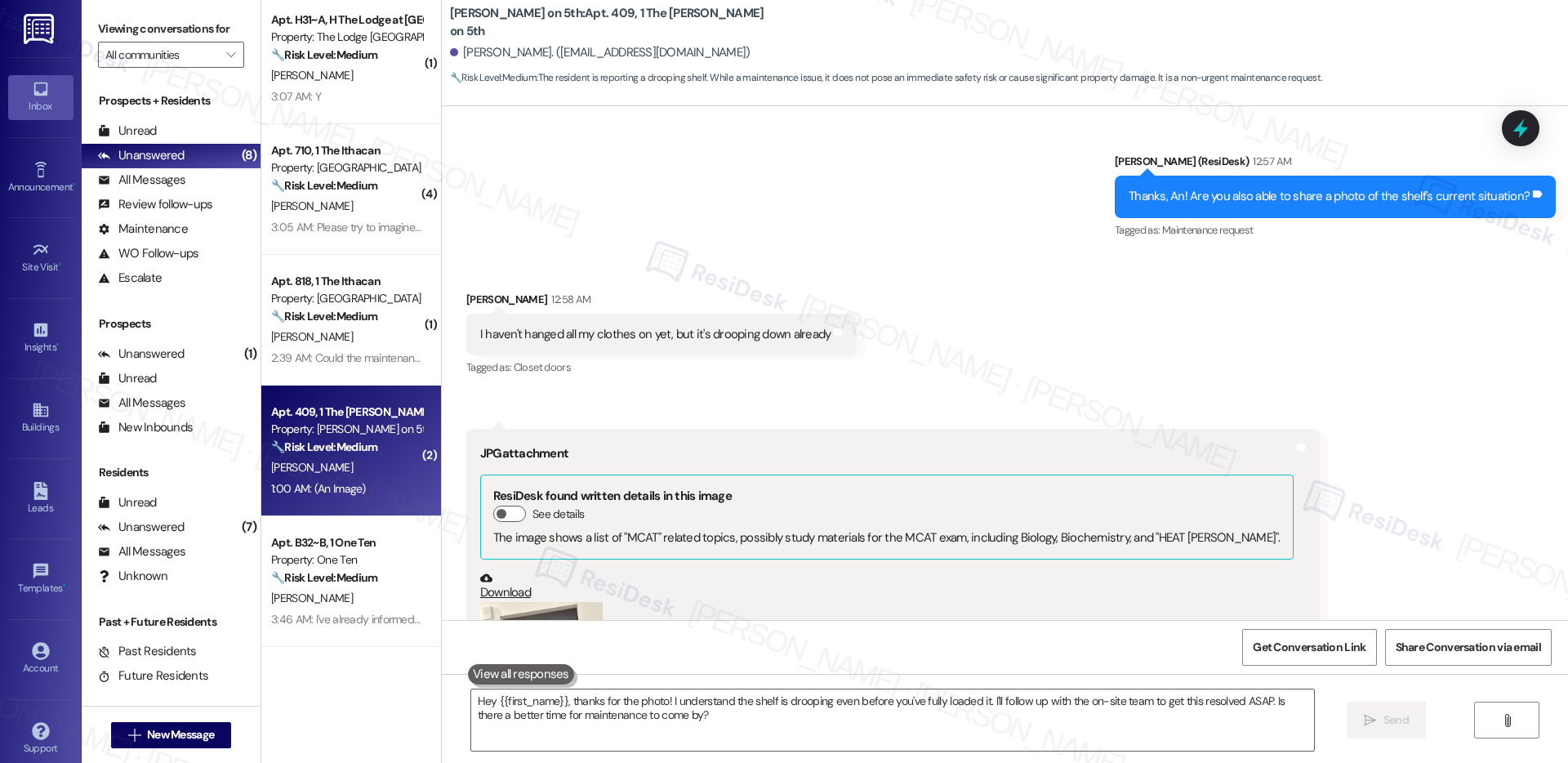
scroll to position [1536, 0]
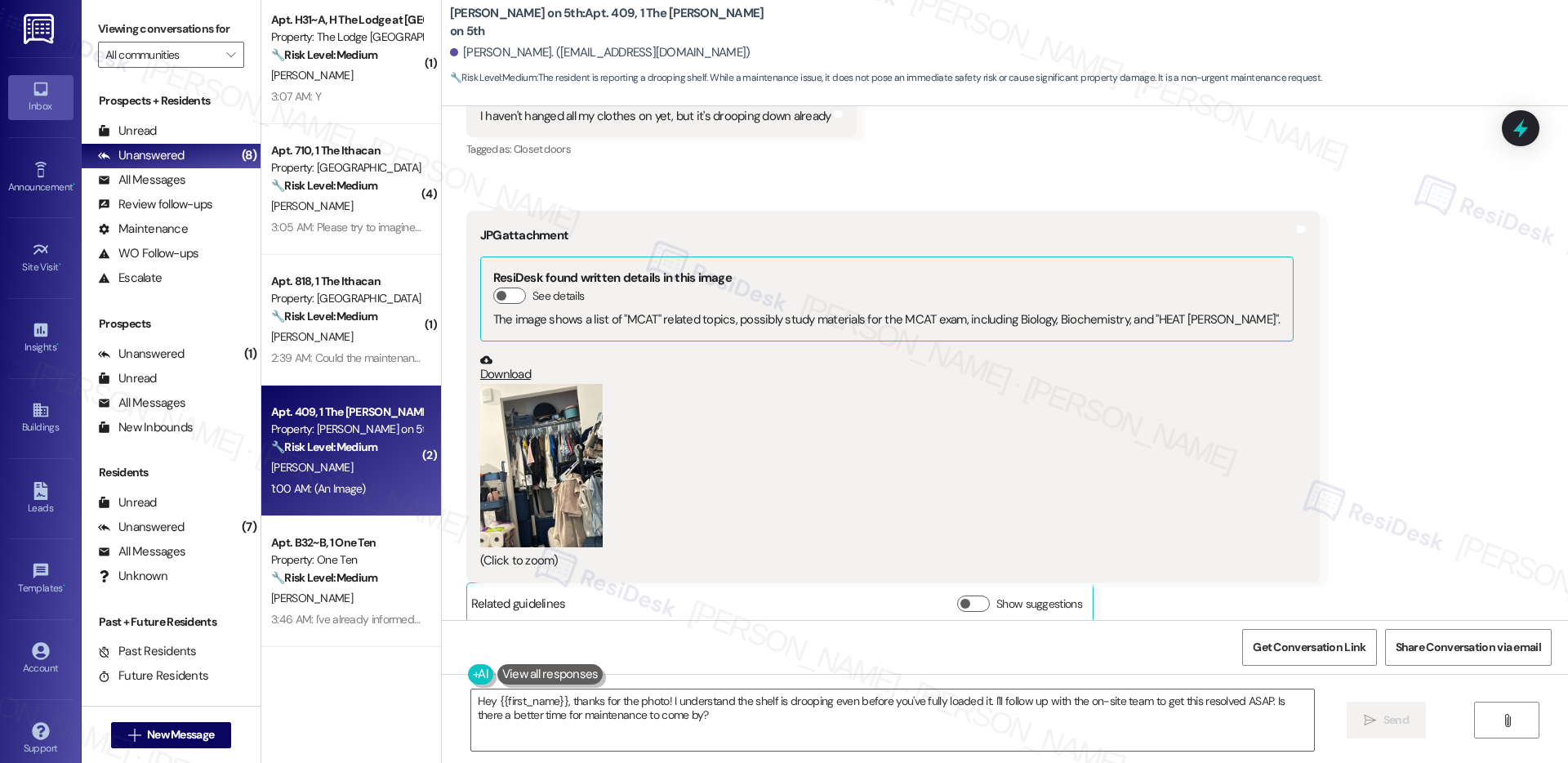
click at [517, 451] on button "Zoom image" at bounding box center [542, 466] width 123 height 164
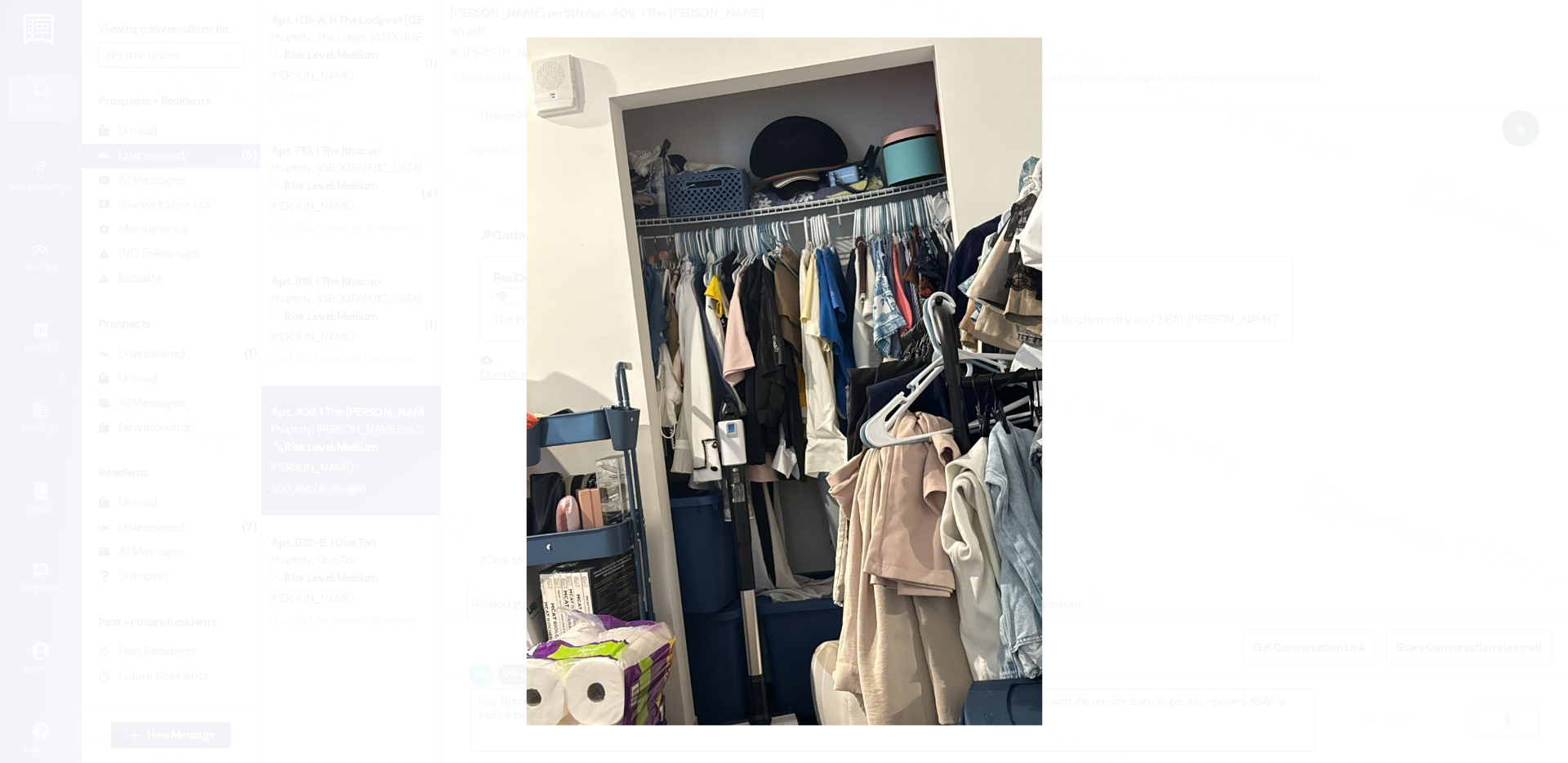
click at [1179, 518] on button "Unzoom image" at bounding box center [784, 381] width 1568 height 763
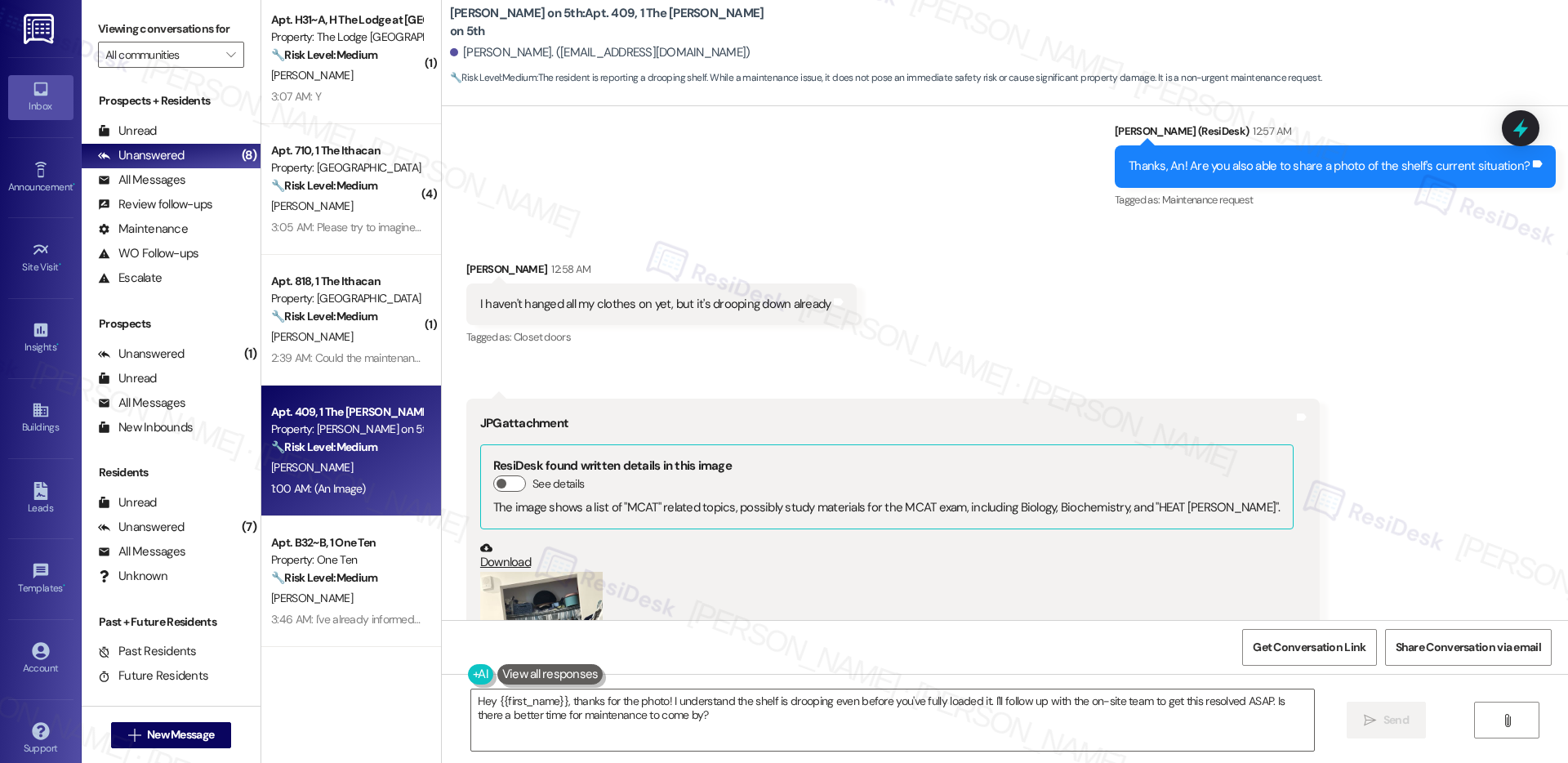
scroll to position [1347, 0]
drag, startPoint x: 608, startPoint y: 287, endPoint x: 691, endPoint y: 289, distance: 83.0
click at [691, 297] on div "I haven't hanged all my clothes on yet, but it's drooping down already" at bounding box center [656, 306] width 351 height 18
click at [565, 573] on button "Zoom image" at bounding box center [542, 654] width 123 height 164
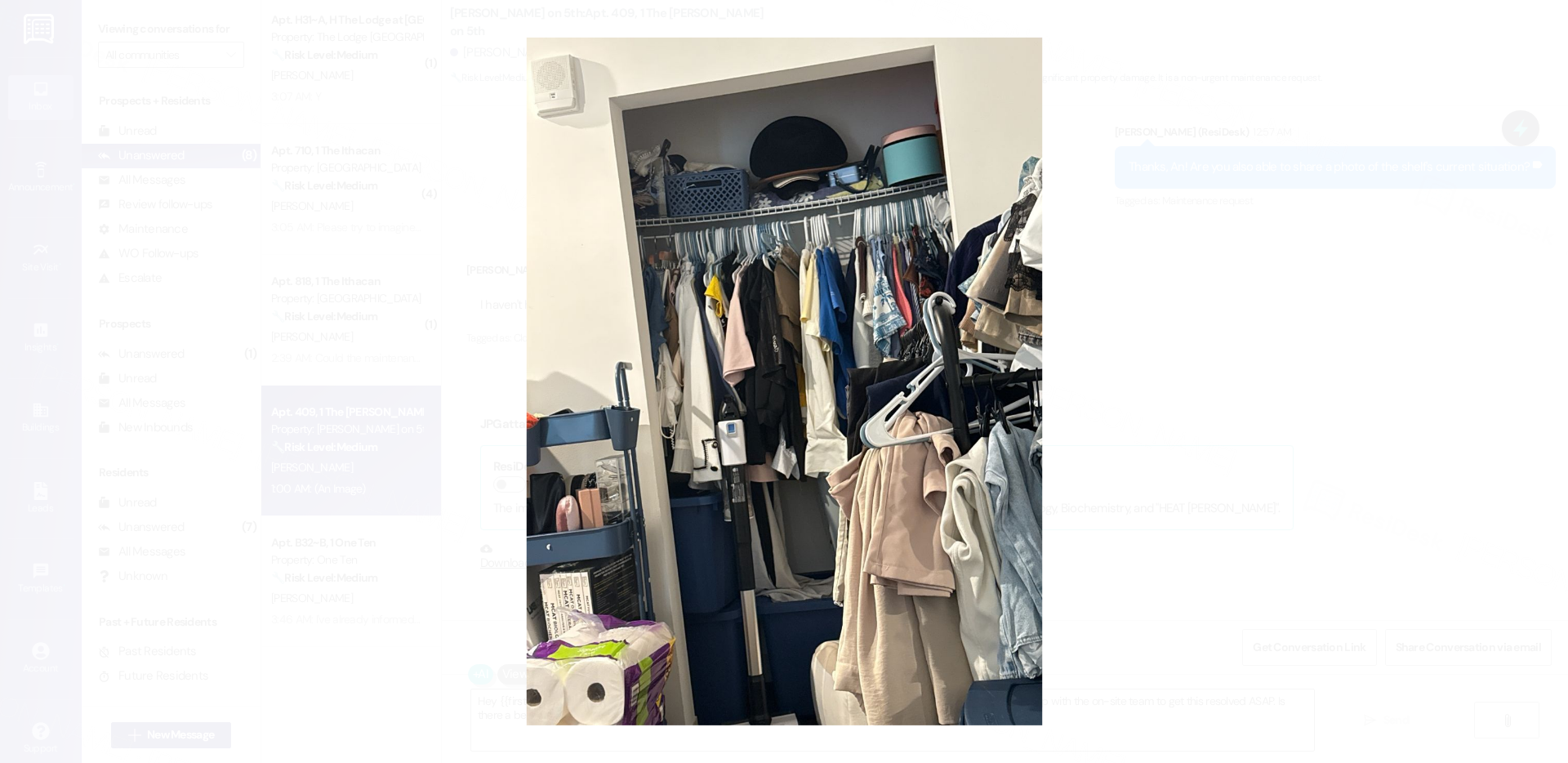
click at [1226, 580] on button "Unzoom image" at bounding box center [784, 381] width 1568 height 763
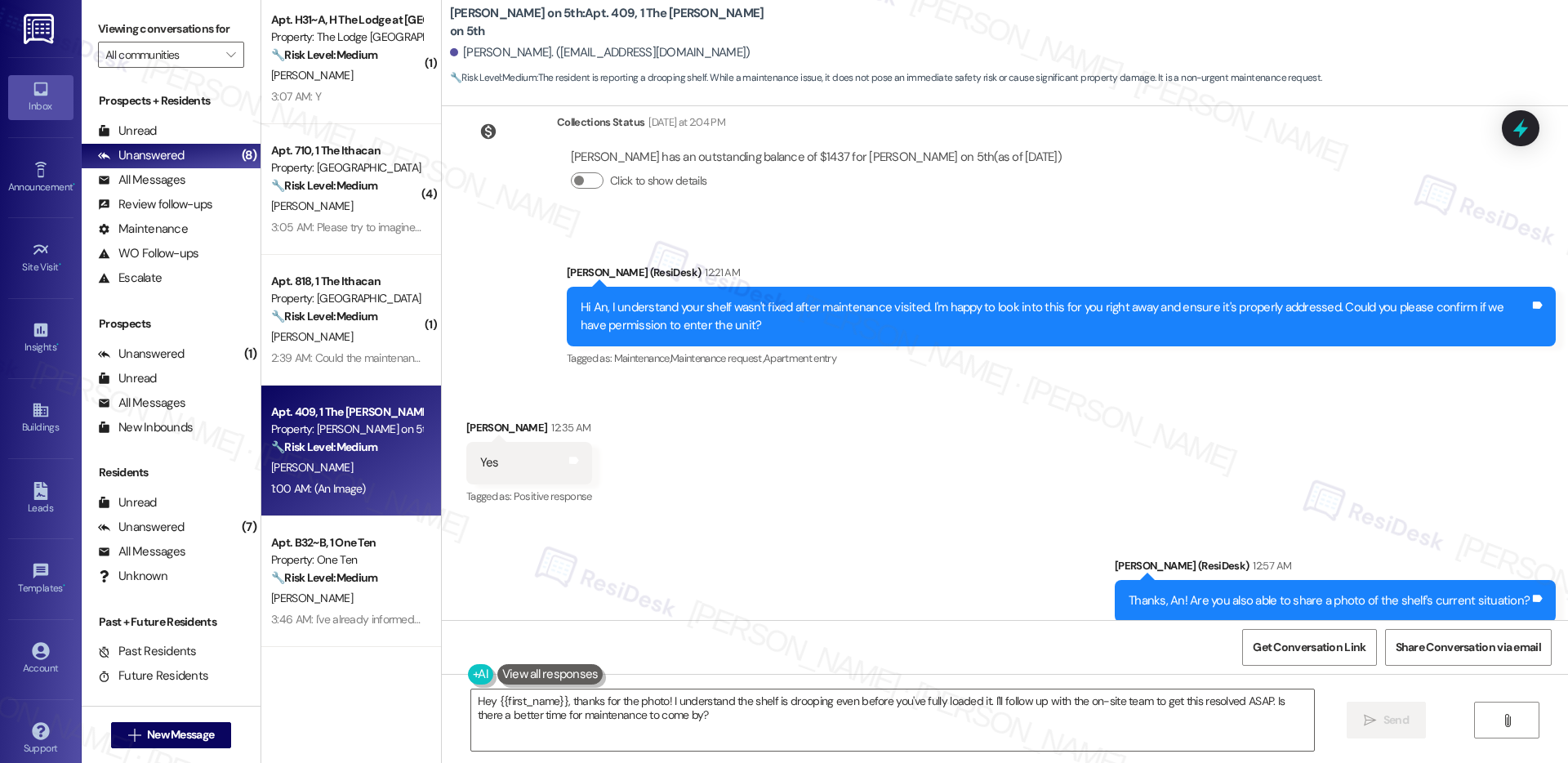
scroll to position [1536, 0]
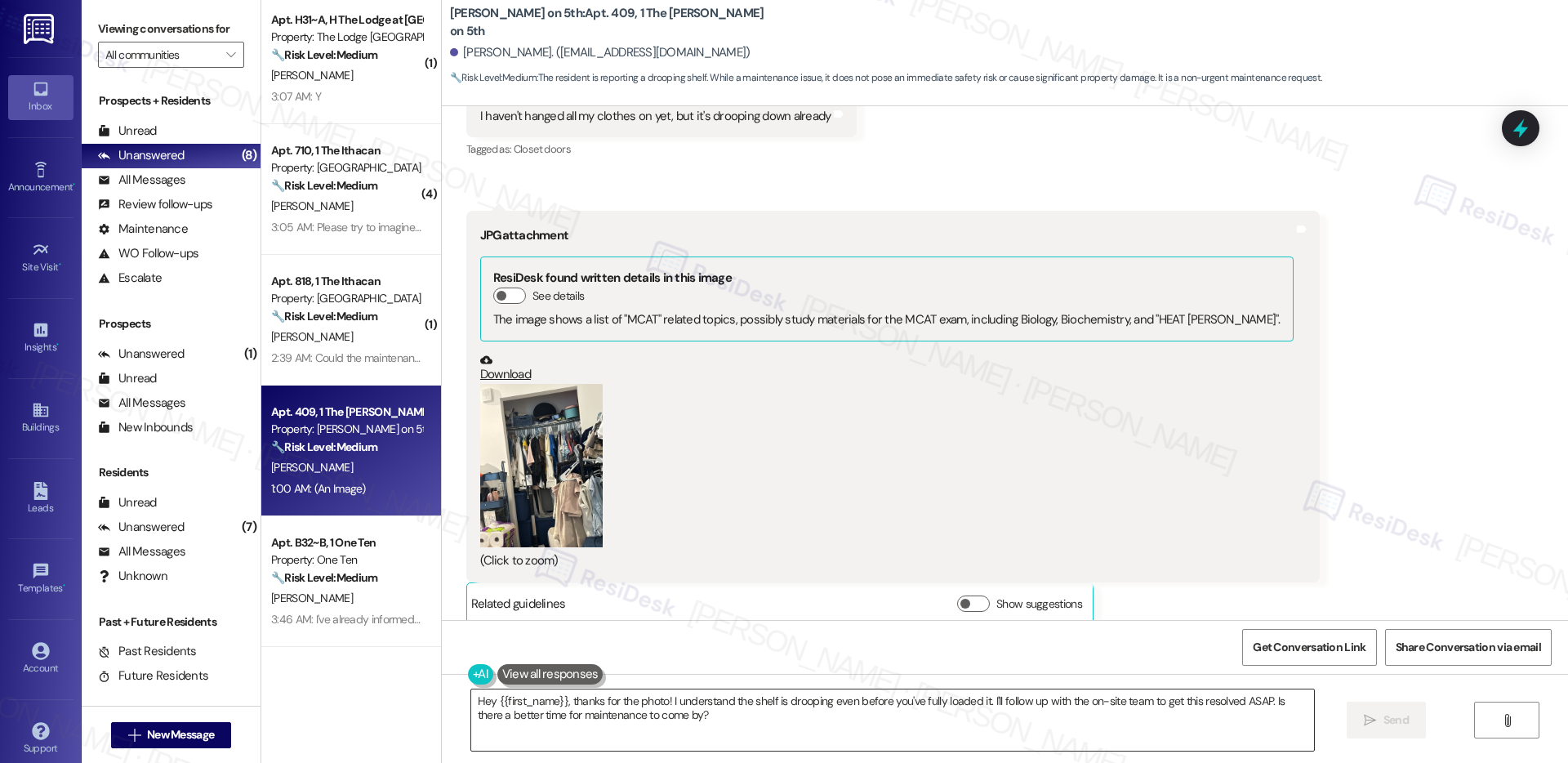
click at [678, 717] on textarea "Hey {{first_name}}, thanks for the photo! I understand the shelf is drooping ev…" at bounding box center [892, 720] width 843 height 61
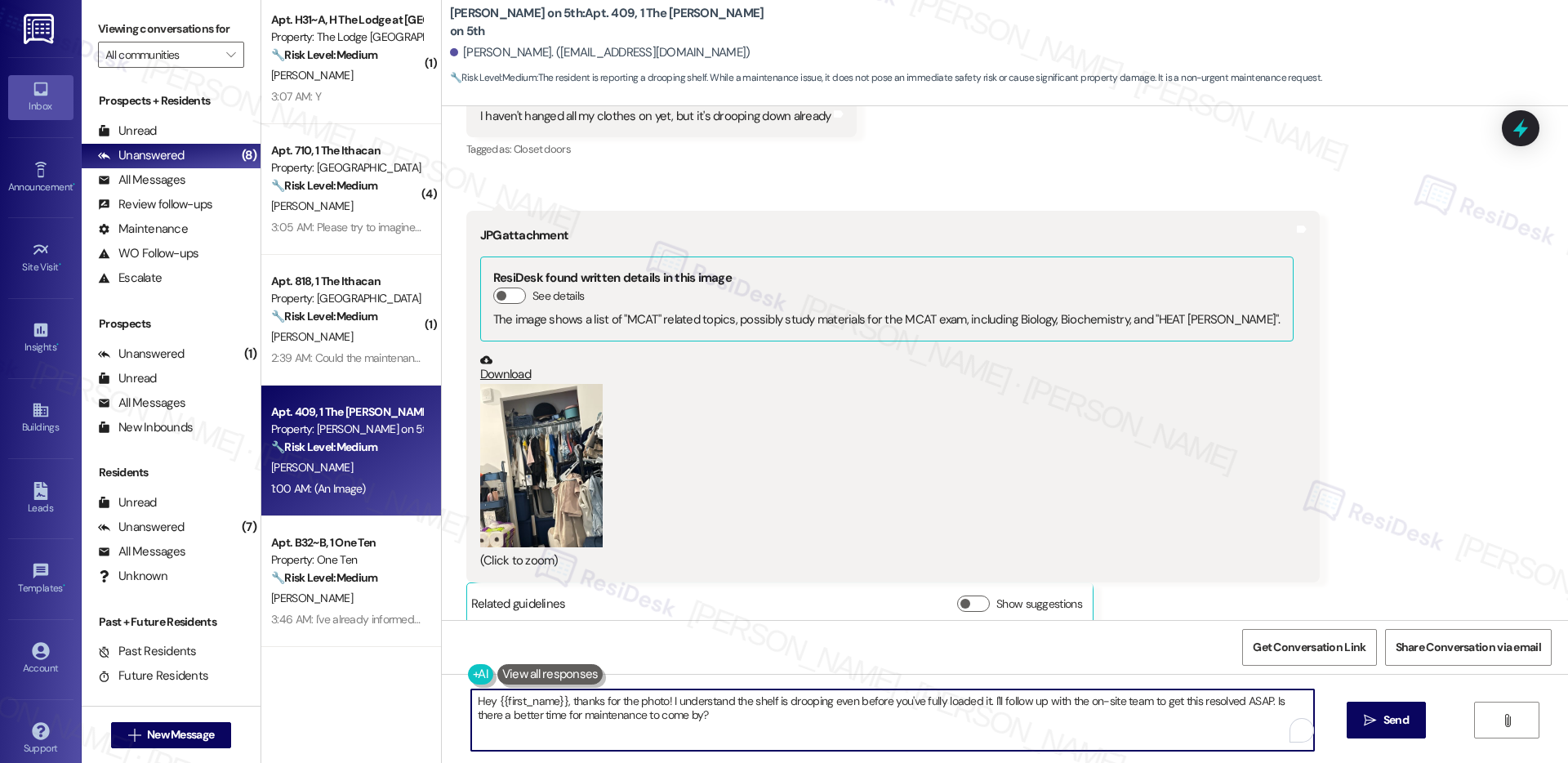
click at [678, 717] on textarea "Hey {{first_name}}, thanks for the photo! I understand the shelf is drooping ev…" at bounding box center [892, 720] width 843 height 61
click at [679, 717] on textarea "Hey {{first_name}}, thanks for the photo! I understand the shelf is drooping ev…" at bounding box center [892, 720] width 843 height 61
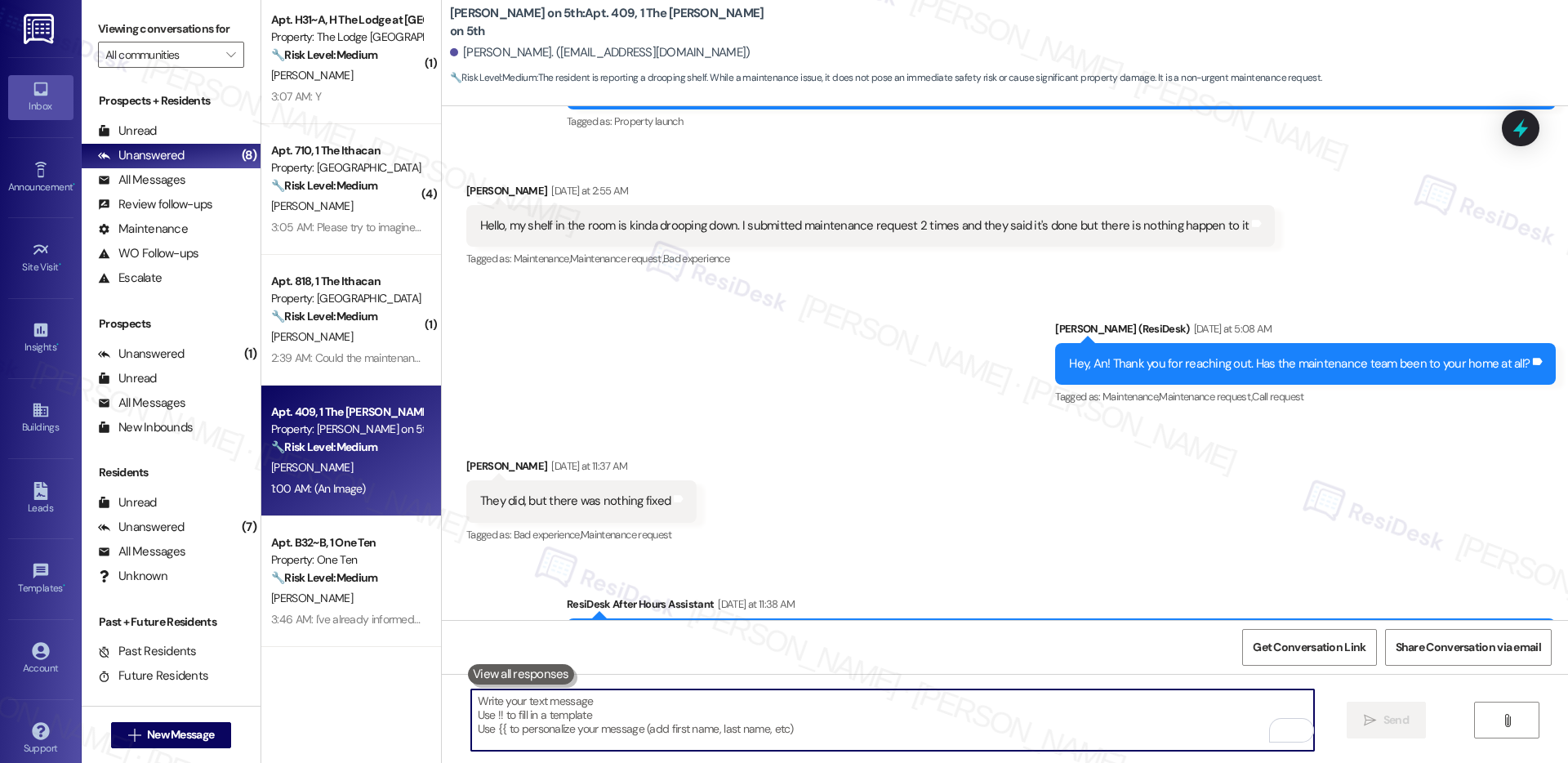
scroll to position [80, 0]
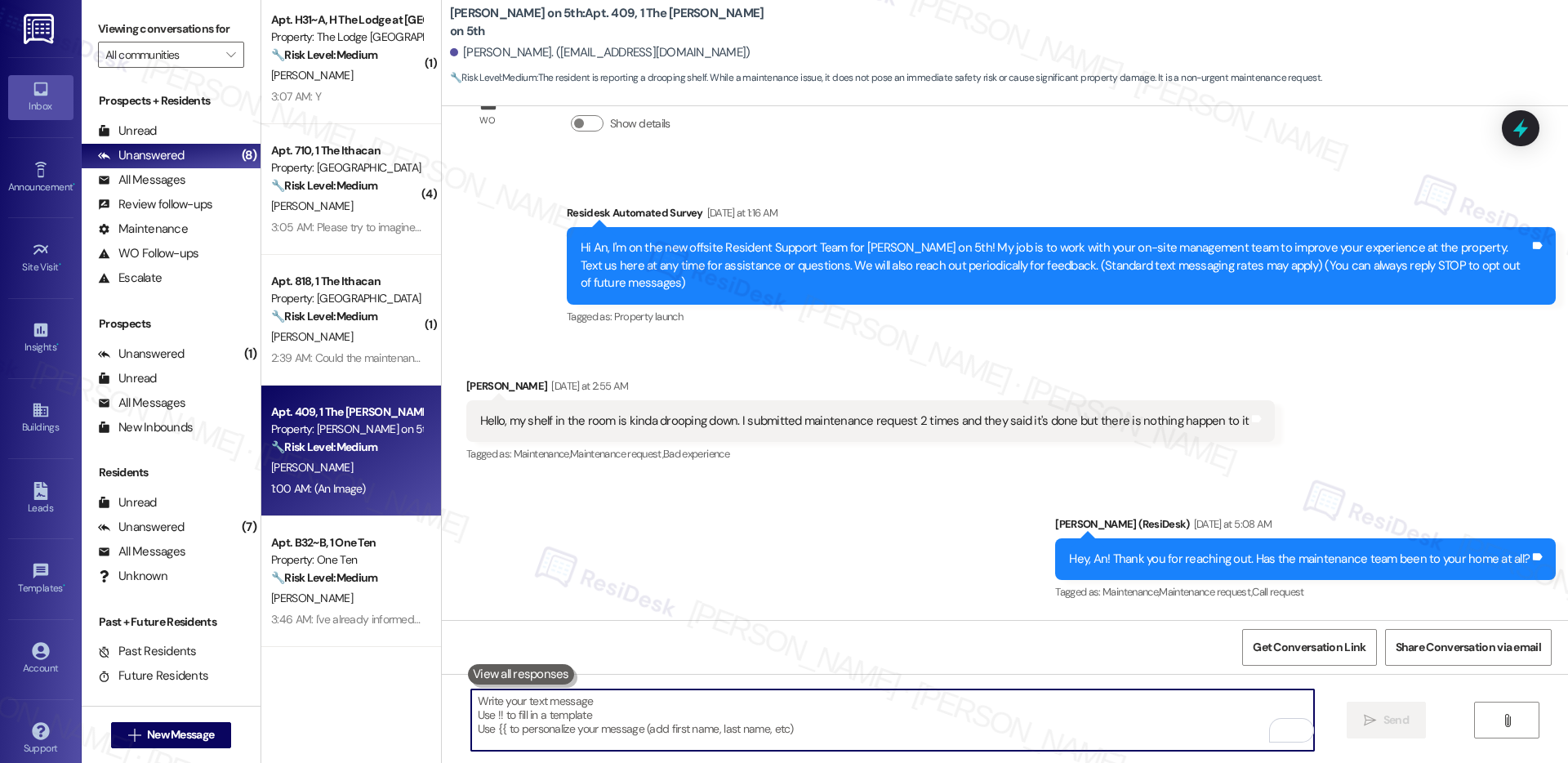
click at [635, 413] on div "Hello, my shelf in the room is kinda drooping down. I submitted maintenance req…" at bounding box center [865, 421] width 769 height 18
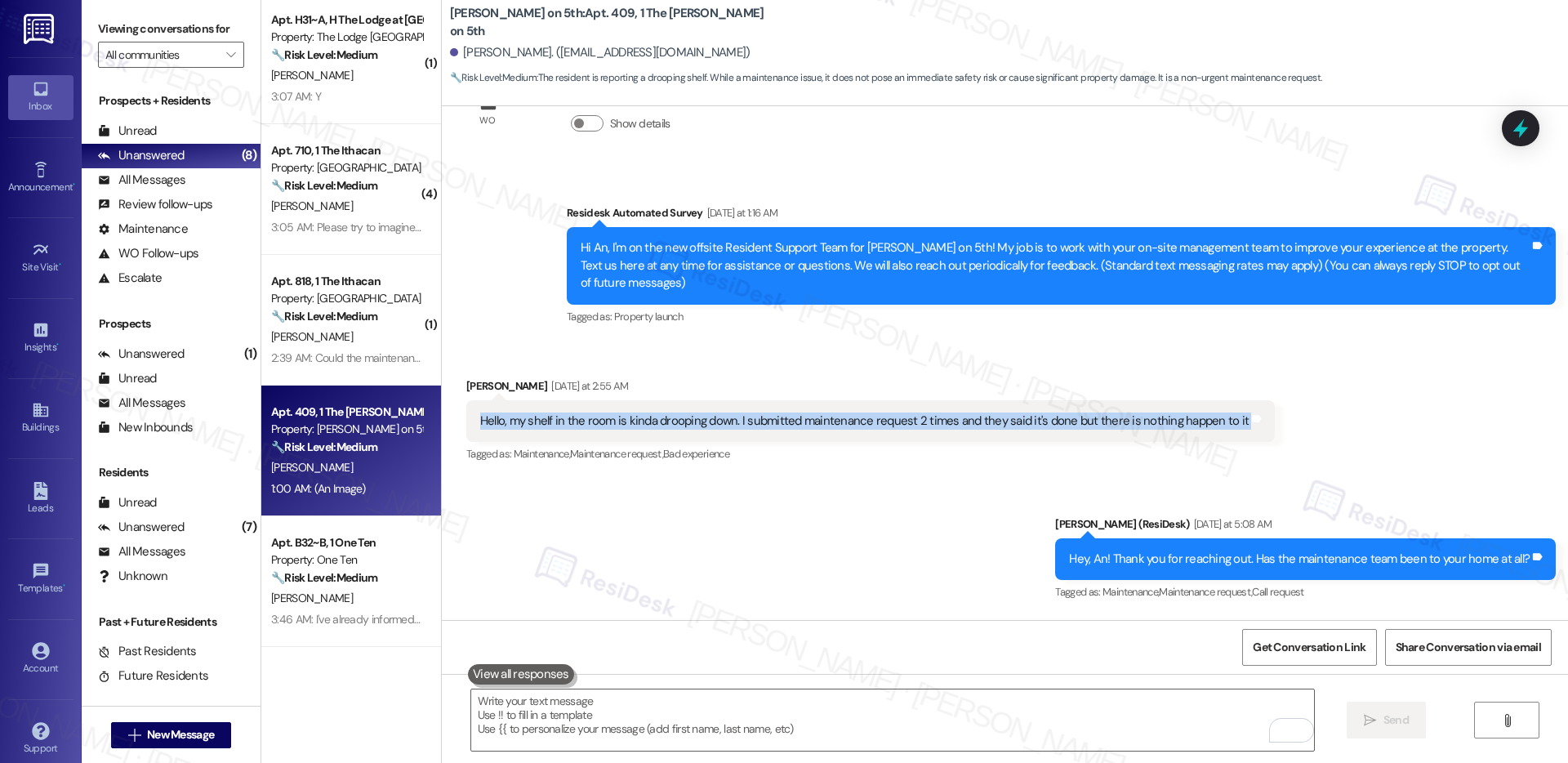
click at [635, 413] on div "Hello, my shelf in the room is kinda drooping down. I submitted maintenance req…" at bounding box center [865, 421] width 769 height 18
copy div "Hello, my shelf in the room is kinda drooping down. I submitted maintenance req…"
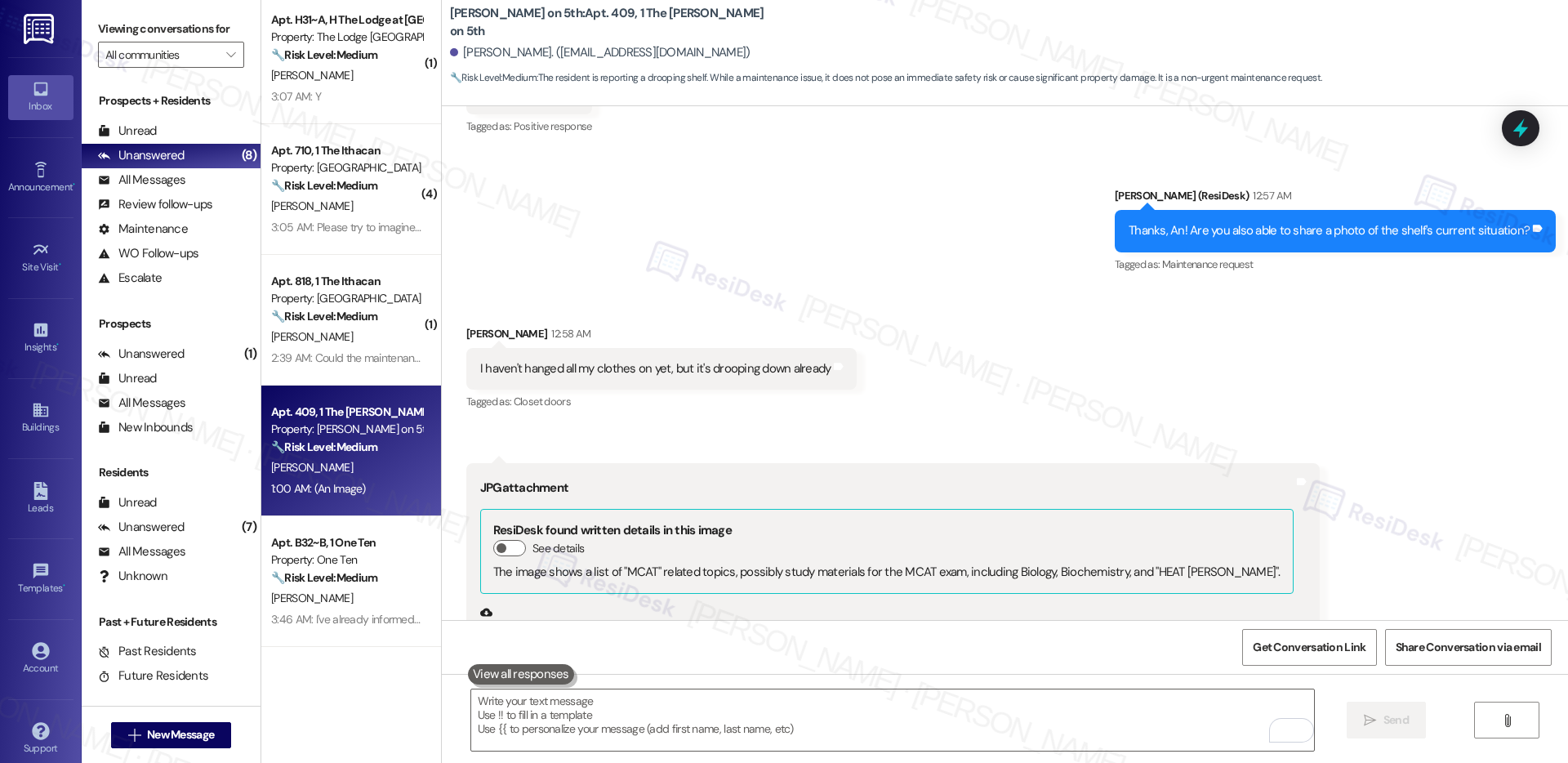
scroll to position [1536, 0]
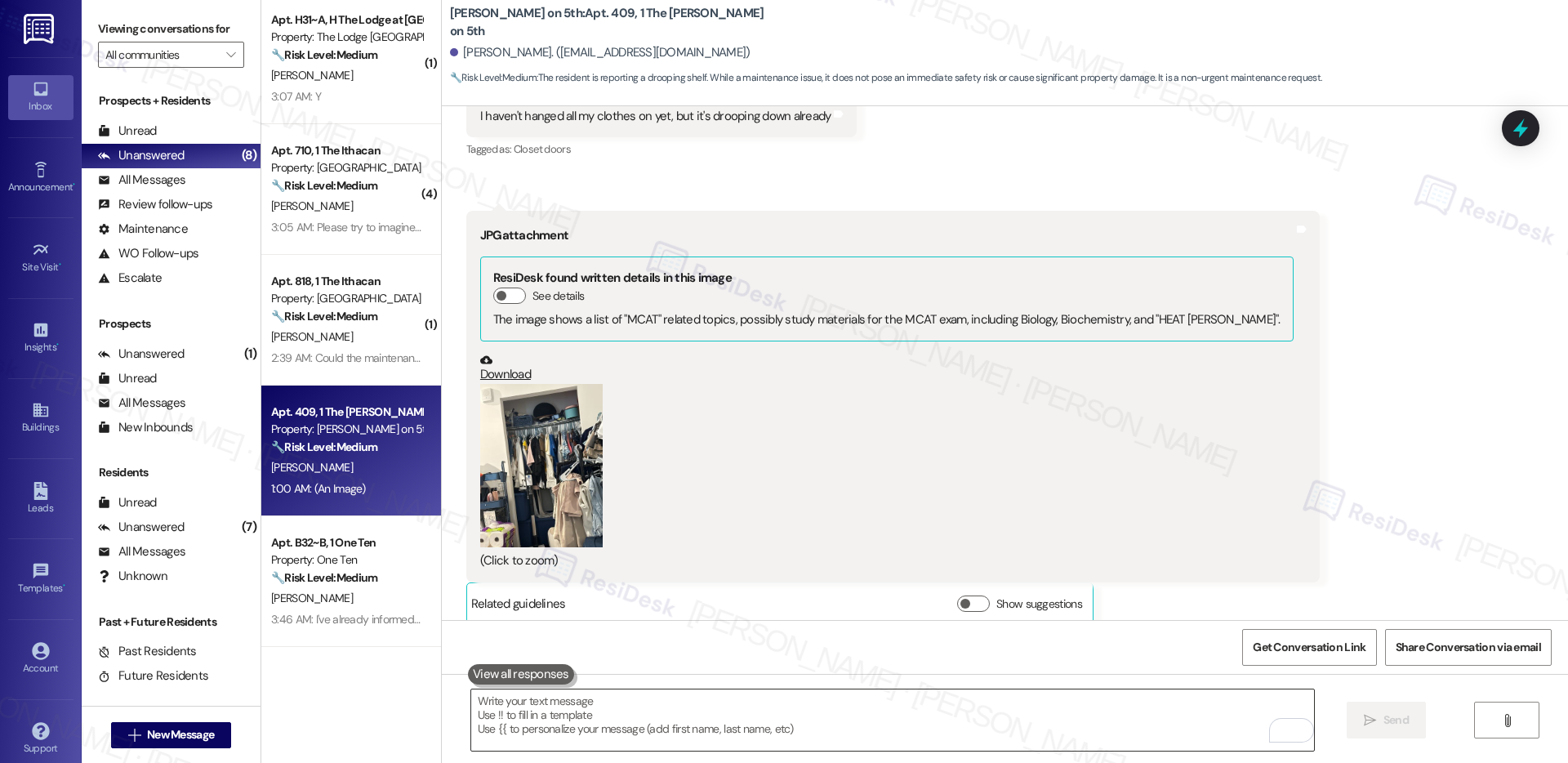
click at [648, 727] on textarea "To enrich screen reader interactions, please activate Accessibility in Grammarl…" at bounding box center [892, 720] width 843 height 61
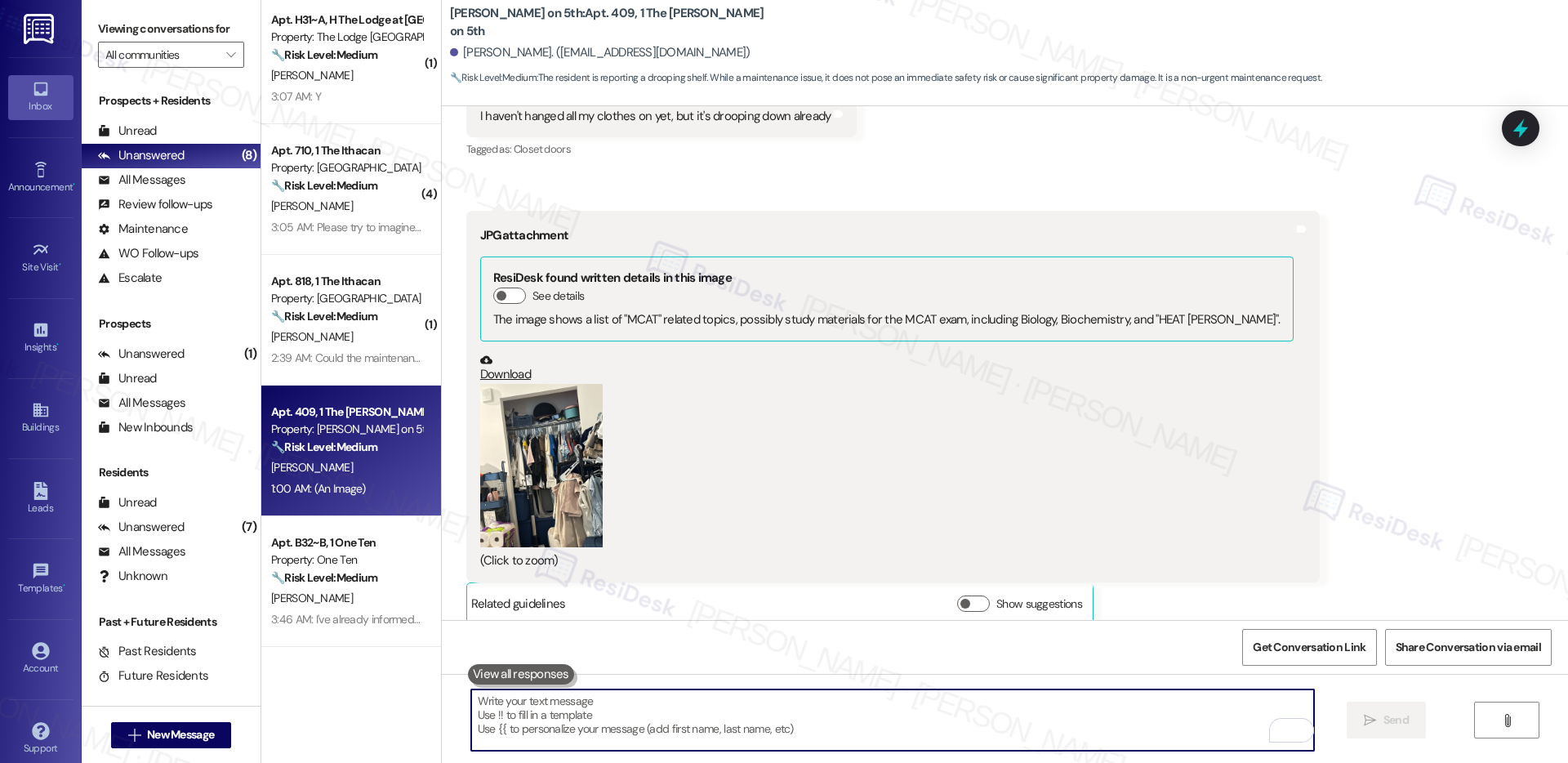
click at [648, 727] on textarea "To enrich screen reader interactions, please activate Accessibility in Grammarl…" at bounding box center [892, 720] width 843 height 61
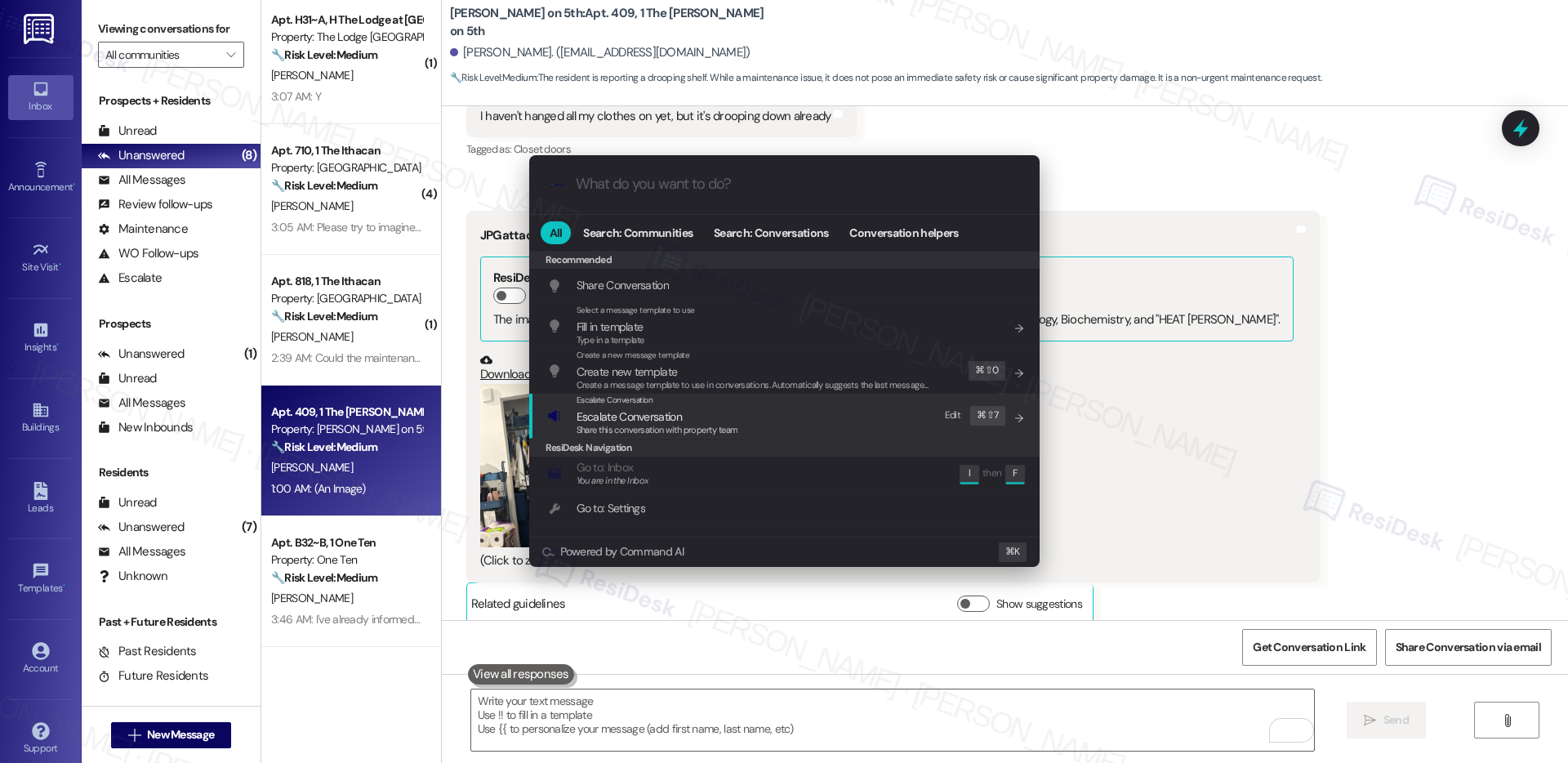
click at [630, 416] on span "Escalate Conversation" at bounding box center [629, 416] width 105 height 15
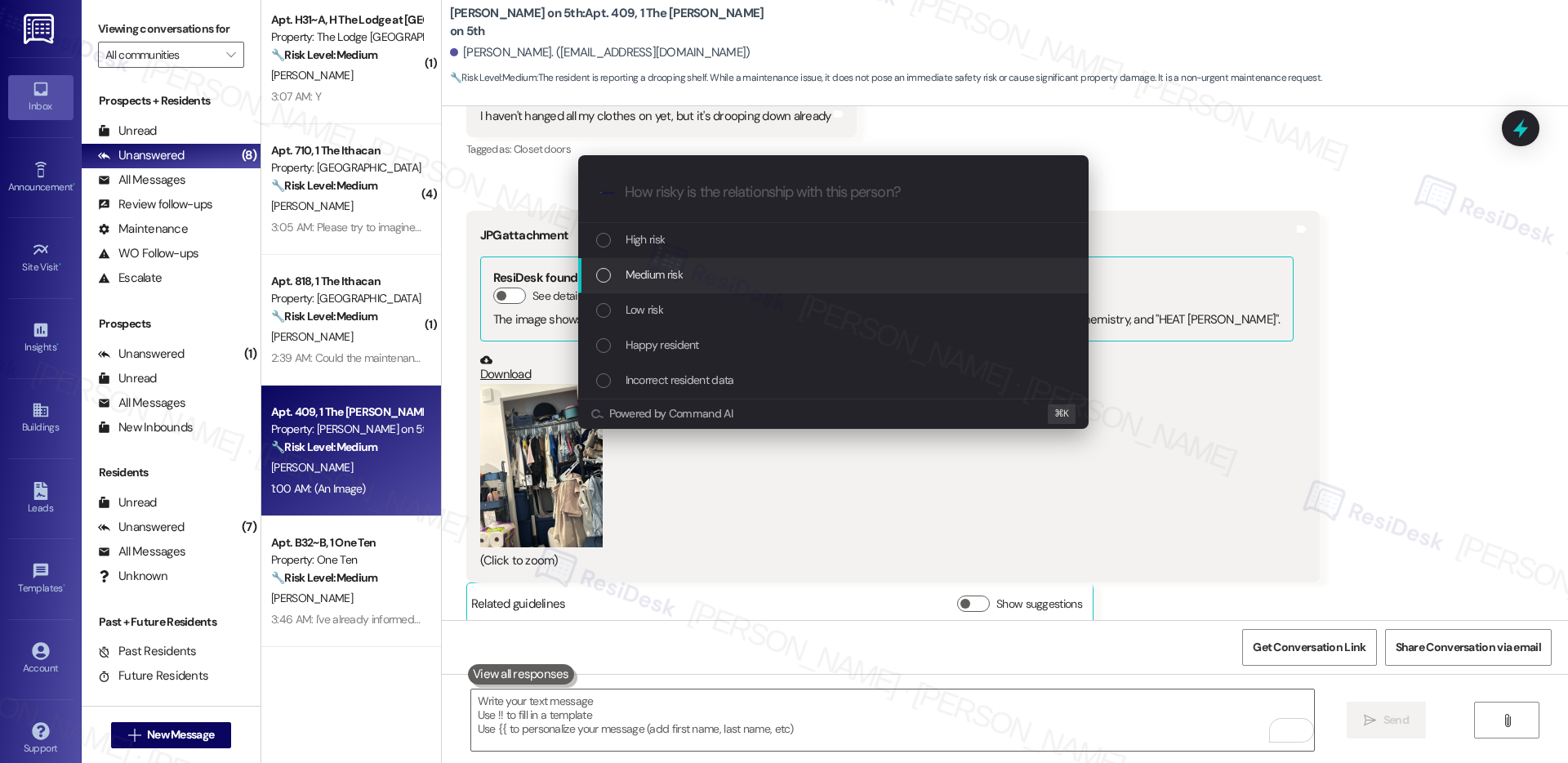
click at [676, 268] on span "Medium risk" at bounding box center [654, 274] width 57 height 18
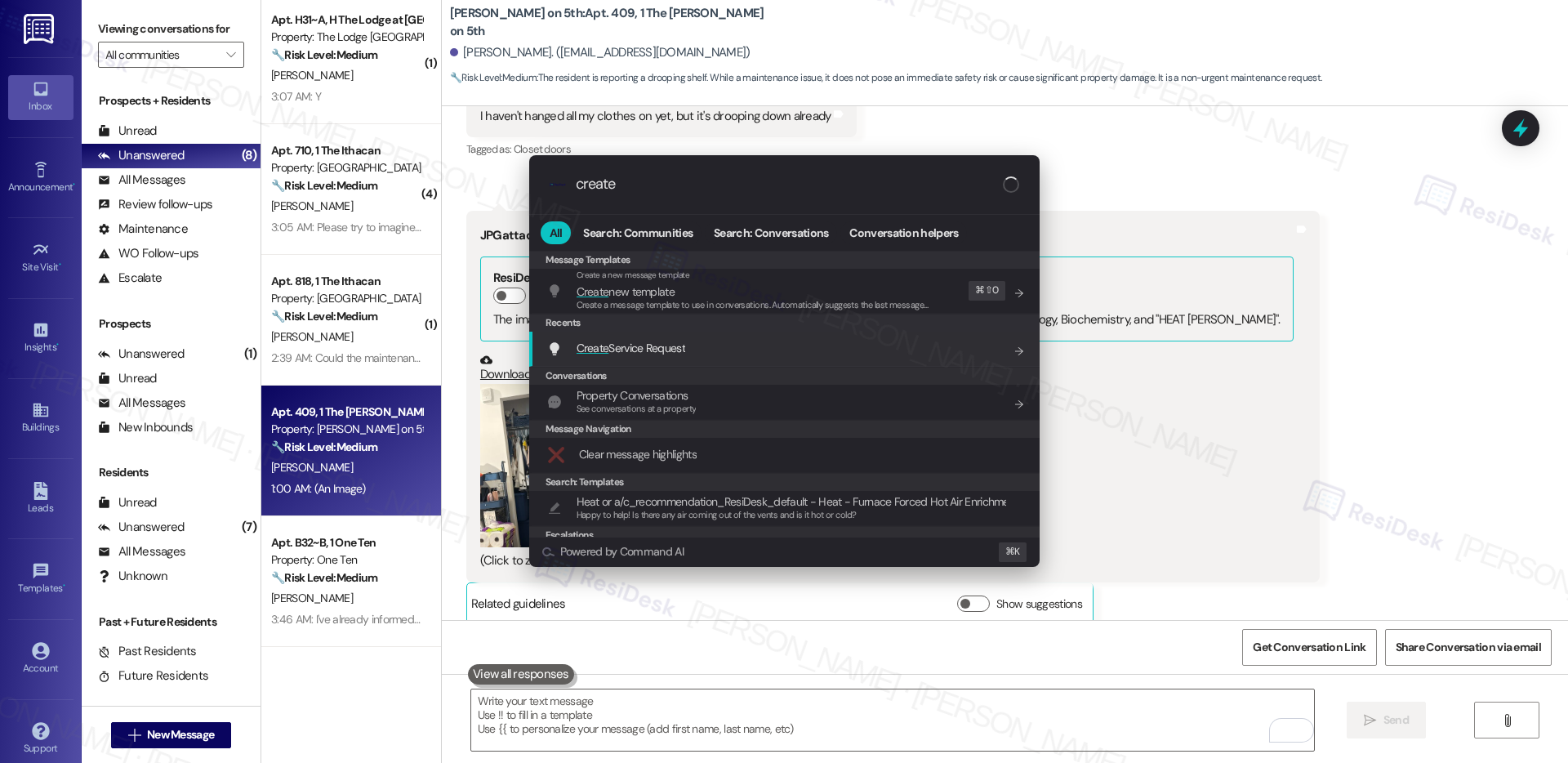
type input "create"
click at [700, 350] on div "Create Service Request Add shortcut" at bounding box center [786, 348] width 478 height 18
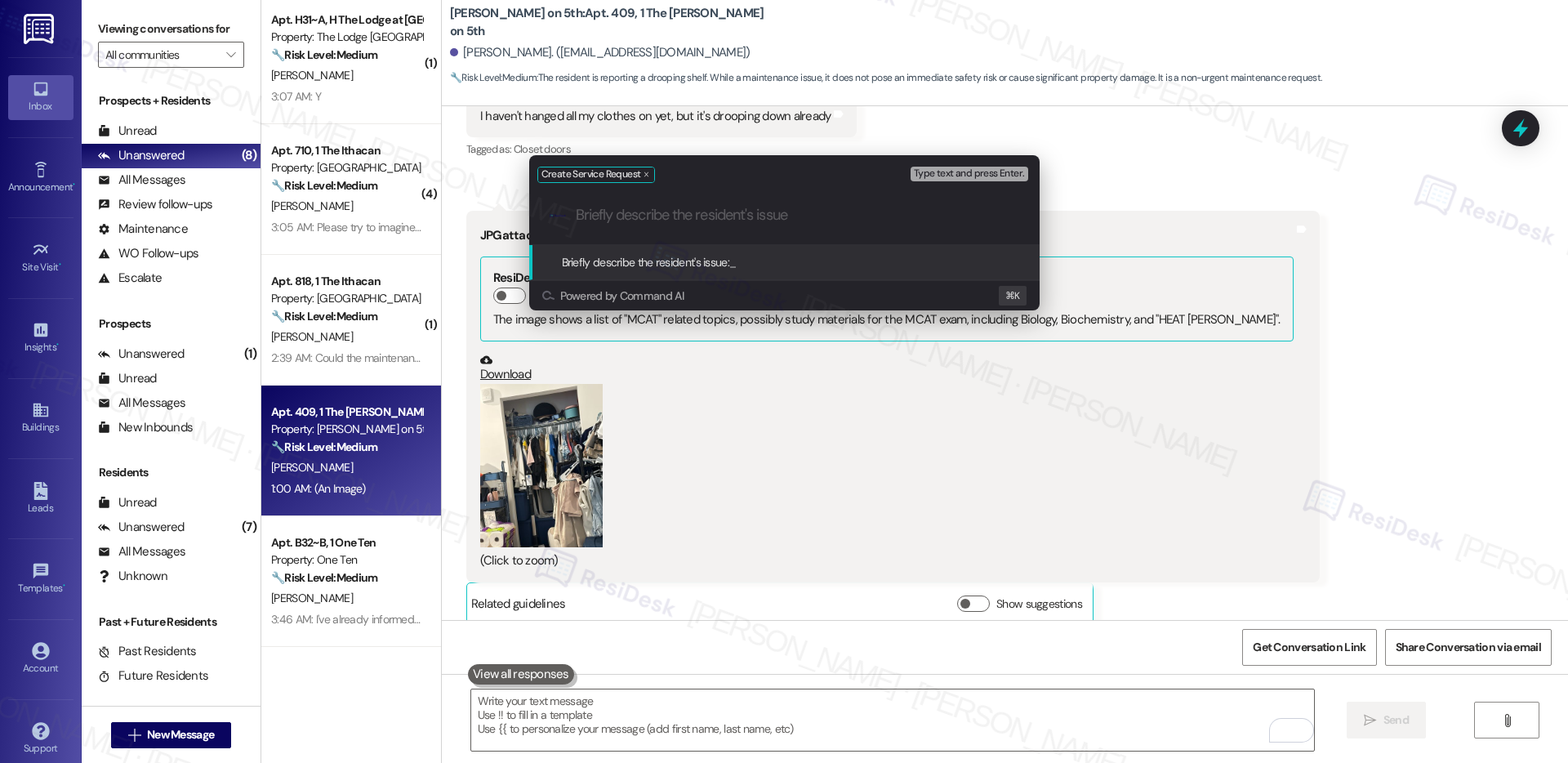
click at [659, 221] on input "Briefly describe the resident's issue" at bounding box center [798, 215] width 444 height 18
paste input "Shelf Repair"
click at [609, 220] on input "Shelf Repair" at bounding box center [791, 215] width 431 height 18
click at [712, 220] on input "Shelf Repair" at bounding box center [791, 215] width 431 height 18
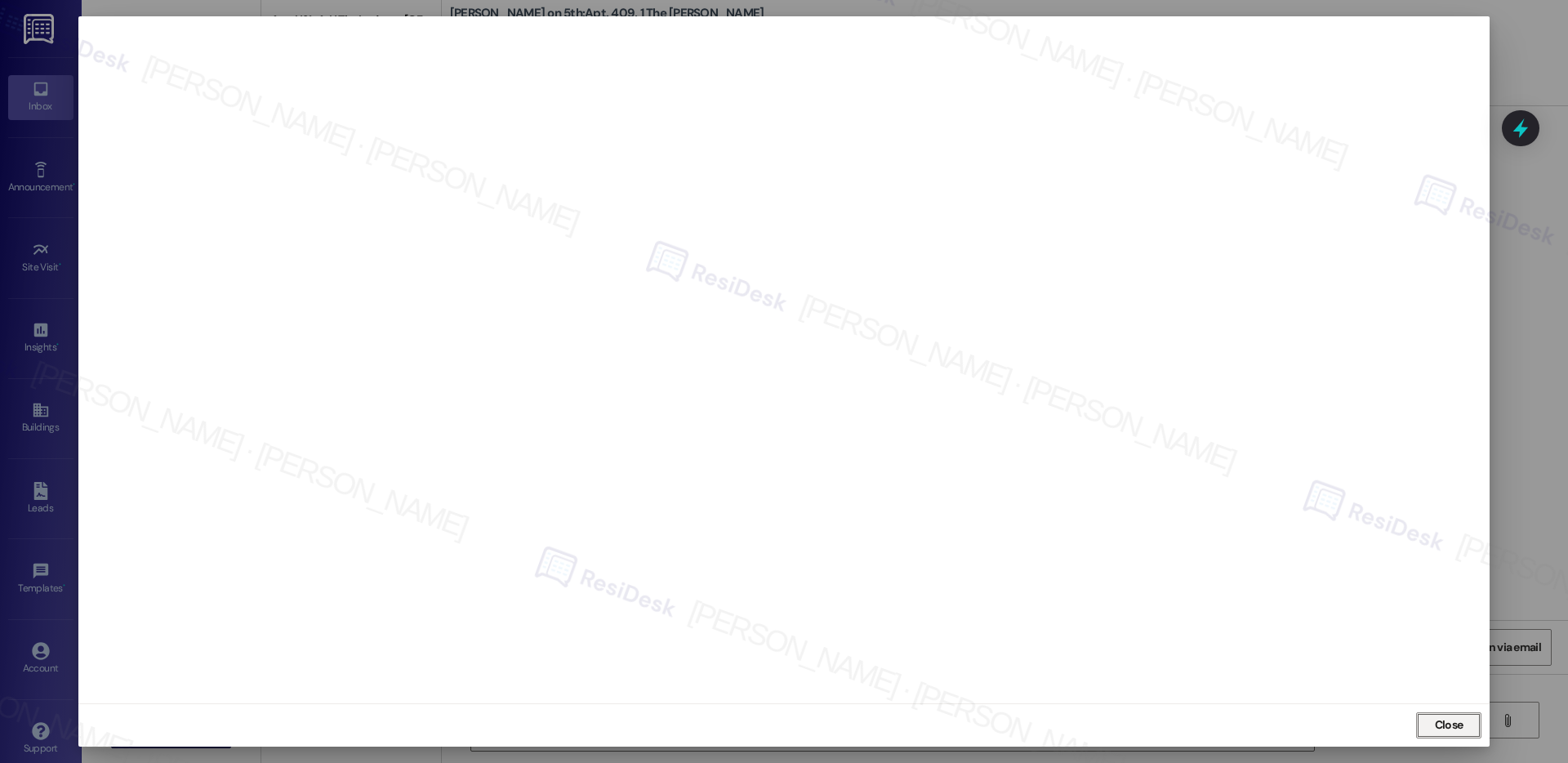
click at [1445, 727] on span "Close" at bounding box center [1449, 725] width 29 height 18
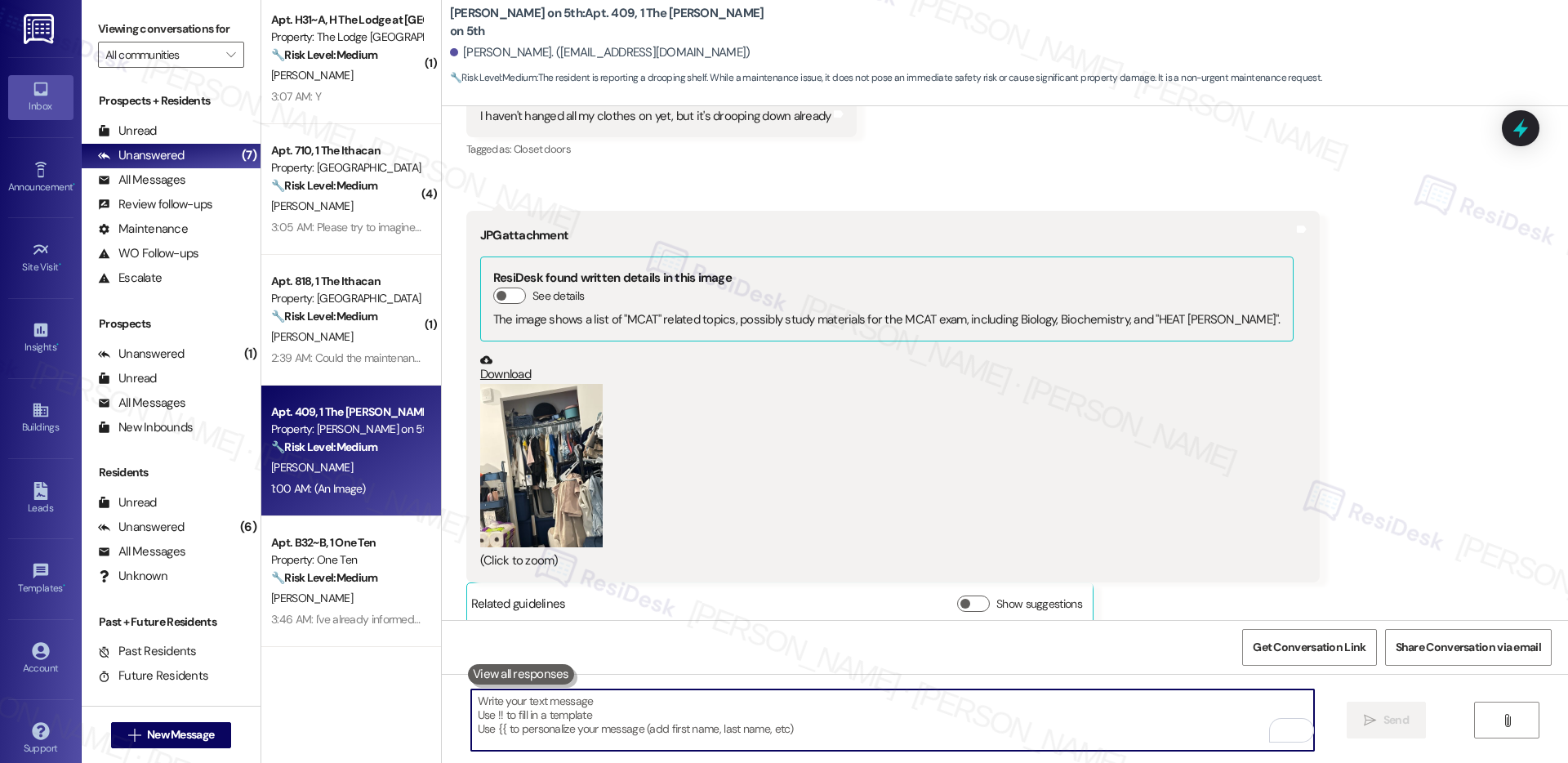
click at [1010, 714] on textarea "To enrich screen reader interactions, please activate Accessibility in Grammarl…" at bounding box center [892, 720] width 843 height 61
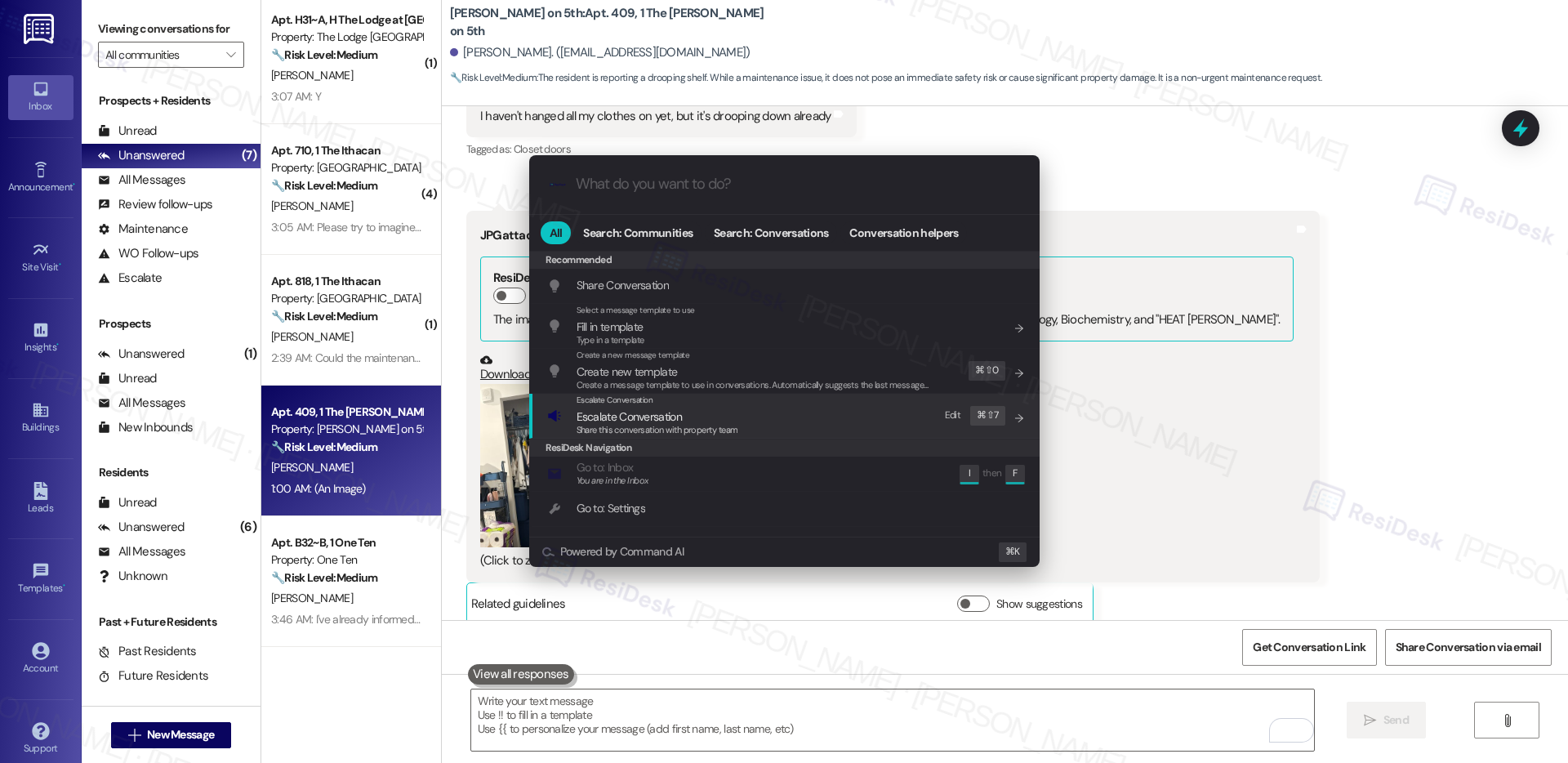
click at [773, 422] on div "Escalate Conversation Escalate Conversation Share this conversation with proper…" at bounding box center [786, 416] width 478 height 44
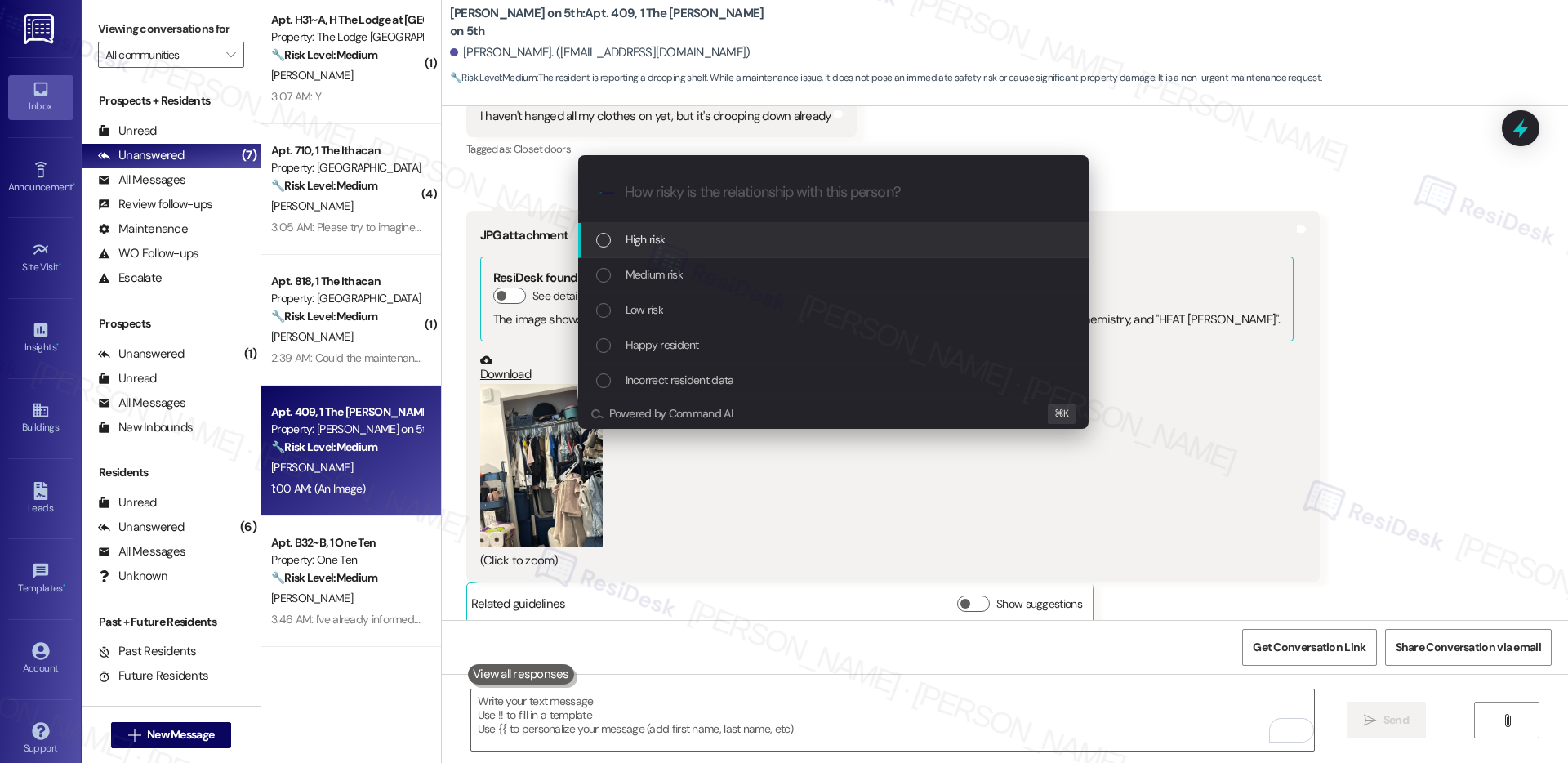
click at [762, 234] on div "High risk" at bounding box center [835, 239] width 478 height 18
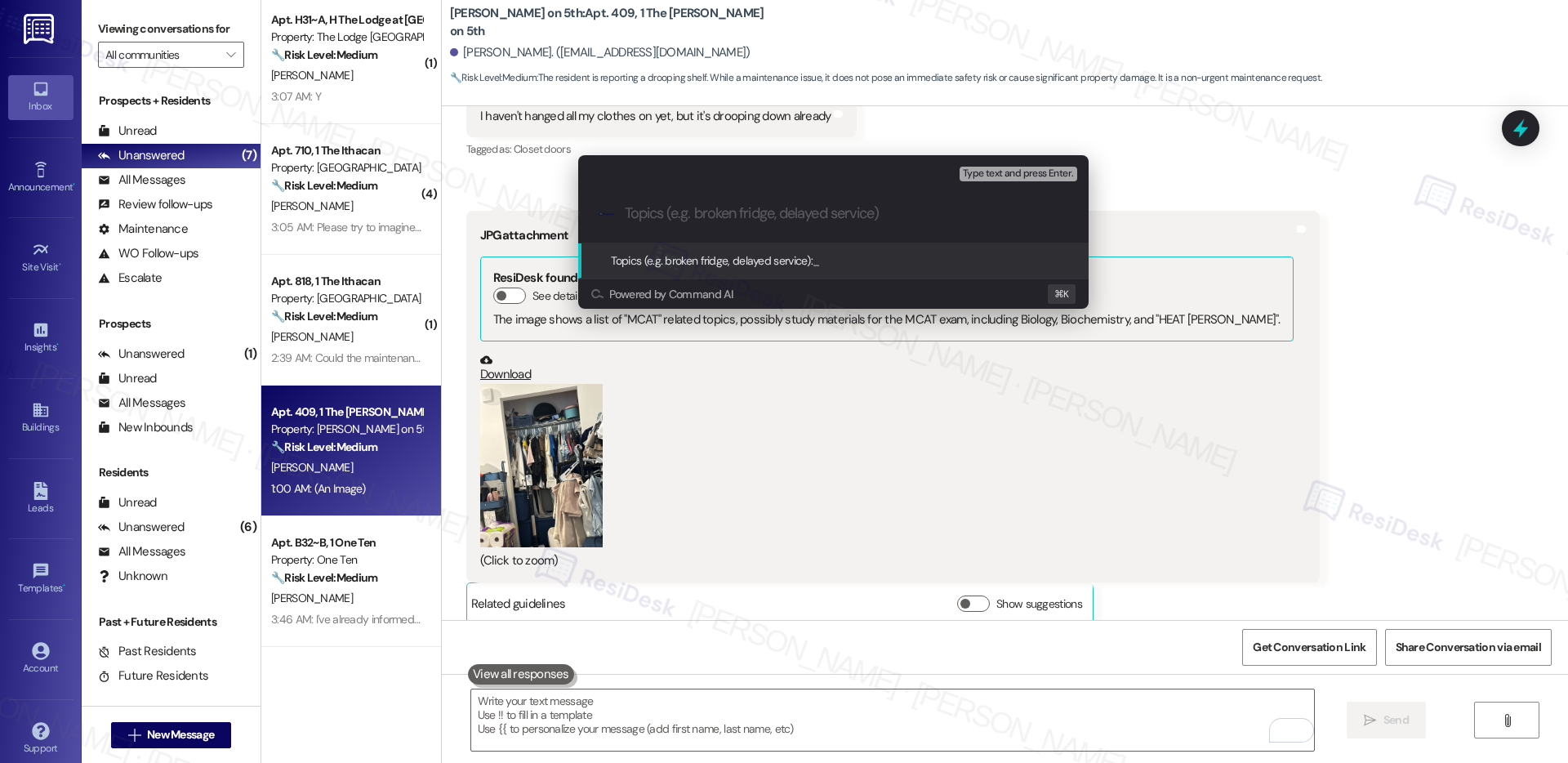
paste input "Work order submitted by Residesk | Work order #12944636 - Shelp Dropping"
type input "Work order submitted by Residesk | Work order #12944636 - Shelp Dropping"
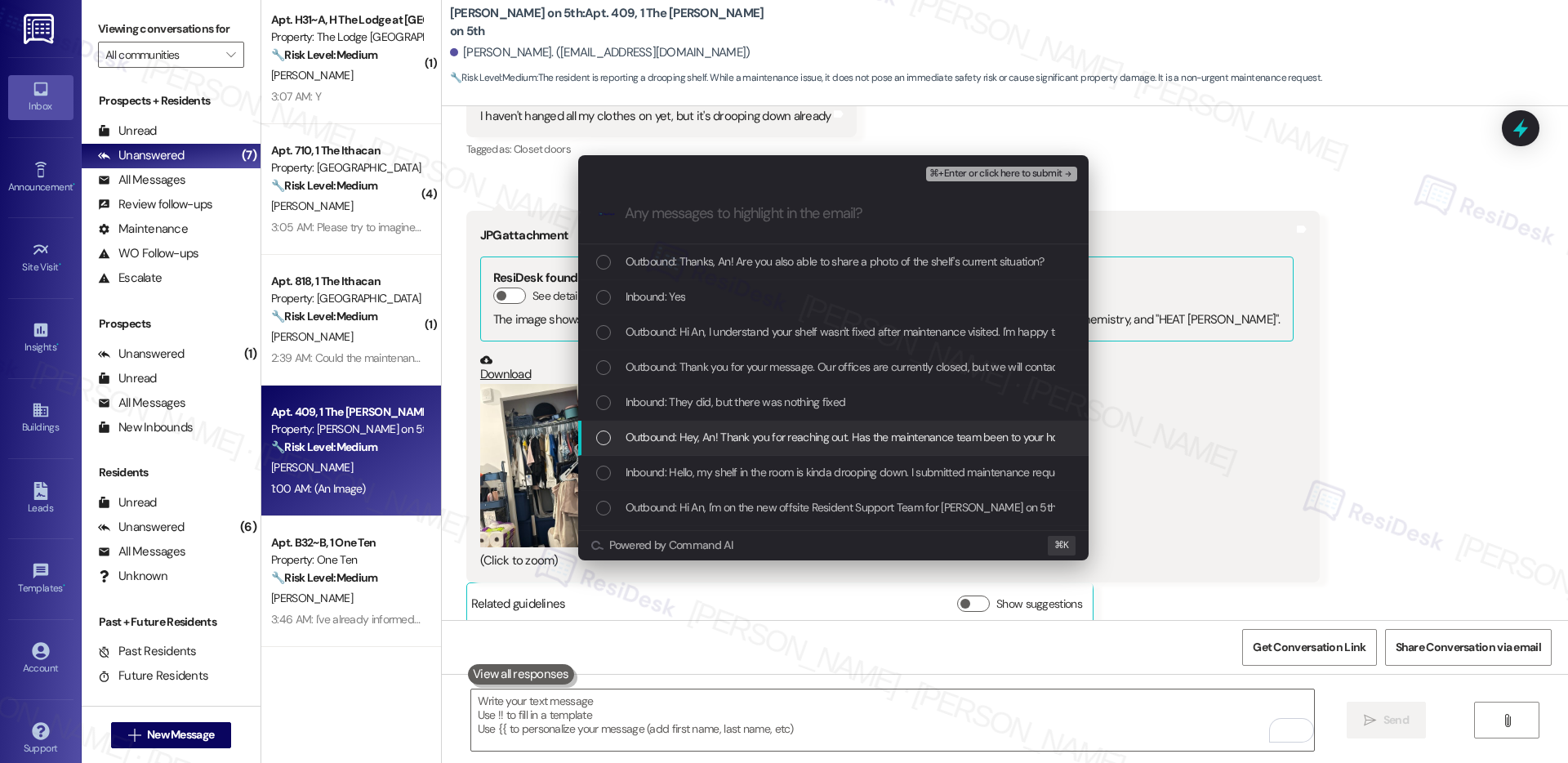
scroll to position [72, 0]
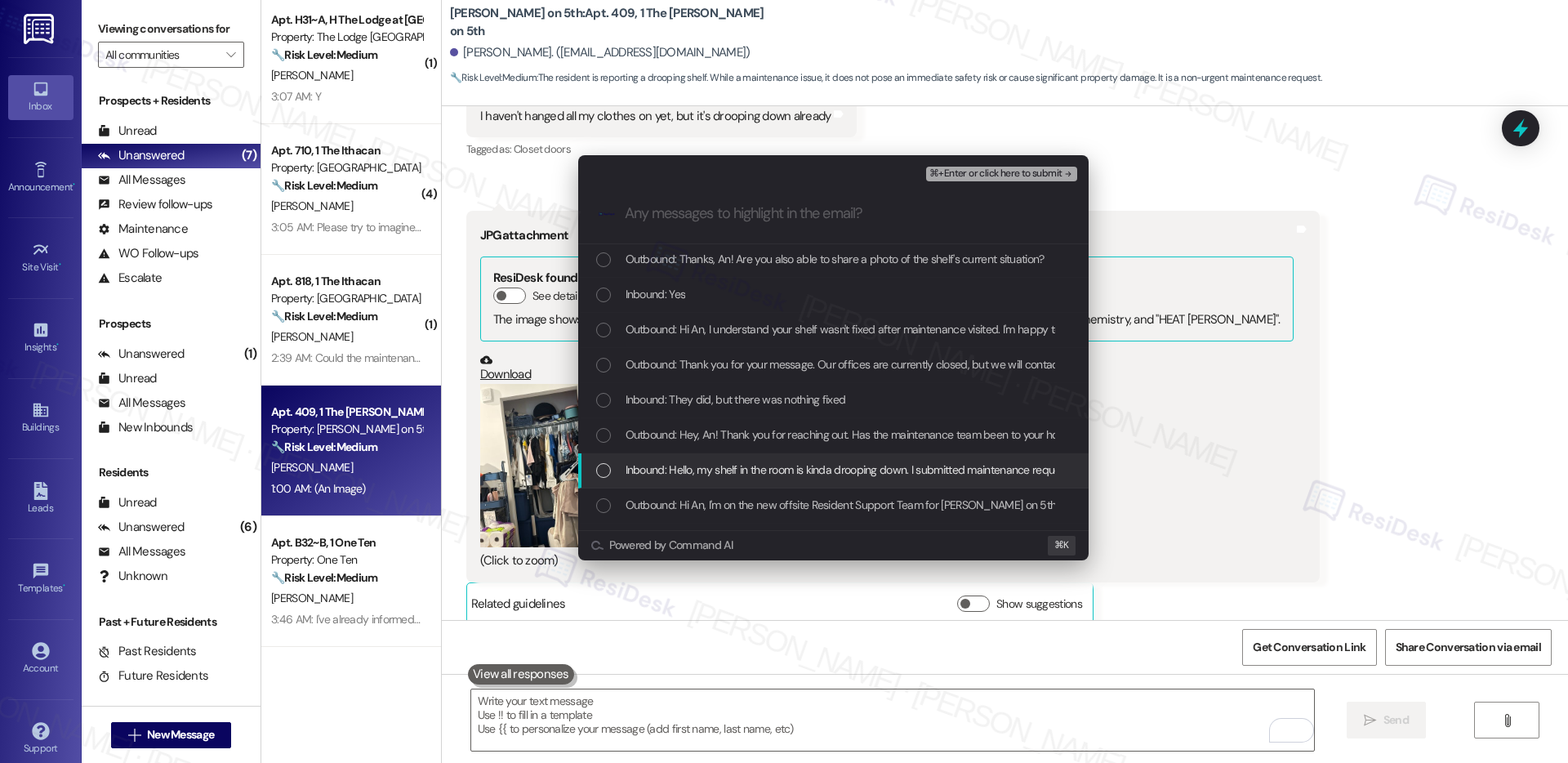
click at [701, 475] on span "Inbound: Hello, my shelf in the room is kinda drooping down. I submitted mainte…" at bounding box center [998, 470] width 745 height 18
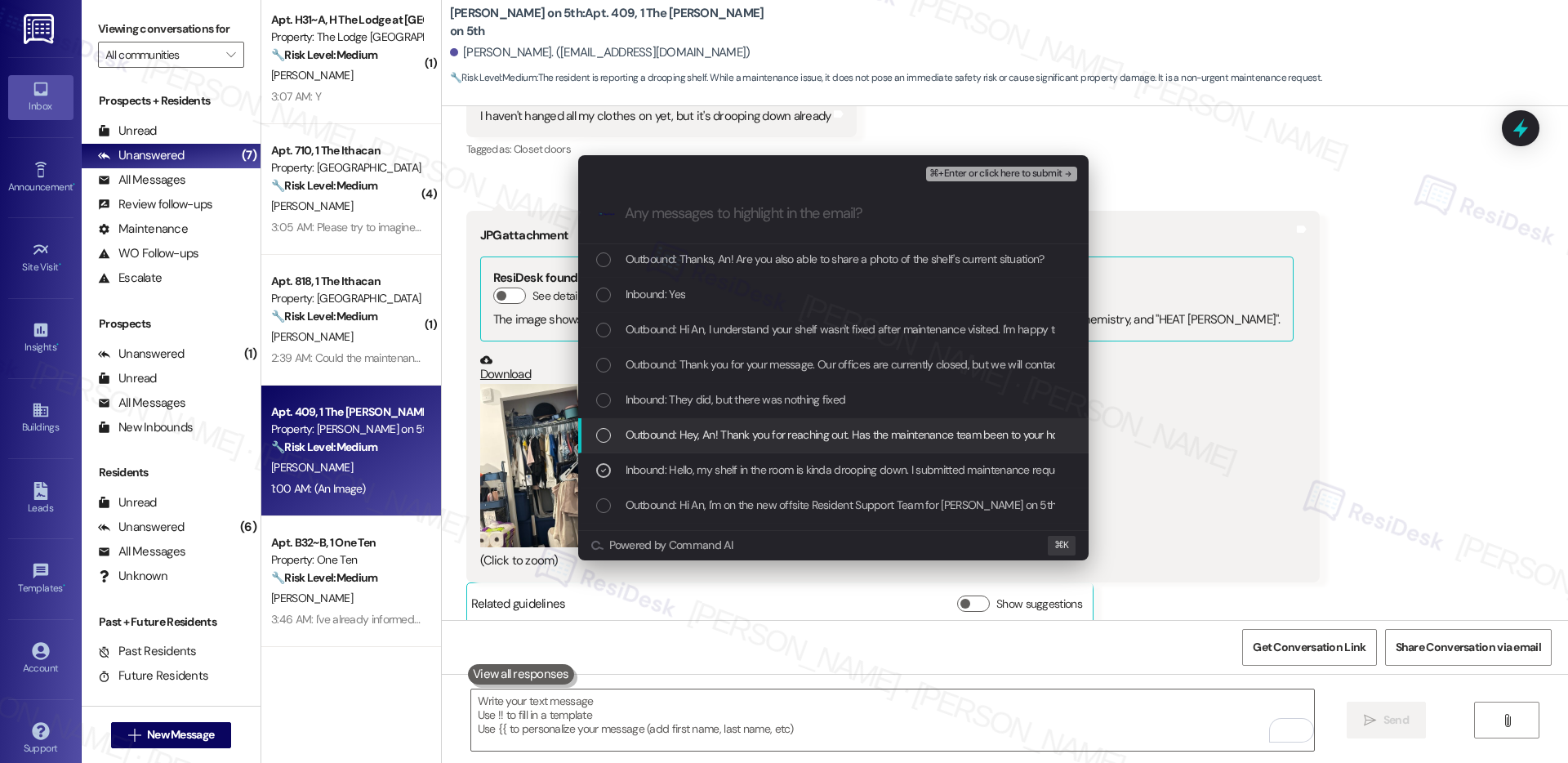
click at [729, 431] on span "Outbound: Hey, An! Thank you for reaching out. Has the maintenance team been to…" at bounding box center [865, 434] width 478 height 18
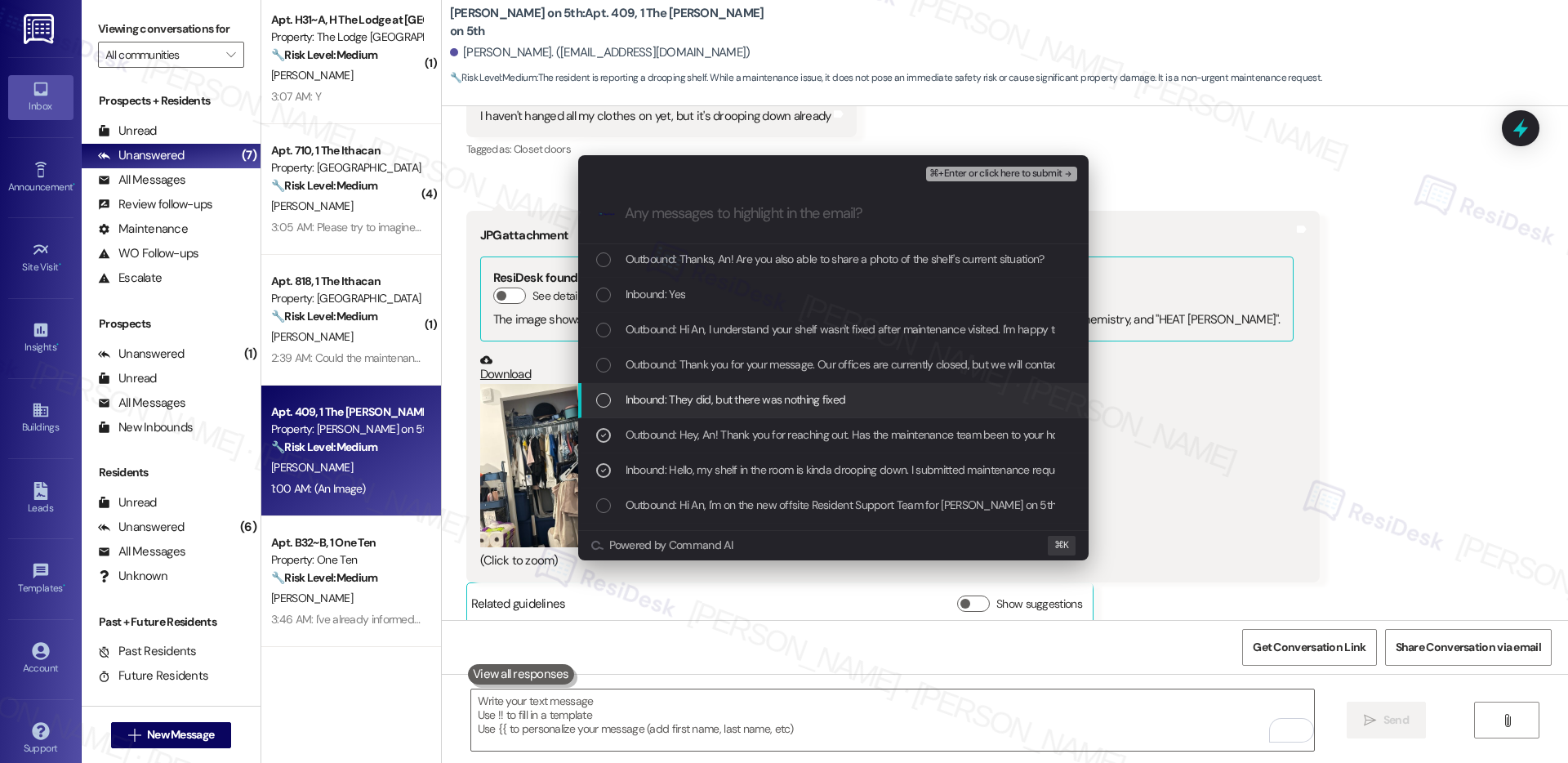
click at [752, 397] on span "Inbound: They did, but there was nothing fixed" at bounding box center [736, 399] width 221 height 18
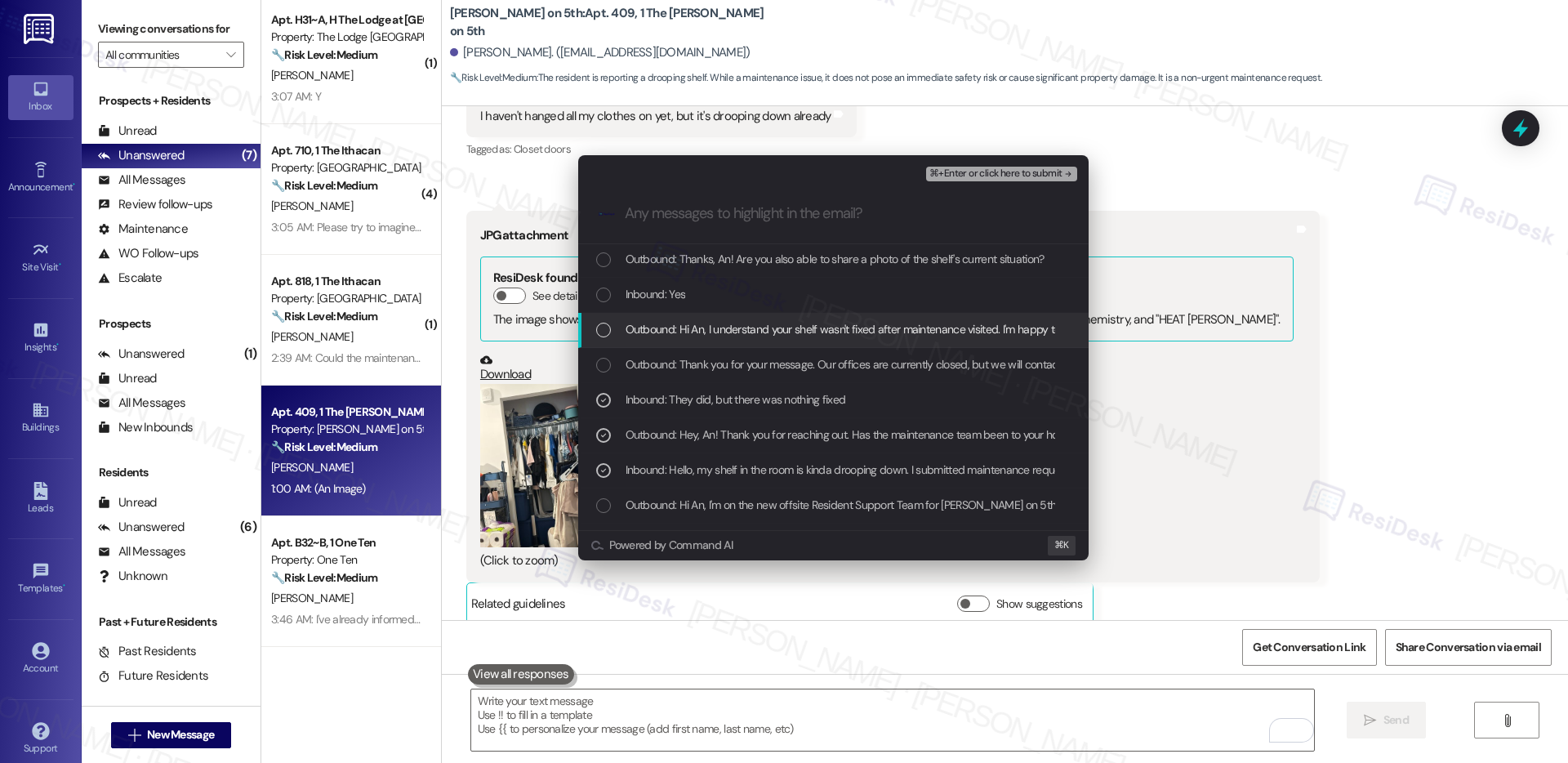
click at [792, 331] on span "Outbound: Hi An, I understand your shelf wasn't fixed after maintenance visited…" at bounding box center [1159, 329] width 1067 height 18
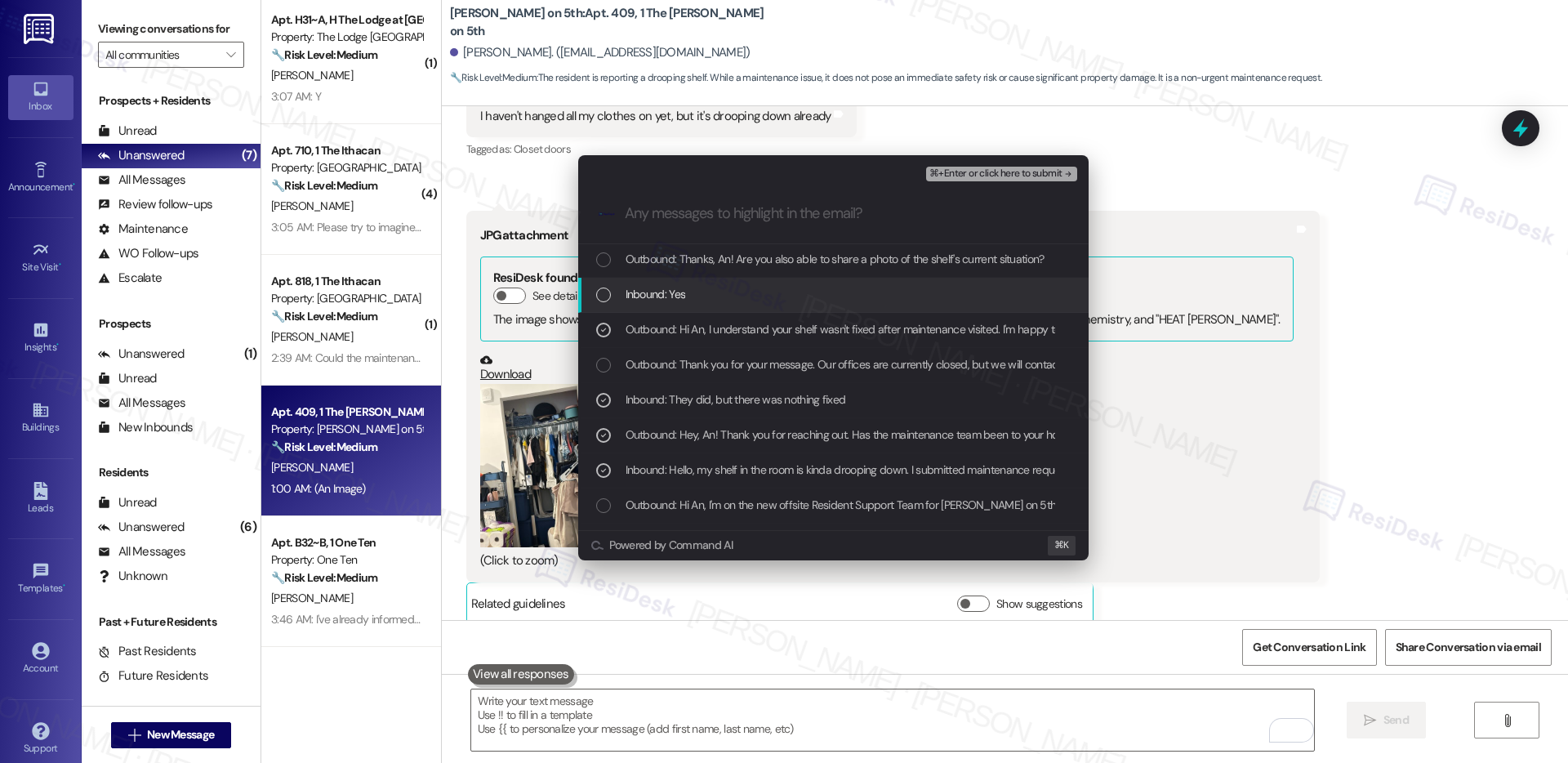
click at [813, 293] on div "Inbound: Yes" at bounding box center [835, 294] width 478 height 18
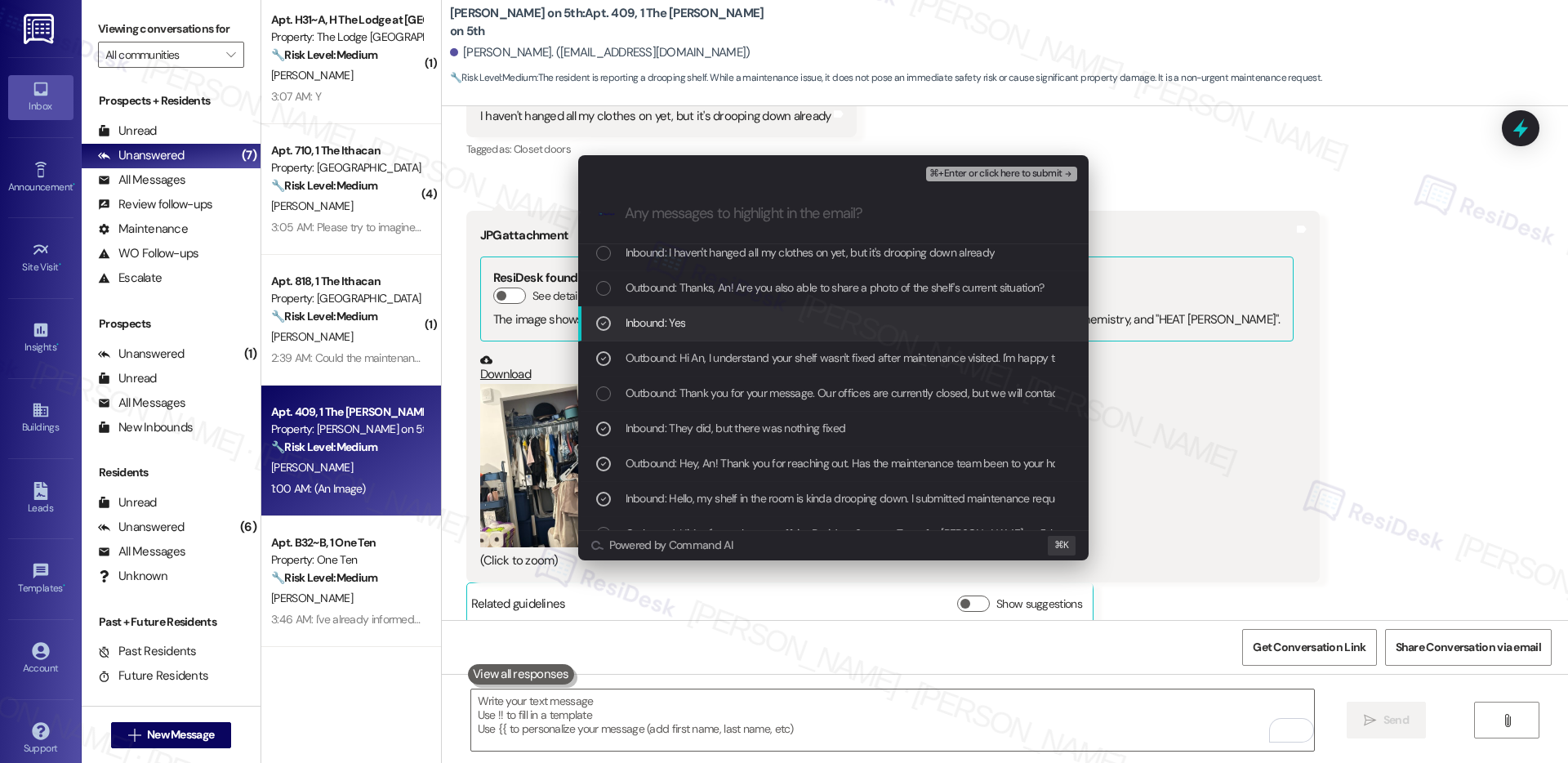
scroll to position [36, 0]
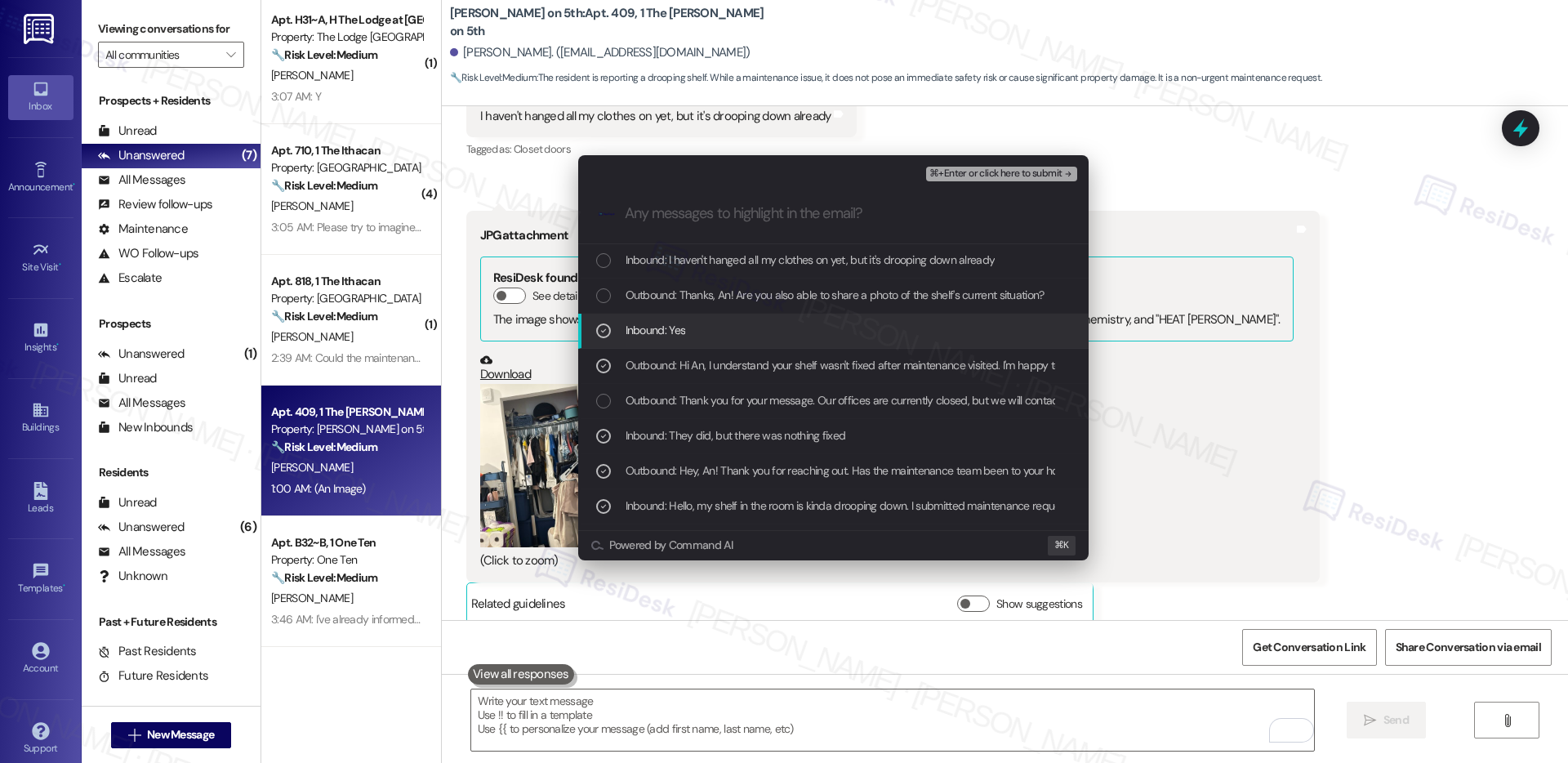
click at [813, 293] on span "Outbound: Thanks, An! Are you also able to share a photo of the shelf's current…" at bounding box center [835, 295] width 419 height 18
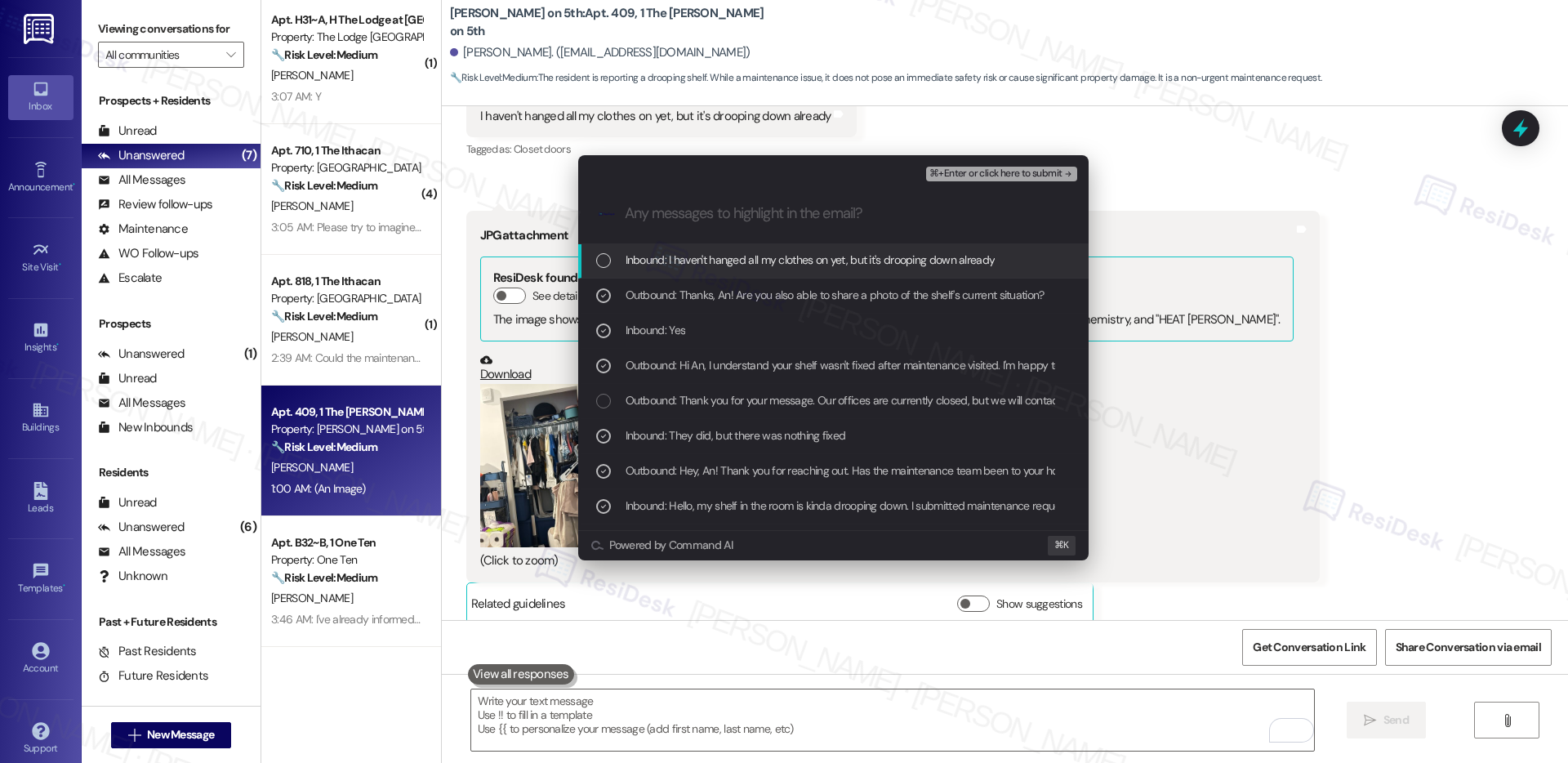
click at [837, 261] on span "Inbound: I haven't hanged all my clothes on yet, but it's drooping down already" at bounding box center [811, 259] width 370 height 18
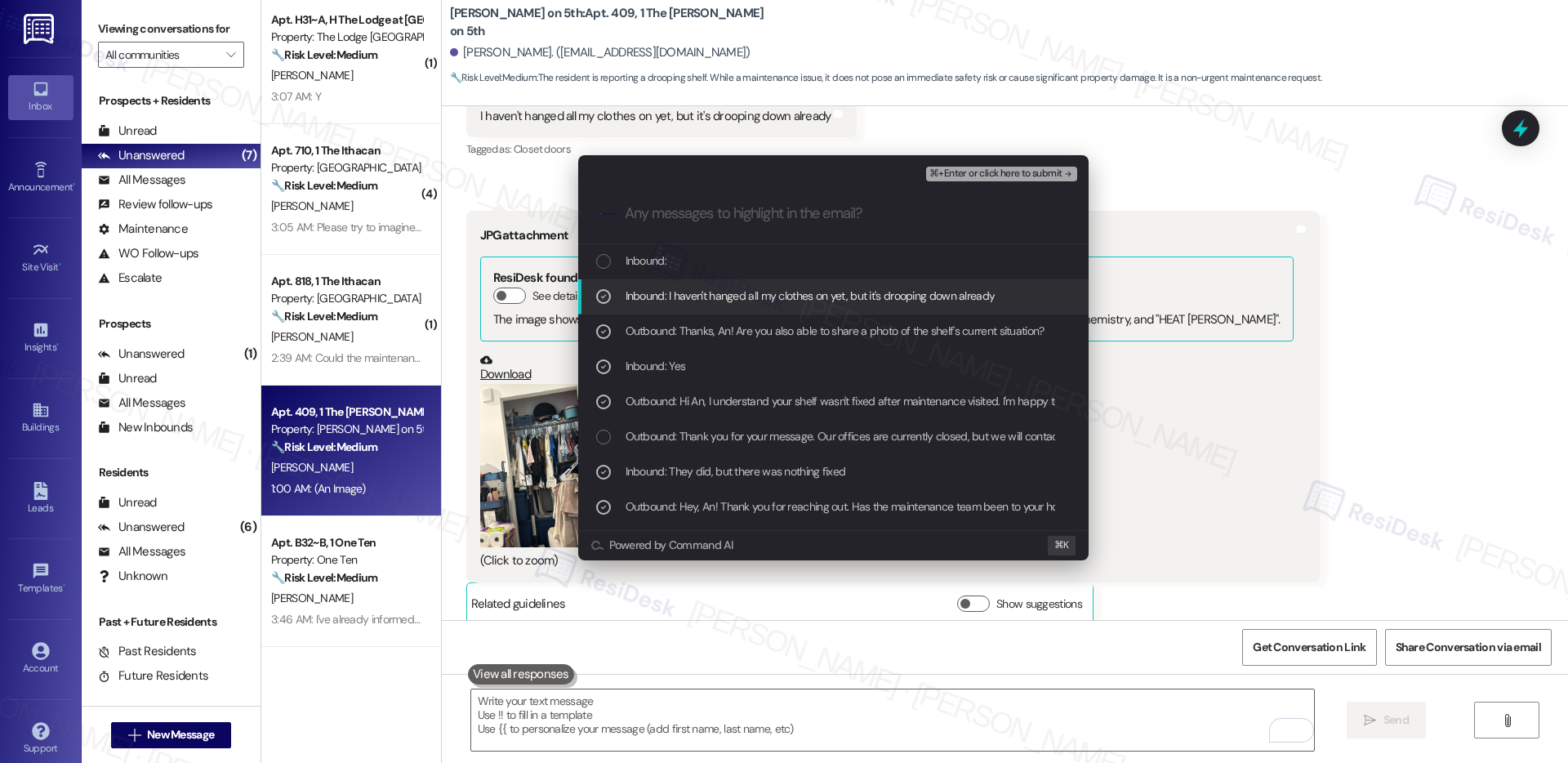
click at [837, 261] on div "Inbound:" at bounding box center [835, 260] width 478 height 18
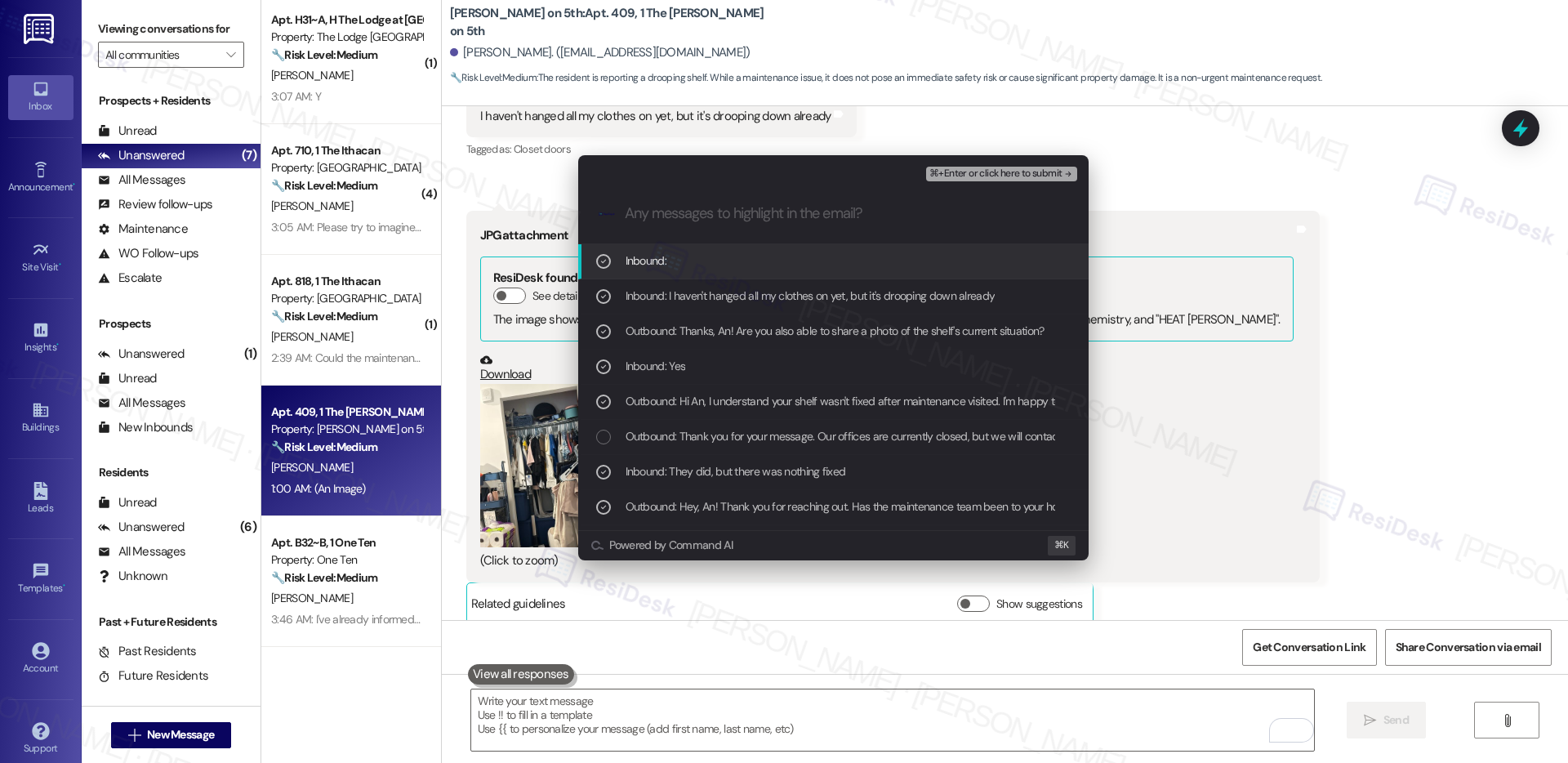
click at [981, 169] on span "⌘+Enter or click here to submit" at bounding box center [995, 173] width 132 height 11
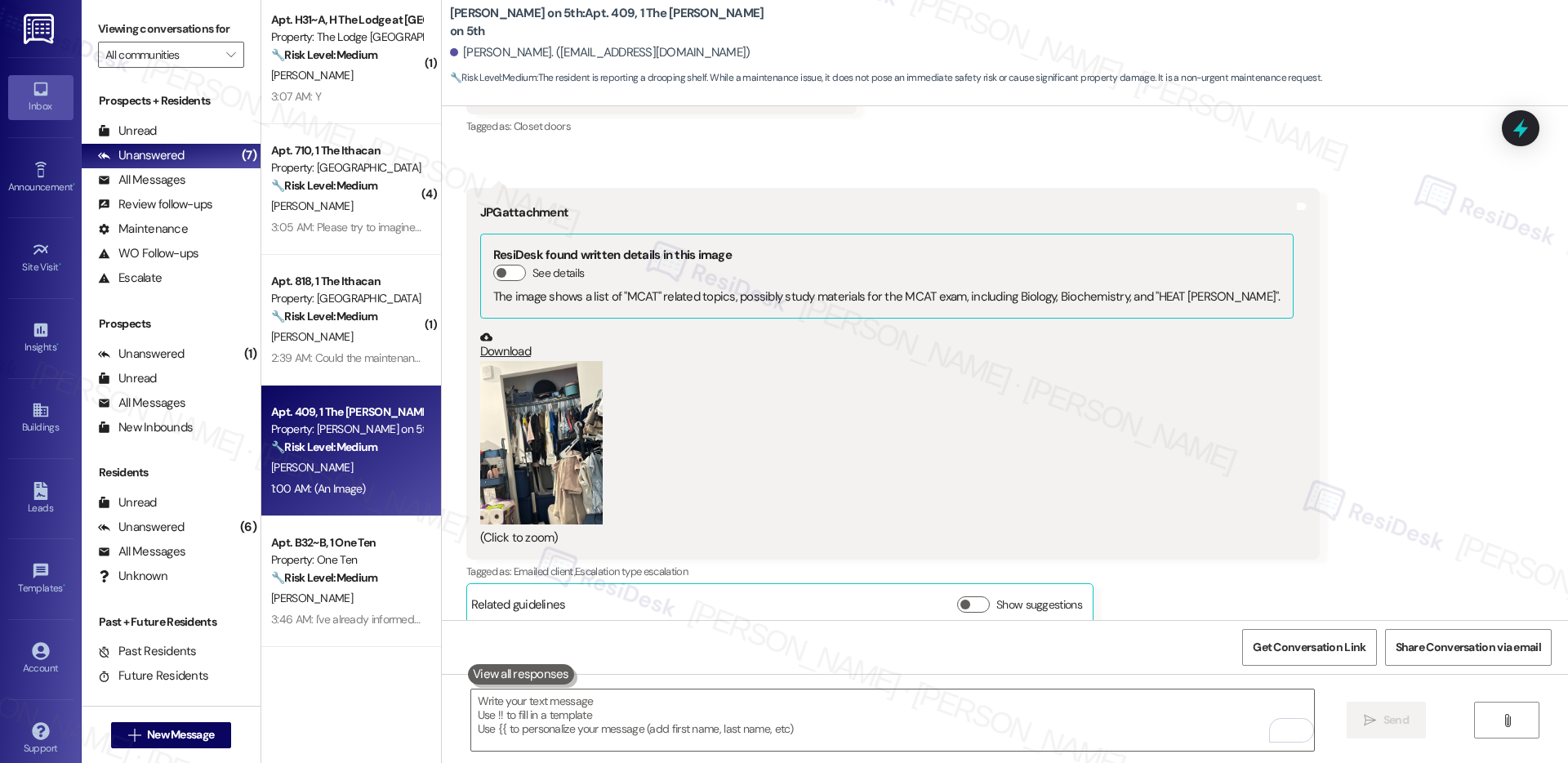
scroll to position [1559, 0]
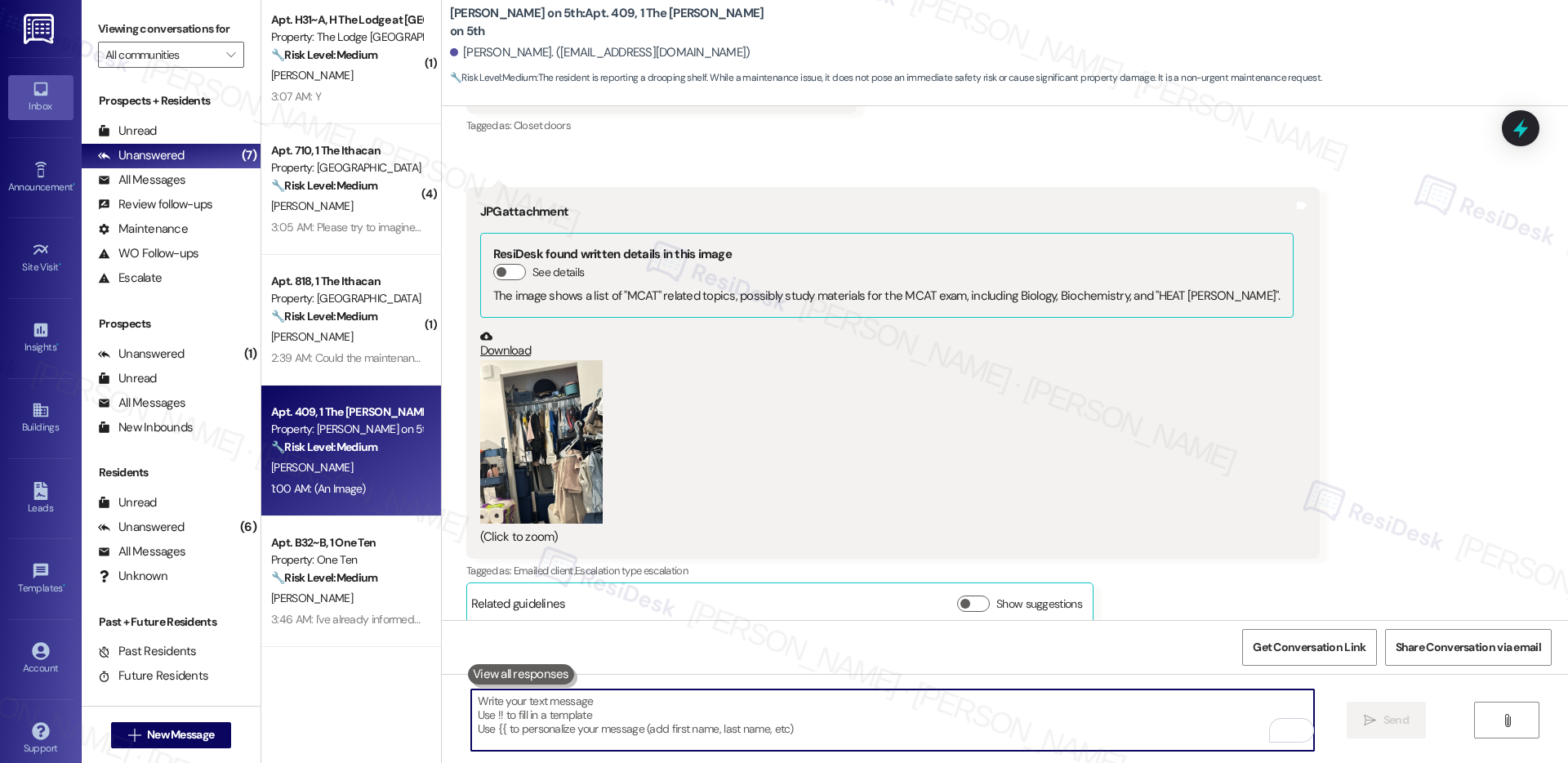
click at [726, 710] on textarea "To enrich screen reader interactions, please activate Accessibility in Grammarl…" at bounding box center [892, 720] width 843 height 61
paste textarea "Thank you, {{first_name}}. The request has been submitted. Our maintenance team…"
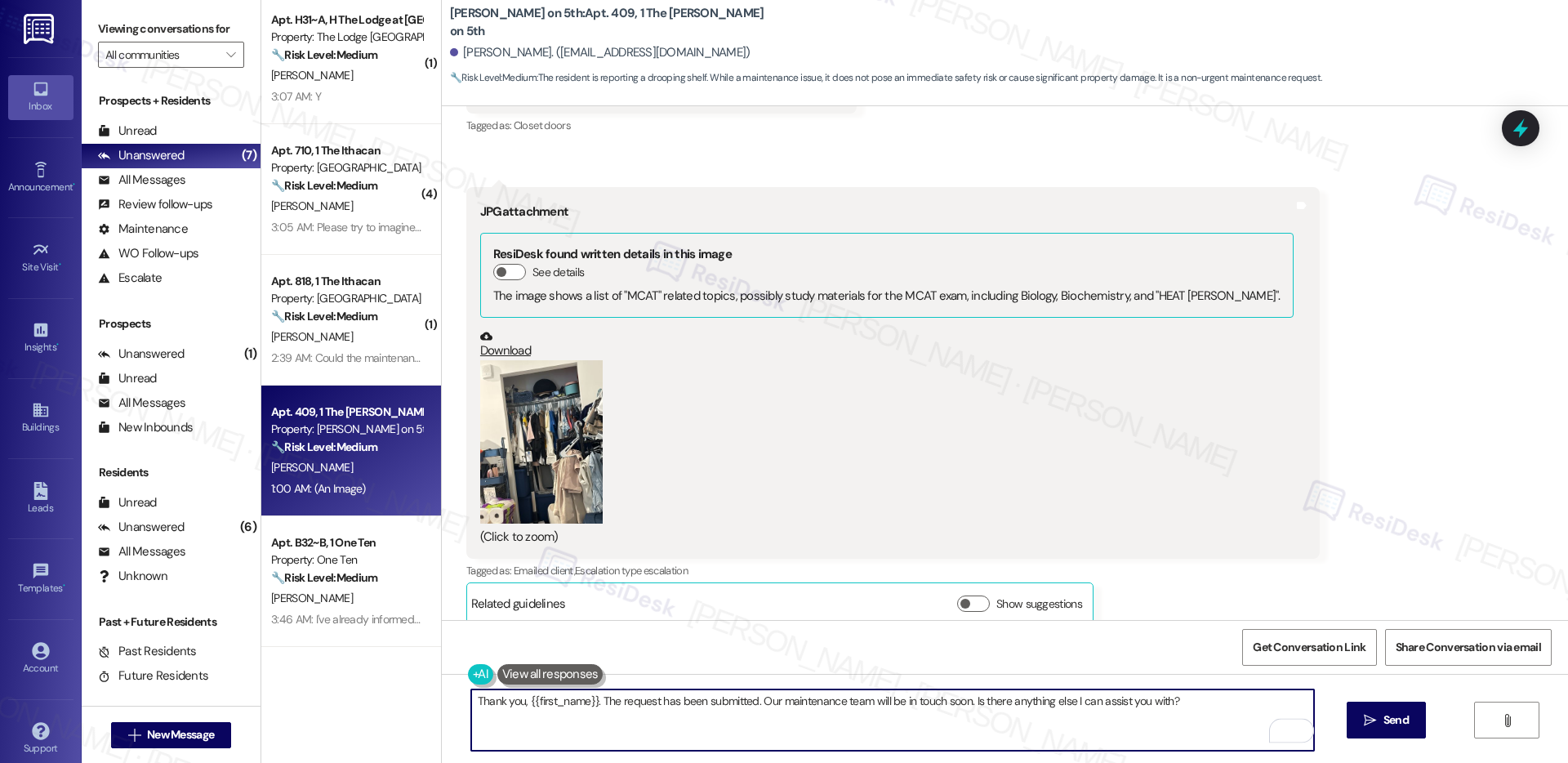
scroll to position [1005, 0]
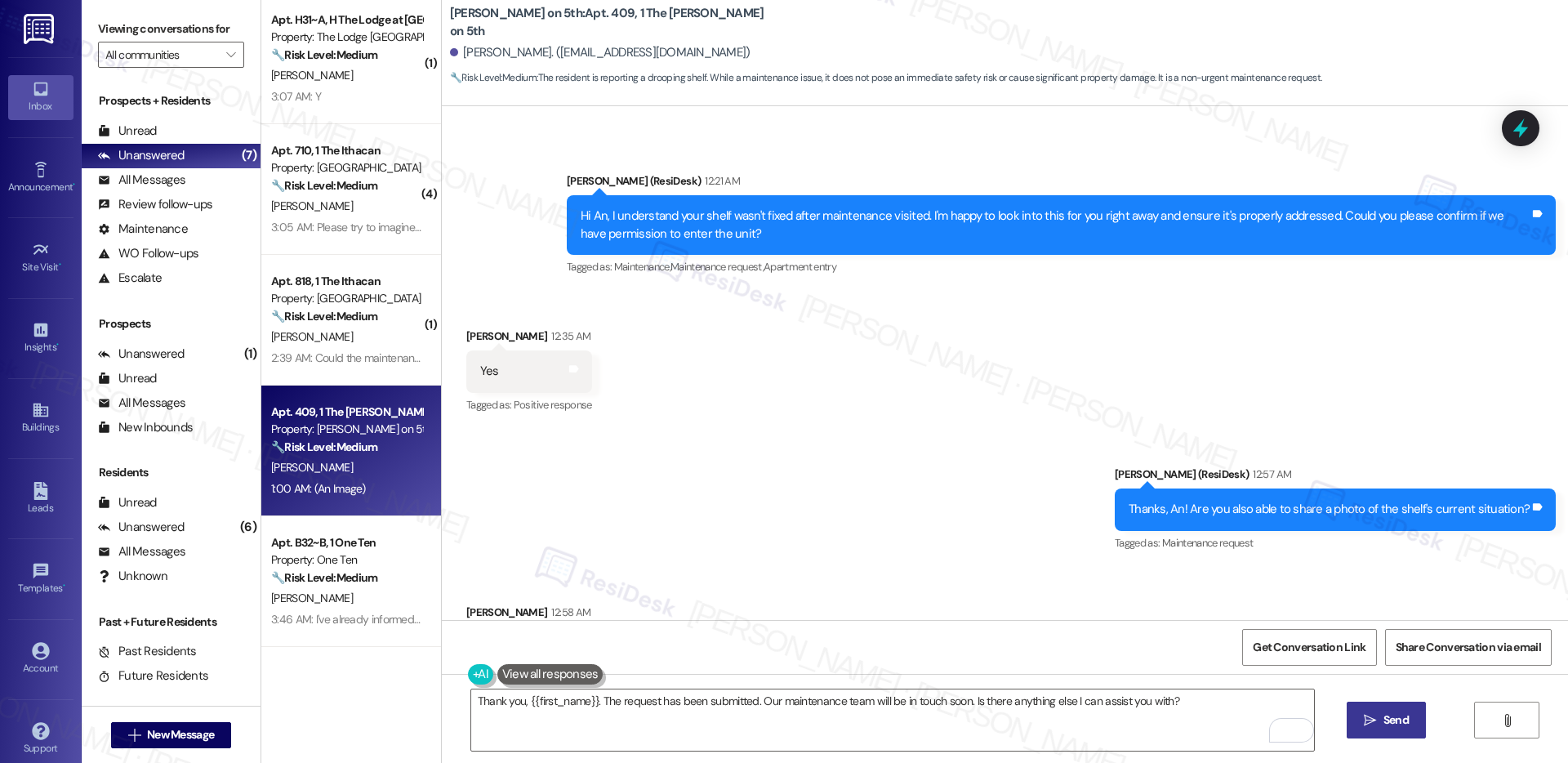
click at [1389, 717] on span "Send" at bounding box center [1396, 721] width 25 height 18
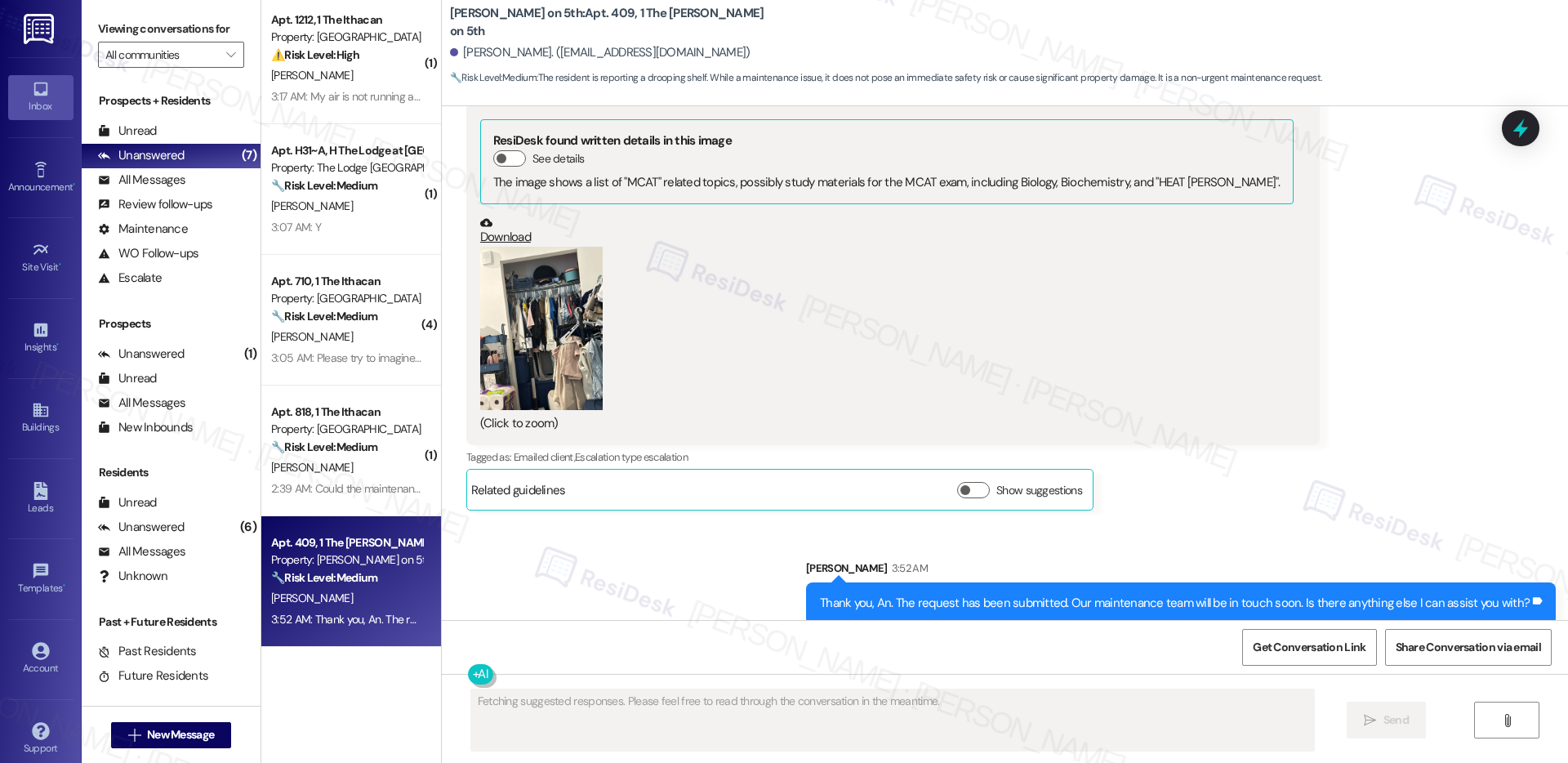
scroll to position [138, 0]
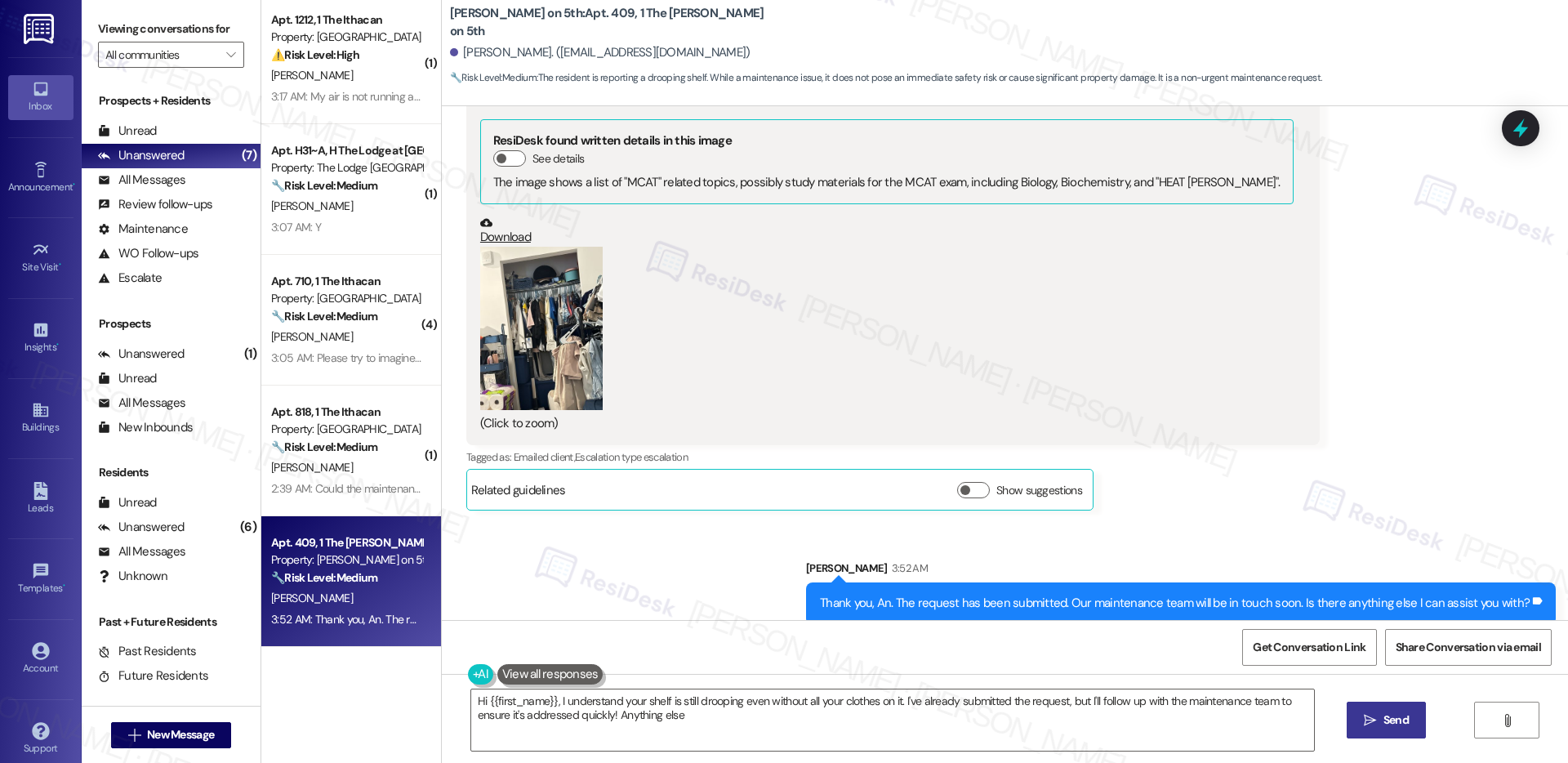
type textarea "Hi {{first_name}}, I understand your shelf is still drooping even without all y…"
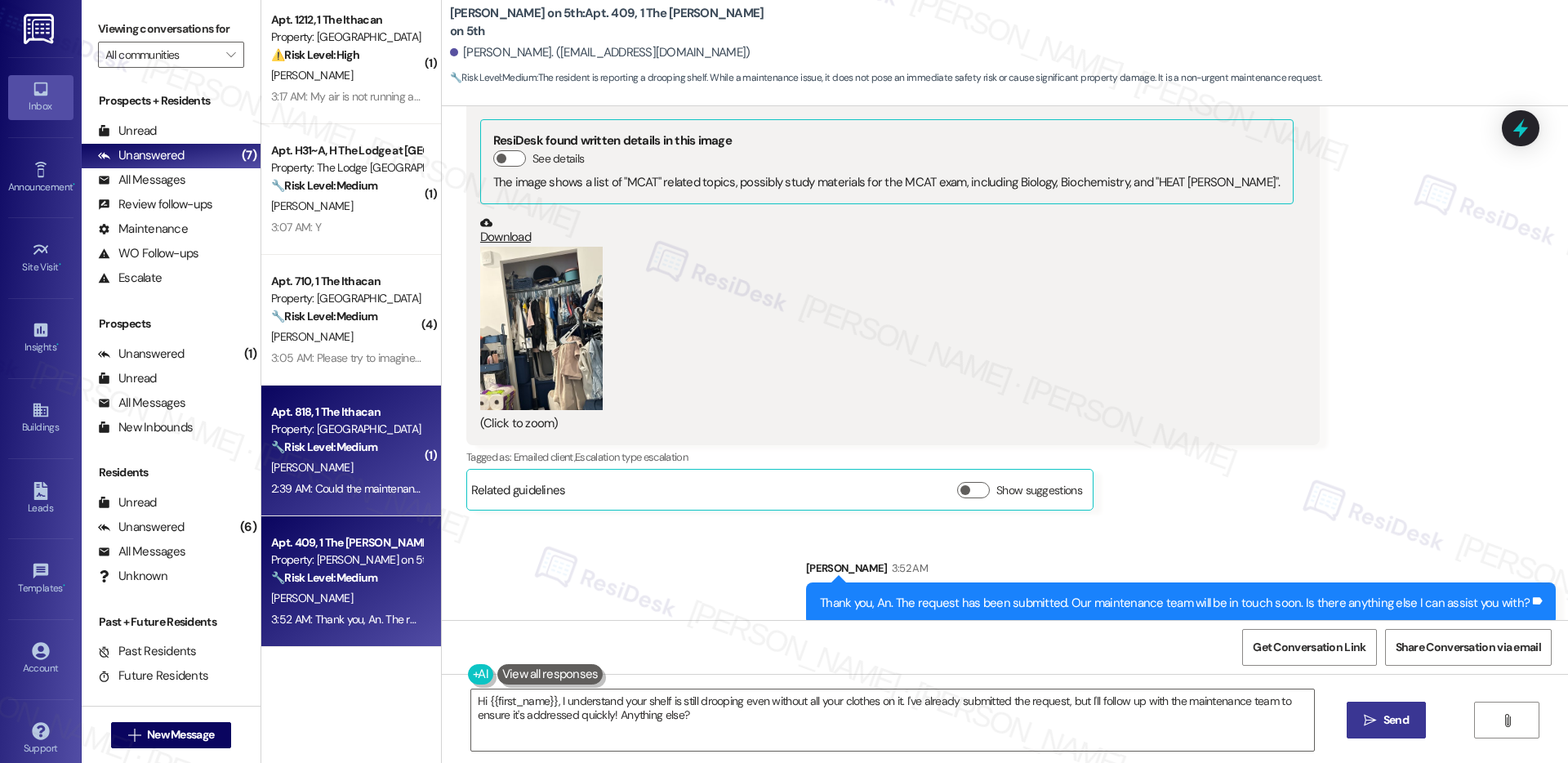
click at [347, 462] on div "H. Wang" at bounding box center [347, 467] width 154 height 20
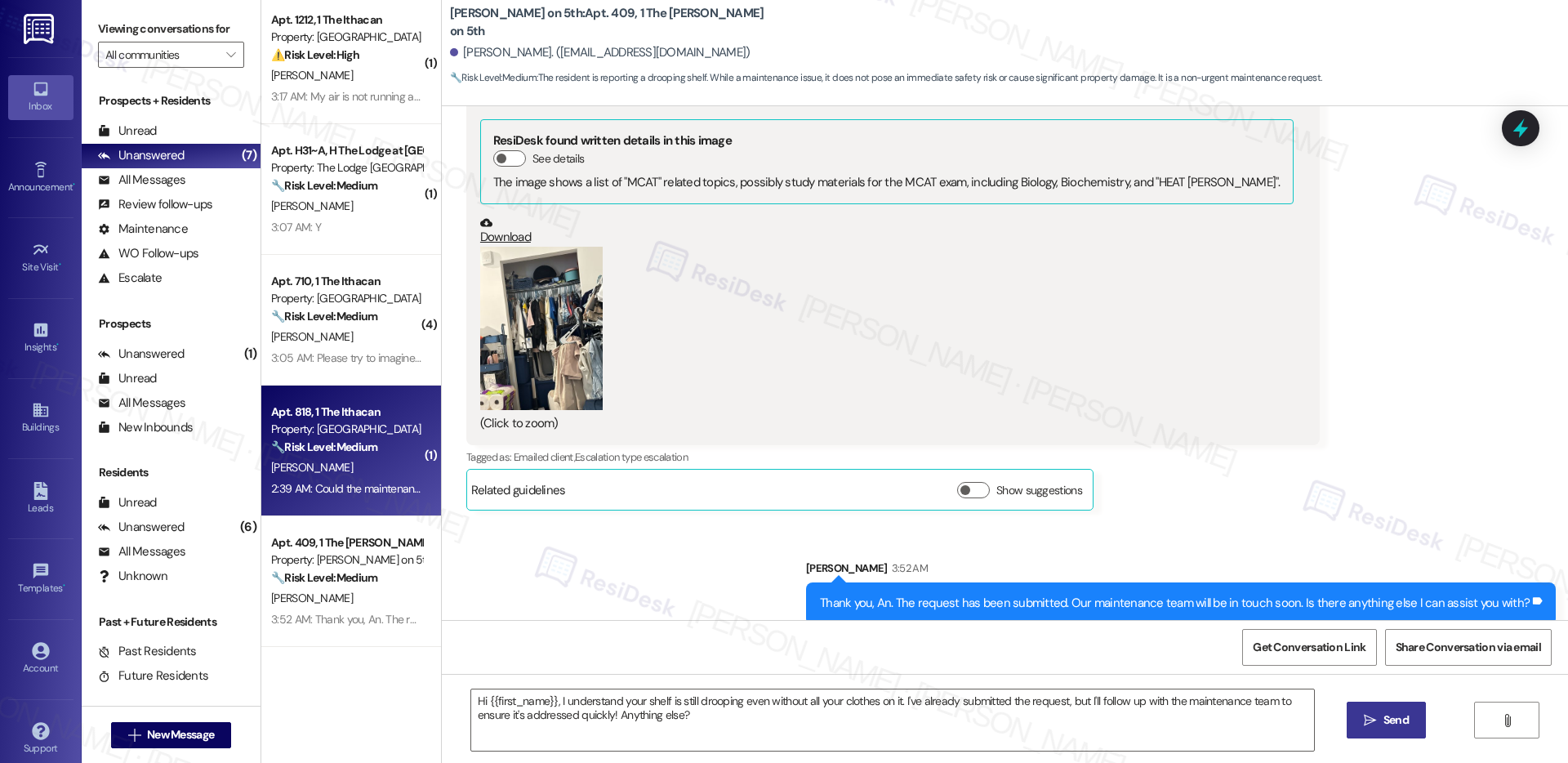
type textarea "Fetching suggested responses. Please feel free to read through the conversation…"
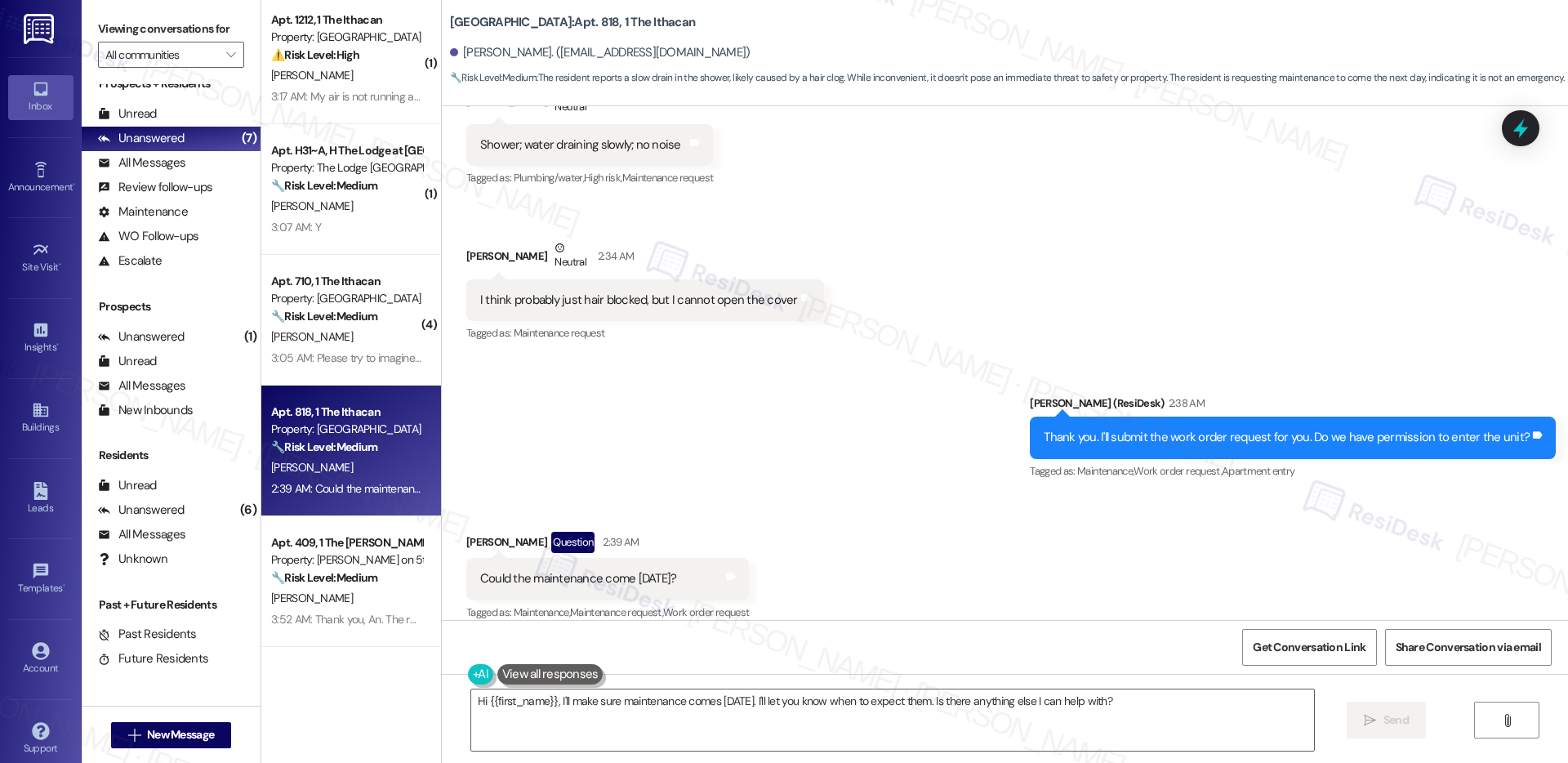
scroll to position [18, 0]
click at [634, 703] on textarea "Hi {{first_name}}, I'll make sure maintenance comes tomorrow. I'll let you know…" at bounding box center [892, 720] width 843 height 61
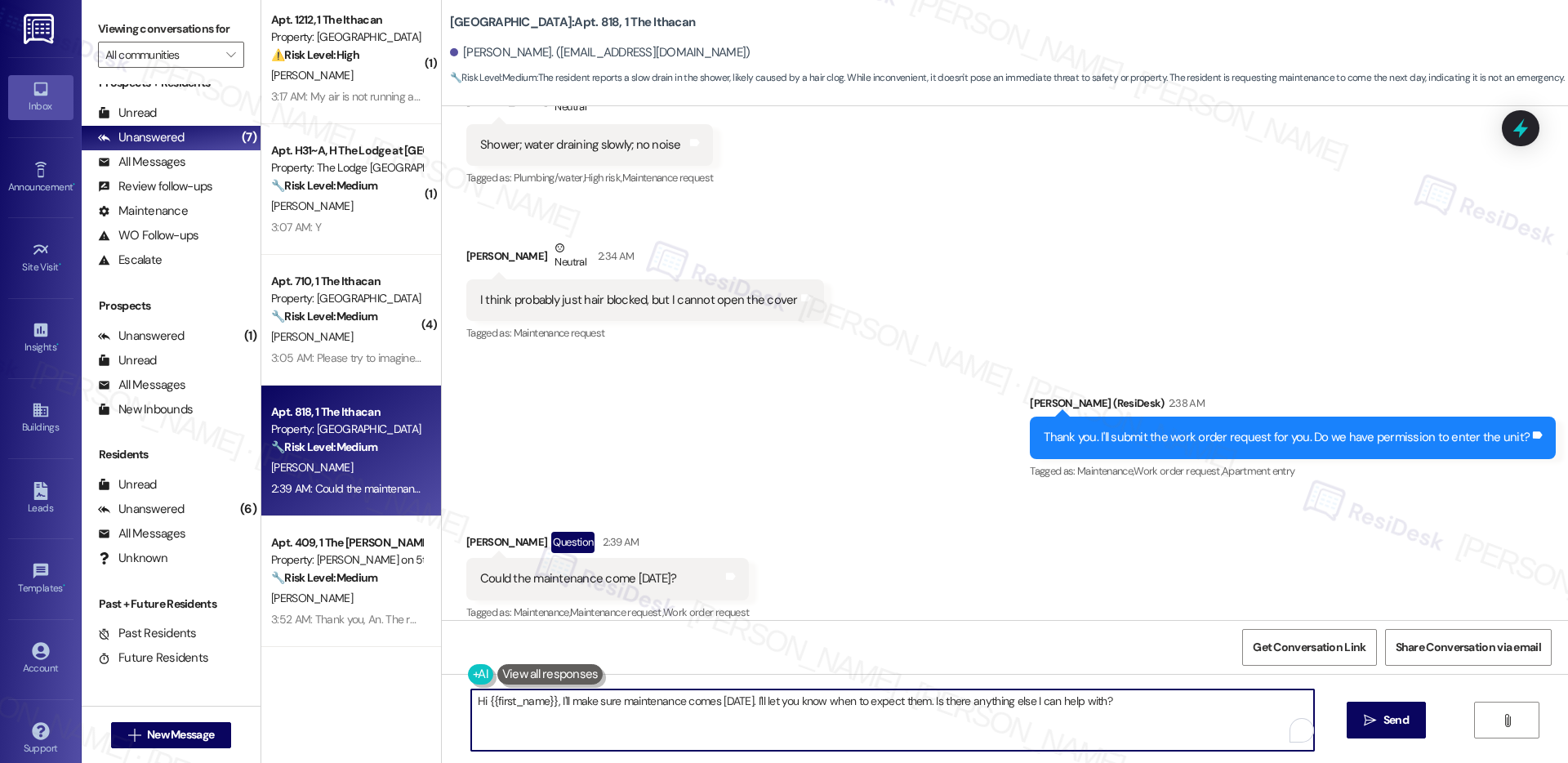
click at [634, 703] on textarea "Hi {{first_name}}, I'll make sure maintenance comes tomorrow. I'll let you know…" at bounding box center [892, 720] width 843 height 61
paste textarea "I’m unable to provide an exact timeframe, as work orders are prioritized based …"
drag, startPoint x: 882, startPoint y: 703, endPoint x: 1156, endPoint y: 703, distance: 274.0
click at [1156, 703] on textarea "I’m unable to provide an exact timeframe, as work orders are prioritized based …" at bounding box center [892, 720] width 843 height 61
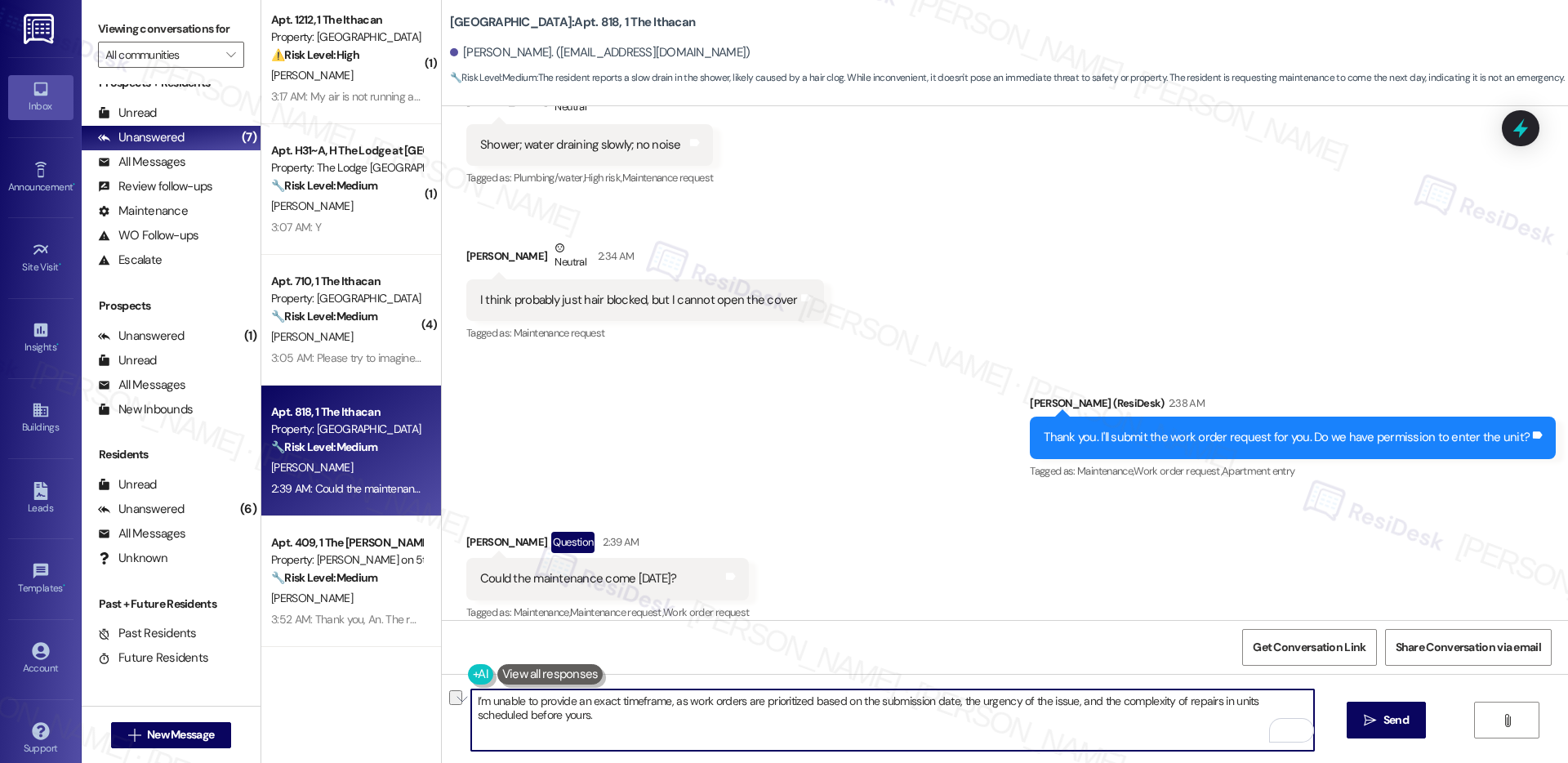
click at [1153, 714] on textarea "I’m unable to provide an exact timeframe, as work orders are prioritized based …" at bounding box center [892, 720] width 843 height 61
click at [1056, 731] on textarea "I’m unable to provide an exact timeframe, as work orders are prioritized based …" at bounding box center [892, 720] width 843 height 61
type textarea "I’m unable to provide an exact timeframe, as work orders are prioritized based …"
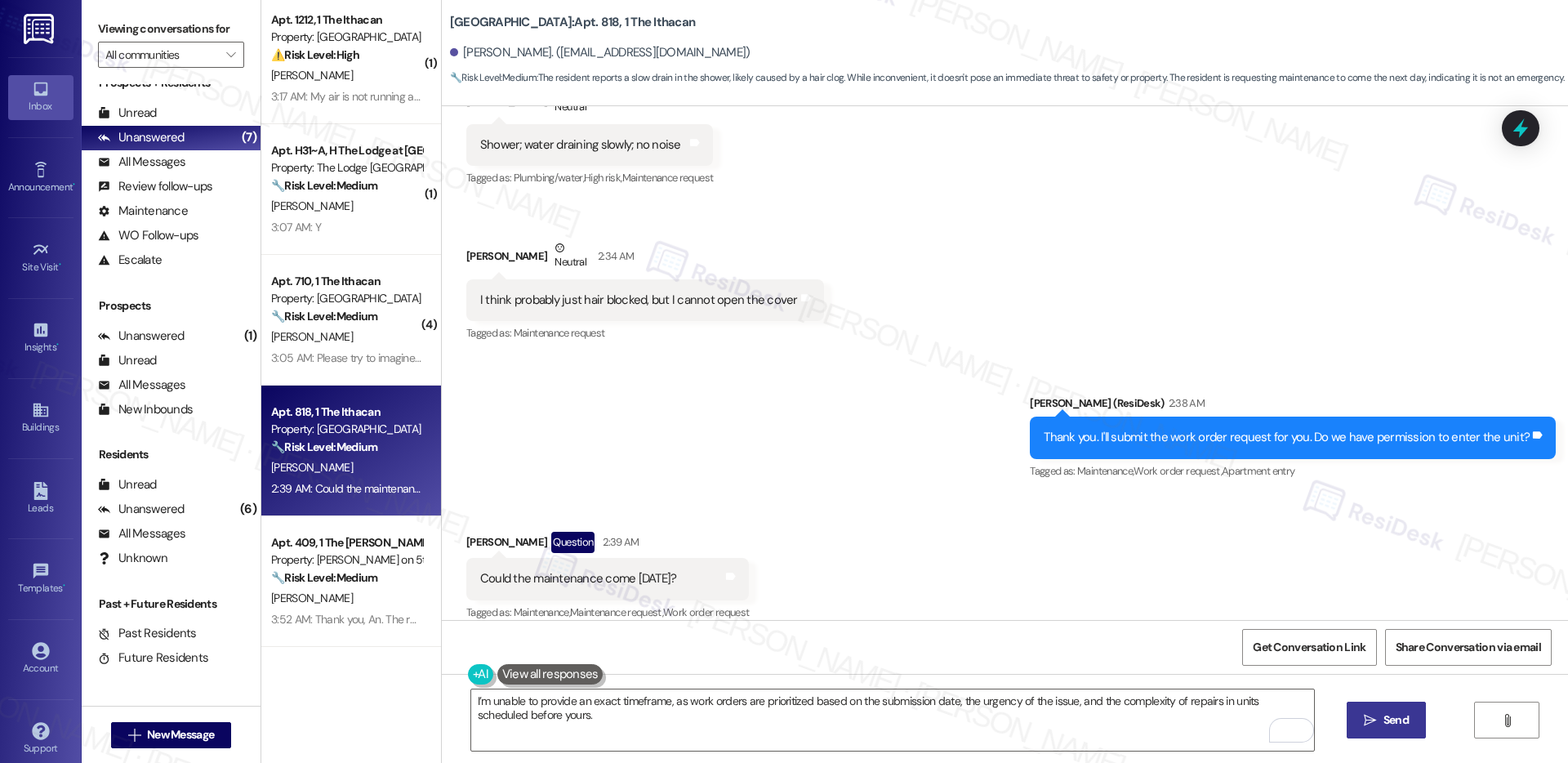
click at [1361, 723] on span " Send" at bounding box center [1386, 721] width 52 height 18
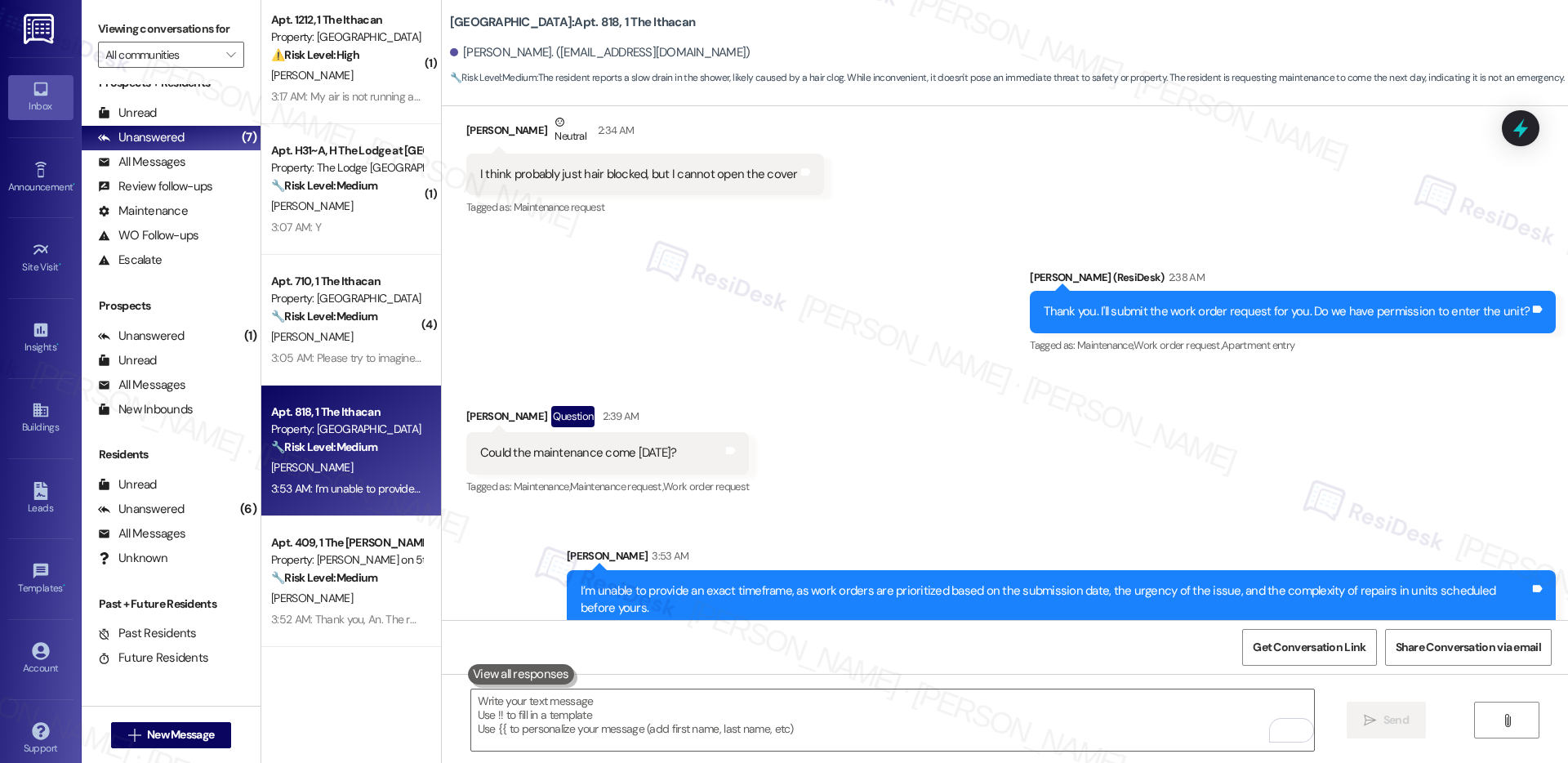
scroll to position [1190, 0]
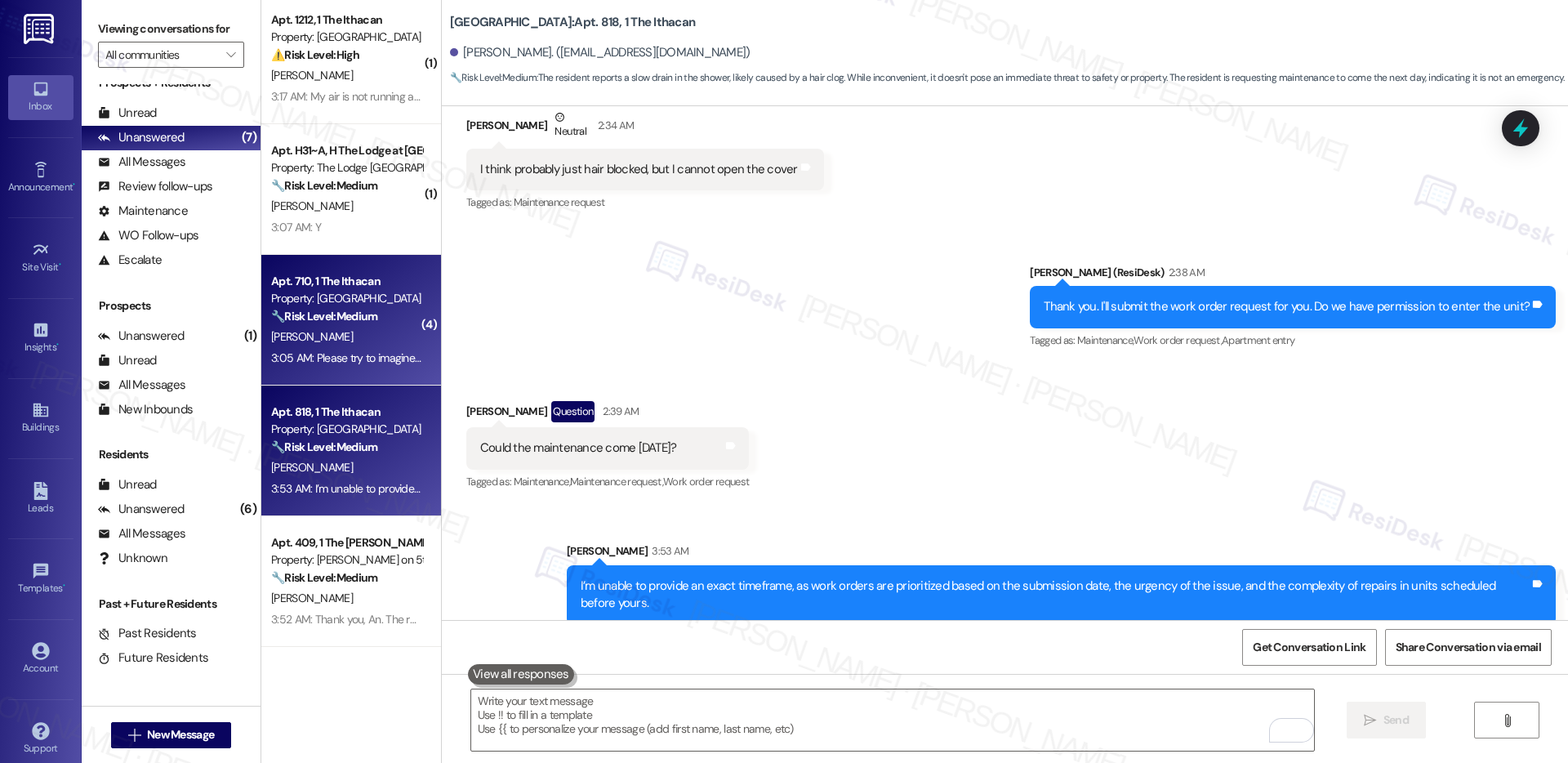
click at [351, 366] on div "3:05 AM: Please try to imagine living with noise around you 24 hours a day. It …" at bounding box center [347, 357] width 154 height 20
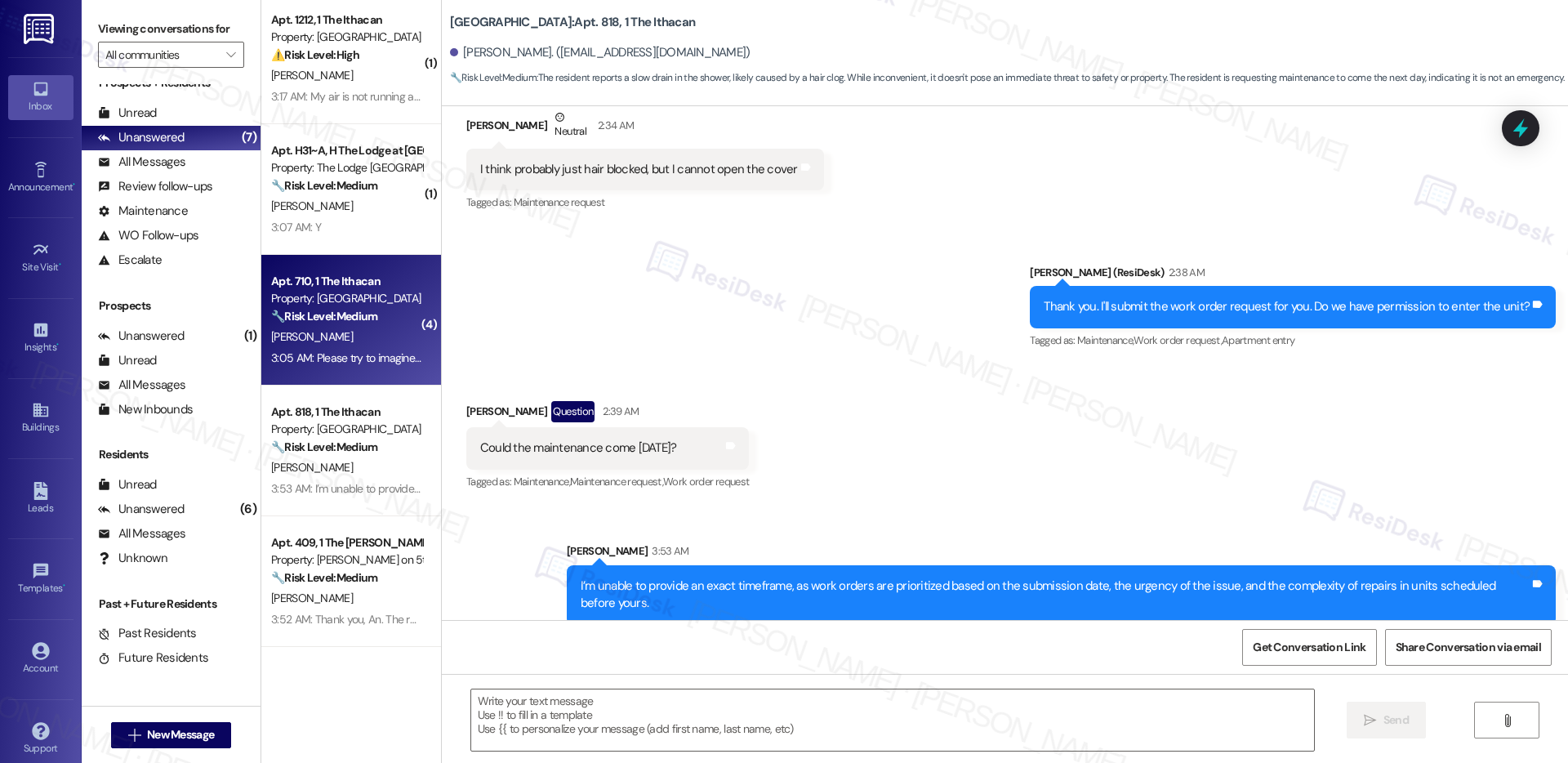
type textarea "Fetching suggested responses. Please feel free to read through the conversation…"
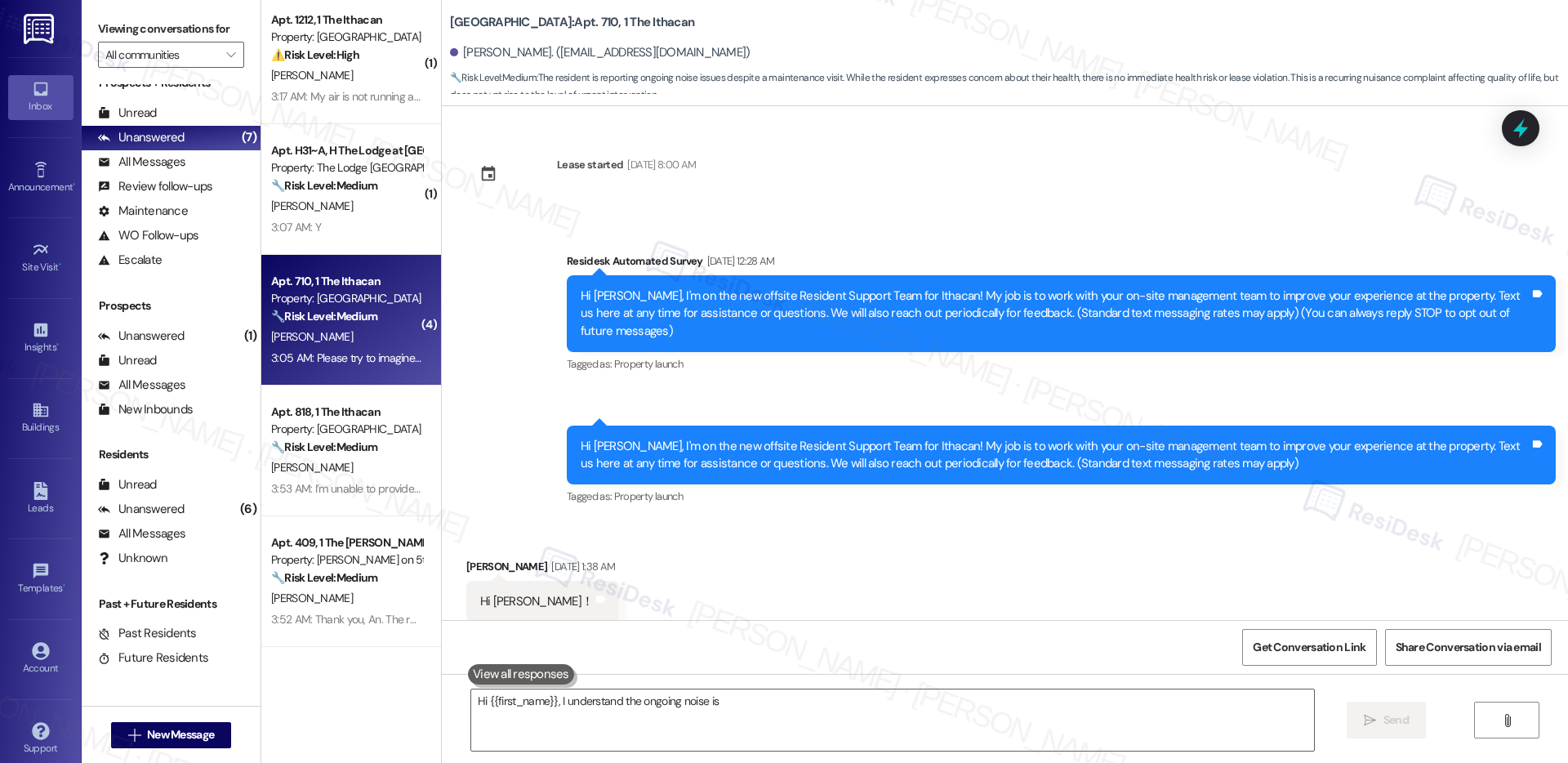
scroll to position [8397, 0]
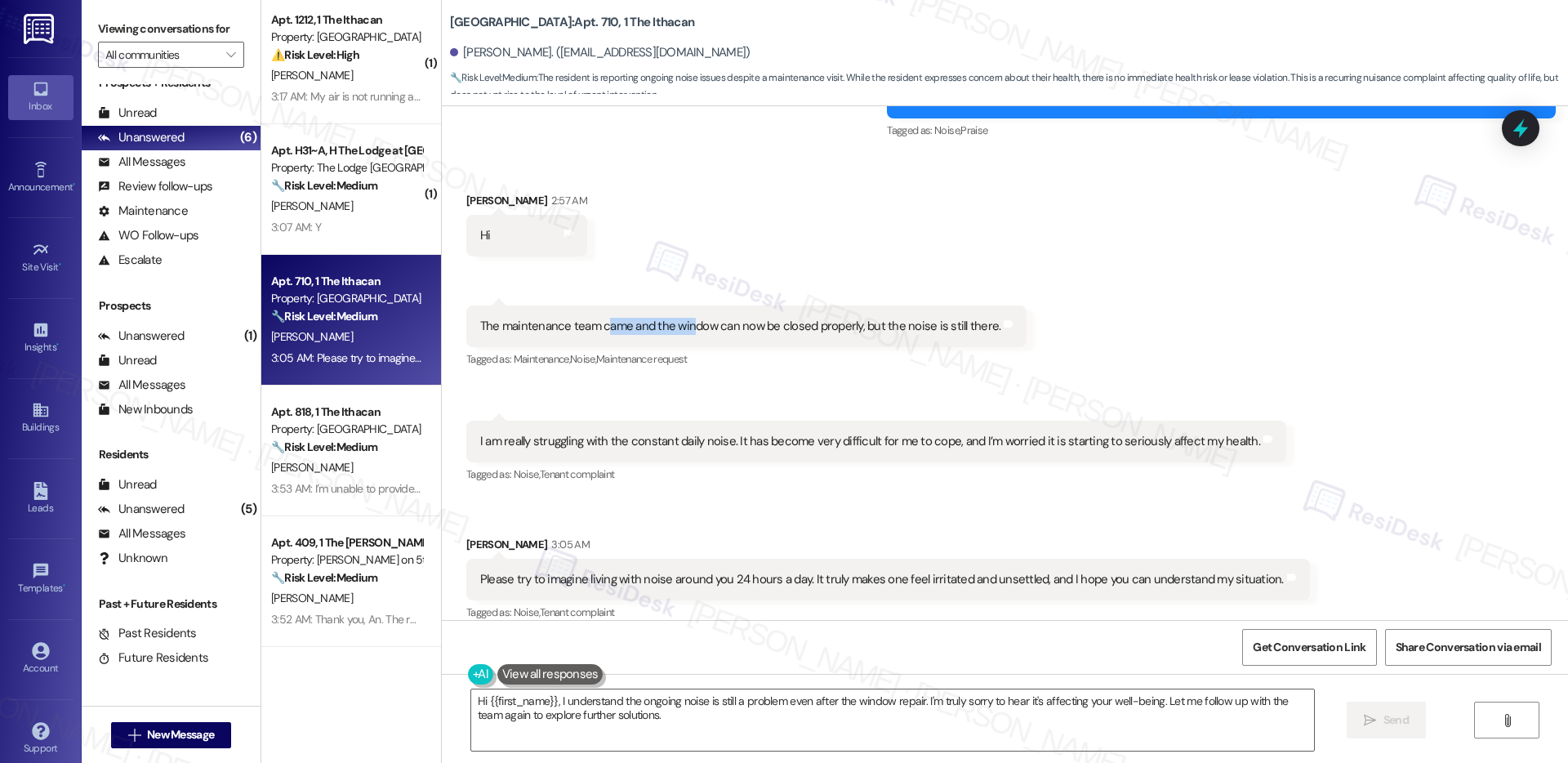
drag, startPoint x: 593, startPoint y: 309, endPoint x: 679, endPoint y: 316, distance: 86.3
click at [679, 318] on div "The maintenance team came and the window can now be closed properly, but the no…" at bounding box center [741, 327] width 521 height 18
drag, startPoint x: 511, startPoint y: 425, endPoint x: 831, endPoint y: 427, distance: 320.0
click at [831, 433] on div "I am really struggling with the constant daily noise. It has become very diffic…" at bounding box center [870, 442] width 780 height 18
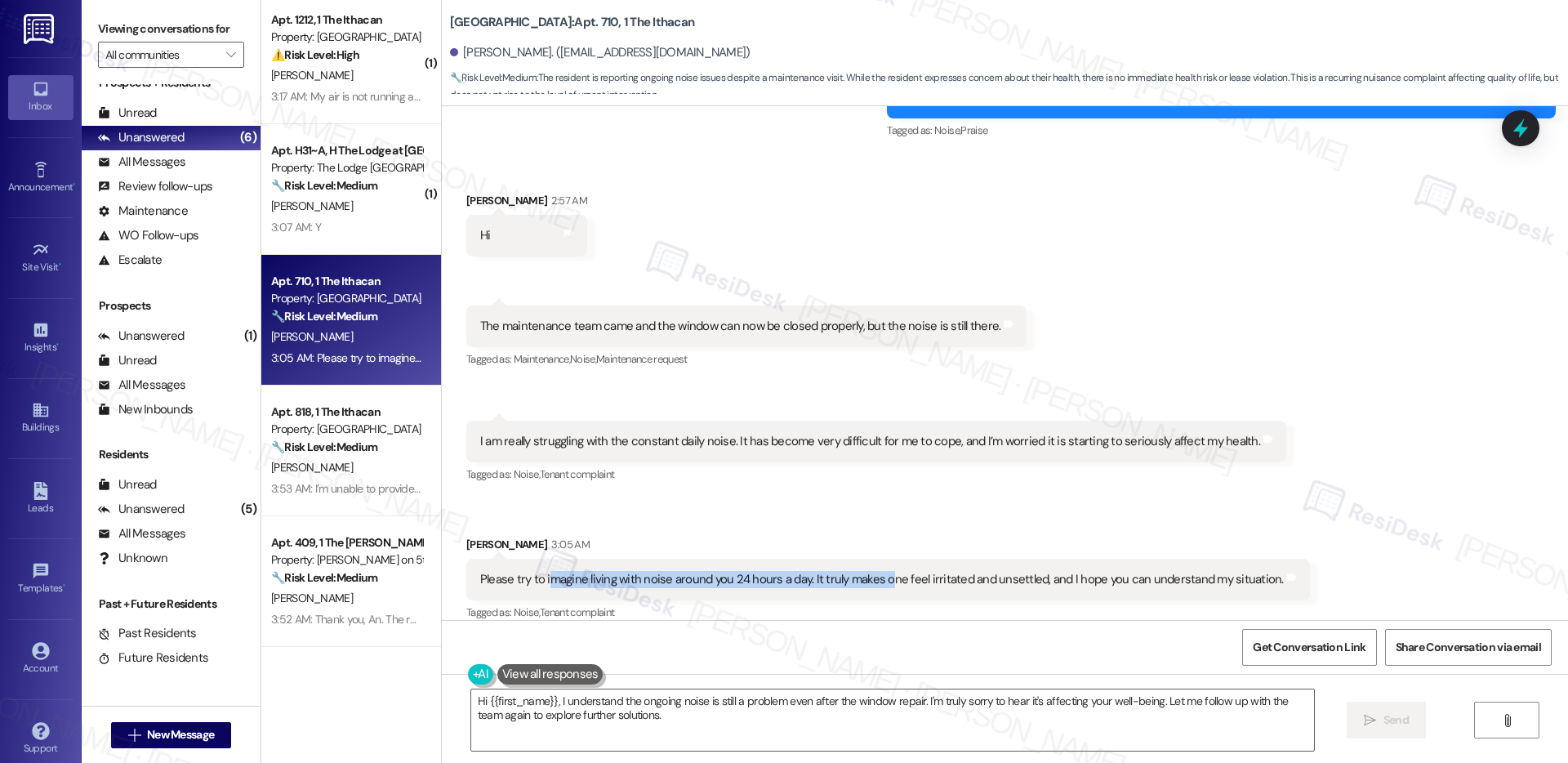
drag, startPoint x: 538, startPoint y: 562, endPoint x: 873, endPoint y: 570, distance: 335.1
click at [873, 570] on div "Please try to imagine living with noise around you 24 hours a day. It truly mak…" at bounding box center [889, 580] width 844 height 42
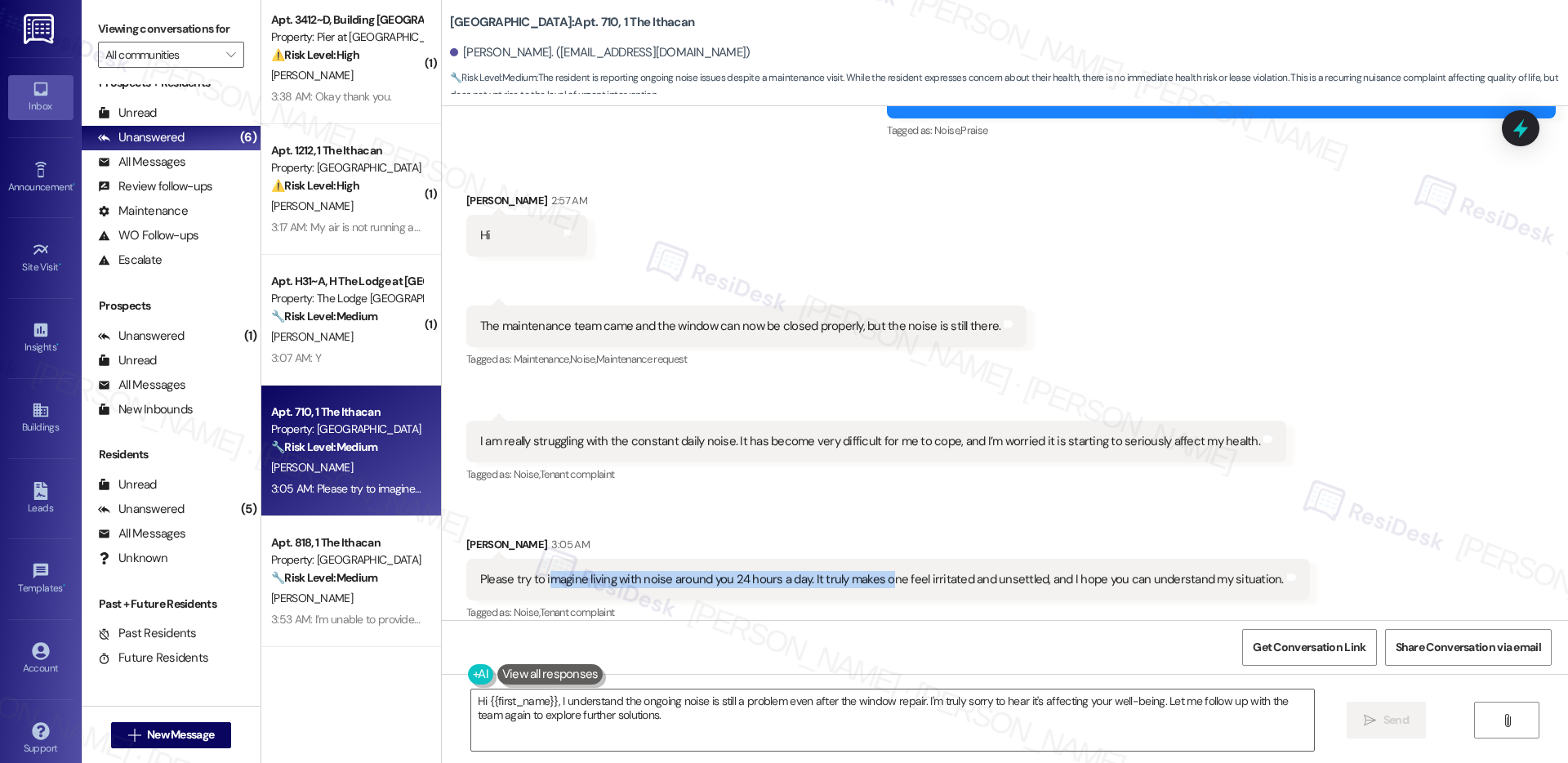
scroll to position [0, 0]
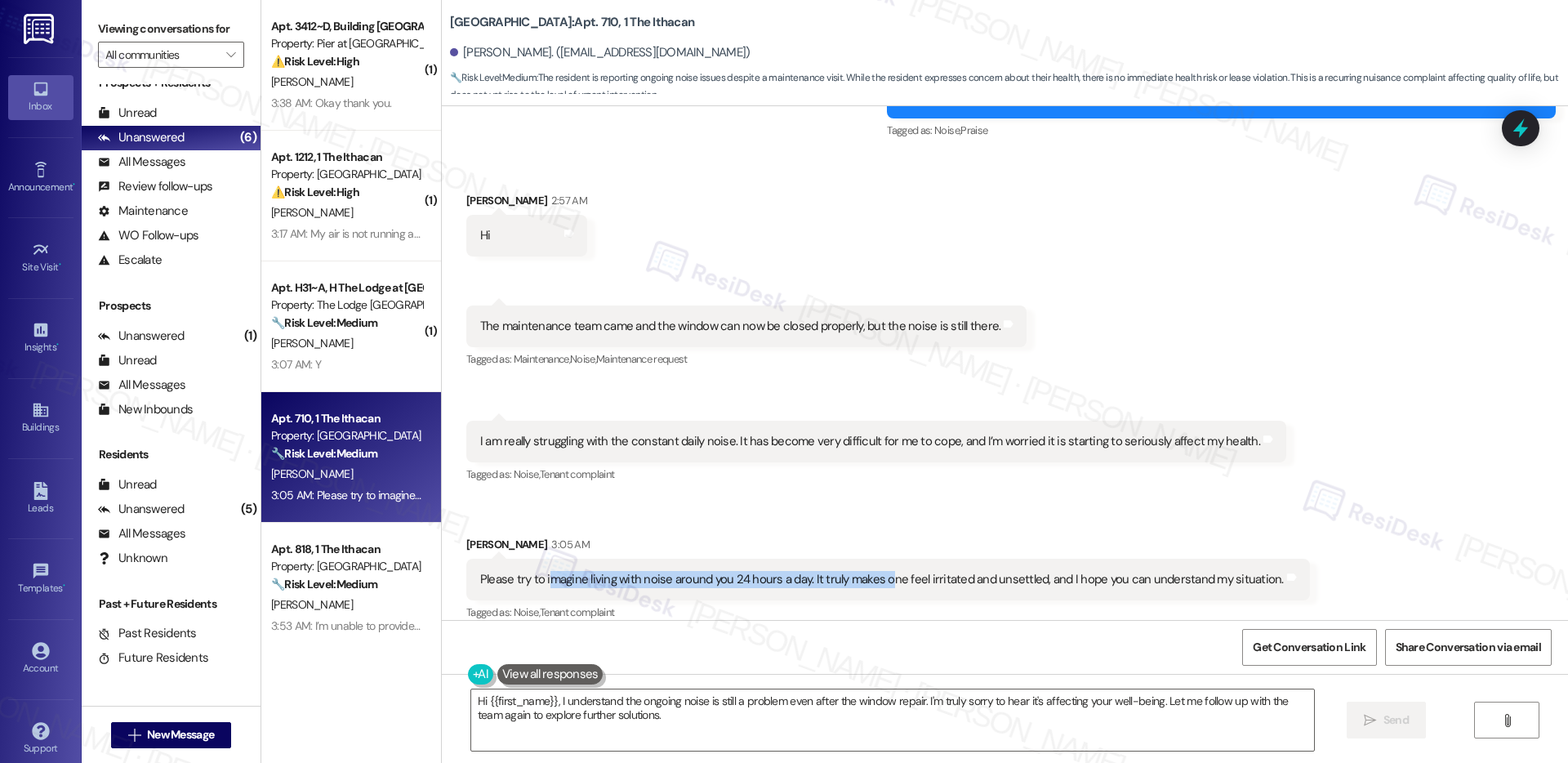
click at [545, 318] on div "The maintenance team came and the window can now be closed properly, but the no…" at bounding box center [741, 327] width 521 height 18
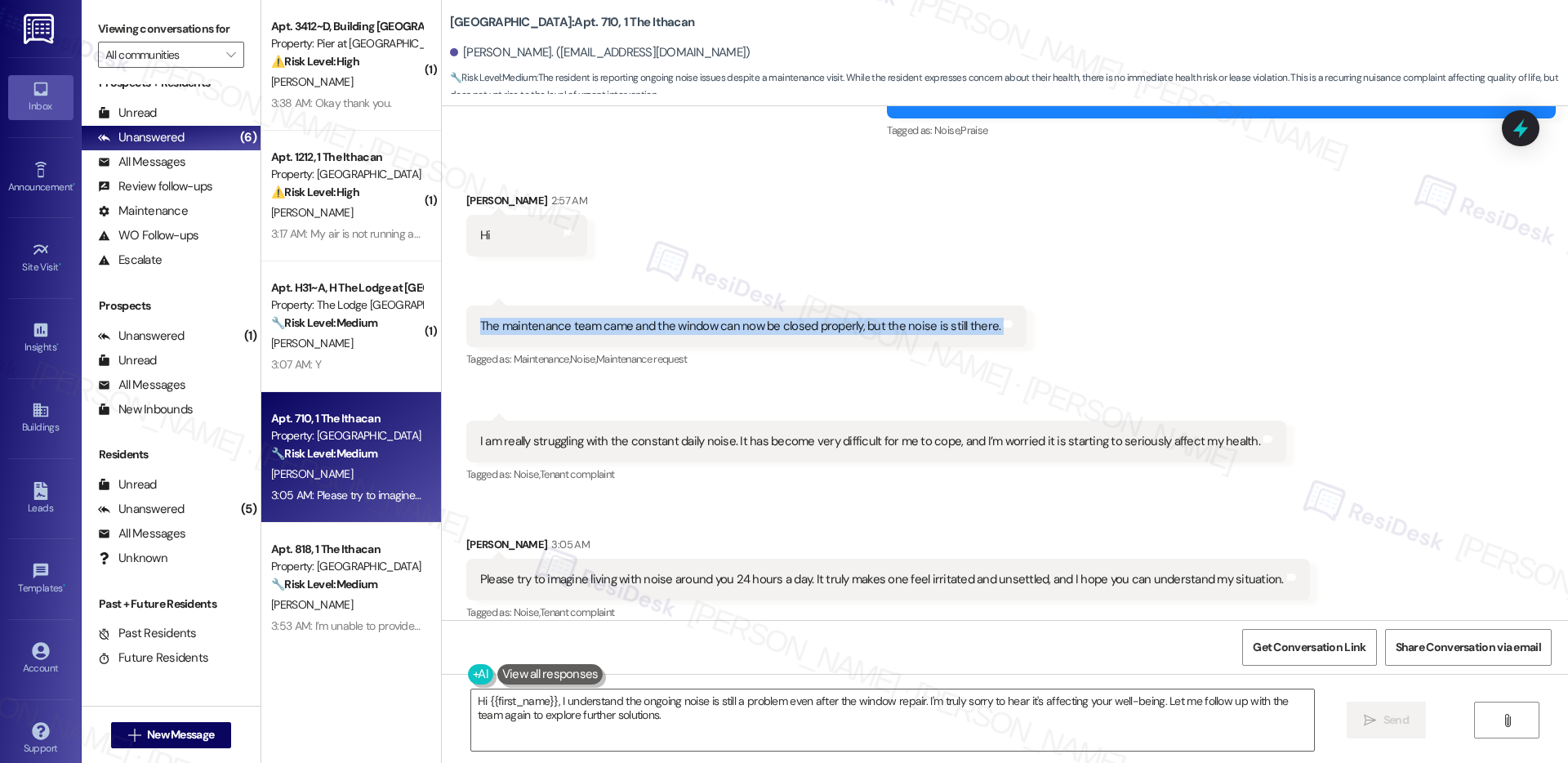
click at [545, 318] on div "The maintenance team came and the window can now be closed properly, but the no…" at bounding box center [741, 327] width 521 height 18
copy div "The maintenance team came and the window can now be closed properly, but the no…"
click at [552, 433] on div "I am really struggling with the constant daily noise. It has become very diffic…" at bounding box center [870, 442] width 780 height 18
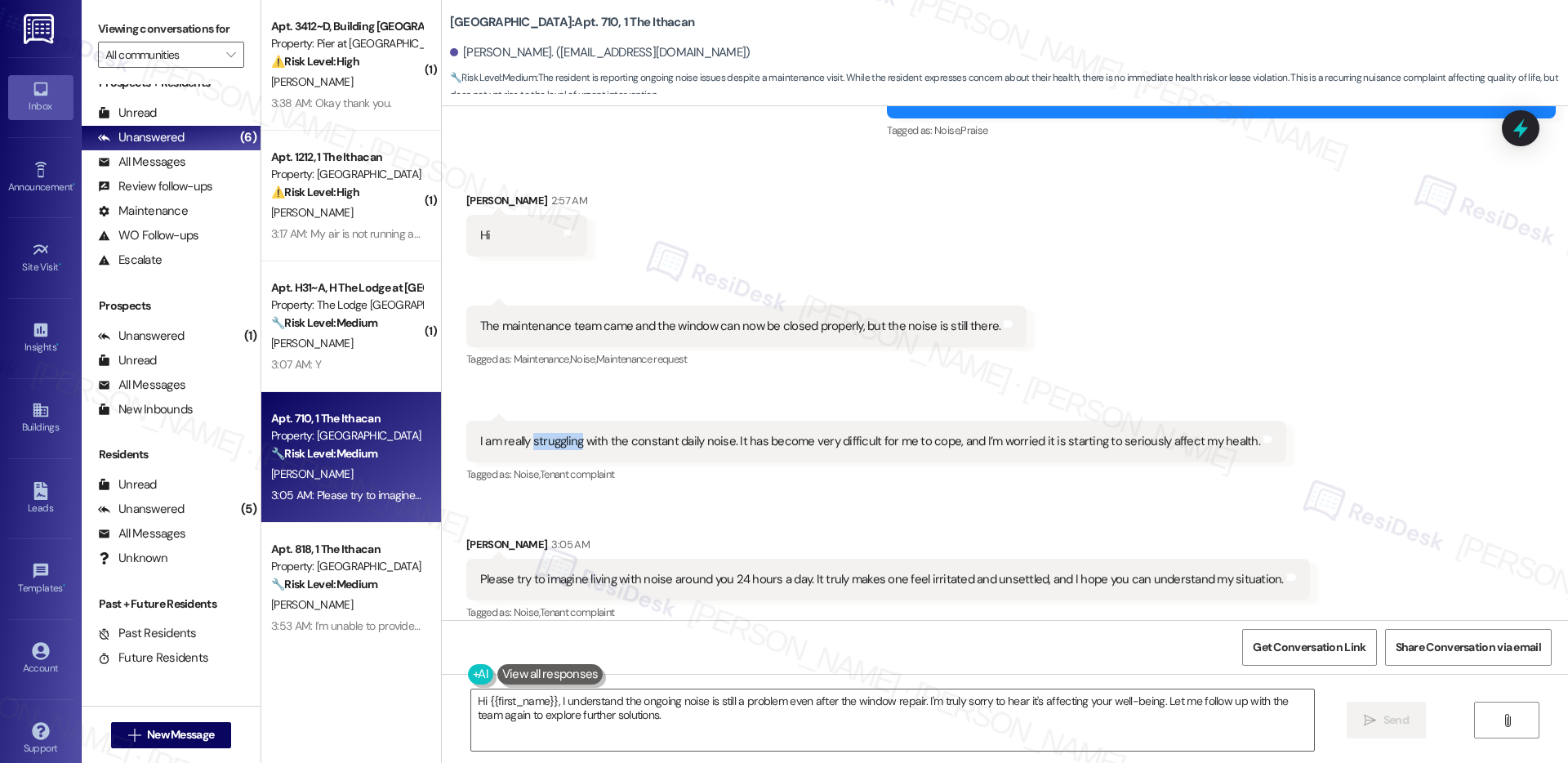
click at [552, 433] on div "I am really struggling with the constant daily noise. It has become very diffic…" at bounding box center [870, 442] width 780 height 18
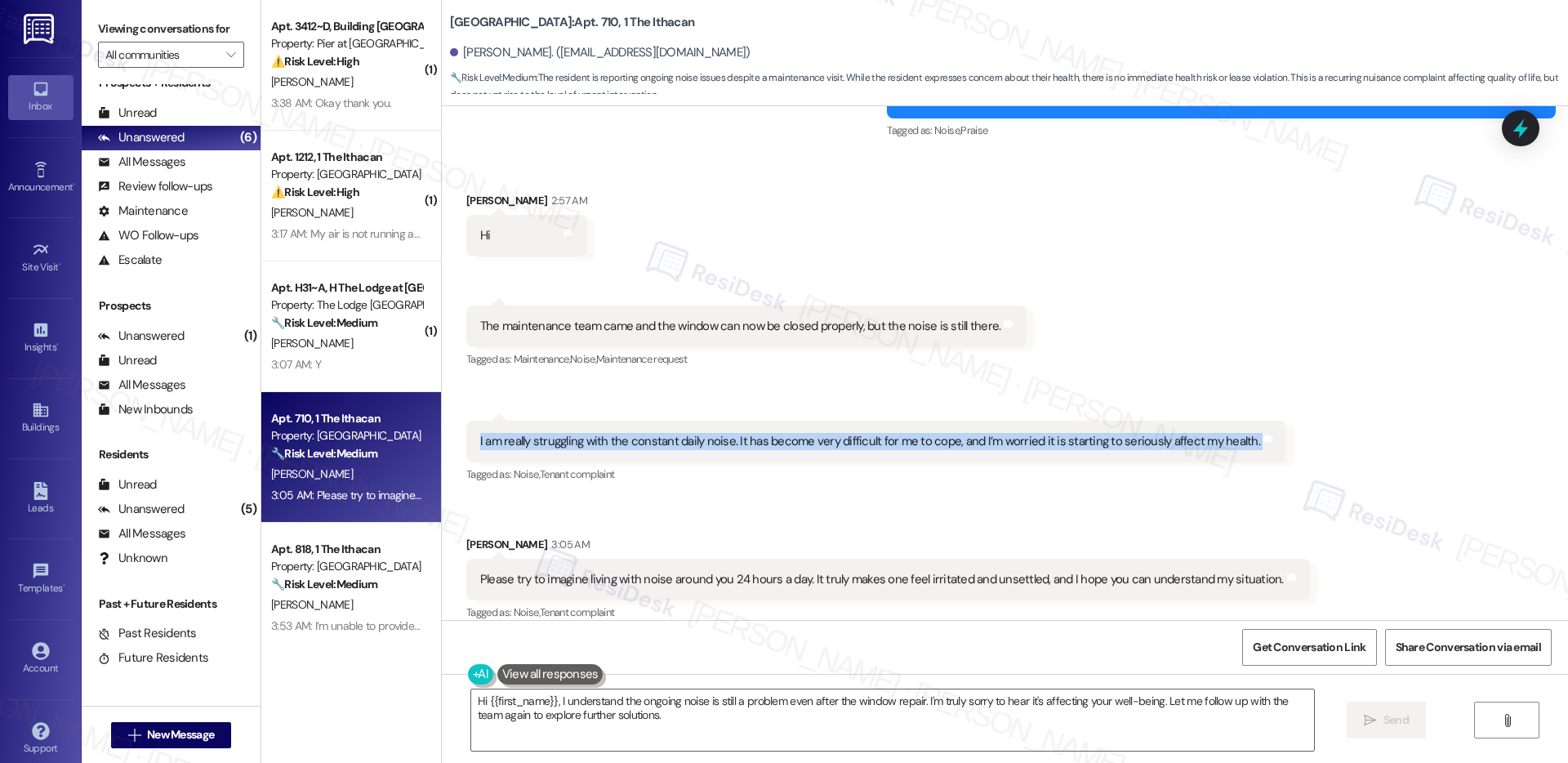
click at [552, 433] on div "I am really struggling with the constant daily noise. It has become very diffic…" at bounding box center [870, 442] width 780 height 18
copy div "I am really struggling with the constant daily noise. It has become very diffic…"
click at [600, 571] on div "Please try to imagine living with noise around you 24 hours a day. It truly mak…" at bounding box center [882, 580] width 804 height 18
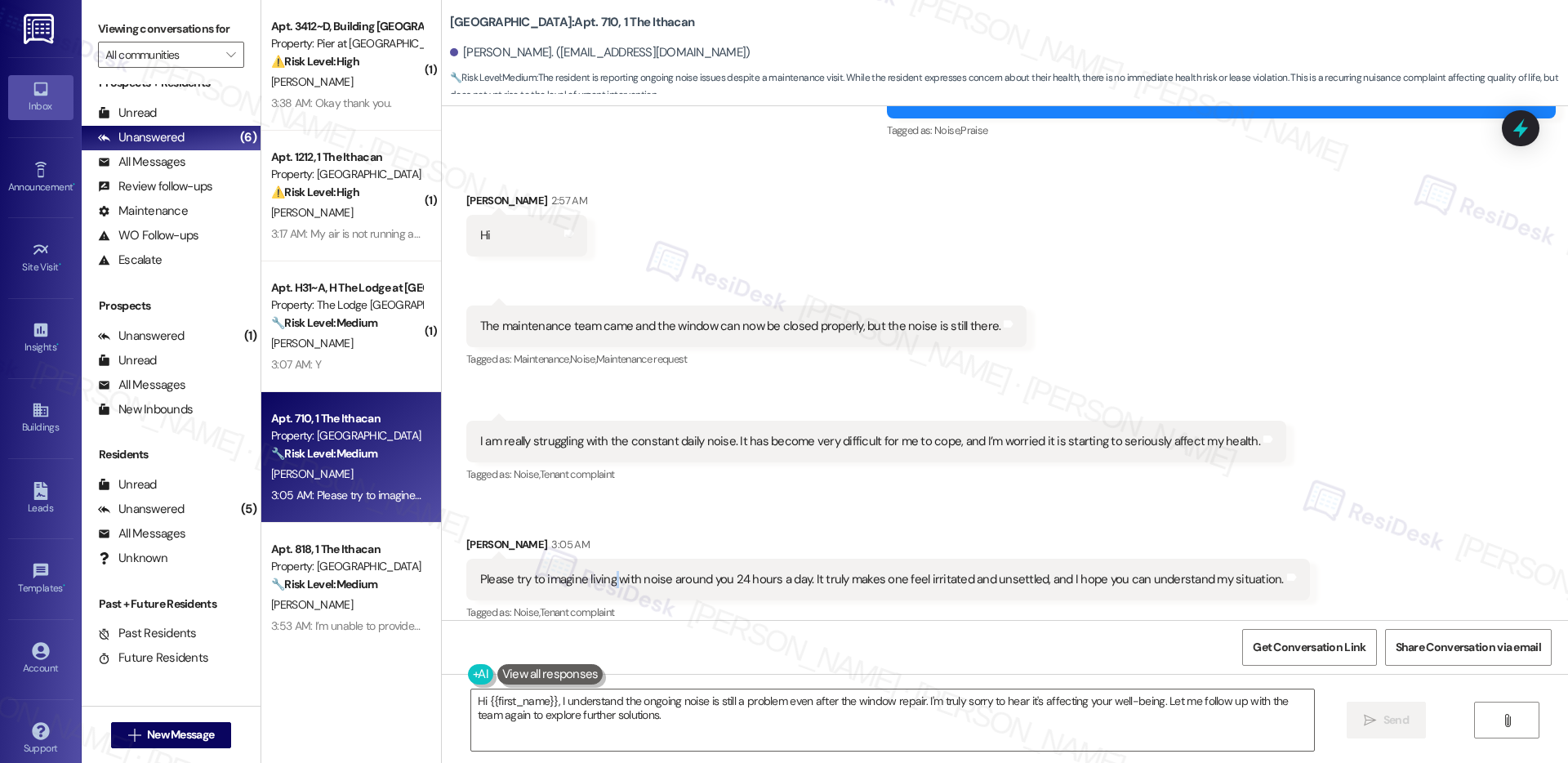
click at [600, 571] on div "Please try to imagine living with noise around you 24 hours a day. It truly mak…" at bounding box center [882, 580] width 804 height 18
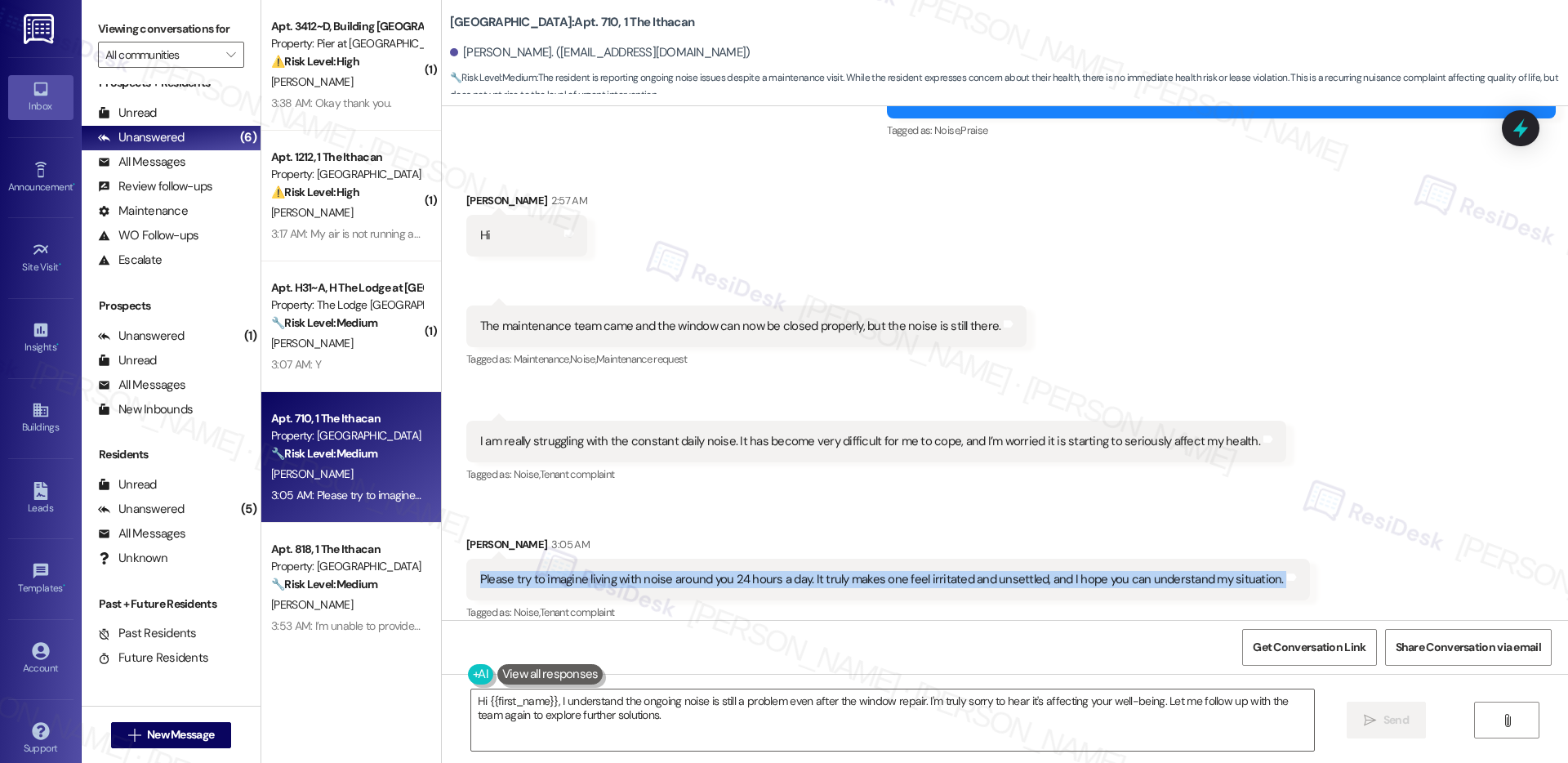
click at [600, 571] on div "Please try to imagine living with noise around you 24 hours a day. It truly mak…" at bounding box center [882, 580] width 804 height 18
copy div "Please try to imagine living with noise around you 24 hours a day. It truly mak…"
click at [555, 707] on textarea "Hi {{first_name}}, I understand the ongoing noise is still a problem even after…" at bounding box center [892, 720] width 843 height 61
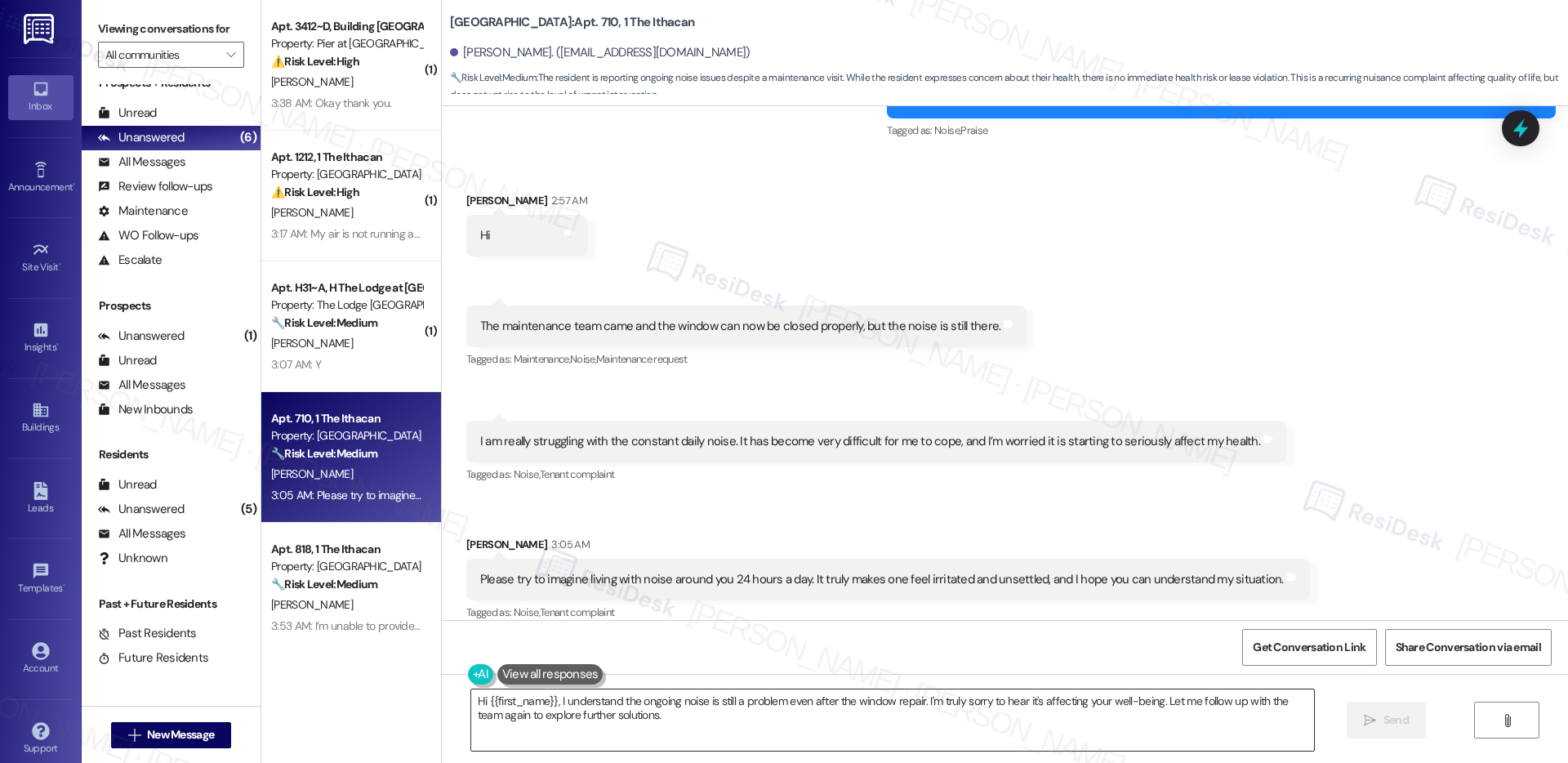
click at [555, 707] on textarea "Hi {{first_name}}, I understand the ongoing noise is still a problem even after…" at bounding box center [892, 720] width 843 height 61
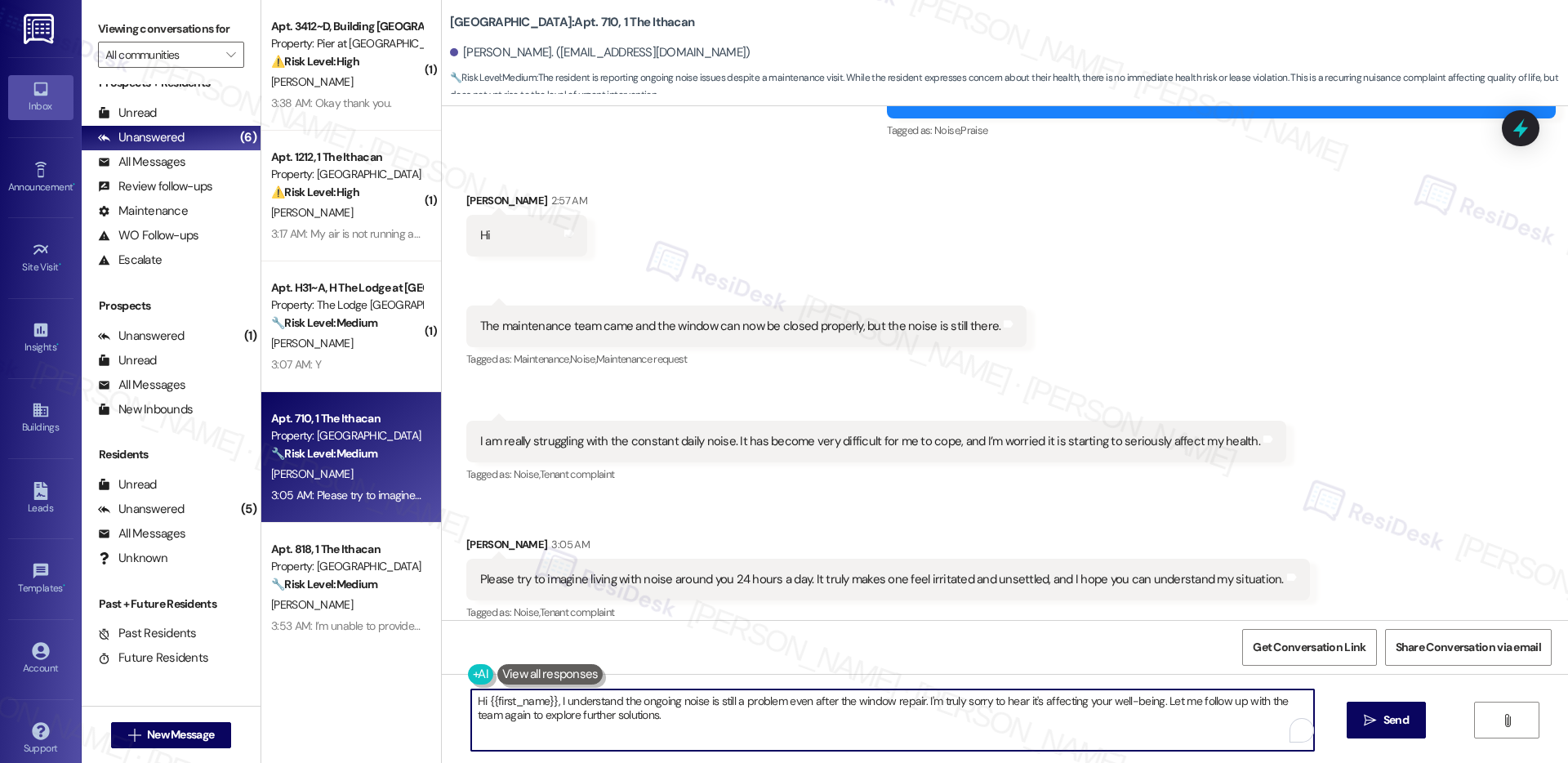
click at [555, 707] on textarea "Hi {{first_name}}, I understand the ongoing noise is still a problem even after…" at bounding box center [892, 720] width 843 height 61
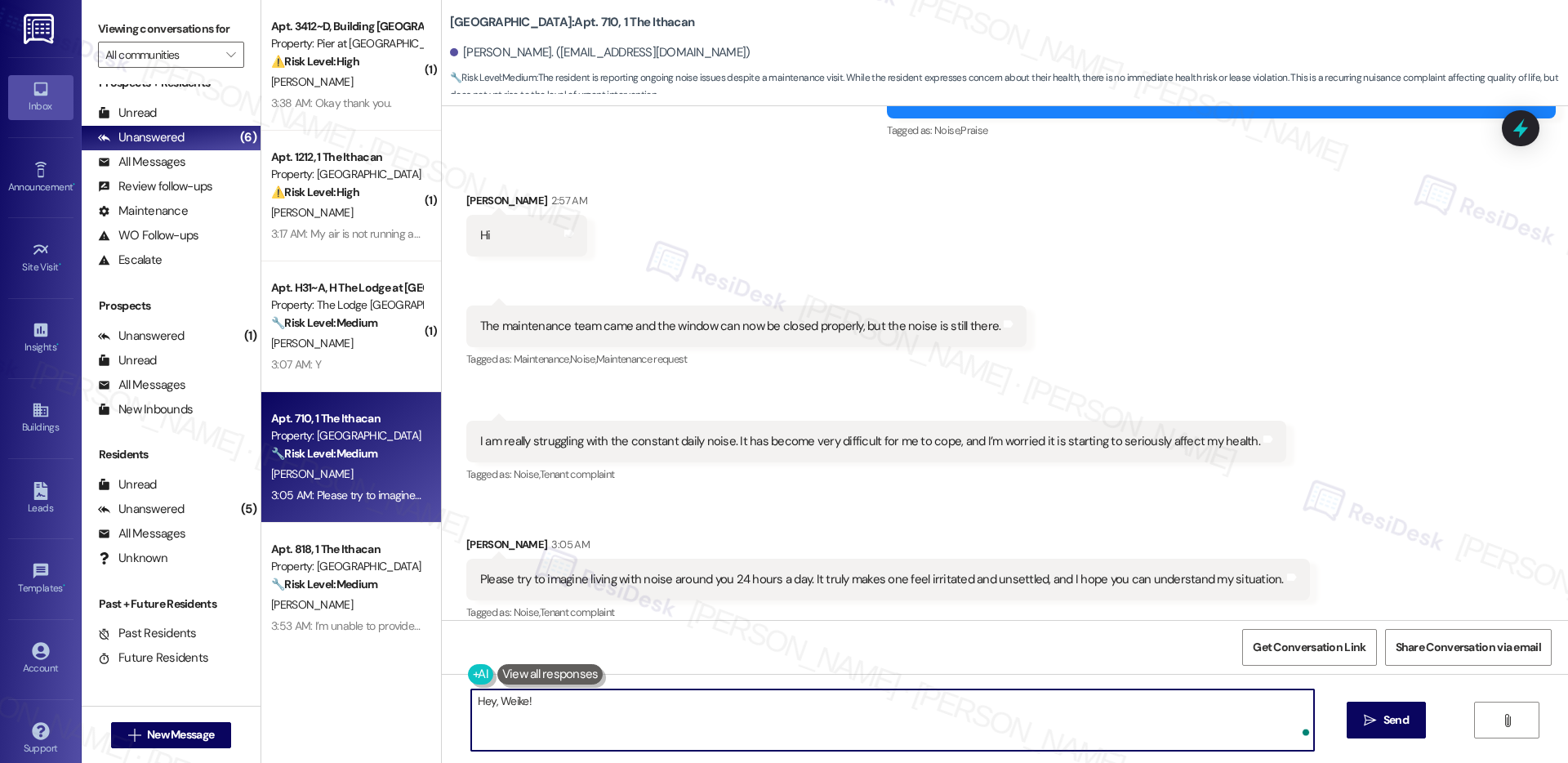
paste textarea "Thank you for sharing this with me. I’m really sorry to hear how much the ongoi…"
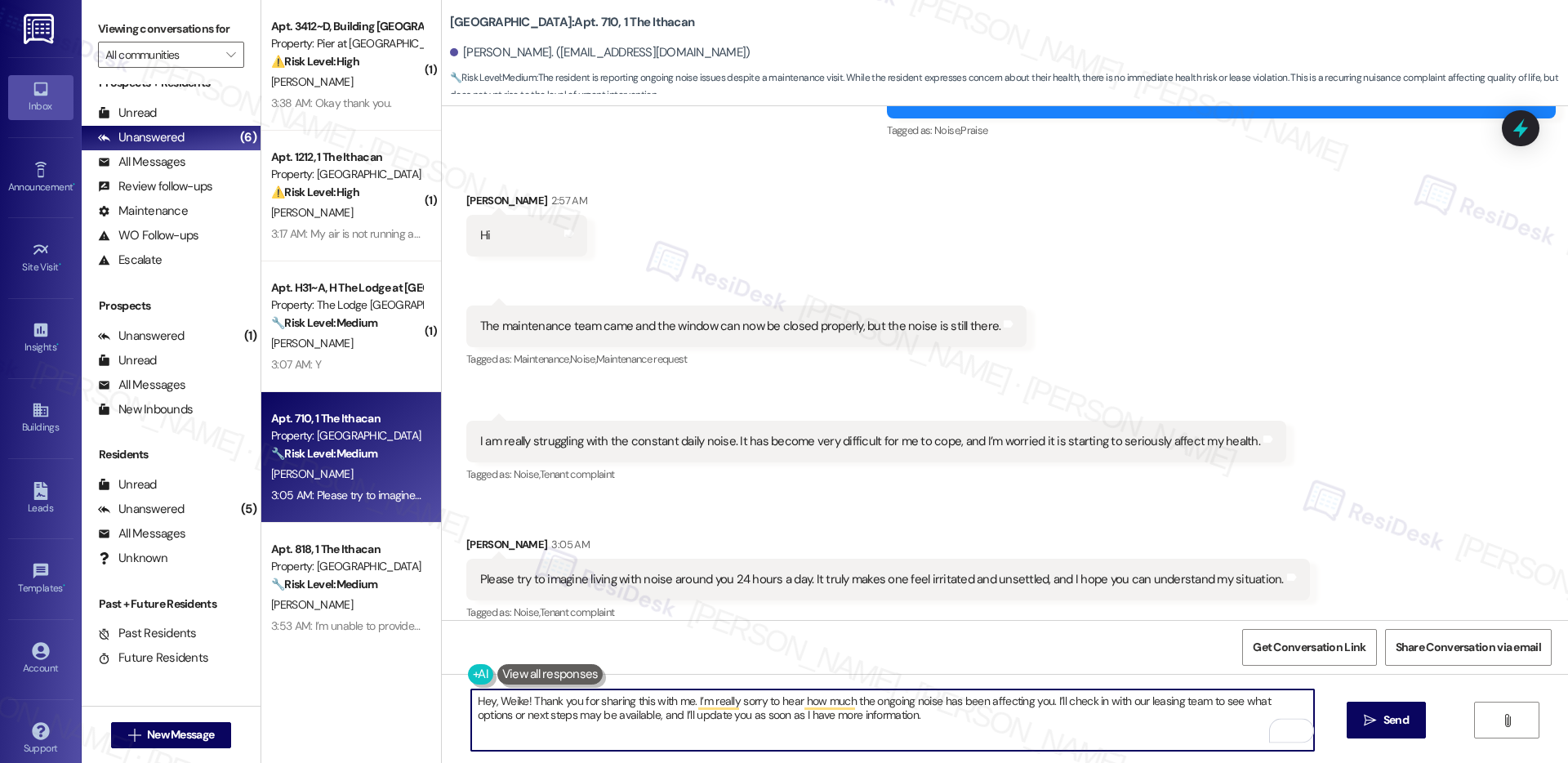
click at [883, 724] on textarea "Hey, Weike! Thank you for sharing this with me. I’m really sorry to hear how mu…" at bounding box center [892, 720] width 843 height 61
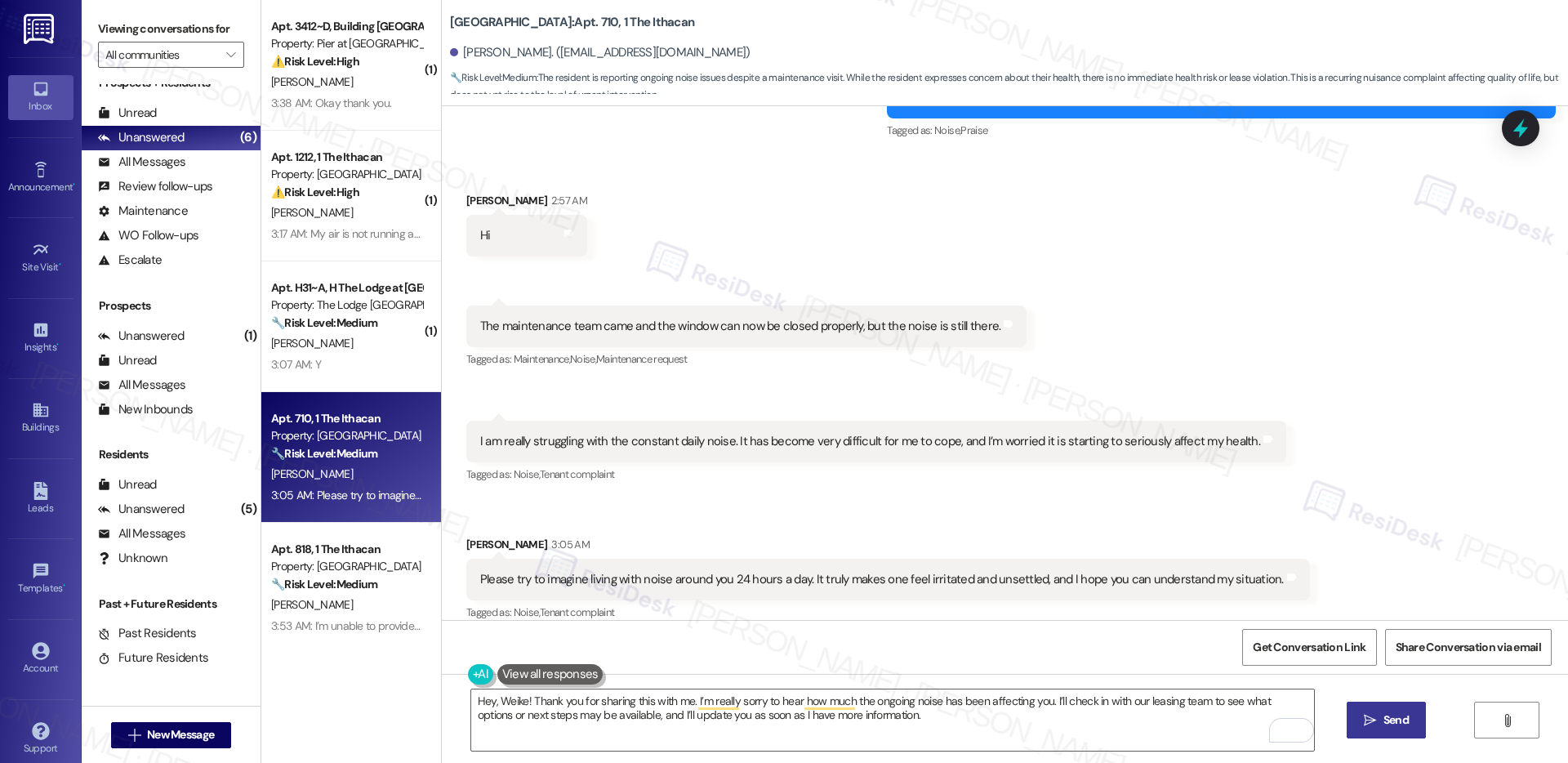
click at [1372, 726] on icon "" at bounding box center [1370, 720] width 12 height 13
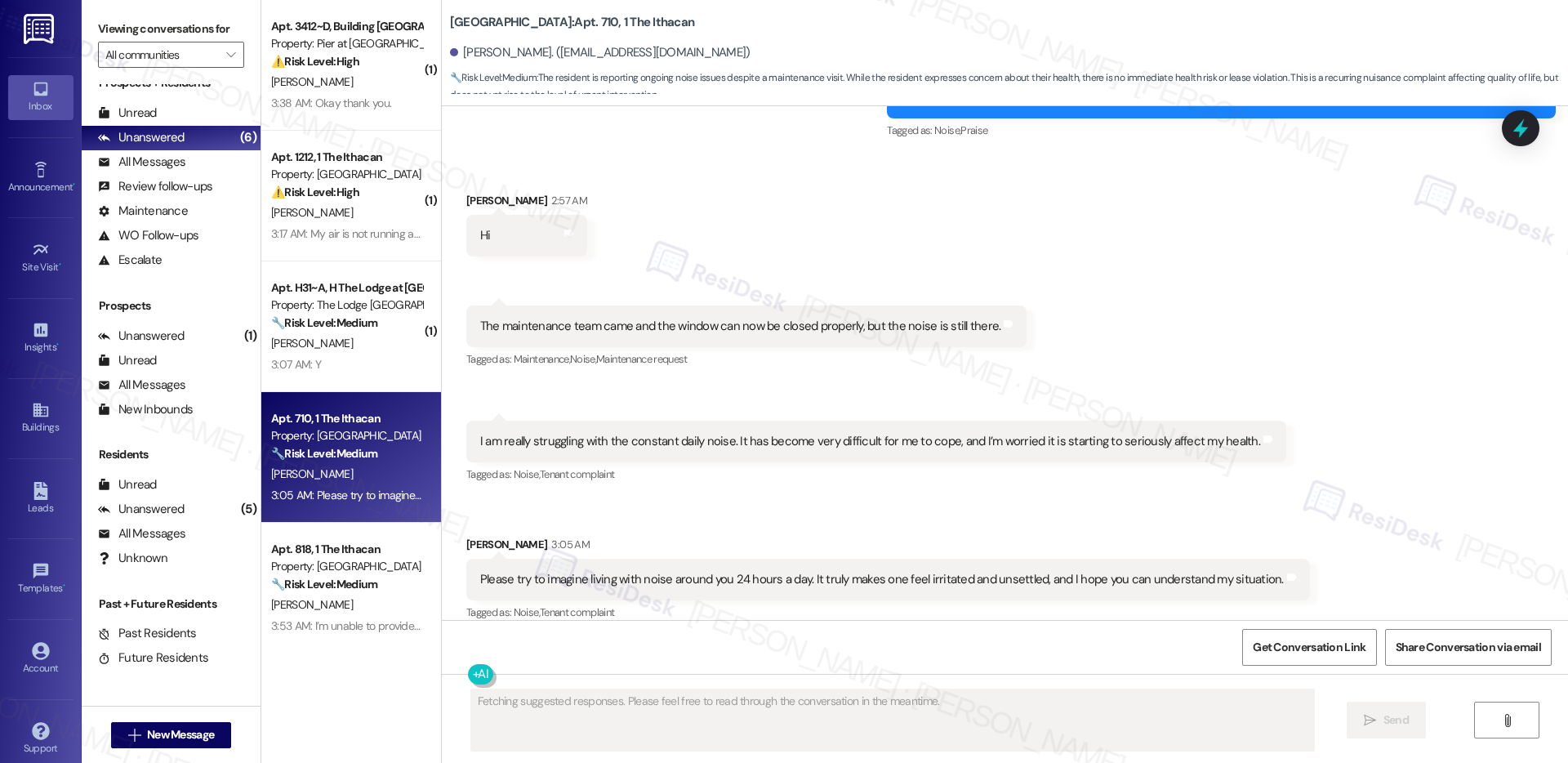
scroll to position [8397, 0]
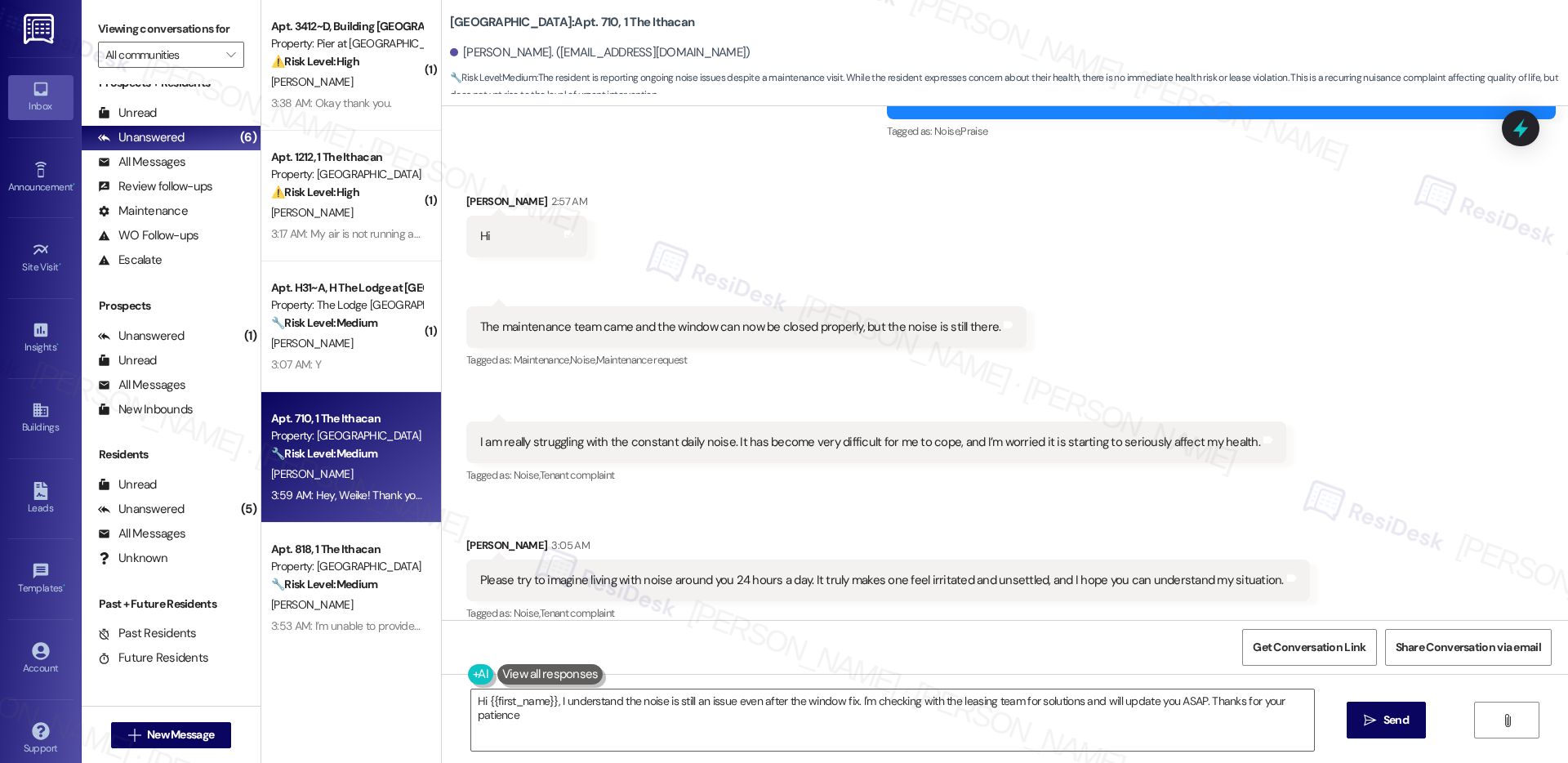
type textarea "Hi {{first_name}}, I understand the noise is still an issue even after the wind…"
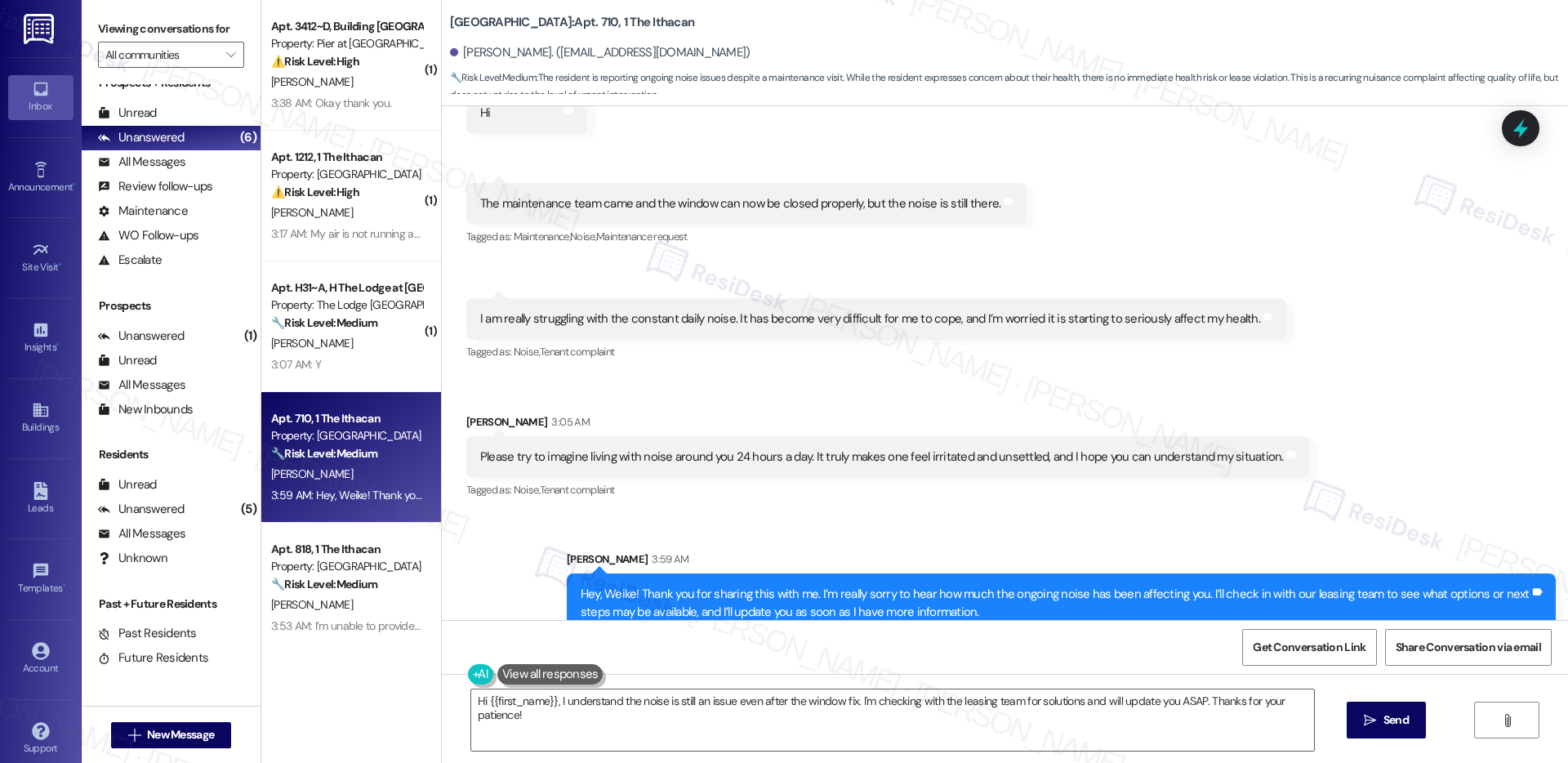
scroll to position [8529, 0]
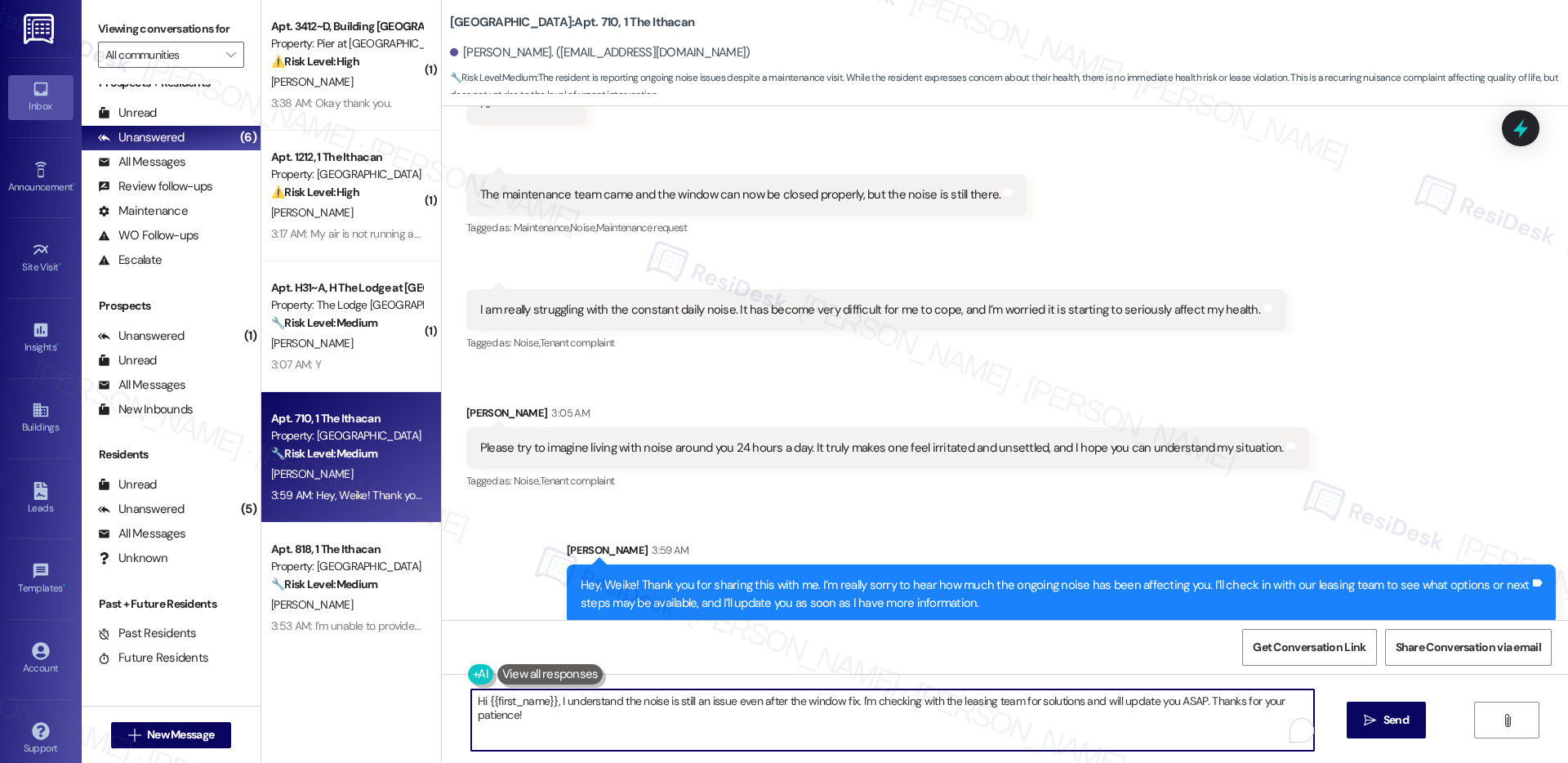
click at [580, 716] on textarea "Hi {{first_name}}, I understand the noise is still an issue even after the wind…" at bounding box center [892, 720] width 843 height 61
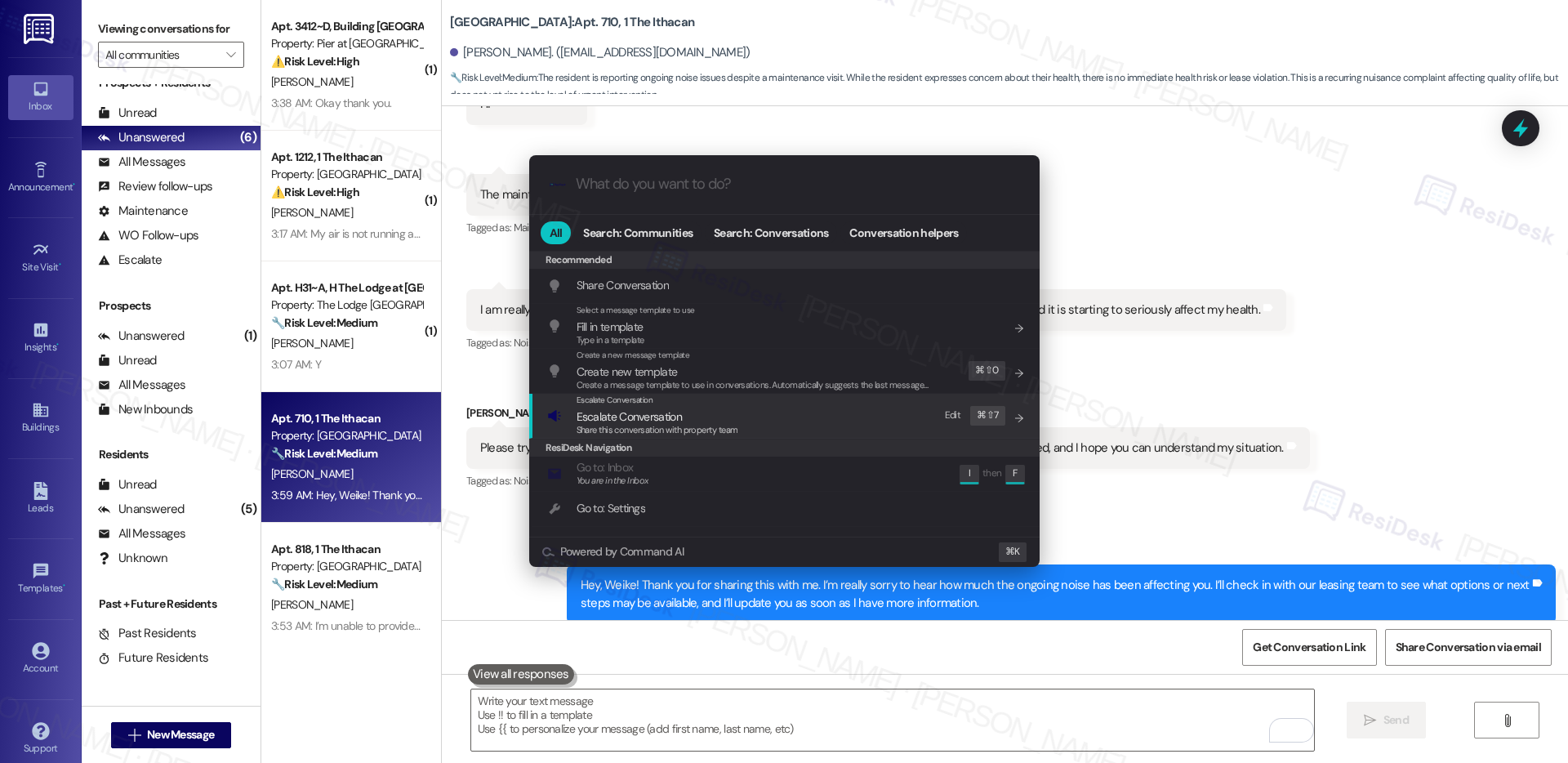
click at [640, 427] on span "Share this conversation with property team" at bounding box center [657, 429] width 162 height 11
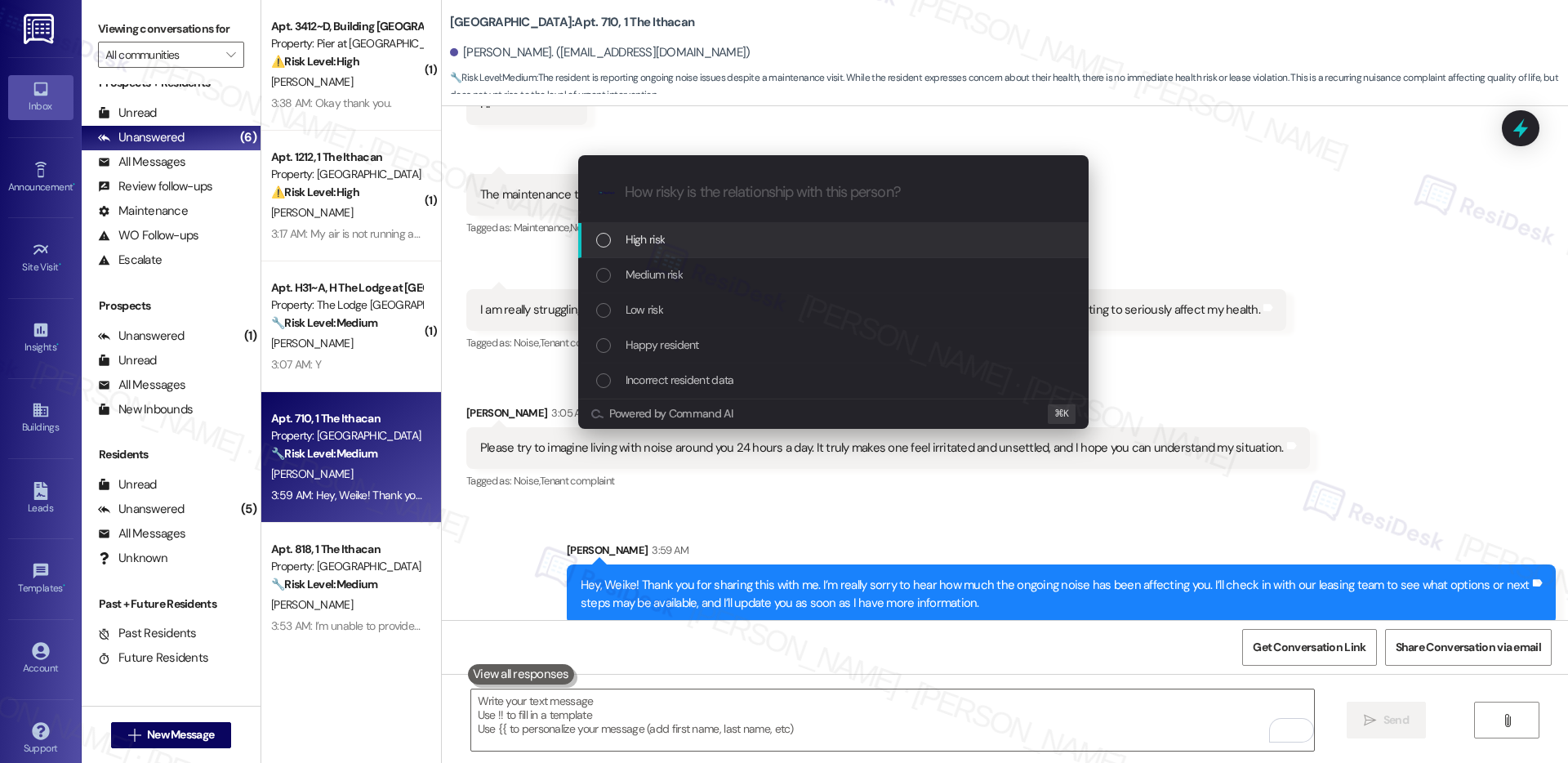
click at [701, 230] on div "High risk" at bounding box center [835, 239] width 478 height 18
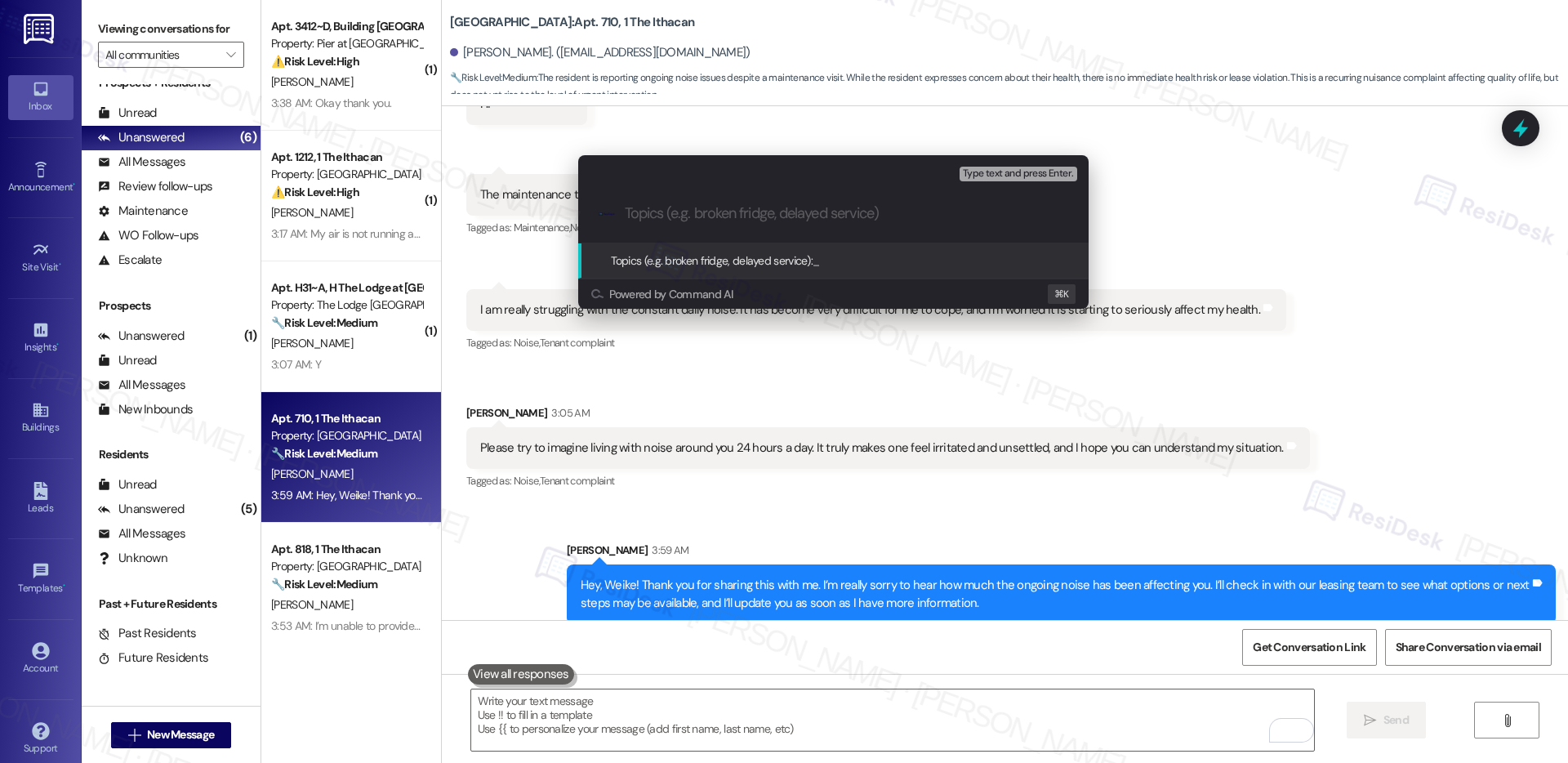
click at [676, 215] on input "Topics (e.g. broken fridge, delayed service)" at bounding box center [847, 214] width 444 height 18
paste input "Resident Reports Constant Noise Affecting Health"
type input "Resident Reports Constant Noise Affecting Health"
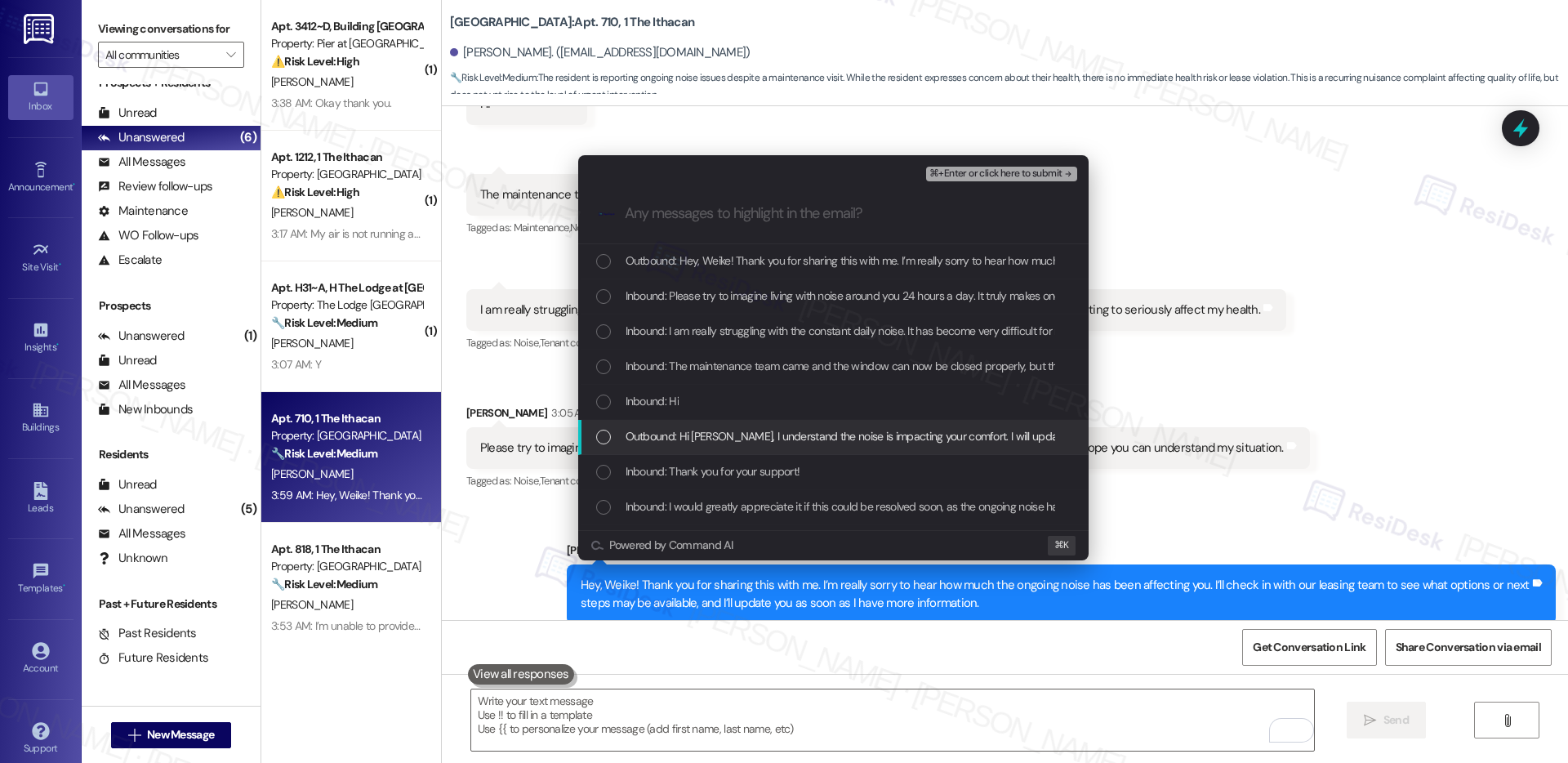
click at [692, 437] on span "Outbound: Hi Weike, I understand the noise is impacting your comfort. I will up…" at bounding box center [966, 436] width 679 height 18
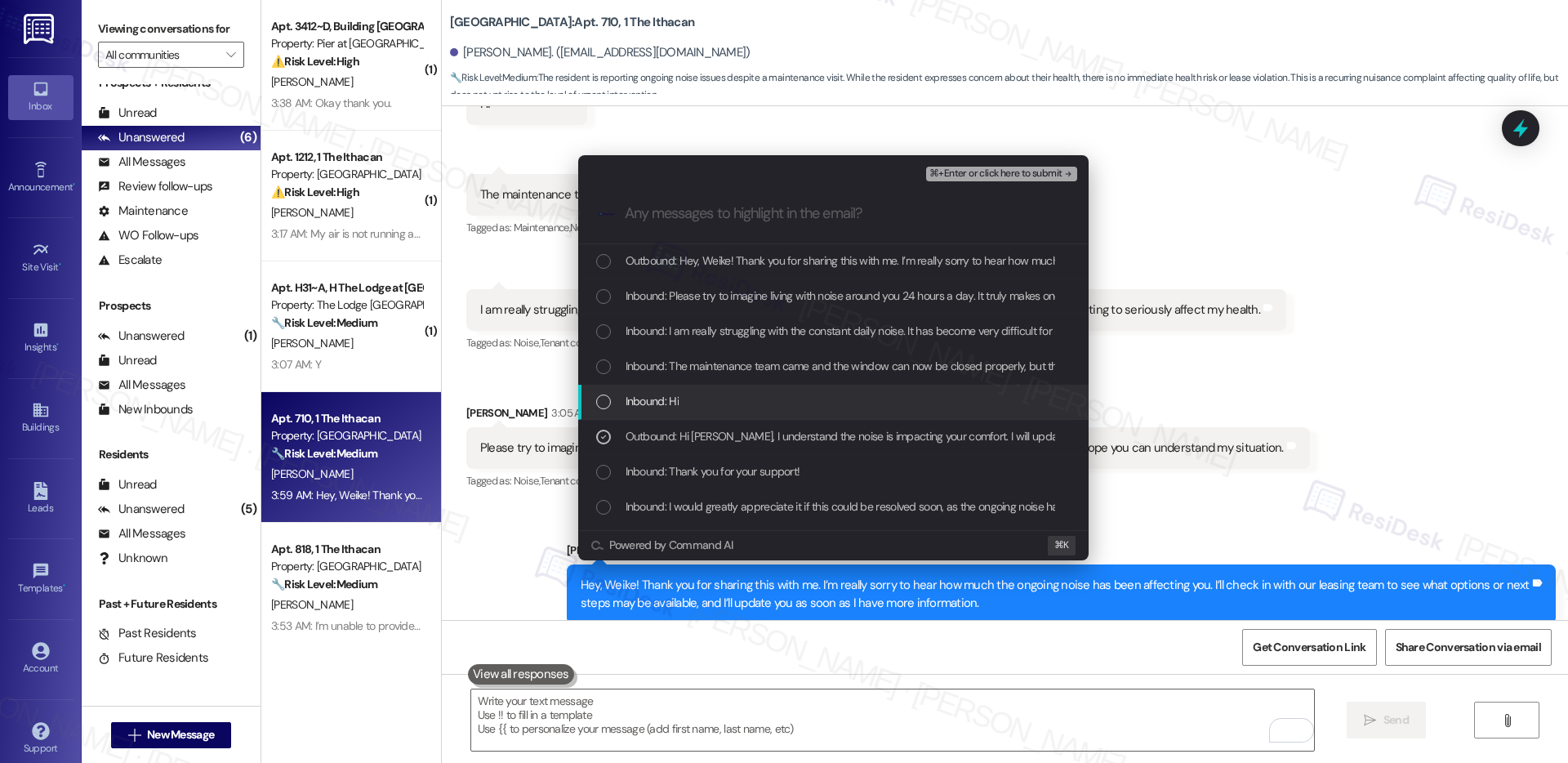
click at [649, 399] on span "Inbound: Hi" at bounding box center [652, 401] width 53 height 18
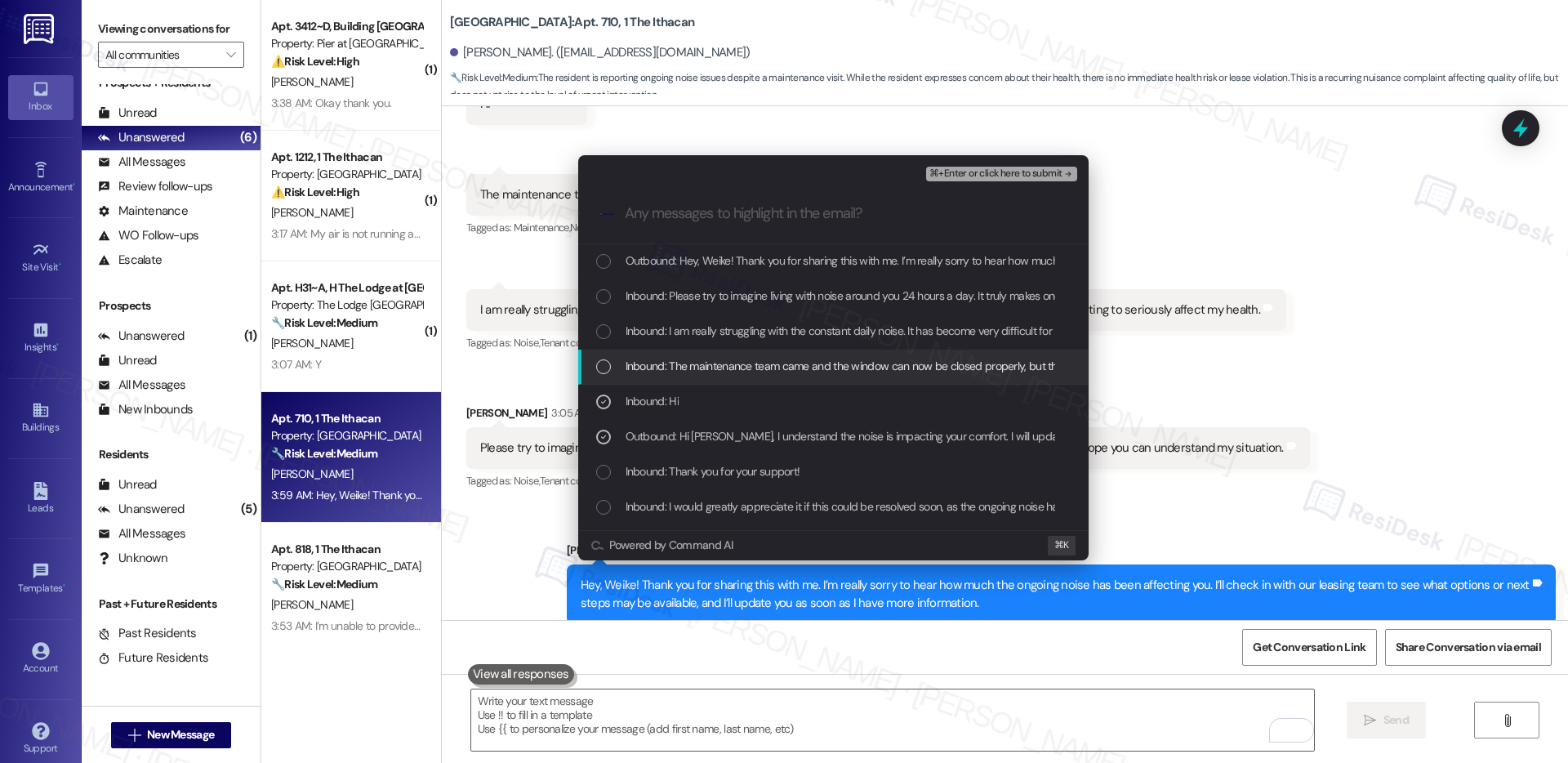
click at [668, 368] on span "Inbound: The maintenance team came and the window can now be closed properly, b…" at bounding box center [887, 366] width 522 height 18
click at [678, 329] on span "Inbound: I am really struggling with the constant daily noise. It has become ve…" at bounding box center [1004, 331] width 757 height 18
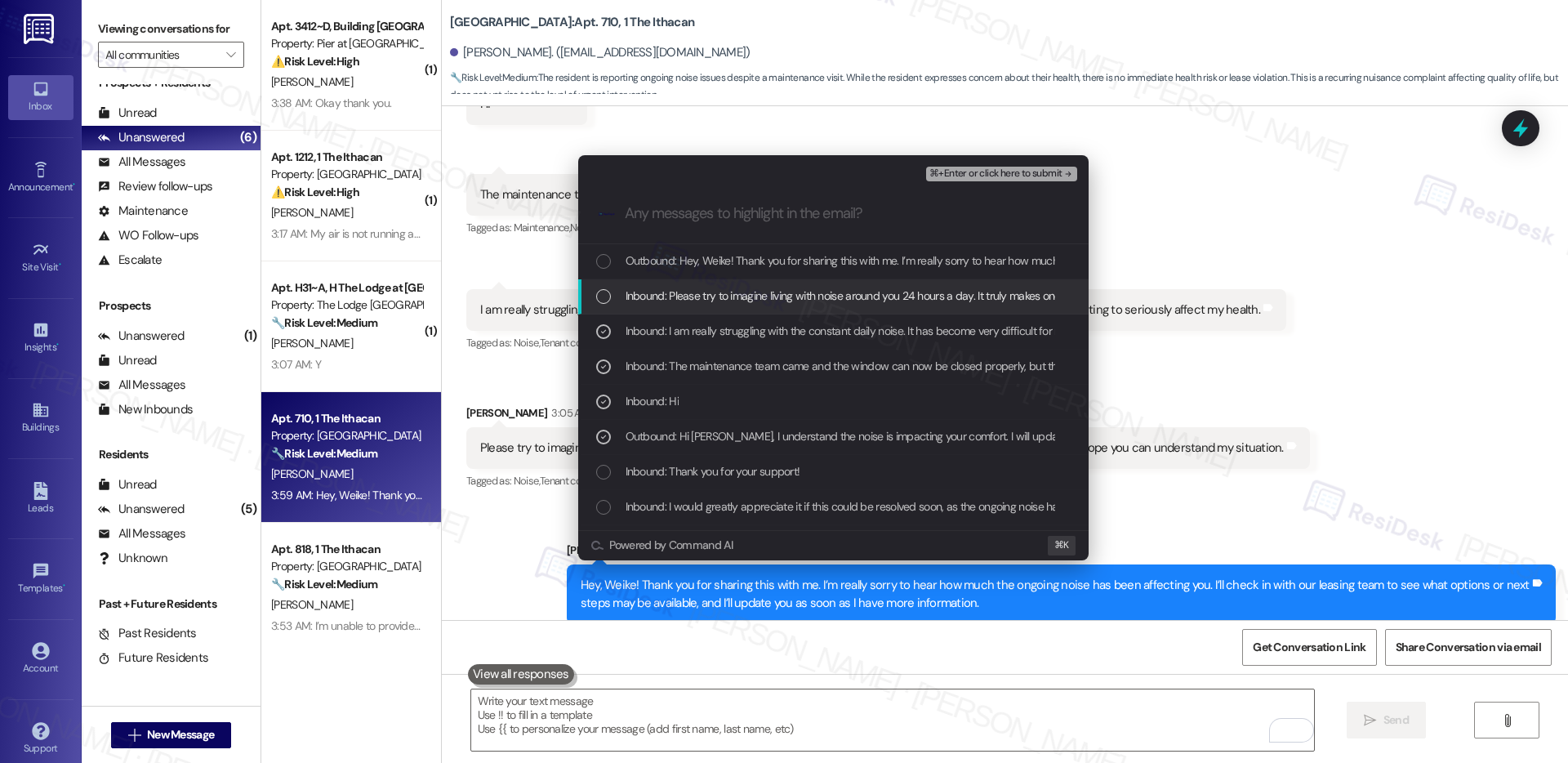
click at [689, 293] on span "Inbound: Please try to imagine living with noise around you 24 hours a day. It …" at bounding box center [1016, 295] width 779 height 18
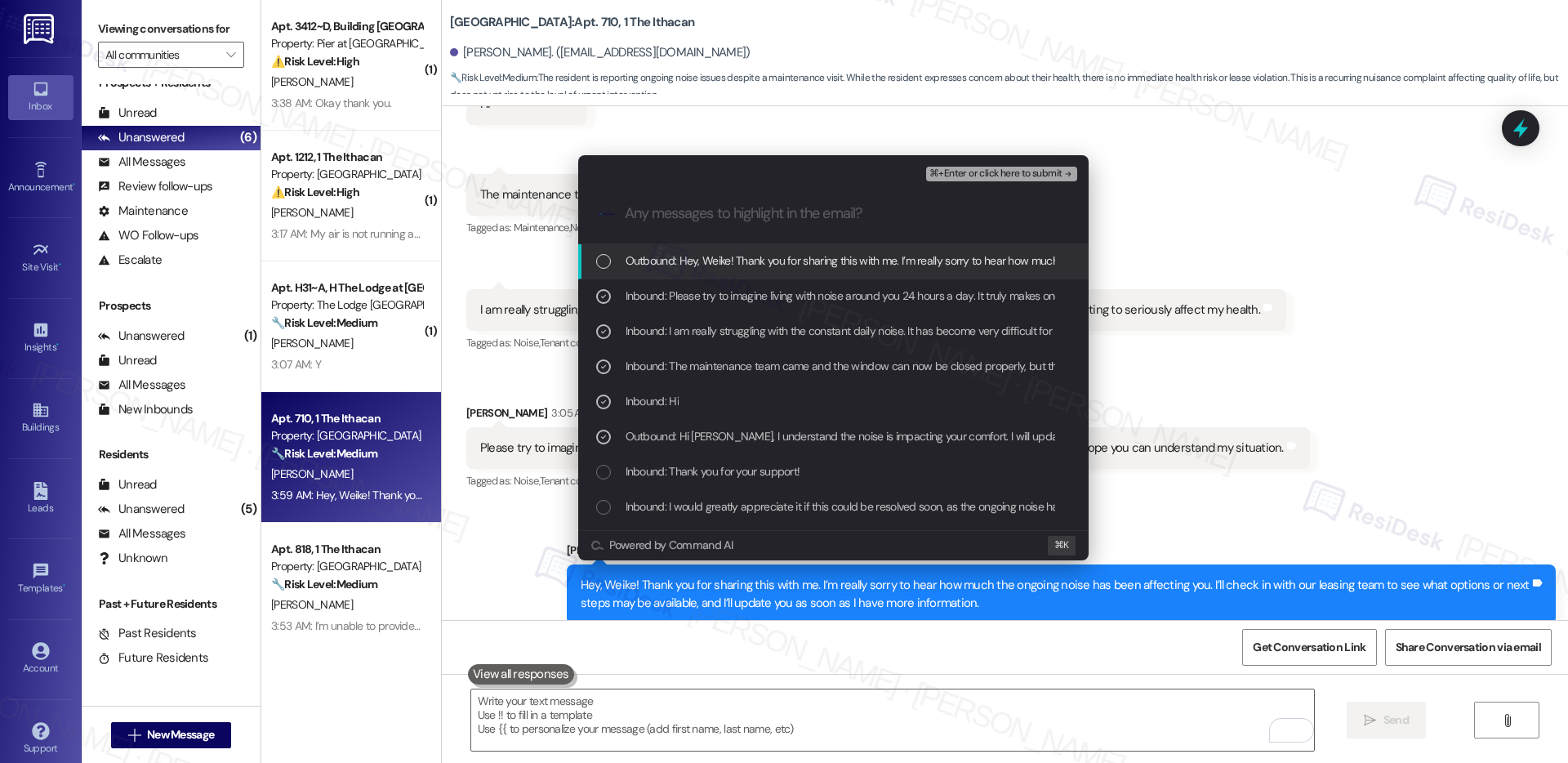
click at [726, 265] on span "Outbound: Hey, Weike! Thank you for sharing this with me. I’m really sorry to h…" at bounding box center [1272, 260] width 1293 height 18
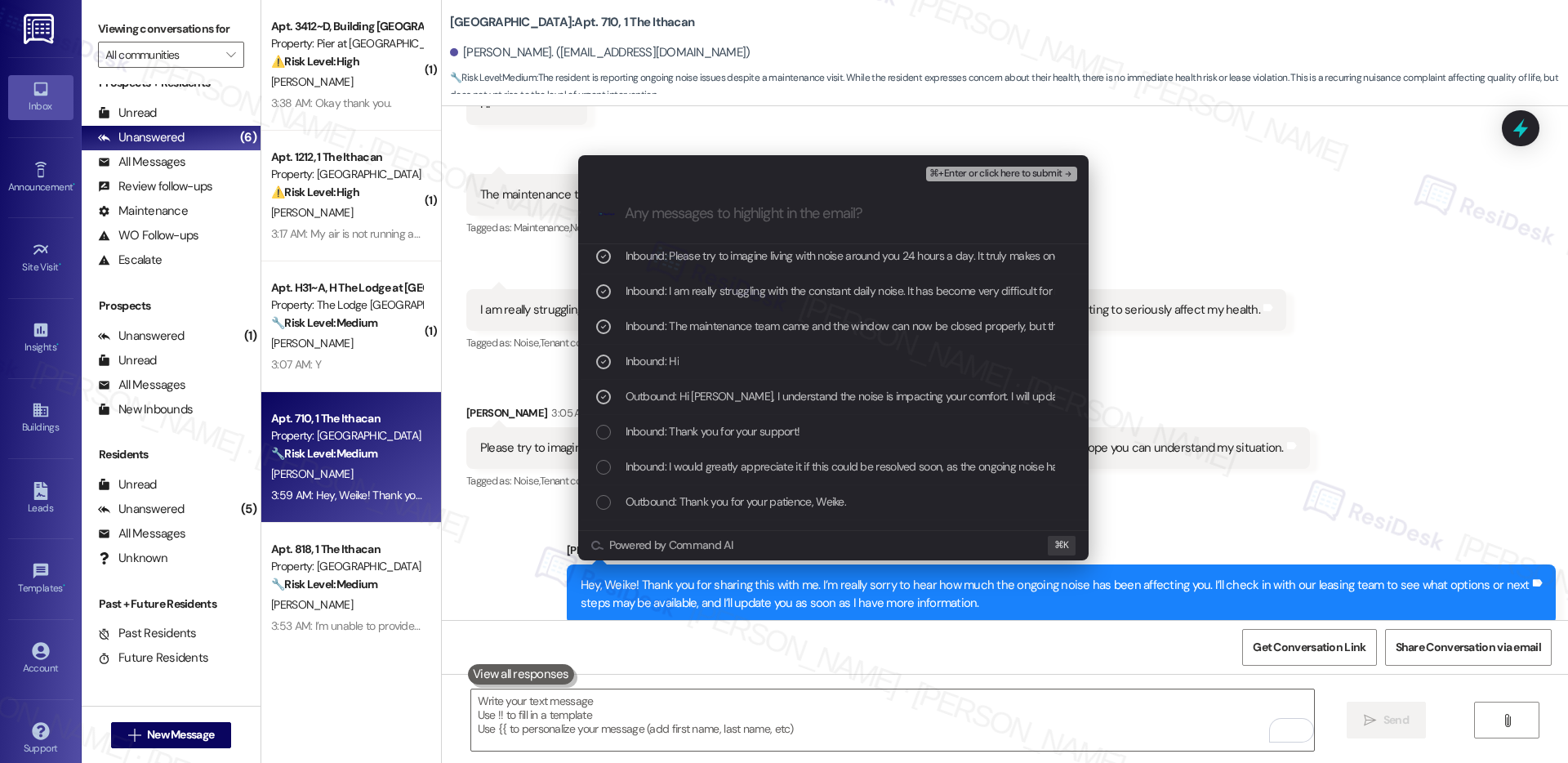
scroll to position [41, 0]
click at [969, 175] on span "⌘+Enter or click here to submit" at bounding box center [995, 173] width 132 height 11
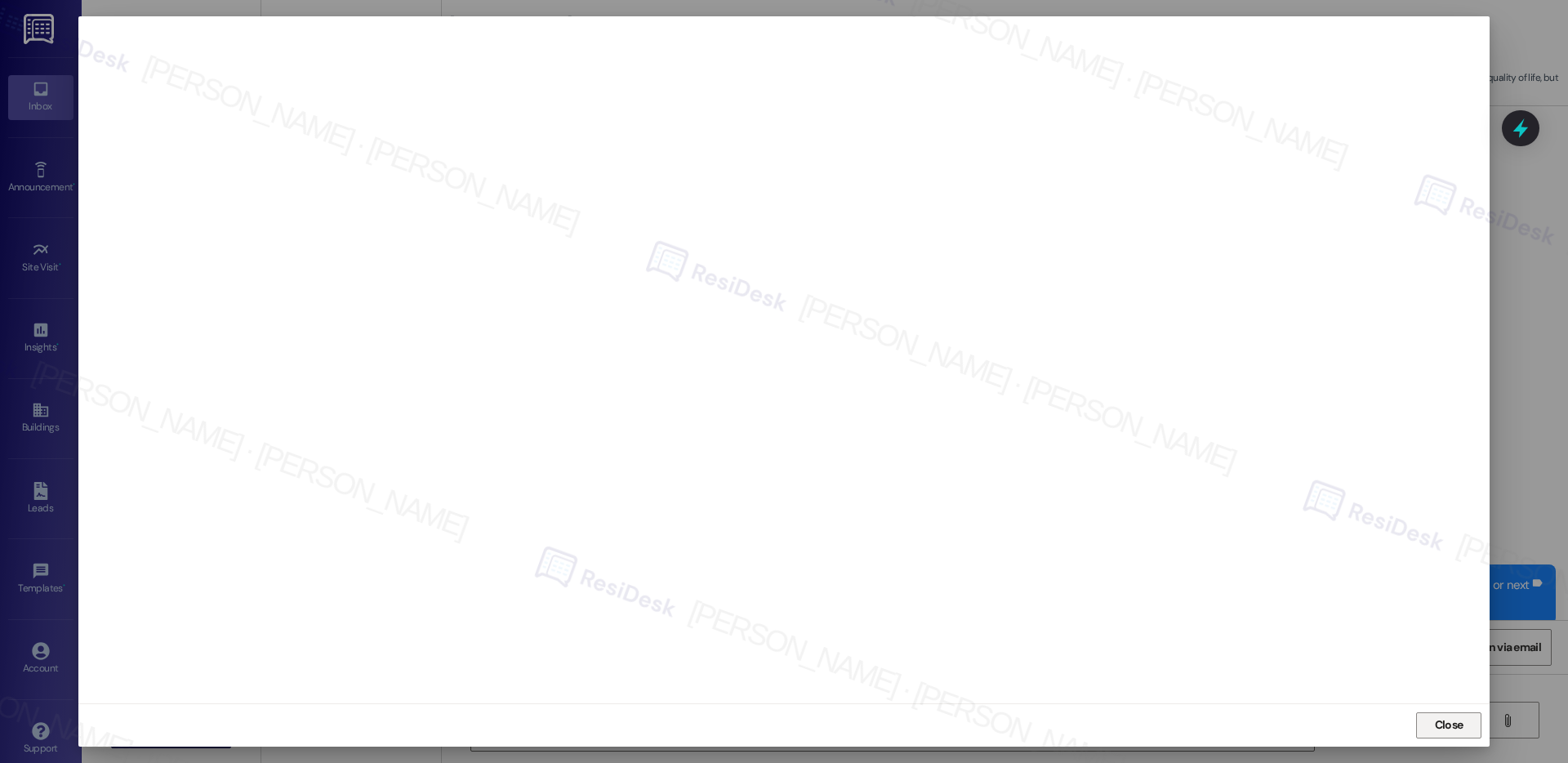
click at [1445, 731] on span "Close" at bounding box center [1449, 725] width 29 height 18
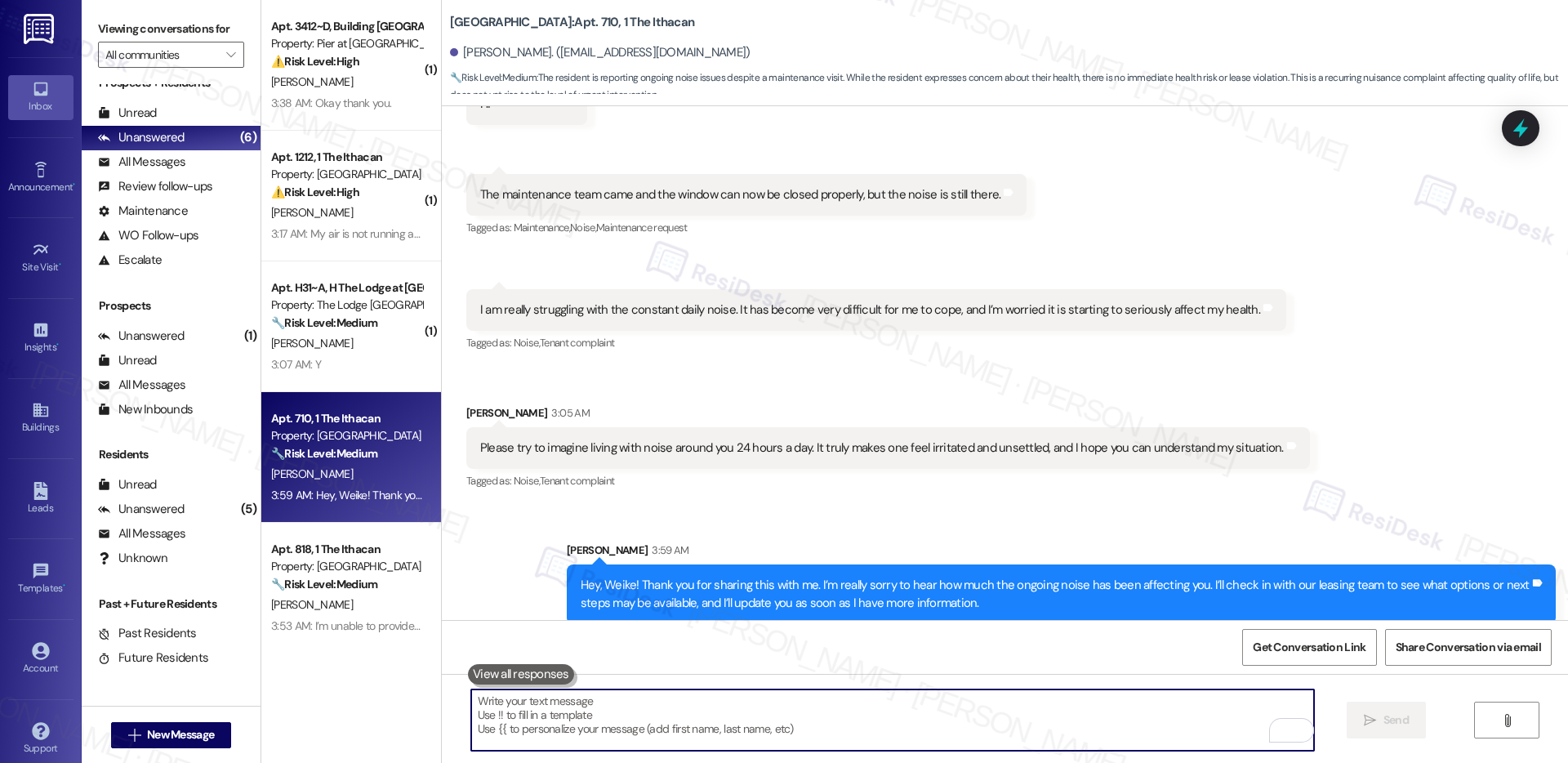
click at [932, 703] on textarea "To enrich screen reader interactions, please activate Accessibility in Grammarl…" at bounding box center [892, 720] width 843 height 61
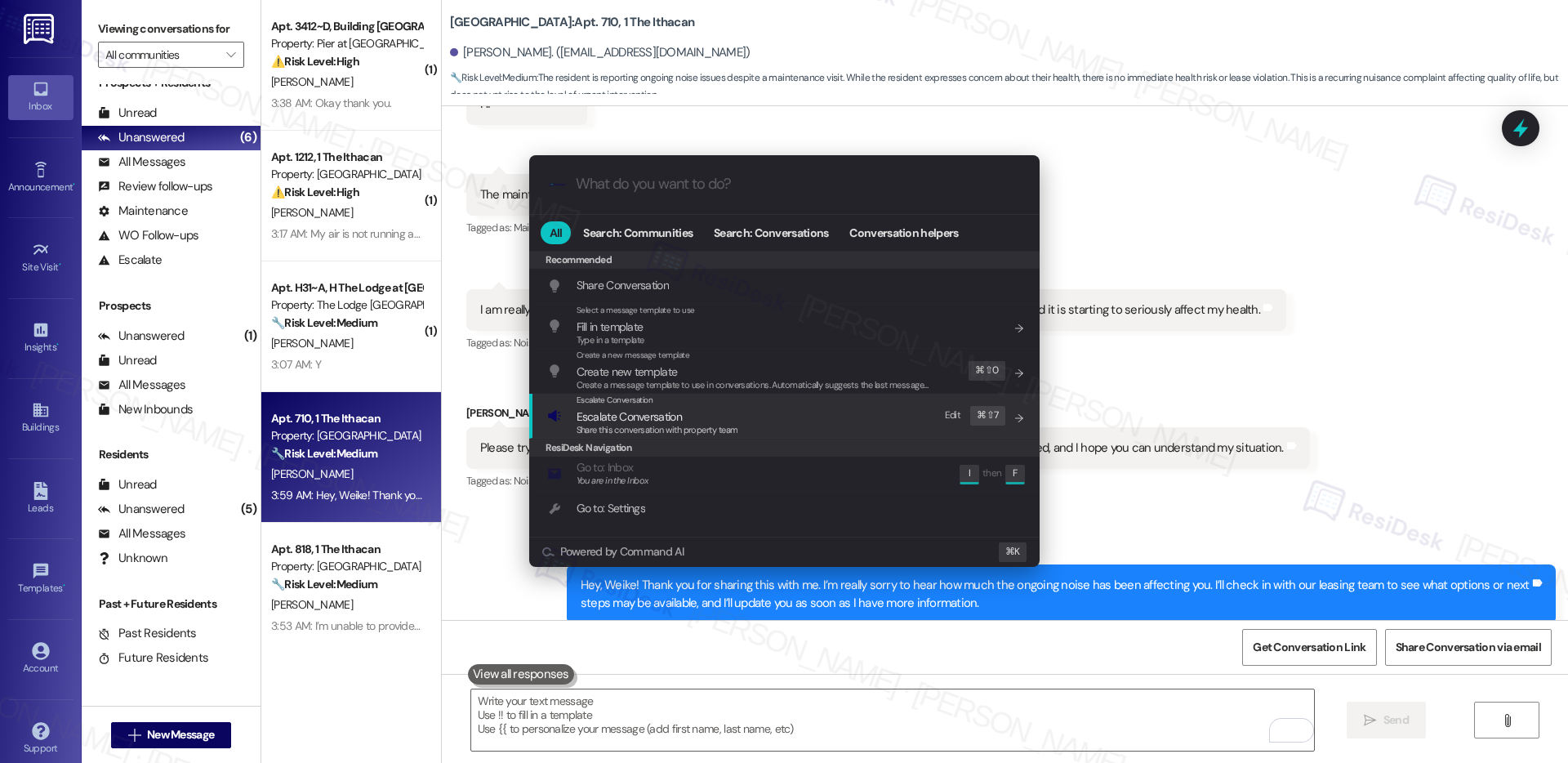
click at [734, 426] on span "Share this conversation with property team" at bounding box center [657, 429] width 162 height 11
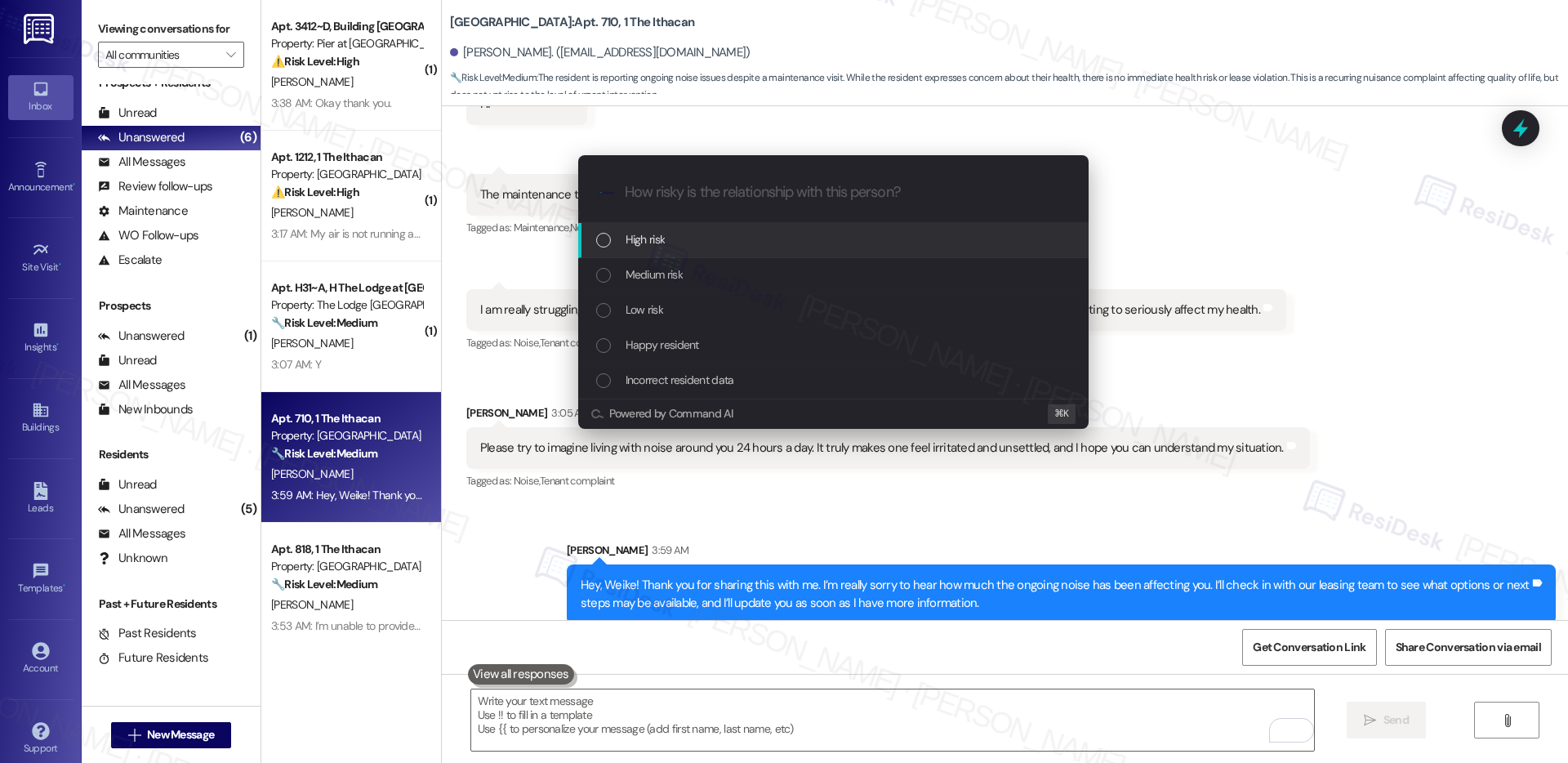
click at [696, 245] on div "High risk" at bounding box center [835, 239] width 478 height 18
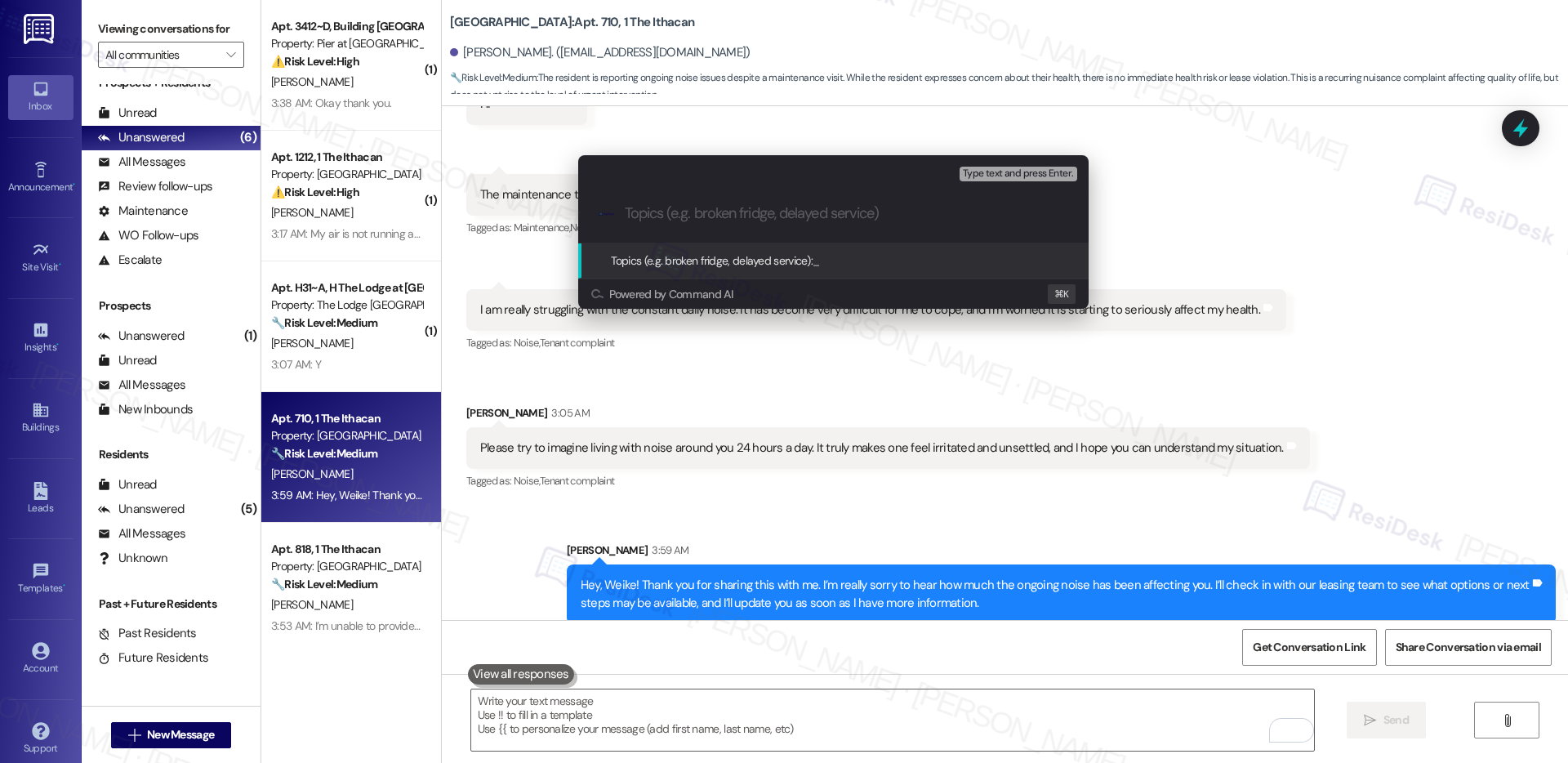
paste input "Resident Reports Constant Noise Affecting Health"
type input "Resident Reports Constant Noise Affecting Health"
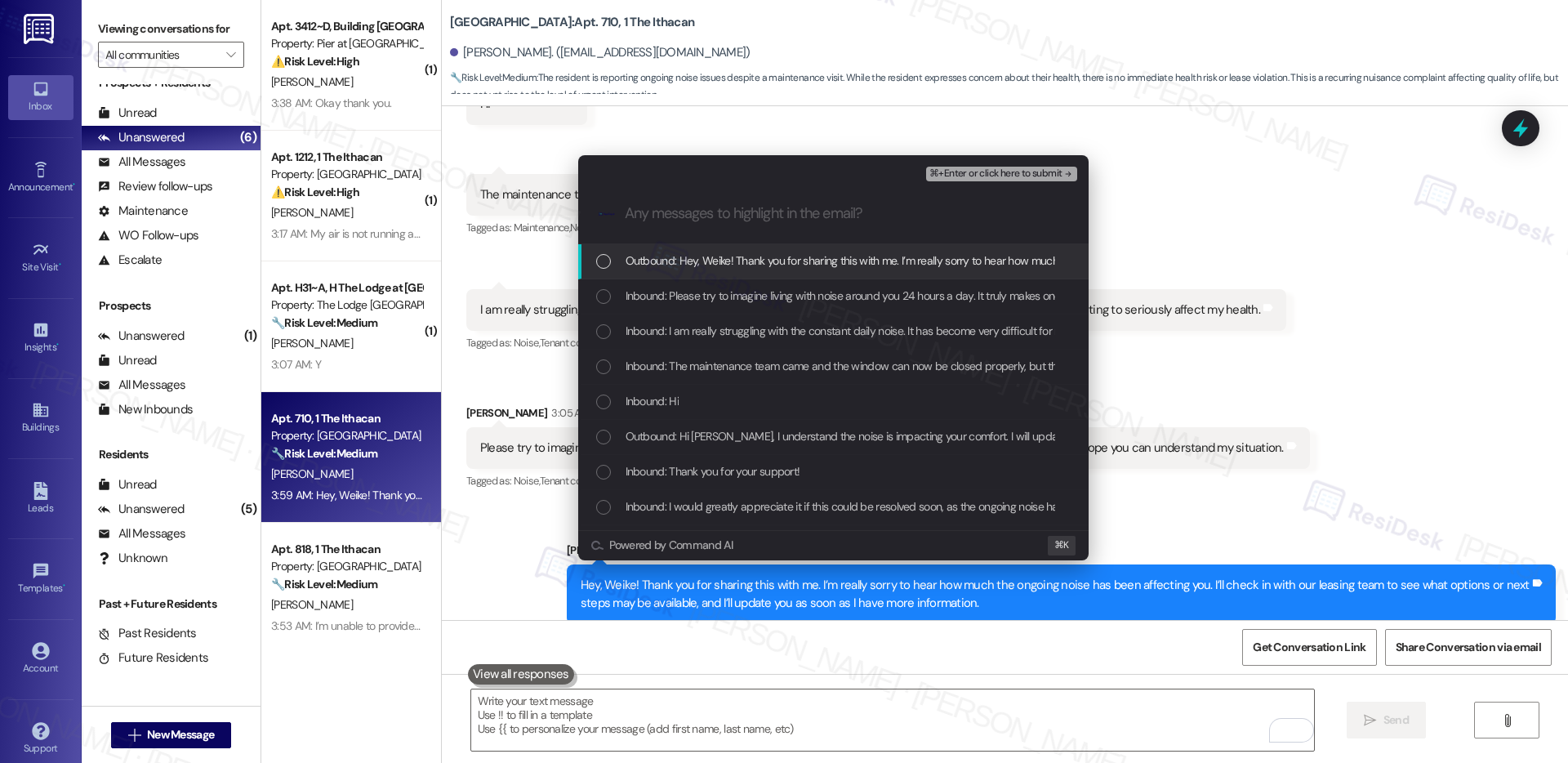
click at [760, 267] on span "Outbound: Hey, Weike! Thank you for sharing this with me. I’m really sorry to h…" at bounding box center [1272, 260] width 1293 height 18
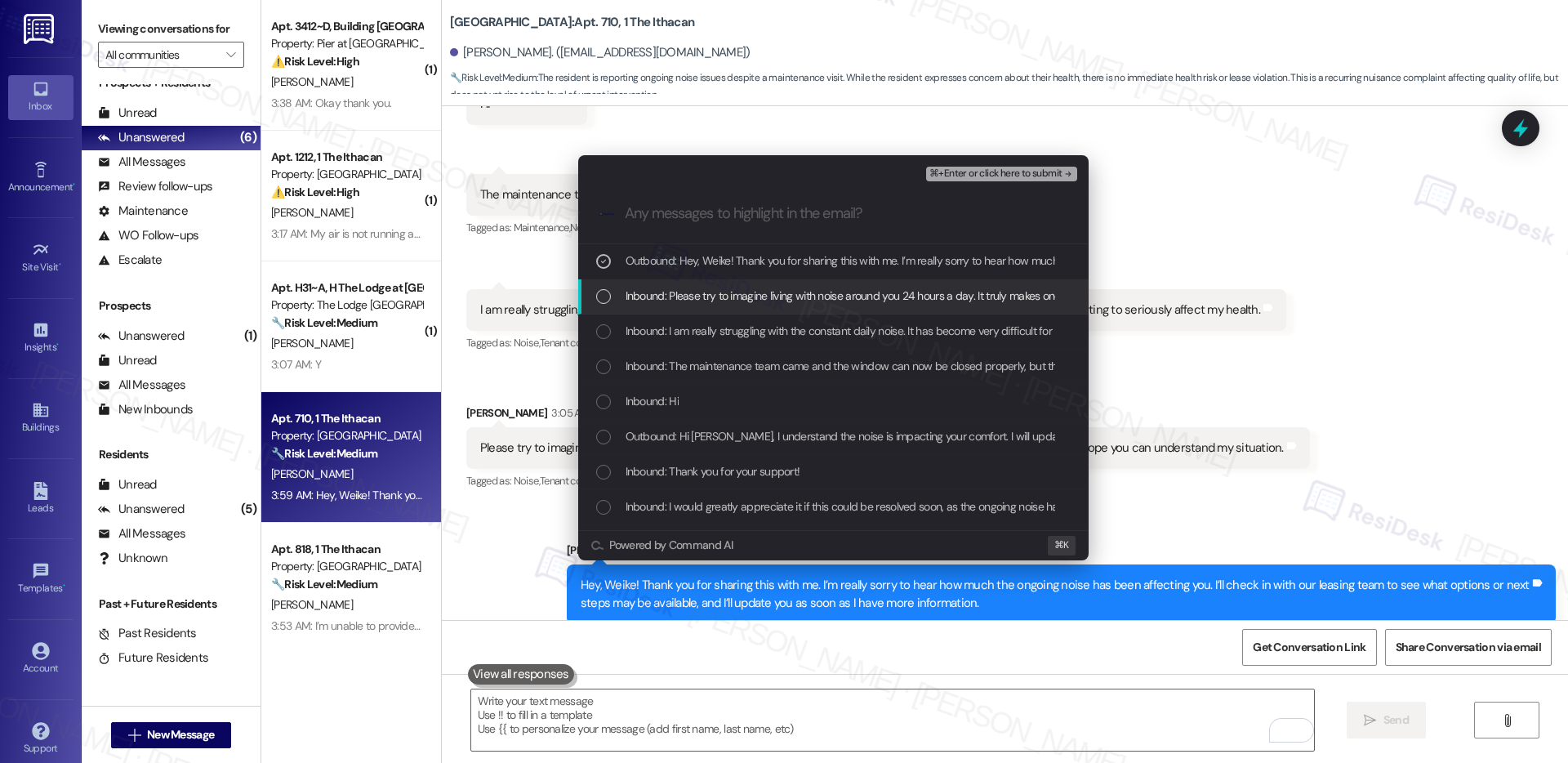
click at [760, 286] on span "Inbound: Please try to imagine living with noise around you 24 hours a day. It …" at bounding box center [1016, 295] width 779 height 18
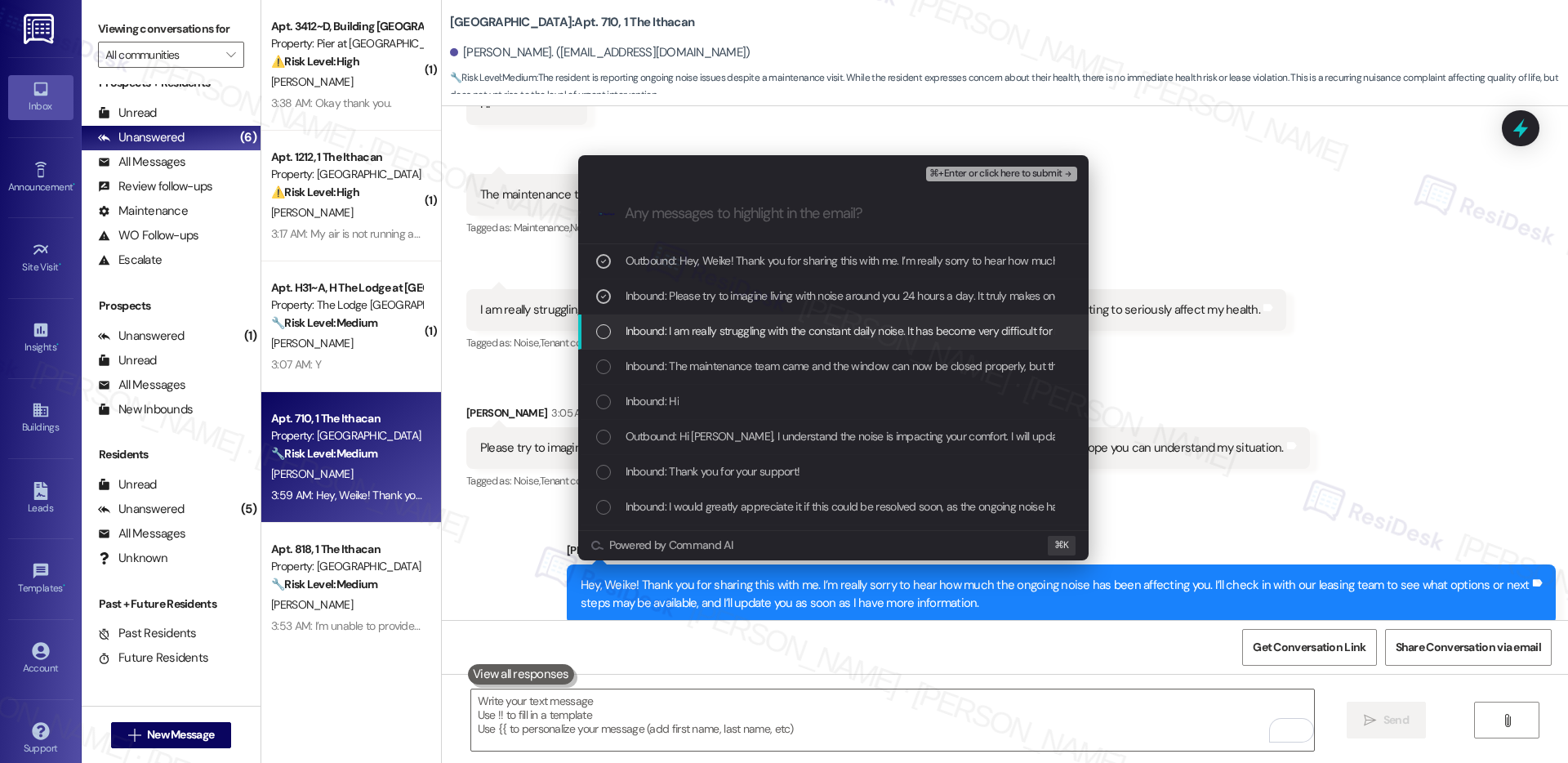
click at [750, 323] on span "Inbound: I am really struggling with the constant daily noise. It has become ve…" at bounding box center [1004, 331] width 757 height 18
click at [738, 365] on span "Inbound: The maintenance team came and the window can now be closed properly, b…" at bounding box center [887, 366] width 522 height 18
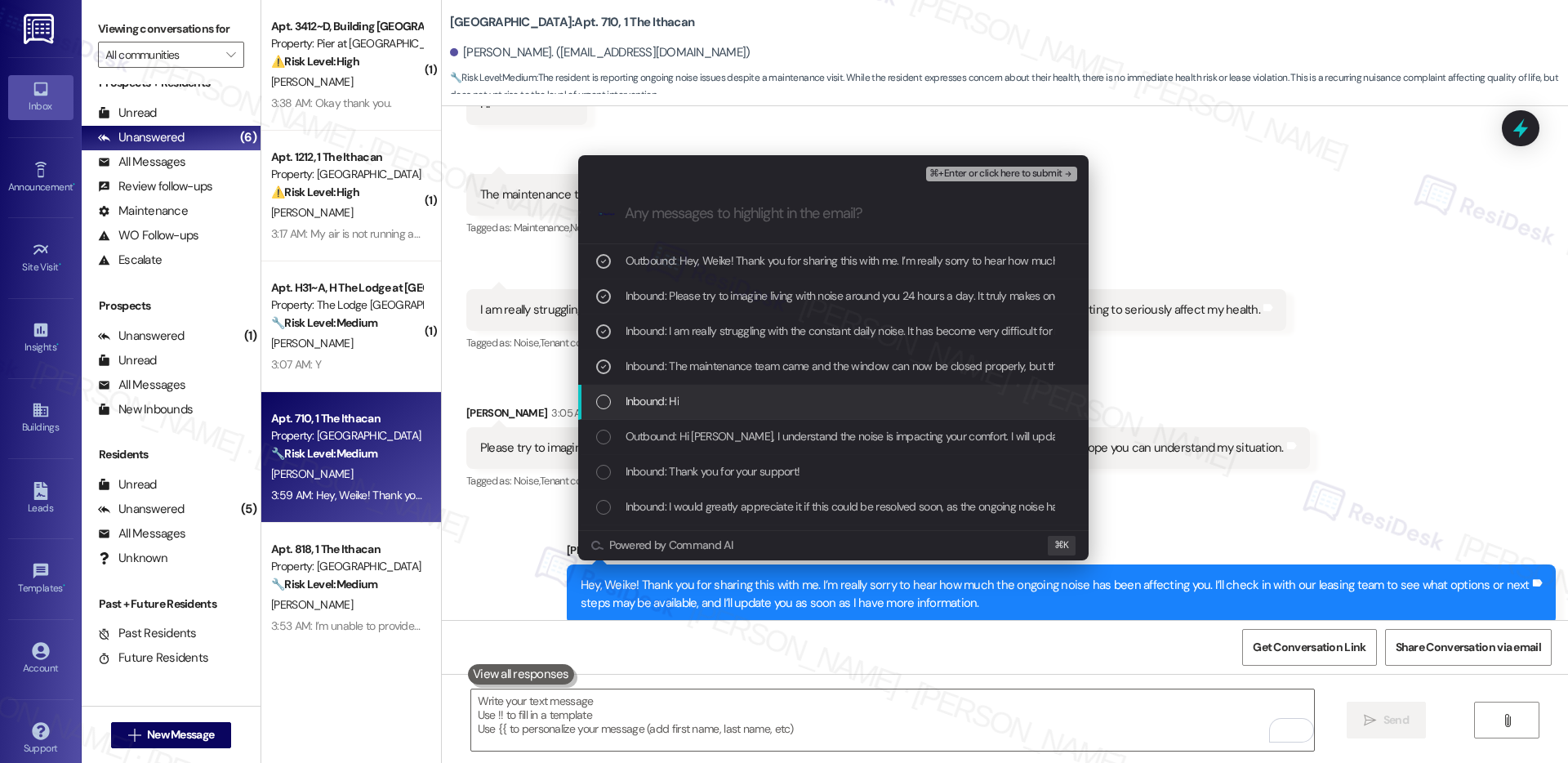
click at [719, 389] on div "Inbound: Hi" at bounding box center [833, 402] width 510 height 35
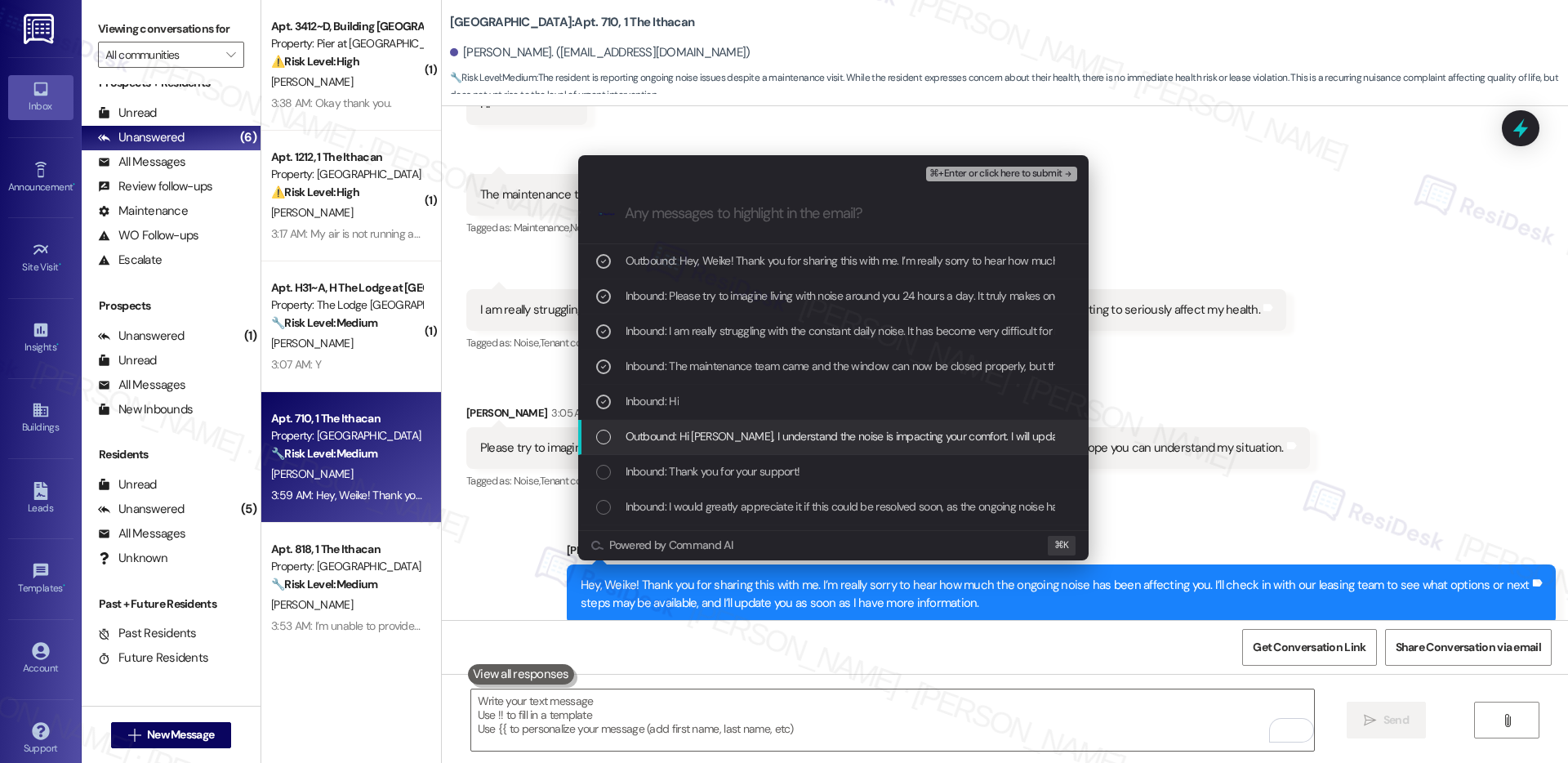
click at [707, 433] on span "Outbound: Hi Weike, I understand the noise is impacting your comfort. I will up…" at bounding box center [966, 436] width 679 height 18
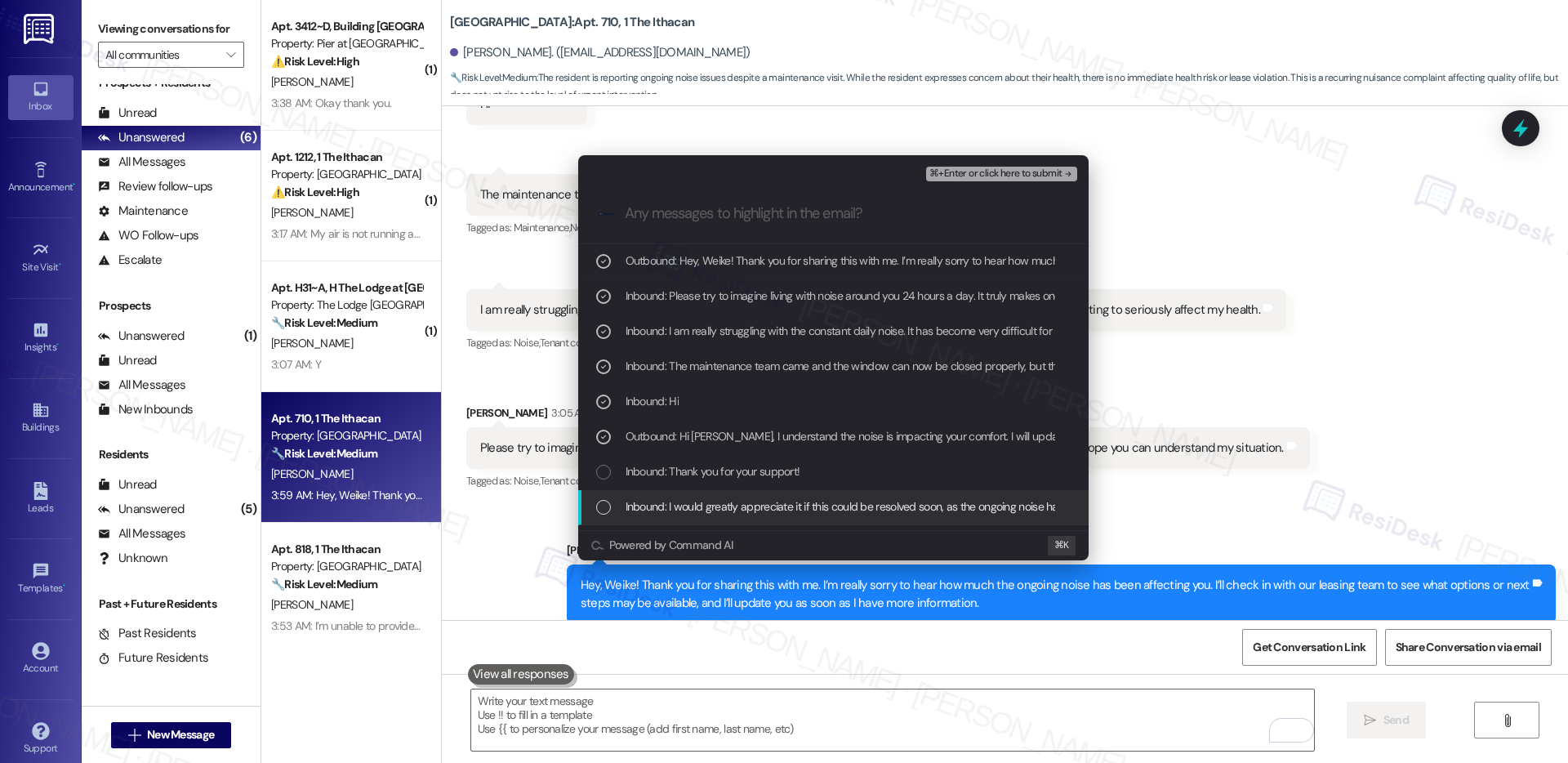
click at [834, 512] on span "Inbound: I would greatly appreciate it if this could be resolved soon, as the o…" at bounding box center [985, 506] width 719 height 18
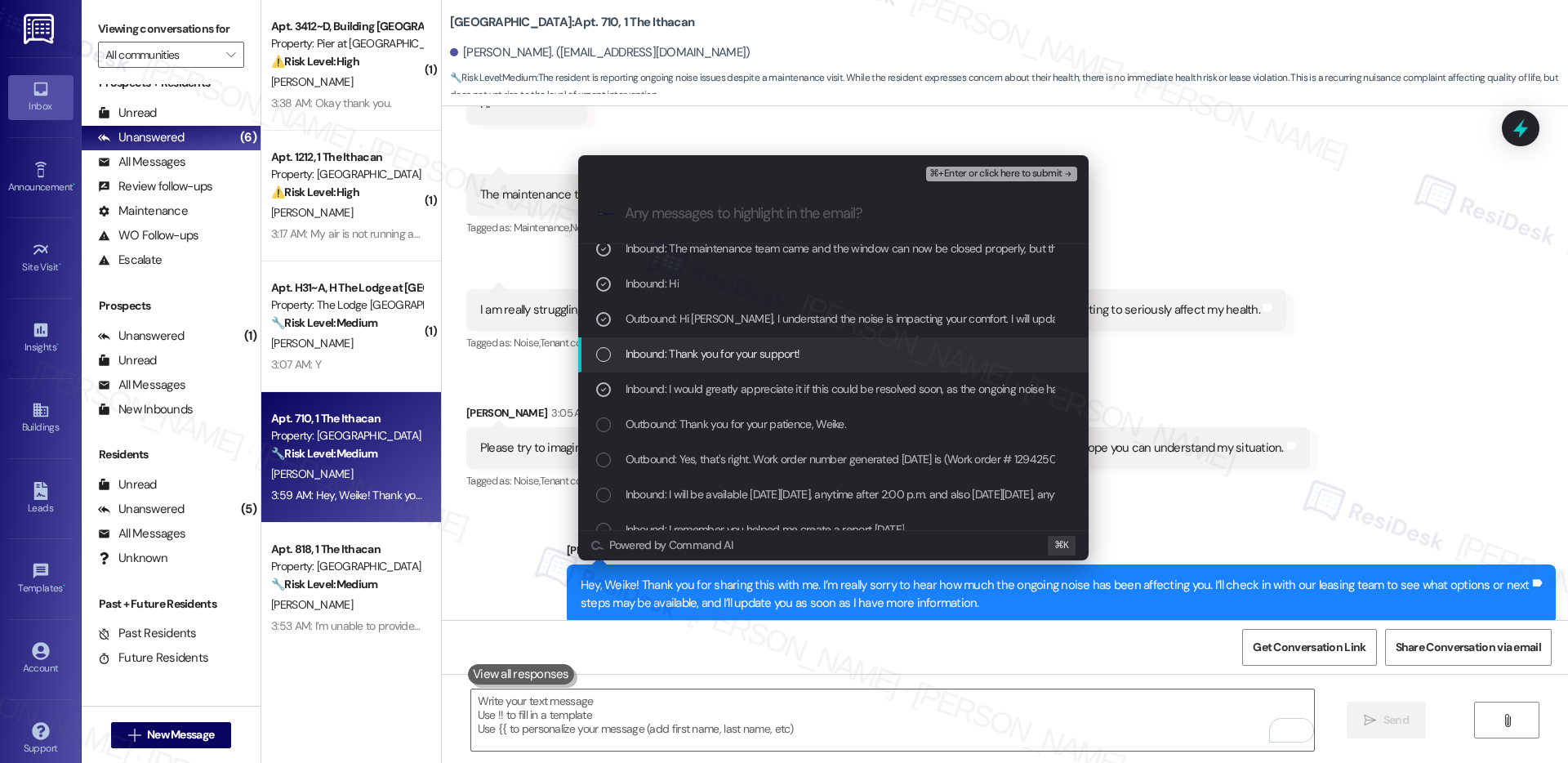
scroll to position [129, 0]
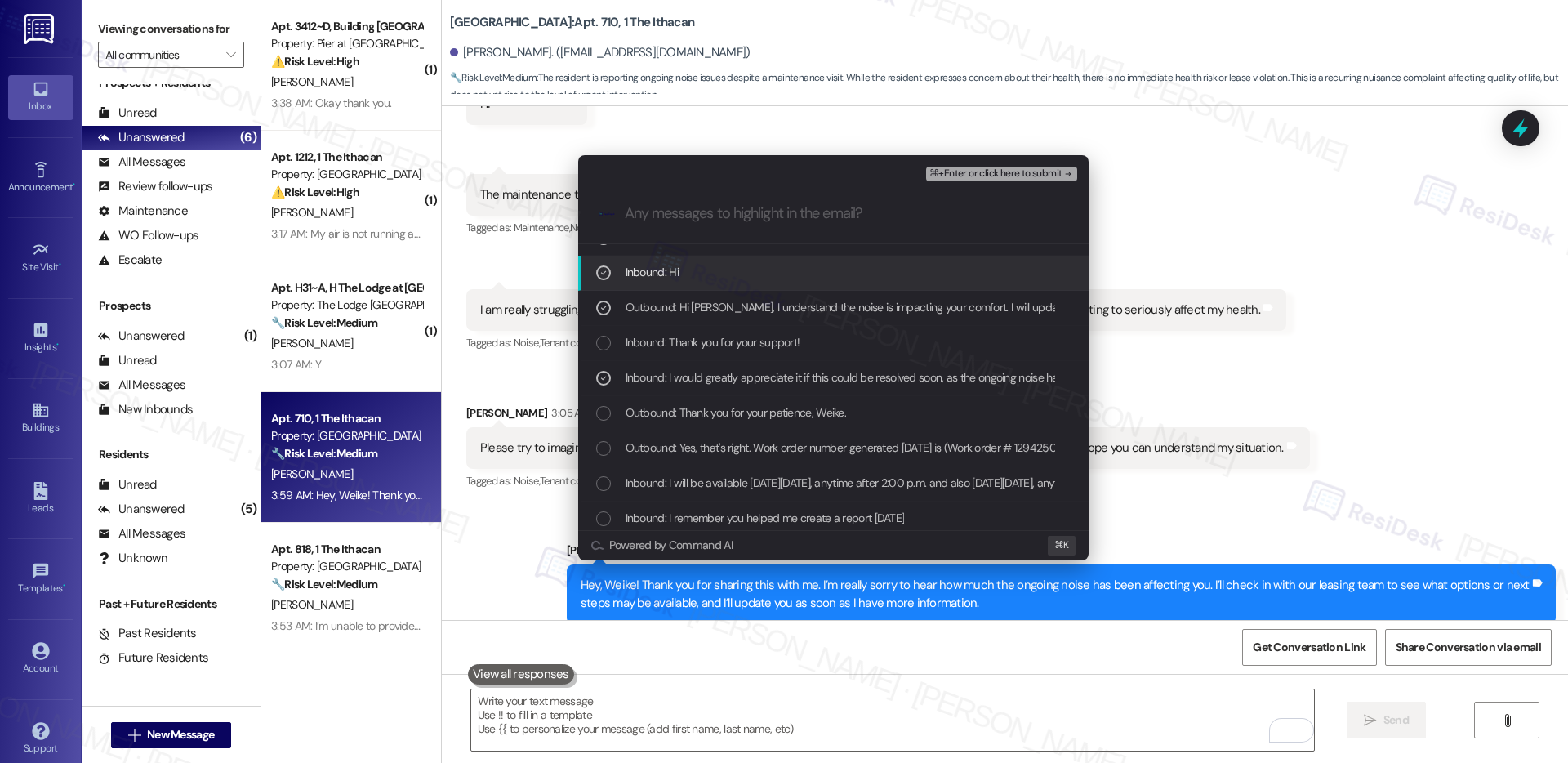
click at [997, 175] on span "⌘+Enter or click here to submit" at bounding box center [995, 173] width 132 height 11
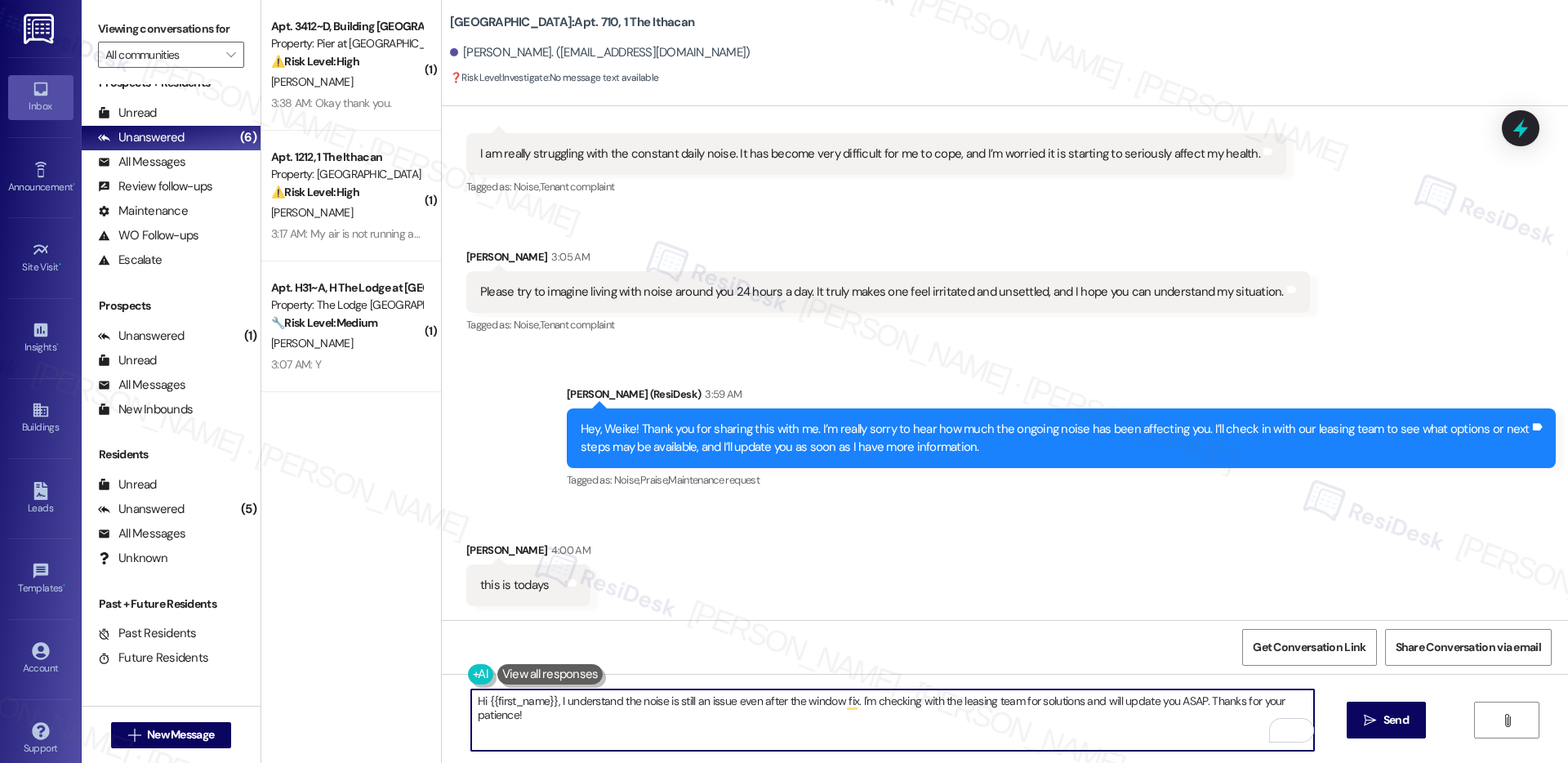
scroll to position [8999, 0]
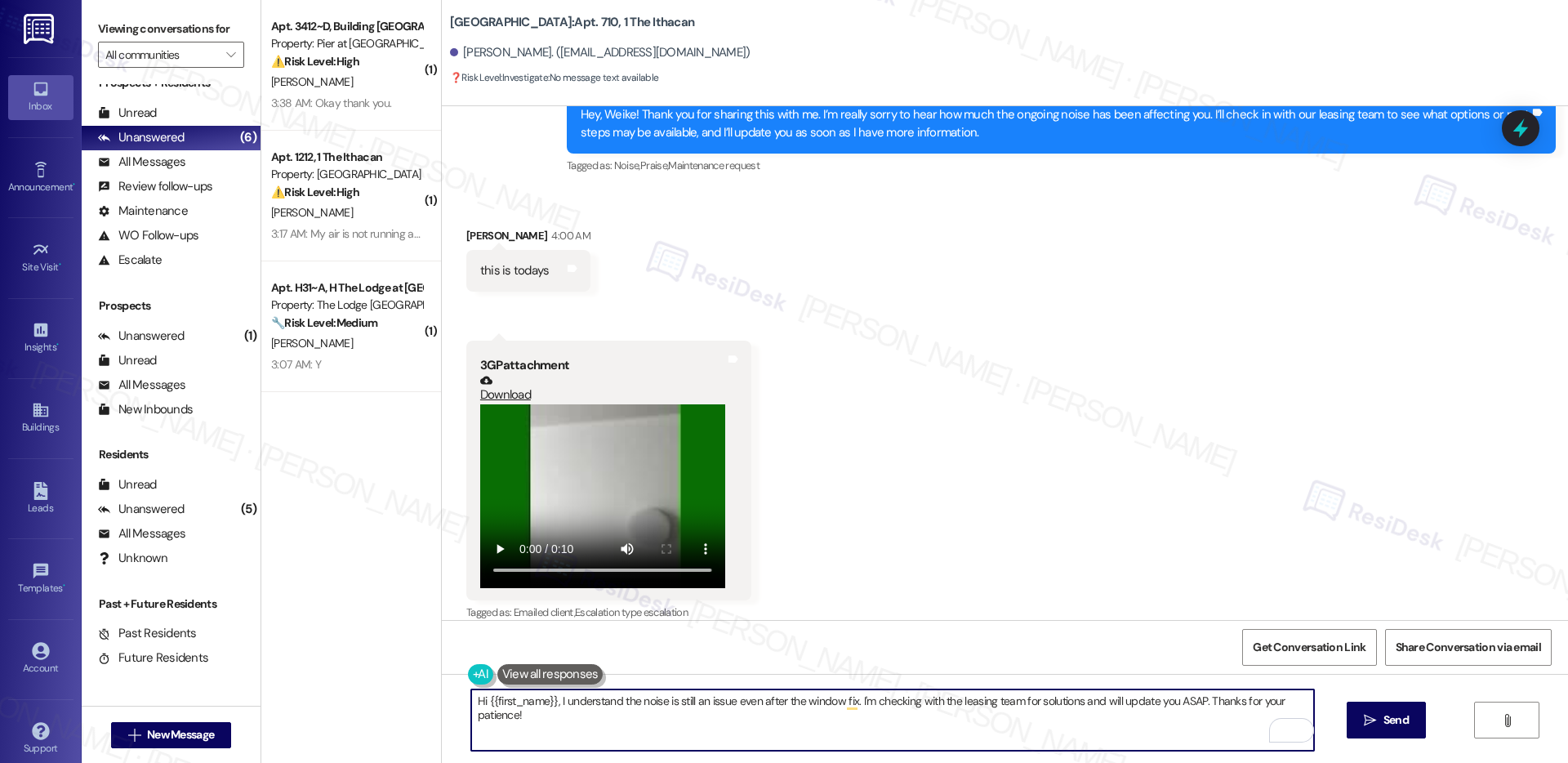
click at [531, 713] on textarea "Hi {{first_name}}, I understand the noise is still an issue even after the wind…" at bounding box center [892, 720] width 843 height 61
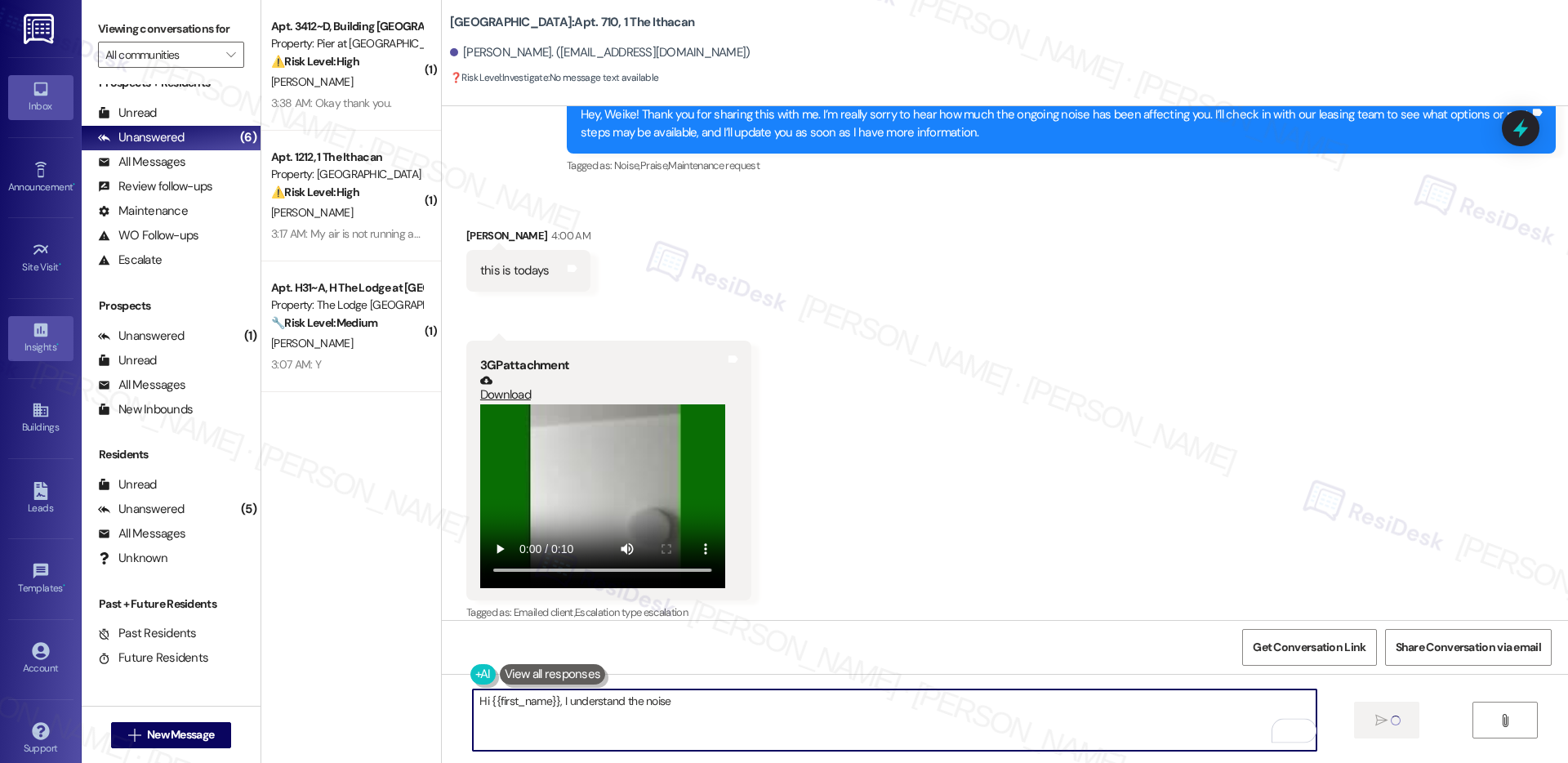
scroll to position [8998, 0]
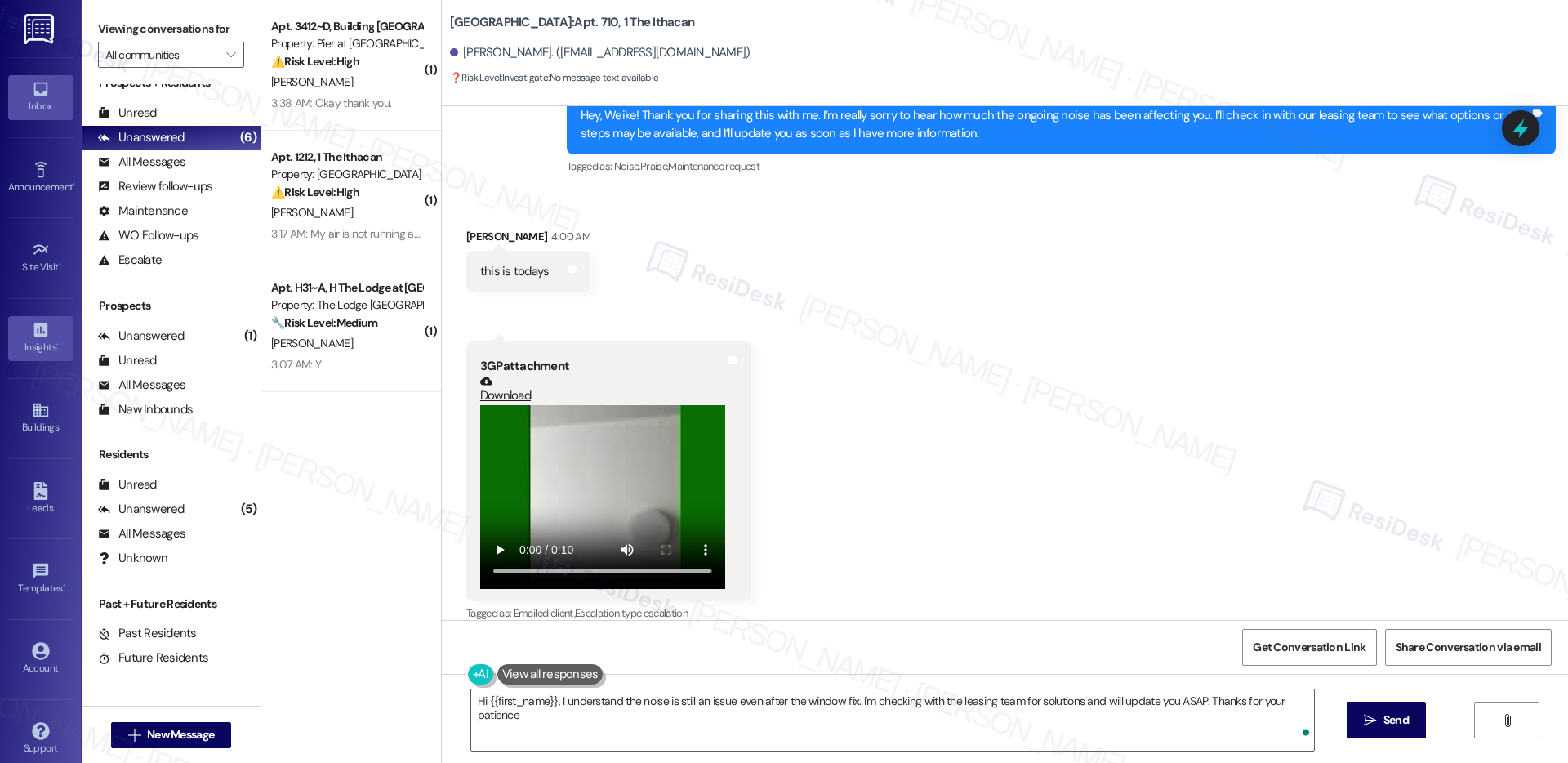
type textarea "Hi {{first_name}}, I understand the noise is still an issue even after the wind…"
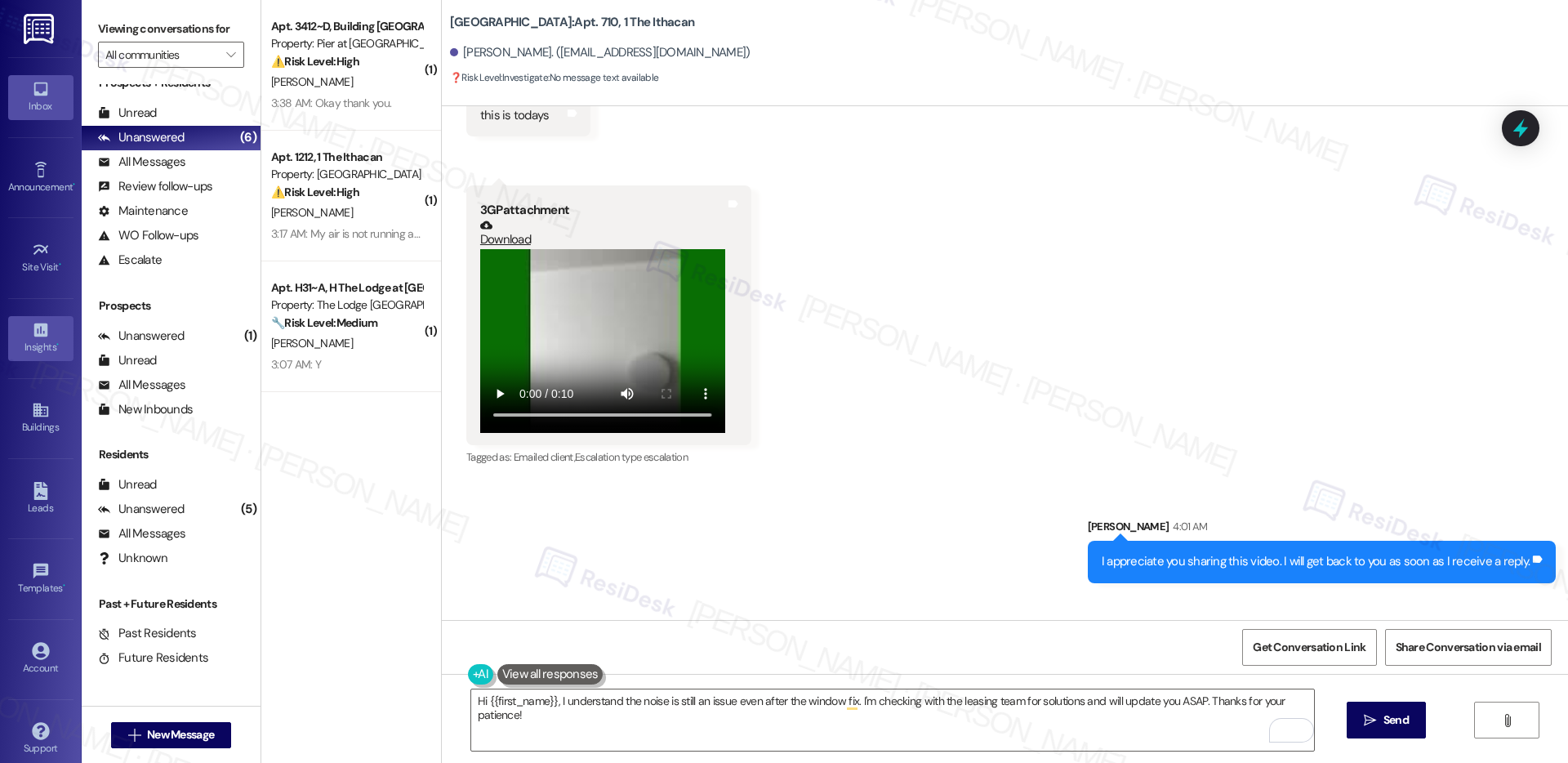
scroll to position [9226, 0]
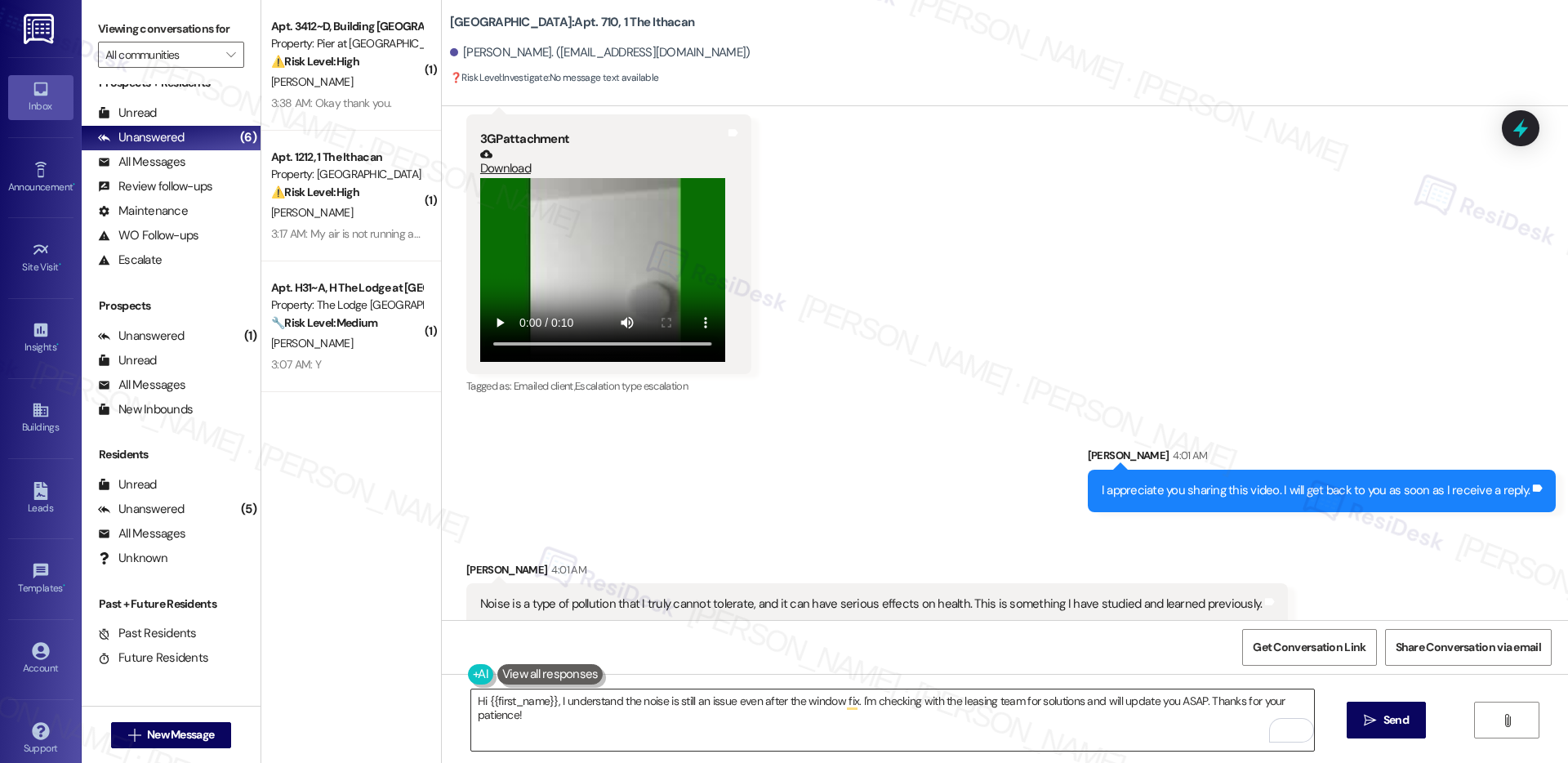
click at [512, 697] on textarea "Hi {{first_name}}, I understand the noise is still an issue even after the wind…" at bounding box center [892, 720] width 843 height 61
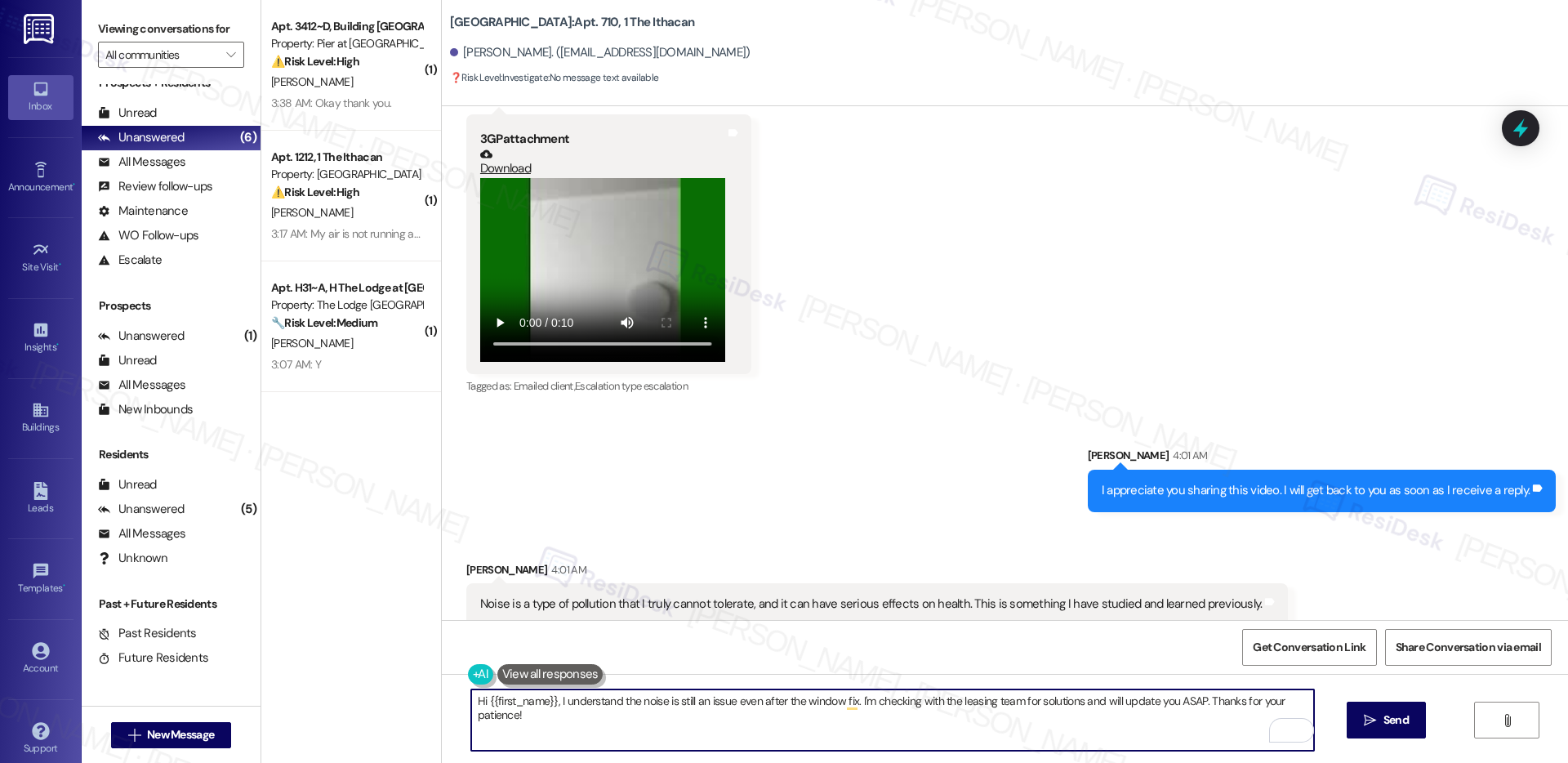
click at [512, 697] on textarea "Hi {{first_name}}, I understand the noise is still an issue even after the wind…" at bounding box center [892, 720] width 843 height 61
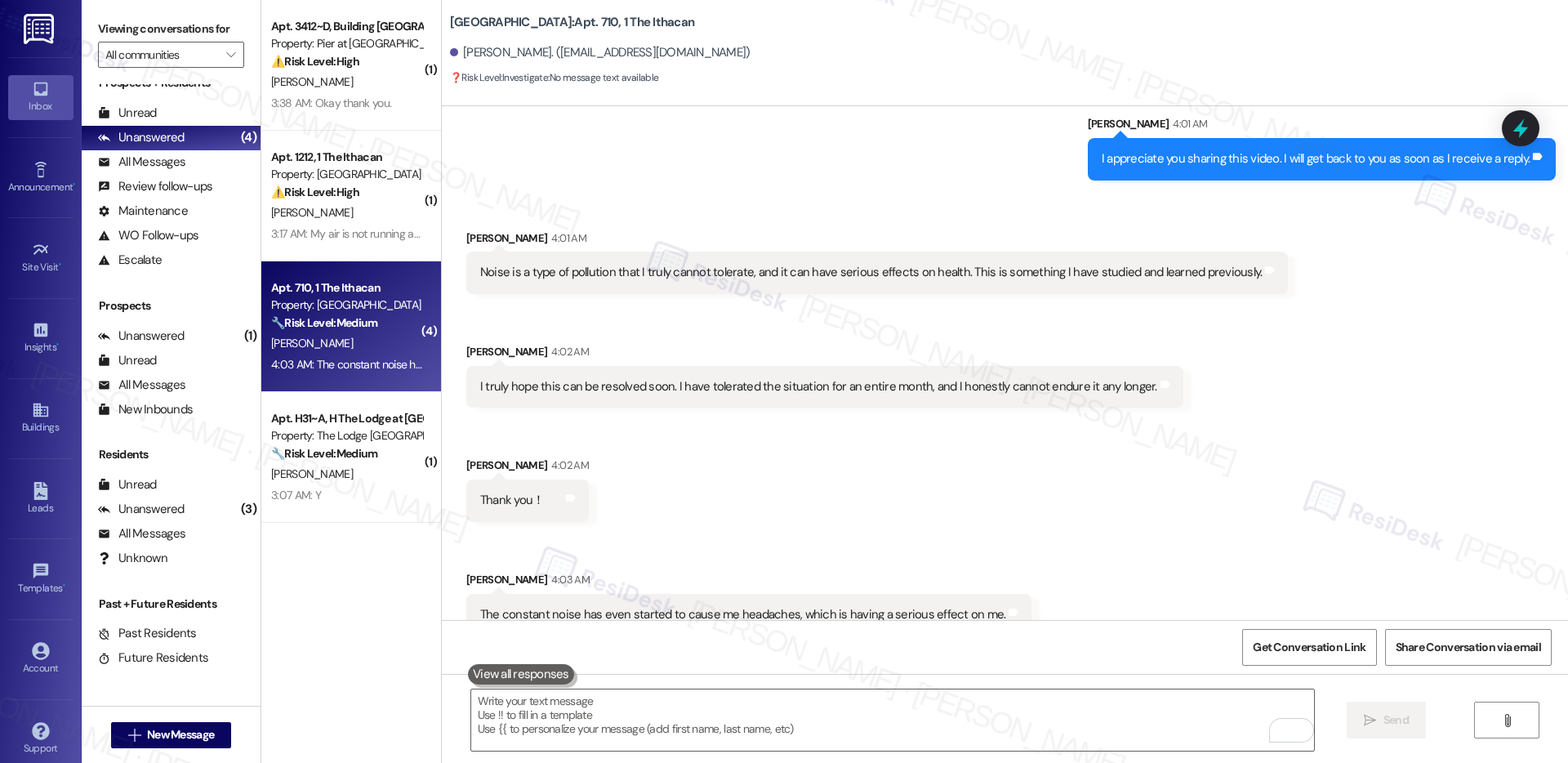
scroll to position [9569, 0]
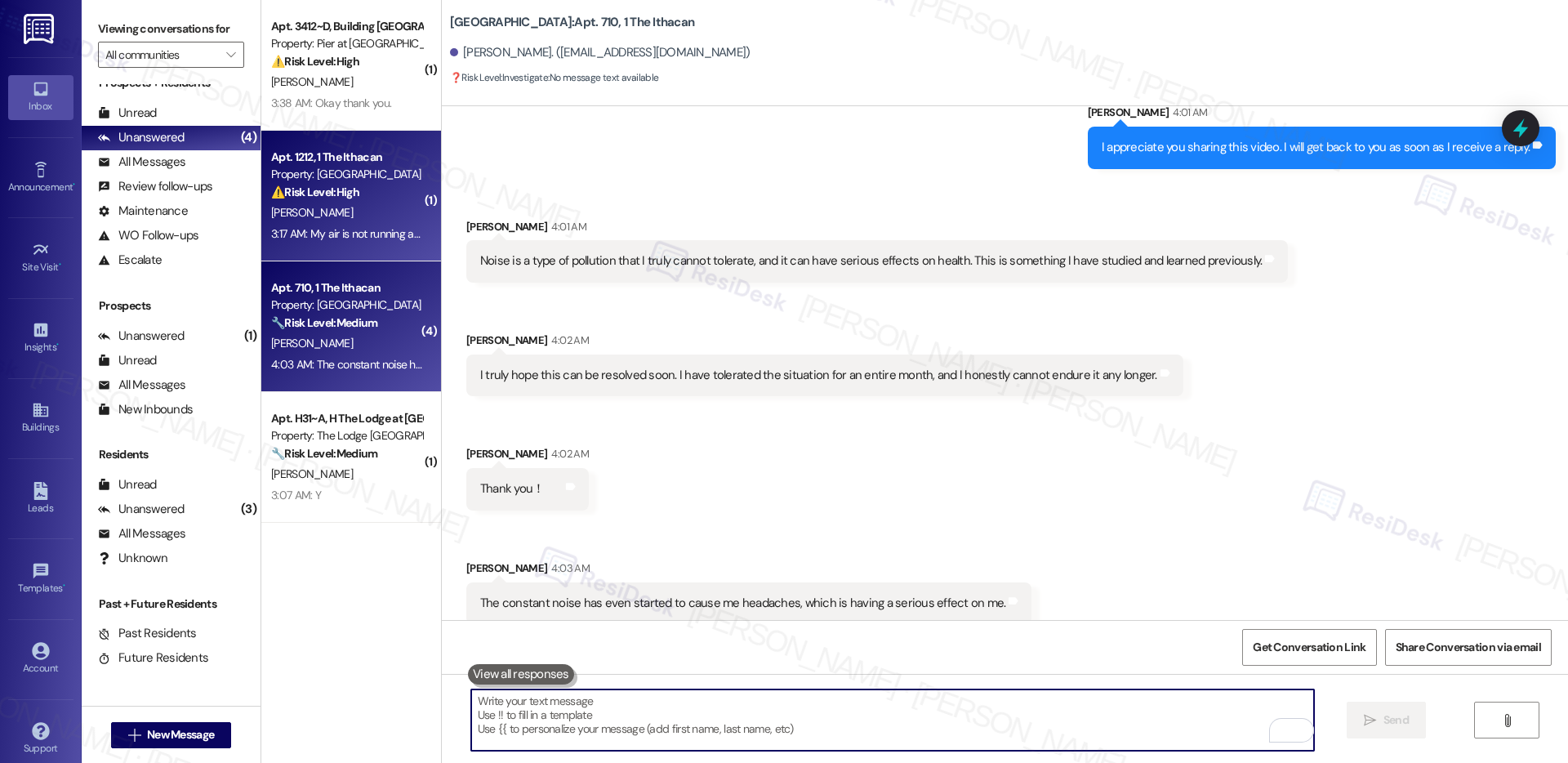
click at [348, 212] on div "[PERSON_NAME]" at bounding box center [347, 212] width 154 height 20
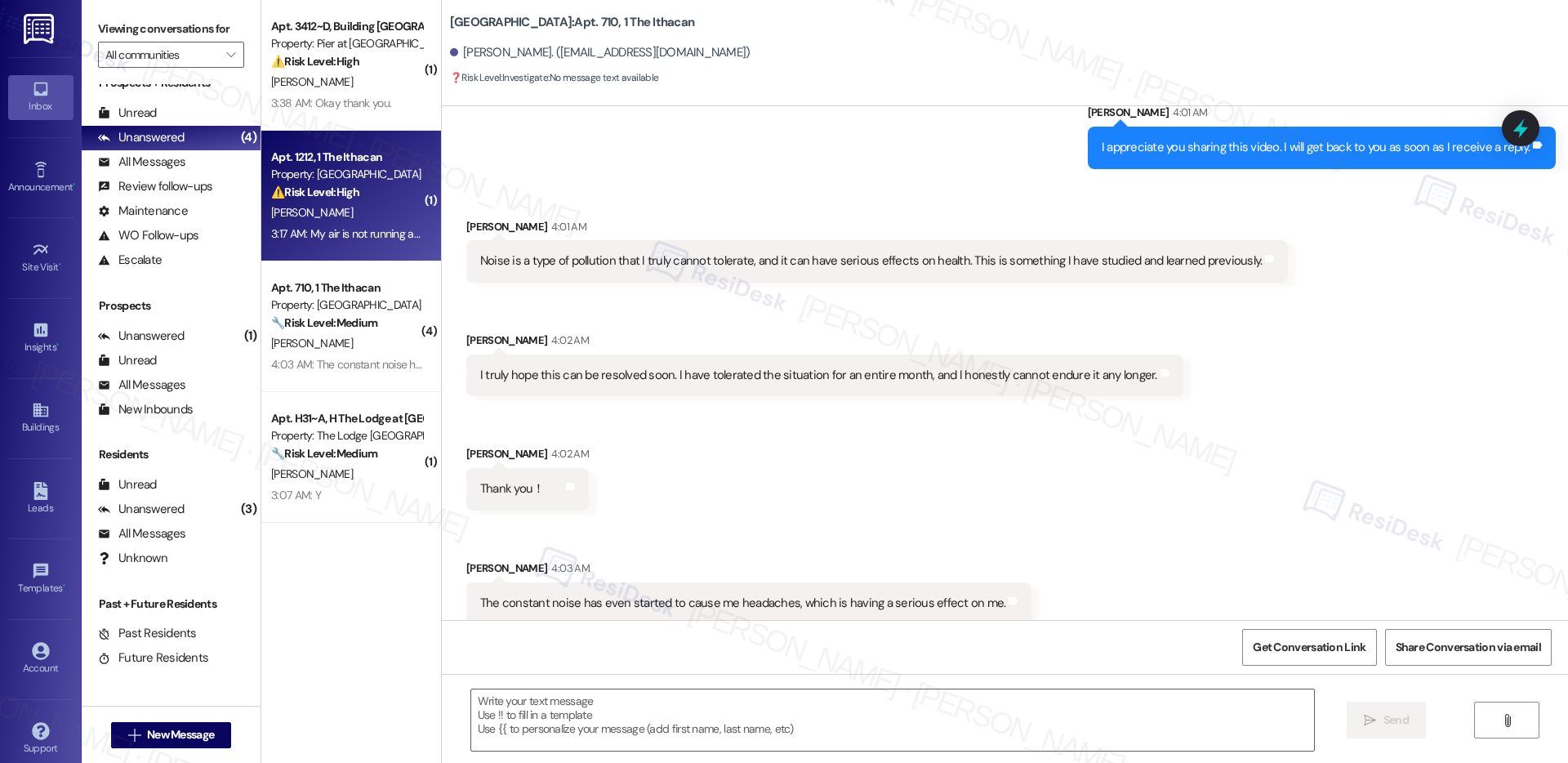
type textarea "Fetching suggested responses. Please feel free to read through the conversation…"
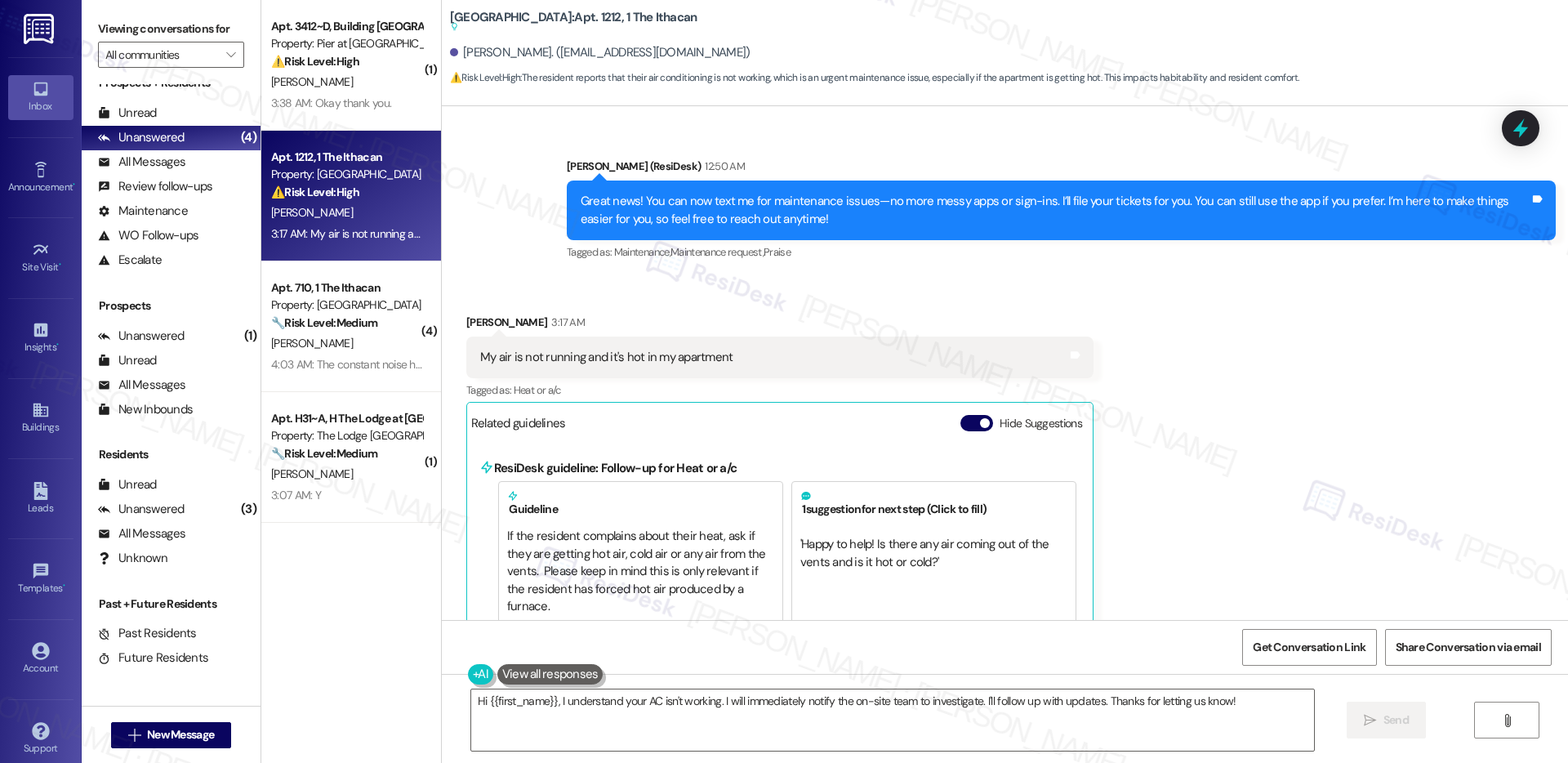
scroll to position [616, 0]
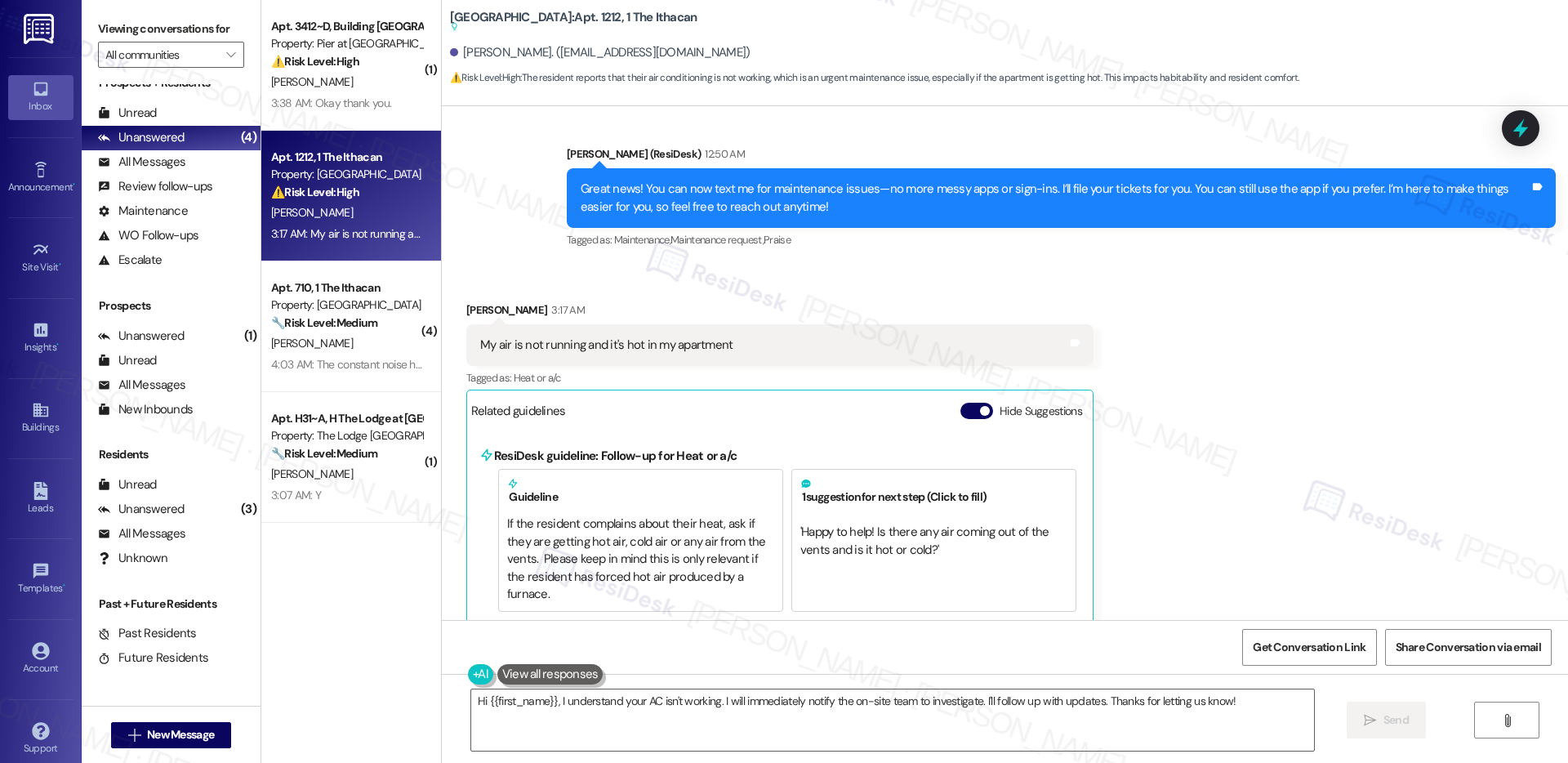
click at [593, 336] on div "My air is not running and it's hot in my apartment" at bounding box center [607, 345] width 253 height 18
click at [879, 527] on span "' Happy to help! Is there any air coming out of the vents and is it hot or cold…" at bounding box center [925, 540] width 251 height 33
click at [518, 668] on button at bounding box center [550, 675] width 106 height 20
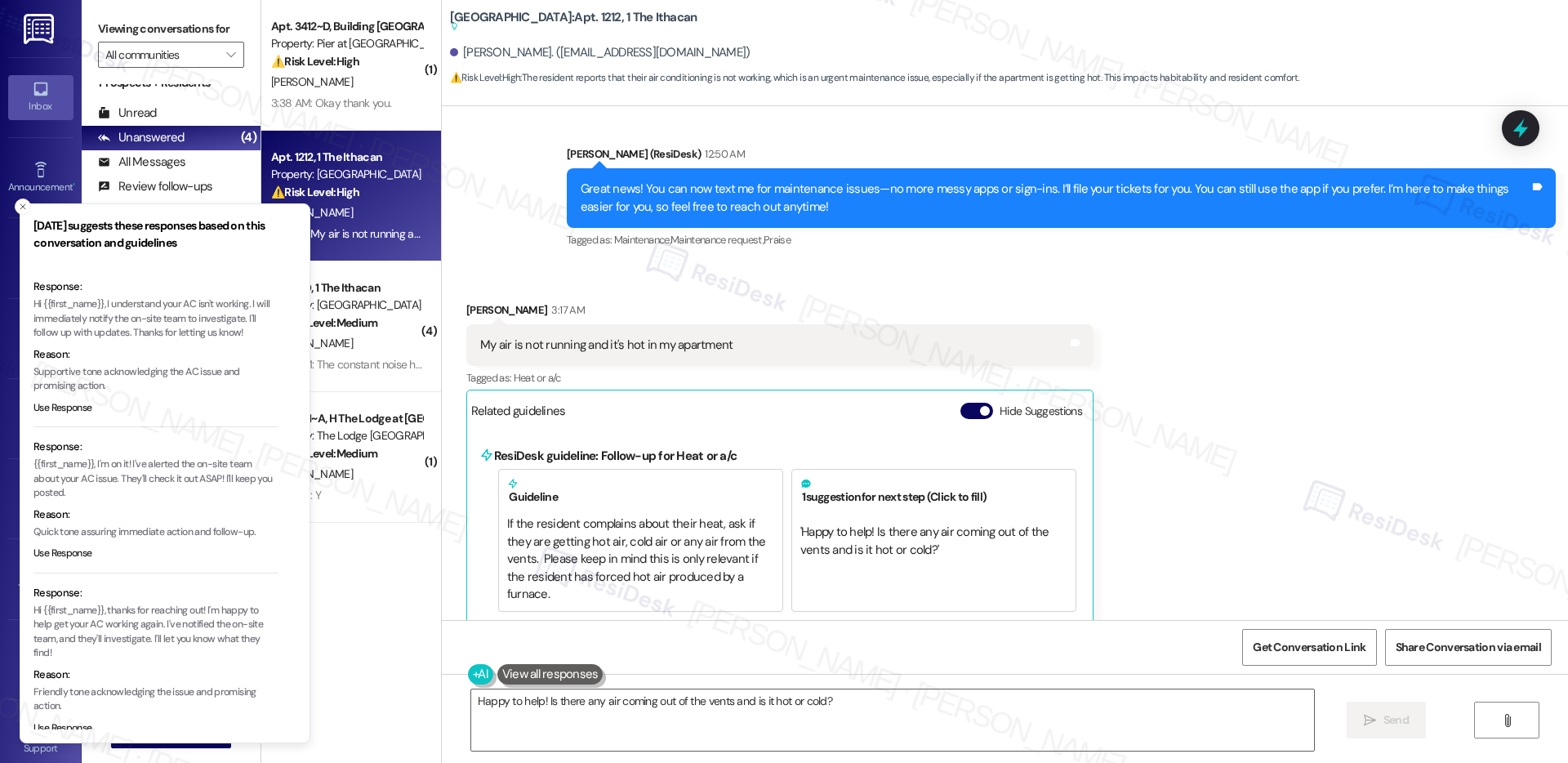
scroll to position [31, 0]
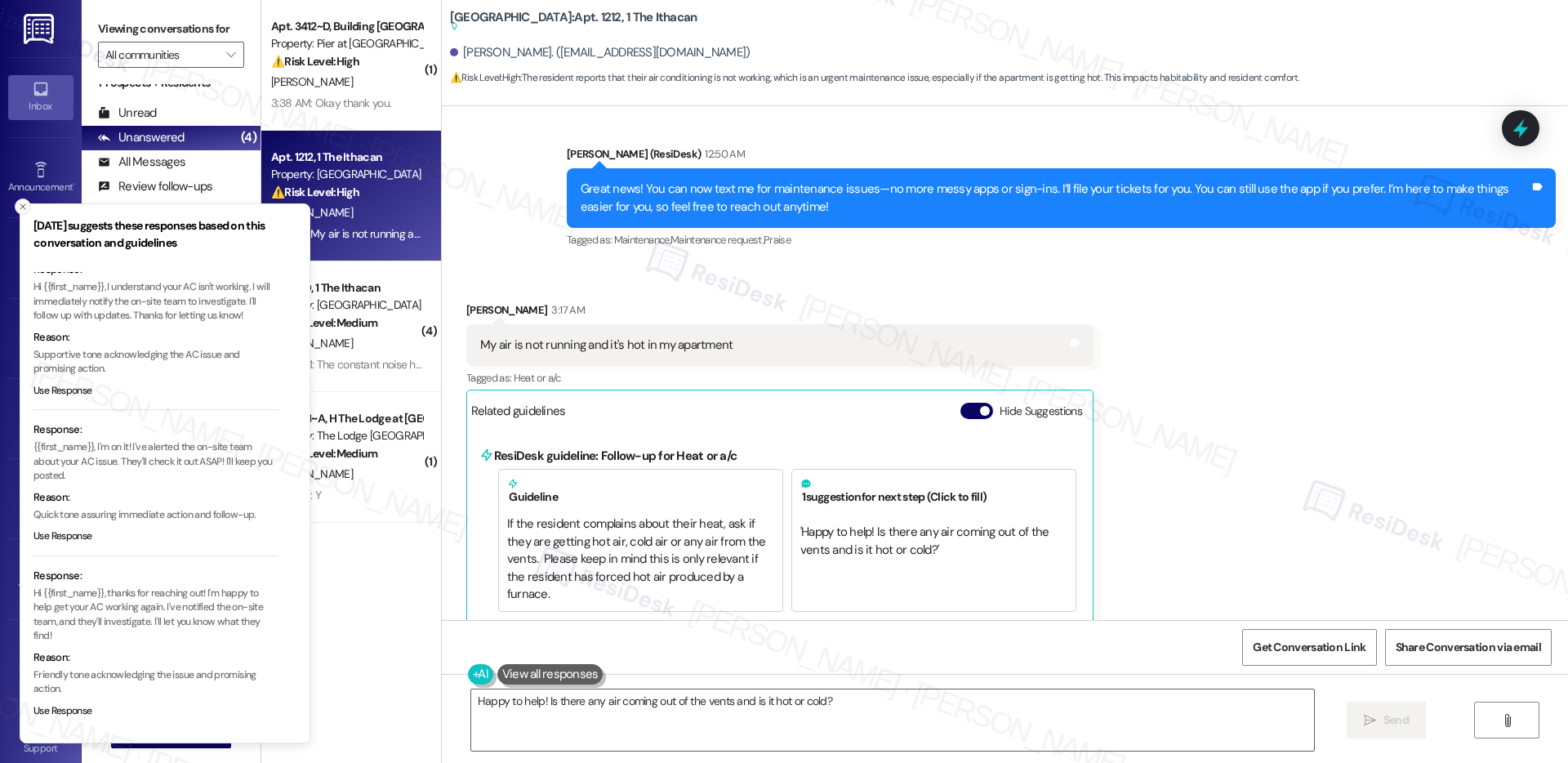
click at [24, 203] on icon "Close toast" at bounding box center [23, 206] width 10 height 10
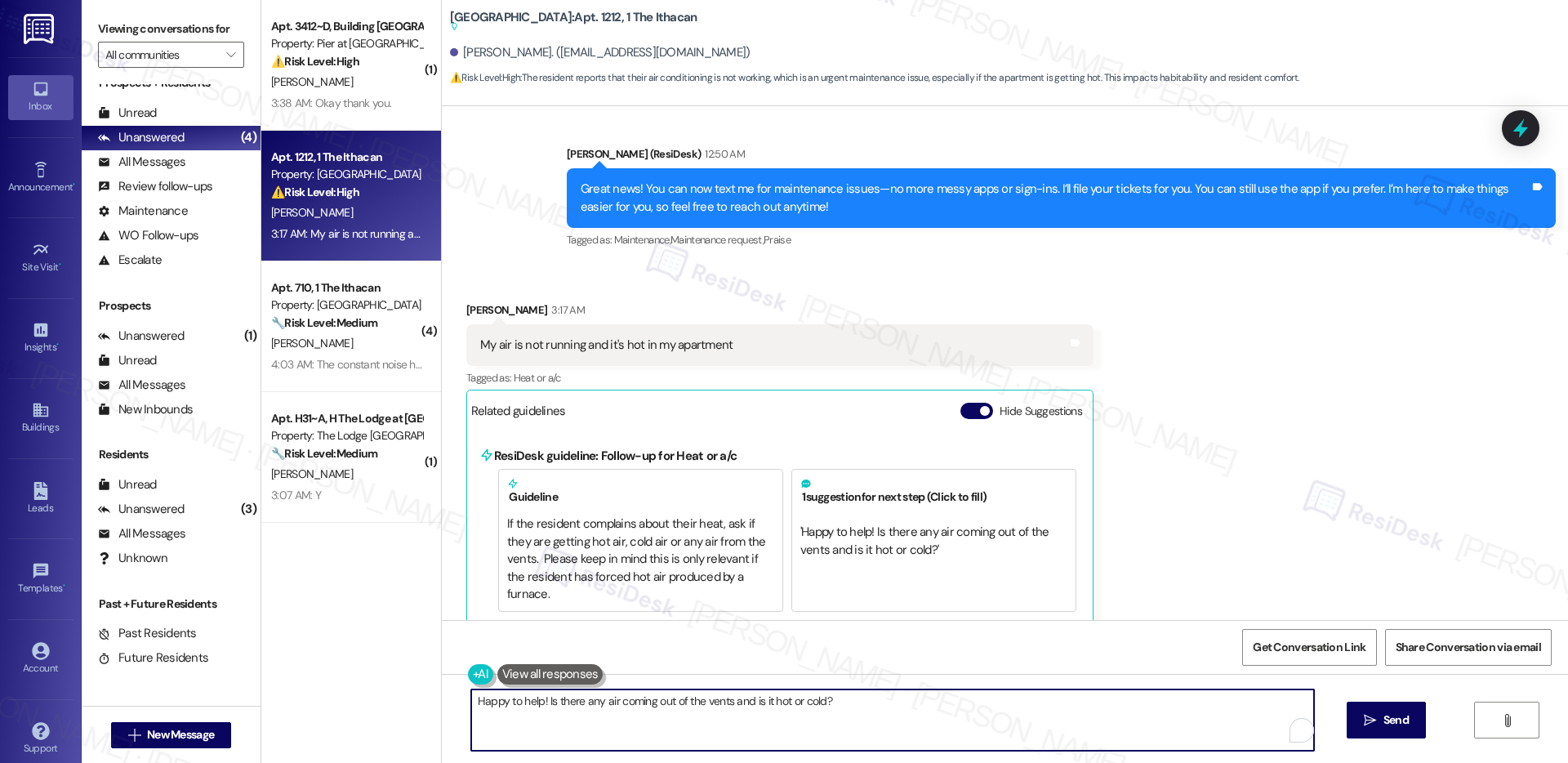
click at [1072, 710] on textarea "Happy to help! Is there any air coming out of the vents and is it hot or cold?" at bounding box center [892, 720] width 843 height 61
click at [1030, 709] on textarea "Happy to help! Is there any air coming out of the vents and is it hot or cold?" at bounding box center [892, 720] width 843 height 61
click at [471, 301] on div "Alexandria Davis 3:17 AM" at bounding box center [780, 313] width 628 height 23
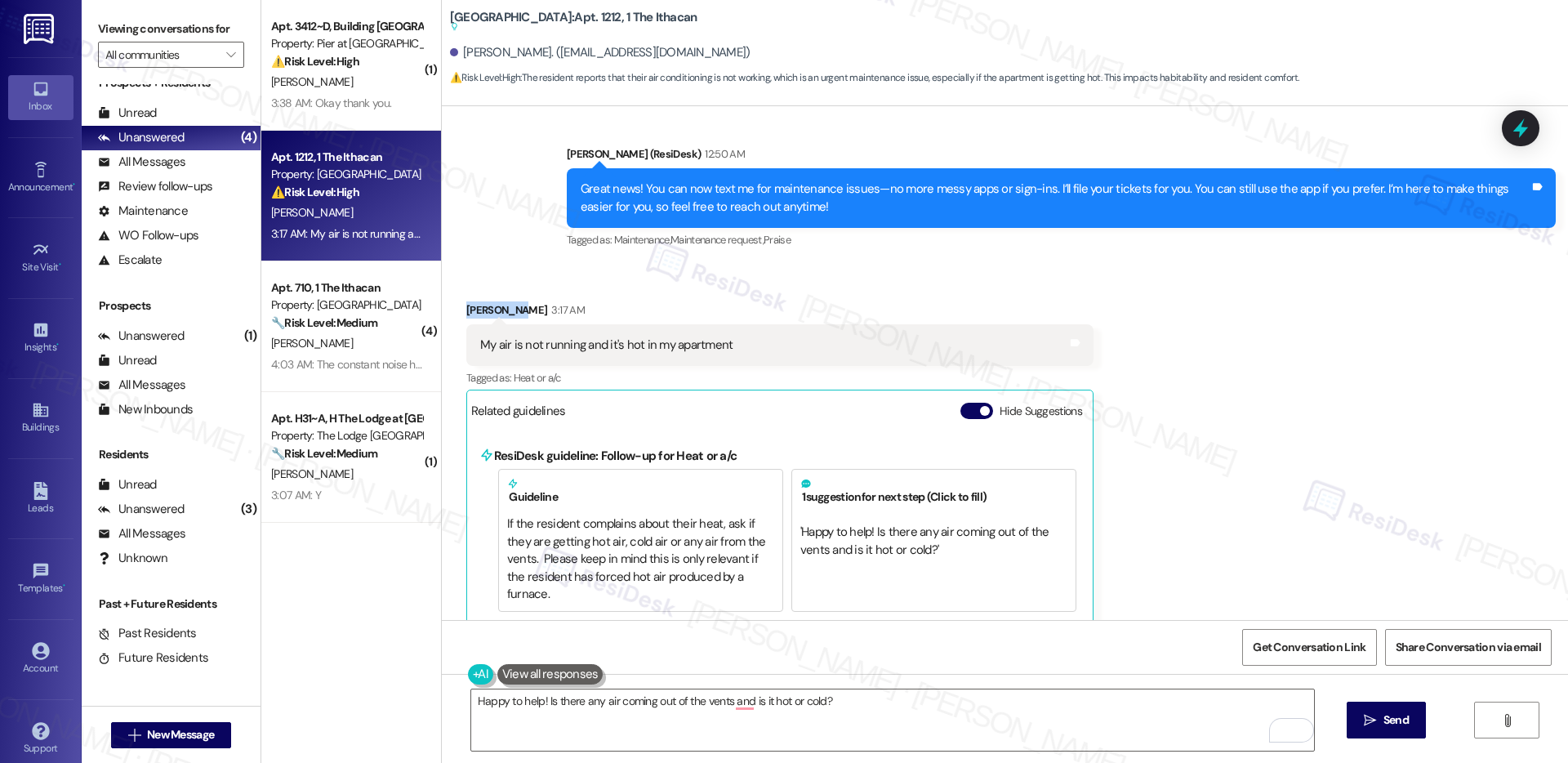
click at [471, 301] on div "Alexandria Davis 3:17 AM" at bounding box center [780, 313] width 628 height 23
copy div "Alexandria"
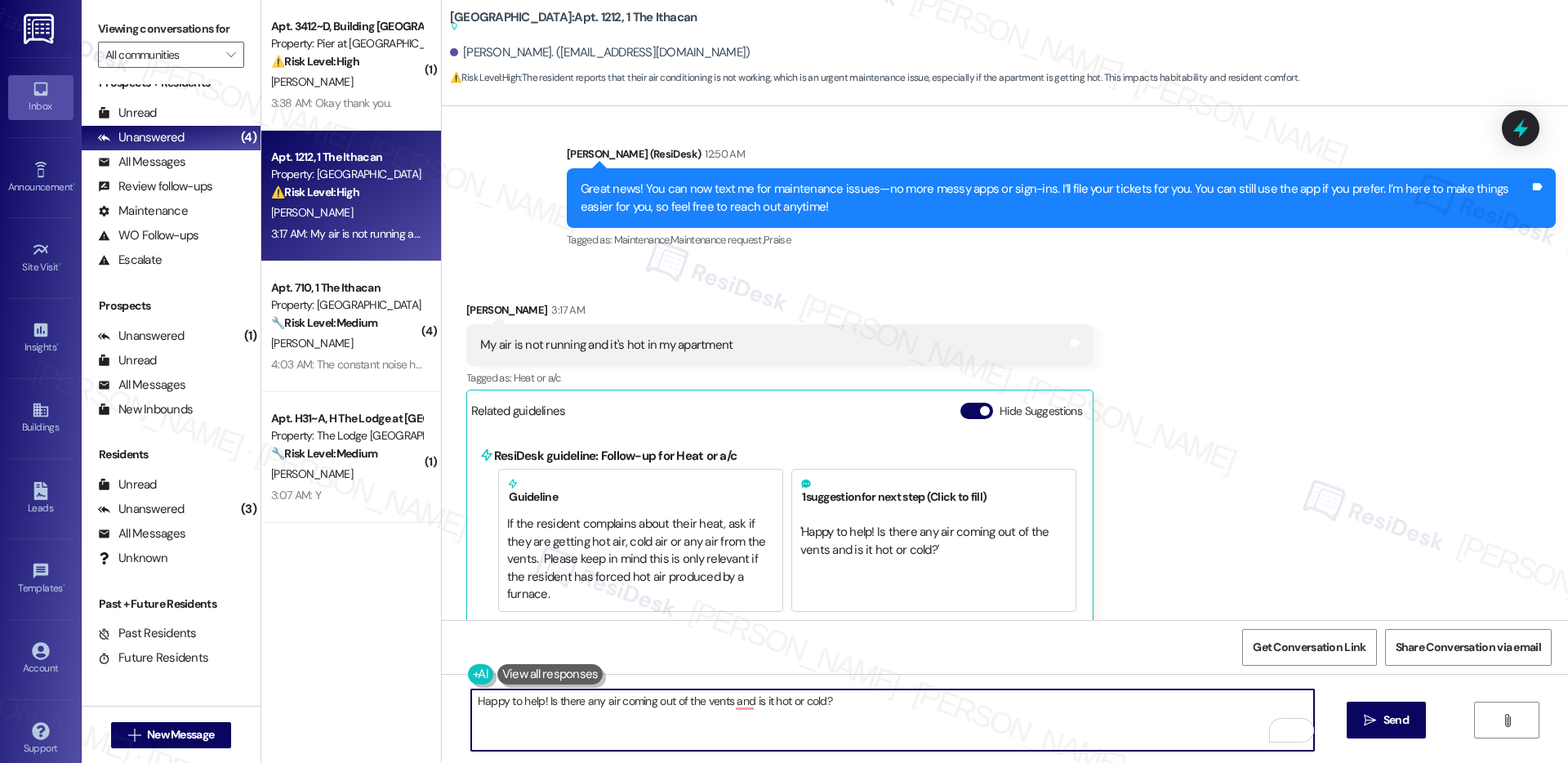
click at [471, 706] on textarea "Happy to help! Is there any air coming out of the vents and is it hot or cold?" at bounding box center [892, 720] width 843 height 61
paste textarea "Alexandria"
click at [800, 705] on textarea "Hi Alexandria! Happy to help! Is there any air coming out of the vents and is i…" at bounding box center [892, 720] width 843 height 61
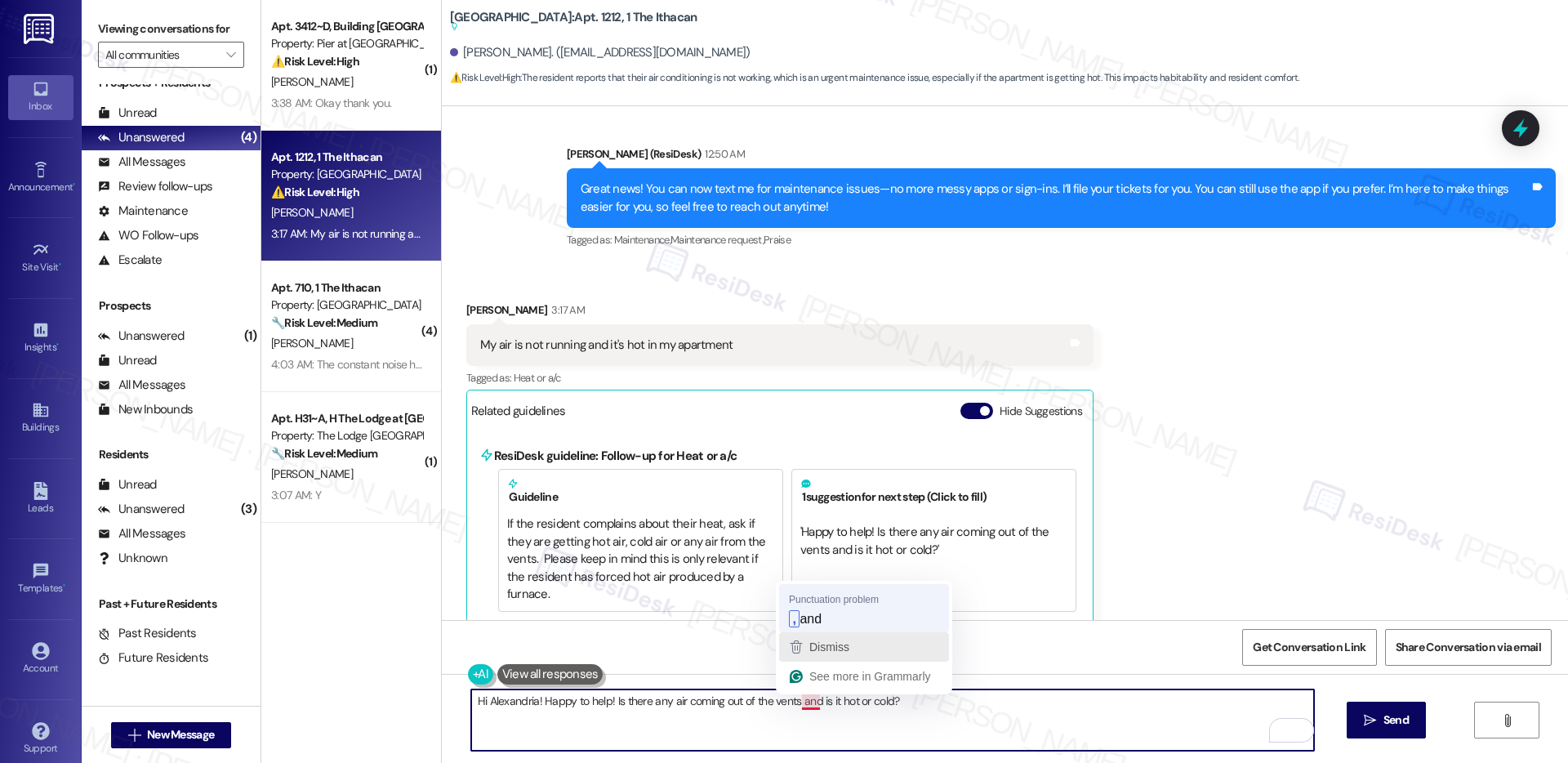
type textarea "Hi Alexandria! Happy to help! Is there any air coming out of the vents, and is …"
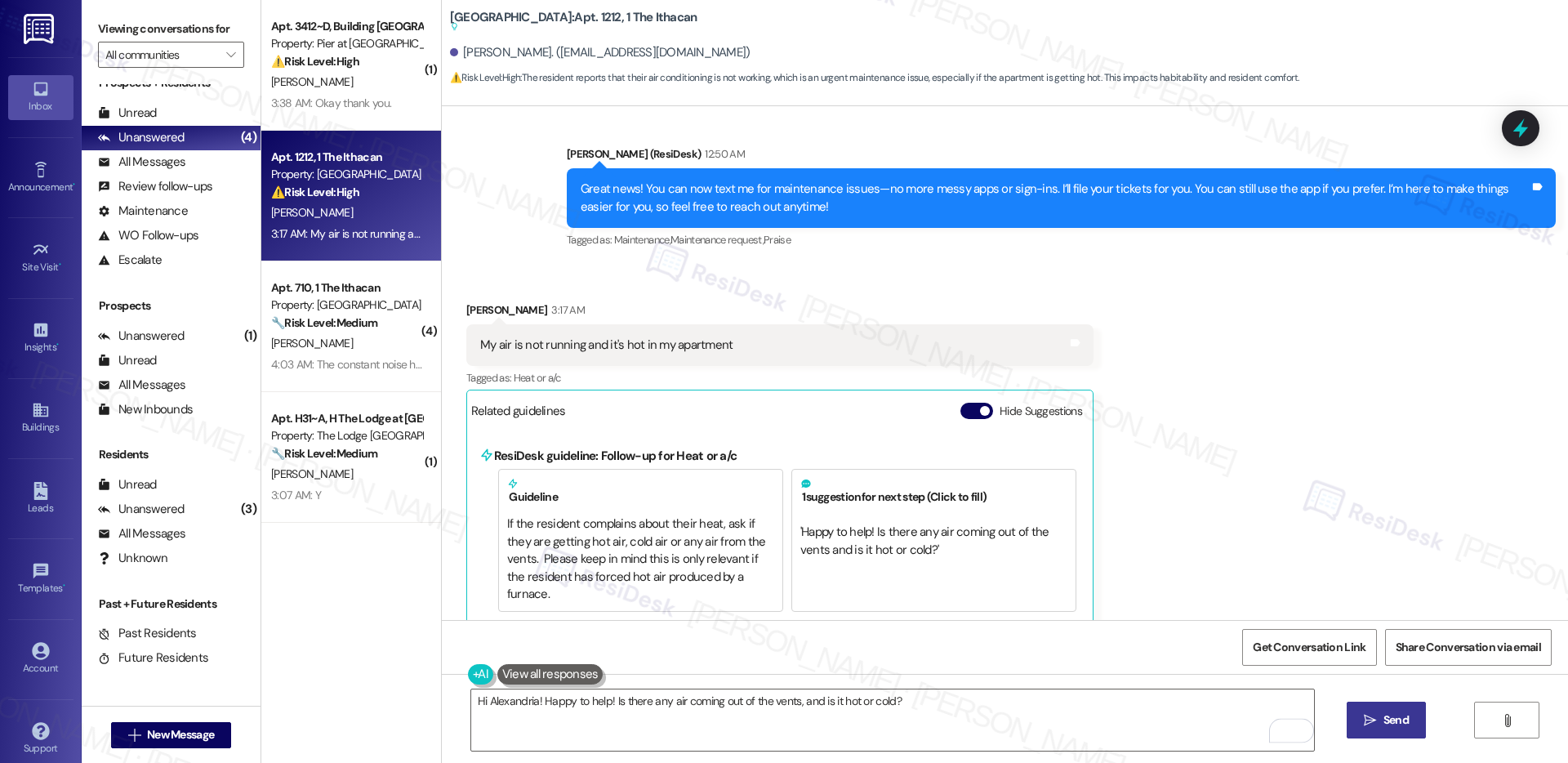
click at [1381, 717] on span "Send" at bounding box center [1396, 721] width 32 height 18
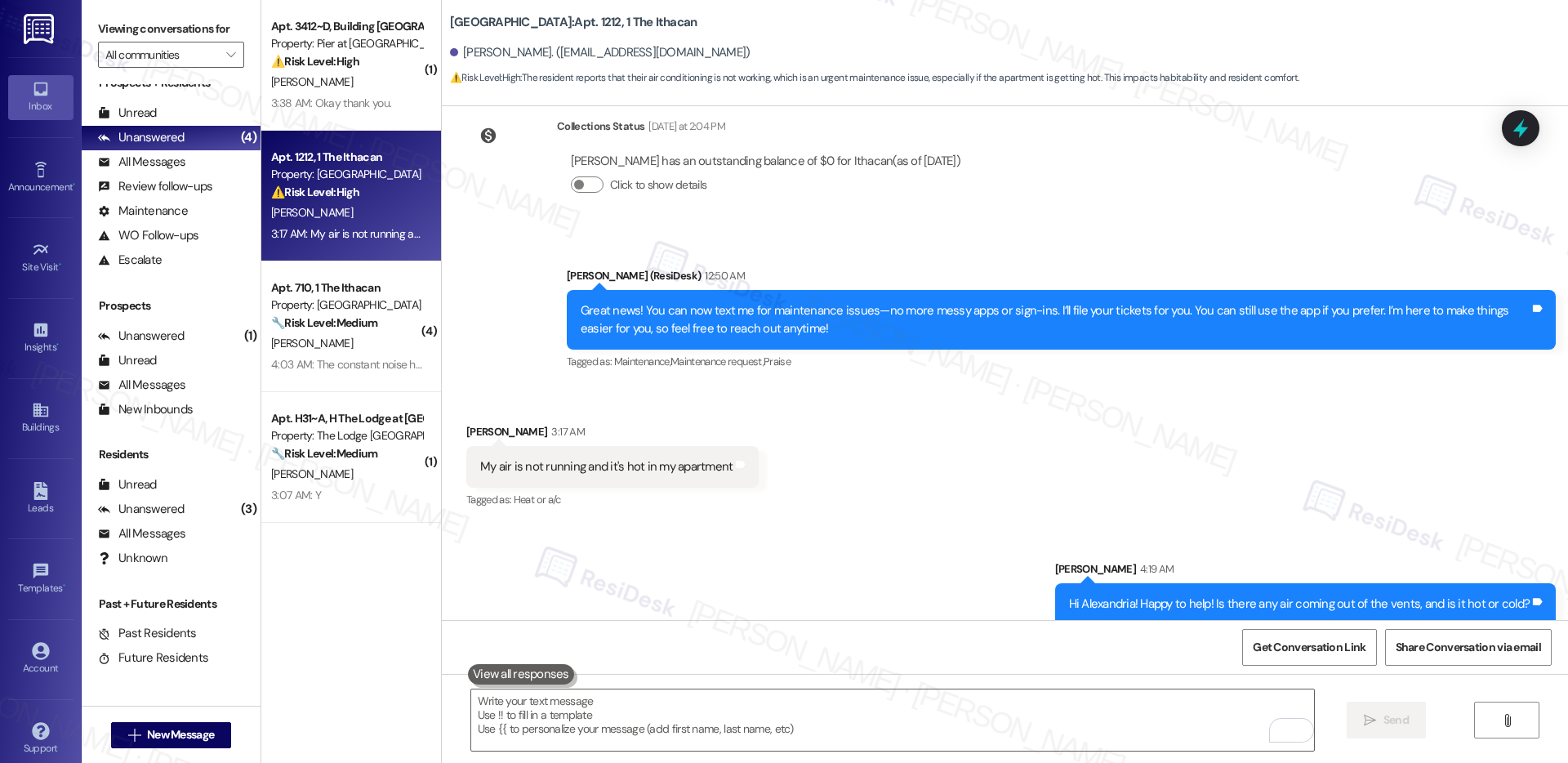
scroll to position [495, 0]
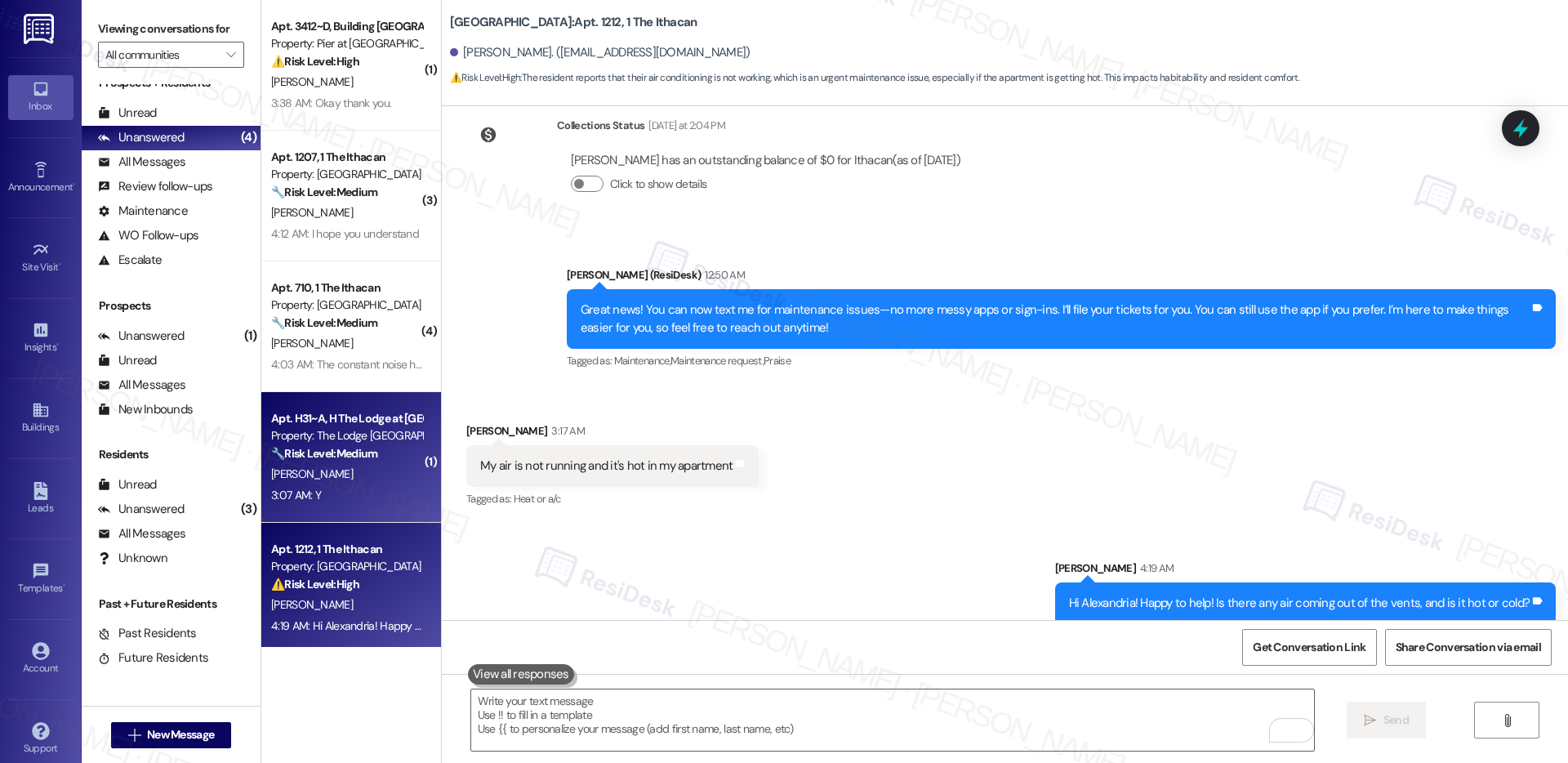
click at [368, 494] on div "3:07 AM: Y 3:07 AM: Y" at bounding box center [347, 495] width 154 height 20
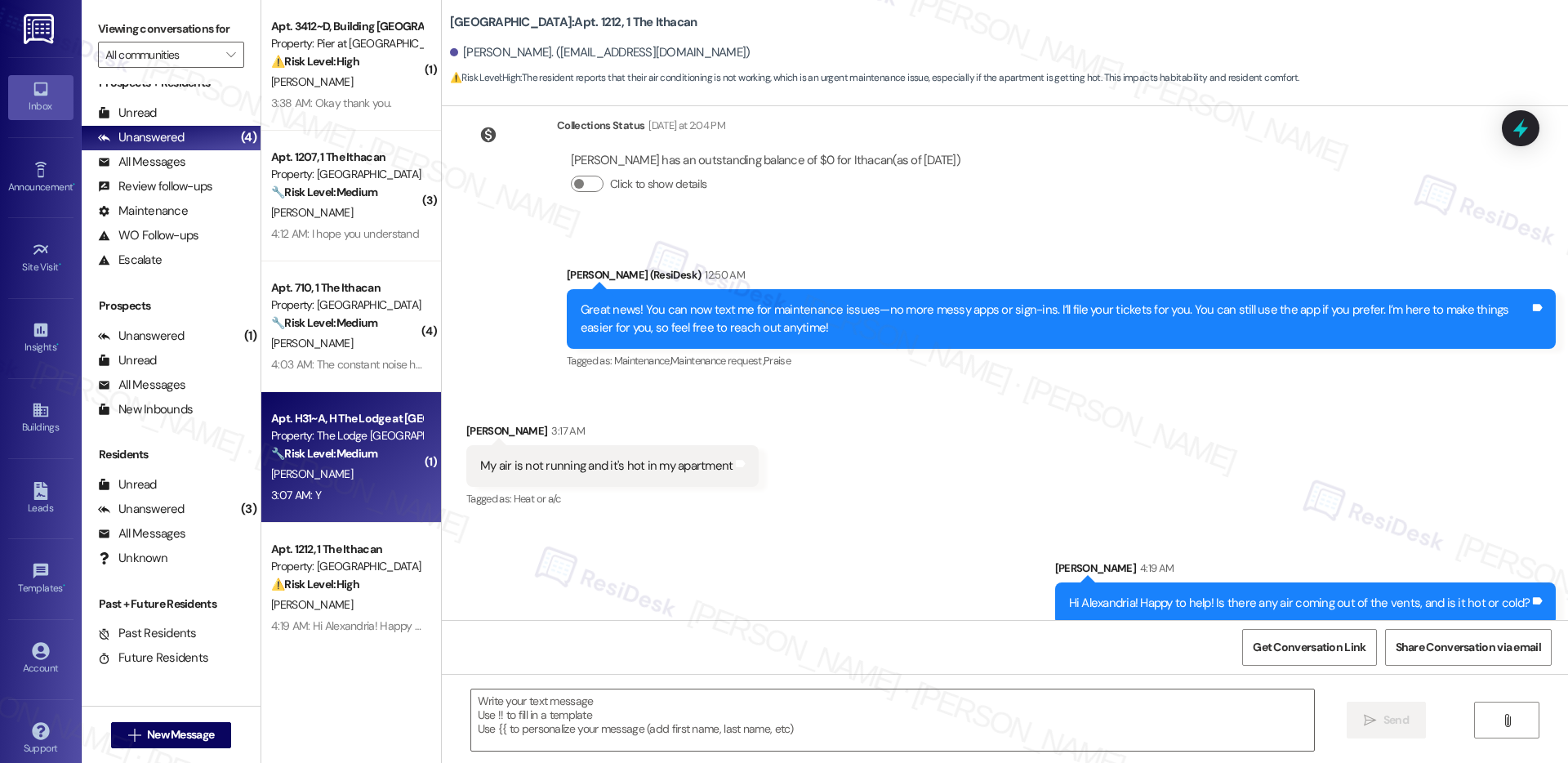
type textarea "Fetching suggested responses. Please feel free to read through the conversation…"
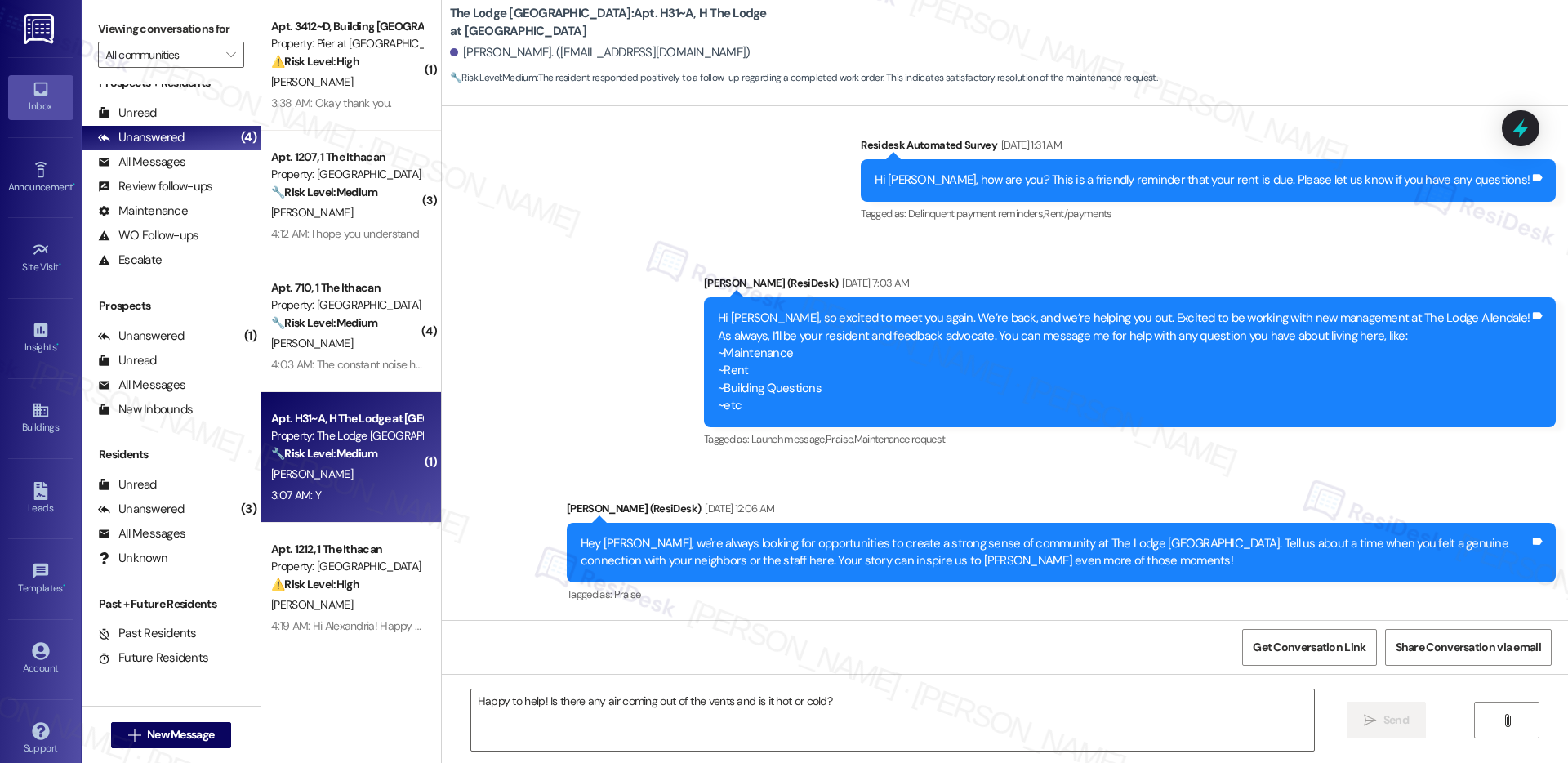
type textarea "Fetching suggested responses. Please feel free to read through the conversation…"
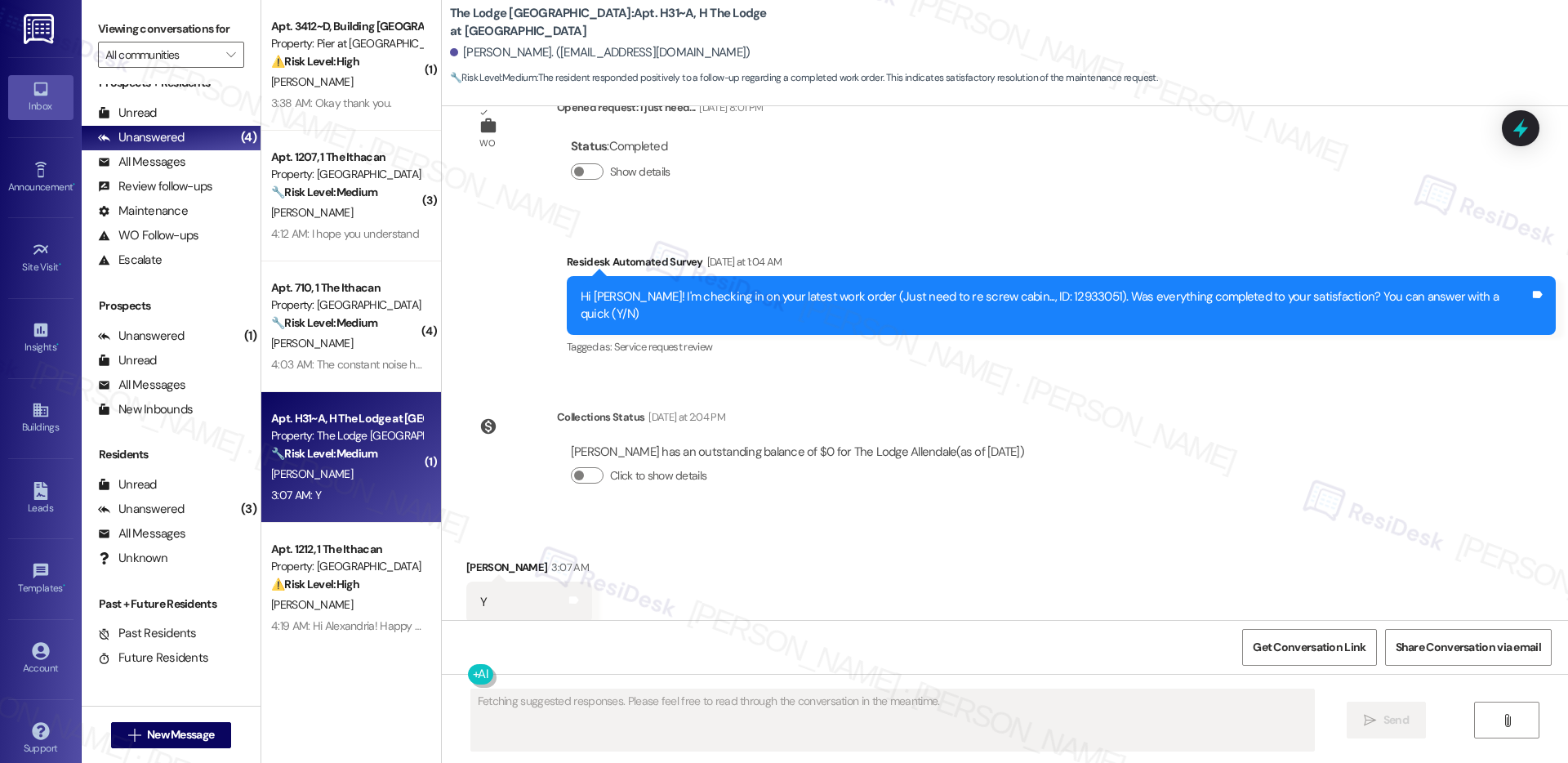
scroll to position [3128, 0]
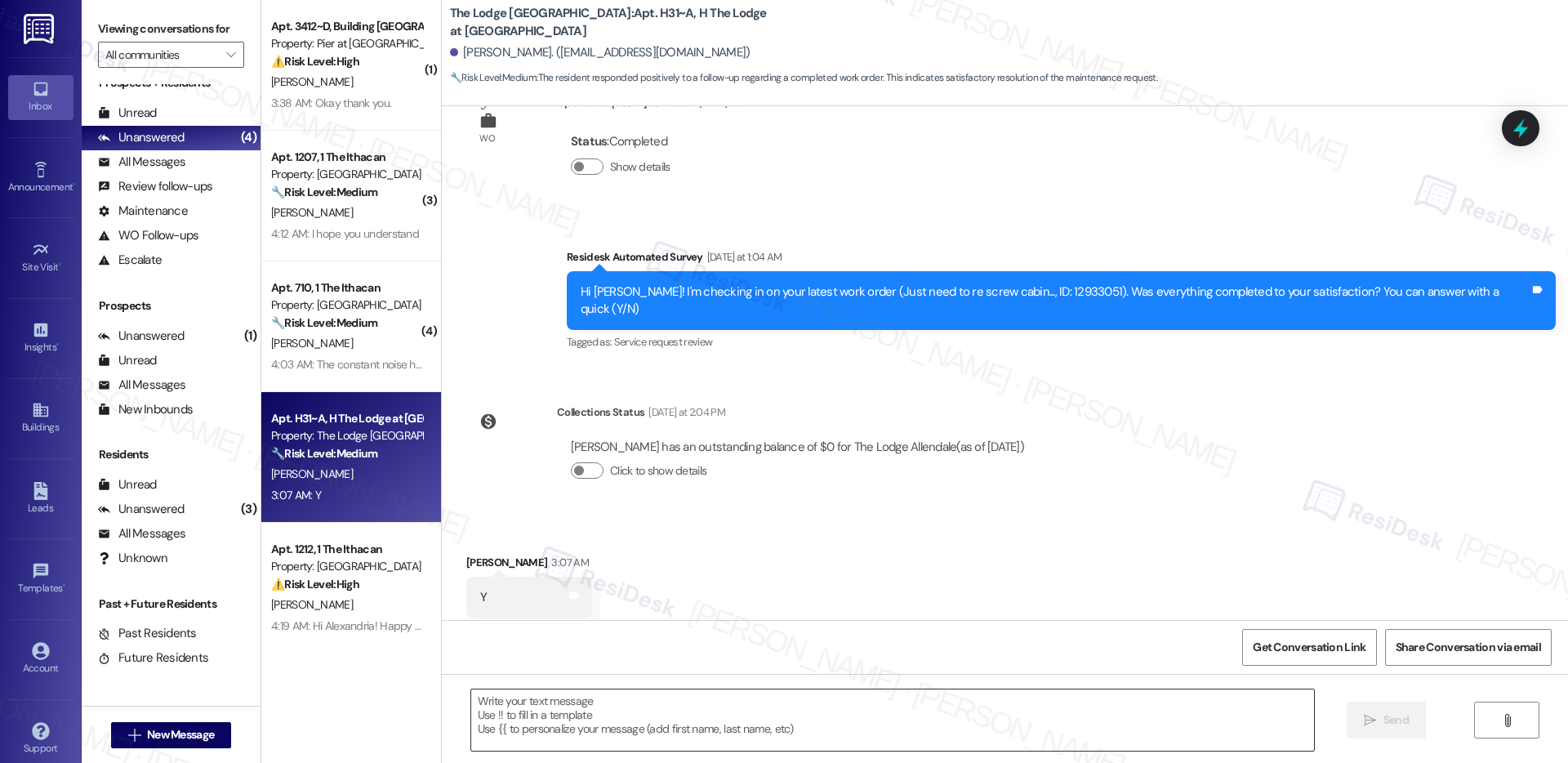
click at [526, 725] on textarea at bounding box center [892, 720] width 843 height 61
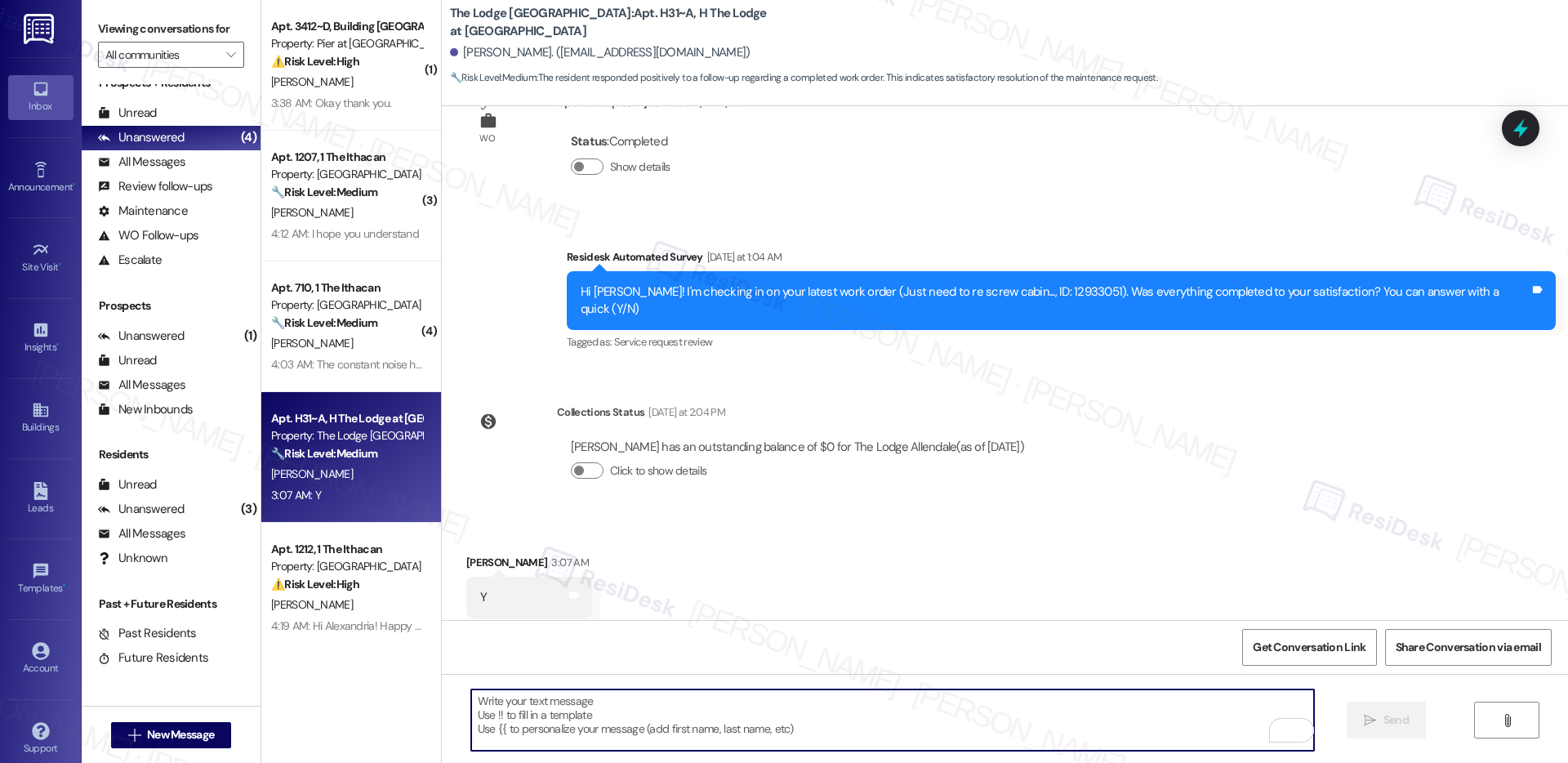
click at [522, 719] on textarea "To enrich screen reader interactions, please activate Accessibility in Grammarl…" at bounding box center [892, 720] width 843 height 61
paste textarea "Hi {{first_name}}, I'm so glad to hear the work order was completed to your sat…"
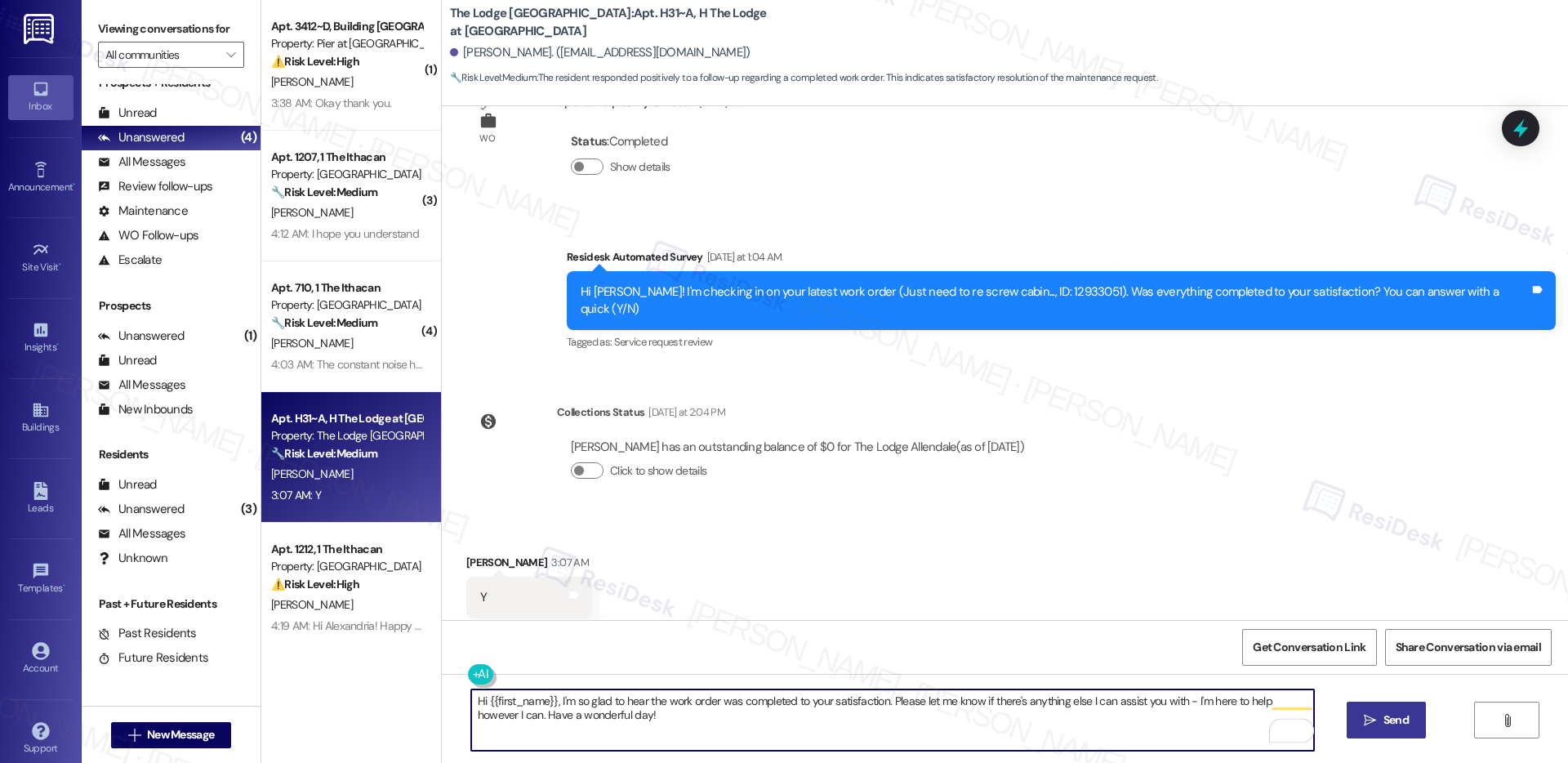
type textarea "Hi {{first_name}}, I'm so glad to hear the work order was completed to your sat…"
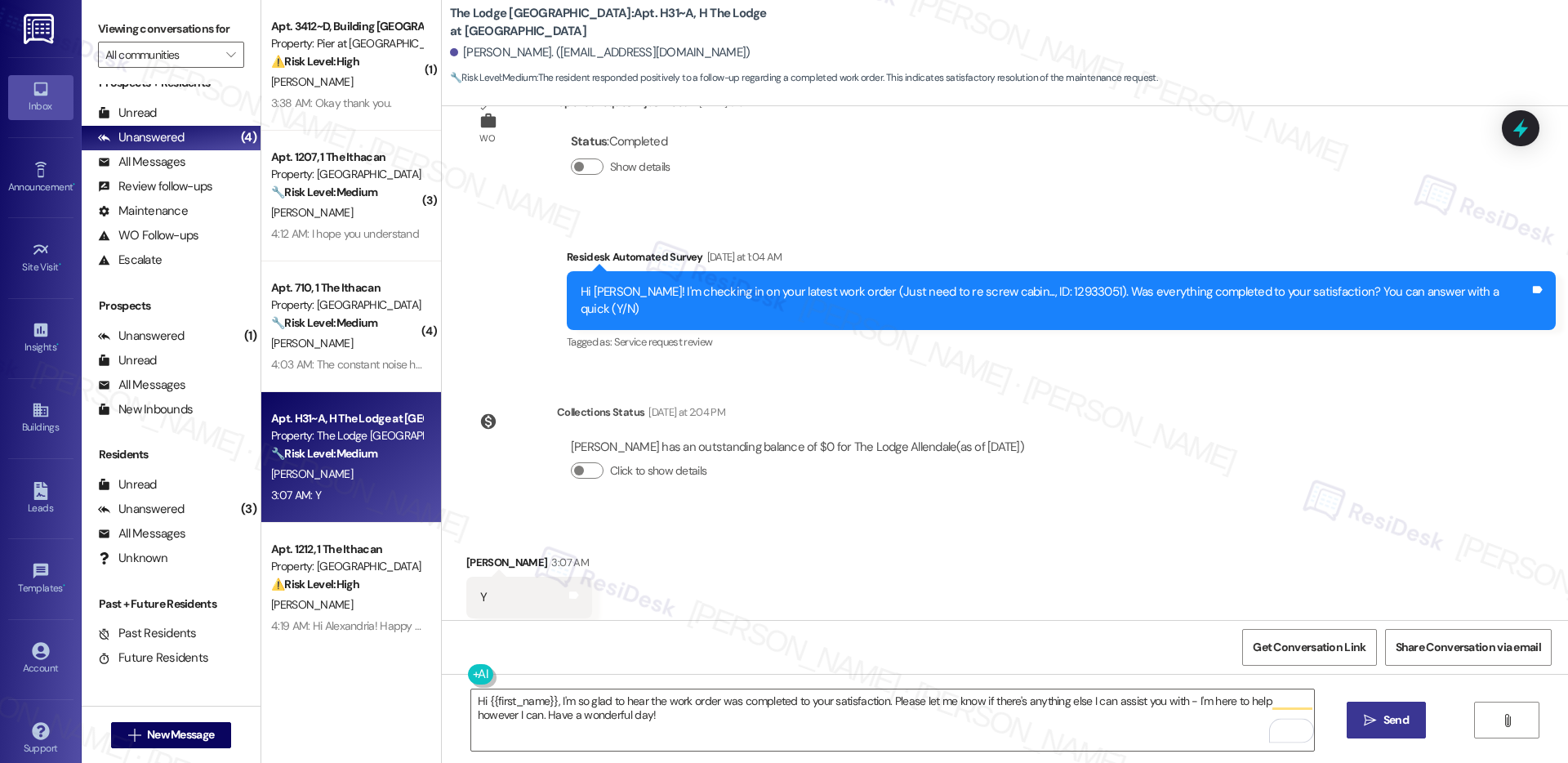
click at [1402, 726] on span "Send" at bounding box center [1396, 721] width 25 height 18
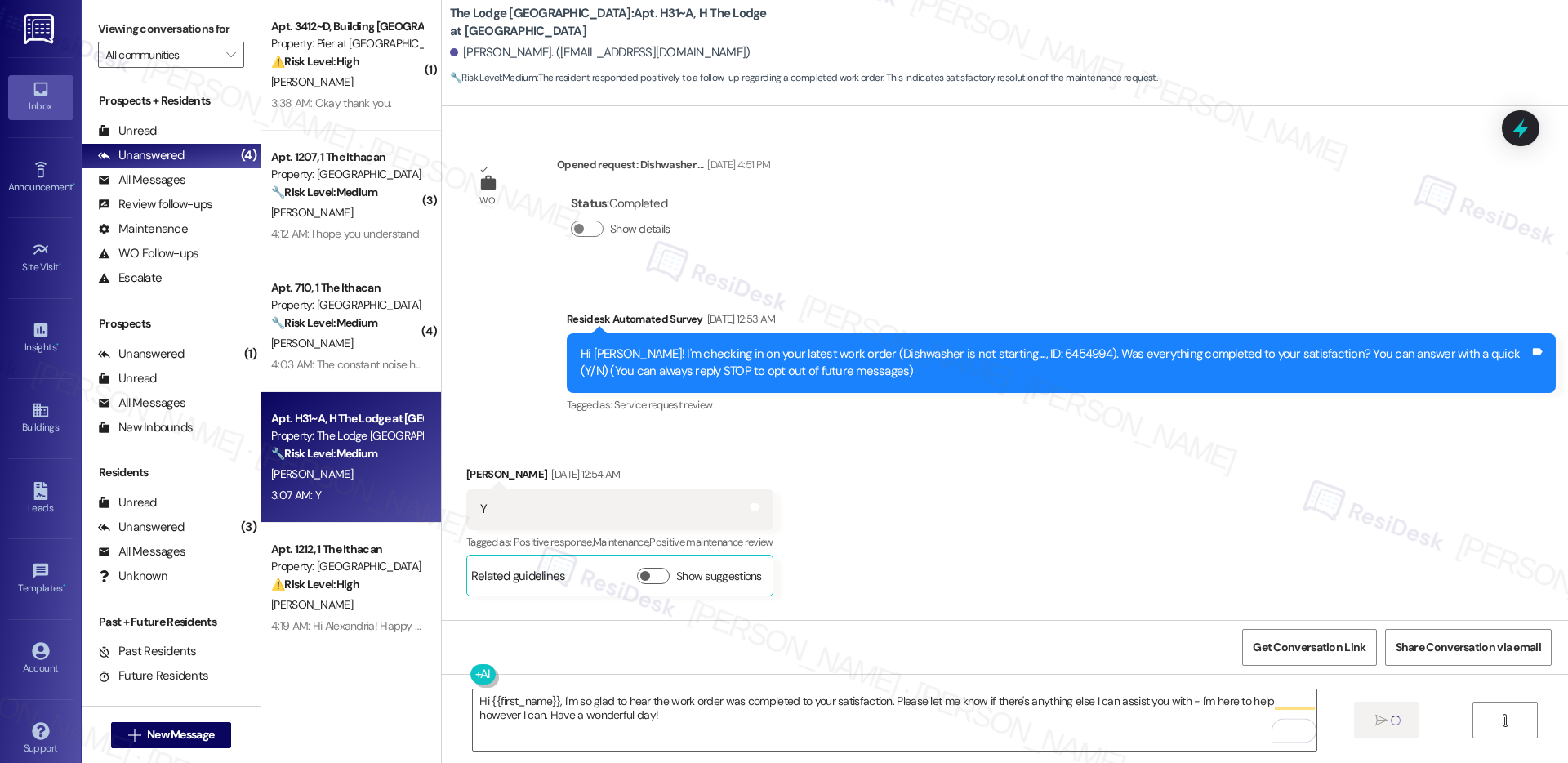
scroll to position [3128, 0]
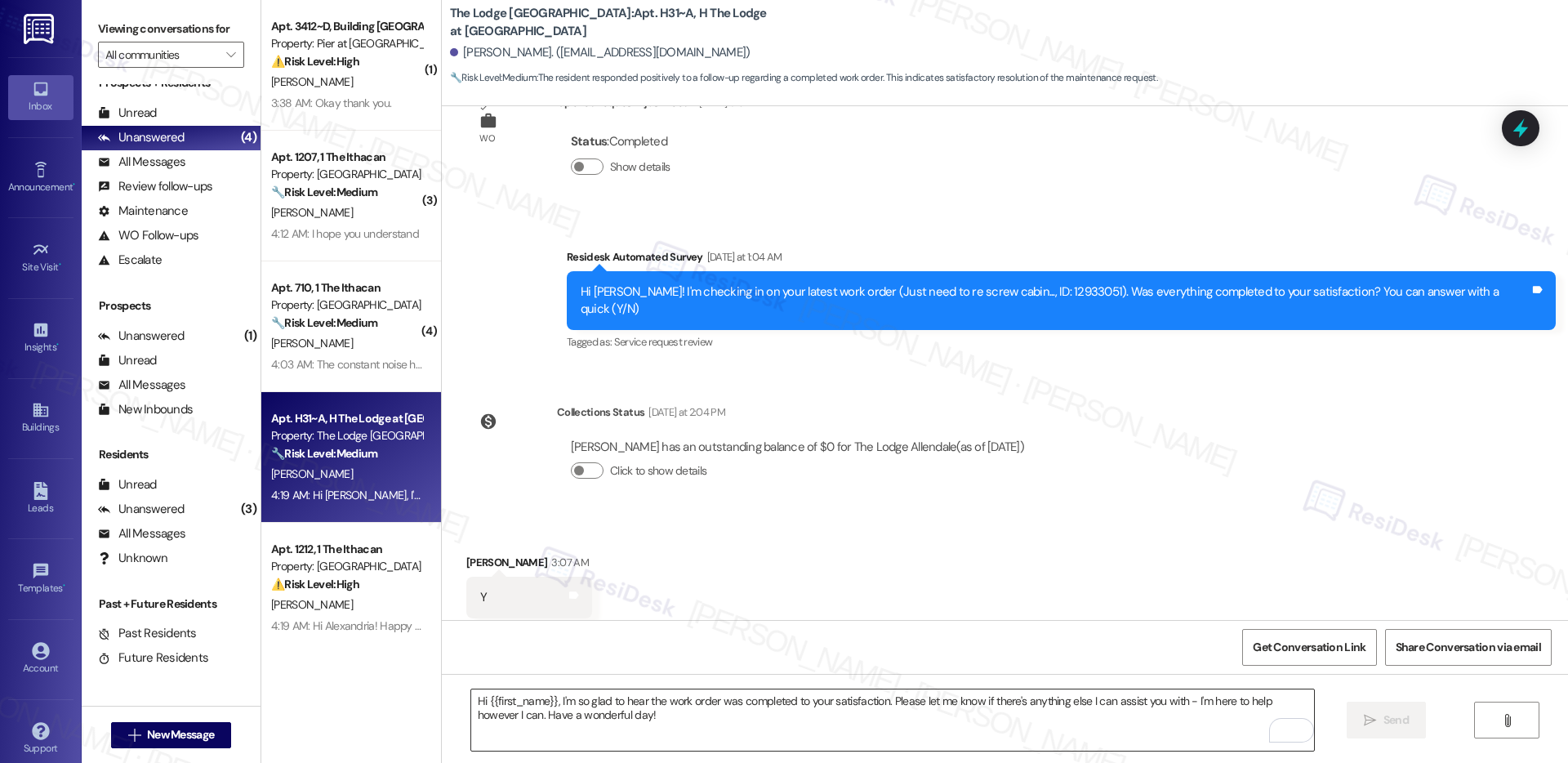
click at [486, 714] on textarea "Hi {{first_name}}, I'm so glad to hear the work order was completed to your sat…" at bounding box center [892, 720] width 843 height 61
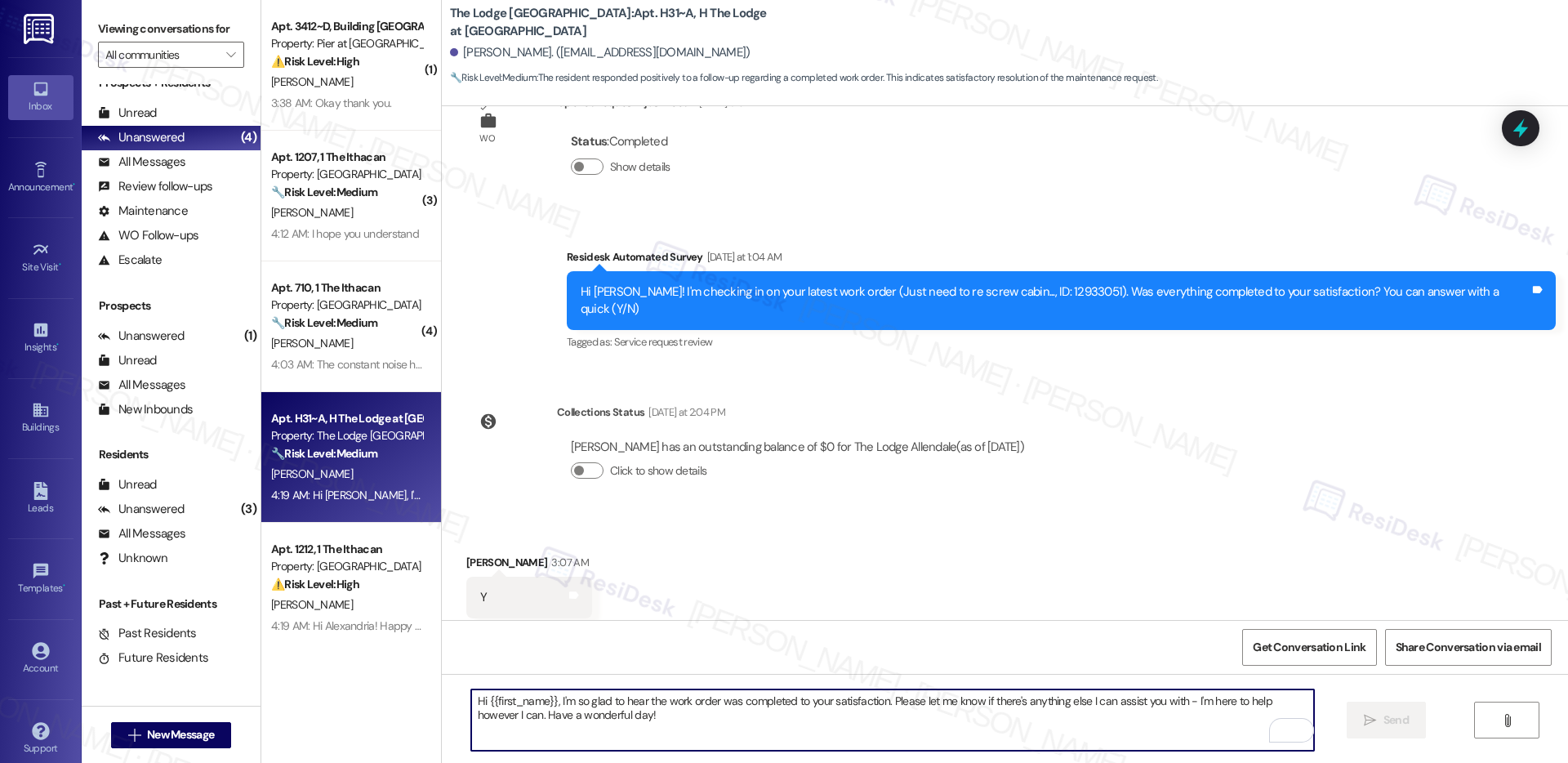
click at [486, 714] on textarea "Hi {{first_name}}, I'm so glad to hear the work order was completed to your sat…" at bounding box center [892, 720] width 843 height 61
paste textarea "If I may ask...has {{property}} lived up to your expectations?"
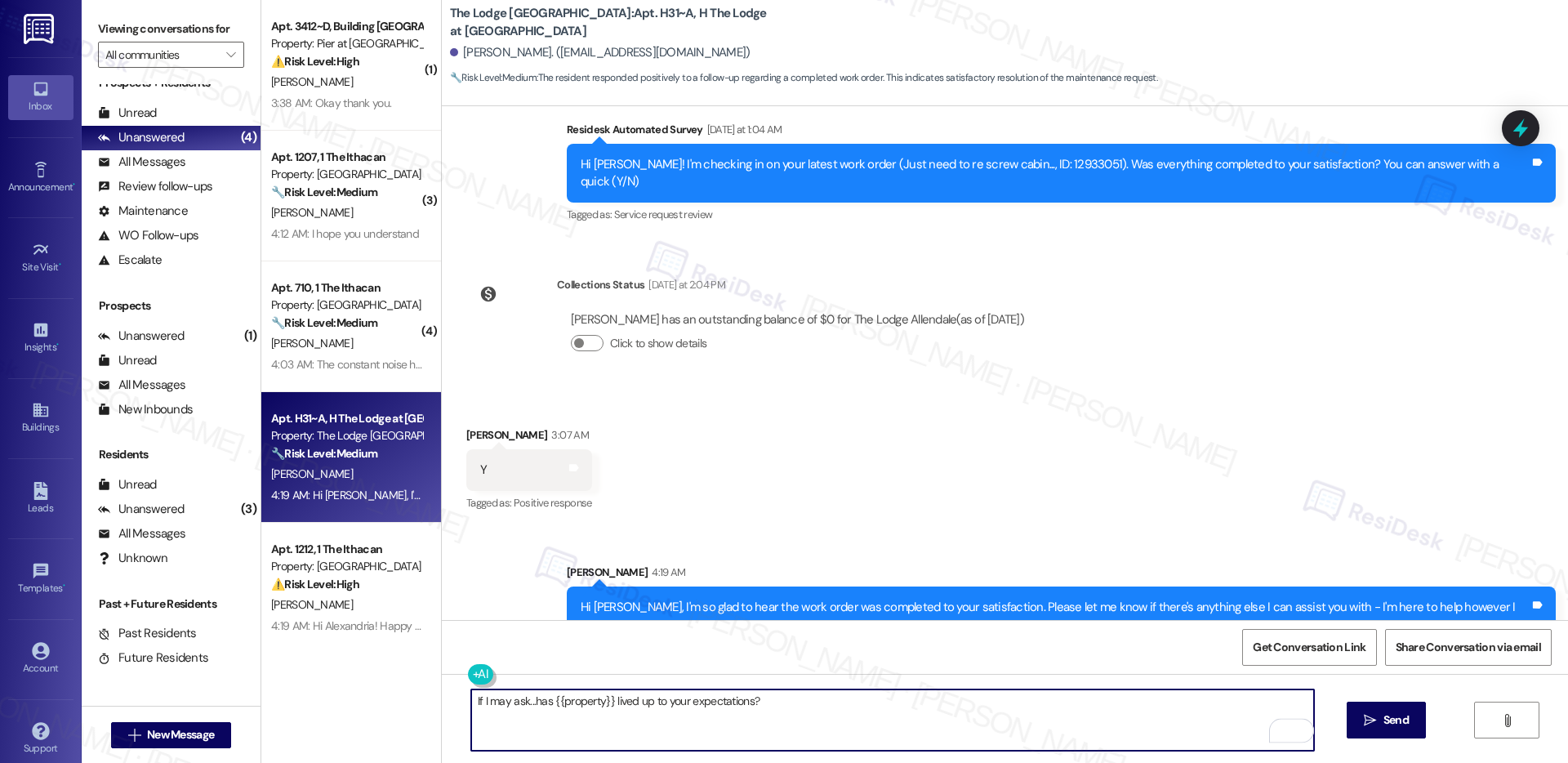
scroll to position [3260, 0]
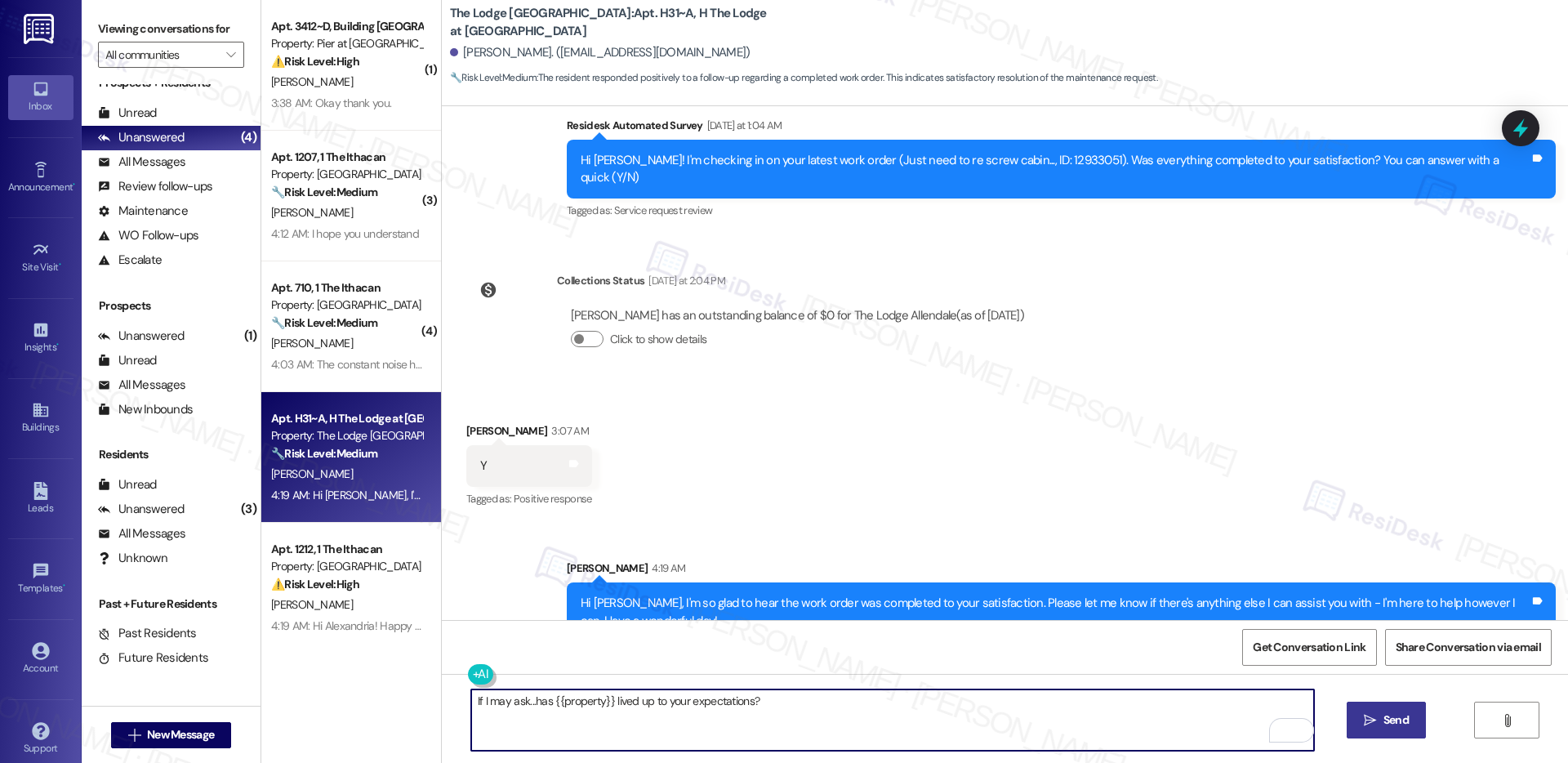
type textarea "If I may ask...has {{property}} lived up to your expectations?"
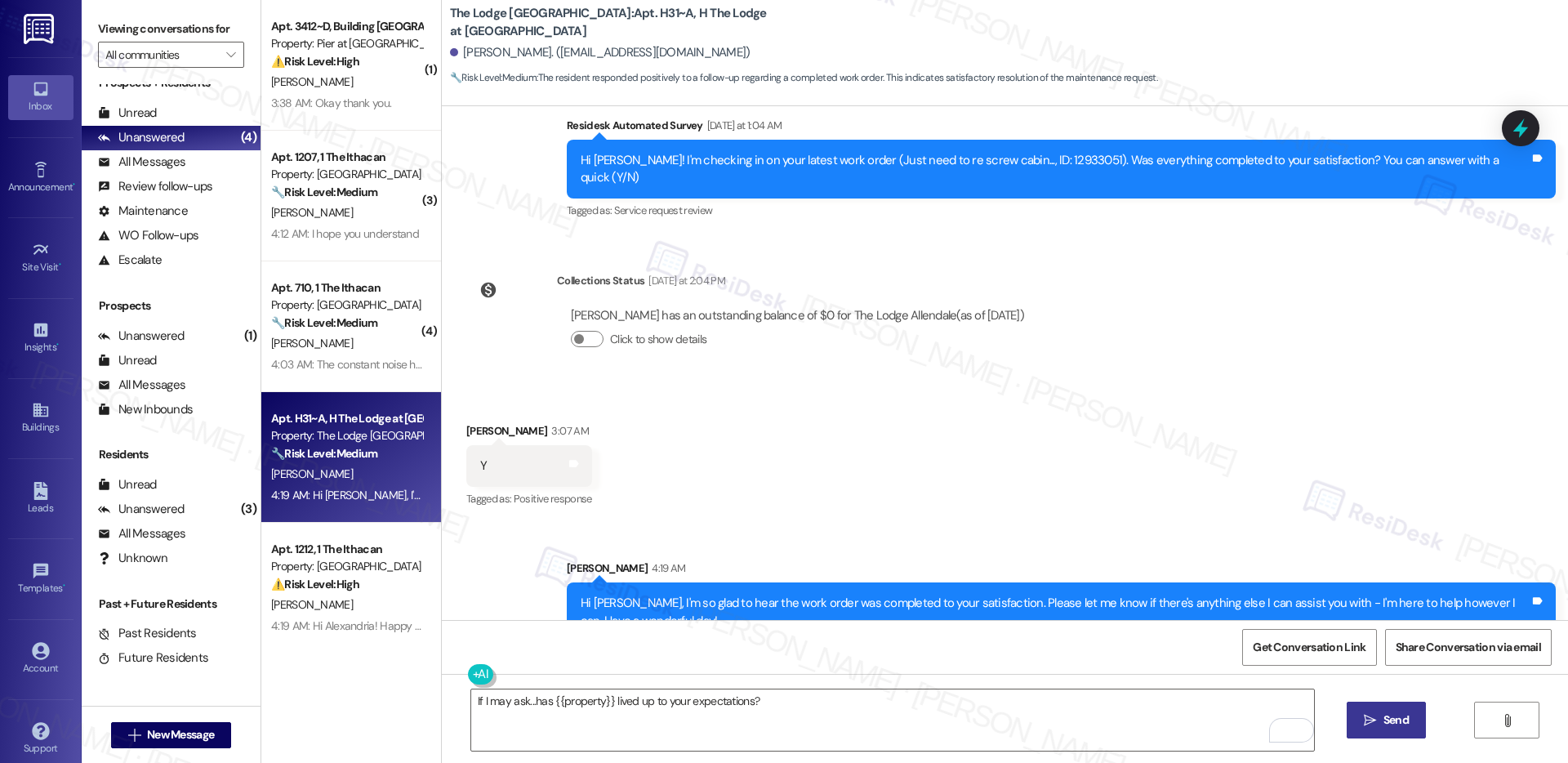
click at [1367, 717] on icon "" at bounding box center [1370, 720] width 12 height 13
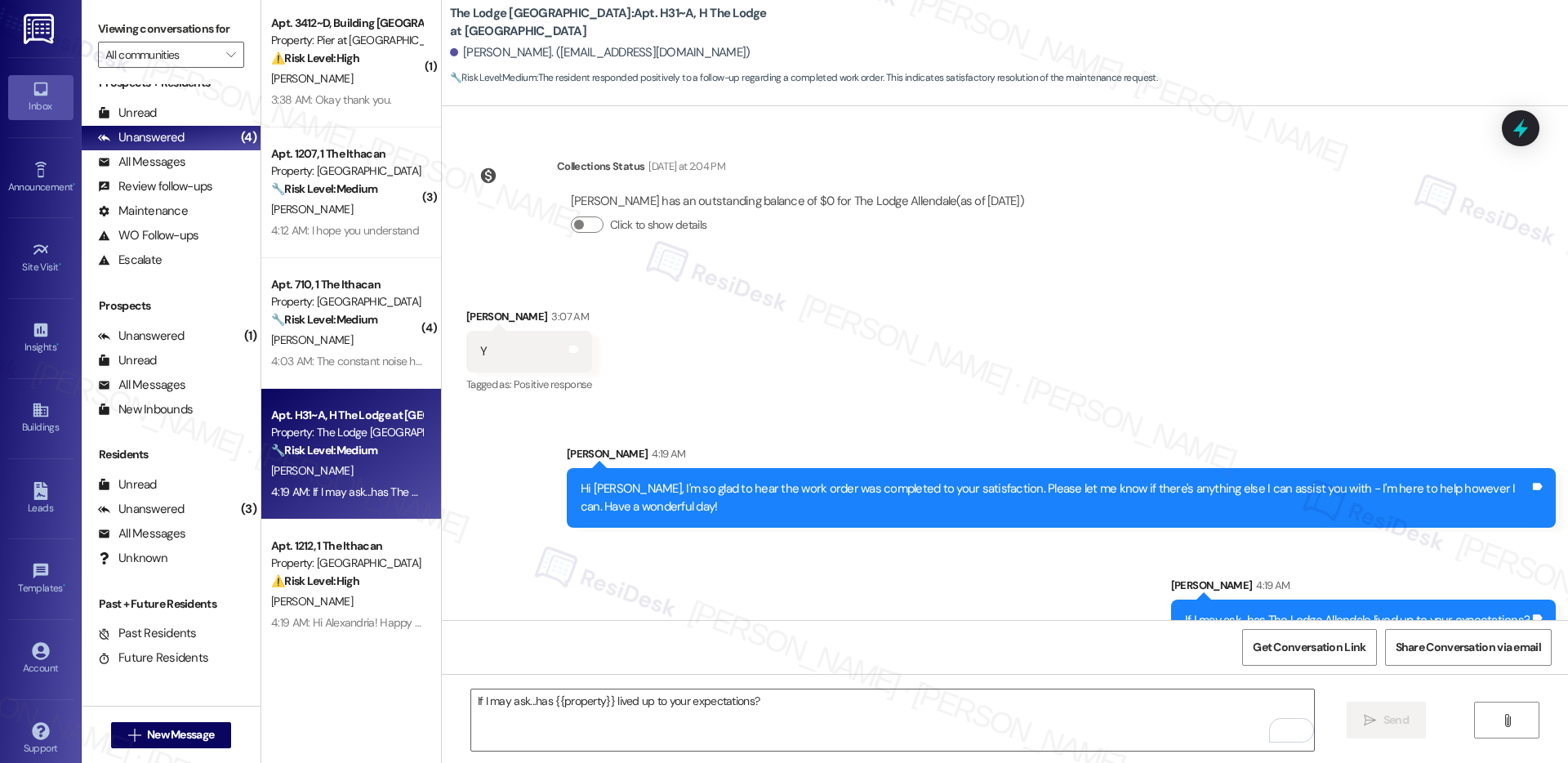
scroll to position [6, 0]
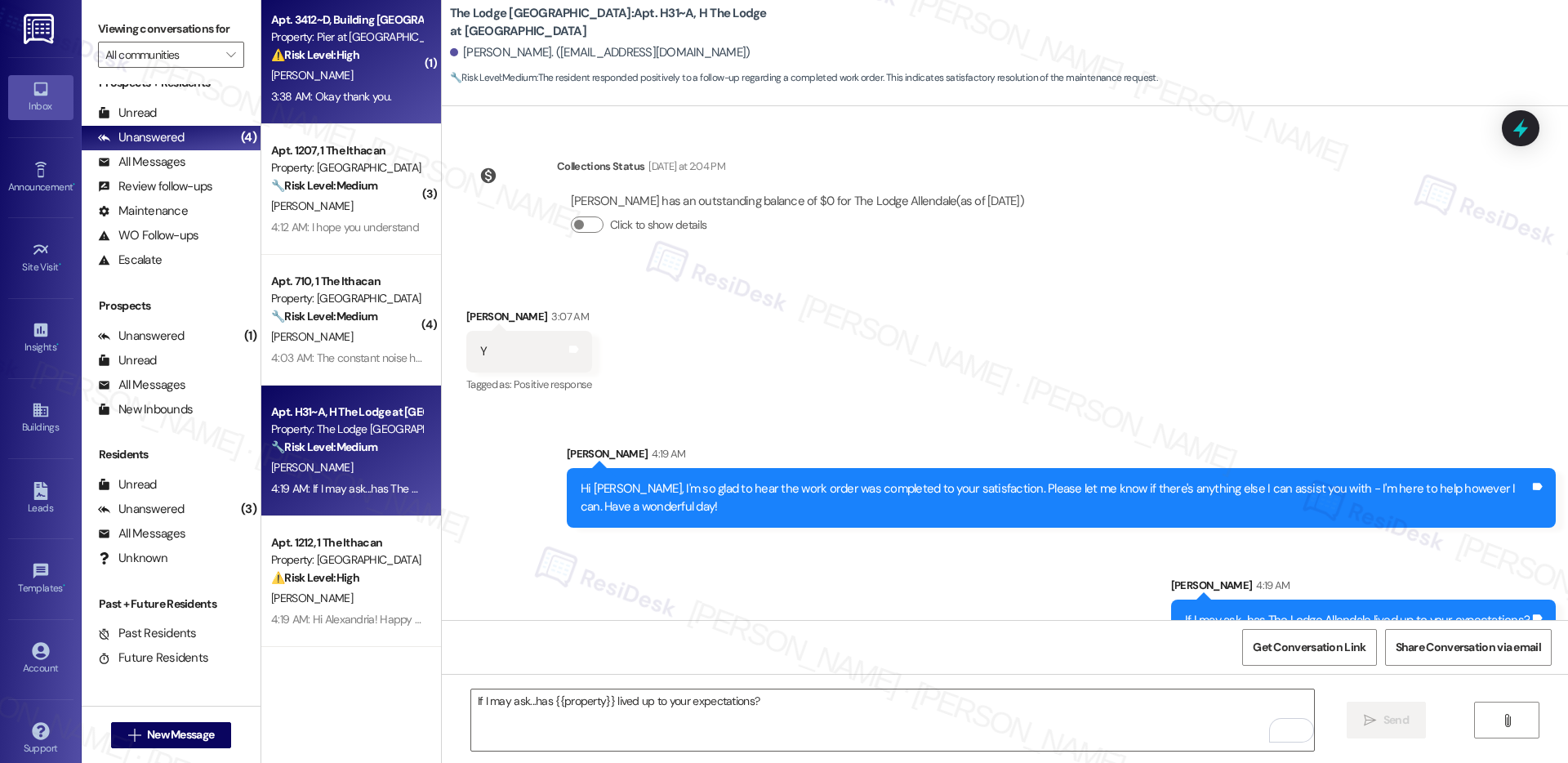
click at [344, 110] on div "Apt. 3412~D, Building 3 The Pier [PERSON_NAME] Property: [PERSON_NAME] at [PERS…" at bounding box center [351, 59] width 179 height 131
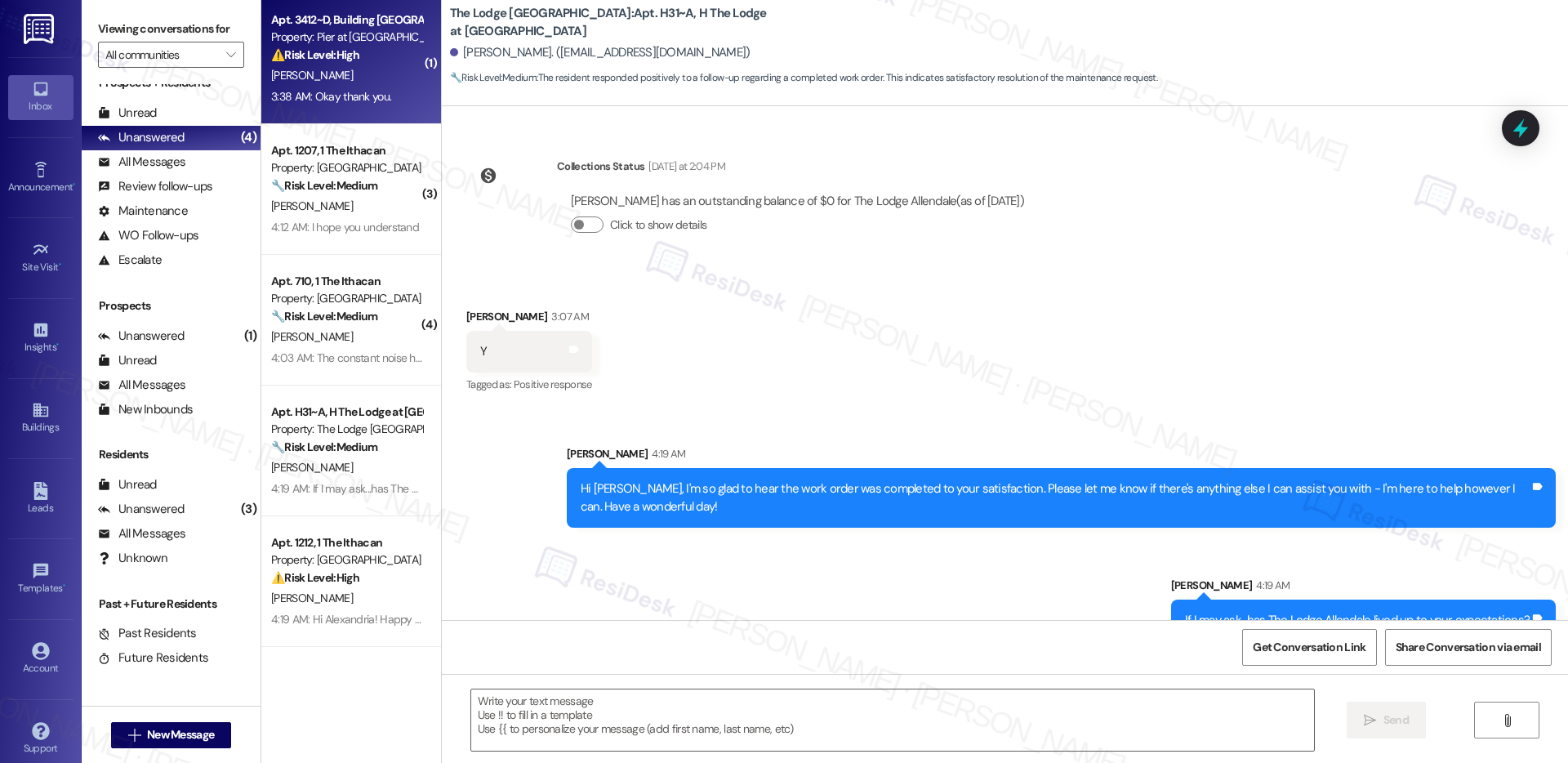
type textarea "Fetching suggested responses. Please feel free to read through the conversation…"
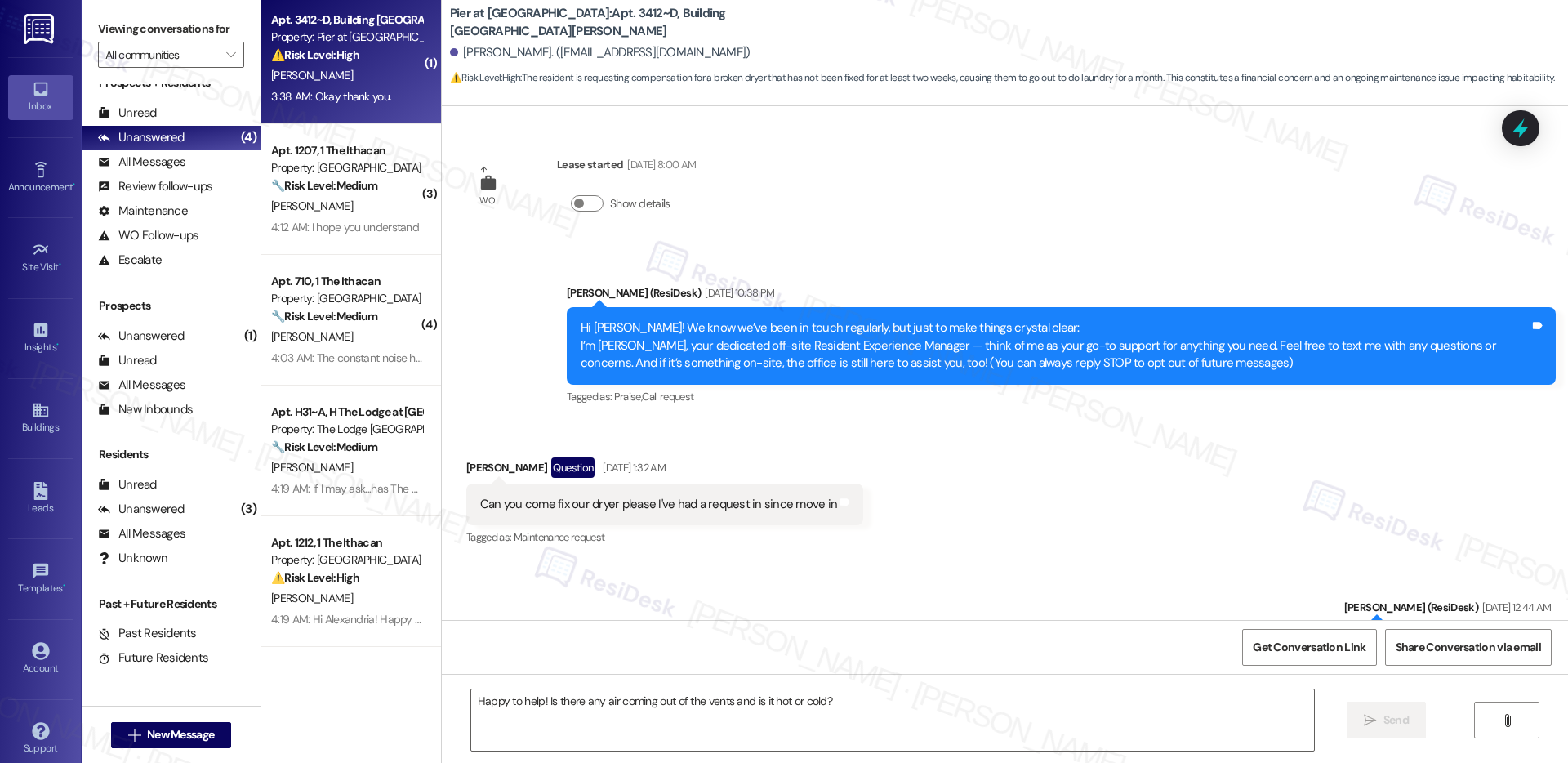
scroll to position [5164, 0]
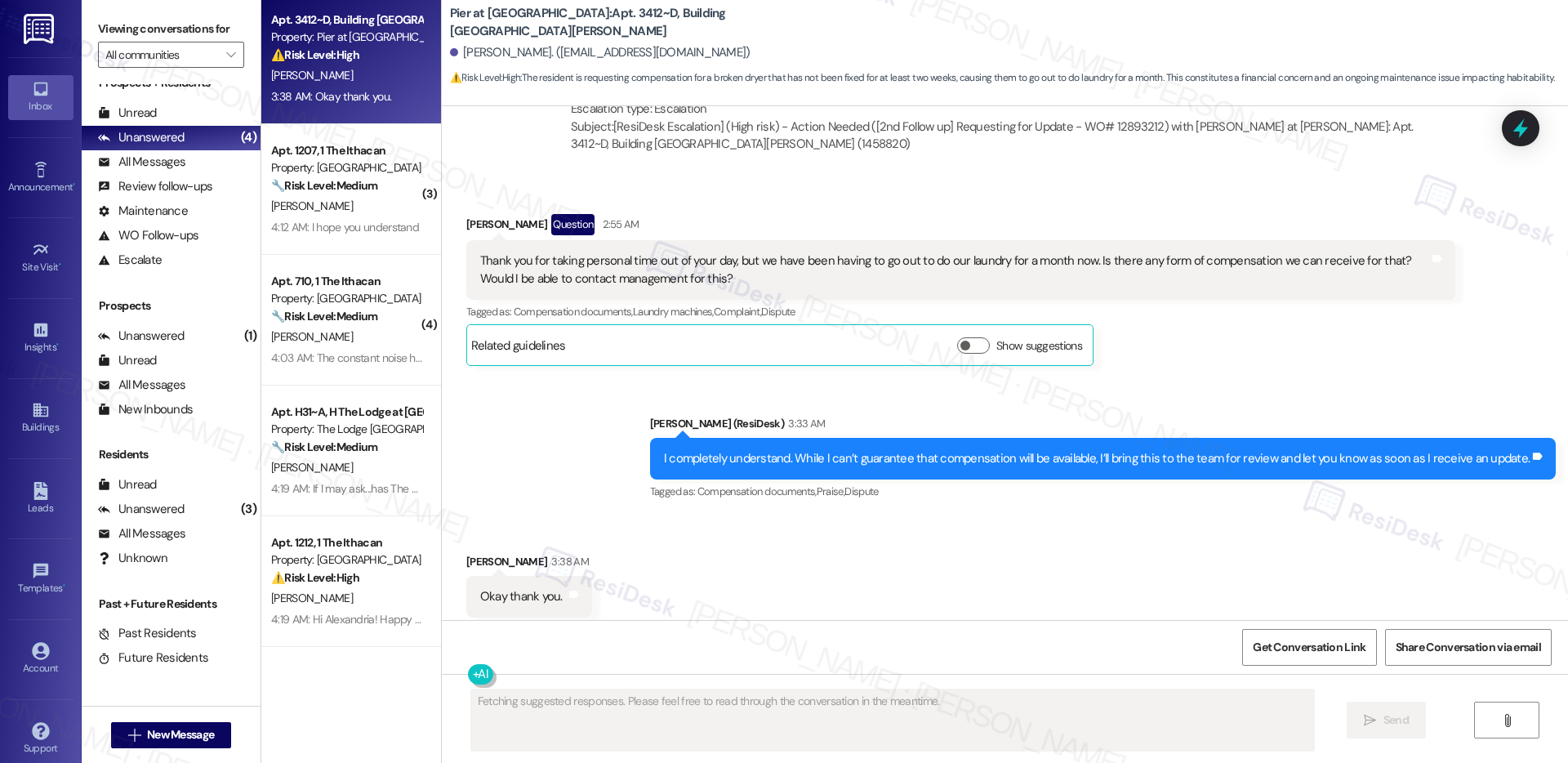
click at [507, 470] on div "Sent via SMS [PERSON_NAME] (ResiDesk) 3:33 AM I completely understand. While I …" at bounding box center [1005, 448] width 1127 height 138
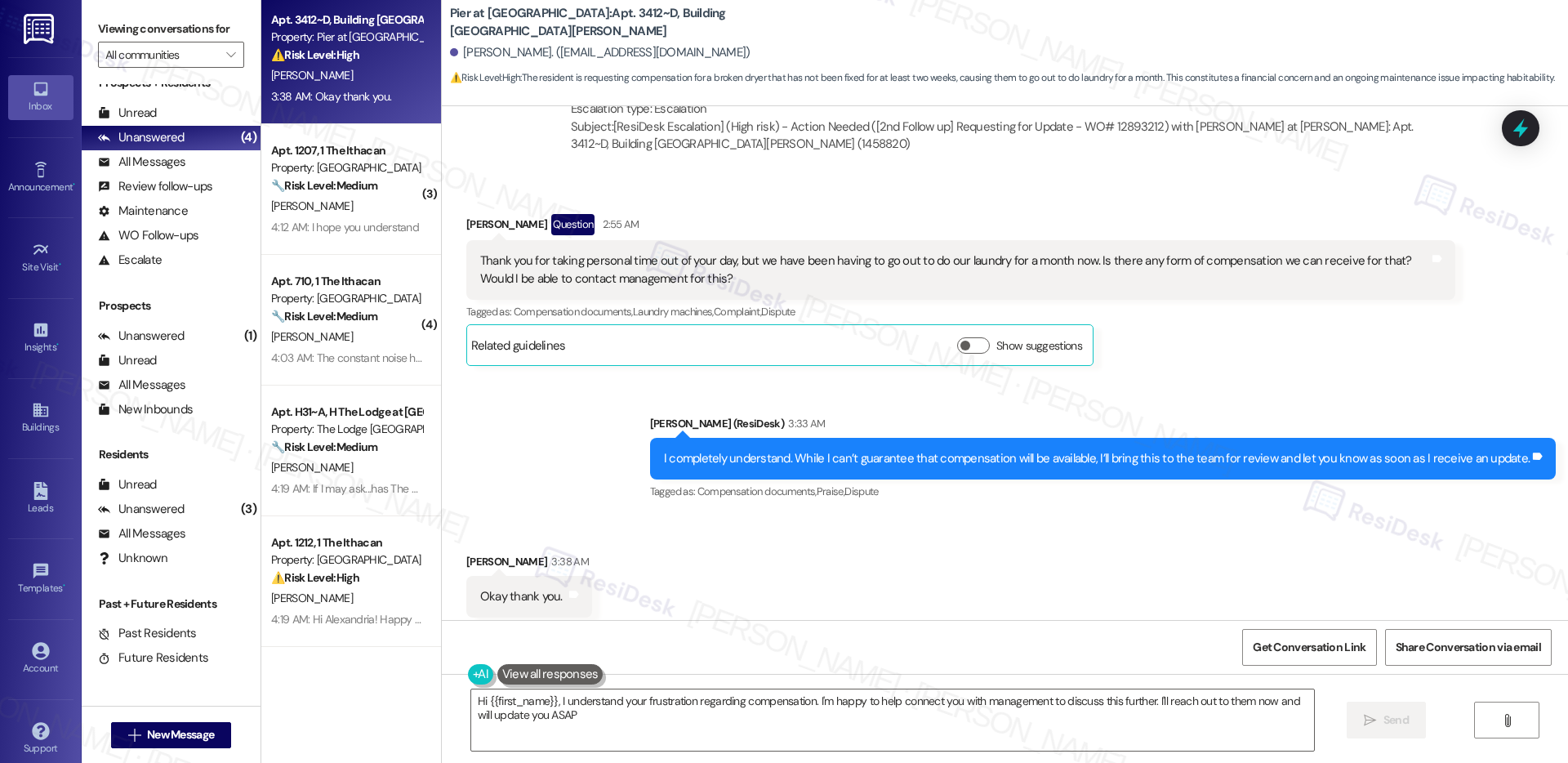
type textarea "Hi {{first_name}}, I understand your frustration regarding compensation. I'm ha…"
click at [628, 723] on textarea "Hi {{first_name}}, I understand your frustration regarding compensation. I'm ha…" at bounding box center [892, 720] width 843 height 61
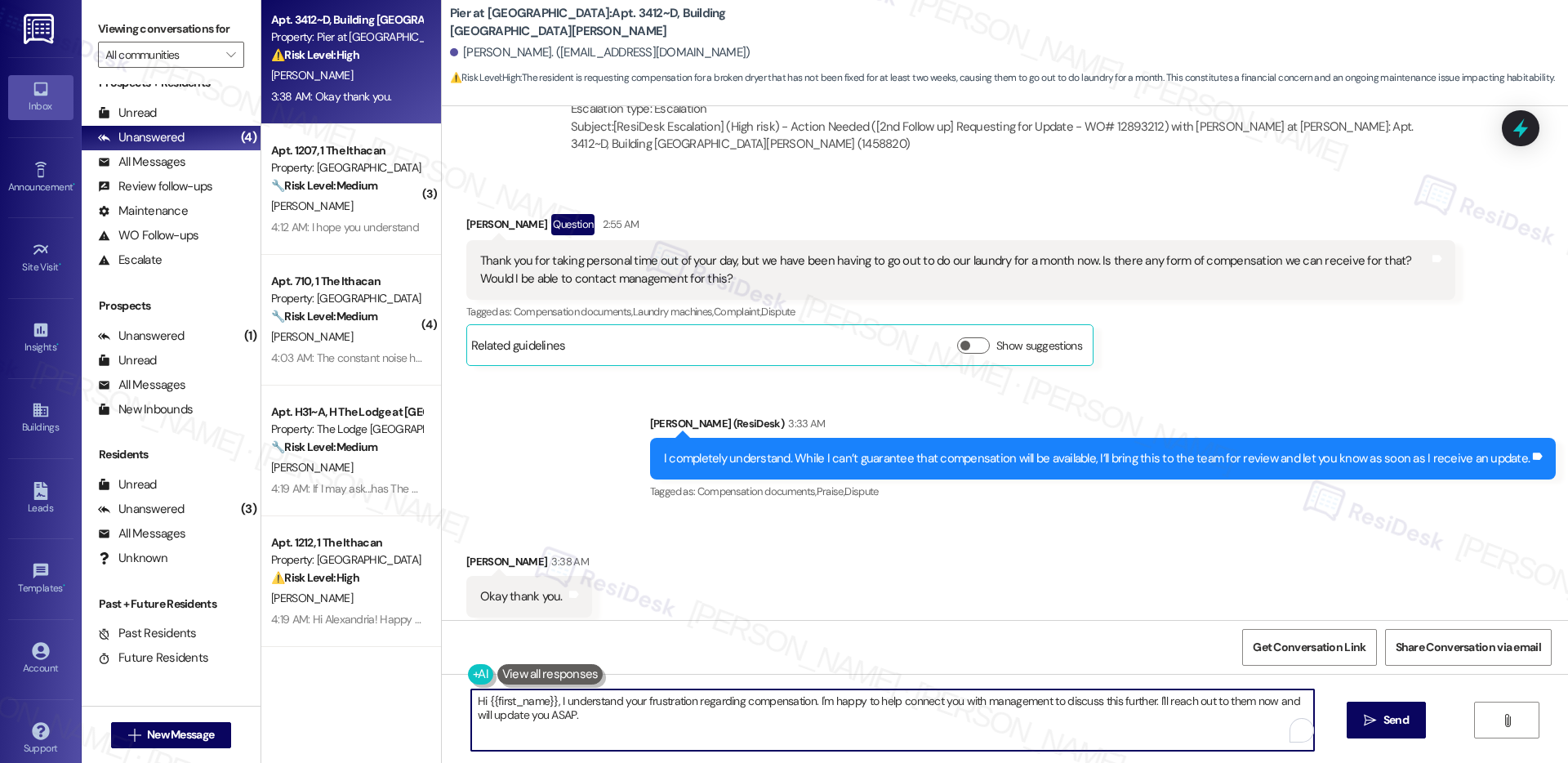
click at [628, 723] on textarea "Hi {{first_name}}, I understand your frustration regarding compensation. I'm ha…" at bounding box center [892, 720] width 843 height 61
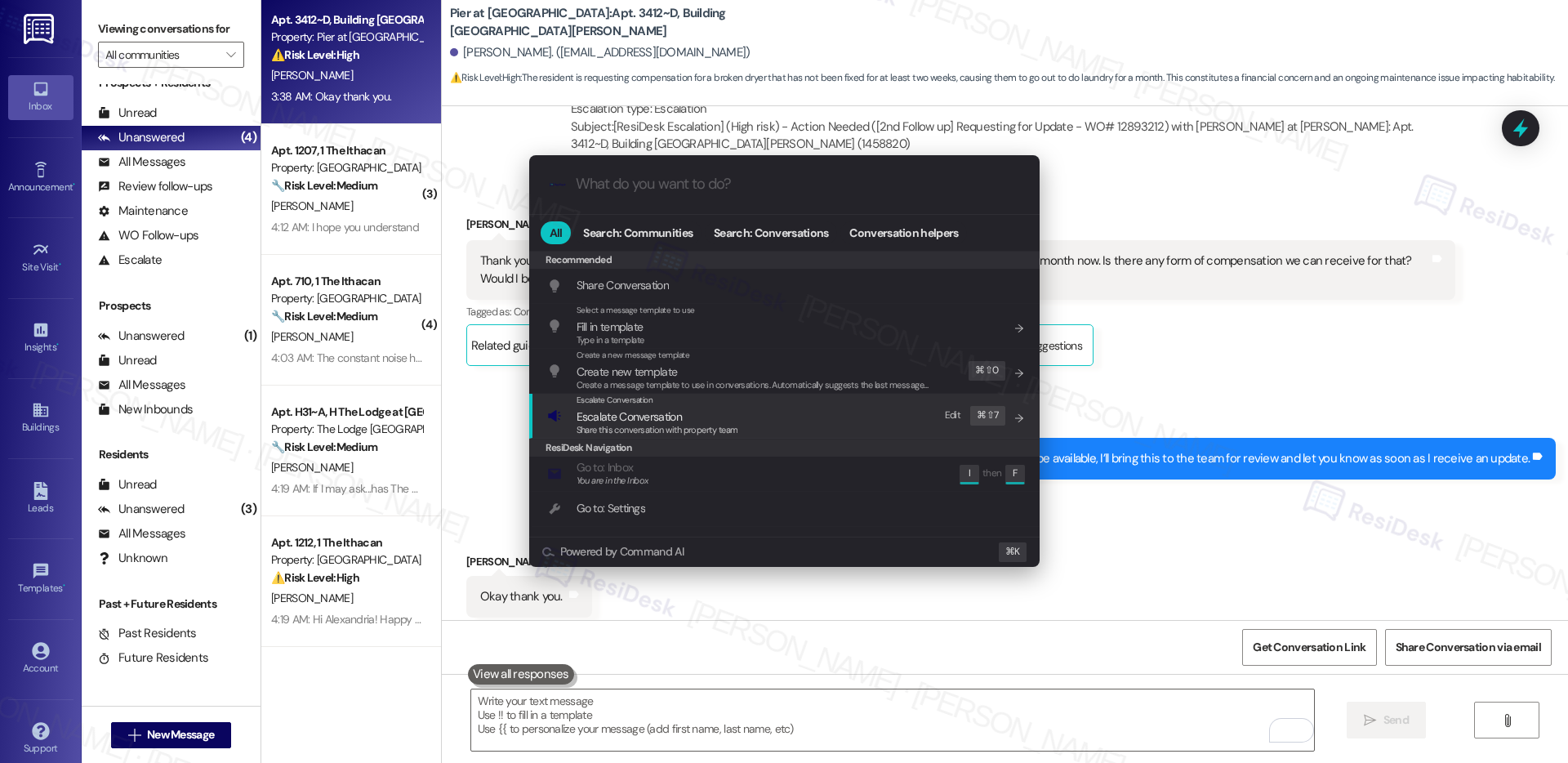
click at [622, 420] on span "Escalate Conversation" at bounding box center [629, 416] width 105 height 15
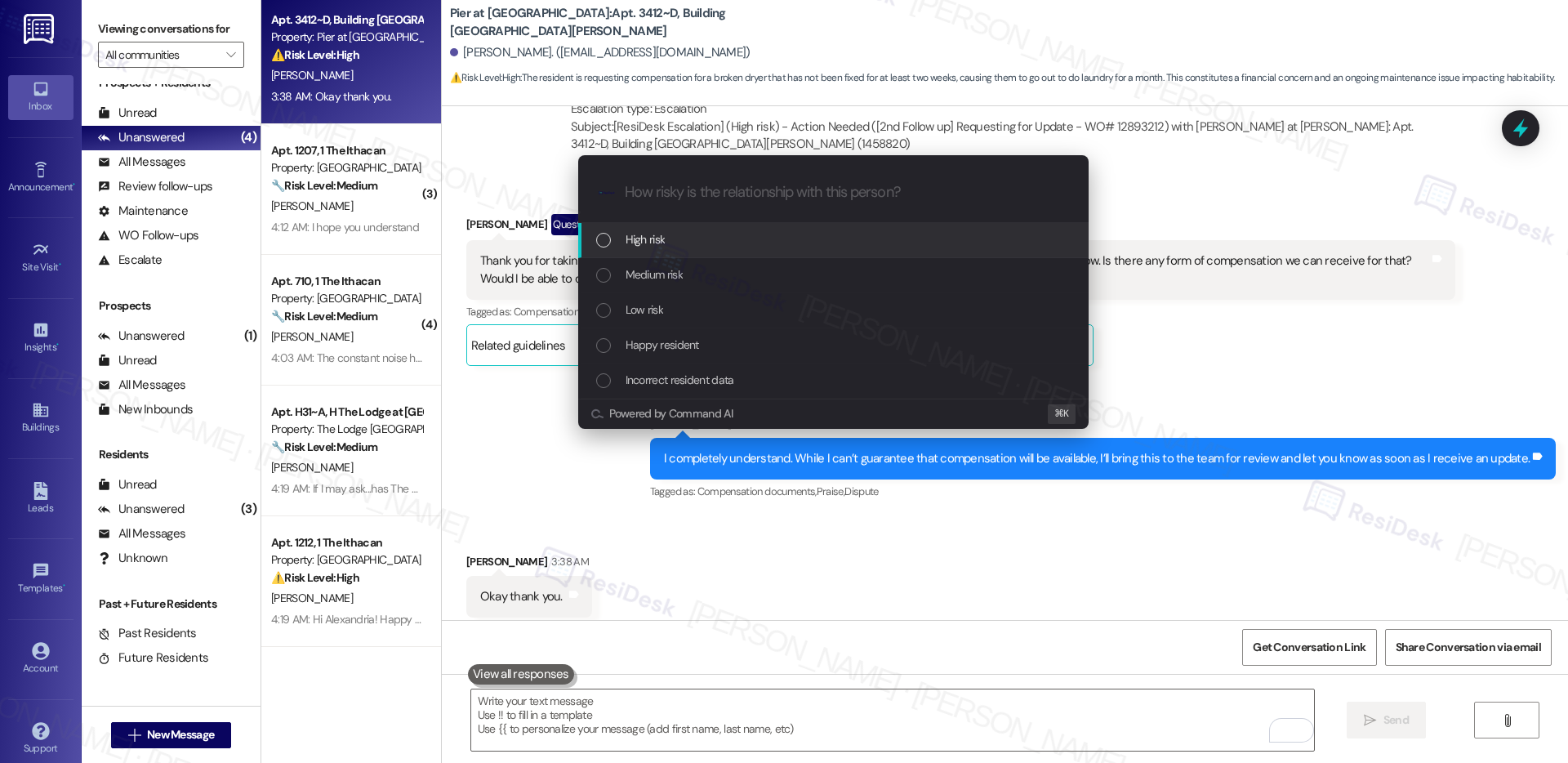
click at [673, 229] on div "High risk" at bounding box center [833, 241] width 510 height 35
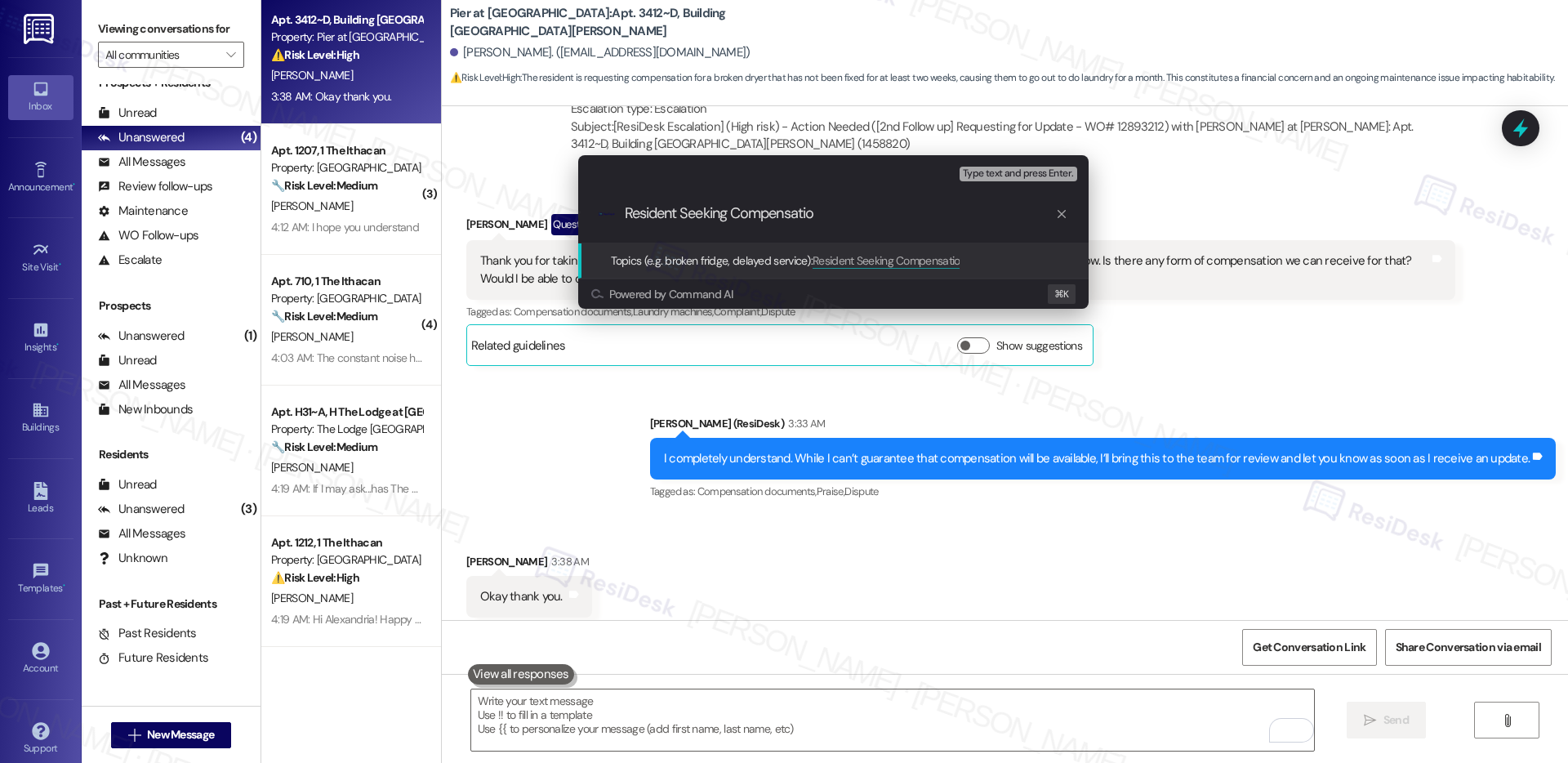
type input "Resident Seeking Compensation"
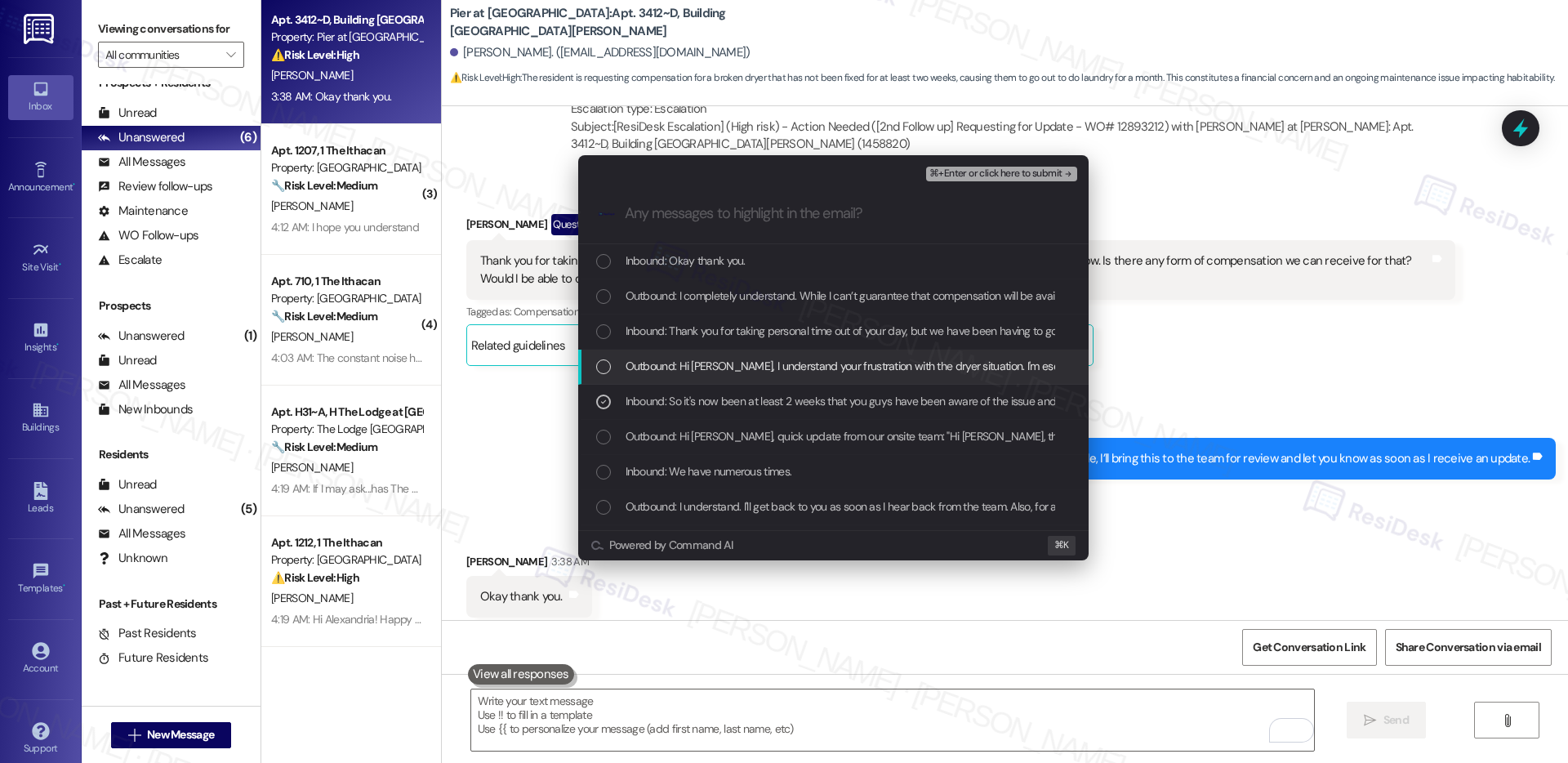
click at [791, 375] on span "Outbound: Hi [PERSON_NAME], I understand your frustration with the dryer situat…" at bounding box center [1185, 366] width 1119 height 18
click at [788, 336] on span "Inbound: Thank you for taking personal time out of your day, but we have been h…" at bounding box center [1193, 331] width 1136 height 18
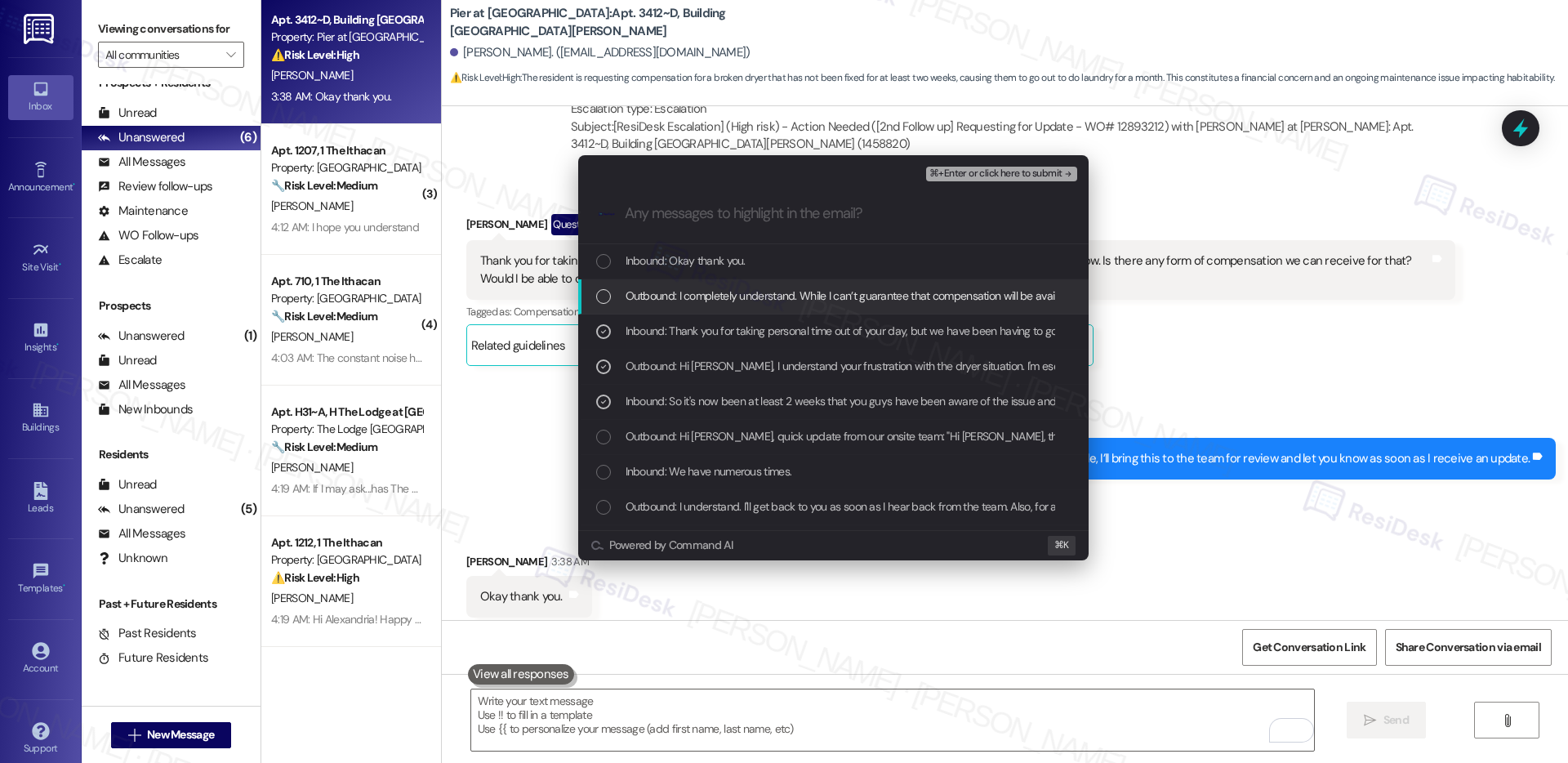
click at [785, 294] on span "Outbound: I completely understand. While I can’t guarantee that compensation wi…" at bounding box center [1051, 295] width 849 height 18
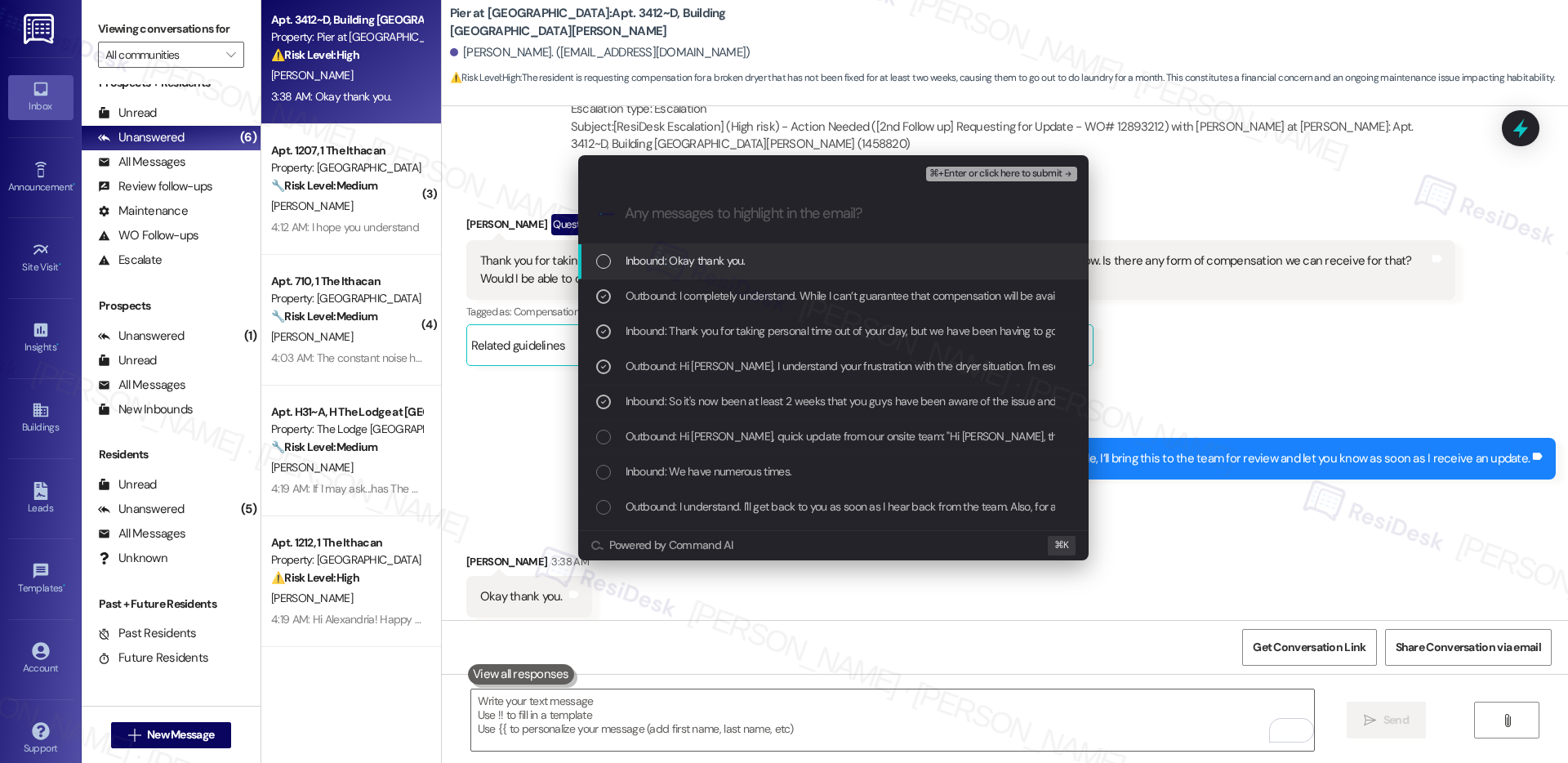
click at [692, 262] on span "Inbound: Okay thank you." at bounding box center [686, 260] width 120 height 18
click at [958, 172] on span "⌘+Enter or click here to submit" at bounding box center [995, 173] width 132 height 11
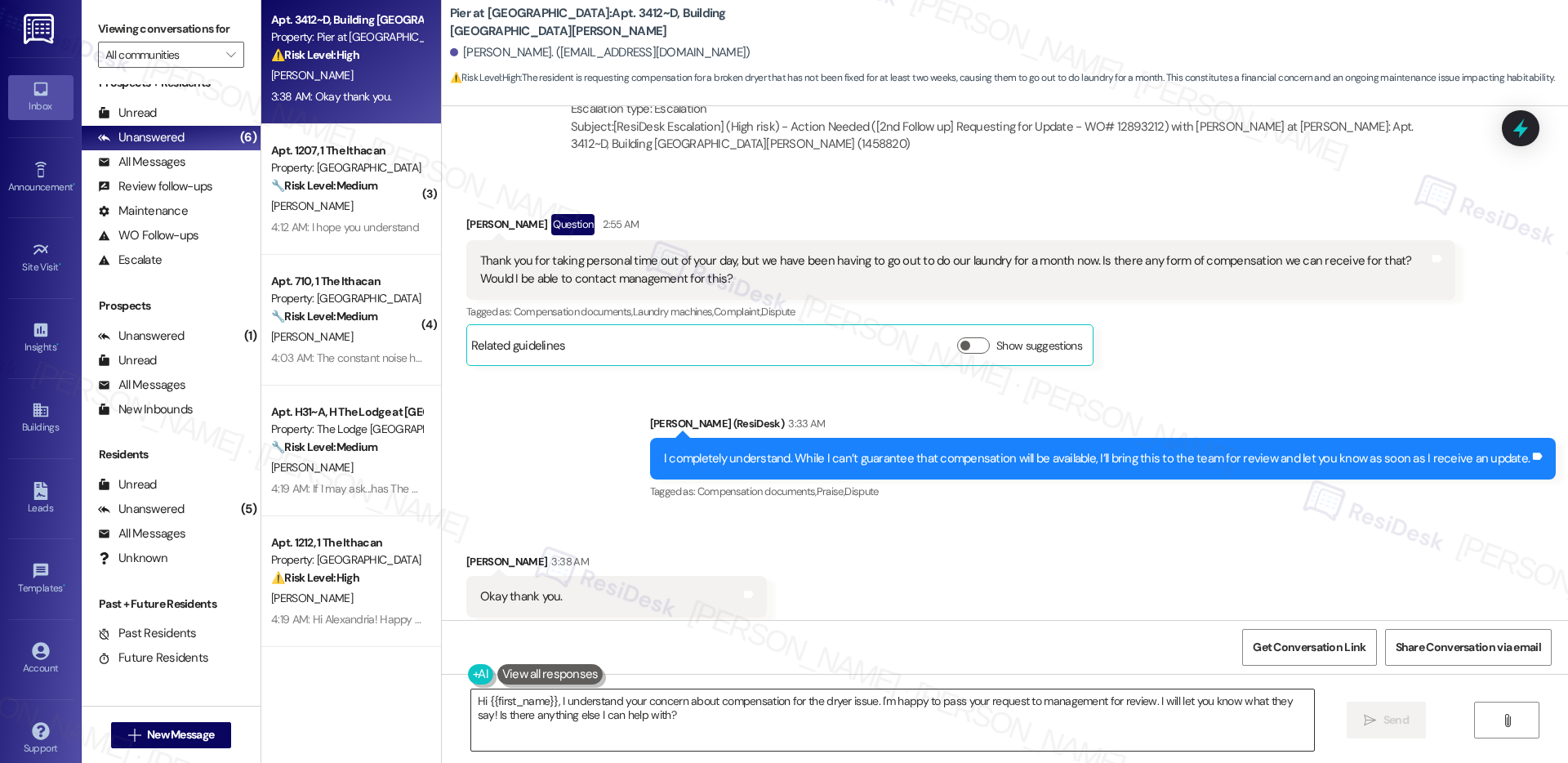
click at [689, 706] on textarea "Hi {{first_name}}, I understand your concern about compensation for the dryer i…" at bounding box center [892, 720] width 843 height 61
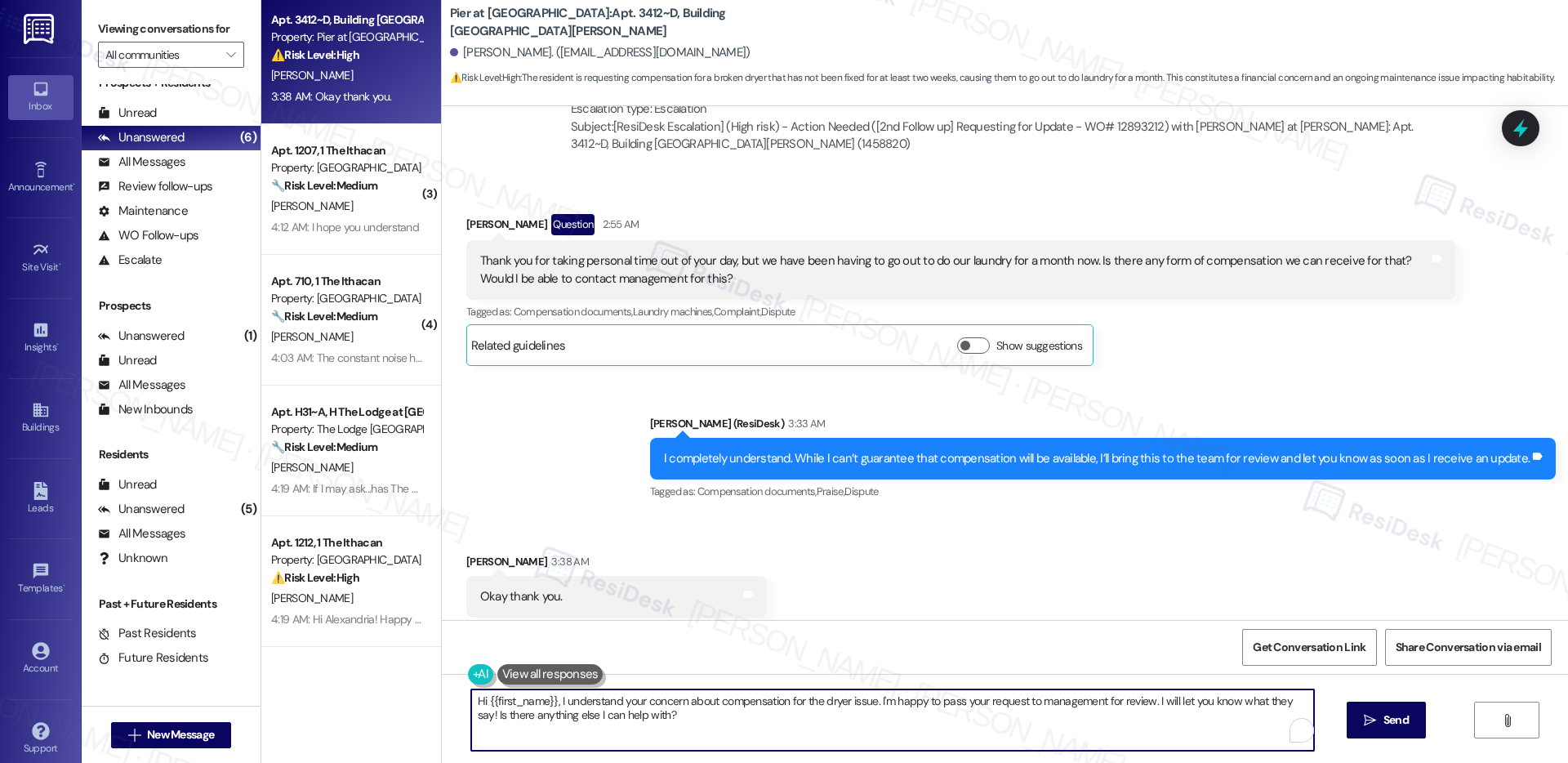
click at [689, 706] on textarea "Hi {{first_name}}, I understand your concern about compensation for the dryer i…" at bounding box center [892, 720] width 843 height 61
type textarea "You're welcome!"
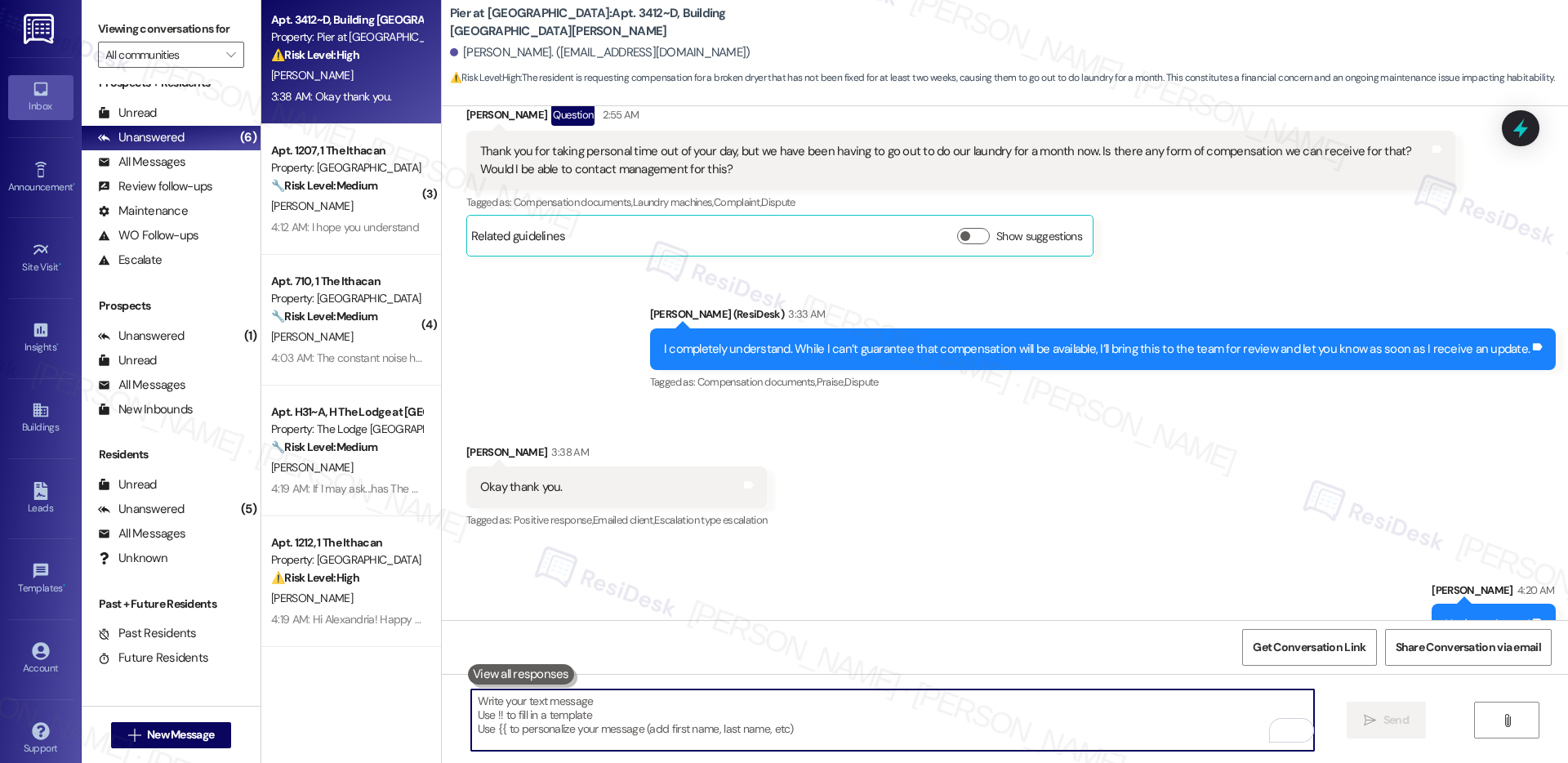
scroll to position [5277, 0]
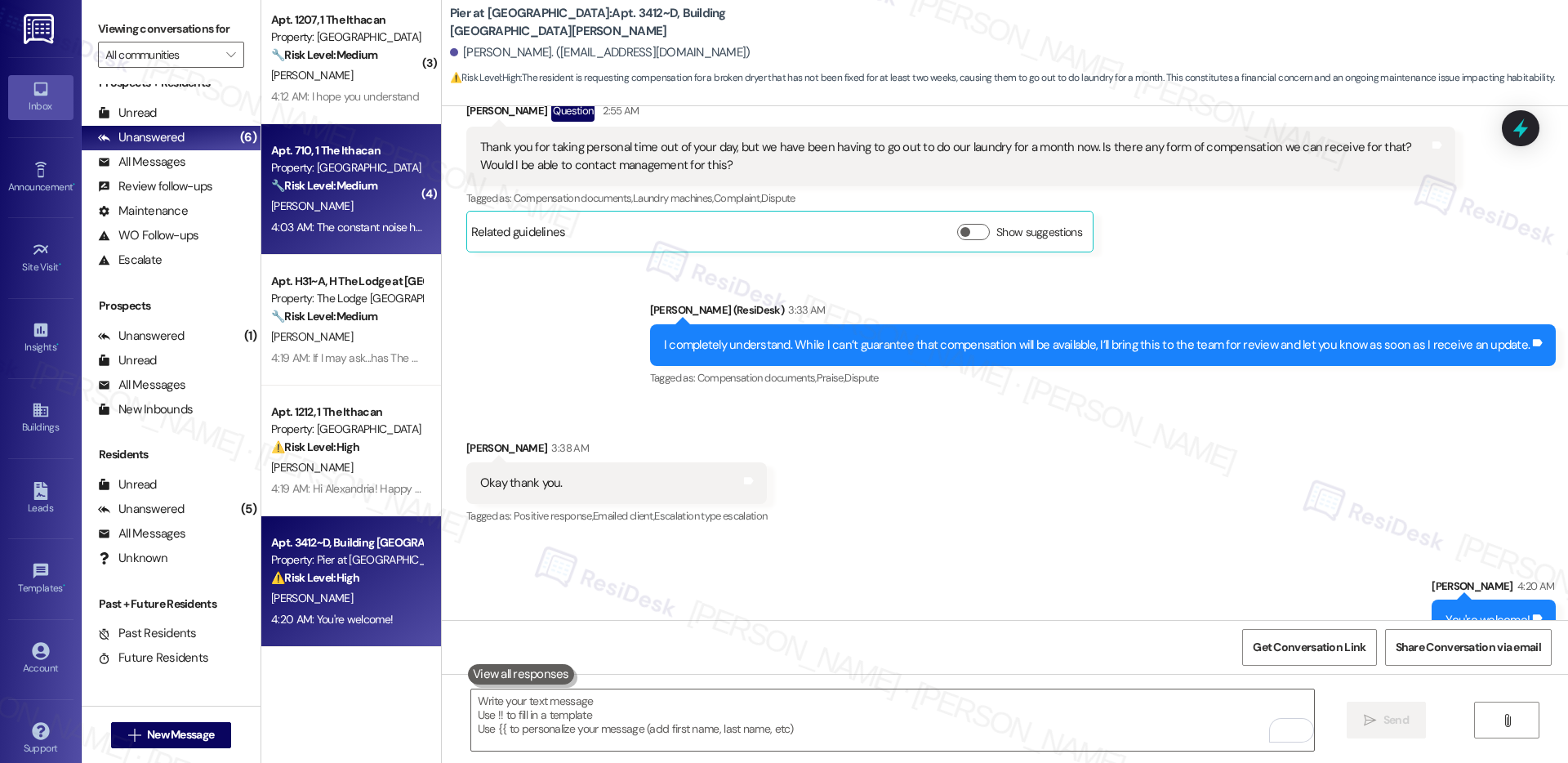
click at [365, 215] on div "[PERSON_NAME]" at bounding box center [347, 206] width 154 height 20
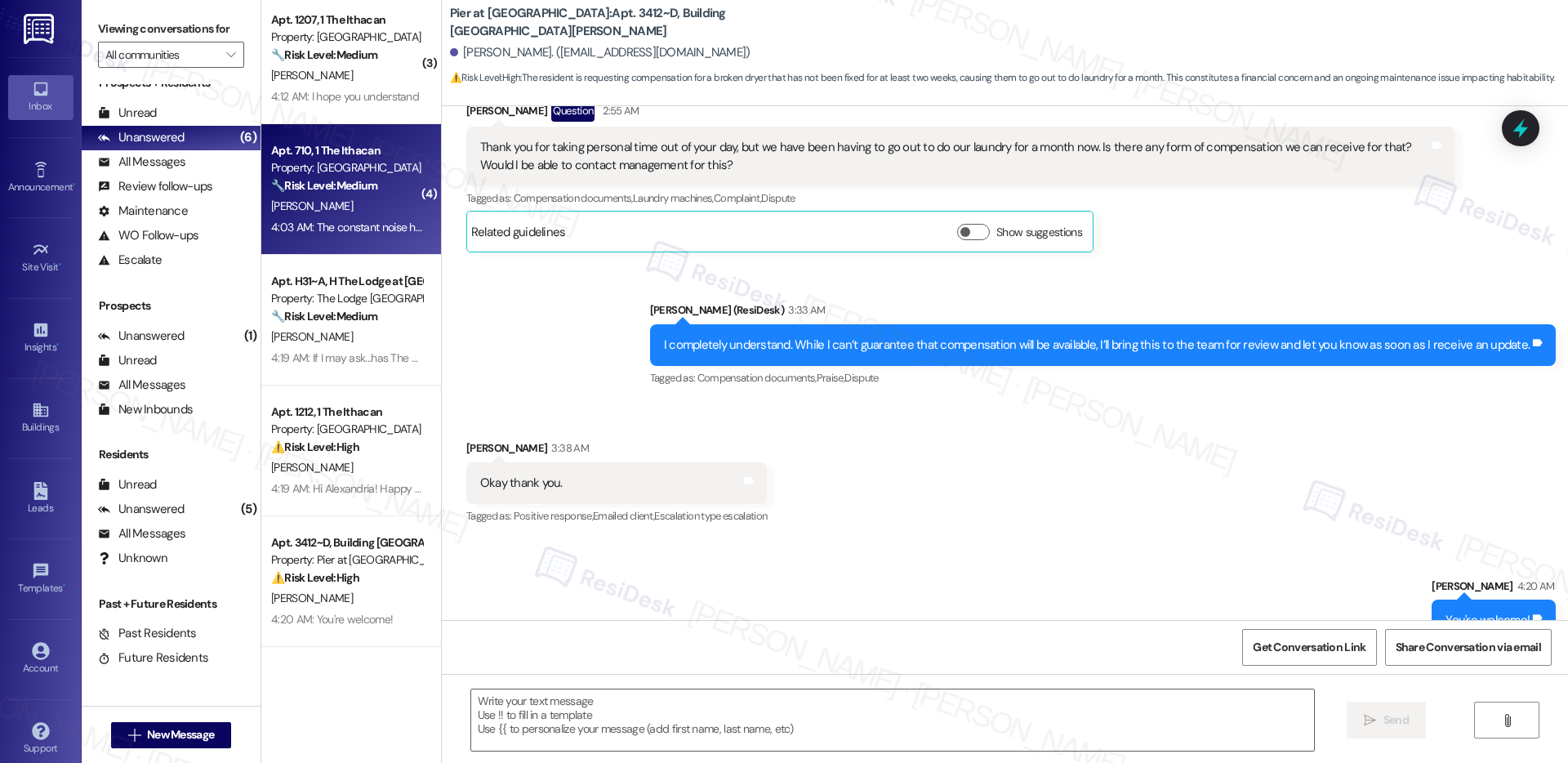
type textarea "Fetching suggested responses. Please feel free to read through the conversation…"
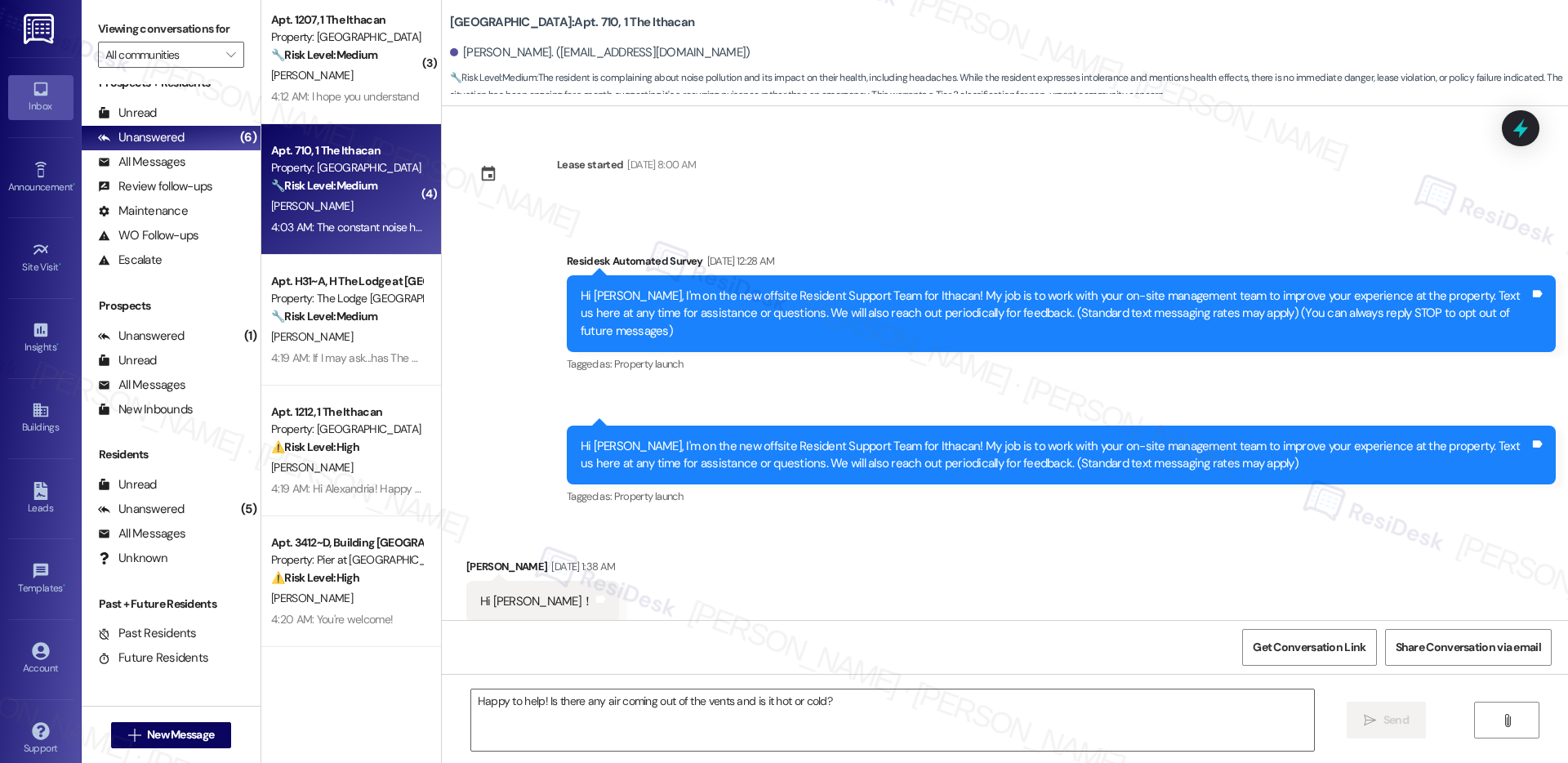
scroll to position [9845, 0]
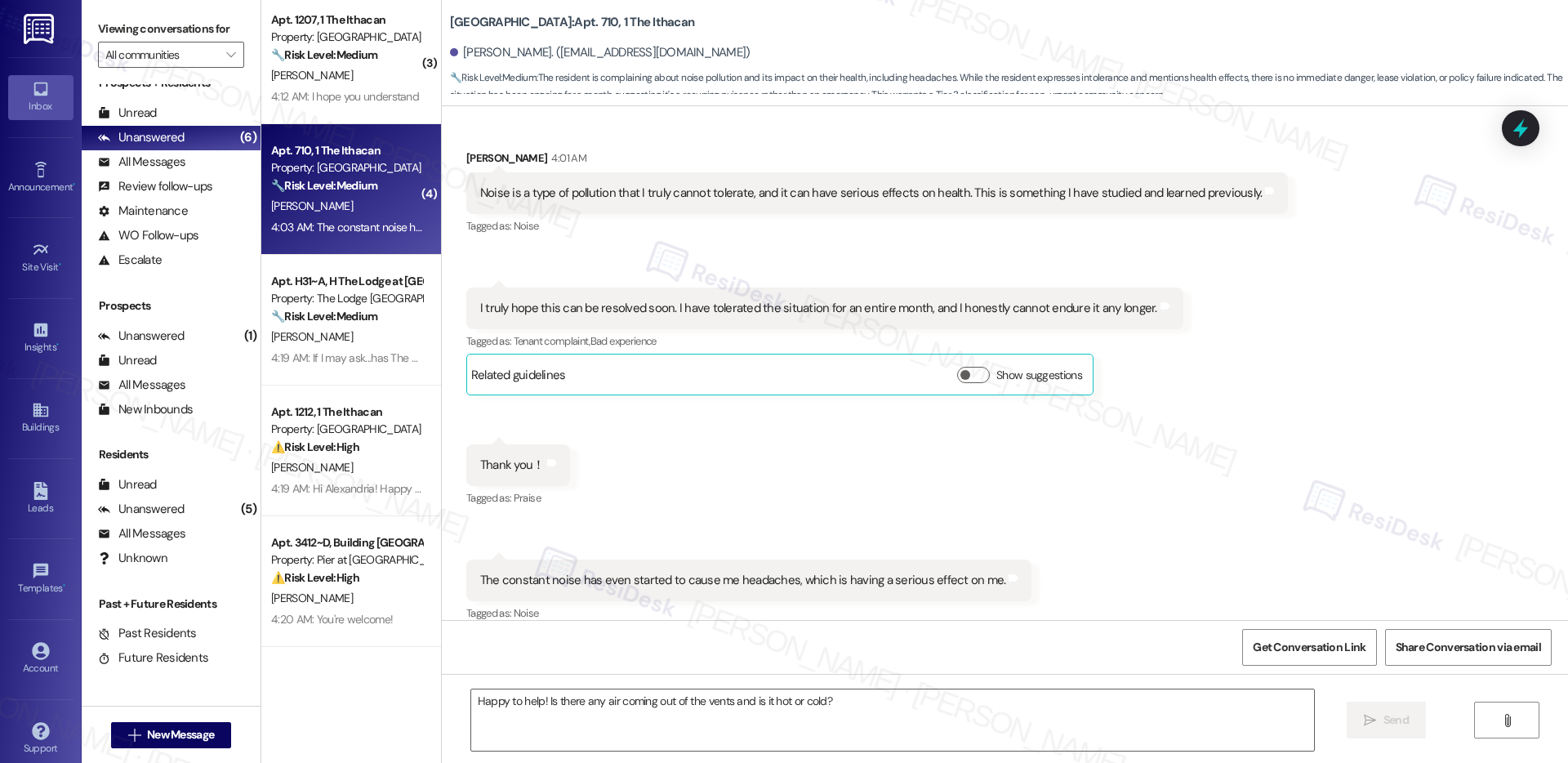
type textarea "Fetching suggested responses. Please feel free to read through the conversation…"
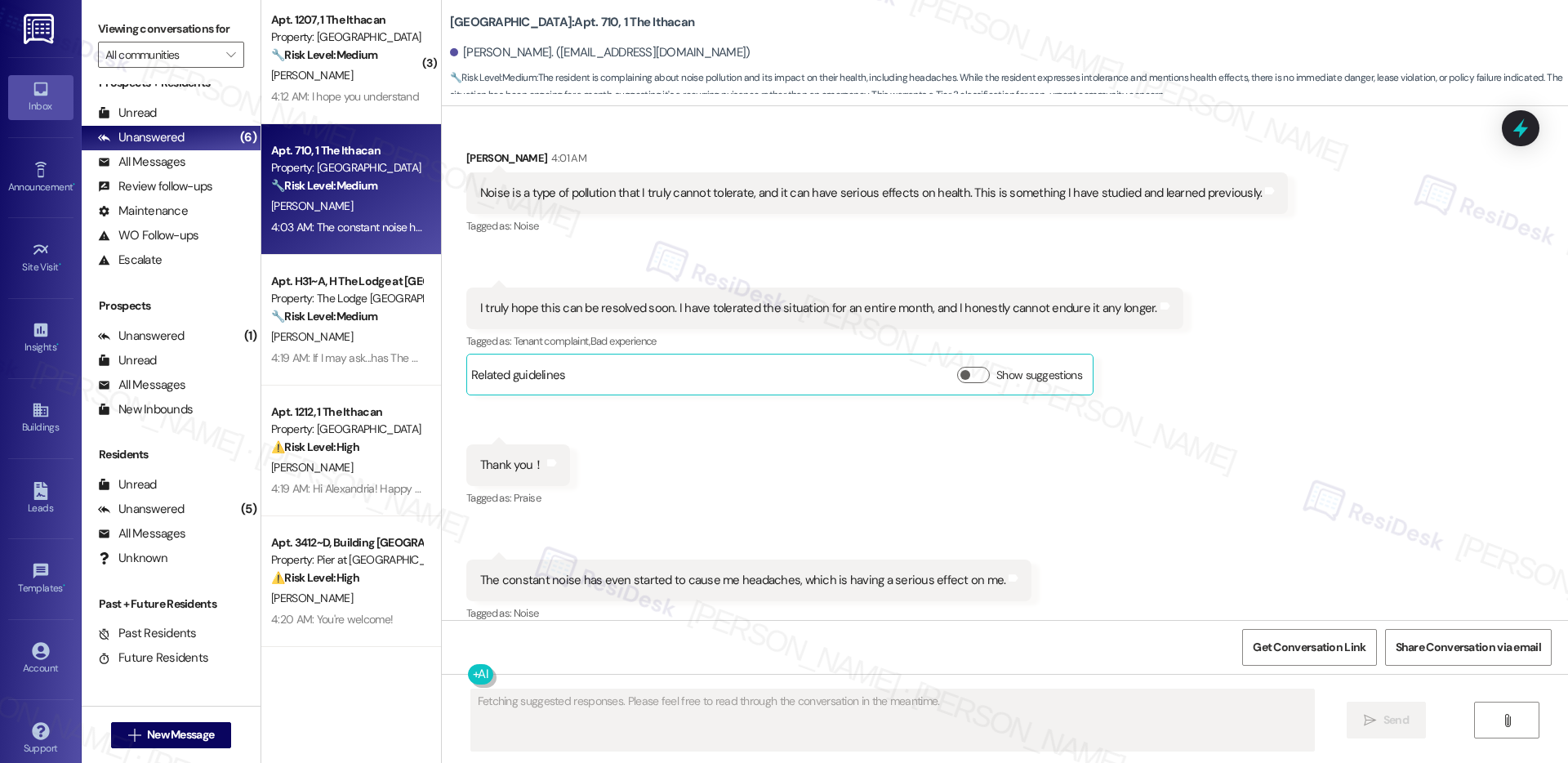
scroll to position [9312, 0]
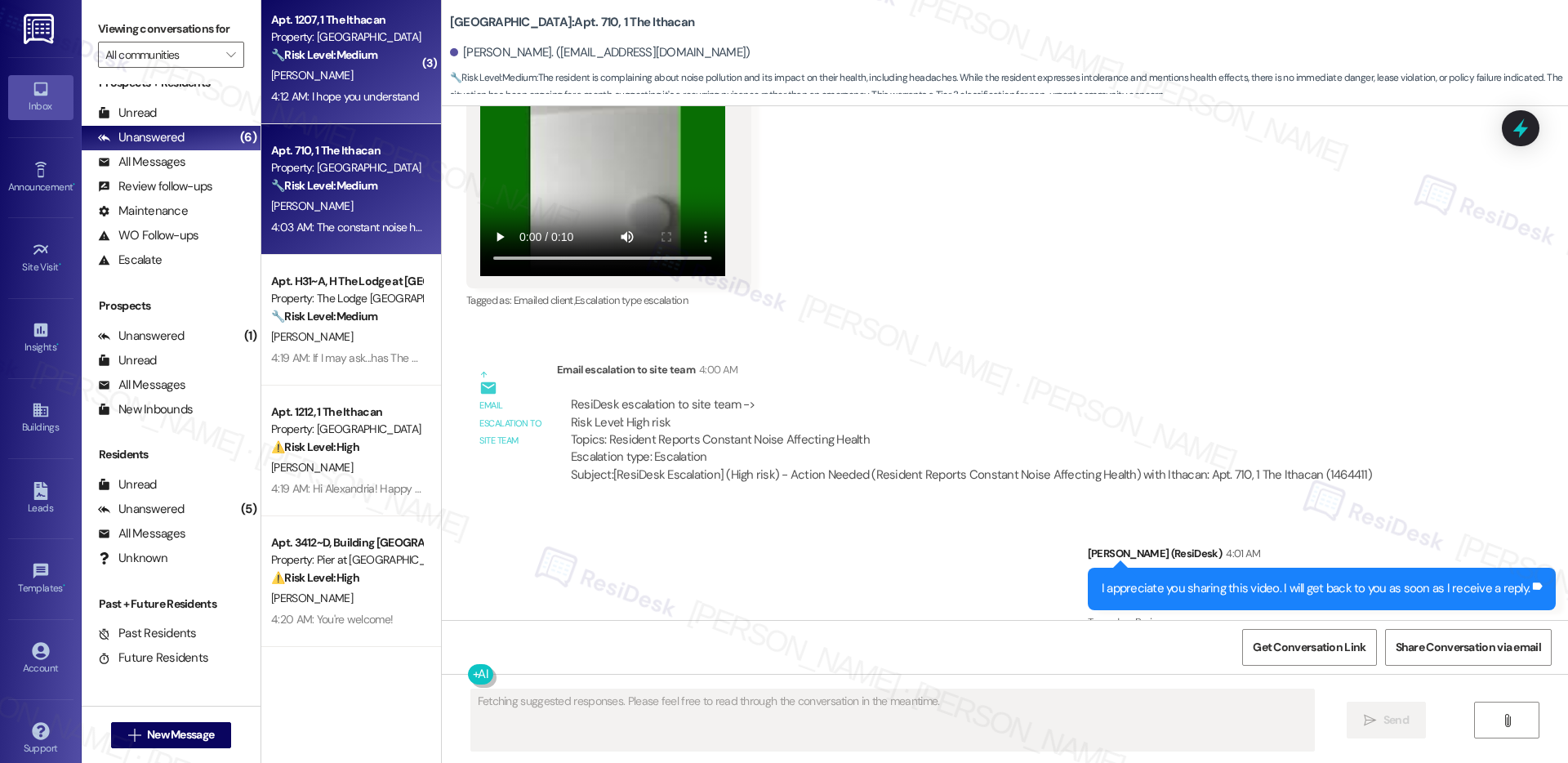
click at [349, 64] on div "Apt. 1207, 1 The Ithacan Property: Ithacan 🔧 Risk Level: Medium The resident is…" at bounding box center [347, 37] width 154 height 55
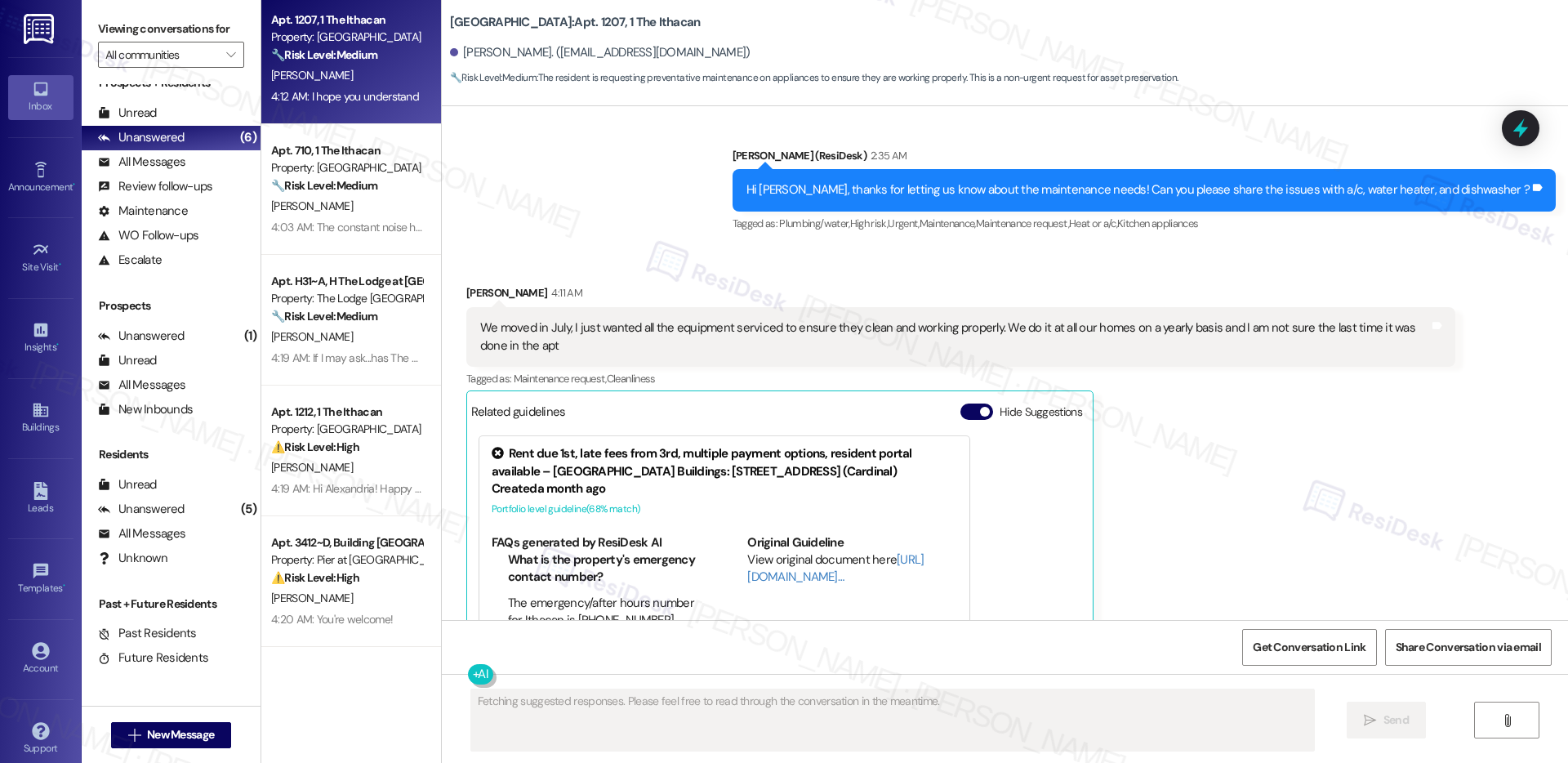
scroll to position [1832, 0]
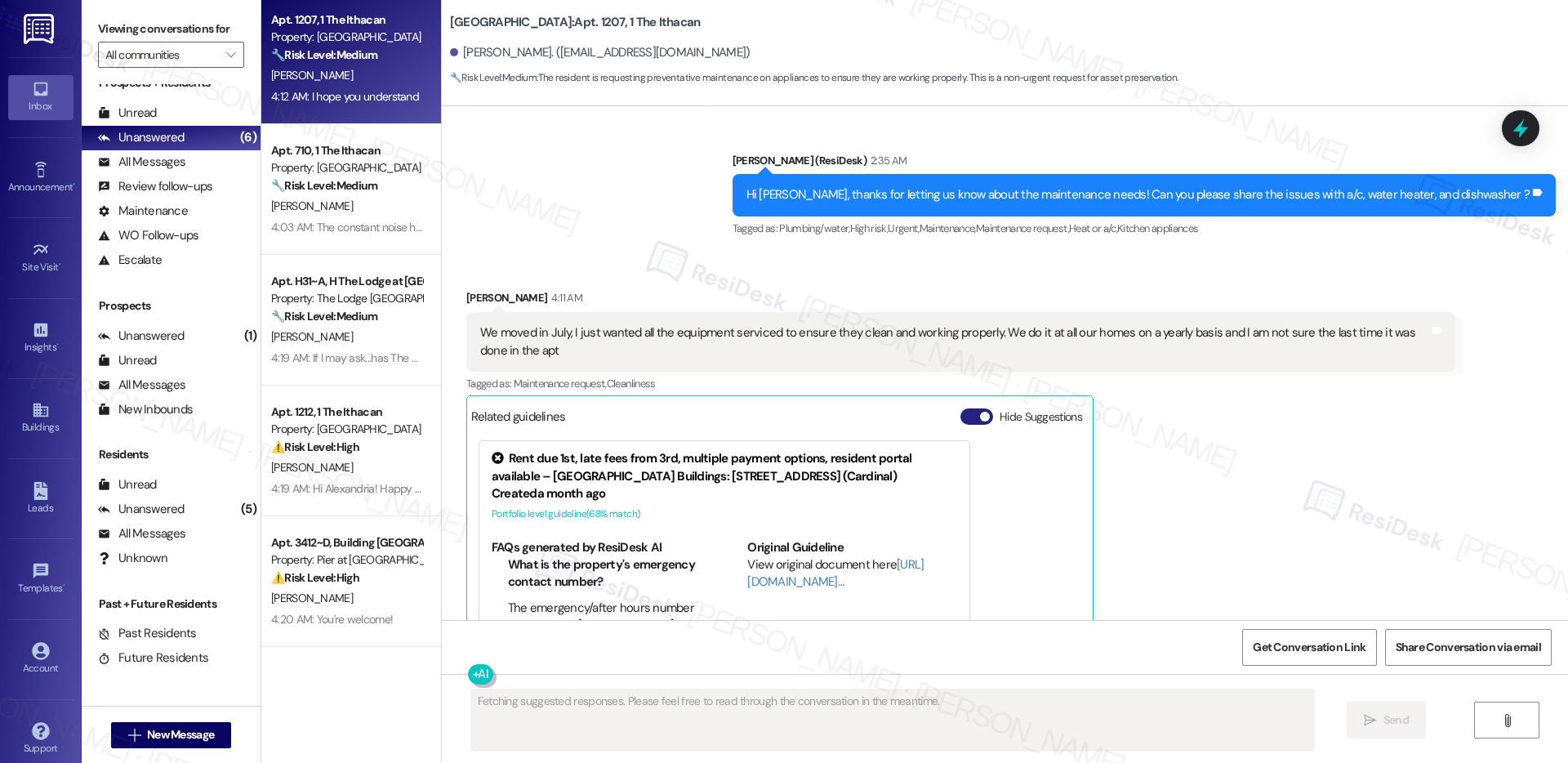
click at [966, 409] on button "Hide Suggestions" at bounding box center [976, 417] width 32 height 17
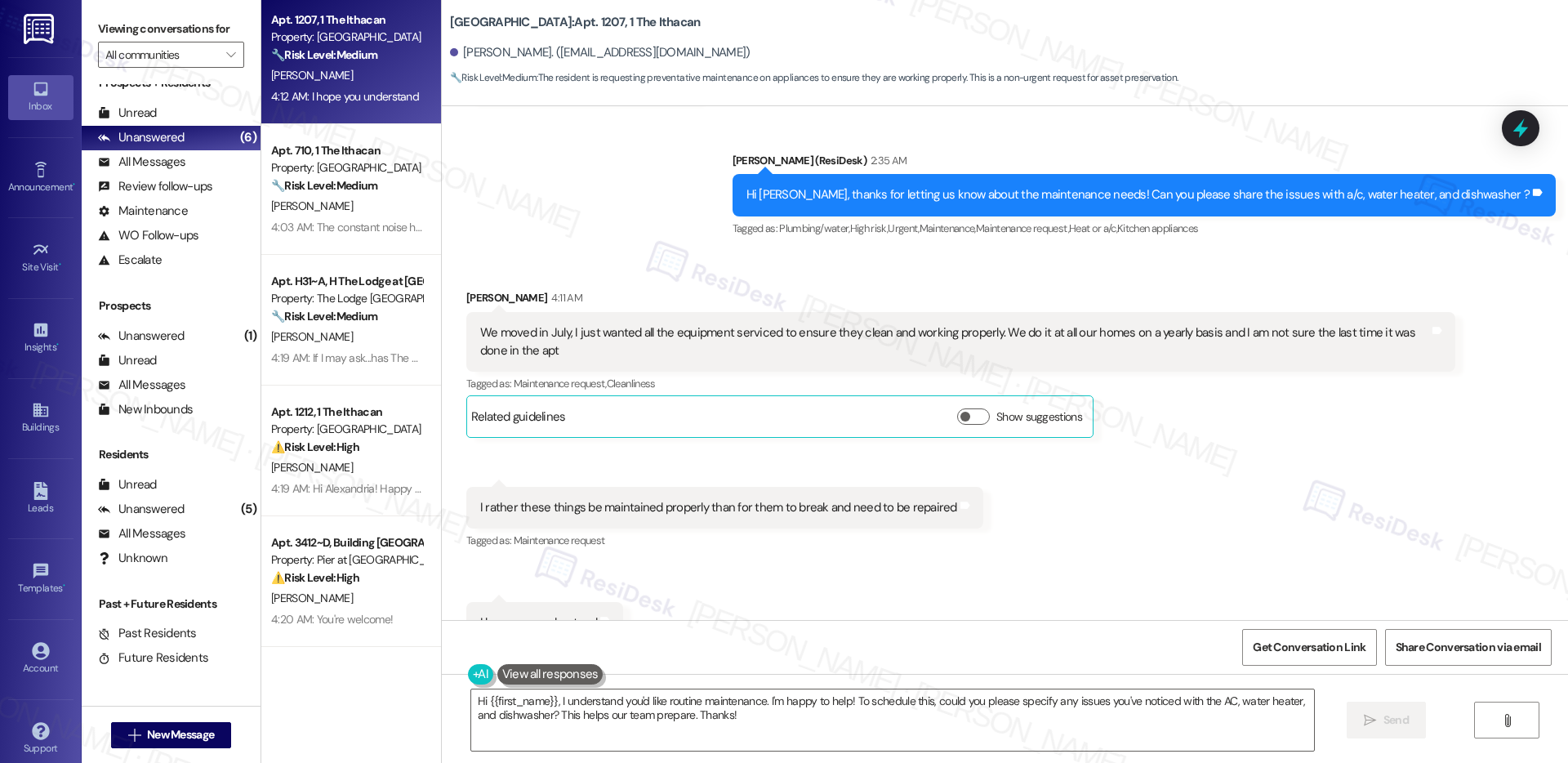
drag, startPoint x: 511, startPoint y: 314, endPoint x: 680, endPoint y: 323, distance: 169.2
click at [680, 324] on div "We moved in July, I just wanted all the equipment serviced to ensure they clean…" at bounding box center [955, 342] width 949 height 35
drag, startPoint x: 617, startPoint y: 316, endPoint x: 776, endPoint y: 322, distance: 159.1
click at [776, 324] on div "We moved in July, I just wanted all the equipment serviced to ensure they clean…" at bounding box center [955, 342] width 949 height 35
click at [775, 334] on div "We moved in July, I just wanted all the equipment serviced to ensure they clean…" at bounding box center [955, 342] width 949 height 35
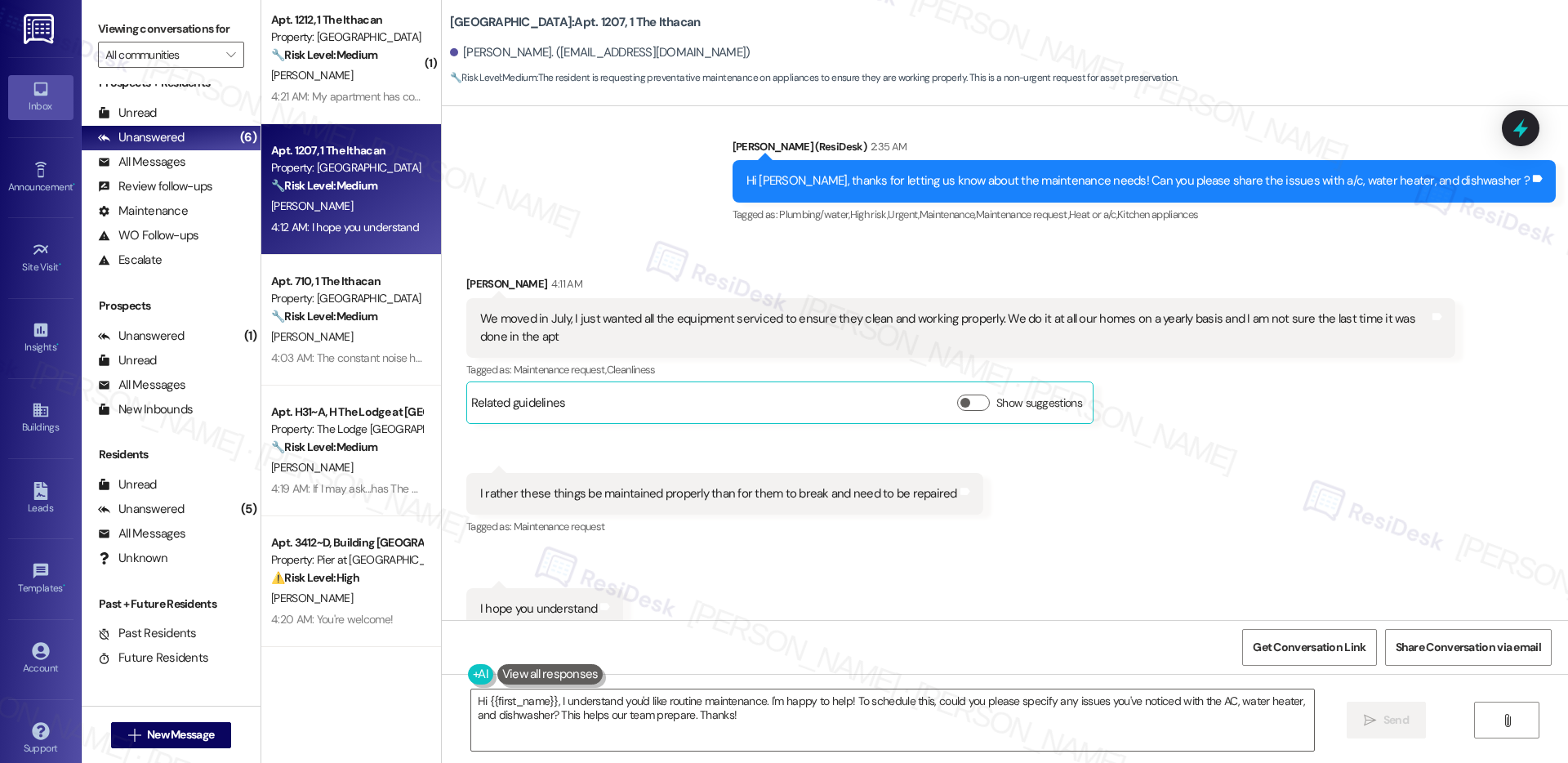
scroll to position [1851, 0]
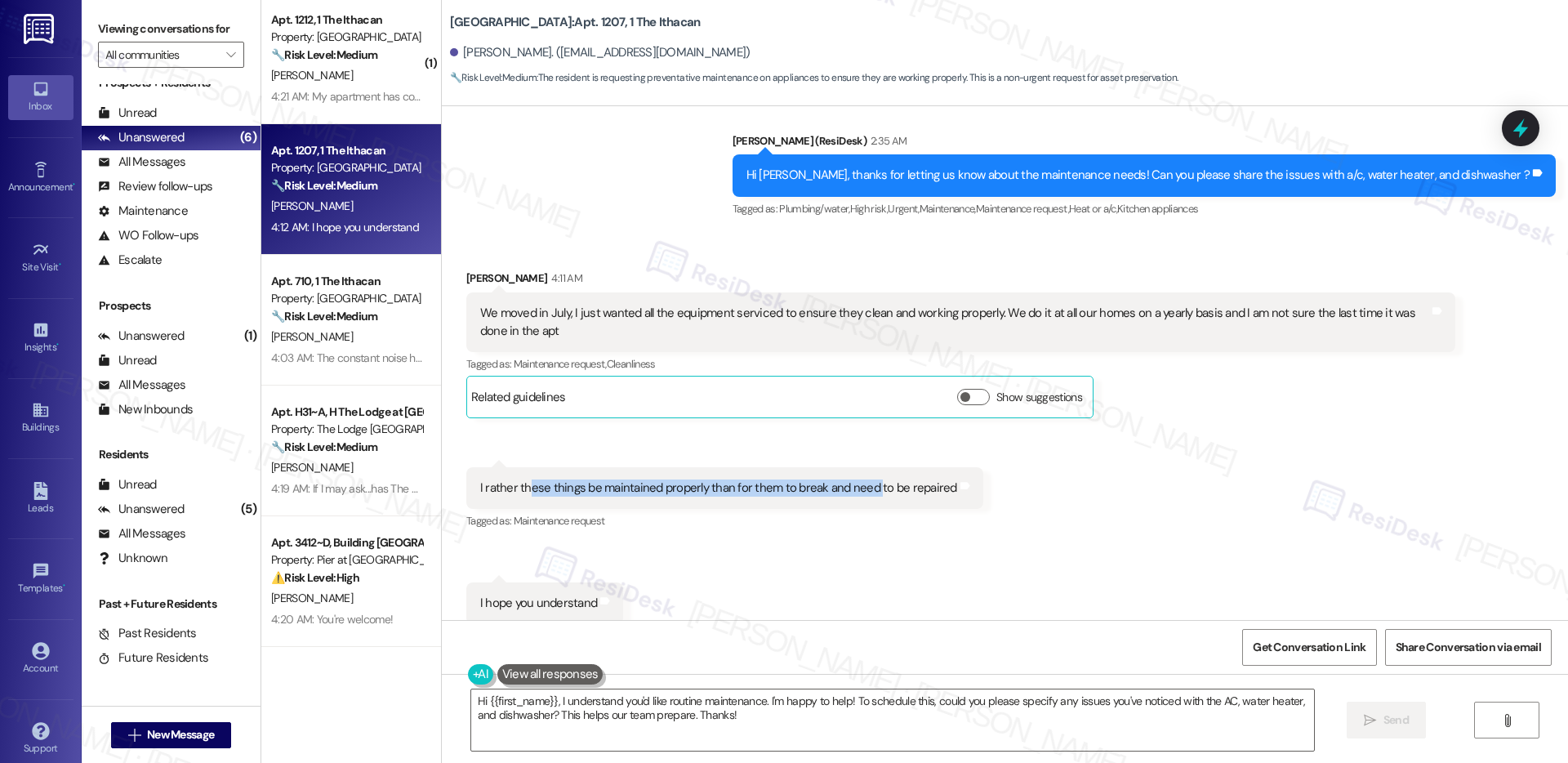
drag, startPoint x: 518, startPoint y: 471, endPoint x: 861, endPoint y: 477, distance: 343.1
click at [861, 480] on div "I rather these things be maintained properly than for them to break and need to…" at bounding box center [719, 489] width 477 height 18
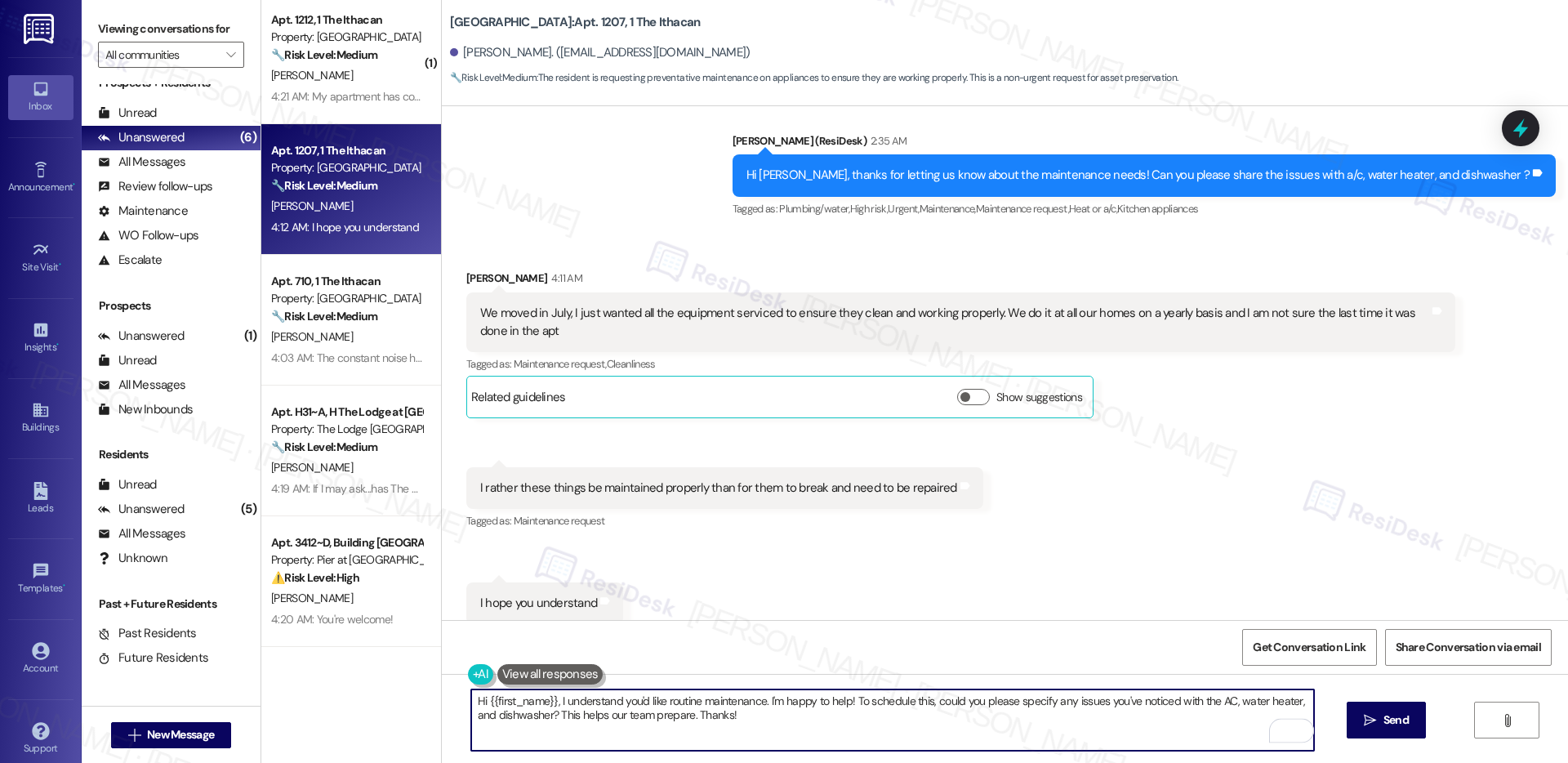
drag, startPoint x: 601, startPoint y: 699, endPoint x: 765, endPoint y: 702, distance: 164.0
click at [765, 702] on textarea "Hi {{first_name}}, I understand you'd like routine maintenance. I'm happy to he…" at bounding box center [892, 720] width 843 height 61
click at [813, 710] on textarea "Hi {{first_name}}, I understand you'd like routine maintenance. I'm happy to he…" at bounding box center [892, 720] width 843 height 61
click at [762, 710] on textarea "Hi {{first_name}}, I understand you'd like routine maintenance. I'm happy to he…" at bounding box center [892, 720] width 843 height 61
click at [728, 729] on textarea "Hi {{first_name}}, I understand you'd like routine maintenance. I'm happy to he…" at bounding box center [892, 720] width 843 height 61
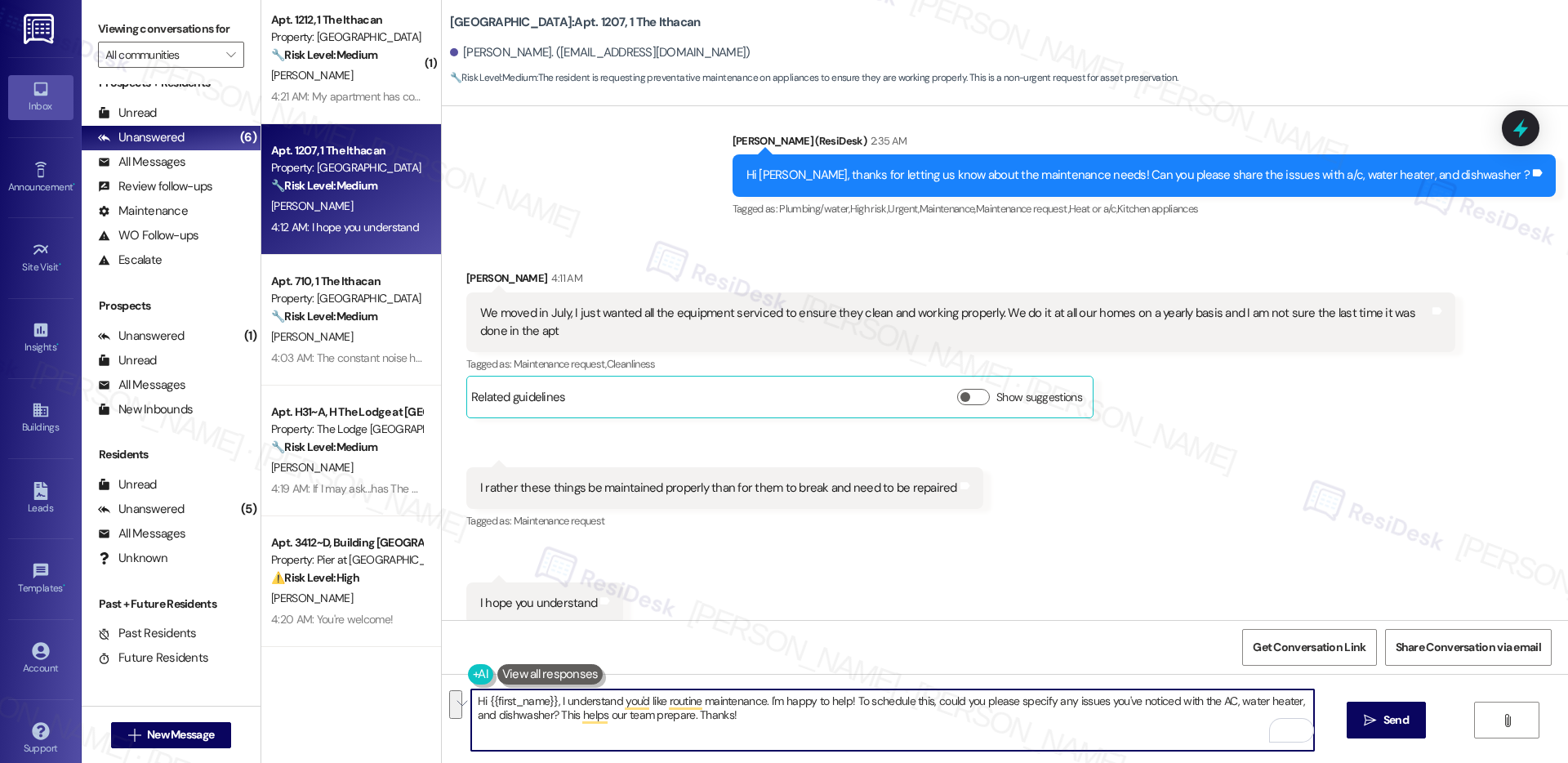
drag, startPoint x: 755, startPoint y: 730, endPoint x: 439, endPoint y: 702, distance: 317.2
click at [442, 702] on div "Hi {{first_name}}, I understand you'd like routine maintenance. I'm happy to he…" at bounding box center [1005, 736] width 1127 height 123
type textarea "Thanks for sharing, [PERSON_NAME]. Let me forward your concern to our maintenan…"
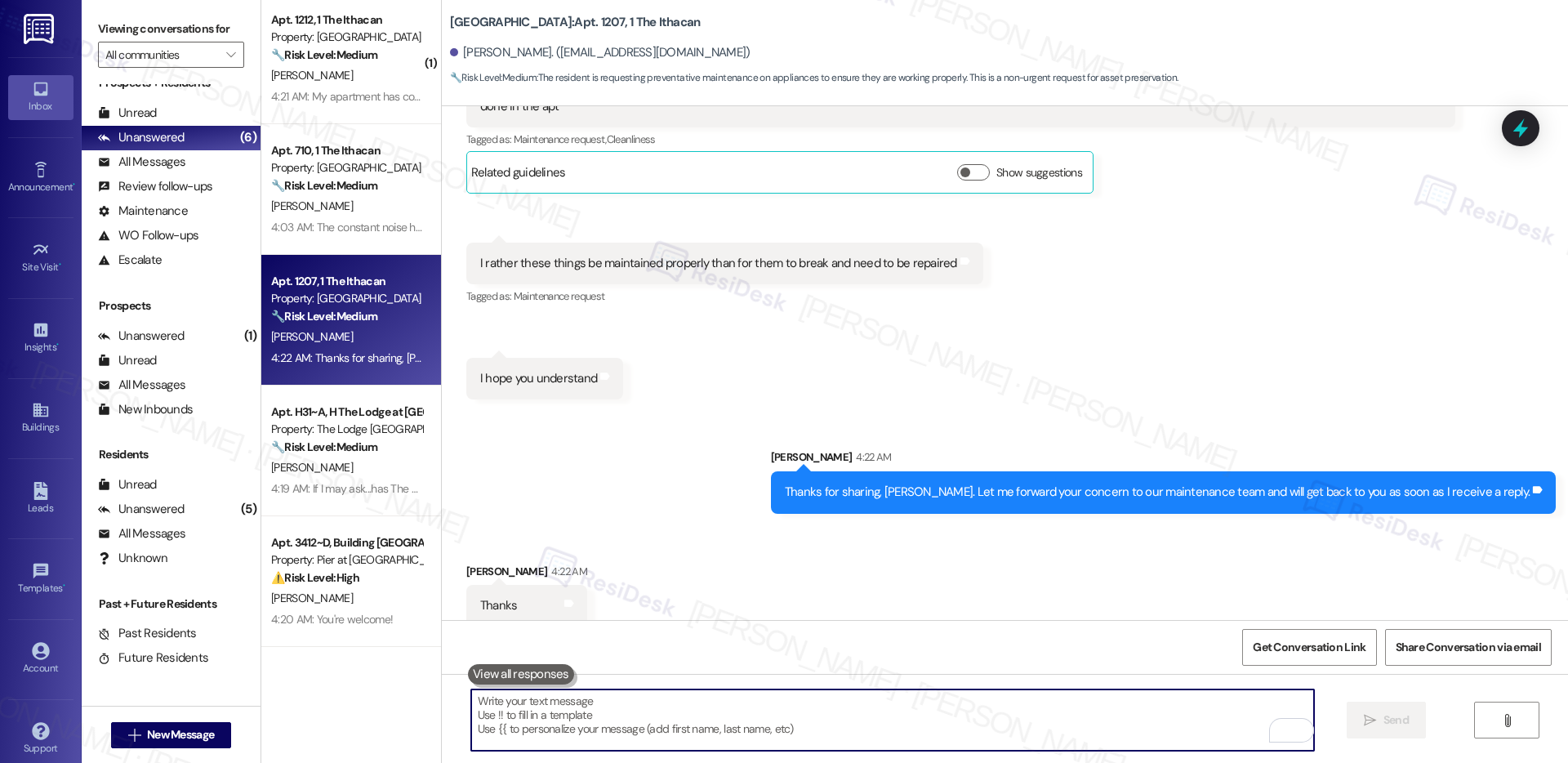
scroll to position [2078, 0]
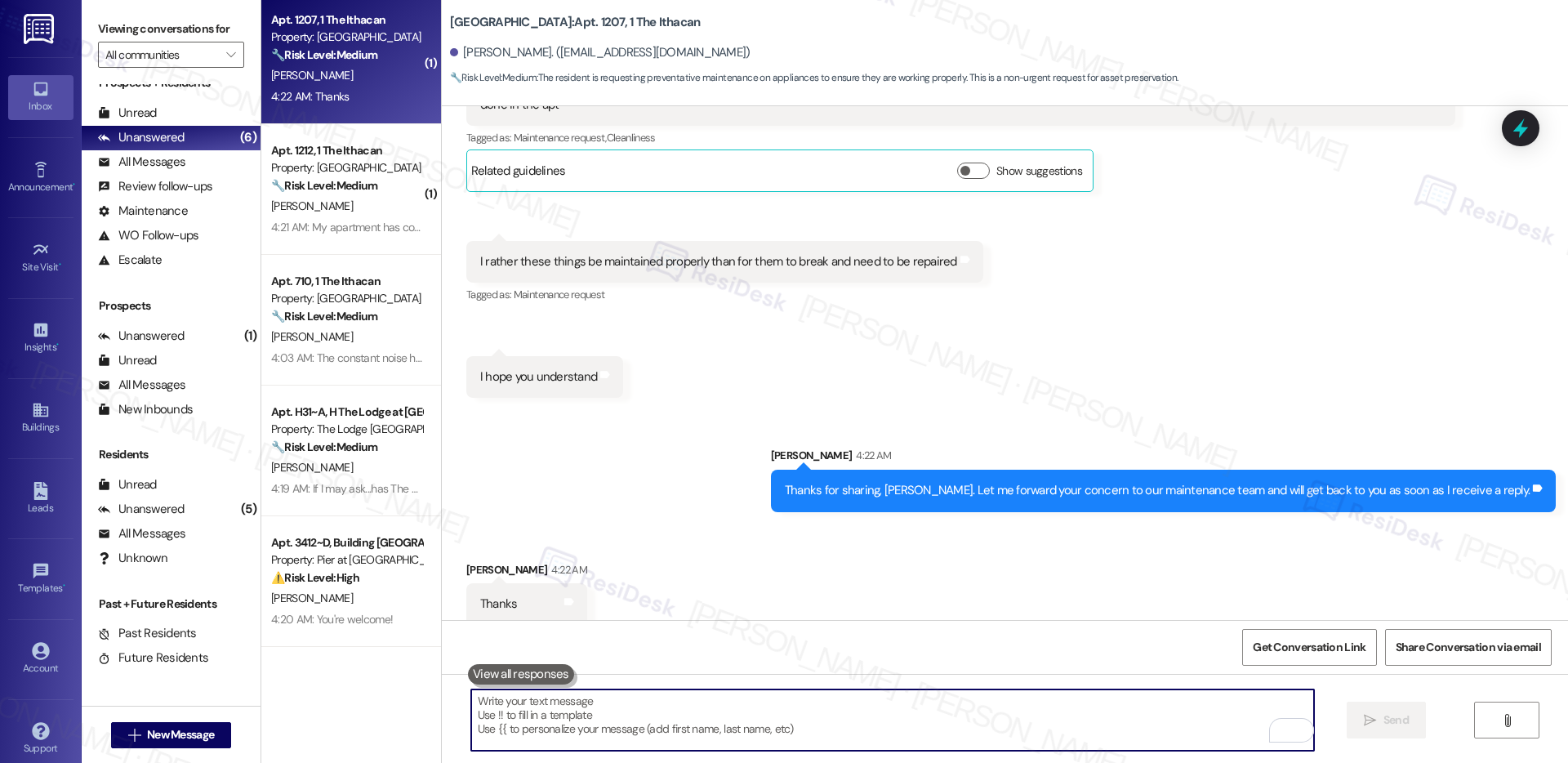
click at [504, 744] on textarea "To enrich screen reader interactions, please activate Accessibility in Grammarl…" at bounding box center [892, 720] width 843 height 61
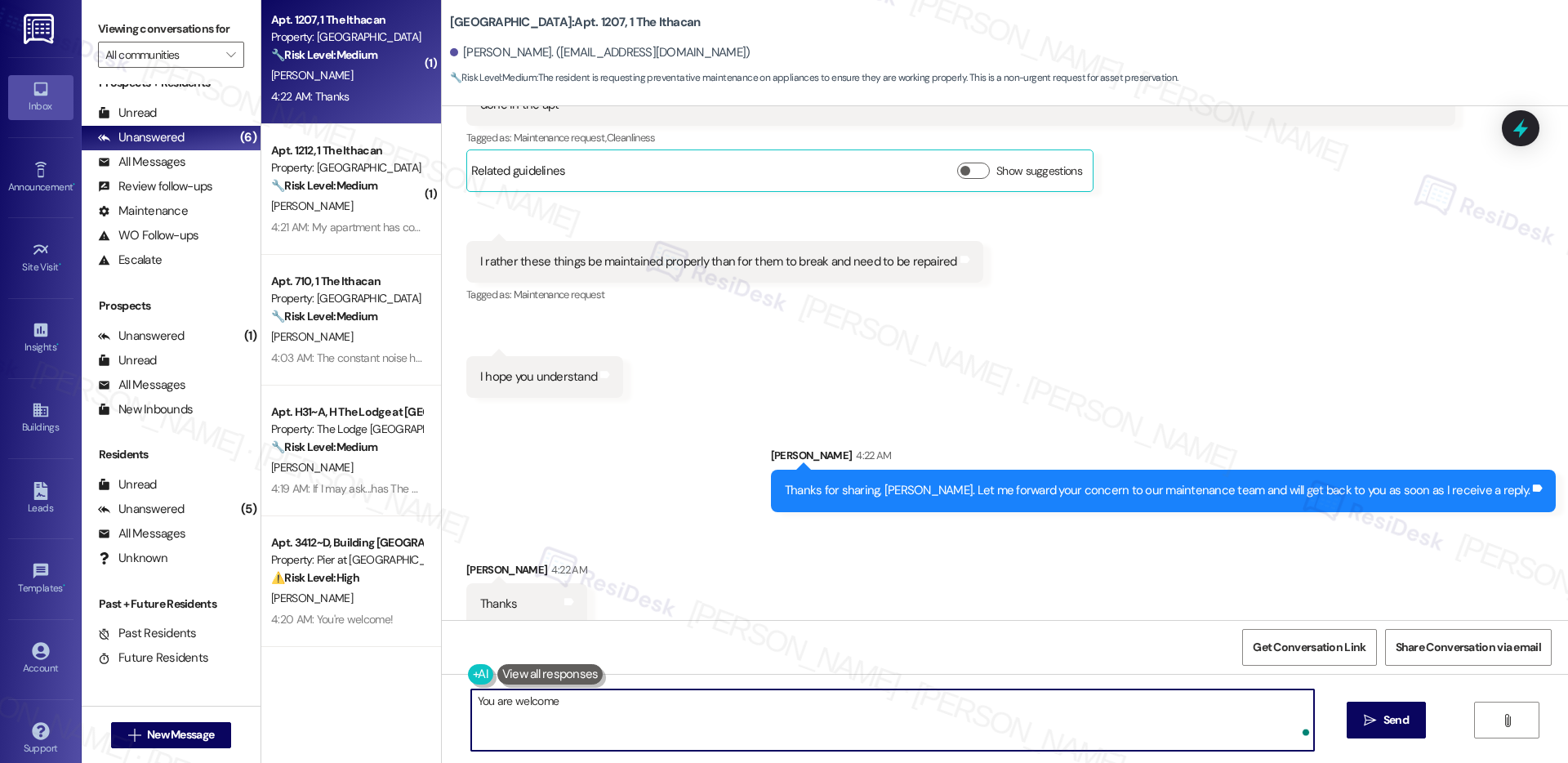
type textarea "You are welcome!"
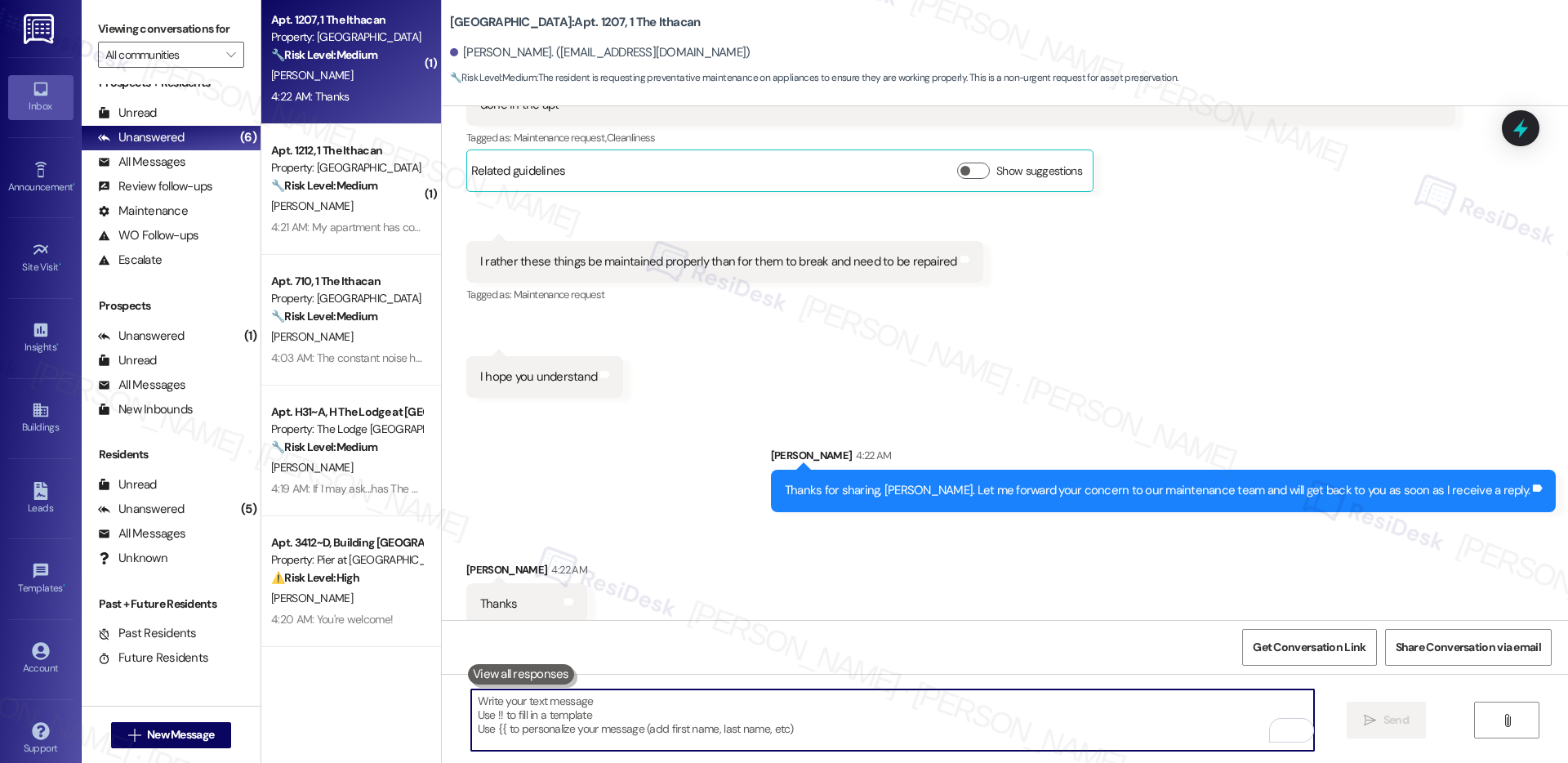
scroll to position [2193, 0]
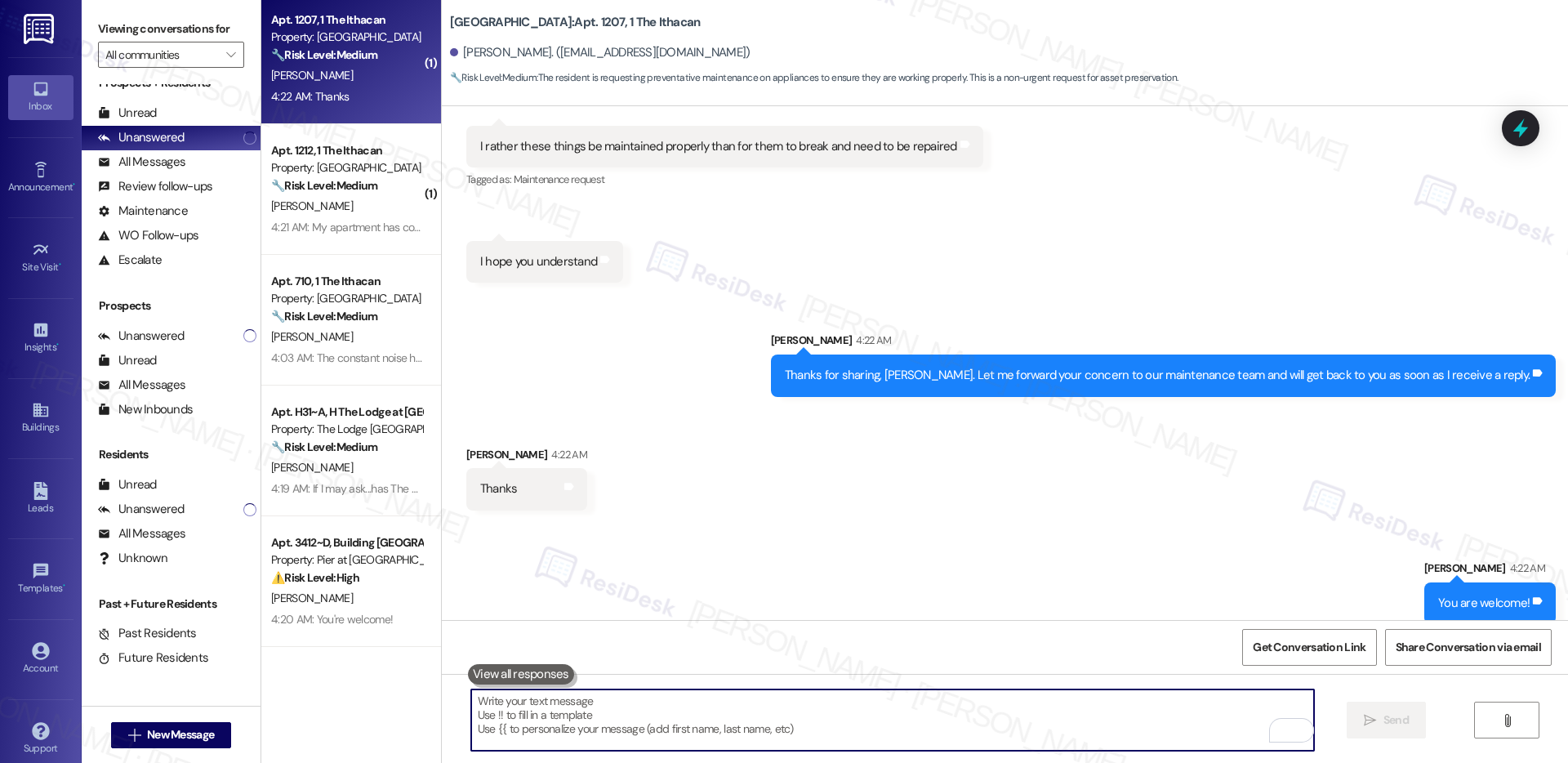
click at [637, 710] on textarea "To enrich screen reader interactions, please activate Accessibility in Grammarl…" at bounding box center [892, 720] width 843 height 61
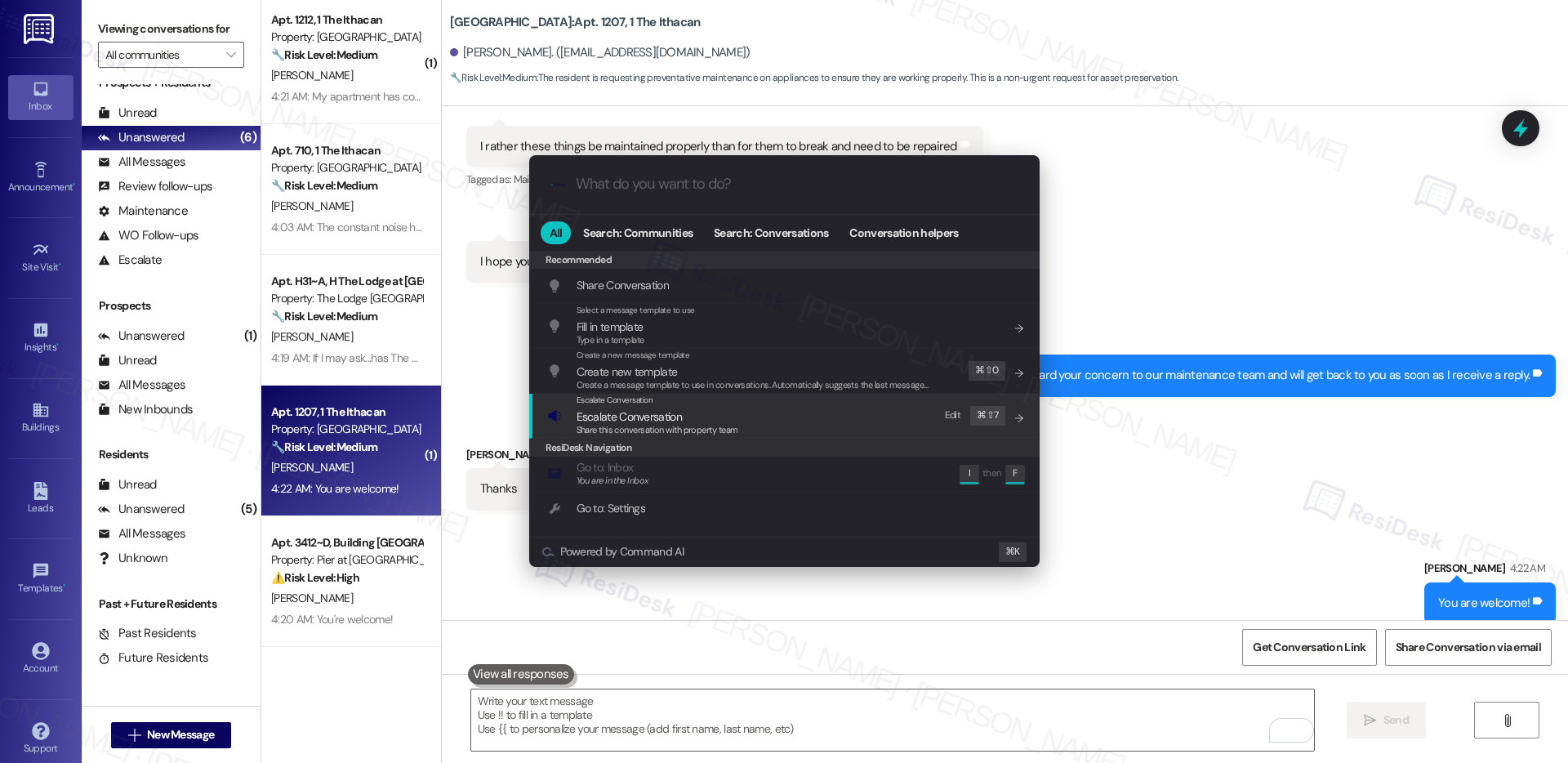
click at [615, 423] on div "Share this conversation with property team" at bounding box center [657, 430] width 162 height 15
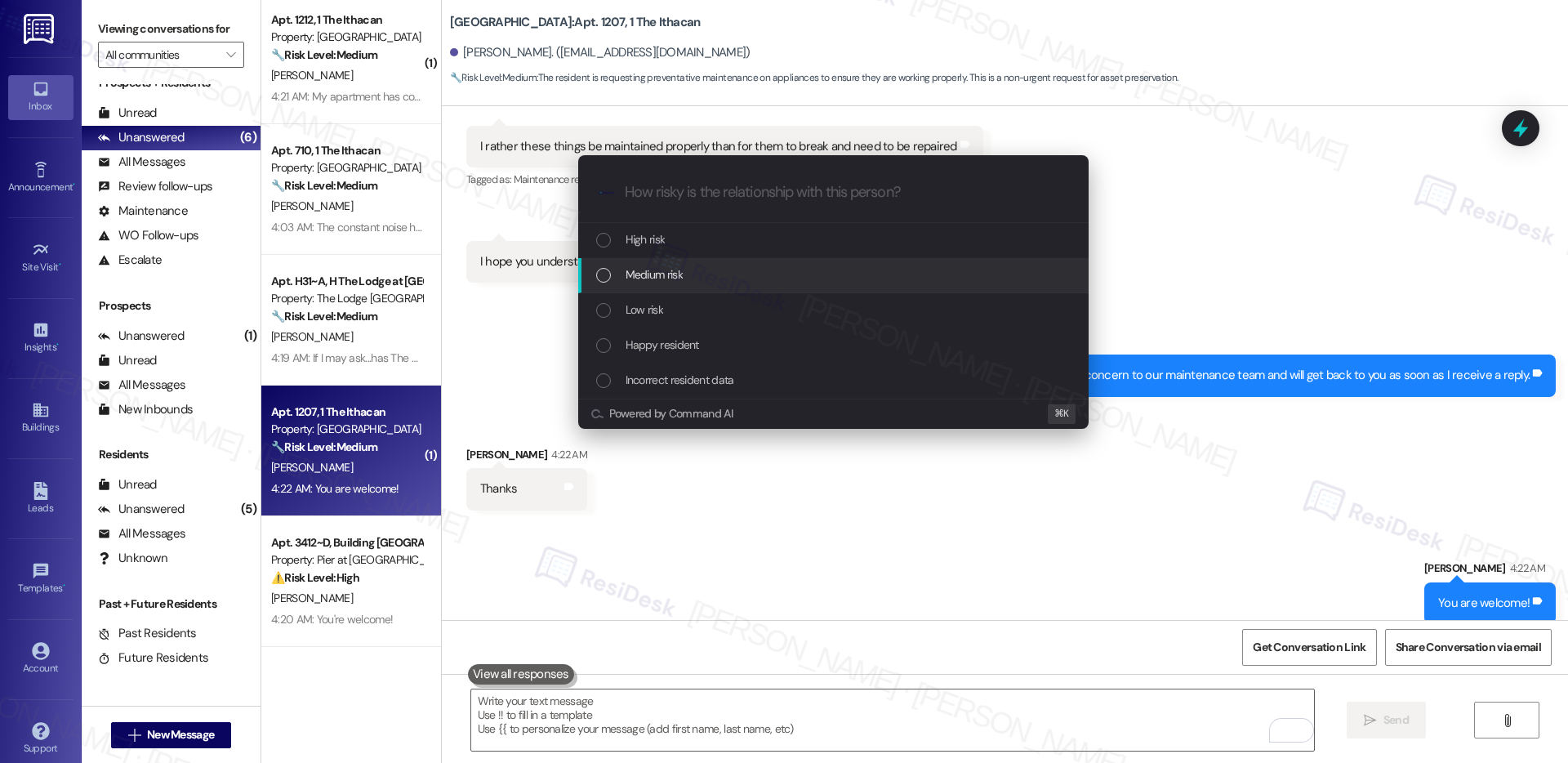
click at [635, 279] on span "Medium risk" at bounding box center [654, 274] width 57 height 18
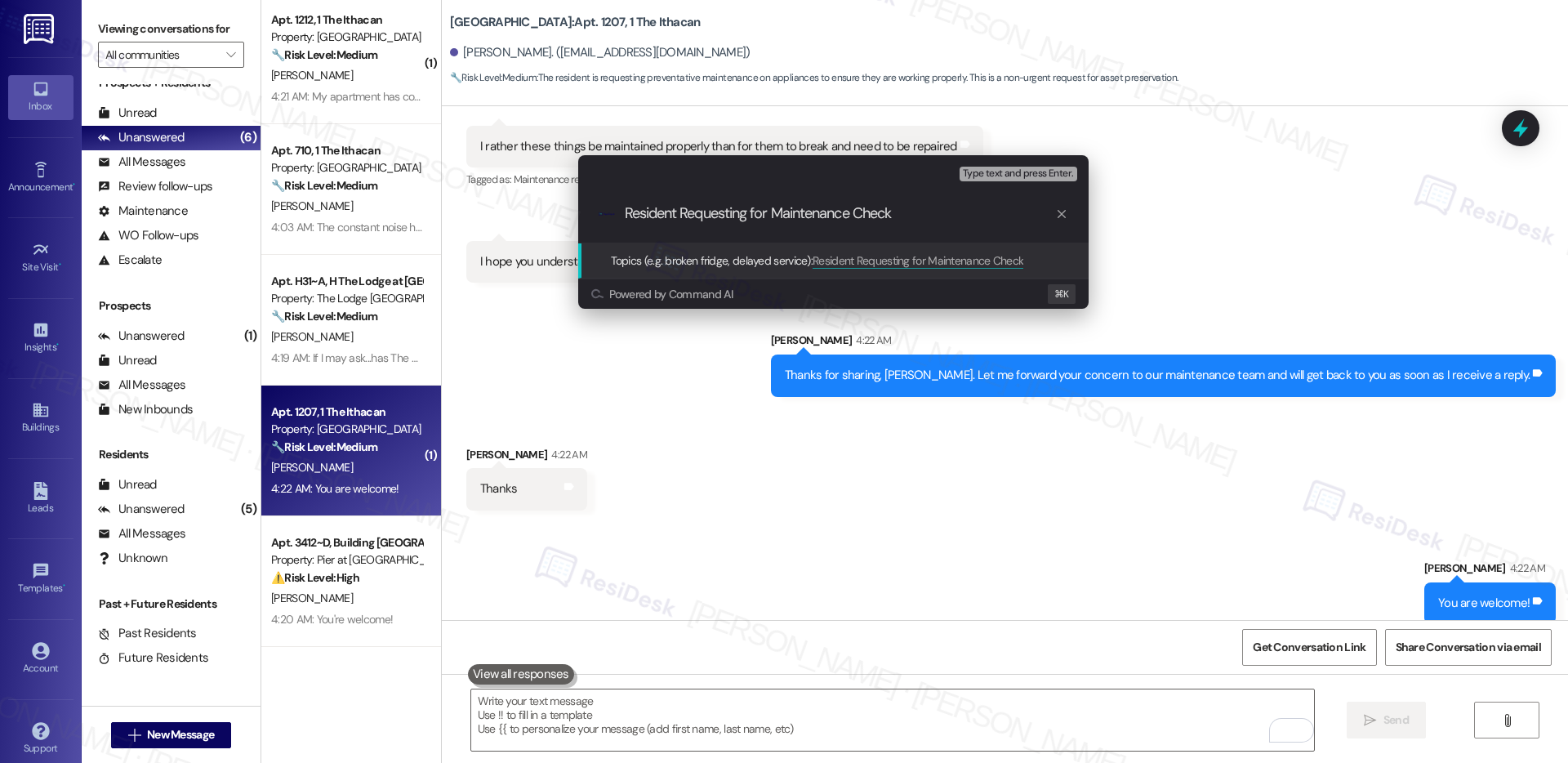
type input "Resident Requesting for Maintenance Check"
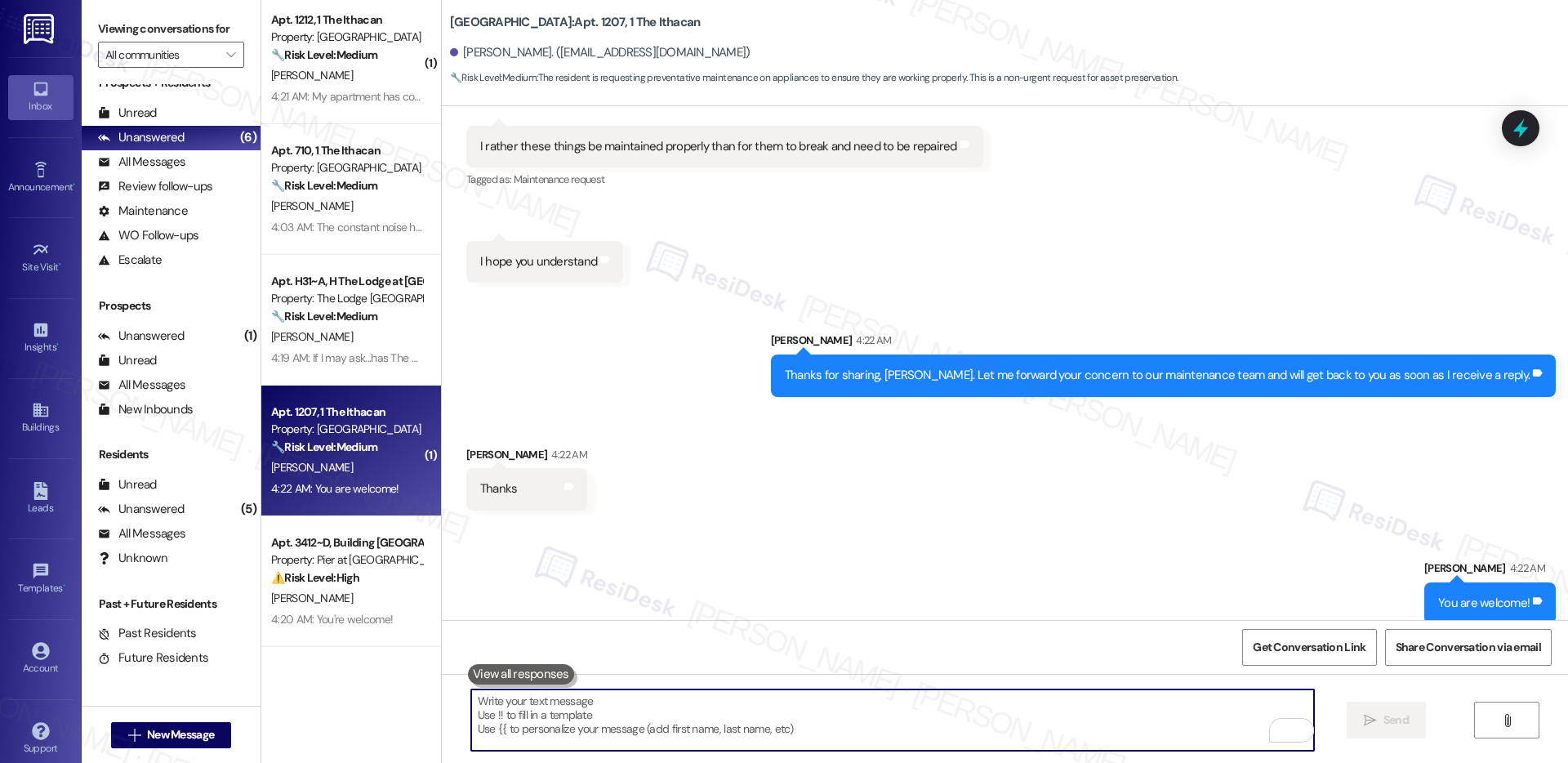
click at [858, 708] on textarea "To enrich screen reader interactions, please activate Accessibility in Grammarl…" at bounding box center [892, 720] width 843 height 61
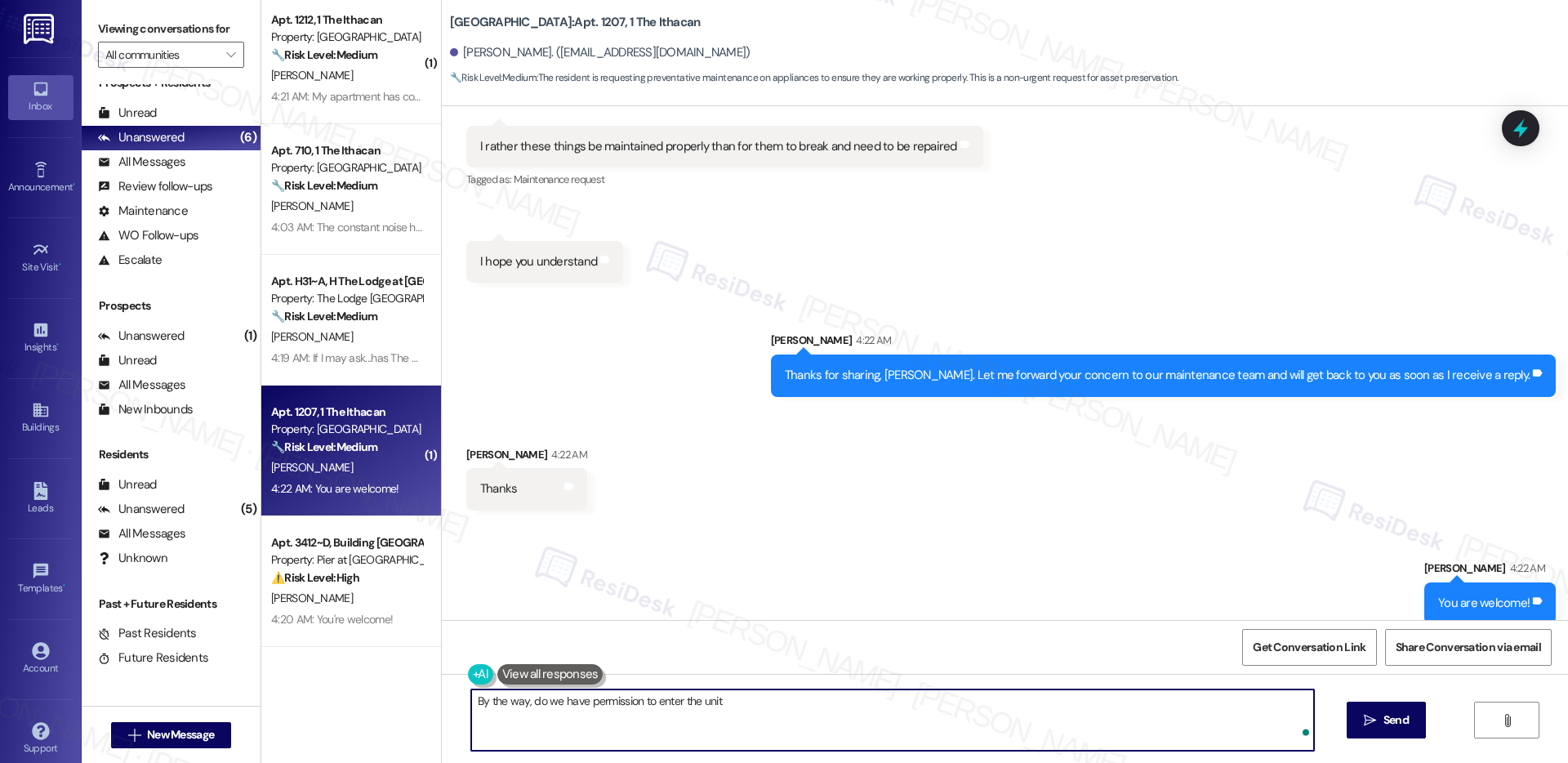
type textarea "By the way, do we have permission to enter the unit?"
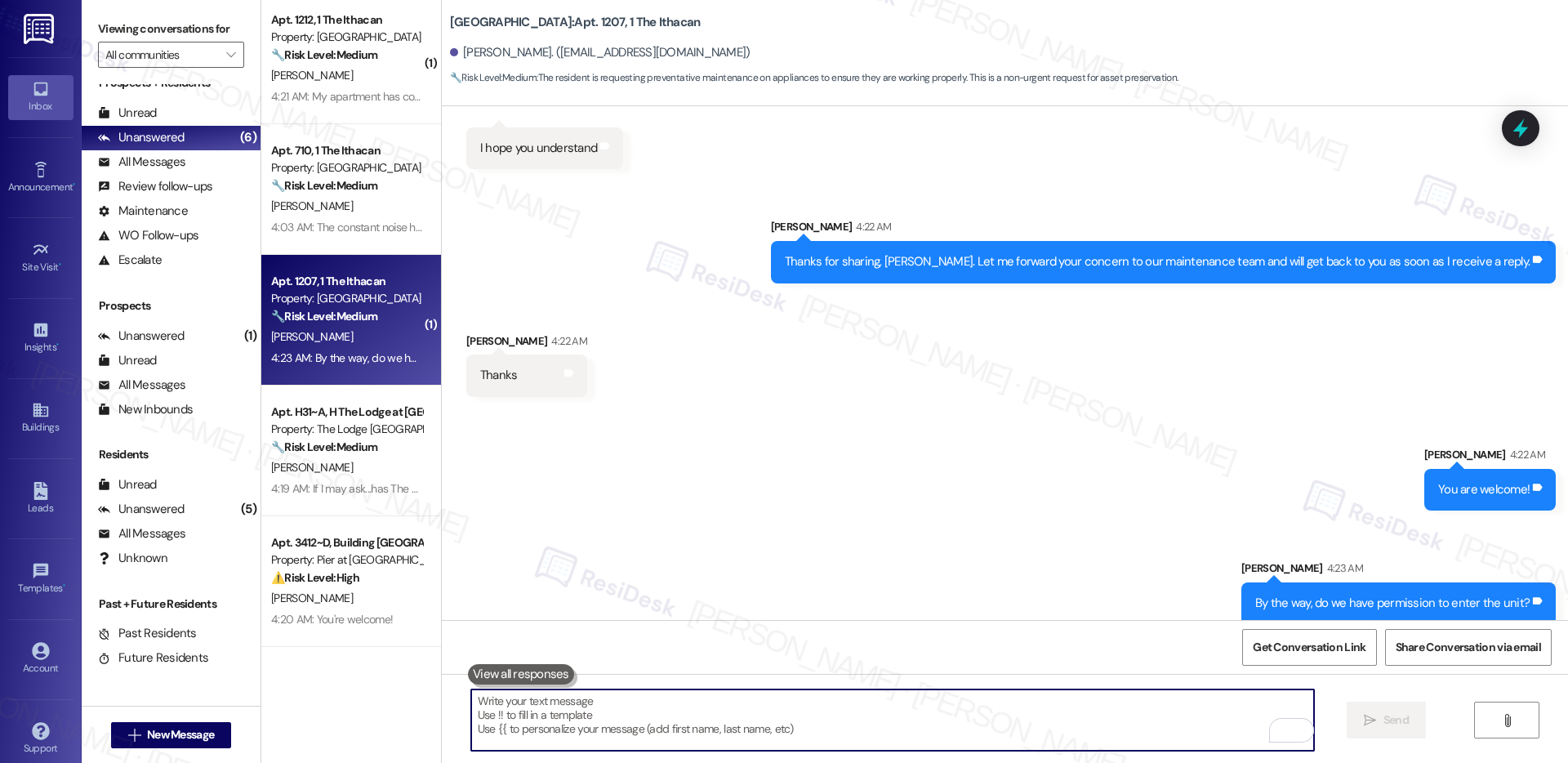
scroll to position [0, 0]
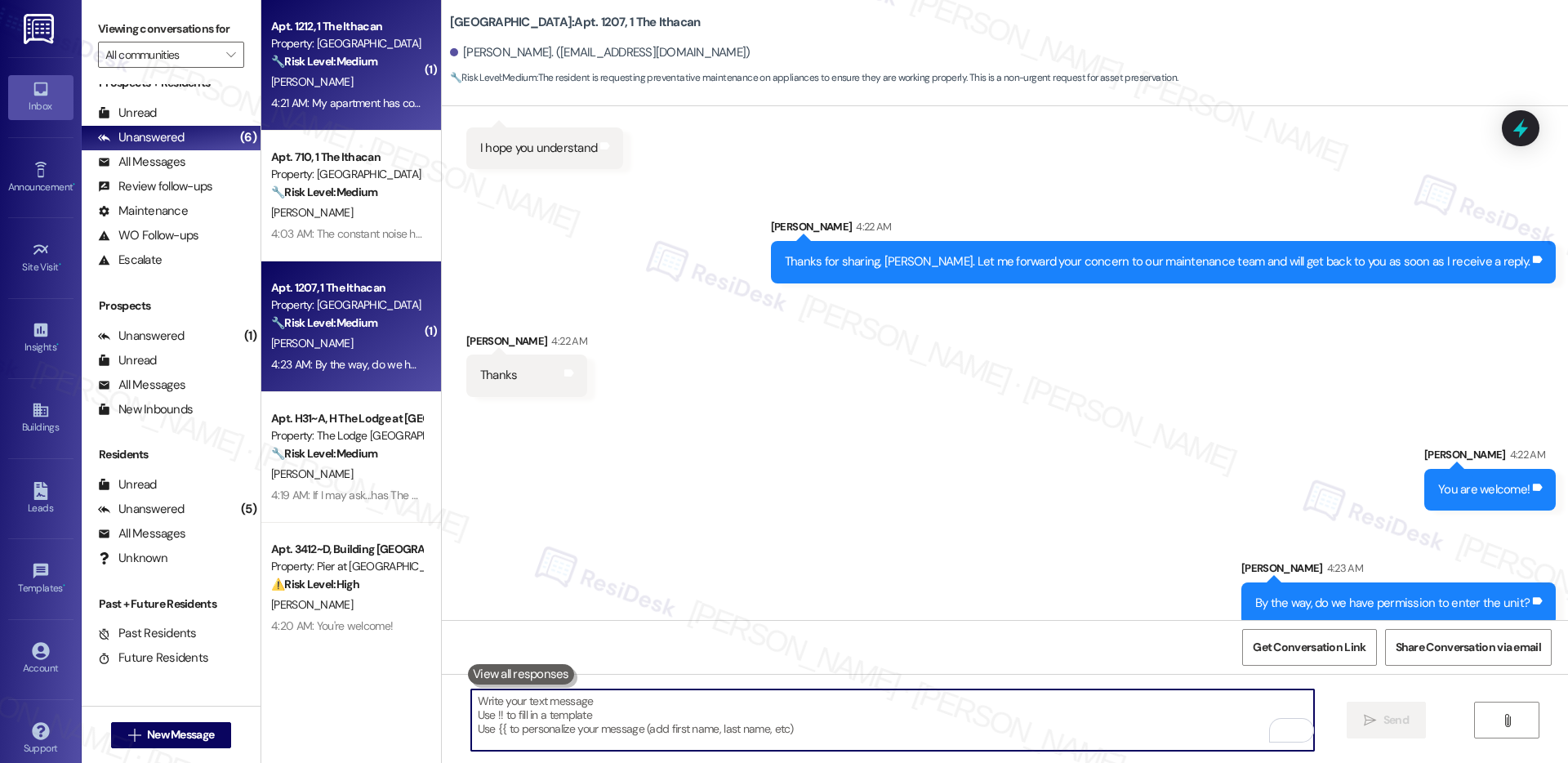
click at [380, 53] on div "🔧 Risk Level: Medium The resident initially reported that their air conditionin…" at bounding box center [347, 62] width 151 height 18
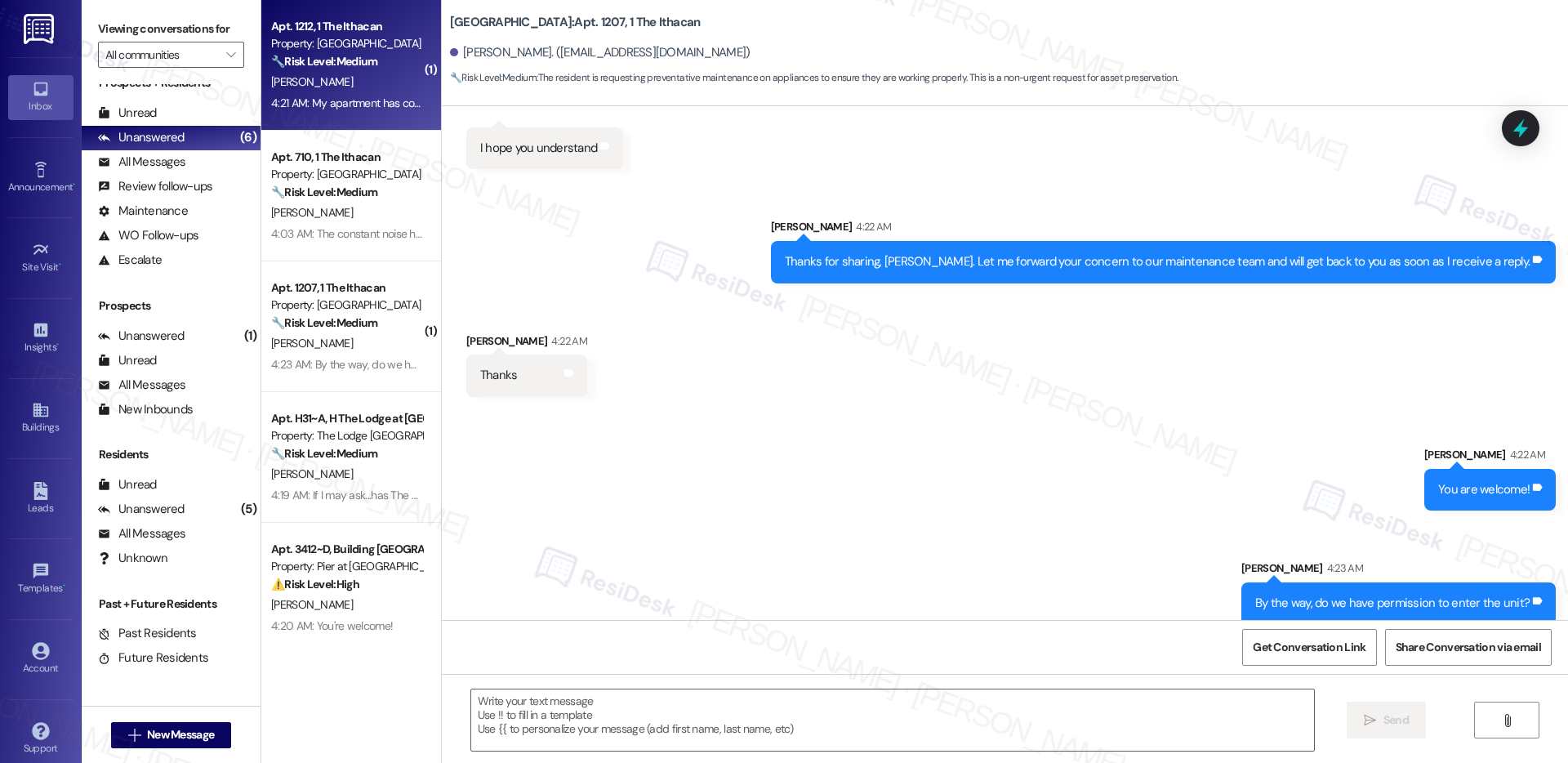
type textarea "Fetching suggested responses. Please feel free to read through the conversation…"
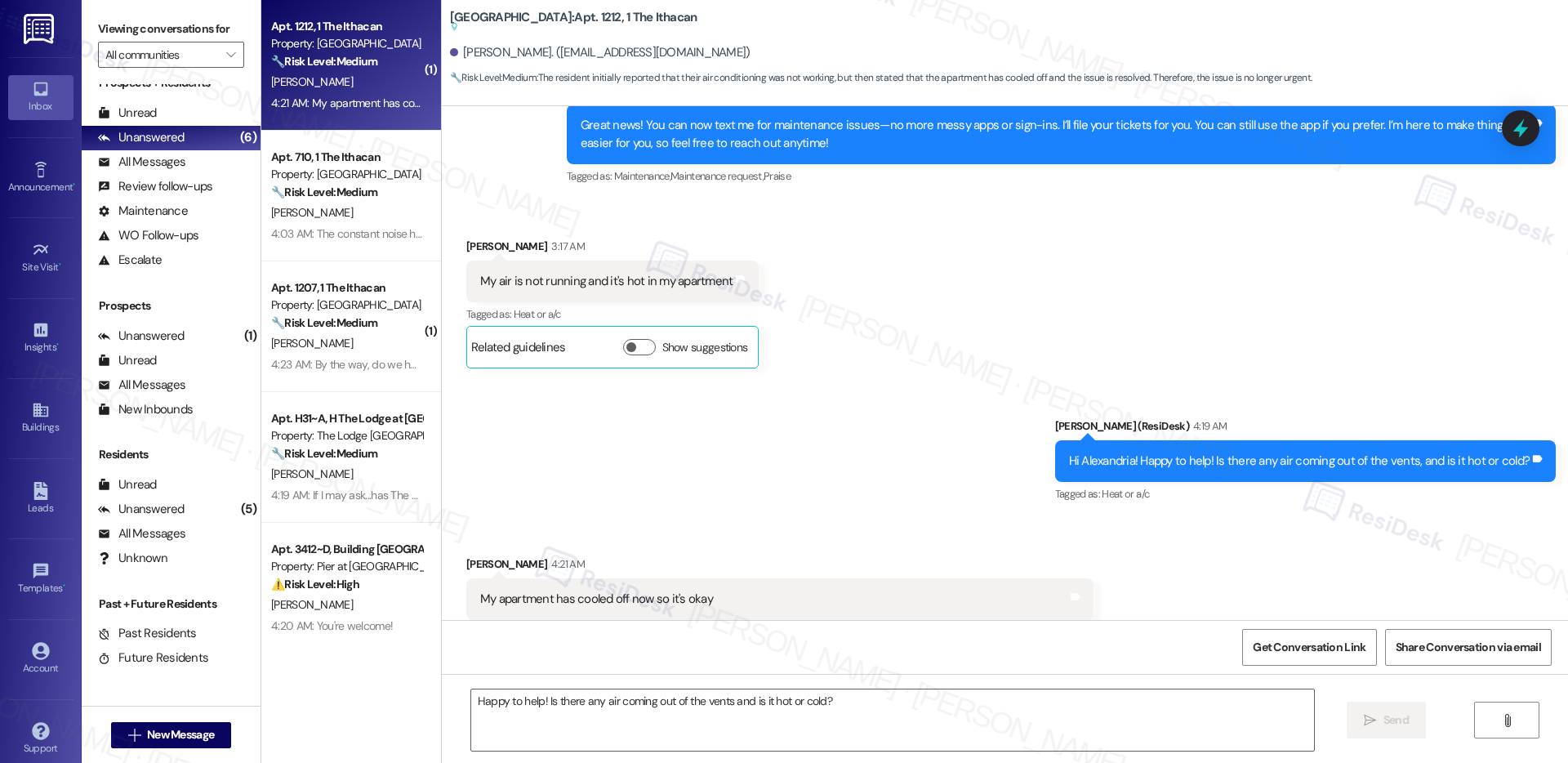
type textarea "Fetching suggested responses. Please feel free to read through the conversation…"
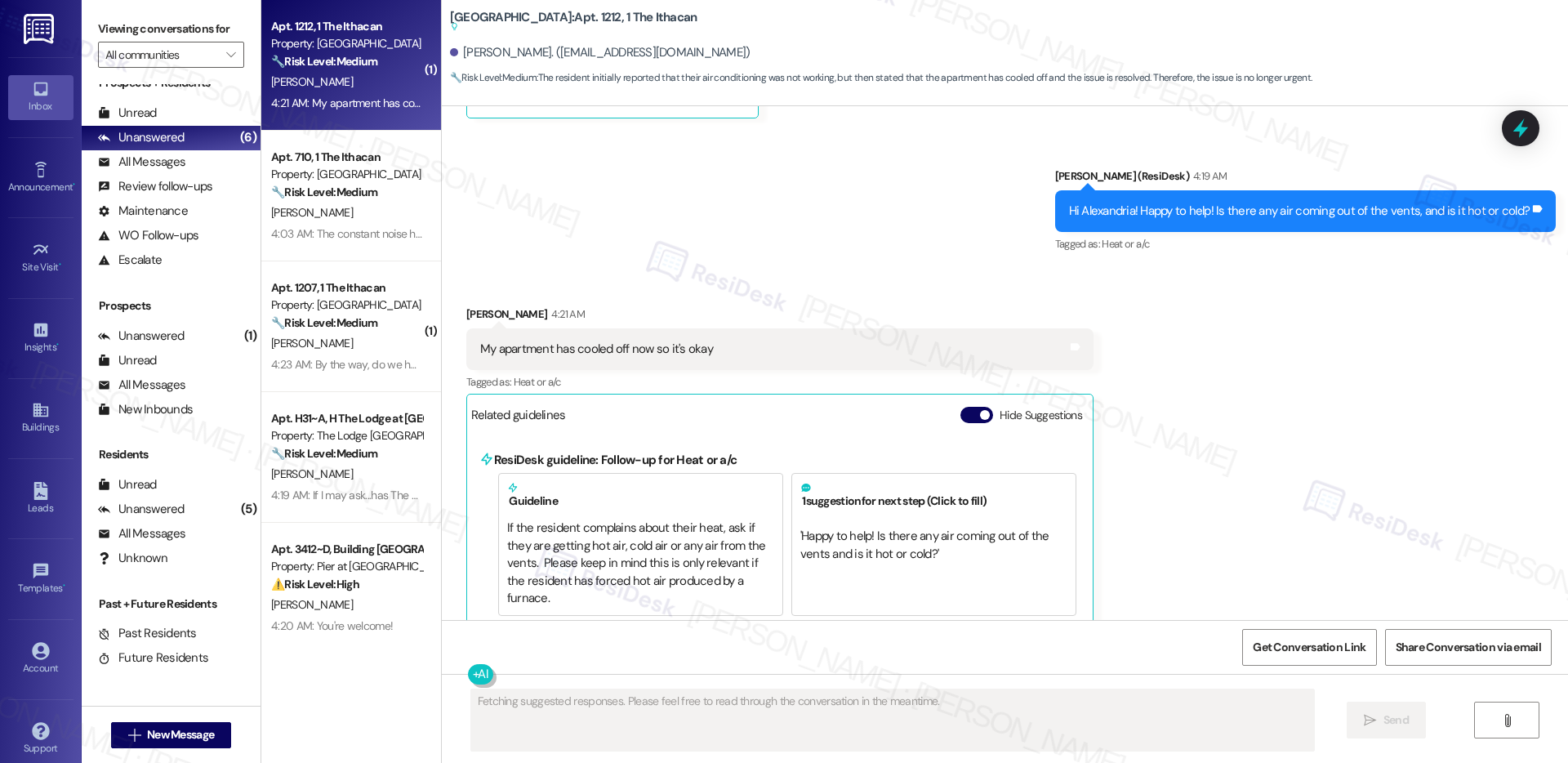
scroll to position [933, 0]
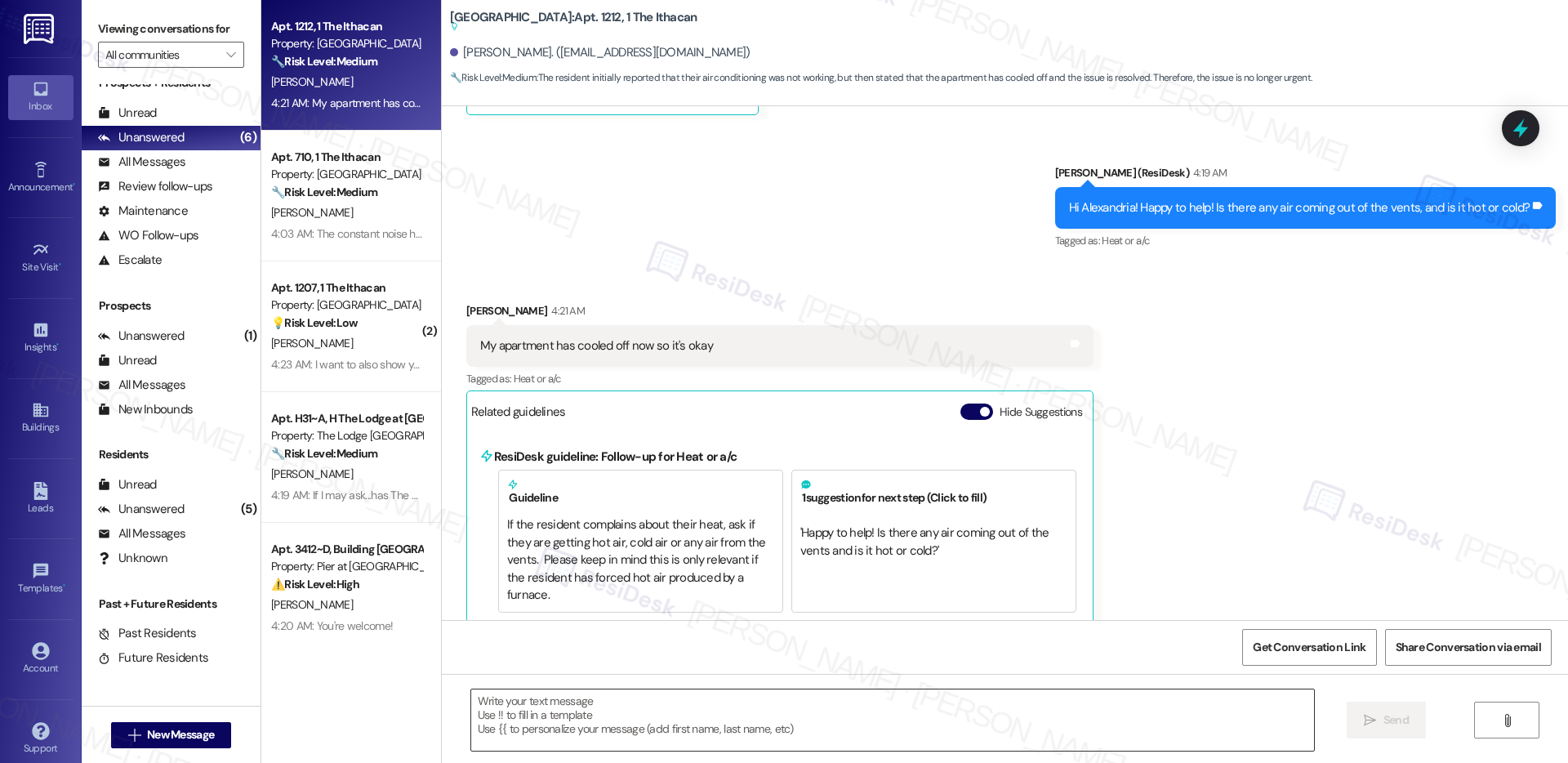
click at [642, 729] on textarea at bounding box center [892, 720] width 843 height 61
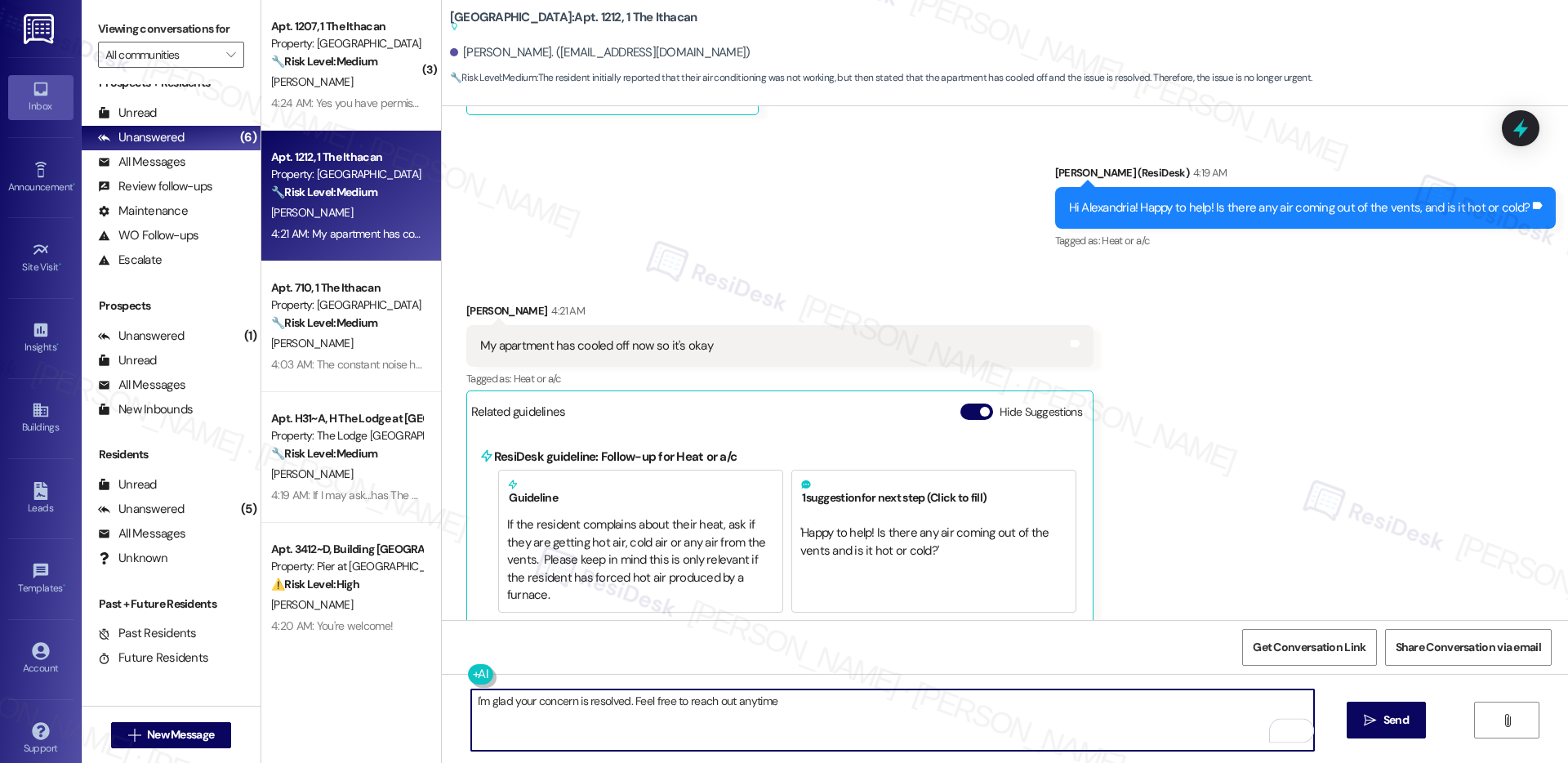
click at [625, 702] on textarea "I'm glad your concern is resolved. Feel free to reach out anytime" at bounding box center [892, 720] width 843 height 61
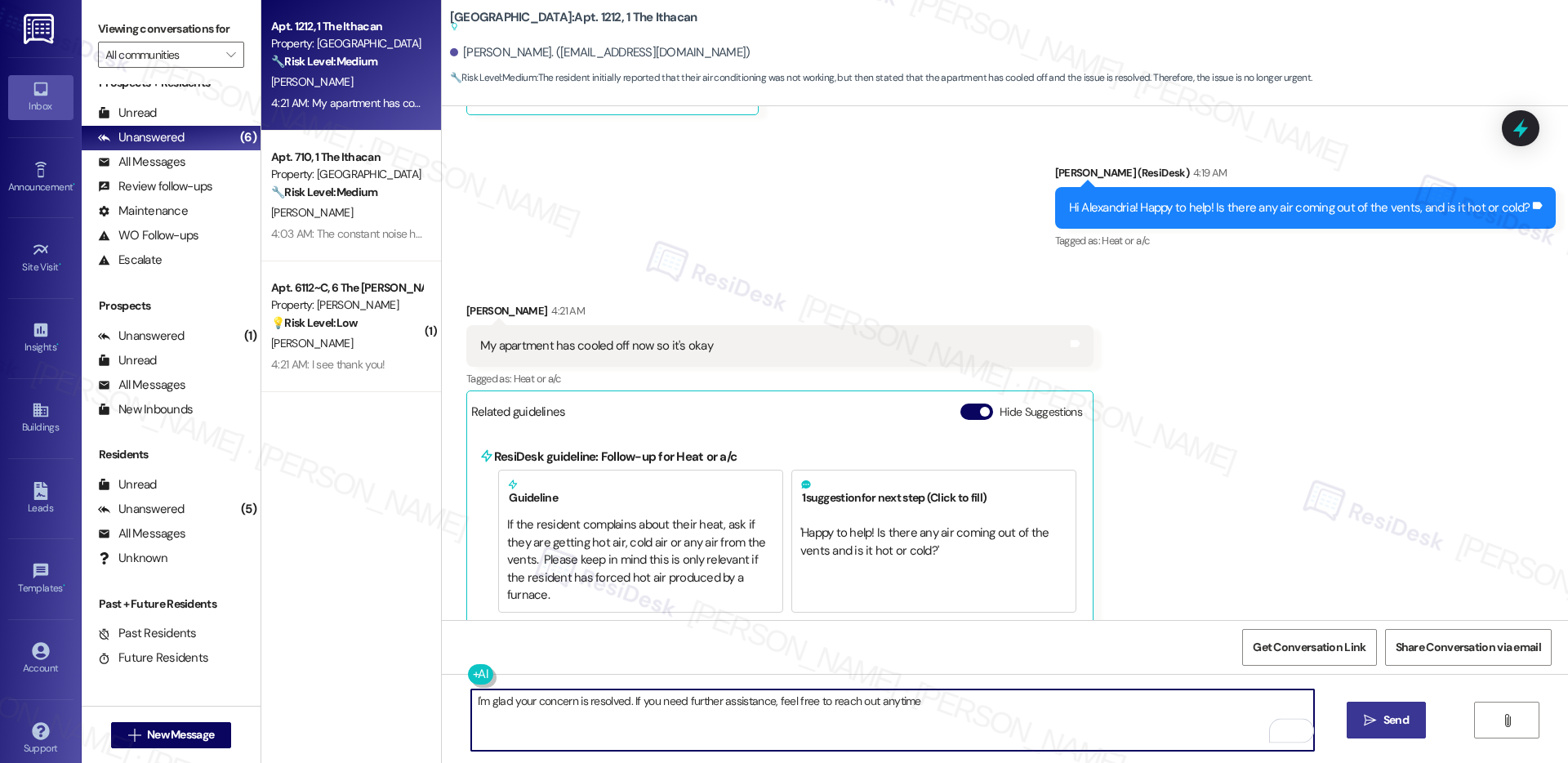
type textarea "I'm glad your concern is resolved. If you need further assistance, feel free to…"
click at [1366, 712] on span " Send" at bounding box center [1386, 721] width 52 height 18
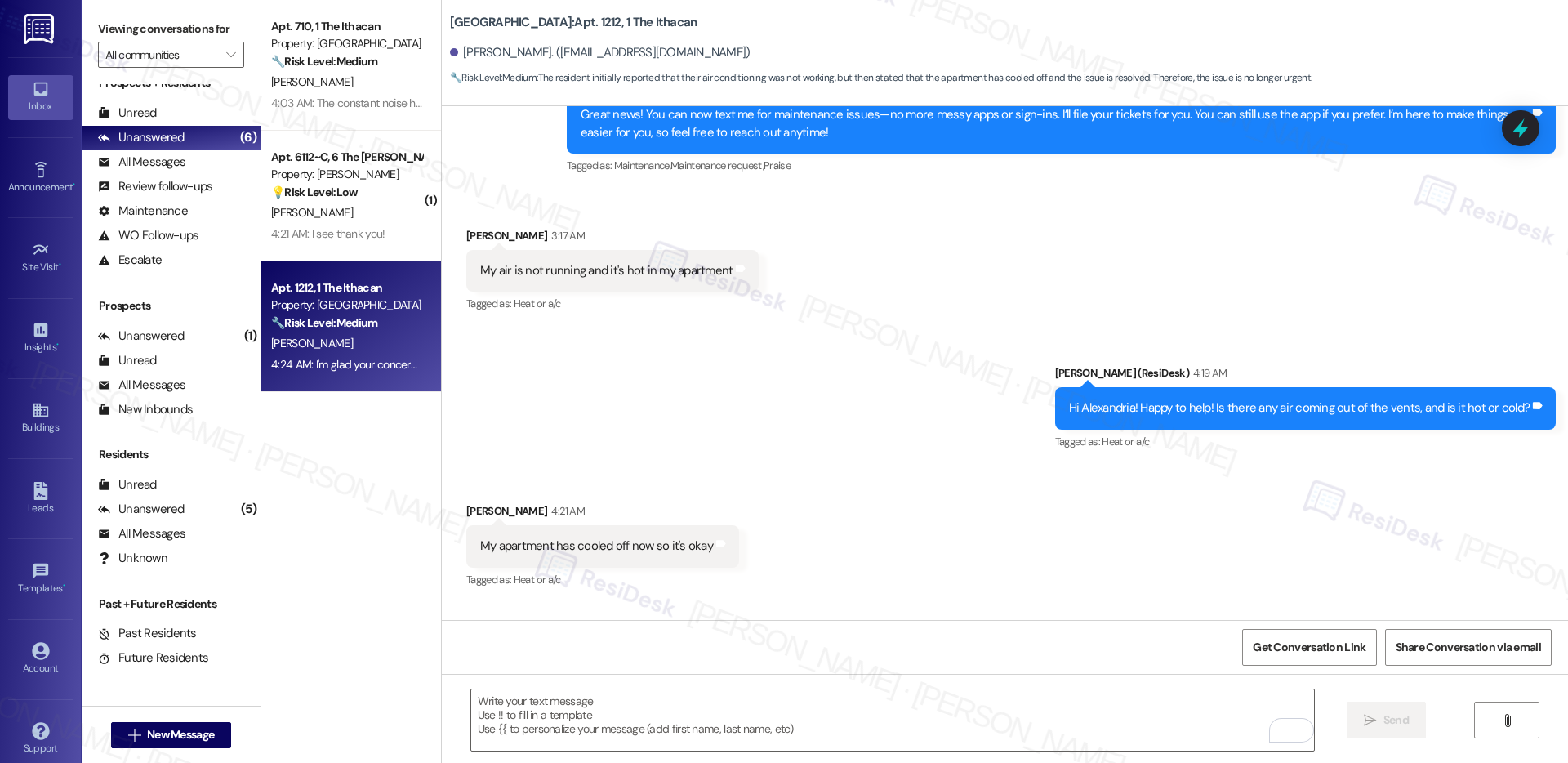
scroll to position [772, 0]
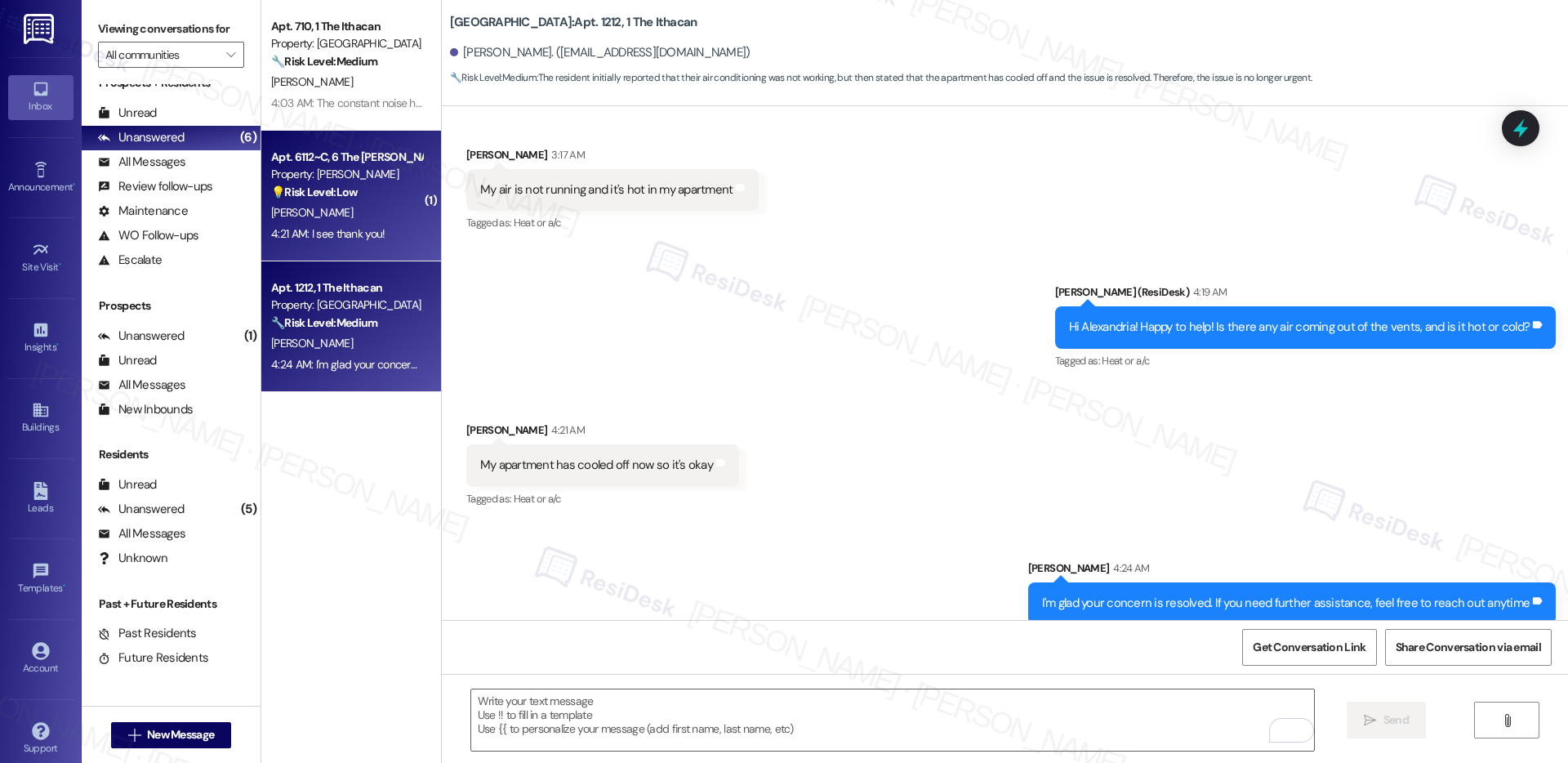
click at [368, 213] on div "[PERSON_NAME]" at bounding box center [347, 212] width 154 height 20
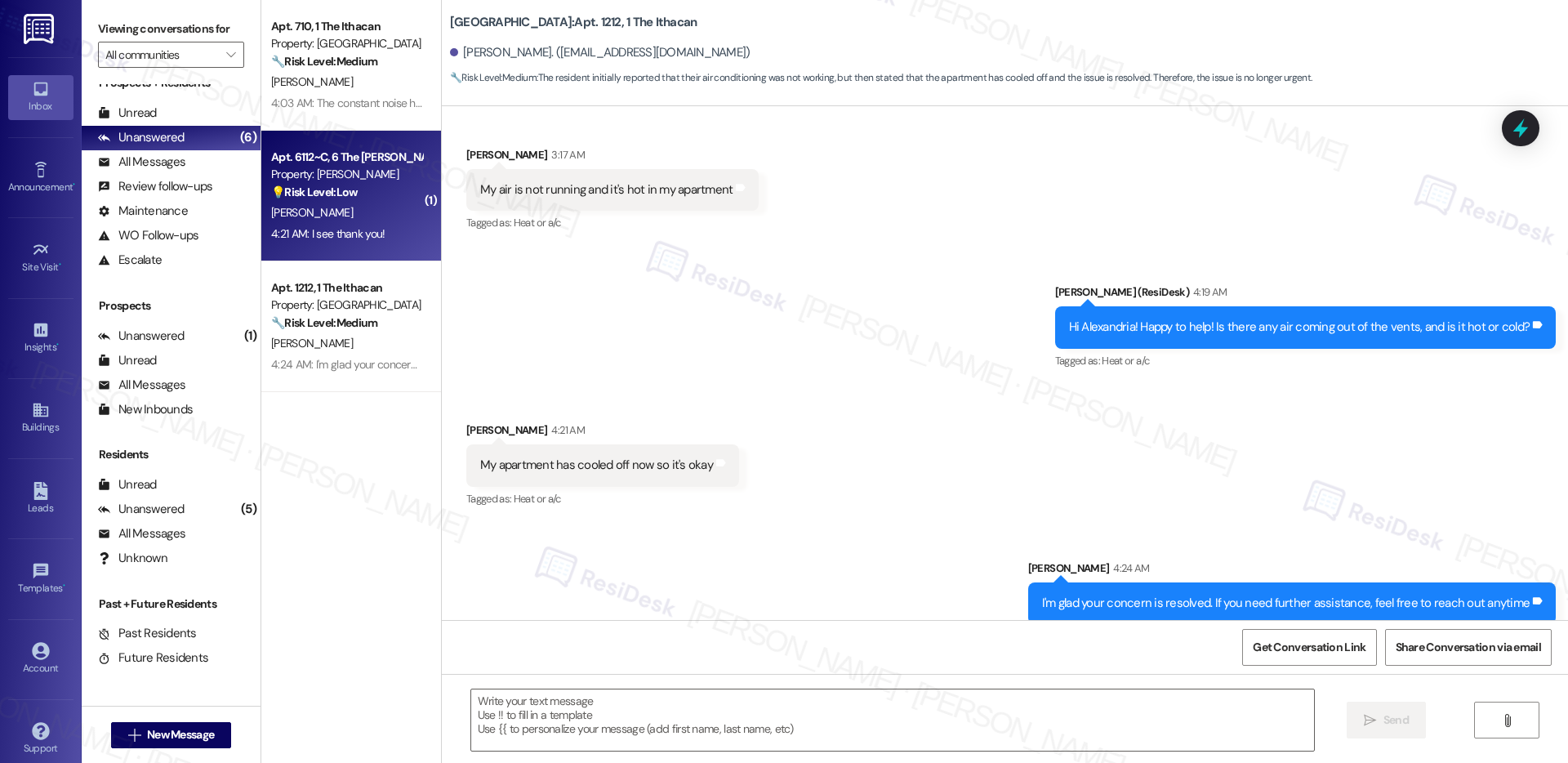
type textarea "Fetching suggested responses. Please feel free to read through the conversation…"
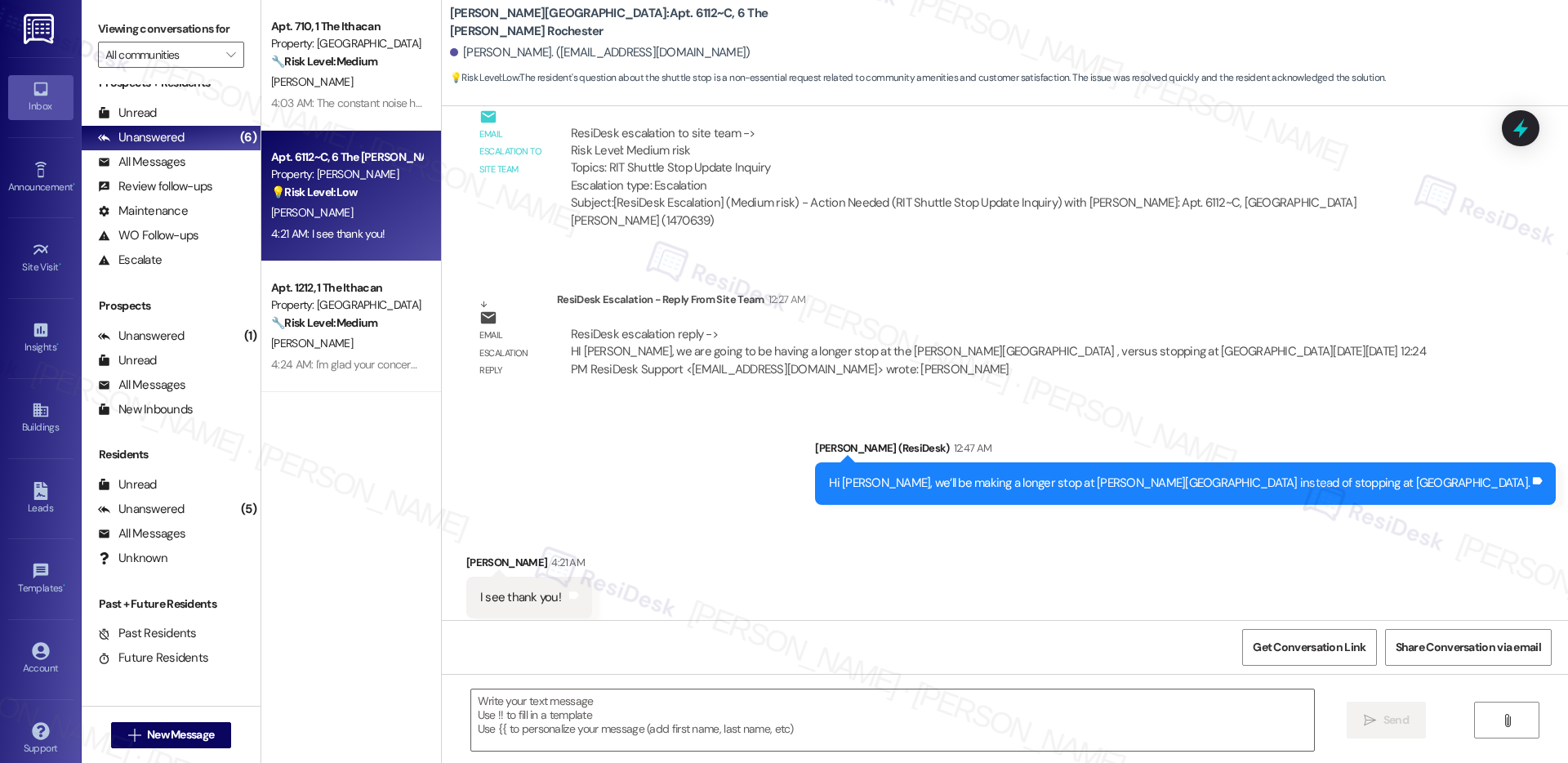
scroll to position [823, 0]
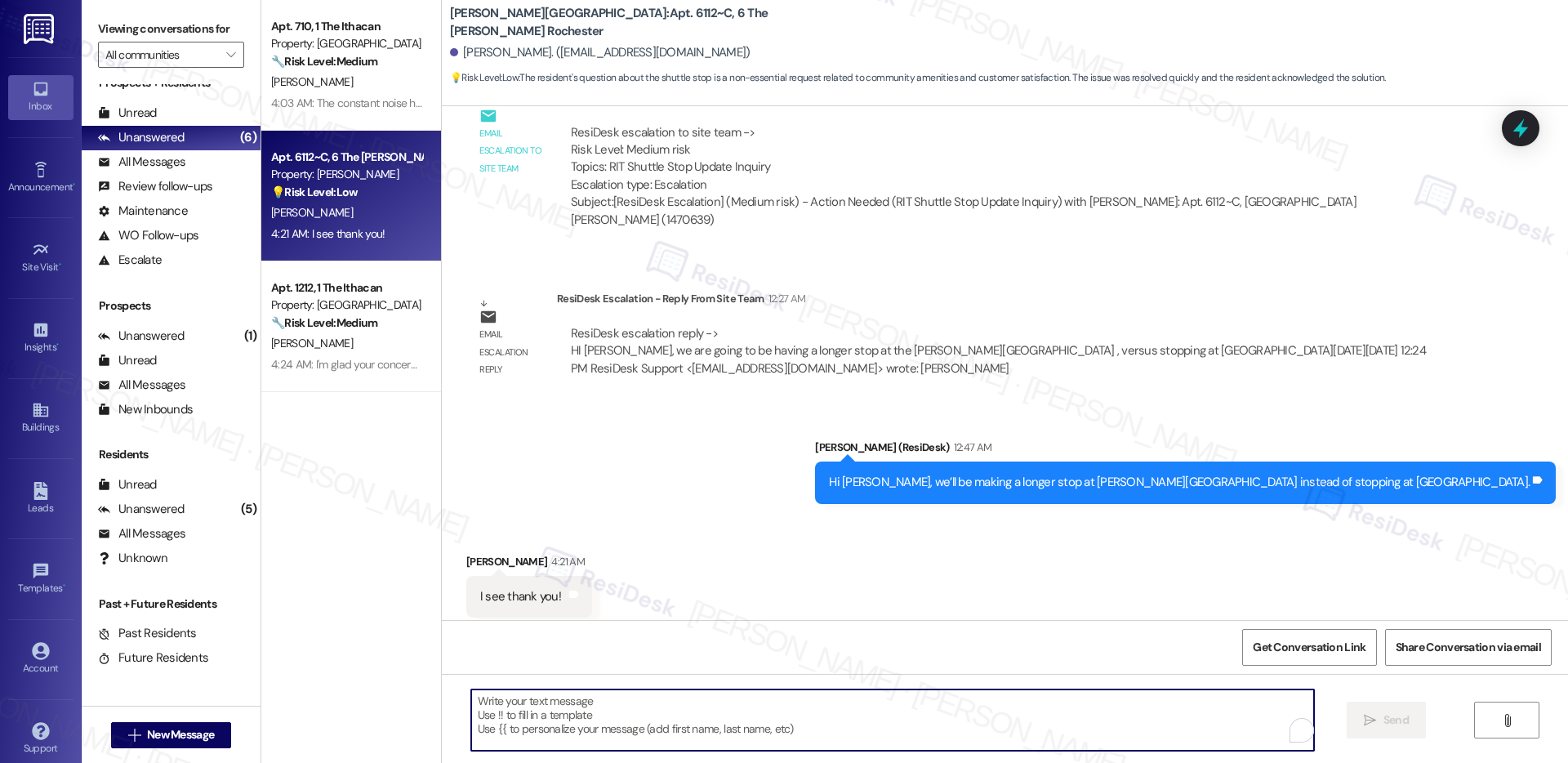
click at [674, 720] on textarea "To enrich screen reader interactions, please activate Accessibility in Grammarl…" at bounding box center [892, 720] width 843 height 61
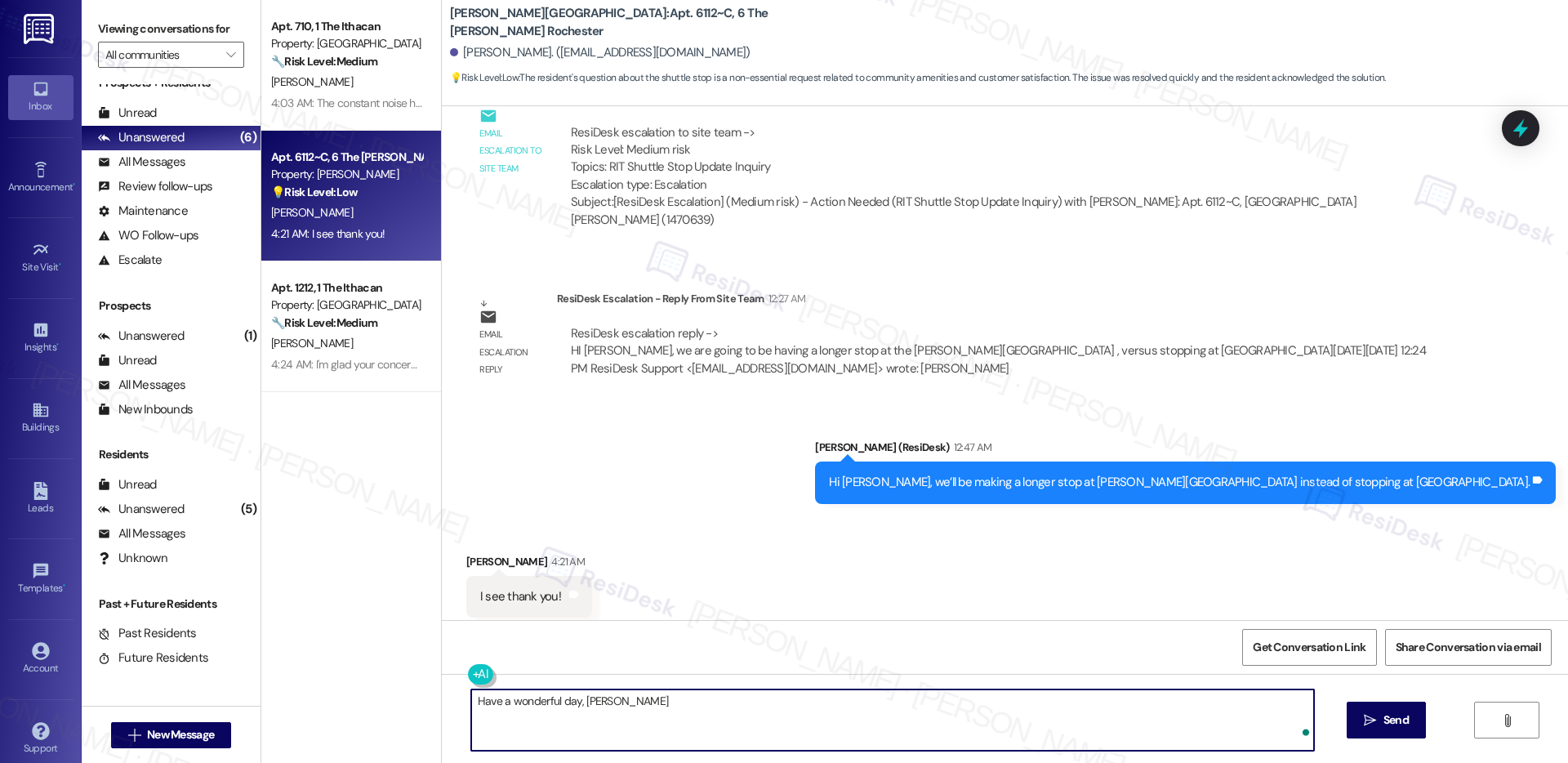
type textarea "Have a wonderful day, [PERSON_NAME]!"
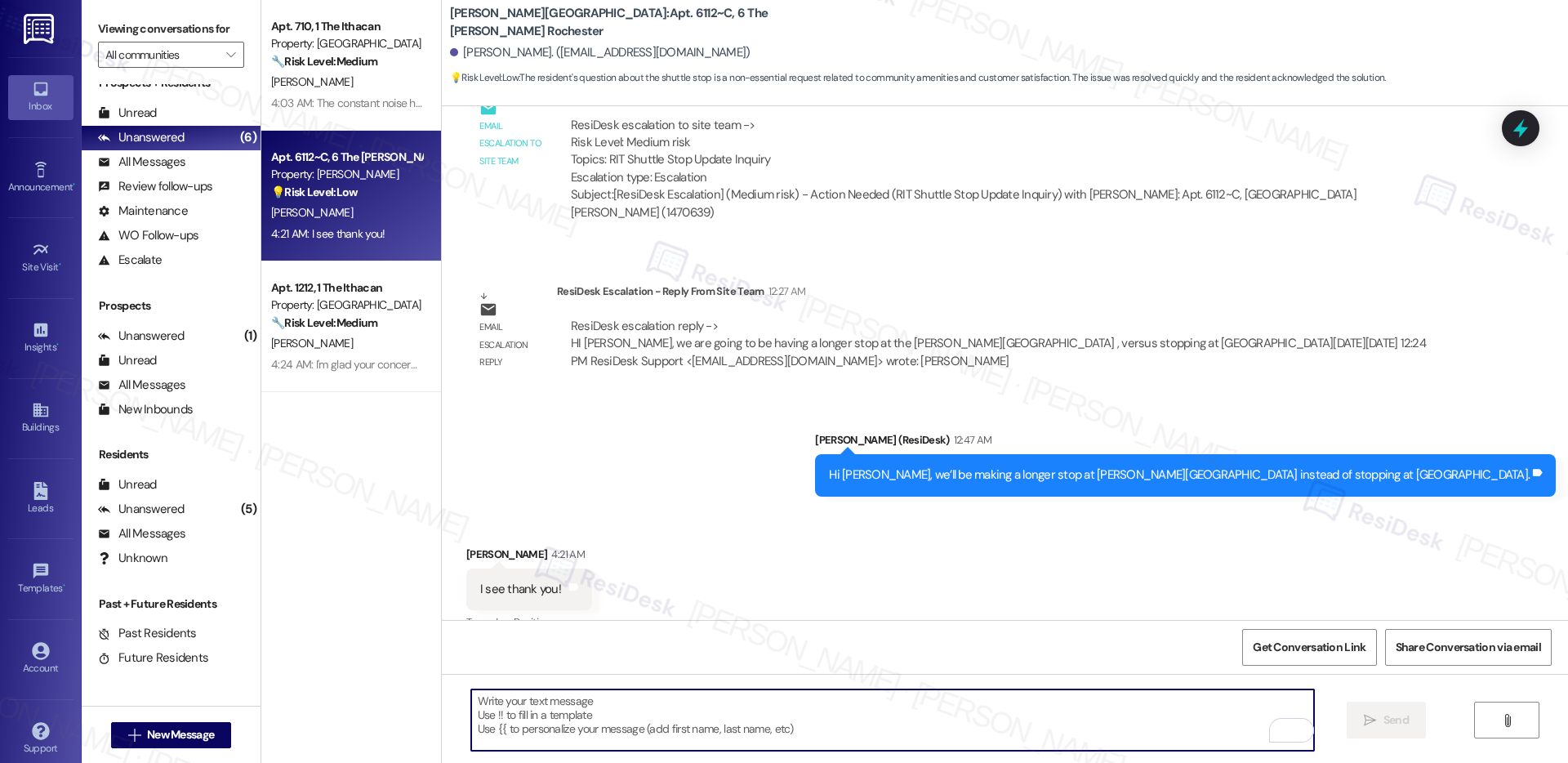
scroll to position [936, 0]
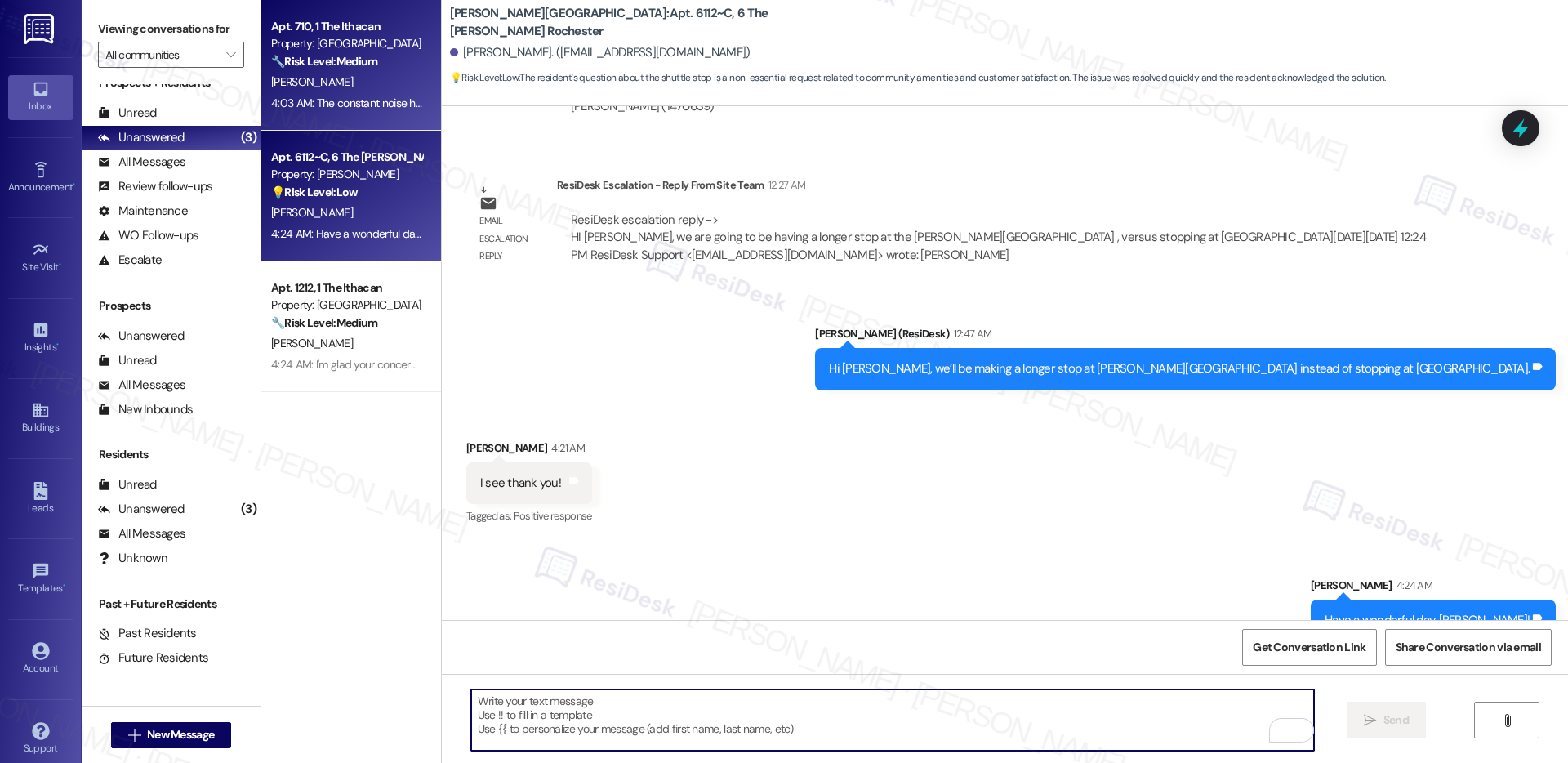
click at [363, 85] on div "[PERSON_NAME]" at bounding box center [347, 81] width 154 height 20
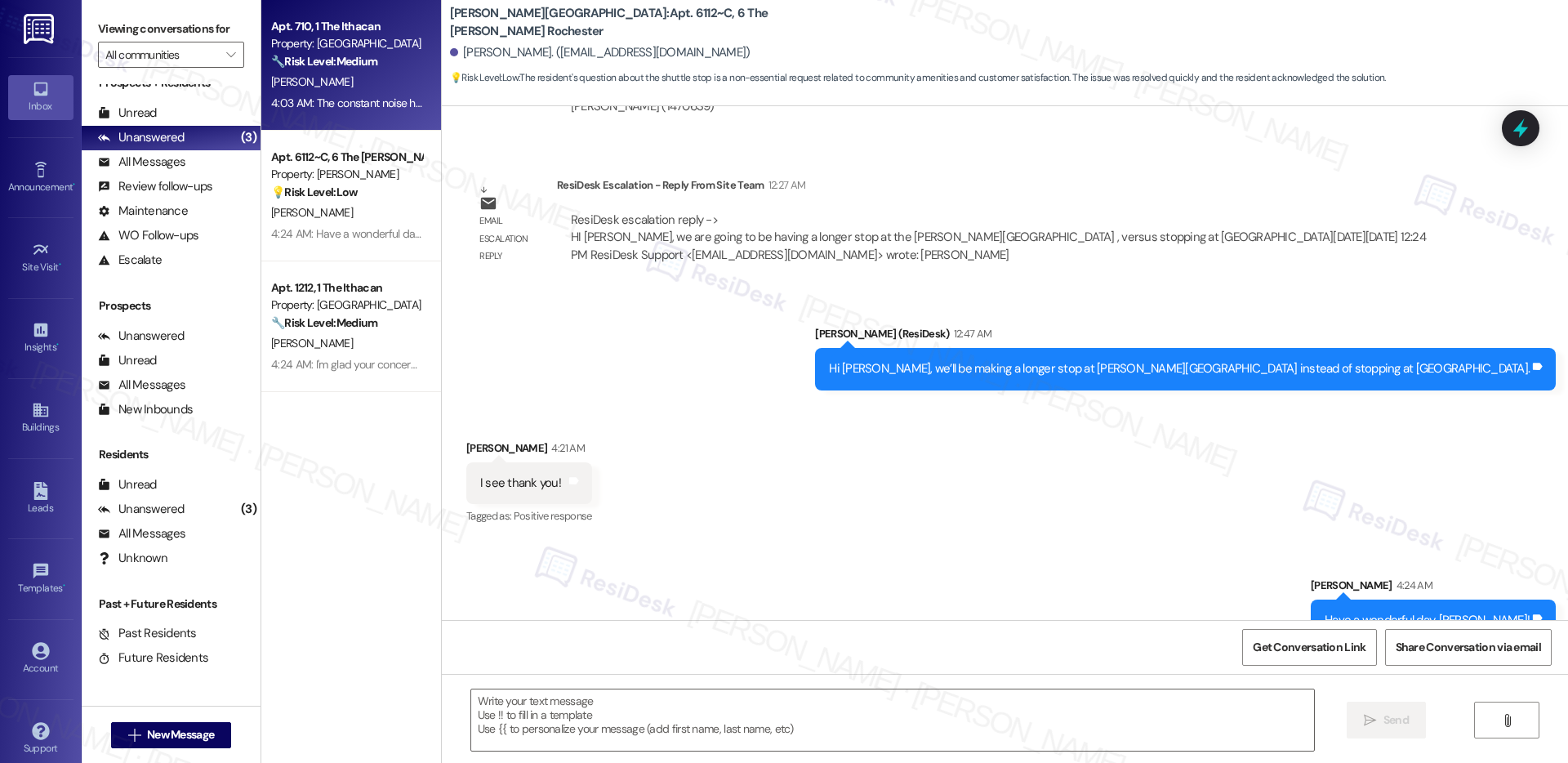
type textarea "Fetching suggested responses. Please feel free to read through the conversation…"
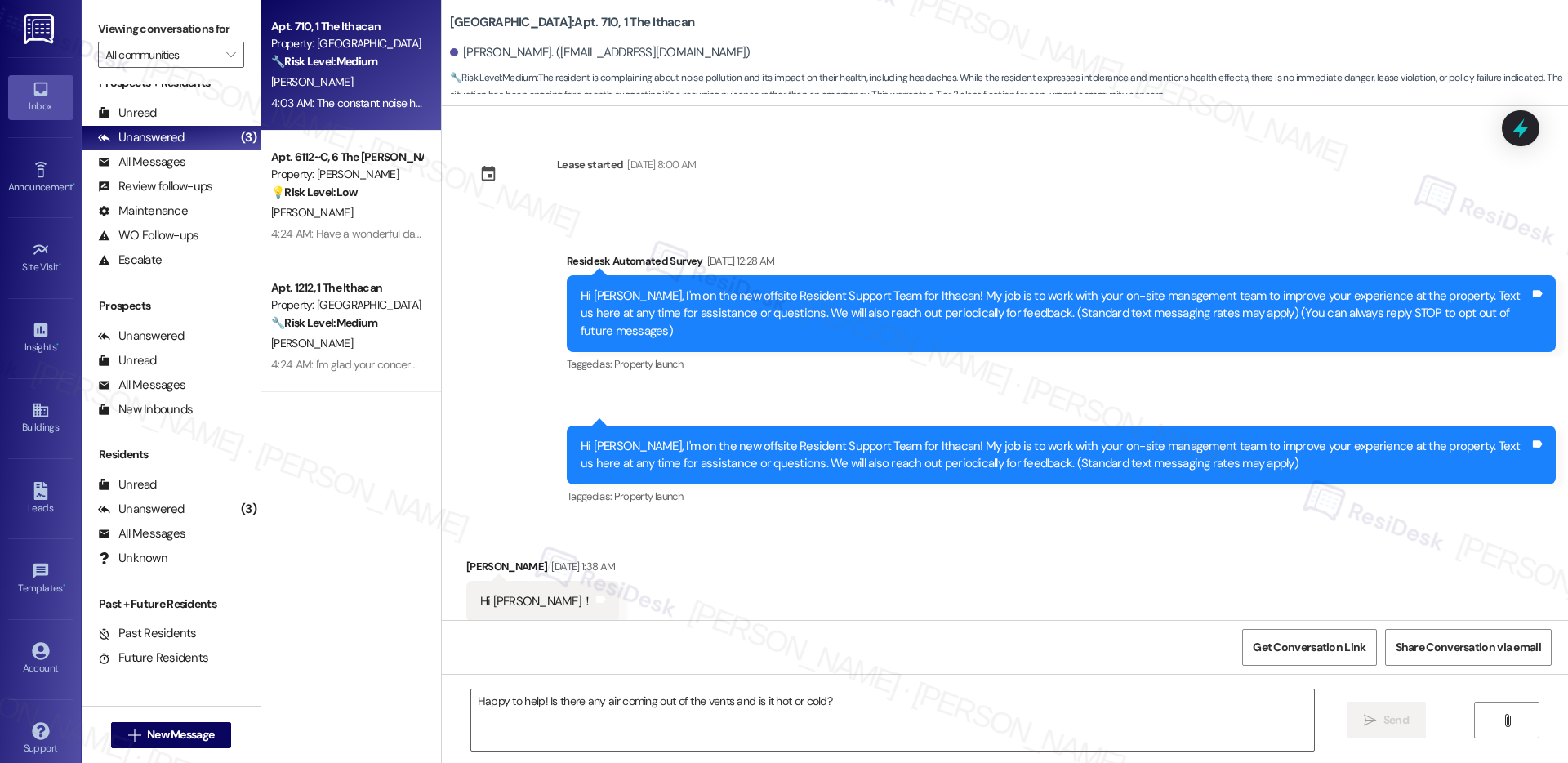
scroll to position [9845, 0]
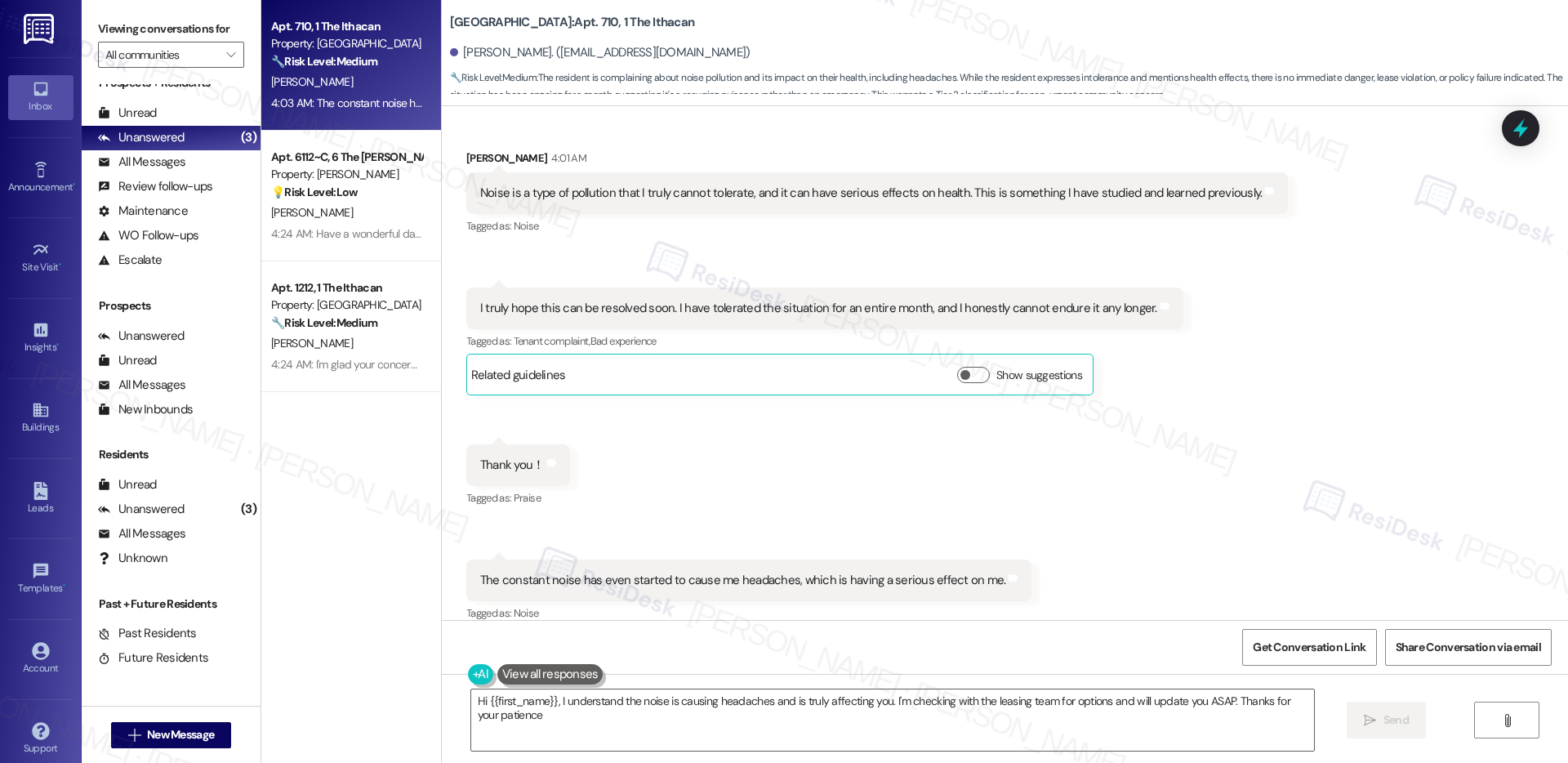
type textarea "Hi {{first_name}}, I understand the noise is causing headaches and is truly aff…"
